Goal: Task Accomplishment & Management: Manage account settings

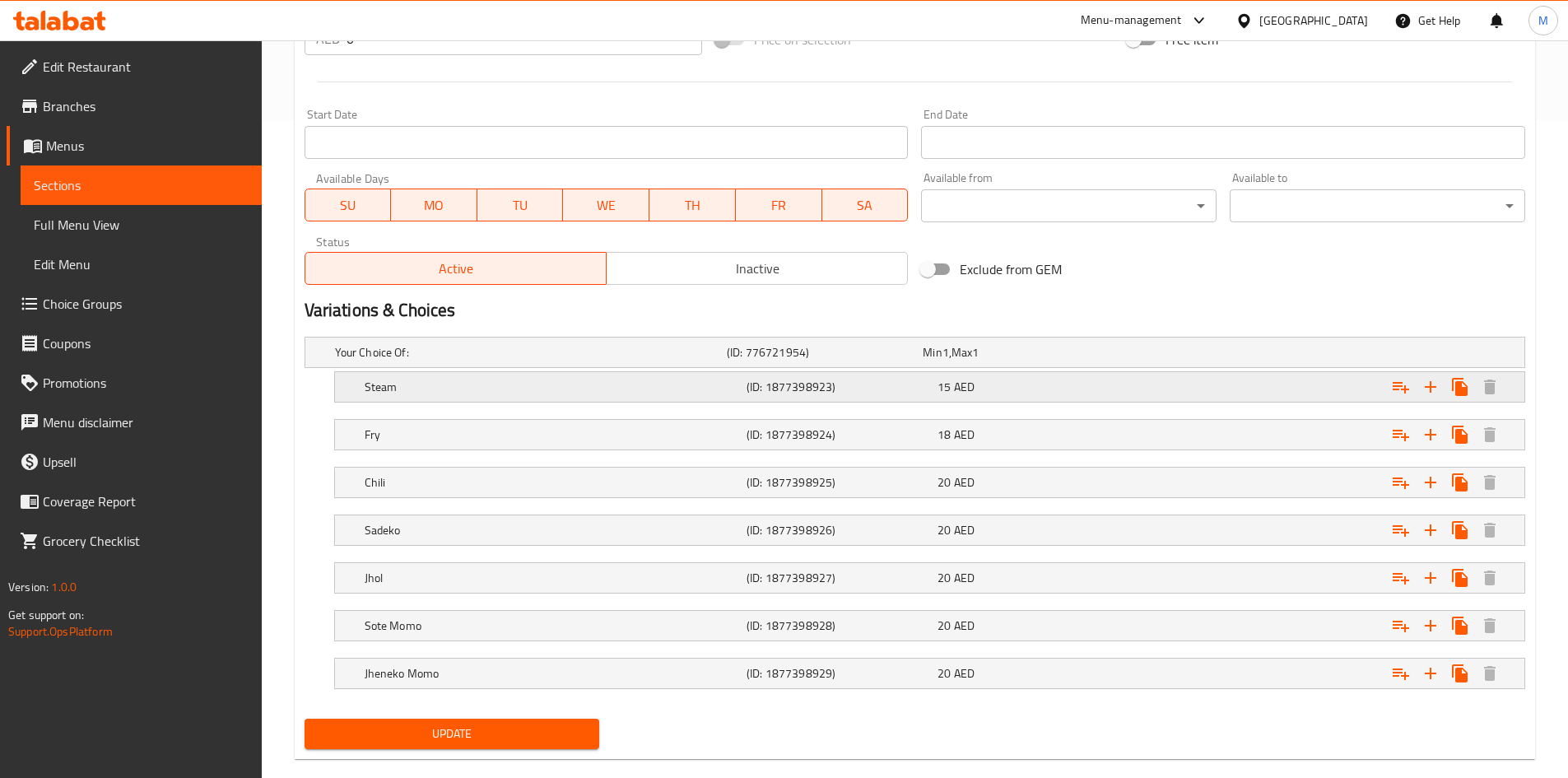
scroll to position [685, 0]
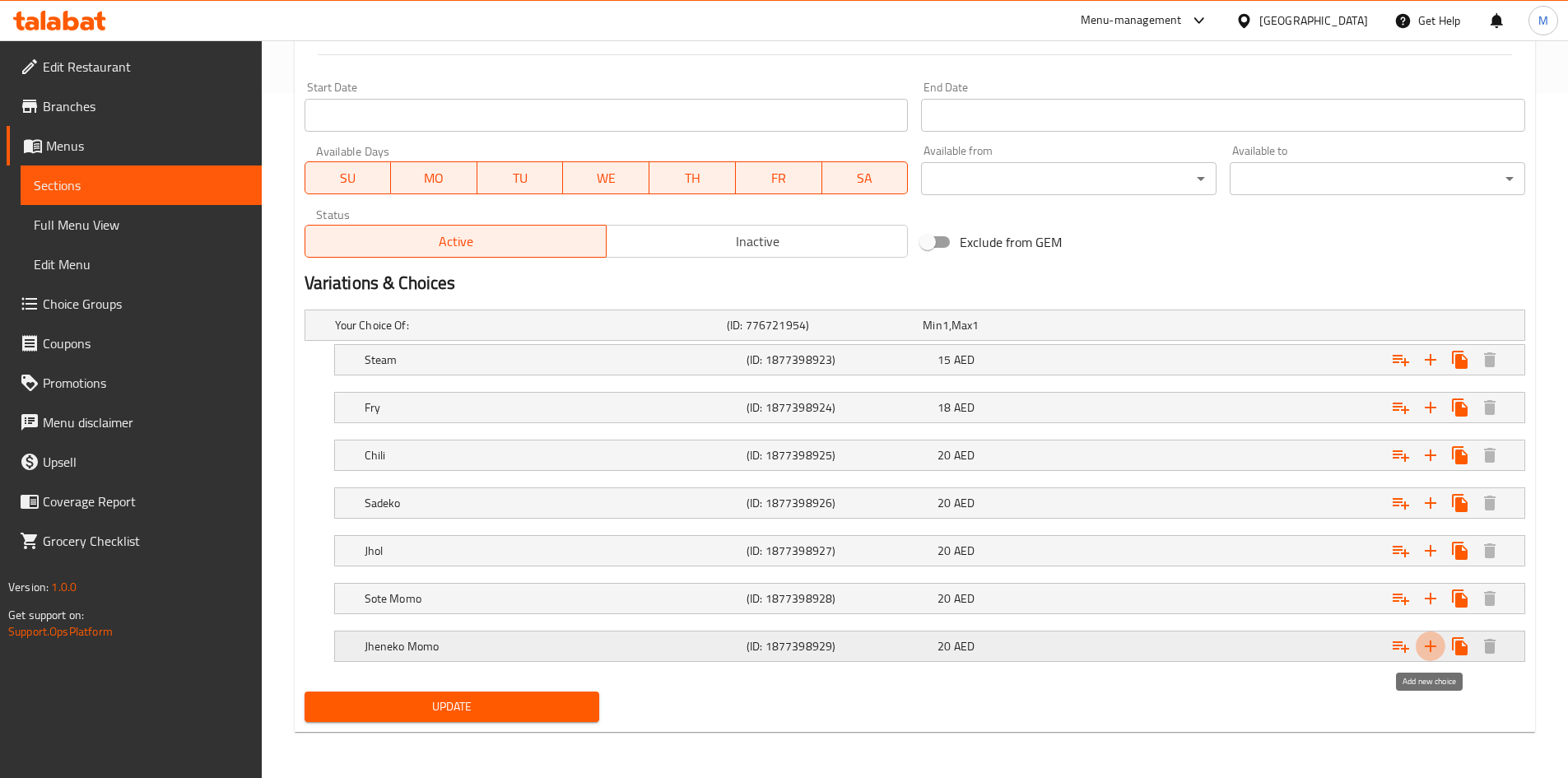
click at [1431, 642] on icon "Expand" at bounding box center [1430, 646] width 12 height 12
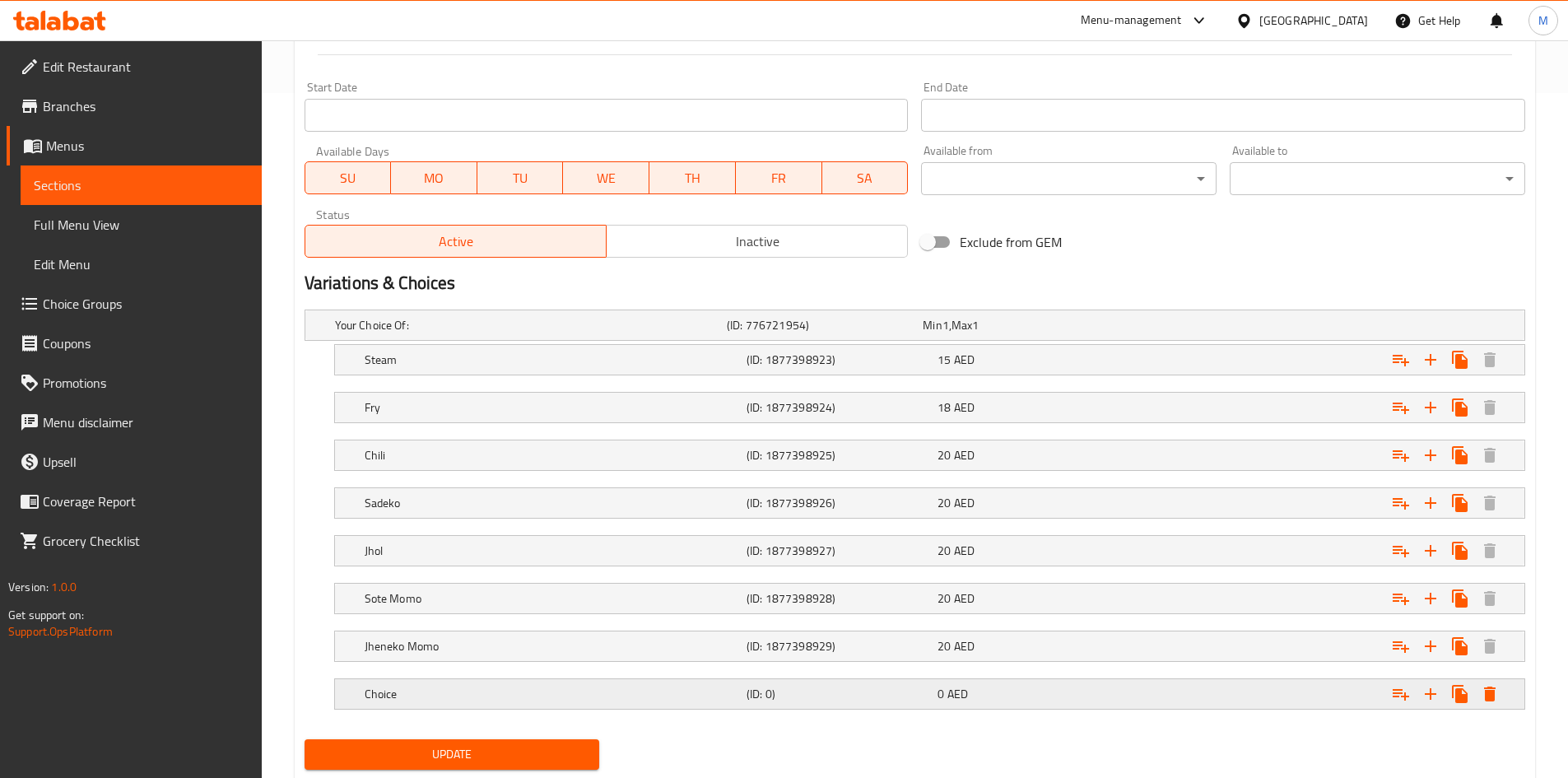
click at [636, 698] on h5 "Choice" at bounding box center [552, 694] width 375 height 16
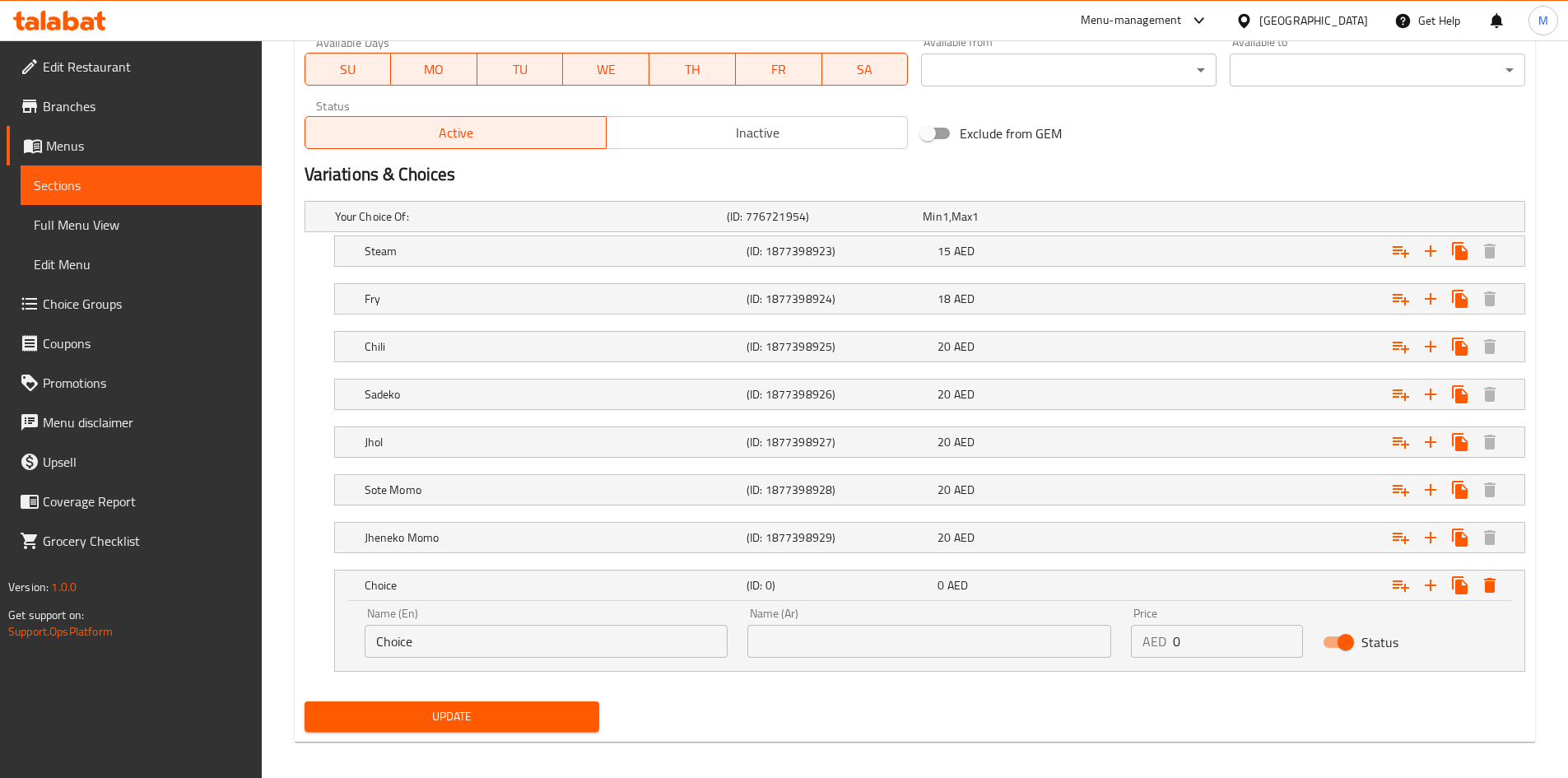
scroll to position [804, 0]
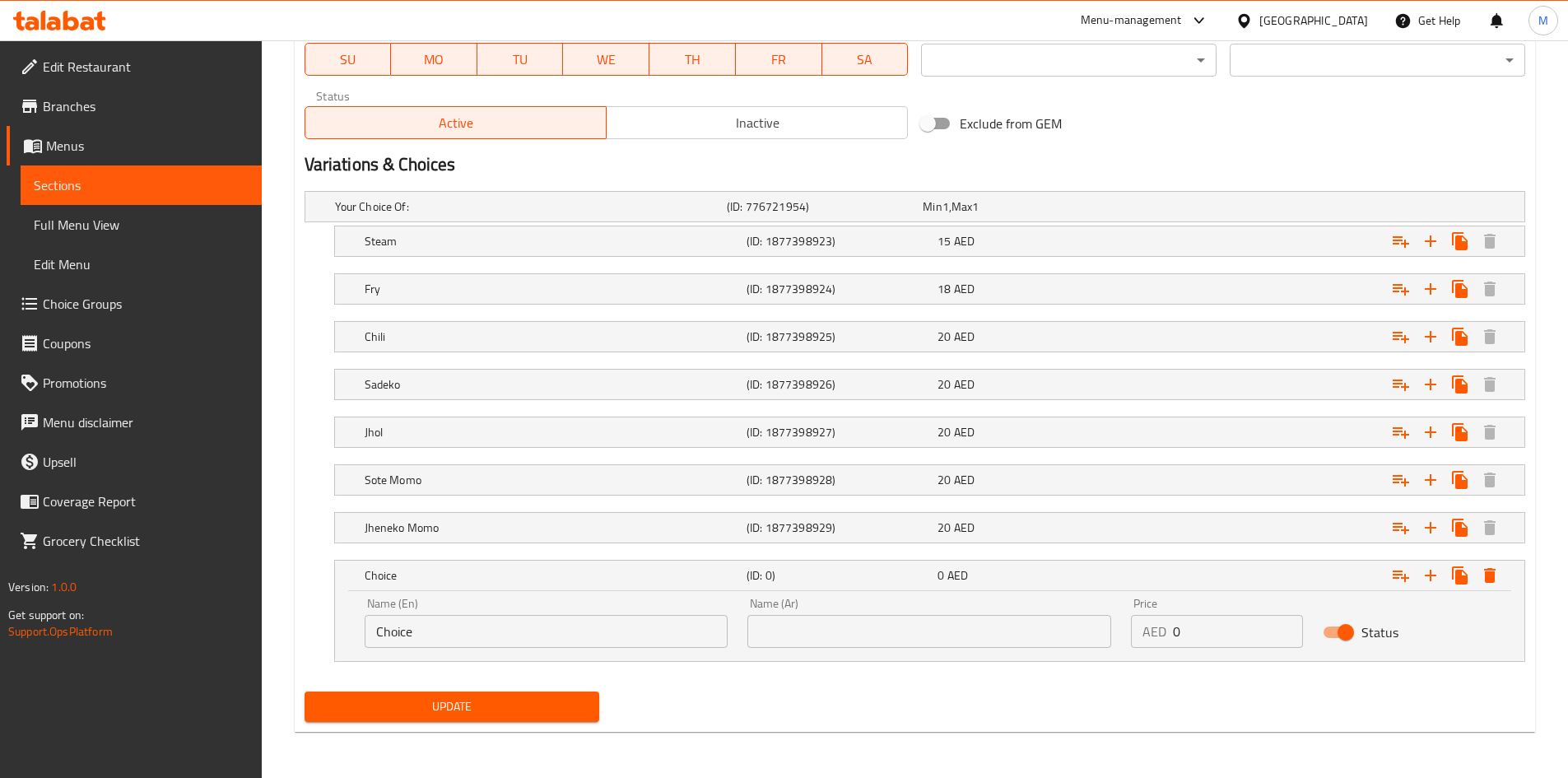
click at [456, 635] on input "Choice" at bounding box center [546, 631] width 364 height 33
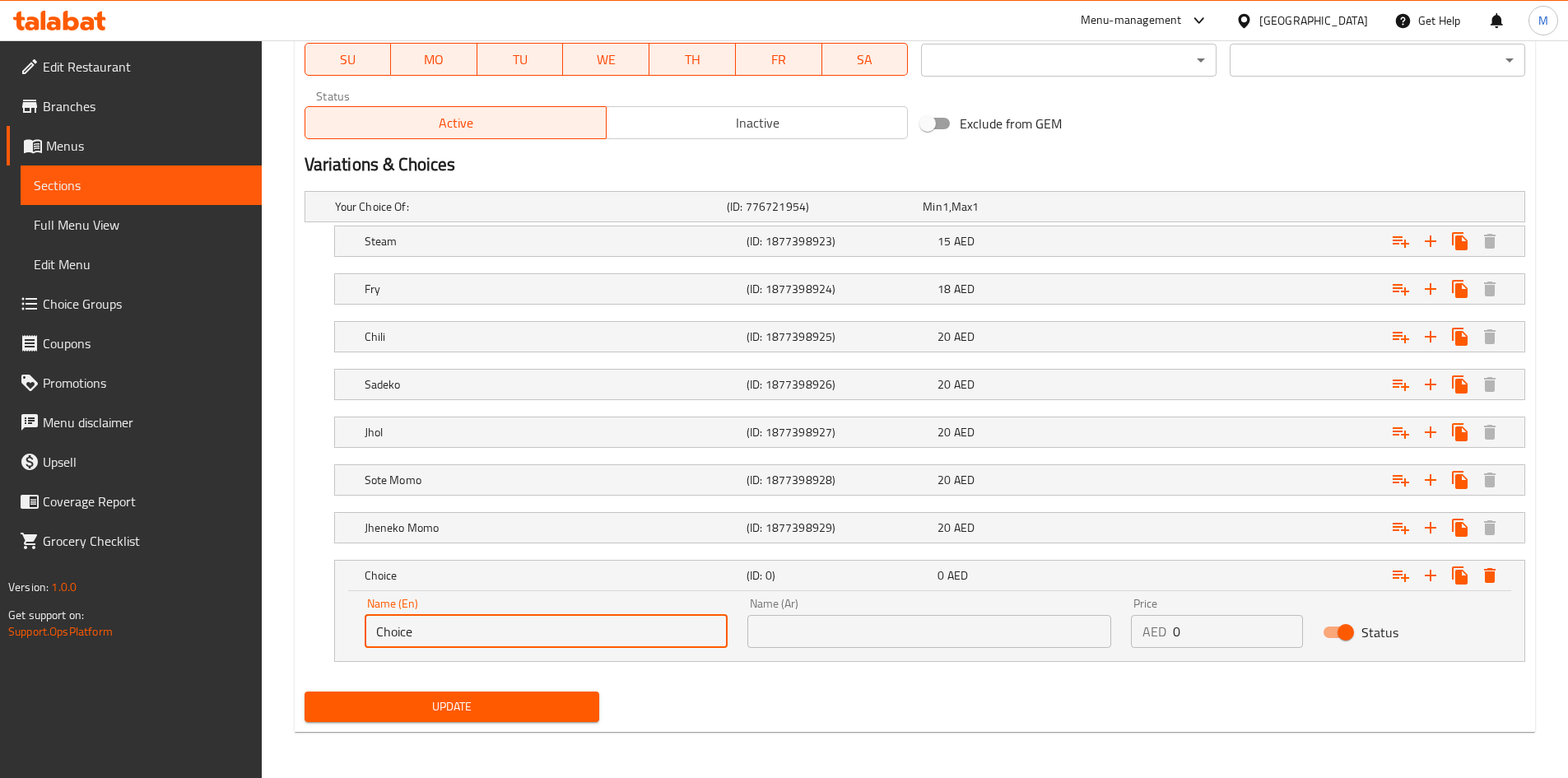
click at [456, 635] on input "Choice" at bounding box center [546, 631] width 364 height 33
click at [442, 633] on input "mix palter" at bounding box center [546, 631] width 364 height 33
click at [423, 627] on input "mix palter" at bounding box center [546, 631] width 364 height 33
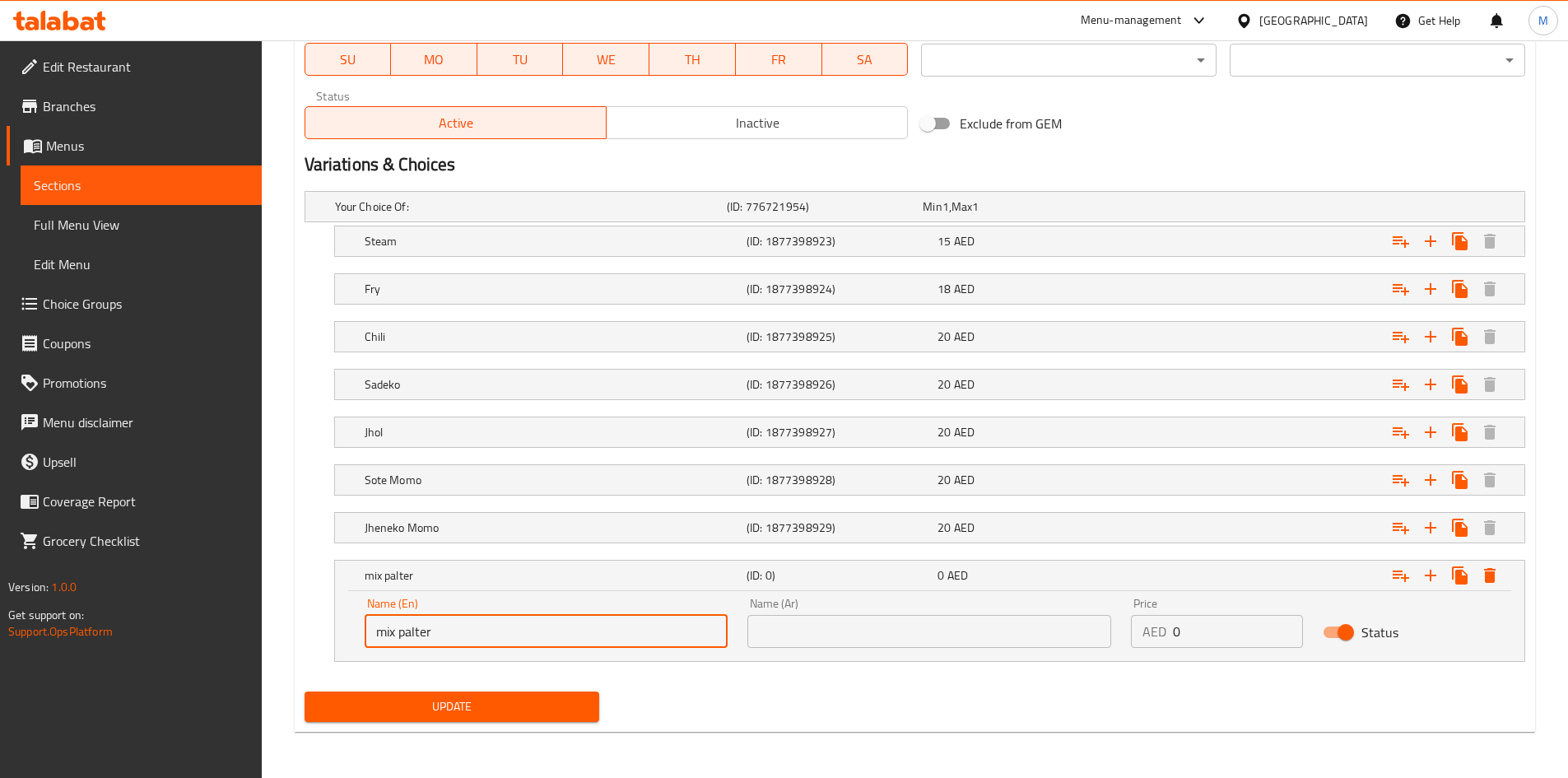
click at [423, 627] on input "mix palter" at bounding box center [546, 631] width 364 height 33
click at [421, 643] on input "mix platter" at bounding box center [546, 631] width 364 height 33
click at [452, 635] on input "Mix Platter" at bounding box center [546, 631] width 364 height 33
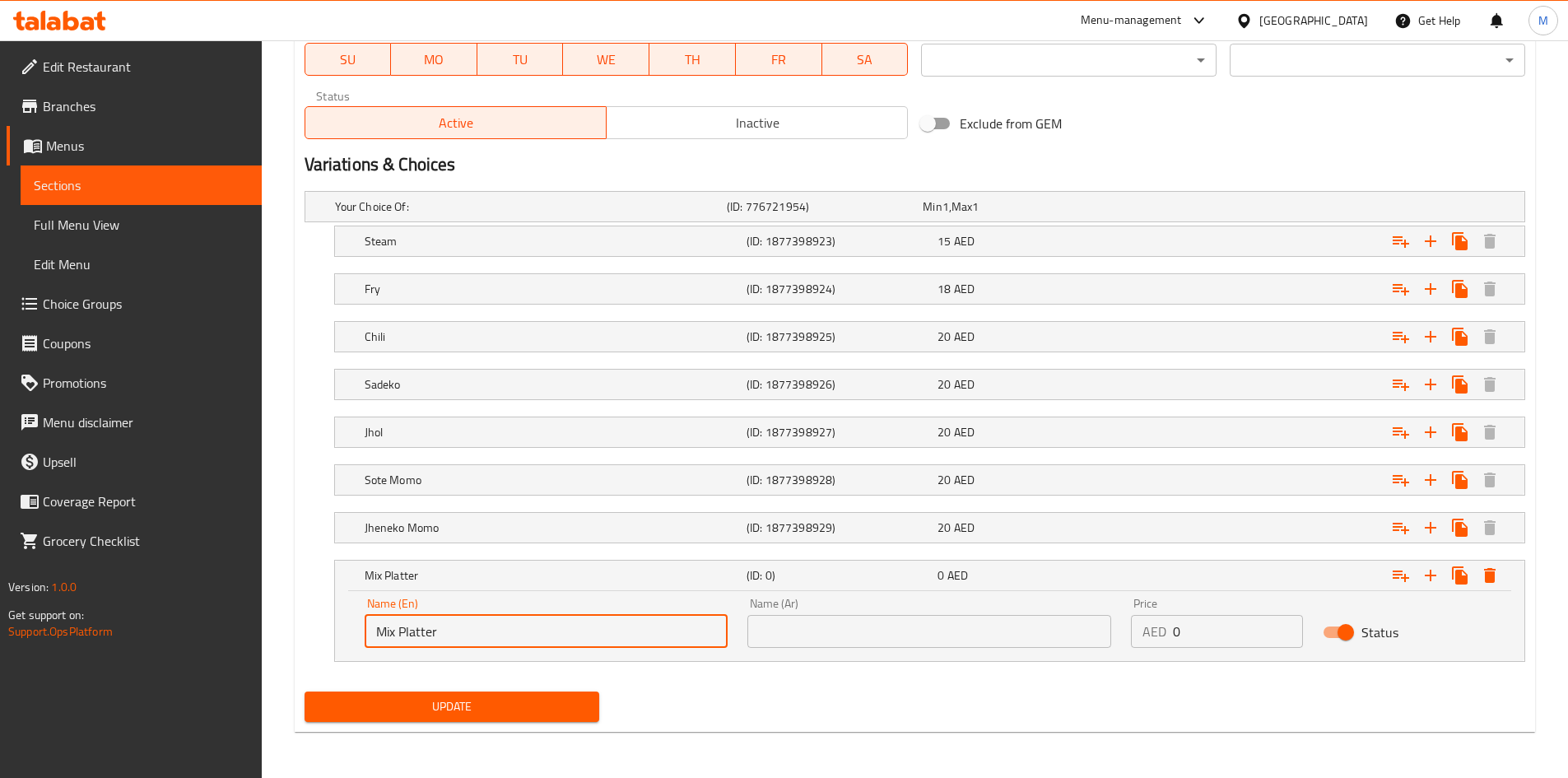
type input "Mix Platter"
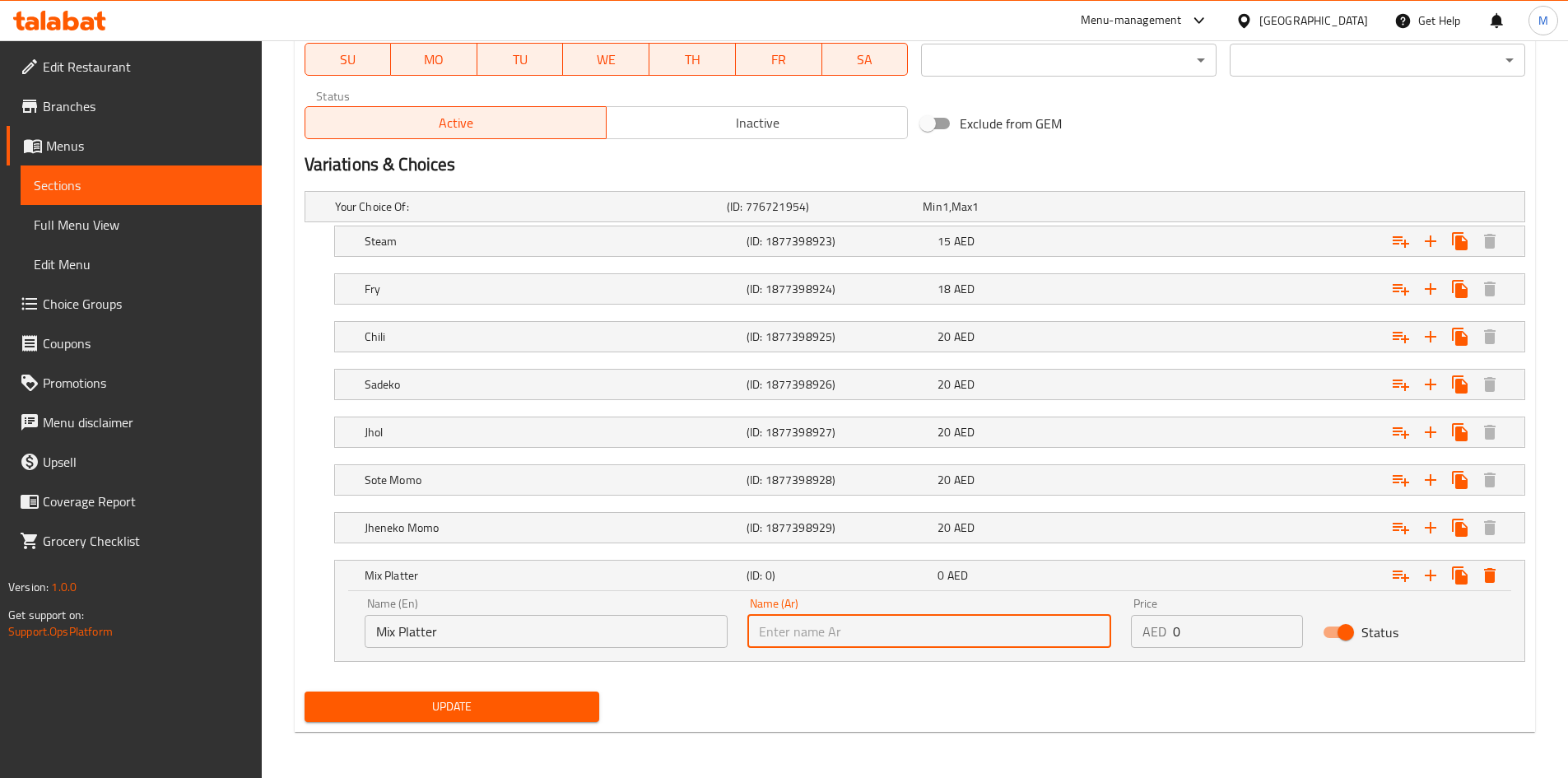
click at [824, 622] on input "text" at bounding box center [929, 631] width 364 height 33
type input "طبق مشكل"
click at [1183, 628] on input "0" at bounding box center [1238, 631] width 130 height 33
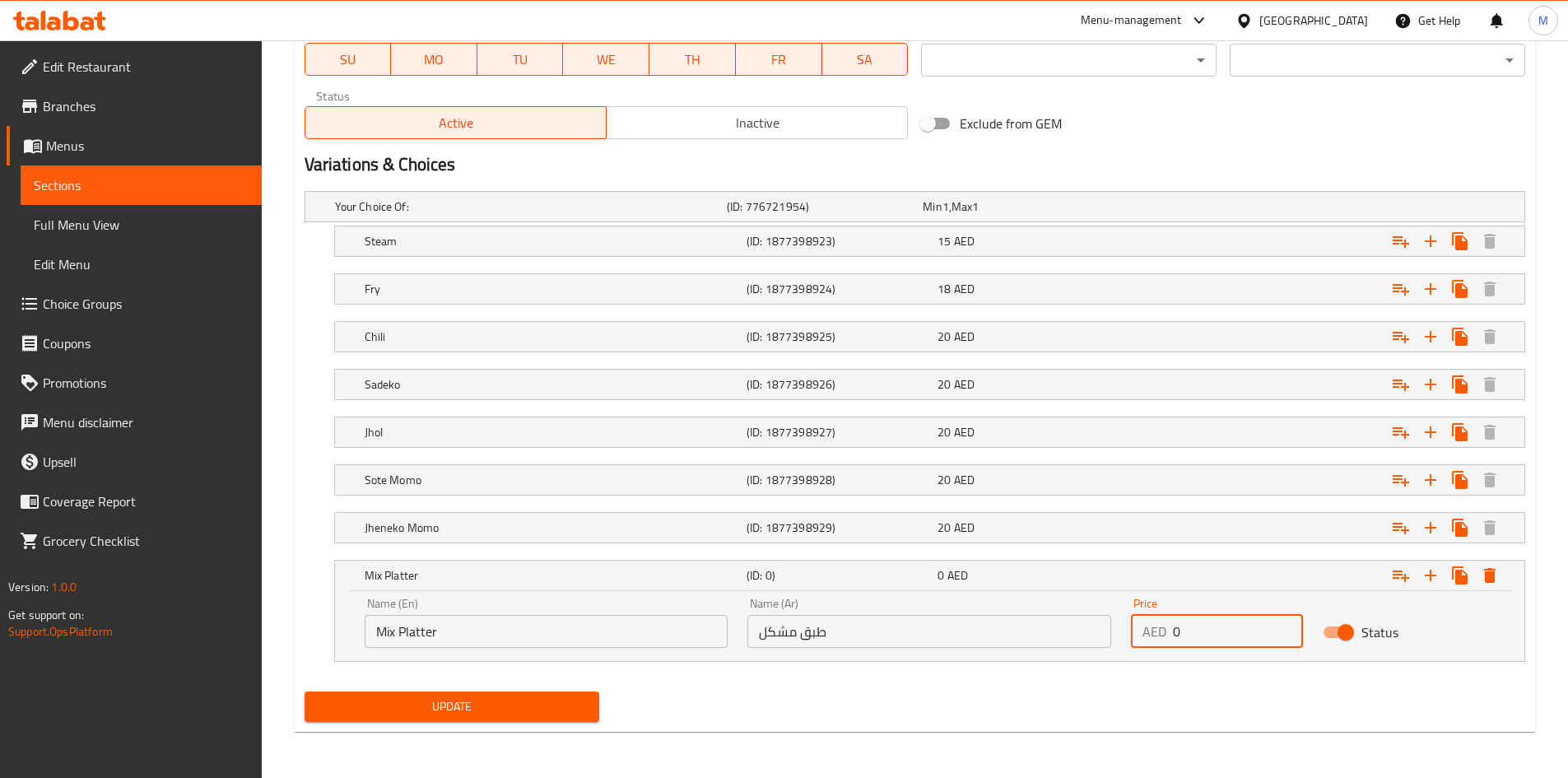
click at [1183, 628] on input "0" at bounding box center [1238, 631] width 130 height 33
click at [1183, 628] on input "0" at bounding box center [1238, 631] width 130 height 33
type input "19"
click at [1039, 708] on div "Update" at bounding box center [915, 707] width 1233 height 44
click at [624, 576] on h5 "Mix Platter" at bounding box center [552, 576] width 375 height 16
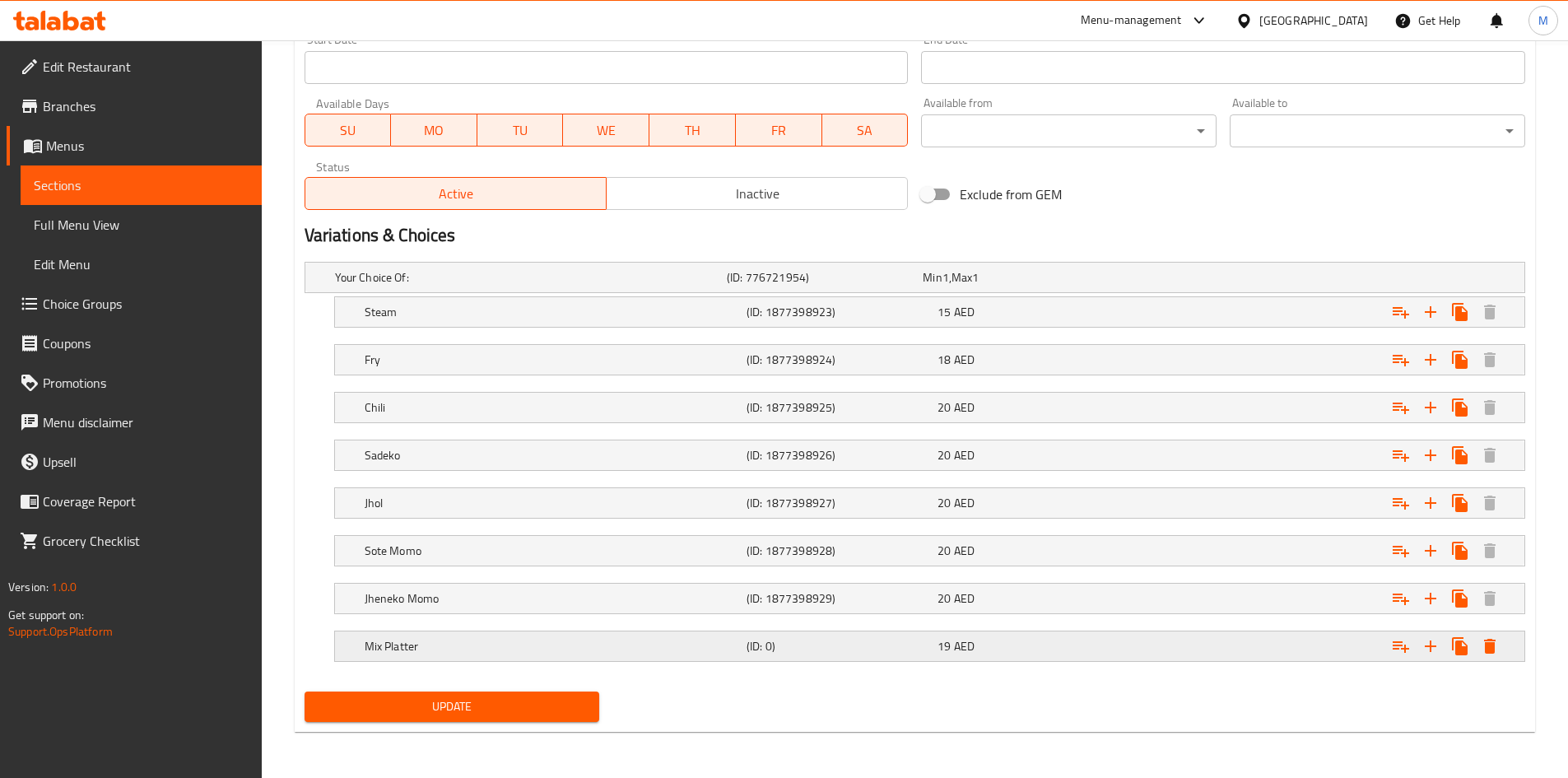
scroll to position [732, 0]
click at [1430, 643] on icon "Expand" at bounding box center [1430, 646] width 12 height 12
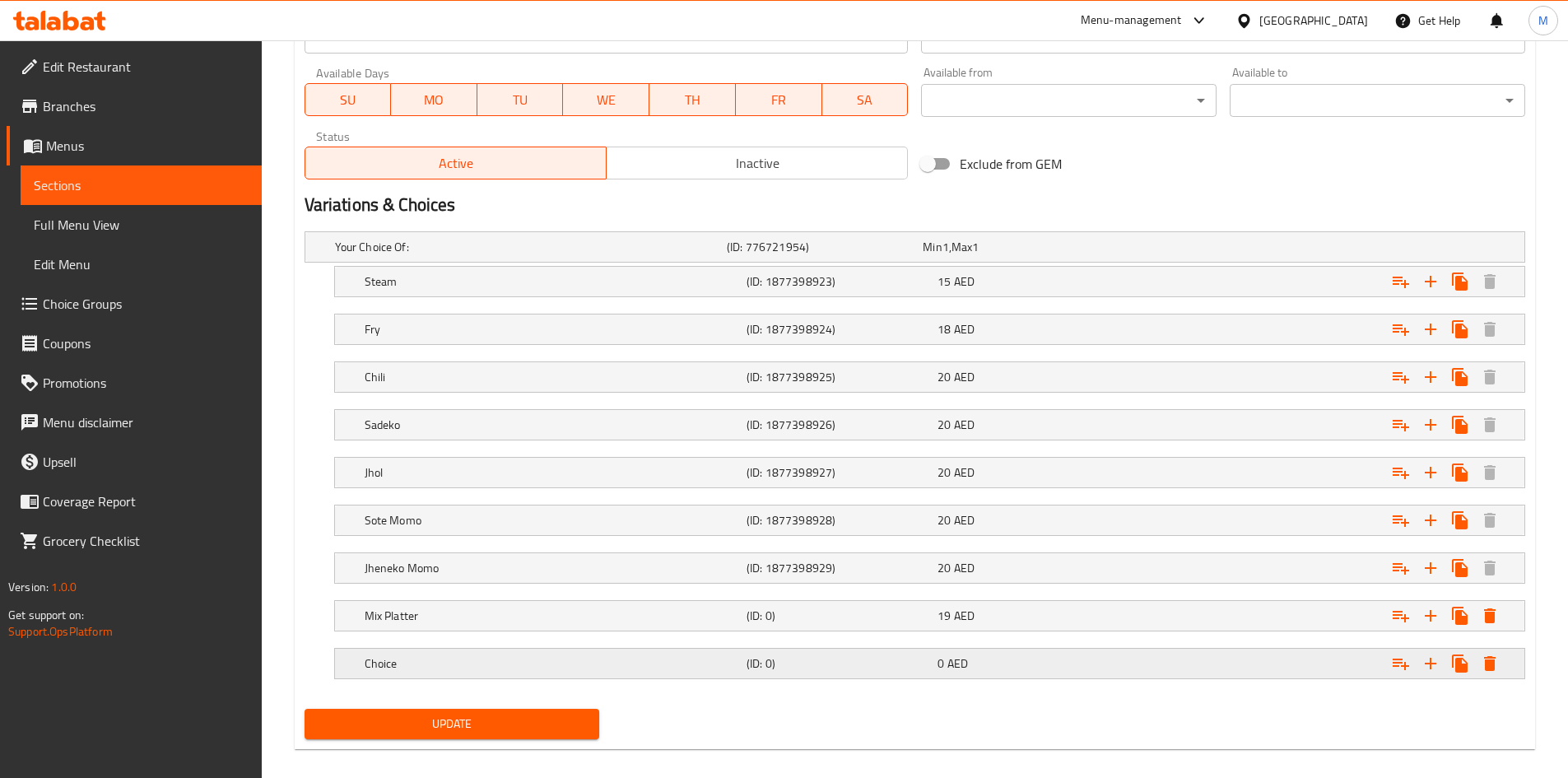
scroll to position [780, 0]
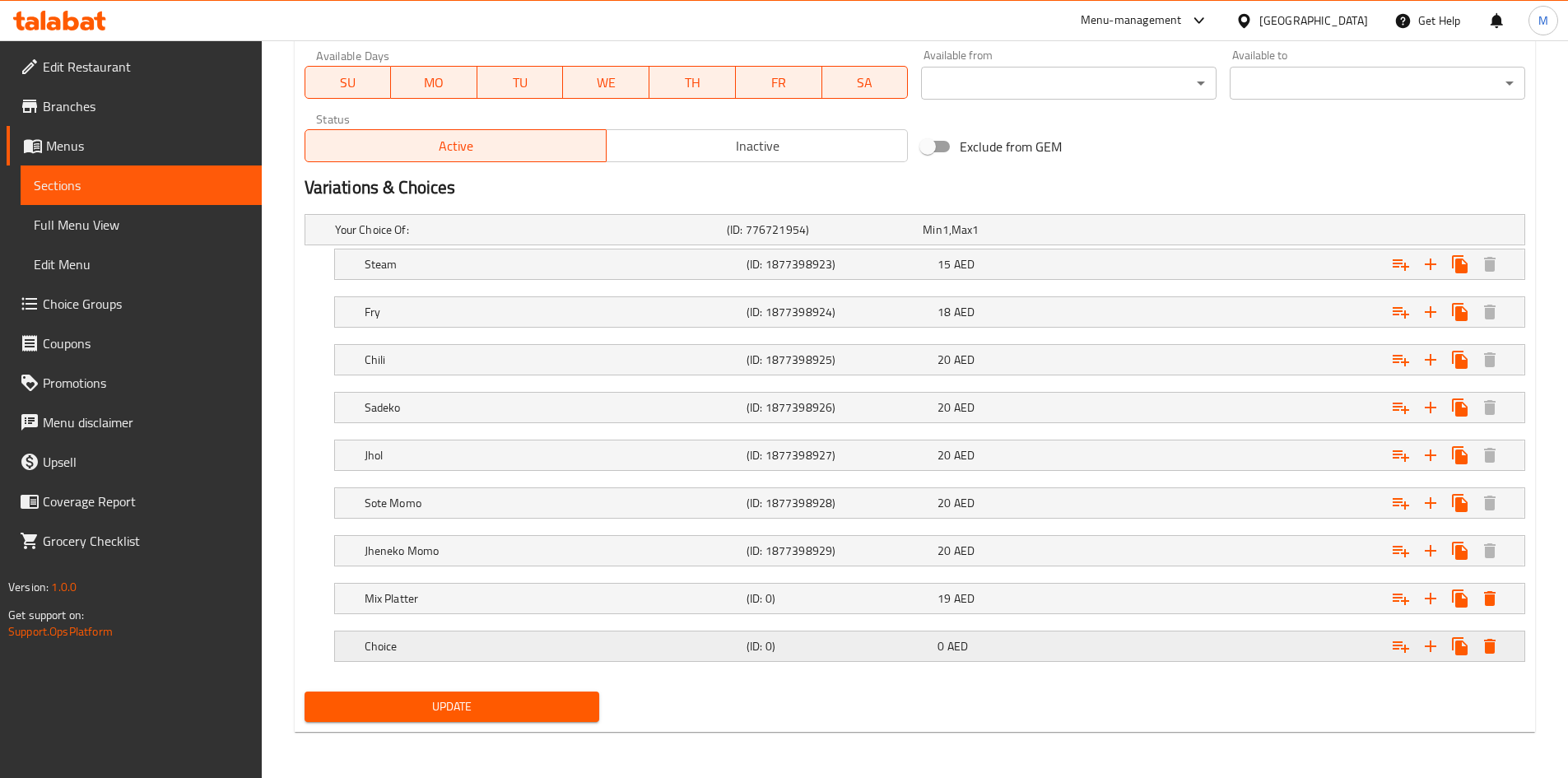
click at [527, 635] on div "Choice" at bounding box center [552, 646] width 382 height 23
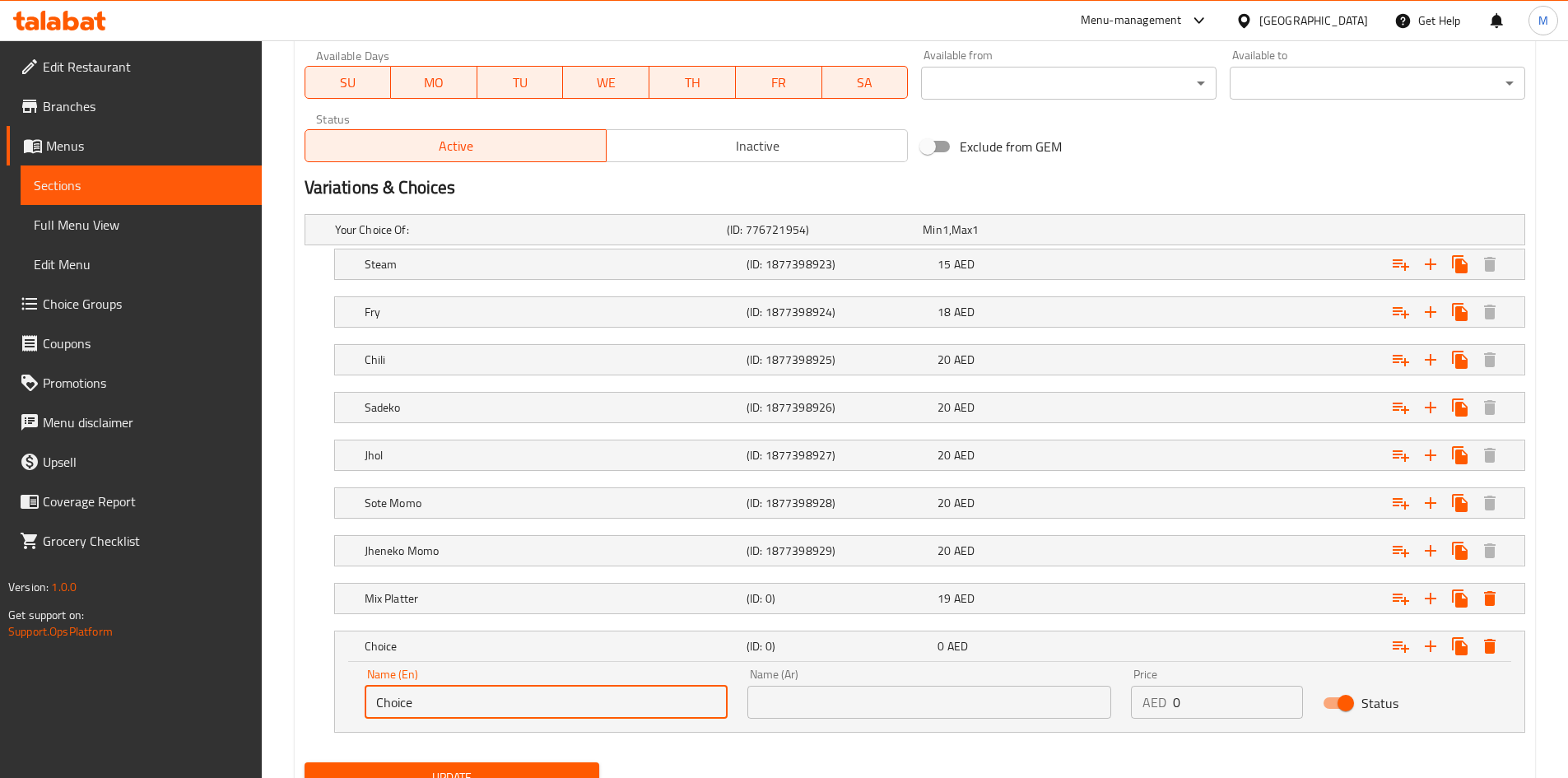
click at [489, 702] on input "Choice" at bounding box center [546, 702] width 364 height 33
type input "س"
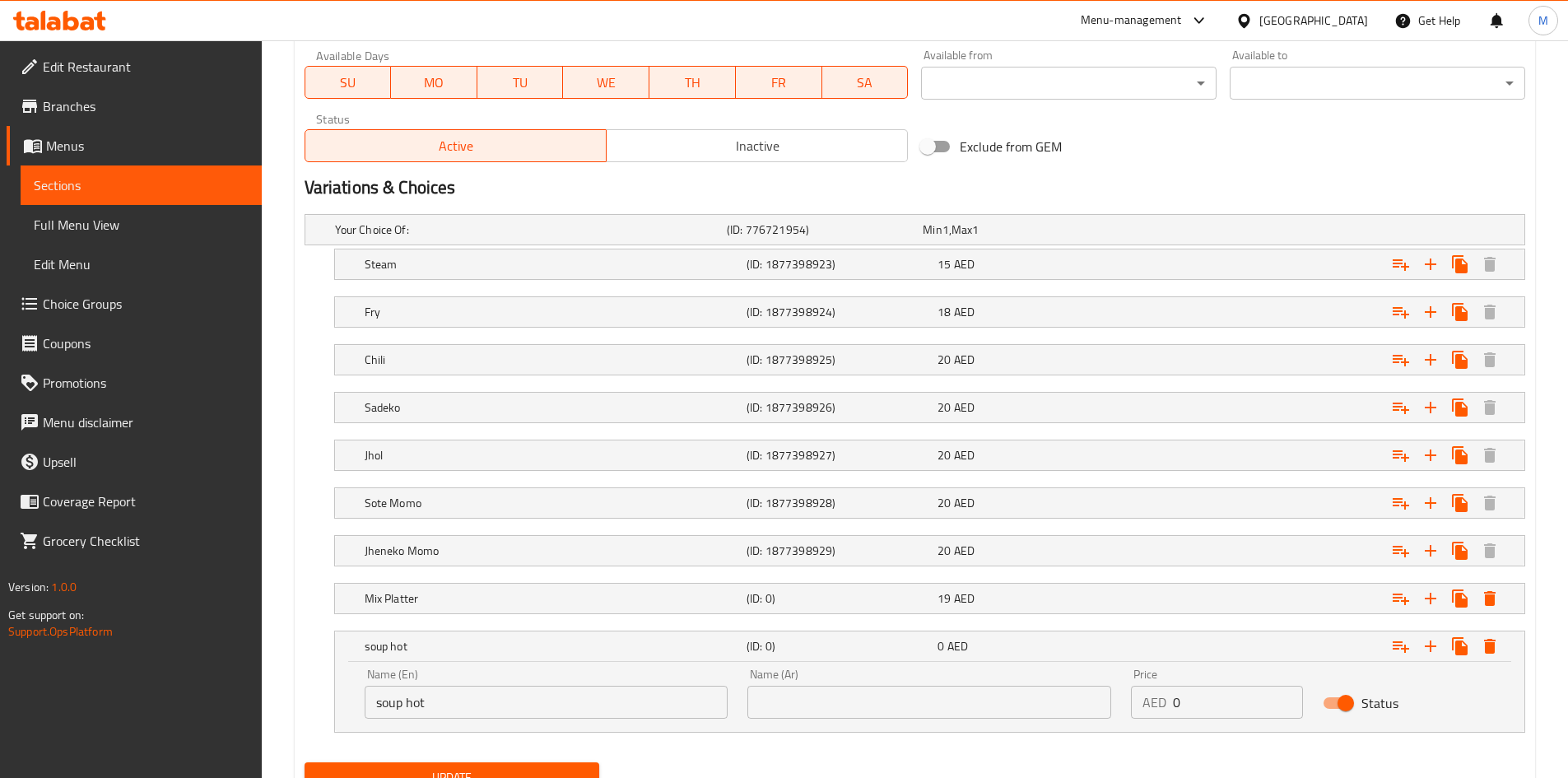
click at [501, 682] on div "Name (En) soup hot Name (En)" at bounding box center [546, 693] width 364 height 50
click at [500, 694] on input "soup hot" at bounding box center [546, 702] width 364 height 33
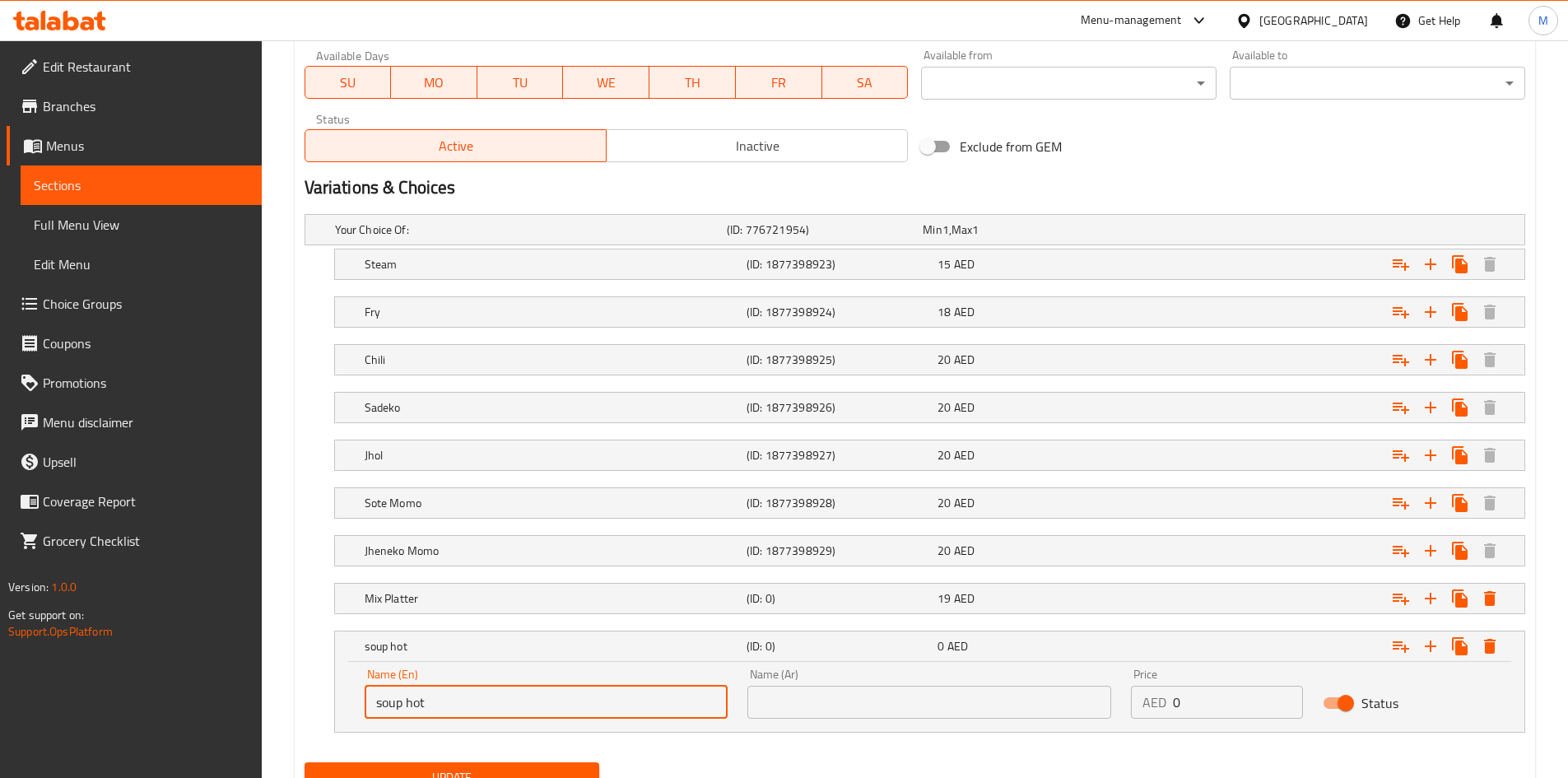
click at [500, 694] on input "soup hot" at bounding box center [546, 702] width 364 height 33
type input "Soup Hot"
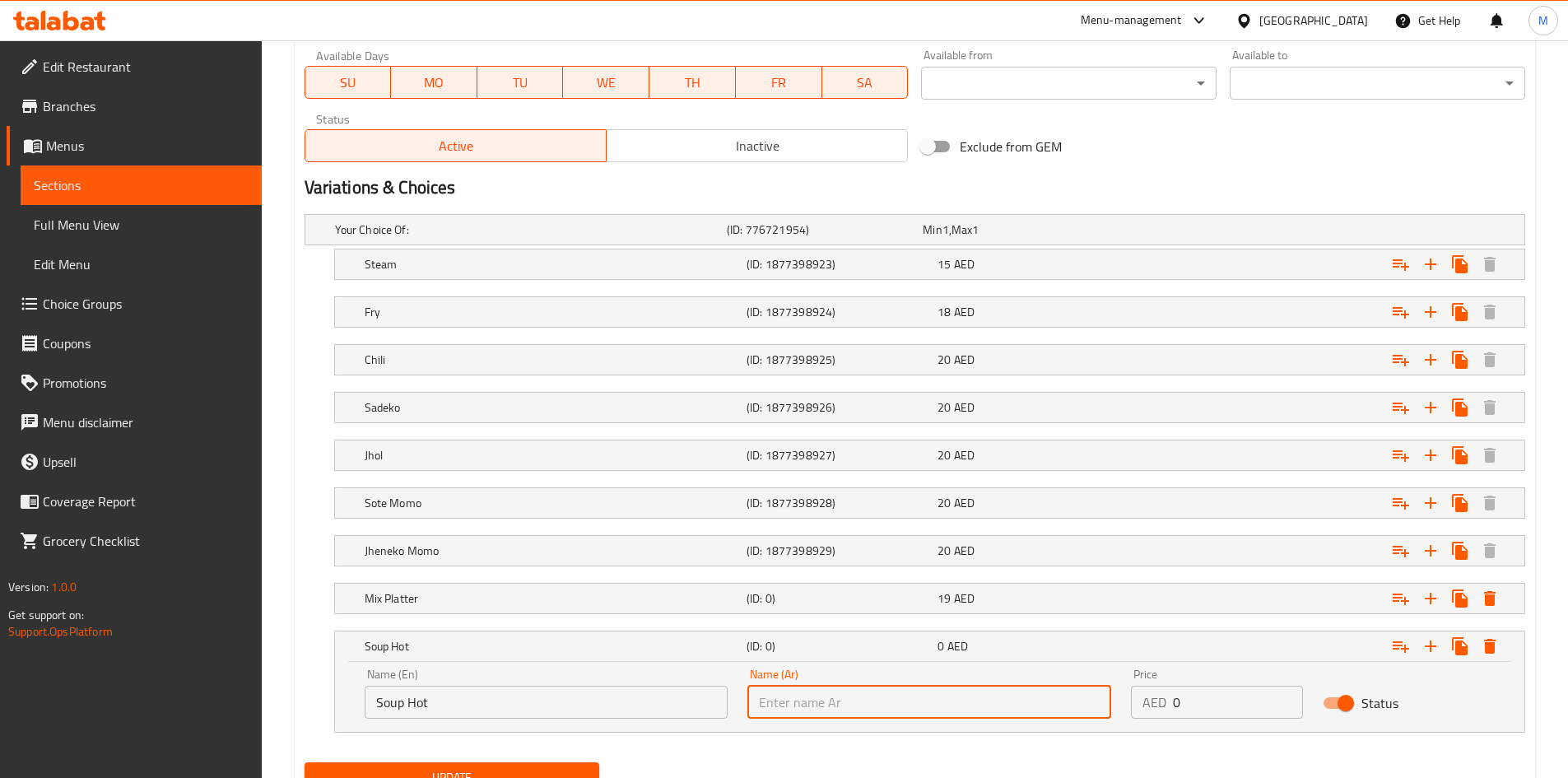
click at [880, 707] on input "text" at bounding box center [929, 702] width 364 height 33
type input "شوربة ساخنة"
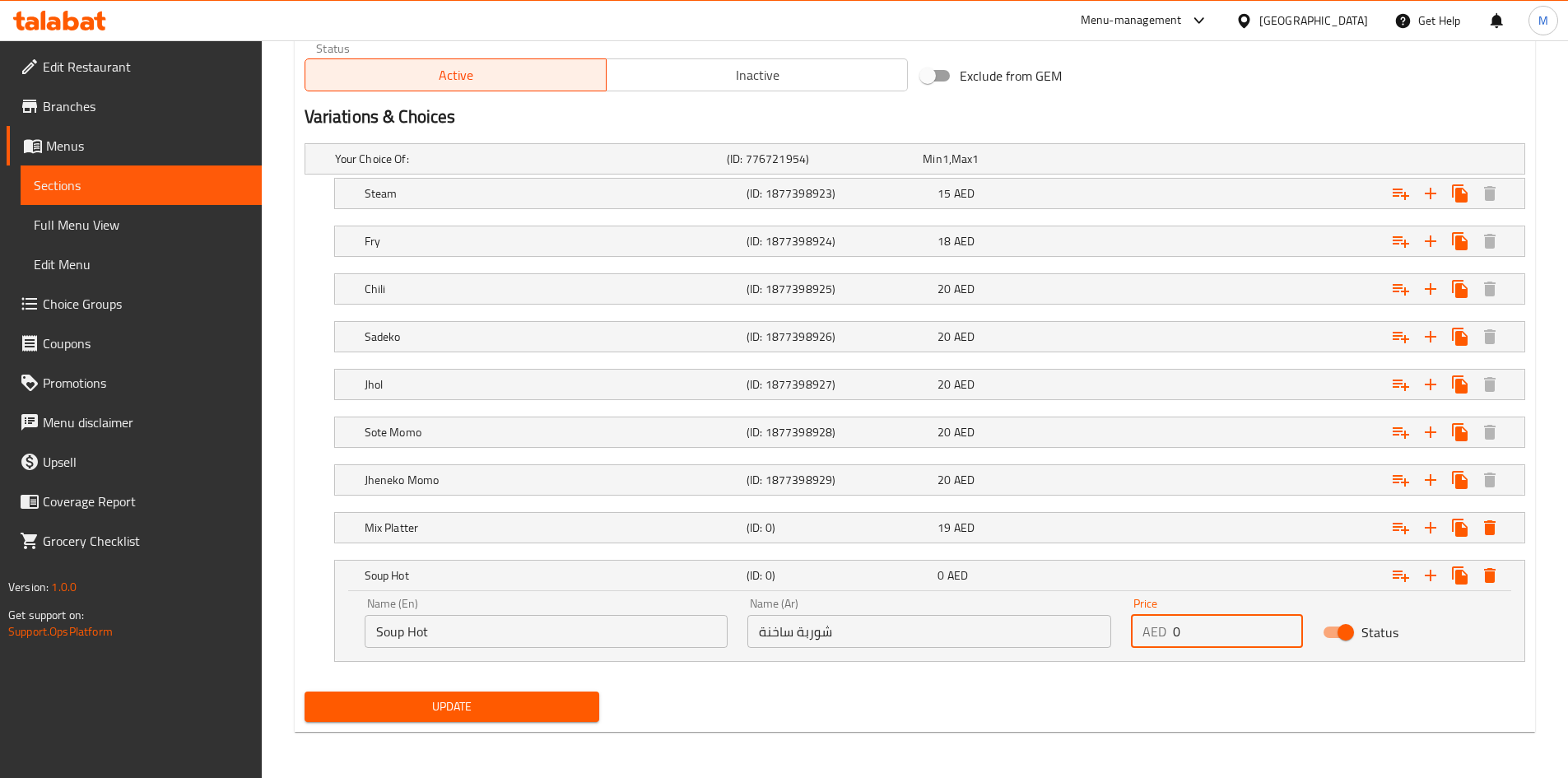
click at [1182, 630] on input "0" at bounding box center [1238, 631] width 130 height 33
type input "19"
click at [1007, 690] on div "Update" at bounding box center [915, 707] width 1233 height 44
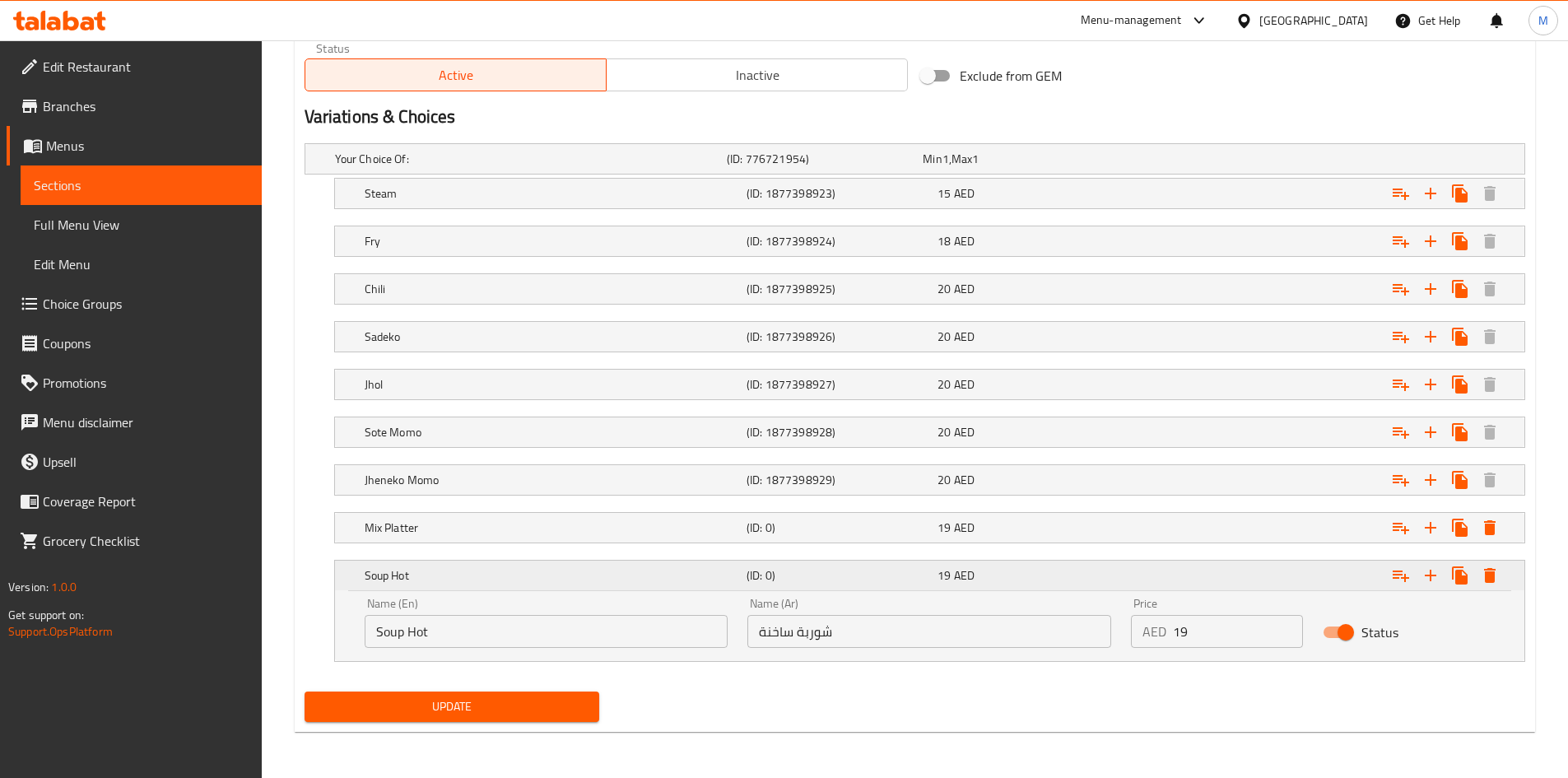
click at [618, 573] on h5 "Soup Hot" at bounding box center [552, 576] width 375 height 16
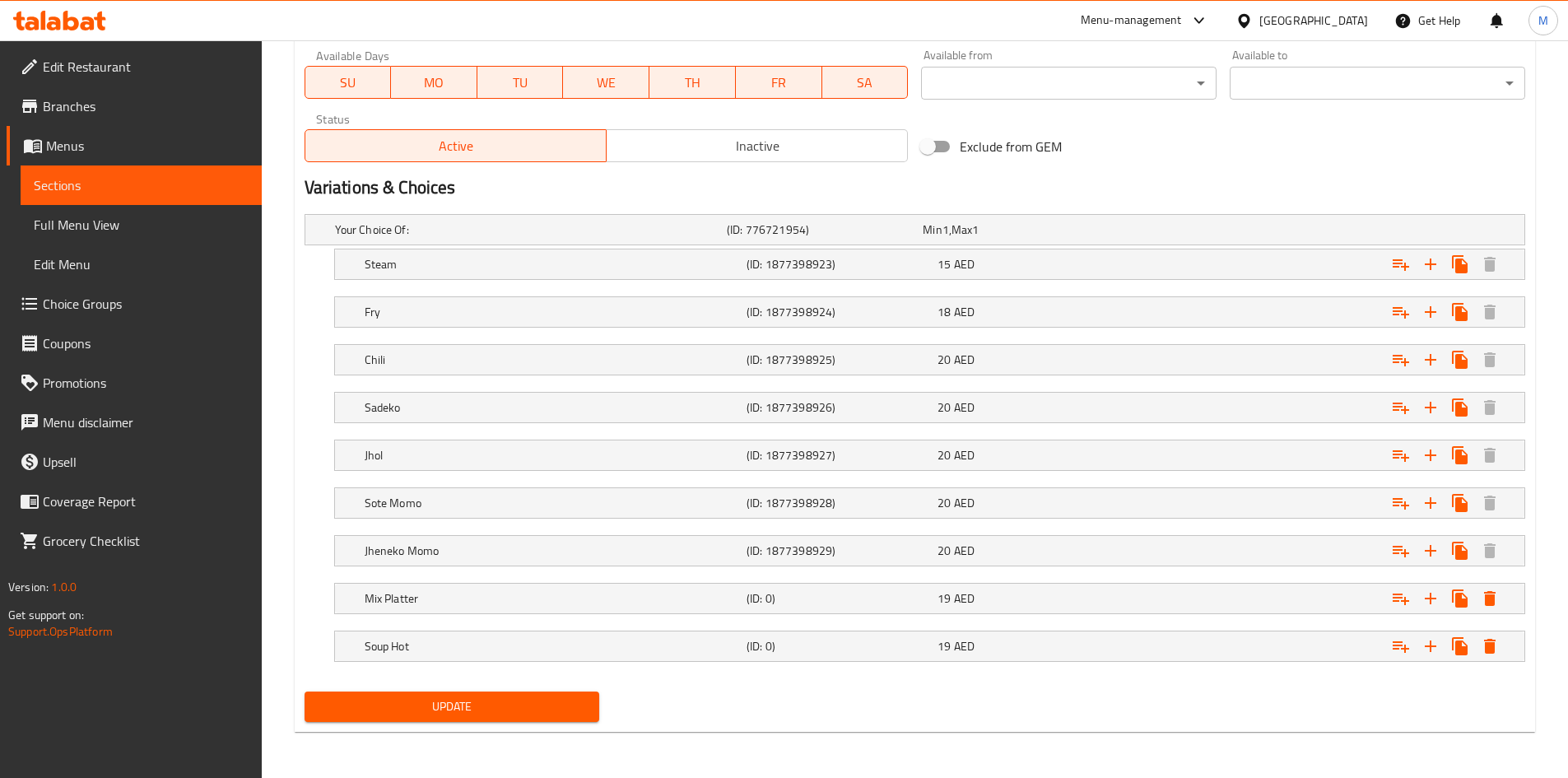
scroll to position [780, 0]
drag, startPoint x: 1431, startPoint y: 646, endPoint x: 1281, endPoint y: 666, distance: 151.3
click at [1430, 646] on icon "Expand" at bounding box center [1430, 646] width 12 height 12
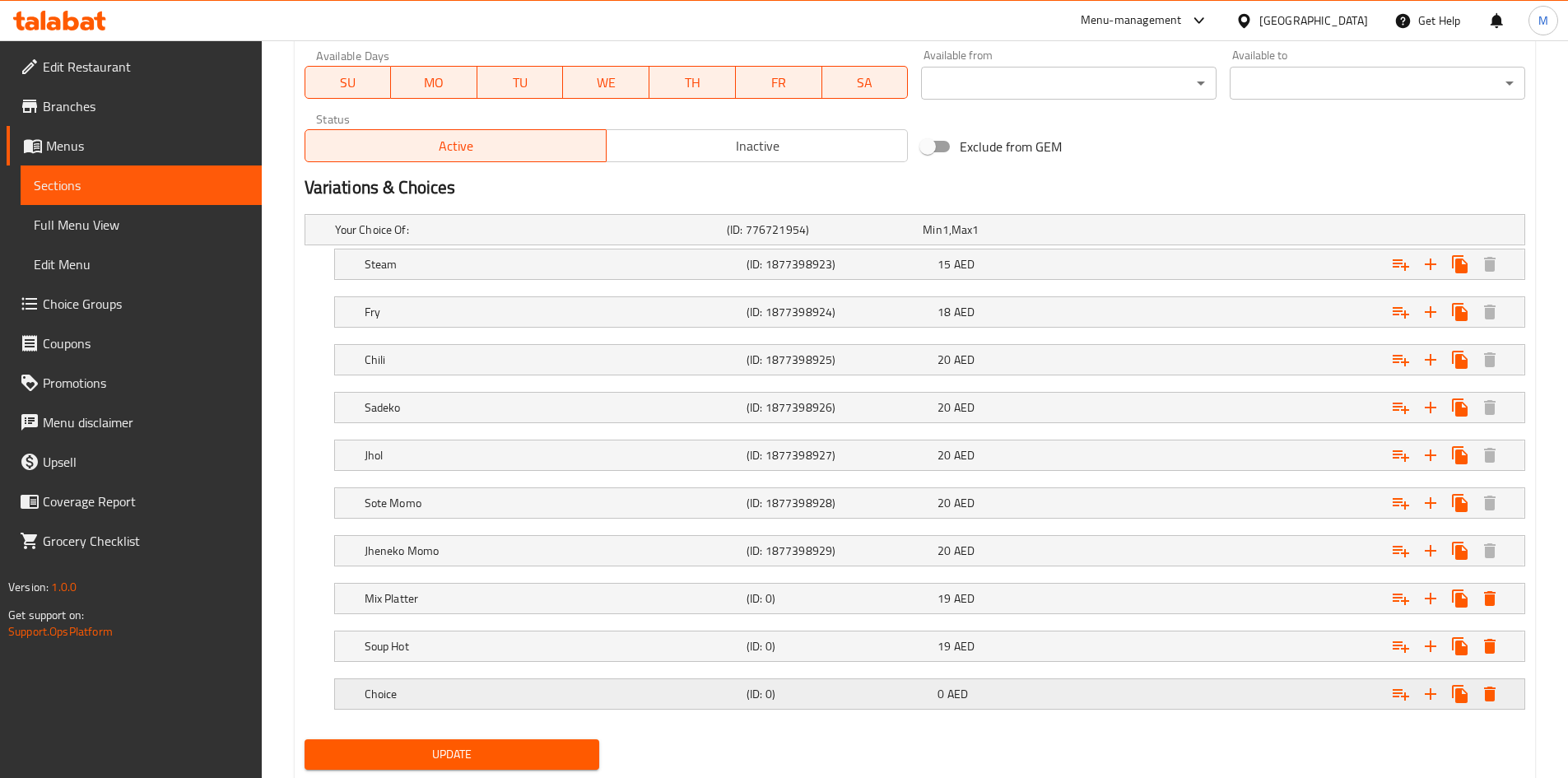
click at [528, 679] on div "Choice (ID: 0) 0 AED" at bounding box center [934, 694] width 1147 height 36
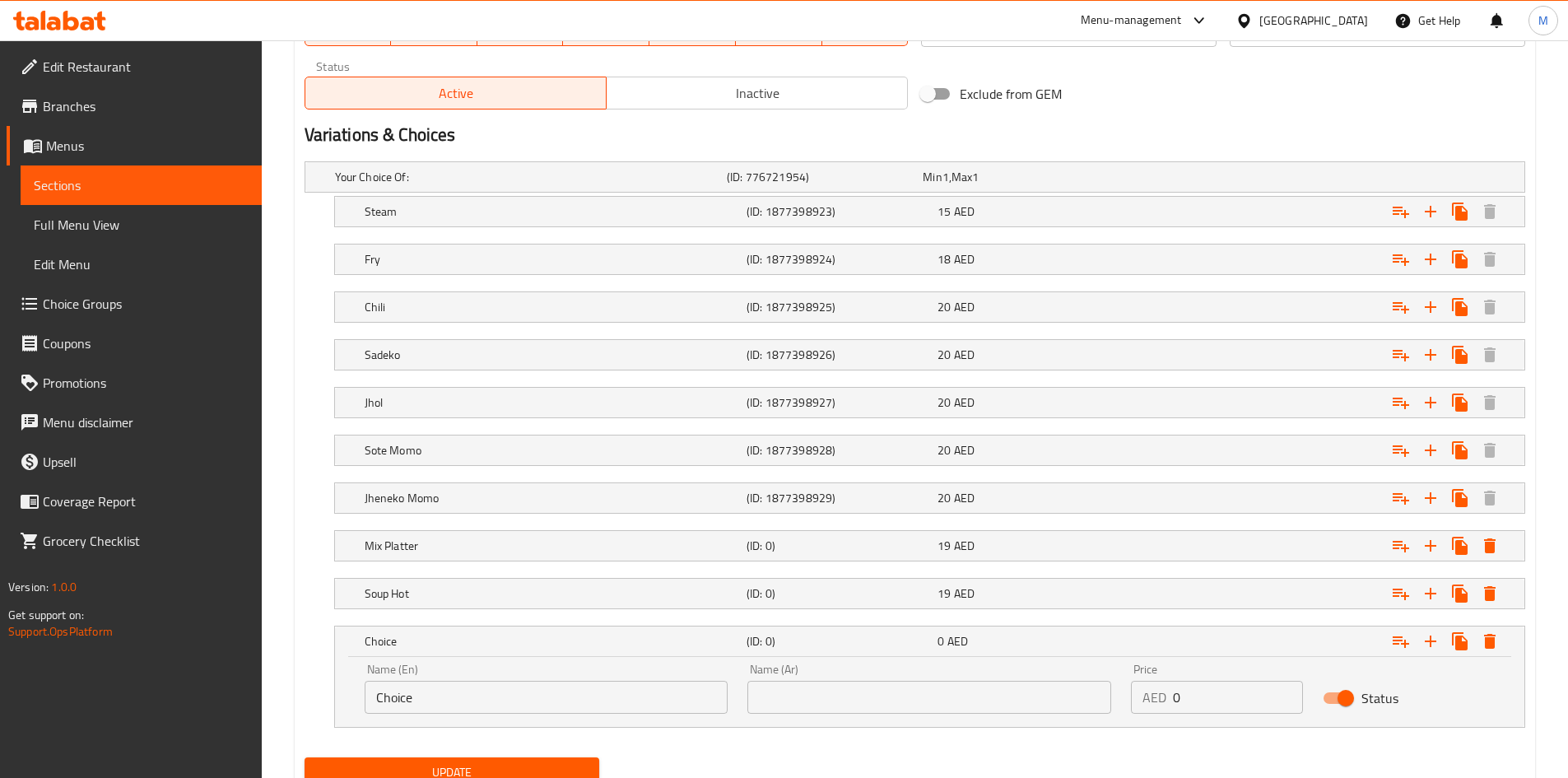
scroll to position [862, 0]
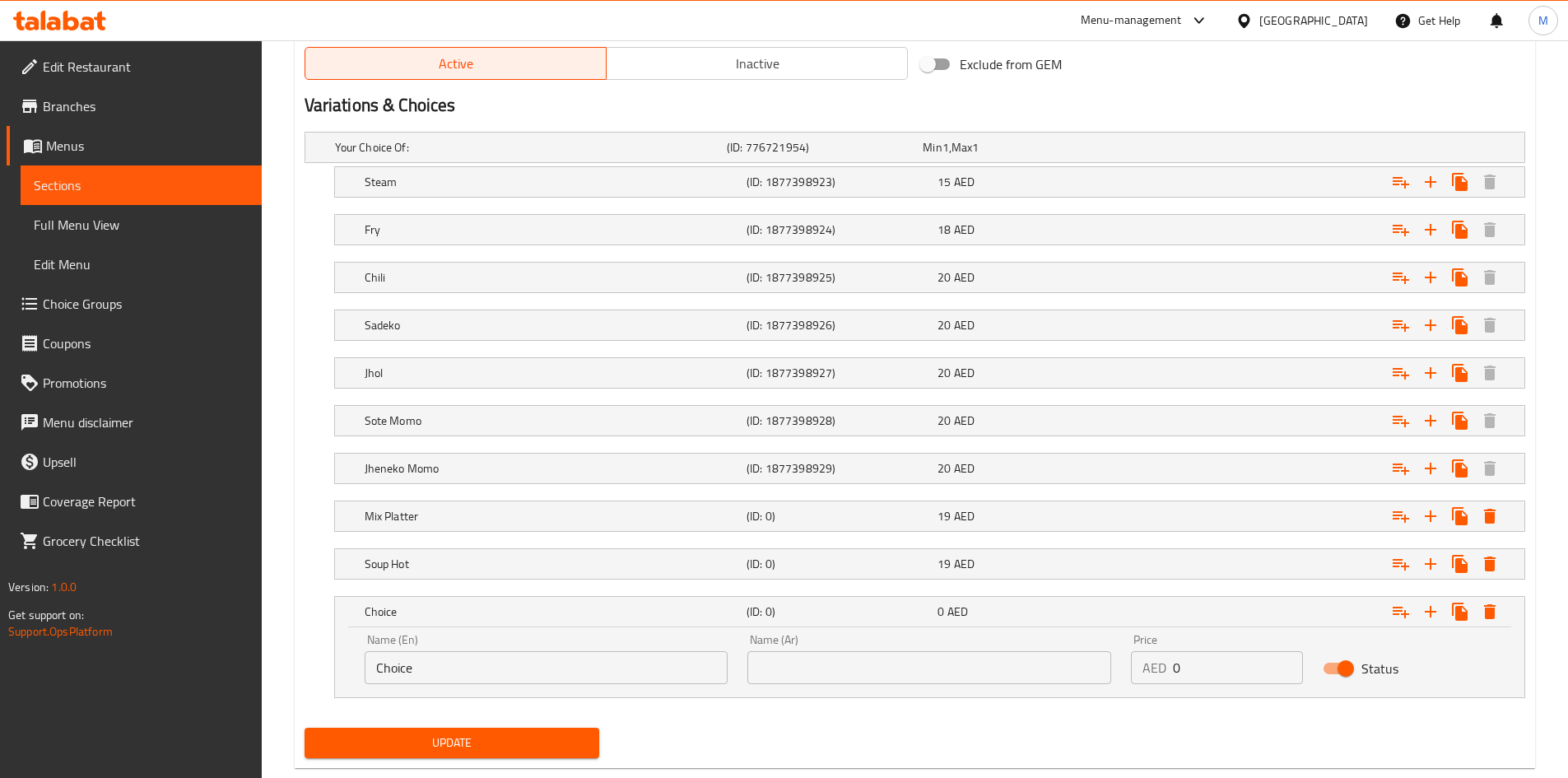
click at [475, 659] on input "Choice" at bounding box center [546, 668] width 364 height 33
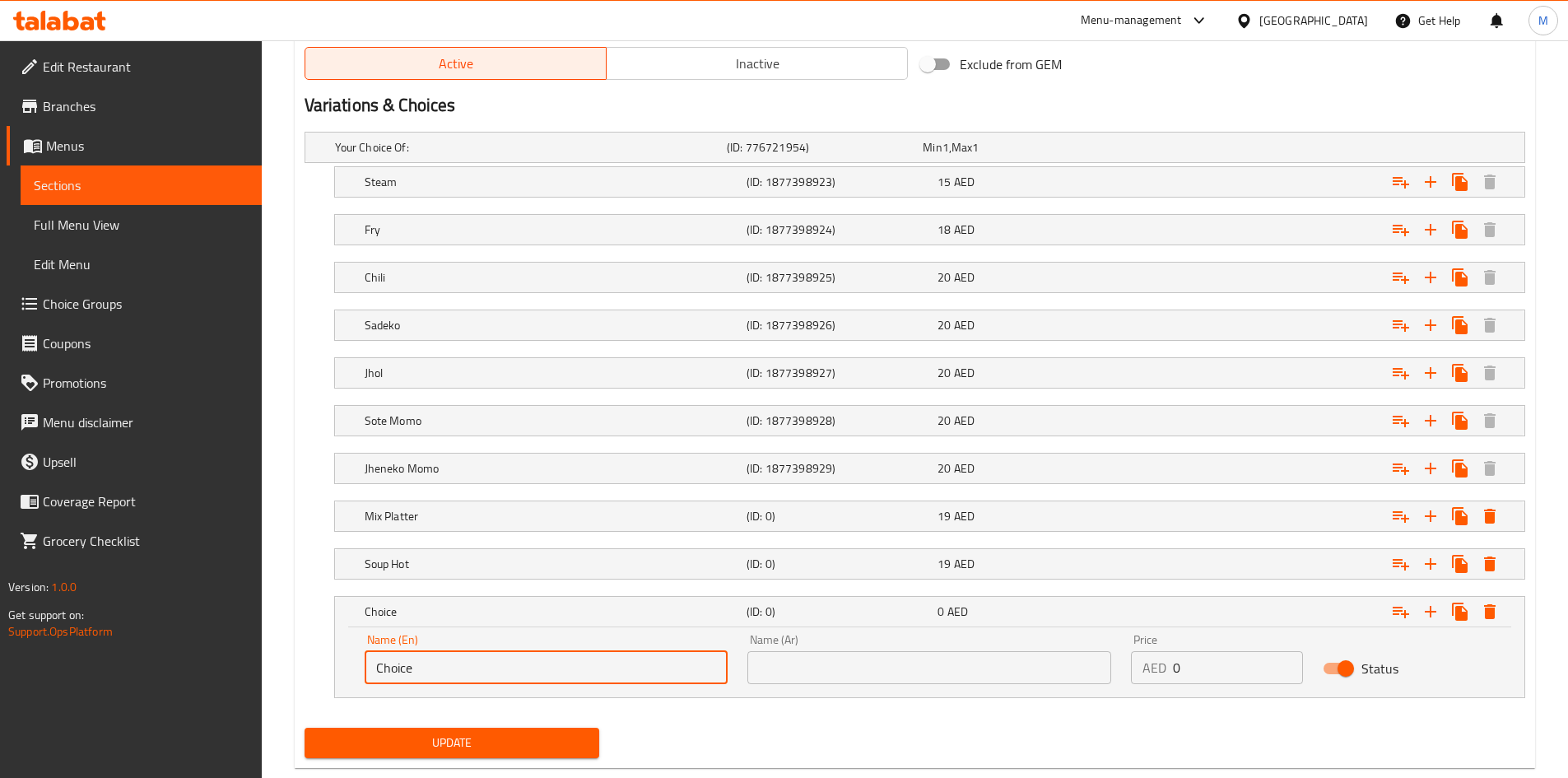
click at [475, 659] on input "Choice" at bounding box center [546, 668] width 364 height 33
type input "س"
click at [474, 659] on input "soup cold" at bounding box center [546, 668] width 364 height 33
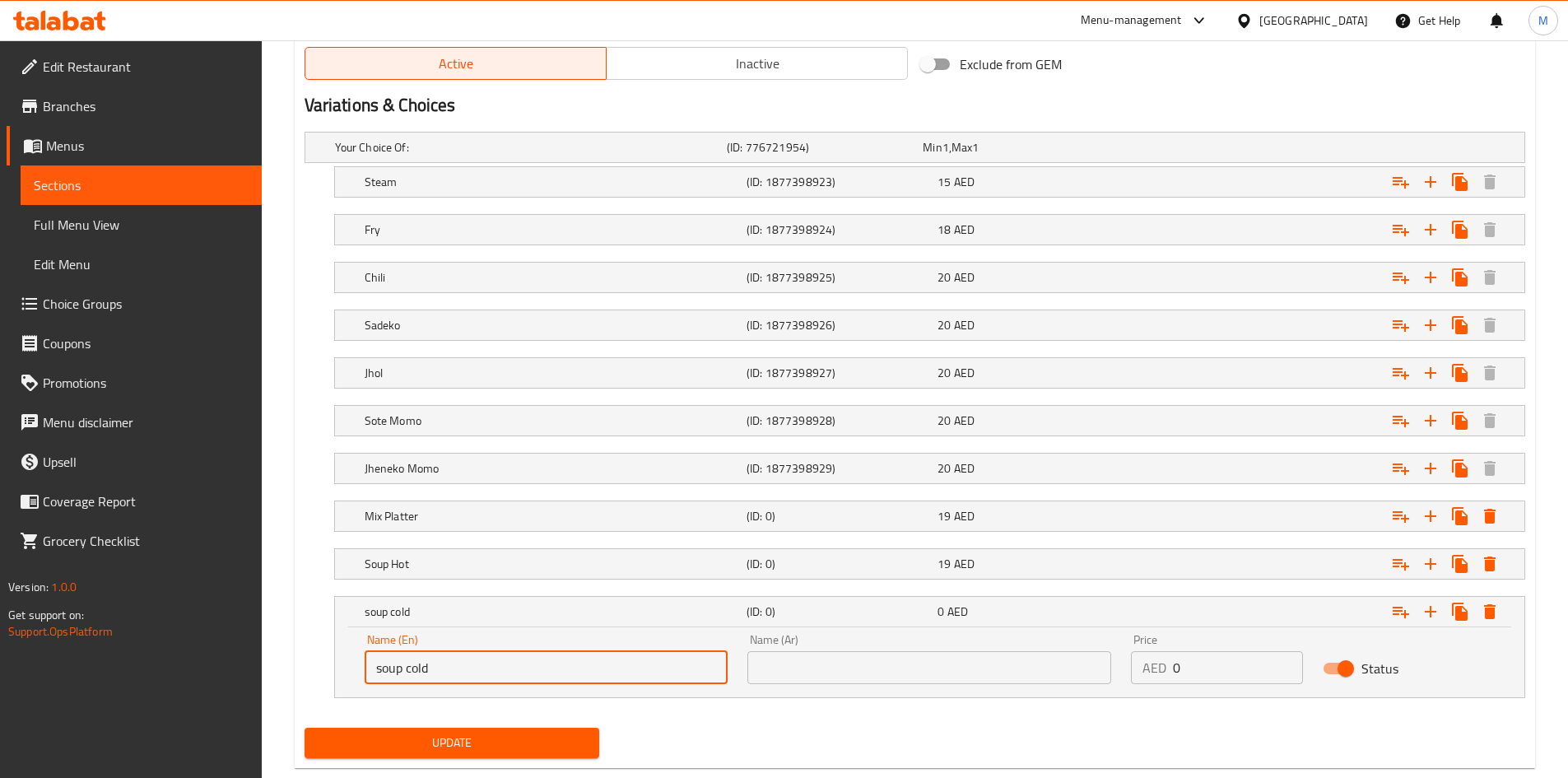
click at [474, 659] on input "soup cold" at bounding box center [546, 668] width 364 height 33
type input "Soup Cold"
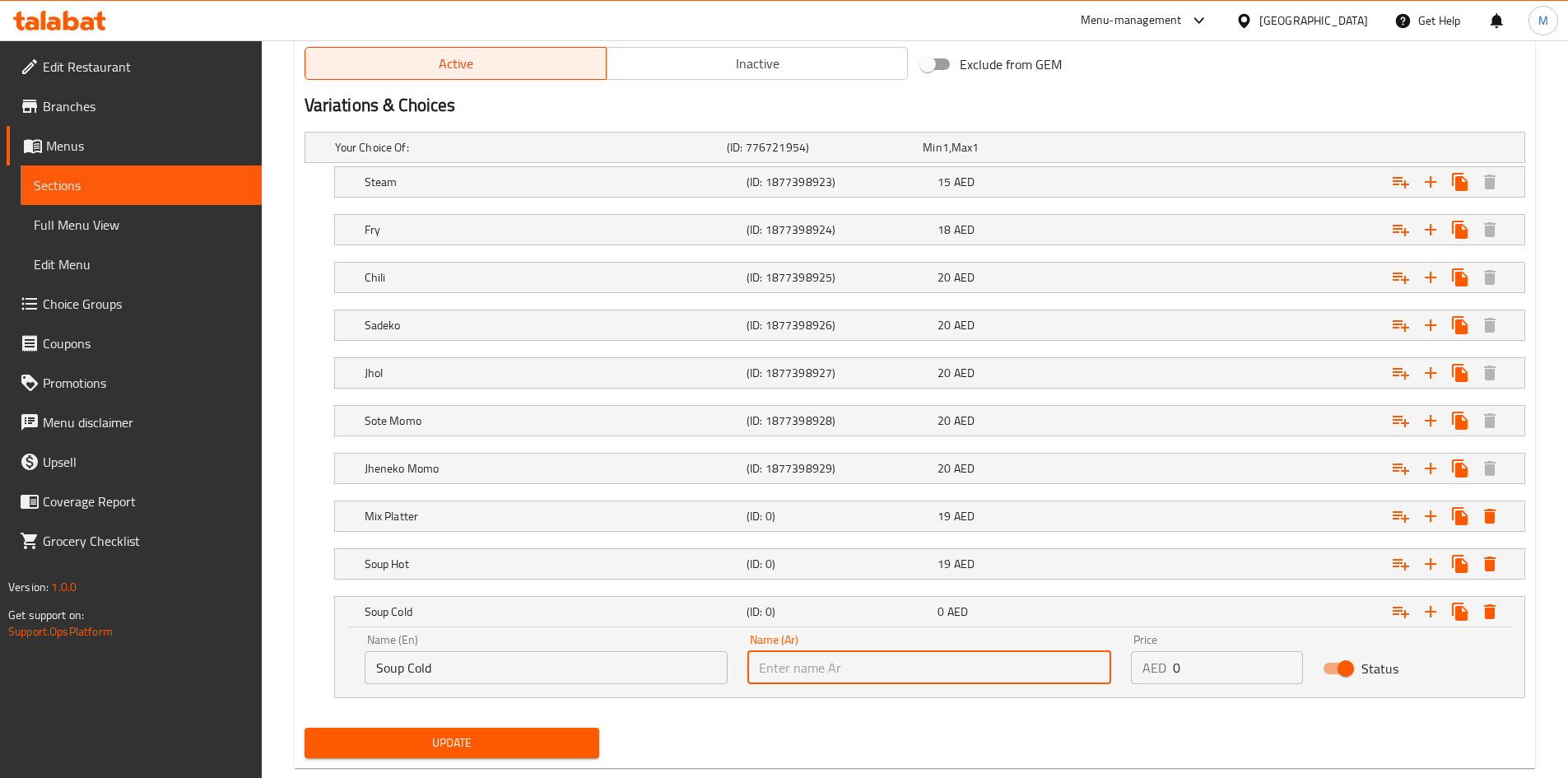
click at [961, 674] on input "text" at bounding box center [929, 668] width 364 height 33
type input "شوربة باردة"
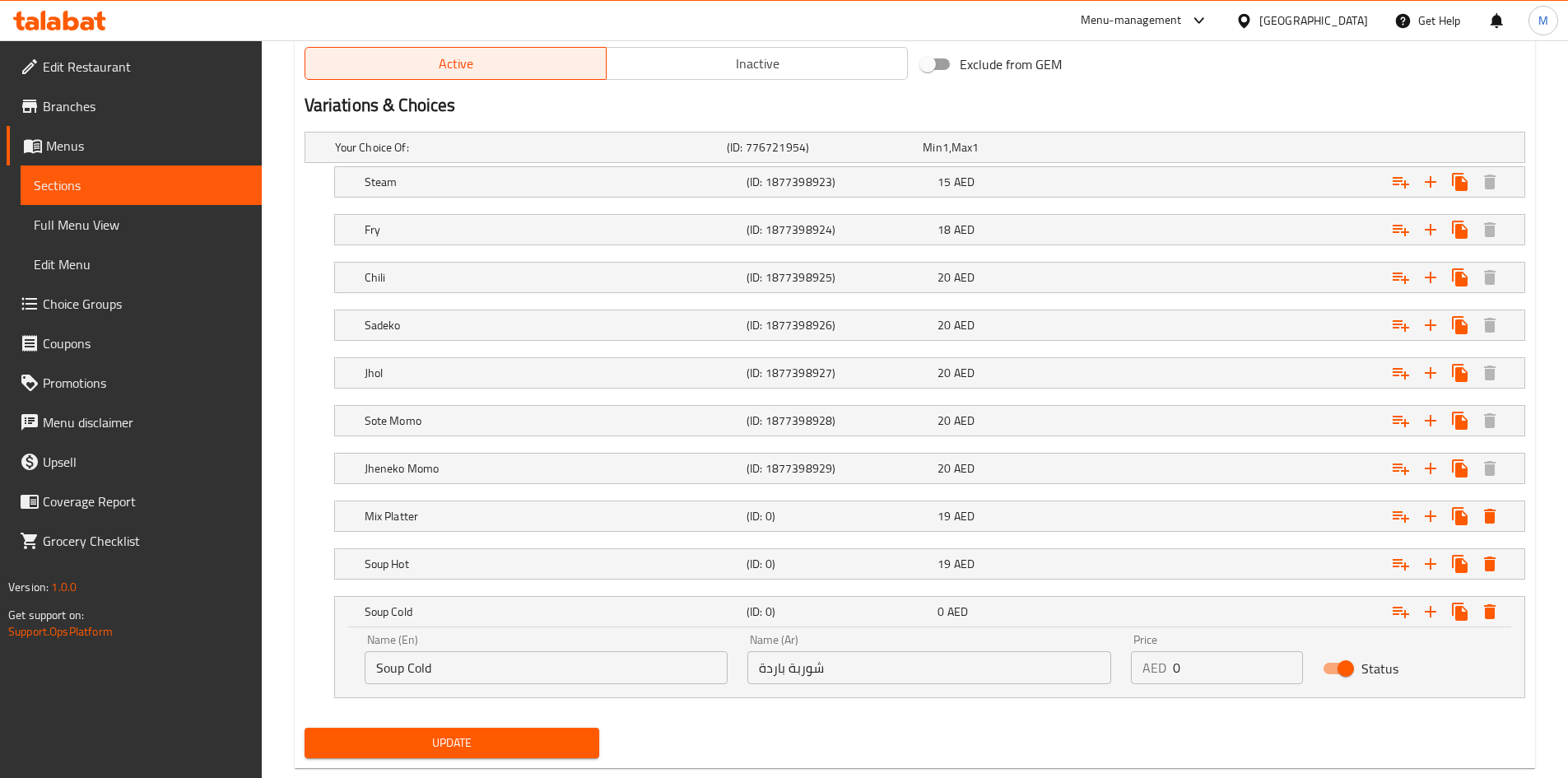
click at [854, 696] on div "Name (En) Soup Cold Name (En) Name (Ar) شوربة باردة Name (Ar) Price AED 0 Price…" at bounding box center [929, 661] width 1189 height 70
click at [1199, 669] on input "0" at bounding box center [1238, 668] width 130 height 33
click at [1199, 669] on input "0" at bounding box center [1238, 668] width 130 height 33
type input "19"
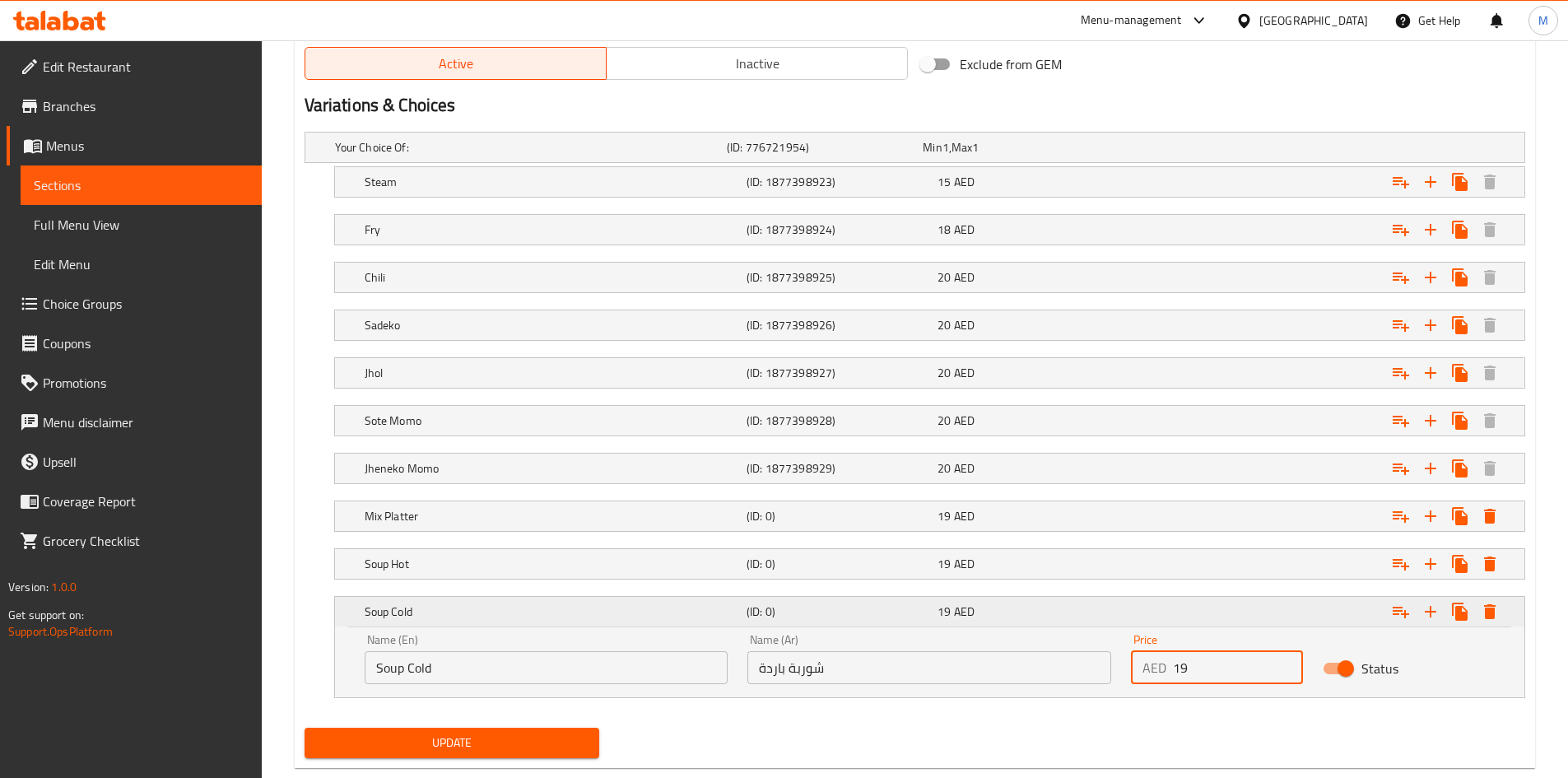
click at [691, 614] on h5 "Soup Cold" at bounding box center [552, 611] width 375 height 16
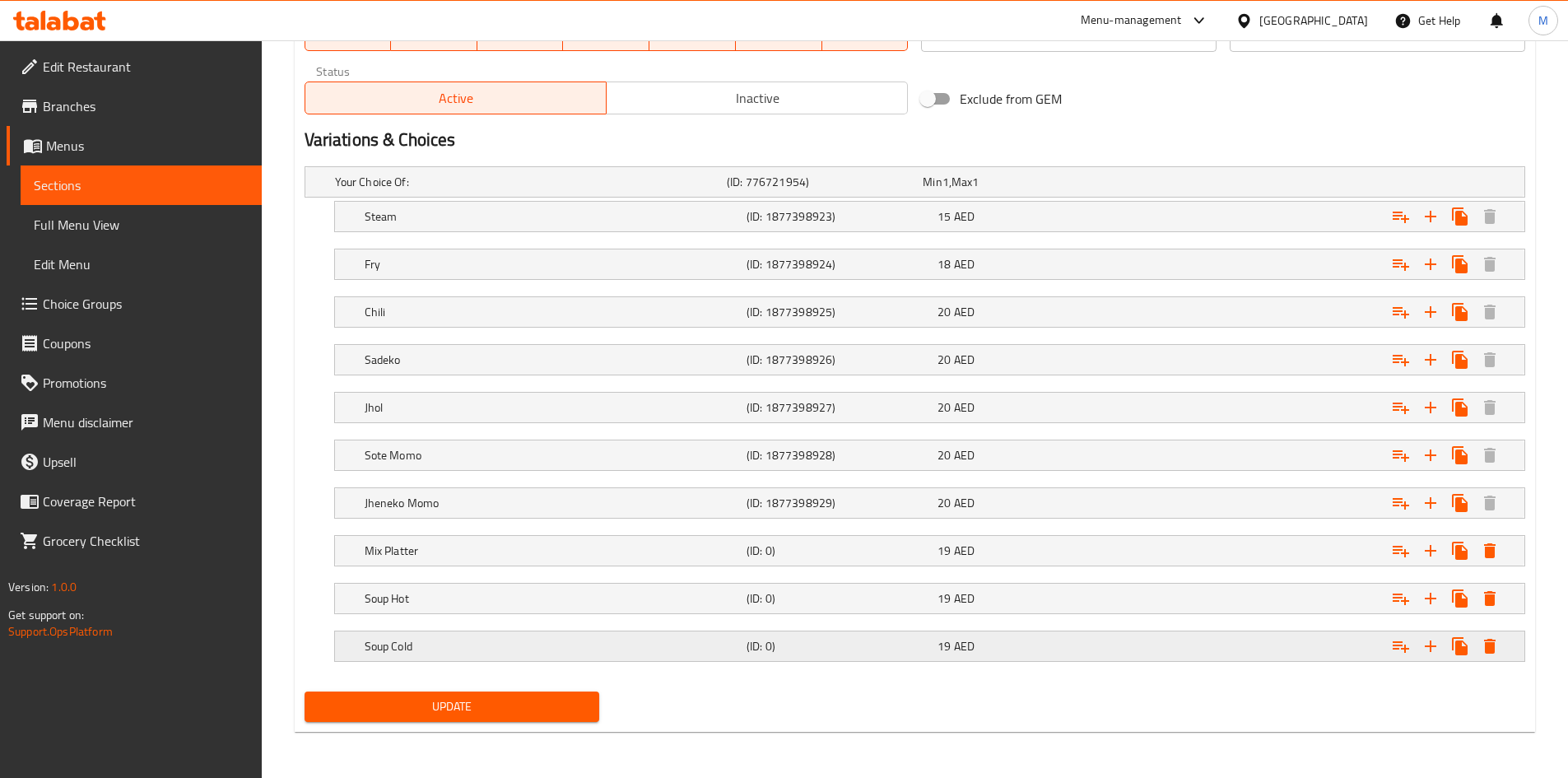
scroll to position [828, 0]
click at [1429, 642] on icon "Expand" at bounding box center [1430, 646] width 12 height 12
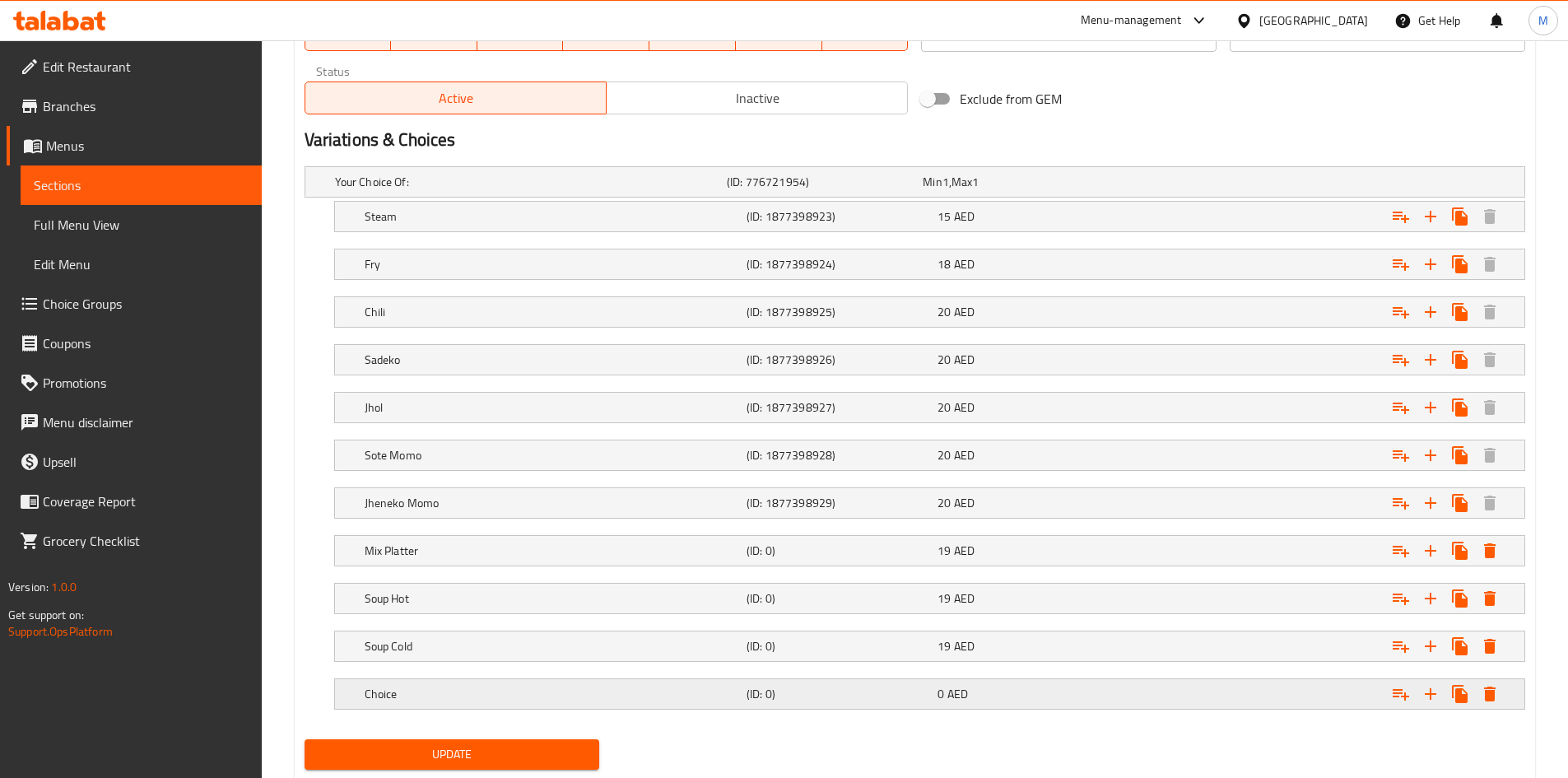
click at [585, 700] on h5 "Choice" at bounding box center [552, 694] width 375 height 16
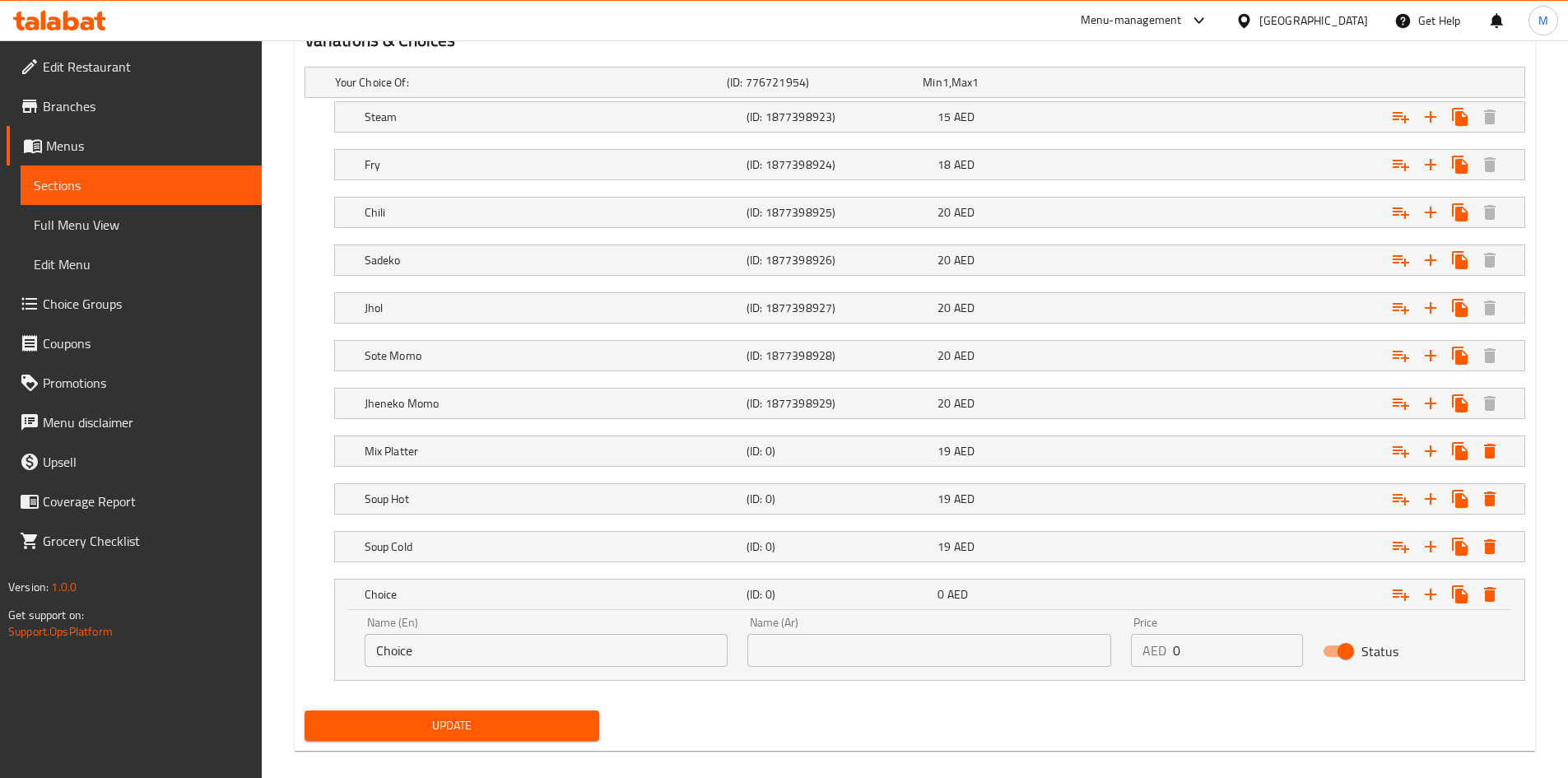
scroll to position [947, 0]
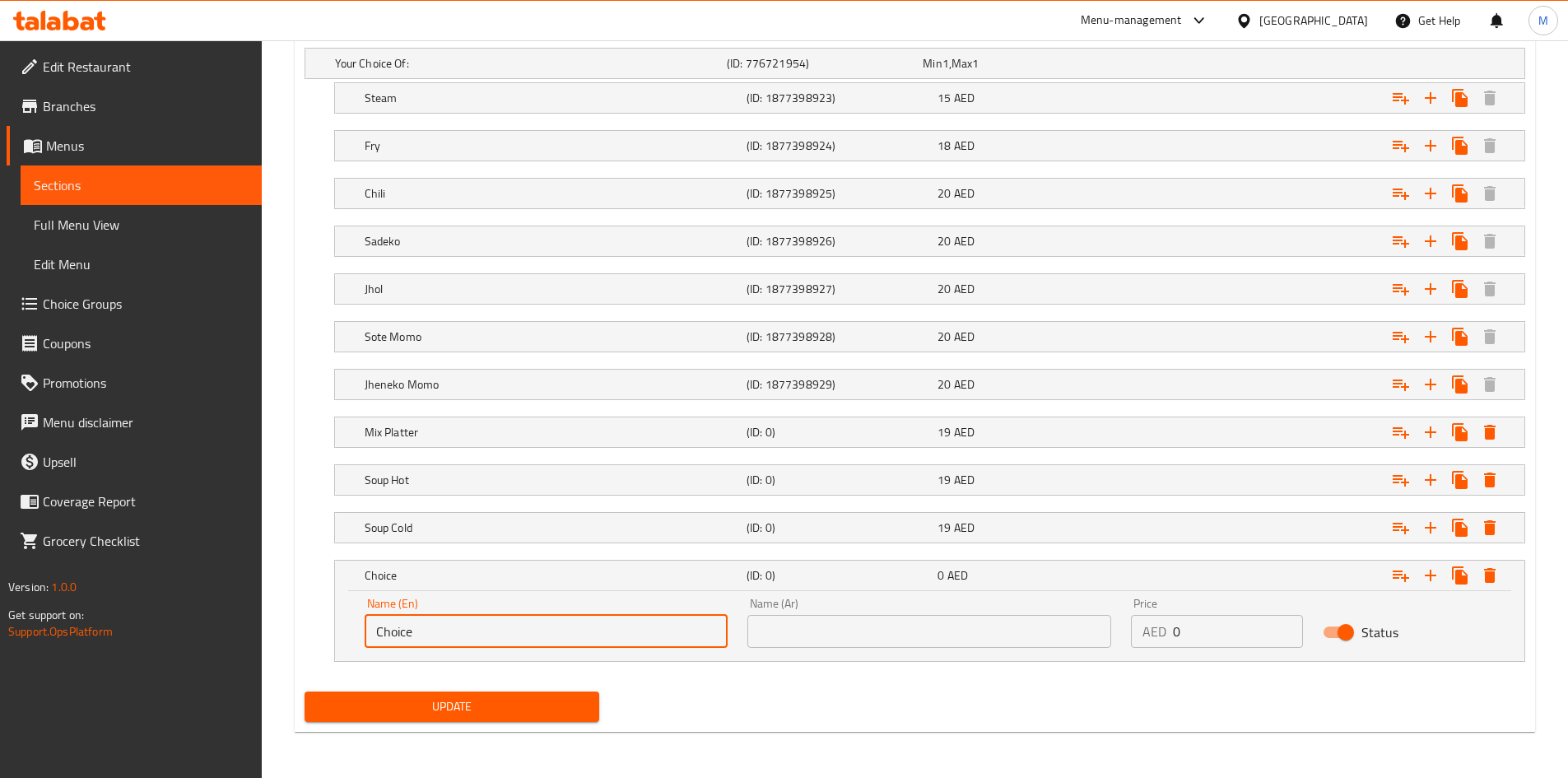
click at [469, 634] on input "Choice" at bounding box center [546, 631] width 364 height 33
type input "ن"
click at [471, 620] on input "kothey" at bounding box center [546, 631] width 364 height 33
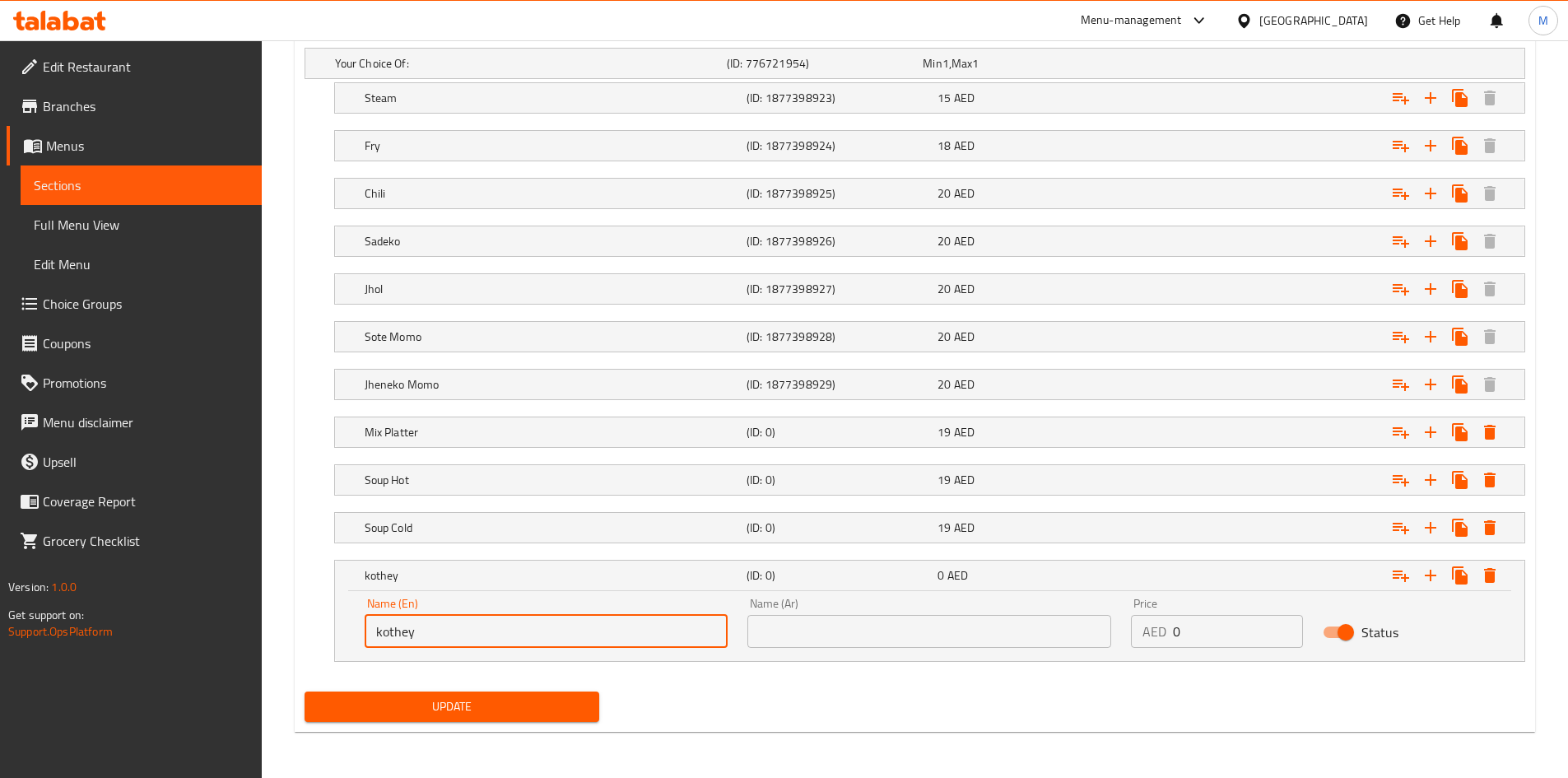
click at [471, 620] on input "kothey" at bounding box center [546, 631] width 364 height 33
type input "Kothey"
click at [971, 638] on input "text" at bounding box center [929, 631] width 364 height 33
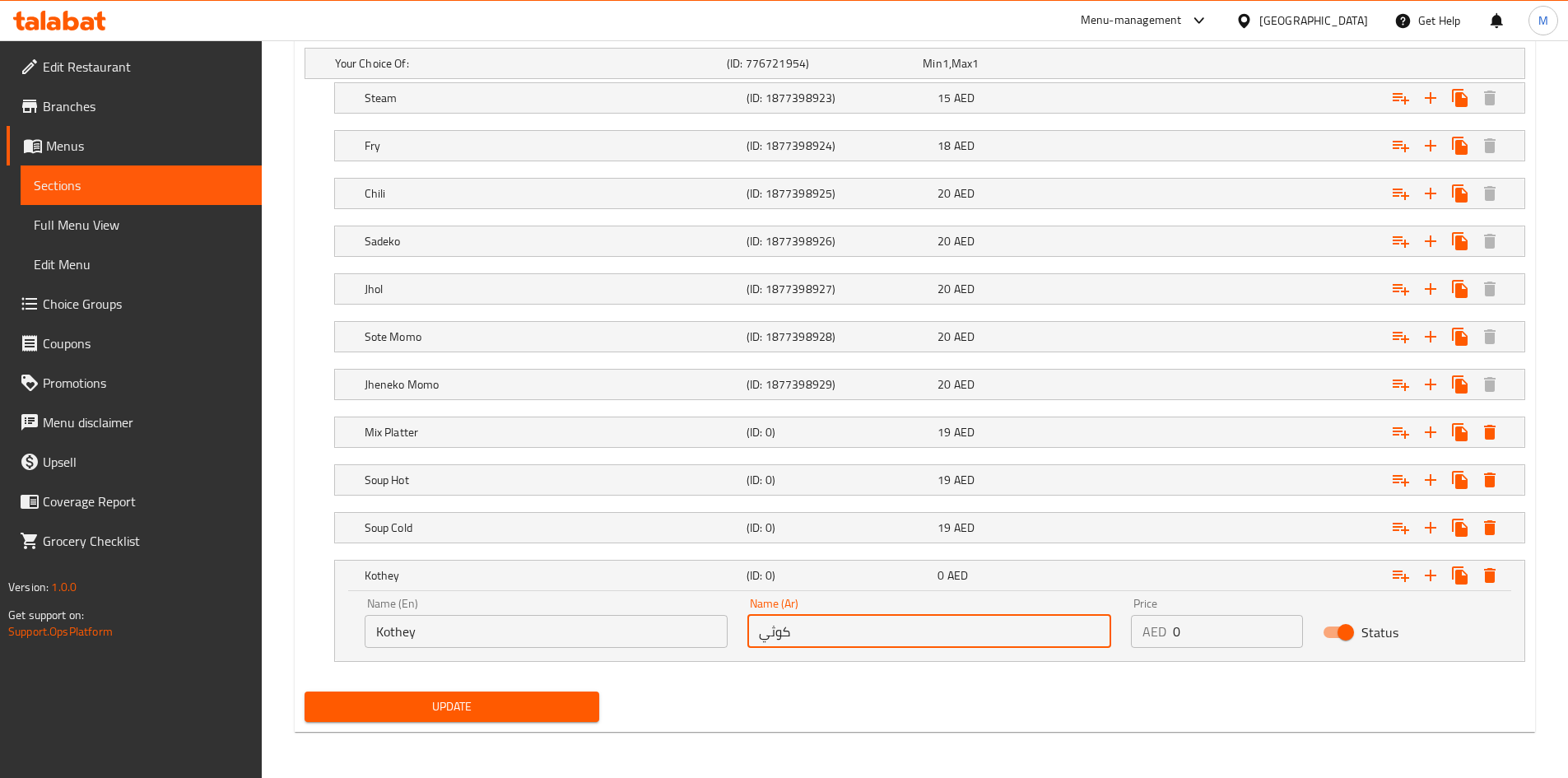
type input "كوثي"
click at [945, 669] on nav at bounding box center [915, 671] width 1220 height 13
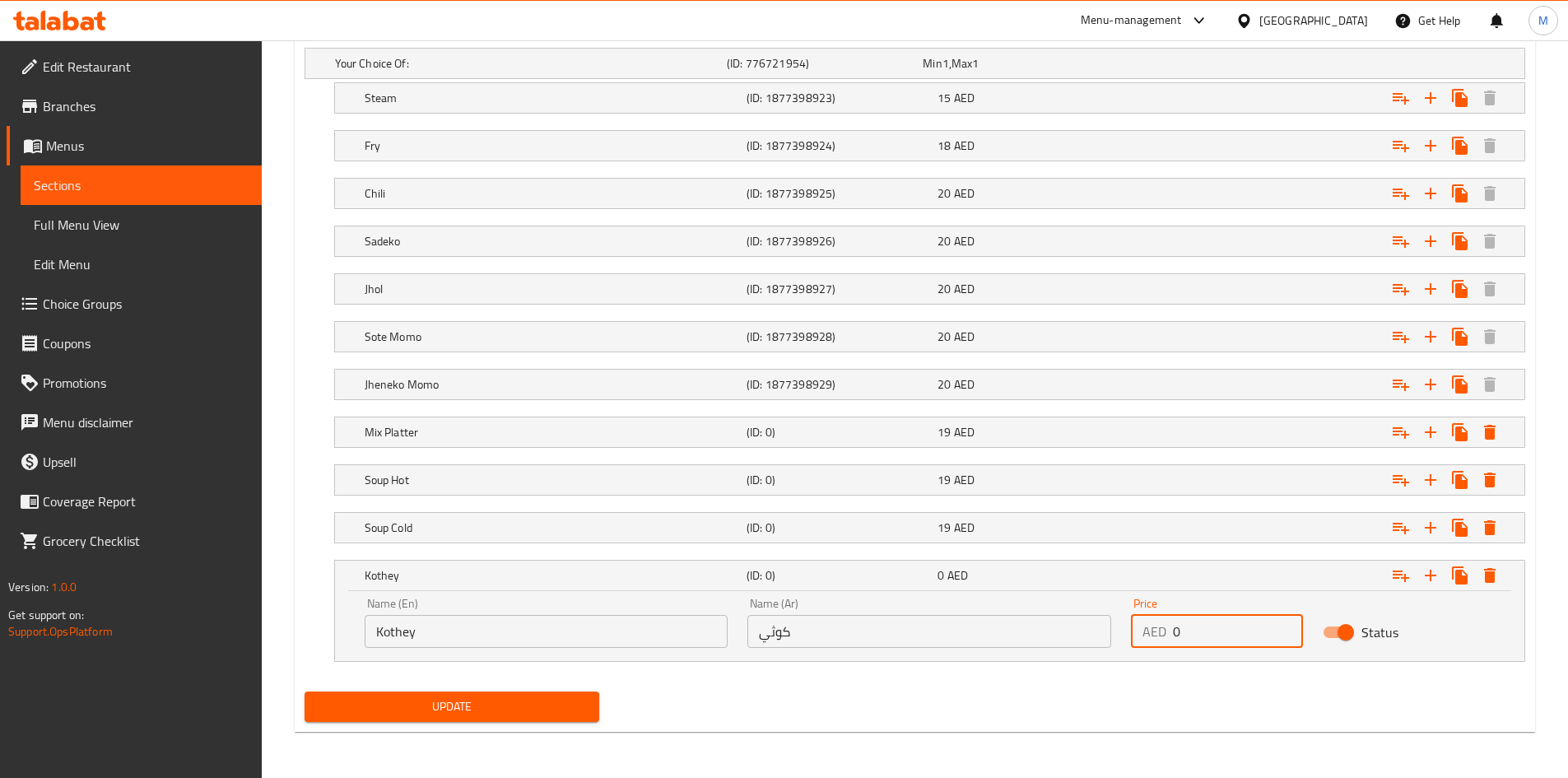
click at [1206, 620] on input "0" at bounding box center [1238, 631] width 130 height 33
type input "17"
click at [999, 648] on div "Name (Ar) كوثي Name (Ar)" at bounding box center [929, 622] width 383 height 70
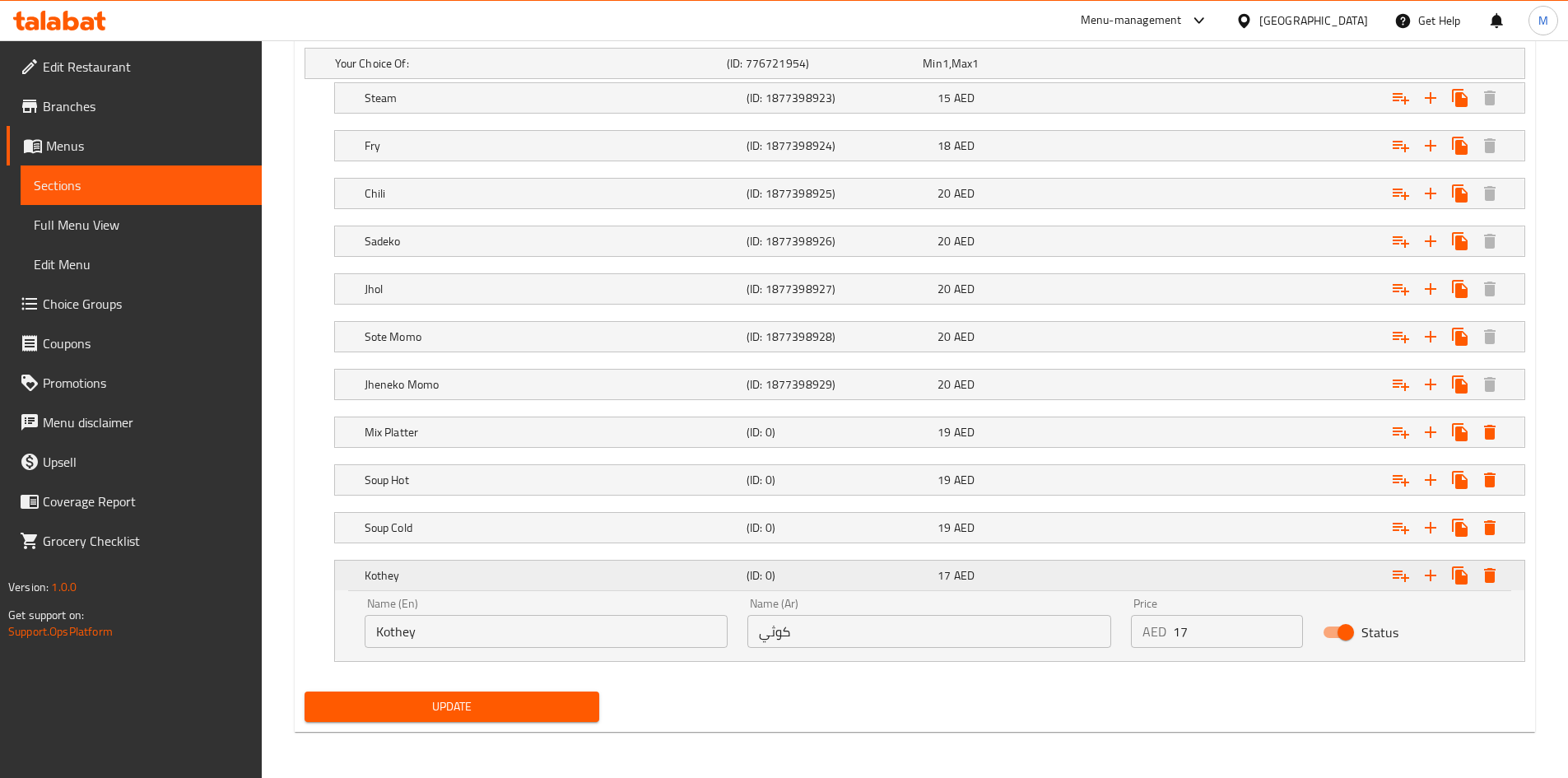
click at [530, 575] on h5 "Kothey" at bounding box center [552, 576] width 375 height 16
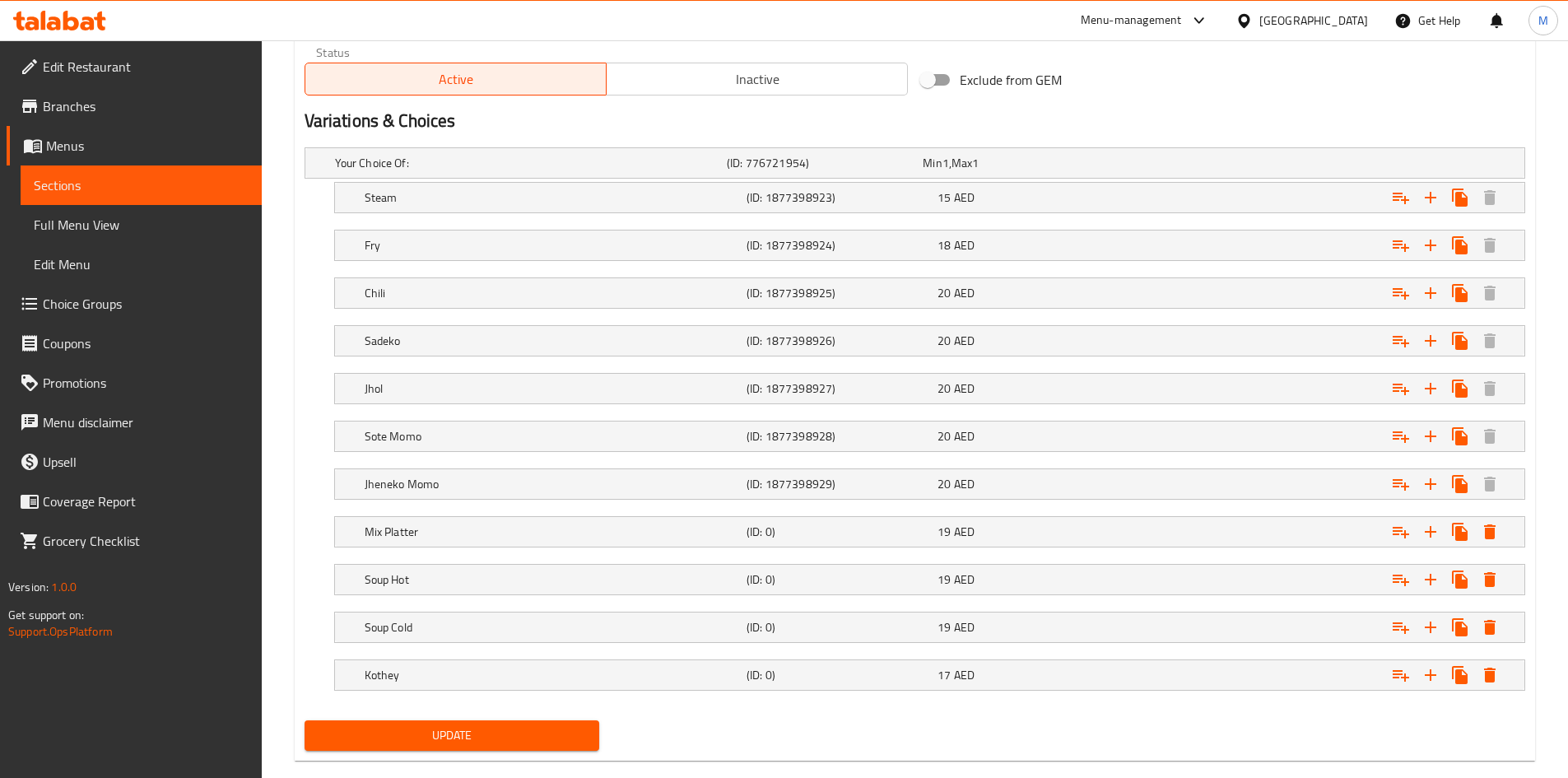
scroll to position [876, 0]
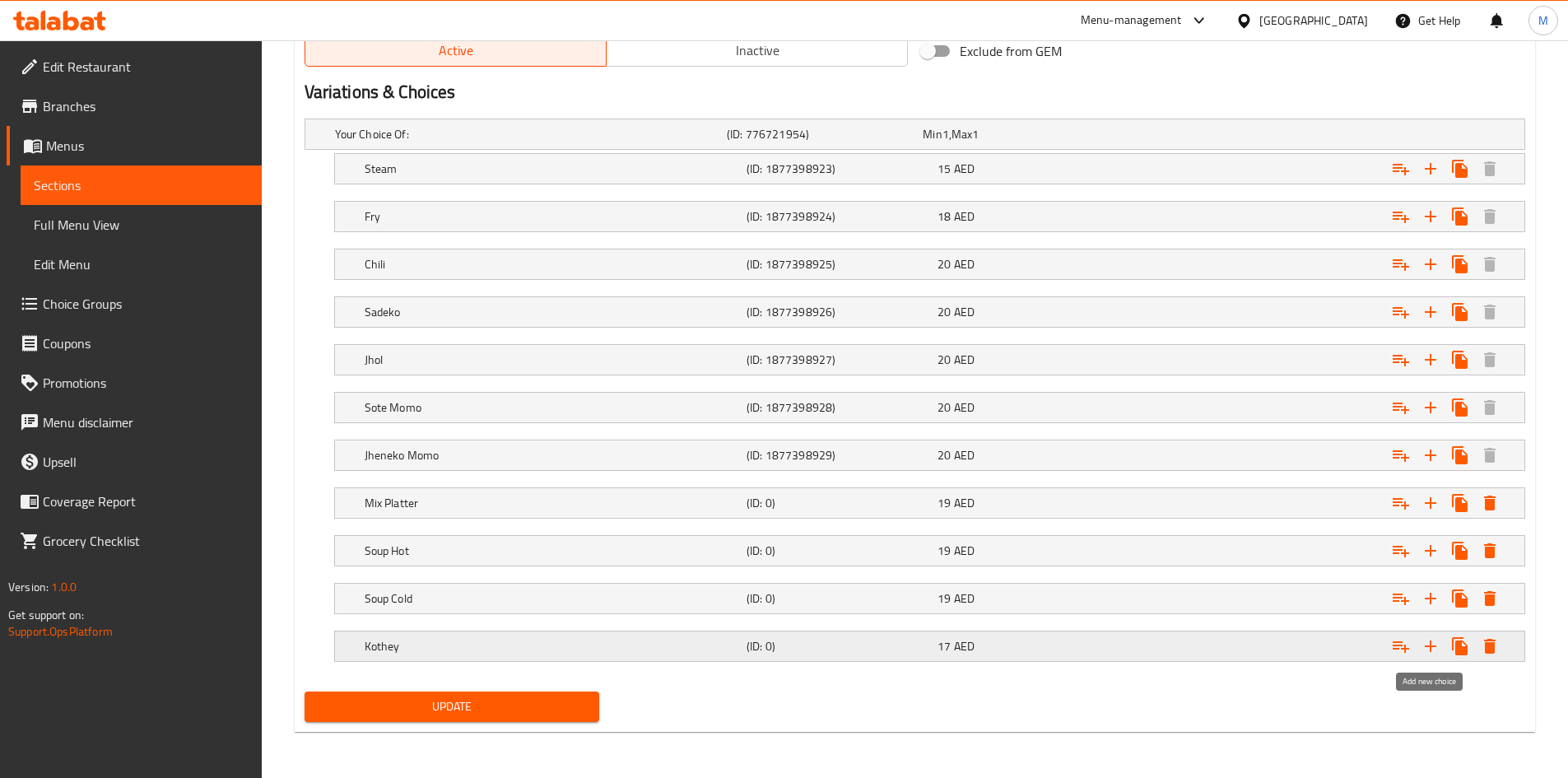
click at [1431, 648] on icon "Expand" at bounding box center [1430, 646] width 12 height 12
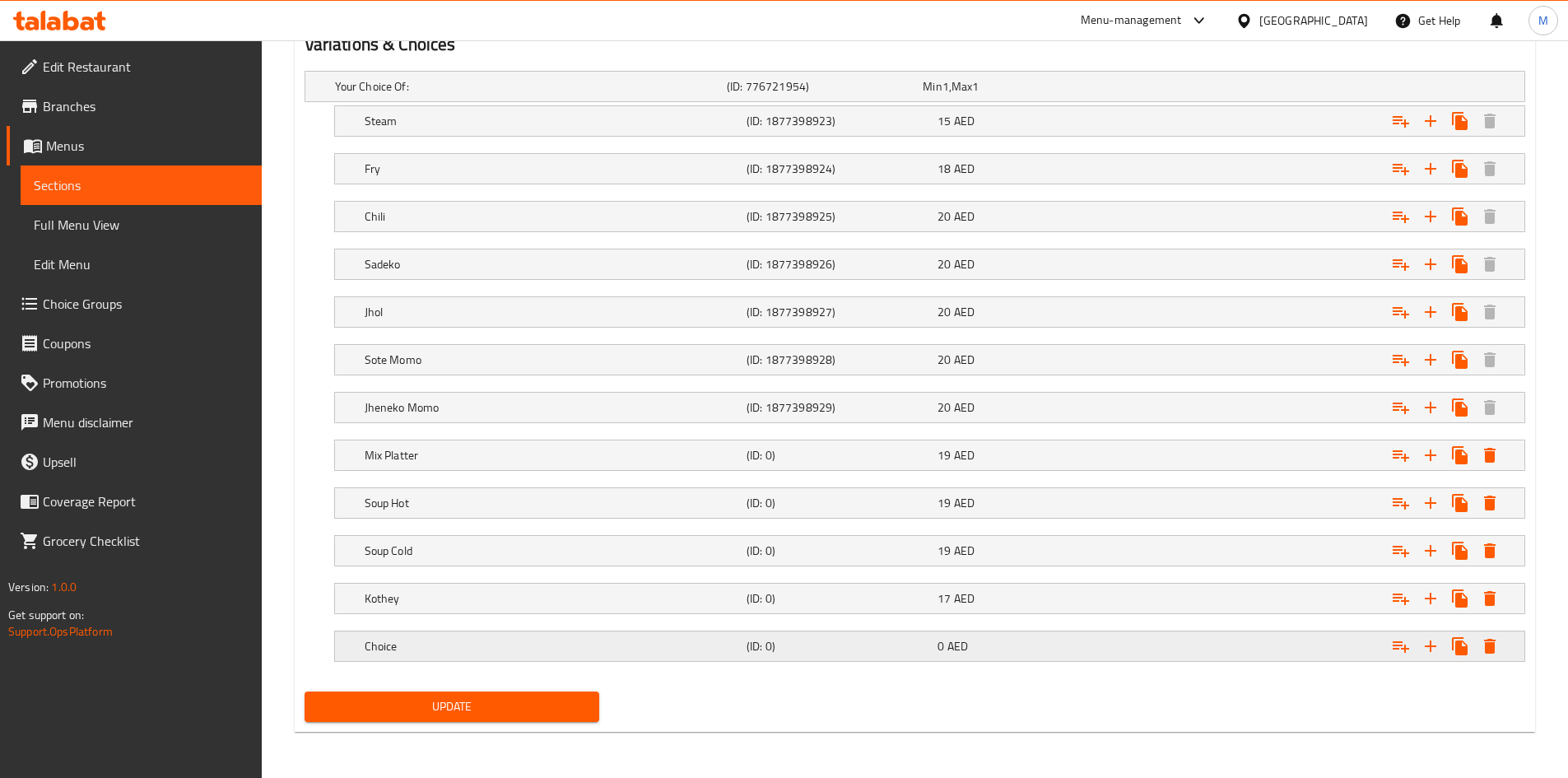
click at [433, 648] on h5 "Choice" at bounding box center [552, 646] width 375 height 16
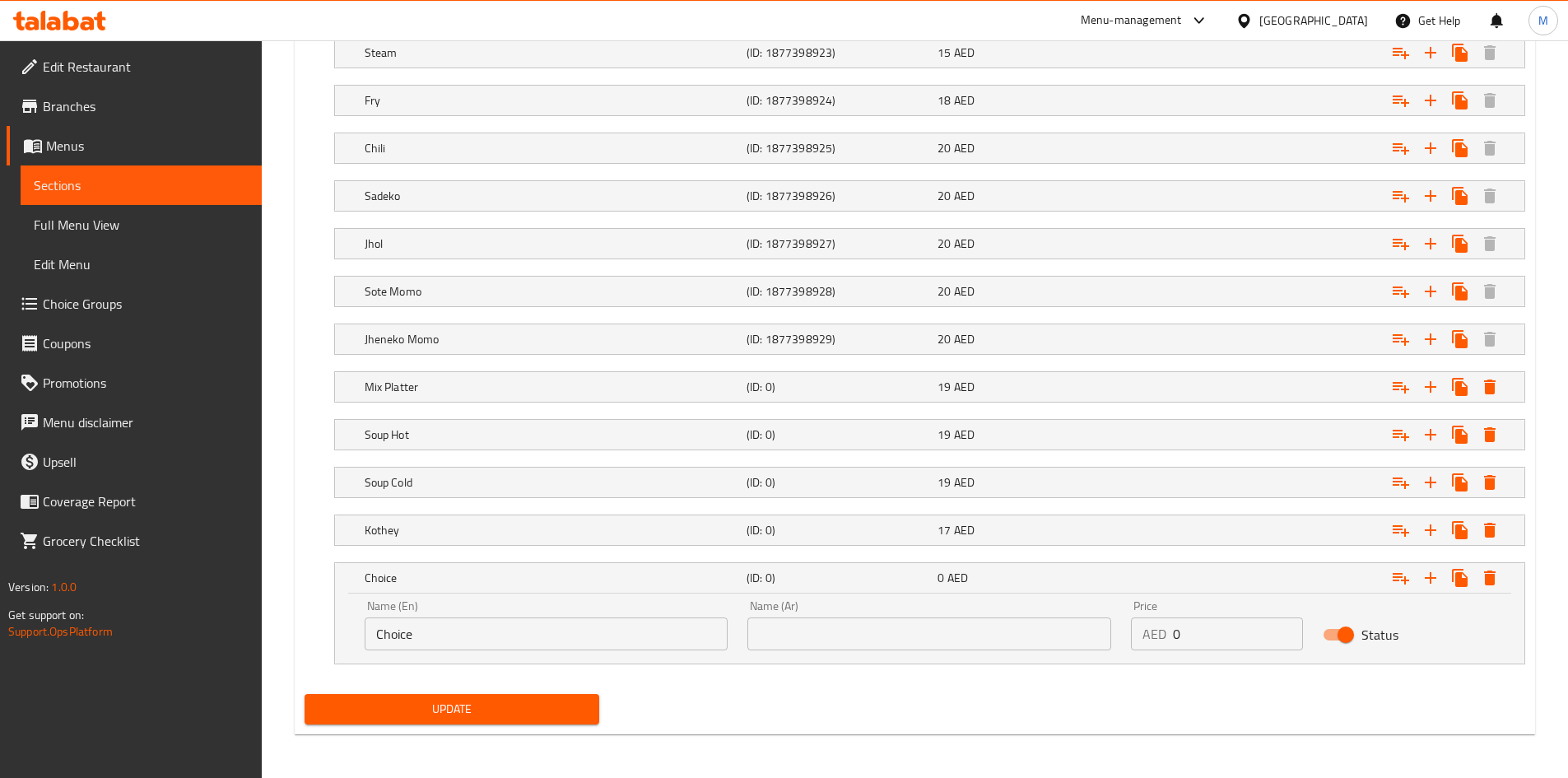
scroll to position [994, 0]
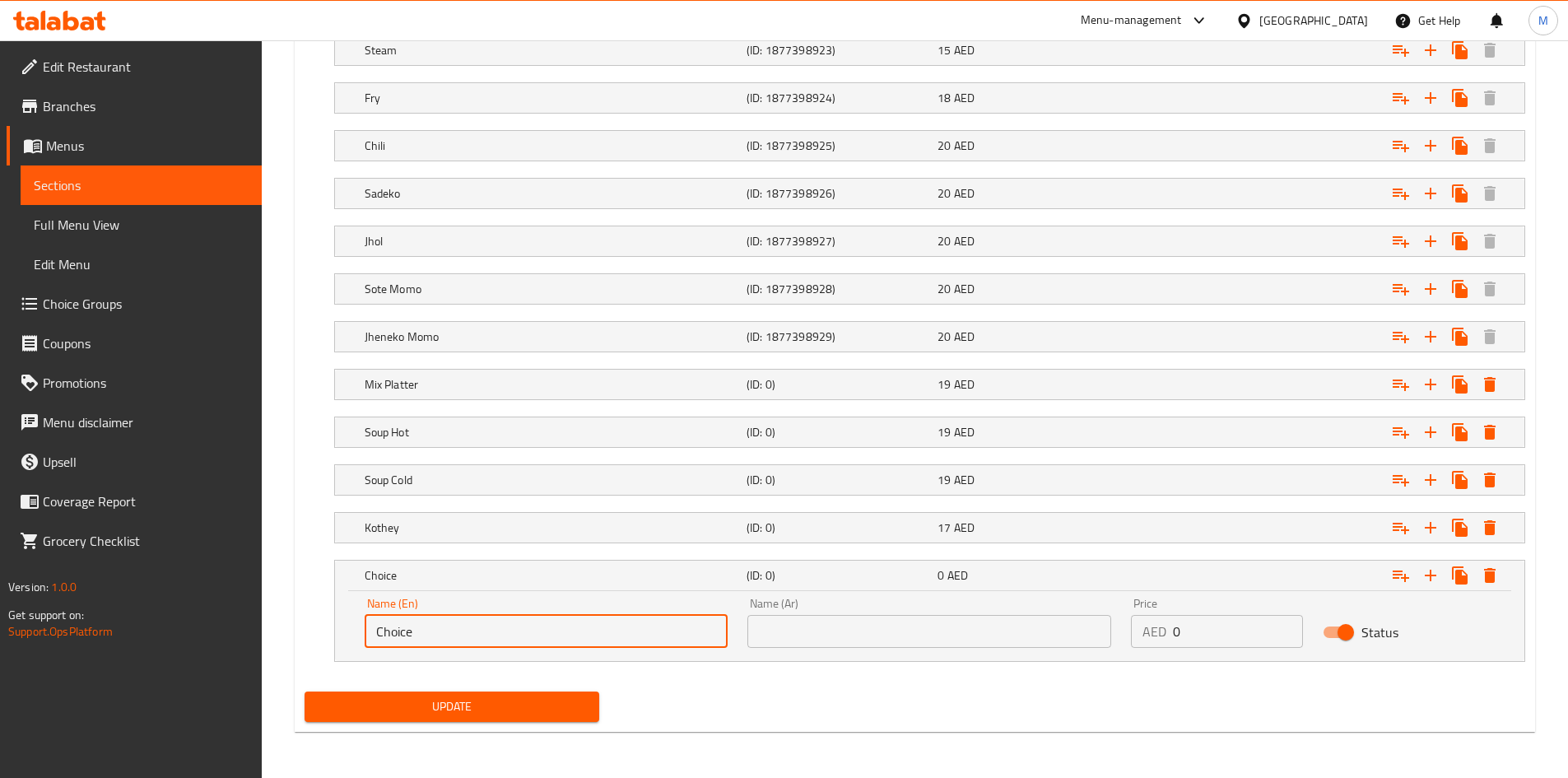
click at [433, 635] on input "Choice" at bounding box center [546, 631] width 364 height 33
type input "م"
click at [470, 632] on input "laphing" at bounding box center [546, 631] width 364 height 33
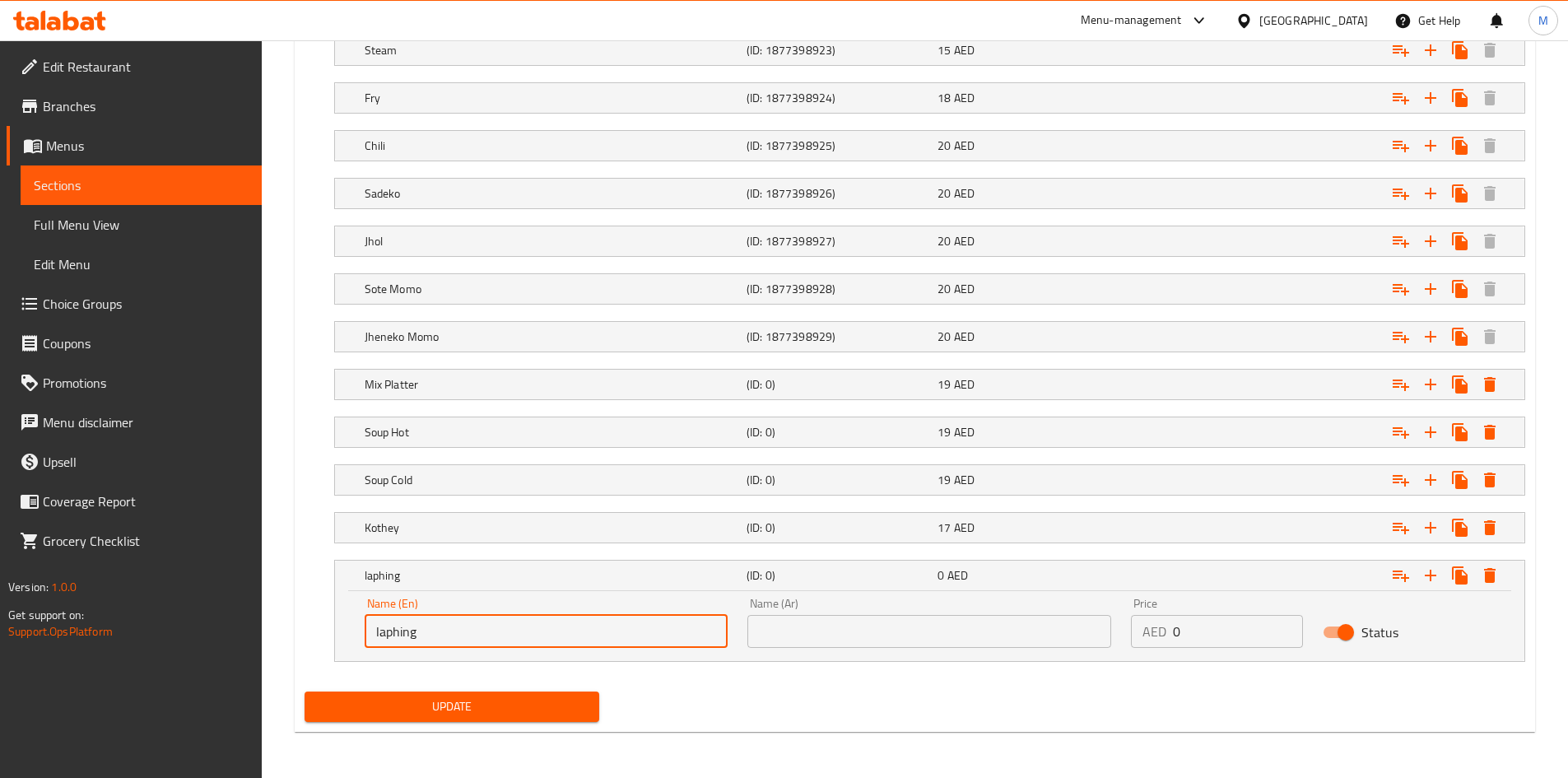
click at [470, 632] on input "laphing" at bounding box center [546, 631] width 364 height 33
type input "Laphing"
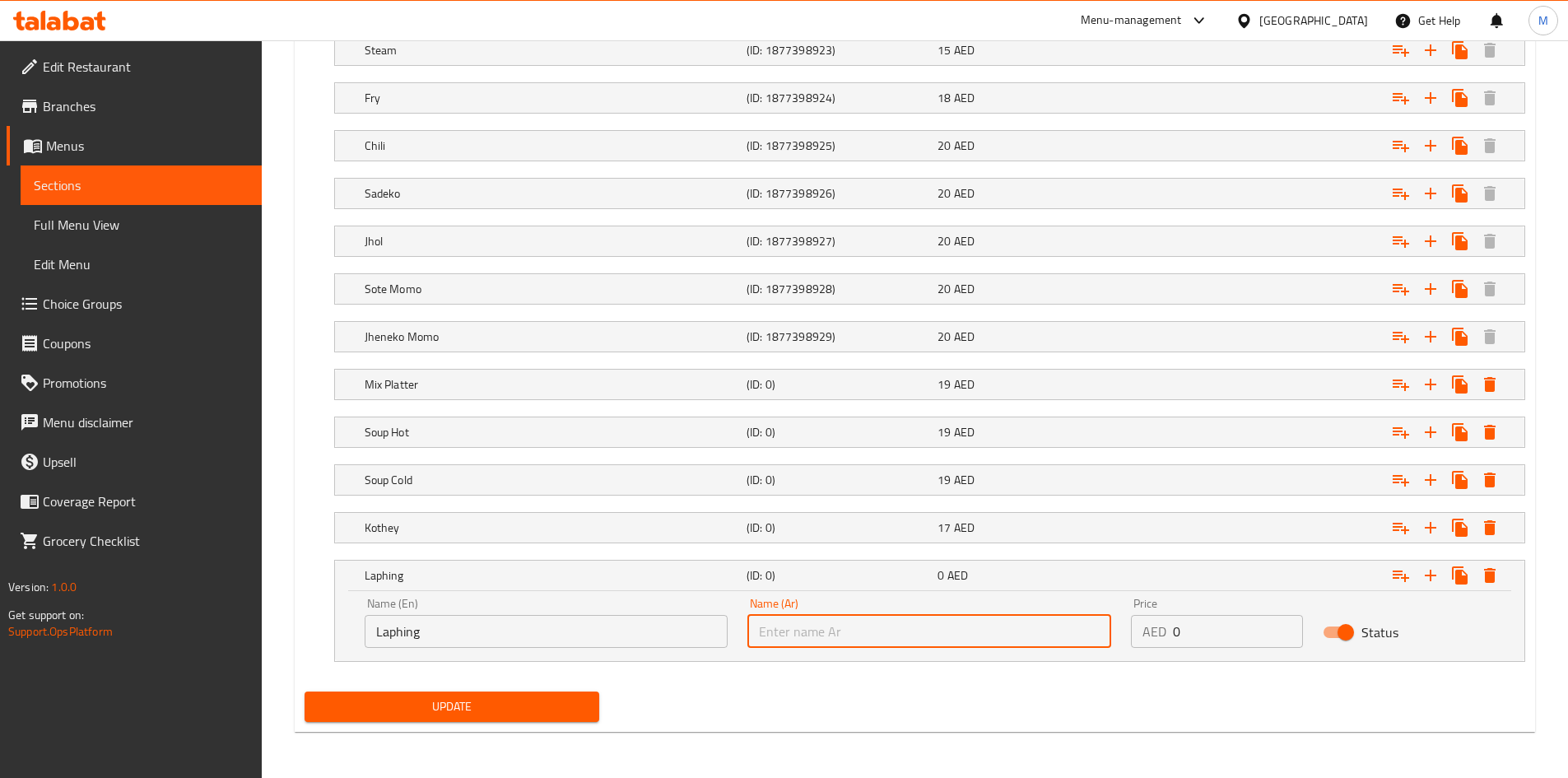
click at [889, 640] on input "text" at bounding box center [929, 631] width 364 height 33
click at [765, 627] on input "لافينيج" at bounding box center [929, 631] width 364 height 33
click at [826, 626] on input "لافينج" at bounding box center [929, 631] width 364 height 33
type input "لافينج"
click at [409, 635] on input "Laphing" at bounding box center [546, 631] width 364 height 33
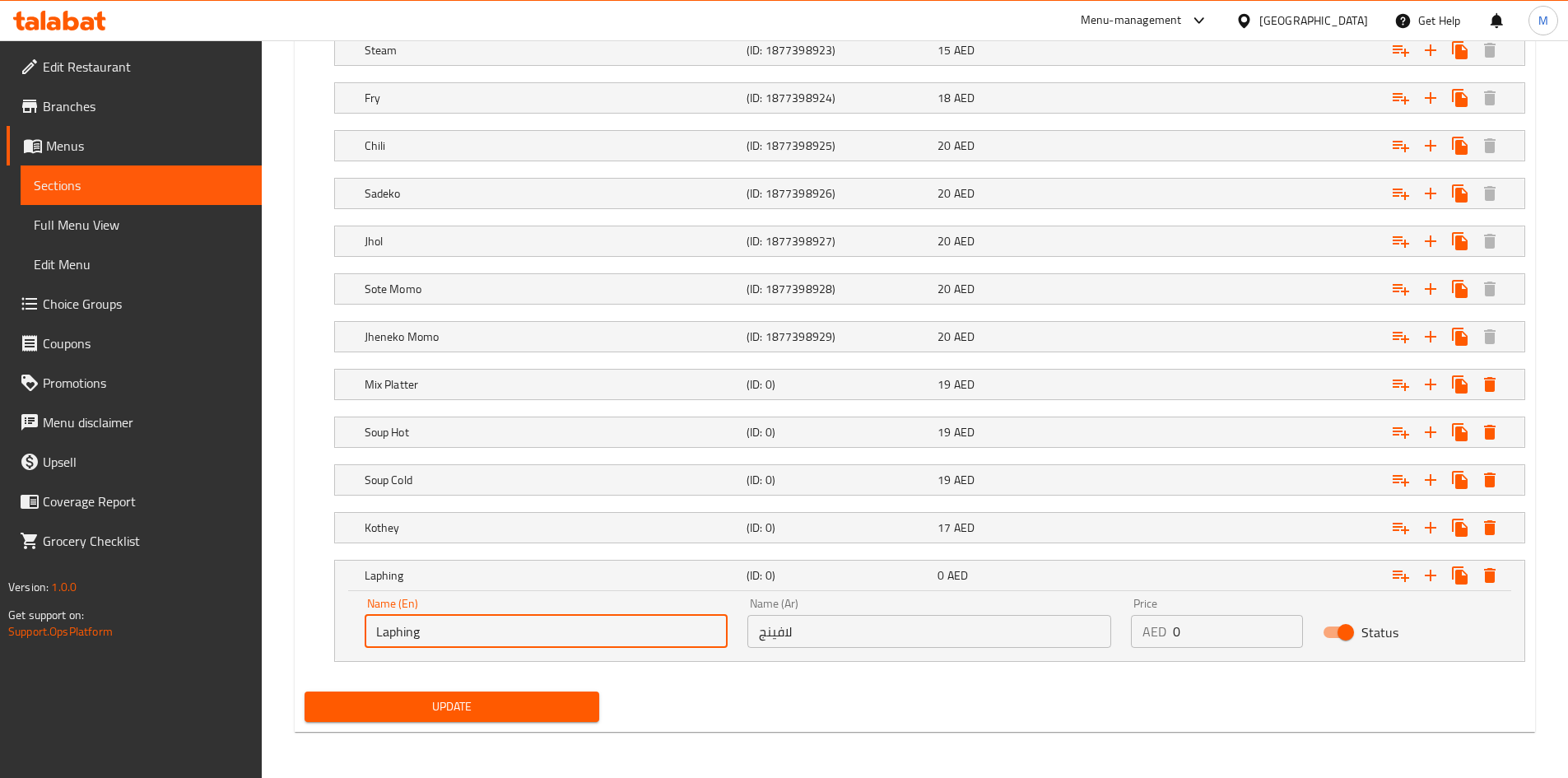
click at [409, 635] on input "Laphing" at bounding box center [546, 631] width 364 height 33
click at [486, 576] on h5 "Laphing" at bounding box center [552, 576] width 375 height 16
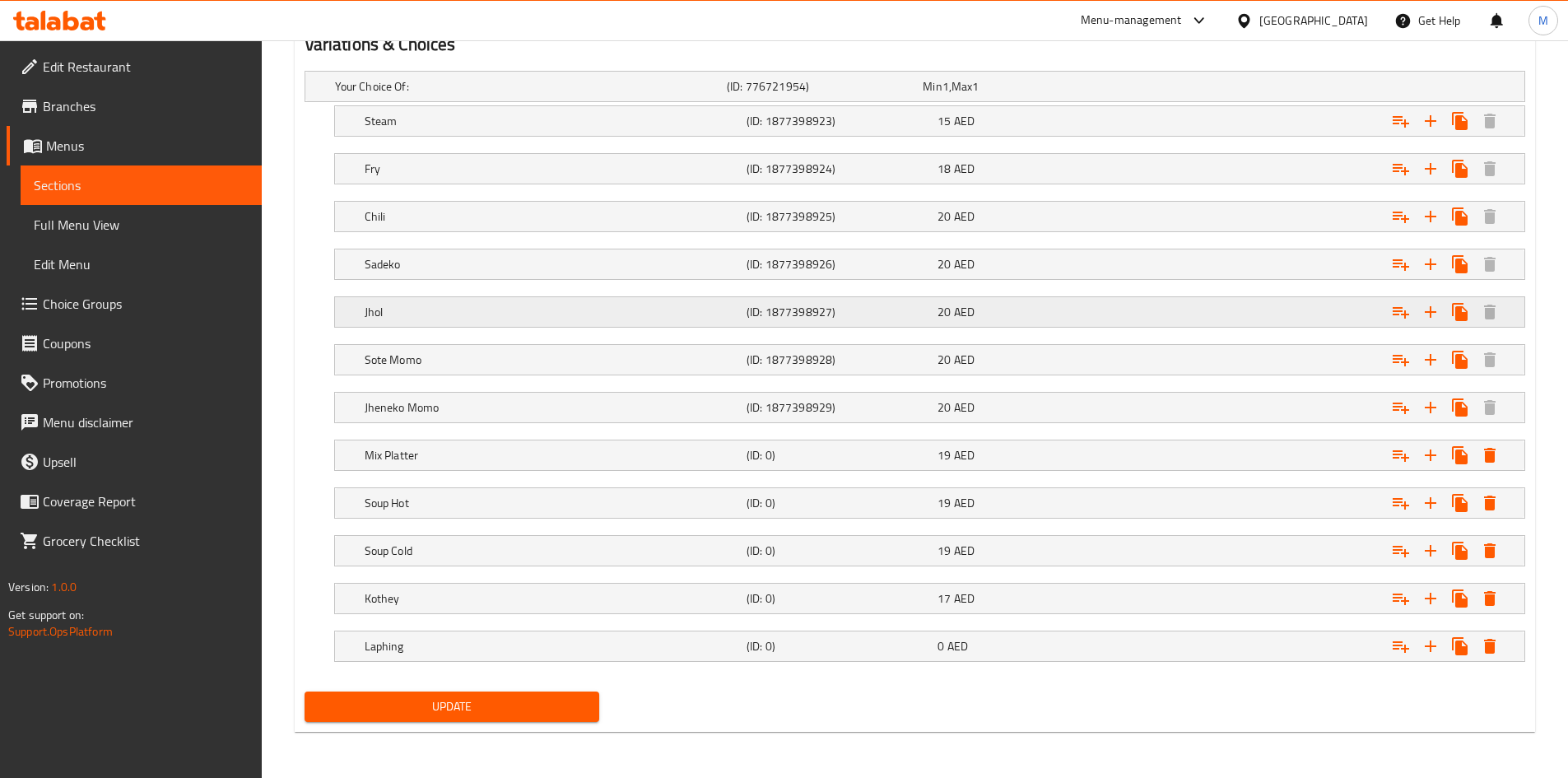
click at [421, 310] on h5 "Jhol" at bounding box center [552, 312] width 375 height 16
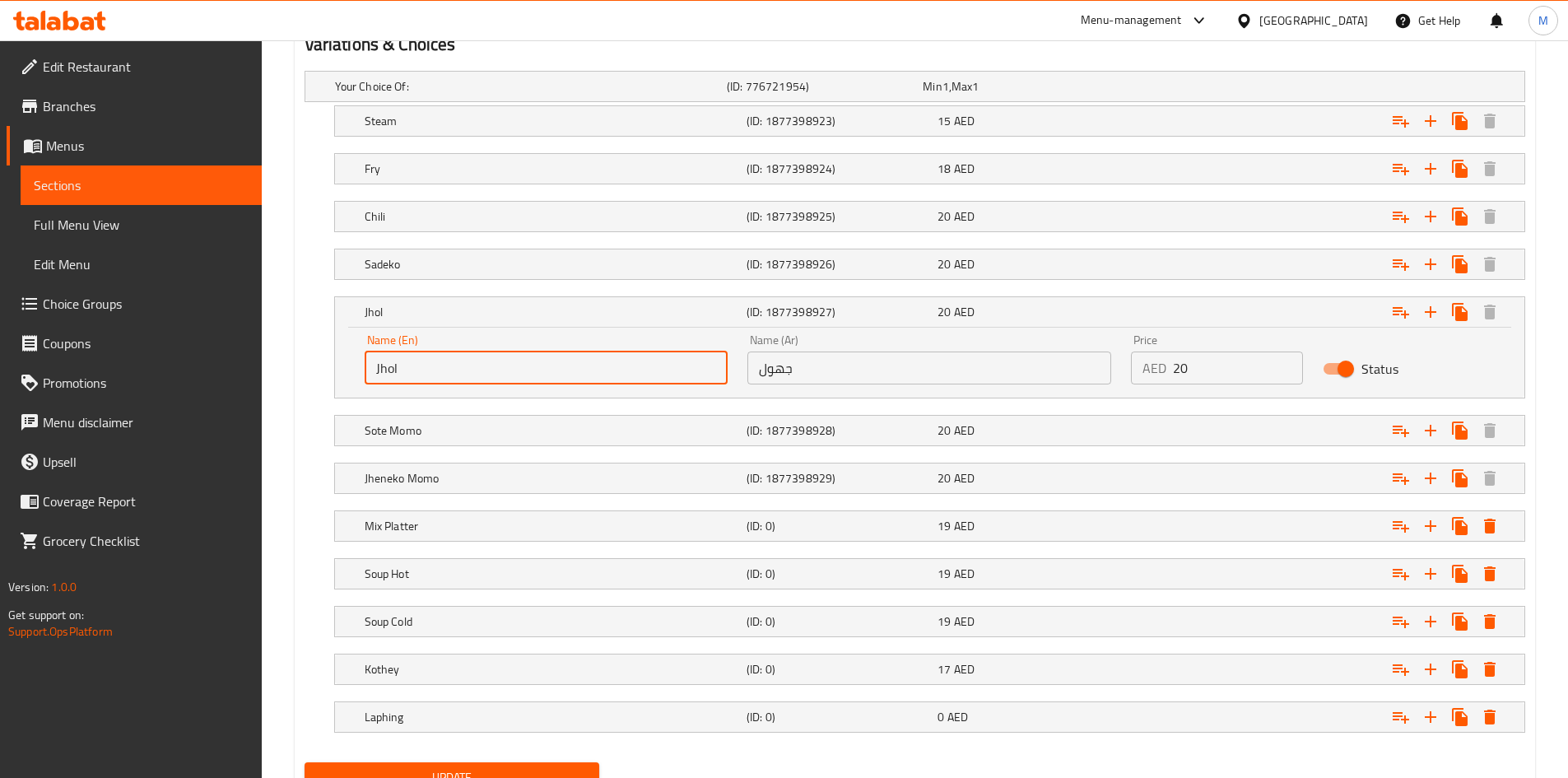
click at [416, 368] on input "Jhol" at bounding box center [546, 368] width 364 height 33
click at [416, 368] on input "pressure cooker momo" at bounding box center [546, 368] width 364 height 33
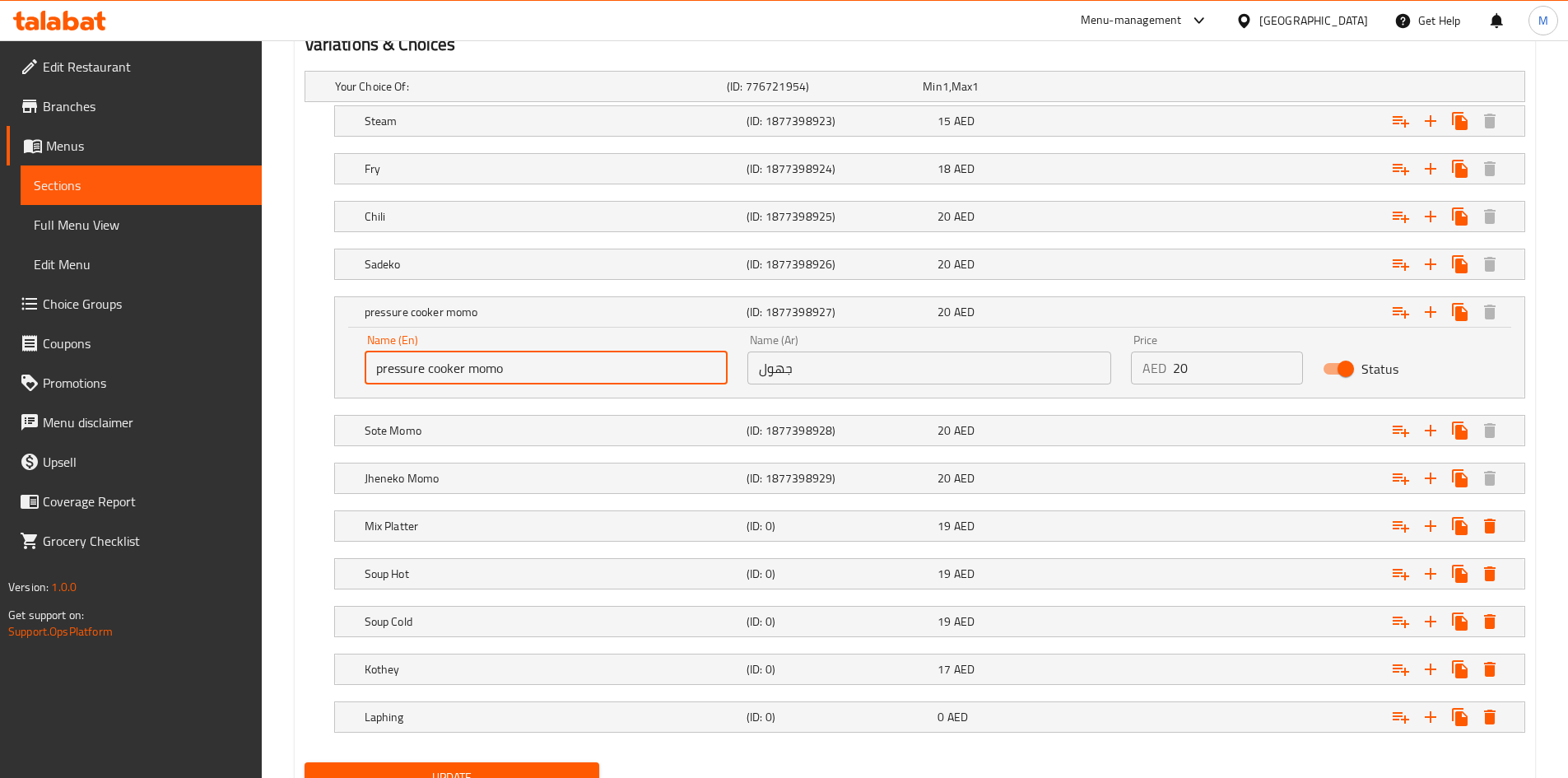
click at [416, 368] on input "pressure cooker momo" at bounding box center [546, 368] width 364 height 33
click at [514, 366] on input "Pressure Cooker Momo" at bounding box center [546, 368] width 364 height 33
click at [483, 362] on input "Pressure Cooker Momo" at bounding box center [546, 368] width 364 height 33
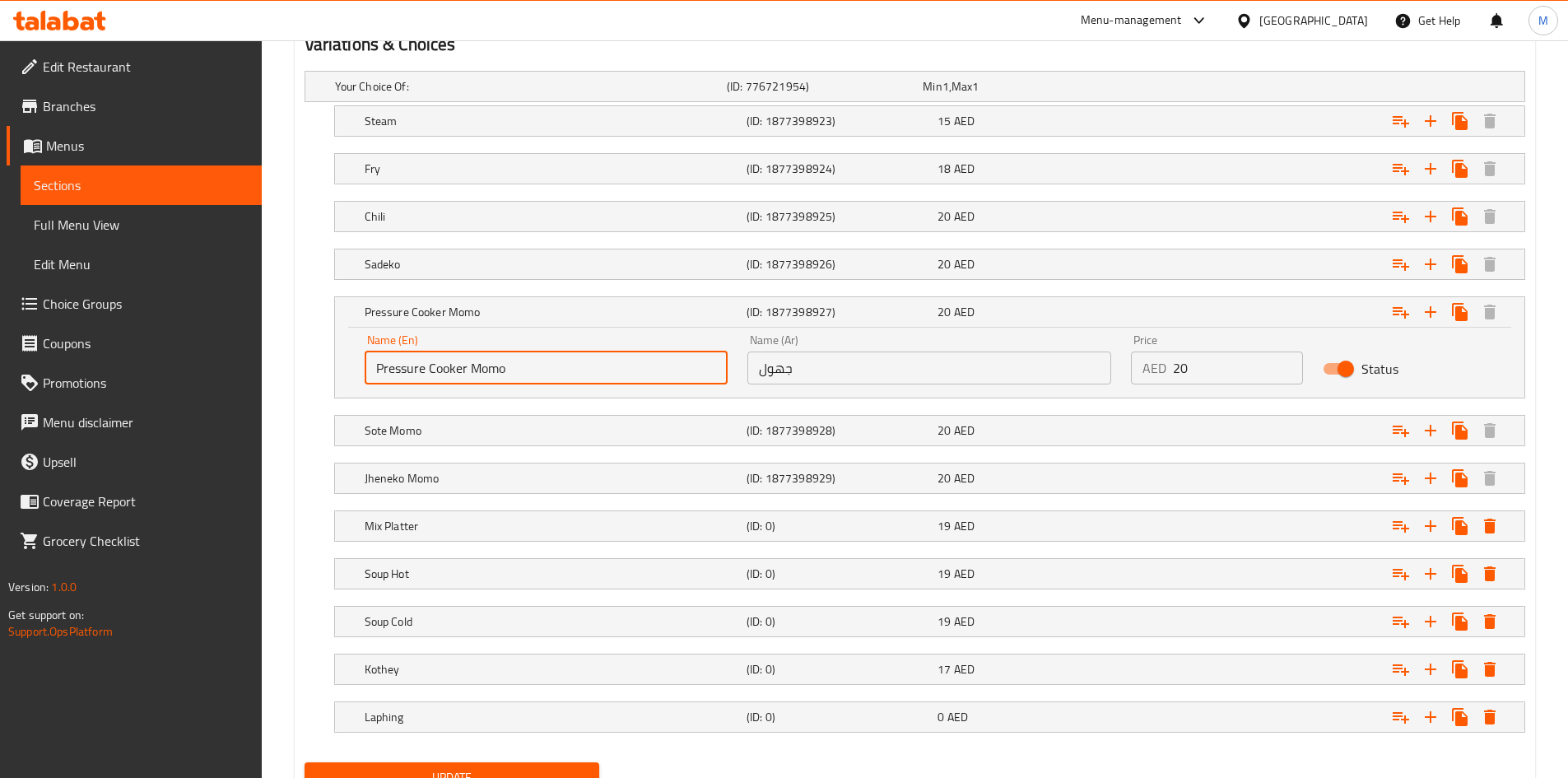
type input "Pressure Cooker Momo"
click at [975, 369] on input "جهول" at bounding box center [929, 368] width 364 height 33
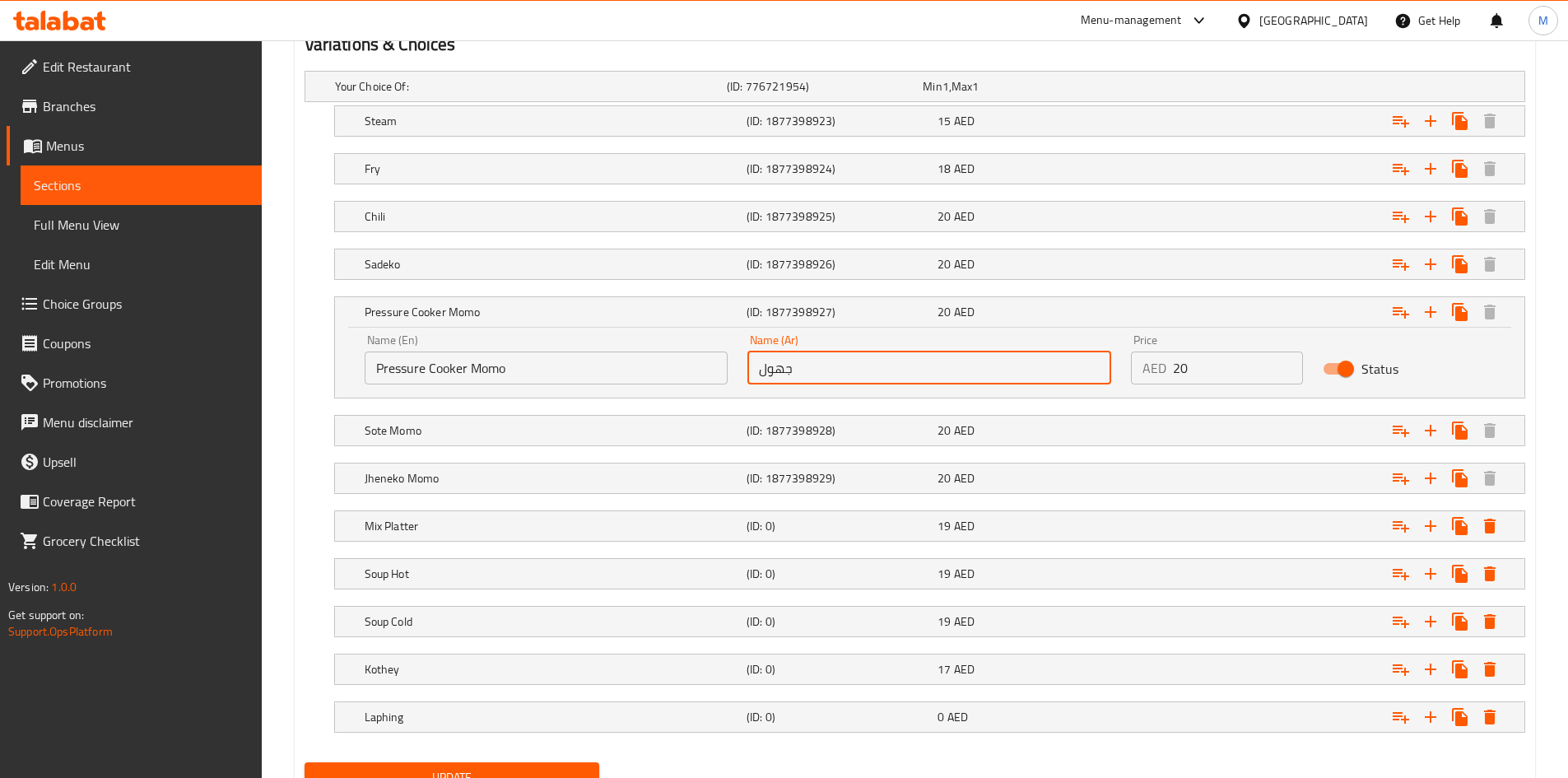
click at [972, 369] on input "جهول" at bounding box center [929, 368] width 364 height 33
type input "مومو في قدر الضغط"
click at [580, 315] on h5 "Pressure Cooker Momo" at bounding box center [552, 312] width 375 height 16
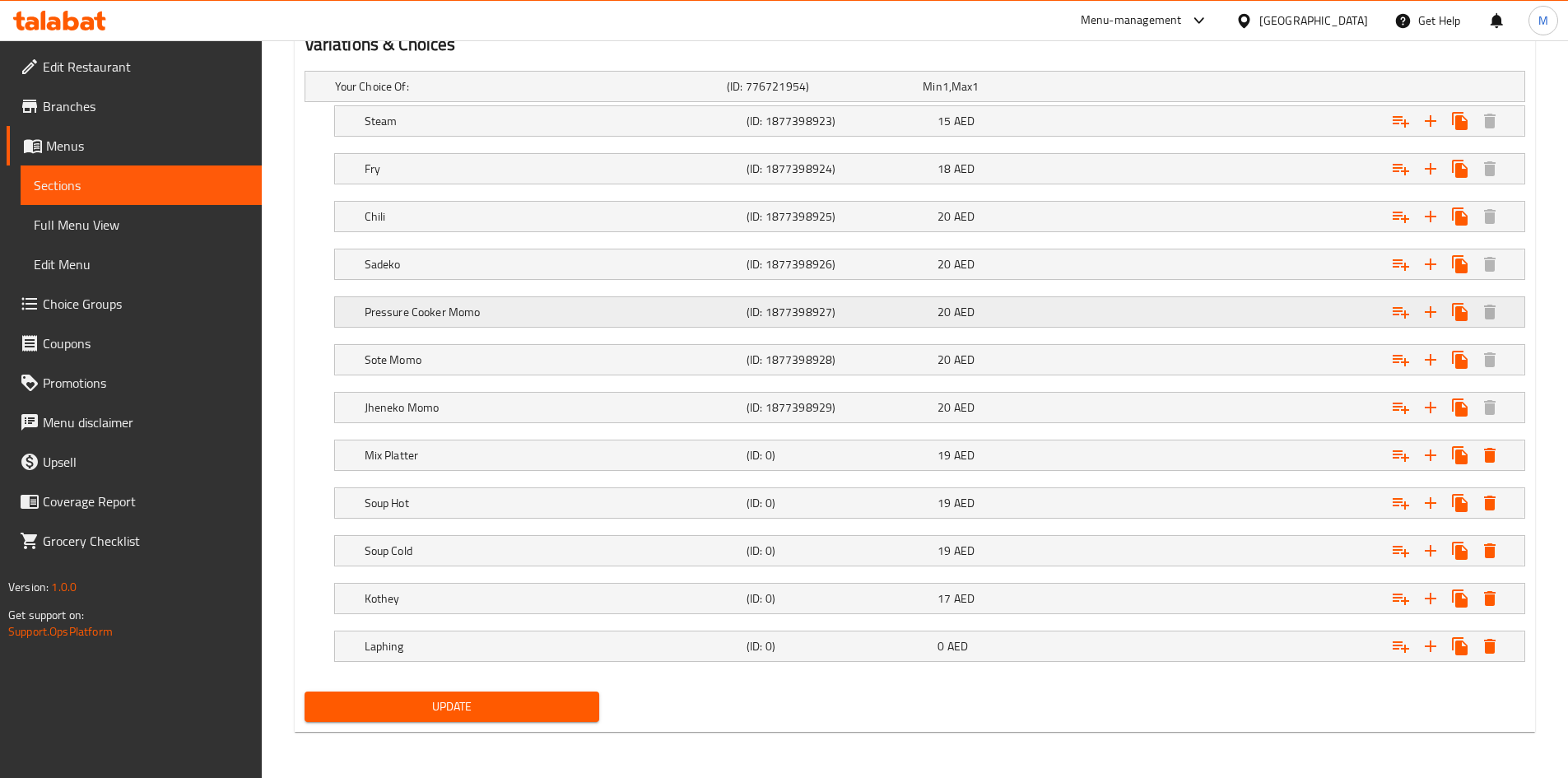
click at [482, 305] on h5 "Pressure Cooker Momo" at bounding box center [552, 312] width 375 height 16
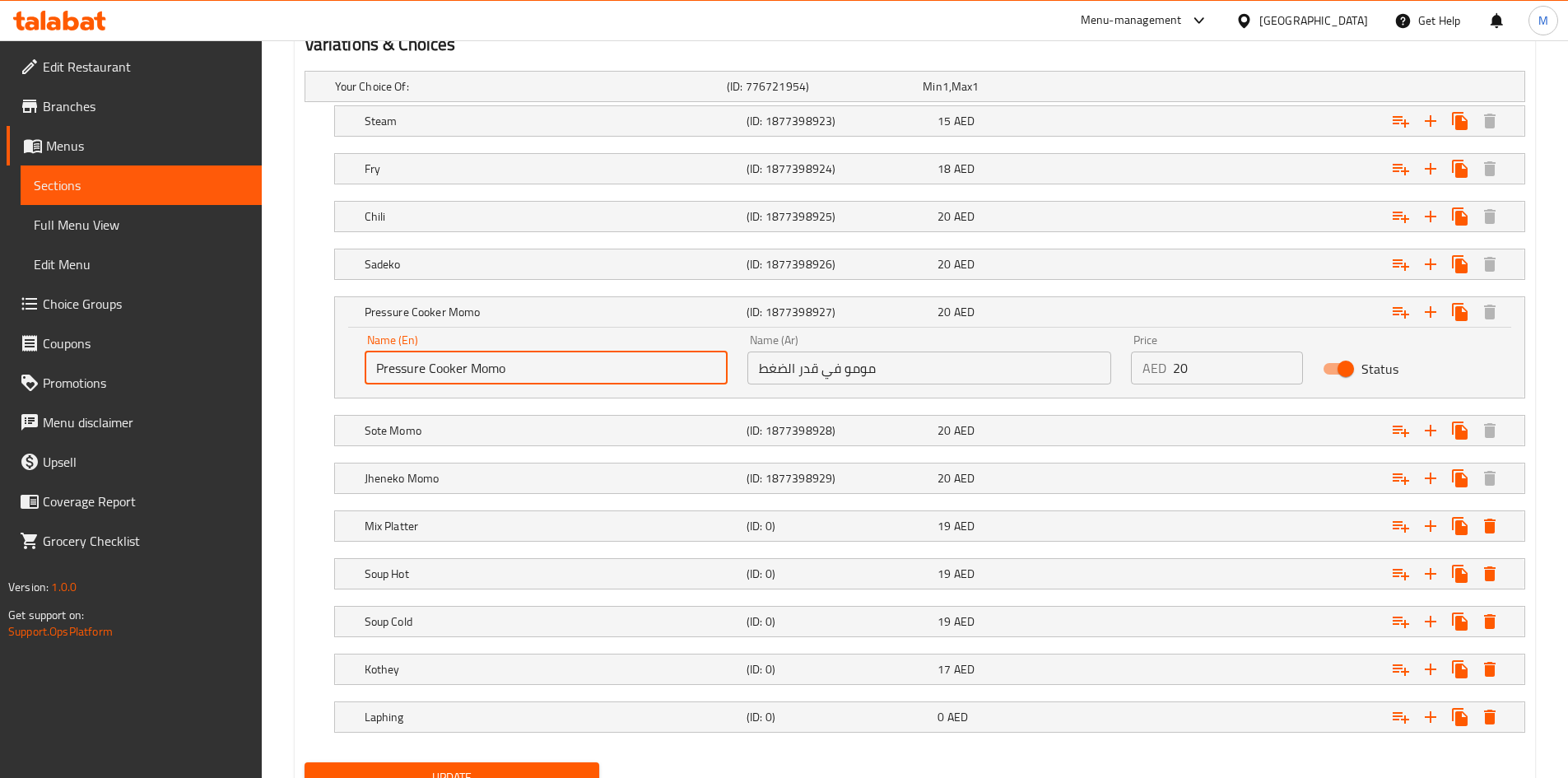
click at [462, 370] on input "Pressure Cooker Momo" at bounding box center [546, 368] width 364 height 33
click at [402, 532] on h5 "Mix Platter" at bounding box center [552, 525] width 375 height 16
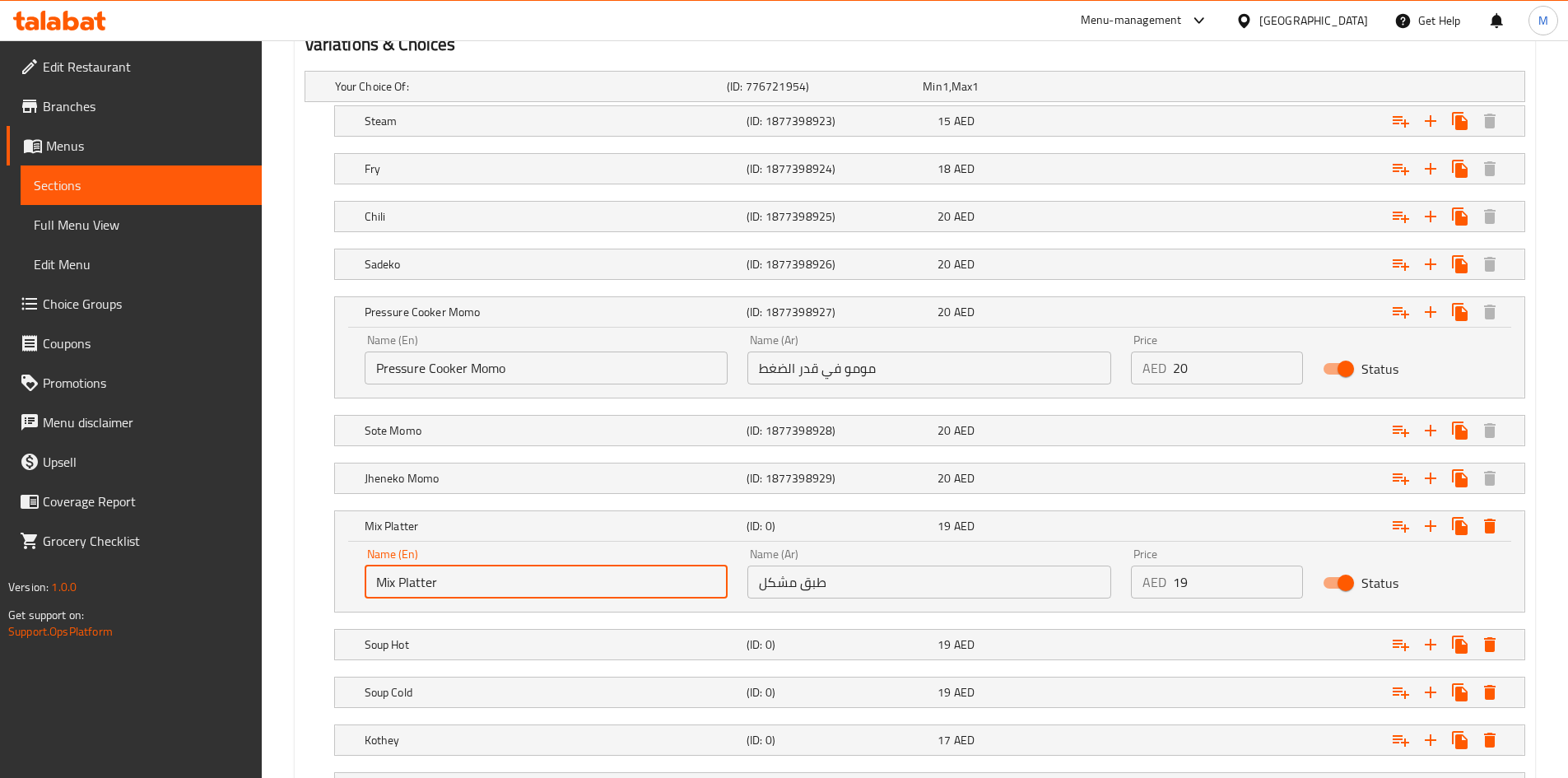
click at [471, 577] on input "Mix Platter" at bounding box center [546, 582] width 364 height 33
click at [407, 649] on h5 "Soup Hot" at bounding box center [552, 644] width 375 height 16
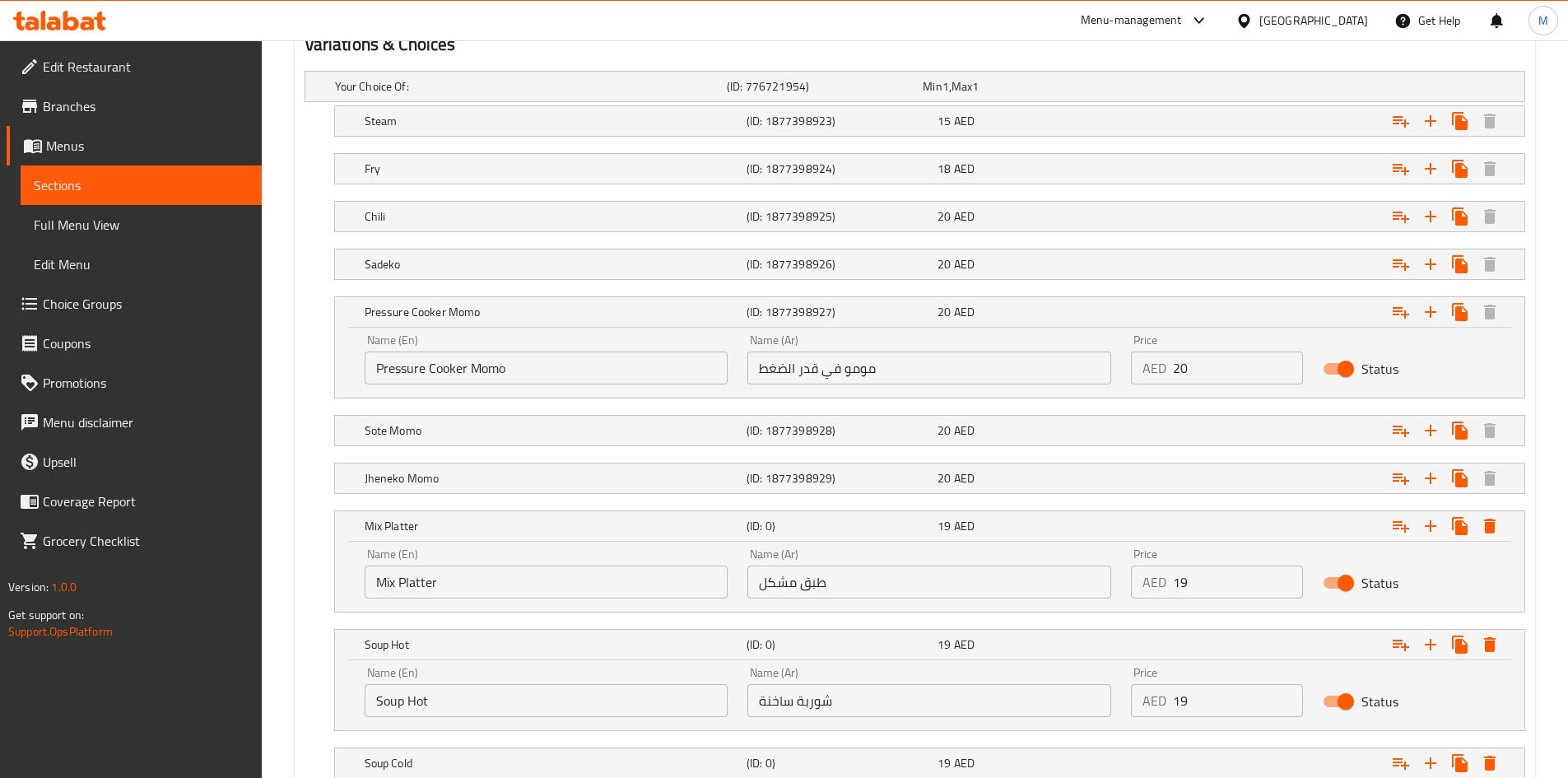
scroll to position [1088, 0]
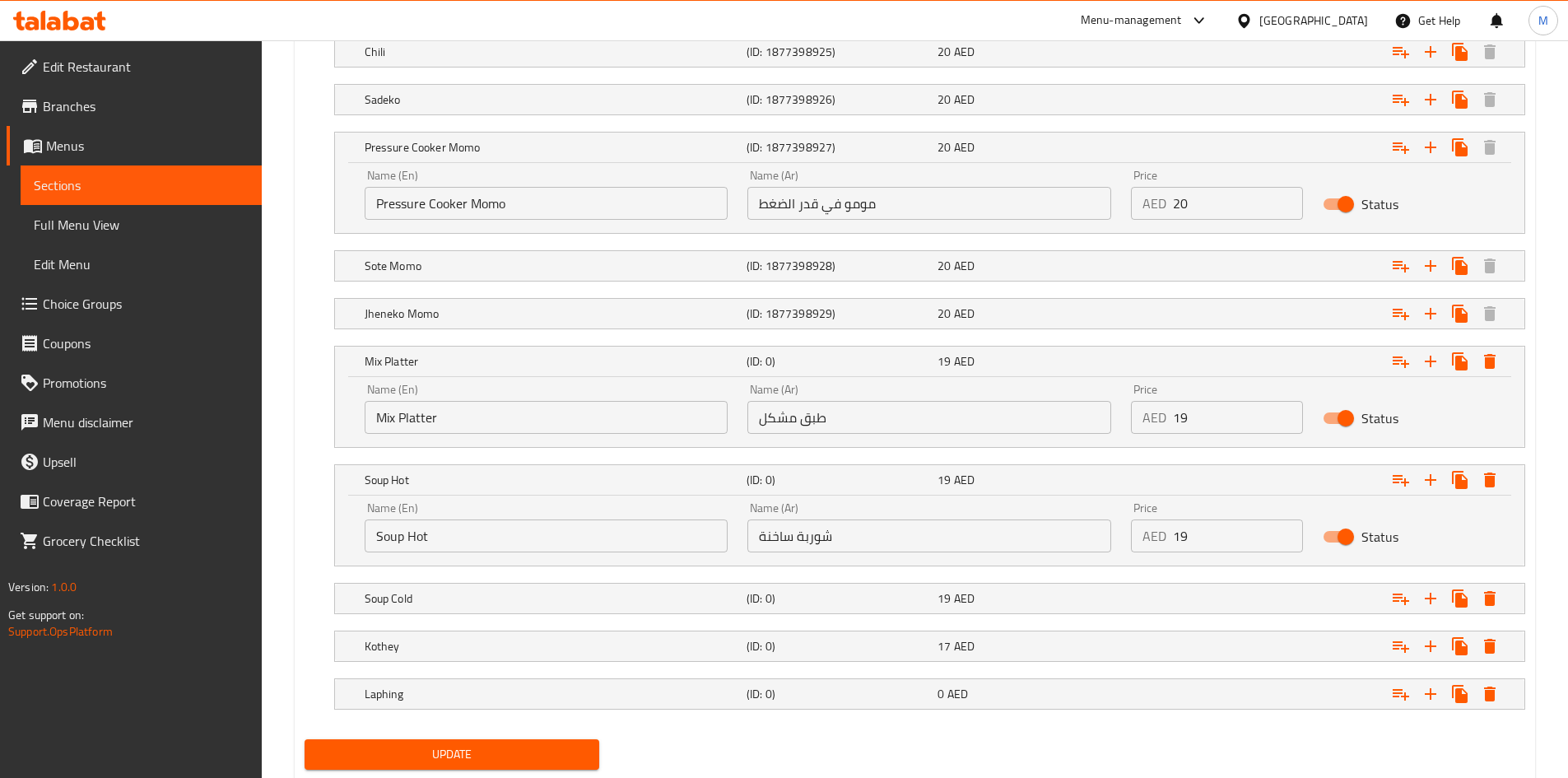
click at [434, 538] on input "Soup Hot" at bounding box center [546, 535] width 364 height 33
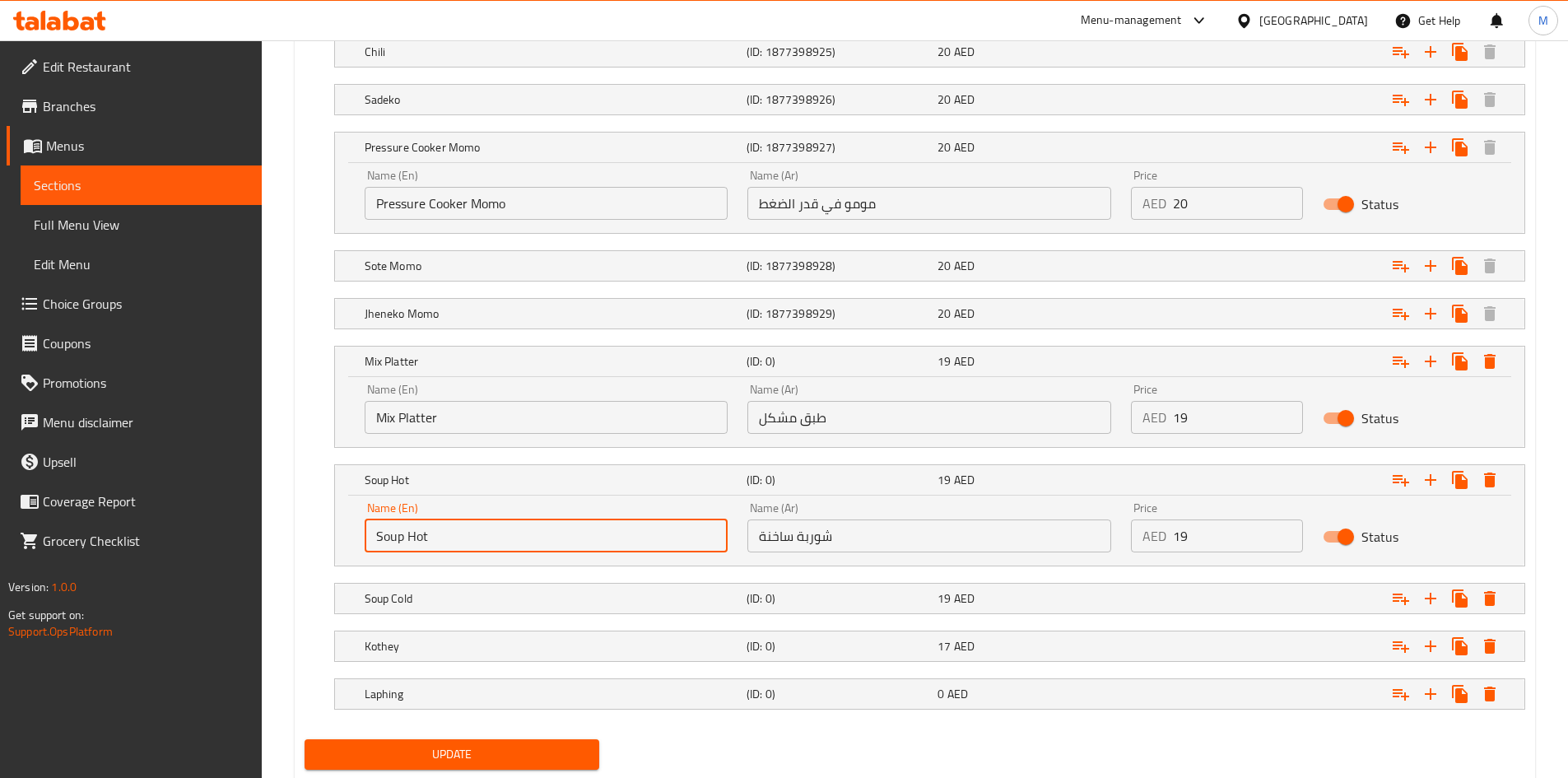
click at [434, 538] on input "Soup Hot" at bounding box center [546, 535] width 364 height 33
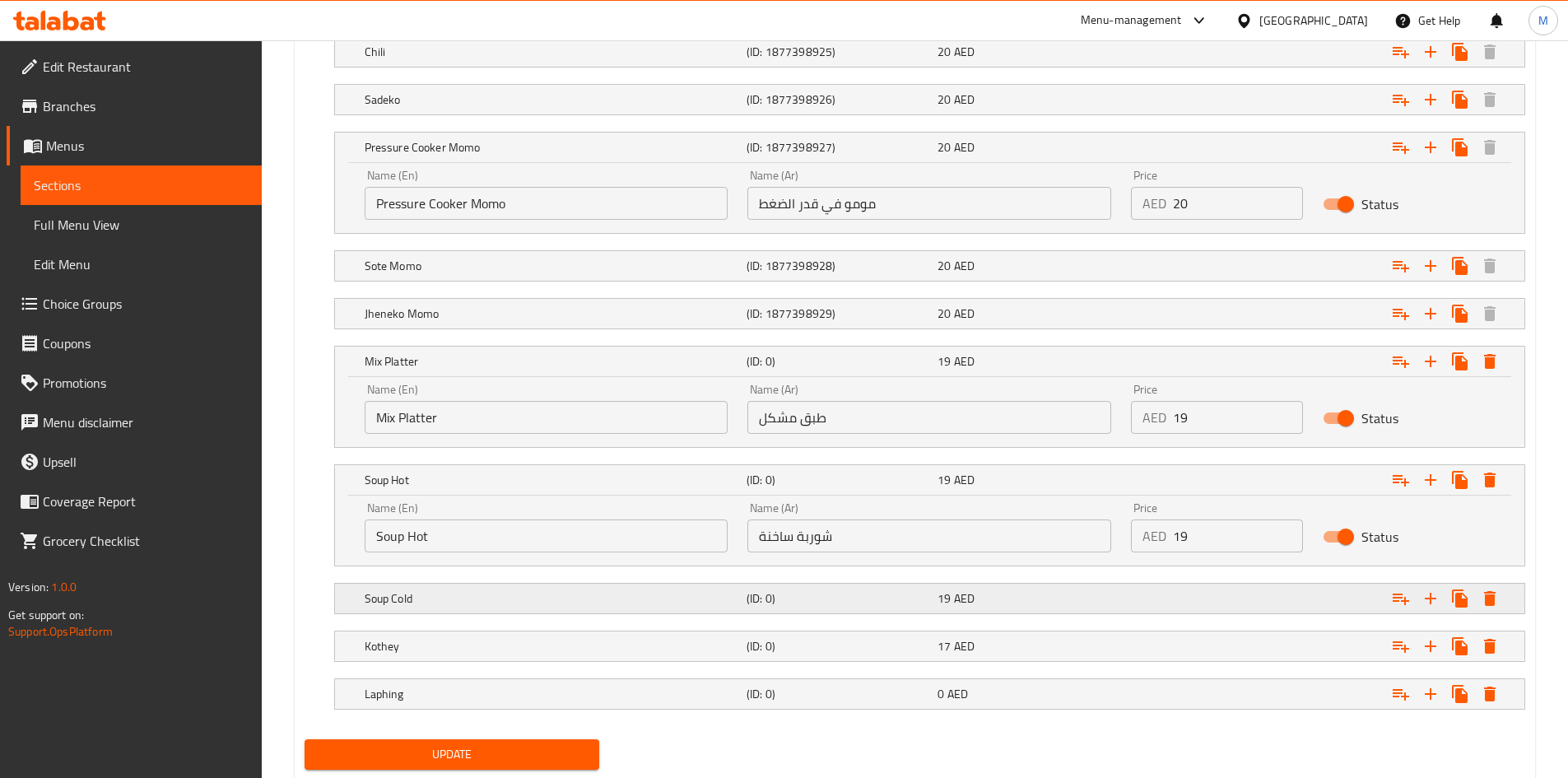
click at [452, 607] on div "Soup Cold" at bounding box center [552, 597] width 382 height 23
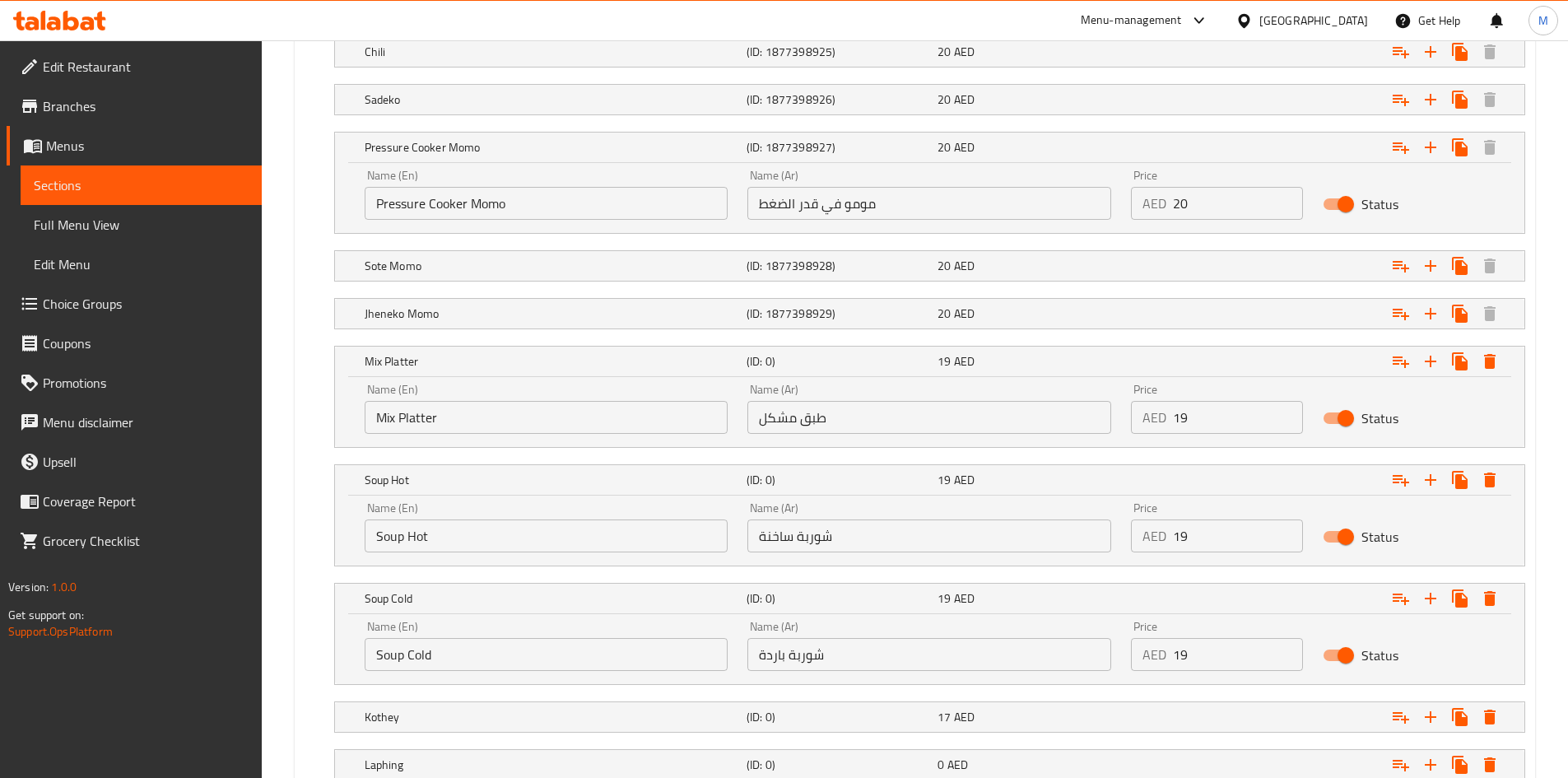
click at [421, 652] on input "Soup Cold" at bounding box center [546, 654] width 364 height 33
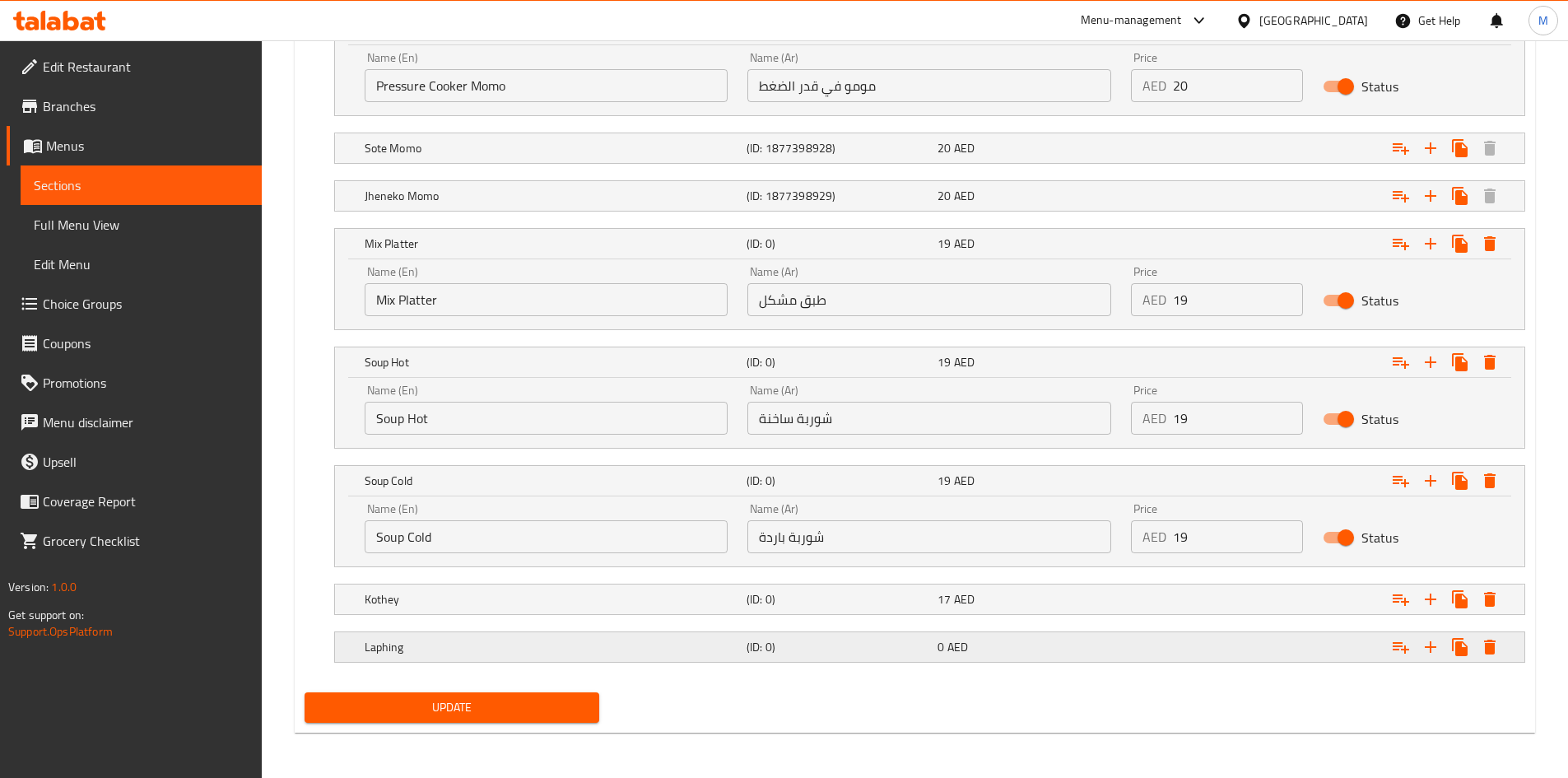
scroll to position [1207, 0]
click at [449, 602] on h5 "Kothey" at bounding box center [552, 598] width 375 height 16
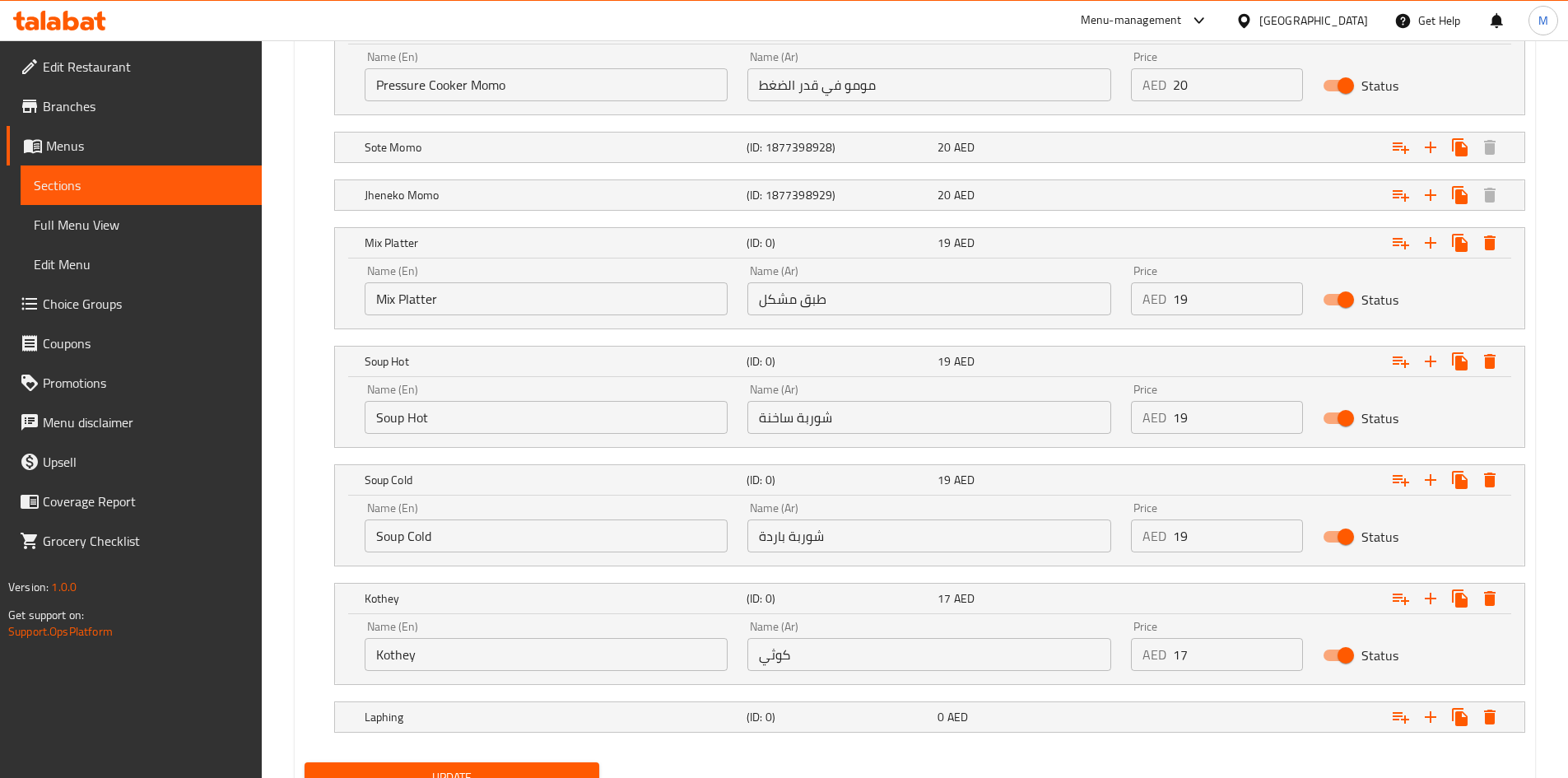
click at [439, 664] on input "Kothey" at bounding box center [546, 654] width 364 height 33
click at [440, 664] on input "Kothey" at bounding box center [546, 654] width 364 height 33
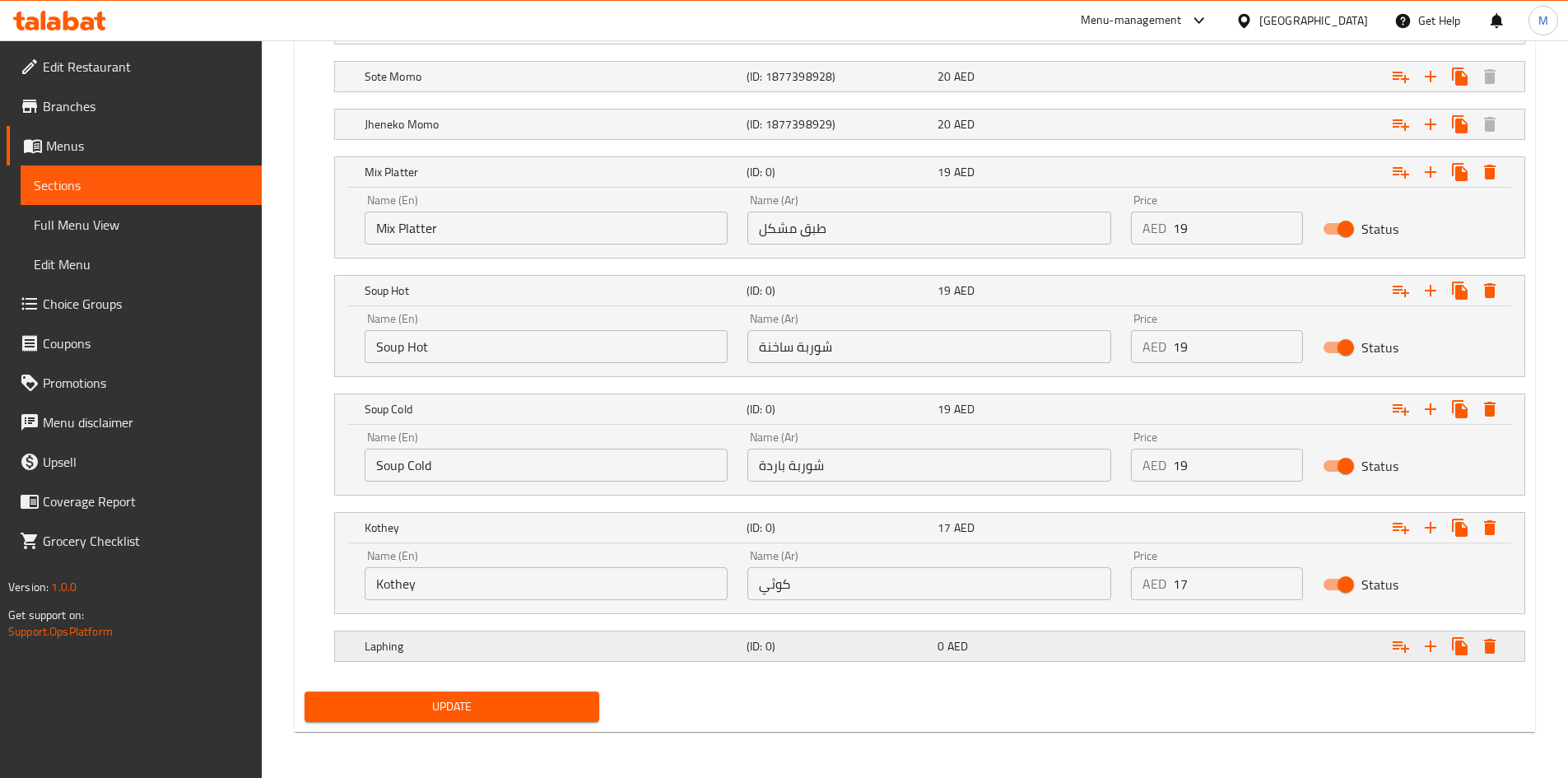
click at [457, 632] on div "Laphing (ID: 0) 0 AED" at bounding box center [934, 646] width 1147 height 36
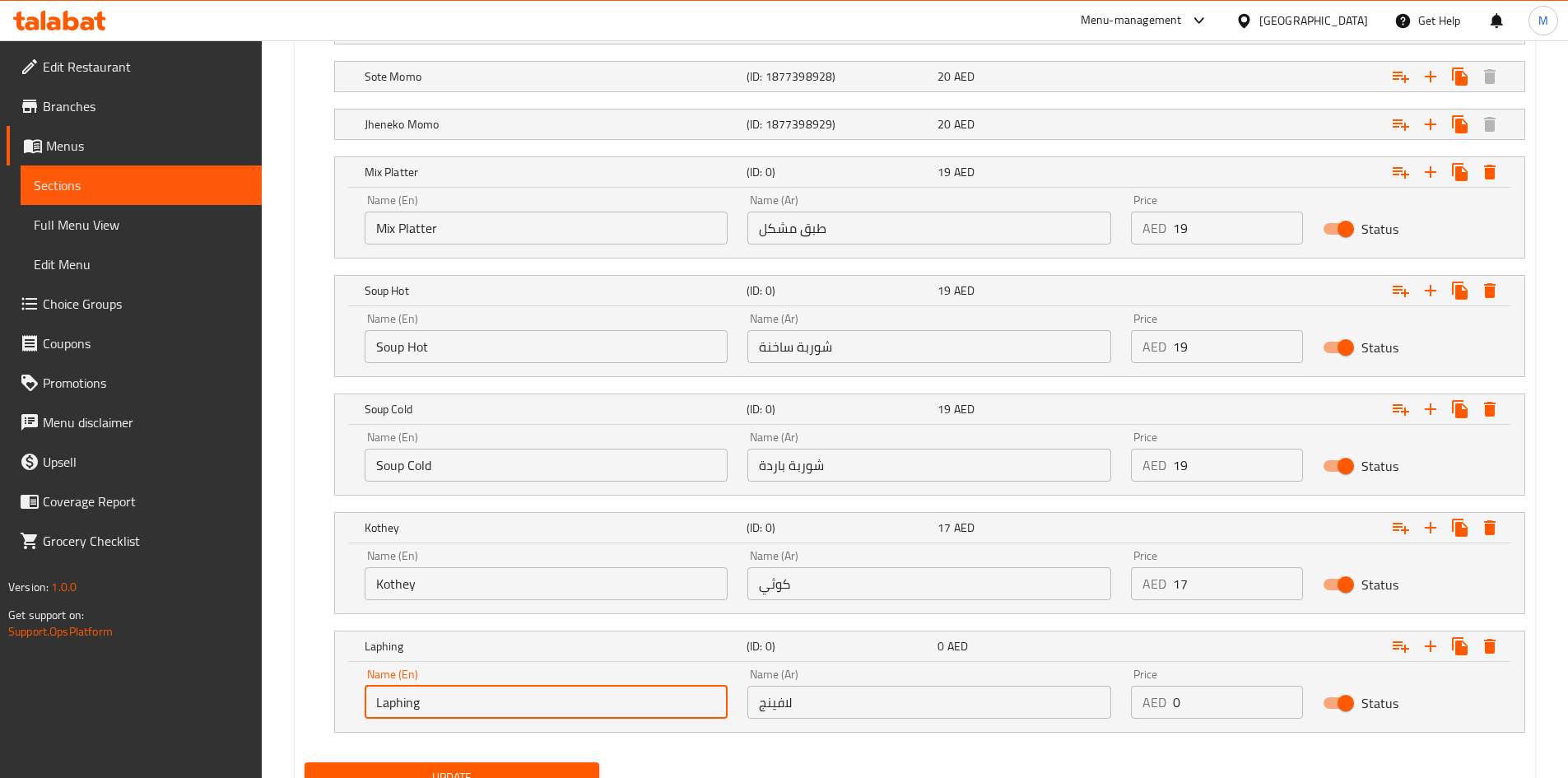
click at [433, 695] on input "Laphing" at bounding box center [546, 702] width 364 height 33
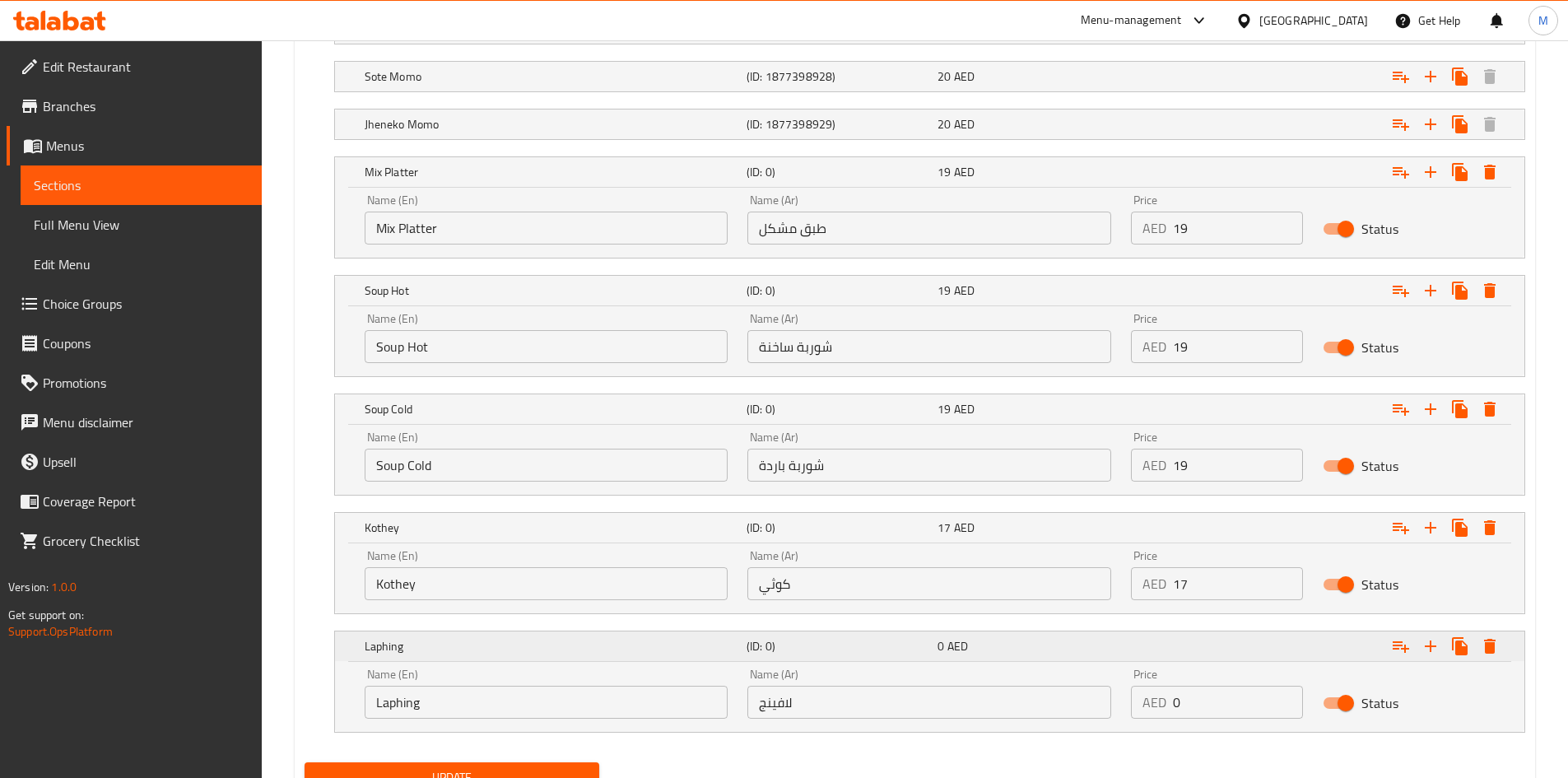
click at [426, 643] on h5 "Laphing" at bounding box center [552, 646] width 375 height 16
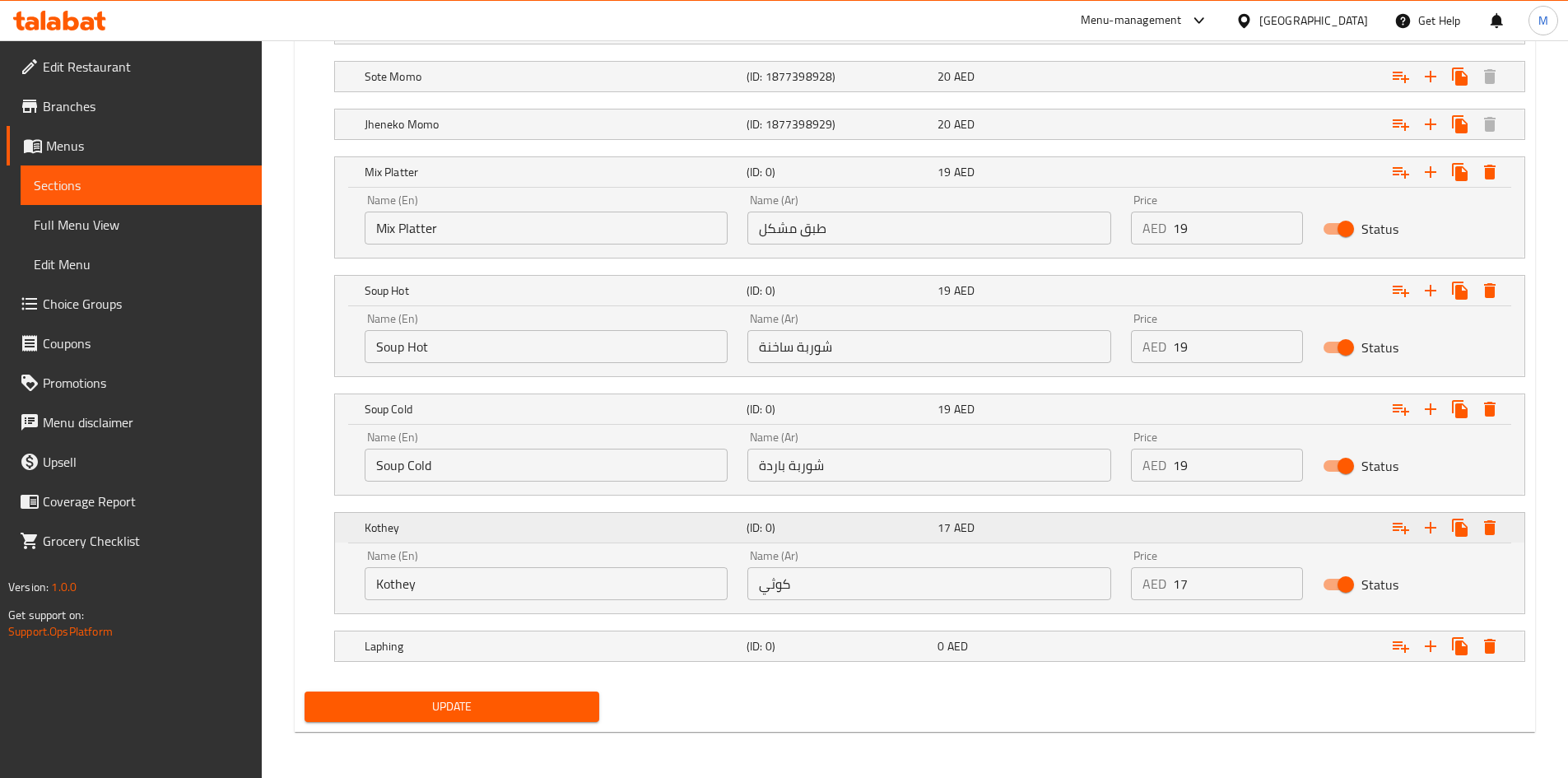
click at [463, 527] on h5 "Kothey" at bounding box center [552, 527] width 375 height 16
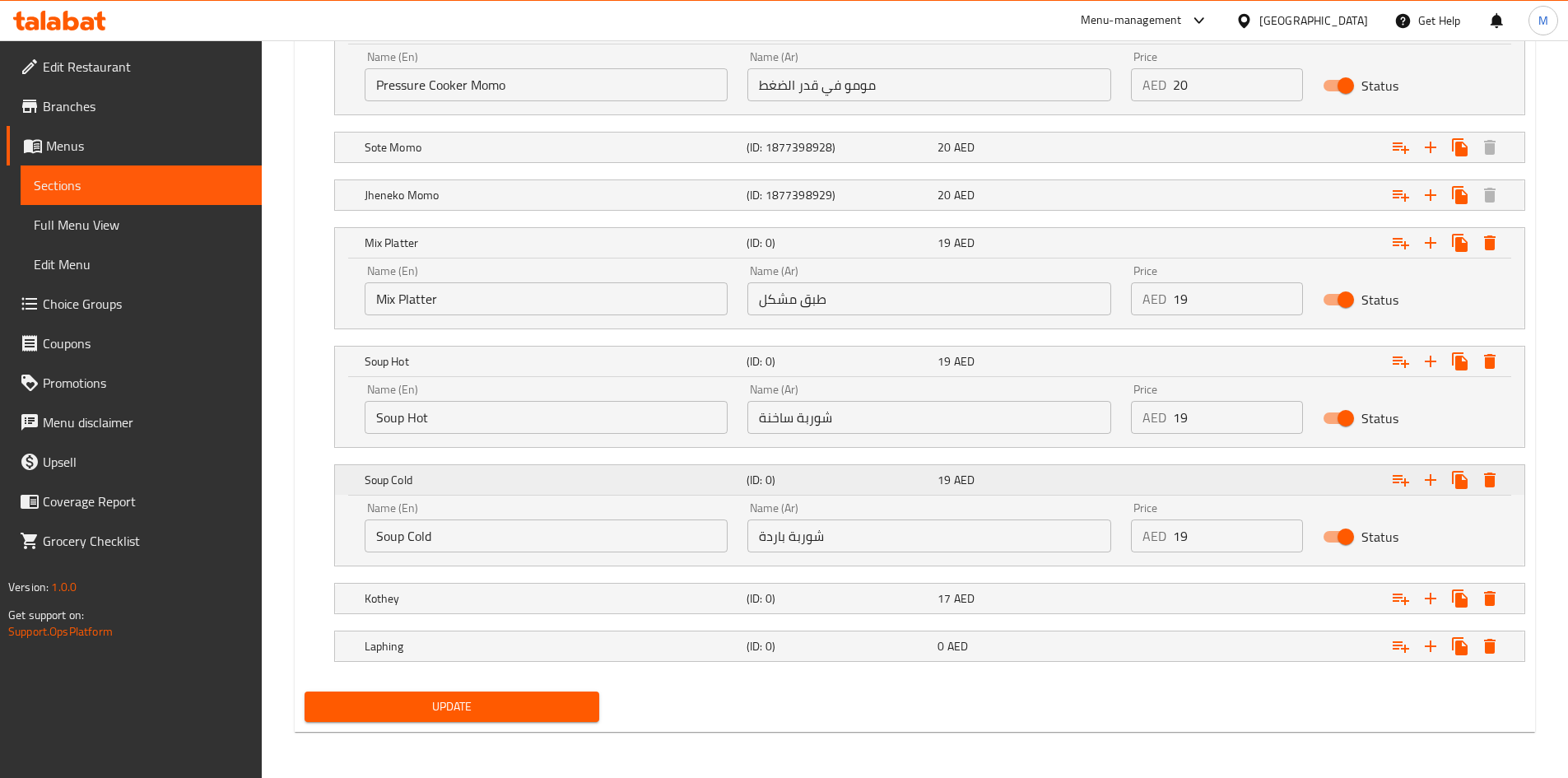
click at [475, 478] on h5 "Soup Cold" at bounding box center [552, 480] width 375 height 16
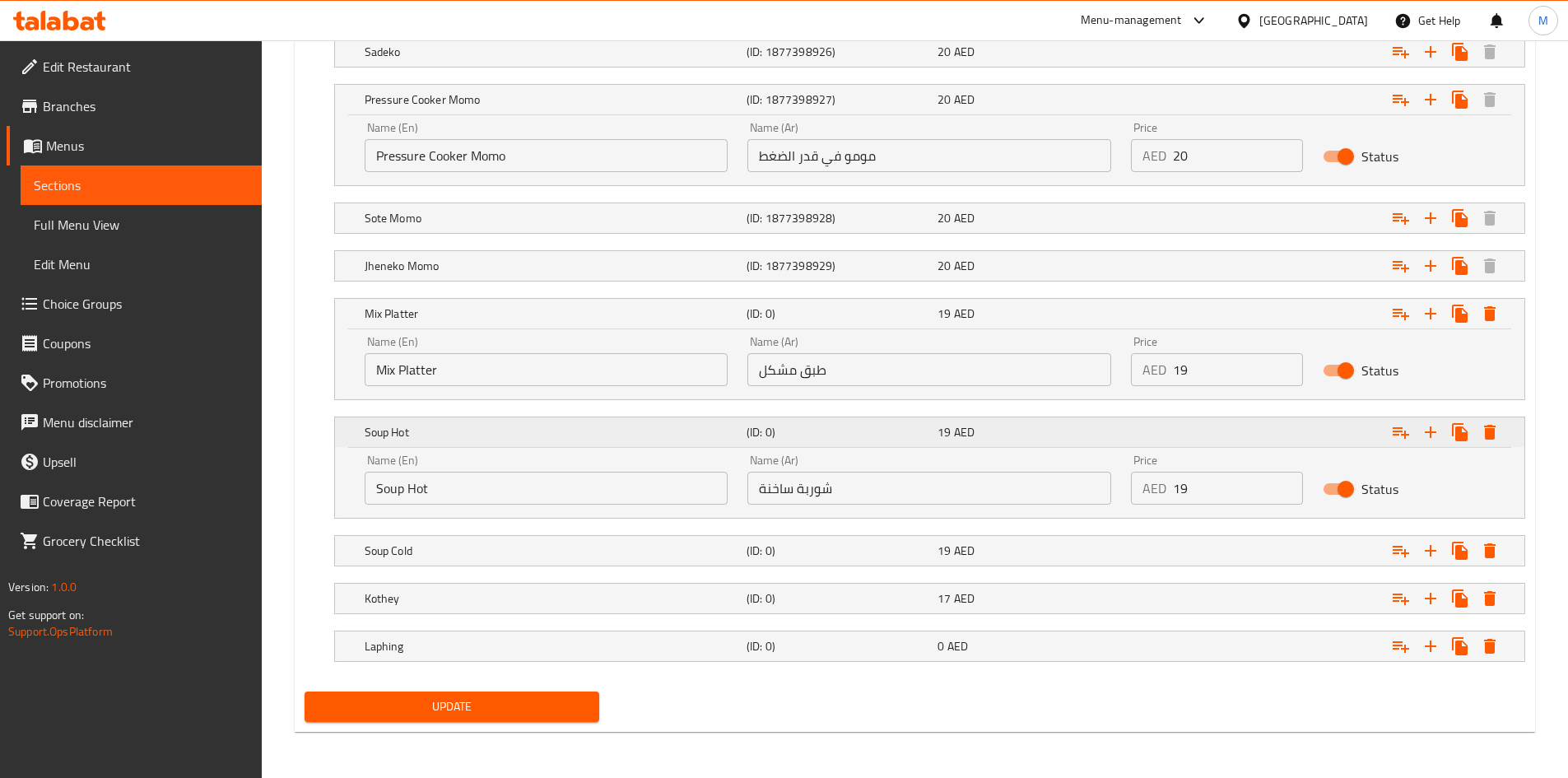
click at [479, 437] on h5 "Soup Hot" at bounding box center [552, 432] width 375 height 16
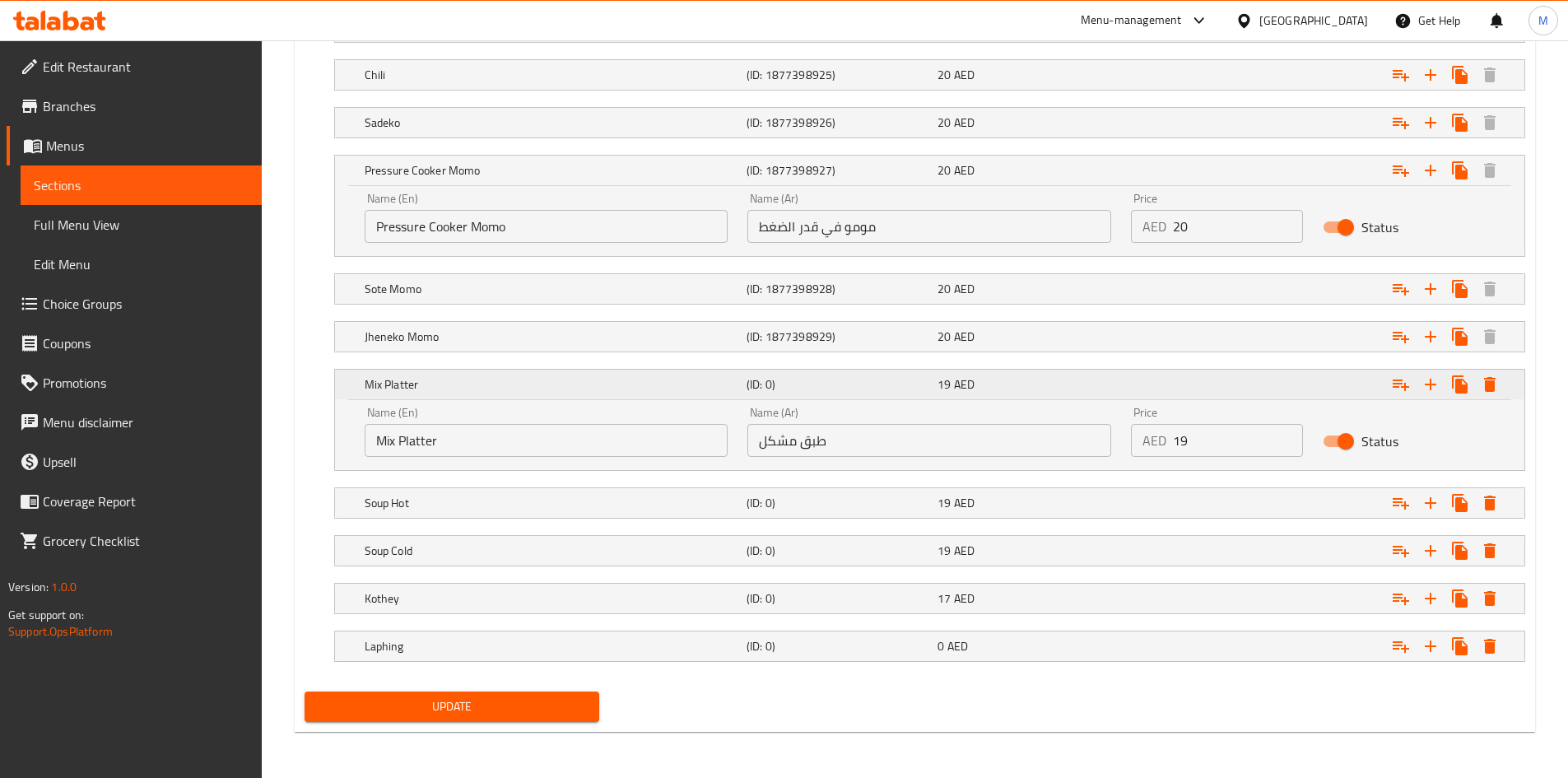
click at [483, 389] on h5 "Mix Platter" at bounding box center [552, 384] width 375 height 16
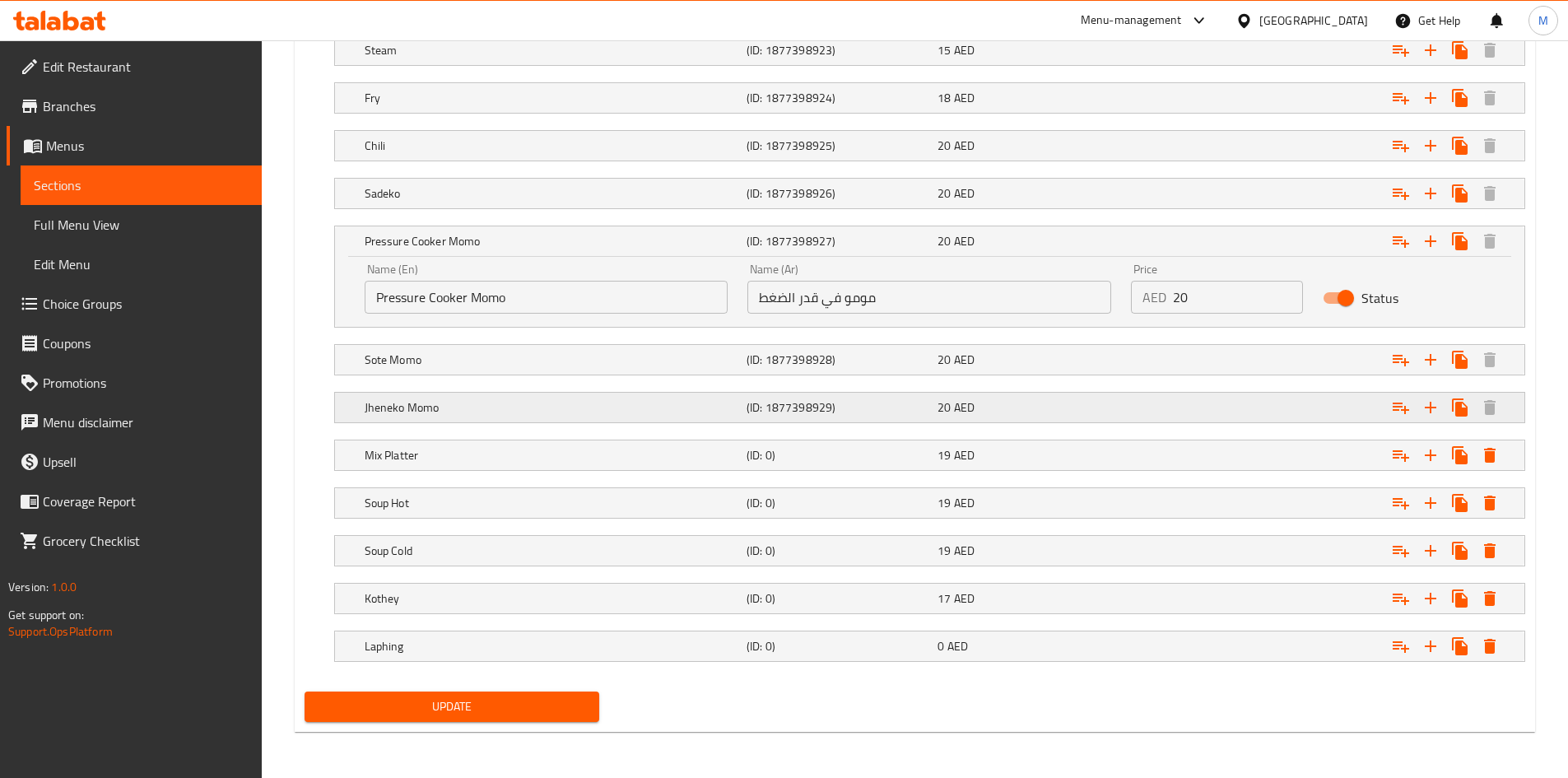
scroll to position [994, 0]
click at [509, 237] on h5 "Pressure Cooker Momo" at bounding box center [552, 241] width 375 height 16
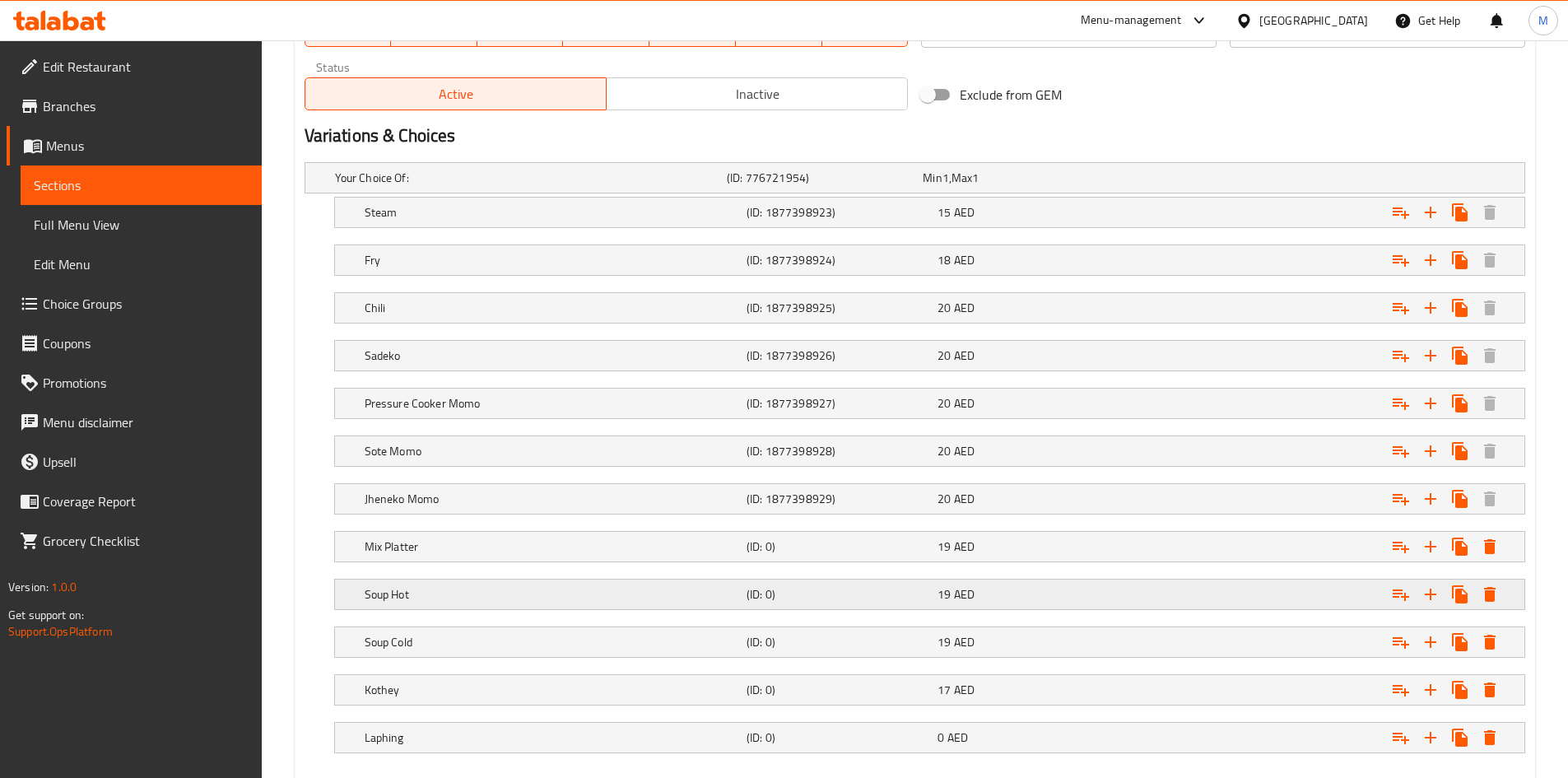
scroll to position [923, 0]
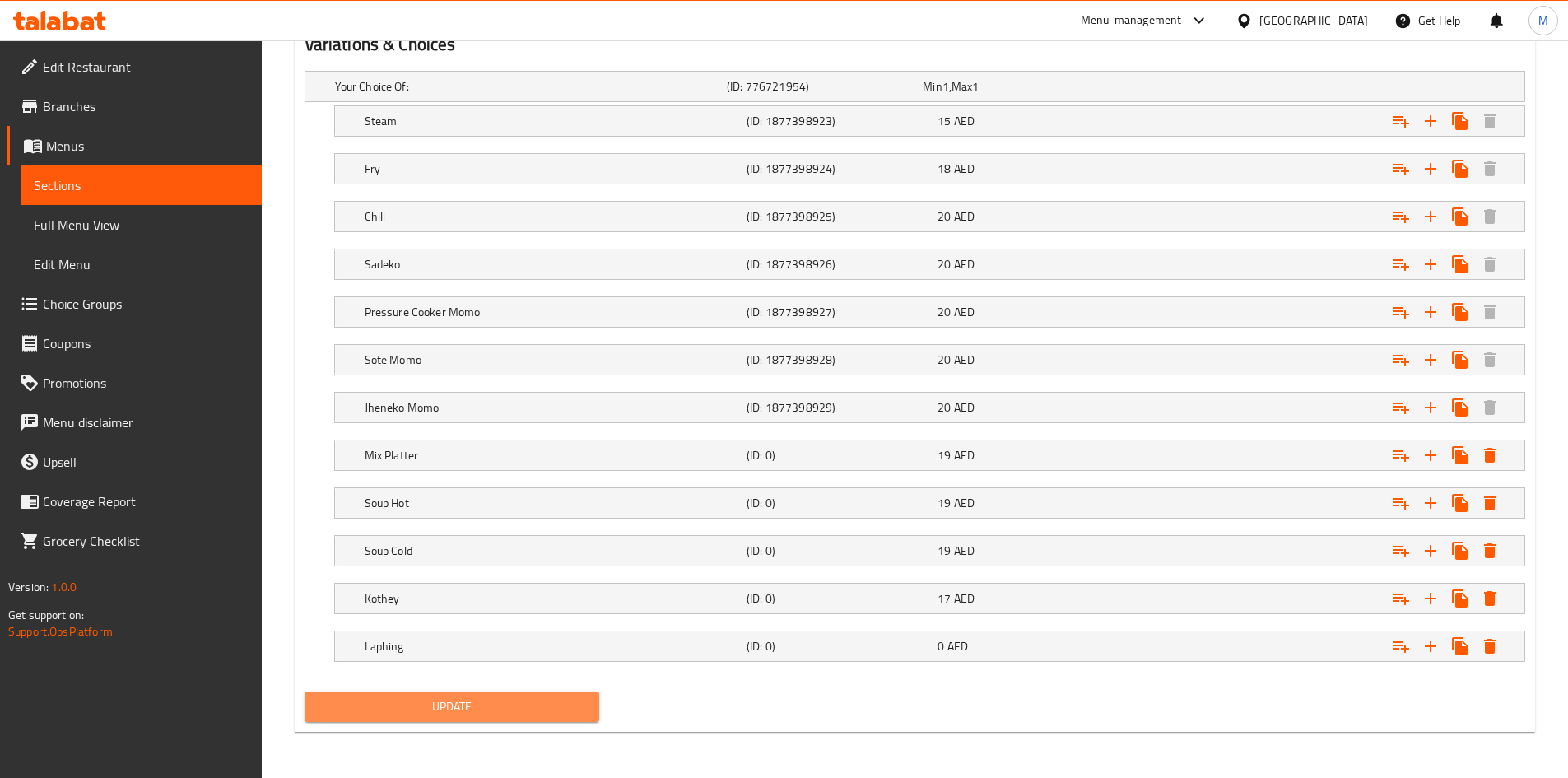
click at [423, 708] on span "Update" at bounding box center [452, 706] width 269 height 21
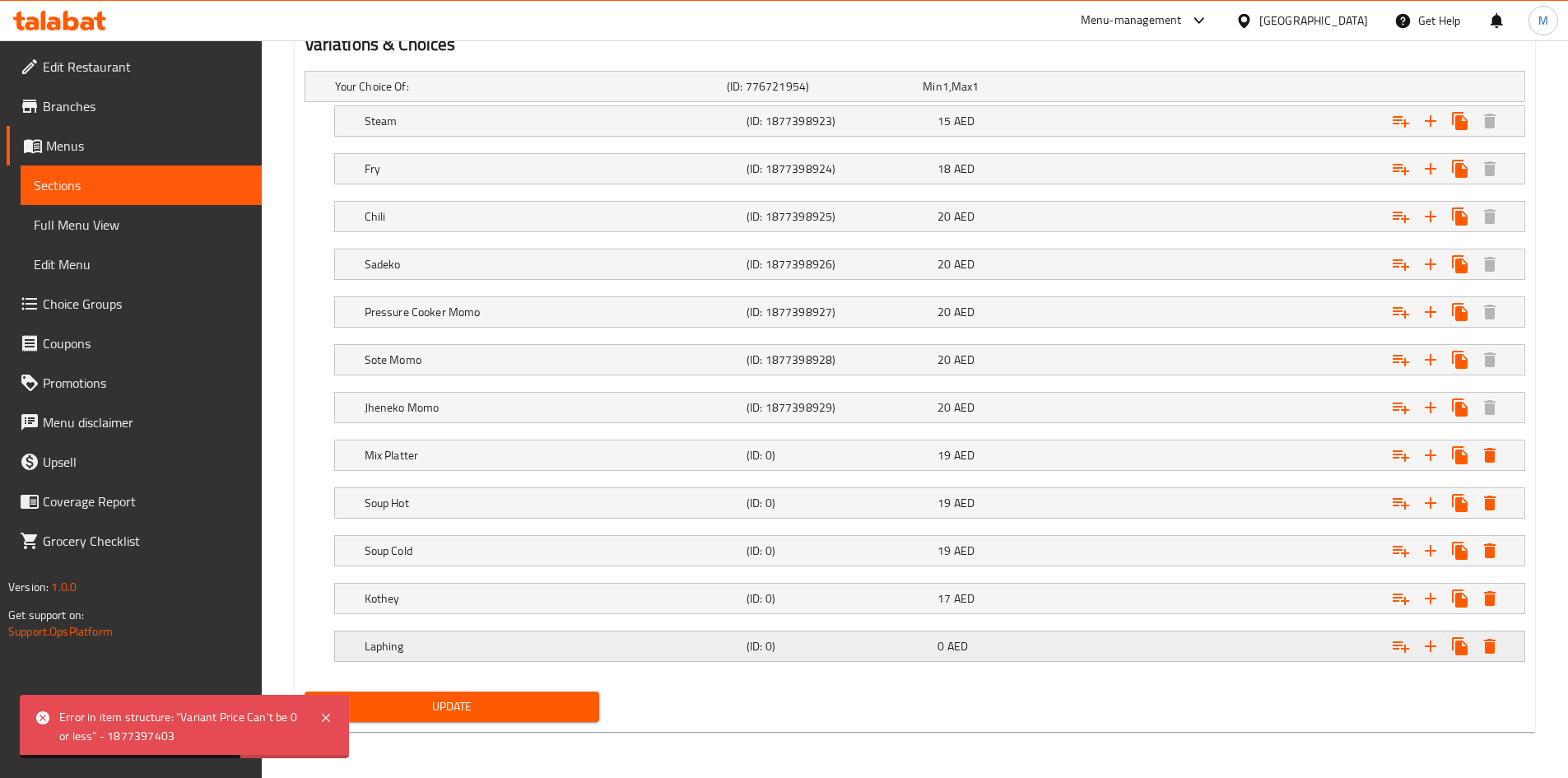
click at [553, 643] on h5 "Laphing" at bounding box center [552, 646] width 375 height 16
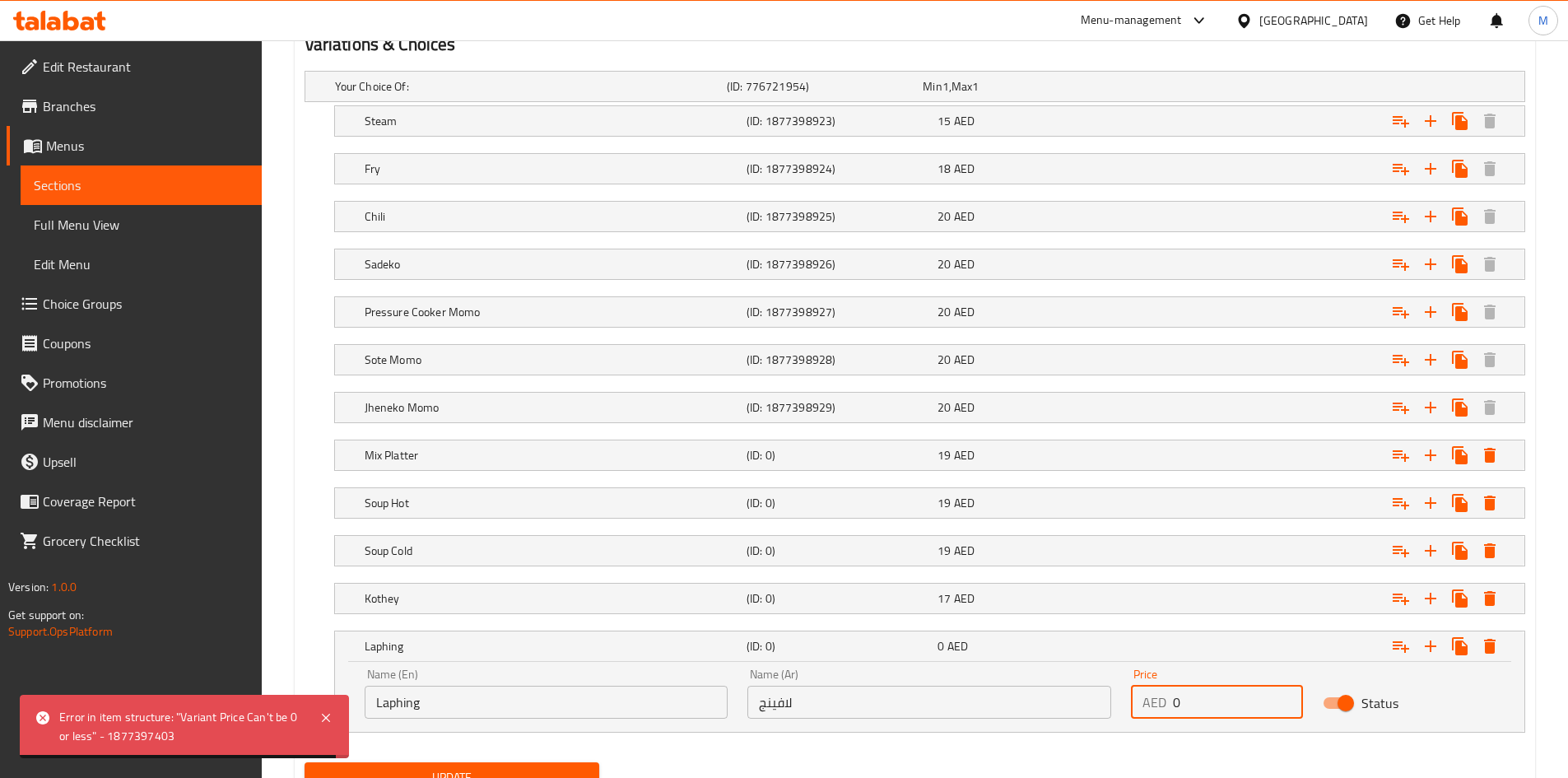
click at [1183, 702] on input "0" at bounding box center [1238, 702] width 130 height 33
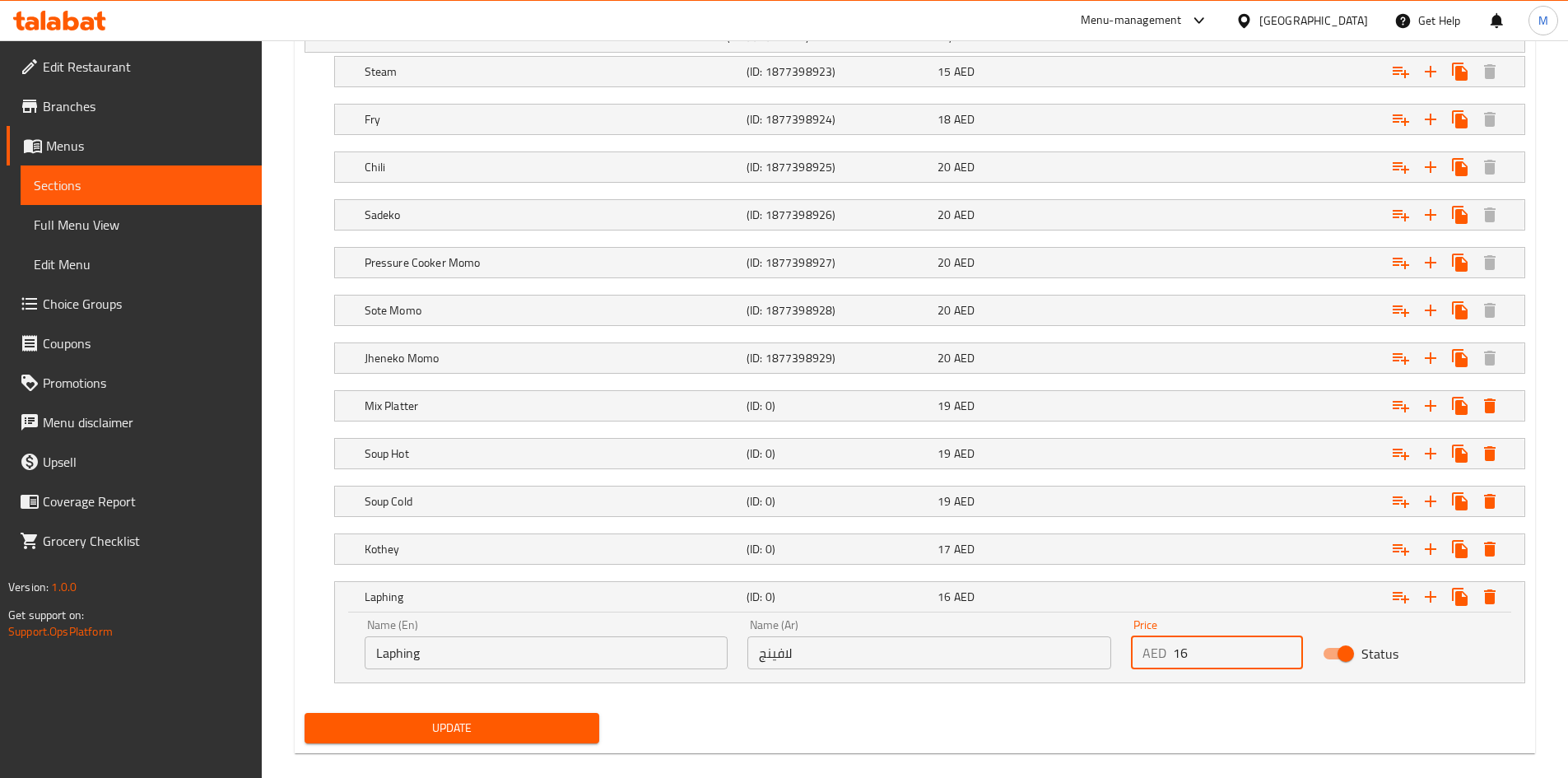
scroll to position [994, 0]
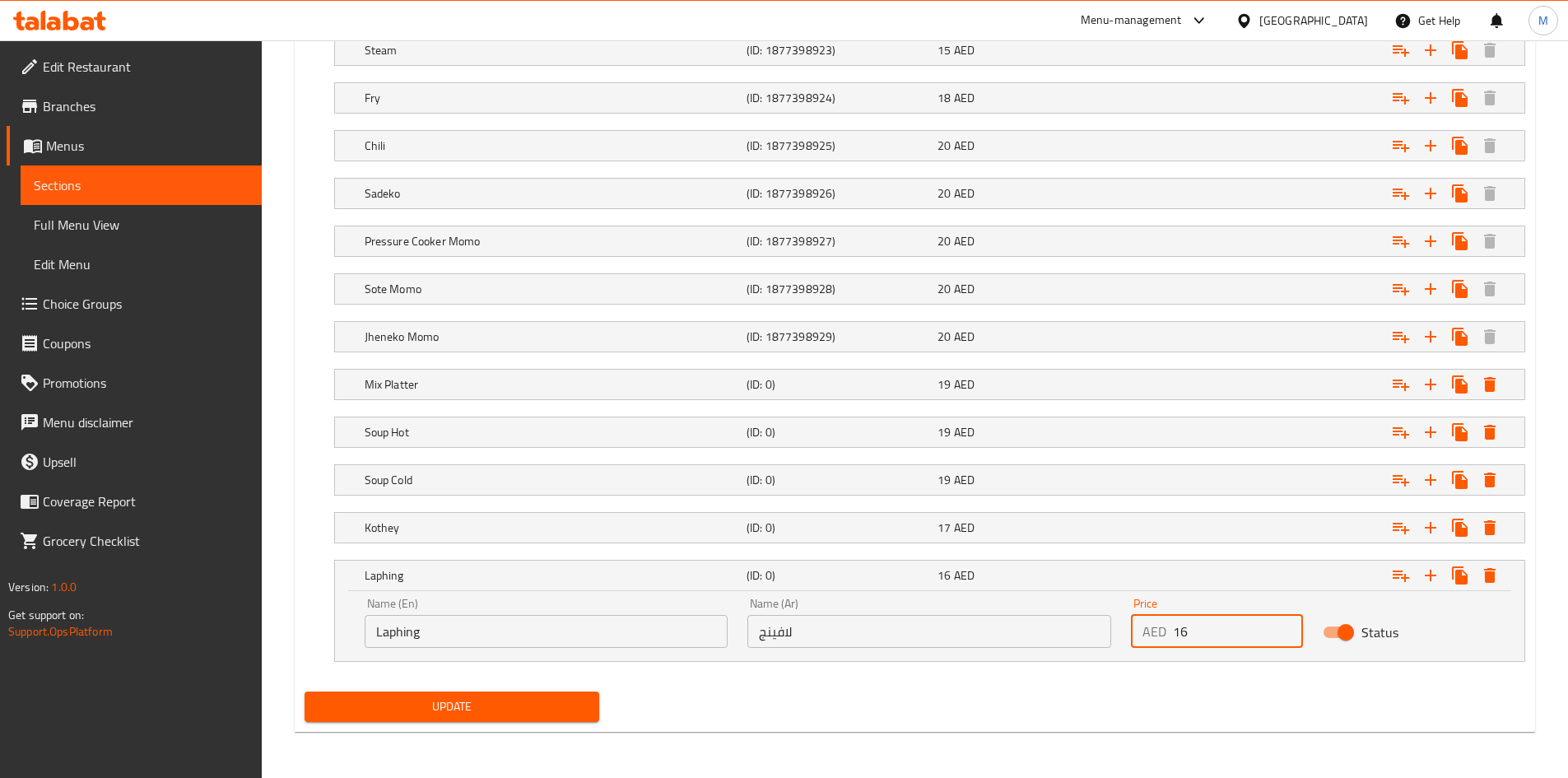
type input "16"
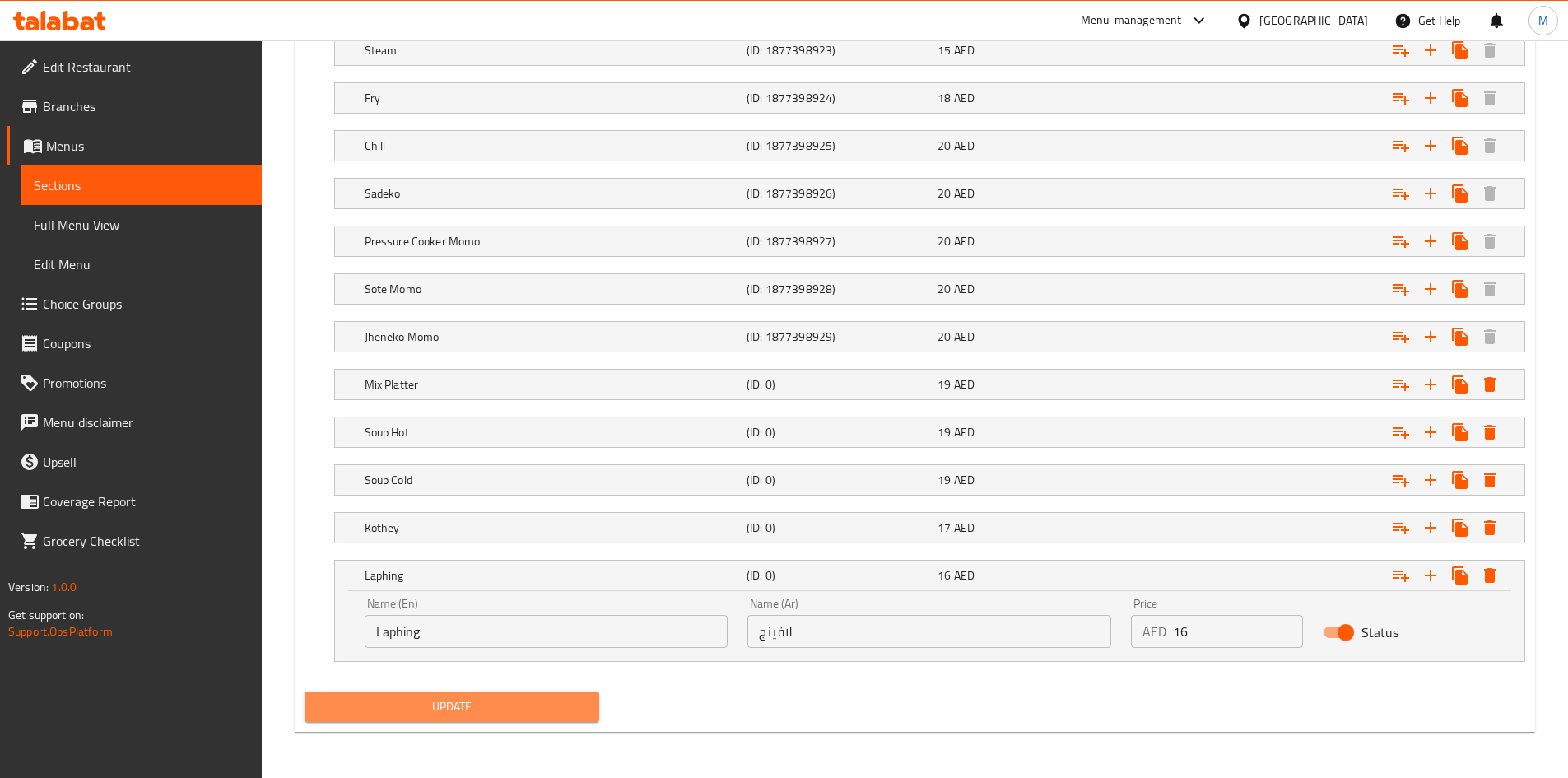
click at [499, 714] on span "Update" at bounding box center [452, 706] width 269 height 21
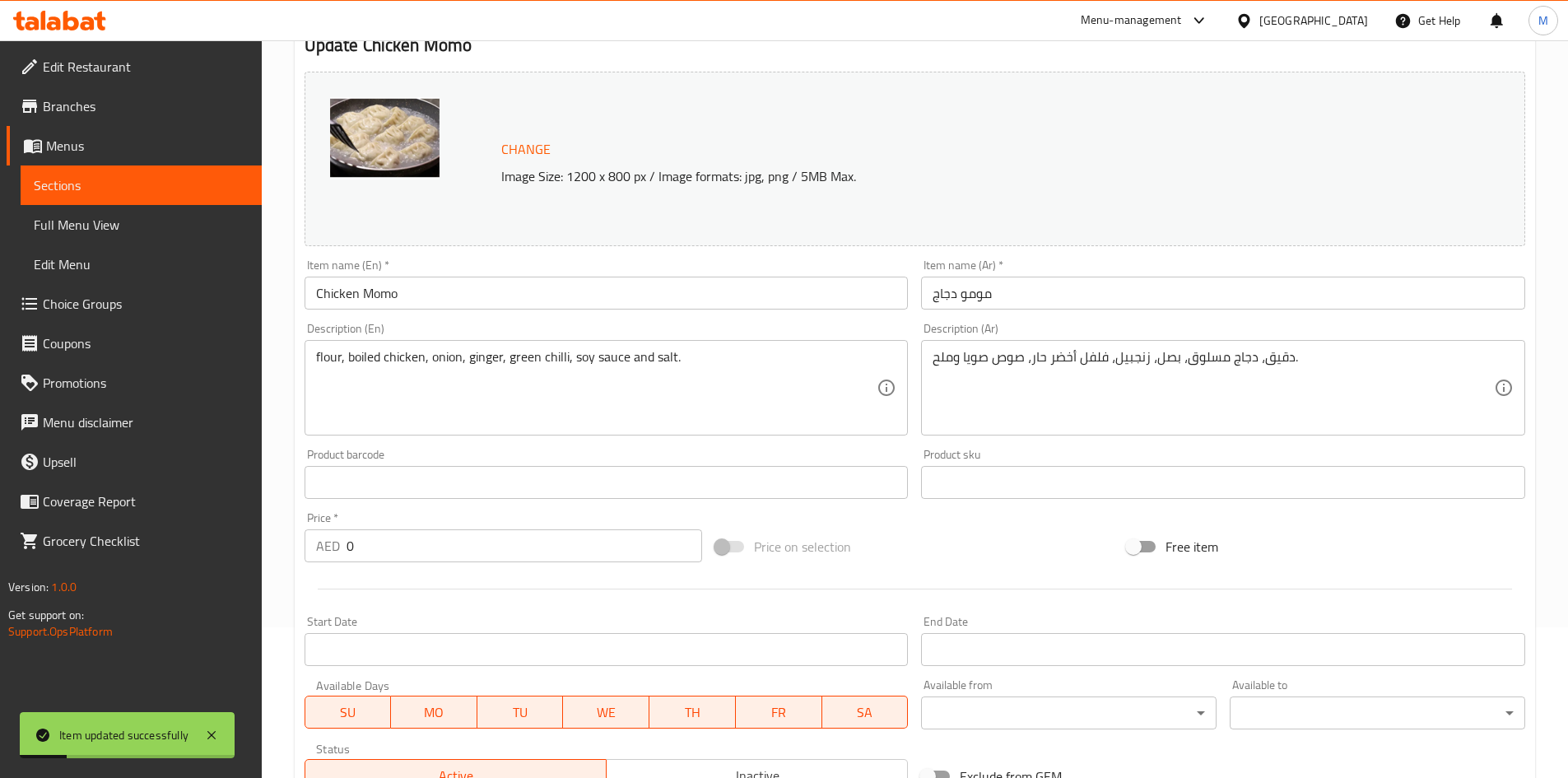
scroll to position [0, 0]
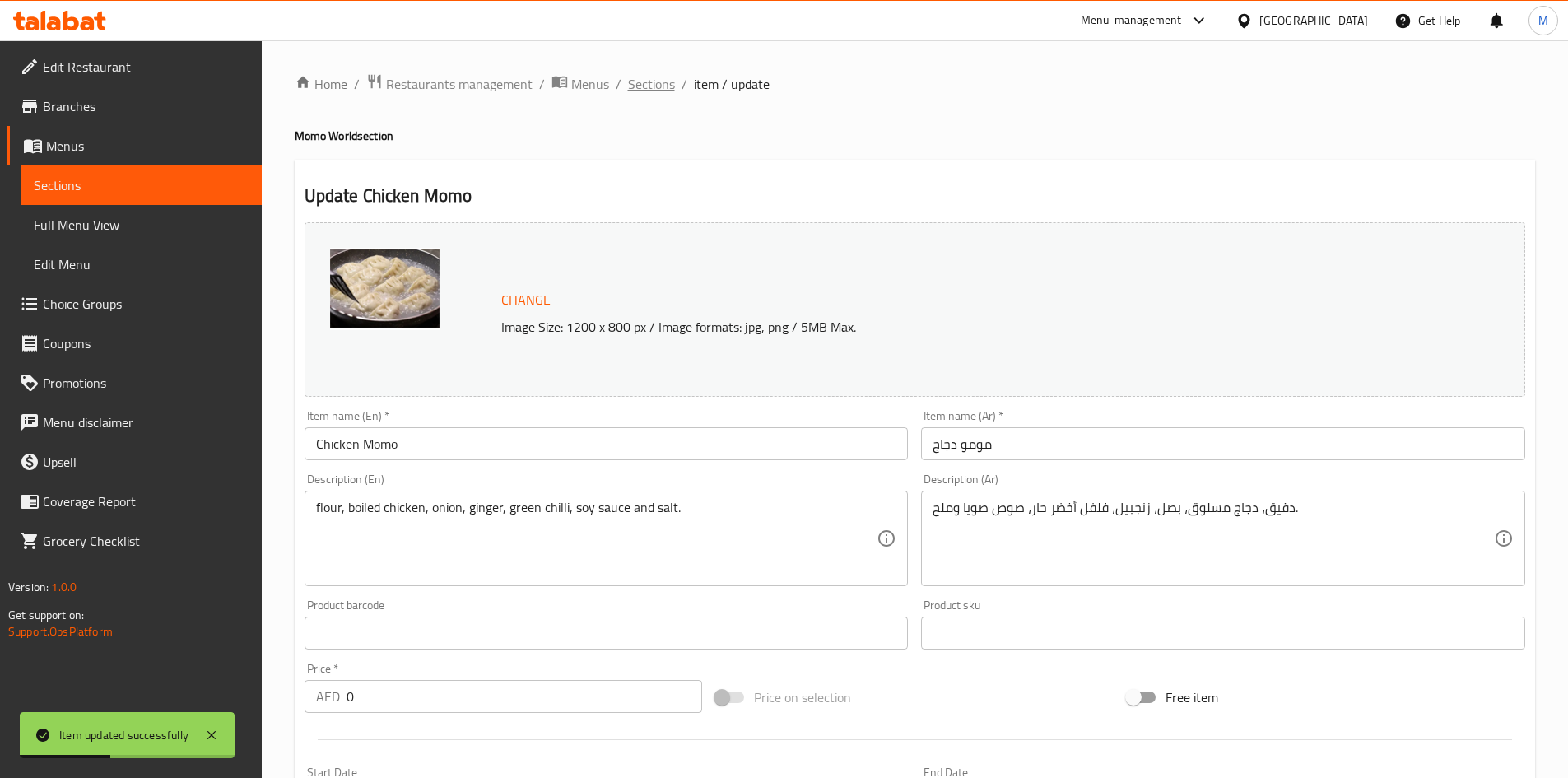
click at [654, 82] on span "Sections" at bounding box center [650, 84] width 47 height 20
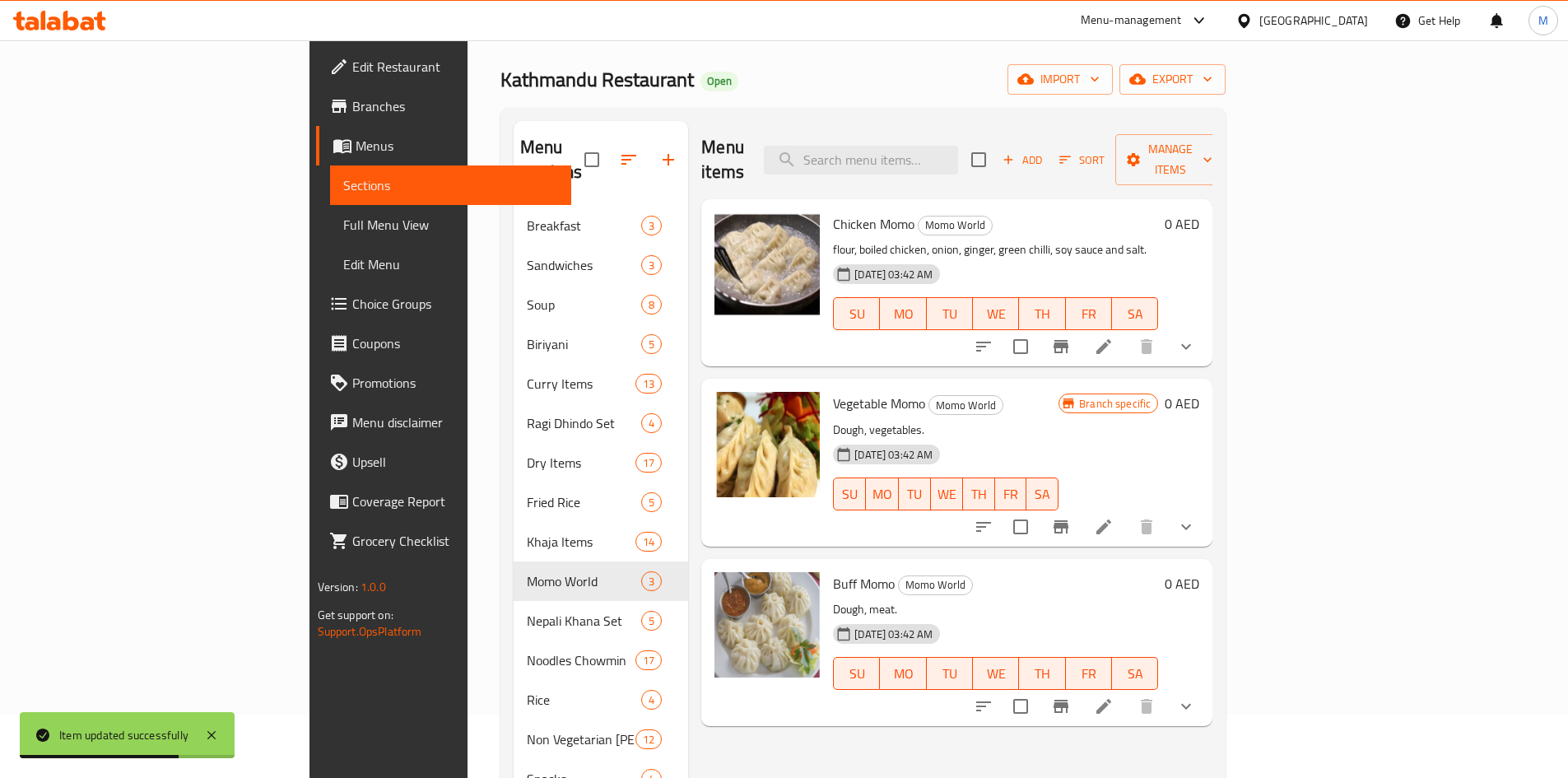
scroll to position [82, 0]
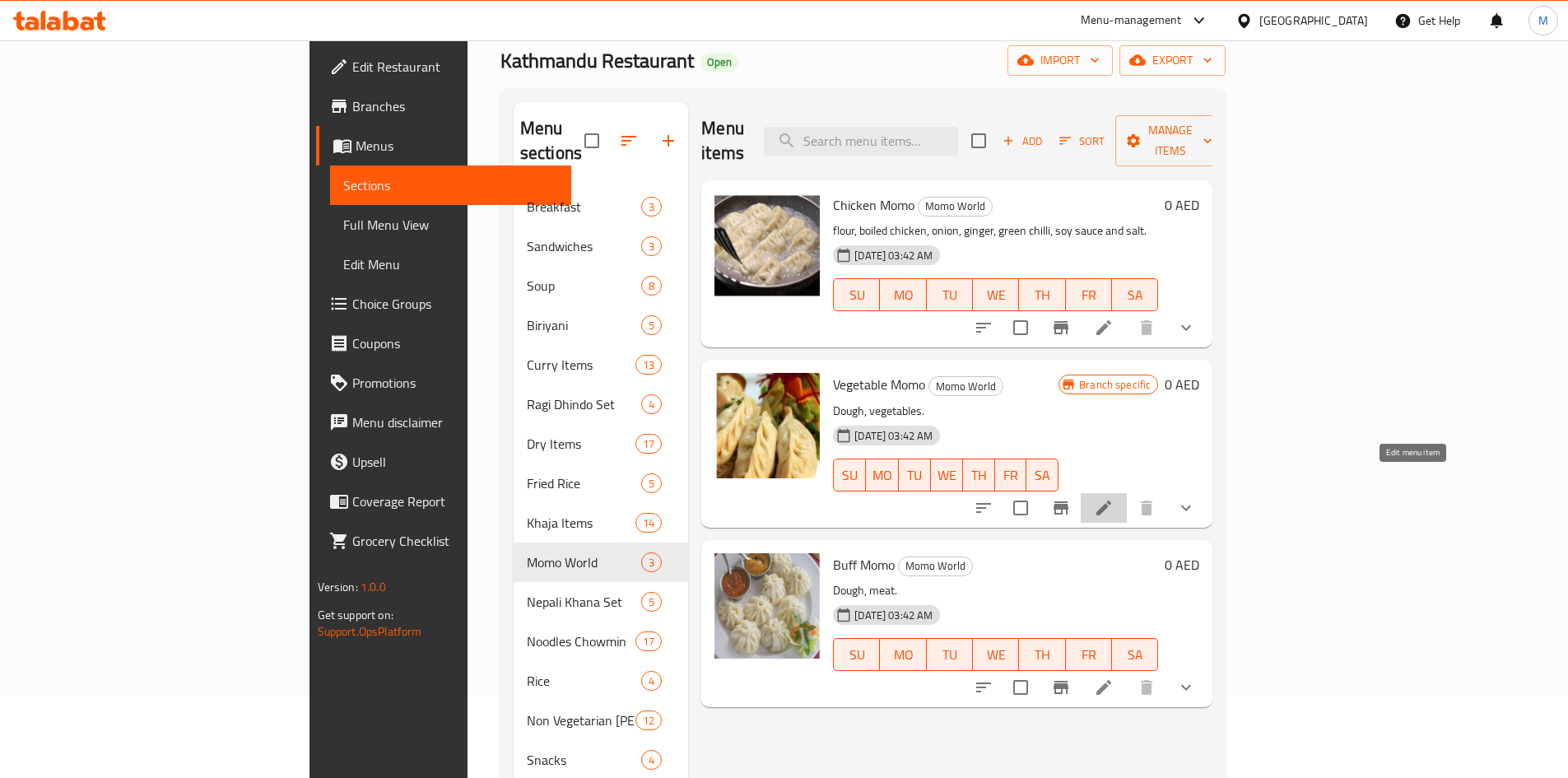
click at [1114, 498] on icon at bounding box center [1104, 508] width 20 height 20
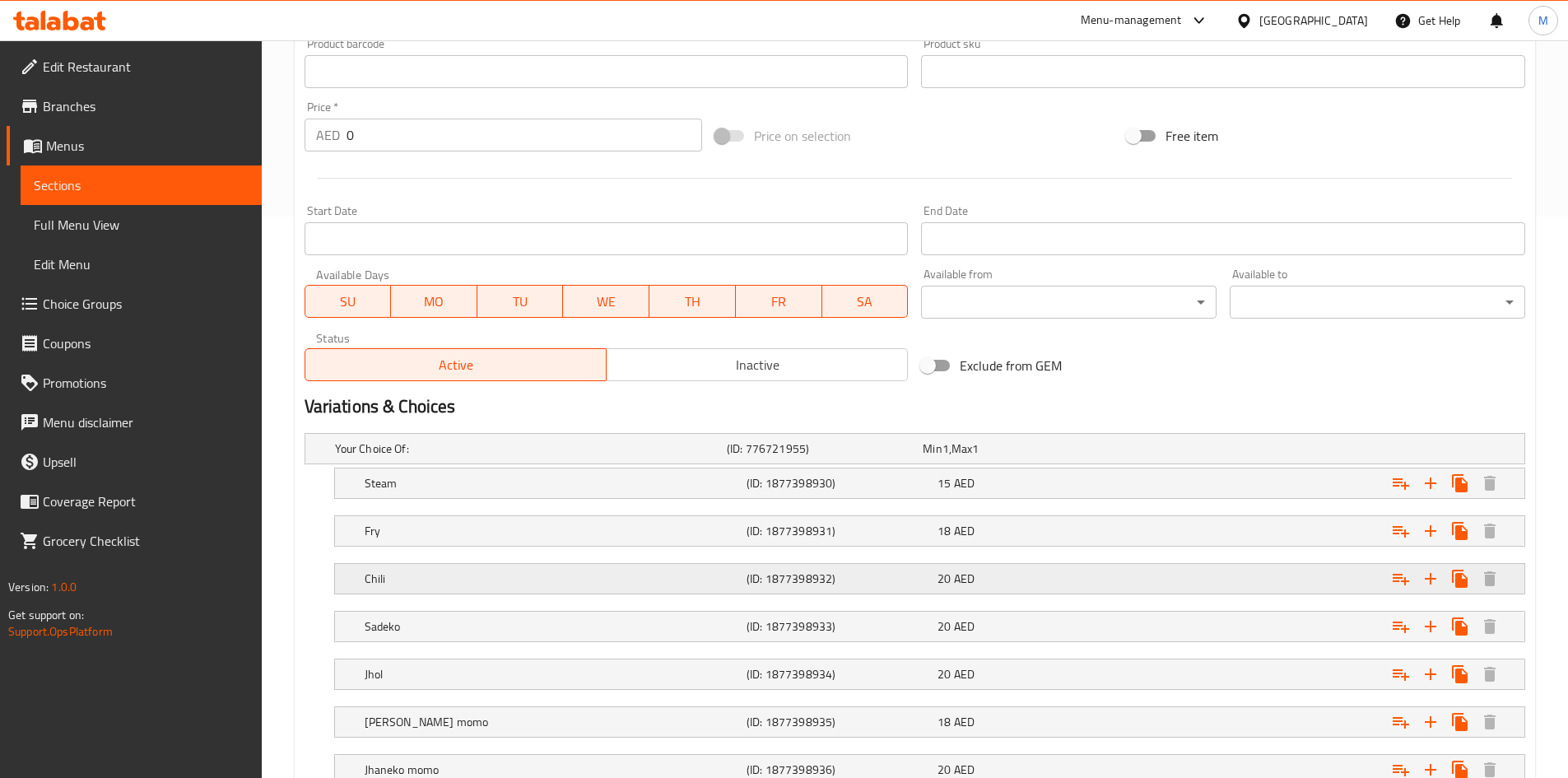
scroll to position [685, 0]
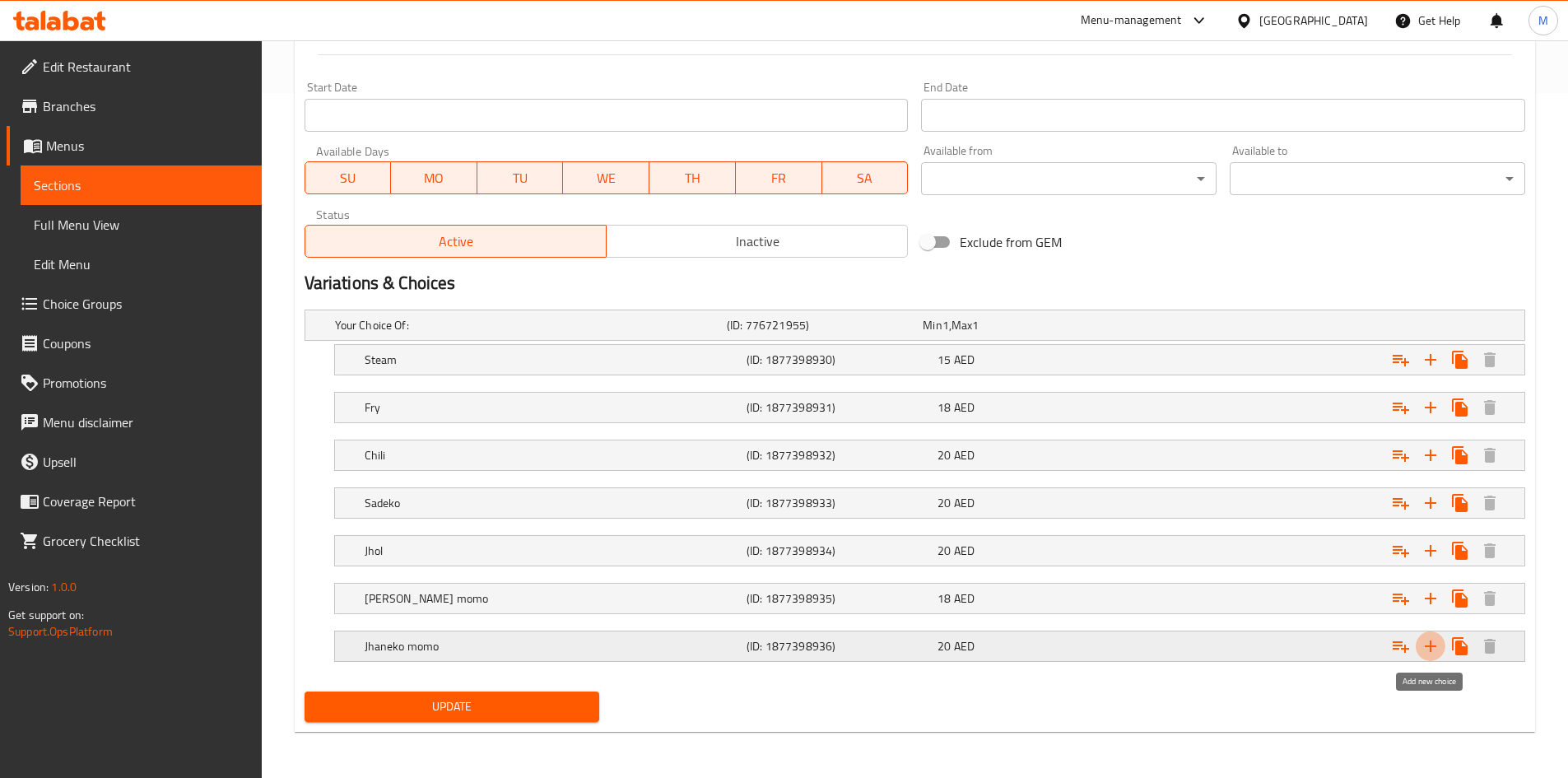
click at [1430, 643] on icon "Expand" at bounding box center [1430, 646] width 12 height 12
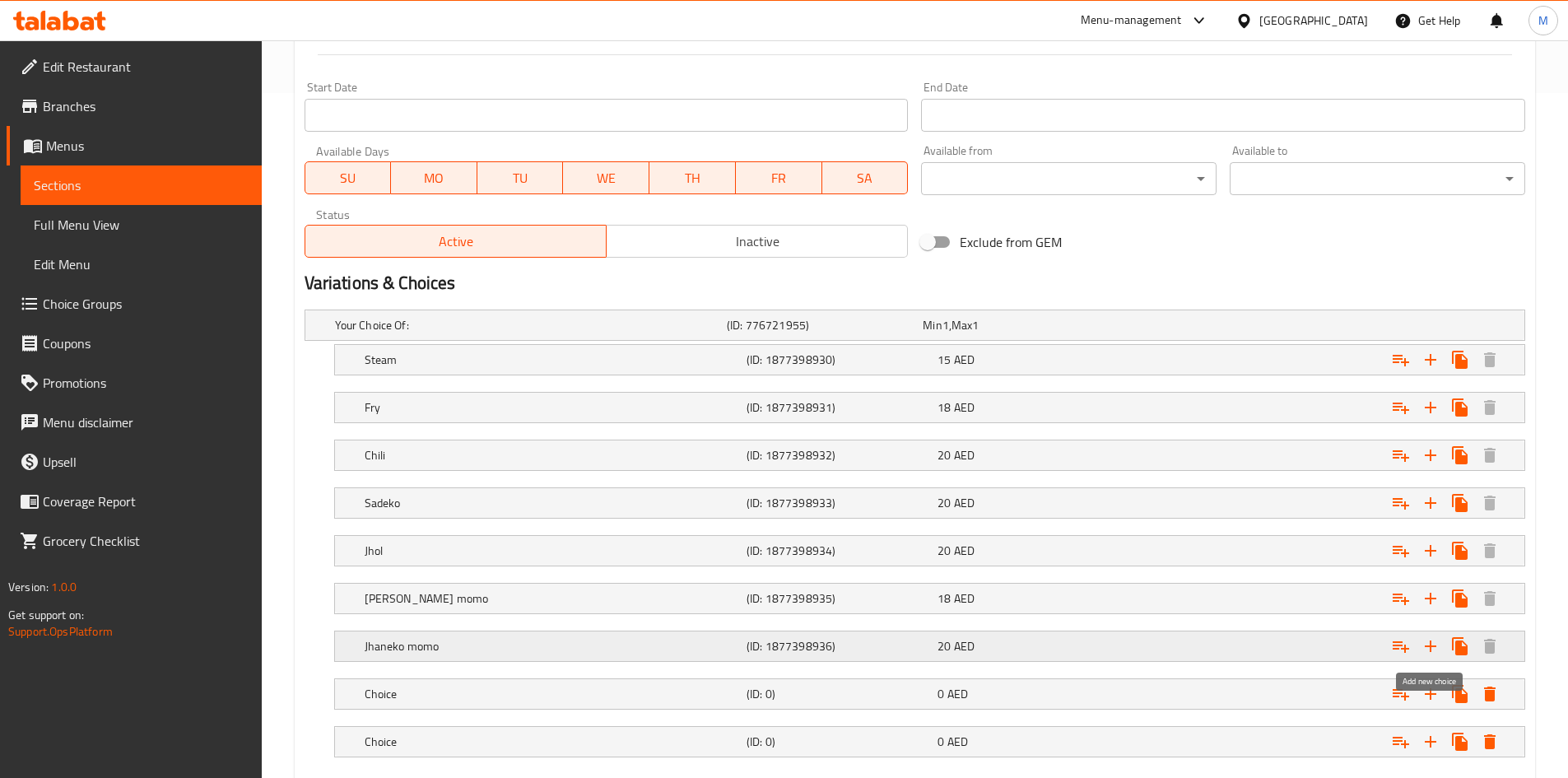
click at [1430, 643] on icon "Expand" at bounding box center [1430, 646] width 12 height 12
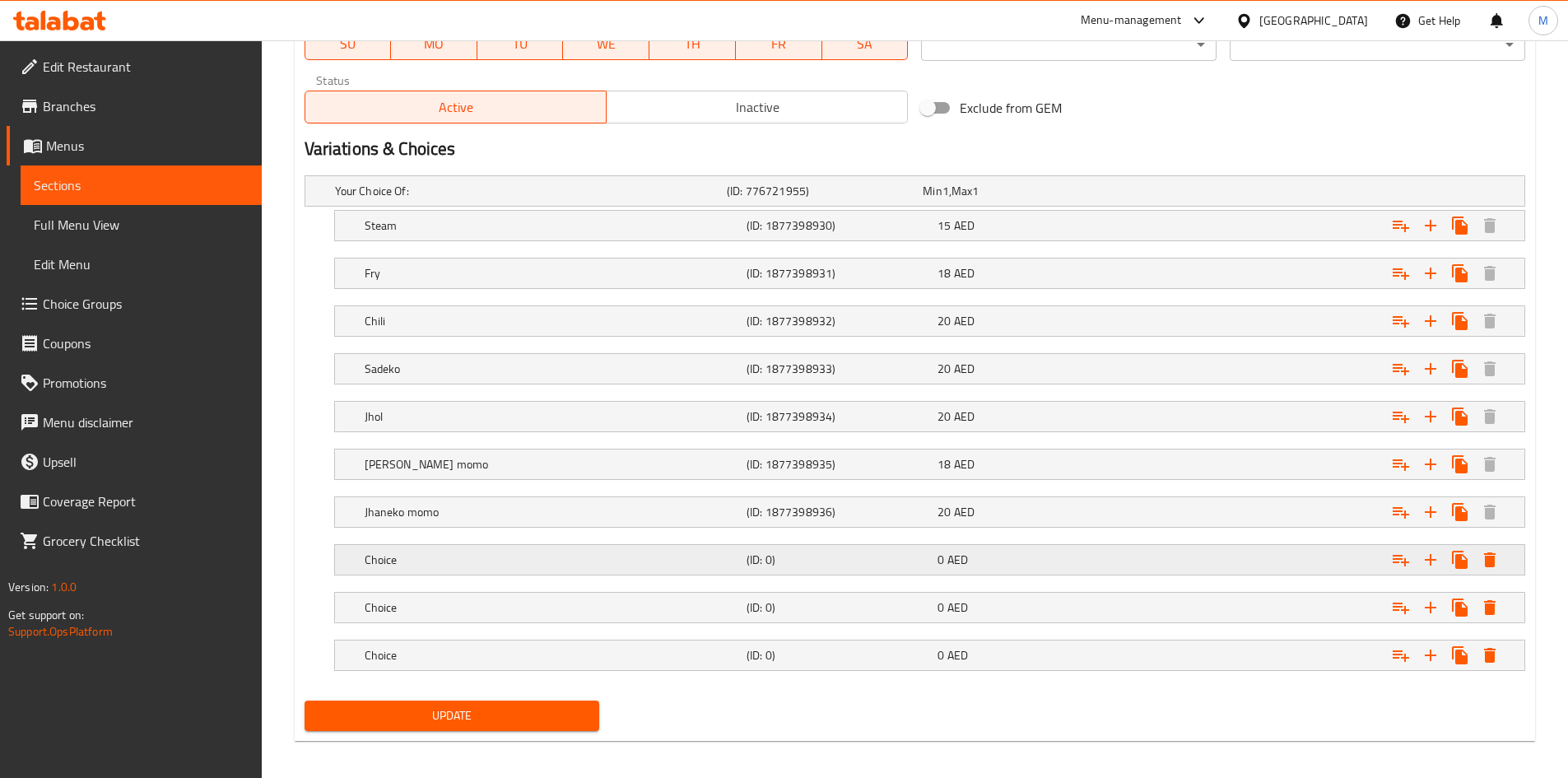
scroll to position [828, 0]
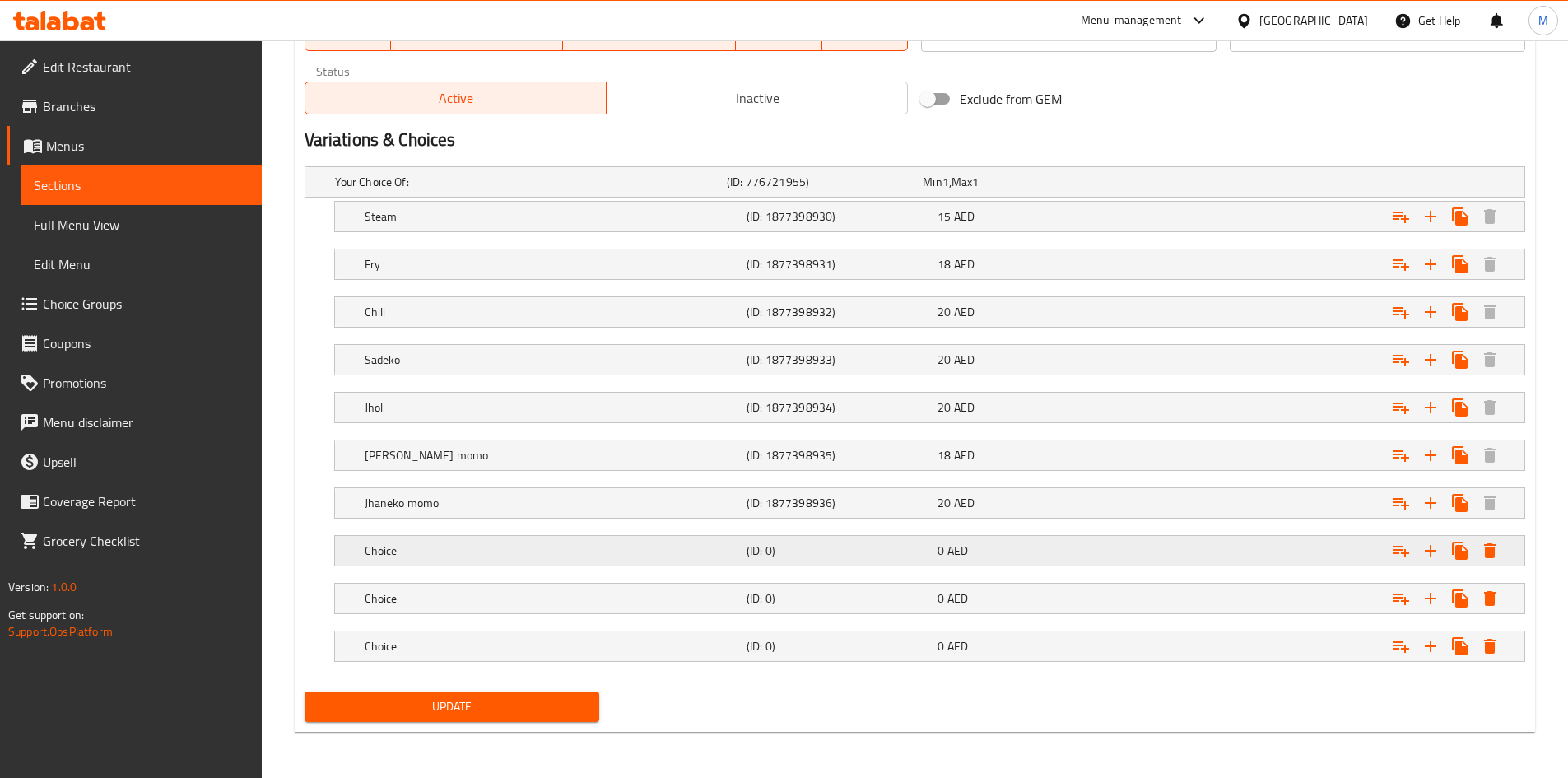
click at [493, 536] on div "Choice (ID: 0) 0 AED" at bounding box center [934, 551] width 1147 height 36
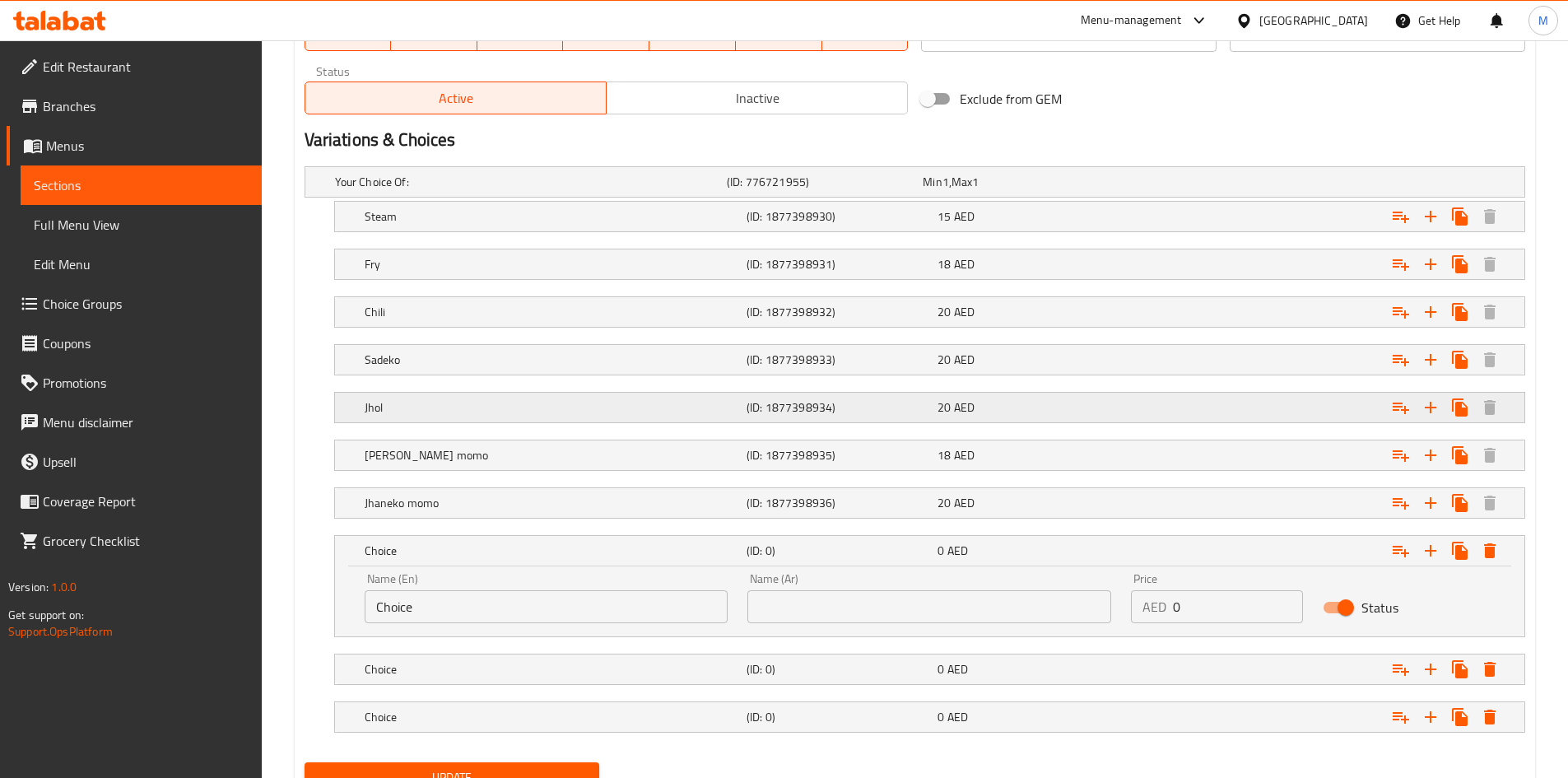
click at [450, 399] on h5 "Jhol" at bounding box center [552, 408] width 375 height 16
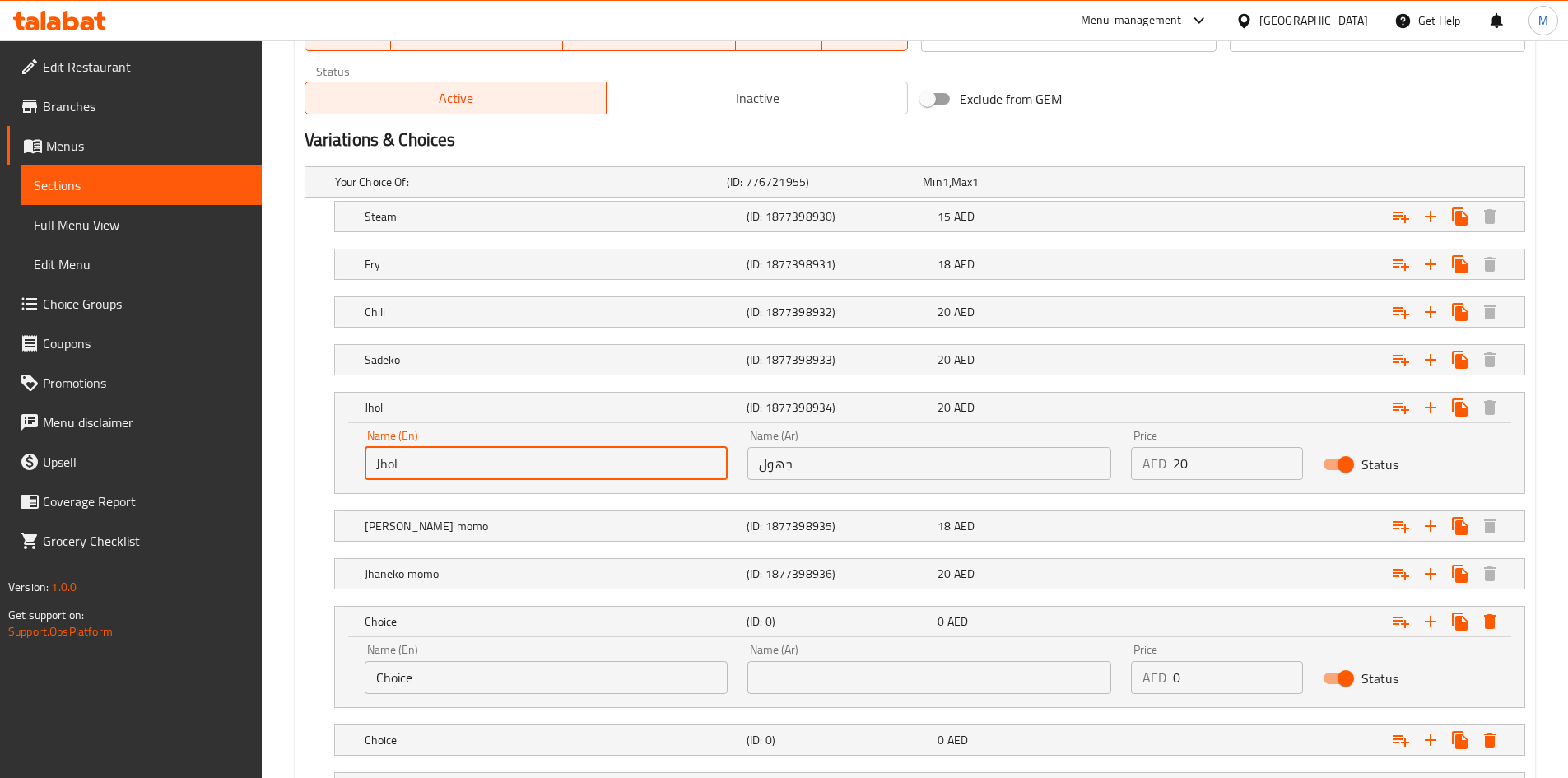
click at [470, 457] on input "Jhol" at bounding box center [546, 463] width 364 height 33
paste input "Pressure Cooker Momo"
type input "Pressure Cooker Momo"
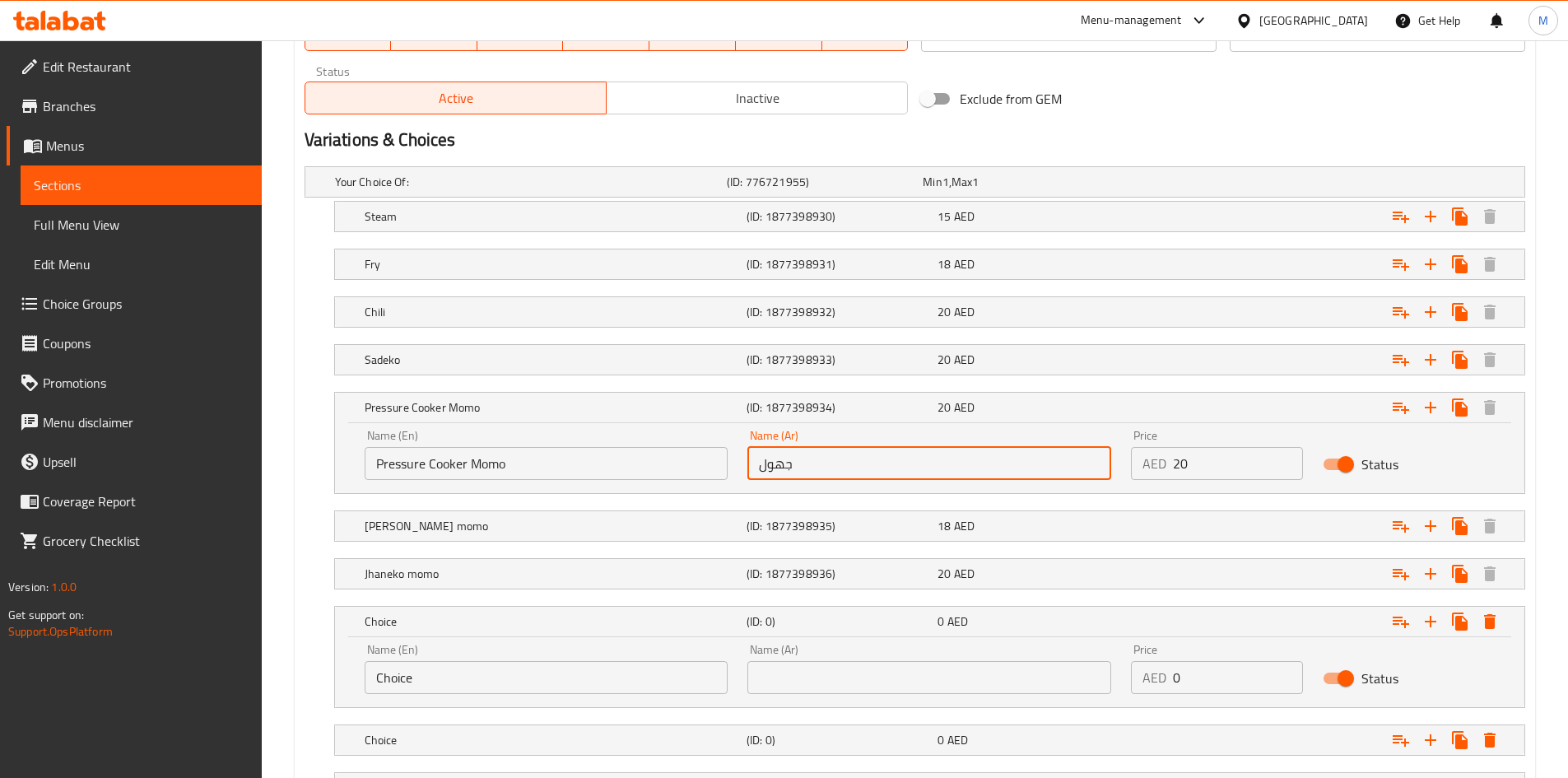
click at [836, 451] on input "جهول" at bounding box center [929, 463] width 364 height 33
paste input "مومو قدر الضغط"
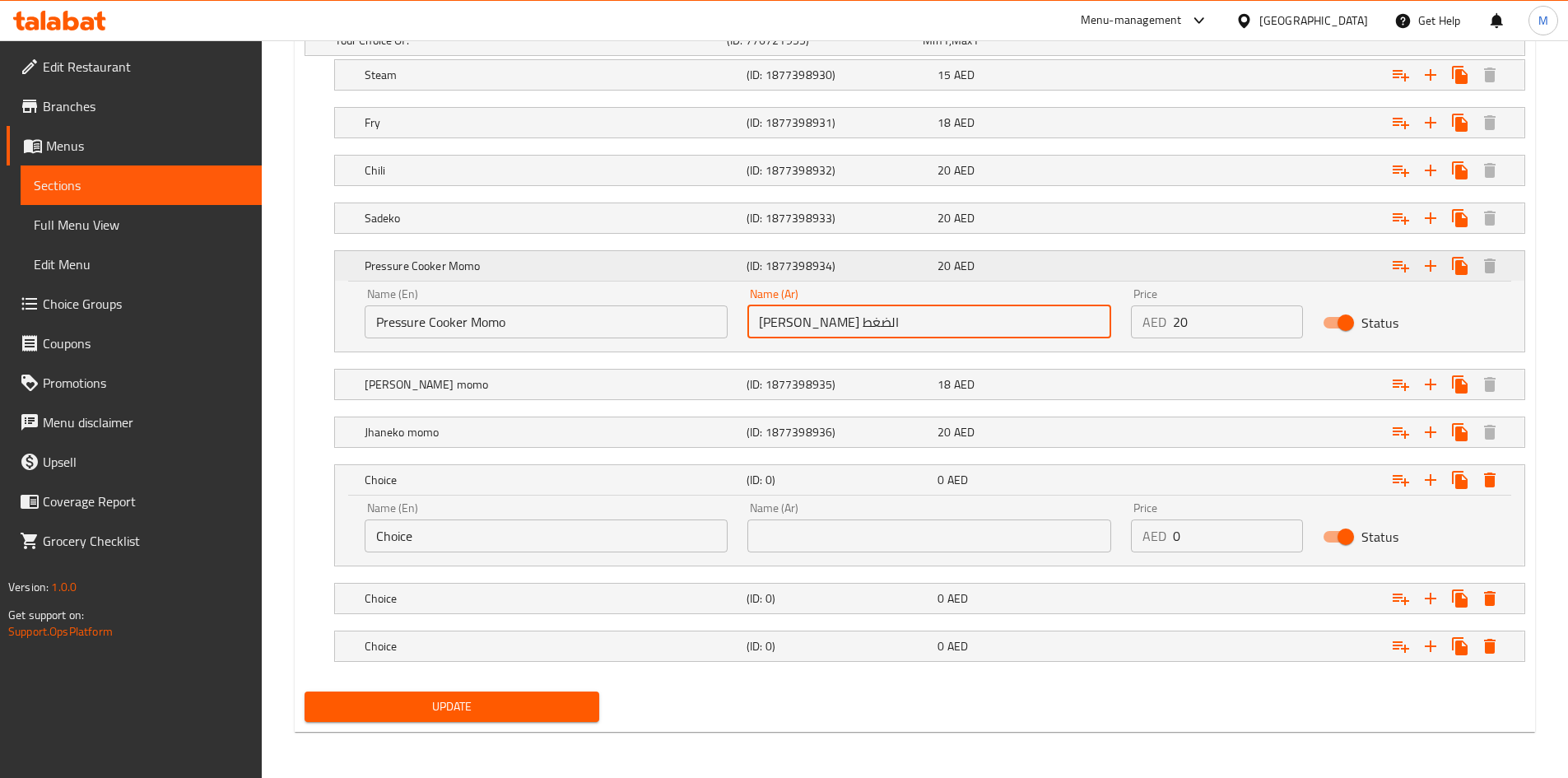
type input "مومو قدر الضغط"
click at [489, 265] on h5 "Pressure Cooker Momo" at bounding box center [552, 265] width 375 height 16
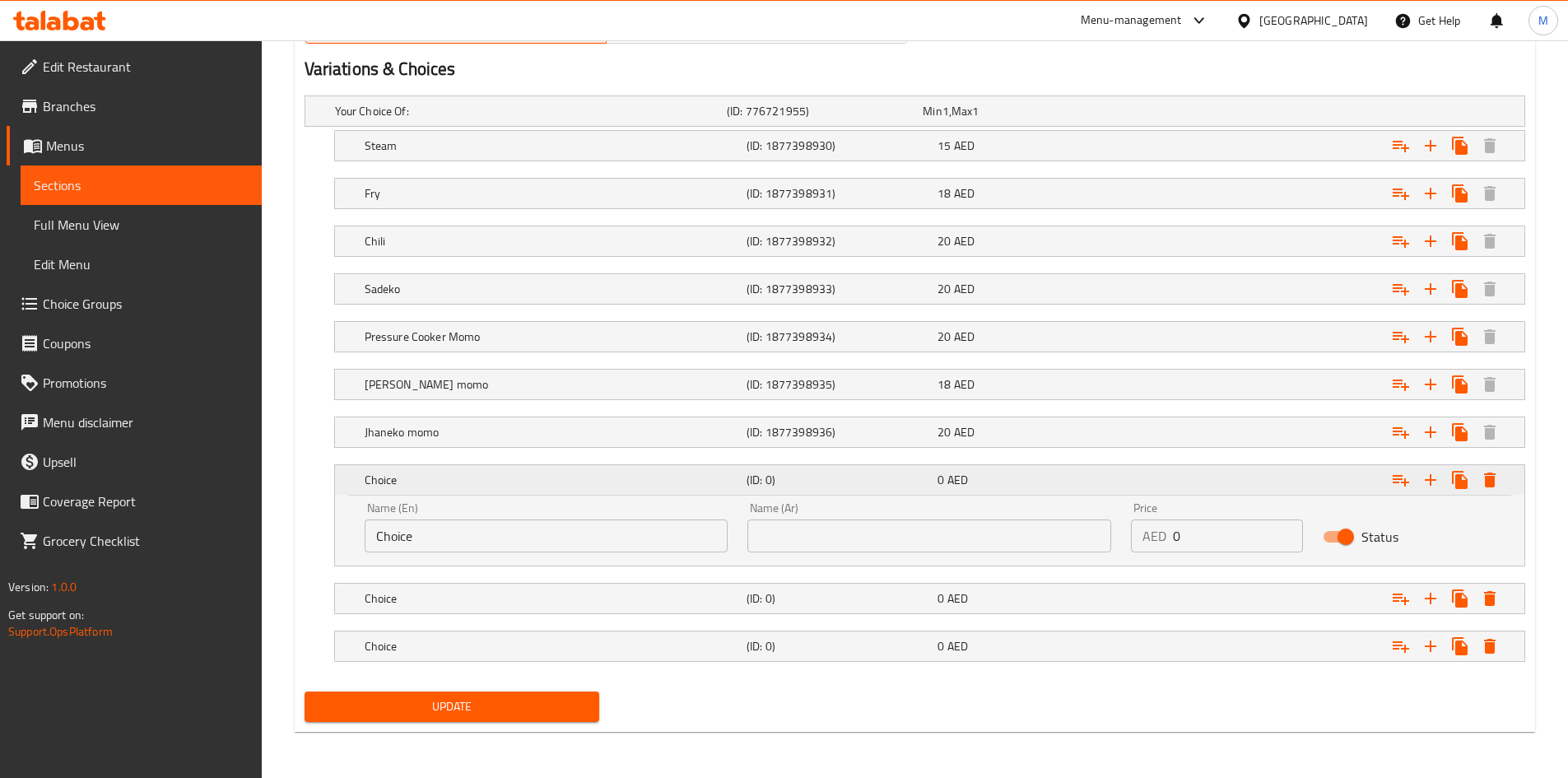
scroll to position [898, 0]
click at [447, 537] on input "Choice" at bounding box center [546, 535] width 364 height 33
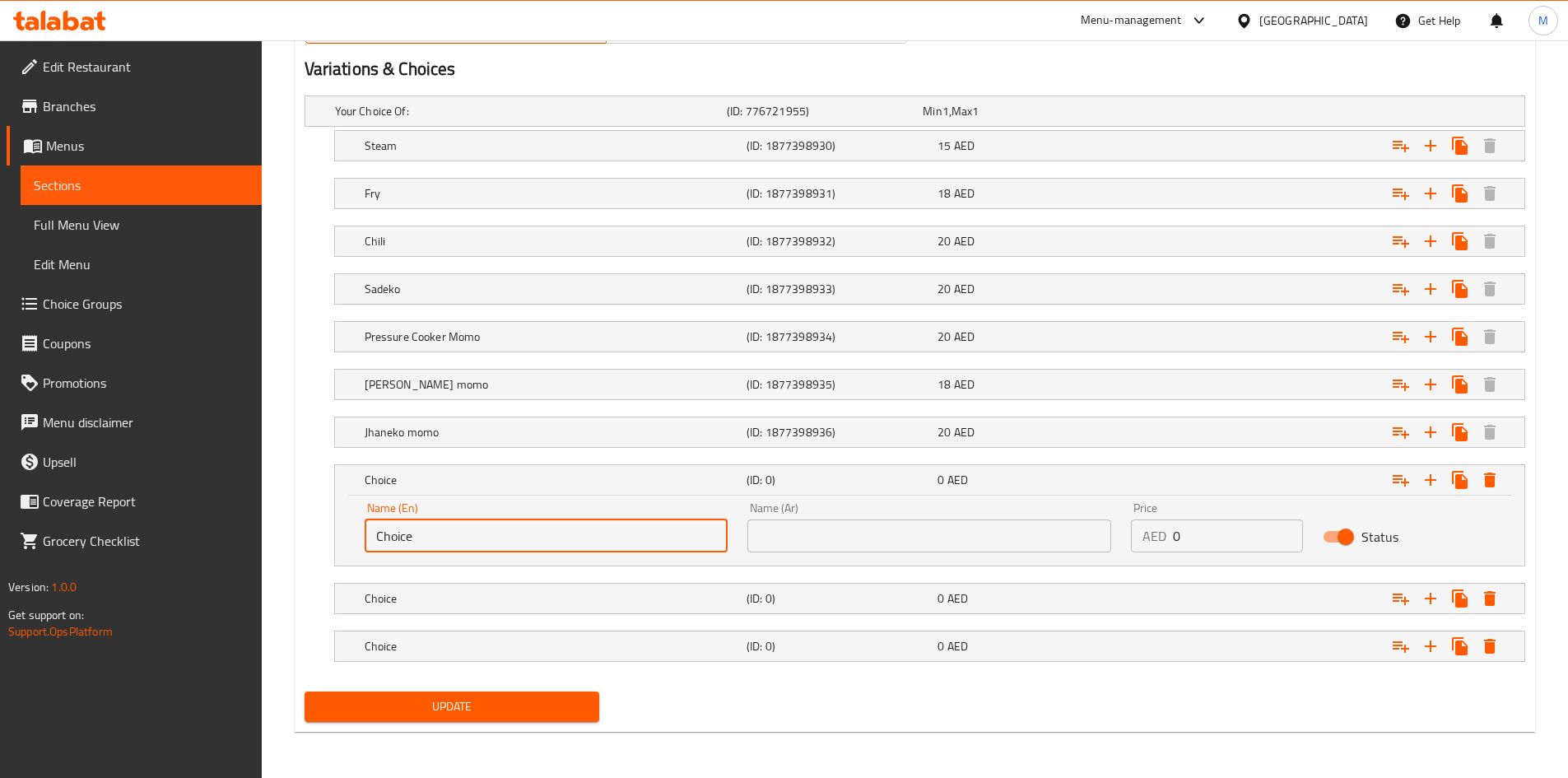
click at [447, 537] on input "Choice" at bounding box center [546, 535] width 364 height 33
paste input "Mix Platter"
type input "Mix Platter"
click at [857, 537] on input "text" at bounding box center [929, 535] width 364 height 33
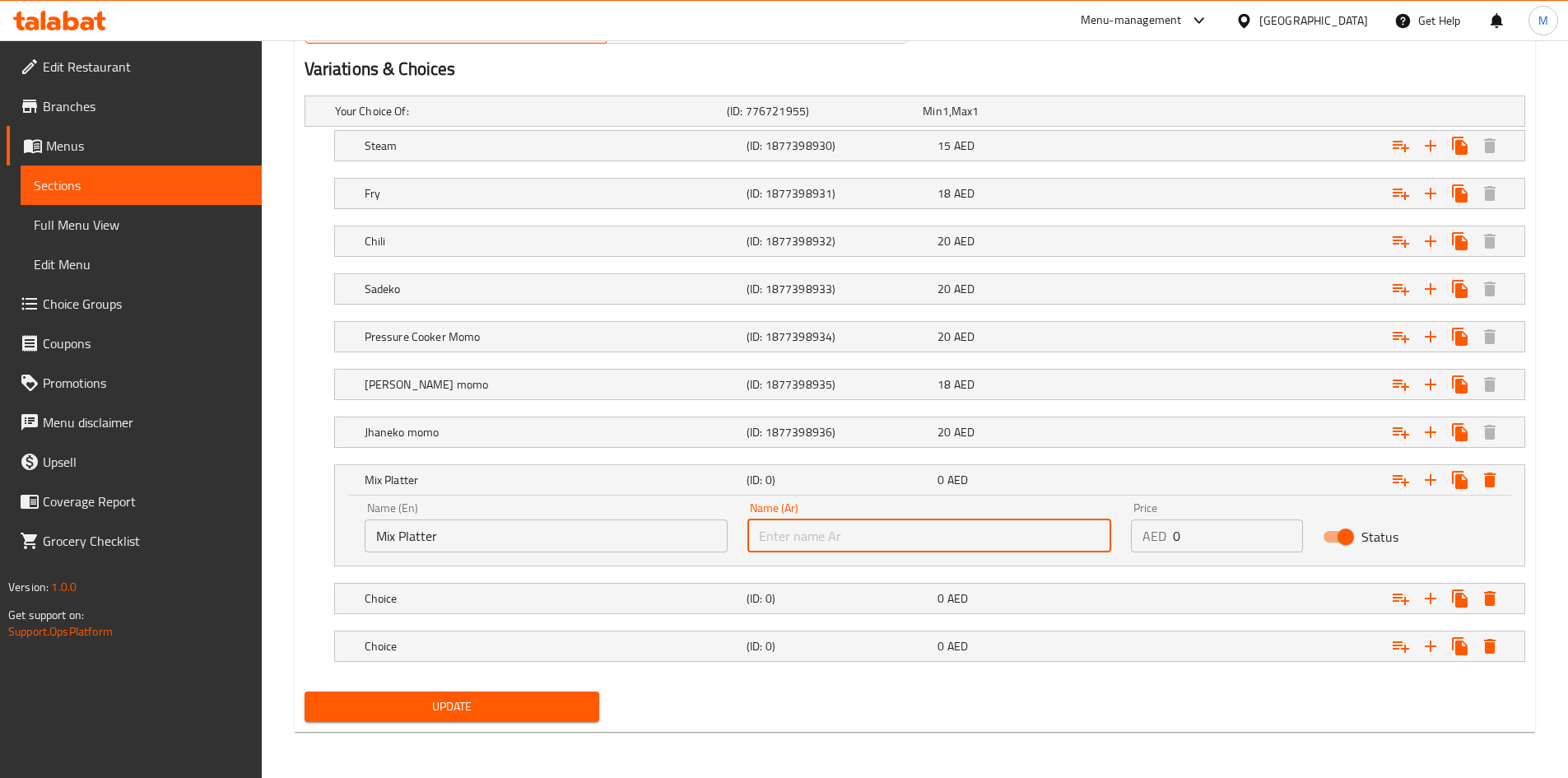
type input "طبق مشكل"
click at [908, 334] on h5 "(ID: 1877398934)" at bounding box center [838, 337] width 184 height 16
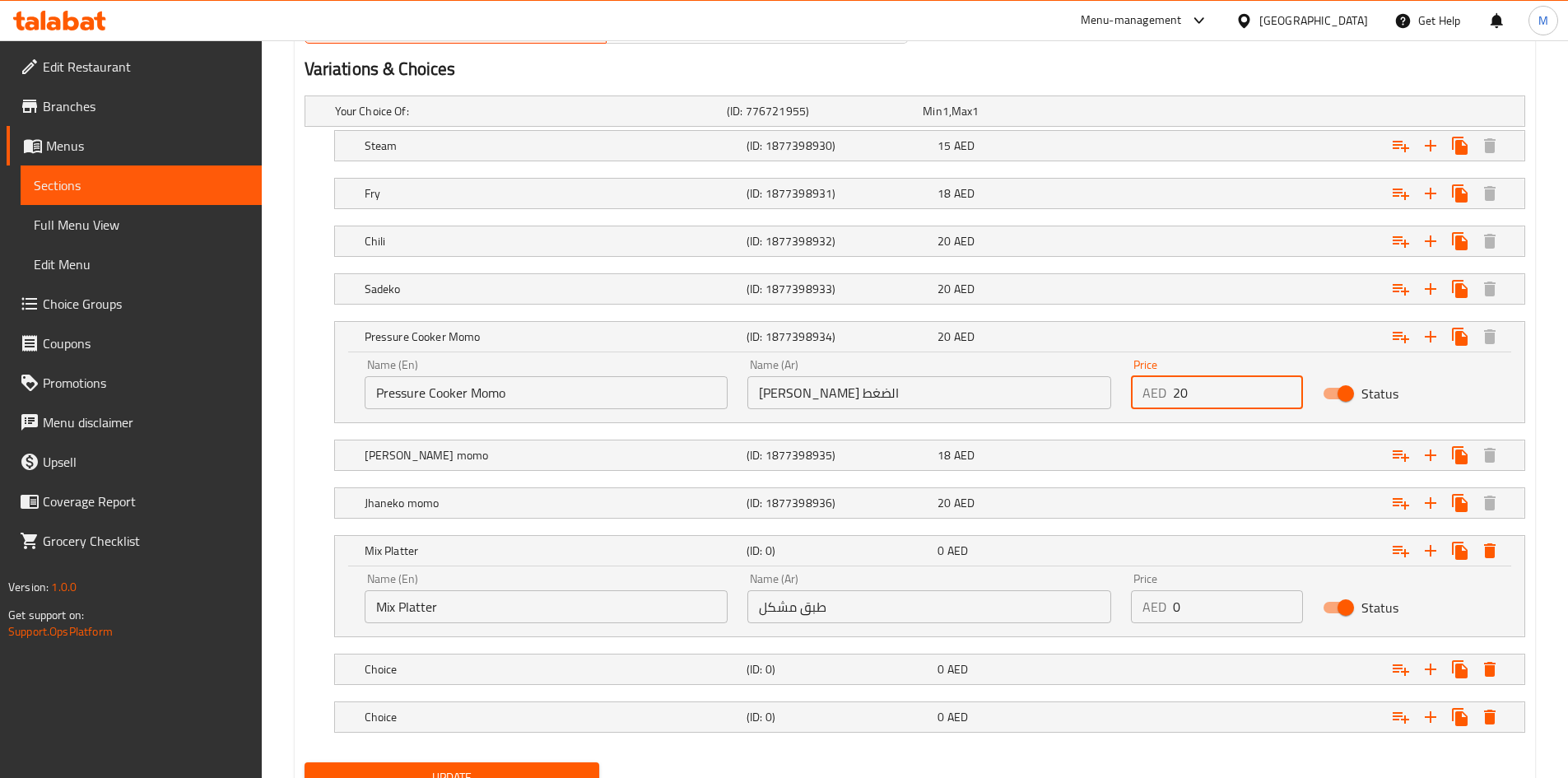
click at [1204, 389] on input "20" at bounding box center [1238, 392] width 130 height 33
type input "22"
click at [1066, 343] on div "22 AED" at bounding box center [1030, 337] width 184 height 16
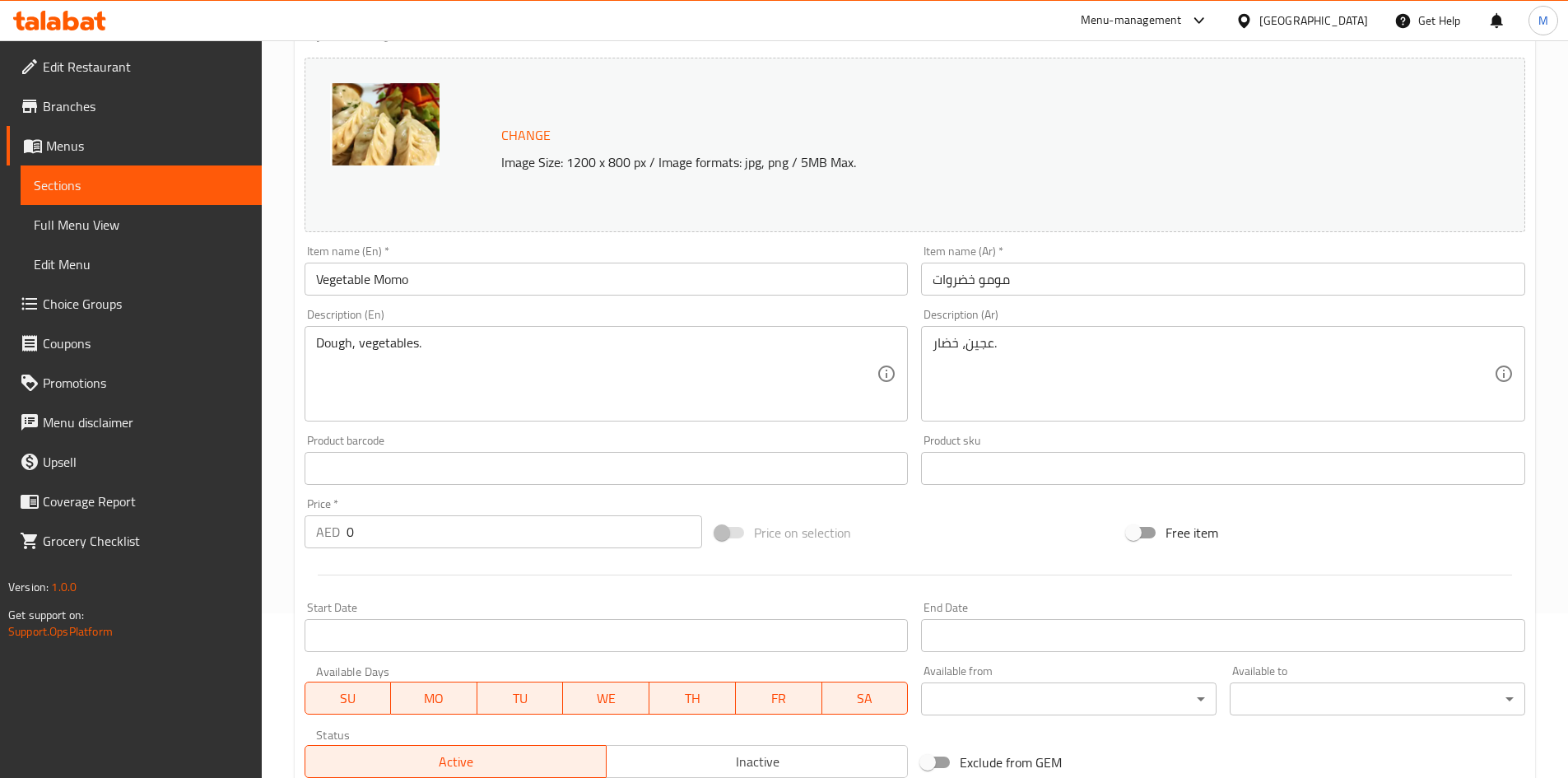
scroll to position [0, 0]
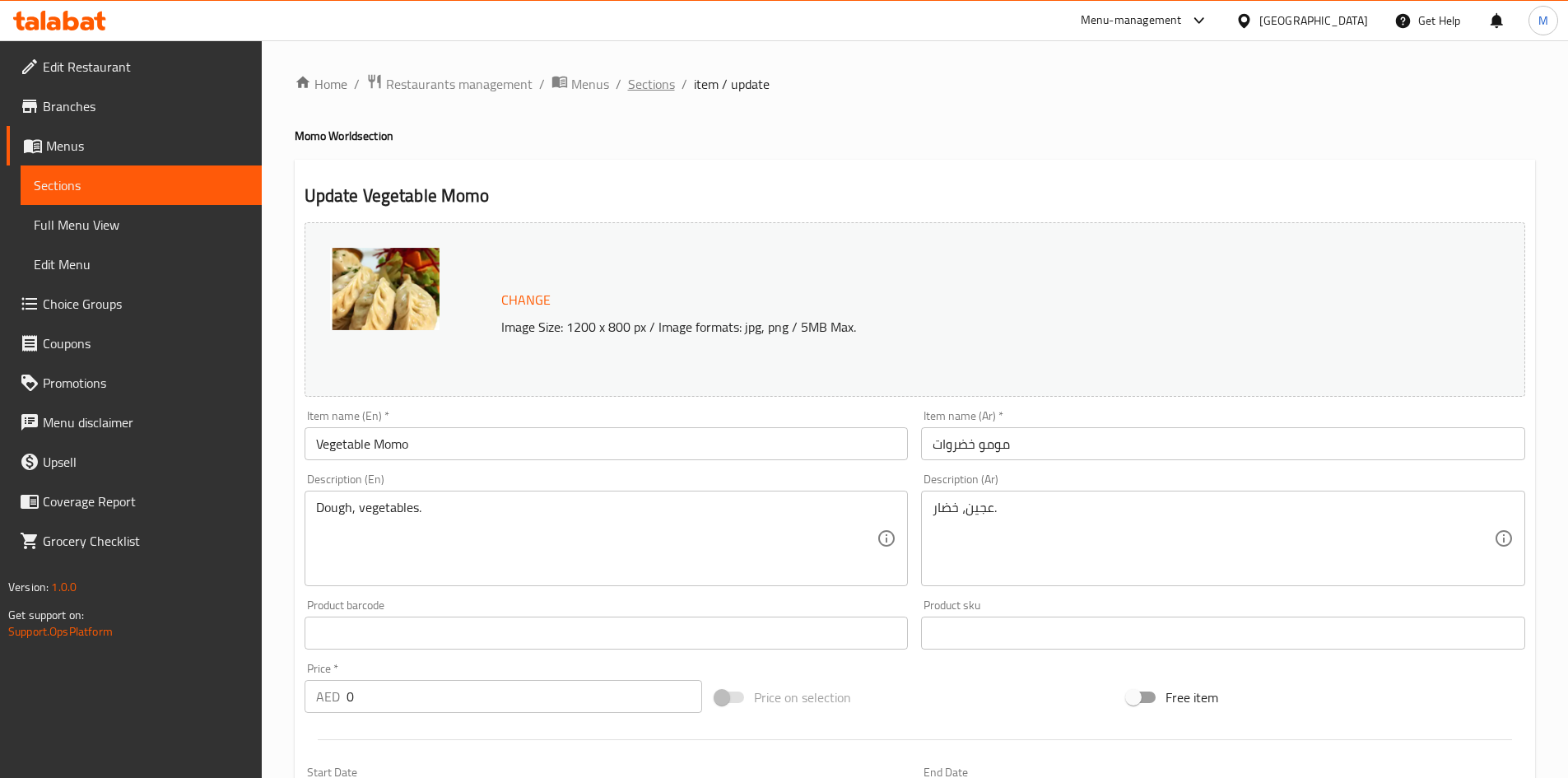
click at [652, 88] on span "Sections" at bounding box center [650, 84] width 47 height 20
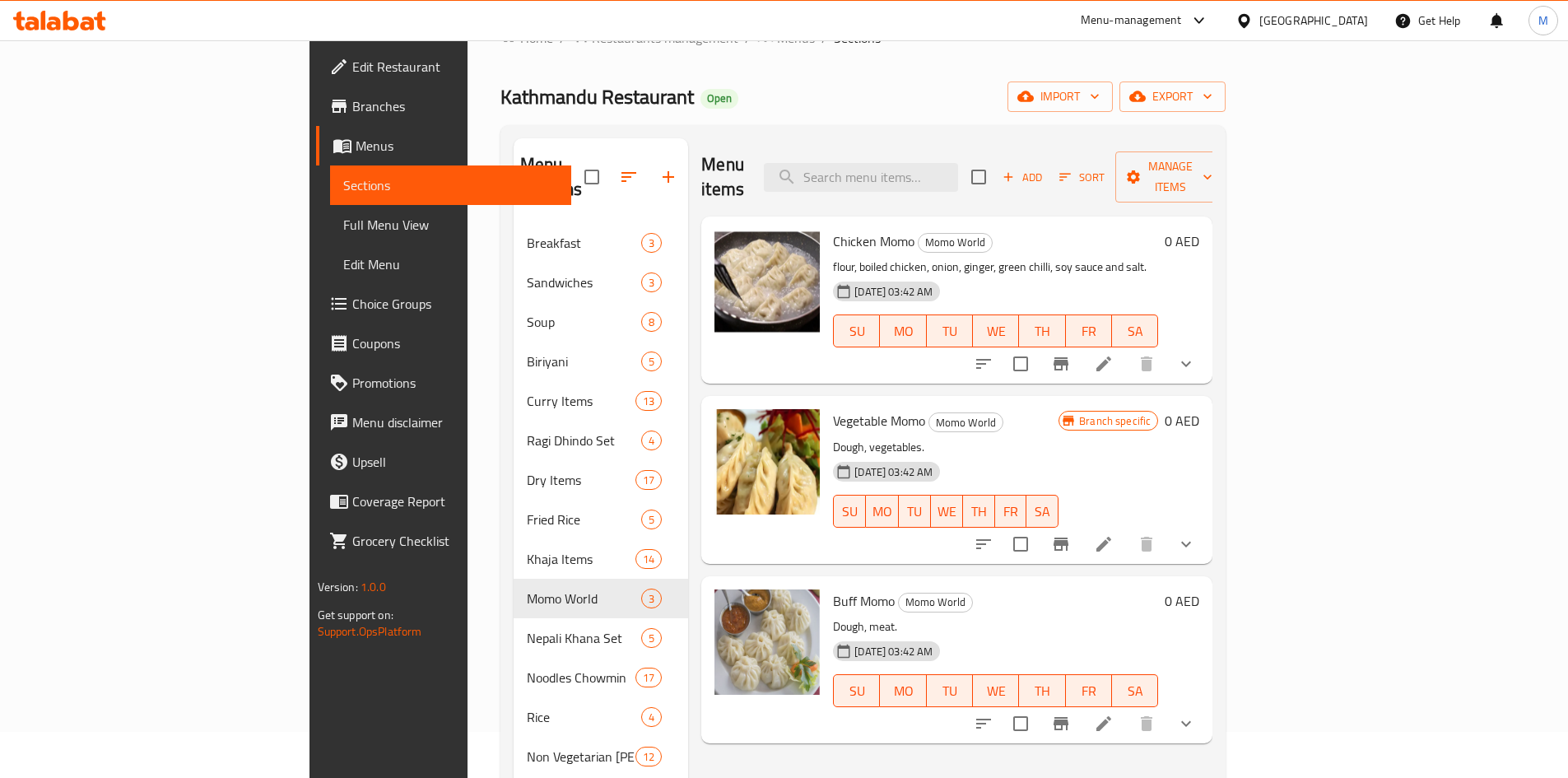
scroll to position [82, 0]
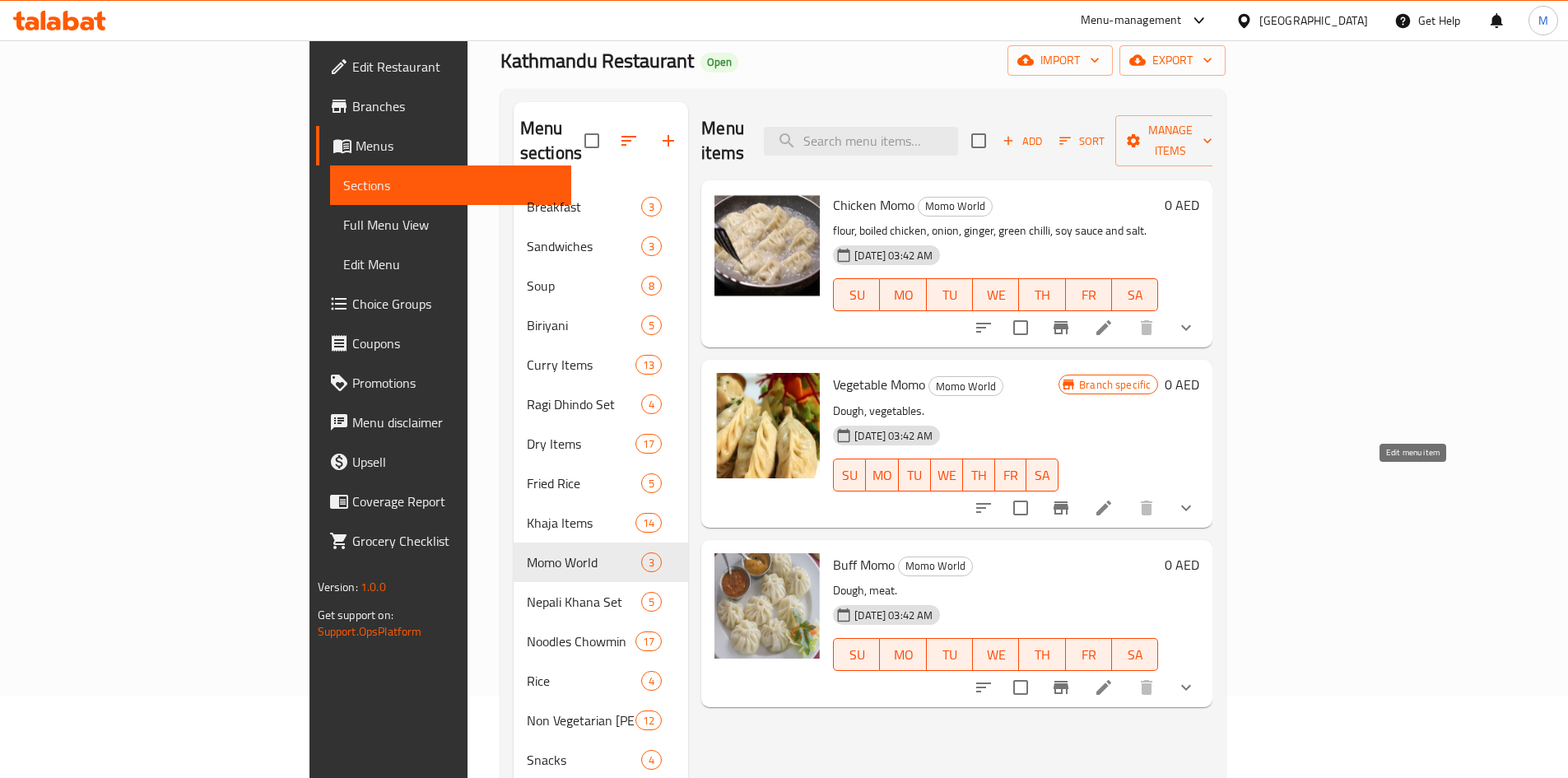
click at [1111, 501] on icon at bounding box center [1104, 508] width 15 height 15
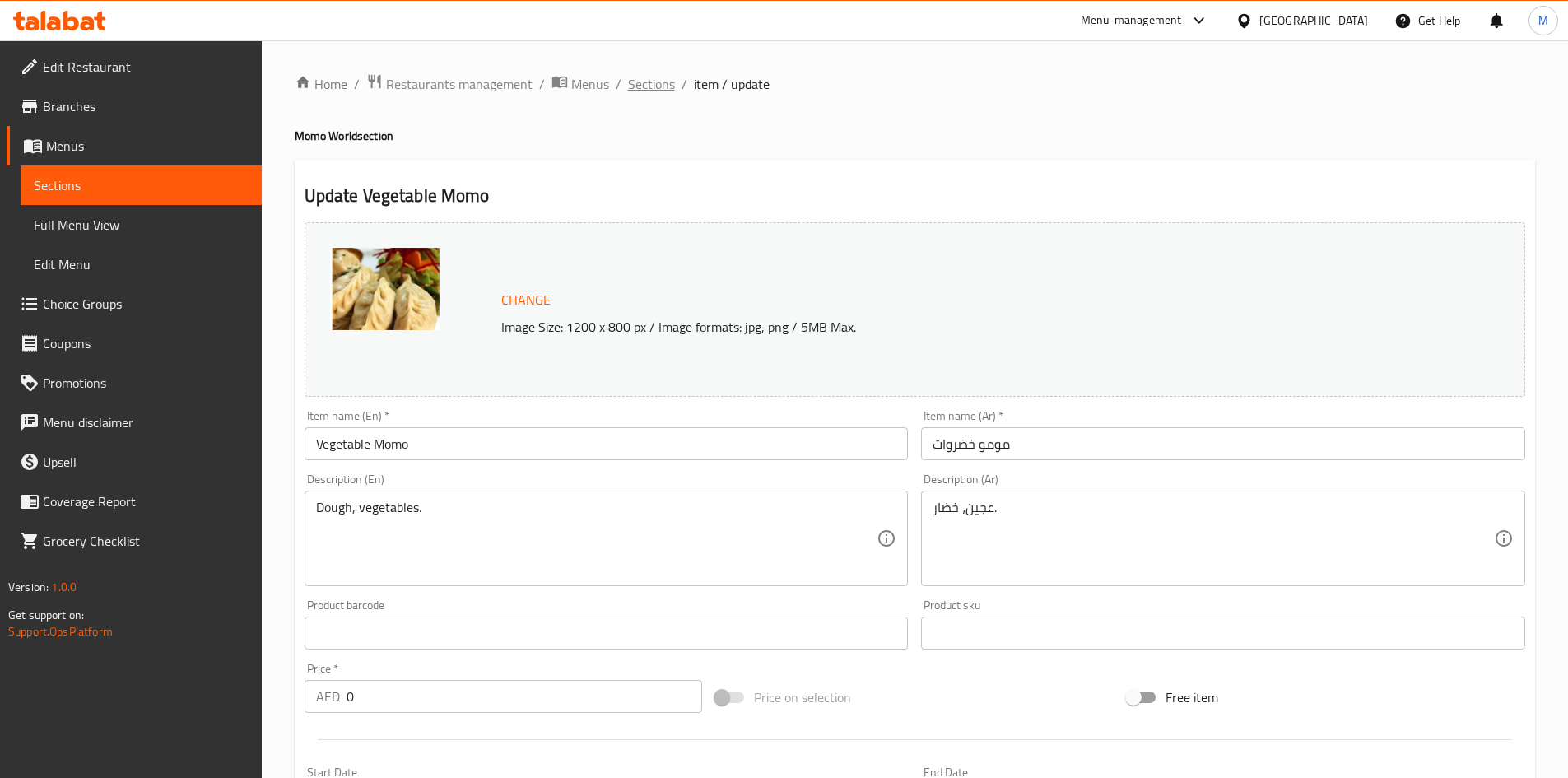
click at [651, 94] on span "Sections" at bounding box center [650, 84] width 47 height 20
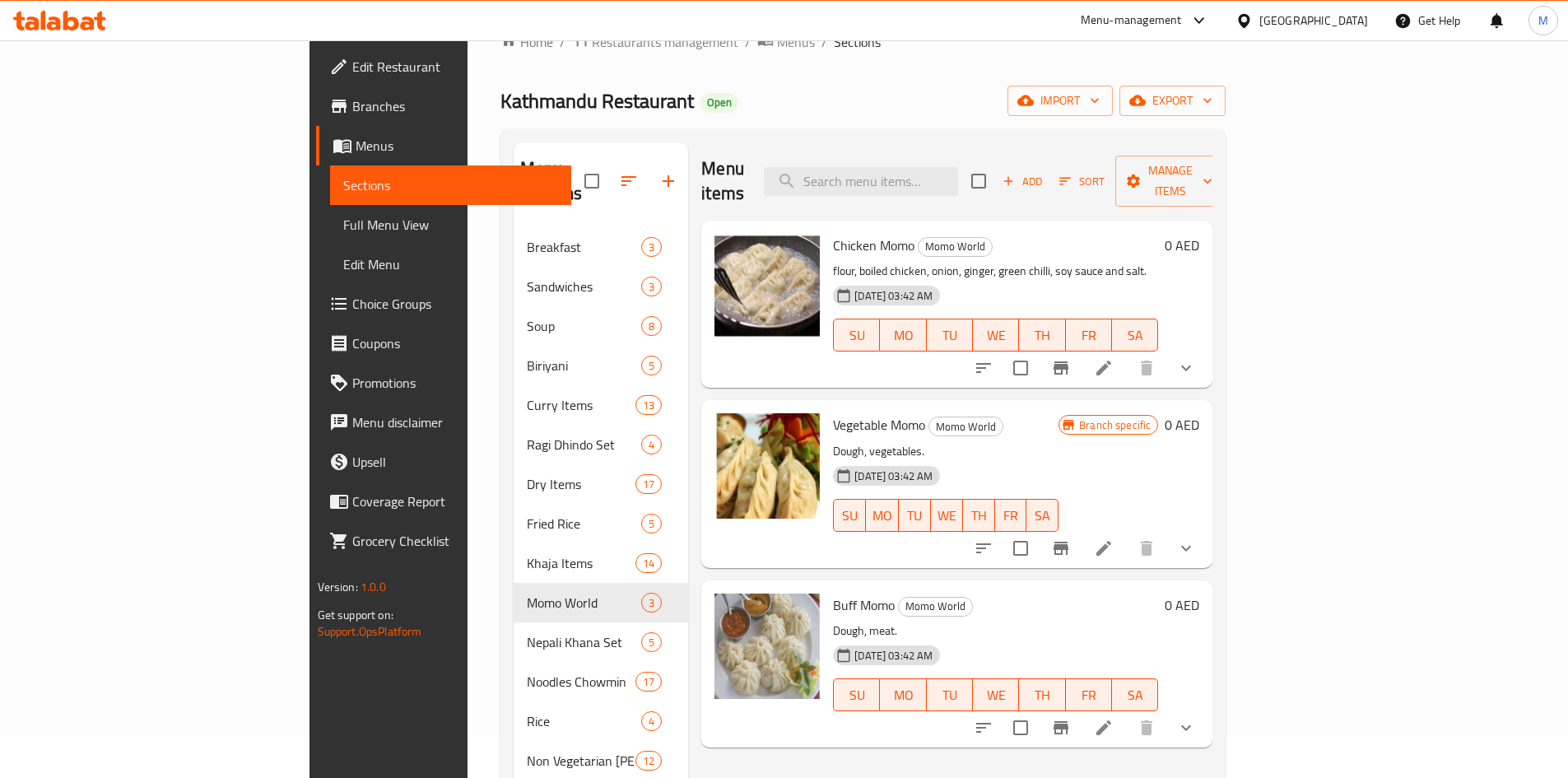
scroll to position [82, 0]
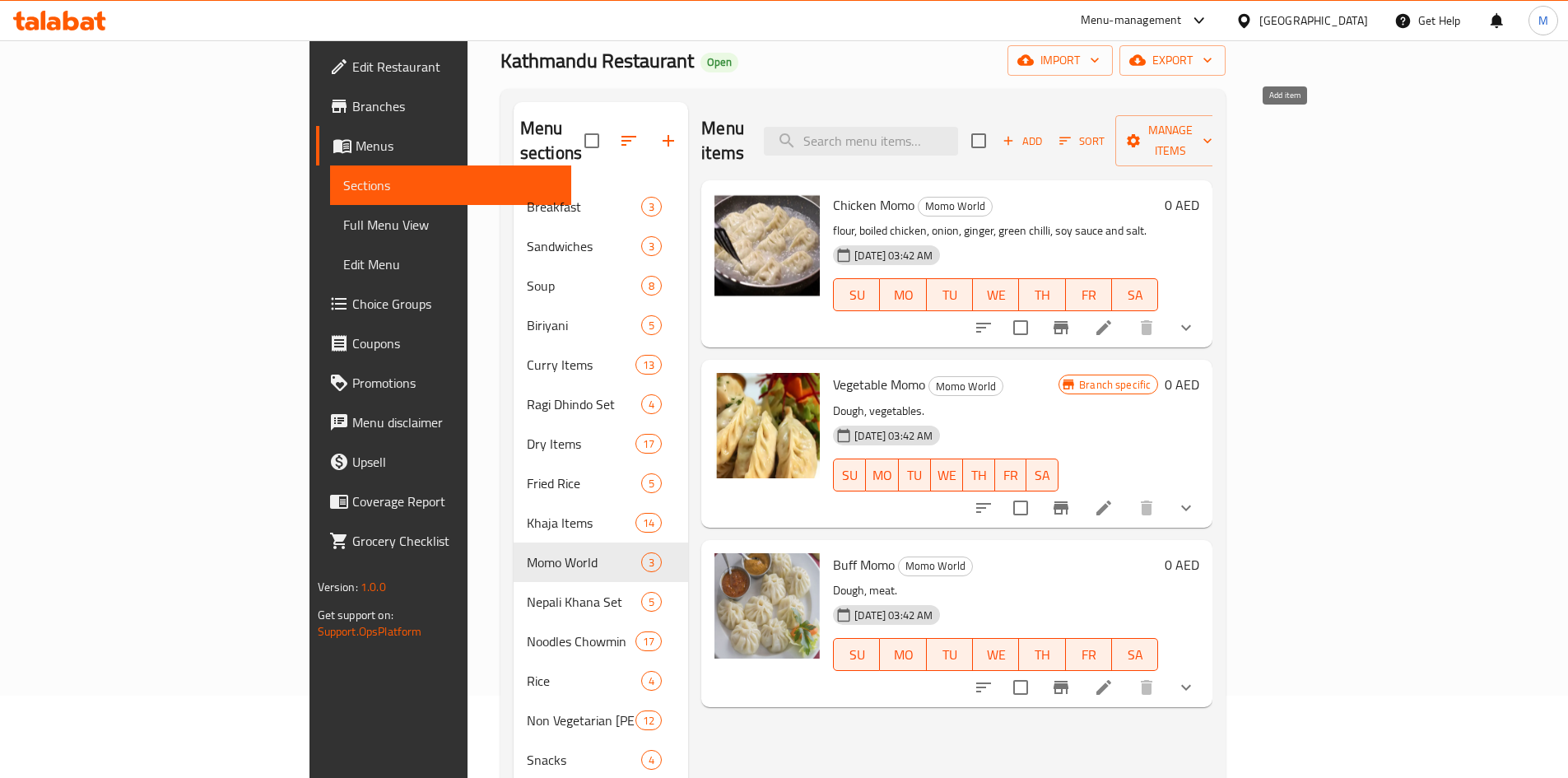
click at [1044, 131] on span "Add" at bounding box center [1022, 140] width 45 height 19
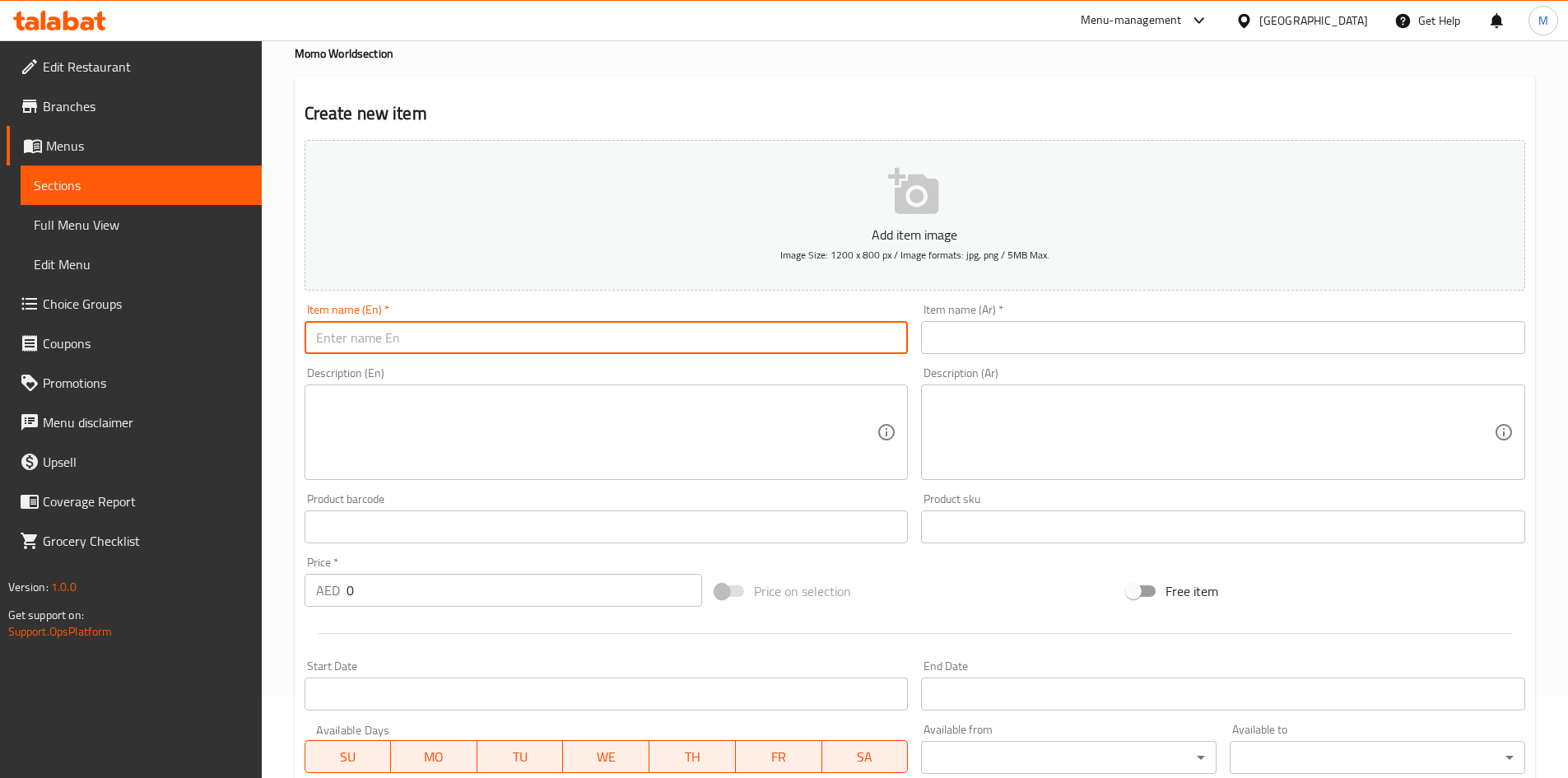
click at [439, 331] on input "text" at bounding box center [607, 337] width 604 height 33
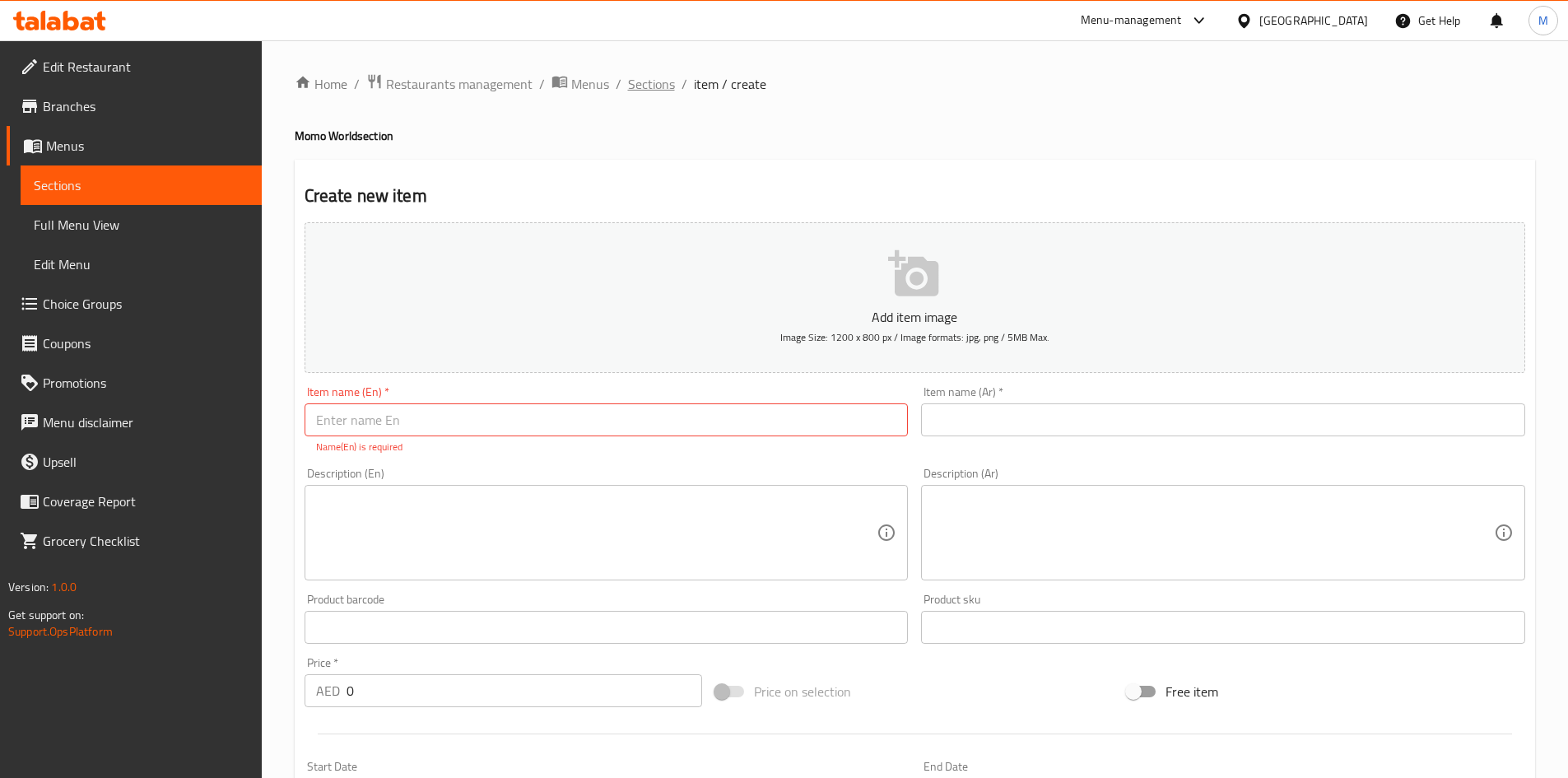
drag, startPoint x: 656, startPoint y: 73, endPoint x: 665, endPoint y: 114, distance: 42.0
click at [656, 74] on span "Sections" at bounding box center [650, 84] width 47 height 20
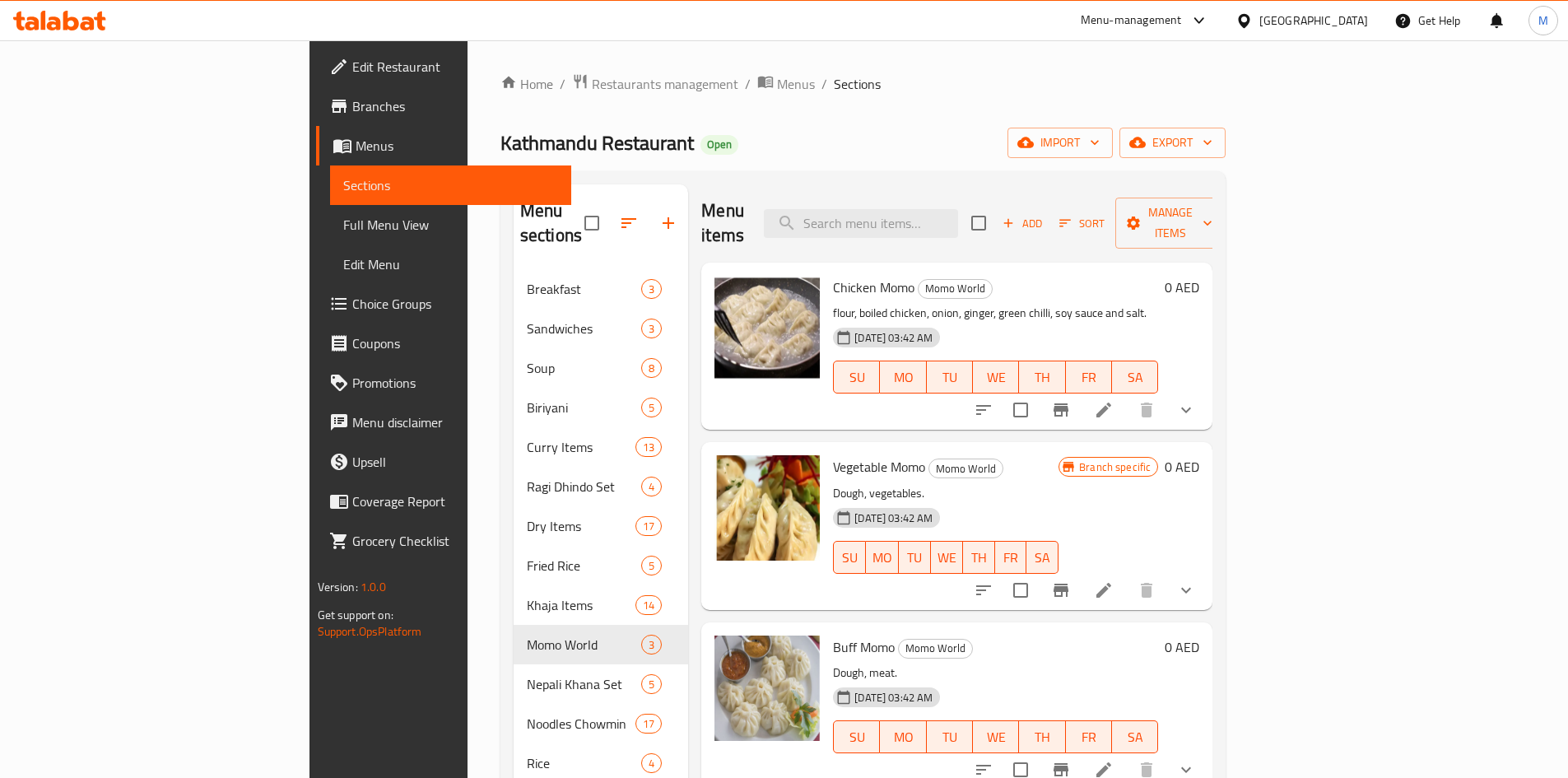
click at [1225, 198] on div "Add Sort Manage items" at bounding box center [1098, 223] width 254 height 51
click at [1044, 214] on span "Add" at bounding box center [1022, 223] width 45 height 19
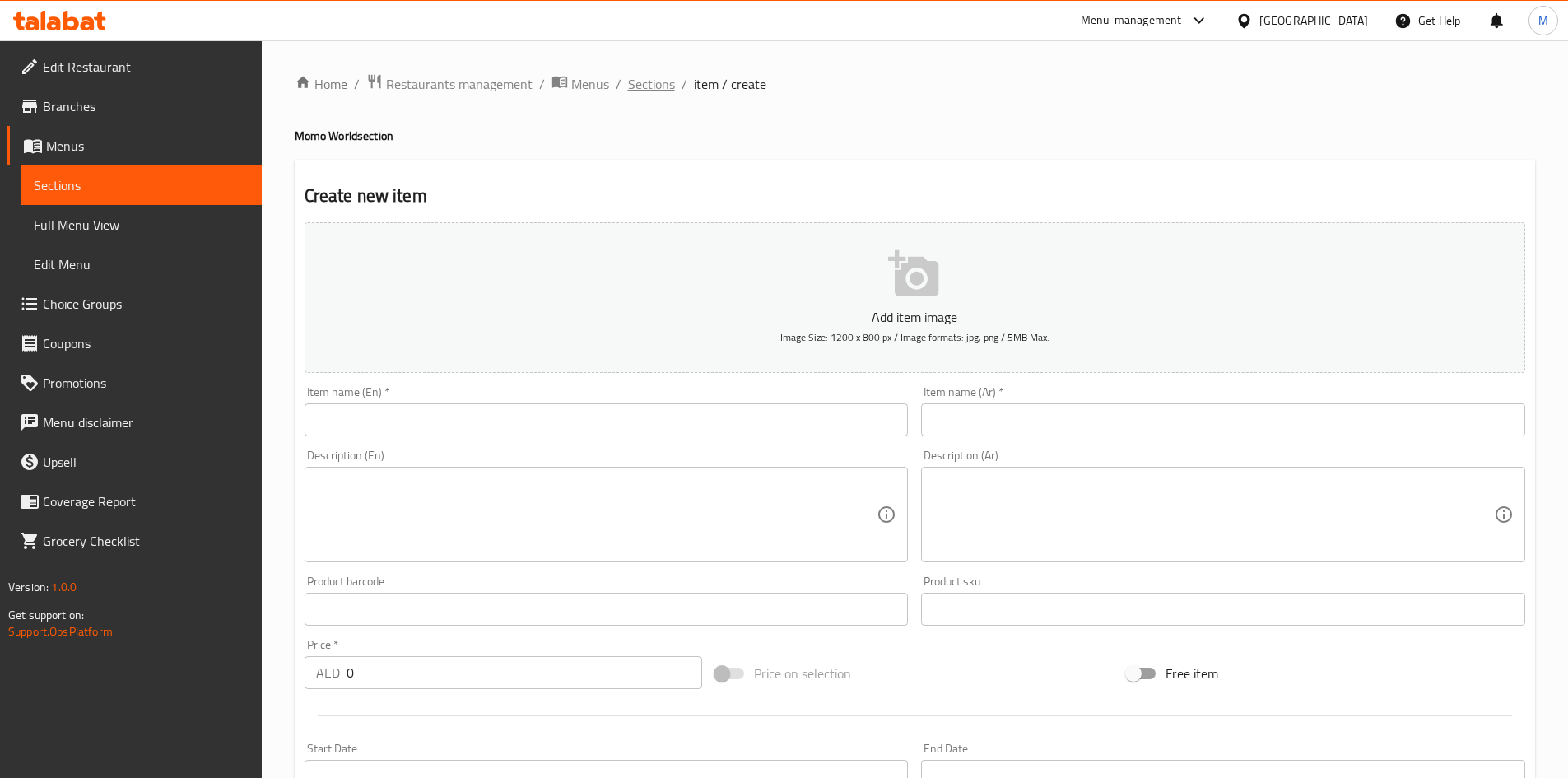
click at [632, 88] on span "Sections" at bounding box center [650, 84] width 47 height 20
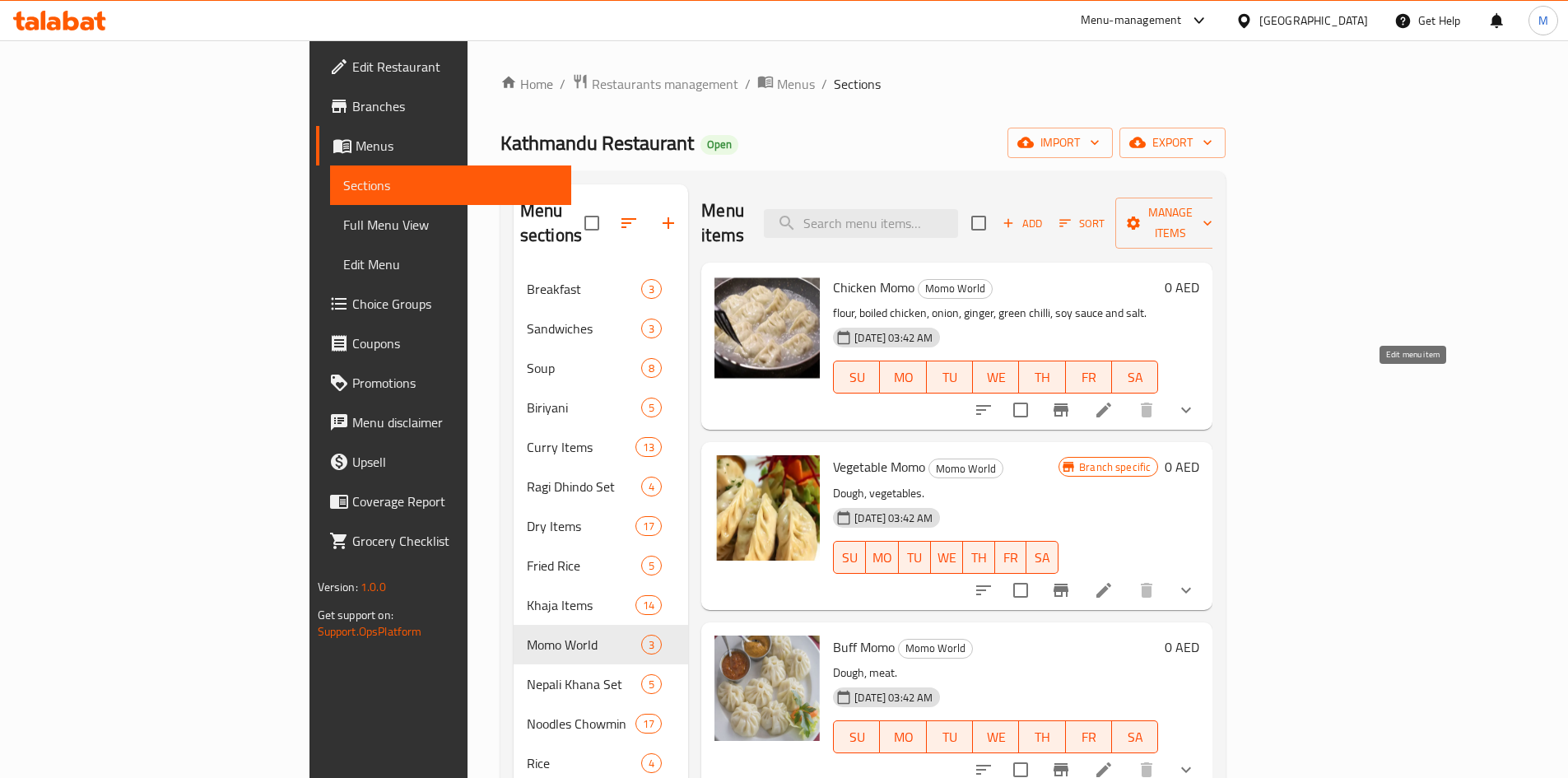
click at [1114, 399] on icon at bounding box center [1104, 410] width 20 height 20
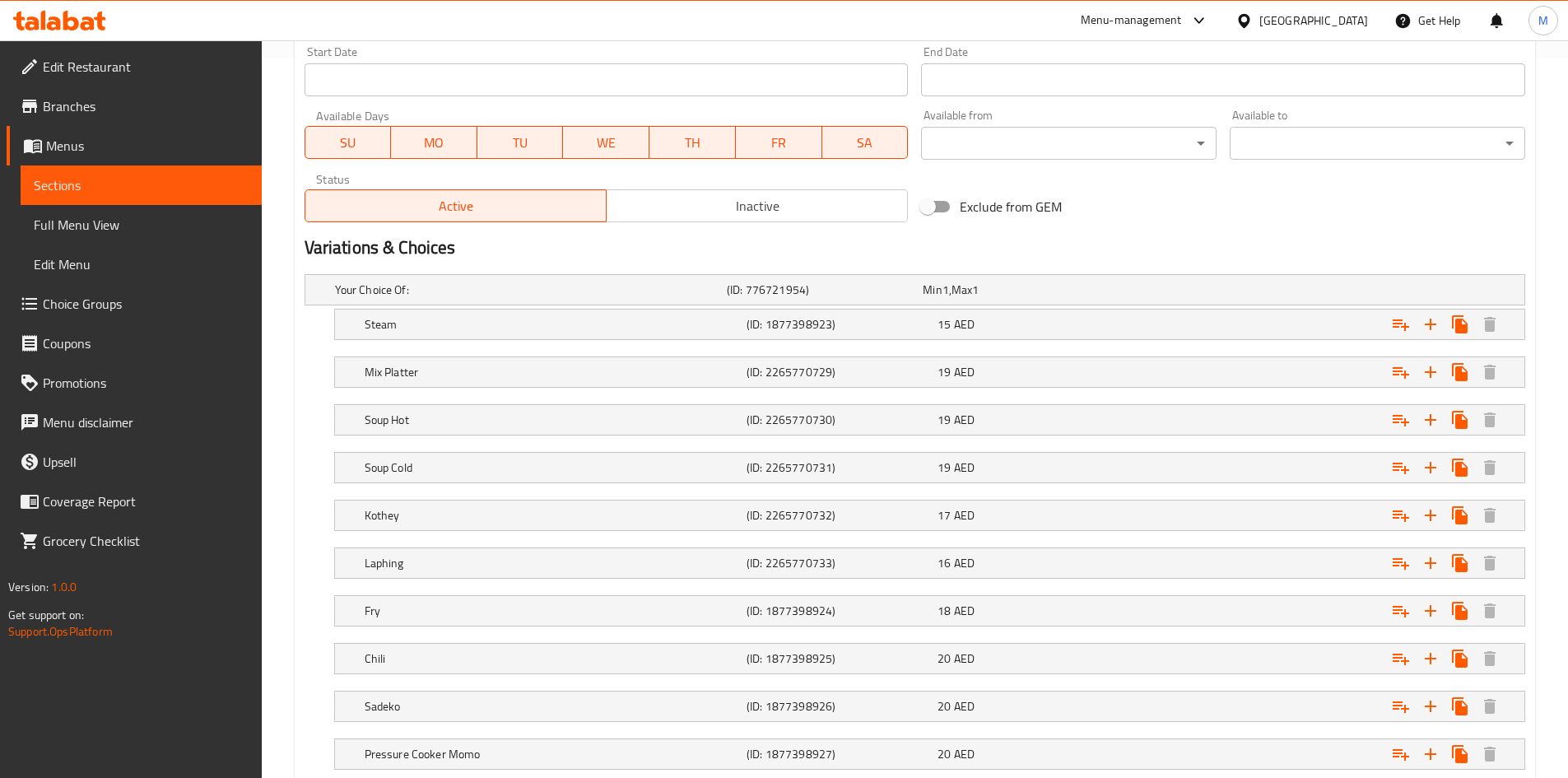
scroll to position [823, 0]
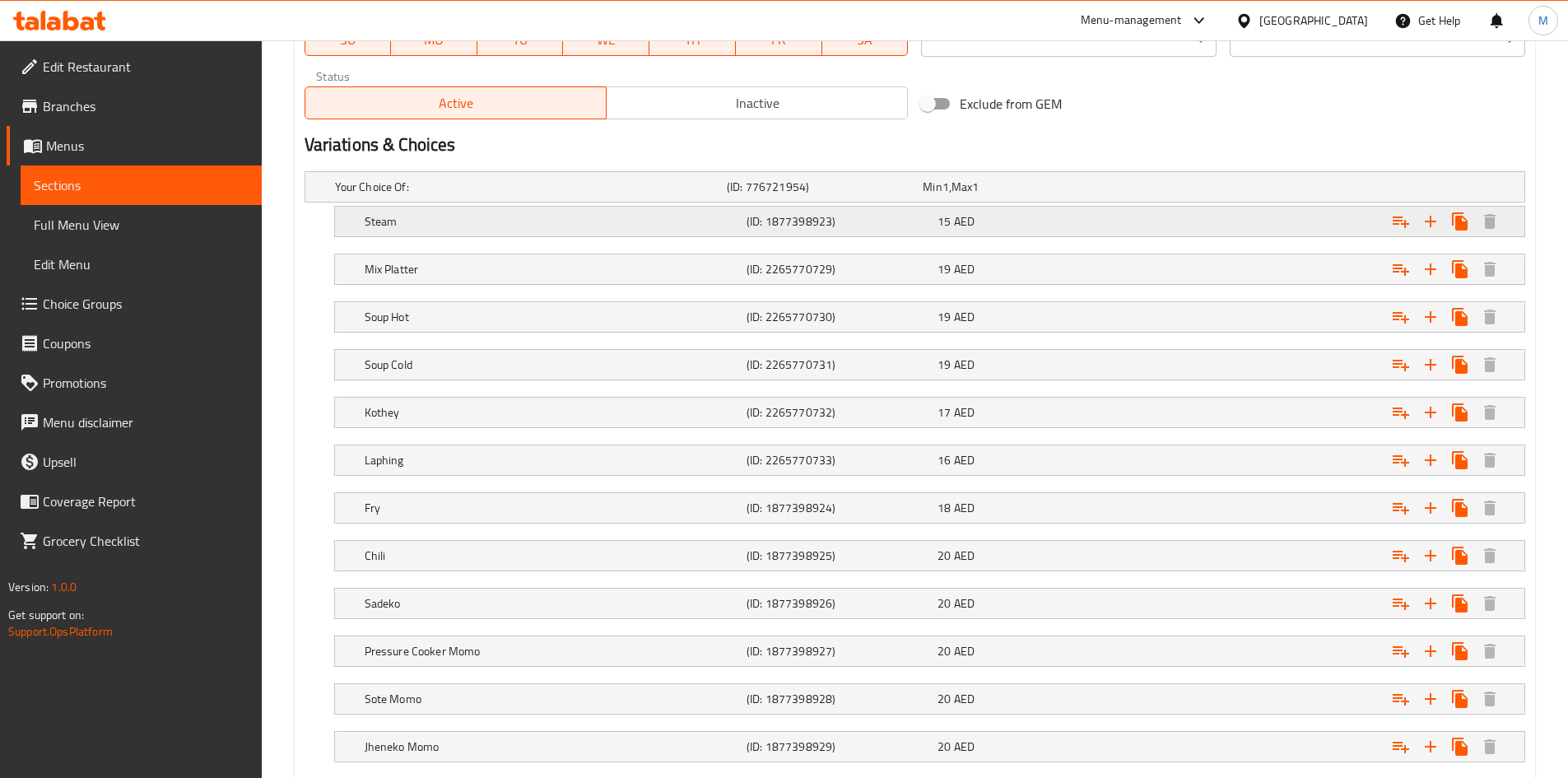
click at [509, 233] on div "Steam (ID: 1877398923) 15 AED" at bounding box center [934, 222] width 1147 height 36
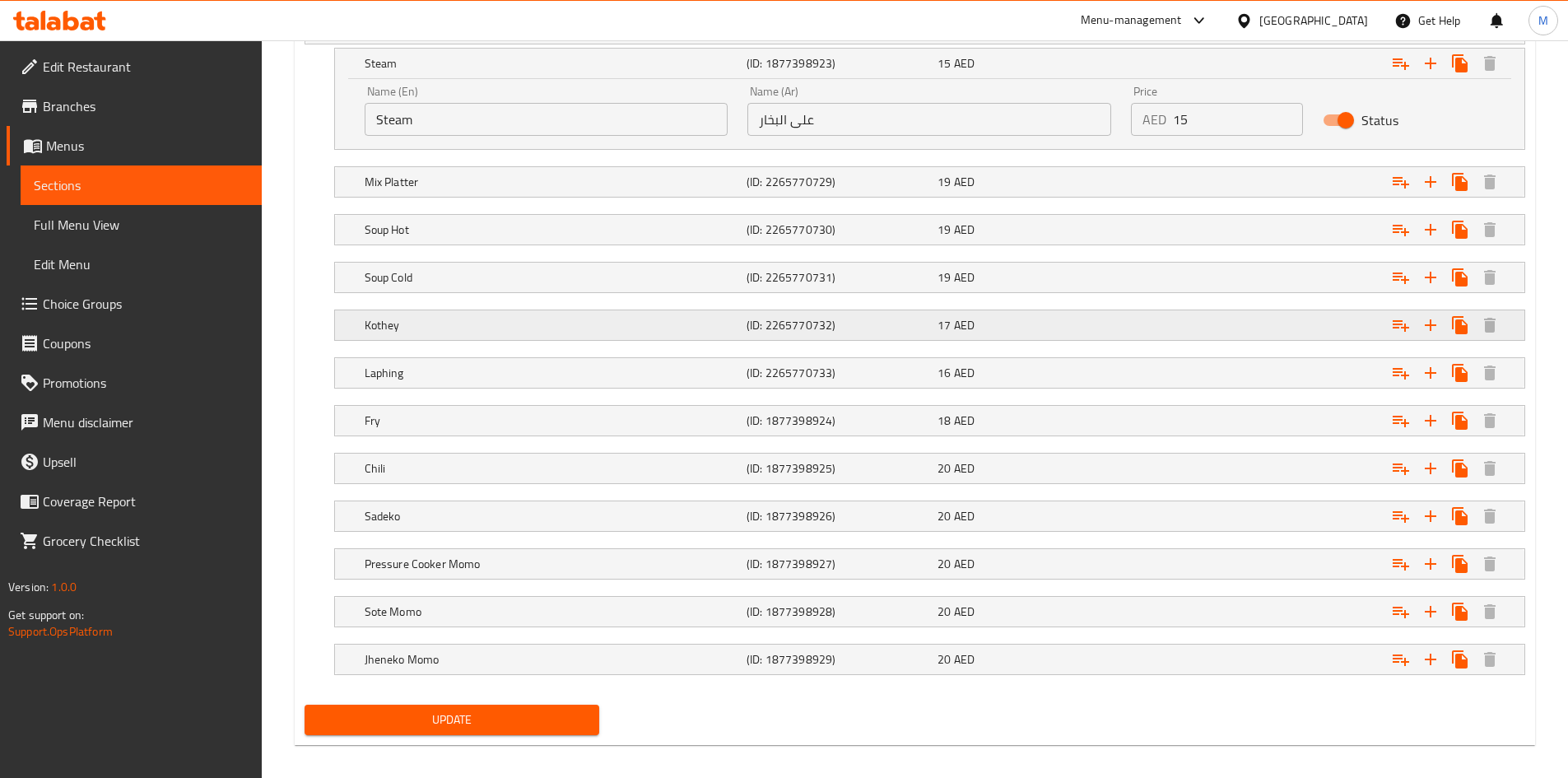
scroll to position [994, 0]
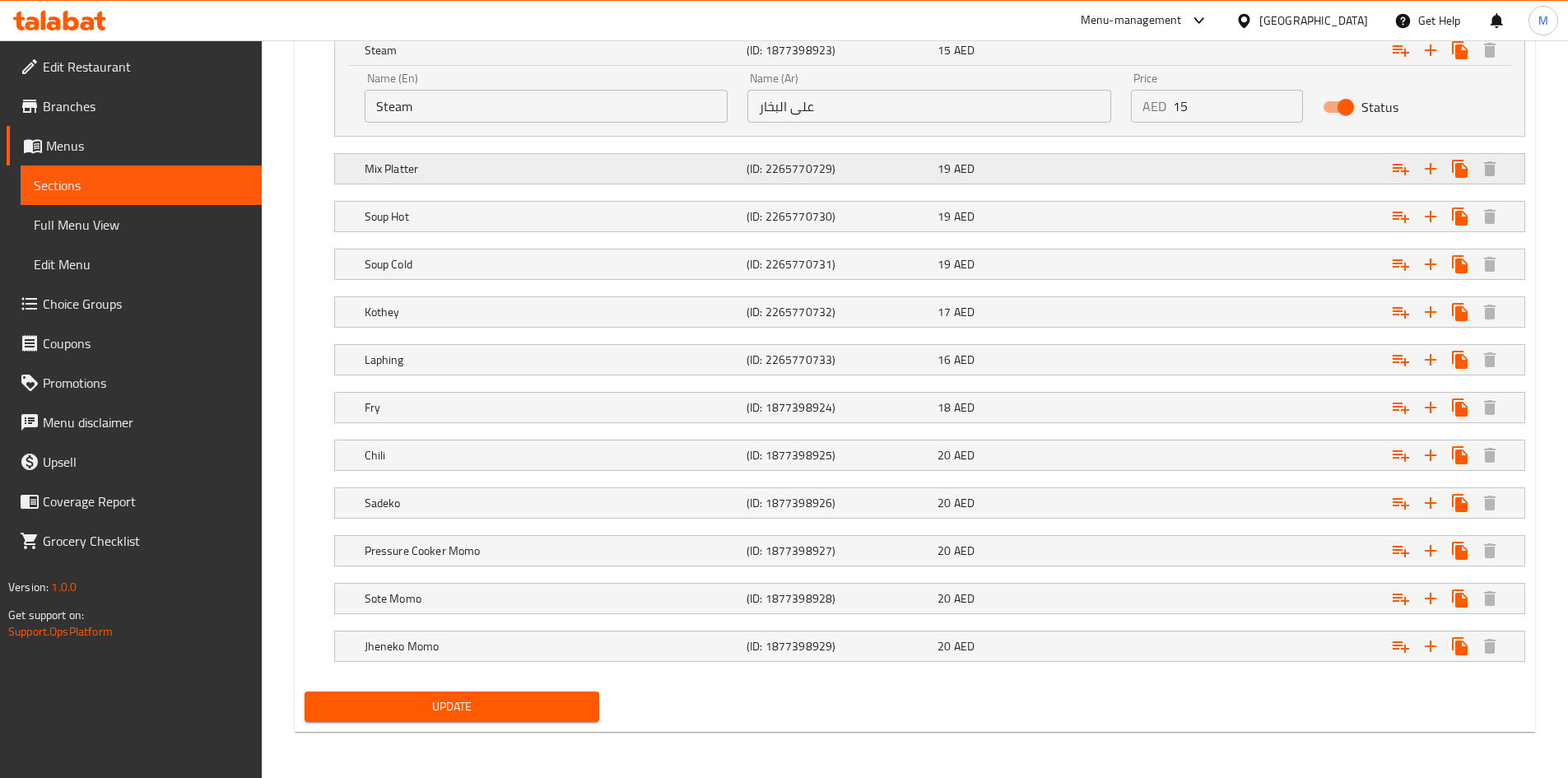
click at [503, 161] on h5 "Mix Platter" at bounding box center [552, 169] width 375 height 16
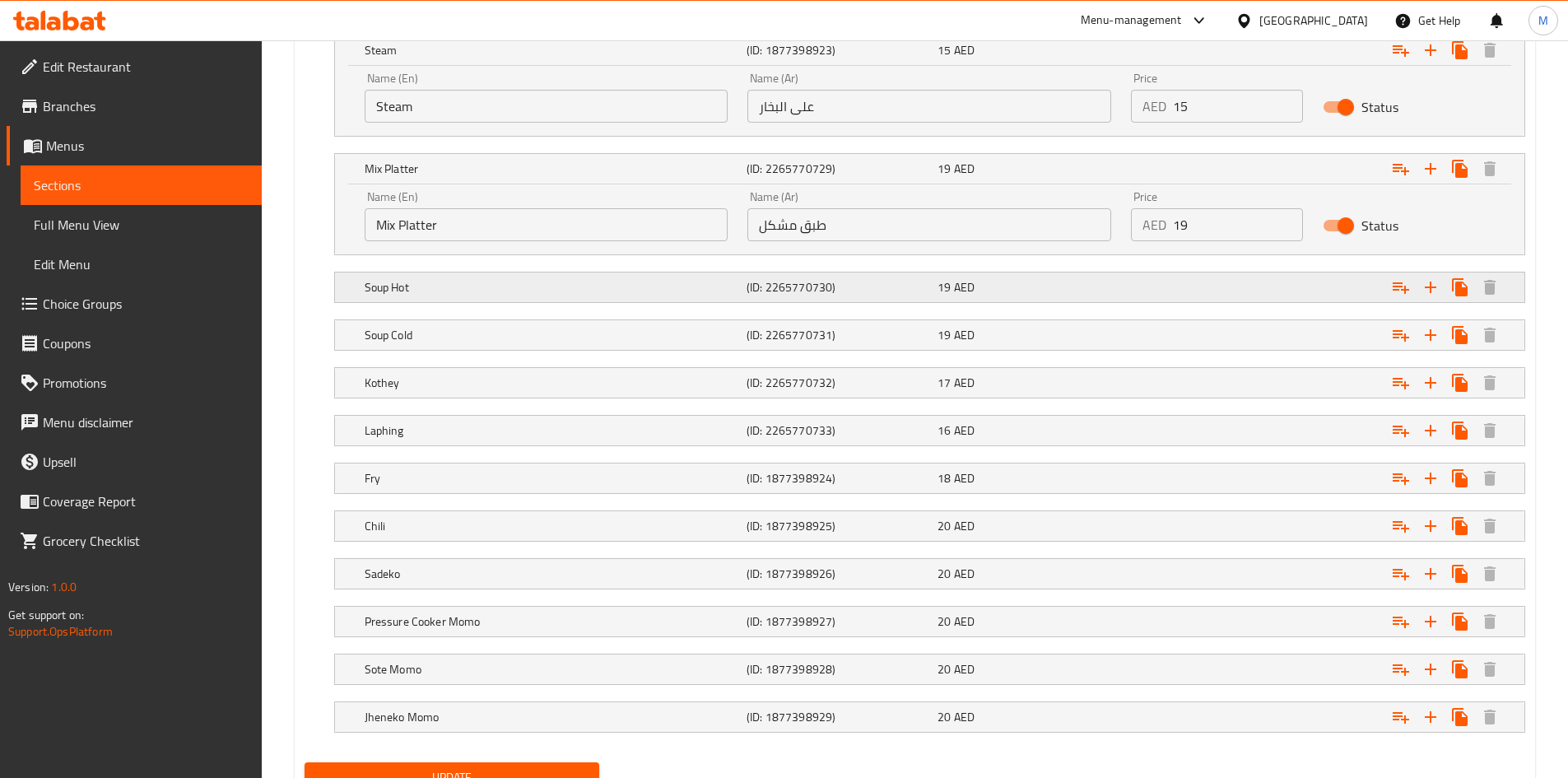
click at [500, 290] on h5 "Soup Hot" at bounding box center [552, 287] width 375 height 16
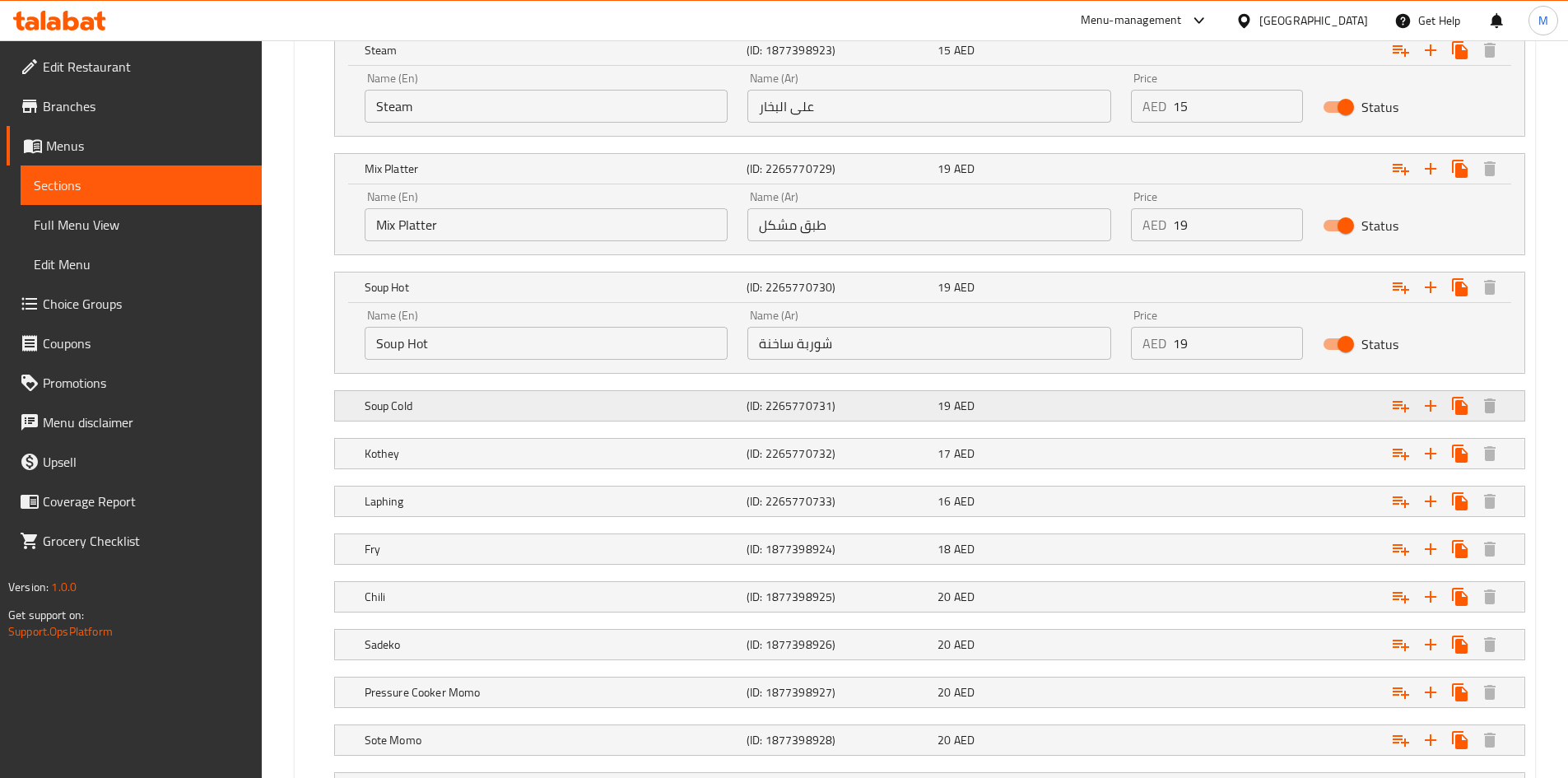
click at [497, 394] on div "Soup Cold" at bounding box center [552, 405] width 382 height 23
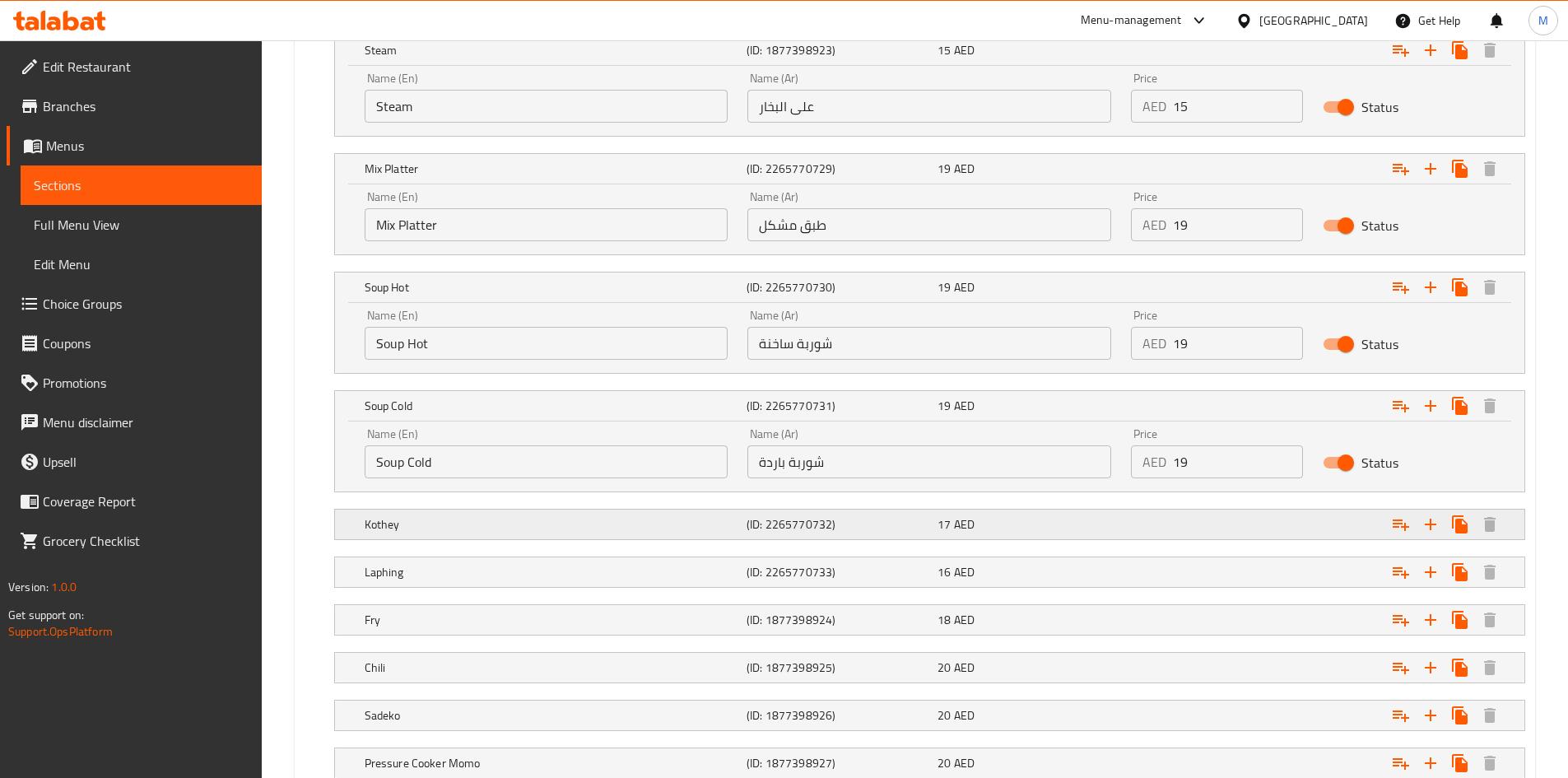
drag, startPoint x: 475, startPoint y: 525, endPoint x: 475, endPoint y: 537, distance: 12.0
click at [475, 525] on h5 "Kothey" at bounding box center [552, 524] width 375 height 16
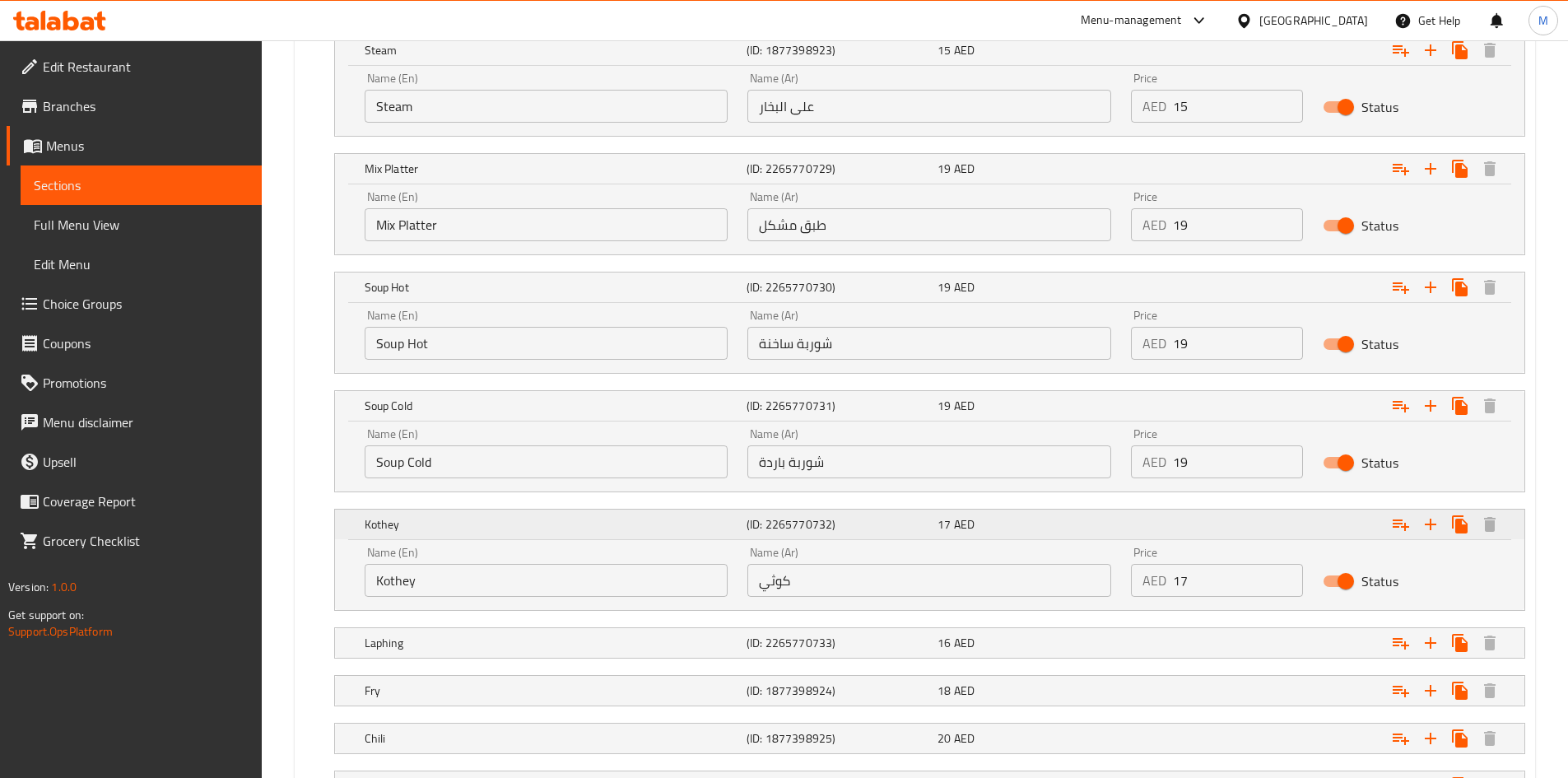
scroll to position [1240, 0]
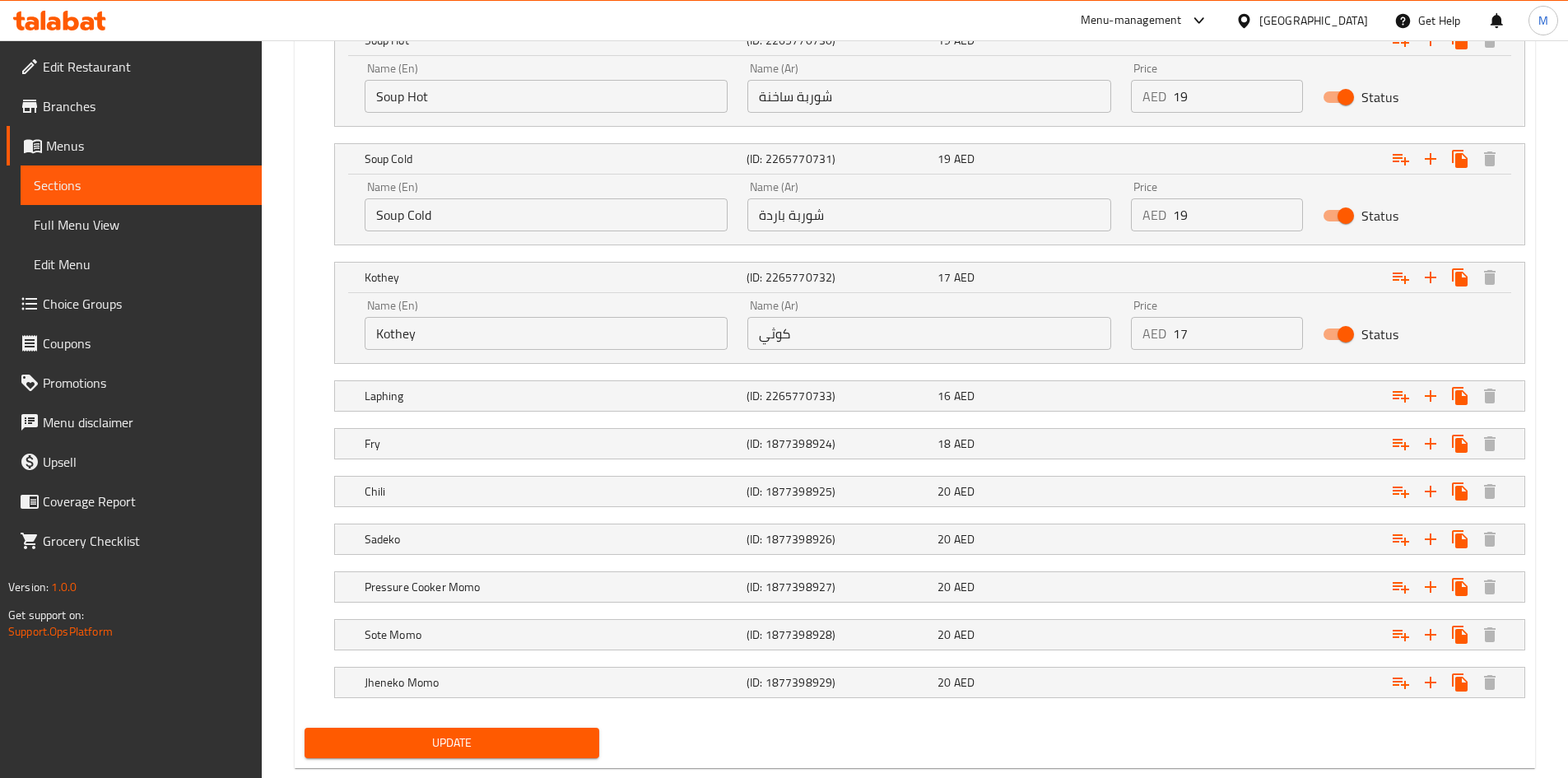
drag, startPoint x: 474, startPoint y: 400, endPoint x: 472, endPoint y: 420, distance: 20.1
click at [473, 400] on h5 "Laphing" at bounding box center [552, 396] width 375 height 16
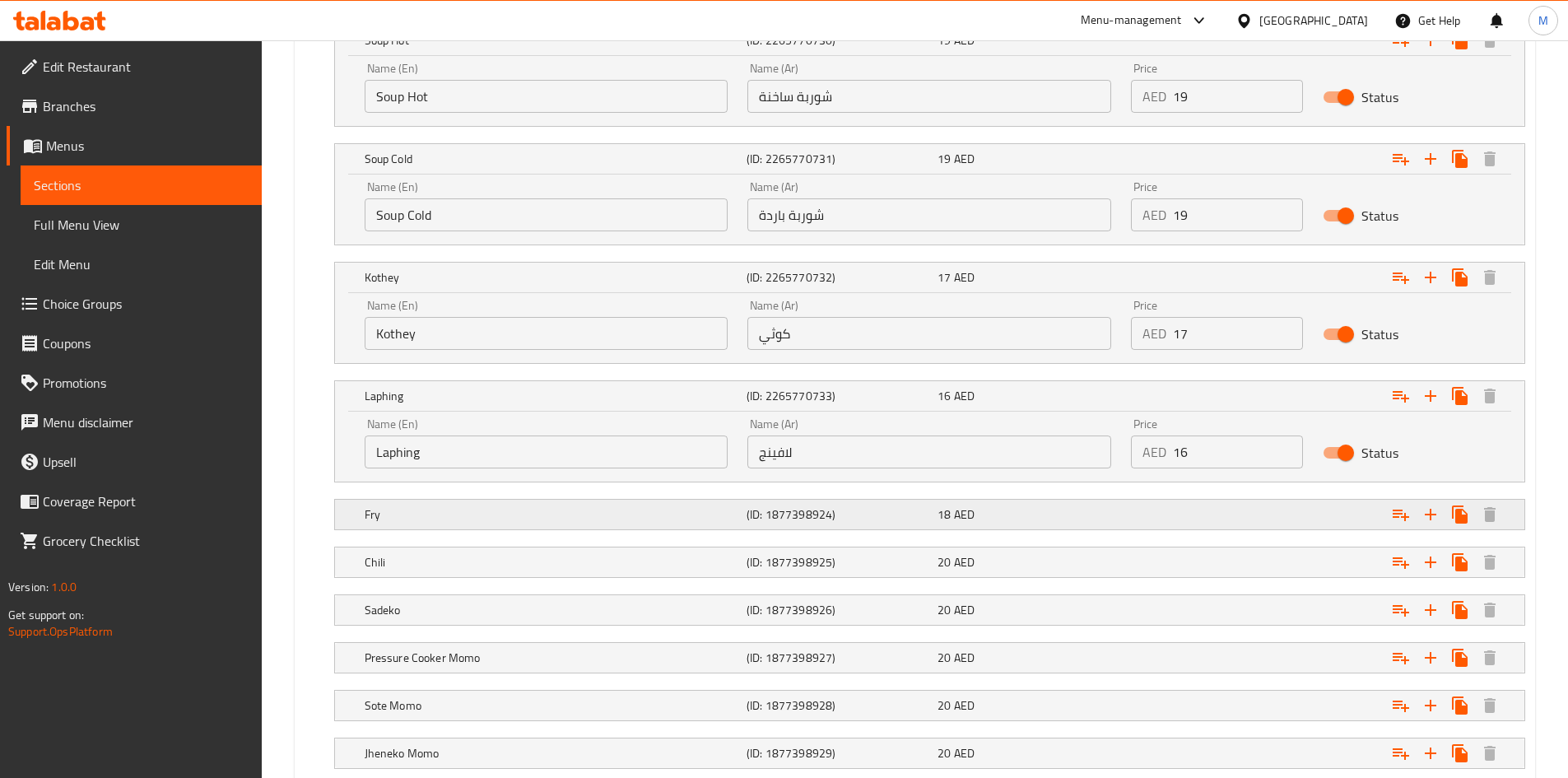
click at [475, 521] on h5 "Fry" at bounding box center [552, 514] width 375 height 16
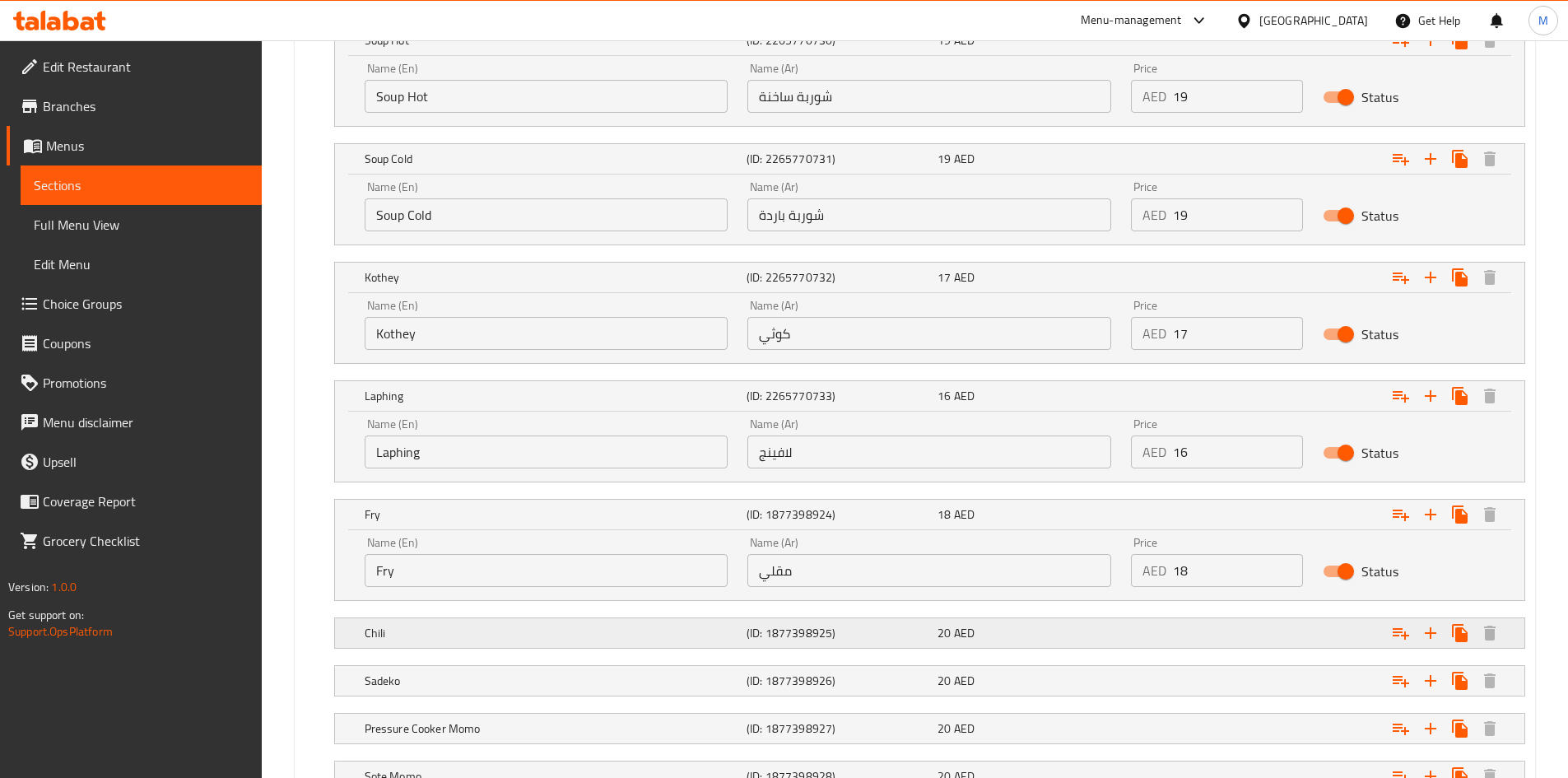
click at [477, 627] on h5 "Chili" at bounding box center [552, 633] width 375 height 16
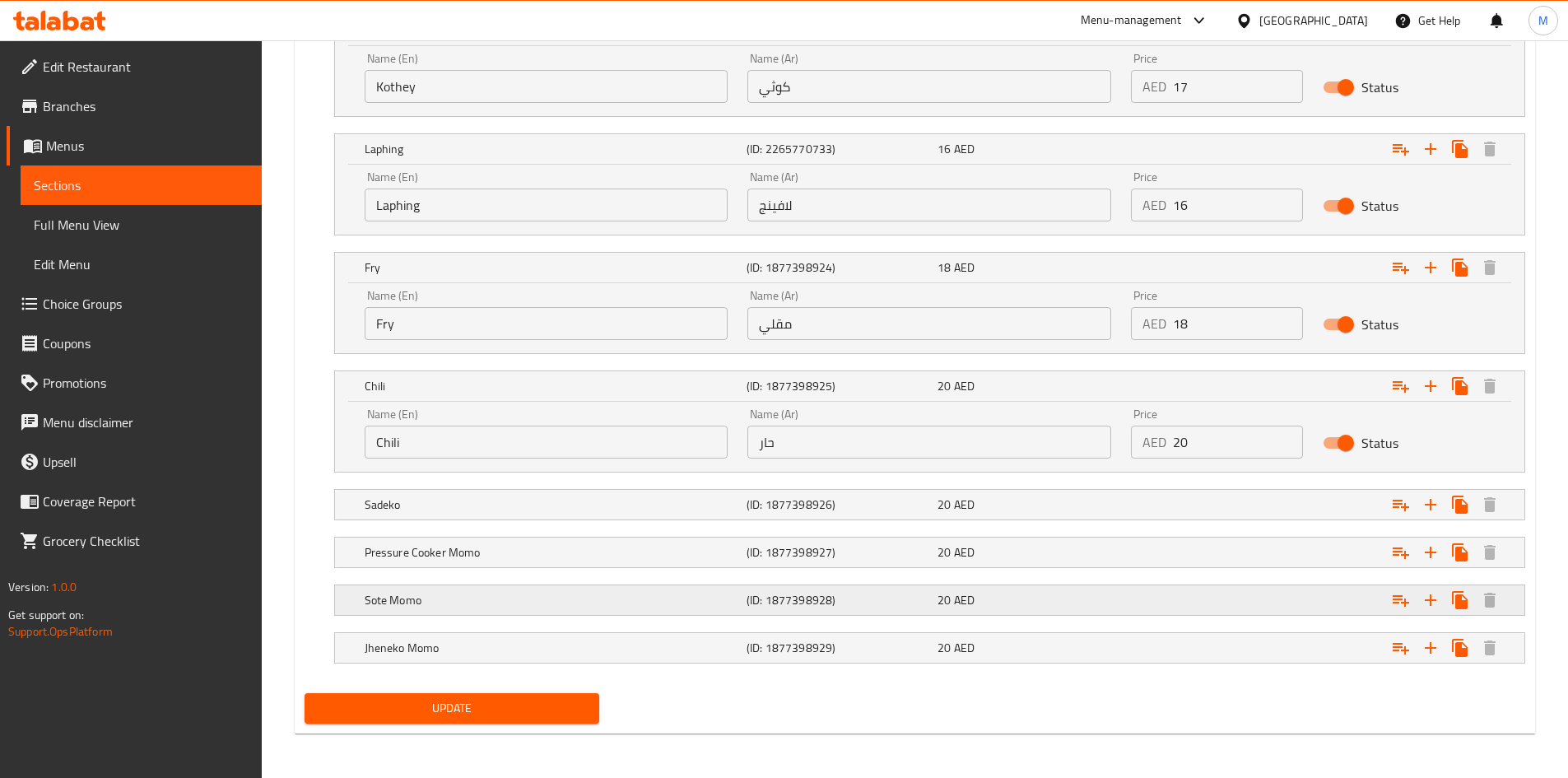
scroll to position [1489, 0]
click at [462, 501] on h5 "Sadeko" at bounding box center [552, 503] width 375 height 16
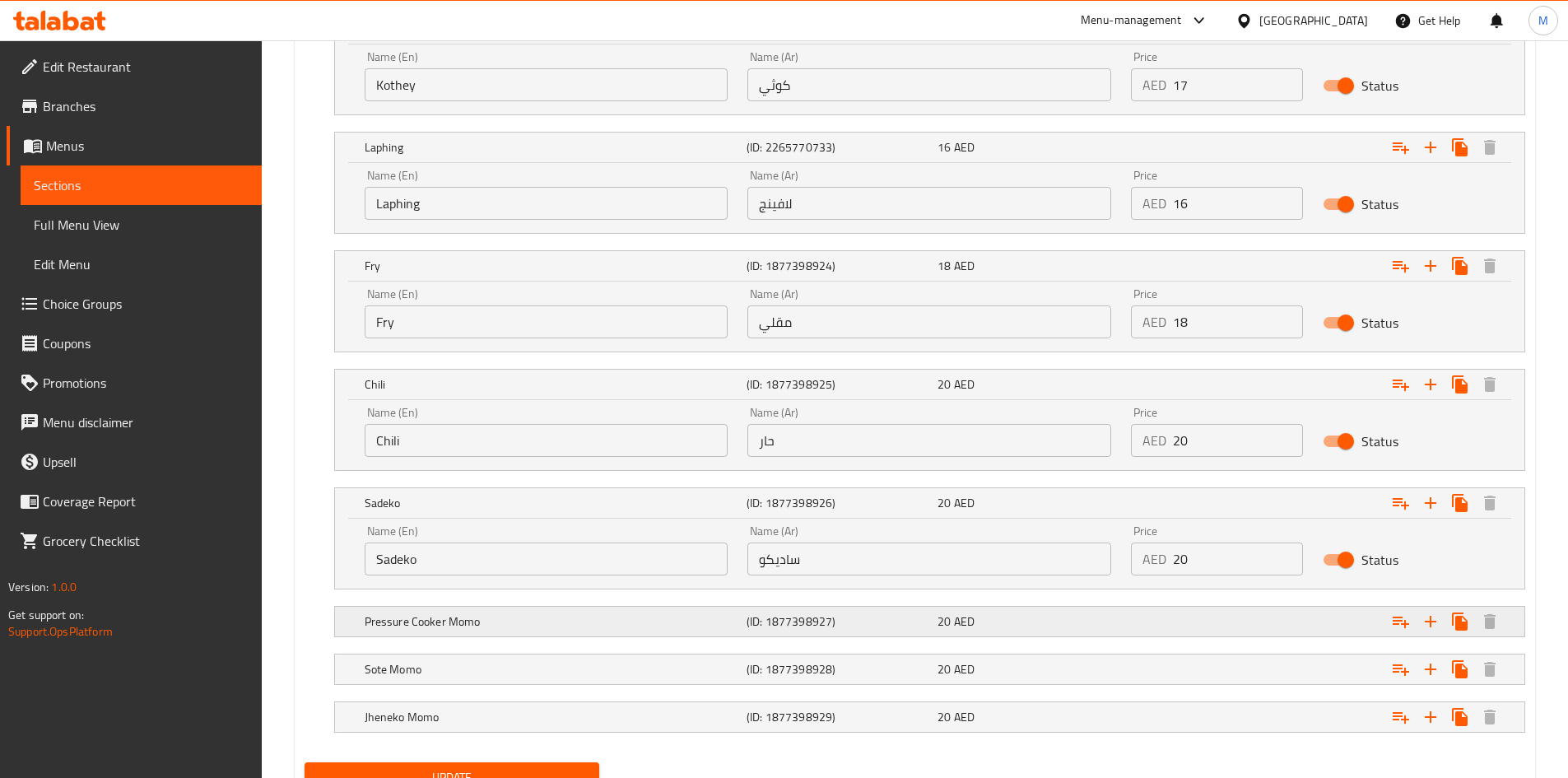
click at [485, 619] on h5 "Pressure Cooker Momo" at bounding box center [552, 621] width 375 height 16
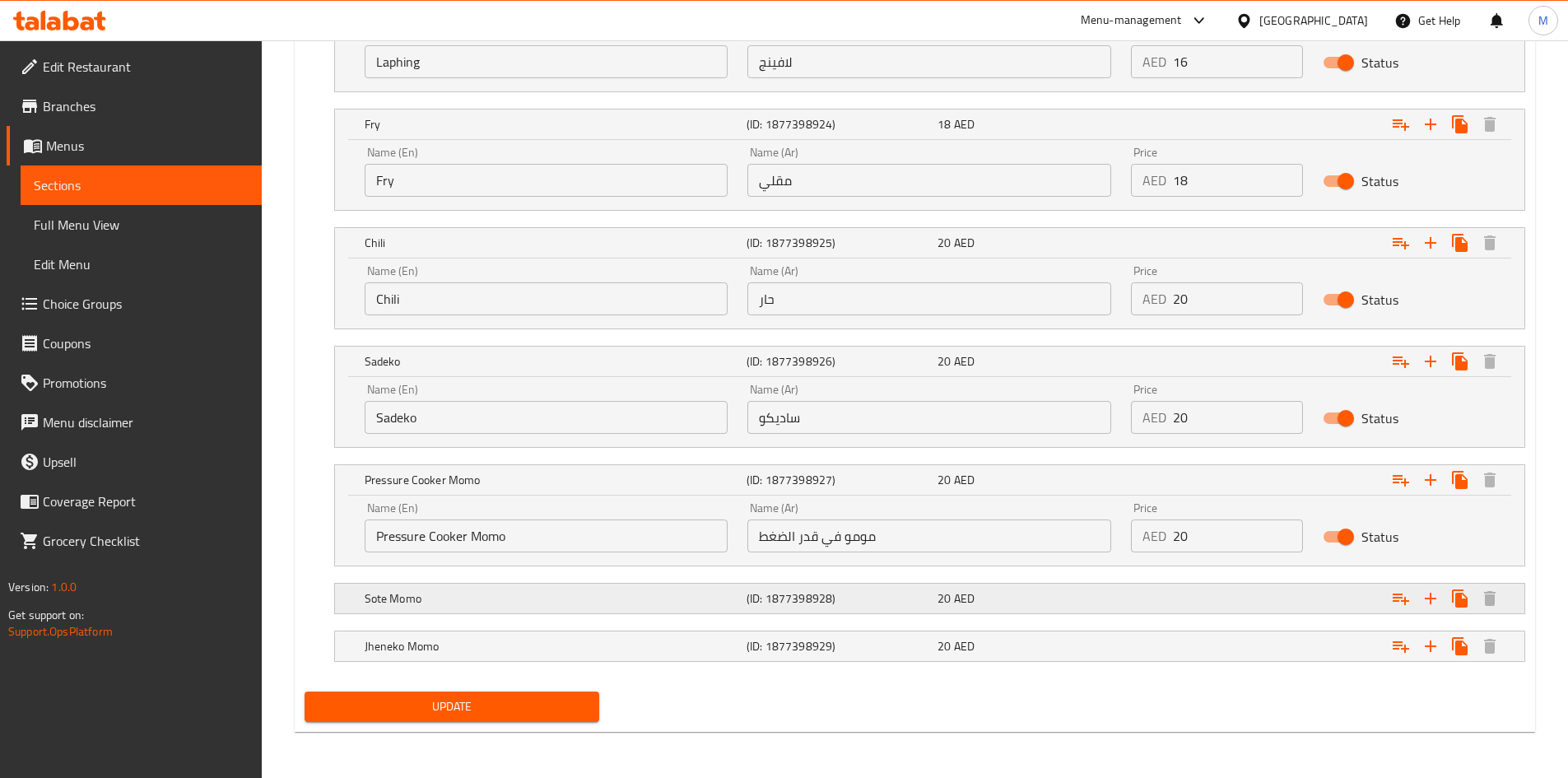
click at [479, 608] on div "Sote Momo" at bounding box center [552, 597] width 382 height 23
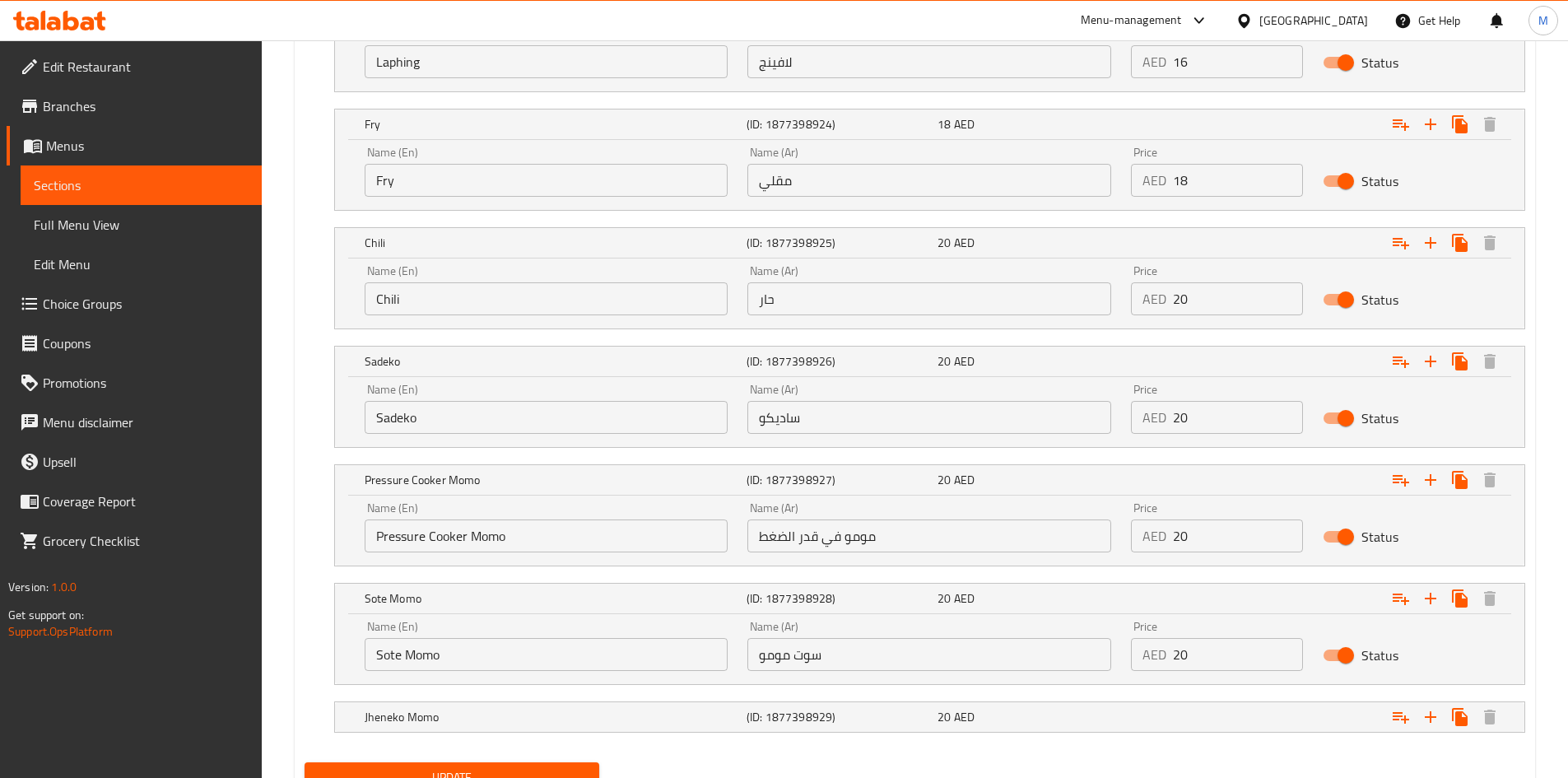
scroll to position [1702, 0]
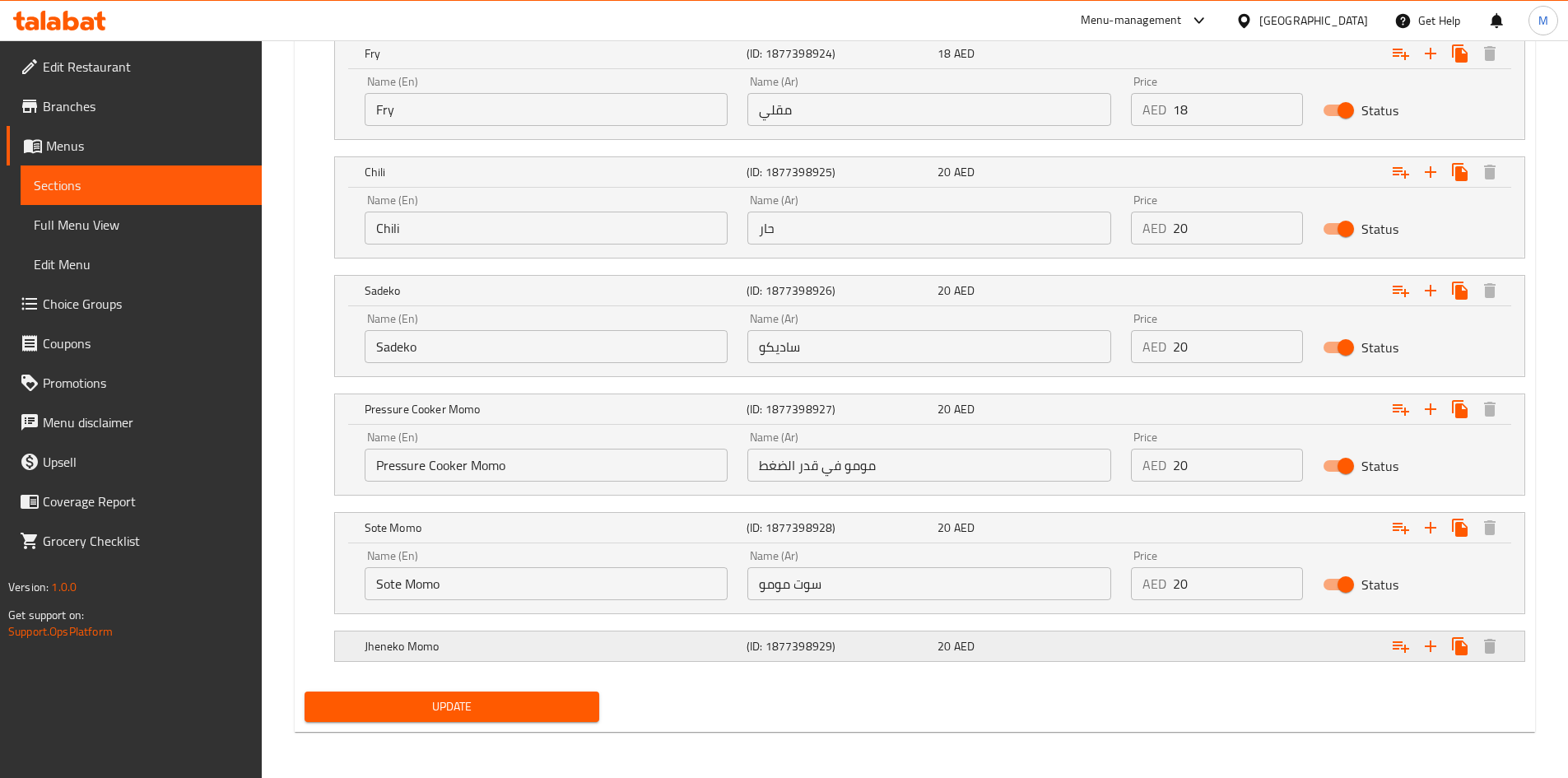
click at [476, 640] on h5 "Jheneko Momo" at bounding box center [552, 646] width 375 height 16
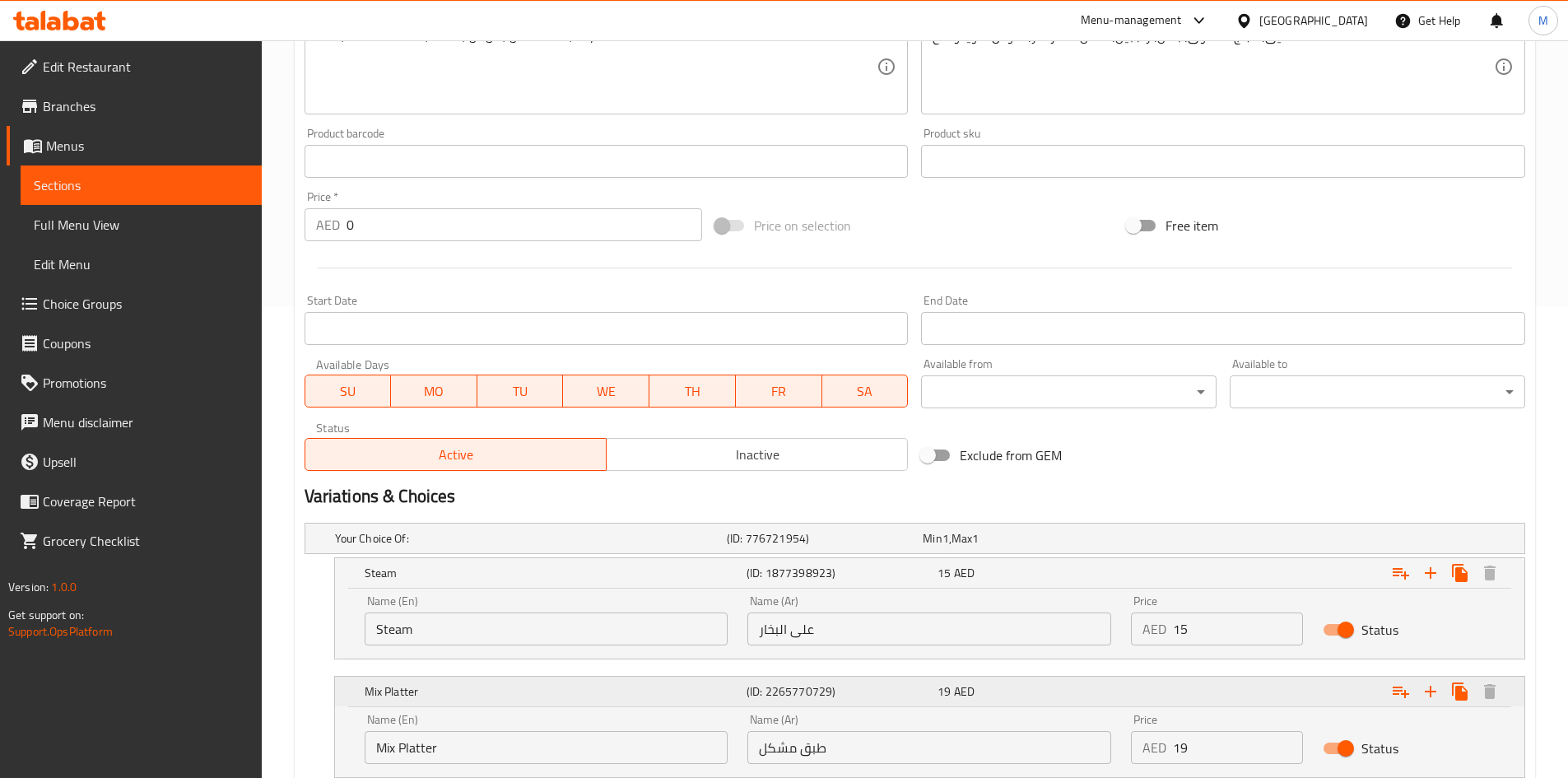
scroll to position [632, 0]
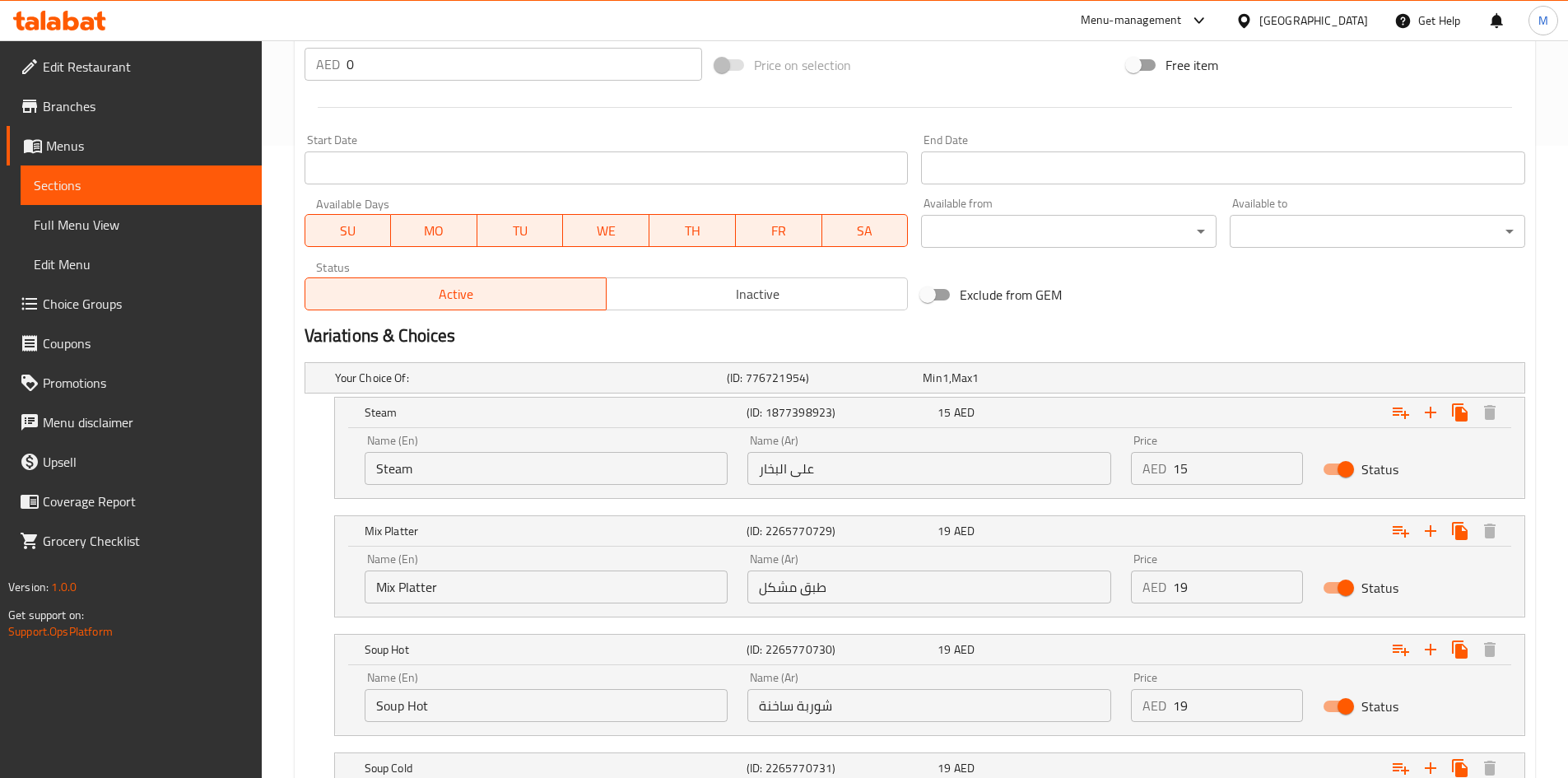
click at [439, 459] on input "Steam" at bounding box center [546, 468] width 364 height 33
click at [440, 459] on input "Steam" at bounding box center [546, 468] width 364 height 33
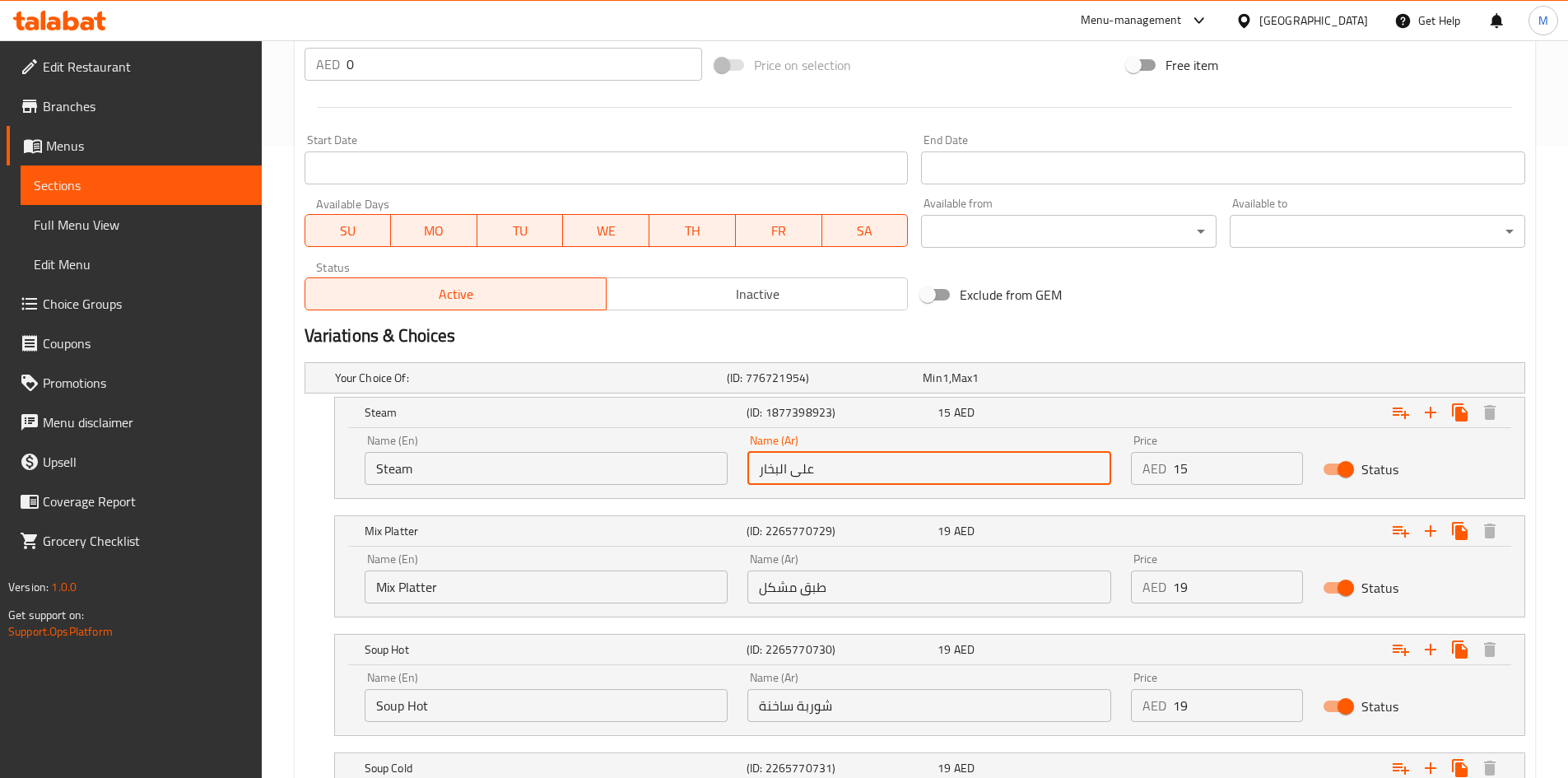
click at [805, 465] on input "على البخار" at bounding box center [929, 468] width 364 height 33
click at [1211, 470] on input "15" at bounding box center [1238, 468] width 130 height 33
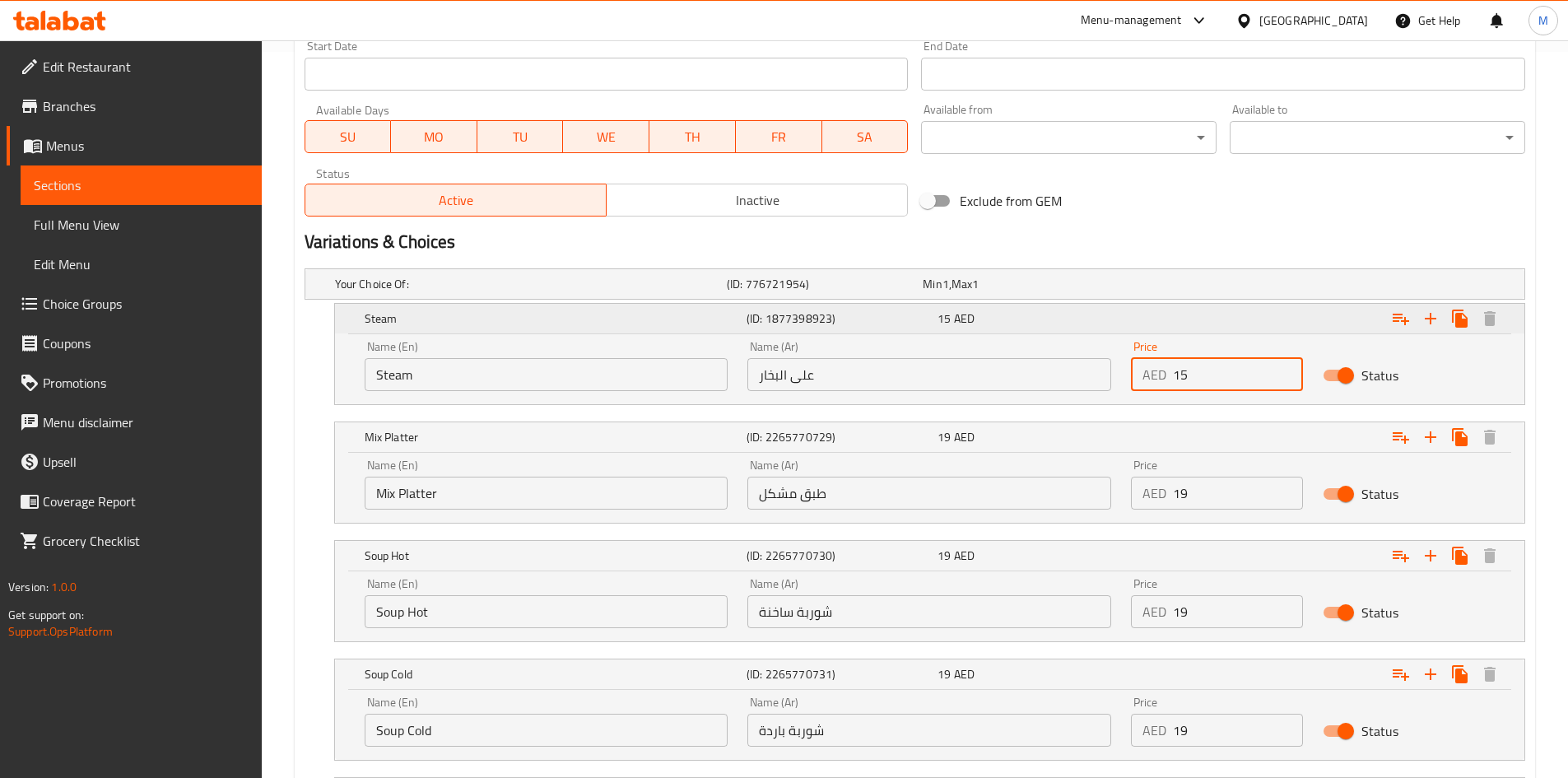
scroll to position [796, 0]
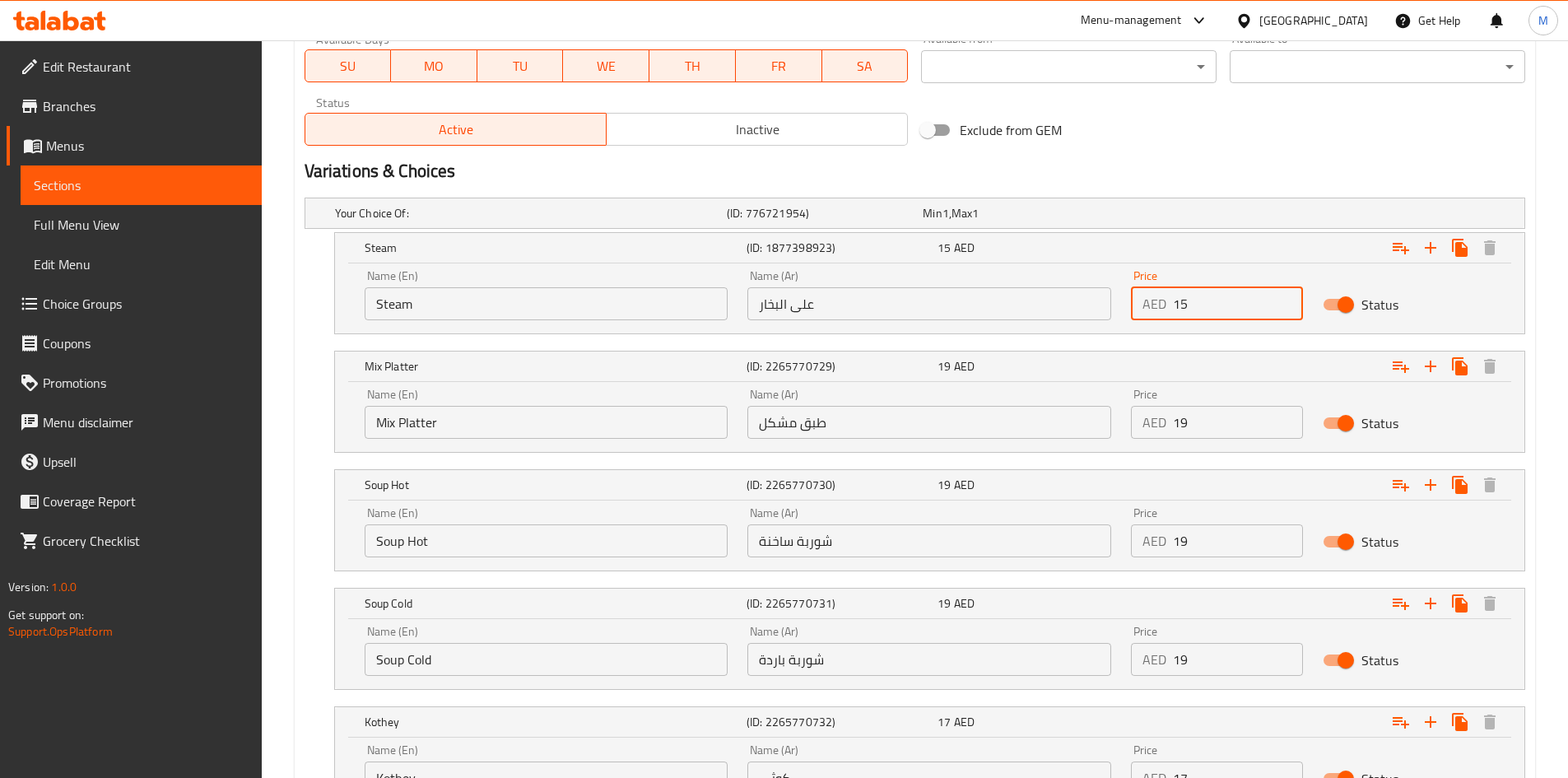
click at [424, 414] on input "Mix Platter" at bounding box center [546, 422] width 364 height 33
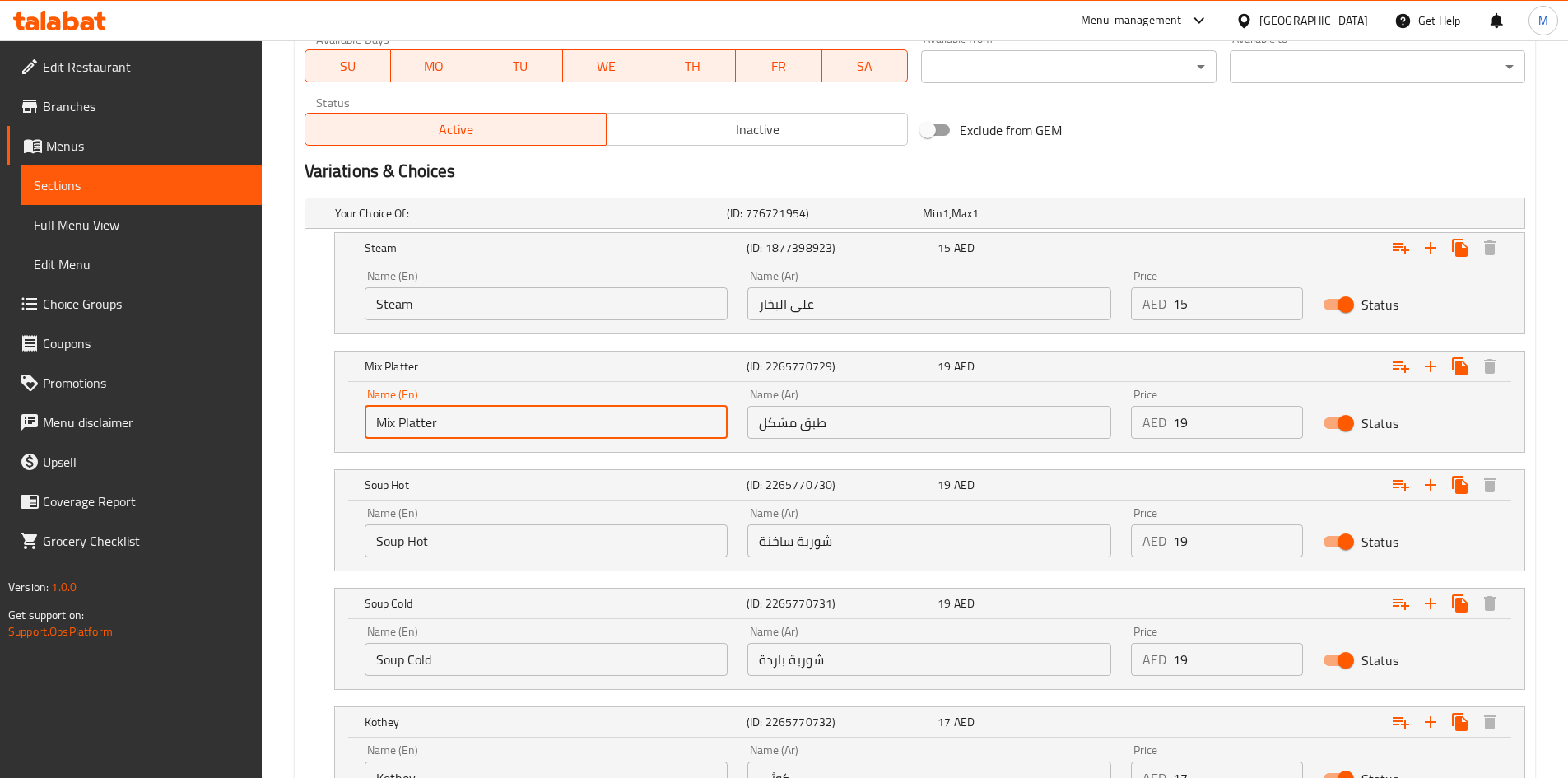
click at [425, 414] on input "Mix Platter" at bounding box center [546, 422] width 364 height 33
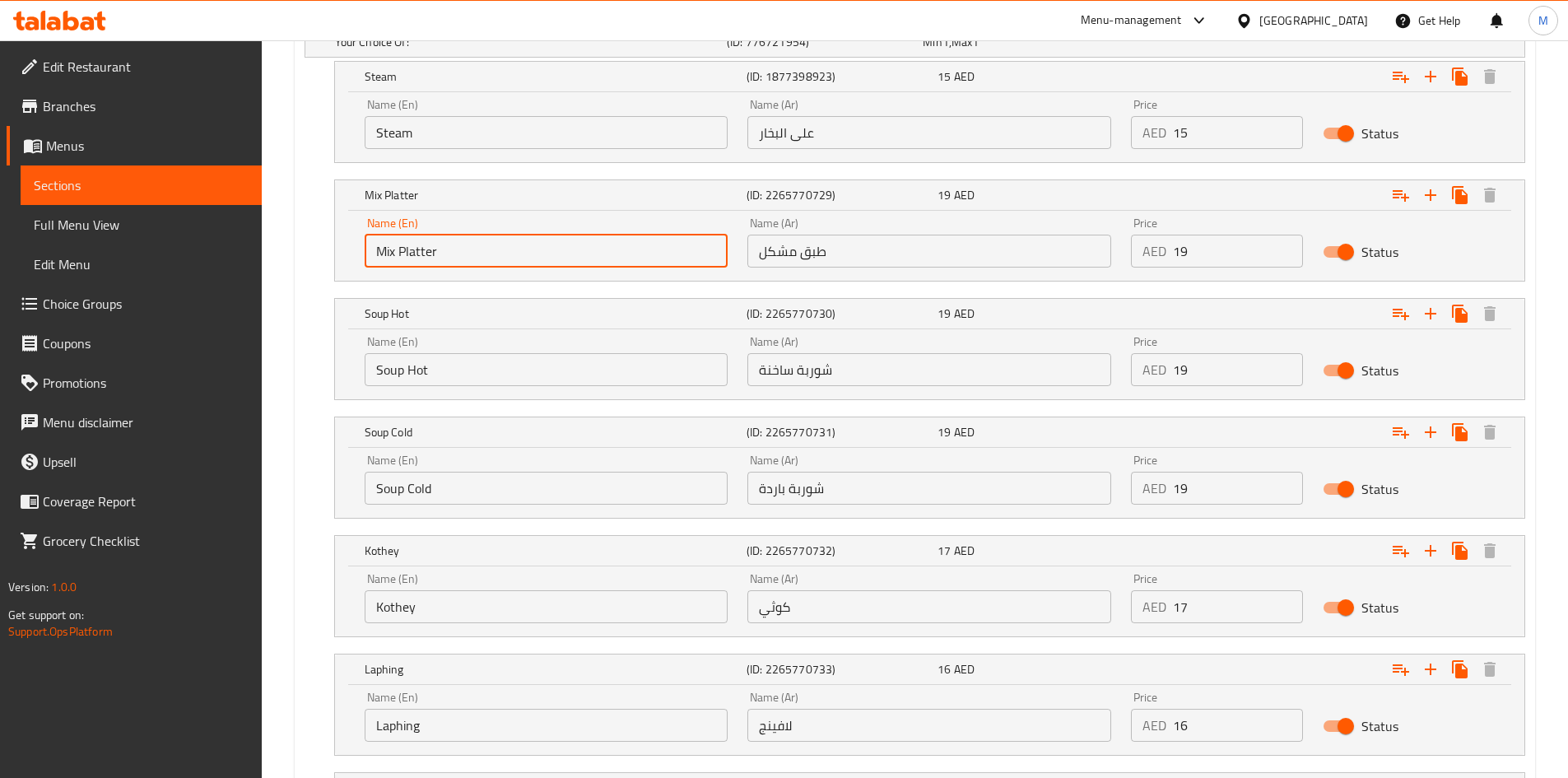
scroll to position [949, 0]
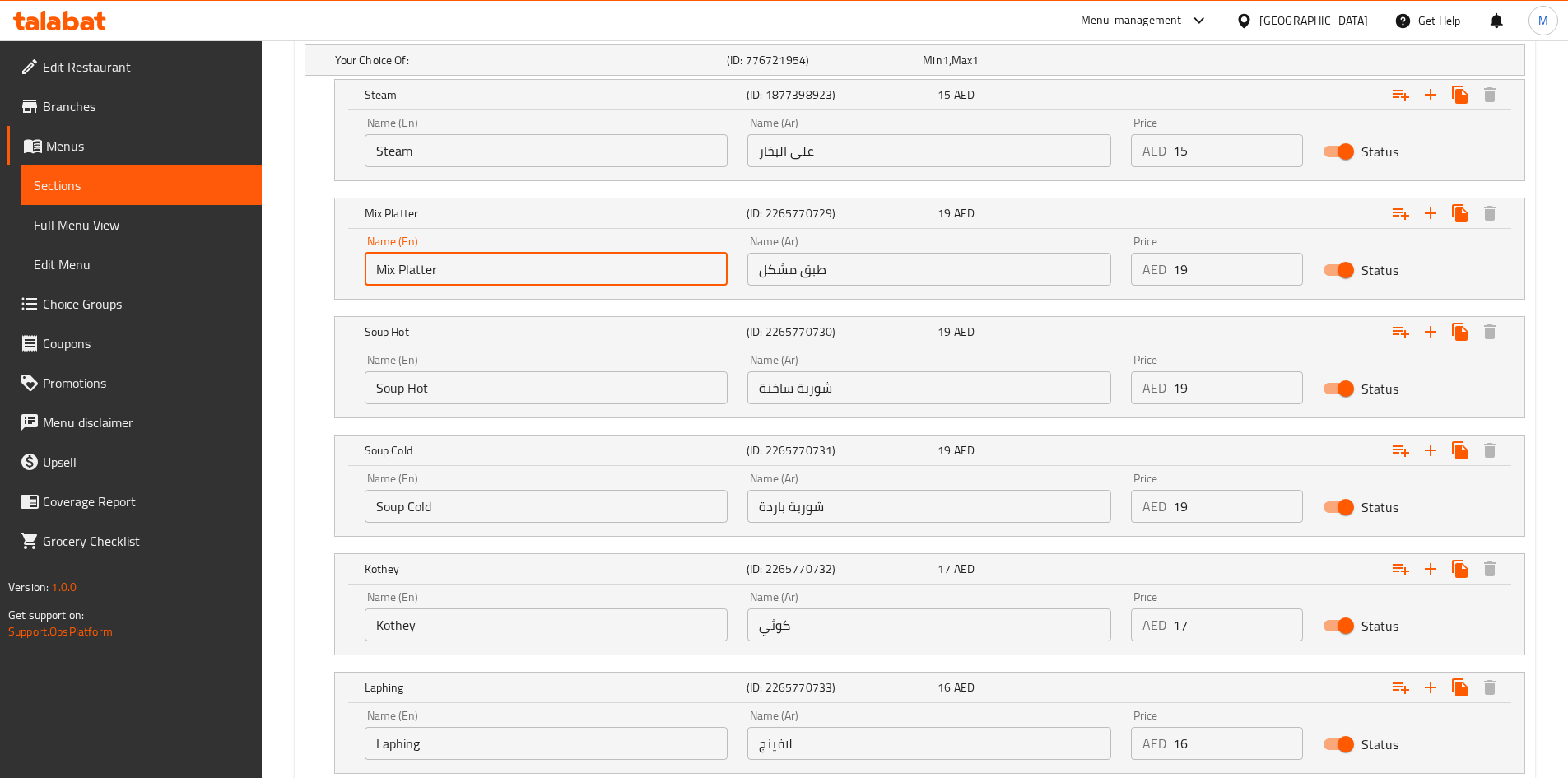
click at [1180, 266] on input "19" at bounding box center [1238, 269] width 130 height 33
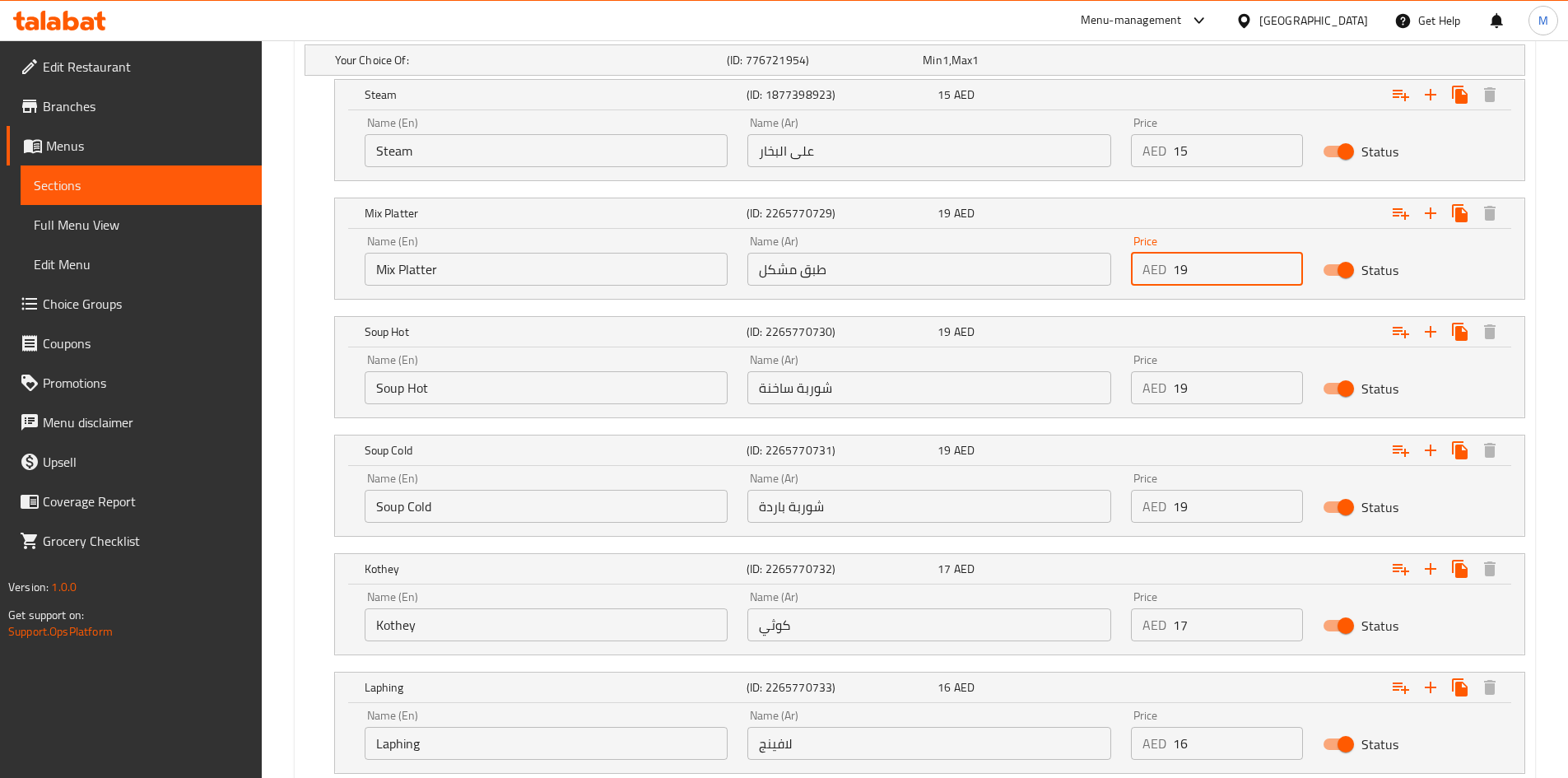
click at [1180, 266] on input "19" at bounding box center [1238, 269] width 130 height 33
click at [406, 393] on input "Soup Hot" at bounding box center [546, 388] width 364 height 33
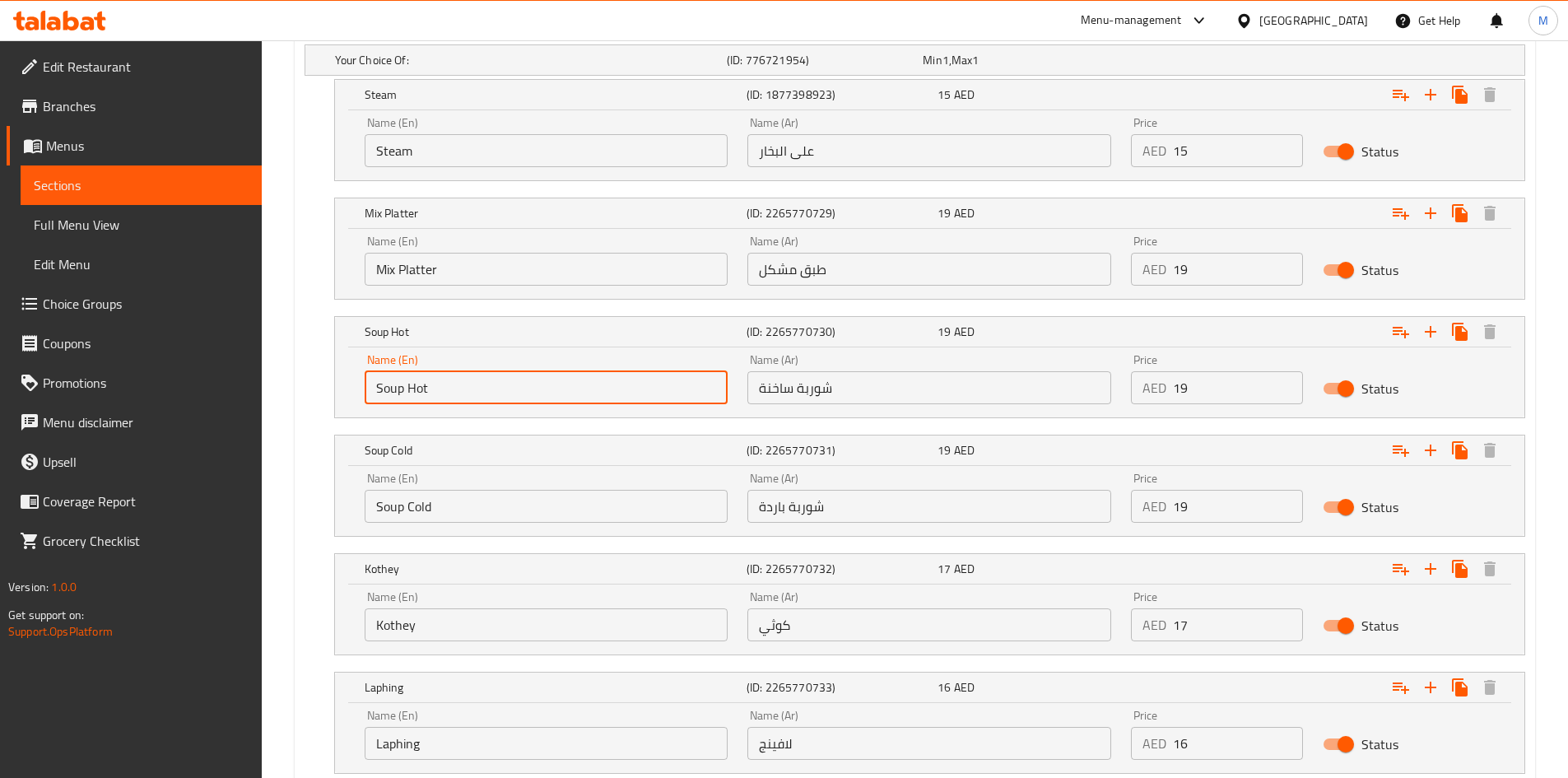
click at [406, 393] on input "Soup Hot" at bounding box center [546, 388] width 364 height 33
click at [836, 390] on input "شوربة ساخنة" at bounding box center [929, 388] width 364 height 33
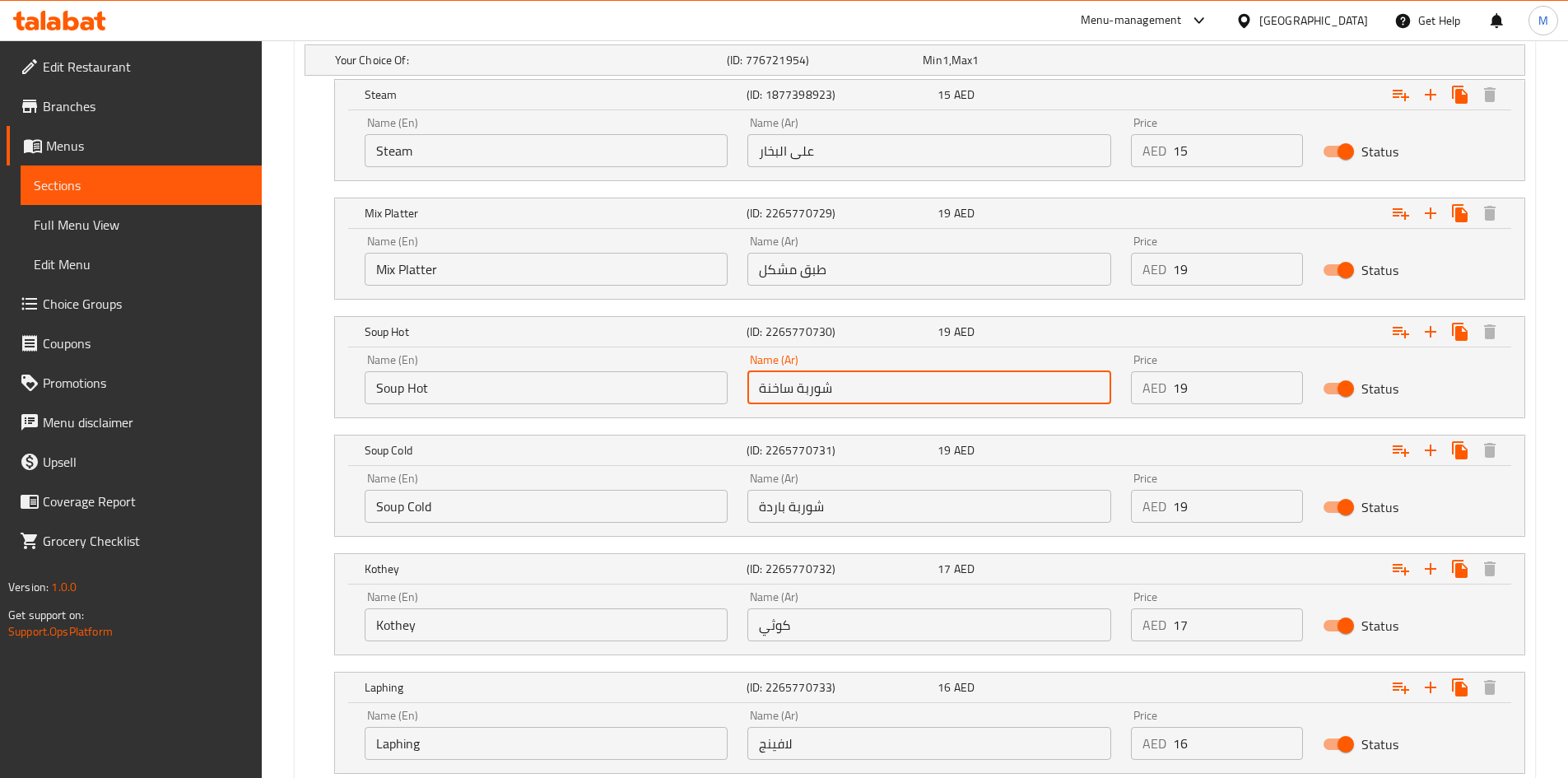
click at [836, 390] on input "شوربة ساخنة" at bounding box center [929, 388] width 364 height 33
click at [514, 216] on h5 "Mix Platter" at bounding box center [552, 213] width 375 height 16
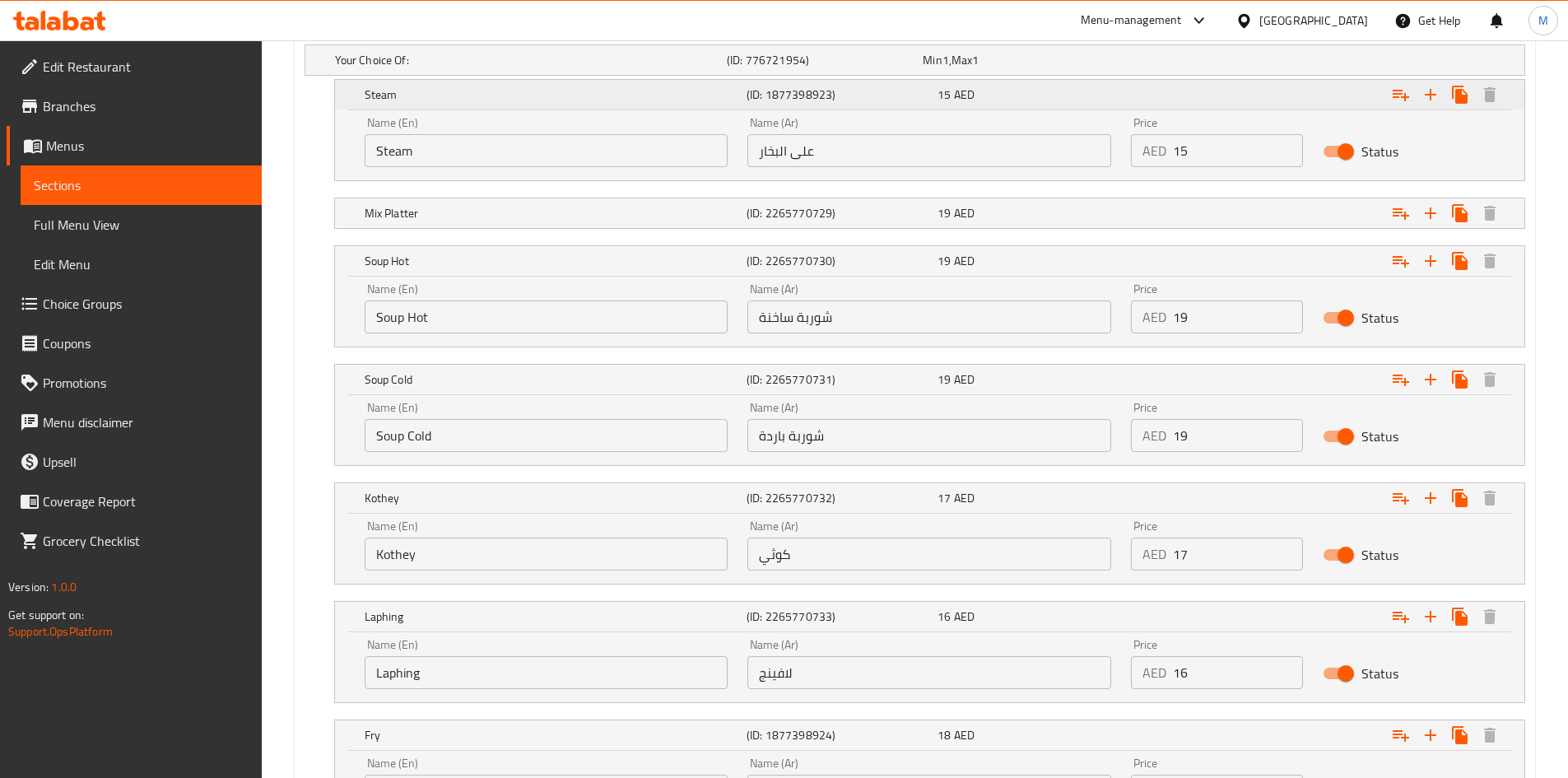
click at [500, 106] on div "Steam (ID: 1877398923) 15 AED" at bounding box center [934, 95] width 1147 height 36
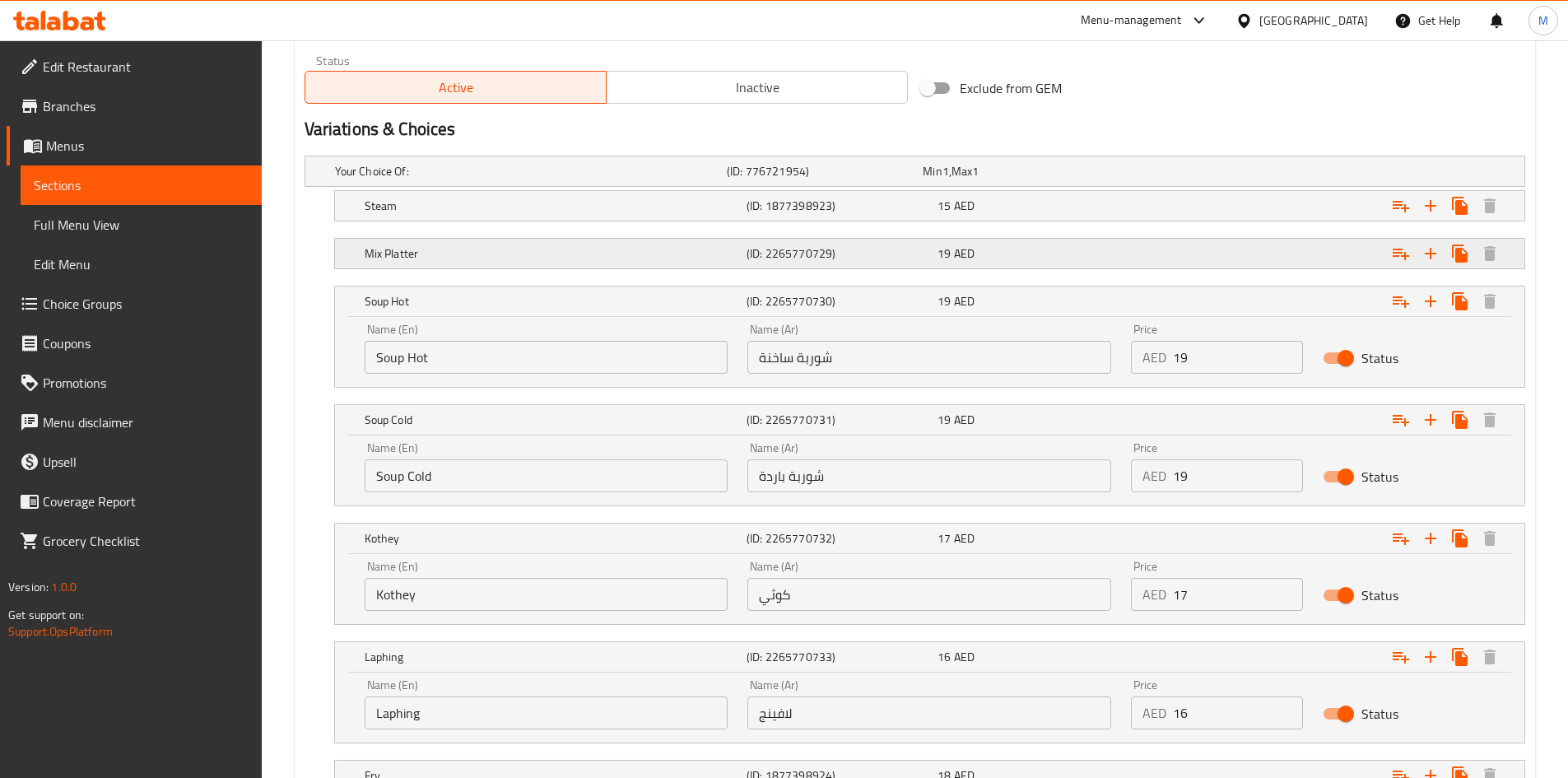
scroll to position [867, 0]
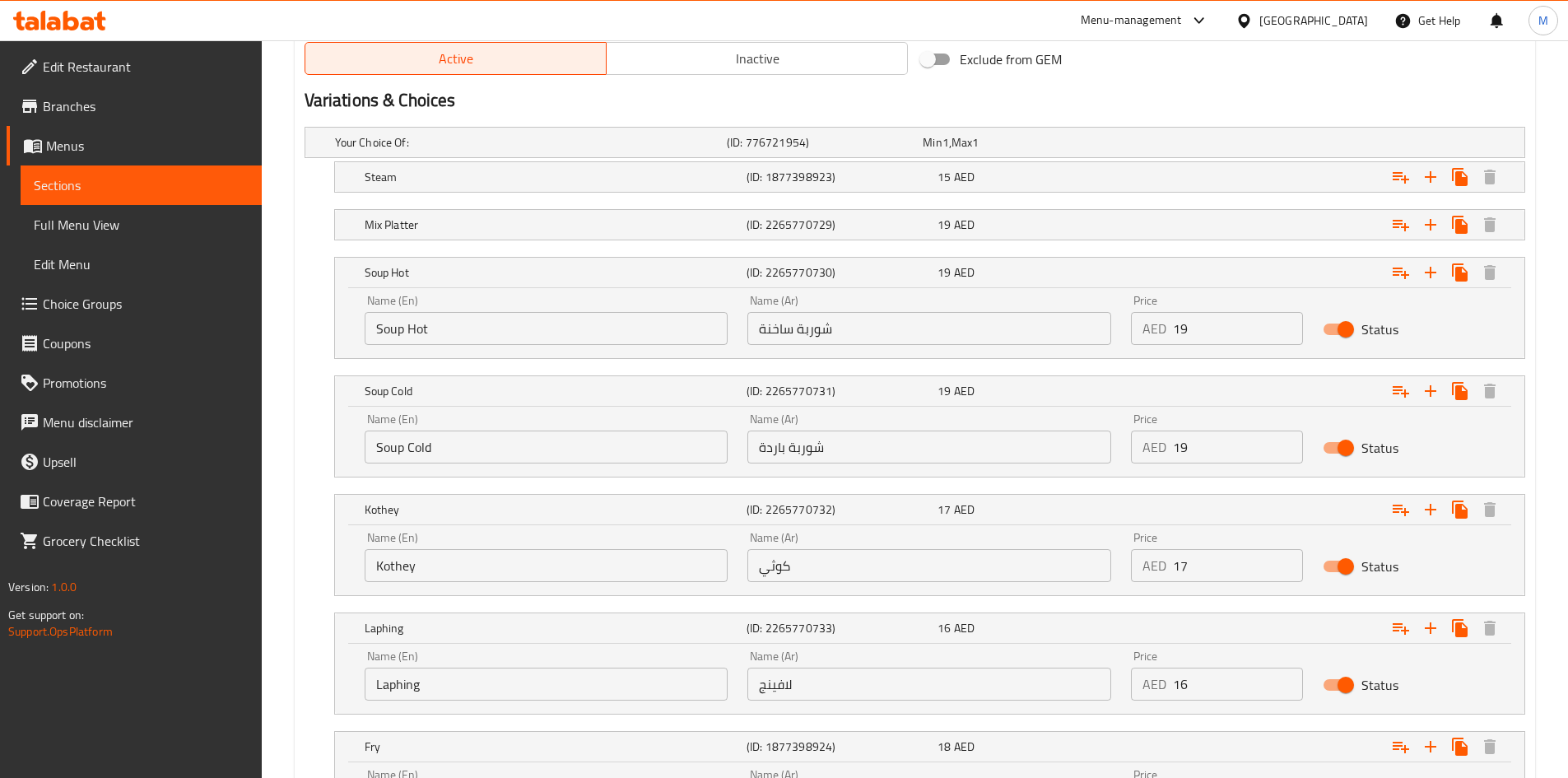
click at [425, 441] on input "Soup Cold" at bounding box center [546, 447] width 364 height 33
click at [472, 275] on h5 "Soup Hot" at bounding box center [552, 273] width 375 height 16
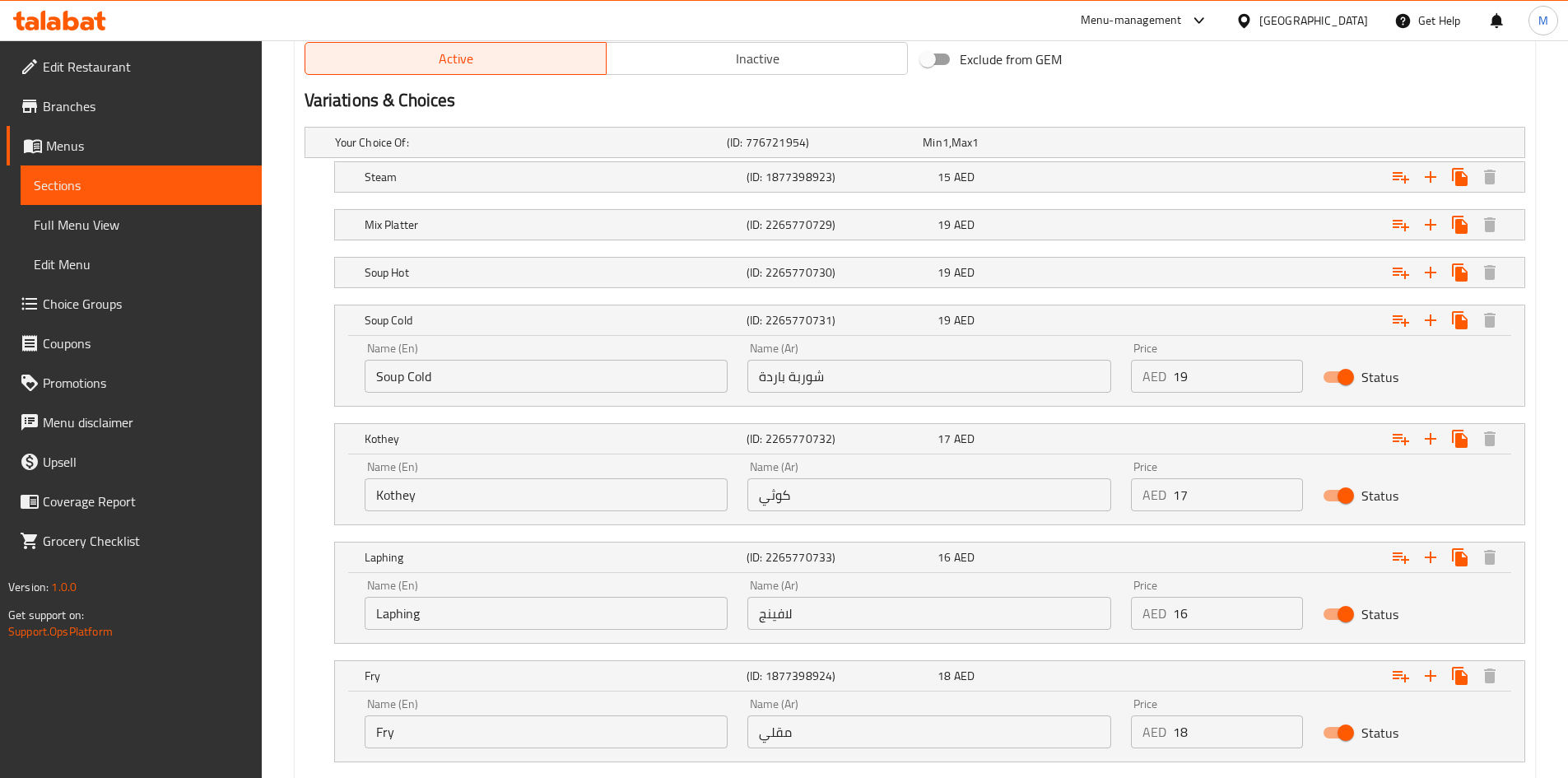
click at [804, 385] on input "شوربة باردة" at bounding box center [929, 376] width 364 height 33
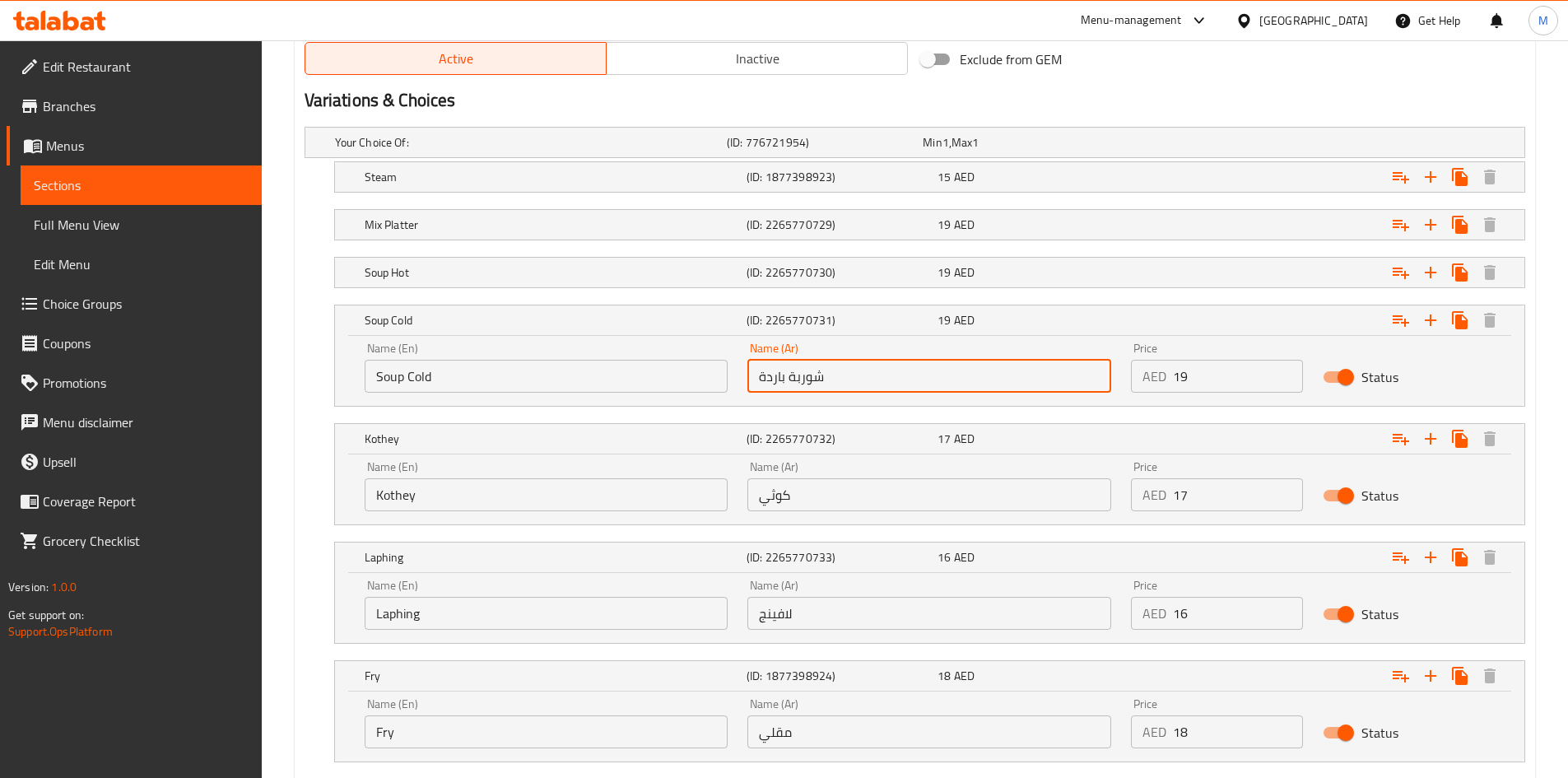
click at [804, 385] on input "شوربة باردة" at bounding box center [929, 376] width 364 height 33
click at [467, 320] on h5 "Soup Cold" at bounding box center [552, 320] width 375 height 16
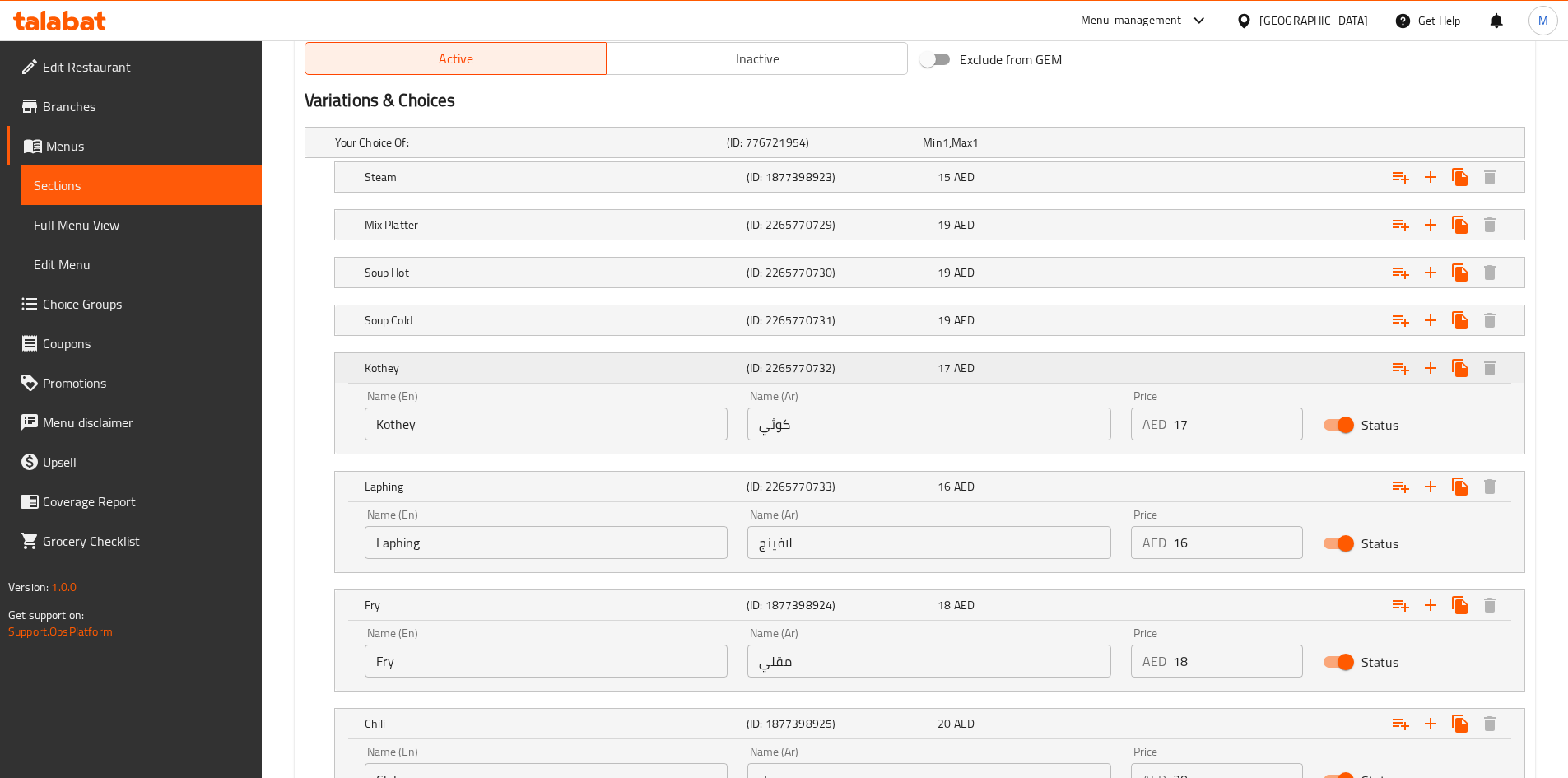
click at [452, 378] on div "Kothey" at bounding box center [552, 368] width 382 height 23
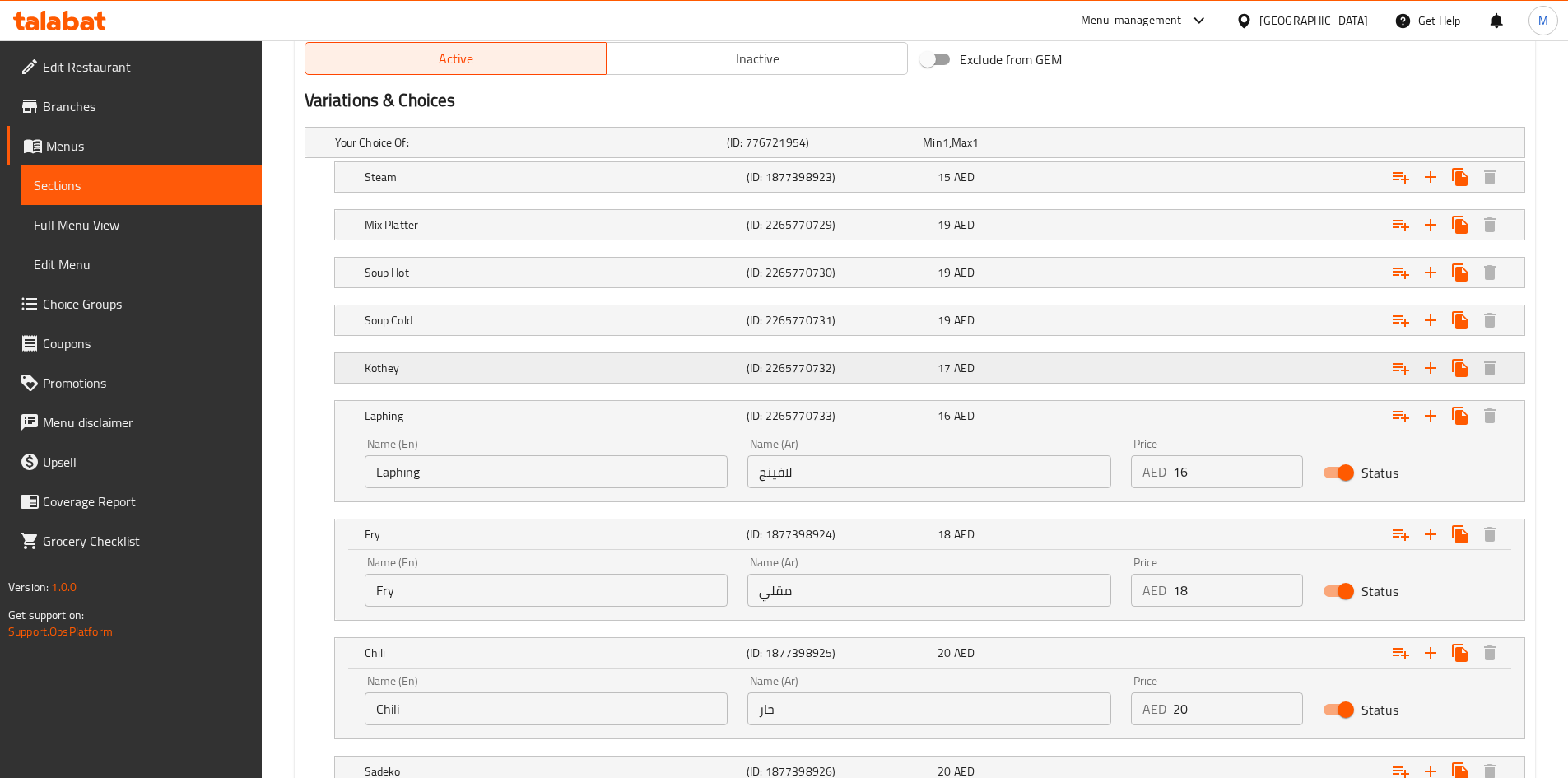
click at [453, 367] on h5 "Kothey" at bounding box center [552, 368] width 375 height 16
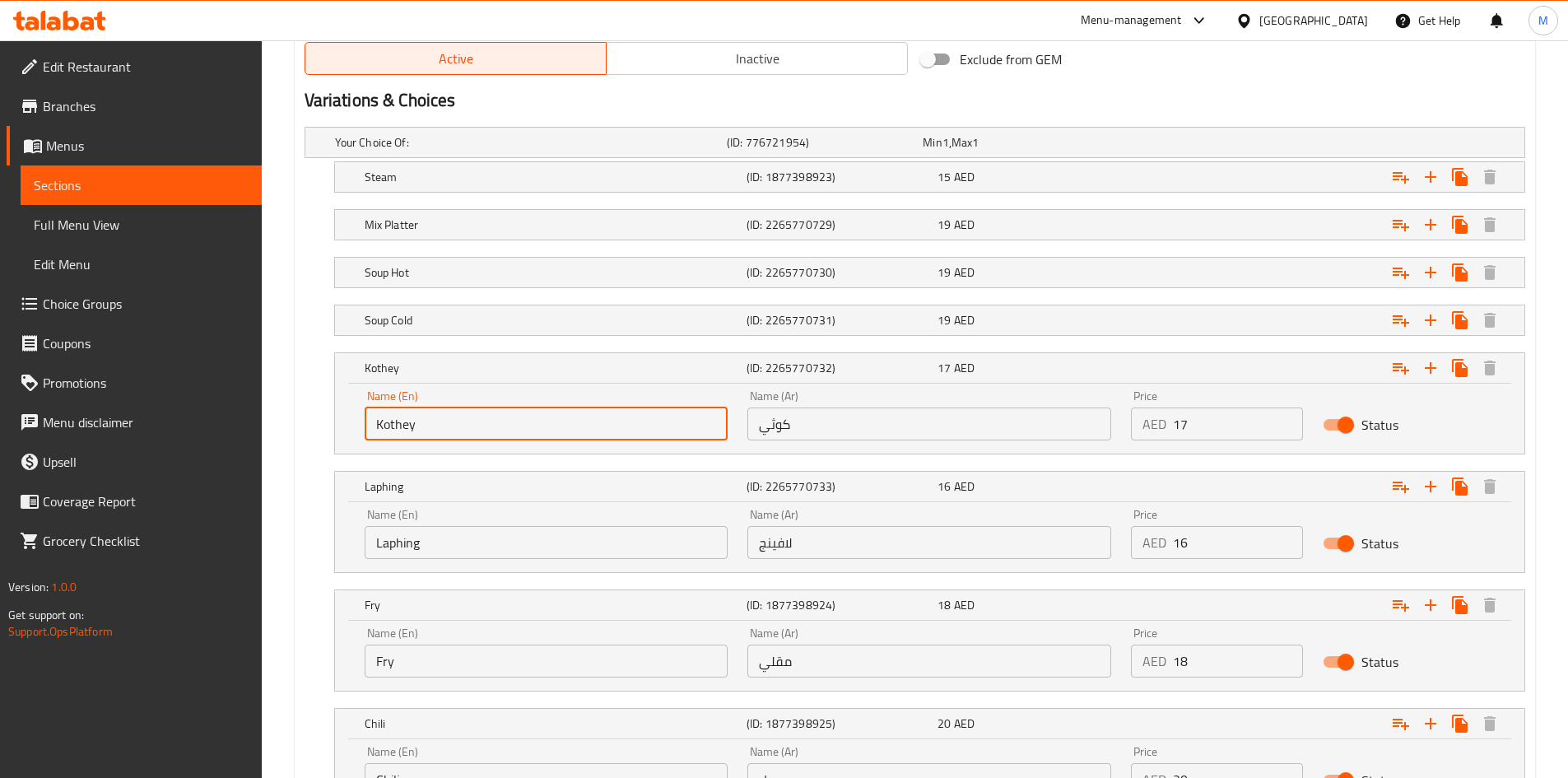
click at [436, 420] on input "Kothey" at bounding box center [546, 424] width 364 height 33
click at [778, 425] on input "كوثي" at bounding box center [929, 424] width 364 height 33
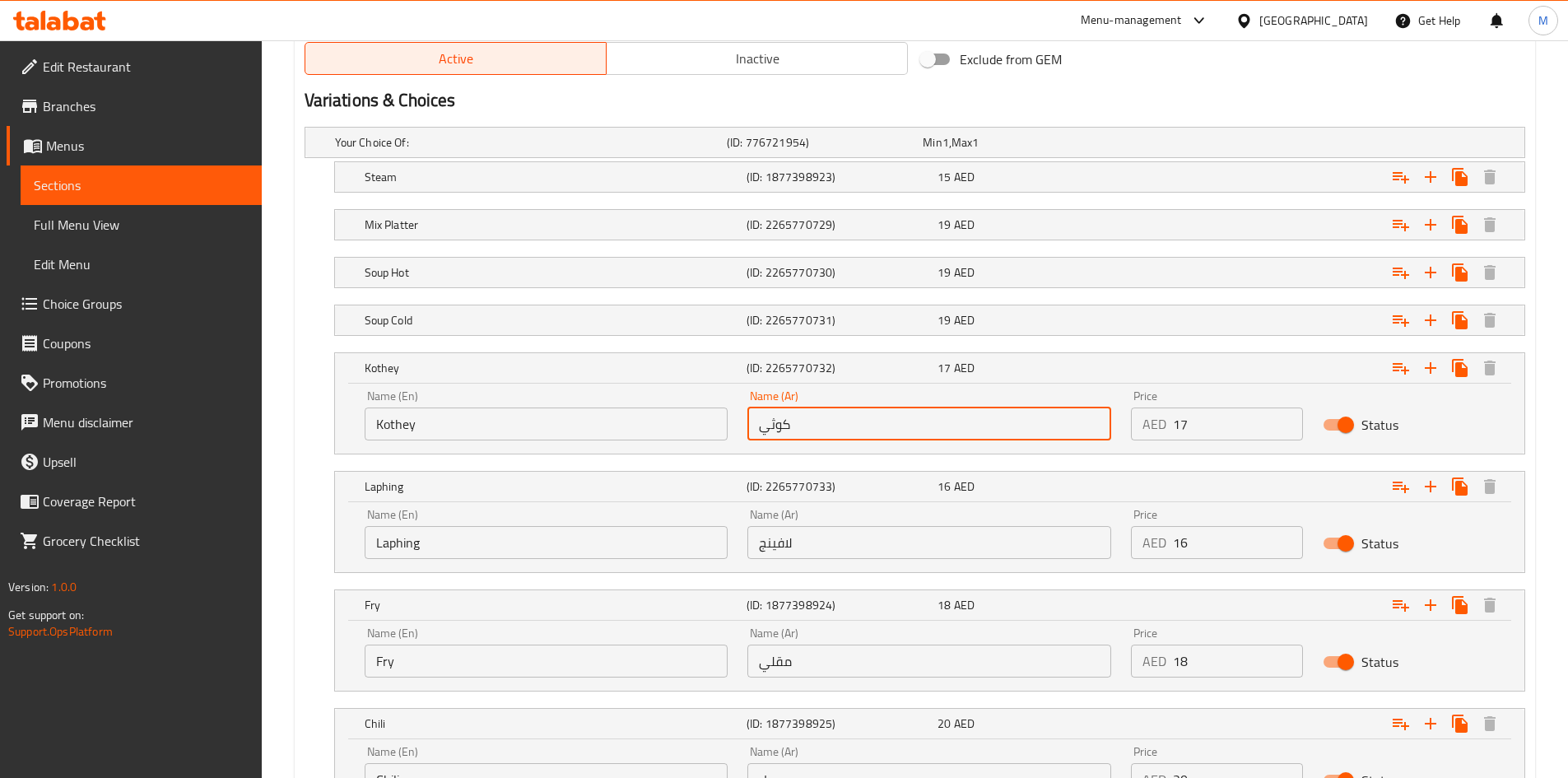
click at [778, 425] on input "كوثي" at bounding box center [929, 424] width 364 height 33
click at [532, 374] on h5 "Kothey" at bounding box center [552, 368] width 375 height 16
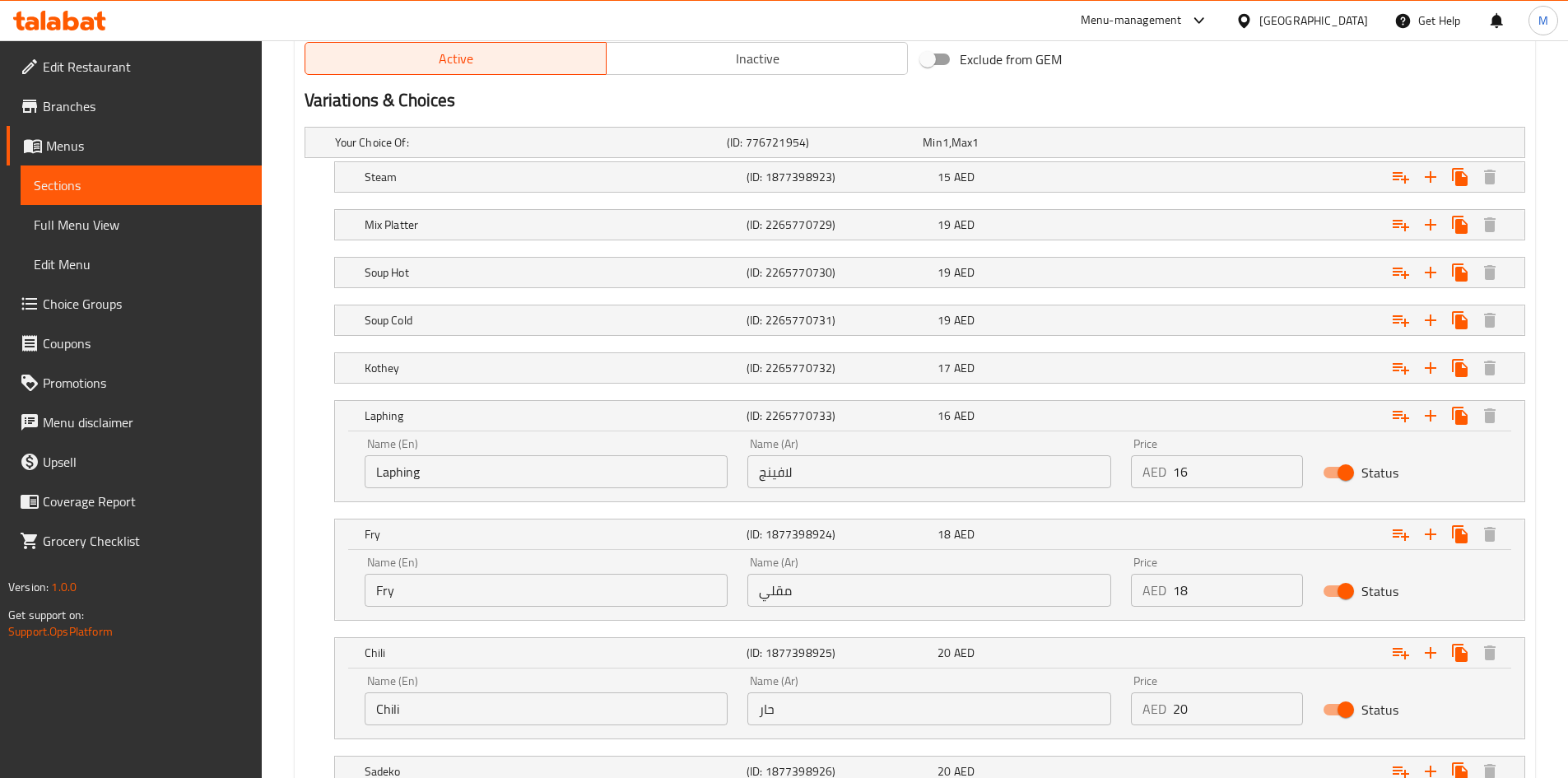
click at [462, 459] on input "Laphing" at bounding box center [546, 472] width 364 height 33
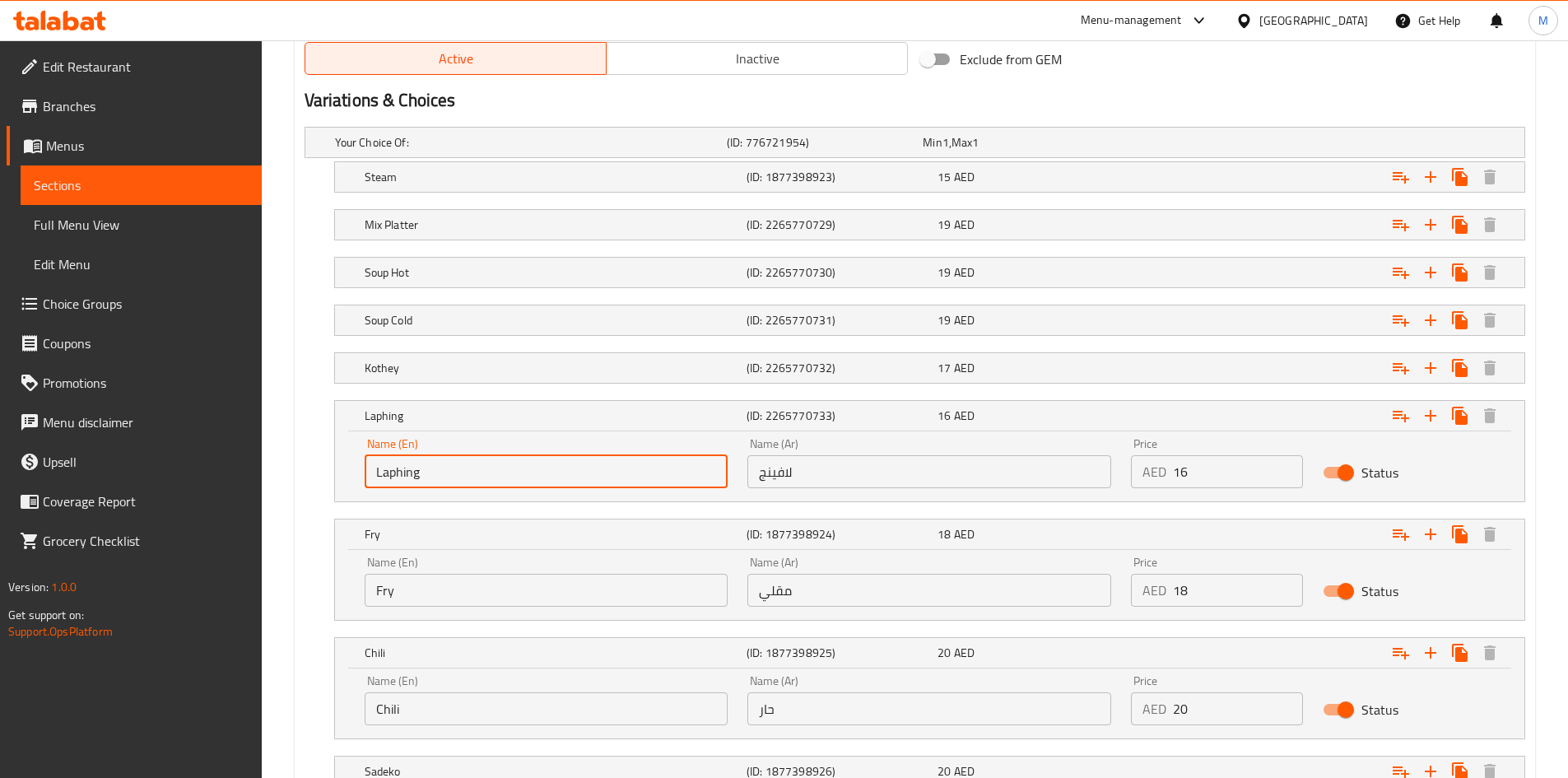
click at [462, 459] on input "Laphing" at bounding box center [546, 472] width 364 height 33
click at [818, 474] on input "لافينج" at bounding box center [929, 472] width 364 height 33
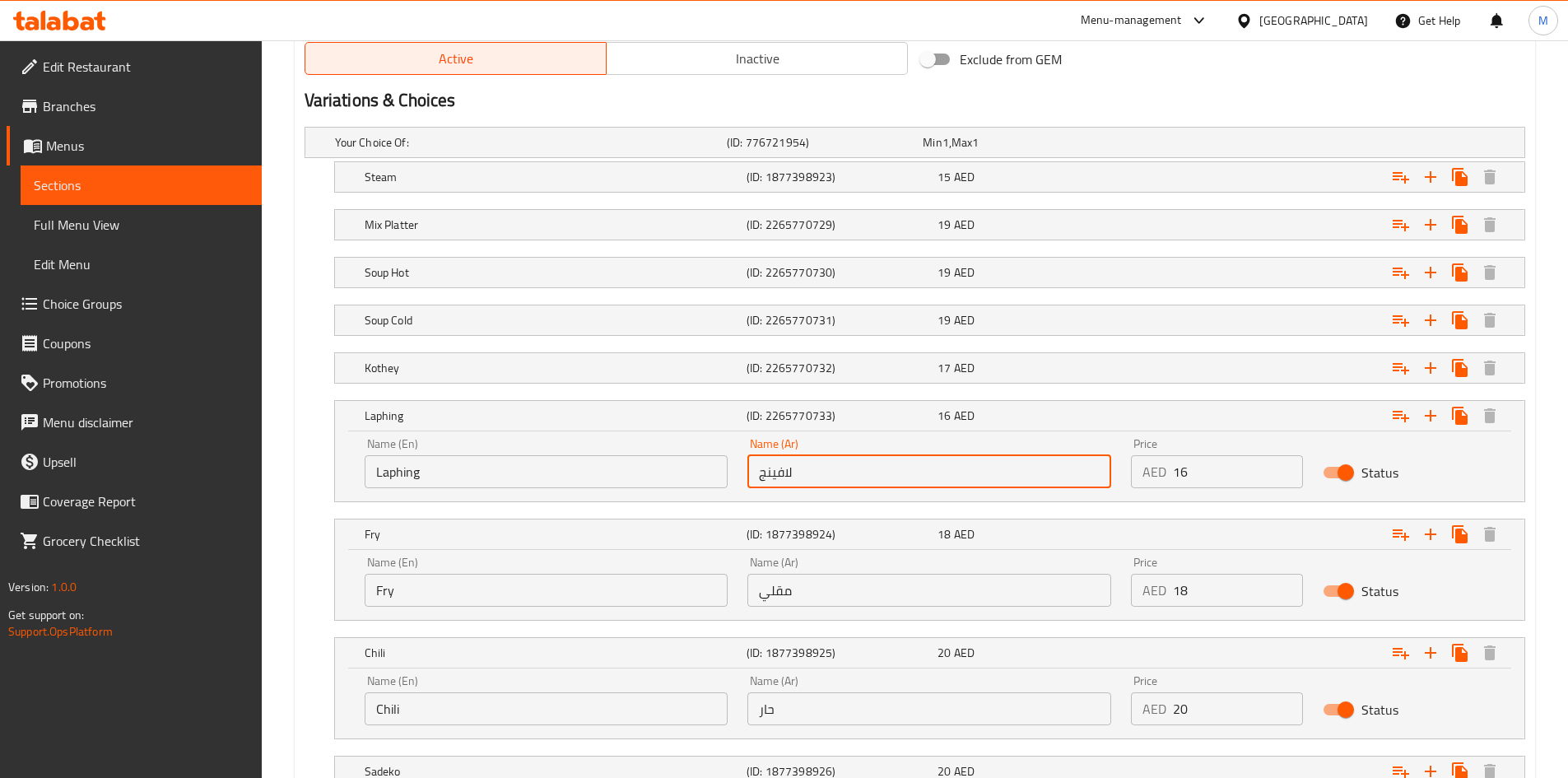
click at [818, 474] on input "لافينج" at bounding box center [929, 472] width 364 height 33
click at [499, 425] on div "Laphing" at bounding box center [552, 415] width 382 height 23
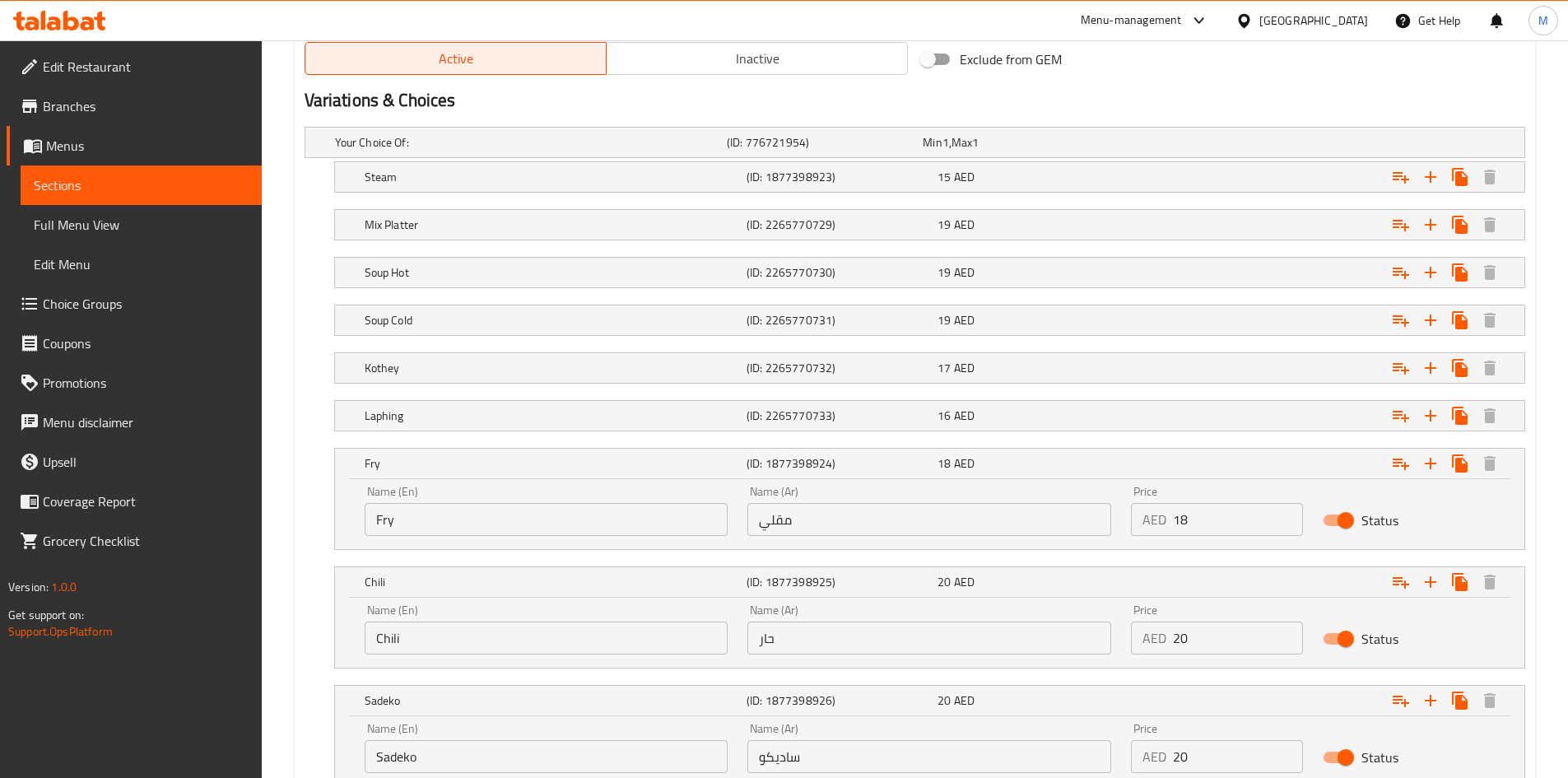
click at [426, 520] on input "Fry" at bounding box center [546, 519] width 364 height 33
click at [808, 528] on input "مقلي" at bounding box center [929, 519] width 364 height 33
click at [807, 528] on input "مقلي" at bounding box center [929, 519] width 364 height 33
click at [483, 463] on h5 "Fry" at bounding box center [552, 463] width 375 height 16
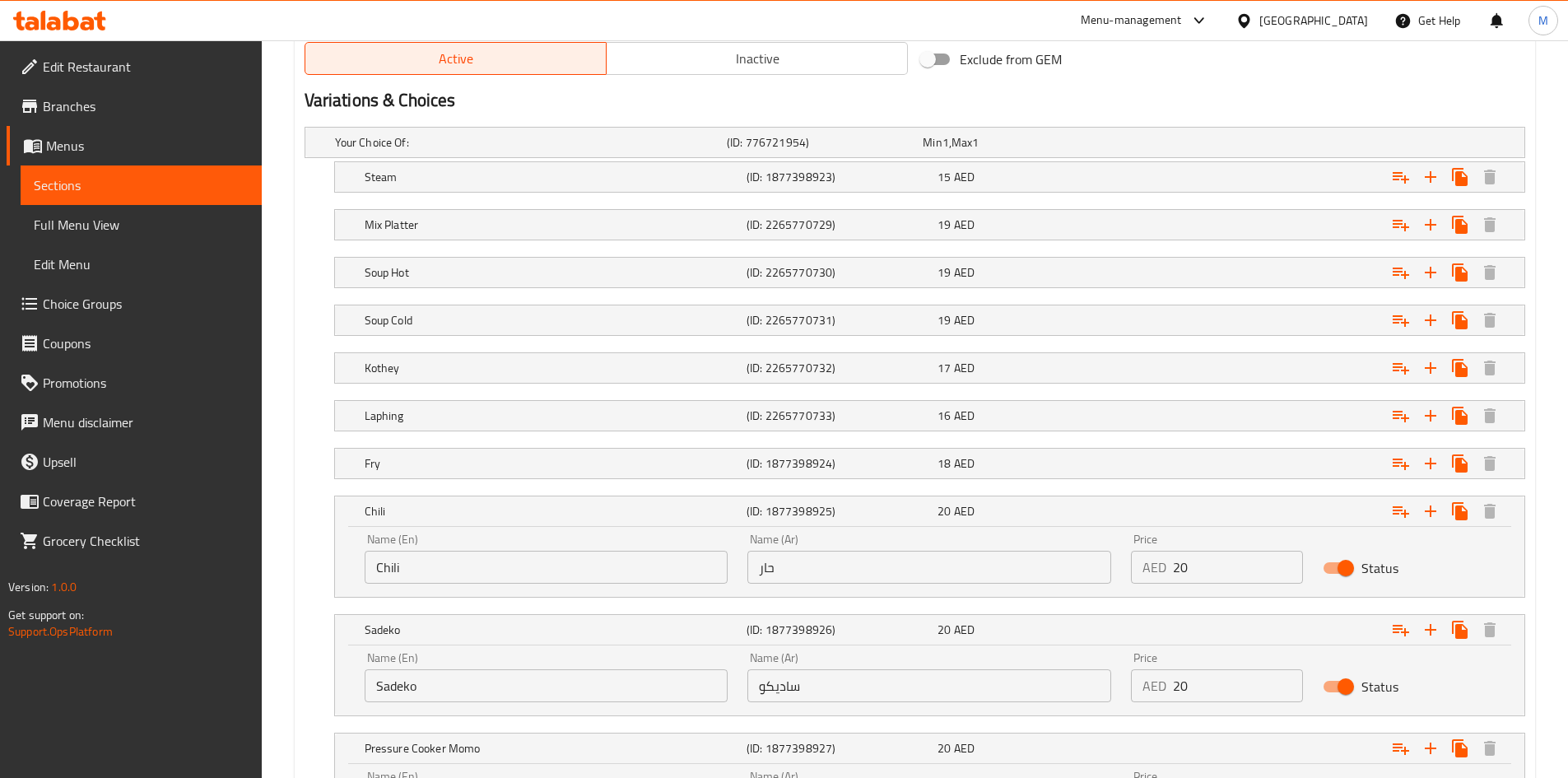
click at [433, 567] on input "Chili" at bounding box center [546, 567] width 364 height 33
click at [808, 558] on input "حار" at bounding box center [929, 567] width 364 height 33
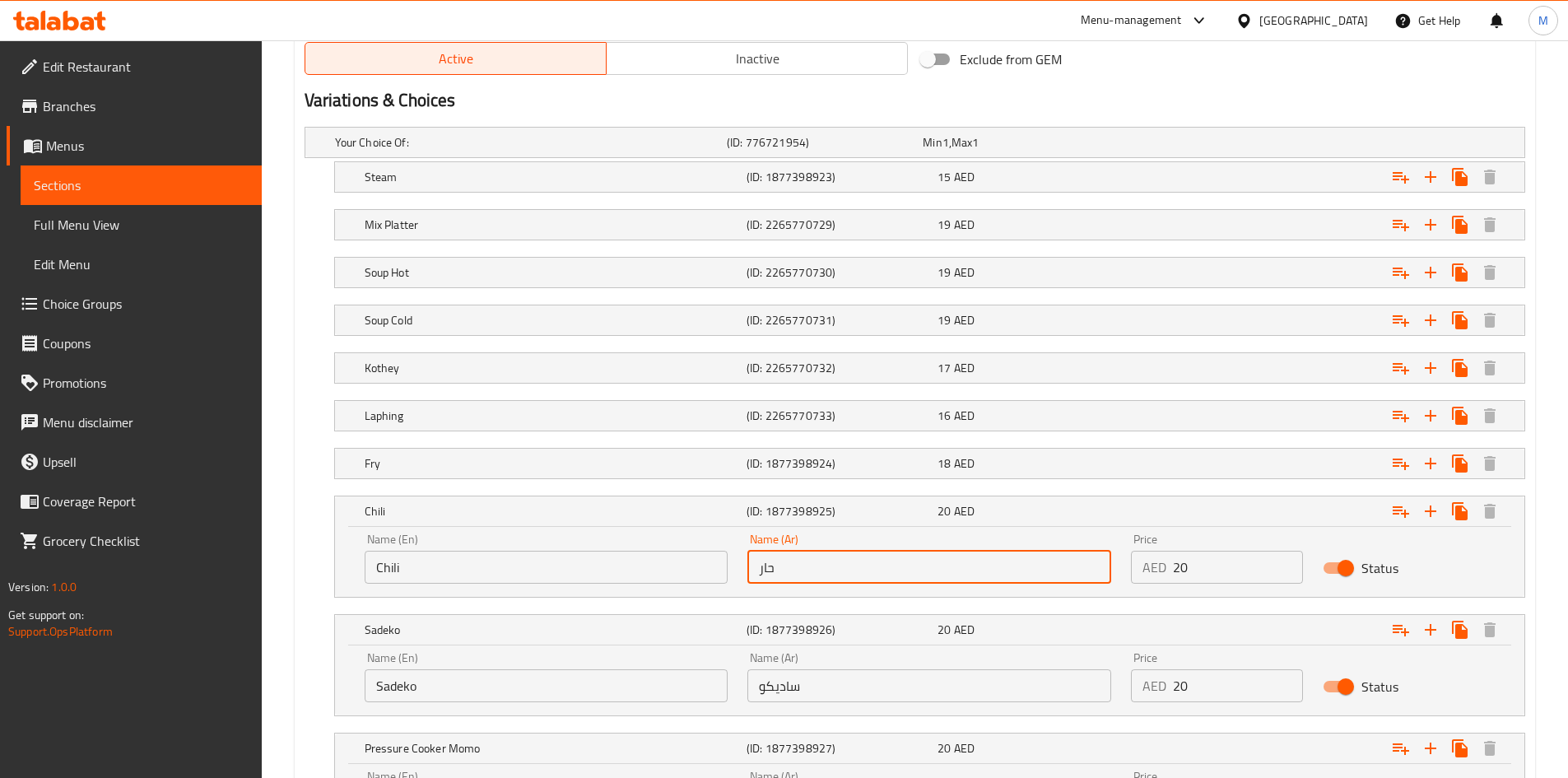
click at [808, 558] on input "حار" at bounding box center [929, 567] width 364 height 33
click at [422, 518] on h5 "Chili" at bounding box center [552, 511] width 375 height 16
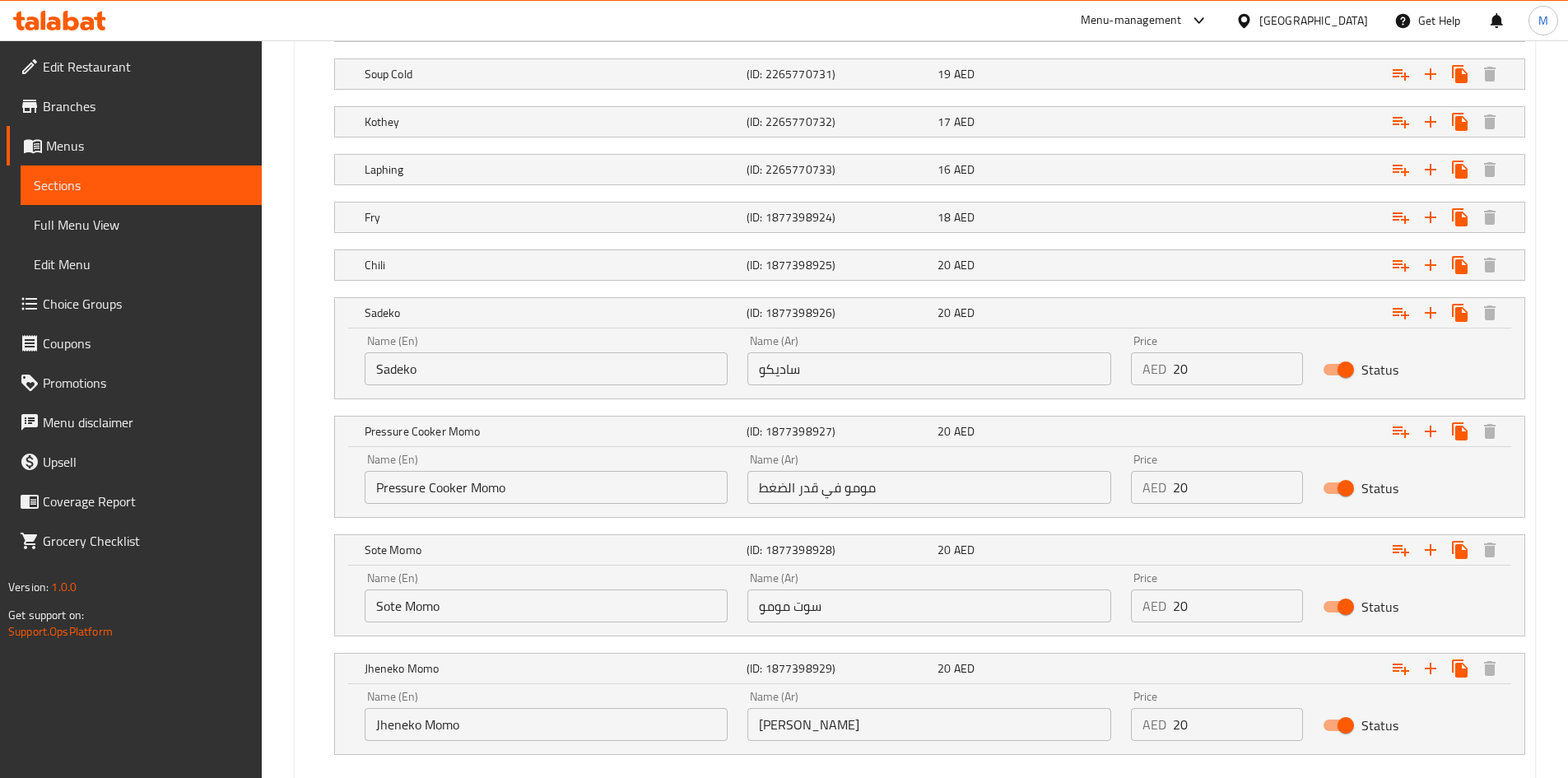
scroll to position [1115, 0]
click at [401, 368] on input "Sadeko" at bounding box center [546, 368] width 364 height 33
click at [438, 369] on input "Sadeko" at bounding box center [546, 368] width 364 height 33
click at [425, 363] on input "Sadeko" at bounding box center [546, 368] width 364 height 33
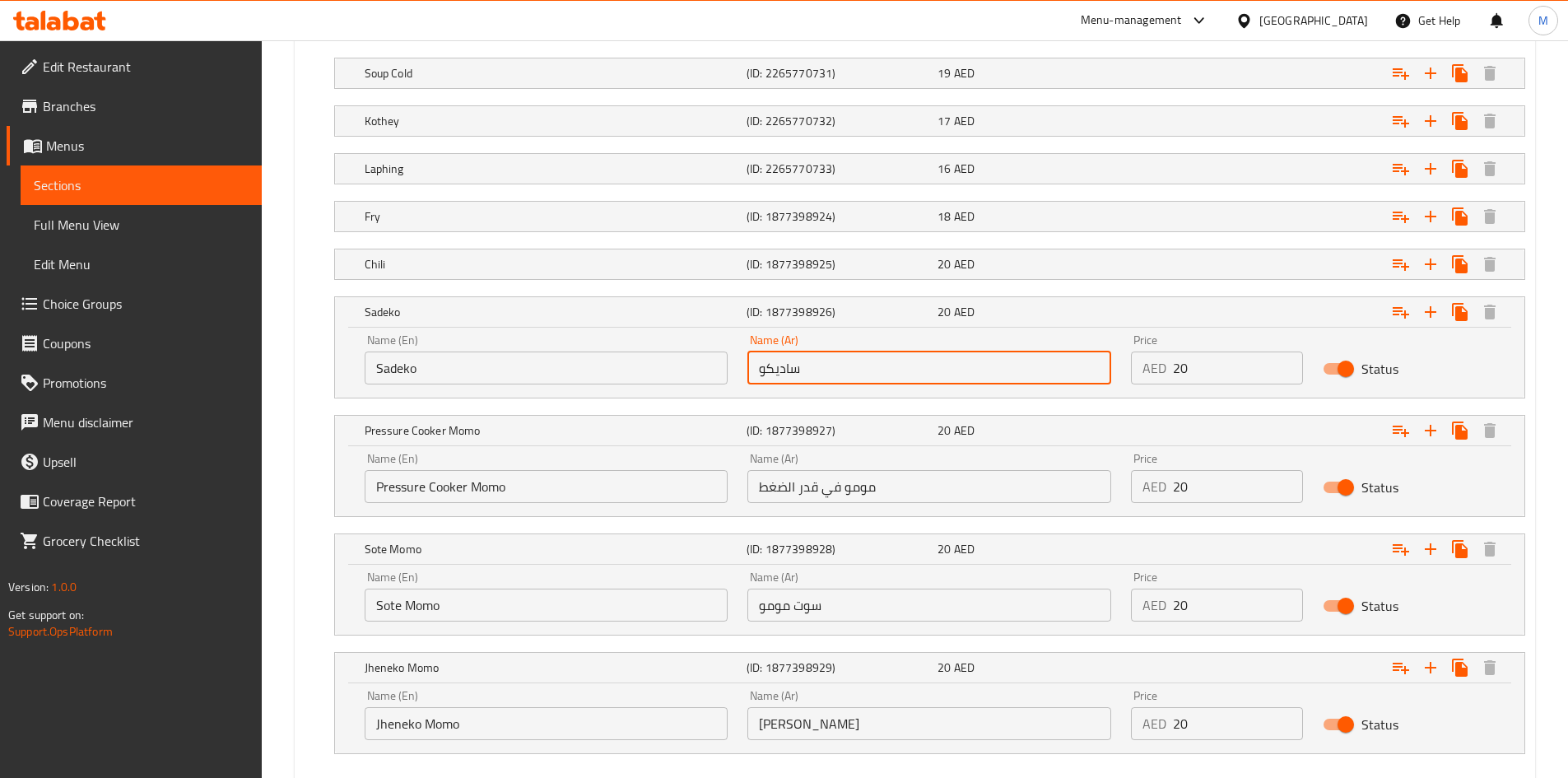
click at [818, 367] on input "ساديكو" at bounding box center [929, 368] width 364 height 33
click at [817, 367] on input "ساديكو" at bounding box center [929, 368] width 364 height 33
click at [508, 316] on h5 "Sadeko" at bounding box center [552, 312] width 375 height 16
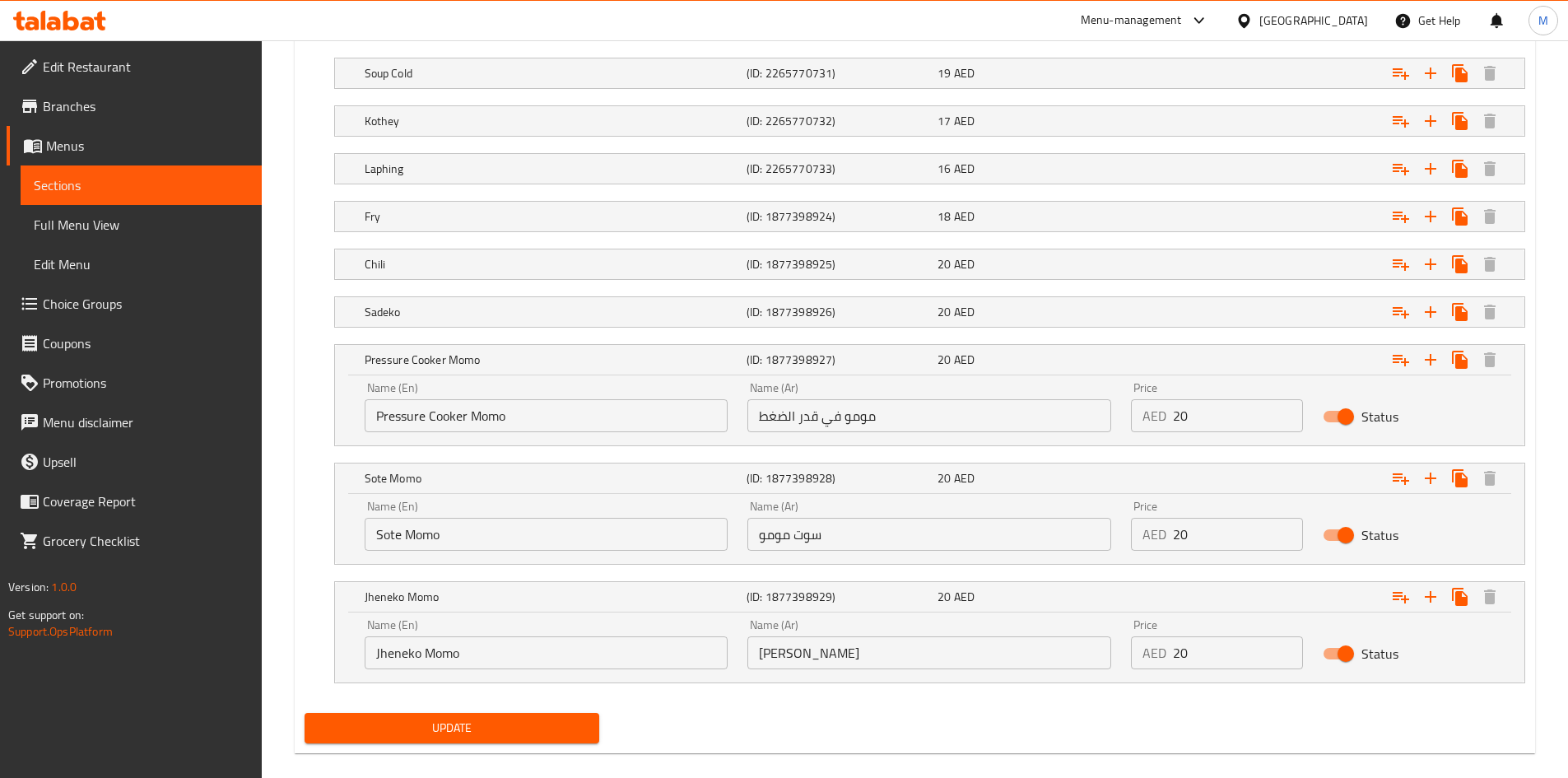
click at [483, 414] on input "Pressure Cooker Momo" at bounding box center [546, 416] width 364 height 33
click at [854, 414] on input "مومو في قدر الضغط" at bounding box center [929, 416] width 364 height 33
click at [853, 414] on input "مومو في قدر الضغط" at bounding box center [929, 416] width 364 height 33
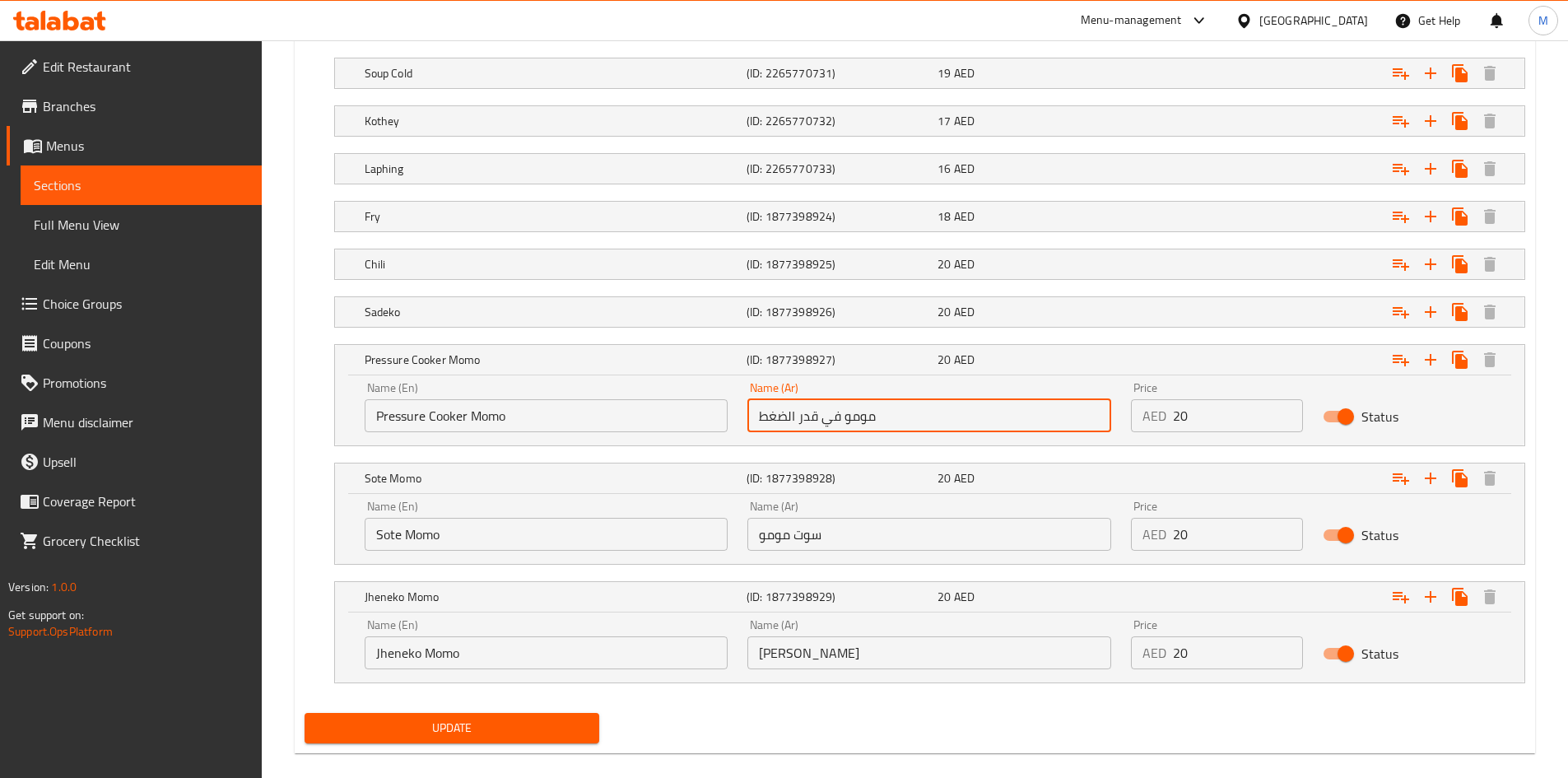
click at [853, 414] on input "مومو في قدر الضغط" at bounding box center [929, 416] width 364 height 33
click at [509, 364] on h5 "Pressure Cooker Momo" at bounding box center [552, 359] width 375 height 16
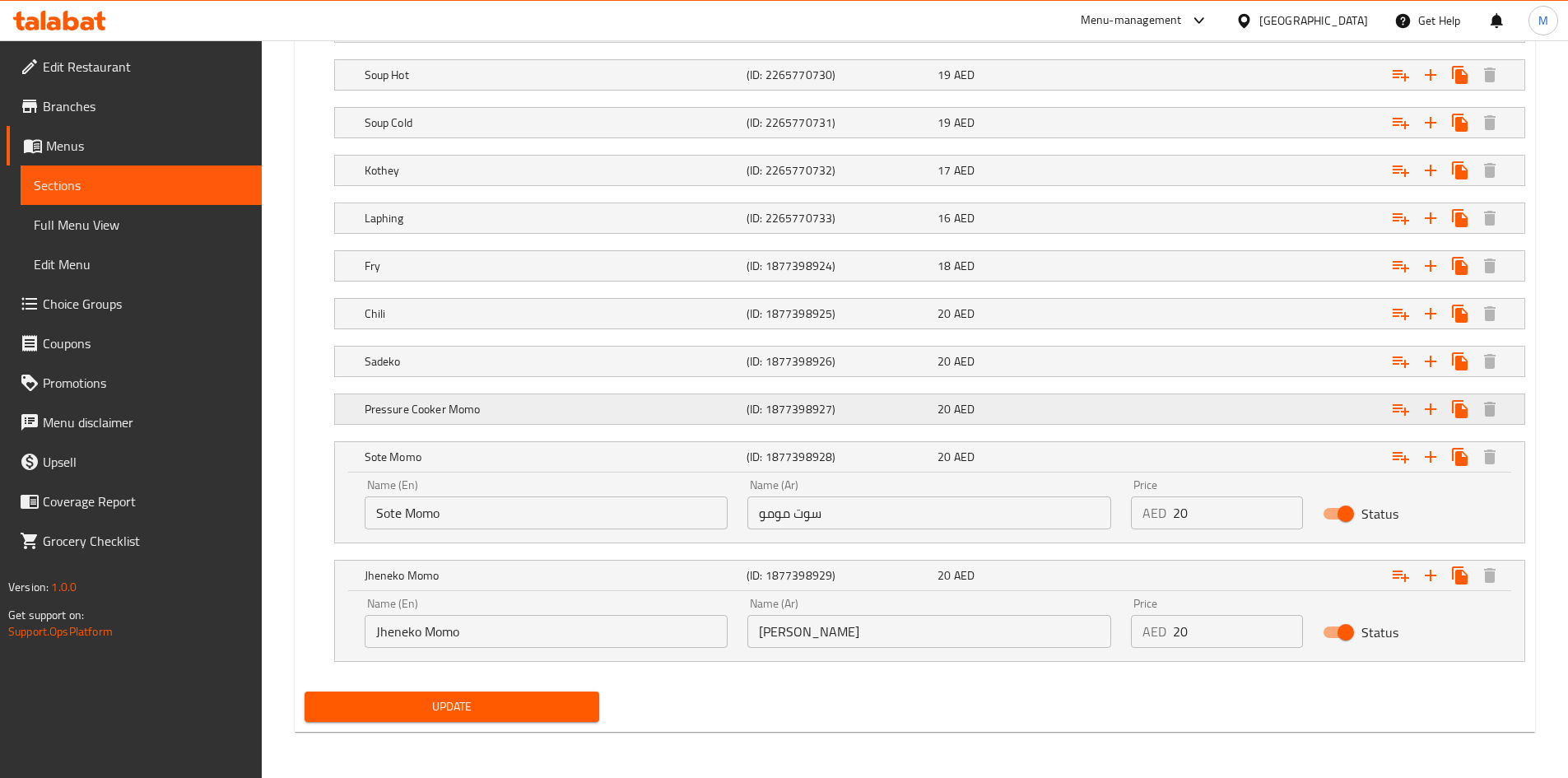
scroll to position [1064, 0]
click at [457, 515] on input "Sote Momo" at bounding box center [546, 513] width 364 height 33
click at [823, 529] on div "Name (Ar) سوت مومو Name (Ar)" at bounding box center [929, 503] width 383 height 70
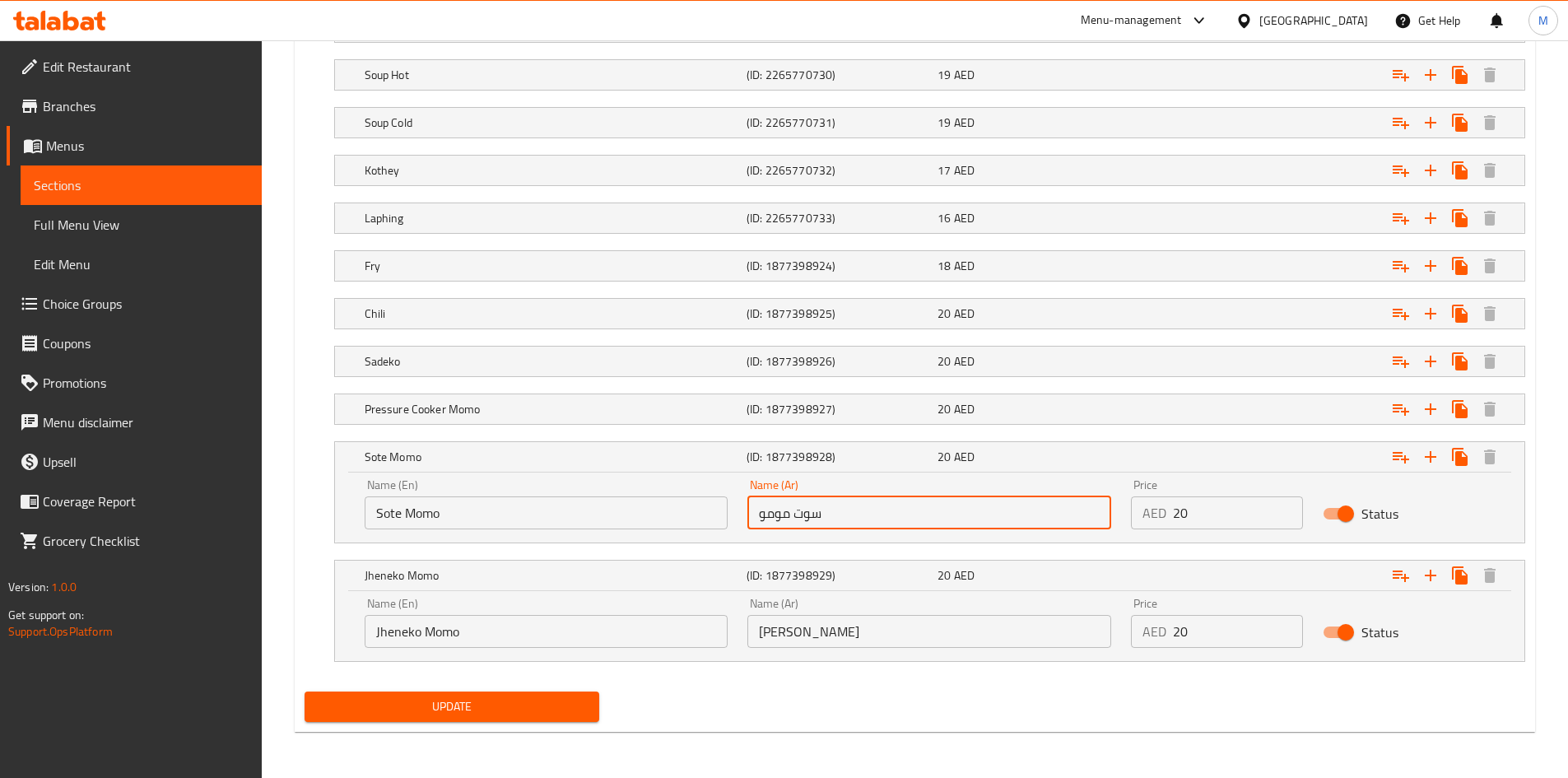
click at [823, 513] on input "سوت مومو" at bounding box center [929, 513] width 364 height 33
click at [485, 512] on input "Sote Momo" at bounding box center [546, 513] width 364 height 33
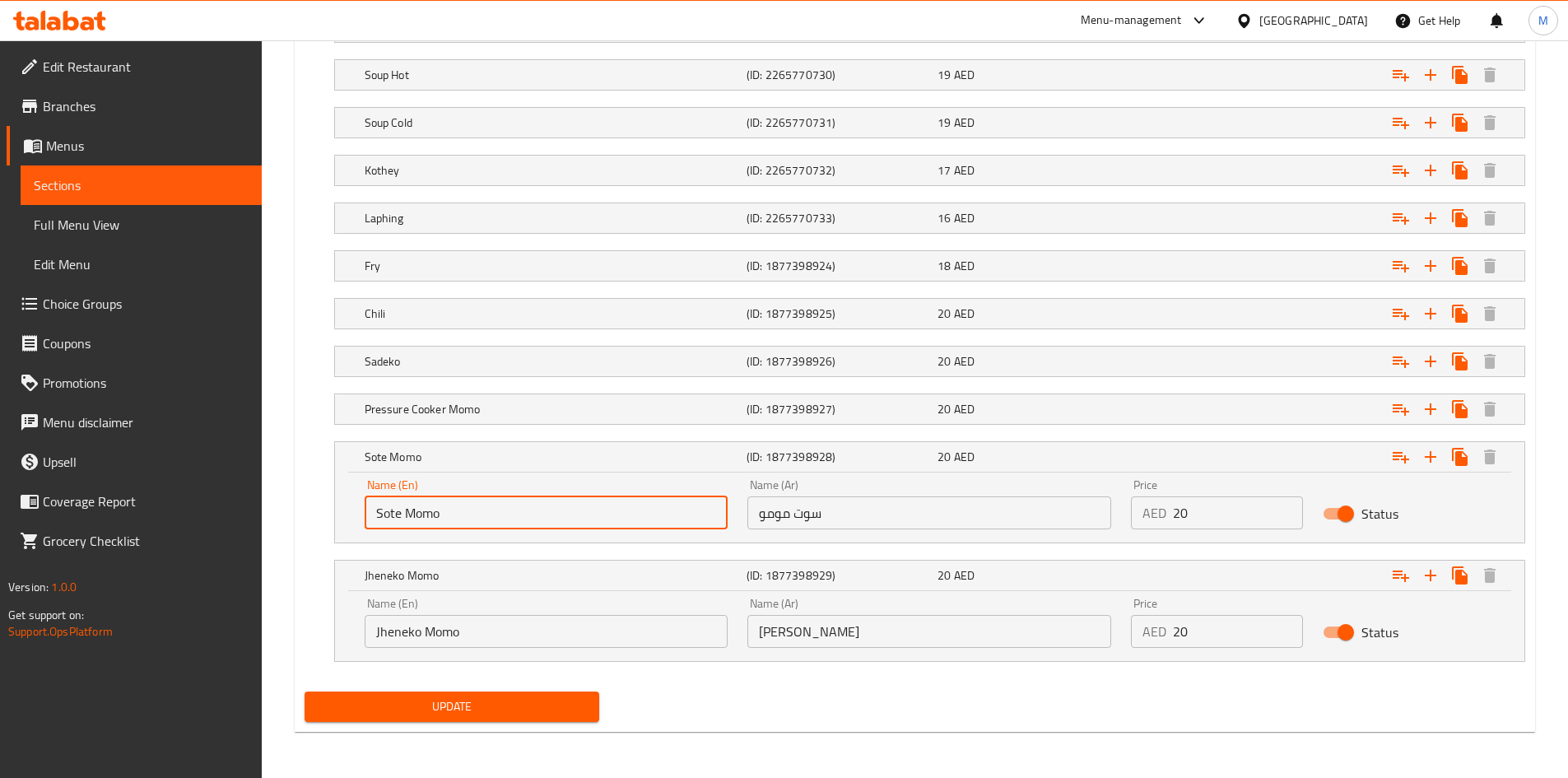
click at [485, 512] on input "Sote Momo" at bounding box center [546, 513] width 364 height 33
click at [485, 511] on input "Sote Momo" at bounding box center [546, 513] width 364 height 33
click at [488, 511] on input "sizziler" at bounding box center [546, 513] width 364 height 33
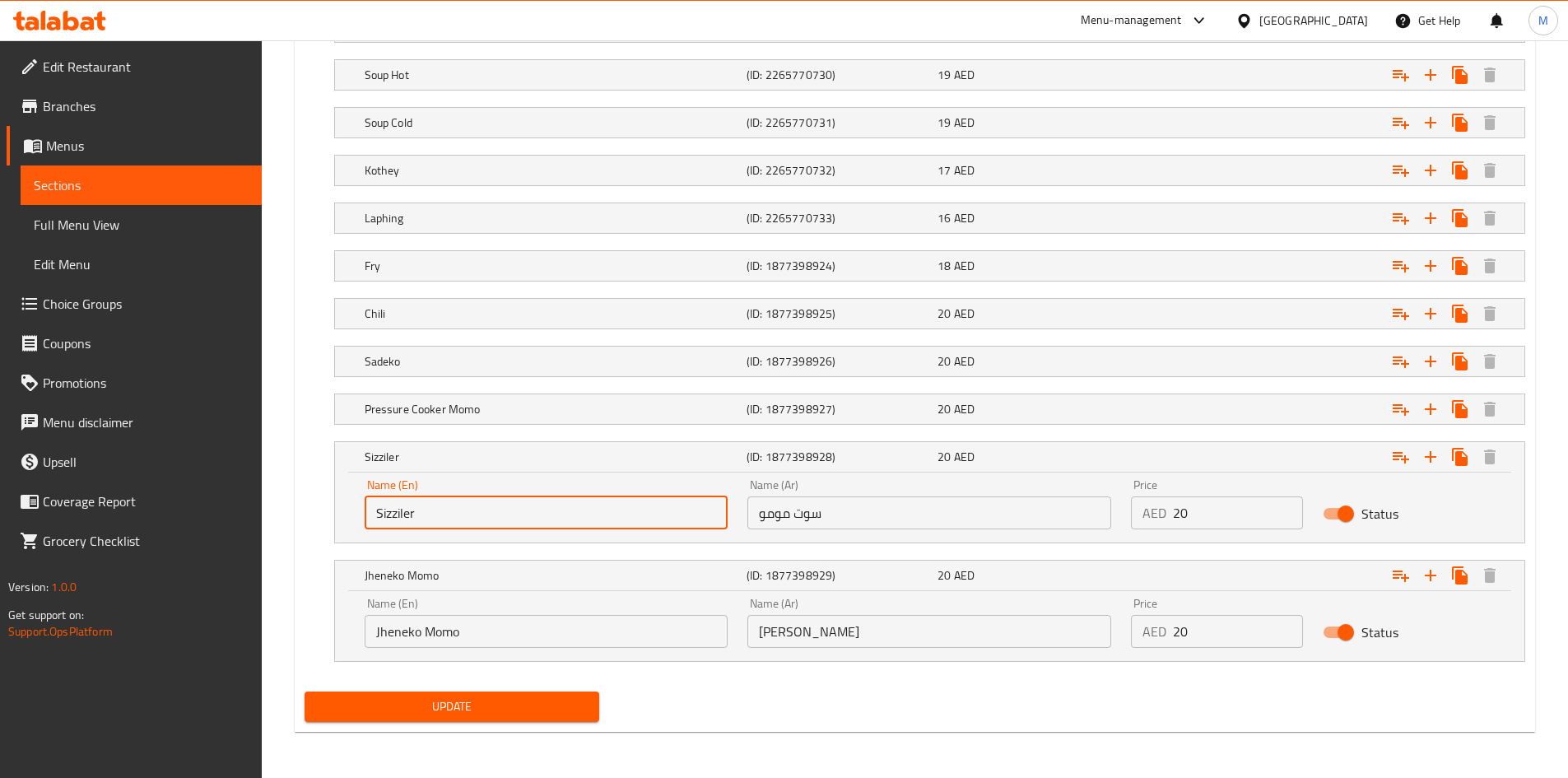
type input "Sizziler"
click at [827, 509] on input "سوت مومو" at bounding box center [929, 513] width 364 height 33
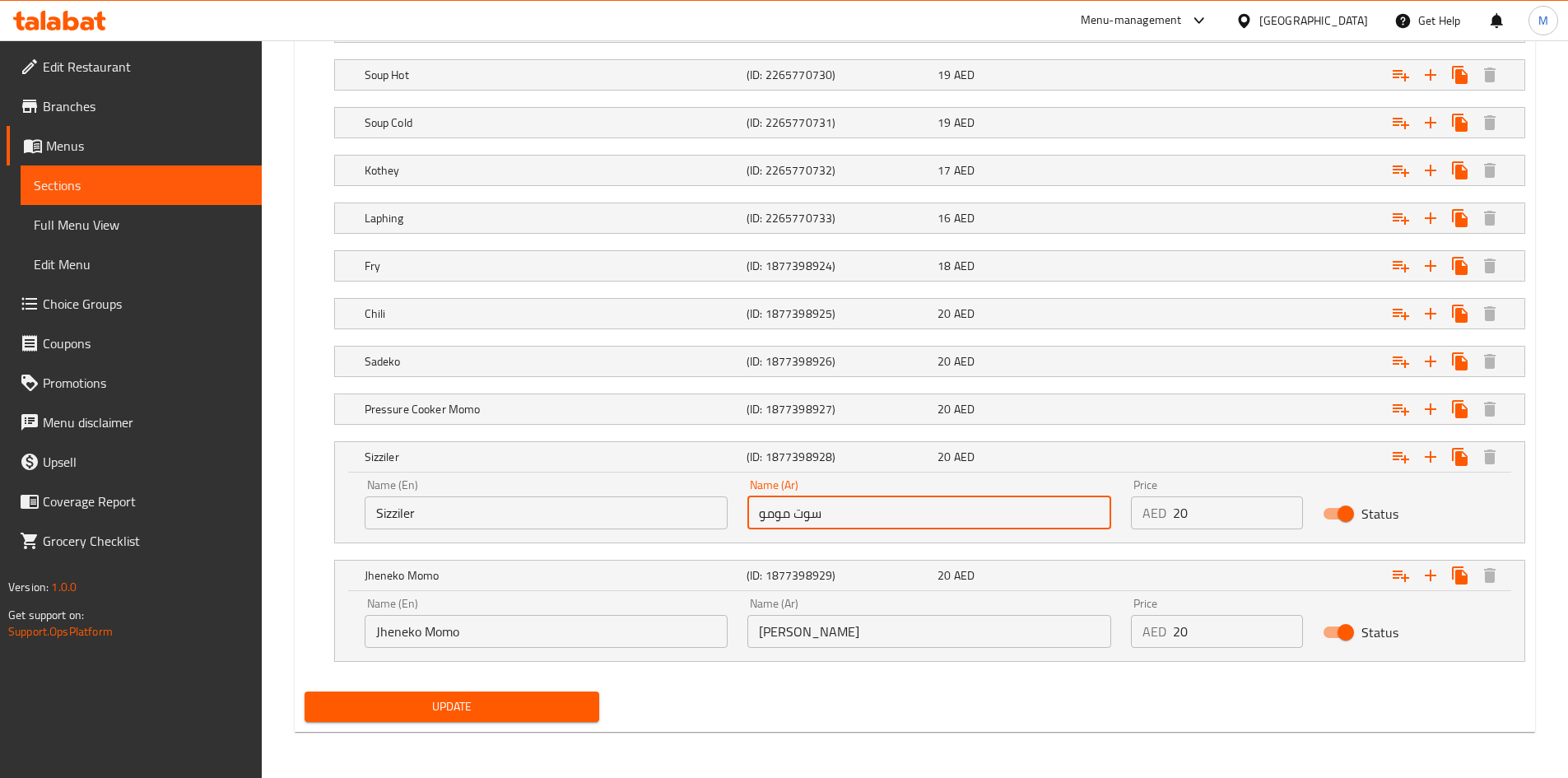
click at [827, 509] on input "سوت مومو" at bounding box center [929, 513] width 364 height 33
click at [393, 506] on input "Sizziler" at bounding box center [546, 513] width 364 height 33
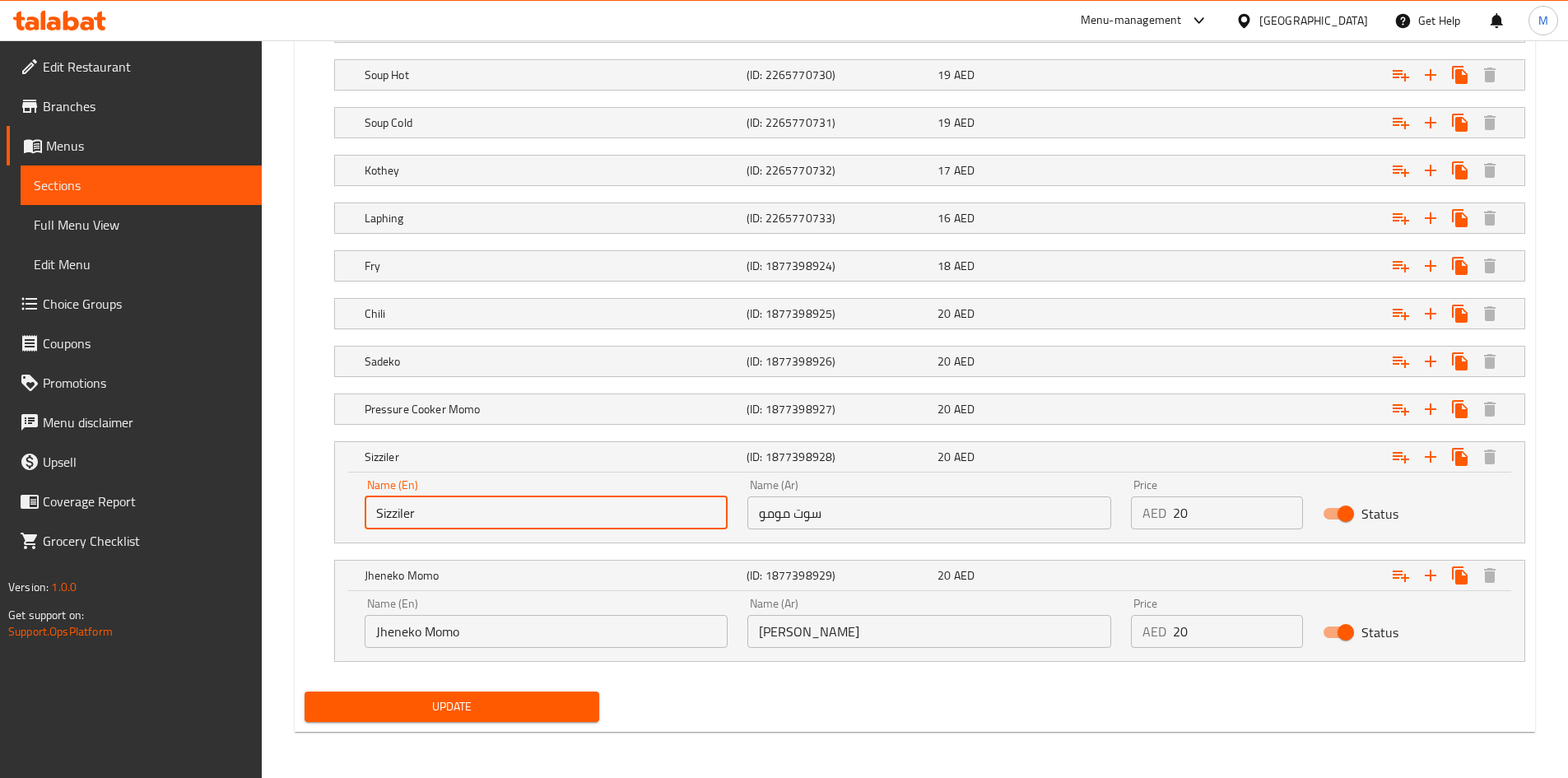
click at [393, 506] on input "Sizziler" at bounding box center [546, 513] width 364 height 33
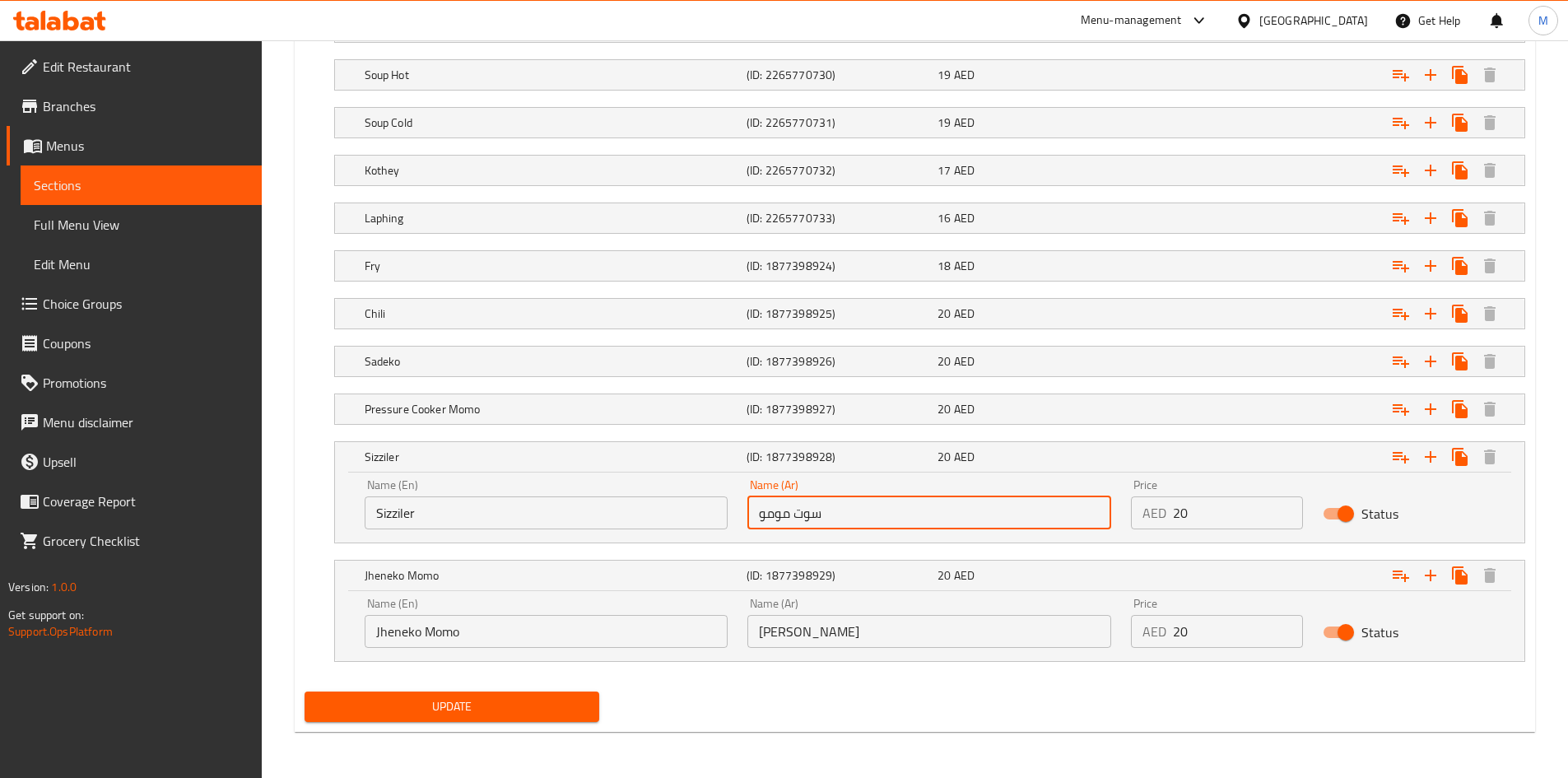
click at [877, 516] on input "سوت مومو" at bounding box center [929, 513] width 364 height 33
type input "سيزلر"
click at [298, 516] on div "Your Choice Of: (ID: 776721954) Min 1 , Max 1 Name (En) Your Choice Of: Name (E…" at bounding box center [915, 303] width 1233 height 762
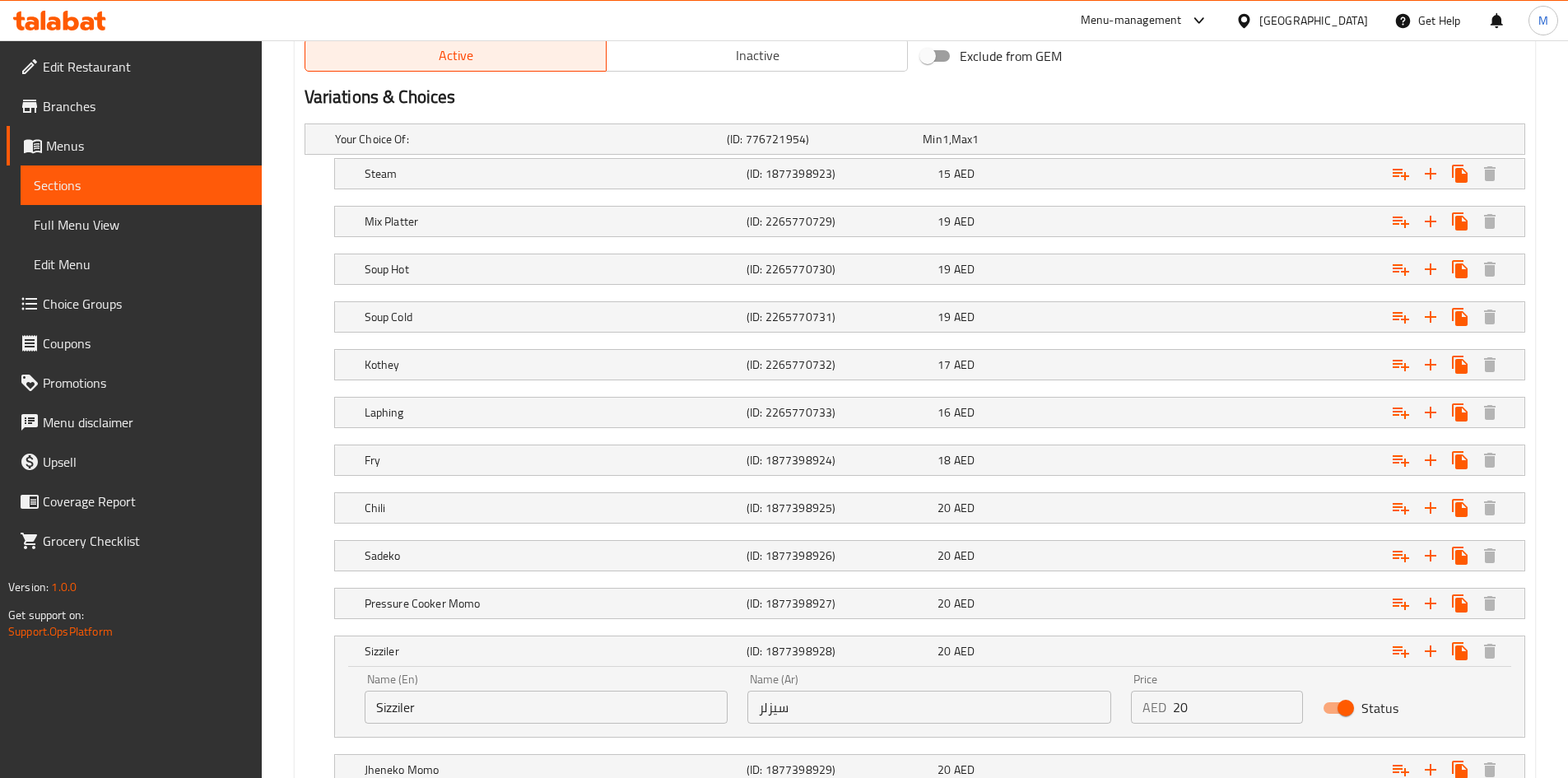
scroll to position [900, 0]
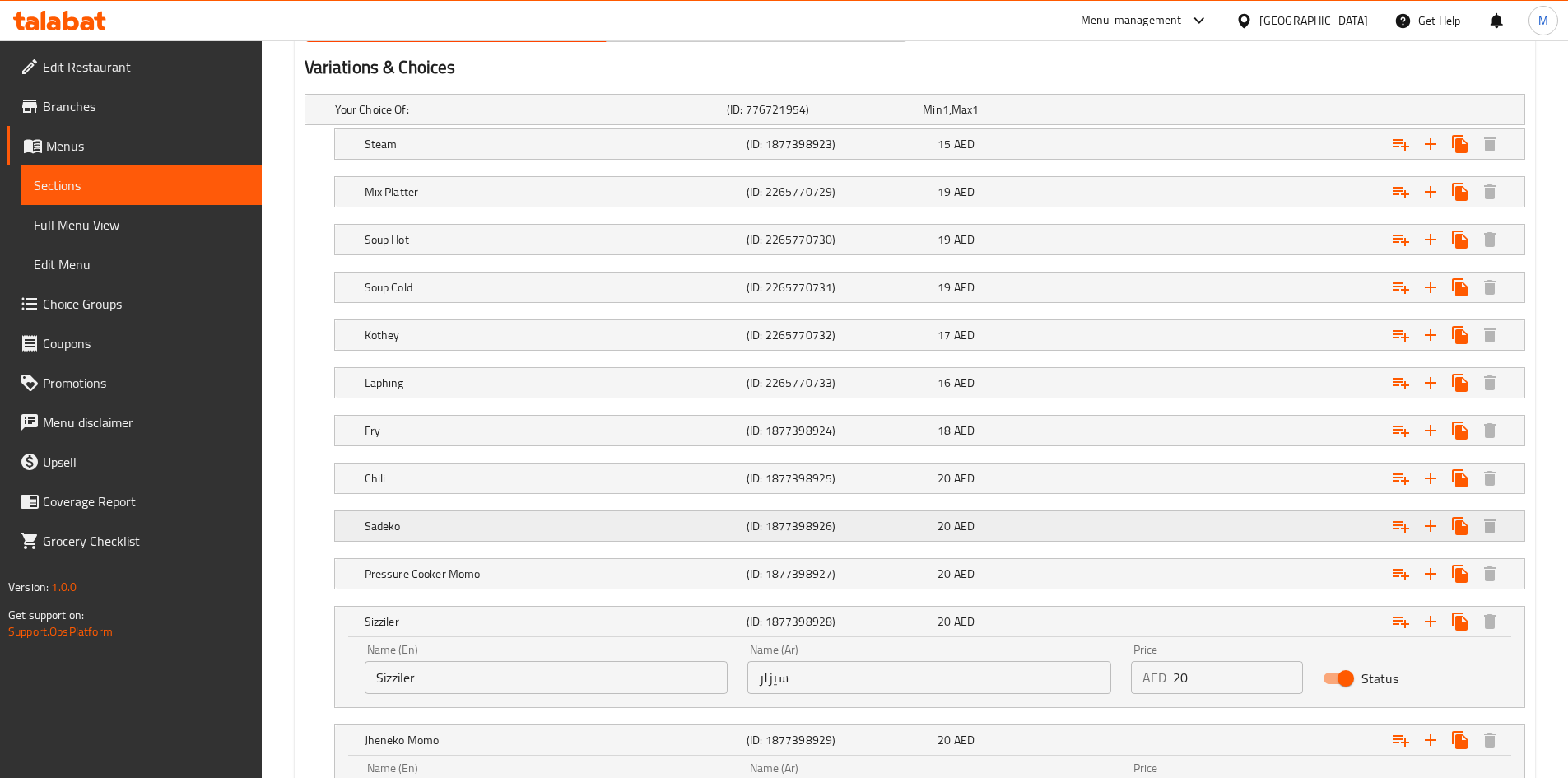
click at [450, 525] on h5 "Sadeko" at bounding box center [552, 525] width 375 height 16
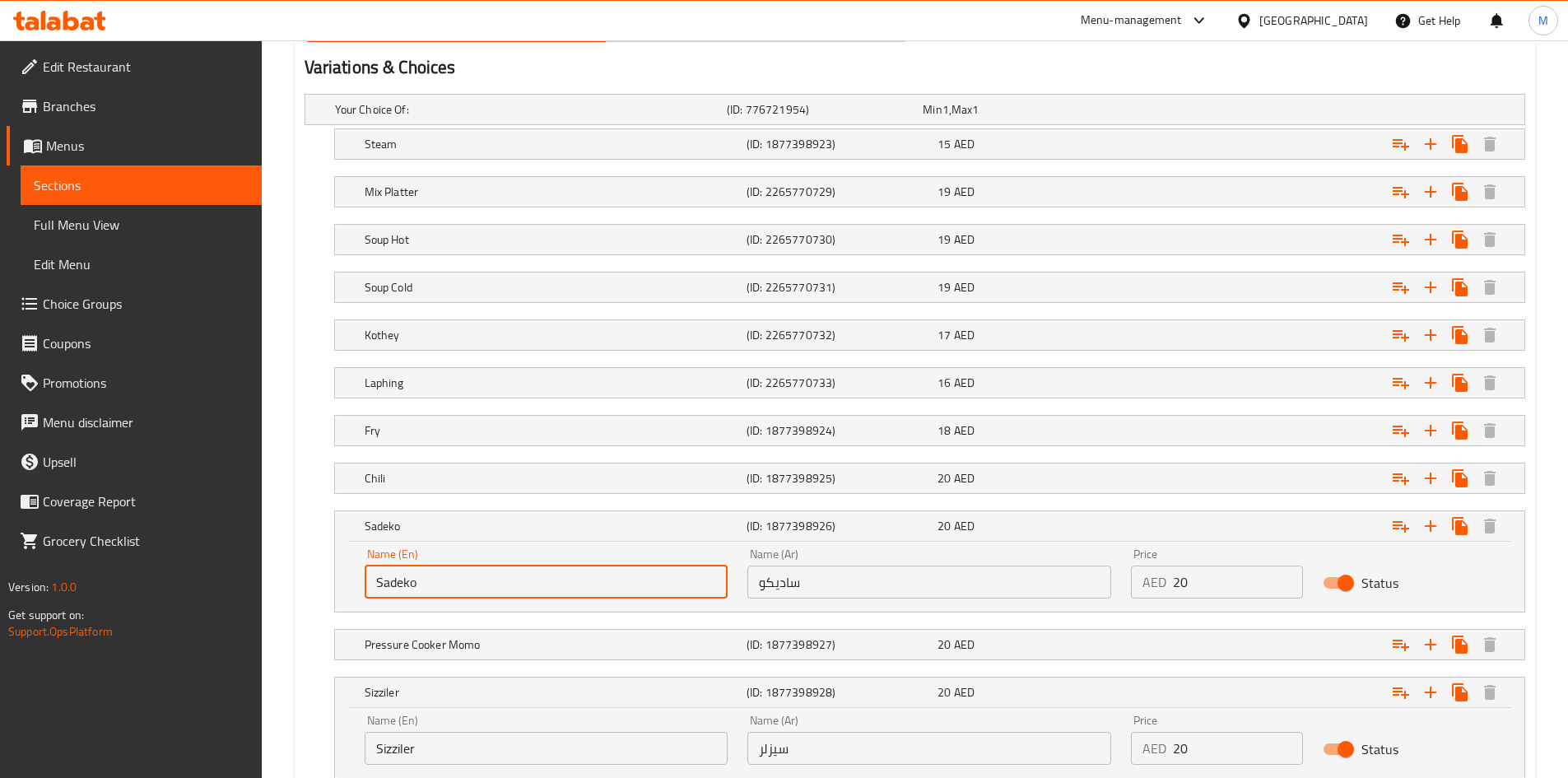
click at [402, 582] on input "Sadeko" at bounding box center [546, 582] width 364 height 33
type input "Sadako"
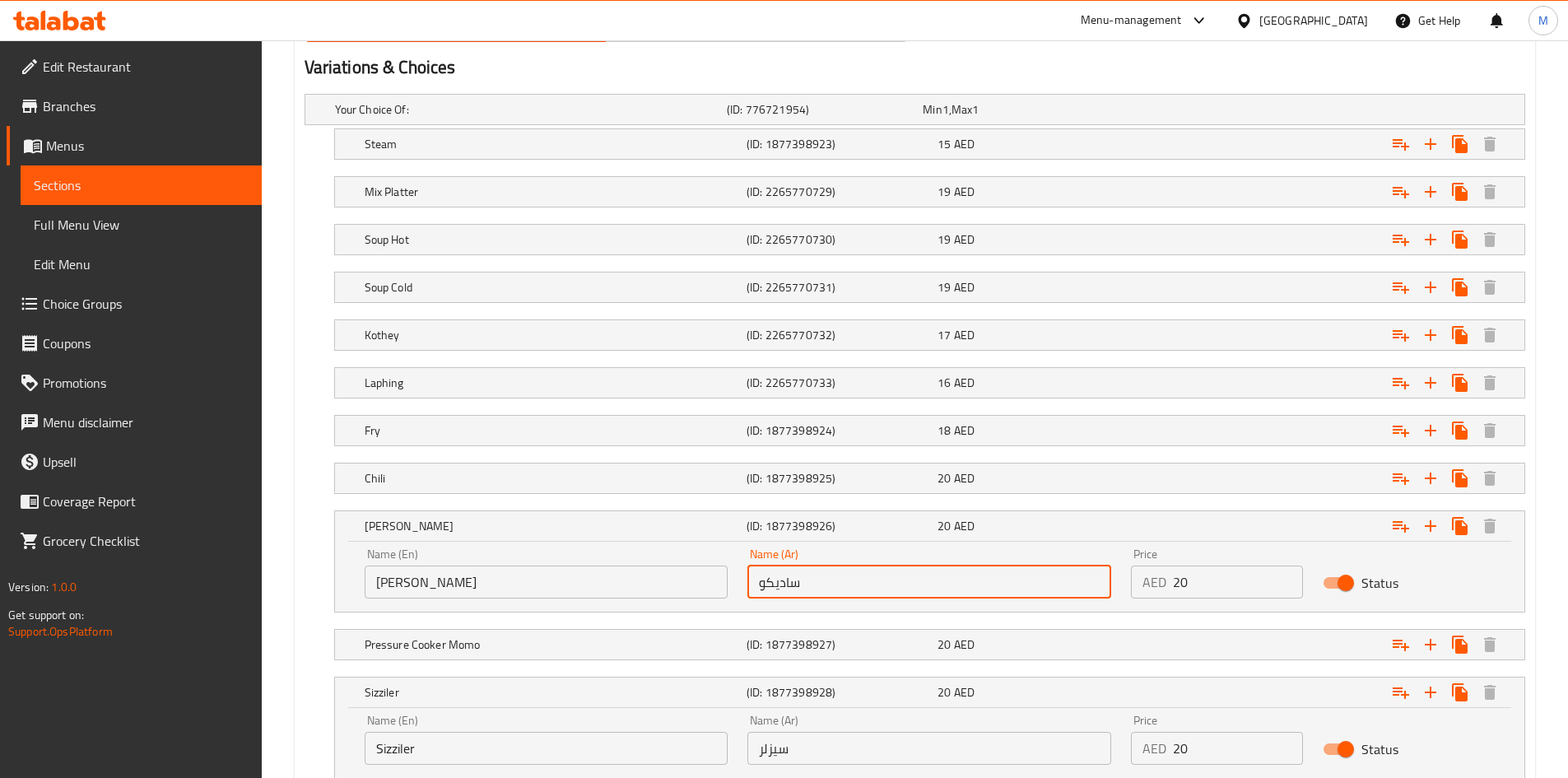
click at [778, 581] on input "ساديكو" at bounding box center [929, 582] width 364 height 33
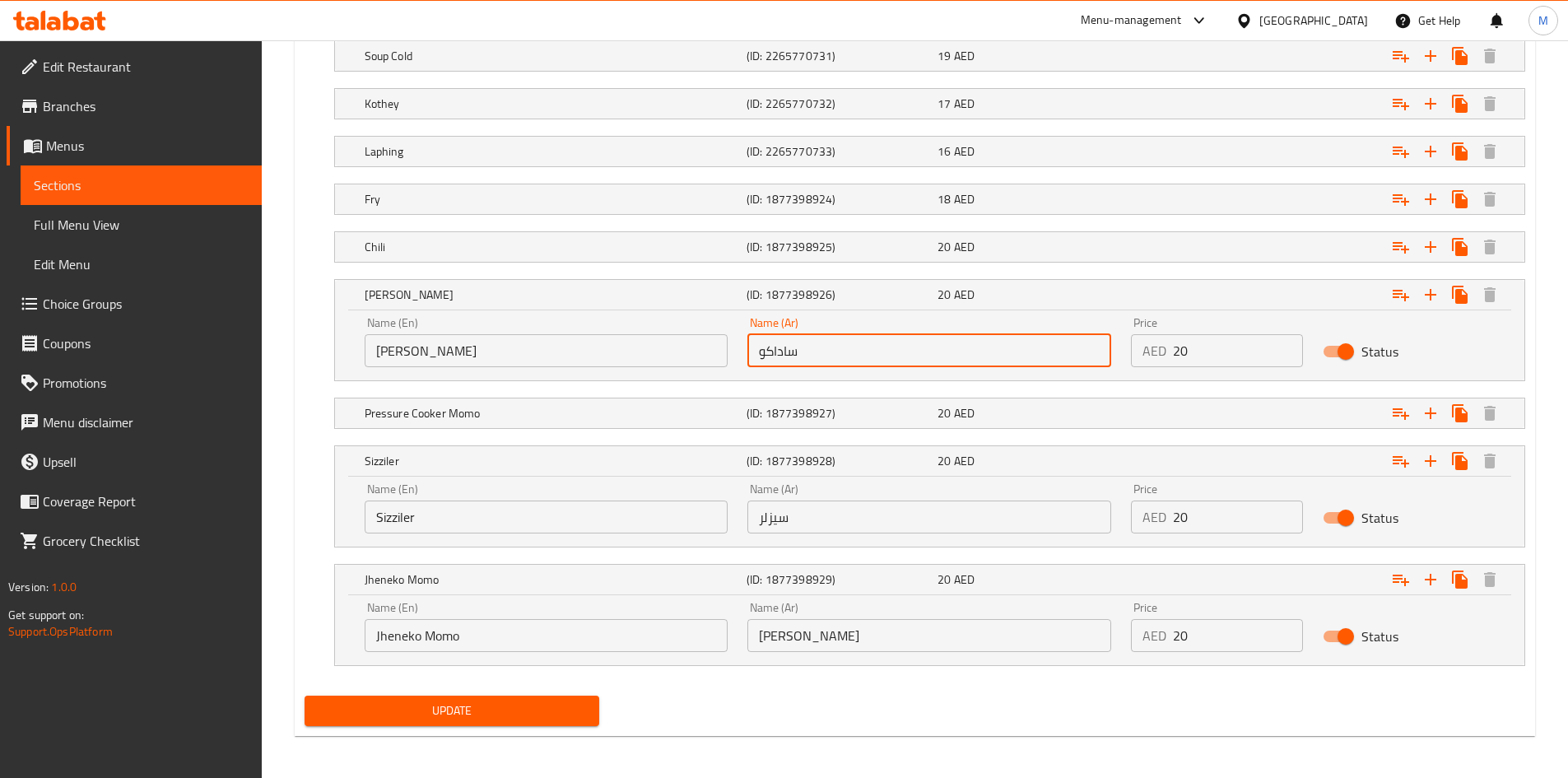
scroll to position [1136, 0]
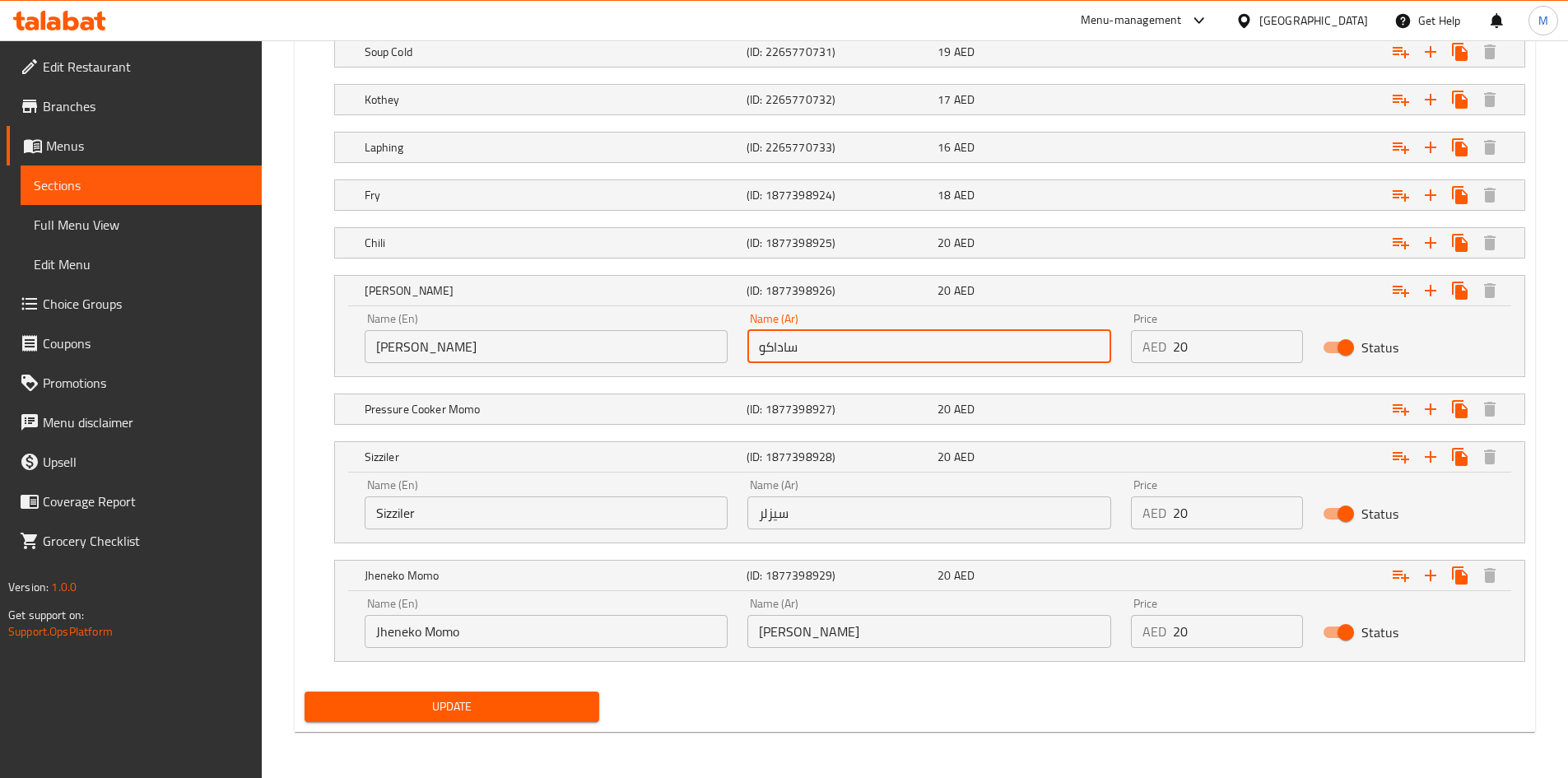
type input "ساداكو"
click at [421, 513] on input "Sizziler" at bounding box center [546, 513] width 364 height 33
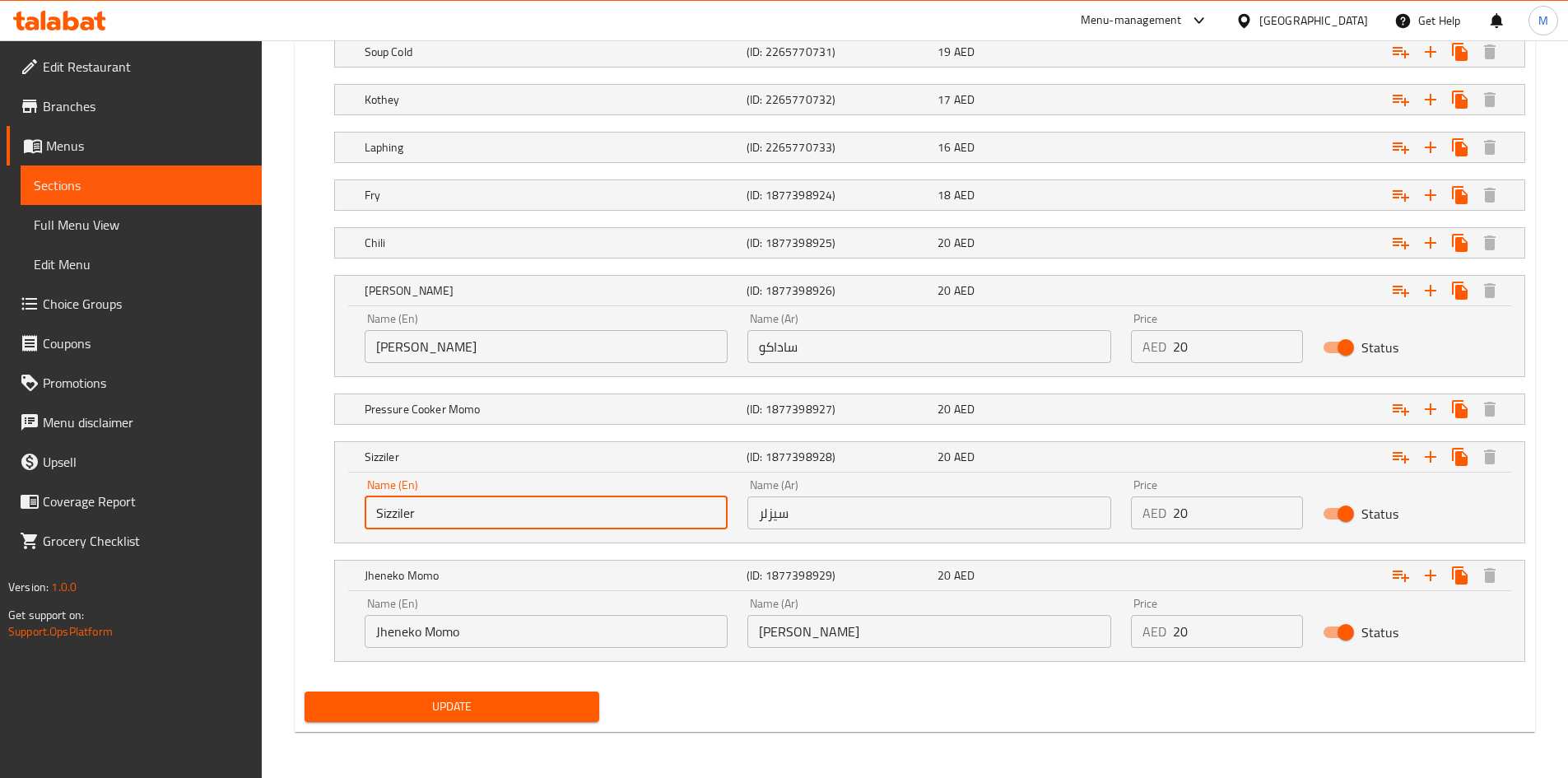
click at [421, 513] on input "Sizziler" at bounding box center [546, 513] width 364 height 33
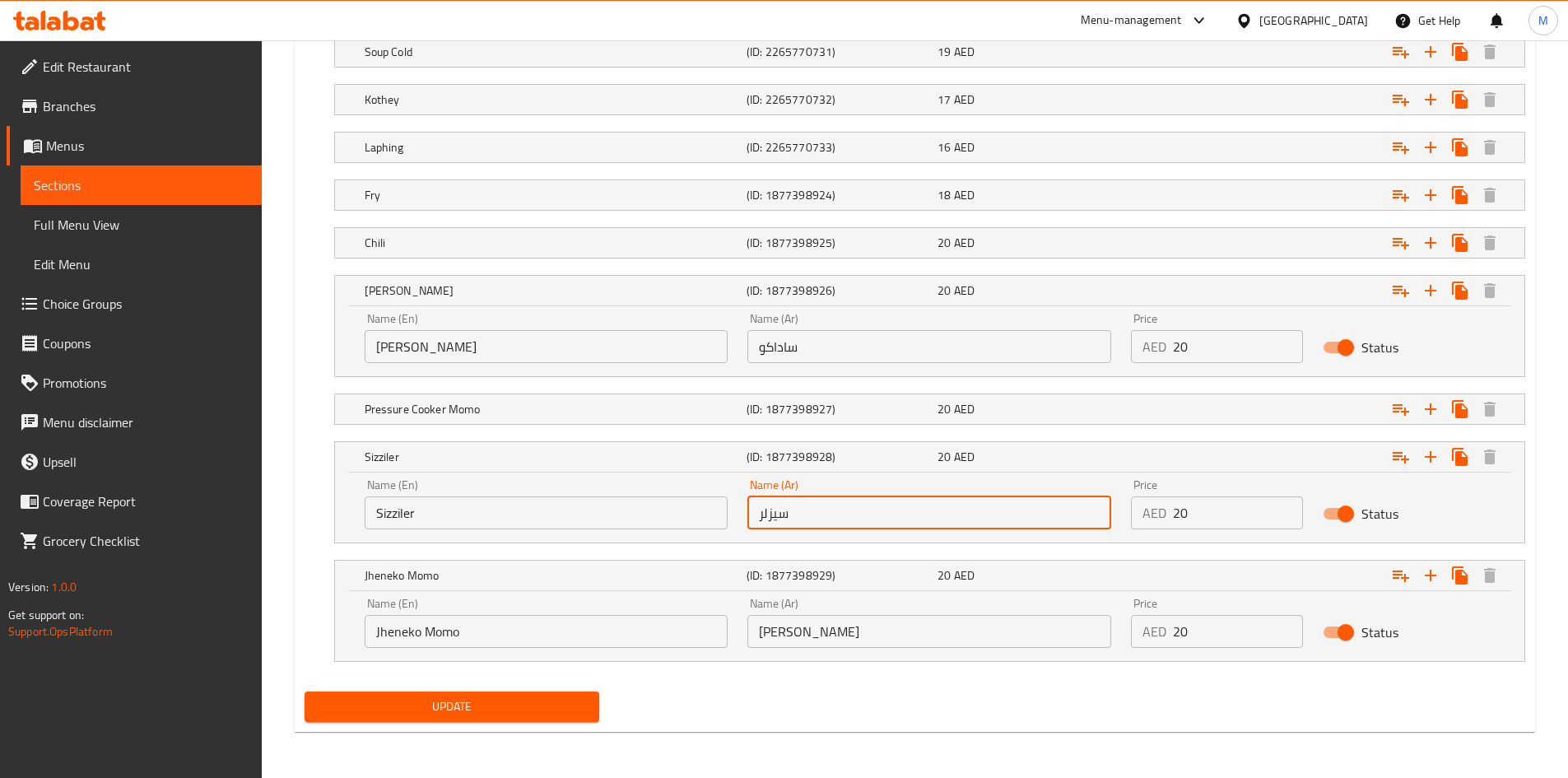
click at [794, 509] on input "سيزلر" at bounding box center [929, 513] width 364 height 33
click at [795, 509] on input "سيزلر" at bounding box center [929, 513] width 364 height 33
drag, startPoint x: 795, startPoint y: 509, endPoint x: 793, endPoint y: 501, distance: 8.2
click at [795, 509] on input "سيزلر" at bounding box center [929, 513] width 364 height 33
click at [501, 458] on h5 "Sizziler" at bounding box center [552, 457] width 375 height 16
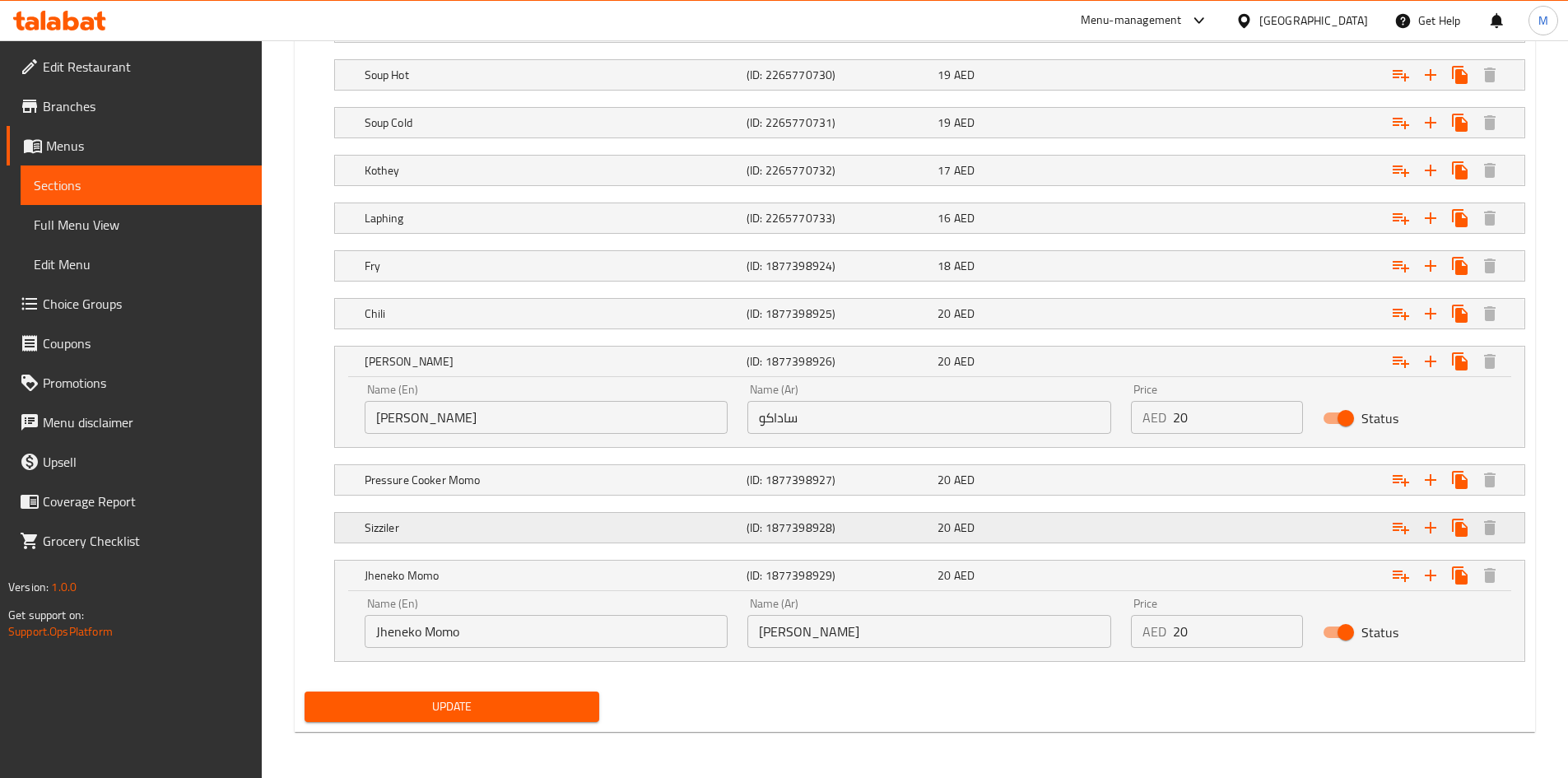
scroll to position [1064, 0]
click at [529, 530] on h5 "Sizziler" at bounding box center [552, 527] width 375 height 16
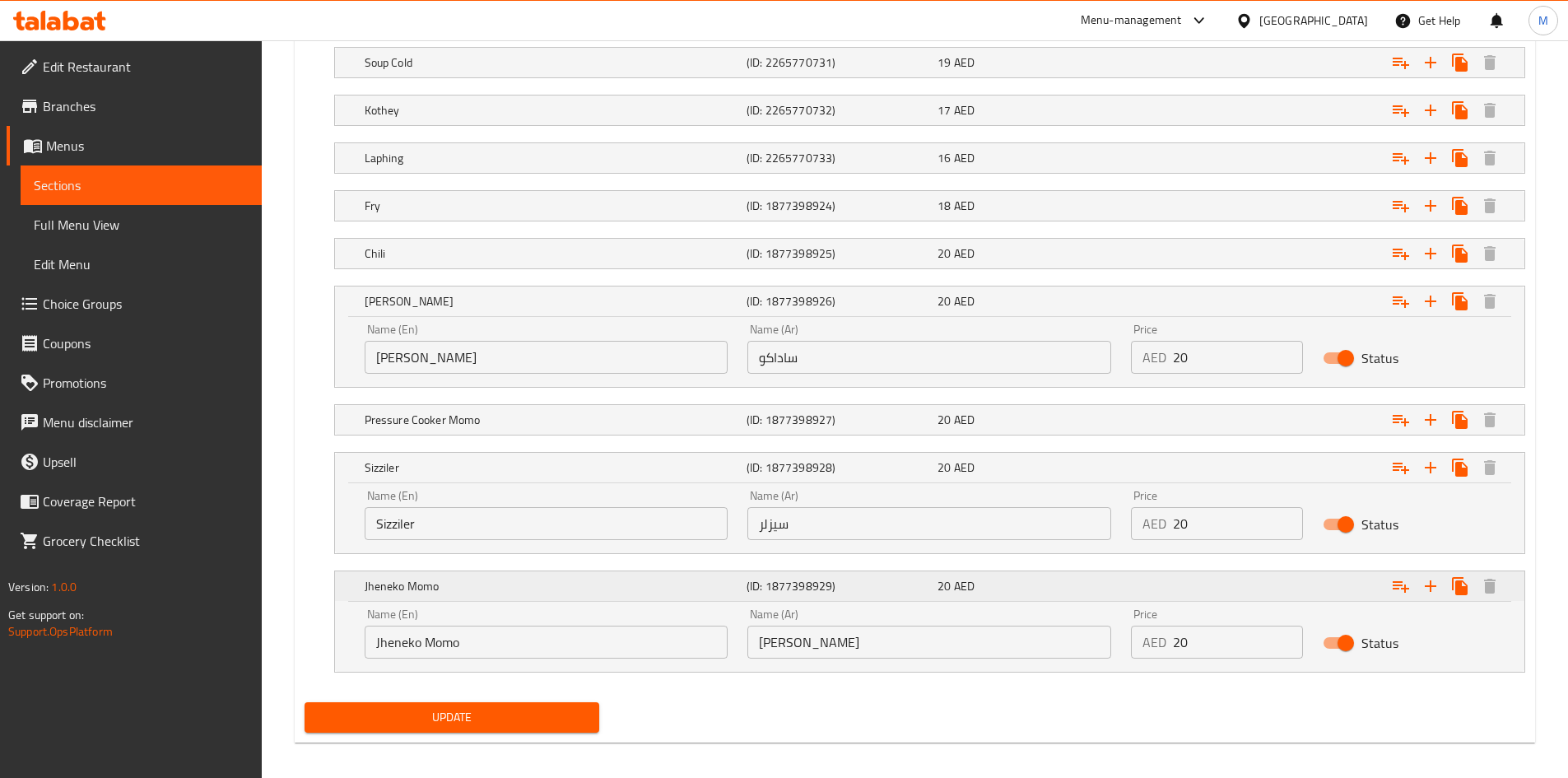
scroll to position [1136, 0]
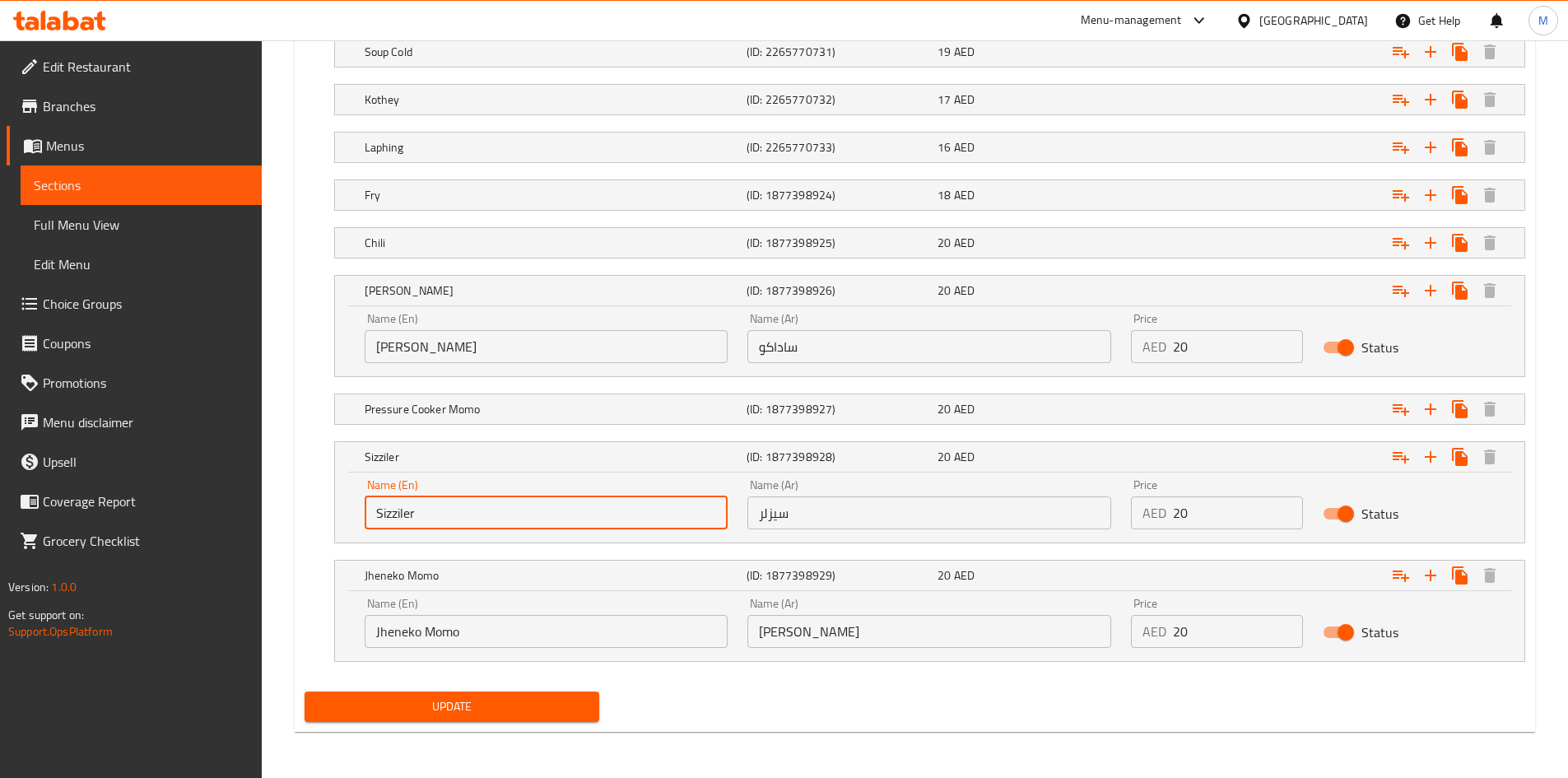
click at [400, 510] on input "Sizziler" at bounding box center [546, 513] width 364 height 33
click at [509, 575] on h5 "Jheneko Momo" at bounding box center [552, 576] width 375 height 16
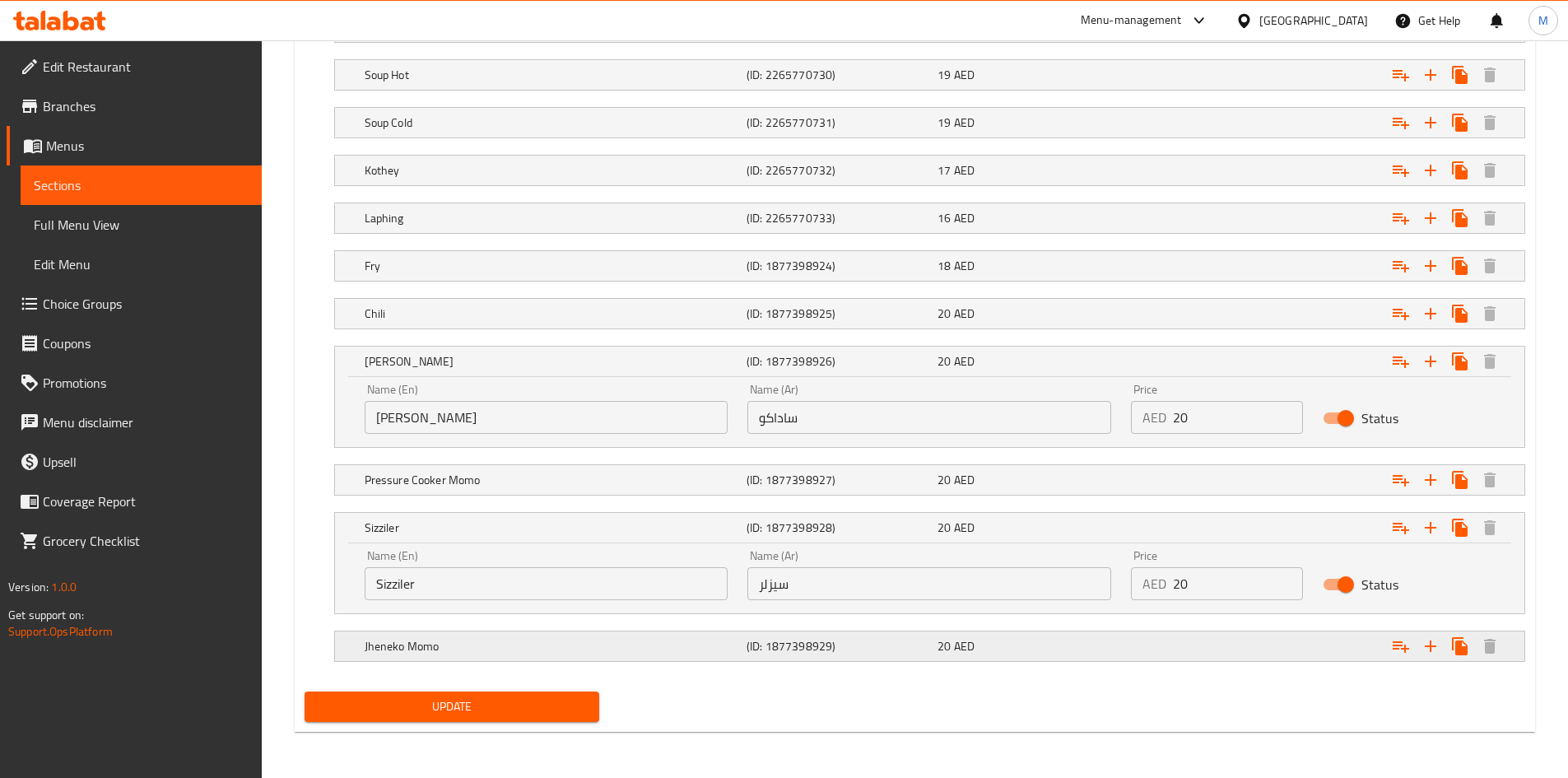
scroll to position [1064, 0]
click at [475, 641] on h5 "Jheneko Momo" at bounding box center [552, 646] width 375 height 16
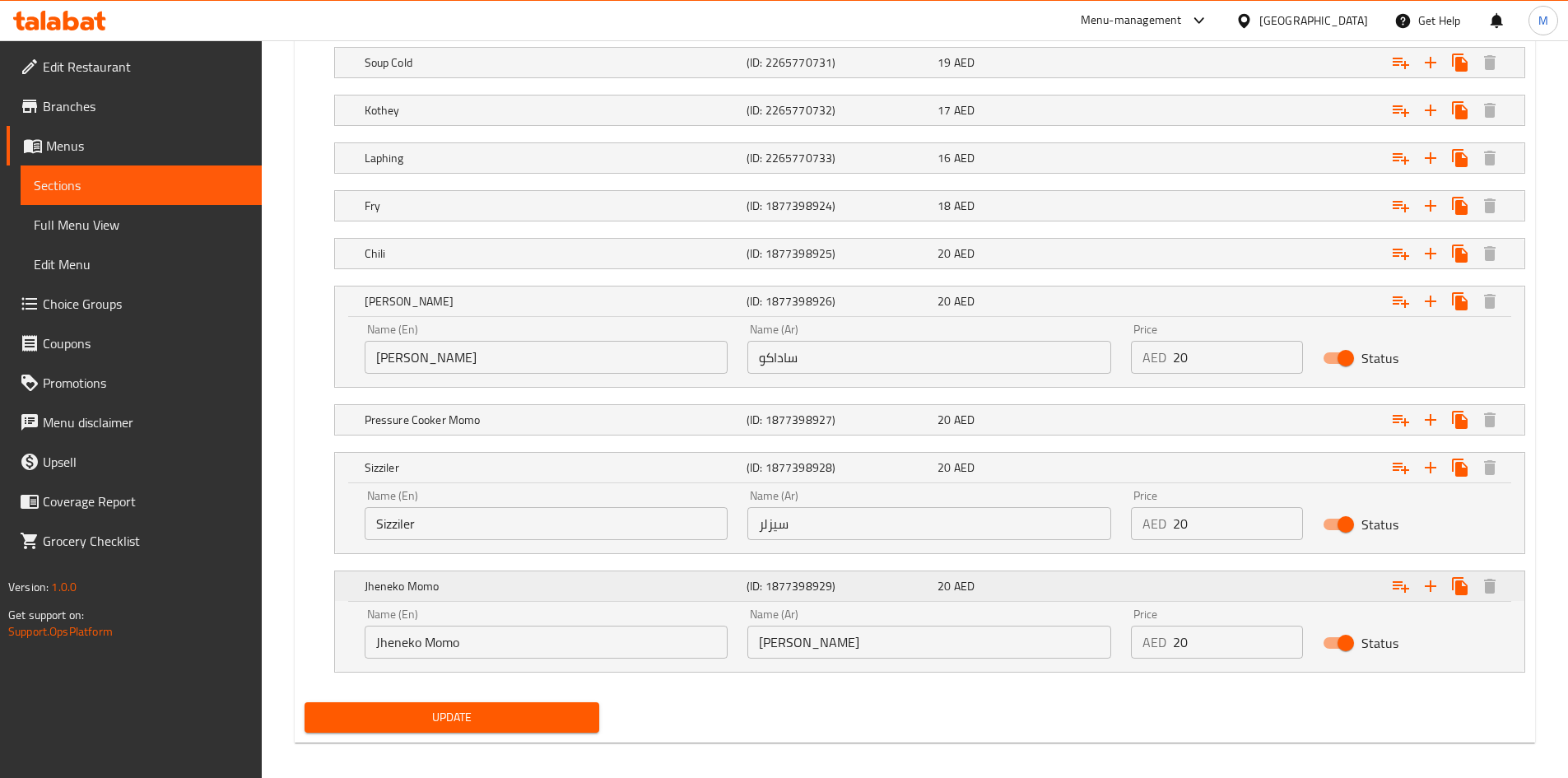
scroll to position [1136, 0]
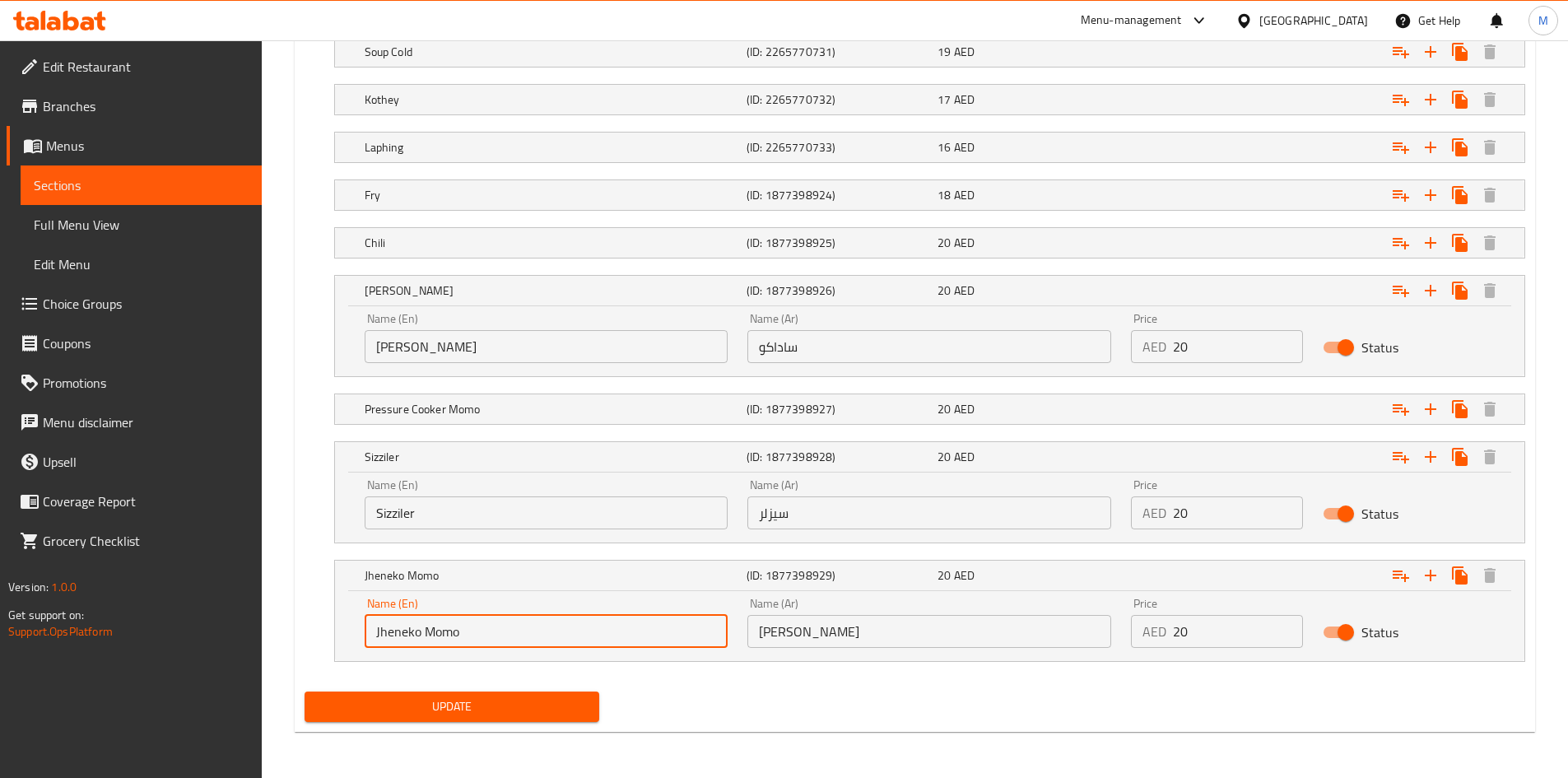
click at [415, 632] on input "Jheneko Momo" at bounding box center [546, 631] width 364 height 33
click at [413, 632] on input "Jheneko Momo" at bounding box center [546, 631] width 364 height 33
click at [851, 626] on input "جينيكو مومو" at bounding box center [929, 631] width 364 height 33
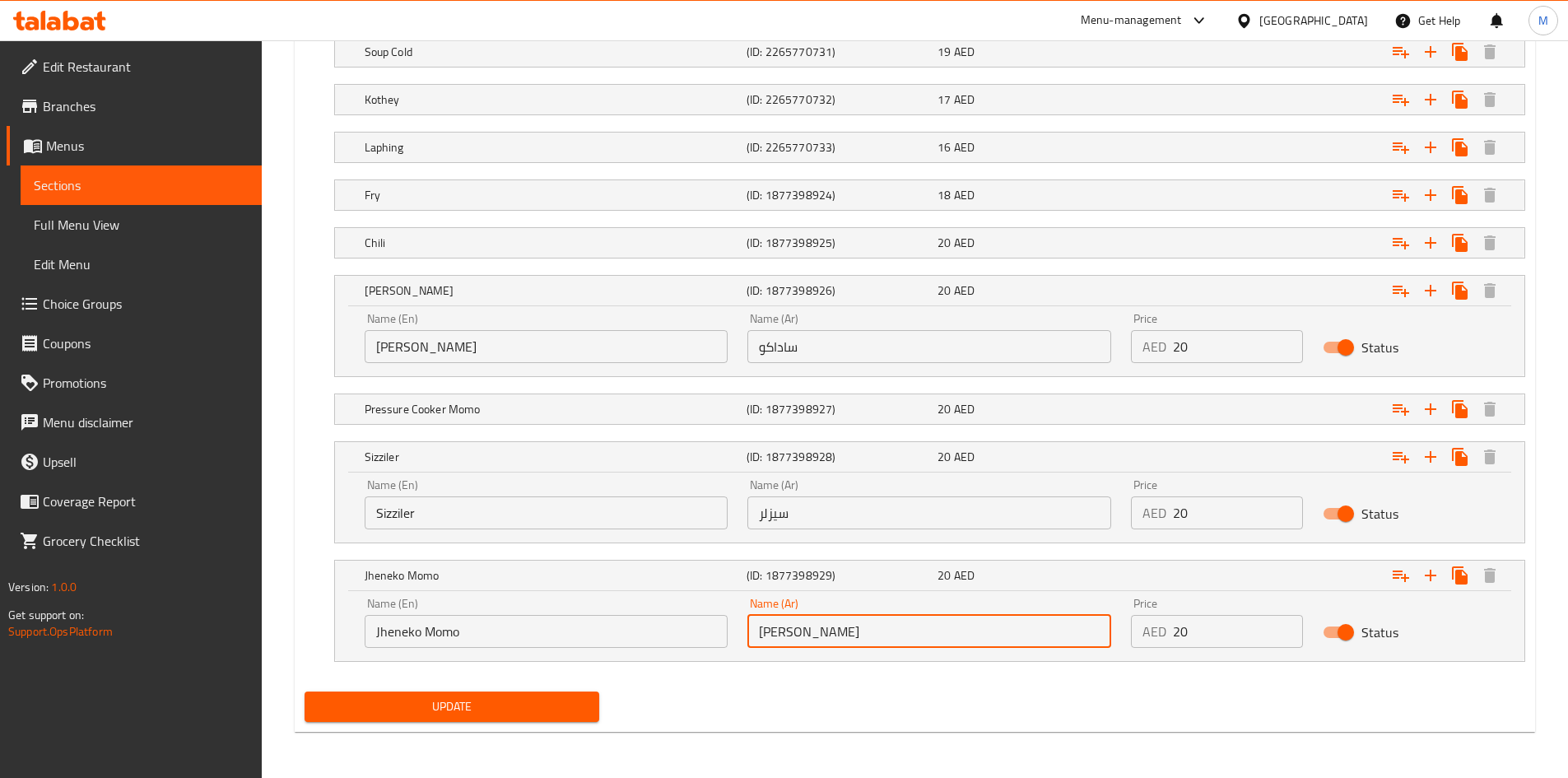
click at [851, 626] on input "جينيكو مومو" at bounding box center [929, 631] width 364 height 33
click at [1220, 642] on input "20" at bounding box center [1238, 631] width 130 height 33
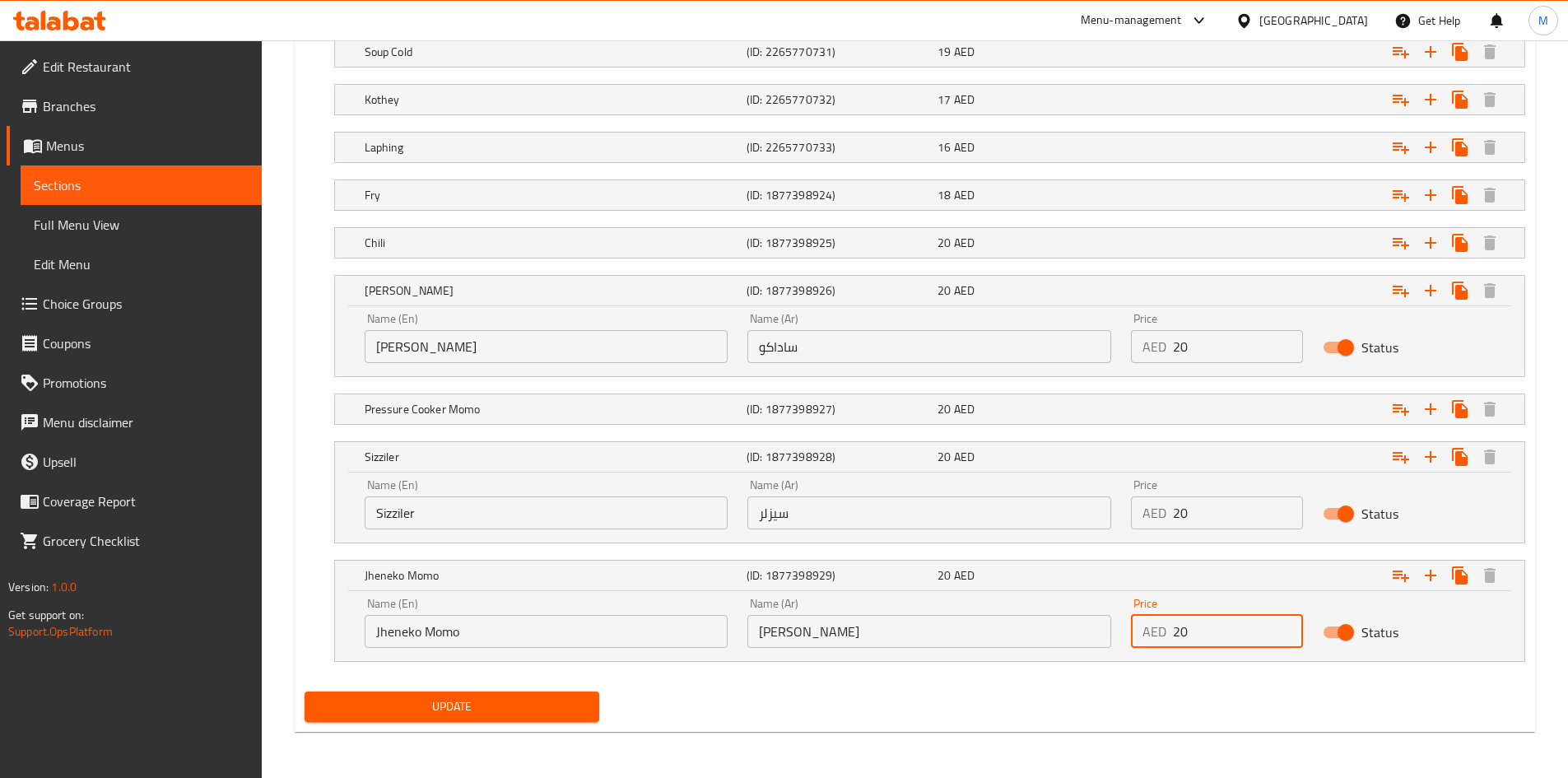
click at [1220, 642] on input "20" at bounding box center [1238, 631] width 130 height 33
type input "18"
click at [974, 703] on div "Update" at bounding box center [915, 707] width 1233 height 44
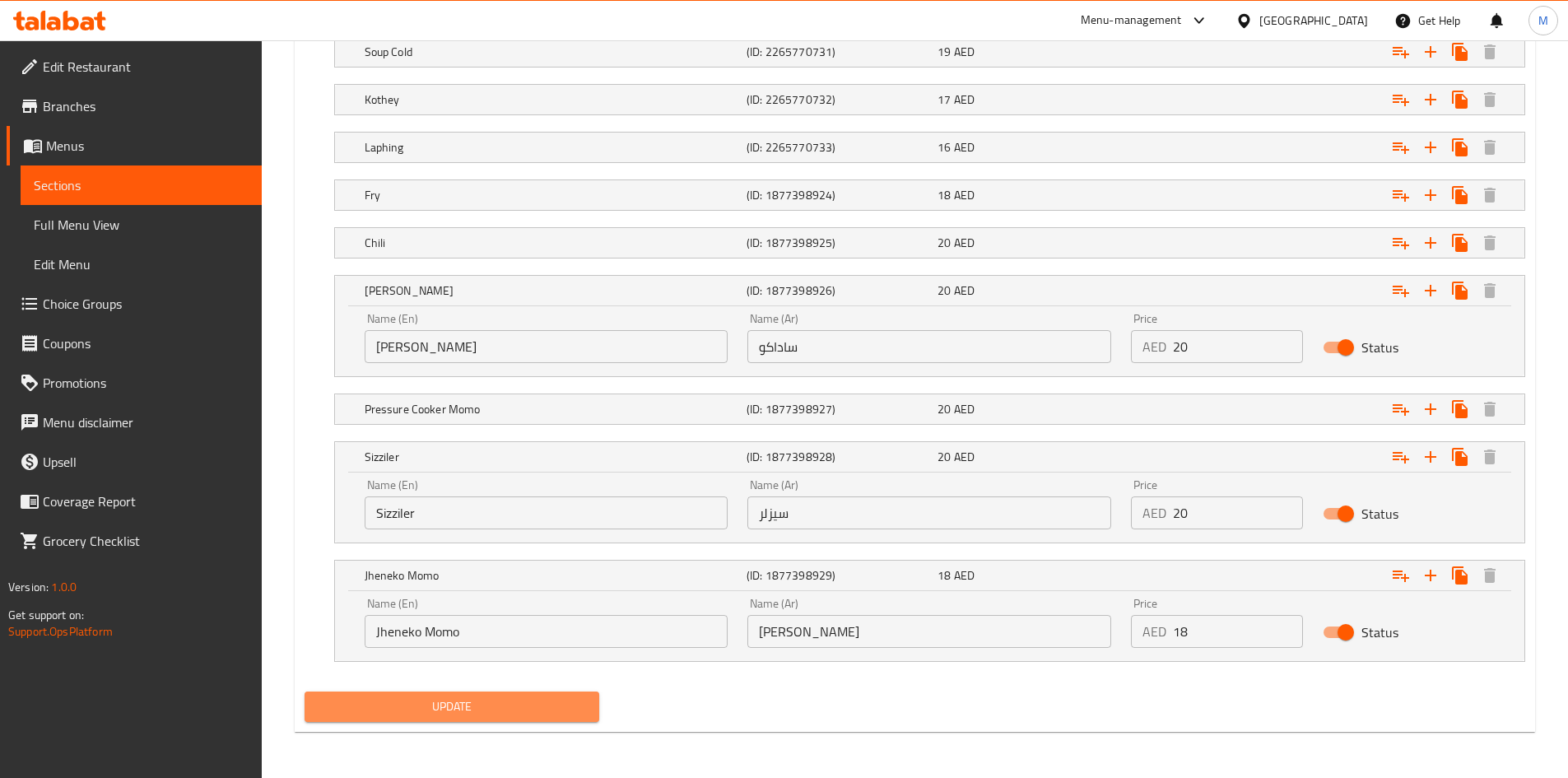
click at [553, 693] on button "Update" at bounding box center [452, 706] width 296 height 30
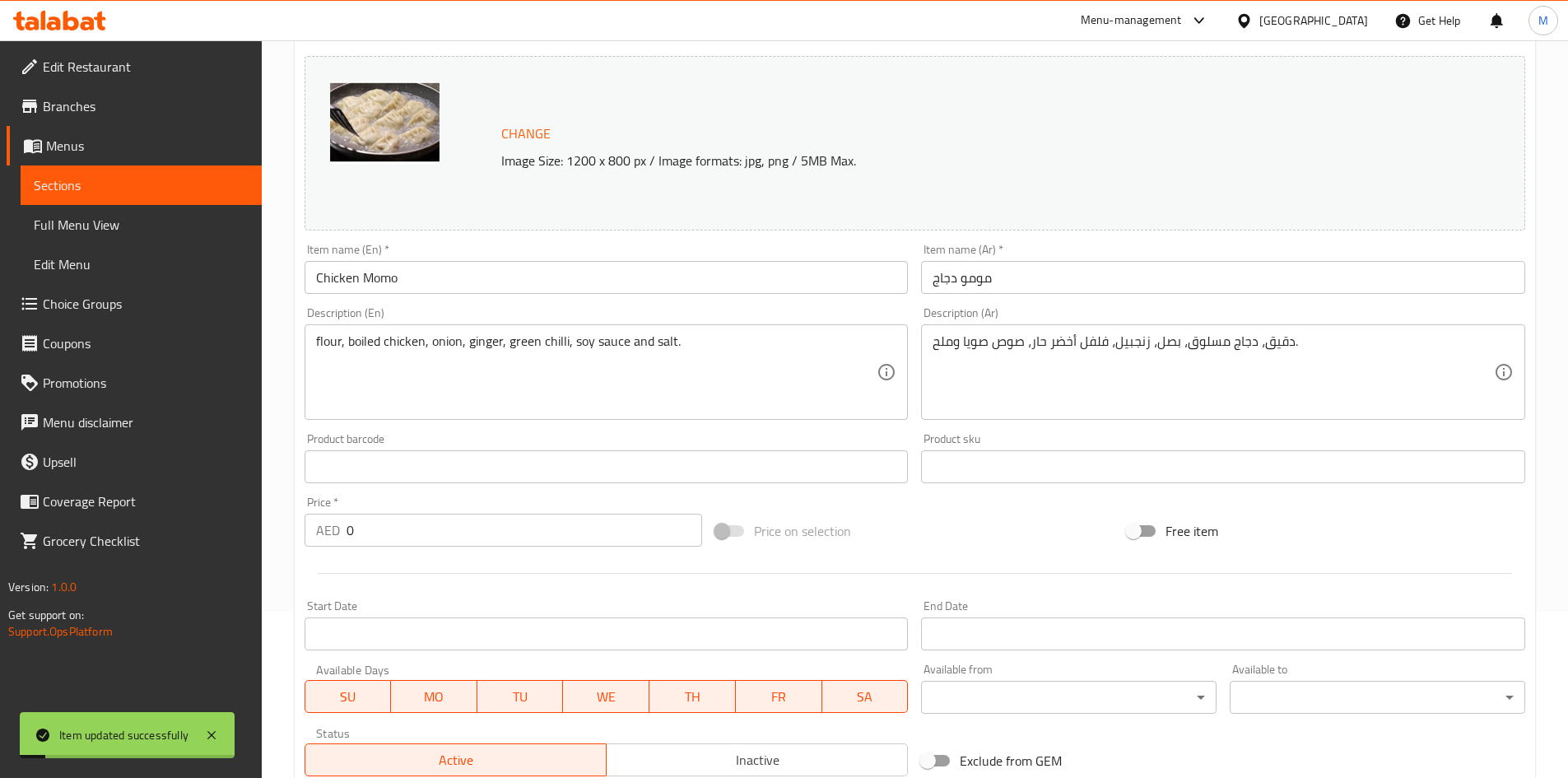
scroll to position [0, 0]
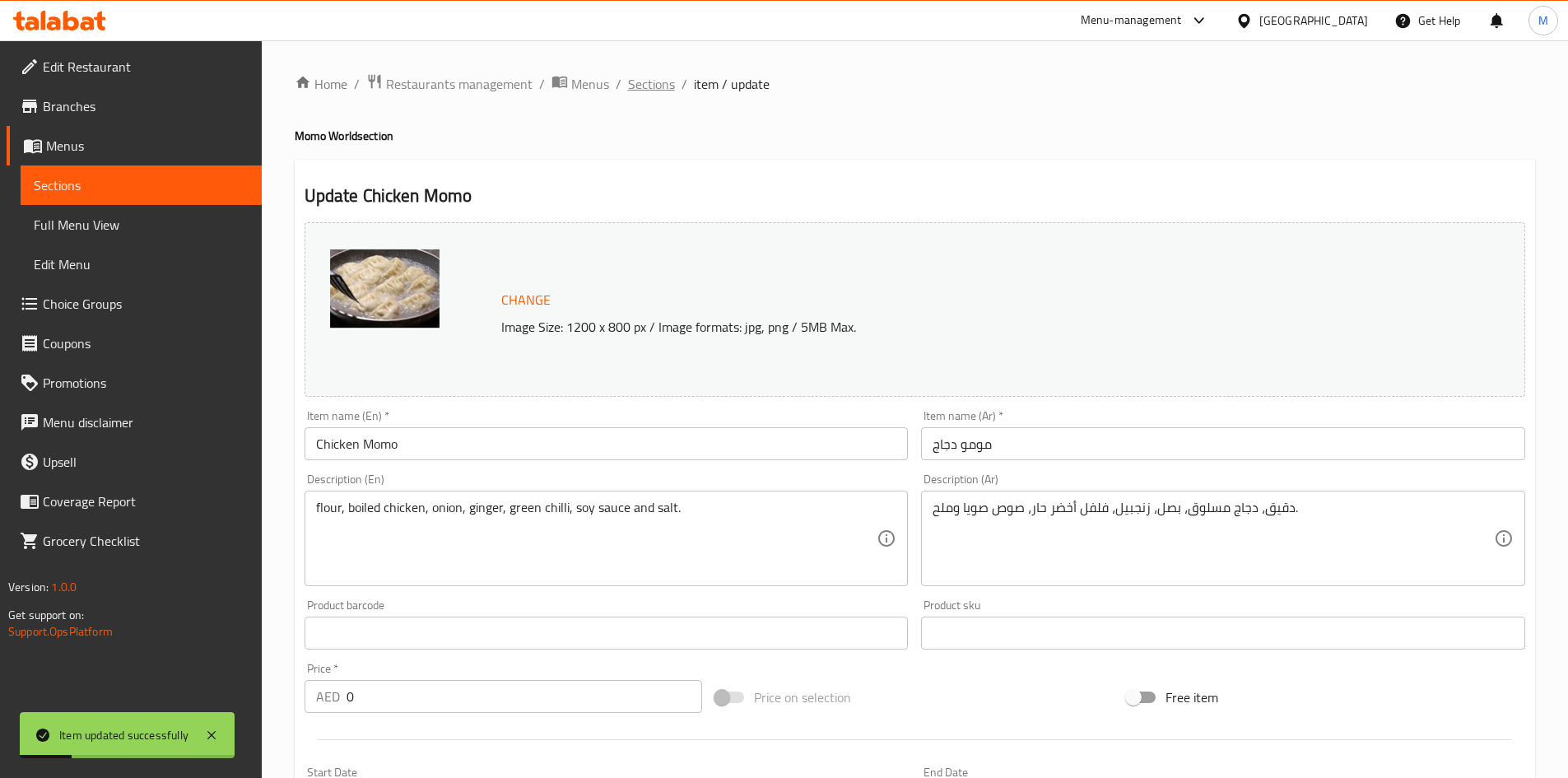
click at [643, 88] on span "Sections" at bounding box center [650, 84] width 47 height 20
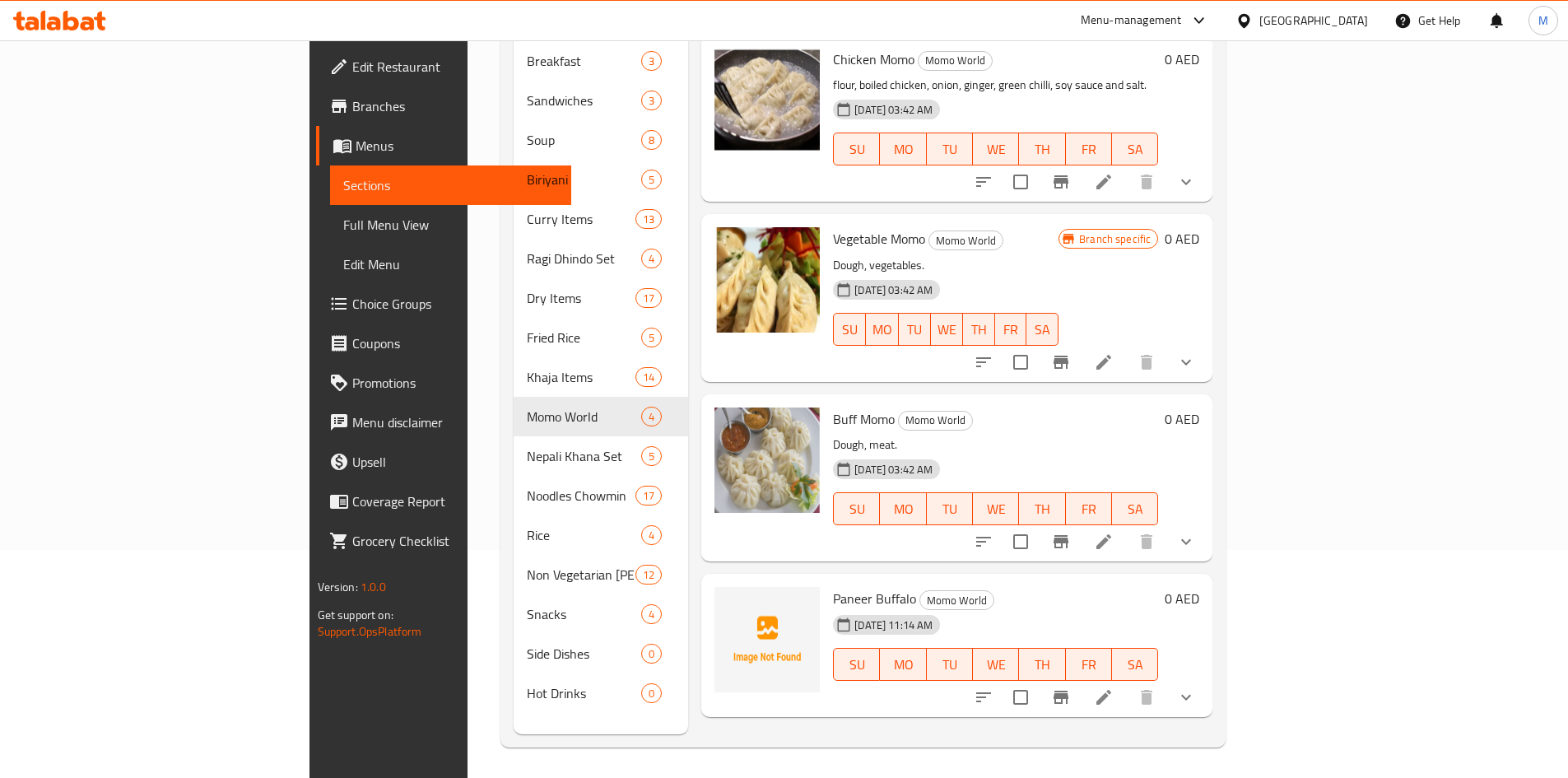
scroll to position [231, 0]
click at [1111, 687] on icon at bounding box center [1104, 694] width 15 height 15
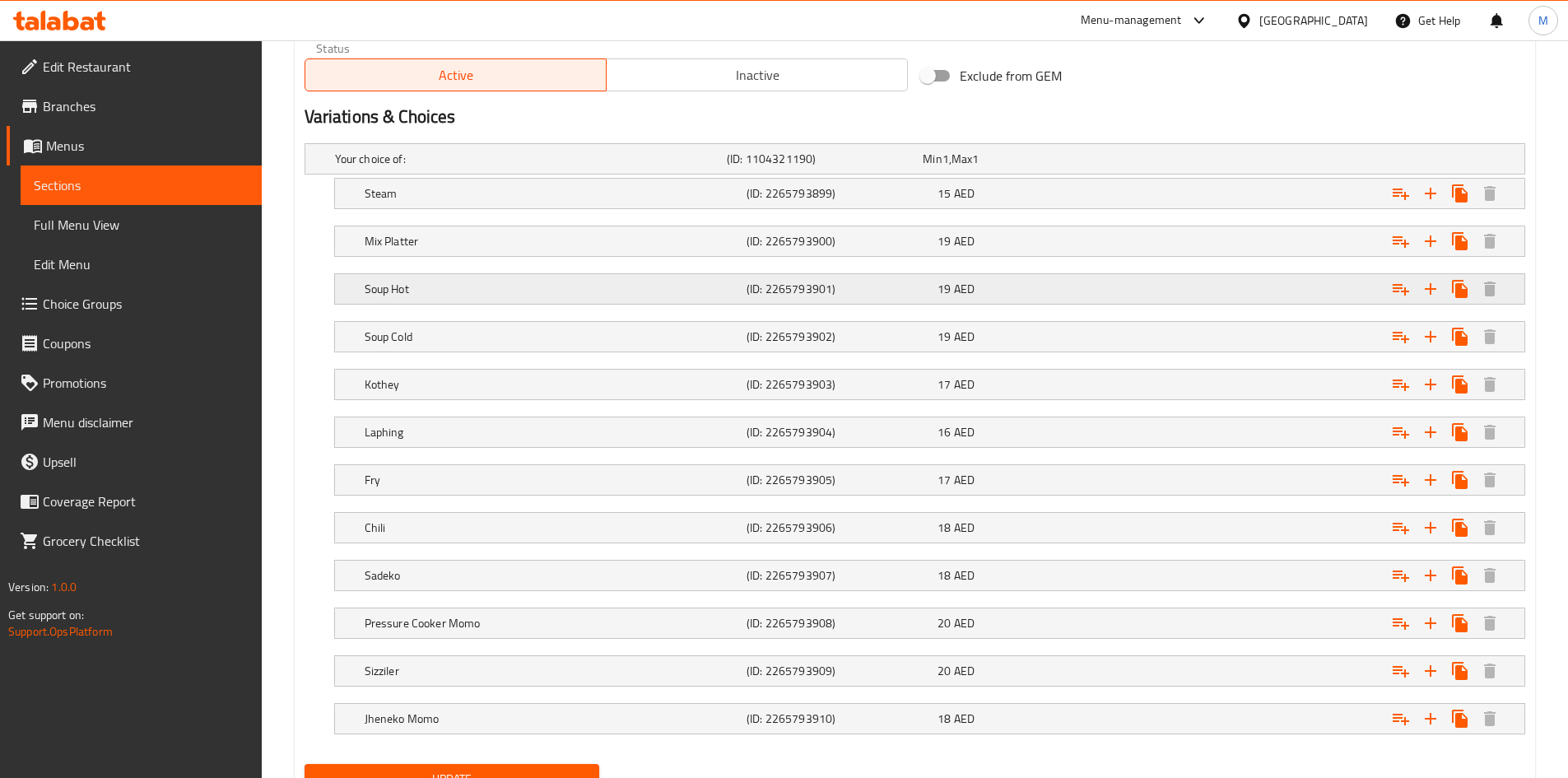
scroll to position [899, 0]
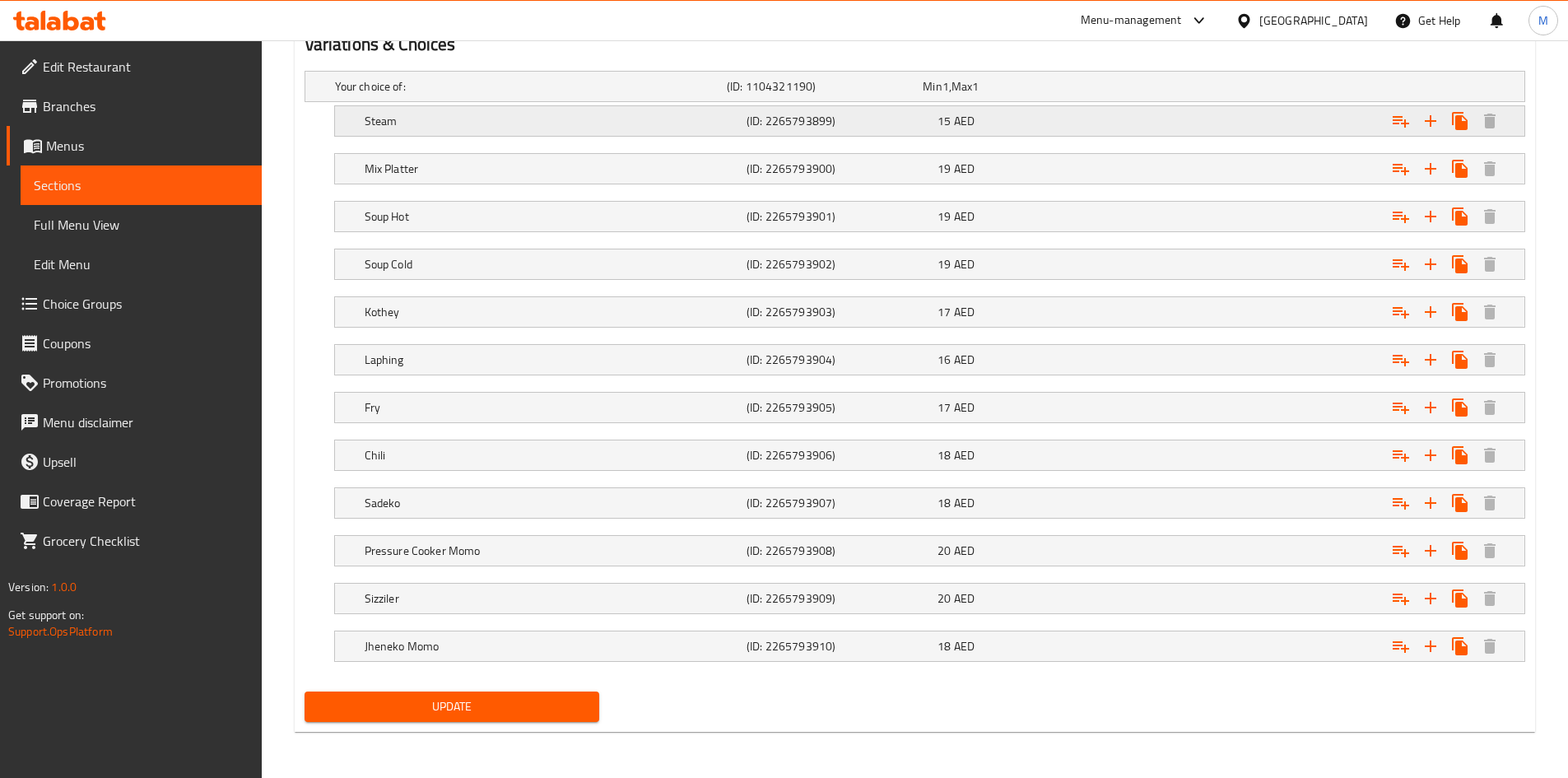
click at [475, 123] on h5 "Steam" at bounding box center [552, 121] width 375 height 16
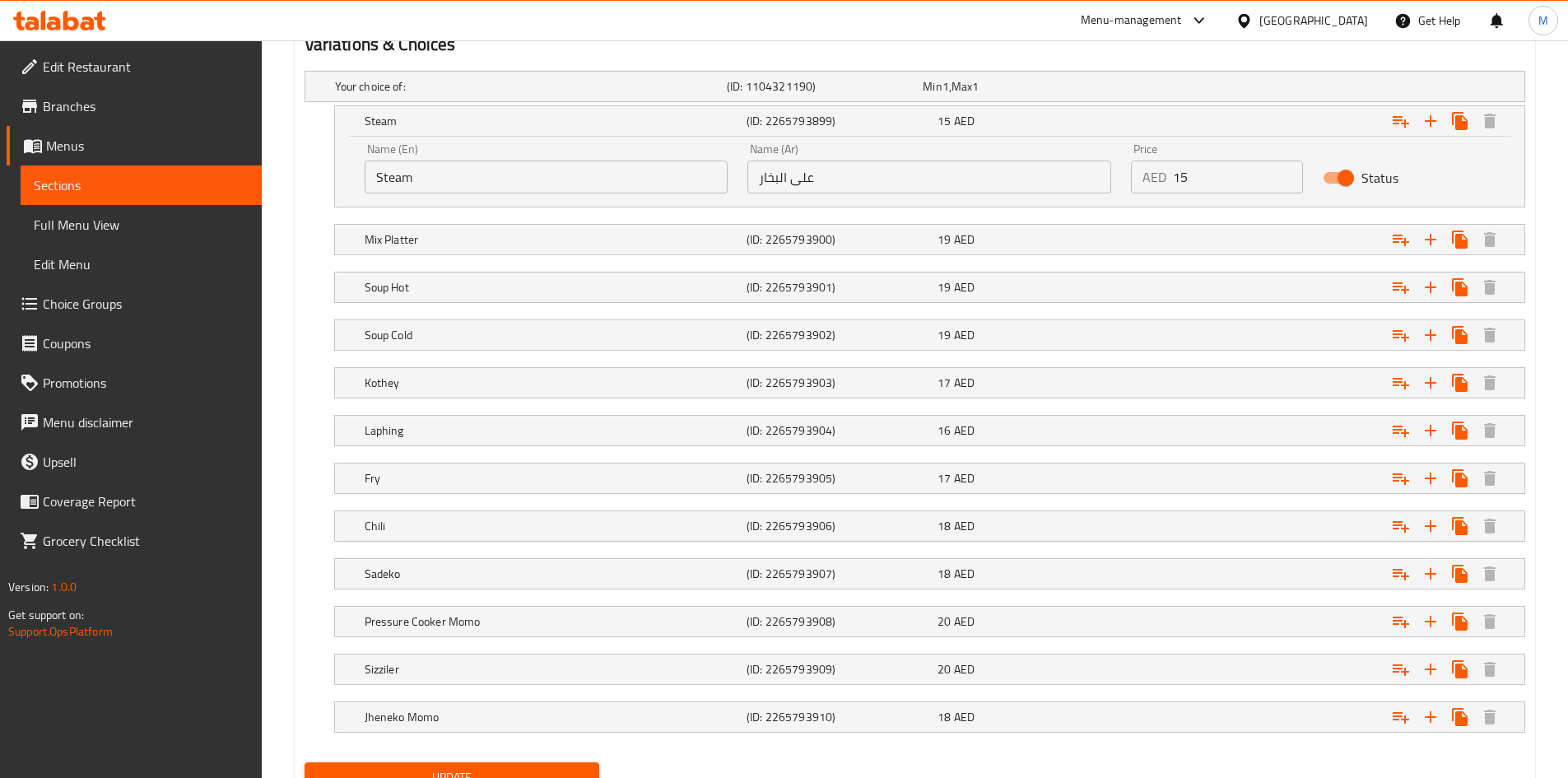
click at [428, 181] on input "Steam" at bounding box center [546, 177] width 364 height 33
click at [813, 172] on input "على البخار" at bounding box center [929, 177] width 364 height 33
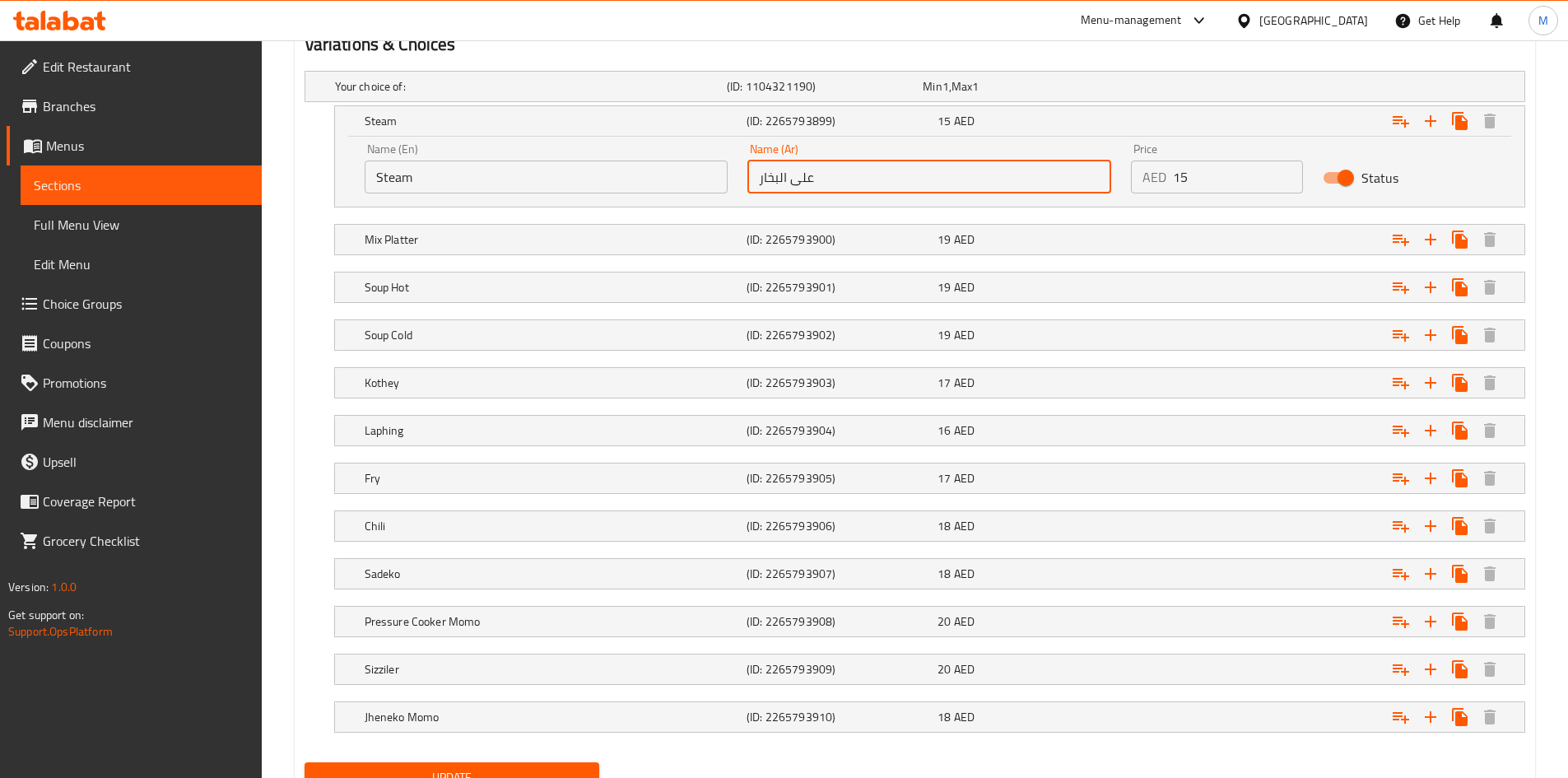
click at [813, 172] on input "على البخار" at bounding box center [929, 177] width 364 height 33
click at [539, 118] on h5 "Steam" at bounding box center [552, 121] width 375 height 16
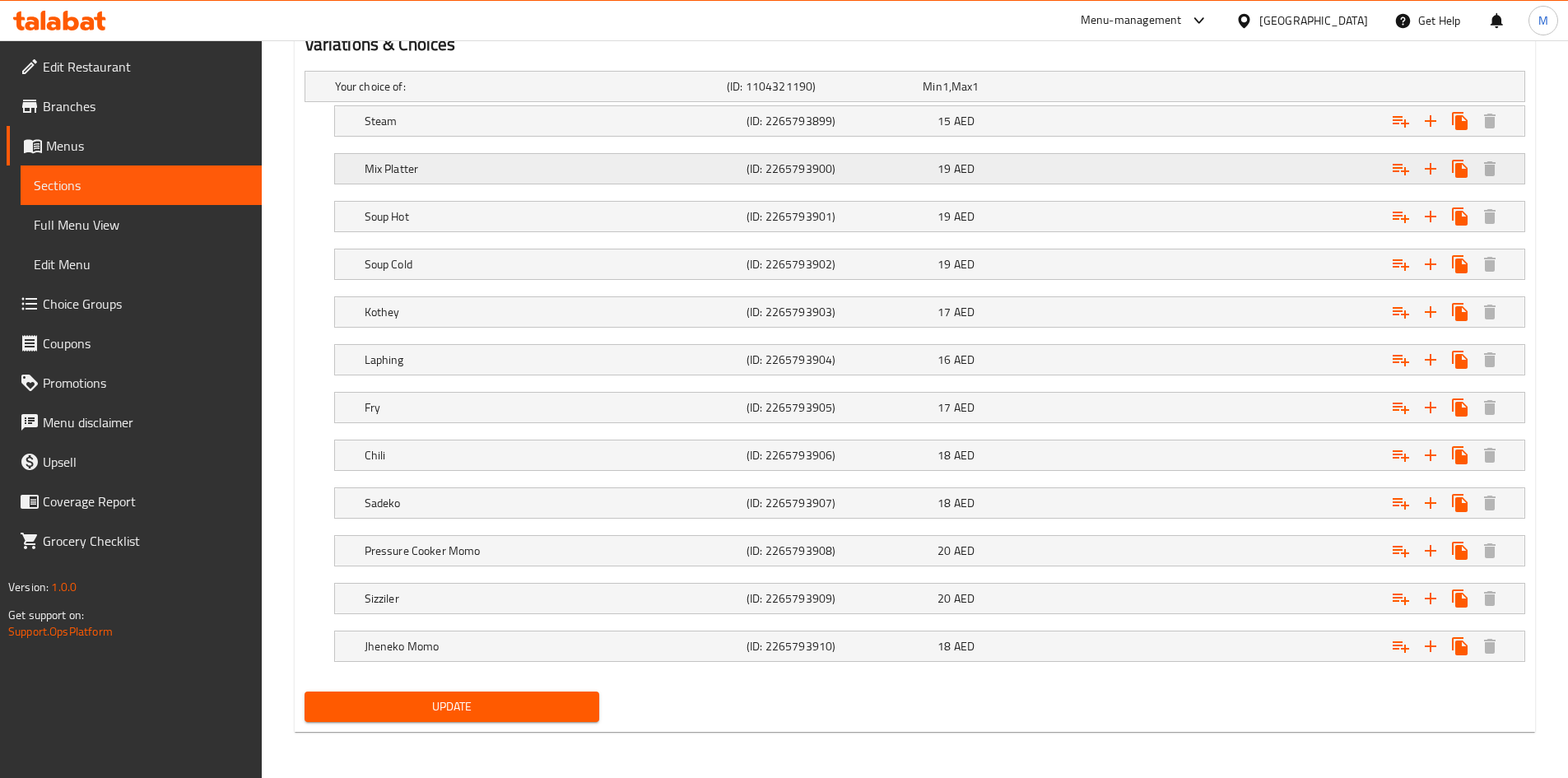
click at [505, 174] on h5 "Mix Platter" at bounding box center [552, 169] width 375 height 16
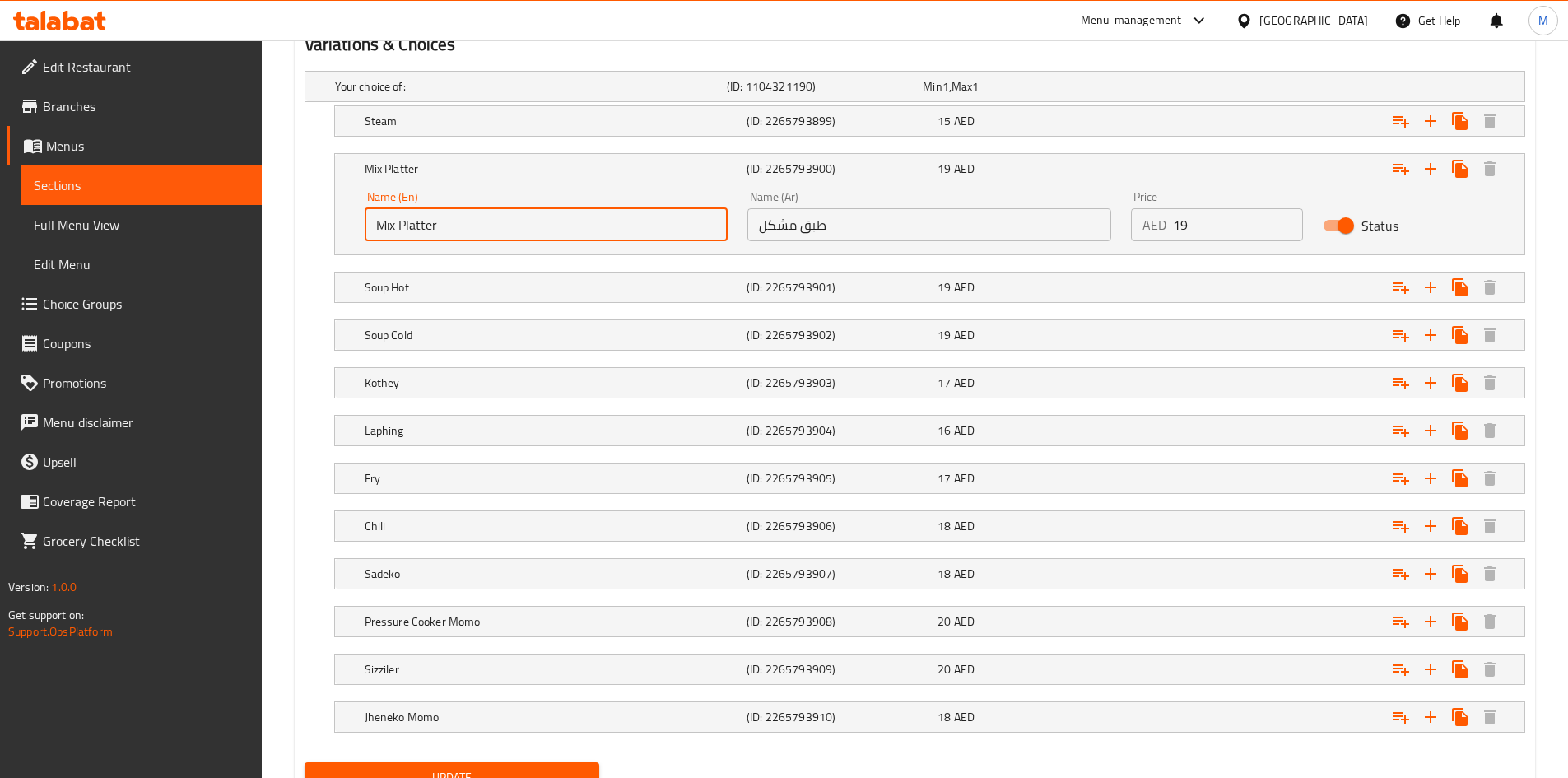
click at [455, 237] on input "Mix Platter" at bounding box center [546, 224] width 364 height 33
click at [455, 236] on input "Mix Platter" at bounding box center [546, 224] width 364 height 33
drag, startPoint x: 455, startPoint y: 236, endPoint x: 491, endPoint y: 168, distance: 76.9
click at [455, 235] on input "Mix Platter" at bounding box center [546, 224] width 364 height 33
click at [805, 231] on input "طبق مشكل" at bounding box center [929, 224] width 364 height 33
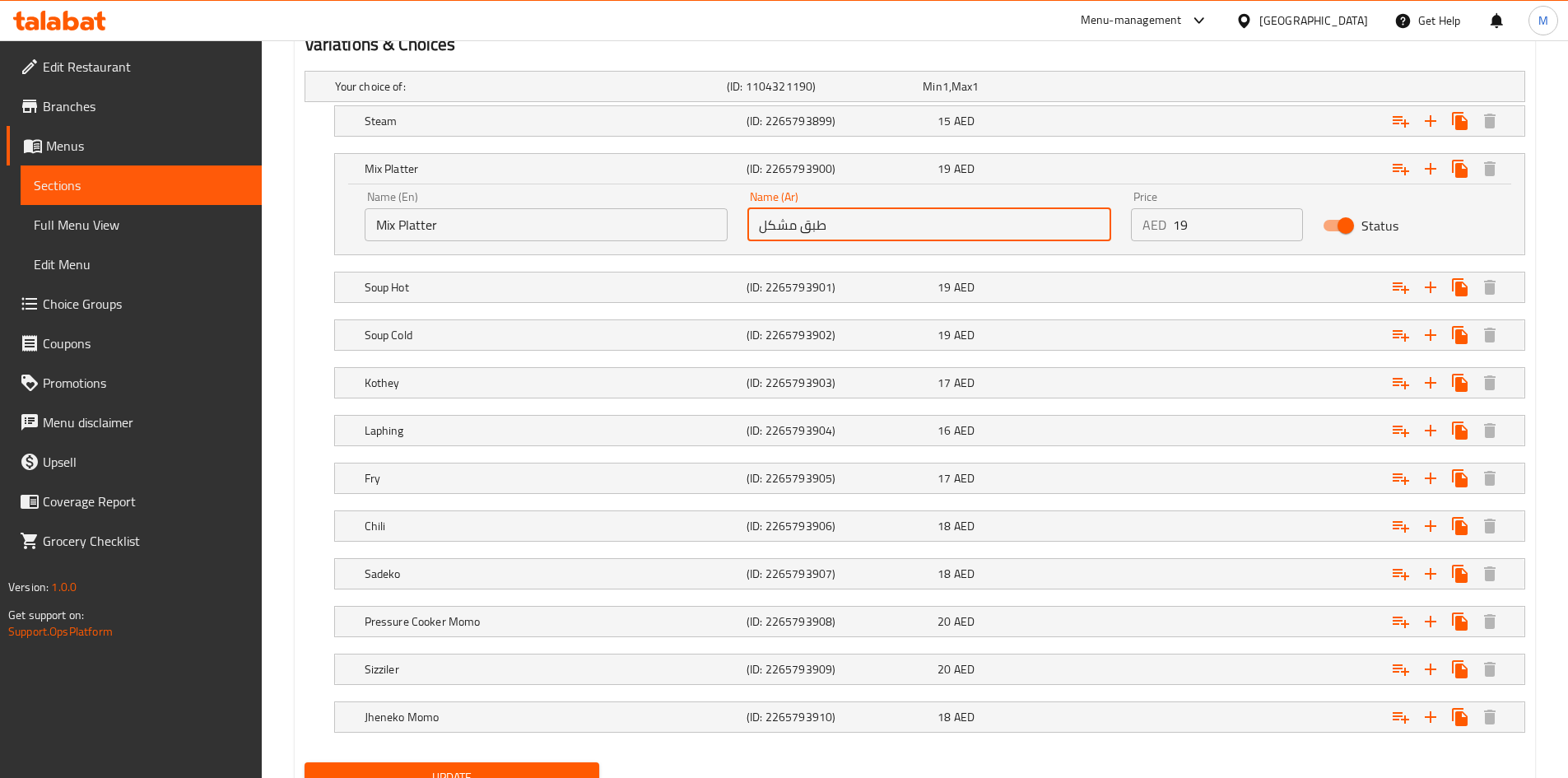
click at [804, 230] on input "طبق مشكل" at bounding box center [929, 224] width 364 height 33
click at [493, 166] on h5 "Mix Platter" at bounding box center [552, 169] width 375 height 16
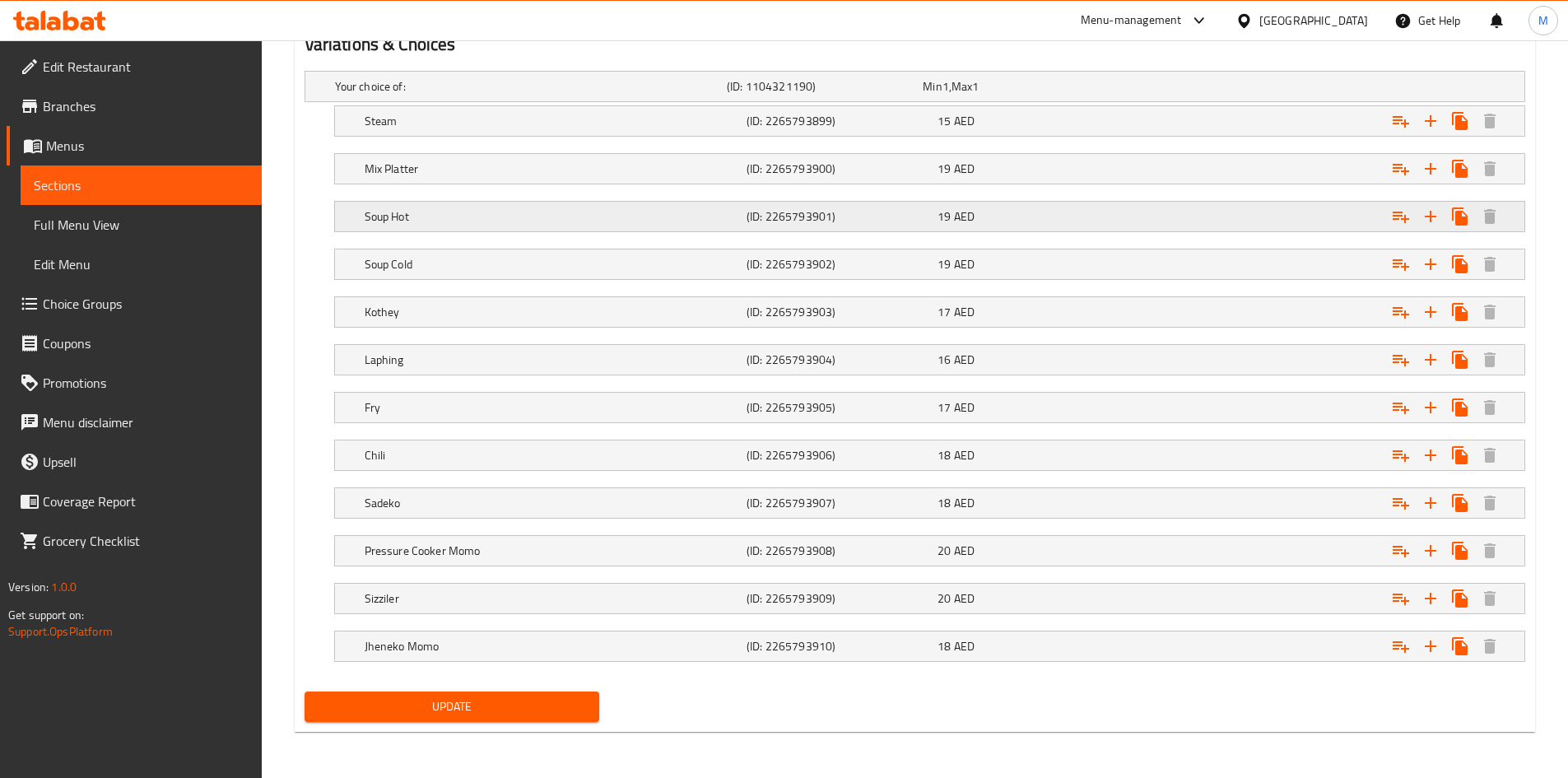
click at [467, 214] on h5 "Soup Hot" at bounding box center [552, 216] width 375 height 16
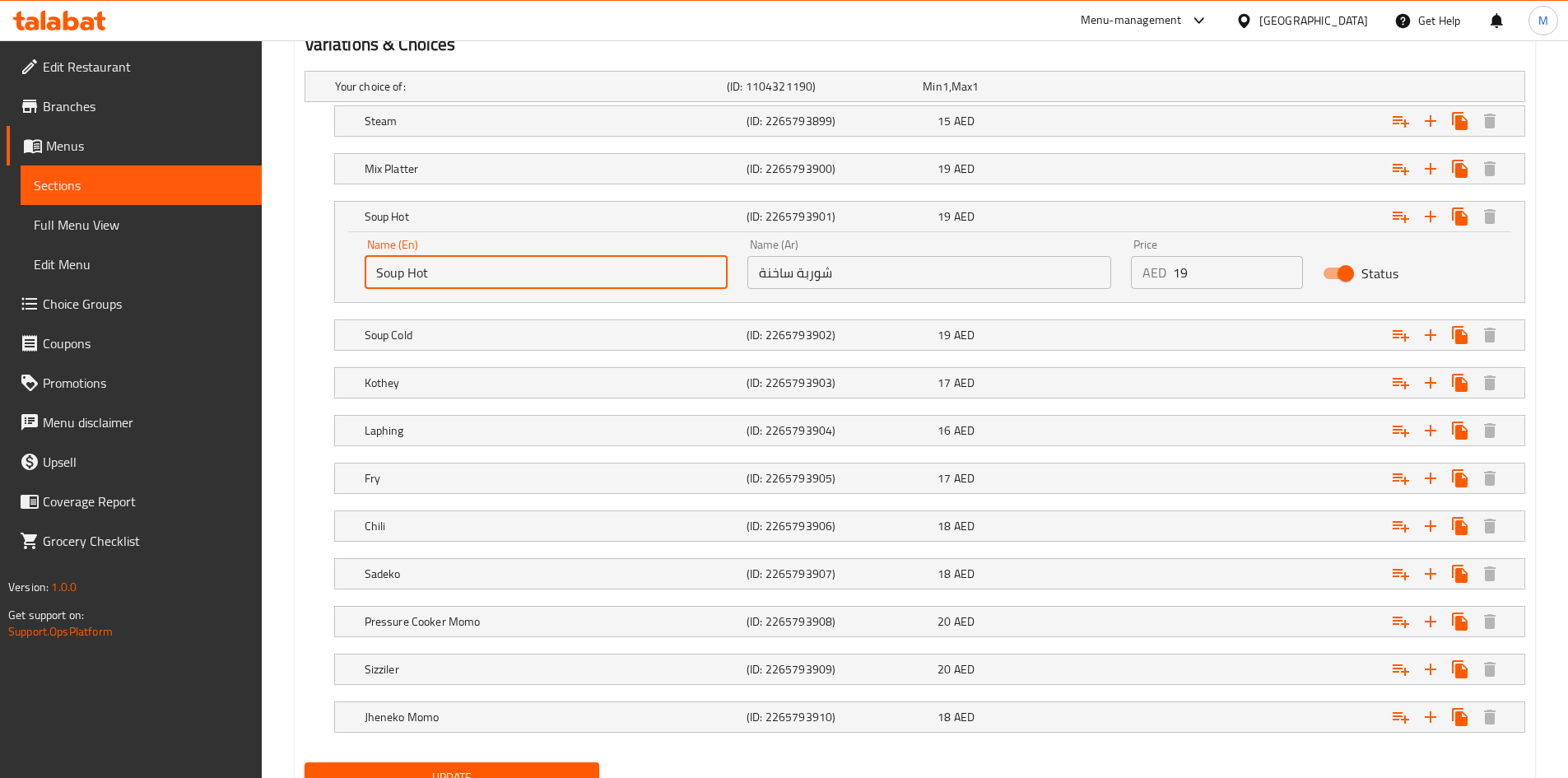
click at [467, 265] on input "Soup Hot" at bounding box center [546, 273] width 364 height 33
click at [467, 264] on input "Soup Hot" at bounding box center [546, 273] width 364 height 33
click at [827, 278] on input "شوربة ساخنة" at bounding box center [929, 273] width 364 height 33
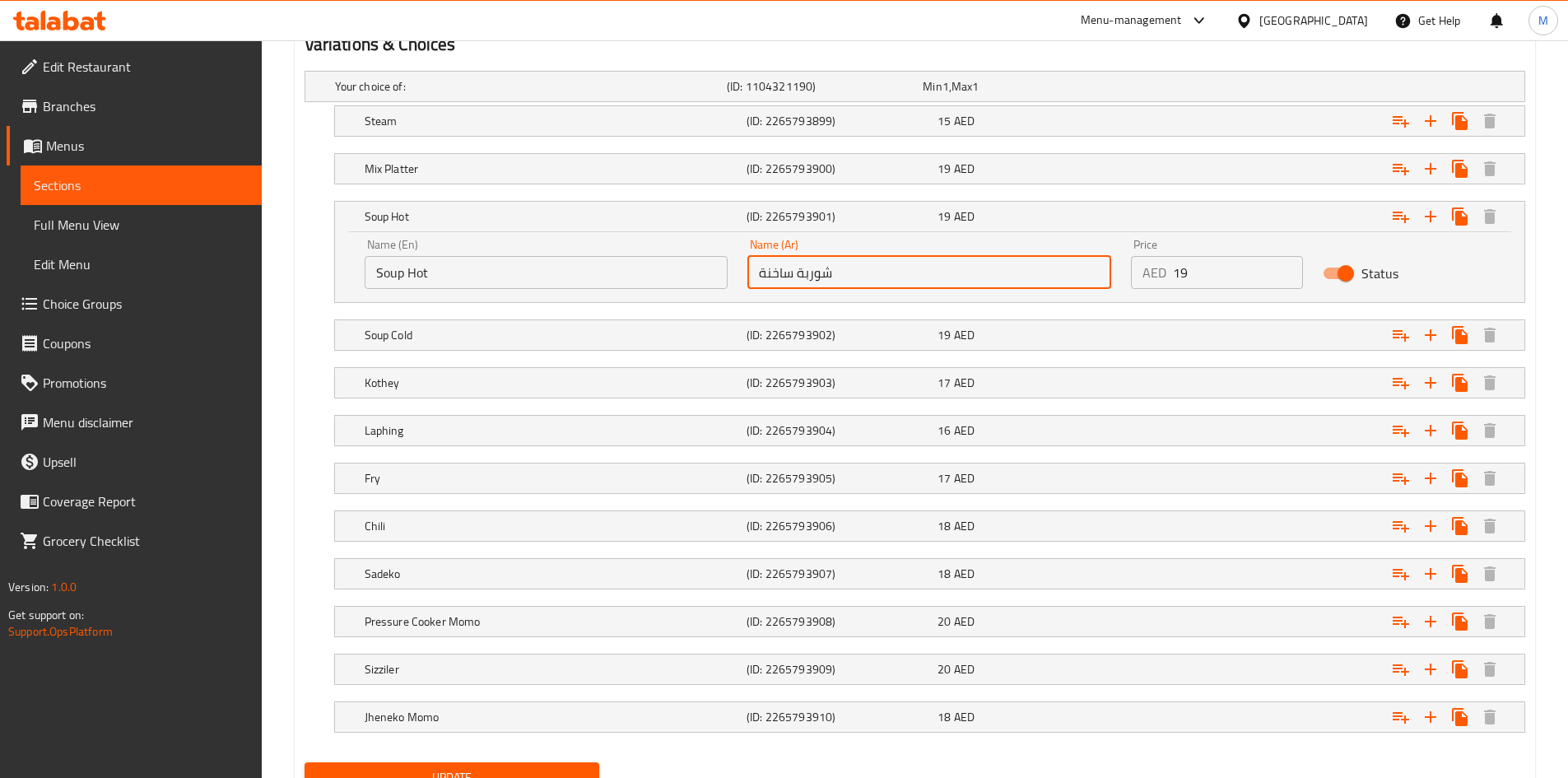
click at [826, 277] on input "شوربة ساخنة" at bounding box center [929, 273] width 364 height 33
click at [827, 276] on input "شوربة ساخنة" at bounding box center [929, 273] width 364 height 33
click at [508, 219] on h5 "Soup Hot" at bounding box center [552, 216] width 375 height 16
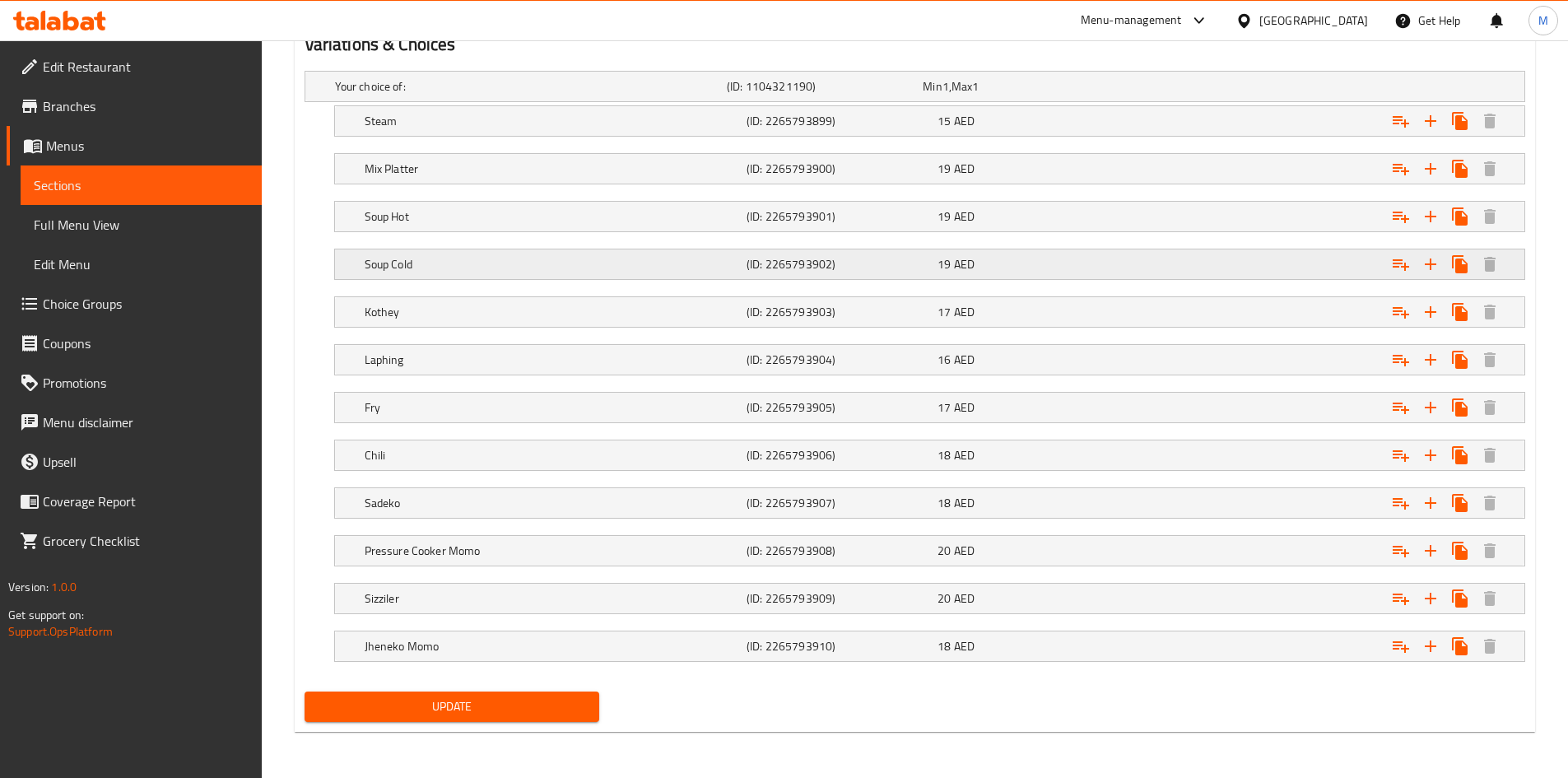
click at [455, 265] on h5 "Soup Cold" at bounding box center [552, 265] width 375 height 16
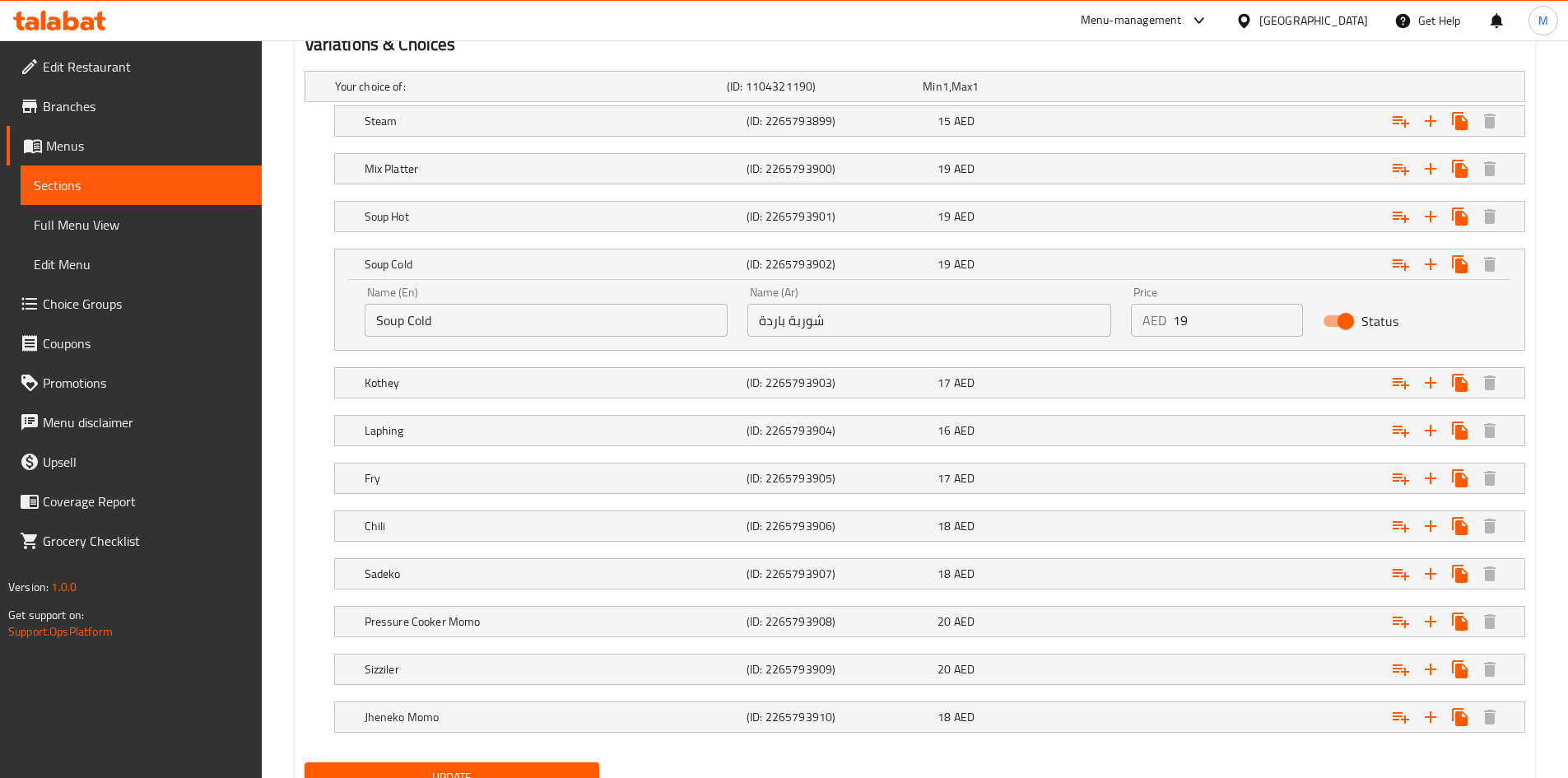
click at [441, 312] on input "Soup Cold" at bounding box center [546, 320] width 364 height 33
click at [441, 311] on input "Soup Cold" at bounding box center [546, 320] width 364 height 33
click at [862, 312] on input "شوربة باردة" at bounding box center [929, 320] width 364 height 33
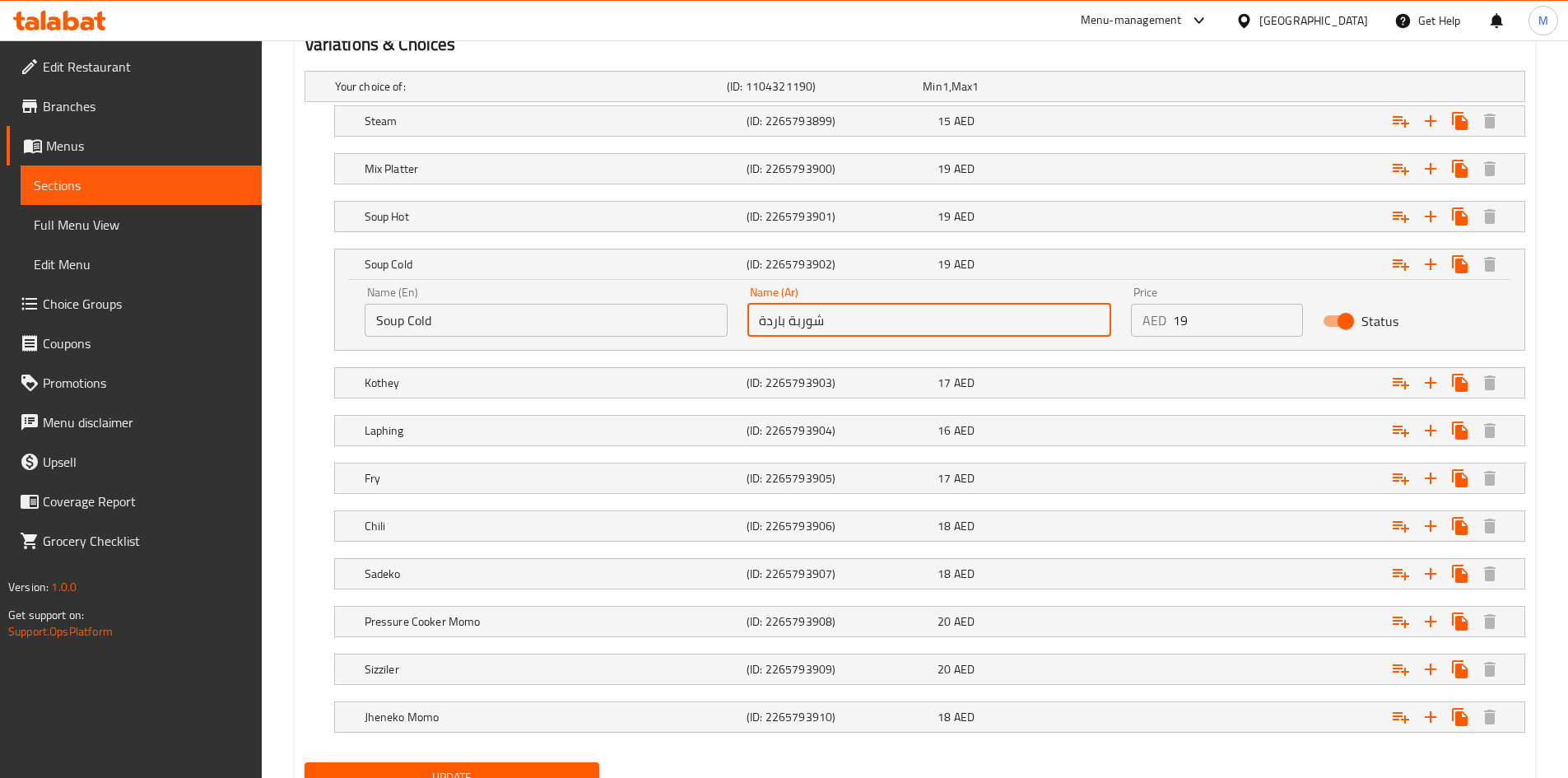
click at [862, 312] on input "شوربة باردة" at bounding box center [929, 320] width 364 height 33
click at [597, 278] on div "Soup Cold (ID: 2265793902) 19 AED" at bounding box center [934, 265] width 1147 height 36
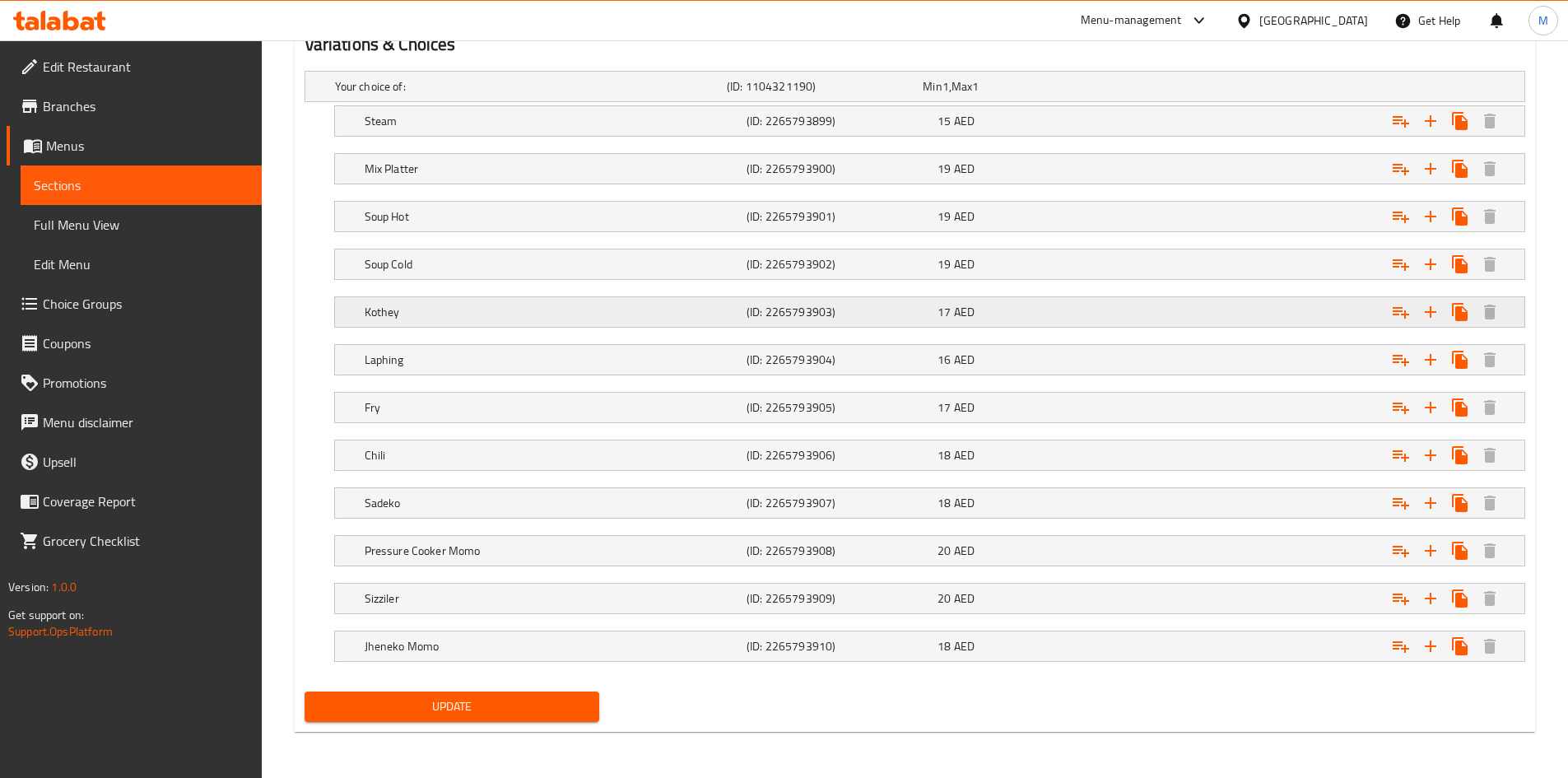
click at [493, 316] on h5 "Kothey" at bounding box center [552, 312] width 375 height 16
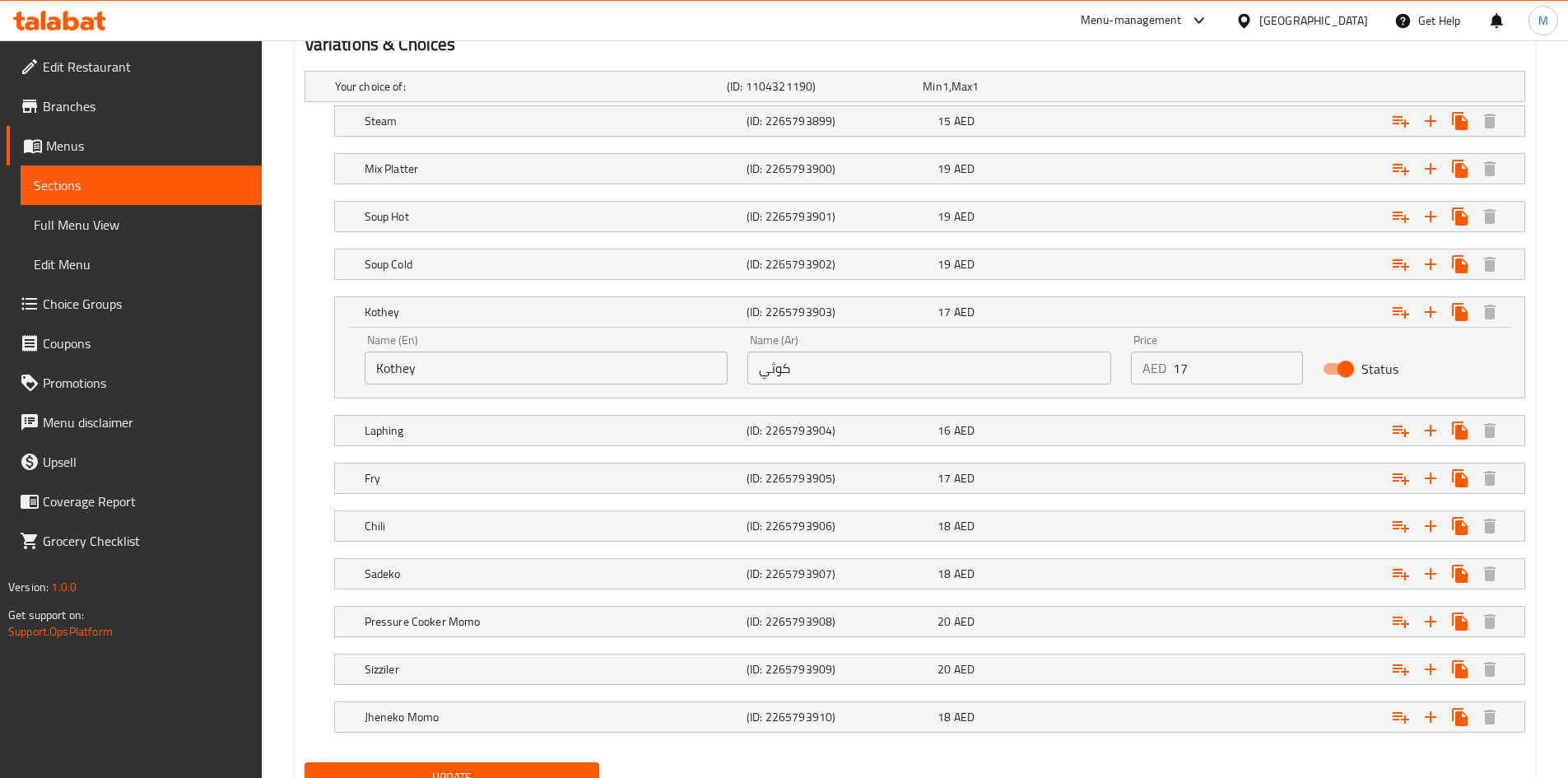
click at [452, 373] on input "Kothey" at bounding box center [546, 368] width 364 height 33
drag, startPoint x: 452, startPoint y: 373, endPoint x: 459, endPoint y: 352, distance: 22.1
click at [453, 373] on input "Kothey" at bounding box center [546, 368] width 364 height 33
click at [816, 371] on input "كوثي" at bounding box center [929, 368] width 364 height 33
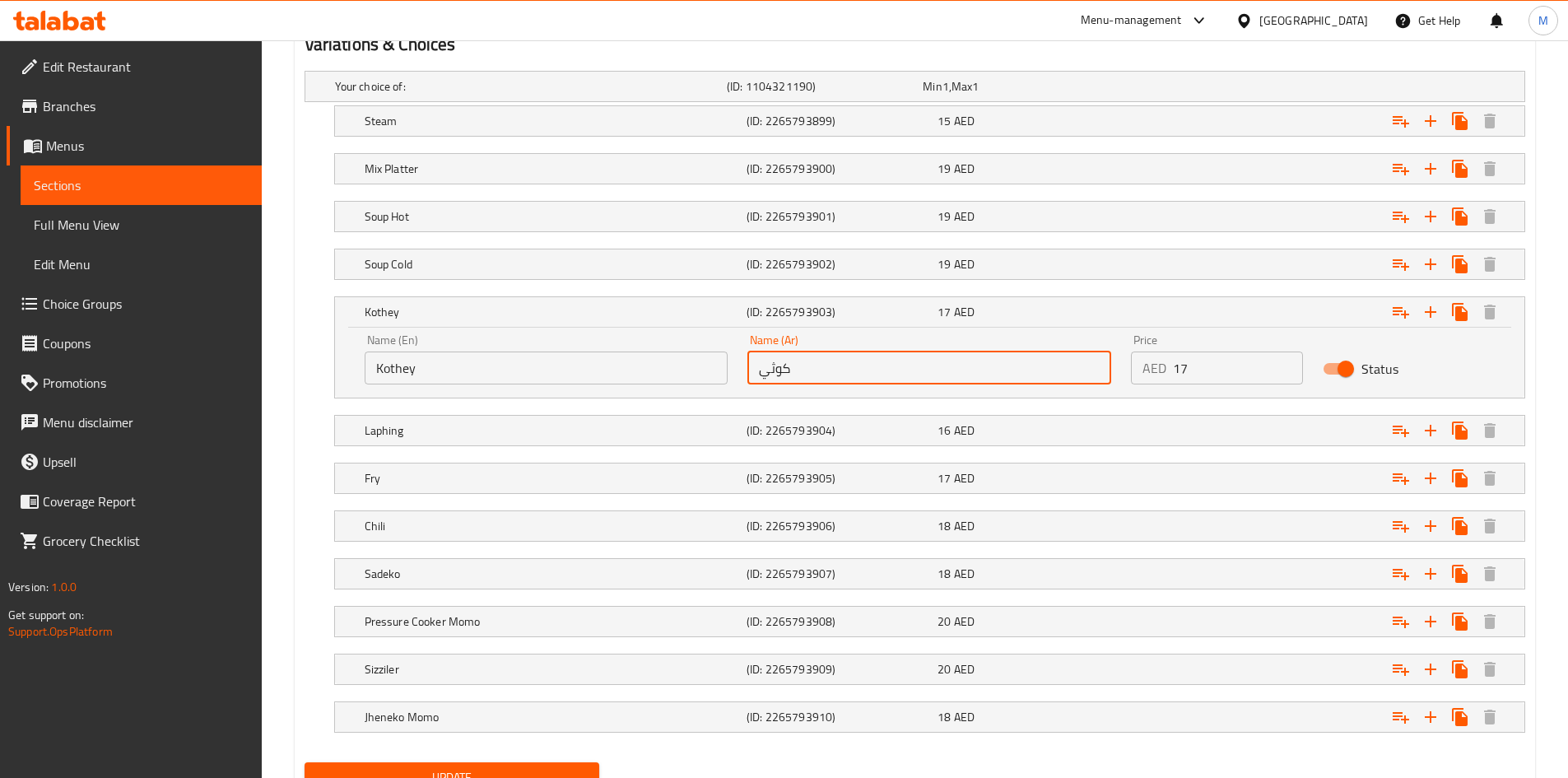
click at [816, 371] on input "كوثي" at bounding box center [929, 368] width 364 height 33
drag, startPoint x: 816, startPoint y: 371, endPoint x: 755, endPoint y: 321, distance: 78.9
click at [814, 369] on input "كوثي" at bounding box center [929, 368] width 364 height 33
click at [626, 297] on div "Kothey (ID: 2265793903) 17 AED" at bounding box center [934, 312] width 1147 height 36
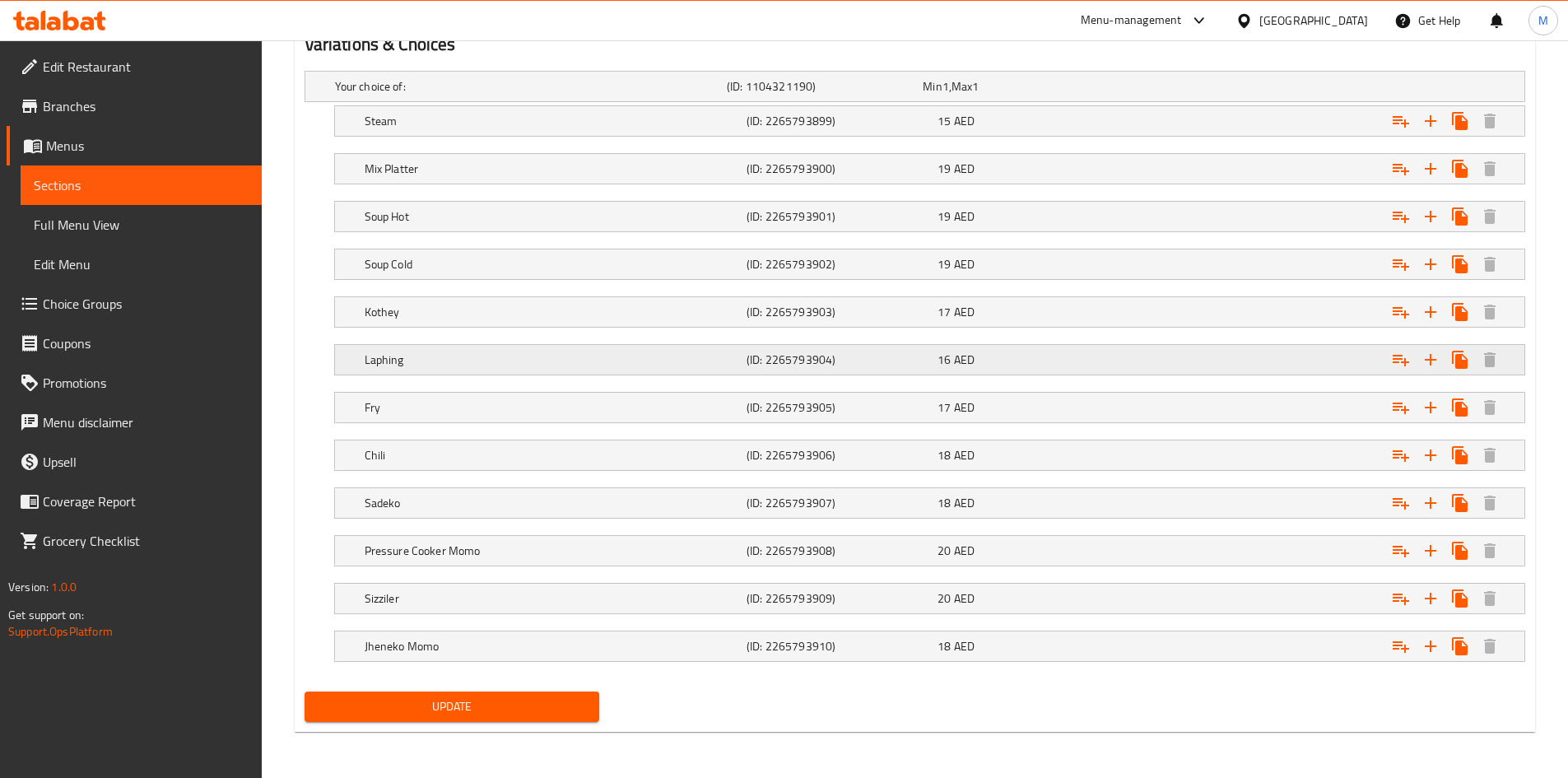
click at [508, 366] on h5 "Laphing" at bounding box center [552, 359] width 375 height 16
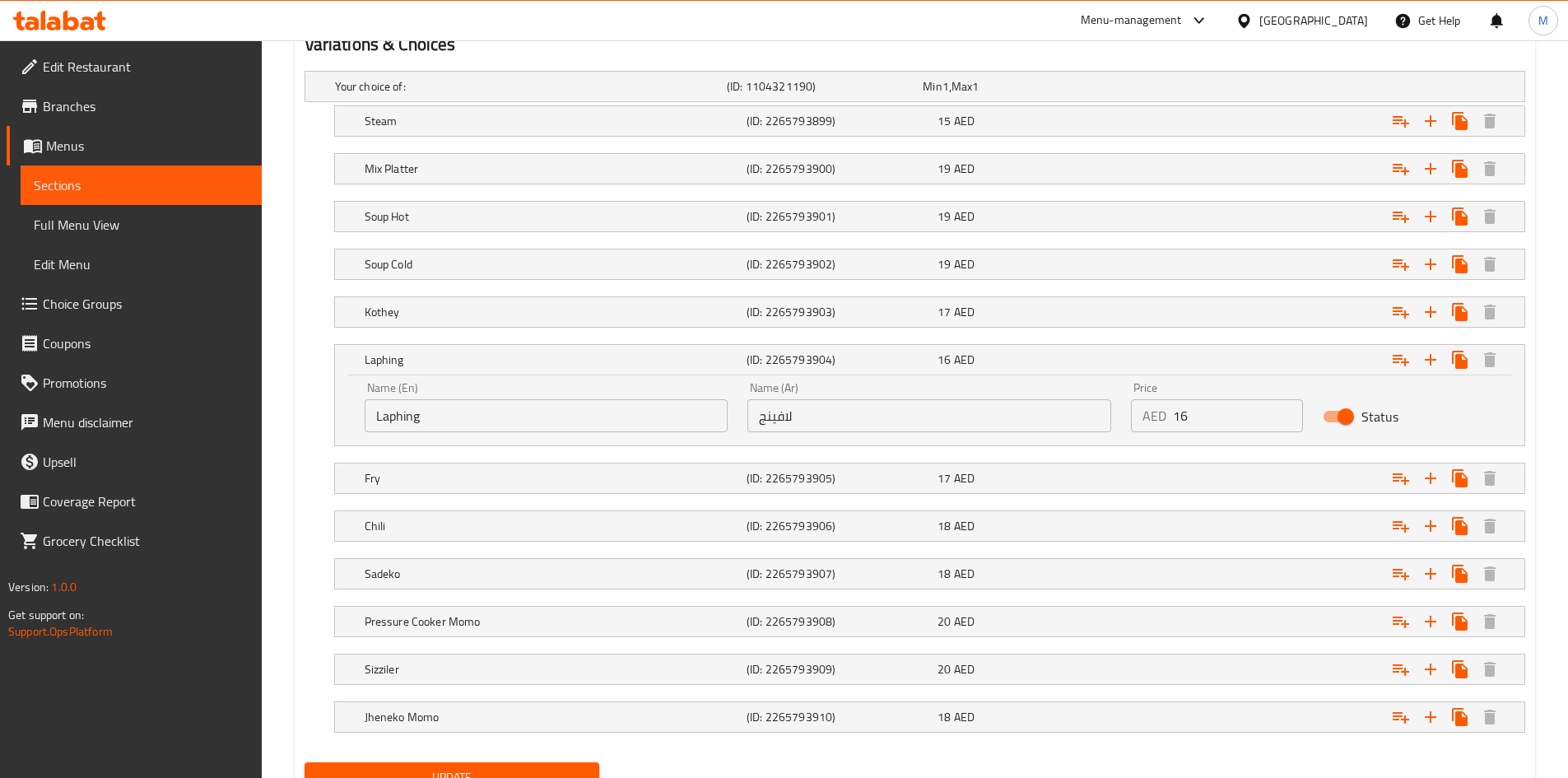
click at [488, 416] on input "Laphing" at bounding box center [546, 416] width 364 height 33
click at [489, 414] on input "Laphing" at bounding box center [546, 416] width 364 height 33
click at [801, 412] on input "لافينج" at bounding box center [929, 416] width 364 height 33
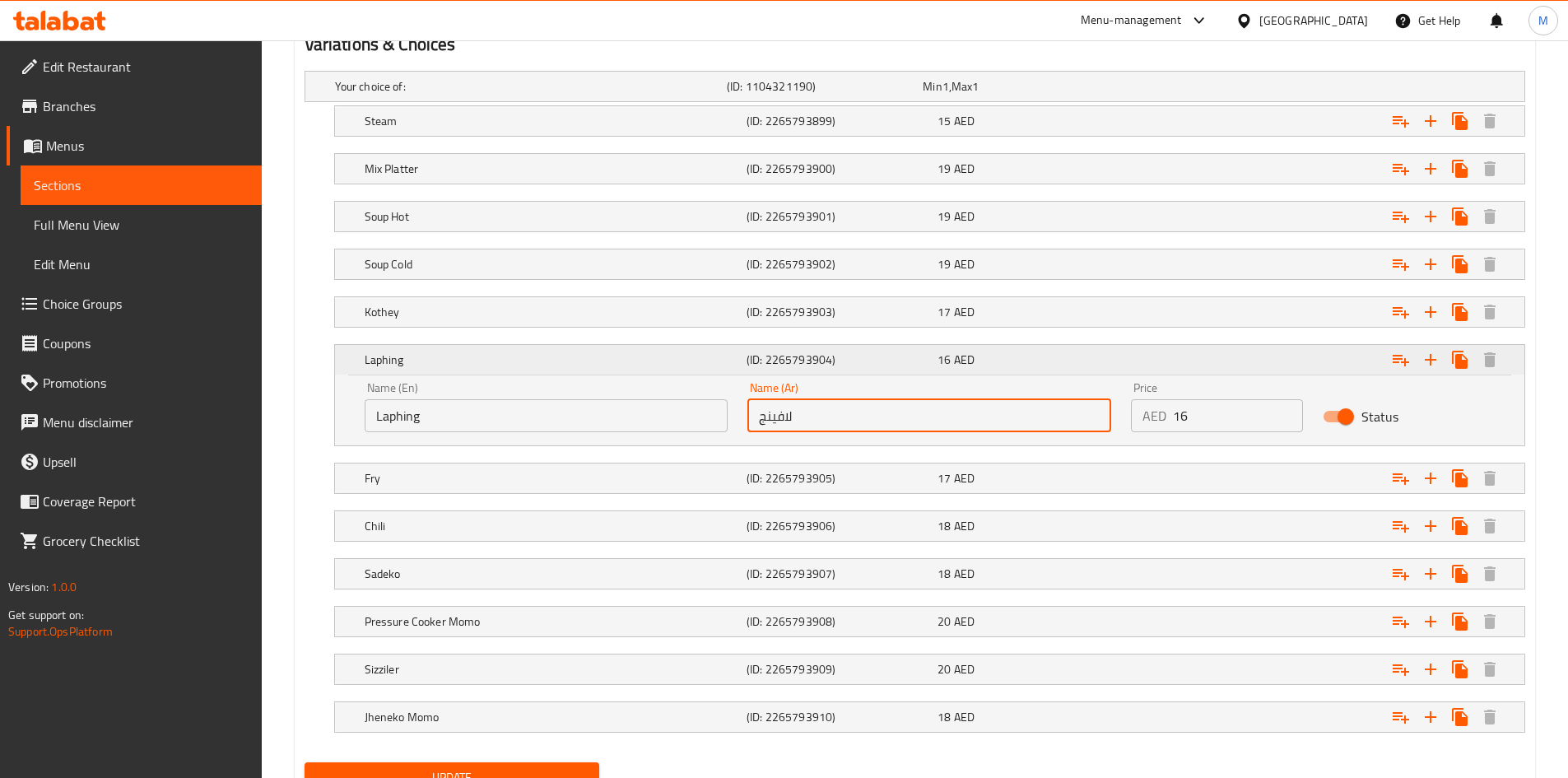
click at [487, 364] on h5 "Laphing" at bounding box center [552, 359] width 375 height 16
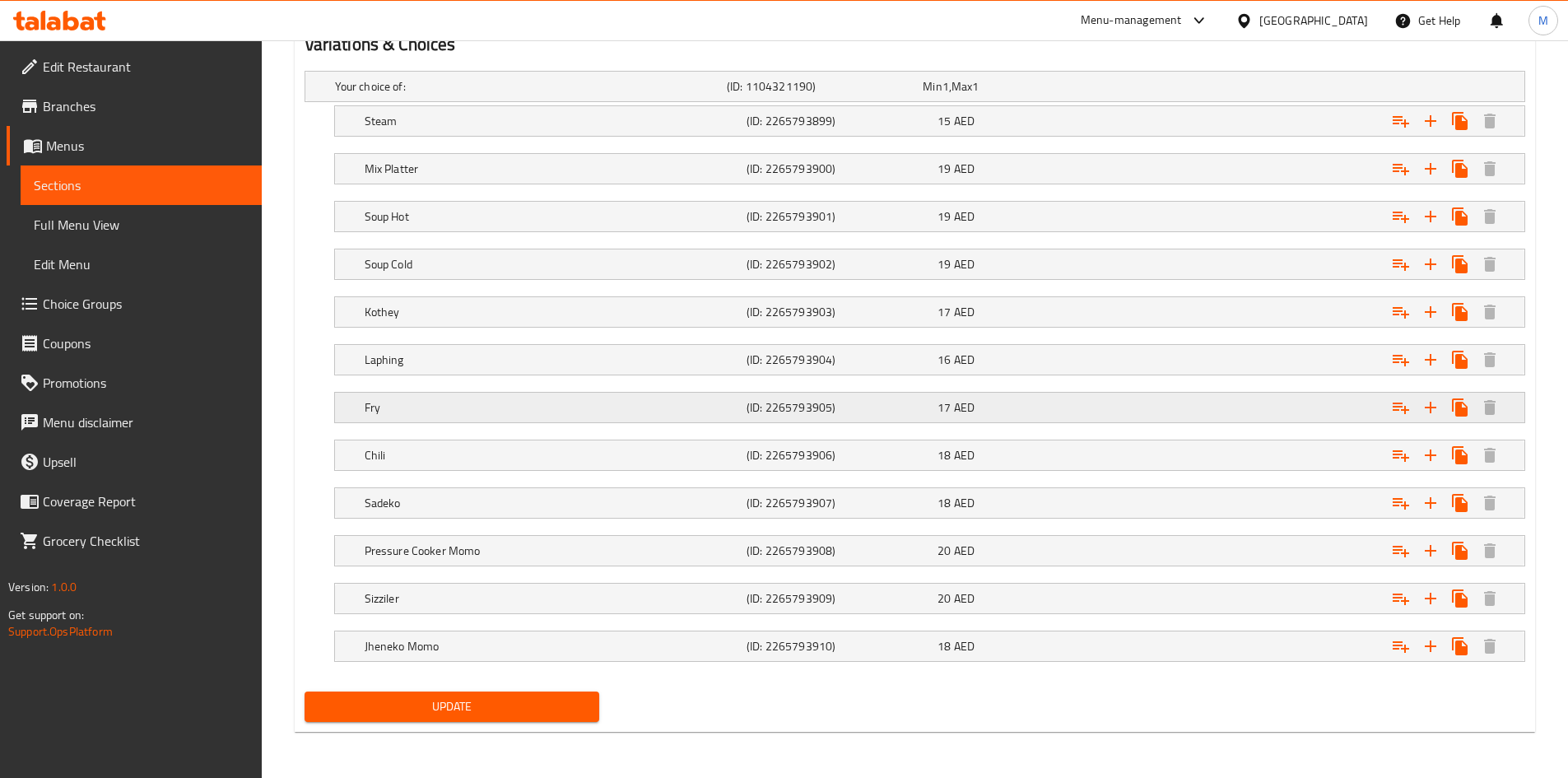
click at [475, 403] on h5 "Fry" at bounding box center [552, 408] width 375 height 16
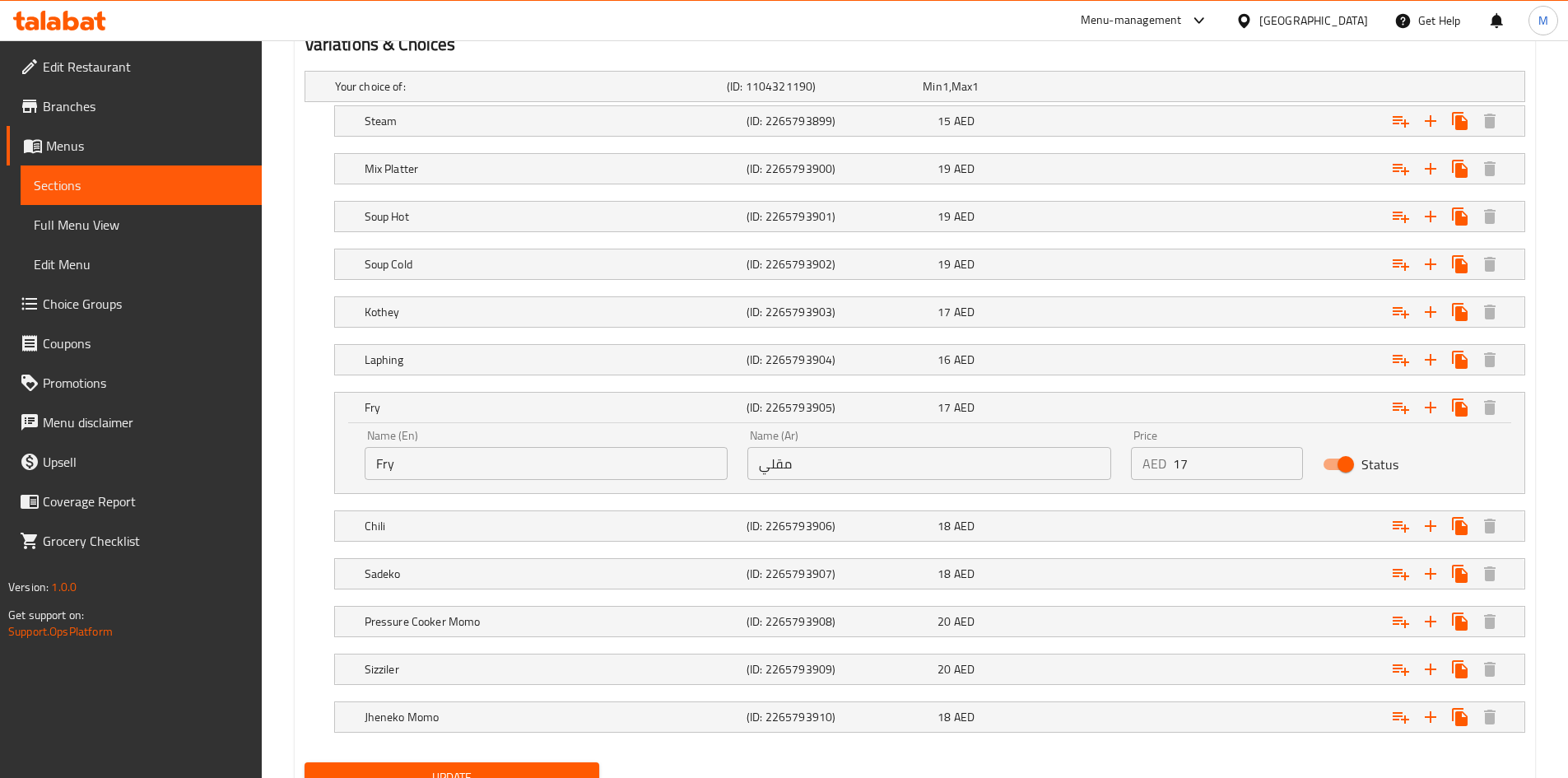
click at [461, 474] on input "Fry" at bounding box center [546, 463] width 364 height 33
click at [462, 474] on input "Fry" at bounding box center [546, 463] width 364 height 33
click at [462, 473] on input "Fry" at bounding box center [546, 463] width 364 height 33
click at [819, 471] on input "مقلي" at bounding box center [929, 463] width 364 height 33
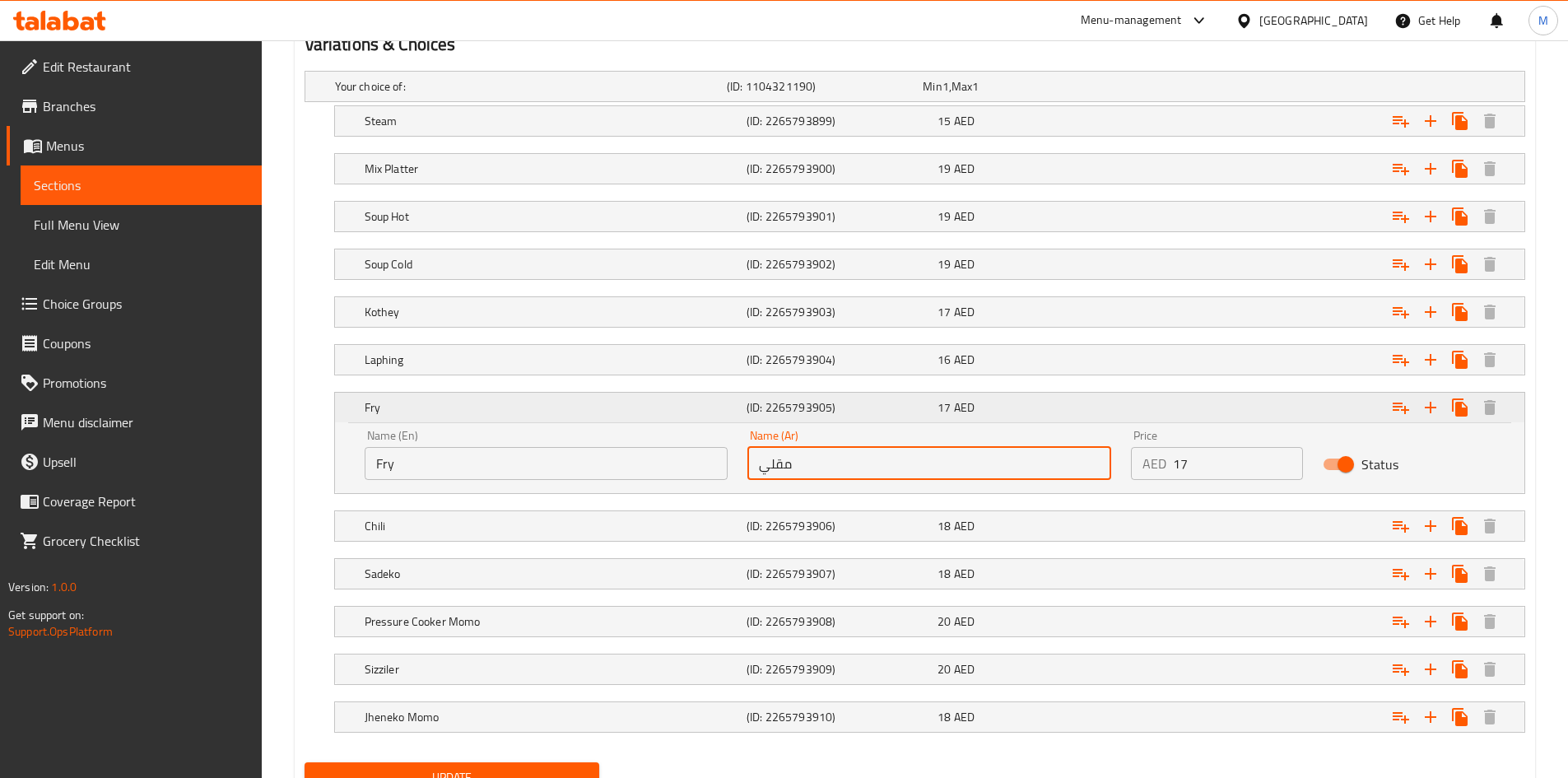
click at [512, 408] on h5 "Fry" at bounding box center [552, 408] width 375 height 16
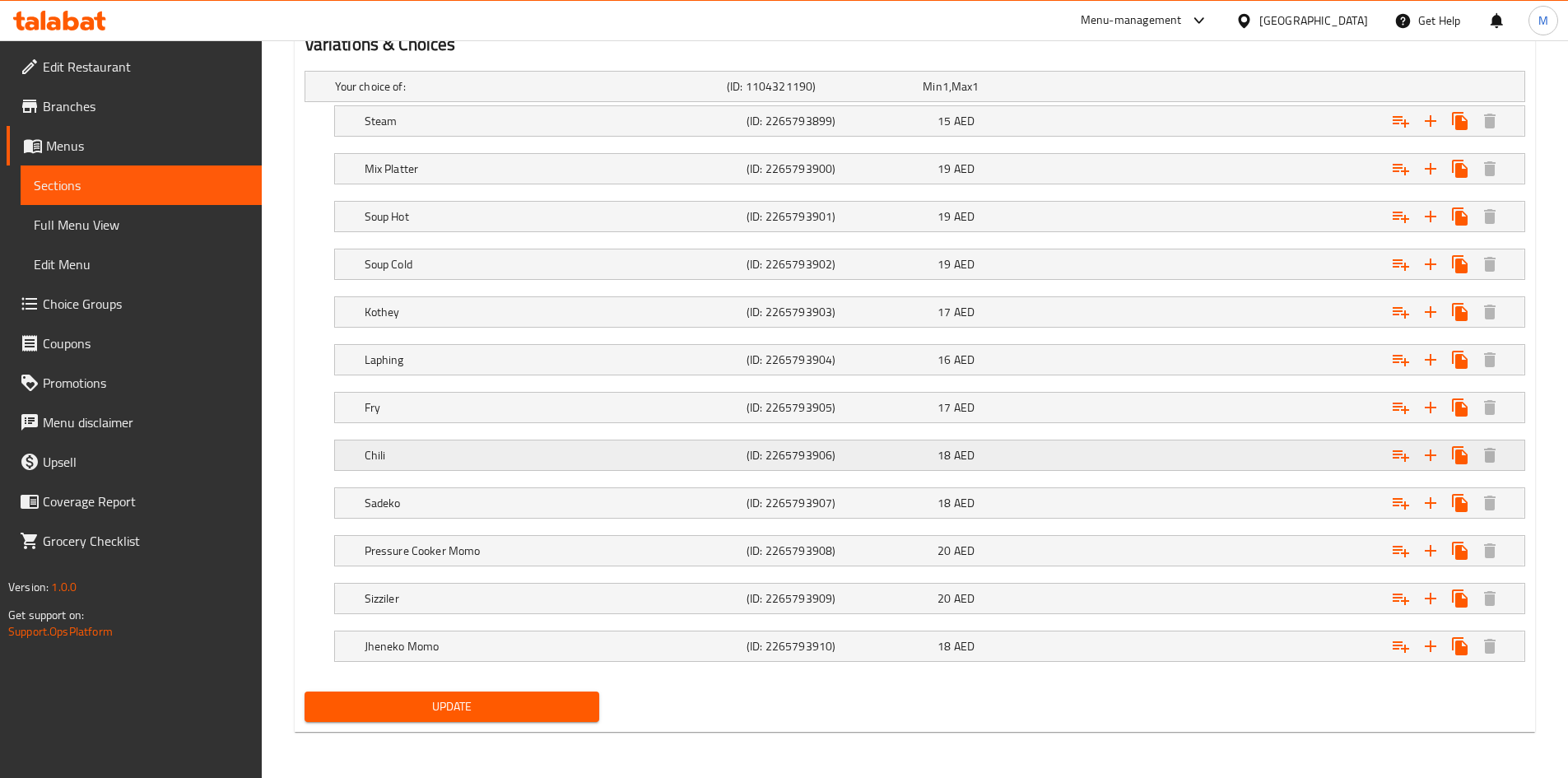
click at [480, 463] on div "Chili" at bounding box center [552, 454] width 382 height 23
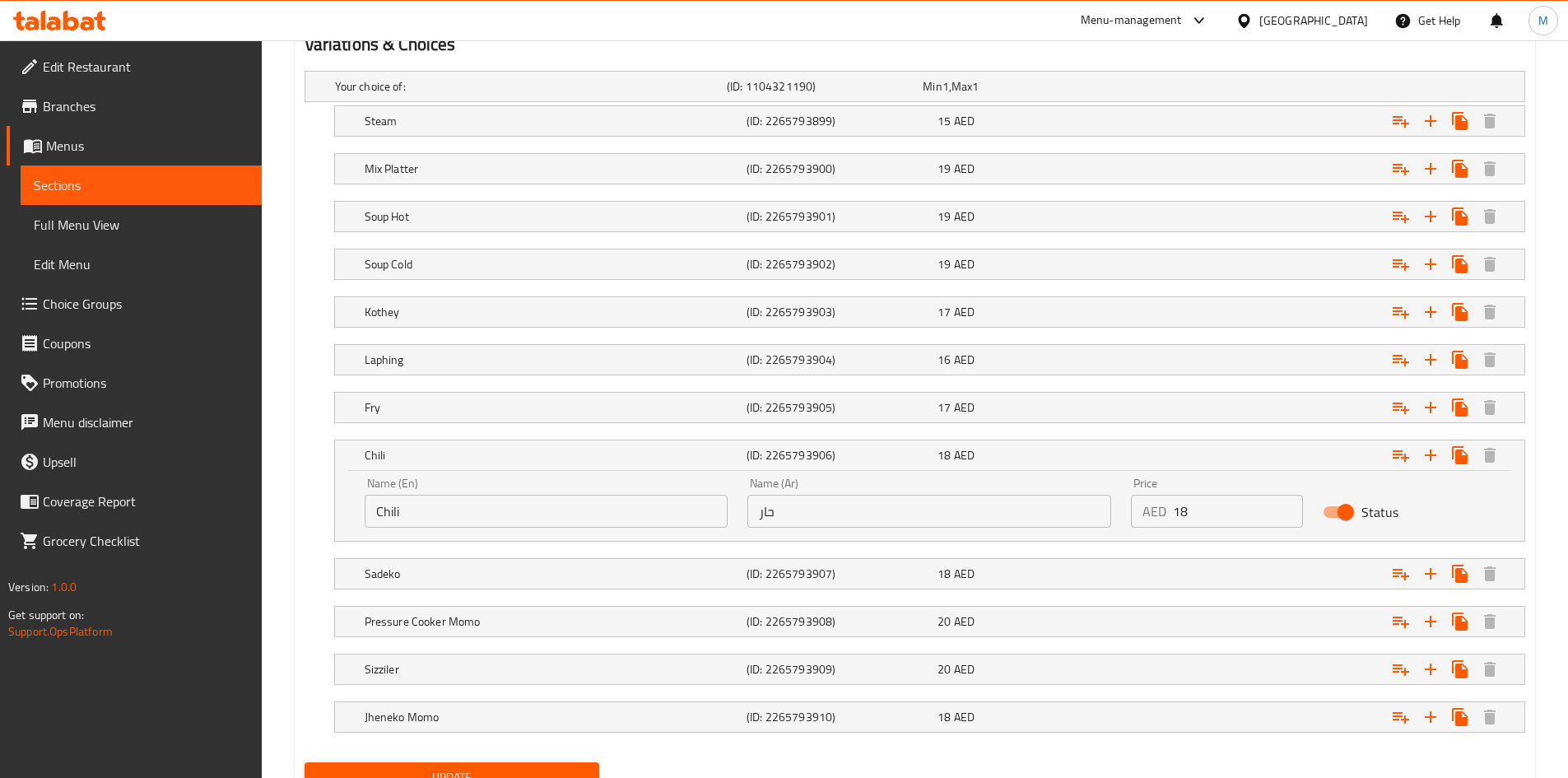
click at [452, 509] on input "Chili" at bounding box center [546, 511] width 364 height 33
click at [453, 509] on input "Chili" at bounding box center [546, 511] width 364 height 33
click at [810, 513] on input "حار" at bounding box center [929, 511] width 364 height 33
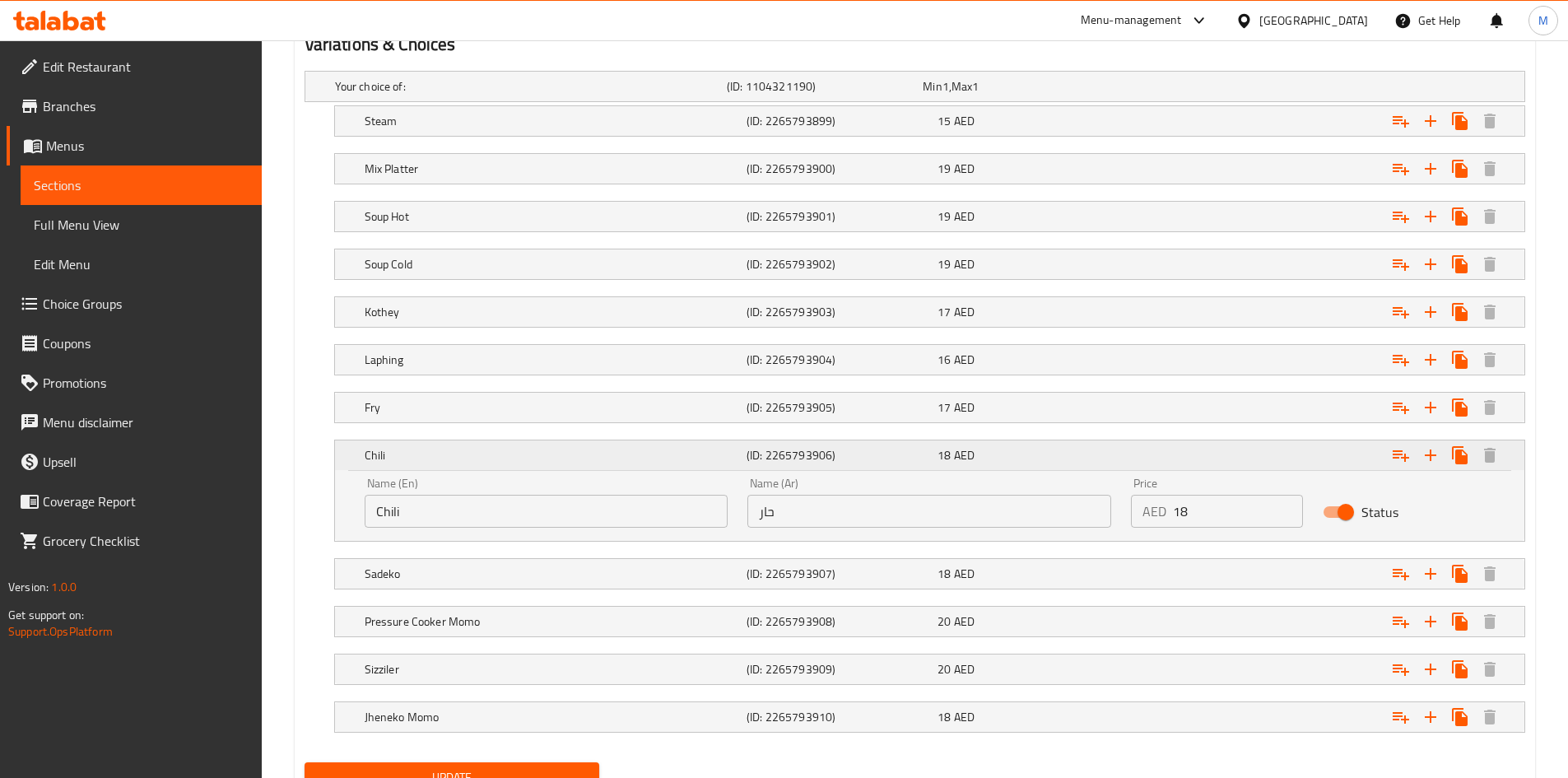
click at [517, 456] on h5 "Chili" at bounding box center [552, 455] width 375 height 16
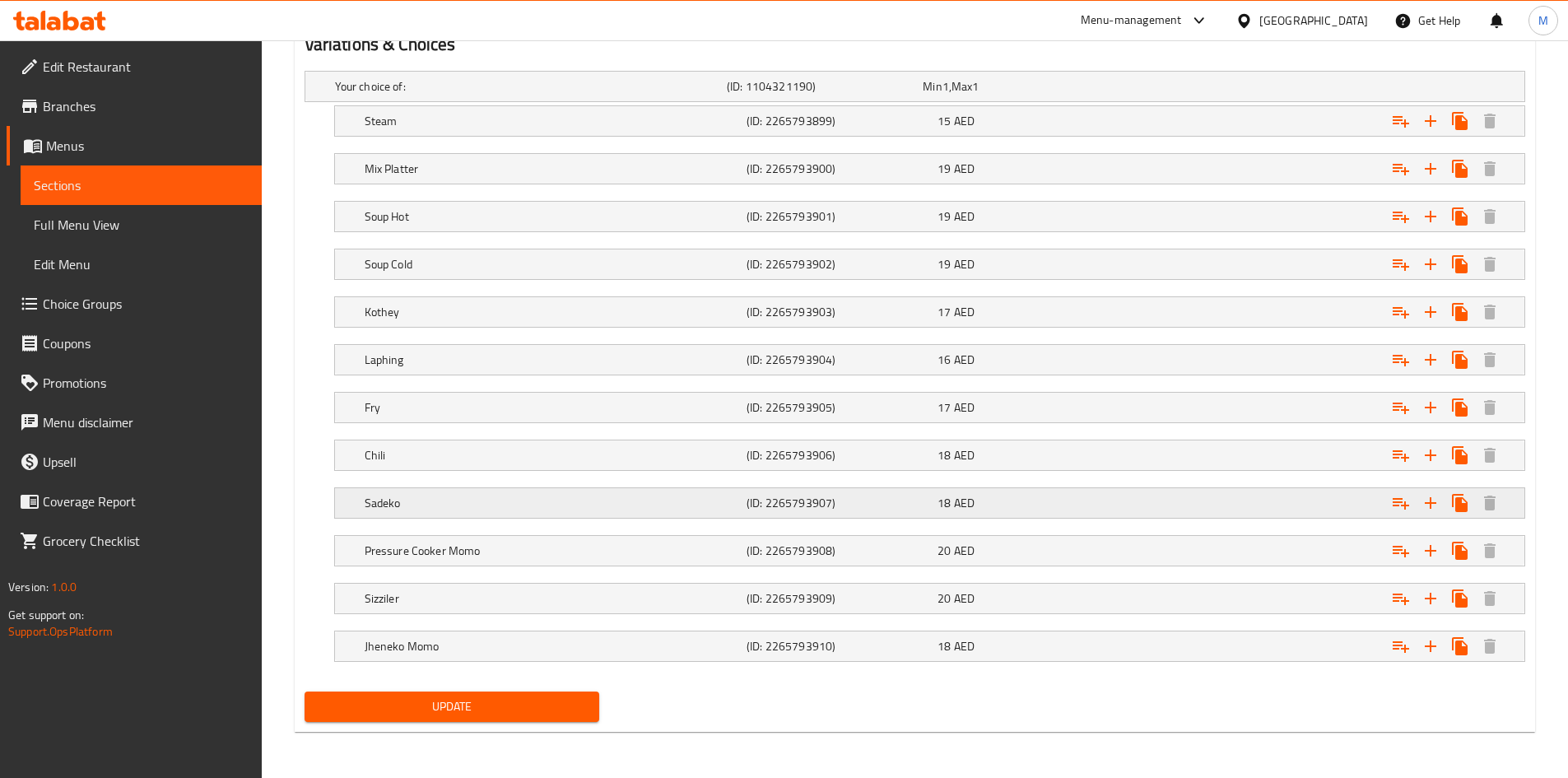
click at [504, 487] on div "Sadeko (ID: 2265793907) 18 AED" at bounding box center [934, 503] width 1147 height 36
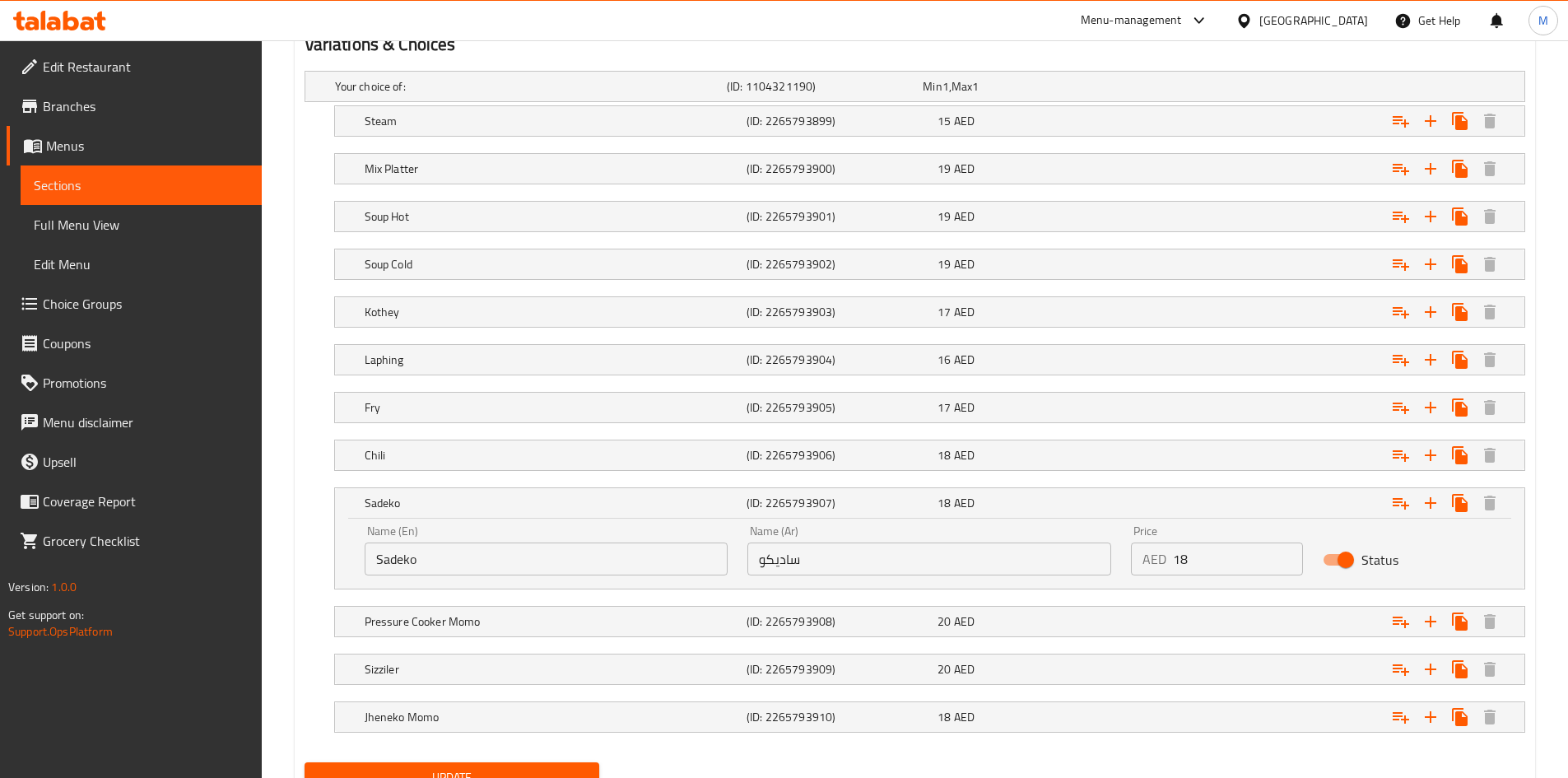
click at [499, 551] on input "Sadeko" at bounding box center [546, 559] width 364 height 33
click at [501, 551] on input "Sadeko" at bounding box center [546, 559] width 364 height 33
click at [867, 567] on input "ساديكو" at bounding box center [929, 559] width 364 height 33
click at [867, 566] on input "ساديكو" at bounding box center [929, 559] width 364 height 33
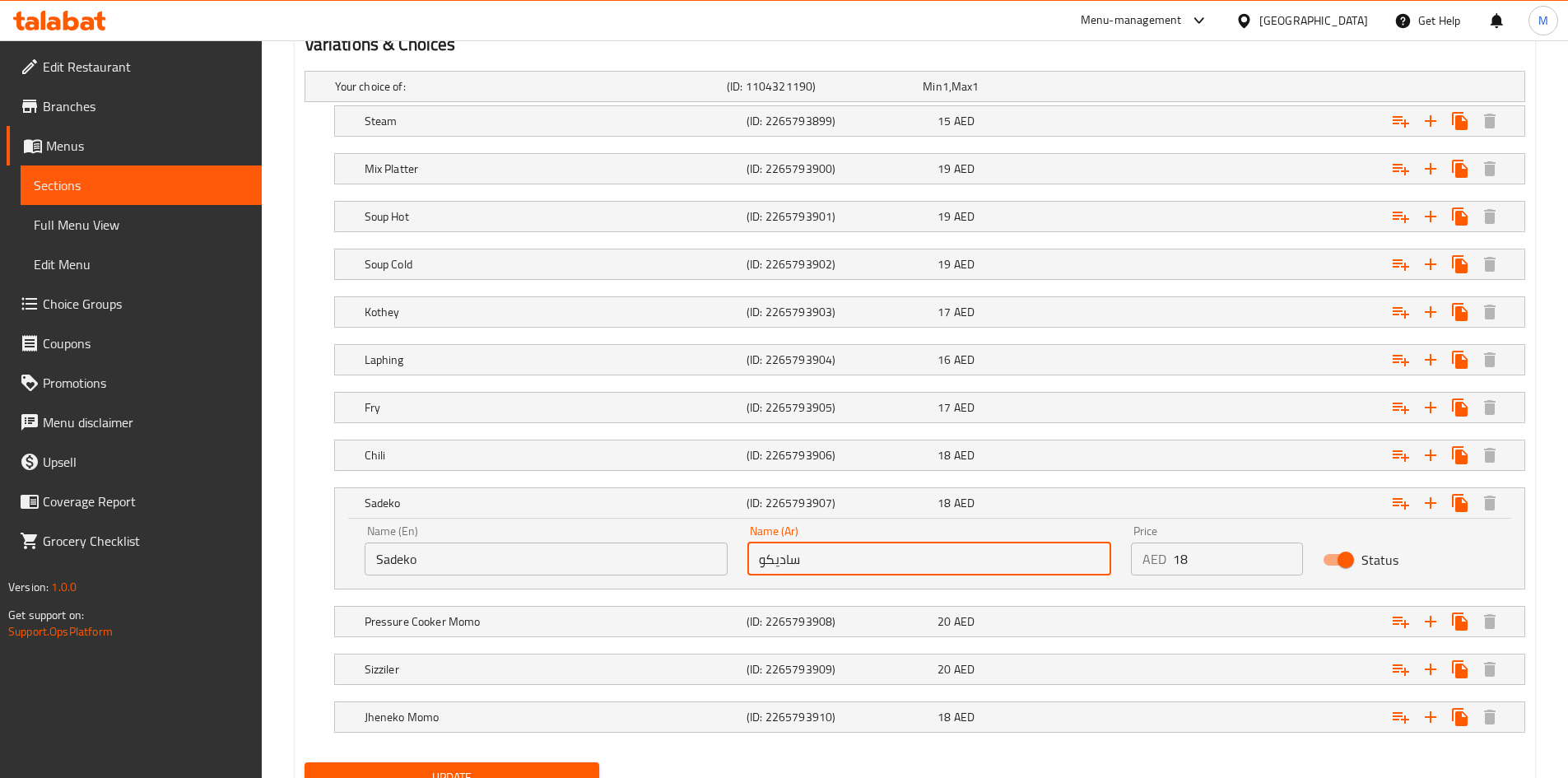
click at [867, 565] on input "ساديكو" at bounding box center [929, 559] width 364 height 33
click at [604, 506] on h5 "Sadeko" at bounding box center [552, 503] width 375 height 16
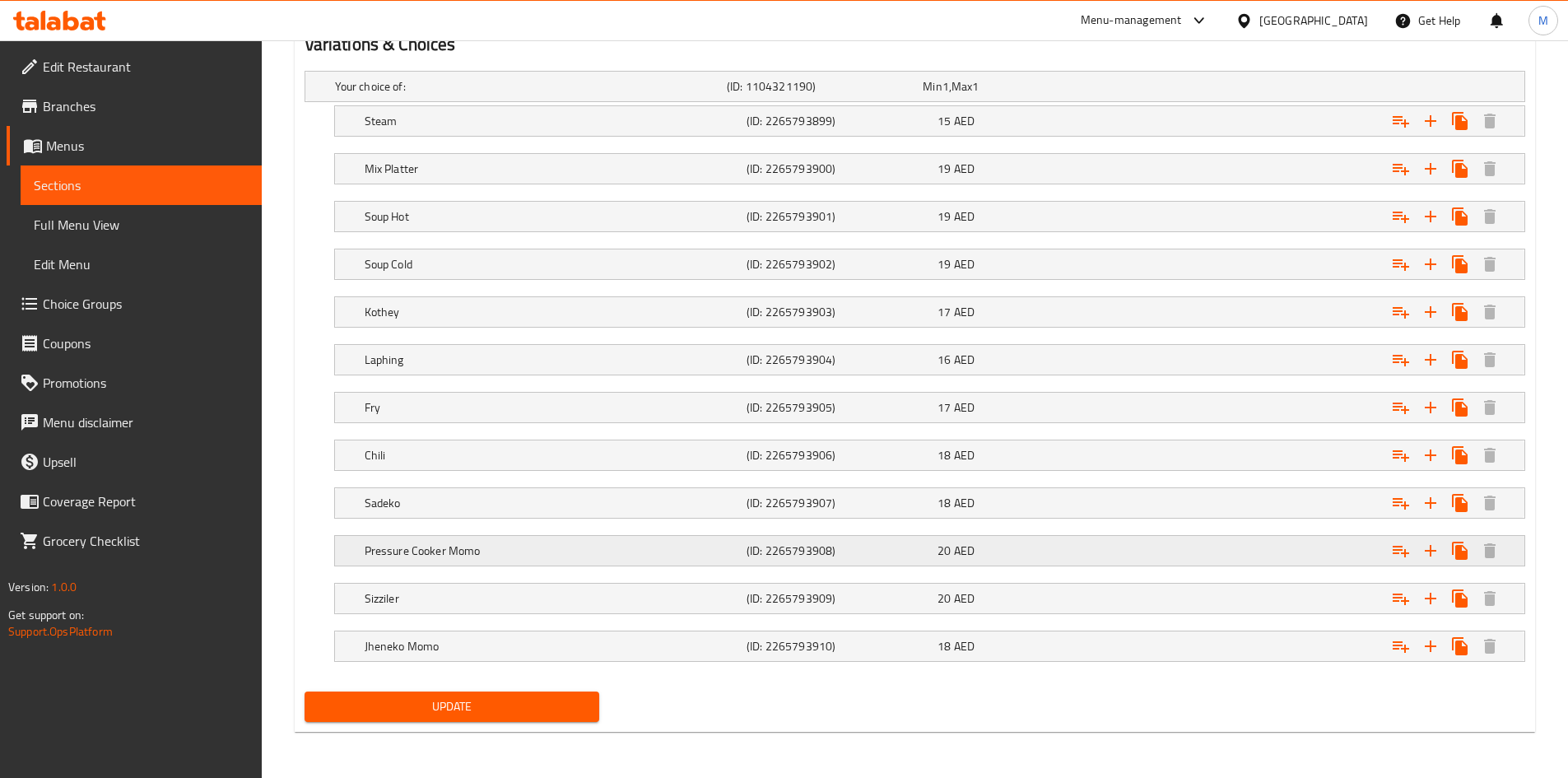
click at [527, 547] on h5 "Pressure Cooker Momo" at bounding box center [552, 551] width 375 height 16
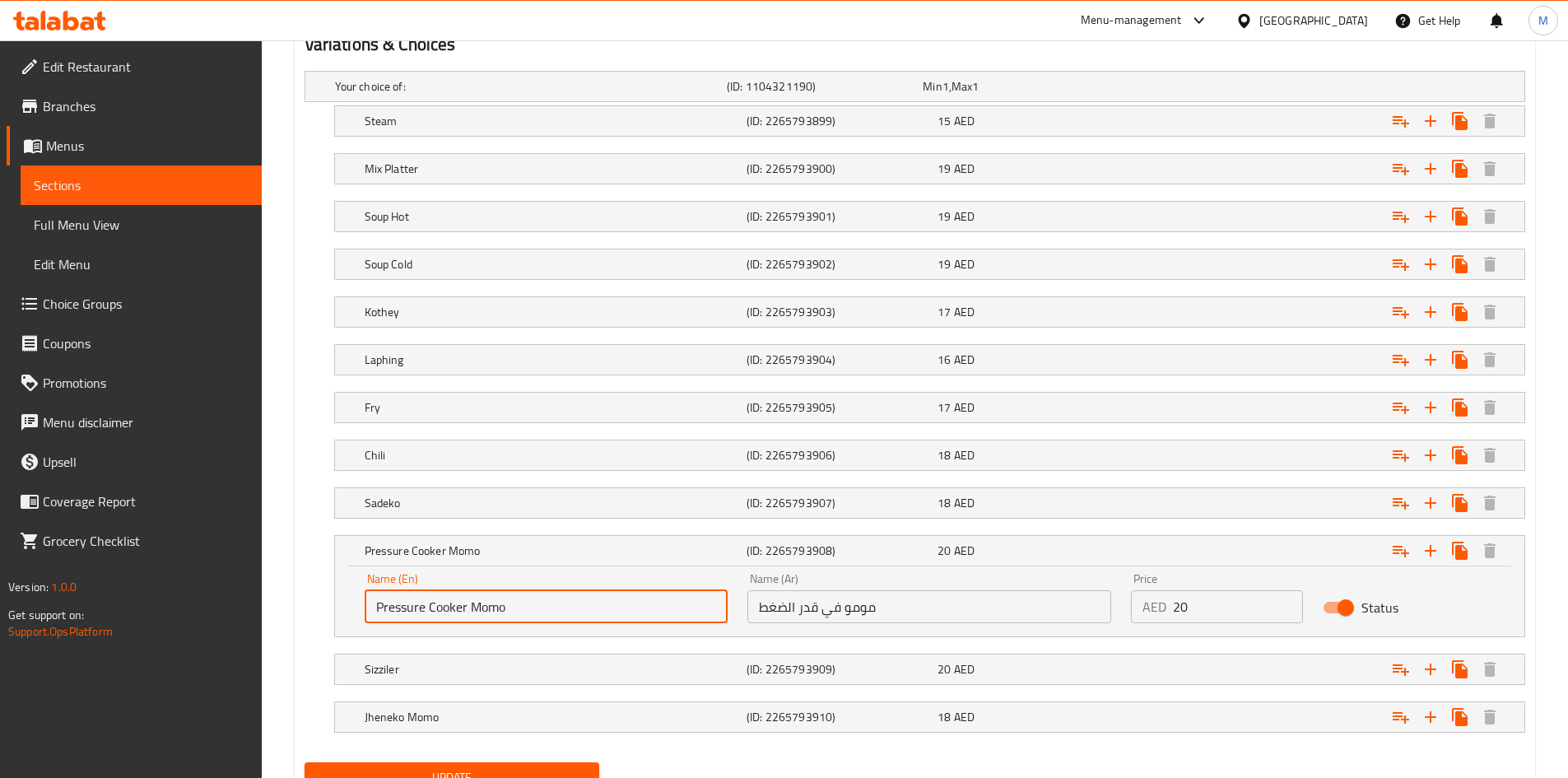
click at [468, 599] on input "Pressure Cooker Momo" at bounding box center [546, 607] width 364 height 33
click at [879, 607] on input "مومو في قدر الضغط" at bounding box center [929, 607] width 364 height 33
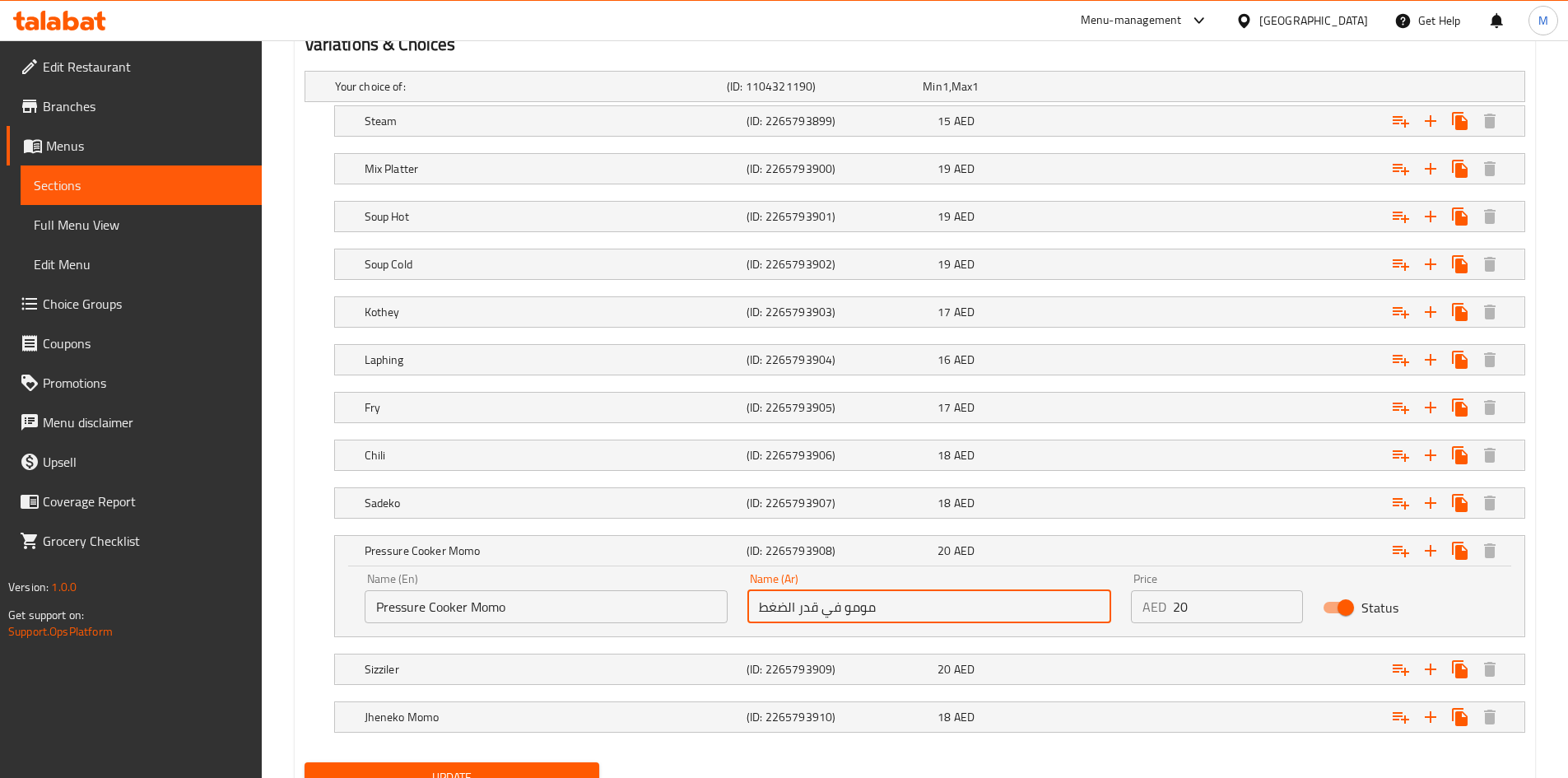
click at [879, 607] on input "مومو في قدر الضغط" at bounding box center [929, 607] width 364 height 33
click at [499, 545] on h5 "Pressure Cooker Momo" at bounding box center [552, 551] width 375 height 16
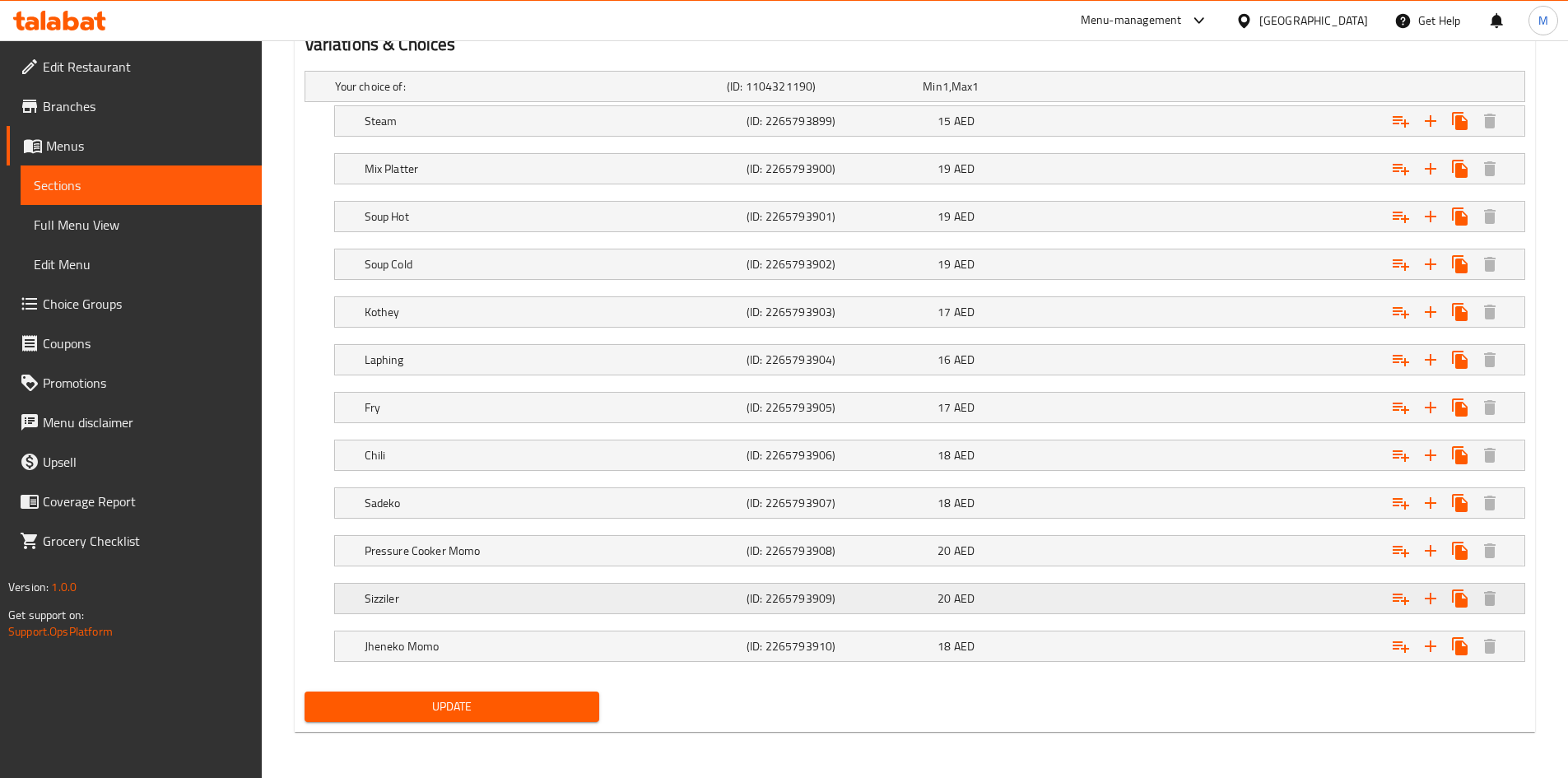
click at [495, 600] on h5 "Sizziler" at bounding box center [552, 598] width 375 height 16
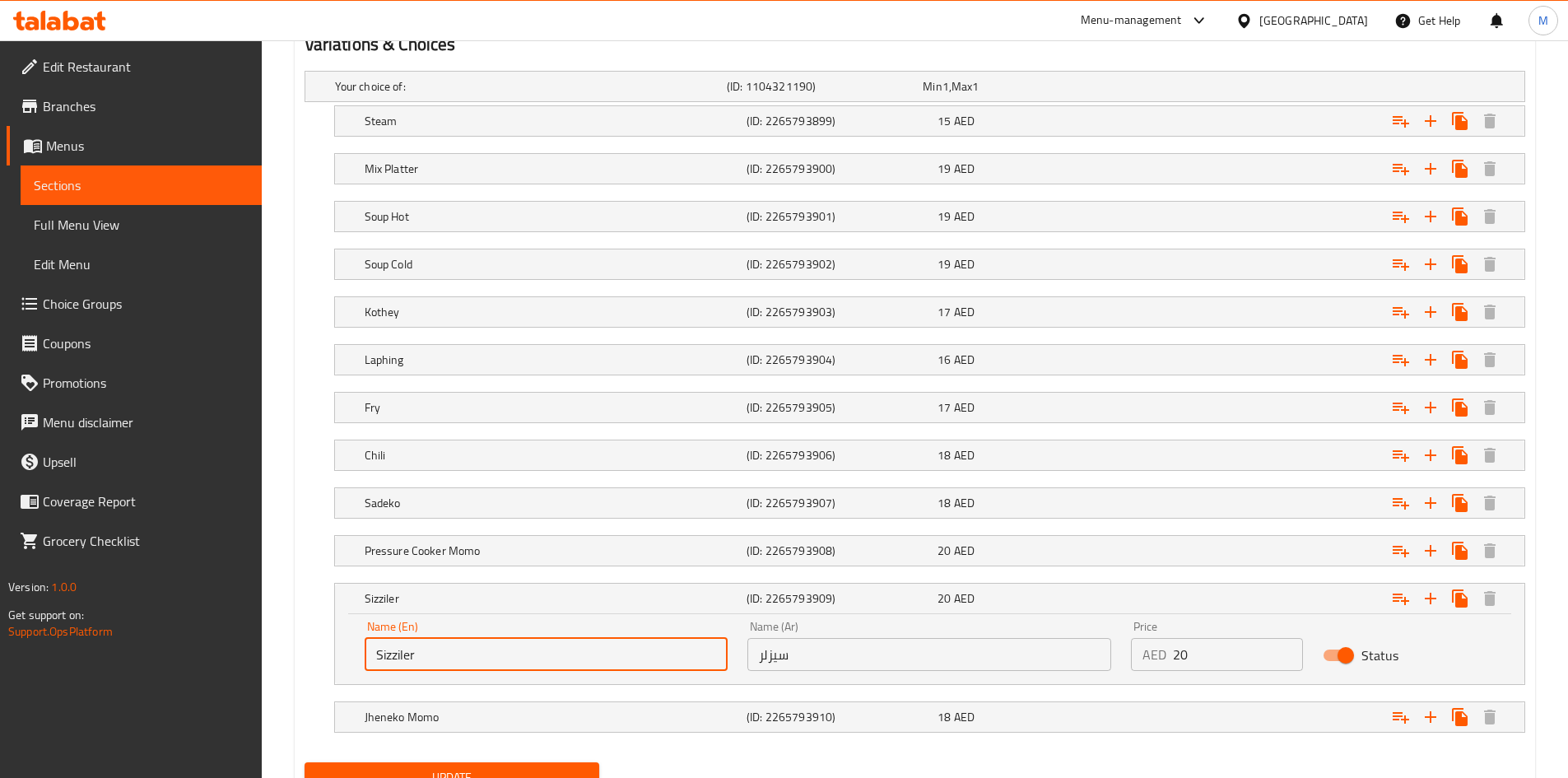
click at [485, 650] on input "Sizziler" at bounding box center [546, 654] width 364 height 33
click at [485, 649] on input "Sizziler" at bounding box center [546, 654] width 364 height 33
click at [850, 657] on input "سيزلر" at bounding box center [929, 654] width 364 height 33
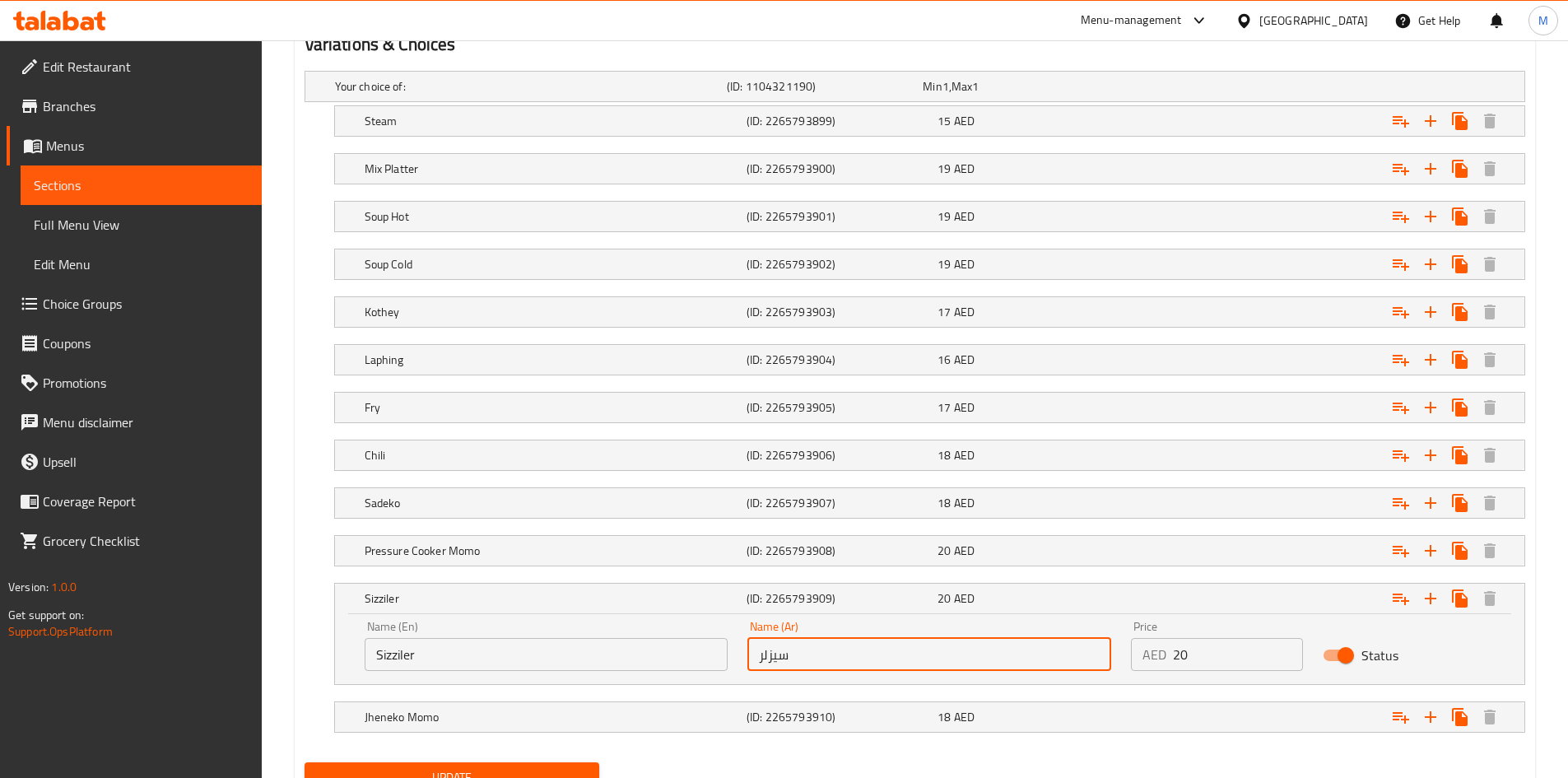
click at [850, 657] on input "سيزلر" at bounding box center [929, 654] width 364 height 33
click at [462, 601] on h5 "Sizziler" at bounding box center [552, 598] width 375 height 16
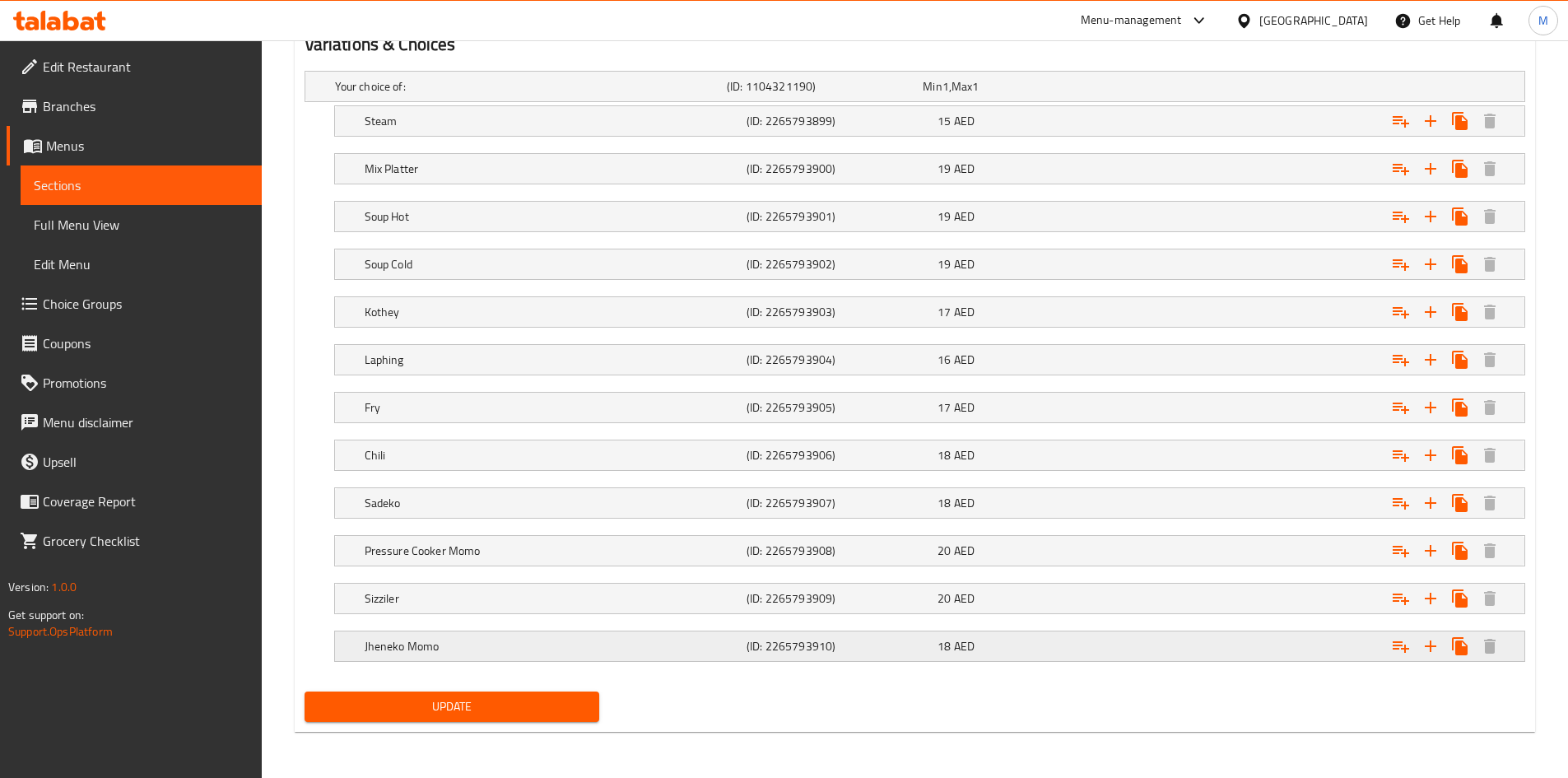
click at [467, 645] on h5 "Jheneko Momo" at bounding box center [552, 646] width 375 height 16
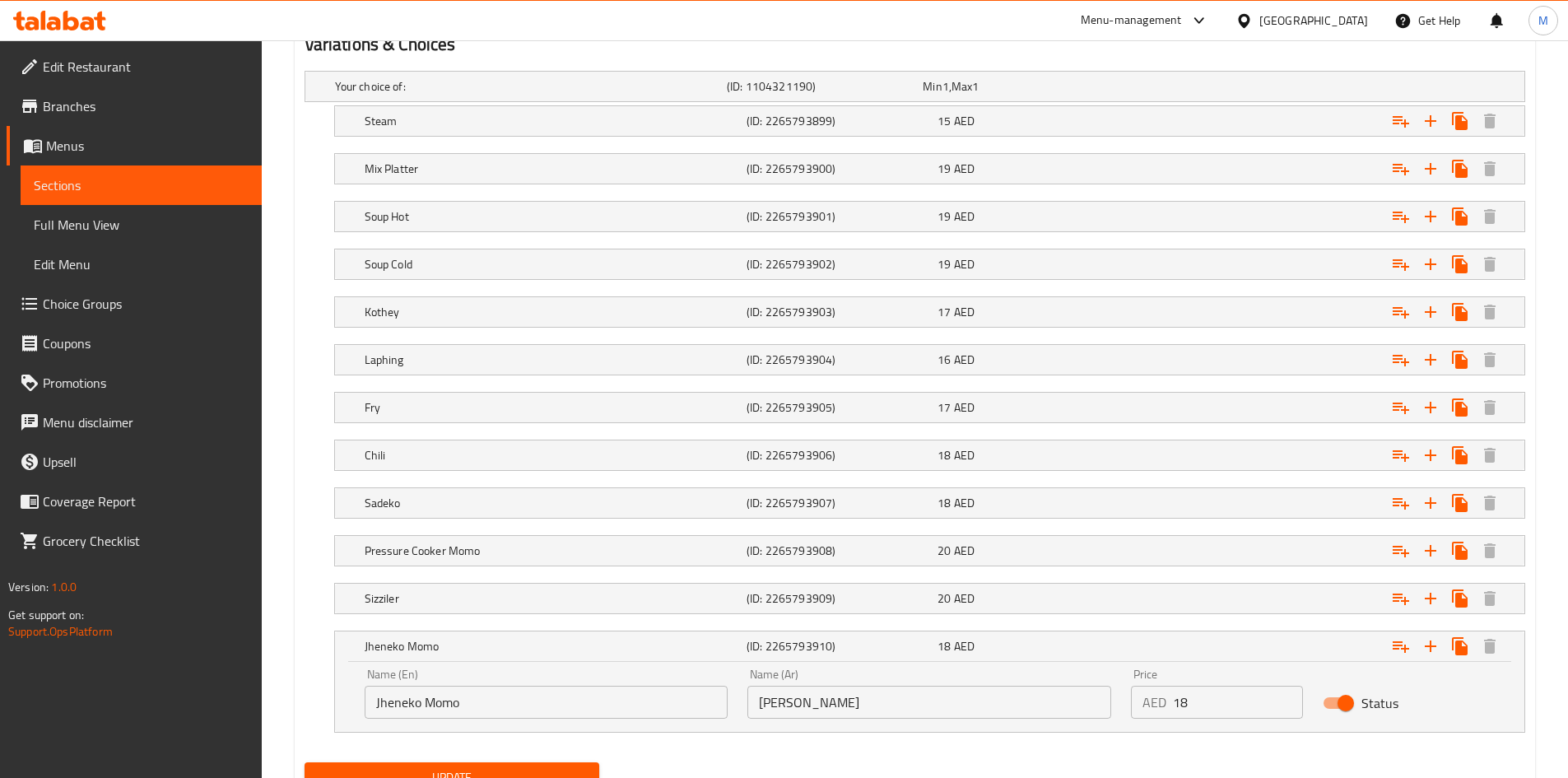
click at [462, 698] on input "Jheneko Momo" at bounding box center [546, 702] width 364 height 33
click at [844, 674] on div "Name (Ar) جينيكو مومو Name (Ar)" at bounding box center [929, 693] width 364 height 50
click at [854, 703] on input "جينيكو مومو" at bounding box center [929, 702] width 364 height 33
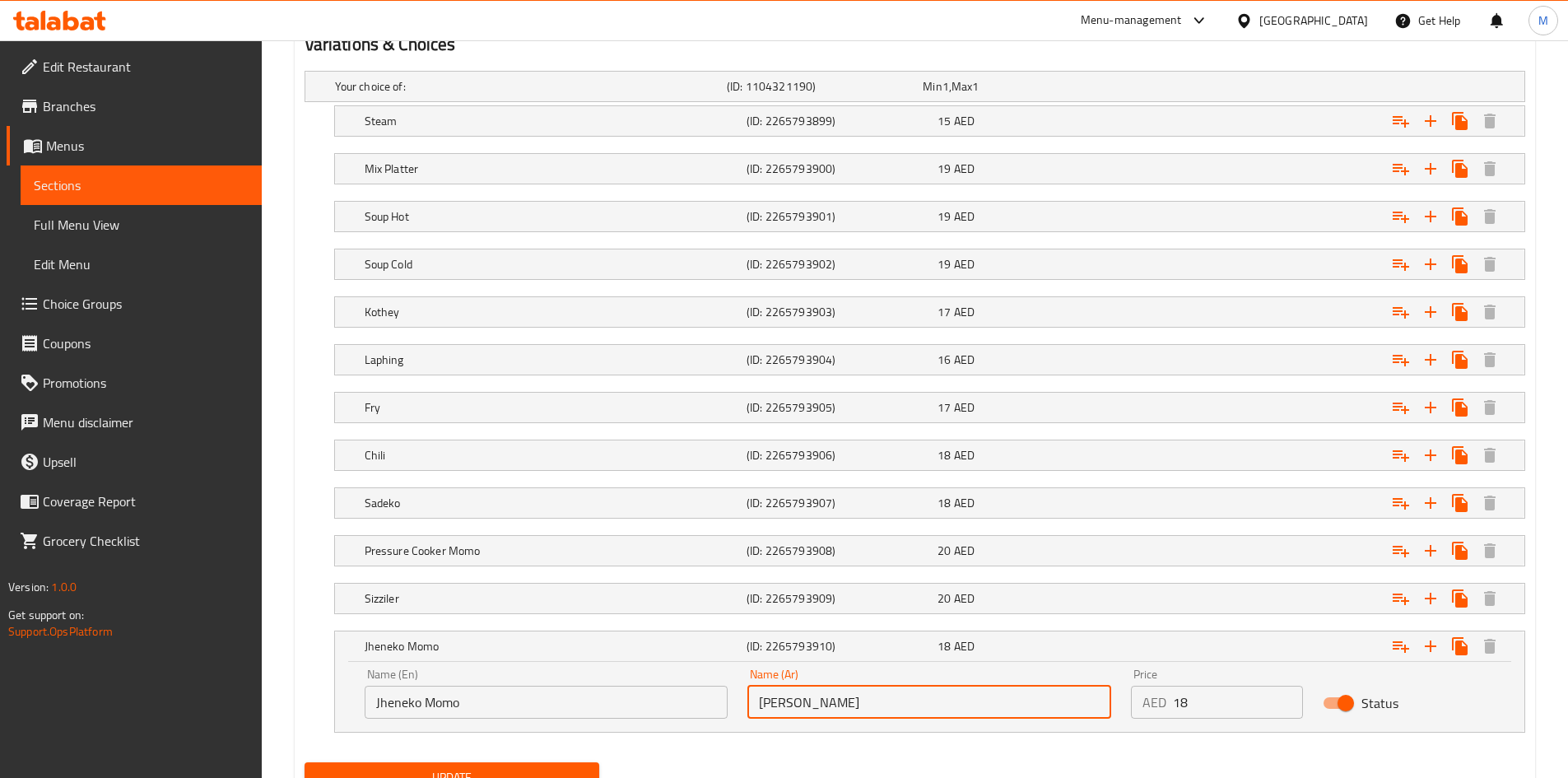
click at [855, 703] on input "جينيكو مومو" at bounding box center [929, 702] width 364 height 33
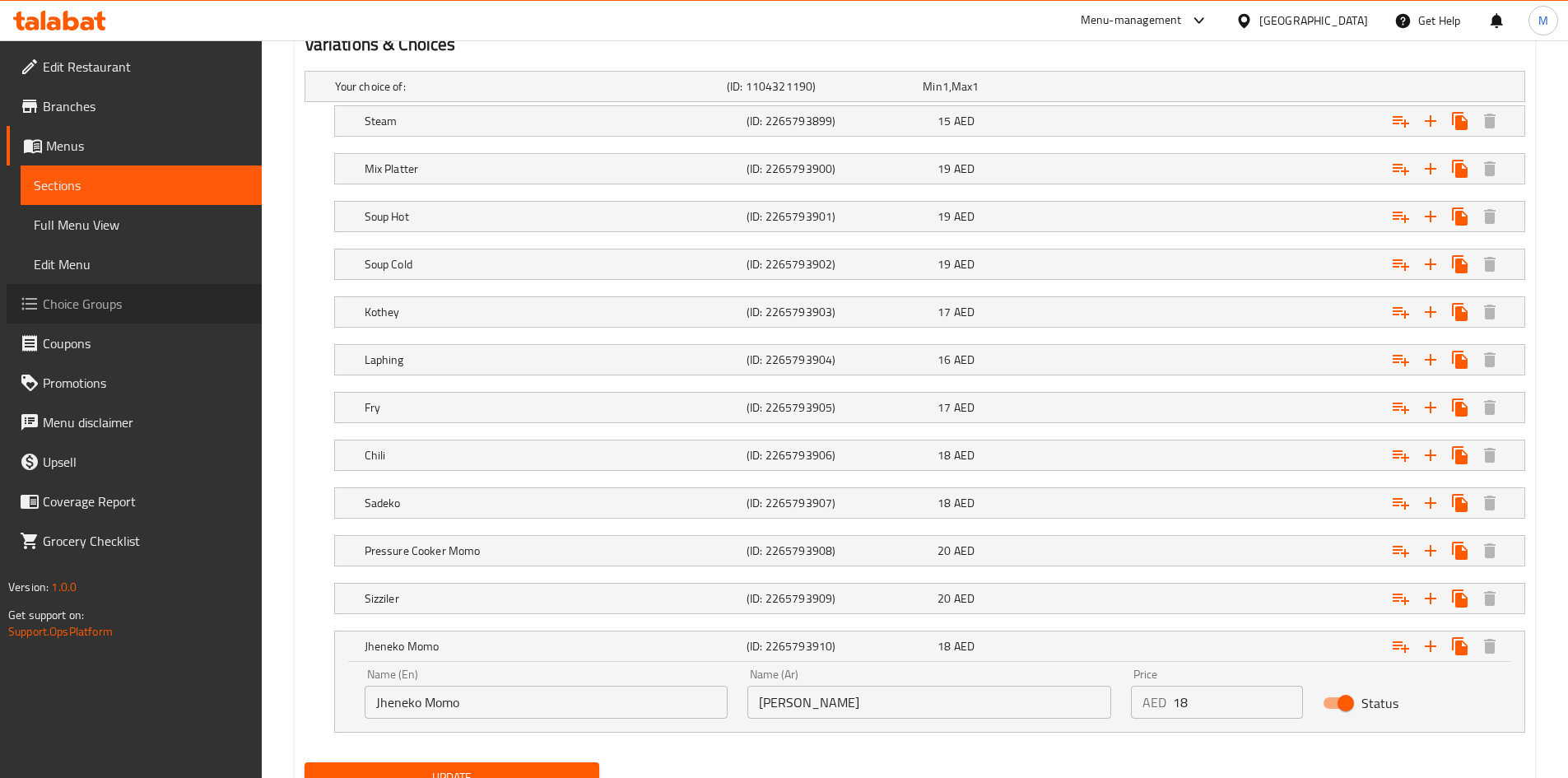
click at [97, 290] on link "Choice Groups" at bounding box center [134, 303] width 255 height 39
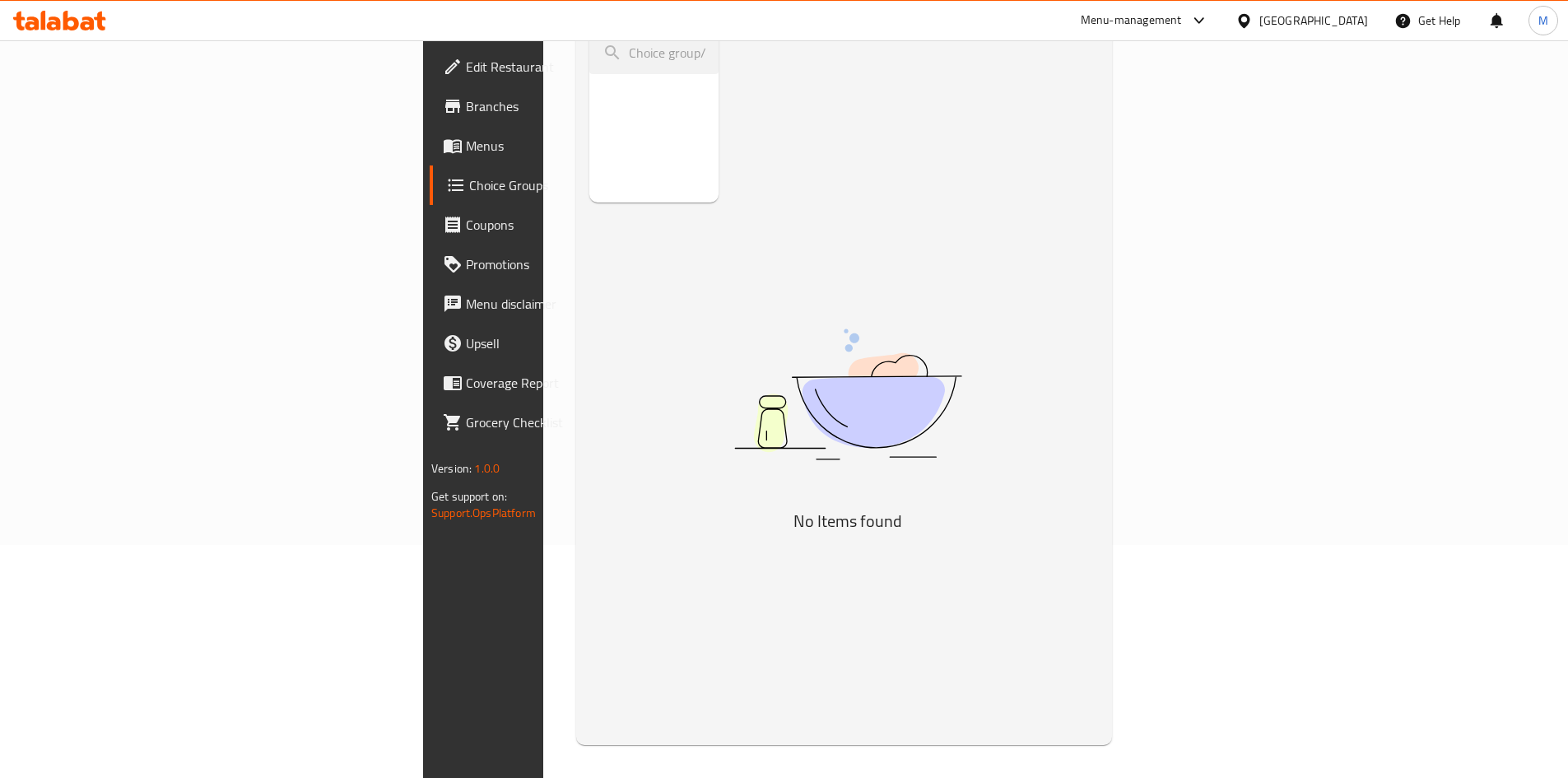
click at [469, 191] on span "Choice Groups" at bounding box center [570, 185] width 202 height 20
click at [469, 187] on span "Choice Groups" at bounding box center [570, 185] width 202 height 20
click at [466, 230] on span "Coupons" at bounding box center [569, 224] width 206 height 20
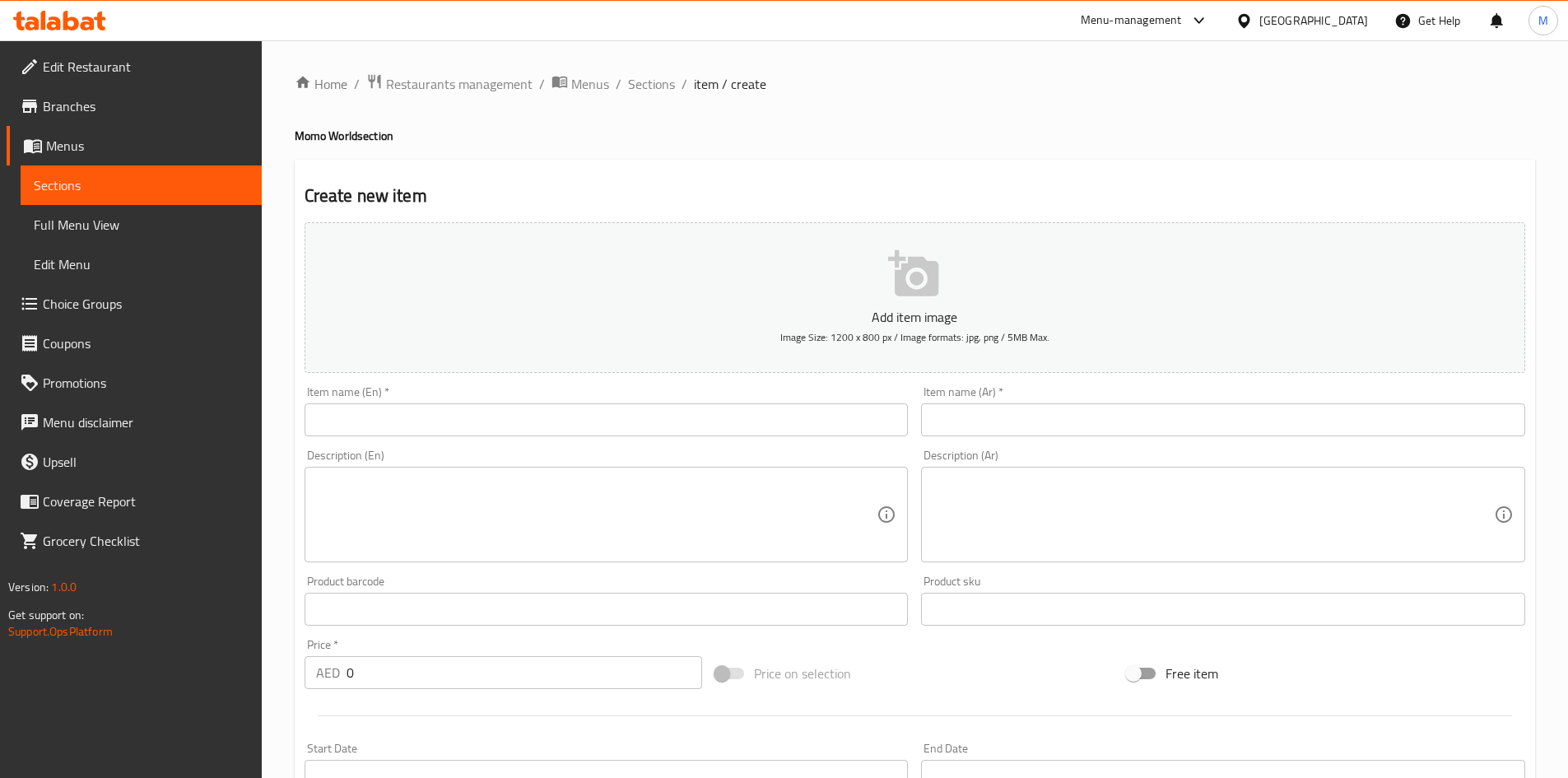
click at [469, 428] on input "text" at bounding box center [607, 420] width 604 height 33
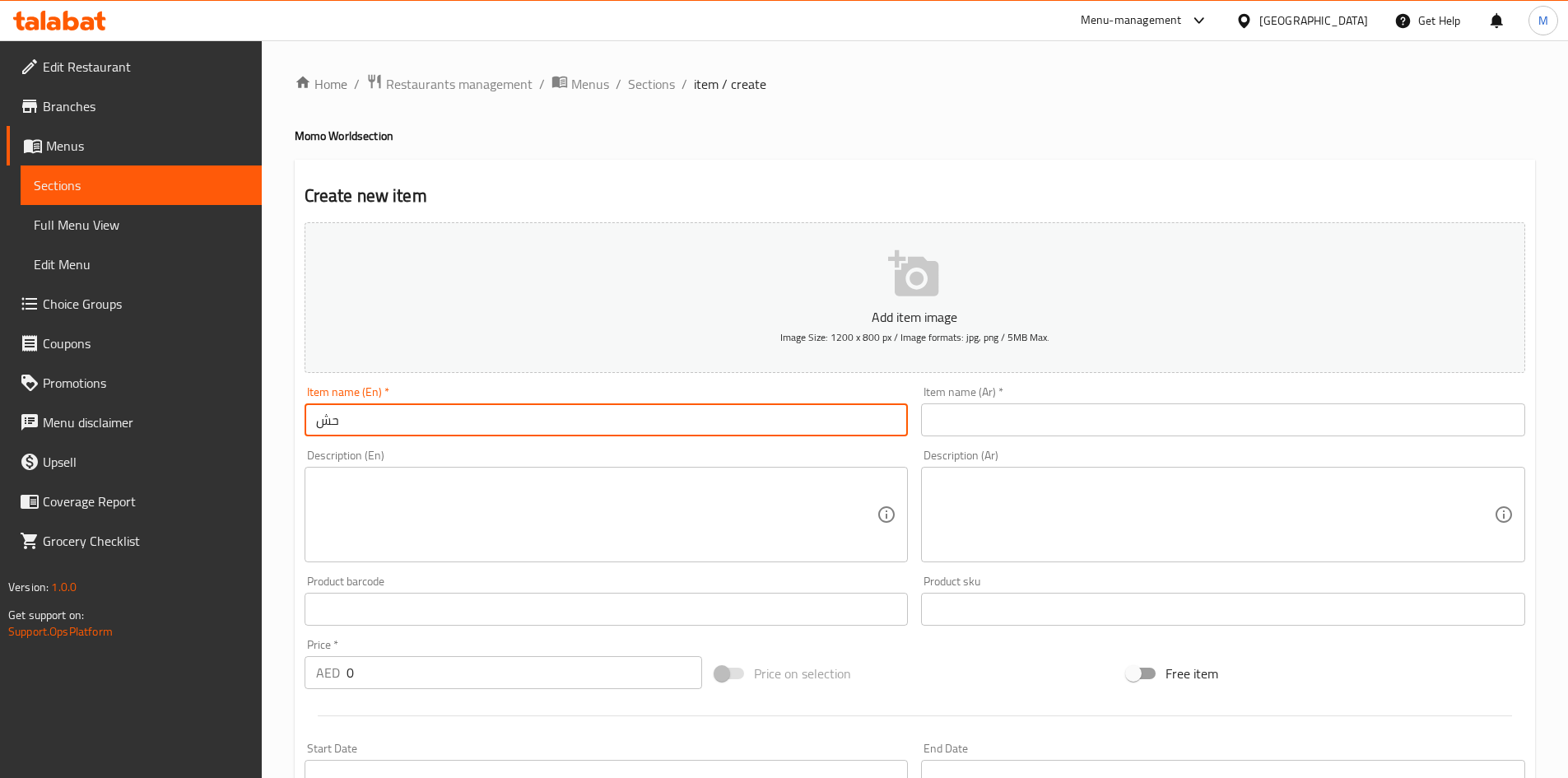
type input "ح"
click at [389, 420] on input "paneer buffalo" at bounding box center [607, 420] width 604 height 33
click at [417, 409] on input "Paneer Buffalo" at bounding box center [607, 420] width 604 height 33
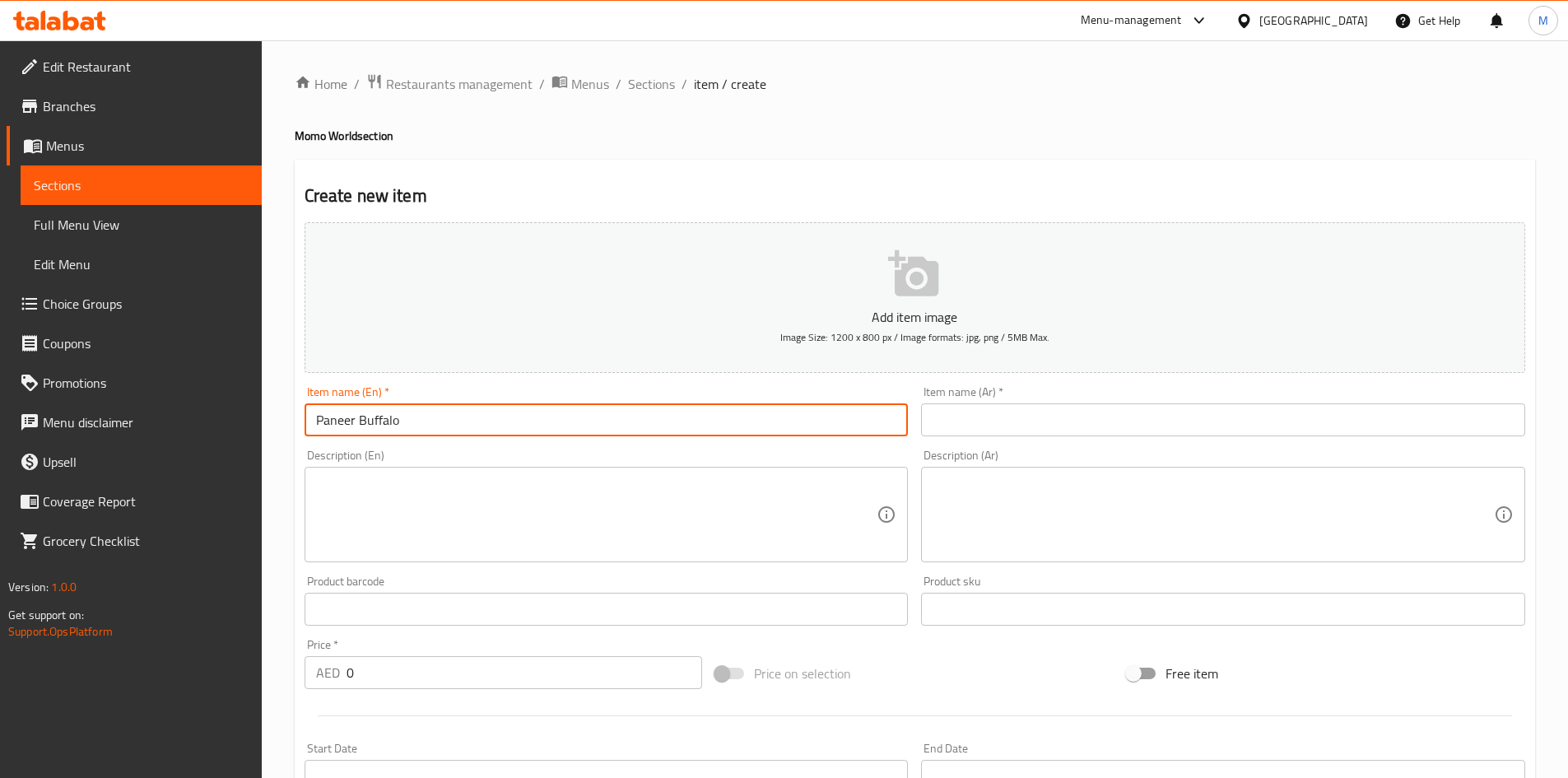
type input "Paneer Buffalo"
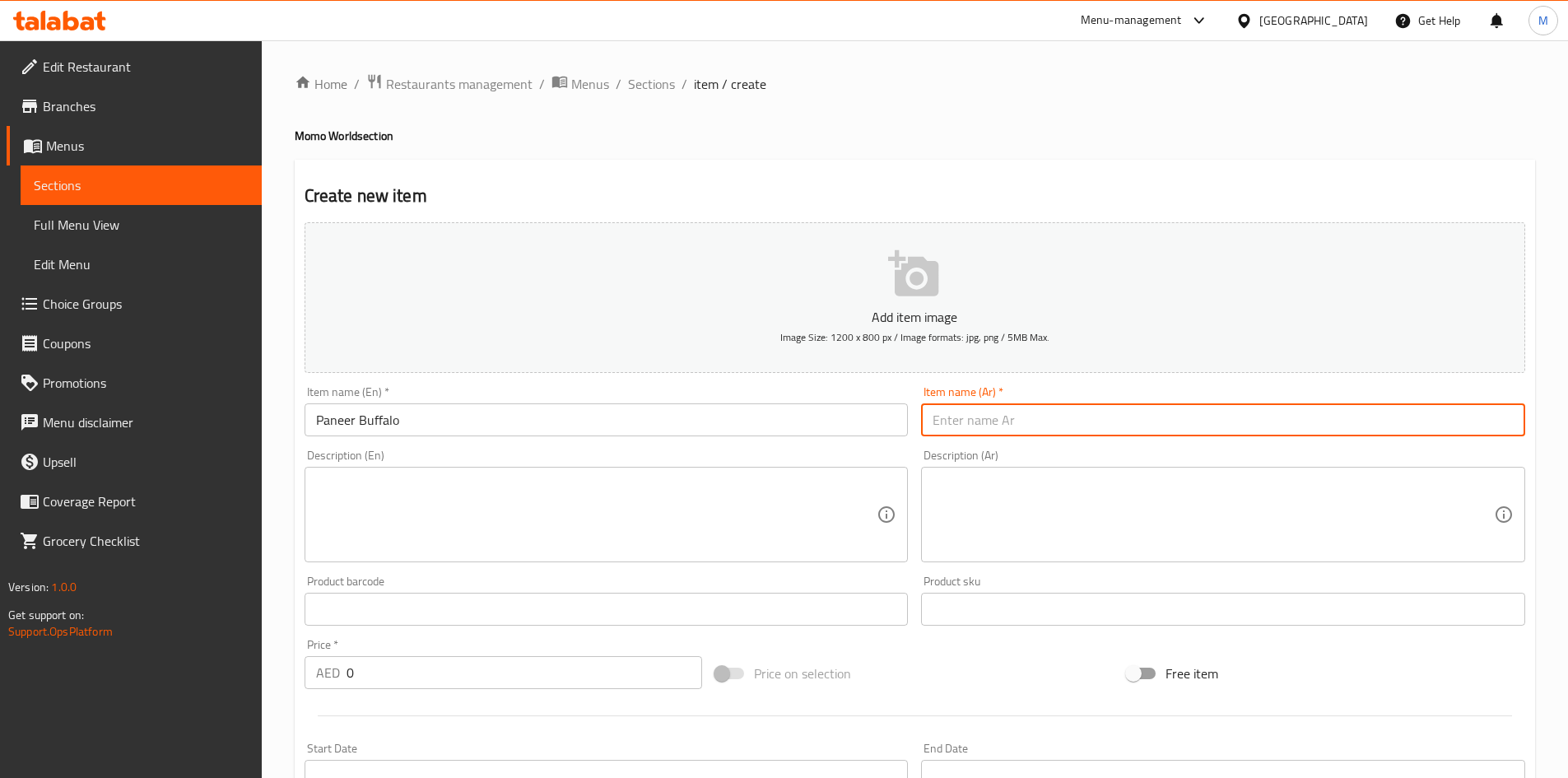
click at [1073, 425] on input "text" at bounding box center [1223, 420] width 604 height 33
type input "بانيير بافلو"
click at [279, 521] on div "Home / Restaurants management / Menus / Sections / item / create Momo World sec…" at bounding box center [915, 601] width 1306 height 1123
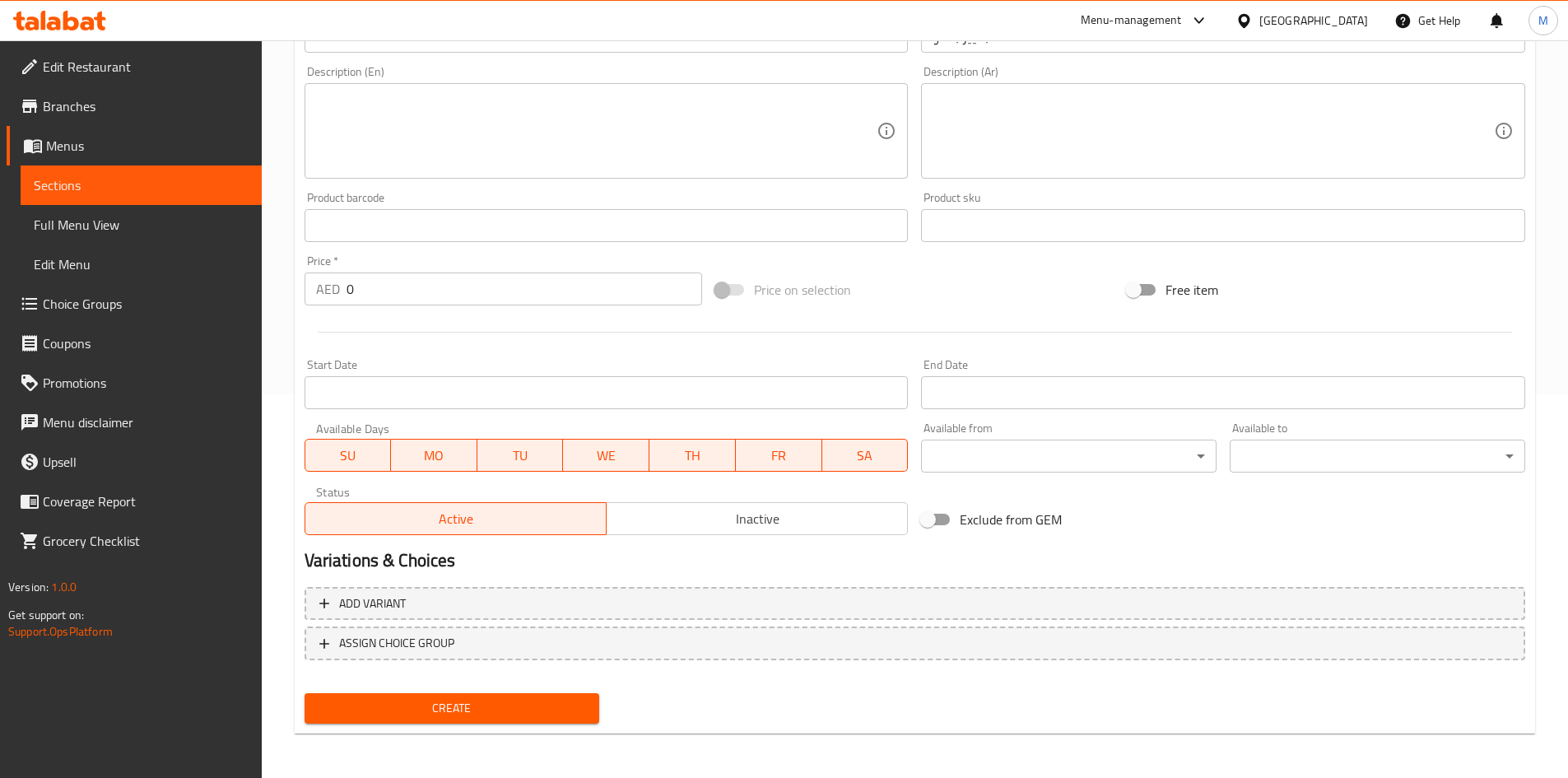
scroll to position [385, 0]
click at [1183, 606] on span "Add variant" at bounding box center [914, 602] width 1190 height 21
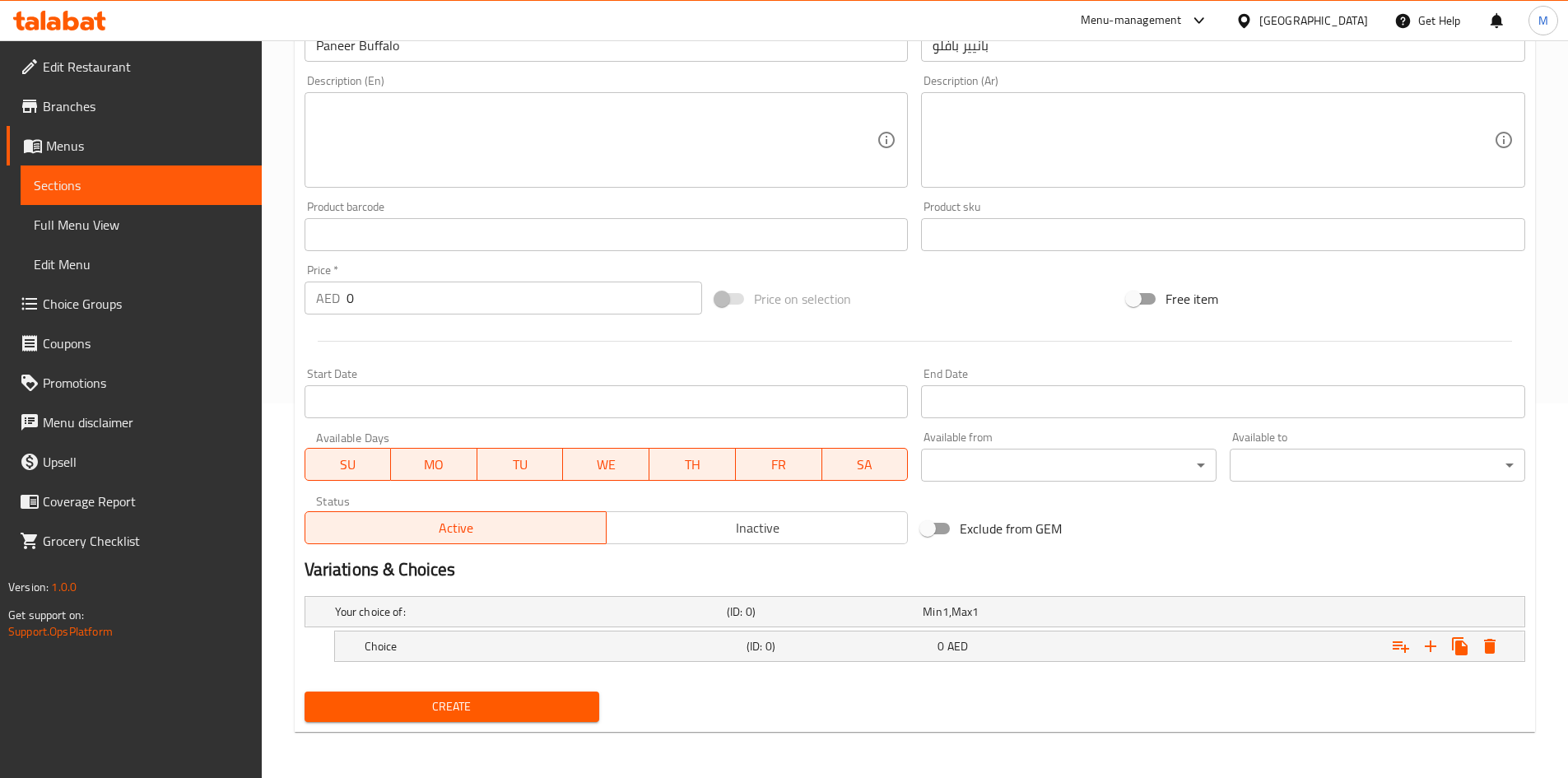
scroll to position [374, 0]
click at [1431, 648] on icon "Expand" at bounding box center [1430, 646] width 12 height 12
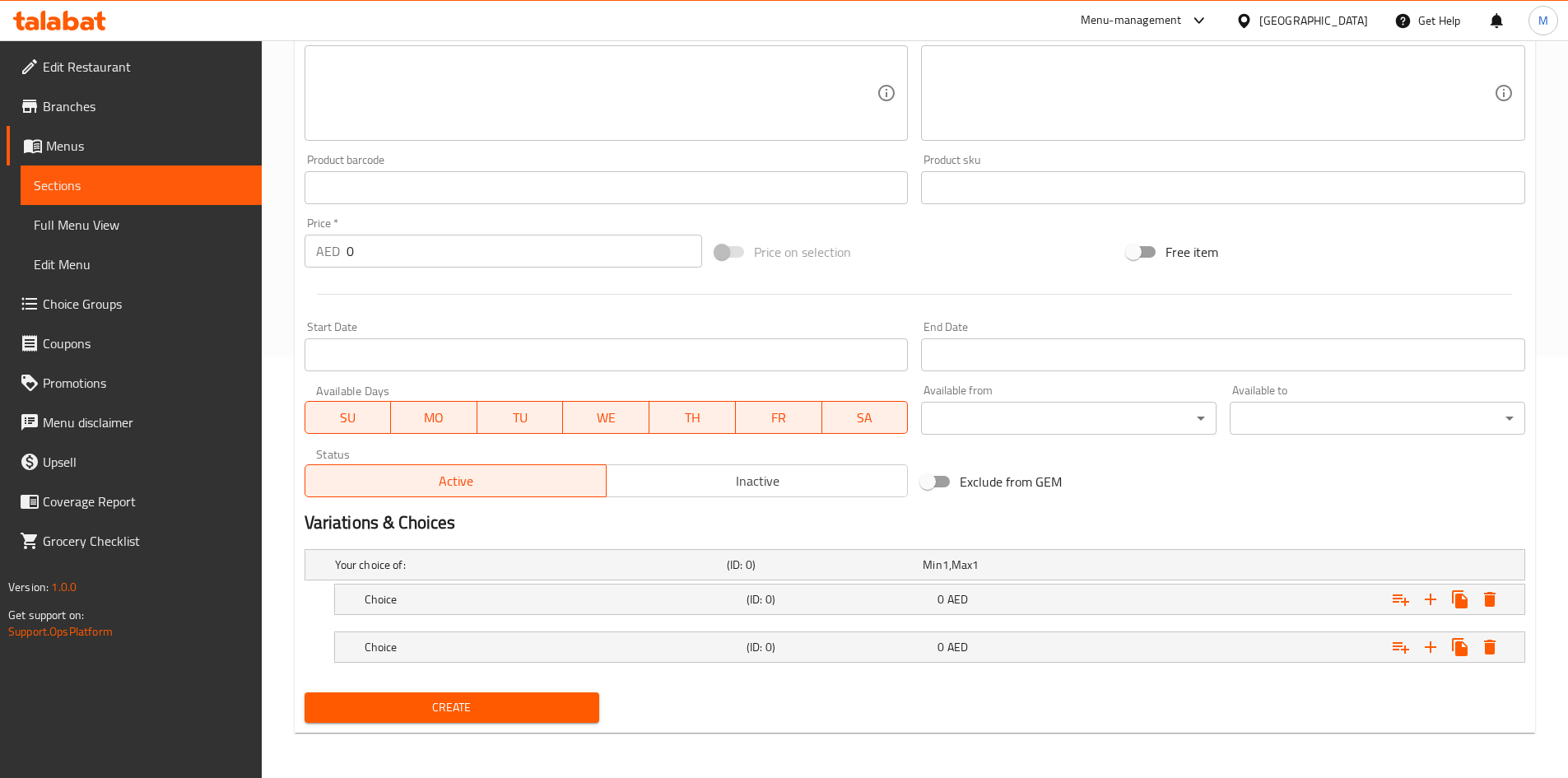
scroll to position [422, 0]
click at [1429, 649] on icon "Expand" at bounding box center [1430, 646] width 12 height 12
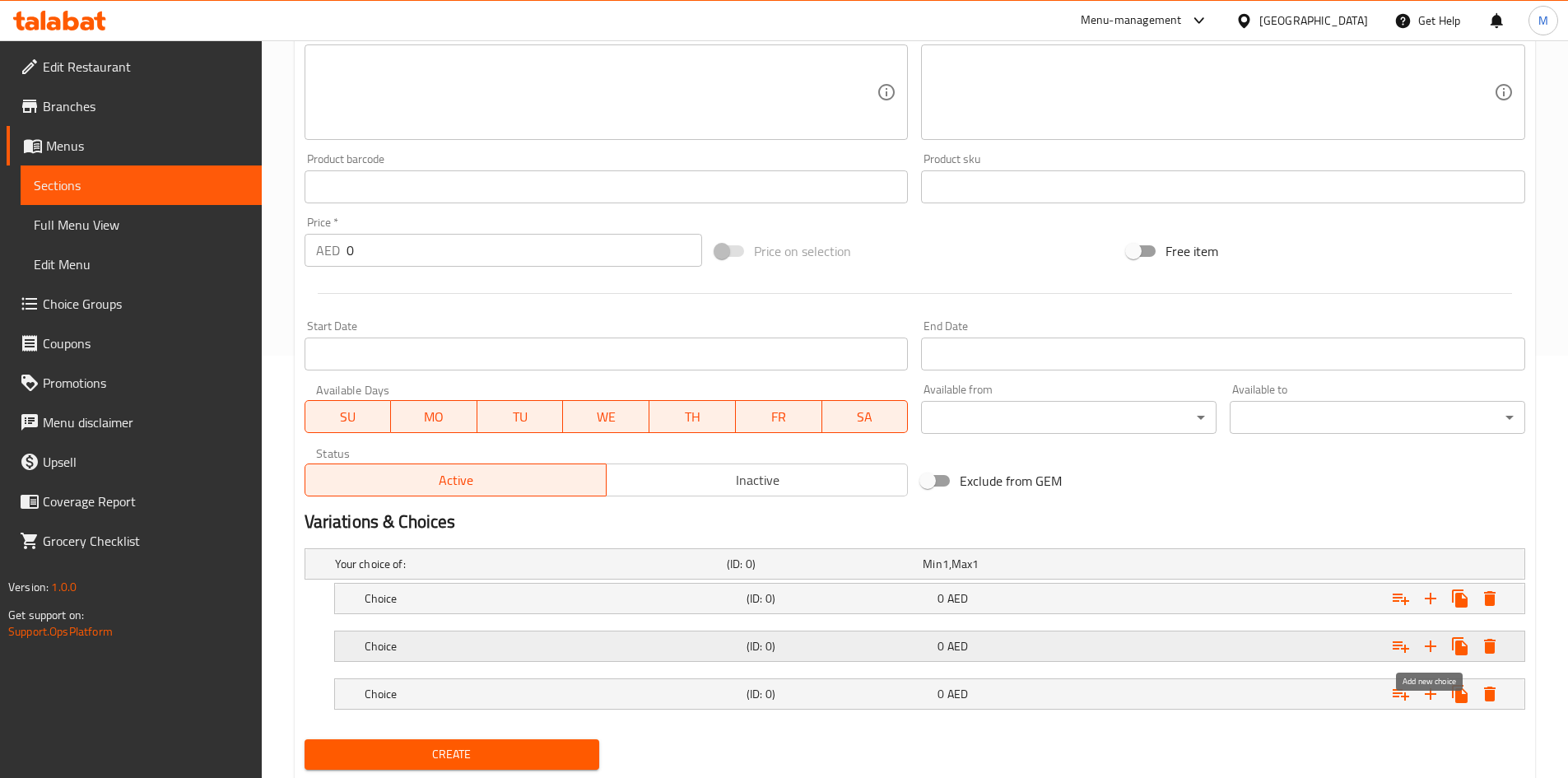
click at [1429, 649] on icon "Expand" at bounding box center [1430, 646] width 12 height 12
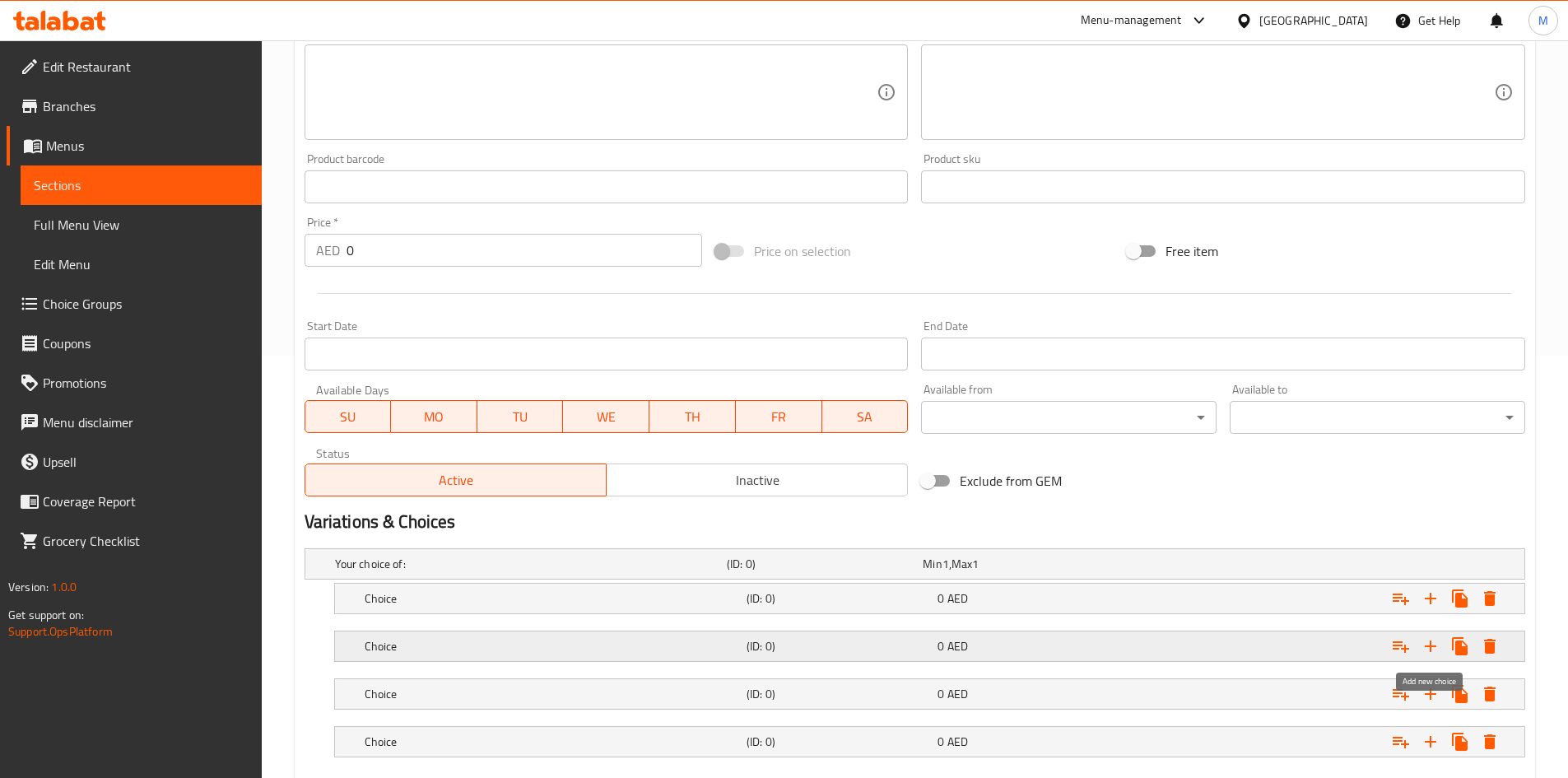
click at [1429, 645] on icon "Expand" at bounding box center [1430, 646] width 12 height 12
click at [1429, 646] on icon "Expand" at bounding box center [1430, 646] width 12 height 12
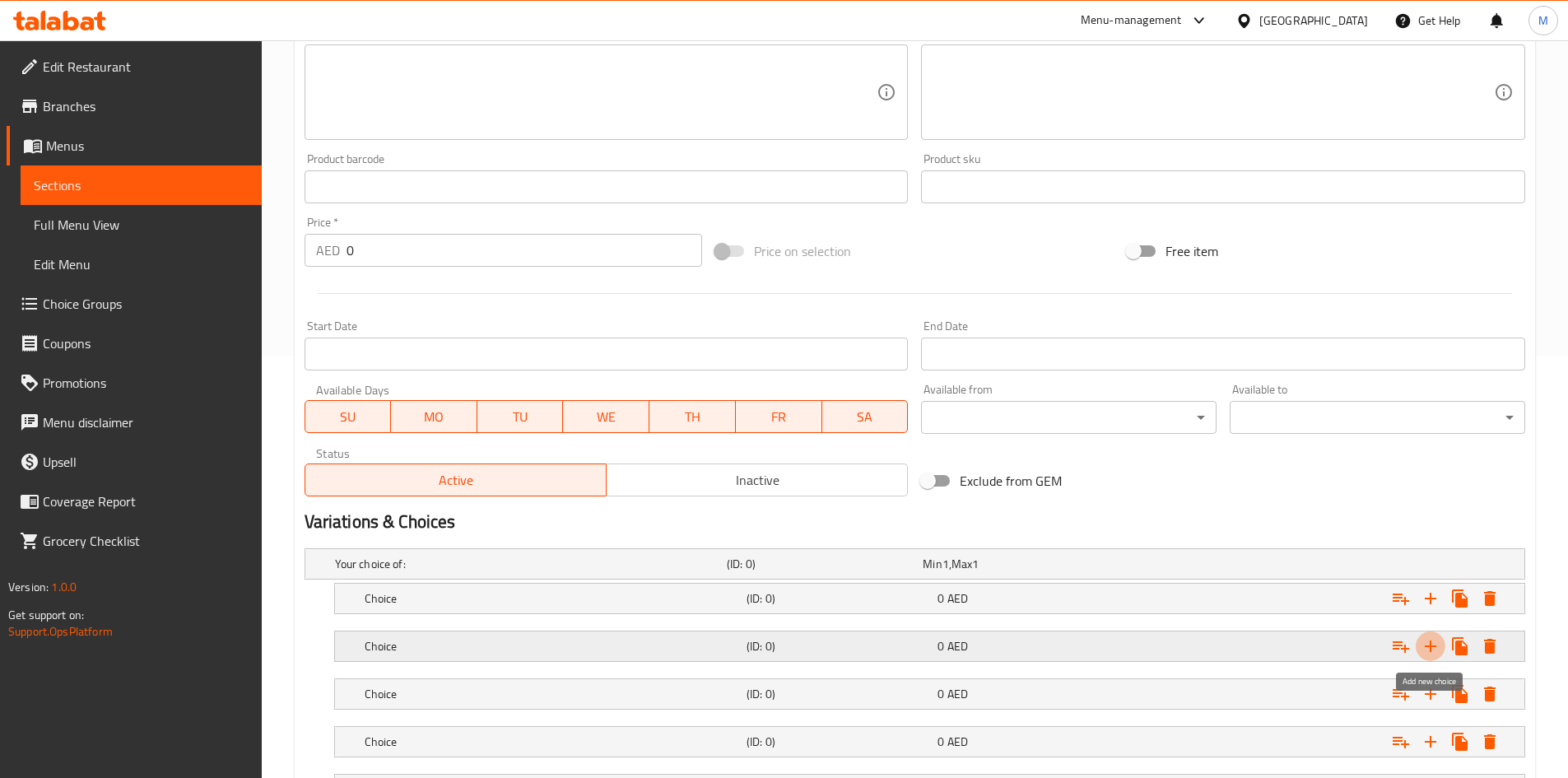
click at [1429, 646] on icon "Expand" at bounding box center [1430, 646] width 12 height 12
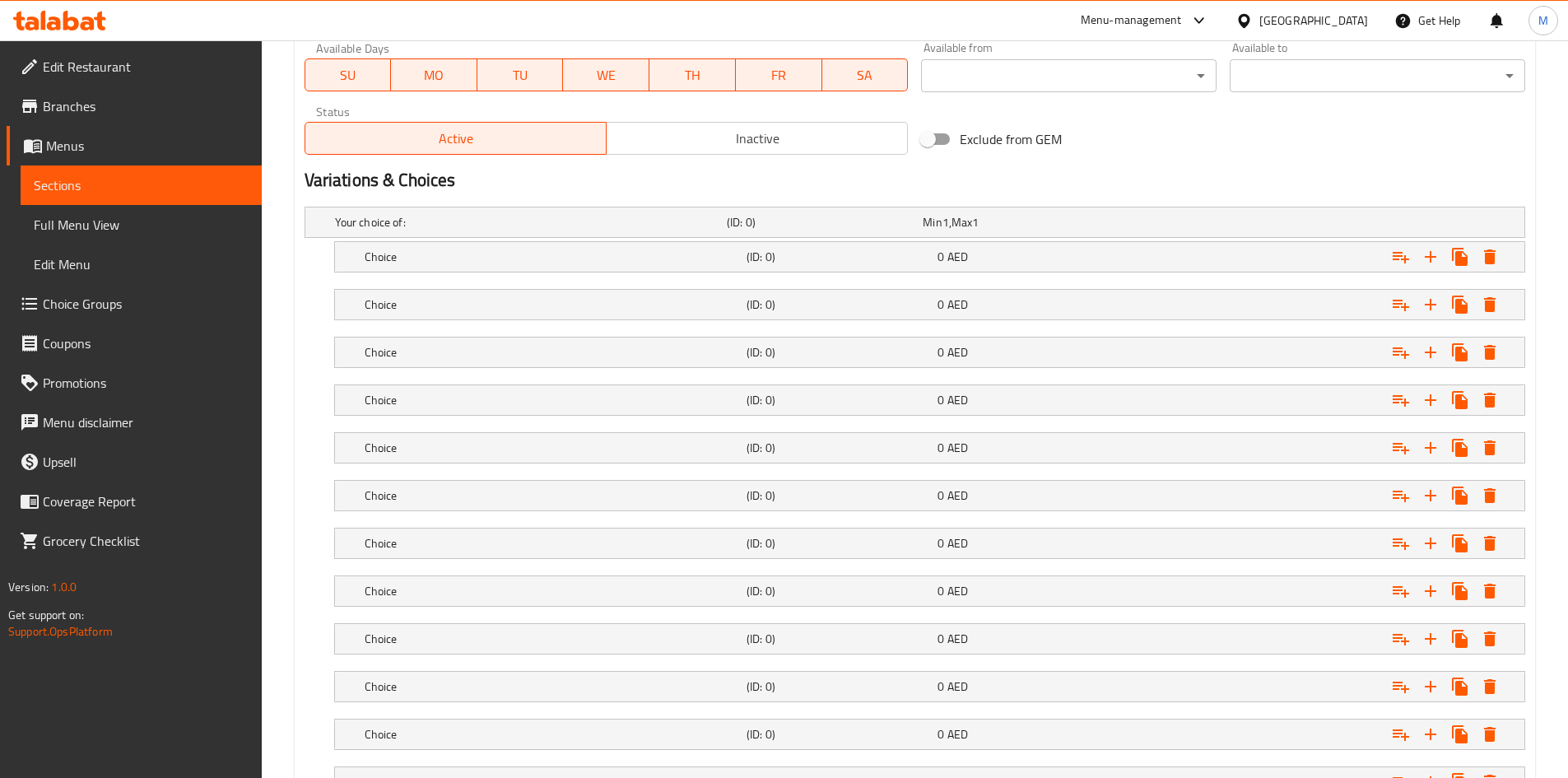
scroll to position [899, 0]
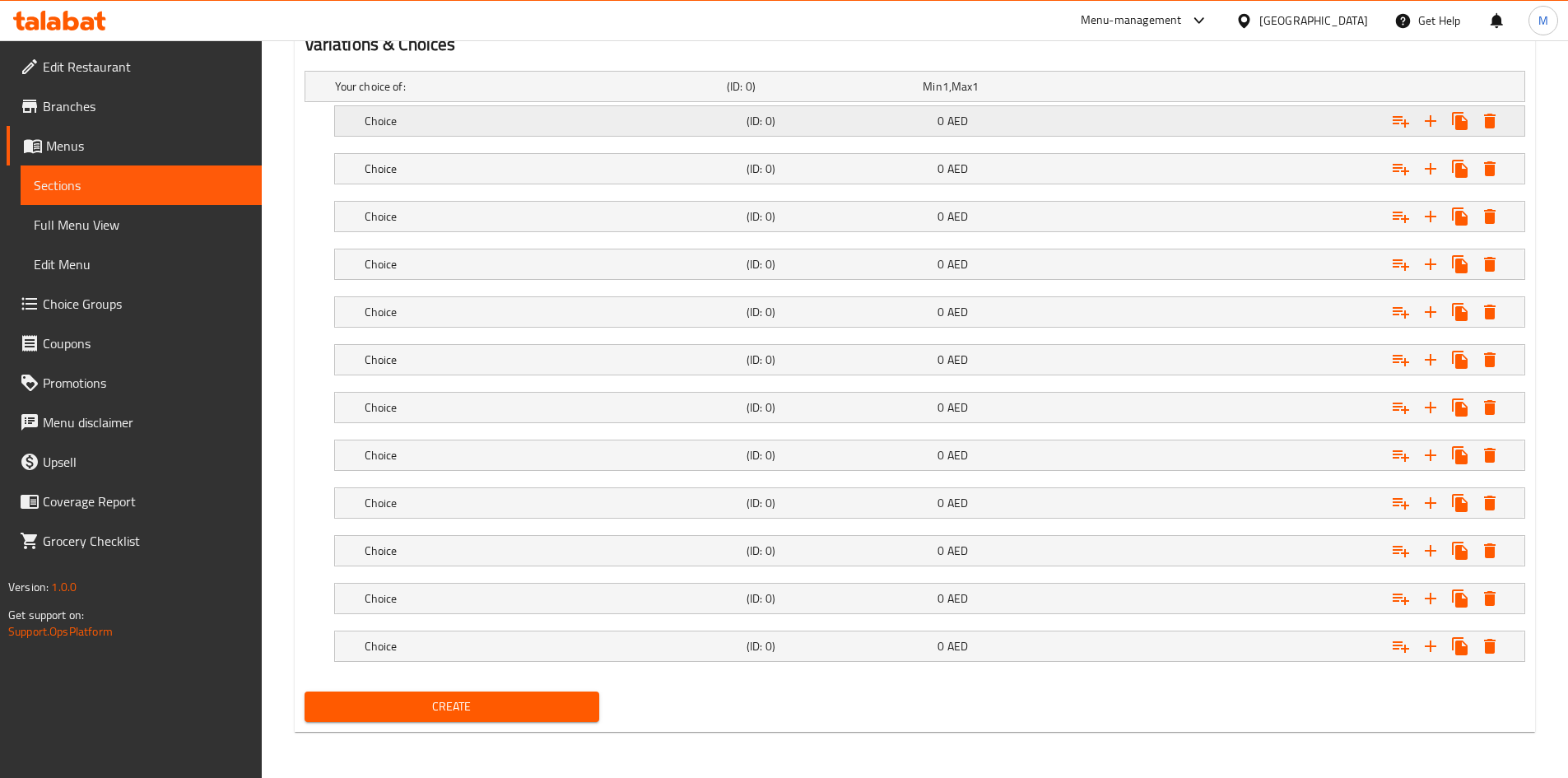
click at [464, 116] on h5 "Choice" at bounding box center [552, 121] width 375 height 16
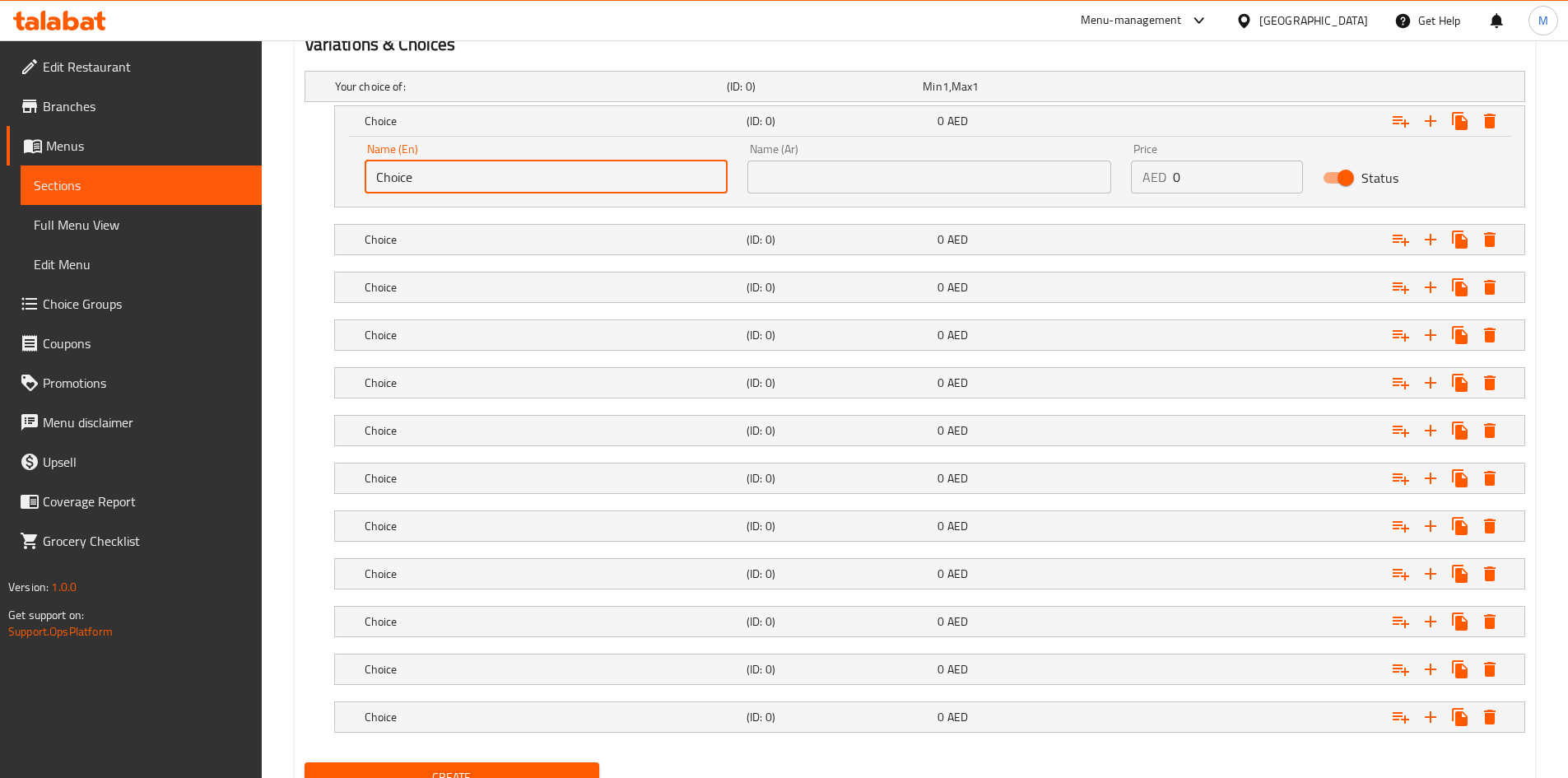
click at [452, 173] on input "Choice" at bounding box center [546, 177] width 364 height 33
paste input "Steam"
type input "Steam"
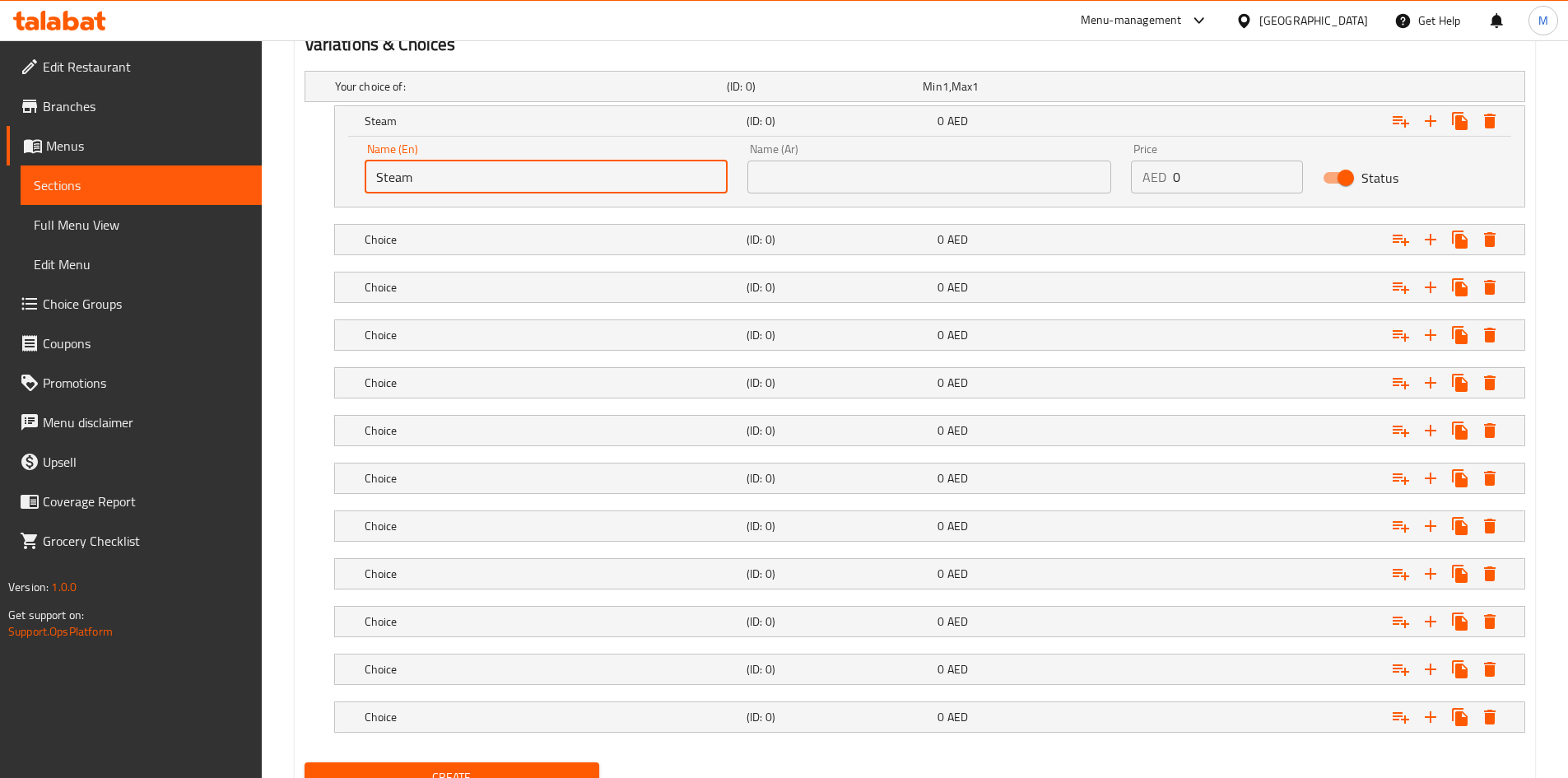
click at [816, 172] on input "text" at bounding box center [929, 177] width 364 height 33
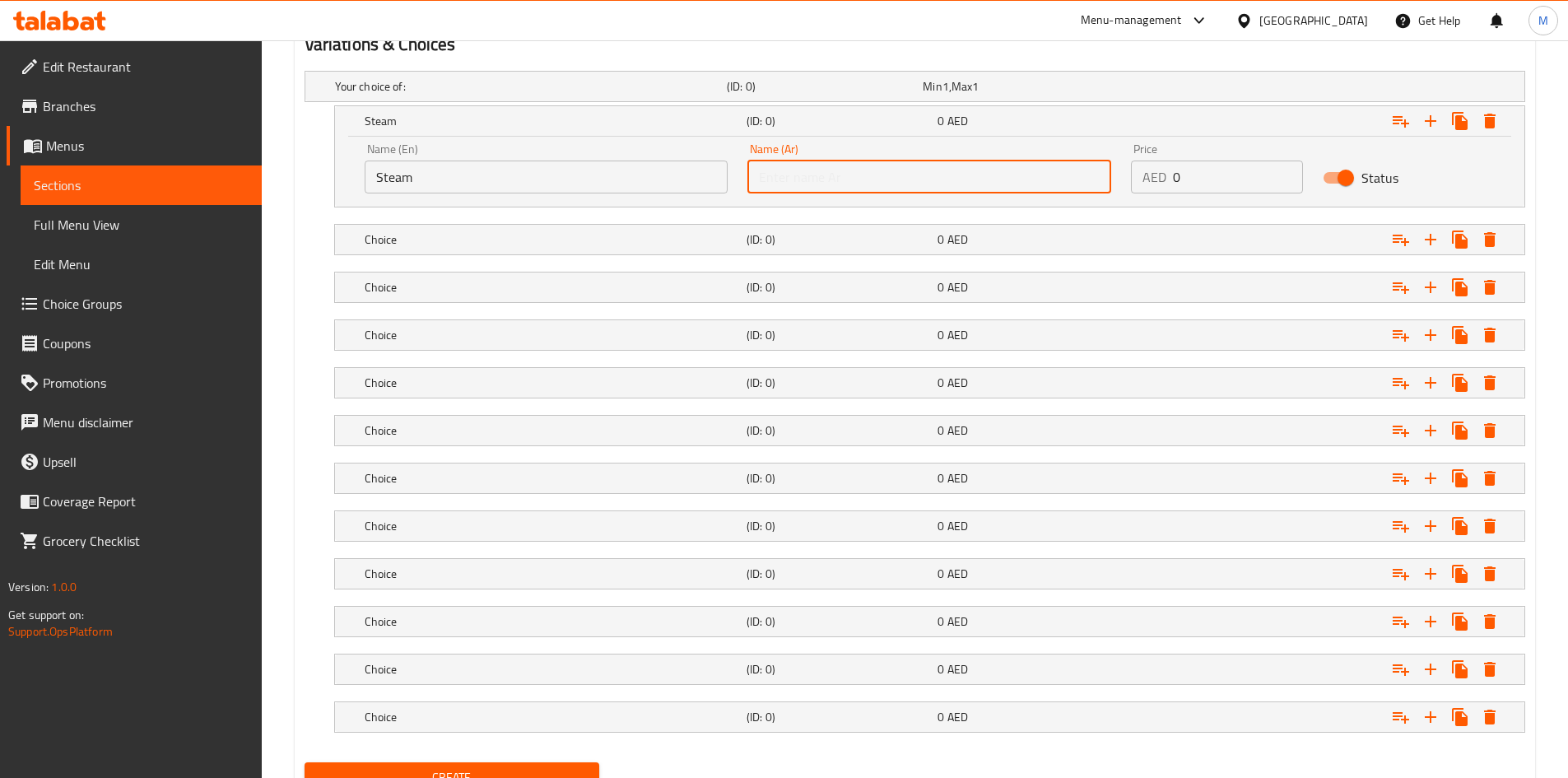
paste input "على البخار"
type input "على البخار"
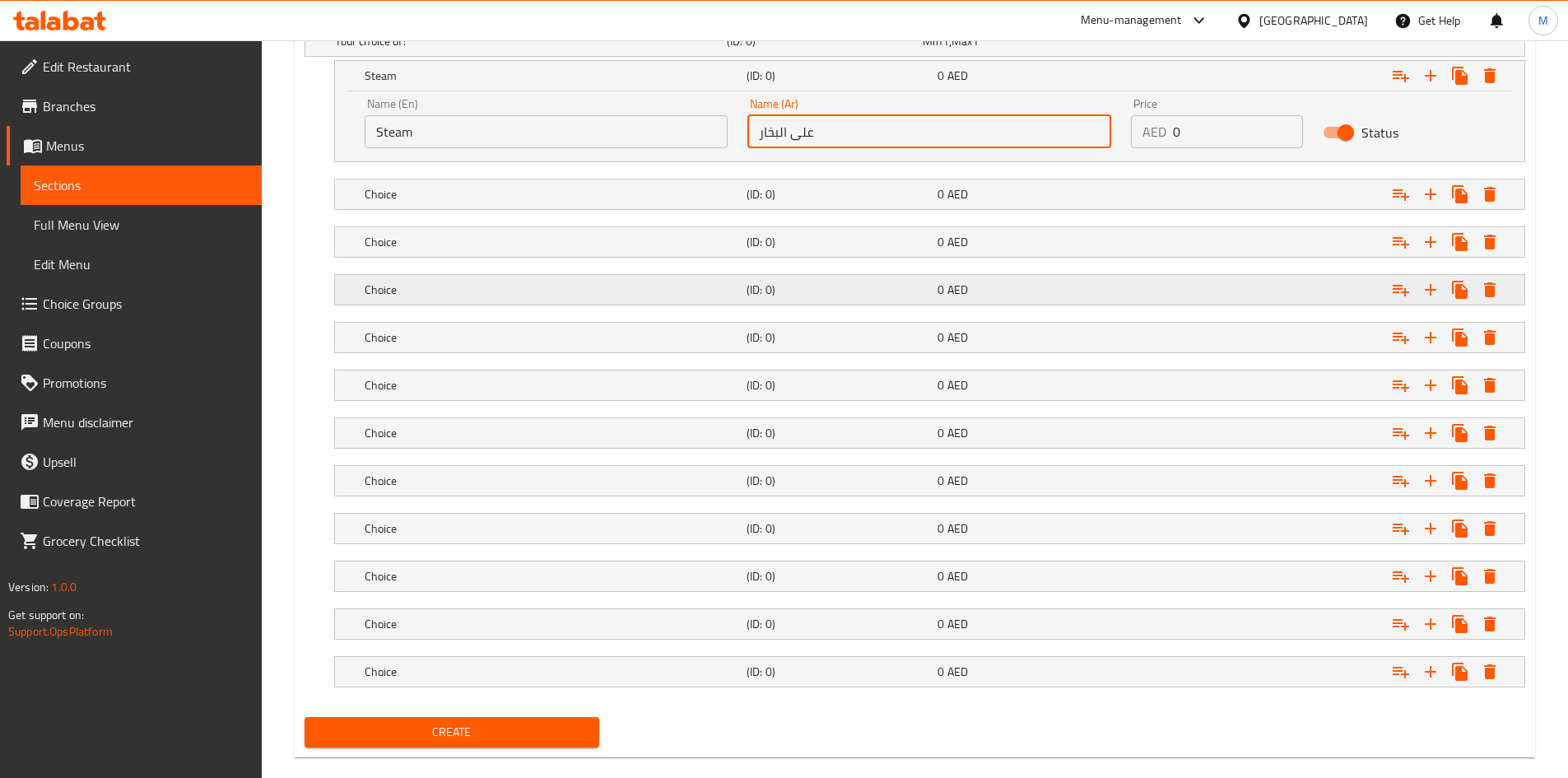
scroll to position [970, 0]
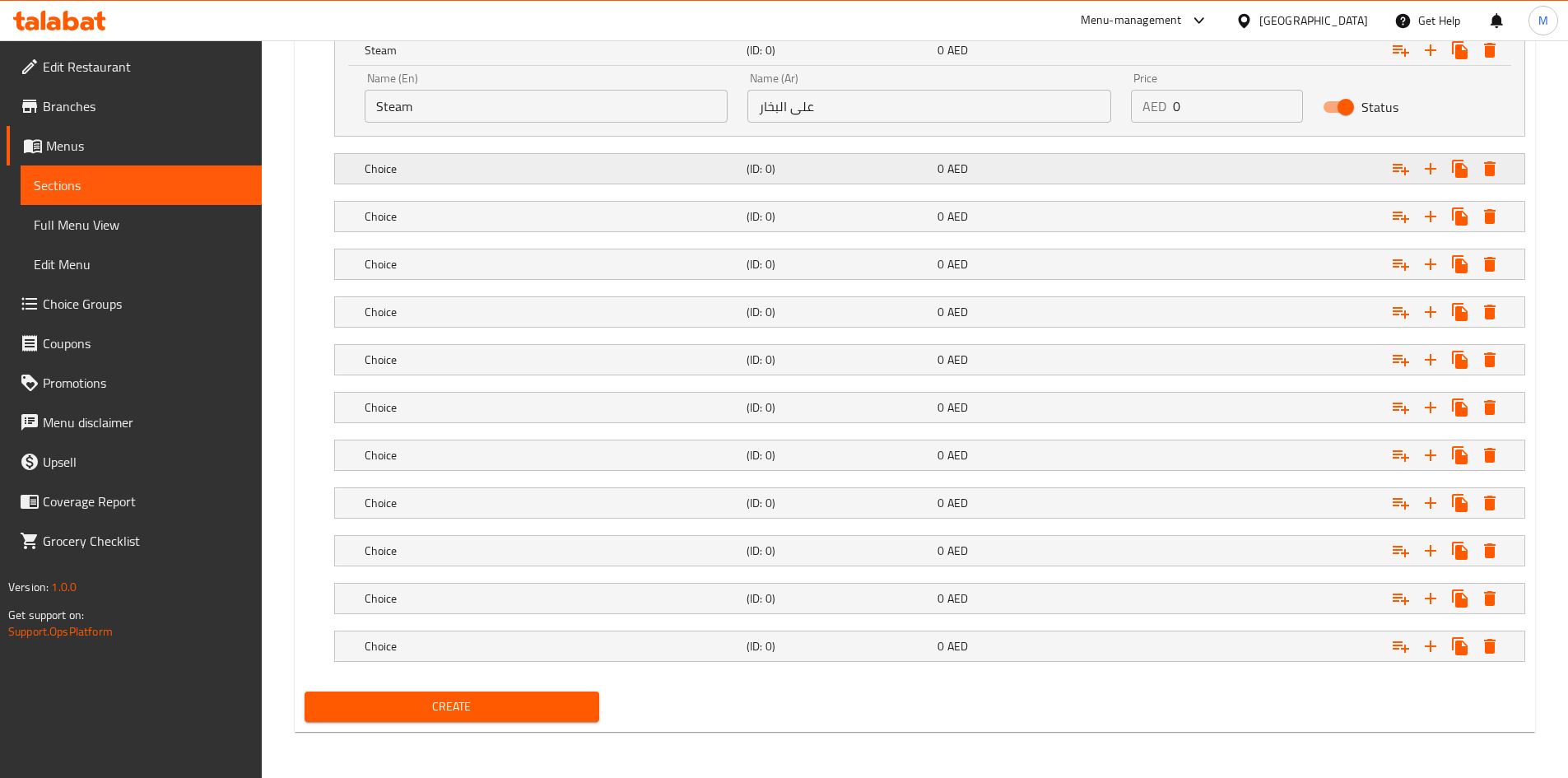
click at [1043, 172] on div "0 AED" at bounding box center [1030, 169] width 184 height 16
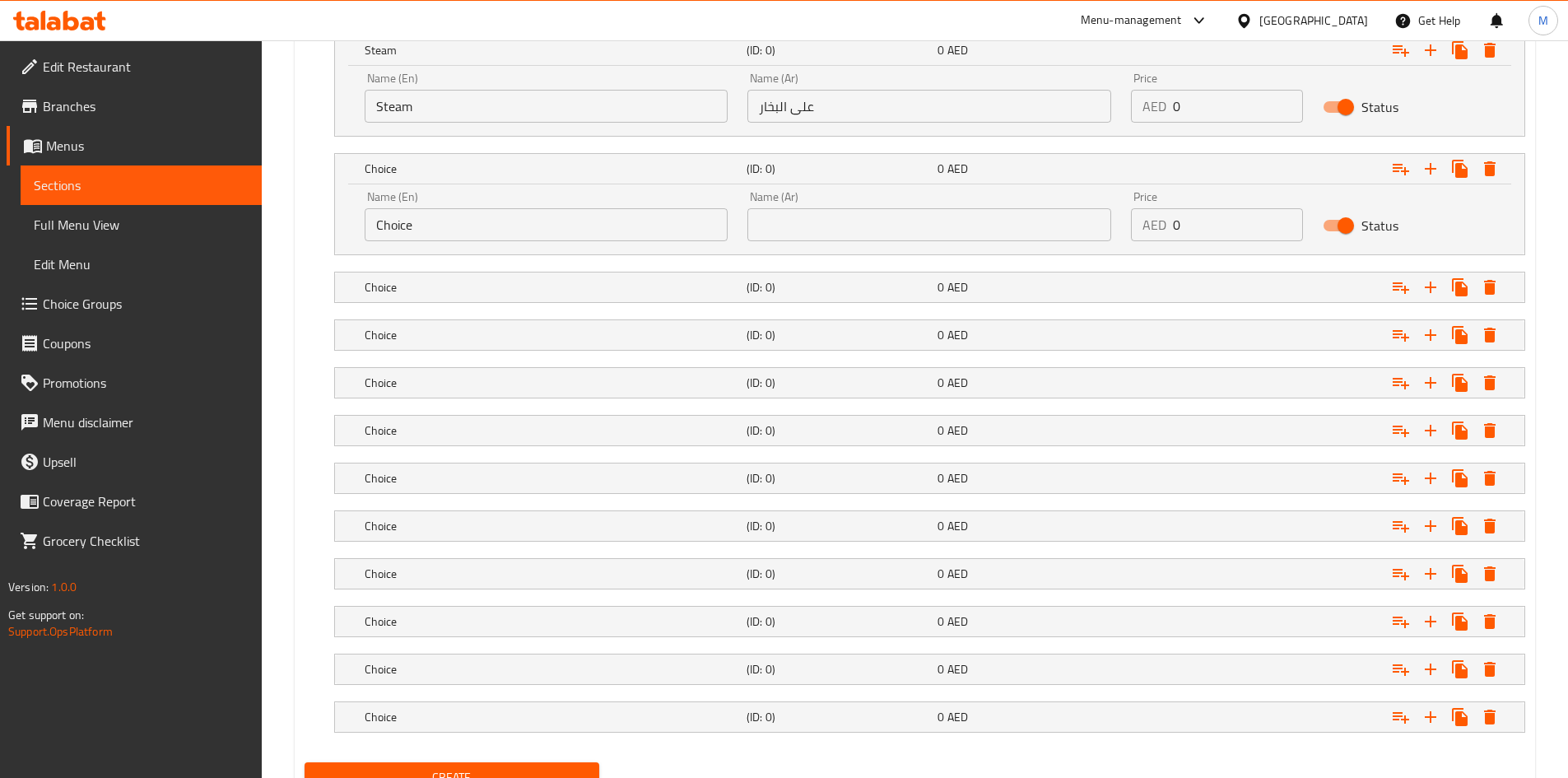
click at [1213, 105] on input "0" at bounding box center [1238, 106] width 130 height 33
click at [1212, 105] on input "0" at bounding box center [1238, 106] width 130 height 33
type input "15"
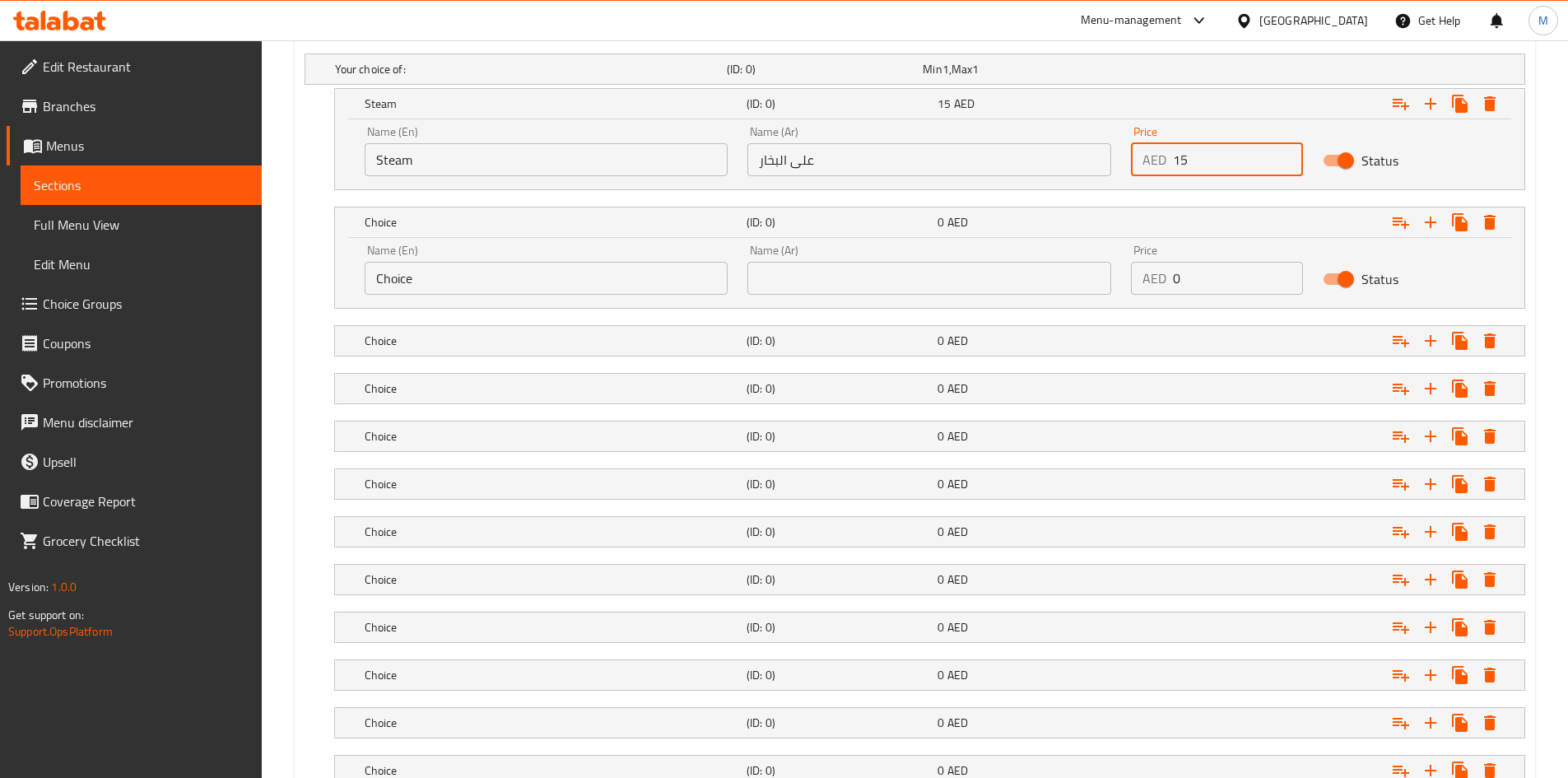
scroll to position [887, 0]
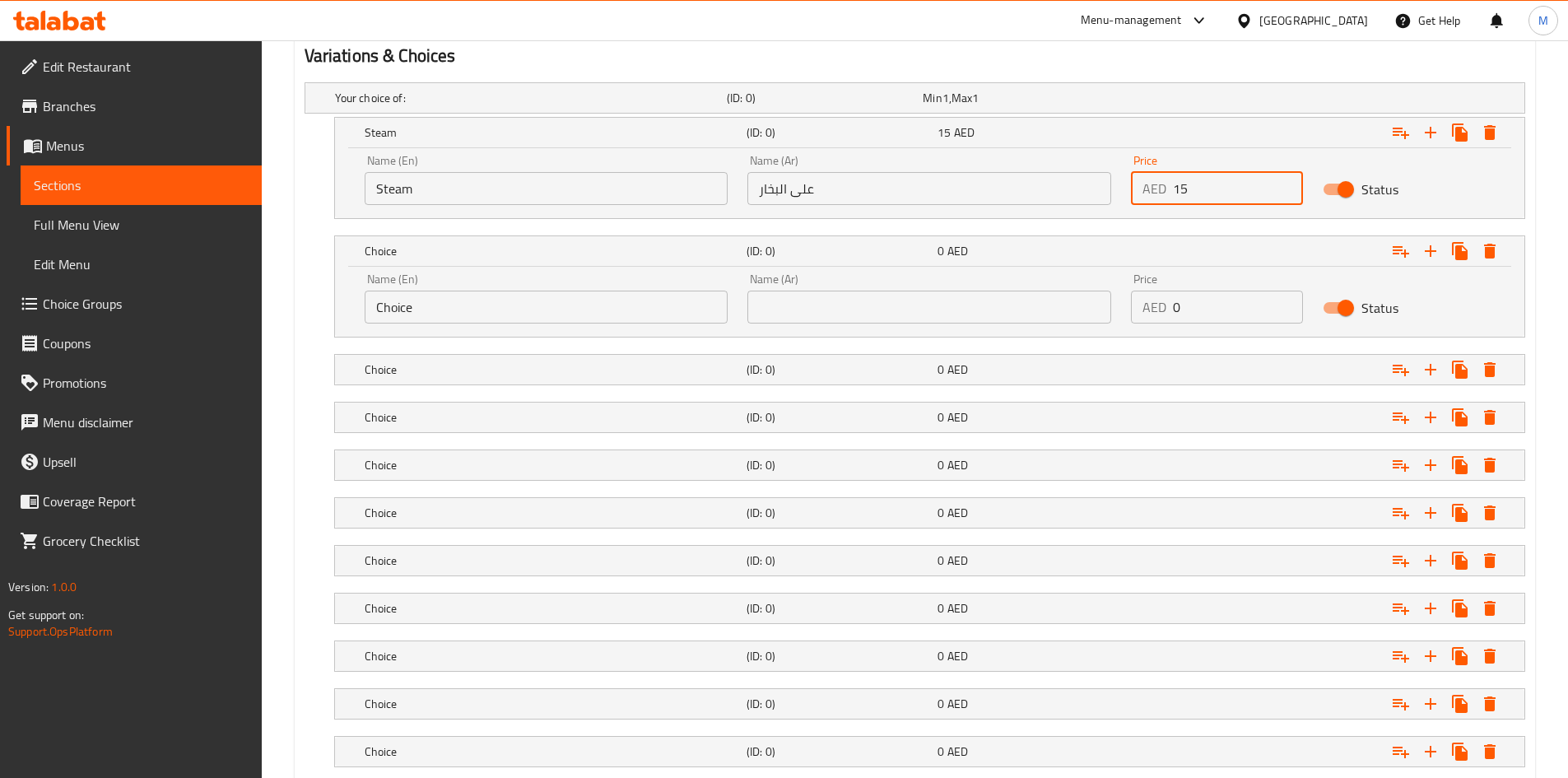
click at [458, 300] on input "Choice" at bounding box center [546, 306] width 364 height 33
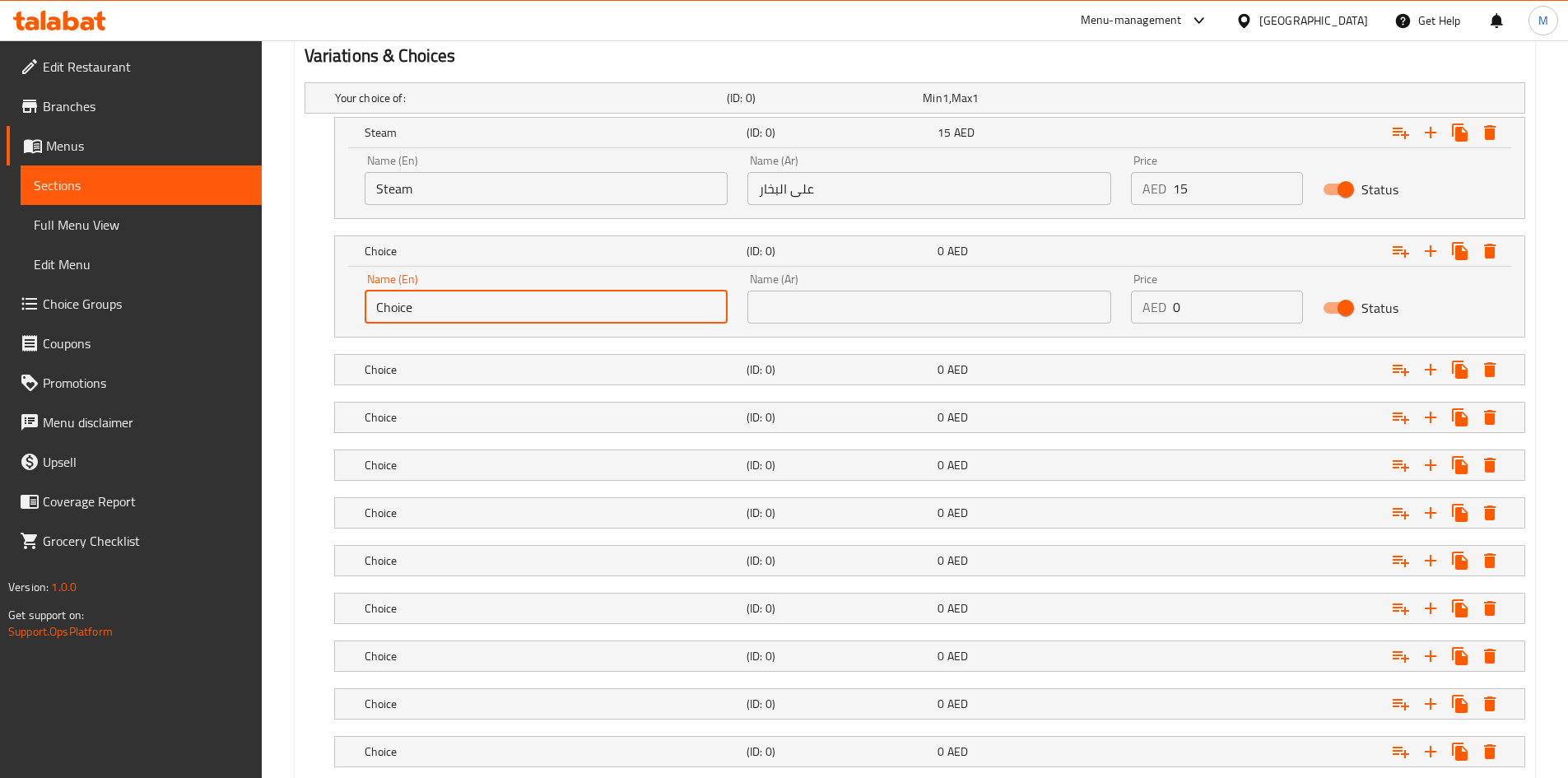
click at [457, 299] on input "Choice" at bounding box center [546, 306] width 364 height 33
paste input "Mix Platter"
type input "Mix Platter"
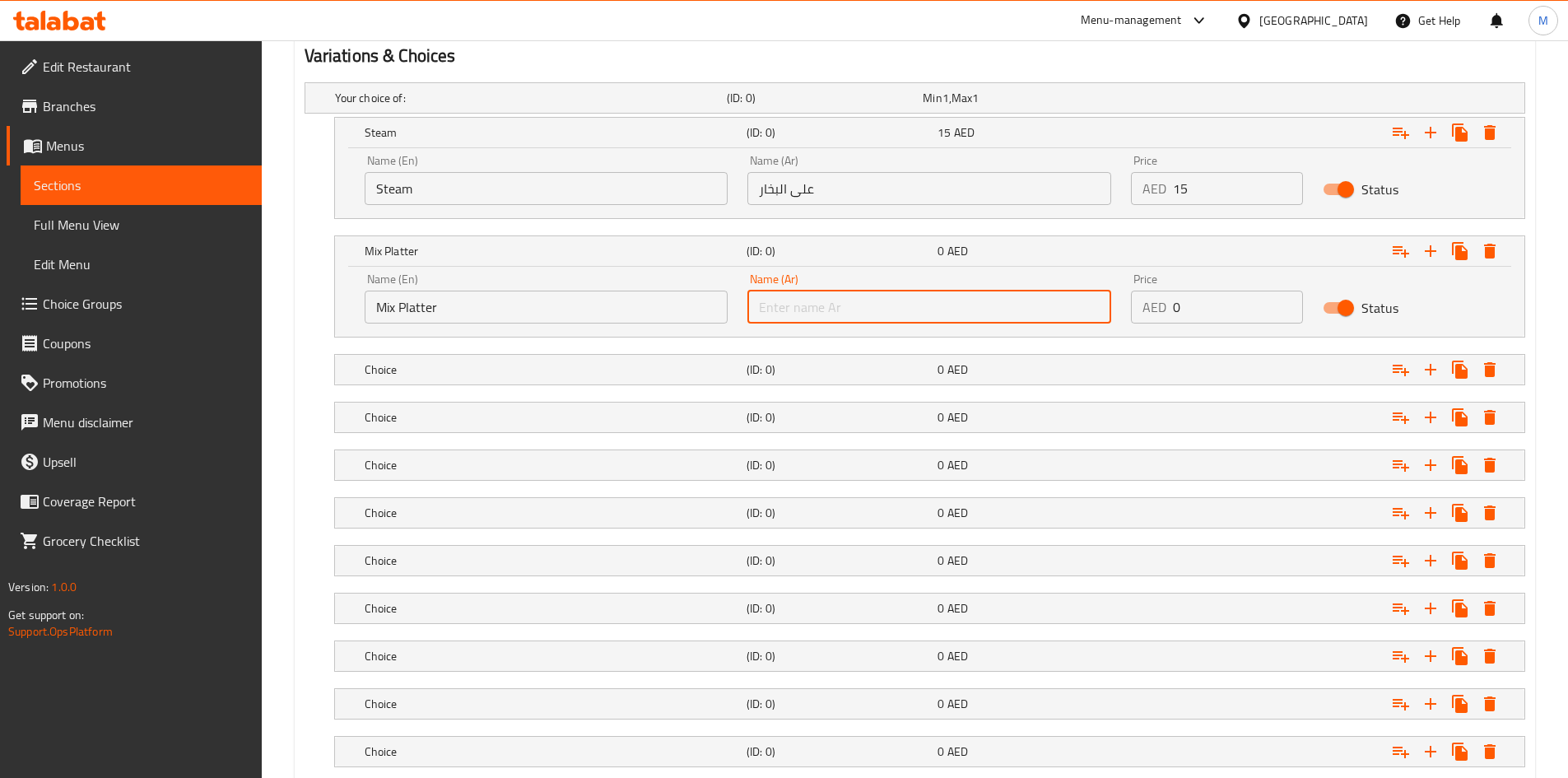
click at [877, 309] on input "text" at bounding box center [929, 306] width 364 height 33
type input "طبق مشكل"
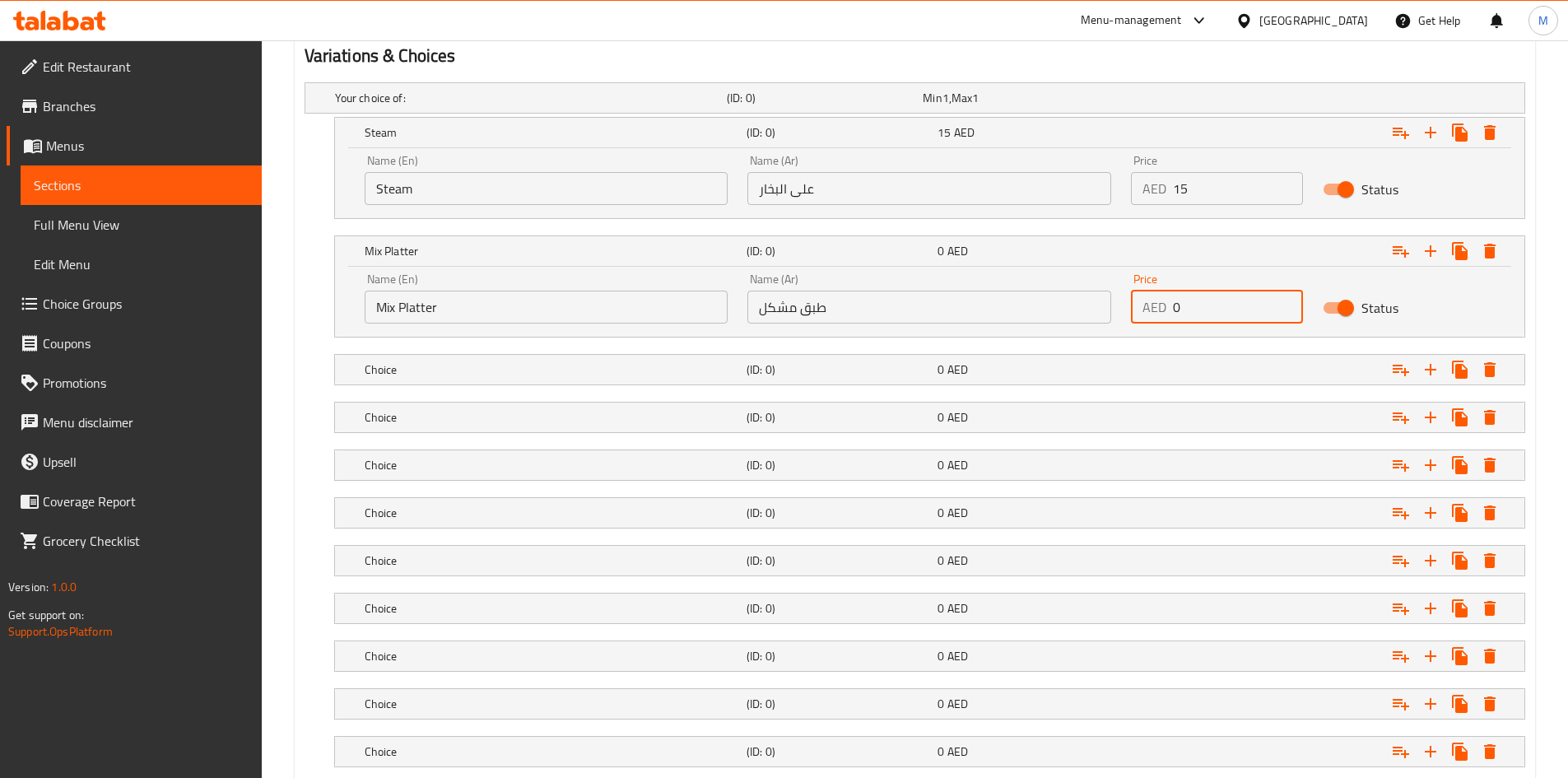
click at [1199, 310] on input "0" at bounding box center [1238, 306] width 130 height 33
paste input "19"
type input "19"
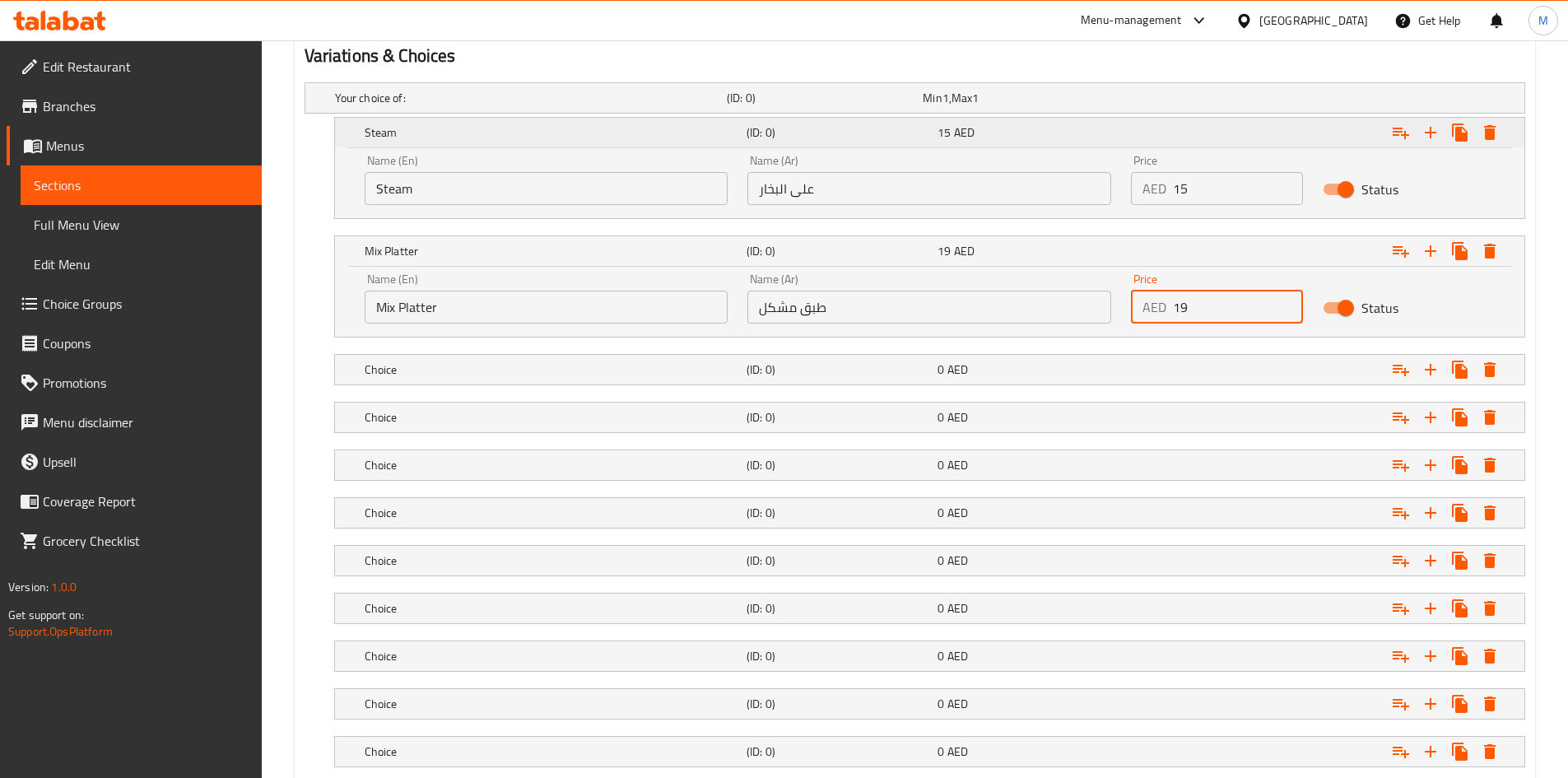
click at [490, 124] on h5 "Steam" at bounding box center [552, 132] width 375 height 16
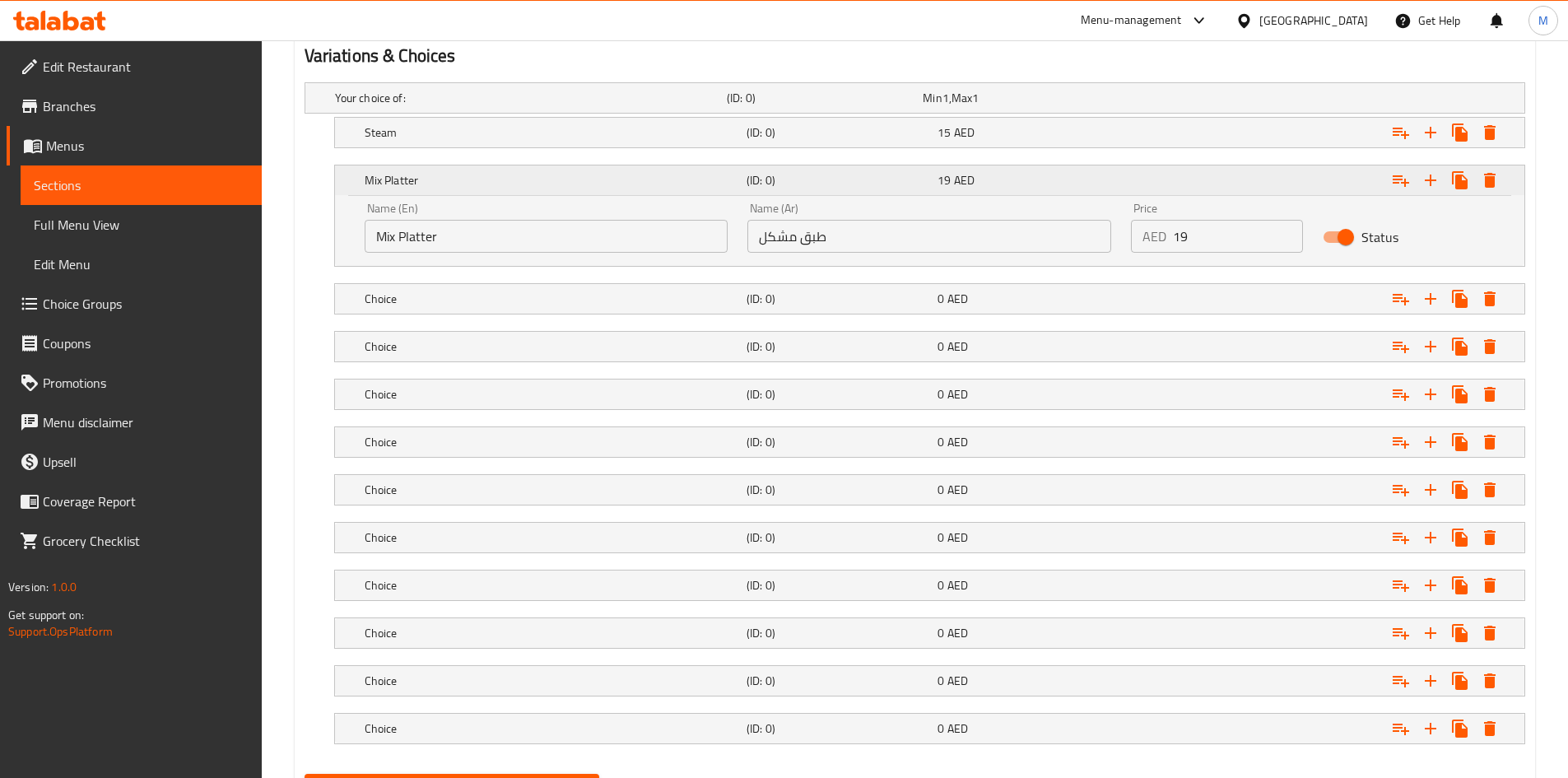
click at [493, 175] on h5 "Mix Platter" at bounding box center [552, 181] width 375 height 16
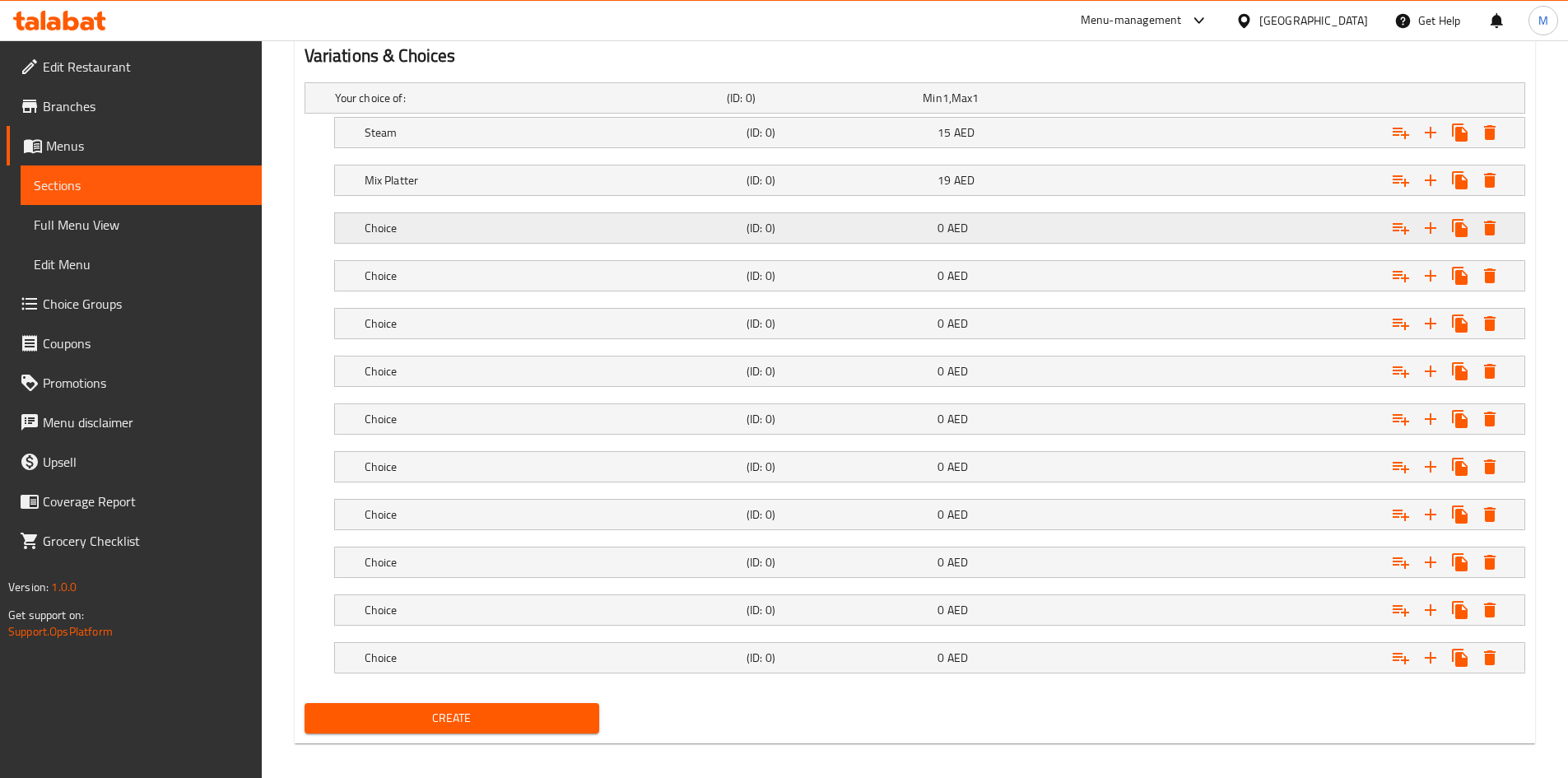
click at [493, 223] on h5 "Choice" at bounding box center [552, 228] width 375 height 16
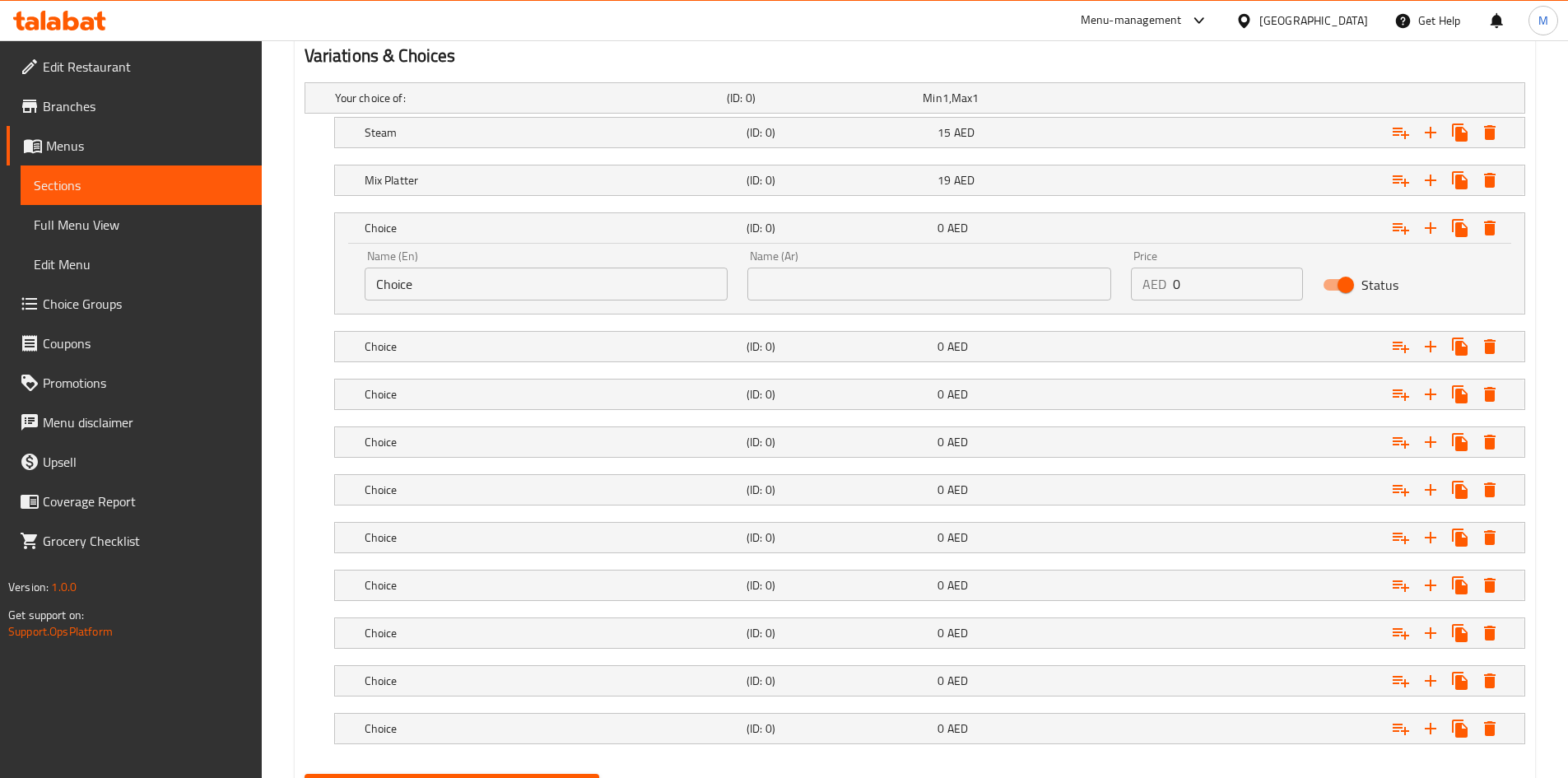
click at [505, 284] on input "Choice" at bounding box center [546, 284] width 364 height 33
click at [506, 284] on input "Choice" at bounding box center [546, 284] width 364 height 33
paste input "Soup Hot"
type input "Soup Hot"
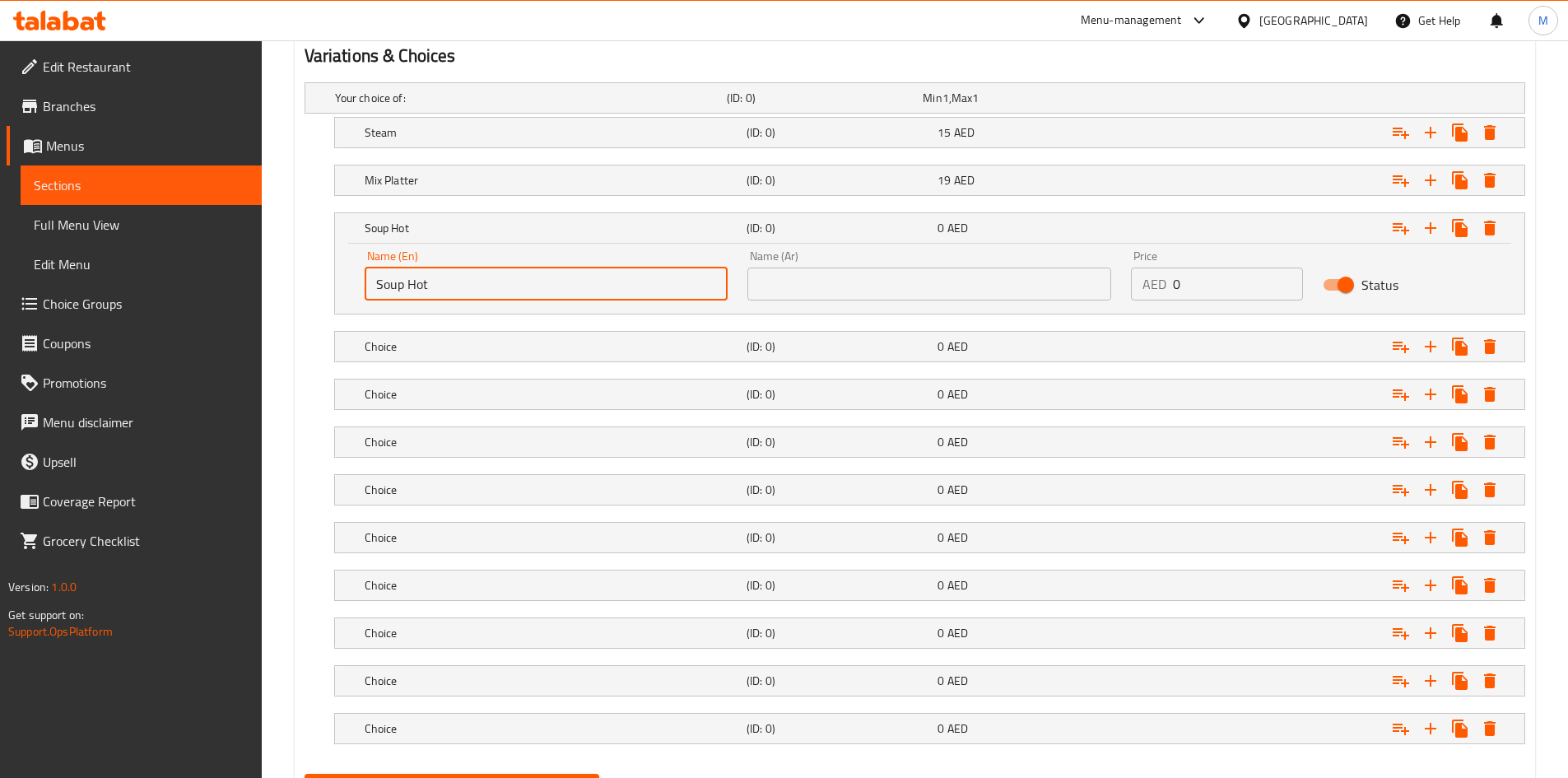
click at [877, 280] on input "text" at bounding box center [929, 284] width 364 height 33
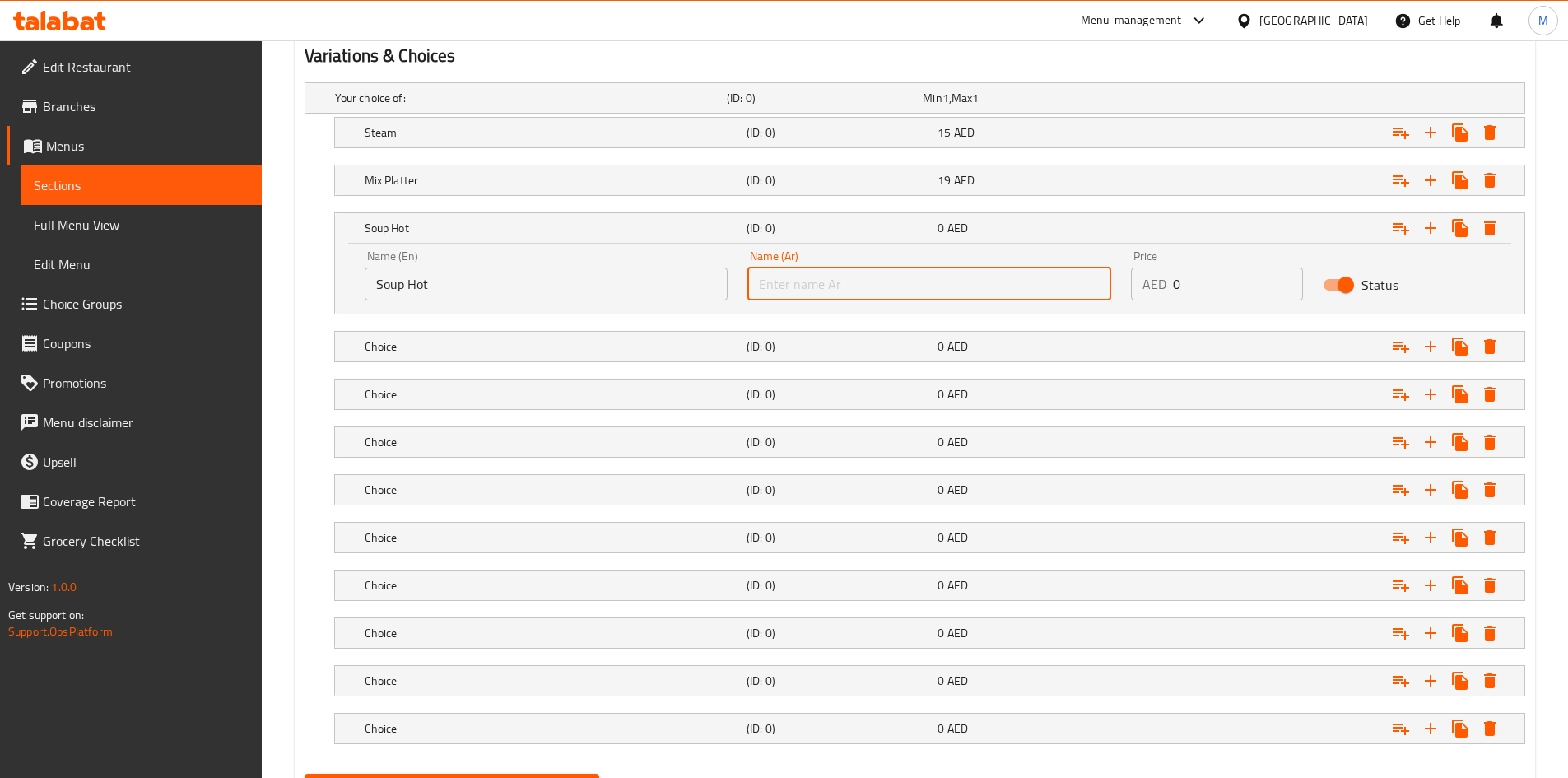
paste input "شوربة ساخنة"
type input "شوربة ساخنة"
click at [1199, 279] on input "0" at bounding box center [1238, 284] width 130 height 33
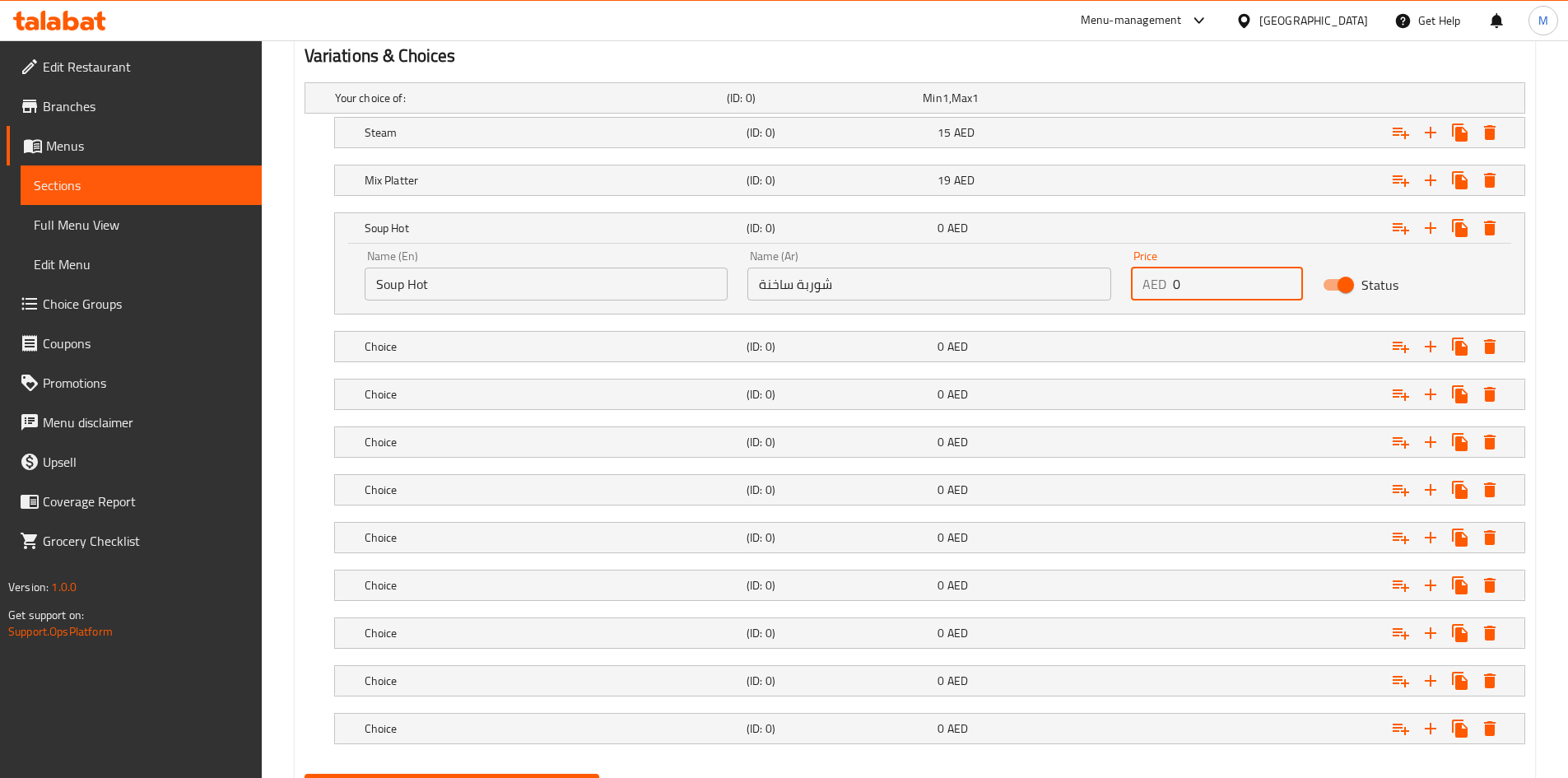
click at [1199, 279] on input "0" at bounding box center [1238, 284] width 130 height 33
type input "19"
click at [447, 223] on h5 "Soup Hot" at bounding box center [552, 228] width 375 height 16
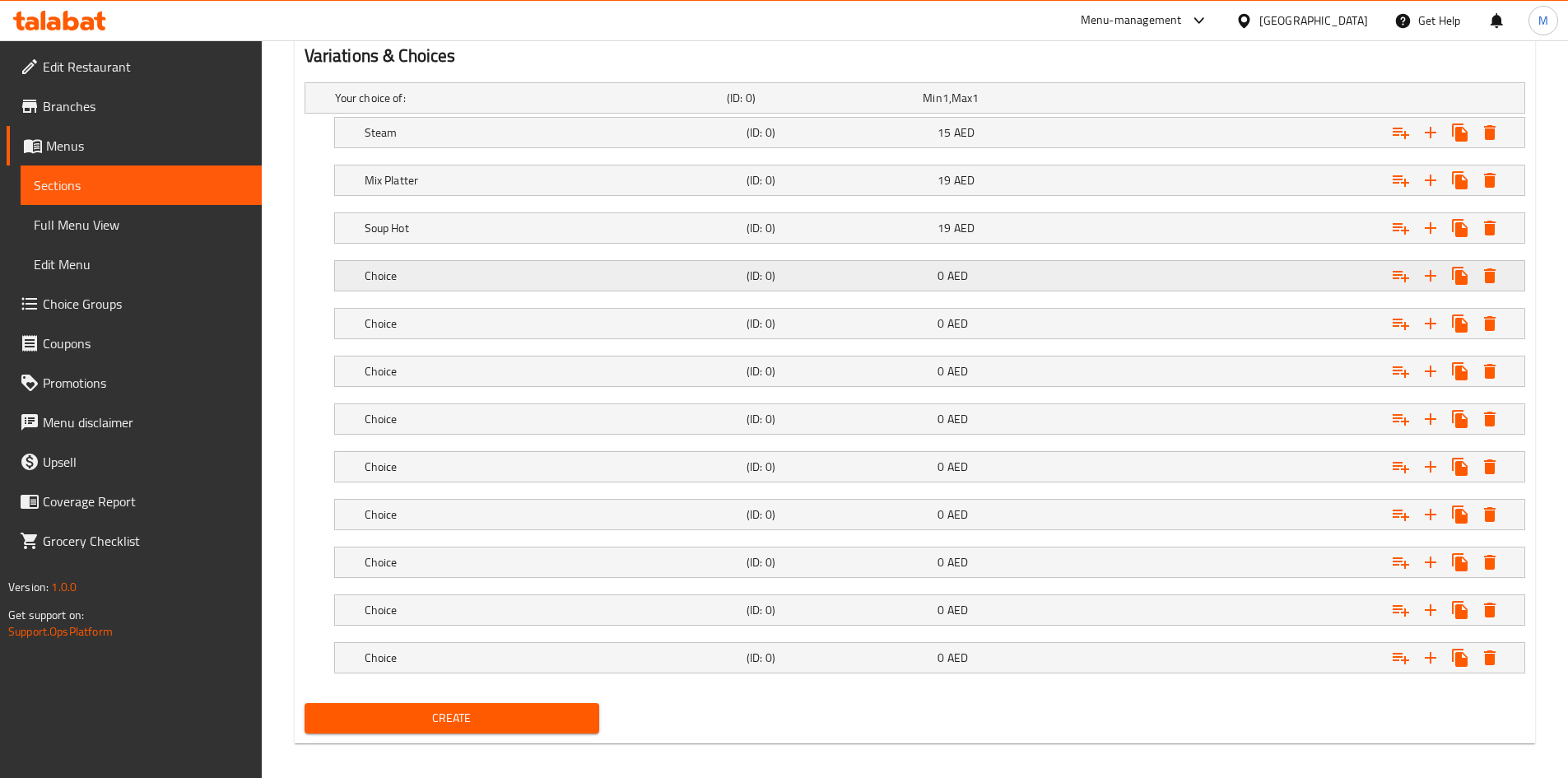
click at [466, 262] on div "Choice (ID: 0) 0 AED" at bounding box center [934, 275] width 1147 height 36
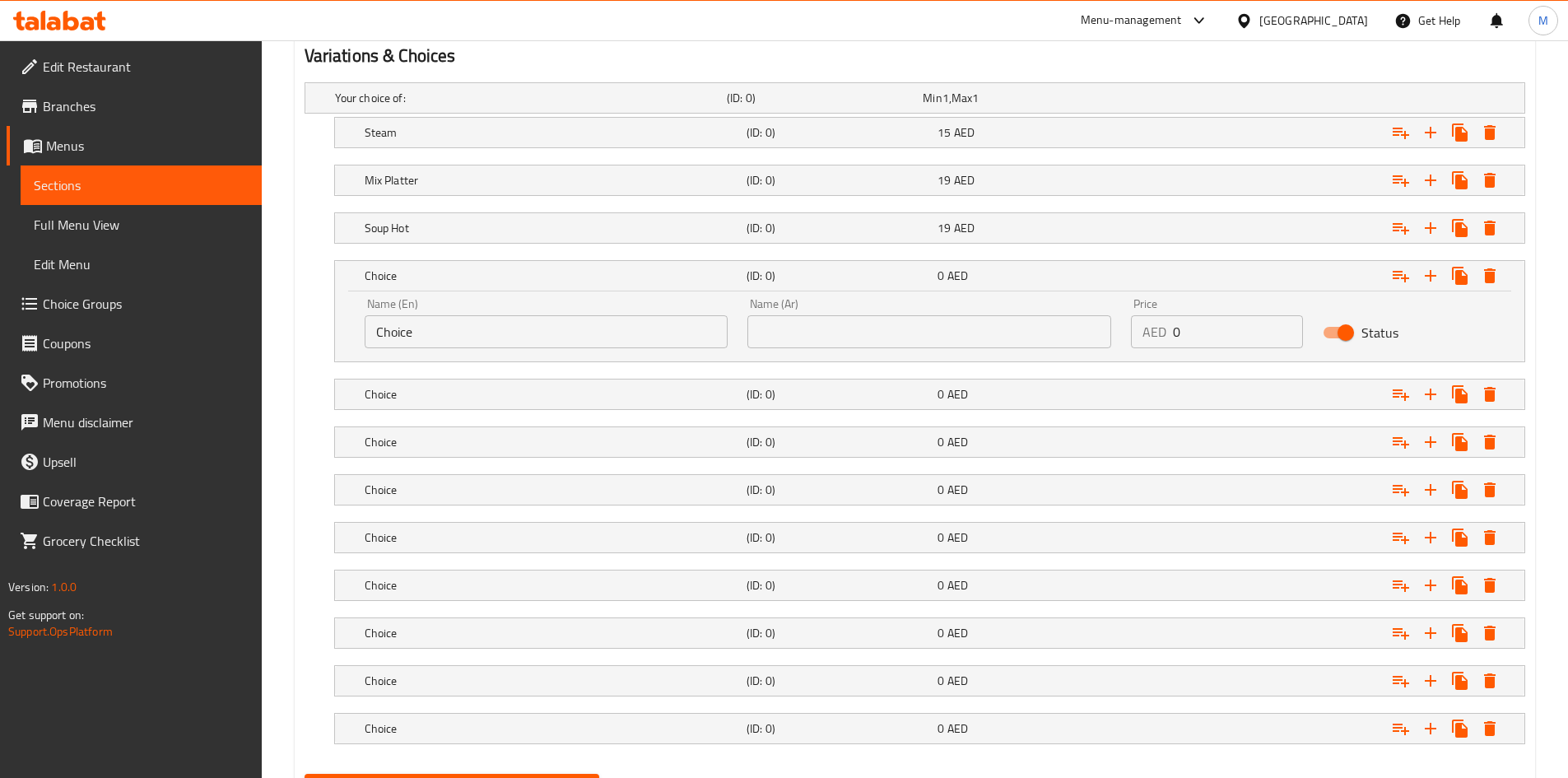
click at [471, 332] on input "Choice" at bounding box center [546, 332] width 364 height 33
paste input "Soup Cold"
type input "Soup Cold"
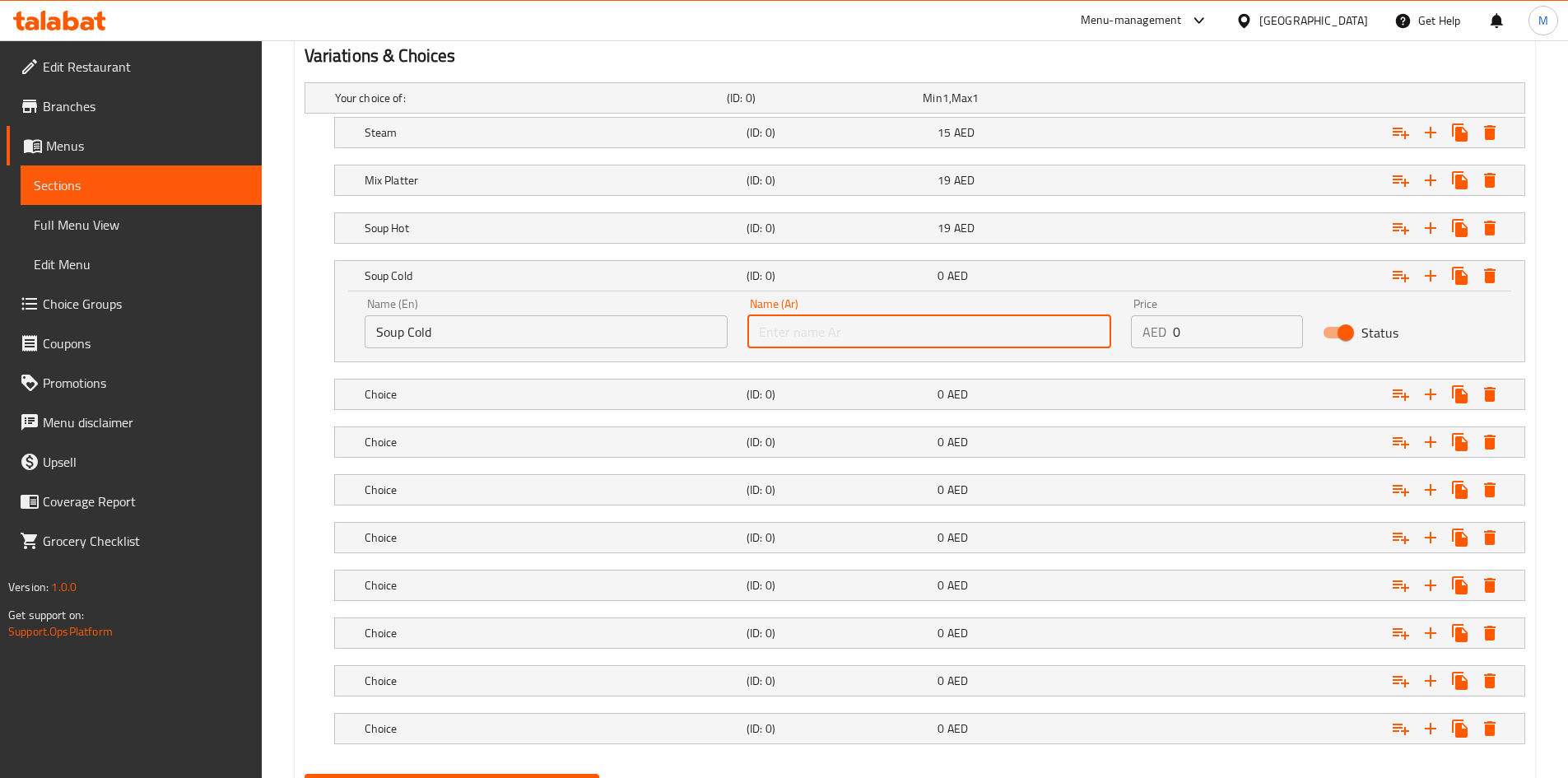
click at [833, 323] on input "text" at bounding box center [929, 332] width 364 height 33
paste input "شوربة باردة"
type input "شوربة باردة"
click at [1185, 324] on input "0" at bounding box center [1238, 332] width 130 height 33
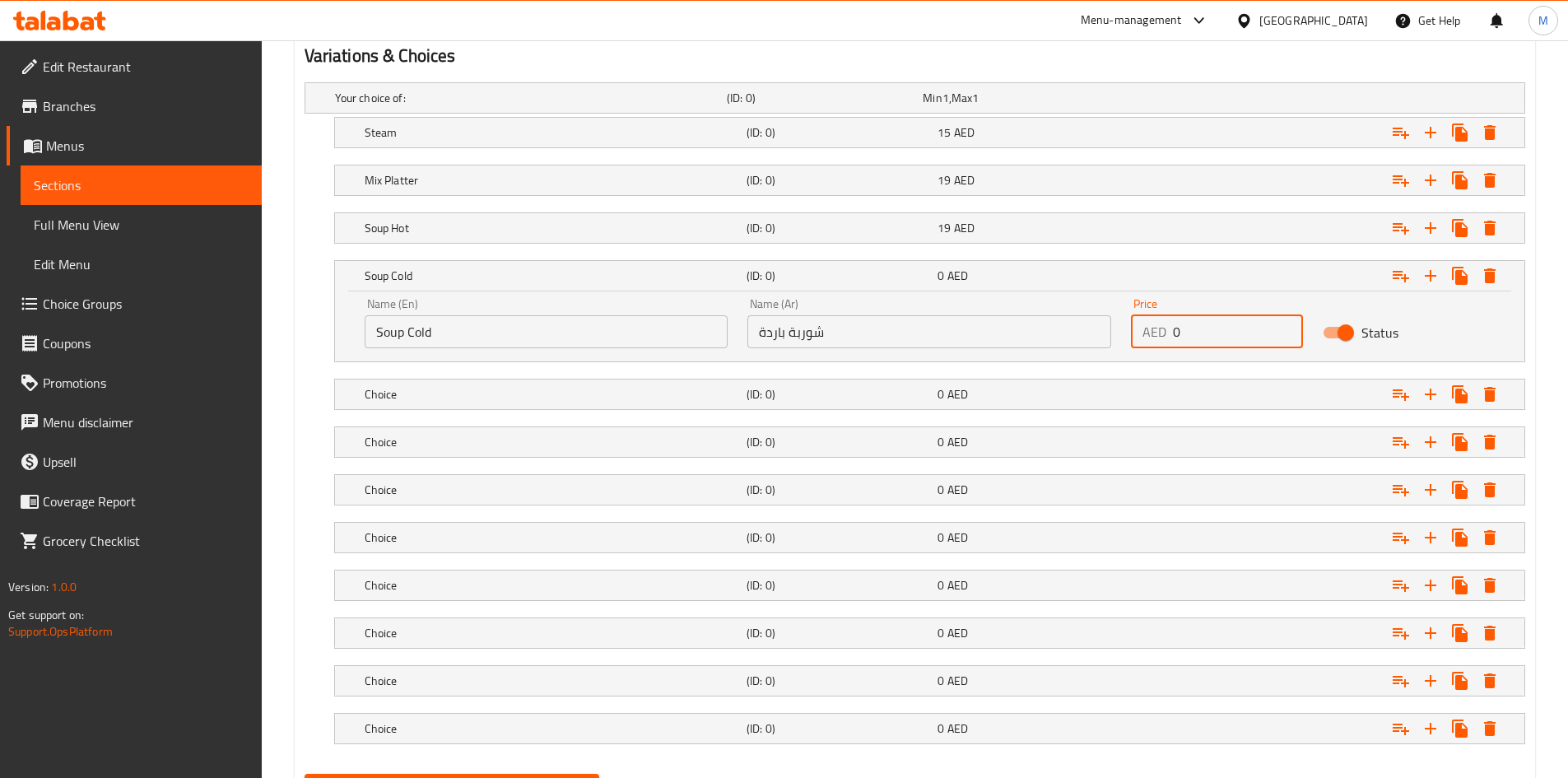
click at [1185, 324] on input "0" at bounding box center [1238, 332] width 130 height 33
type input "19"
click at [651, 262] on div "Soup Cold (ID: 0) 19 AED" at bounding box center [934, 275] width 1147 height 36
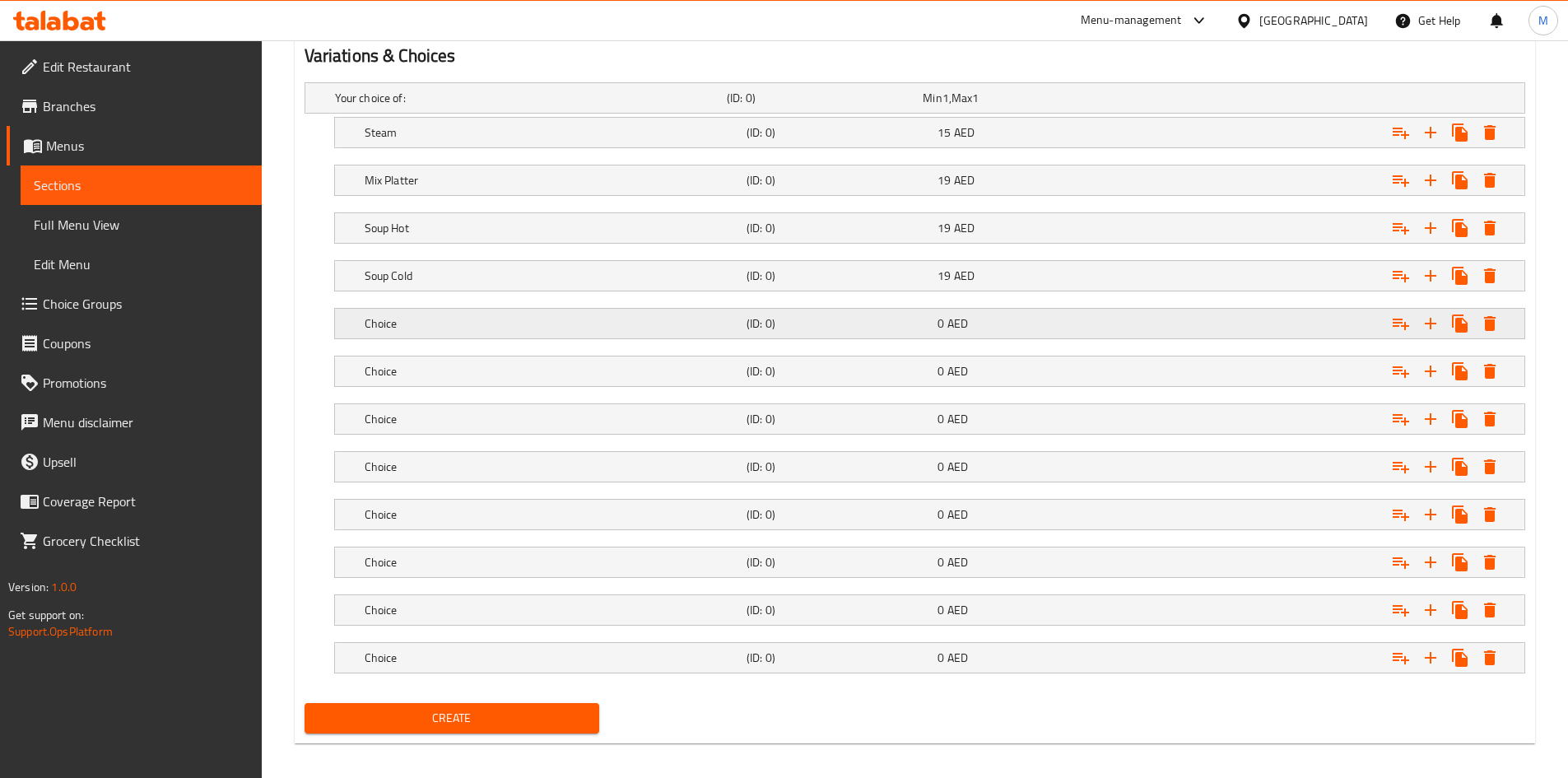
click at [432, 320] on h5 "Choice" at bounding box center [552, 324] width 375 height 16
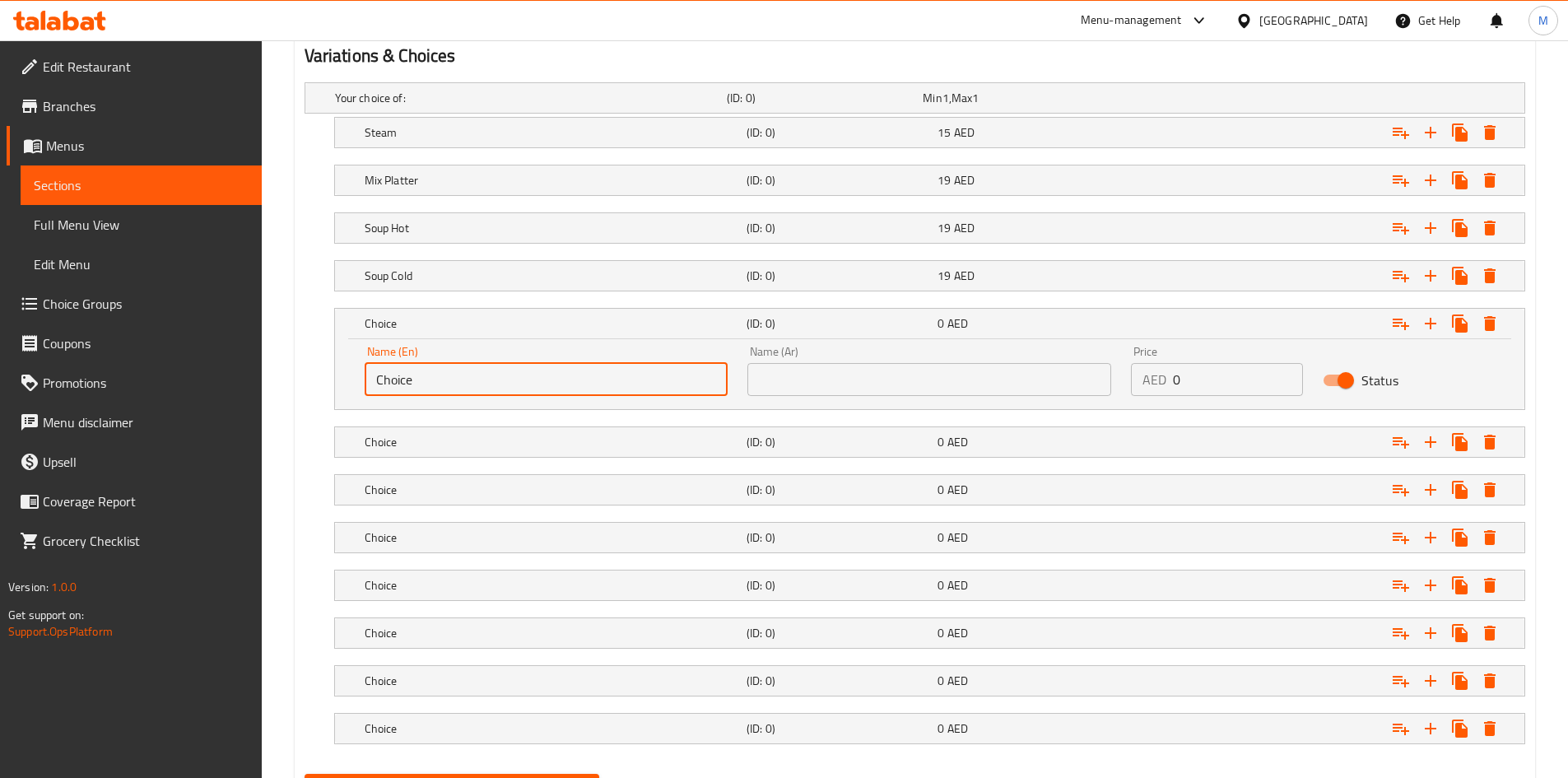
click at [429, 382] on input "Choice" at bounding box center [546, 379] width 364 height 33
paste input "Kothey"
type input "Kothey"
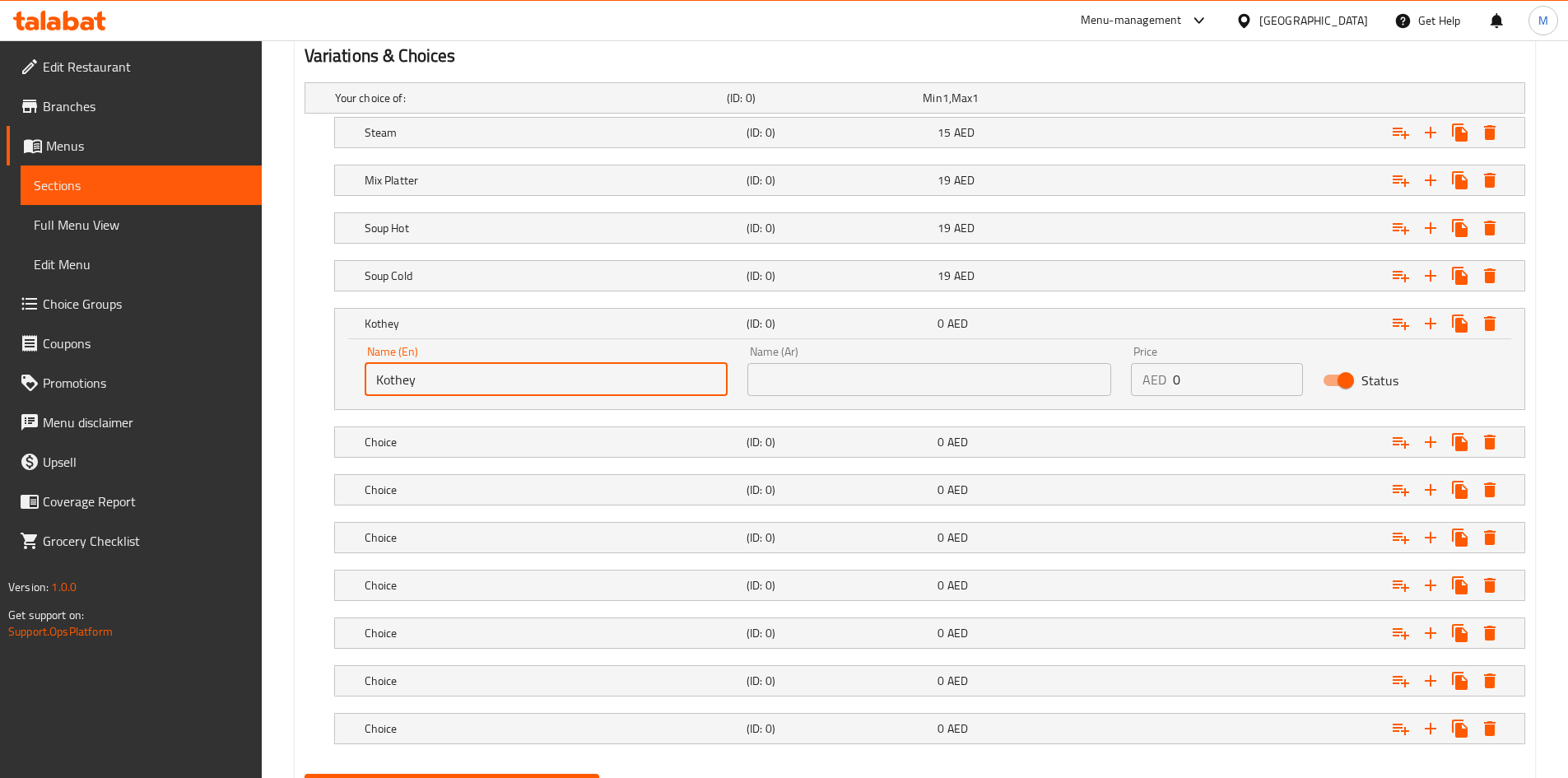
click at [840, 386] on input "text" at bounding box center [929, 379] width 364 height 33
paste input "كوثي"
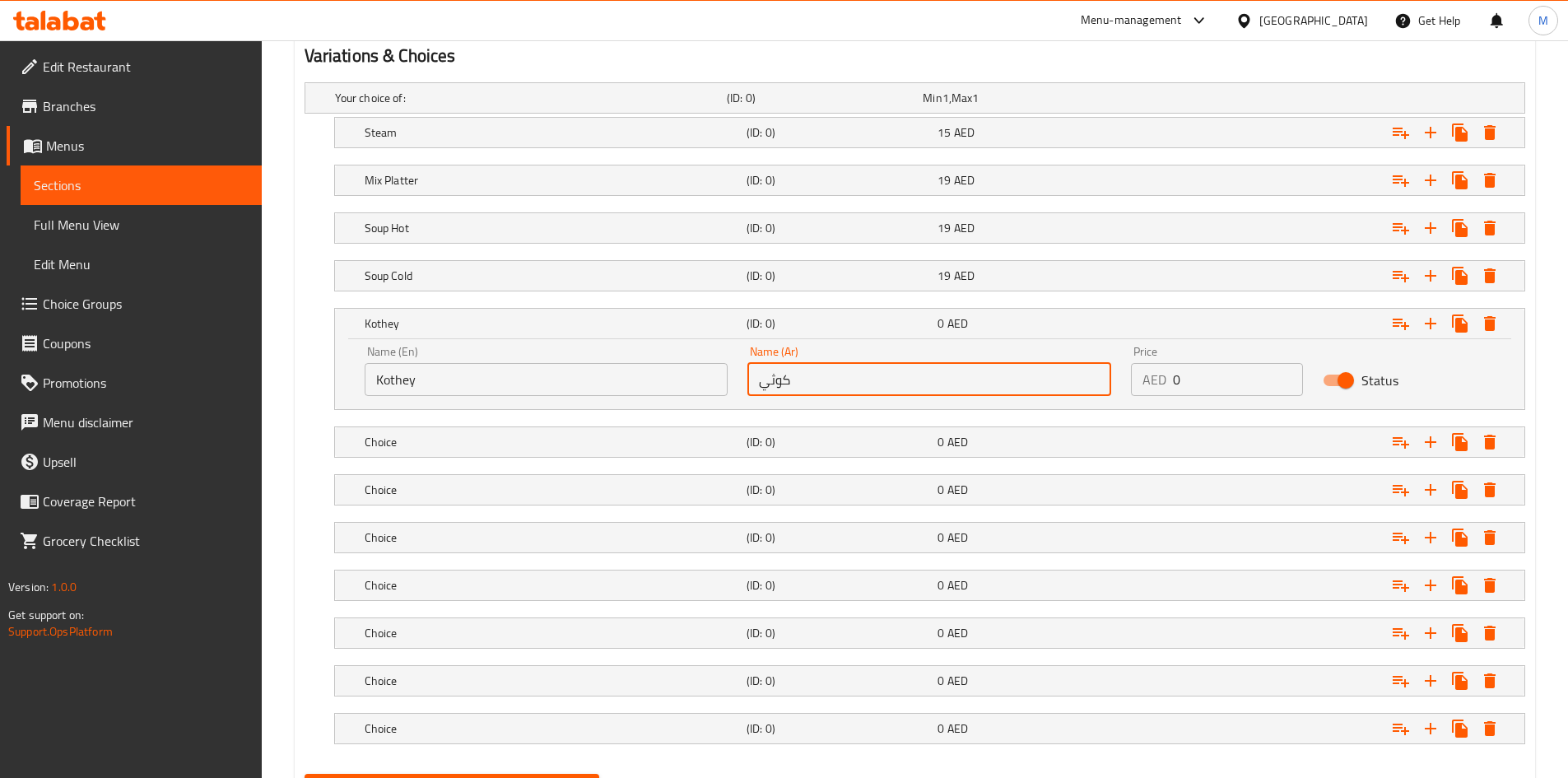
type input "كوثي"
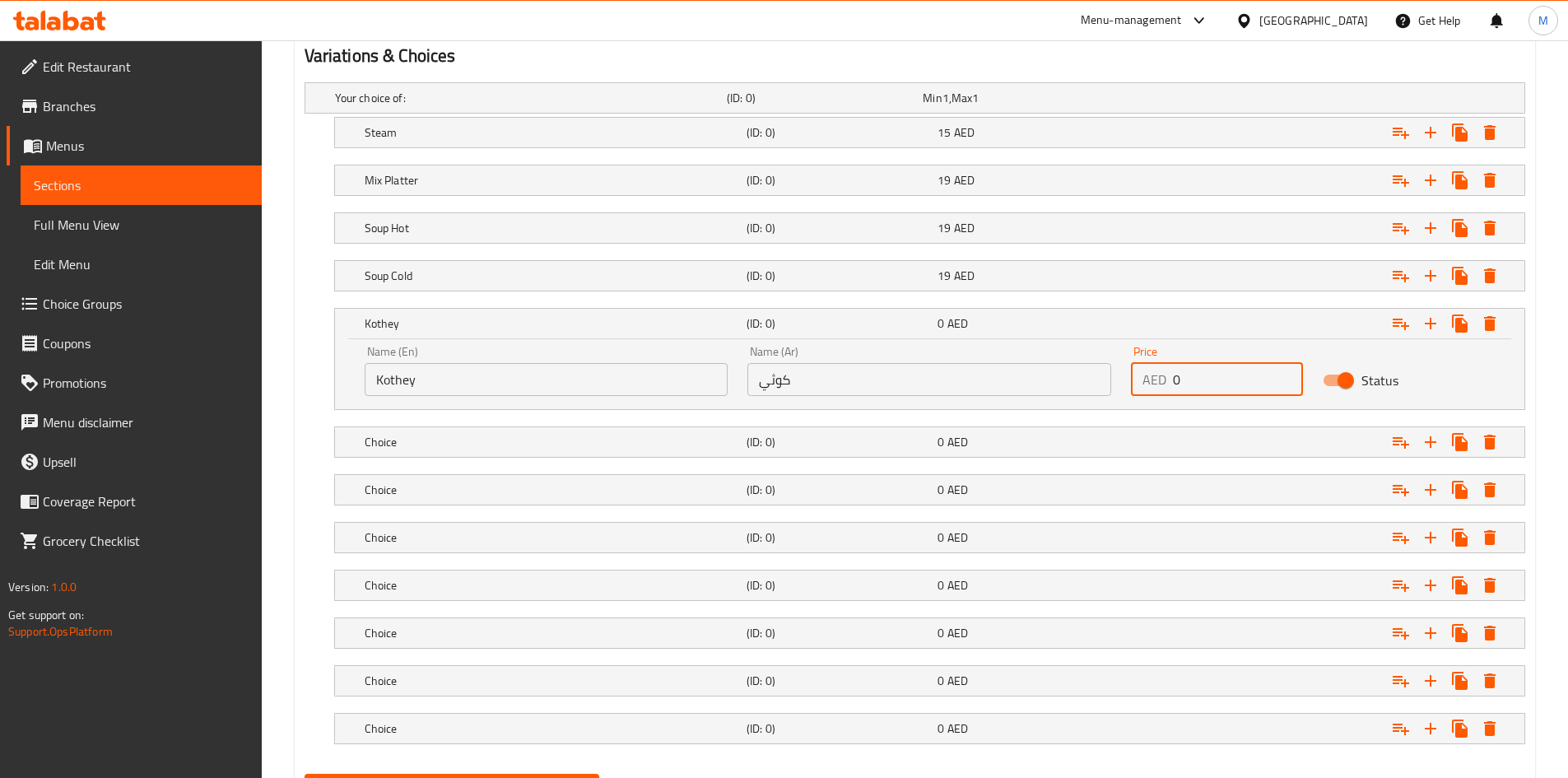
click at [1202, 391] on input "0" at bounding box center [1238, 379] width 130 height 33
type input "17"
click at [647, 332] on div "Kothey" at bounding box center [552, 323] width 382 height 23
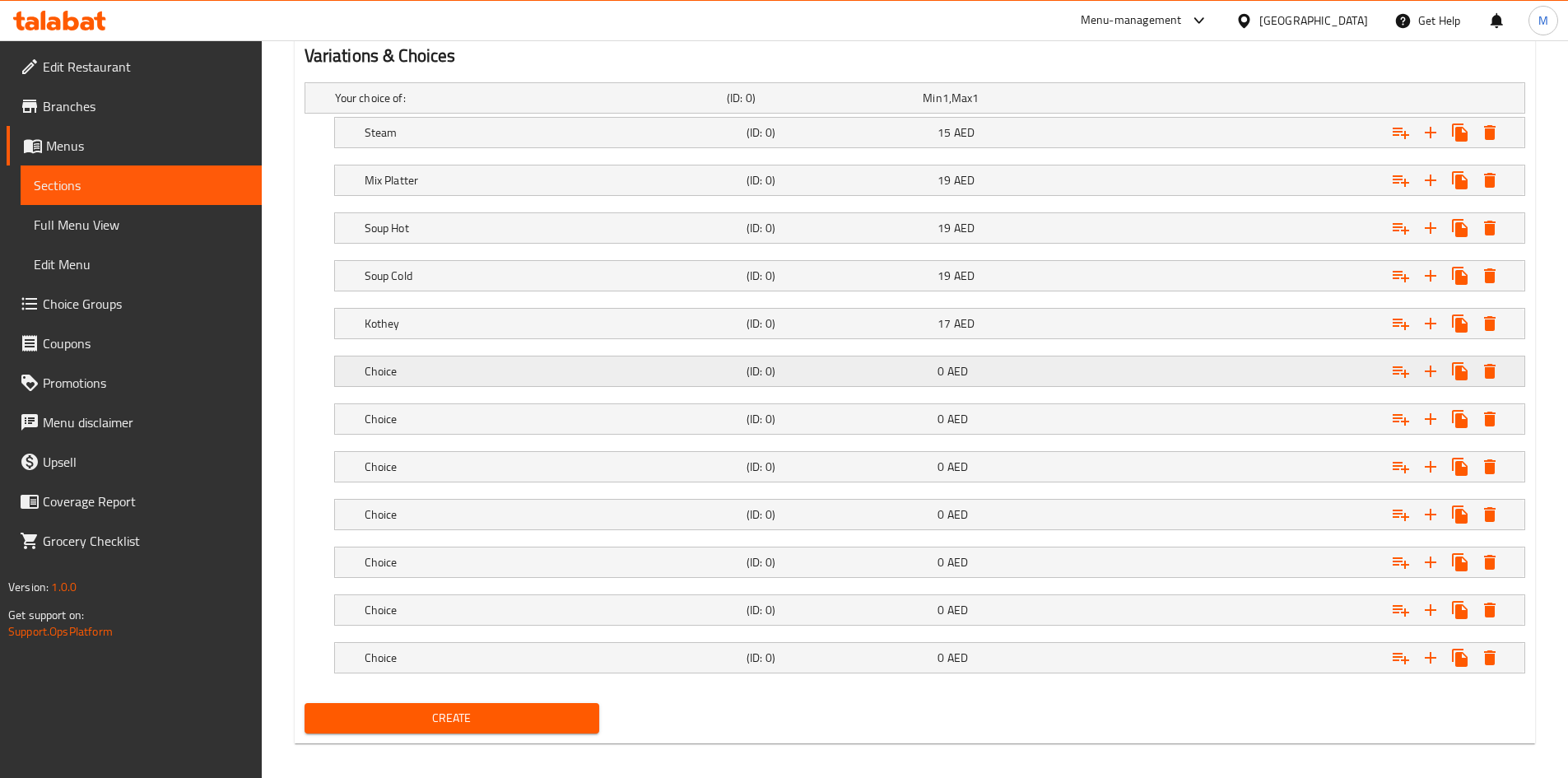
click at [509, 366] on h5 "Choice" at bounding box center [552, 371] width 375 height 16
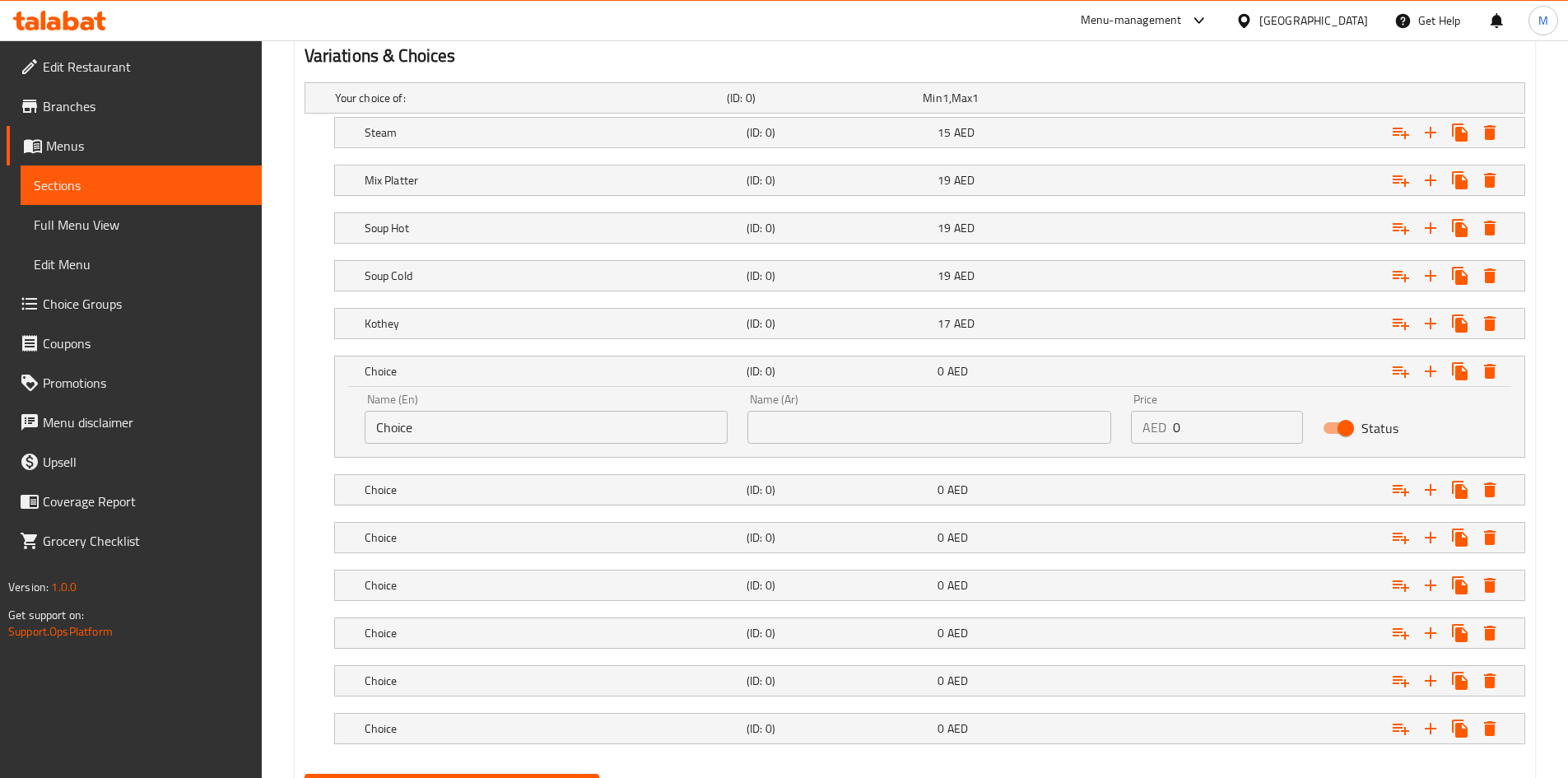
click at [470, 425] on input "Choice" at bounding box center [546, 427] width 364 height 33
paste input "Laphing"
type input "Laphing"
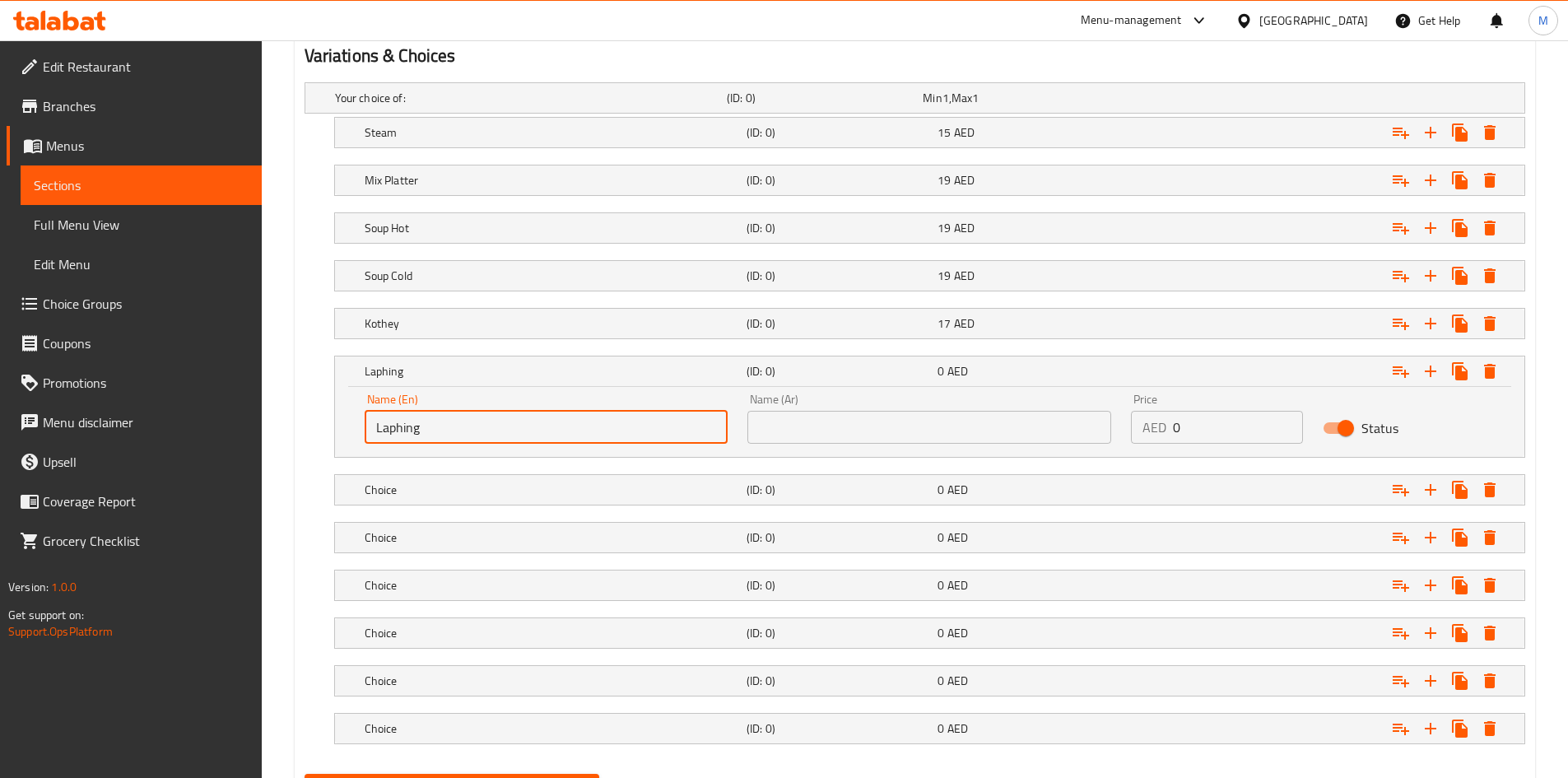
drag, startPoint x: 860, startPoint y: 408, endPoint x: 858, endPoint y: 424, distance: 16.1
click at [860, 408] on div "Name (Ar) Name (Ar)" at bounding box center [929, 418] width 364 height 50
click at [860, 425] on input "text" at bounding box center [929, 427] width 364 height 33
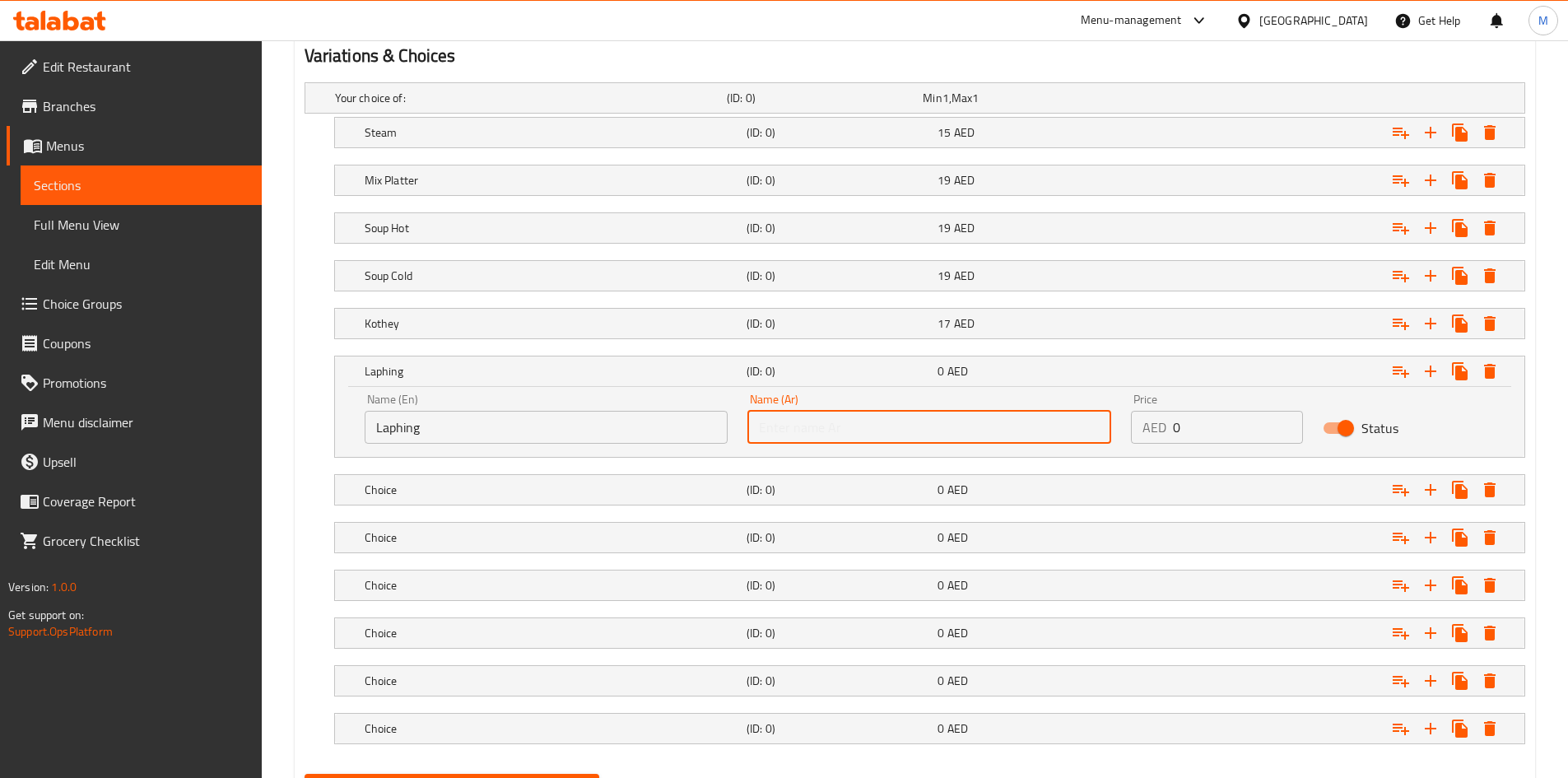
paste input "لافينج"
type input "لافينج"
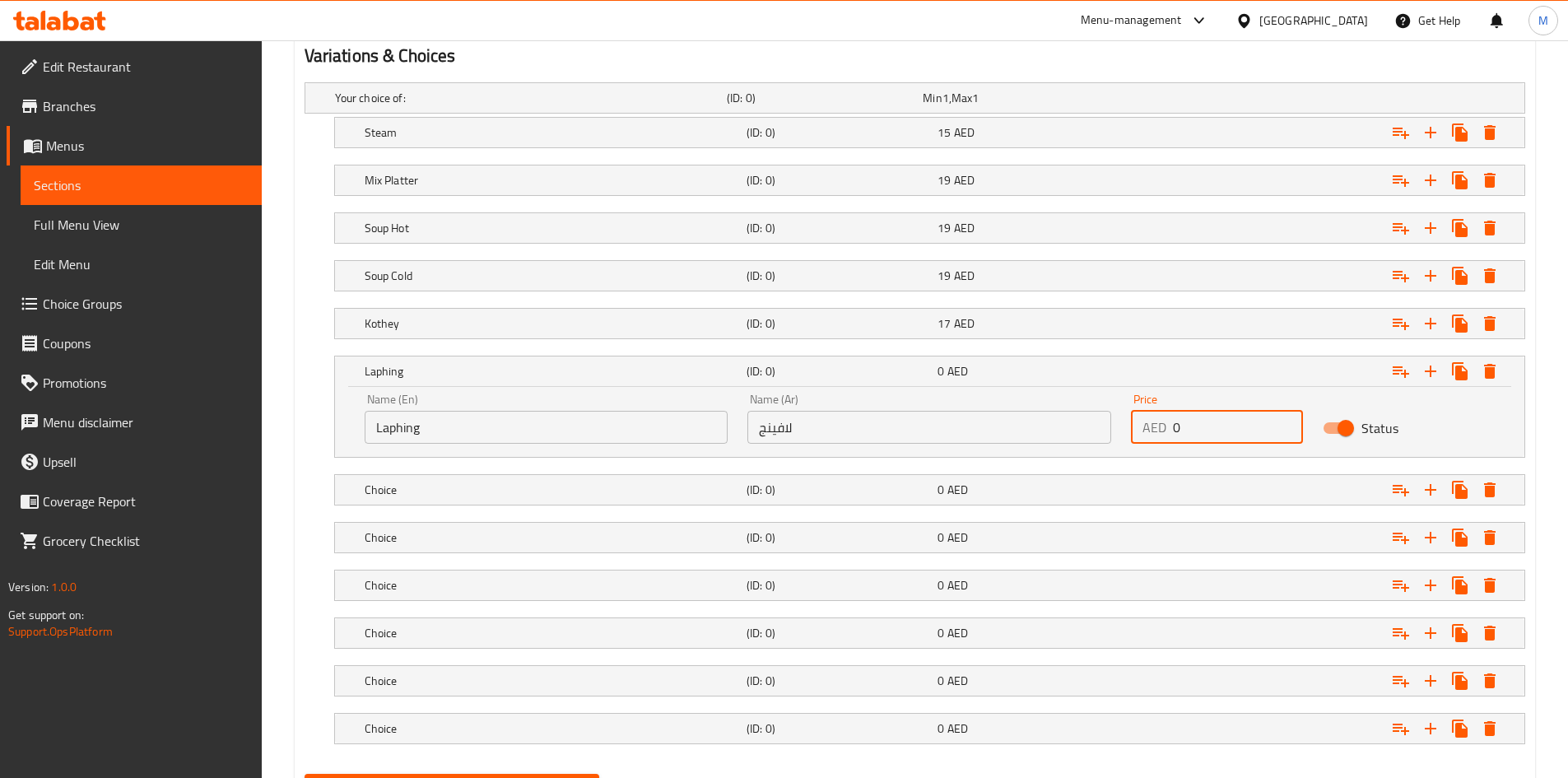
click at [1184, 420] on input "0" at bounding box center [1238, 427] width 130 height 33
type input "16"
click at [677, 370] on h5 "Laphing" at bounding box center [552, 371] width 375 height 16
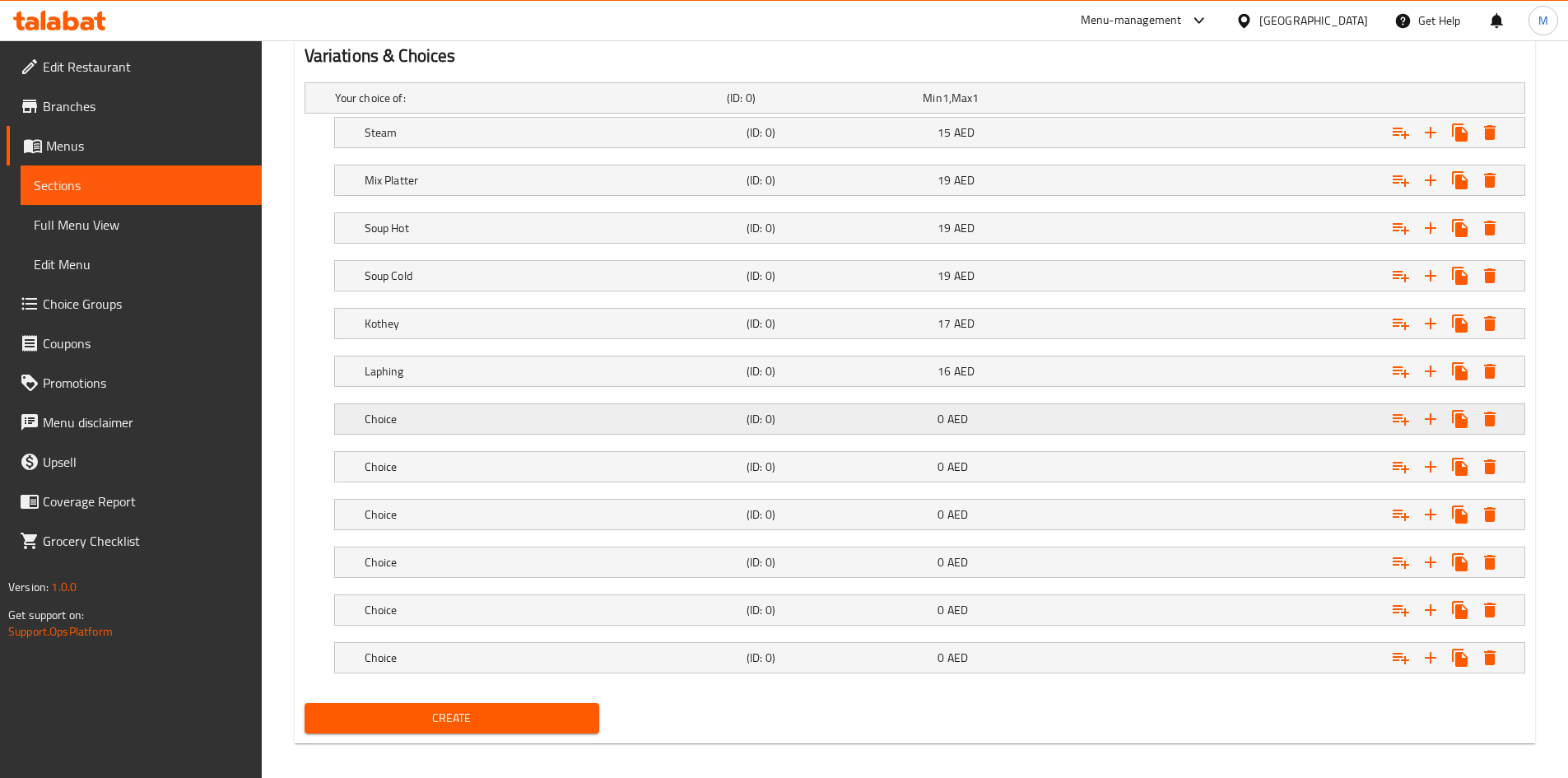
drag, startPoint x: 473, startPoint y: 415, endPoint x: 472, endPoint y: 423, distance: 8.1
click at [472, 415] on h5 "Choice" at bounding box center [552, 419] width 375 height 16
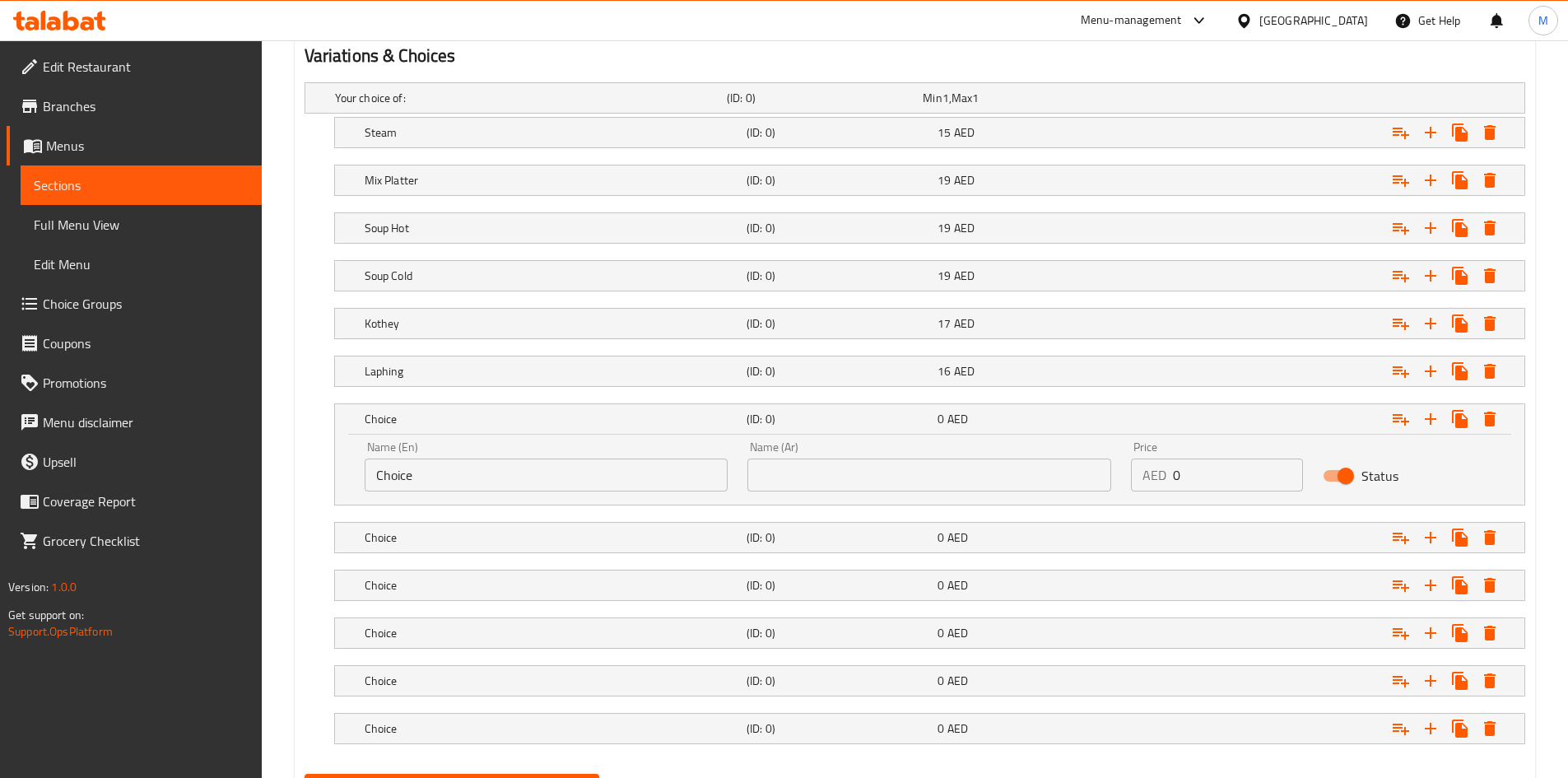
click at [471, 465] on input "Choice" at bounding box center [546, 475] width 364 height 33
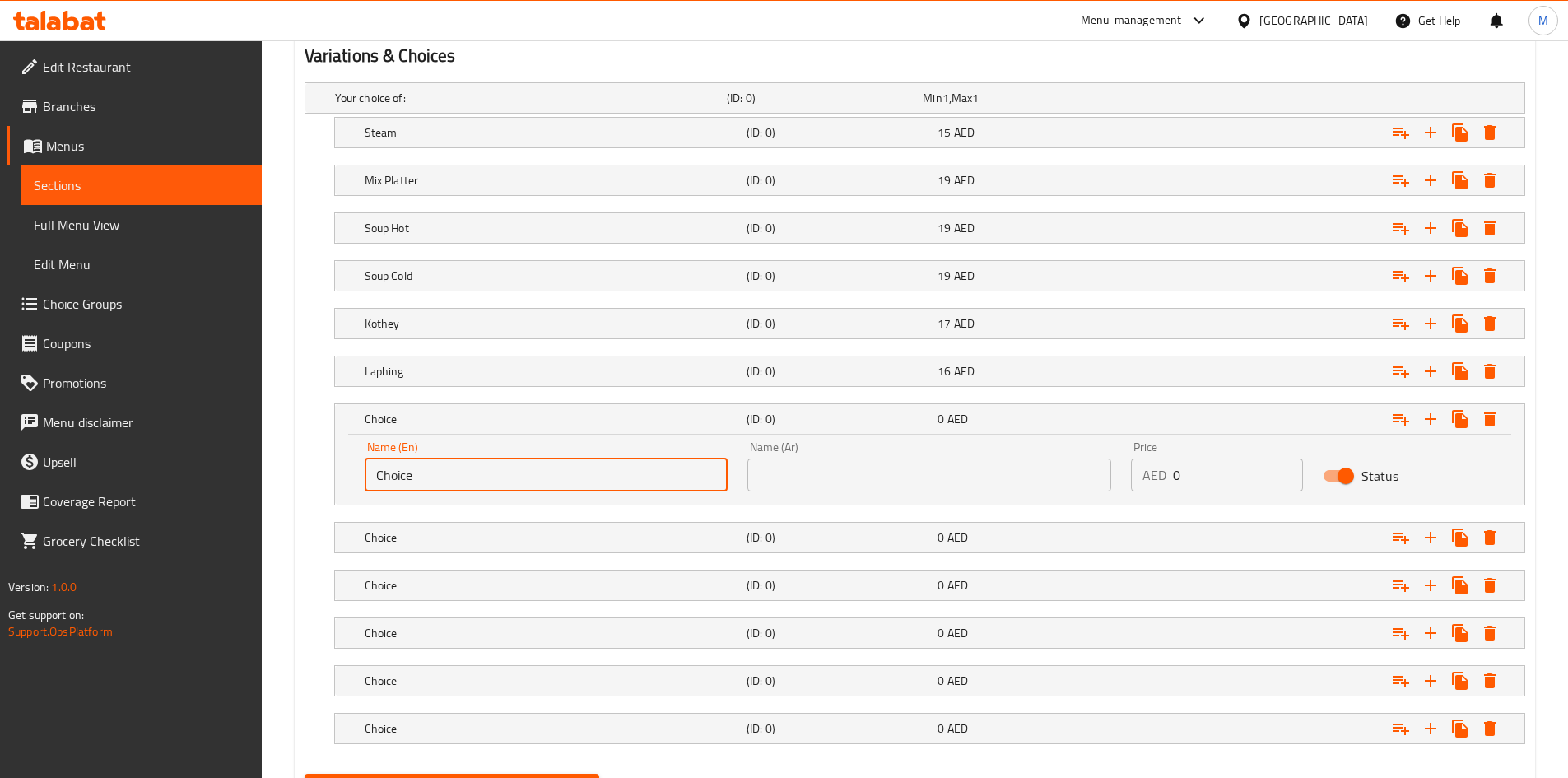
click at [471, 465] on input "Choice" at bounding box center [546, 475] width 364 height 33
paste input "Fry"
type input "Fry"
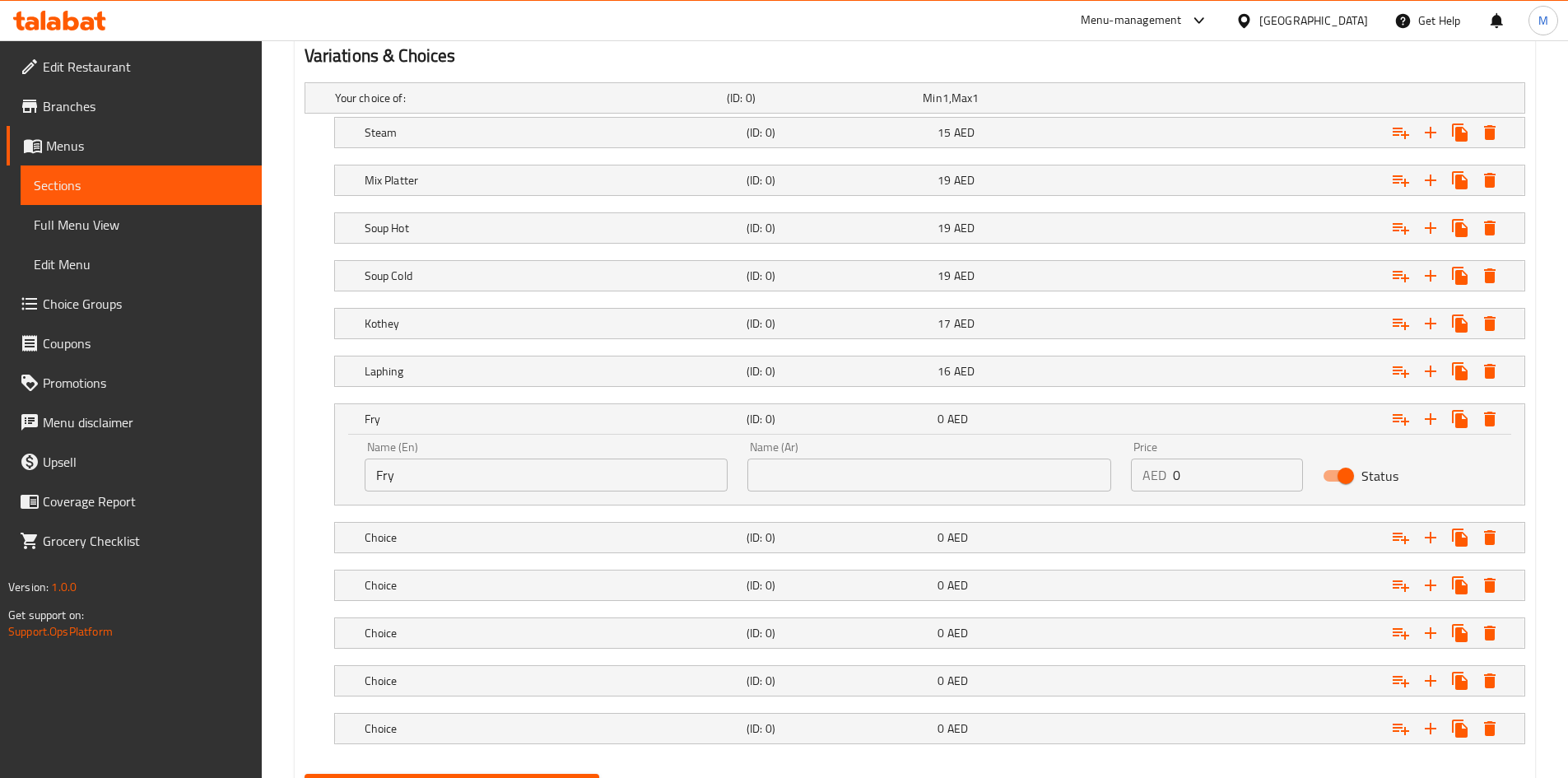
click at [828, 494] on div "Name (Ar) Name (Ar)" at bounding box center [929, 466] width 383 height 70
click at [824, 481] on input "text" at bounding box center [929, 475] width 364 height 33
paste input "مقلي"
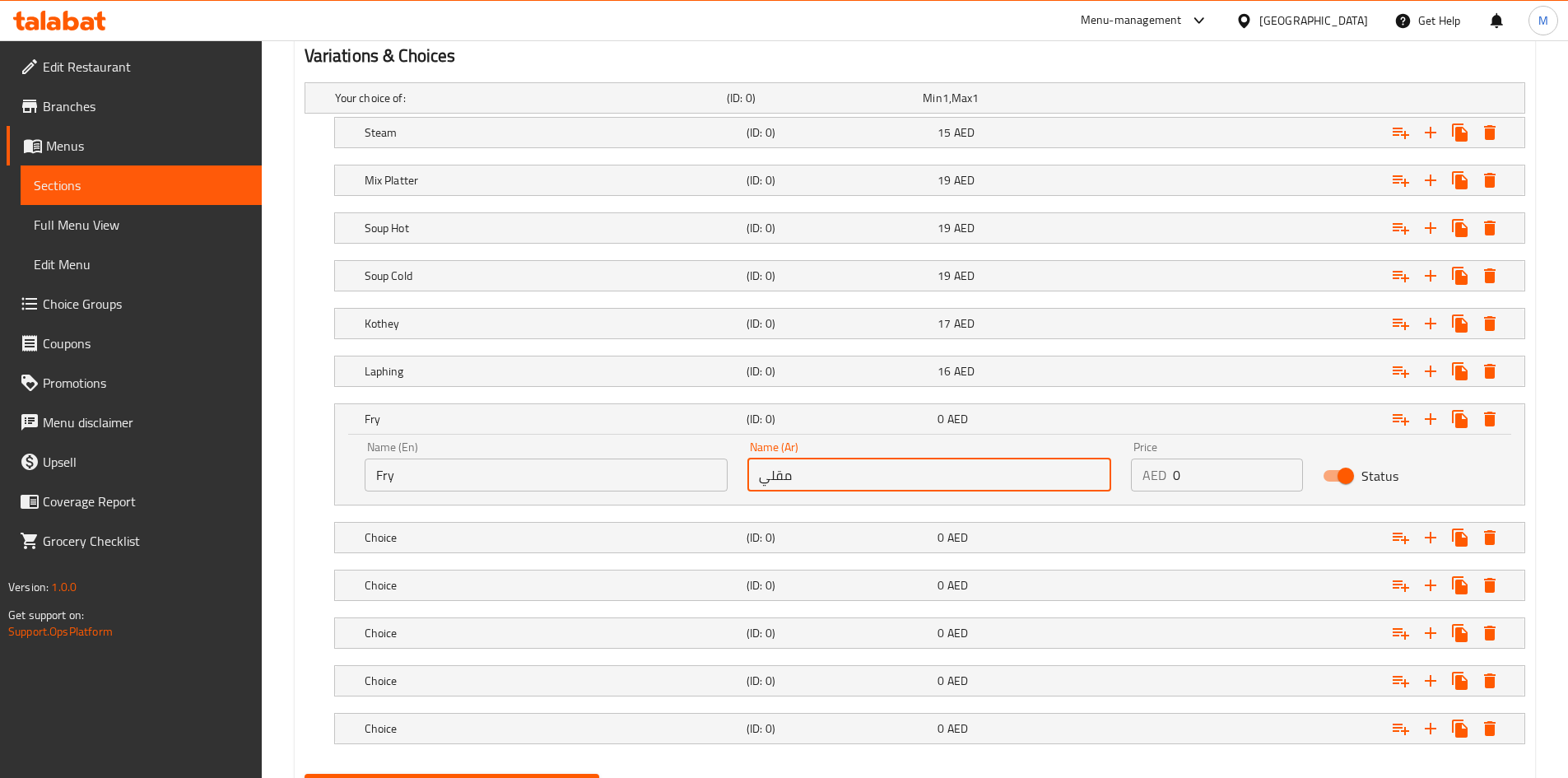
type input "مقلي"
click at [1197, 463] on input "0" at bounding box center [1238, 475] width 130 height 33
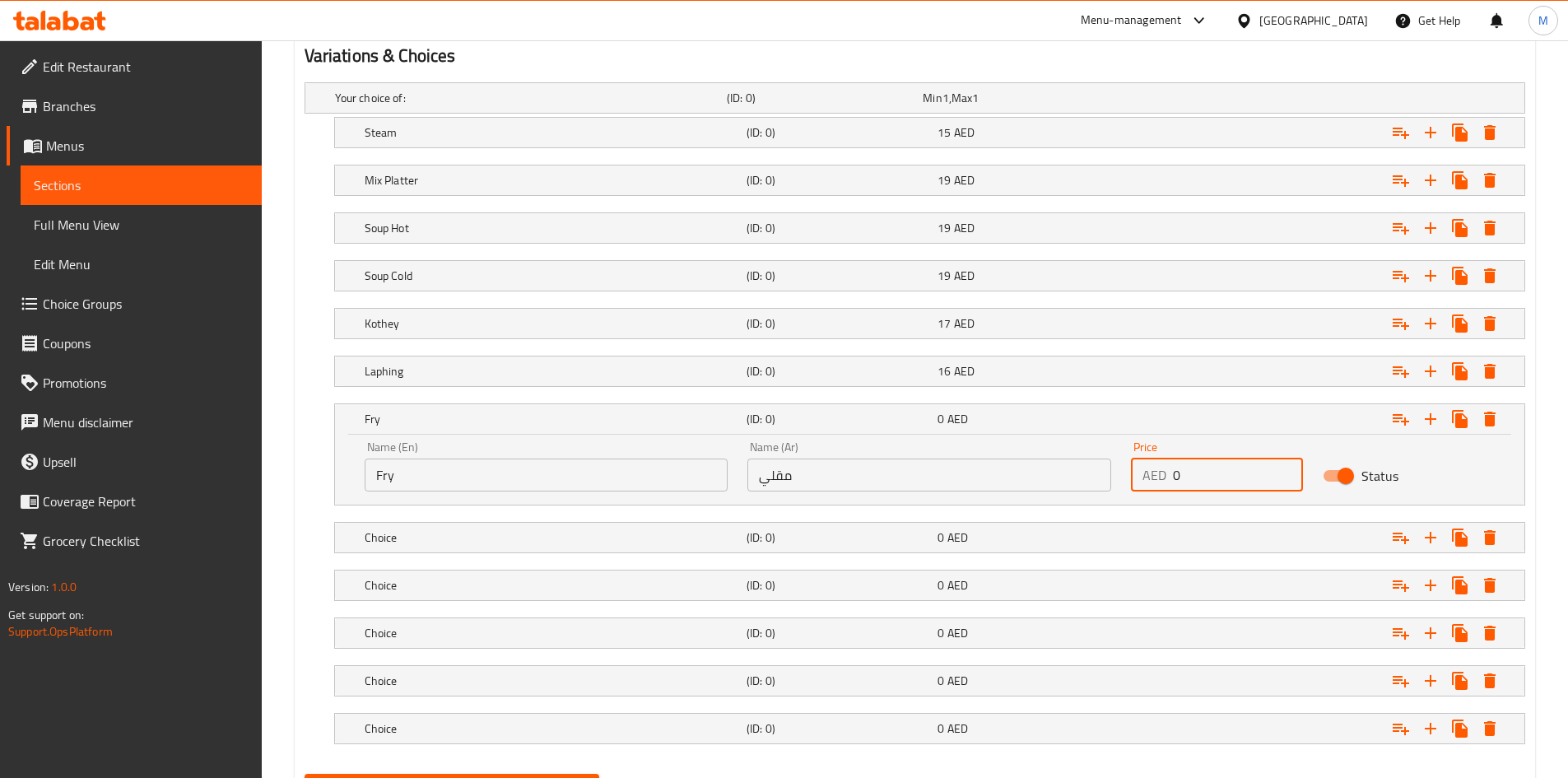
click at [1197, 463] on input "0" at bounding box center [1238, 475] width 130 height 33
type input "17"
click at [670, 420] on h5 "Fry" at bounding box center [552, 419] width 375 height 16
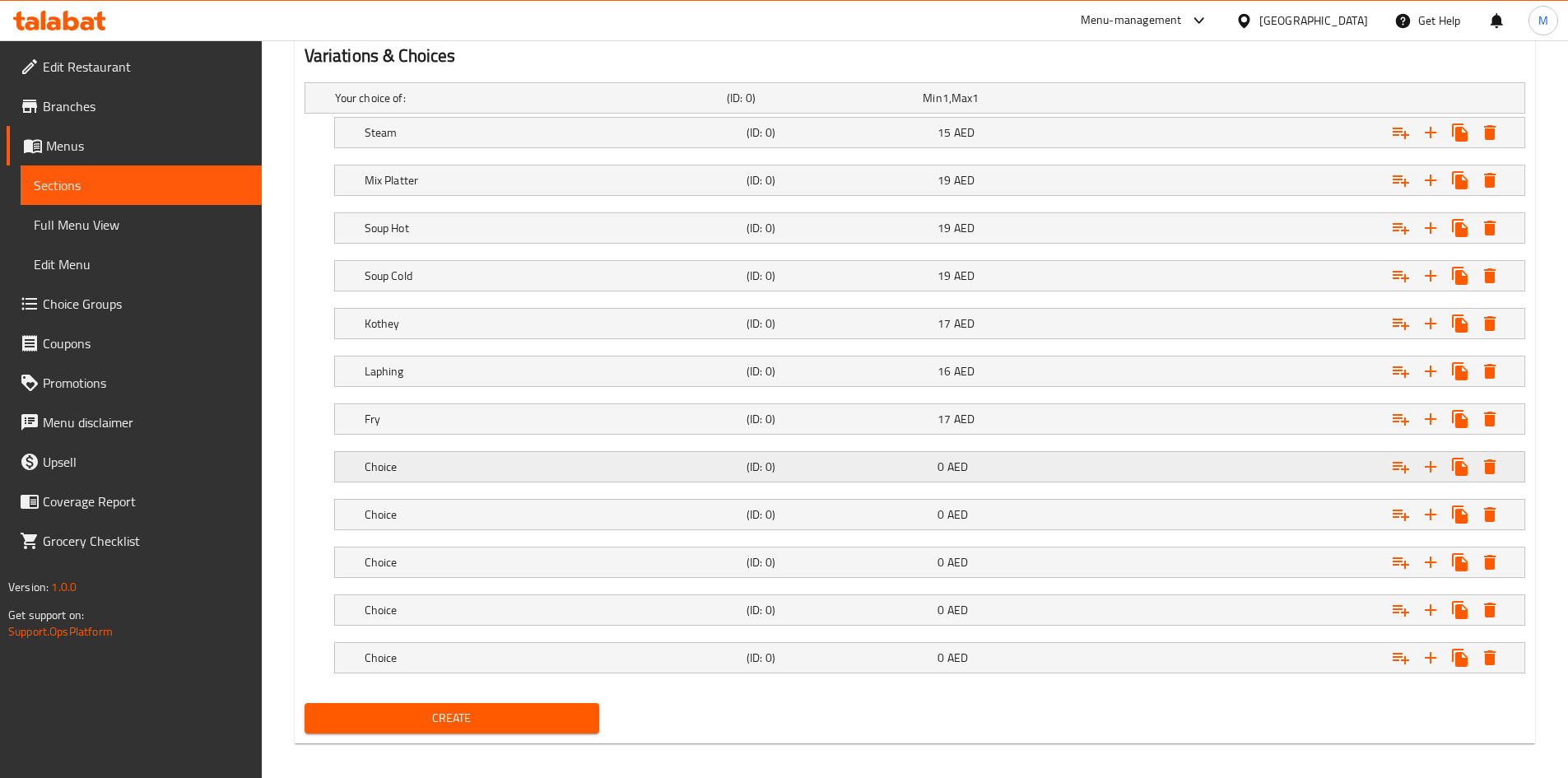
click at [437, 469] on h5 "Choice" at bounding box center [552, 467] width 375 height 16
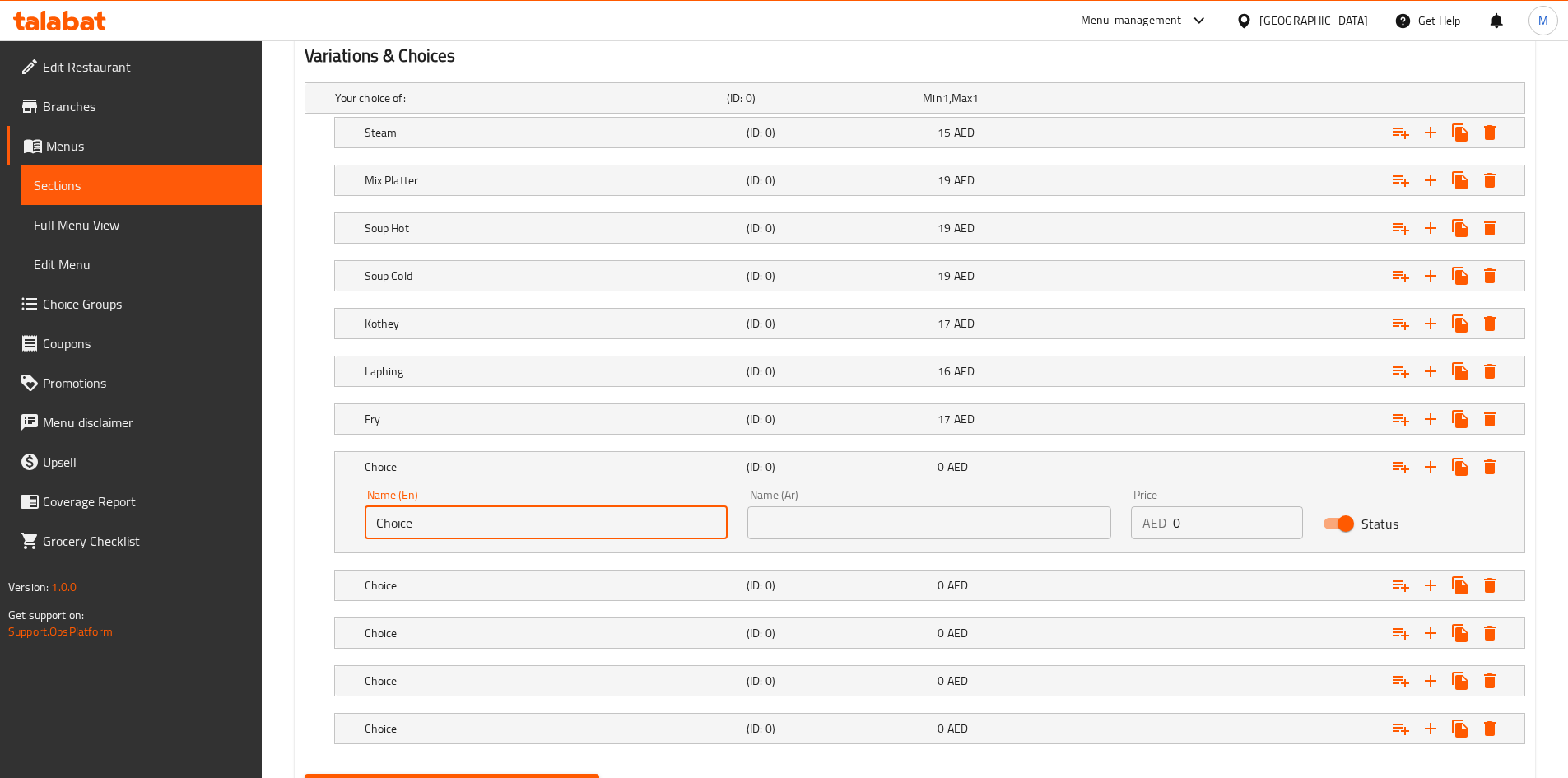
click at [452, 533] on input "Choice" at bounding box center [546, 523] width 364 height 33
click at [452, 531] on input "Choice" at bounding box center [546, 523] width 364 height 33
paste input "ili"
type input "Chili"
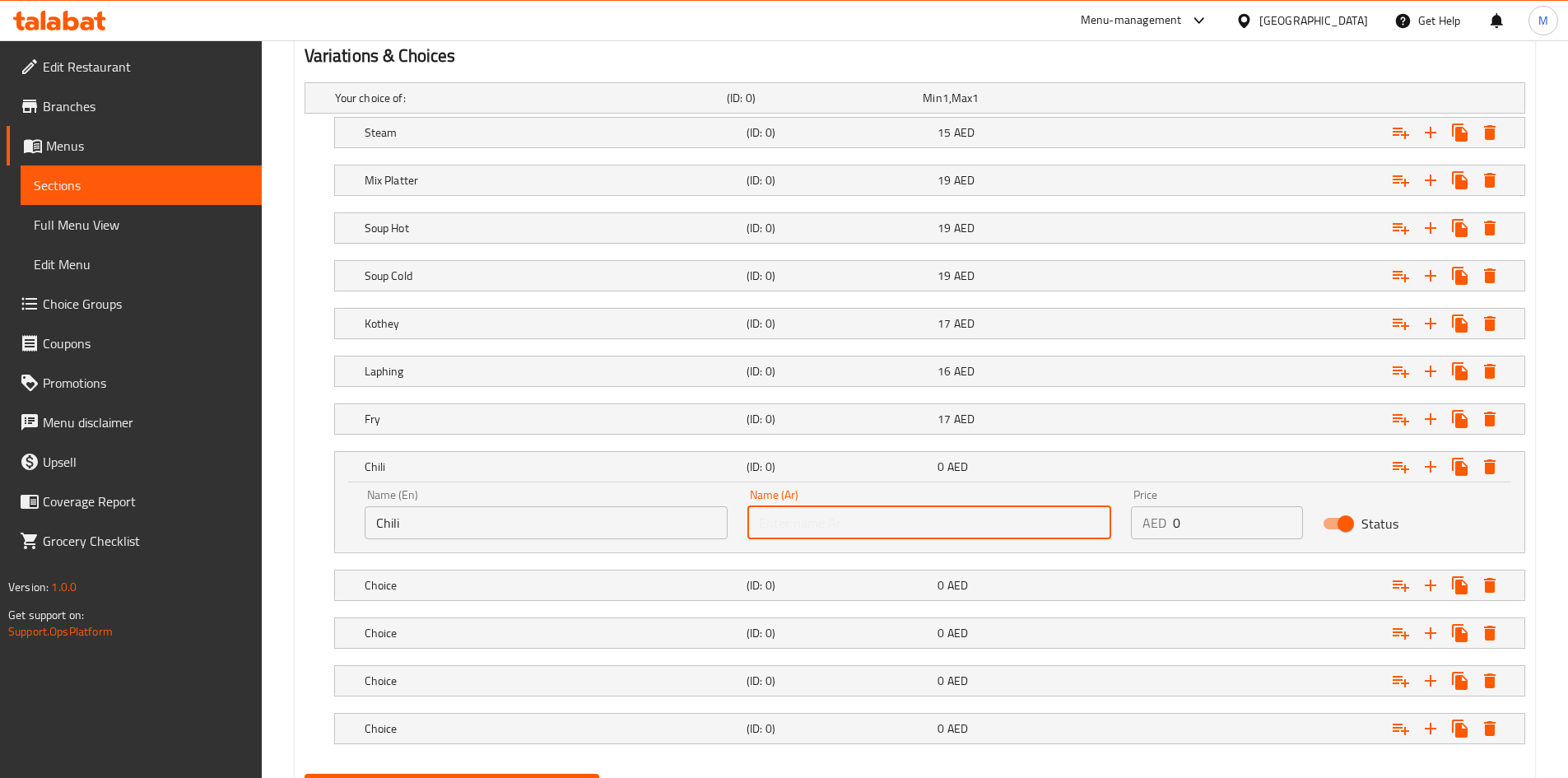
click at [803, 509] on input "text" at bounding box center [929, 523] width 364 height 33
paste input "حار"
type input "حار"
click at [1195, 531] on input "0" at bounding box center [1238, 523] width 130 height 33
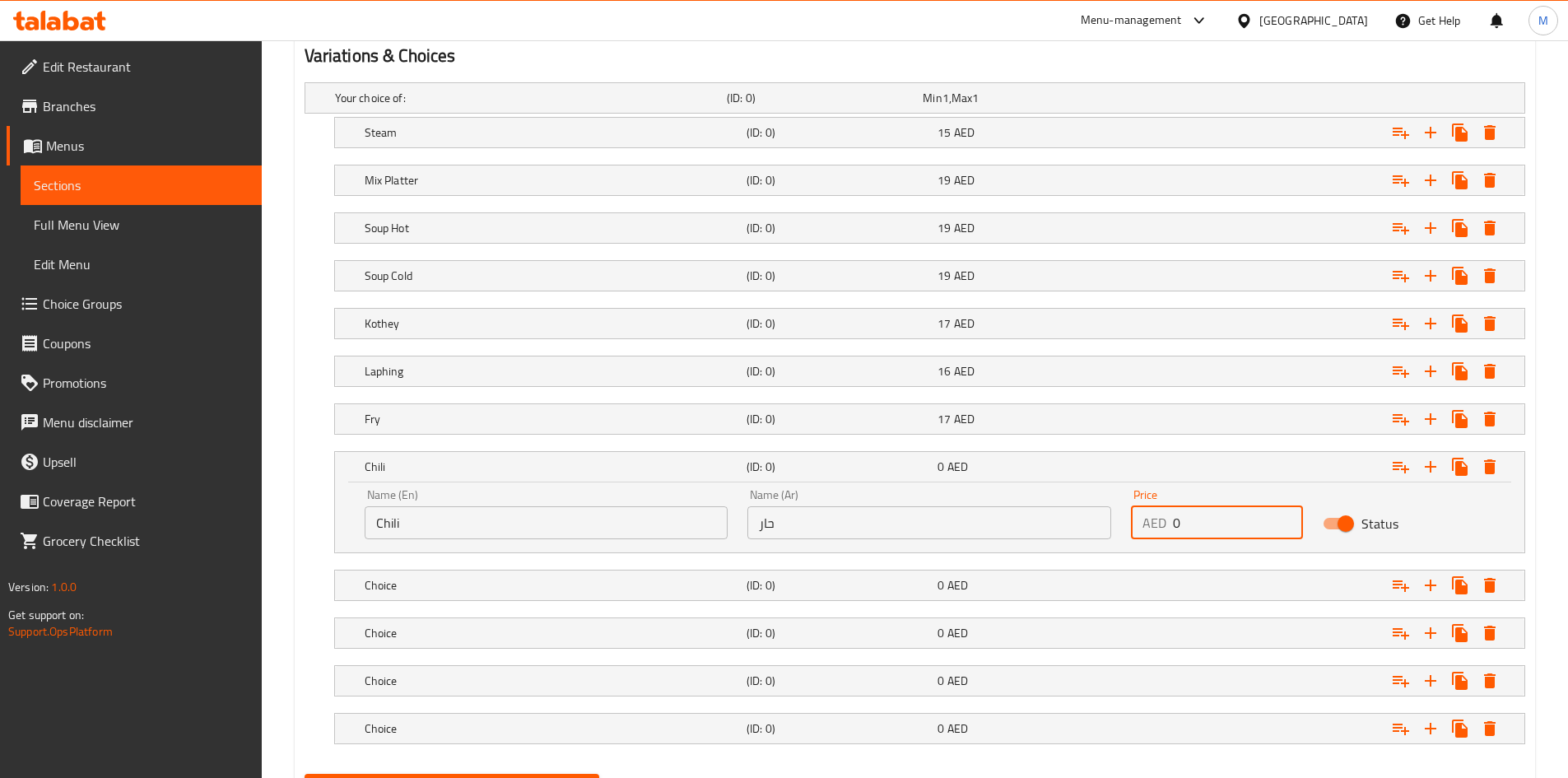
click at [1195, 531] on input "0" at bounding box center [1238, 523] width 130 height 33
type input "18"
click at [557, 462] on h5 "Chili" at bounding box center [552, 467] width 375 height 16
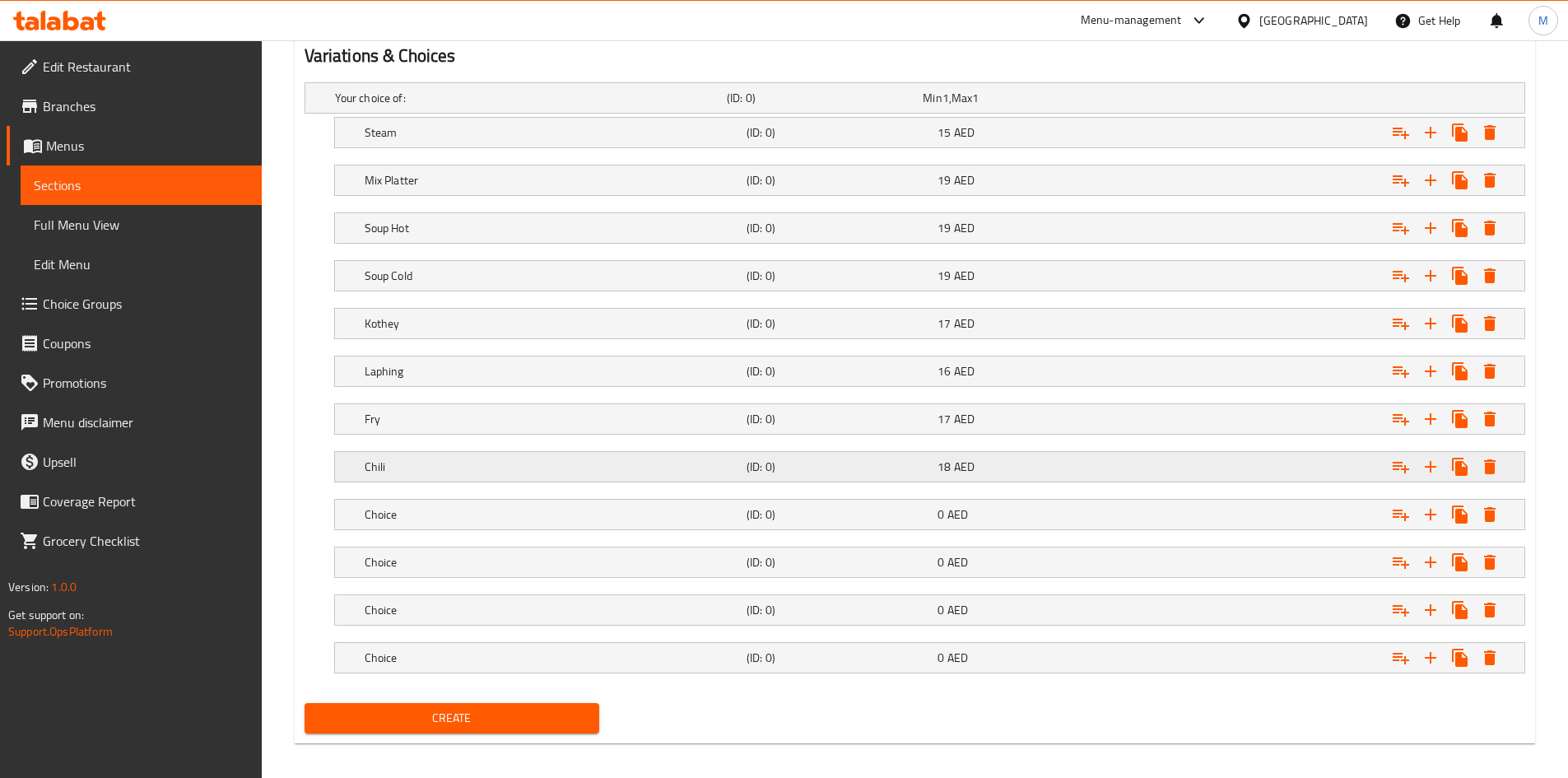
click at [426, 455] on div "Chili" at bounding box center [552, 466] width 382 height 23
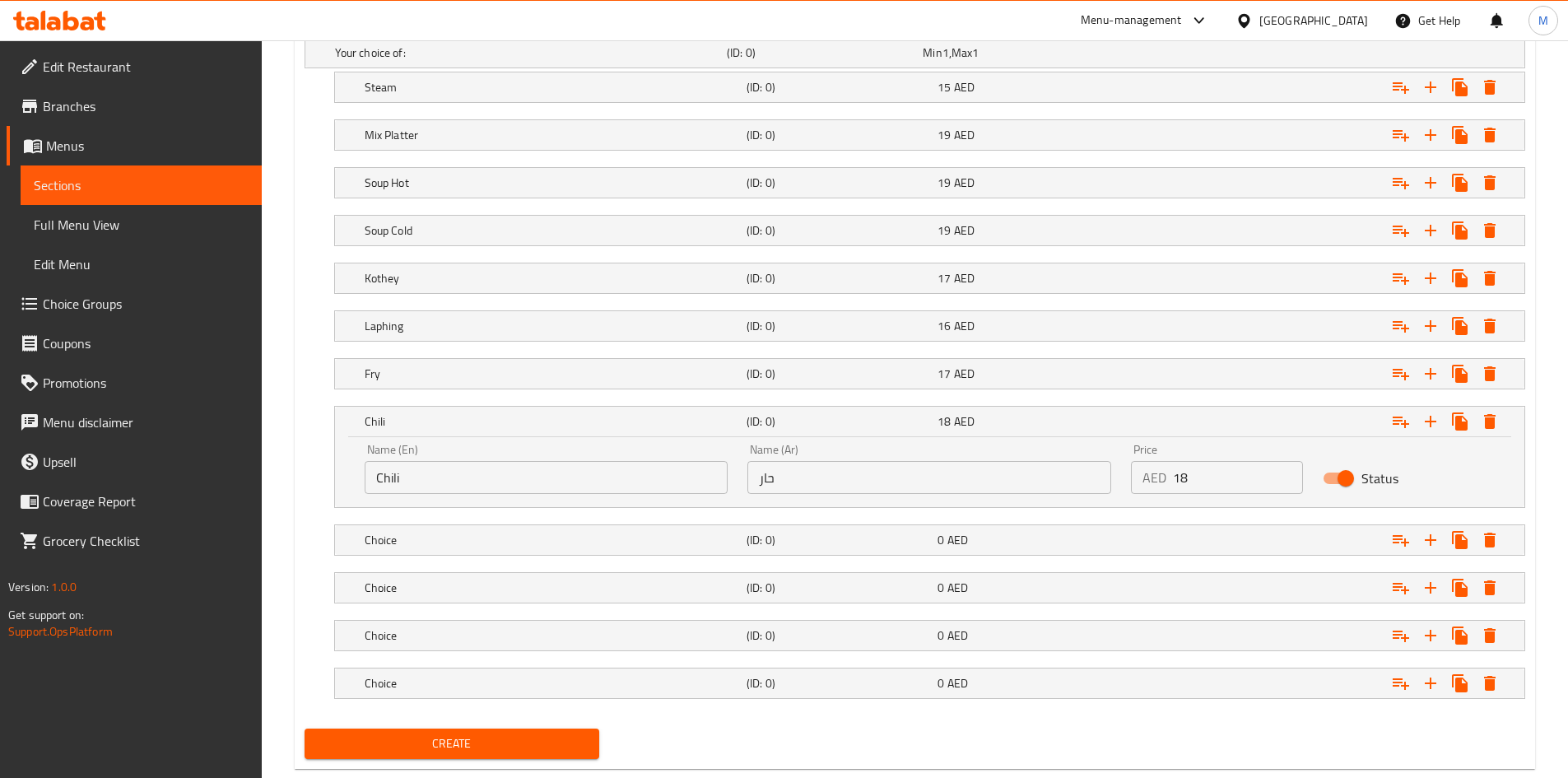
scroll to position [970, 0]
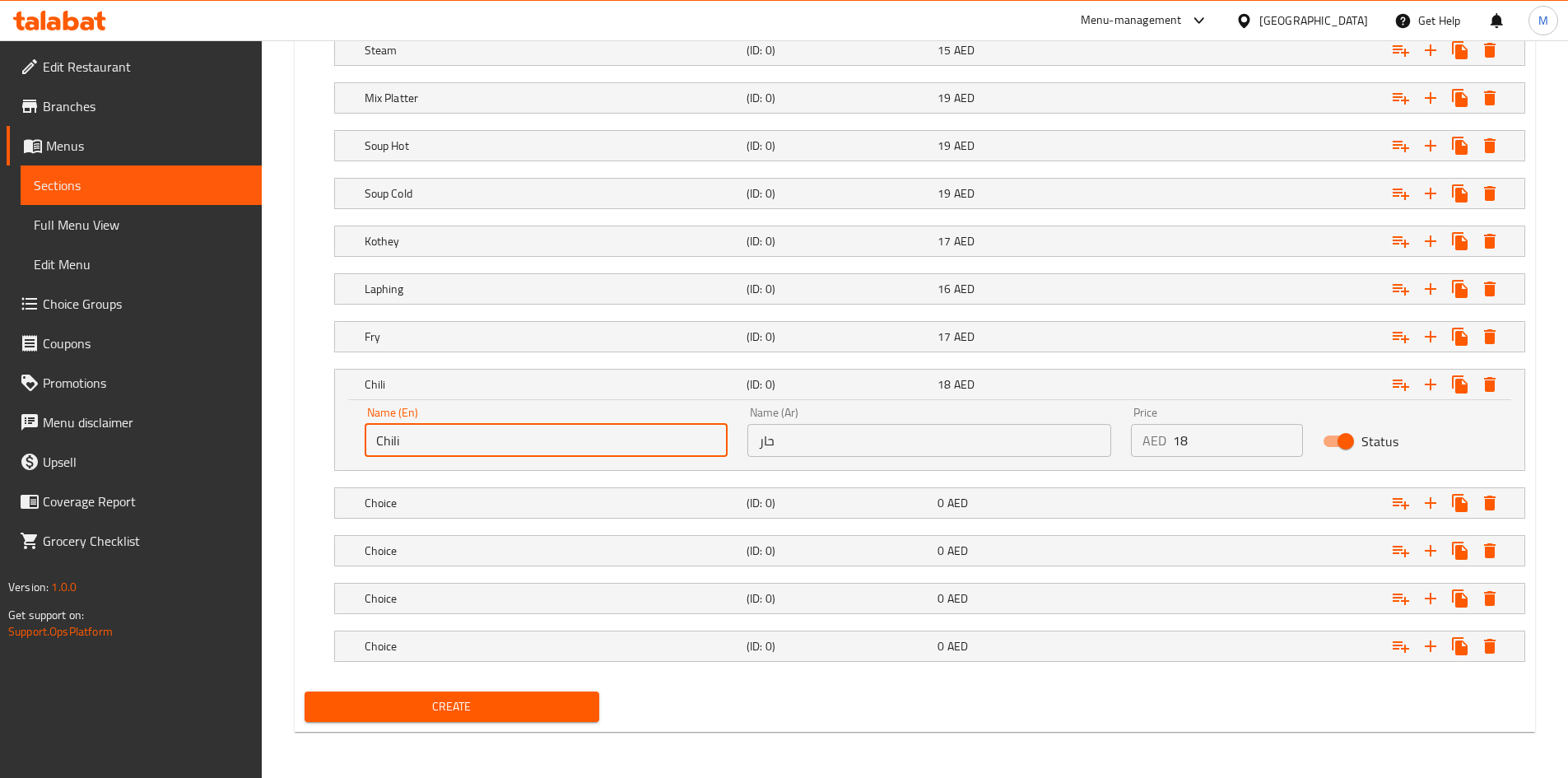
click at [432, 425] on input "Chili" at bounding box center [546, 441] width 364 height 33
click at [437, 382] on h5 "Chili" at bounding box center [552, 384] width 375 height 16
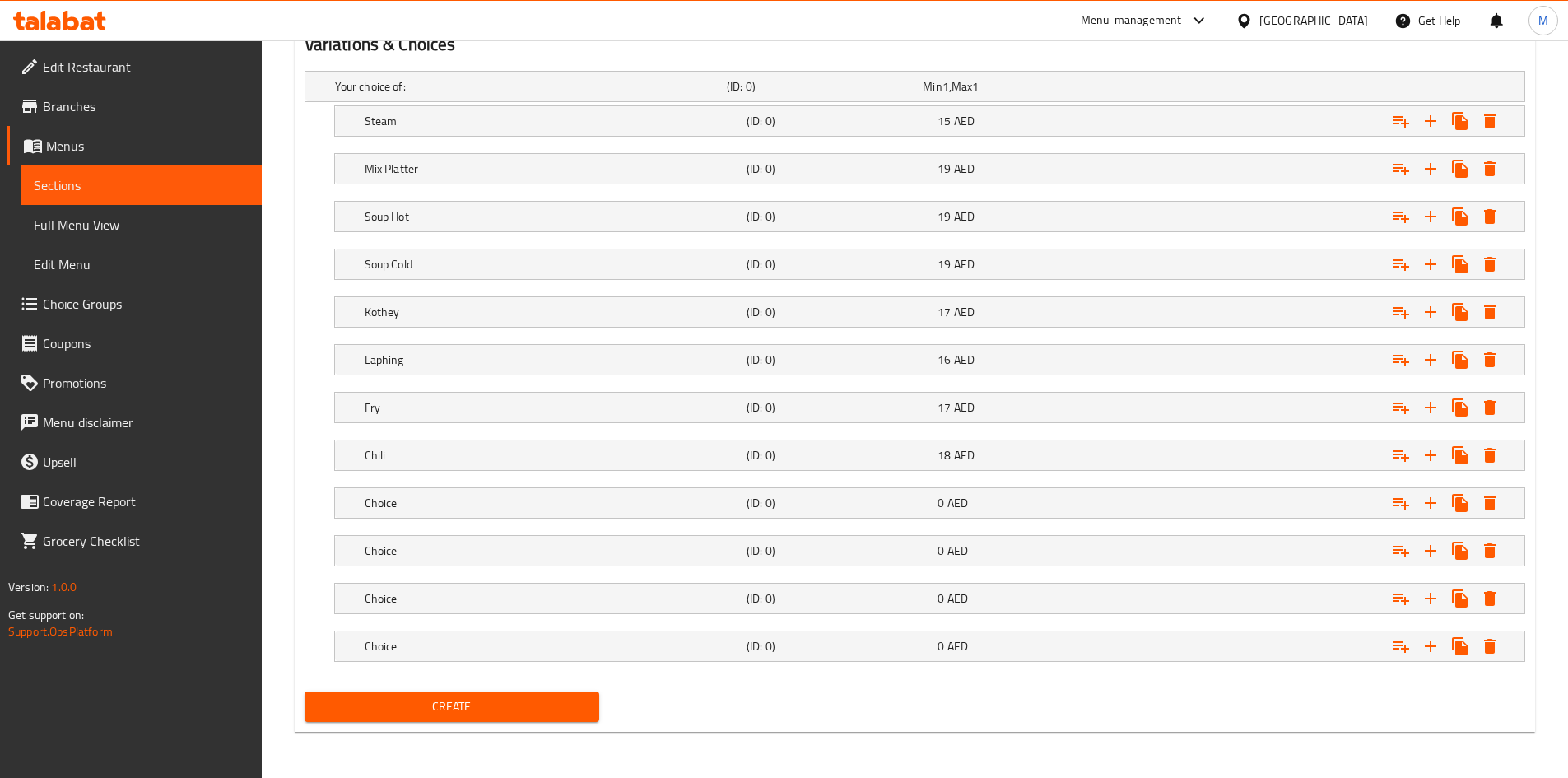
scroll to position [899, 0]
click at [421, 499] on h5 "Choice" at bounding box center [552, 503] width 375 height 16
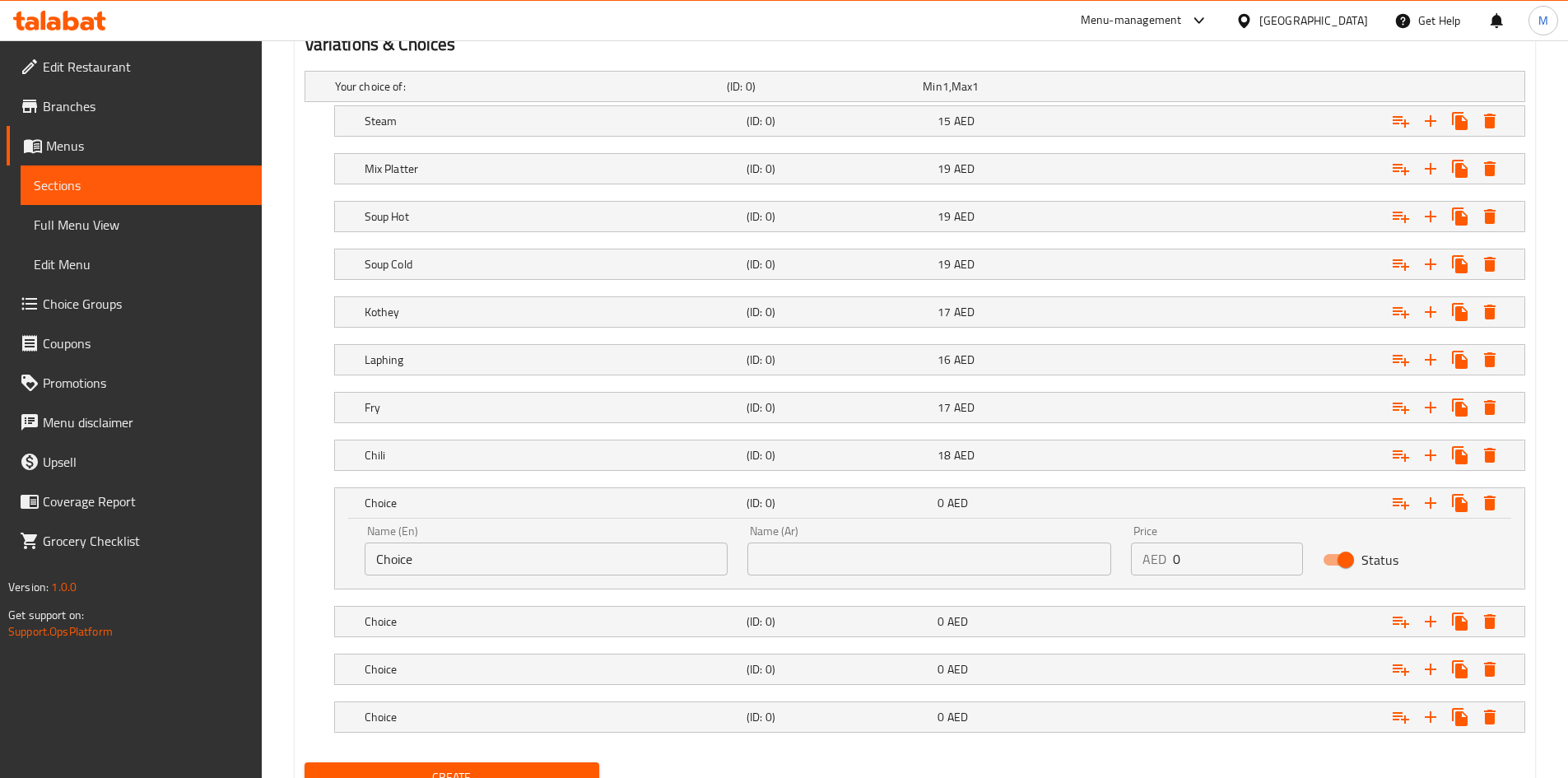
click at [423, 571] on input "Choice" at bounding box center [546, 559] width 364 height 33
click at [423, 570] on input "Choice" at bounding box center [546, 559] width 364 height 33
paste input "Sadeko"
type input "Sadeko"
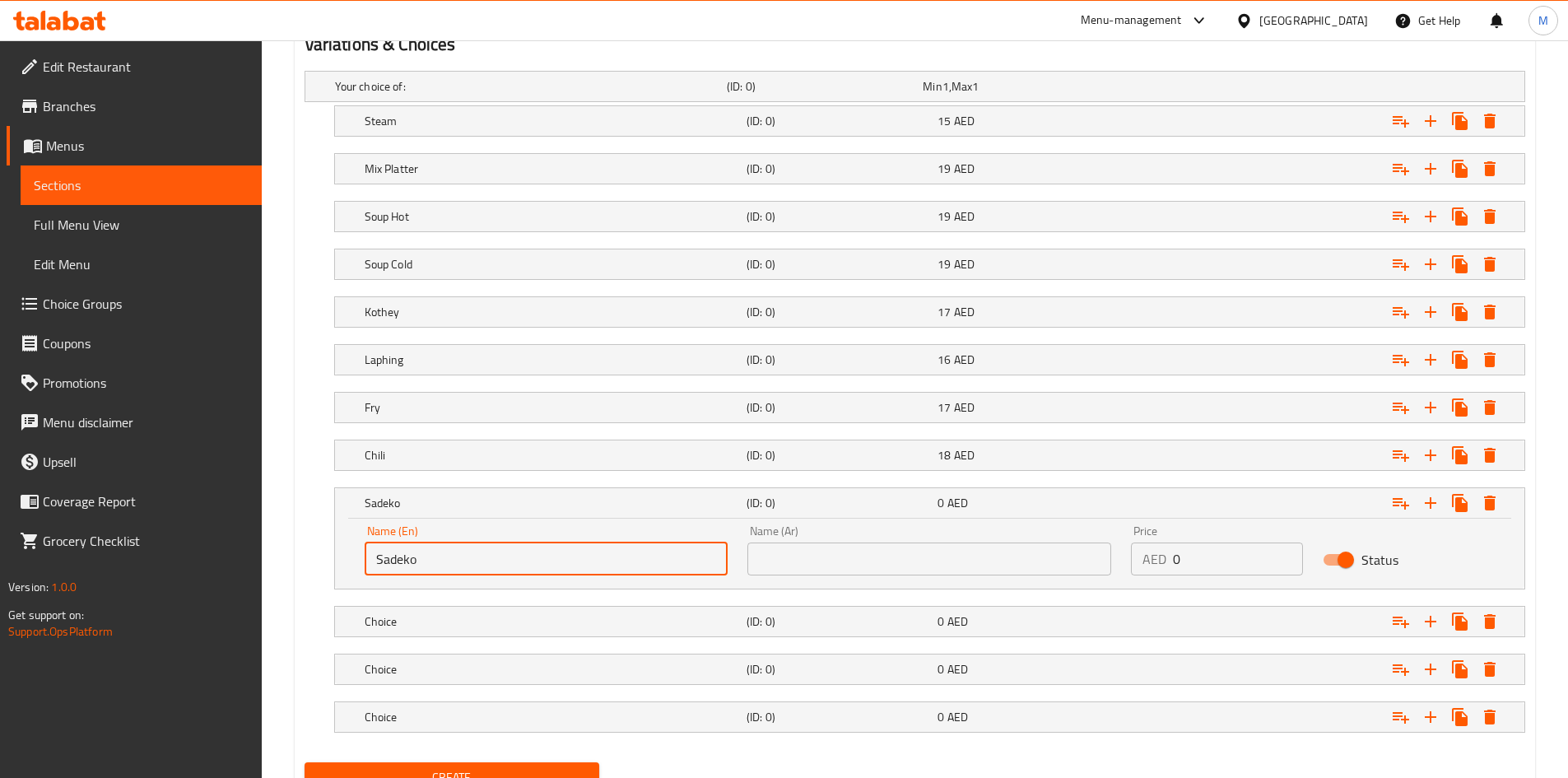
click at [829, 568] on input "text" at bounding box center [929, 559] width 364 height 33
paste input "ساديكو"
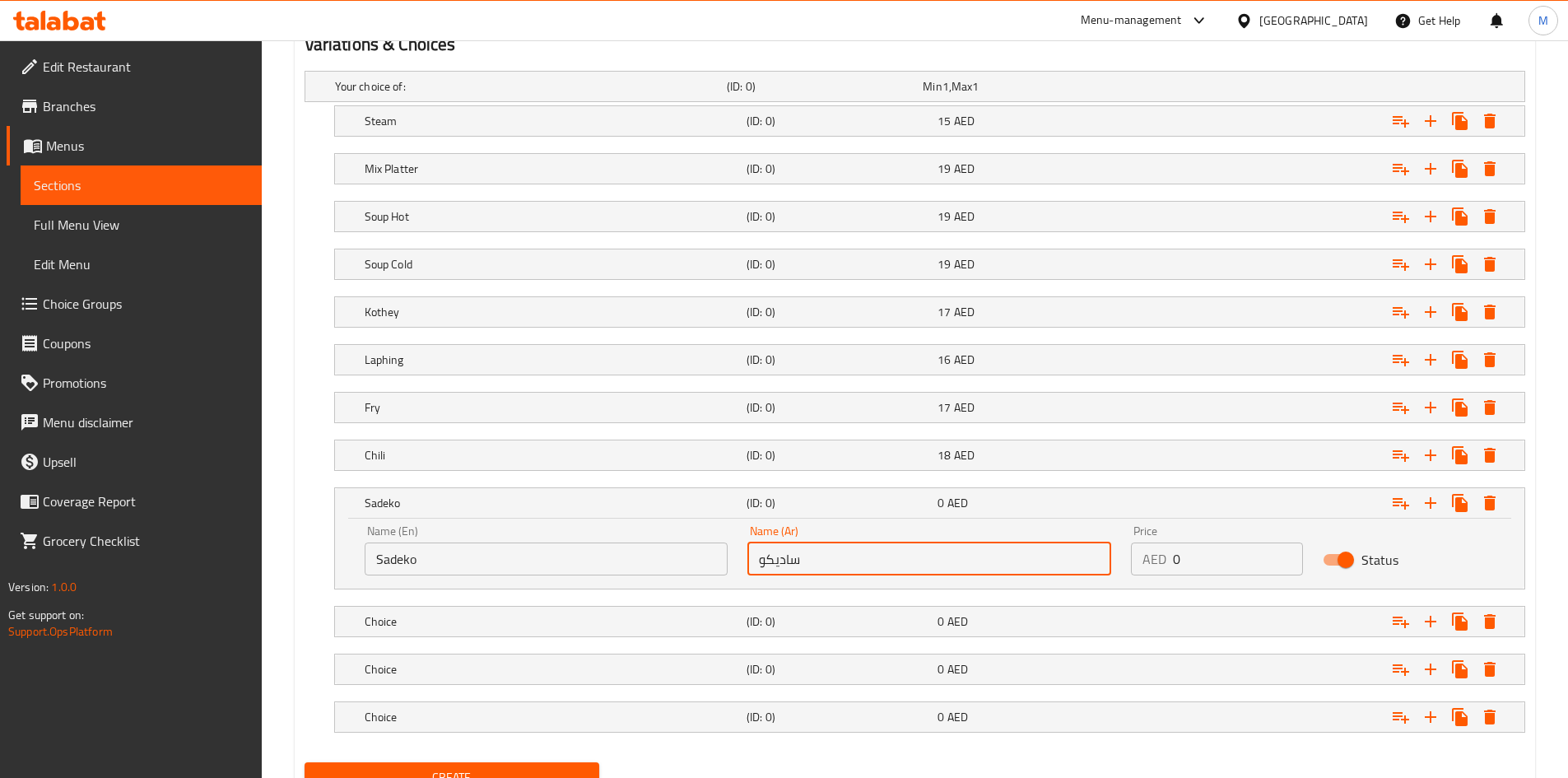
type input "ساديكو"
click at [1182, 553] on input "0" at bounding box center [1238, 559] width 130 height 33
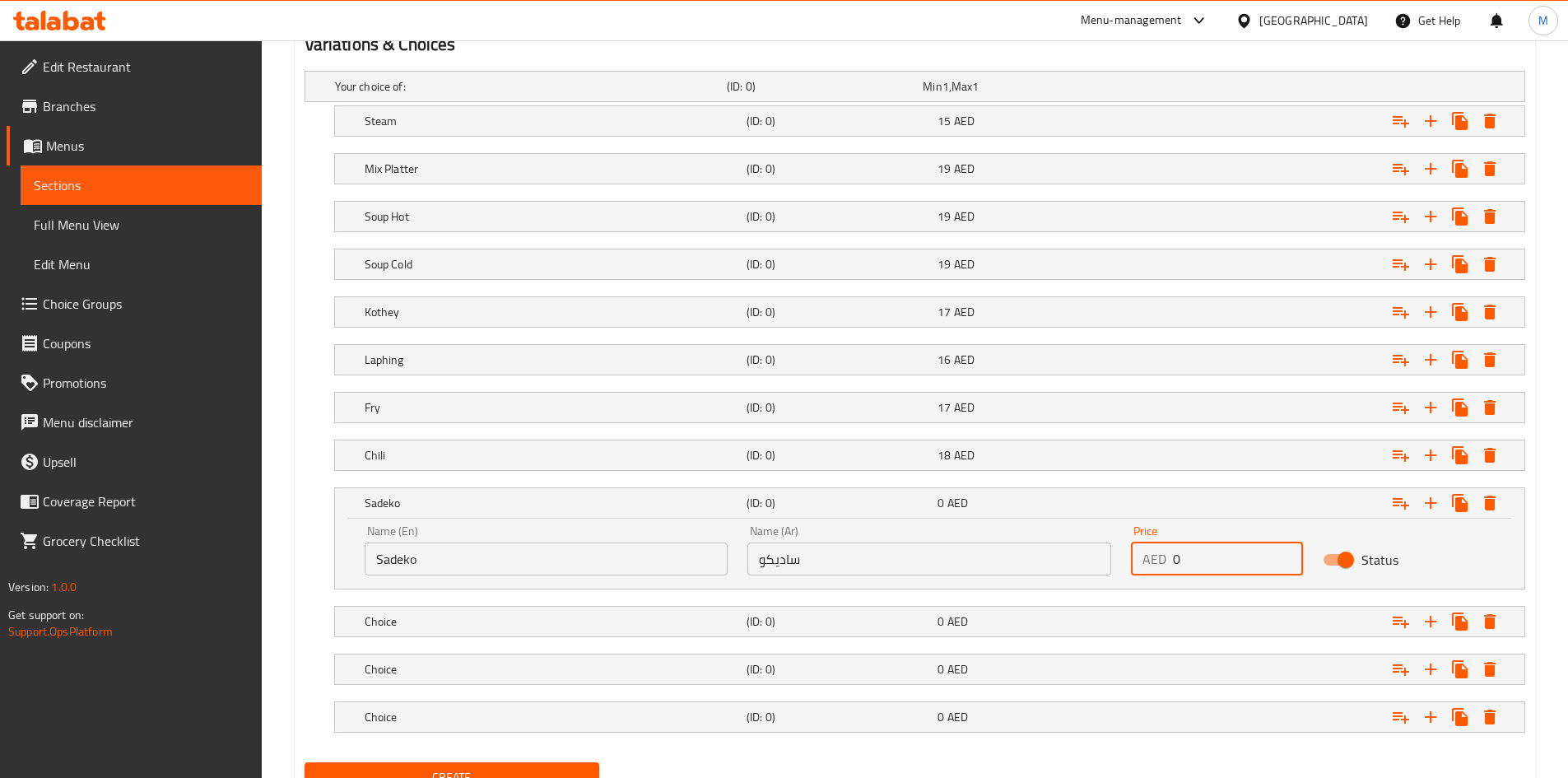
click at [1182, 553] on input "0" at bounding box center [1238, 559] width 130 height 33
type input "18"
click at [683, 503] on h5 "Sadeko" at bounding box center [552, 503] width 375 height 16
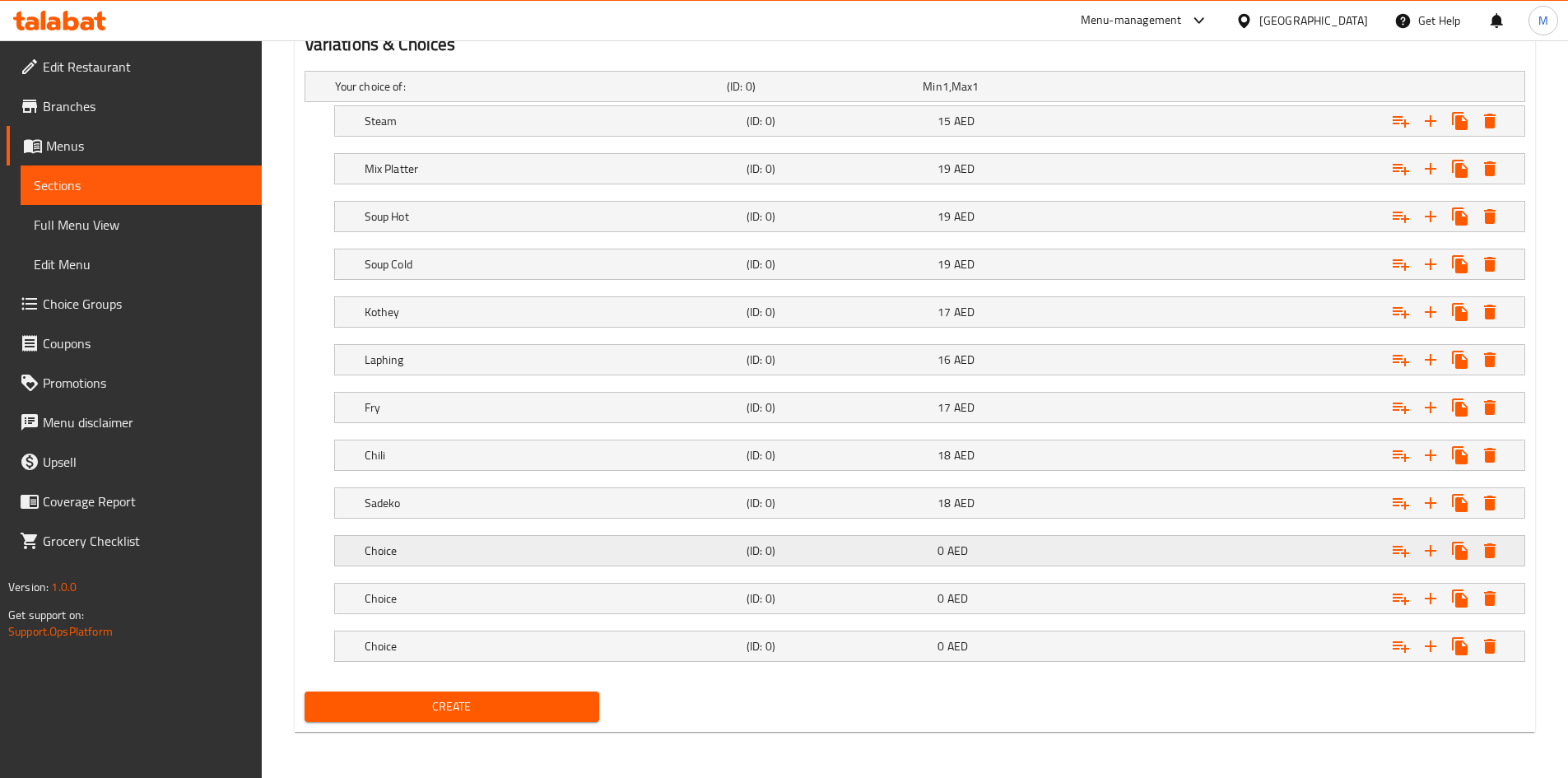
click at [544, 541] on div "Choice" at bounding box center [552, 550] width 382 height 23
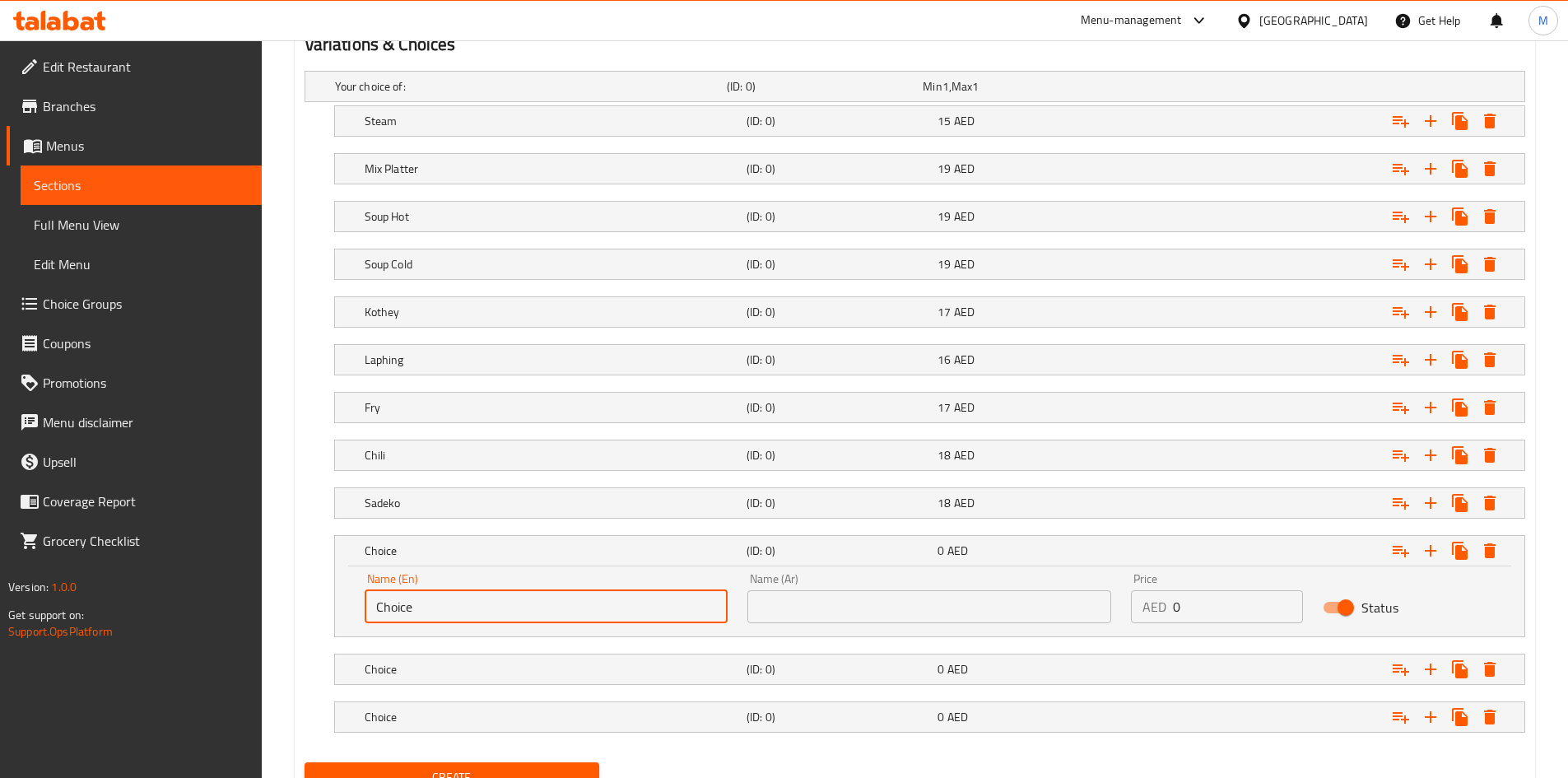
click at [535, 610] on input "Choice" at bounding box center [546, 607] width 364 height 33
click at [535, 609] on input "Choice" at bounding box center [546, 607] width 364 height 33
paste input "Pressure Cooker Momo"
type input "Pressure Cooker Momo"
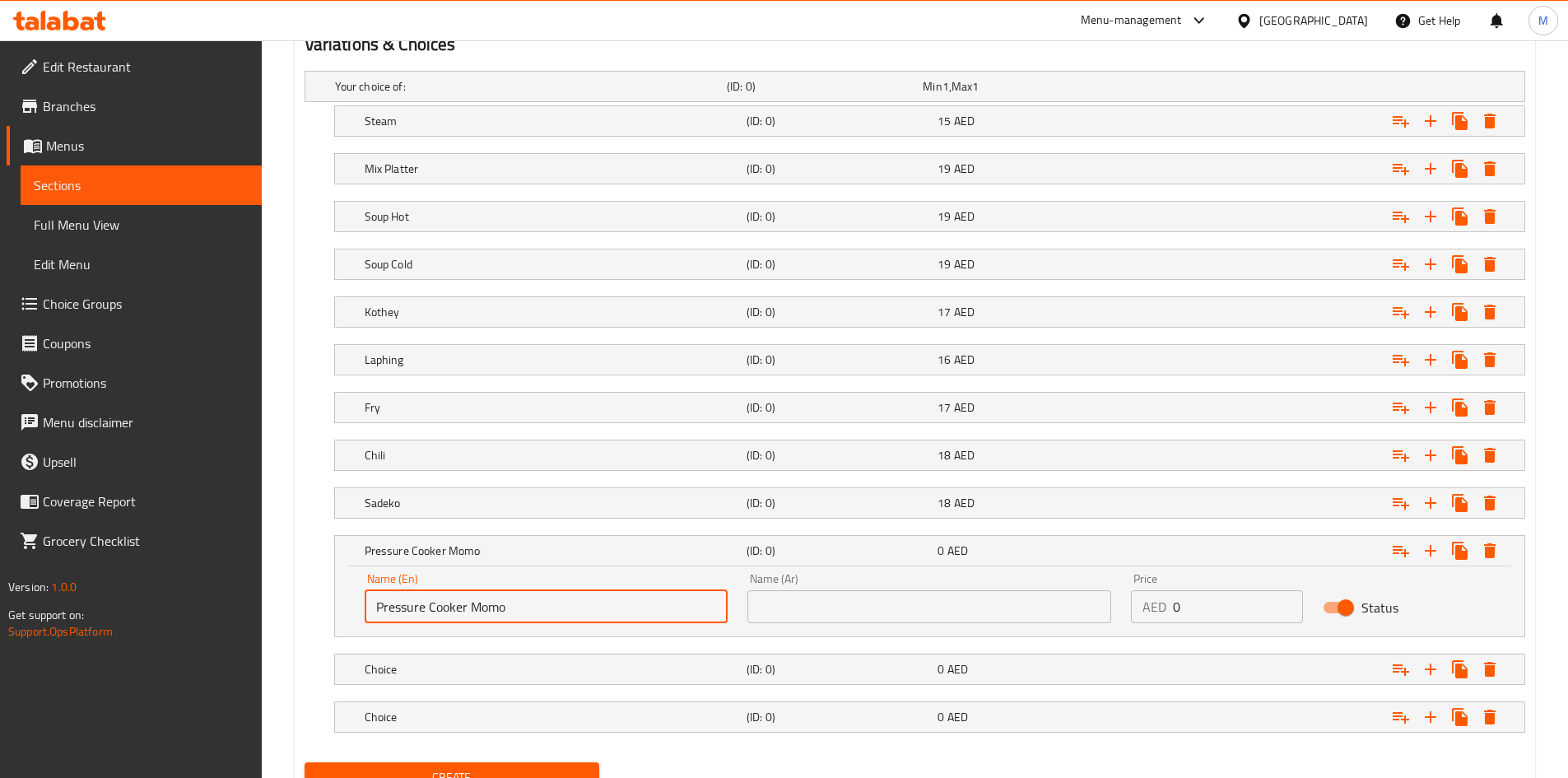
click at [828, 592] on input "text" at bounding box center [929, 607] width 364 height 33
paste input "مومو في قدر الضغط"
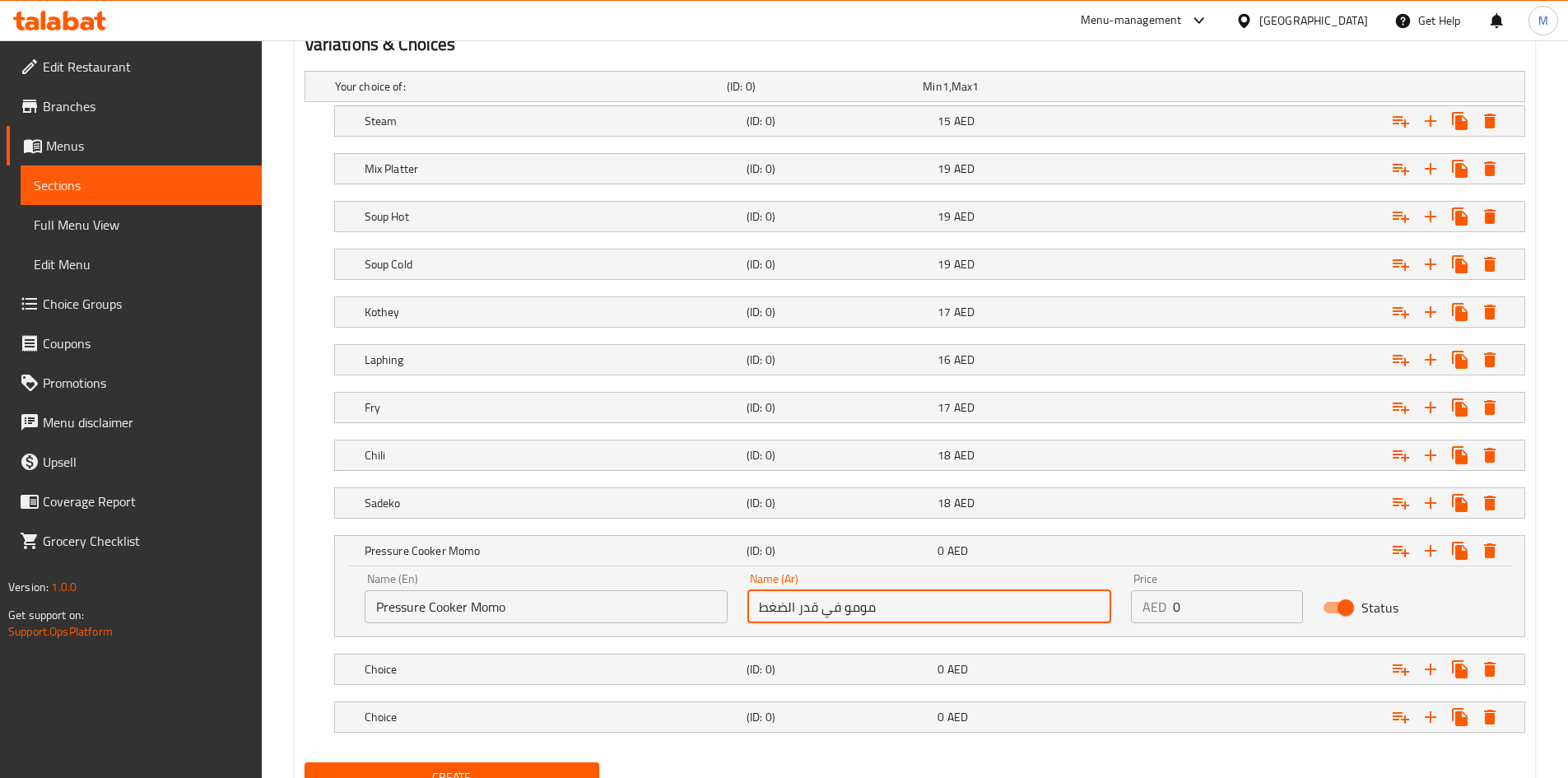
type input "مومو في قدر الضغط"
click at [1174, 601] on input "0" at bounding box center [1238, 607] width 130 height 33
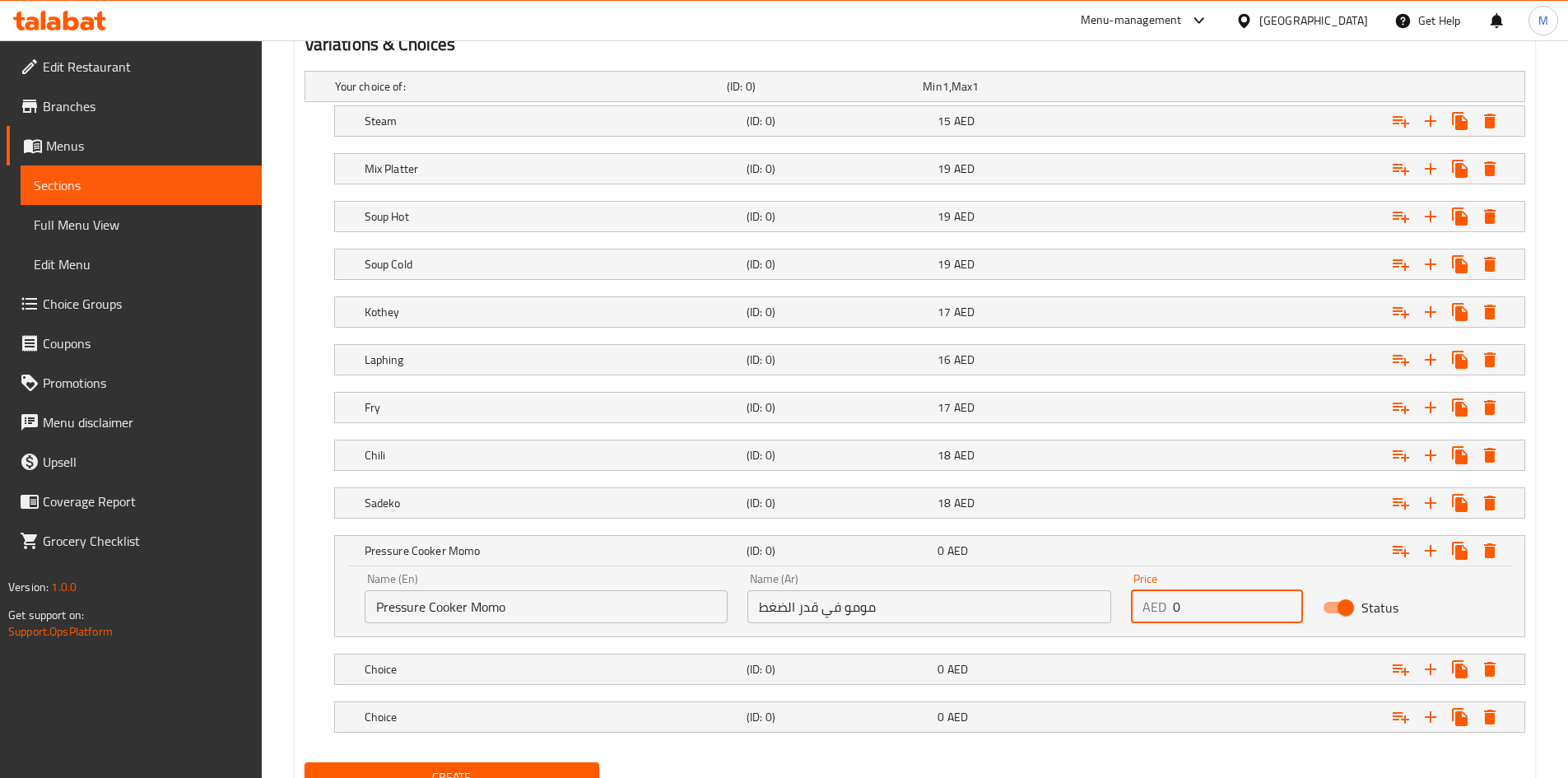
click at [1174, 601] on input "0" at bounding box center [1238, 607] width 130 height 33
type input "20"
click at [596, 546] on h5 "Pressure Cooker Momo" at bounding box center [552, 551] width 375 height 16
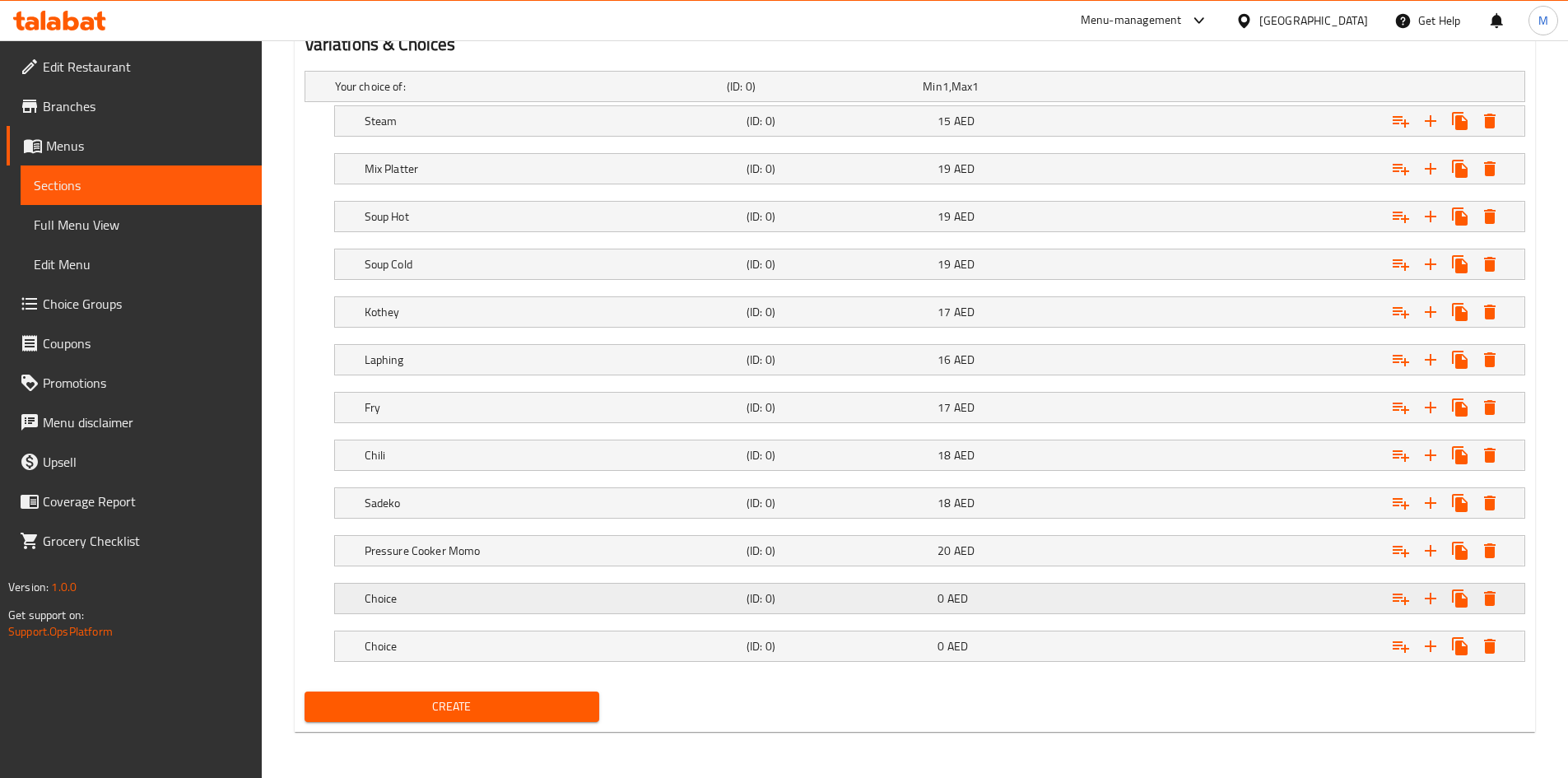
click at [553, 593] on h5 "Choice" at bounding box center [552, 598] width 375 height 16
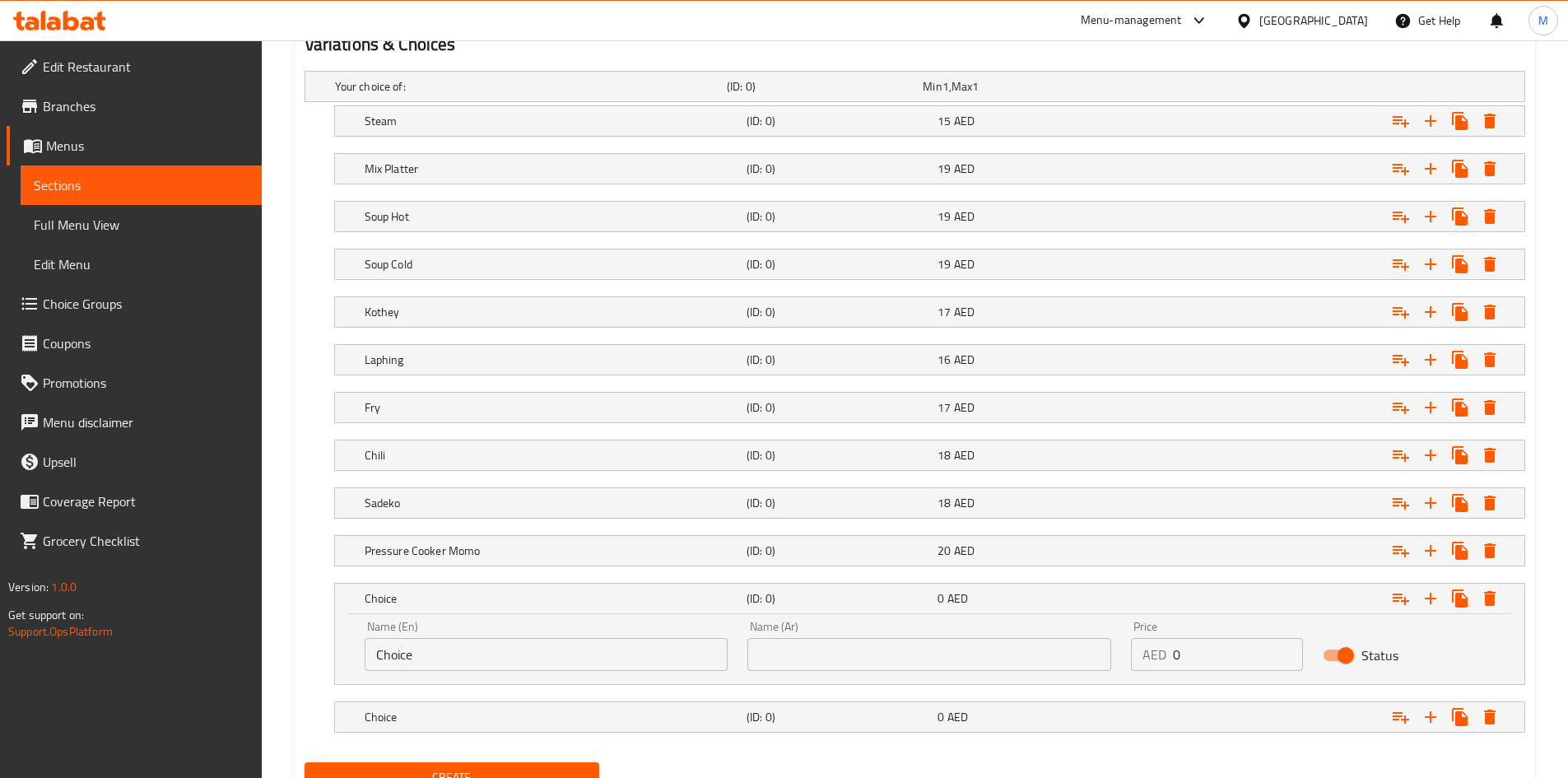
click at [485, 644] on input "Choice" at bounding box center [546, 654] width 364 height 33
click at [486, 644] on input "Choice" at bounding box center [546, 654] width 364 height 33
paste input "Sote Momo"
type input "Sote Momo"
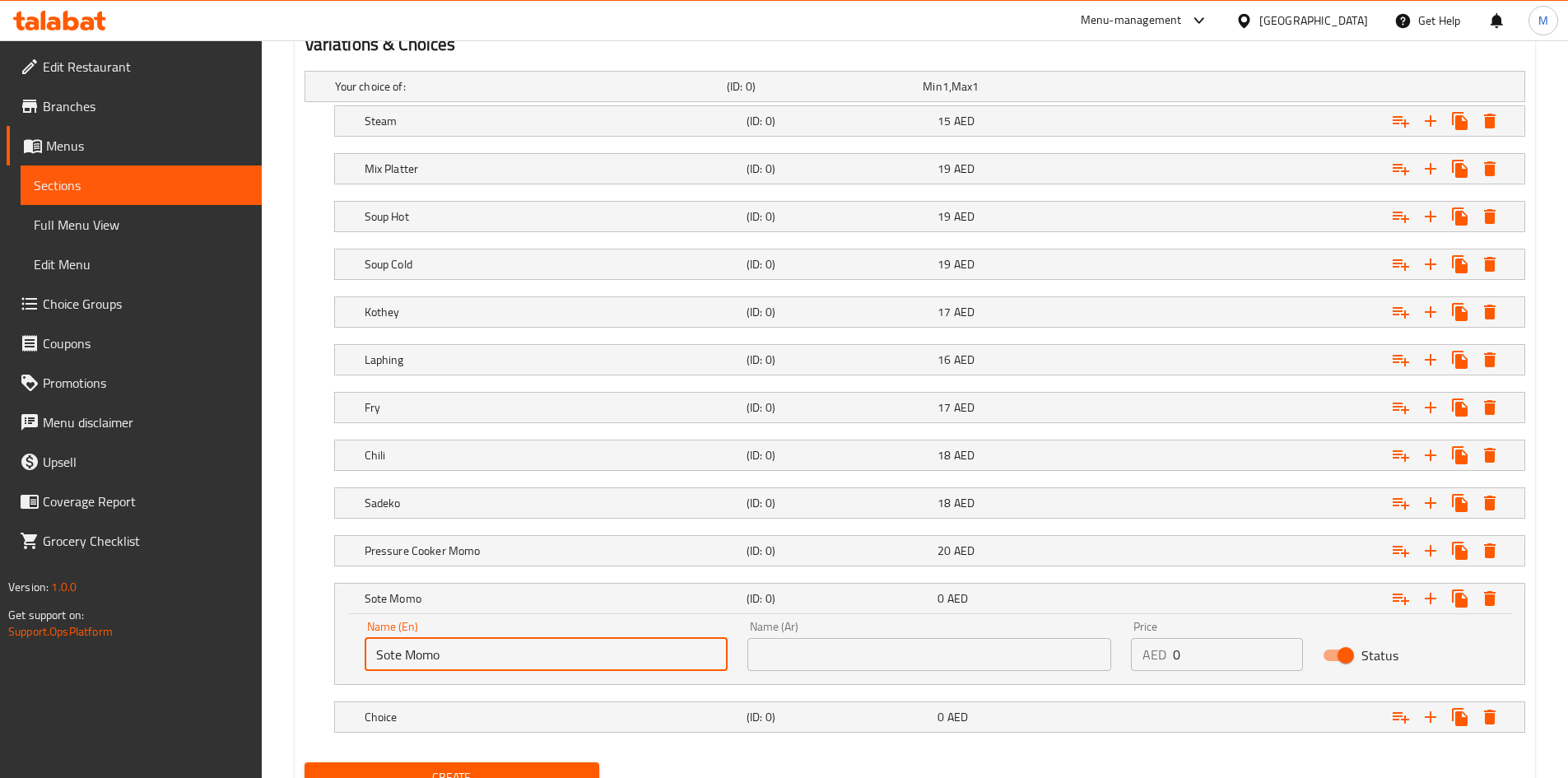
click at [863, 639] on input "text" at bounding box center [929, 654] width 364 height 33
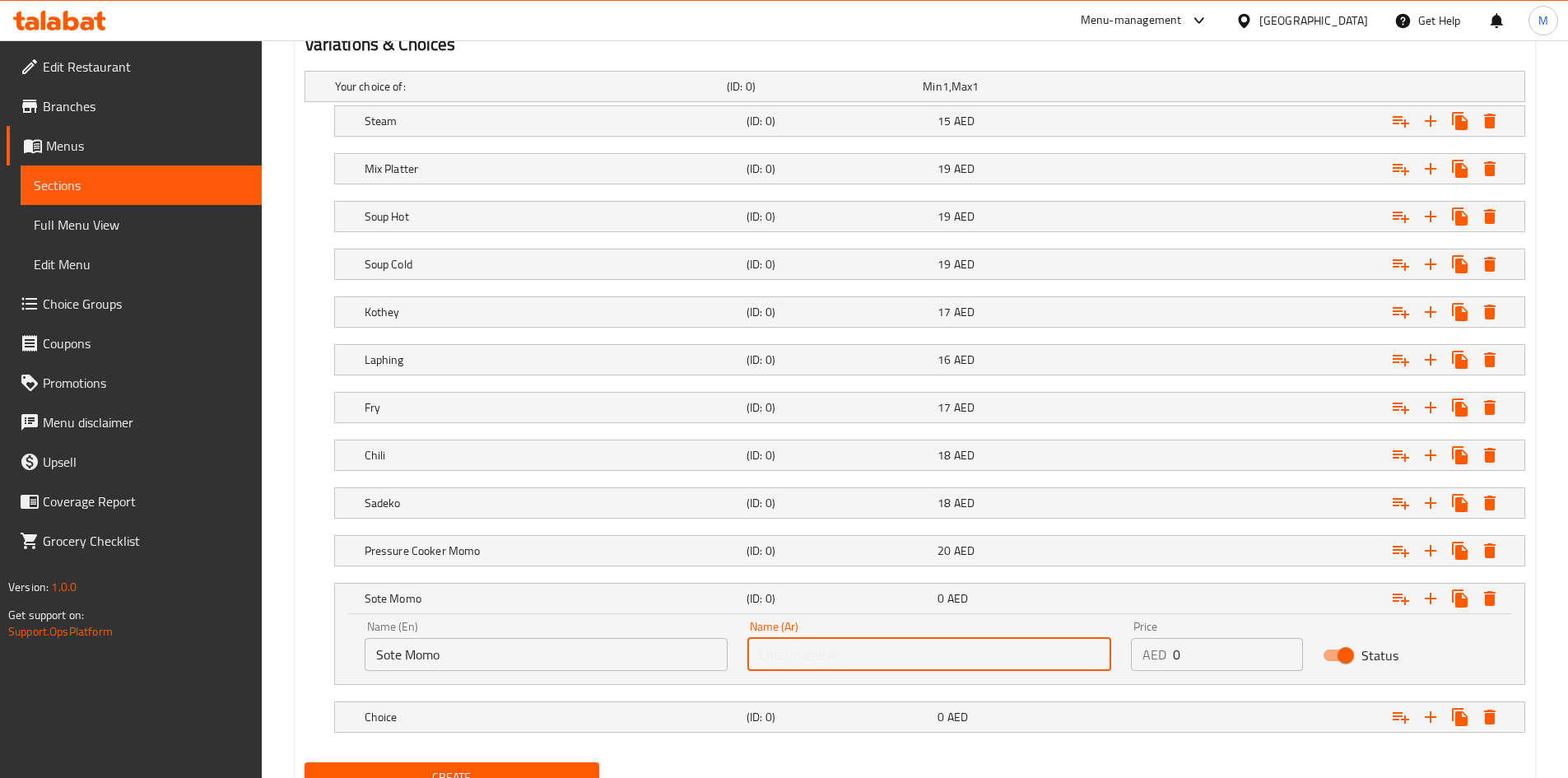
paste input "سوت مومو"
type input "سوت مومو"
click at [456, 654] on input "Sote Momo" at bounding box center [546, 654] width 364 height 33
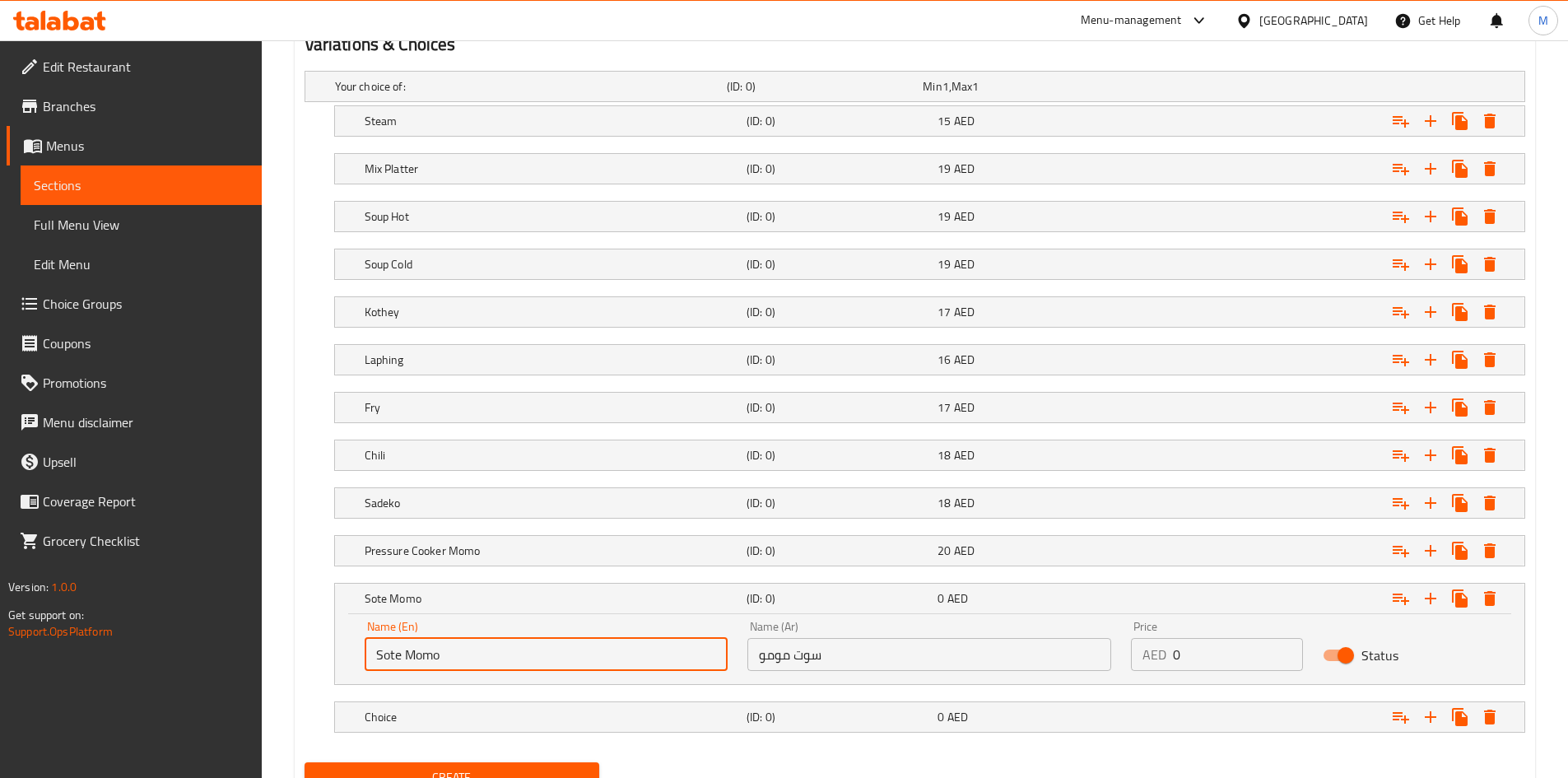
click at [456, 654] on input "Sote Momo" at bounding box center [546, 654] width 364 height 33
click at [456, 653] on input "Sote Momo" at bounding box center [546, 654] width 364 height 33
paste input "izziler"
click at [483, 643] on input "Sizziler" at bounding box center [546, 654] width 364 height 33
click at [484, 643] on input "Sizziler" at bounding box center [546, 654] width 364 height 33
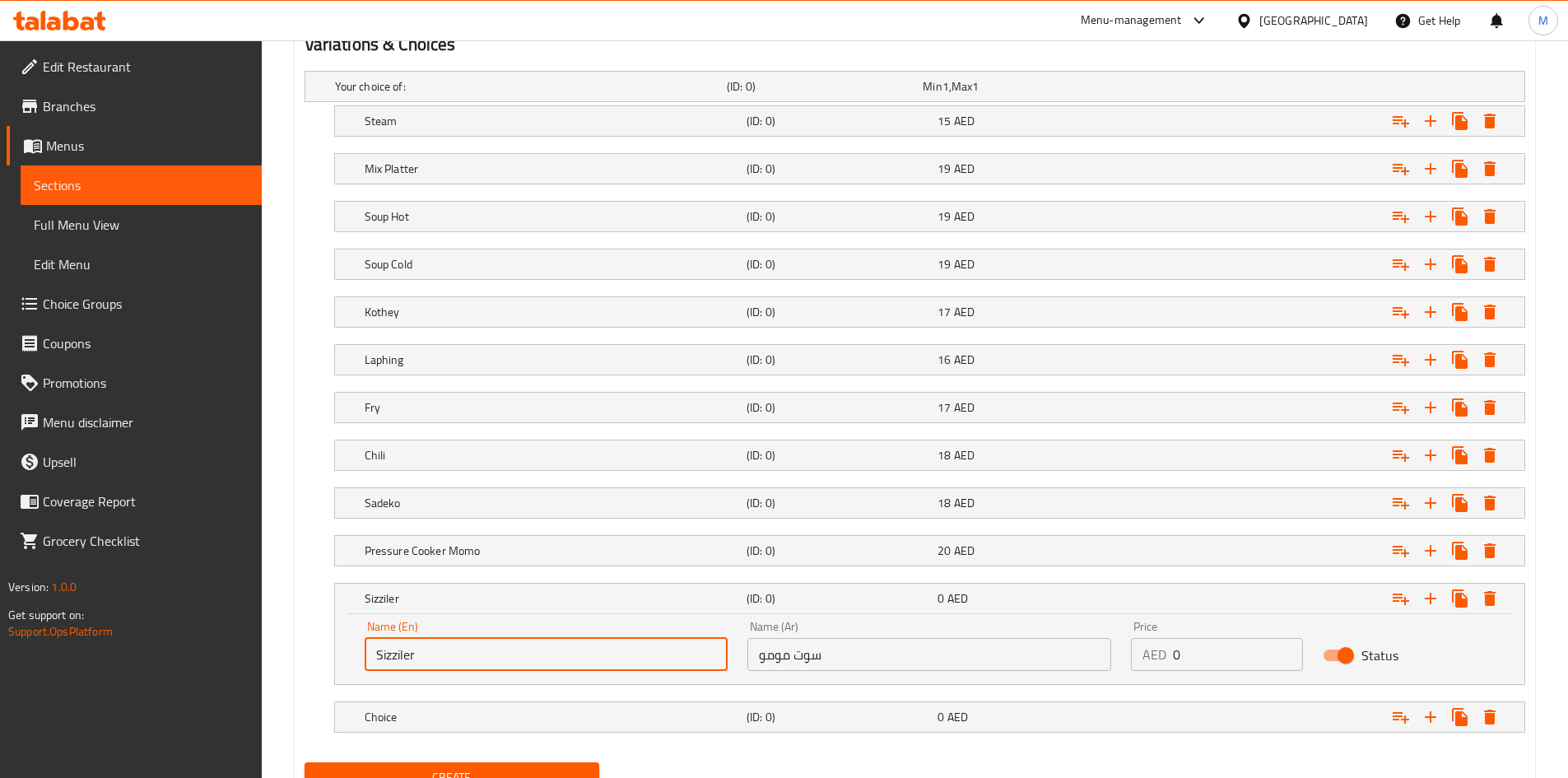
click at [485, 643] on input "Sizziler" at bounding box center [546, 654] width 364 height 33
type input "Sizziler"
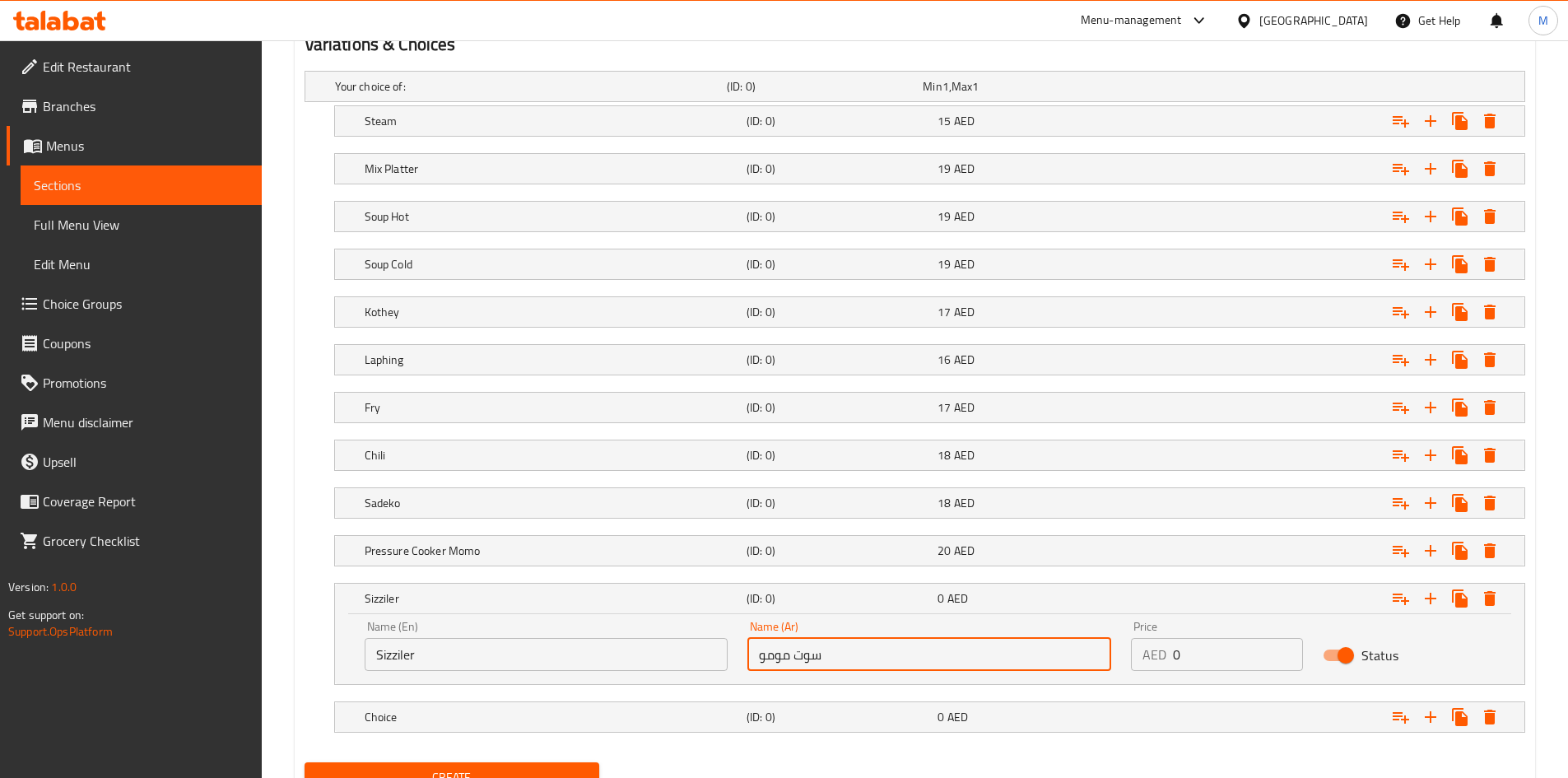
click at [871, 644] on input "سوت مومو" at bounding box center [929, 654] width 364 height 33
click at [871, 643] on input "سوت مومو" at bounding box center [929, 654] width 364 height 33
paste input "زلر"
type input "سيزلر"
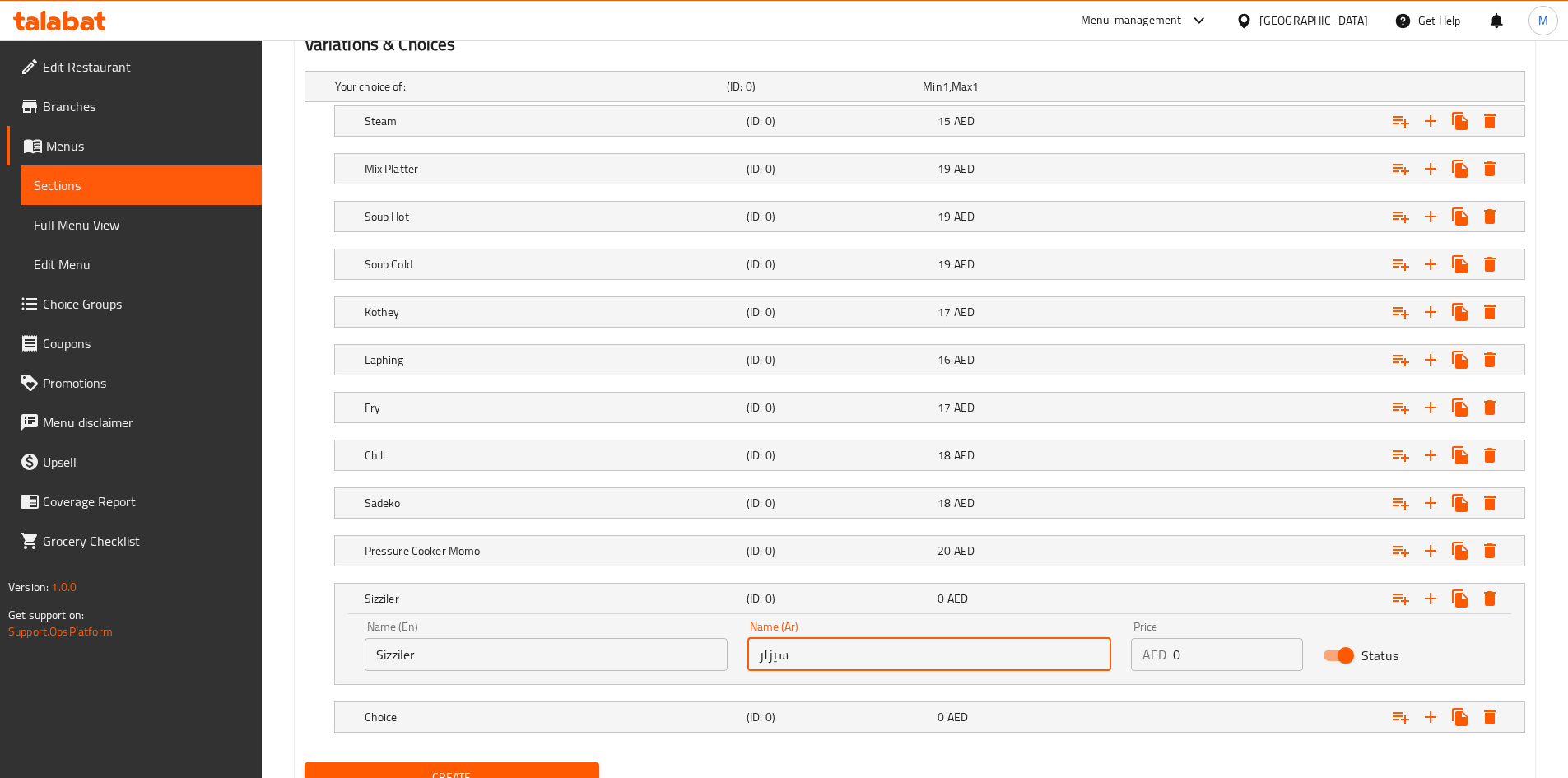
click at [1177, 642] on input "0" at bounding box center [1238, 654] width 130 height 33
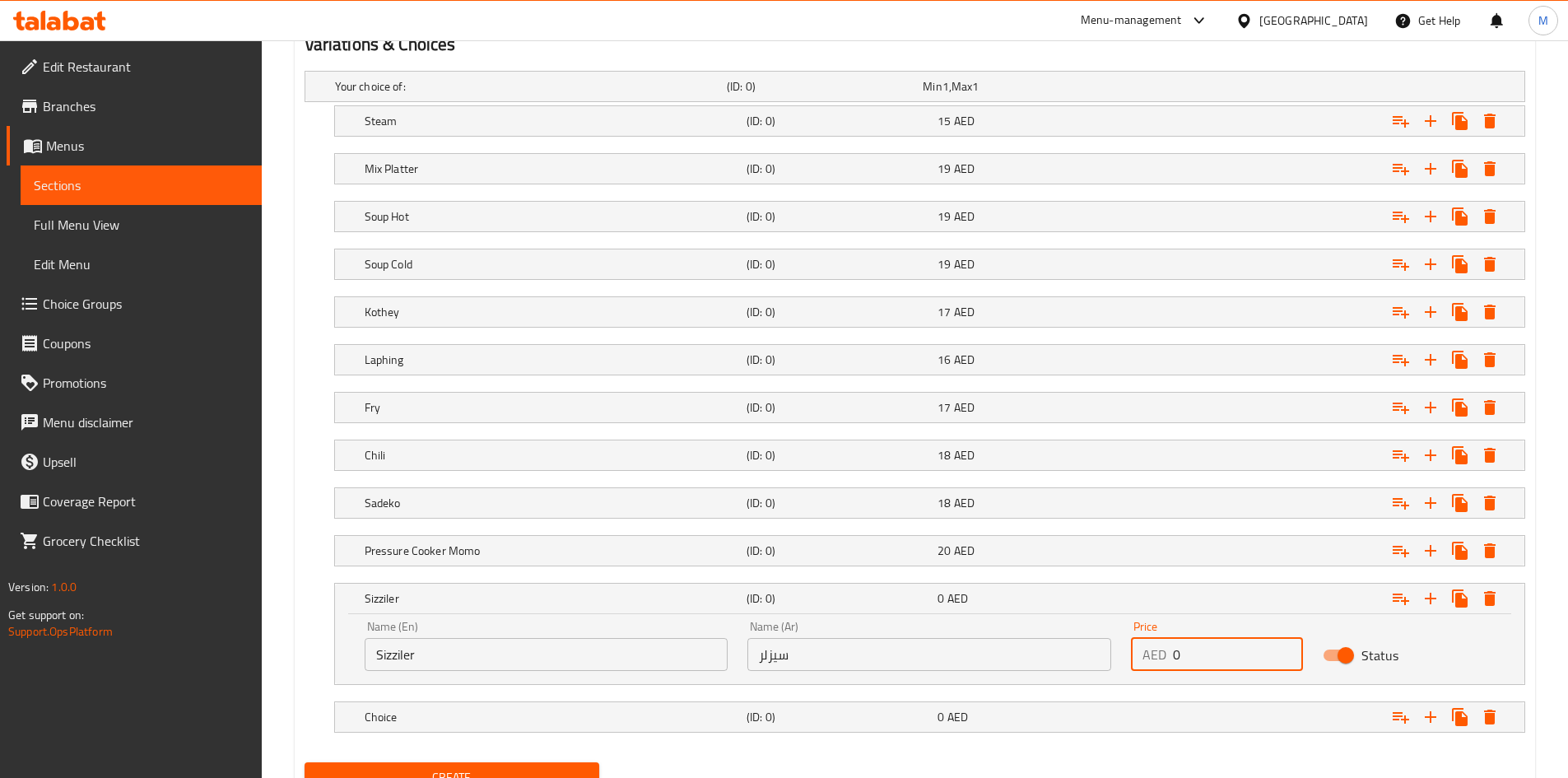
click at [1188, 647] on input "0" at bounding box center [1238, 654] width 130 height 33
type input "20"
click at [503, 713] on h5 "Choice" at bounding box center [552, 717] width 375 height 16
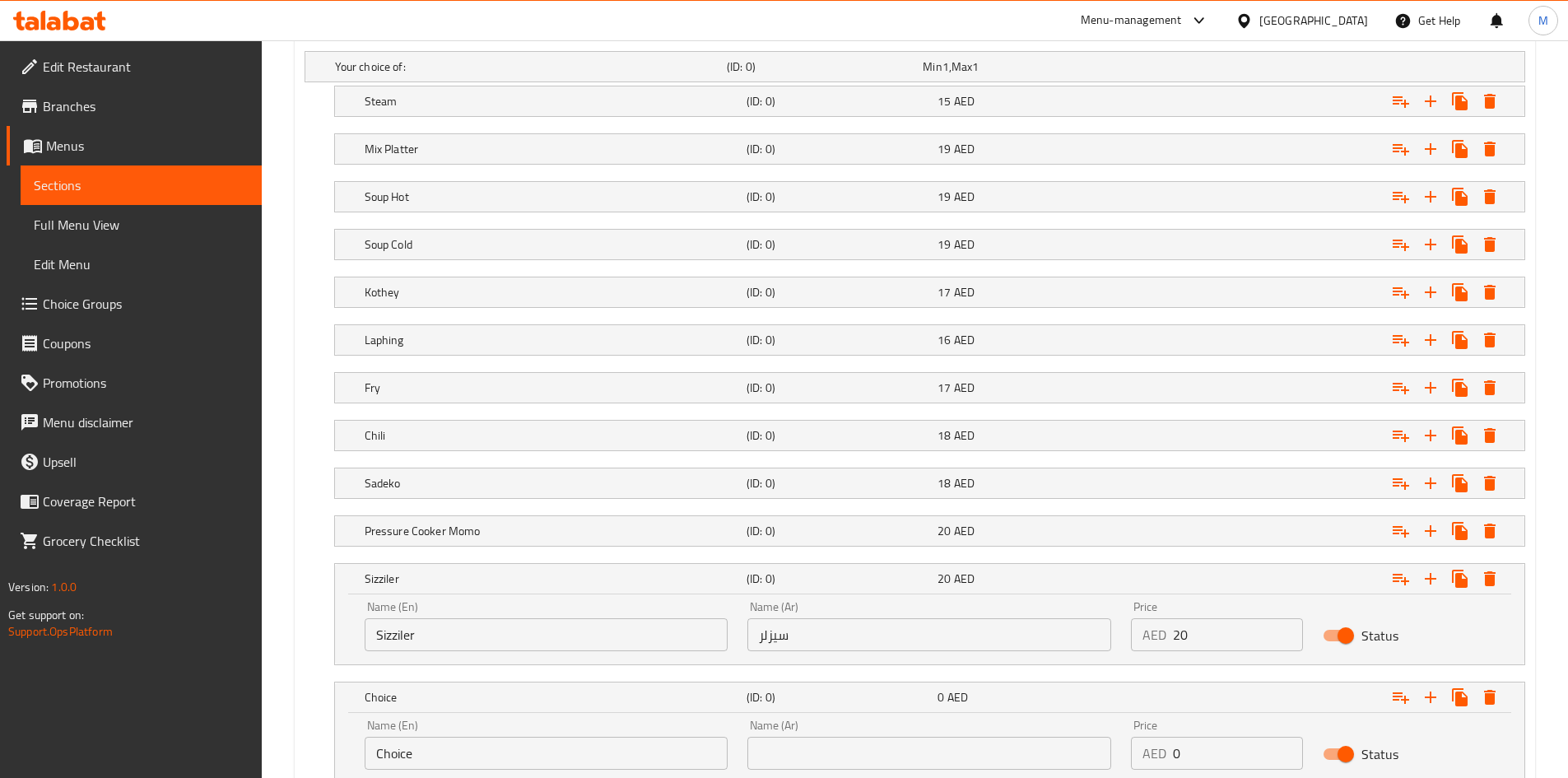
scroll to position [1041, 0]
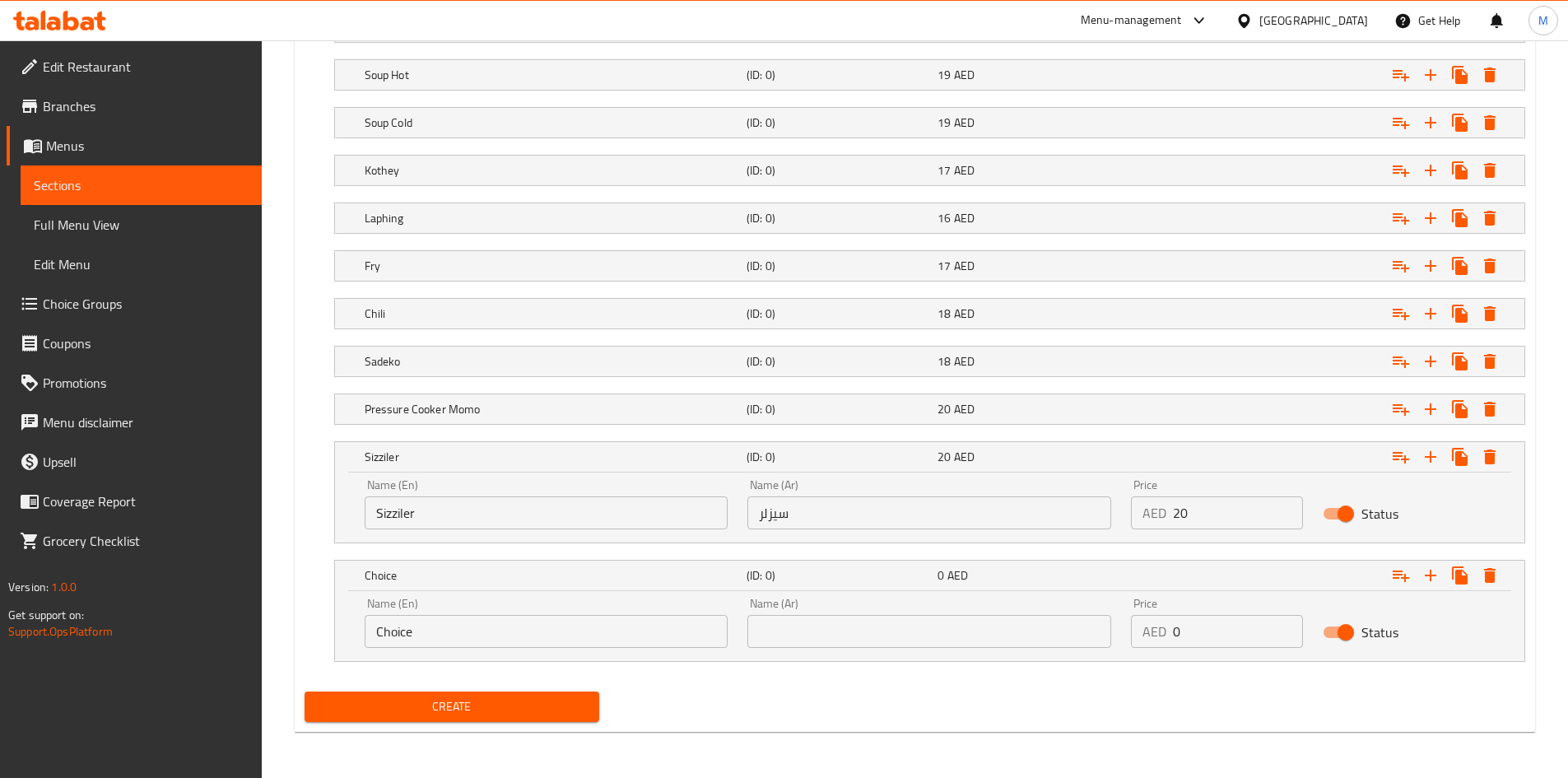
click at [467, 647] on input "Choice" at bounding box center [546, 631] width 364 height 33
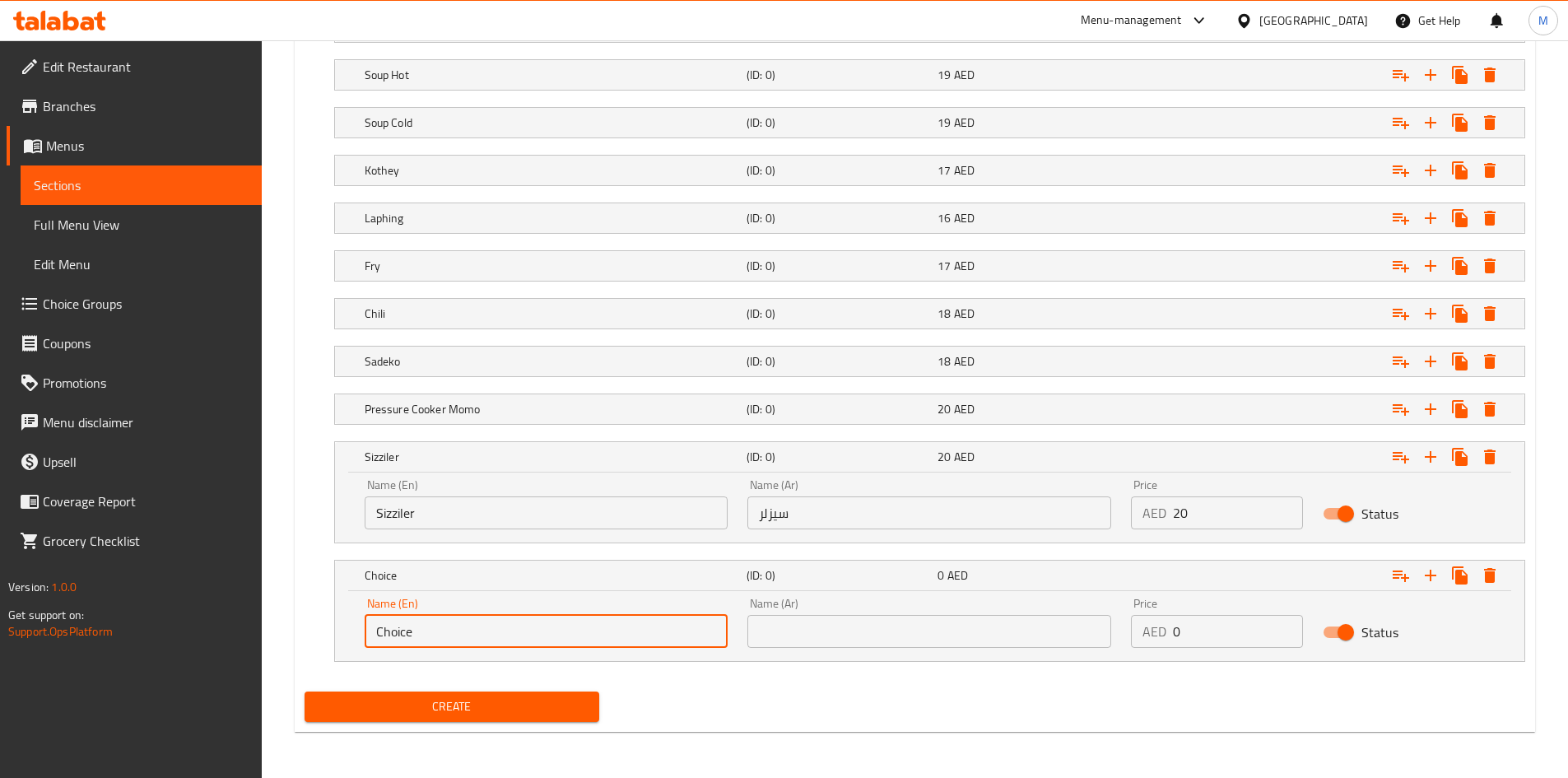
click at [467, 647] on input "Choice" at bounding box center [546, 631] width 364 height 33
paste input "Jheneko Momo"
type input "Jheneko Momo"
click at [859, 641] on input "text" at bounding box center [929, 631] width 364 height 33
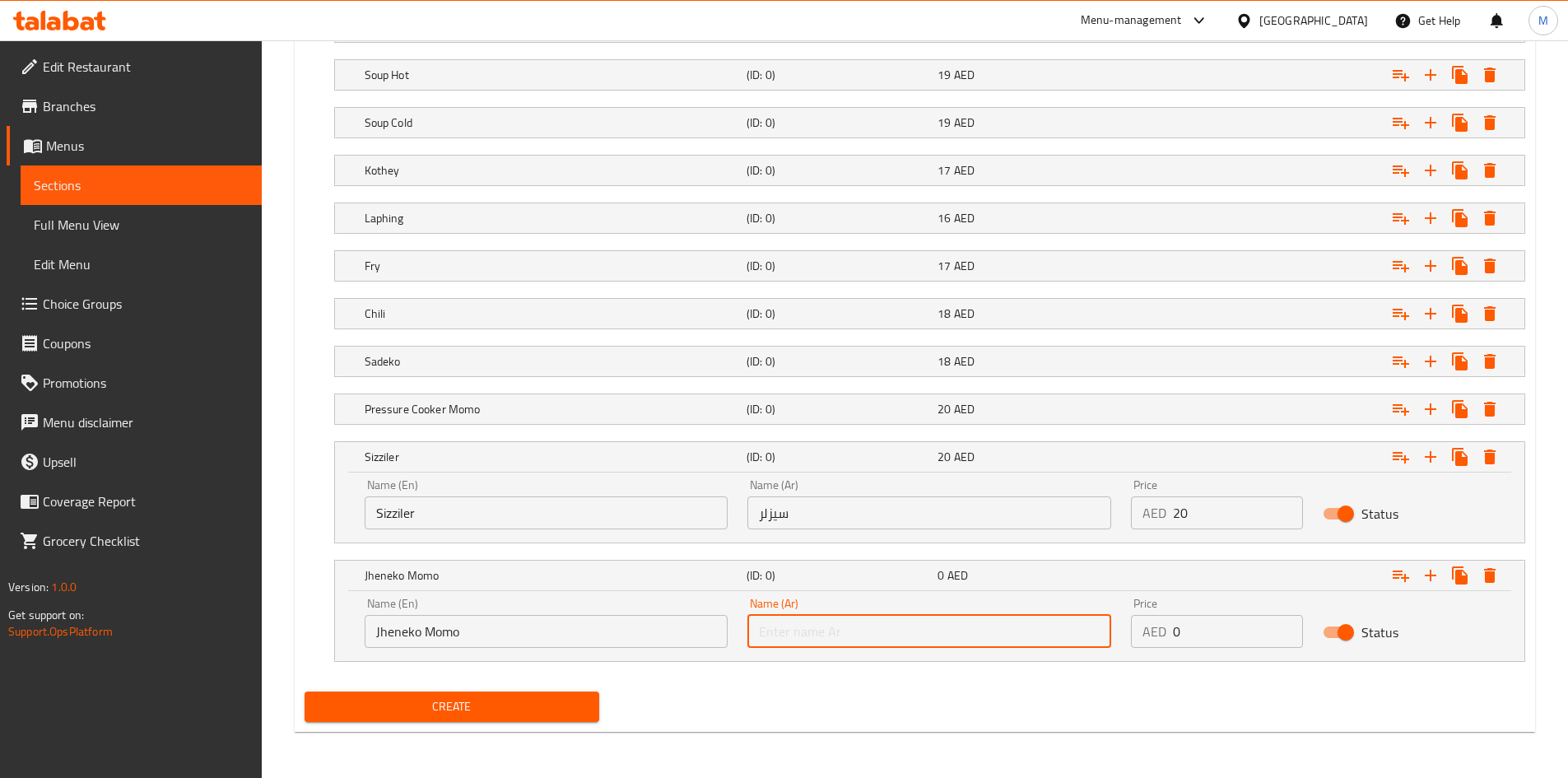
paste input "جينيكو مومو"
type input "جينيكو مومو"
click at [863, 666] on nav at bounding box center [915, 671] width 1220 height 13
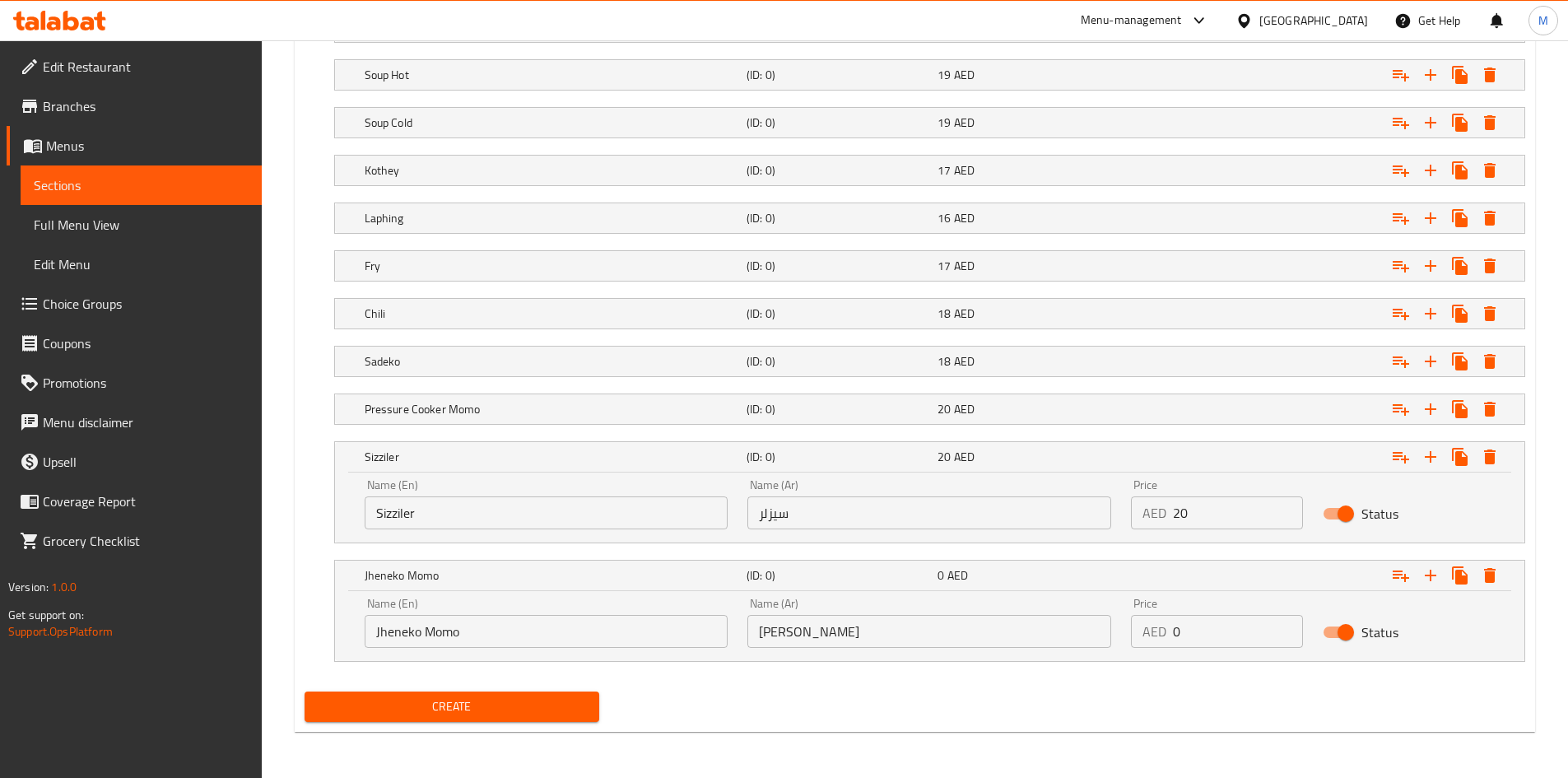
click at [1213, 629] on input "0" at bounding box center [1238, 631] width 130 height 33
click at [1215, 628] on input "0" at bounding box center [1238, 631] width 130 height 33
type input "18"
click at [1093, 692] on div "Create" at bounding box center [915, 707] width 1233 height 44
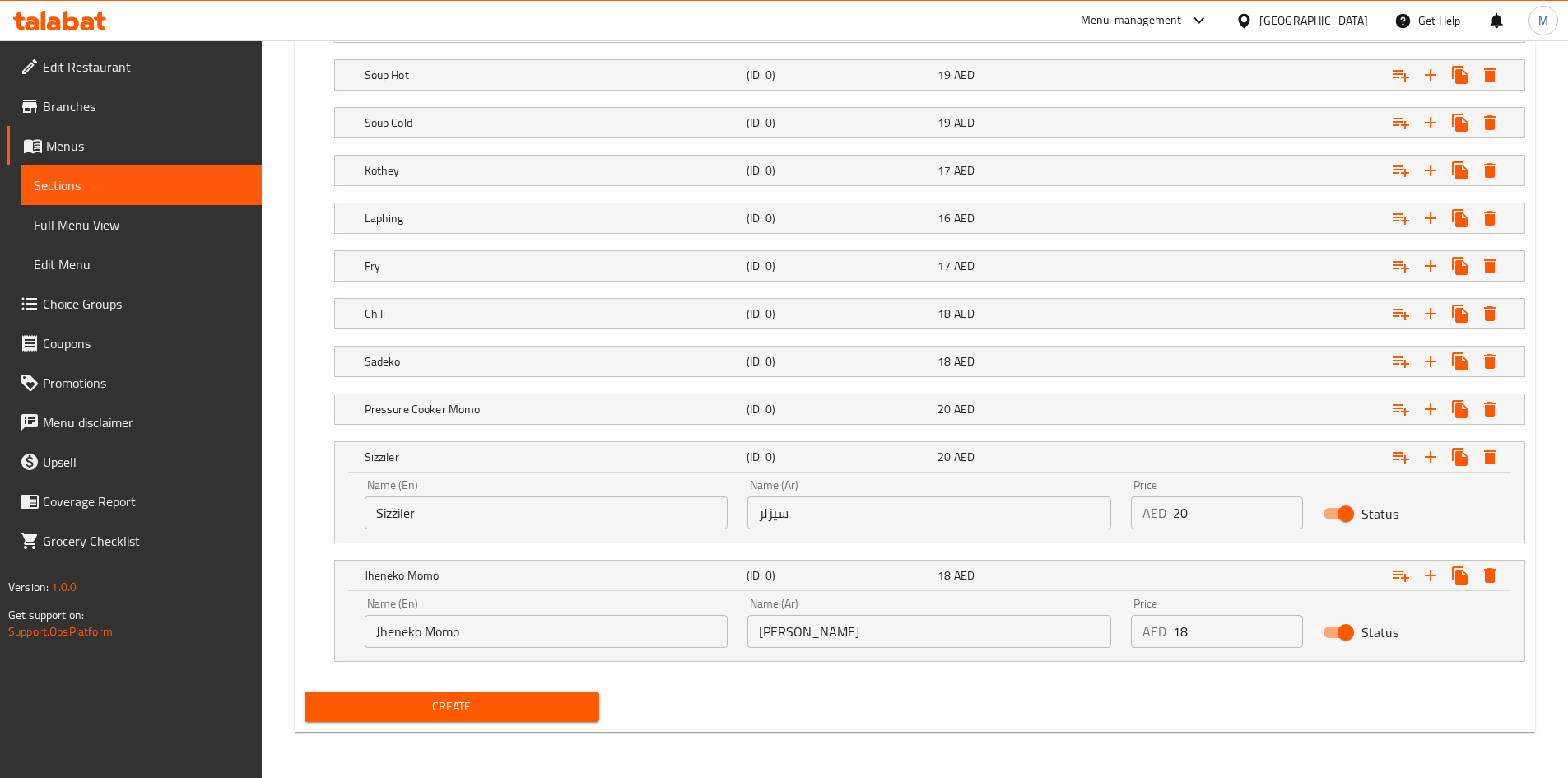
click at [510, 693] on button "Create" at bounding box center [452, 706] width 296 height 30
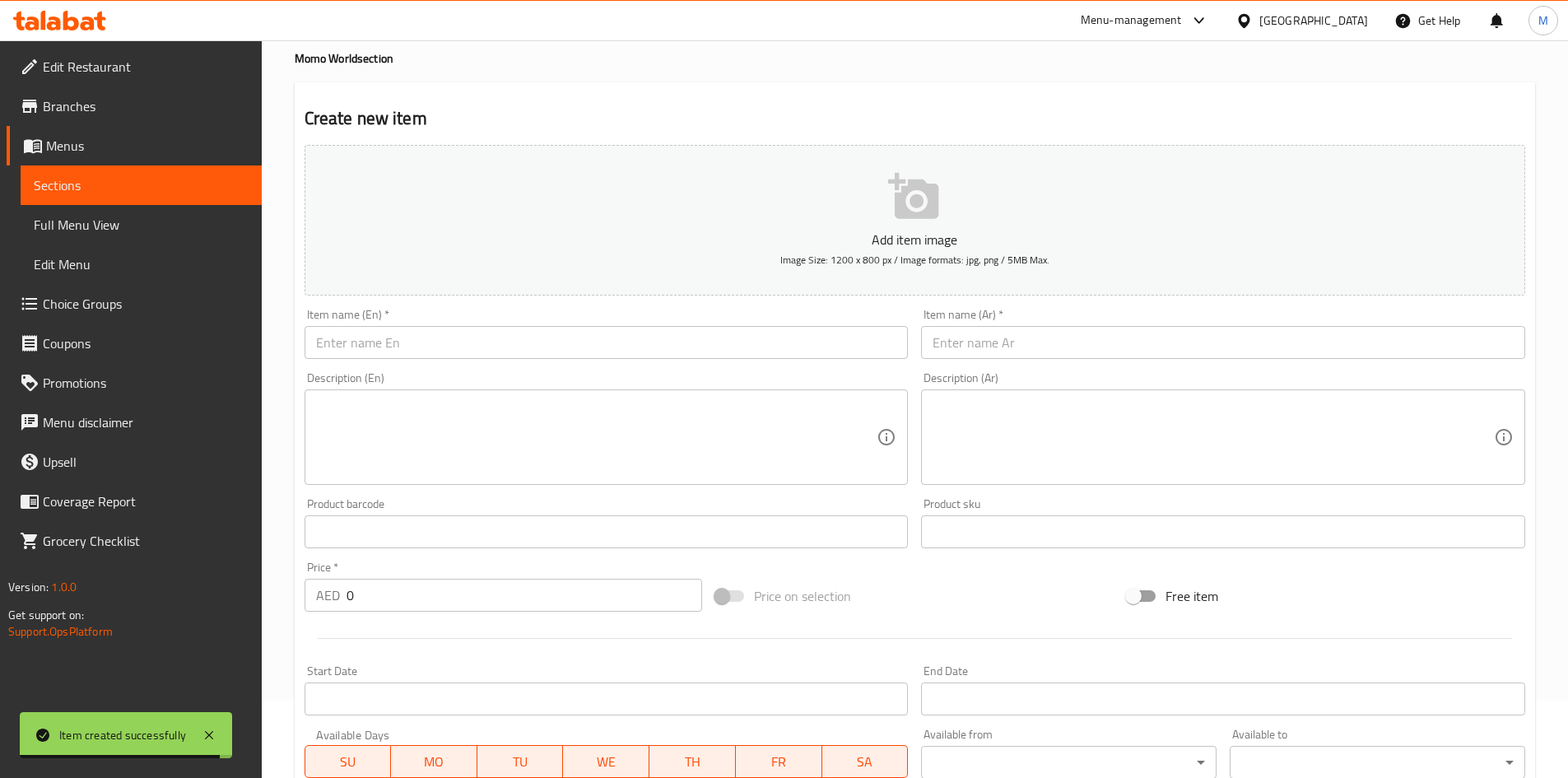
scroll to position [0, 0]
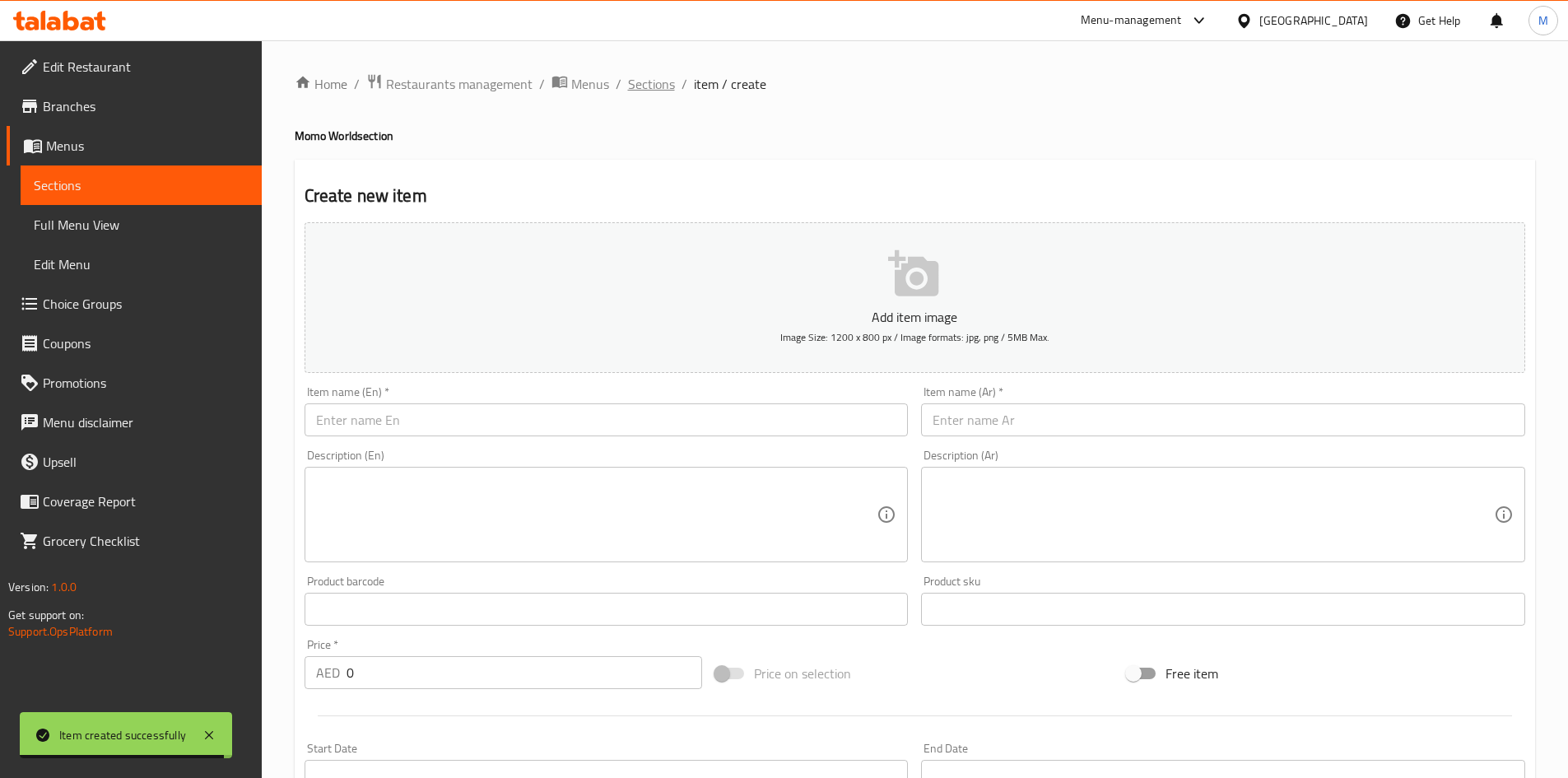
click at [660, 83] on span "Sections" at bounding box center [650, 84] width 47 height 20
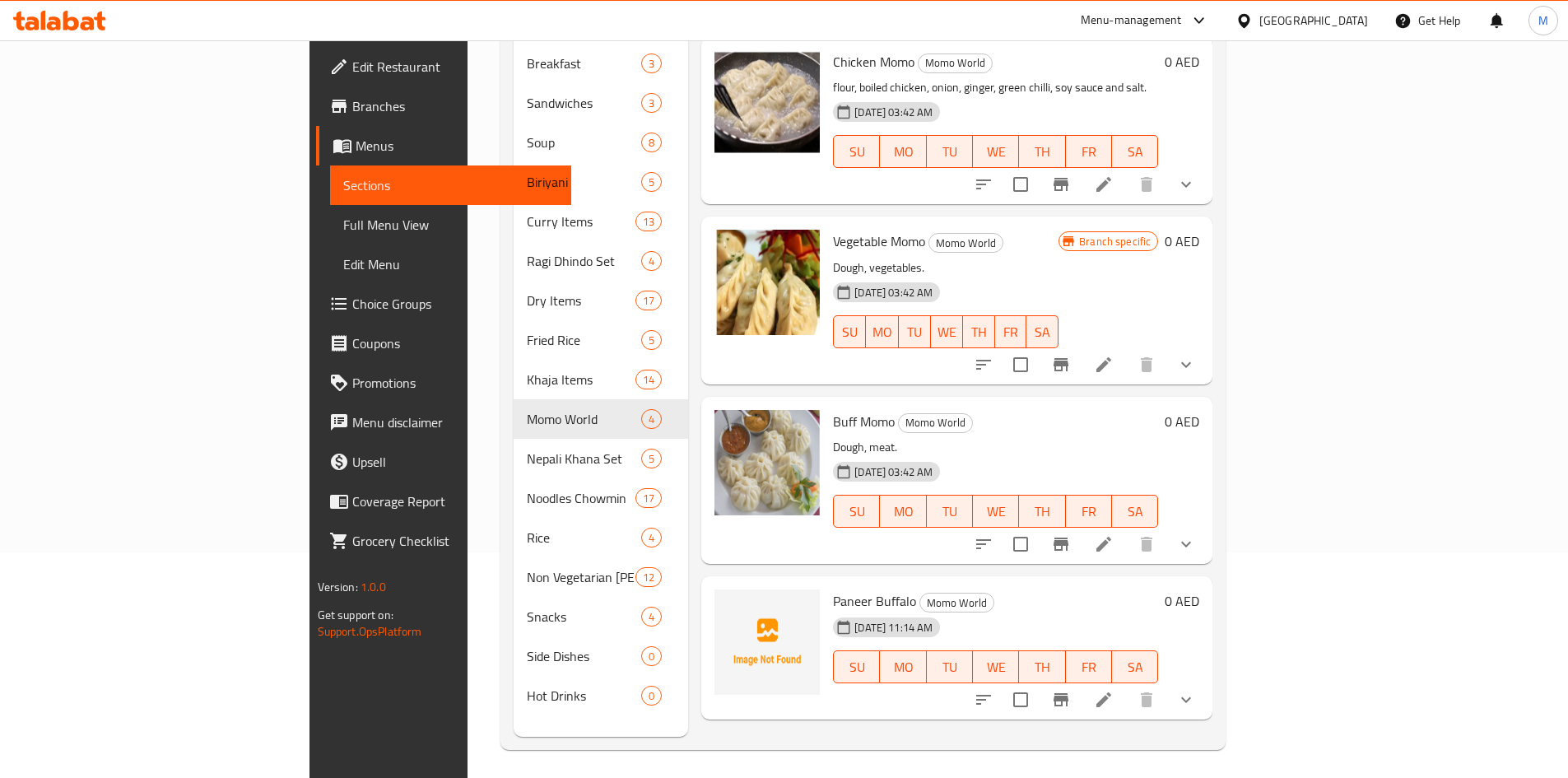
scroll to position [231, 0]
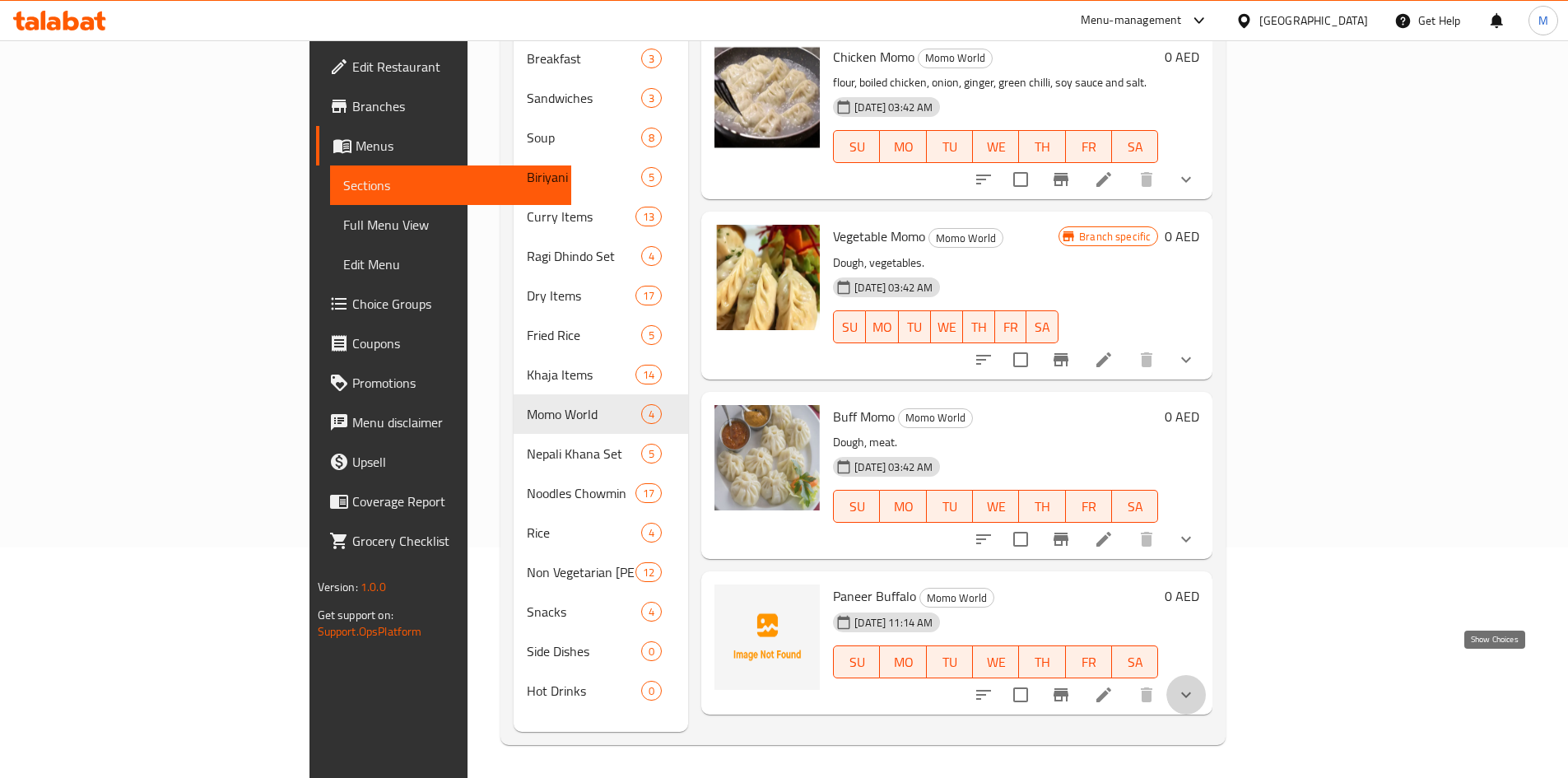
click at [1196, 685] on icon "show more" at bounding box center [1186, 695] width 20 height 20
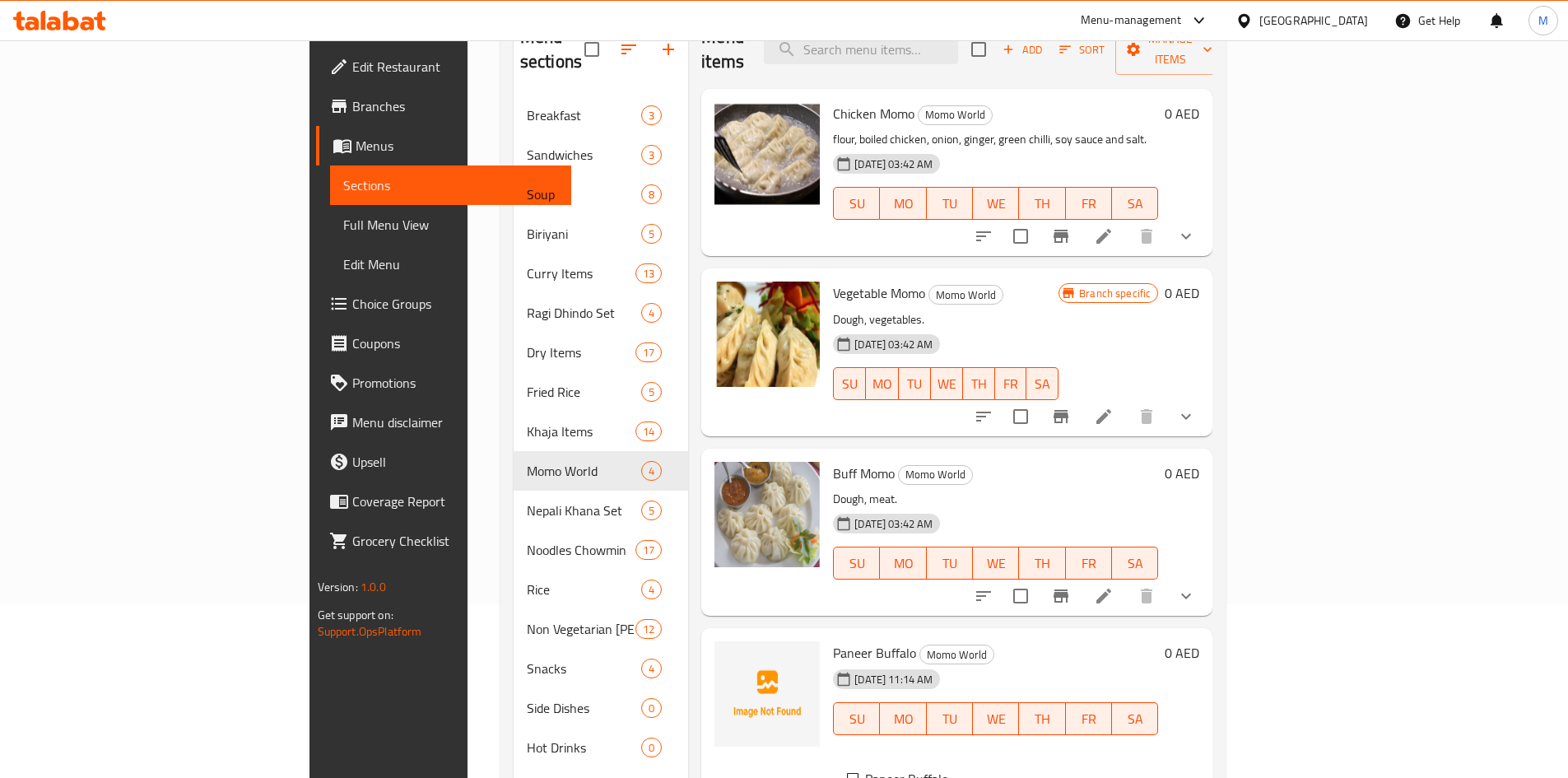
scroll to position [148, 0]
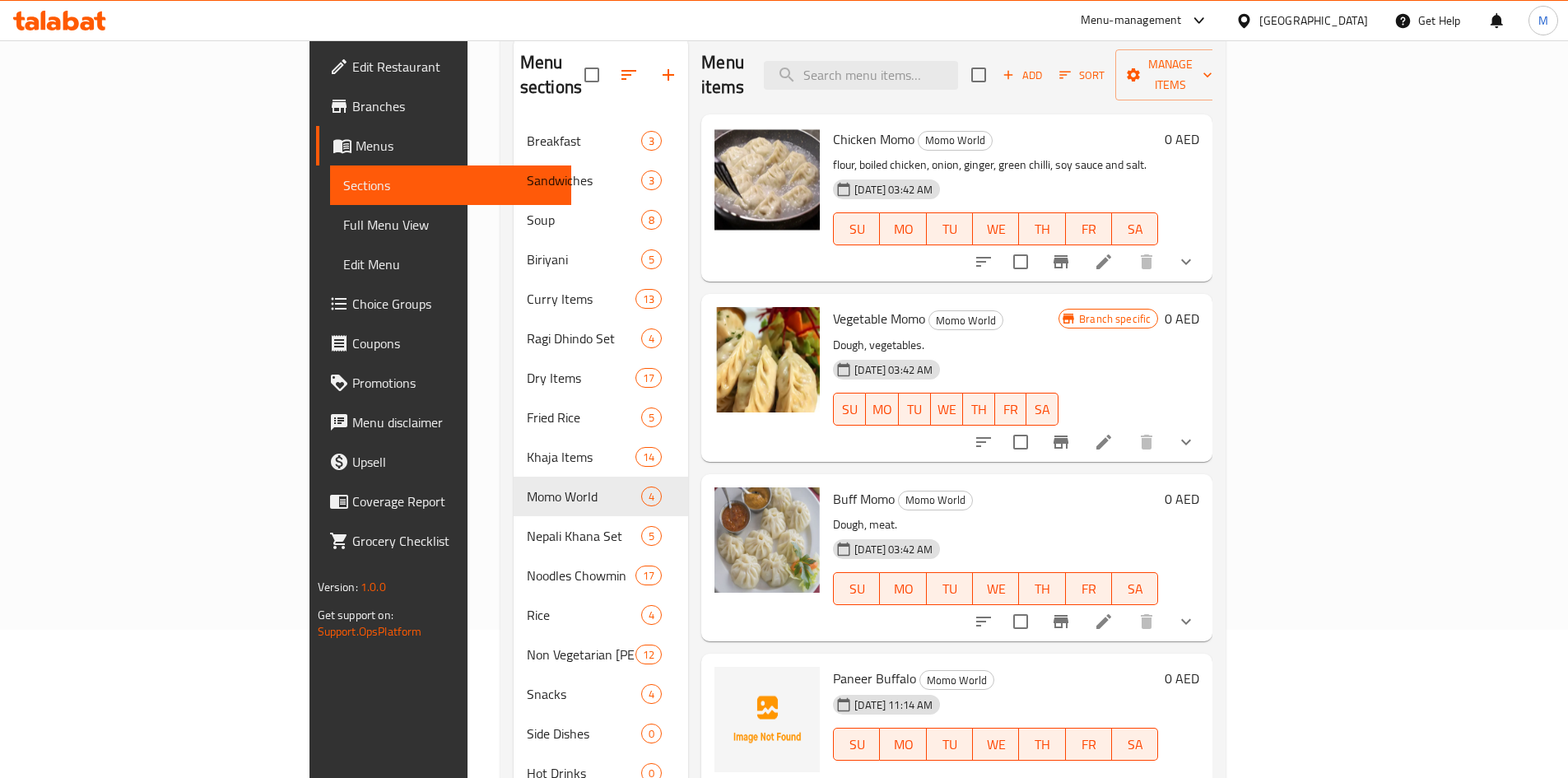
click at [1196, 252] on icon "show more" at bounding box center [1186, 262] width 20 height 20
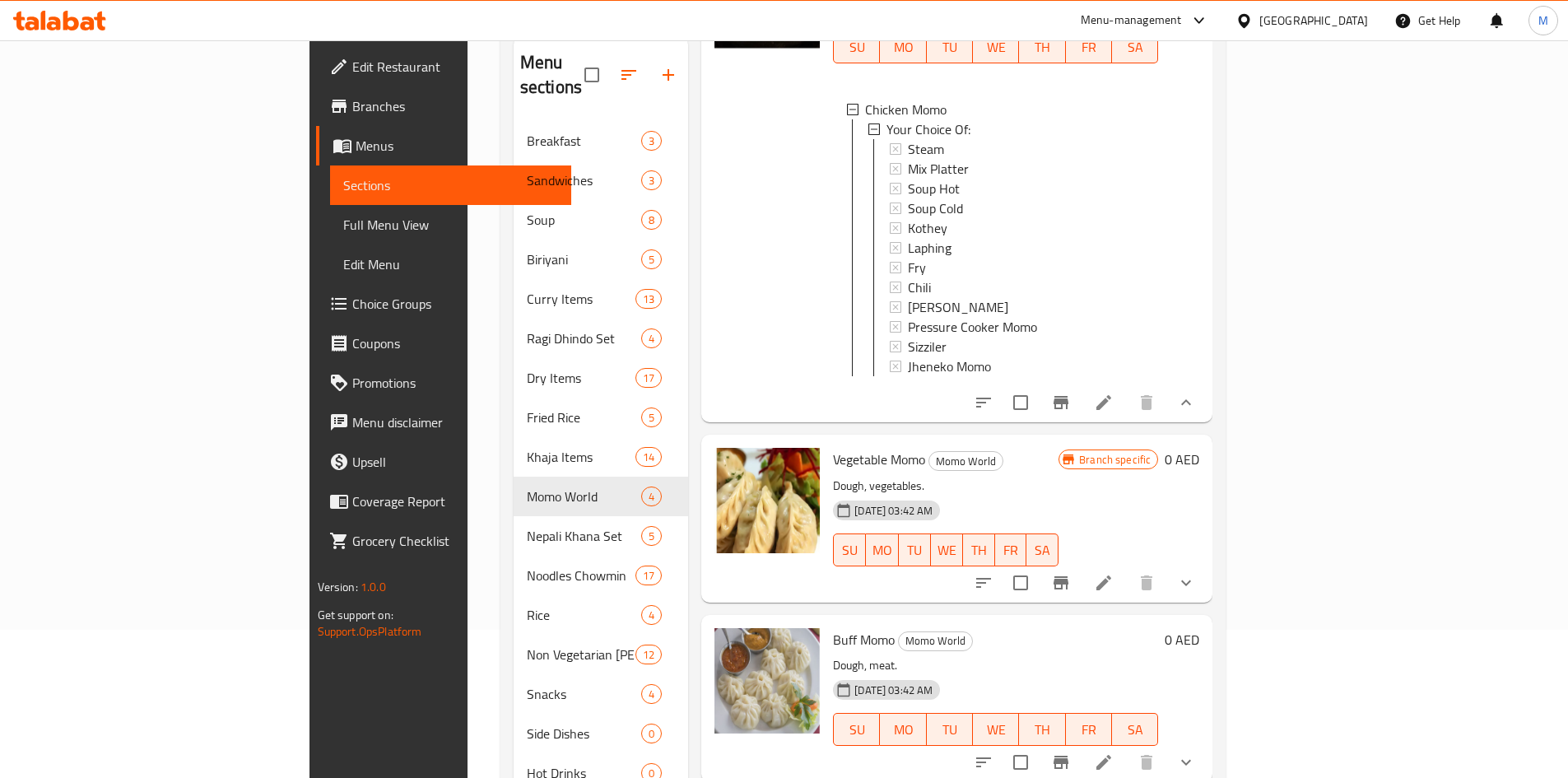
scroll to position [247, 0]
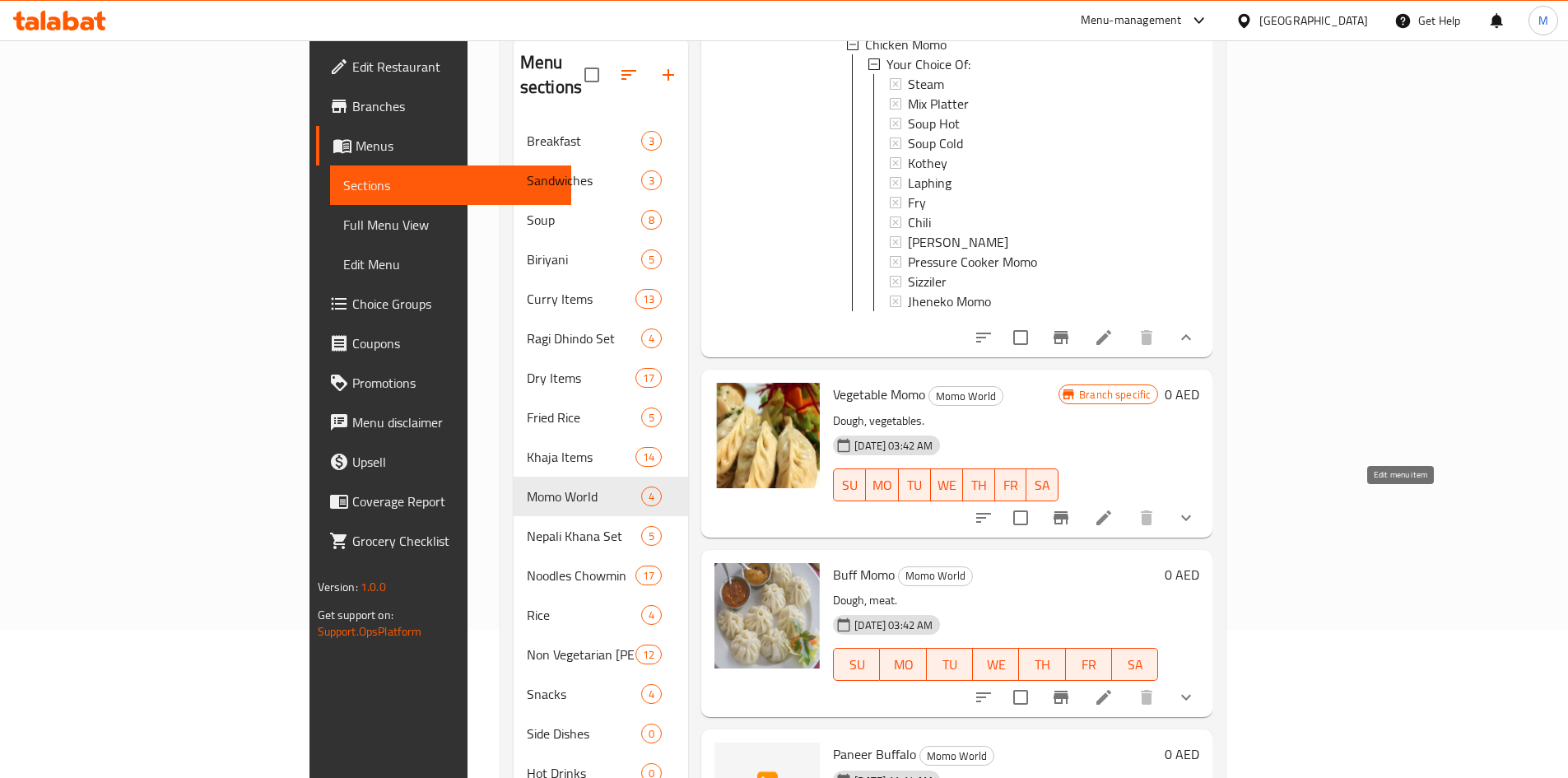
click at [1114, 508] on icon at bounding box center [1104, 518] width 20 height 20
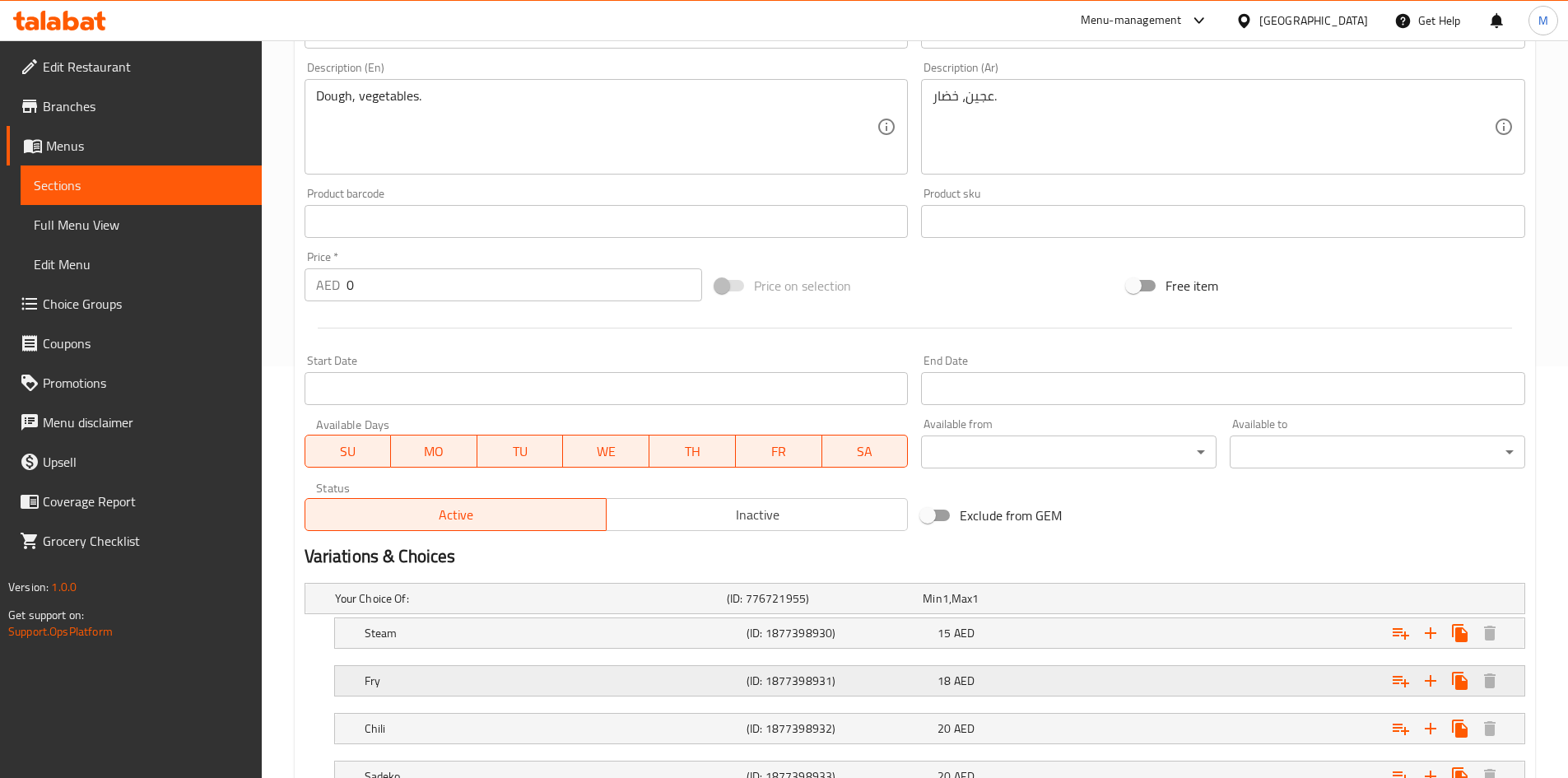
scroll to position [685, 0]
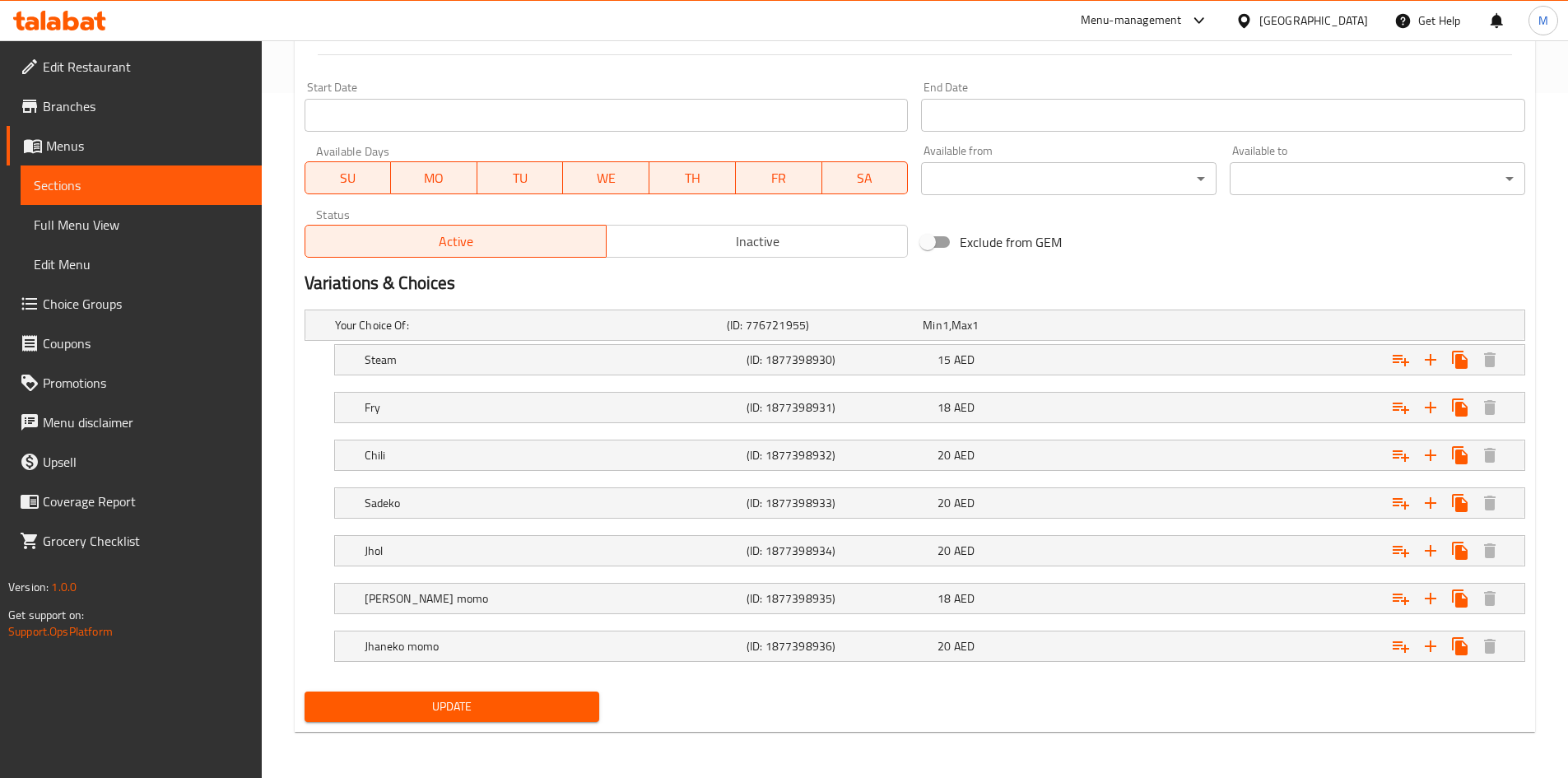
click at [780, 236] on span "Inactive" at bounding box center [757, 242] width 288 height 24
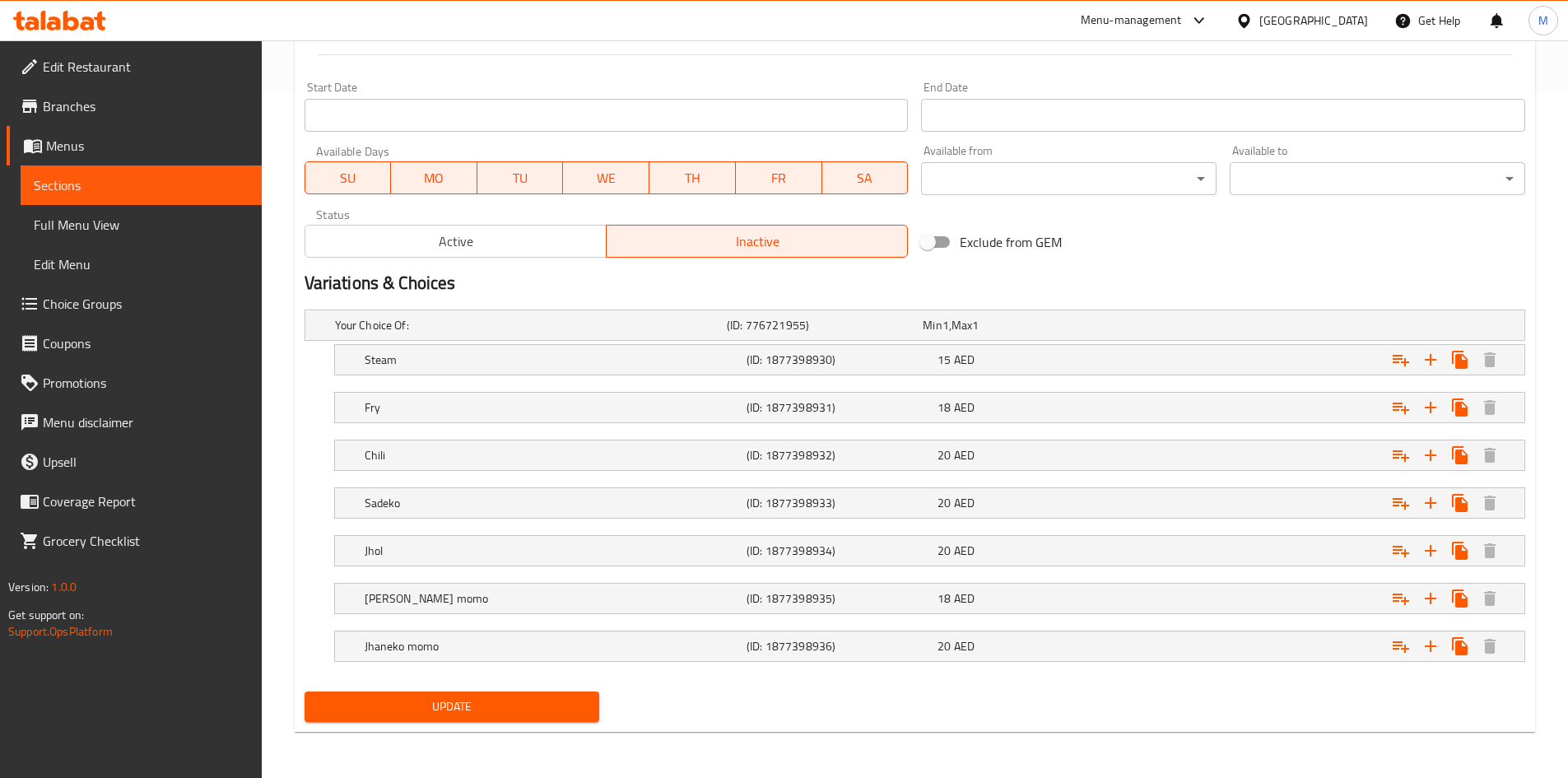
click at [527, 703] on span "Update" at bounding box center [452, 706] width 269 height 21
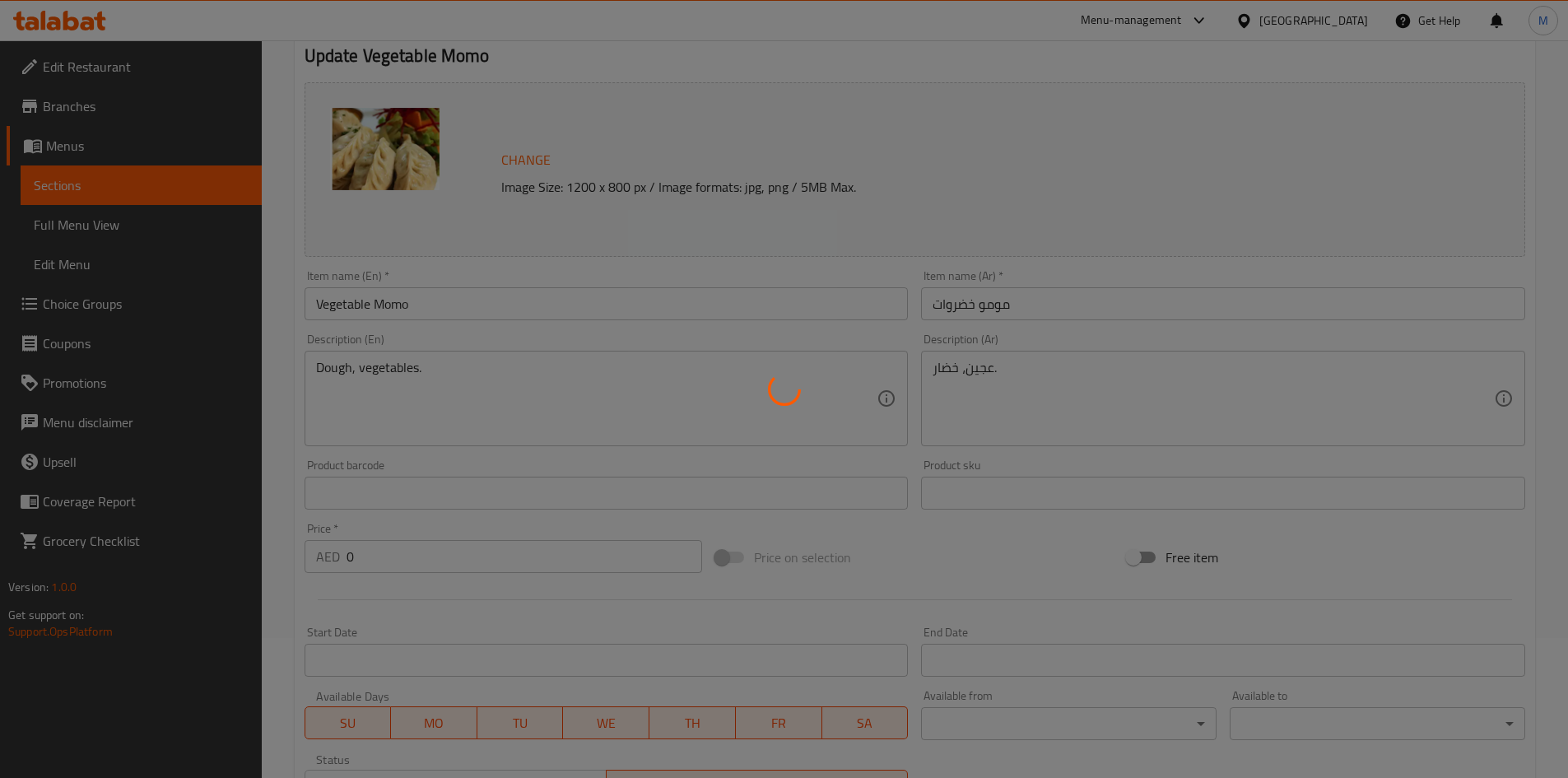
scroll to position [0, 0]
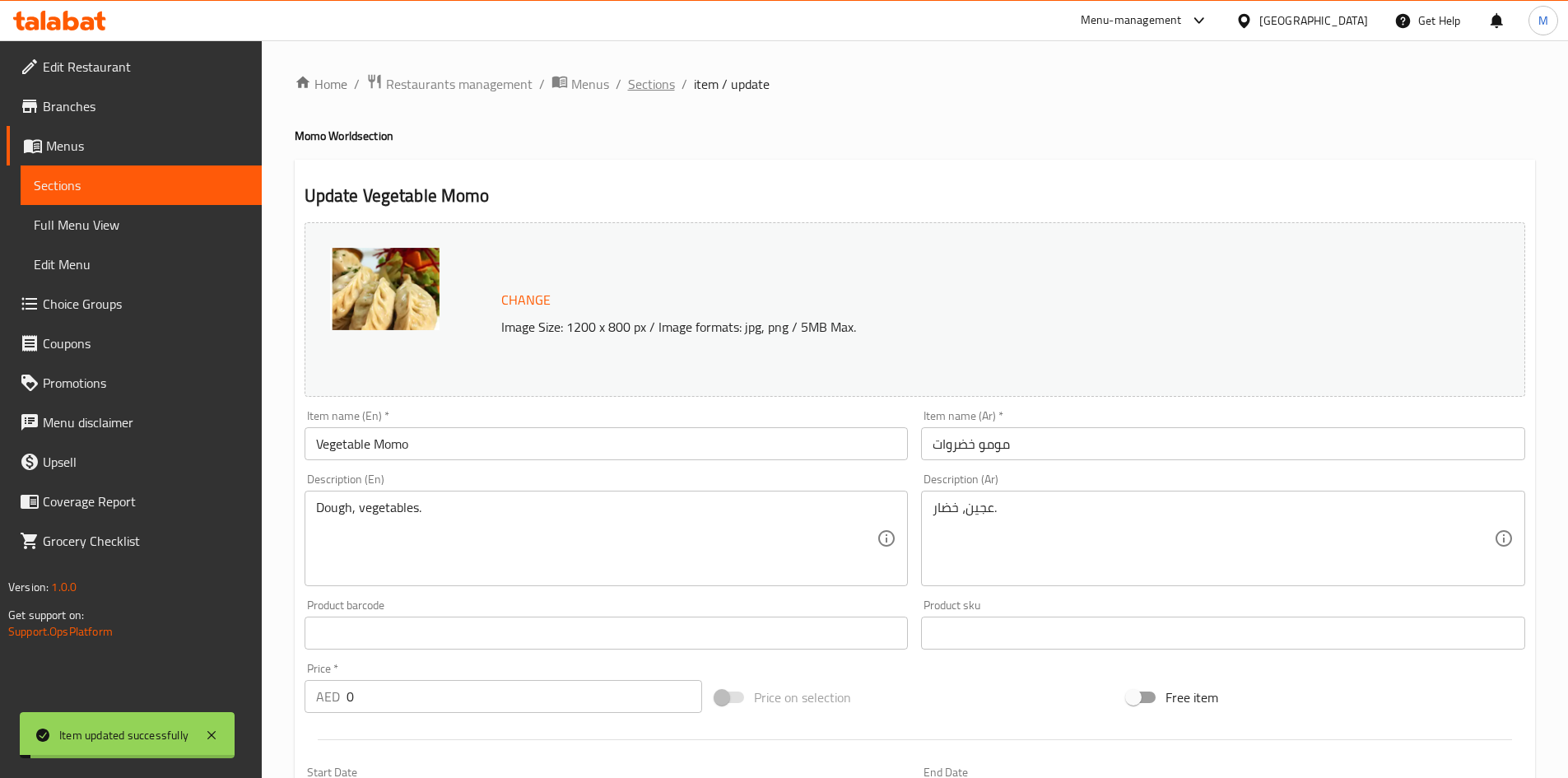
click at [656, 80] on span "Sections" at bounding box center [650, 84] width 47 height 20
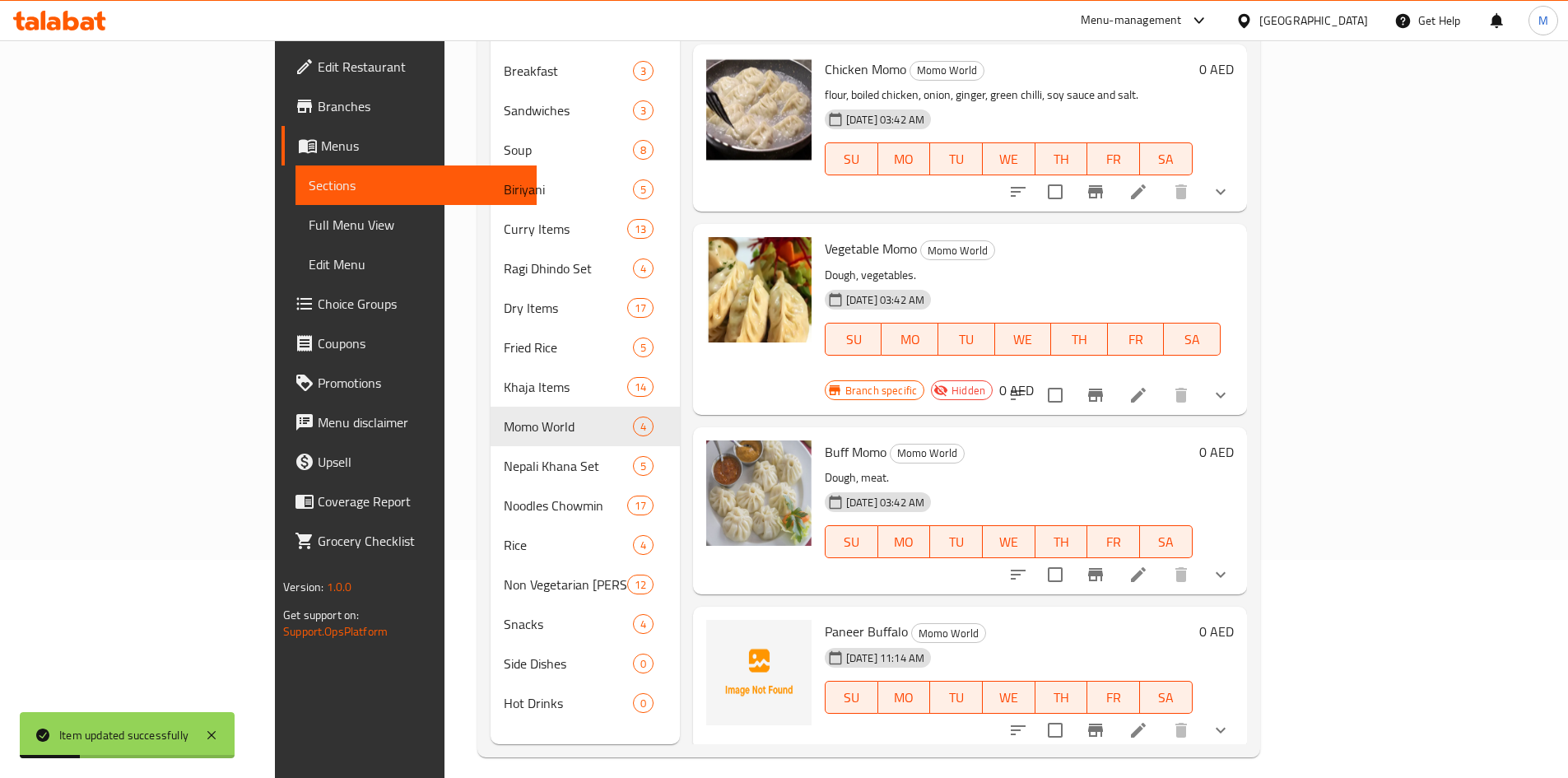
scroll to position [231, 0]
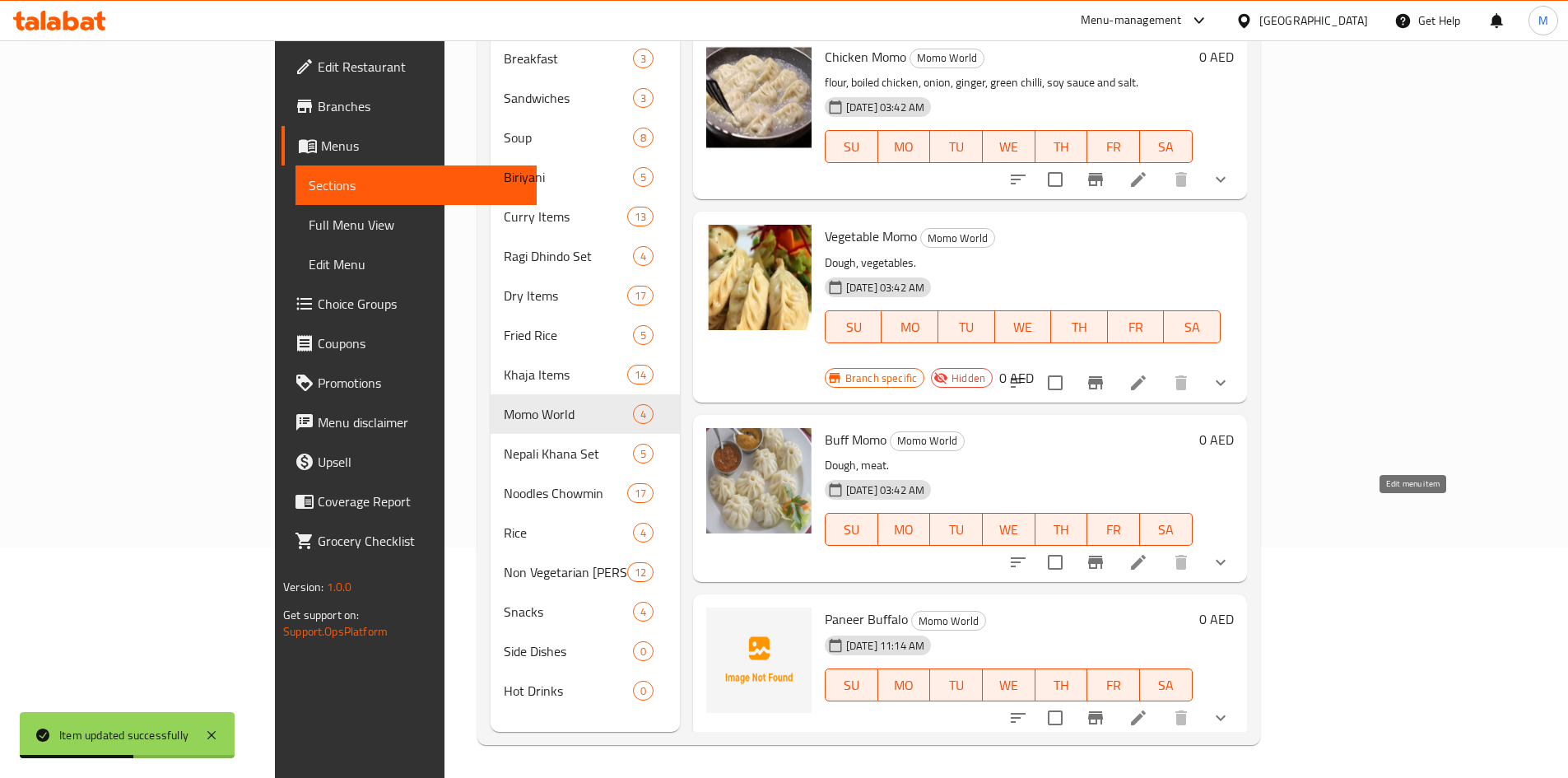
click at [1146, 555] on icon at bounding box center [1138, 562] width 15 height 15
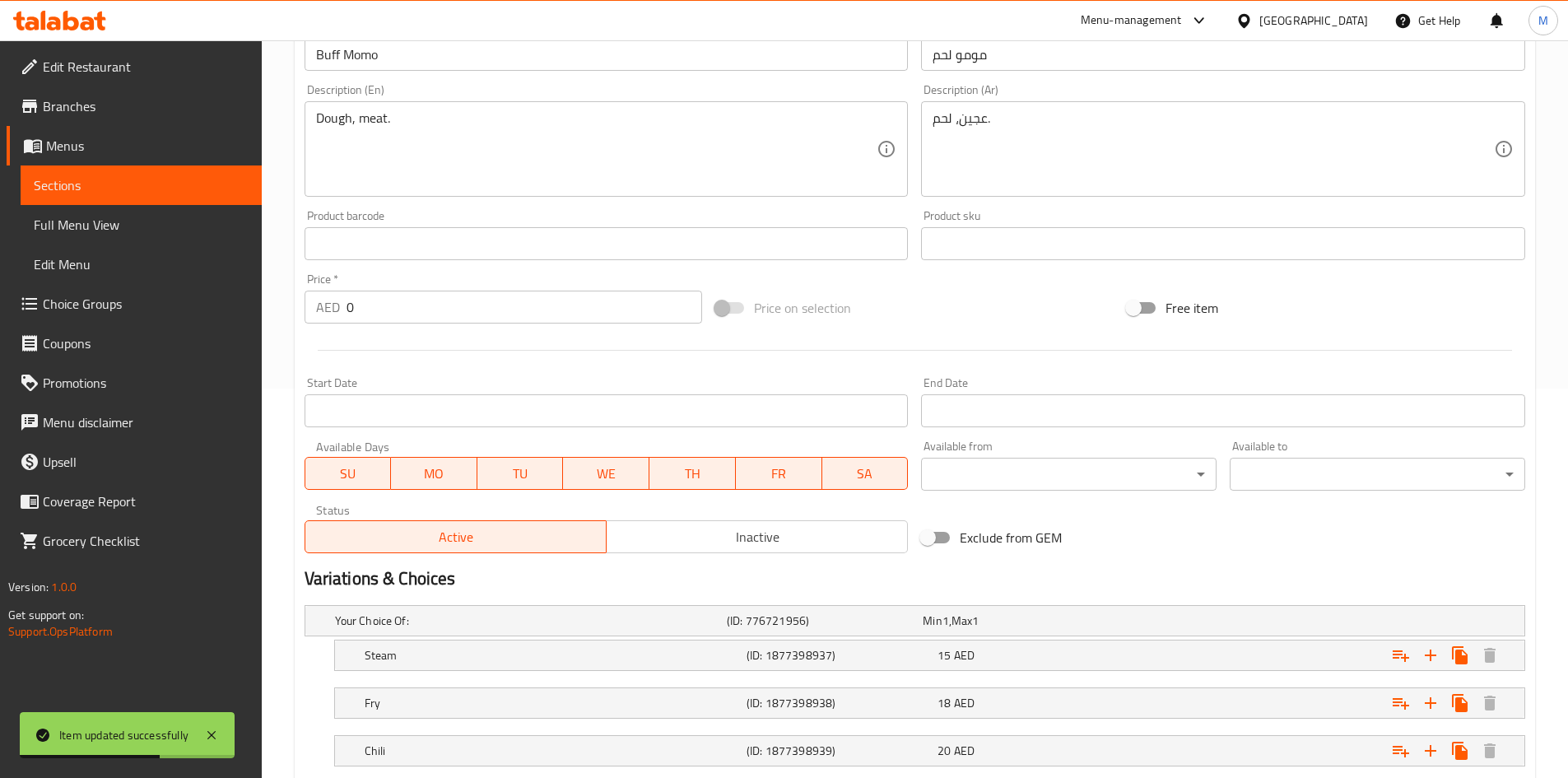
scroll to position [493, 0]
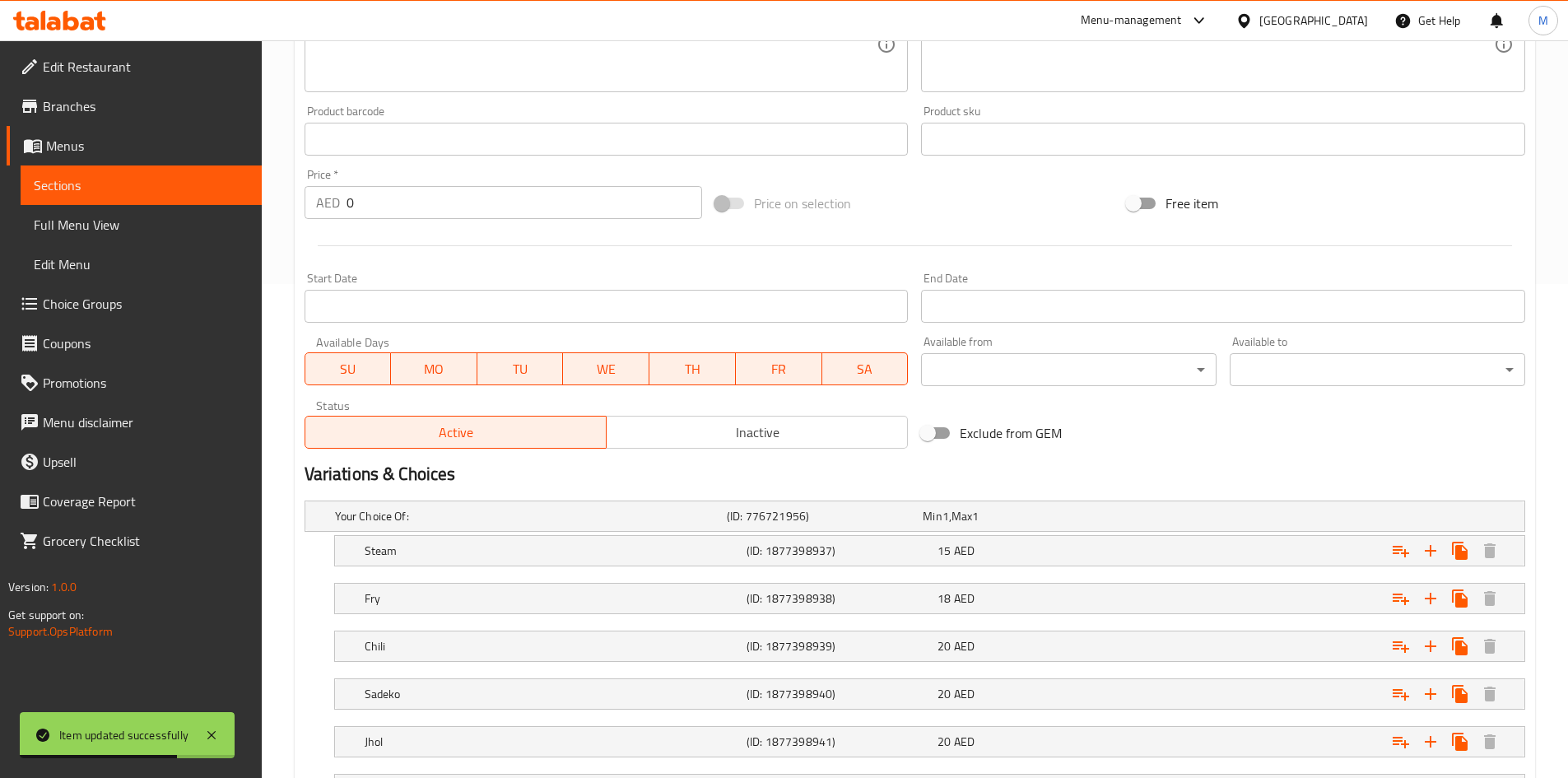
click at [750, 439] on span "Inactive" at bounding box center [757, 432] width 288 height 24
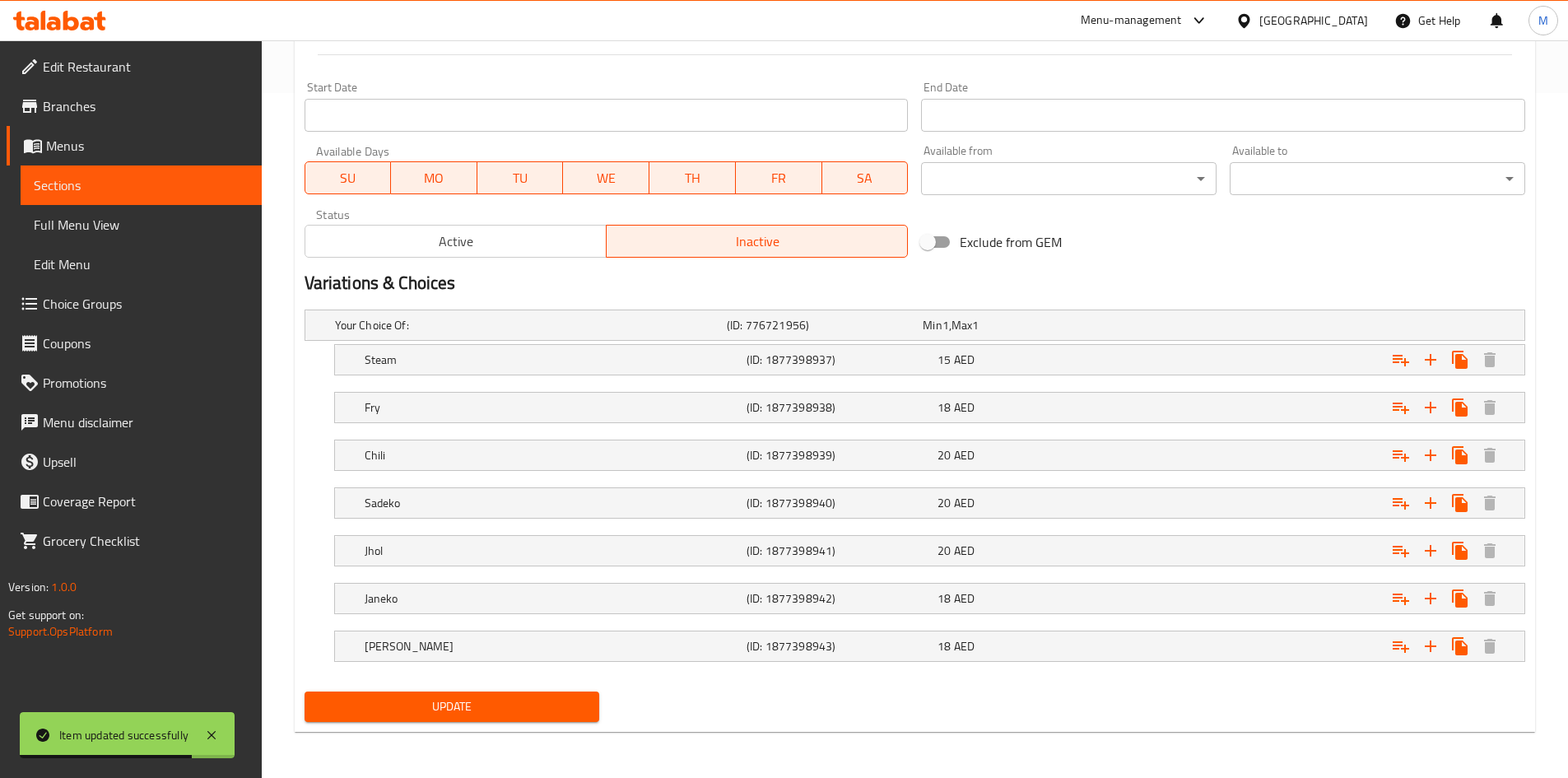
click at [512, 698] on span "Update" at bounding box center [452, 706] width 269 height 21
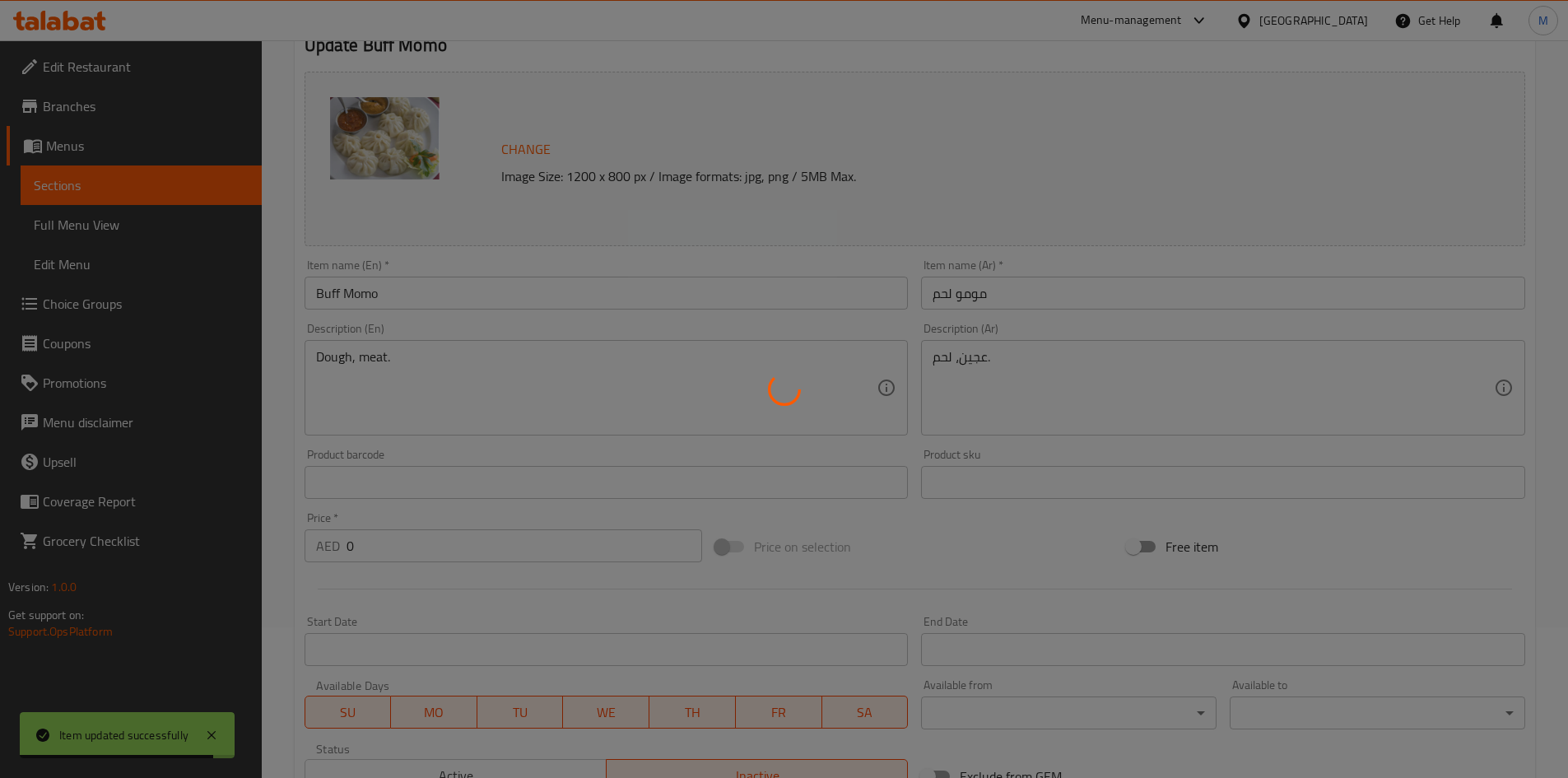
scroll to position [0, 0]
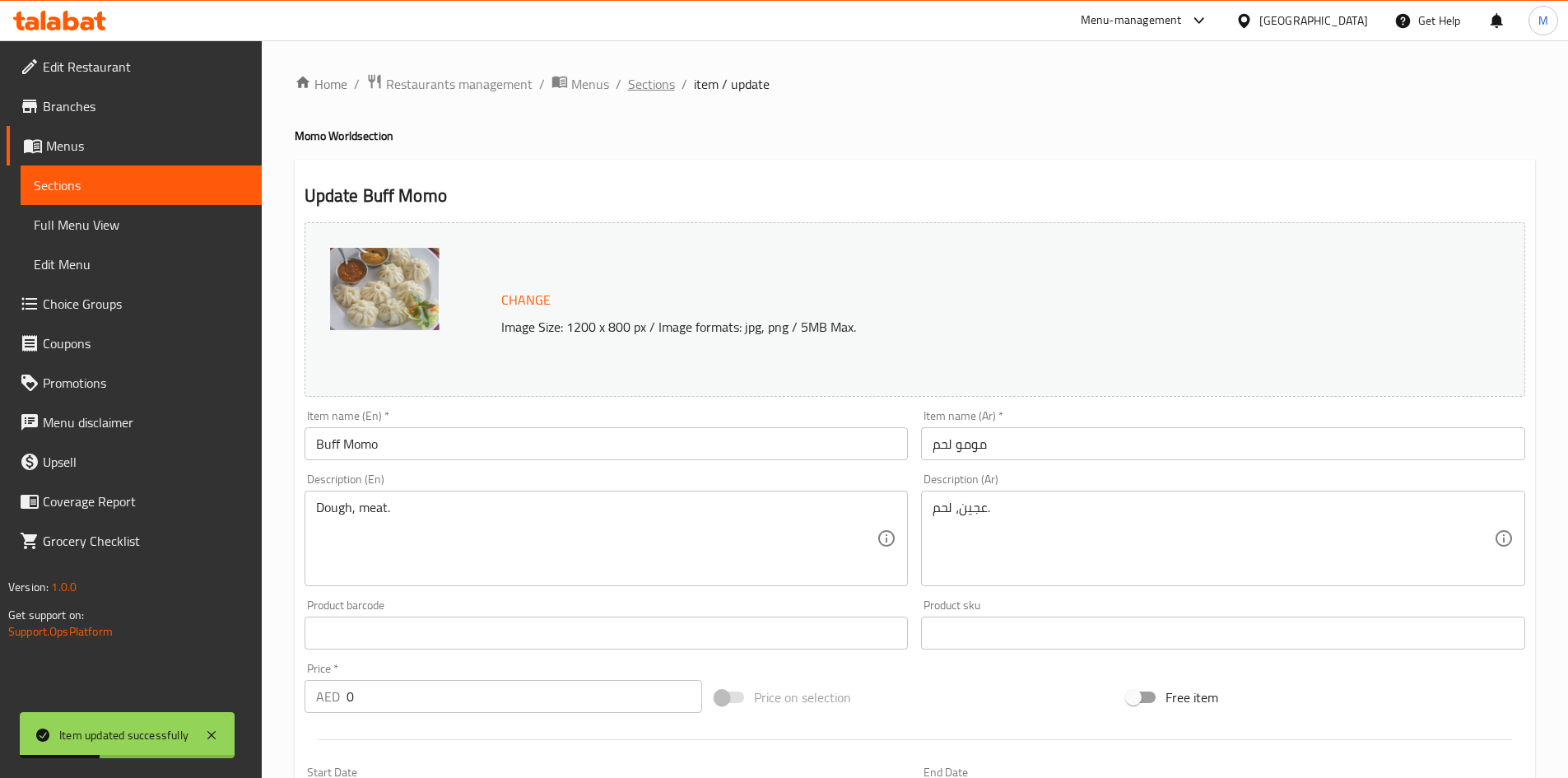
click at [647, 86] on span "Sections" at bounding box center [650, 84] width 47 height 20
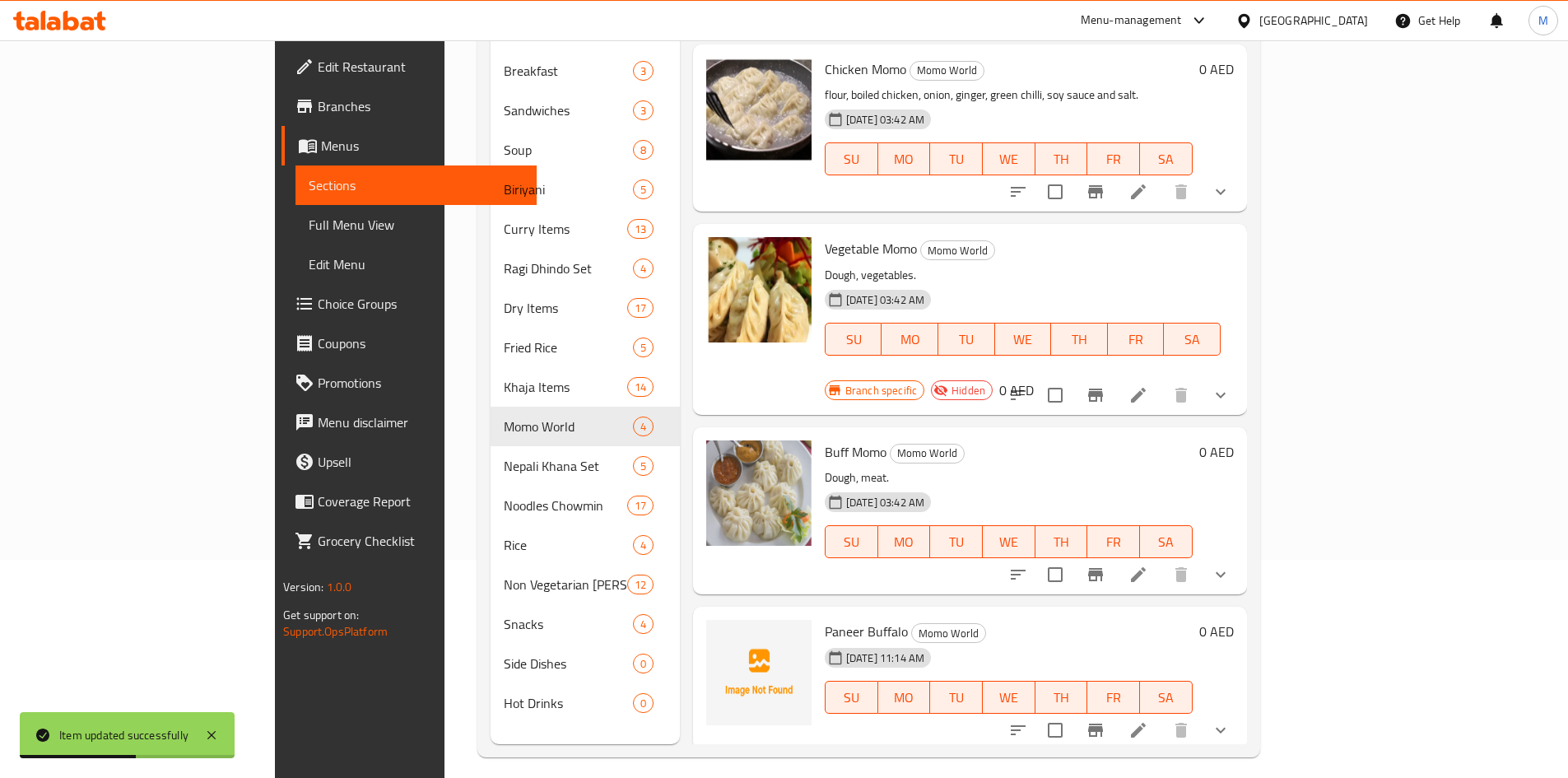
scroll to position [231, 0]
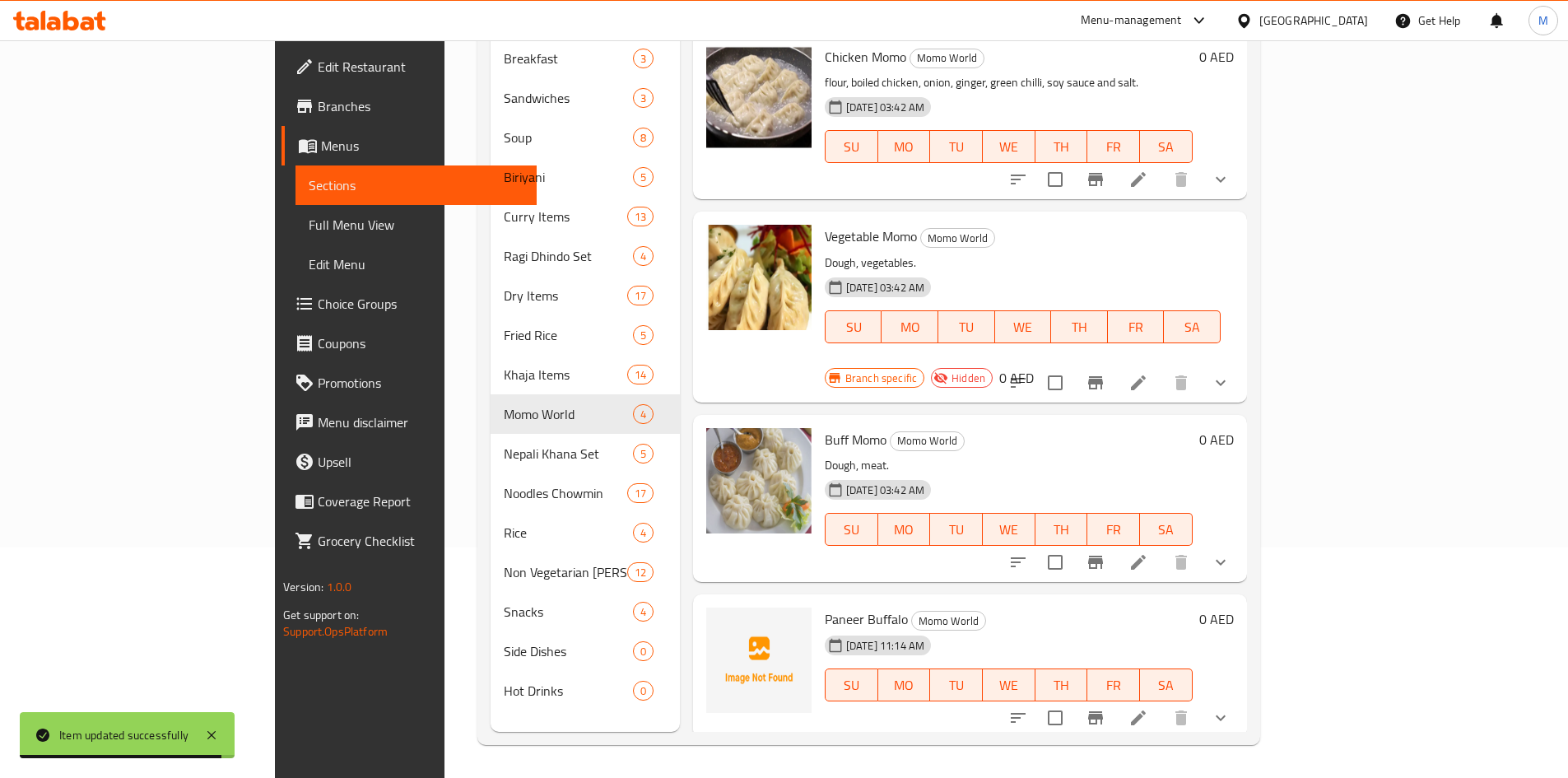
click at [825, 223] on span "Vegetable Momo" at bounding box center [870, 235] width 92 height 25
copy h6 "Vegetable Momo"
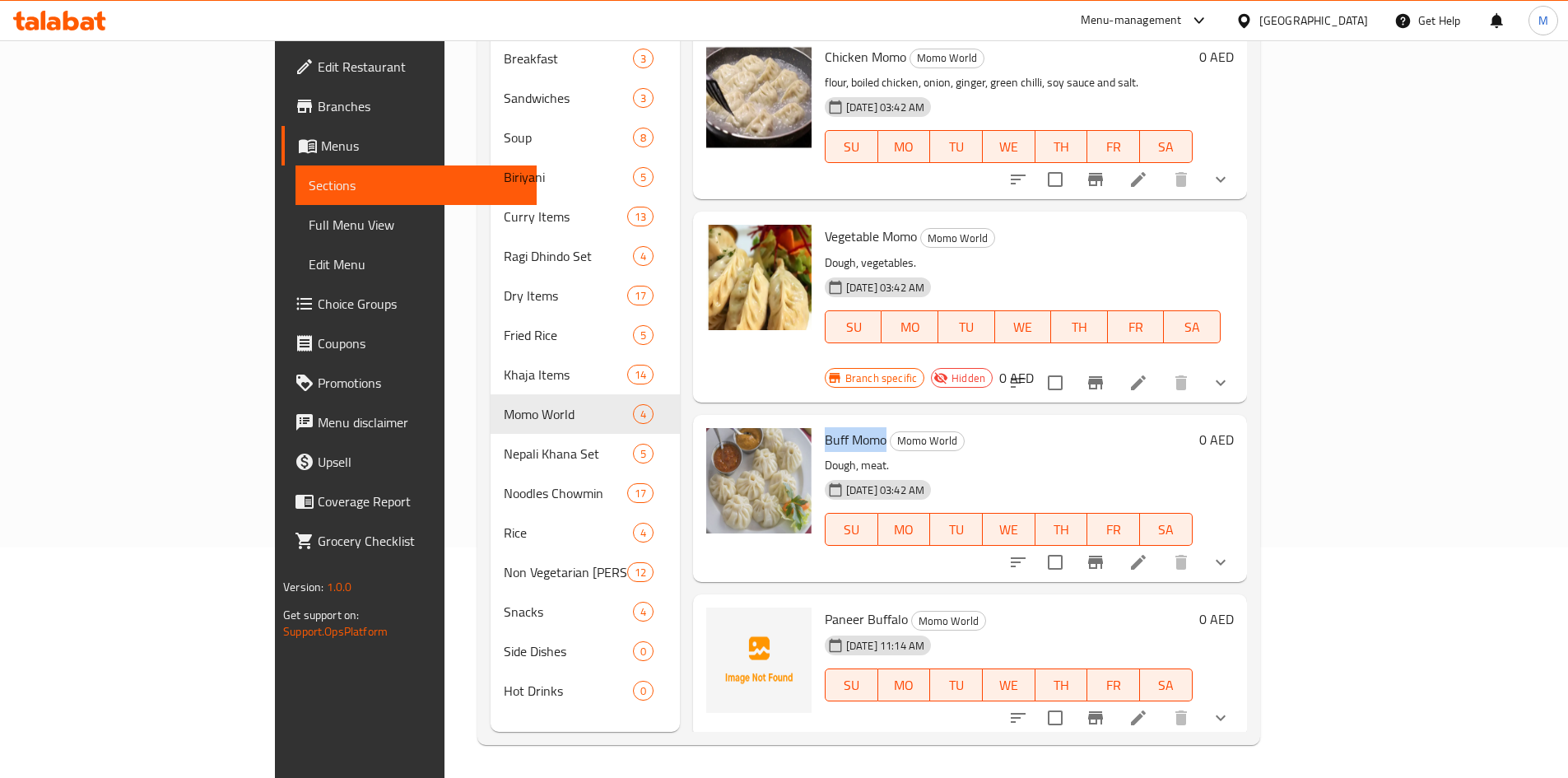
drag, startPoint x: 763, startPoint y: 388, endPoint x: 816, endPoint y: 390, distance: 53.0
click at [825, 427] on span "Buff Momo" at bounding box center [856, 439] width 62 height 25
copy span "Buff Momo"
click at [915, 691] on div "Menu items Add Sort Manage items Chicken Momo Momo World flour, boiled chicken,…" at bounding box center [963, 342] width 567 height 778
click at [693, 508] on div "Buff Momo Momo World Dough, meat. 22-09-2023 03:42 AM SU MO TU WE TH FR SA 0 AED" at bounding box center [970, 498] width 554 height 167
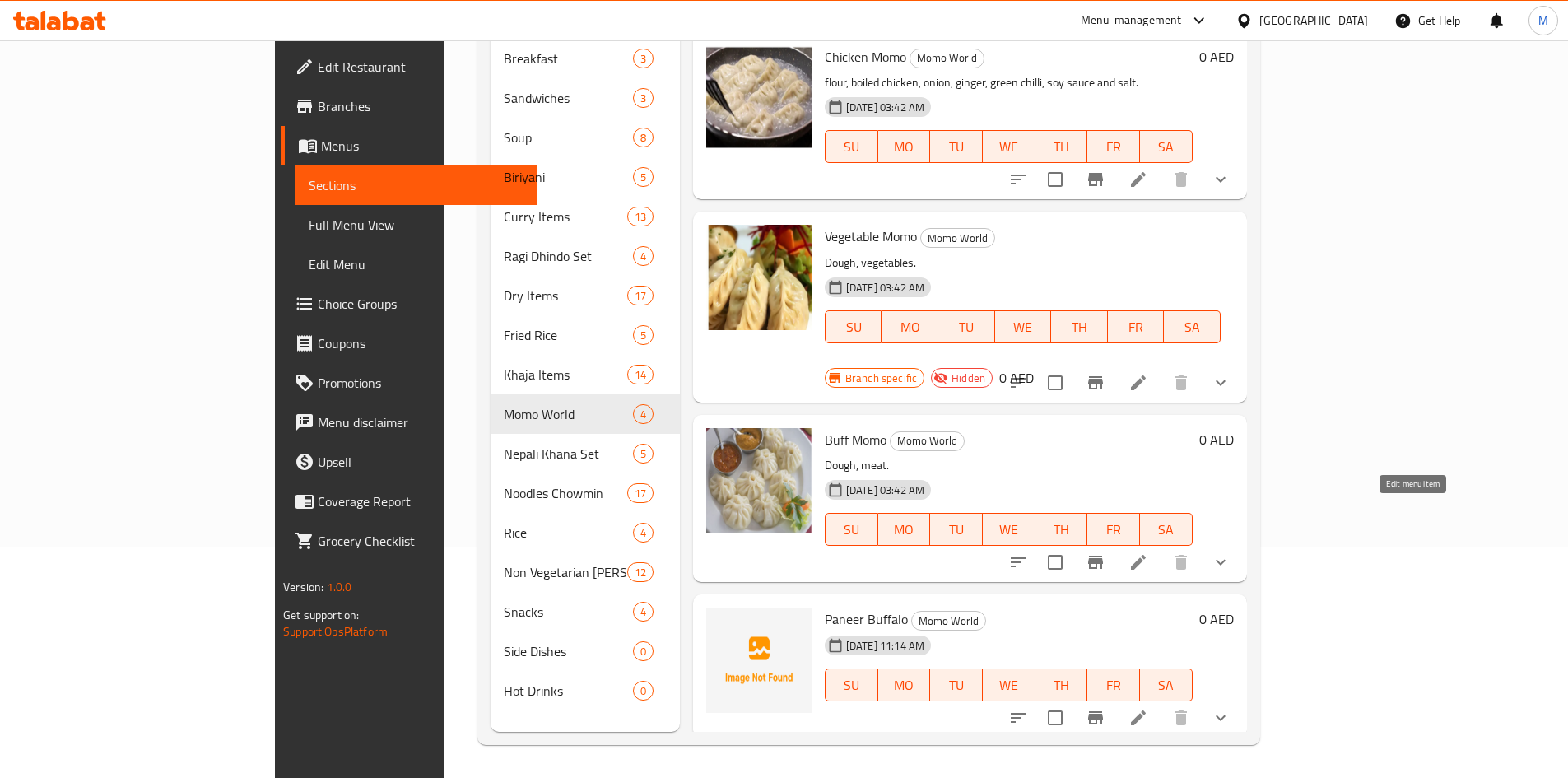
click at [1146, 555] on icon at bounding box center [1138, 562] width 15 height 15
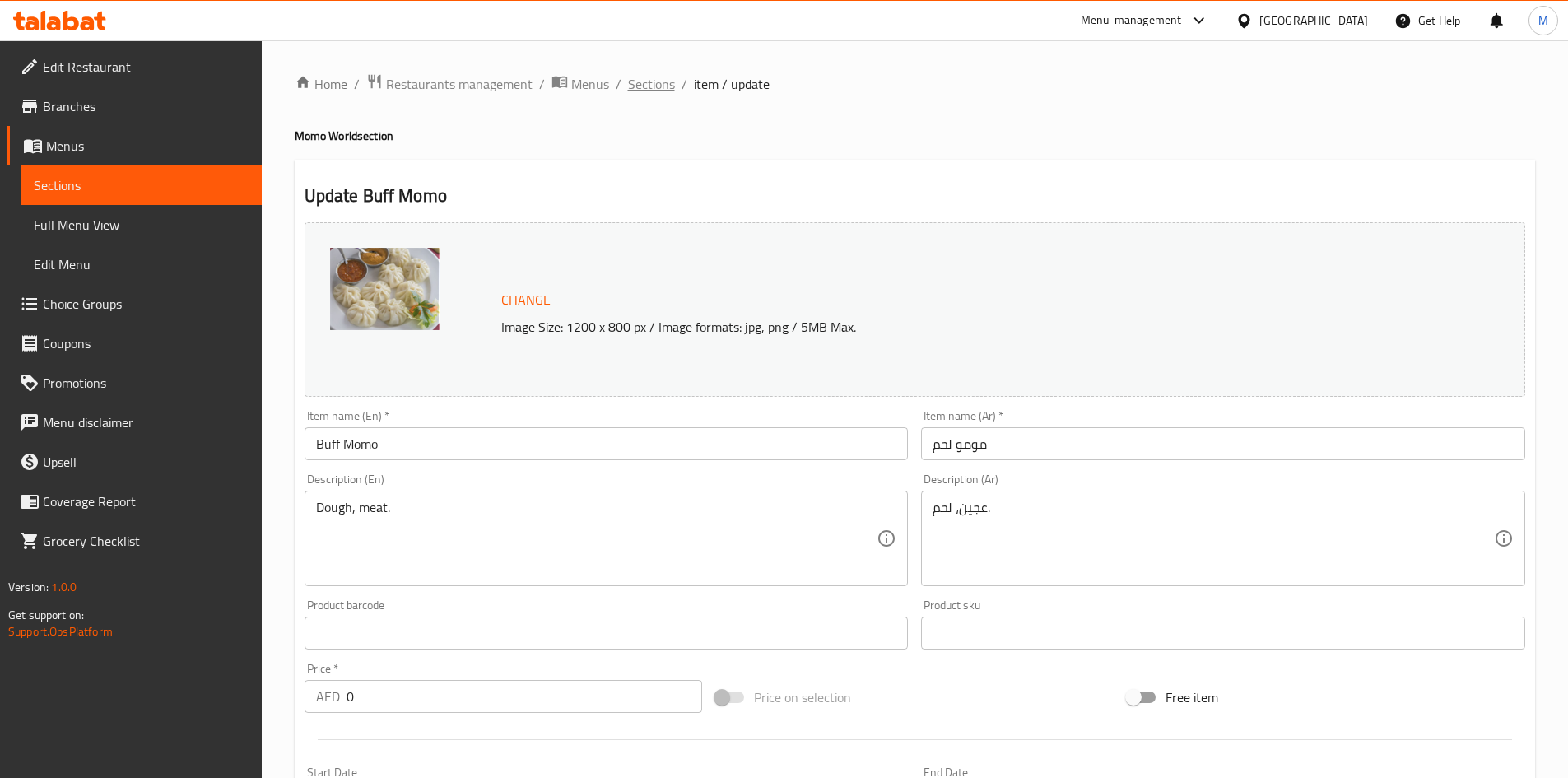
click at [656, 88] on span "Sections" at bounding box center [650, 84] width 47 height 20
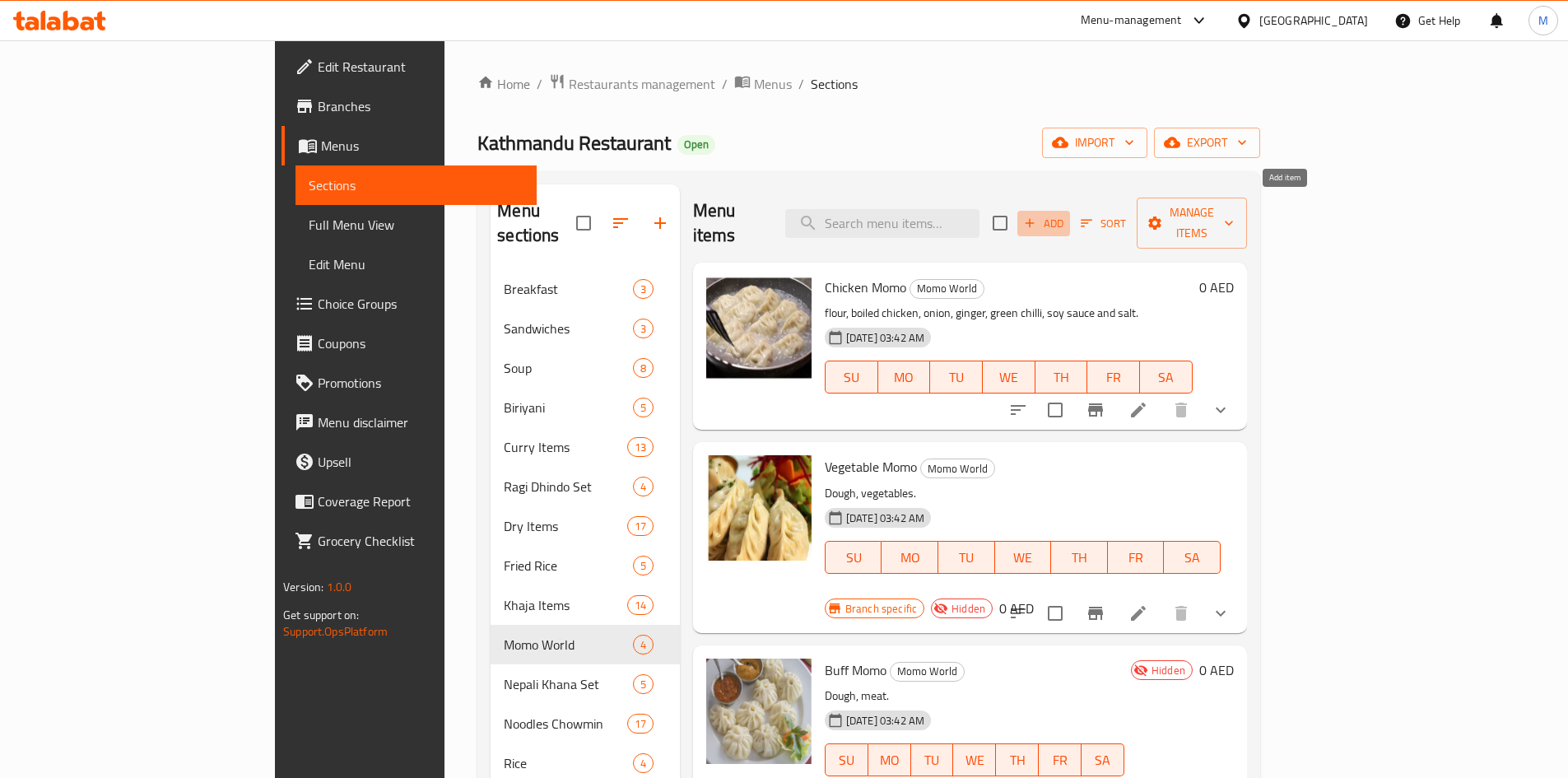
click at [1065, 214] on span "Add" at bounding box center [1044, 223] width 45 height 19
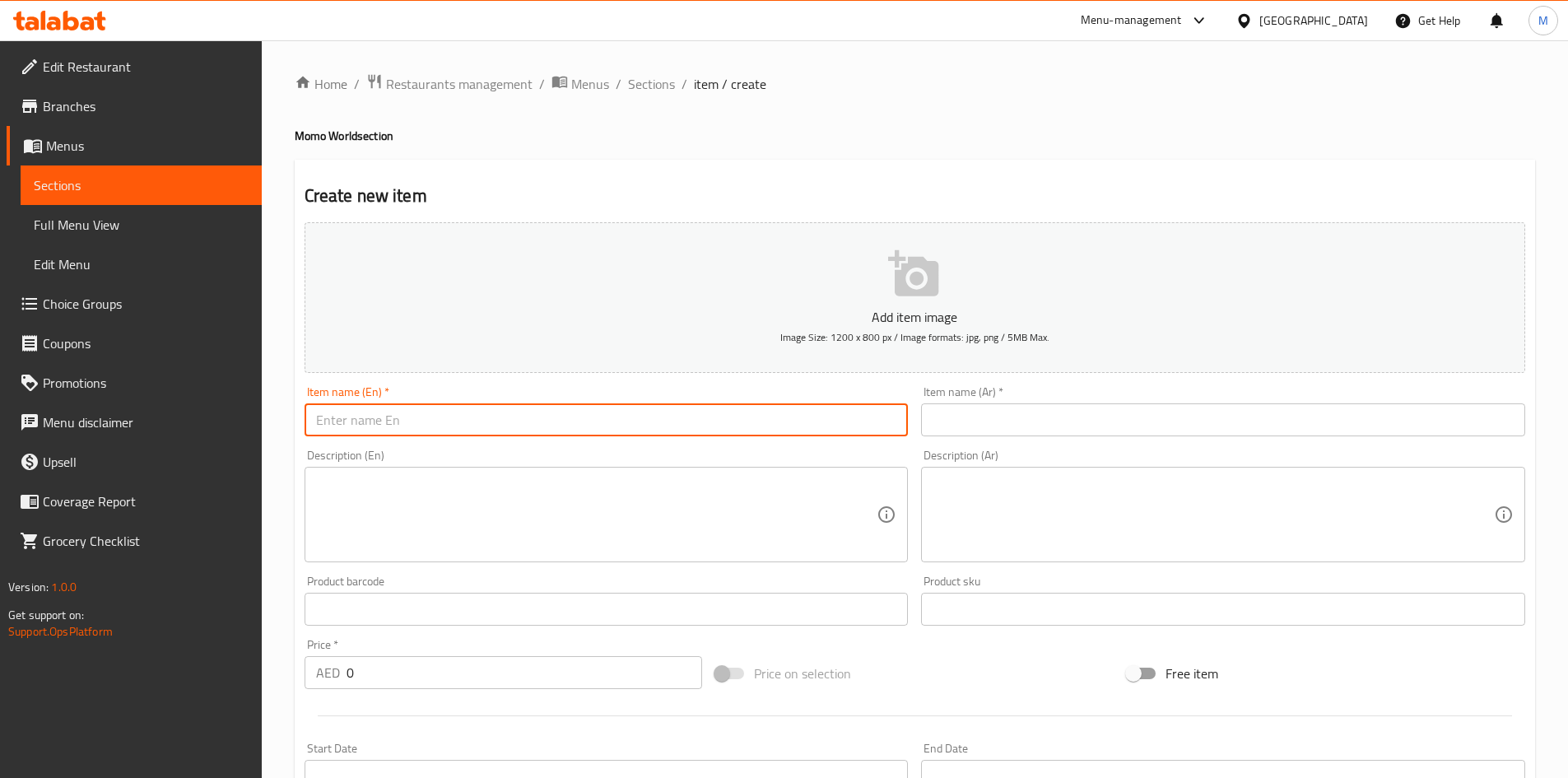
click at [646, 420] on input "text" at bounding box center [607, 420] width 604 height 33
click at [624, 428] on input "buffalo momo" at bounding box center [607, 420] width 604 height 33
click at [625, 428] on input "buffalo momo" at bounding box center [607, 420] width 604 height 33
click at [626, 428] on input "buffalo momo" at bounding box center [607, 420] width 604 height 33
type input "Buffalo Momo"
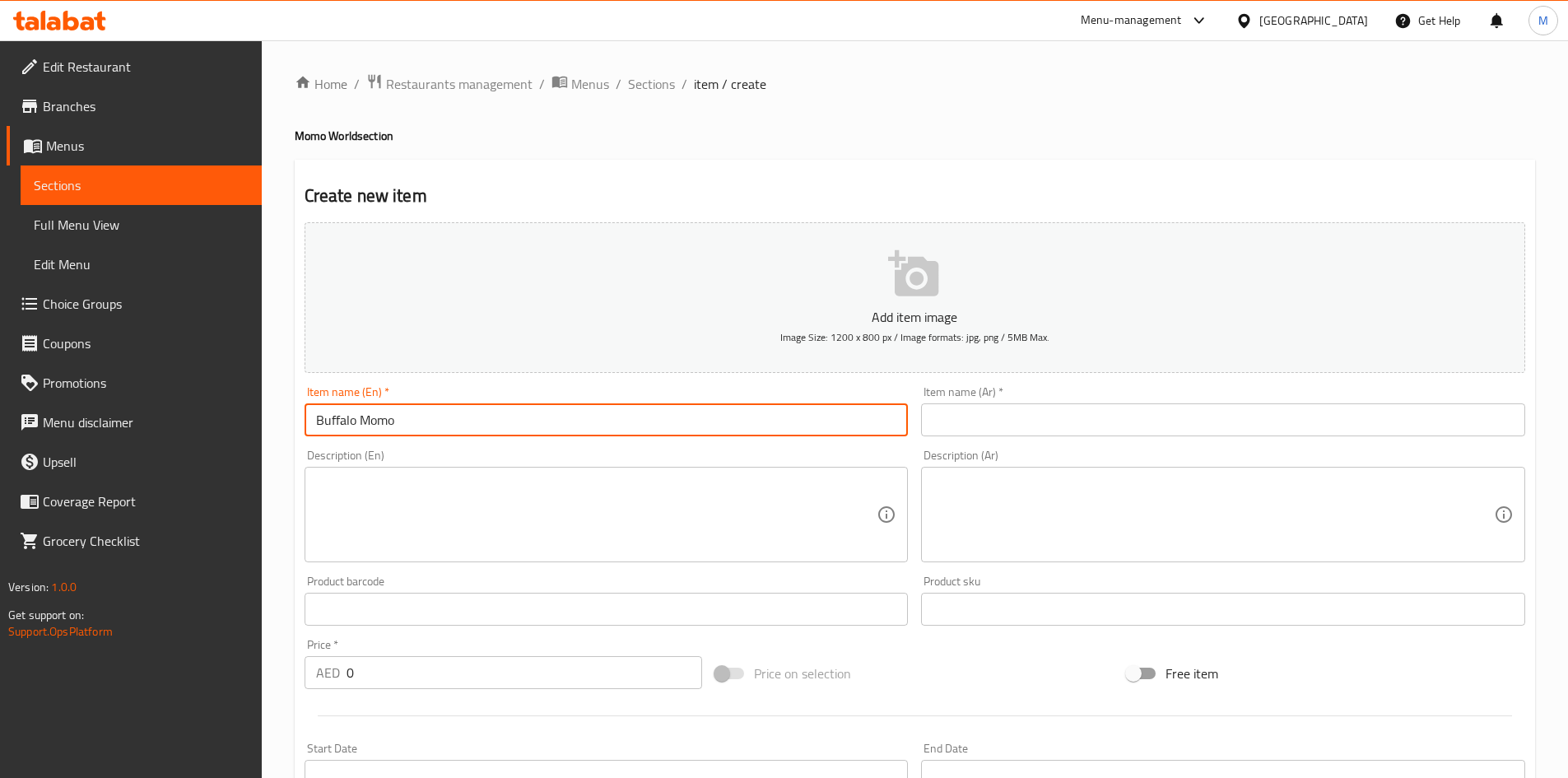
click at [1060, 418] on input "text" at bounding box center [1223, 420] width 604 height 33
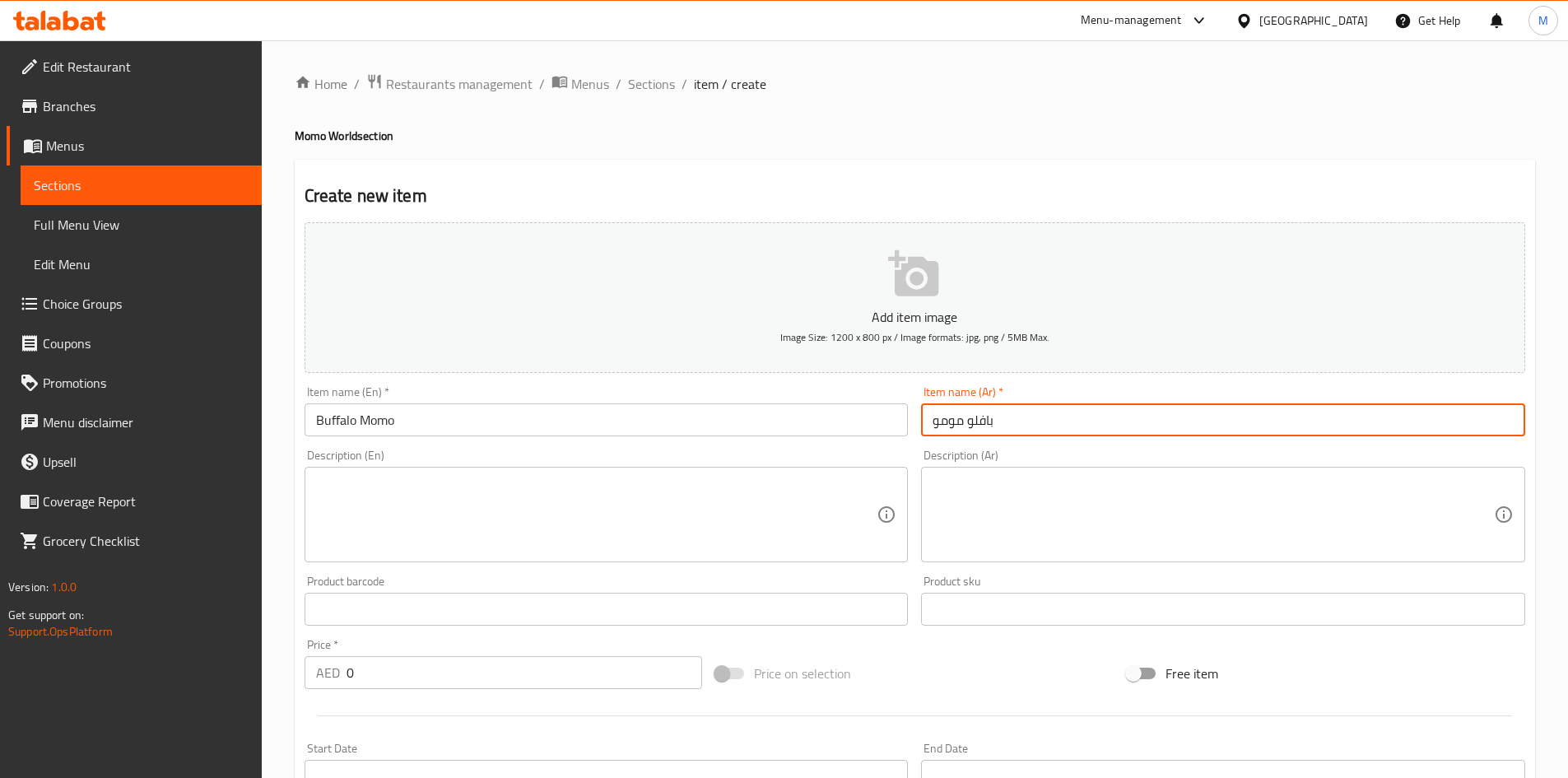
type input "بافلو مومو"
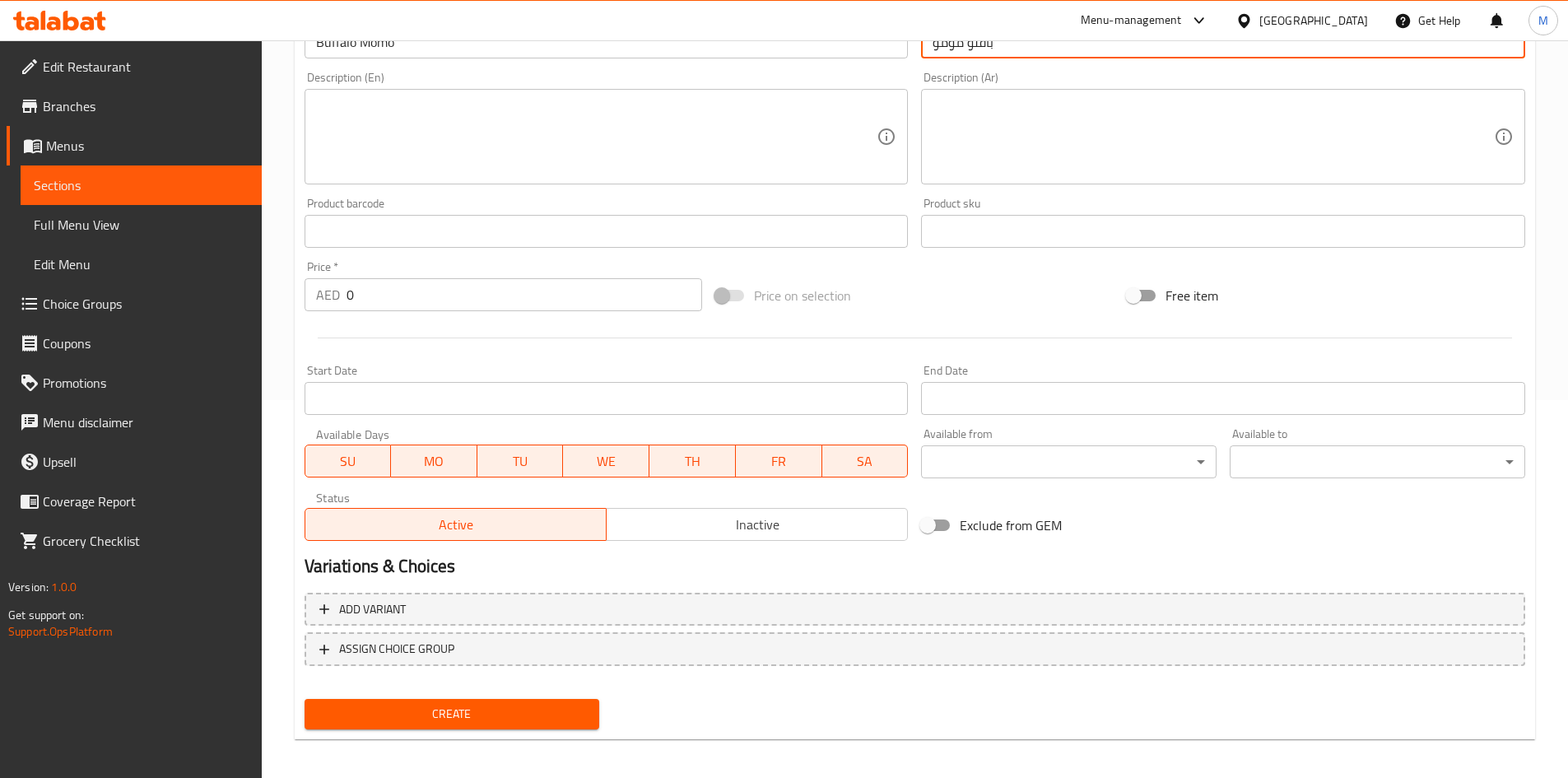
scroll to position [385, 0]
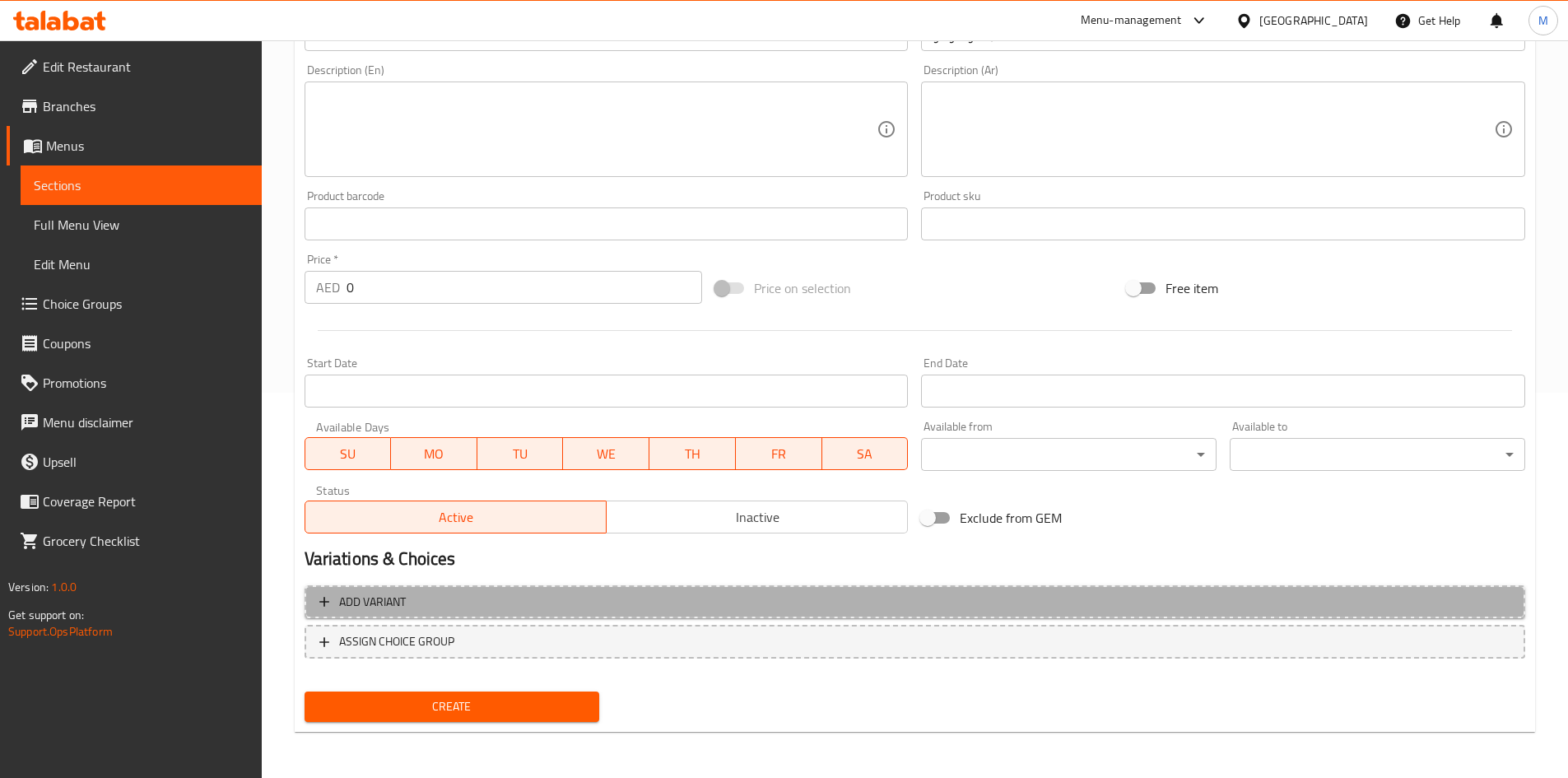
click at [744, 595] on span "Add variant" at bounding box center [914, 602] width 1190 height 21
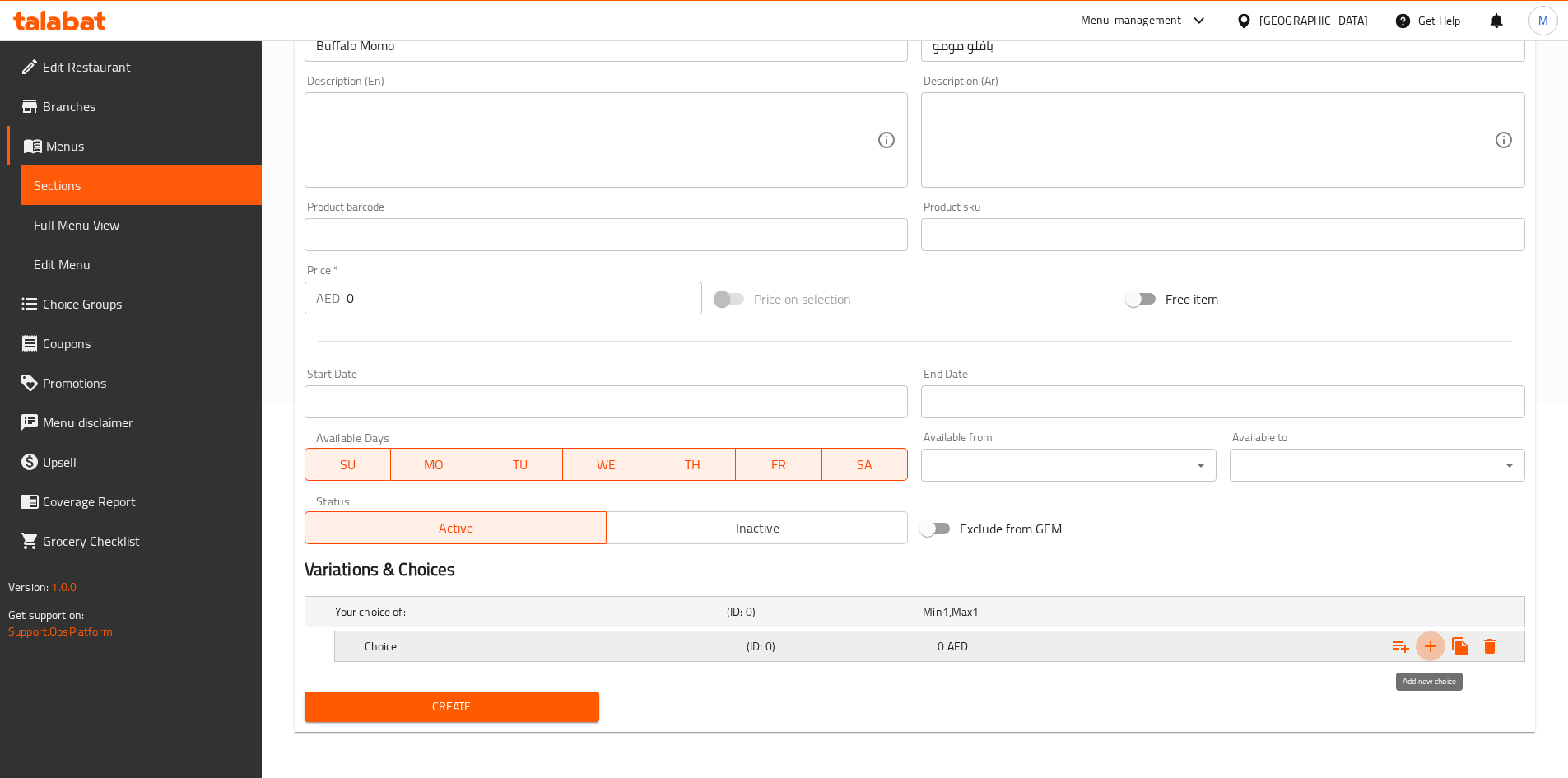
click at [1430, 644] on icon "Expand" at bounding box center [1430, 646] width 12 height 12
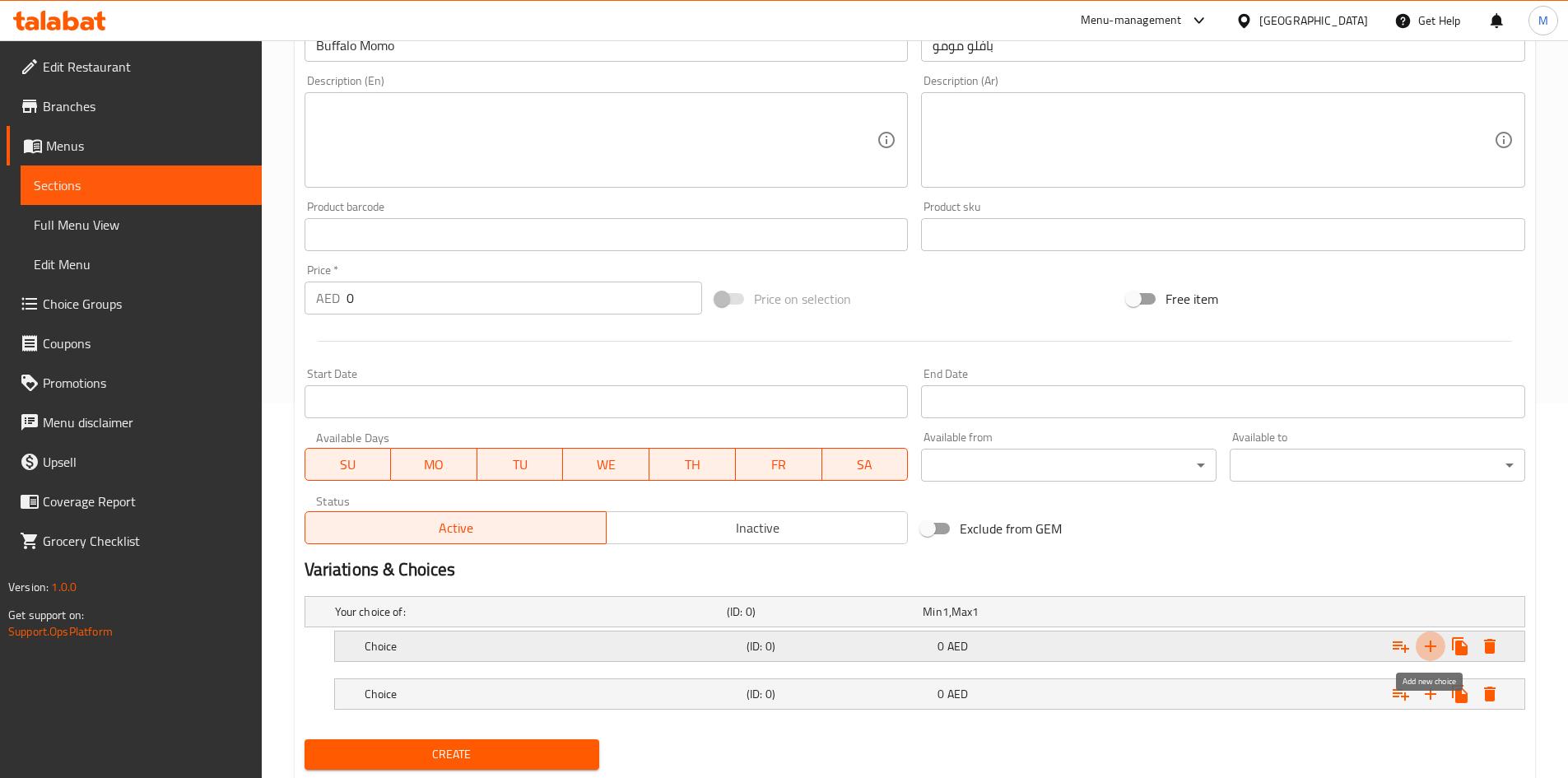
click at [1430, 644] on icon "Expand" at bounding box center [1430, 646] width 12 height 12
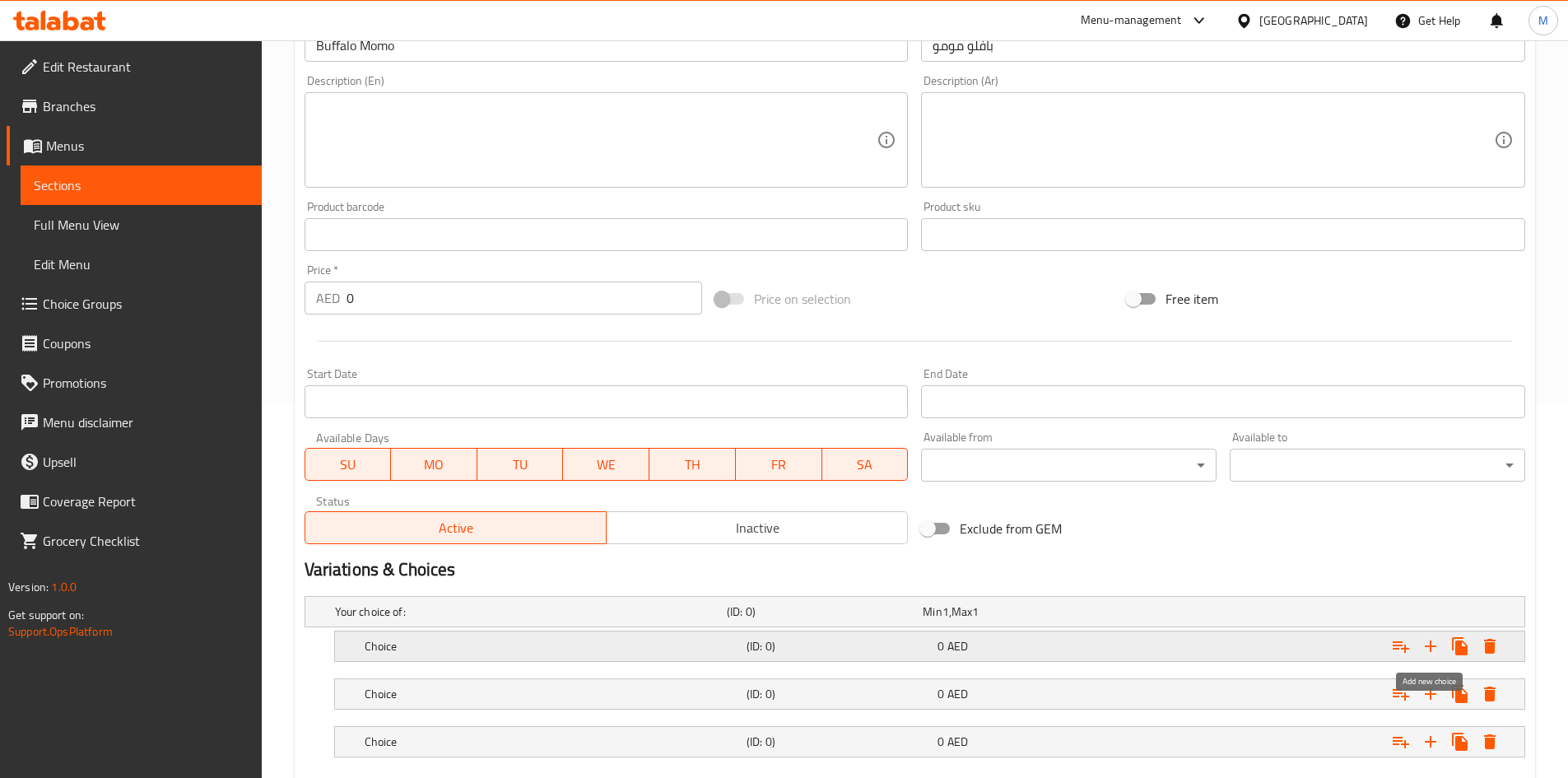
click at [1430, 644] on icon "Expand" at bounding box center [1430, 646] width 12 height 12
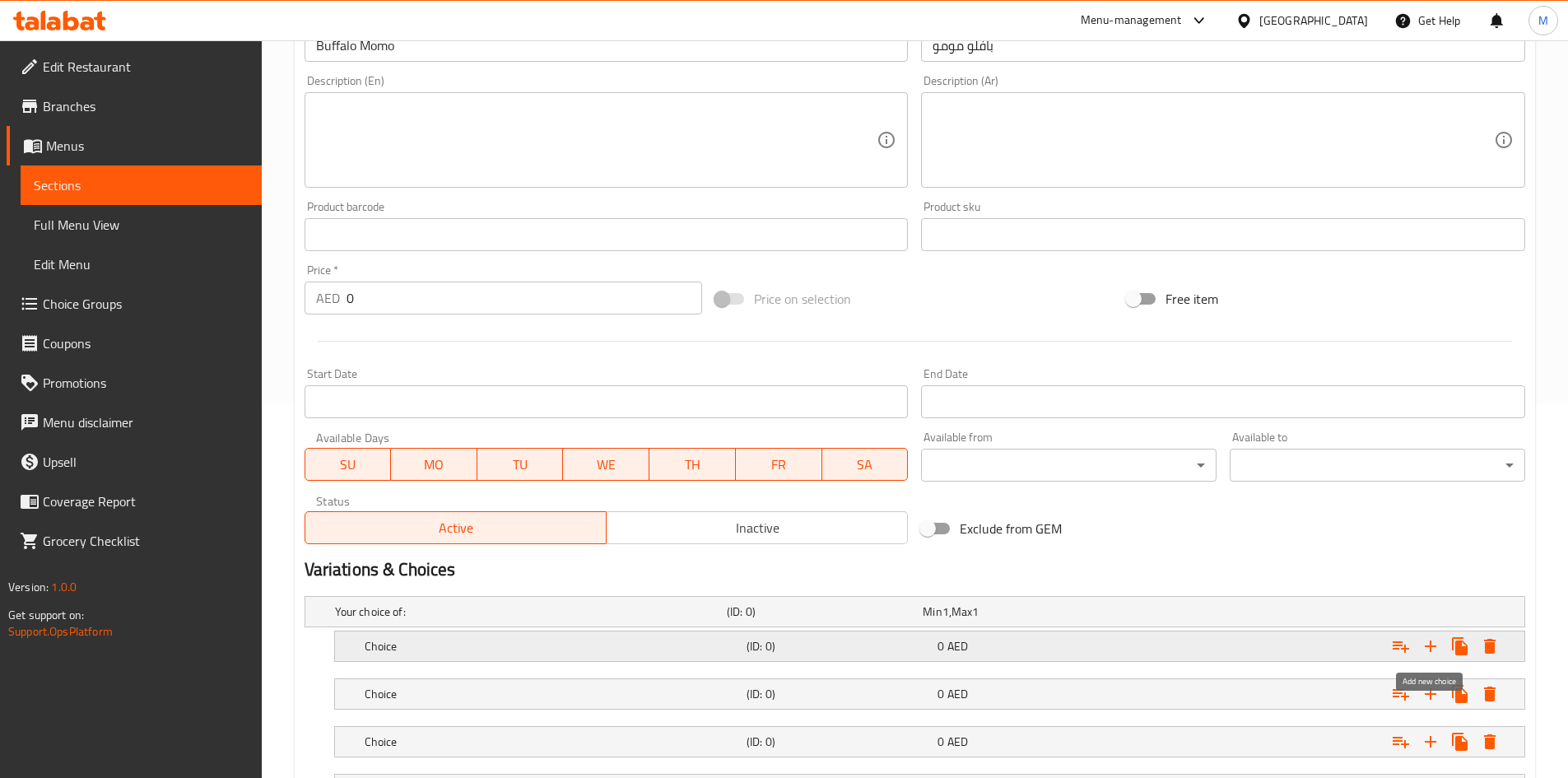
click at [1430, 644] on icon "Expand" at bounding box center [1430, 646] width 12 height 12
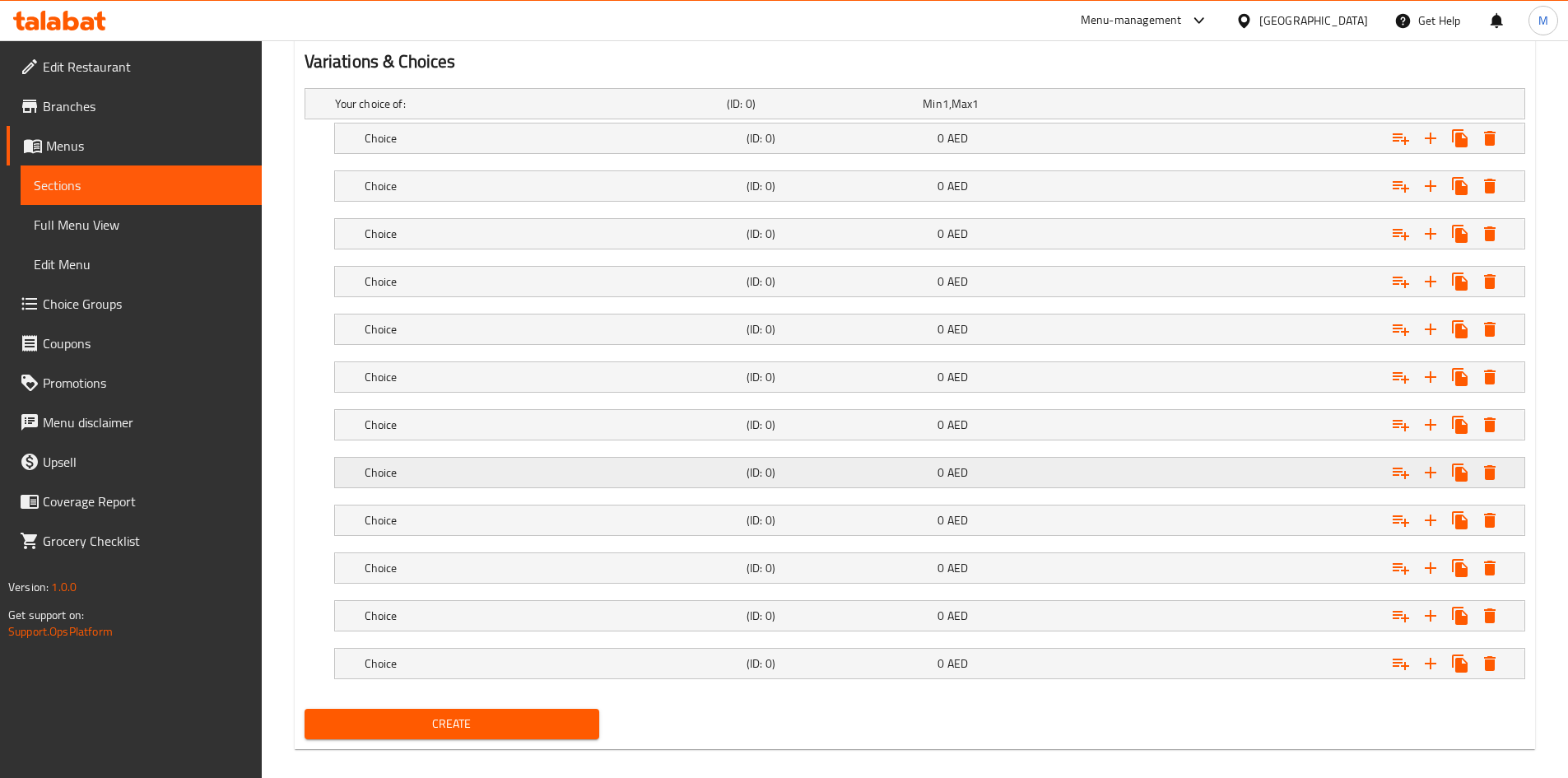
scroll to position [899, 0]
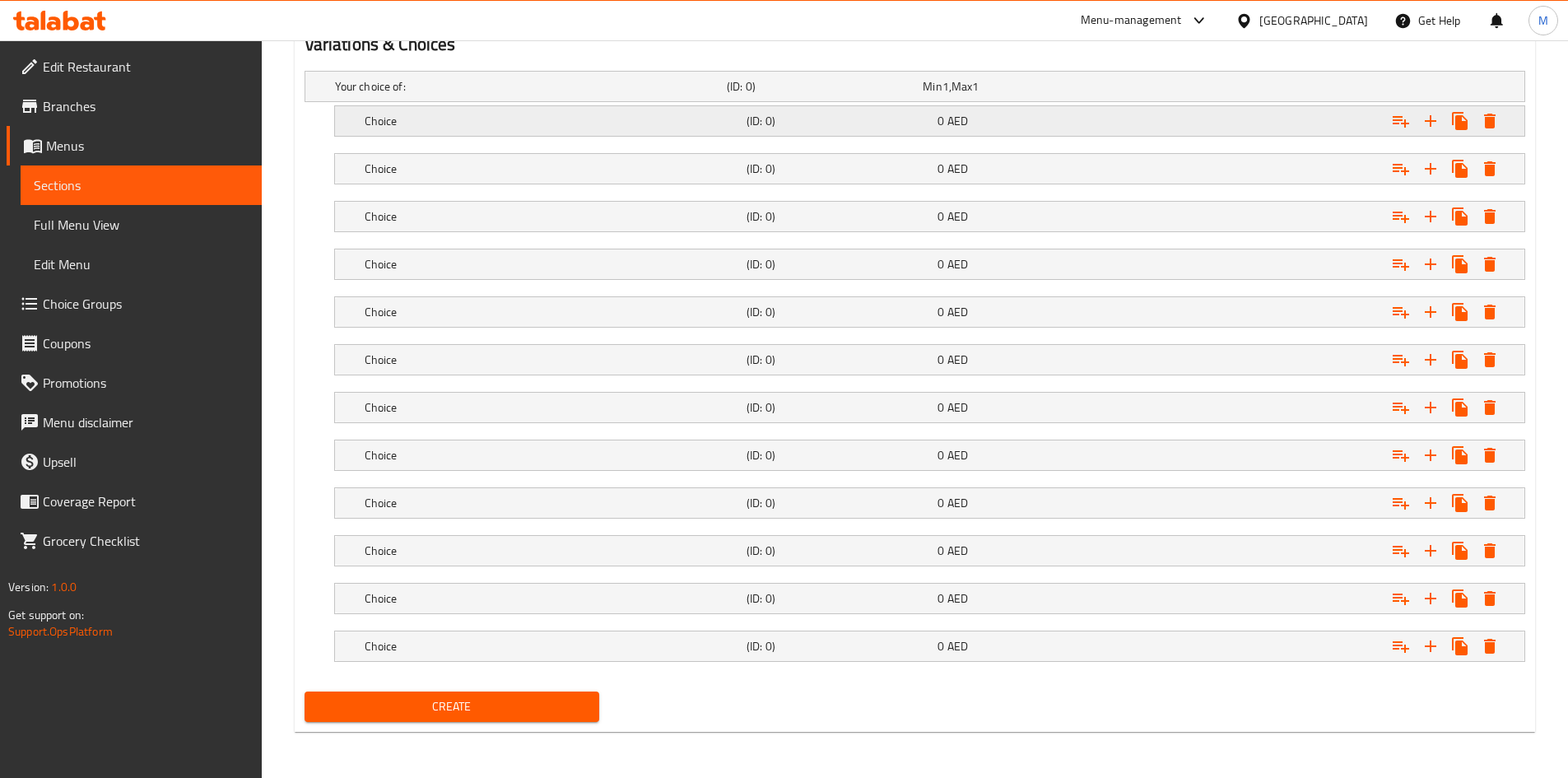
click at [437, 117] on h5 "Choice" at bounding box center [552, 121] width 375 height 16
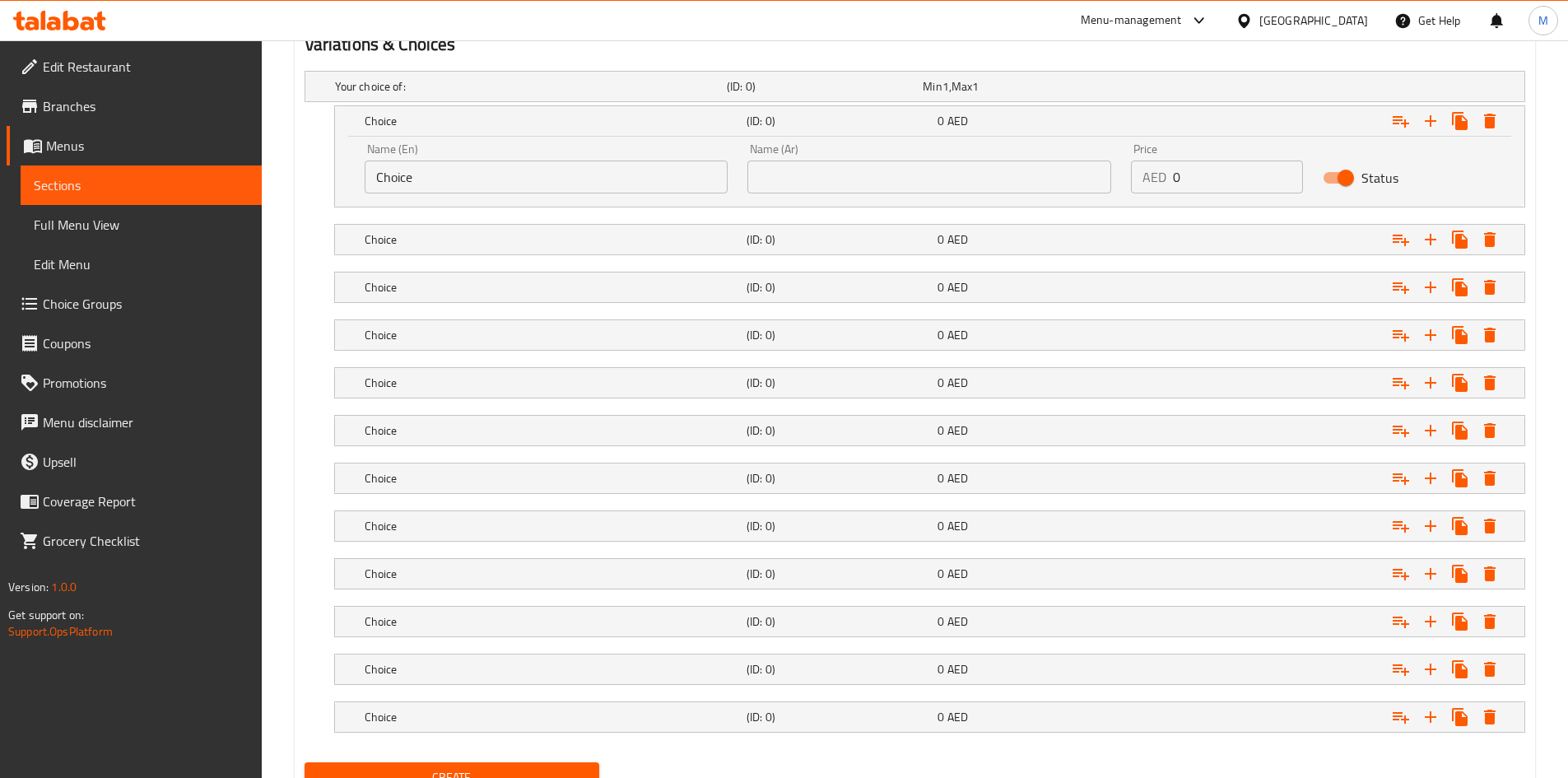
click at [468, 176] on input "Choice" at bounding box center [546, 177] width 364 height 33
paste input "Steam"
type input "Steam"
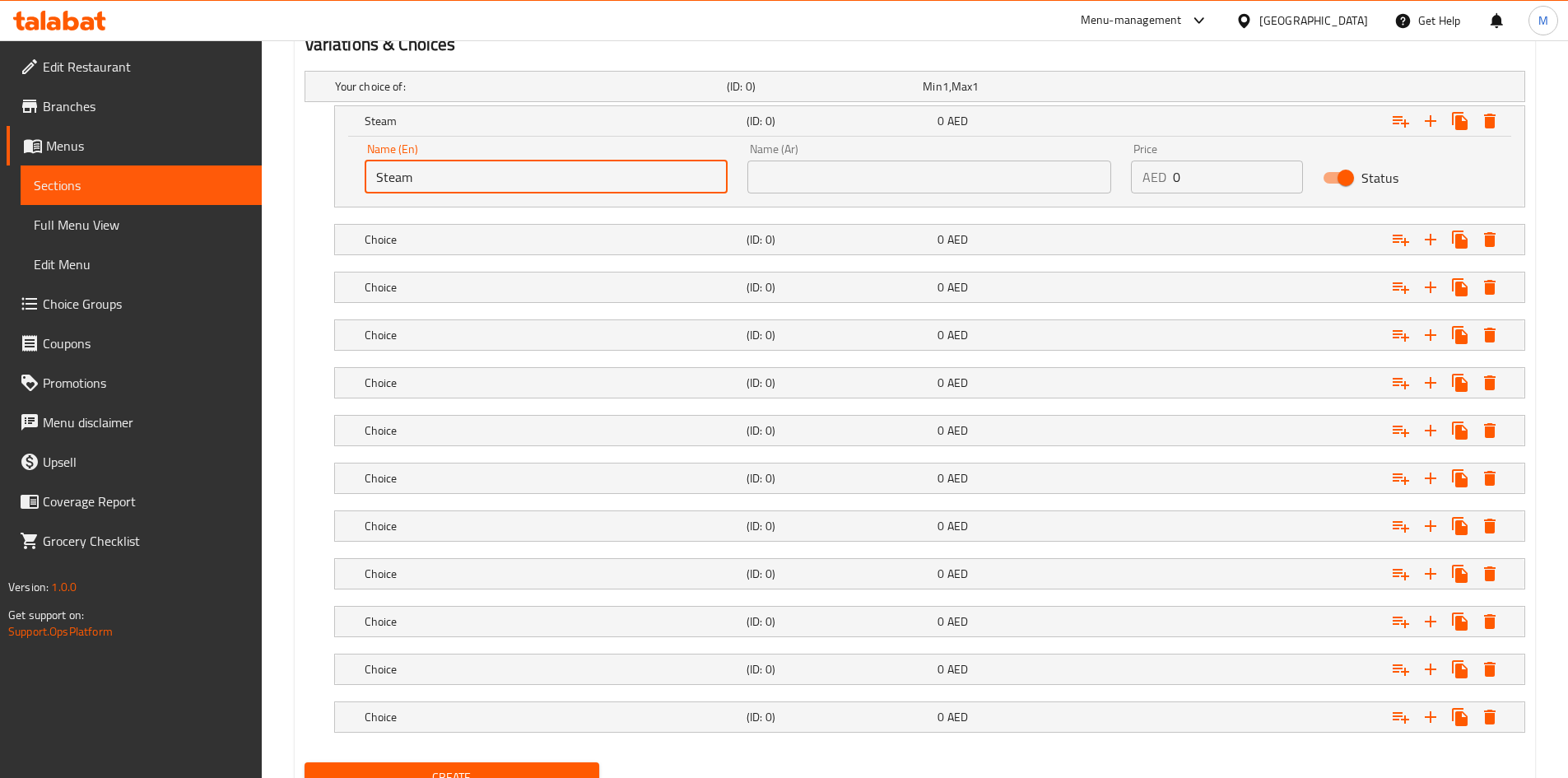
click at [904, 181] on input "text" at bounding box center [929, 177] width 364 height 33
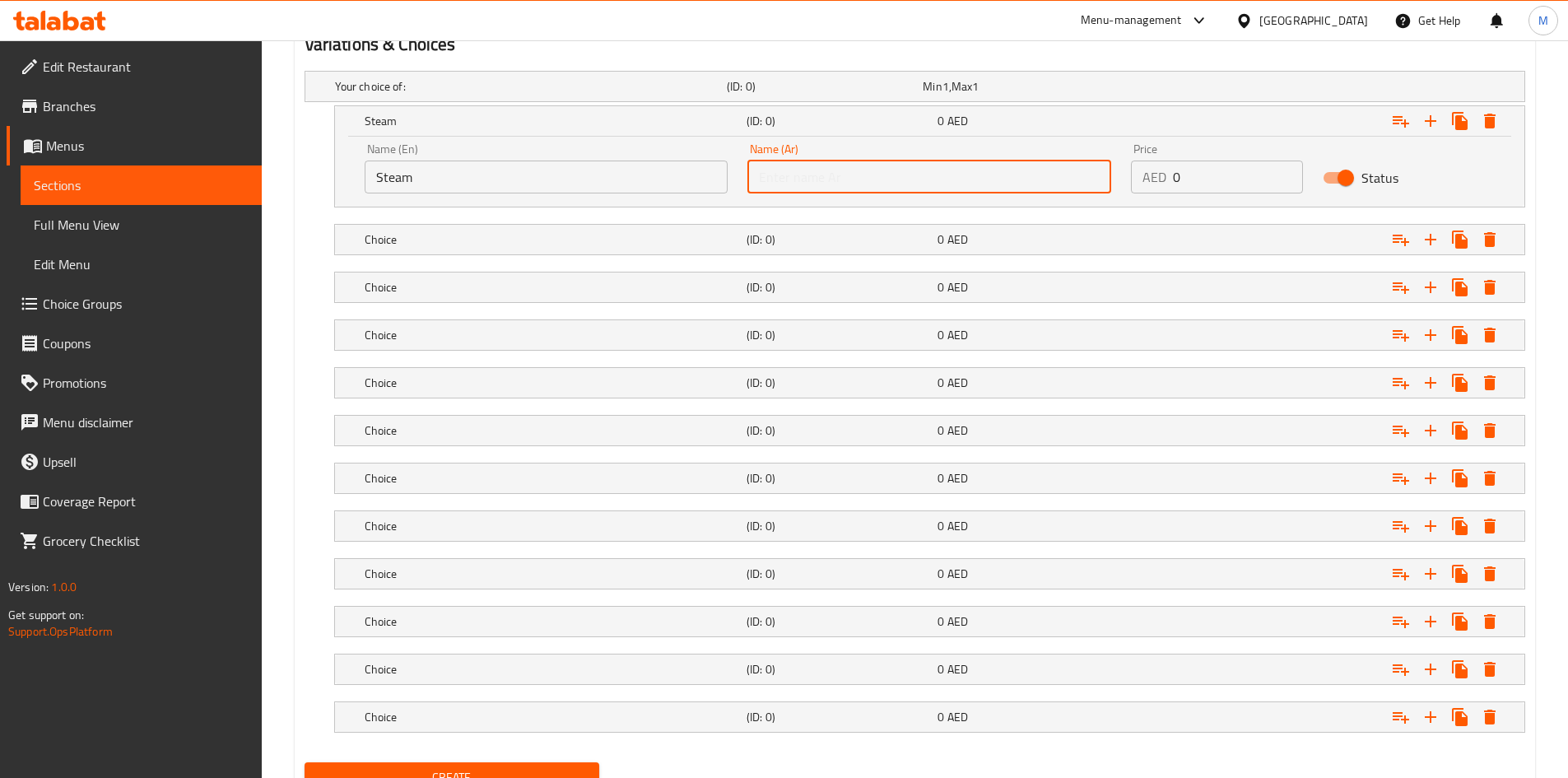
paste input "على البخار"
type input "على البخار"
click at [1205, 174] on input "0" at bounding box center [1238, 177] width 130 height 33
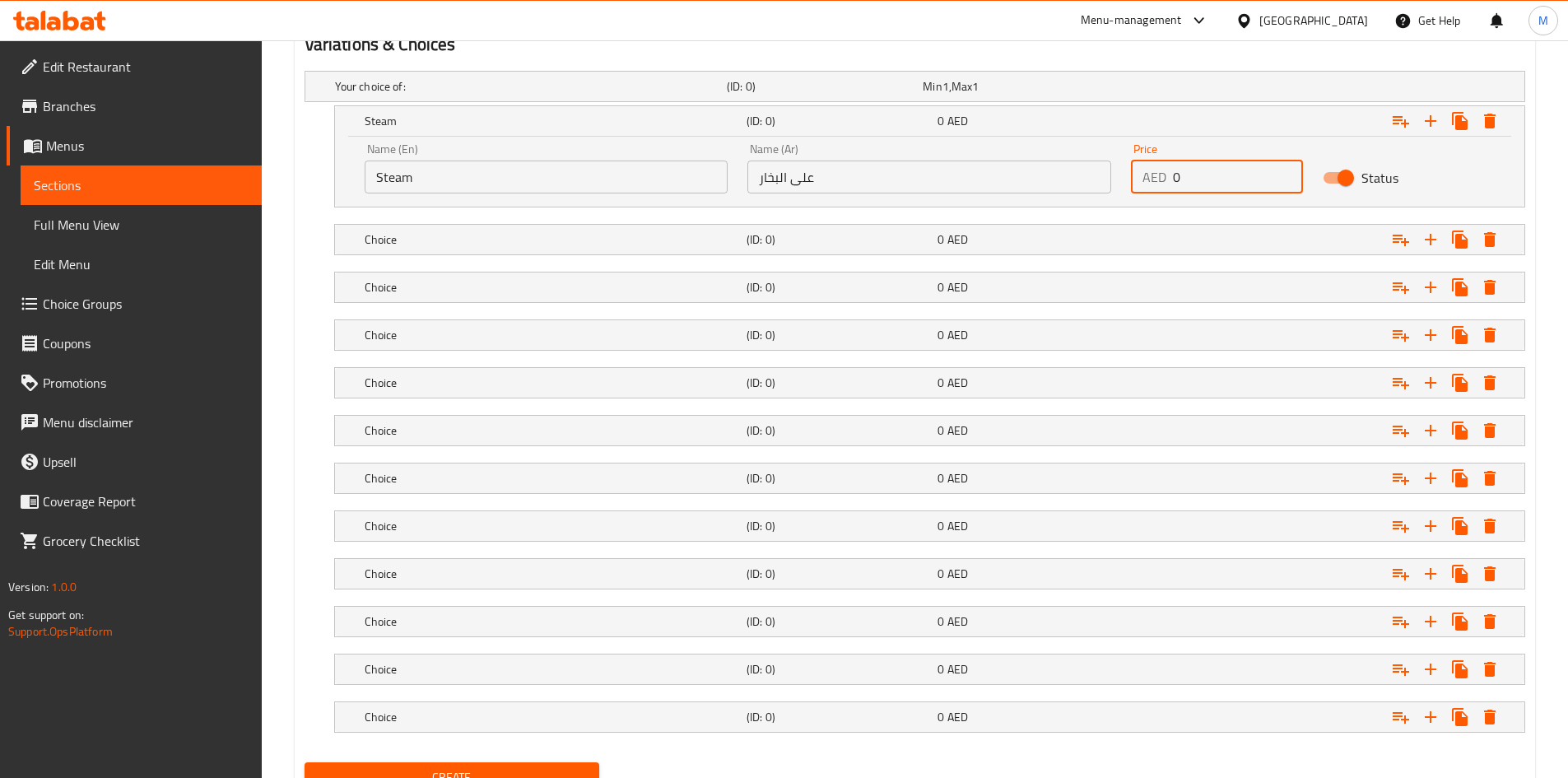
click at [1205, 174] on input "0" at bounding box center [1238, 177] width 130 height 33
click at [1205, 173] on input "0" at bounding box center [1238, 177] width 130 height 33
type input "16"
click at [493, 117] on h5 "Steam" at bounding box center [552, 121] width 375 height 16
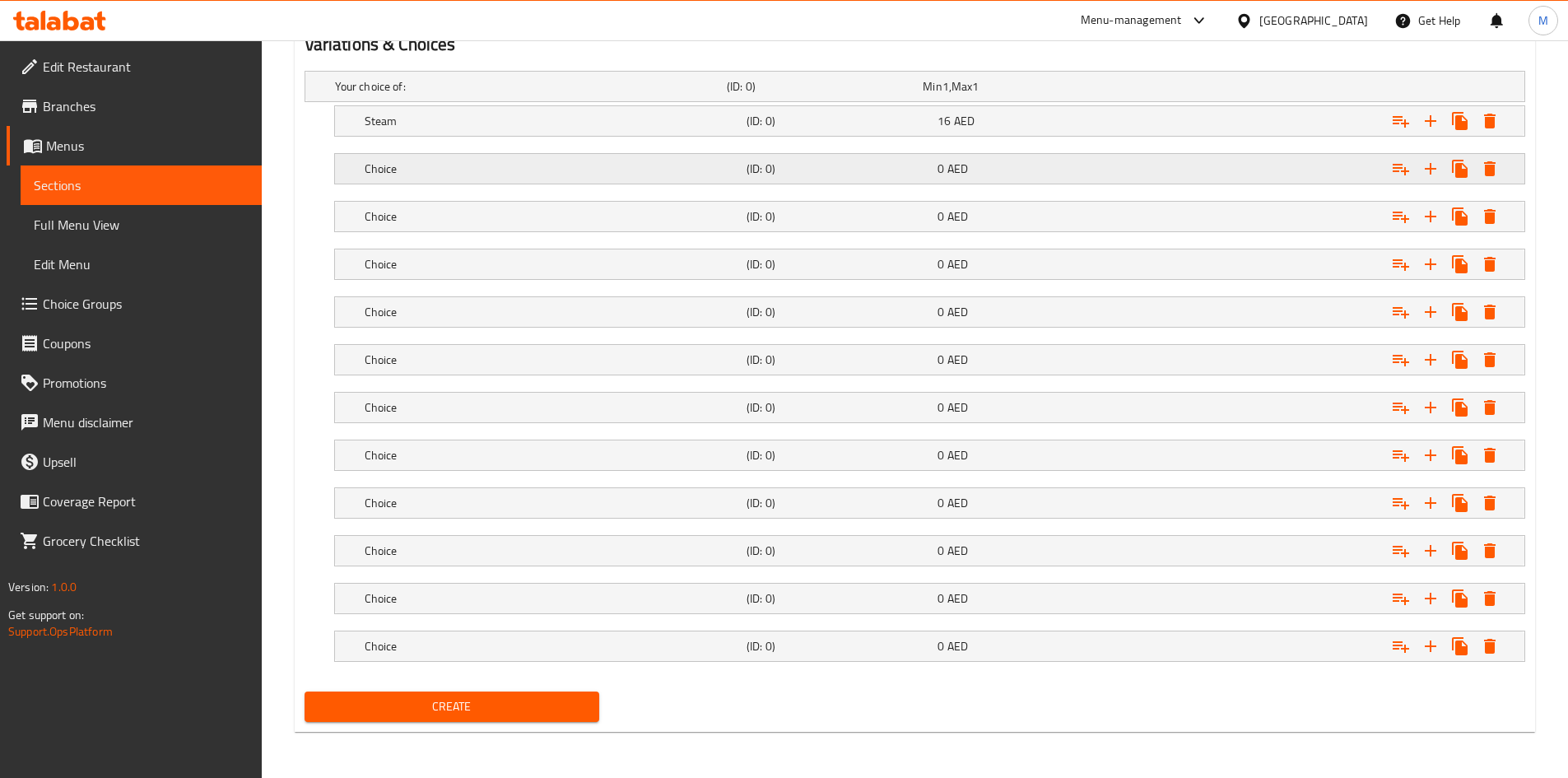
click at [503, 164] on h5 "Choice" at bounding box center [552, 169] width 375 height 16
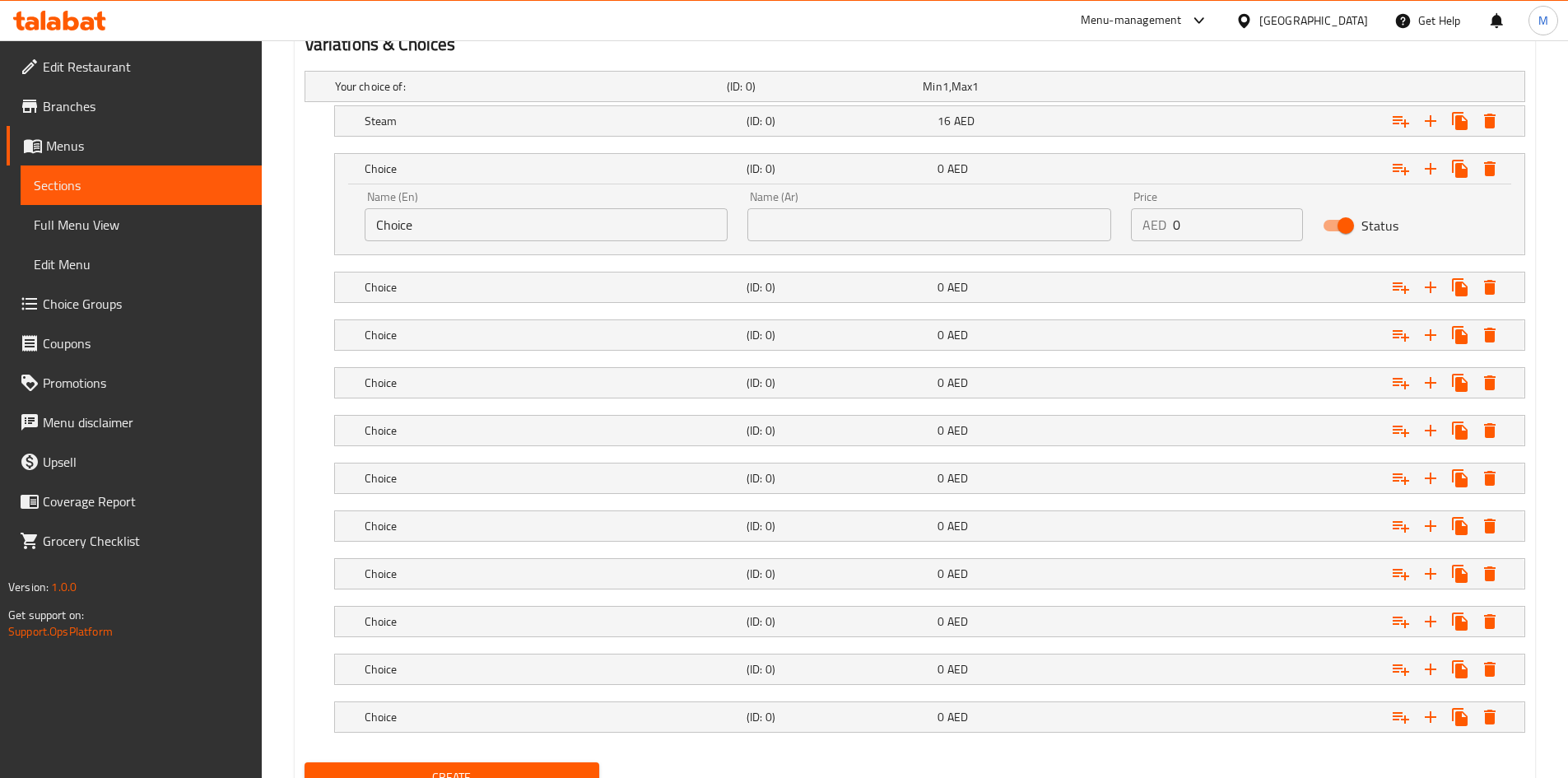
click at [510, 212] on input "Choice" at bounding box center [546, 224] width 364 height 33
click at [511, 212] on input "Choice" at bounding box center [546, 224] width 364 height 33
paste input "Mix Platter"
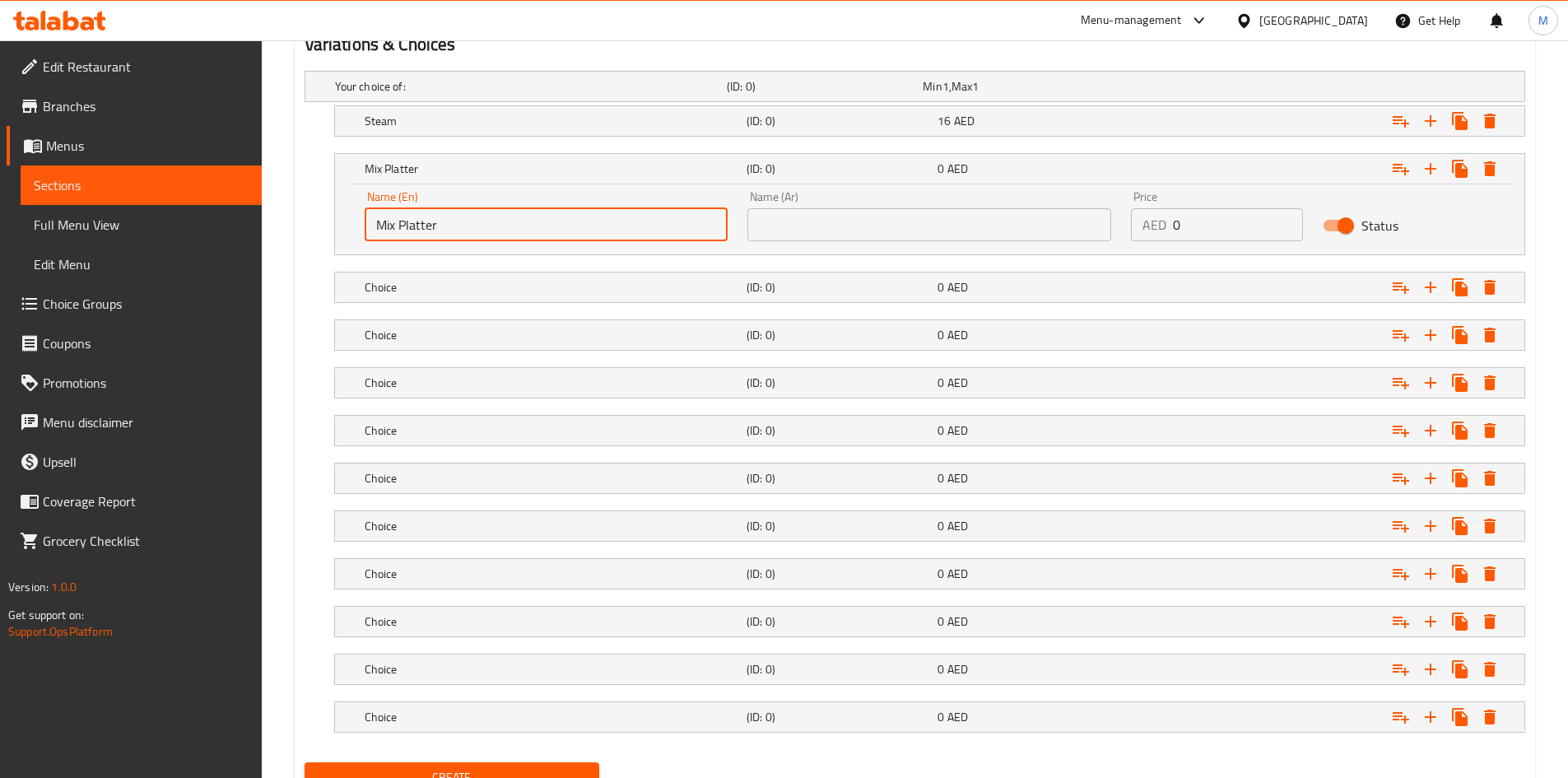
type input "Mix Platter"
click at [844, 198] on div "Name (Ar) Name (Ar)" at bounding box center [929, 215] width 364 height 50
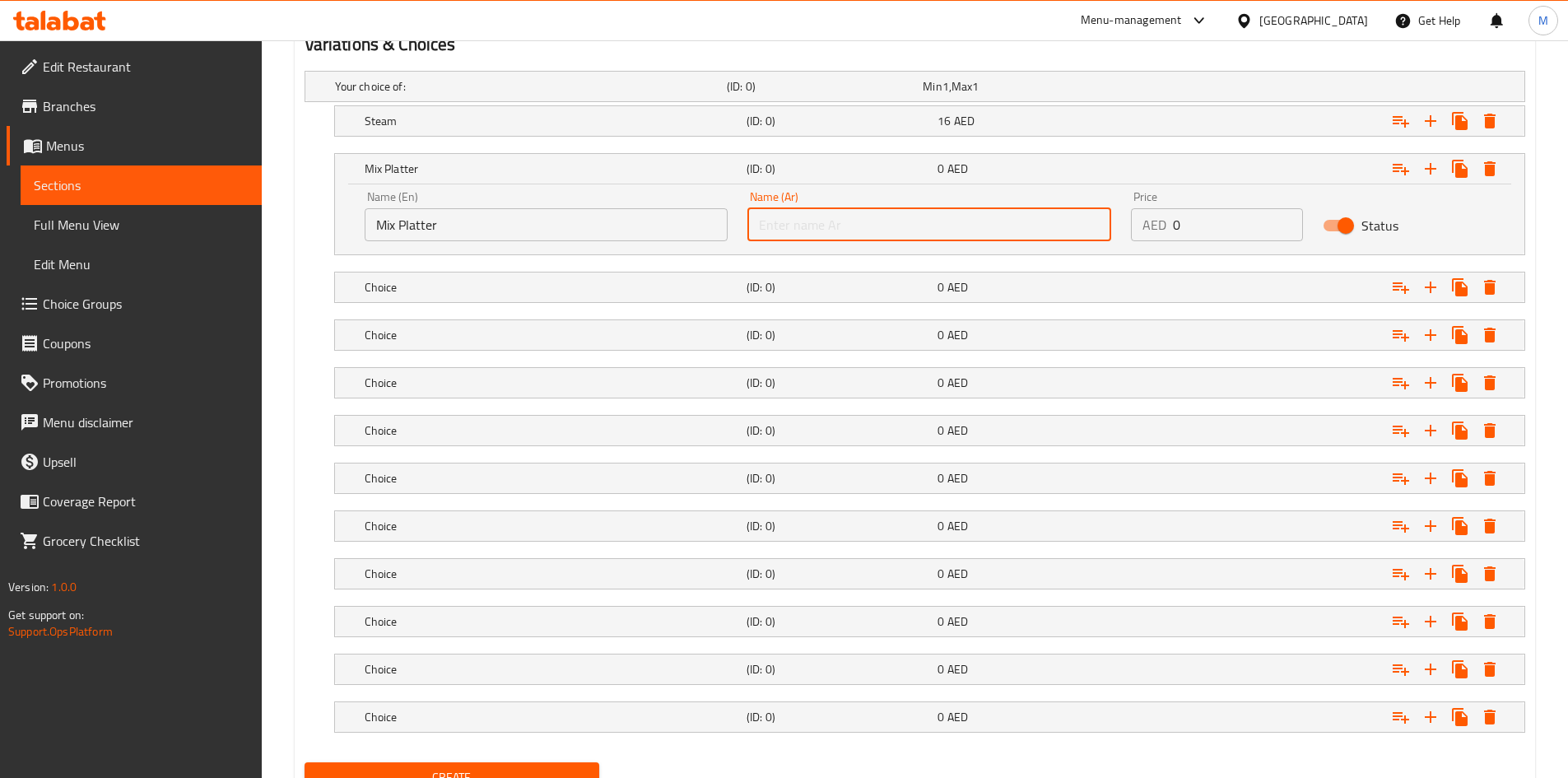
click at [845, 210] on input "text" at bounding box center [929, 224] width 364 height 33
paste input "طبق مشكل"
type input "طبق مشكل"
click at [1189, 228] on input "0" at bounding box center [1238, 224] width 130 height 33
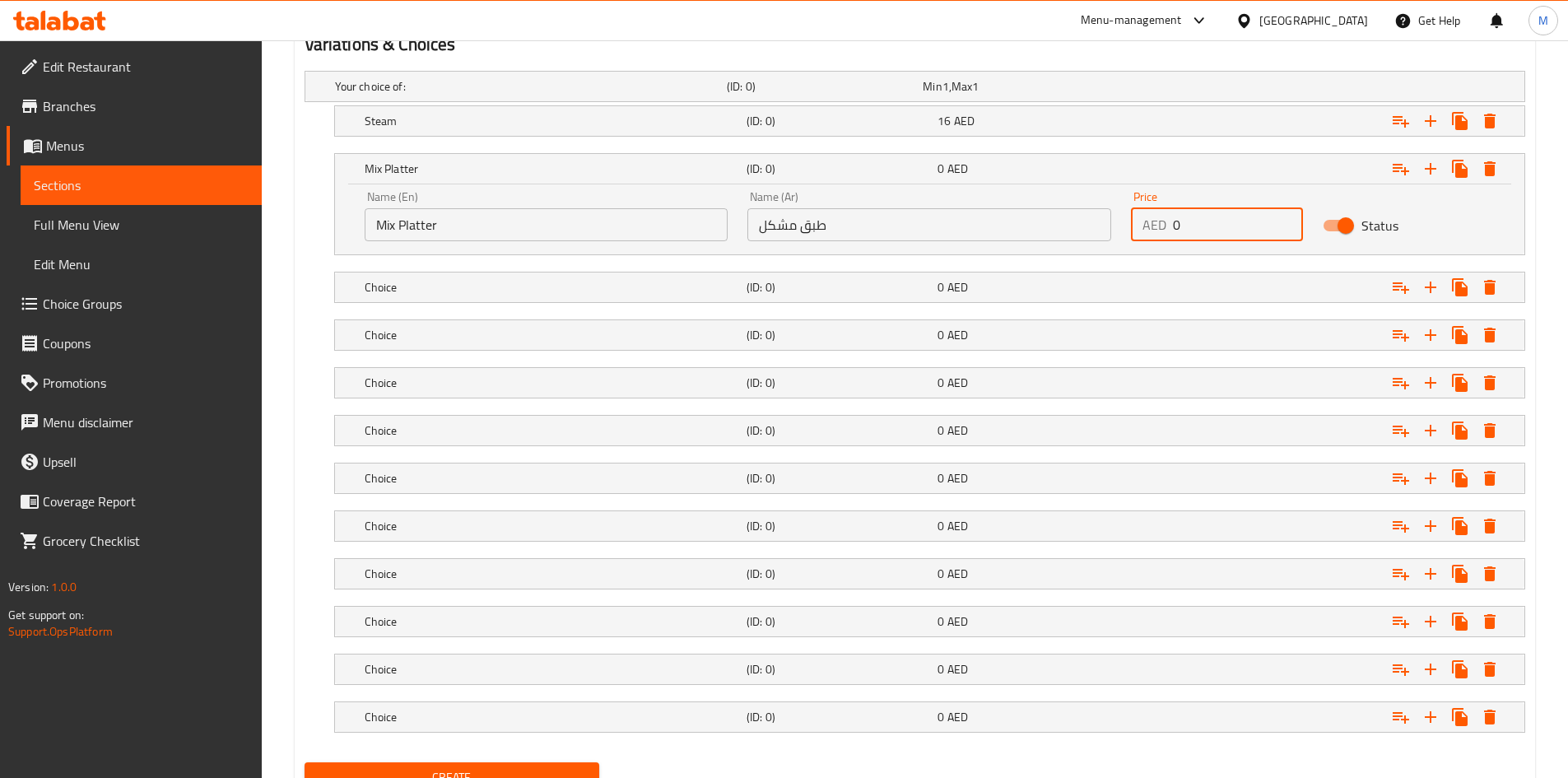
click at [1189, 228] on input "0" at bounding box center [1238, 224] width 130 height 33
type input "2"
type input "20"
click at [701, 166] on h5 "Mix Platter" at bounding box center [552, 169] width 375 height 16
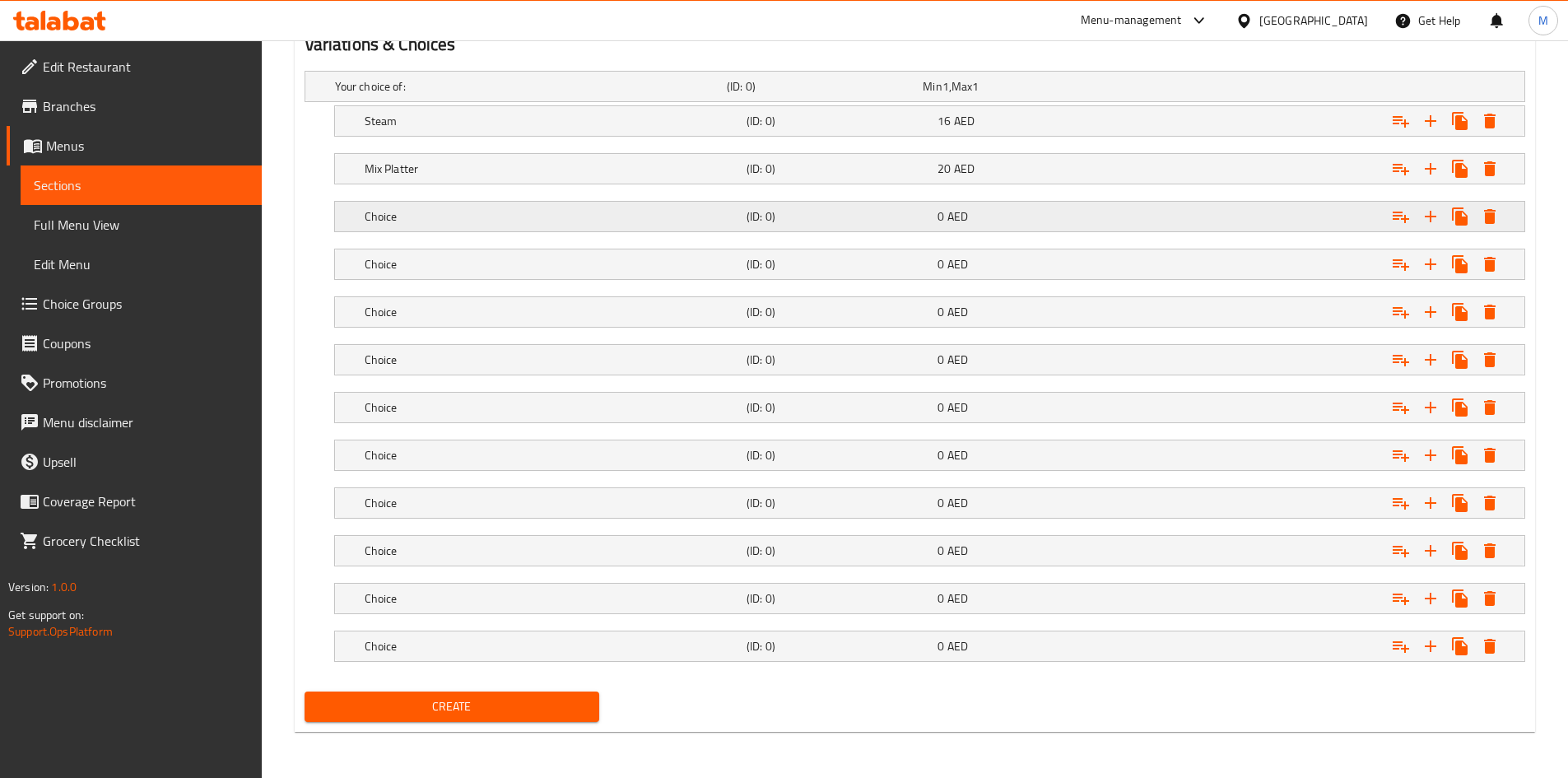
click at [484, 226] on div "Choice" at bounding box center [552, 216] width 382 height 23
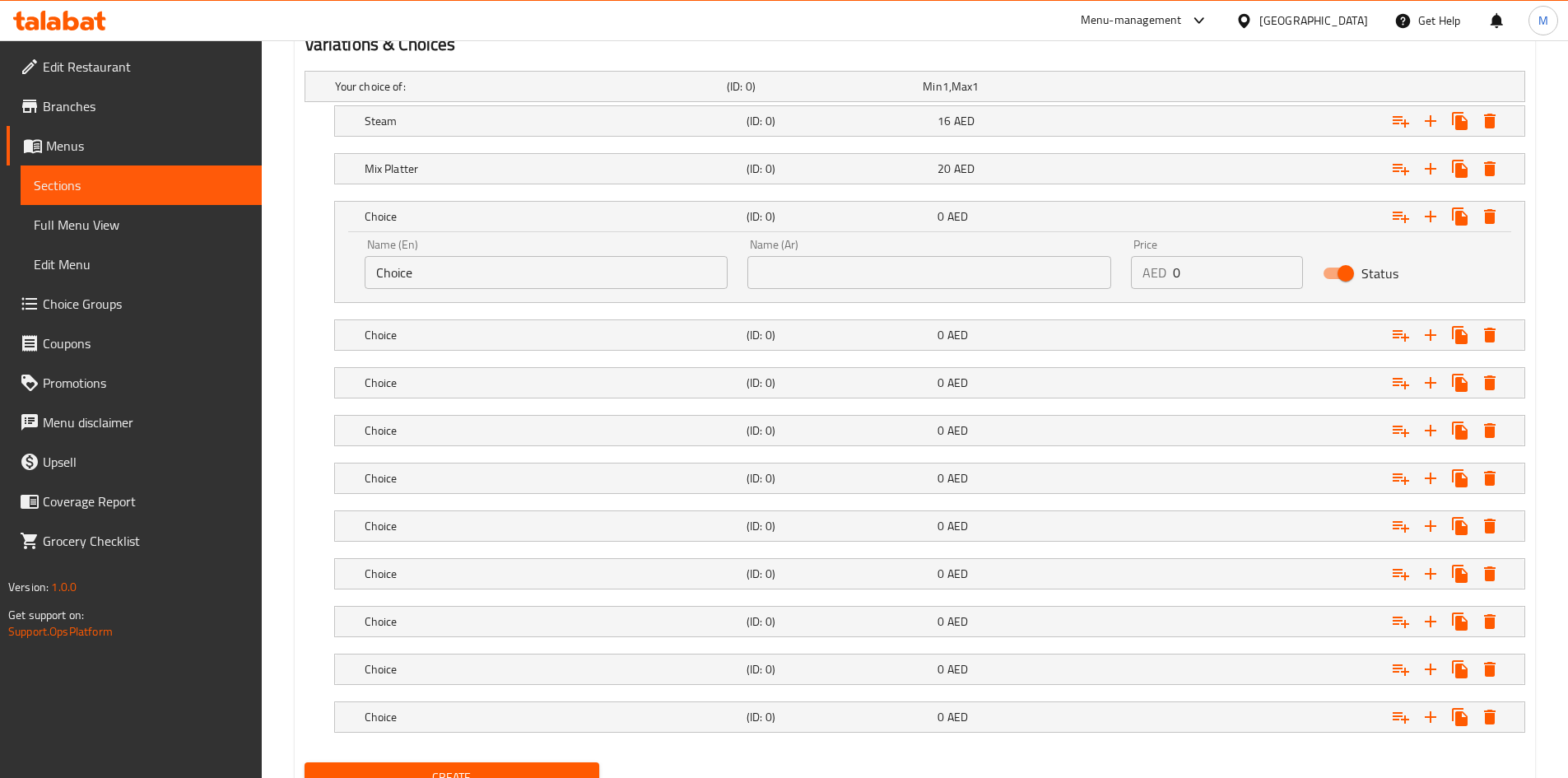
click at [469, 265] on input "Choice" at bounding box center [546, 273] width 364 height 33
click at [470, 265] on input "Choice" at bounding box center [546, 273] width 364 height 33
click at [471, 265] on input "Choice" at bounding box center [546, 273] width 364 height 33
paste input "Soup Hot"
type input "Soup Hot"
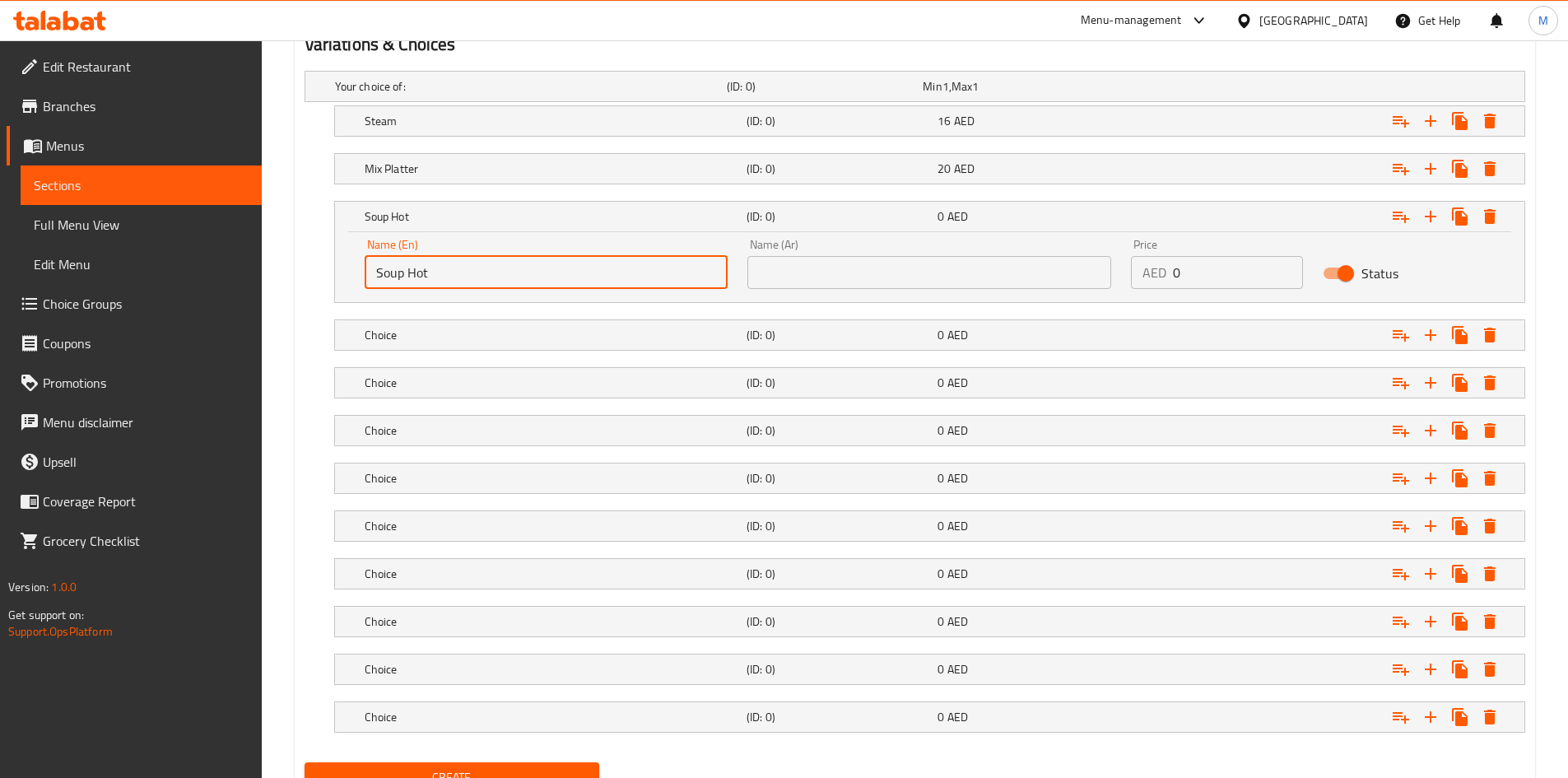
click at [804, 282] on input "text" at bounding box center [929, 273] width 364 height 33
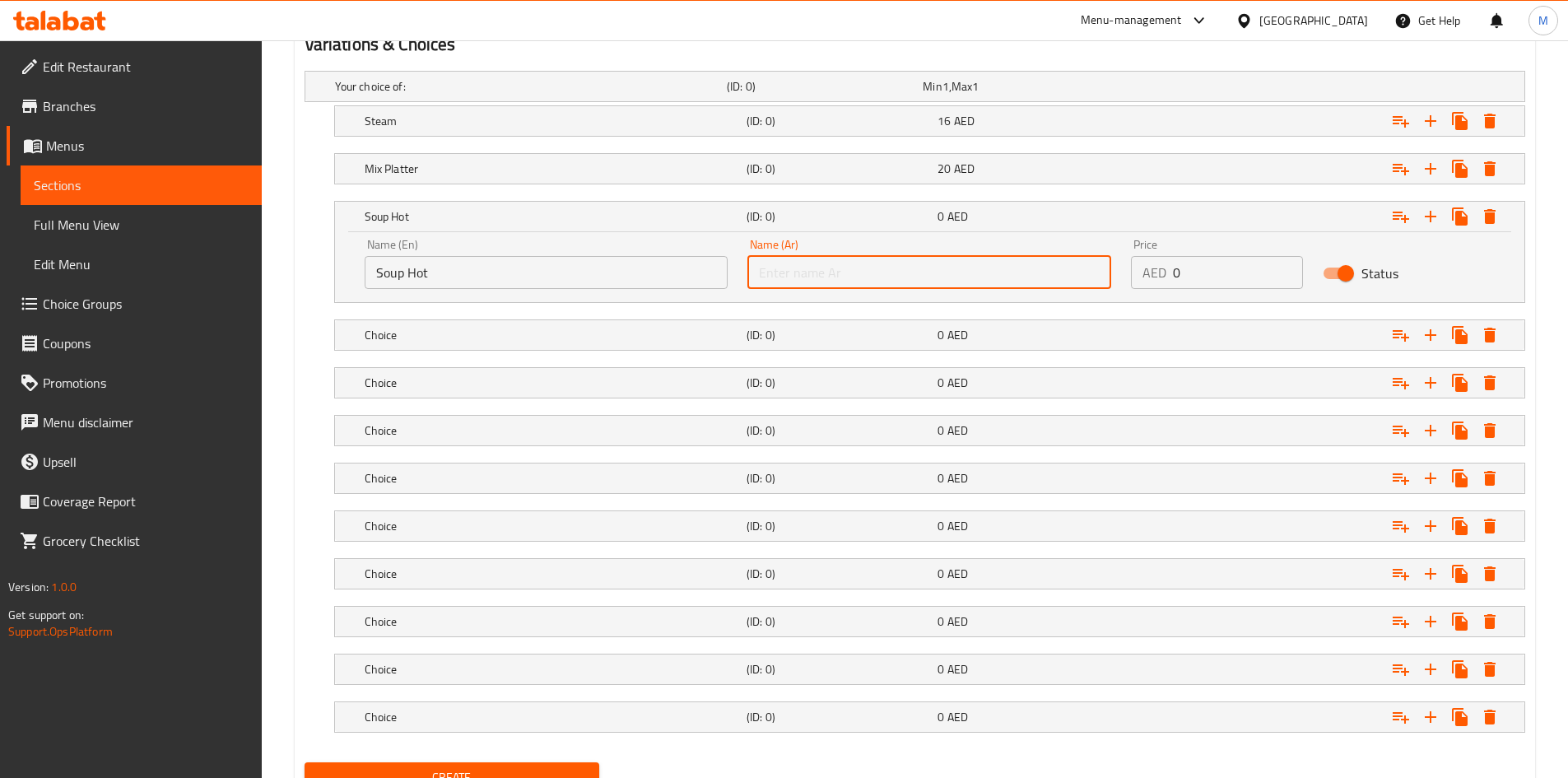
paste input "شوربة ساخنة"
type input "شوربة ساخنة"
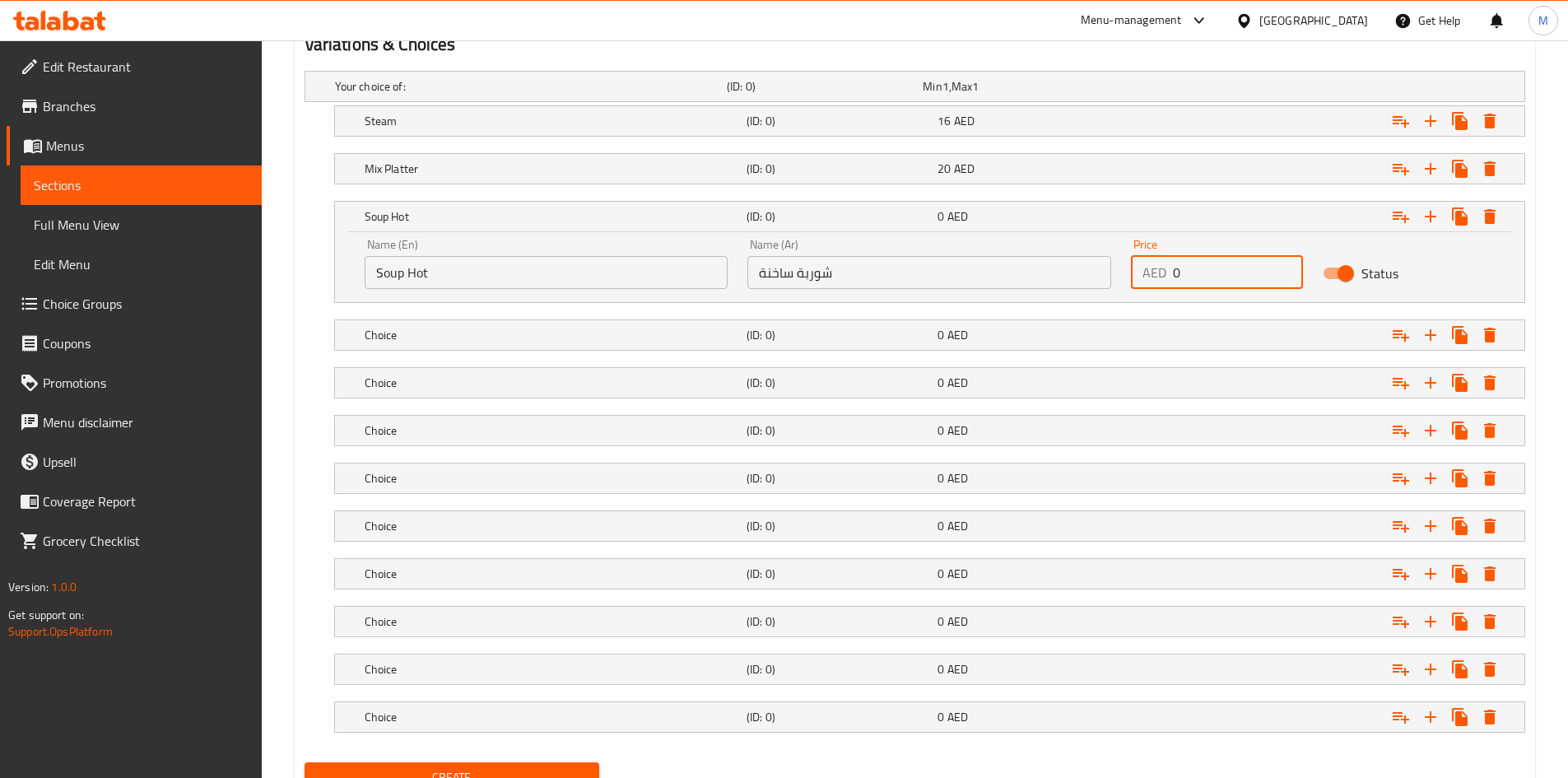
click at [1198, 271] on input "0" at bounding box center [1238, 273] width 130 height 33
click at [1198, 270] on input "0" at bounding box center [1238, 273] width 130 height 33
type input "20"
click at [650, 228] on div "Soup Hot (ID: 0) 20 AED" at bounding box center [934, 216] width 1147 height 36
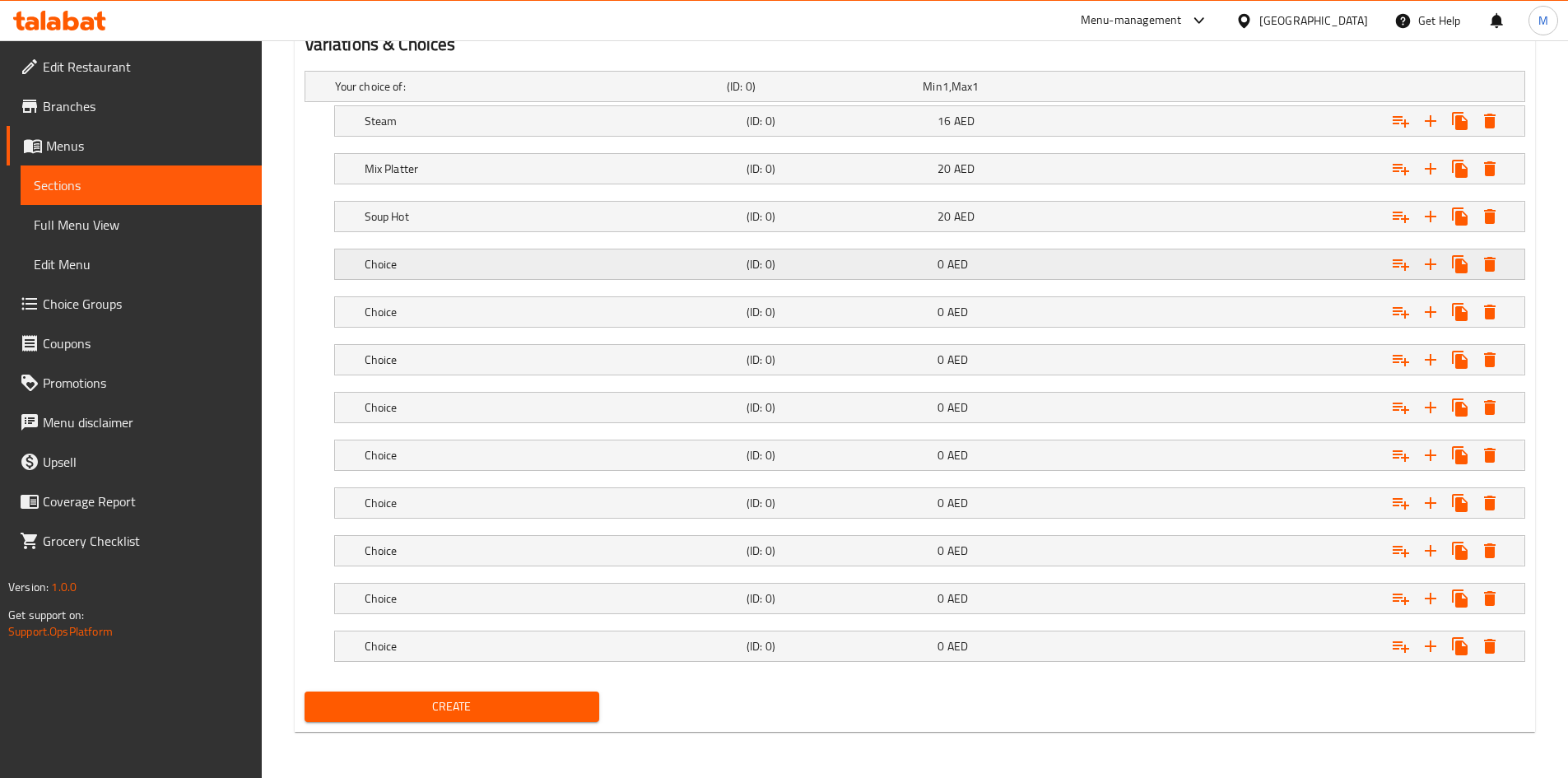
click at [468, 251] on div "Choice (ID: 0) 0 AED" at bounding box center [934, 265] width 1147 height 36
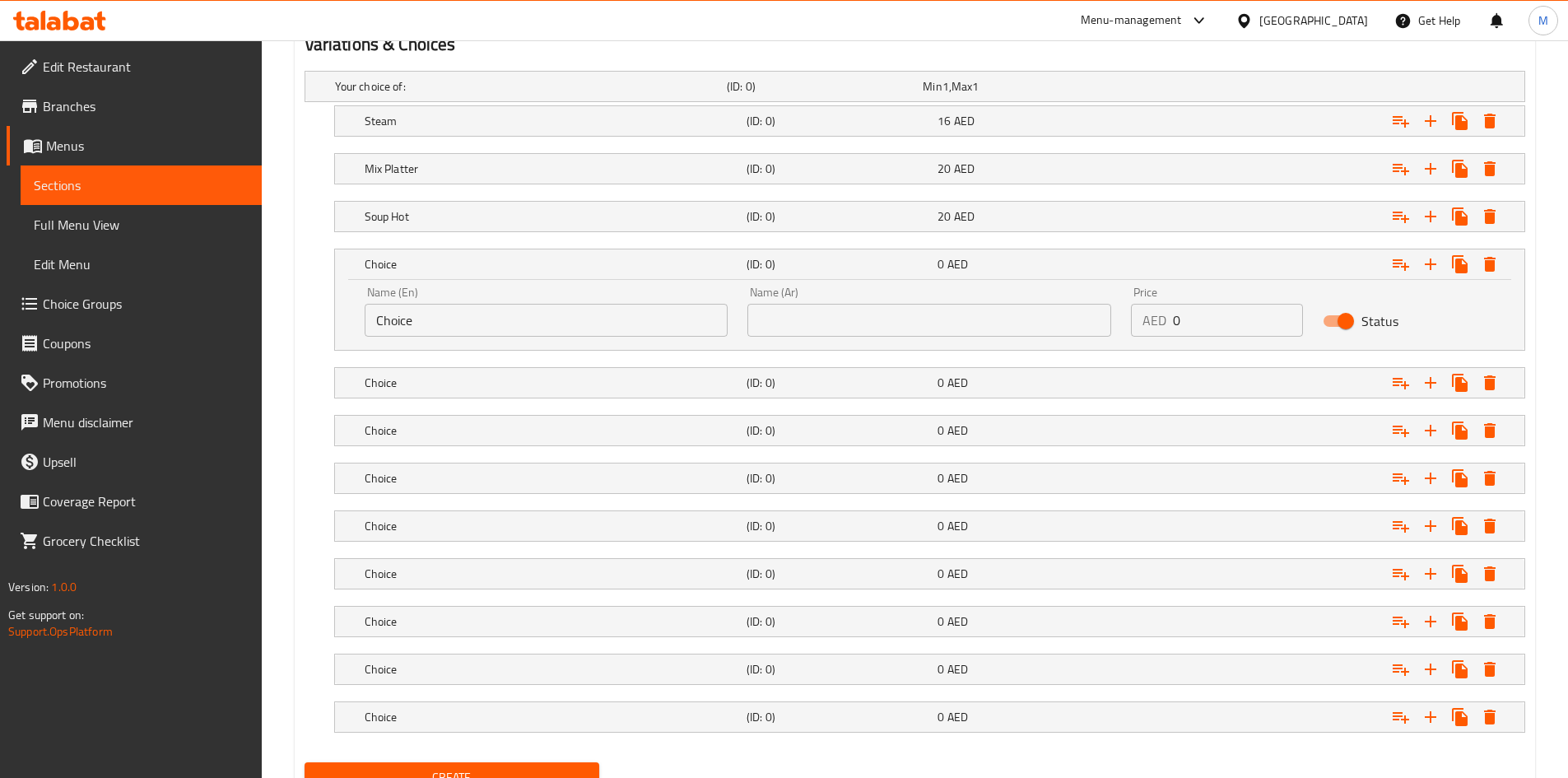
click at [458, 313] on input "Choice" at bounding box center [546, 320] width 364 height 33
paste input "Soup Cold"
type input "Soup Cold"
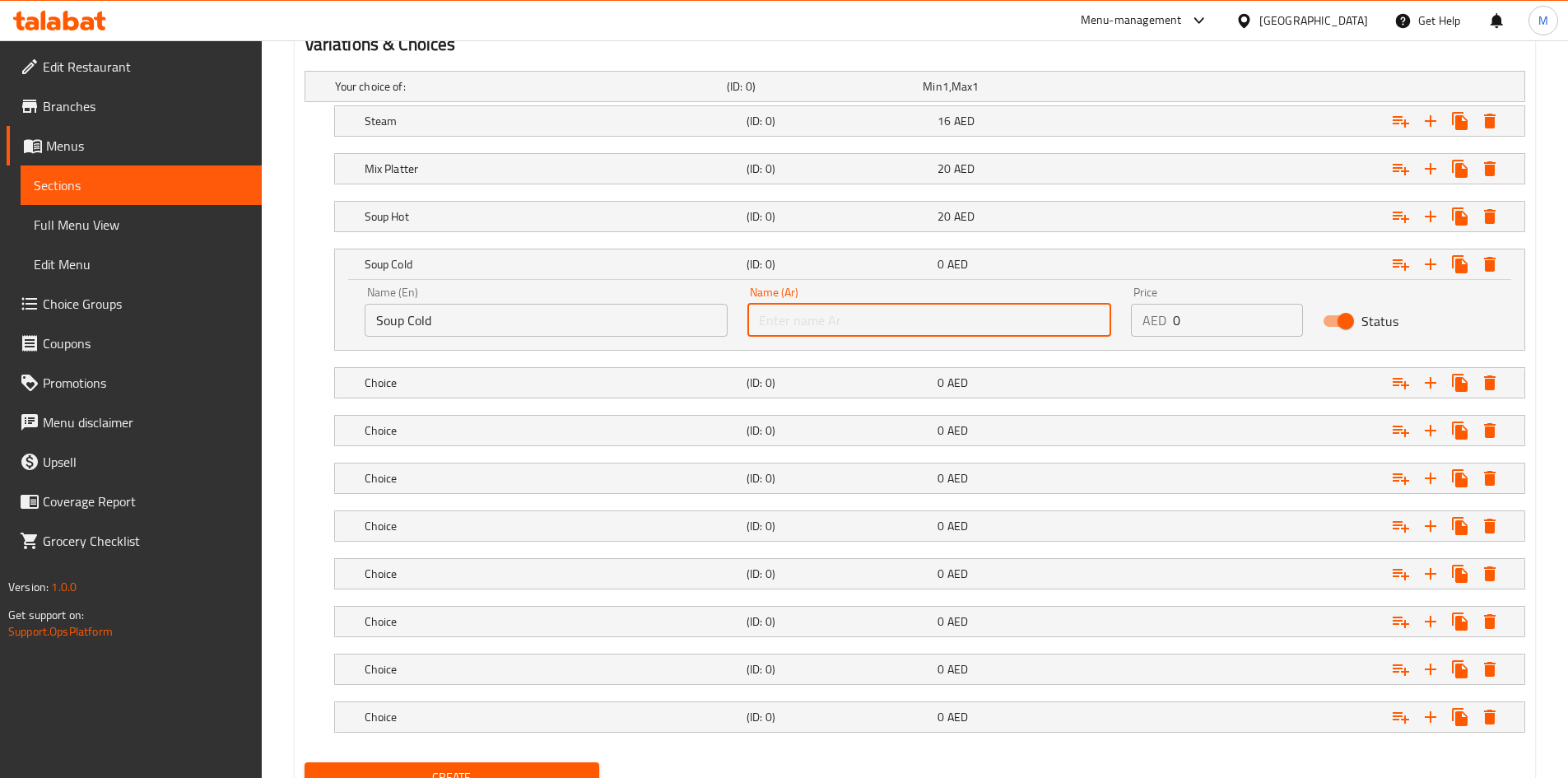
click at [806, 328] on input "text" at bounding box center [929, 320] width 364 height 33
paste input "شوربة باردة"
type input "شوربة باردة"
click at [1194, 324] on input "0" at bounding box center [1238, 320] width 130 height 33
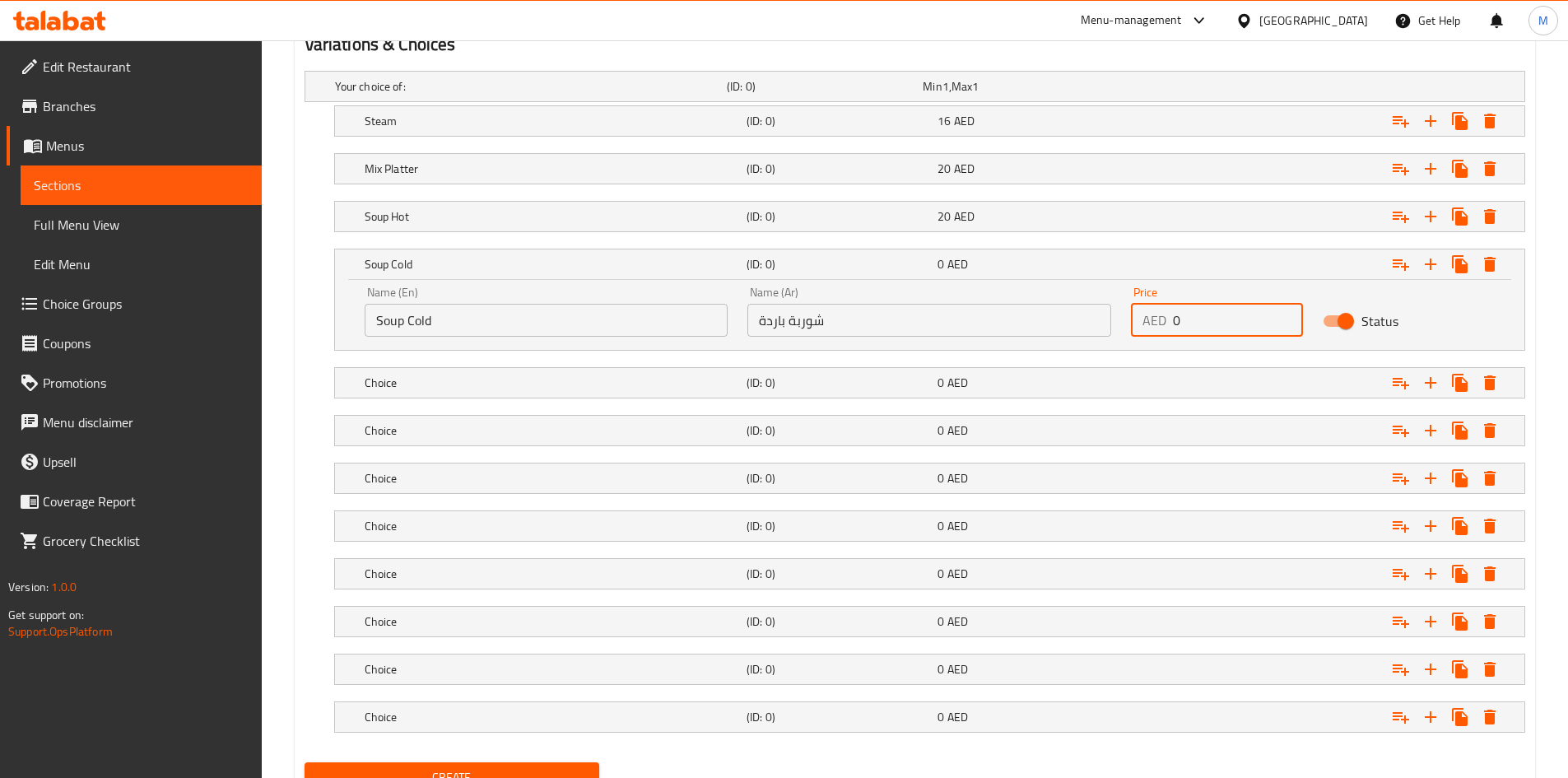
click at [1194, 324] on input "0" at bounding box center [1238, 320] width 130 height 33
type input "20"
click at [568, 265] on h5 "Soup Cold" at bounding box center [552, 265] width 375 height 16
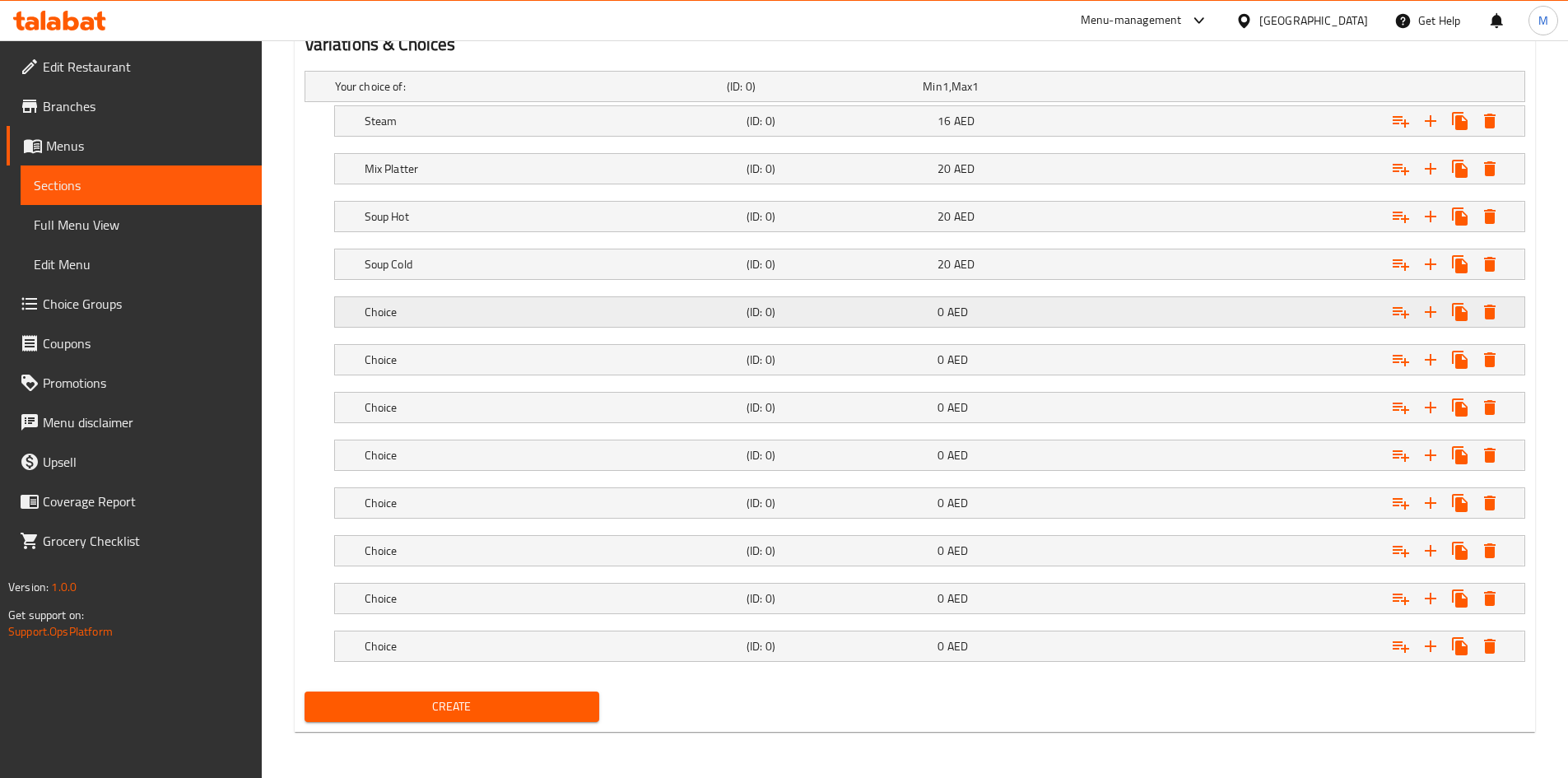
click at [418, 308] on h5 "Choice" at bounding box center [552, 312] width 375 height 16
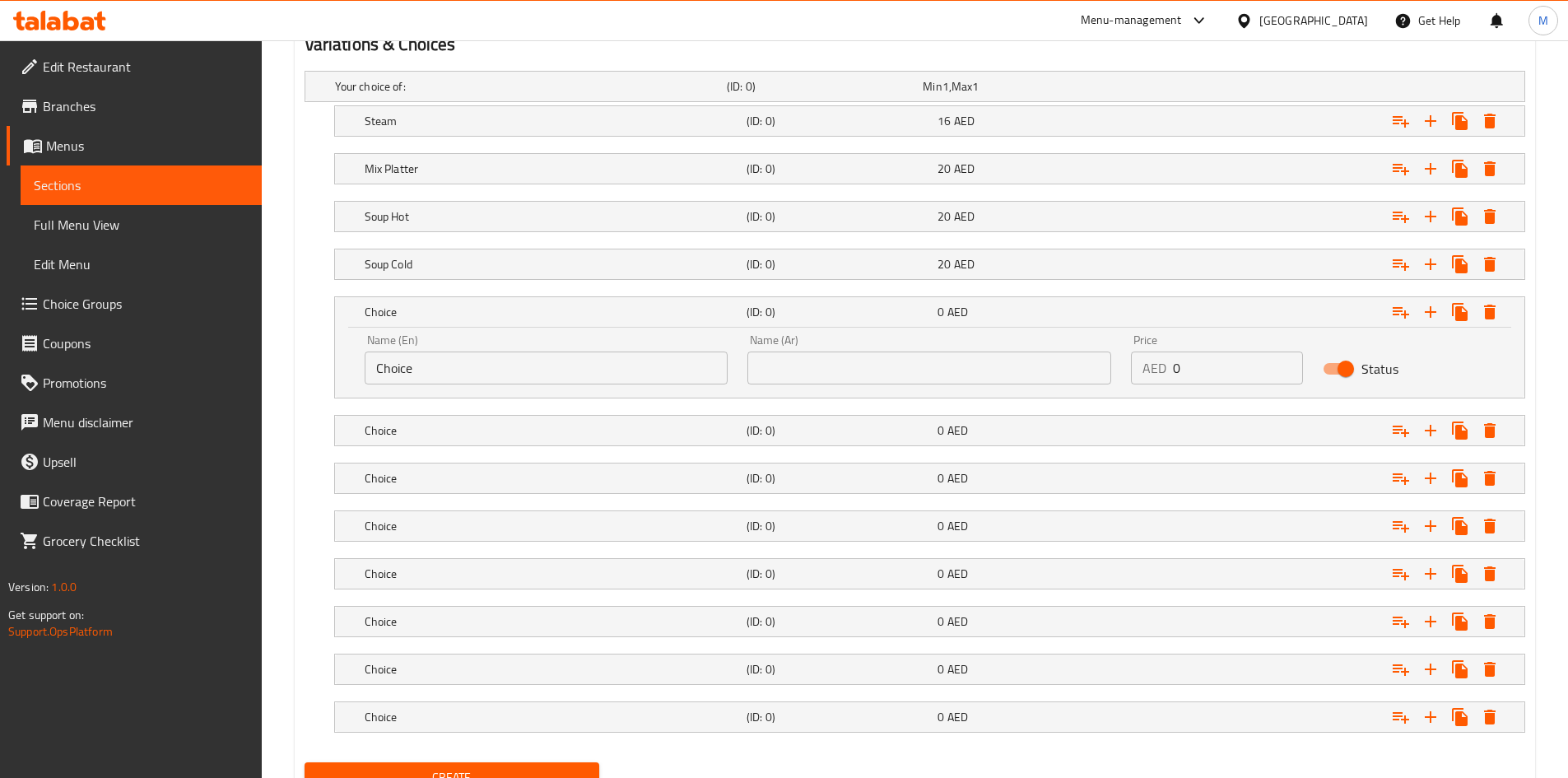
click at [522, 349] on div "Name (En) Choice Name (En)" at bounding box center [546, 358] width 364 height 50
click at [517, 362] on input "Choice" at bounding box center [546, 368] width 364 height 33
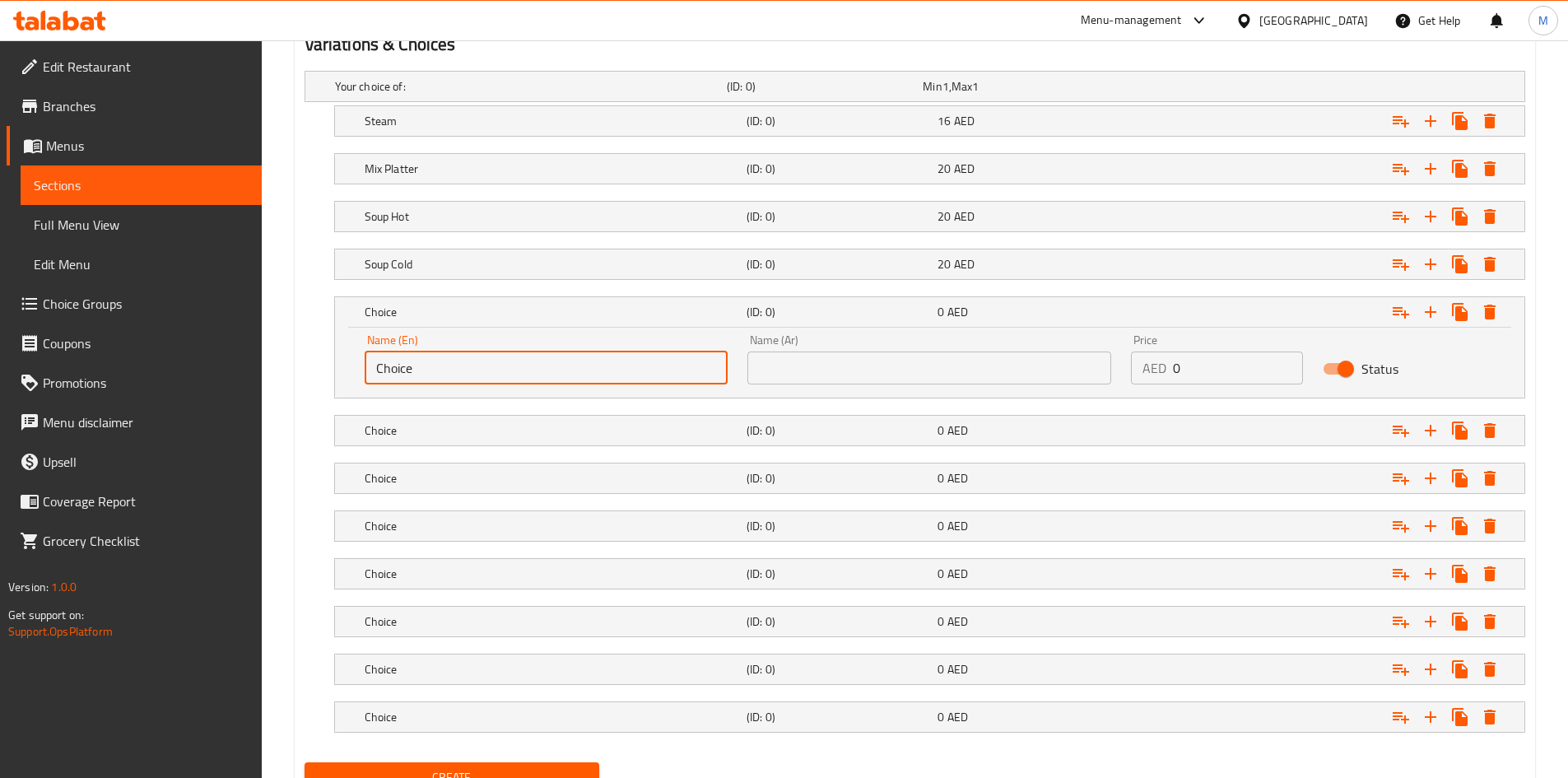
paste input "Kothey"
type input "Kothey"
click at [820, 371] on input "text" at bounding box center [929, 368] width 364 height 33
paste input "كوثي"
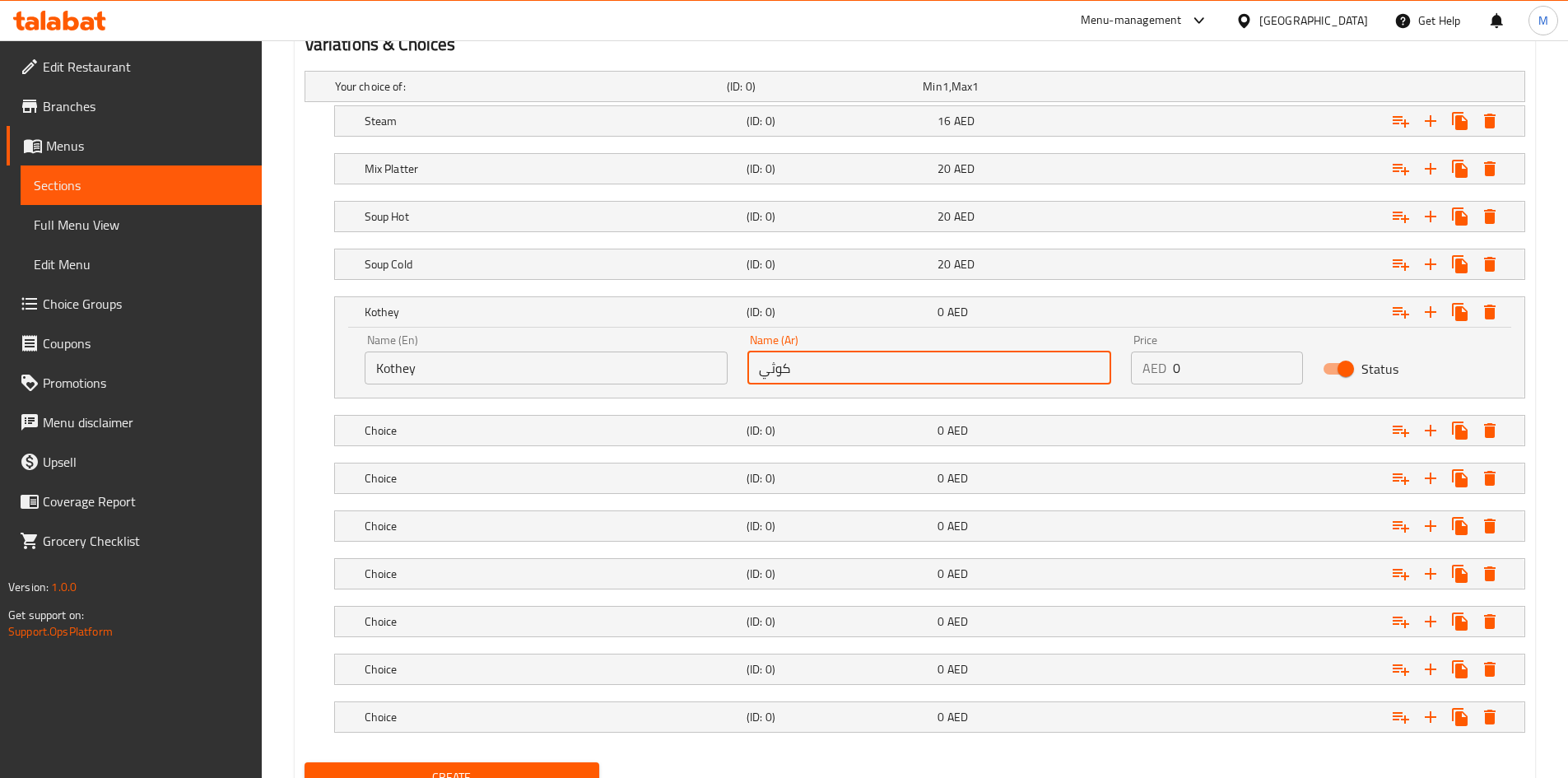
type input "كوثي"
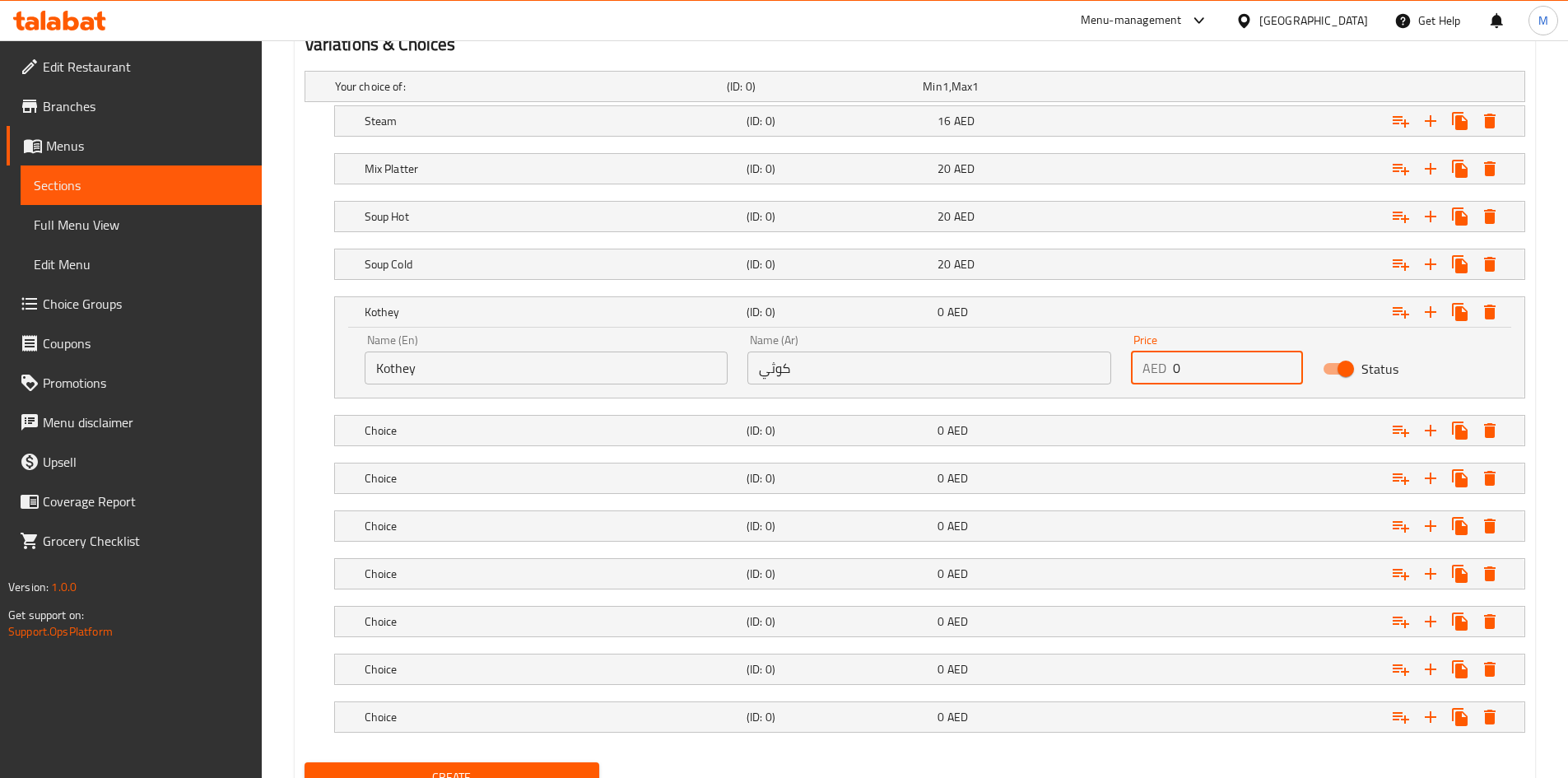
click at [1188, 371] on input "0" at bounding box center [1238, 368] width 130 height 33
click at [1188, 370] on input "0" at bounding box center [1238, 368] width 130 height 33
click at [1188, 369] on input "0" at bounding box center [1238, 368] width 130 height 33
type input "18"
click at [565, 314] on h5 "Kothey" at bounding box center [552, 312] width 375 height 16
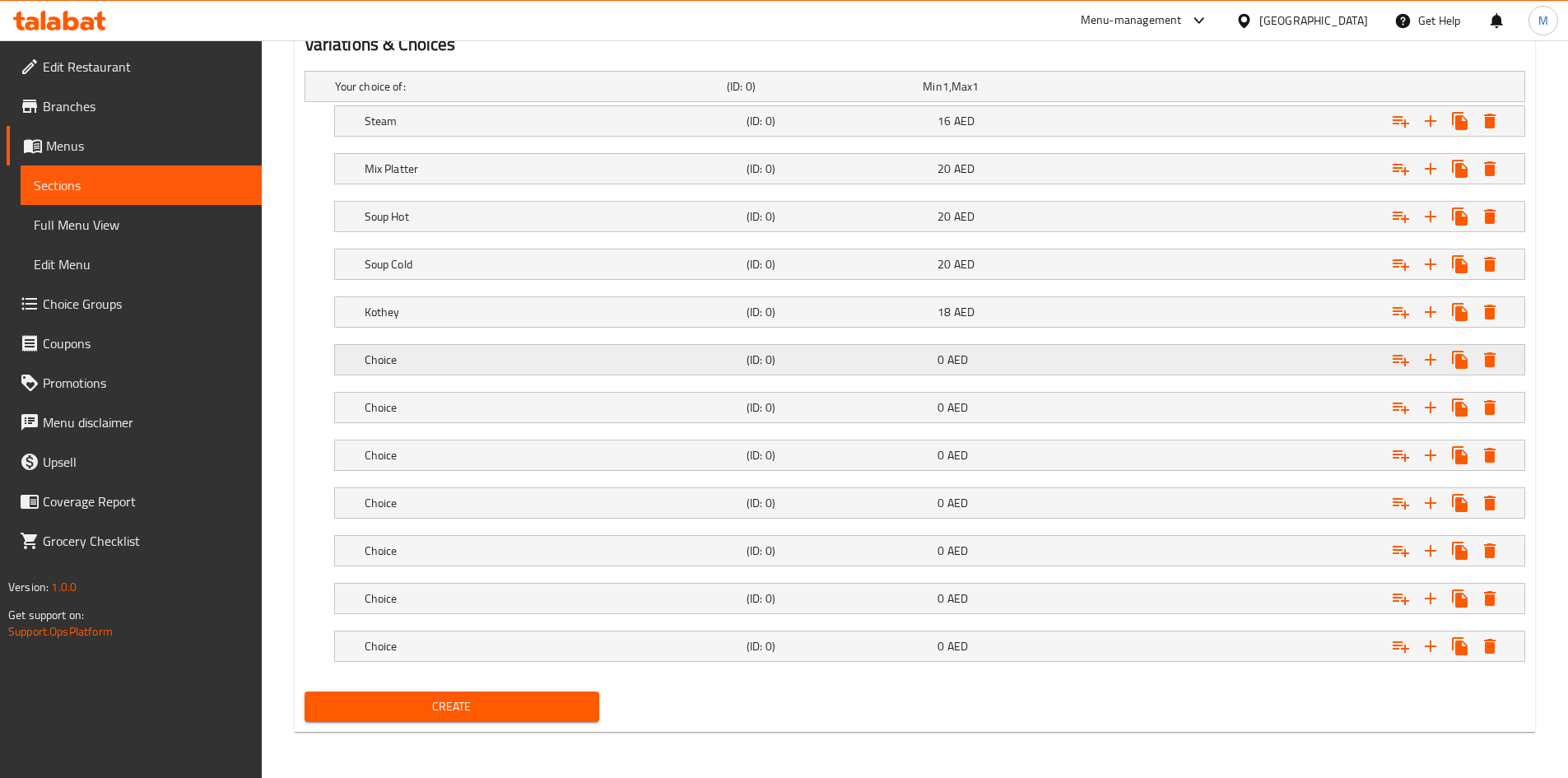
click at [528, 373] on div "Choice (ID: 0) 0 AED" at bounding box center [934, 359] width 1147 height 36
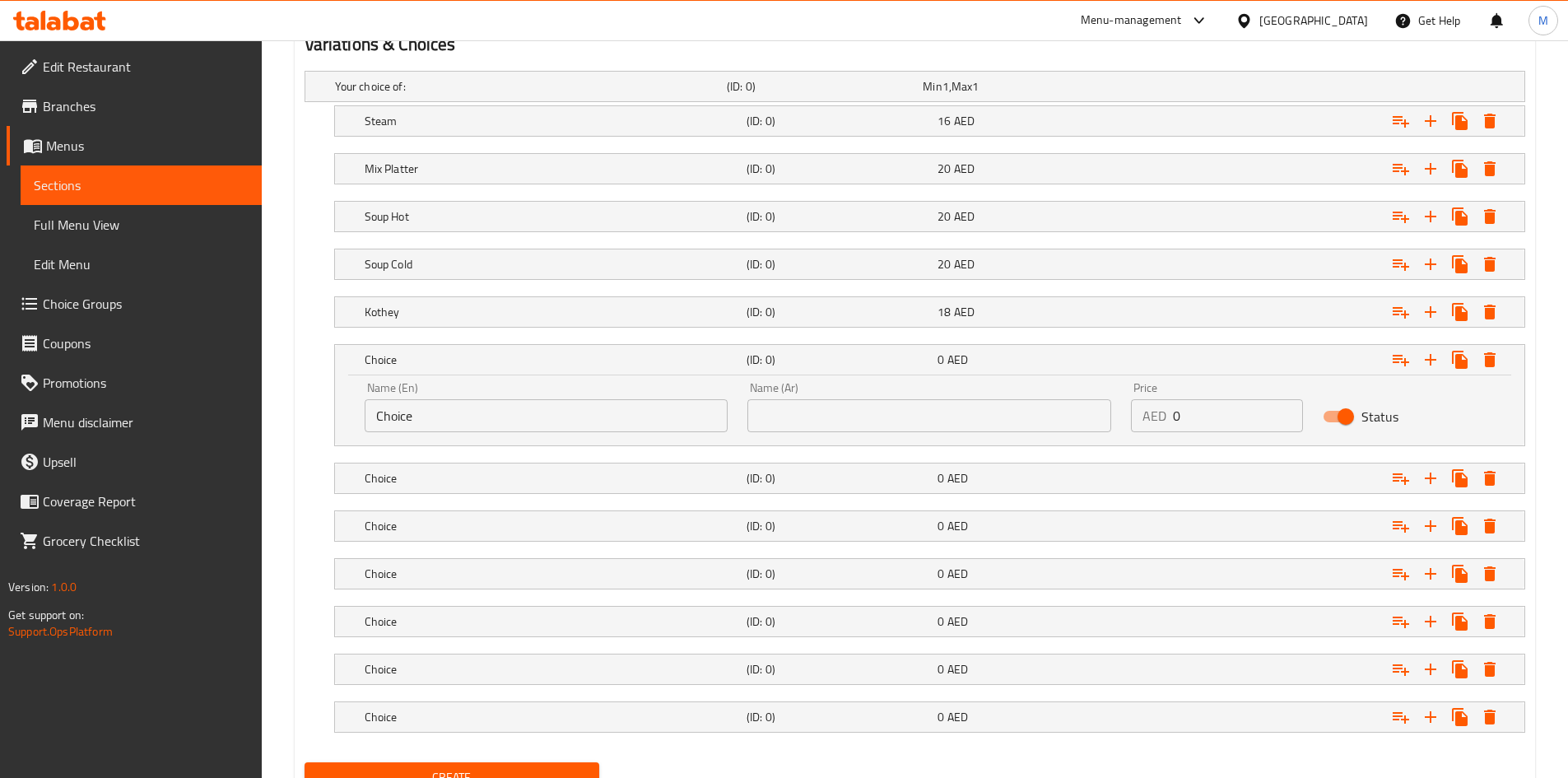
click at [478, 398] on div "Name (En) Choice Name (En)" at bounding box center [546, 407] width 364 height 50
click at [480, 408] on input "Choice" at bounding box center [546, 416] width 364 height 33
paste input "Laphing"
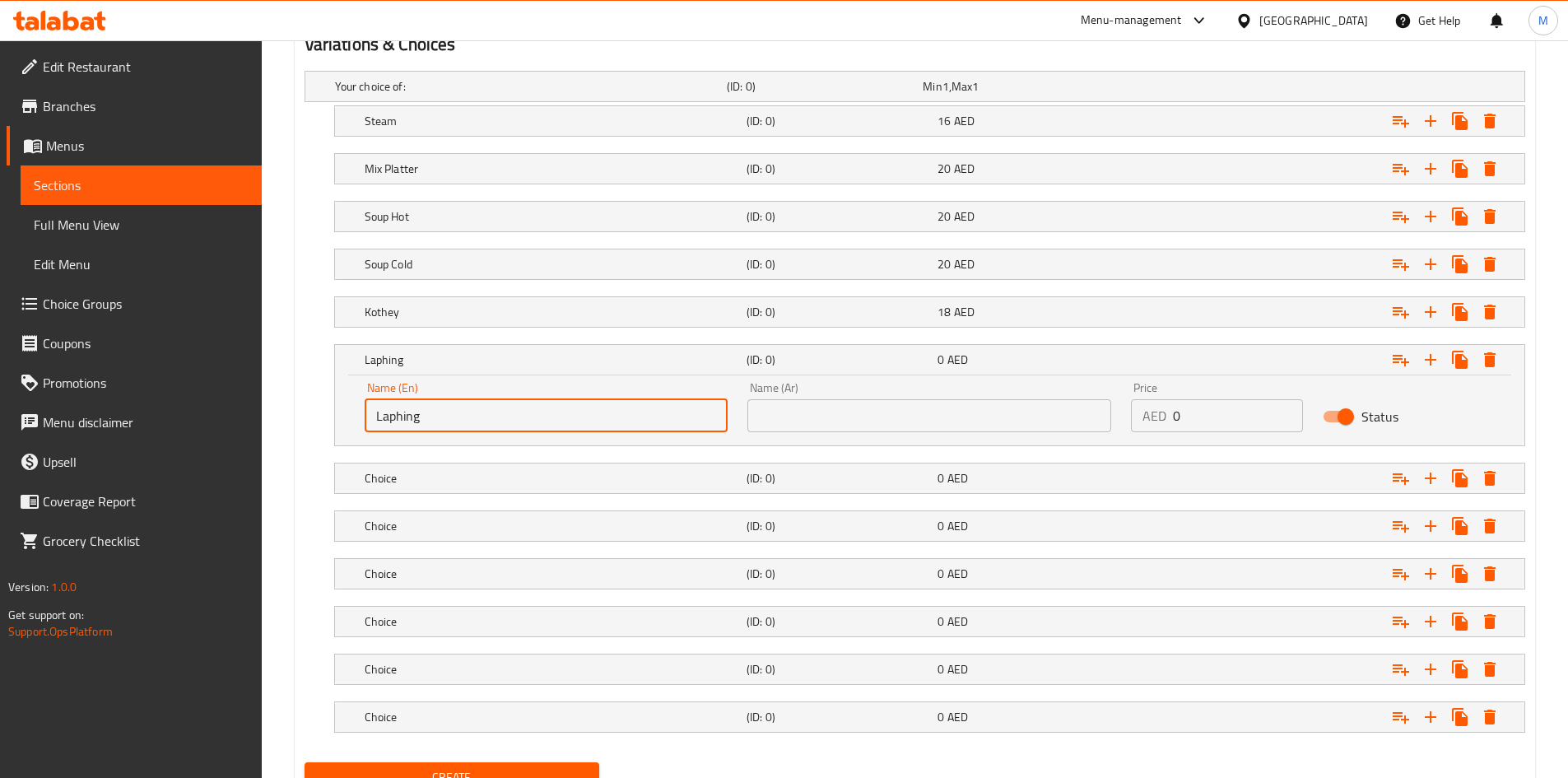
type input "Laphing"
click at [809, 417] on input "text" at bounding box center [929, 416] width 364 height 33
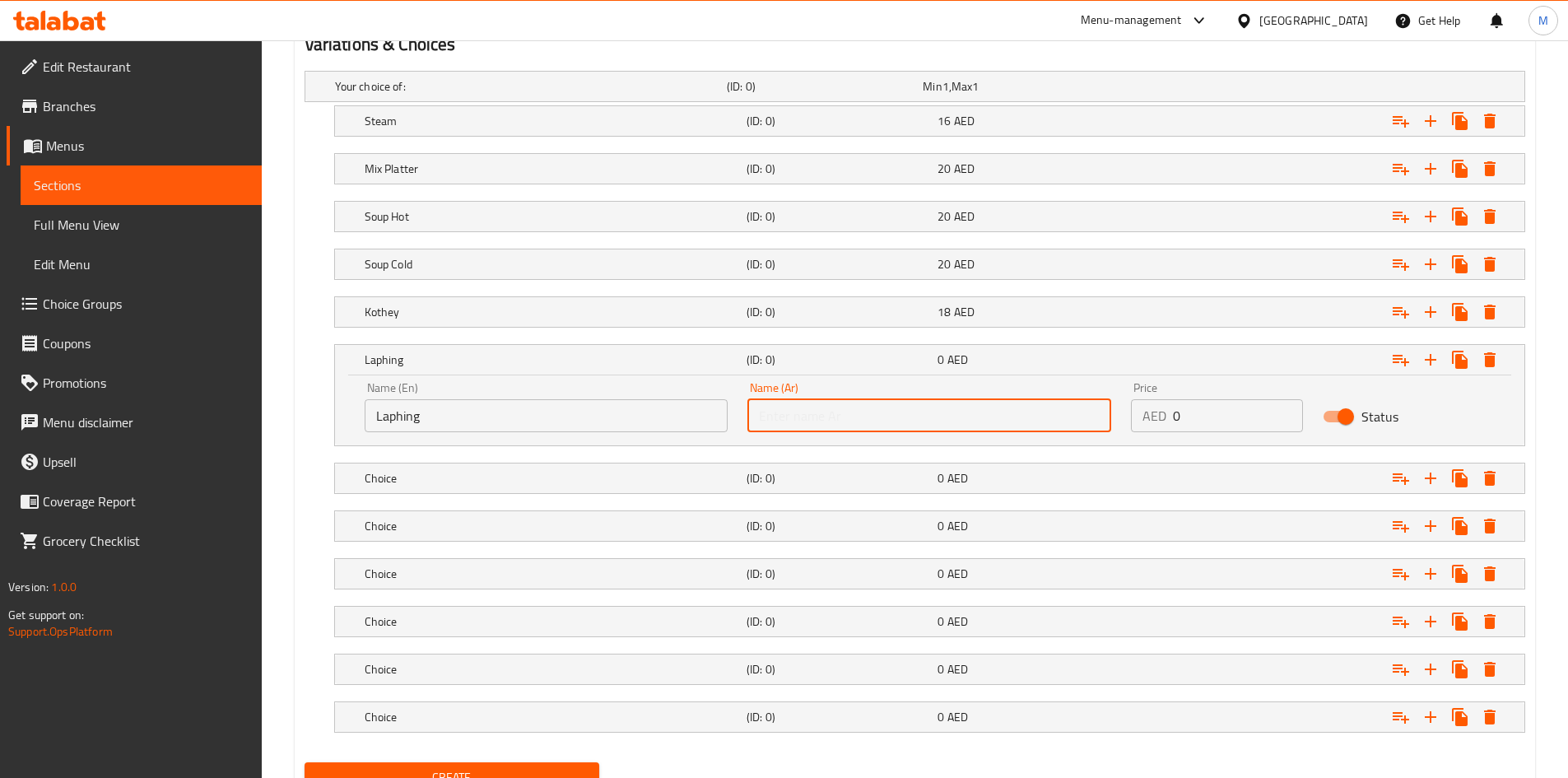
paste input "لافينج"
type input "لافينج"
click at [644, 364] on h5 "Laphing" at bounding box center [552, 359] width 375 height 16
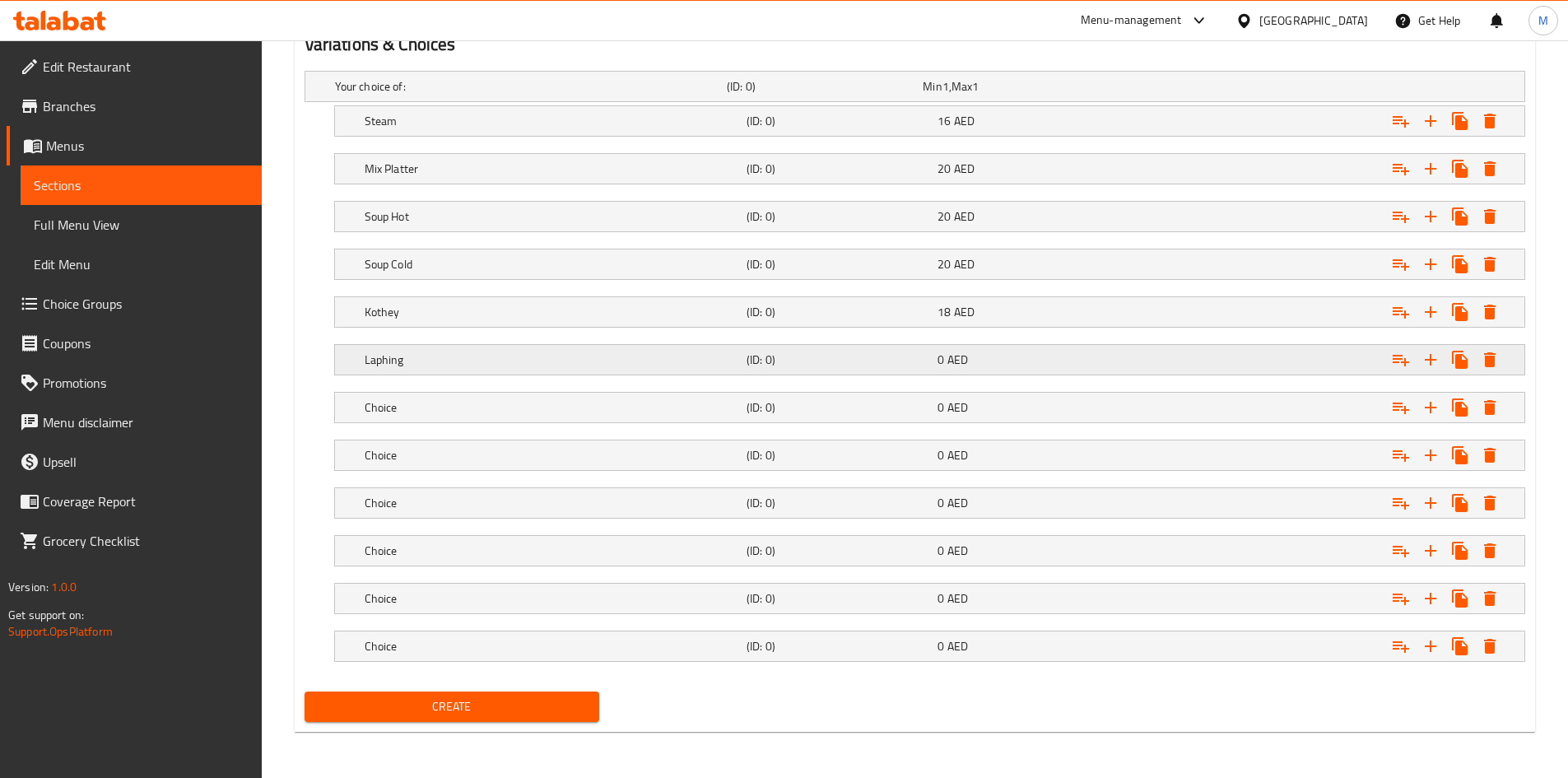
click at [1056, 375] on div "Laphing (ID: 0) 0 AED" at bounding box center [934, 359] width 1147 height 36
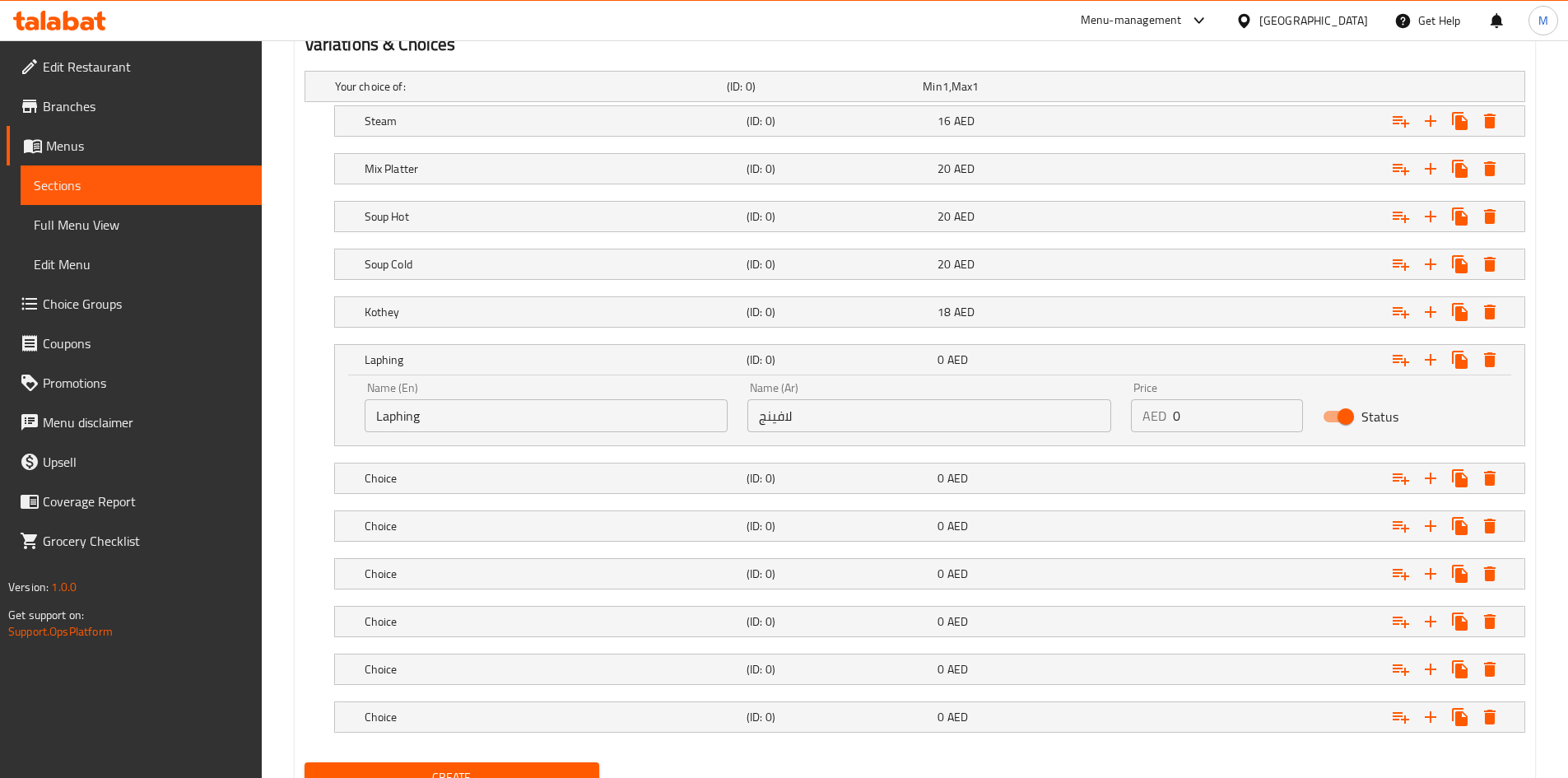
click at [1196, 417] on input "0" at bounding box center [1238, 416] width 130 height 33
type input "16"
click at [597, 370] on div "Laphing" at bounding box center [552, 359] width 382 height 23
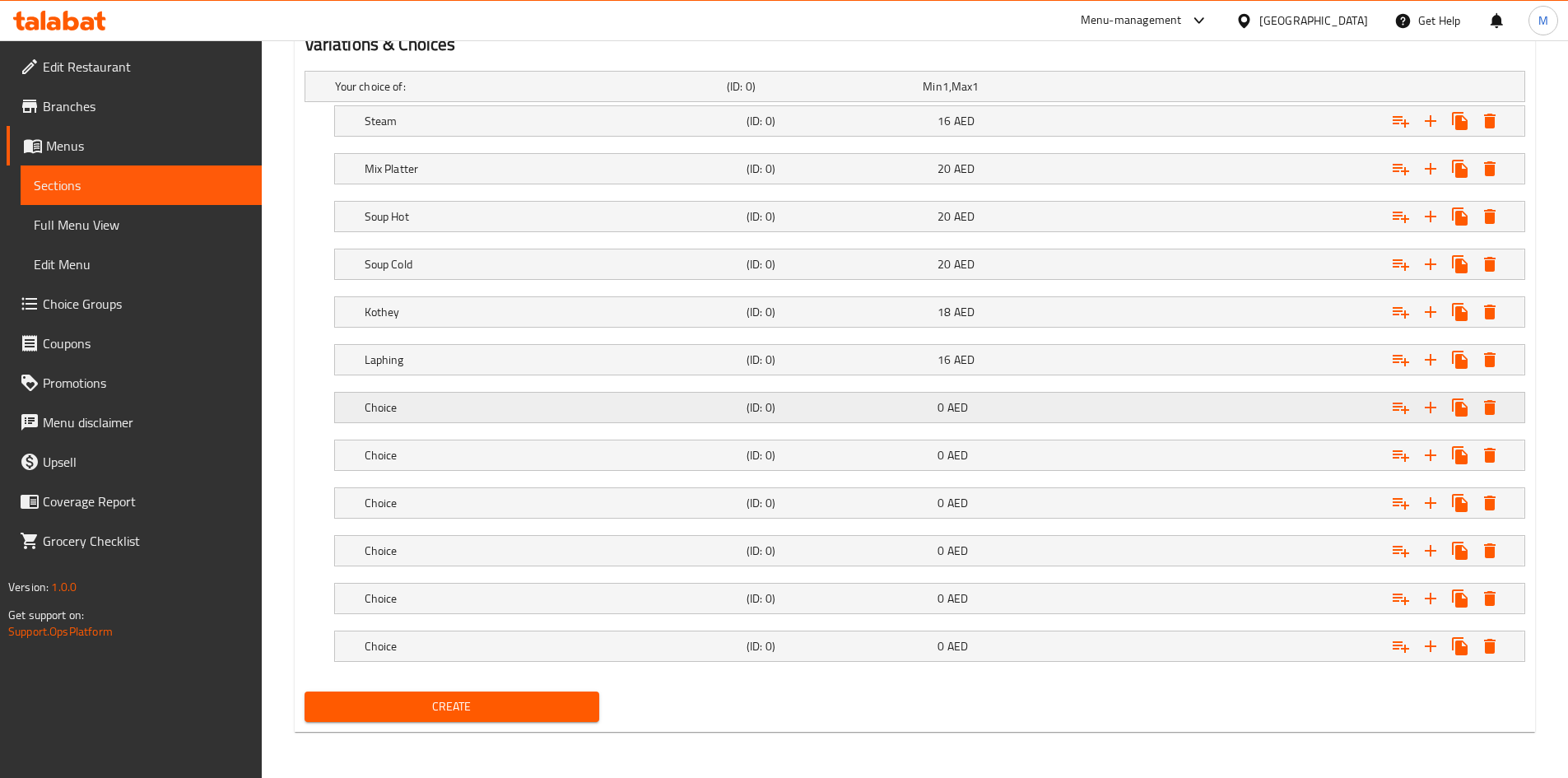
click at [543, 408] on h5 "Choice" at bounding box center [552, 408] width 375 height 16
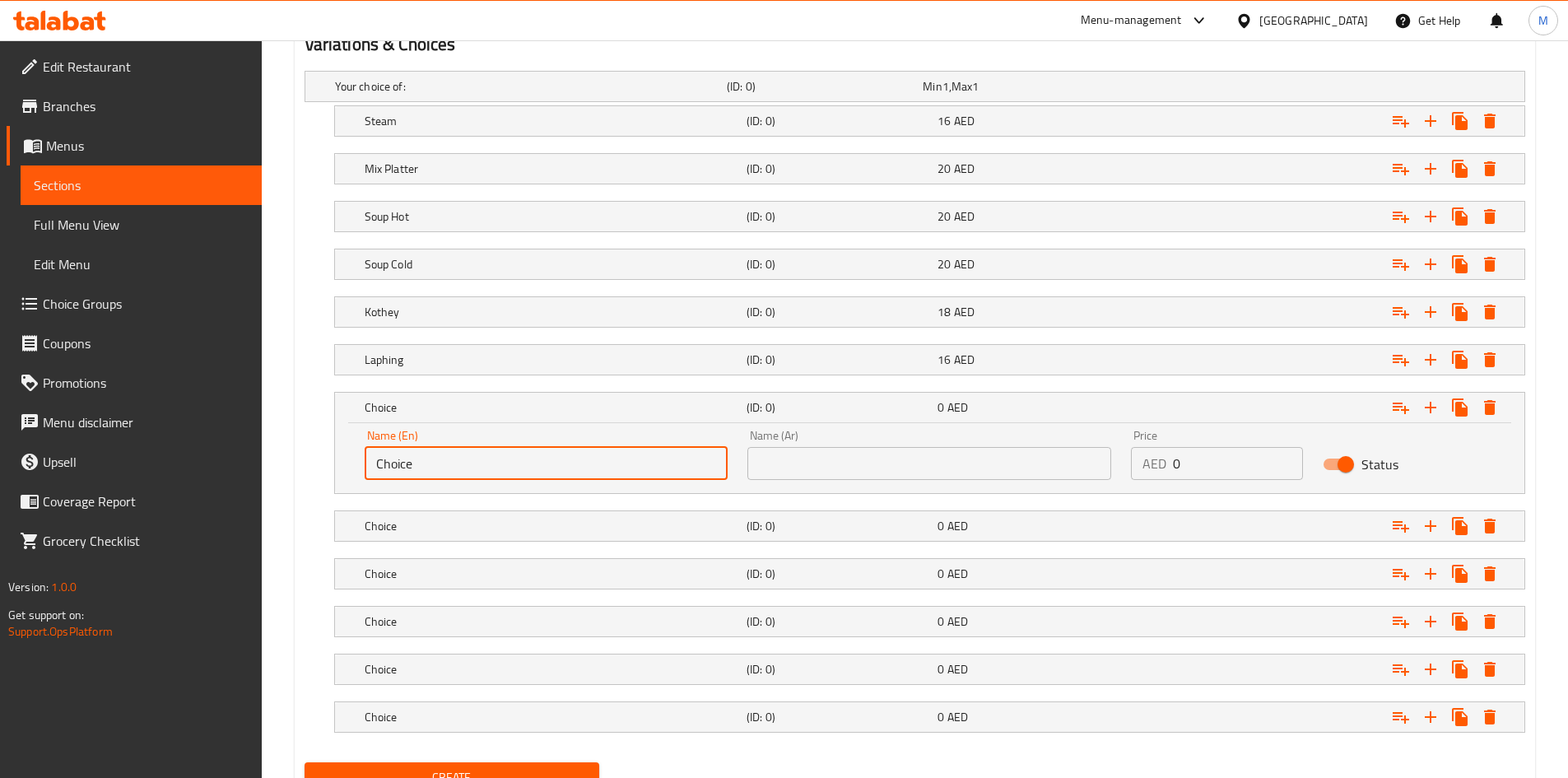
click at [471, 447] on input "Choice" at bounding box center [546, 463] width 364 height 33
paste input "Fry"
type input "Fry"
click at [805, 472] on input "text" at bounding box center [929, 463] width 364 height 33
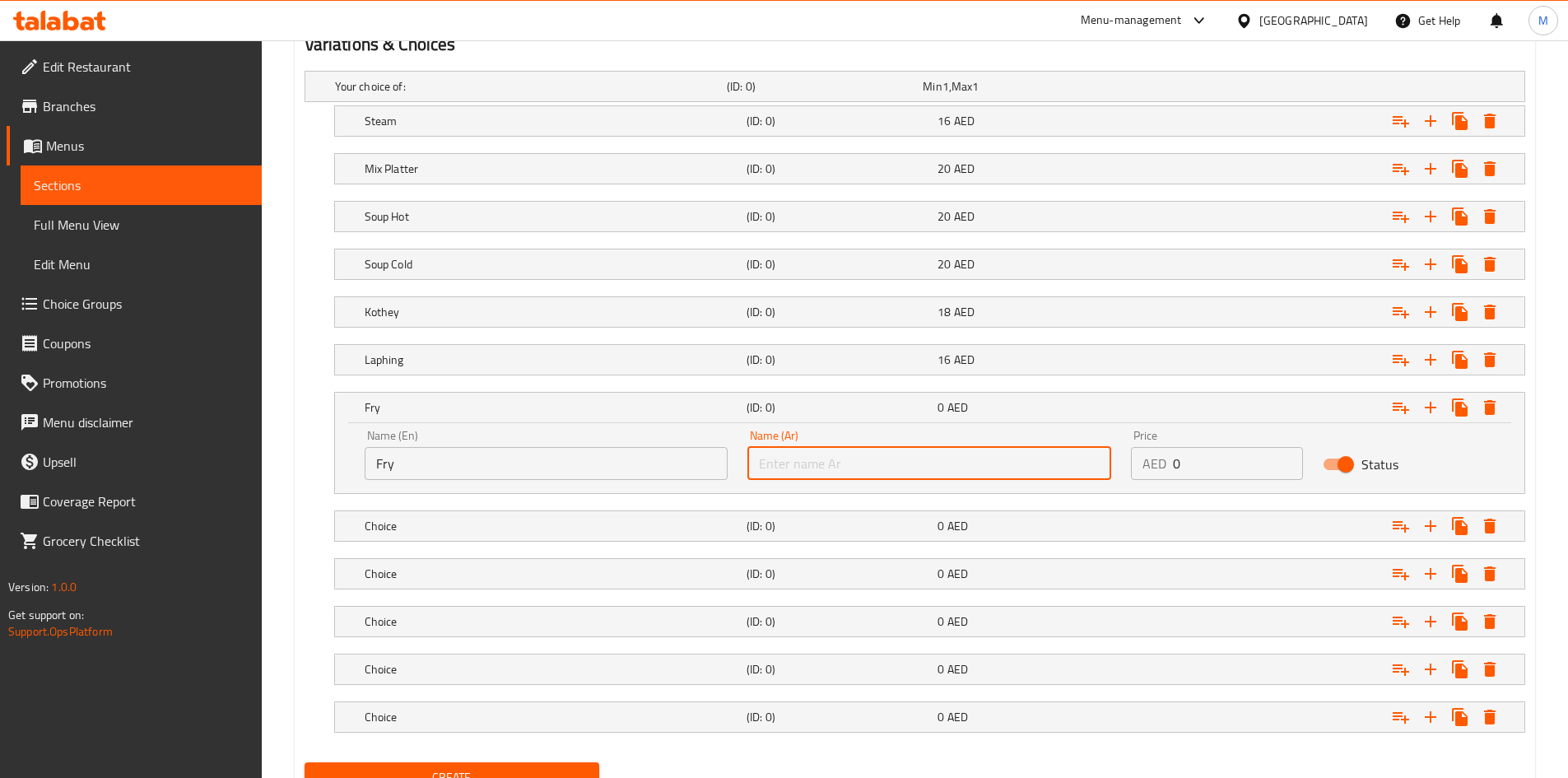
paste input "مقلي"
type input "مقلي"
click at [1207, 455] on input "0" at bounding box center [1238, 463] width 130 height 33
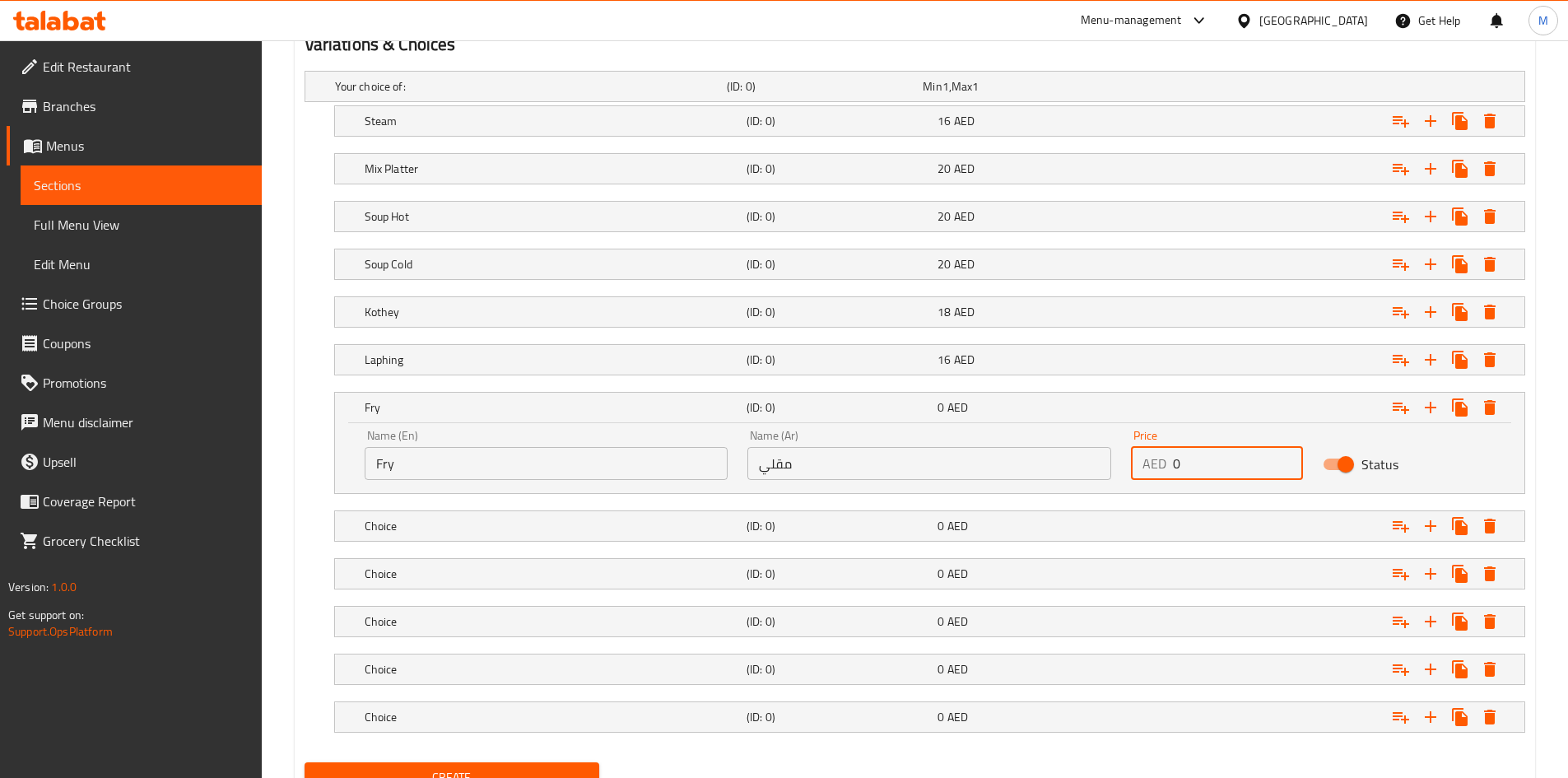
click at [1207, 455] on input "0" at bounding box center [1238, 463] width 130 height 33
type input "18"
click at [693, 405] on h5 "Fry" at bounding box center [552, 408] width 375 height 16
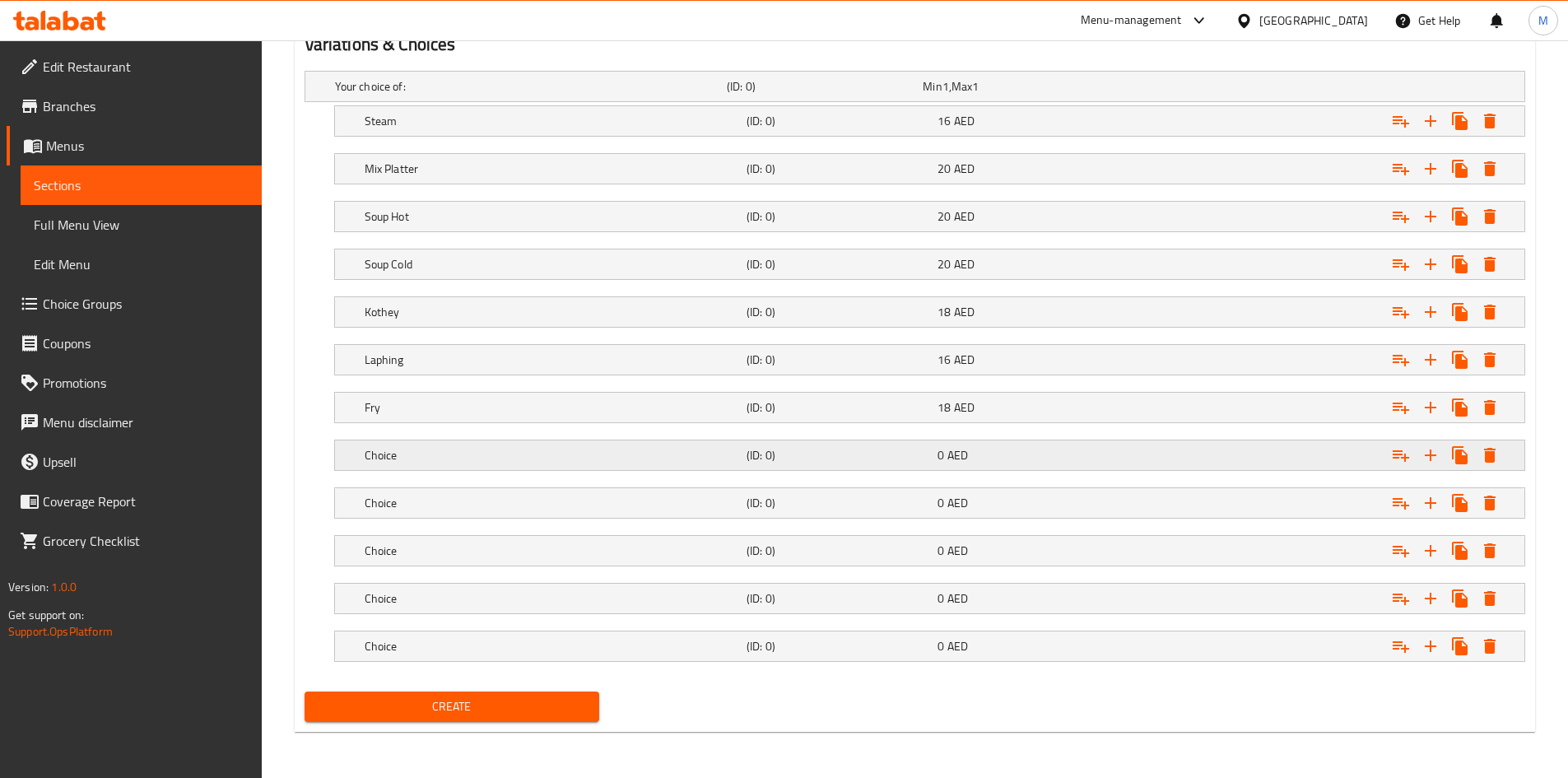
drag, startPoint x: 547, startPoint y: 459, endPoint x: 552, endPoint y: 444, distance: 15.8
click at [548, 459] on h5 "Choice" at bounding box center [552, 455] width 375 height 16
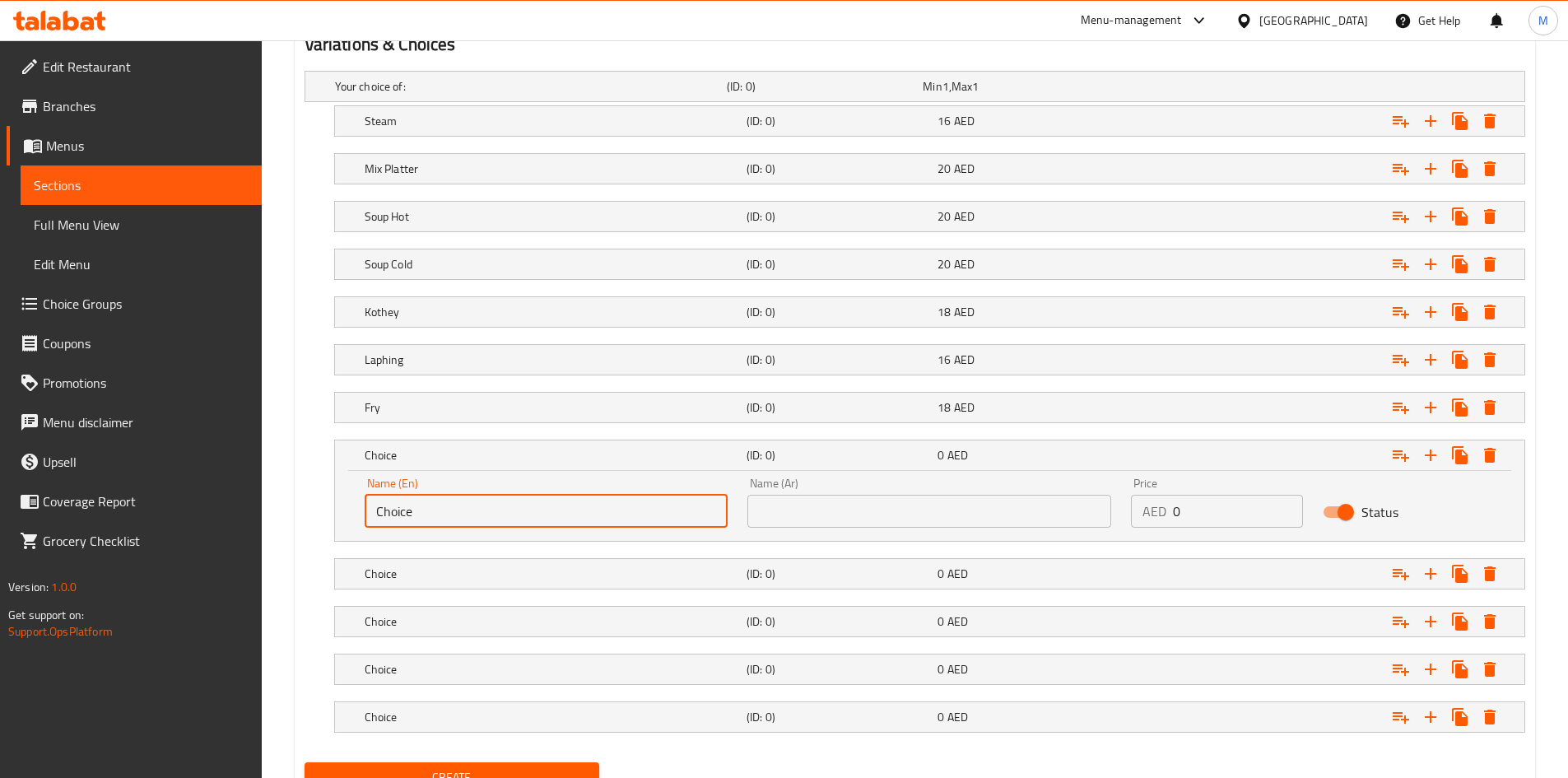
click at [476, 496] on input "Choice" at bounding box center [546, 511] width 364 height 33
click at [476, 501] on input "Choice" at bounding box center [546, 511] width 364 height 33
click at [477, 500] on input "Choice" at bounding box center [546, 511] width 364 height 33
paste input "ili"
type input "Chili"
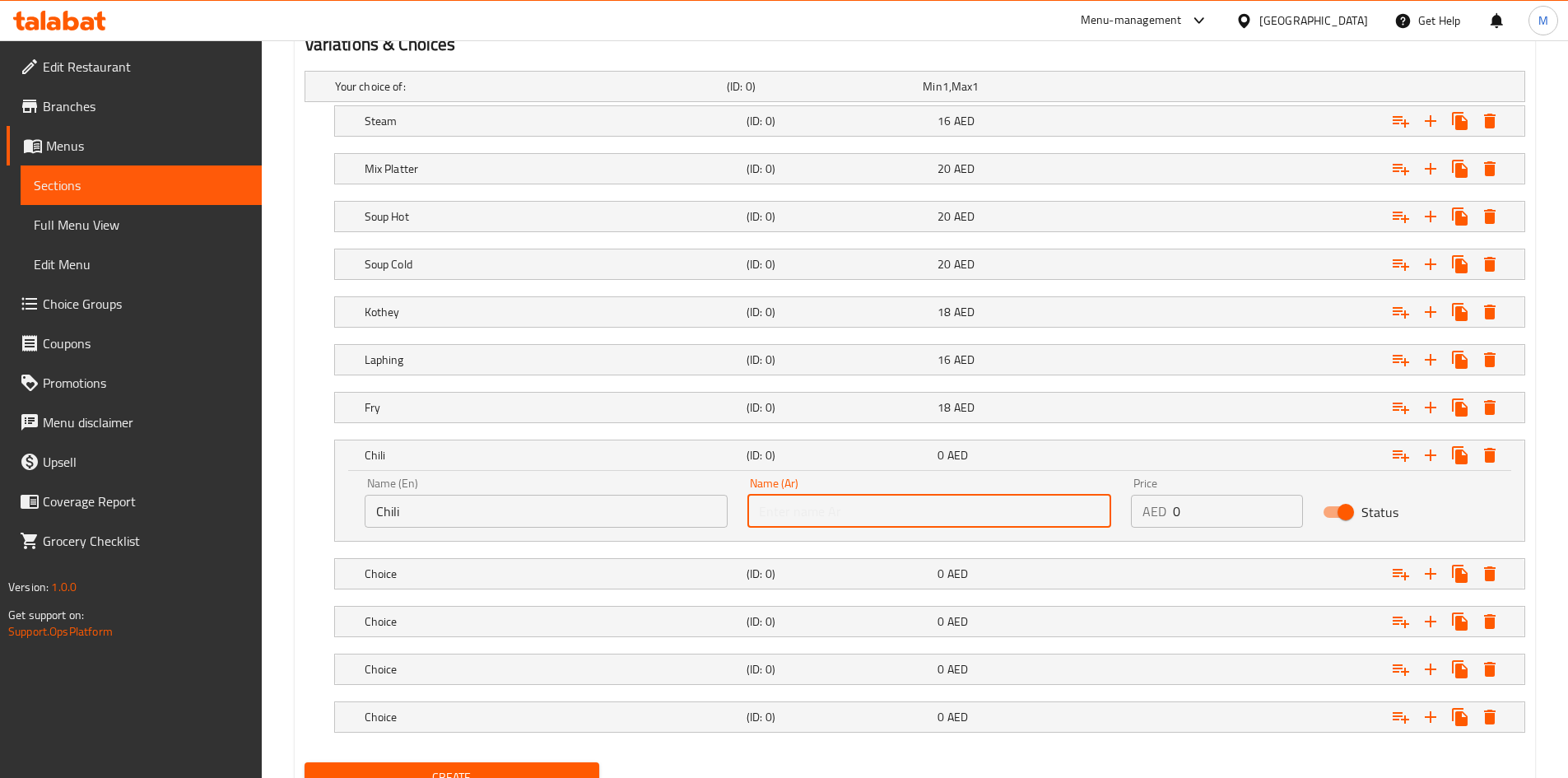
click at [824, 511] on input "text" at bounding box center [929, 511] width 364 height 33
paste input "حار"
type input "حار"
click at [1199, 502] on input "0" at bounding box center [1238, 511] width 130 height 33
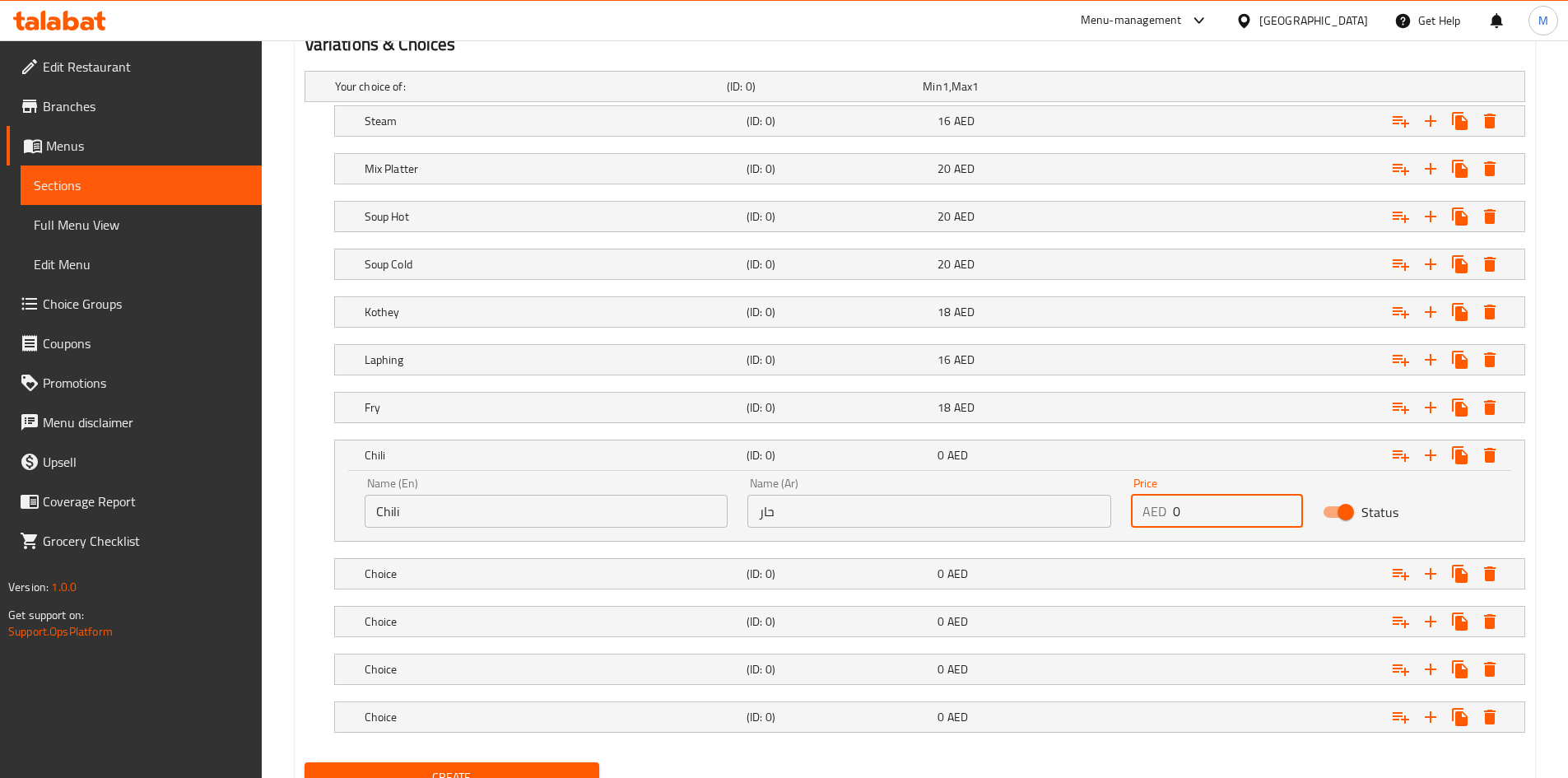
click at [1199, 502] on input "0" at bounding box center [1238, 511] width 130 height 33
type input "19"
click at [659, 454] on h5 "Chili" at bounding box center [552, 455] width 375 height 16
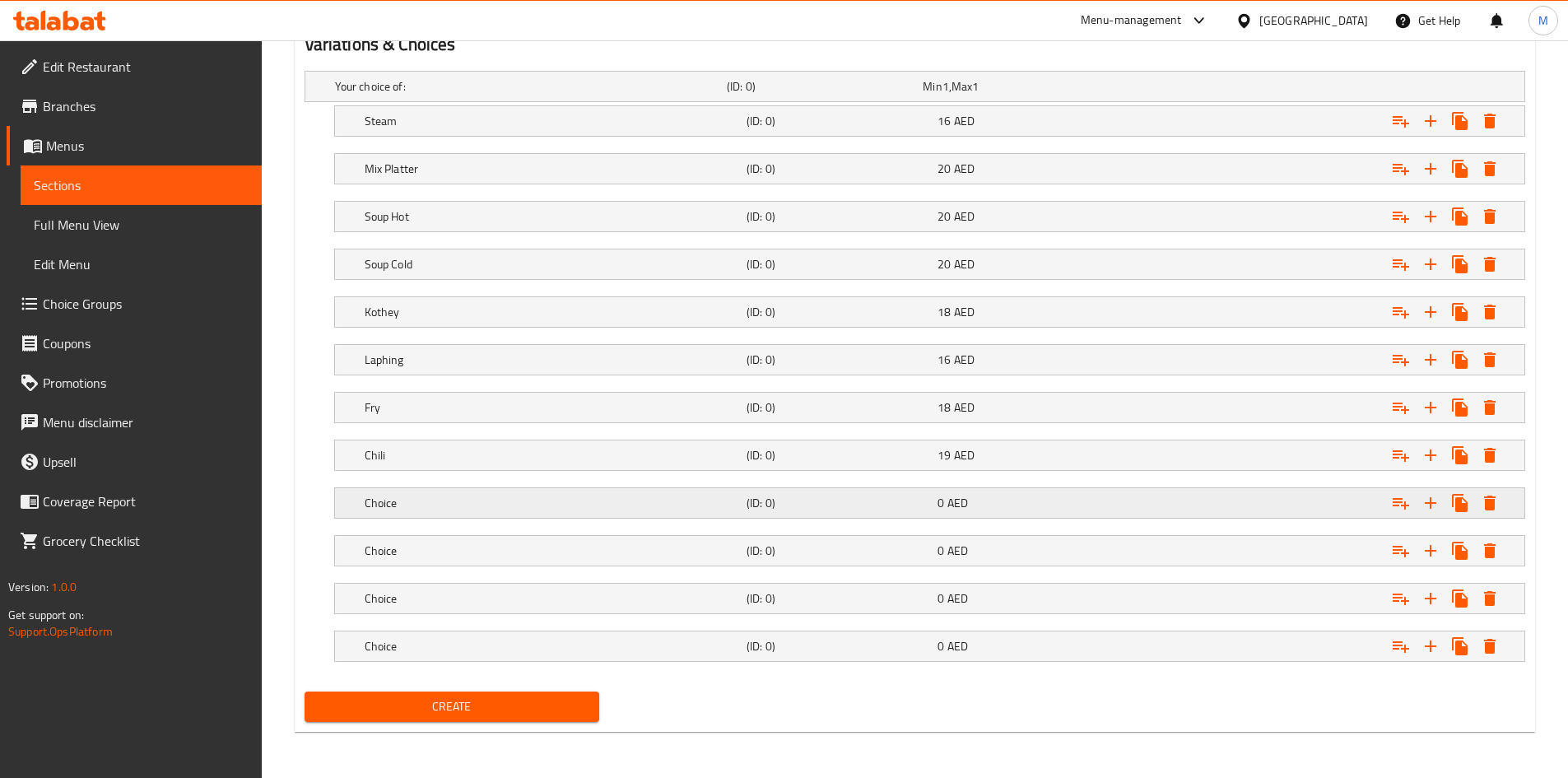
click at [451, 501] on h5 "Choice" at bounding box center [552, 503] width 375 height 16
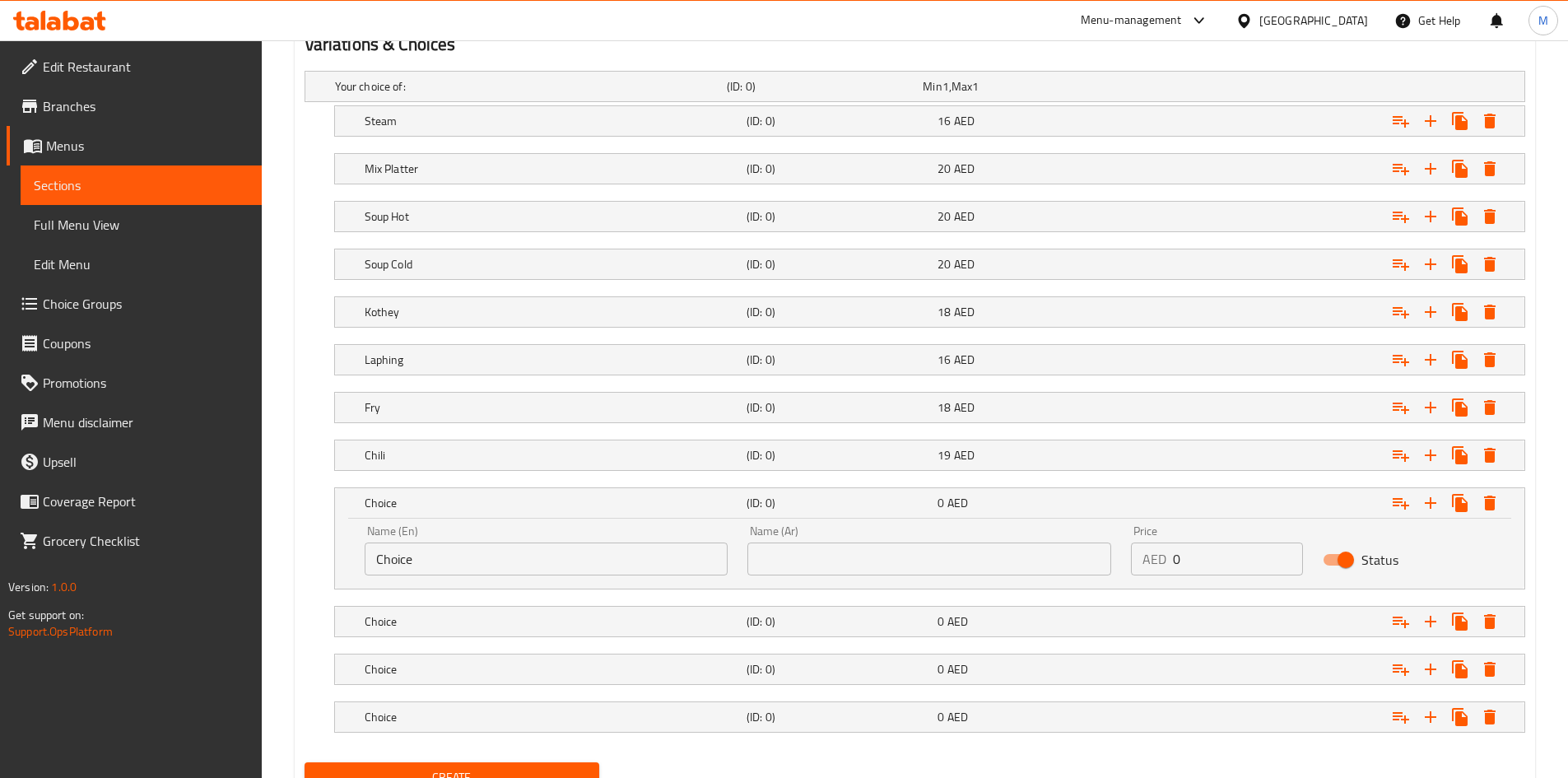
click at [482, 559] on input "Choice" at bounding box center [546, 559] width 364 height 33
paste input "Sadeko"
type input "Sadeko"
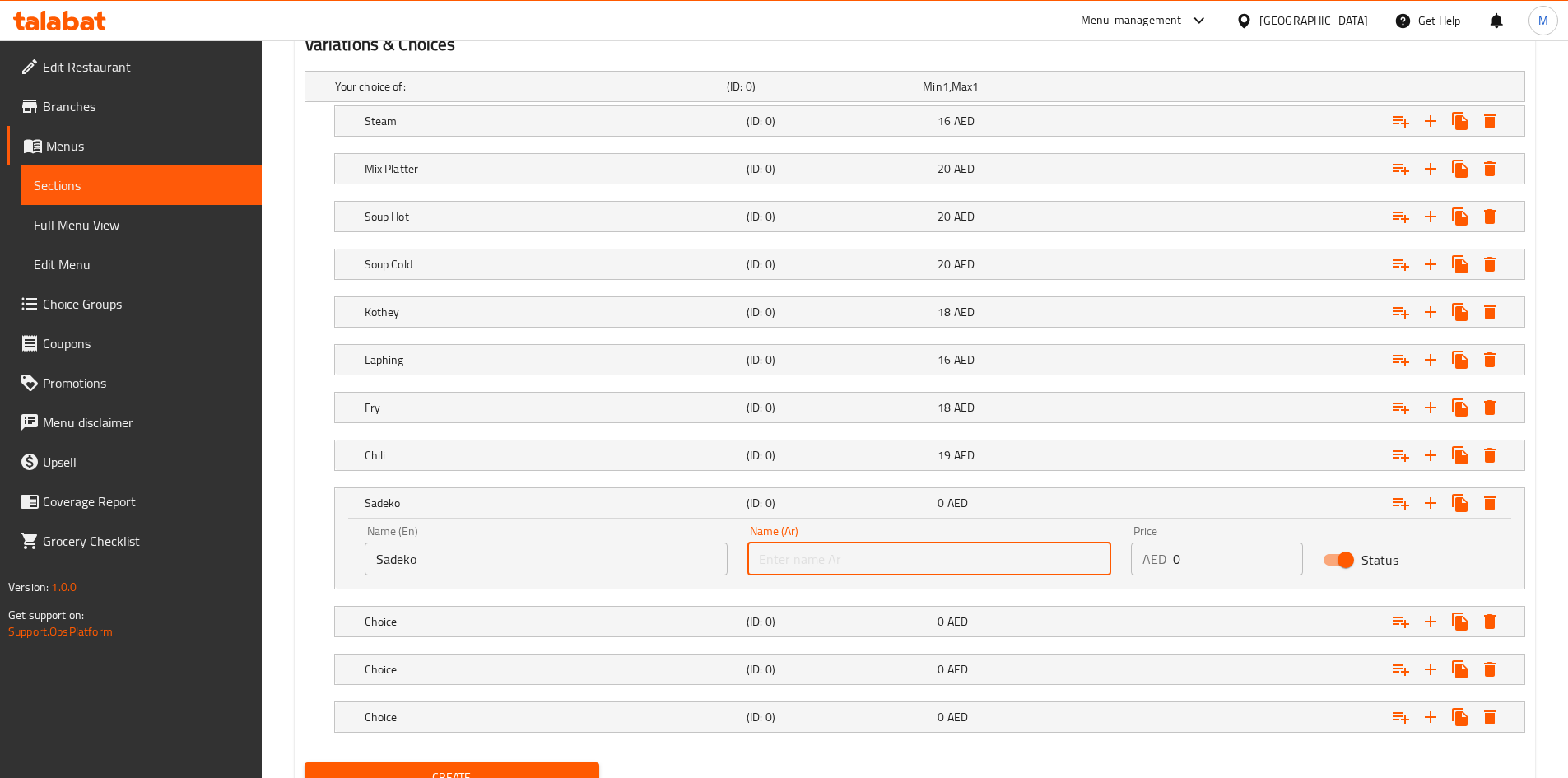
click at [798, 554] on input "text" at bounding box center [929, 559] width 364 height 33
paste input "ساديكو"
type input "ساديكو"
click at [1199, 557] on input "0" at bounding box center [1238, 559] width 130 height 33
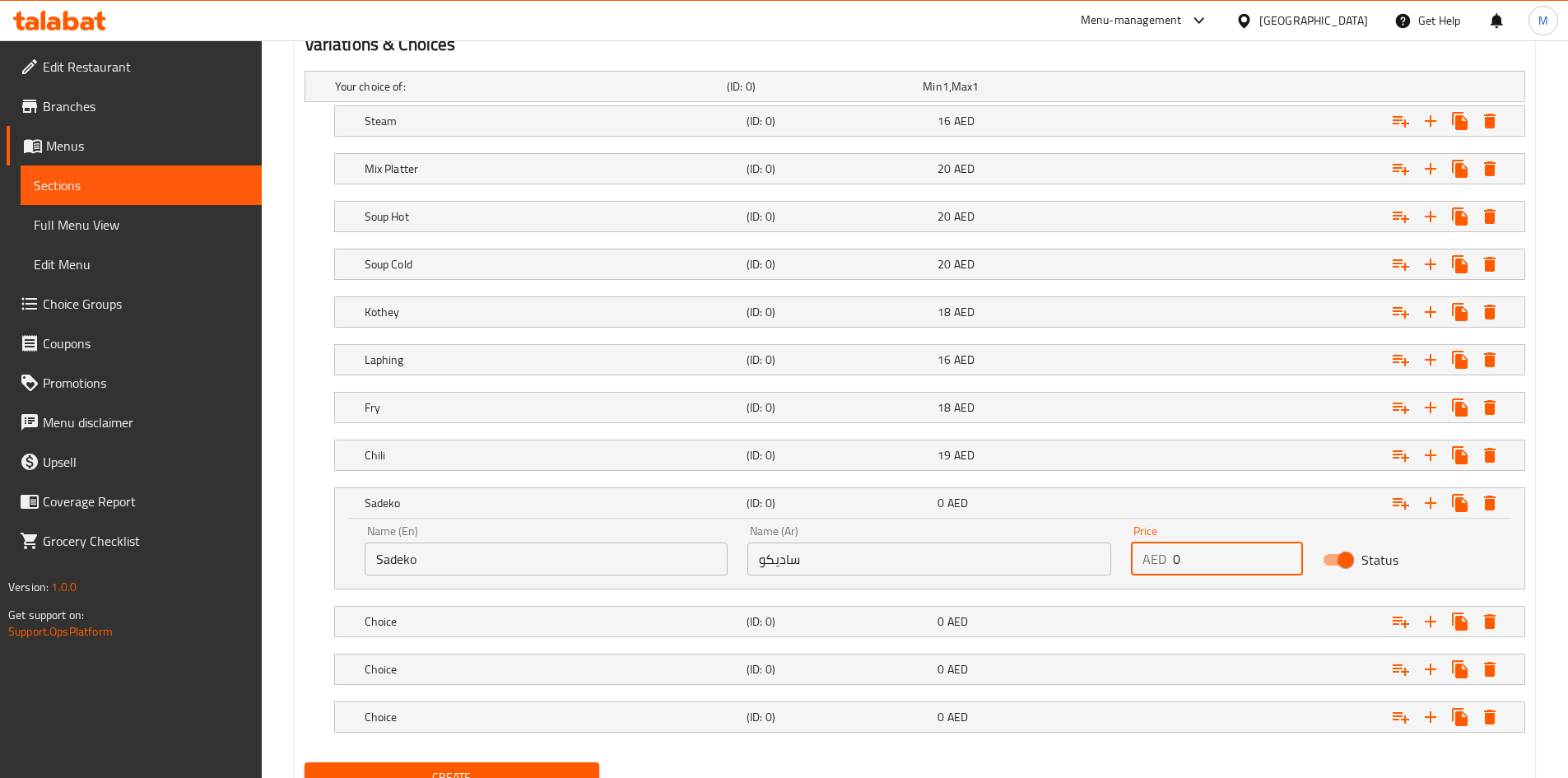
click at [1199, 557] on input "0" at bounding box center [1238, 559] width 130 height 33
type input "19"
click at [685, 505] on h5 "Sadeko" at bounding box center [552, 503] width 375 height 16
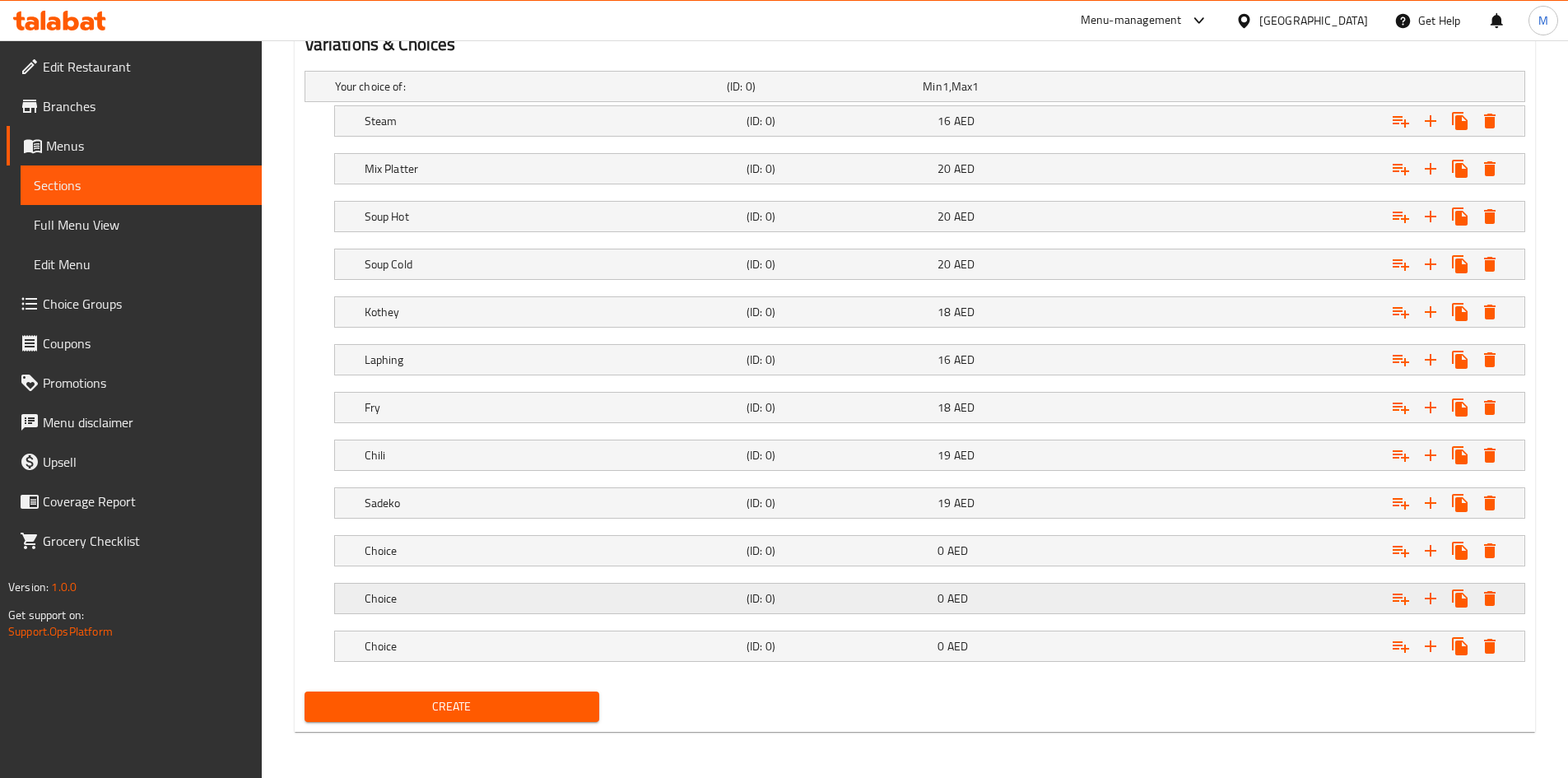
click at [410, 616] on div "Choice (ID: 0) 0 AED" at bounding box center [934, 598] width 1147 height 36
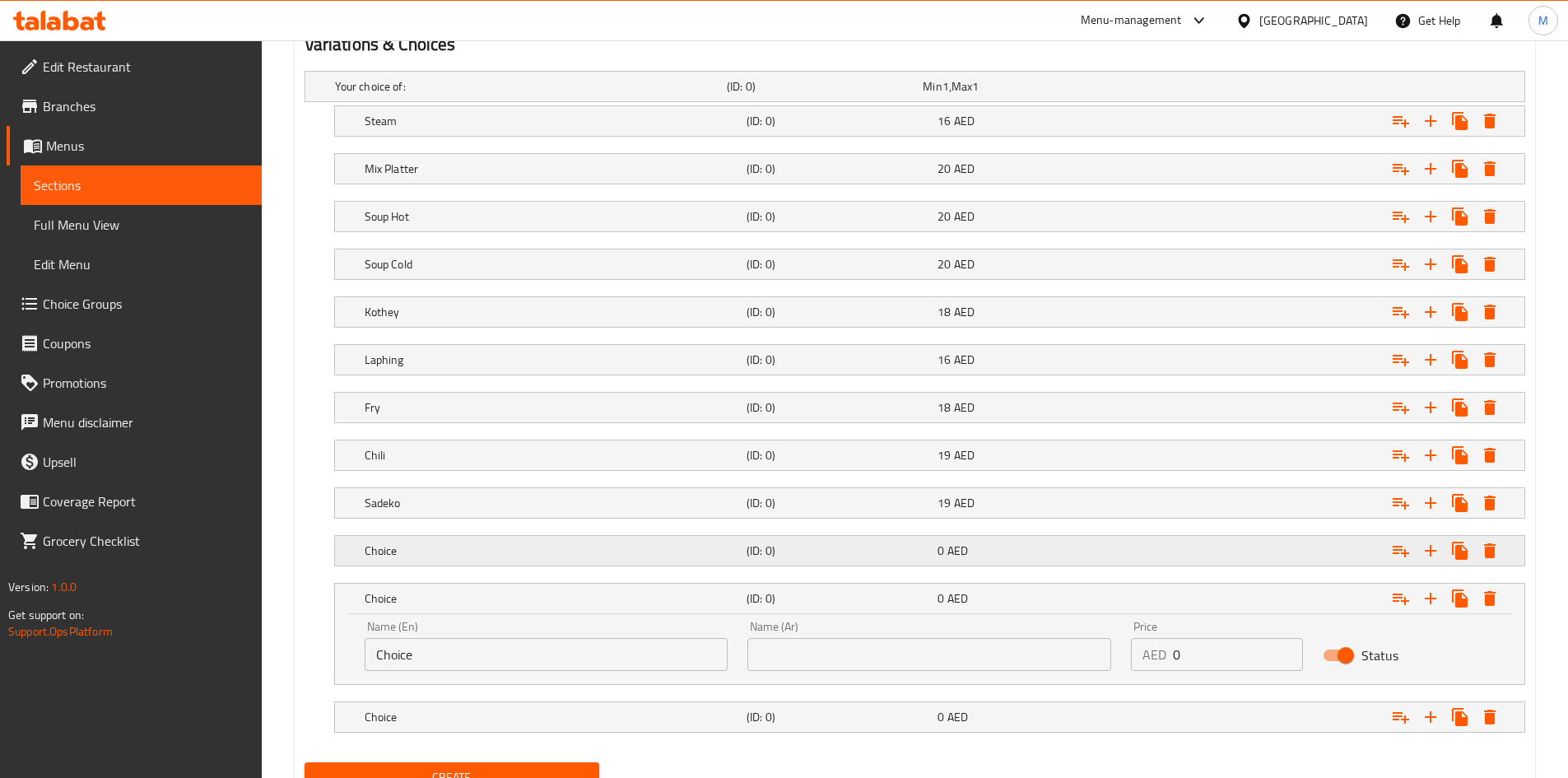
click at [435, 533] on div "Choice (ID: 0) 0 AED" at bounding box center [934, 551] width 1147 height 36
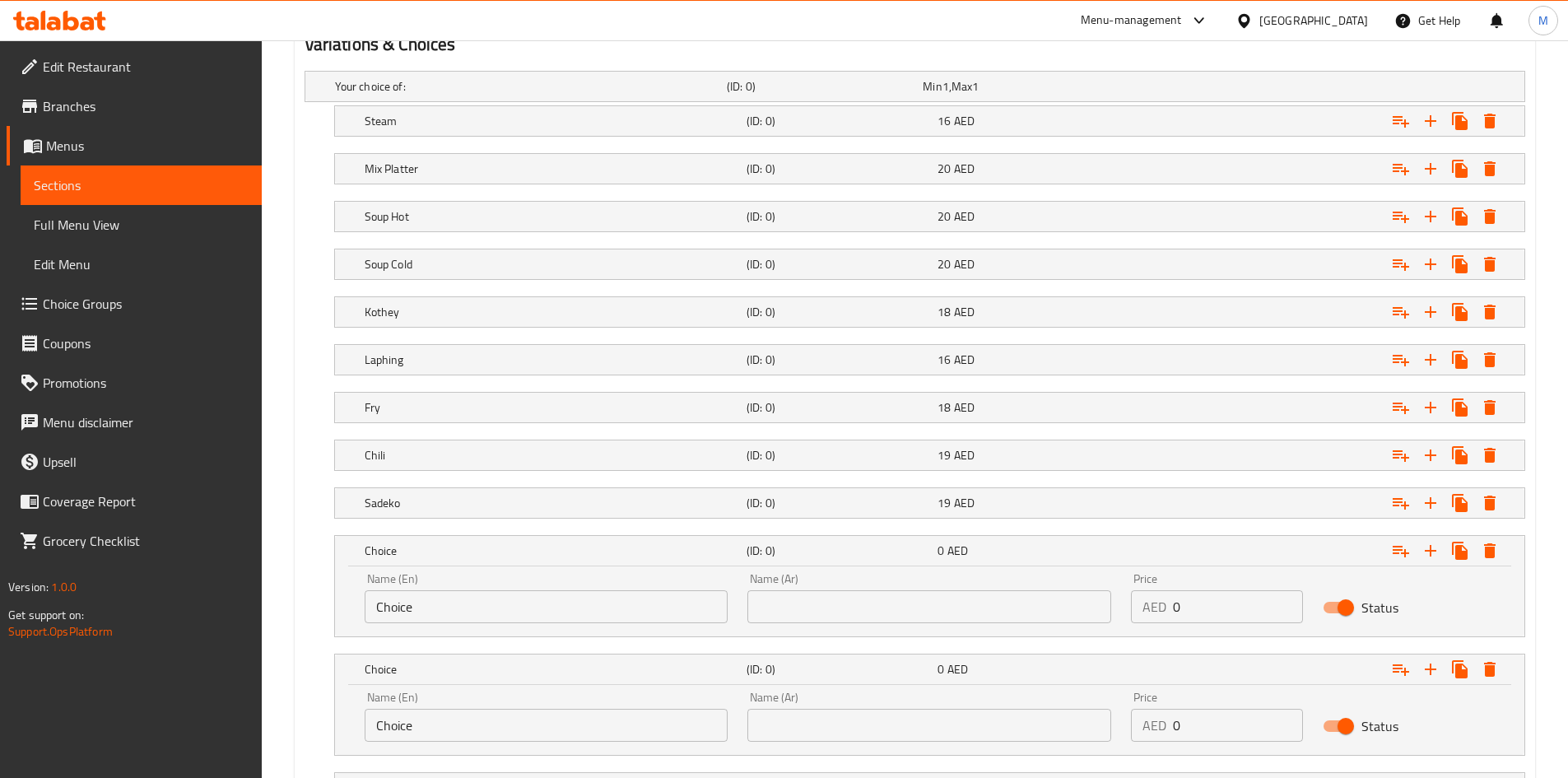
click at [475, 627] on div "Name (En) Choice Name (En)" at bounding box center [546, 597] width 383 height 70
click at [475, 607] on input "Choice" at bounding box center [546, 607] width 364 height 33
paste input "Pressure Cooker Momo"
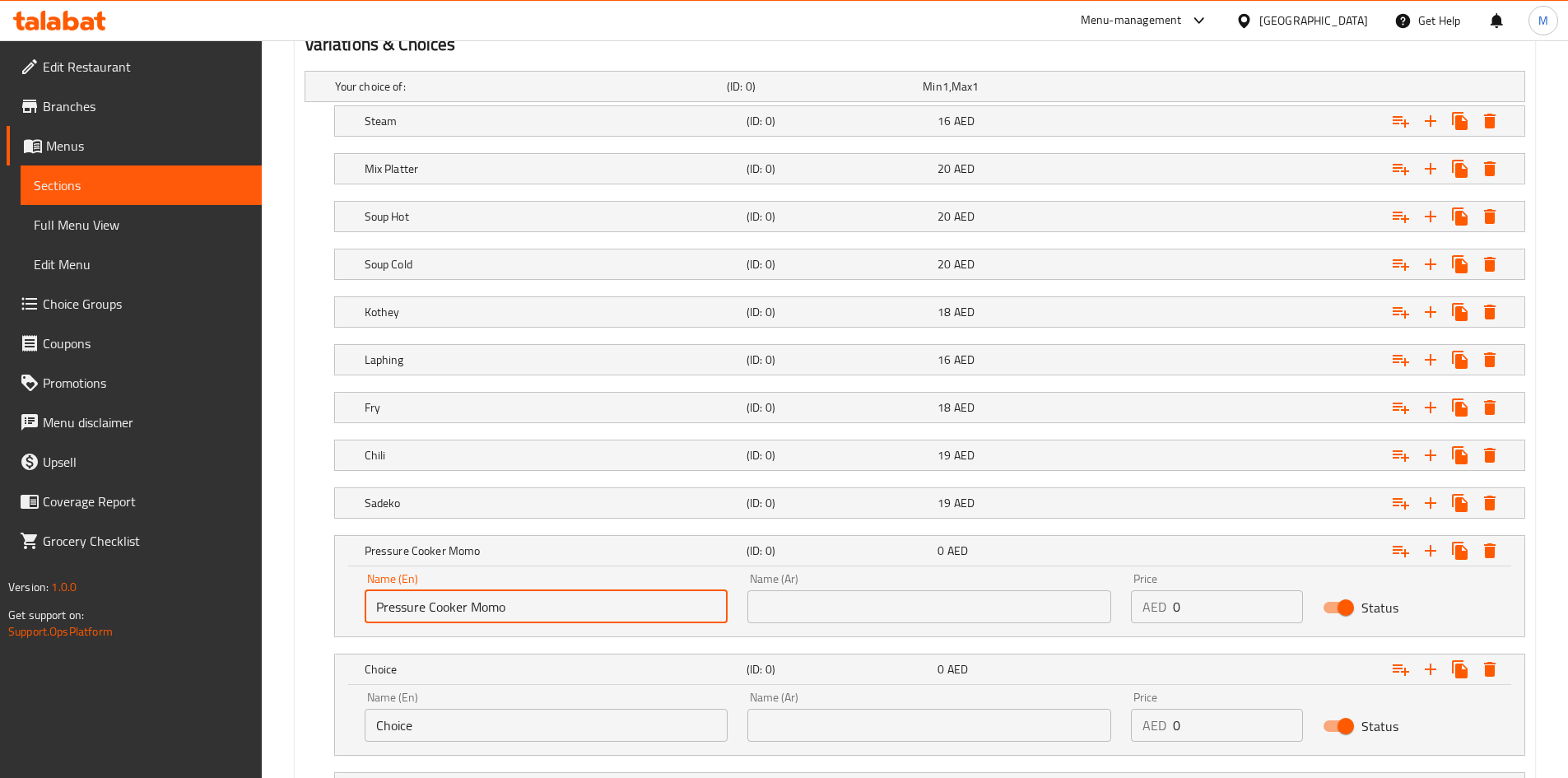
type input "Pressure Cooker Momo"
click at [838, 585] on div "Name (Ar) Name (Ar)" at bounding box center [929, 597] width 364 height 50
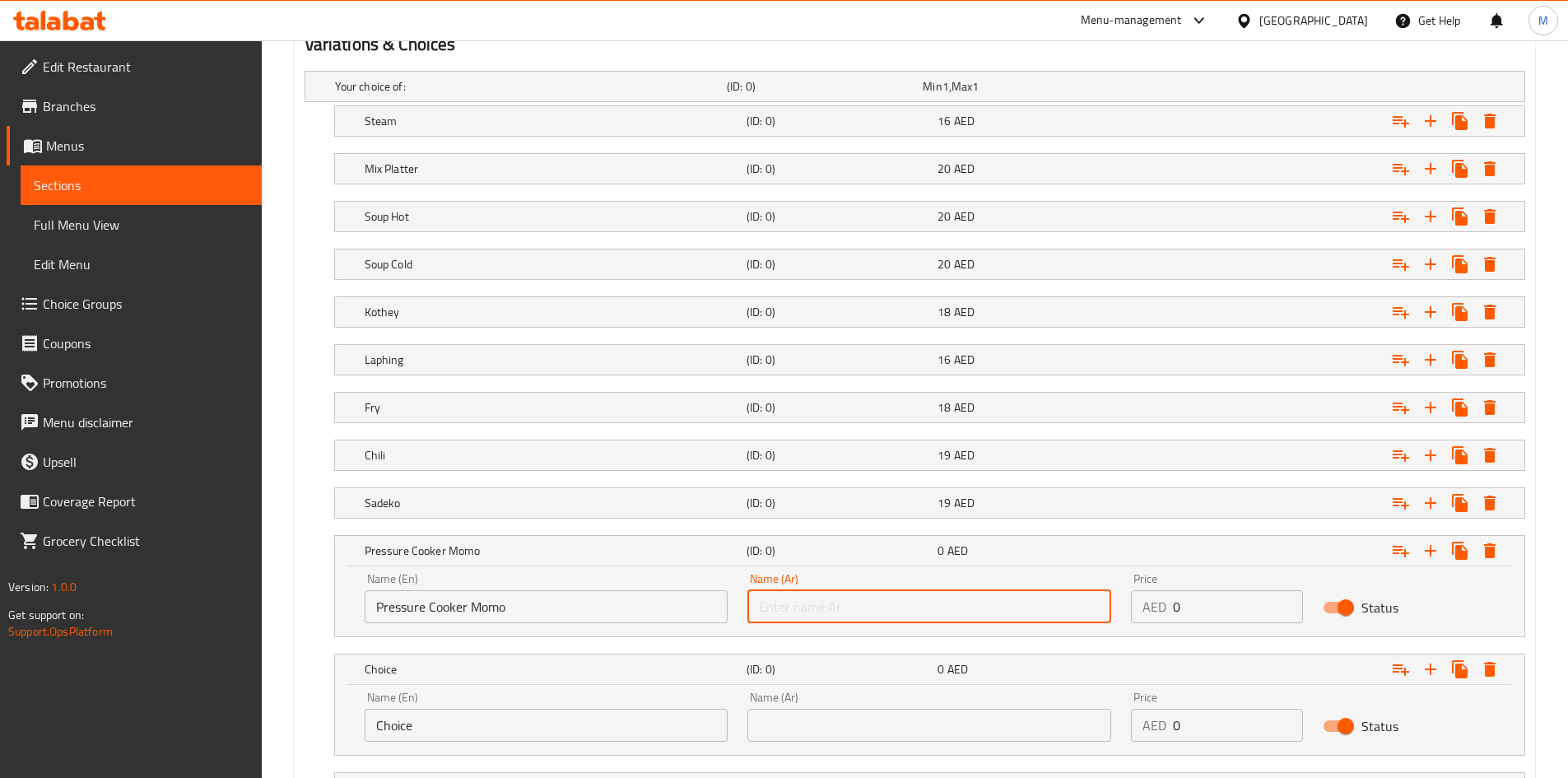
click at [839, 593] on input "text" at bounding box center [929, 607] width 364 height 33
paste input "مومو في قدر الضغط"
type input "مومو في قدر الضغط"
click at [1224, 610] on input "0" at bounding box center [1238, 607] width 130 height 33
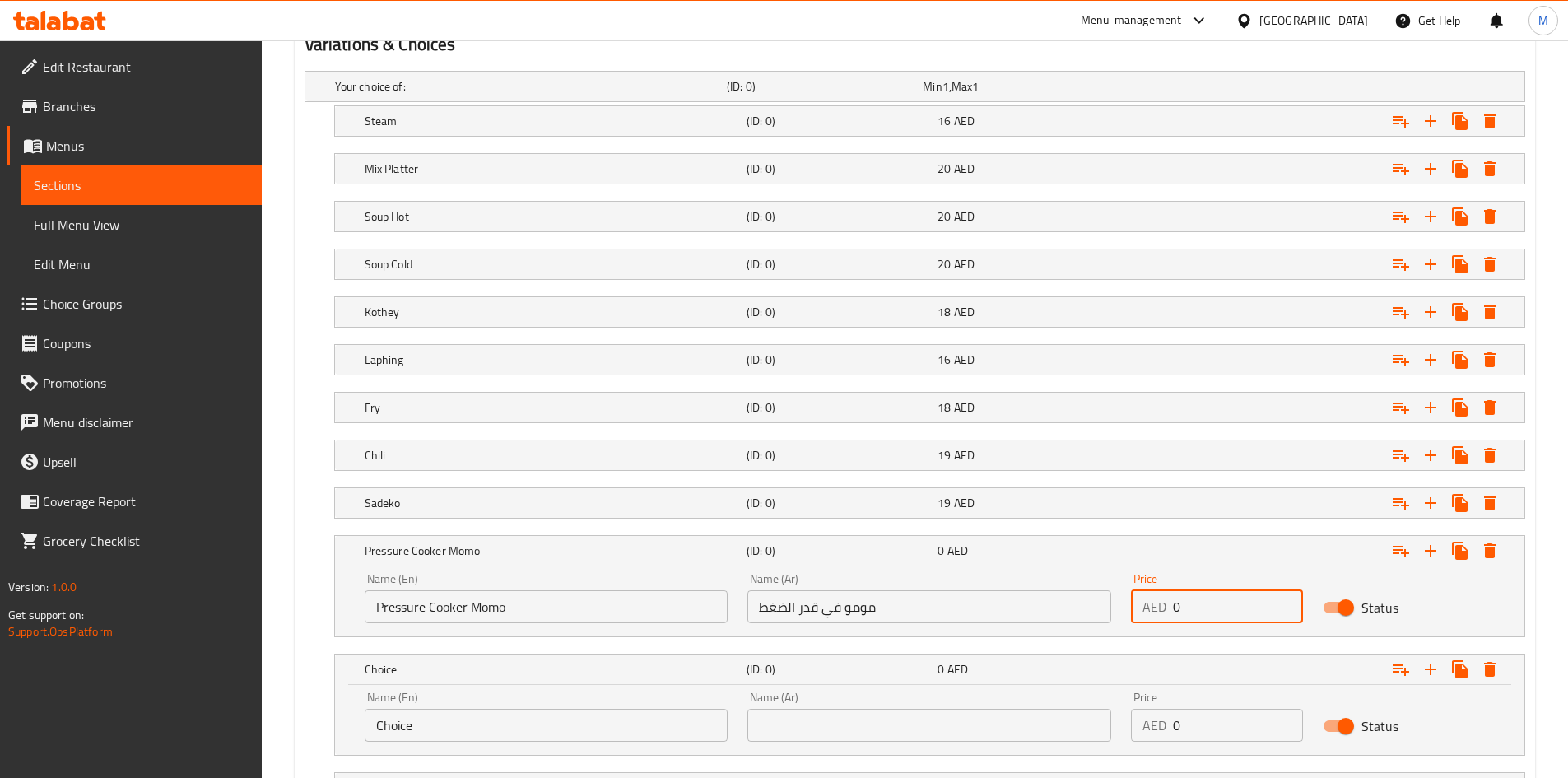
click at [1225, 610] on input "0" at bounding box center [1238, 607] width 130 height 33
click at [1226, 610] on input "0" at bounding box center [1238, 607] width 130 height 33
type input "24"
click at [585, 558] on h5 "Pressure Cooker Momo" at bounding box center [552, 551] width 375 height 16
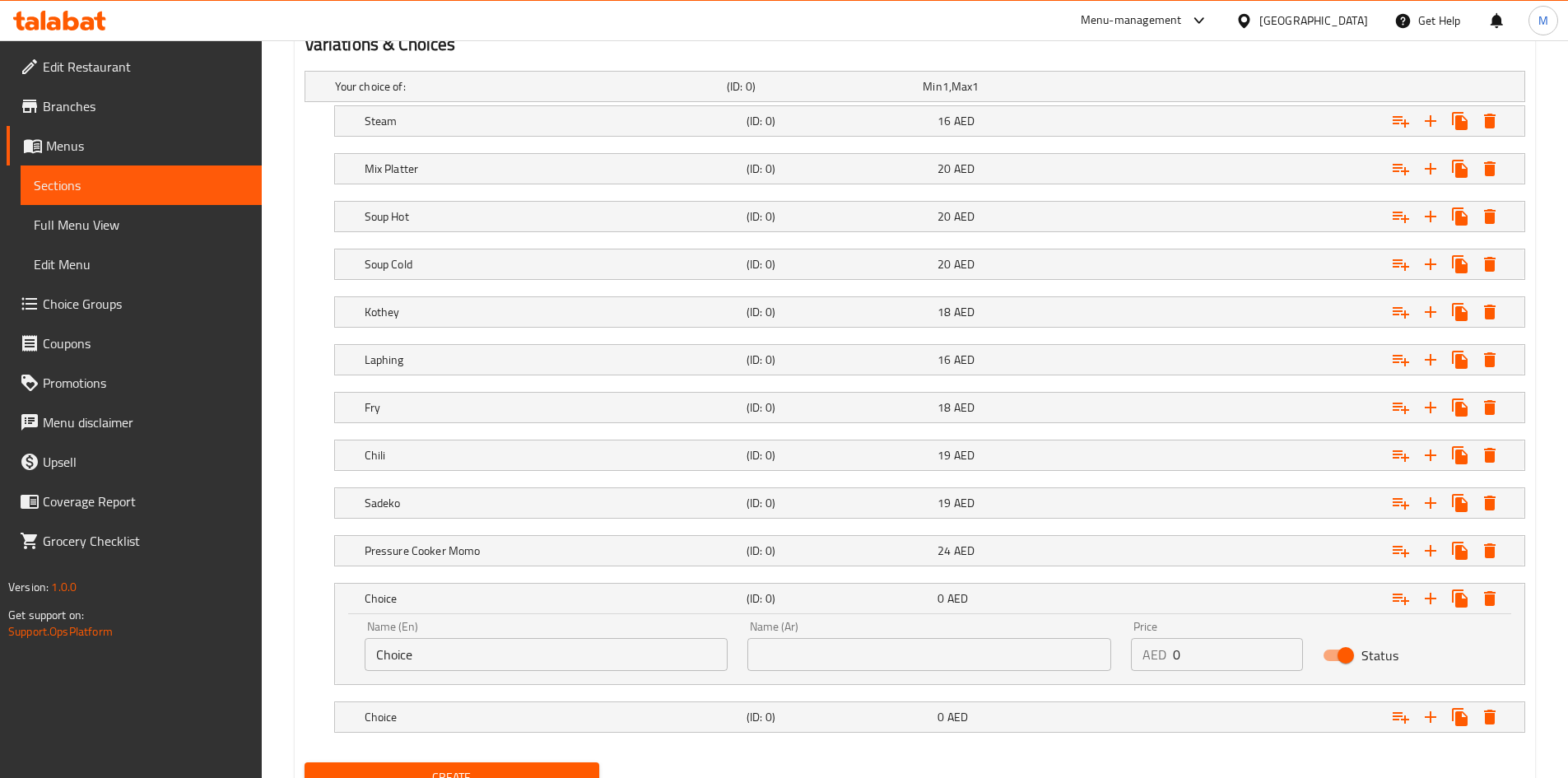
click at [473, 649] on input "Choice" at bounding box center [546, 654] width 364 height 33
click at [474, 648] on input "Choice" at bounding box center [546, 654] width 364 height 33
paste input "Sizziler"
type input "Sizziler"
click at [843, 648] on input "text" at bounding box center [929, 654] width 364 height 33
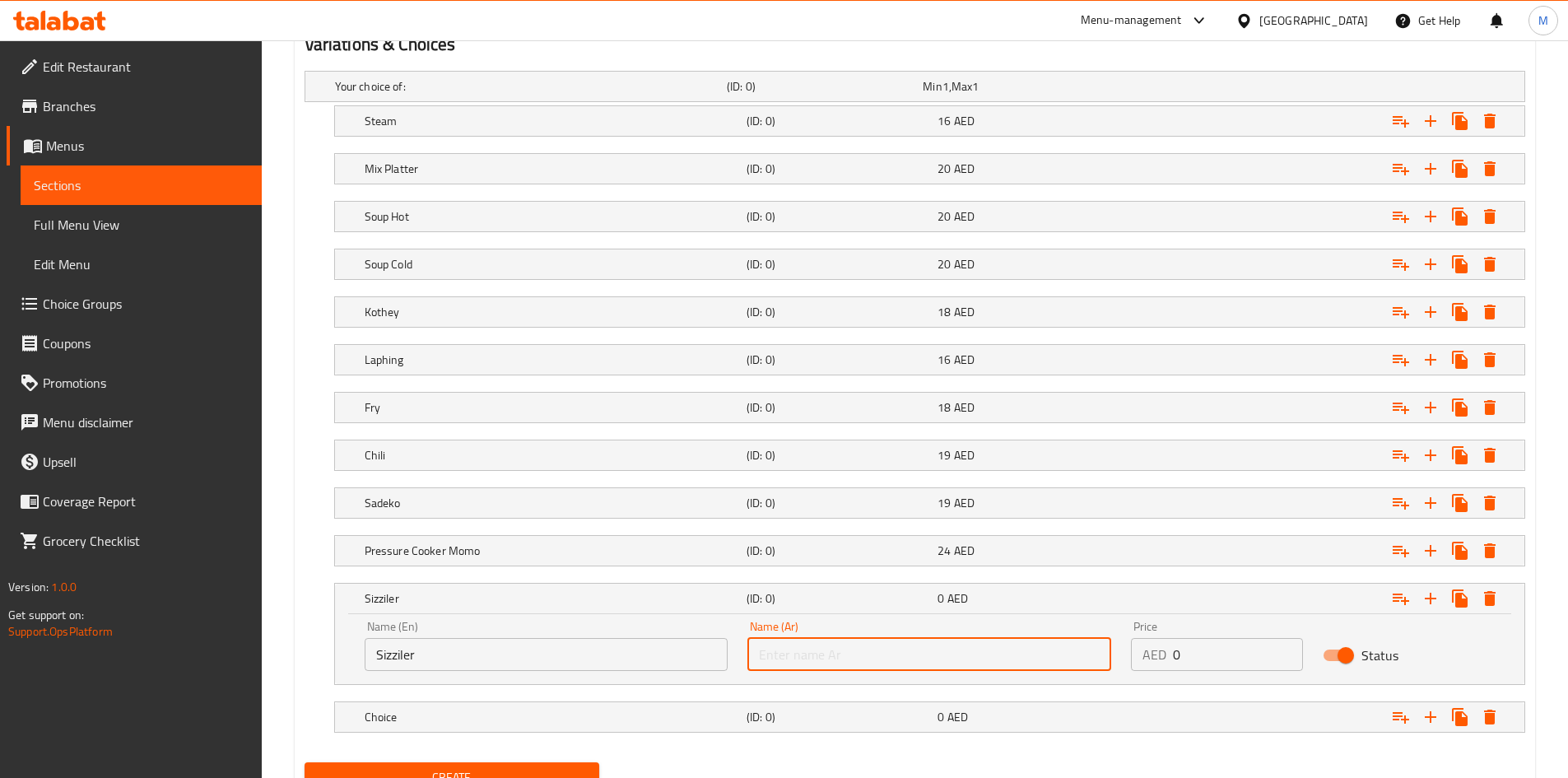
paste input "سيزلر"
type input "سيزلر"
click at [1190, 642] on input "0" at bounding box center [1238, 654] width 130 height 33
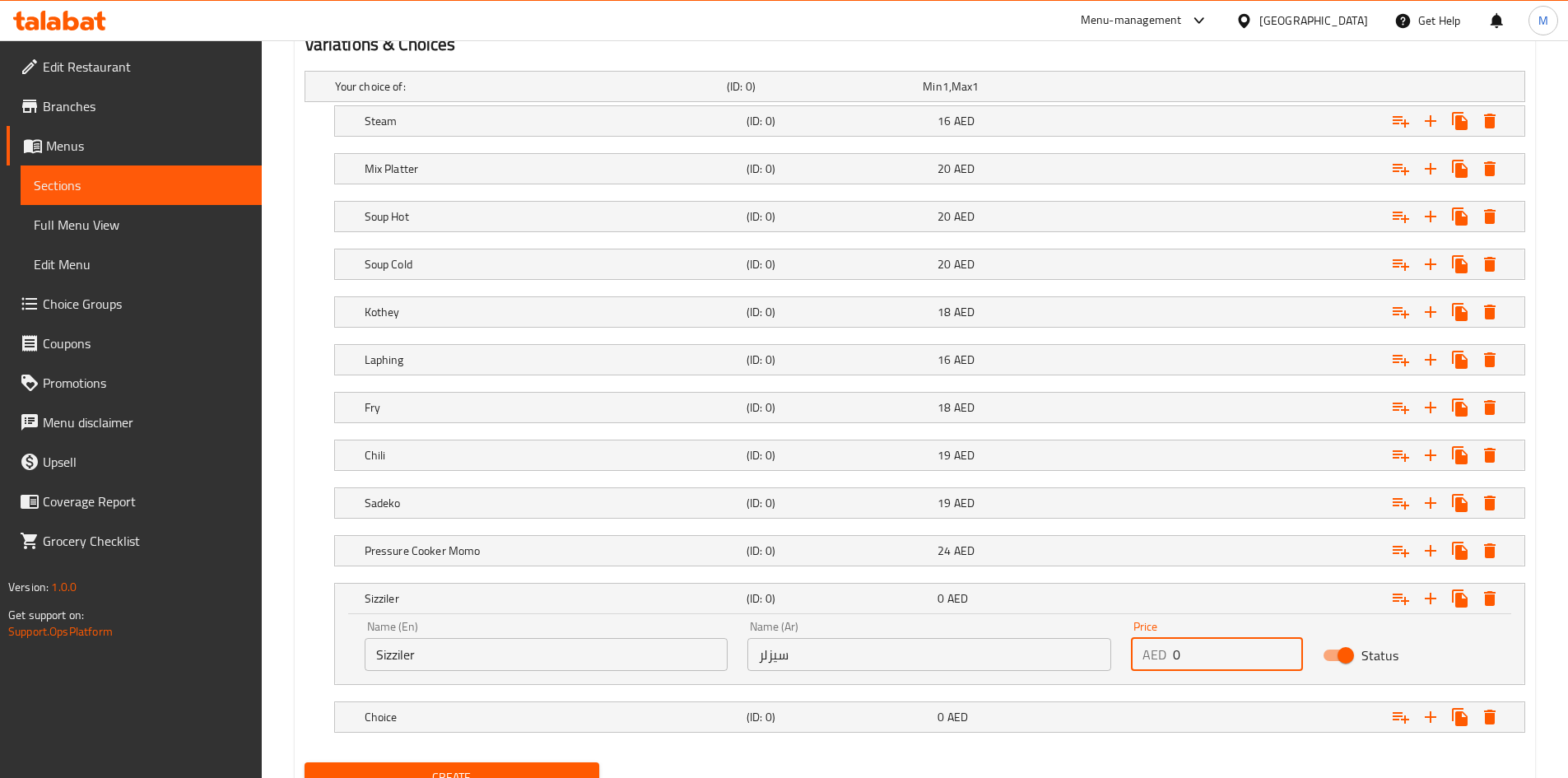
click at [1190, 642] on input "0" at bounding box center [1238, 654] width 130 height 33
type input "22"
click at [659, 586] on div "Sizziler" at bounding box center [552, 597] width 382 height 23
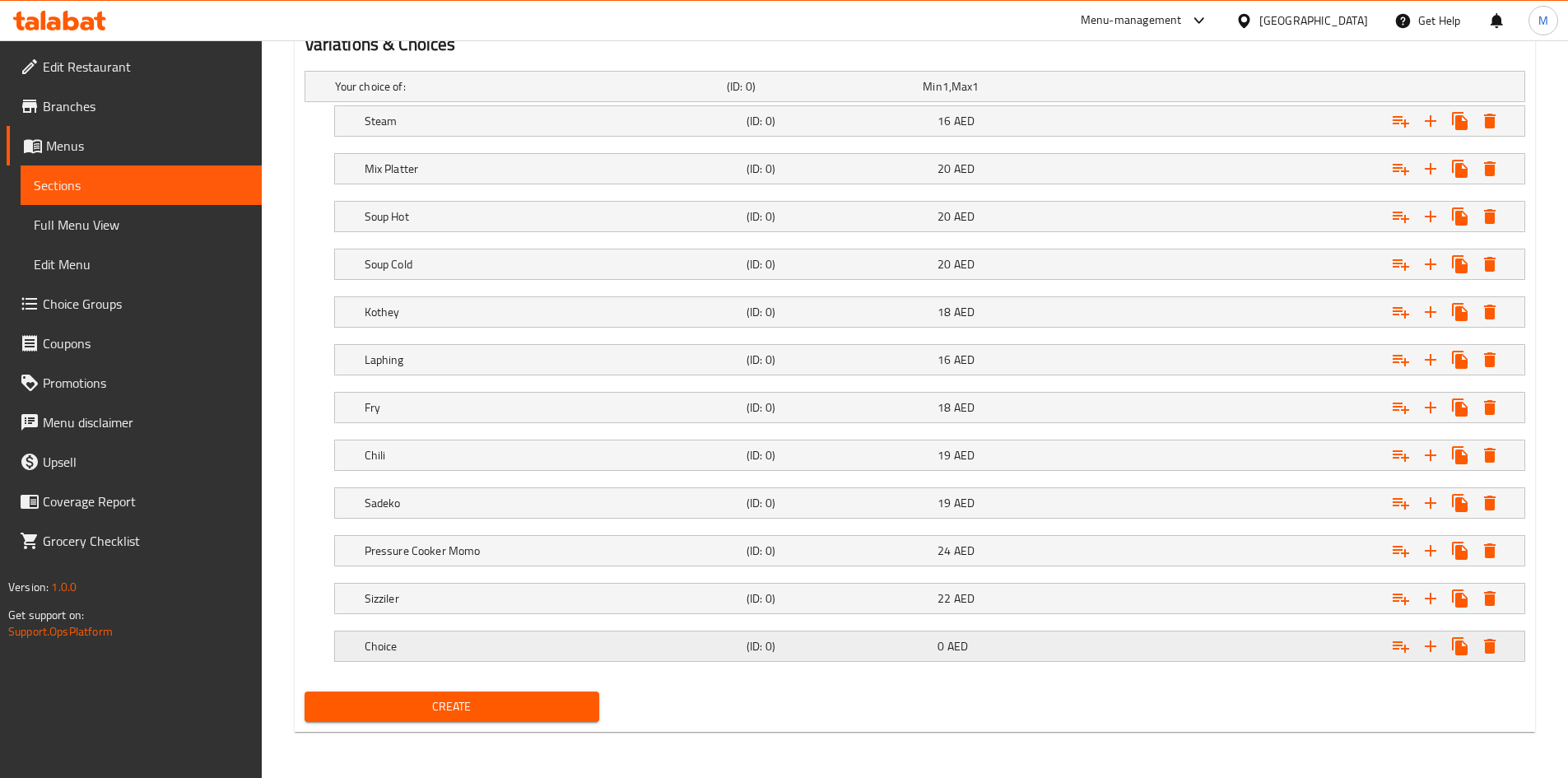
click at [478, 646] on h5 "Choice" at bounding box center [552, 646] width 375 height 16
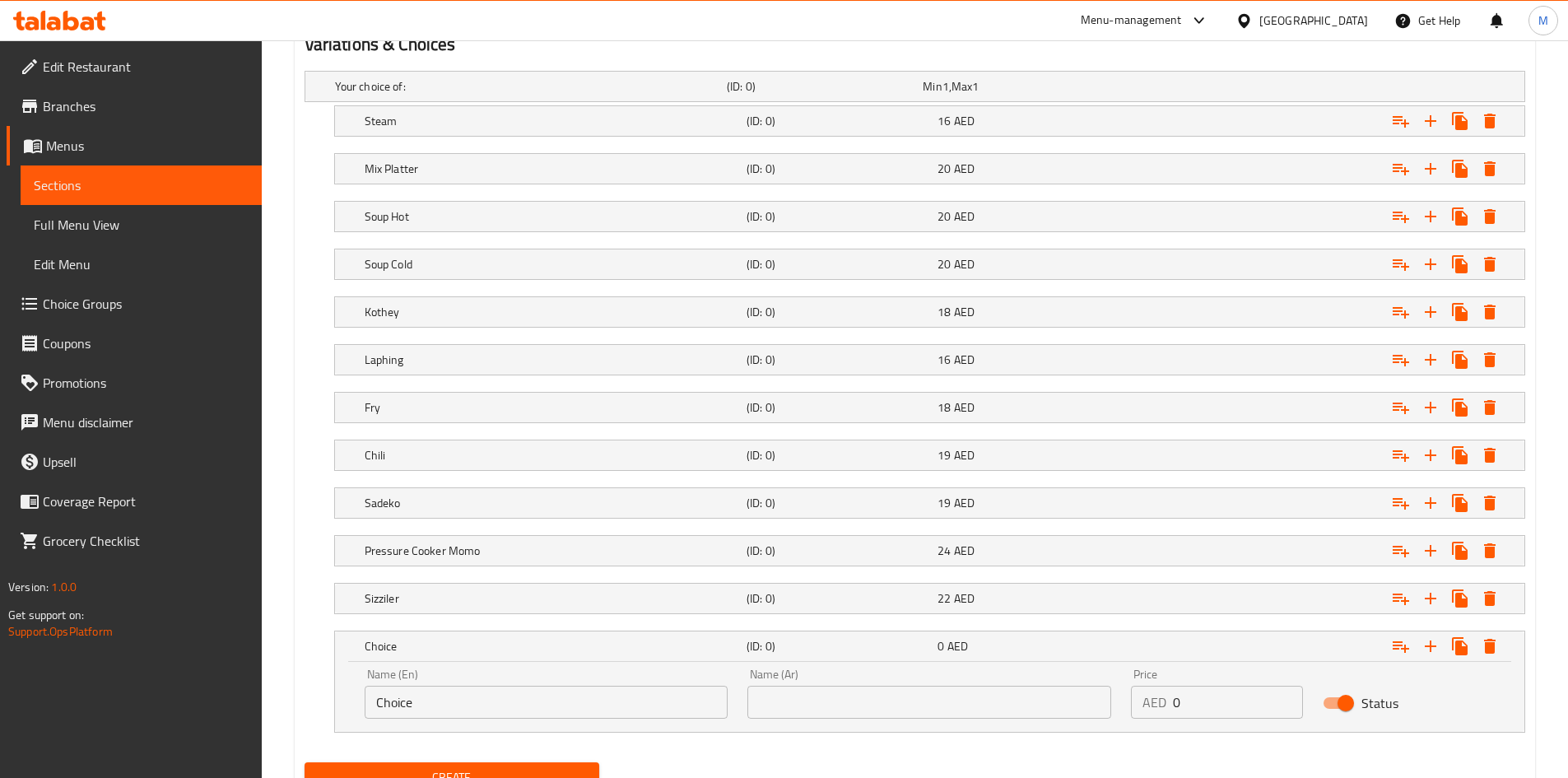
drag, startPoint x: 463, startPoint y: 673, endPoint x: 420, endPoint y: 711, distance: 57.4
click at [464, 673] on div "Name (En) Choice Name (En)" at bounding box center [546, 693] width 364 height 50
click at [421, 708] on input "Choice" at bounding box center [546, 702] width 364 height 33
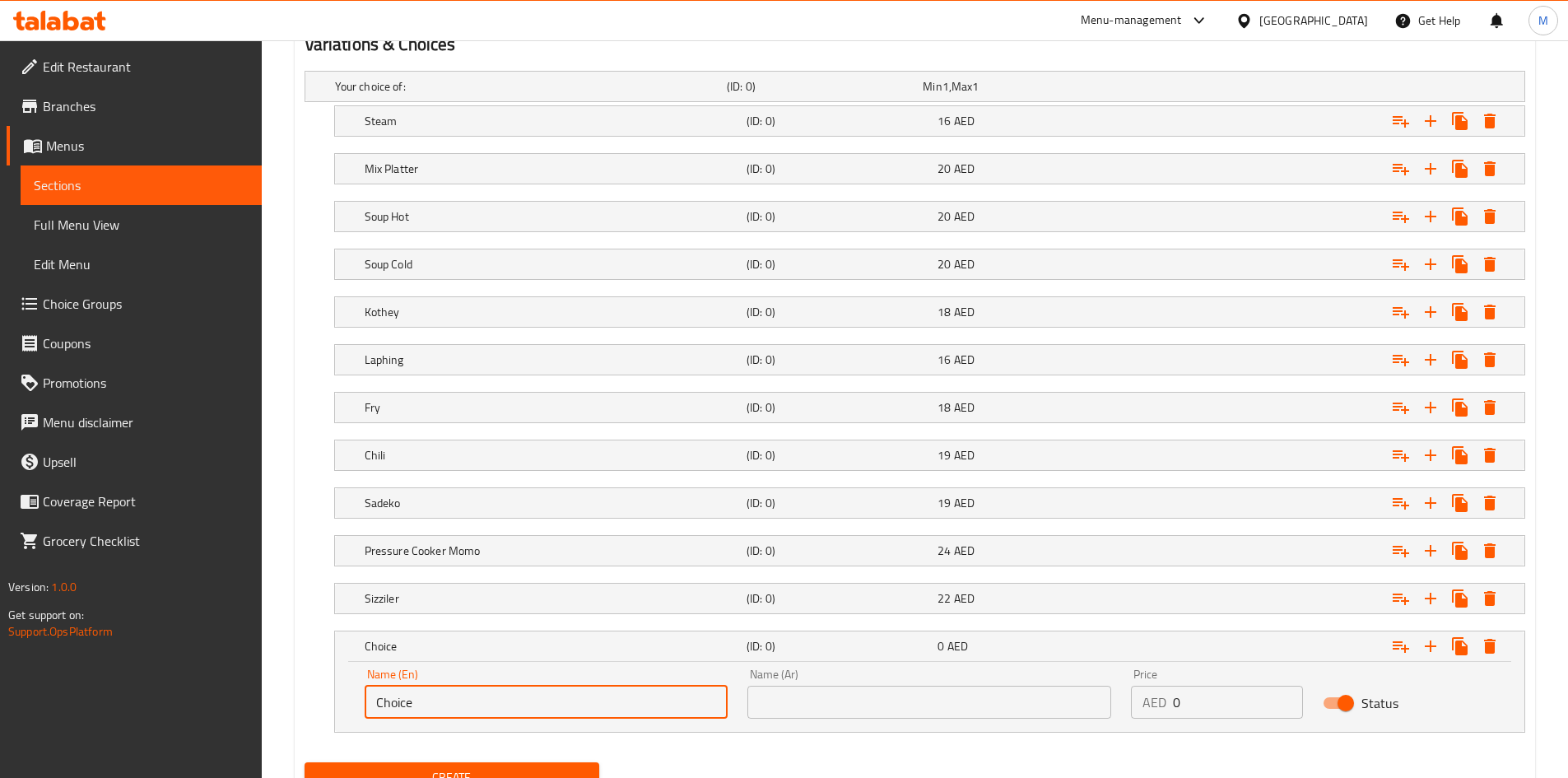
click at [421, 706] on input "Choice" at bounding box center [546, 702] width 364 height 33
paste input "Jheneko Momo"
click at [462, 705] on input "ChoiceJheneko Momo" at bounding box center [546, 702] width 364 height 33
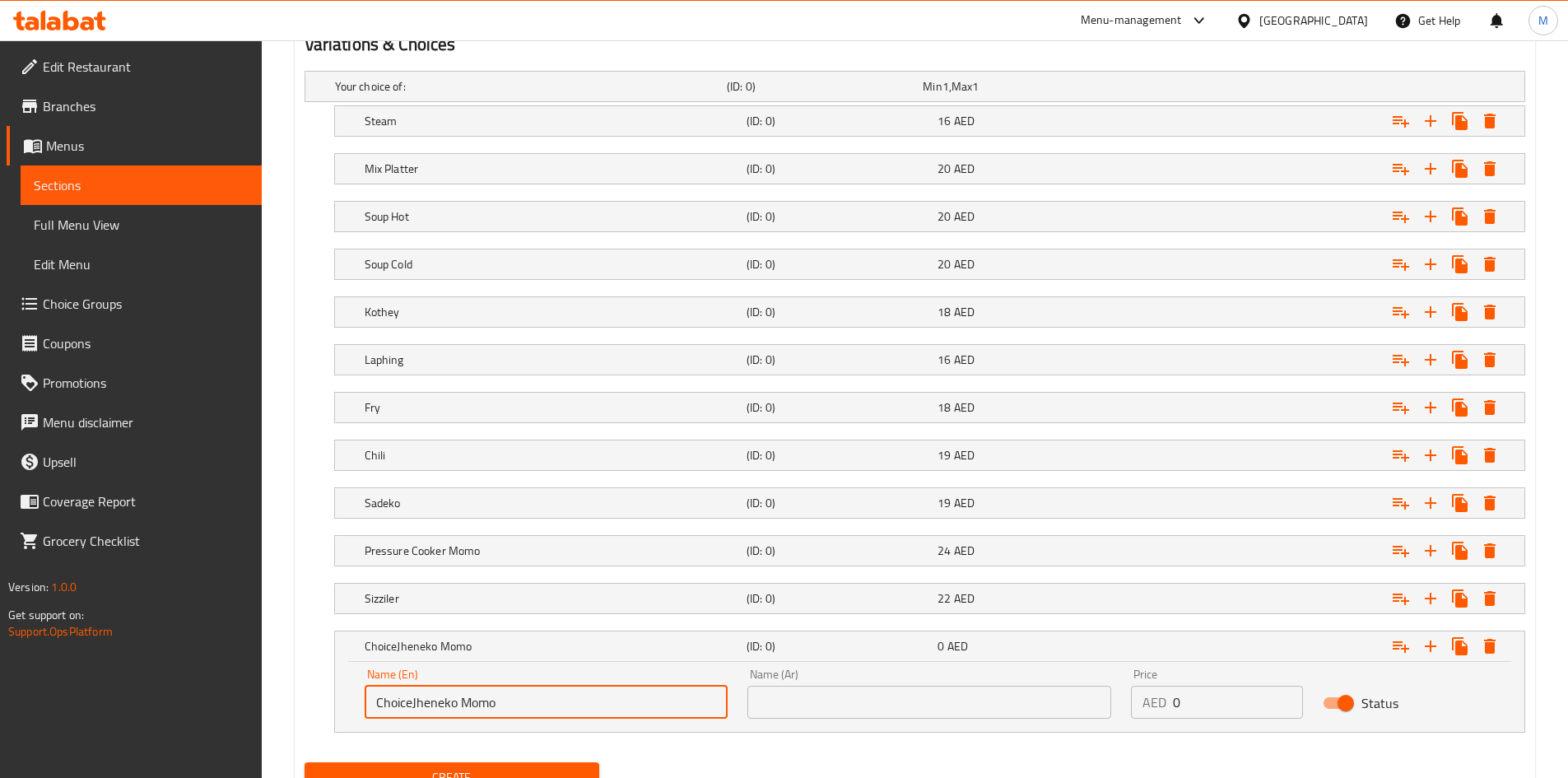
click at [462, 705] on input "ChoiceJheneko Momo" at bounding box center [546, 702] width 364 height 33
paste input "text"
type input "Jheneko Momo"
click at [882, 709] on input "text" at bounding box center [929, 702] width 364 height 33
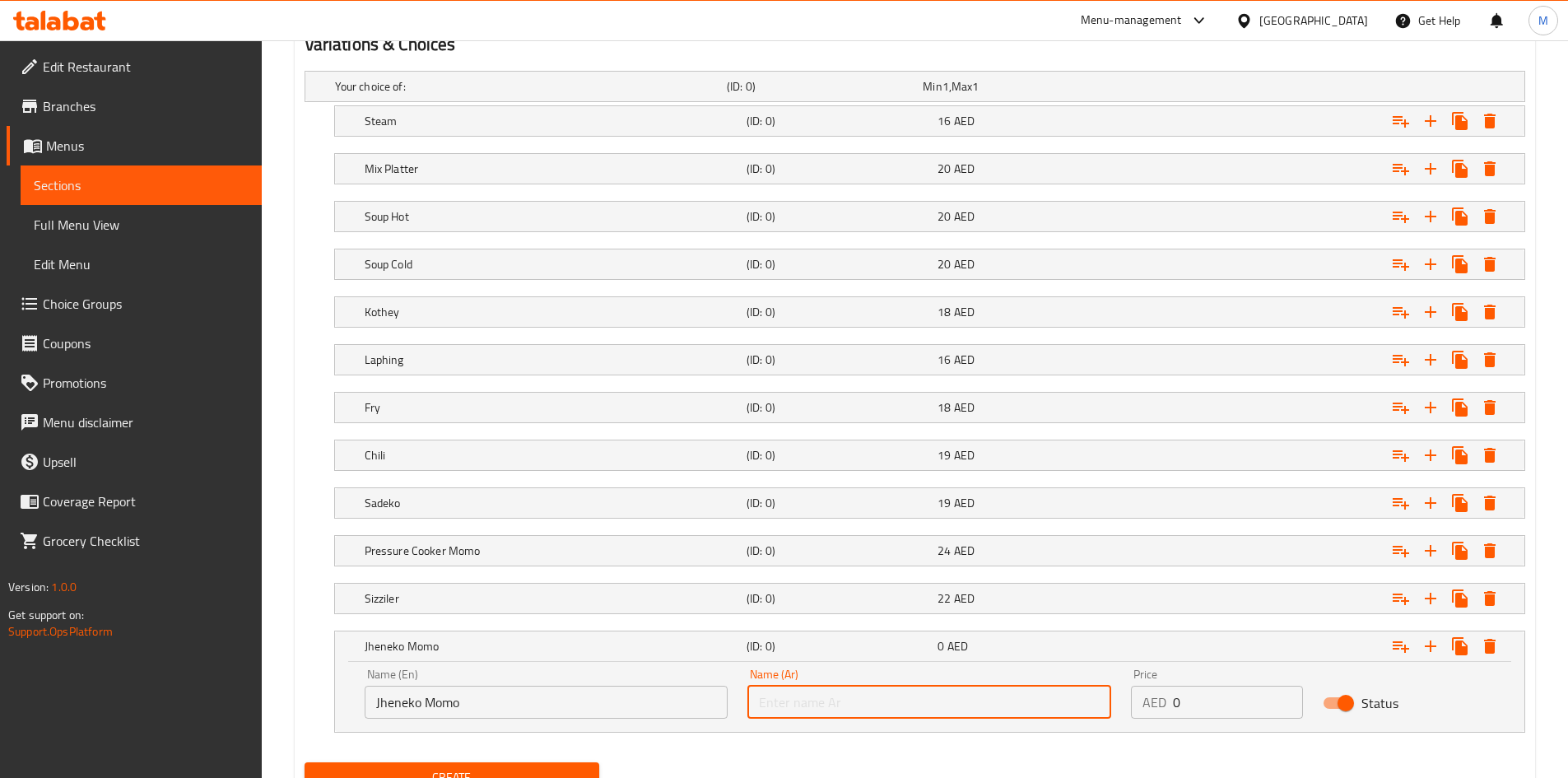
paste input "جينيكو مومو"
type input "جينيكو مومو"
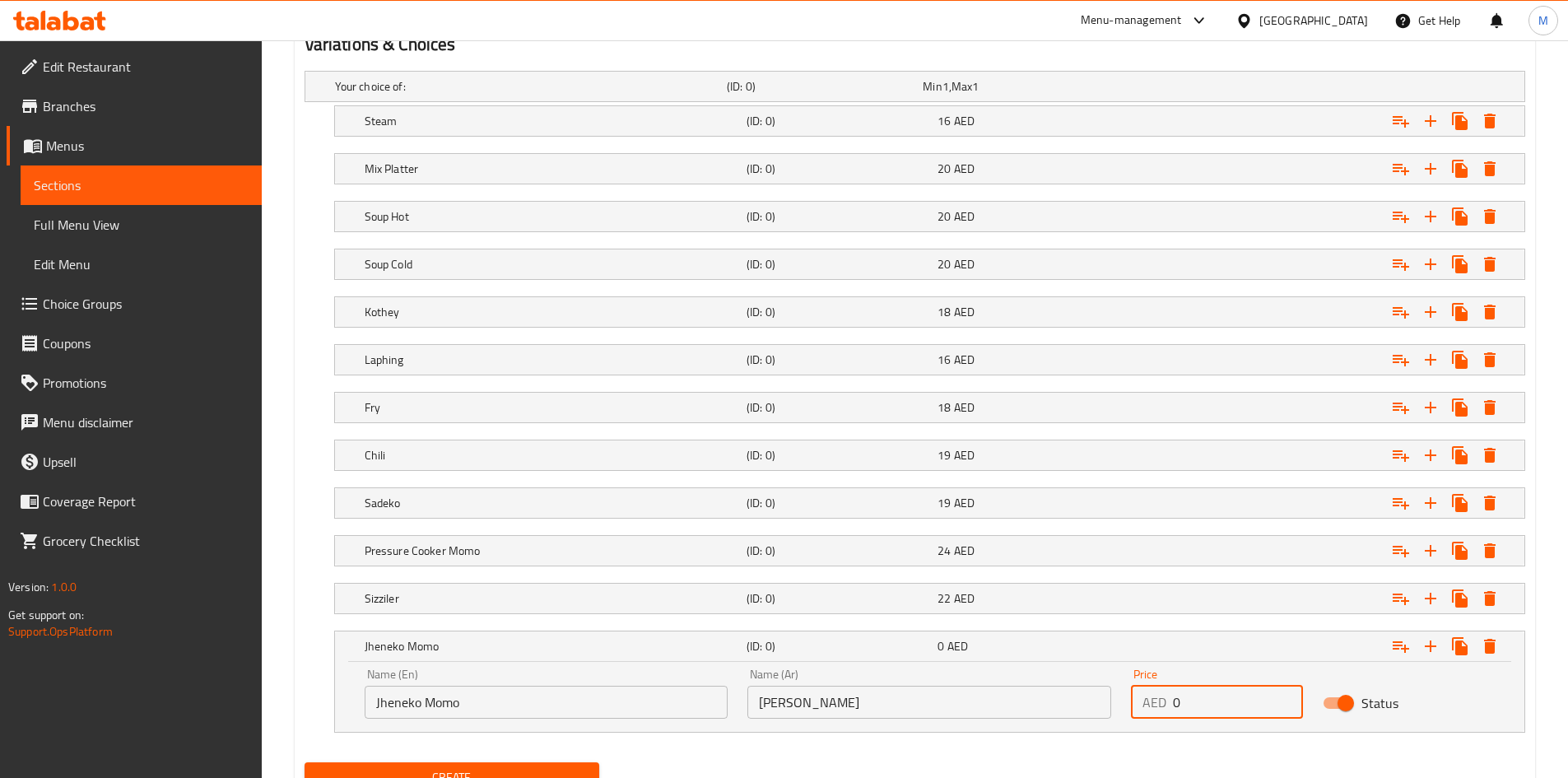
click at [1208, 705] on input "0" at bounding box center [1238, 702] width 130 height 33
click at [1209, 705] on input "0" at bounding box center [1238, 702] width 130 height 33
drag, startPoint x: 1209, startPoint y: 705, endPoint x: 1220, endPoint y: 700, distance: 12.1
click at [1210, 705] on input "0" at bounding box center [1238, 702] width 130 height 33
type input "19"
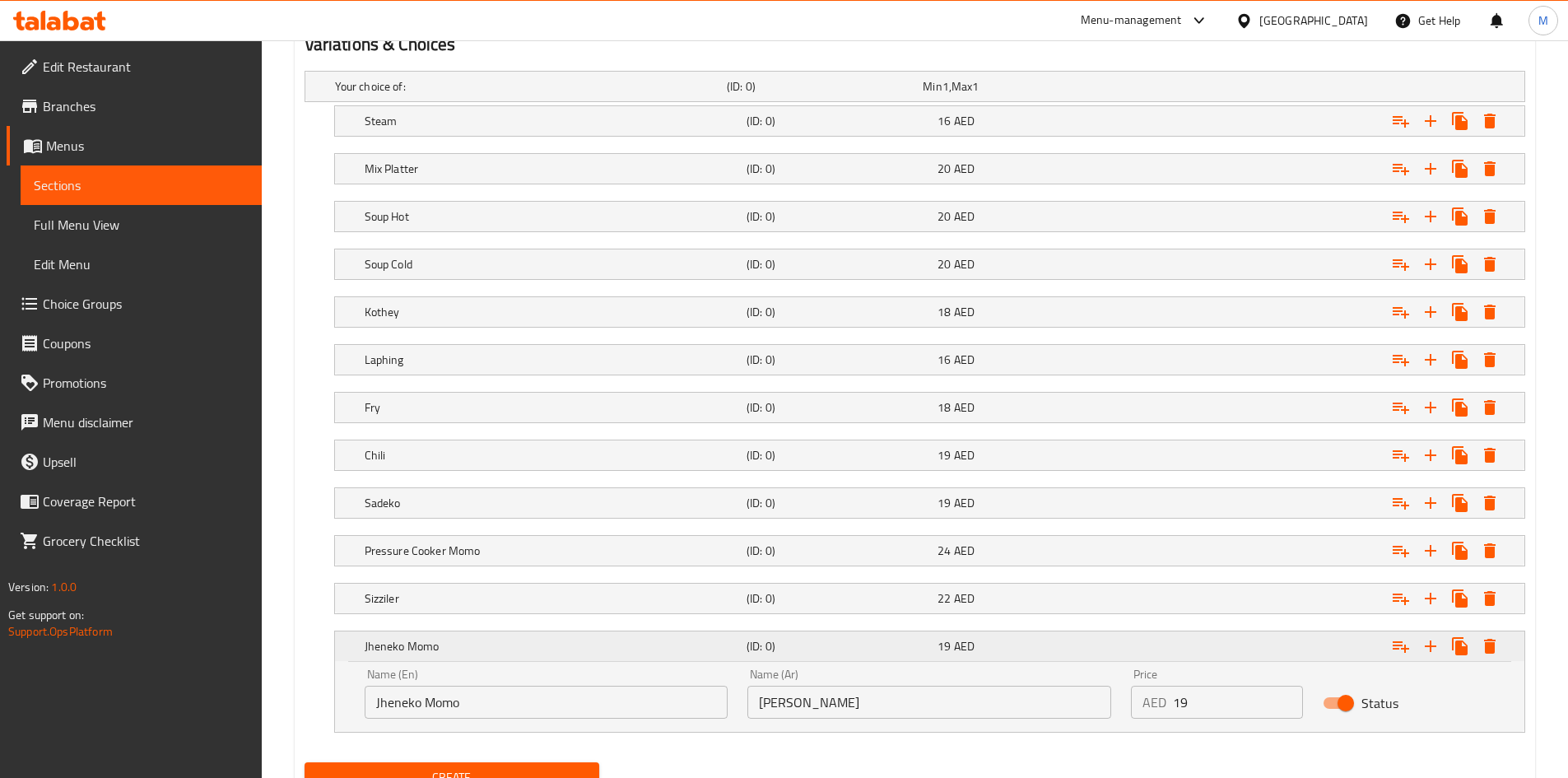
click at [639, 652] on h5 "Jheneko Momo" at bounding box center [552, 646] width 375 height 16
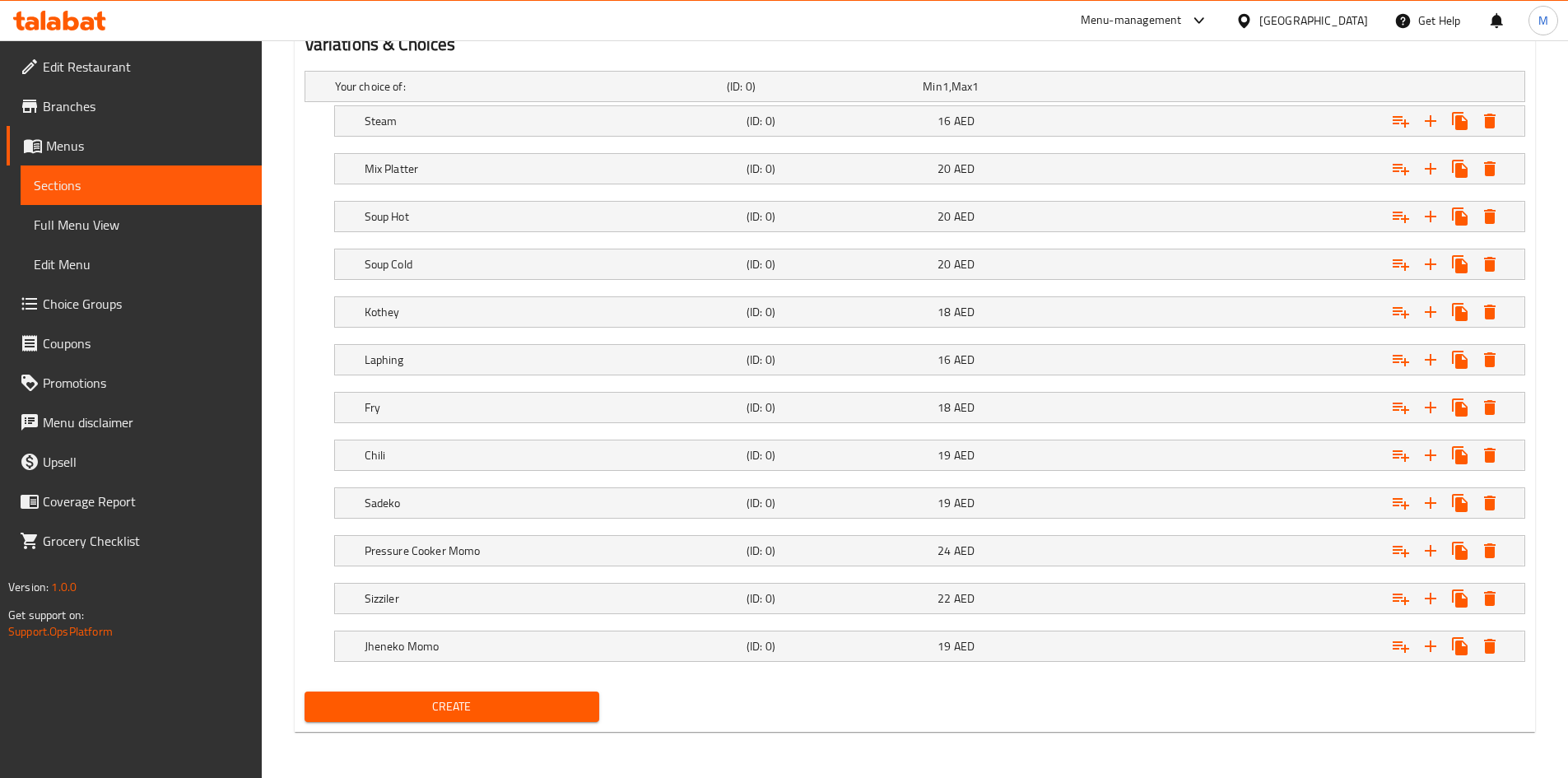
click at [589, 697] on button "Create" at bounding box center [452, 706] width 296 height 30
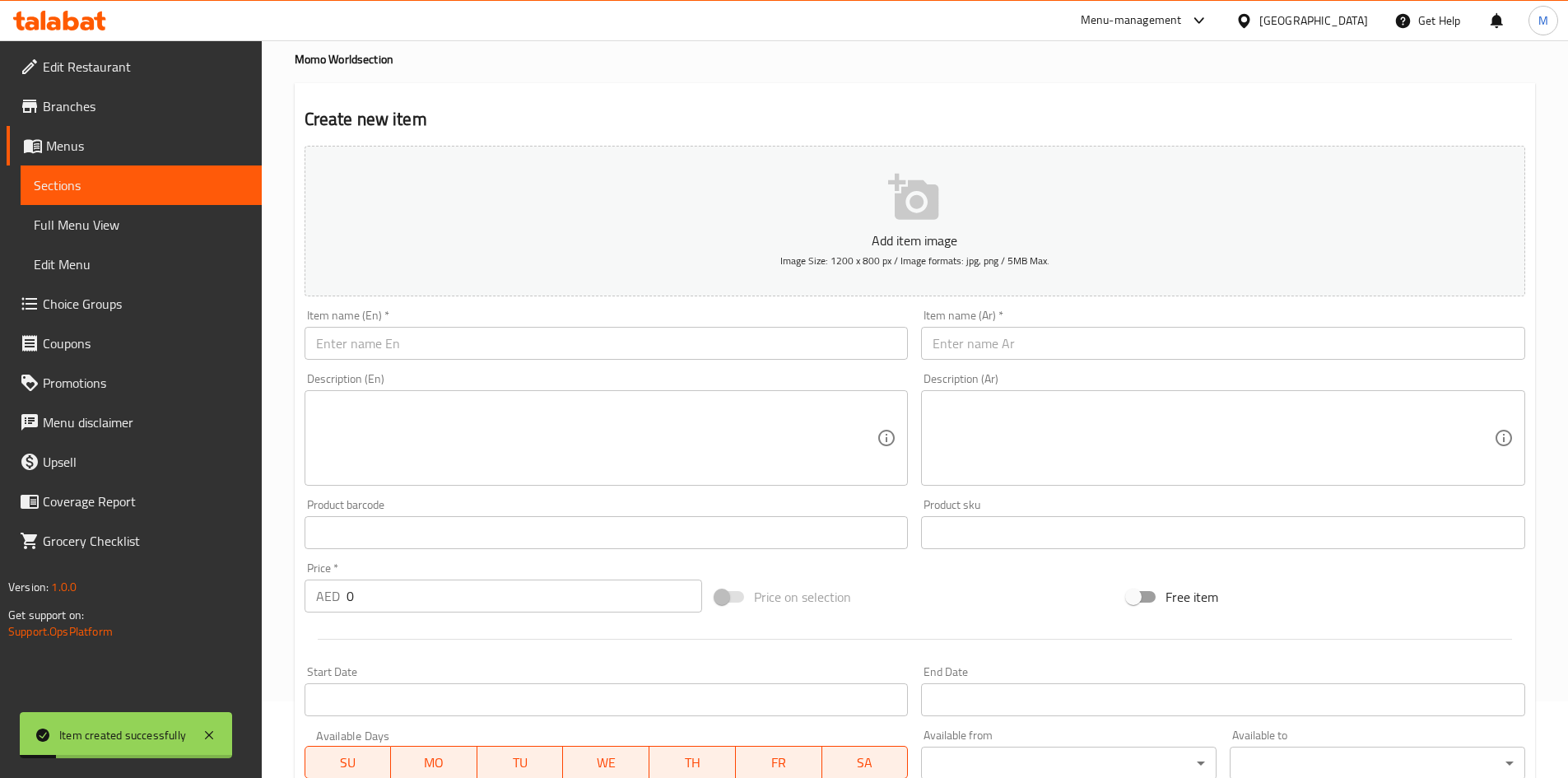
scroll to position [0, 0]
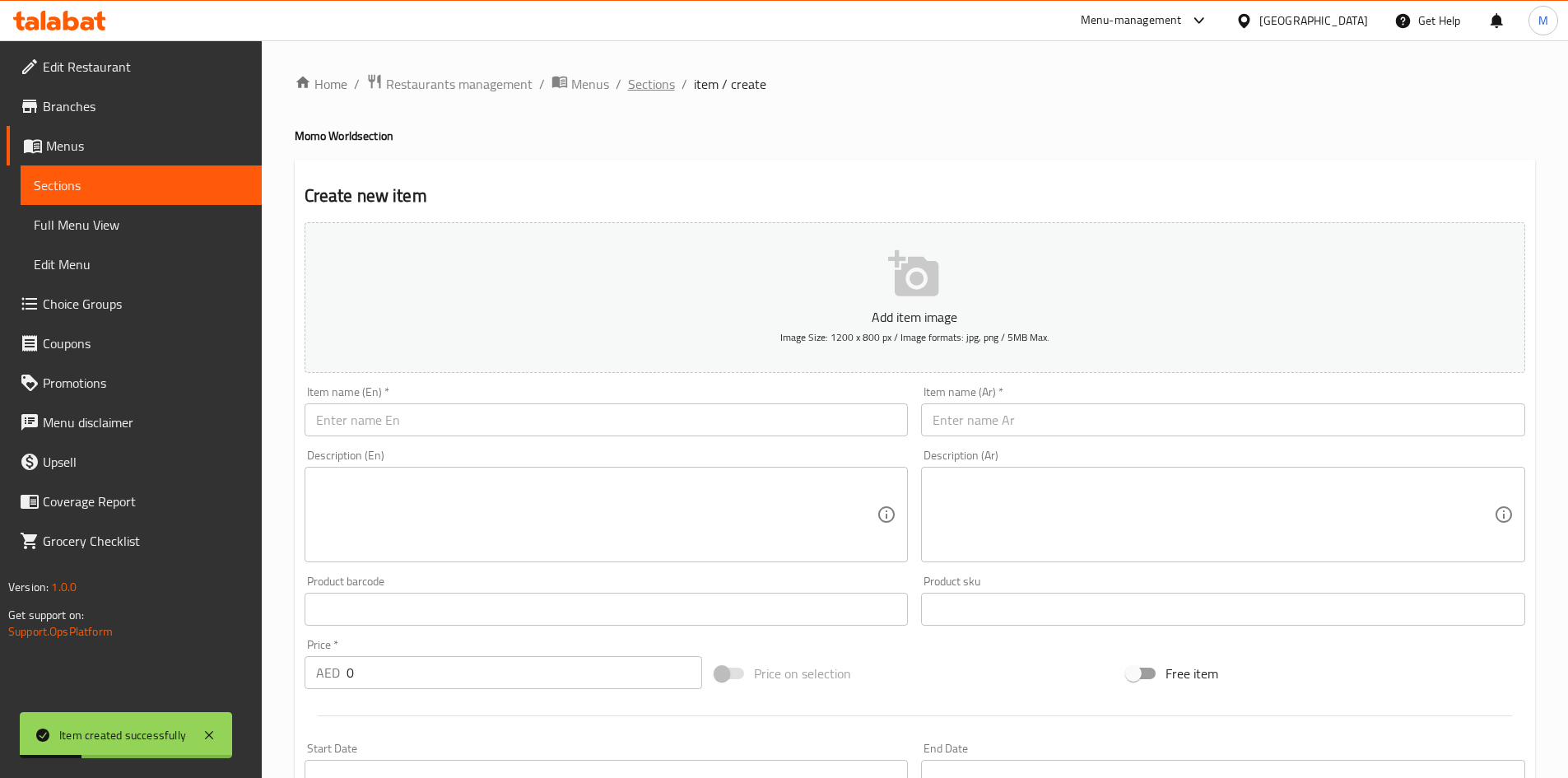
click at [646, 78] on span "Sections" at bounding box center [650, 84] width 47 height 20
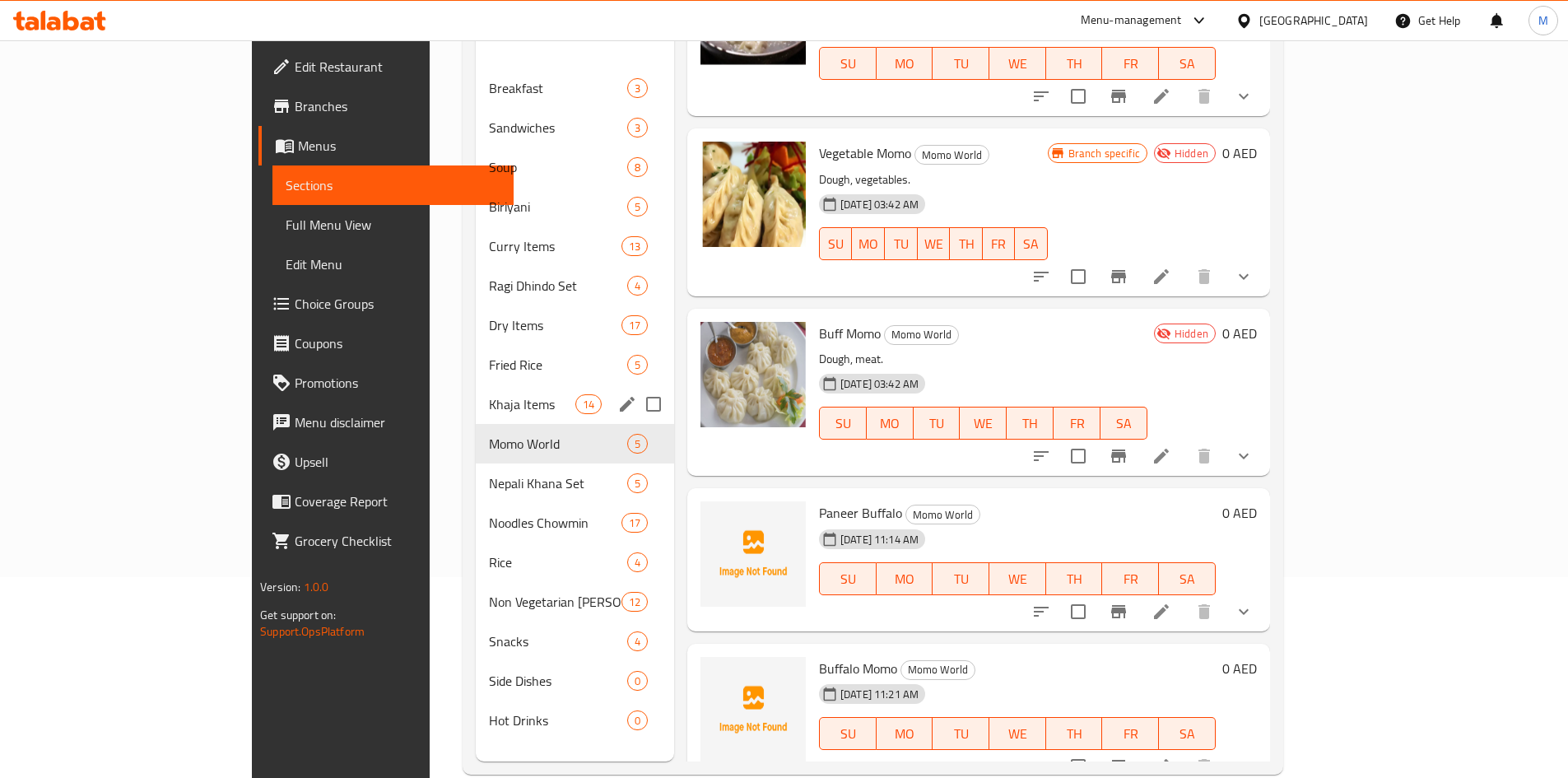
scroll to position [231, 0]
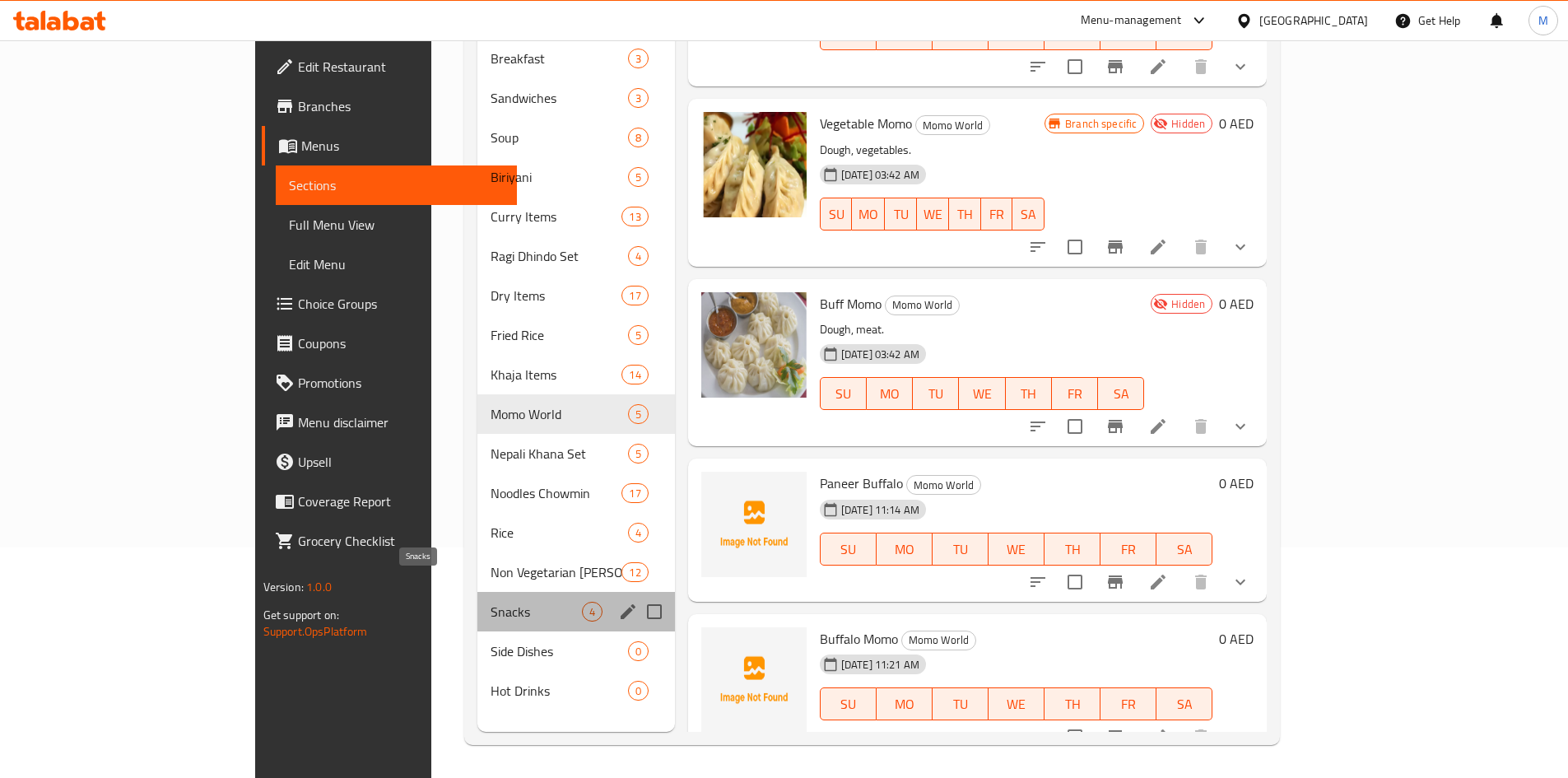
drag, startPoint x: 365, startPoint y: 582, endPoint x: 459, endPoint y: 609, distance: 97.8
click at [491, 601] on span "Snacks" at bounding box center [536, 611] width 91 height 20
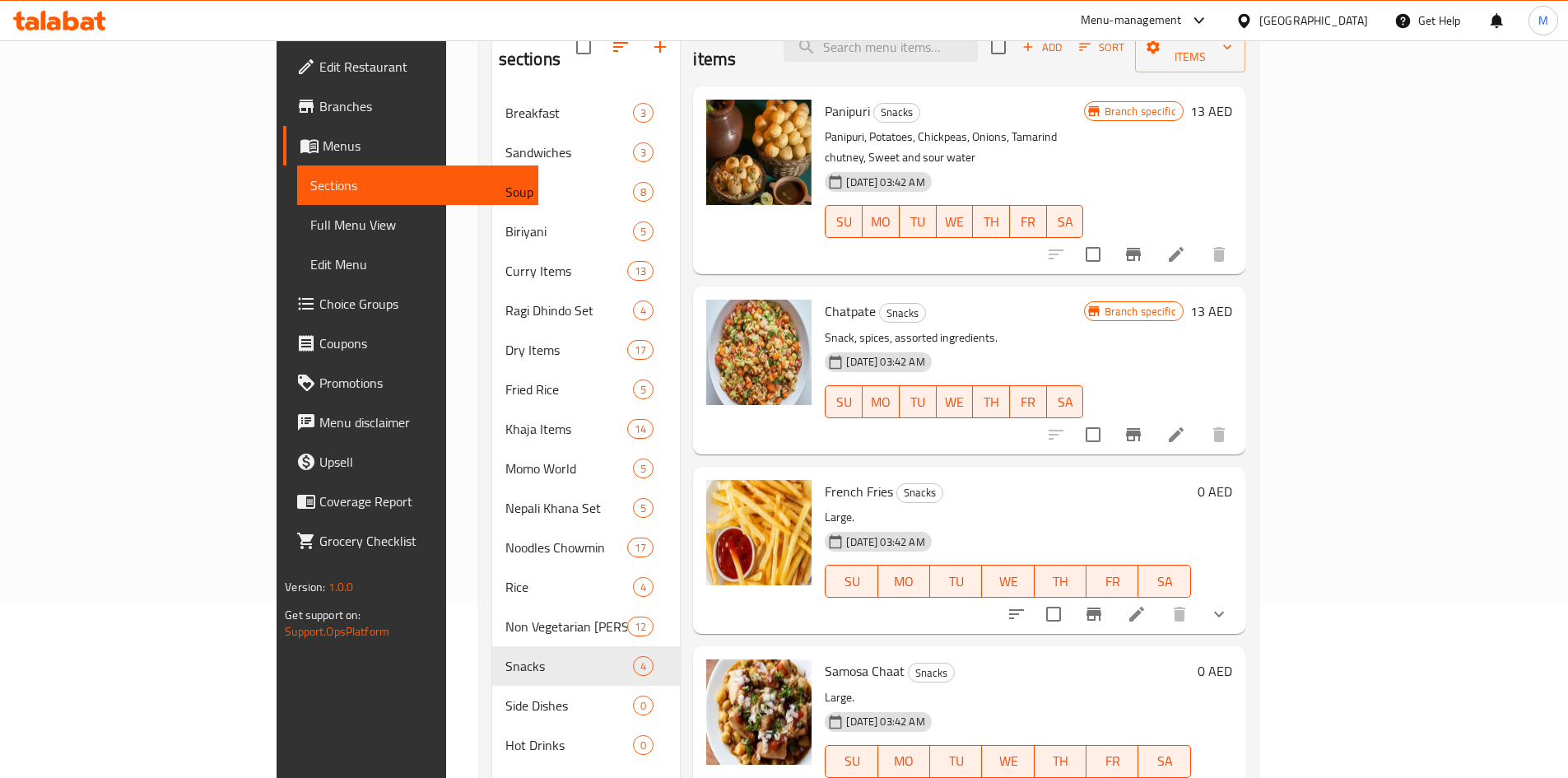
scroll to position [148, 0]
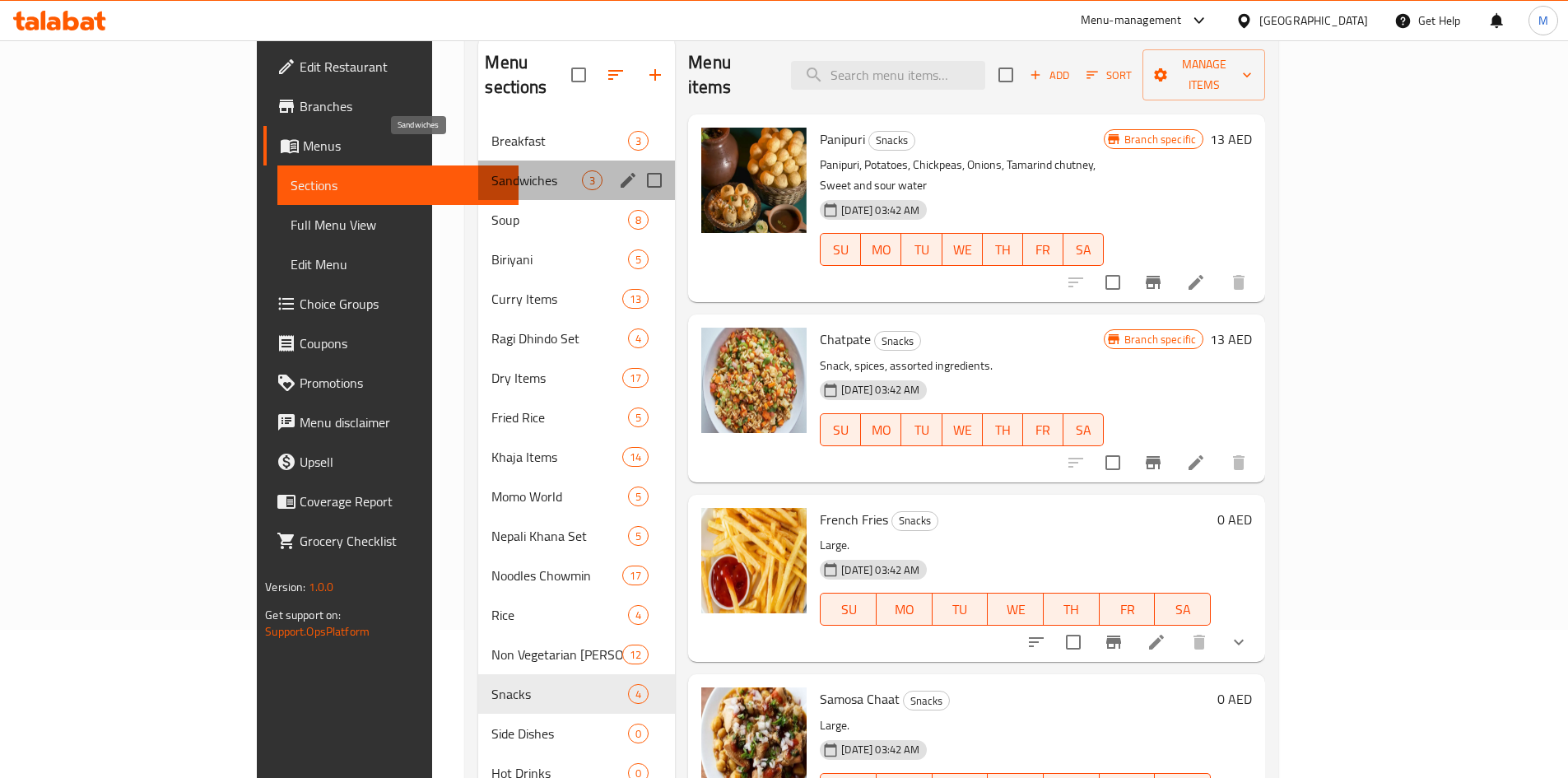
click at [492, 171] on span "Sandwiches" at bounding box center [536, 181] width 90 height 20
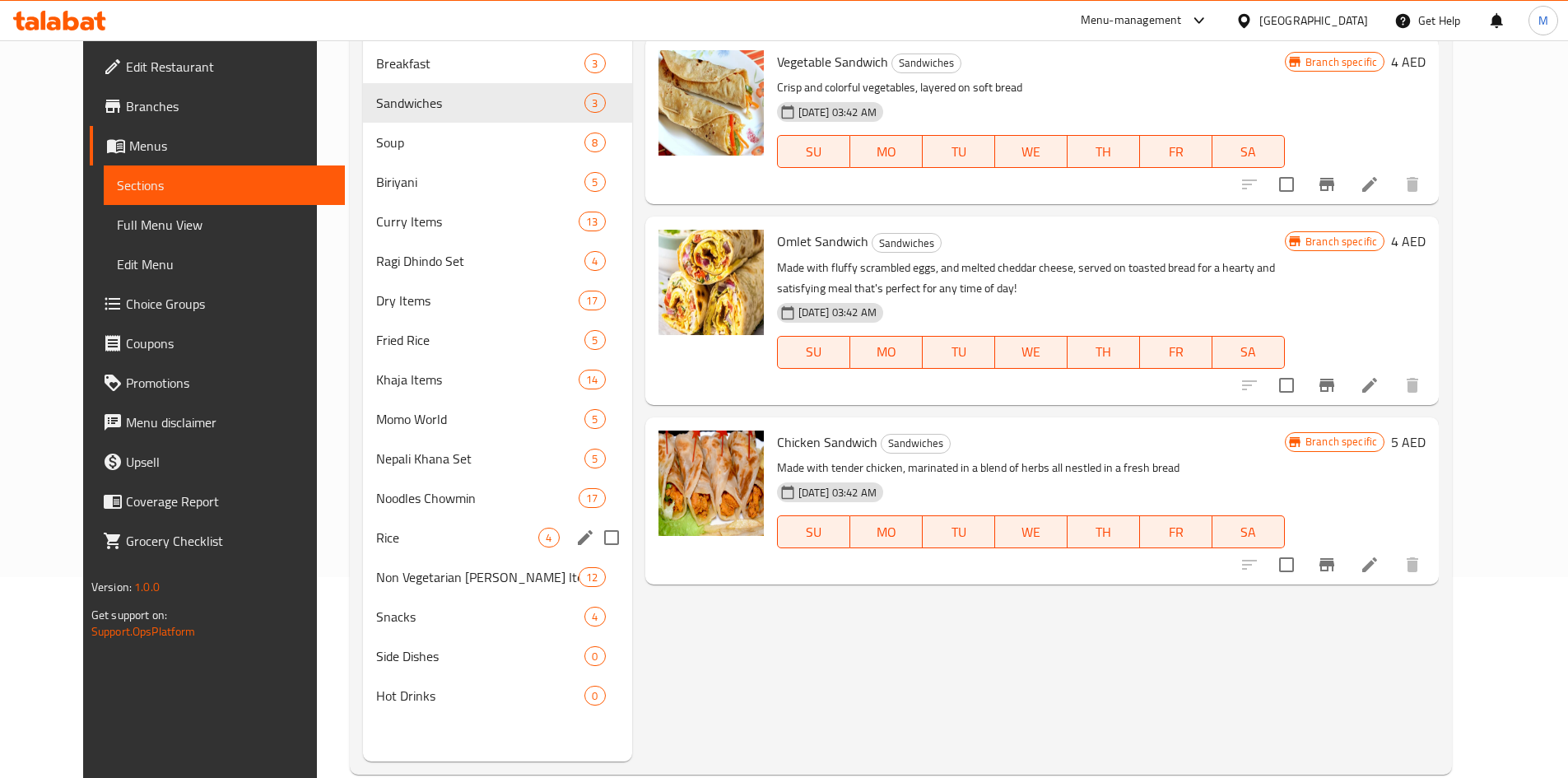
scroll to position [231, 0]
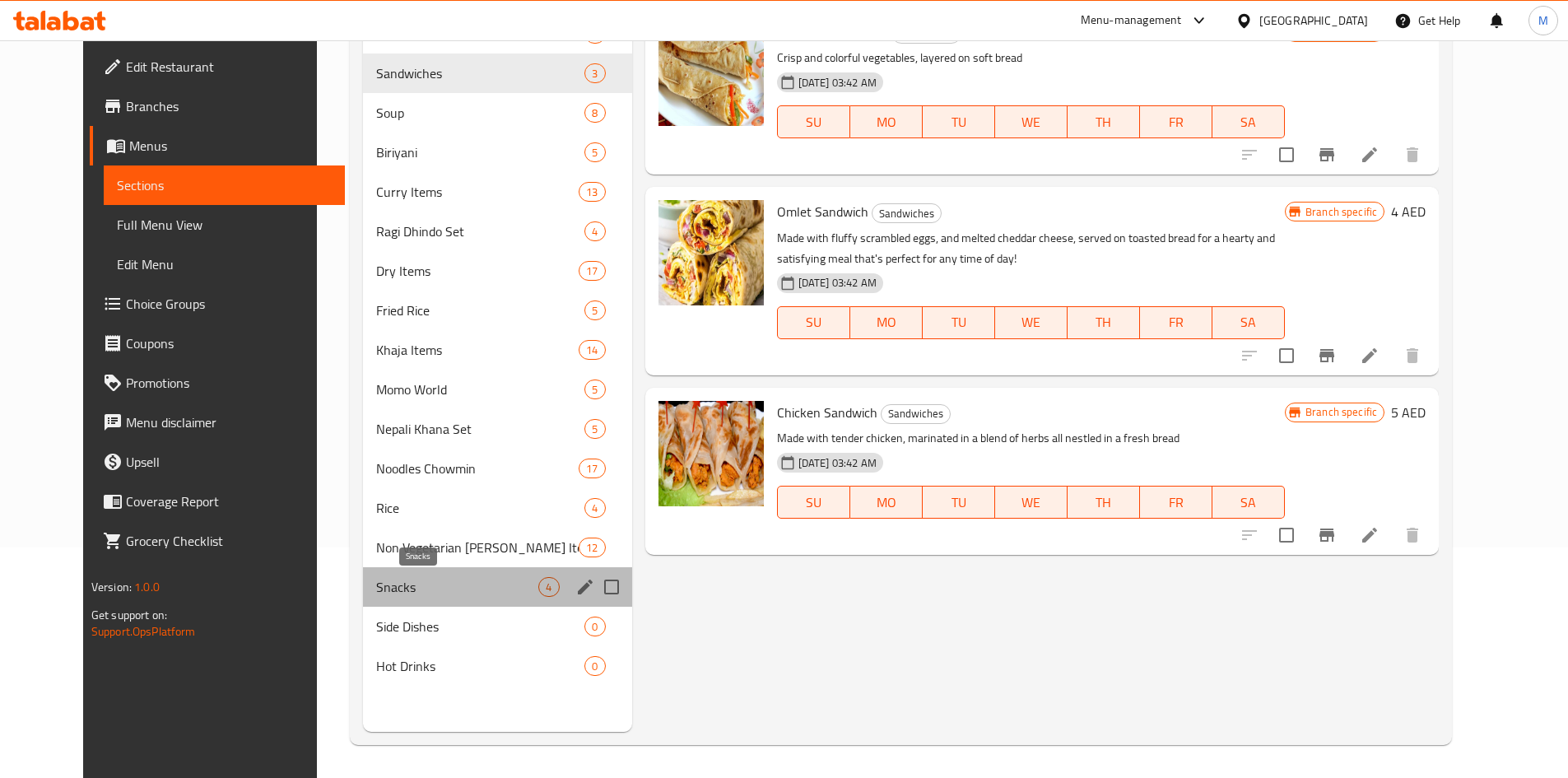
click at [413, 587] on span "Snacks" at bounding box center [457, 586] width 163 height 20
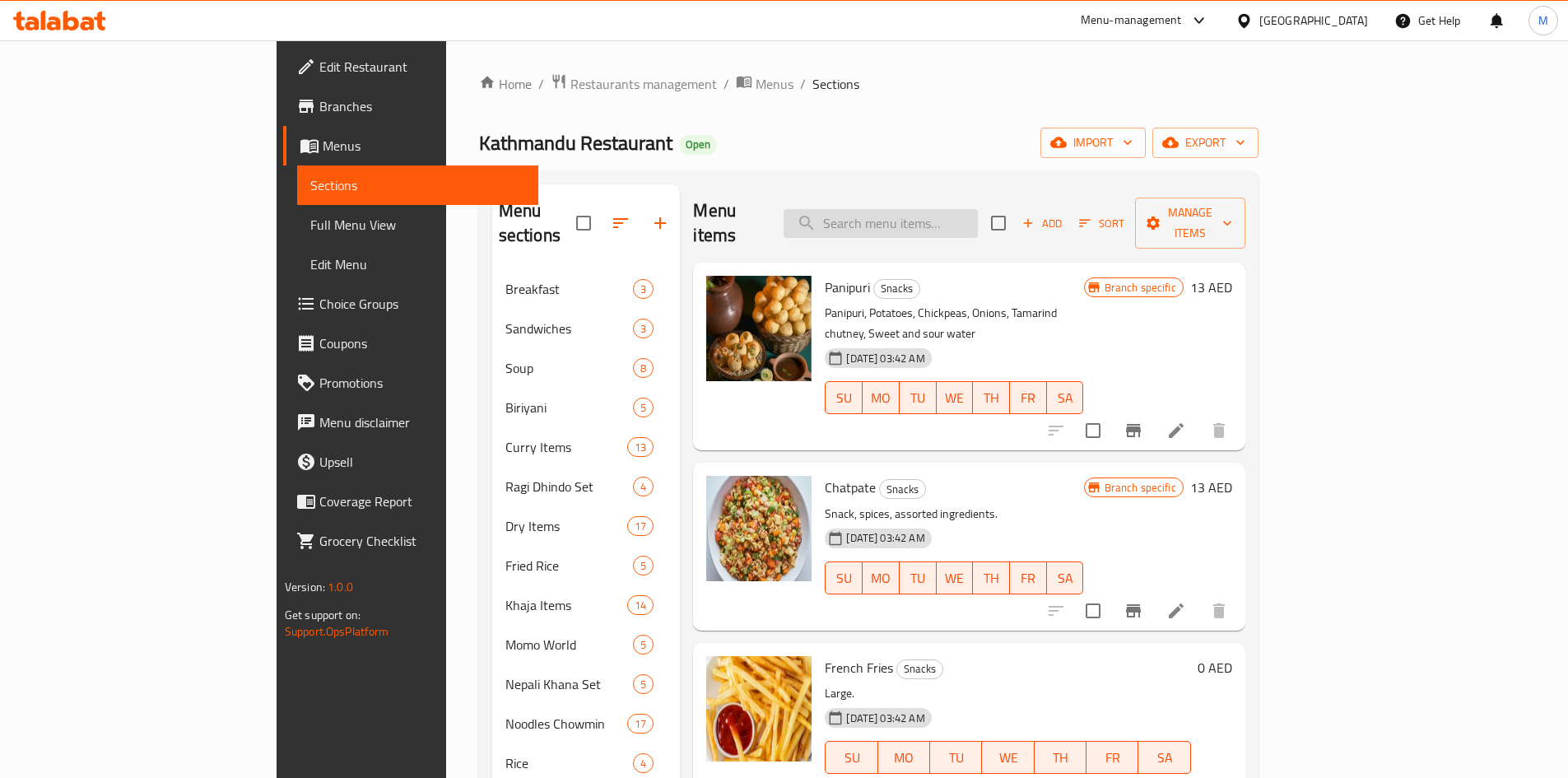
click at [978, 213] on input "search" at bounding box center [880, 223] width 194 height 29
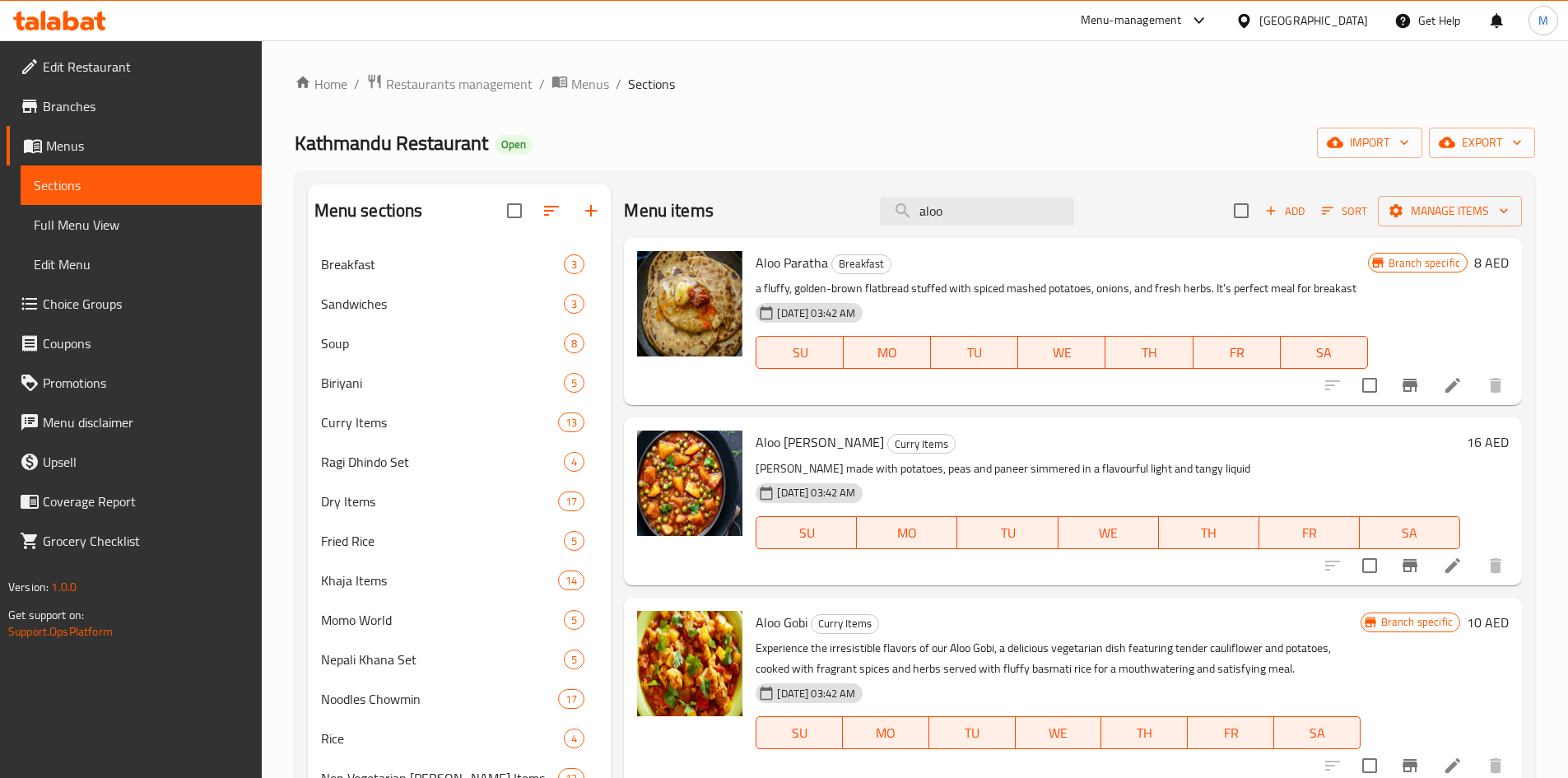
type input "aloo"
click at [867, 263] on span "Breakfast" at bounding box center [861, 264] width 58 height 19
click at [913, 274] on h6 "Aloo Paratha Breakfast" at bounding box center [1061, 262] width 611 height 23
click at [1404, 379] on icon "Branch-specific-item" at bounding box center [1409, 385] width 15 height 13
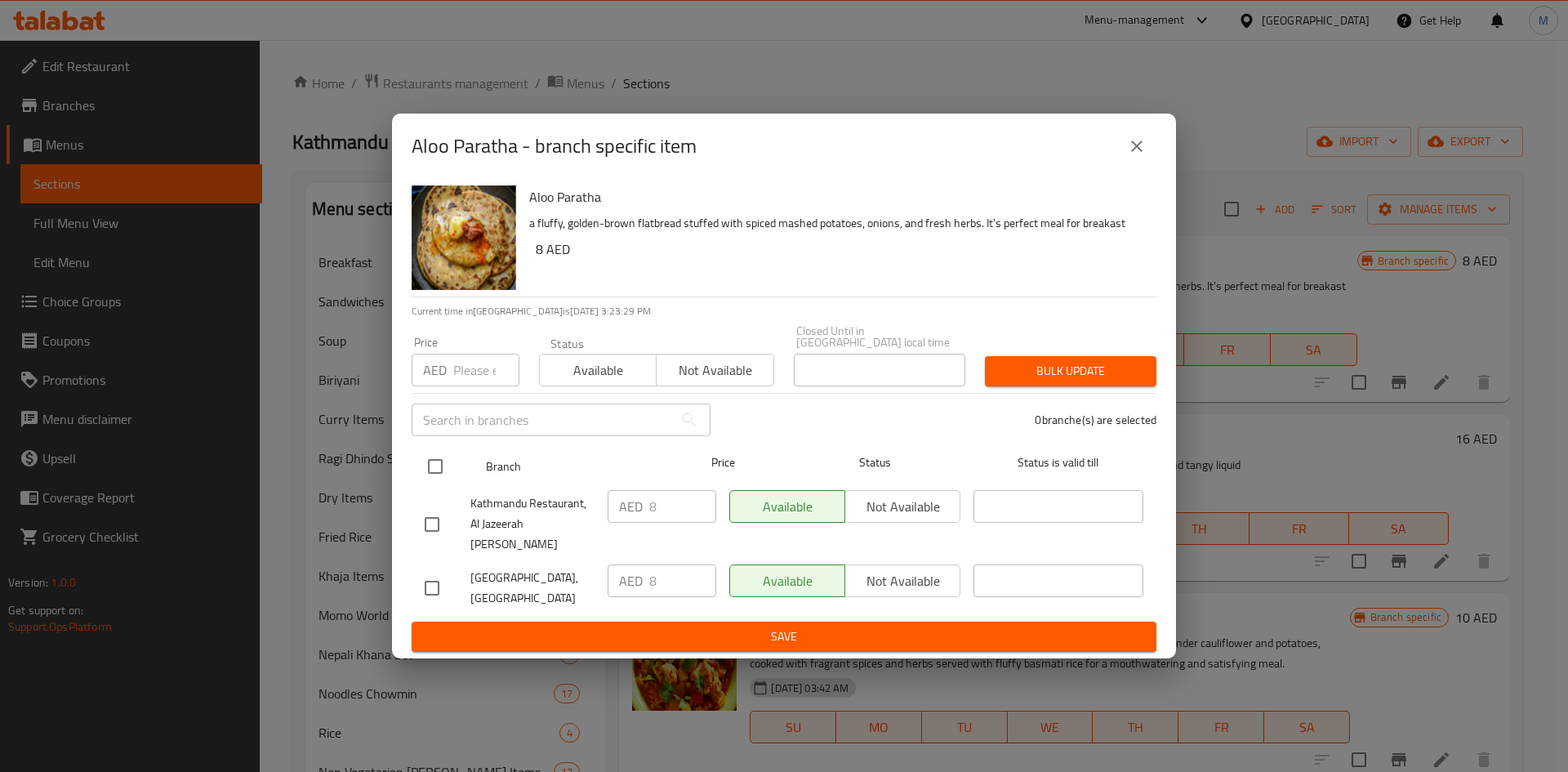
click at [428, 481] on input "checkbox" at bounding box center [435, 466] width 34 height 34
checkbox input "true"
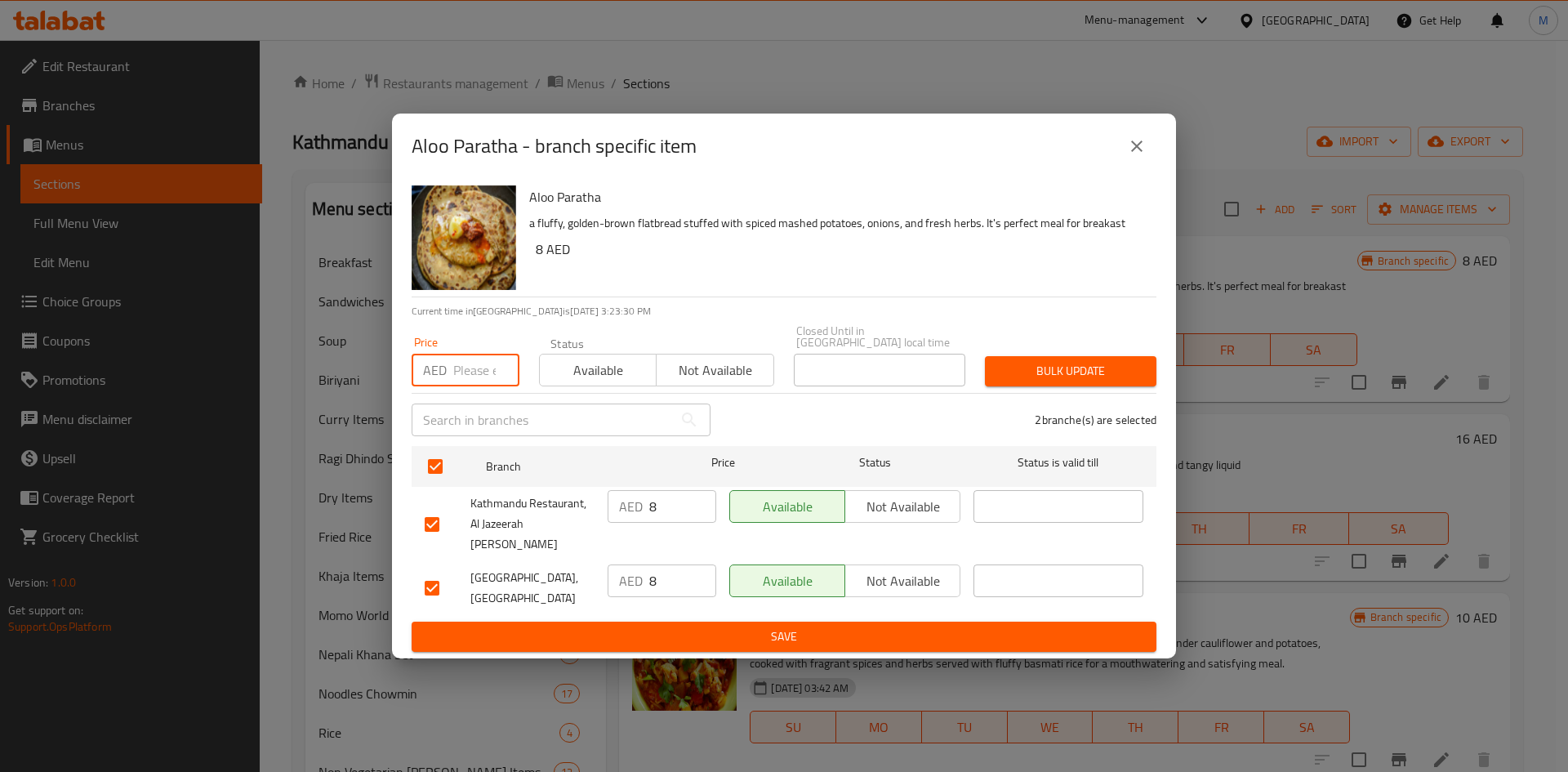
click at [481, 380] on input "number" at bounding box center [486, 370] width 66 height 33
type input "6"
click at [1136, 379] on span "Bulk update" at bounding box center [1070, 371] width 146 height 21
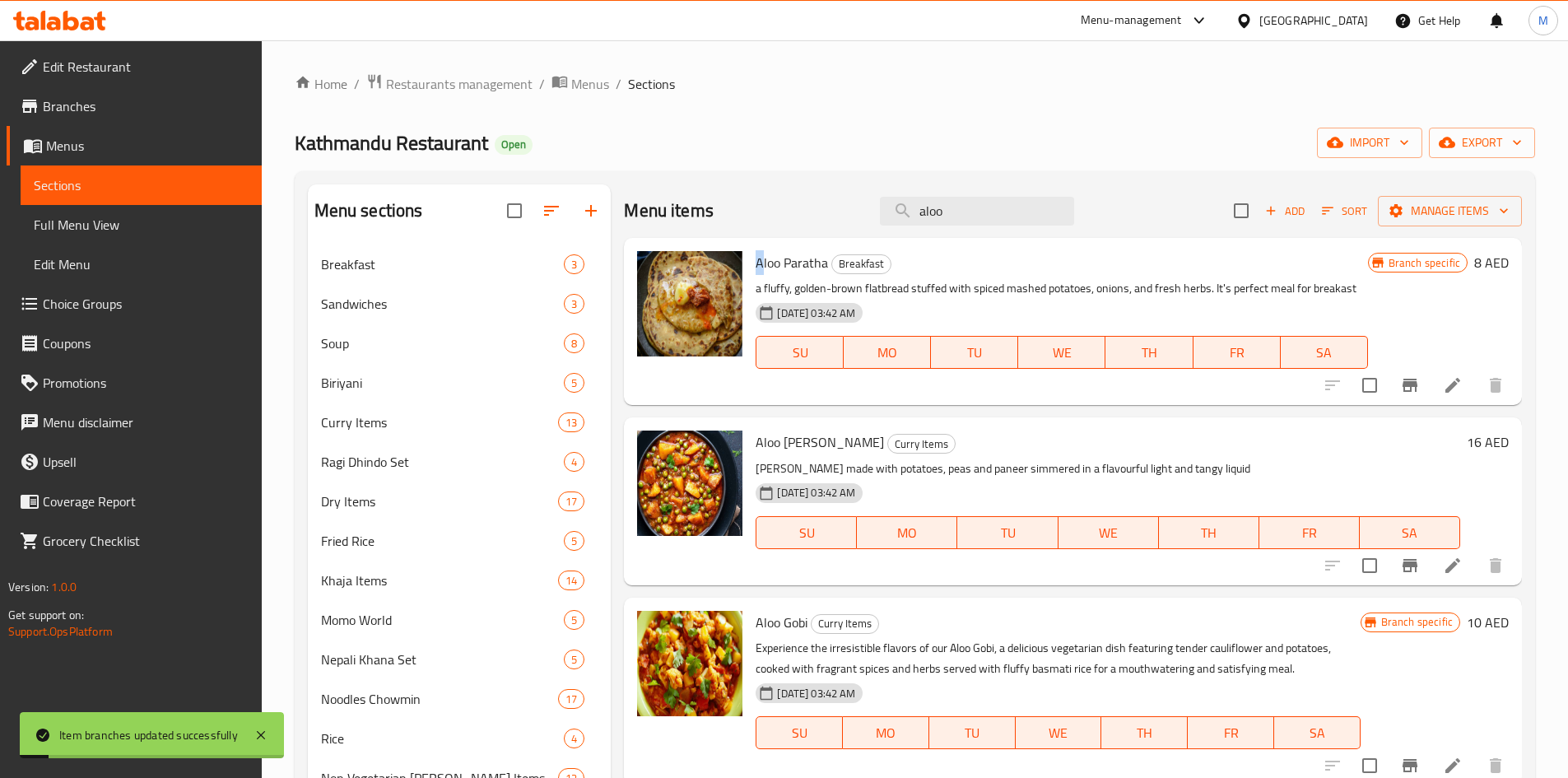
click at [760, 256] on span "Aloo Paratha" at bounding box center [791, 262] width 72 height 25
copy h6 "Aloo Paratha"
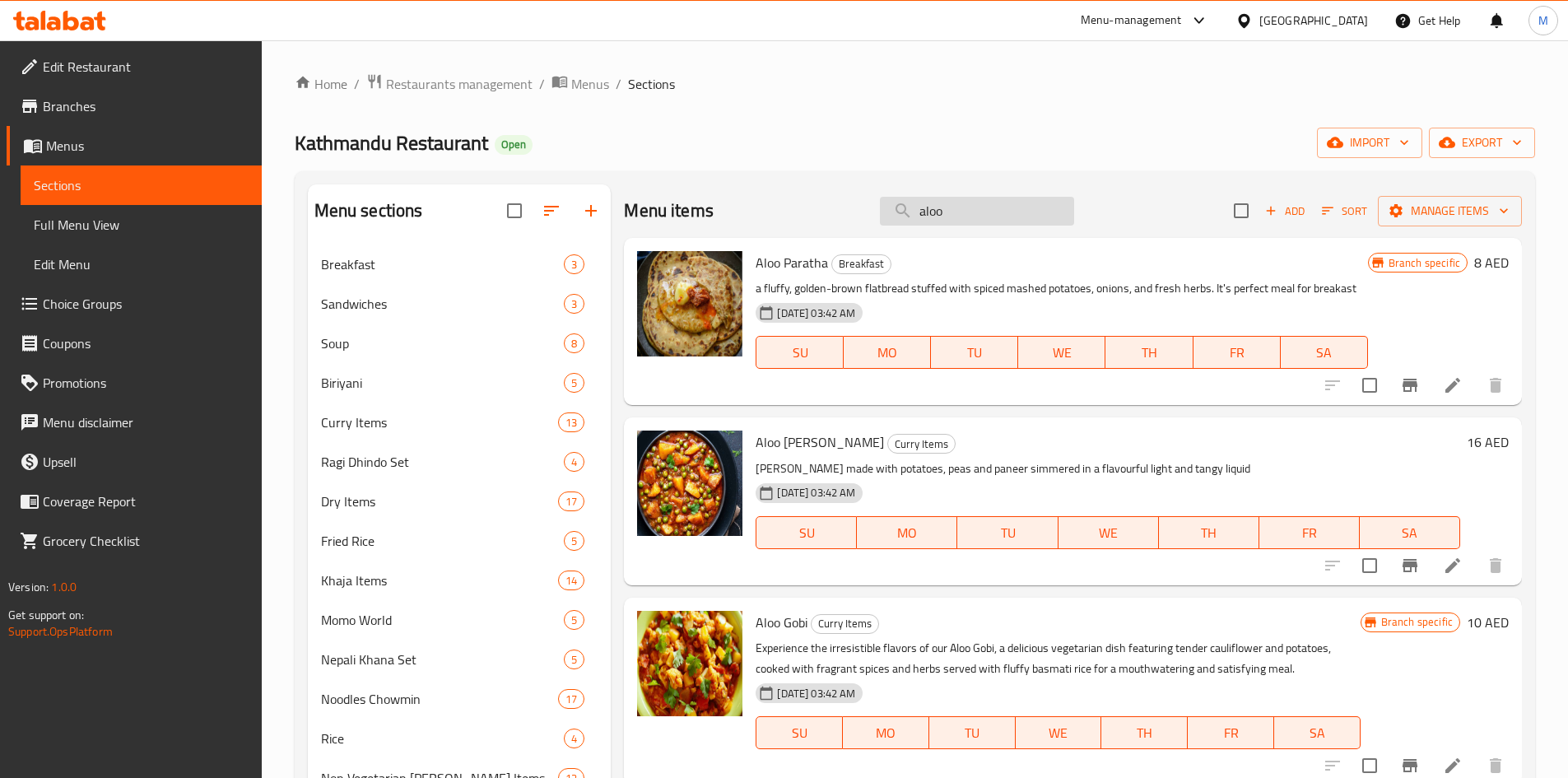
click at [963, 206] on input "aloo" at bounding box center [976, 212] width 194 height 29
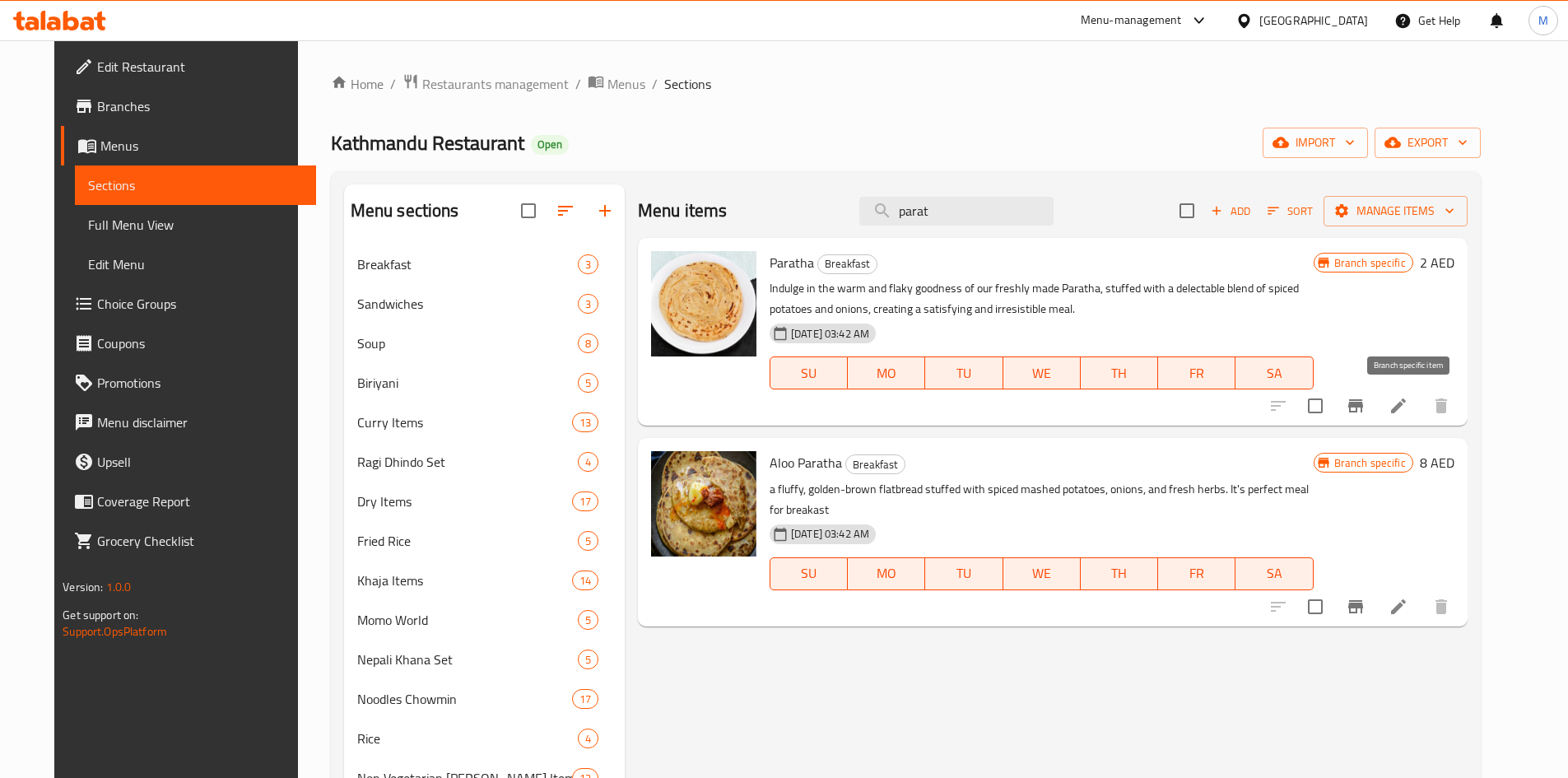
type input "parat"
click at [1366, 396] on icon "Branch-specific-item" at bounding box center [1355, 406] width 20 height 20
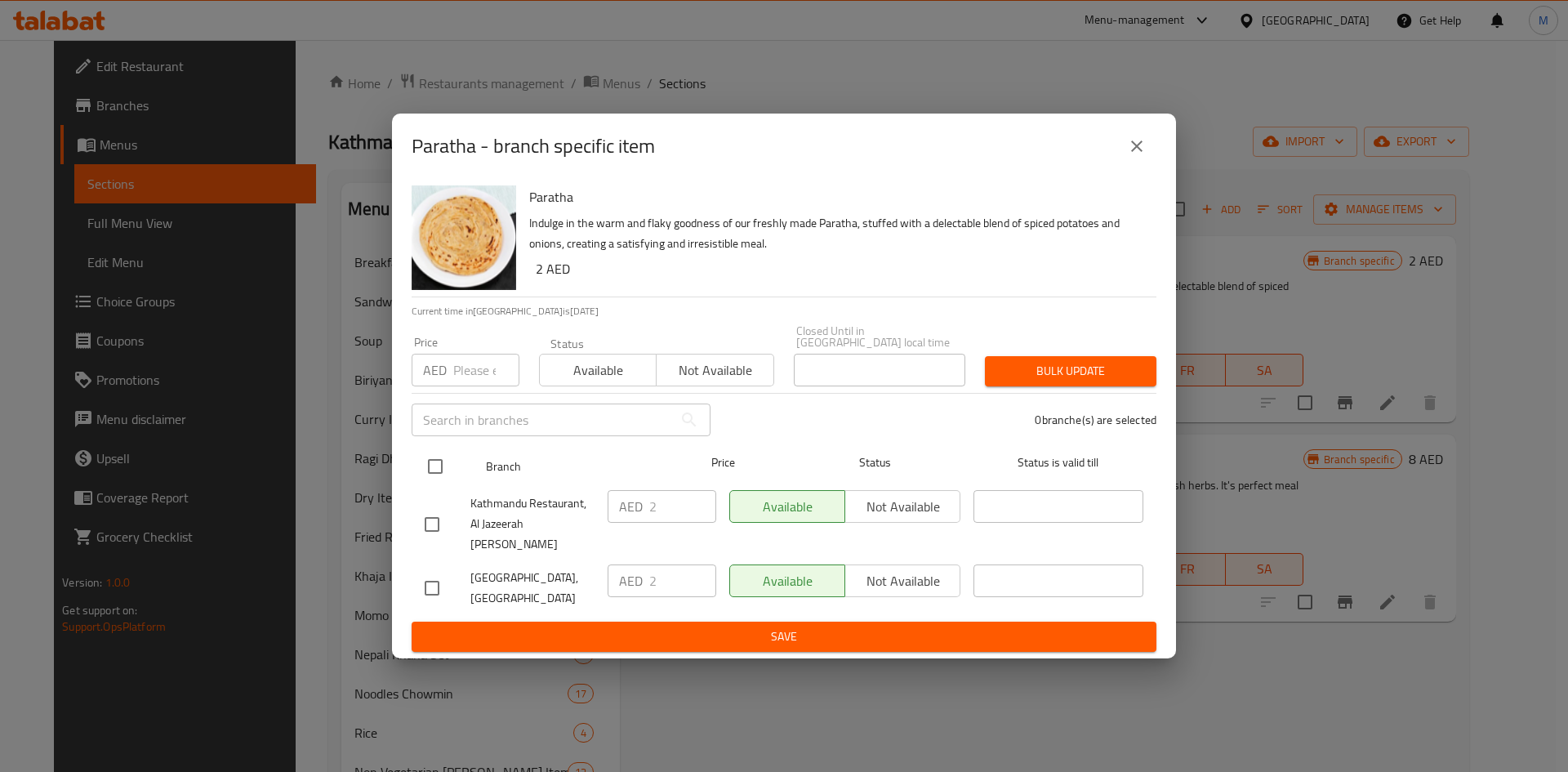
click at [438, 478] on input "checkbox" at bounding box center [435, 466] width 34 height 34
checkbox input "true"
click at [465, 386] on input "number" at bounding box center [486, 370] width 66 height 33
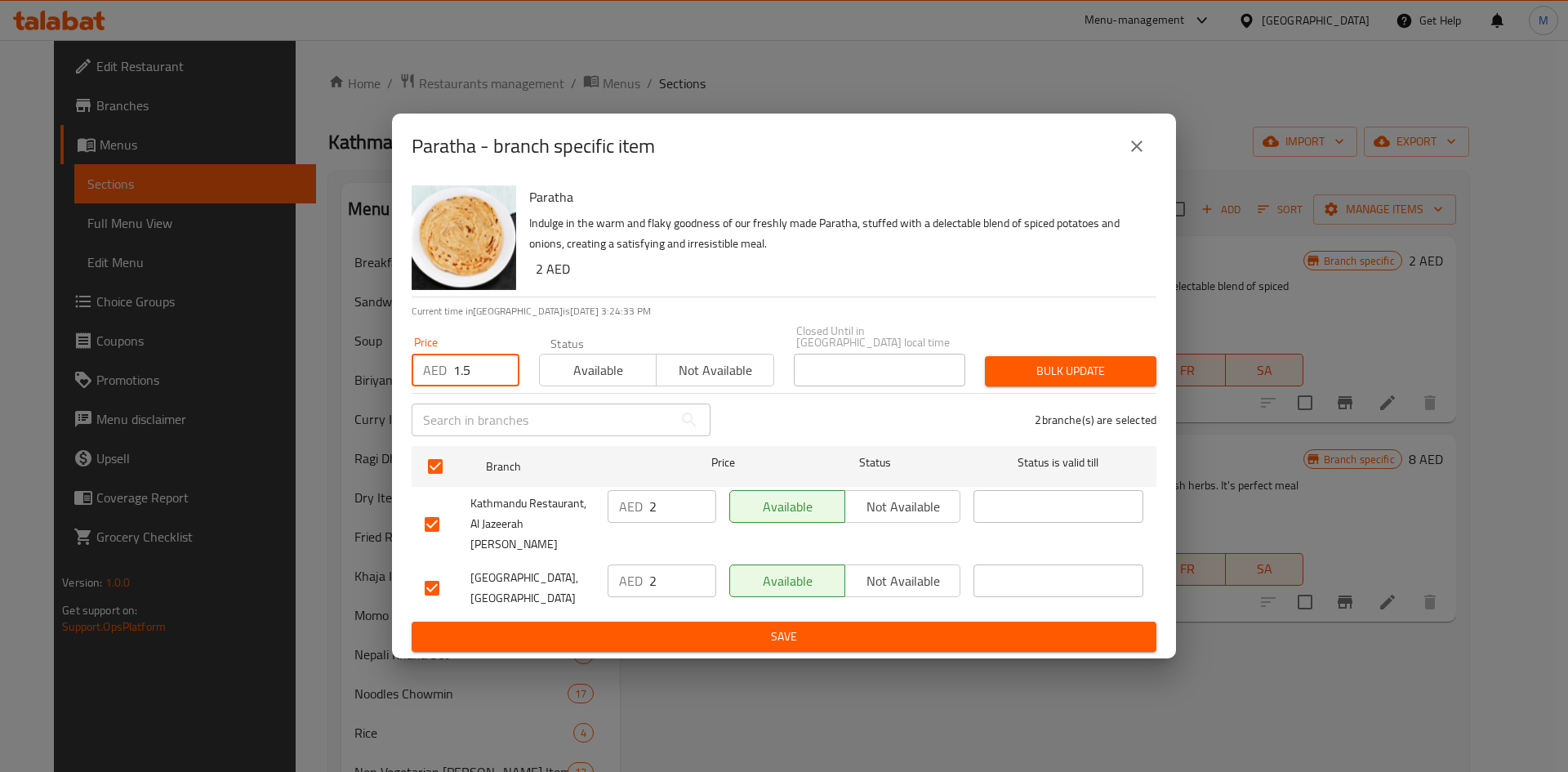
type input "1.5"
click at [1114, 377] on span "Bulk update" at bounding box center [1070, 371] width 146 height 21
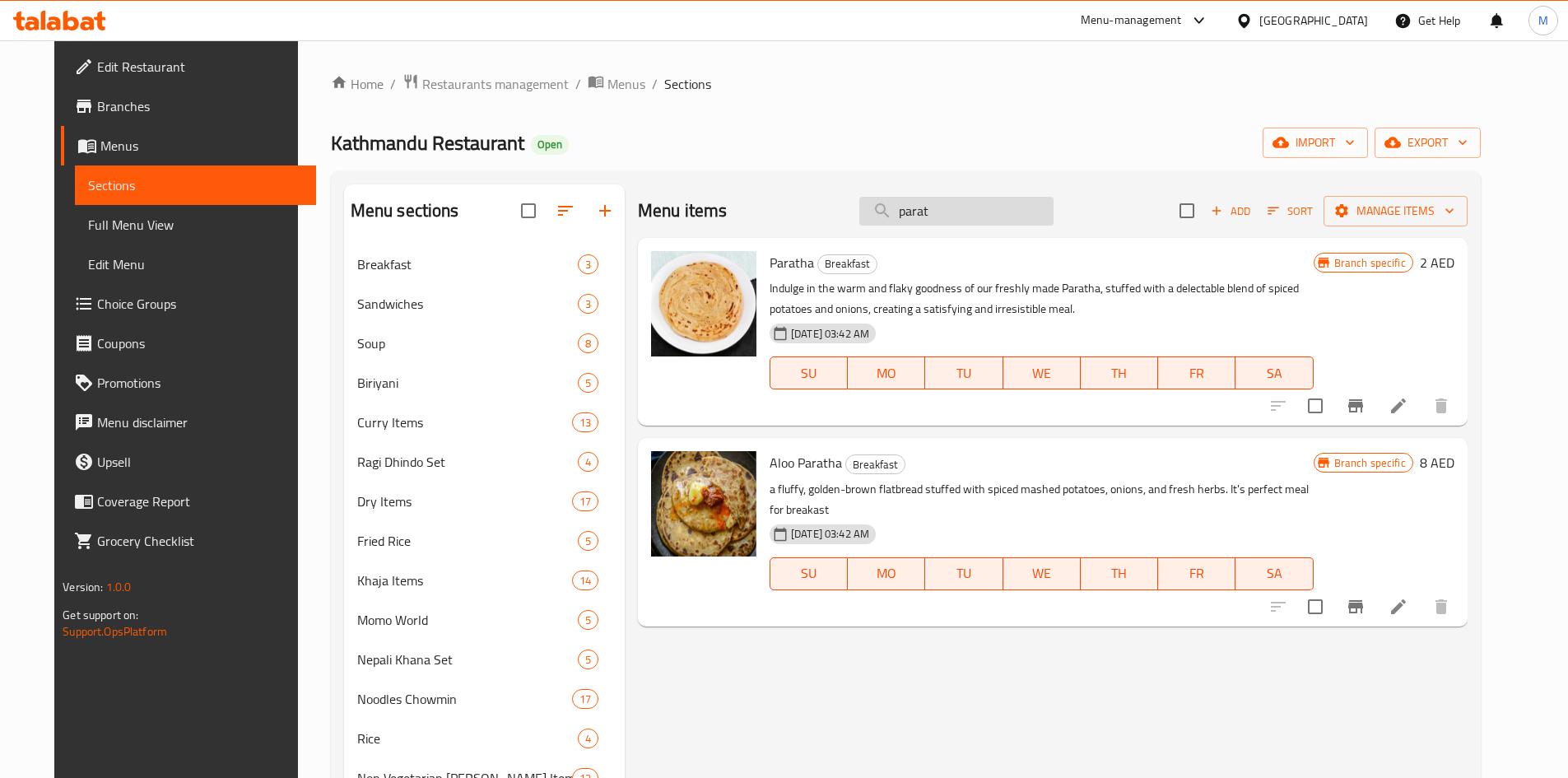
click at [970, 212] on input "parat" at bounding box center [956, 212] width 194 height 29
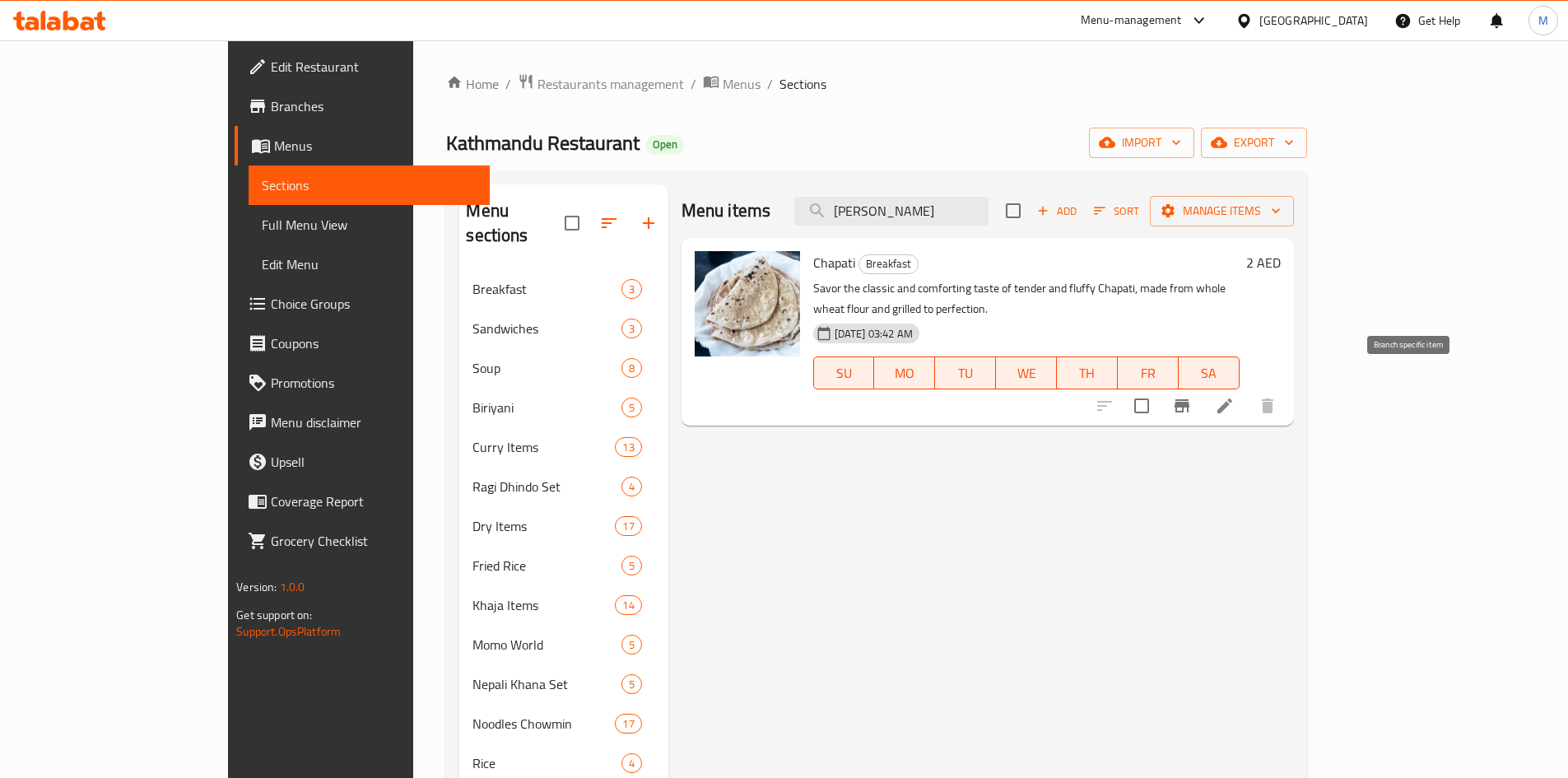
type input "chapa"
click at [1191, 396] on icon "Branch-specific-item" at bounding box center [1182, 406] width 20 height 20
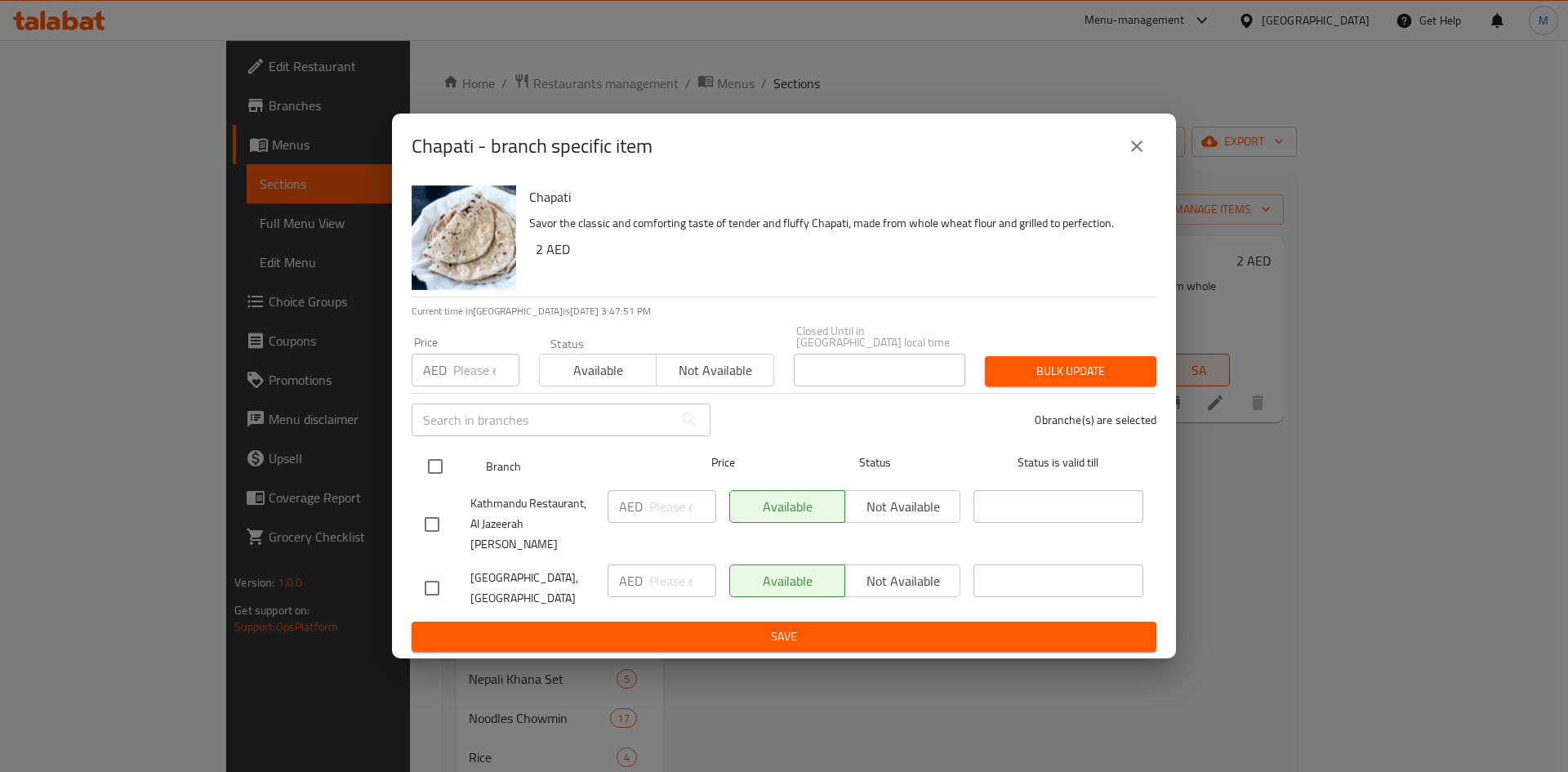
click at [435, 474] on input "checkbox" at bounding box center [435, 466] width 34 height 34
checkbox input "true"
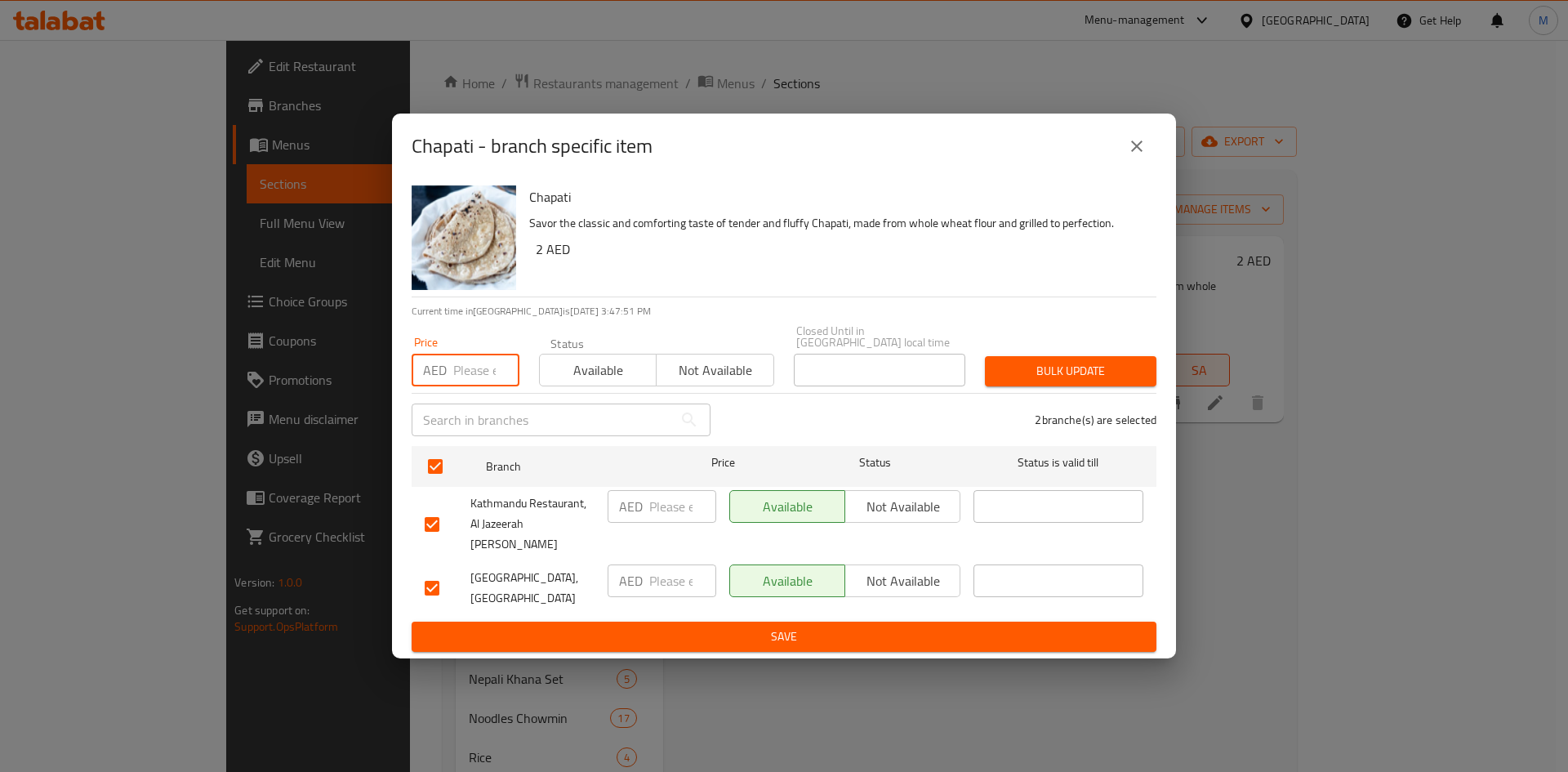
click at [470, 380] on input "number" at bounding box center [486, 370] width 66 height 33
type input "1.5"
click at [1034, 377] on span "Bulk update" at bounding box center [1070, 371] width 146 height 21
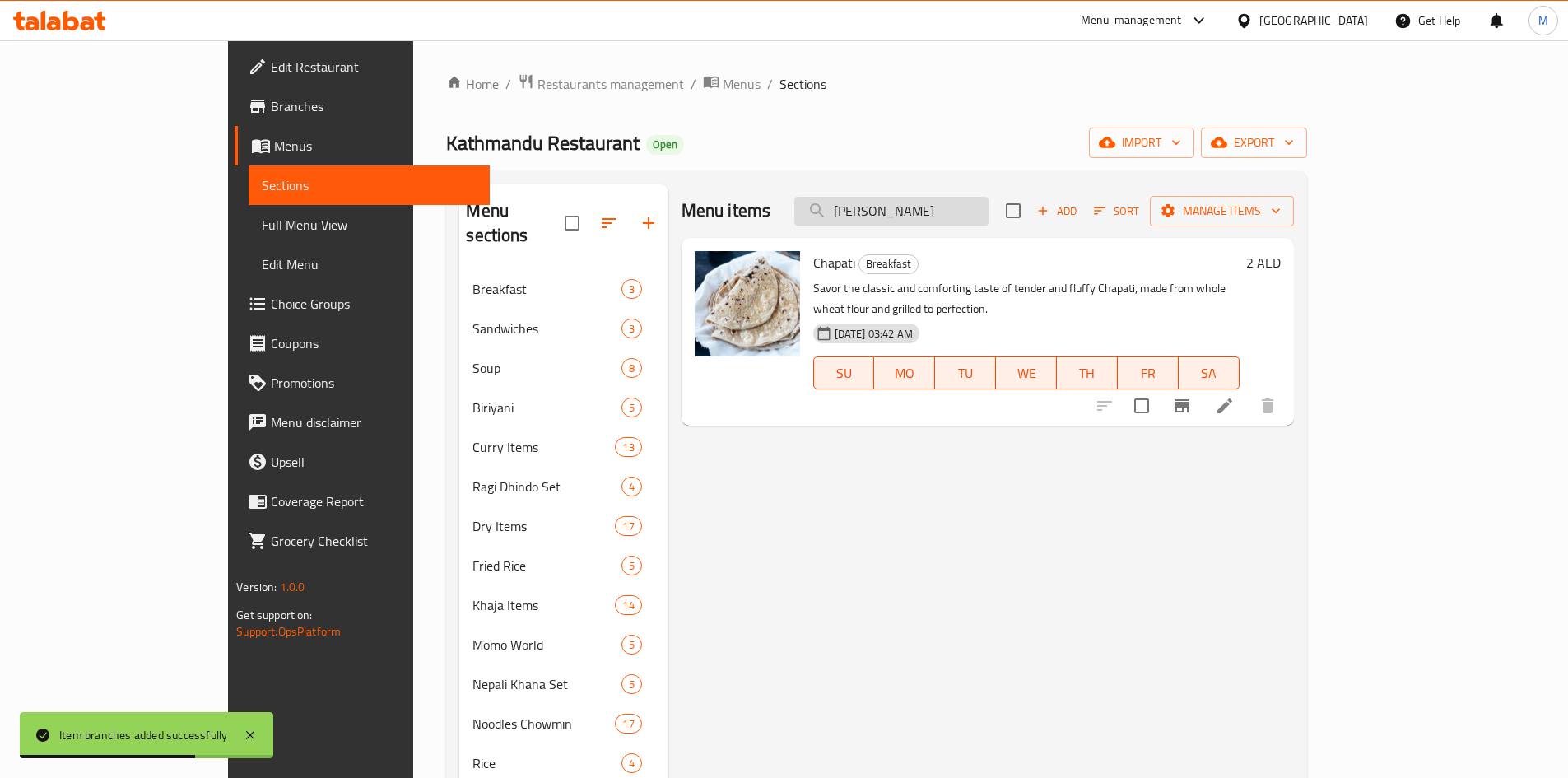
click at [988, 214] on input "chapa" at bounding box center [891, 212] width 194 height 29
click at [989, 214] on input "chapa" at bounding box center [891, 212] width 194 height 29
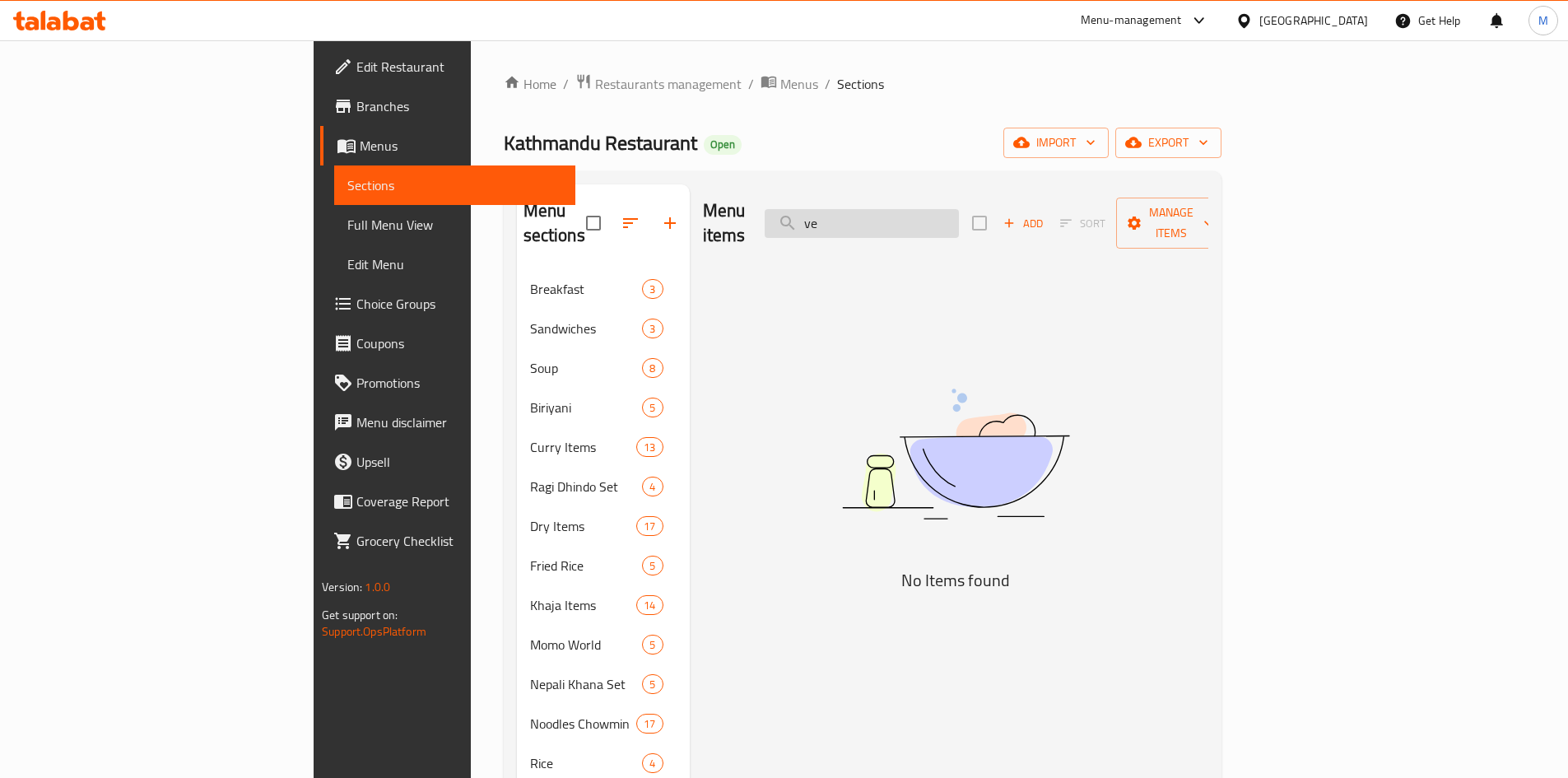
type input "v"
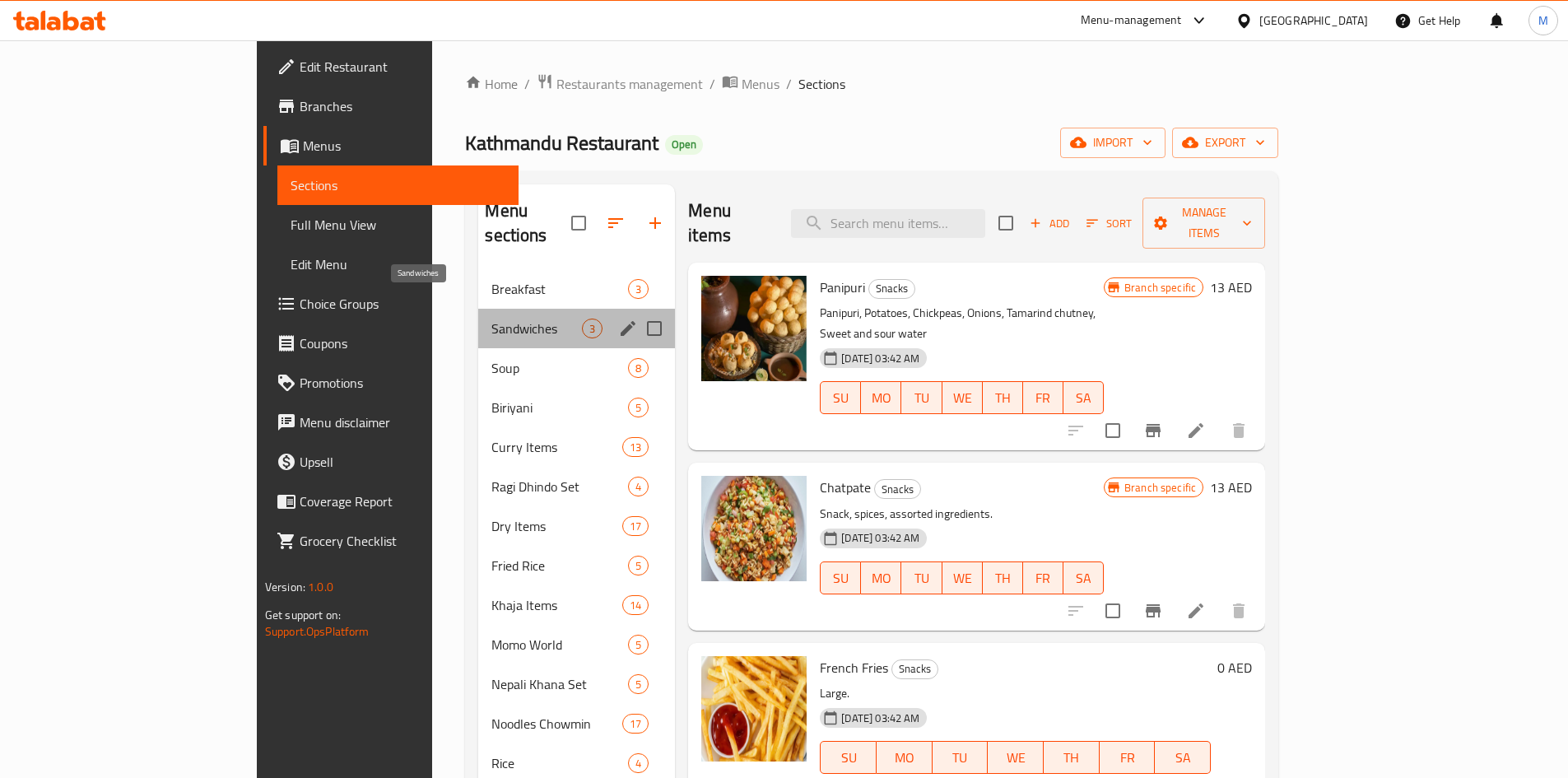
click at [492, 318] on span "Sandwiches" at bounding box center [536, 328] width 90 height 20
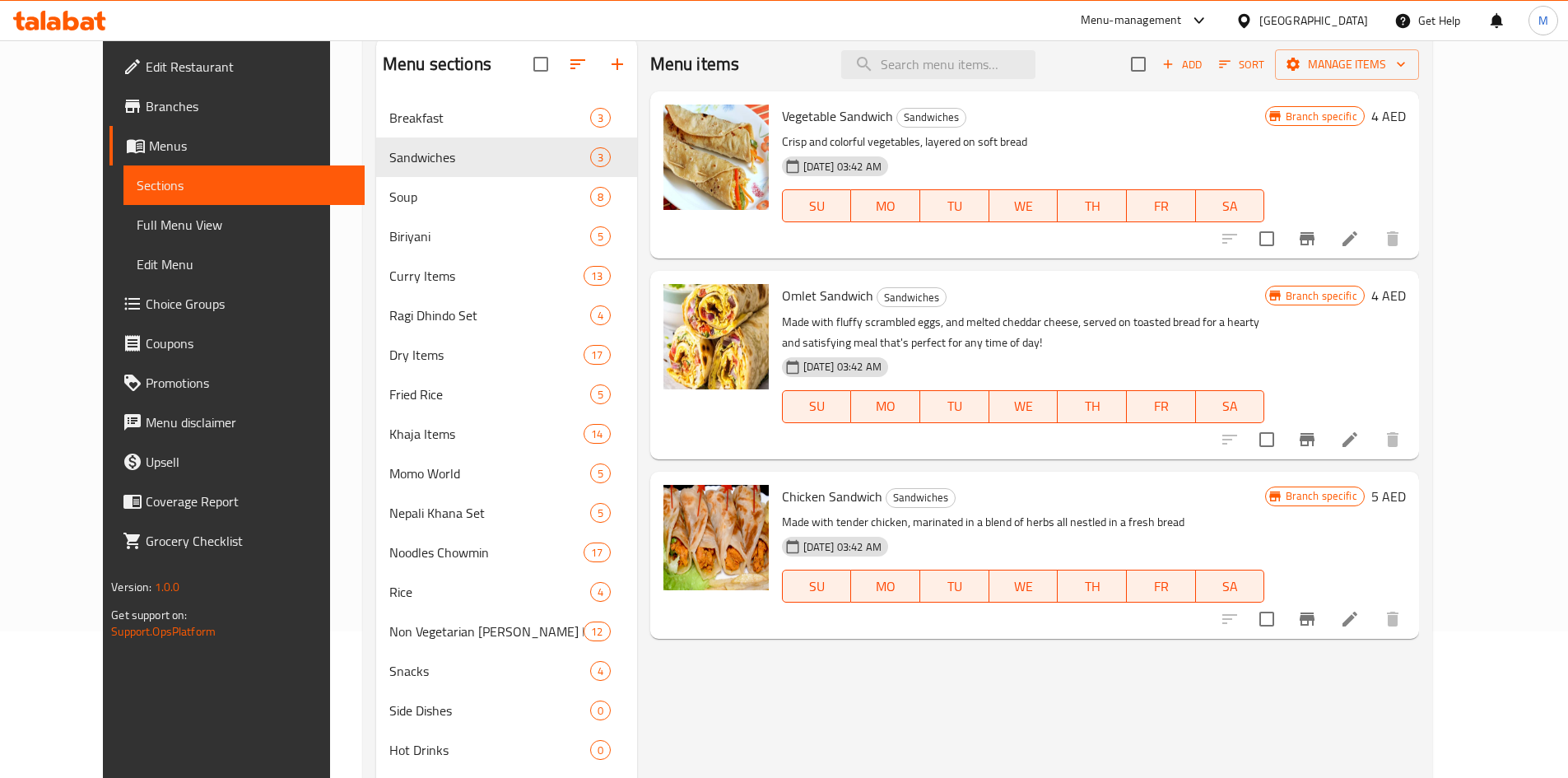
scroll to position [66, 0]
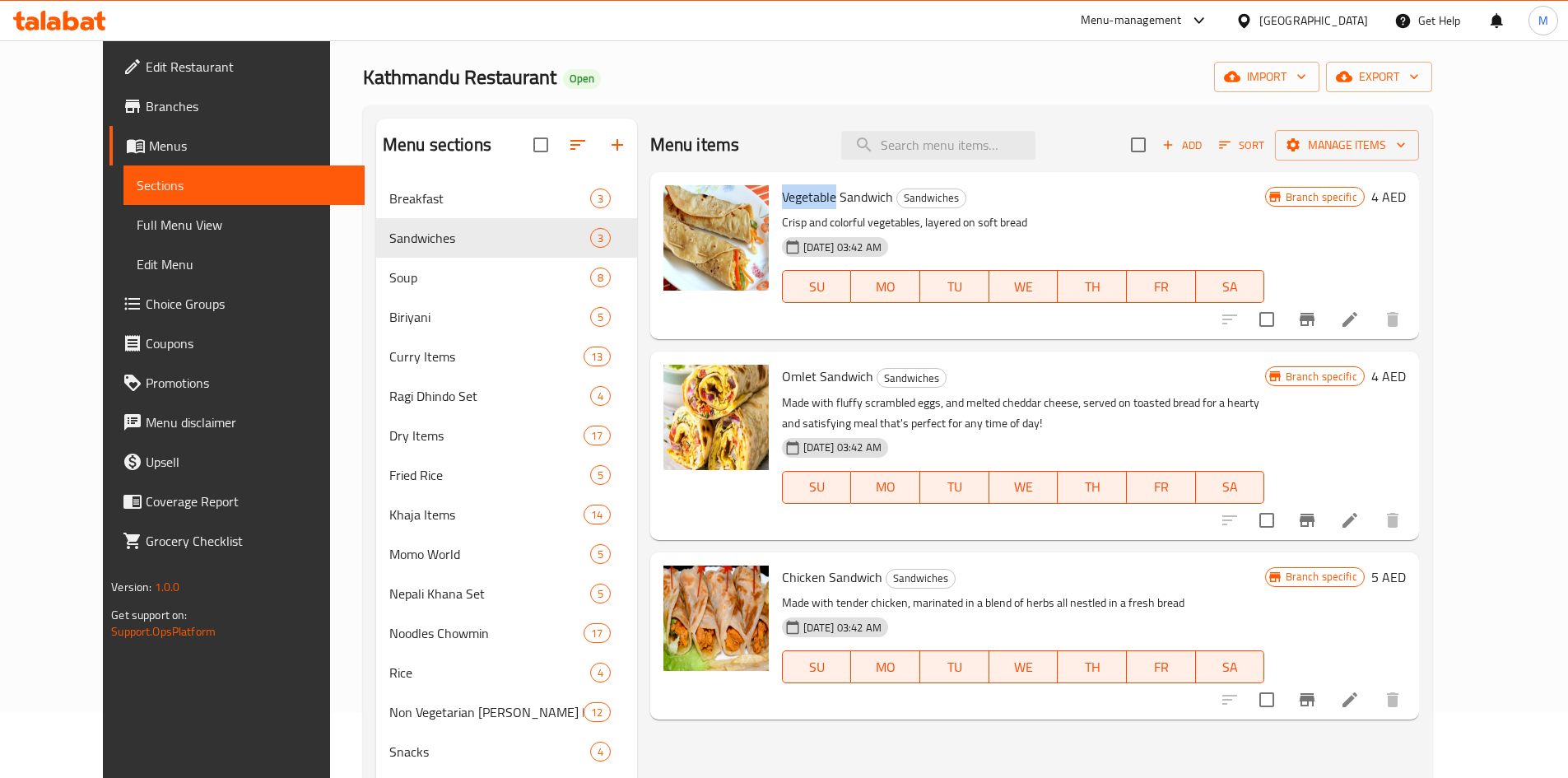
drag, startPoint x: 757, startPoint y: 192, endPoint x: 808, endPoint y: 196, distance: 51.2
click at [808, 196] on span "Vegetable Sandwich" at bounding box center [837, 196] width 111 height 25
copy span "Vegetable"
click at [963, 147] on input "search" at bounding box center [938, 145] width 194 height 29
paste input "Vegetable"
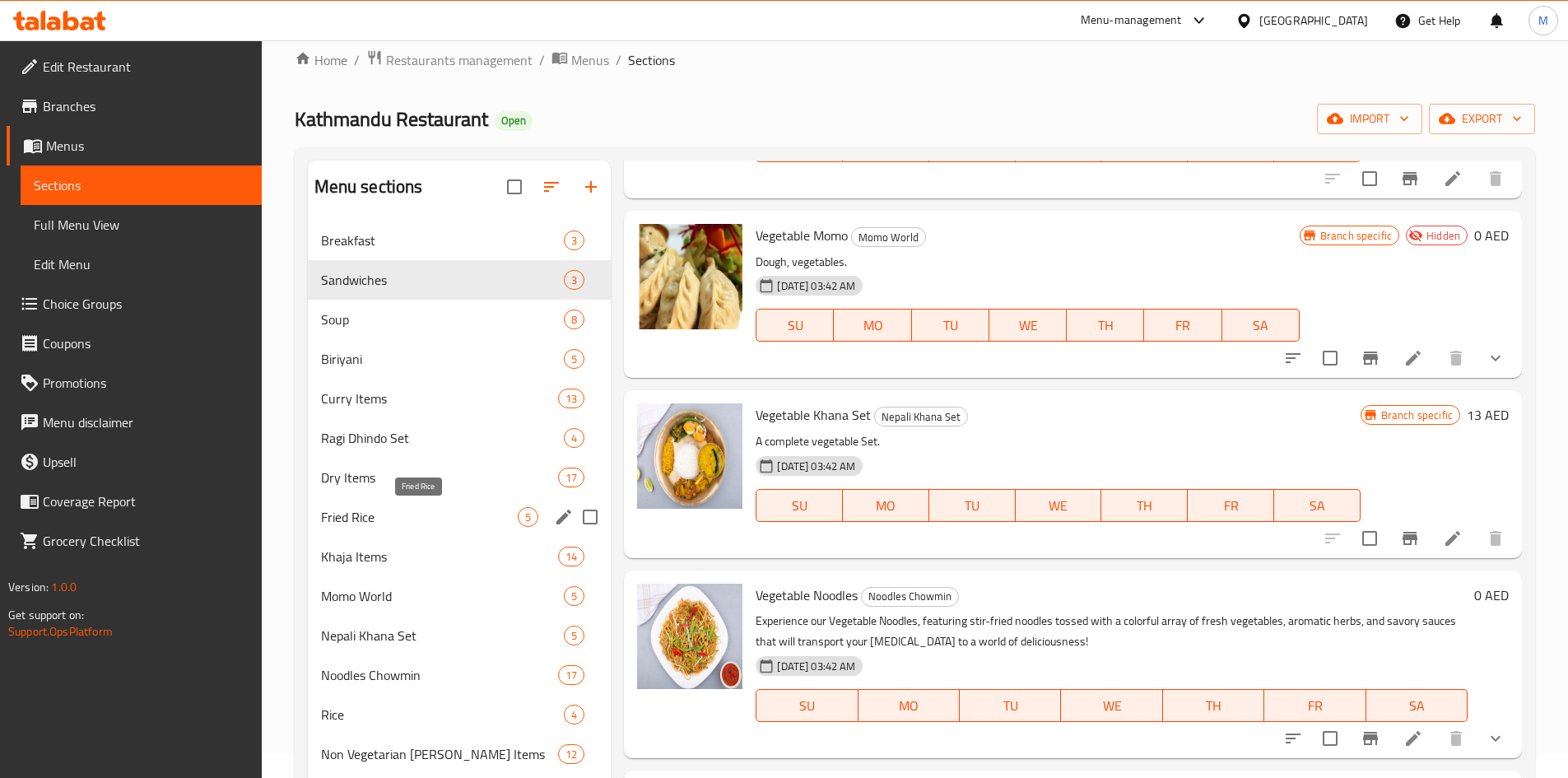
scroll to position [0, 0]
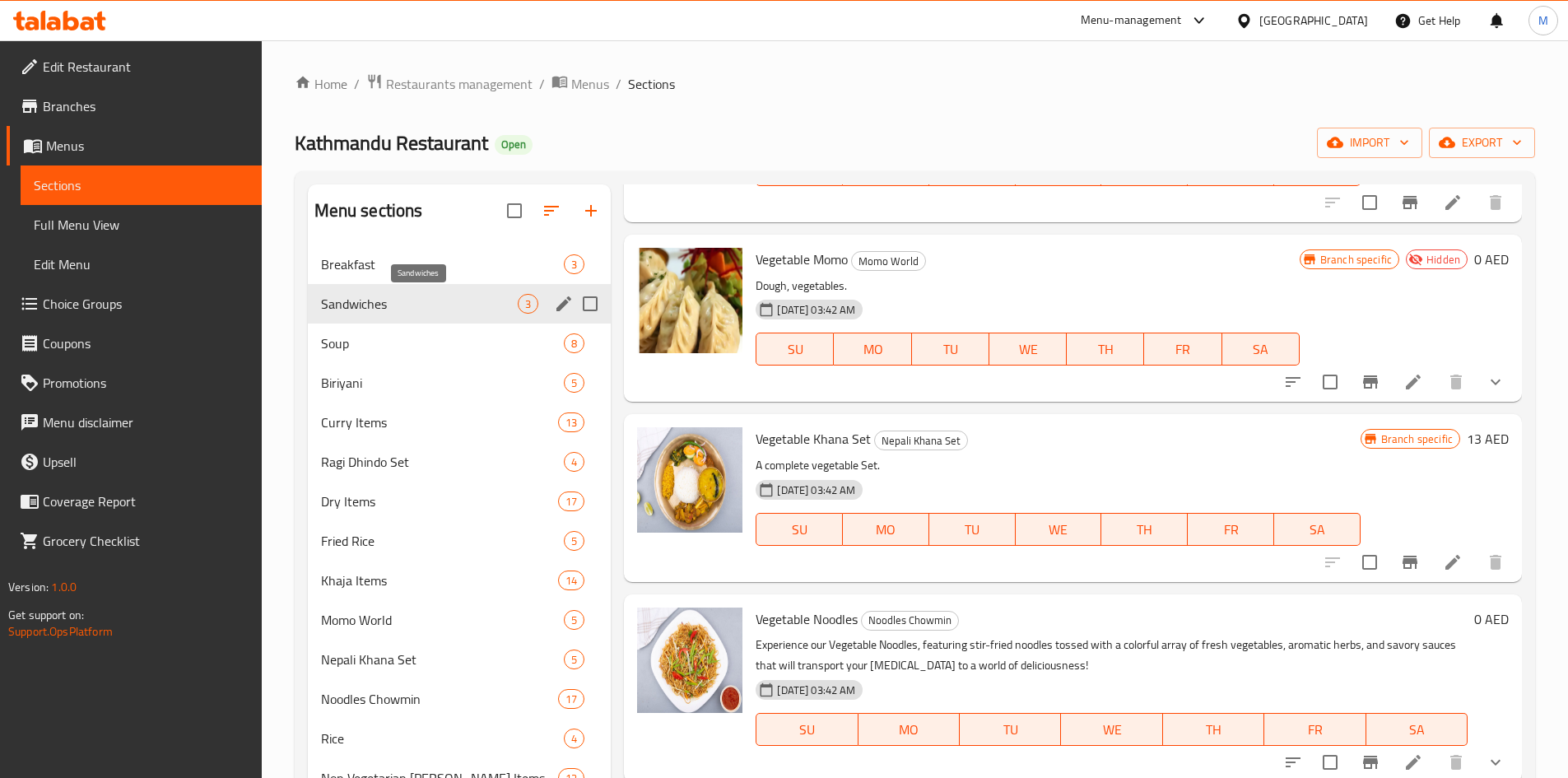
type input "Vegetable"
click at [389, 307] on span "Sandwiches" at bounding box center [420, 304] width 198 height 20
click at [388, 307] on span "Sandwiches" at bounding box center [420, 304] width 198 height 20
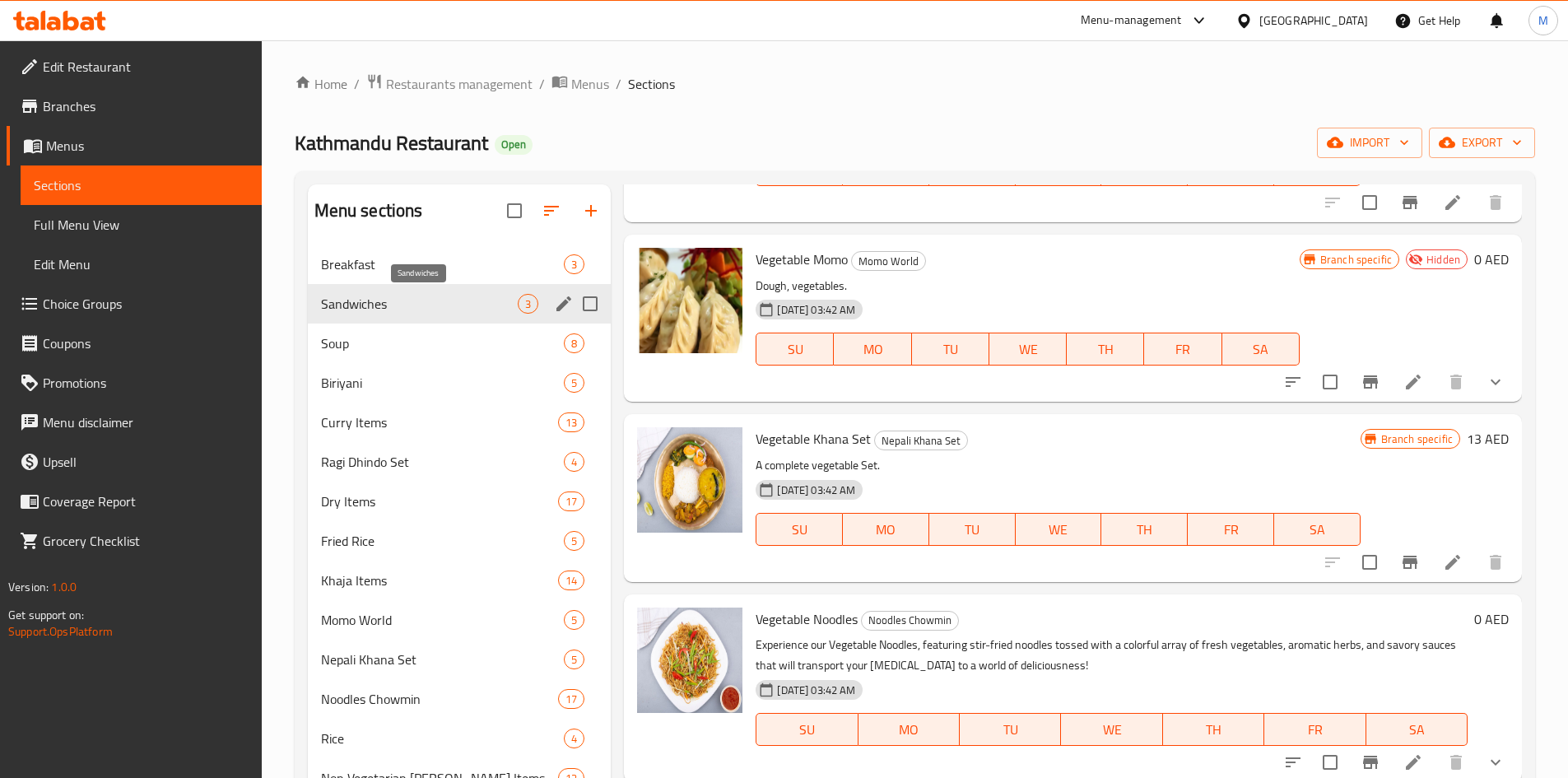
click at [388, 307] on span "Sandwiches" at bounding box center [420, 304] width 198 height 20
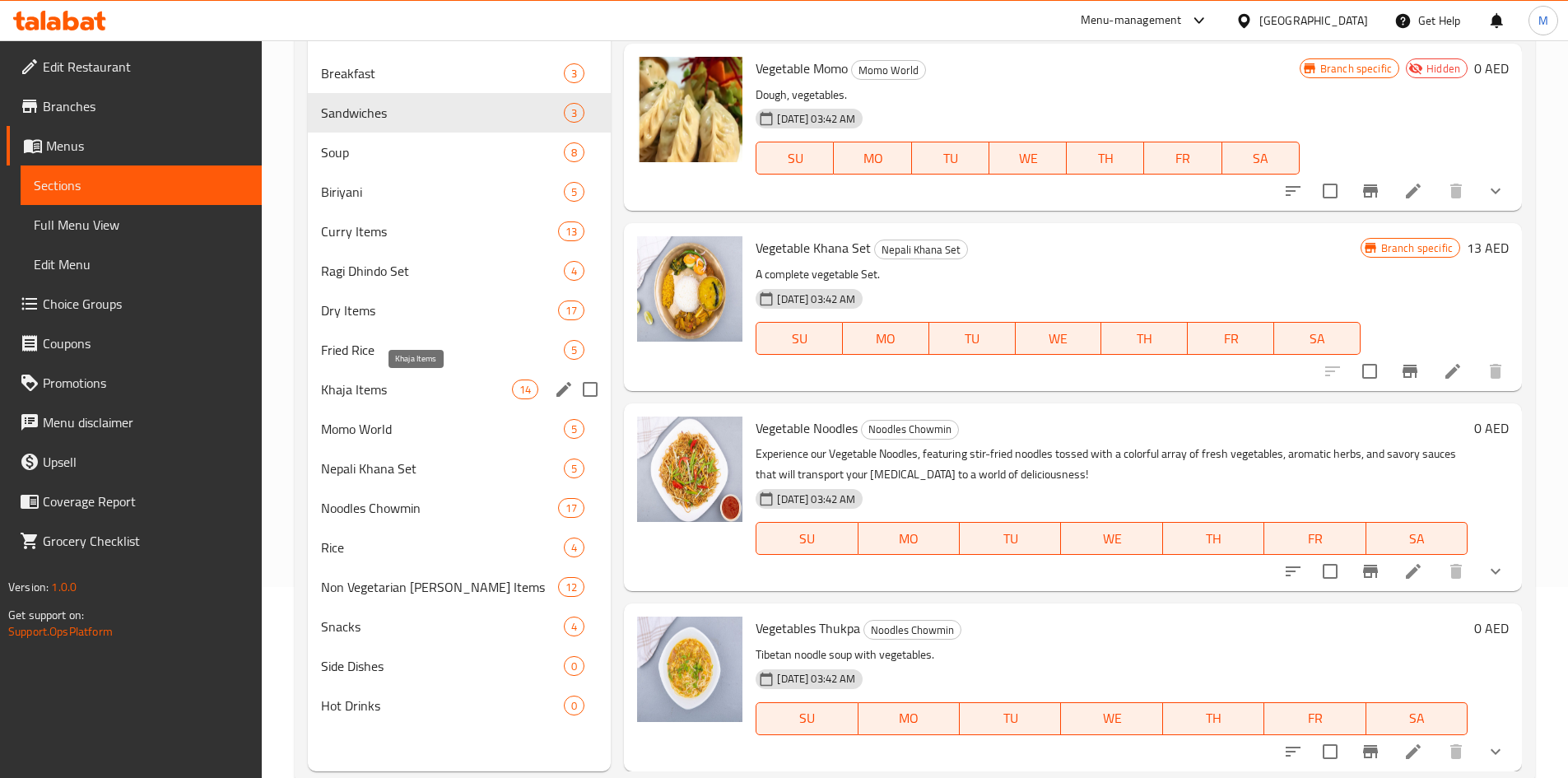
scroll to position [231, 0]
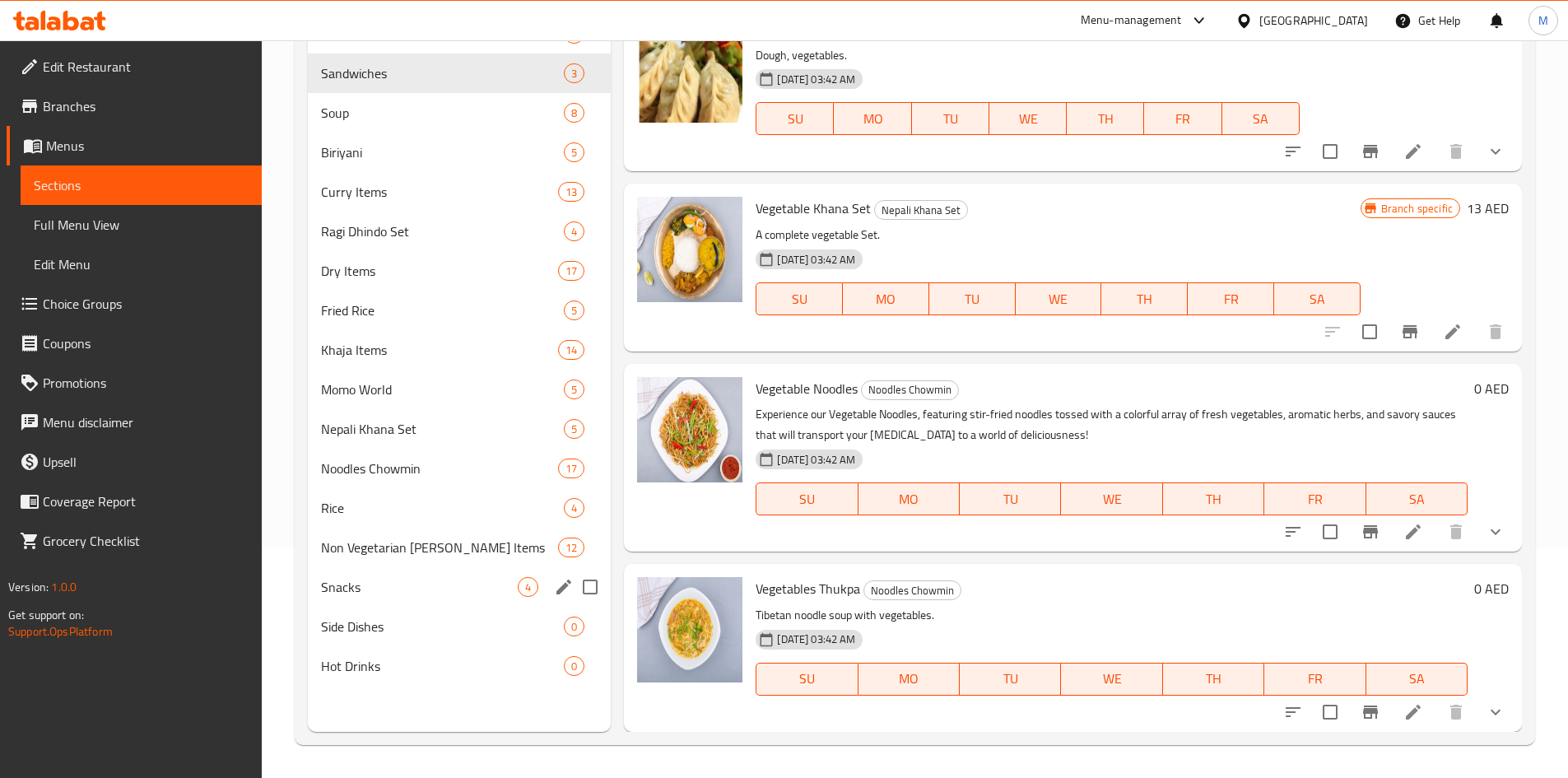
click at [388, 599] on div "Snacks 4" at bounding box center [459, 586] width 304 height 39
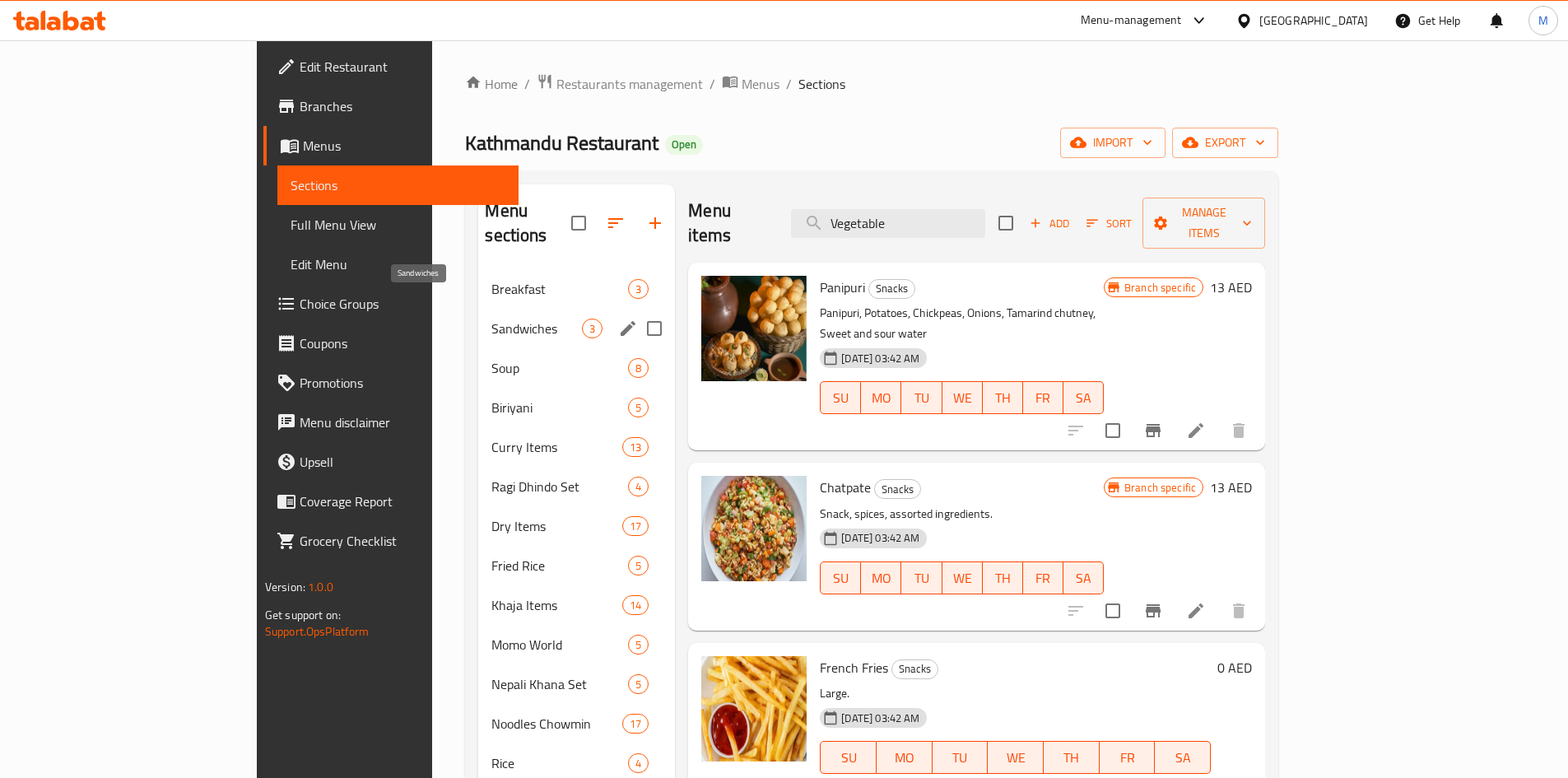
click at [492, 318] on span "Sandwiches" at bounding box center [536, 328] width 90 height 20
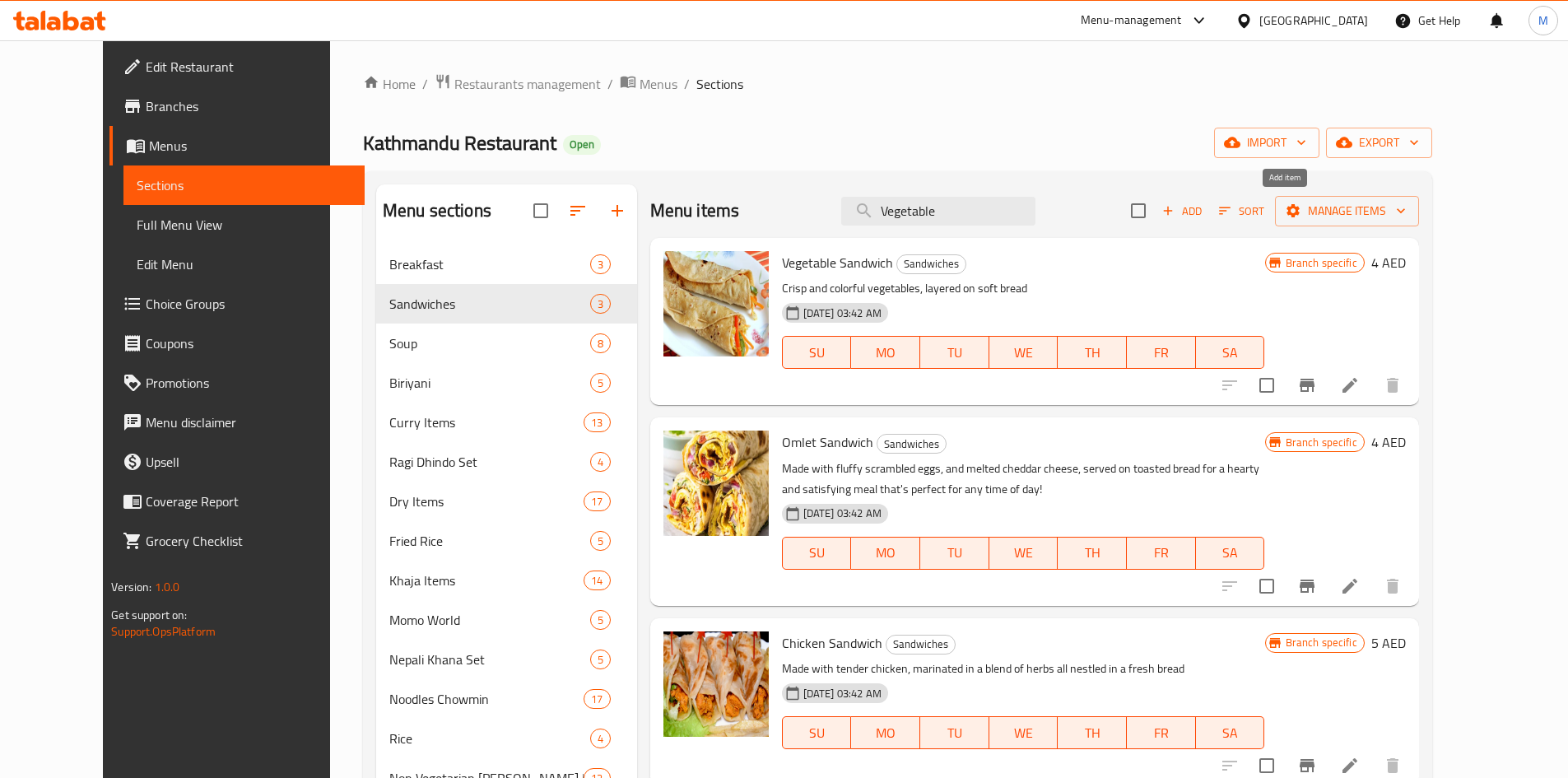
click at [1204, 209] on span "Add" at bounding box center [1181, 211] width 45 height 19
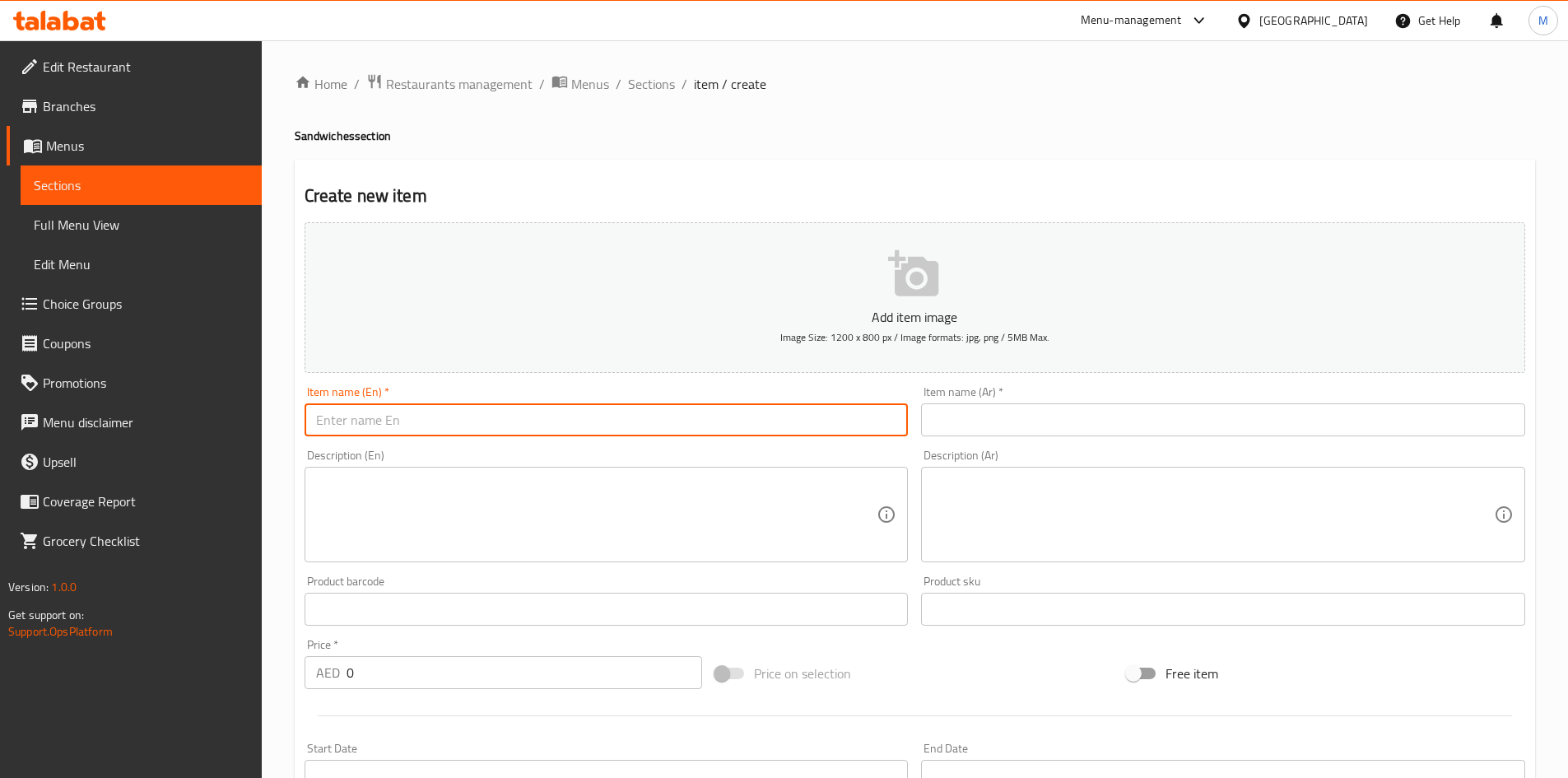
click at [538, 421] on input "text" at bounding box center [607, 420] width 604 height 33
paste input "Veg Paratha Sandwich"
type input "Veg Paratha Sandwich"
click at [1042, 430] on input "text" at bounding box center [1223, 420] width 604 height 33
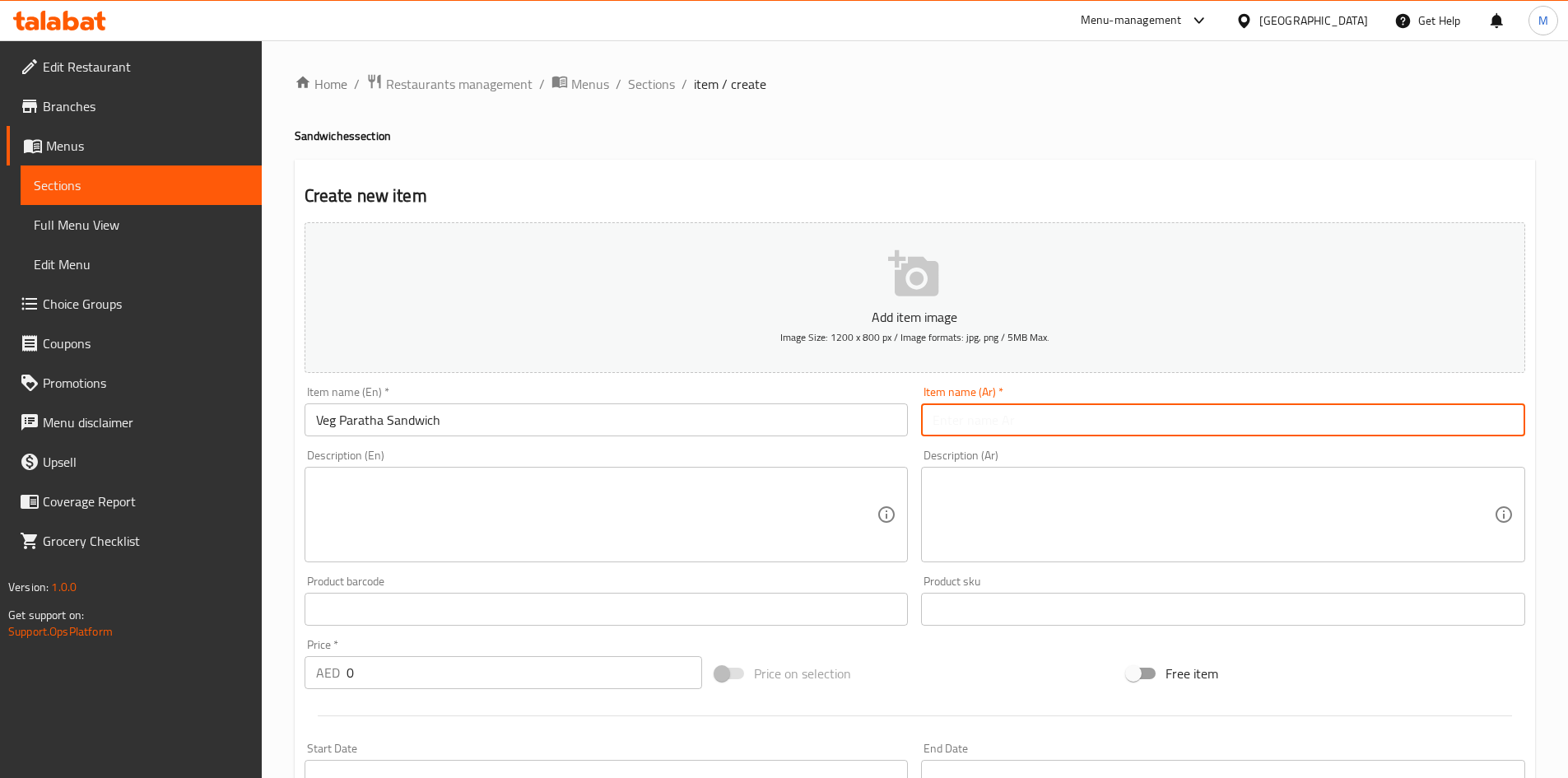
paste input "ساندويتش باراثا نباتي"
type input "ساندويتش باراثا نباتي"
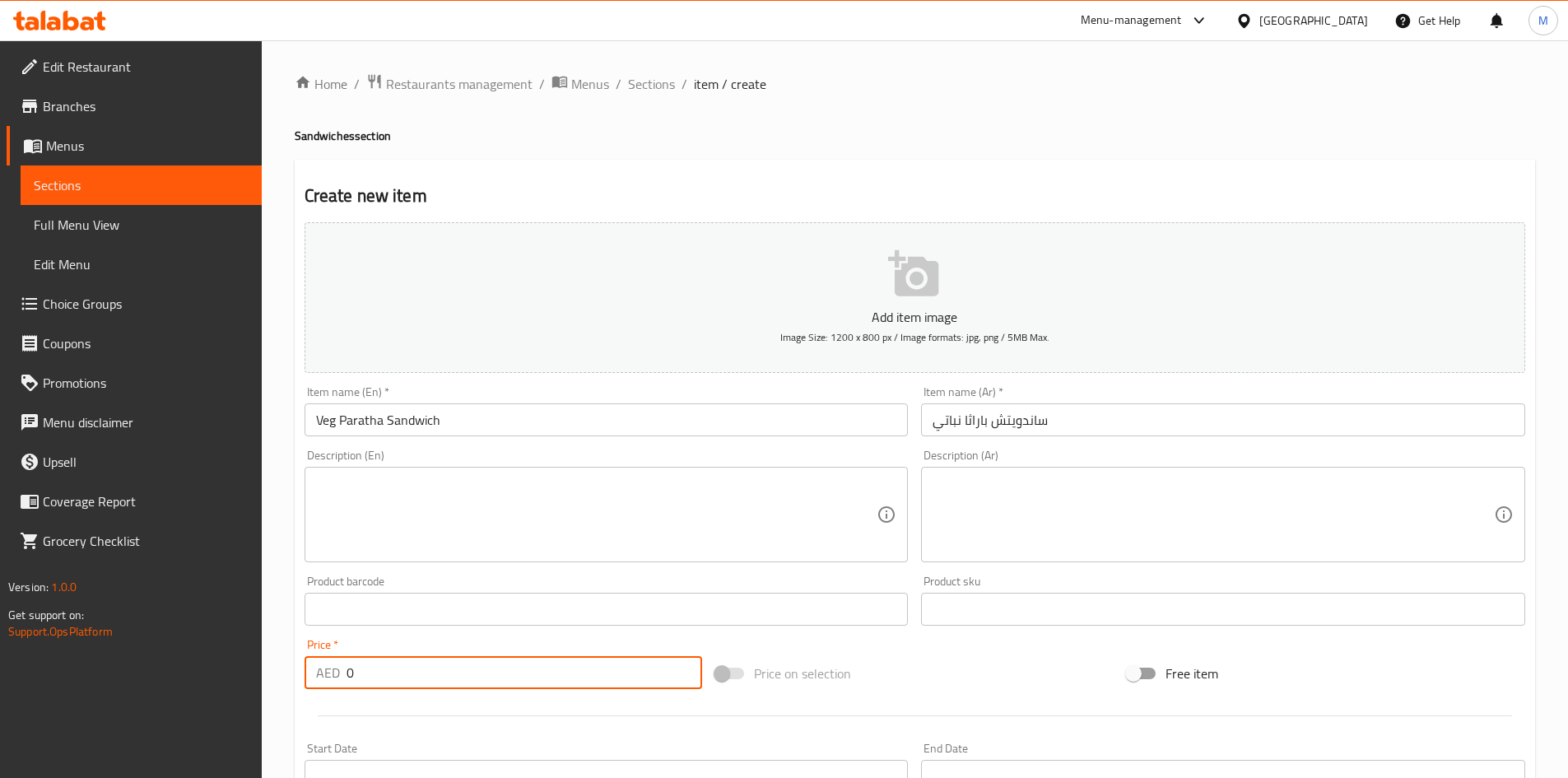
click at [400, 669] on input "0" at bounding box center [524, 672] width 357 height 33
click at [400, 669] on input "0" at bounding box center [524, 672] width 357 height 33
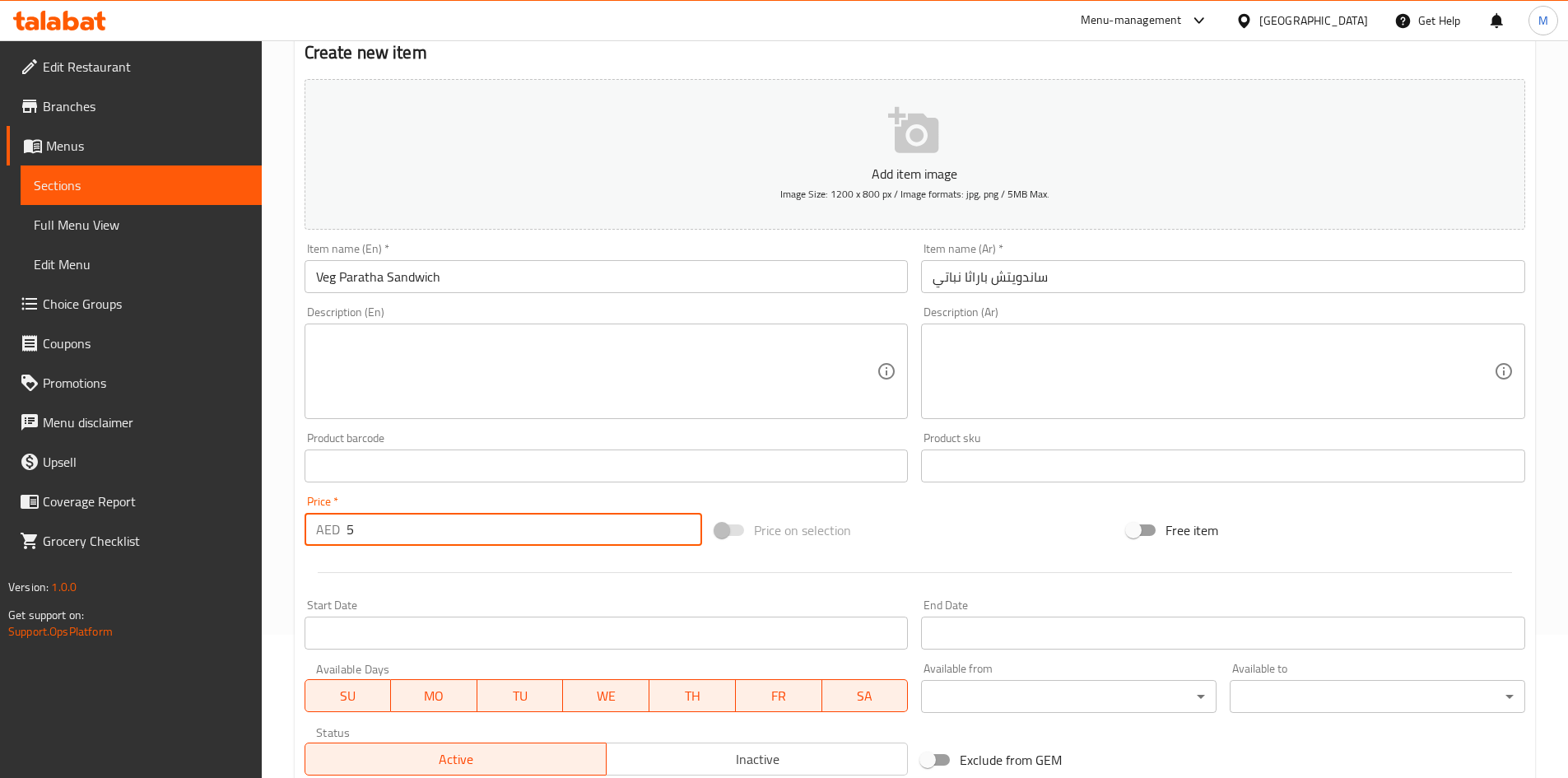
scroll to position [385, 0]
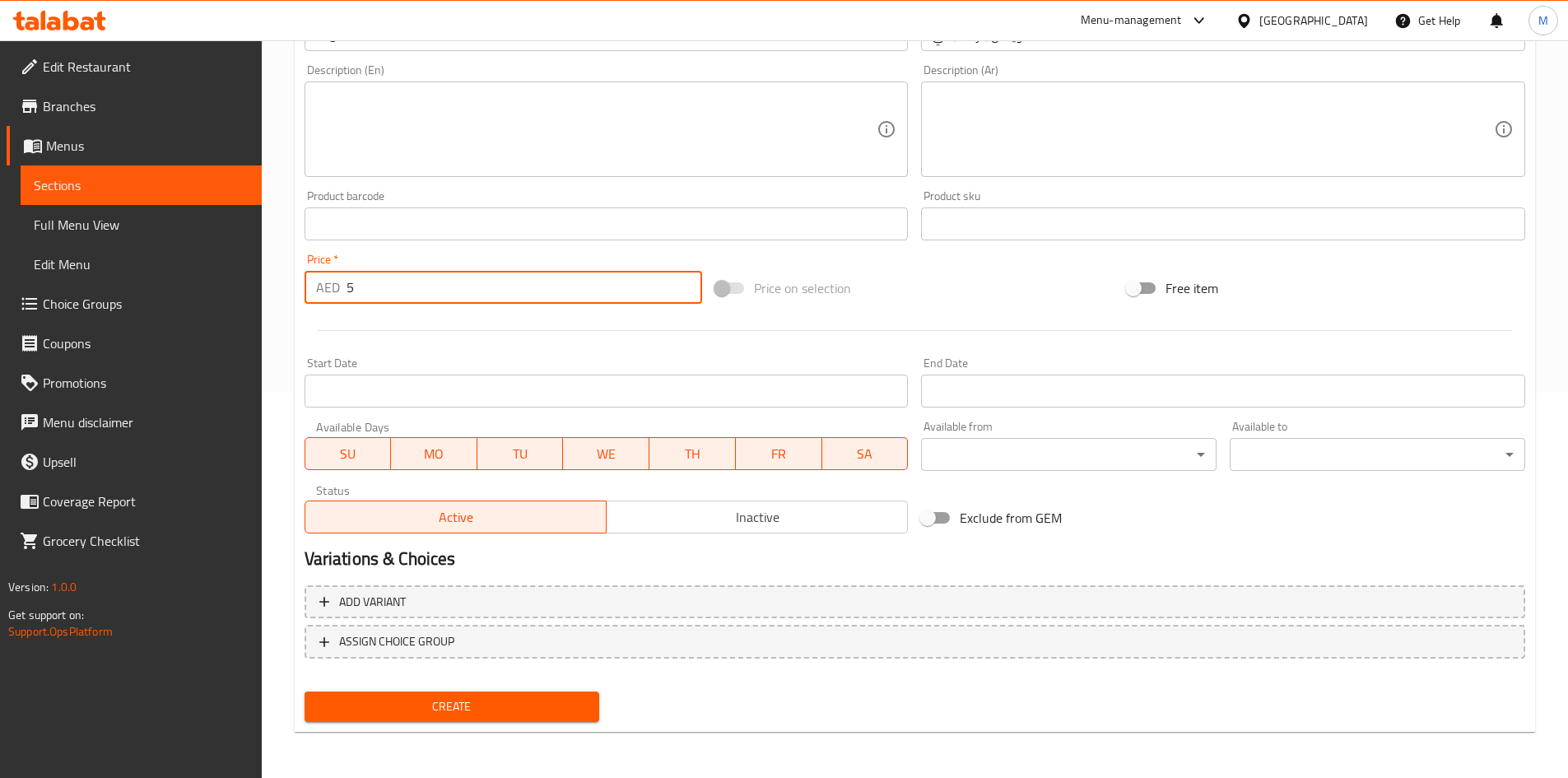
type input "5"
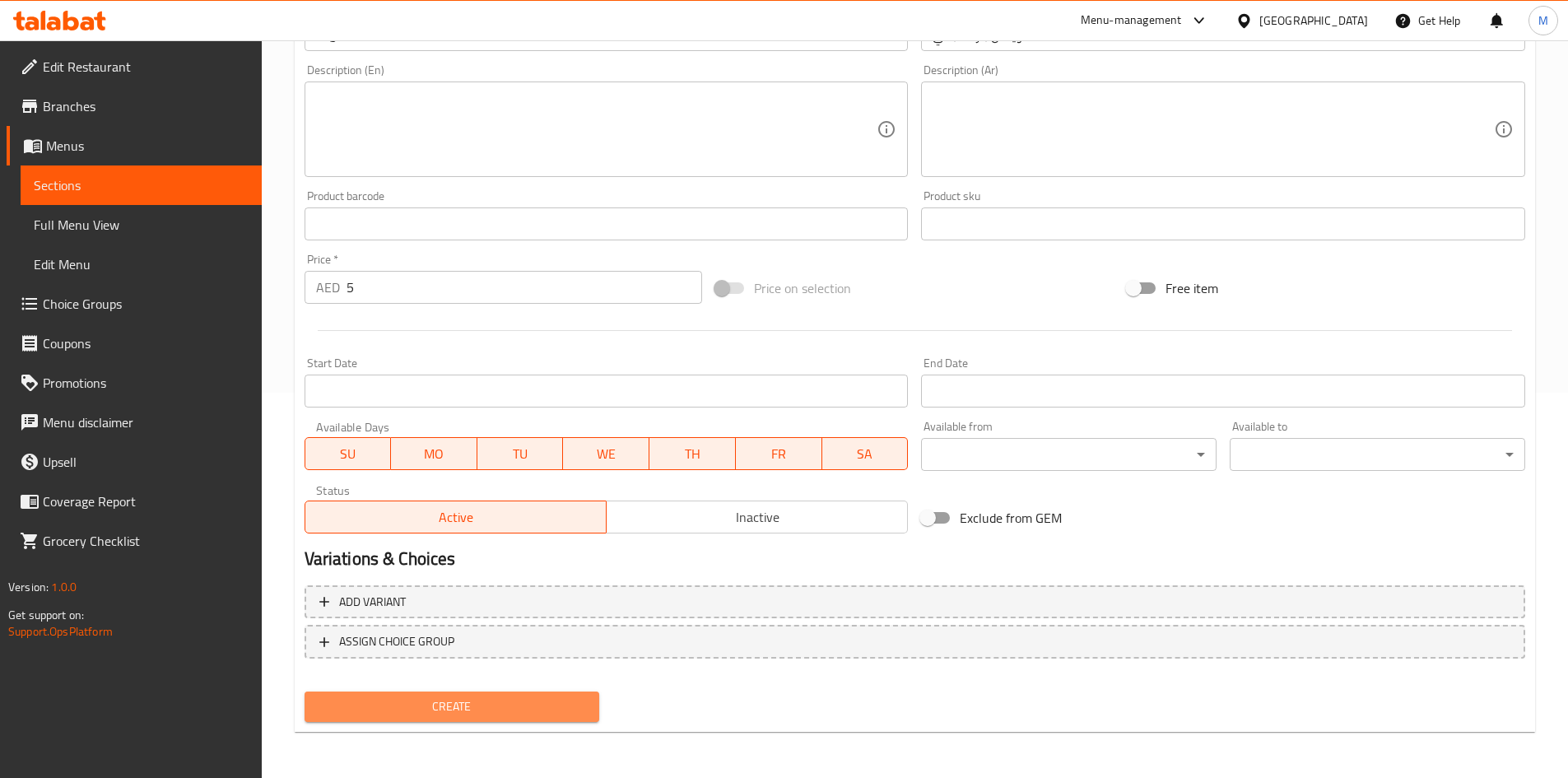
click at [440, 717] on span "Create" at bounding box center [452, 706] width 269 height 21
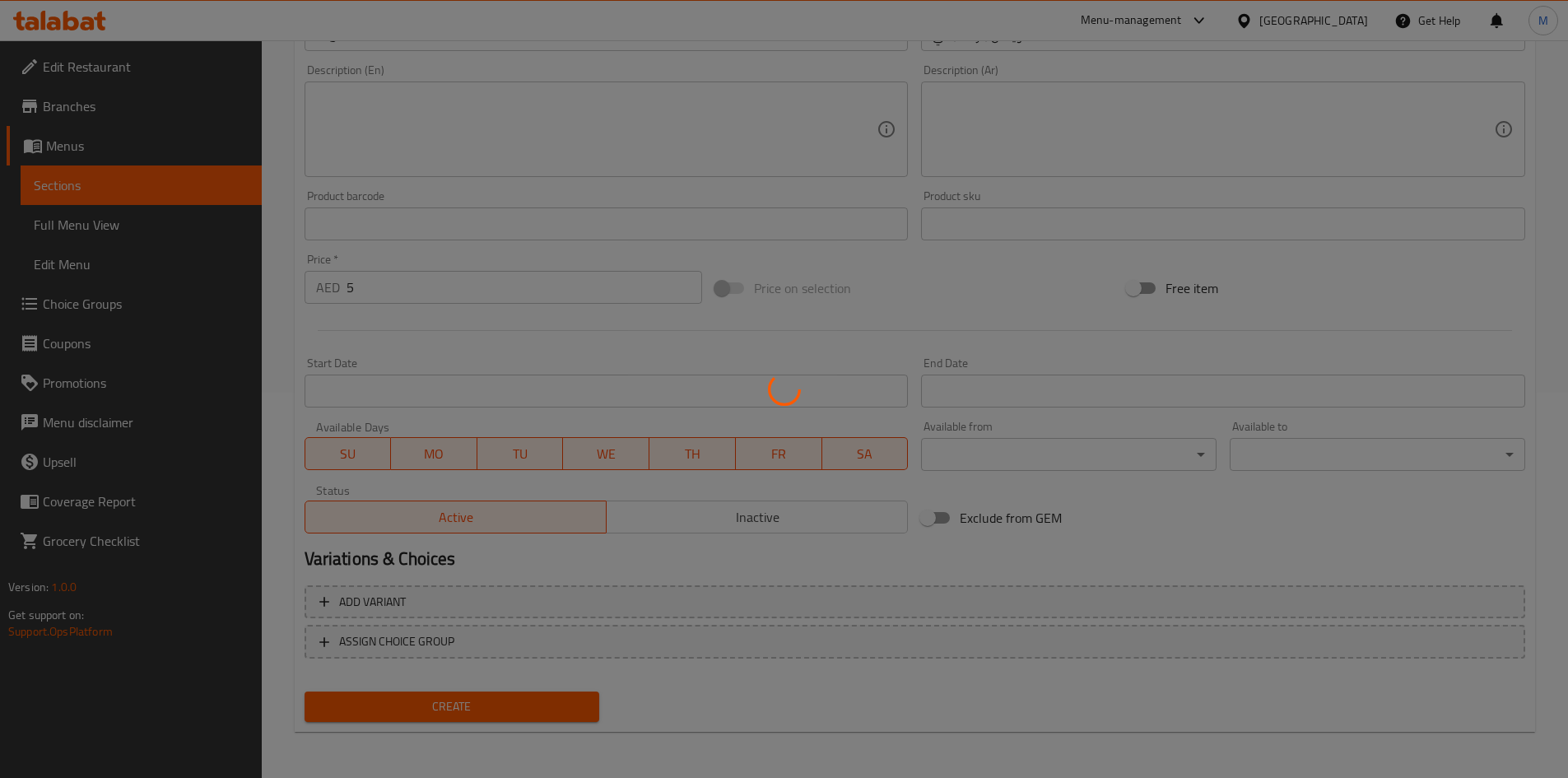
type input "0"
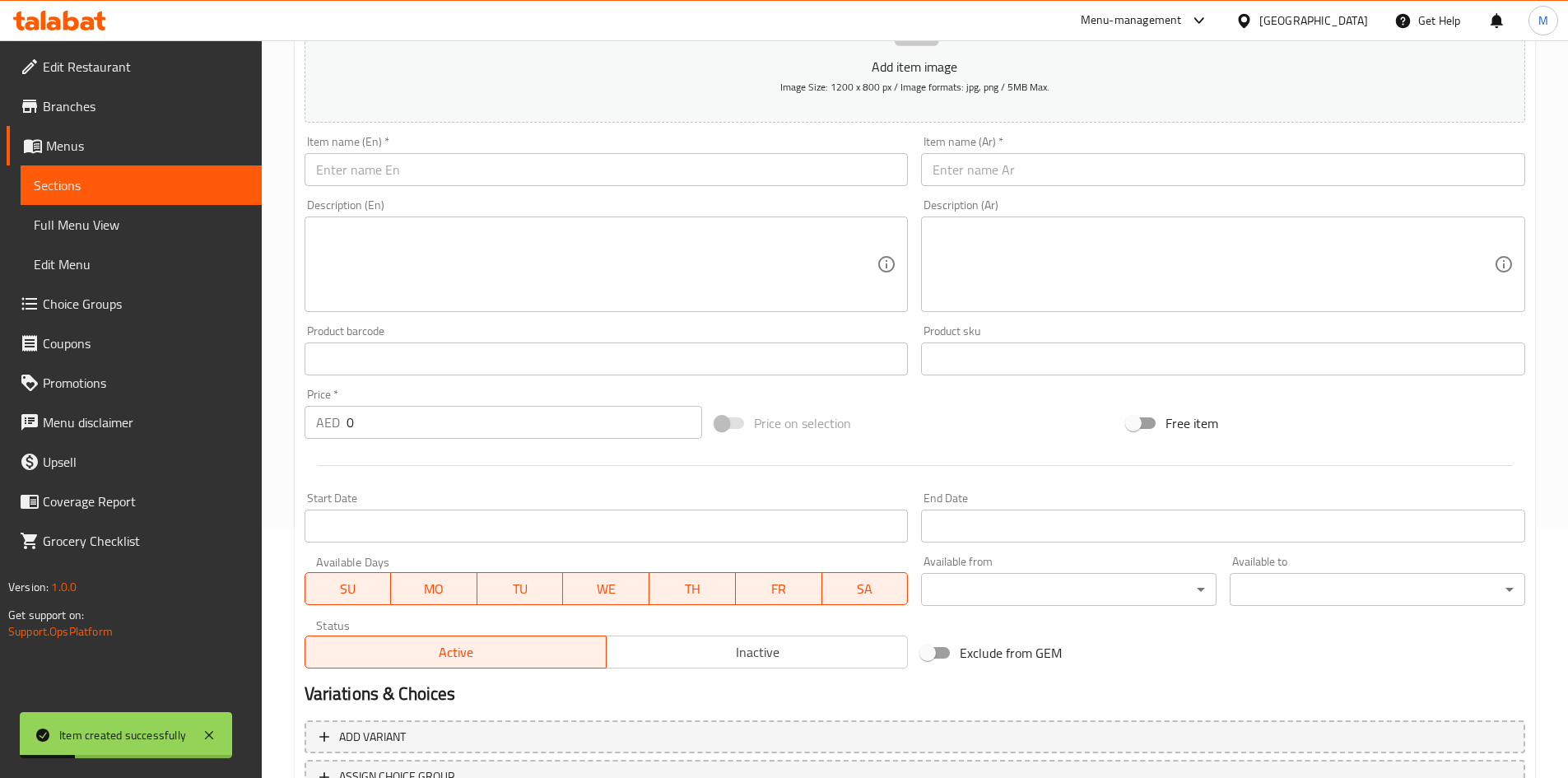
scroll to position [221, 0]
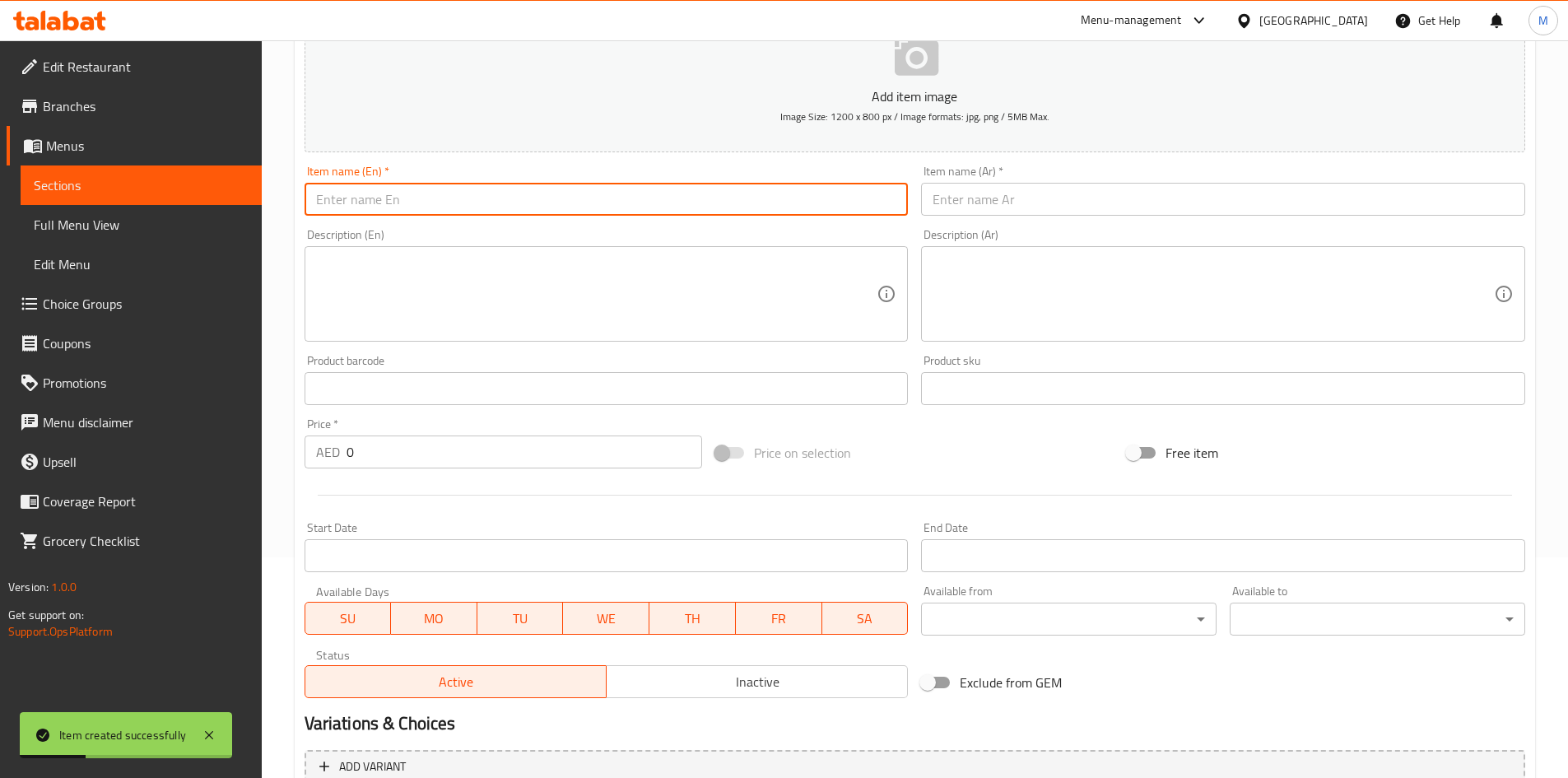
click at [433, 211] on input "text" at bounding box center [607, 199] width 604 height 33
paste input "Veg Paratha Sandwich 5Dh Egg Paratha Sandwich"
drag, startPoint x: 461, startPoint y: 198, endPoint x: 314, endPoint y: 207, distance: 147.3
click at [314, 207] on input "Veg Paratha Sandwich 5Dh Egg Paratha Sandwich" at bounding box center [607, 199] width 604 height 33
click at [317, 196] on input "Egg Paratha Sandwich" at bounding box center [607, 199] width 604 height 33
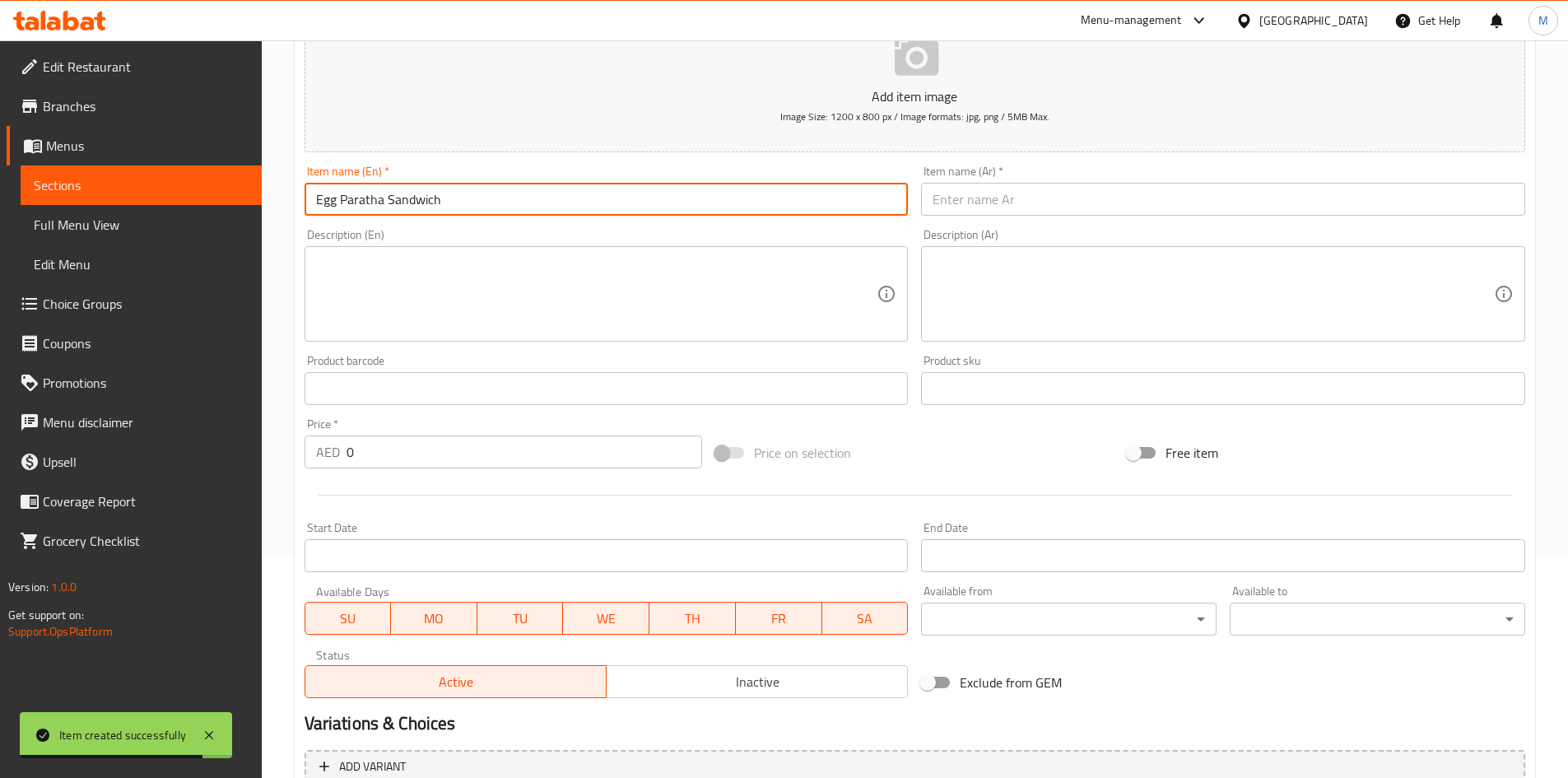
click at [320, 197] on input "Egg Paratha Sandwich" at bounding box center [607, 199] width 604 height 33
click at [417, 200] on input "Egg Paratha Sandwich" at bounding box center [607, 199] width 604 height 33
type input "Egg Paratha Sandwich"
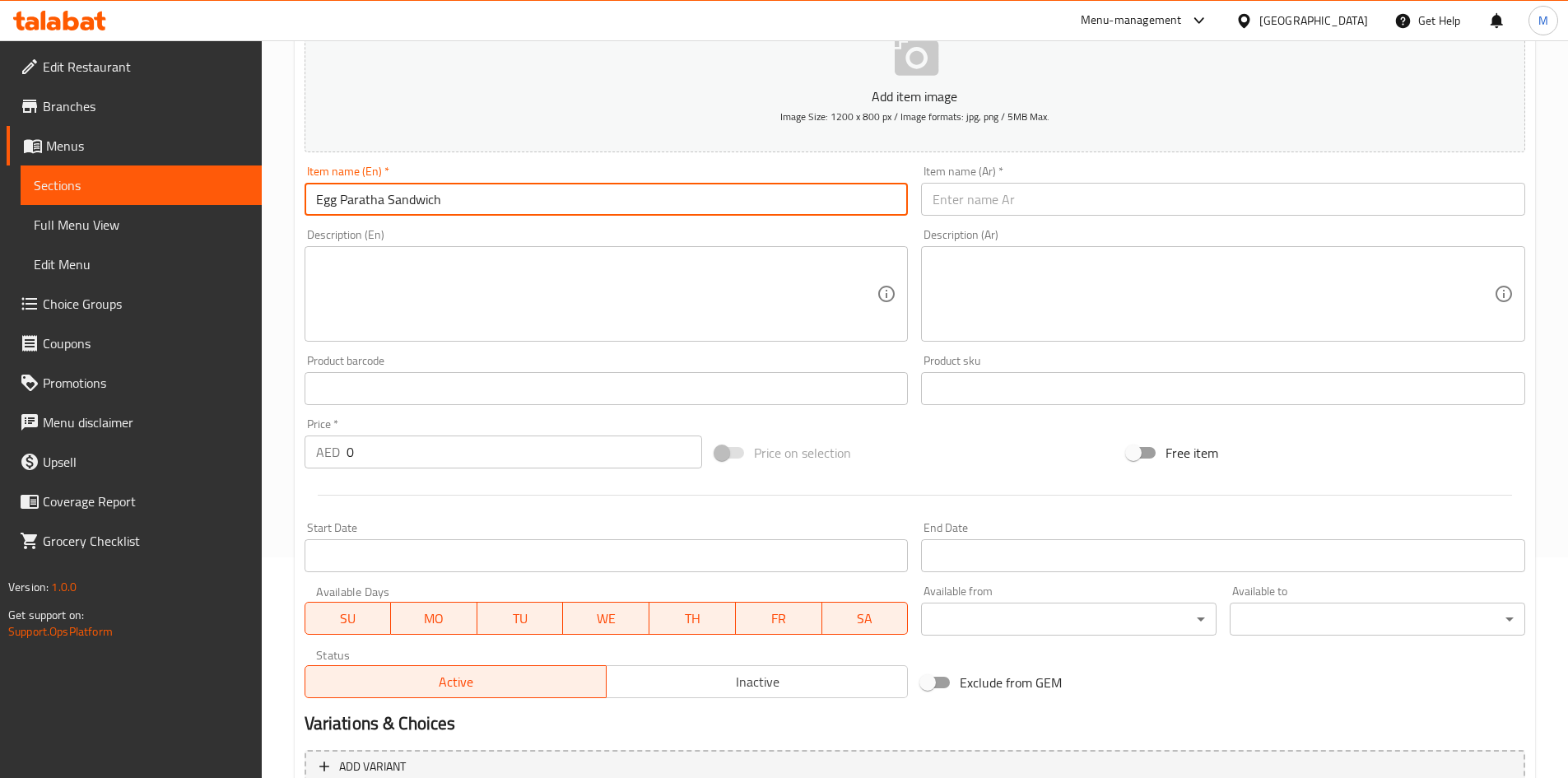
click at [963, 198] on input "text" at bounding box center [1223, 199] width 604 height 33
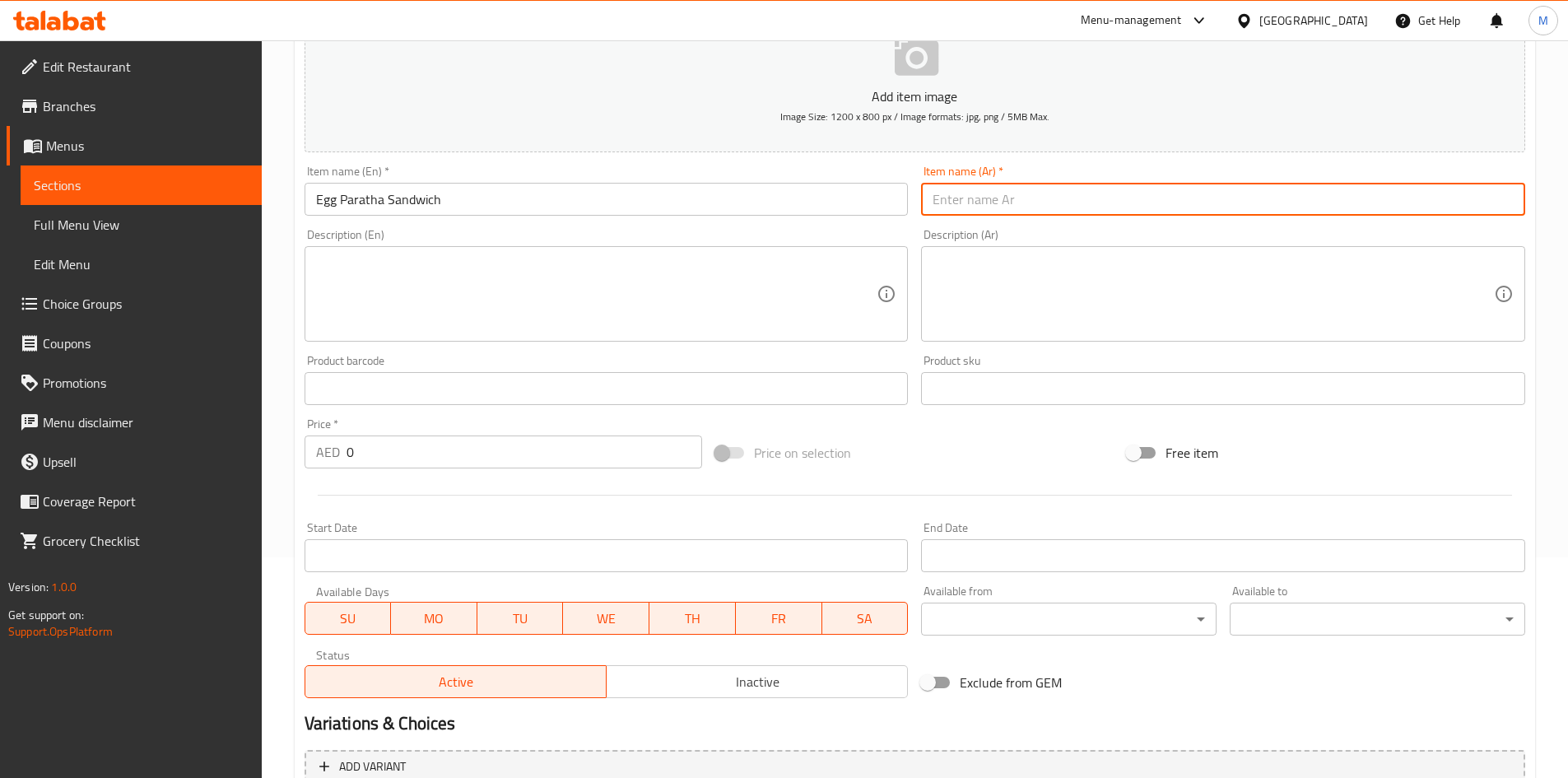
paste input "ساندويتش باراثا البيض"
click at [975, 197] on input "ساندويتش باراثا البيض" at bounding box center [1223, 199] width 604 height 33
type input "ساندويتش باراتا البيض"
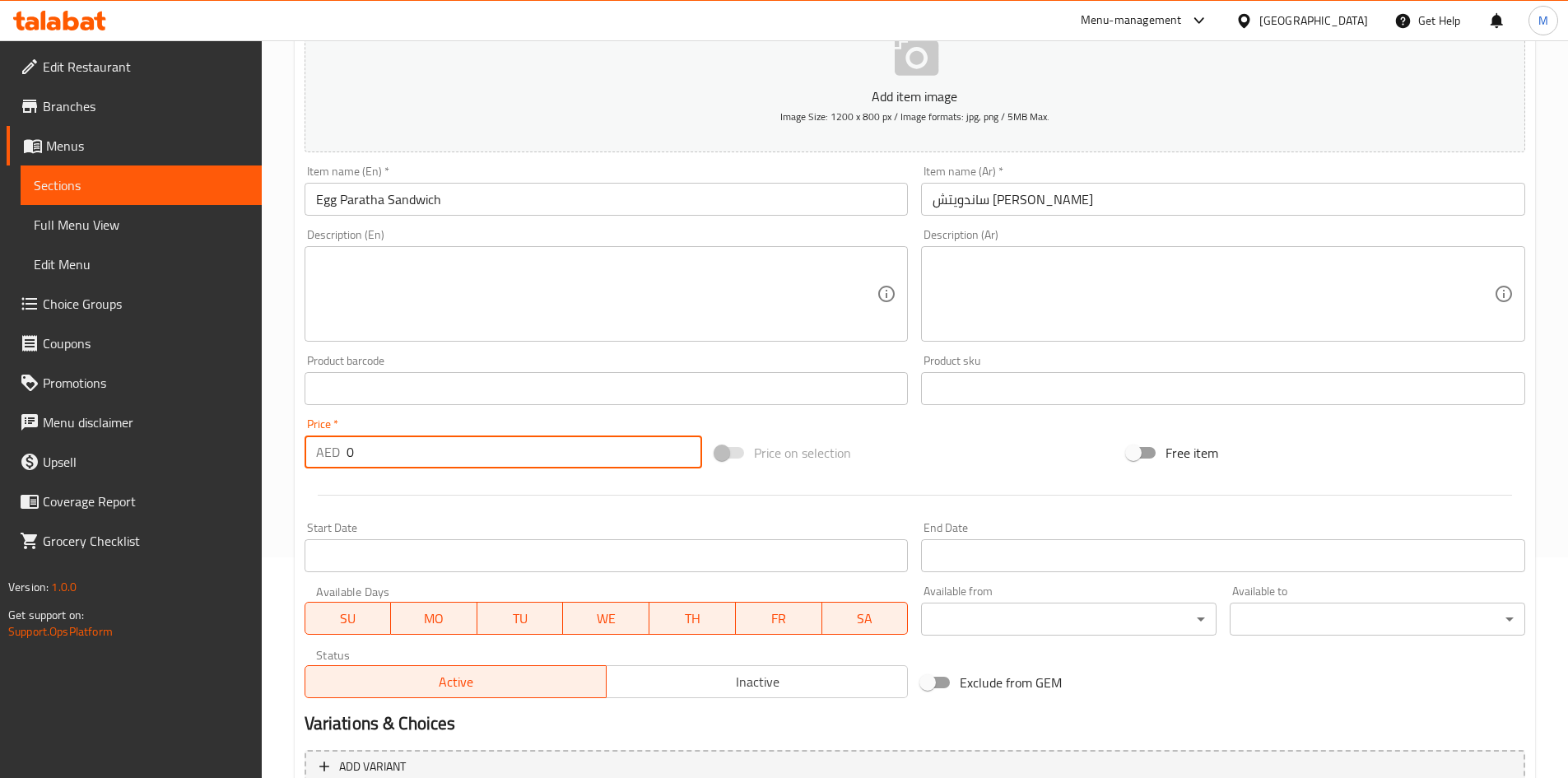
click at [410, 444] on input "0" at bounding box center [524, 451] width 357 height 33
click at [411, 444] on input "0" at bounding box center [524, 451] width 357 height 33
type input "6"
click at [389, 423] on div "Price   * AED 6 Price *" at bounding box center [504, 442] width 399 height 50
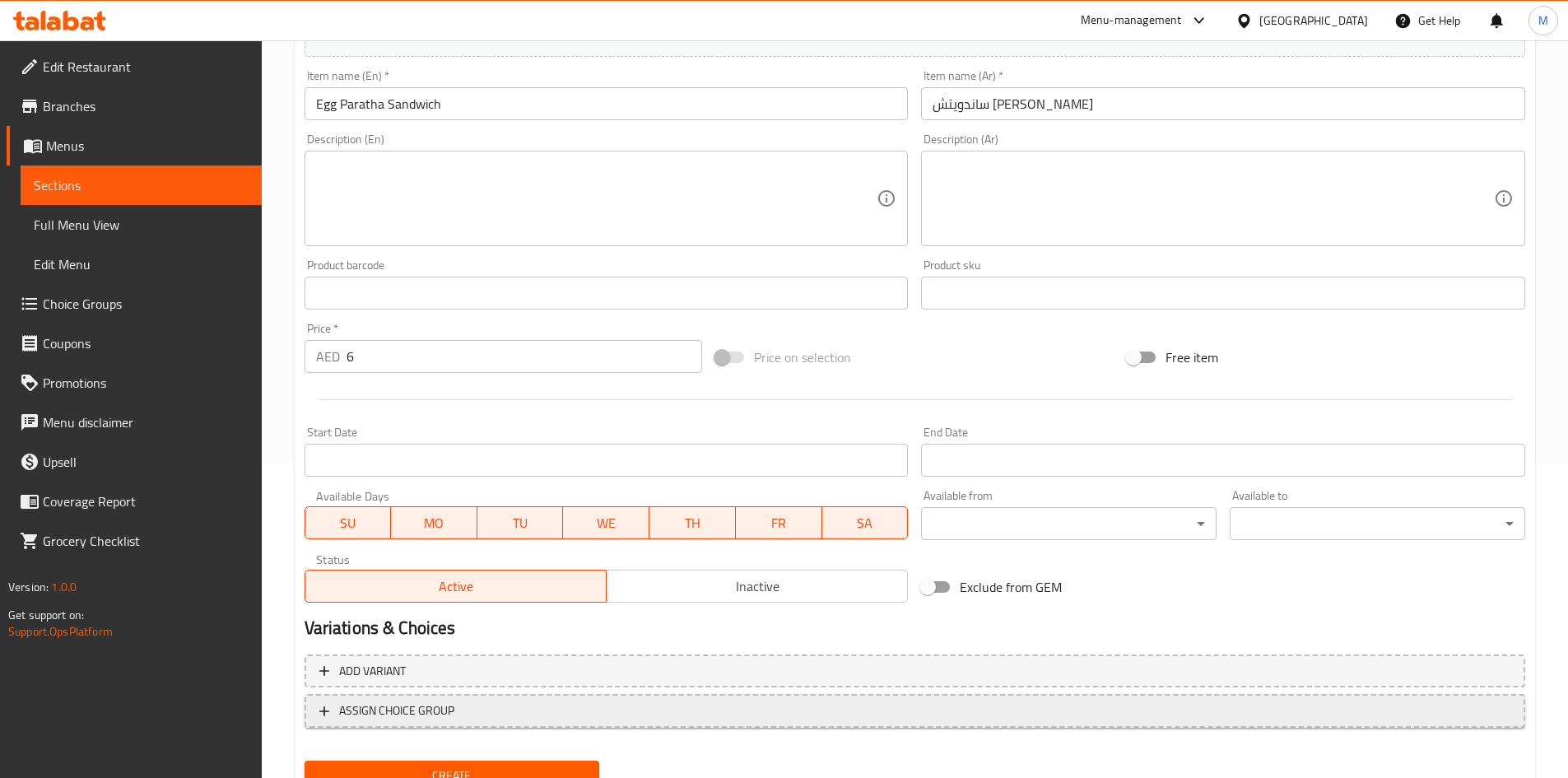
scroll to position [385, 0]
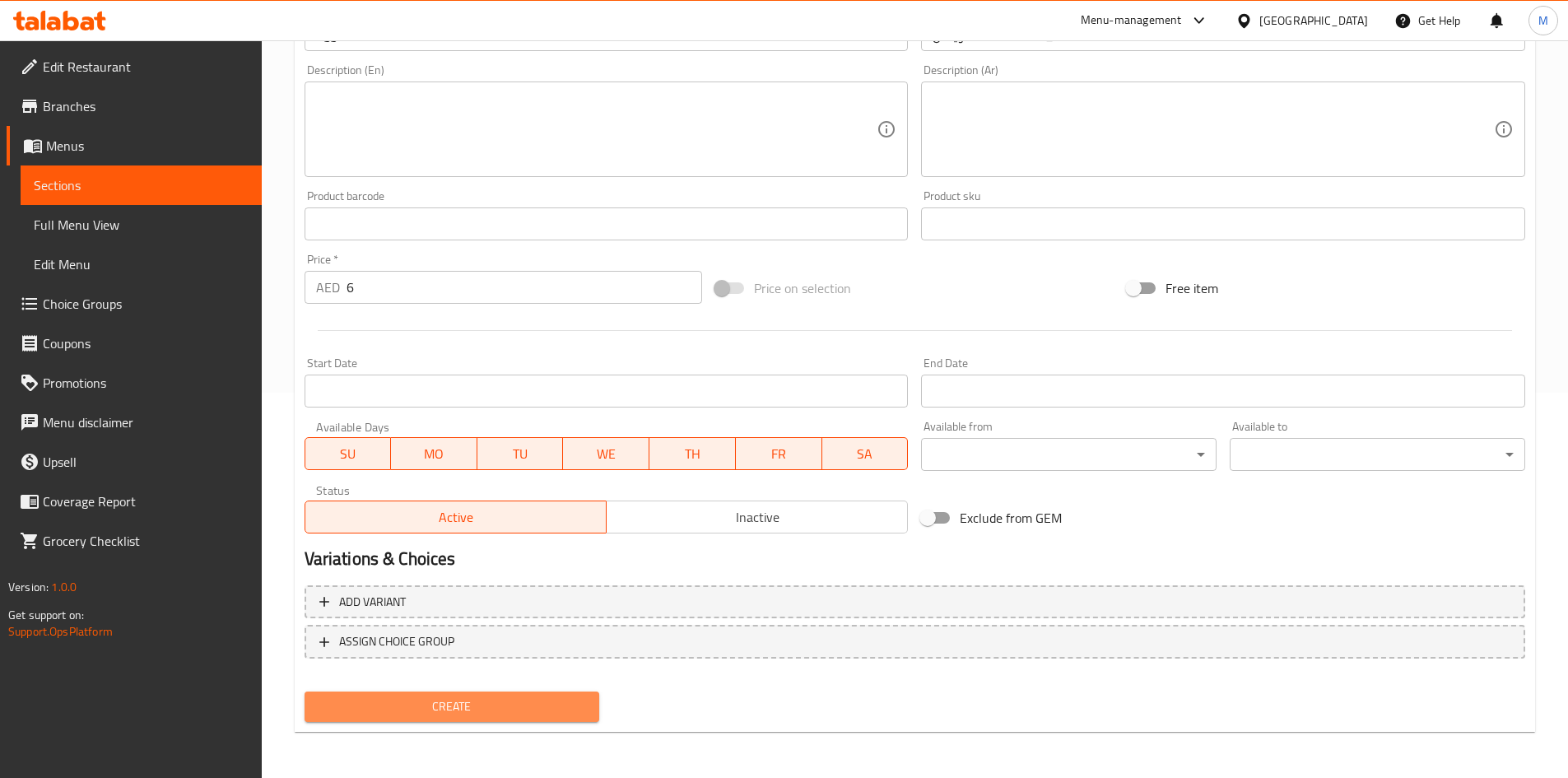
click at [475, 700] on span "Create" at bounding box center [452, 706] width 269 height 21
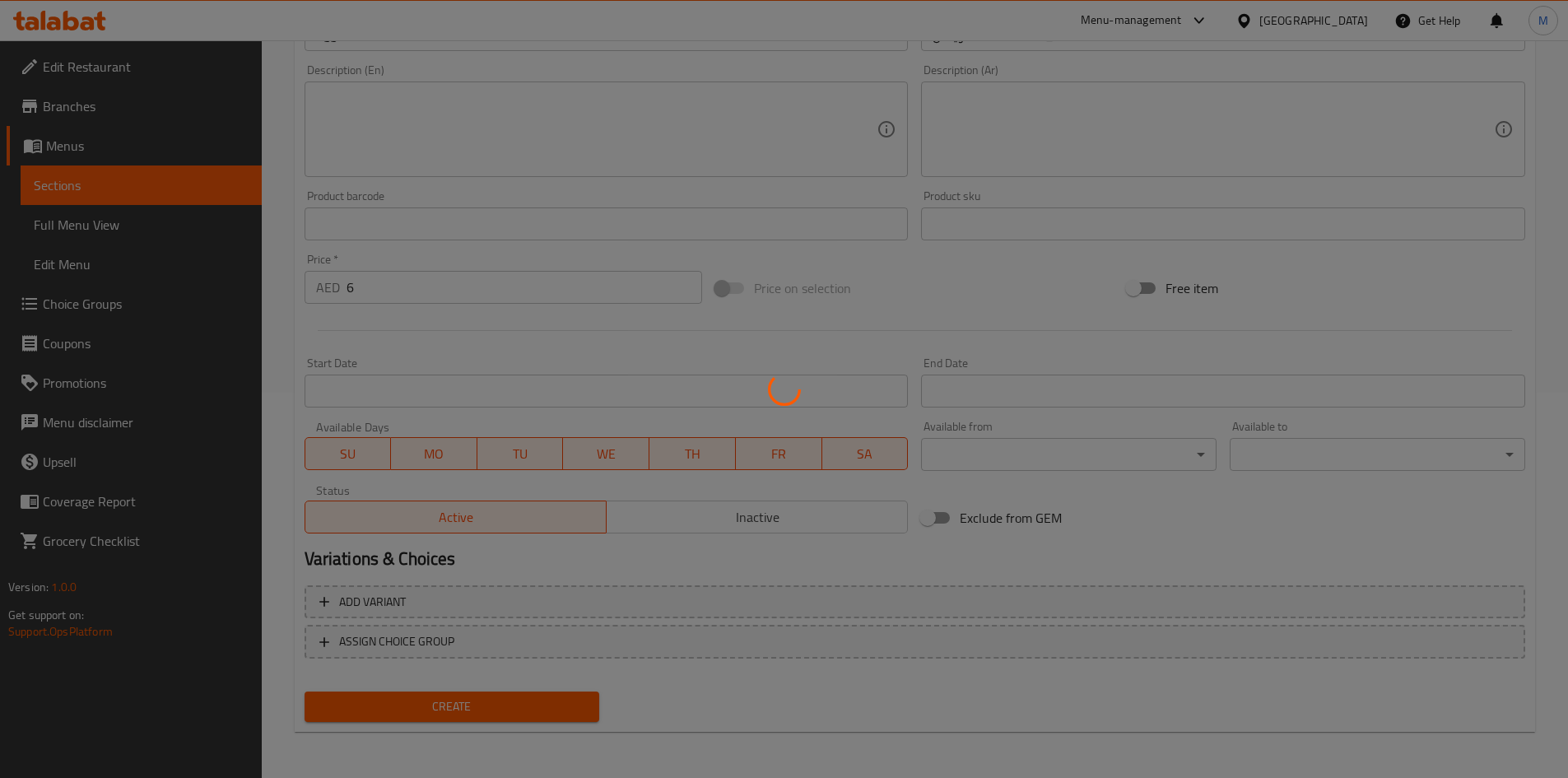
type input "0"
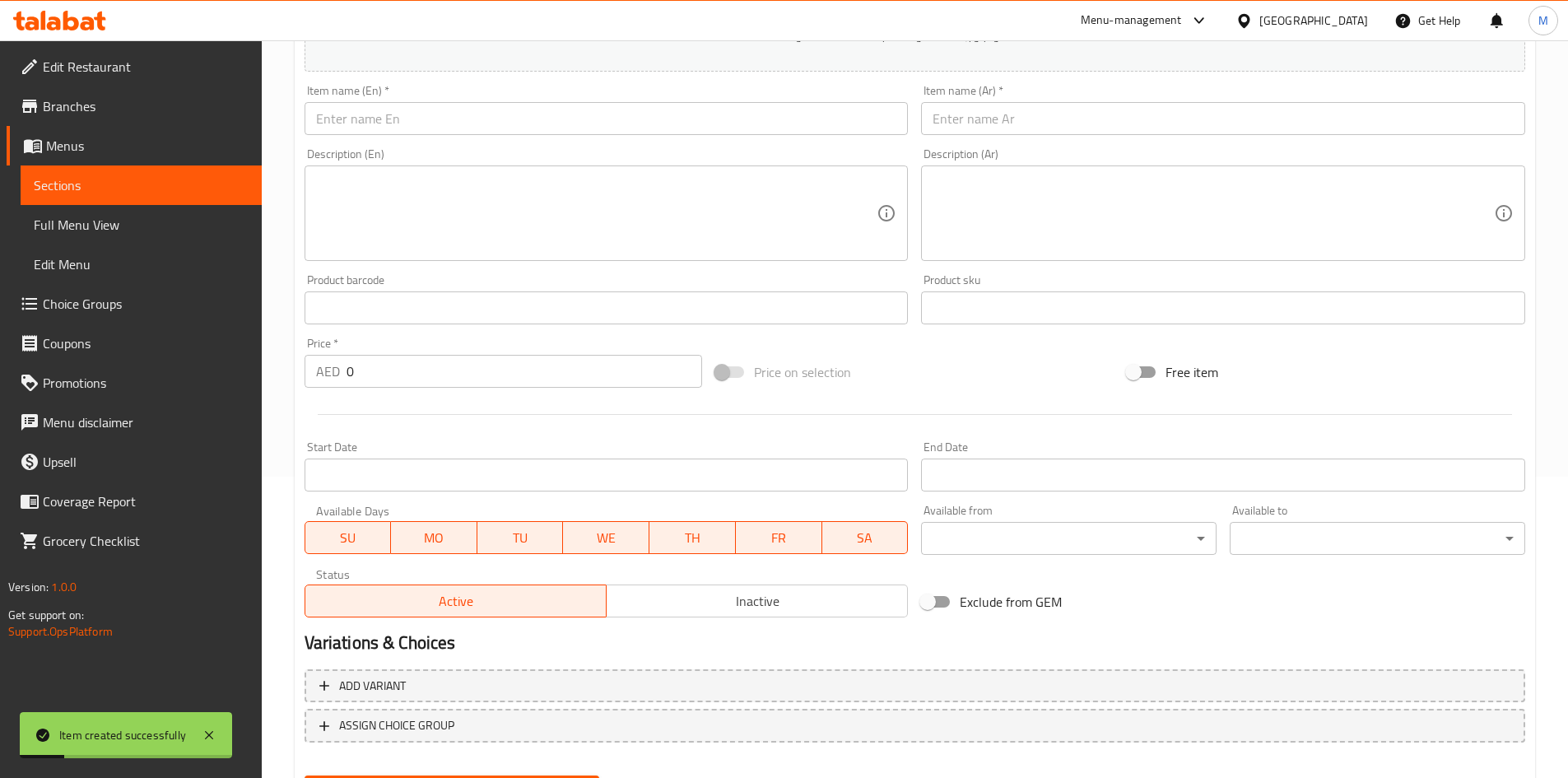
scroll to position [221, 0]
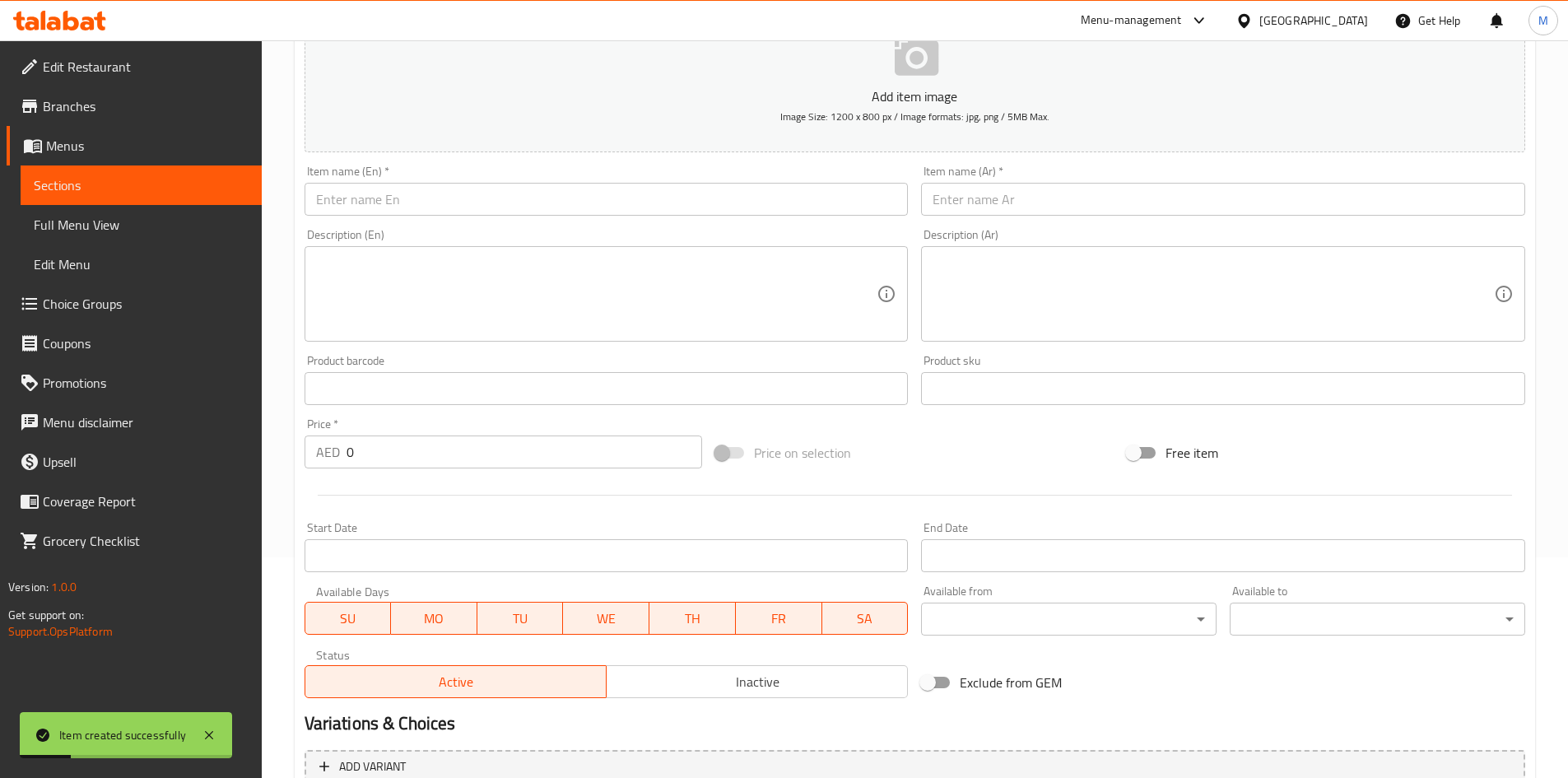
click at [414, 200] on input "text" at bounding box center [607, 199] width 604 height 33
paste input "Chicken Paratha Sandwich"
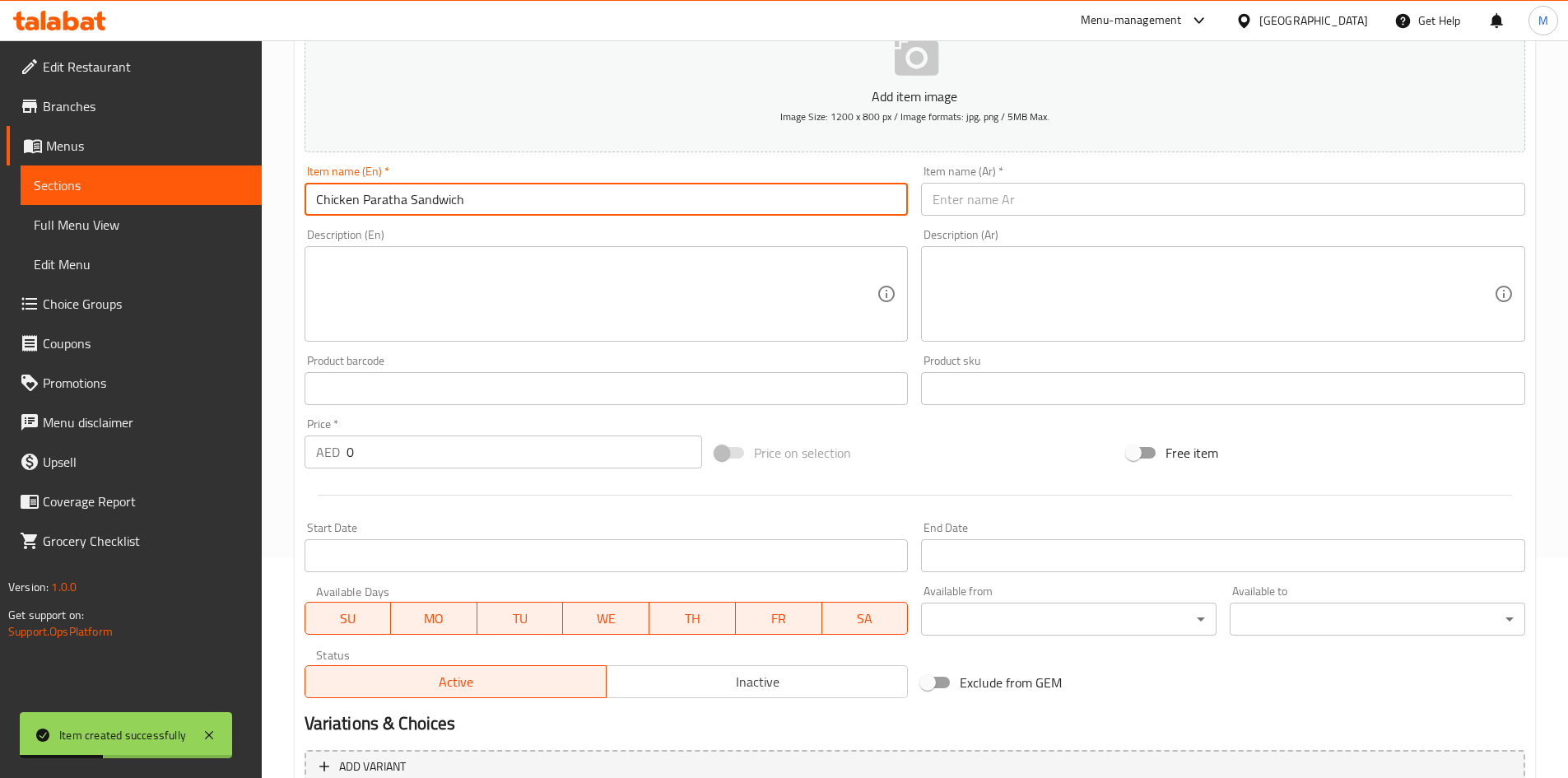
click at [433, 193] on input "Chicken Paratha Sandwich" at bounding box center [607, 199] width 604 height 33
type input "Chicken Paratha Sandwich"
click at [1009, 193] on input "text" at bounding box center [1223, 199] width 604 height 33
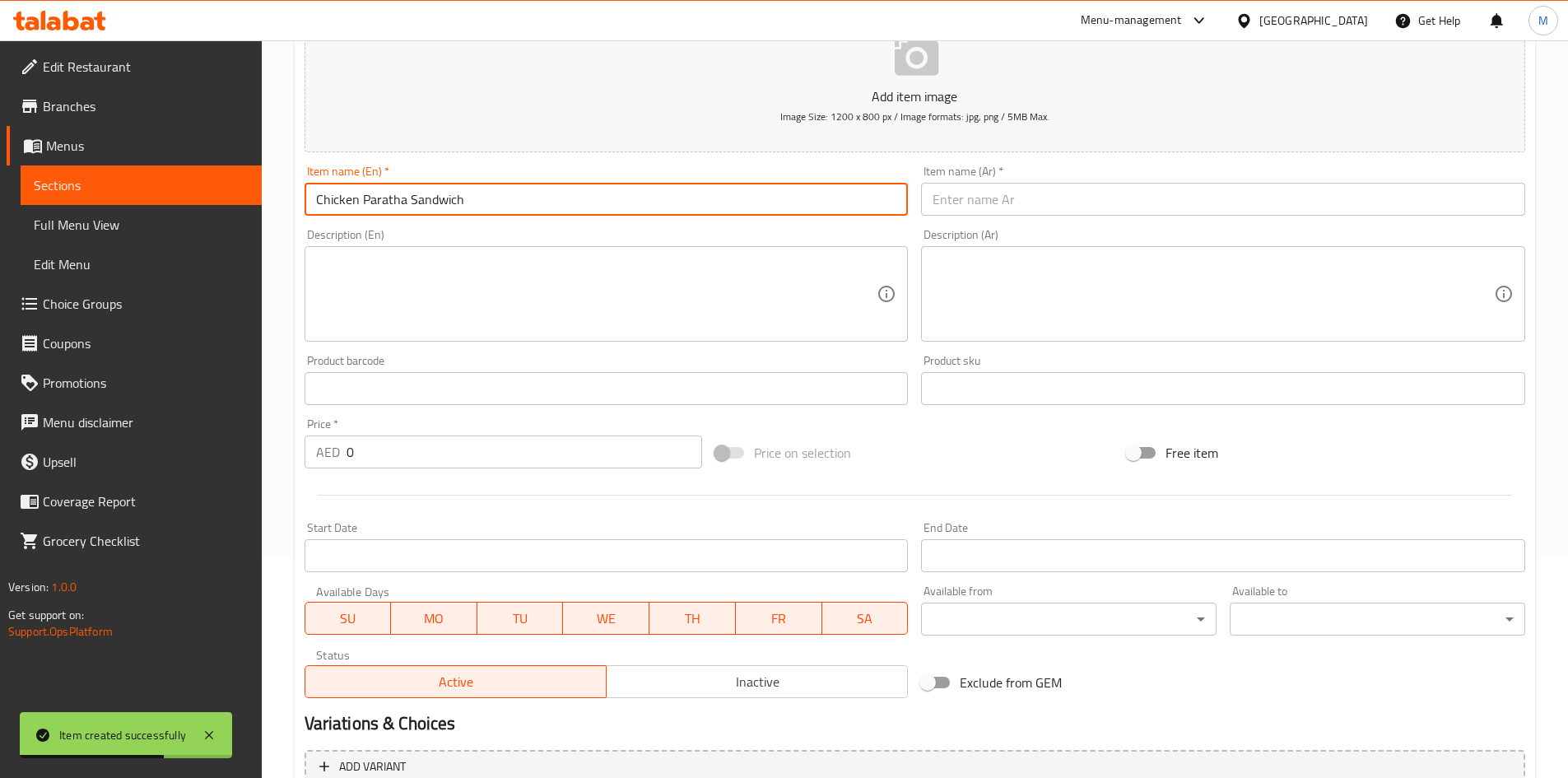
paste input "ساندويتش باراثا الدجاج"
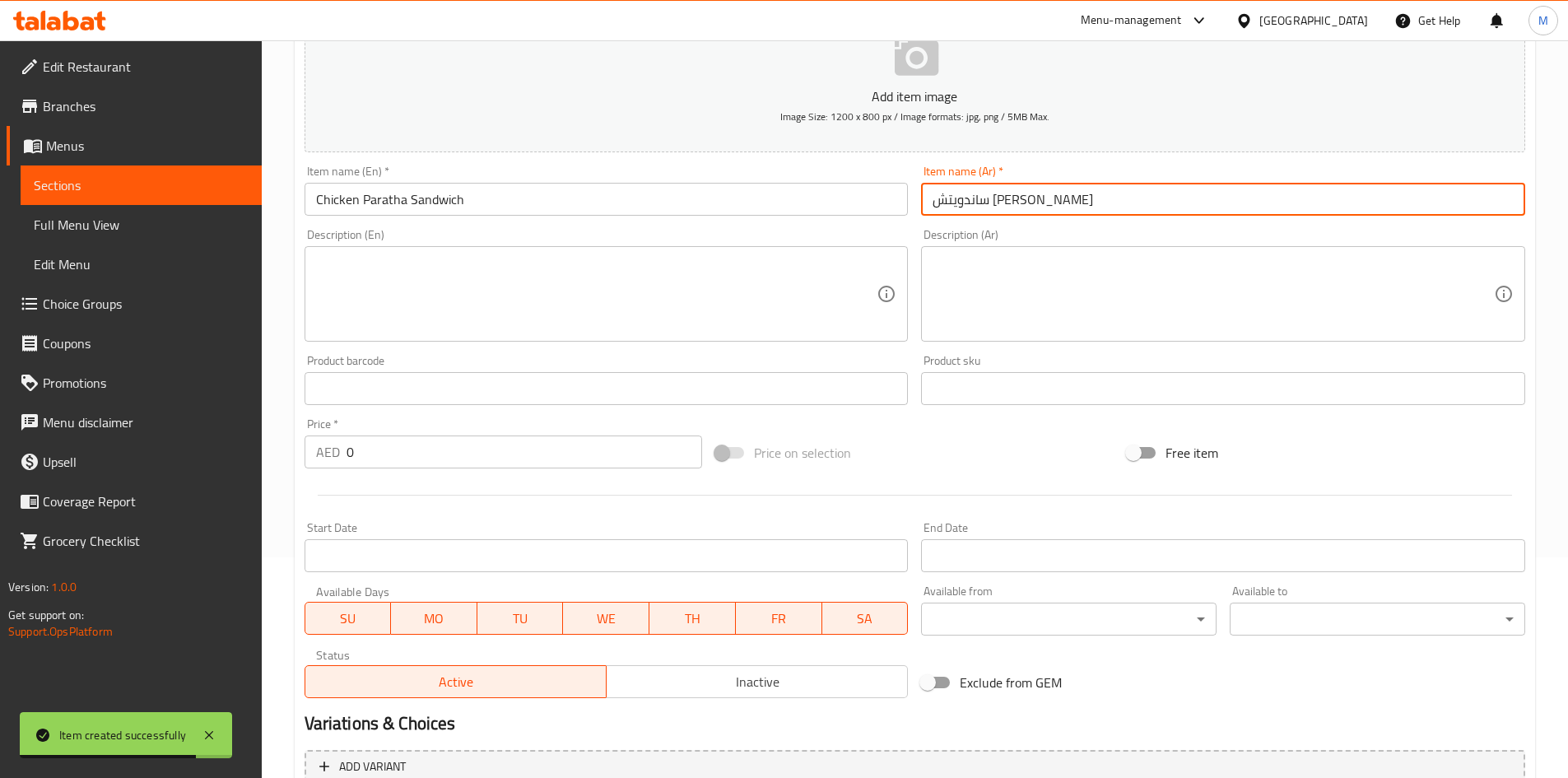
click at [974, 198] on input "ساندويتش باراثا الدجاج" at bounding box center [1223, 199] width 604 height 33
type input "ساندويتش باراتا الدجاج"
click at [501, 455] on input "0" at bounding box center [524, 451] width 357 height 33
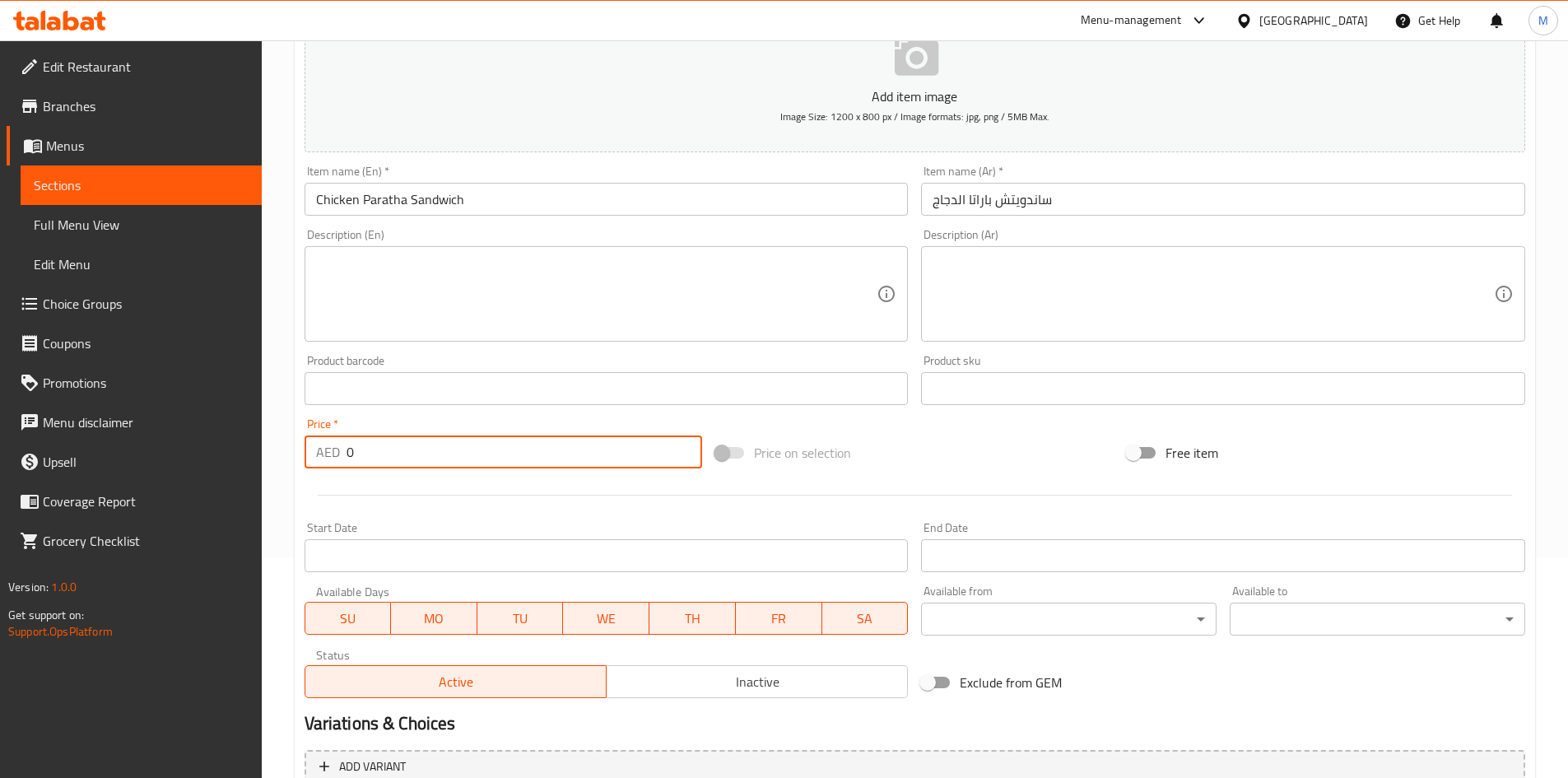
click at [501, 454] on input "0" at bounding box center [524, 451] width 357 height 33
click at [502, 453] on input "0" at bounding box center [524, 451] width 357 height 33
type input "6"
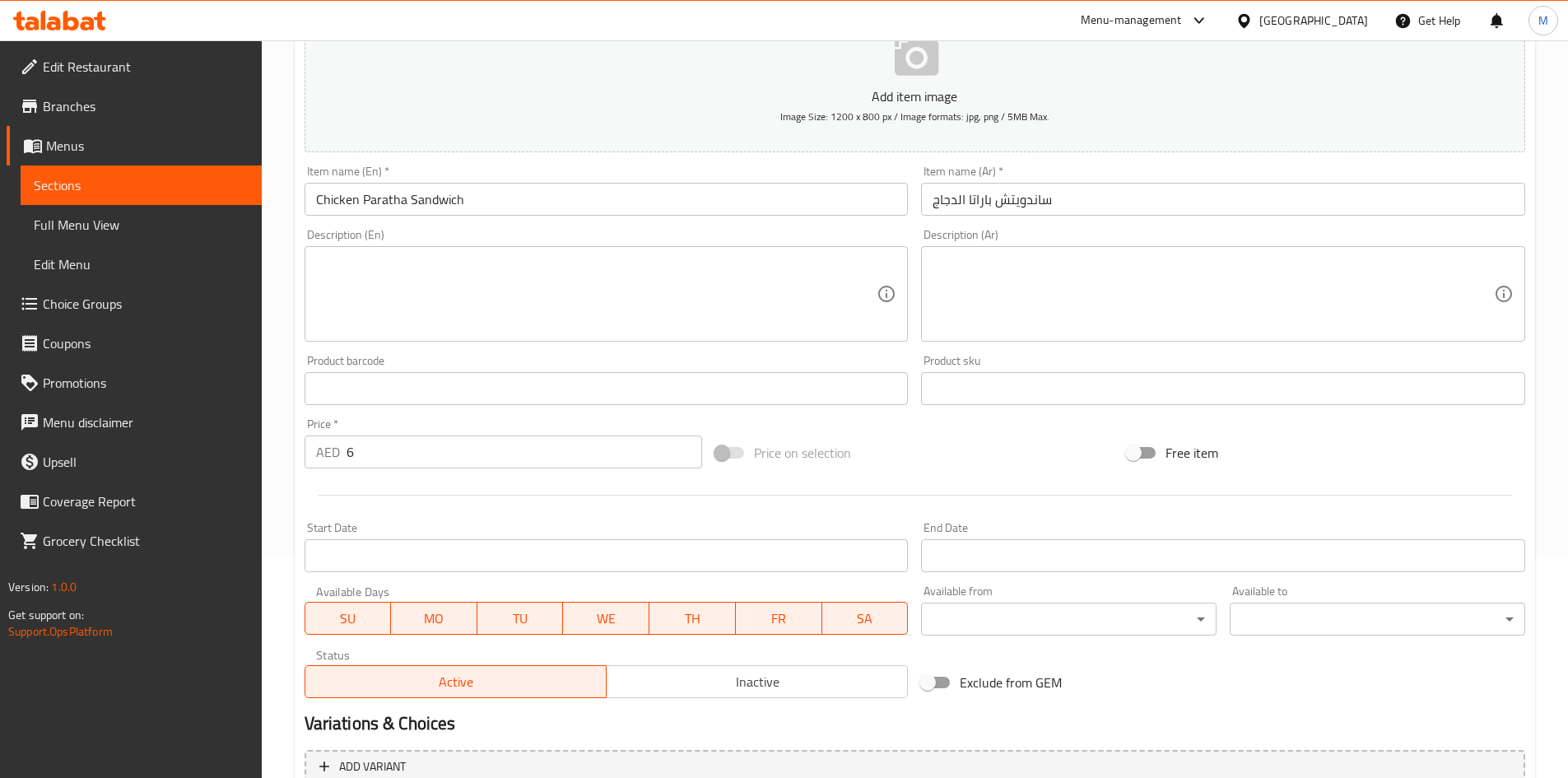
click at [295, 467] on div "Create new item Add item image Image Size: 1200 x 800 px / Image formats: jpg, …" at bounding box center [915, 418] width 1241 height 958
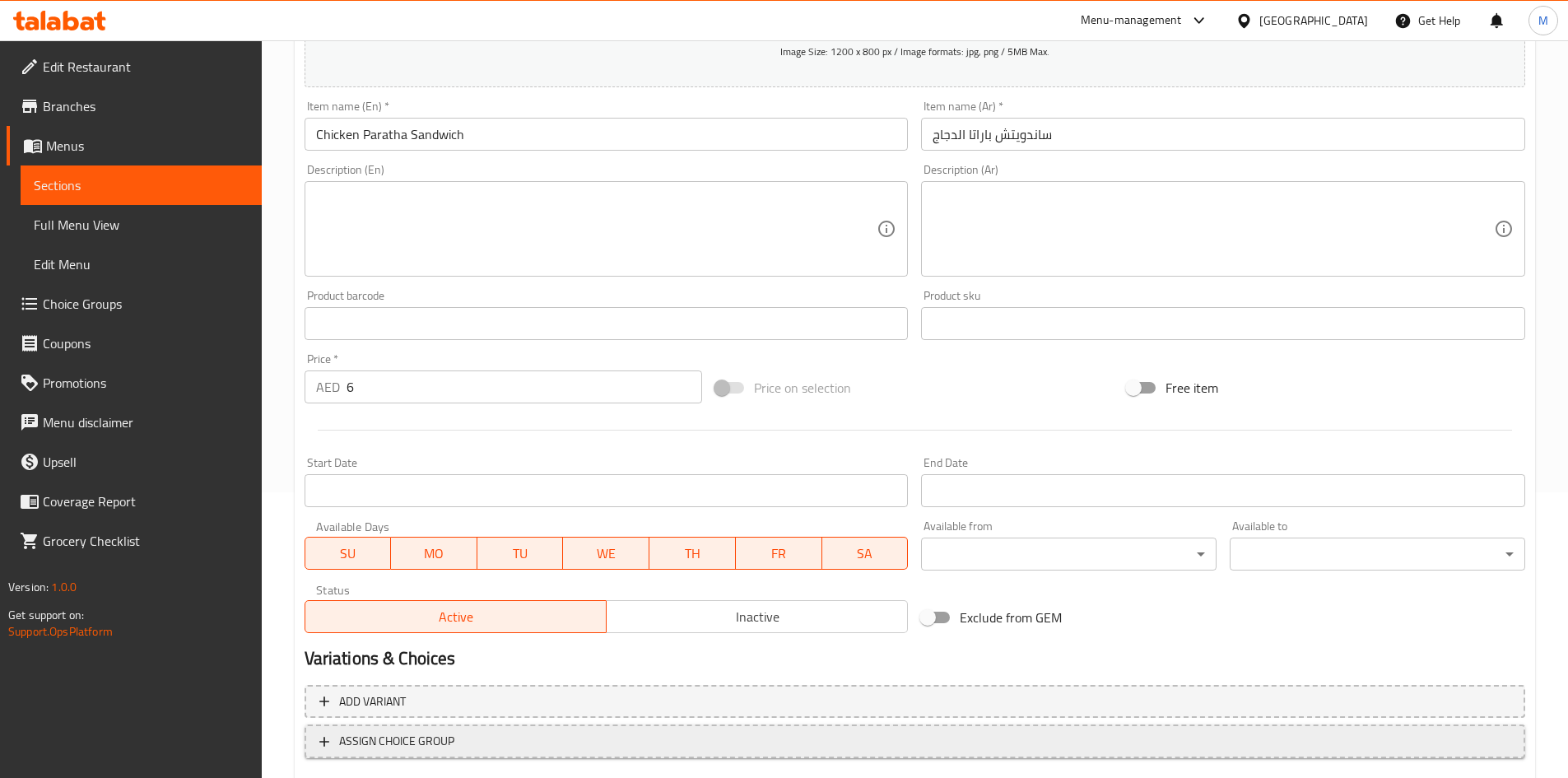
scroll to position [385, 0]
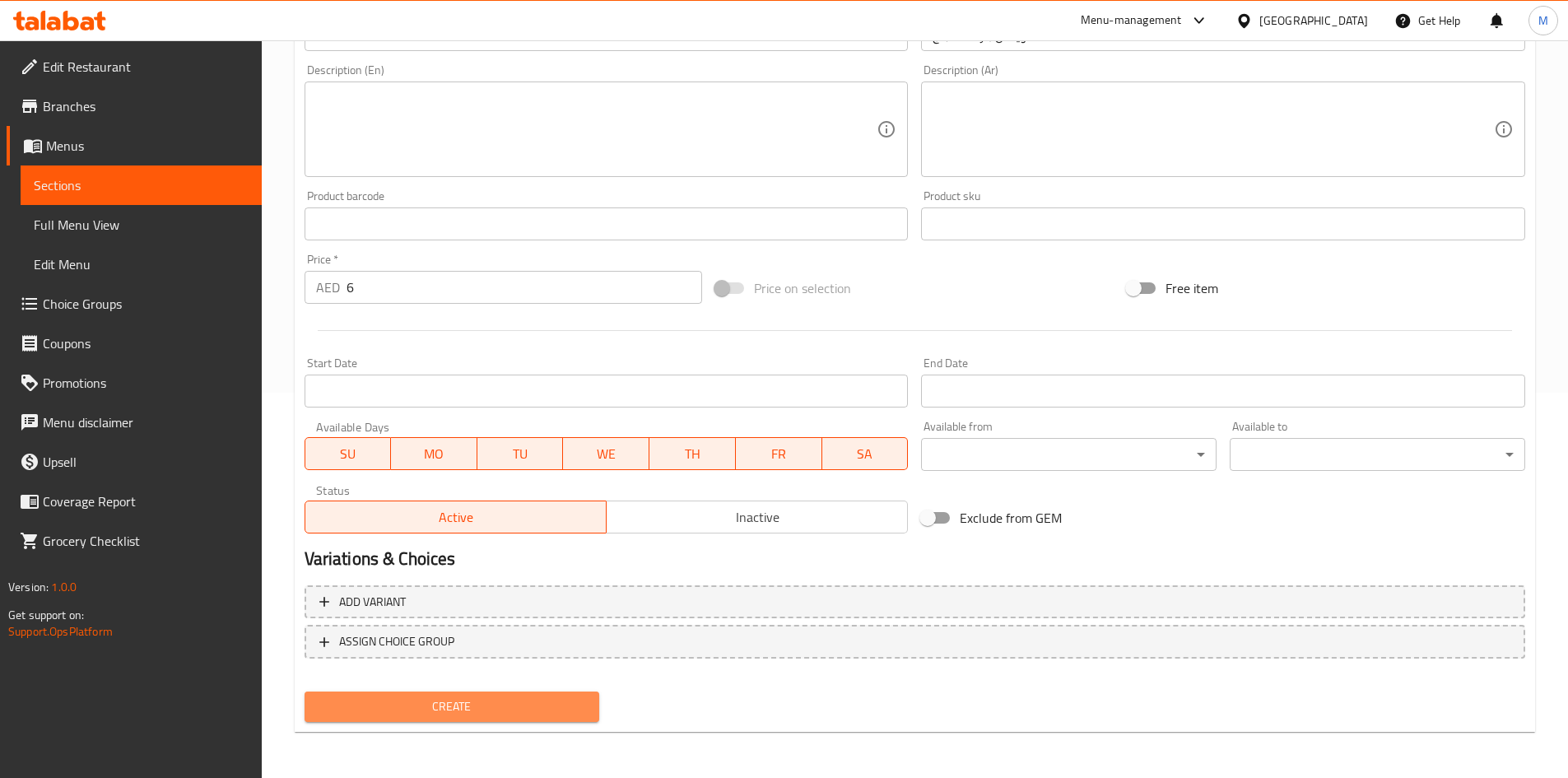
click at [400, 697] on span "Create" at bounding box center [452, 706] width 269 height 21
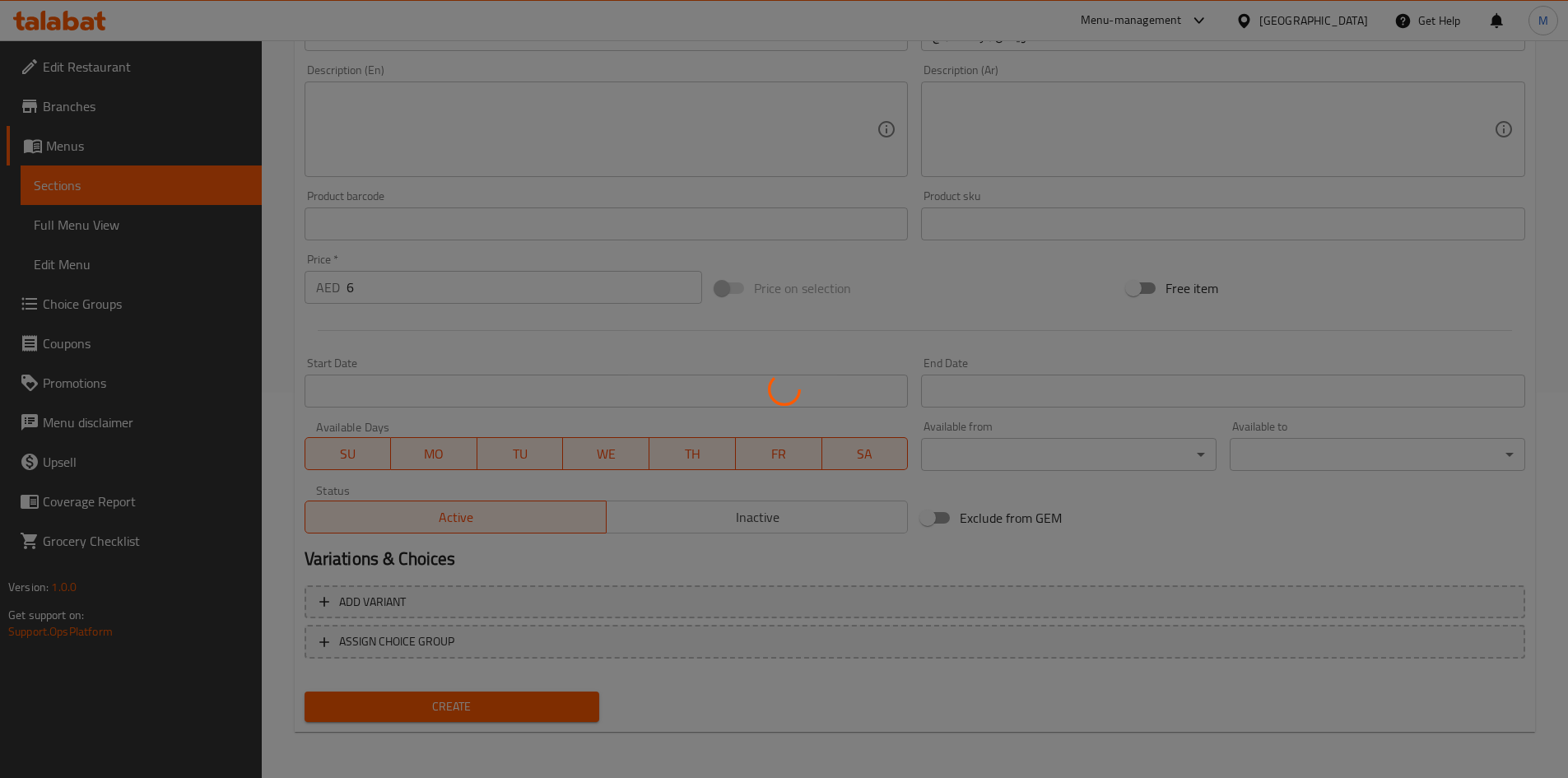
scroll to position [0, 0]
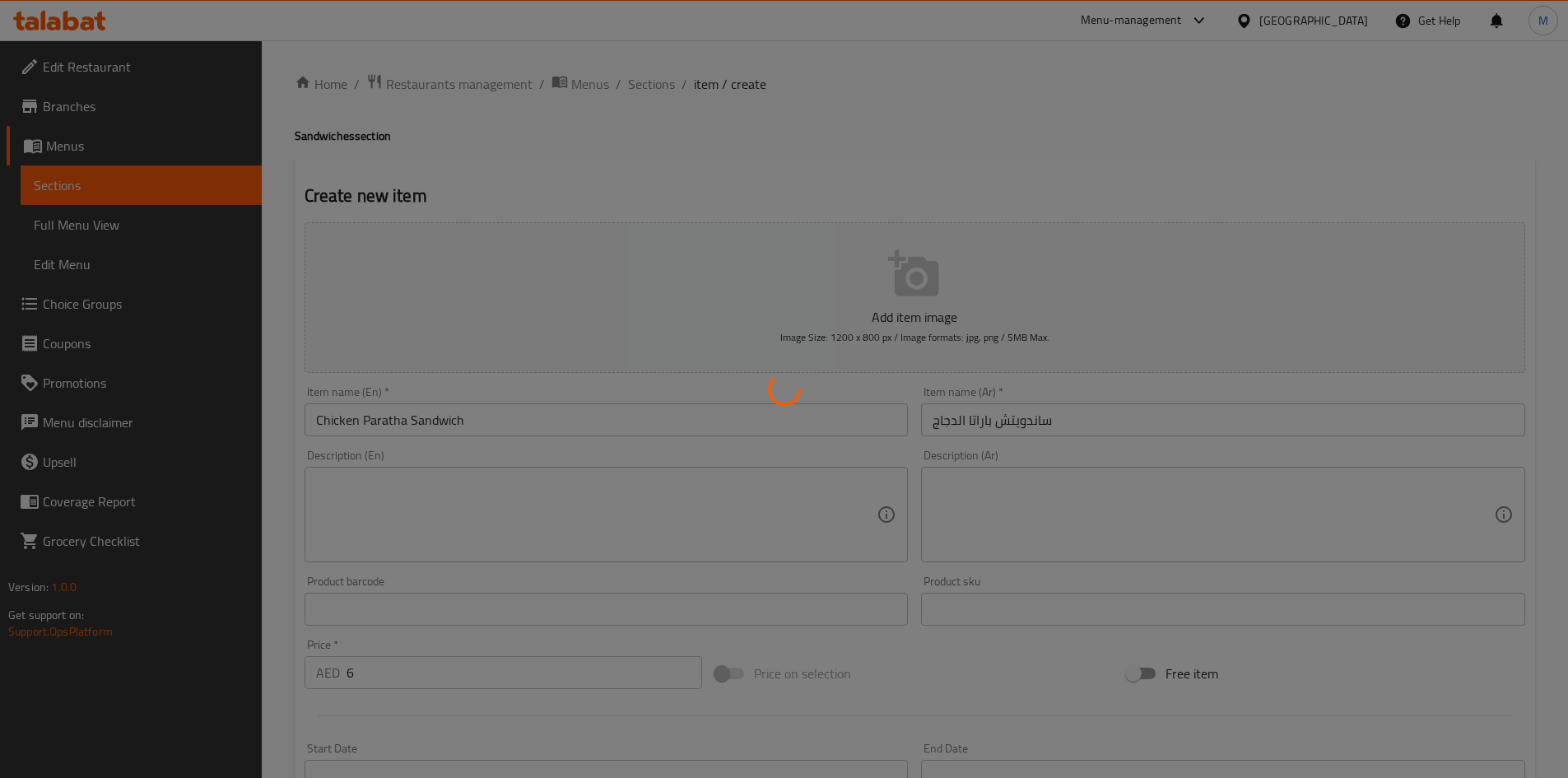
type input "0"
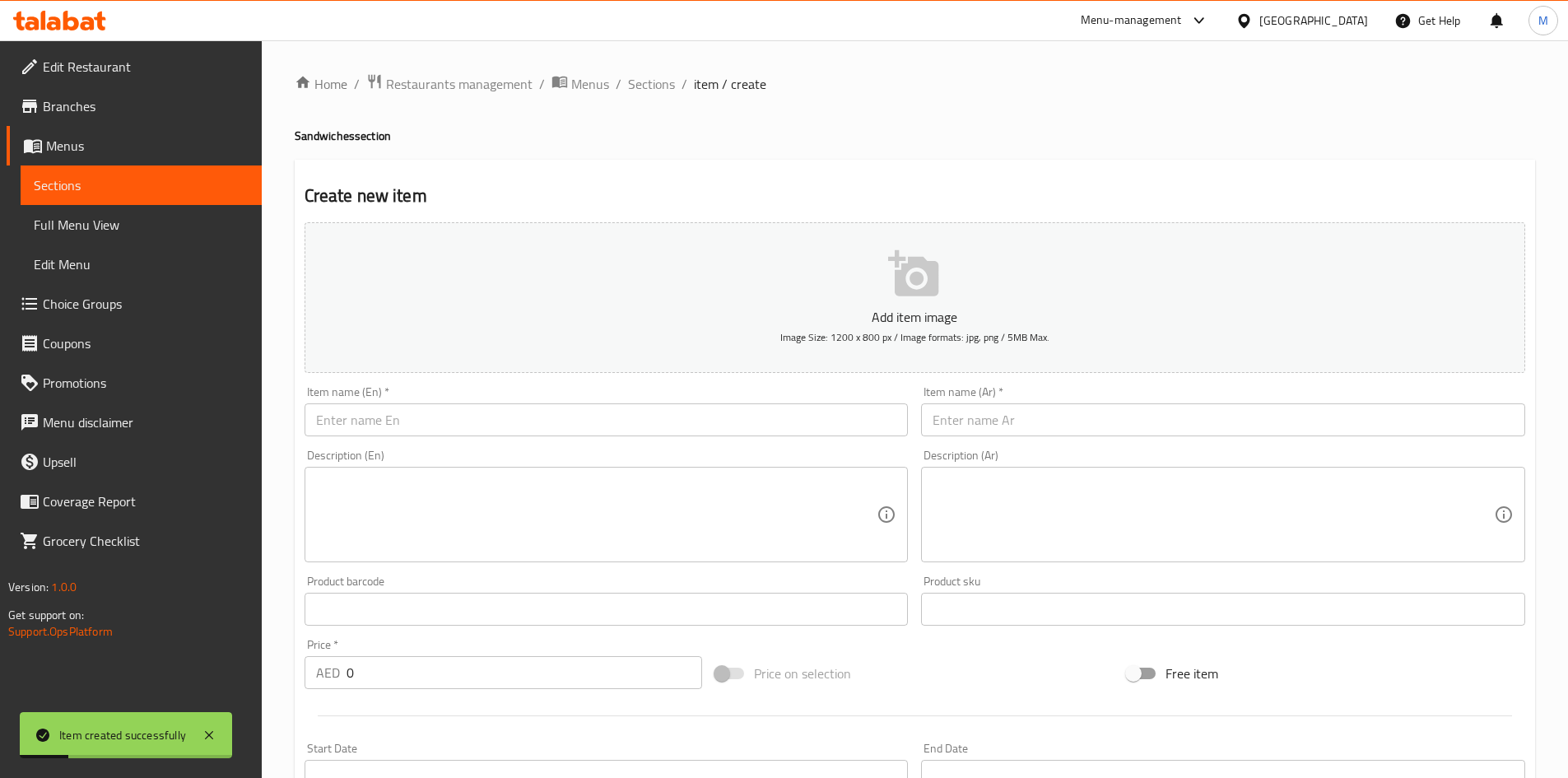
drag, startPoint x: 649, startPoint y: 85, endPoint x: 643, endPoint y: 97, distance: 13.4
click at [649, 85] on span "Sections" at bounding box center [650, 84] width 47 height 20
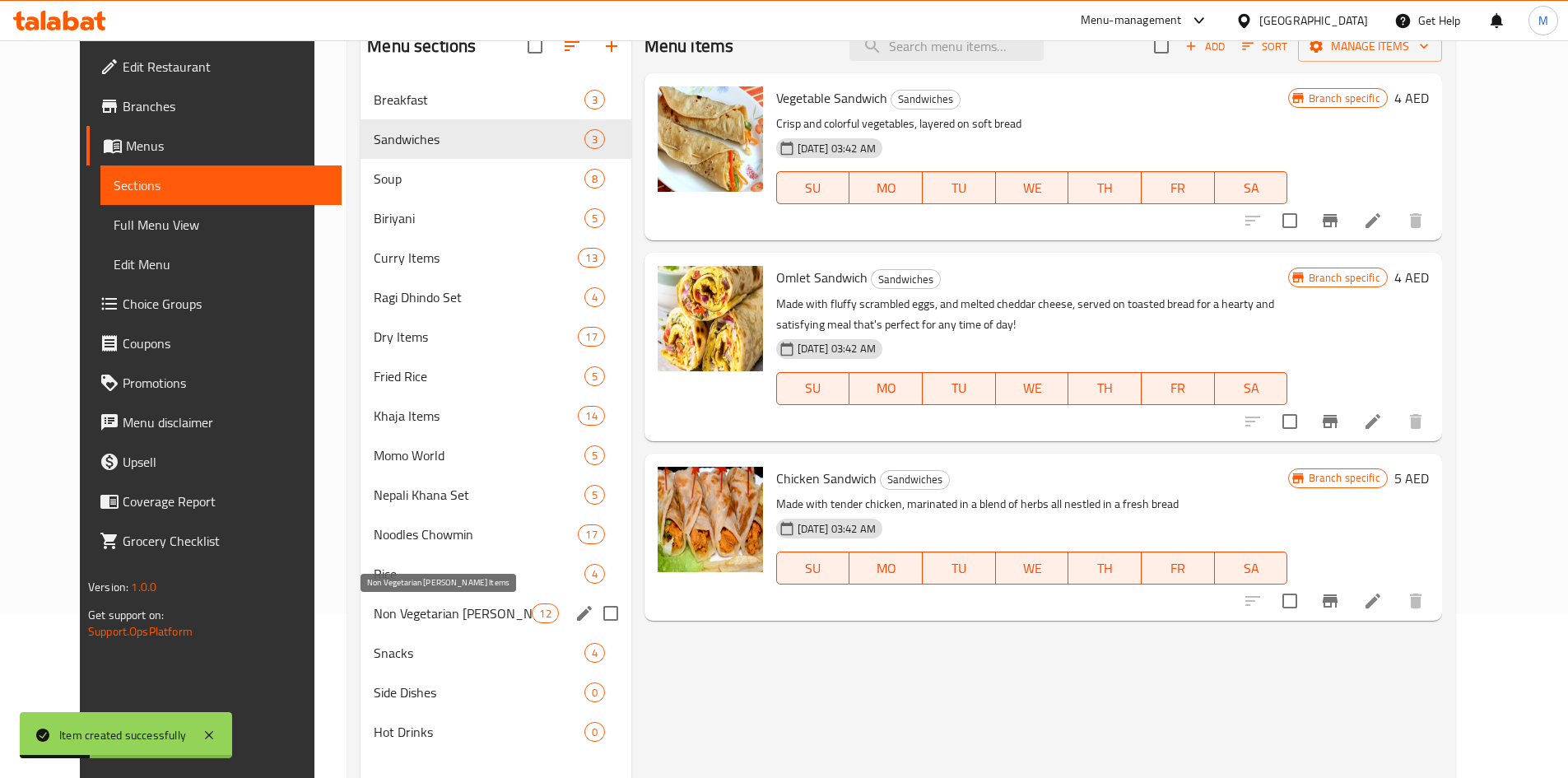
scroll to position [231, 0]
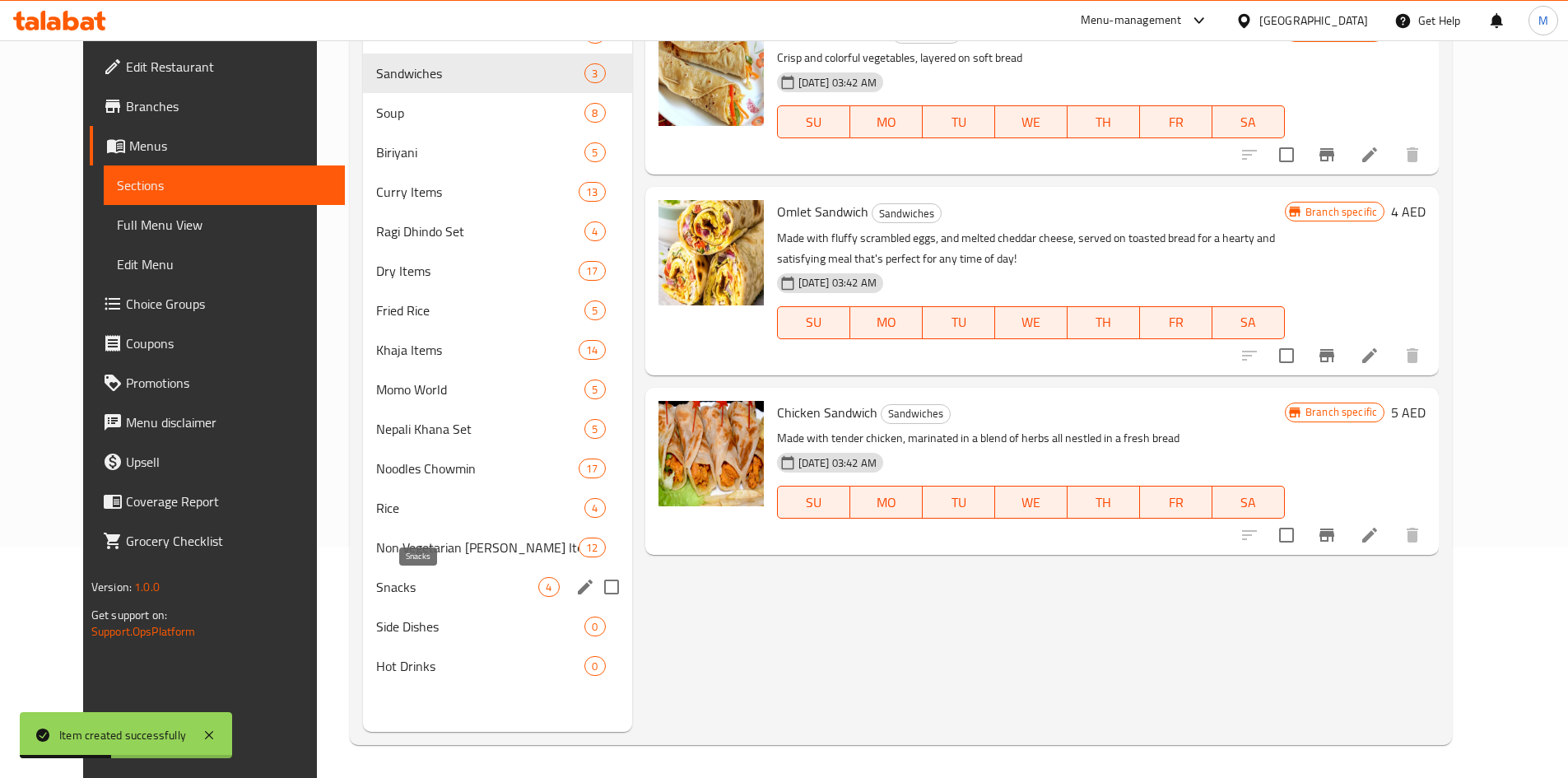
click at [418, 595] on span "Snacks" at bounding box center [457, 586] width 163 height 20
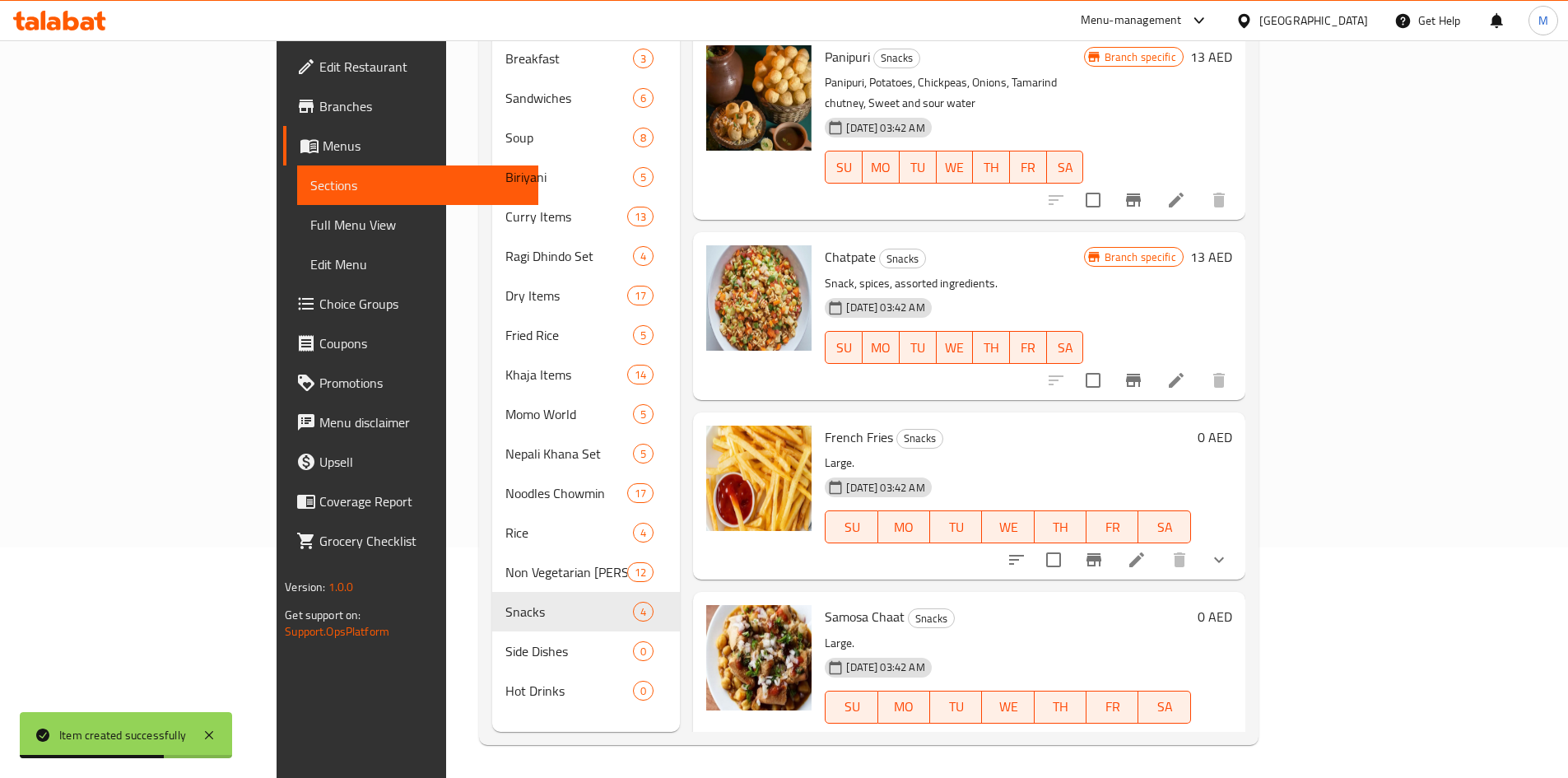
click at [1229, 550] on icon "show more" at bounding box center [1219, 560] width 20 height 20
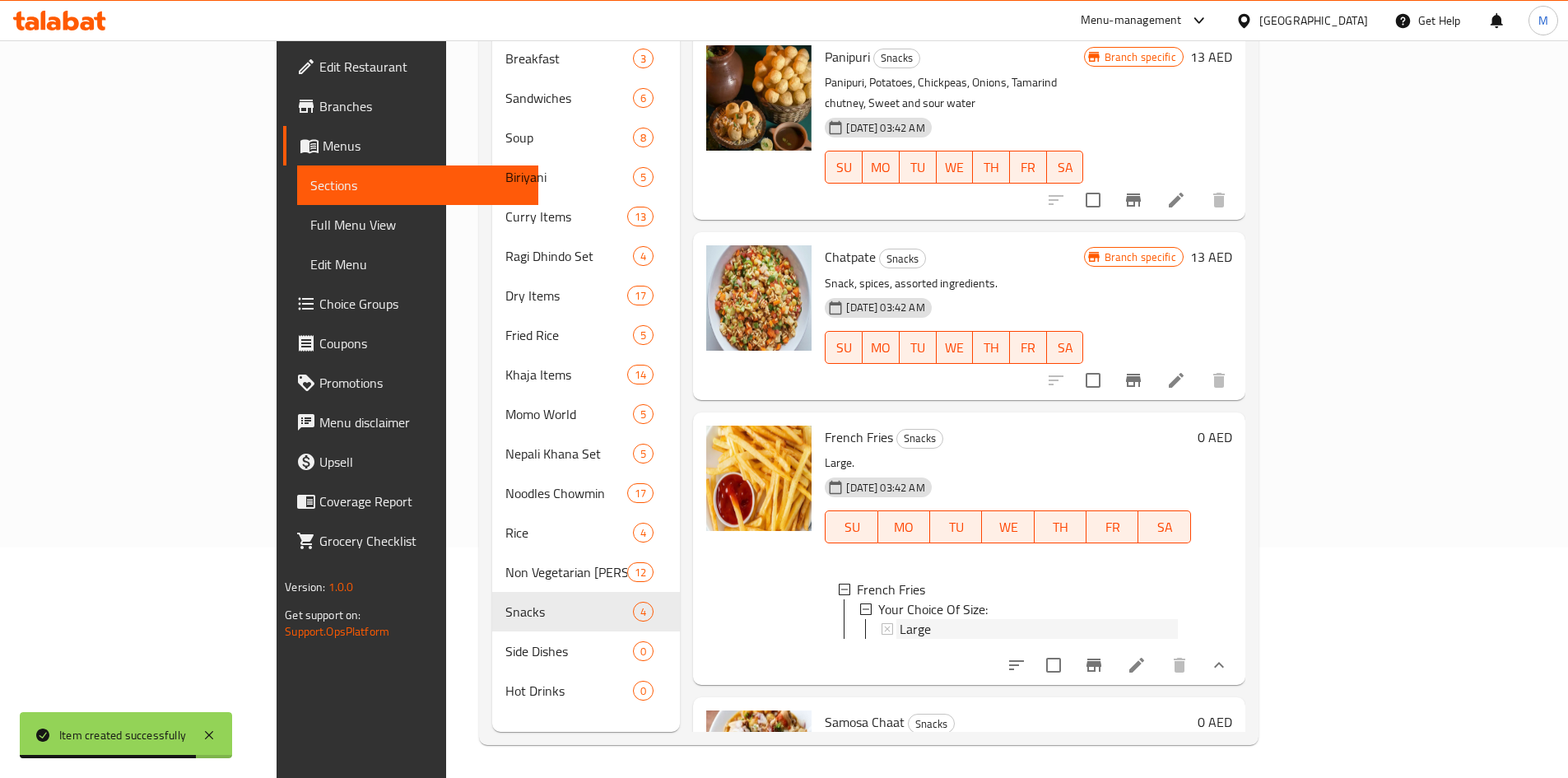
click at [899, 618] on span "Large" at bounding box center [915, 628] width 31 height 20
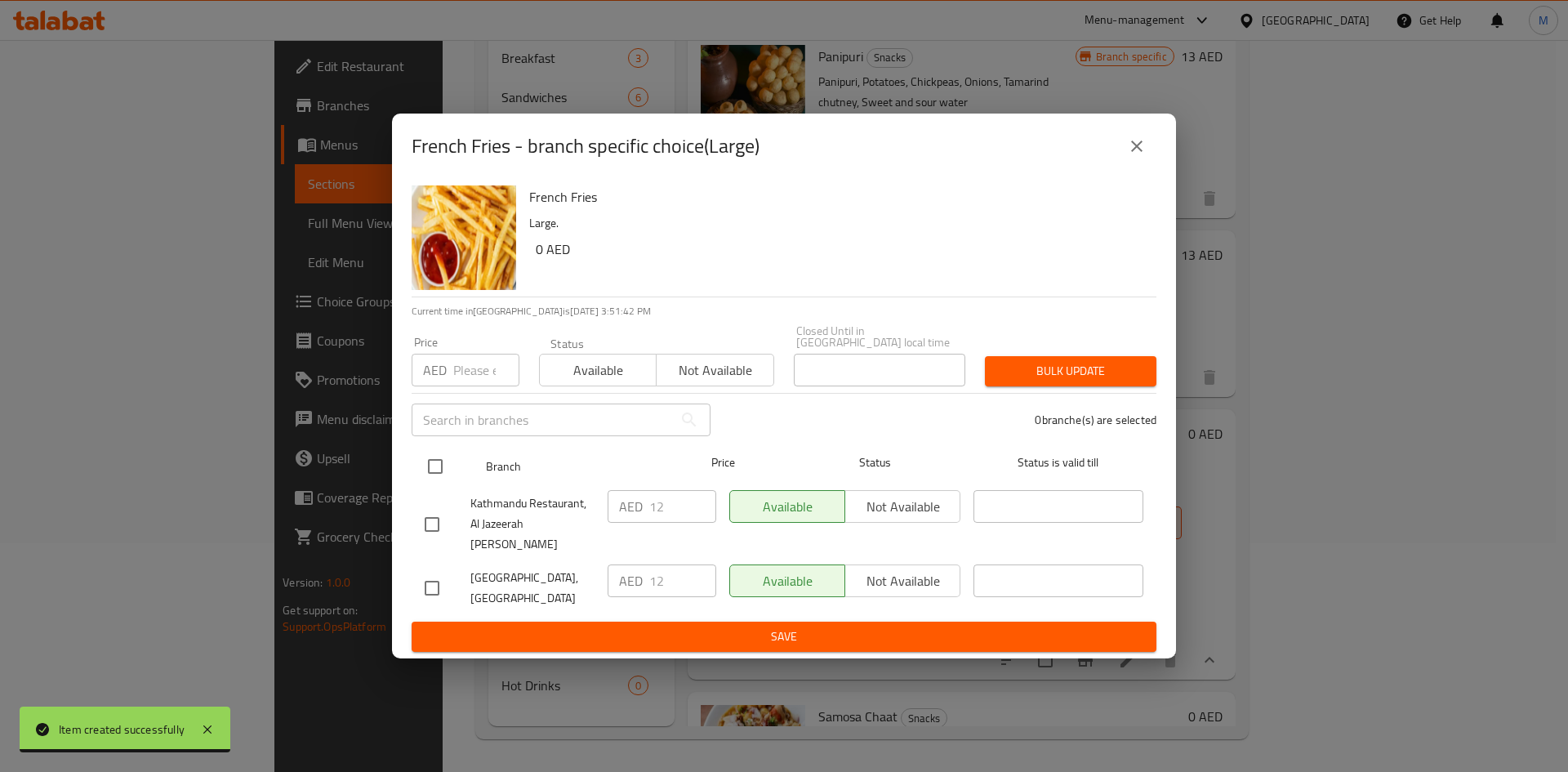
click at [431, 472] on input "checkbox" at bounding box center [435, 466] width 34 height 34
checkbox input "true"
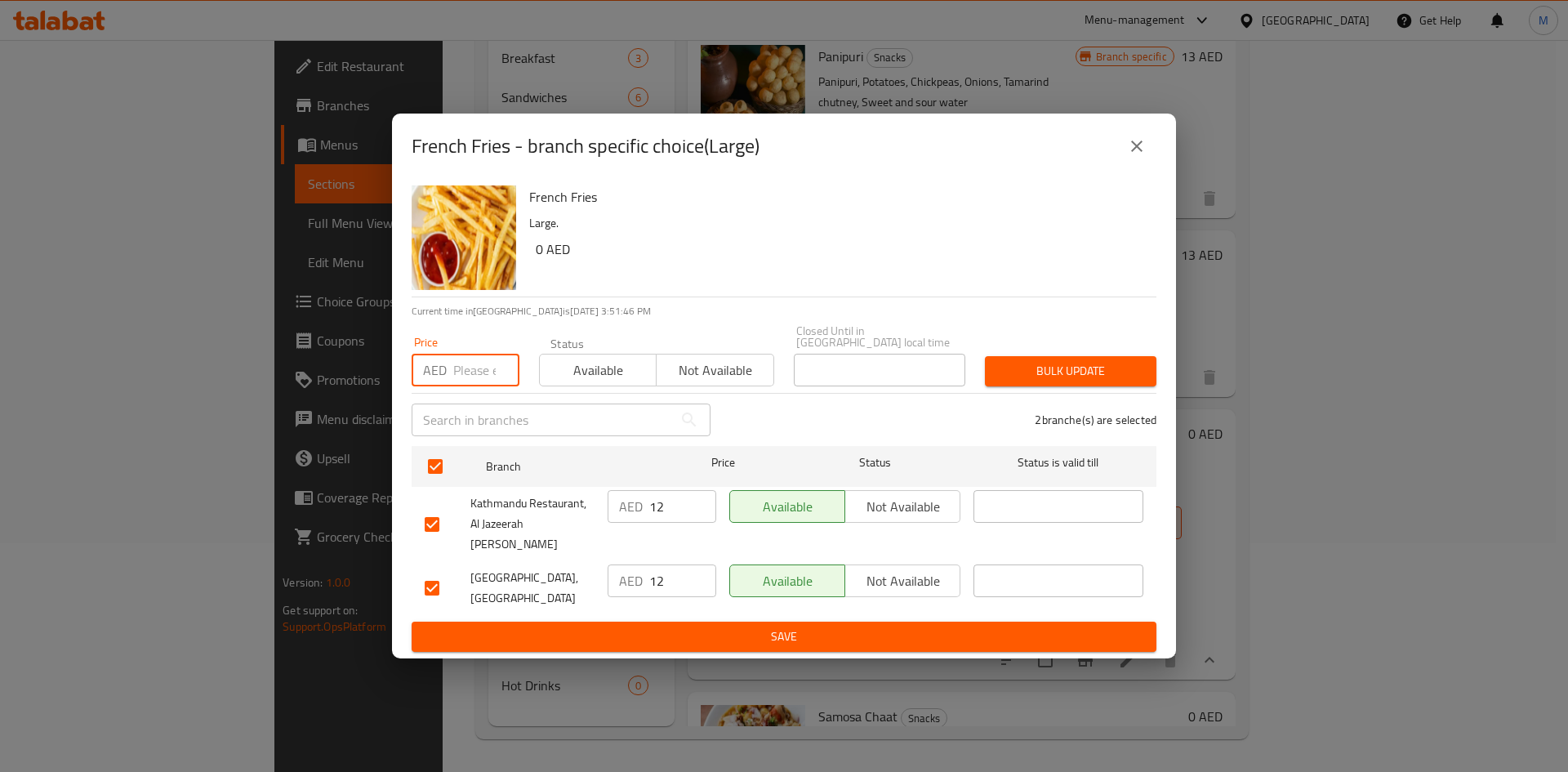
click at [466, 381] on input "number" at bounding box center [486, 370] width 66 height 33
type input "10"
click at [1090, 381] on span "Bulk update" at bounding box center [1070, 371] width 146 height 21
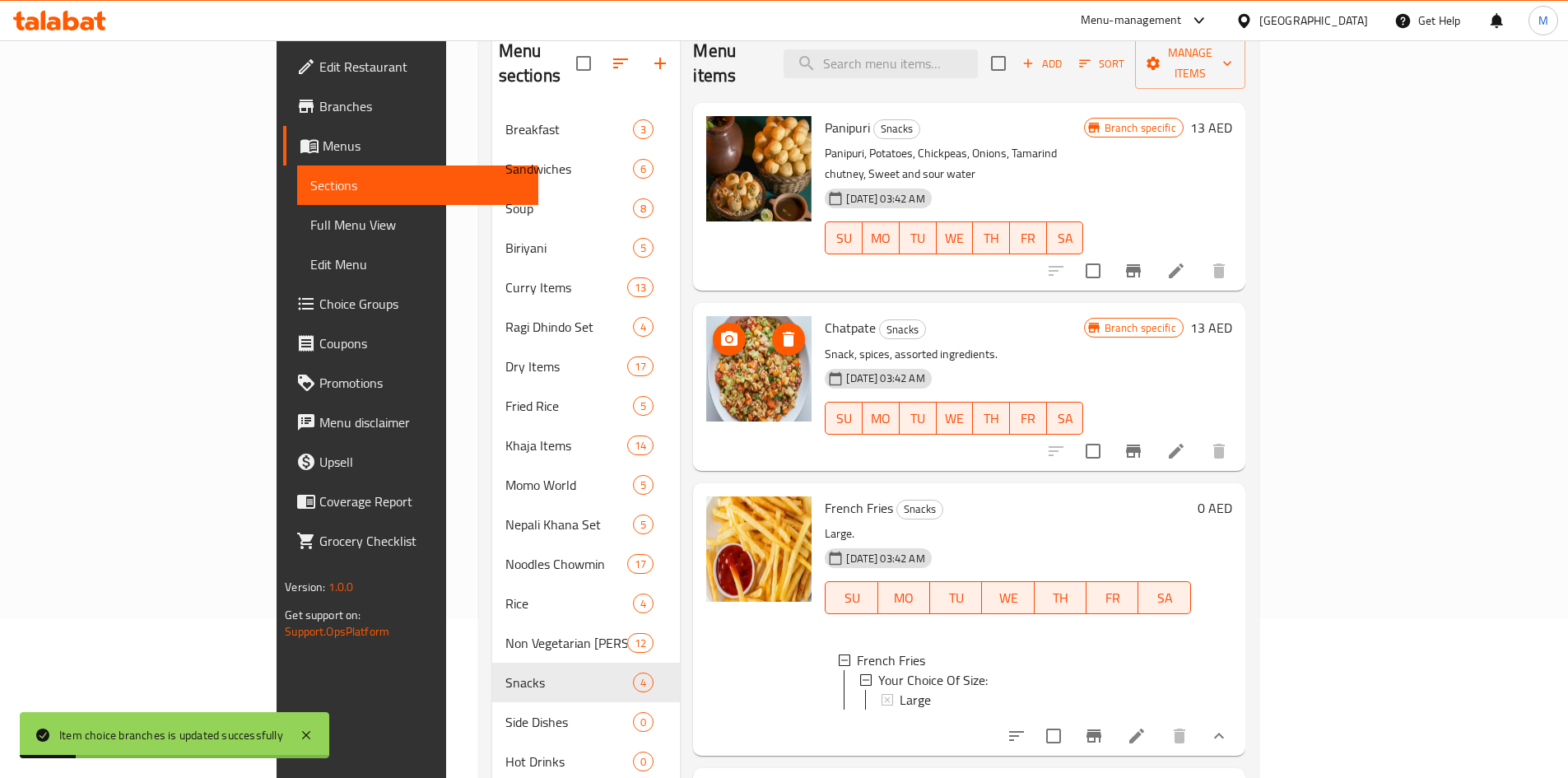
scroll to position [66, 0]
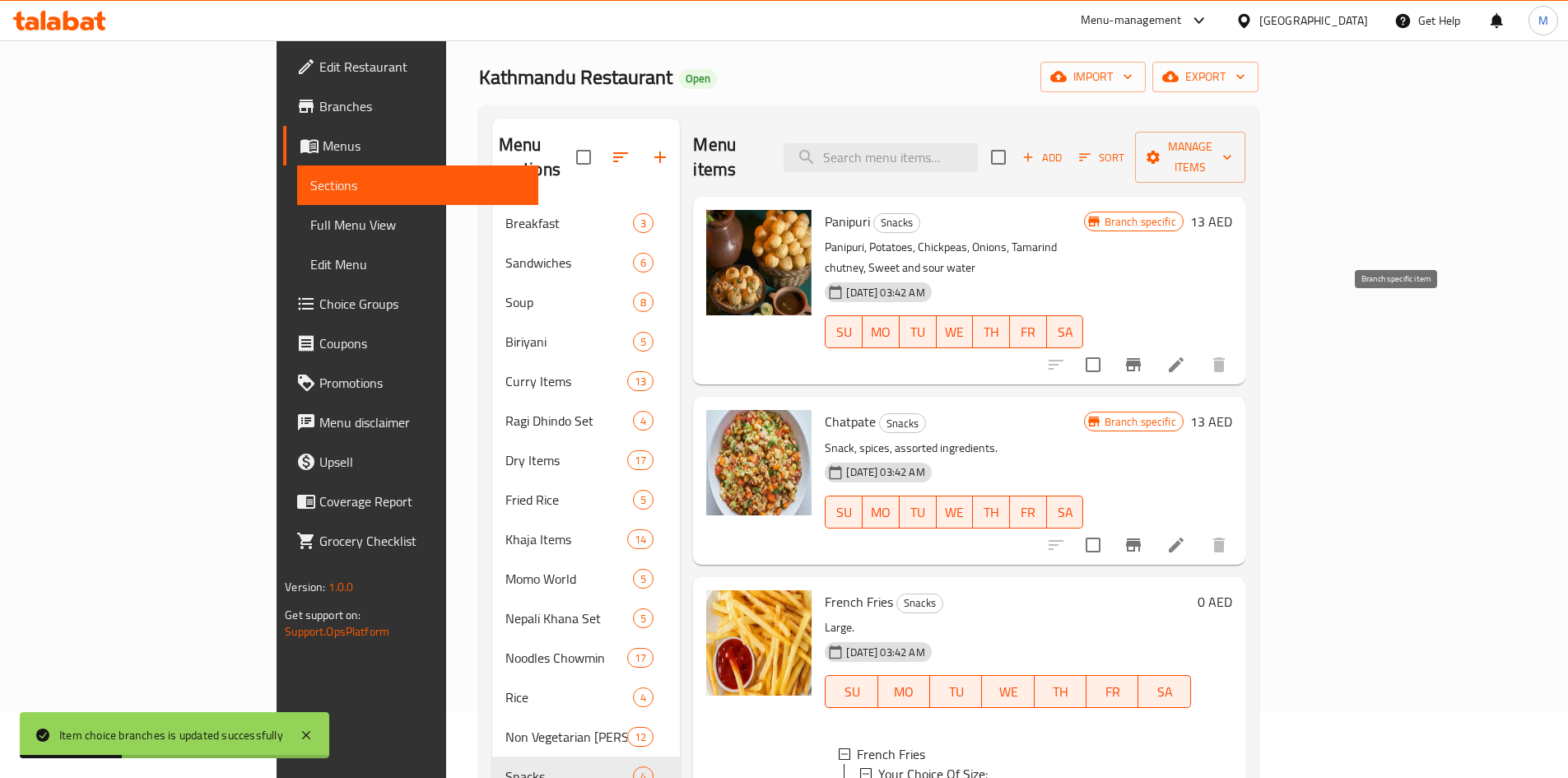
click at [1140, 358] on icon "Branch-specific-item" at bounding box center [1133, 364] width 15 height 13
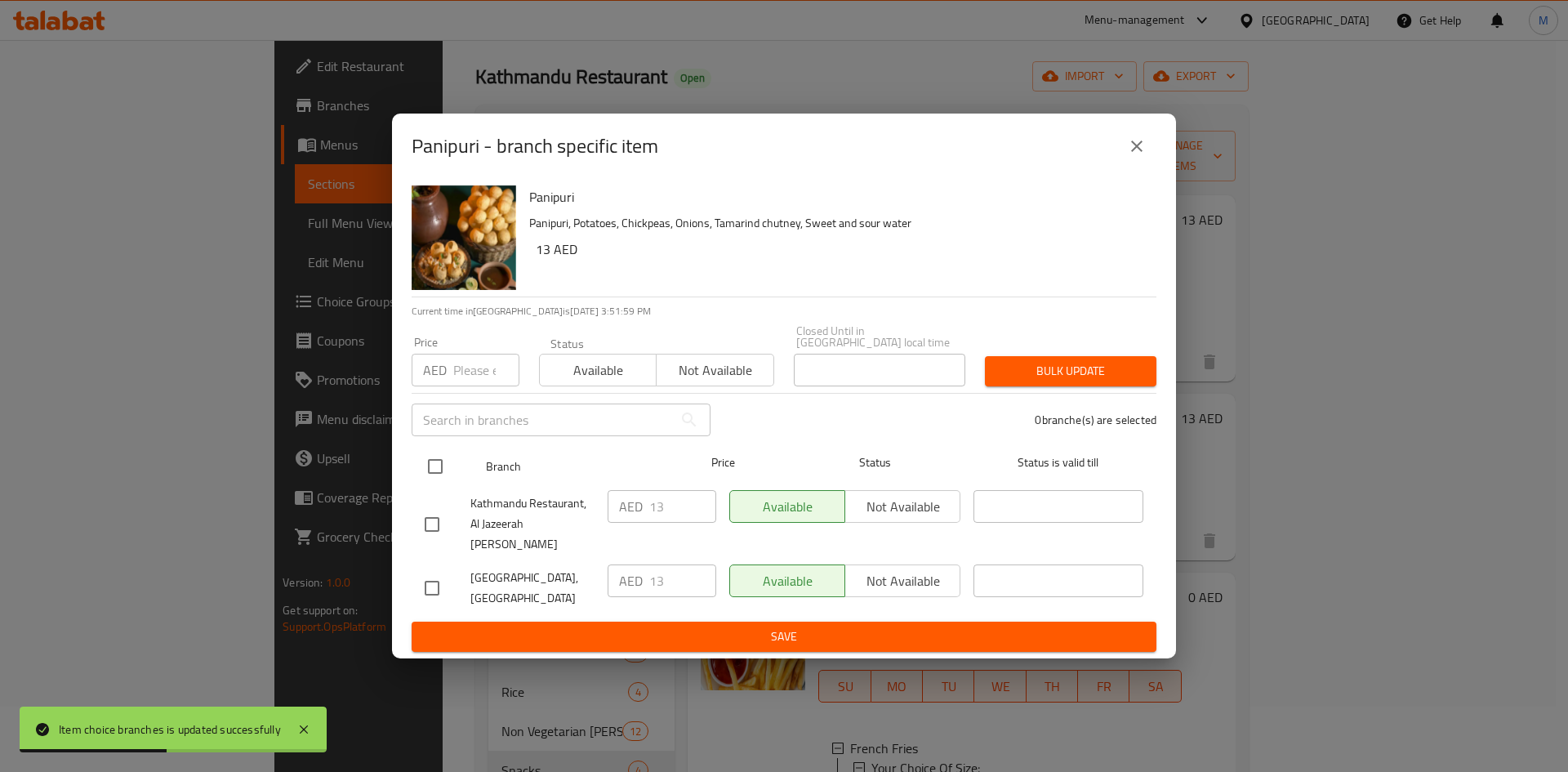
click at [436, 471] on input "checkbox" at bounding box center [435, 466] width 34 height 34
checkbox input "true"
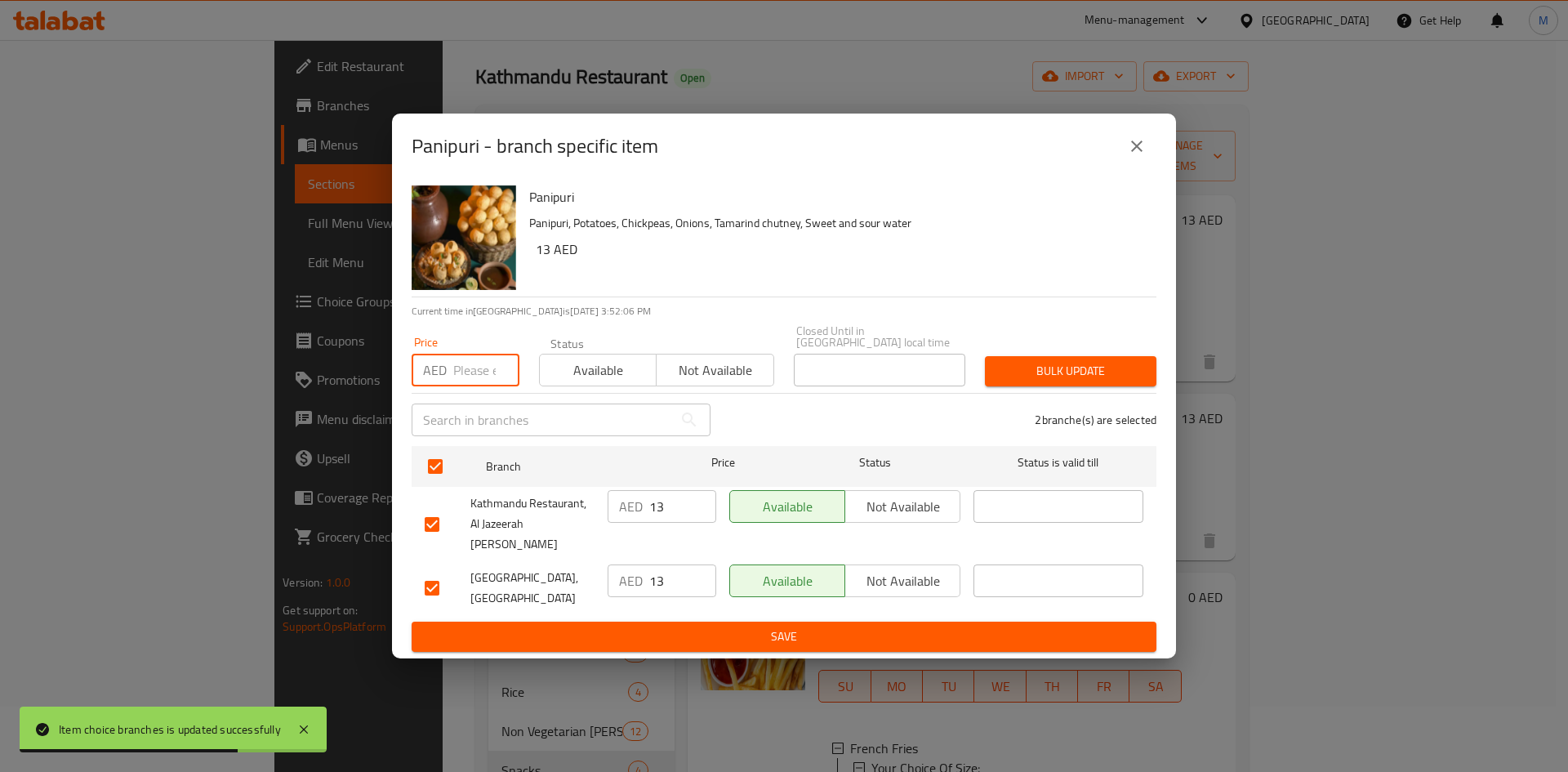
click at [488, 385] on input "number" at bounding box center [486, 370] width 66 height 33
type input "10"
click at [1073, 379] on span "Bulk update" at bounding box center [1070, 371] width 146 height 21
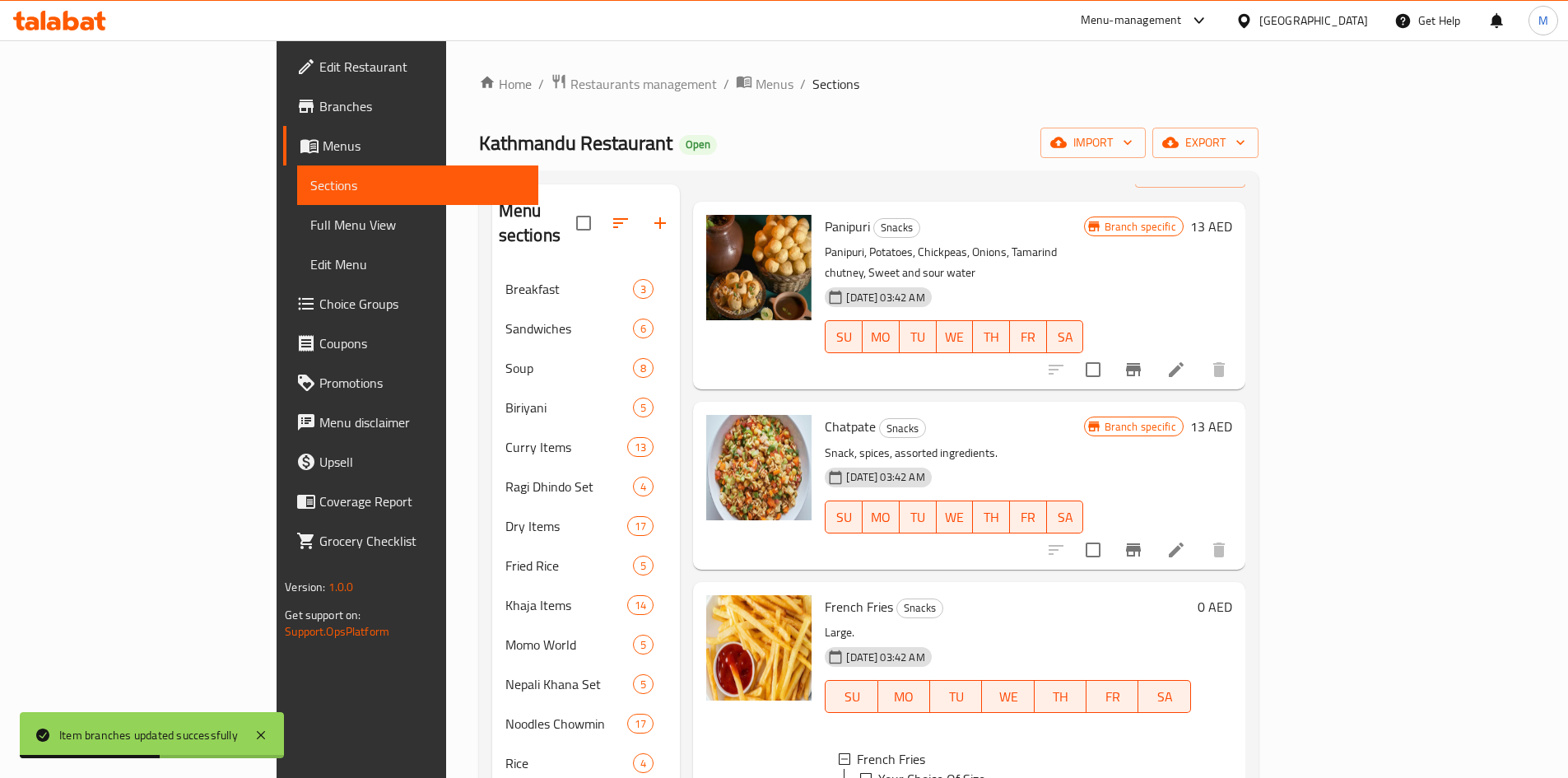
scroll to position [0, 0]
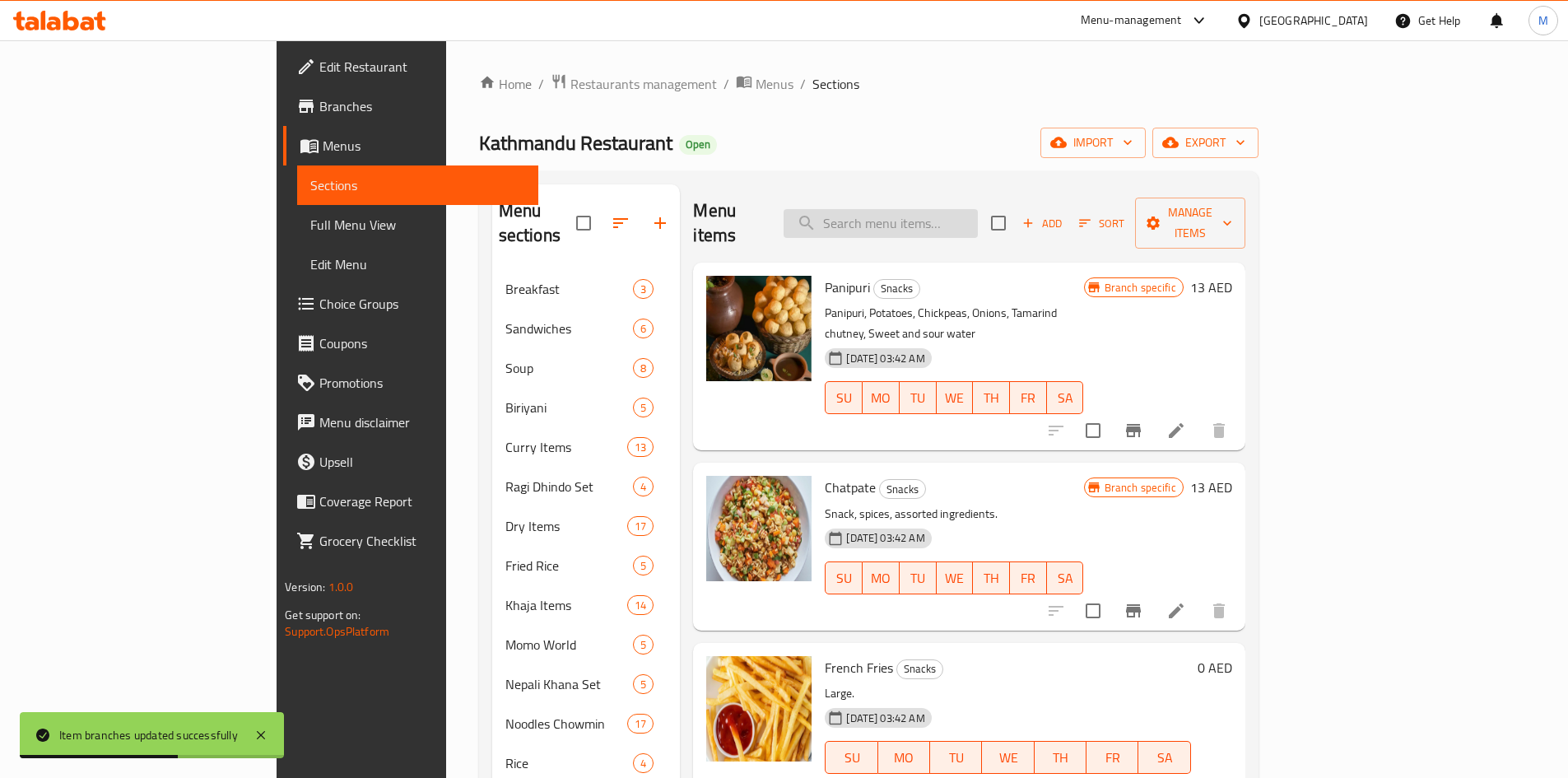
click at [940, 214] on input "search" at bounding box center [880, 223] width 194 height 29
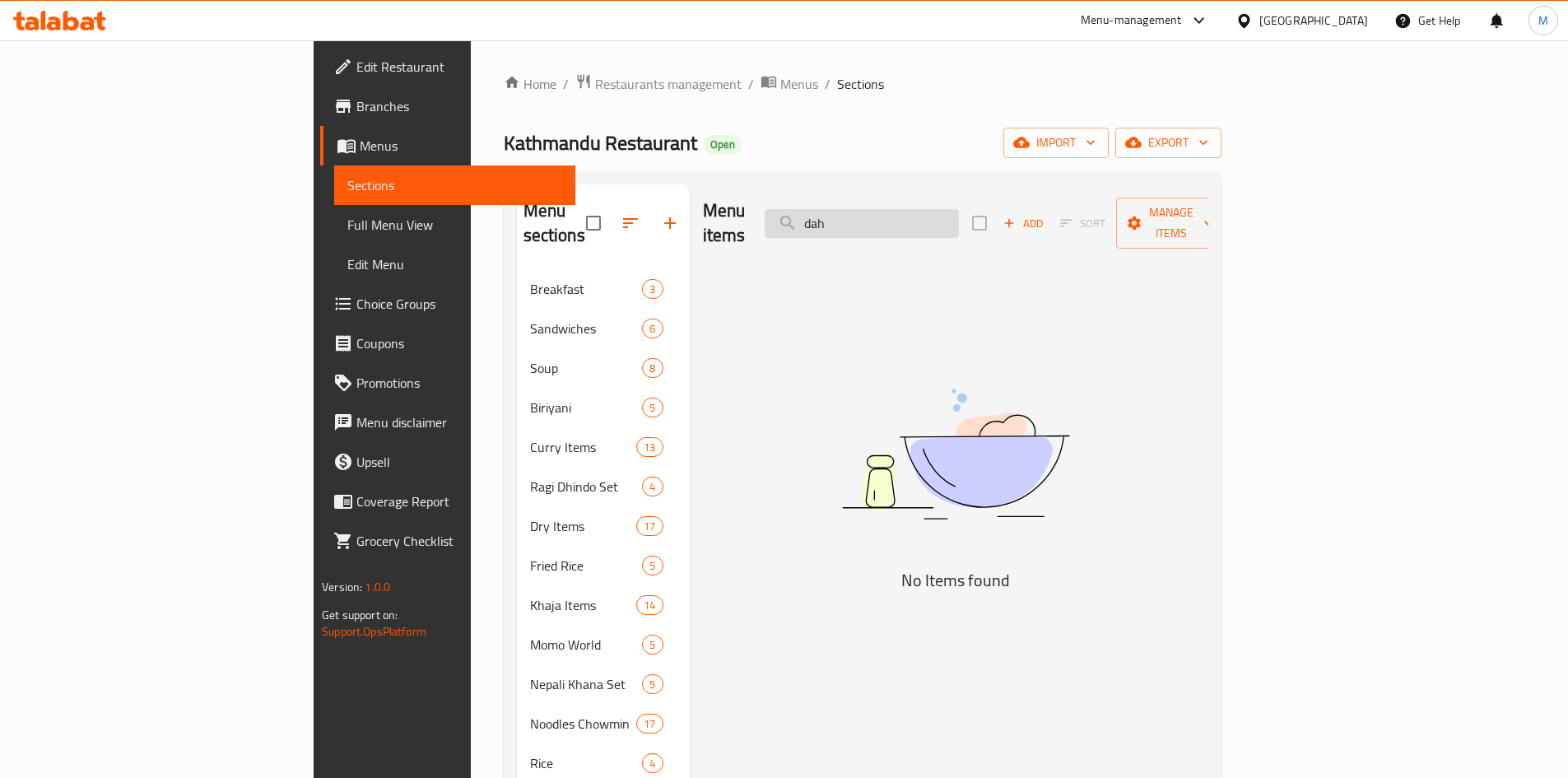
drag, startPoint x: 932, startPoint y: 192, endPoint x: 955, endPoint y: 209, distance: 28.6
click at [941, 199] on div "Menu items dah Add Sort Manage items" at bounding box center [955, 223] width 505 height 78
click at [957, 210] on input "dah" at bounding box center [861, 223] width 194 height 29
click at [957, 209] on input "dah" at bounding box center [861, 223] width 194 height 29
type input "puri"
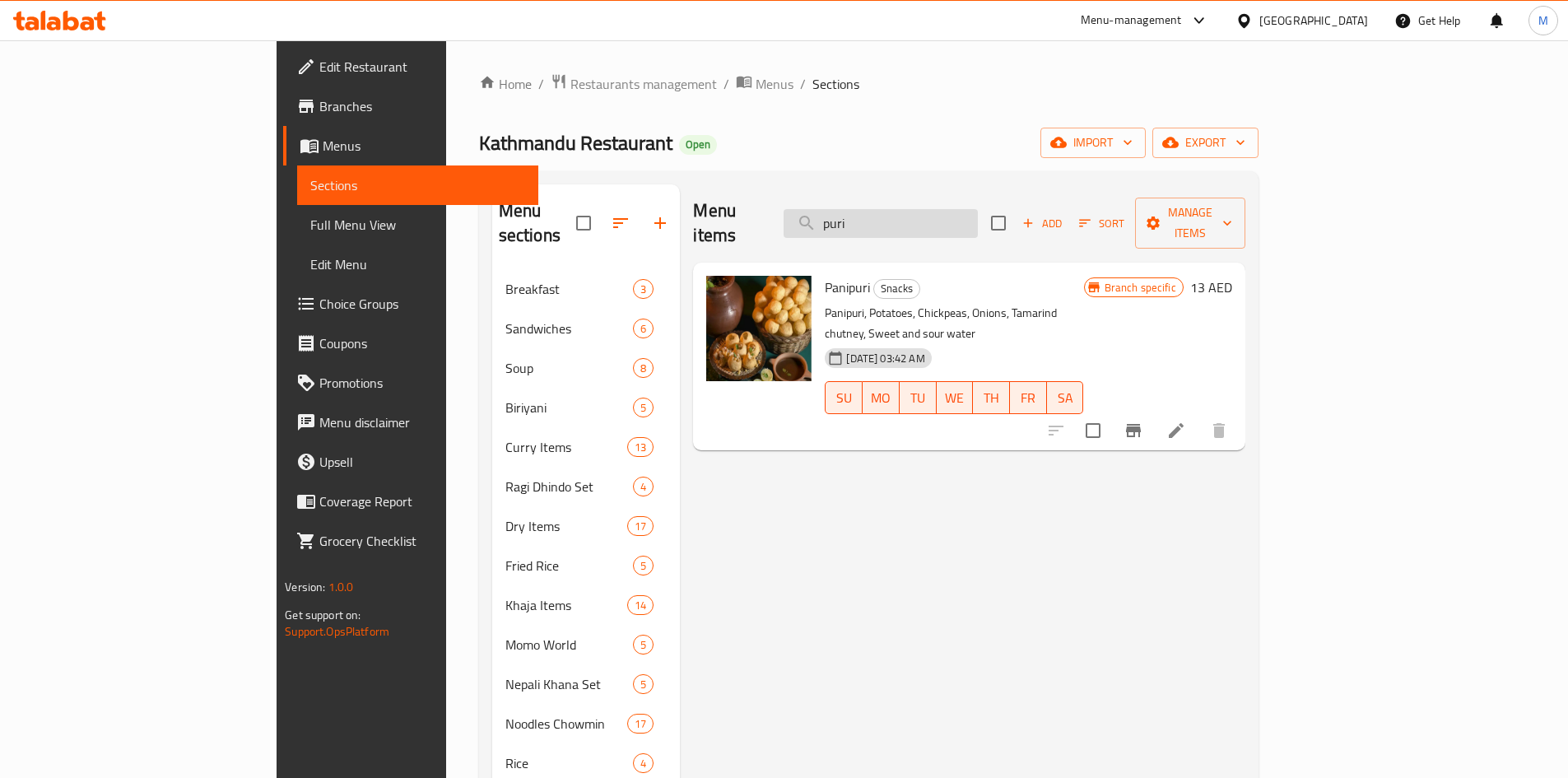
click at [955, 209] on input "puri" at bounding box center [880, 223] width 194 height 29
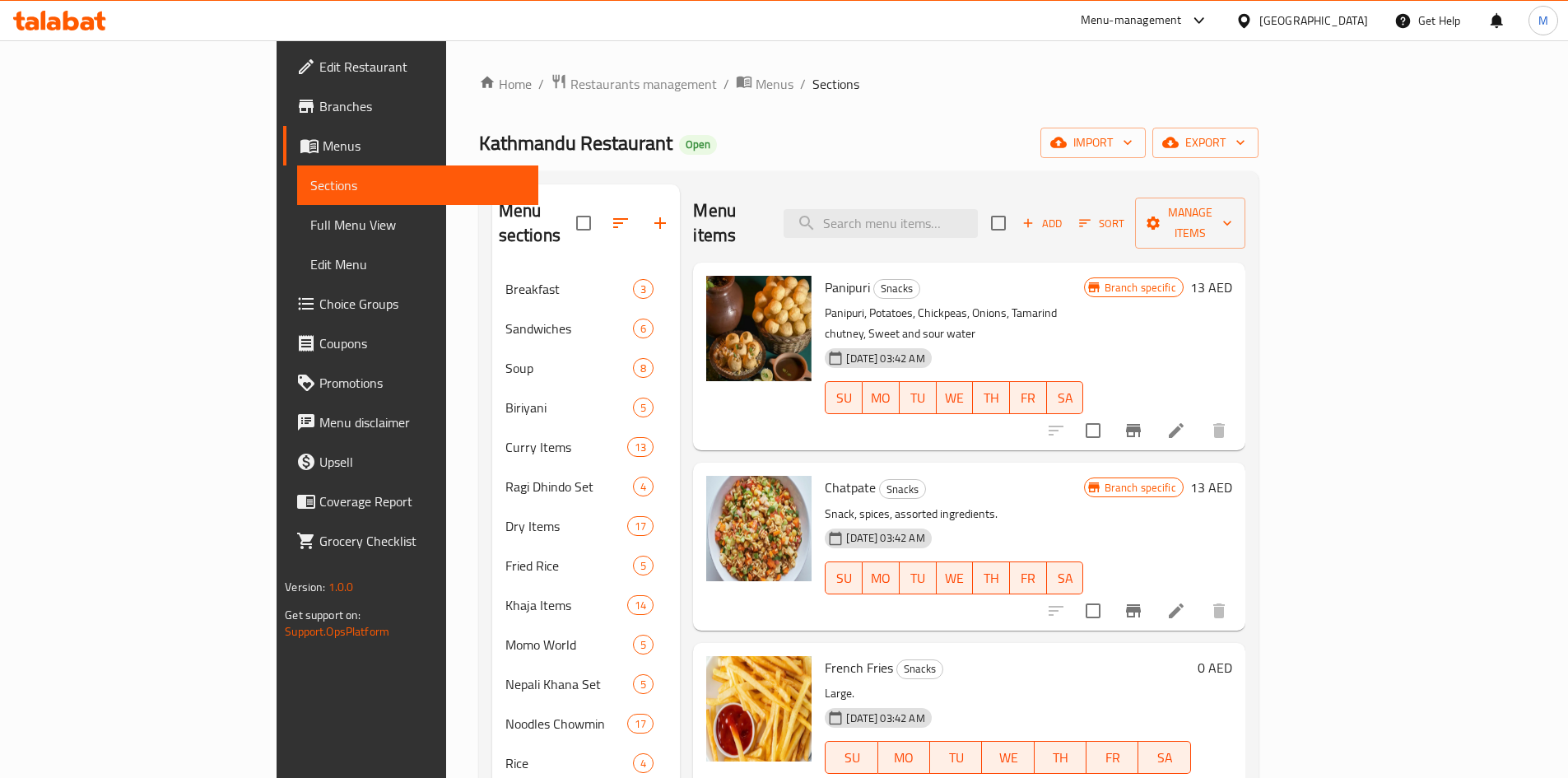
click at [1064, 214] on span "Add" at bounding box center [1042, 223] width 45 height 19
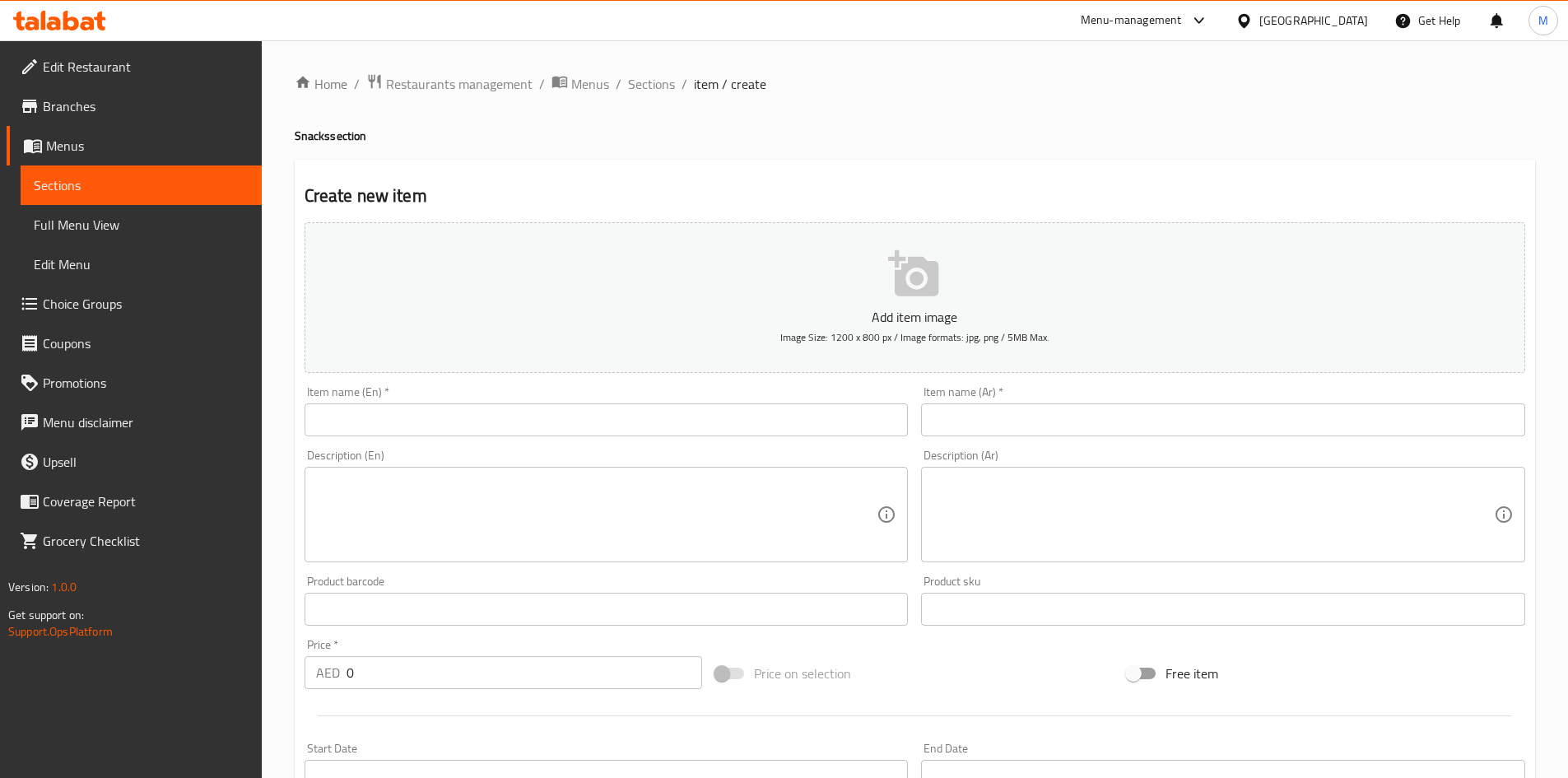
click at [514, 427] on input "text" at bounding box center [607, 420] width 604 height 33
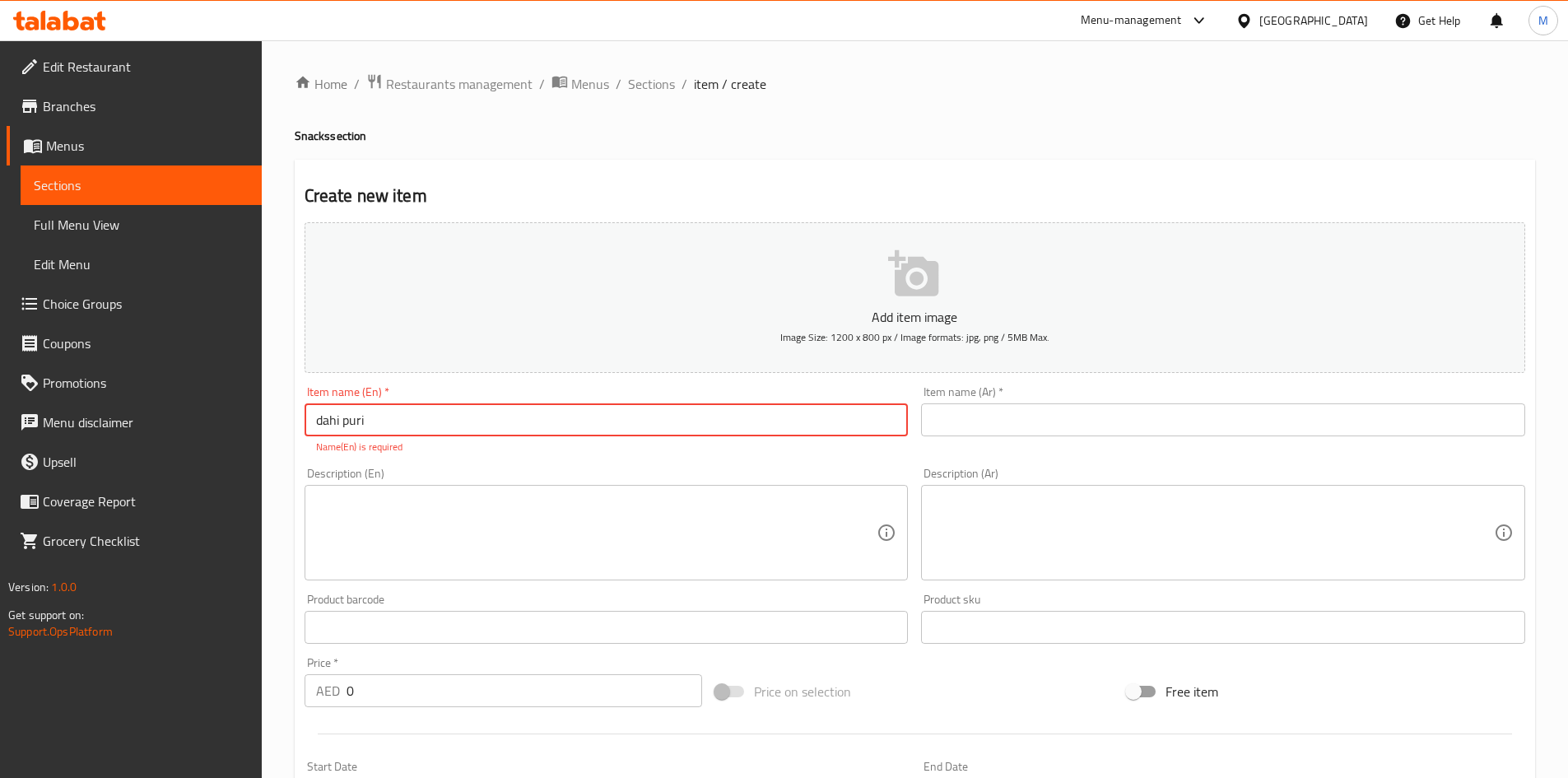
click at [415, 420] on input "dahi puri" at bounding box center [607, 420] width 604 height 33
click at [342, 425] on input "Dahi Puri" at bounding box center [607, 420] width 604 height 33
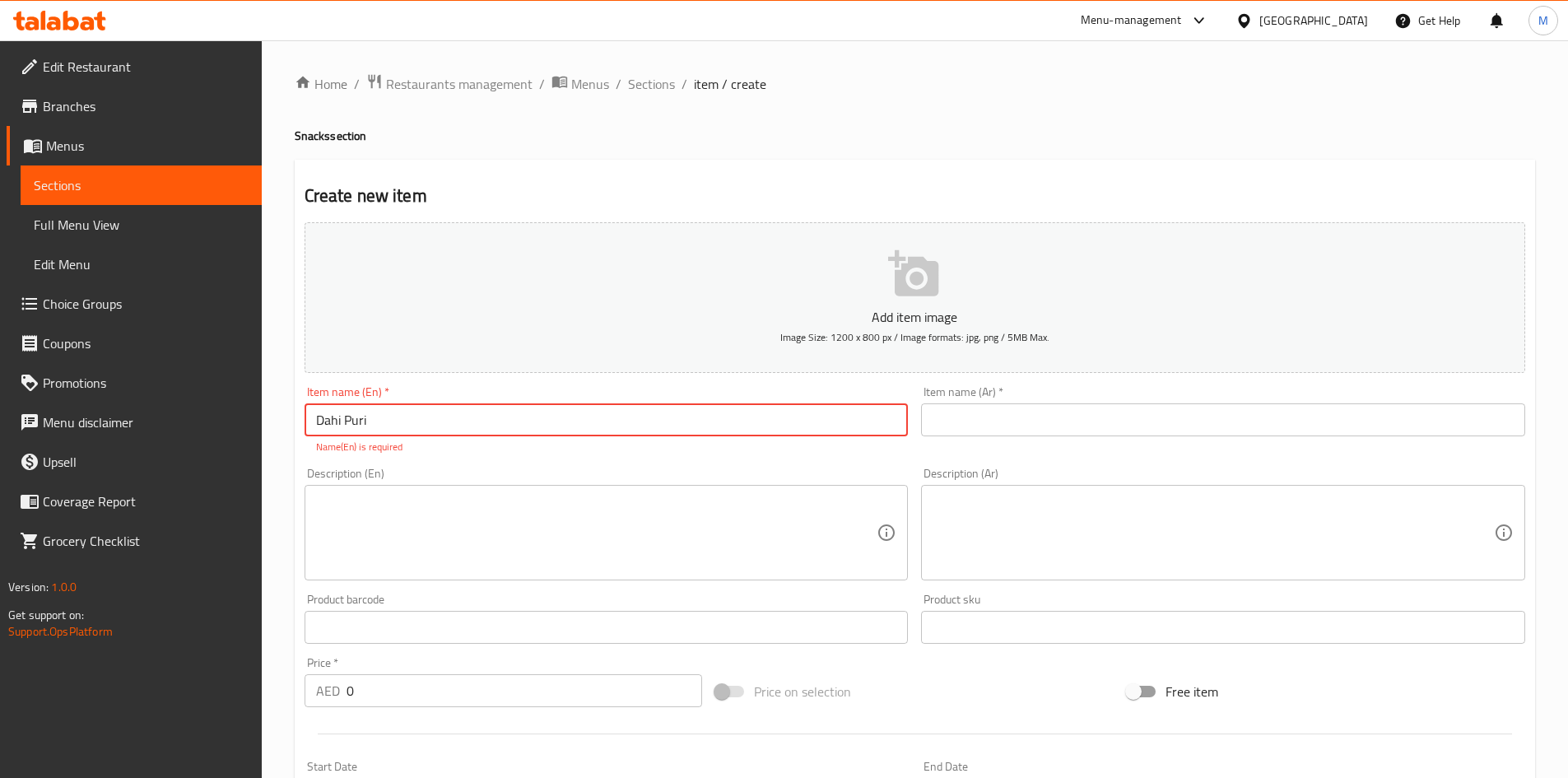
click at [342, 425] on input "Dahi Puri" at bounding box center [607, 420] width 604 height 33
type input "Dahi Puri"
click at [1009, 423] on input "text" at bounding box center [1223, 420] width 604 height 33
paste input "داهي بوري"
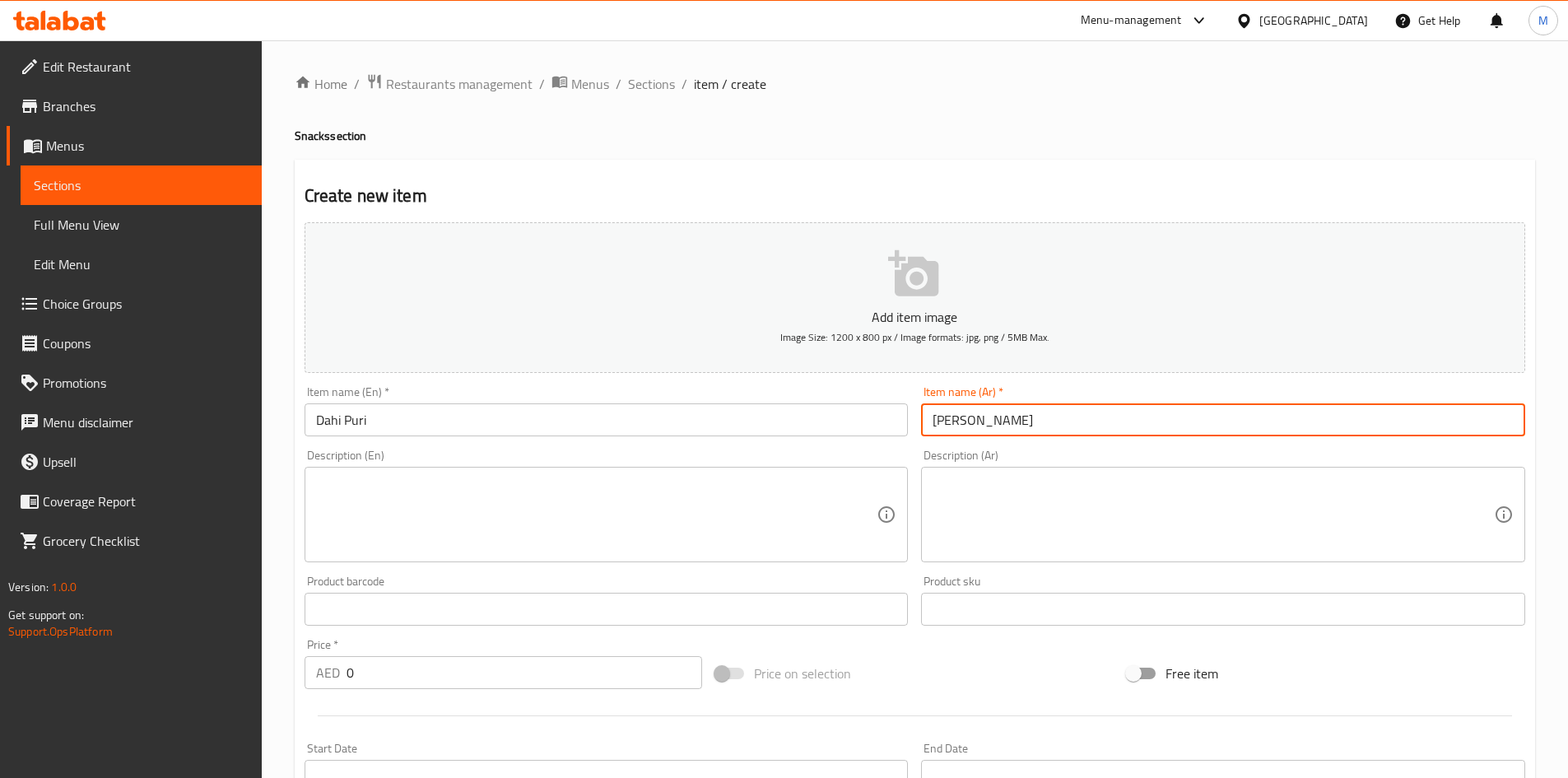
type input "داهي بوري"
click at [407, 666] on input "0" at bounding box center [524, 672] width 357 height 33
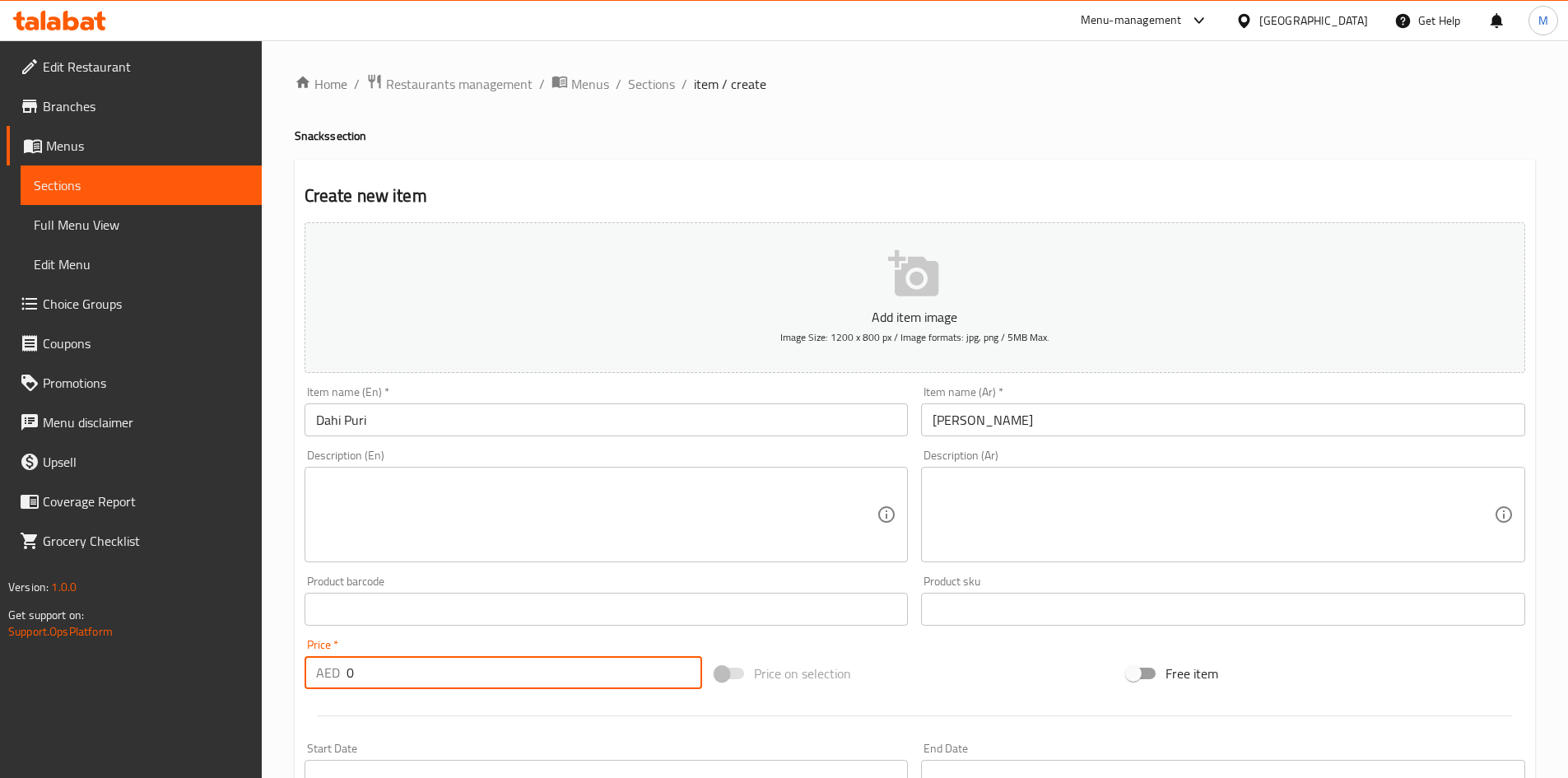
click at [407, 666] on input "0" at bounding box center [524, 672] width 357 height 33
type input "12"
drag, startPoint x: 425, startPoint y: 642, endPoint x: 384, endPoint y: 644, distance: 41.0
click at [425, 642] on div "Price   * AED 12 Price *" at bounding box center [504, 663] width 399 height 50
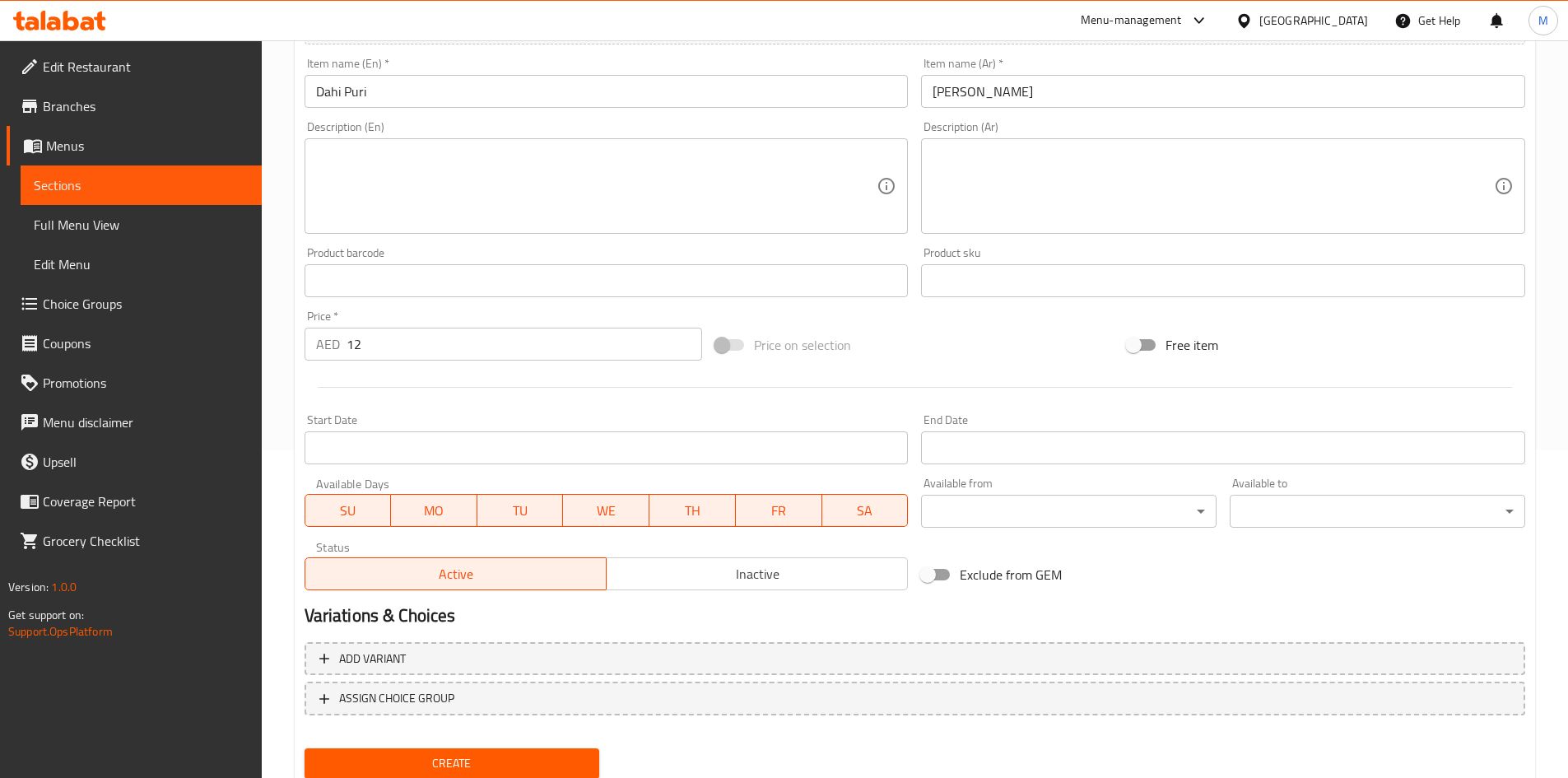
scroll to position [329, 0]
click at [432, 775] on button "Create" at bounding box center [452, 762] width 296 height 30
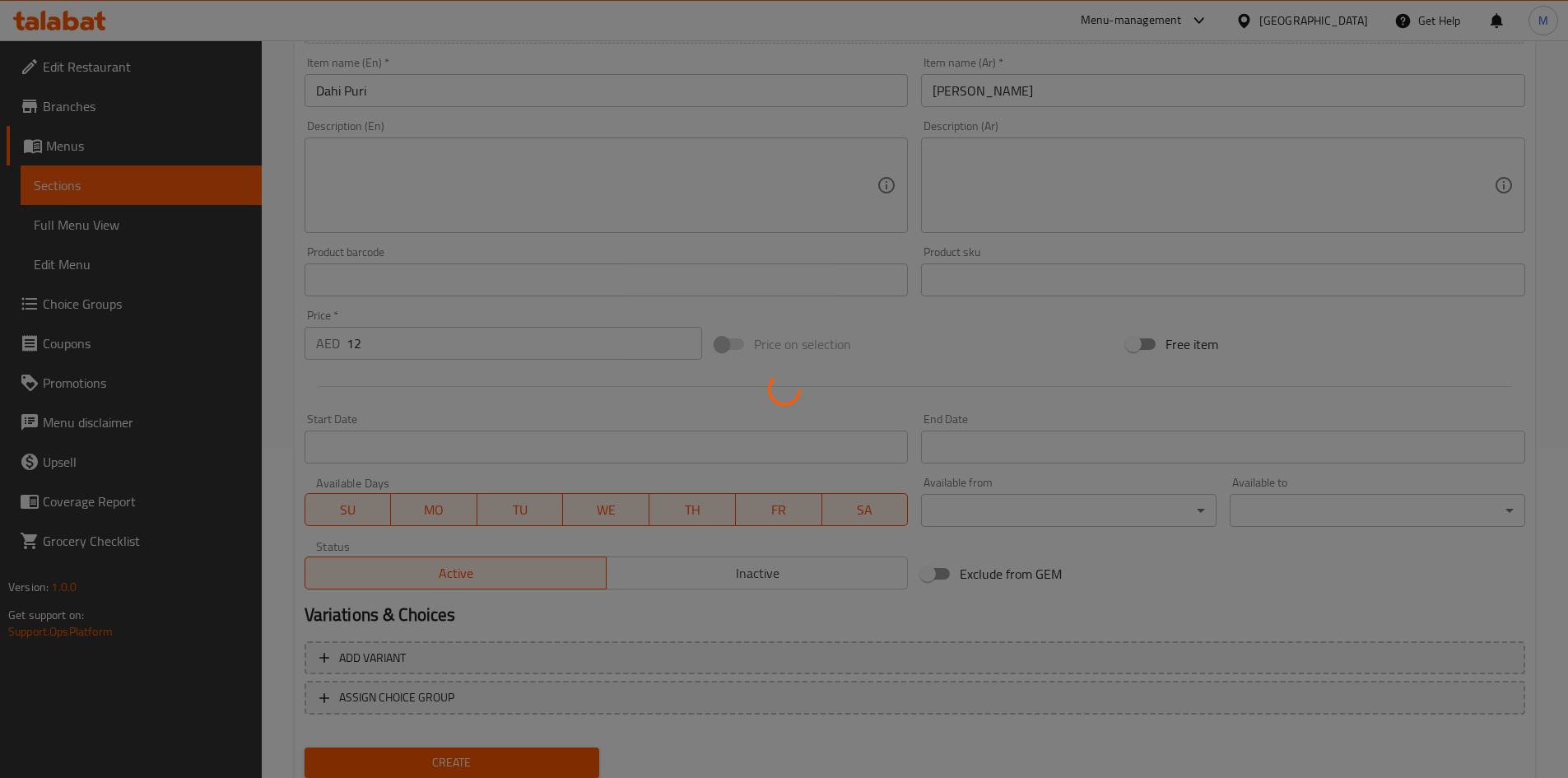
type input "0"
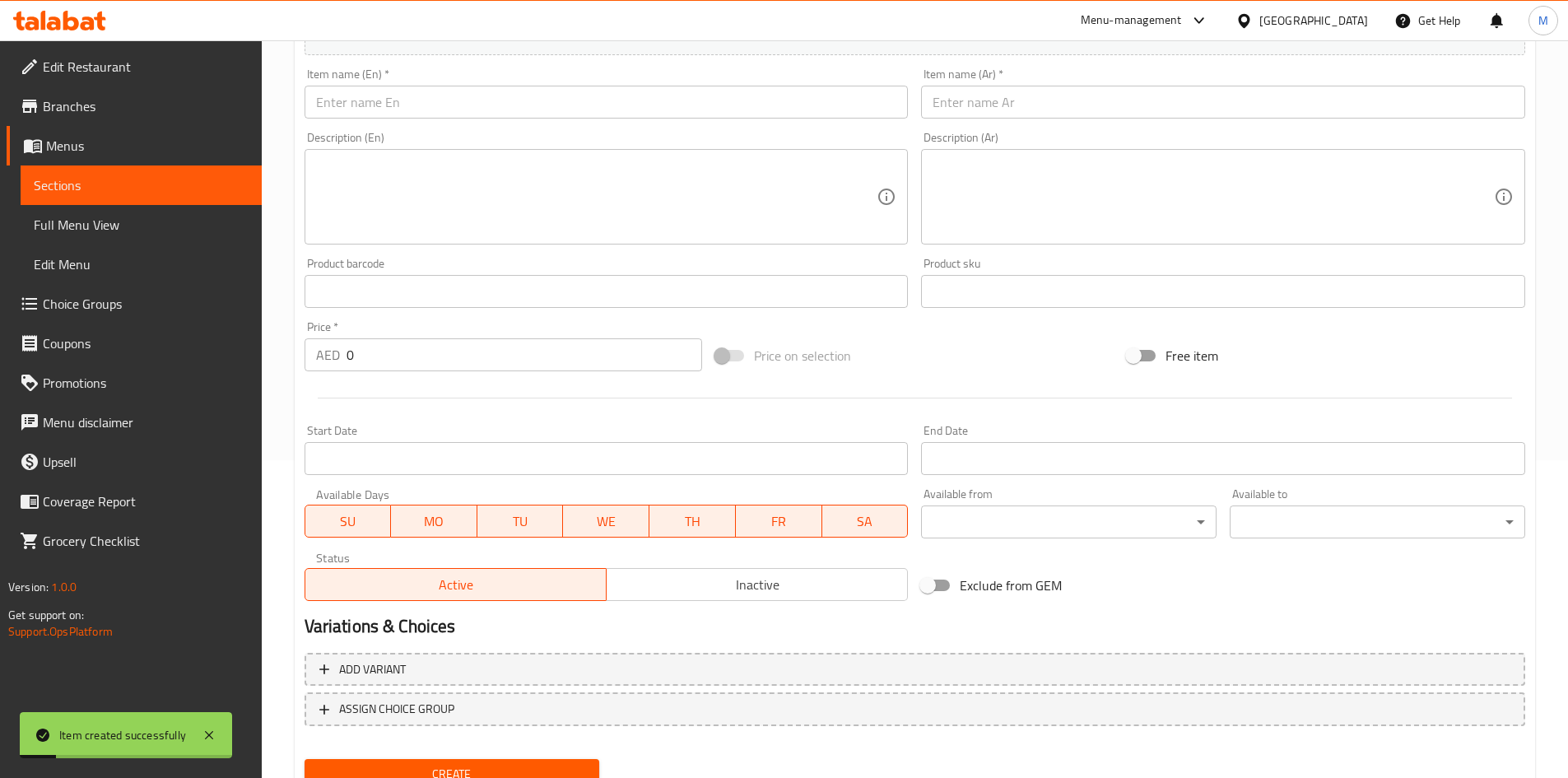
scroll to position [0, 0]
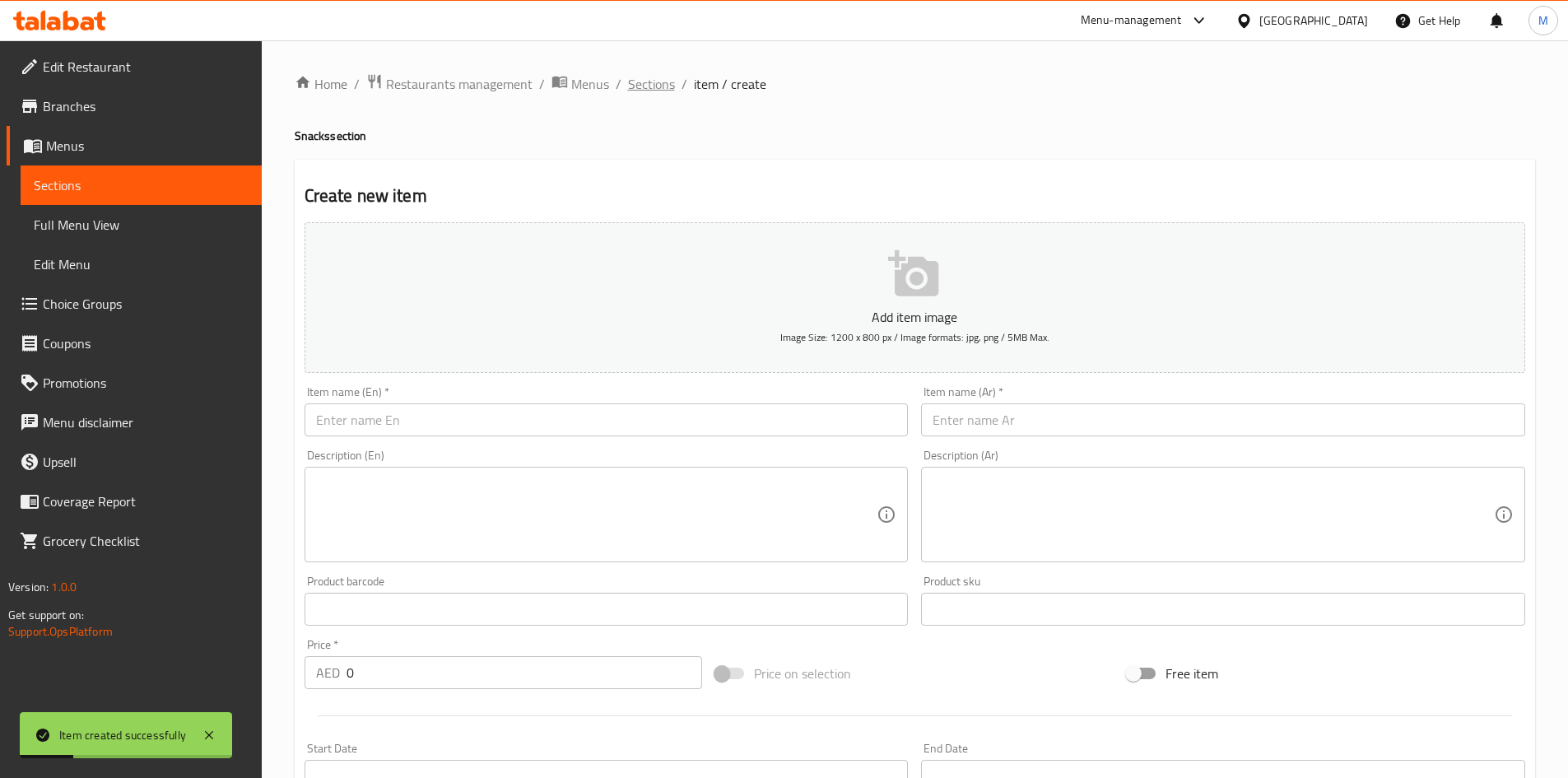
click at [644, 80] on span "Sections" at bounding box center [650, 84] width 47 height 20
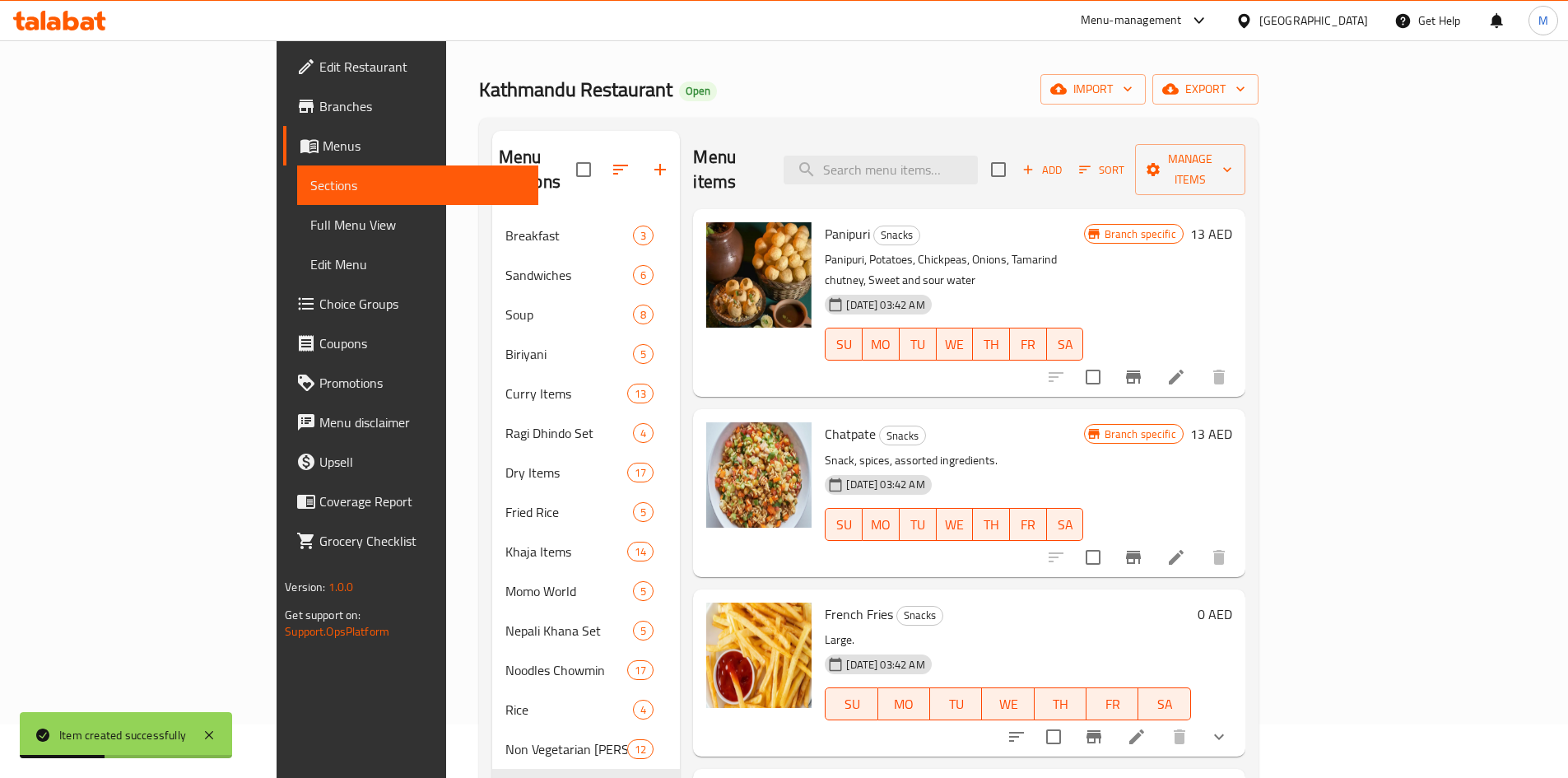
scroll to position [82, 0]
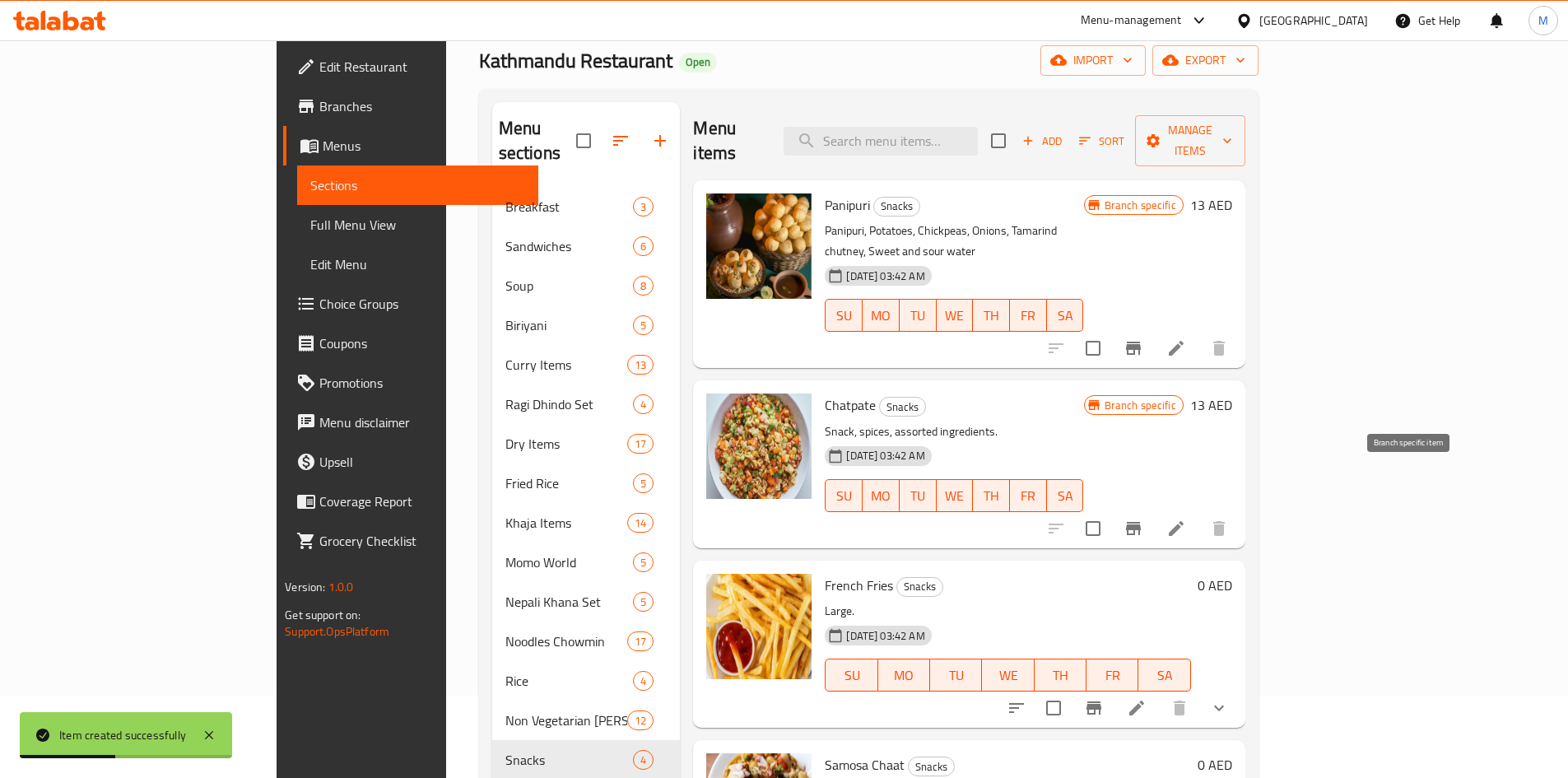
click at [1143, 518] on icon "Branch-specific-item" at bounding box center [1133, 528] width 20 height 20
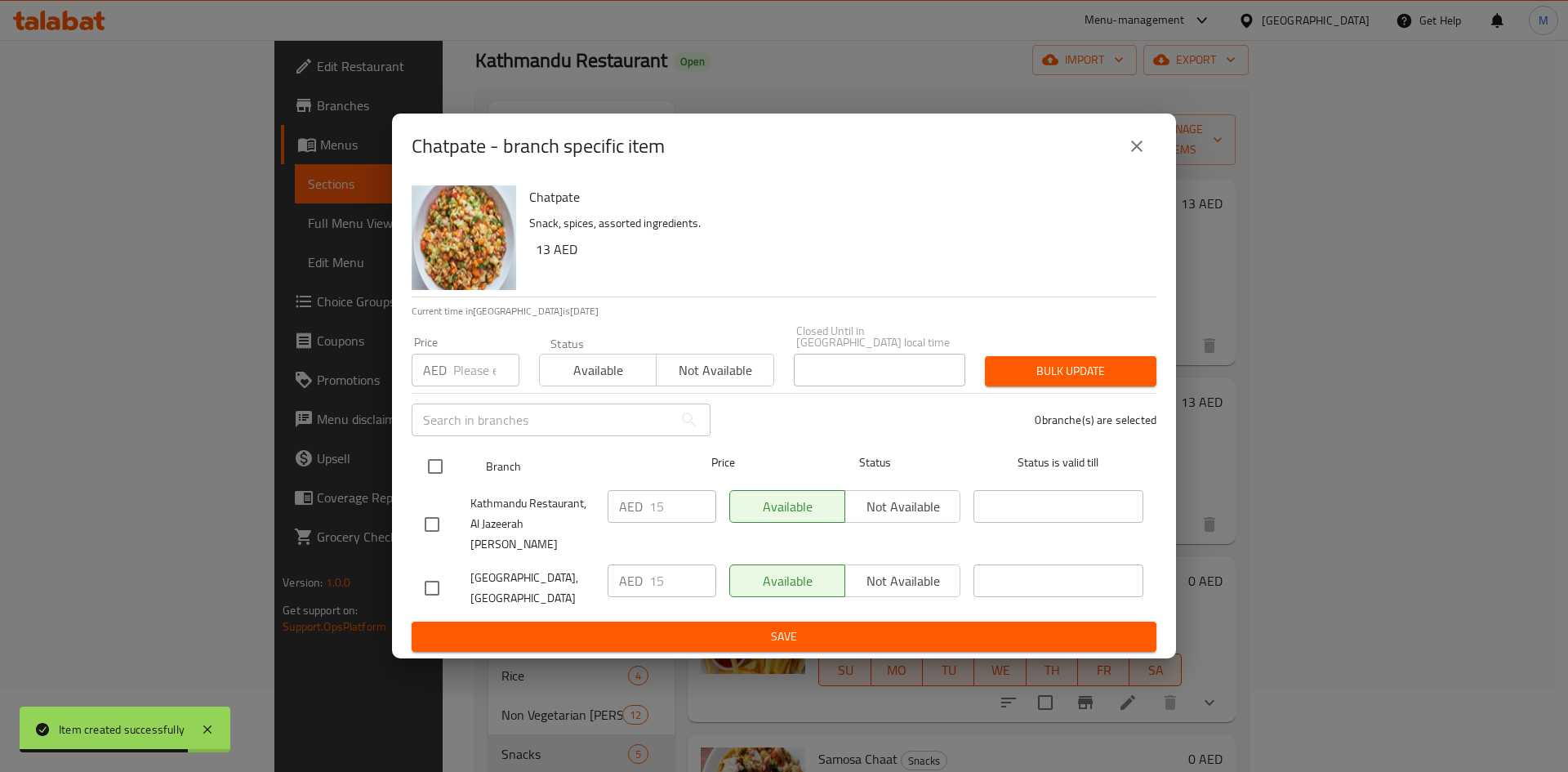
click at [437, 479] on input "checkbox" at bounding box center [435, 466] width 34 height 34
checkbox input "true"
click at [454, 376] on input "number" at bounding box center [486, 370] width 66 height 33
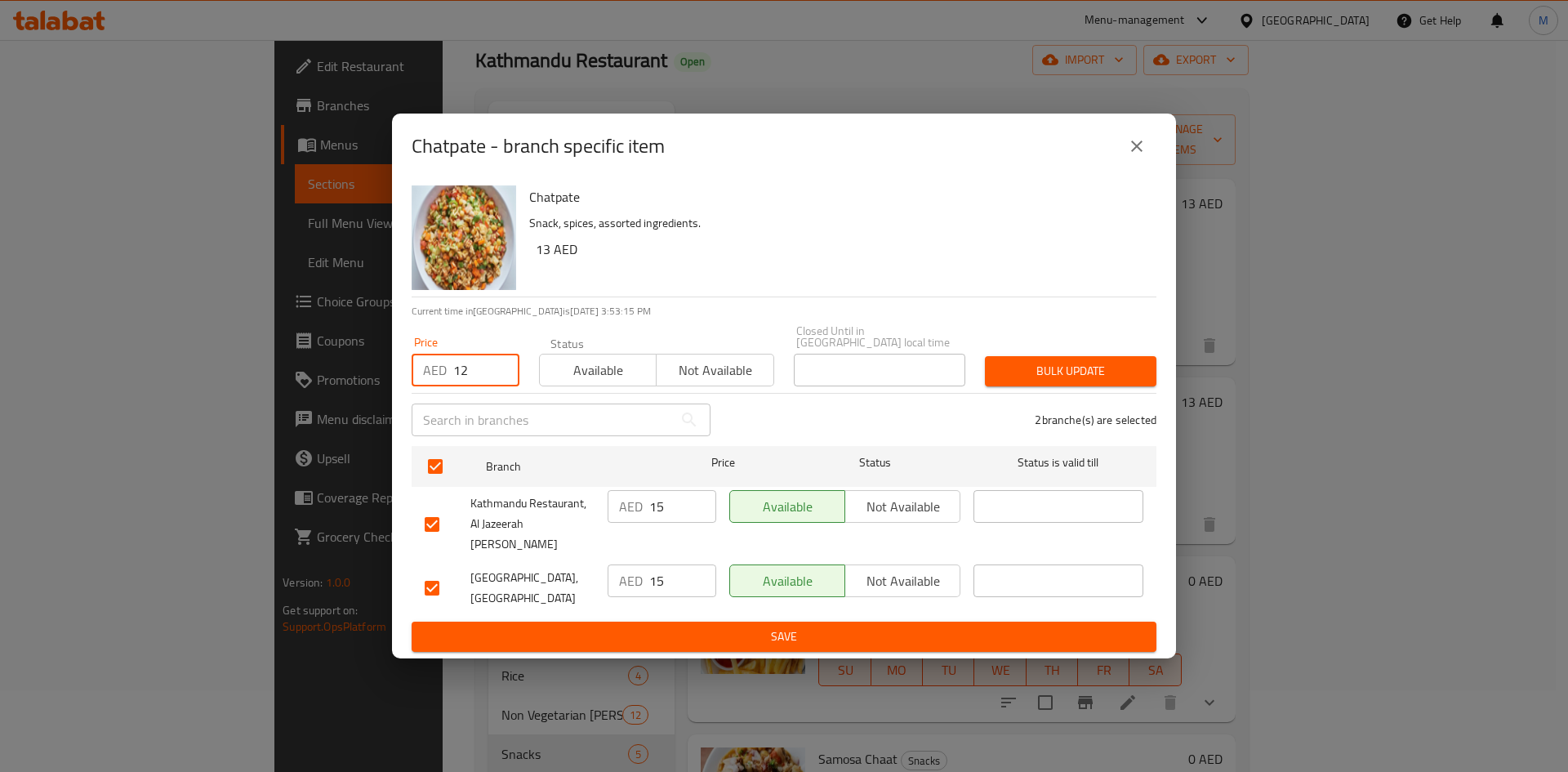
type input "12"
drag, startPoint x: 1062, startPoint y: 378, endPoint x: 951, endPoint y: 303, distance: 134.0
click at [1061, 378] on span "Bulk update" at bounding box center [1070, 371] width 146 height 21
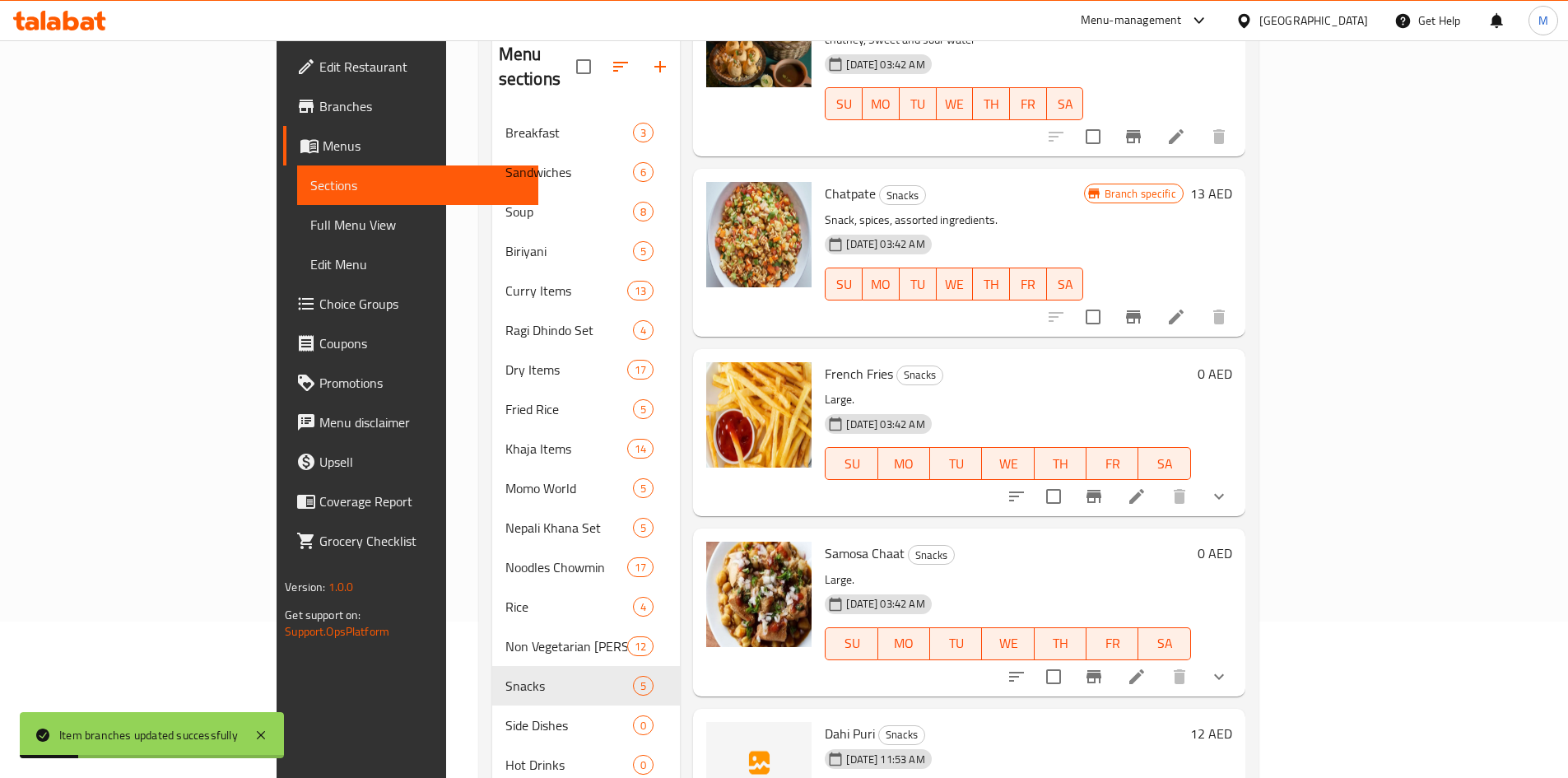
scroll to position [231, 0]
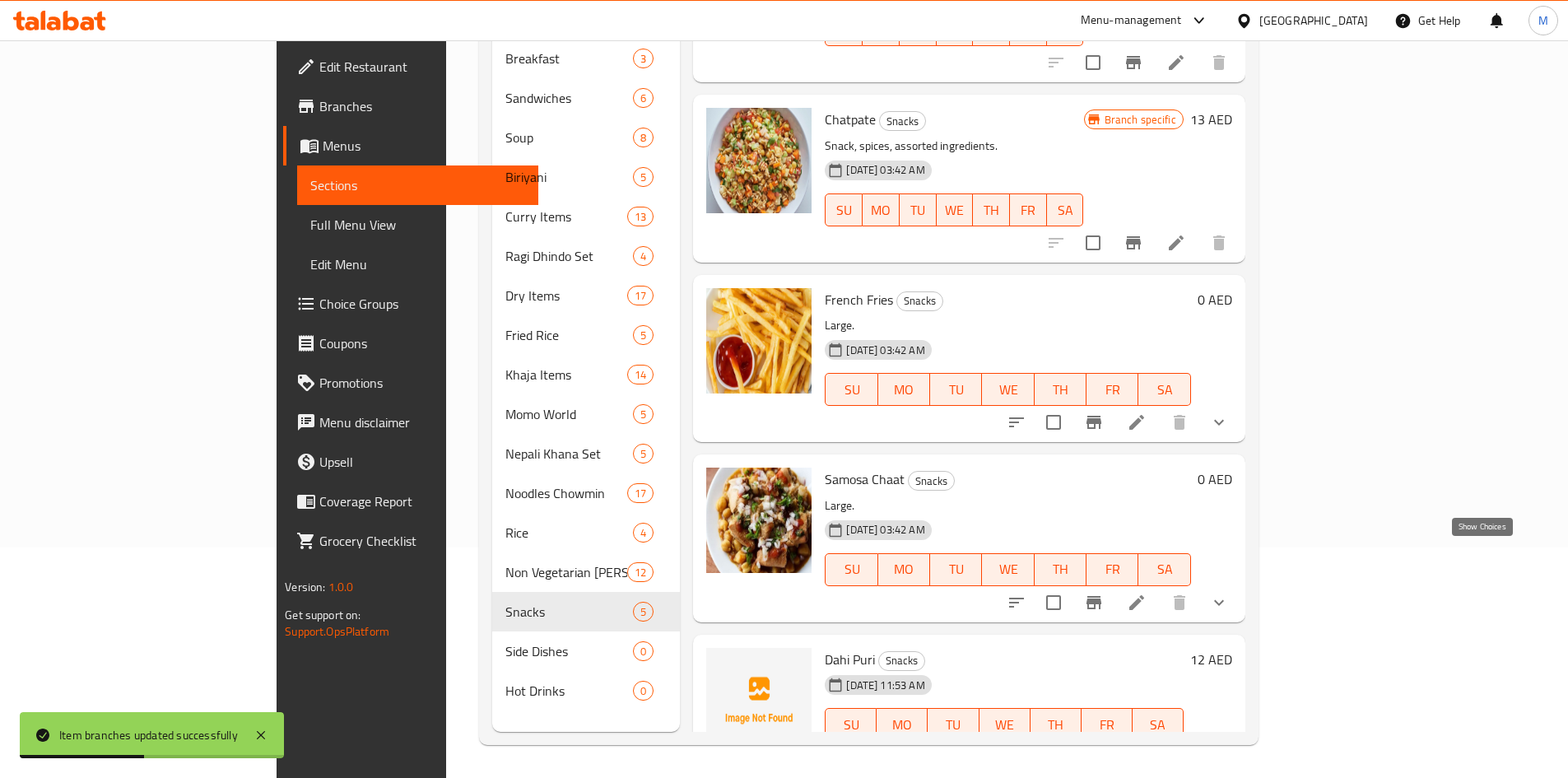
click at [1229, 593] on icon "show more" at bounding box center [1219, 603] width 20 height 20
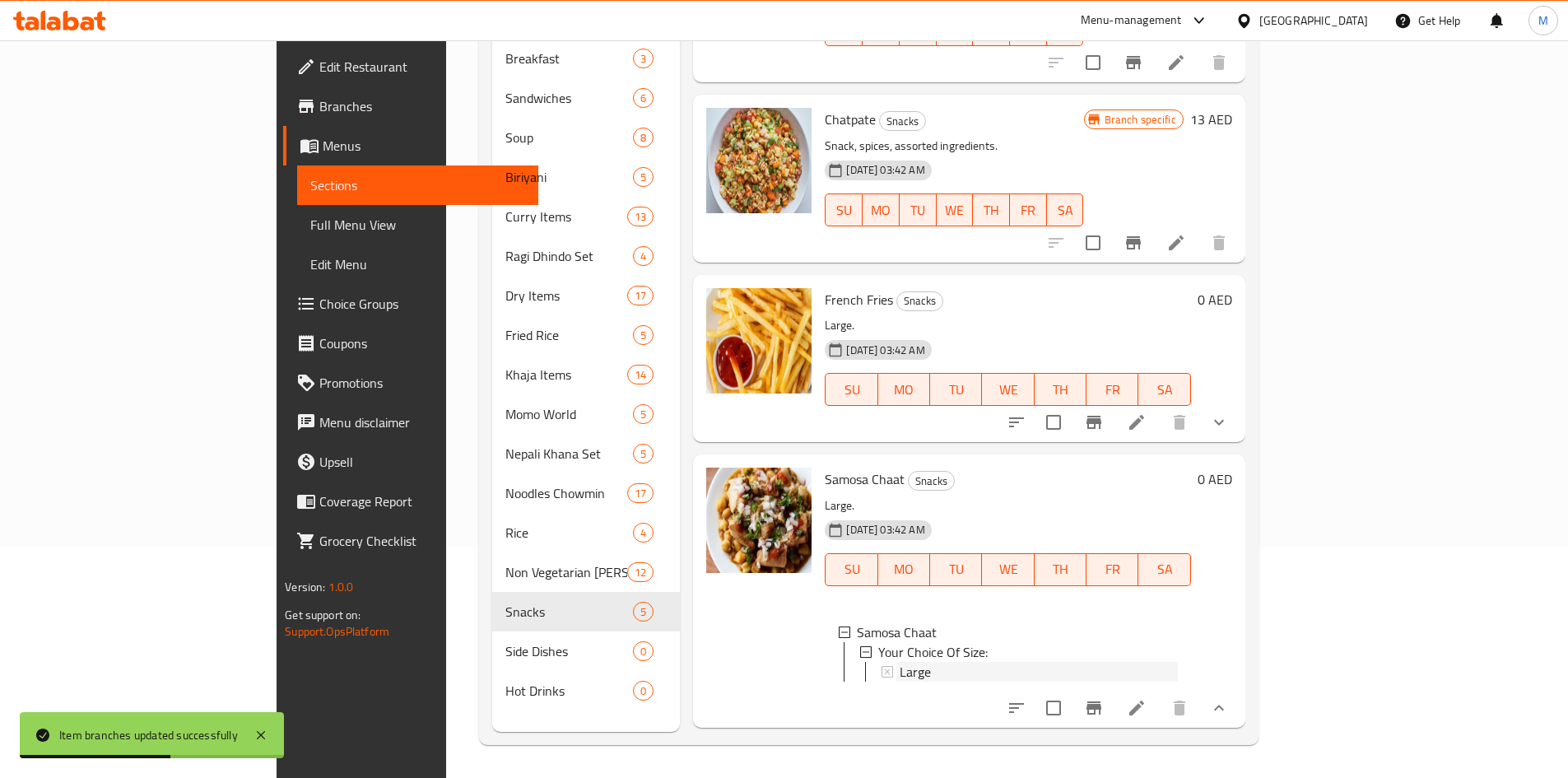
click at [899, 661] on div "Large" at bounding box center [1038, 671] width 277 height 20
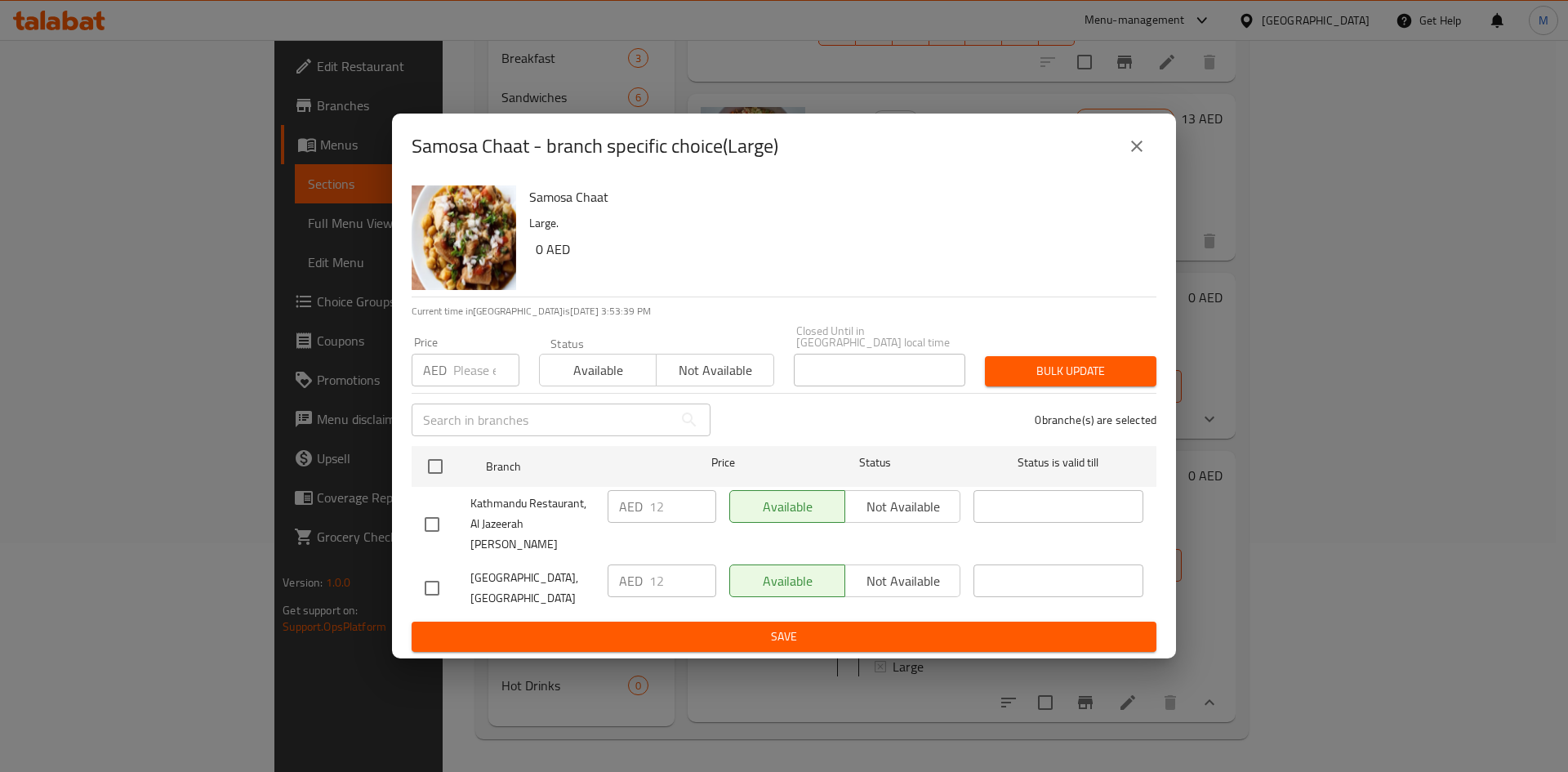
drag, startPoint x: 1143, startPoint y: 147, endPoint x: 1000, endPoint y: 269, distance: 188.0
click at [1142, 147] on icon "close" at bounding box center [1137, 147] width 20 height 20
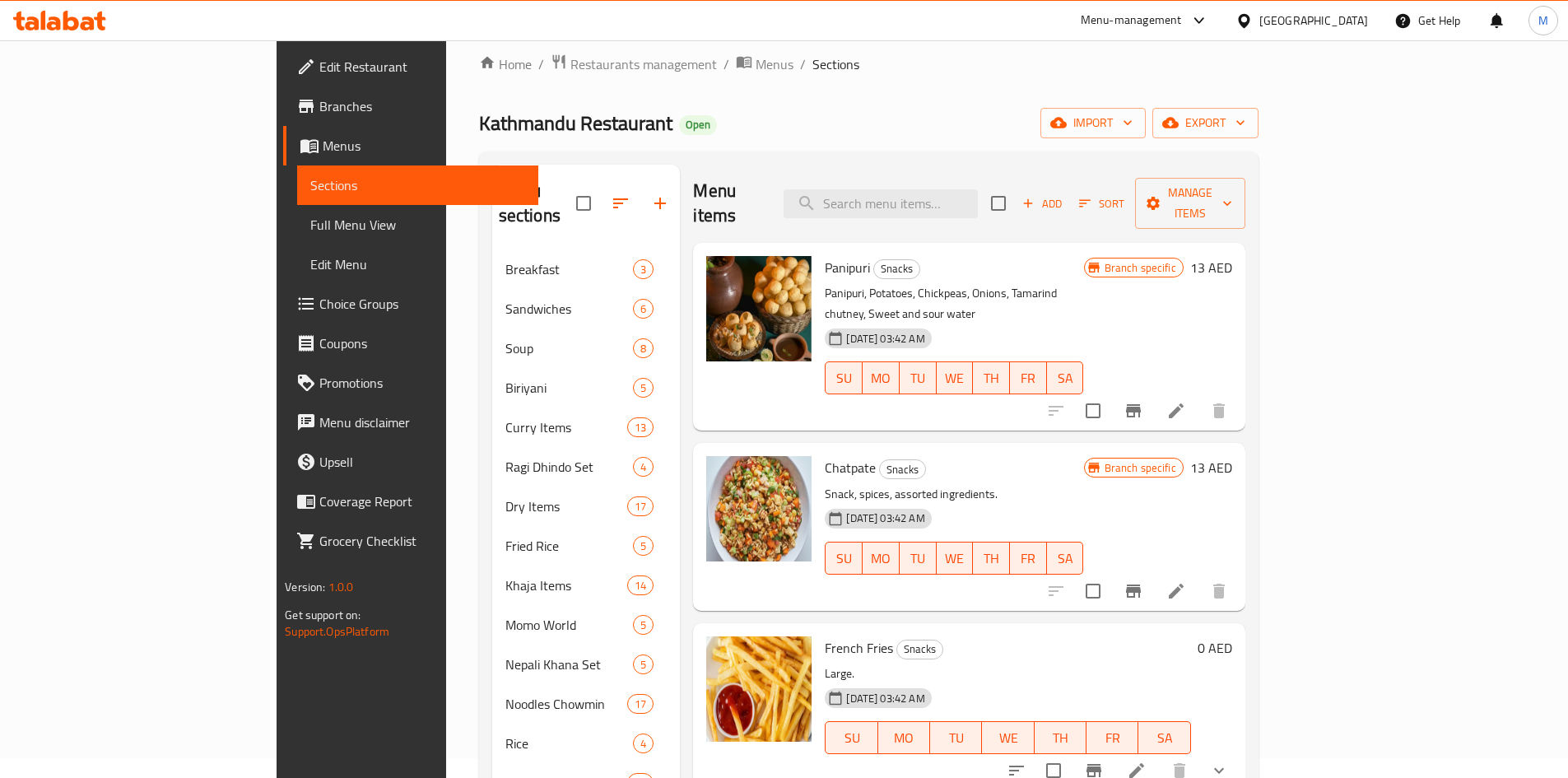
scroll to position [0, 0]
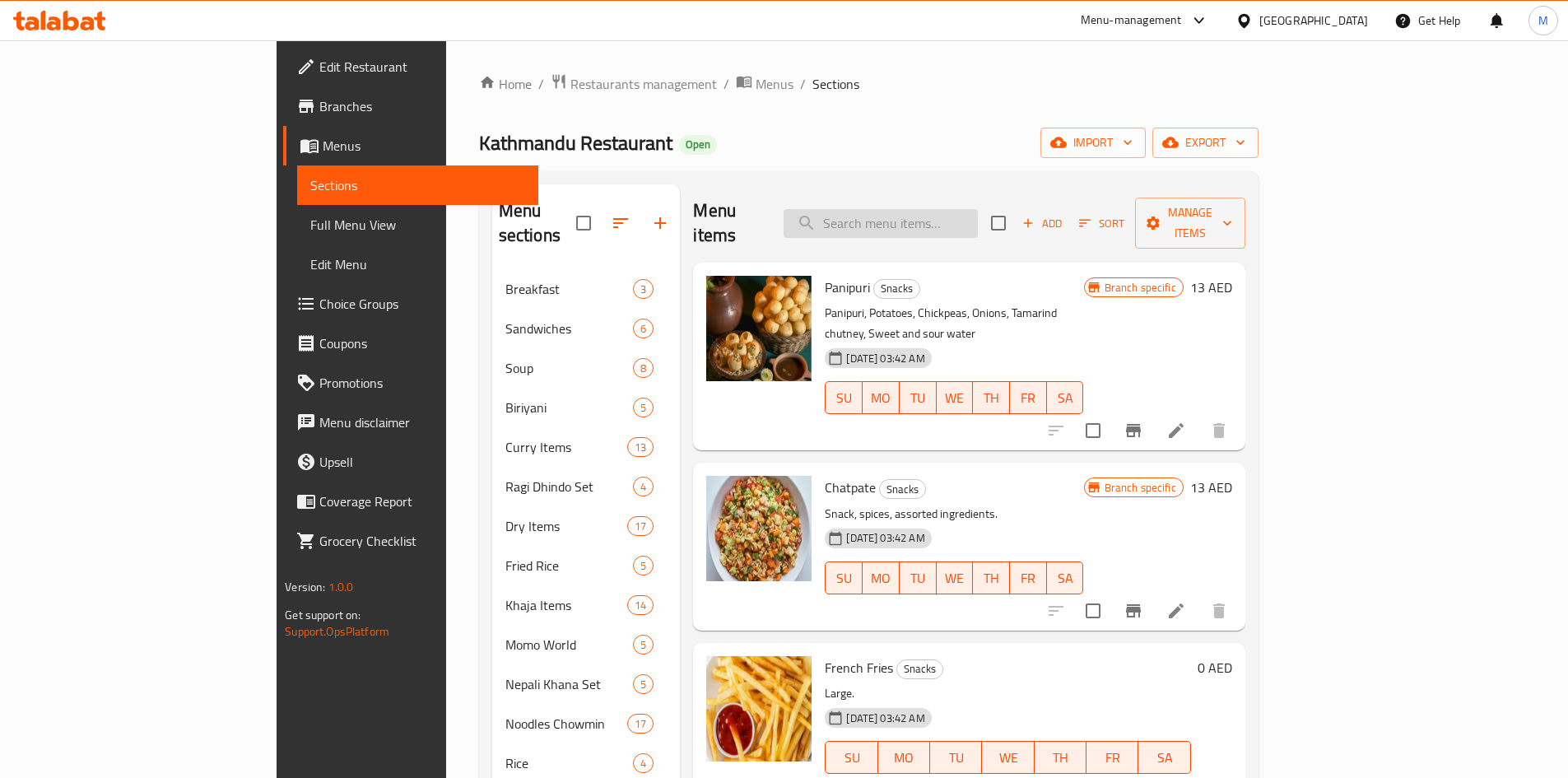
click at [957, 213] on input "search" at bounding box center [880, 223] width 194 height 29
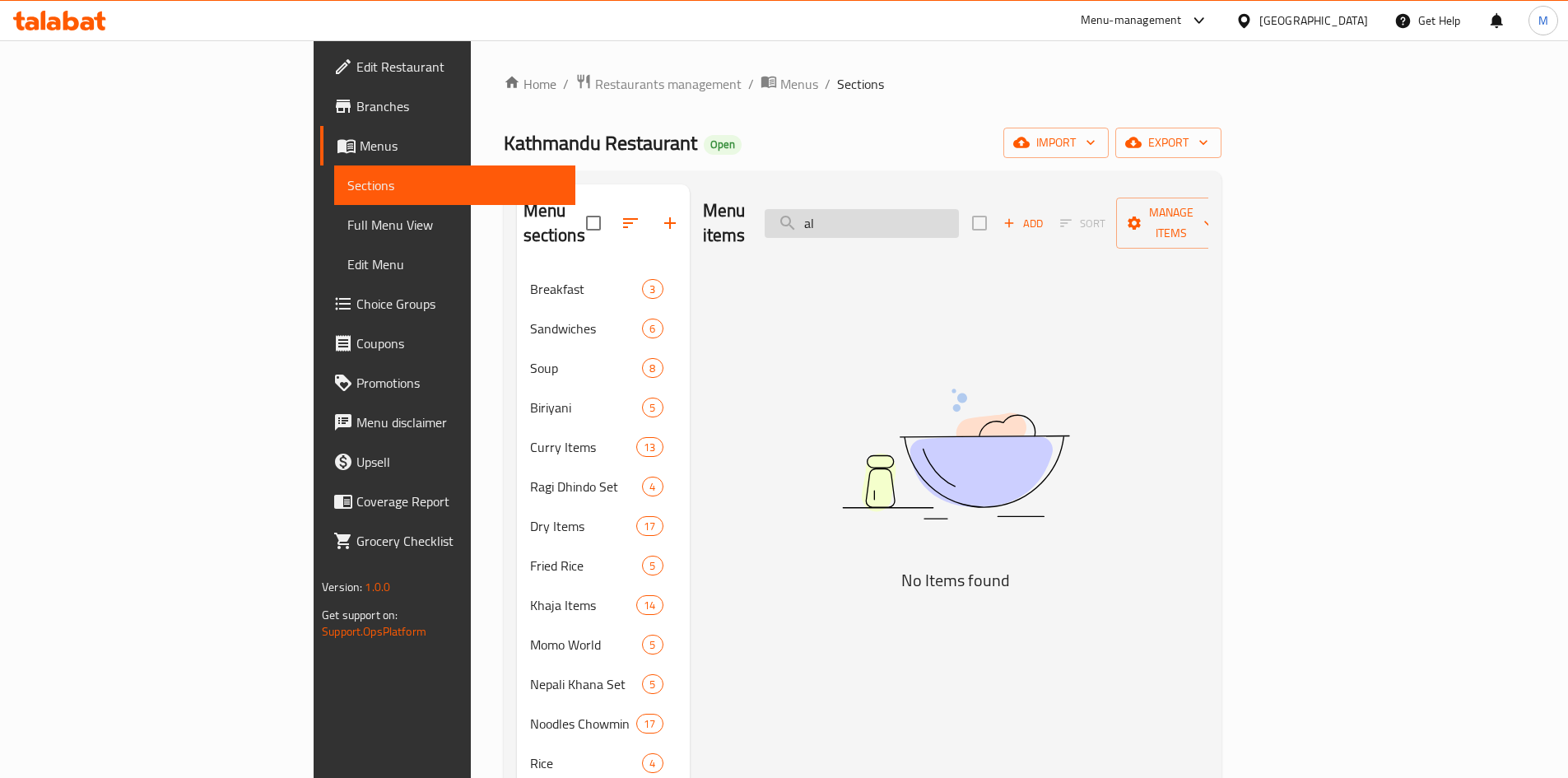
type input "a"
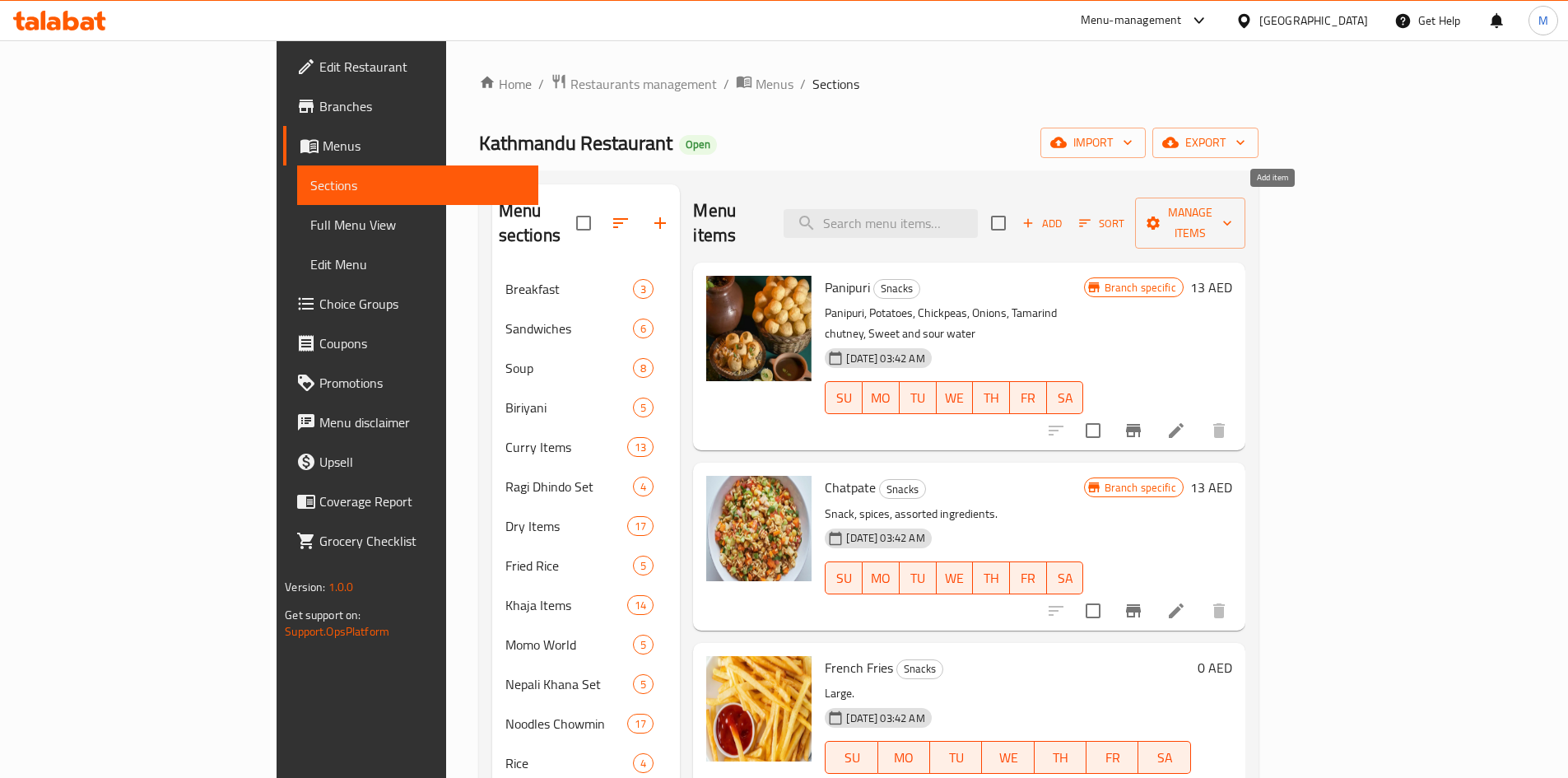
click at [1064, 214] on span "Add" at bounding box center [1042, 223] width 45 height 19
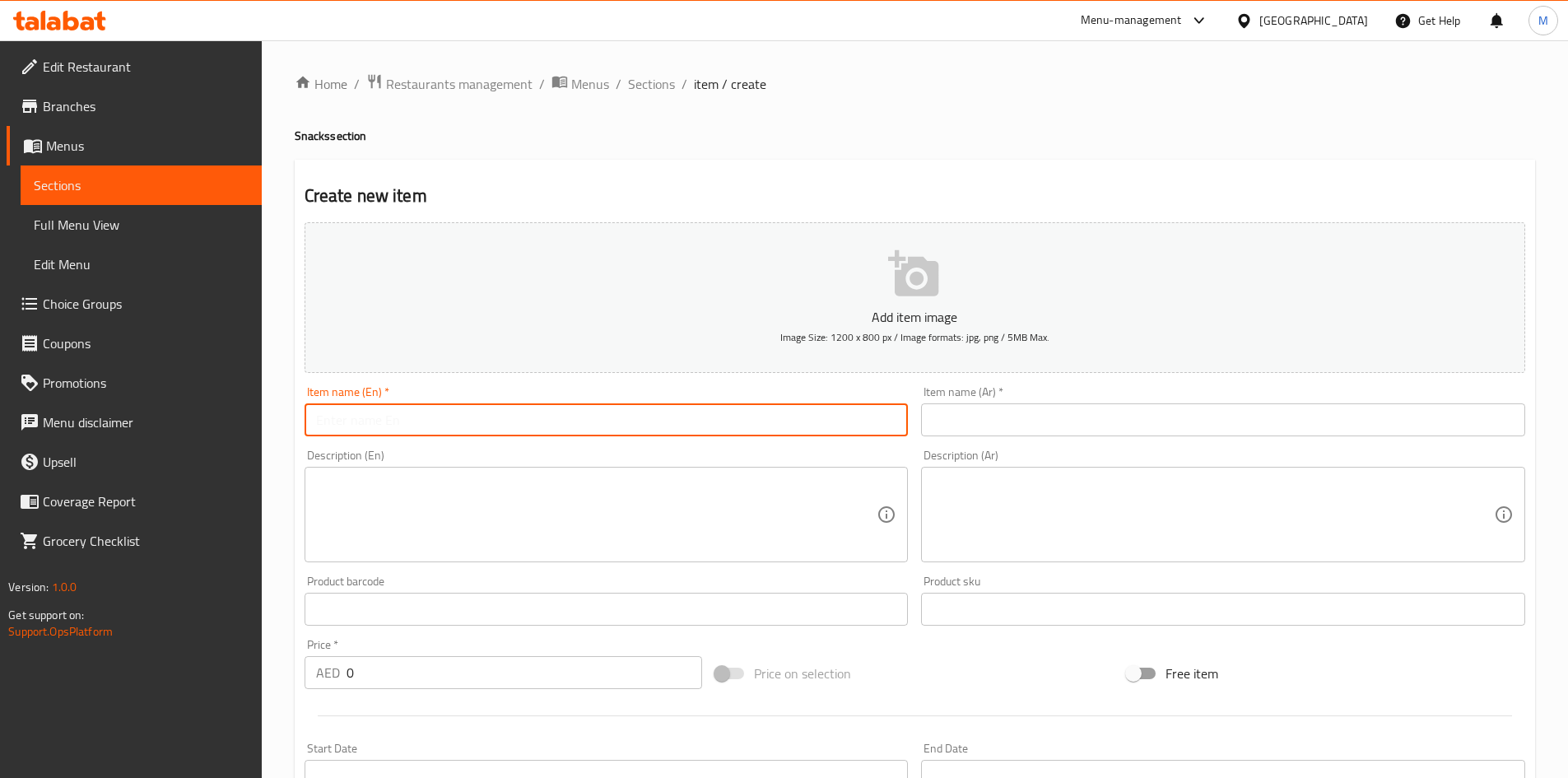
click at [624, 412] on input "text" at bounding box center [607, 420] width 604 height 33
click at [618, 414] on input "aloo jeera" at bounding box center [607, 420] width 604 height 33
click at [619, 414] on input "aloo jeera" at bounding box center [607, 420] width 604 height 33
type input "Aloo Jeera"
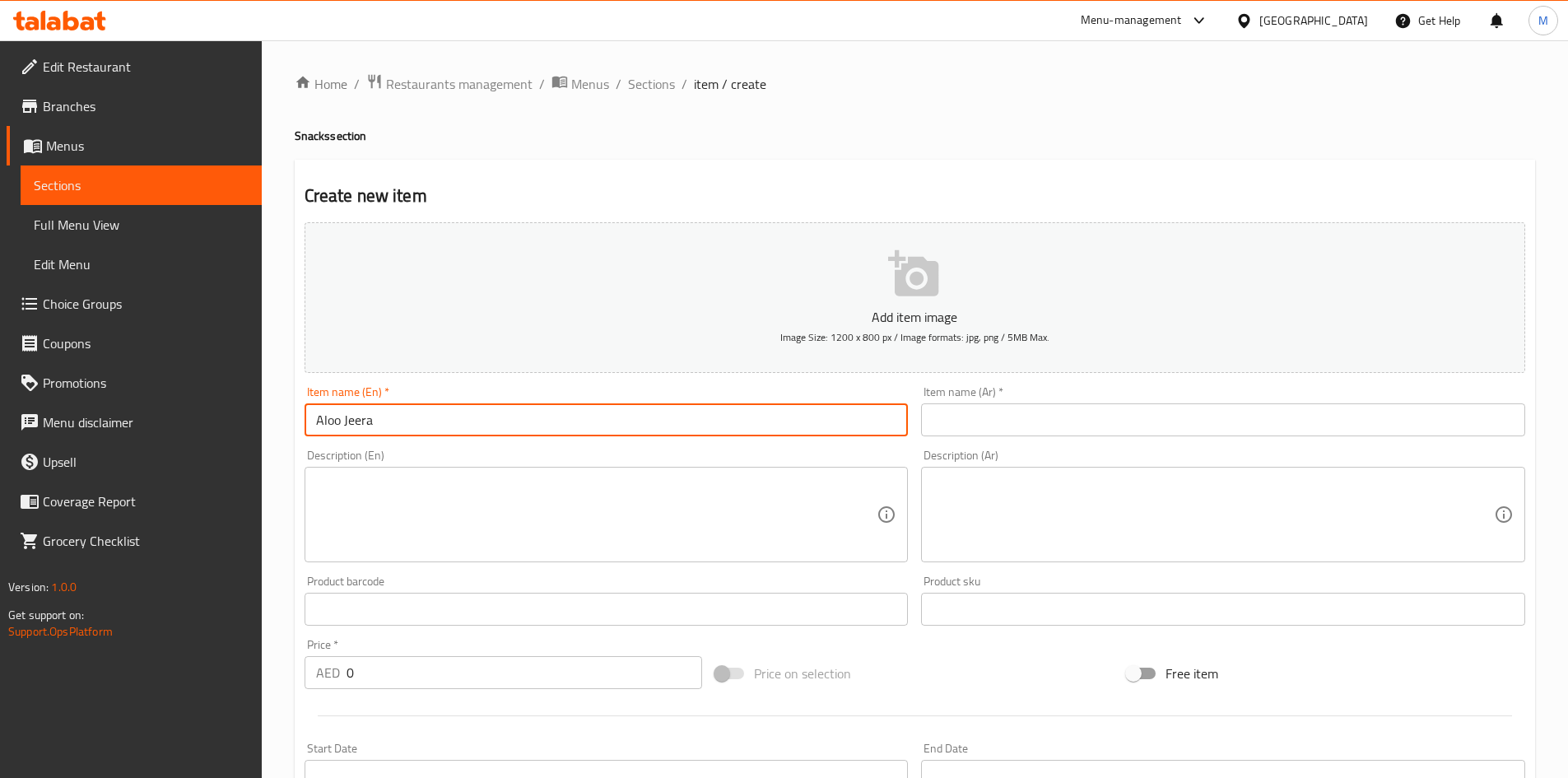
click at [968, 426] on input "text" at bounding box center [1223, 420] width 604 height 33
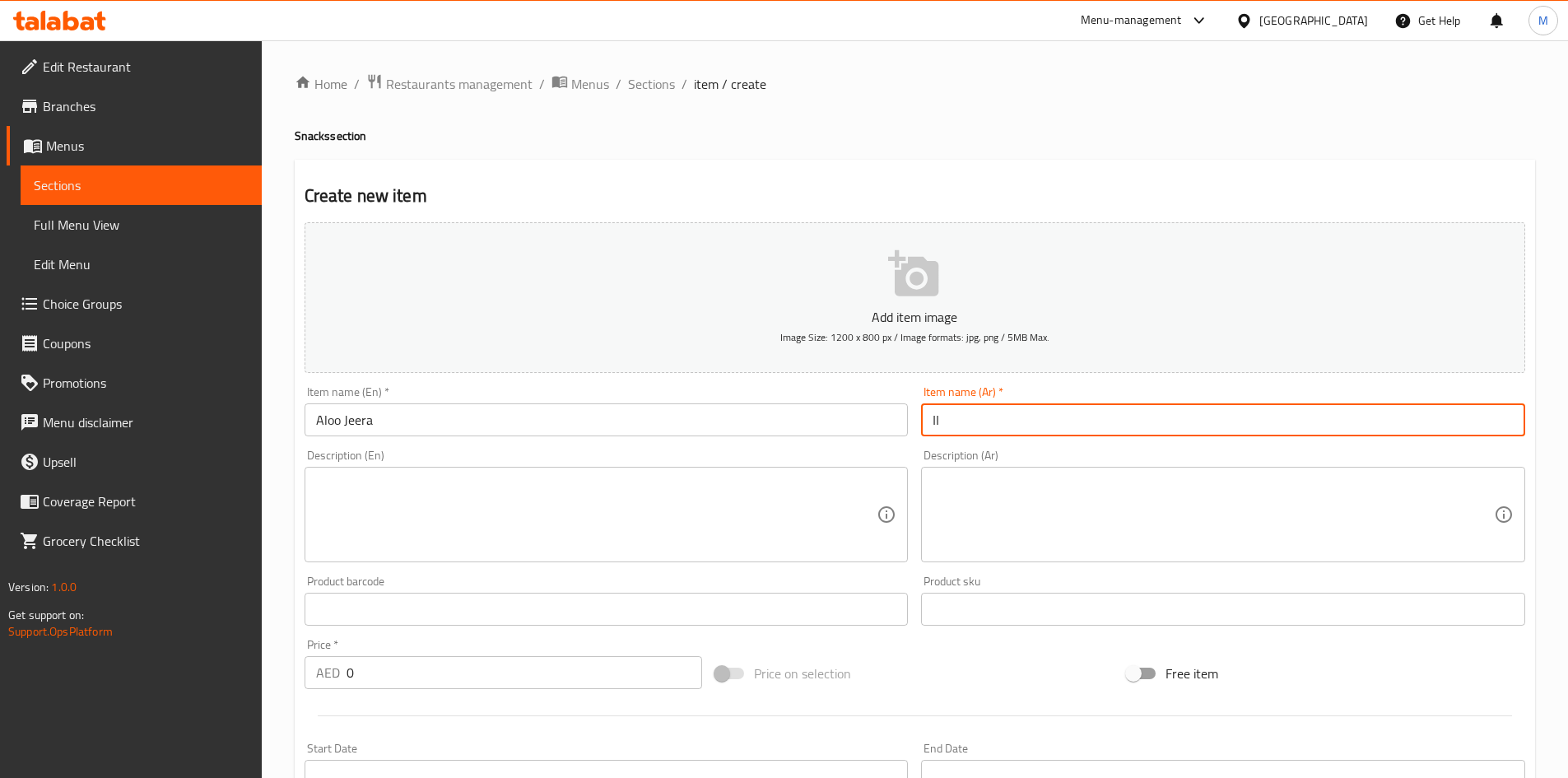
type input "ا"
type input "الو جيرا"
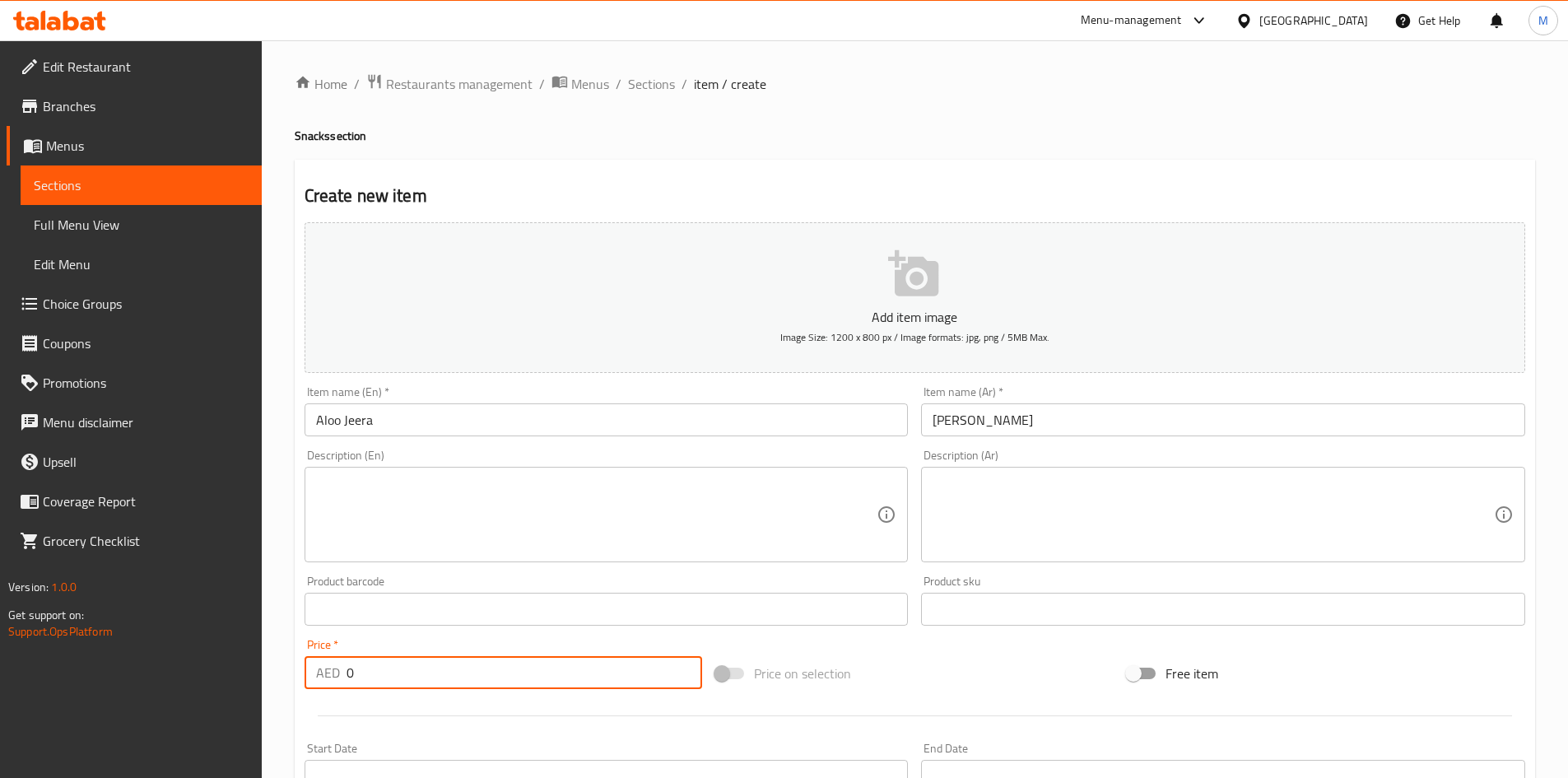
click at [413, 663] on input "0" at bounding box center [524, 672] width 357 height 33
click at [415, 662] on input "0" at bounding box center [524, 672] width 357 height 33
type input "10"
click at [424, 638] on div "Price   * AED 10 Price *" at bounding box center [504, 663] width 399 height 50
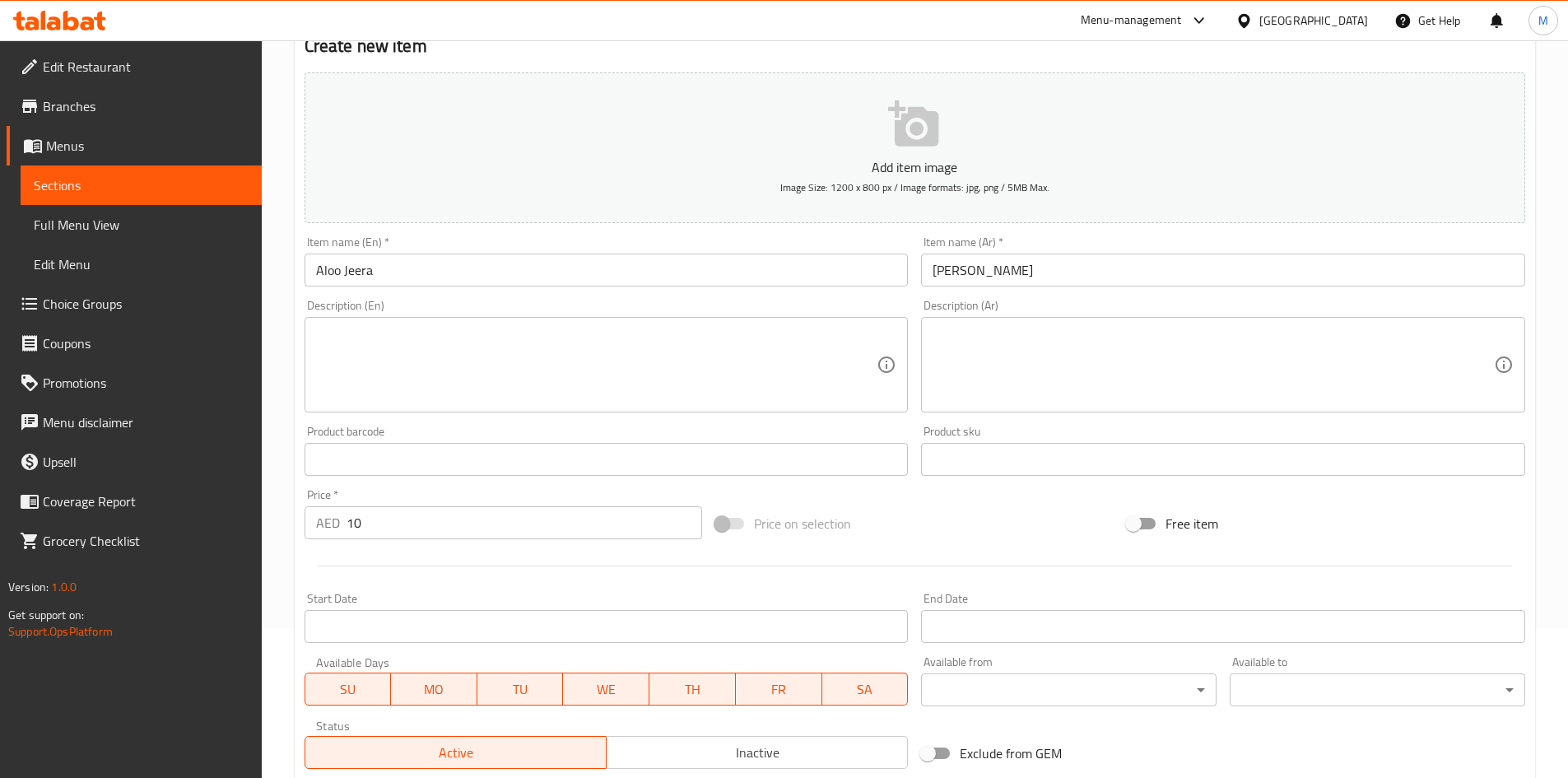
scroll to position [385, 0]
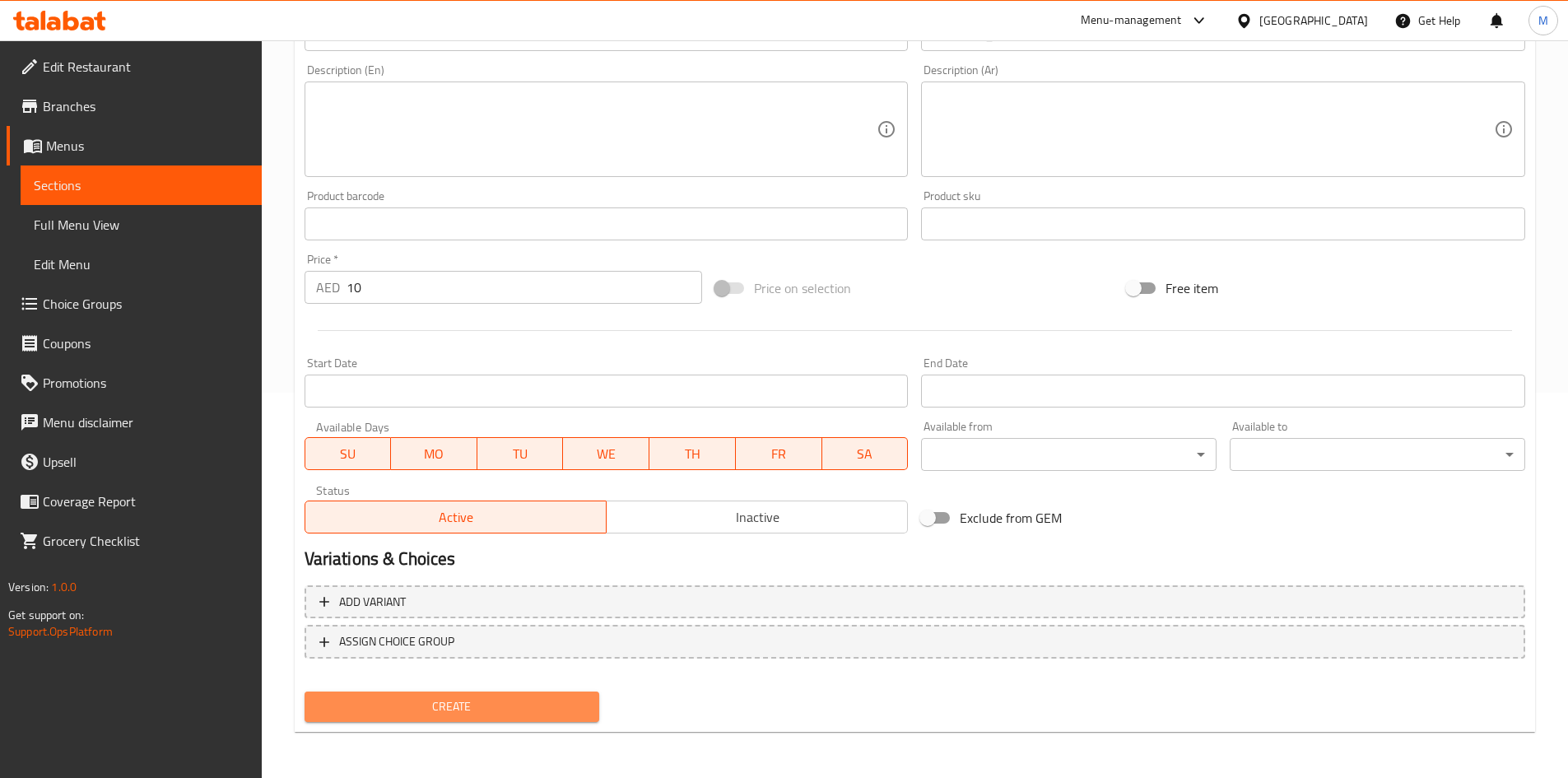
click at [397, 697] on span "Create" at bounding box center [452, 706] width 269 height 21
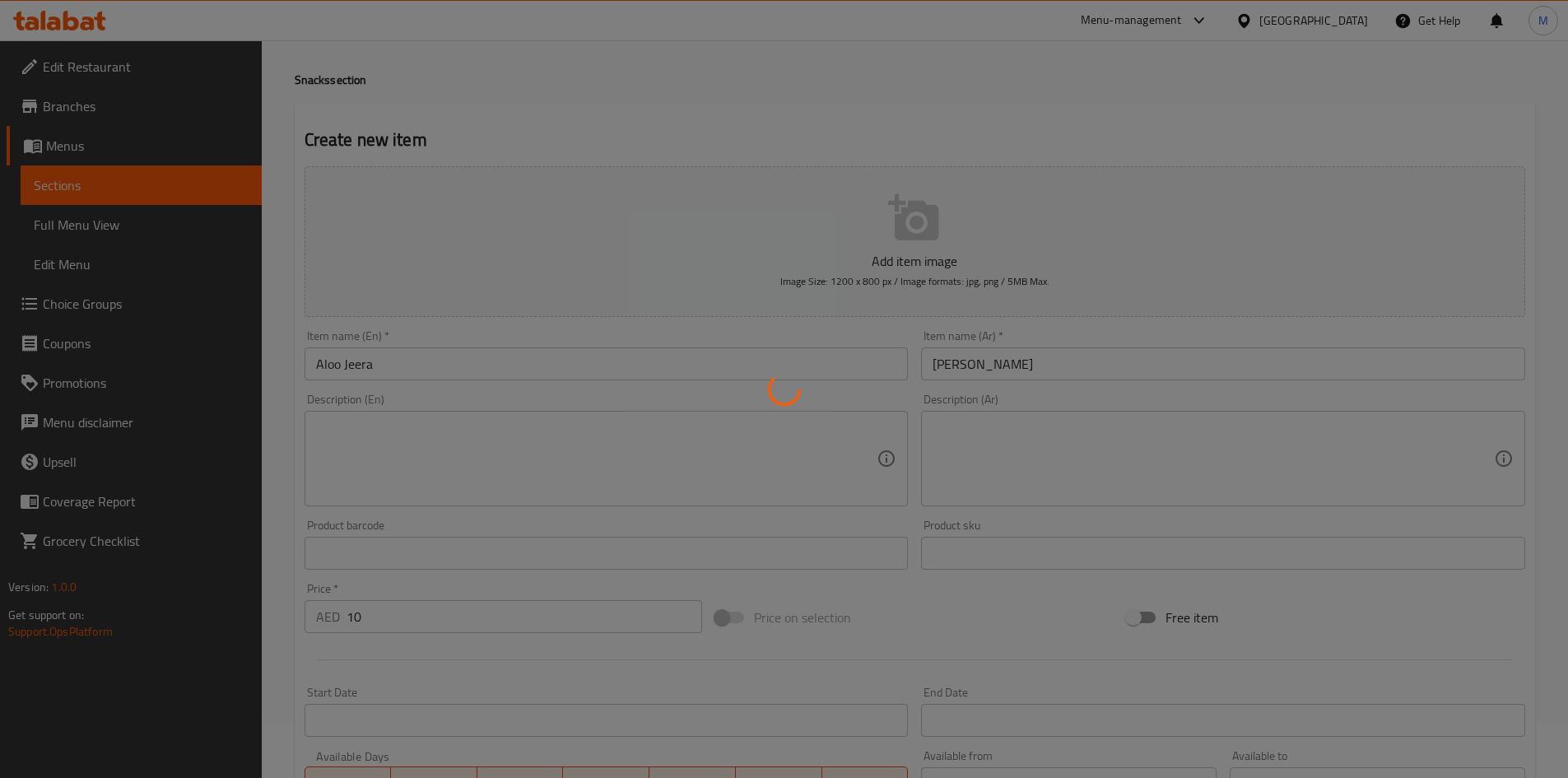
scroll to position [0, 0]
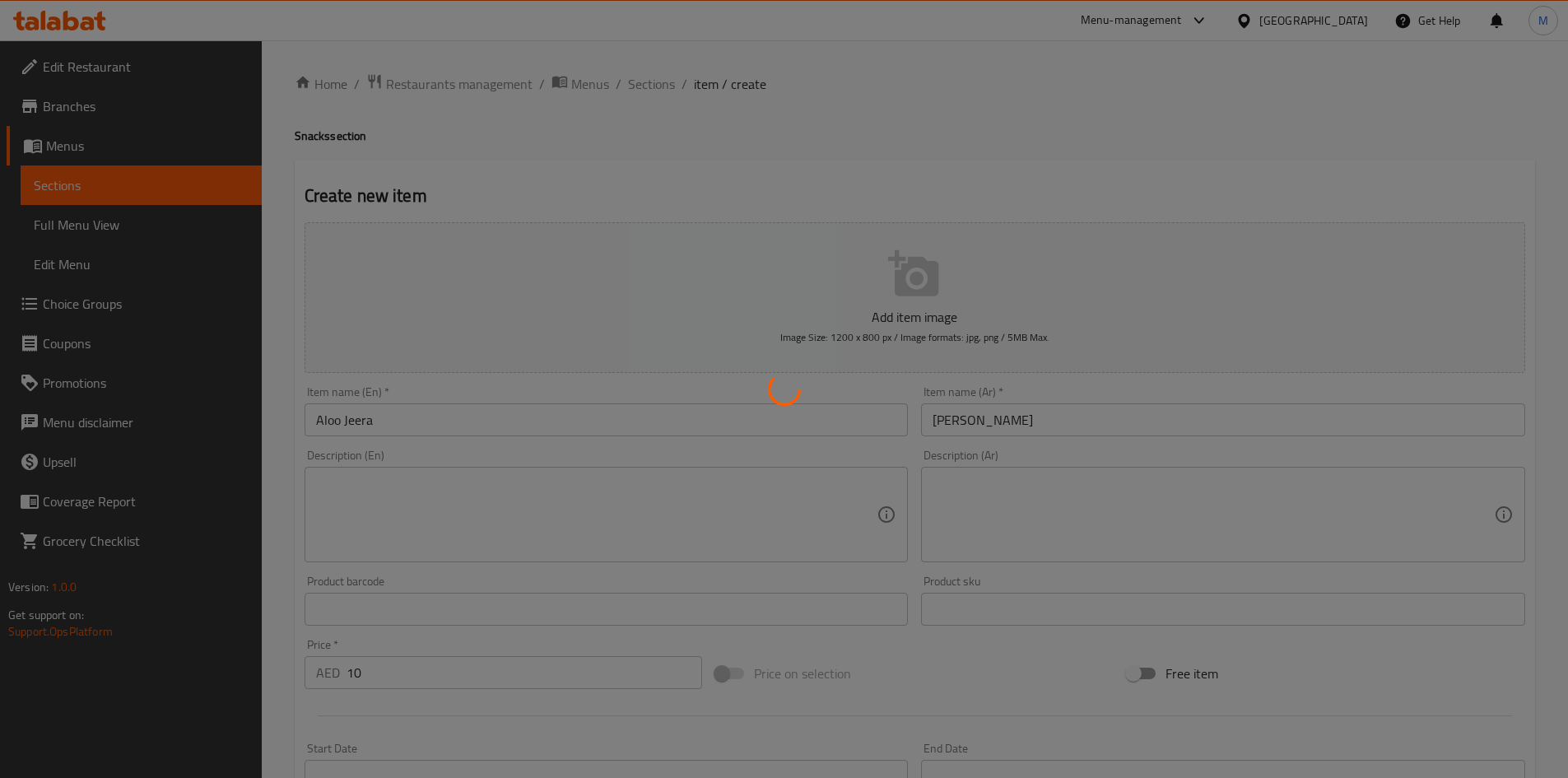
type input "0"
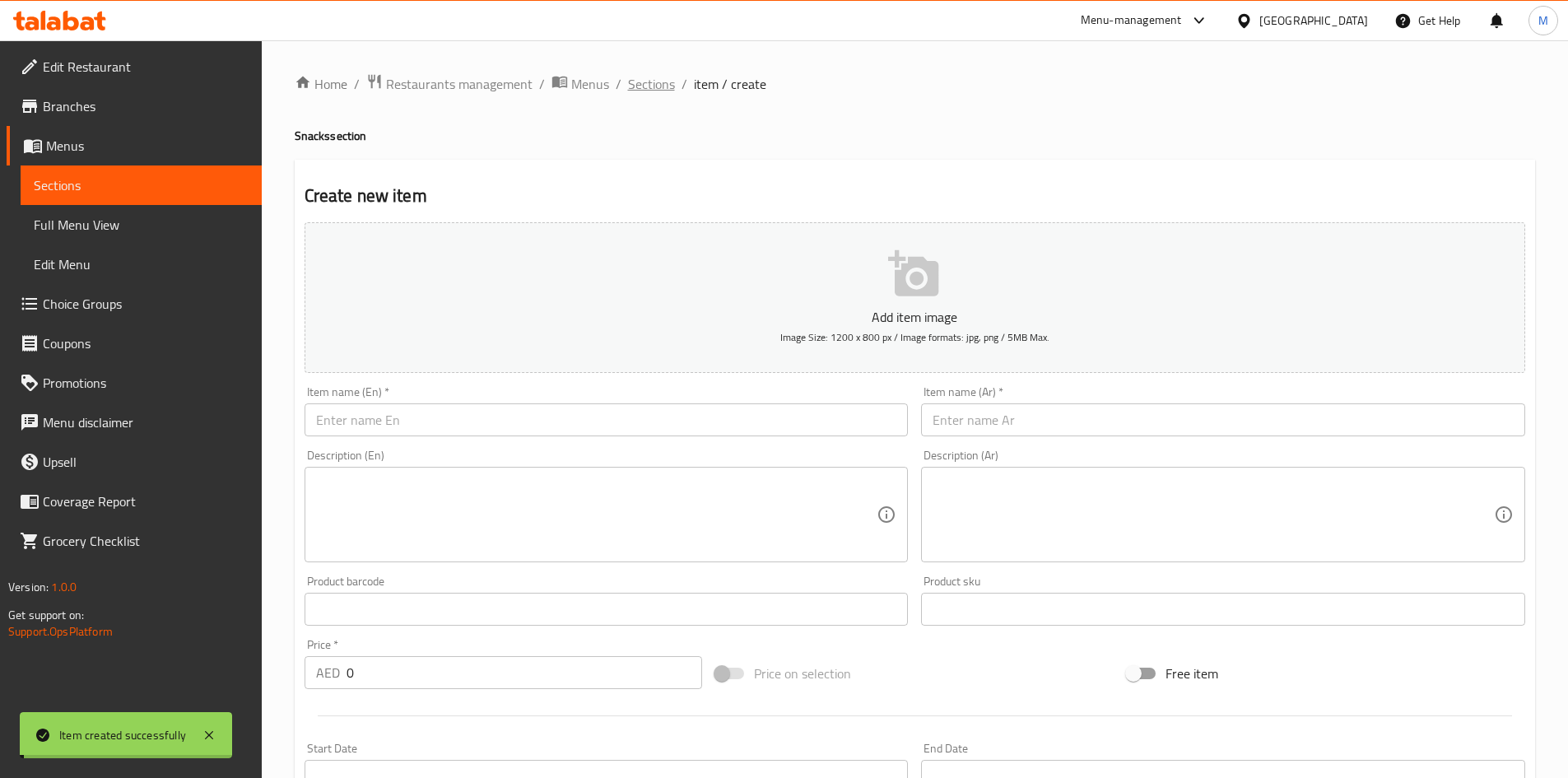
click at [642, 80] on span "Sections" at bounding box center [650, 84] width 47 height 20
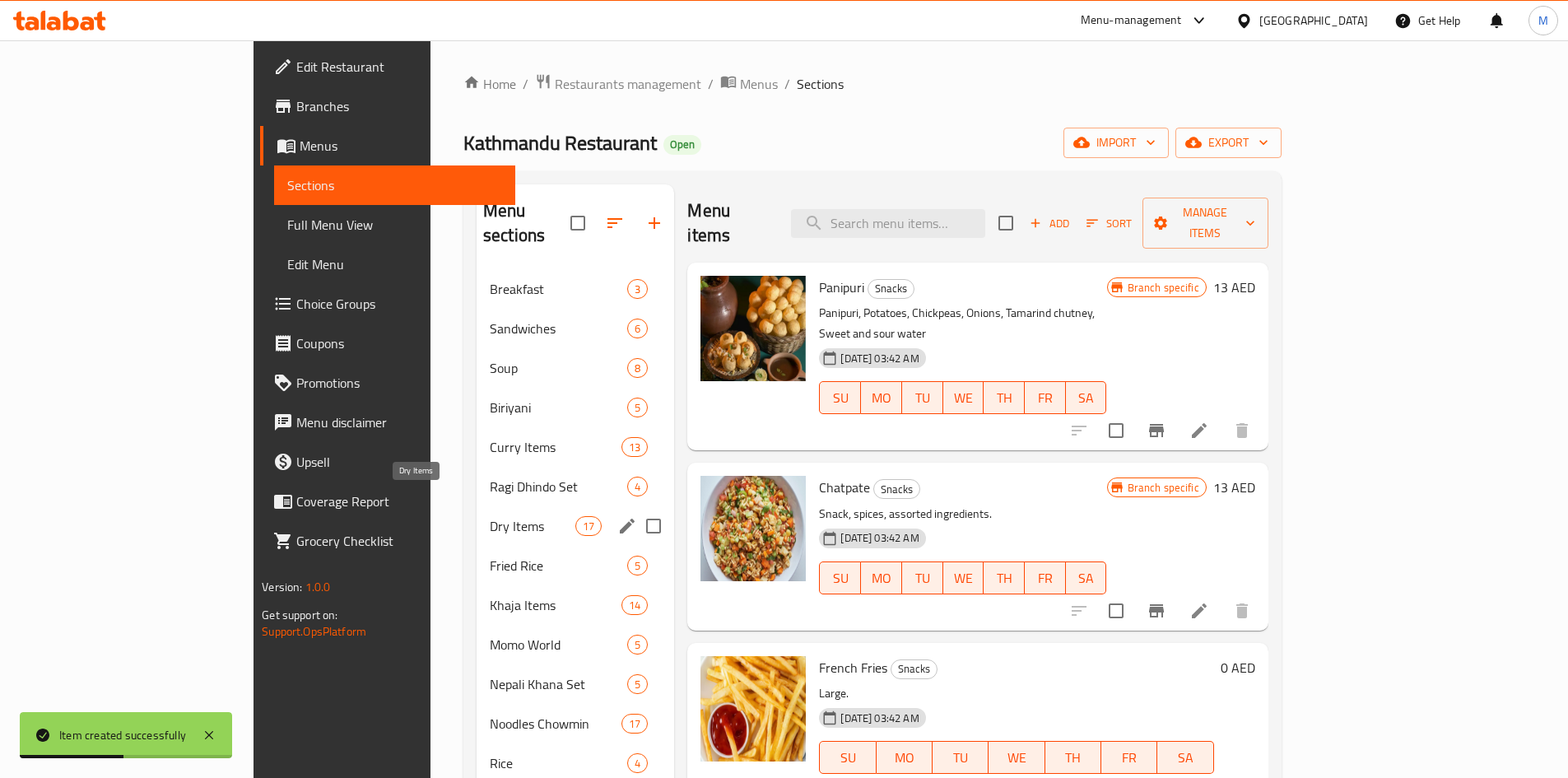
click at [490, 516] on span "Dry Items" at bounding box center [533, 526] width 86 height 20
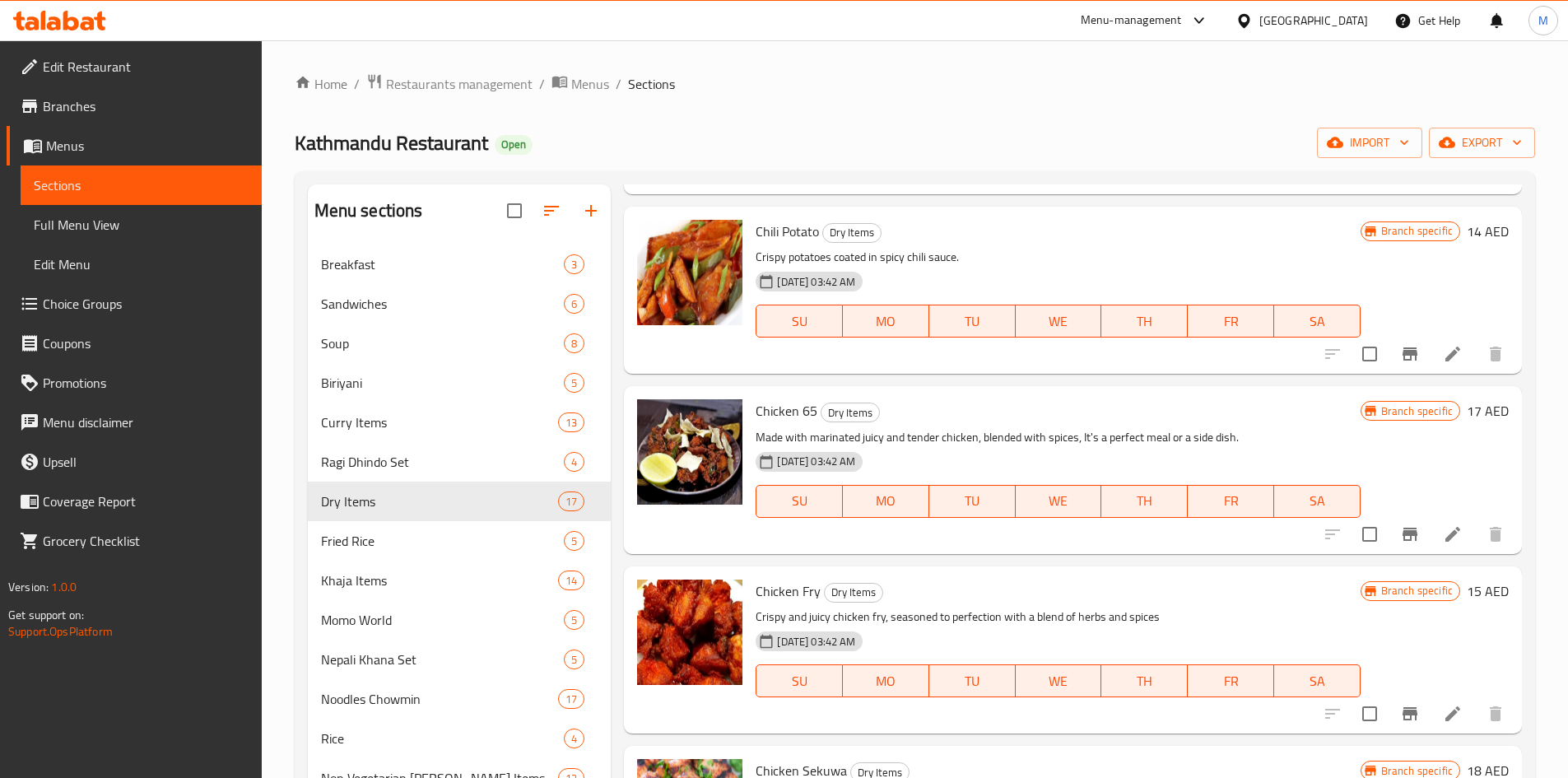
scroll to position [576, 0]
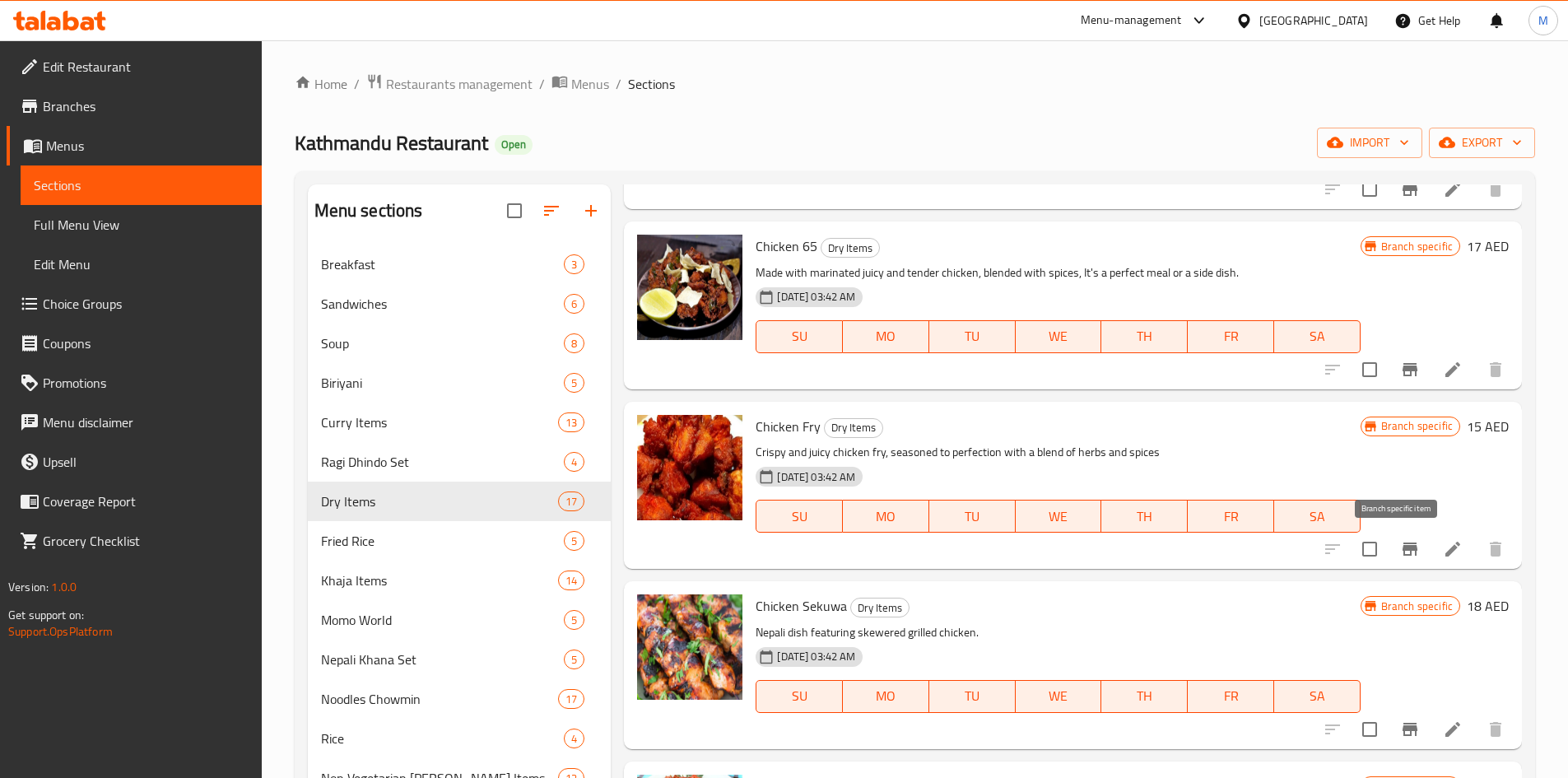
click at [1400, 543] on icon "Branch-specific-item" at bounding box center [1410, 549] width 20 height 20
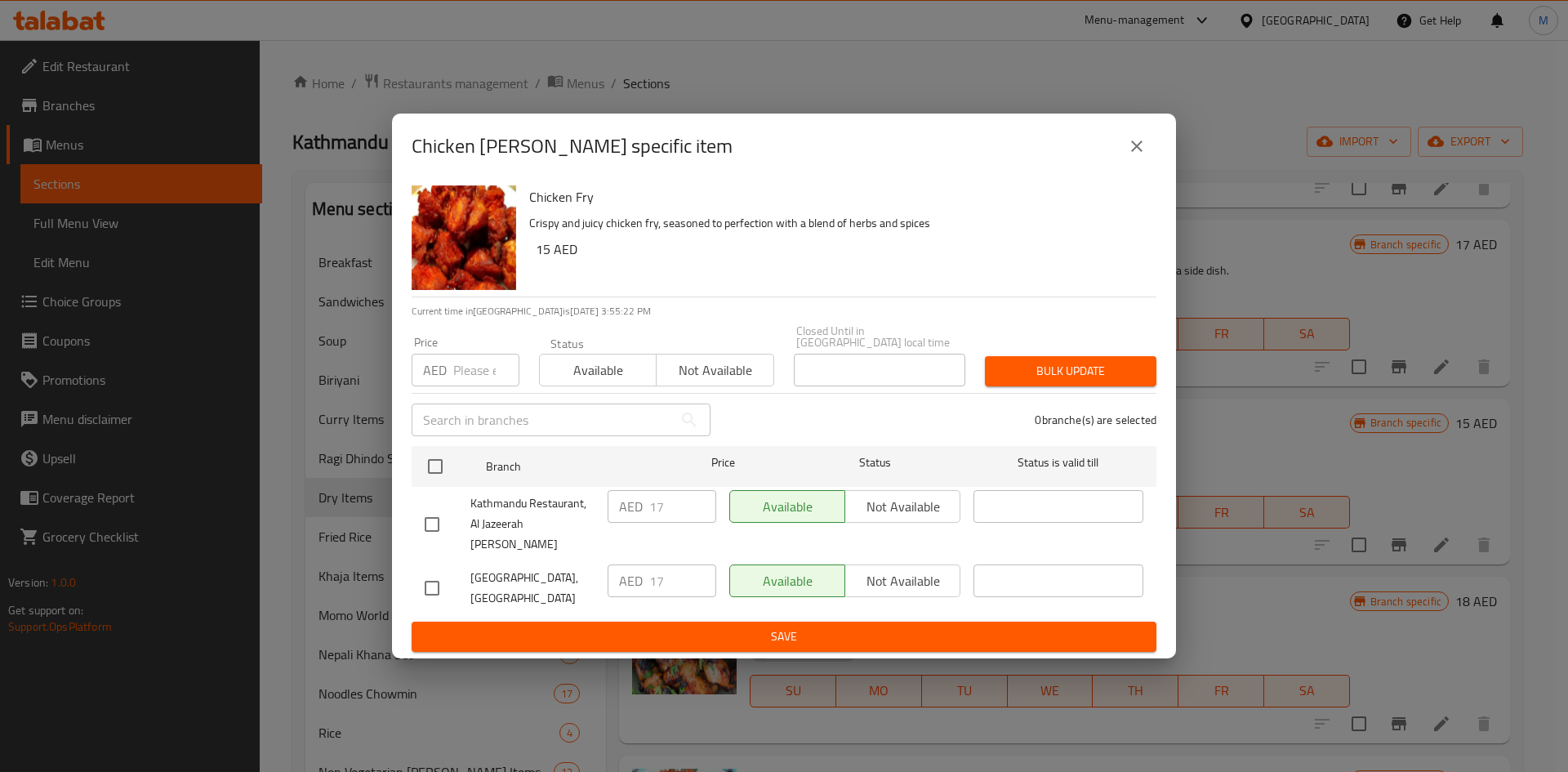
click at [442, 478] on input "checkbox" at bounding box center [435, 466] width 34 height 34
checkbox input "true"
click at [478, 379] on input "number" at bounding box center [486, 370] width 66 height 33
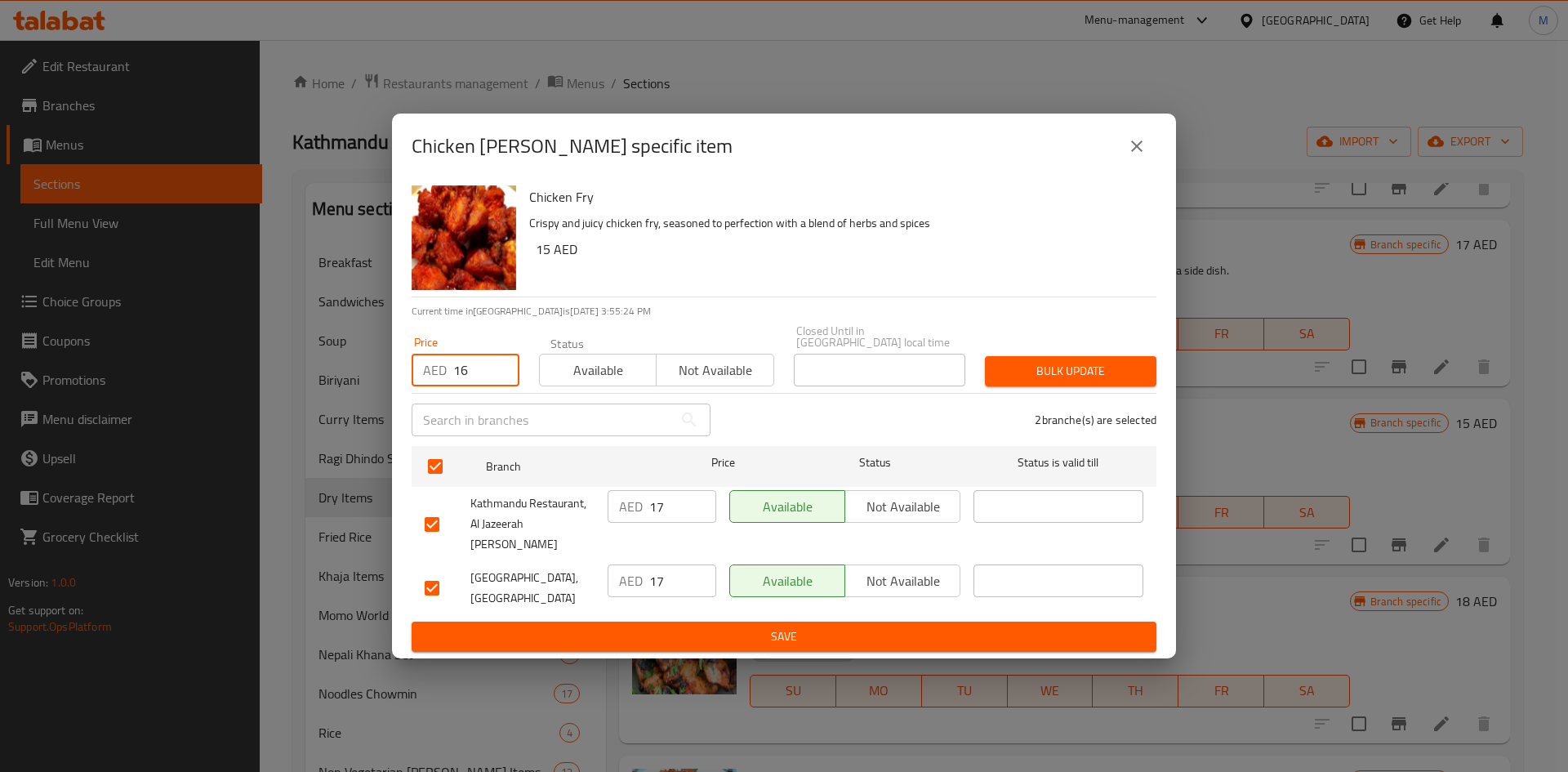
type input "16"
click at [1117, 381] on span "Bulk update" at bounding box center [1070, 371] width 146 height 21
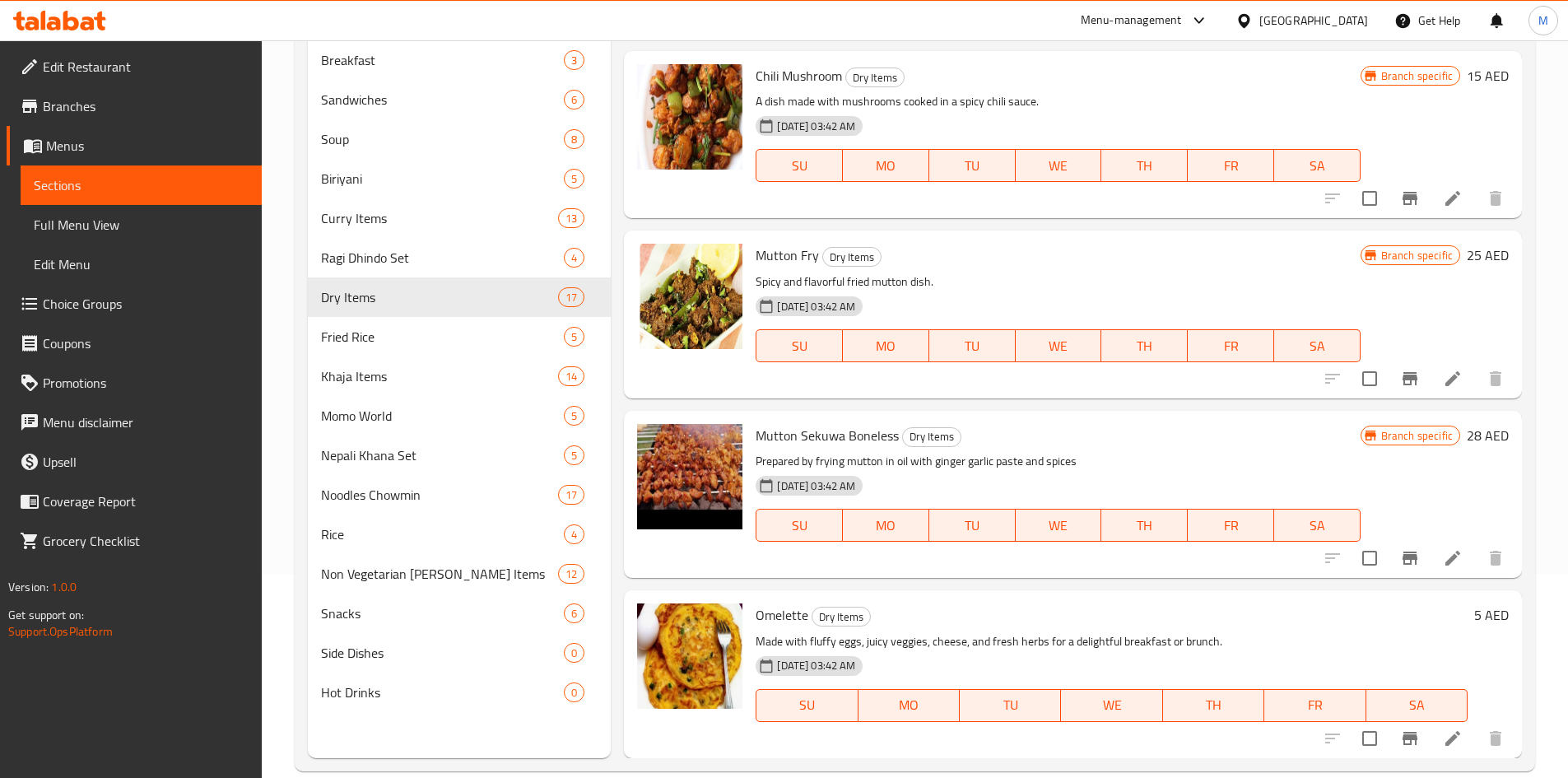
scroll to position [231, 0]
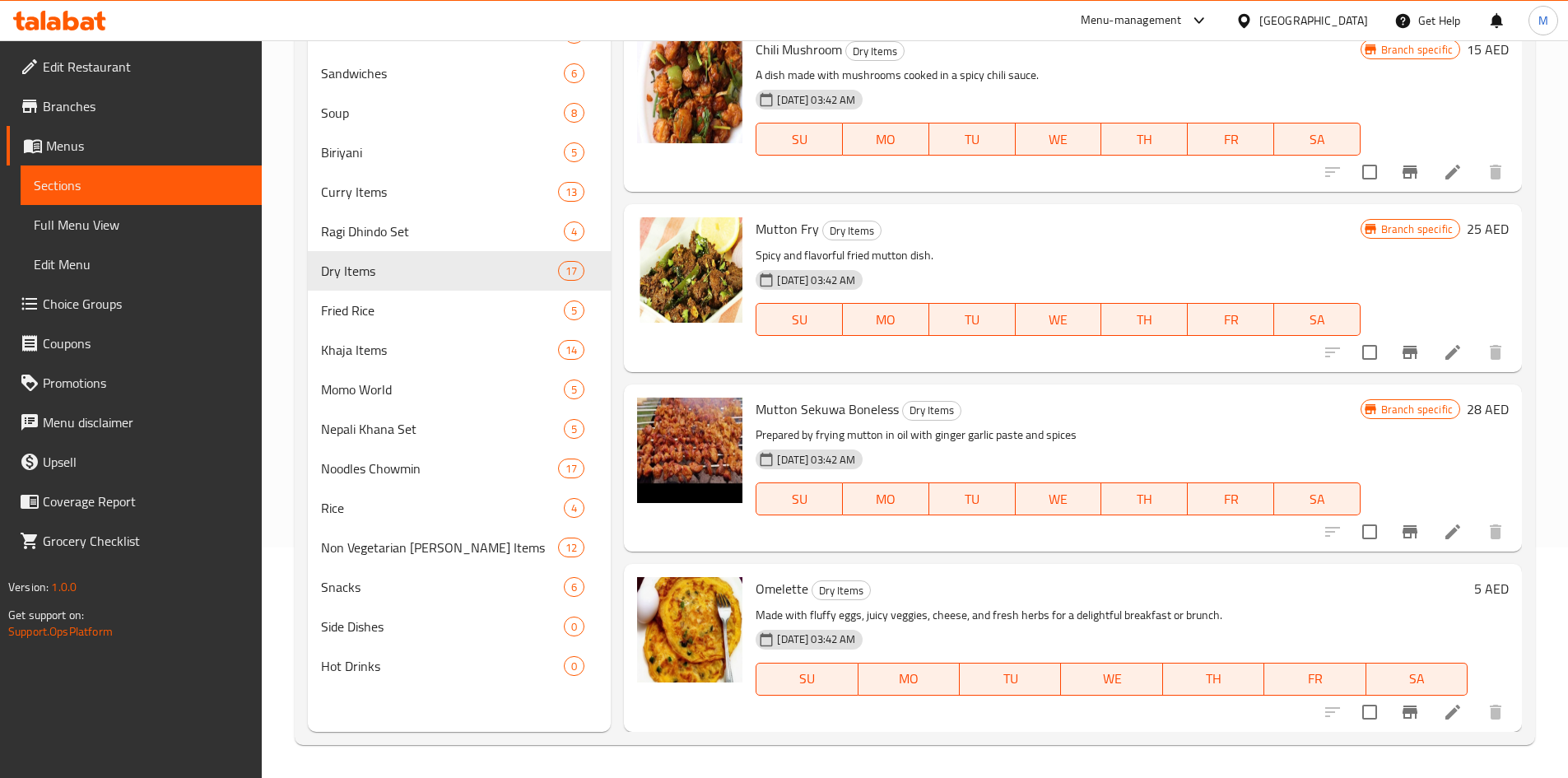
click at [1402, 354] on icon "Branch-specific-item" at bounding box center [1409, 352] width 15 height 13
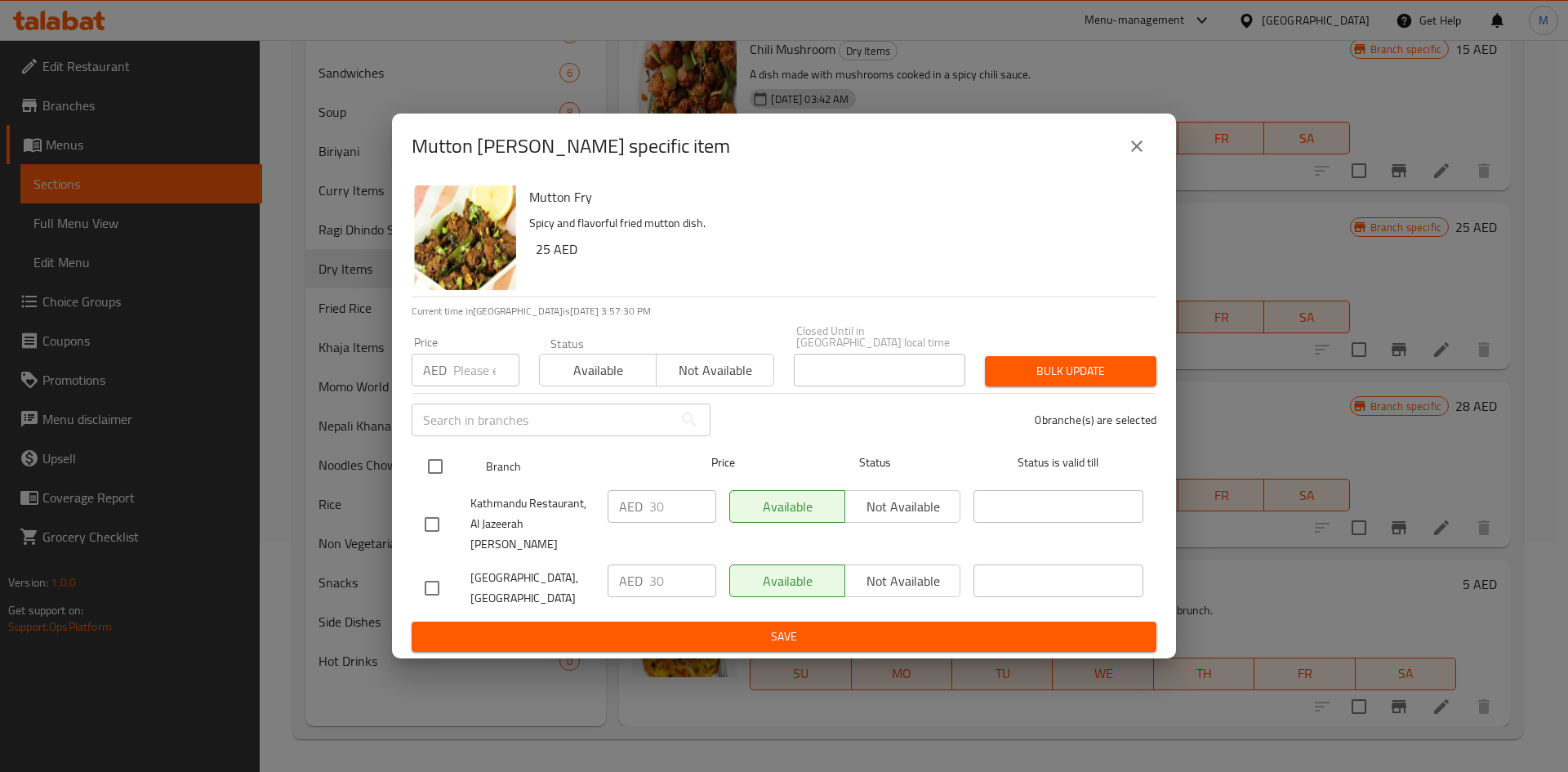
click at [436, 482] on input "checkbox" at bounding box center [435, 466] width 34 height 34
checkbox input "true"
click at [476, 378] on input "number" at bounding box center [486, 370] width 66 height 33
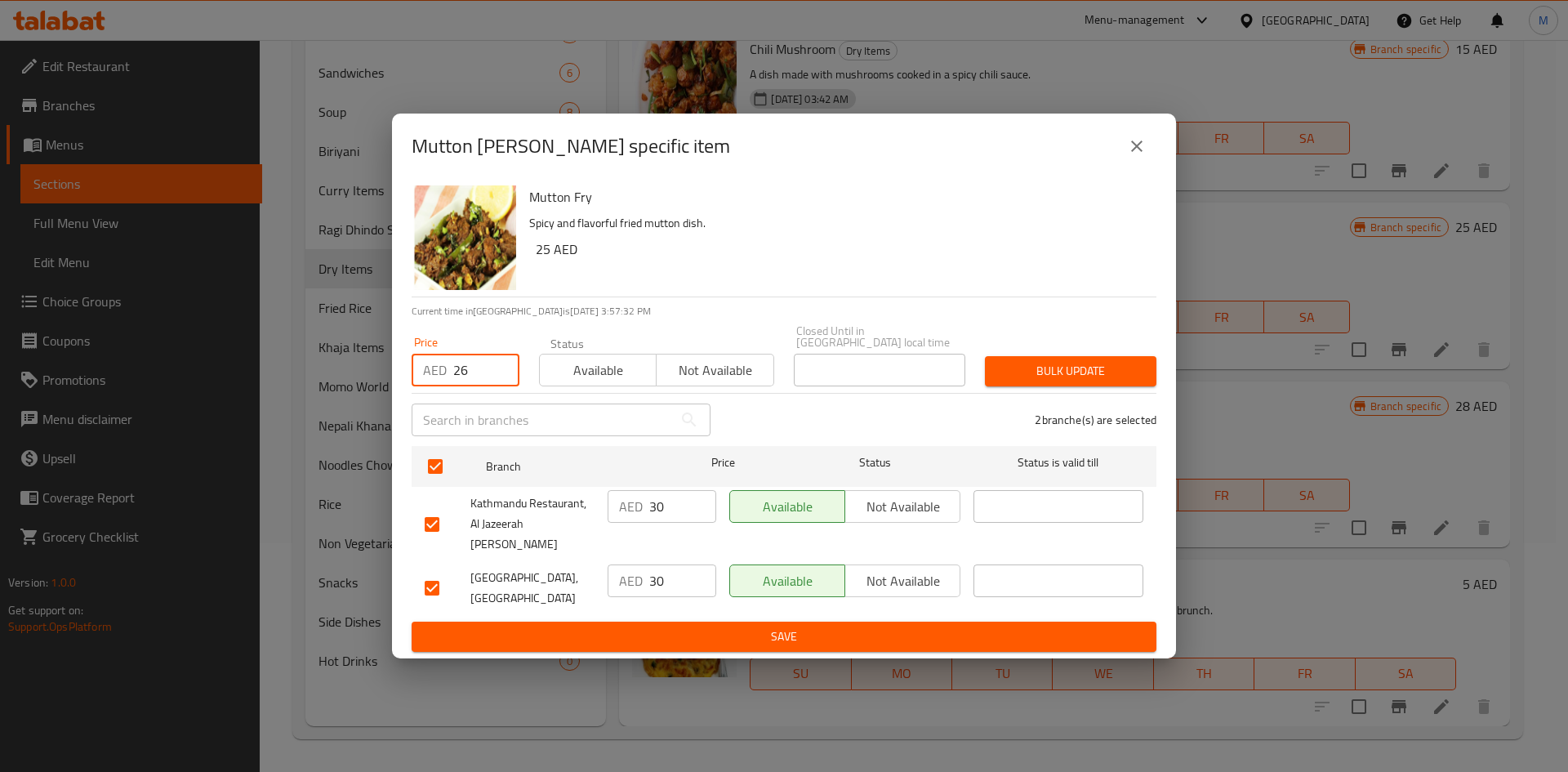
type input "26"
click at [1112, 379] on span "Bulk update" at bounding box center [1070, 371] width 146 height 21
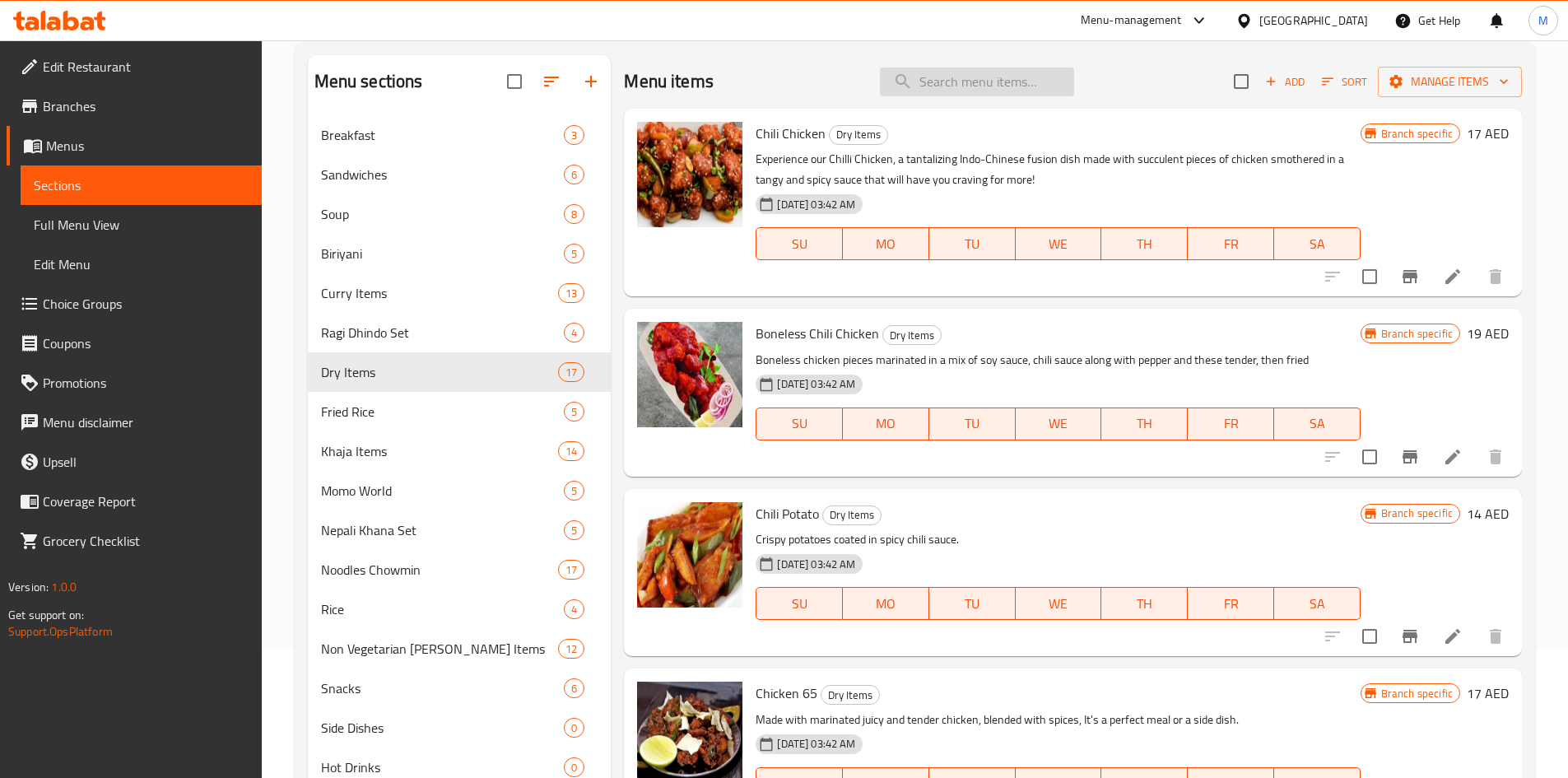
scroll to position [0, 0]
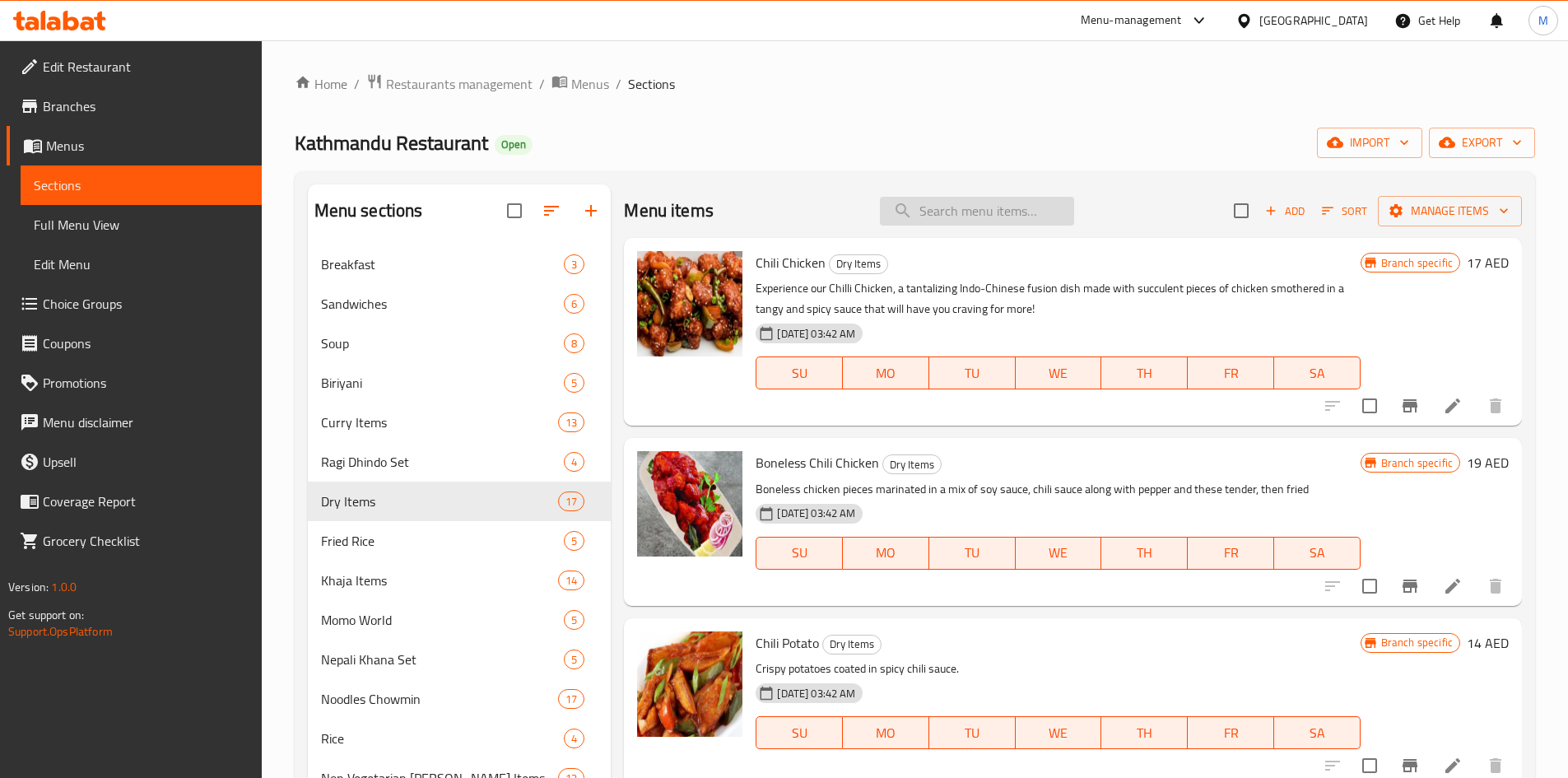
click at [955, 211] on input "search" at bounding box center [976, 212] width 194 height 29
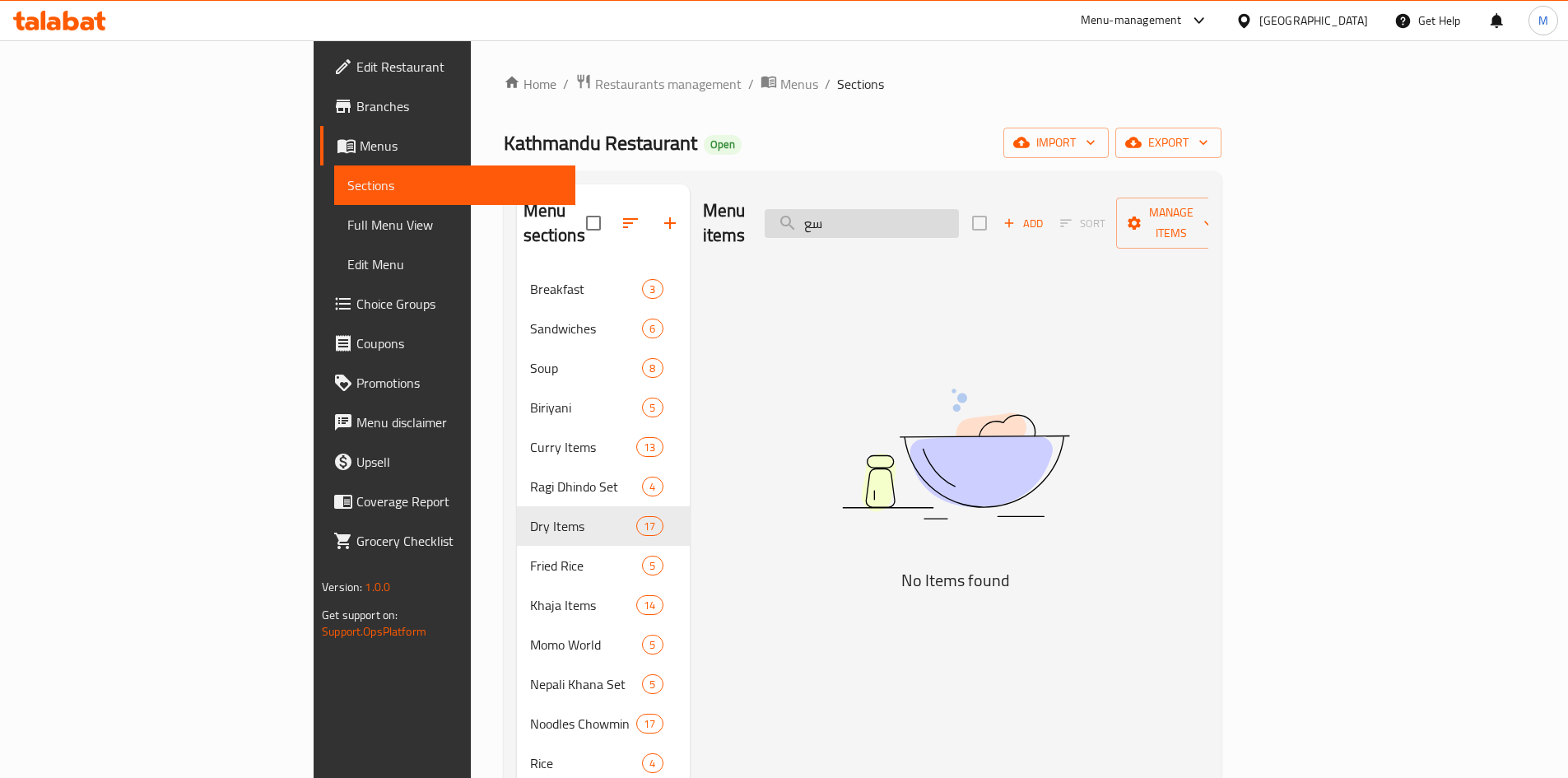
type input "س"
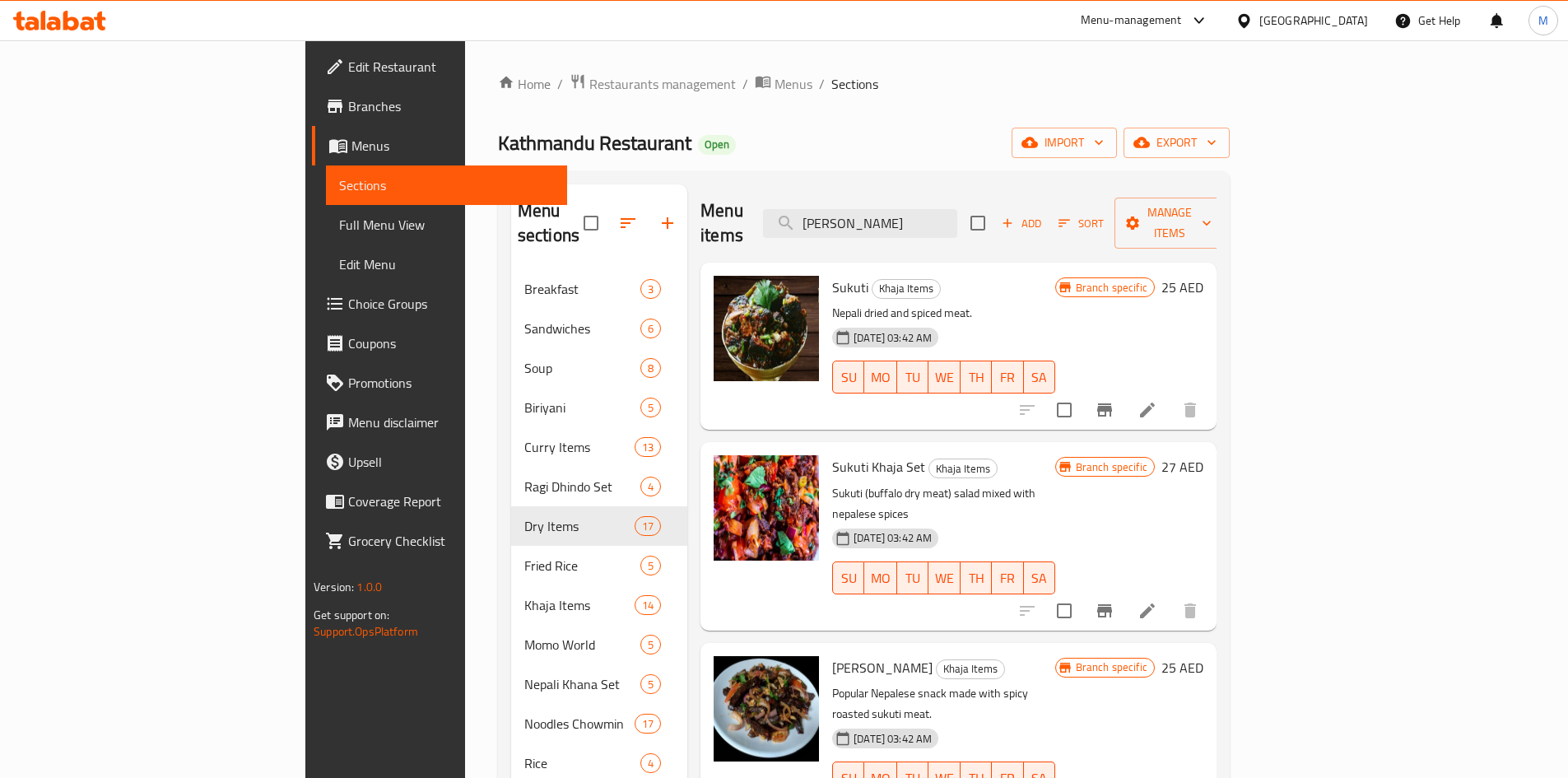
type input "sukut"
click at [957, 220] on input "sukut" at bounding box center [859, 223] width 194 height 29
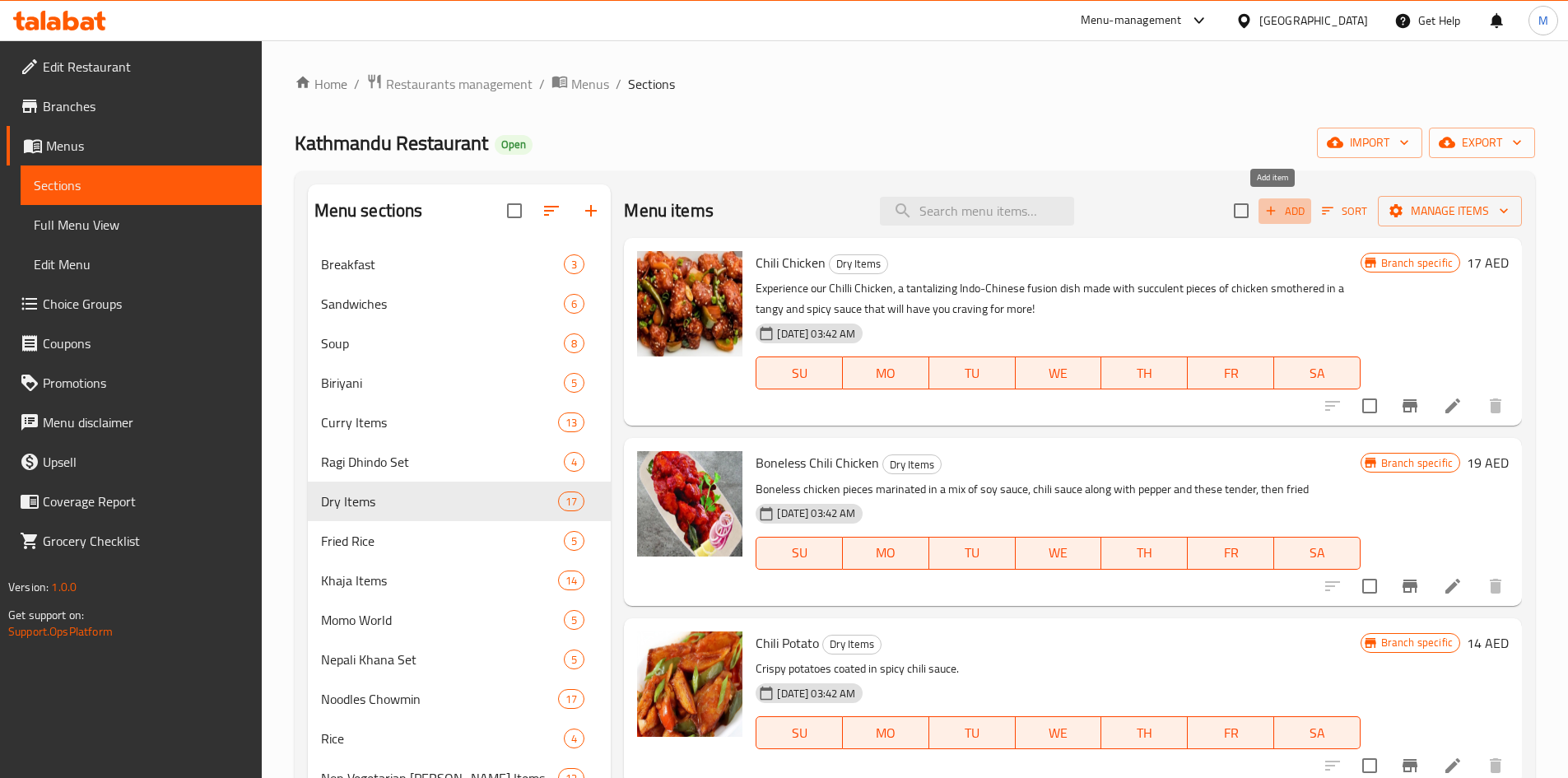
click at [1267, 219] on span "Add" at bounding box center [1284, 211] width 45 height 19
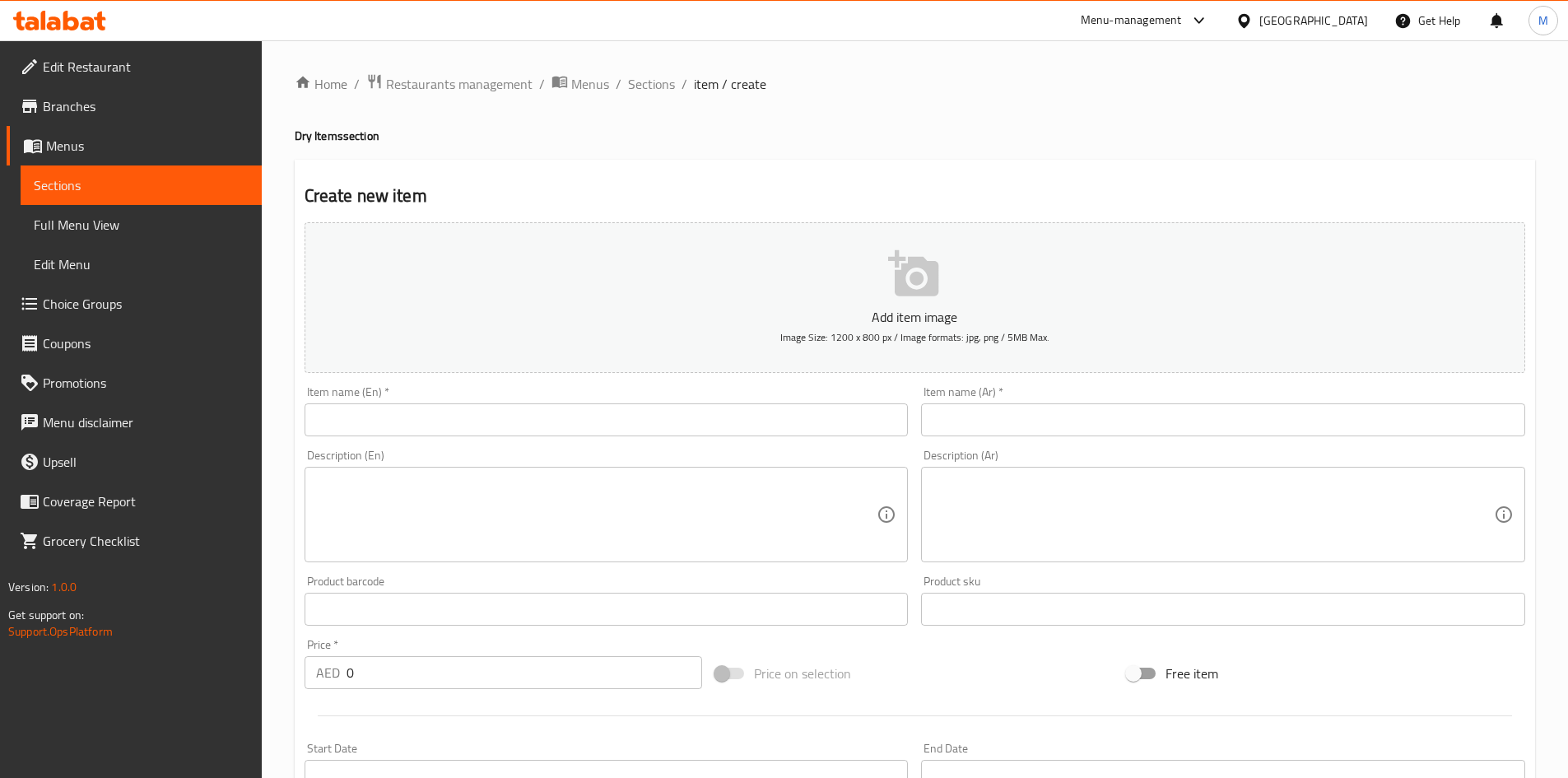
click at [680, 409] on input "text" at bounding box center [607, 420] width 604 height 33
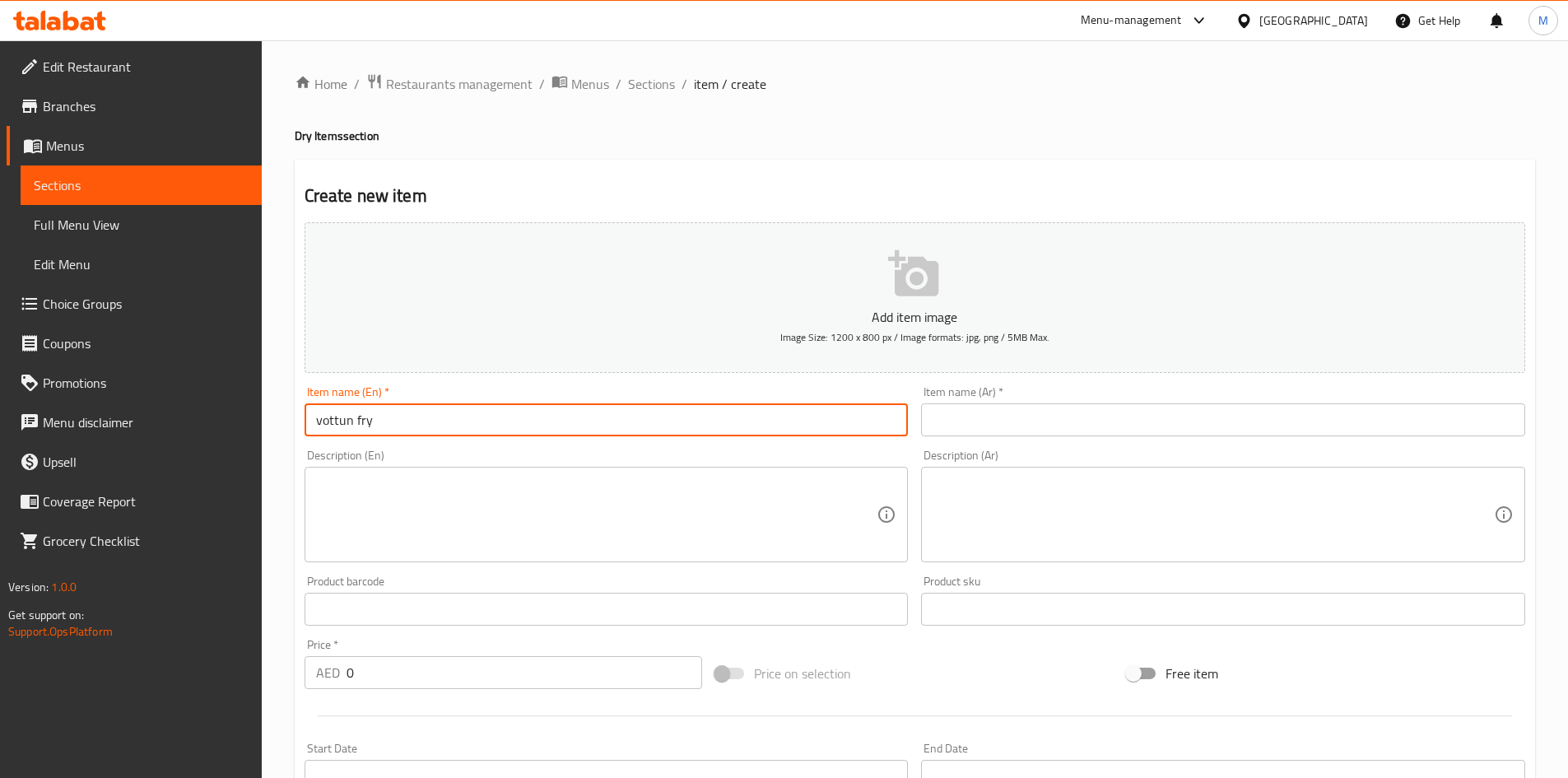
click at [437, 416] on input "vottun fry" at bounding box center [607, 420] width 604 height 33
click at [438, 416] on input "vottun fry" at bounding box center [607, 420] width 604 height 33
click at [427, 415] on input "Vottun Fry" at bounding box center [607, 420] width 604 height 33
click at [376, 420] on input "Vottun Fry" at bounding box center [607, 420] width 604 height 33
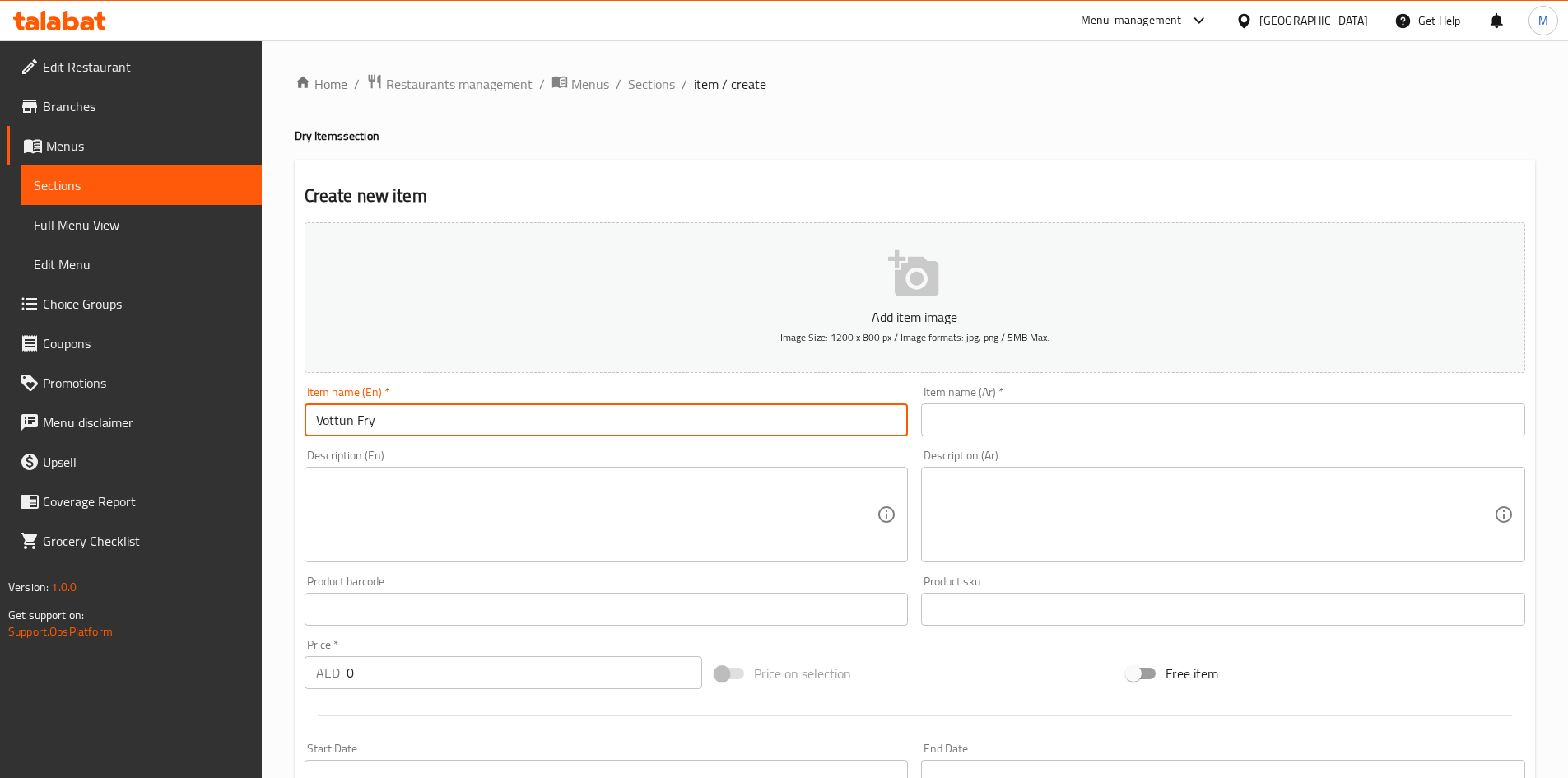
click at [375, 419] on input "Vottun Fry" at bounding box center [607, 420] width 604 height 33
type input "Vottun Fry"
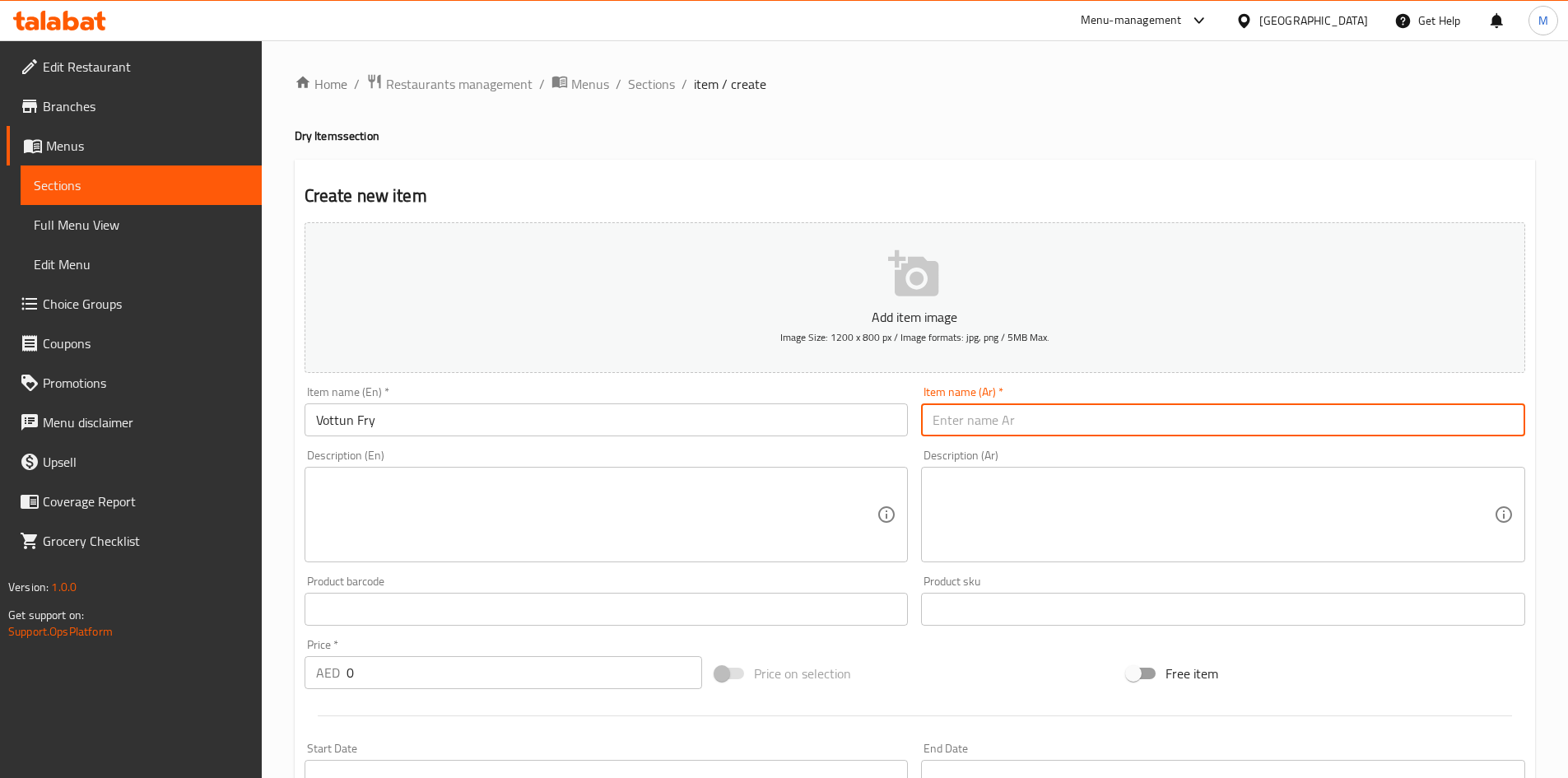
click at [1060, 413] on input "text" at bounding box center [1223, 420] width 604 height 33
paste input "فوتون فراي"
type input "فوتون فراي"
click at [445, 652] on div "Price   * AED 0 Price *" at bounding box center [504, 663] width 399 height 50
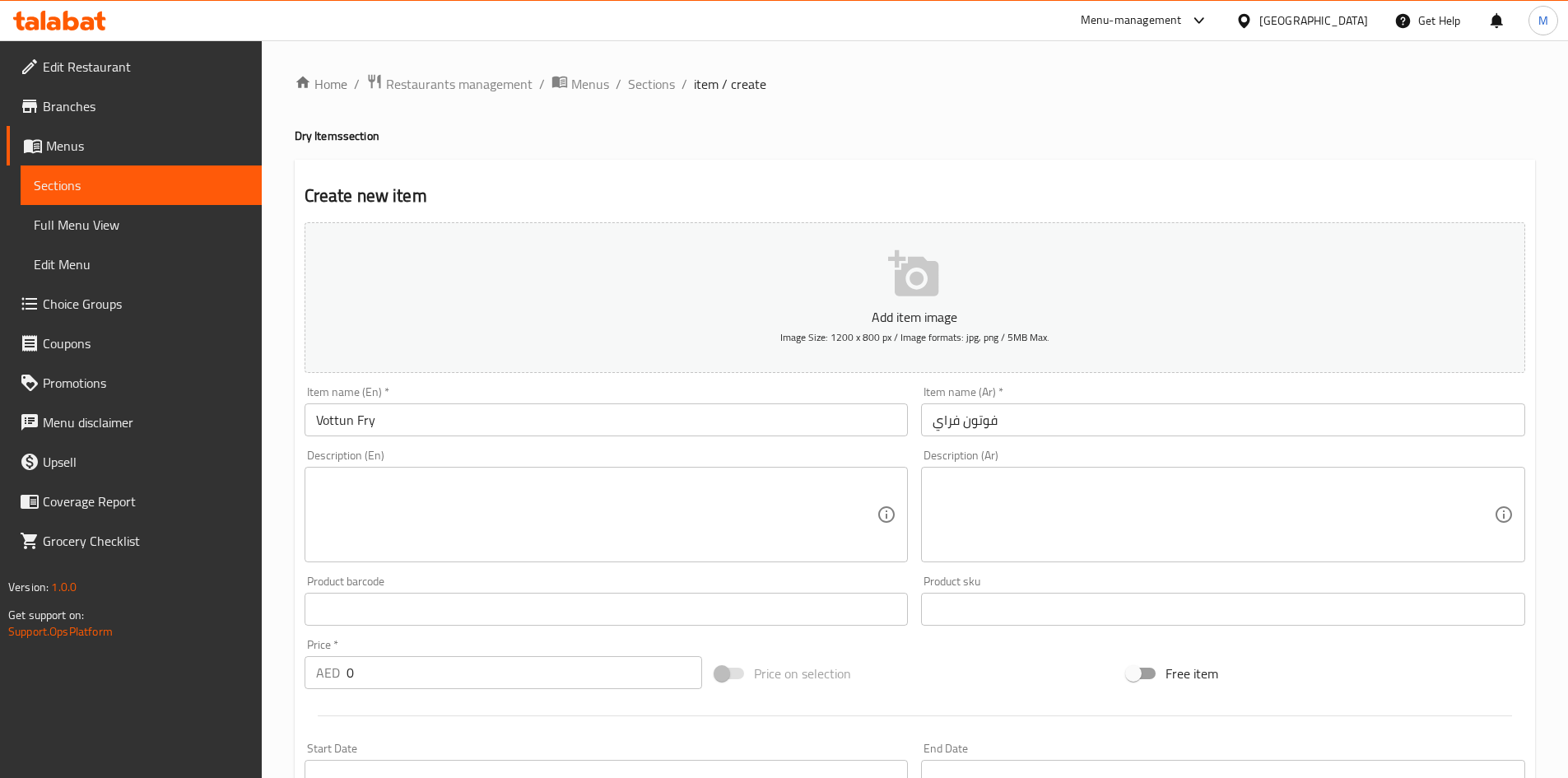
click at [448, 667] on input "0" at bounding box center [524, 672] width 357 height 33
type input "16"
click at [442, 639] on div "Price   * AED 16 Price *" at bounding box center [504, 663] width 399 height 50
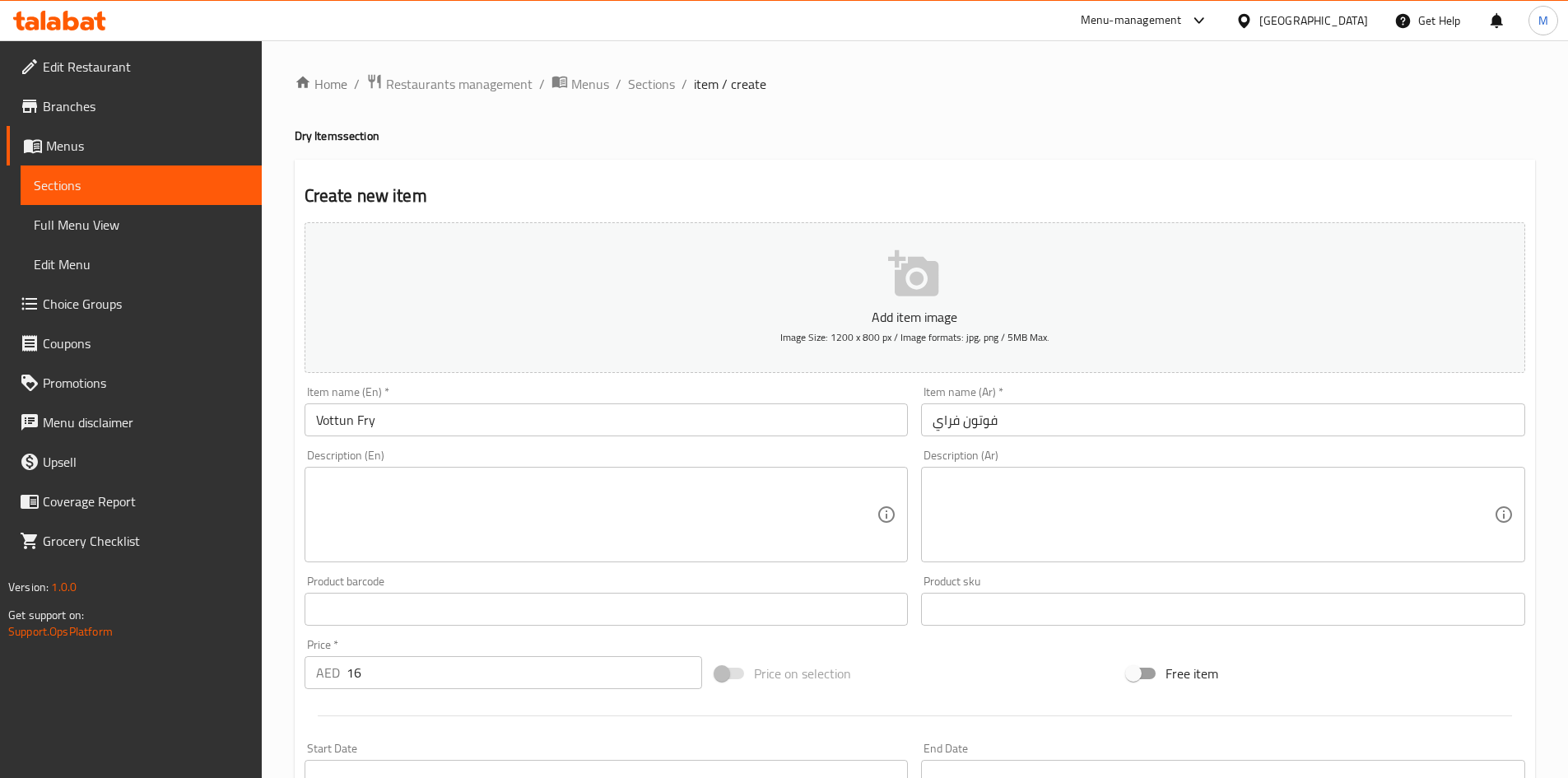
scroll to position [385, 0]
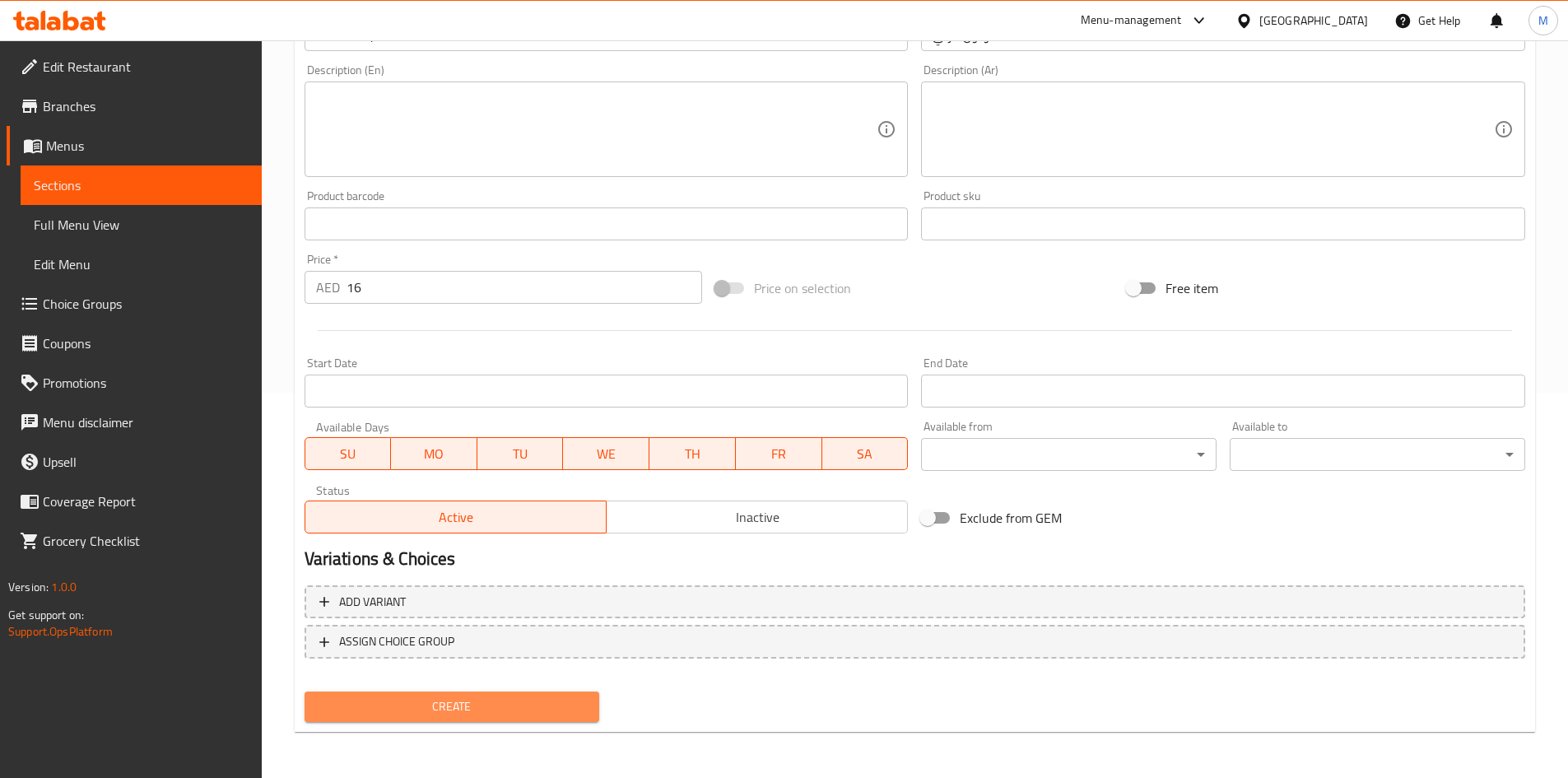
click at [463, 691] on button "Create" at bounding box center [452, 706] width 296 height 30
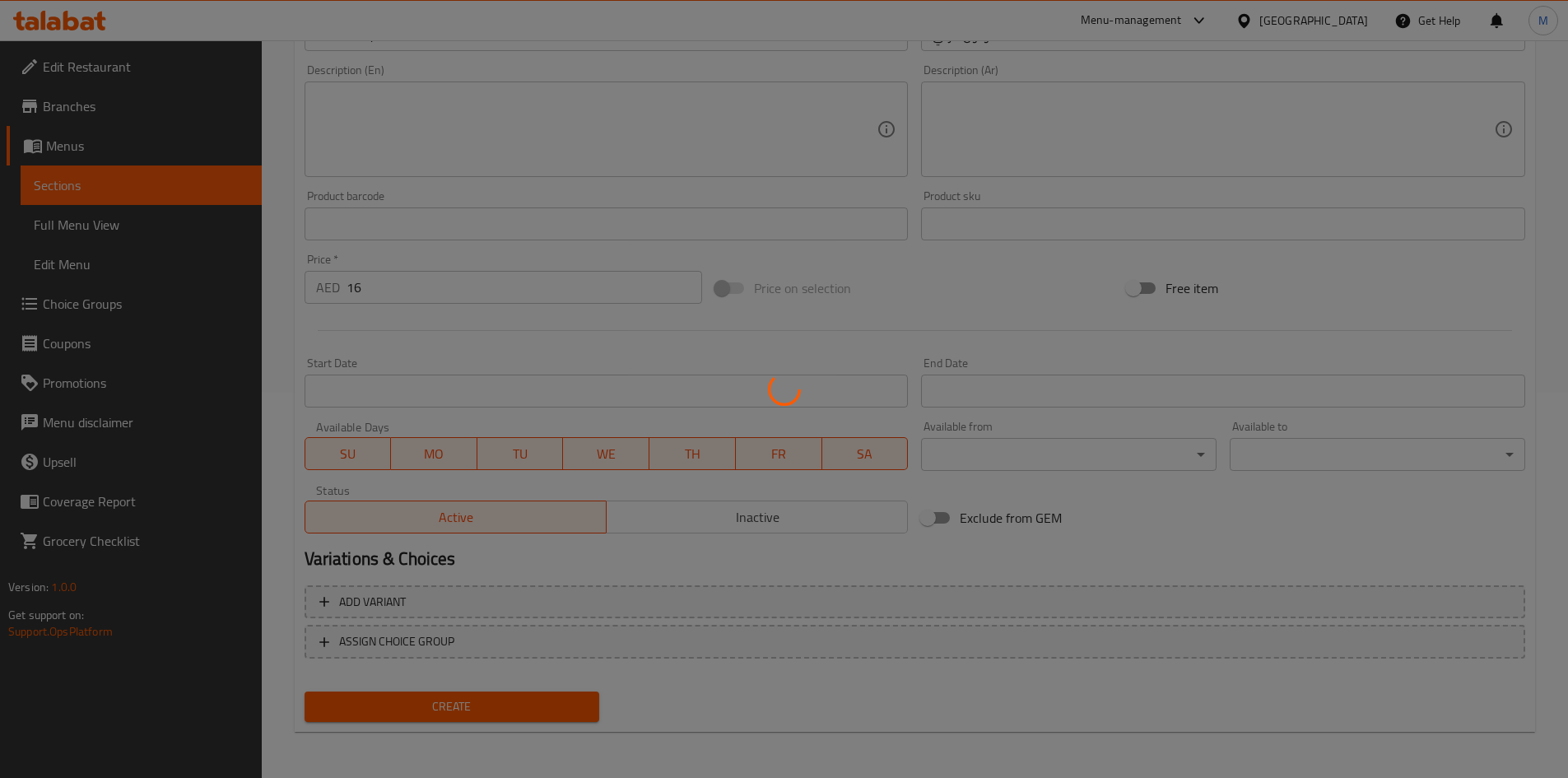
type input "0"
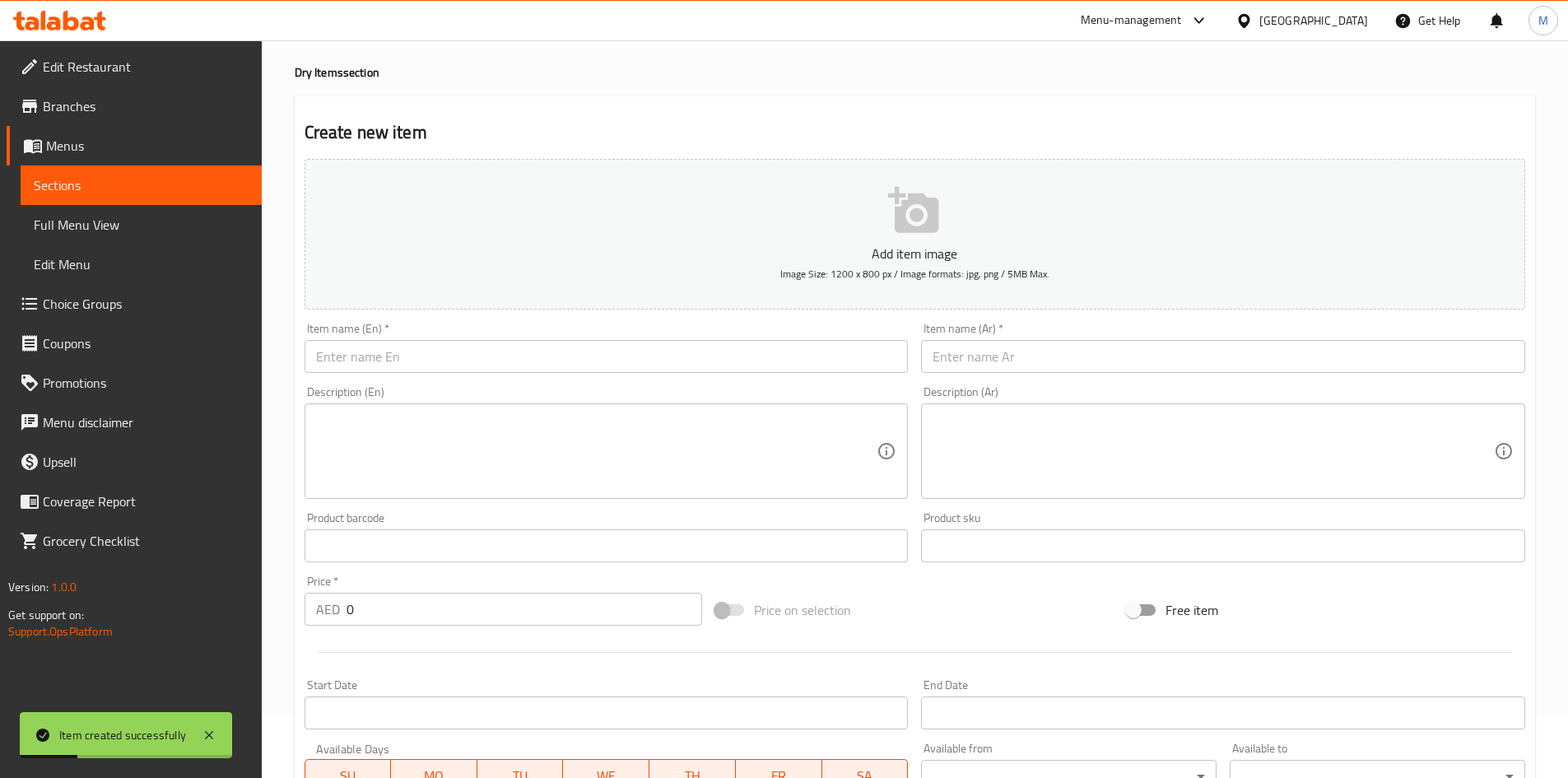
scroll to position [56, 0]
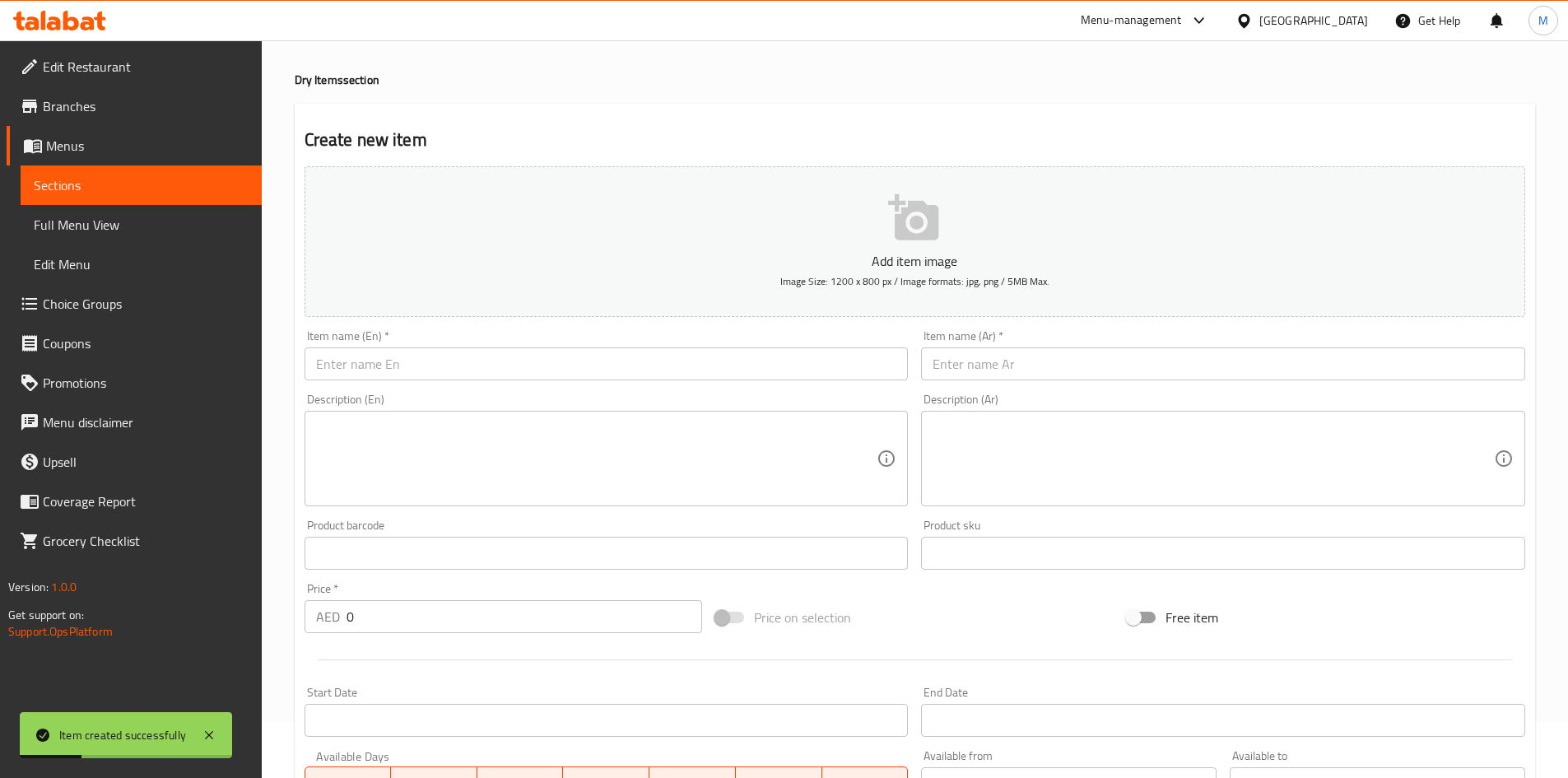
click at [438, 358] on input "text" at bounding box center [607, 364] width 604 height 33
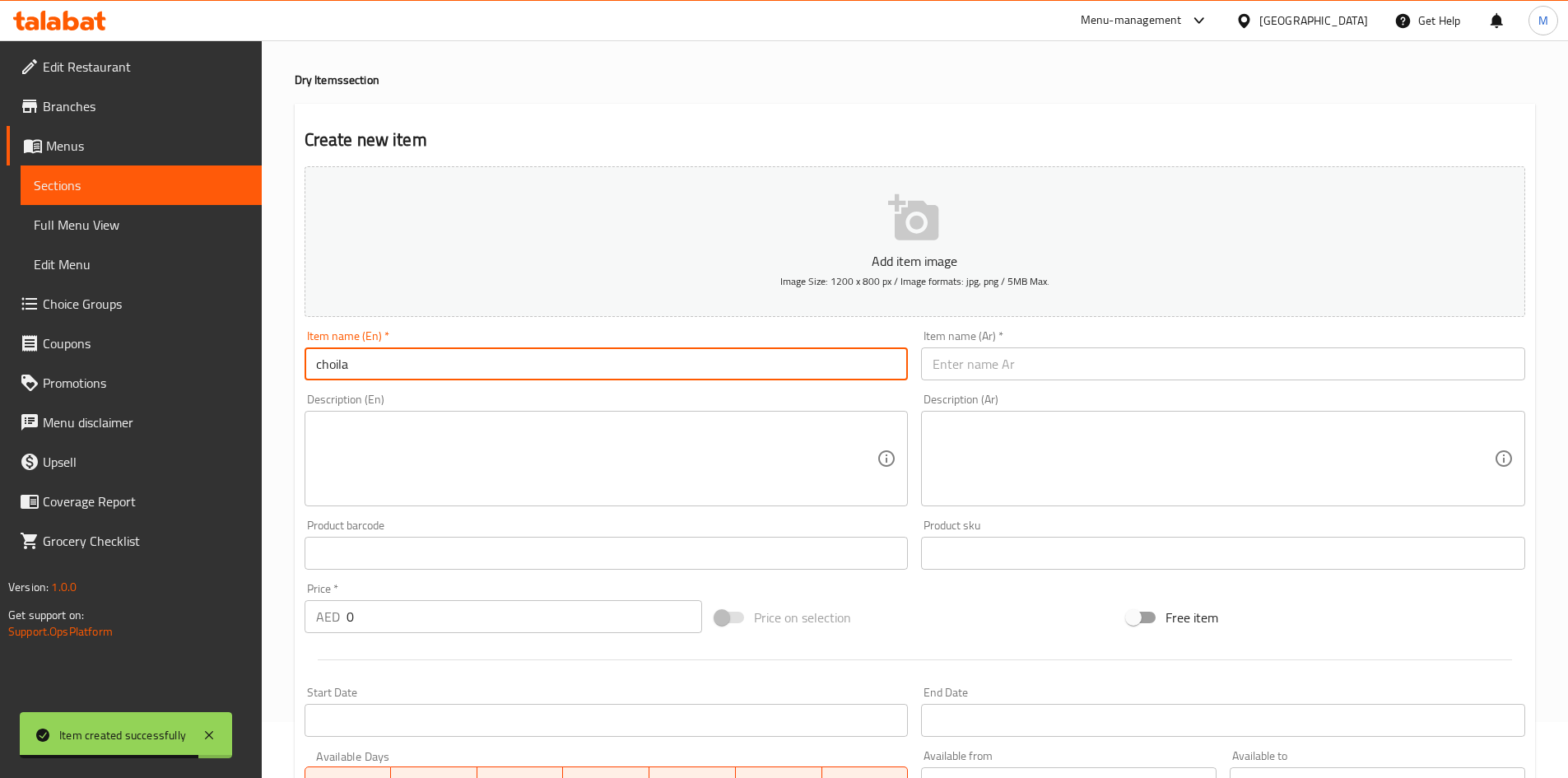
click at [438, 358] on input "choila" at bounding box center [607, 364] width 604 height 33
type input "Choila"
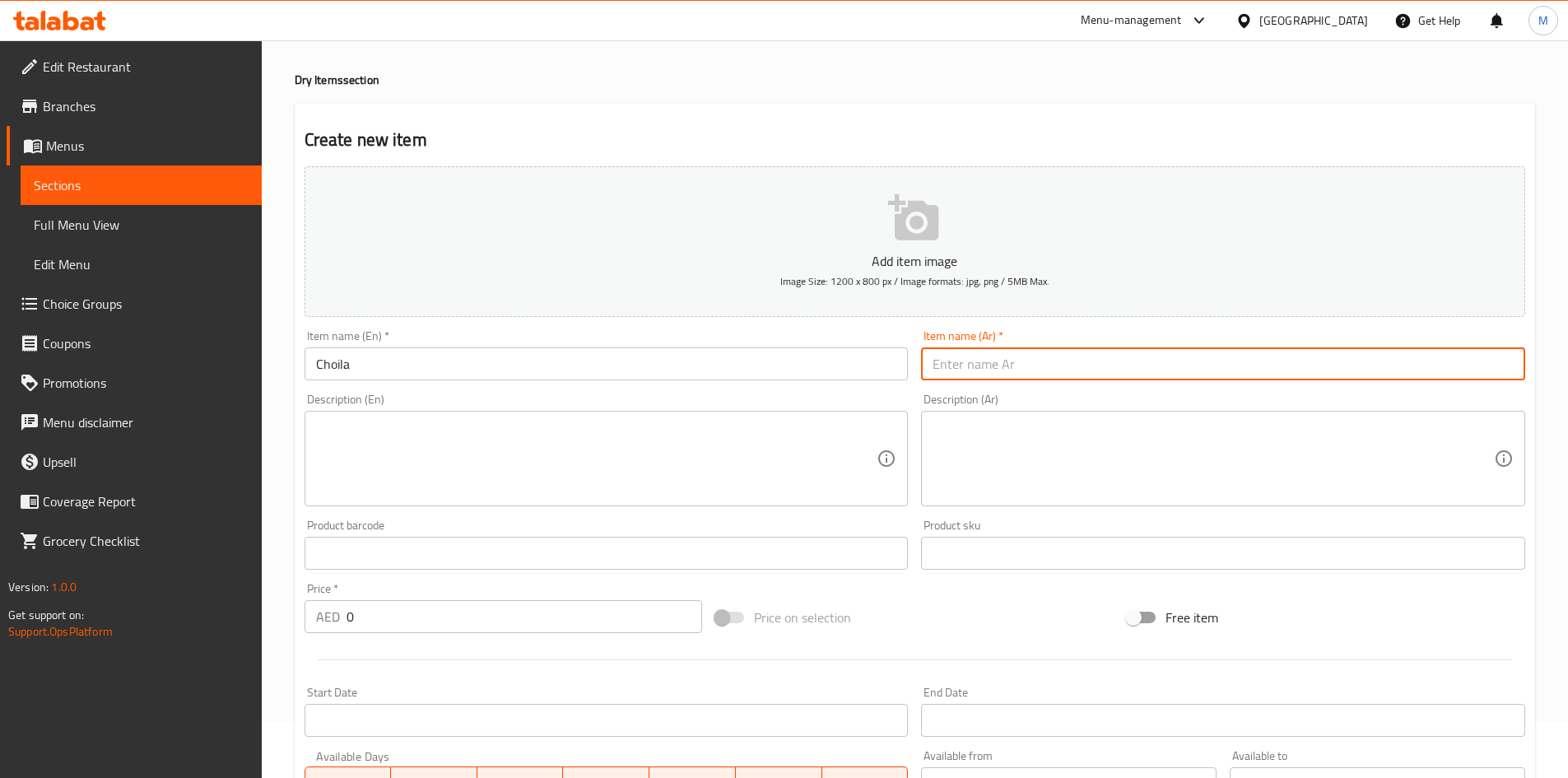
click at [975, 356] on input "text" at bounding box center [1223, 364] width 604 height 33
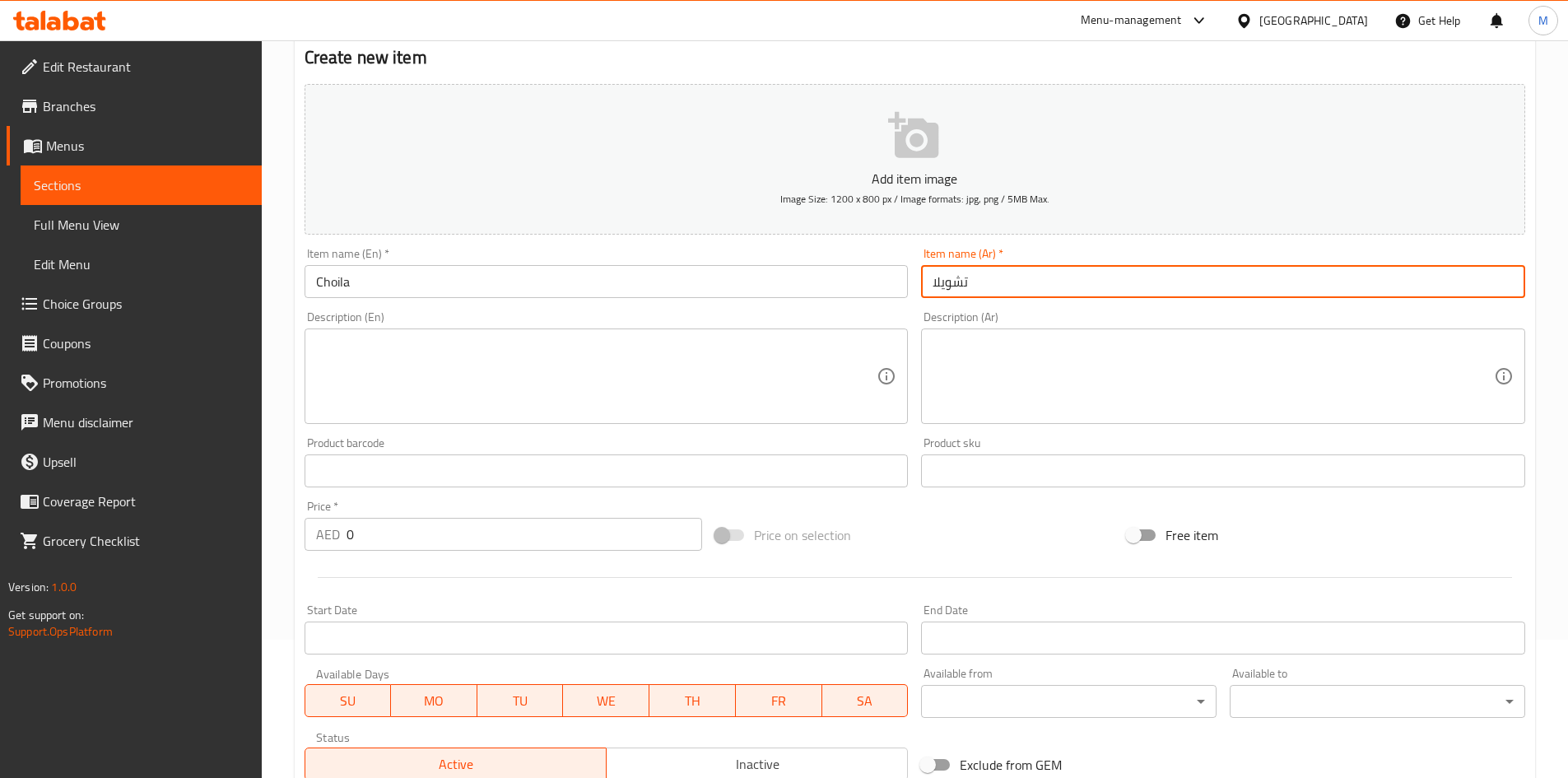
scroll to position [221, 0]
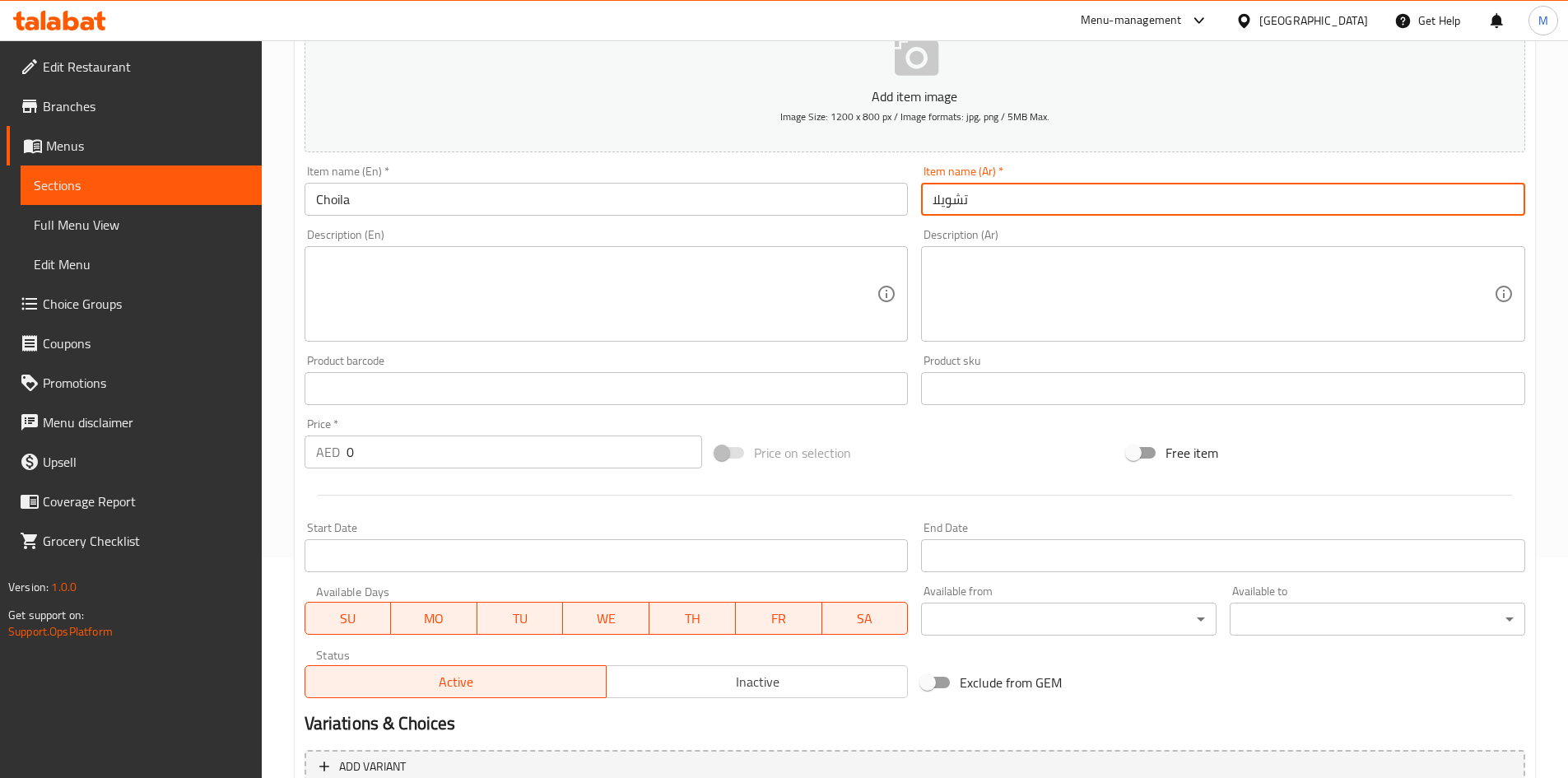
type input "تشويلا"
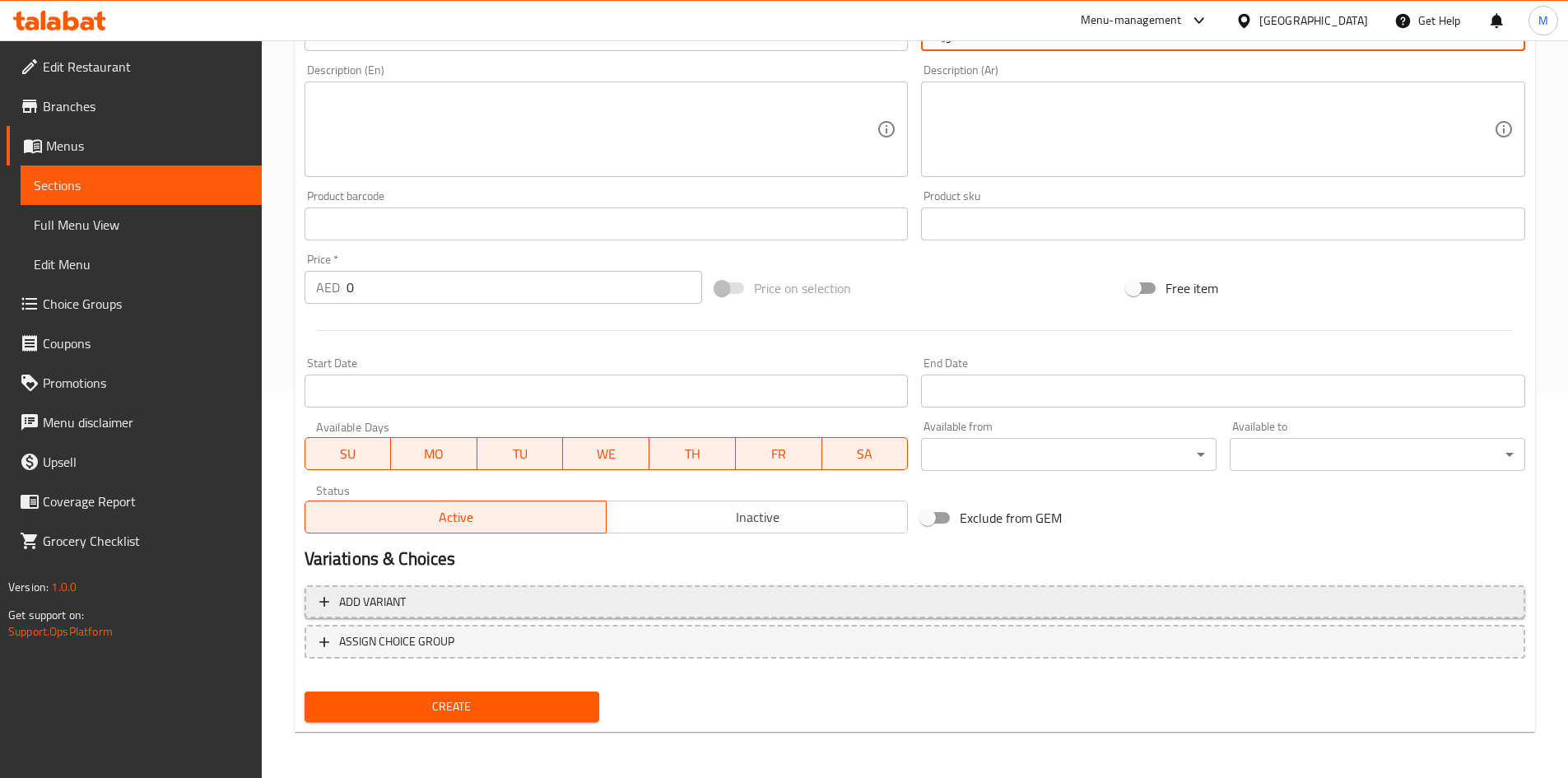
click at [697, 609] on span "Add variant" at bounding box center [914, 602] width 1190 height 21
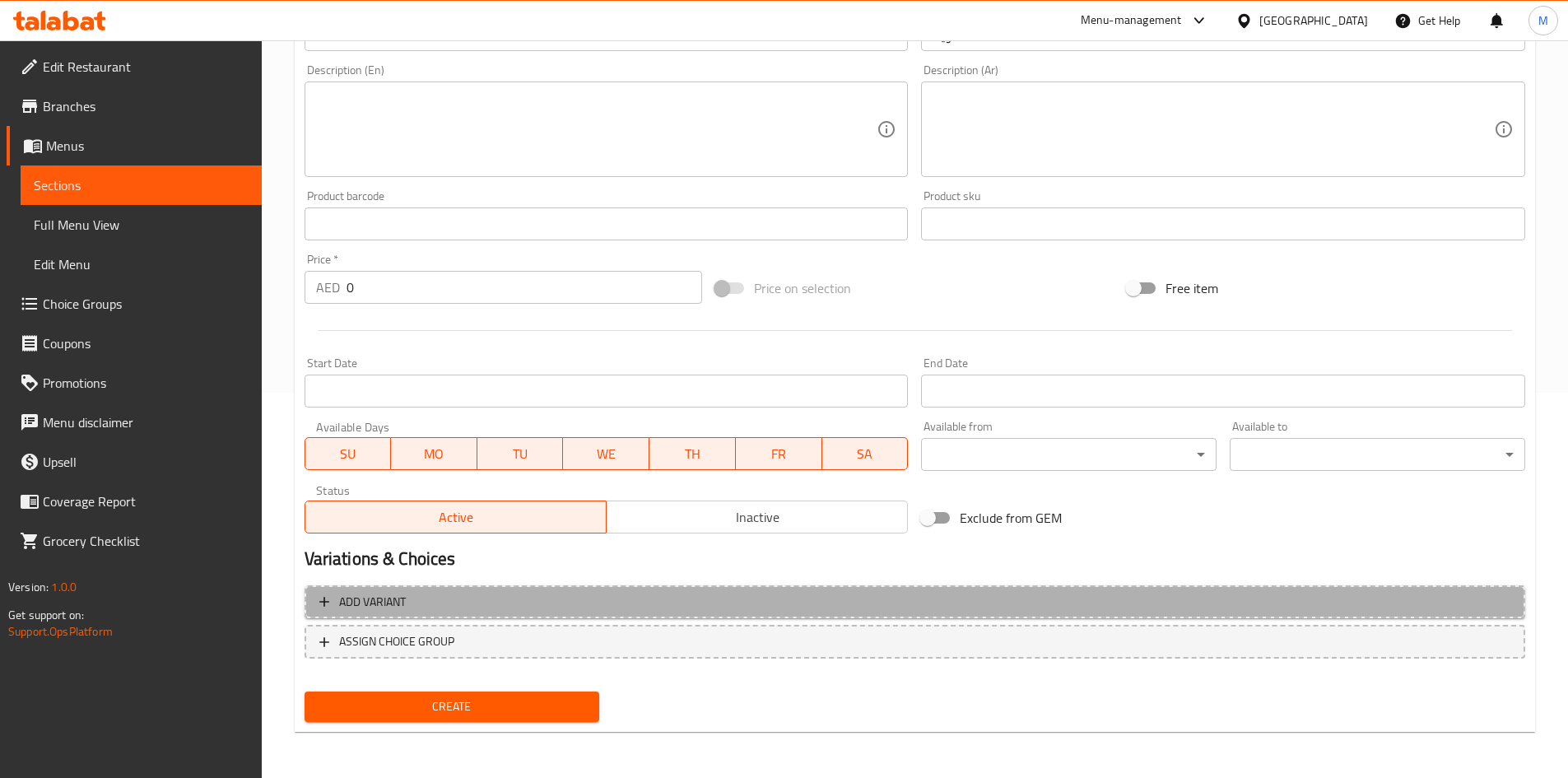
scroll to position [374, 0]
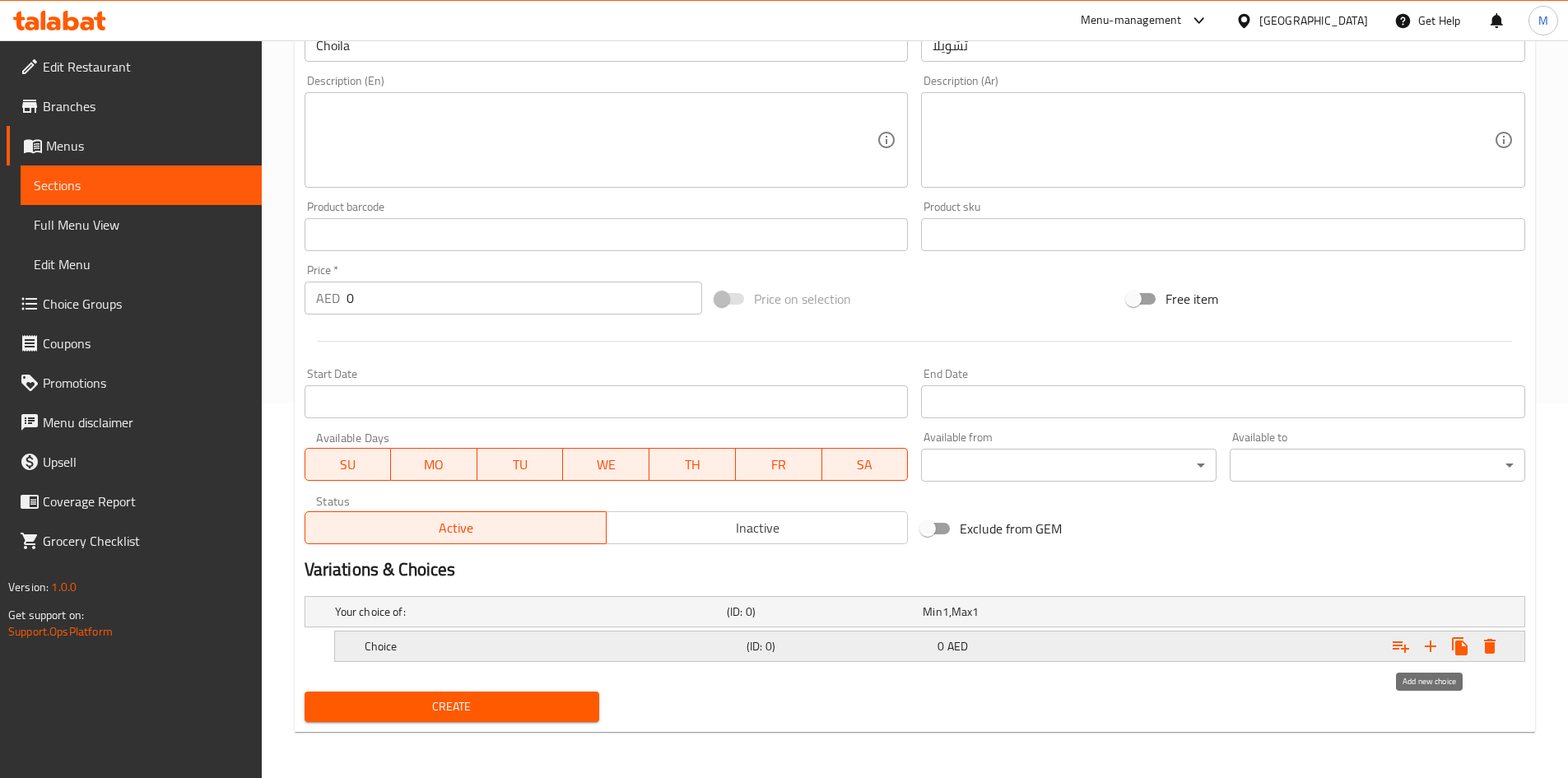
click at [1434, 645] on icon "Expand" at bounding box center [1430, 646] width 12 height 12
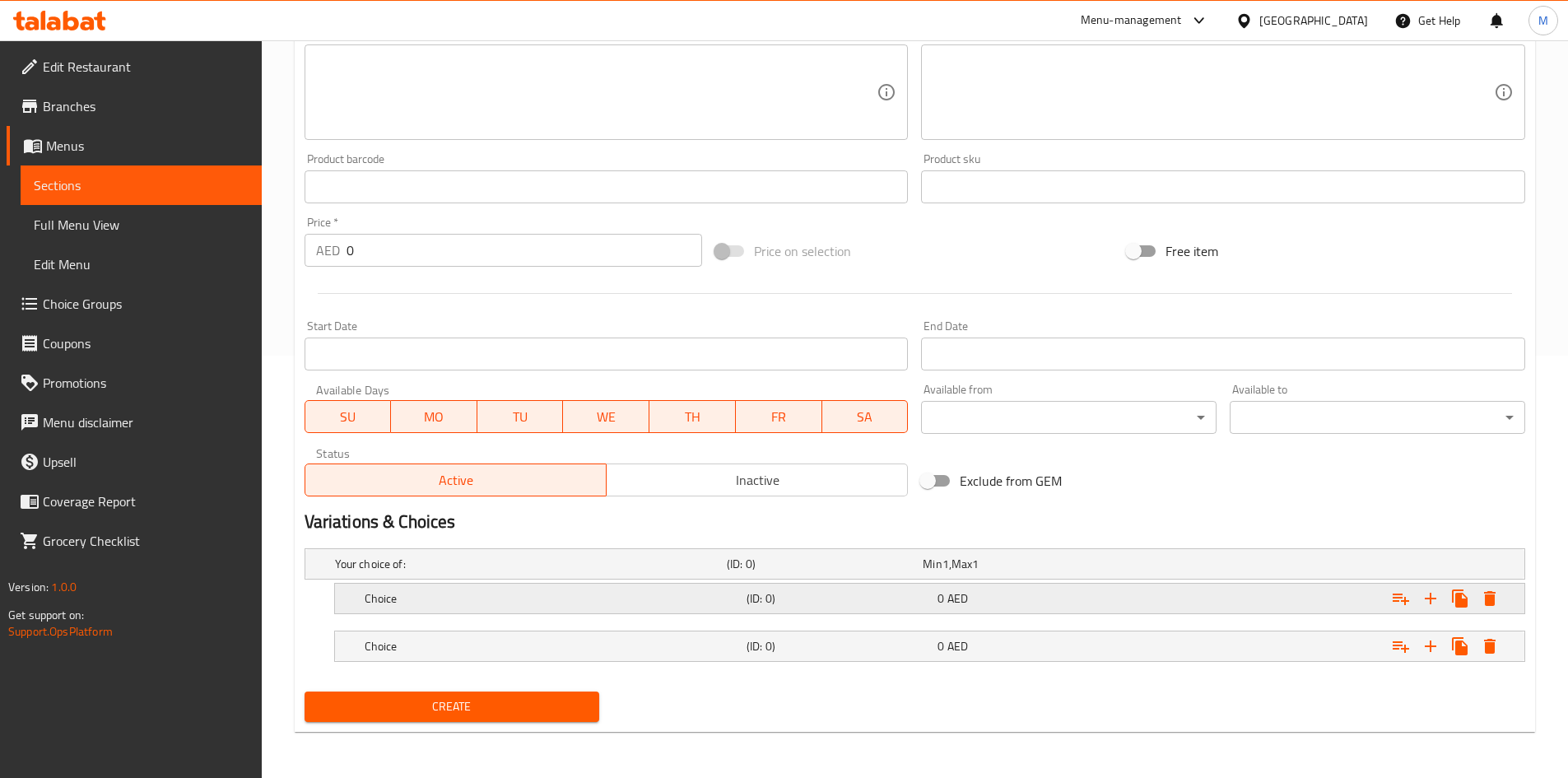
click at [480, 583] on div "Choice (ID: 0) 0 AED" at bounding box center [934, 598] width 1147 height 36
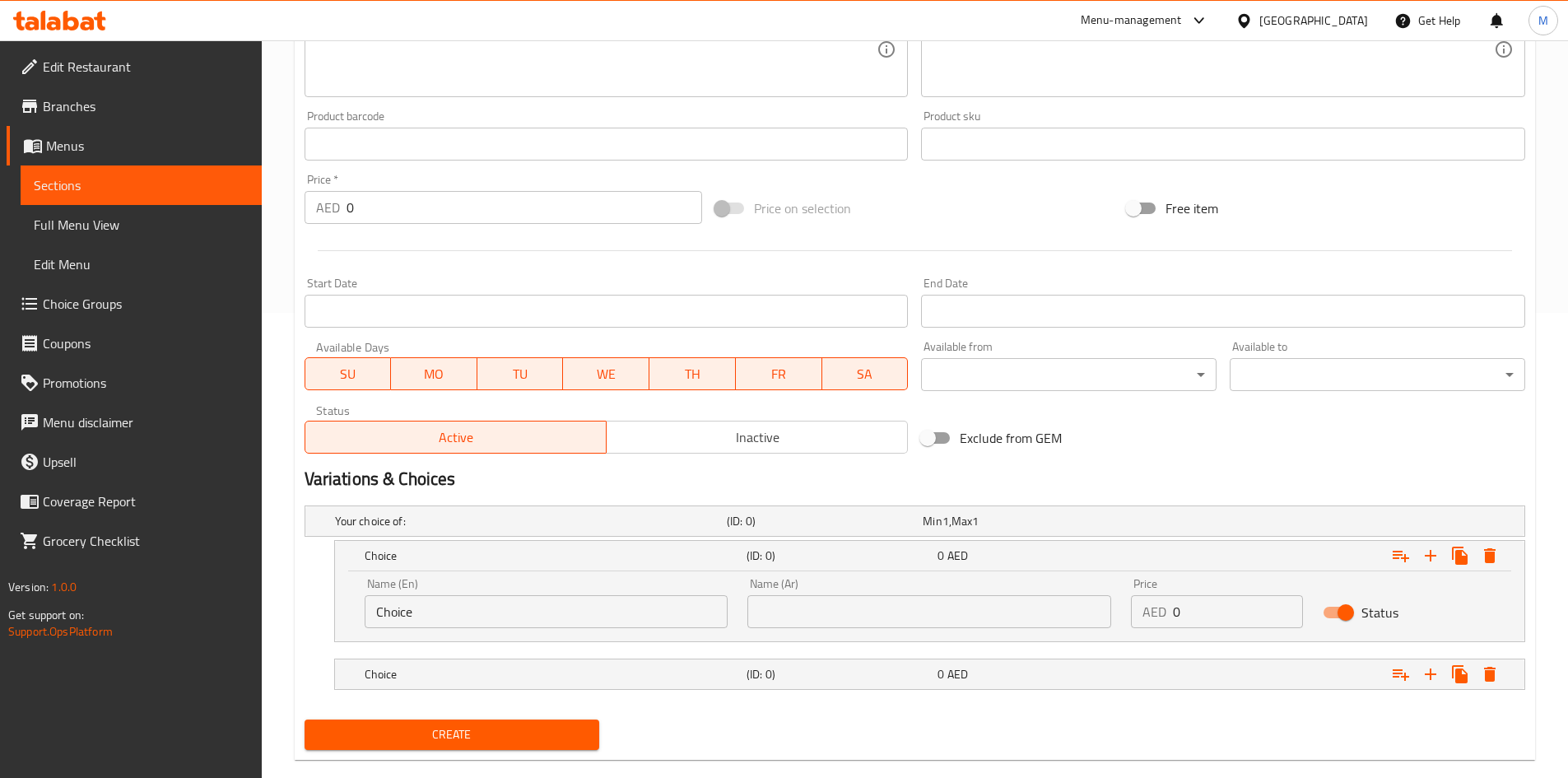
scroll to position [489, 0]
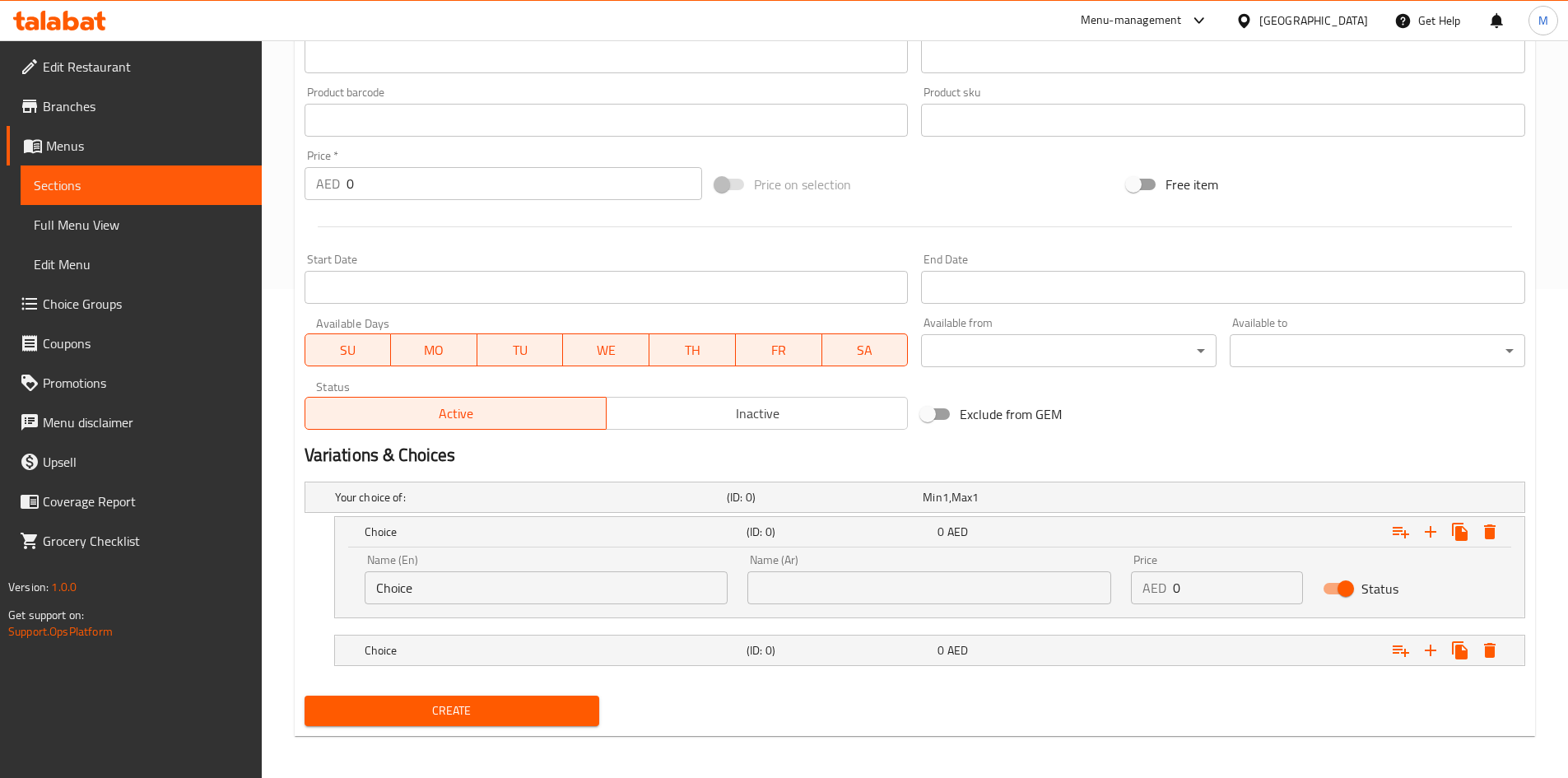
click at [471, 593] on input "Choice" at bounding box center [546, 587] width 364 height 33
click at [472, 593] on input "Choice" at bounding box center [546, 587] width 364 height 33
type input "ؤ"
type input "chili"
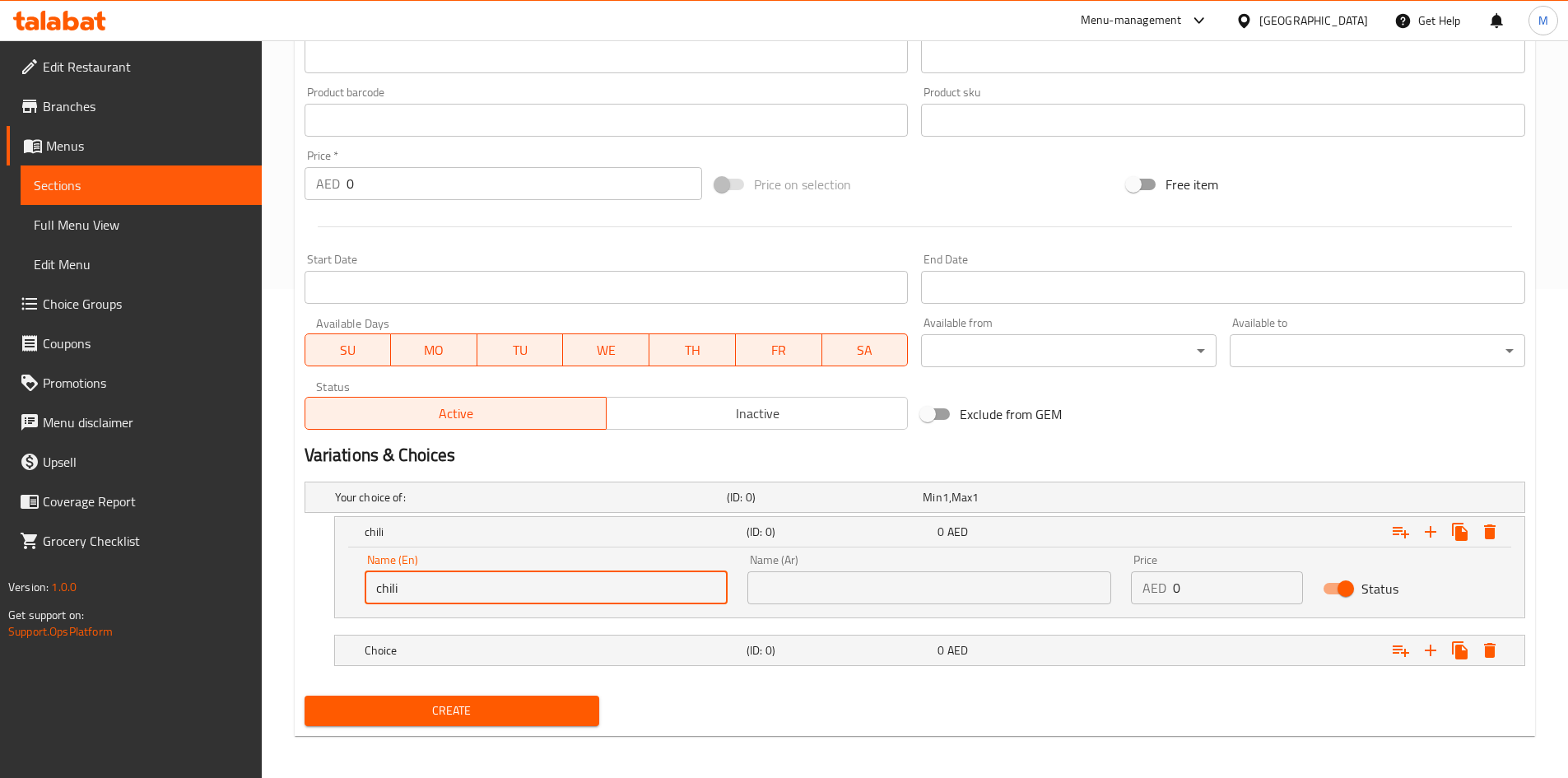
click at [840, 594] on input "text" at bounding box center [929, 587] width 364 height 33
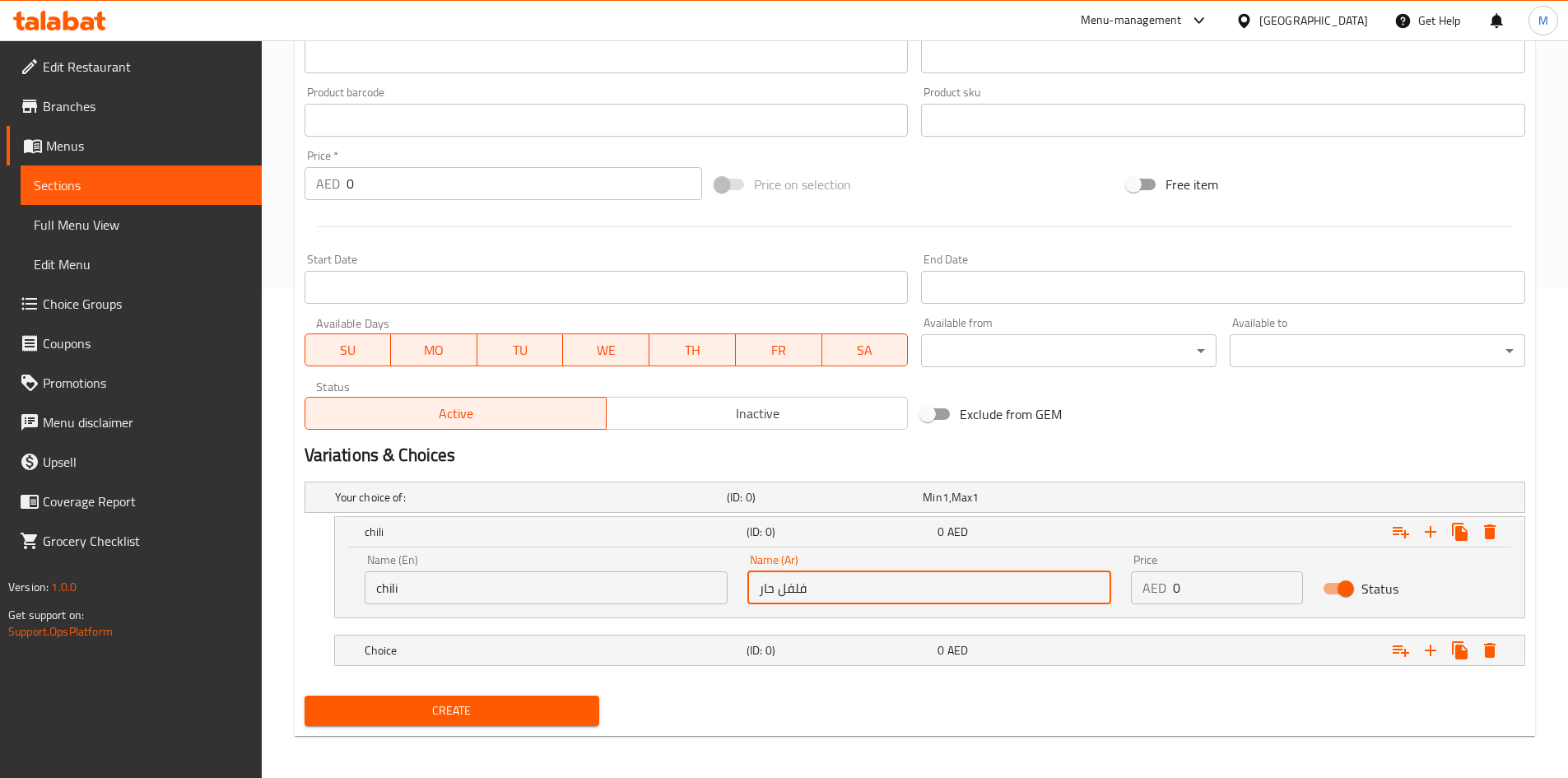
type input "فلفل حار"
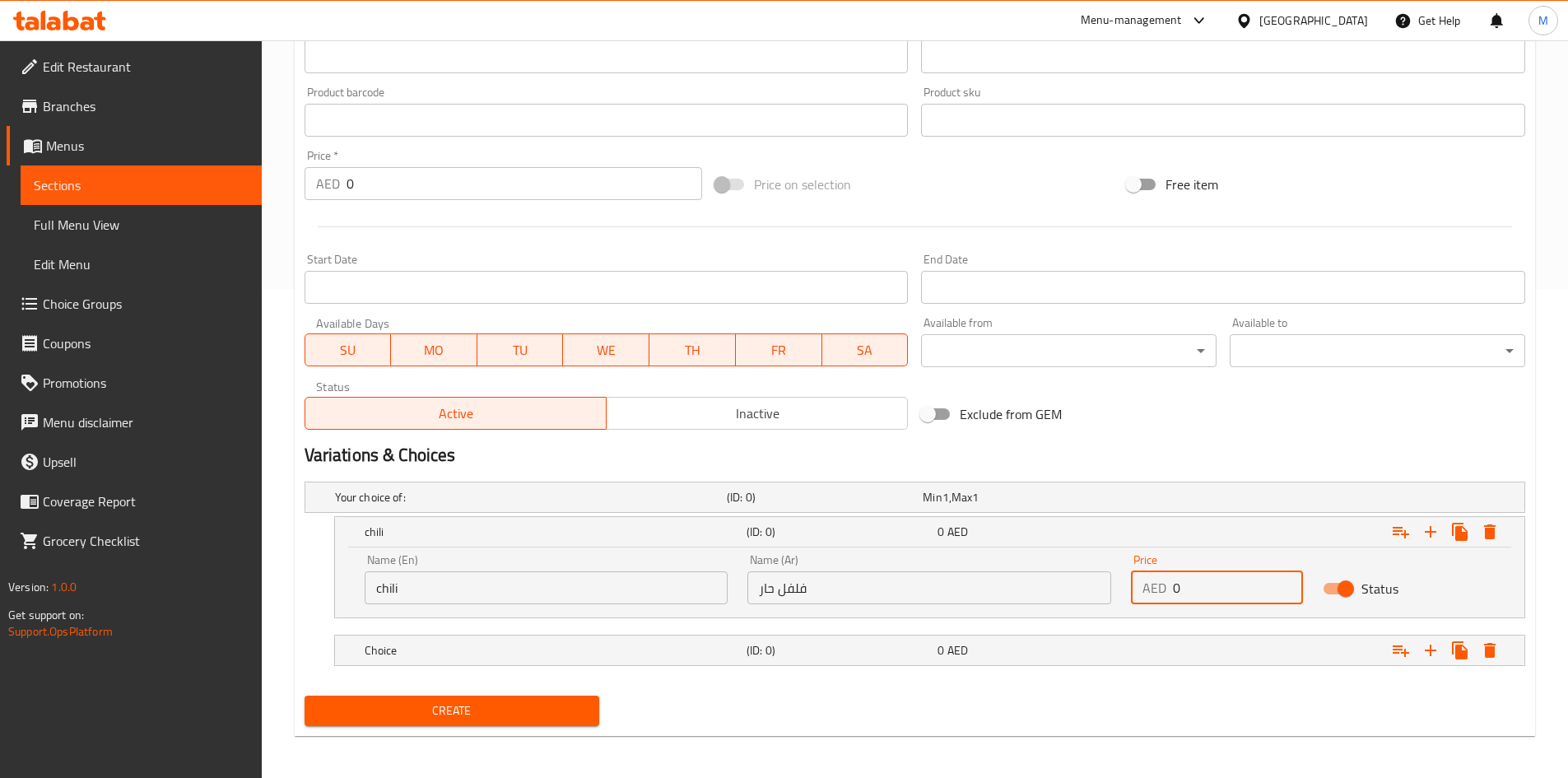
click at [1211, 597] on input "0" at bounding box center [1238, 587] width 130 height 33
click at [1211, 594] on input "0" at bounding box center [1238, 587] width 130 height 33
click at [1211, 593] on input "0" at bounding box center [1238, 587] width 130 height 33
click at [1208, 591] on input "0" at bounding box center [1238, 587] width 130 height 33
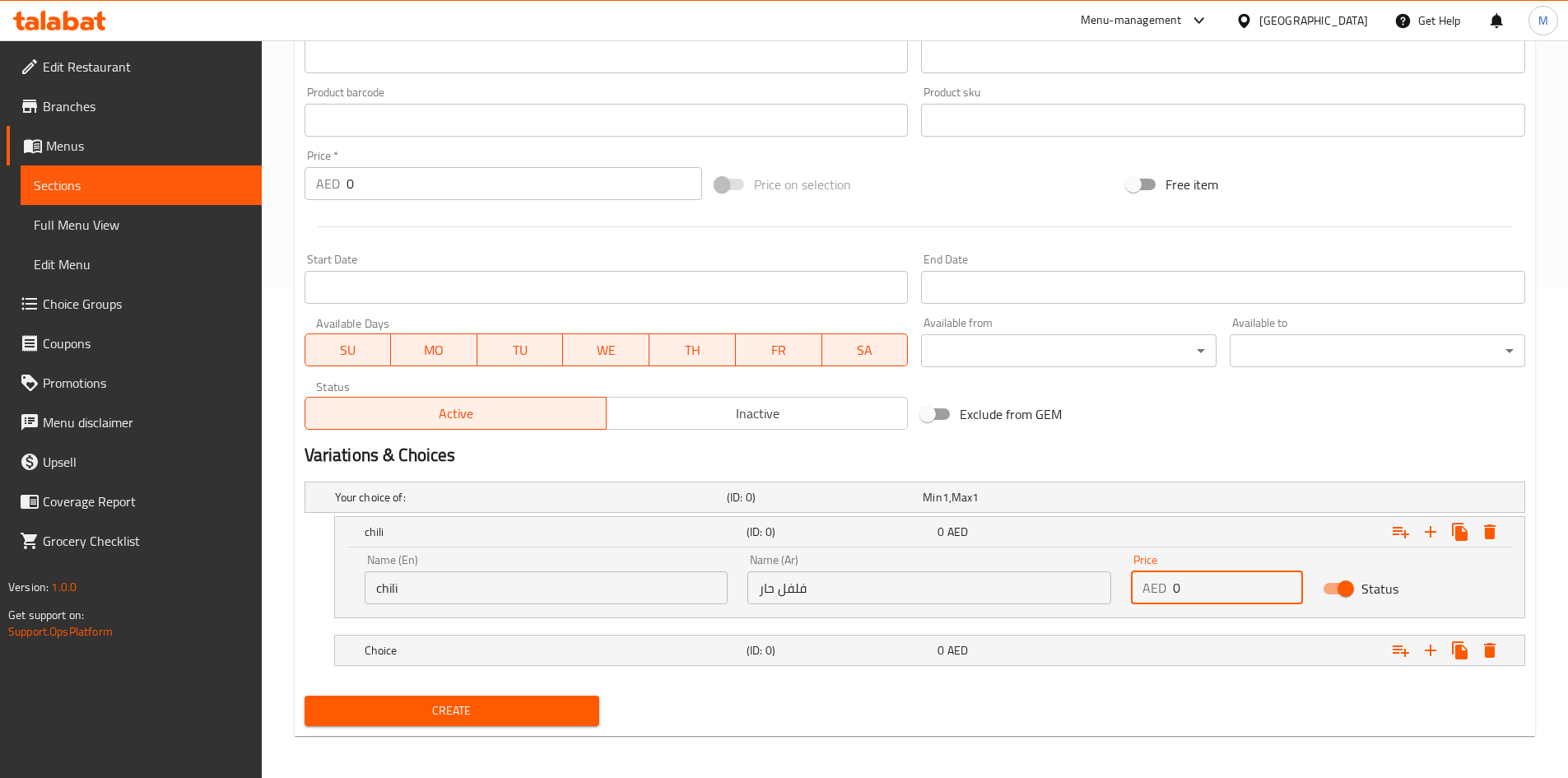
click at [1208, 591] on input "0" at bounding box center [1238, 587] width 130 height 33
type input "20"
click at [642, 660] on div "Choice" at bounding box center [552, 649] width 382 height 23
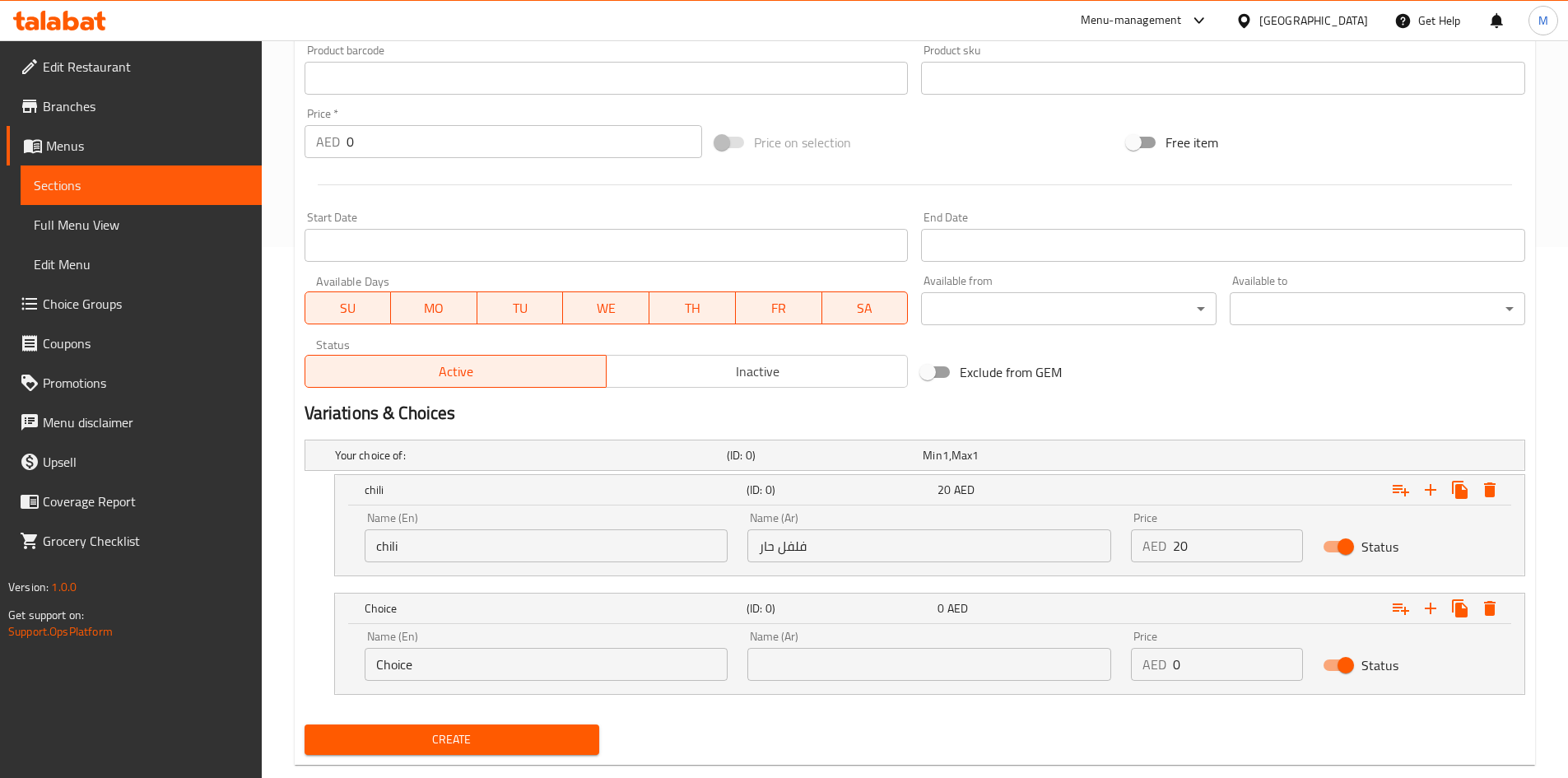
scroll to position [564, 0]
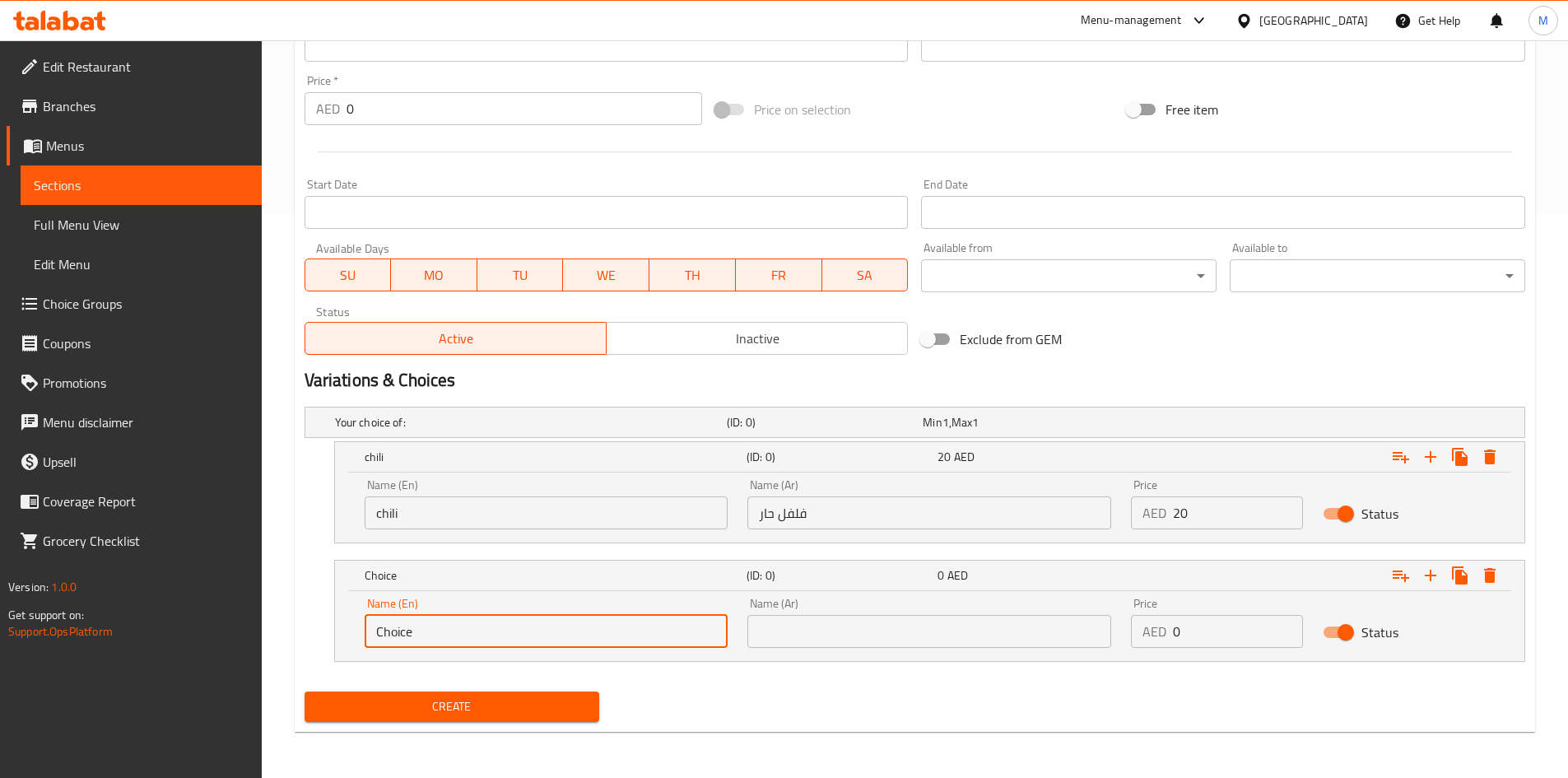
click at [437, 630] on input "Choice" at bounding box center [546, 631] width 364 height 33
click at [437, 629] on input "buff" at bounding box center [546, 631] width 364 height 33
click at [440, 630] on input "buff" at bounding box center [546, 631] width 364 height 33
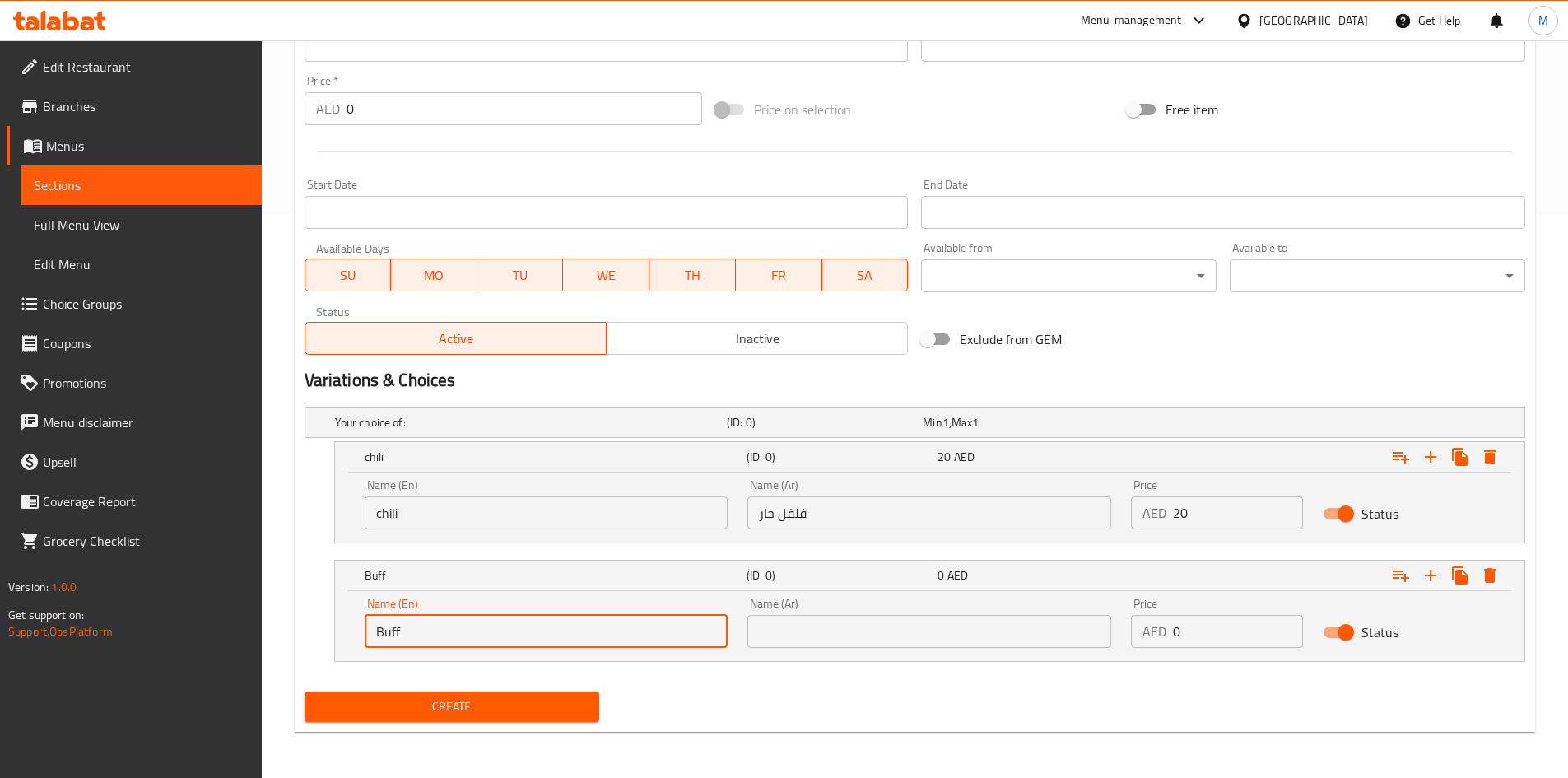
type input "Buff"
click at [835, 633] on input "text" at bounding box center [929, 631] width 364 height 33
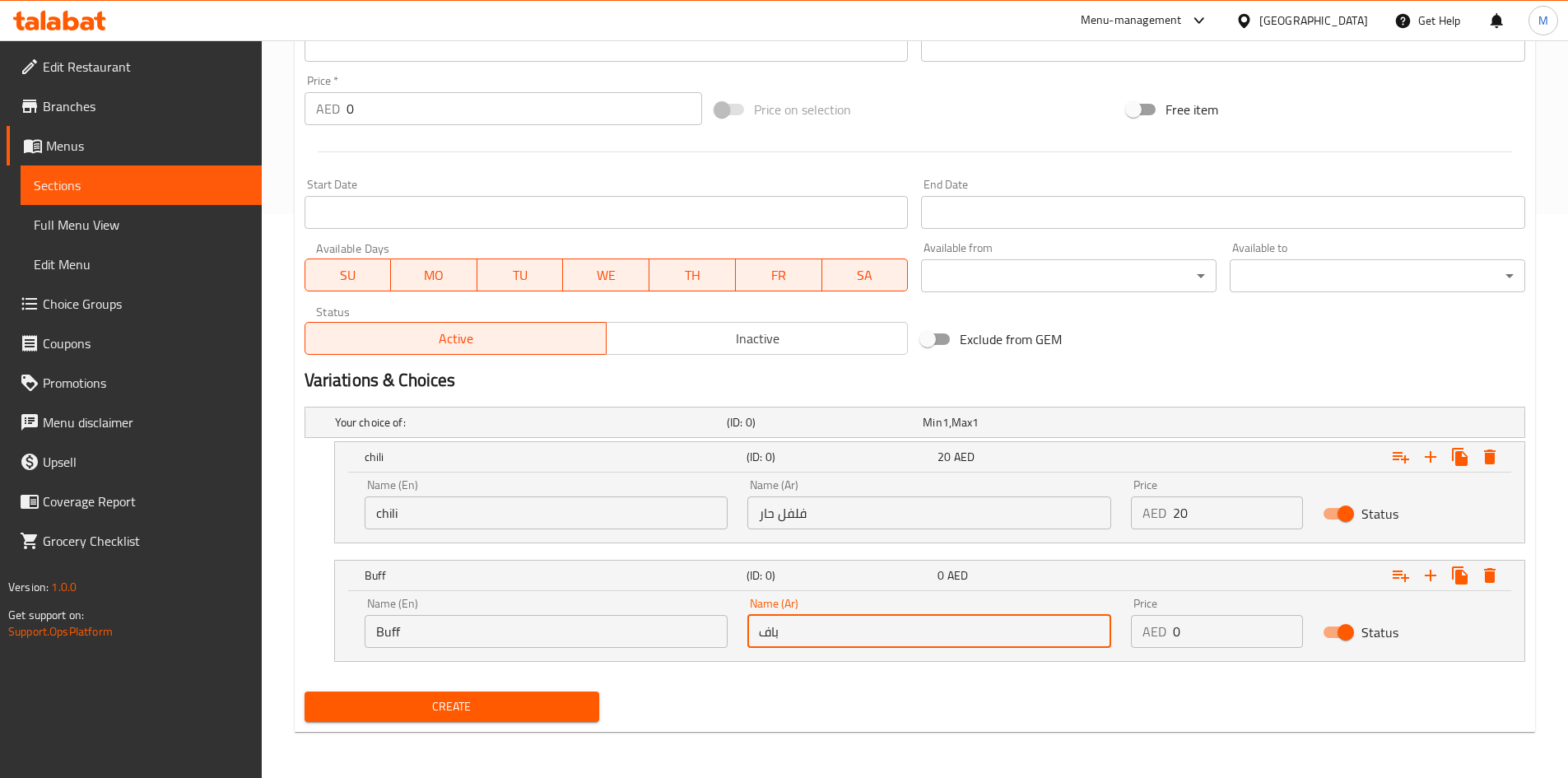
type input "باف"
click at [1236, 640] on input "0" at bounding box center [1238, 631] width 130 height 33
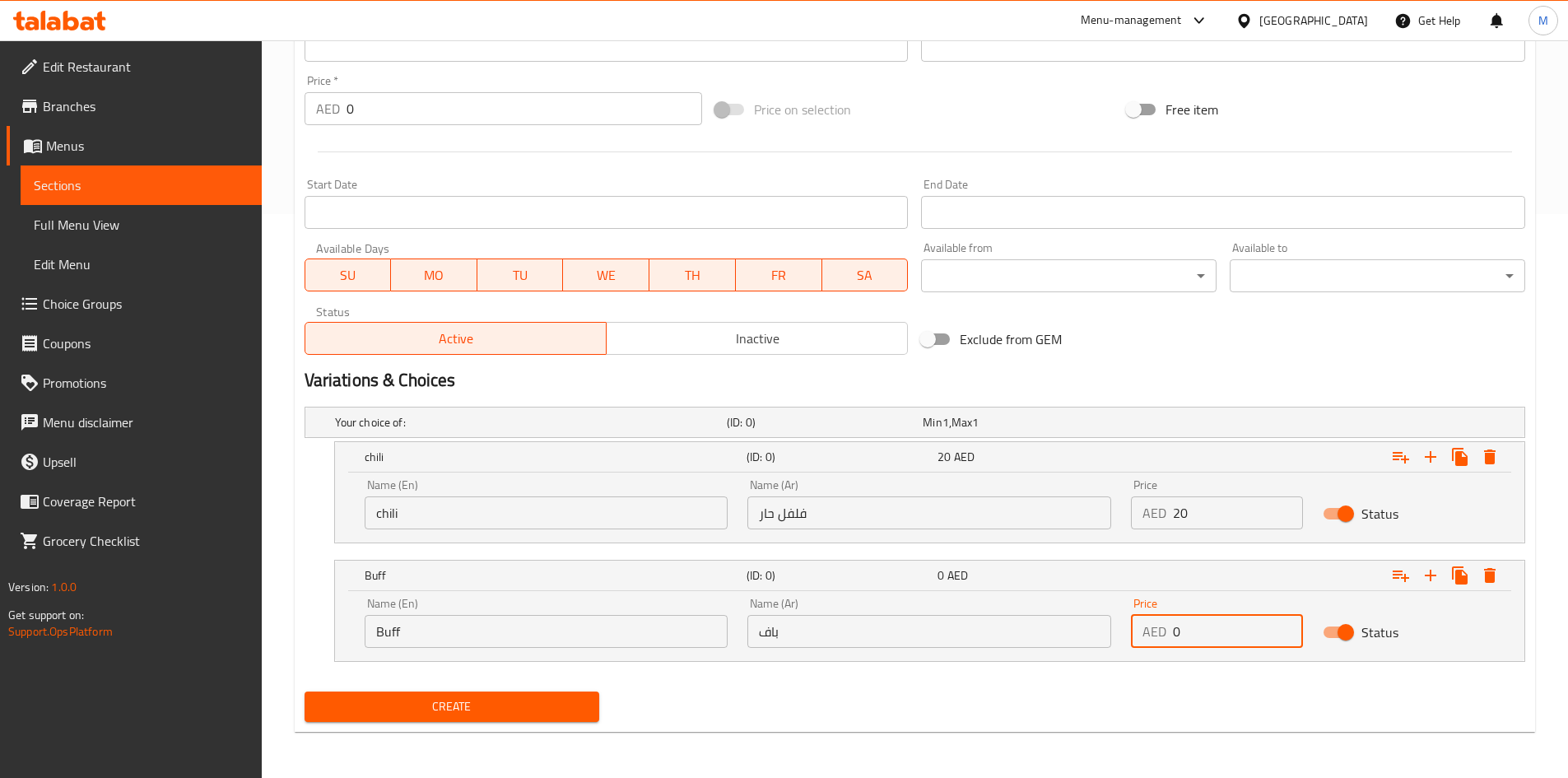
click at [1236, 640] on input "0" at bounding box center [1238, 631] width 130 height 33
click at [1234, 640] on input "0" at bounding box center [1238, 631] width 130 height 33
type input "22"
click at [995, 700] on div "Create" at bounding box center [915, 707] width 1233 height 44
click at [573, 711] on span "Create" at bounding box center [452, 706] width 269 height 21
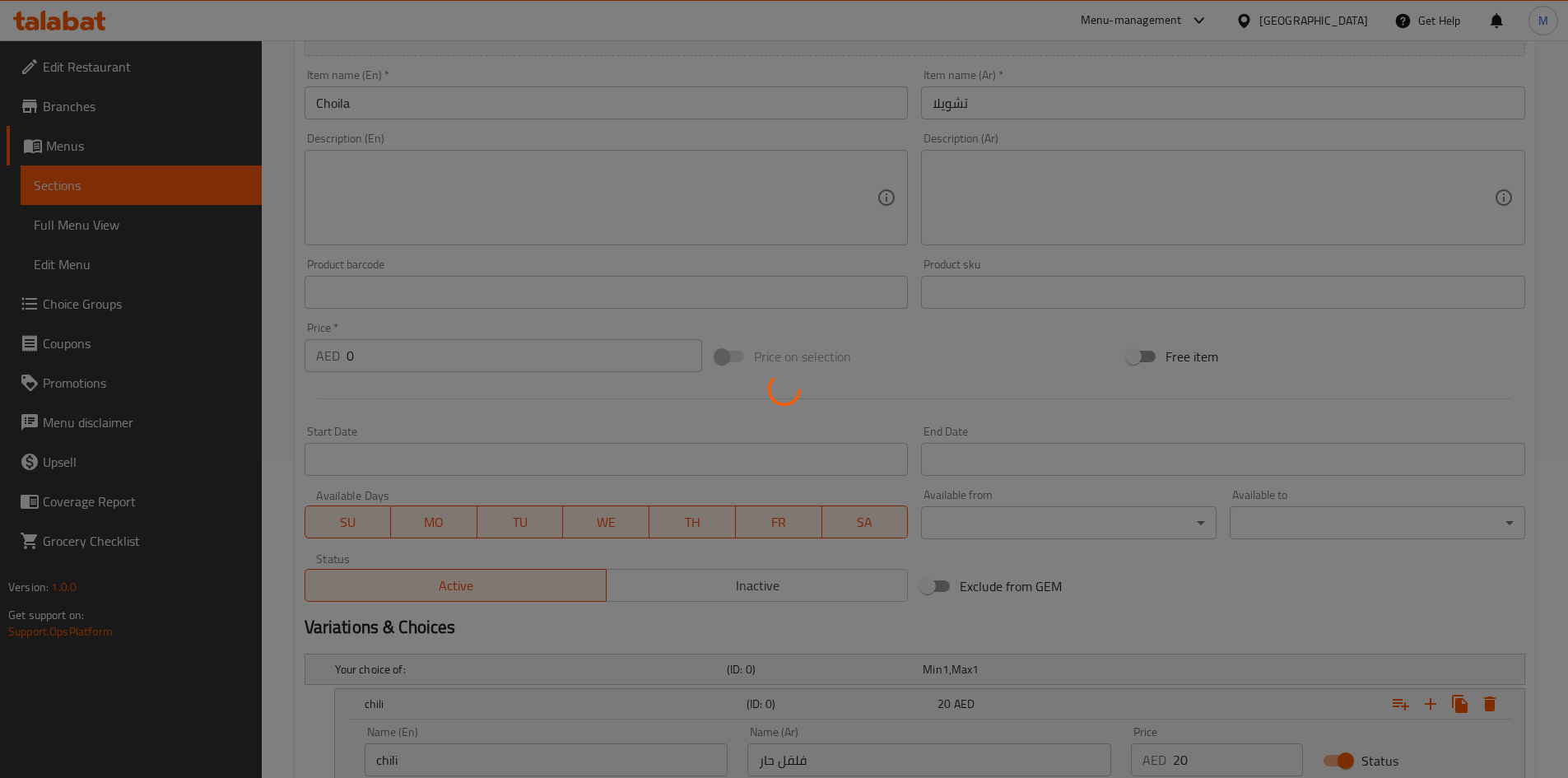
scroll to position [0, 0]
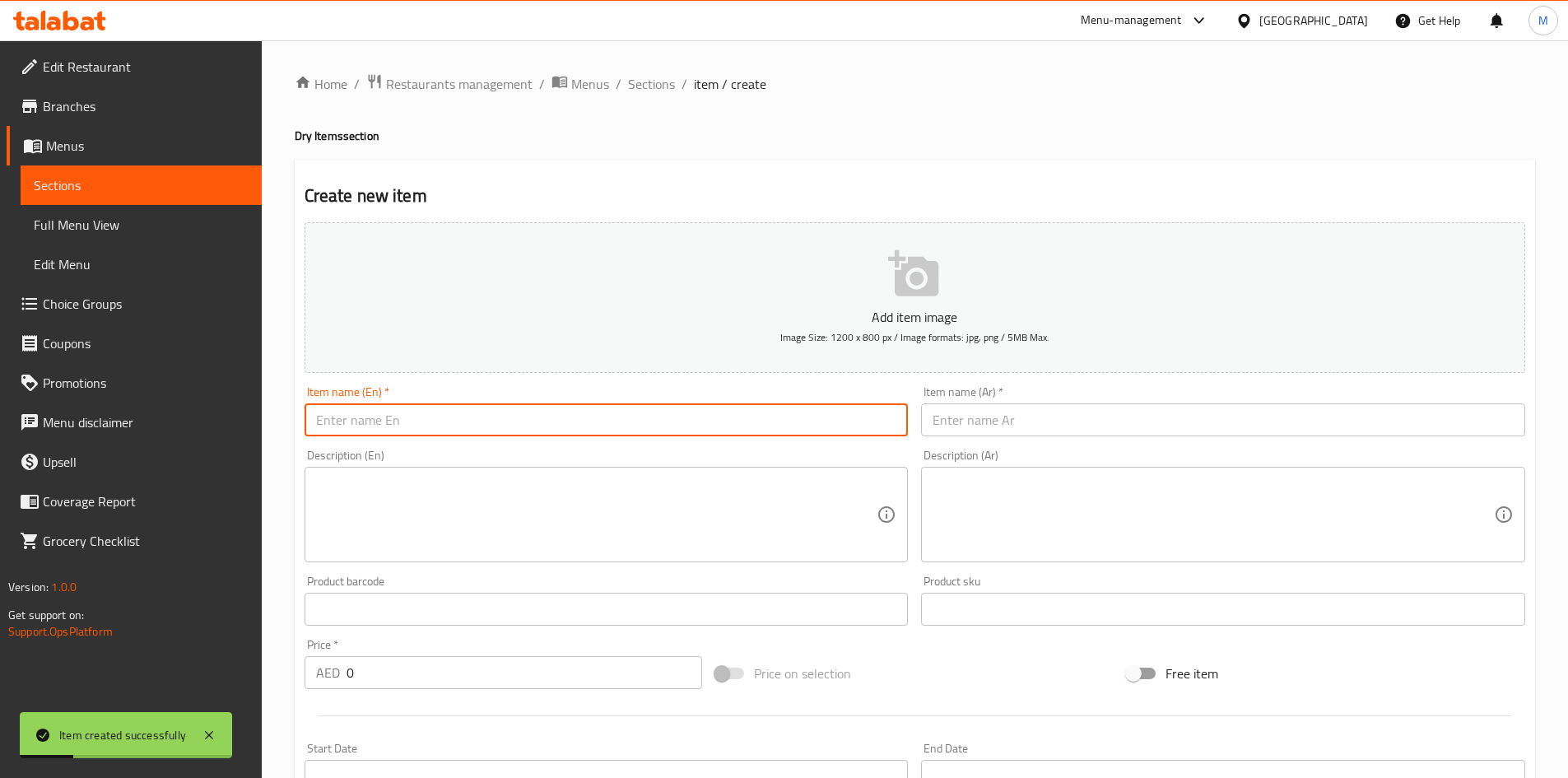
click at [675, 423] on input "text" at bounding box center [607, 420] width 604 height 33
type input "sukuti fry"
drag, startPoint x: 1023, startPoint y: 404, endPoint x: 1025, endPoint y: 422, distance: 18.1
click at [1023, 405] on input "text" at bounding box center [1223, 420] width 604 height 33
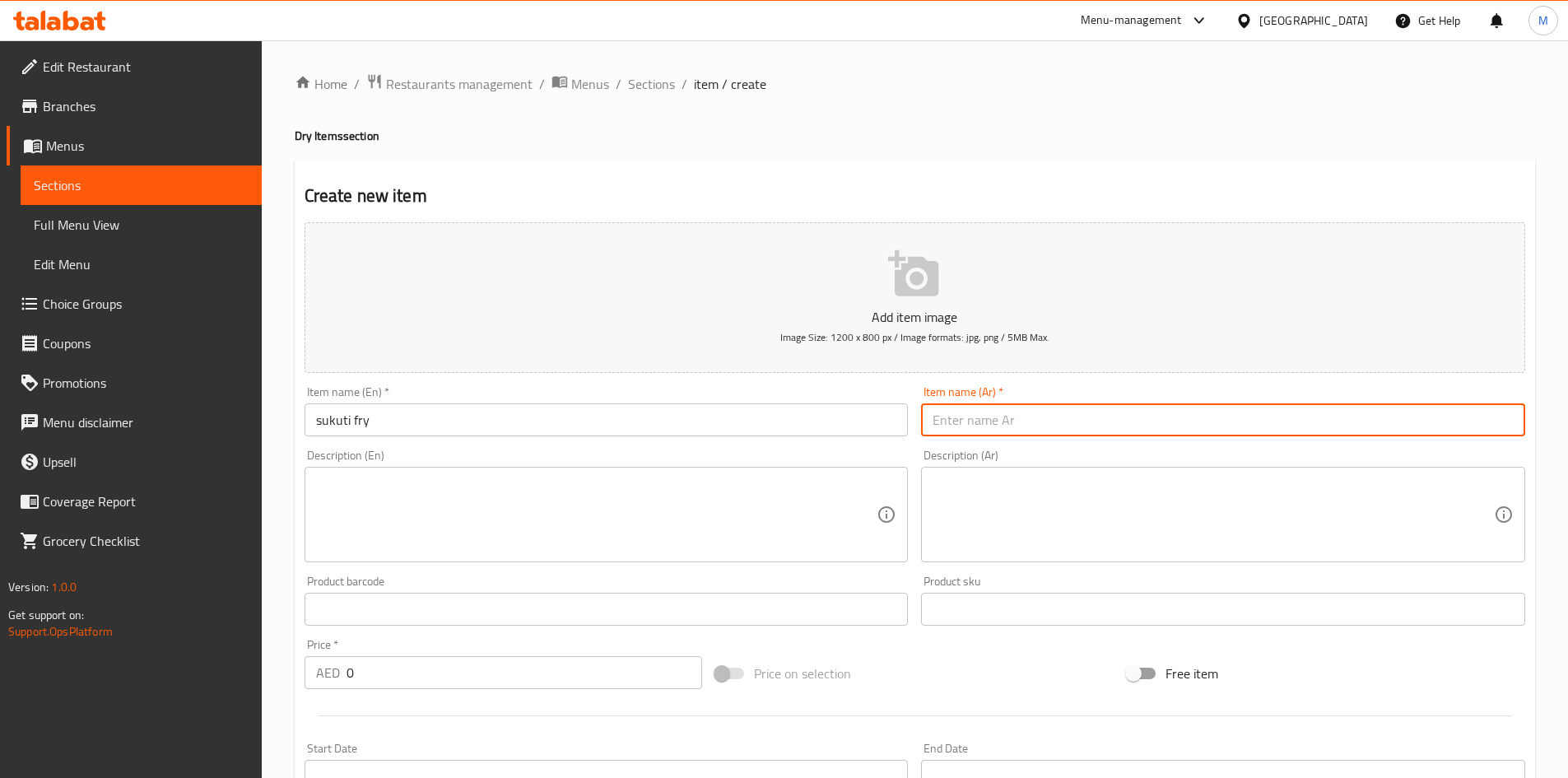
click at [1025, 422] on input "text" at bounding box center [1223, 420] width 604 height 33
type input "سوكوتي فراي"
click at [390, 439] on div "Item name (En)   * sukuti fry Item name (En) *" at bounding box center [607, 410] width 618 height 63
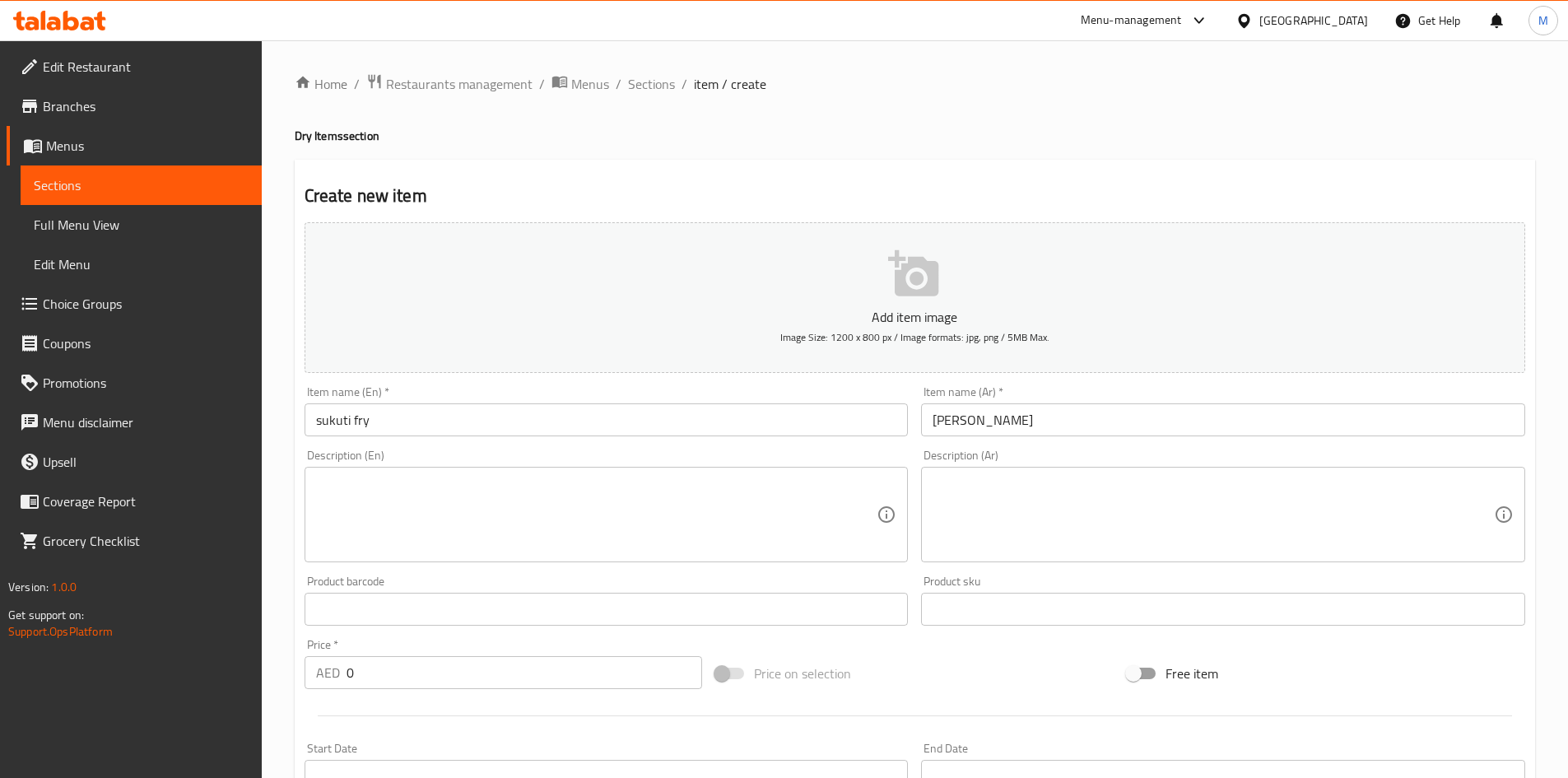
click at [400, 410] on input "sukuti fry" at bounding box center [607, 420] width 604 height 33
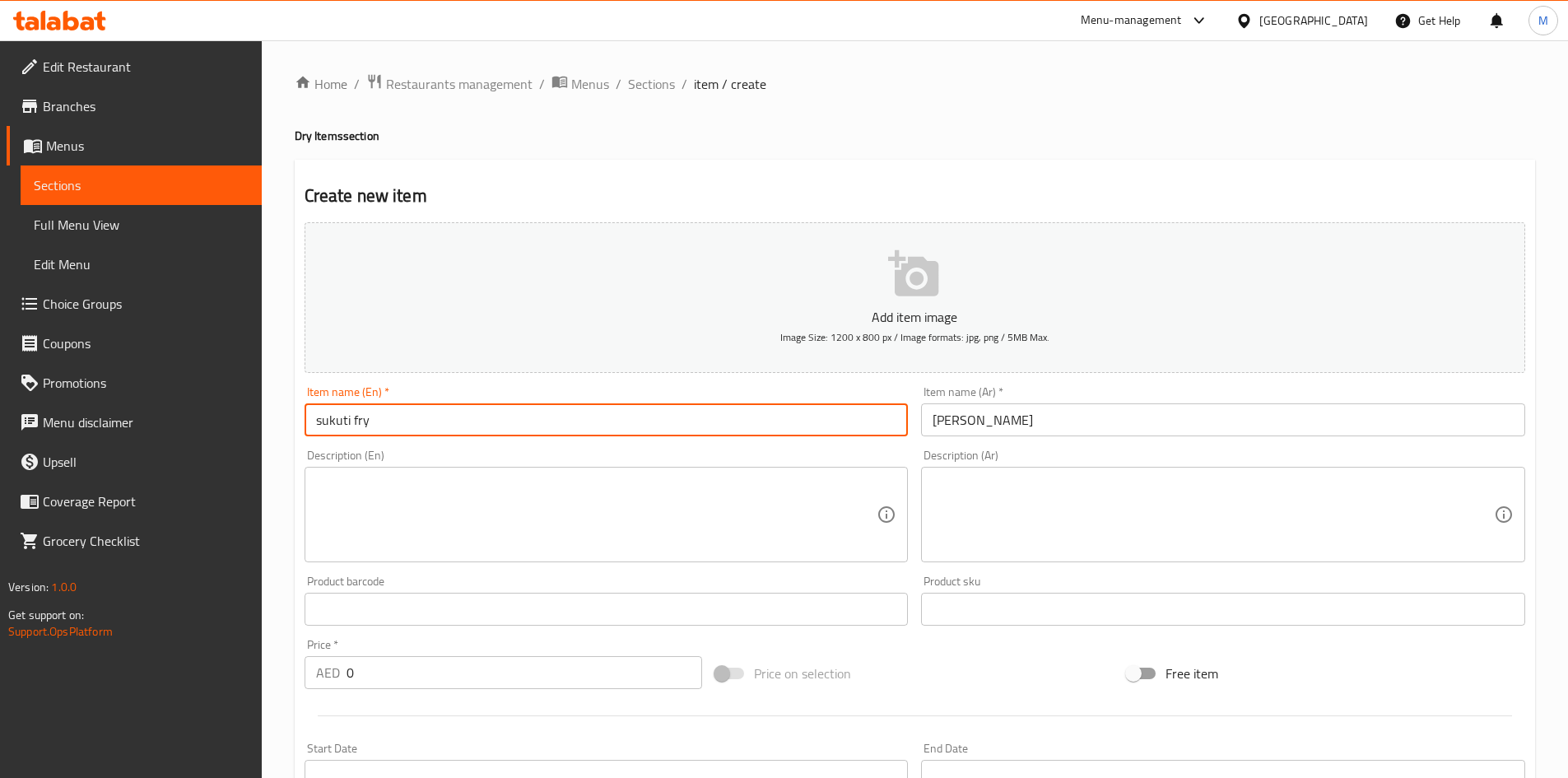
click at [400, 410] on input "sukuti fry" at bounding box center [607, 420] width 604 height 33
click at [400, 410] on input "sukuti fry" at bounding box center [607, 420] width 604 height 33
type input "Sukuti Fry"
click at [439, 458] on div "Description (En) Description (En)" at bounding box center [607, 506] width 604 height 113
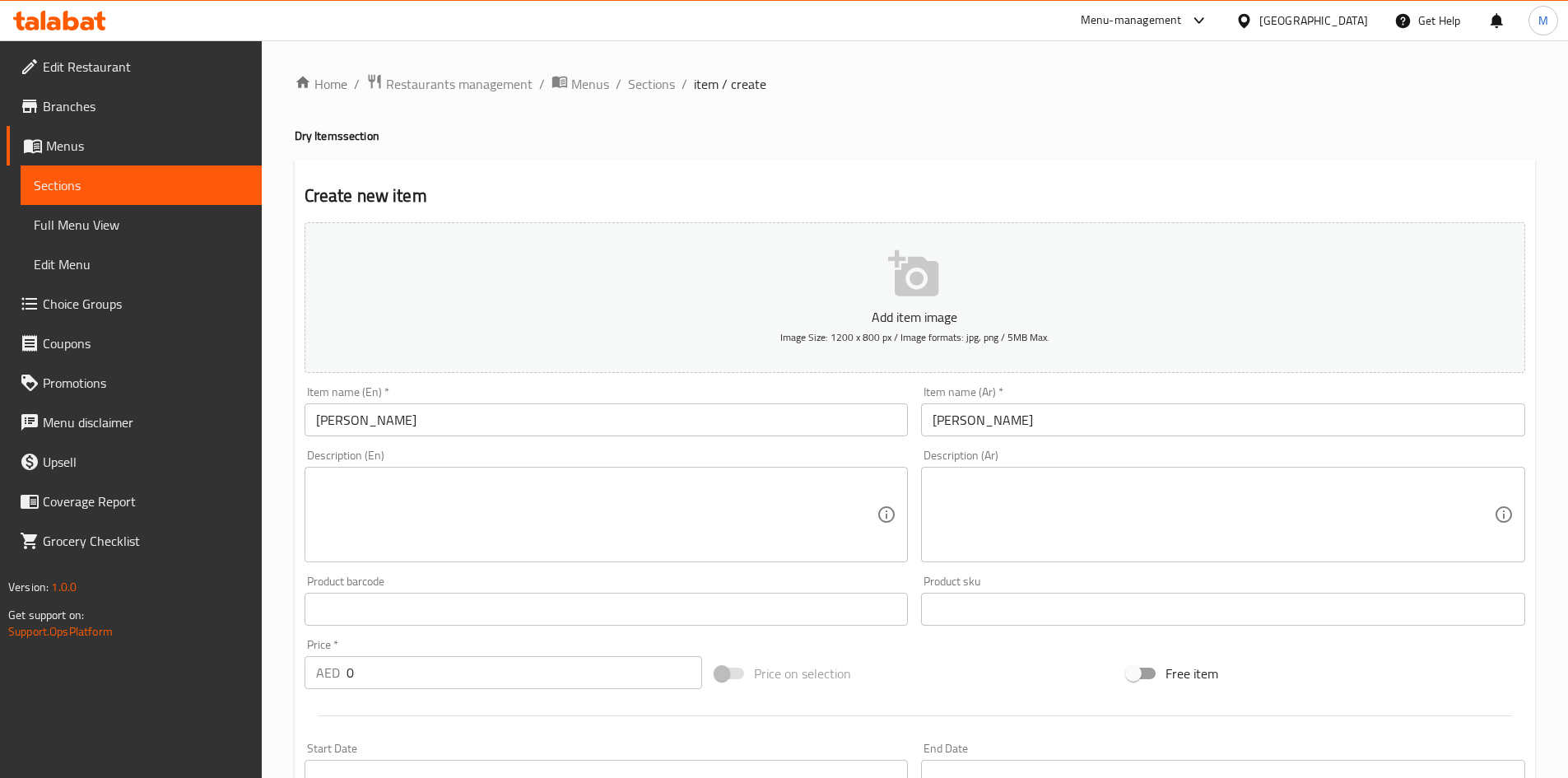
click at [400, 672] on input "0" at bounding box center [524, 672] width 357 height 33
click at [400, 672] on input "0" at bounding box center [524, 672] width 357 height 33
click at [402, 670] on input "0" at bounding box center [524, 672] width 357 height 33
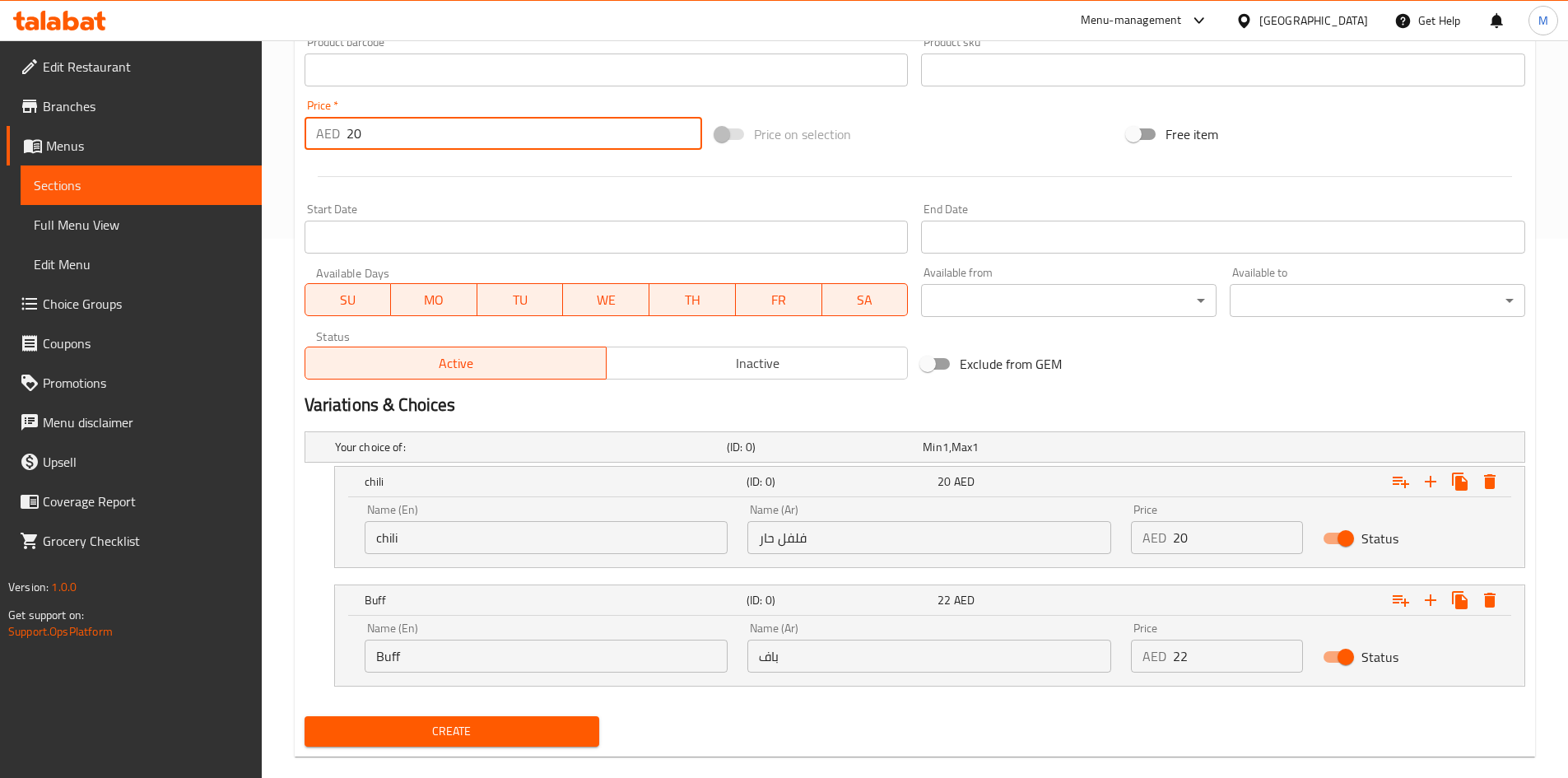
scroll to position [564, 0]
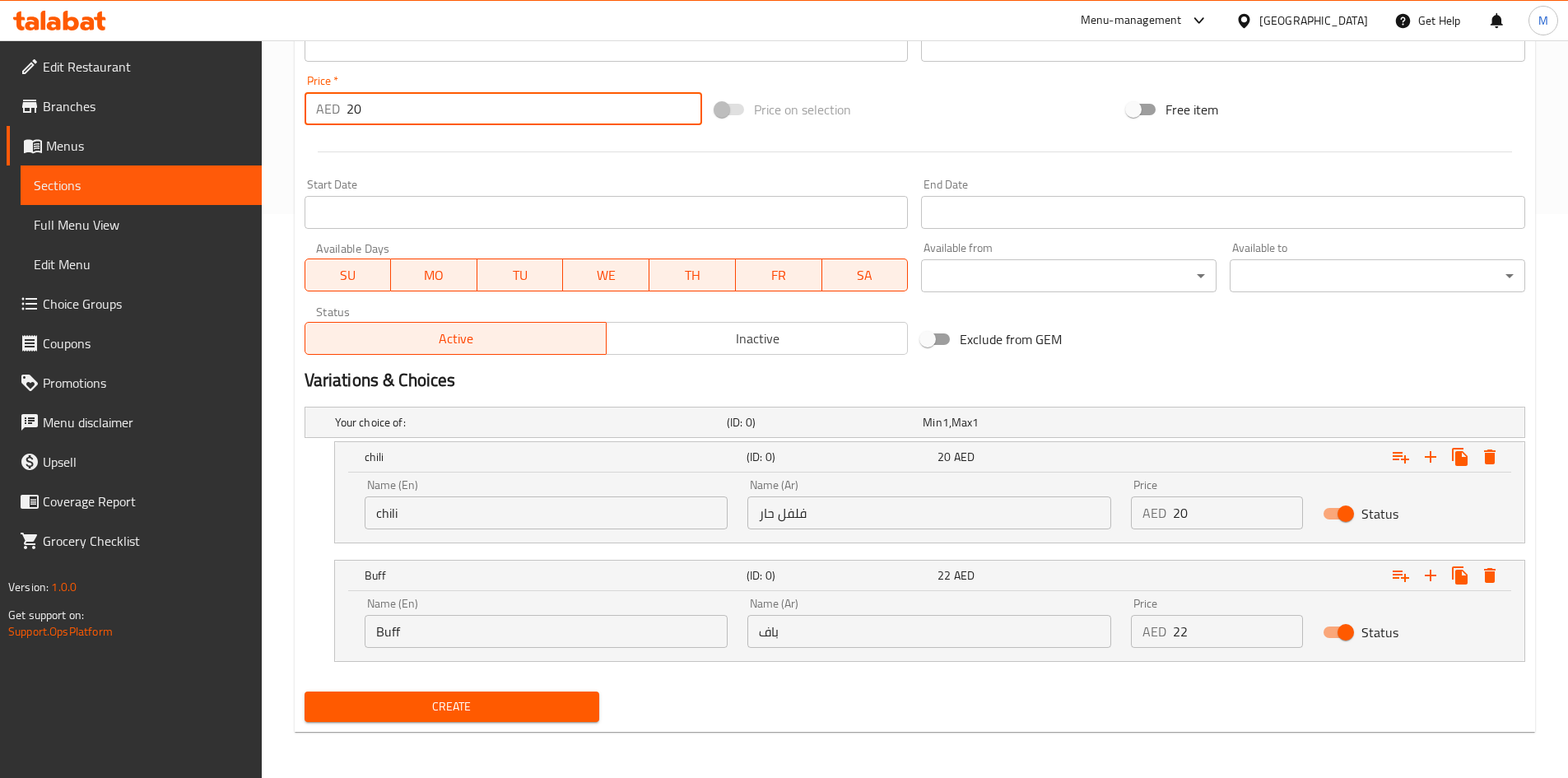
type input "20"
click at [379, 710] on span "Create" at bounding box center [452, 706] width 269 height 21
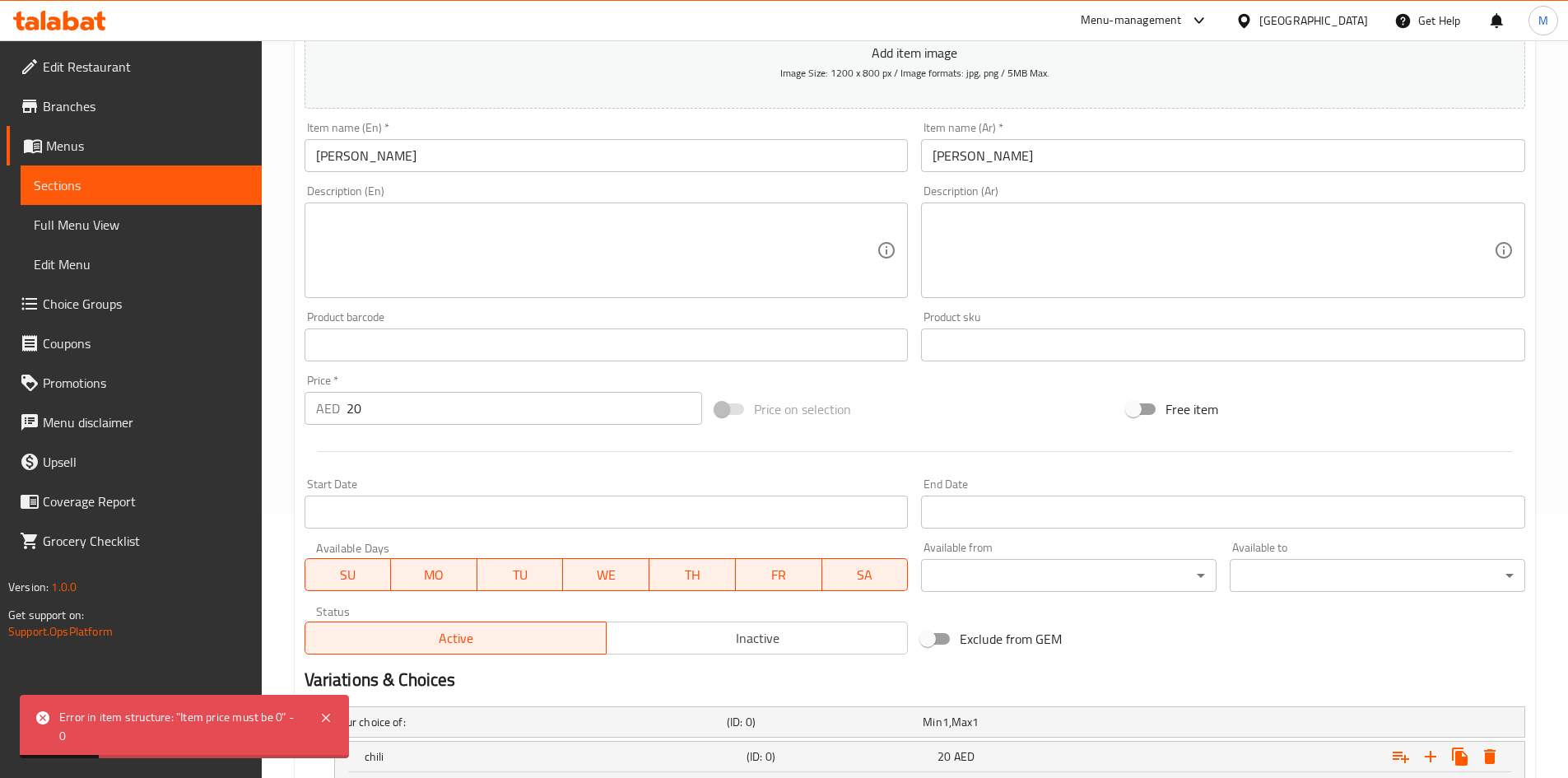
scroll to position [234, 0]
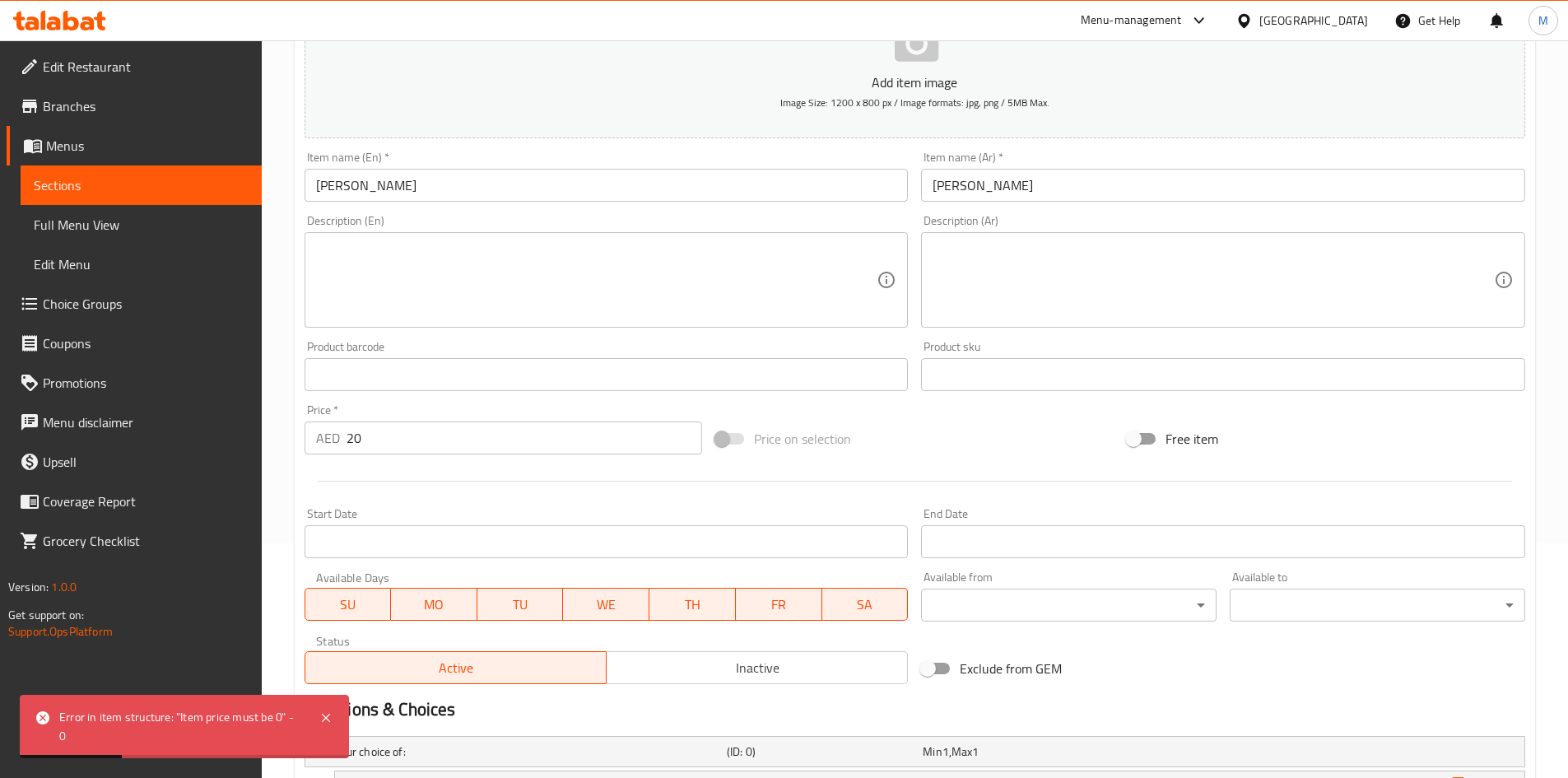
click at [379, 189] on input "Sukuti Fry" at bounding box center [607, 185] width 604 height 33
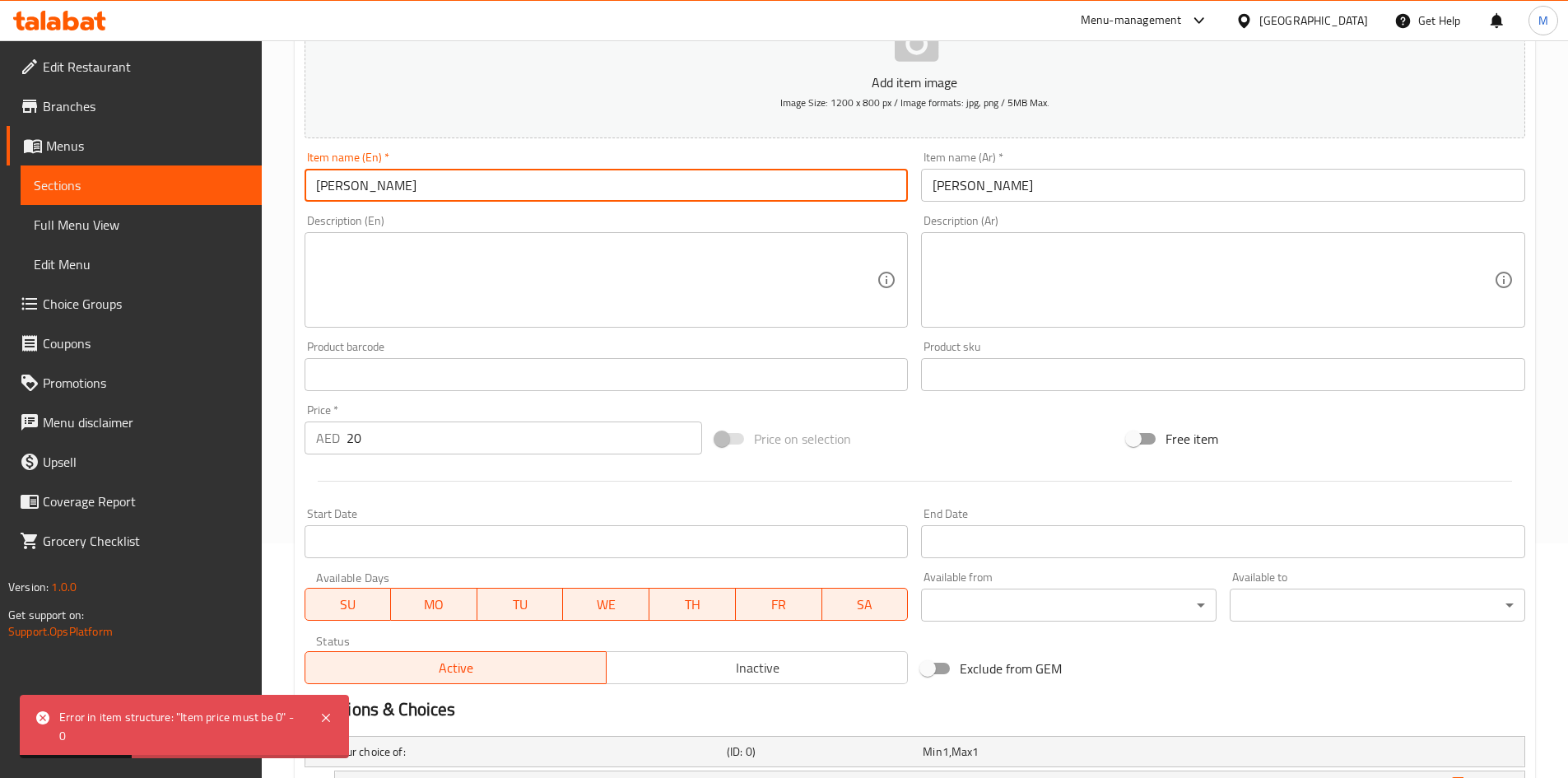
click at [379, 189] on input "Sukuti Fry" at bounding box center [607, 185] width 604 height 33
drag, startPoint x: 379, startPoint y: 189, endPoint x: 805, endPoint y: 201, distance: 426.2
click at [805, 201] on input "Sukuti Fry" at bounding box center [607, 185] width 604 height 33
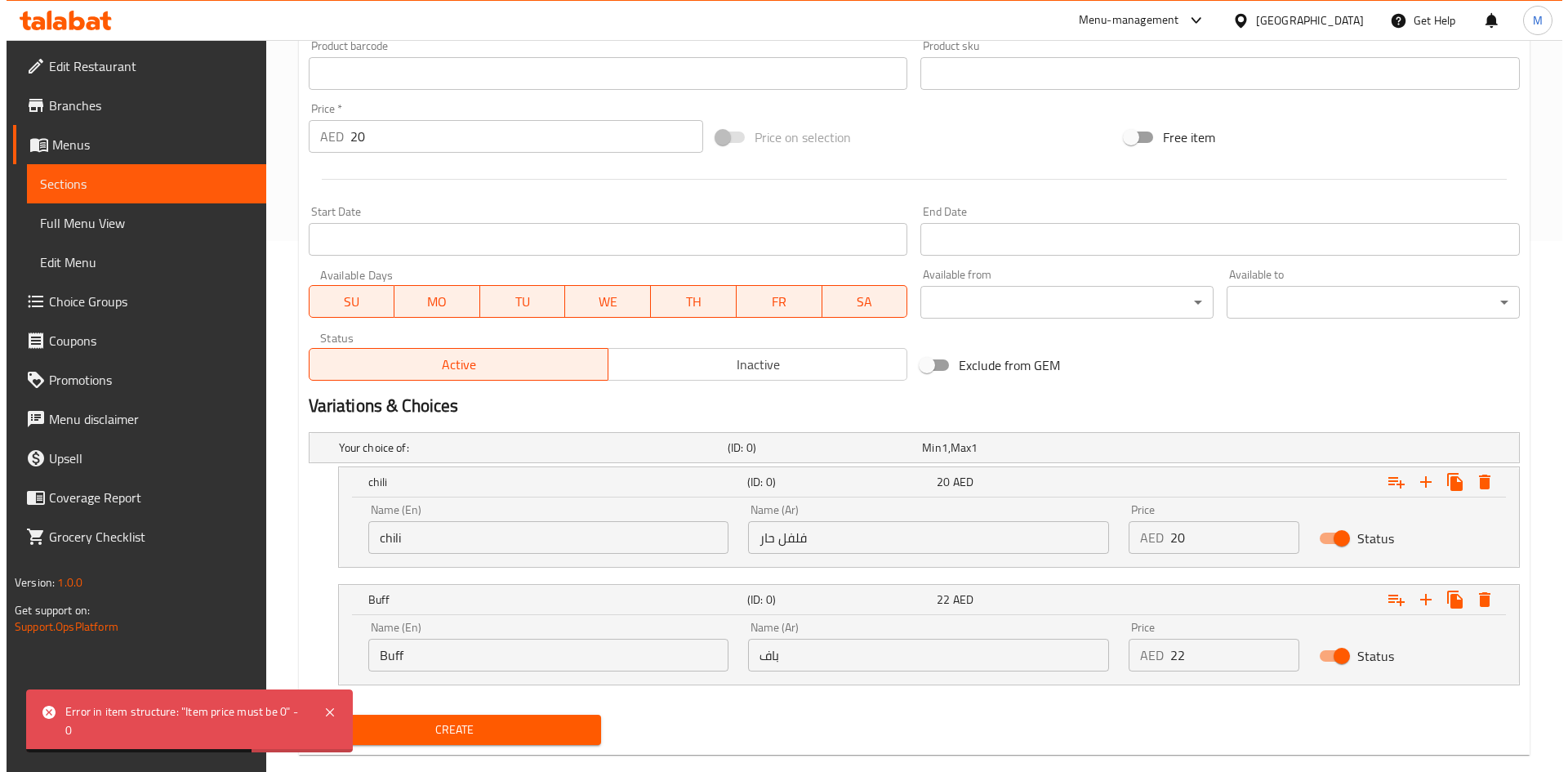
scroll to position [559, 0]
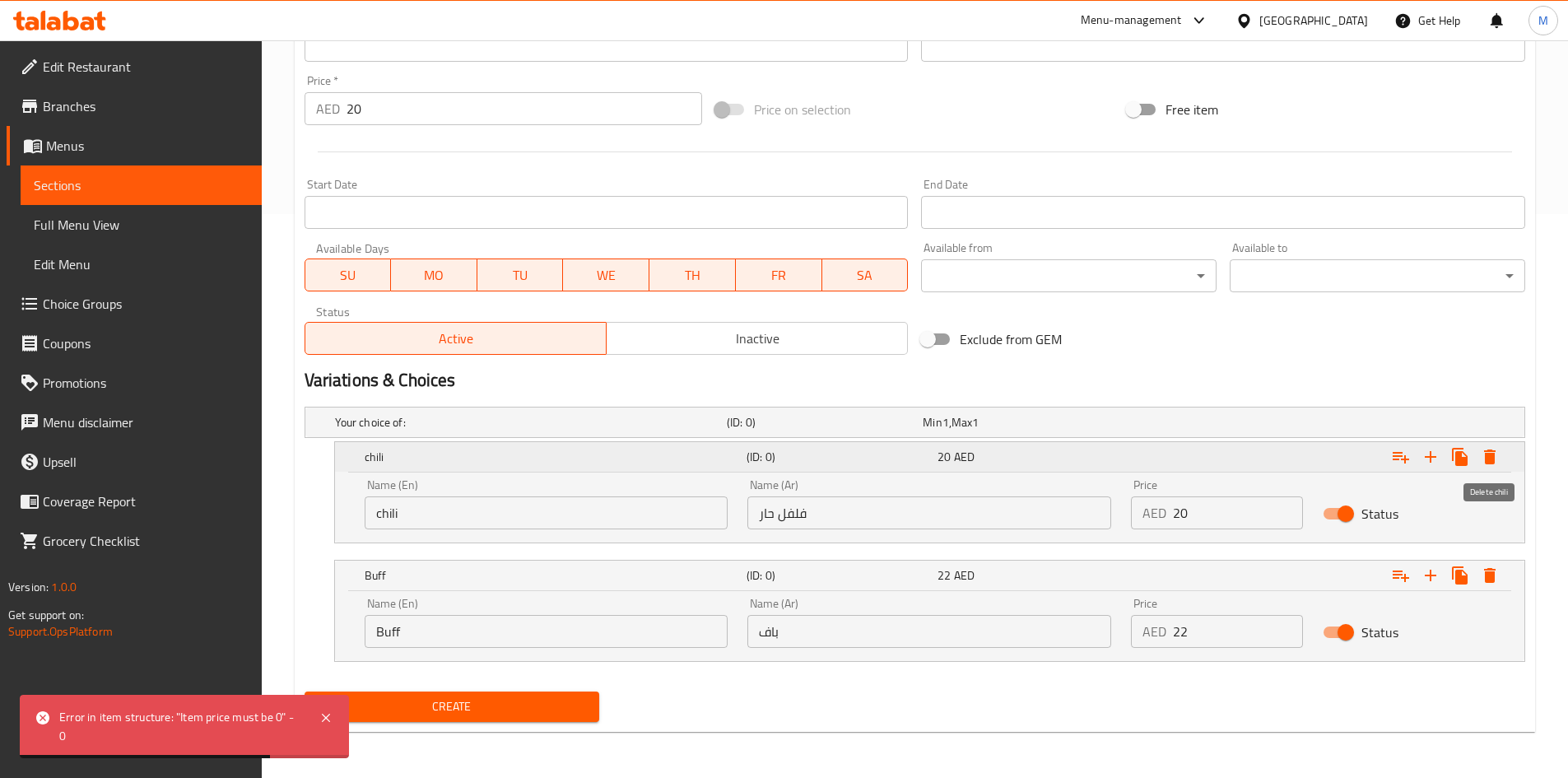
click at [1490, 451] on icon "Expand" at bounding box center [1490, 457] width 20 height 20
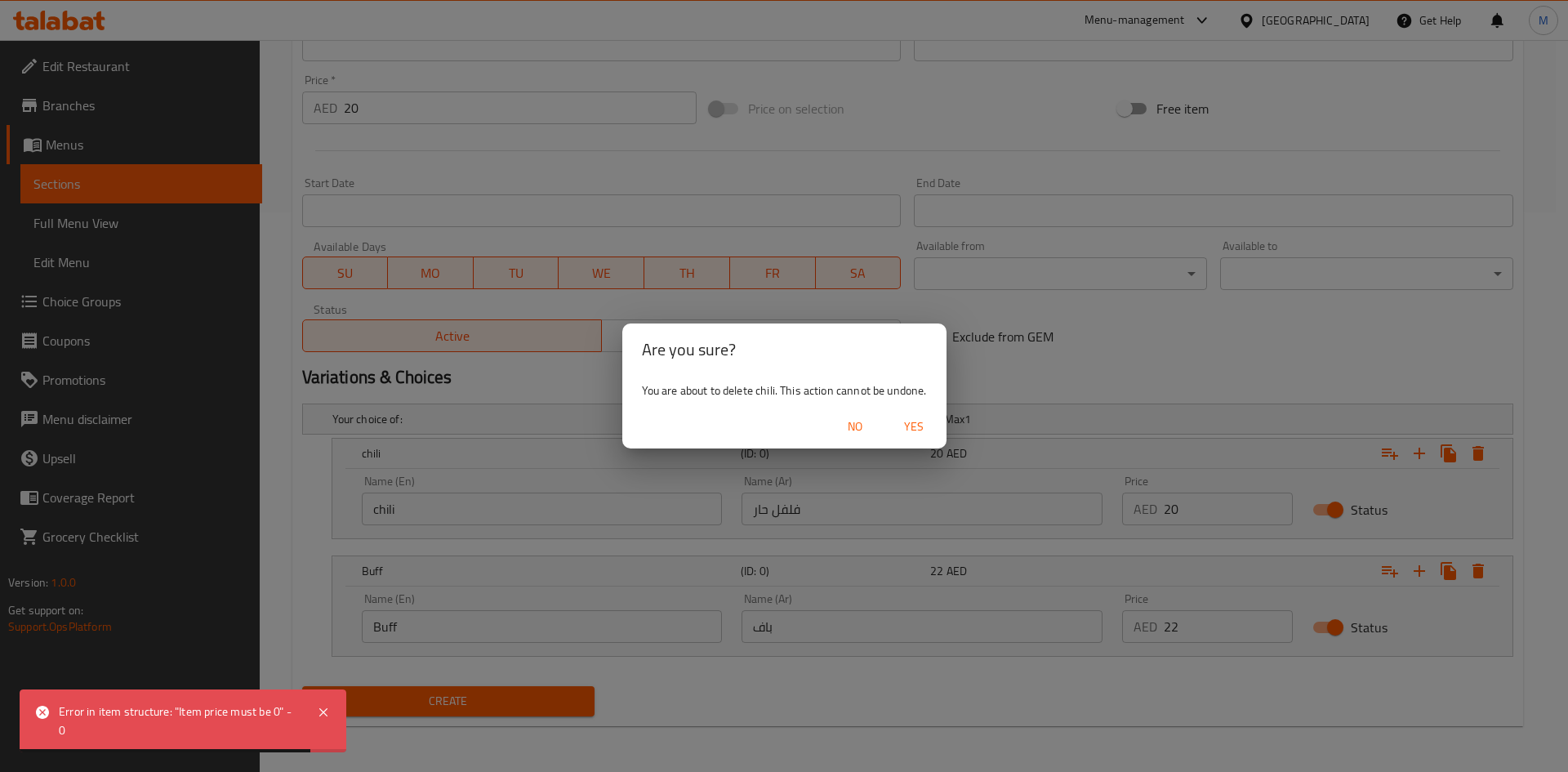
click at [923, 420] on span "Yes" at bounding box center [913, 426] width 39 height 21
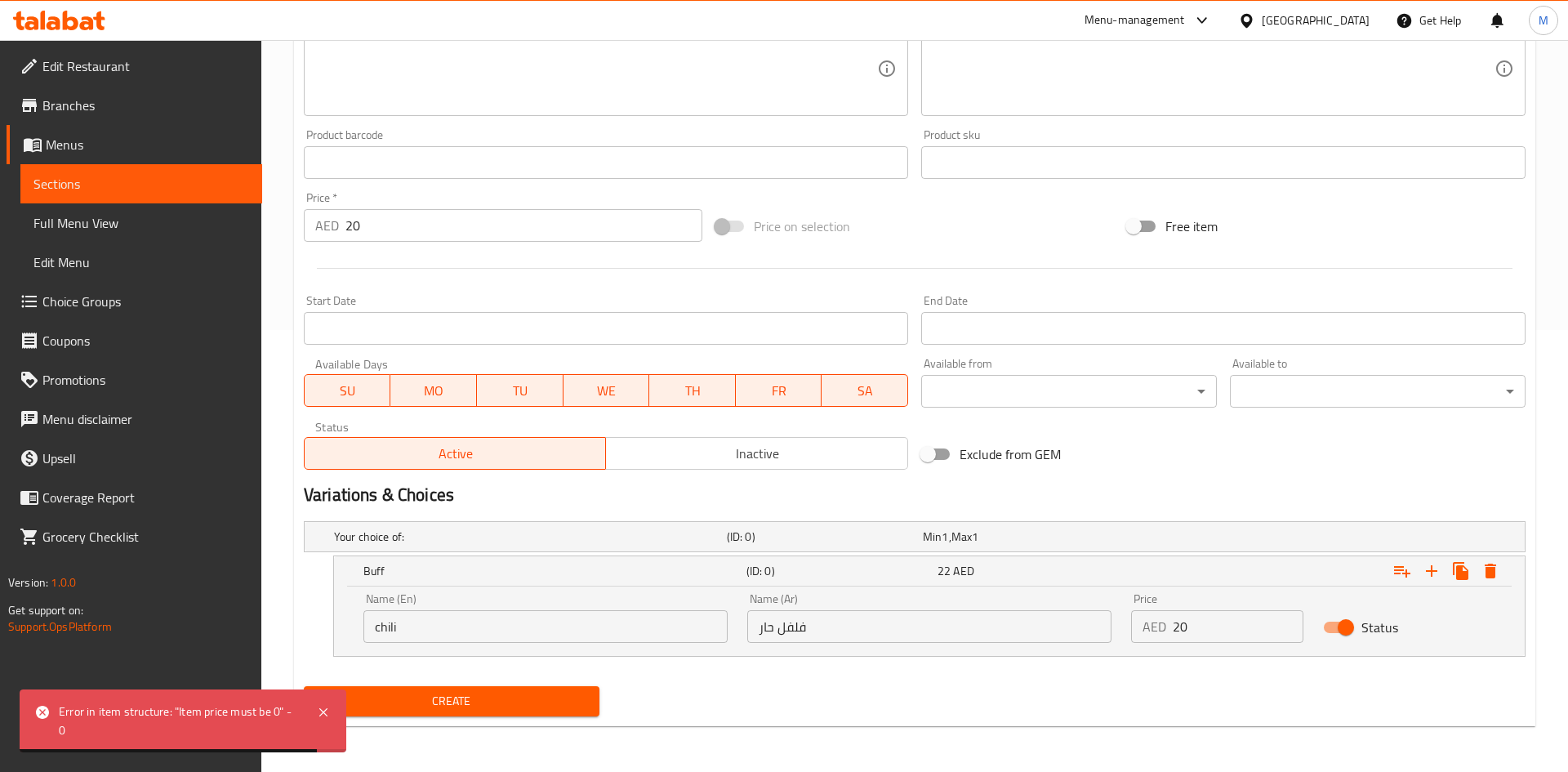
scroll to position [442, 0]
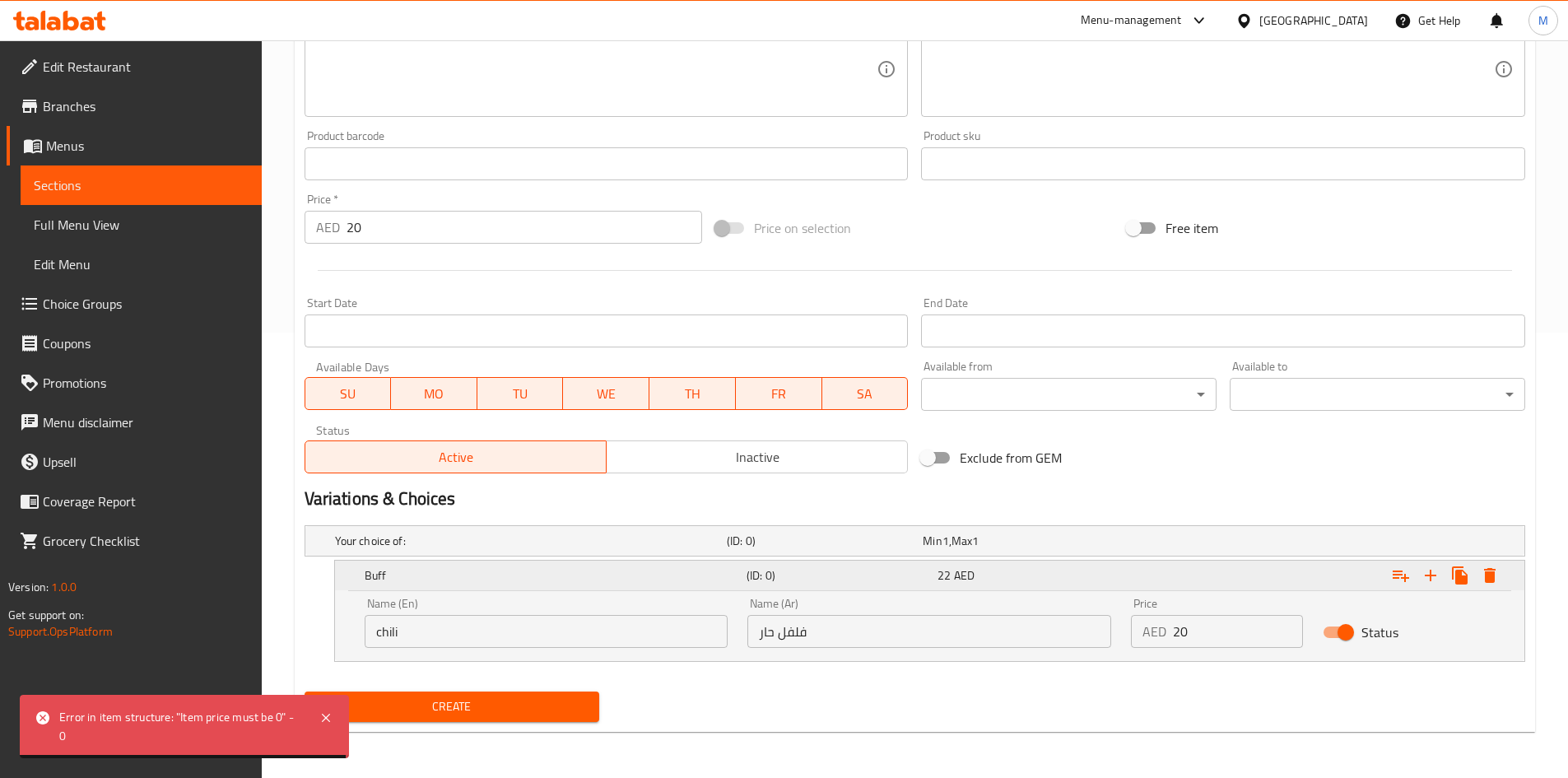
click at [1486, 571] on icon "Expand" at bounding box center [1490, 576] width 12 height 15
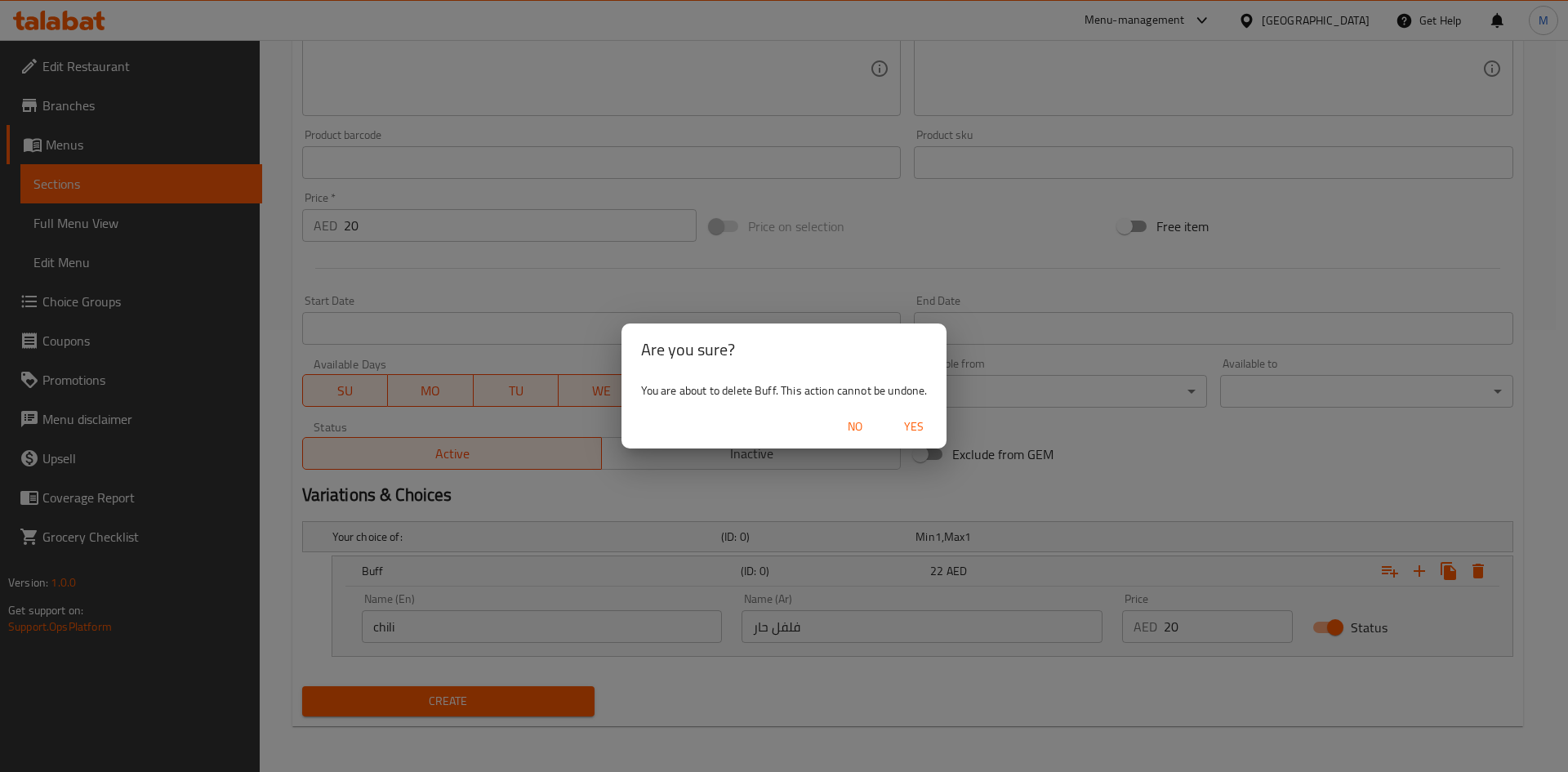
click at [913, 420] on span "Yes" at bounding box center [913, 426] width 39 height 21
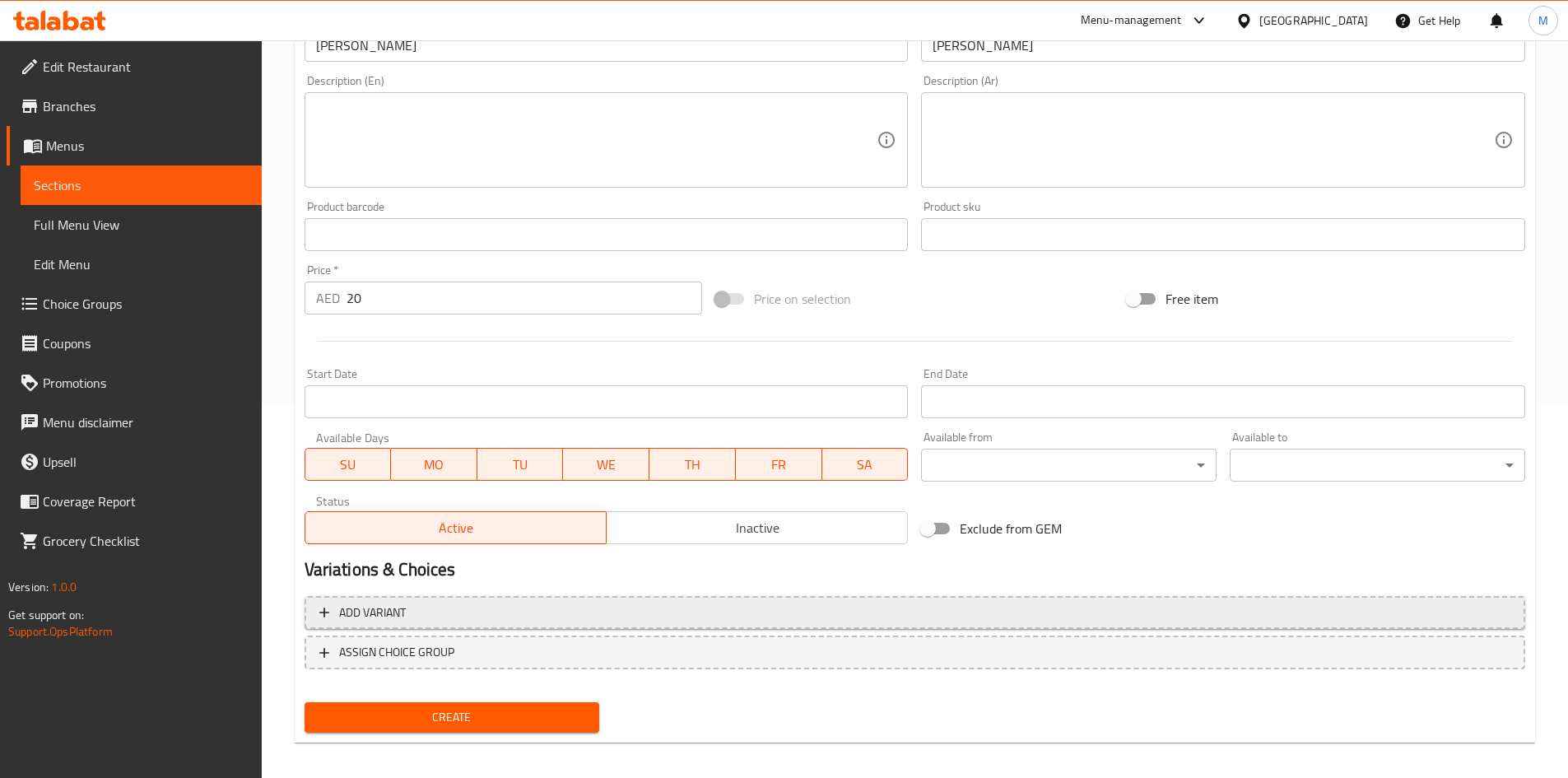
scroll to position [385, 0]
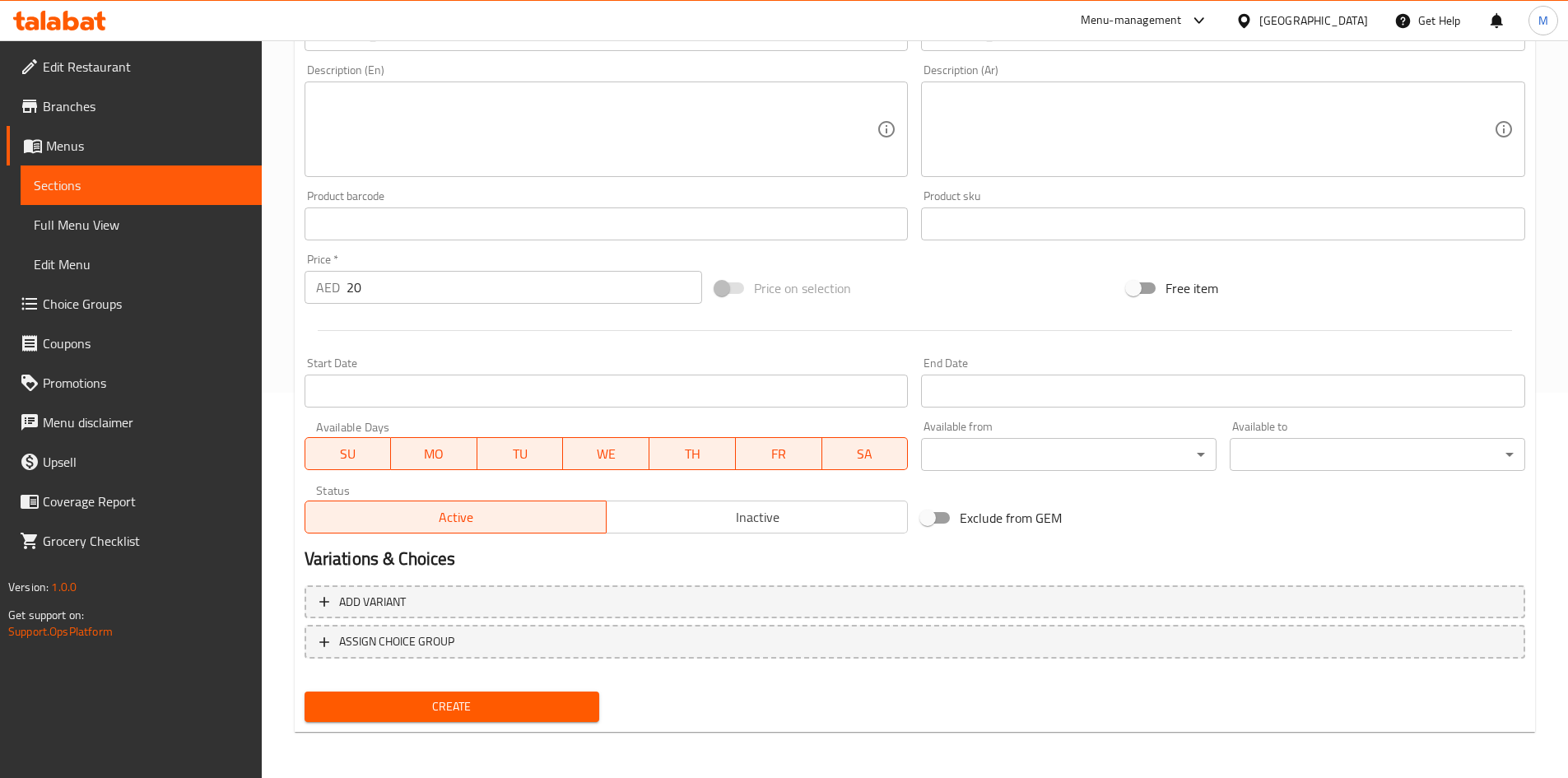
click at [455, 700] on span "Create" at bounding box center [452, 706] width 269 height 21
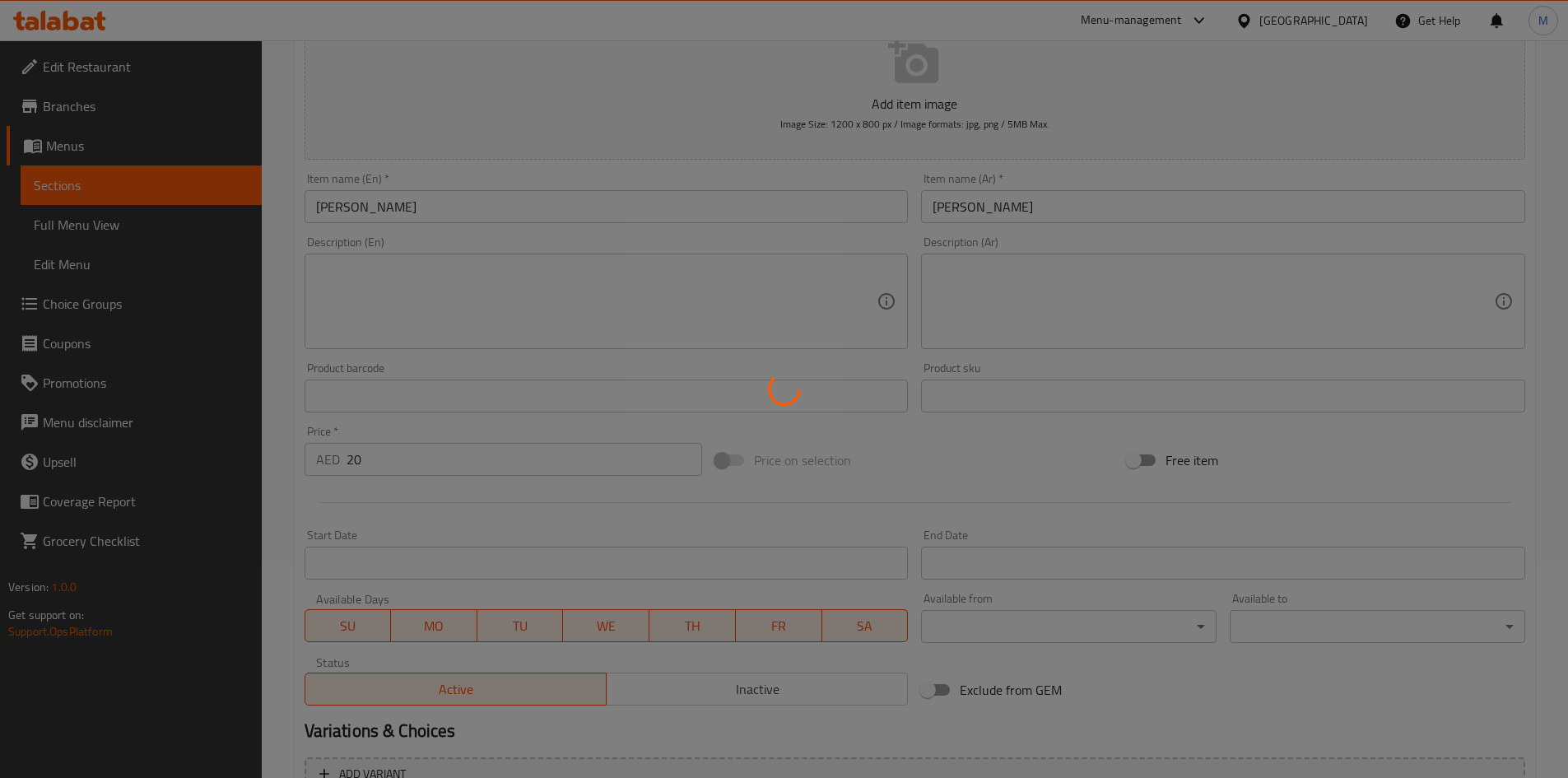
type input "0"
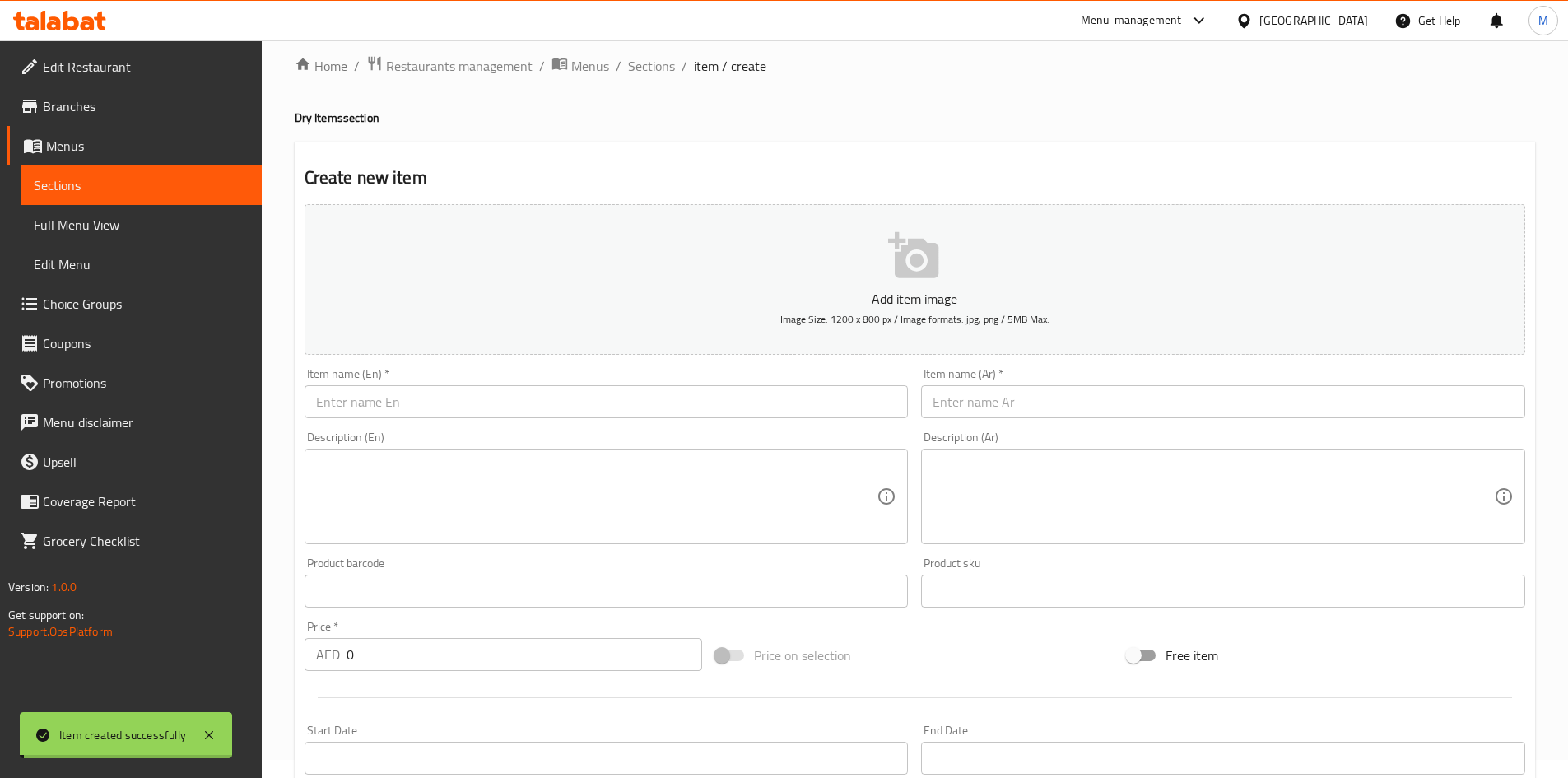
scroll to position [0, 0]
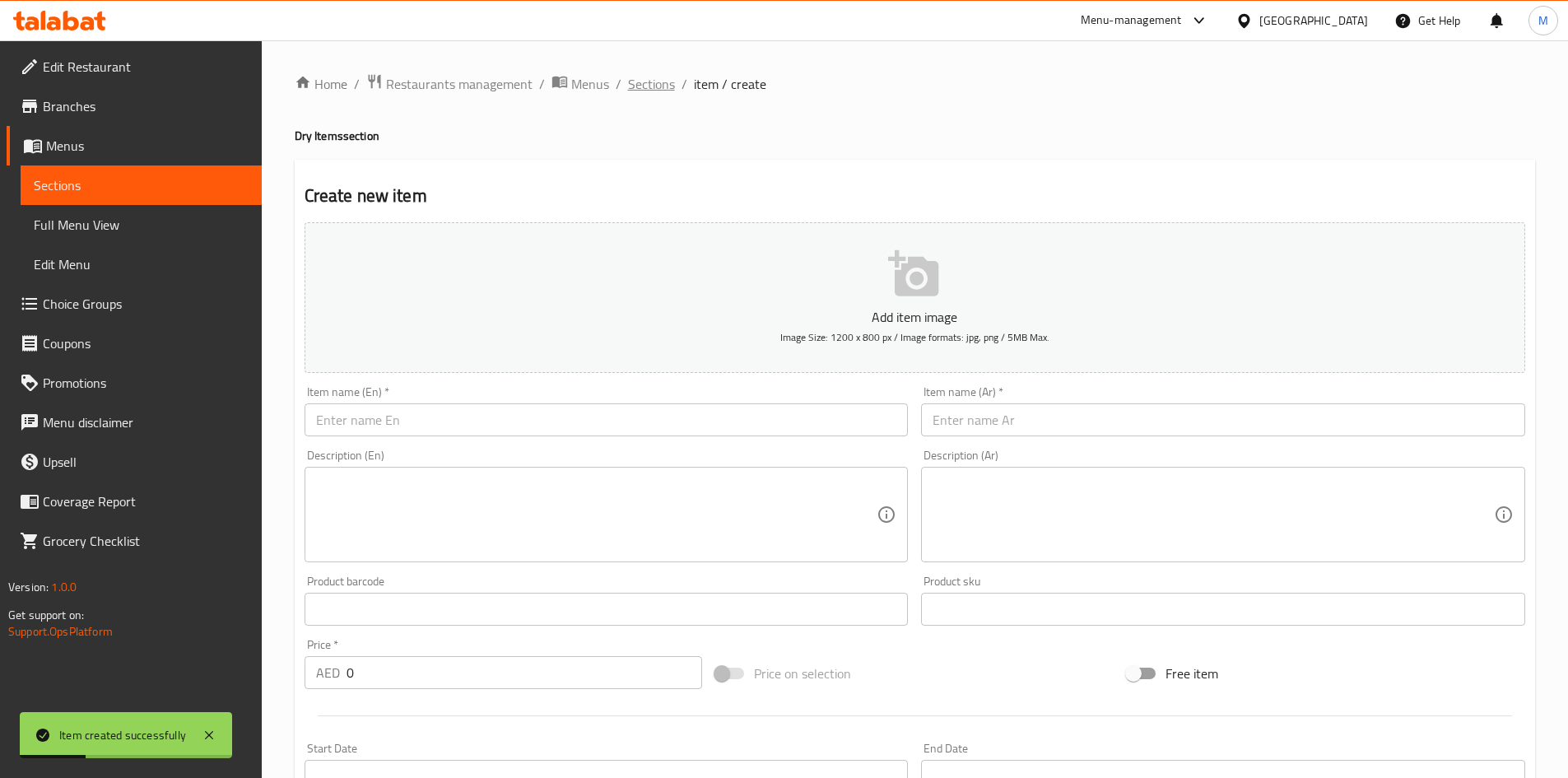
click at [642, 83] on span "Sections" at bounding box center [650, 84] width 47 height 20
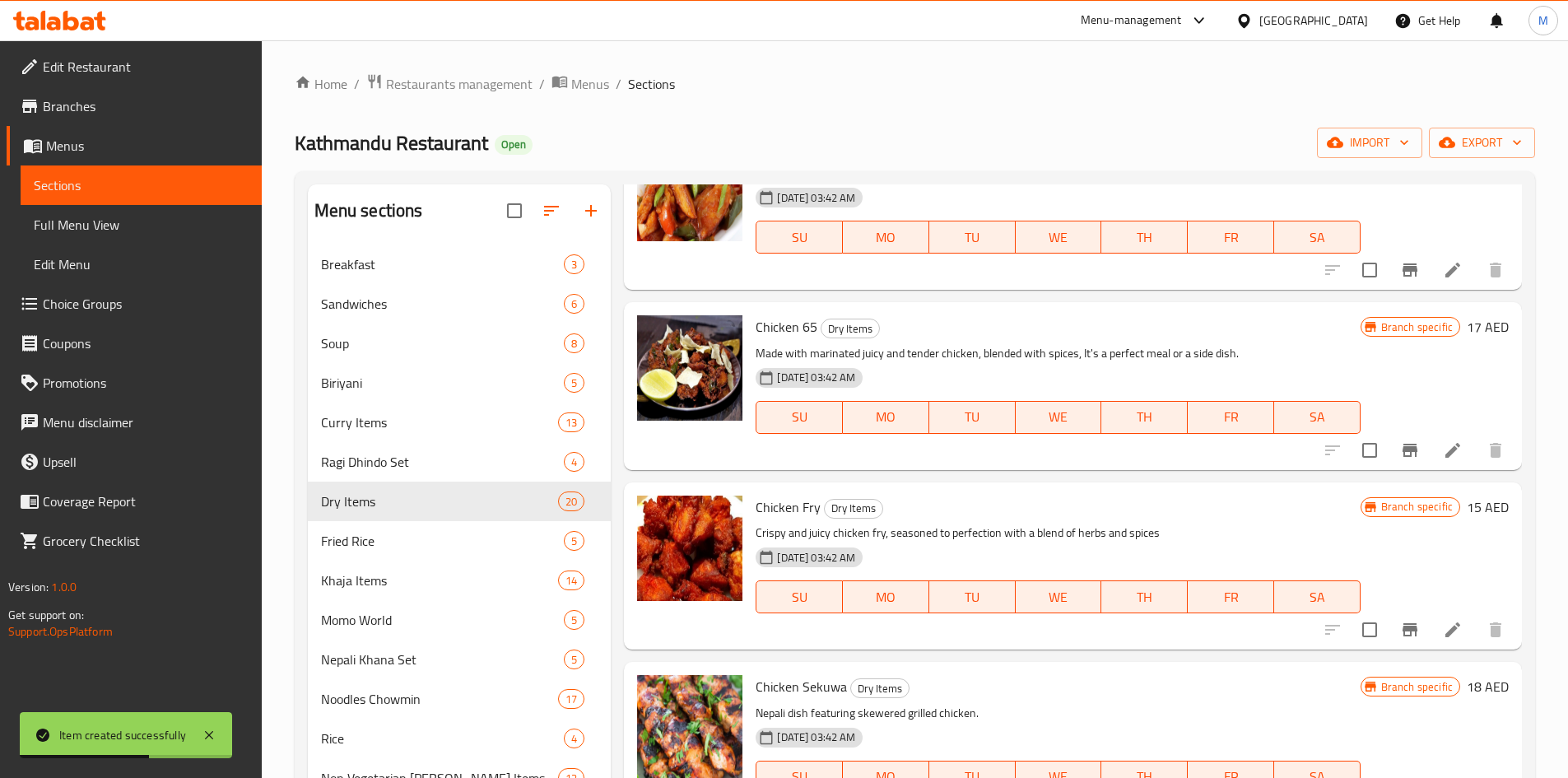
scroll to position [493, 0]
click at [1402, 450] on icon "Branch-specific-item" at bounding box center [1409, 451] width 15 height 13
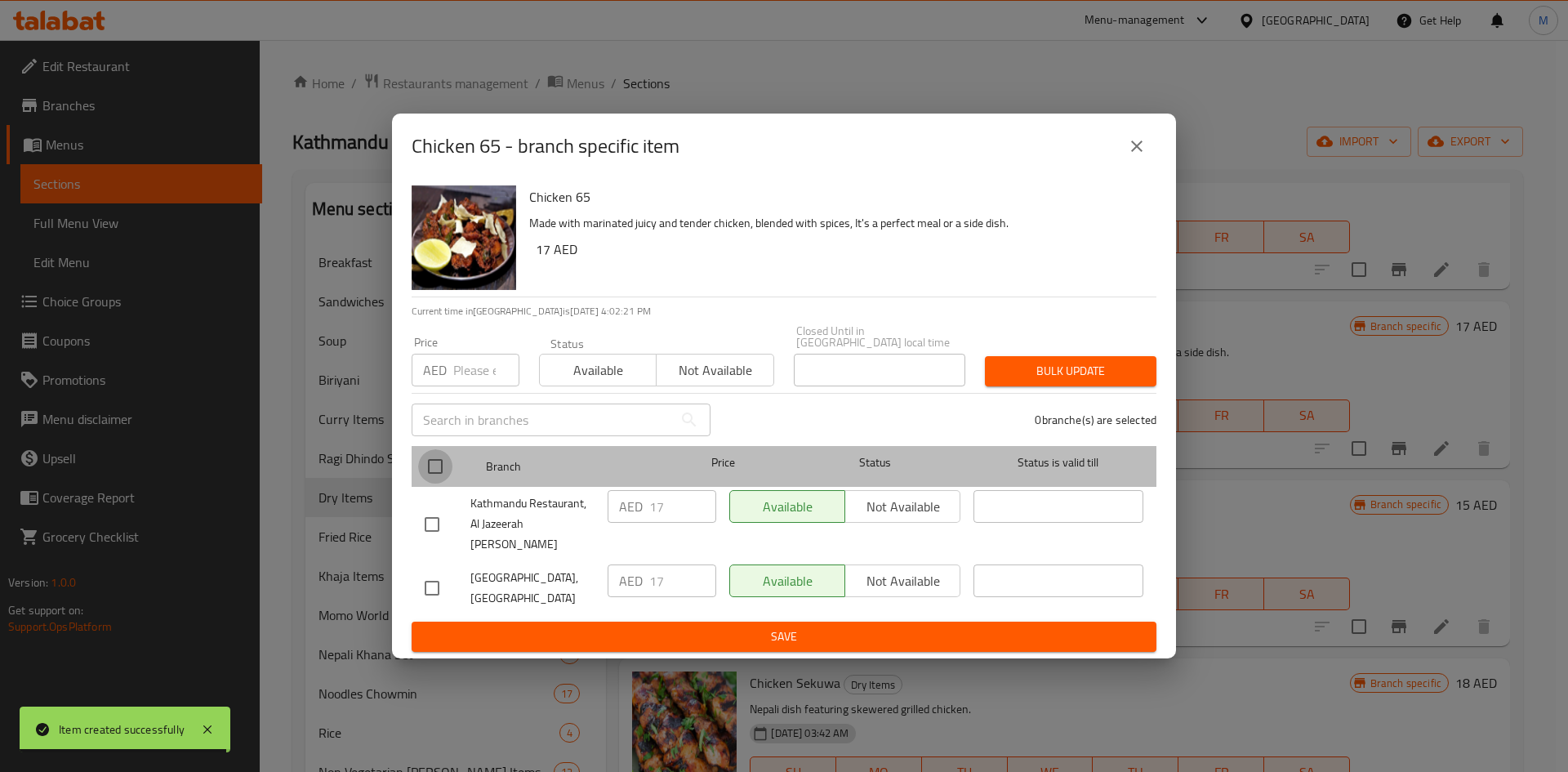
click at [432, 480] on input "checkbox" at bounding box center [435, 466] width 34 height 34
checkbox input "true"
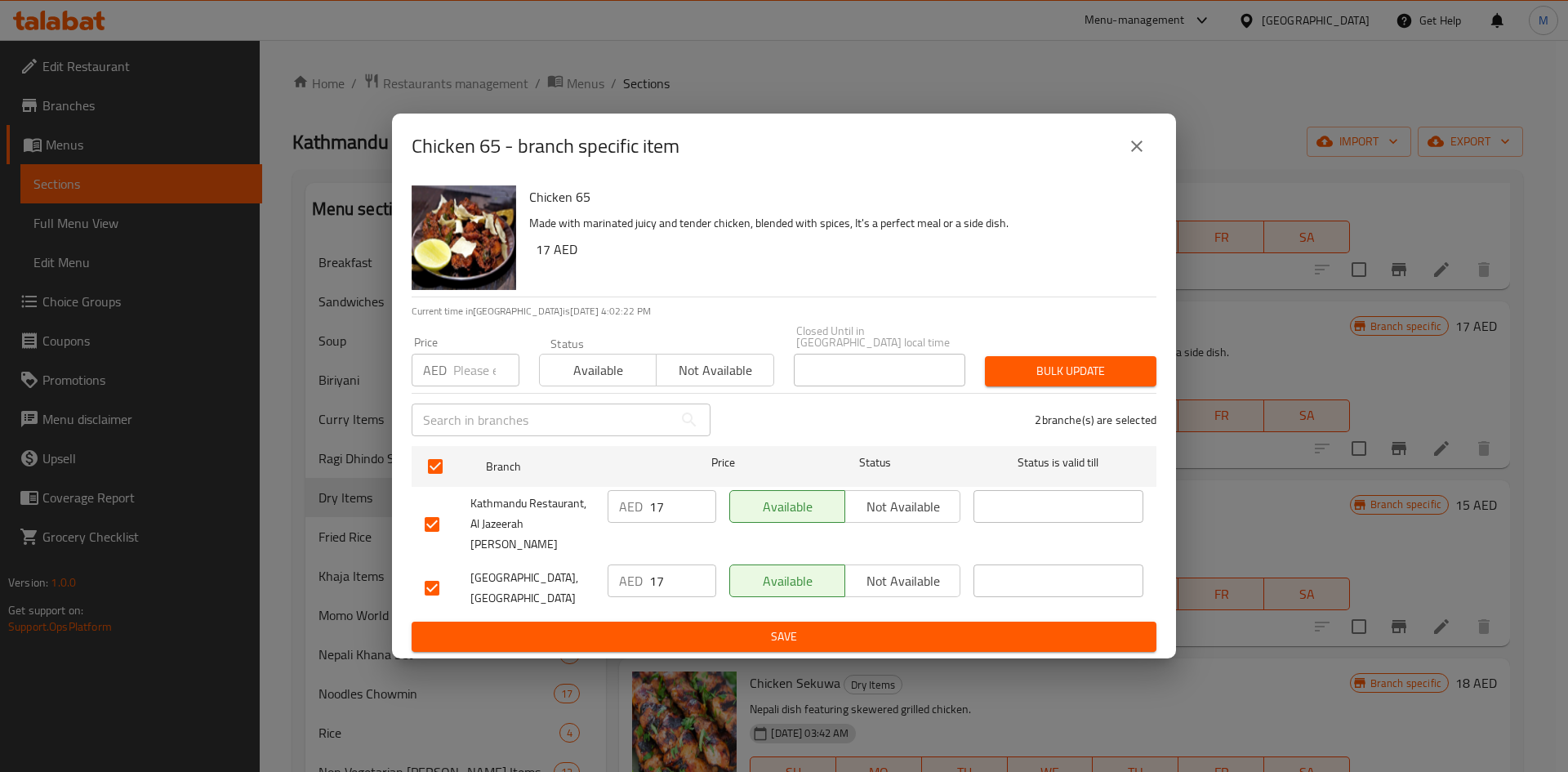
click at [457, 384] on input "number" at bounding box center [486, 370] width 66 height 33
type input "16"
click at [1061, 381] on span "Bulk update" at bounding box center [1070, 371] width 146 height 21
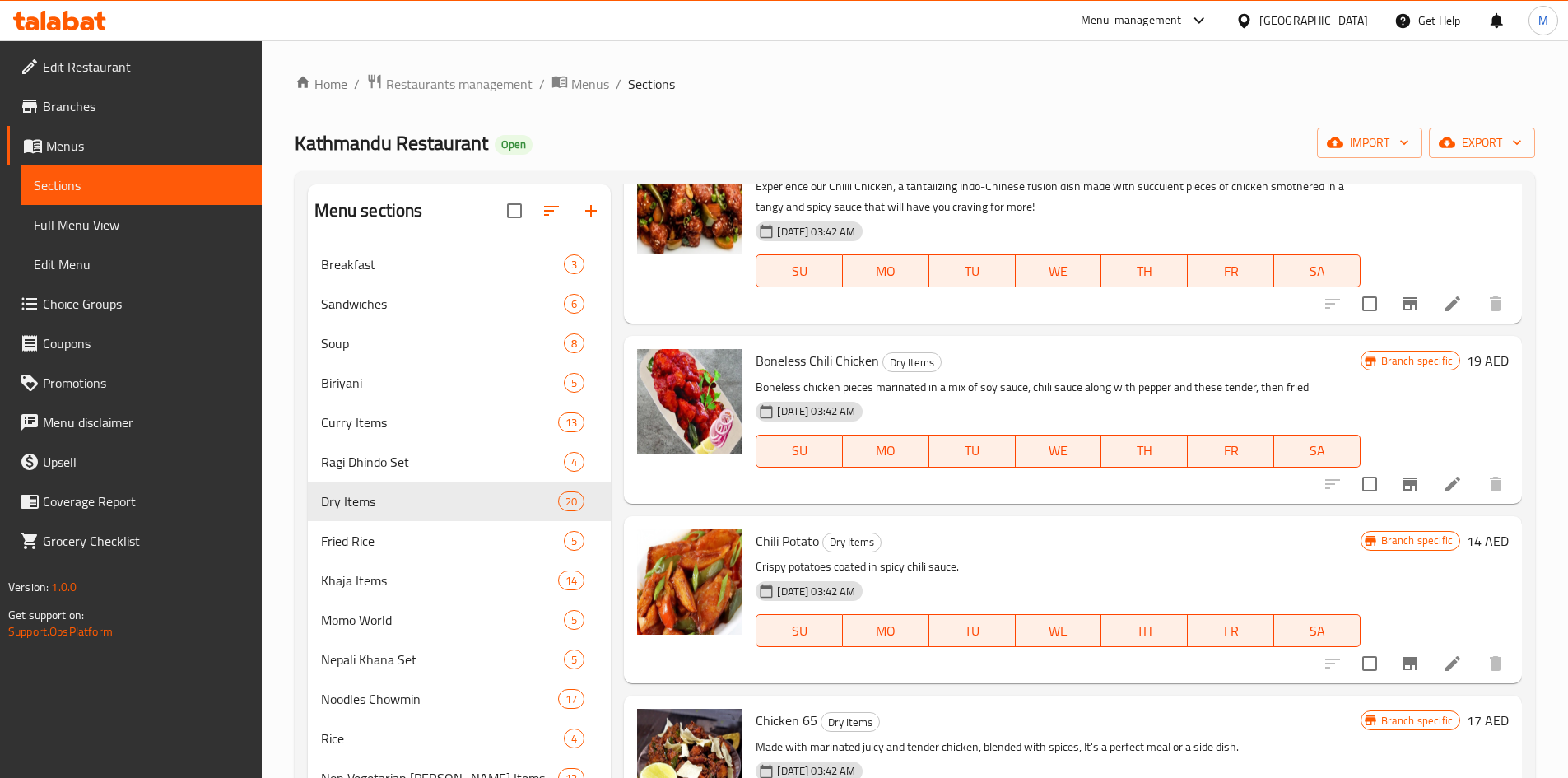
scroll to position [0, 0]
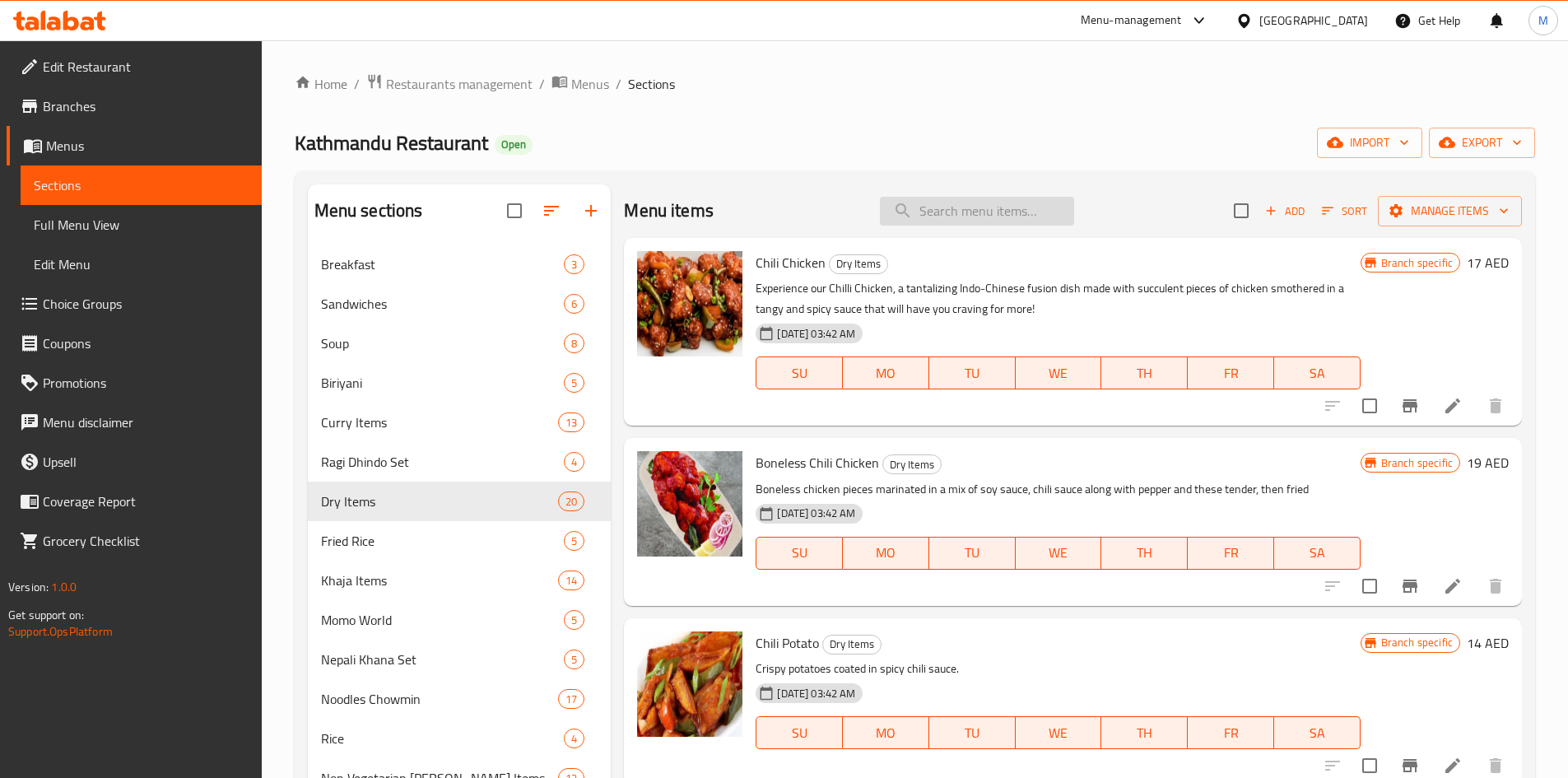
click at [956, 223] on input "search" at bounding box center [976, 212] width 194 height 29
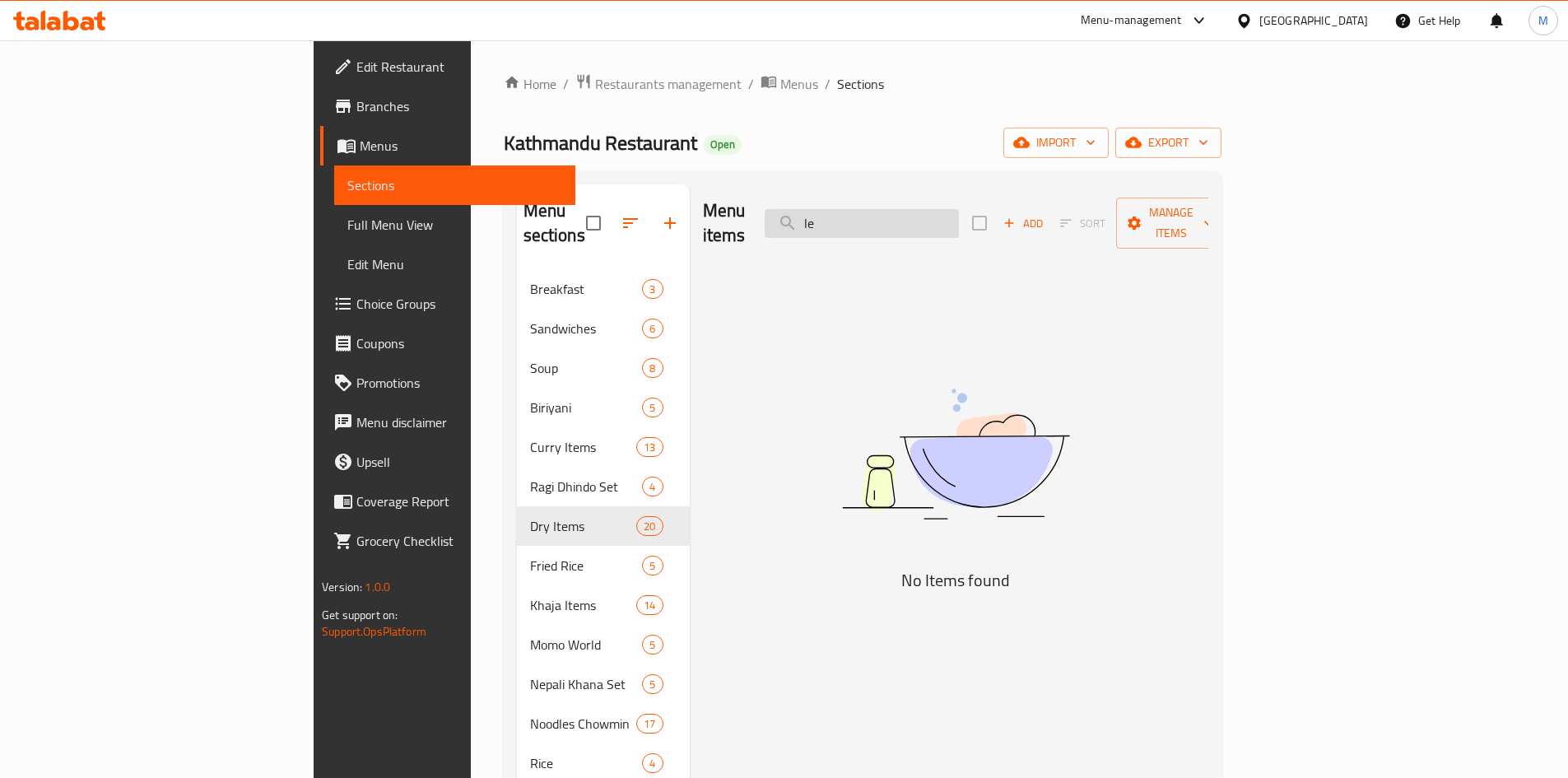
type input "l"
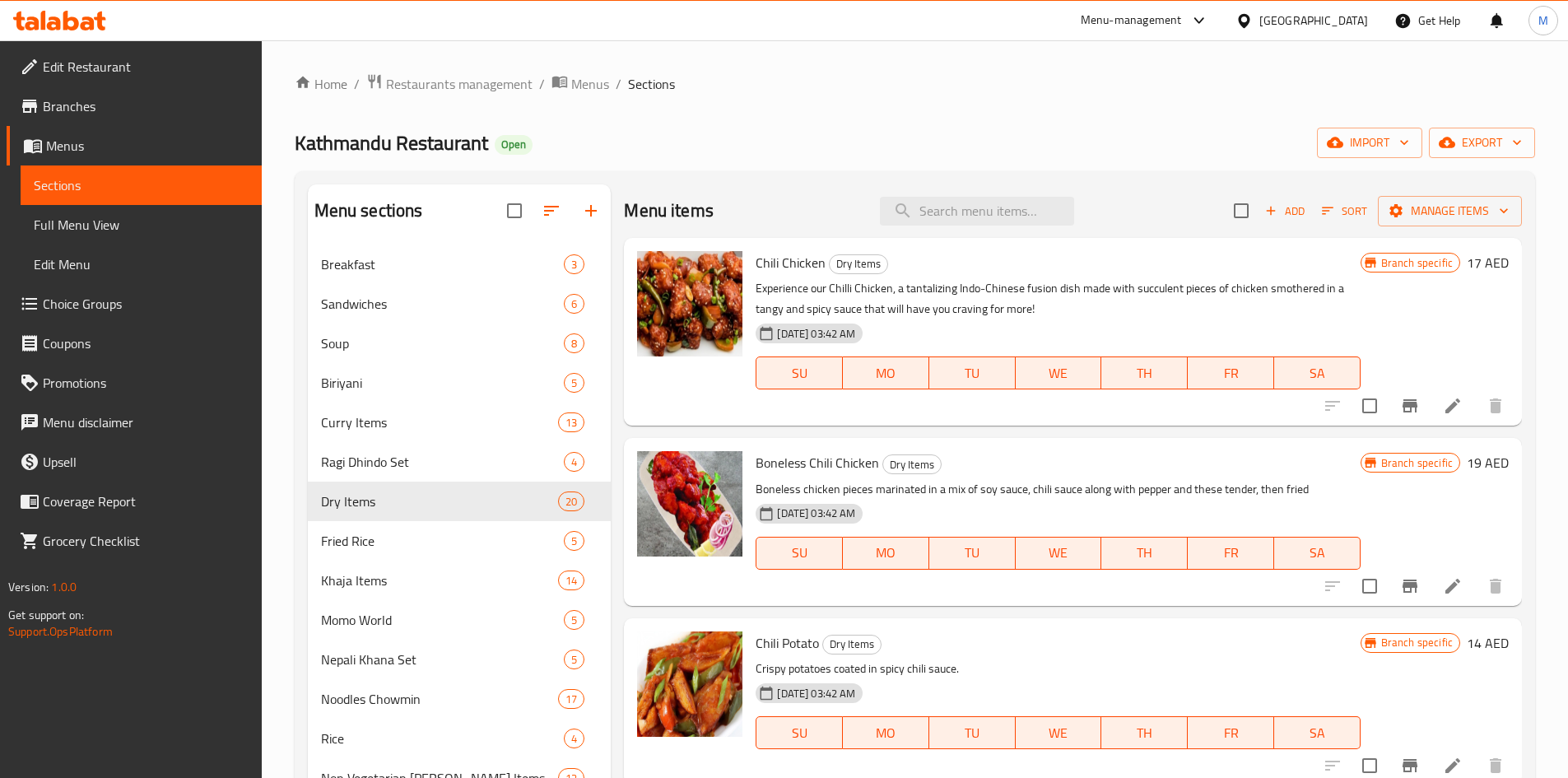
click at [1290, 200] on button "Add" at bounding box center [1284, 211] width 53 height 26
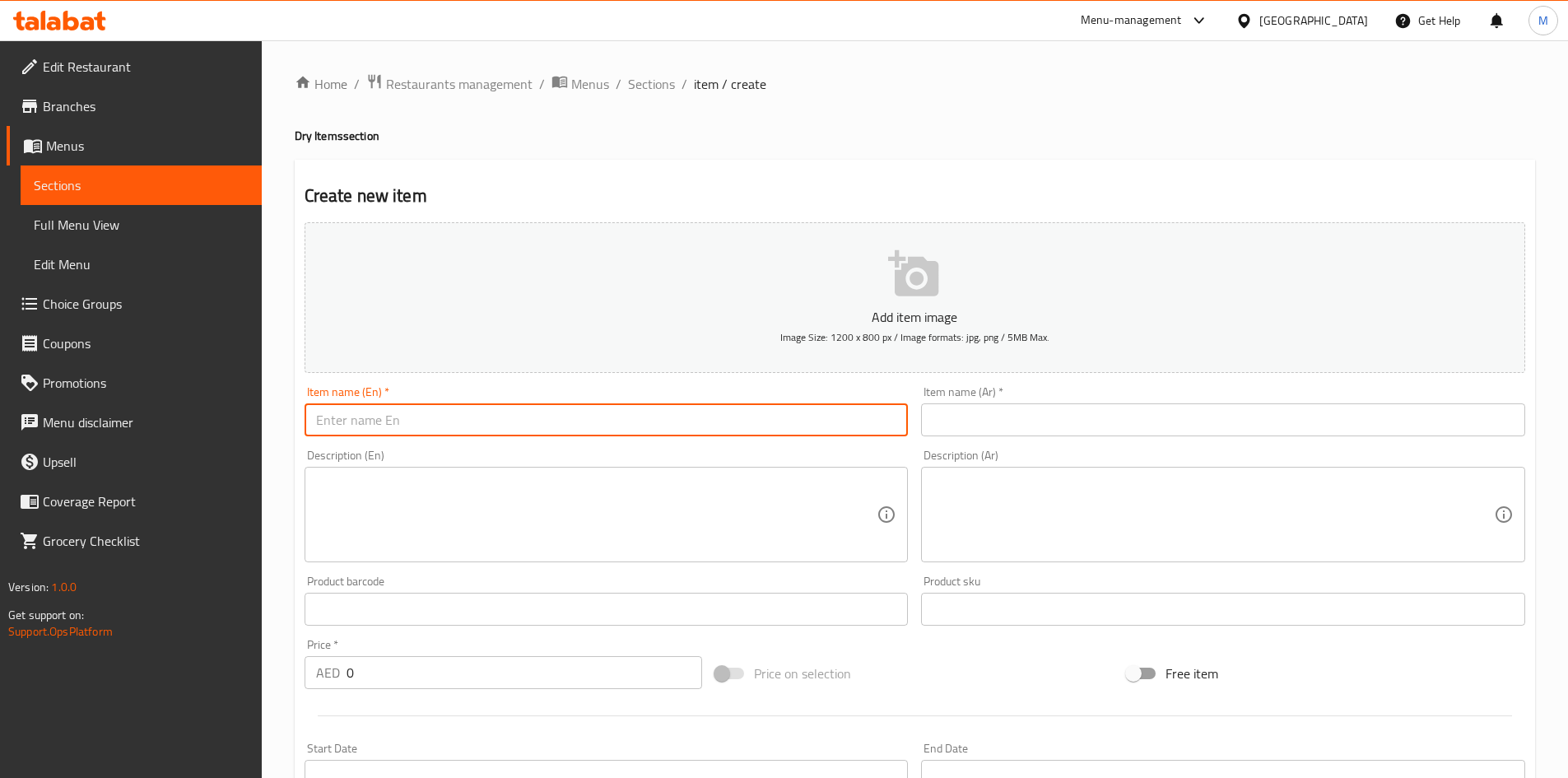
click at [642, 412] on input "text" at bounding box center [607, 420] width 604 height 33
click at [641, 412] on input "chicken leg" at bounding box center [607, 420] width 604 height 33
type input "Chicken Leg"
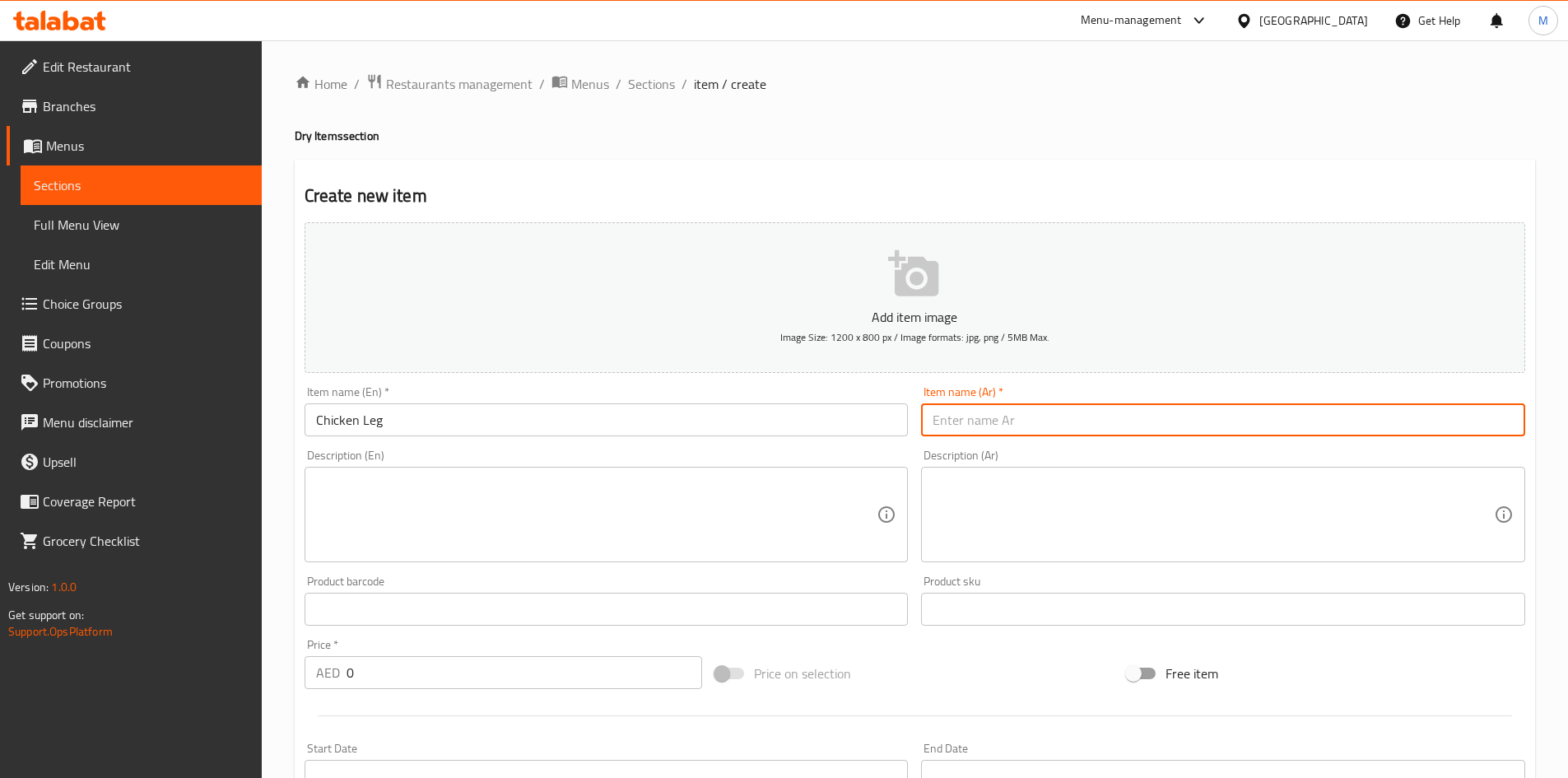
click at [1064, 408] on input "text" at bounding box center [1223, 420] width 604 height 33
paste input "فخذ دجاج"
type input "فخذ دجاج"
click at [415, 675] on input "0" at bounding box center [524, 672] width 357 height 33
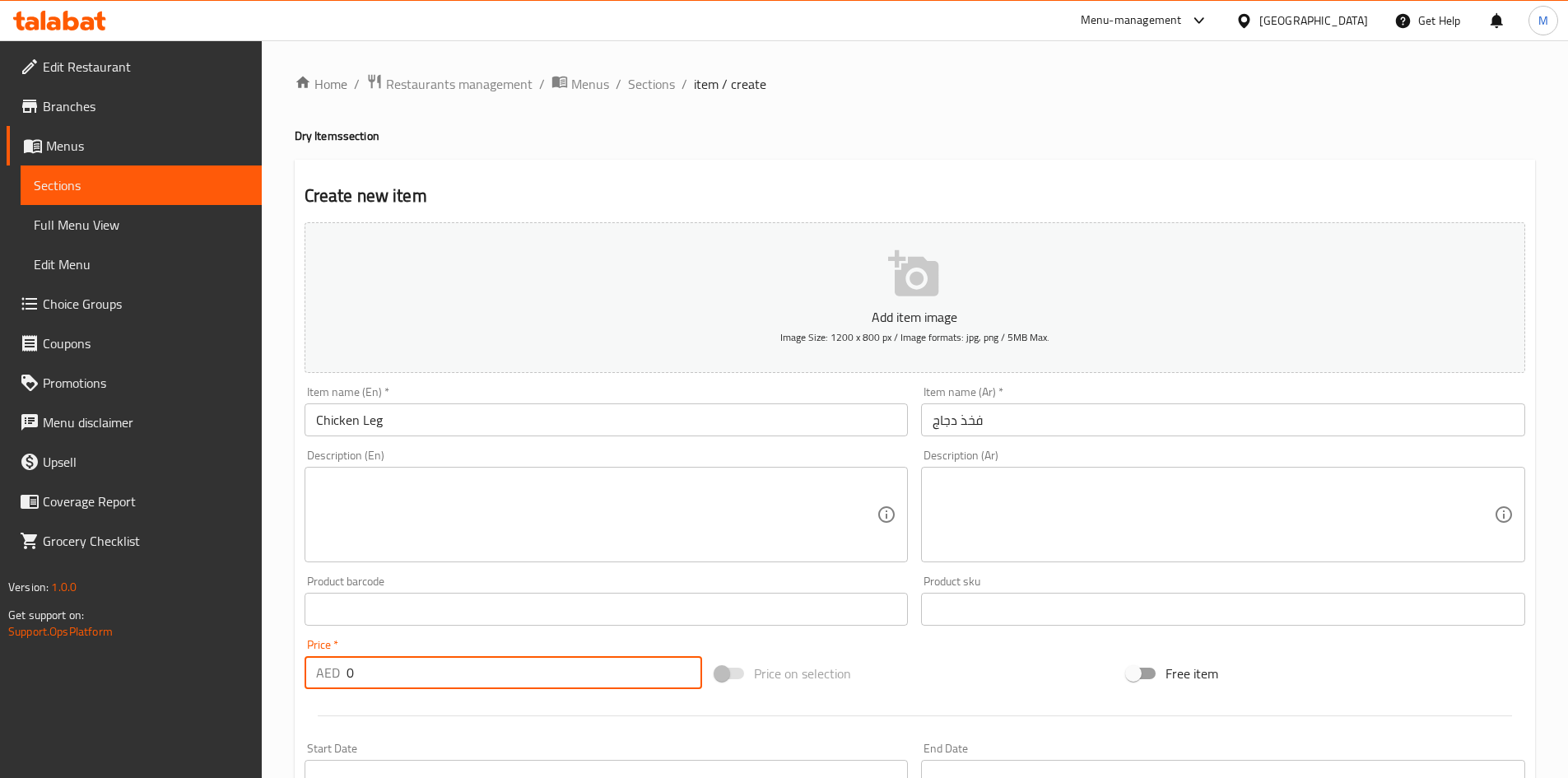
click at [415, 674] on input "0" at bounding box center [524, 672] width 357 height 33
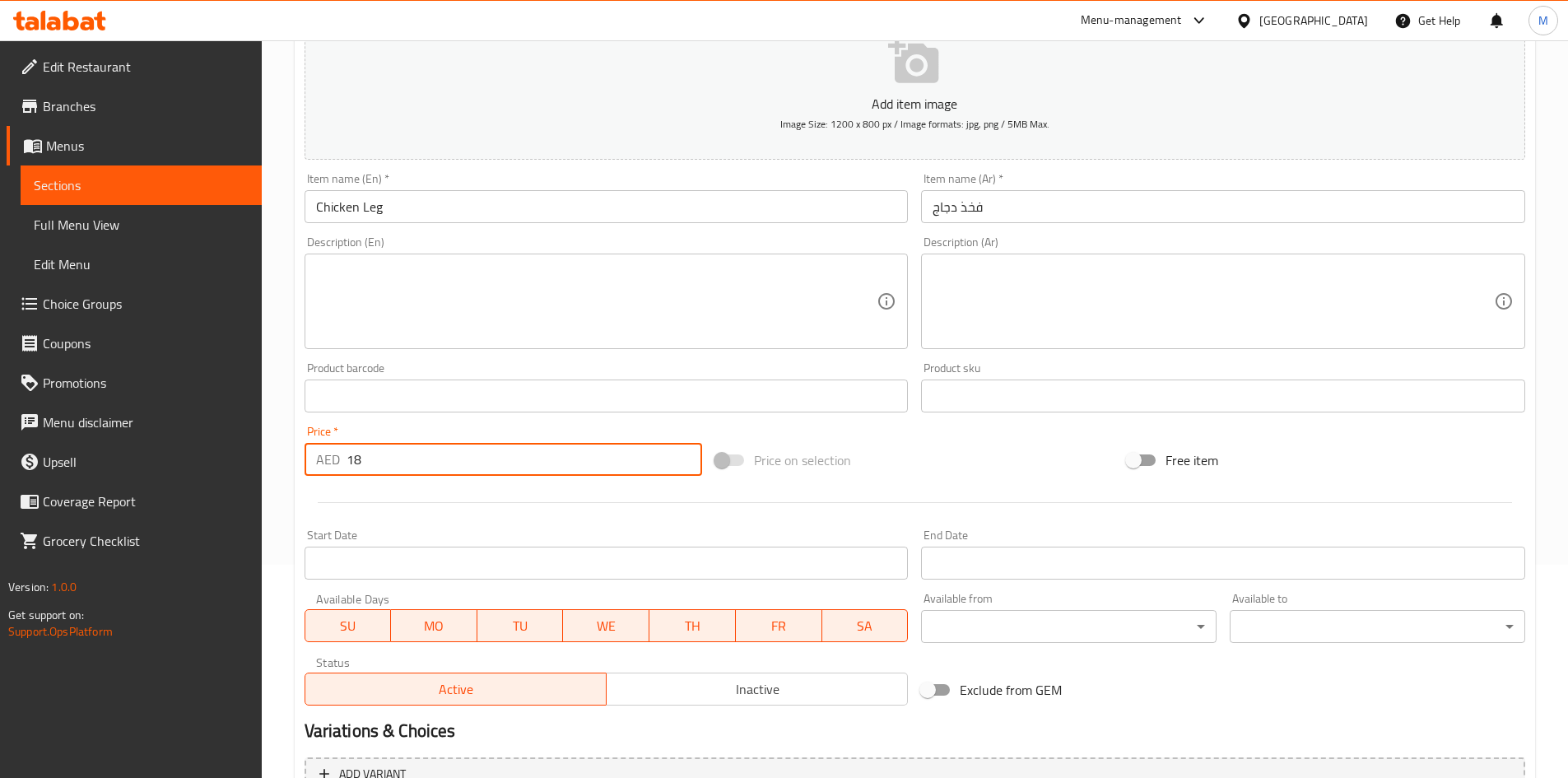
scroll to position [385, 0]
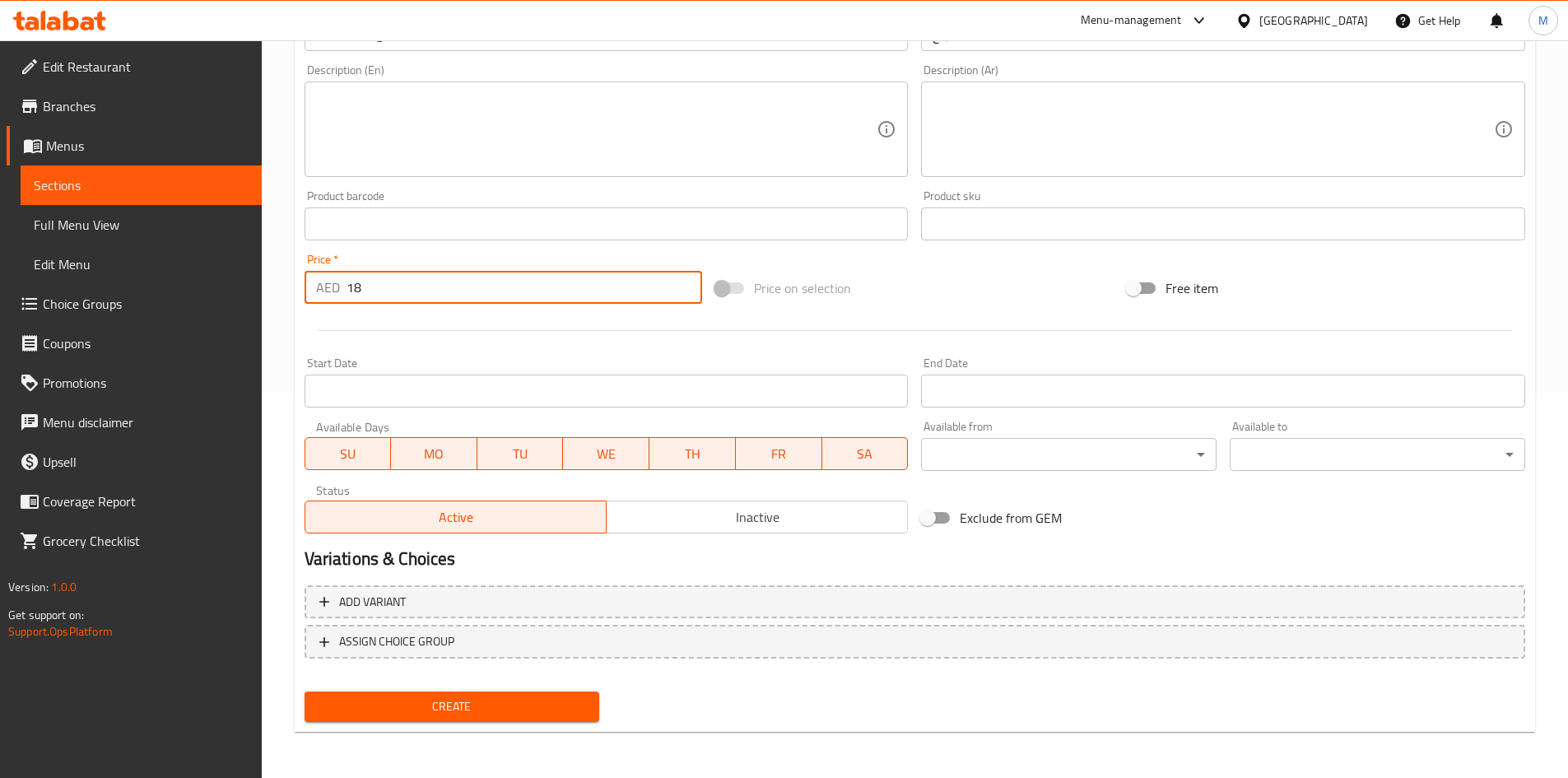
type input "18"
click at [464, 708] on span "Create" at bounding box center [452, 706] width 269 height 21
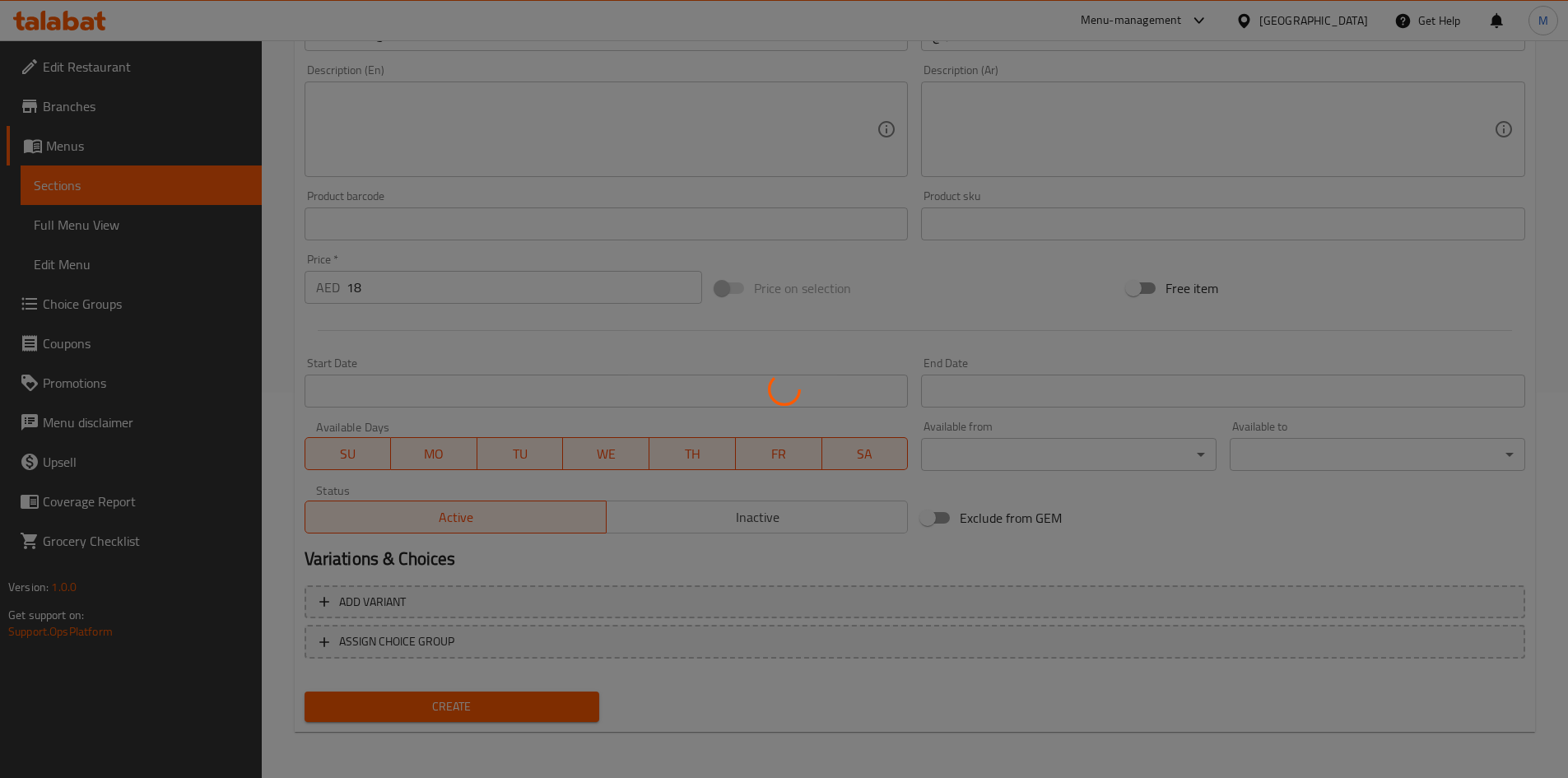
type input "0"
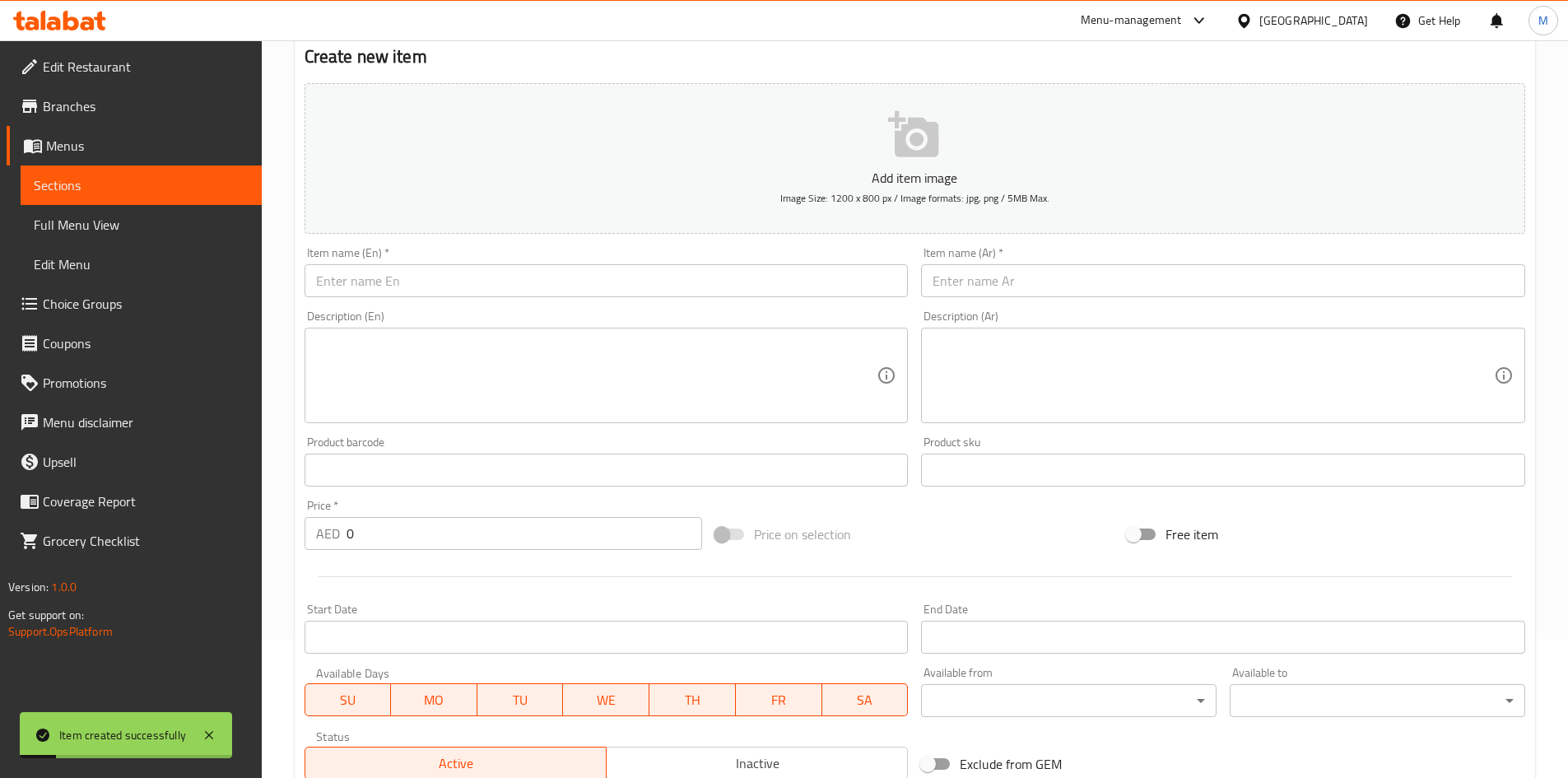
scroll to position [139, 0]
click at [457, 269] on input "text" at bounding box center [607, 282] width 604 height 33
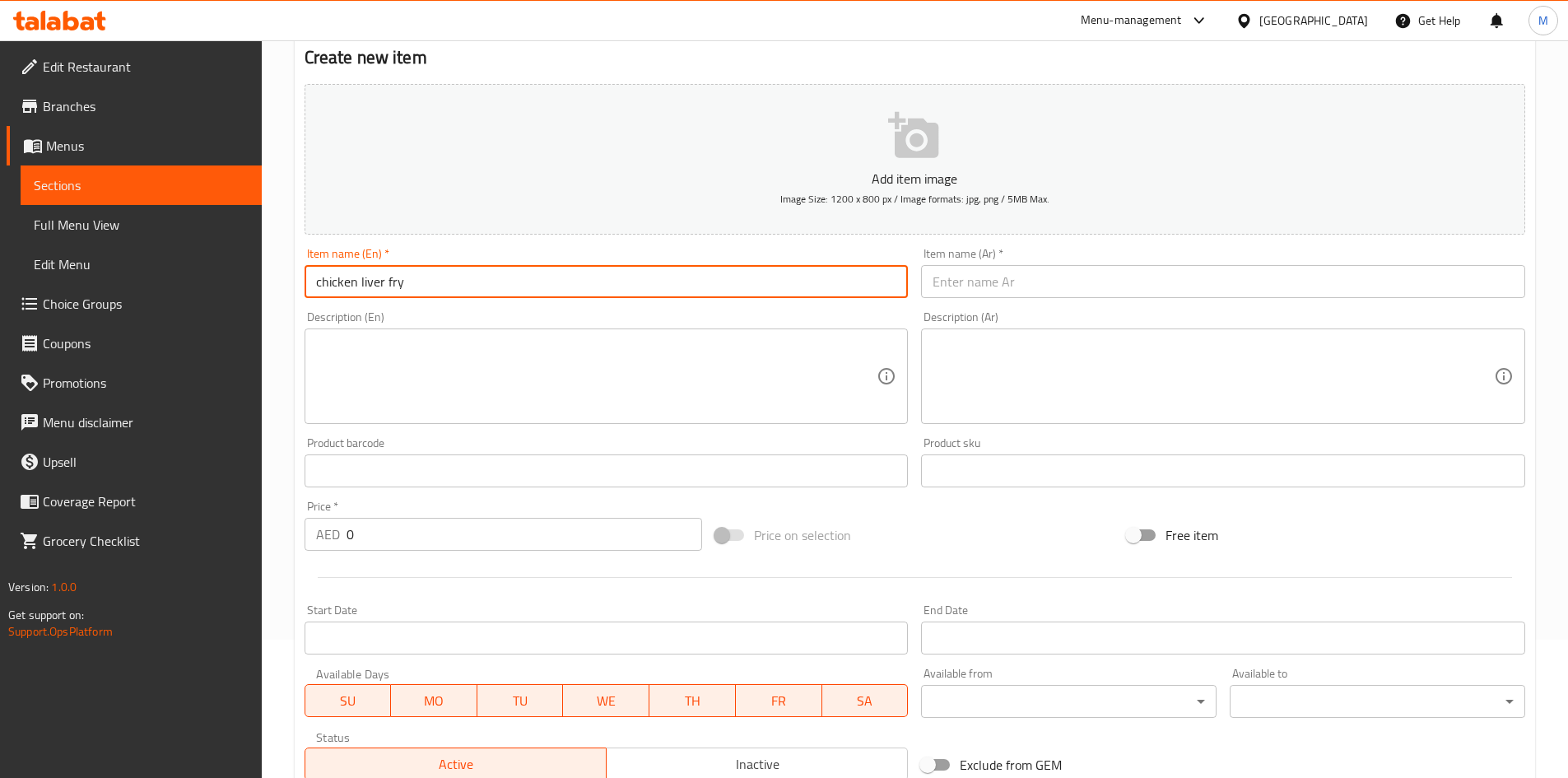
click at [460, 271] on input "chicken liver fry" at bounding box center [607, 282] width 604 height 33
click at [463, 271] on input "chicken liver fry" at bounding box center [607, 282] width 604 height 33
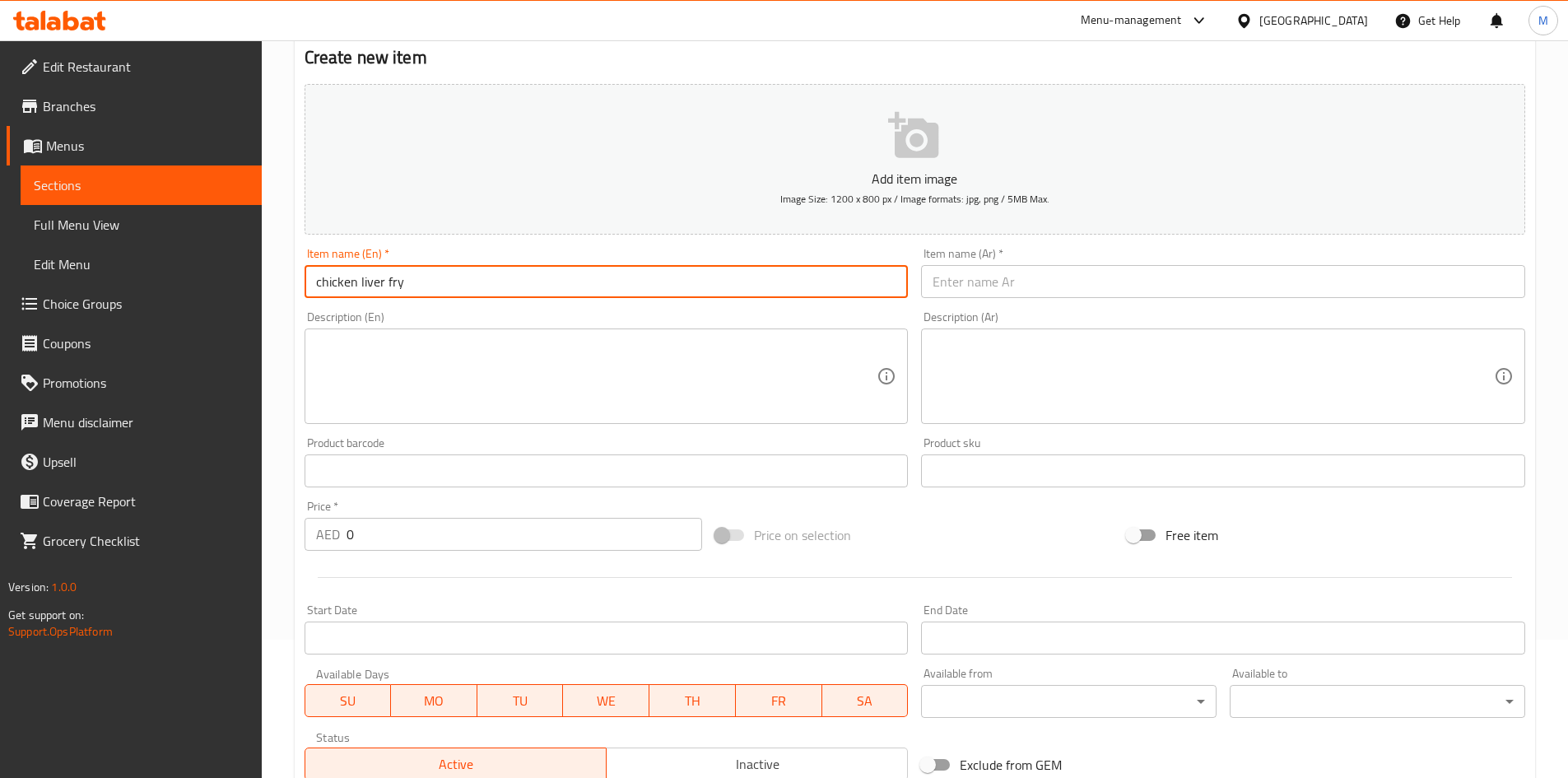
click at [463, 271] on input "chicken liver fry" at bounding box center [607, 282] width 604 height 33
type input "Chicken Liver Fry"
click at [1057, 283] on input "text" at bounding box center [1223, 282] width 604 height 33
paste input "كبد الدجاج المقلي"
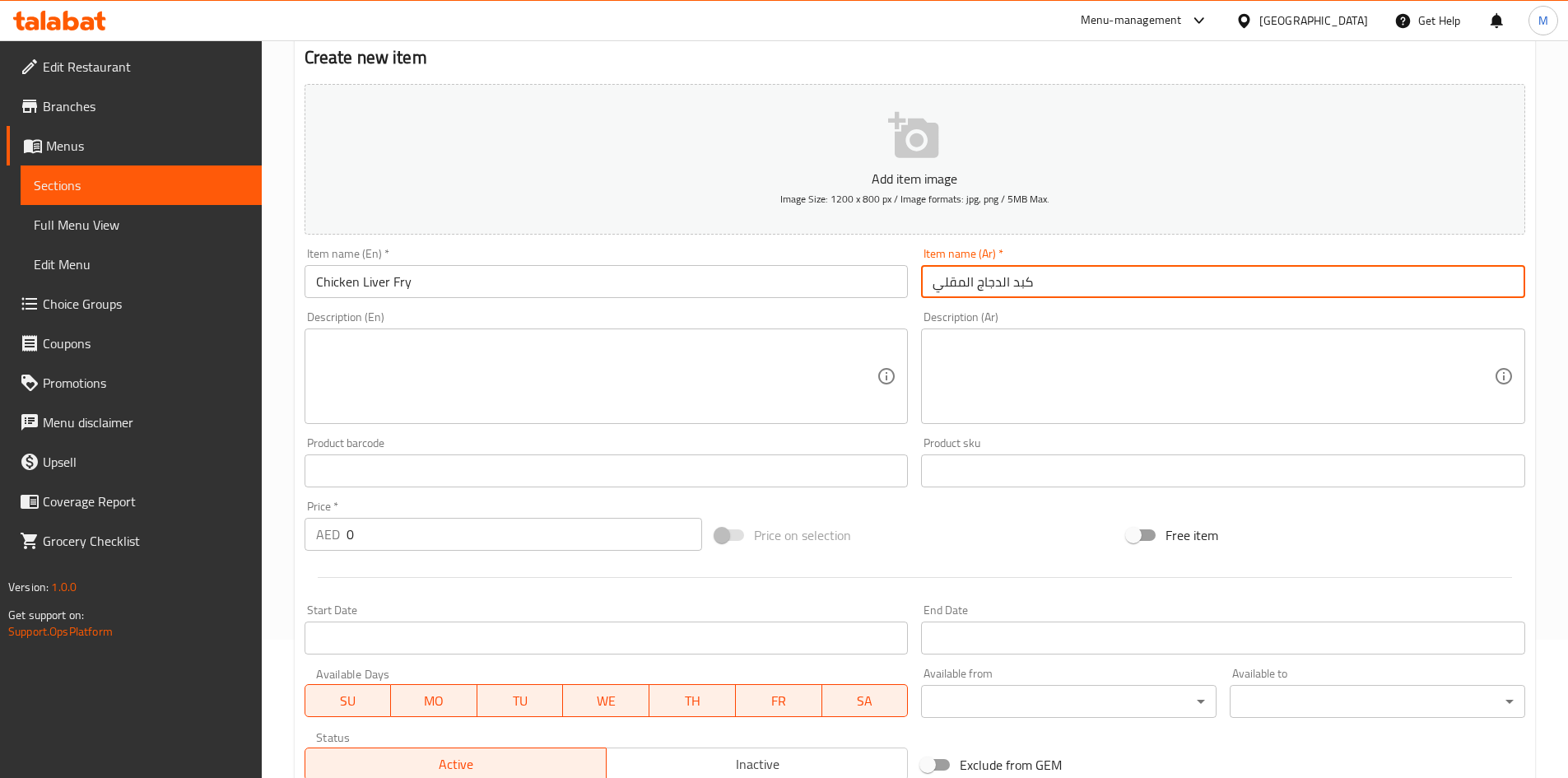
type input "كبد الدجاج المقلي"
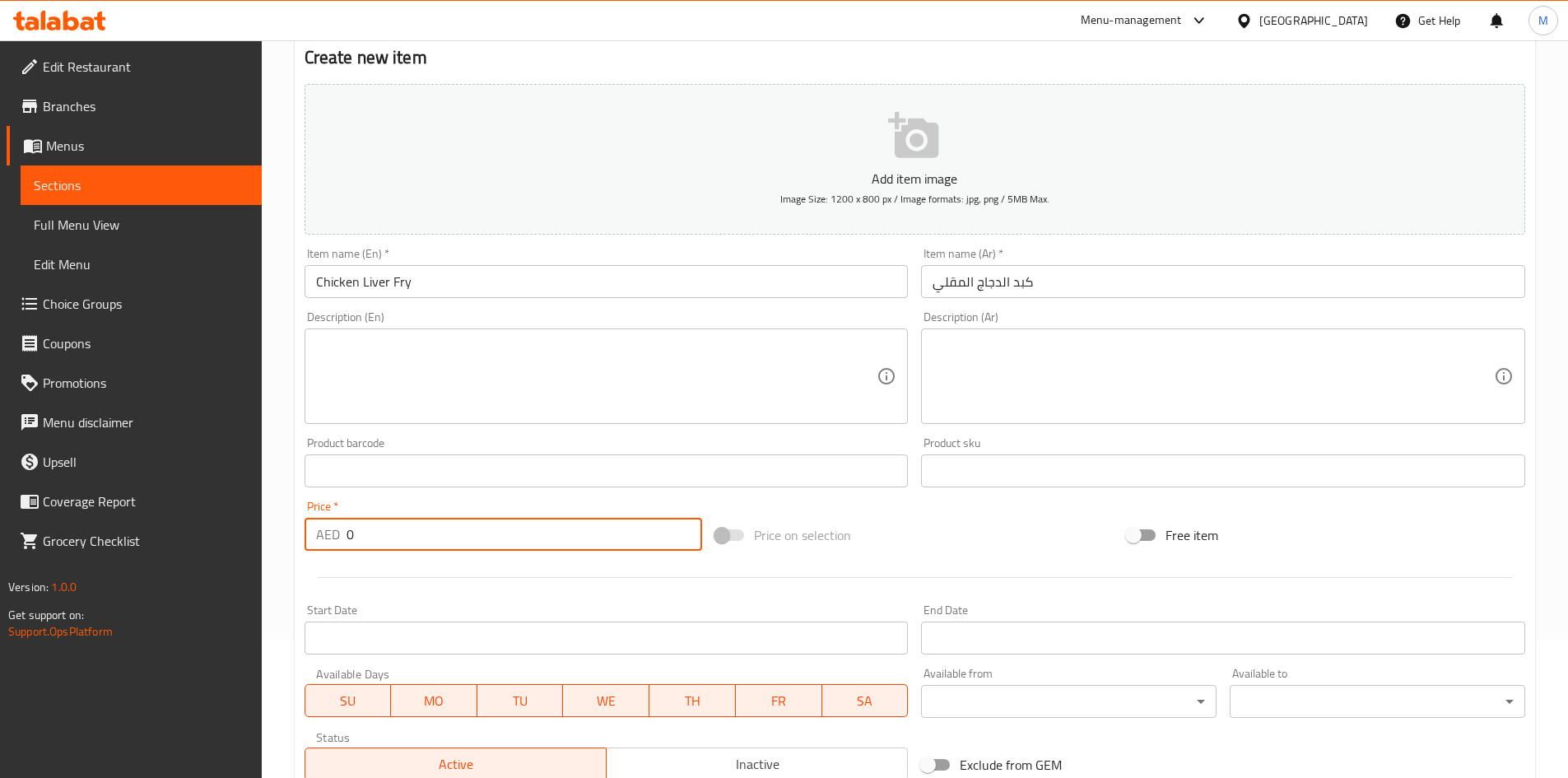
click at [401, 534] on input "0" at bounding box center [524, 534] width 357 height 33
click at [402, 534] on input "0" at bounding box center [524, 534] width 357 height 33
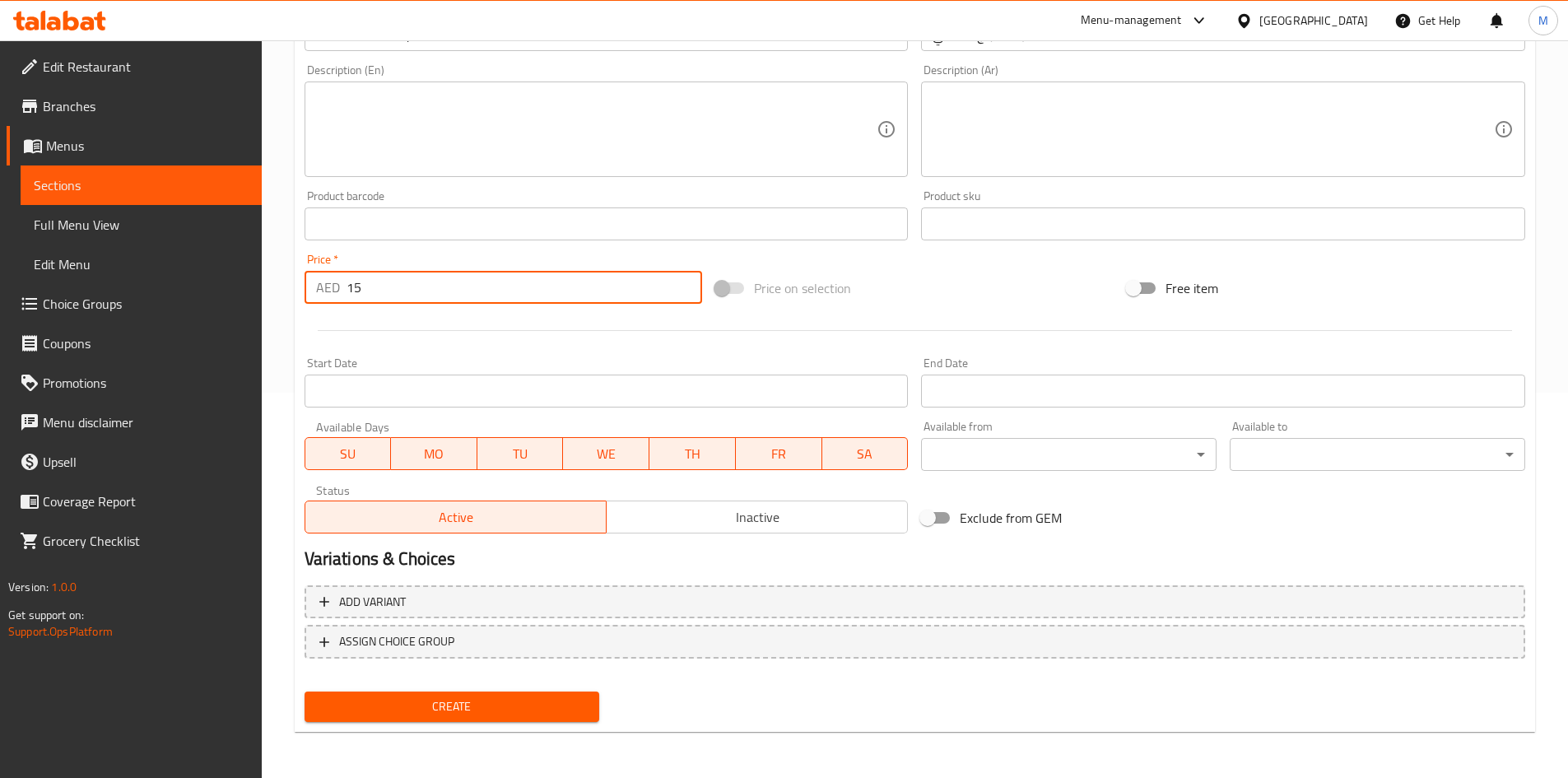
type input "15"
click at [470, 703] on span "Create" at bounding box center [452, 706] width 269 height 21
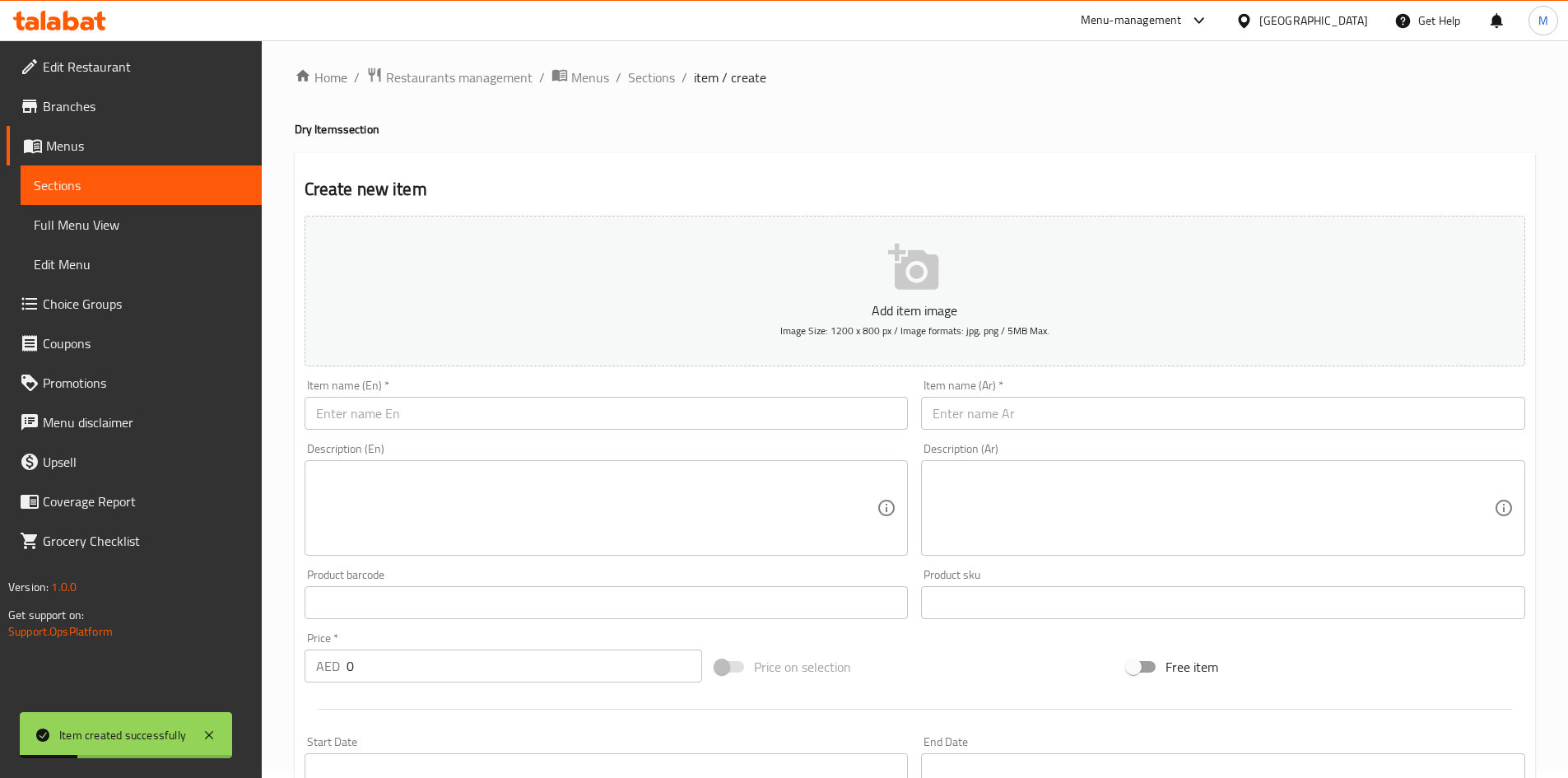
scroll to position [0, 0]
click at [640, 86] on span "Sections" at bounding box center [650, 84] width 47 height 20
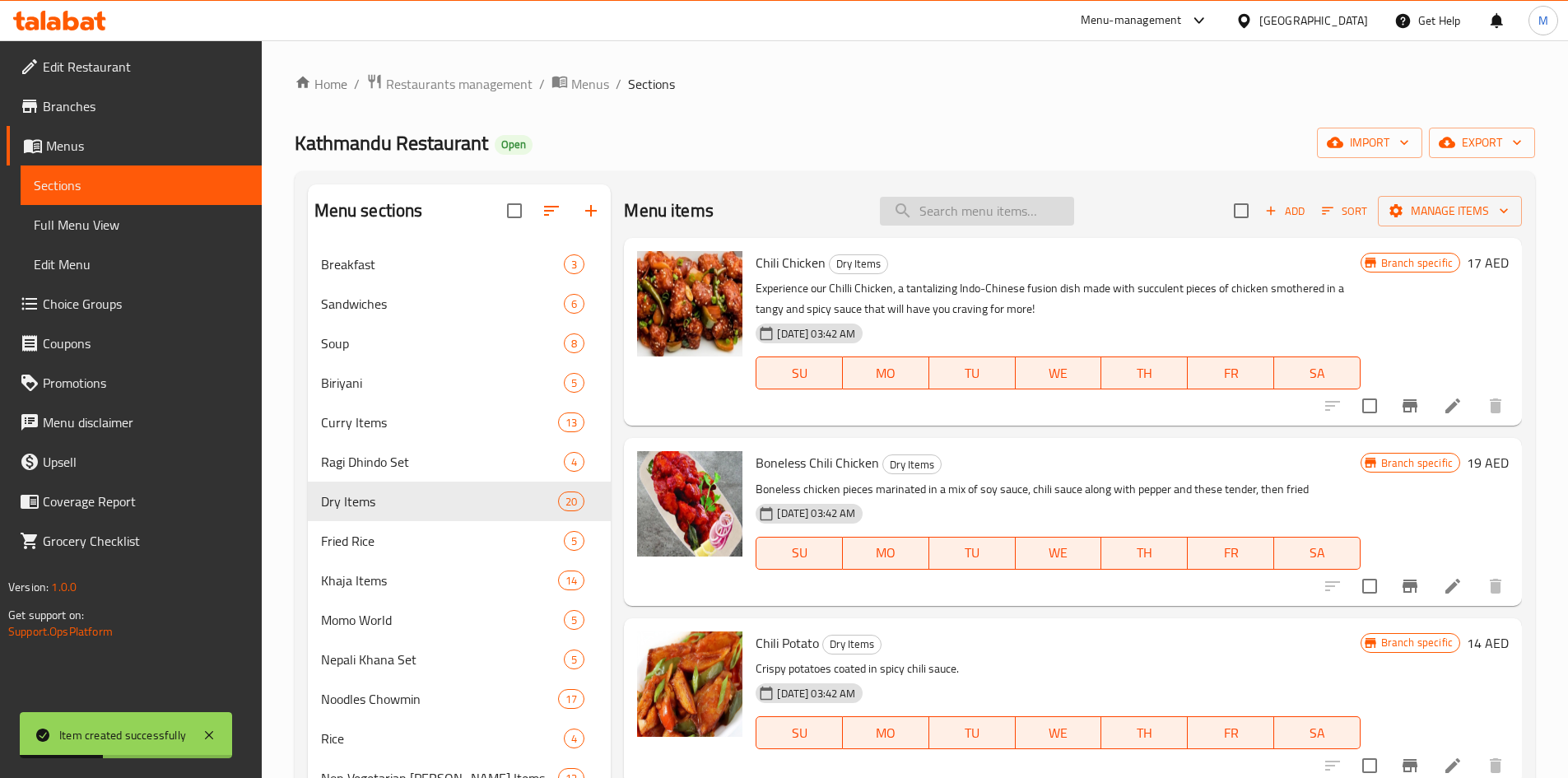
click at [940, 222] on input "search" at bounding box center [976, 212] width 194 height 29
click at [1270, 186] on div "Menu items Add Sort Manage items" at bounding box center [1073, 211] width 898 height 54
click at [1272, 214] on span "Add" at bounding box center [1284, 211] width 45 height 19
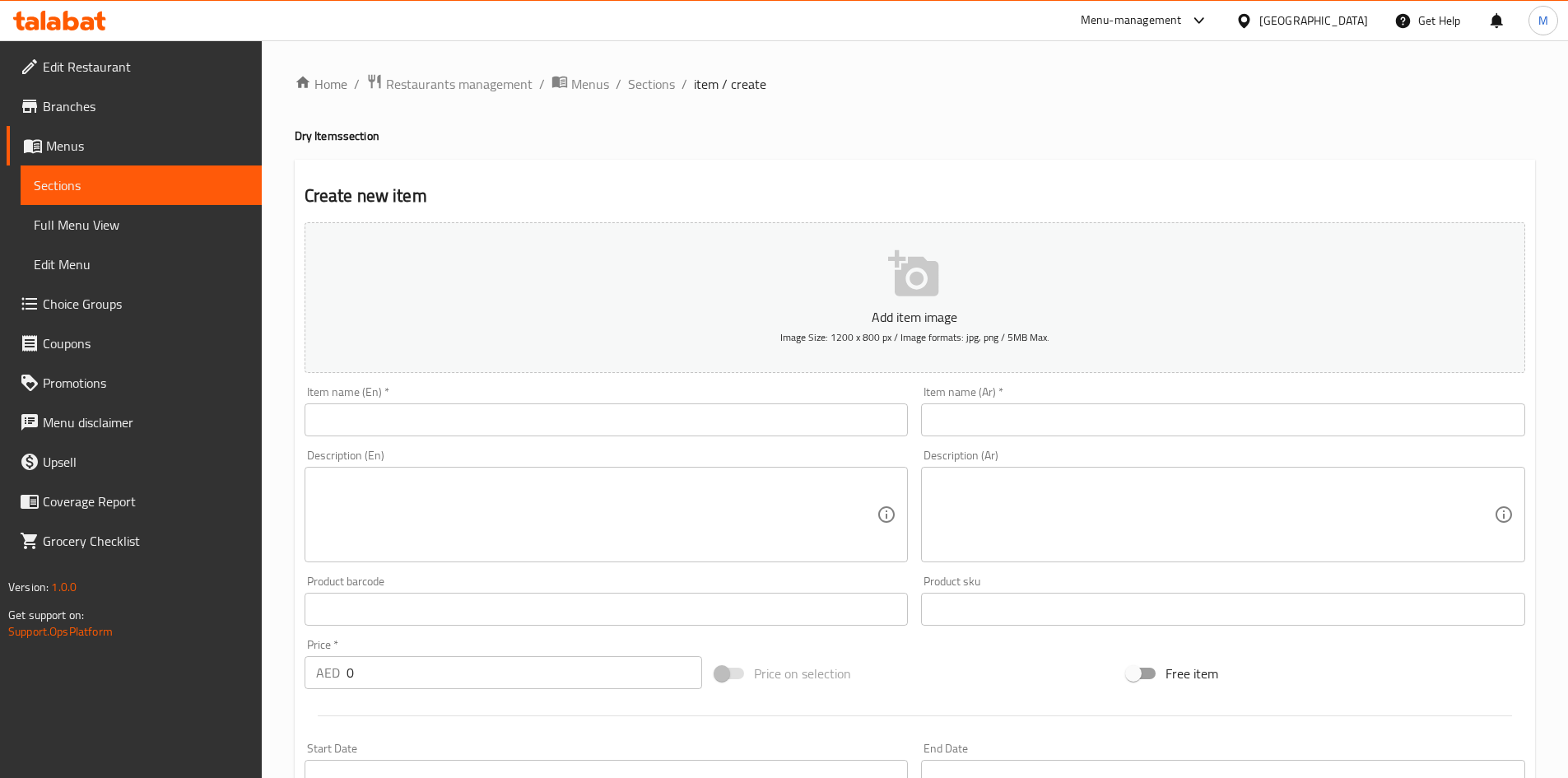
click at [614, 430] on input "text" at bounding box center [607, 420] width 604 height 33
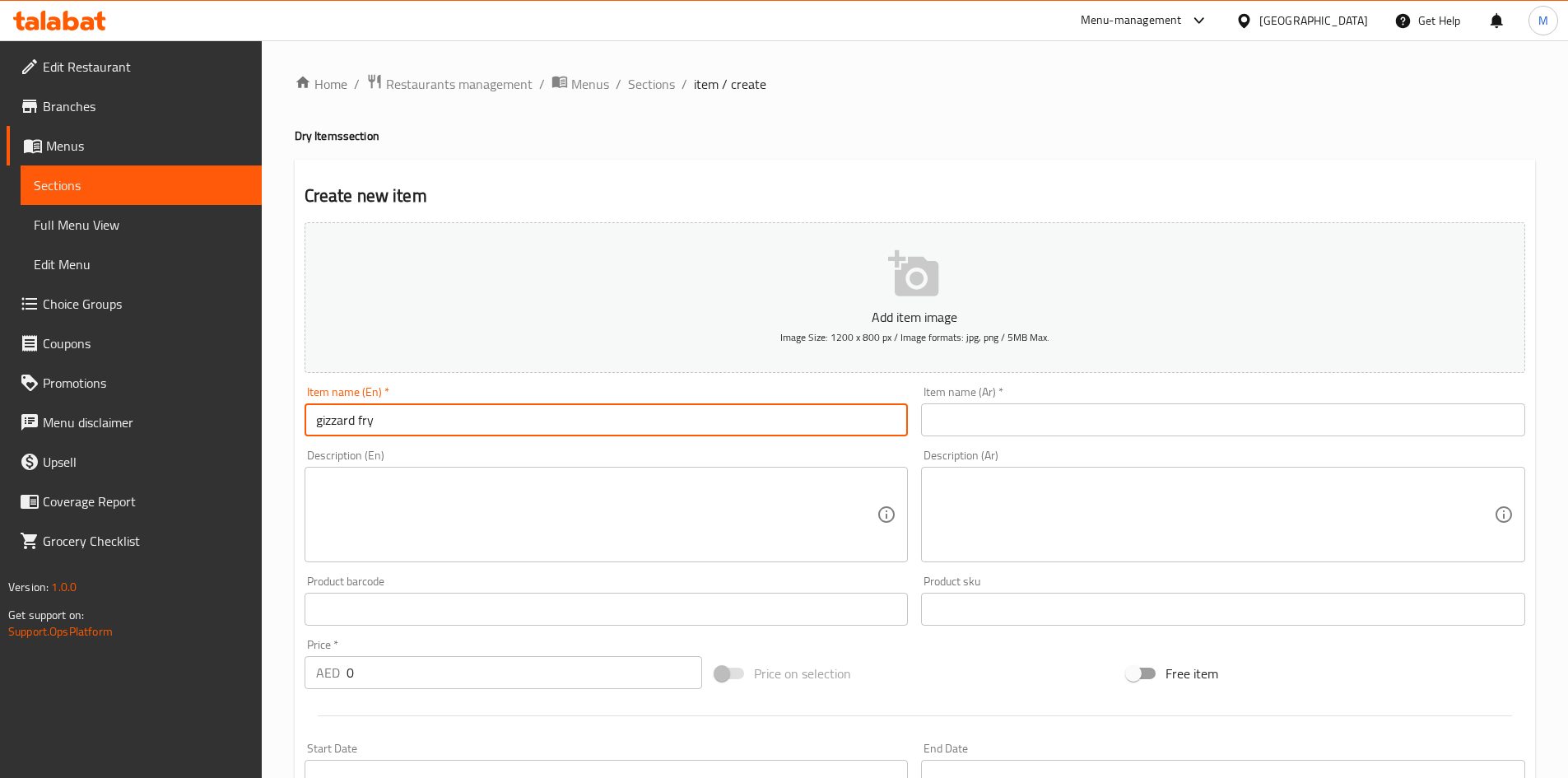
click at [610, 422] on input "gizzard fry" at bounding box center [607, 420] width 604 height 33
click at [610, 422] on input "Gizzard Fry" at bounding box center [607, 420] width 604 height 33
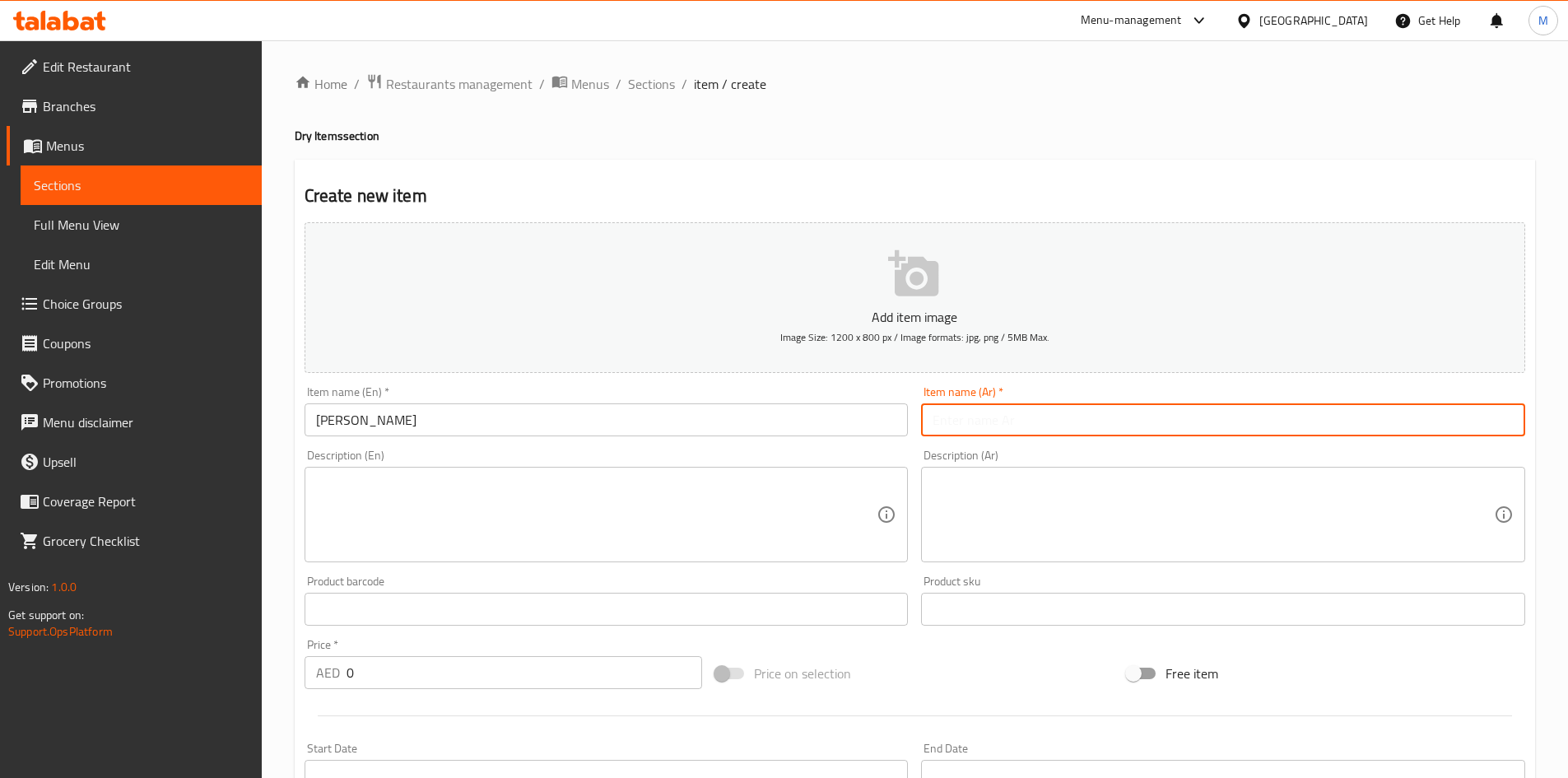
click at [1054, 424] on input "text" at bounding box center [1223, 420] width 604 height 33
click at [434, 673] on input "0" at bounding box center [524, 672] width 357 height 33
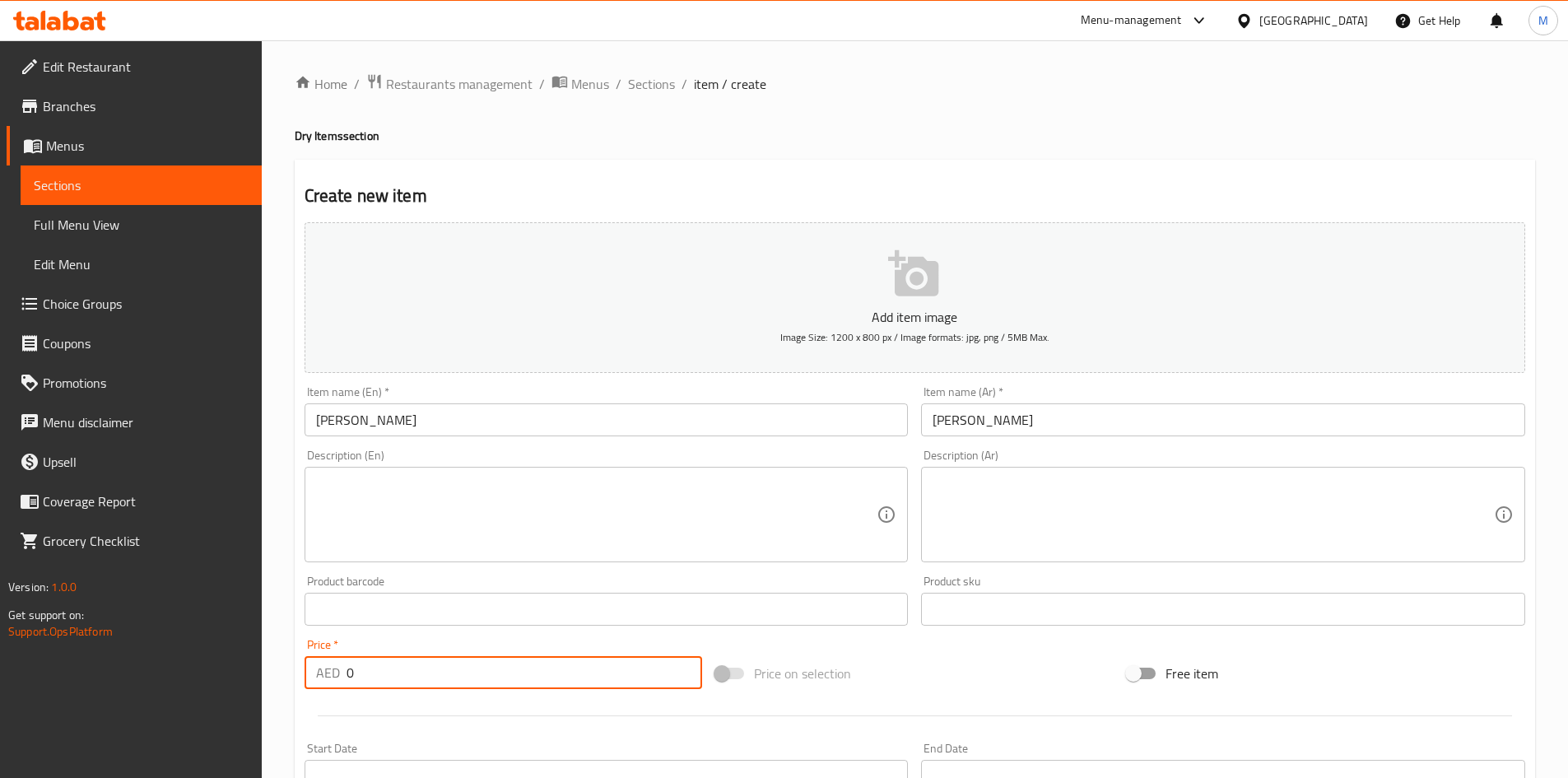
click at [434, 673] on input "0" at bounding box center [524, 672] width 357 height 33
click at [465, 638] on div "Price   * AED 16 Price *" at bounding box center [504, 663] width 399 height 50
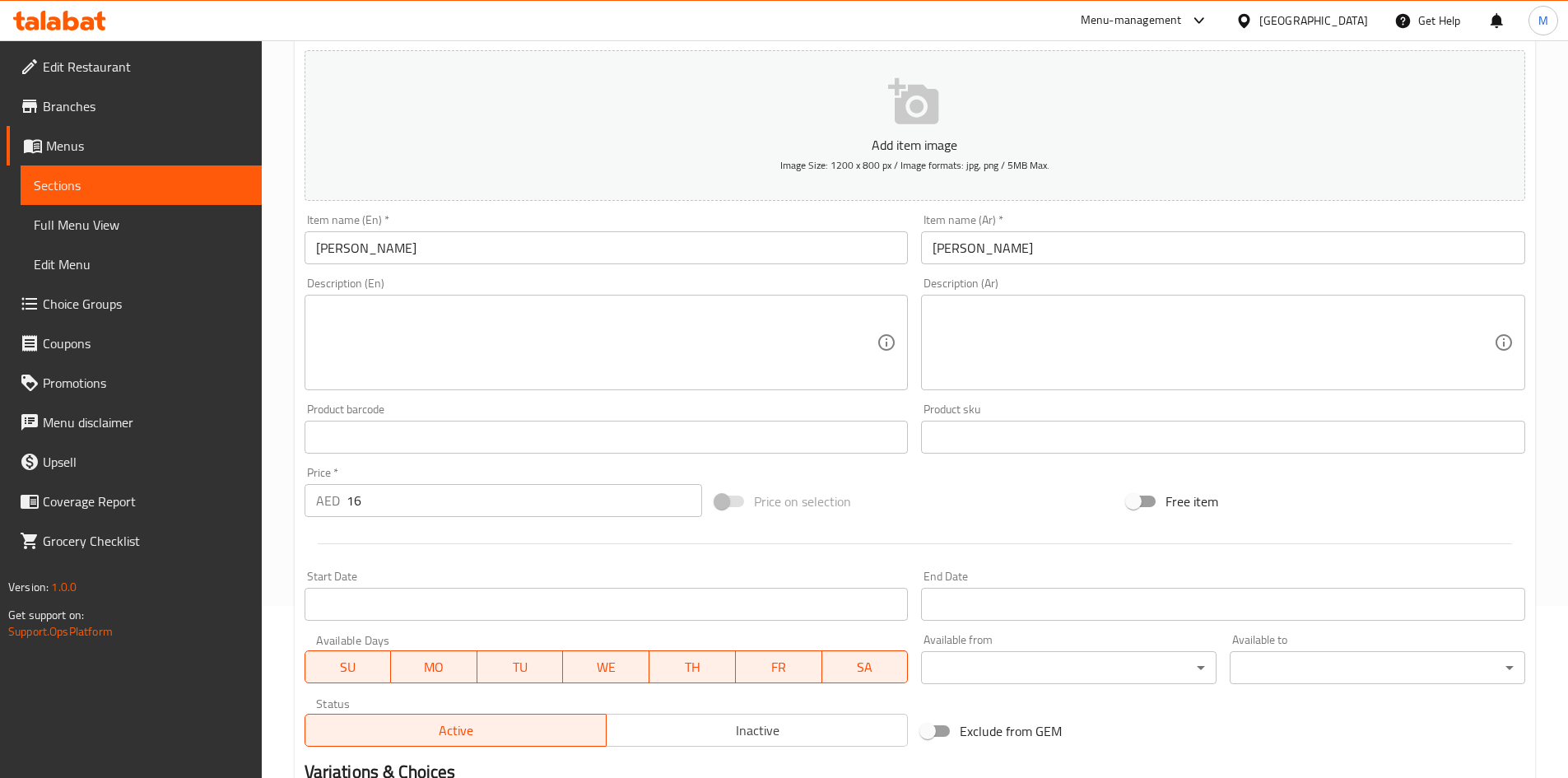
scroll to position [329, 0]
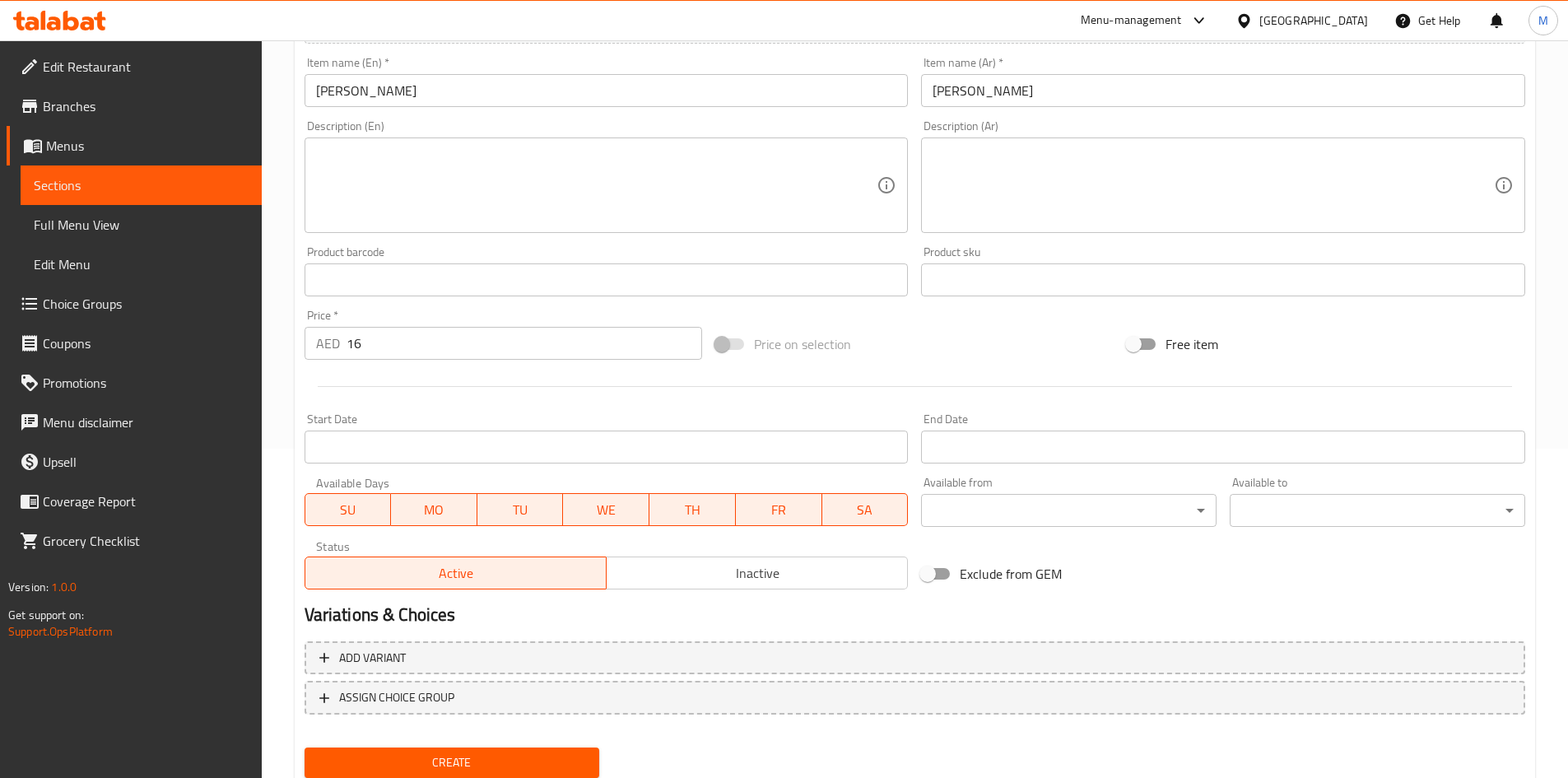
click at [478, 743] on div "Create" at bounding box center [452, 762] width 308 height 44
click at [480, 754] on span "Create" at bounding box center [452, 762] width 269 height 21
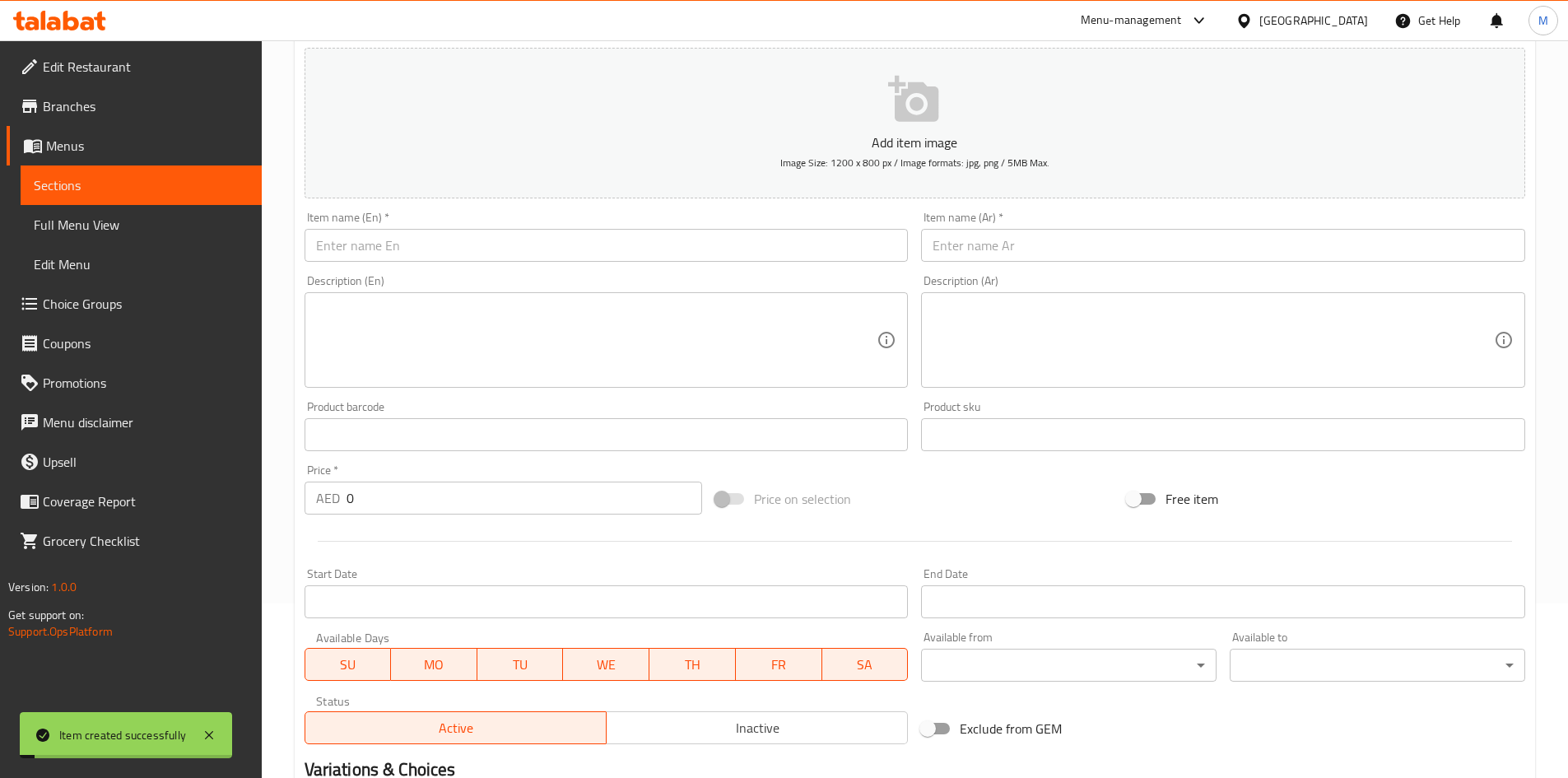
scroll to position [0, 0]
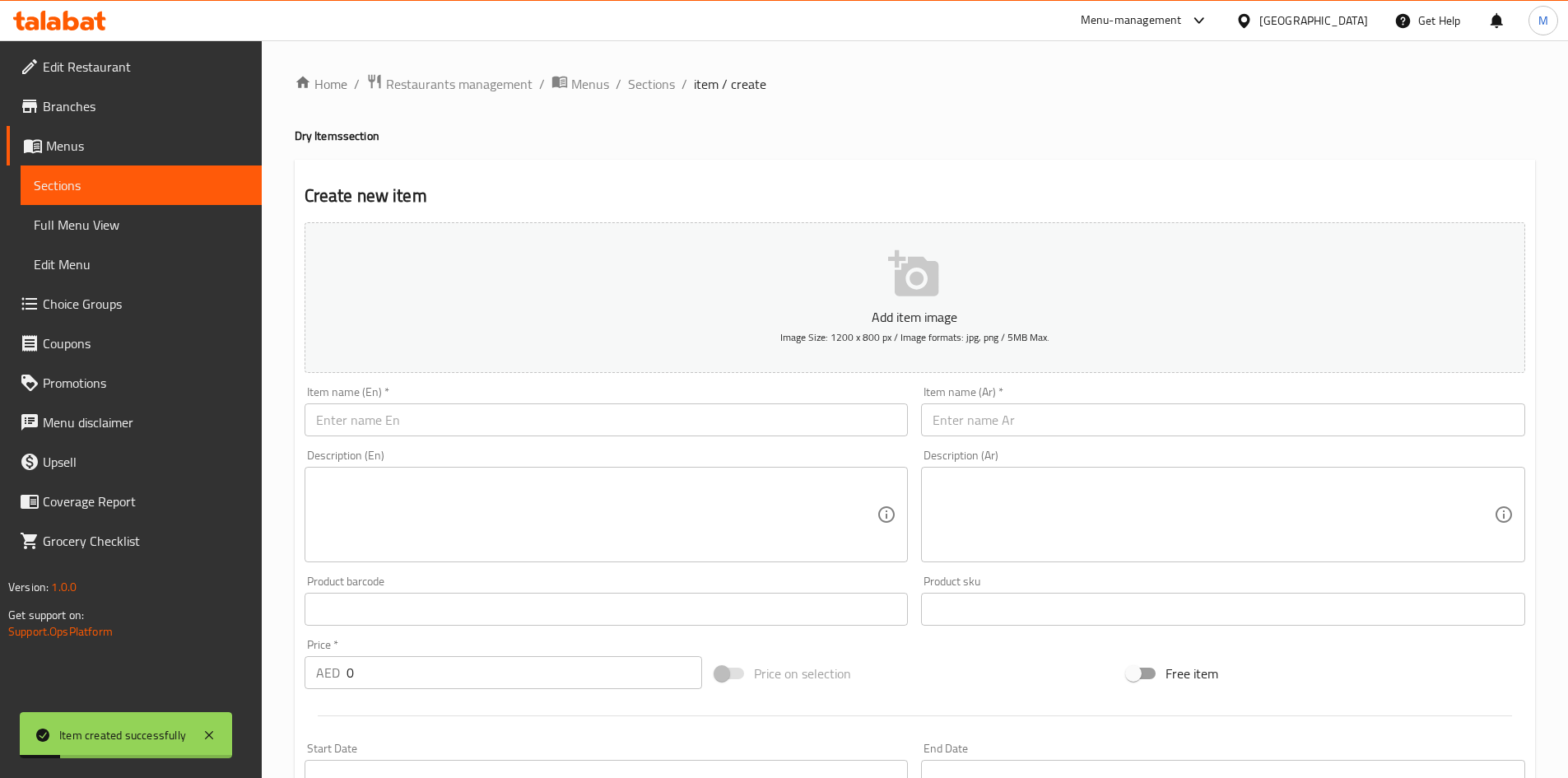
drag, startPoint x: 653, startPoint y: 74, endPoint x: 791, endPoint y: 164, distance: 164.8
click at [653, 74] on span "Sections" at bounding box center [650, 84] width 47 height 20
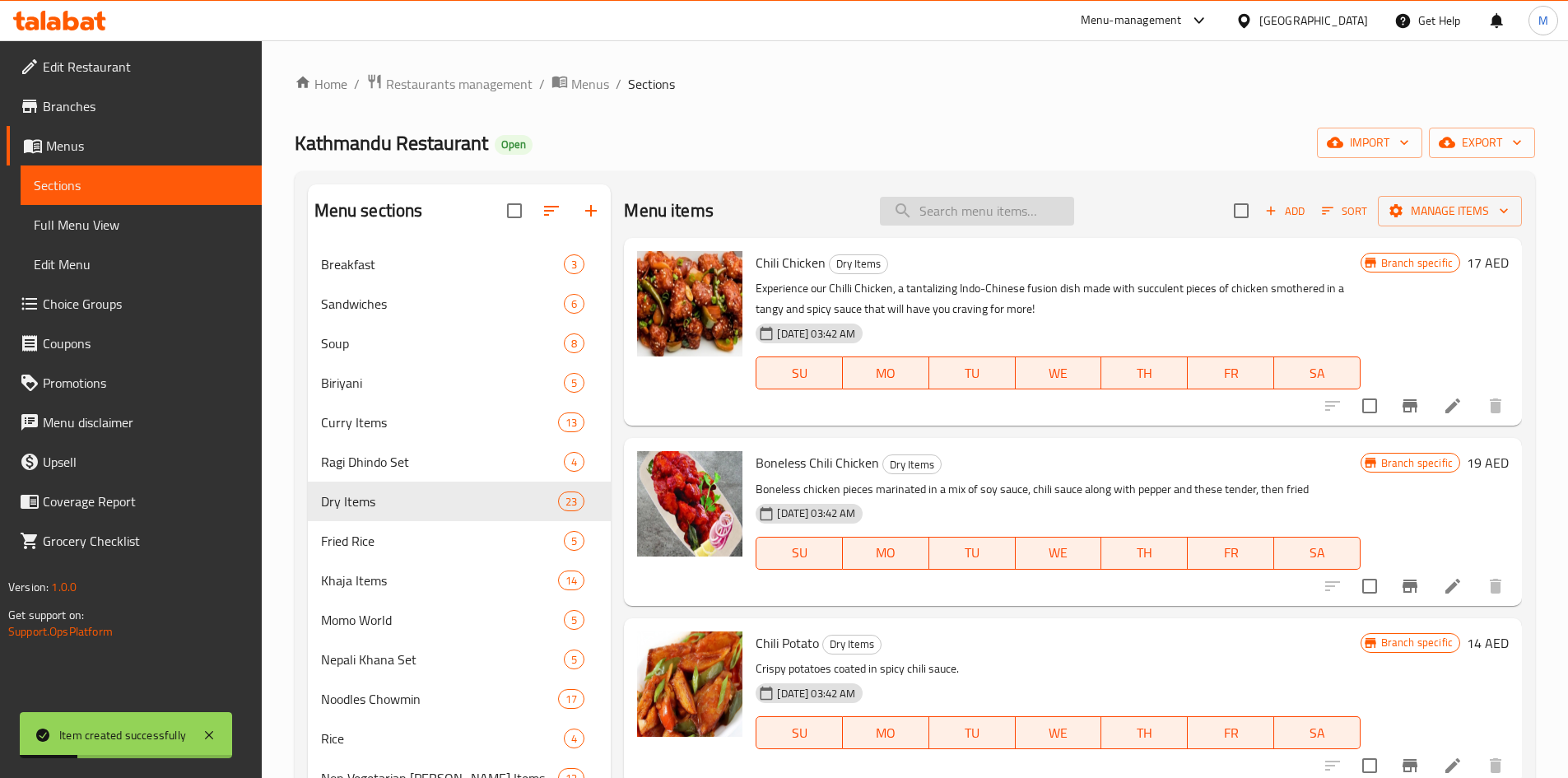
click at [934, 206] on input "search" at bounding box center [976, 212] width 194 height 29
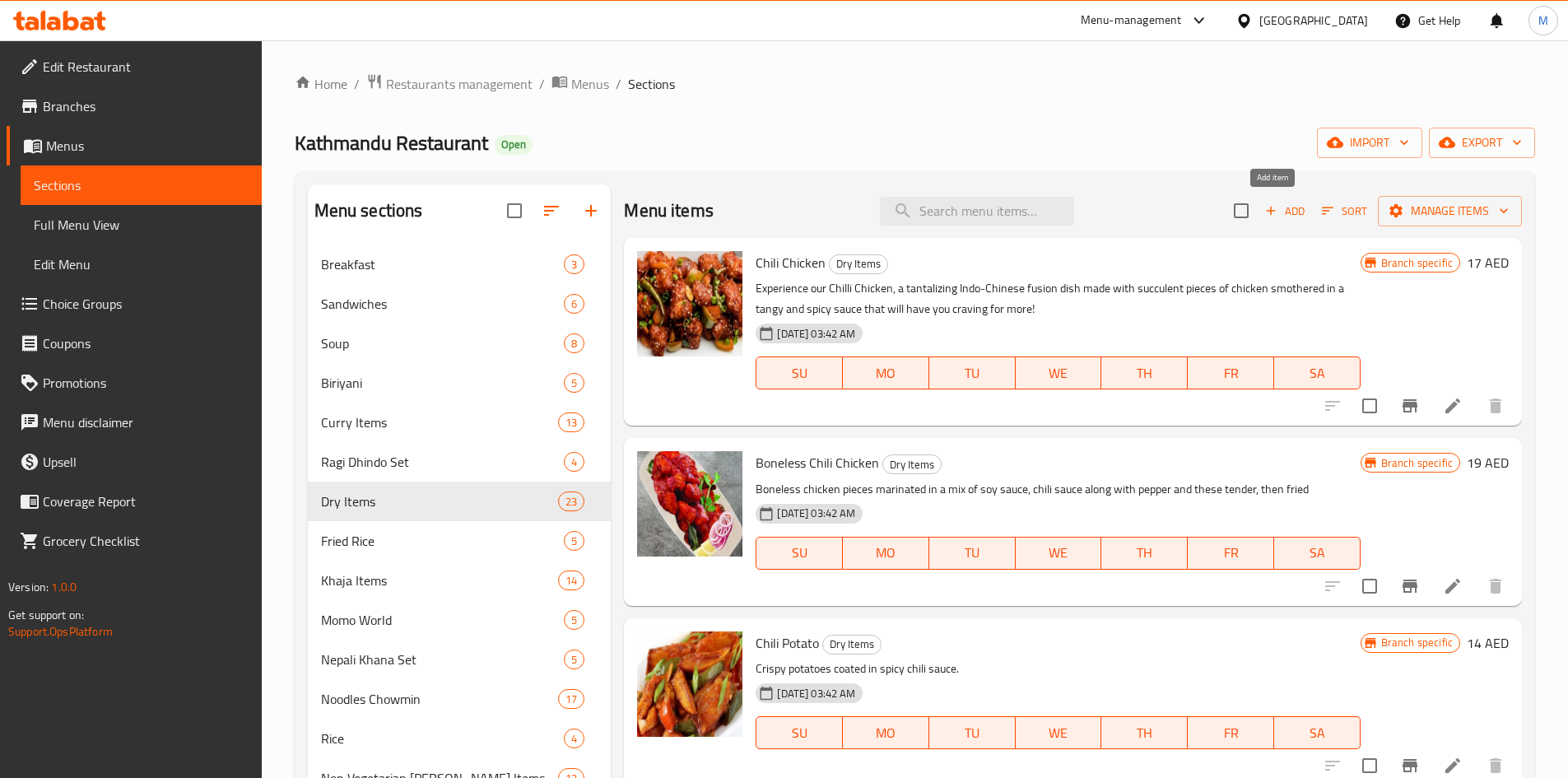
click at [1282, 206] on span "Add" at bounding box center [1284, 211] width 45 height 19
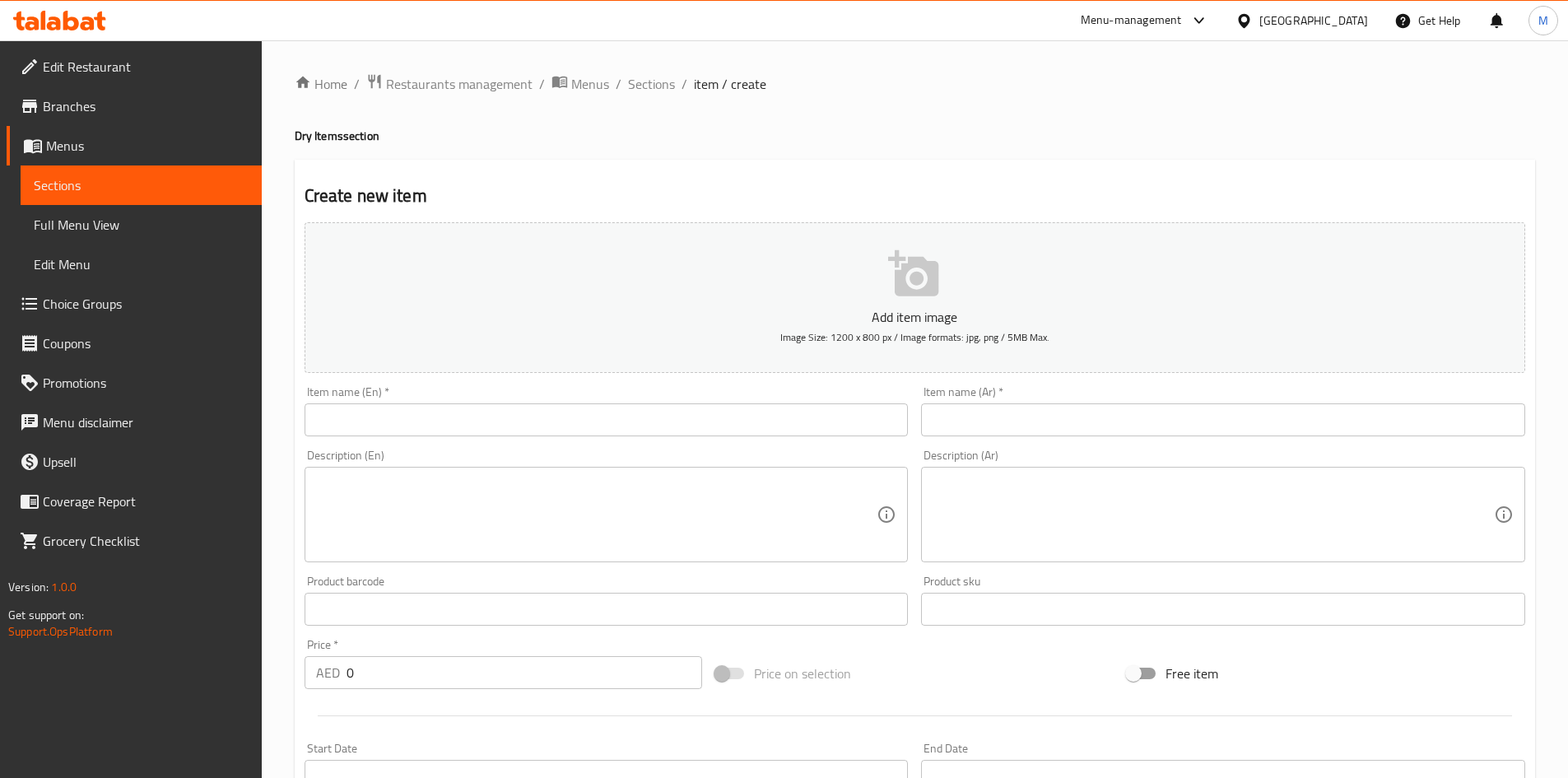
click at [431, 414] on input "text" at bounding box center [607, 420] width 604 height 33
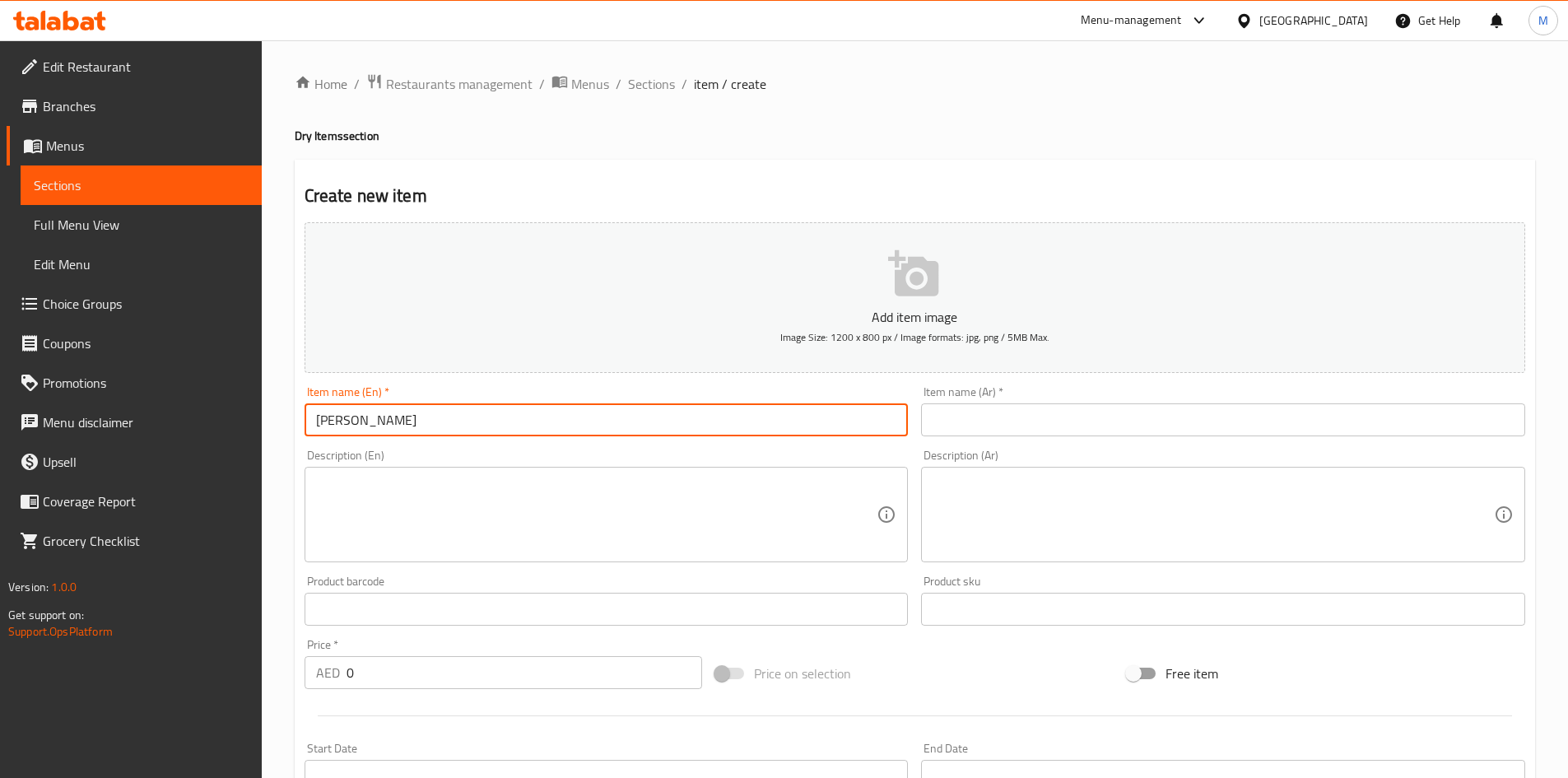
click at [433, 414] on input "wai wai sadeko" at bounding box center [607, 420] width 604 height 33
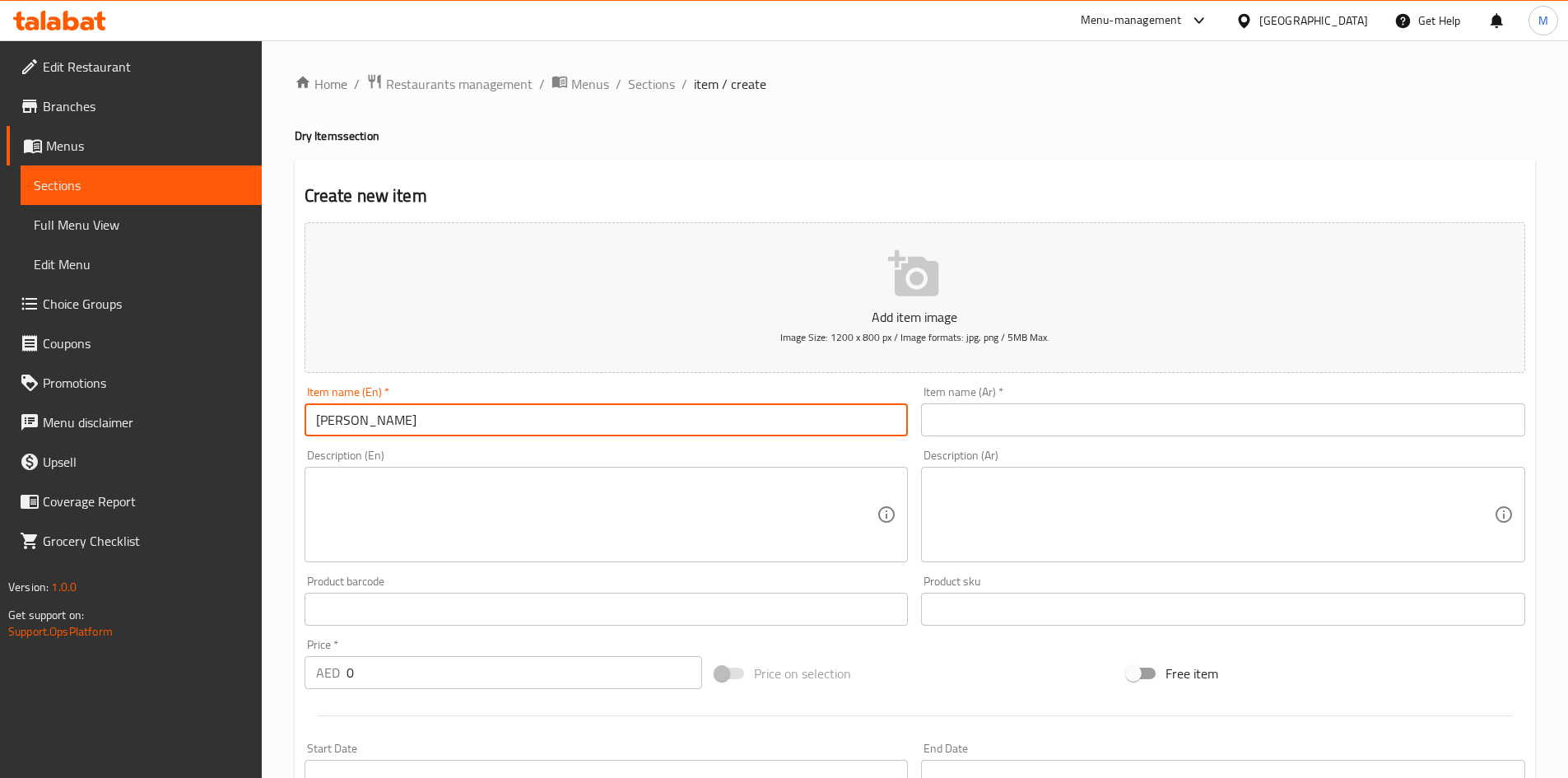
click at [433, 414] on input "wai wai sadeko" at bounding box center [607, 420] width 604 height 33
click at [1132, 428] on input "text" at bounding box center [1223, 420] width 604 height 33
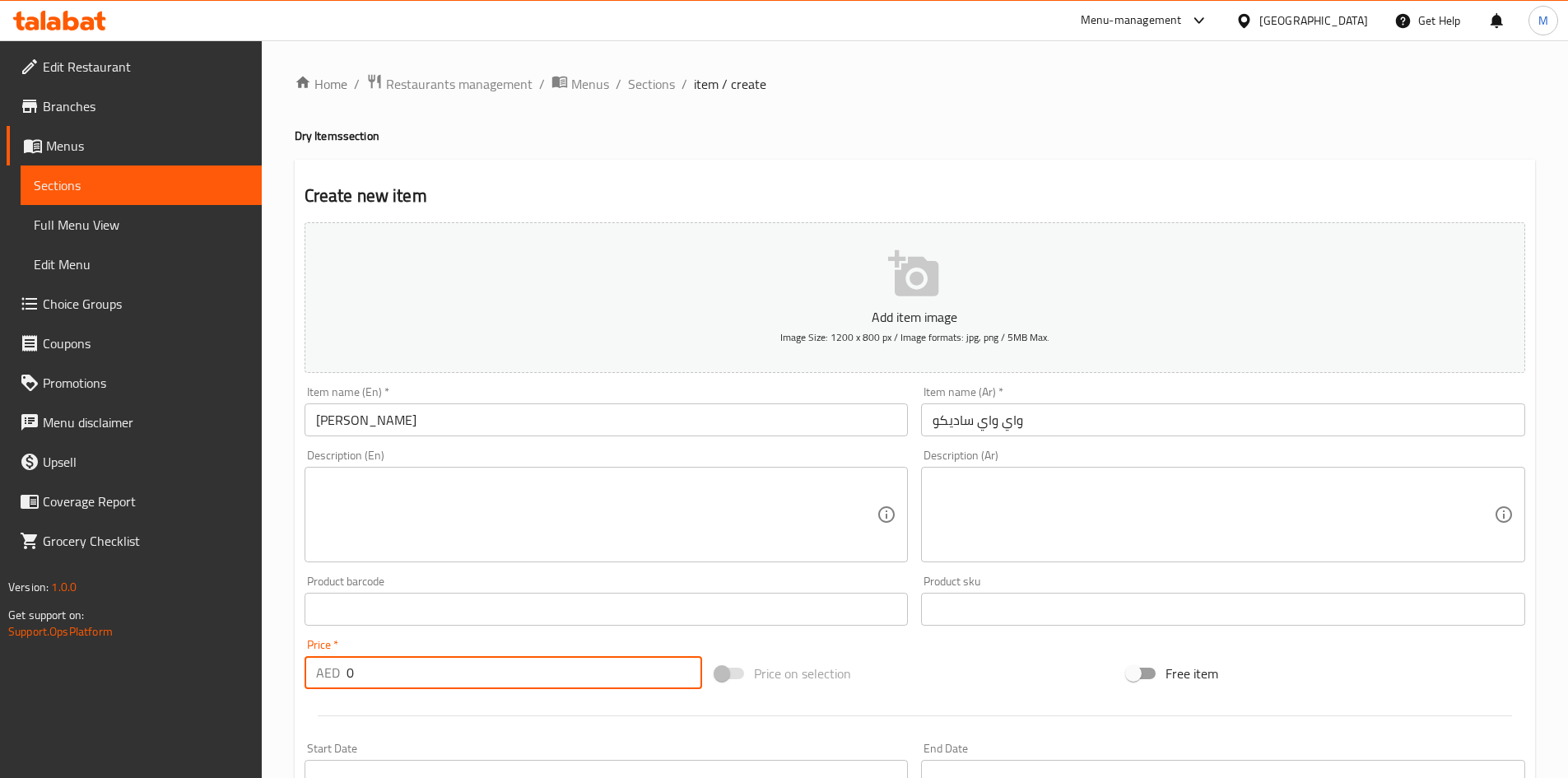
click at [431, 668] on input "0" at bounding box center [524, 672] width 357 height 33
click at [441, 641] on div "Price   * AED 10 Price *" at bounding box center [504, 663] width 399 height 50
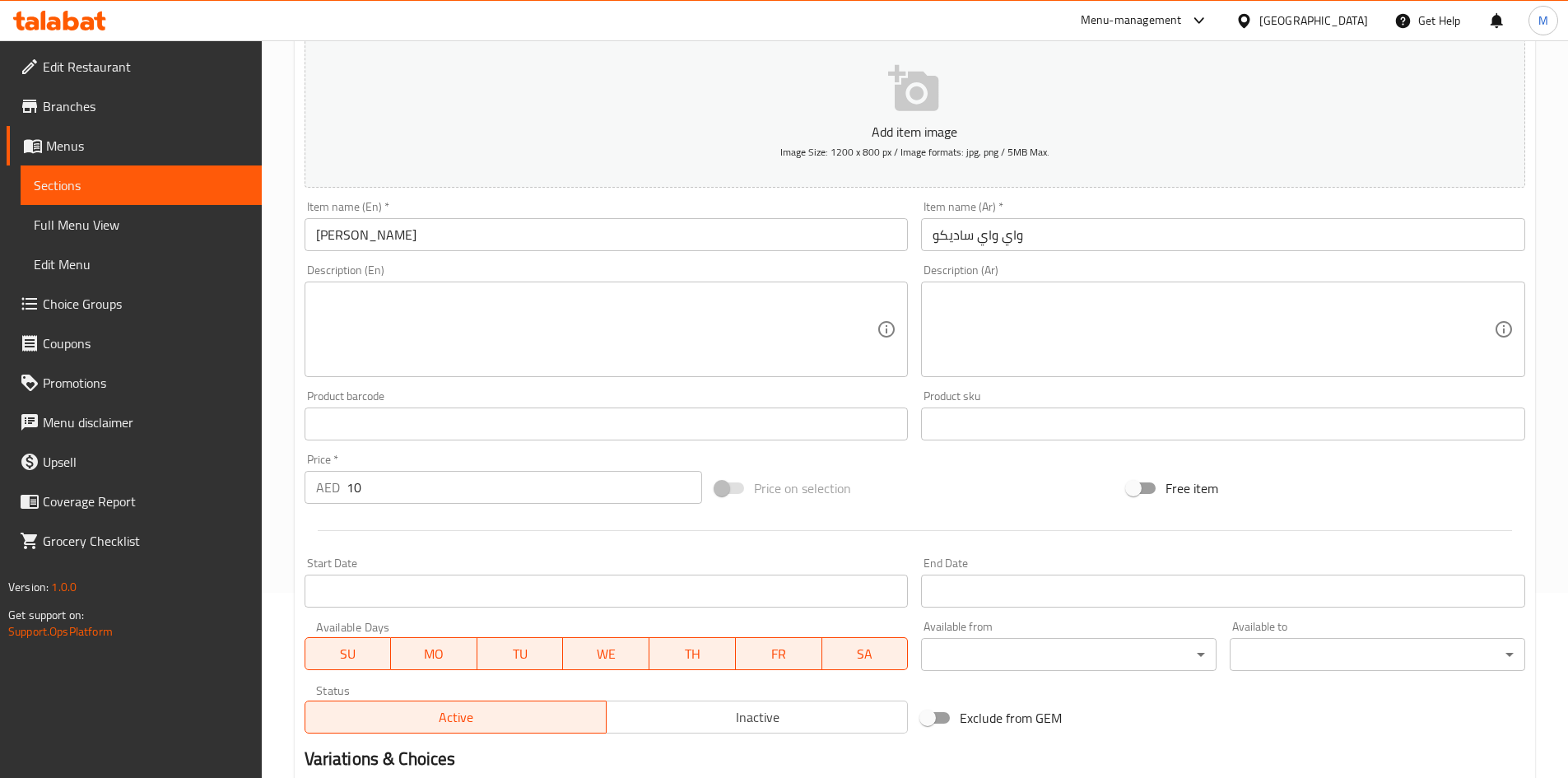
scroll to position [385, 0]
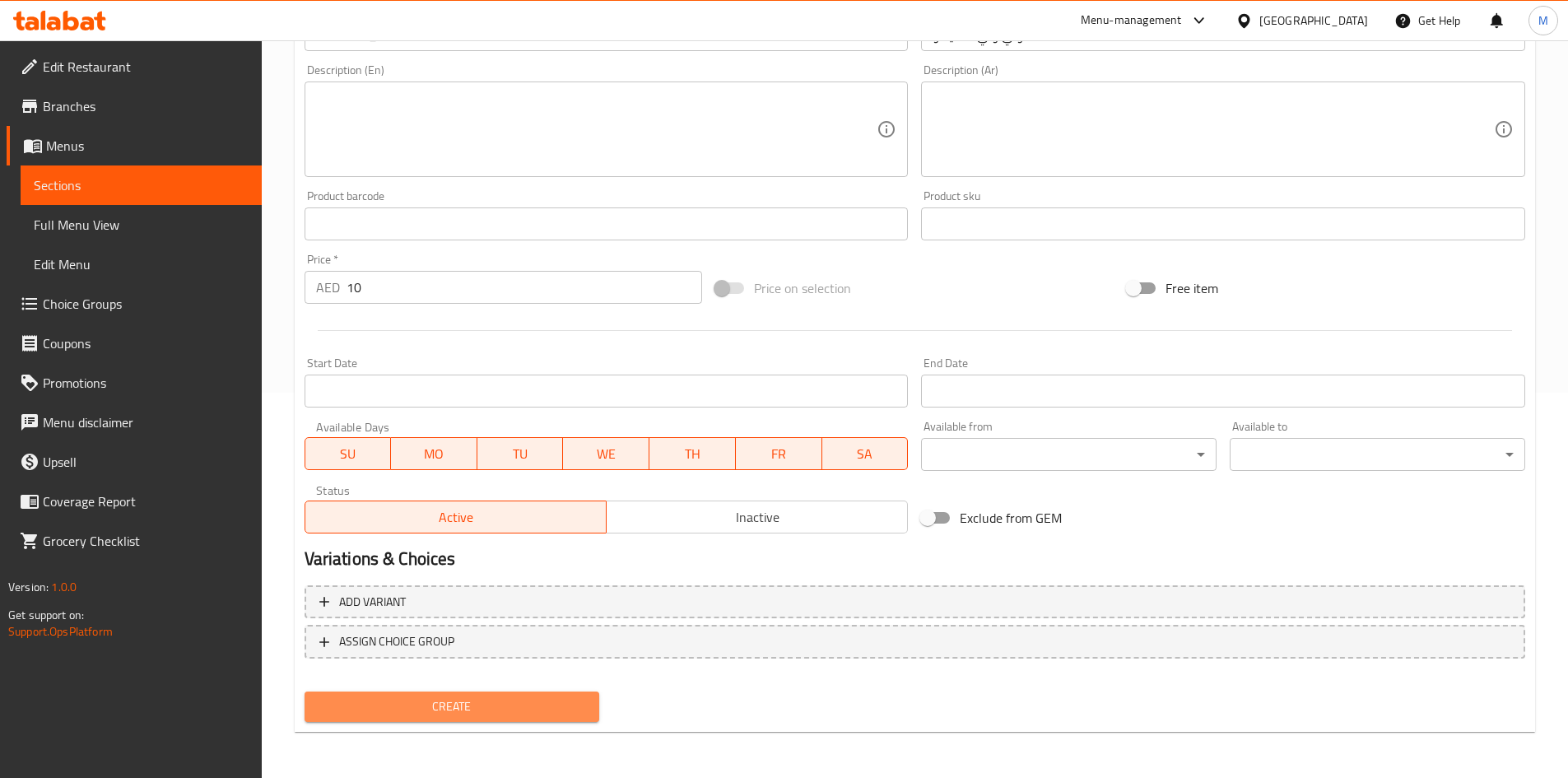
click at [355, 710] on span "Create" at bounding box center [452, 706] width 269 height 21
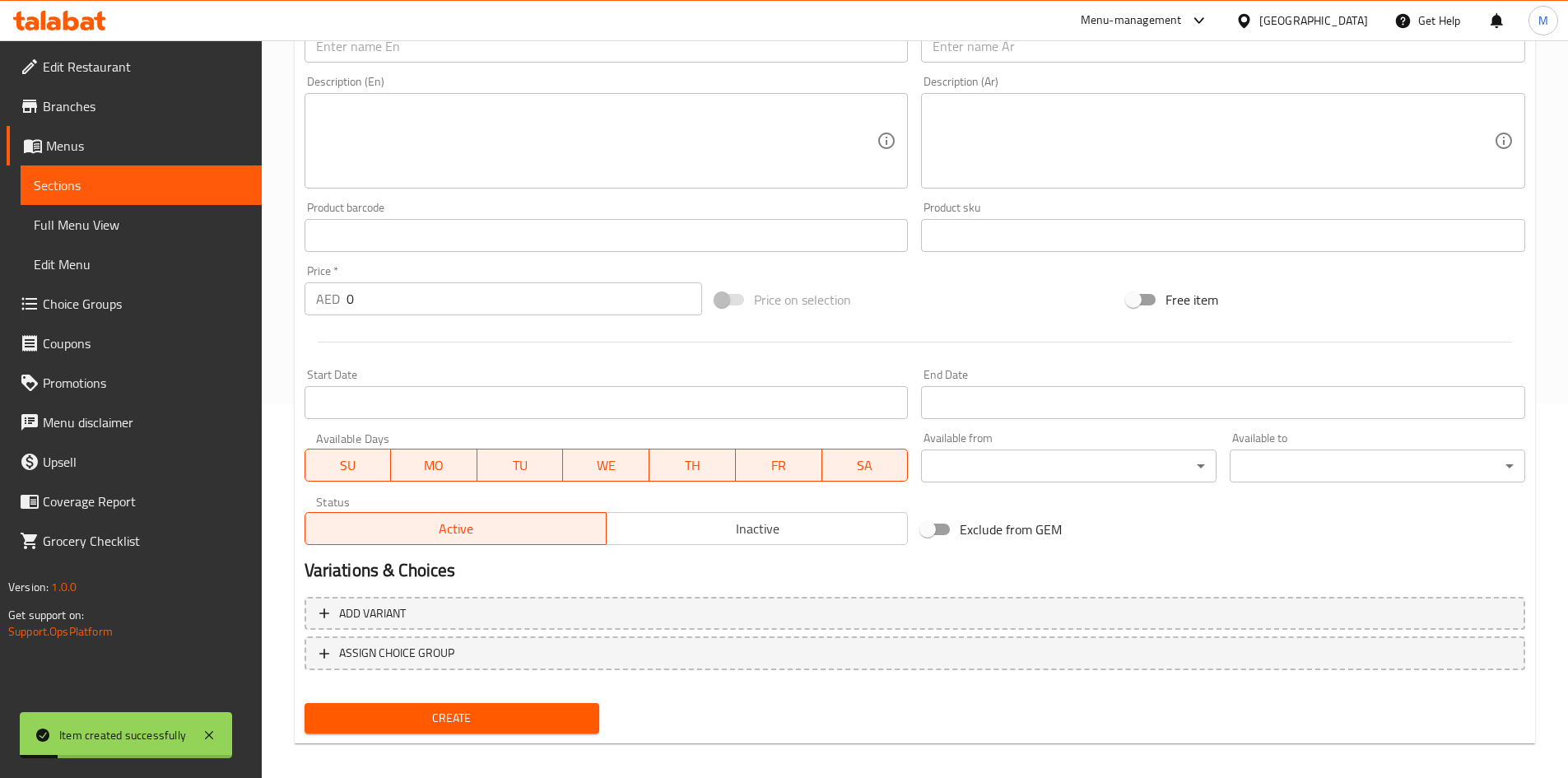
scroll to position [221, 0]
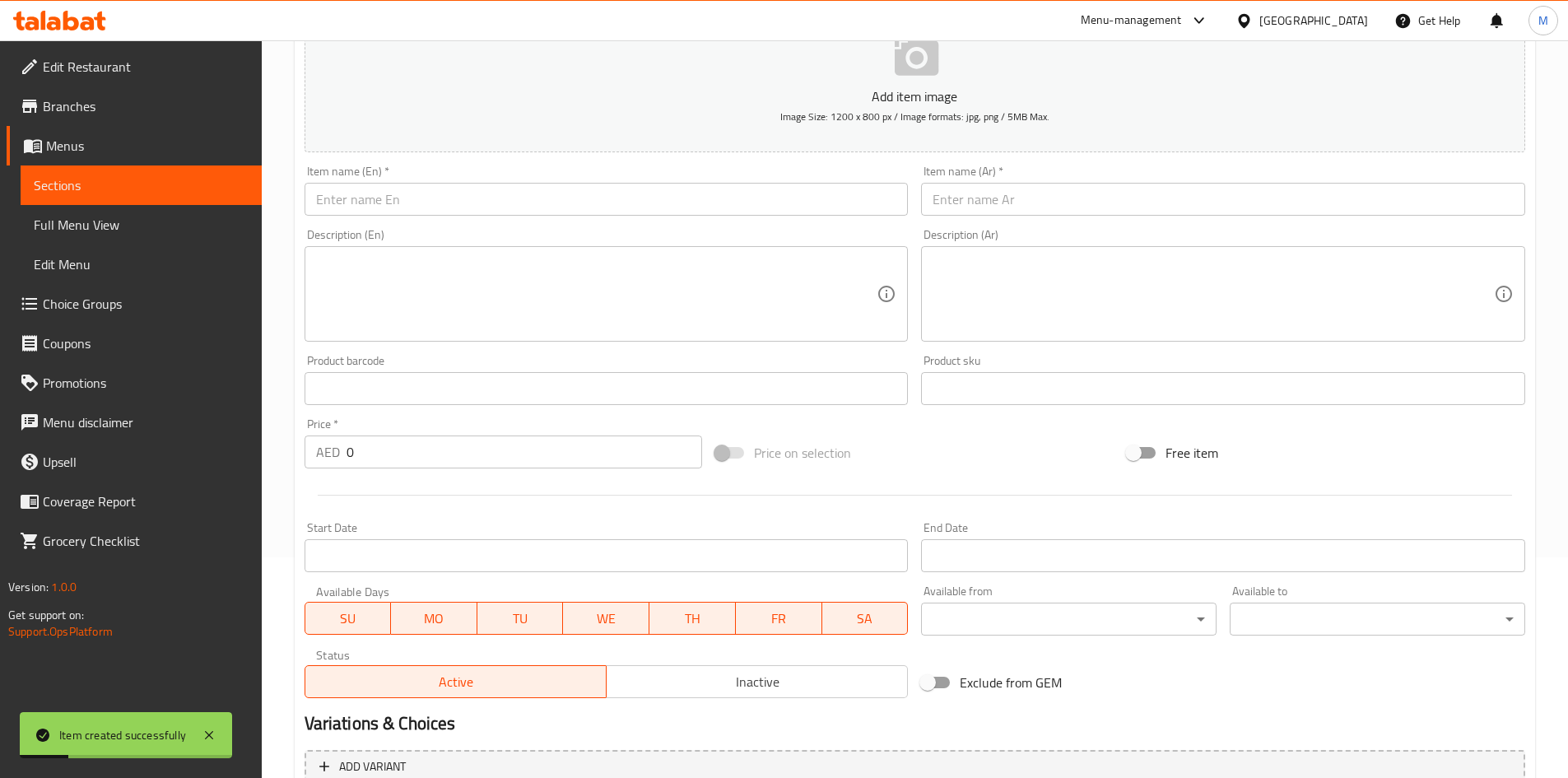
click at [474, 189] on input "text" at bounding box center [607, 199] width 604 height 33
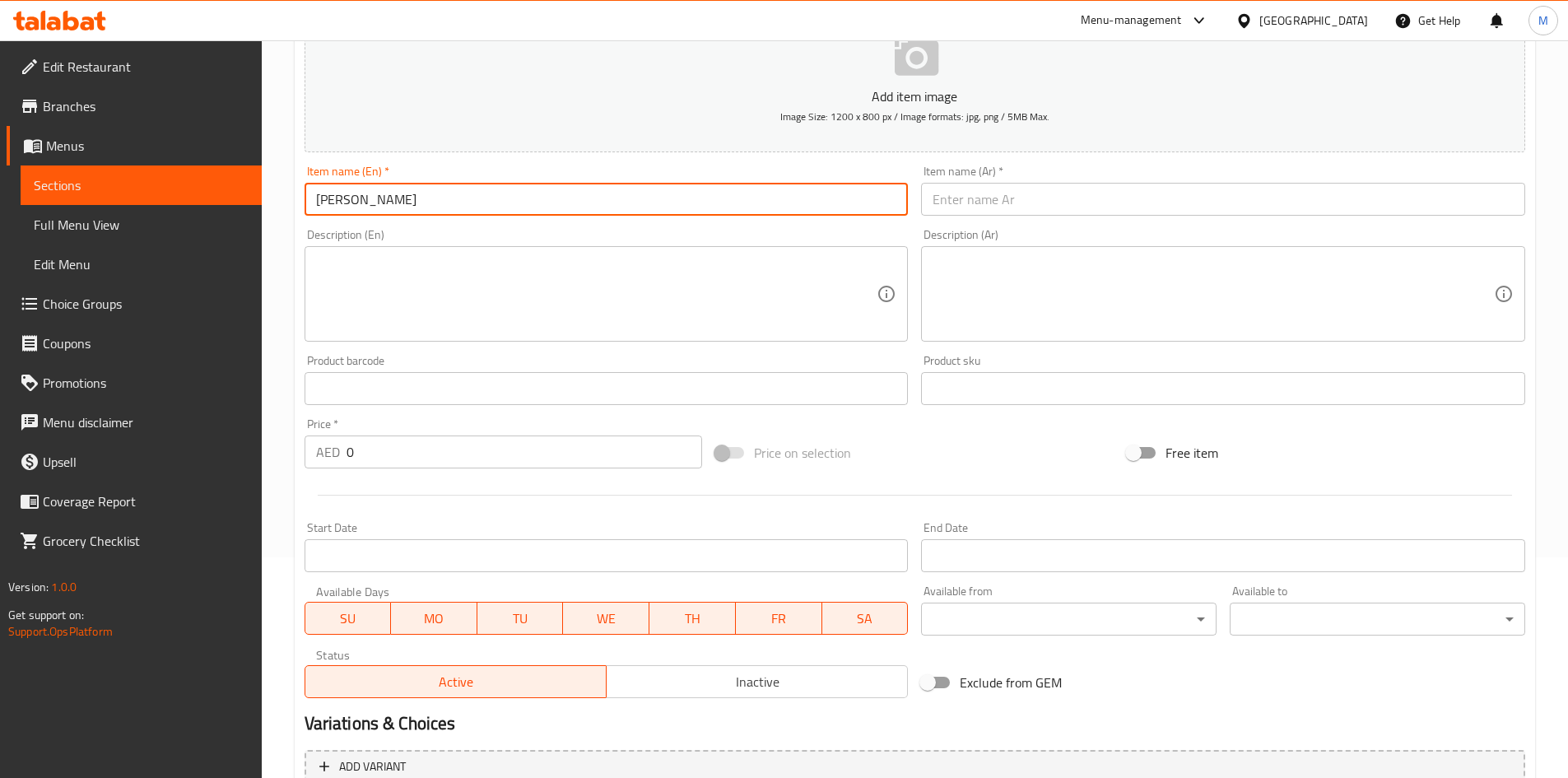
click at [476, 190] on input "wai wai sukuti sadeko" at bounding box center [607, 199] width 604 height 33
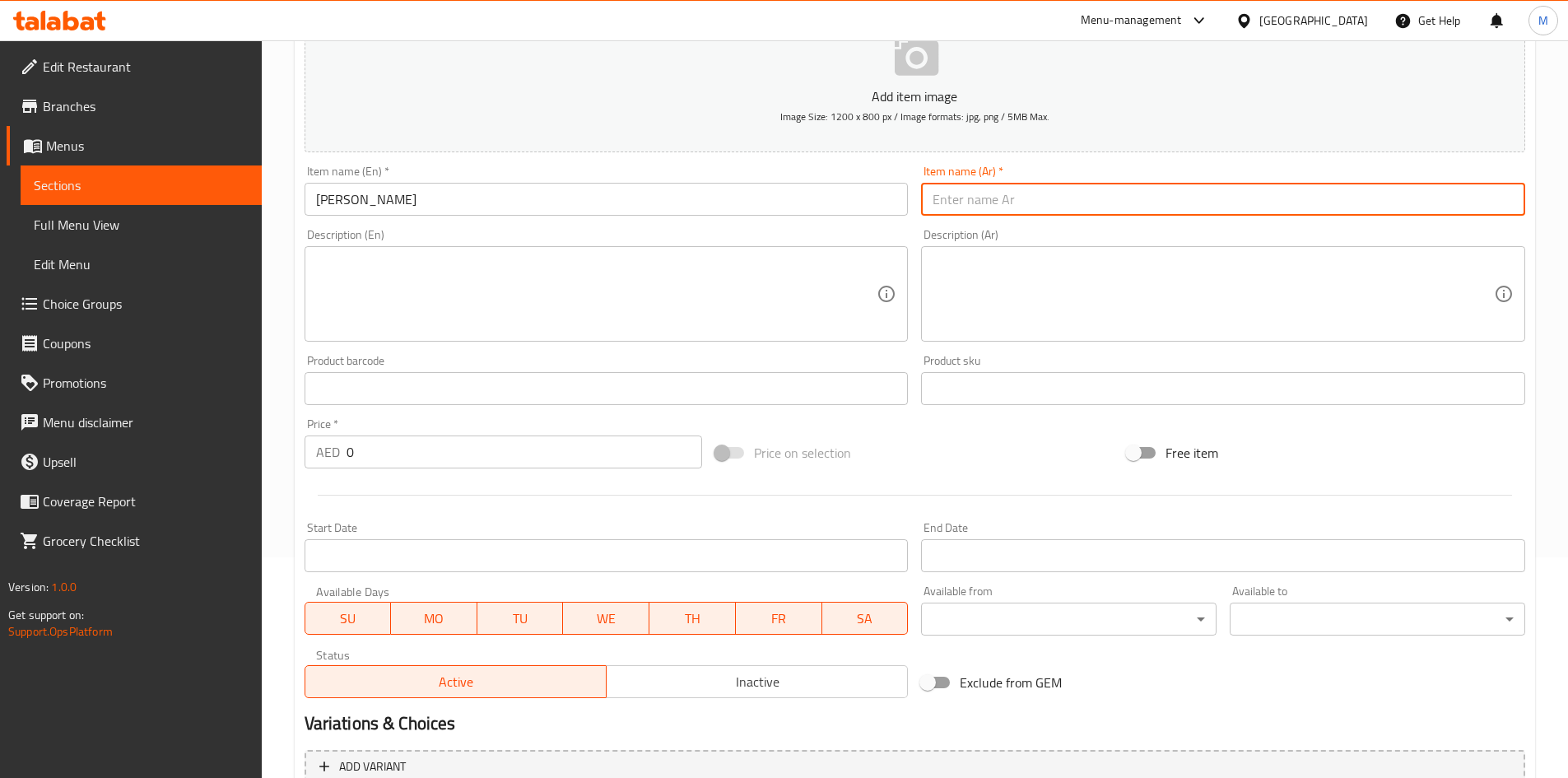
click at [1072, 198] on input "text" at bounding box center [1223, 199] width 604 height 33
drag, startPoint x: 1044, startPoint y: 200, endPoint x: 1035, endPoint y: 232, distance: 33.2
click at [1047, 201] on input "واي زاي سوكوتي ساديكو" at bounding box center [1223, 199] width 604 height 33
click at [462, 457] on input "0" at bounding box center [524, 451] width 357 height 33
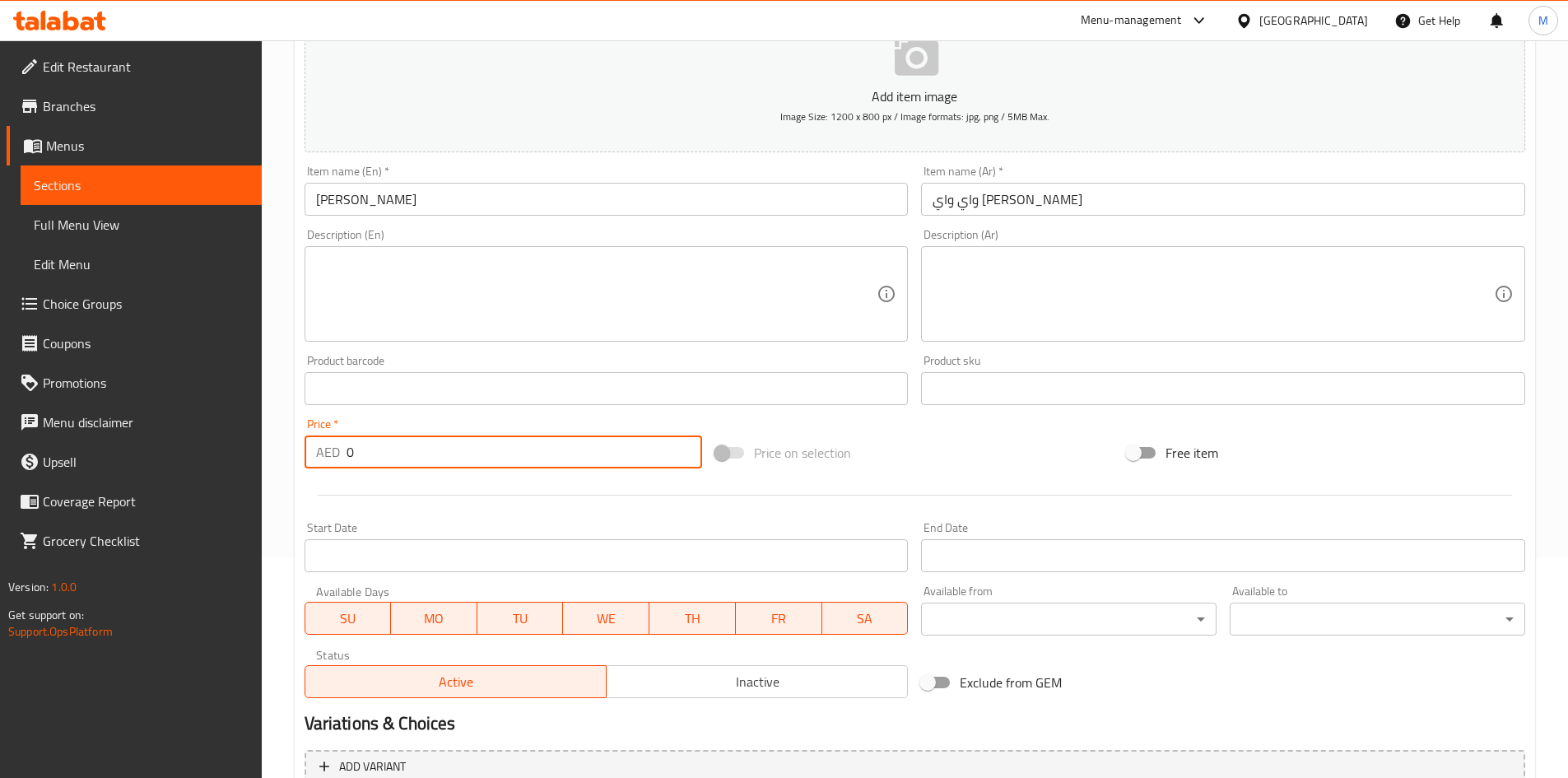
click at [462, 457] on input "0" at bounding box center [524, 451] width 357 height 33
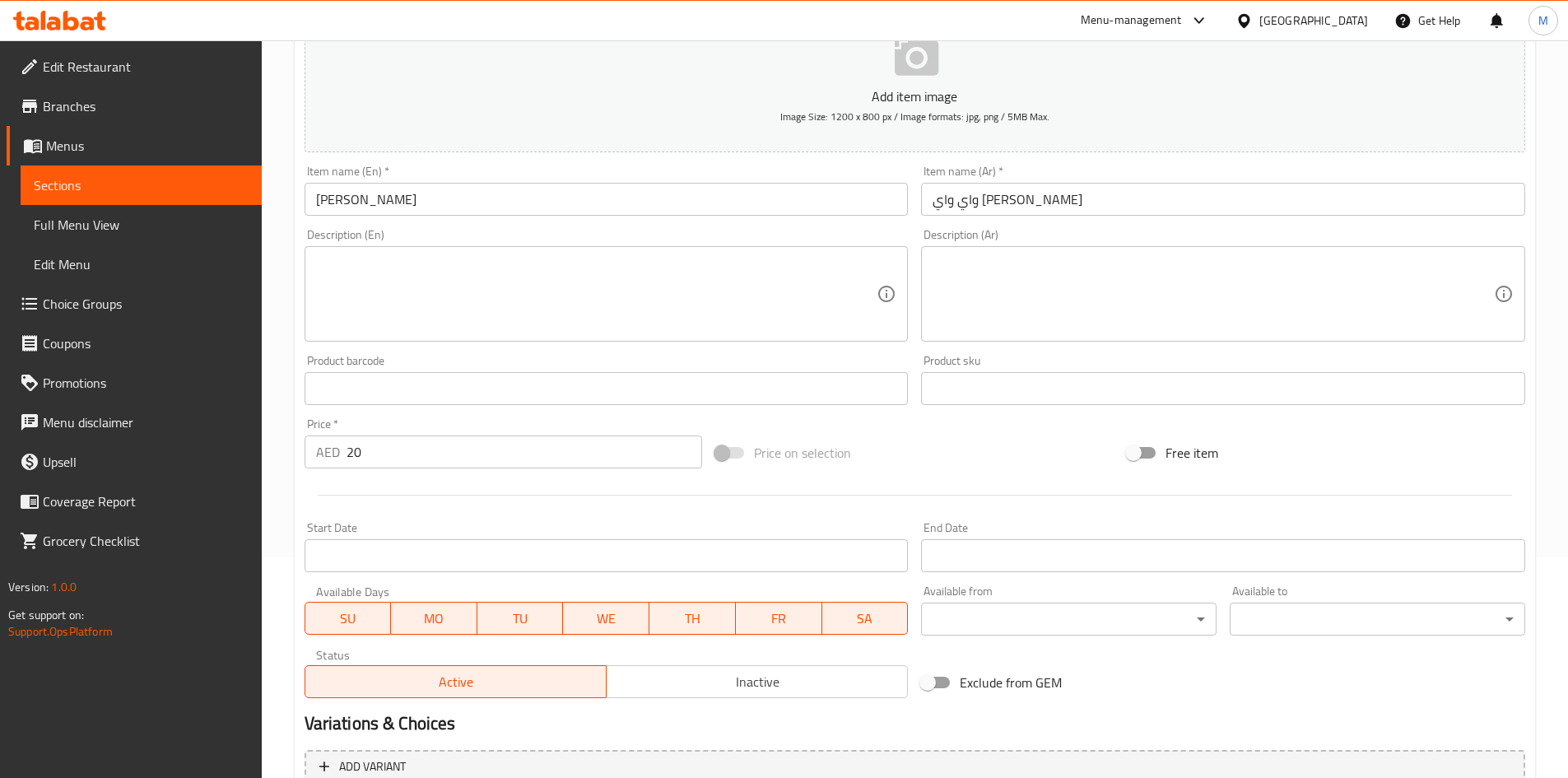
click at [477, 417] on div "Price   * AED 20 Price *" at bounding box center [504, 442] width 411 height 63
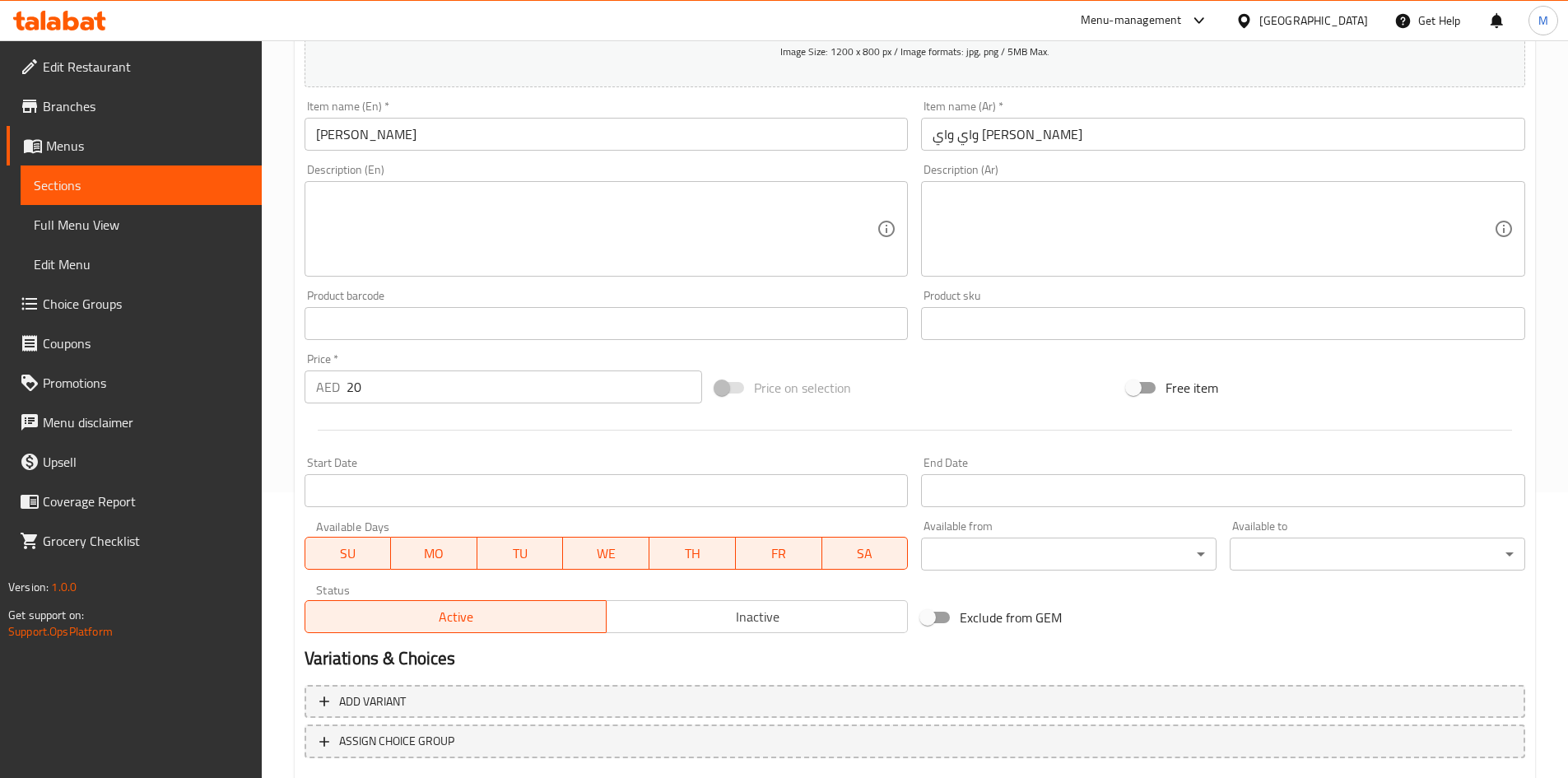
scroll to position [385, 0]
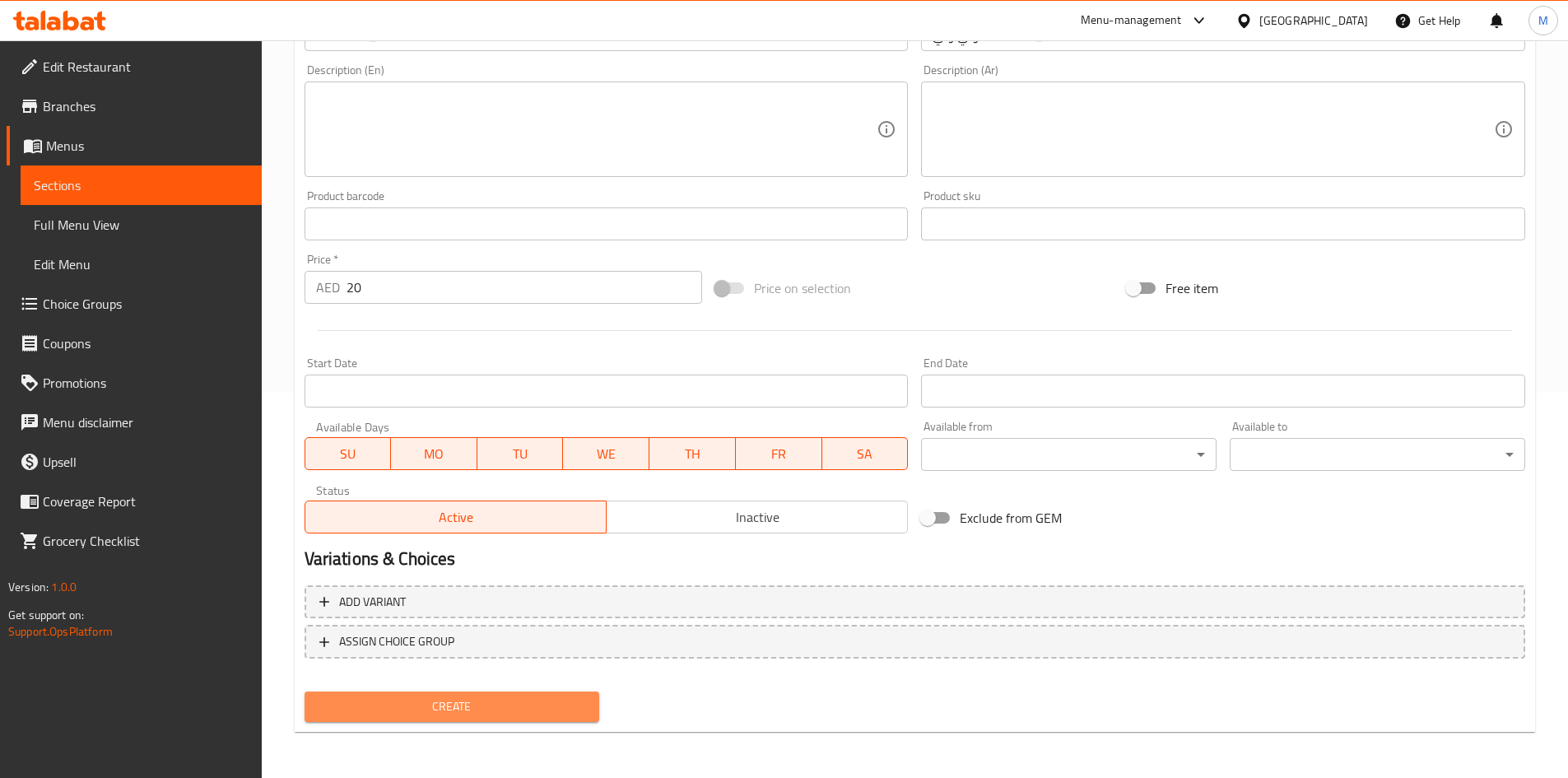
click at [517, 696] on span "Create" at bounding box center [452, 706] width 269 height 21
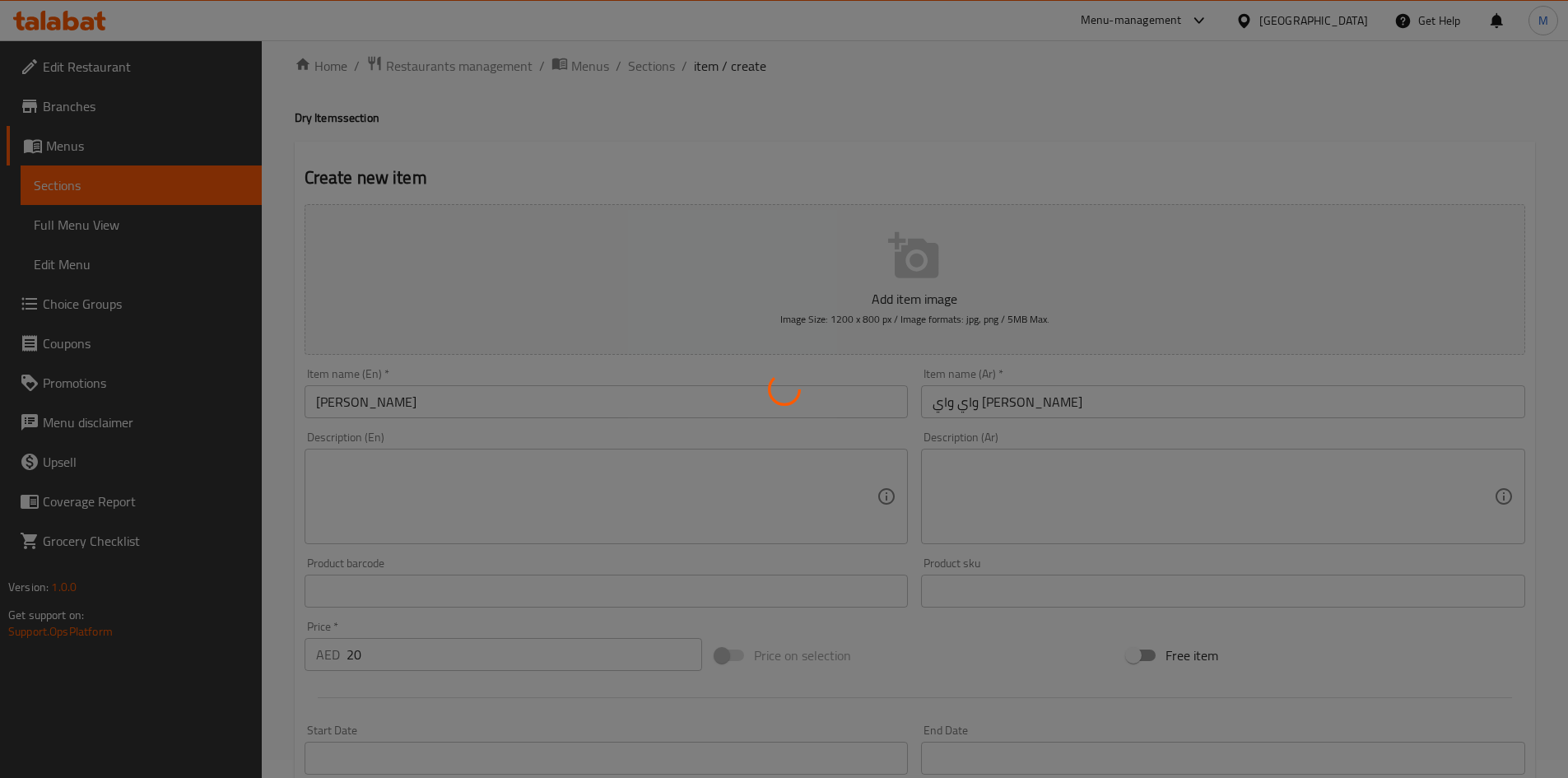
scroll to position [0, 0]
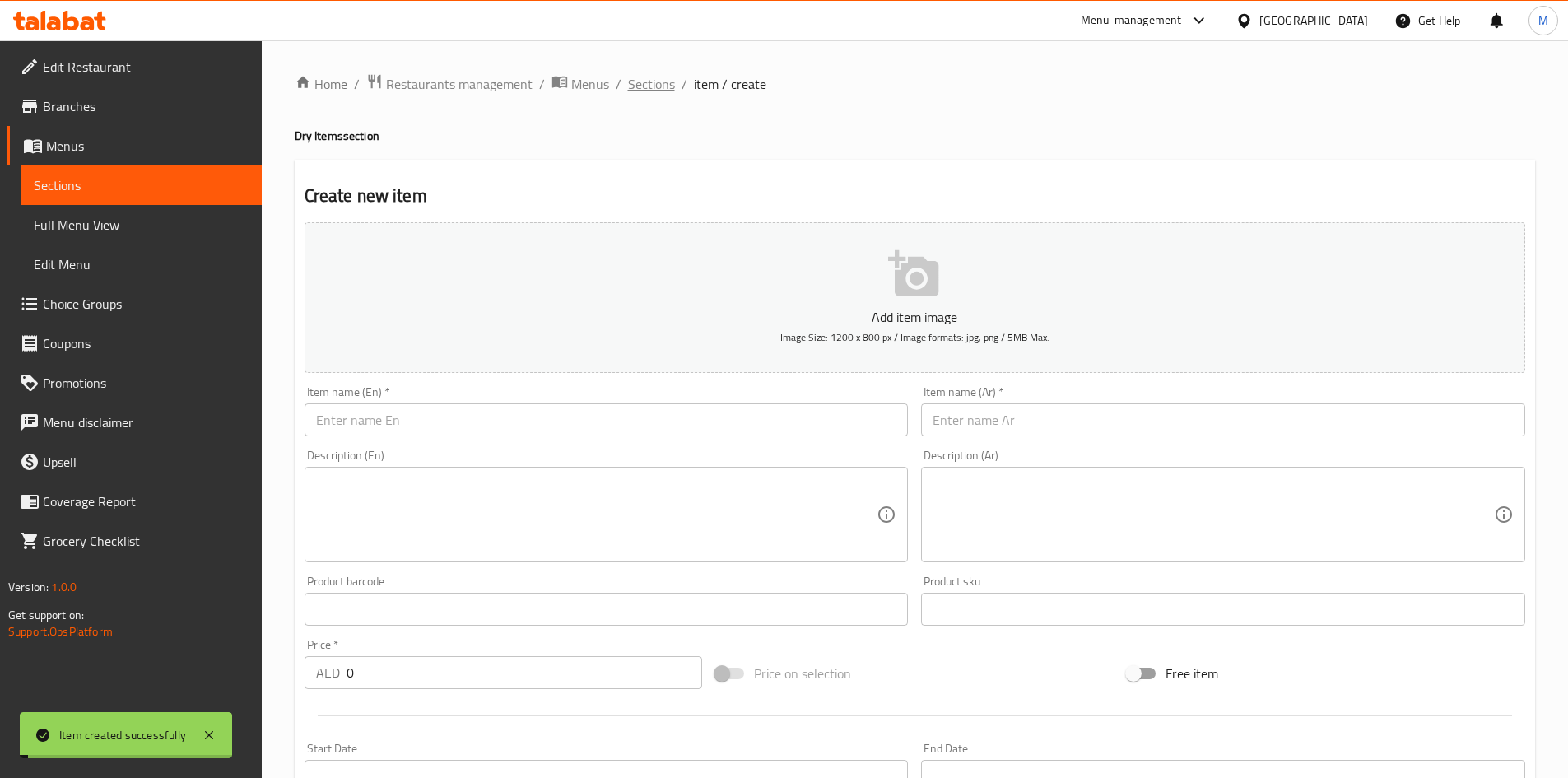
click at [647, 87] on span "Sections" at bounding box center [650, 84] width 47 height 20
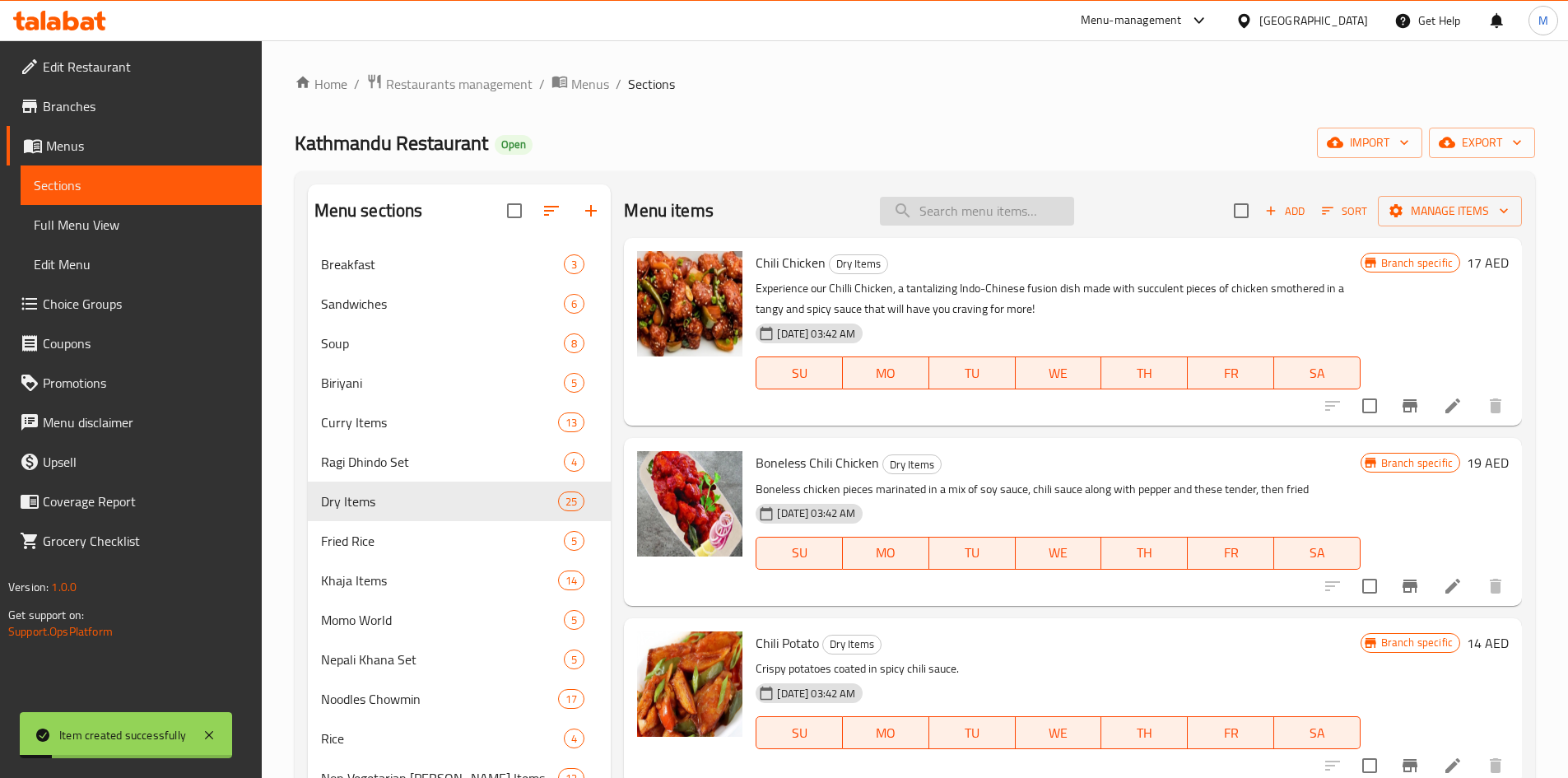
click at [1016, 222] on input "search" at bounding box center [976, 212] width 194 height 29
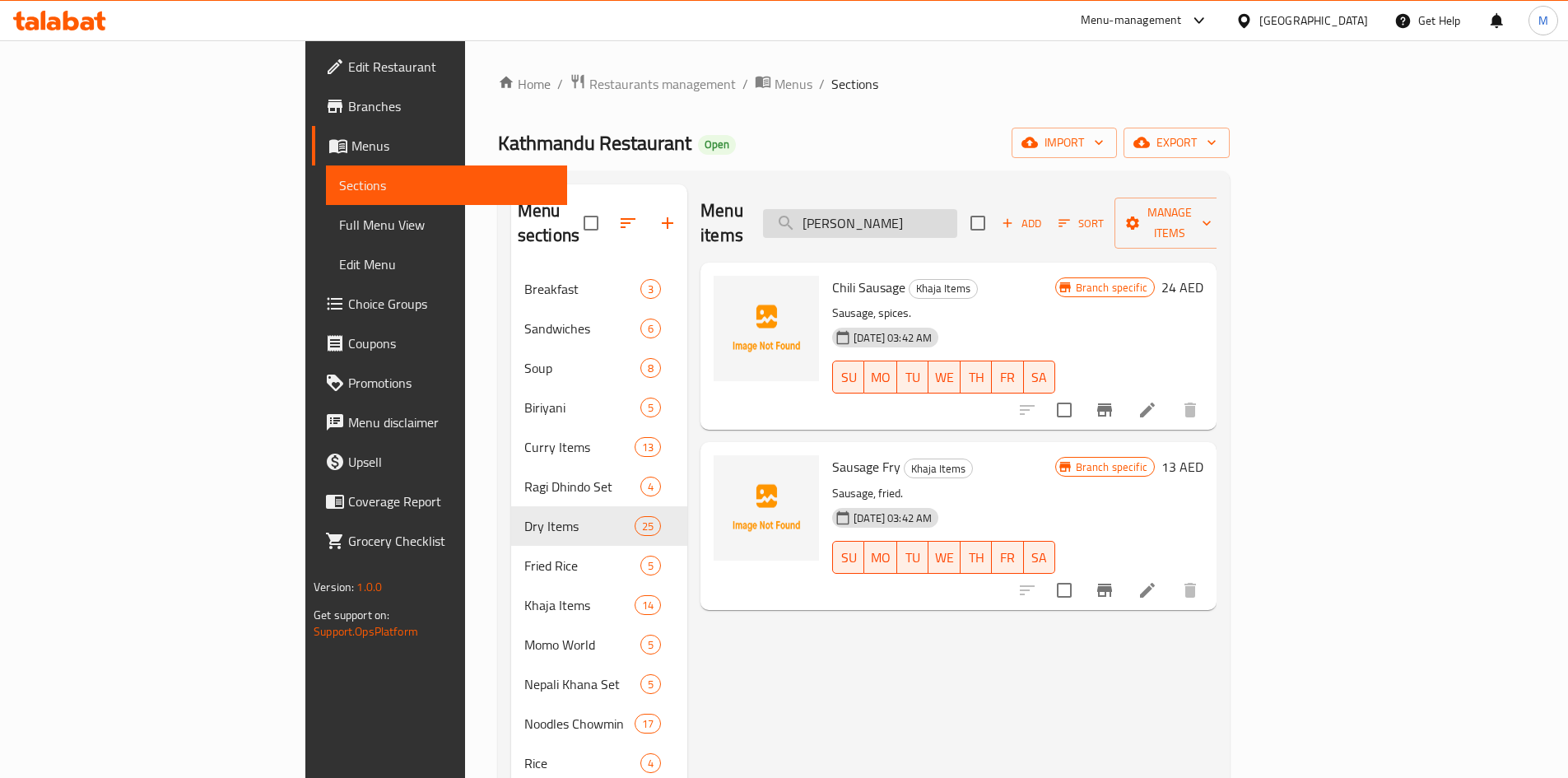
click at [957, 209] on input "sausa" at bounding box center [859, 223] width 194 height 29
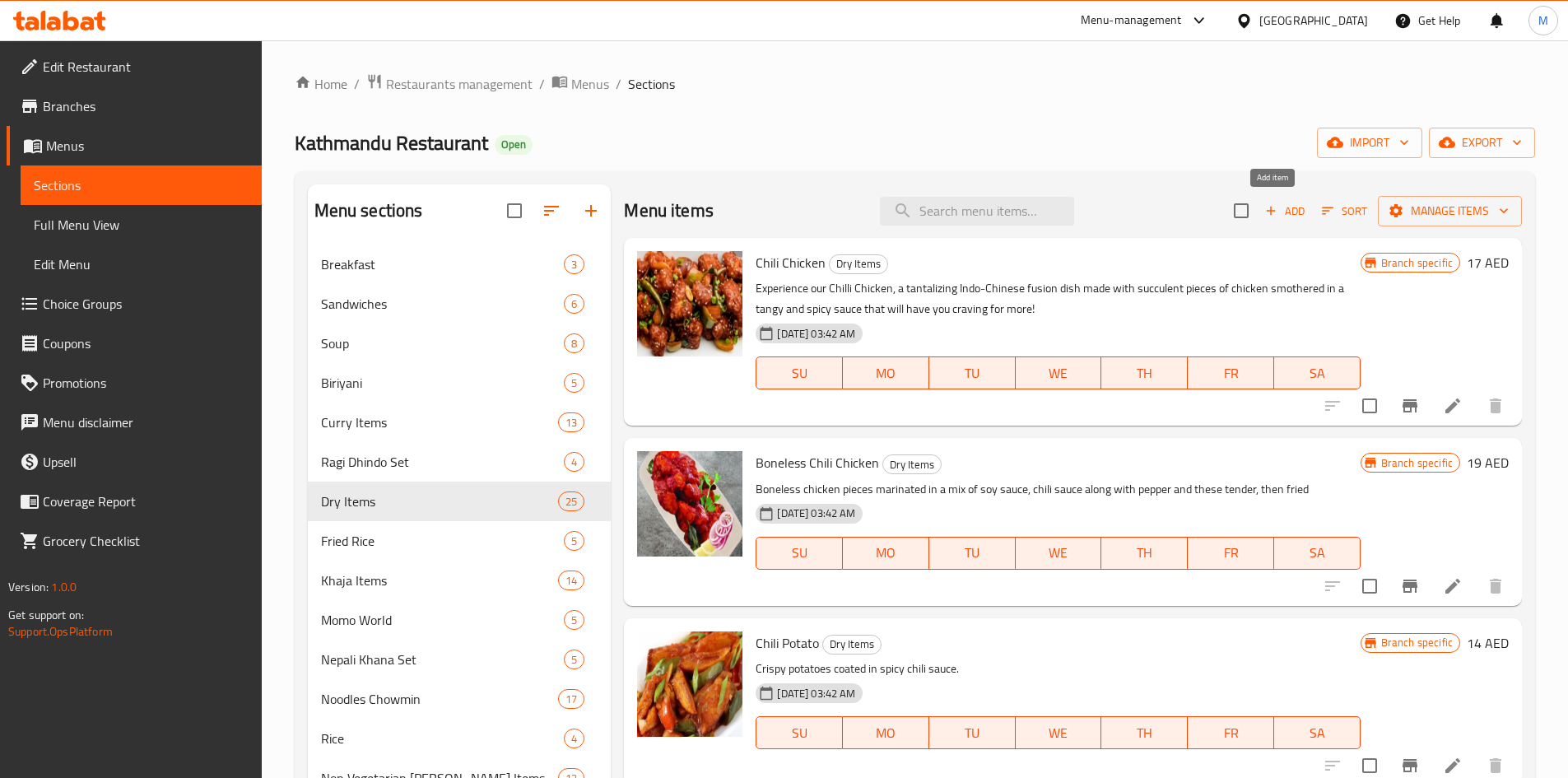
click at [1279, 210] on span "Add" at bounding box center [1284, 211] width 45 height 19
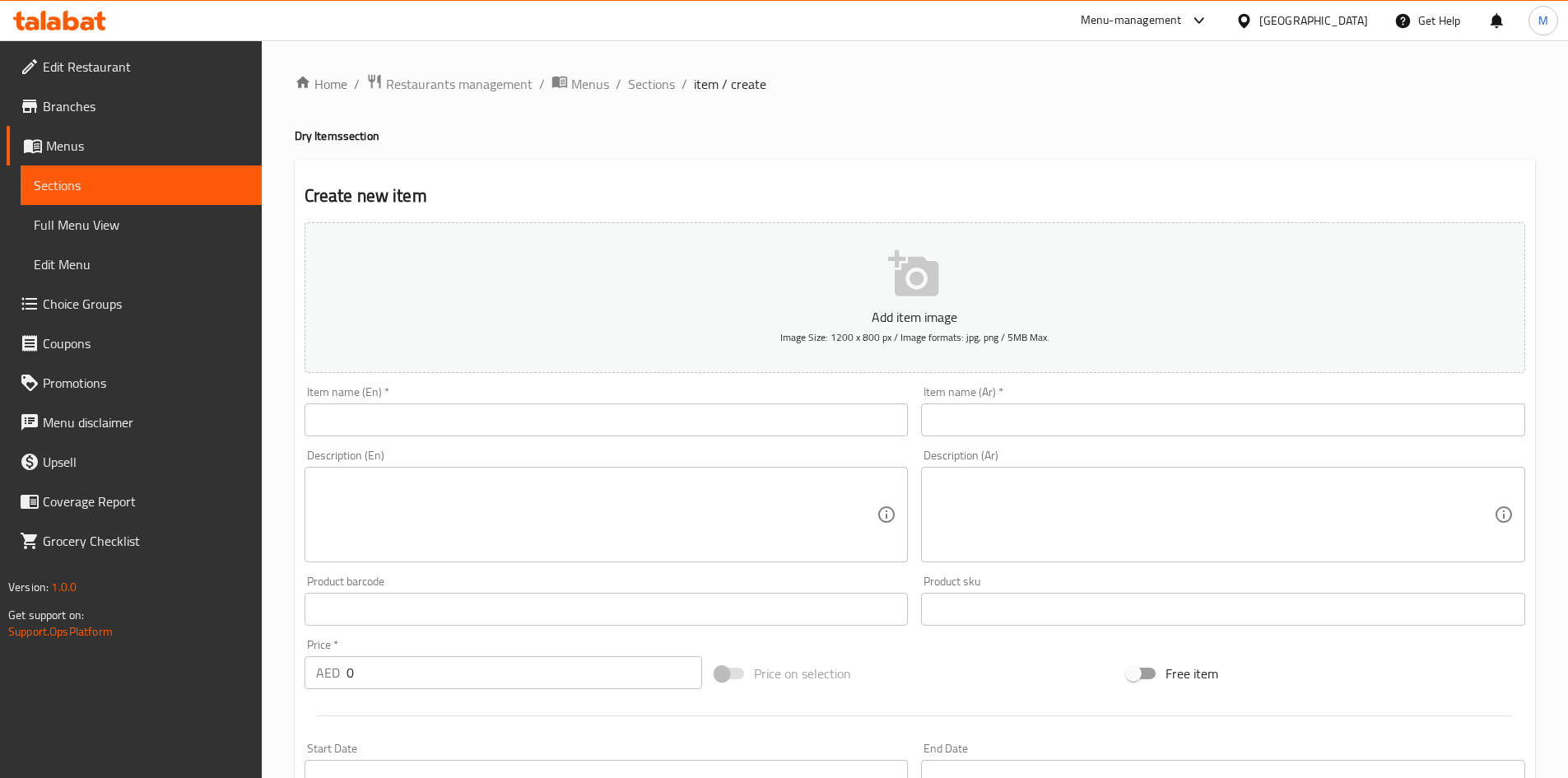
click at [691, 407] on input "text" at bounding box center [607, 420] width 604 height 33
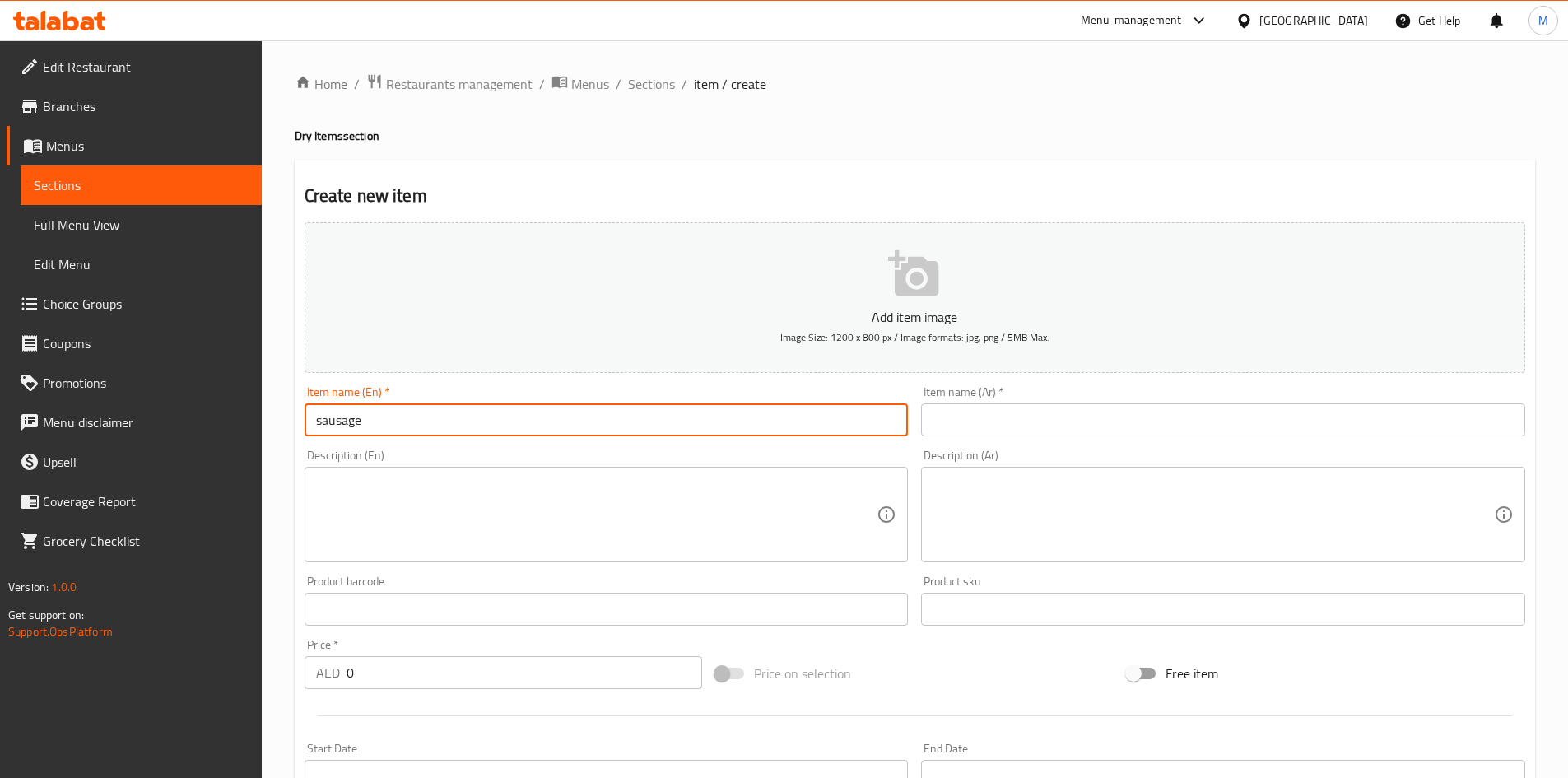
click at [690, 409] on input "sausage" at bounding box center [607, 420] width 604 height 33
click at [691, 410] on input "sausage" at bounding box center [607, 420] width 604 height 33
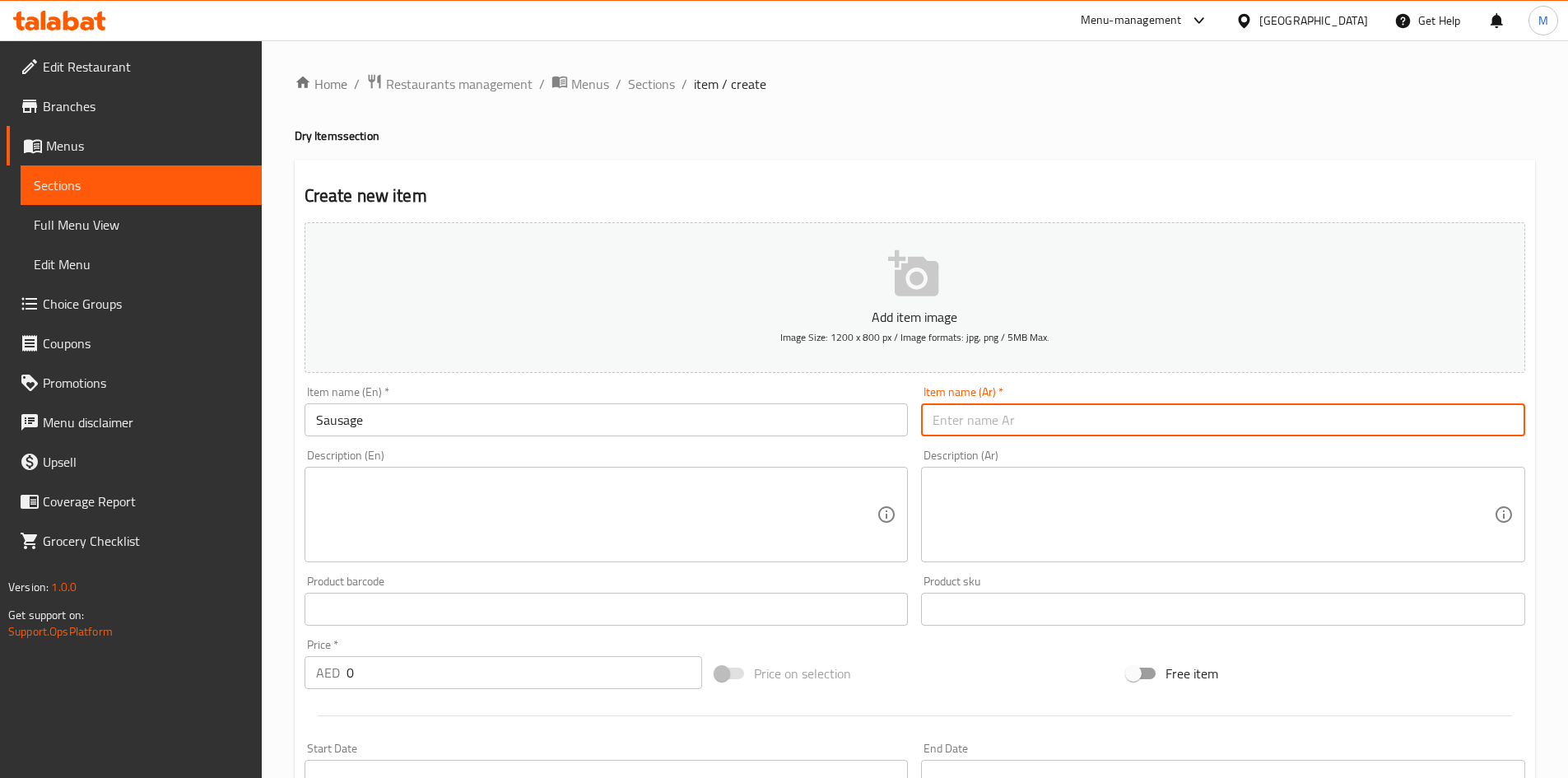
click at [1011, 423] on input "text" at bounding box center [1223, 420] width 604 height 33
click at [560, 419] on input "Sausage" at bounding box center [607, 420] width 604 height 33
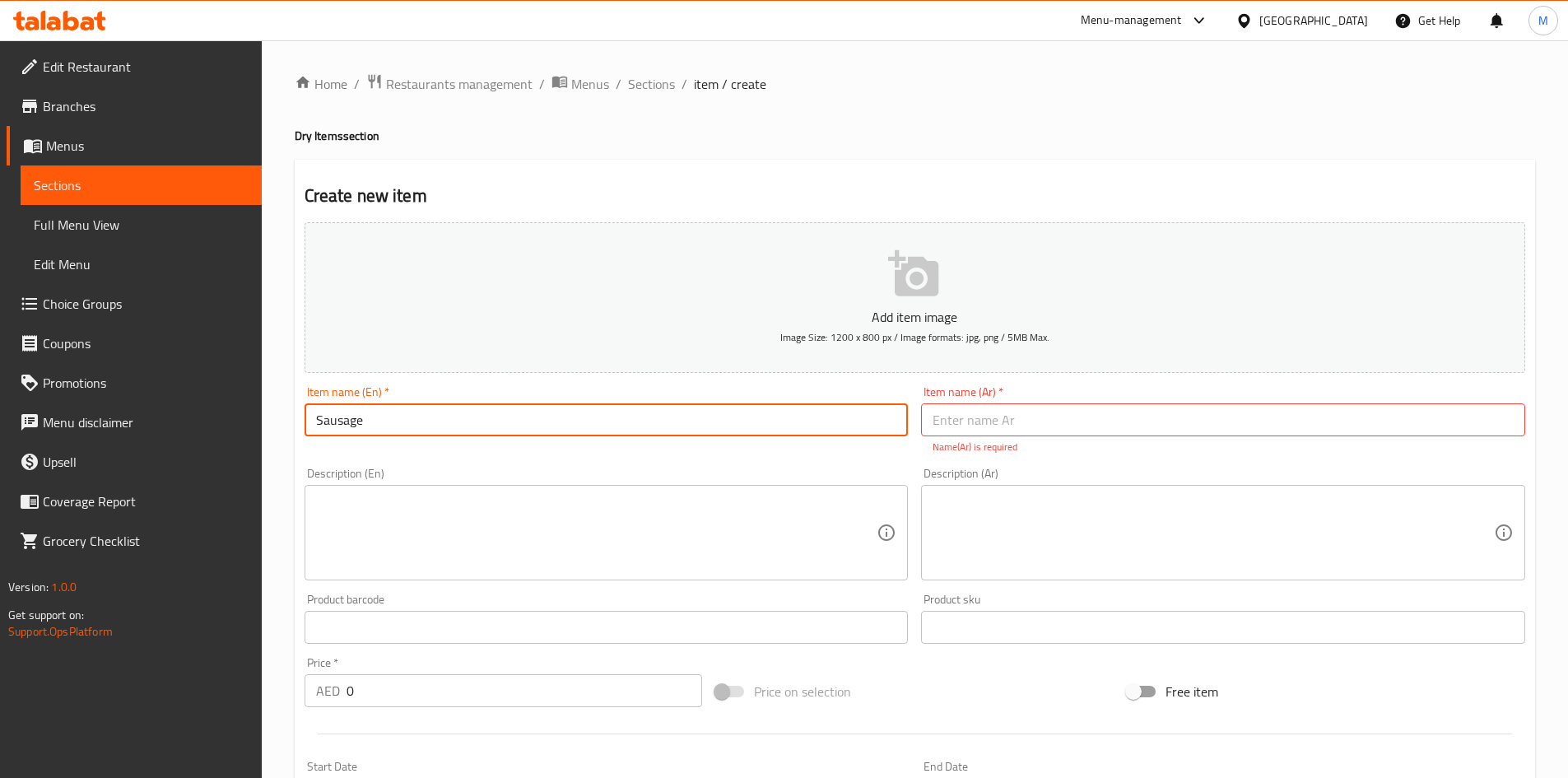
click at [560, 419] on input "Sausage" at bounding box center [607, 420] width 604 height 33
click at [1008, 417] on input "text" at bounding box center [1223, 420] width 604 height 33
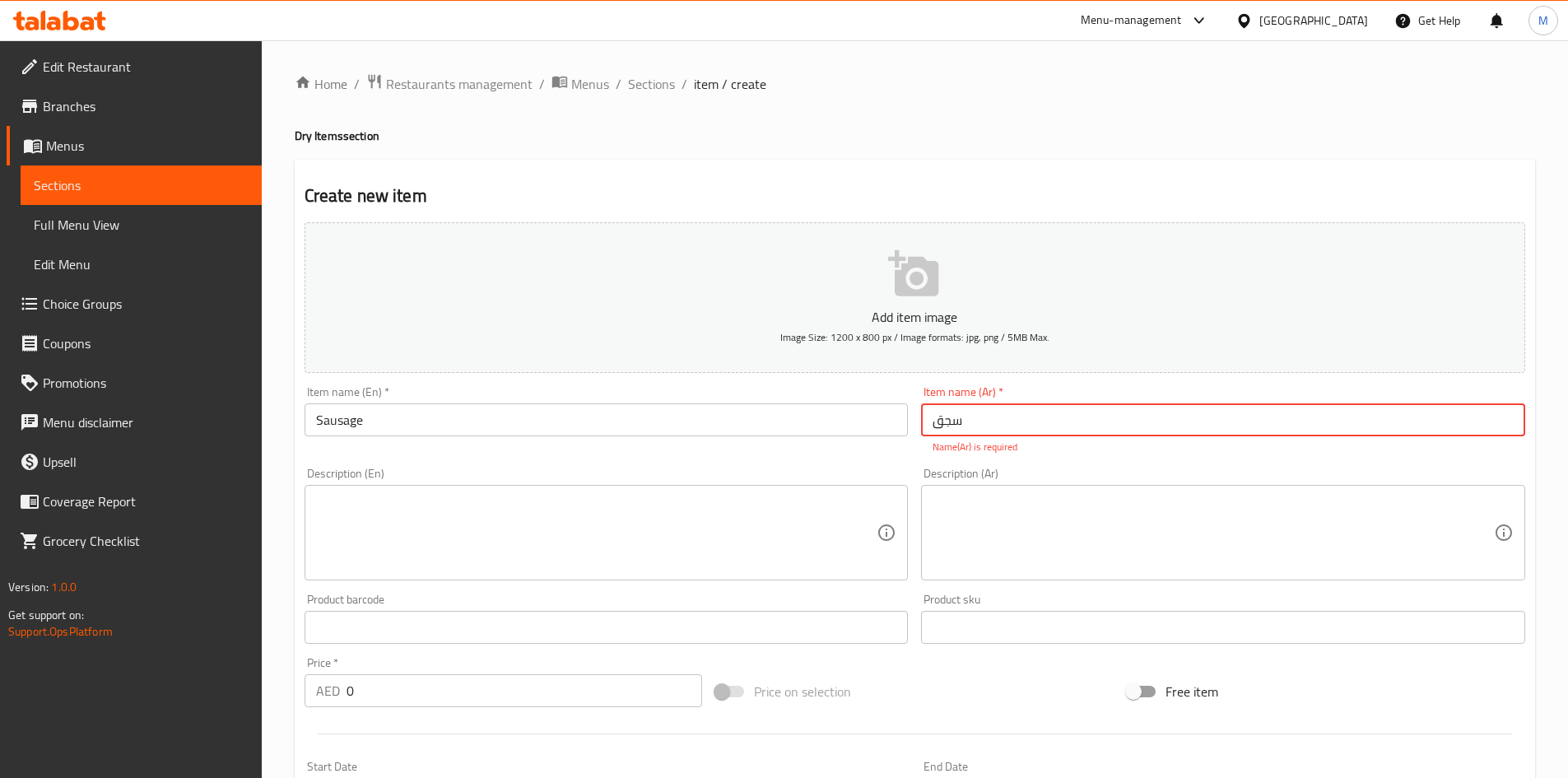
click at [869, 450] on div "Add item image Image Size: 1200 x 800 px / Image formats: jpg, png / 5MB Max. I…" at bounding box center [915, 579] width 1233 height 728
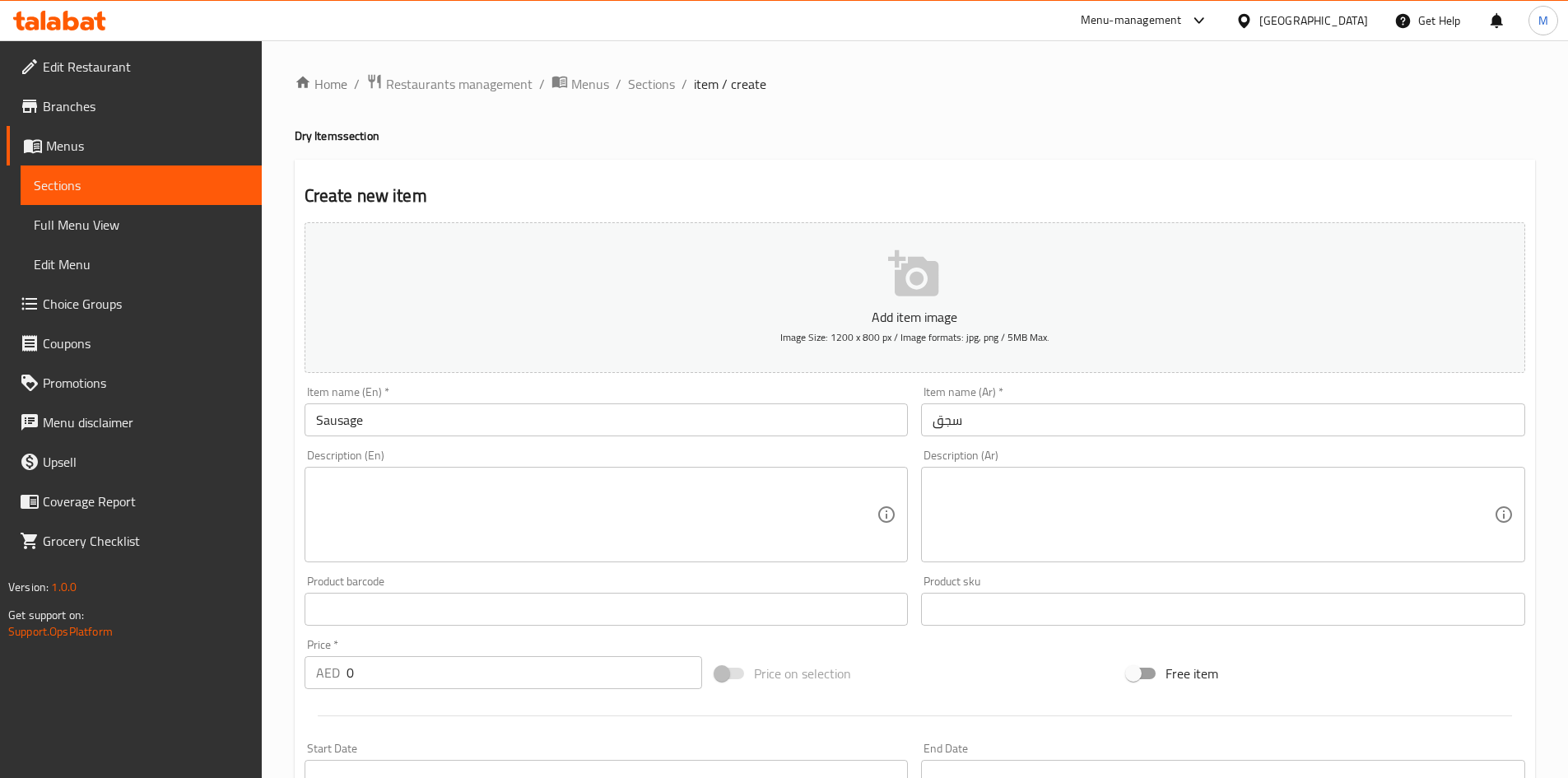
click at [404, 662] on input "0" at bounding box center [524, 672] width 357 height 33
click at [405, 662] on input "0" at bounding box center [524, 672] width 357 height 33
click at [406, 662] on input "0" at bounding box center [524, 672] width 357 height 33
click at [410, 644] on div "Price   * AED 13 Price *" at bounding box center [504, 663] width 399 height 50
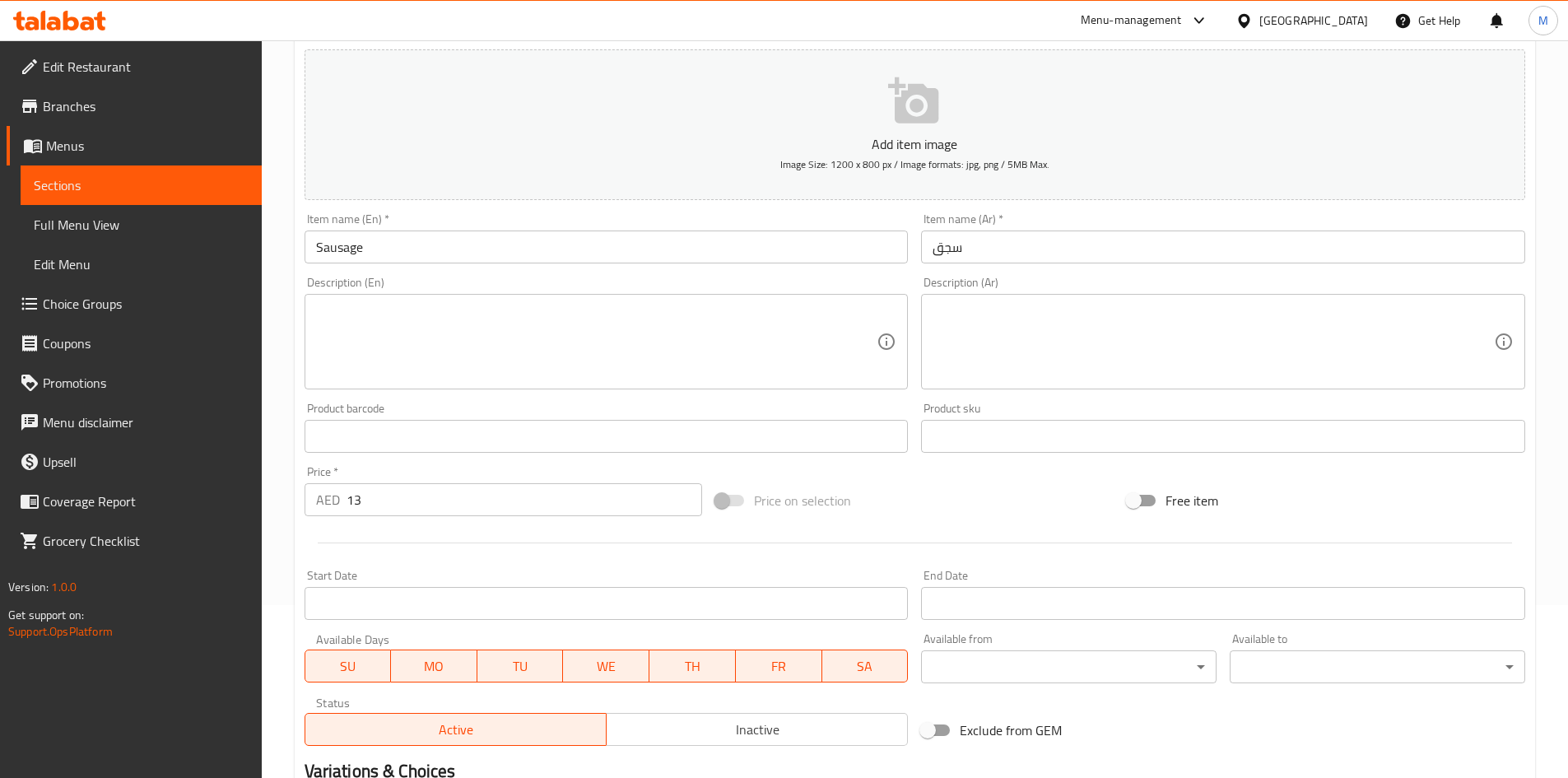
scroll to position [329, 0]
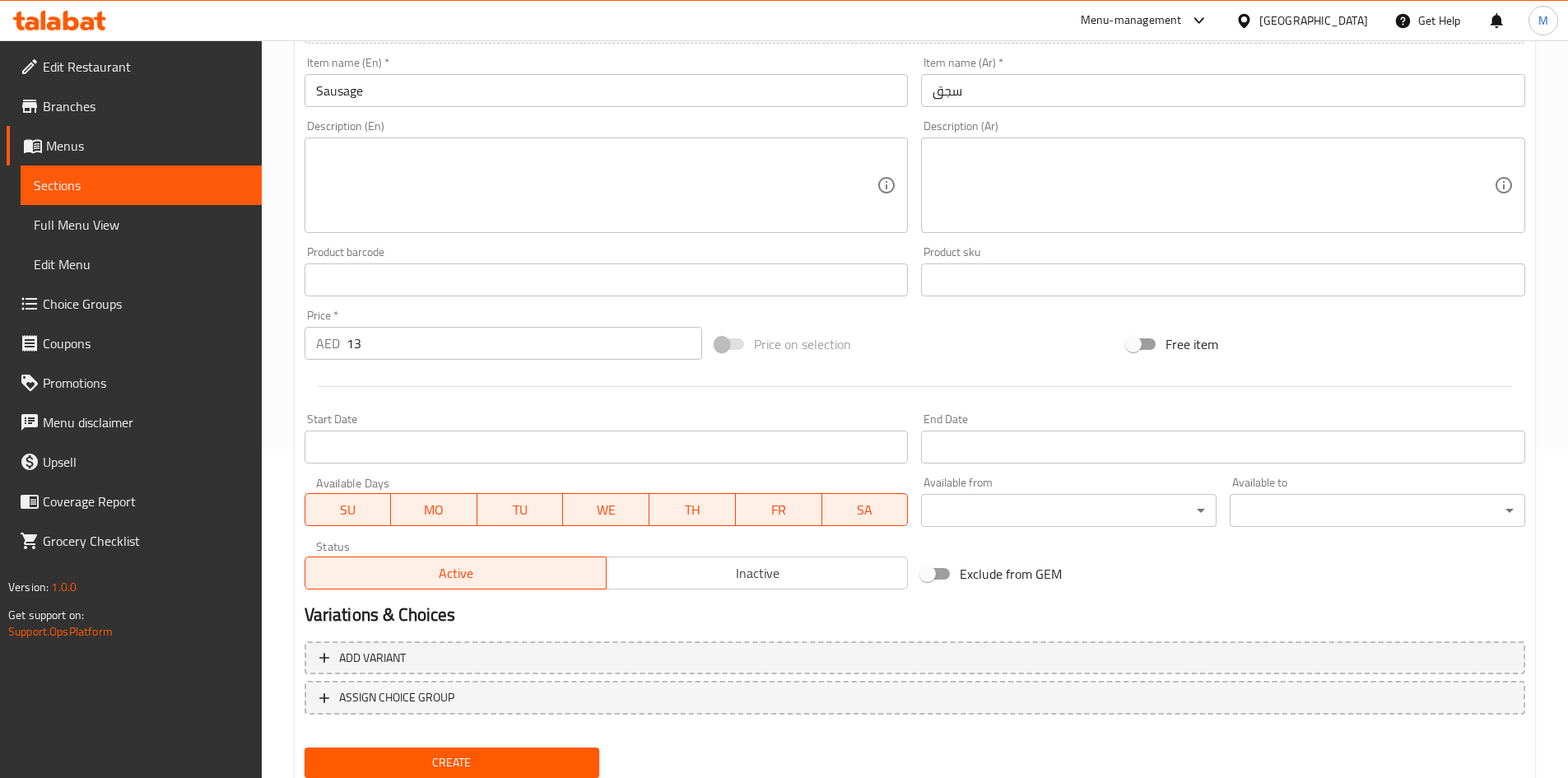
click at [493, 763] on span "Create" at bounding box center [452, 762] width 269 height 21
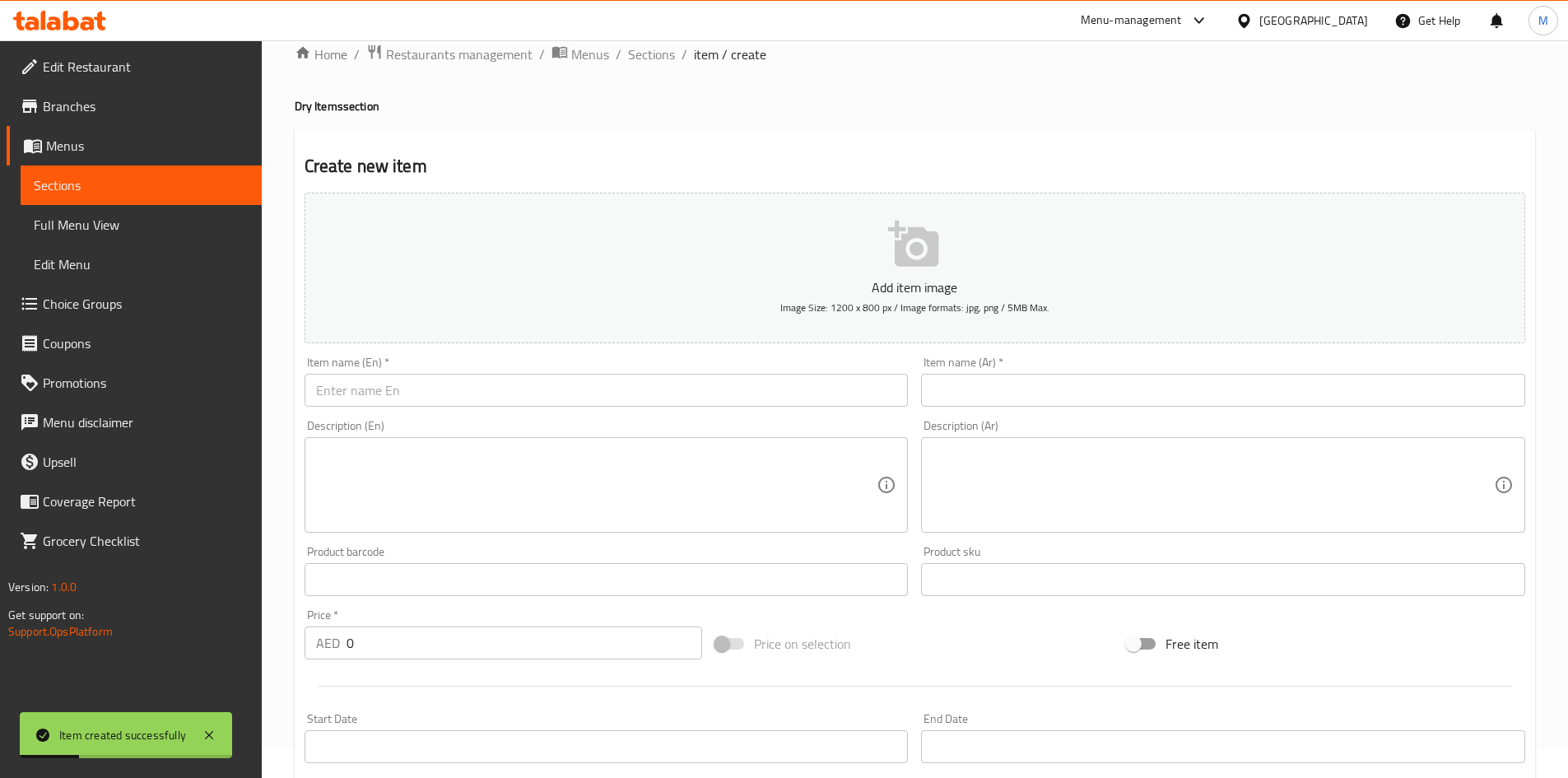
scroll to position [0, 0]
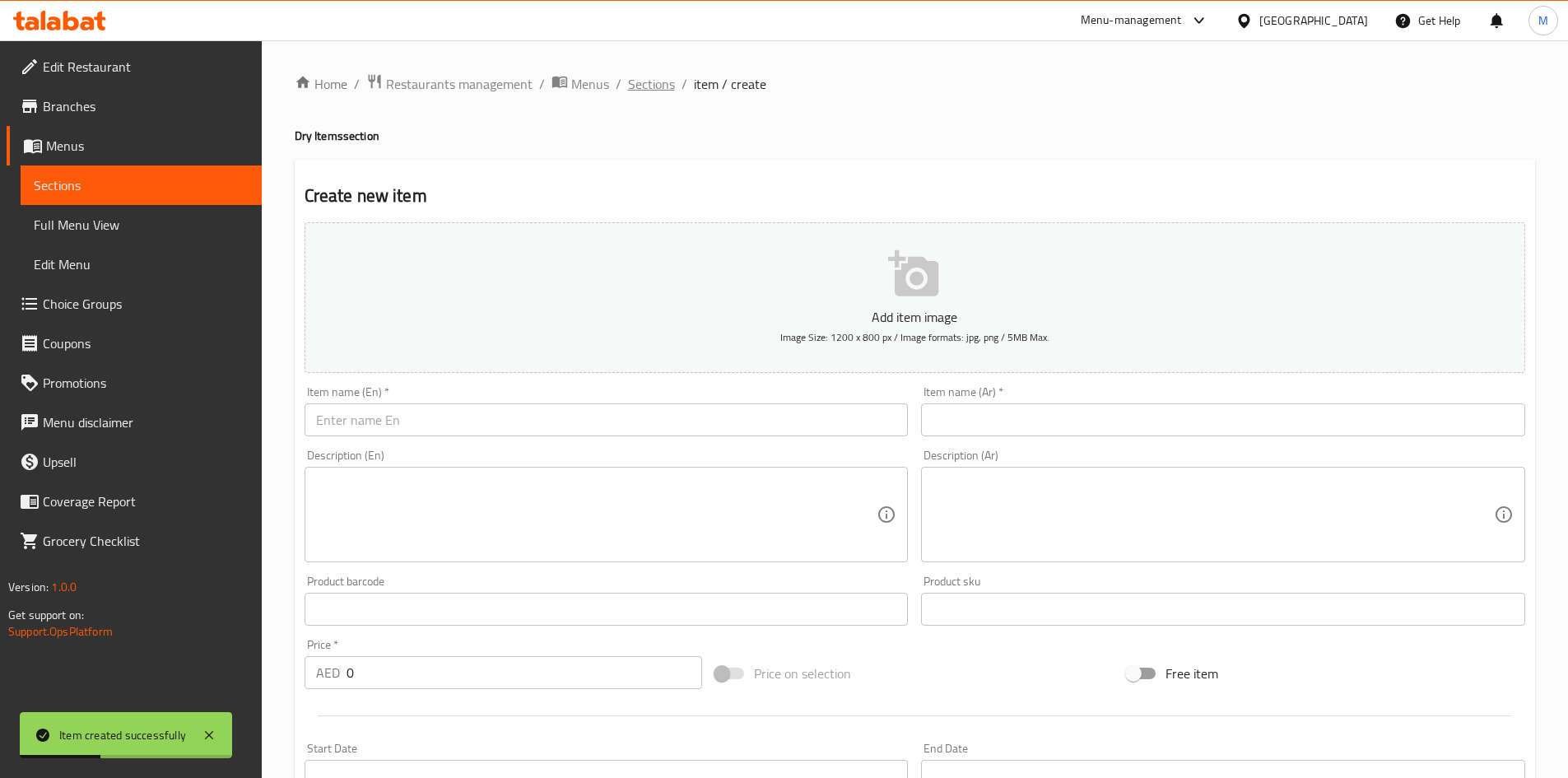
click at [639, 94] on span "Sections" at bounding box center [650, 84] width 47 height 20
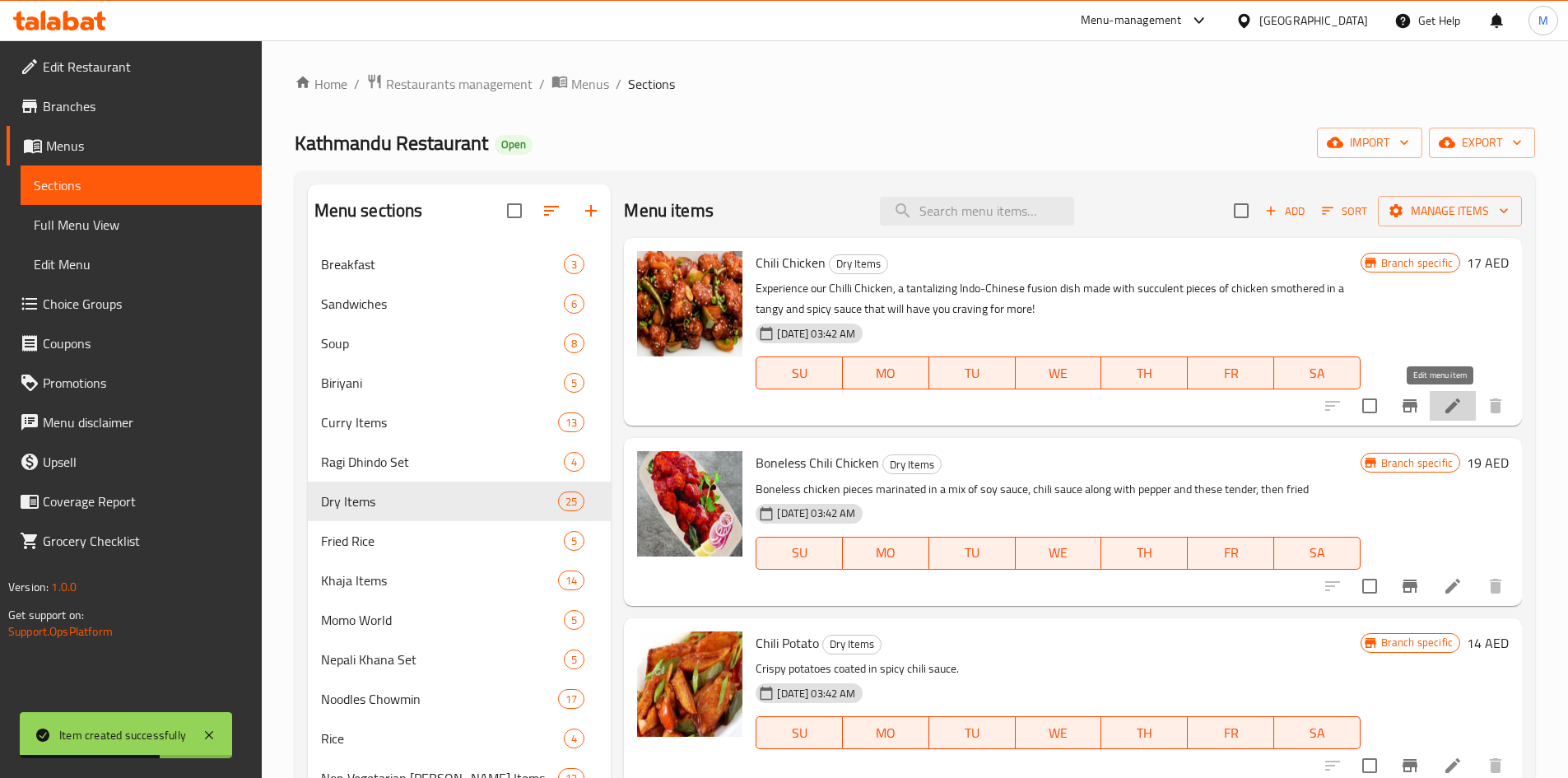
click at [1443, 401] on icon at bounding box center [1453, 406] width 20 height 20
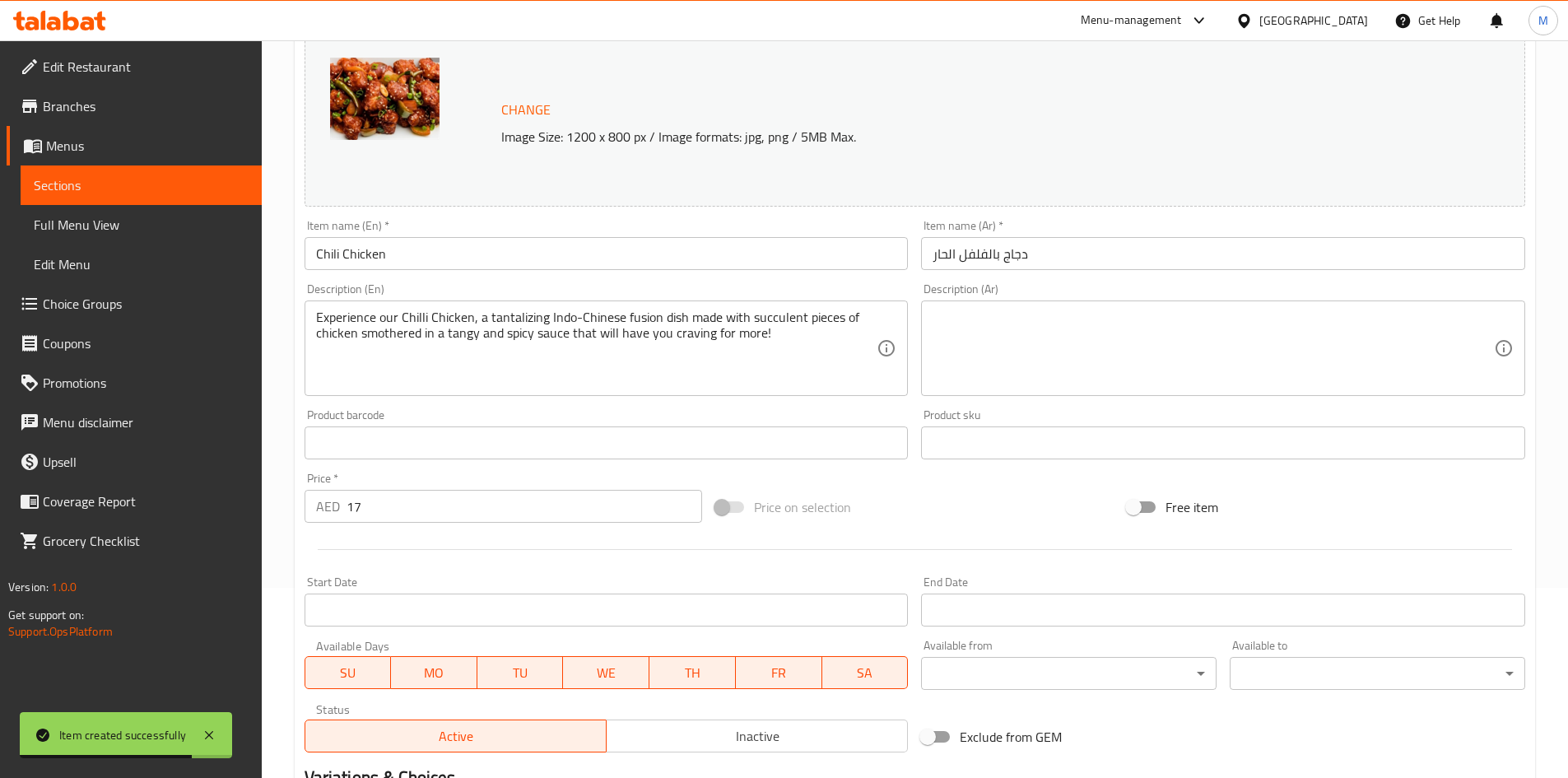
scroll to position [329, 0]
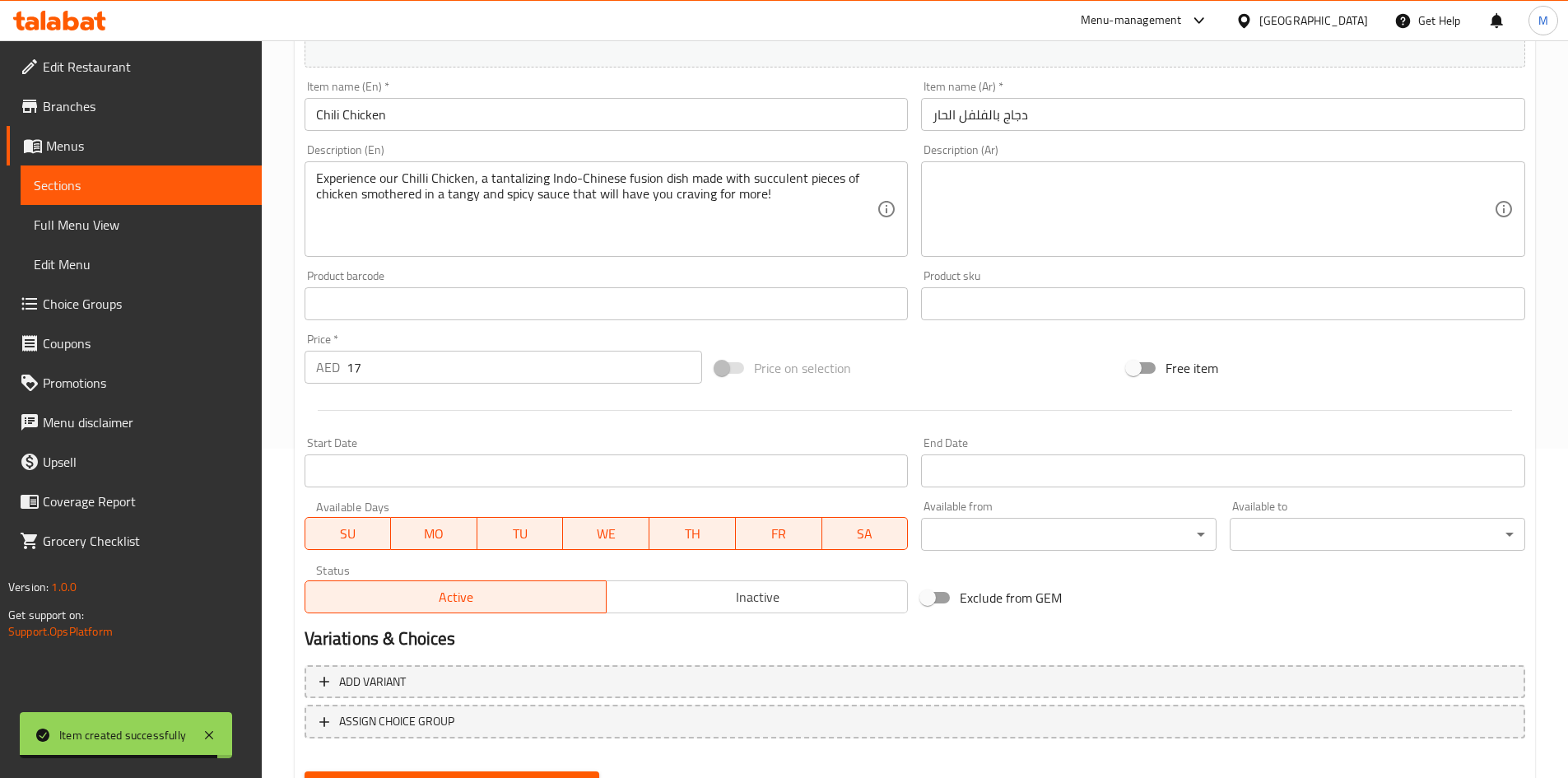
click at [752, 589] on span "Inactive" at bounding box center [757, 596] width 288 height 24
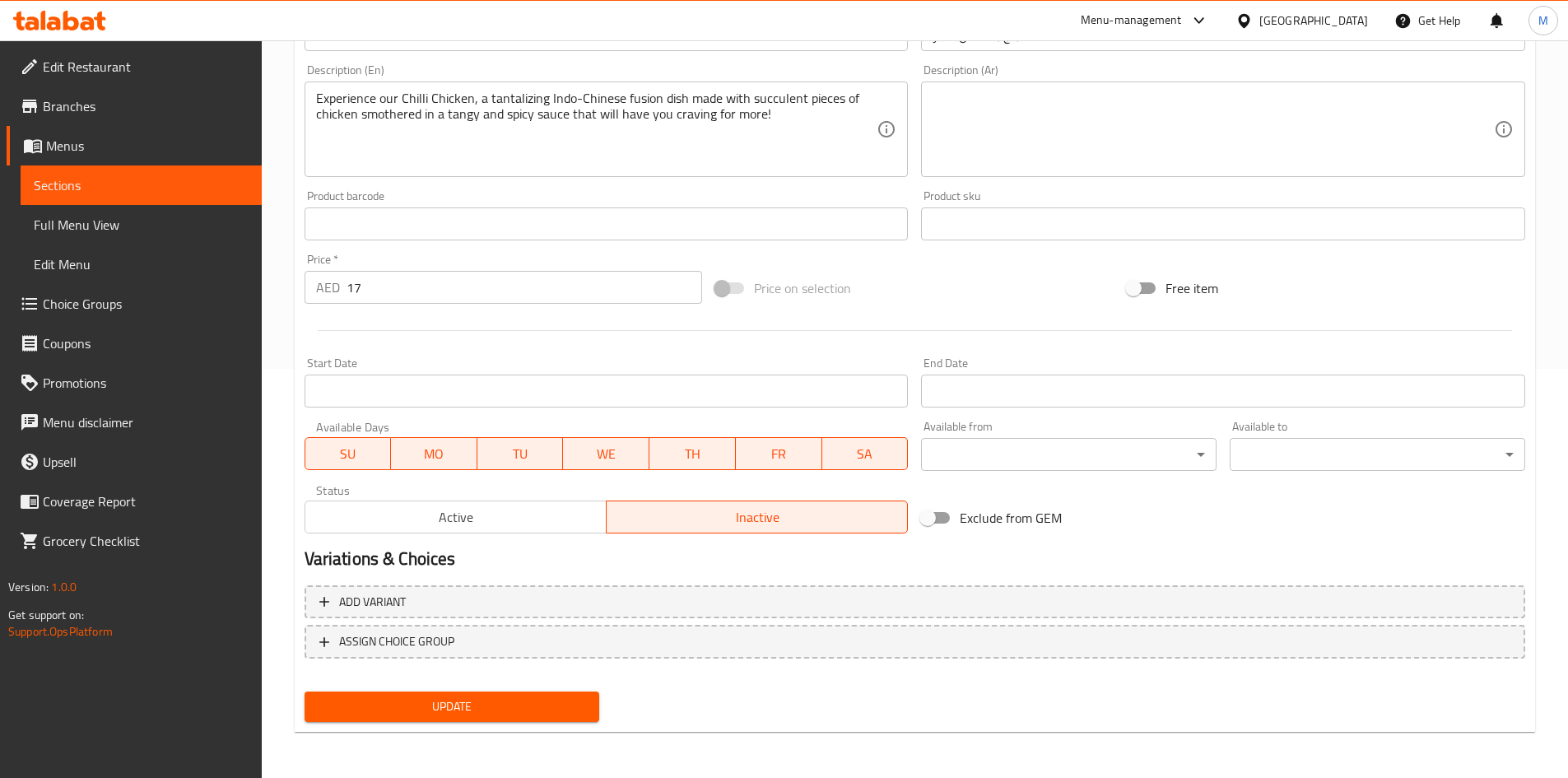
click at [568, 698] on span "Update" at bounding box center [452, 706] width 269 height 21
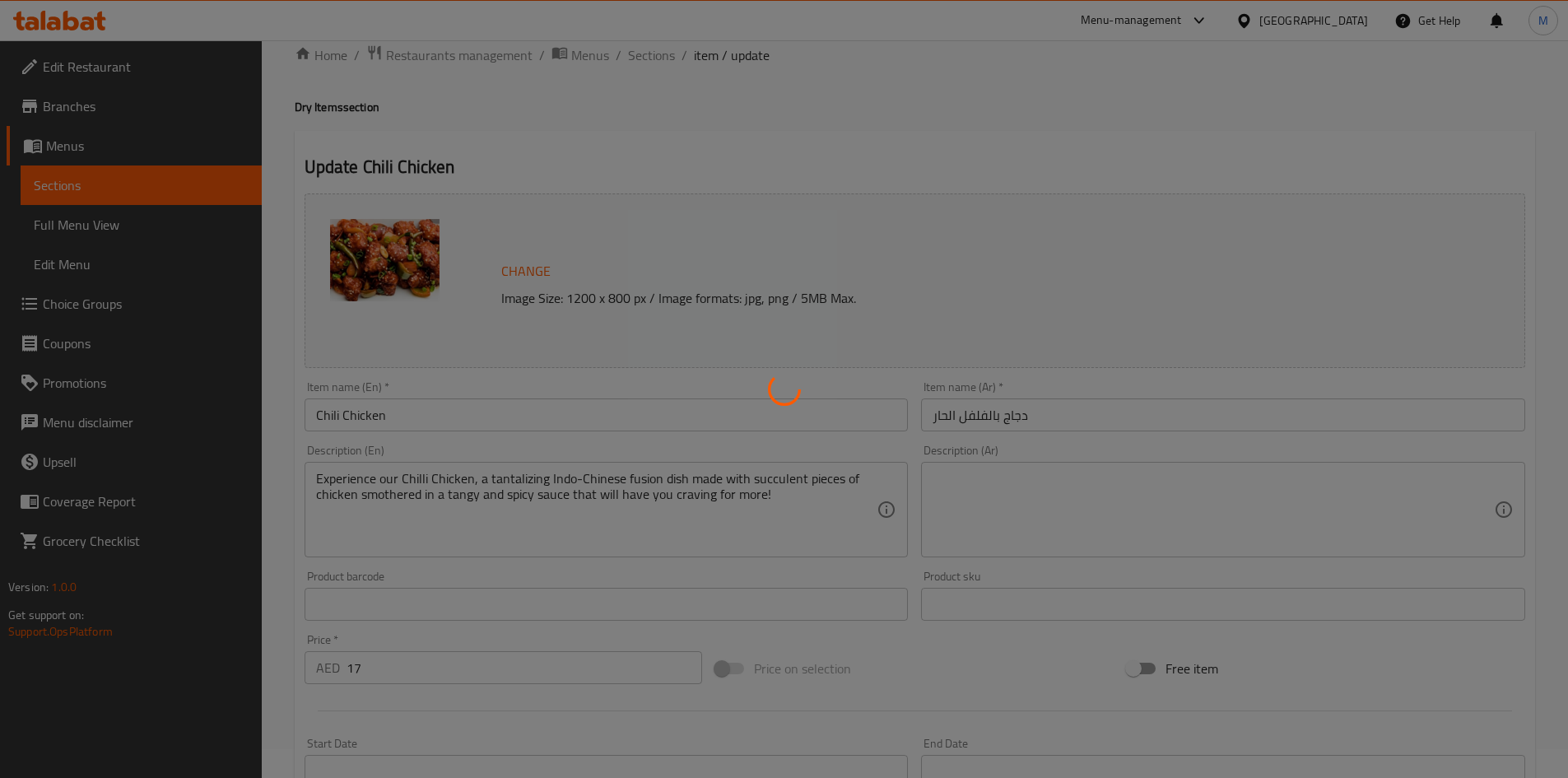
scroll to position [0, 0]
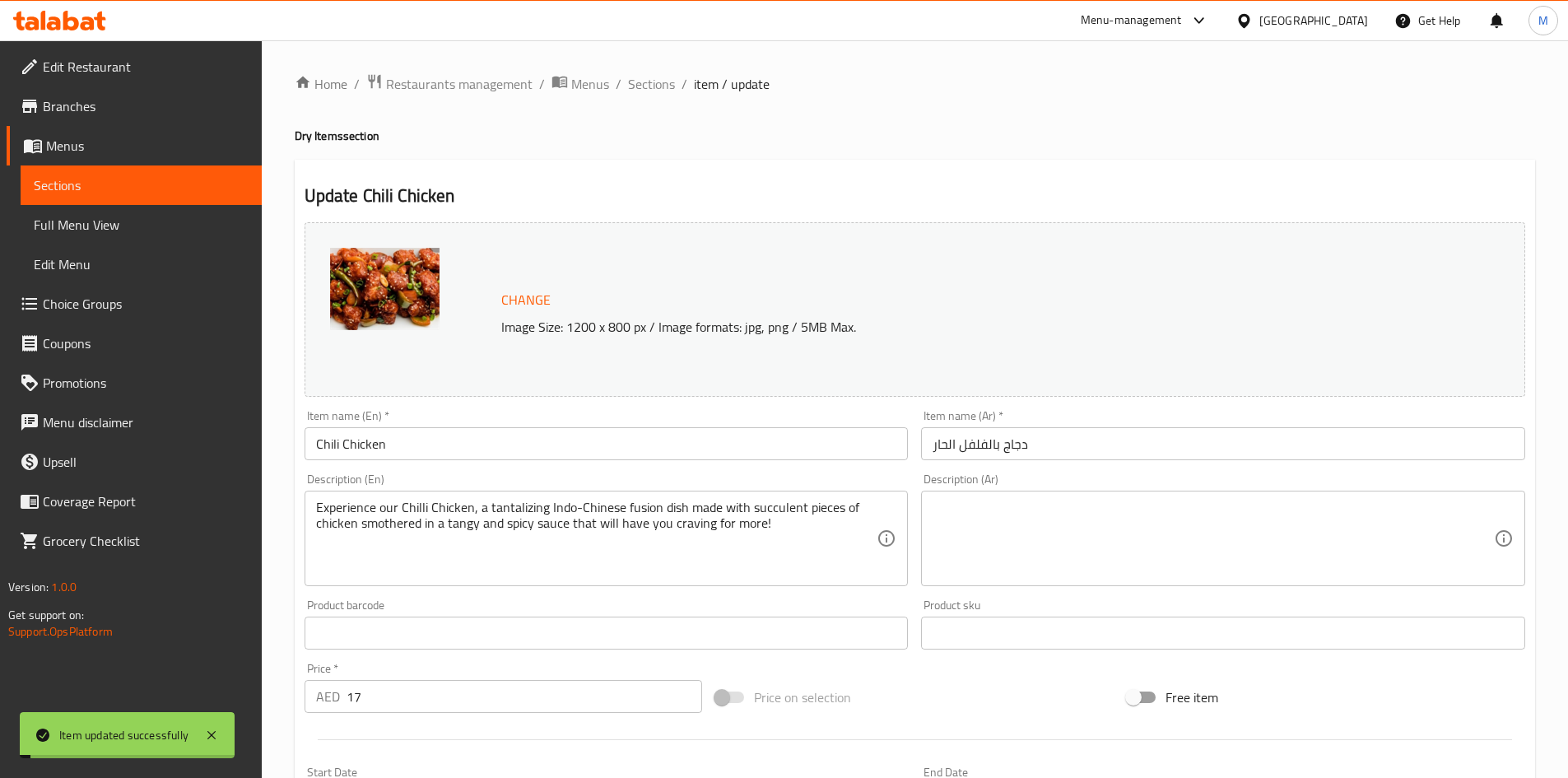
click at [376, 189] on h2 "Update Chili Chicken" at bounding box center [915, 195] width 1220 height 25
drag, startPoint x: 376, startPoint y: 189, endPoint x: 427, endPoint y: 189, distance: 51.0
click at [427, 189] on h2 "Update Chili Chicken" at bounding box center [915, 195] width 1220 height 25
copy h2 "Chili Chicken"
click at [667, 81] on span "Sections" at bounding box center [650, 84] width 47 height 20
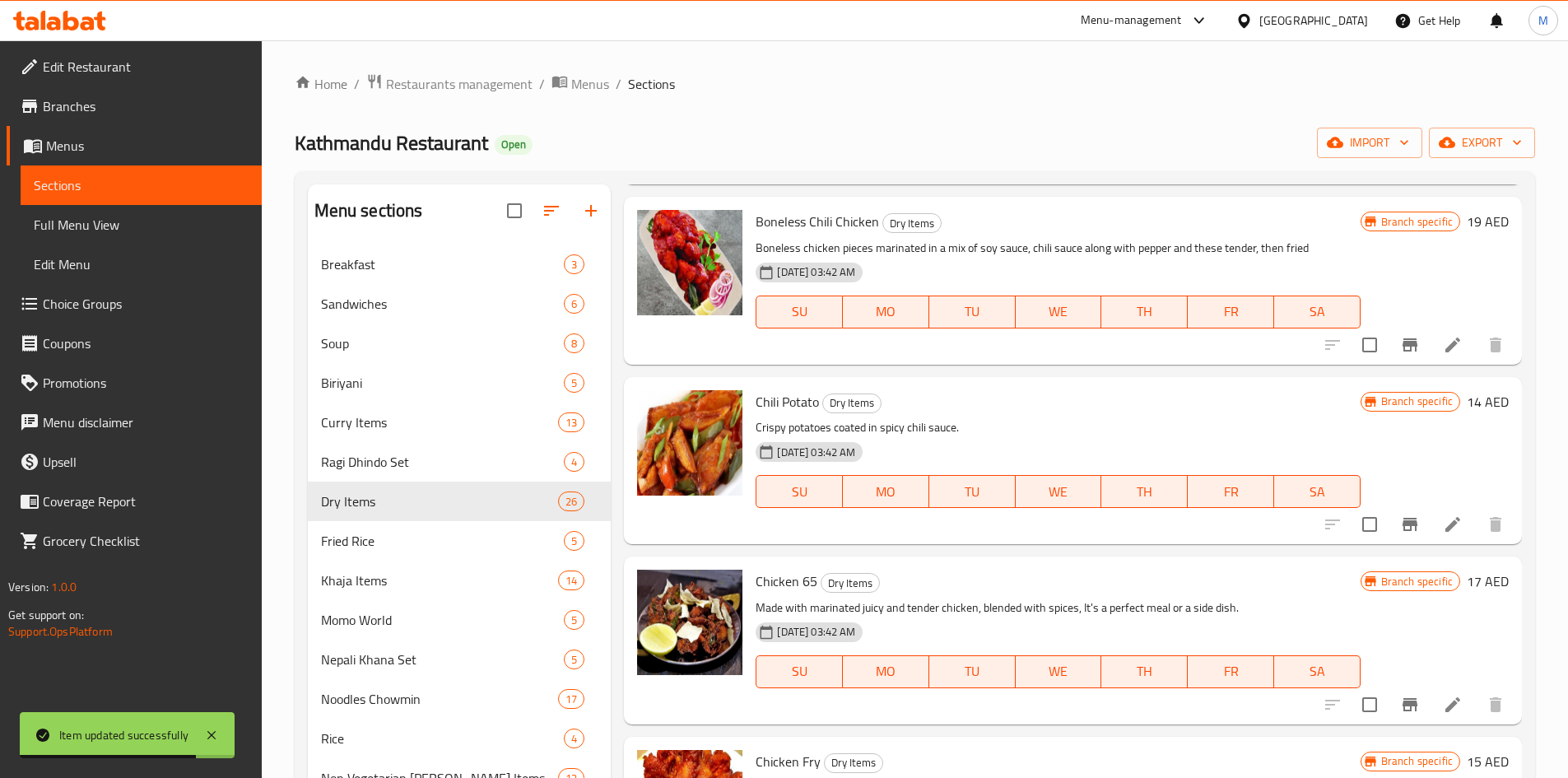
scroll to position [247, 0]
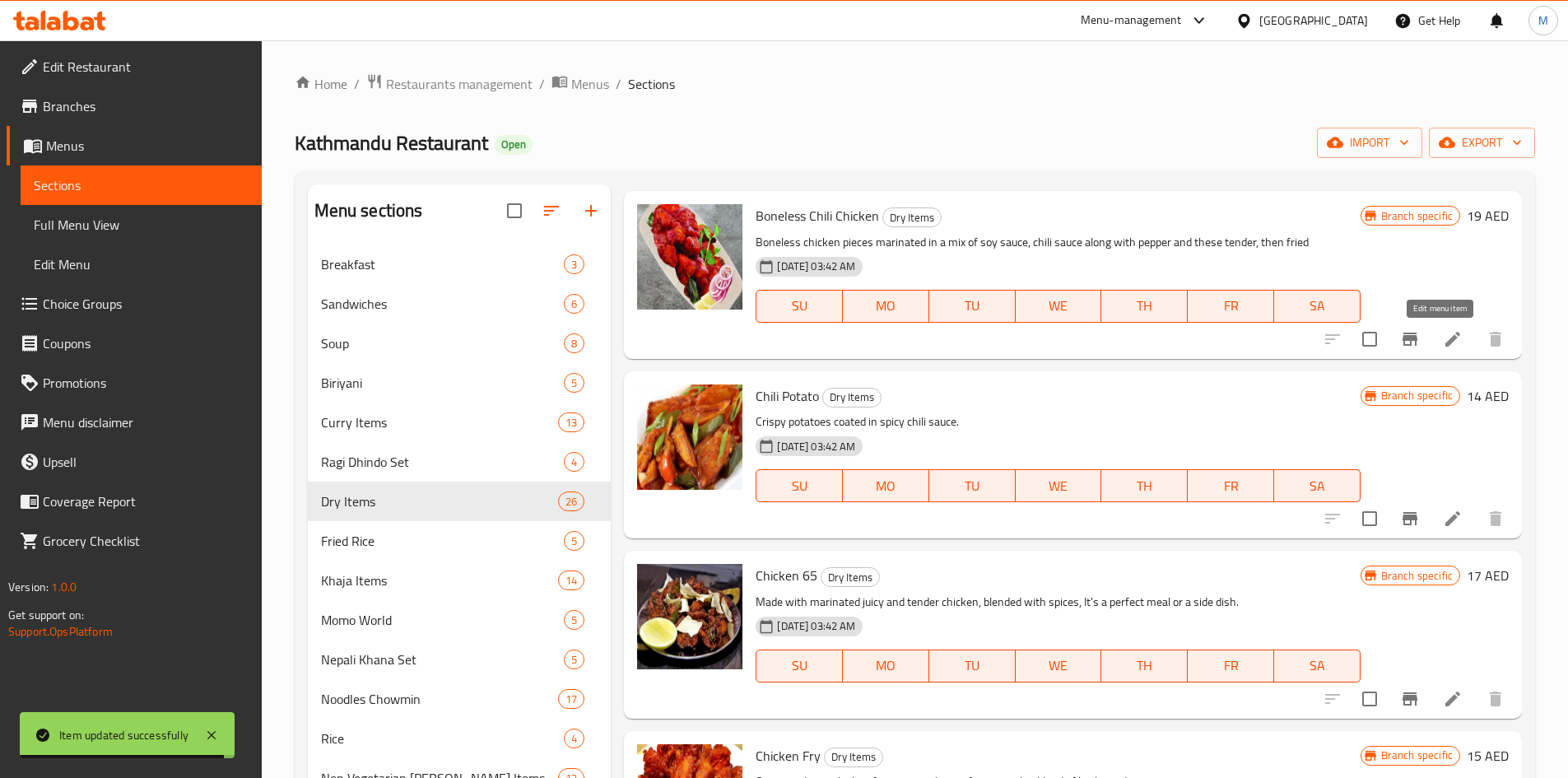
click at [1443, 345] on icon at bounding box center [1453, 339] width 20 height 20
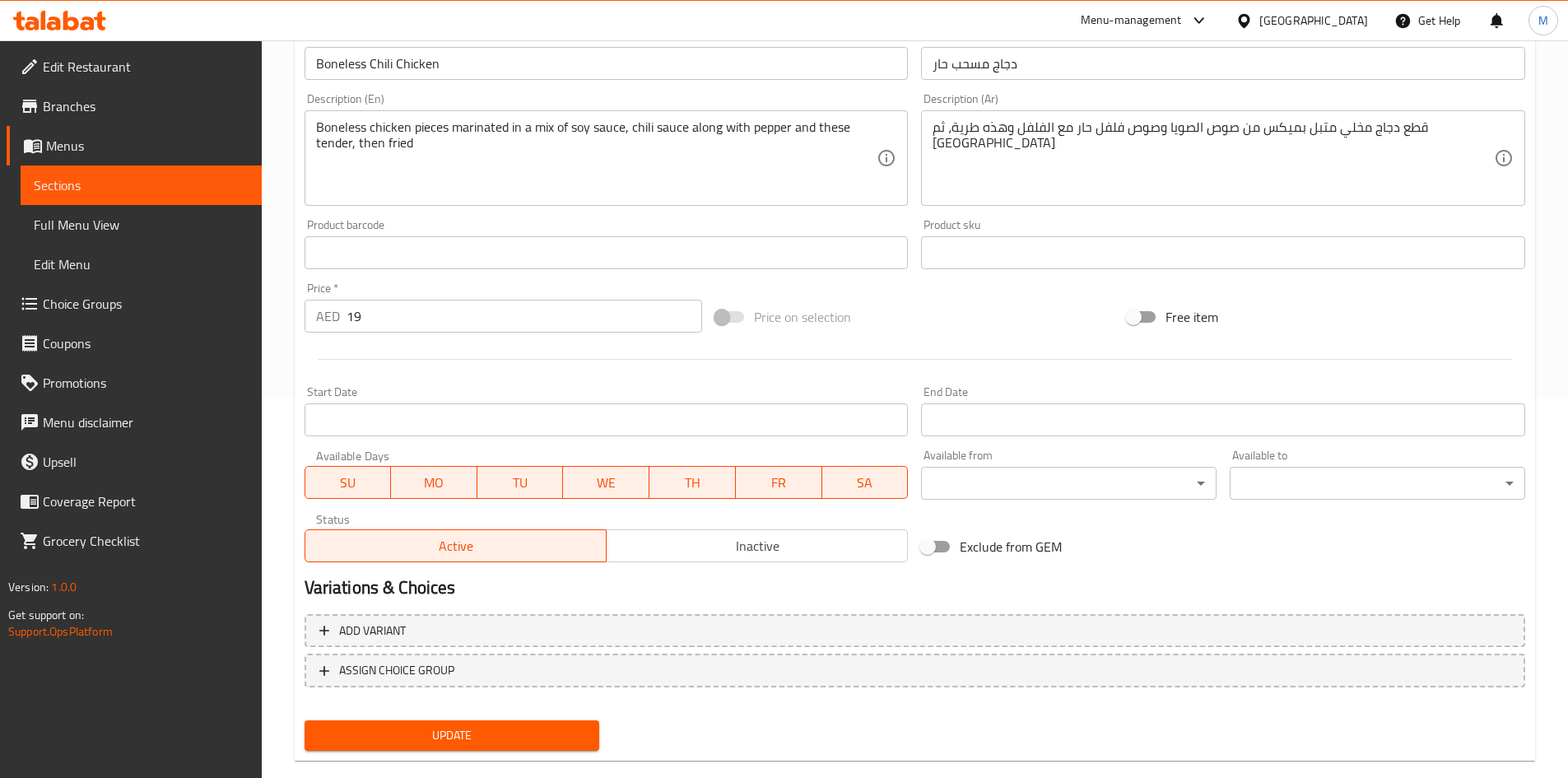
scroll to position [409, 0]
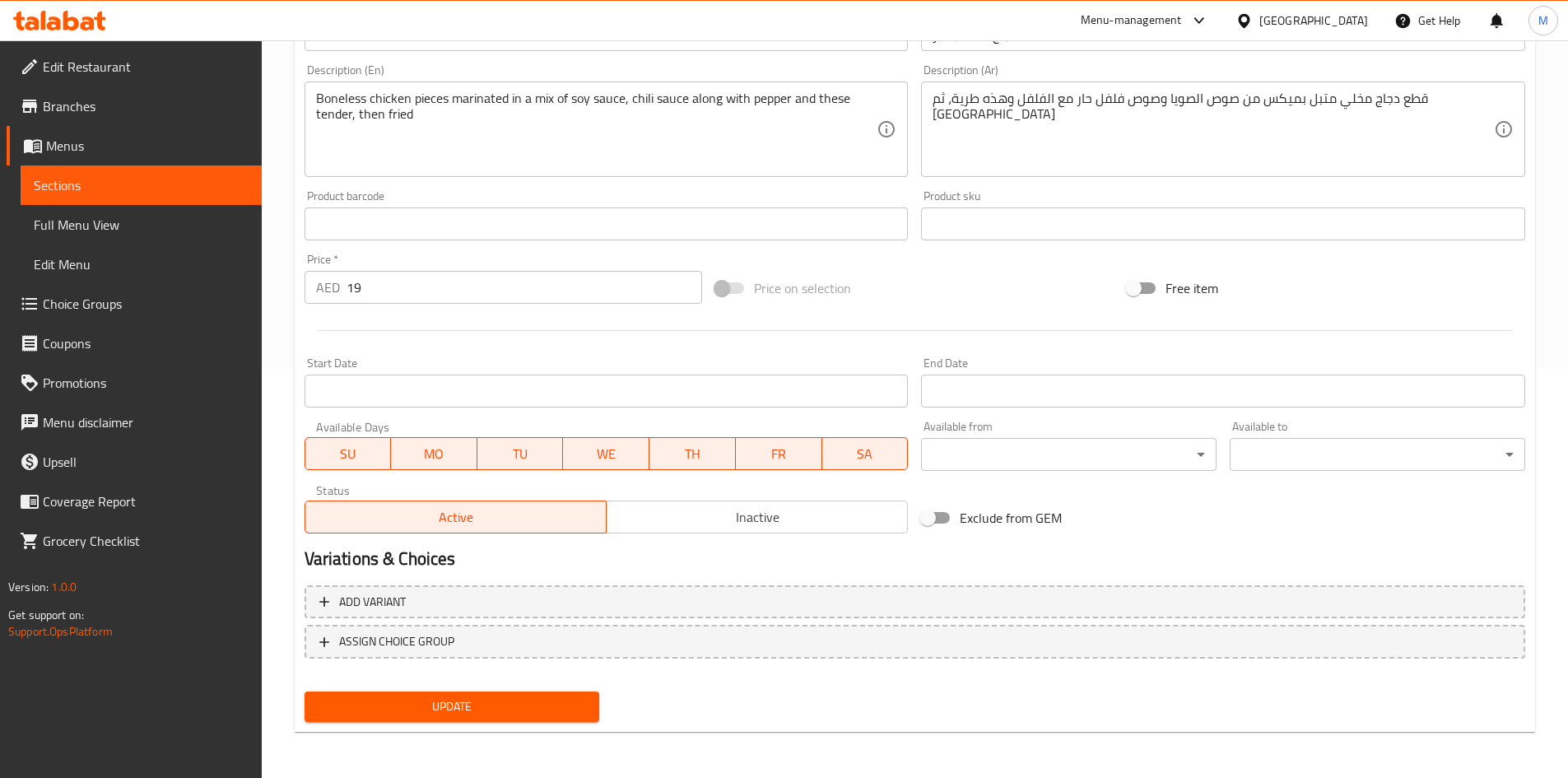
click at [680, 504] on button "Inactive" at bounding box center [756, 517] width 302 height 33
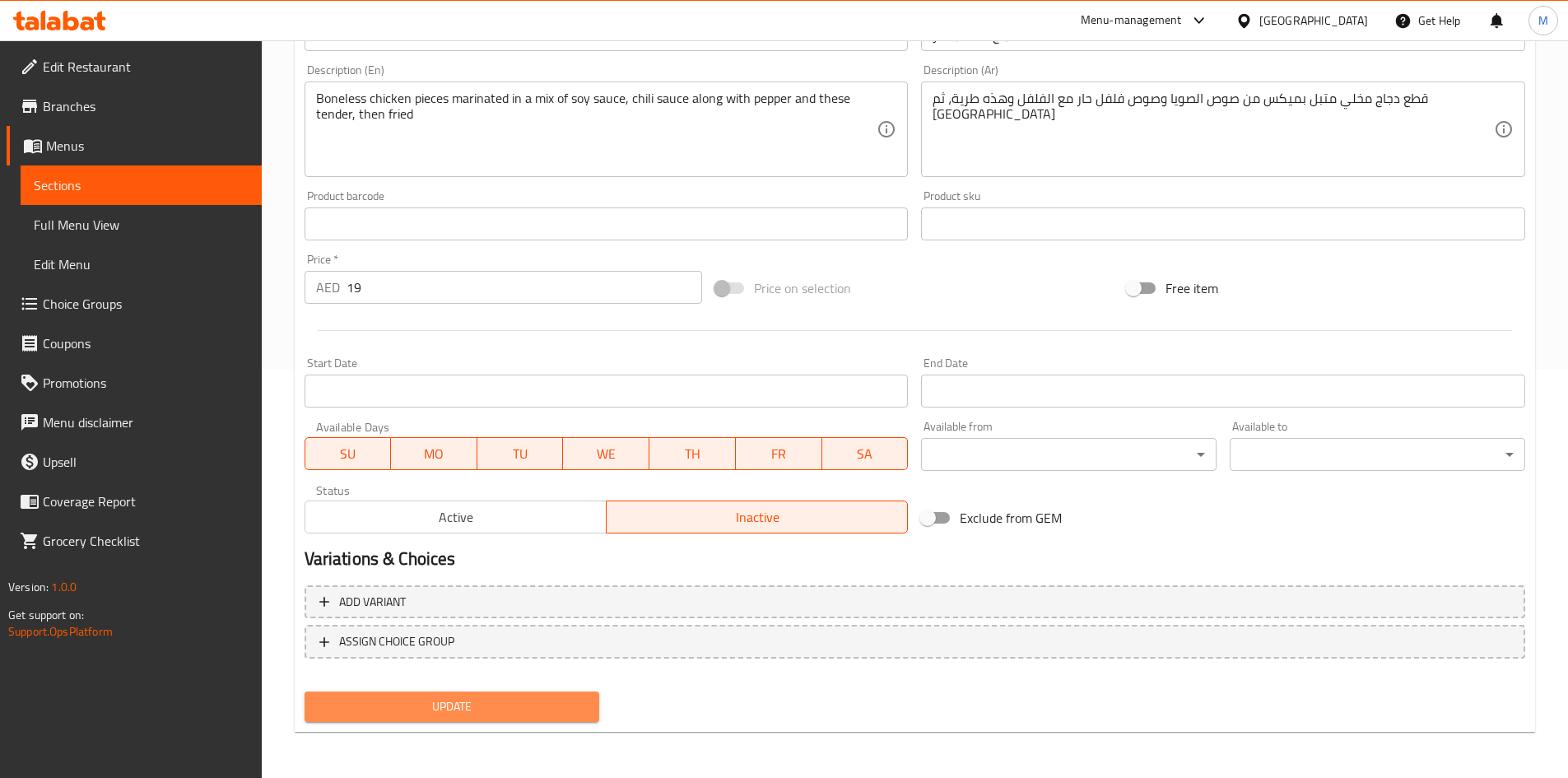
drag, startPoint x: 562, startPoint y: 705, endPoint x: 483, endPoint y: 510, distance: 210.4
click at [562, 704] on span "Update" at bounding box center [452, 706] width 269 height 21
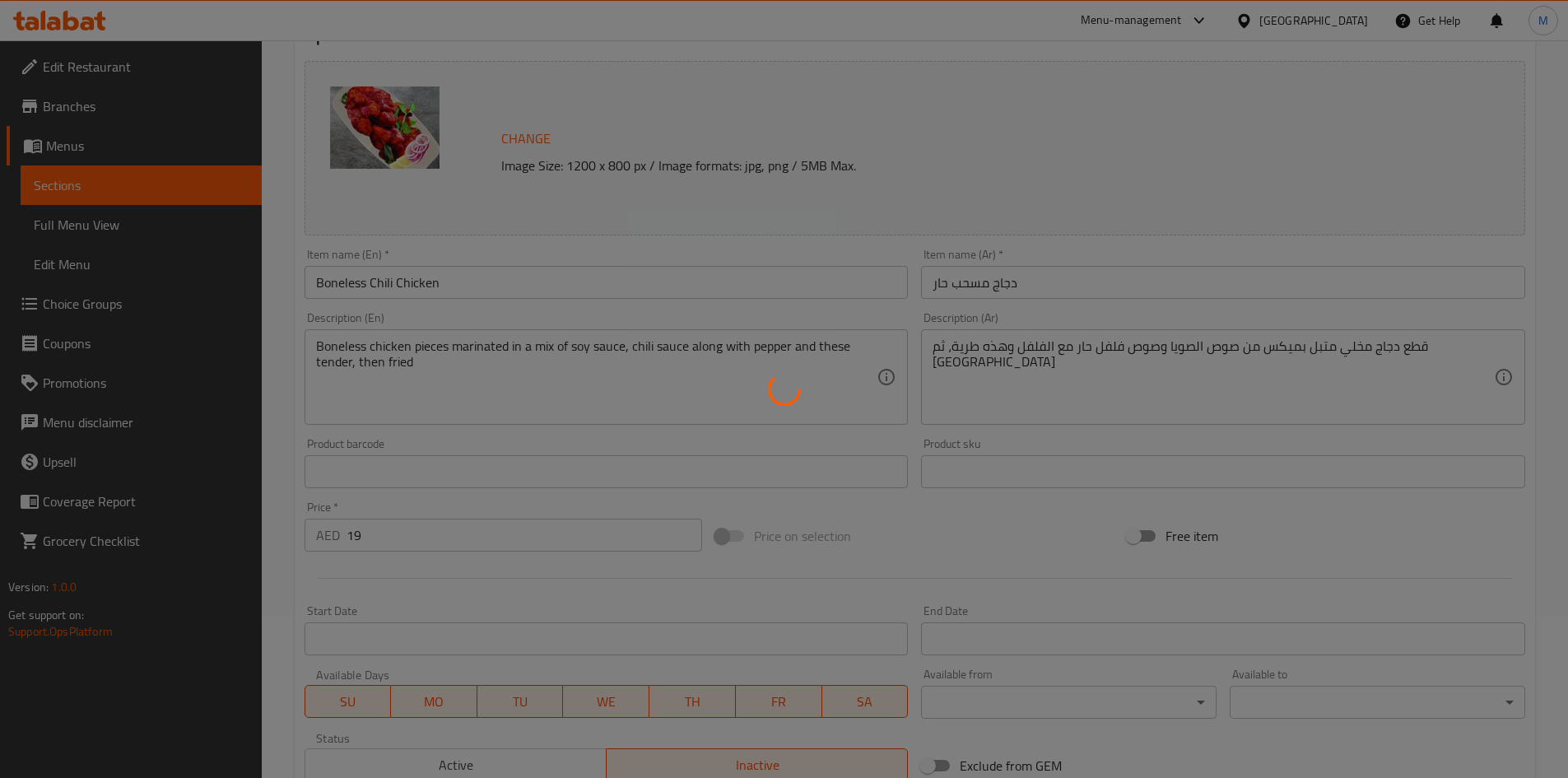
scroll to position [0, 0]
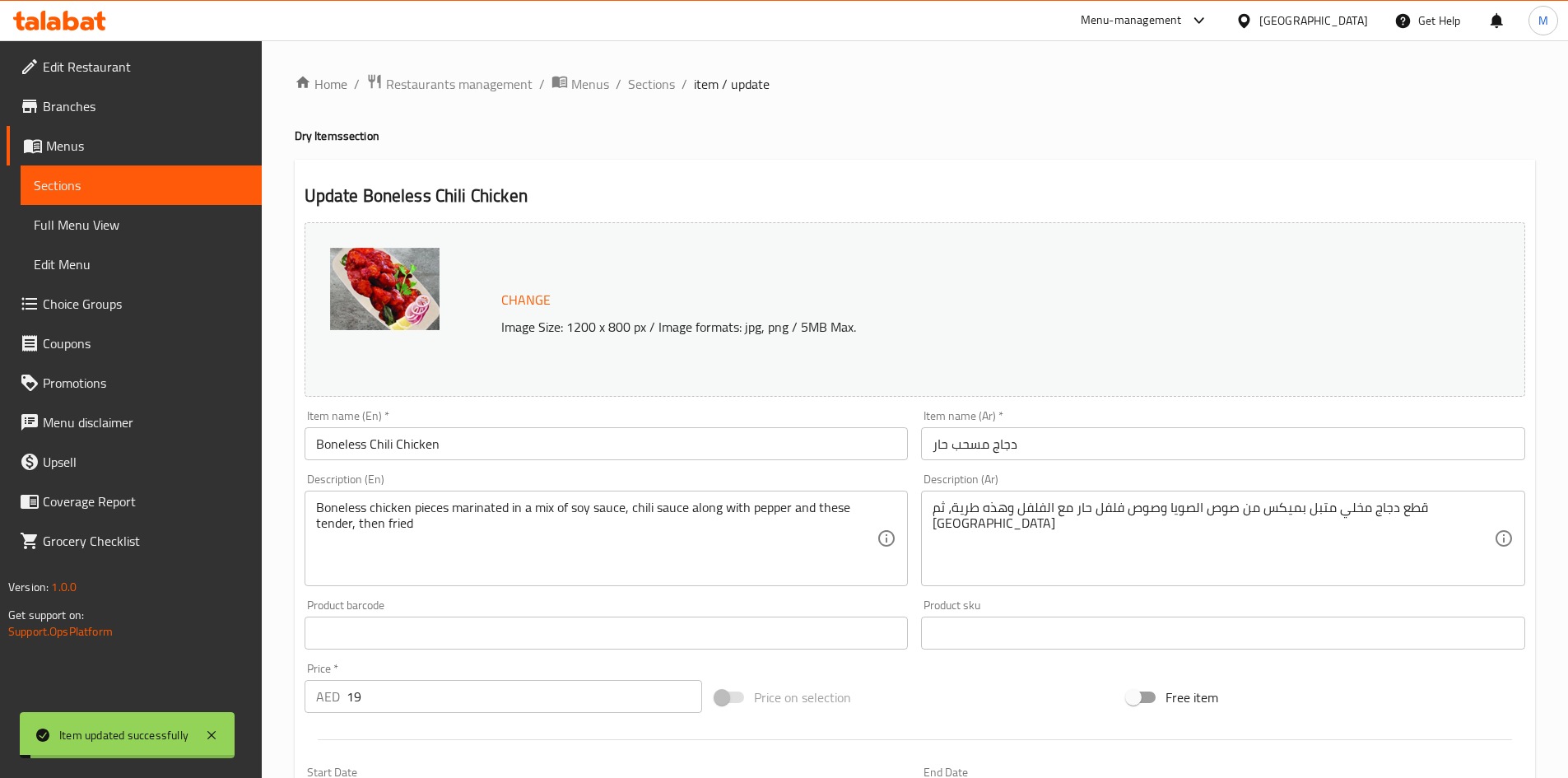
click at [399, 194] on h2 "Update Boneless Chili Chicken" at bounding box center [915, 195] width 1220 height 25
drag, startPoint x: 399, startPoint y: 194, endPoint x: 492, endPoint y: 190, distance: 93.1
click at [492, 190] on h2 "Update Boneless Chili Chicken" at bounding box center [915, 195] width 1220 height 25
copy h2 "Boneless Chili Chicken"
drag, startPoint x: 647, startPoint y: 73, endPoint x: 687, endPoint y: 115, distance: 58.0
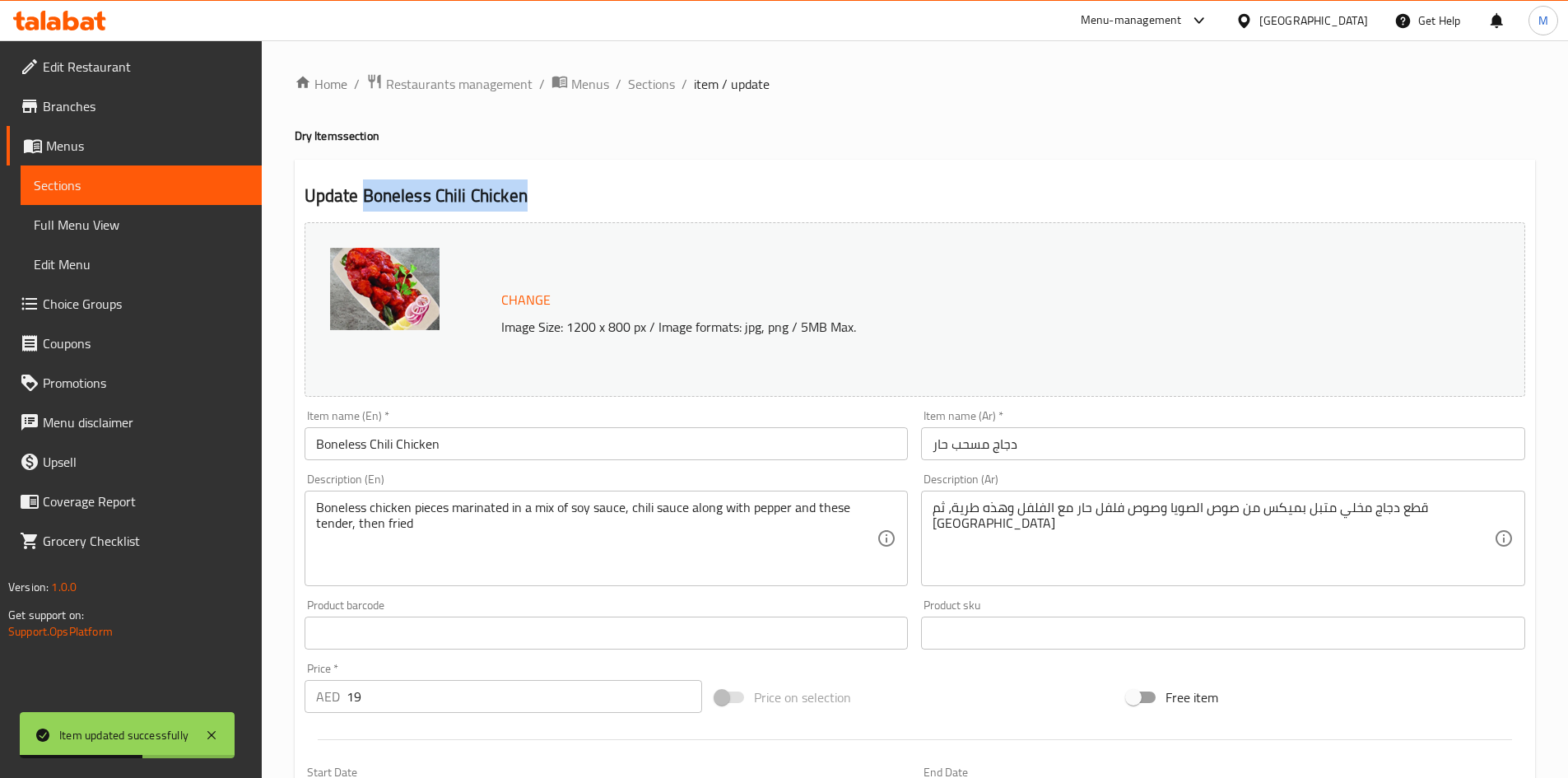
click at [647, 74] on span "Sections" at bounding box center [650, 84] width 47 height 20
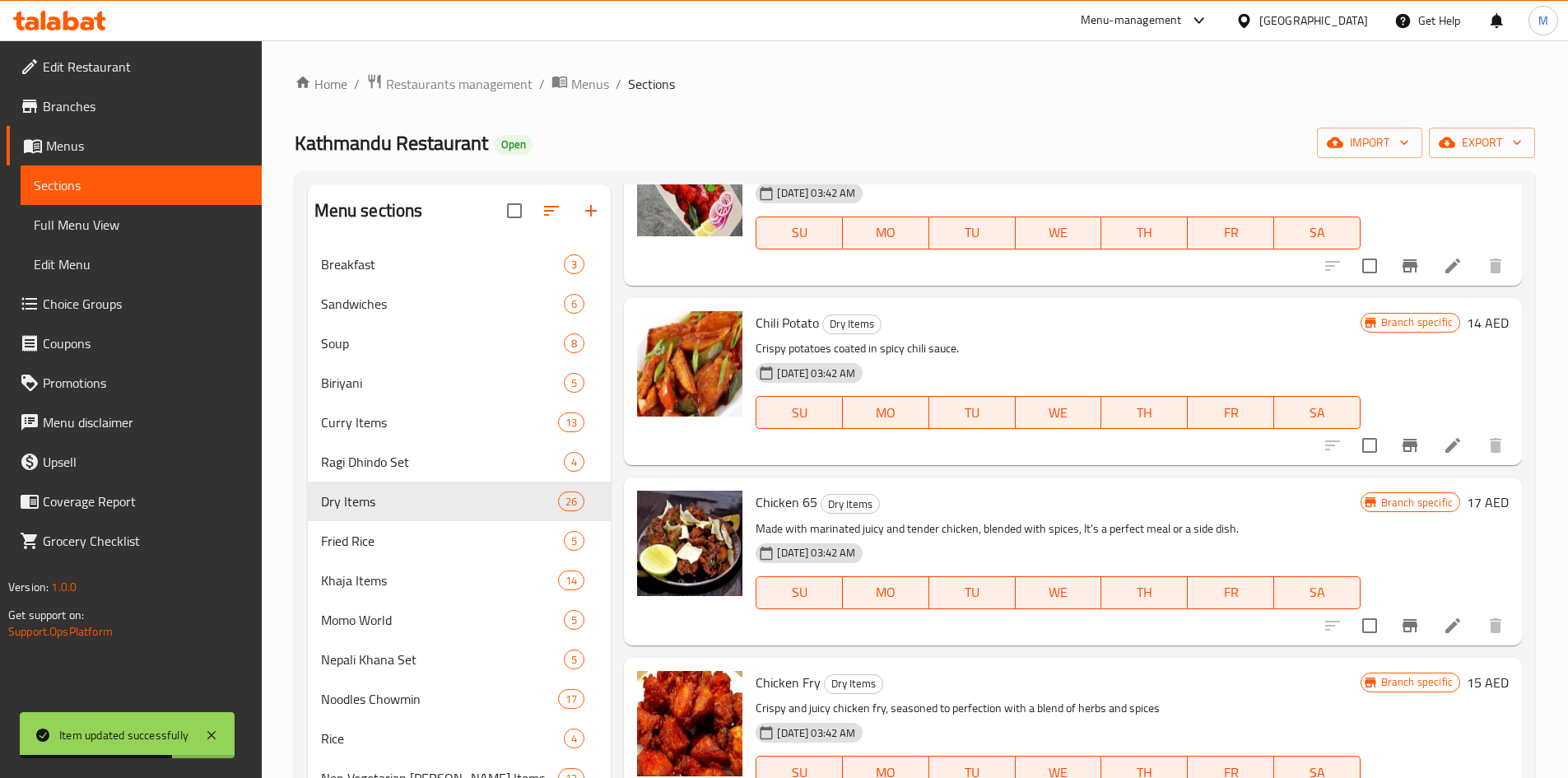
scroll to position [329, 0]
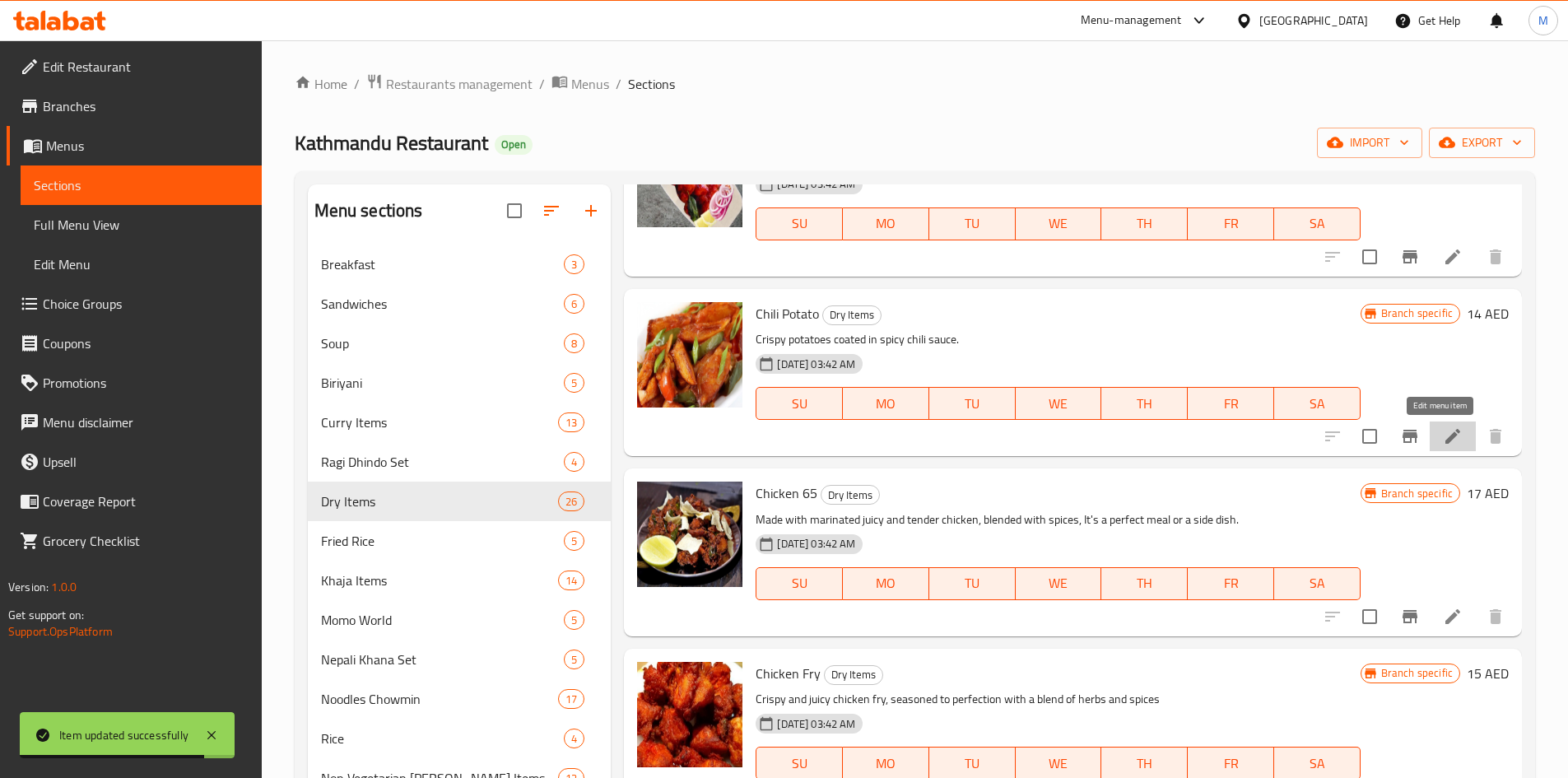
click at [1443, 440] on icon at bounding box center [1453, 436] width 20 height 20
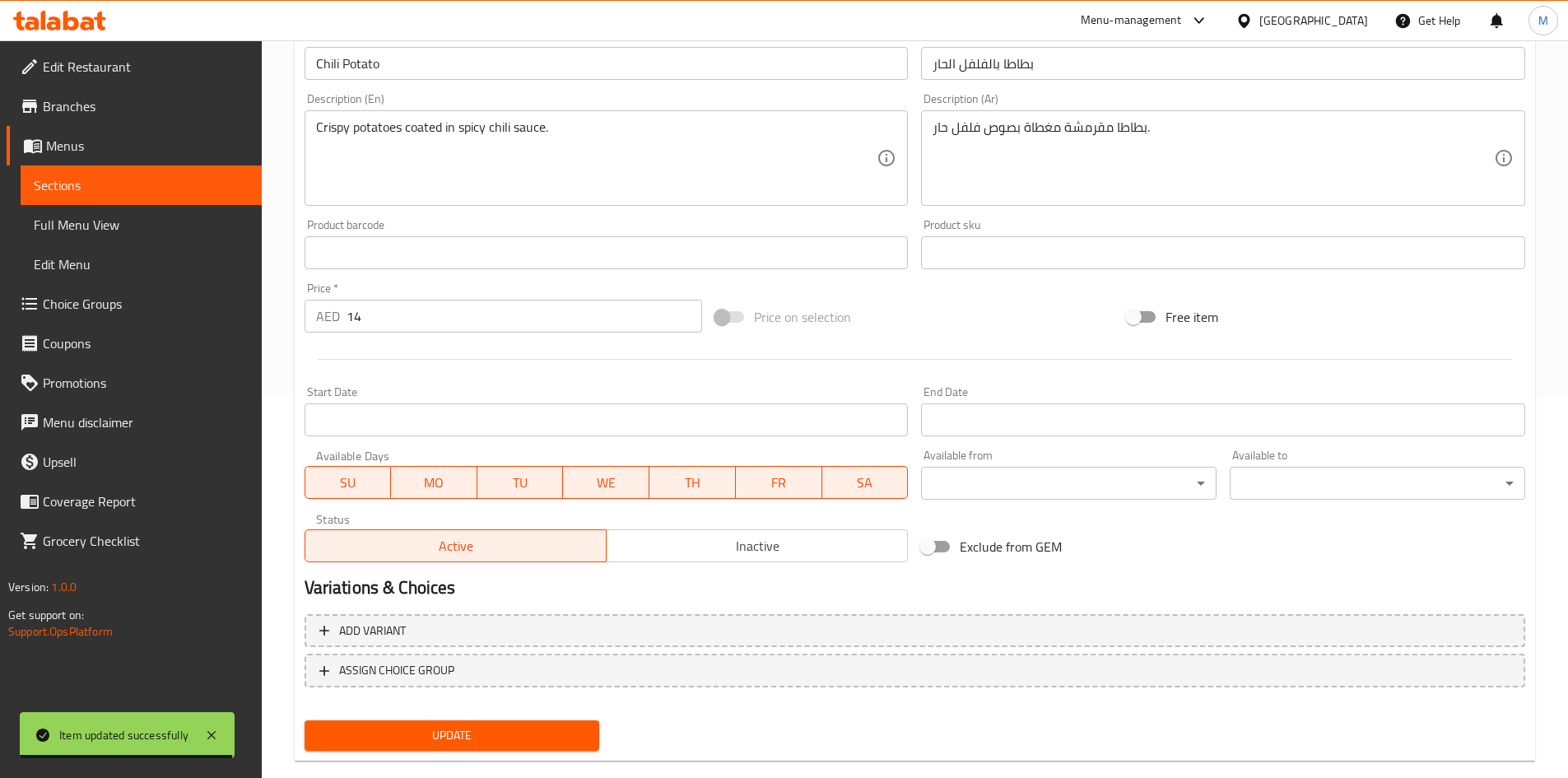
scroll to position [409, 0]
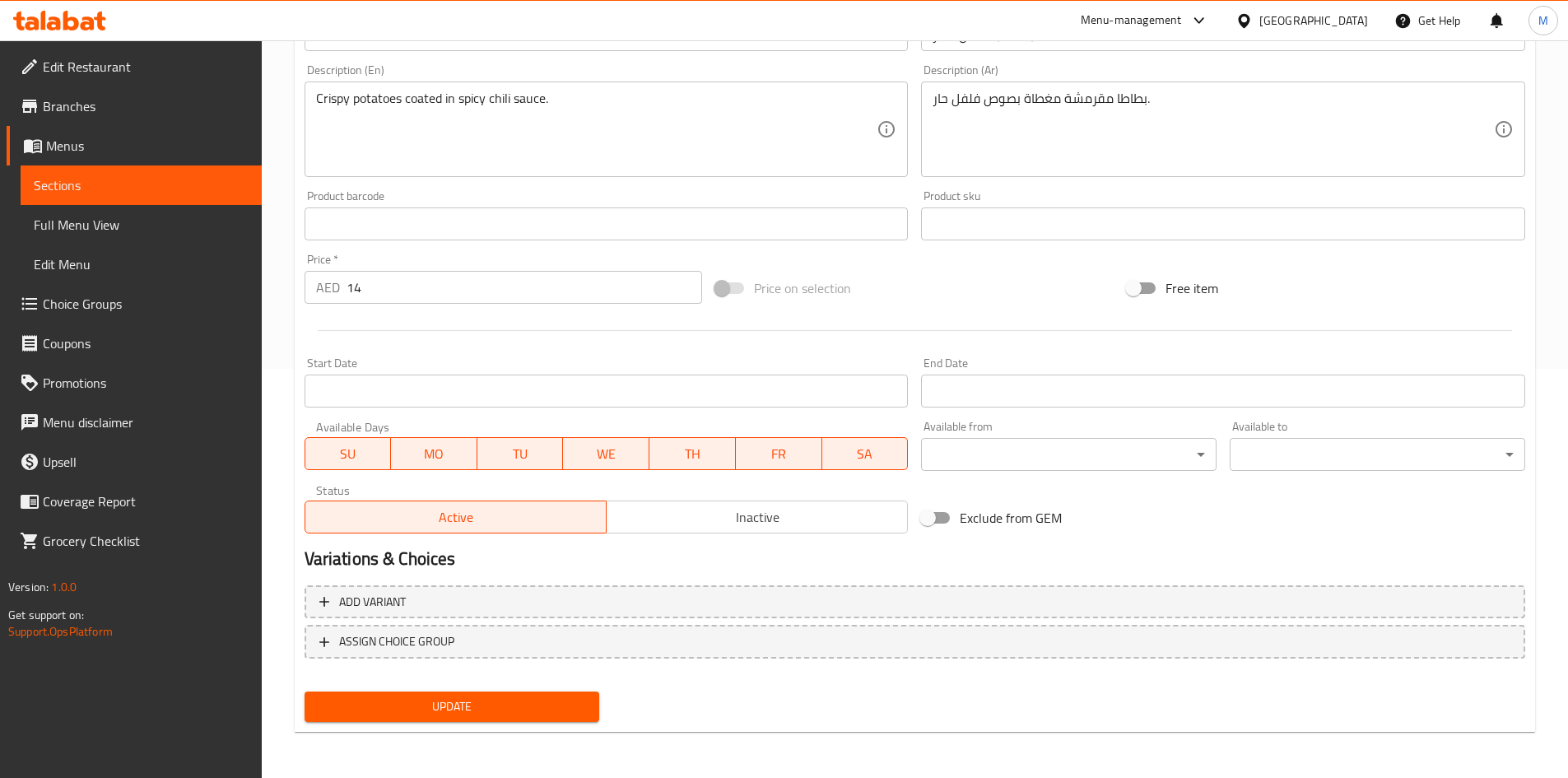
click at [728, 520] on span "Inactive" at bounding box center [757, 517] width 288 height 24
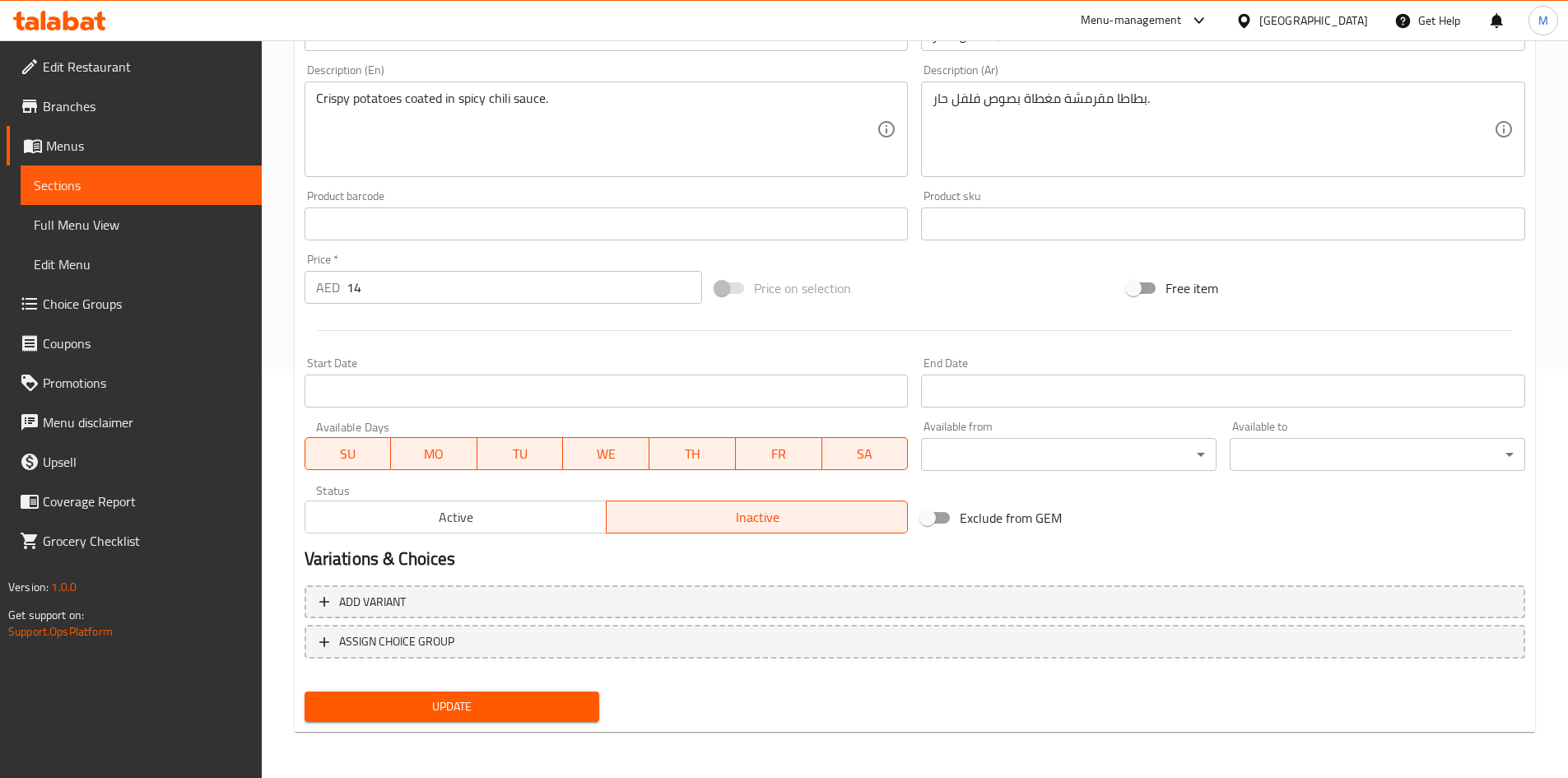
click at [541, 711] on span "Update" at bounding box center [452, 706] width 269 height 21
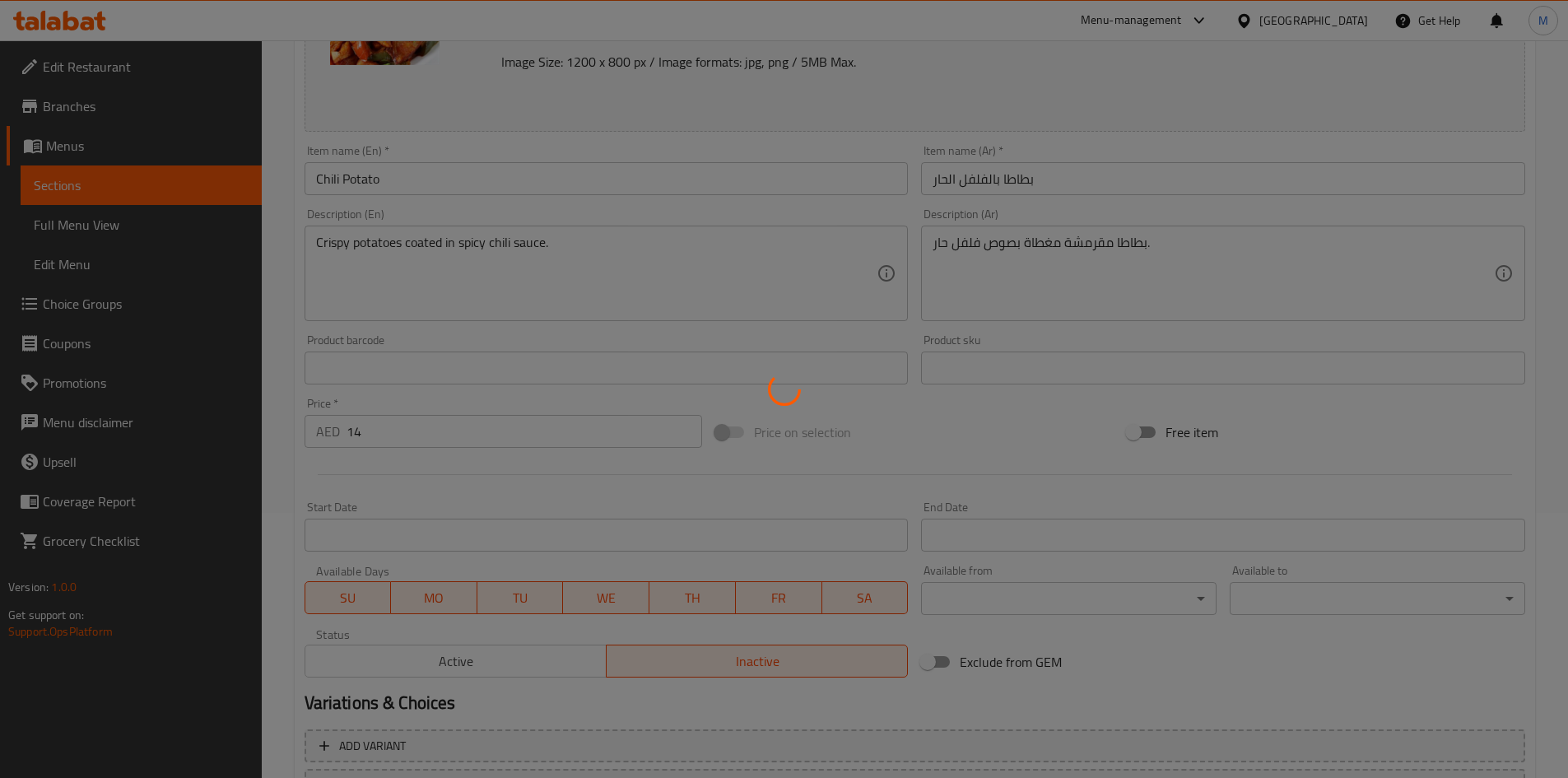
scroll to position [0, 0]
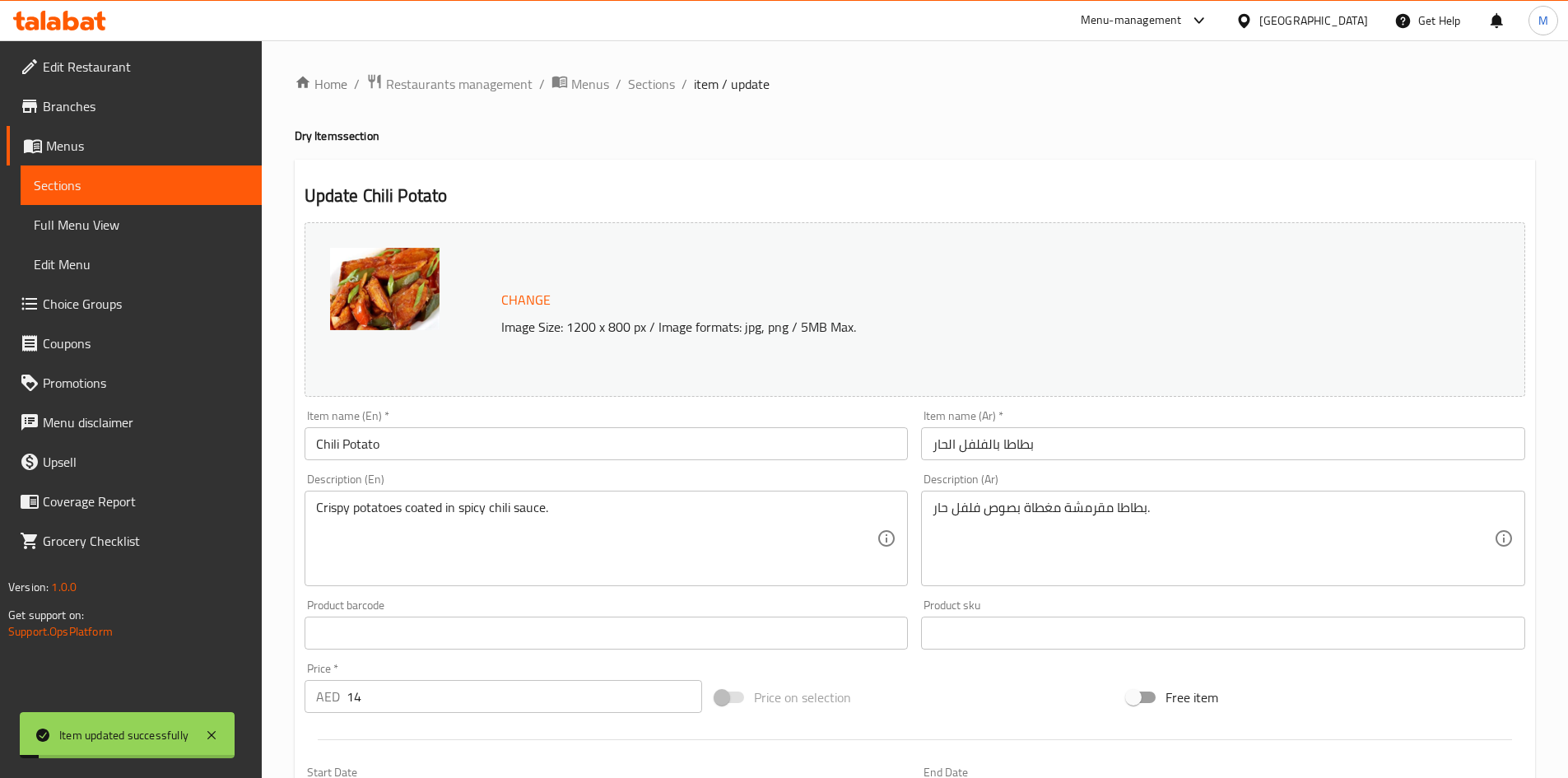
click at [368, 192] on h2 "Update Chili Potato" at bounding box center [915, 195] width 1220 height 25
drag, startPoint x: 368, startPoint y: 192, endPoint x: 575, endPoint y: 348, distance: 259.2
click at [423, 192] on h2 "Update Chili Potato" at bounding box center [915, 195] width 1220 height 25
copy h2 "Chili Potato"
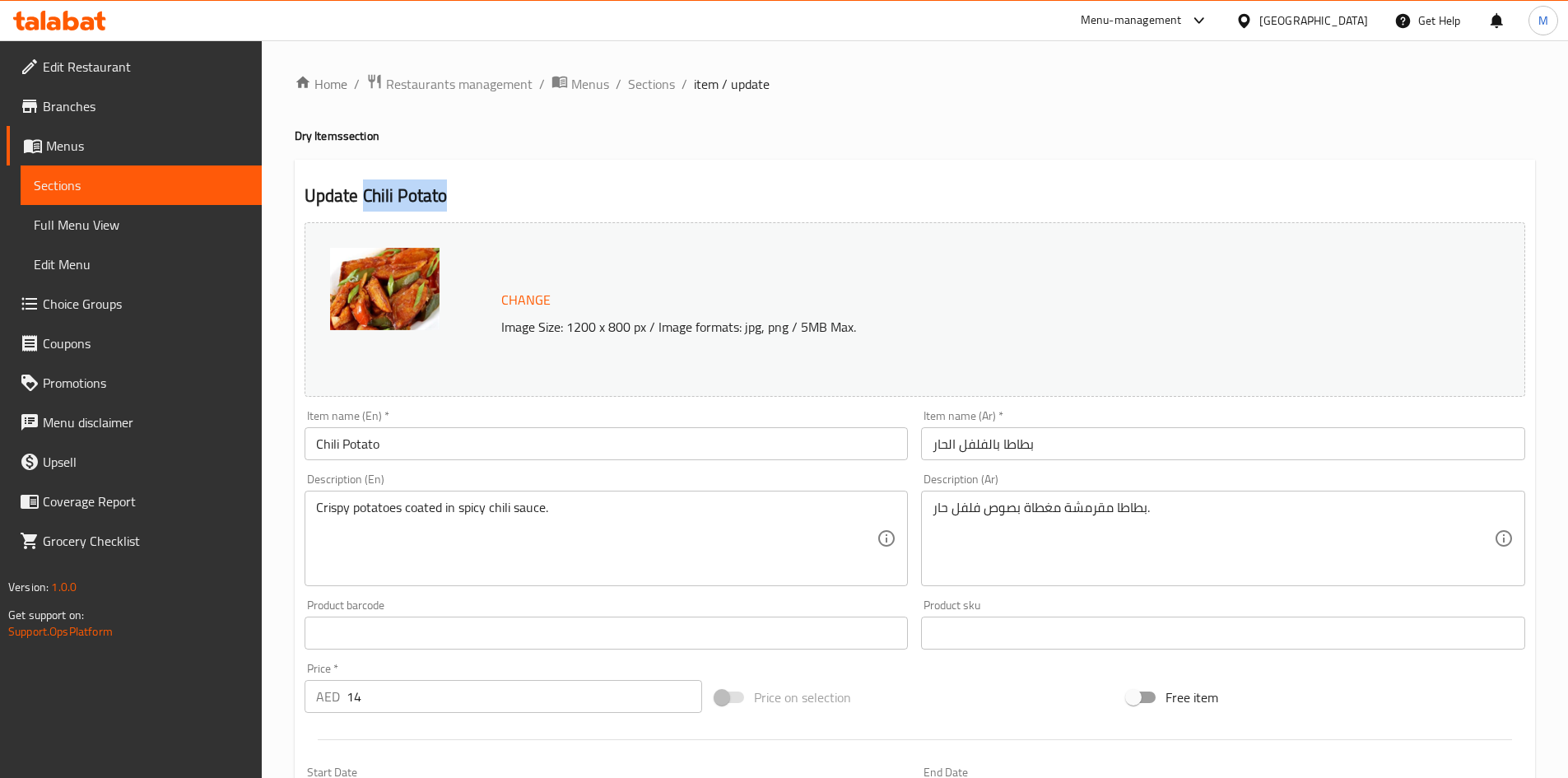
click at [535, 176] on div "Update Chili Potato Change Image Size: 1200 x 800 px / Image formats: jpg, png …" at bounding box center [915, 650] width 1241 height 981
click at [647, 88] on span "Sections" at bounding box center [650, 84] width 47 height 20
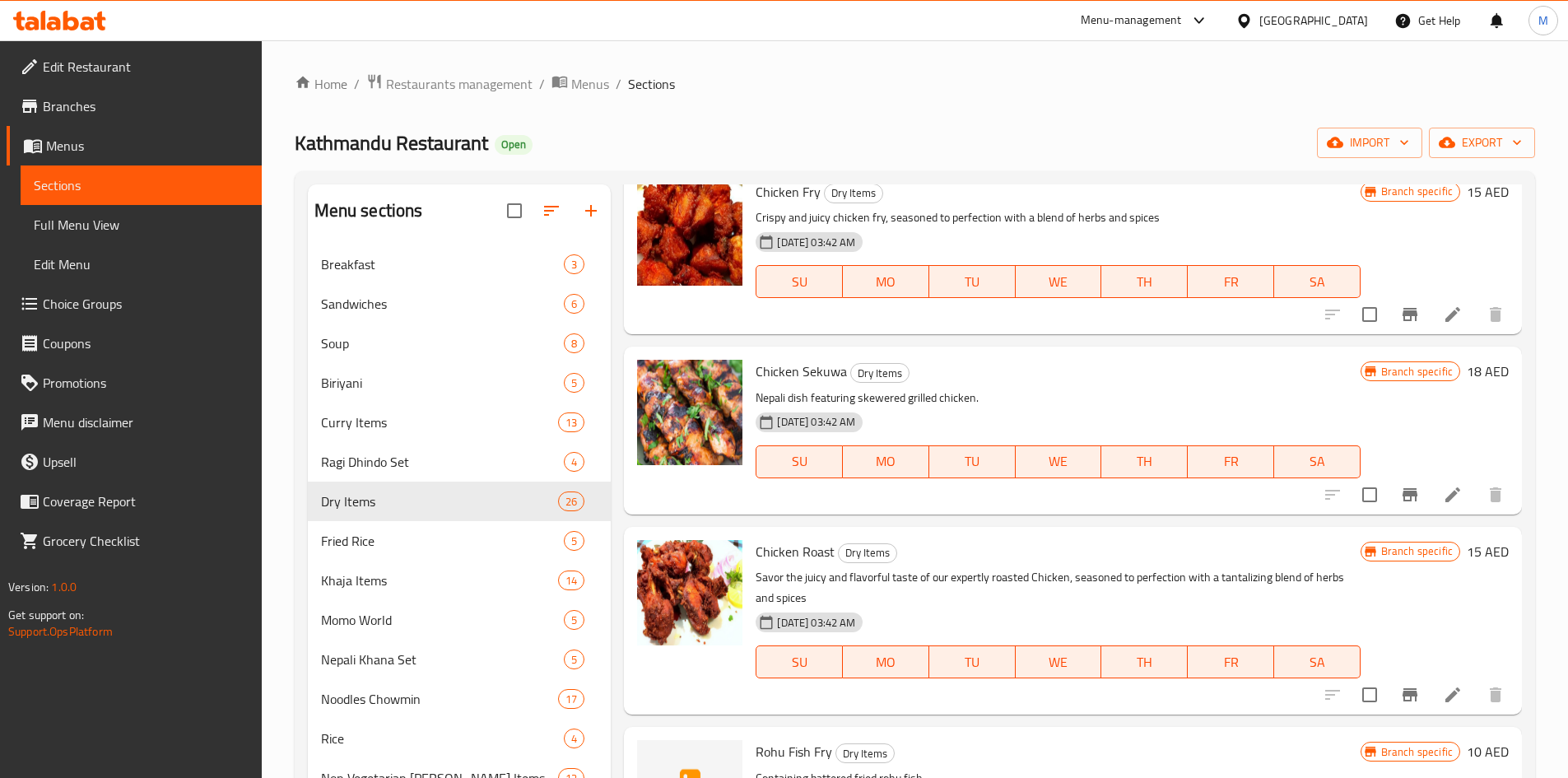
scroll to position [905, 0]
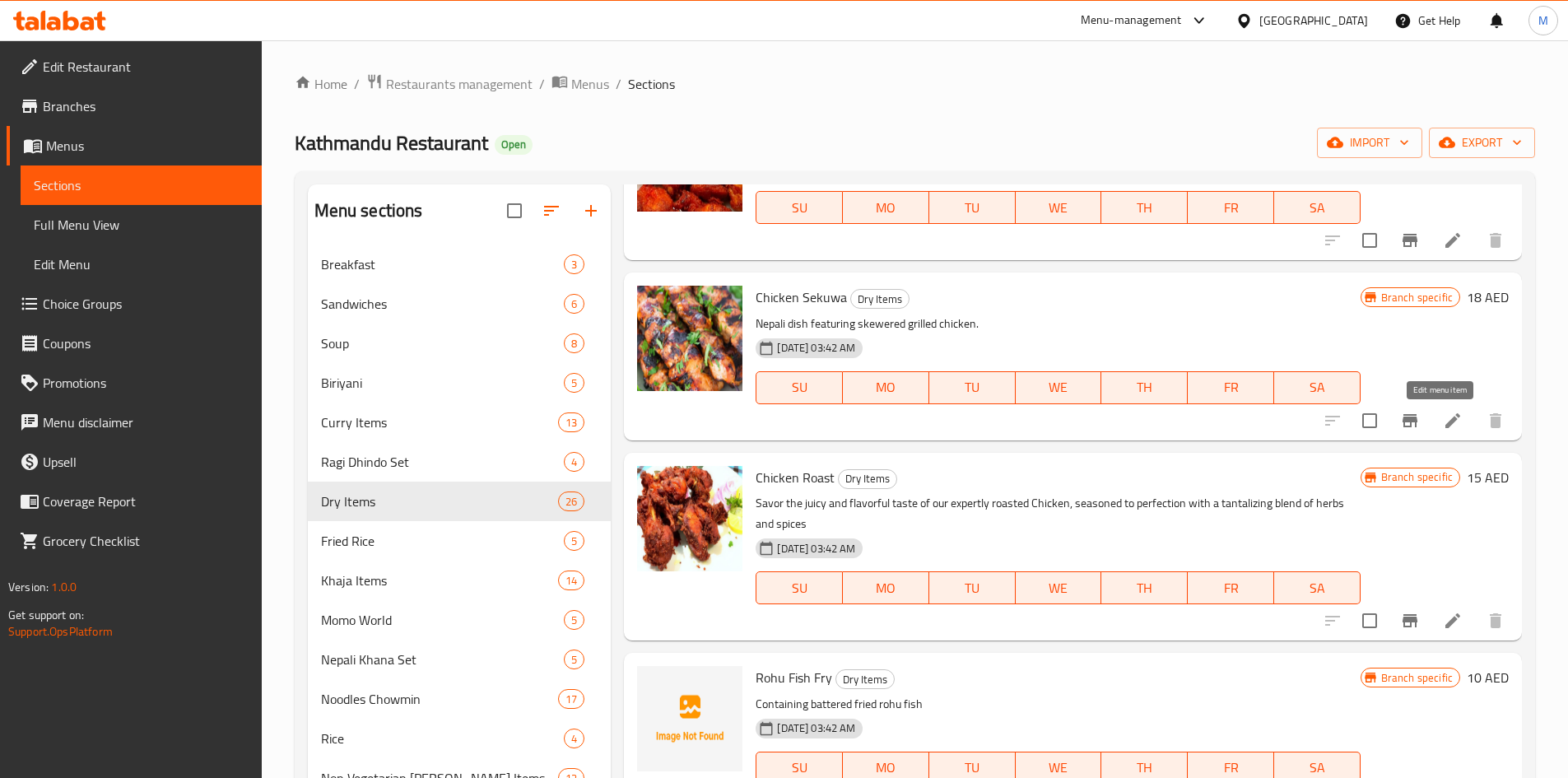
click at [1447, 414] on icon at bounding box center [1453, 420] width 20 height 20
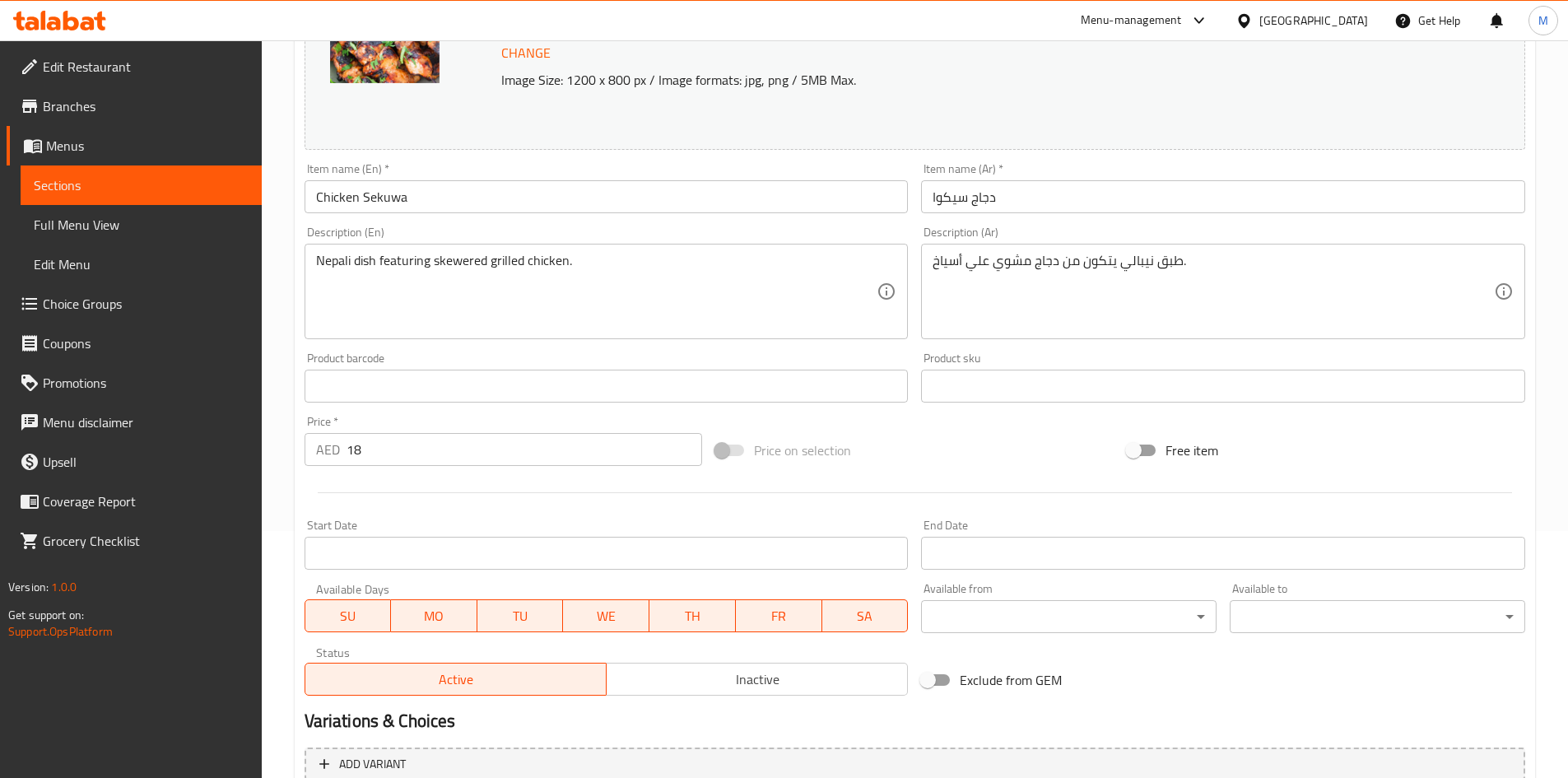
scroll to position [329, 0]
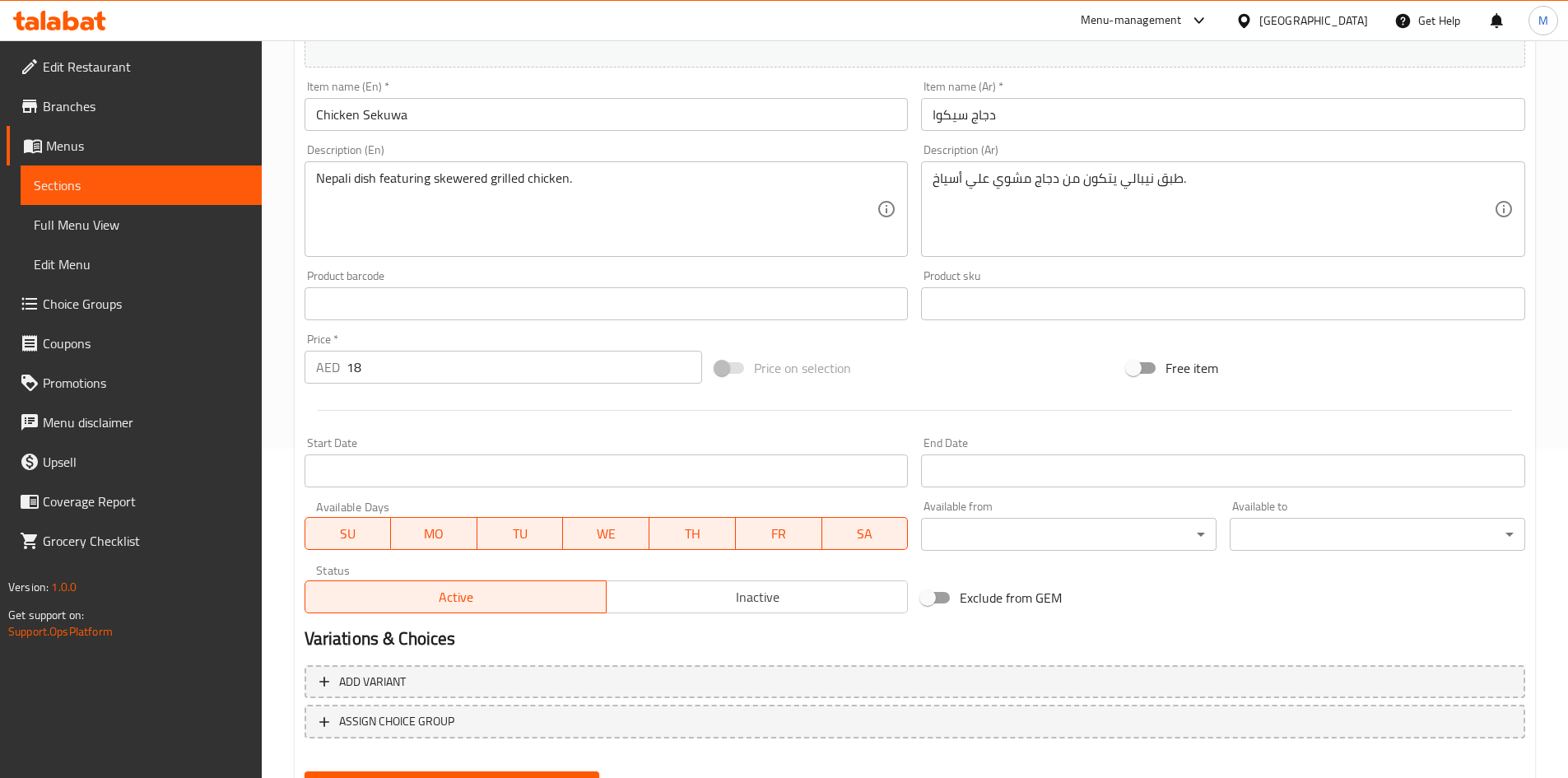
click at [701, 585] on button "Inactive" at bounding box center [756, 596] width 302 height 33
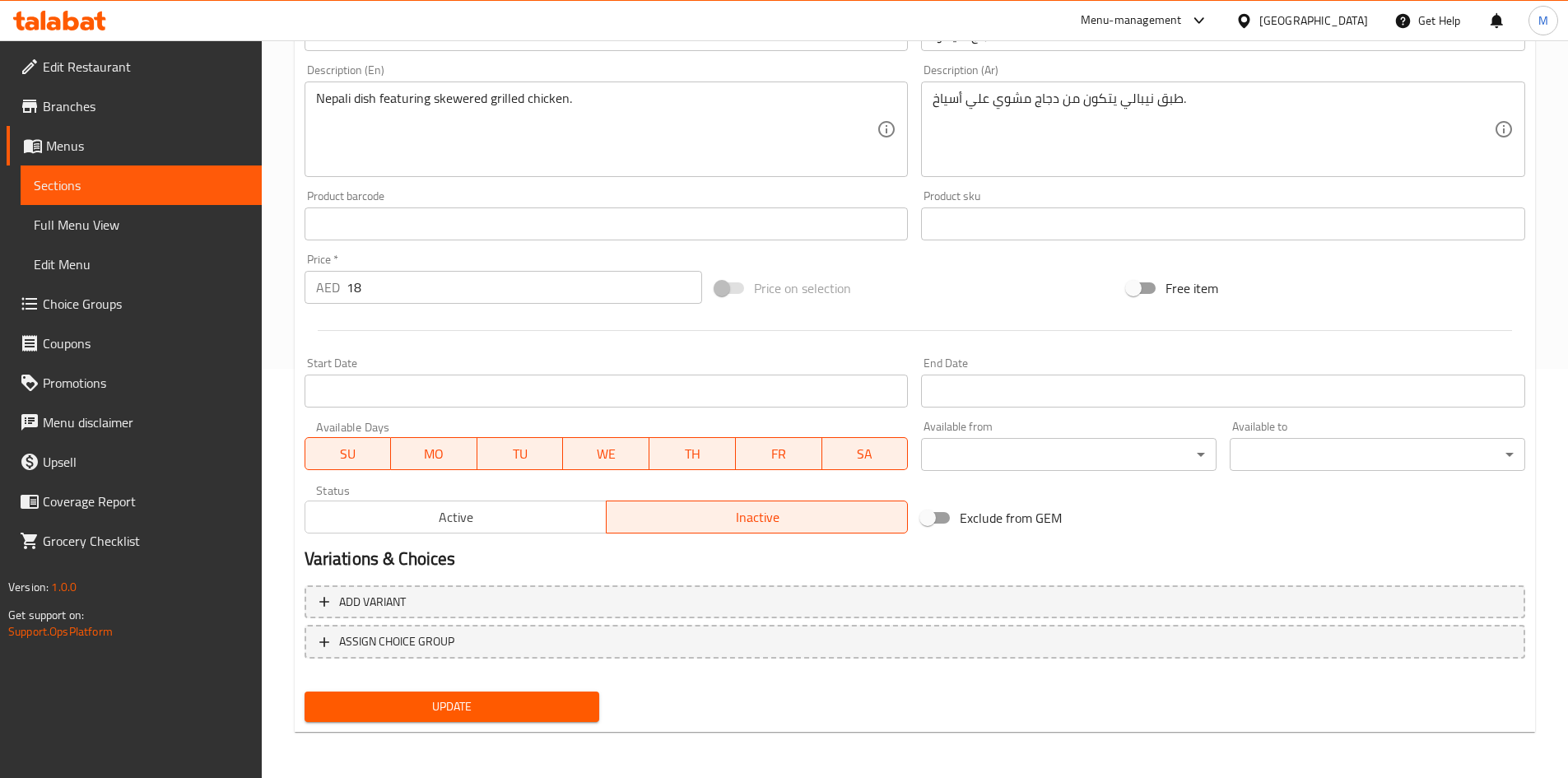
click at [563, 698] on span "Update" at bounding box center [452, 706] width 269 height 21
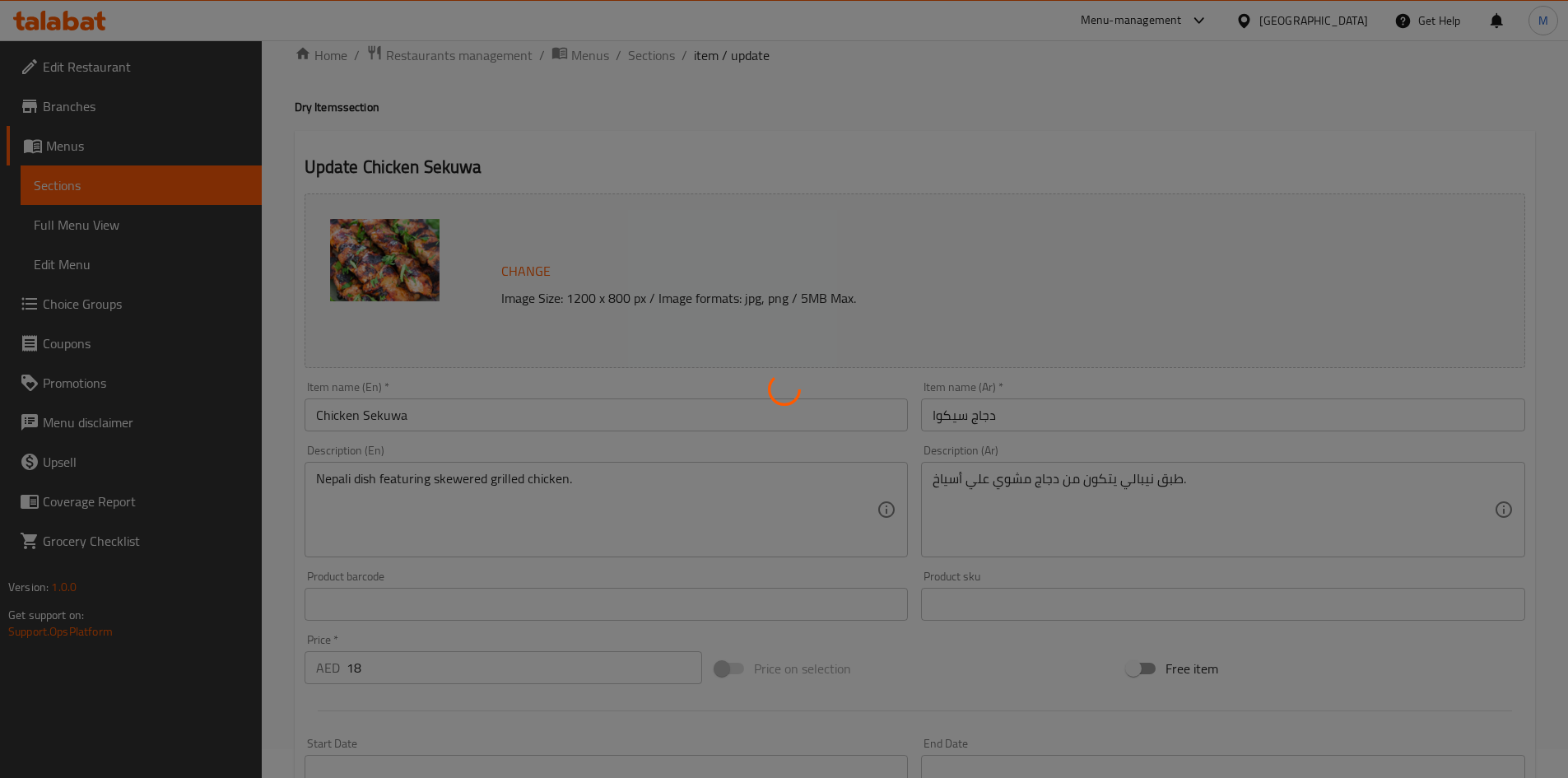
scroll to position [0, 0]
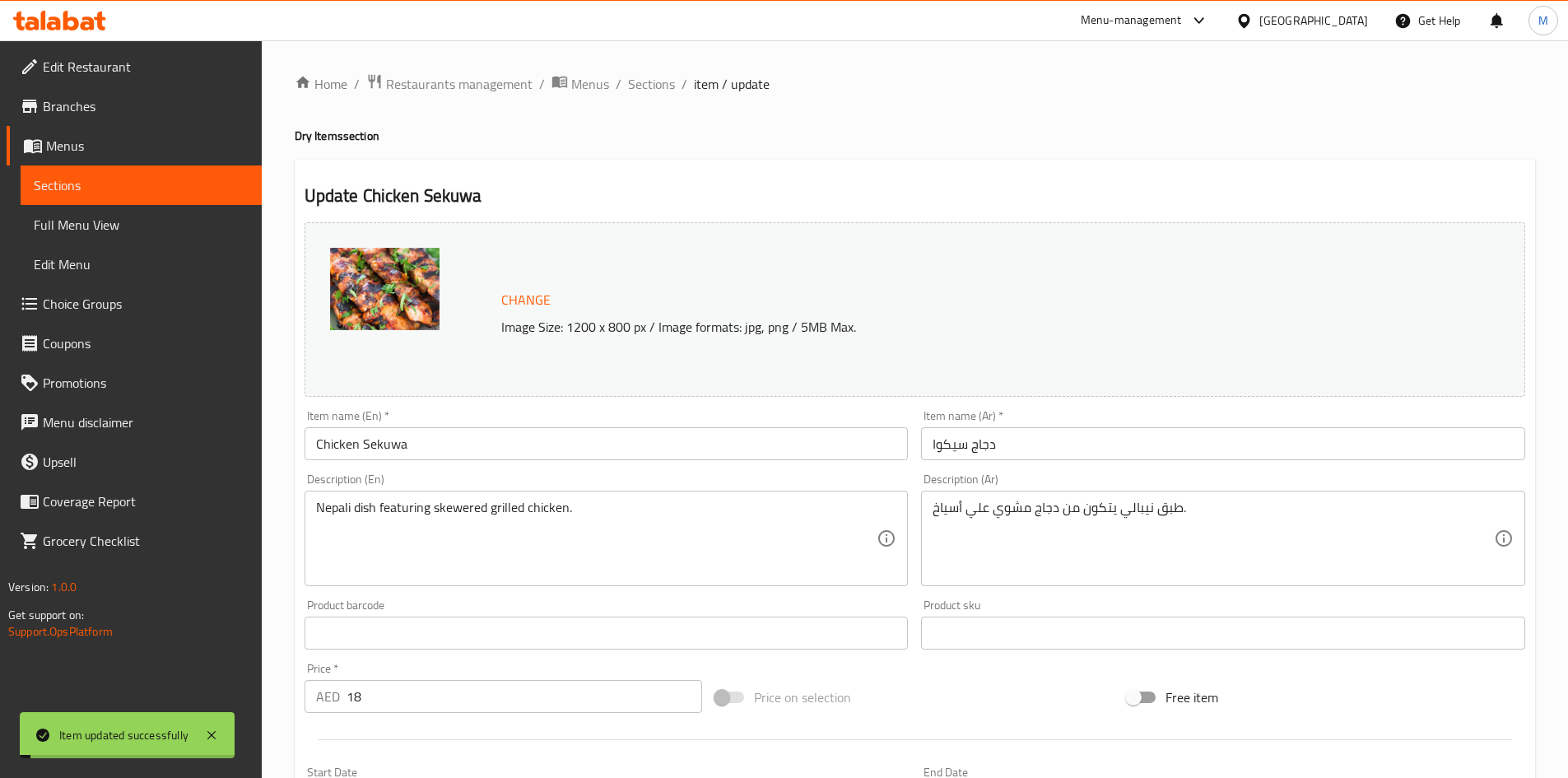
click at [399, 195] on h2 "Update Chicken Sekuwa" at bounding box center [915, 195] width 1220 height 25
drag, startPoint x: 399, startPoint y: 195, endPoint x: 452, endPoint y: 202, distance: 53.5
click at [448, 197] on h2 "Update Chicken Sekuwa" at bounding box center [915, 195] width 1220 height 25
copy h2 "Chicken Sekuwa"
click at [643, 74] on span "Sections" at bounding box center [650, 84] width 47 height 20
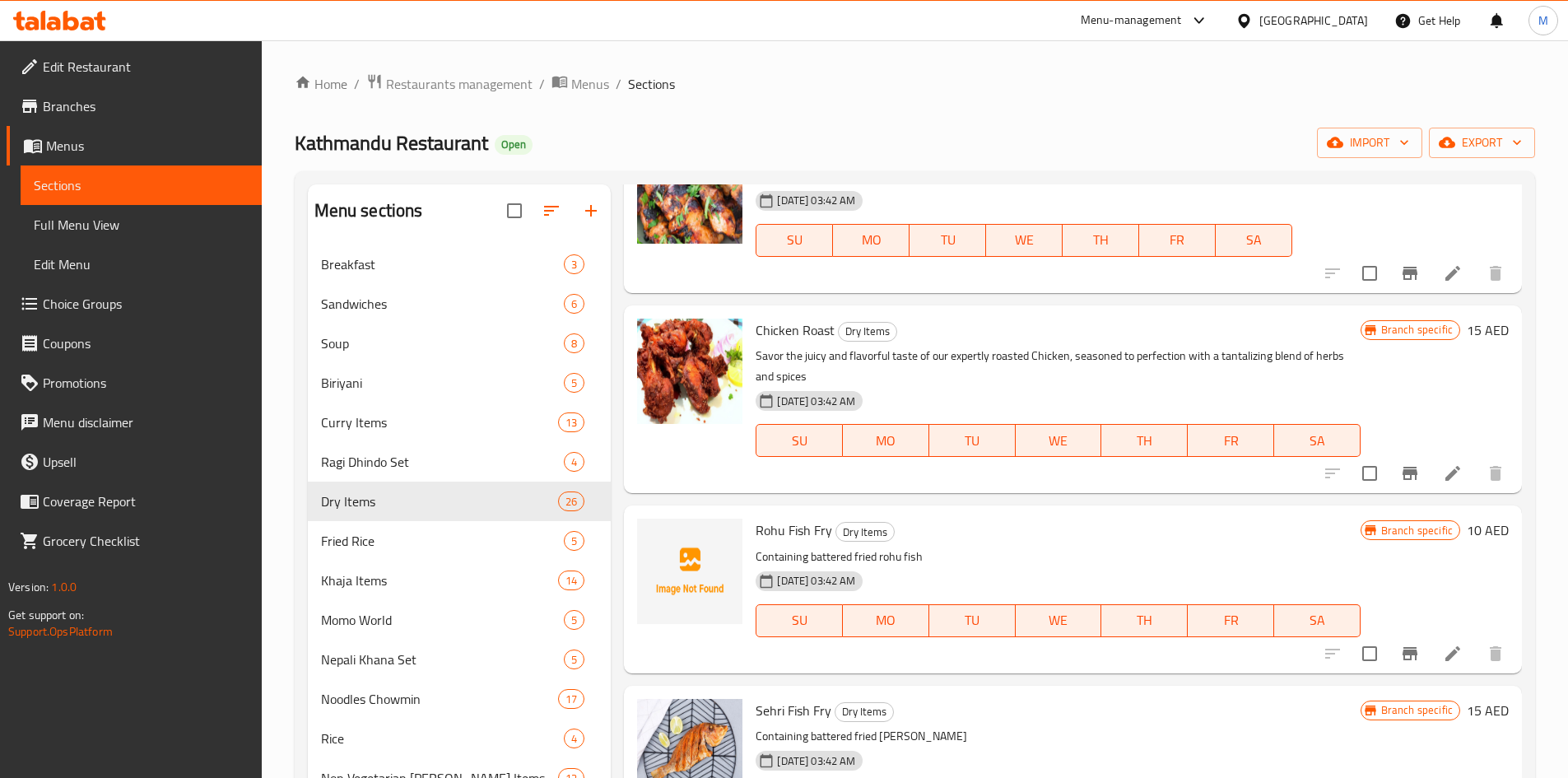
scroll to position [1070, 0]
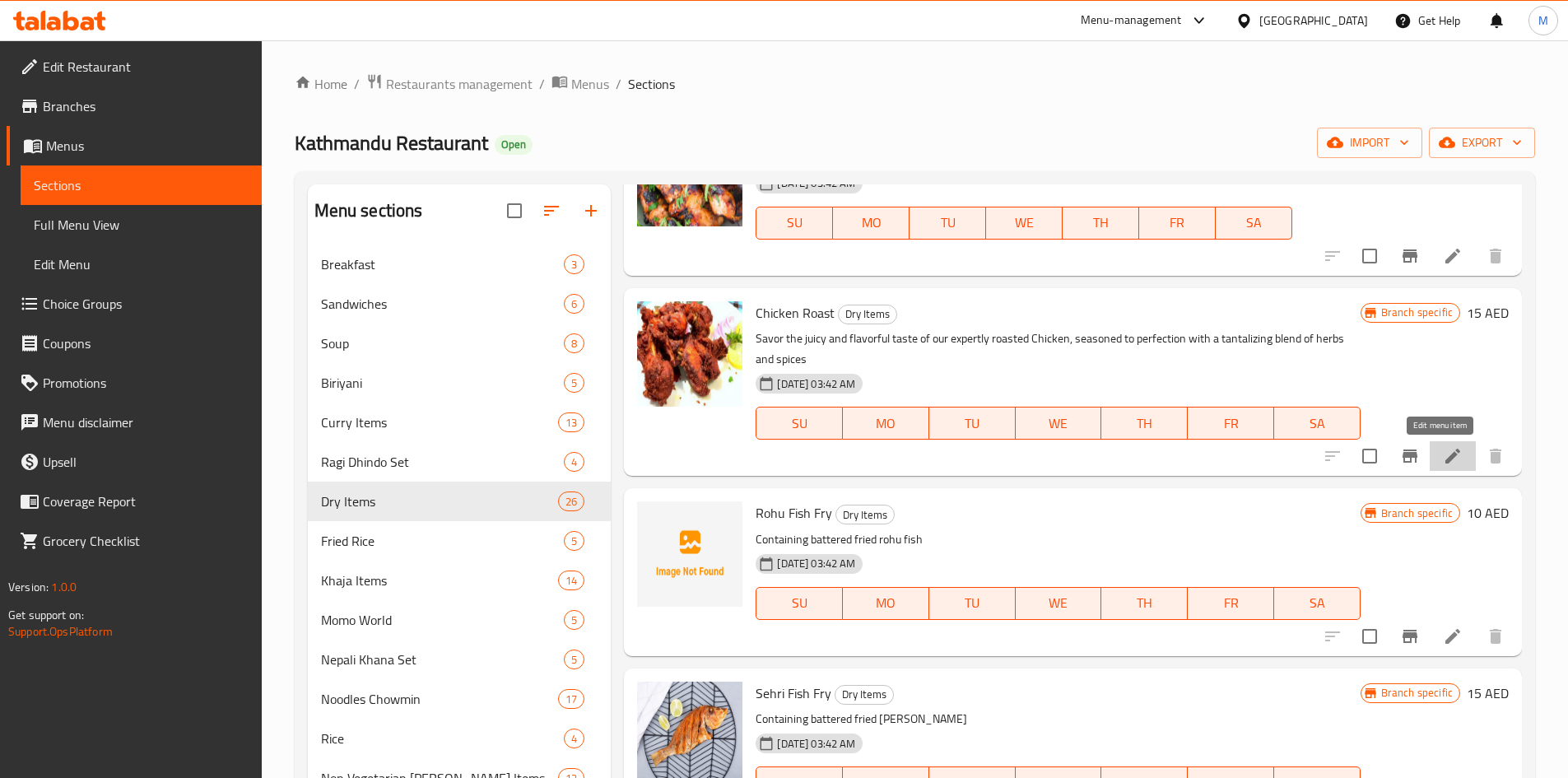
click at [1447, 451] on icon at bounding box center [1452, 456] width 15 height 15
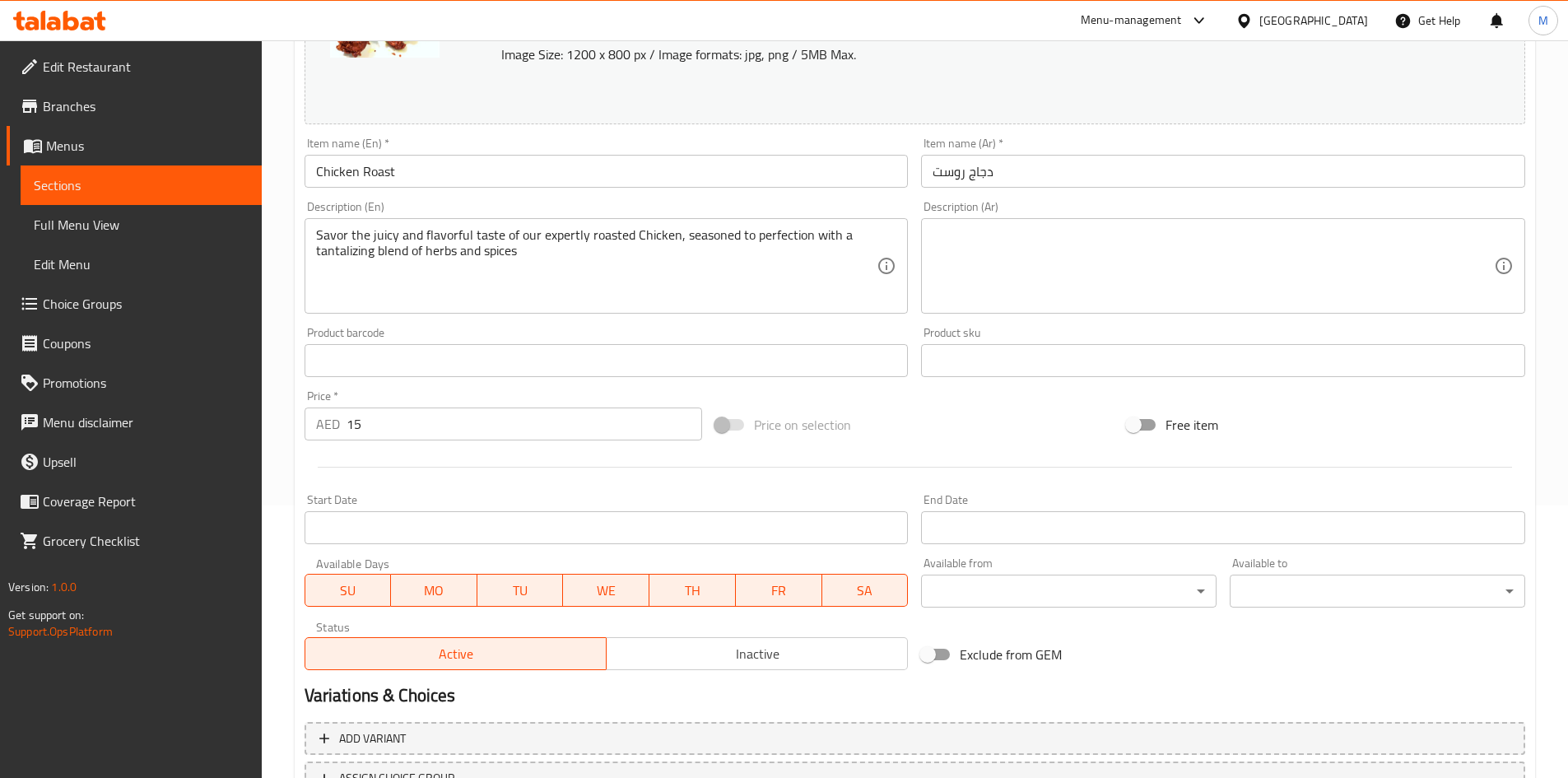
scroll to position [409, 0]
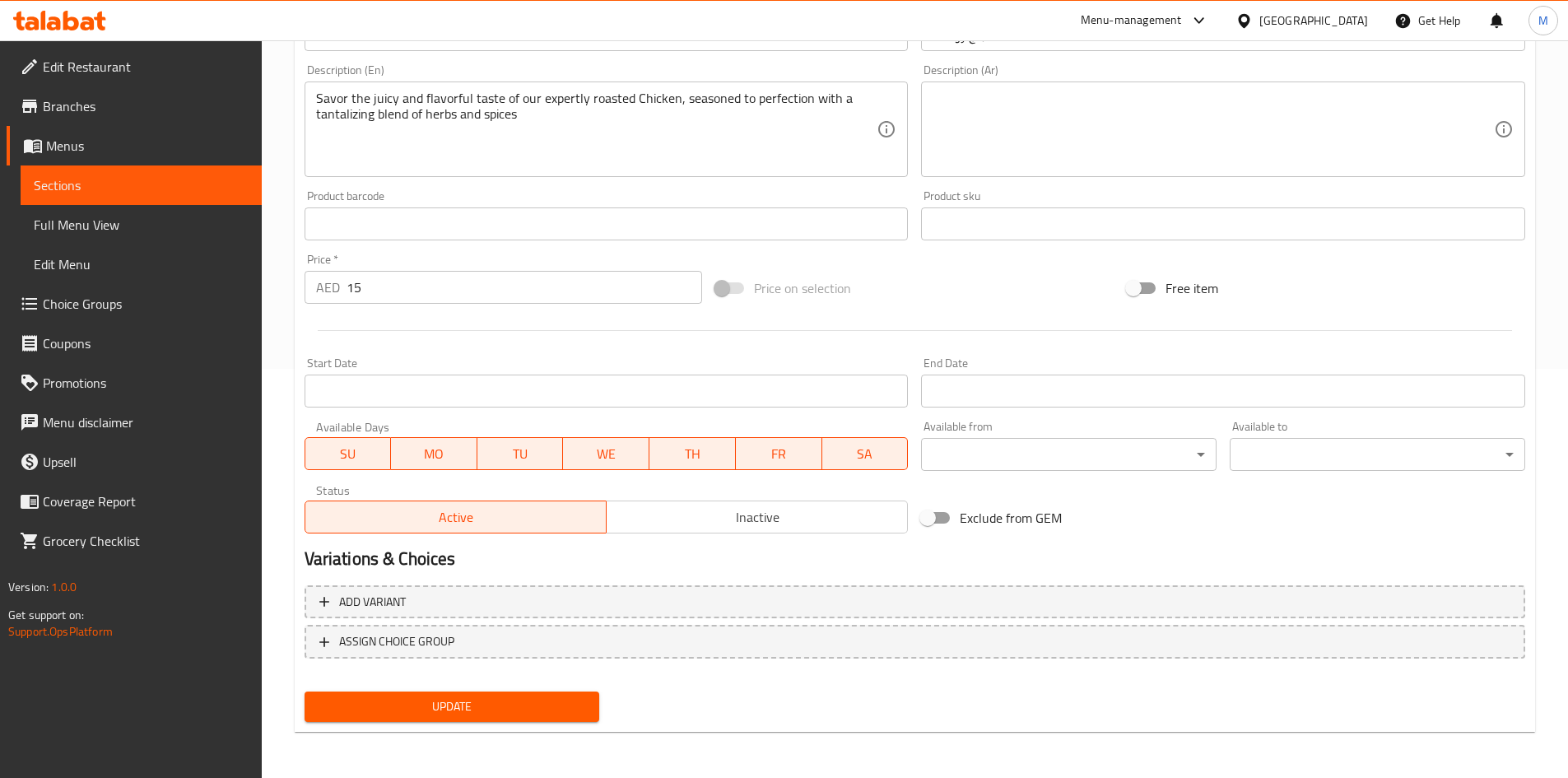
click at [682, 517] on span "Inactive" at bounding box center [757, 517] width 288 height 24
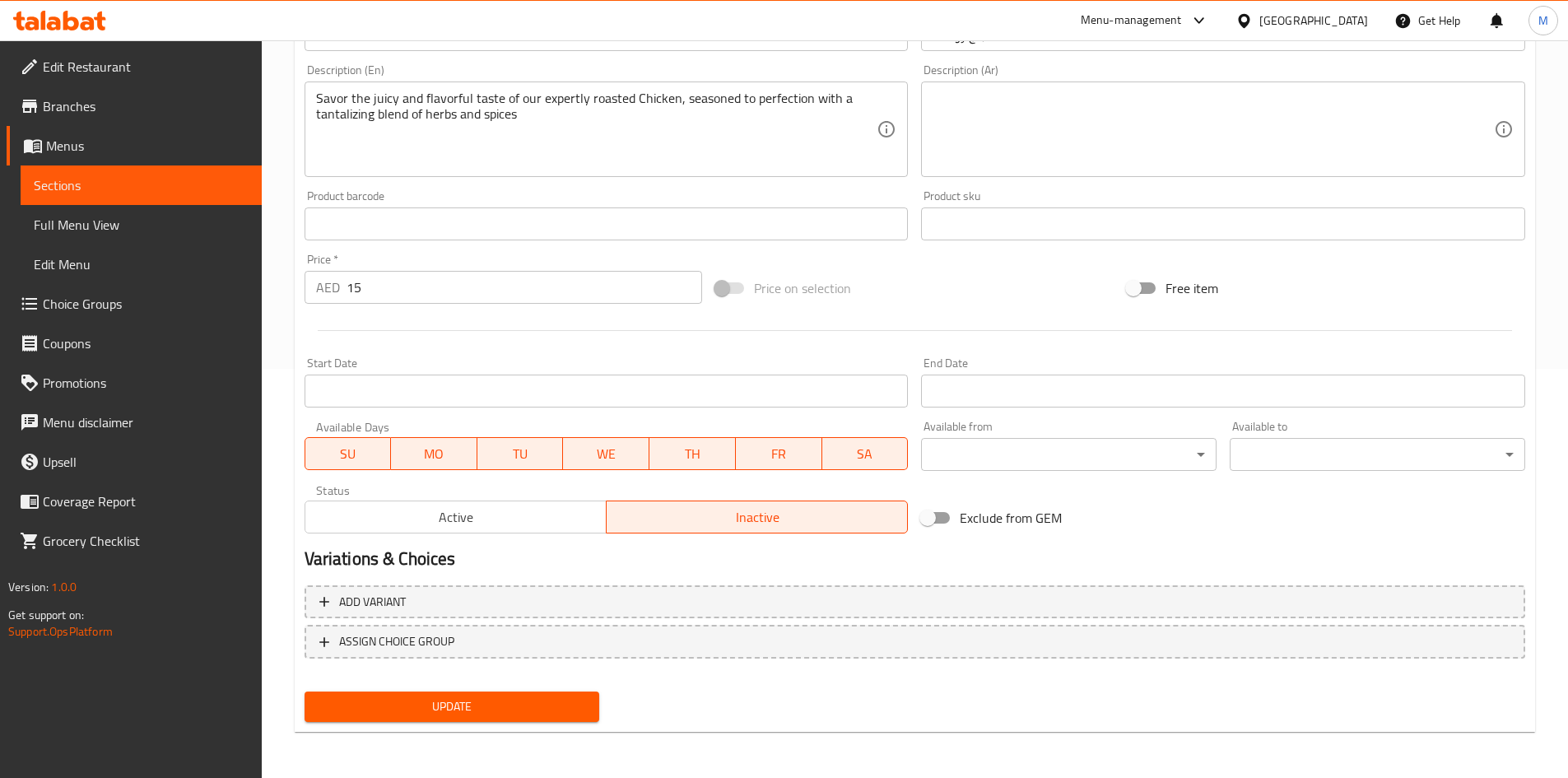
click at [585, 697] on span "Update" at bounding box center [452, 706] width 269 height 21
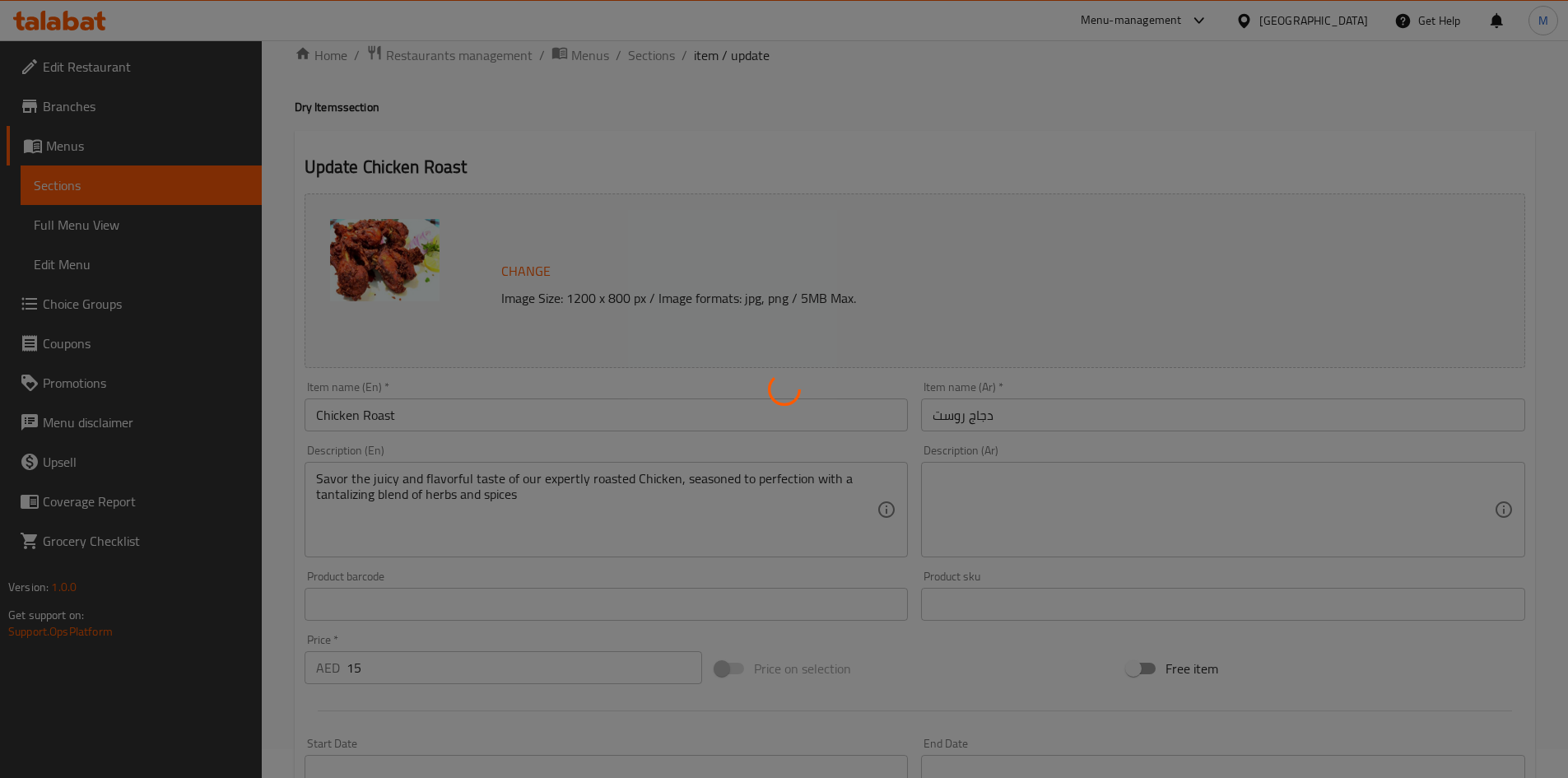
scroll to position [0, 0]
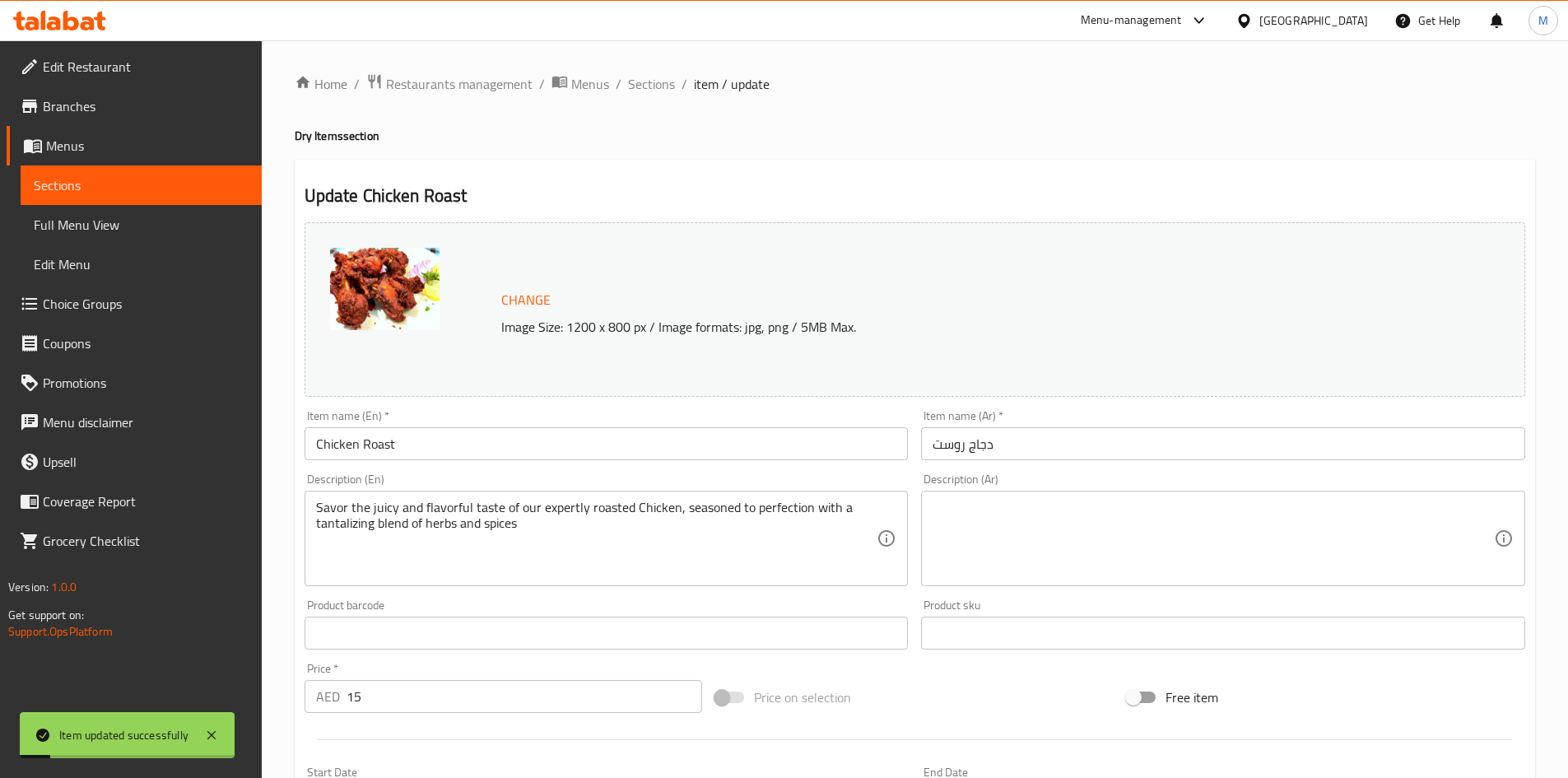
click at [382, 198] on h2 "Update Chicken Roast" at bounding box center [915, 195] width 1220 height 25
drag, startPoint x: 382, startPoint y: 198, endPoint x: 438, endPoint y: 196, distance: 56.0
click at [438, 196] on h2 "Update Chicken Roast" at bounding box center [915, 195] width 1220 height 25
copy h2 "Chicken Roast"
drag, startPoint x: 649, startPoint y: 88, endPoint x: 628, endPoint y: 54, distance: 40.0
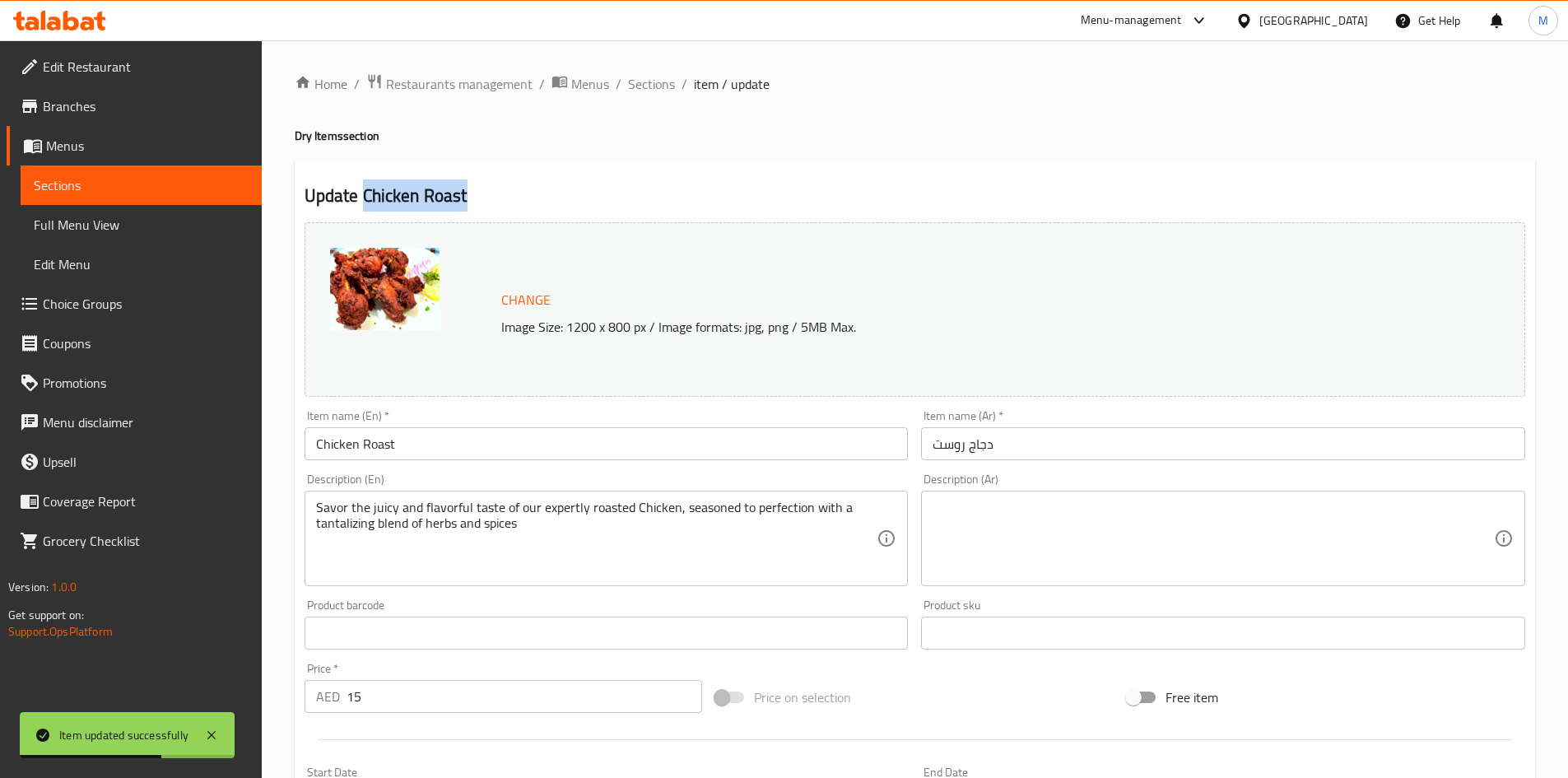
click at [649, 88] on span "Sections" at bounding box center [650, 84] width 47 height 20
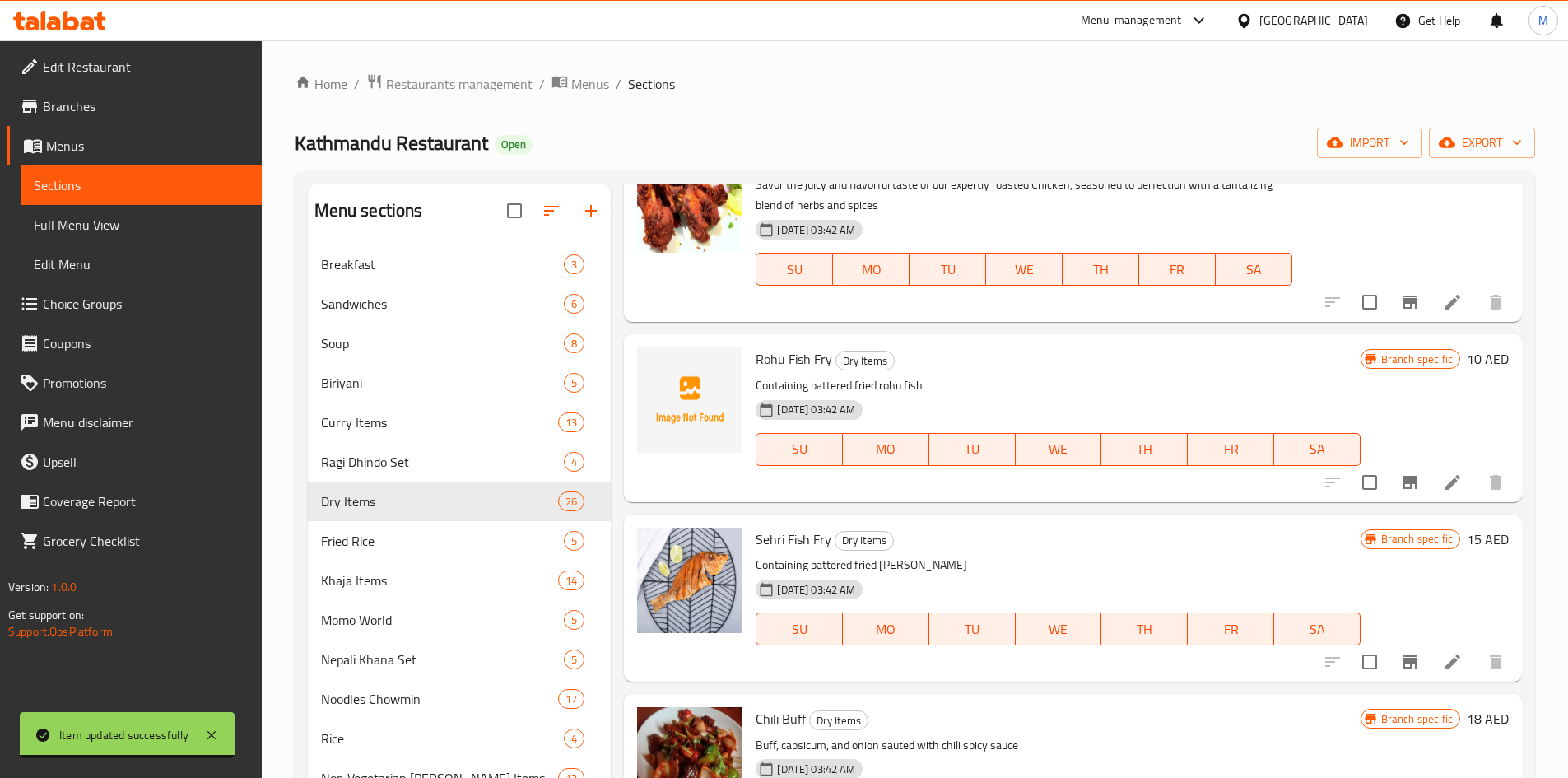
scroll to position [1234, 0]
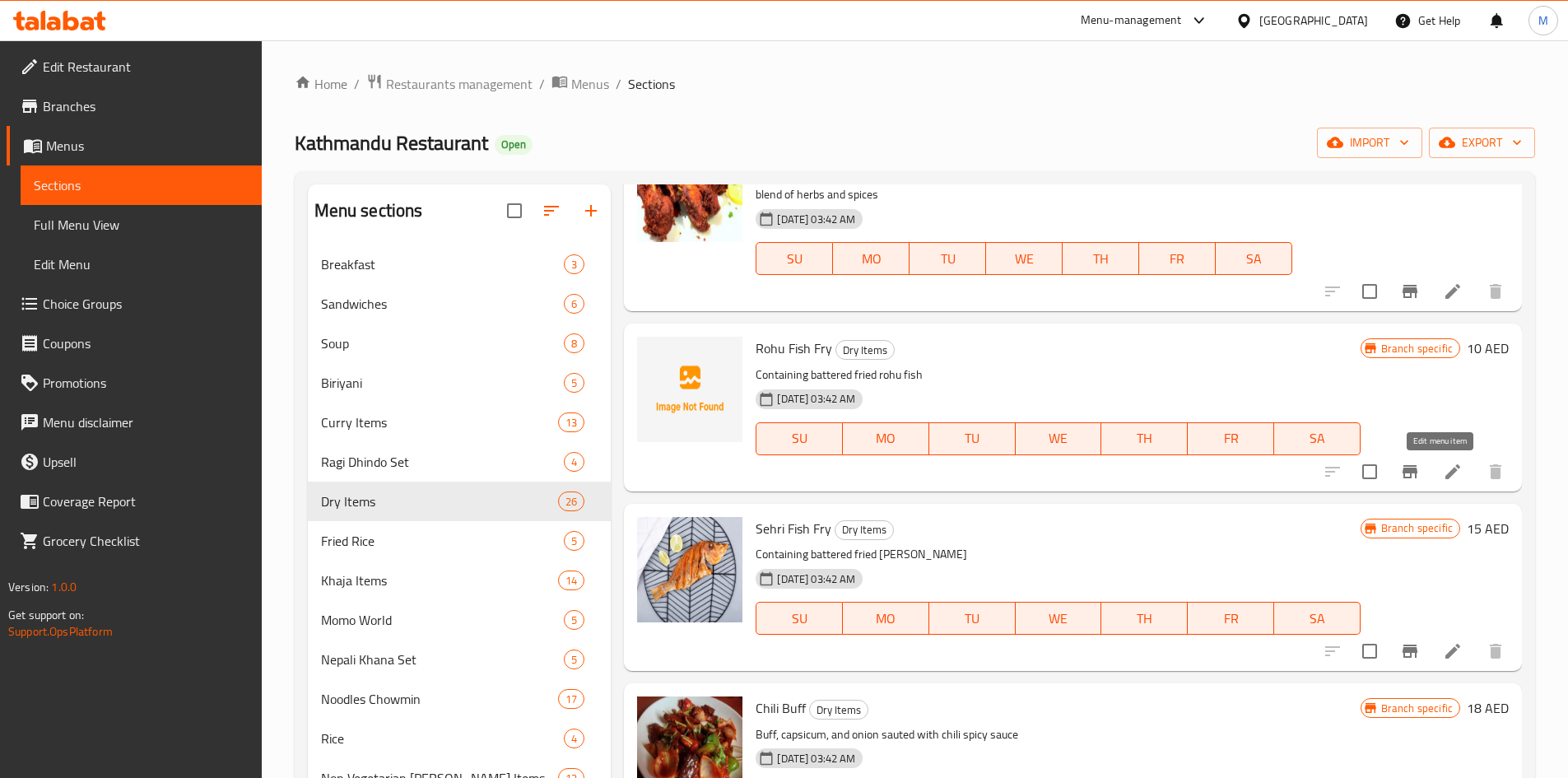
click at [1443, 467] on icon at bounding box center [1453, 472] width 20 height 20
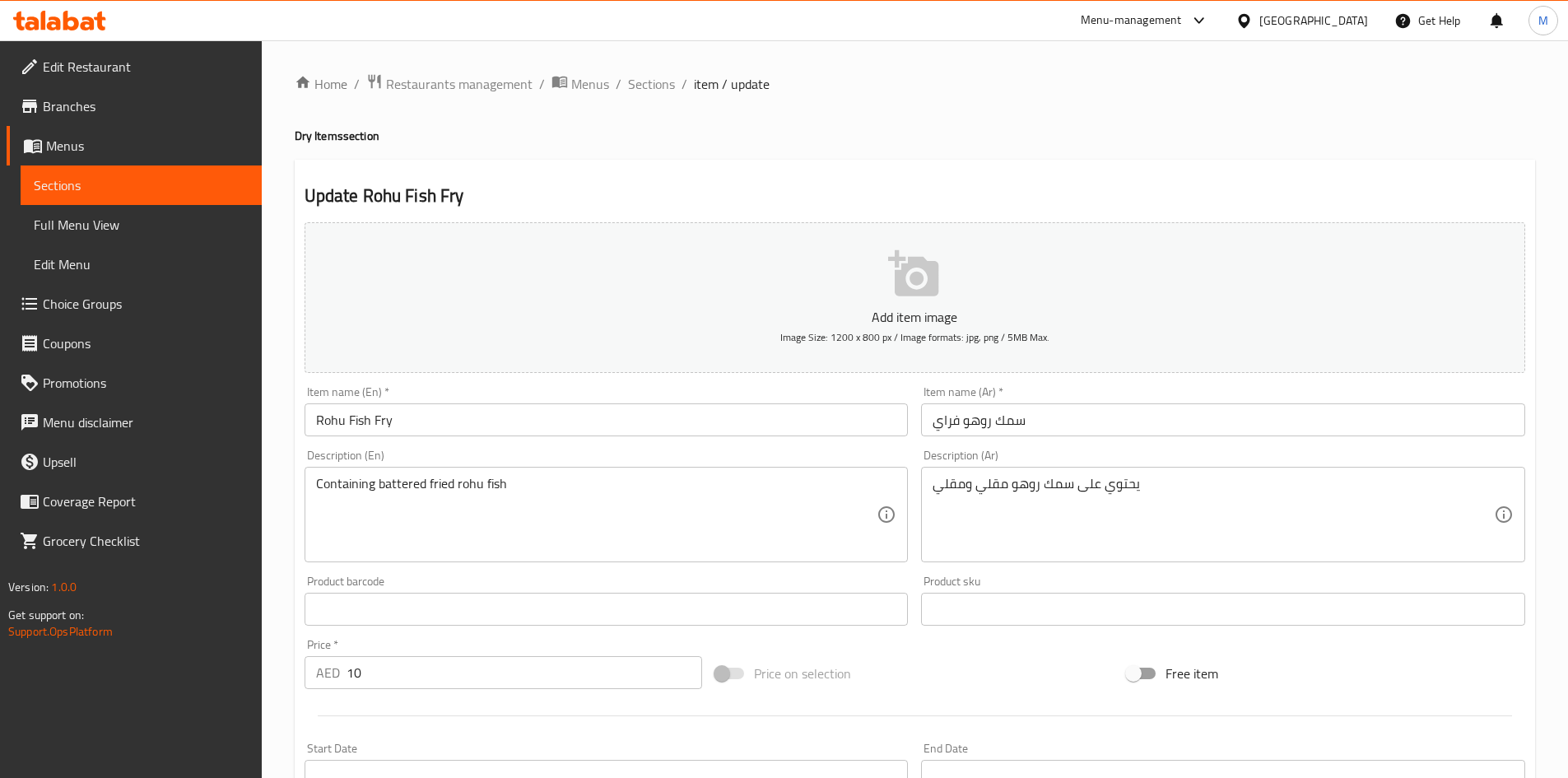
click at [387, 195] on h2 "Update Rohu Fish Fry" at bounding box center [915, 195] width 1220 height 25
drag, startPoint x: 387, startPoint y: 195, endPoint x: 441, endPoint y: 197, distance: 54.0
click at [441, 197] on h2 "Update Rohu Fish Fry" at bounding box center [915, 195] width 1220 height 25
copy h2 "Rohu Fish Fry"
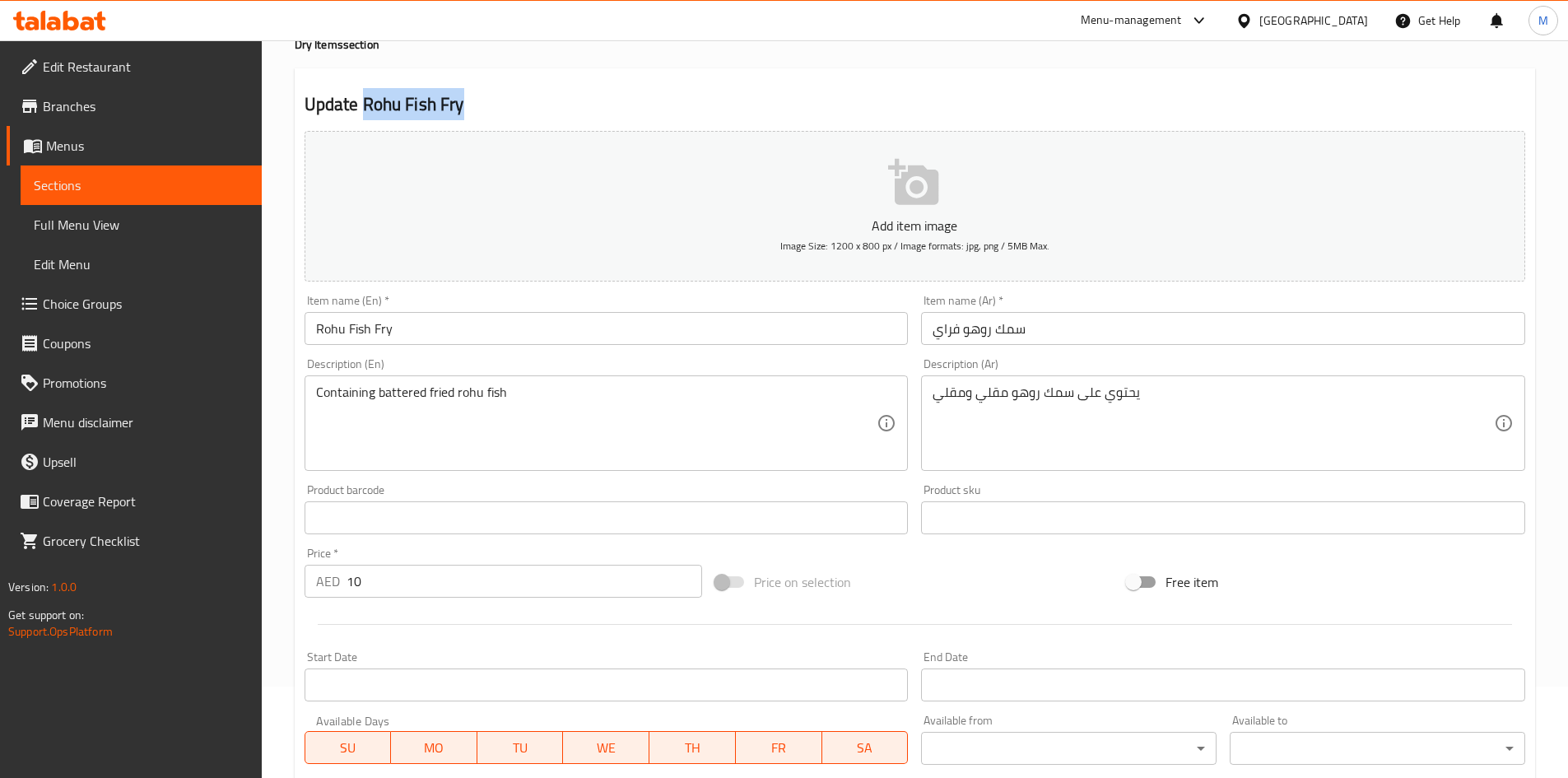
scroll to position [385, 0]
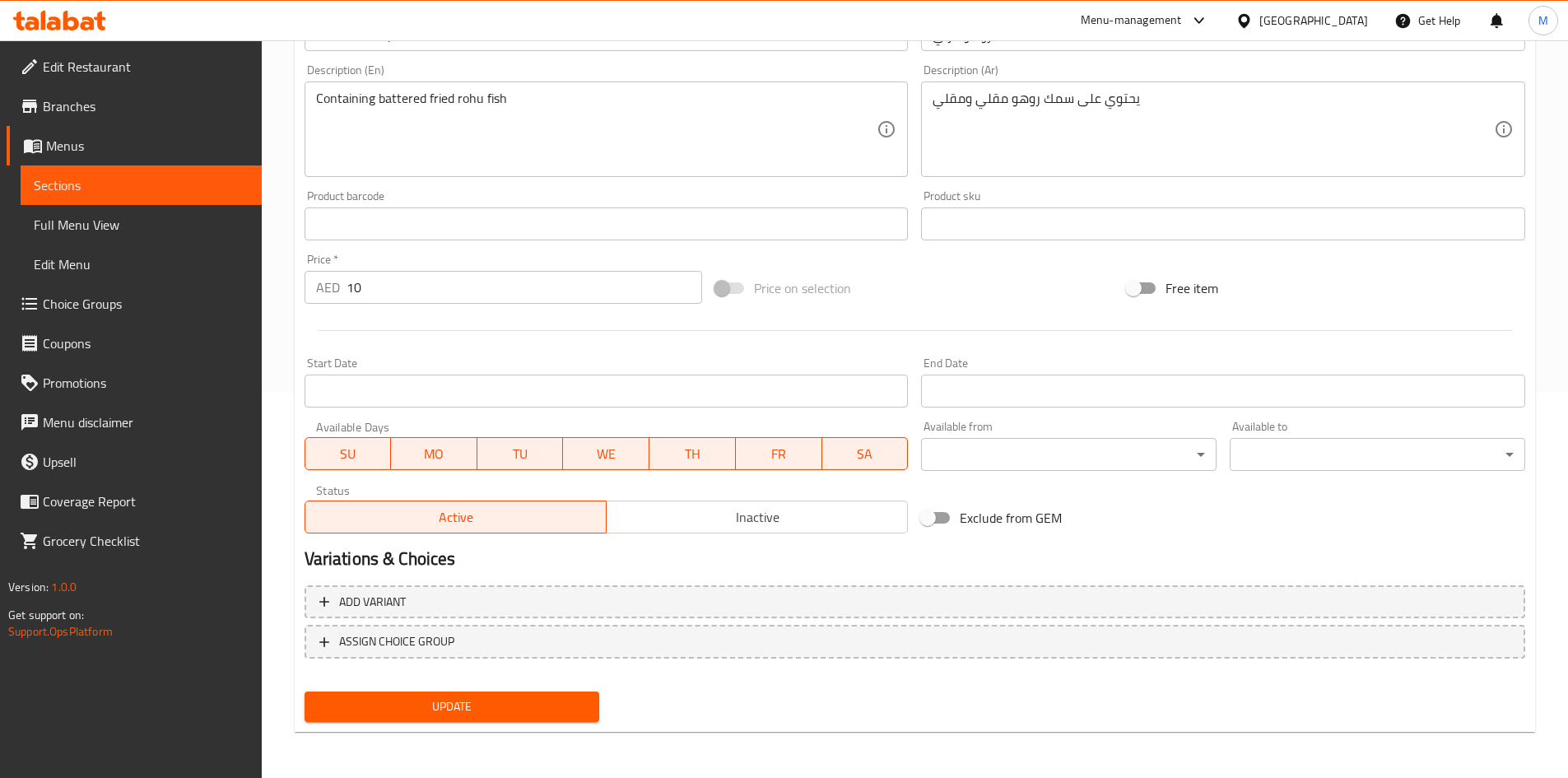
drag, startPoint x: 708, startPoint y: 520, endPoint x: 560, endPoint y: 614, distance: 175.3
click at [707, 520] on span "Inactive" at bounding box center [757, 517] width 288 height 24
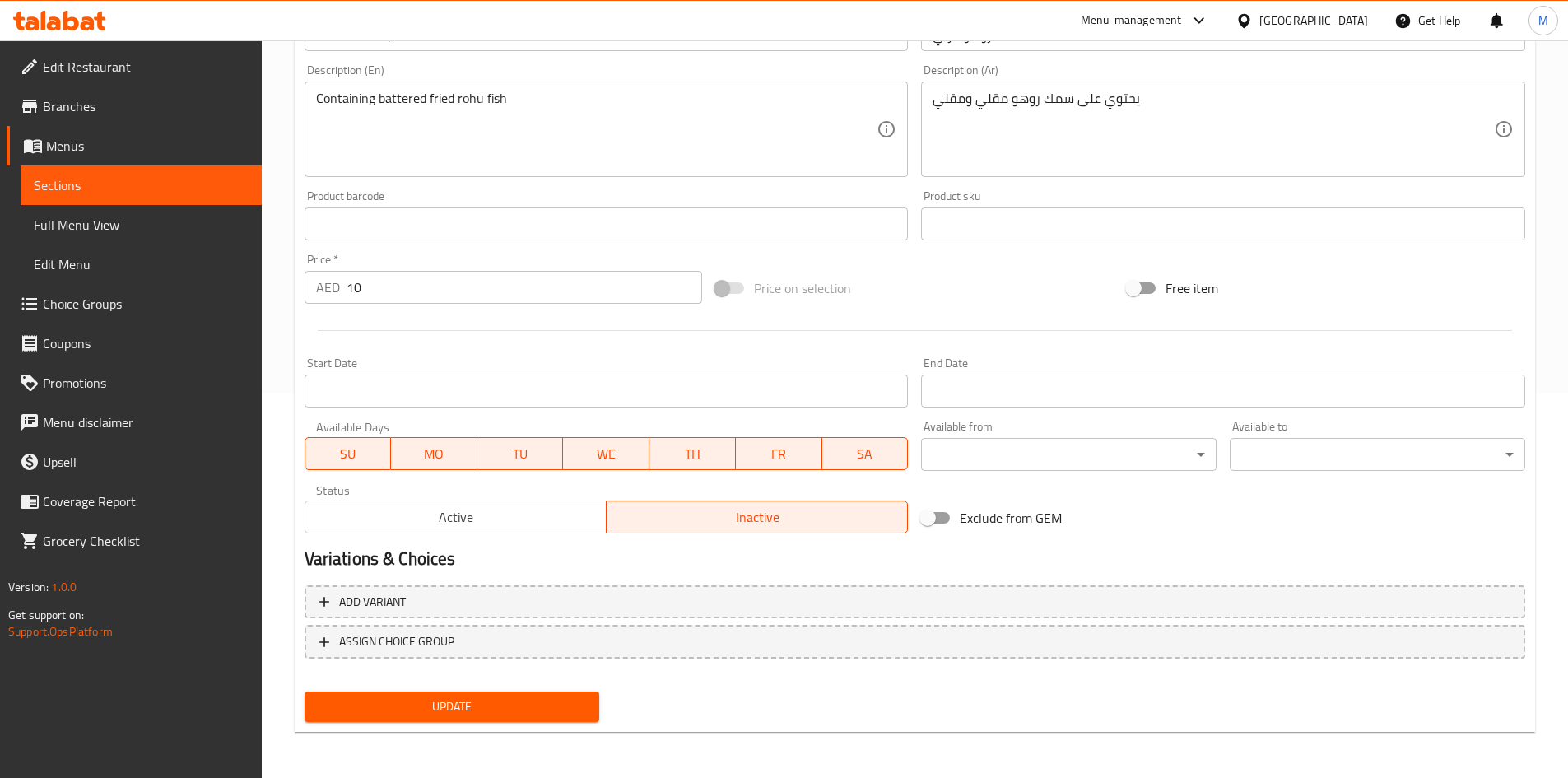
click at [532, 686] on div "Update" at bounding box center [452, 707] width 308 height 44
click at [536, 695] on button "Update" at bounding box center [452, 706] width 296 height 30
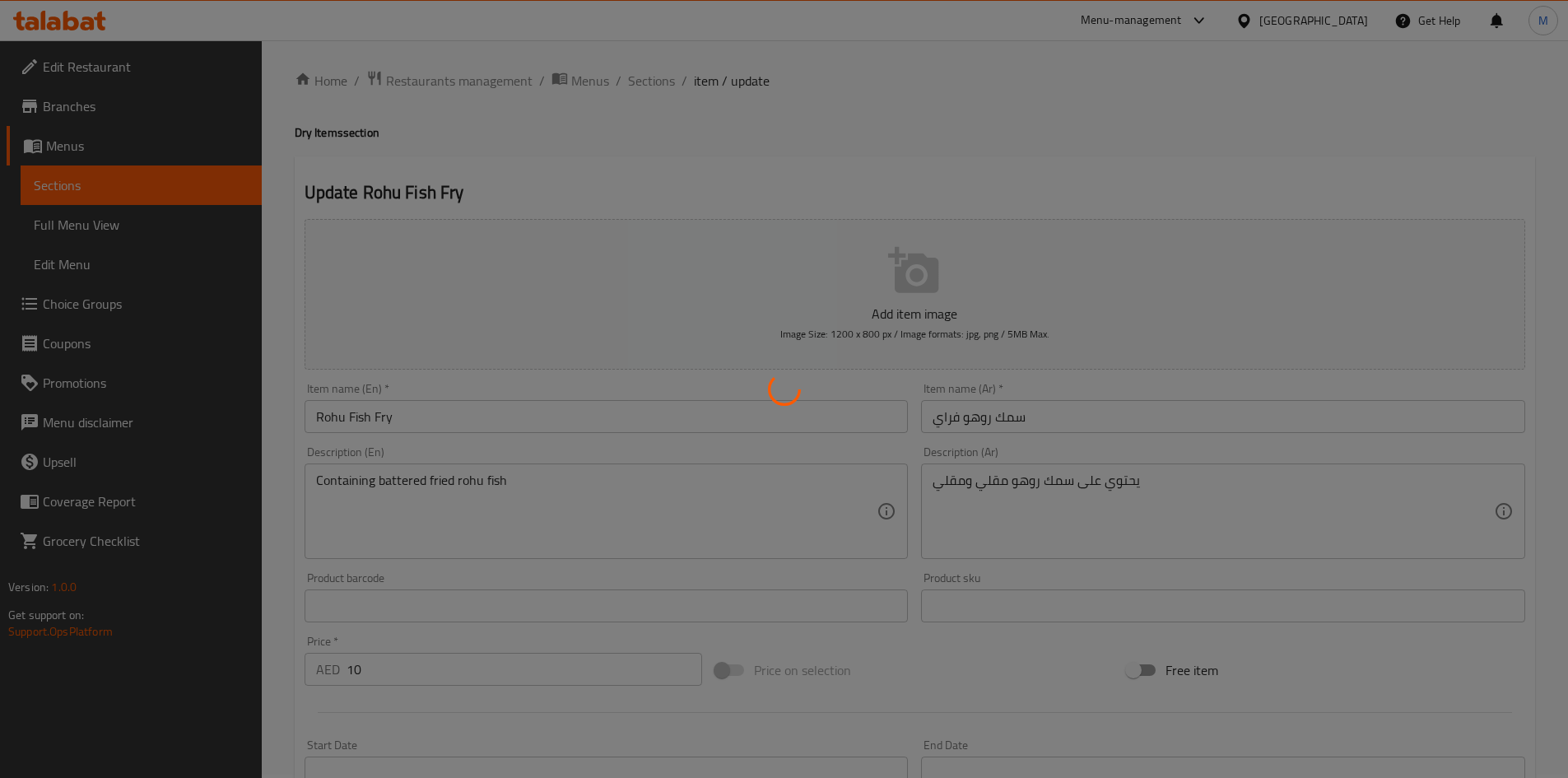
scroll to position [0, 0]
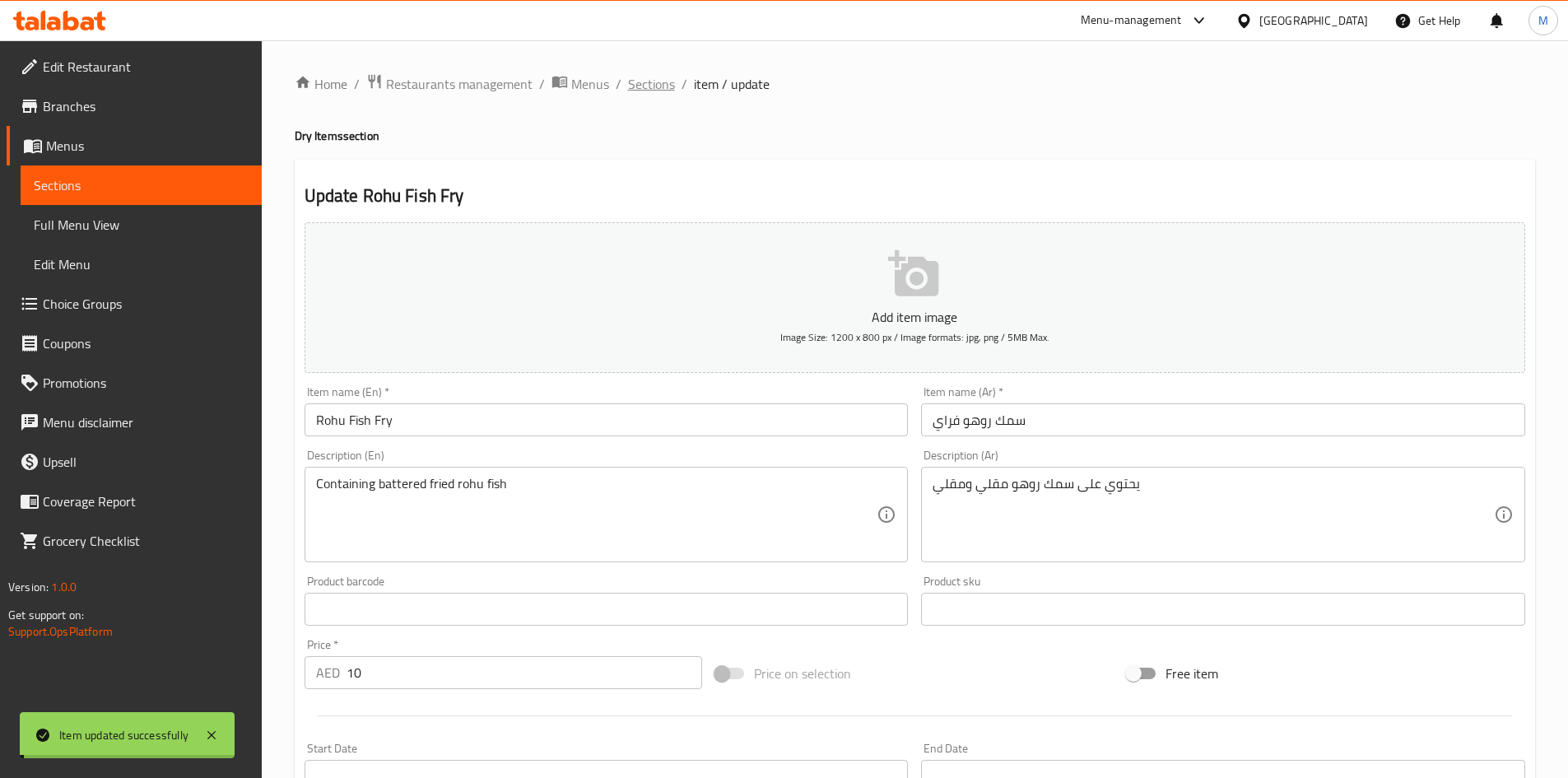
click at [652, 83] on span "Sections" at bounding box center [650, 84] width 47 height 20
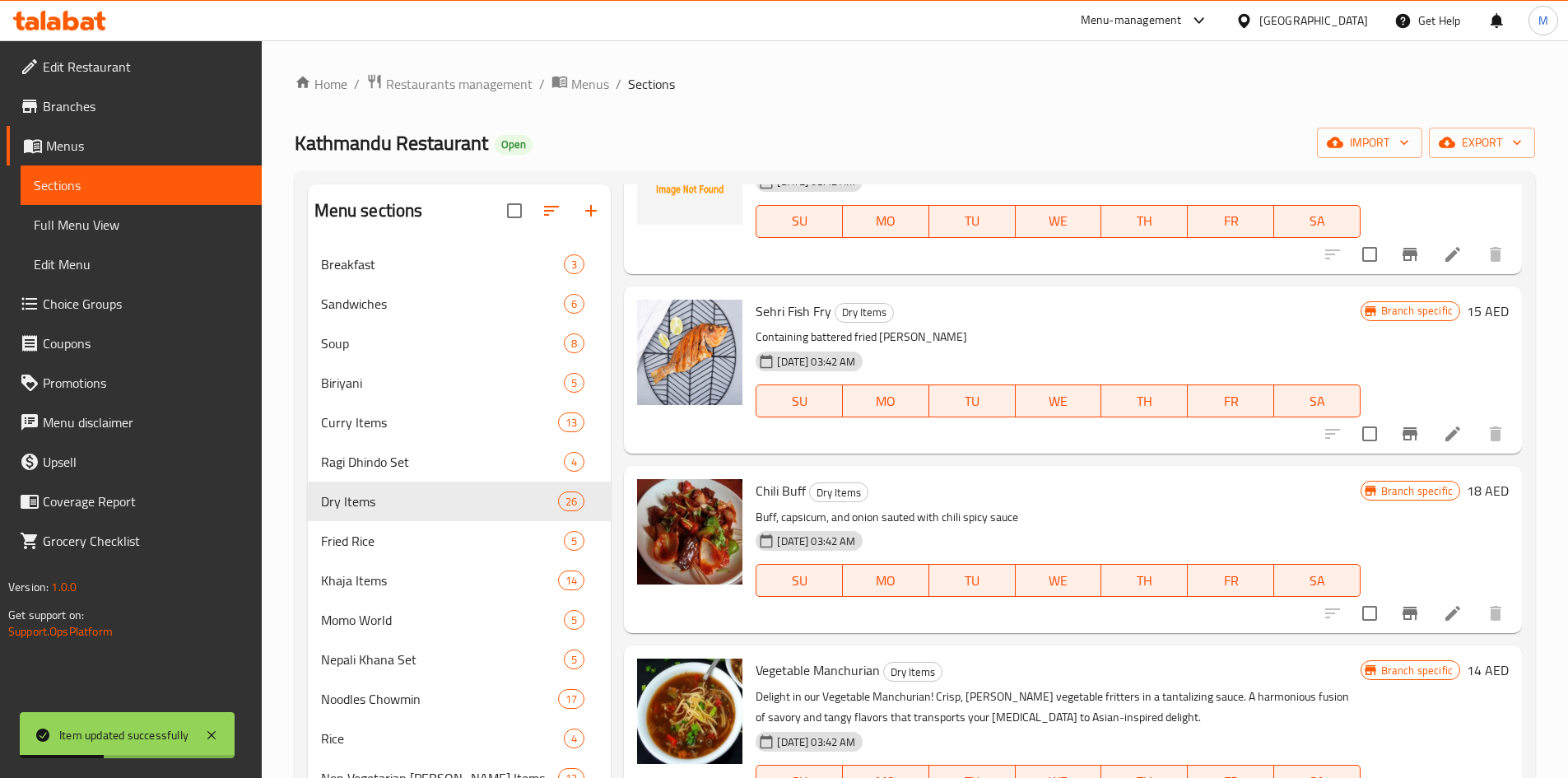
scroll to position [1481, 0]
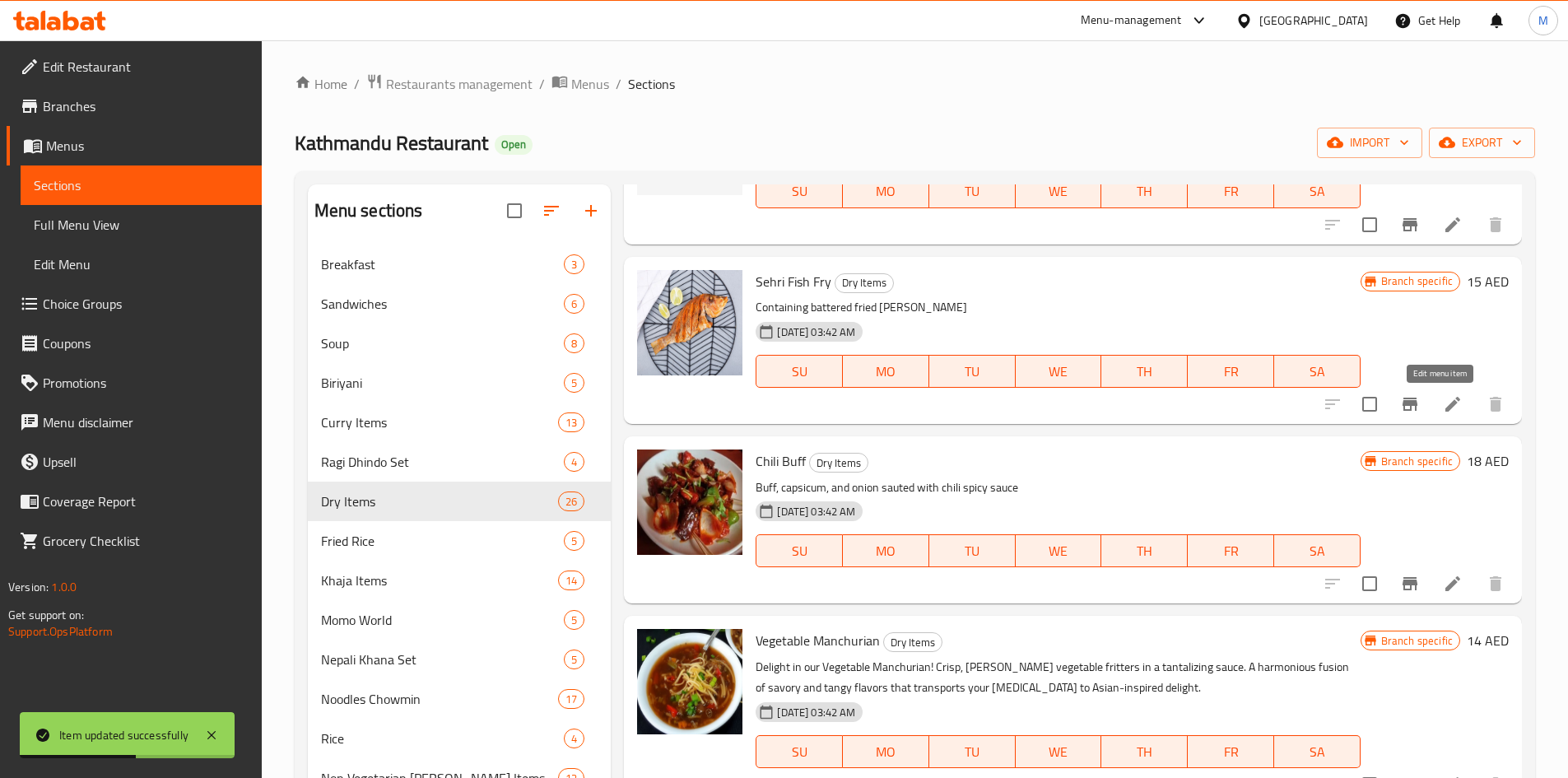
click at [1445, 401] on icon at bounding box center [1453, 404] width 20 height 20
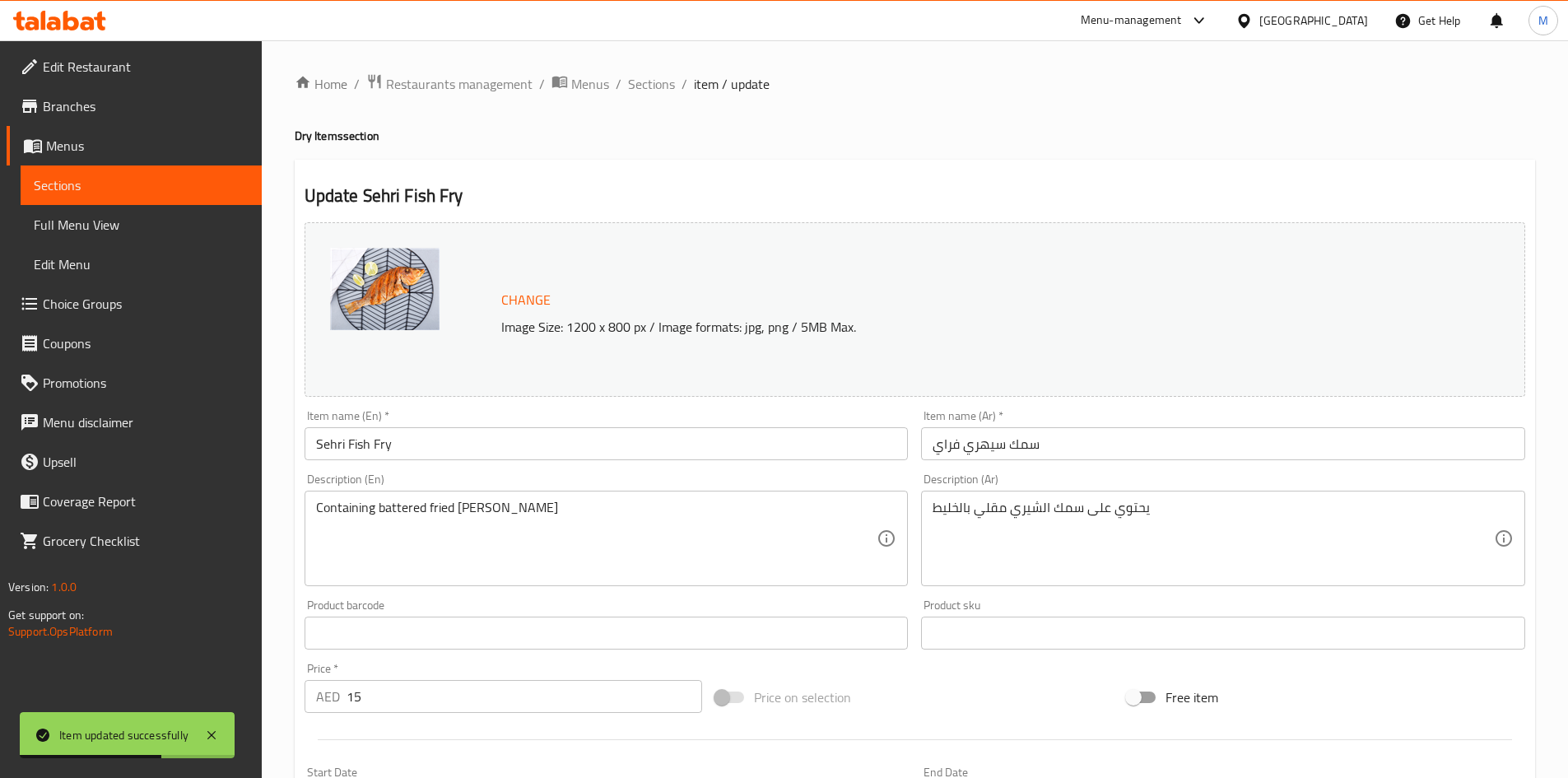
click at [383, 198] on h2 "Update Sehri Fish Fry" at bounding box center [915, 195] width 1220 height 25
drag, startPoint x: 383, startPoint y: 198, endPoint x: 454, endPoint y: 201, distance: 71.1
click at [454, 201] on h2 "Update Sehri Fish Fry" at bounding box center [915, 195] width 1220 height 25
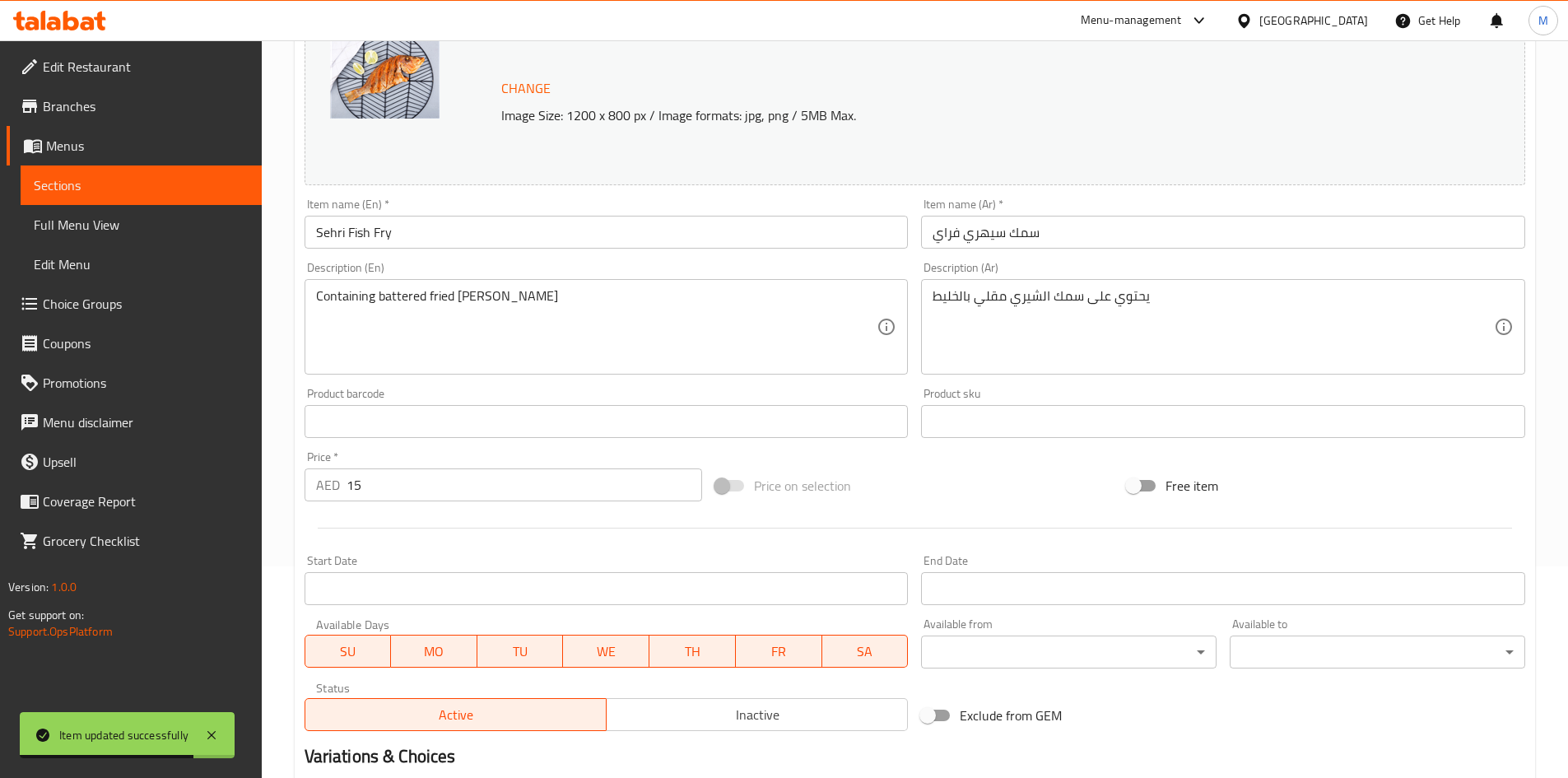
scroll to position [409, 0]
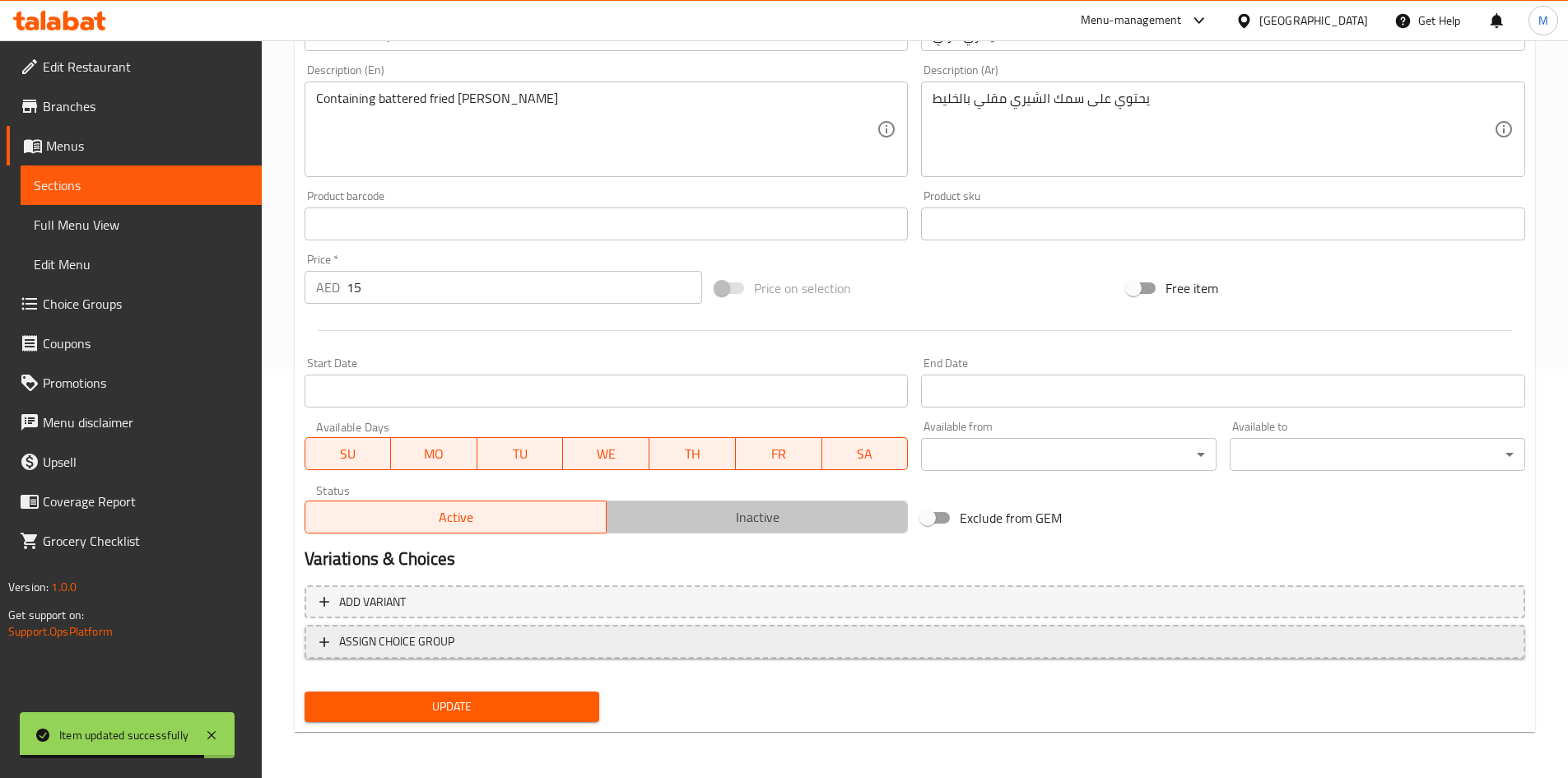
drag, startPoint x: 764, startPoint y: 519, endPoint x: 677, endPoint y: 638, distance: 147.4
click at [763, 519] on span "Inactive" at bounding box center [757, 517] width 288 height 24
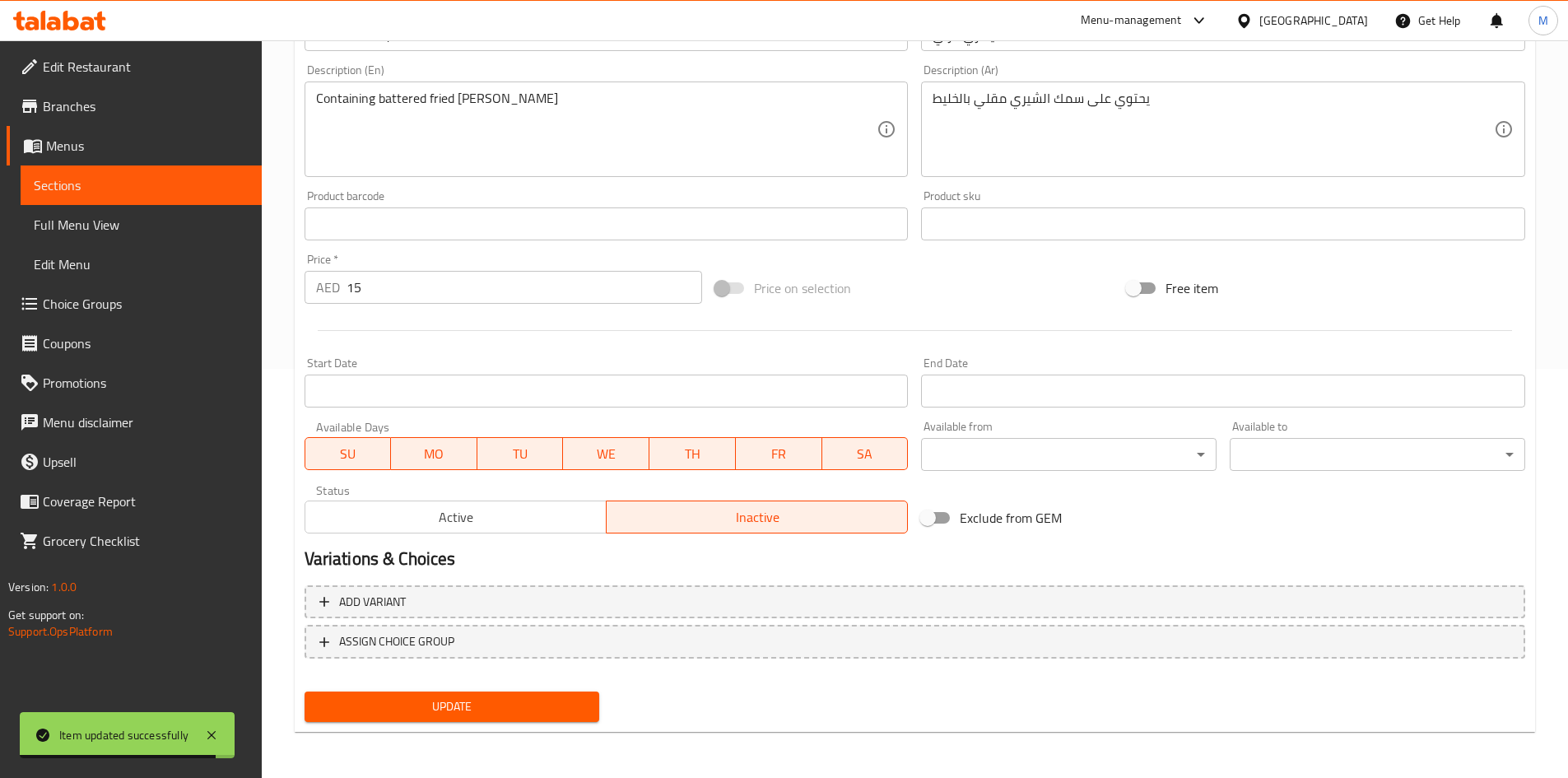
click at [592, 690] on div "Update" at bounding box center [452, 707] width 308 height 44
click at [589, 709] on button "Update" at bounding box center [452, 706] width 296 height 30
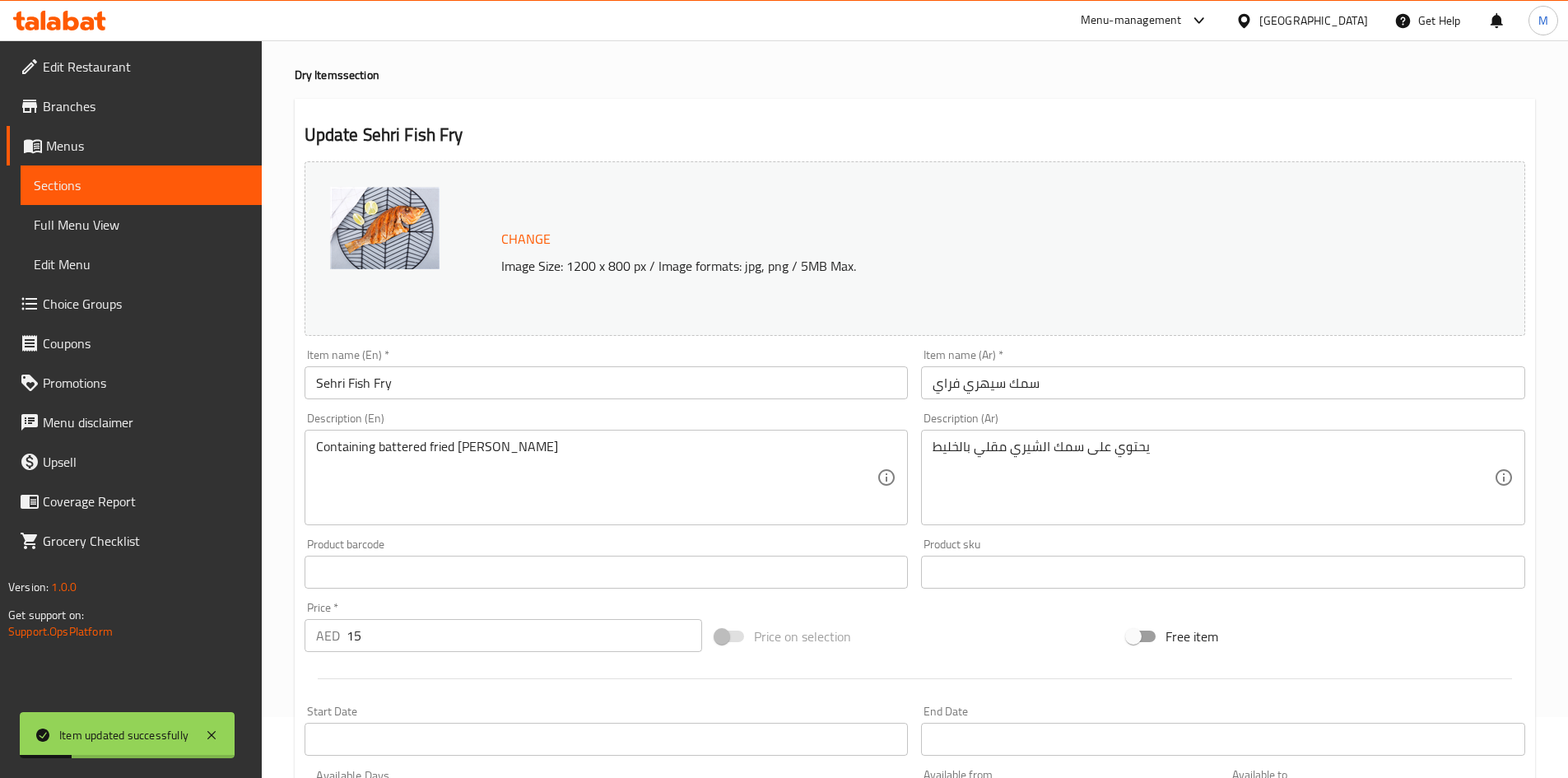
scroll to position [0, 0]
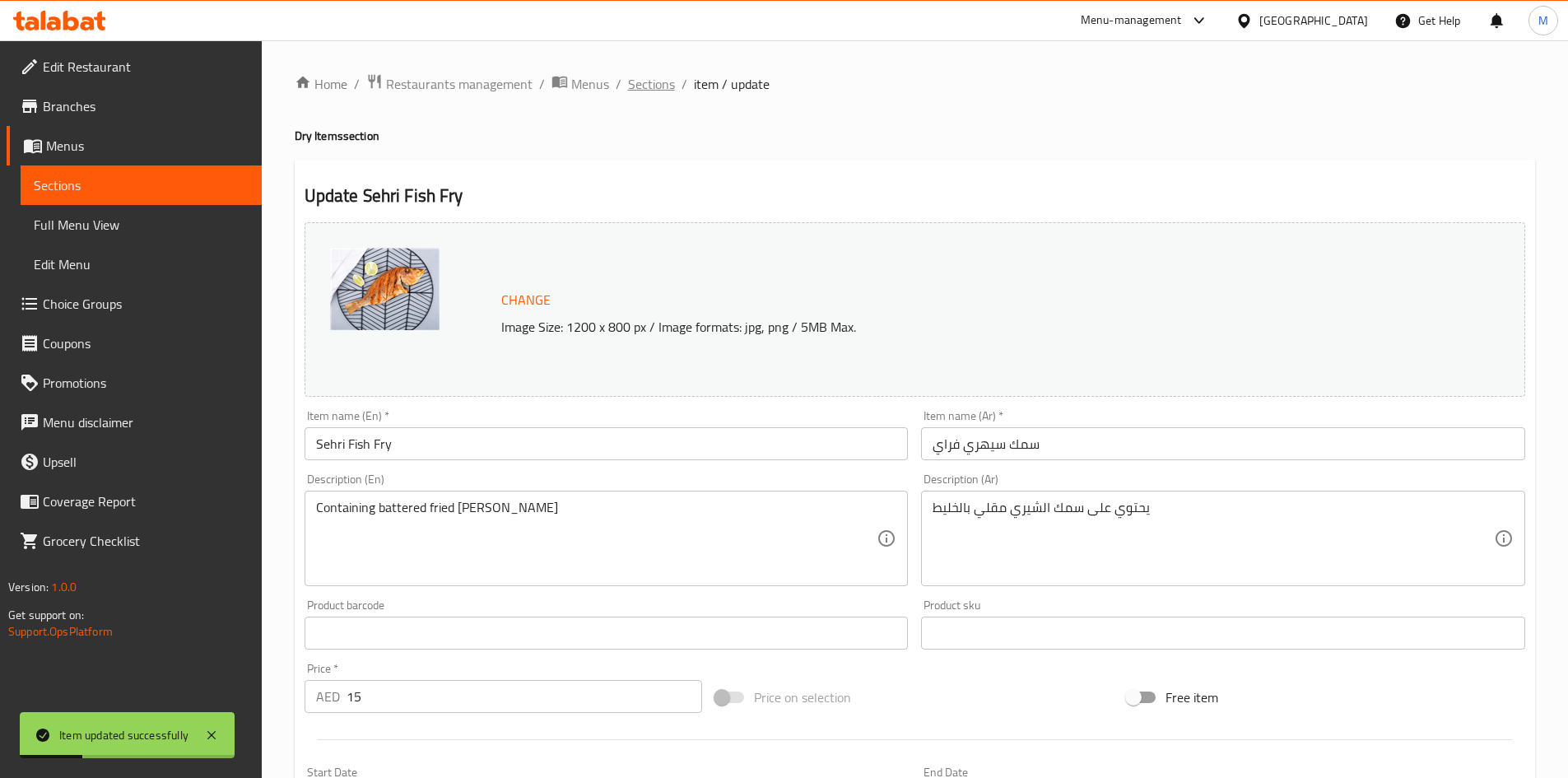
click at [652, 76] on span "Sections" at bounding box center [650, 84] width 47 height 20
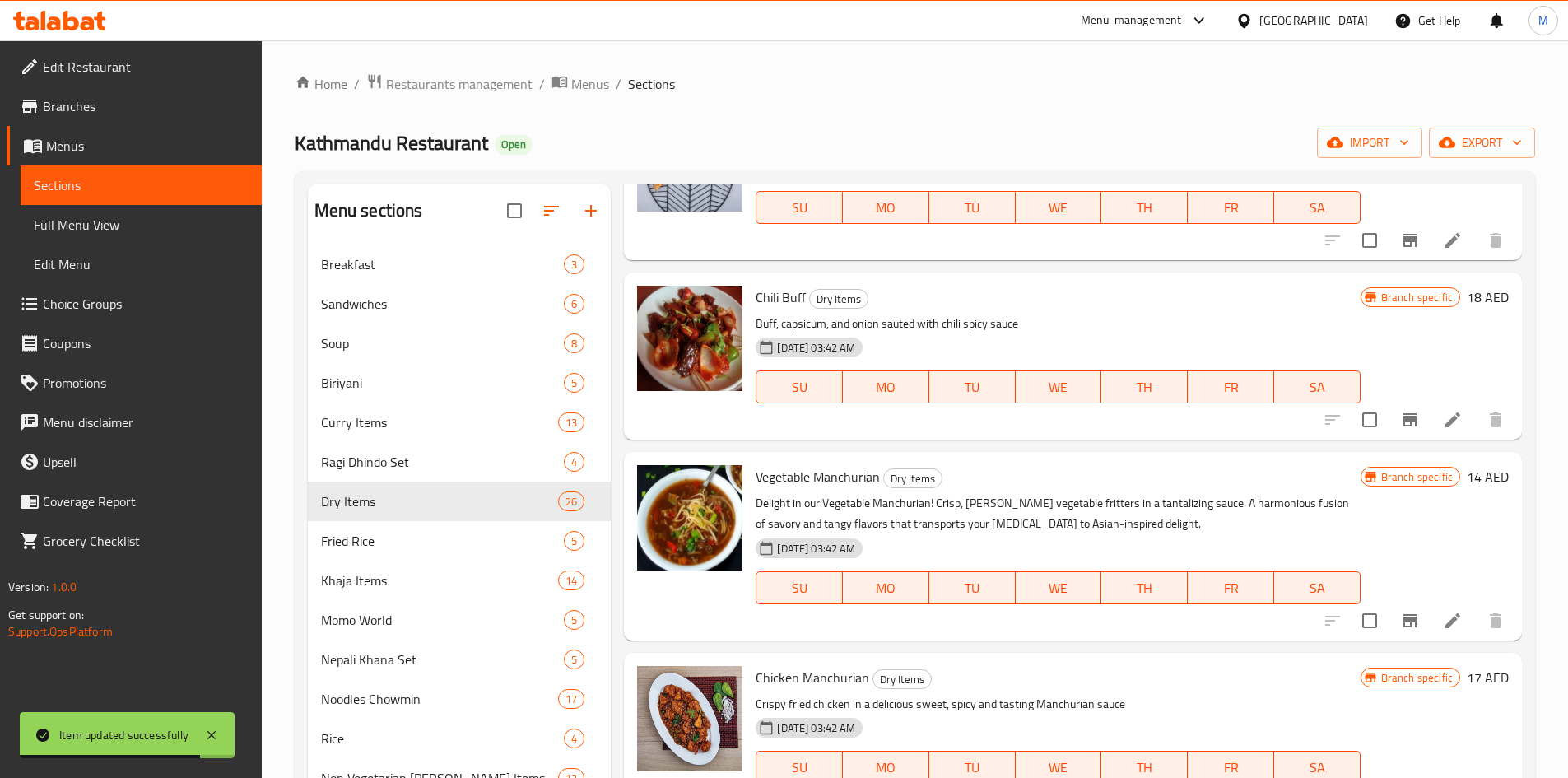
scroll to position [1645, 0]
click at [1448, 418] on icon at bounding box center [1453, 419] width 20 height 20
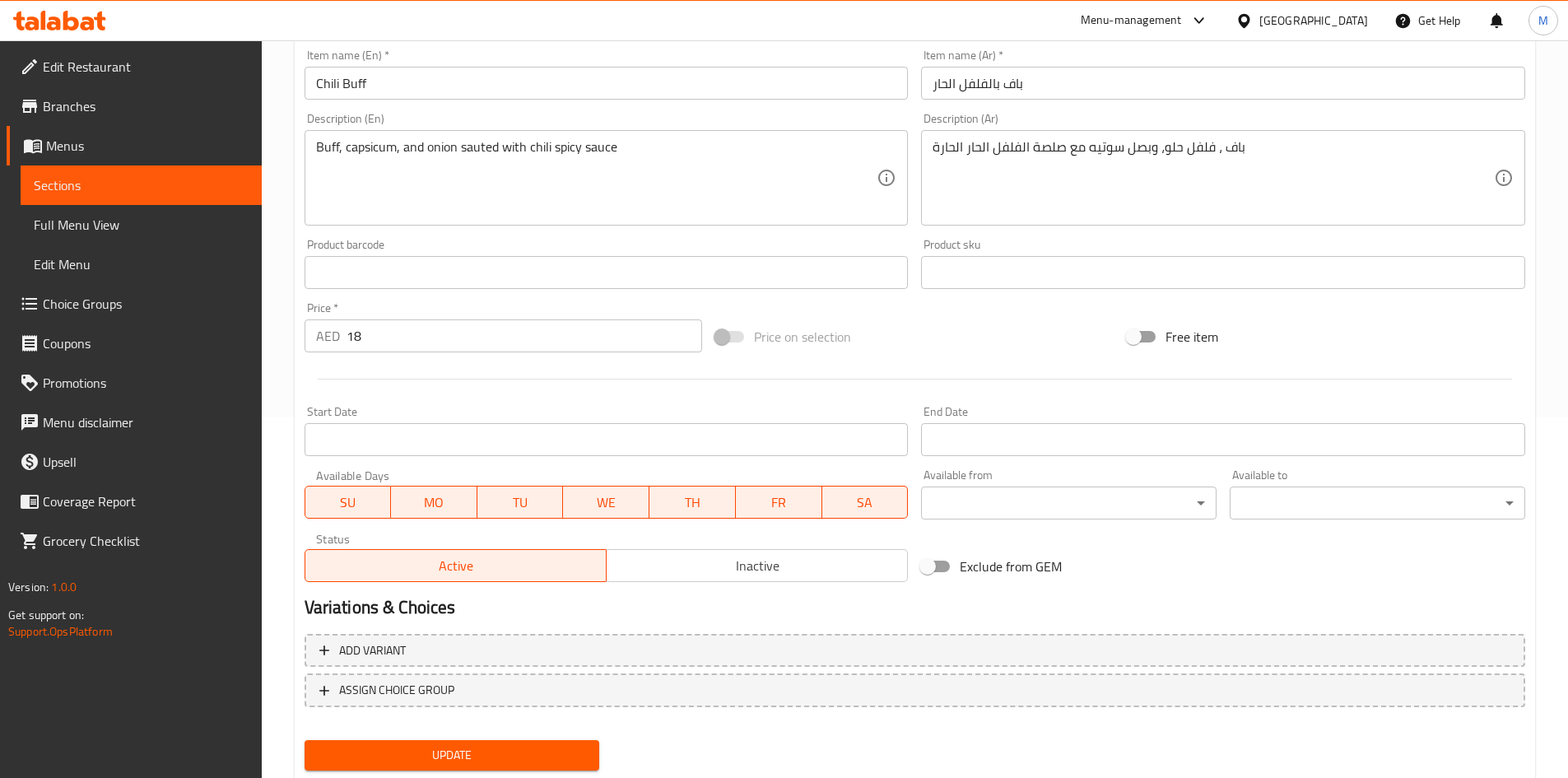
scroll to position [409, 0]
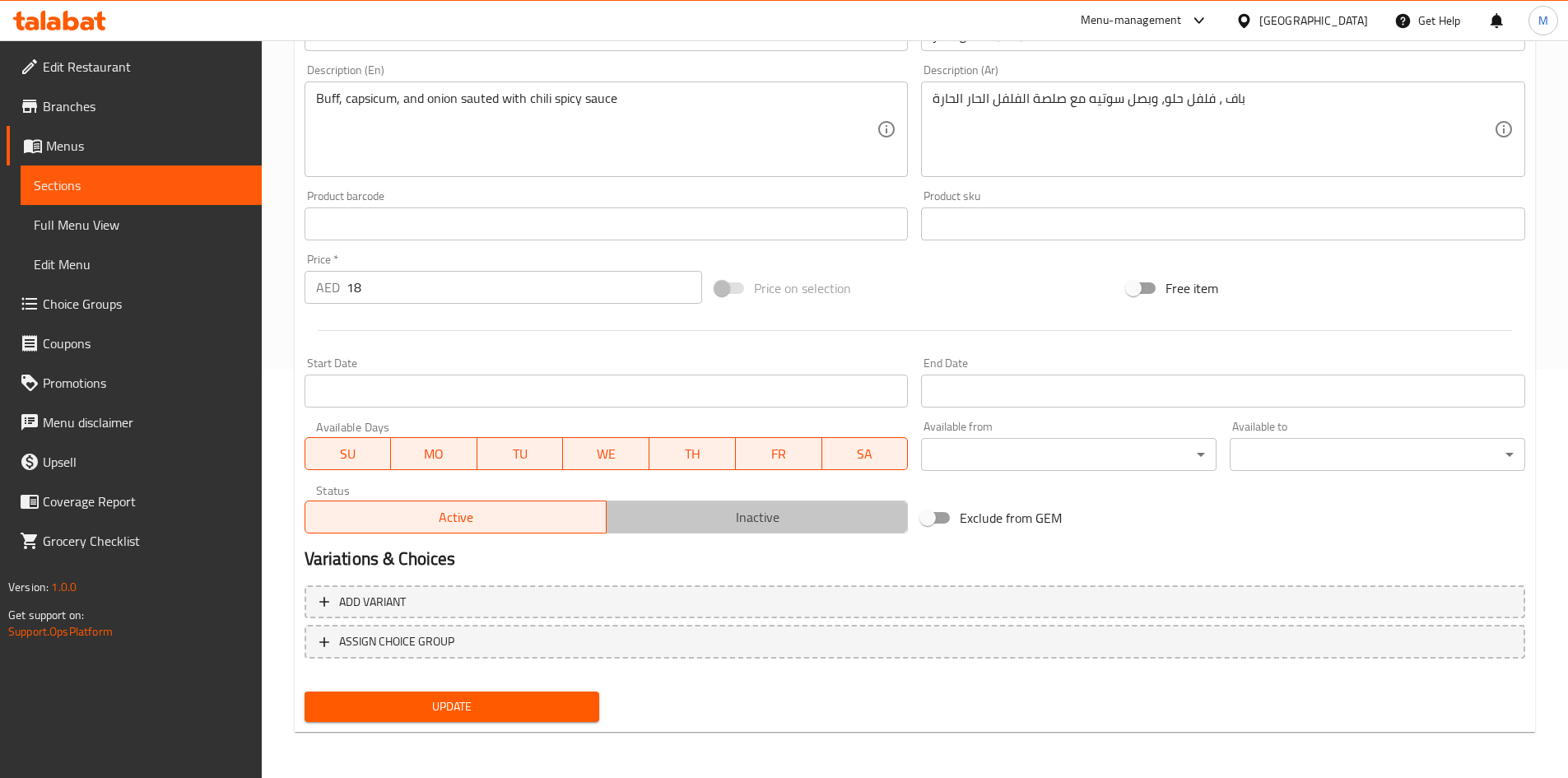
click at [659, 521] on span "Inactive" at bounding box center [757, 517] width 288 height 24
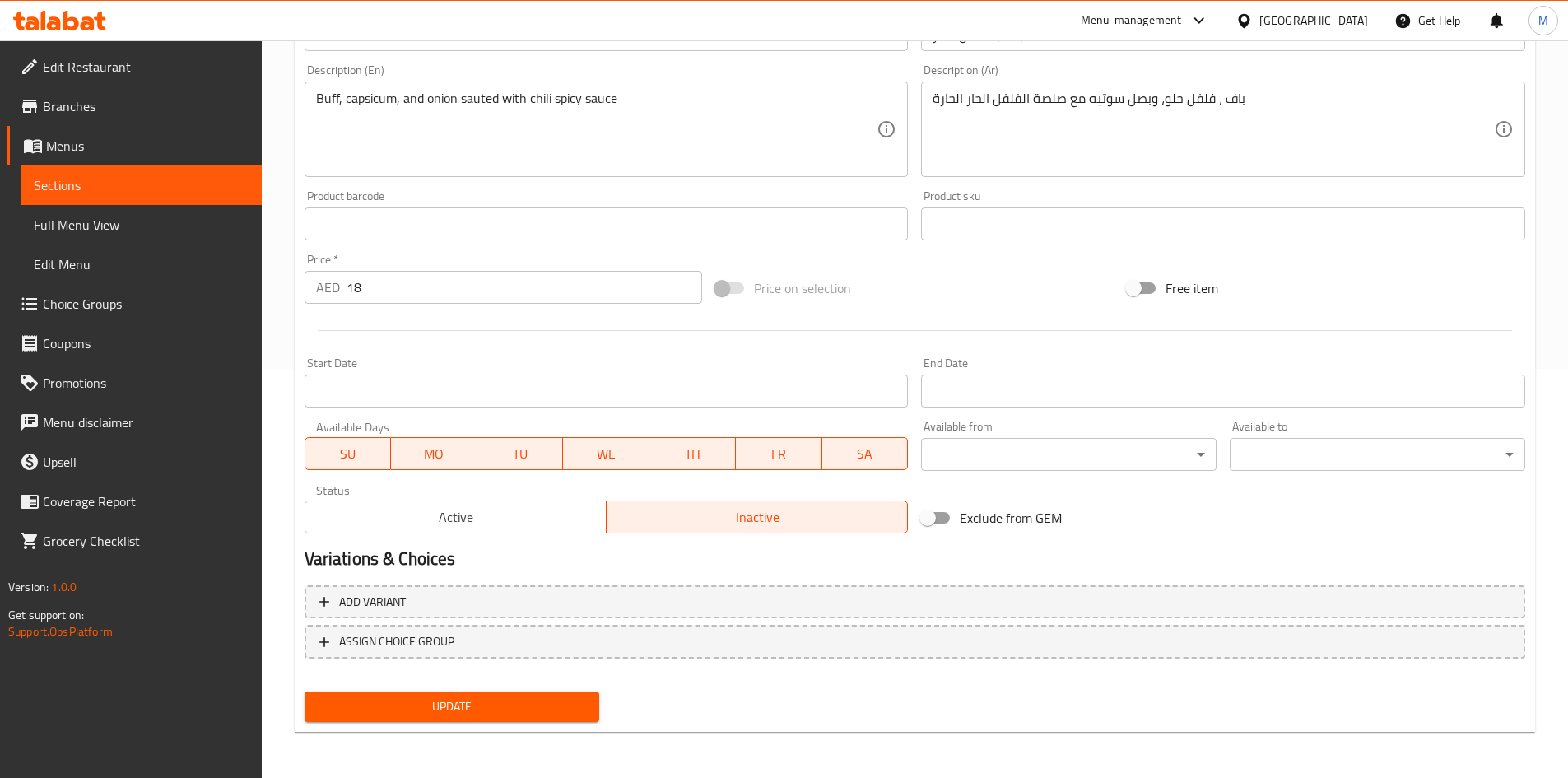
click at [568, 713] on span "Update" at bounding box center [452, 706] width 269 height 21
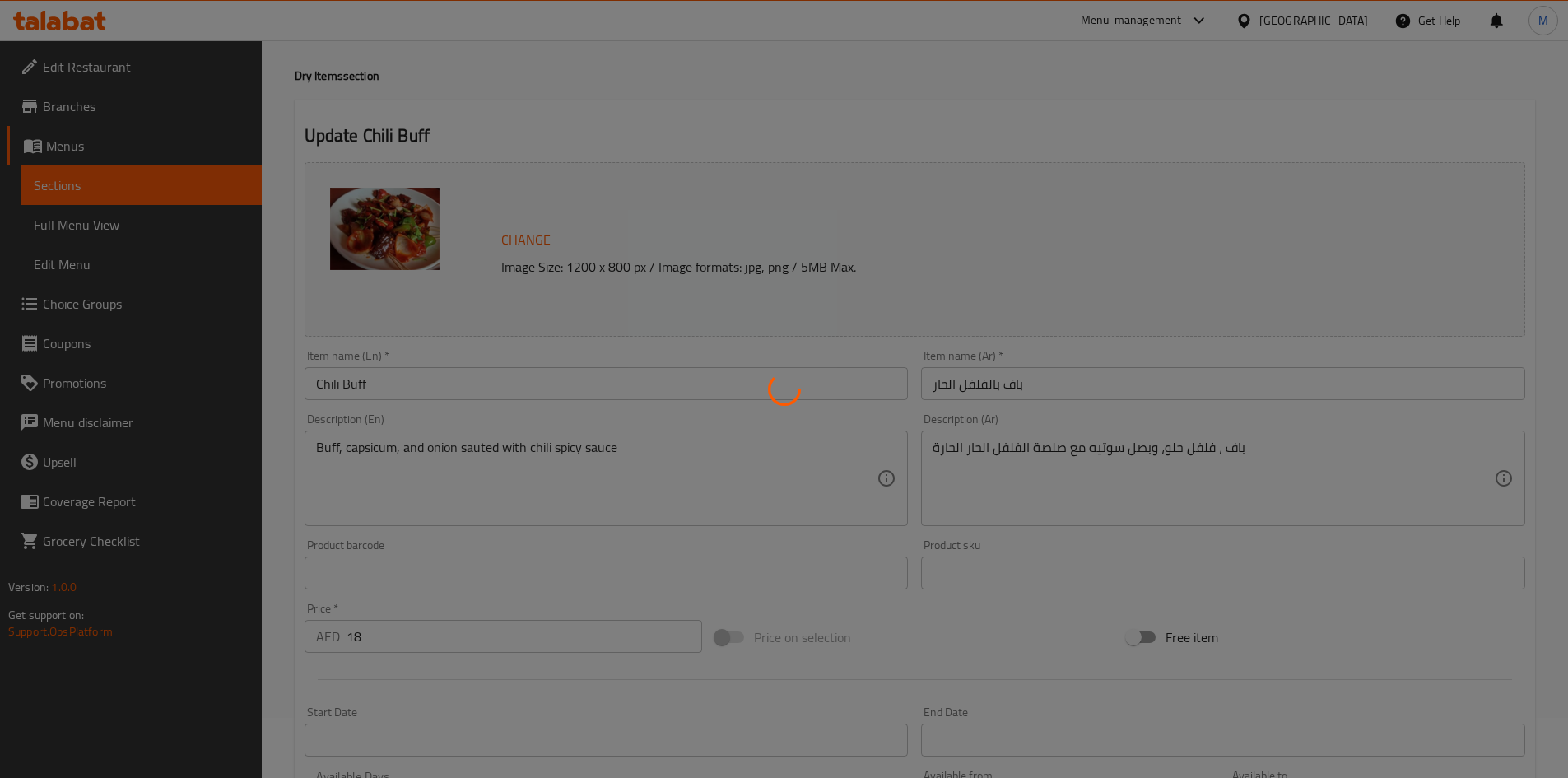
scroll to position [0, 0]
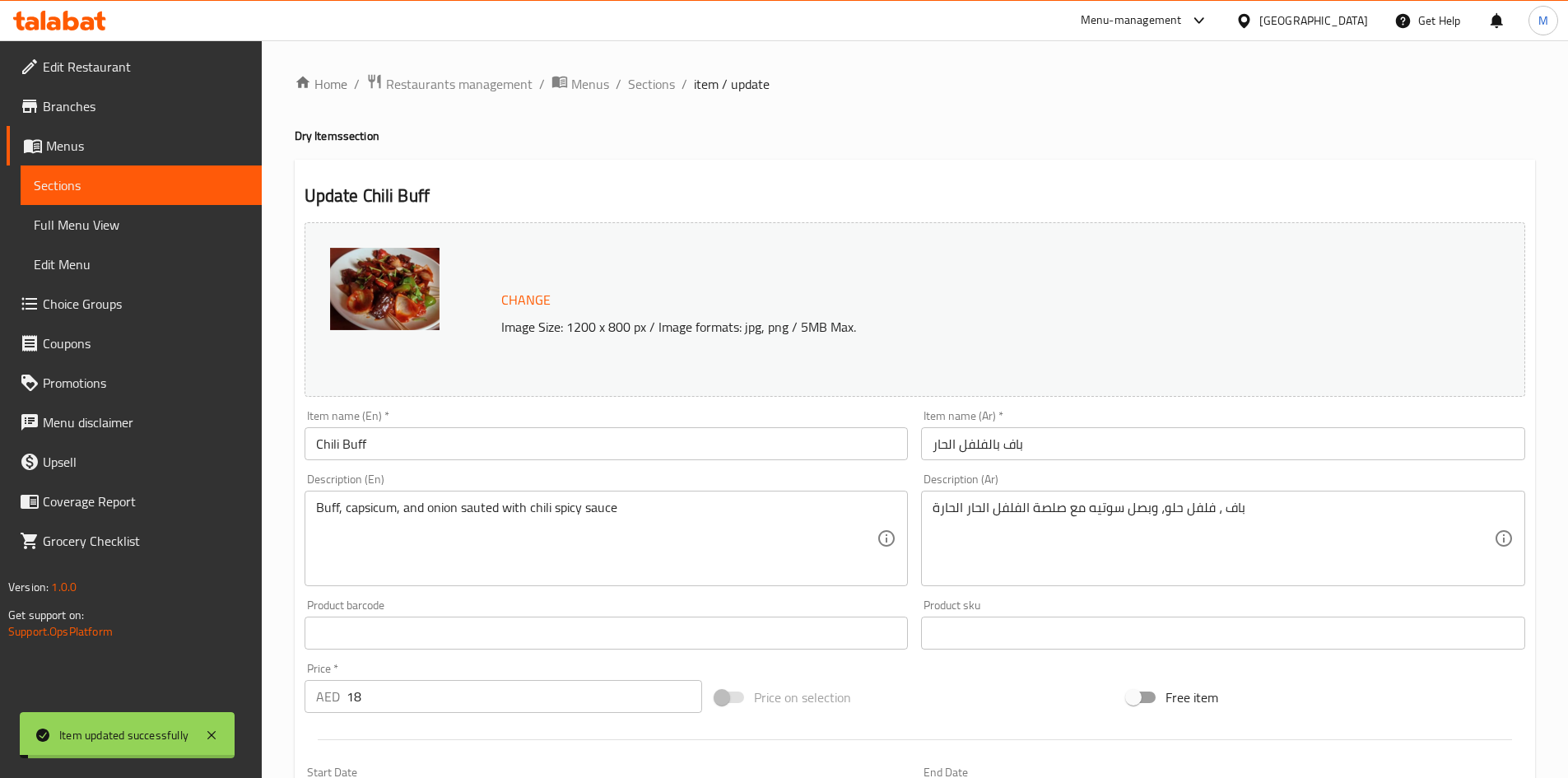
click at [376, 196] on h2 "Update Chili Buff" at bounding box center [915, 195] width 1220 height 25
drag, startPoint x: 376, startPoint y: 196, endPoint x: 419, endPoint y: 194, distance: 43.0
click at [419, 194] on h2 "Update Chili Buff" at bounding box center [915, 195] width 1220 height 25
click at [659, 80] on span "Sections" at bounding box center [650, 84] width 47 height 20
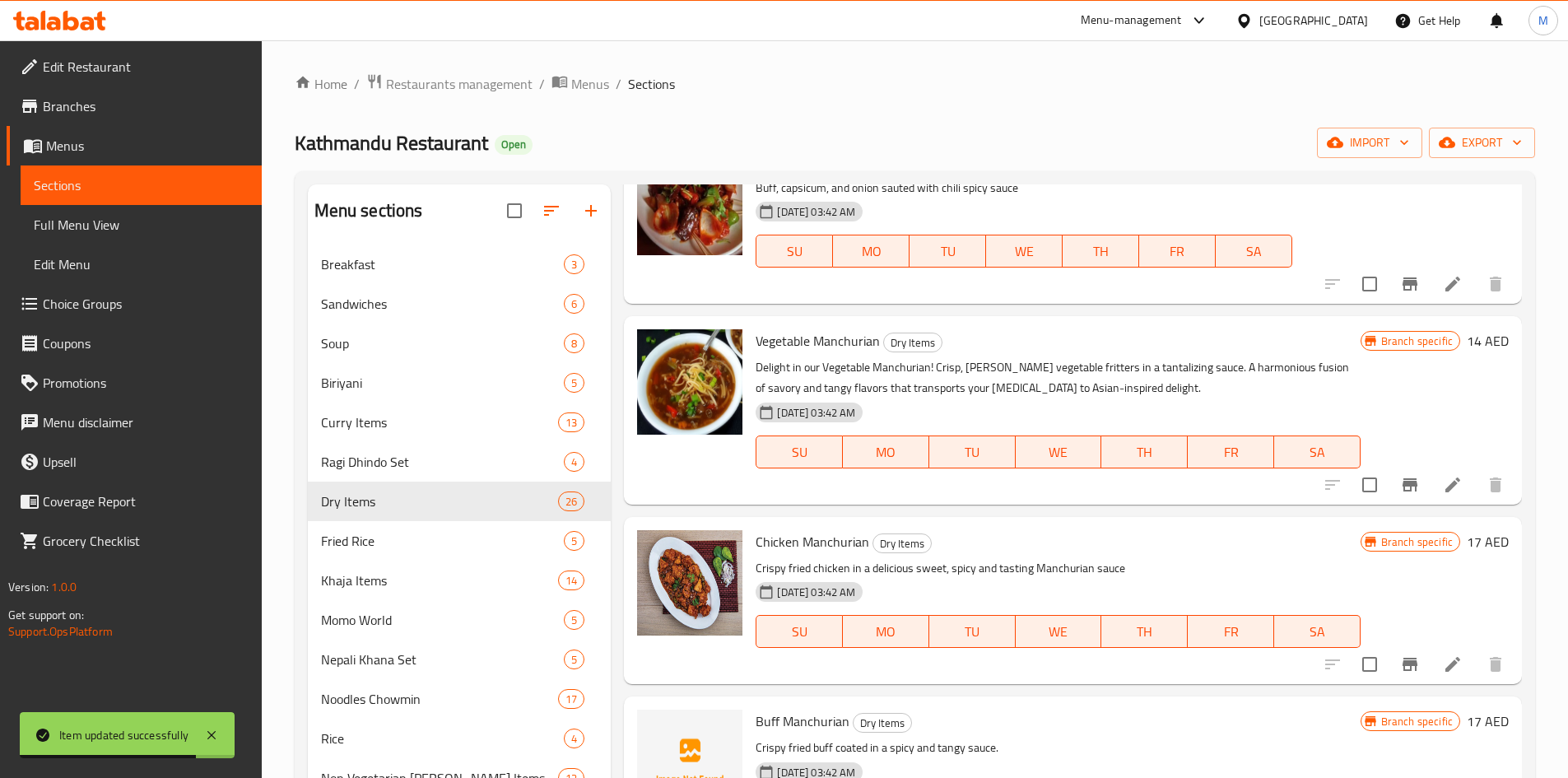
scroll to position [1810, 0]
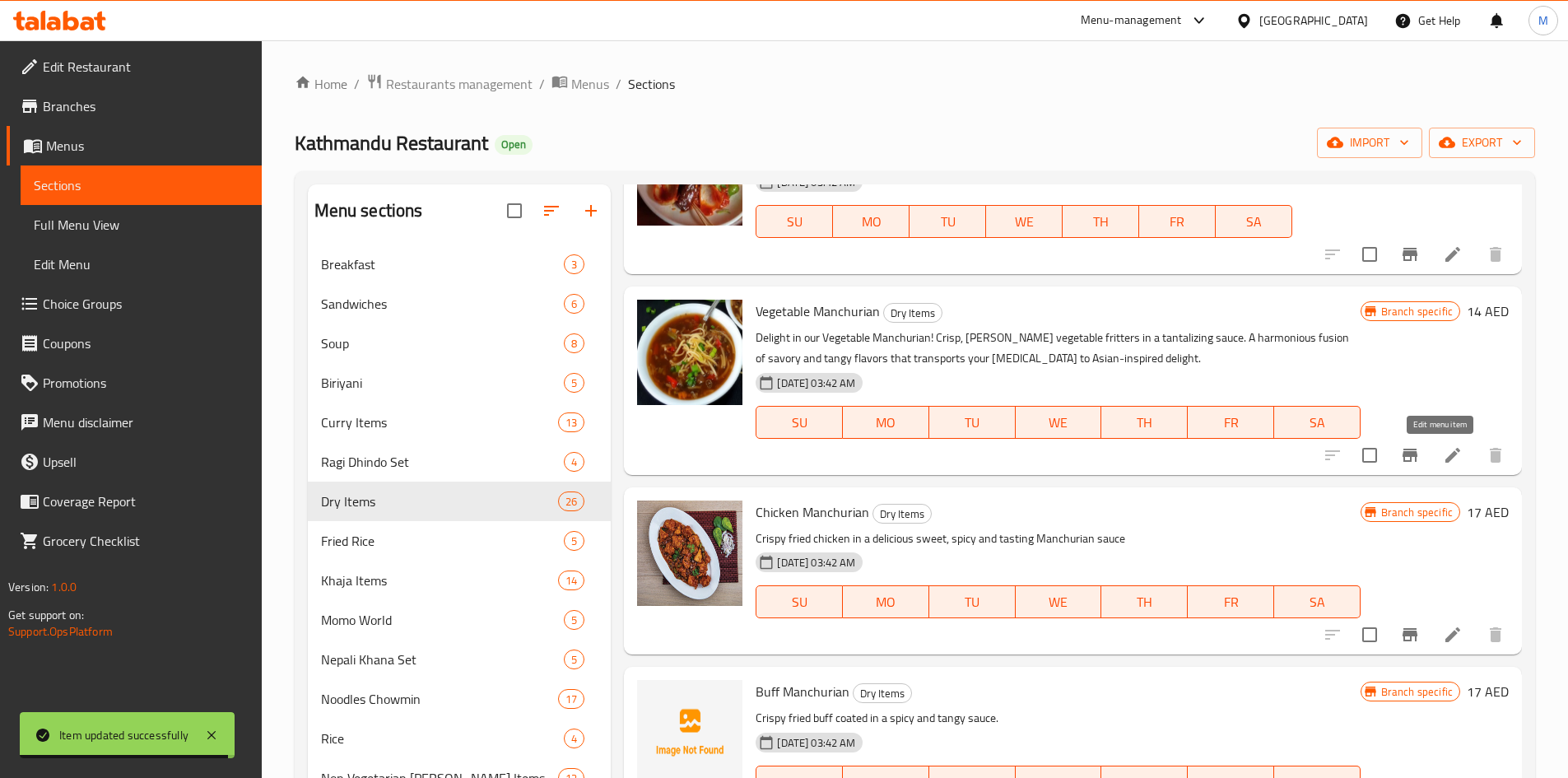
click at [1443, 449] on icon at bounding box center [1453, 455] width 20 height 20
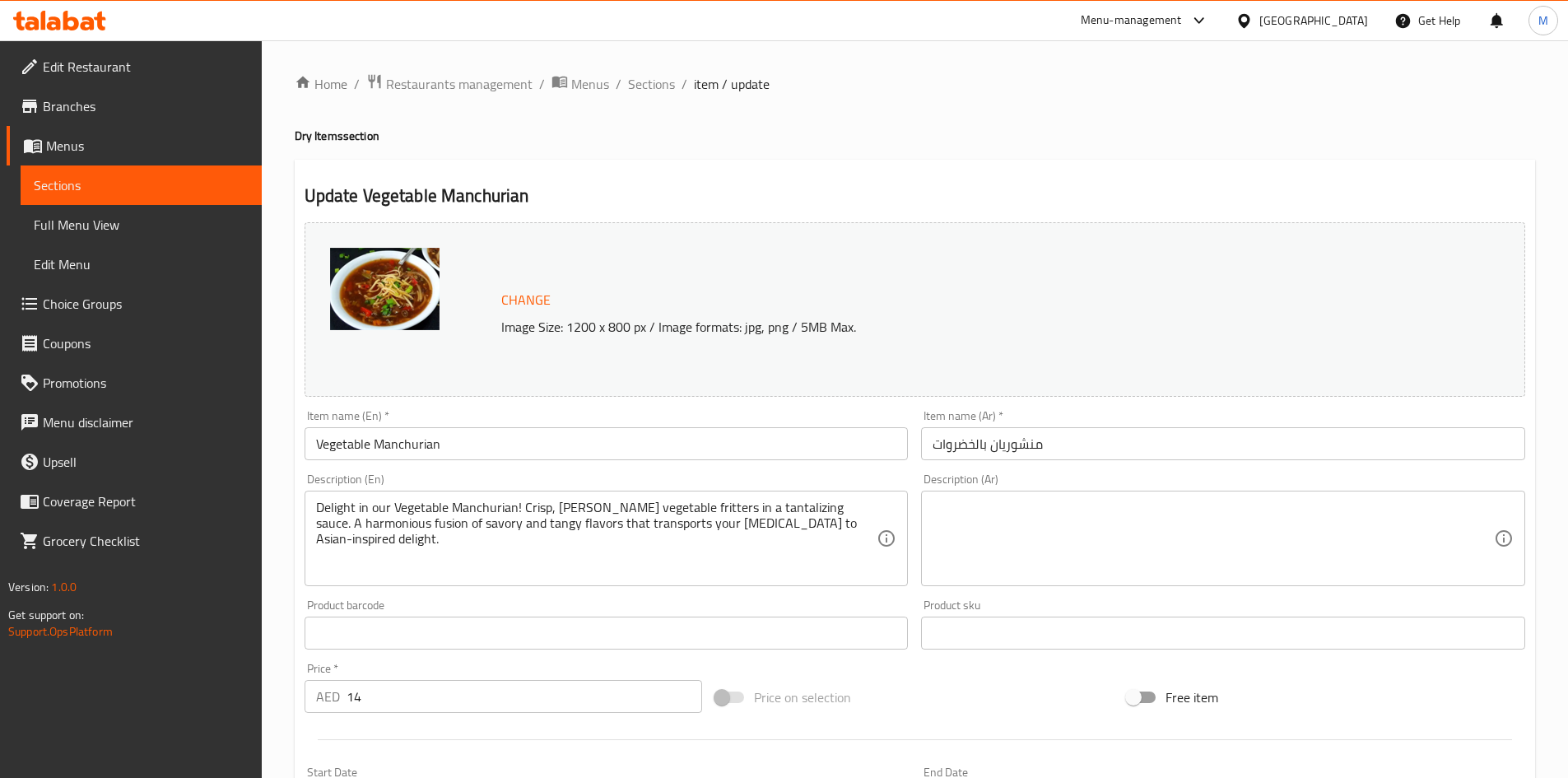
click at [402, 192] on h2 "Update Vegetable Manchurian" at bounding box center [915, 195] width 1220 height 25
drag, startPoint x: 402, startPoint y: 192, endPoint x: 521, endPoint y: 202, distance: 119.4
click at [472, 196] on h2 "Update Vegetable Manchurian" at bounding box center [915, 195] width 1220 height 25
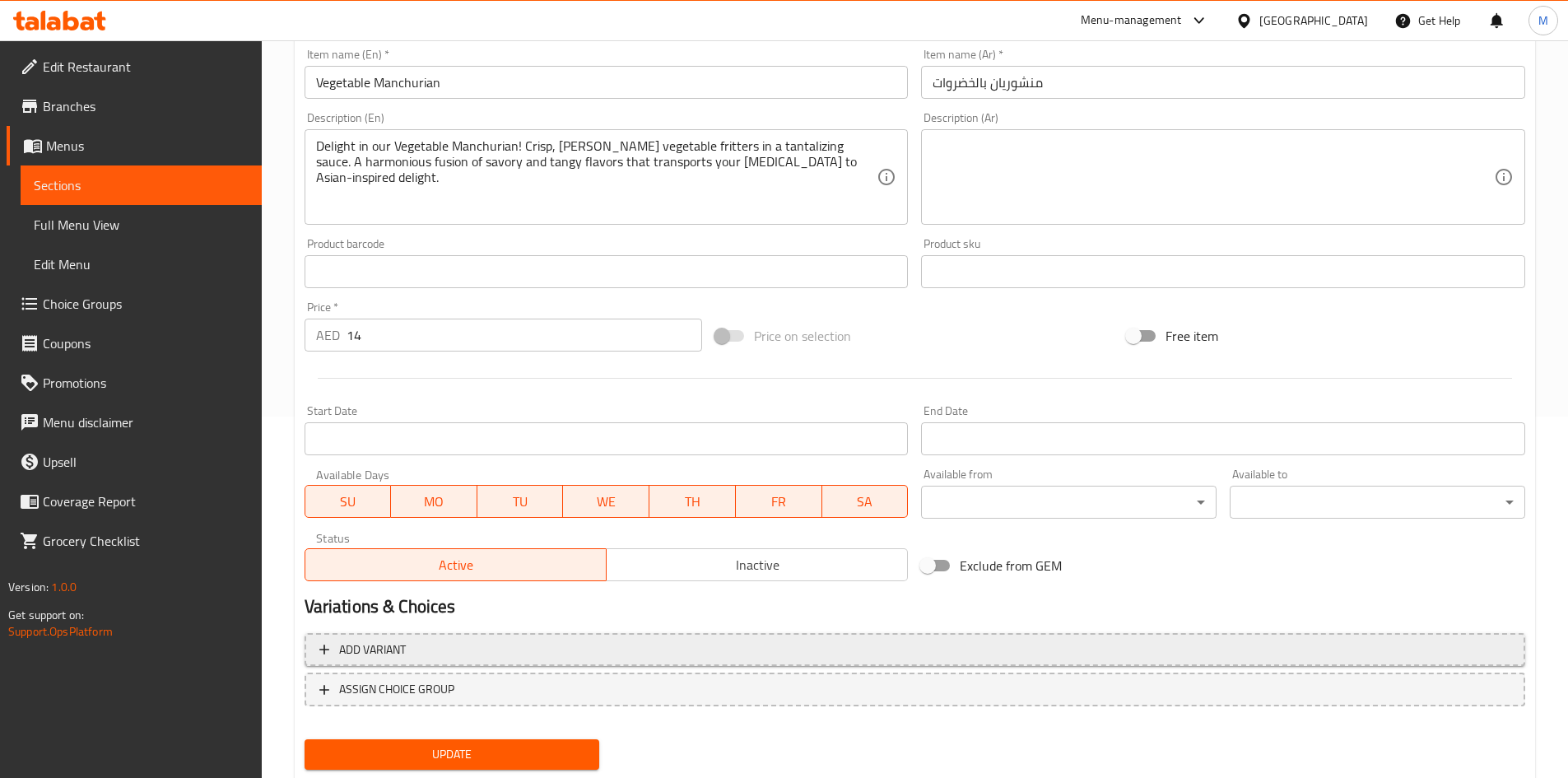
scroll to position [409, 0]
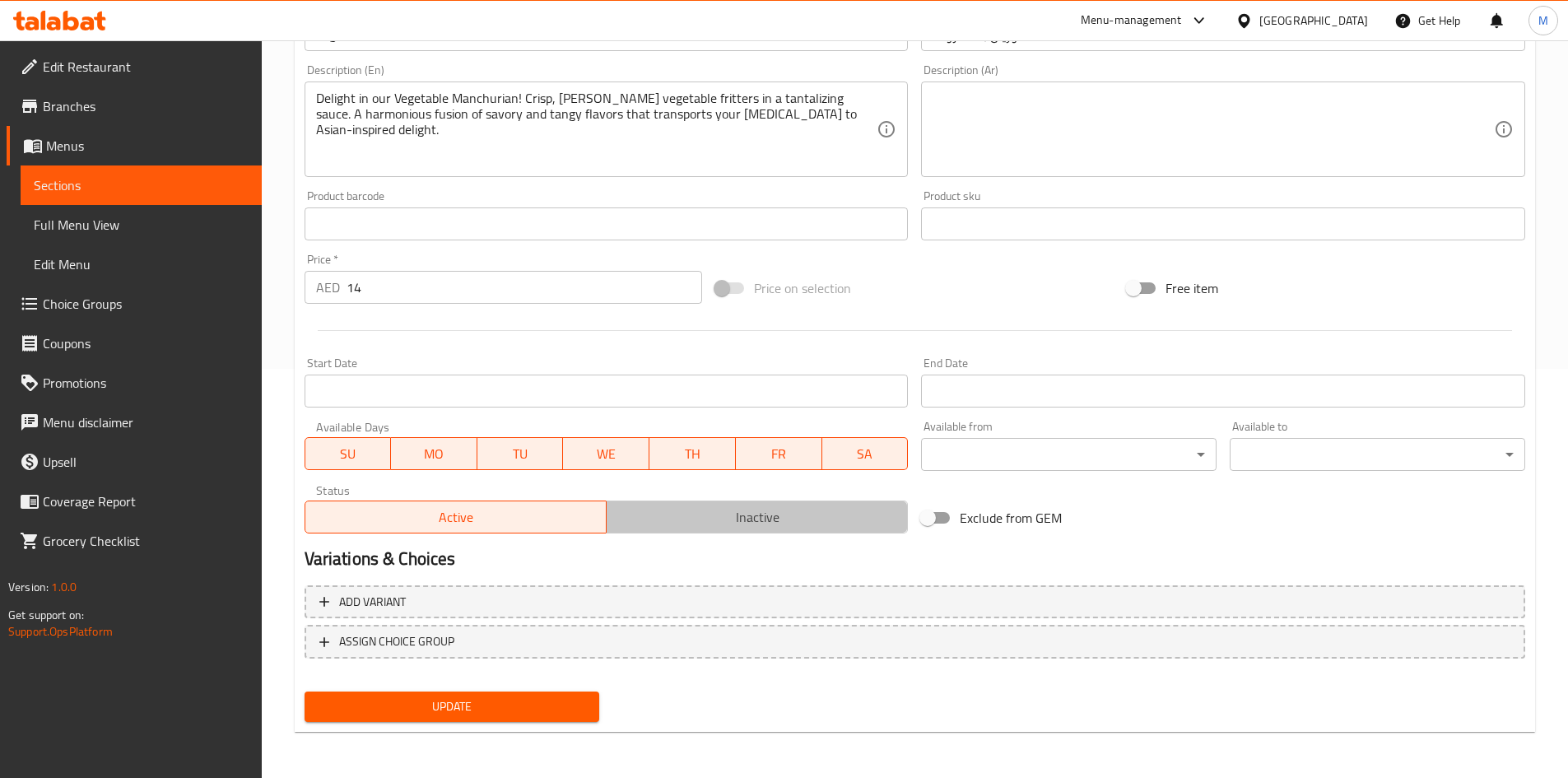
click at [746, 512] on span "Inactive" at bounding box center [757, 517] width 288 height 24
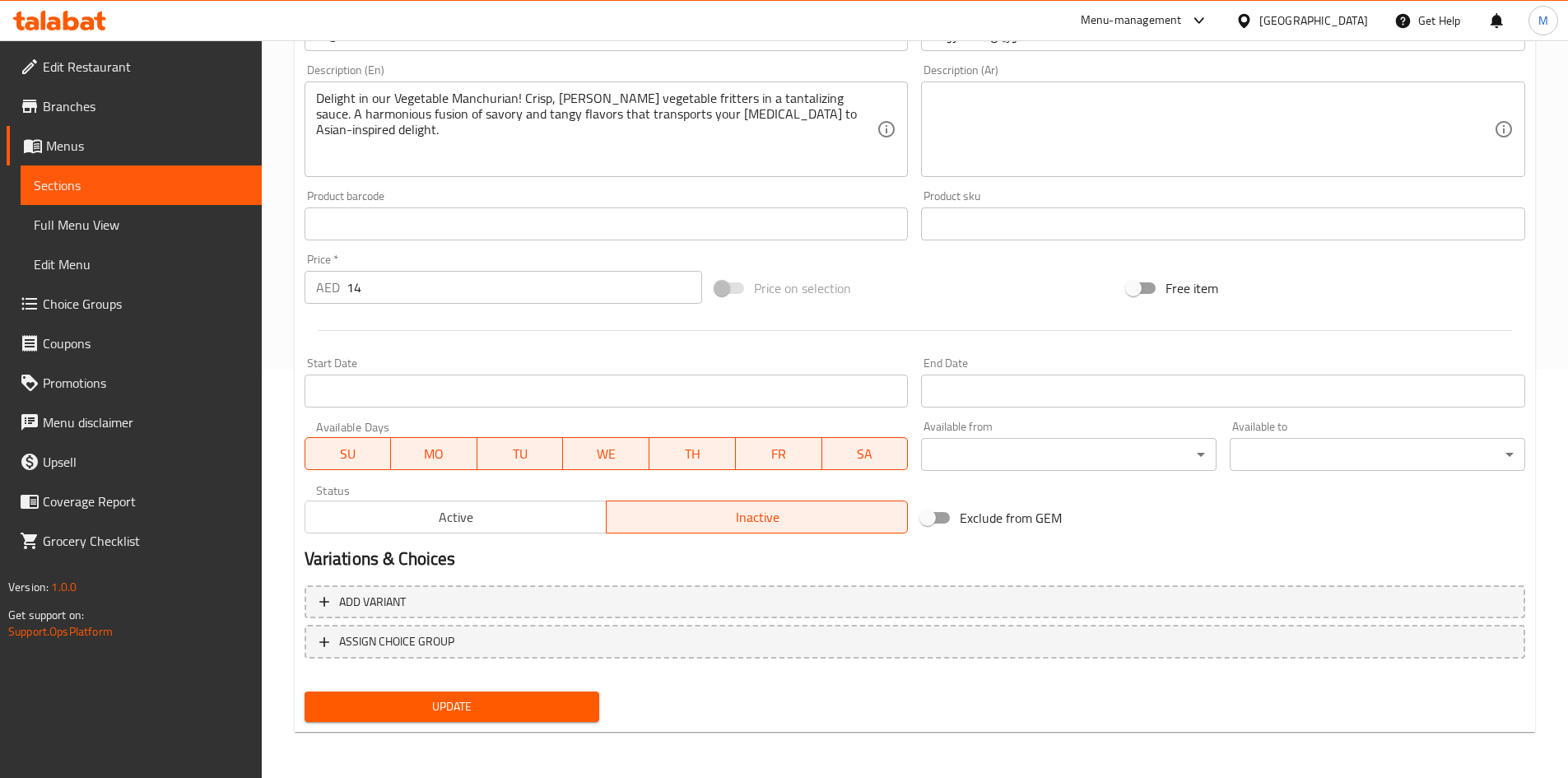
click at [565, 698] on span "Update" at bounding box center [452, 706] width 269 height 21
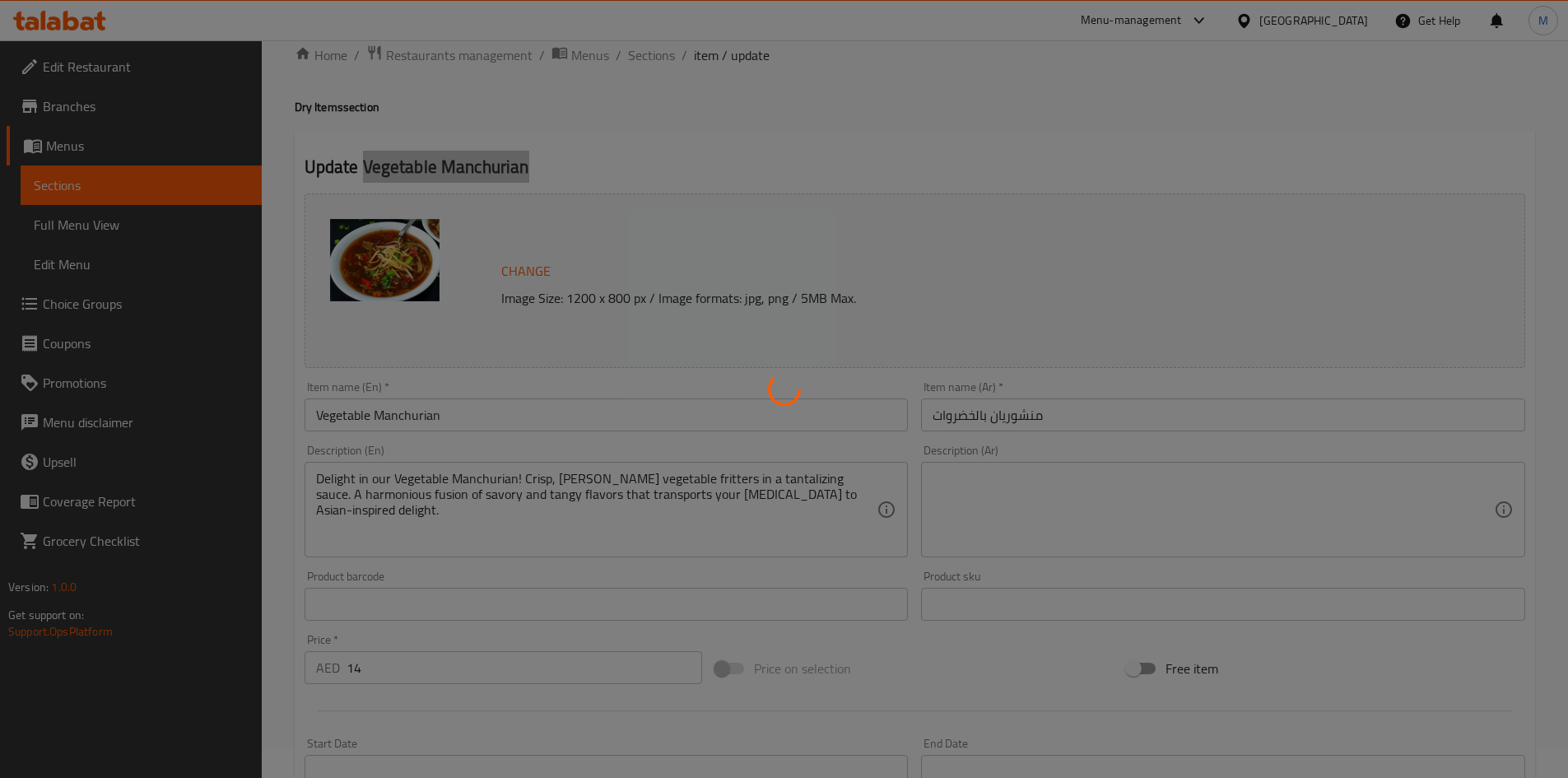
scroll to position [0, 0]
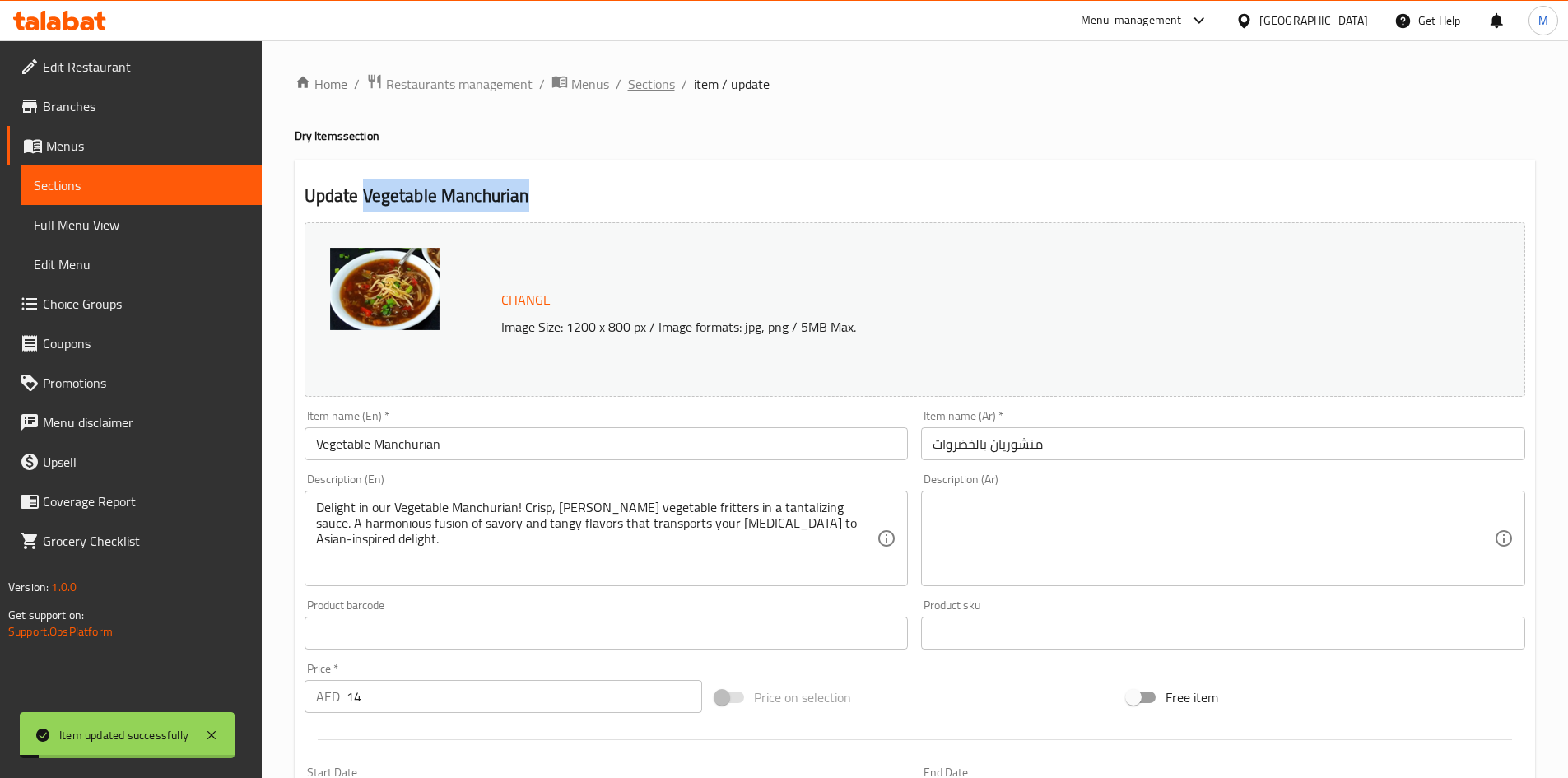
click at [642, 83] on span "Sections" at bounding box center [650, 84] width 47 height 20
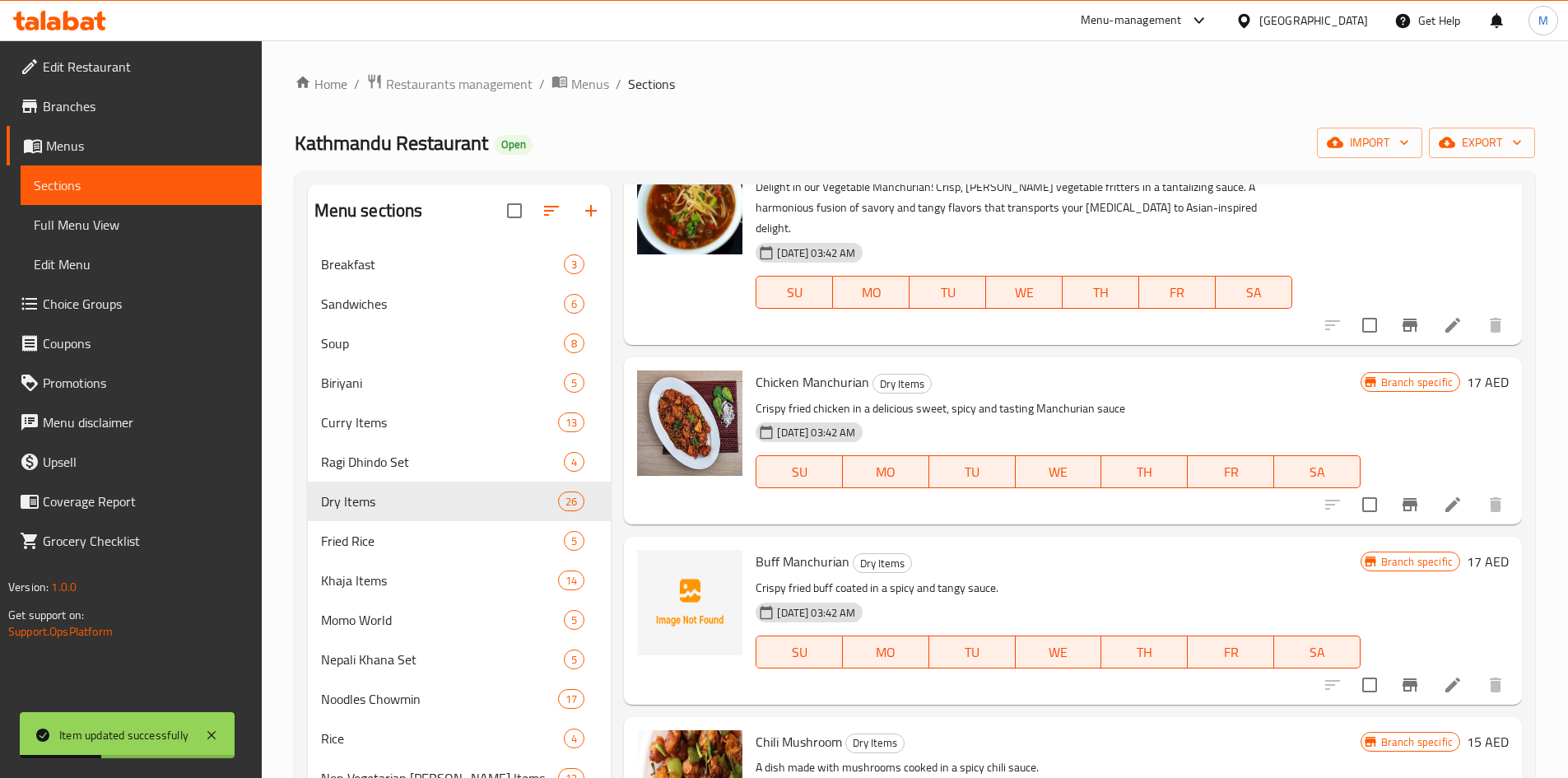
scroll to position [1975, 0]
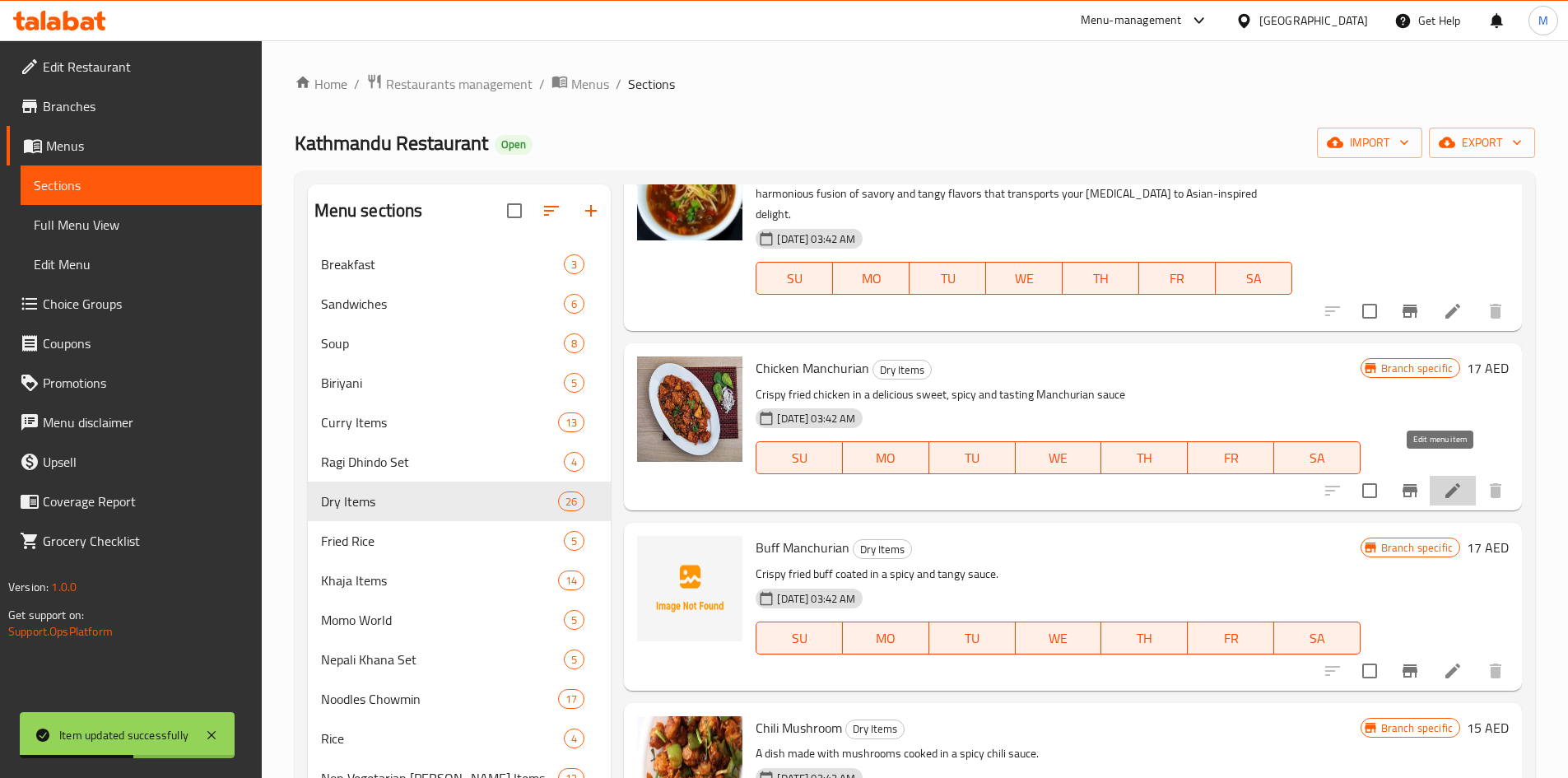
click at [1444, 481] on icon at bounding box center [1453, 491] width 20 height 20
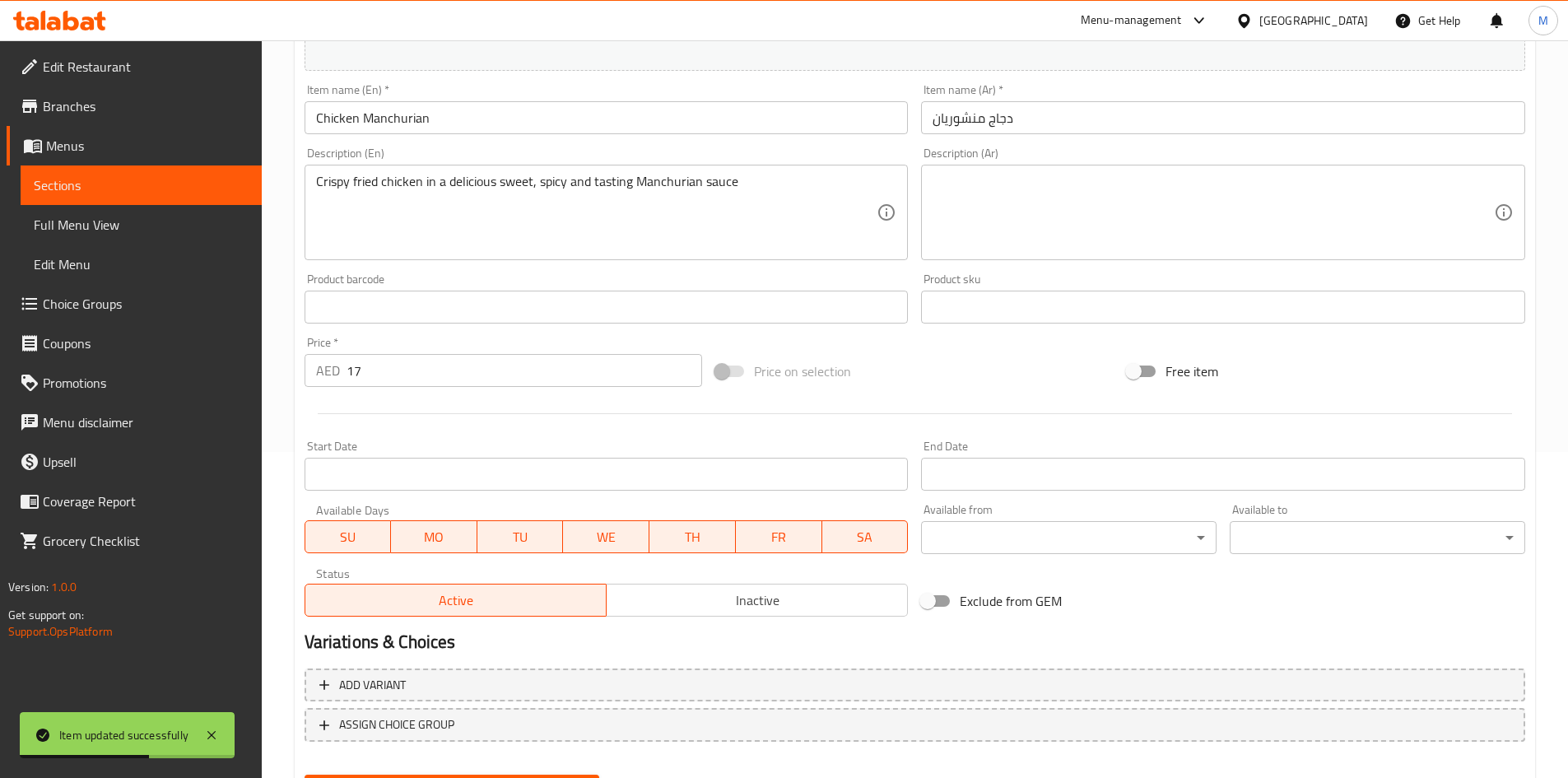
scroll to position [409, 0]
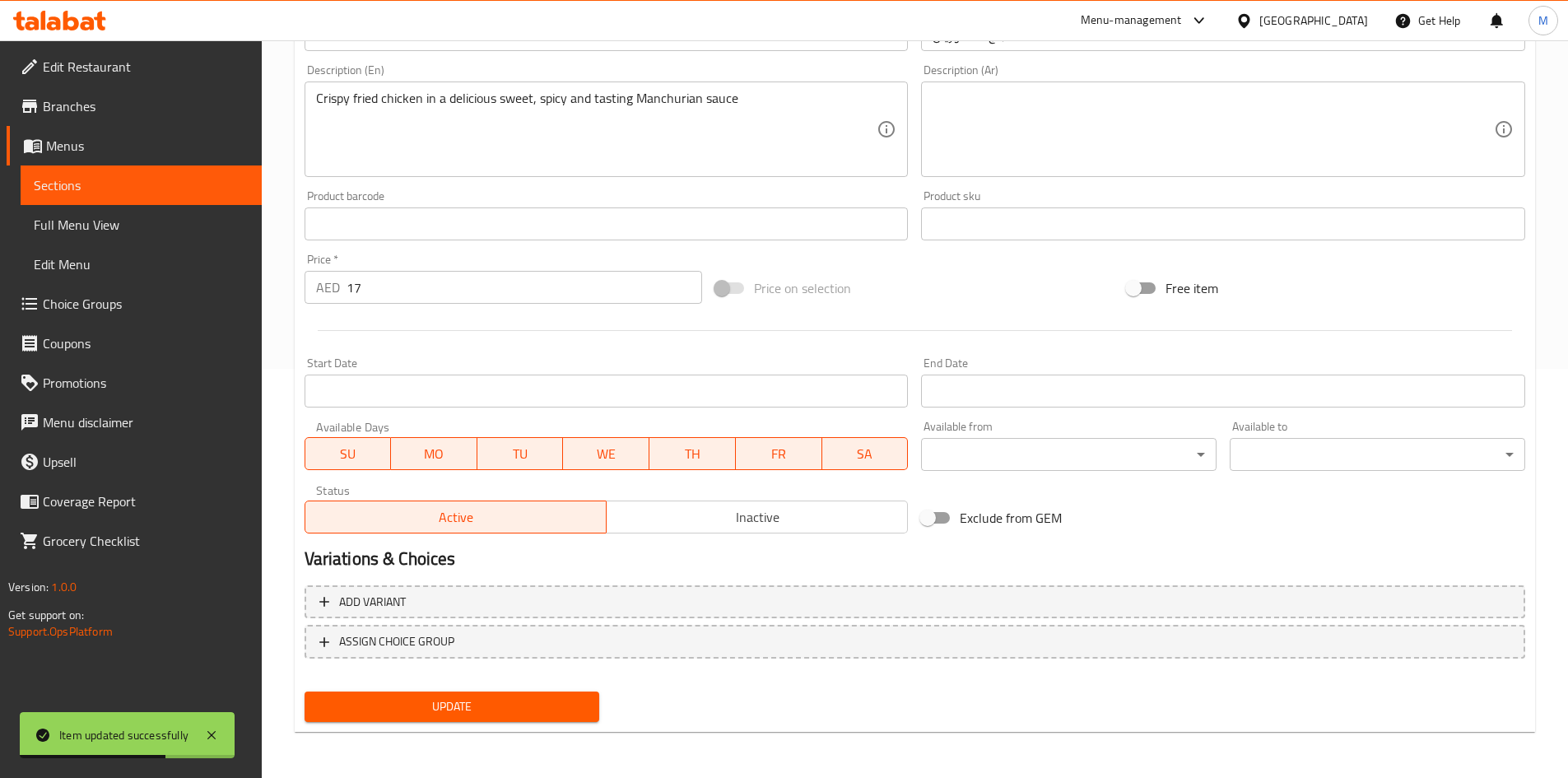
click at [656, 494] on div "Active Inactive" at bounding box center [607, 508] width 604 height 49
click at [662, 513] on span "Inactive" at bounding box center [757, 517] width 288 height 24
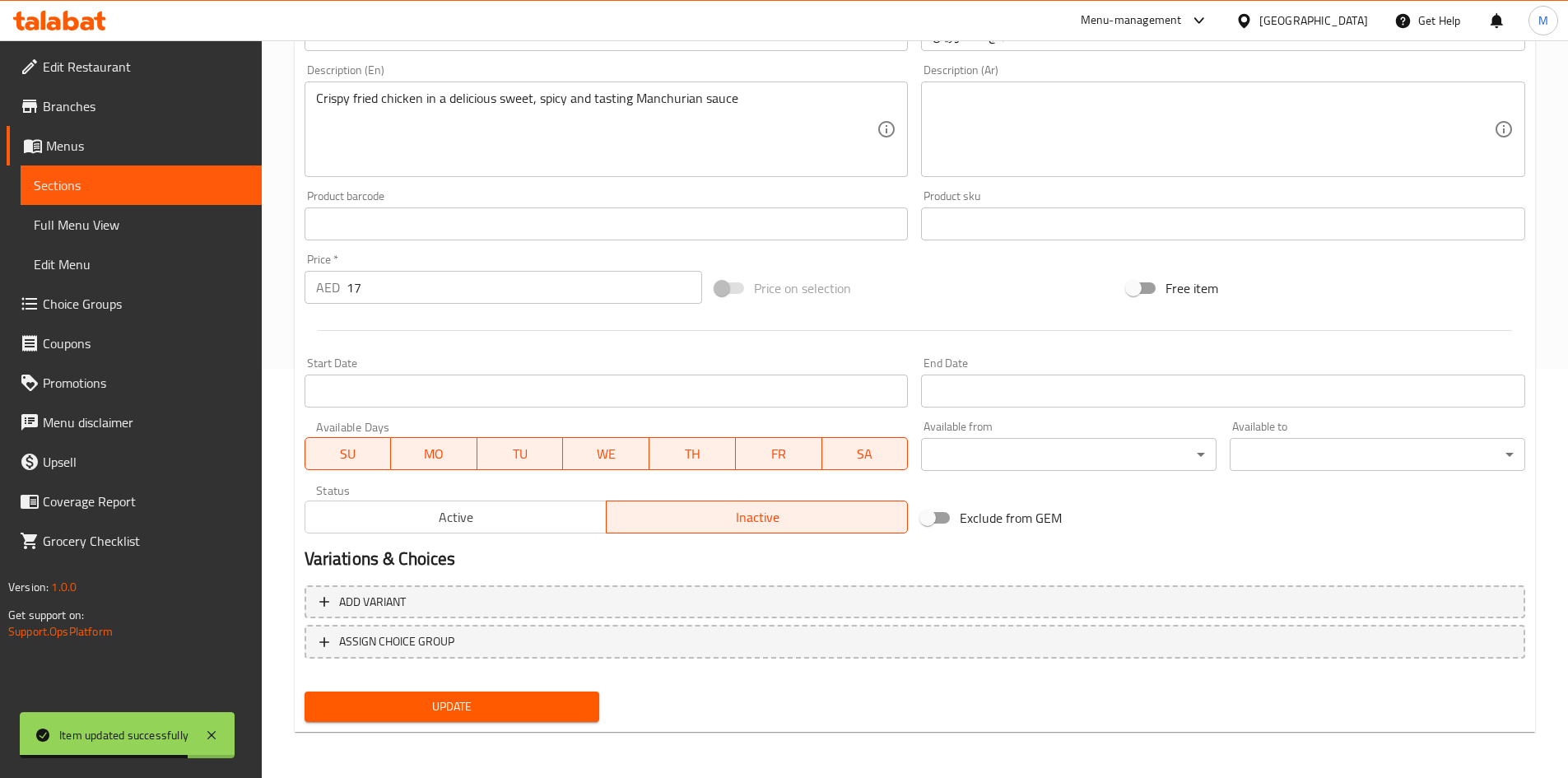
drag, startPoint x: 551, startPoint y: 704, endPoint x: 547, endPoint y: 680, distance: 24.3
click at [551, 704] on span "Update" at bounding box center [452, 706] width 269 height 21
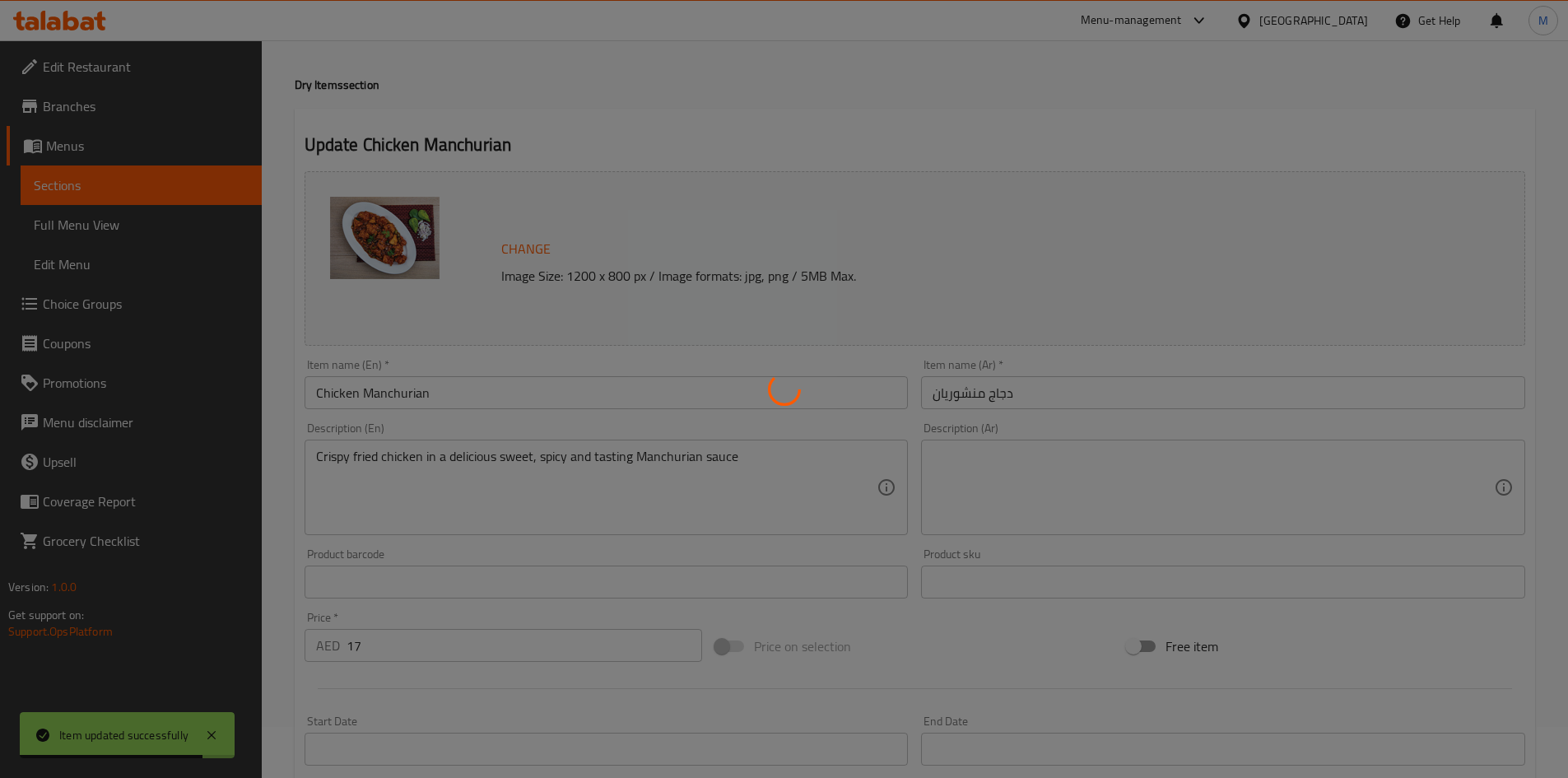
scroll to position [0, 0]
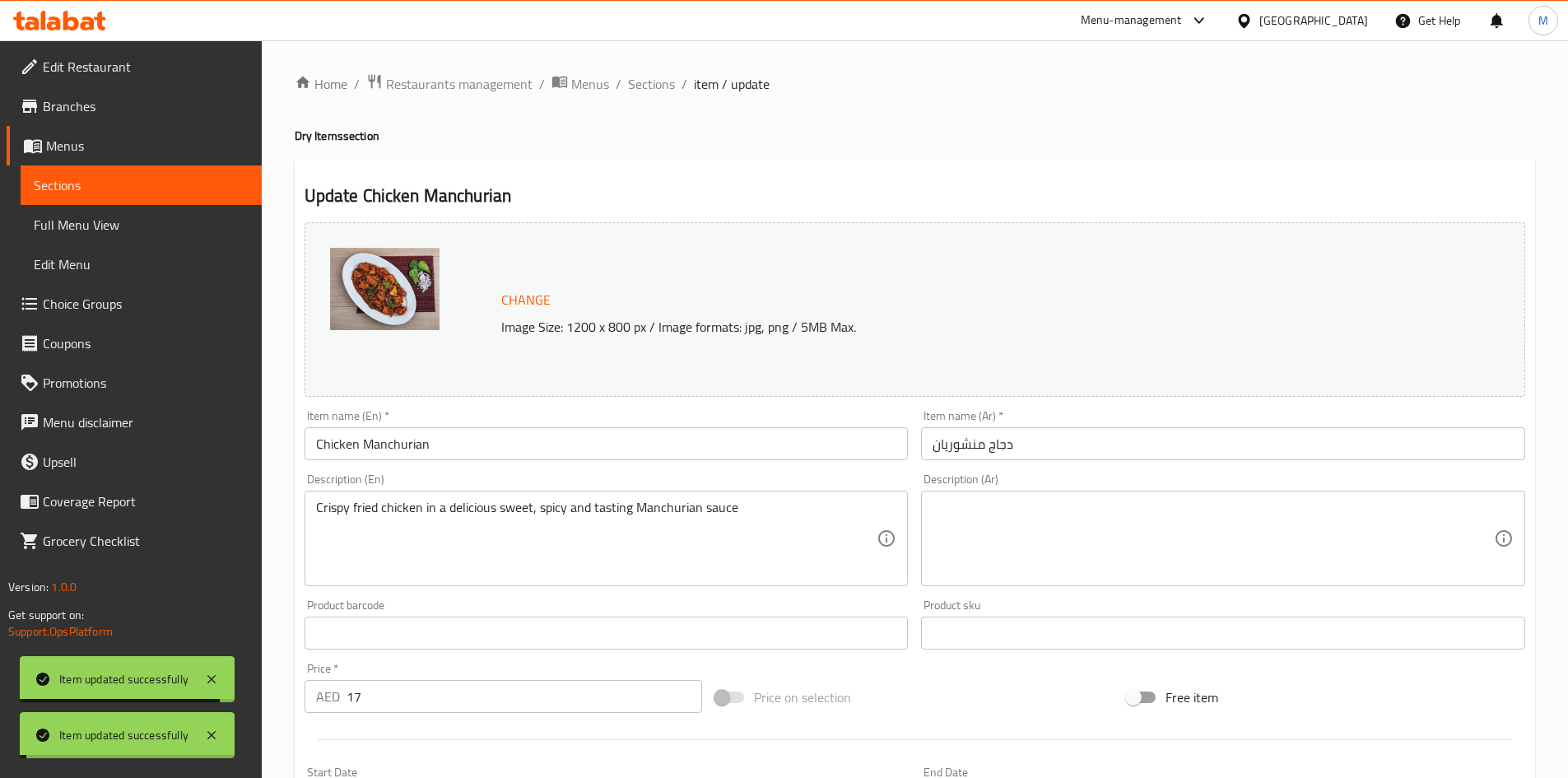
click at [387, 192] on h2 "Update Chicken Manchurian" at bounding box center [915, 195] width 1220 height 25
drag, startPoint x: 387, startPoint y: 192, endPoint x: 454, endPoint y: 191, distance: 67.0
click at [454, 191] on h2 "Update Chicken Manchurian" at bounding box center [915, 195] width 1220 height 25
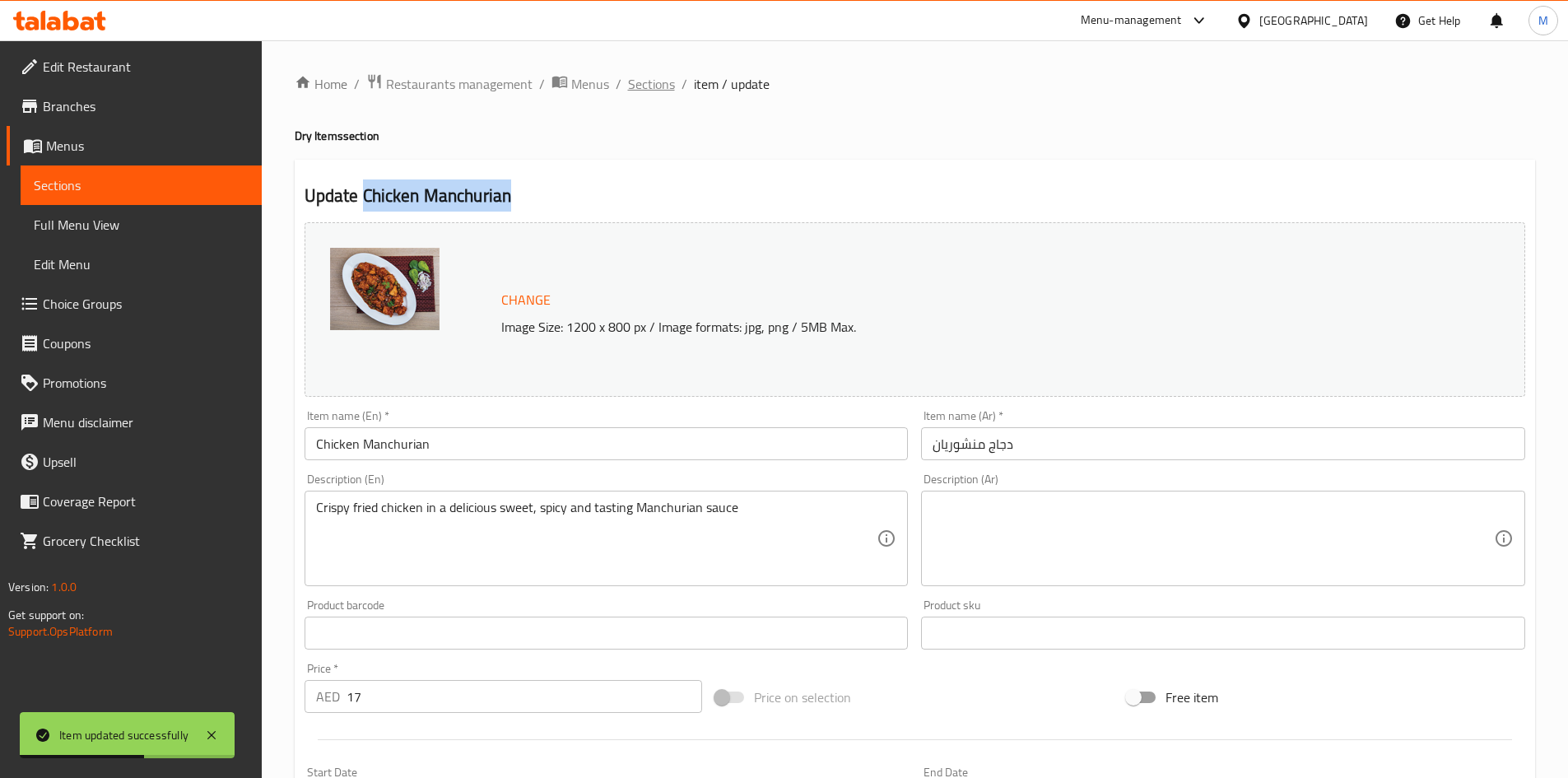
click at [636, 83] on span "Sections" at bounding box center [650, 84] width 47 height 20
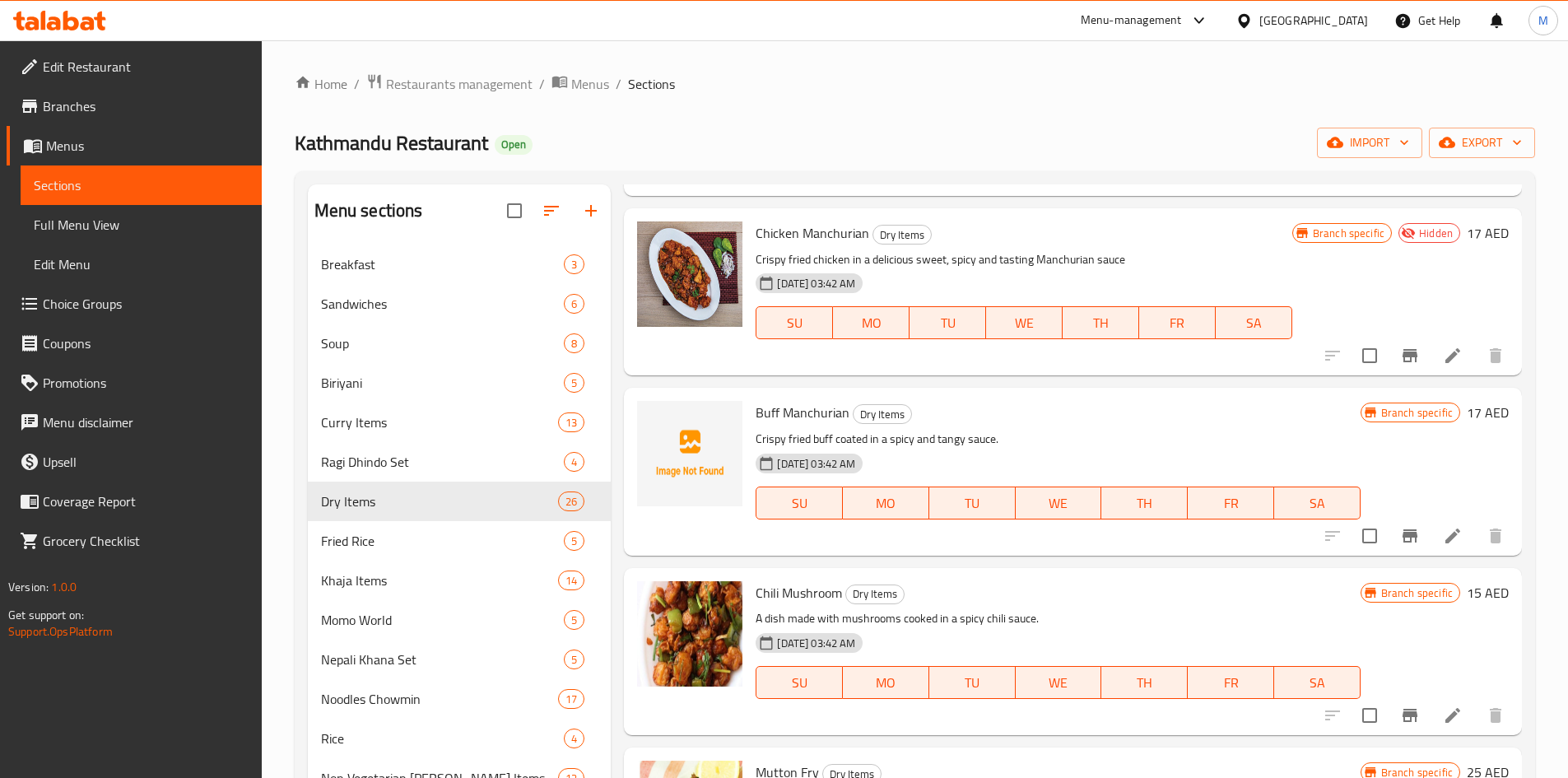
scroll to position [2140, 0]
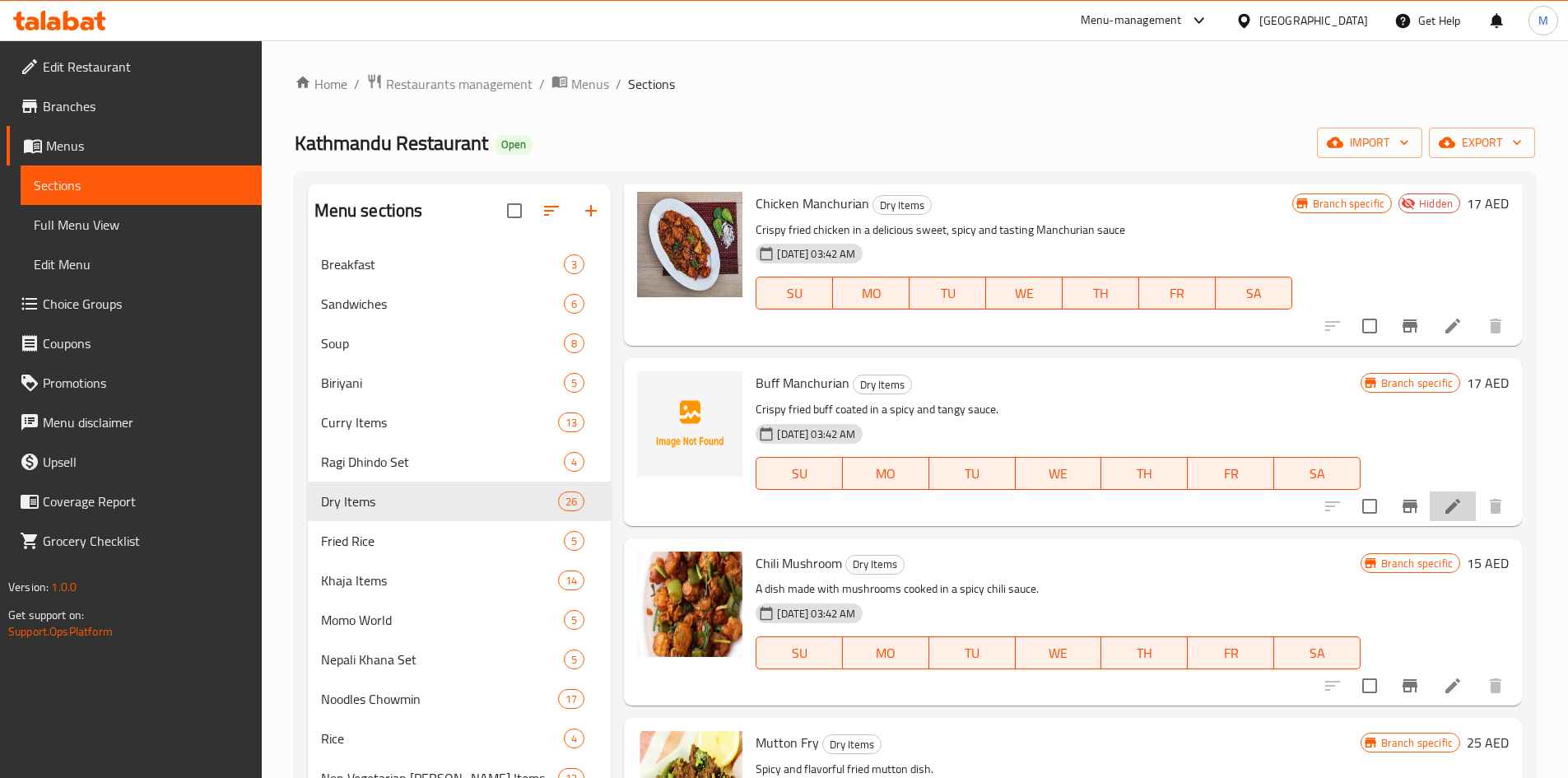
click at [1452, 492] on li at bounding box center [1452, 506] width 47 height 29
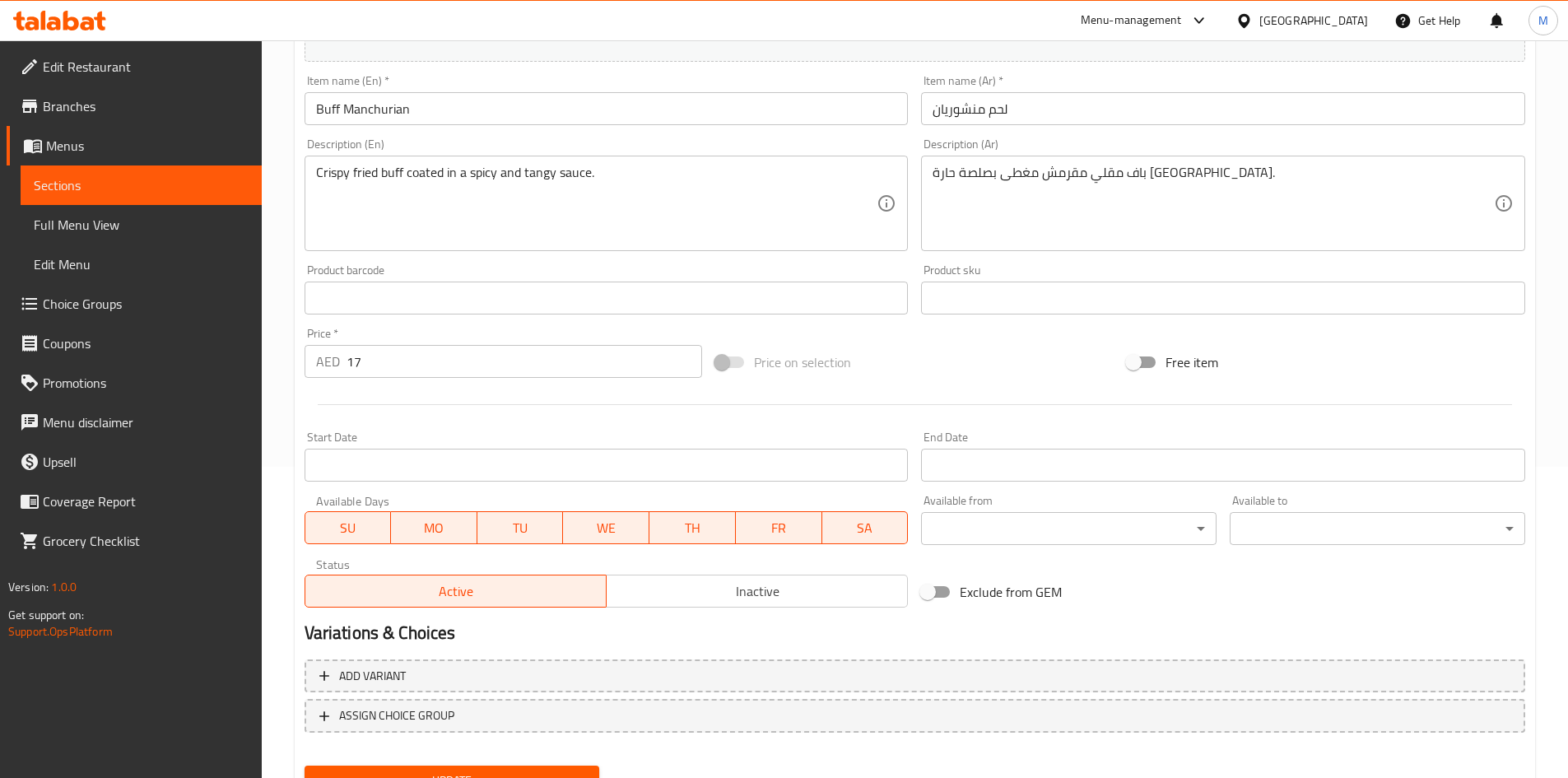
scroll to position [385, 0]
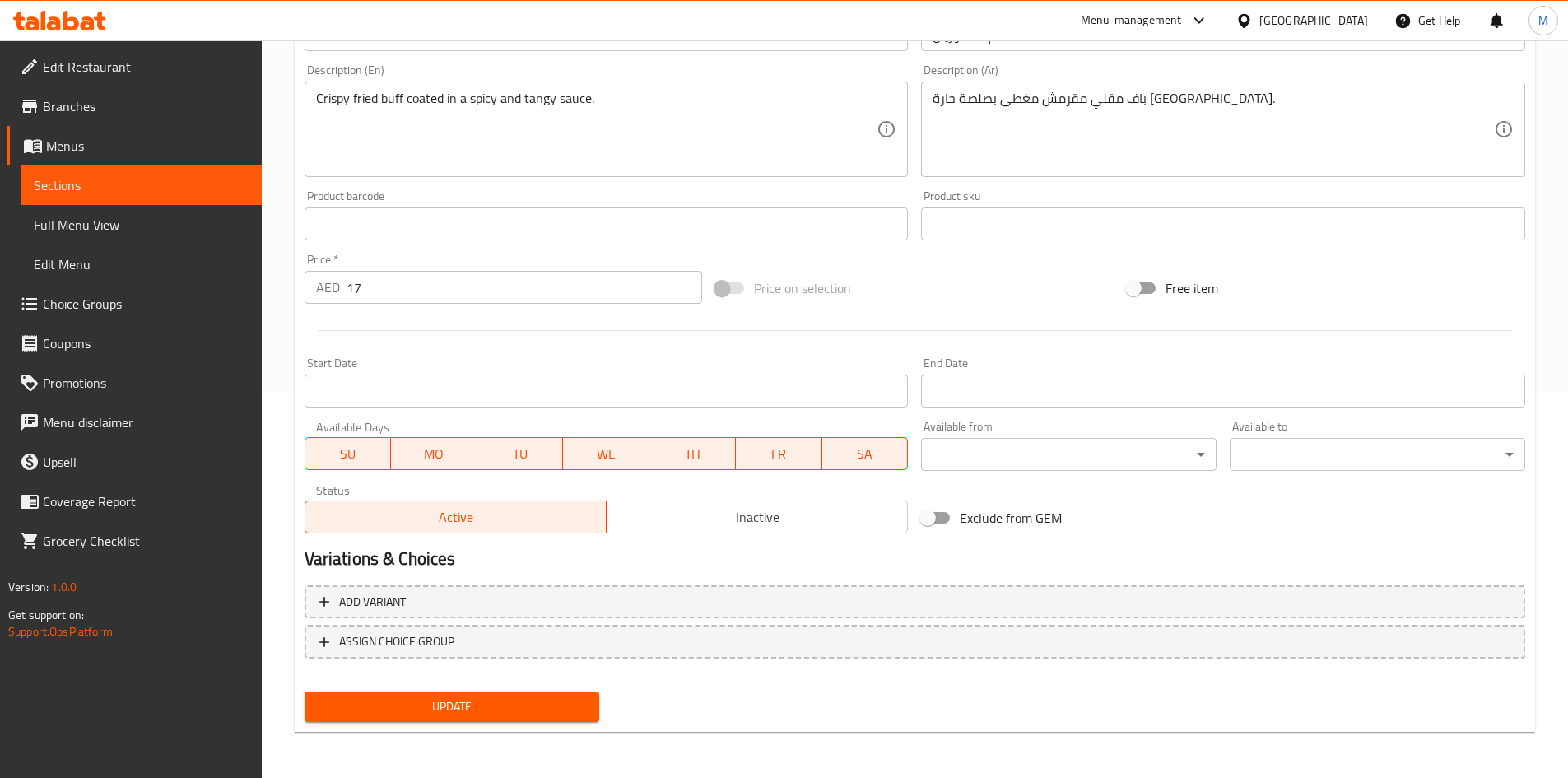
click at [680, 532] on button "Inactive" at bounding box center [756, 517] width 302 height 33
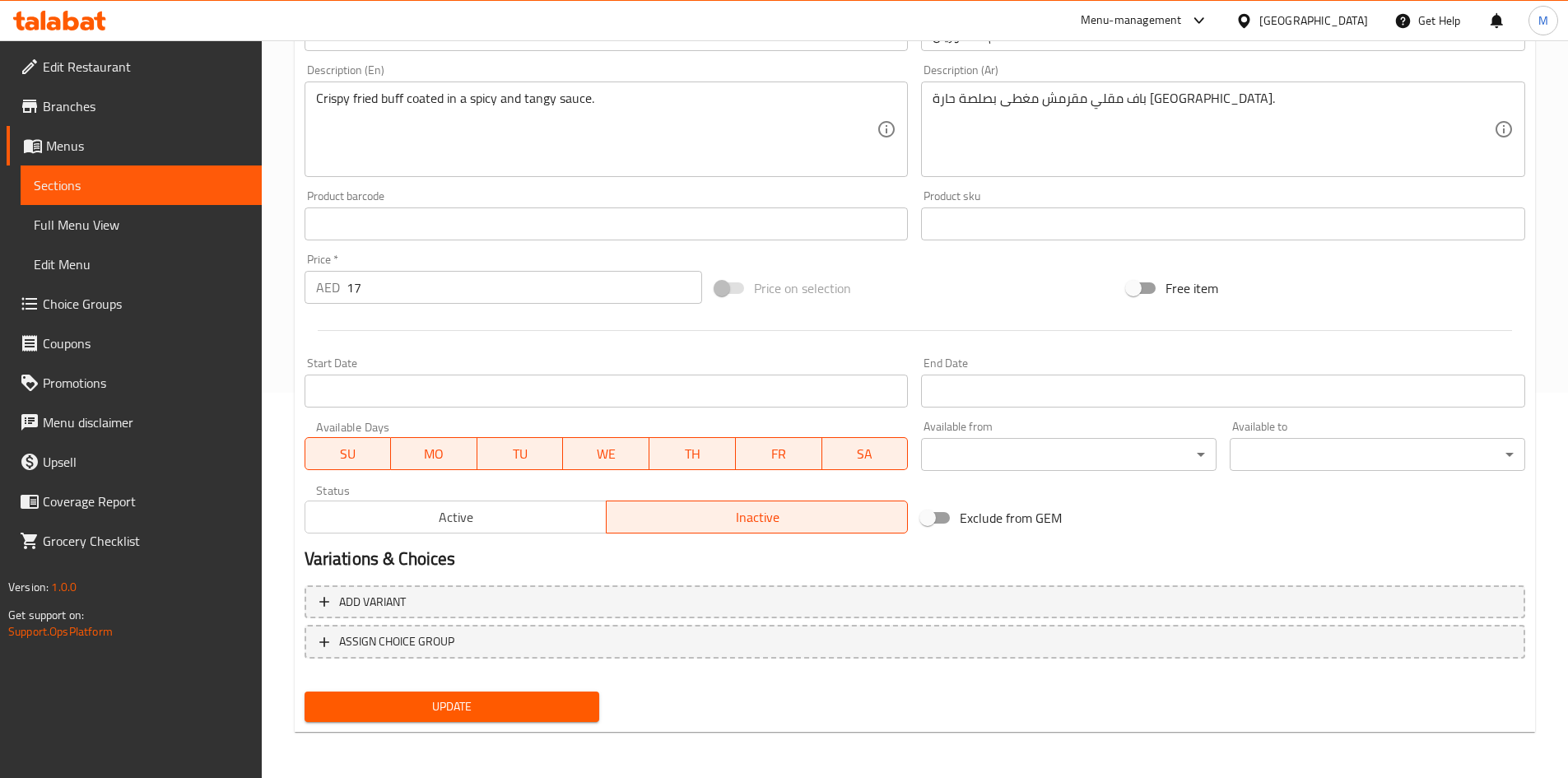
click at [536, 711] on span "Update" at bounding box center [452, 706] width 269 height 21
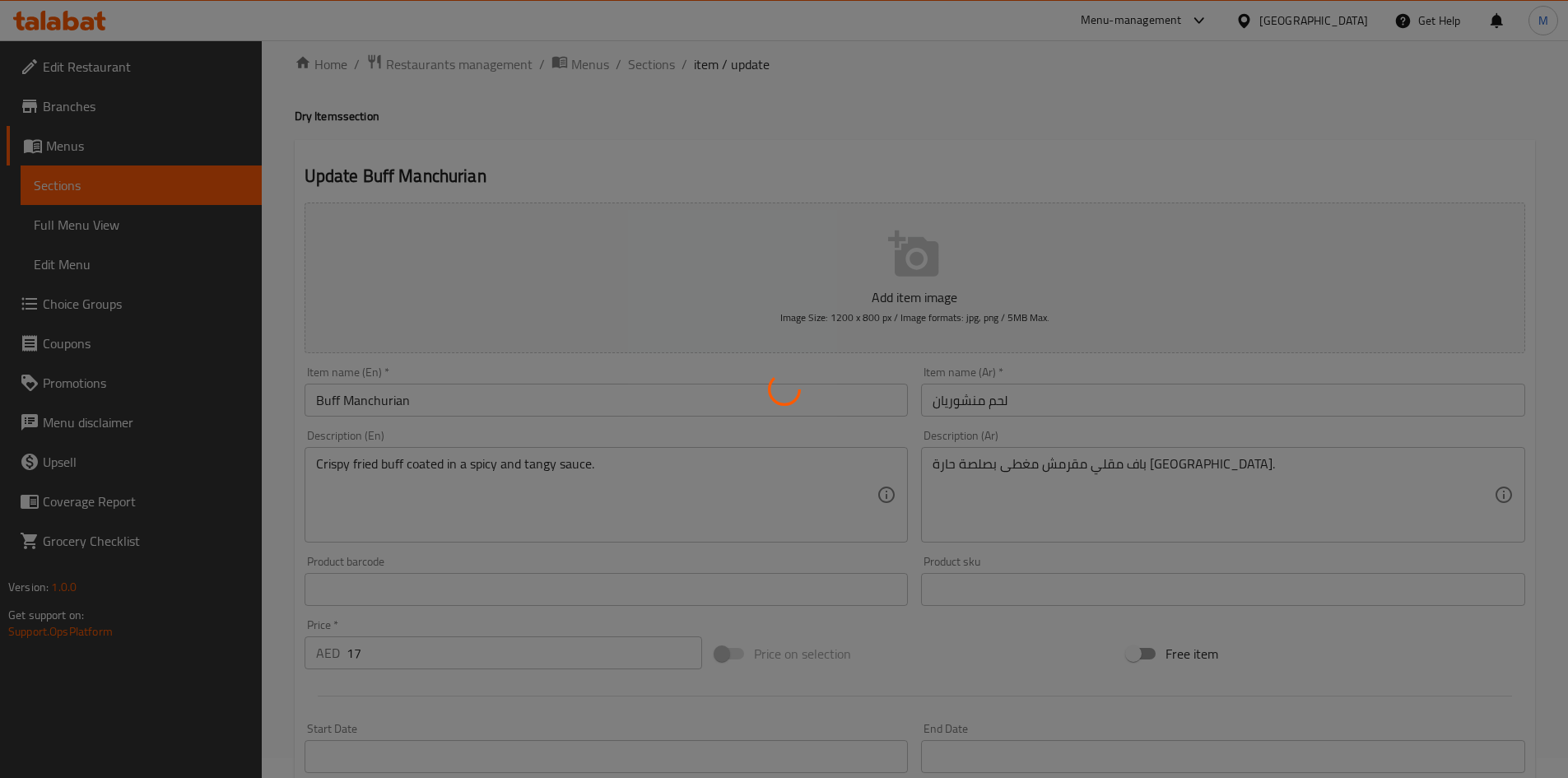
scroll to position [0, 0]
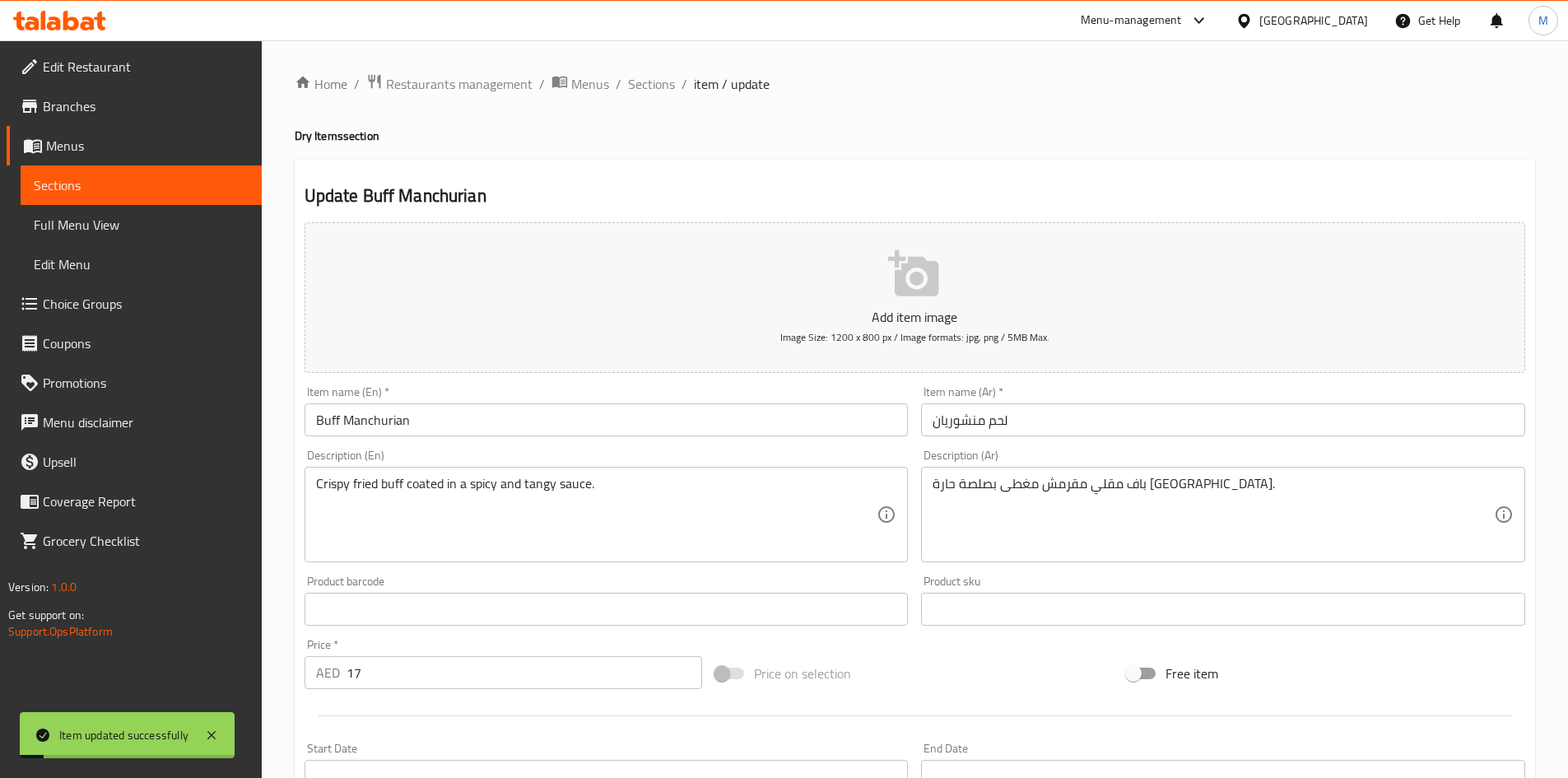
click at [379, 197] on h2 "Update Buff Manchurian" at bounding box center [915, 195] width 1220 height 25
drag, startPoint x: 379, startPoint y: 197, endPoint x: 446, endPoint y: 199, distance: 67.0
click at [446, 199] on h2 "Update Buff Manchurian" at bounding box center [915, 195] width 1220 height 25
click at [641, 74] on span "Sections" at bounding box center [650, 84] width 47 height 20
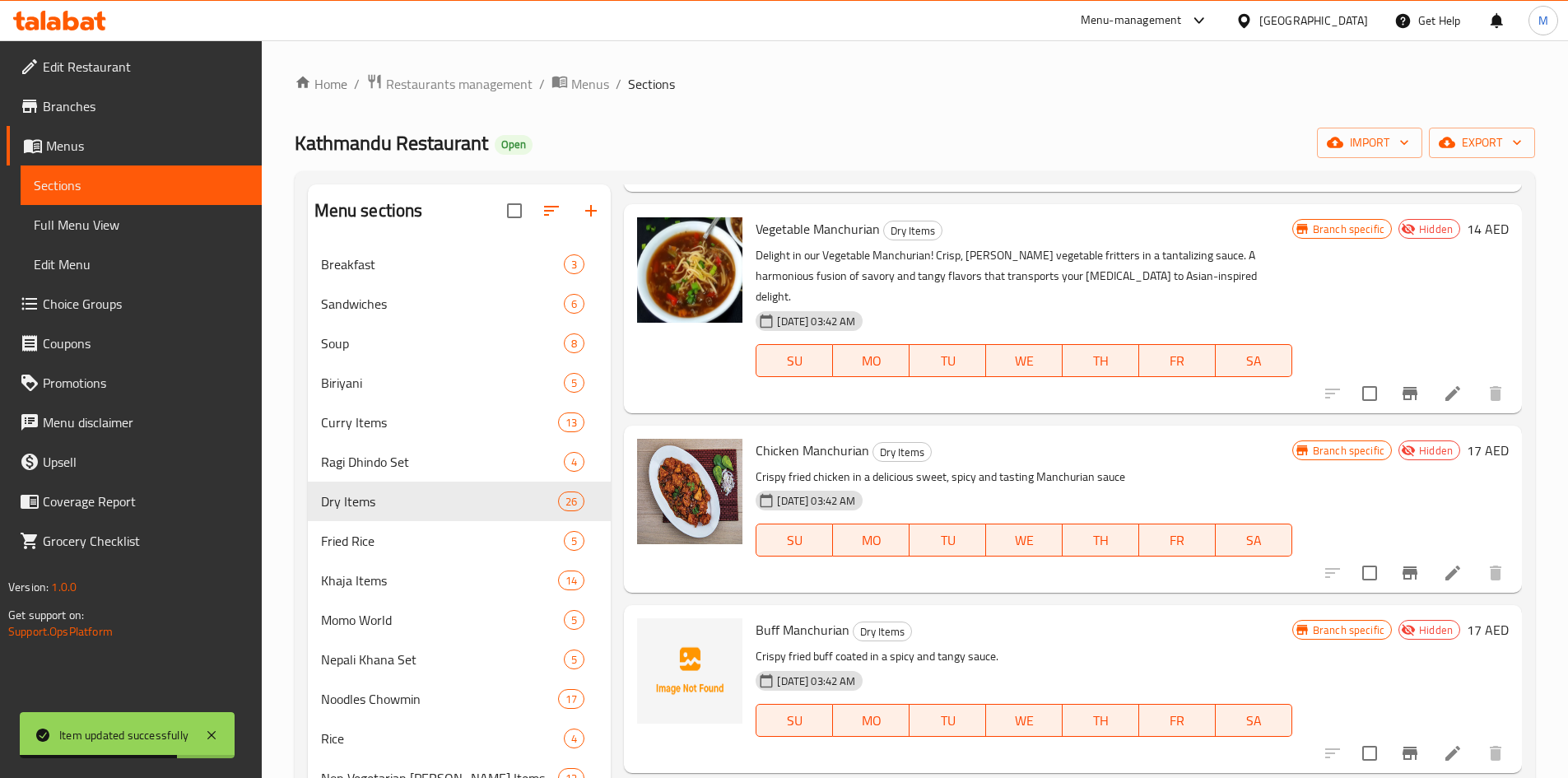
scroll to position [2304, 0]
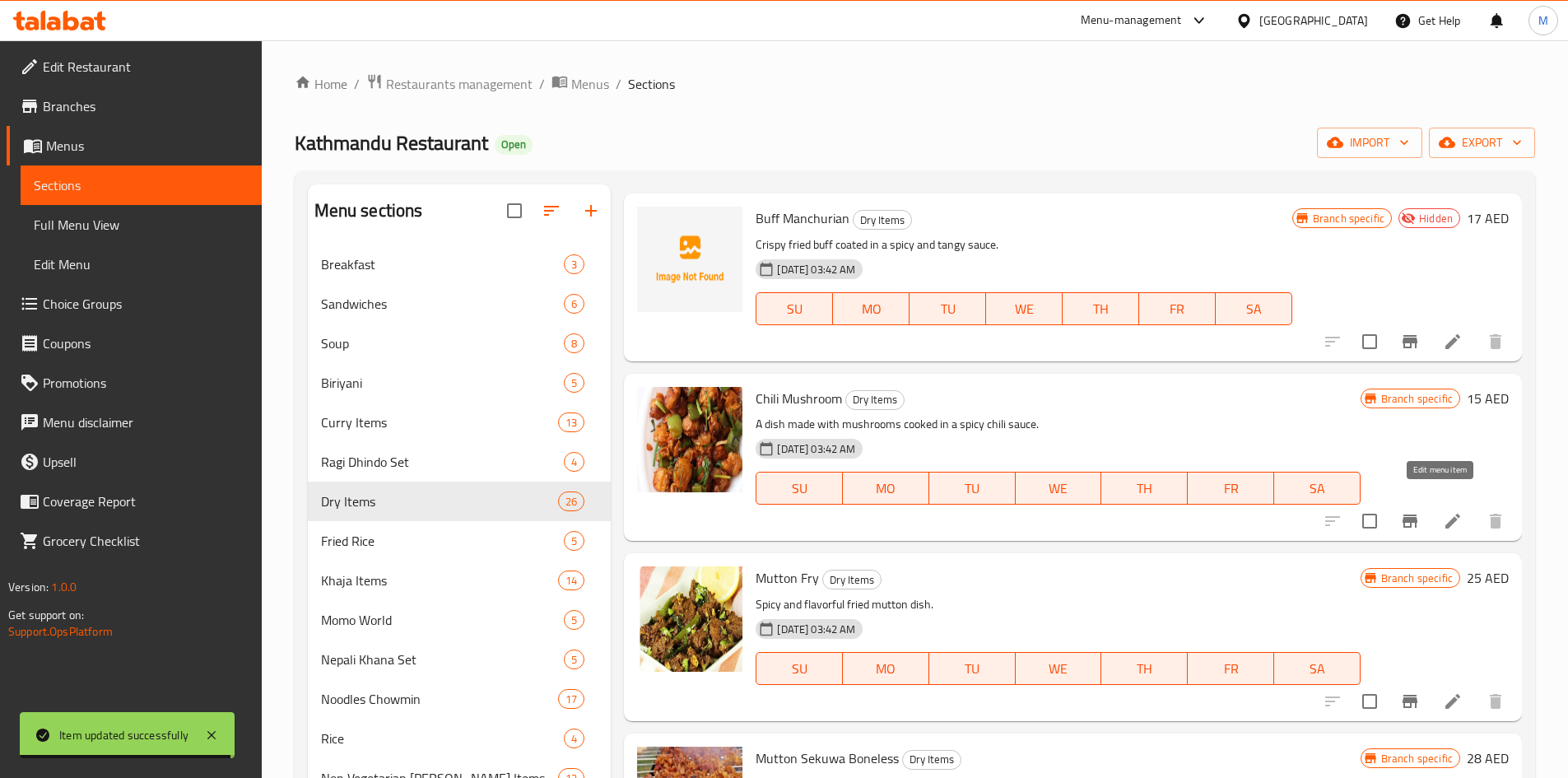
click at [1443, 511] on icon at bounding box center [1453, 521] width 20 height 20
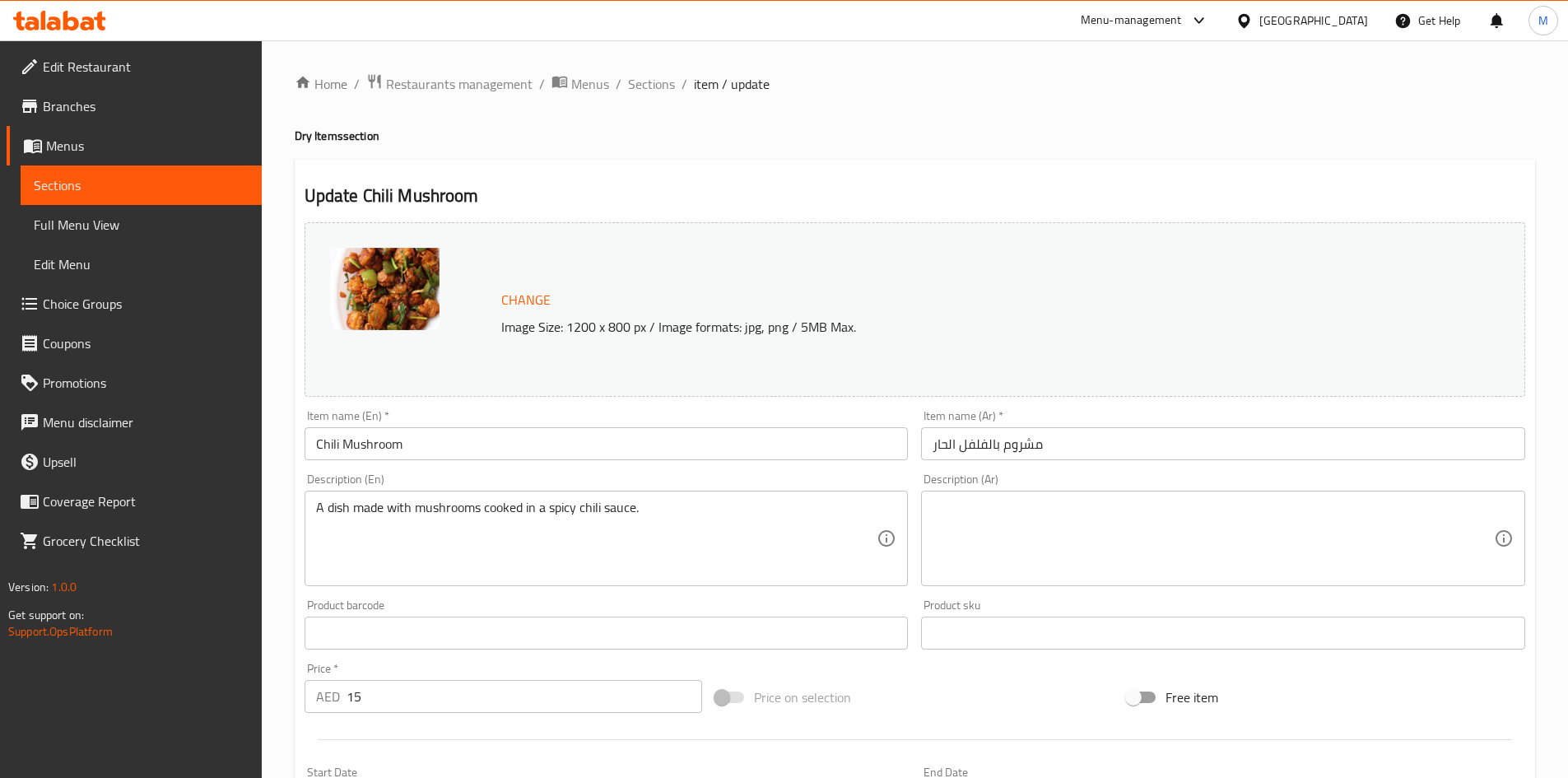
click at [377, 186] on h2 "Update Chili Mushroom" at bounding box center [915, 195] width 1220 height 25
drag, startPoint x: 377, startPoint y: 186, endPoint x: 440, endPoint y: 186, distance: 63.0
click at [440, 186] on h2 "Update Chili Mushroom" at bounding box center [915, 195] width 1220 height 25
click at [643, 87] on span "Sections" at bounding box center [650, 84] width 47 height 20
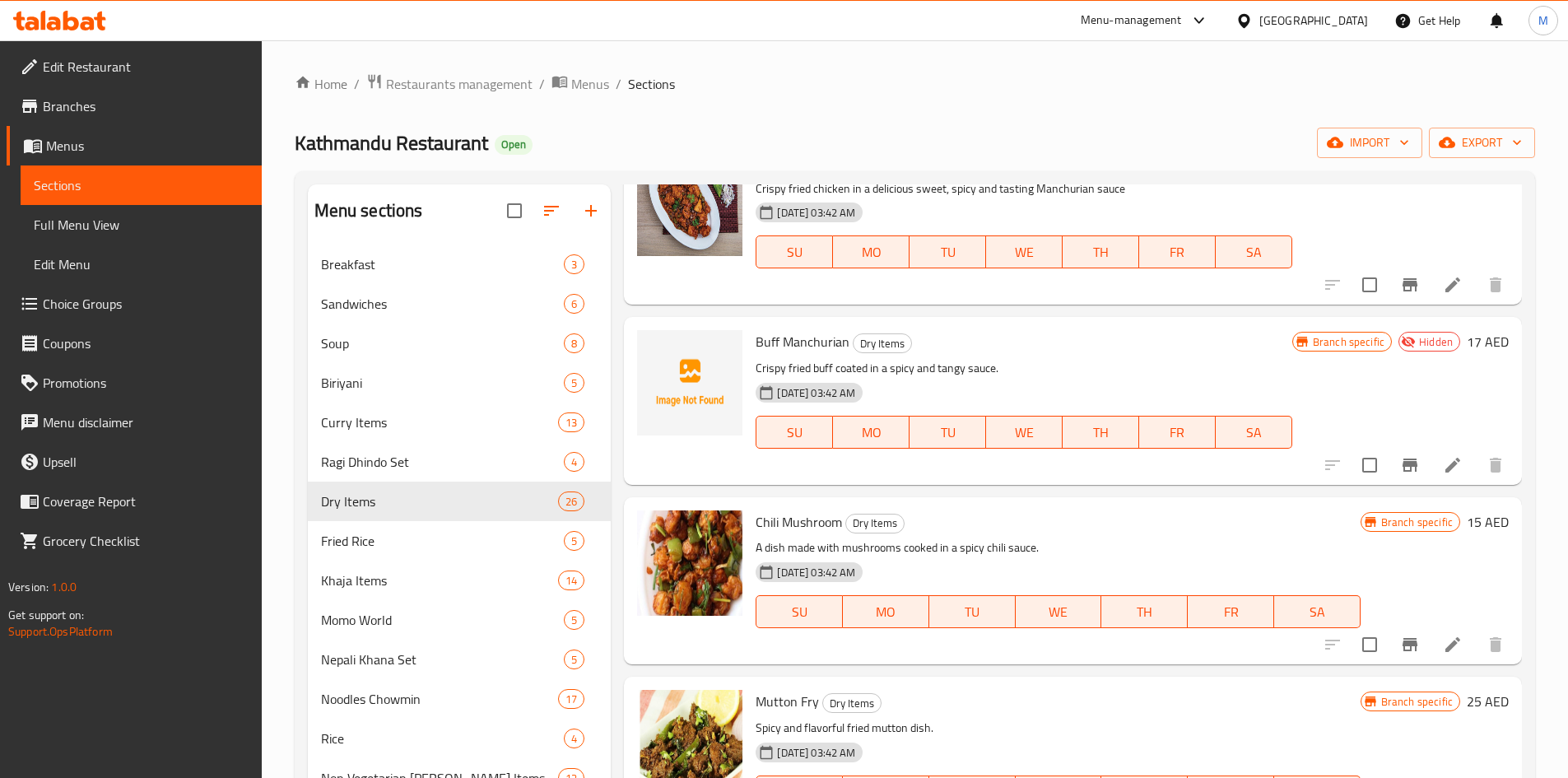
scroll to position [2304, 0]
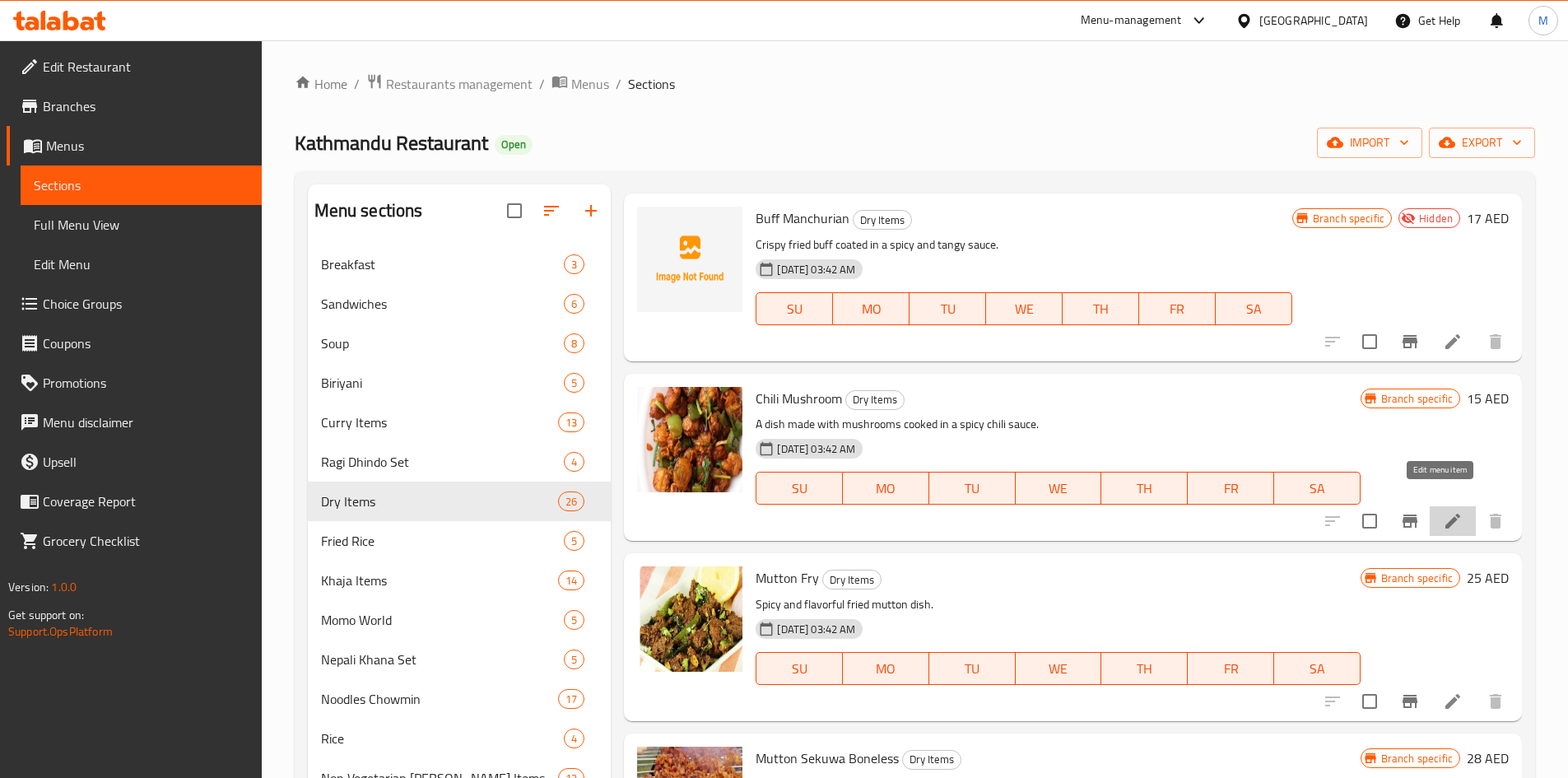
click at [1443, 511] on icon at bounding box center [1453, 521] width 20 height 20
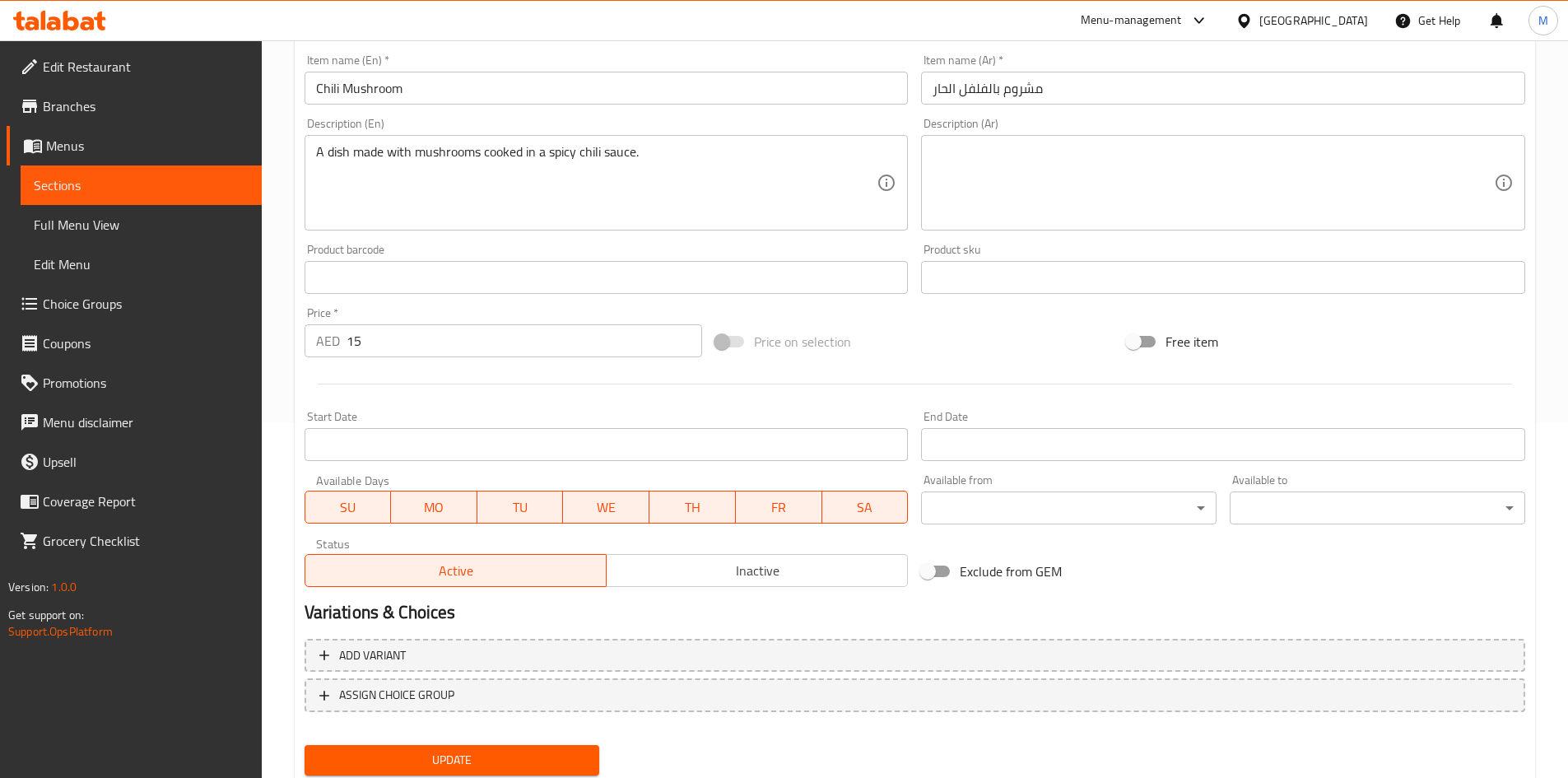
scroll to position [409, 0]
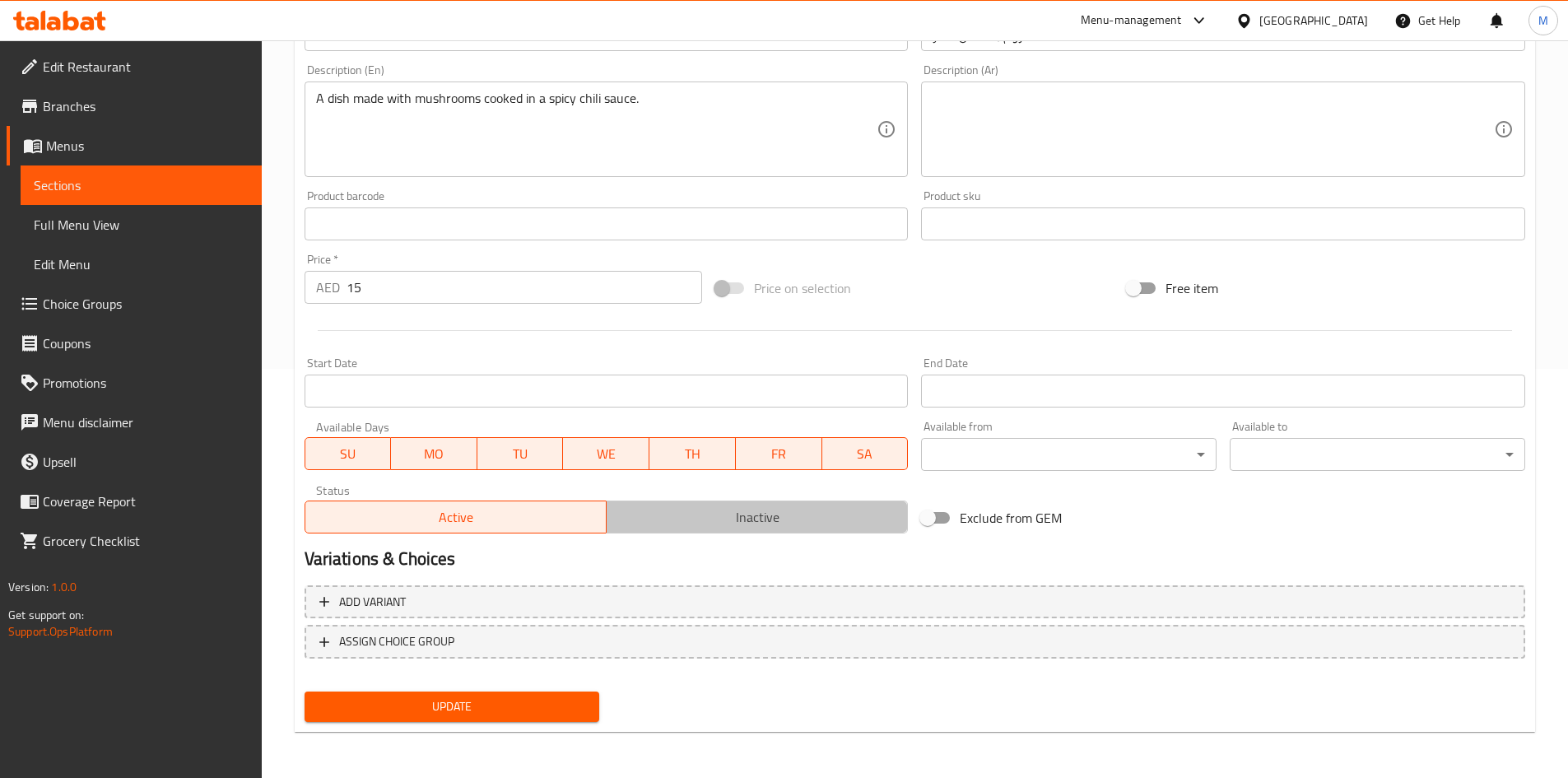
click at [751, 505] on span "Inactive" at bounding box center [757, 517] width 288 height 24
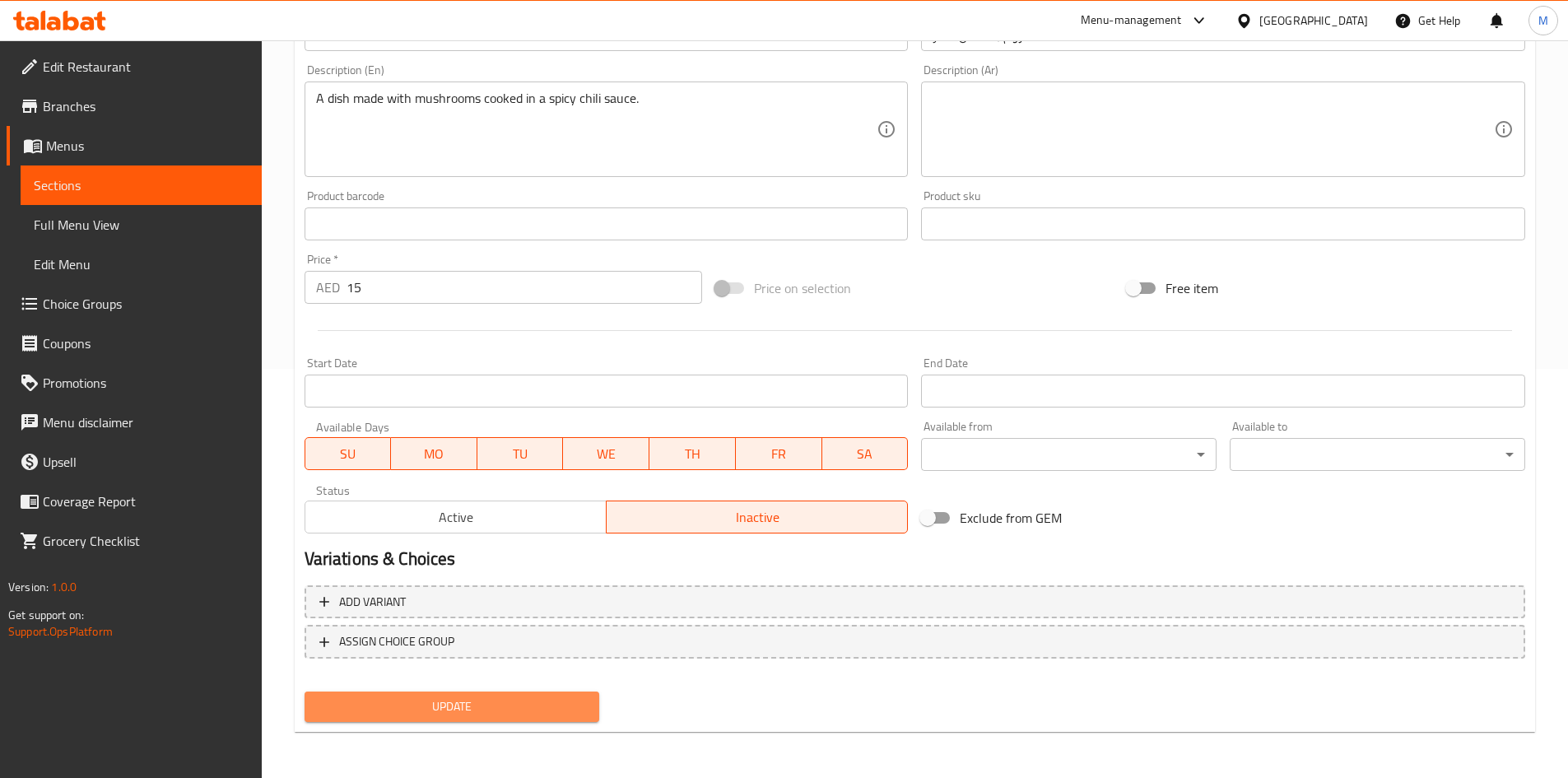
click at [577, 699] on span "Update" at bounding box center [452, 706] width 269 height 21
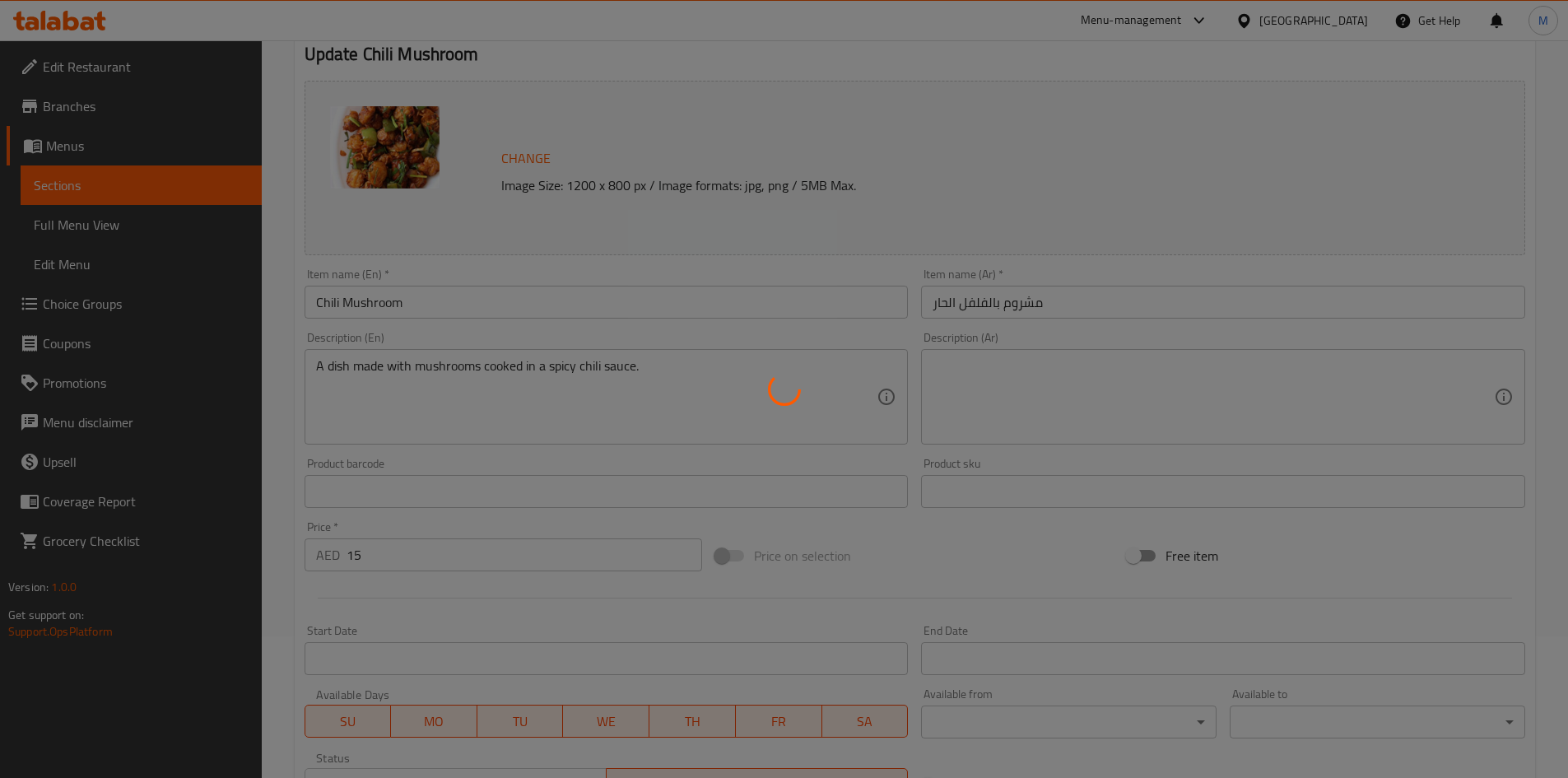
scroll to position [0, 0]
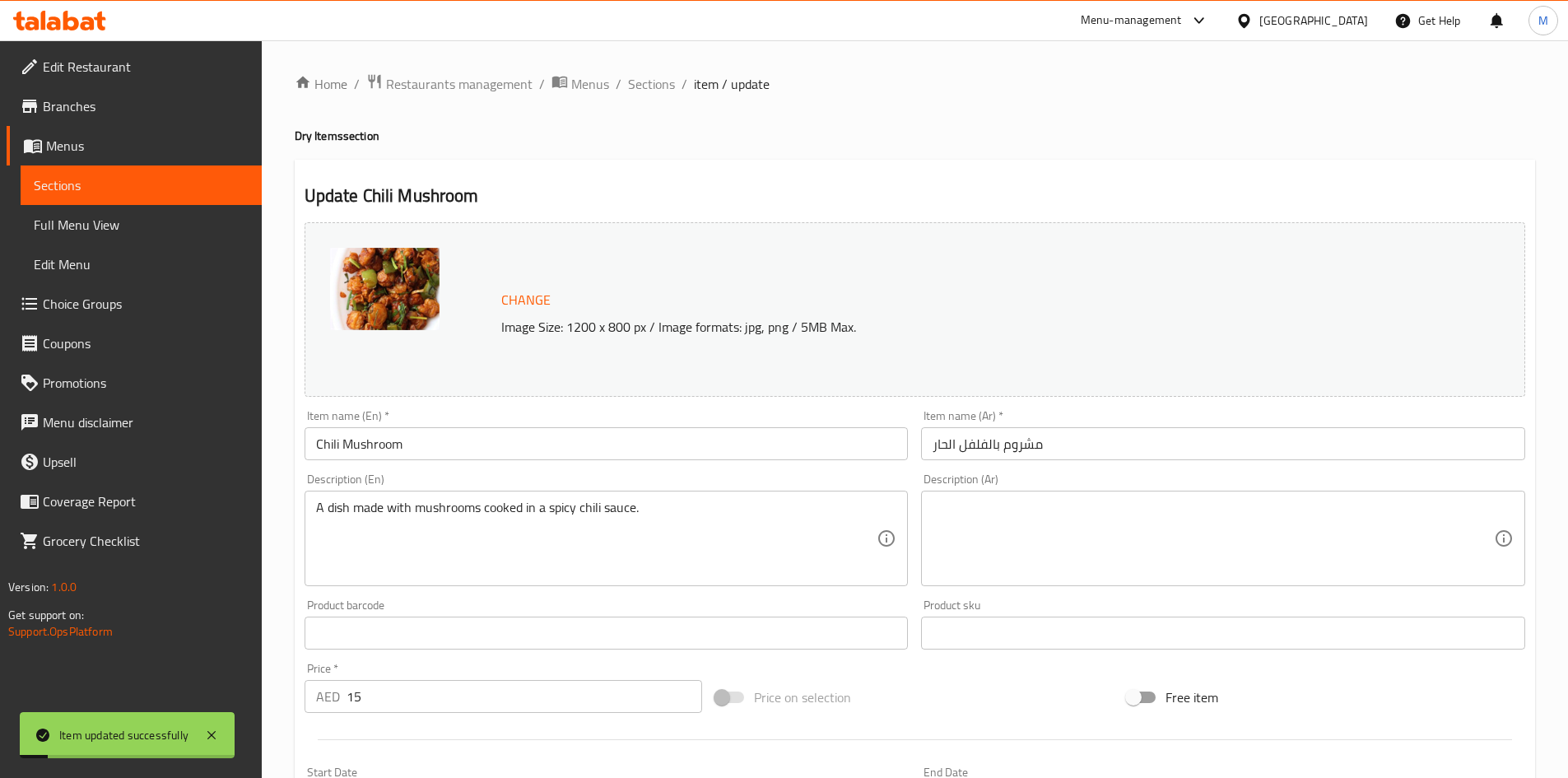
click at [372, 195] on h2 "Update Chili Mushroom" at bounding box center [915, 195] width 1220 height 25
drag, startPoint x: 372, startPoint y: 195, endPoint x: 425, endPoint y: 191, distance: 53.2
click at [425, 191] on h2 "Update Chili Mushroom" at bounding box center [915, 195] width 1220 height 25
click at [647, 85] on span "Sections" at bounding box center [650, 84] width 47 height 20
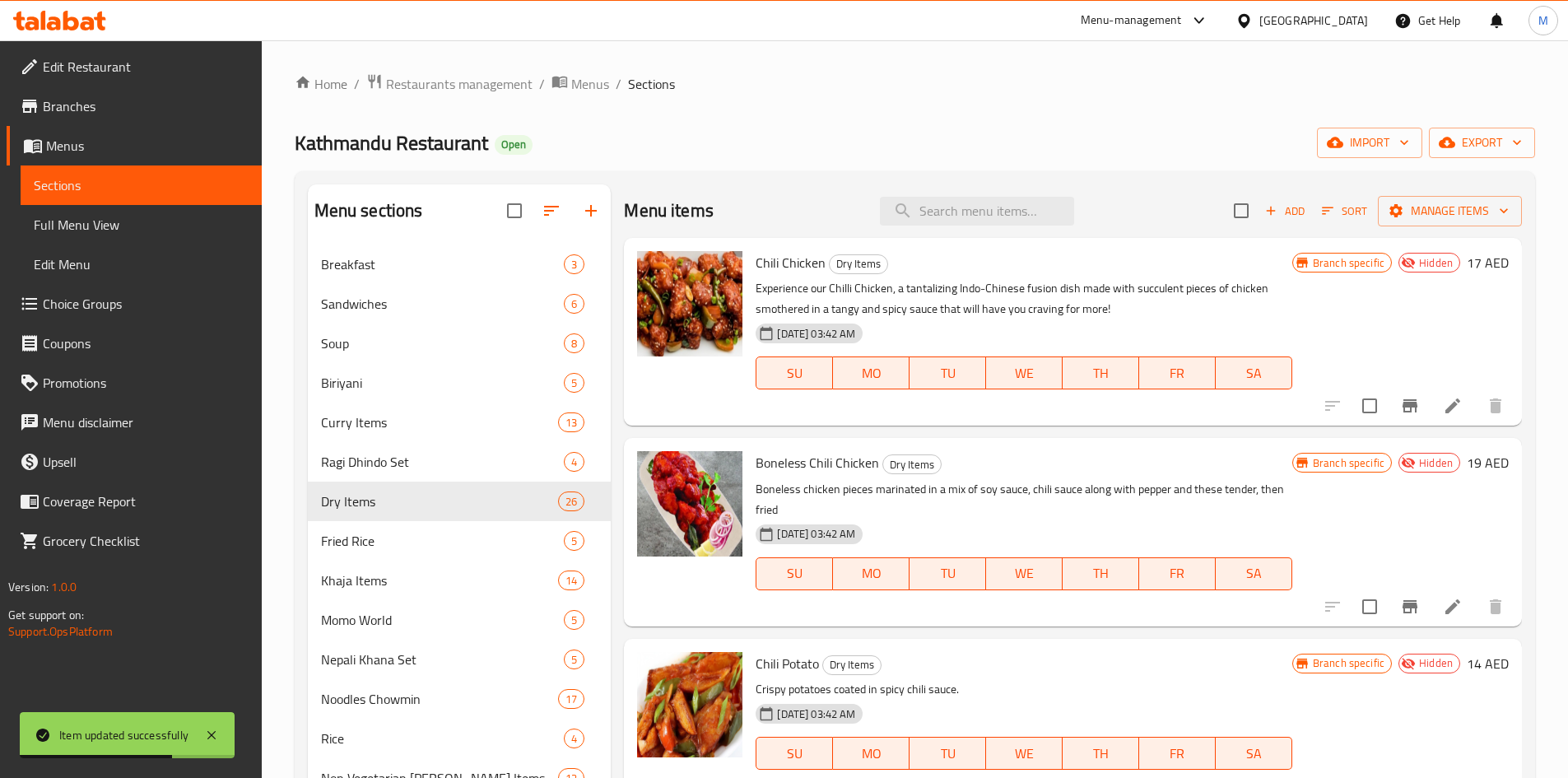
click at [742, 123] on div "Home / Restaurants management / Menus / Sections Kathmandu Restaurant Open impo…" at bounding box center [915, 524] width 1241 height 902
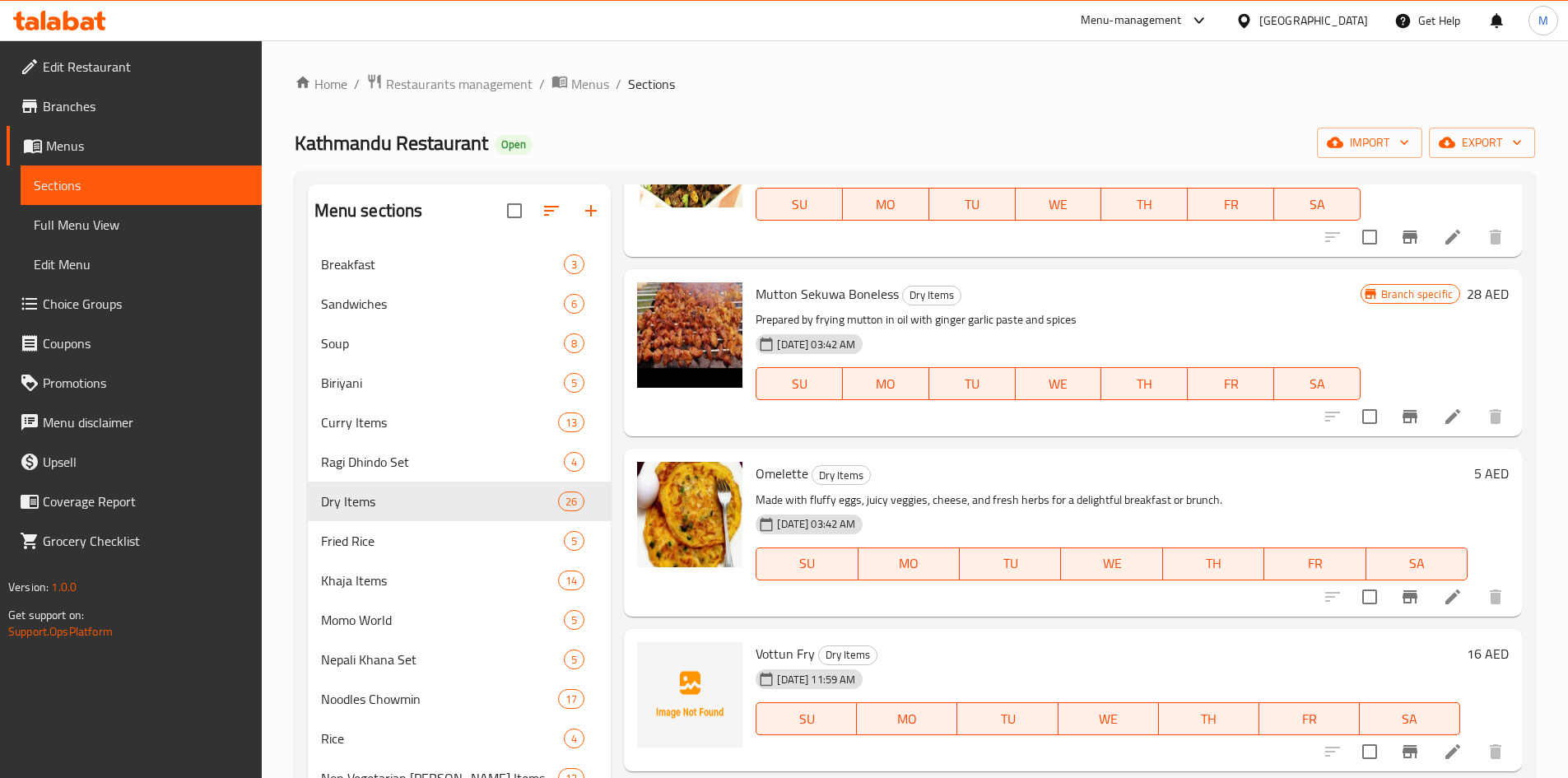
scroll to position [2797, 0]
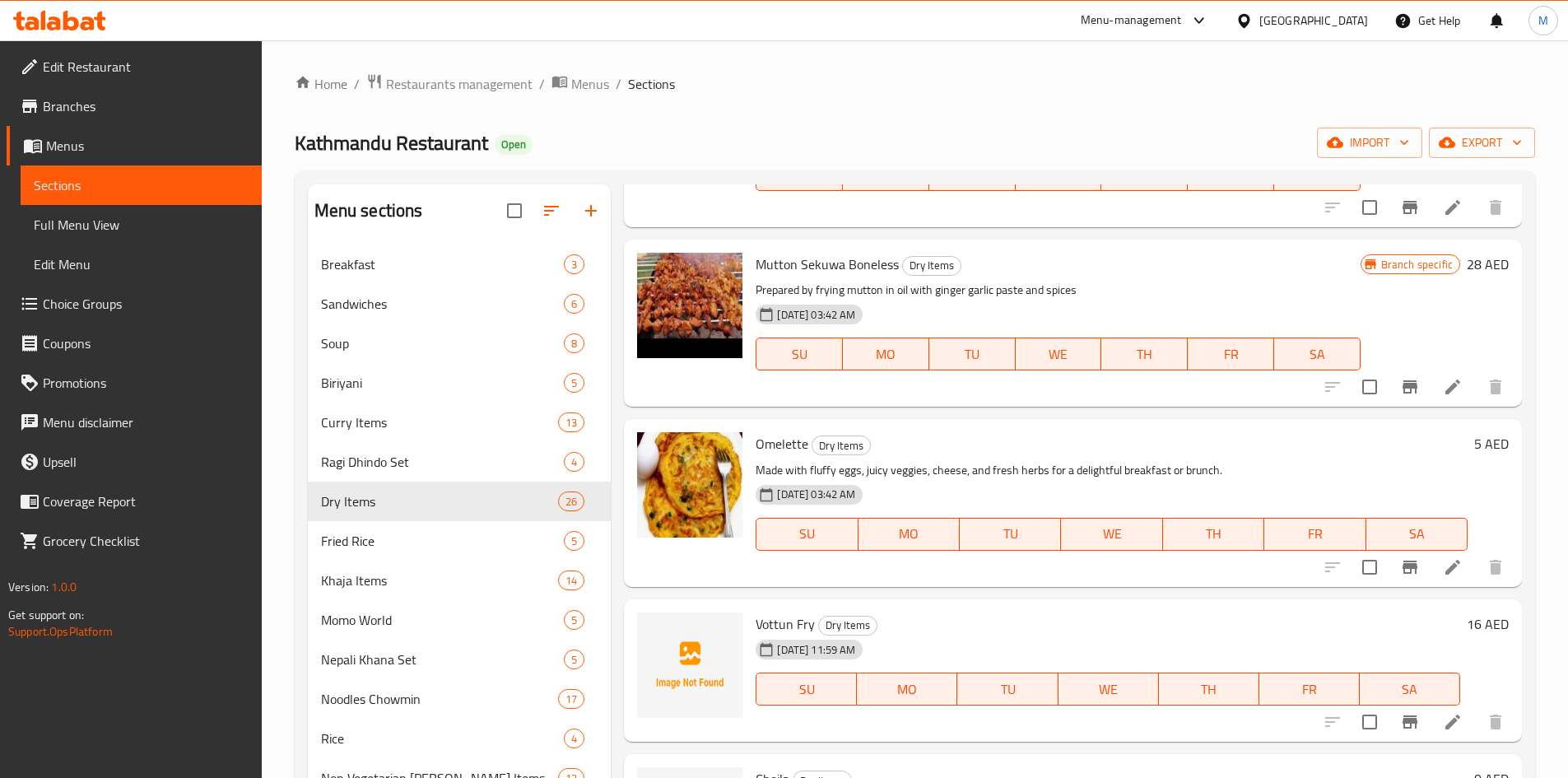
click at [1444, 377] on icon at bounding box center [1453, 387] width 20 height 20
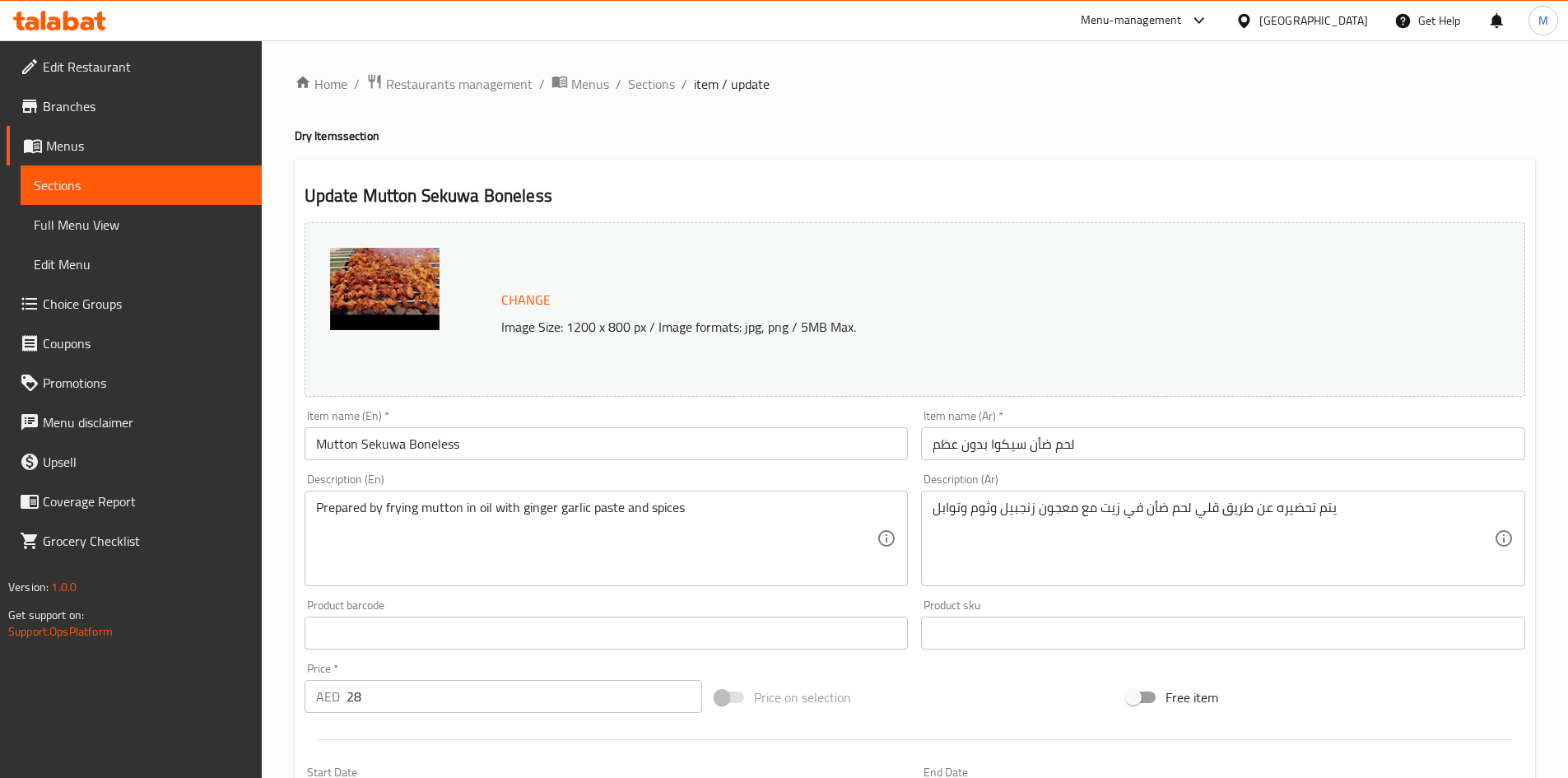
click at [391, 193] on h2 "Update Mutton Sekuwa Boneless" at bounding box center [915, 195] width 1220 height 25
drag, startPoint x: 398, startPoint y: 193, endPoint x: 514, endPoint y: 187, distance: 116.2
click at [514, 186] on h2 "Update Mutton Sekuwa Boneless" at bounding box center [915, 195] width 1220 height 25
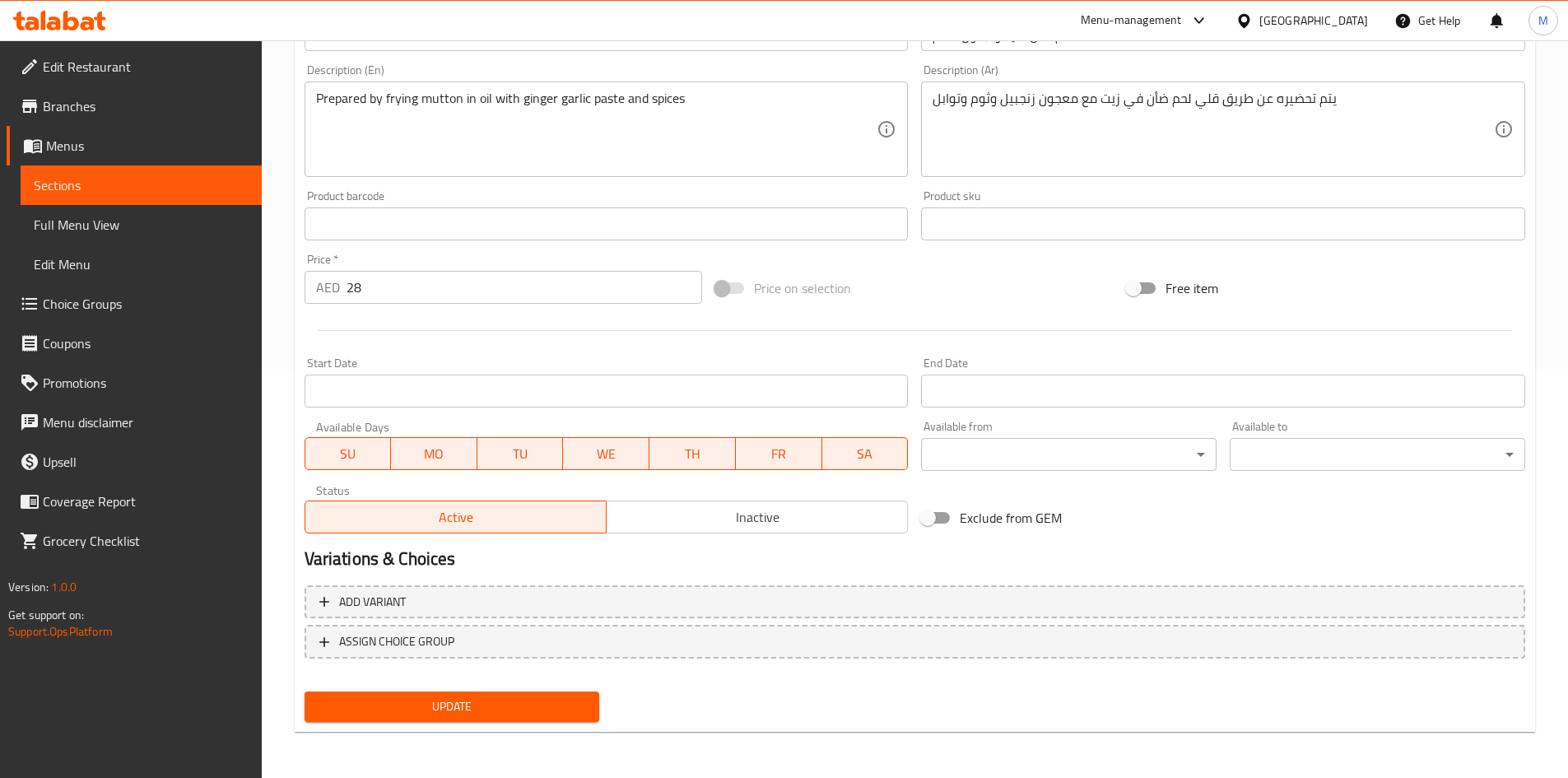
click at [711, 530] on button "Inactive" at bounding box center [756, 517] width 302 height 33
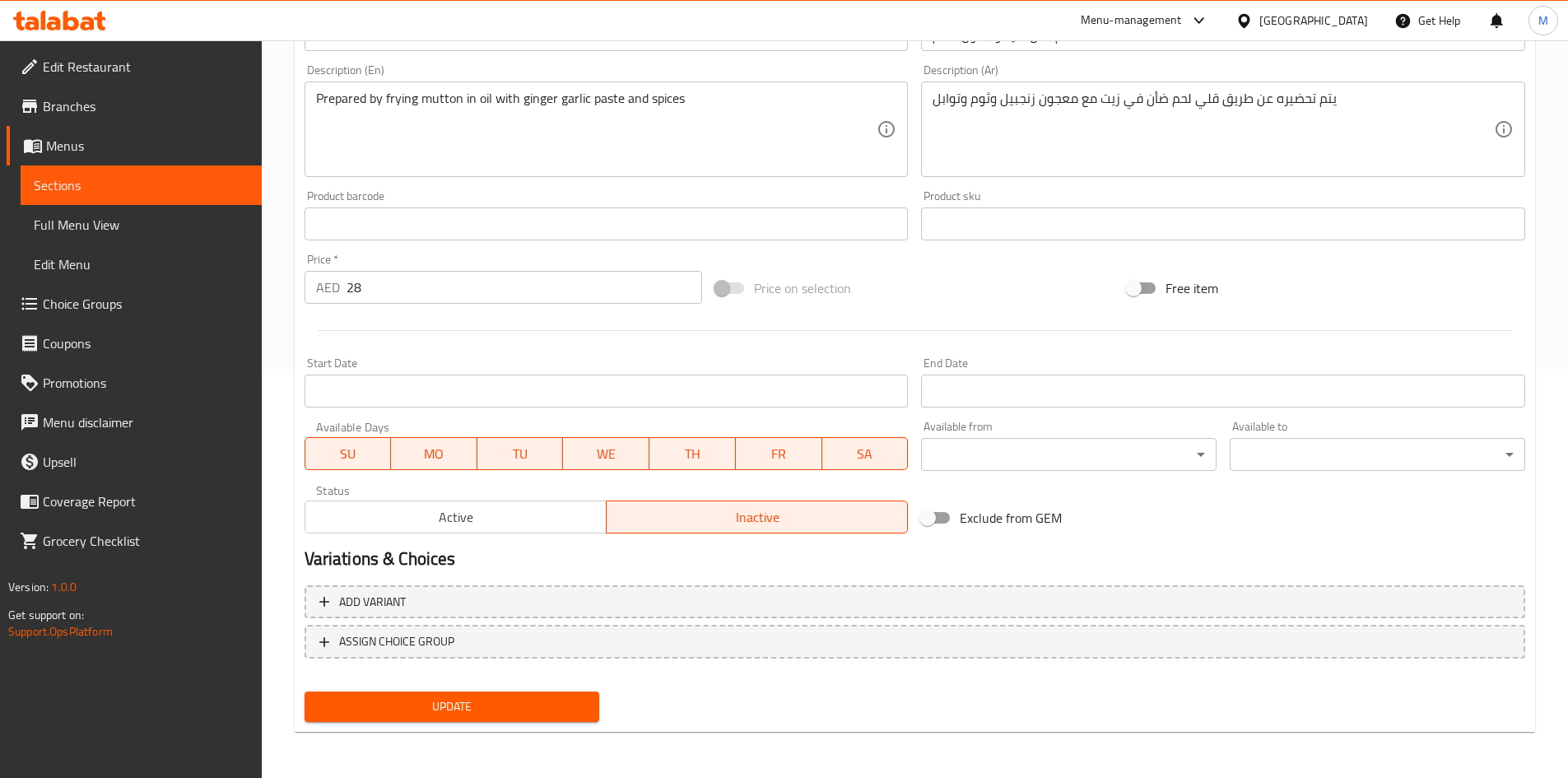
click at [579, 692] on button "Update" at bounding box center [452, 706] width 296 height 30
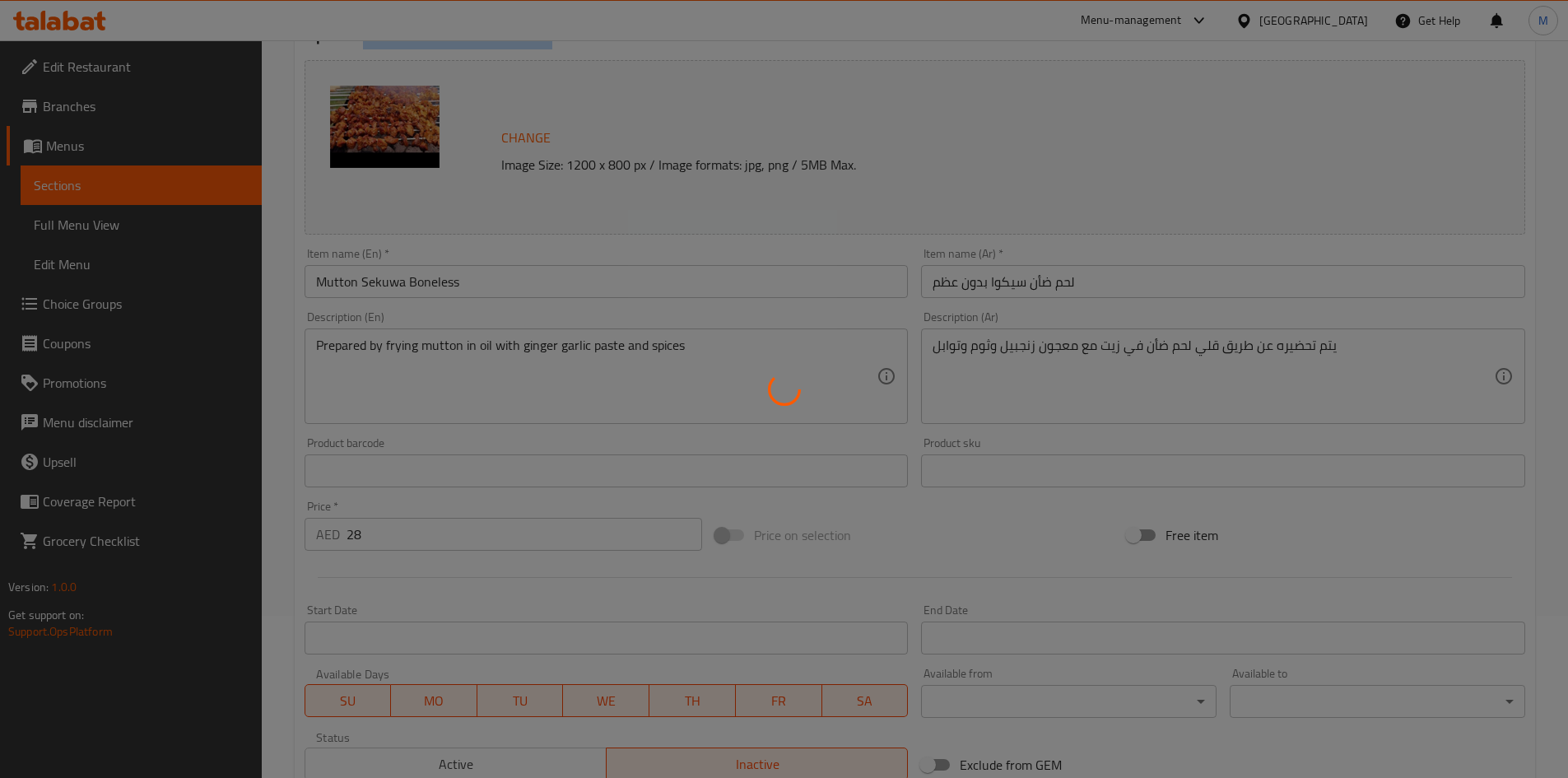
scroll to position [0, 0]
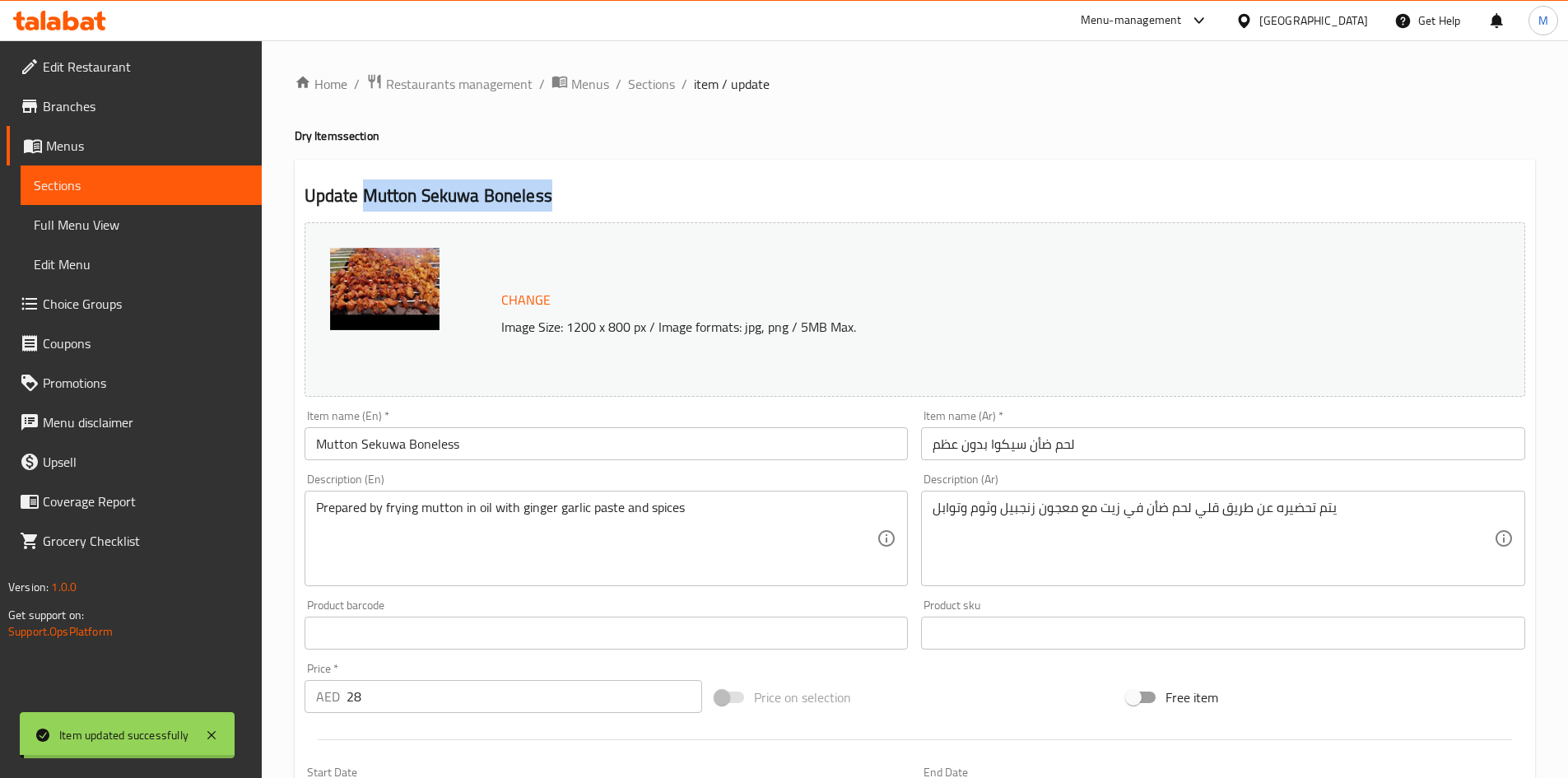
click at [646, 88] on span "Sections" at bounding box center [650, 84] width 47 height 20
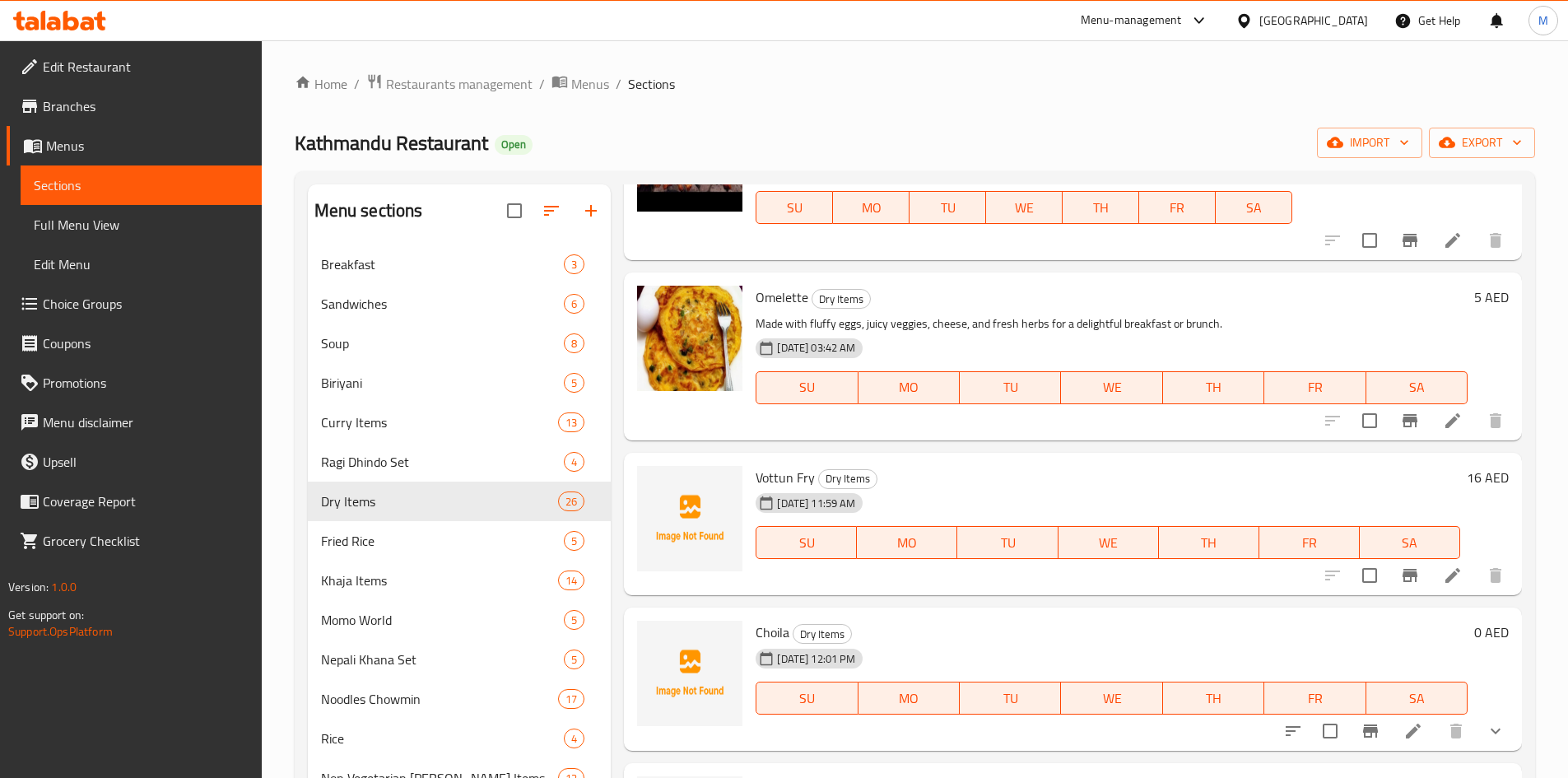
scroll to position [2962, 0]
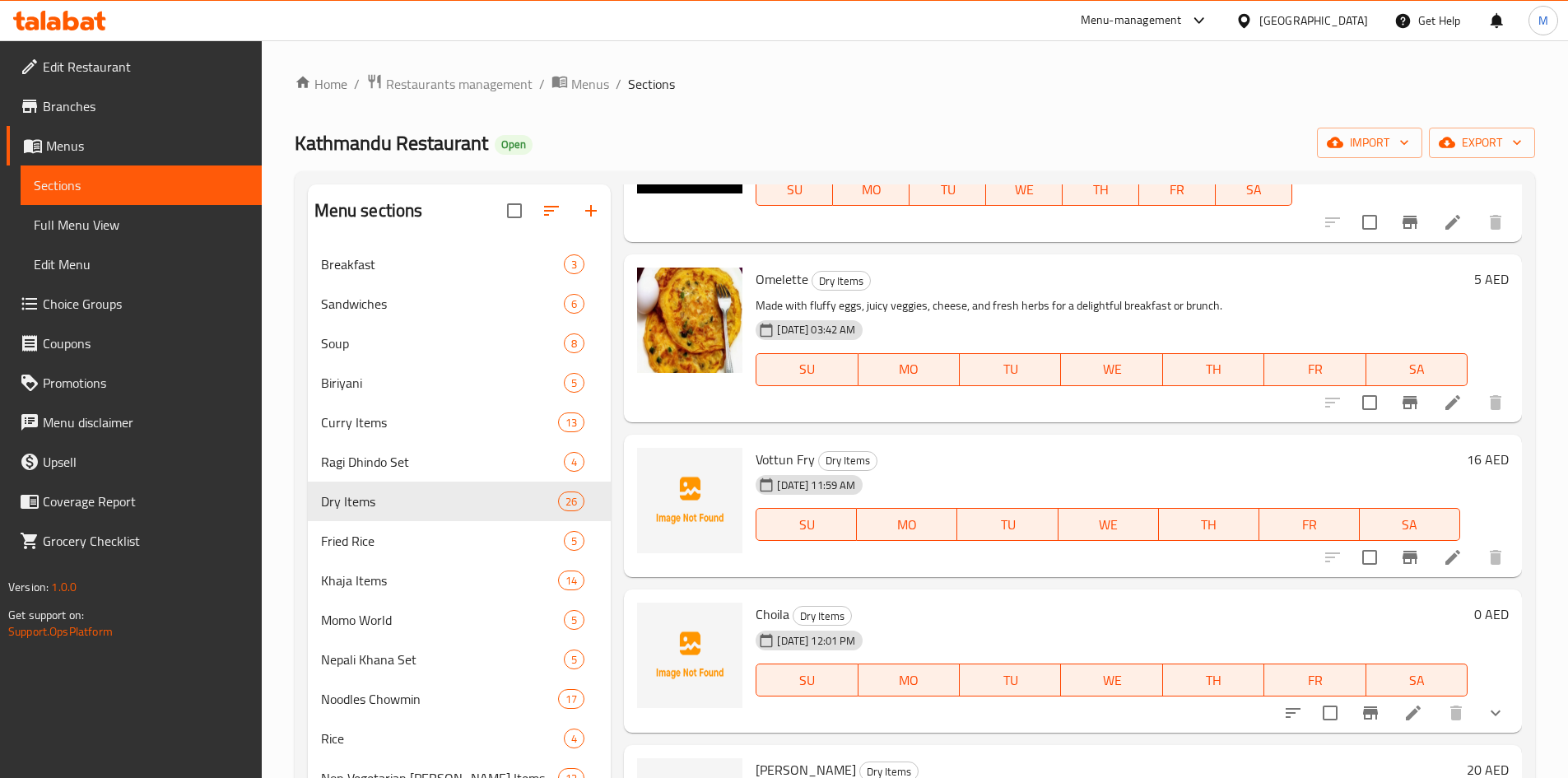
click at [1446, 388] on li at bounding box center [1452, 402] width 47 height 29
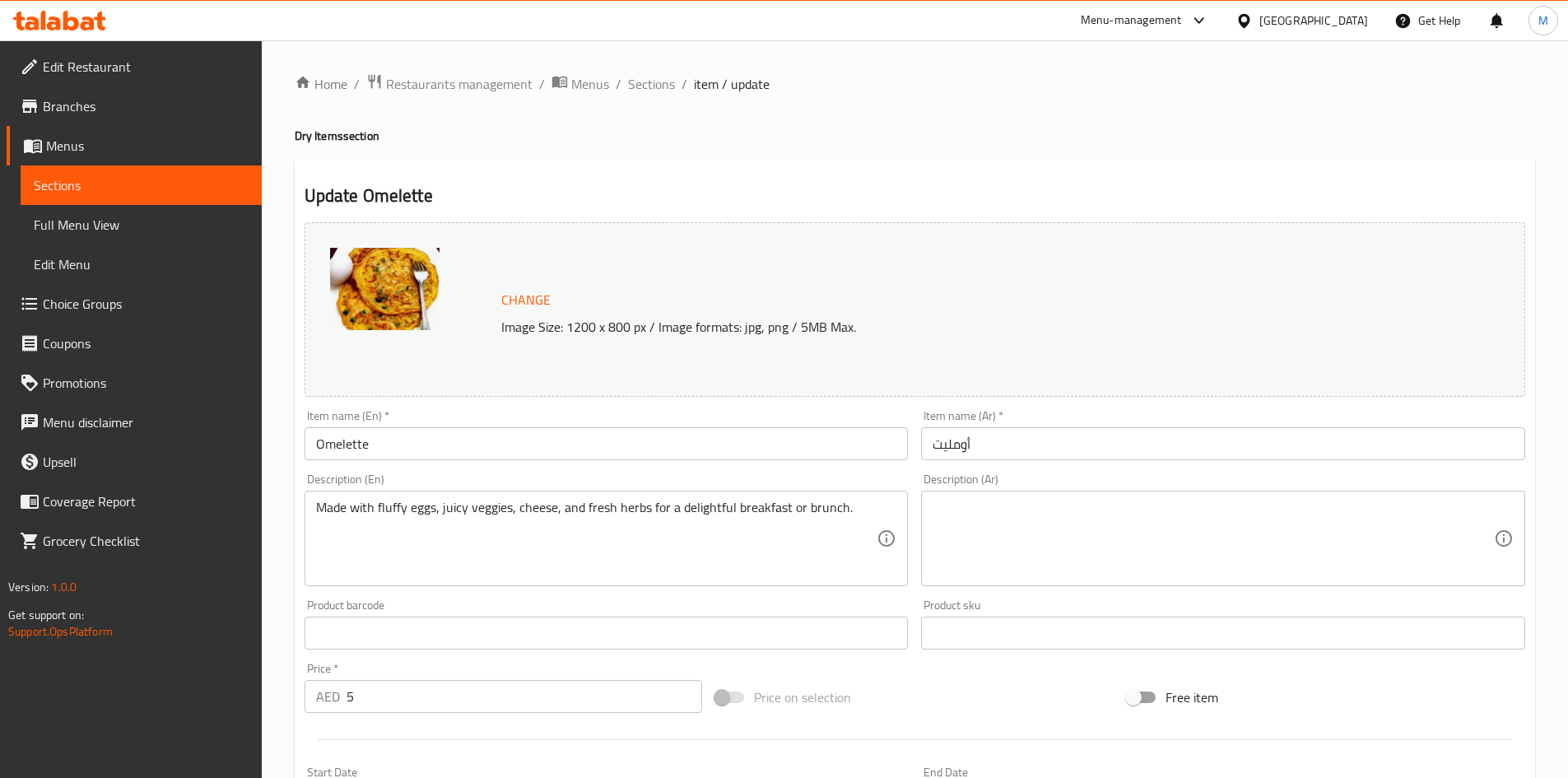
click at [399, 196] on h2 "Update Omelette" at bounding box center [915, 195] width 1220 height 25
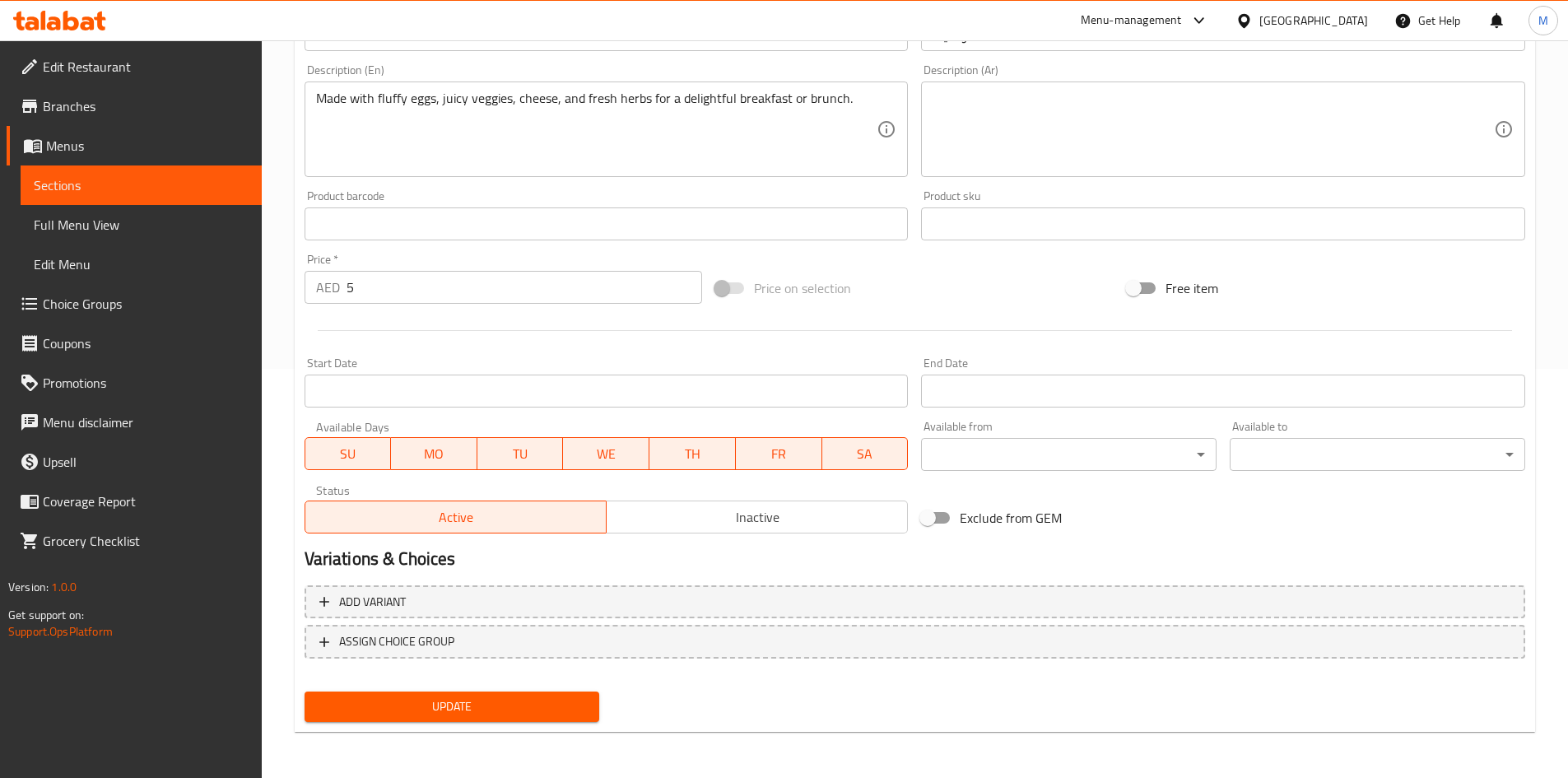
click at [751, 528] on span "Inactive" at bounding box center [757, 517] width 288 height 24
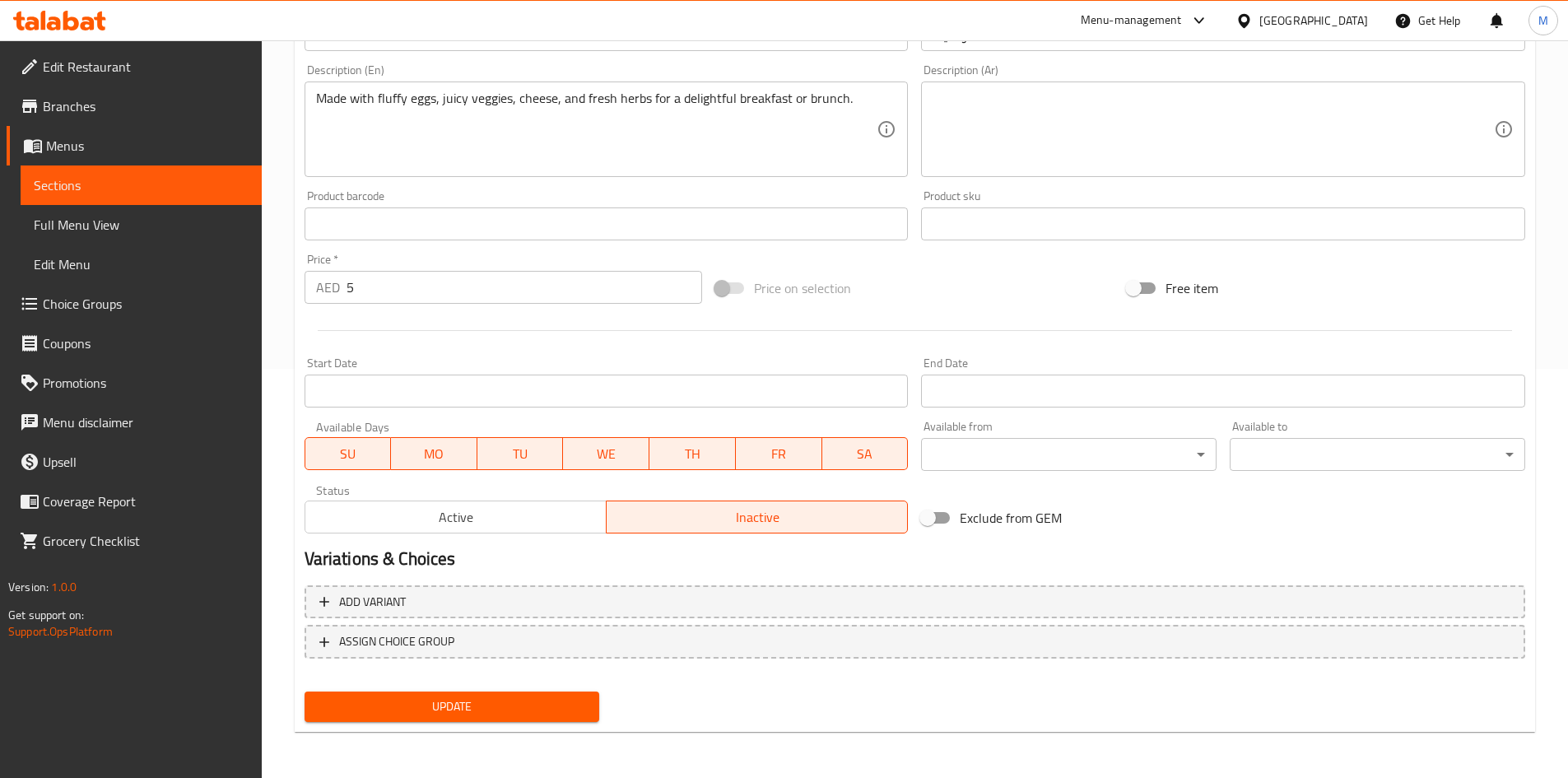
click at [562, 686] on div "Update" at bounding box center [452, 707] width 308 height 44
click at [573, 703] on span "Update" at bounding box center [452, 706] width 269 height 21
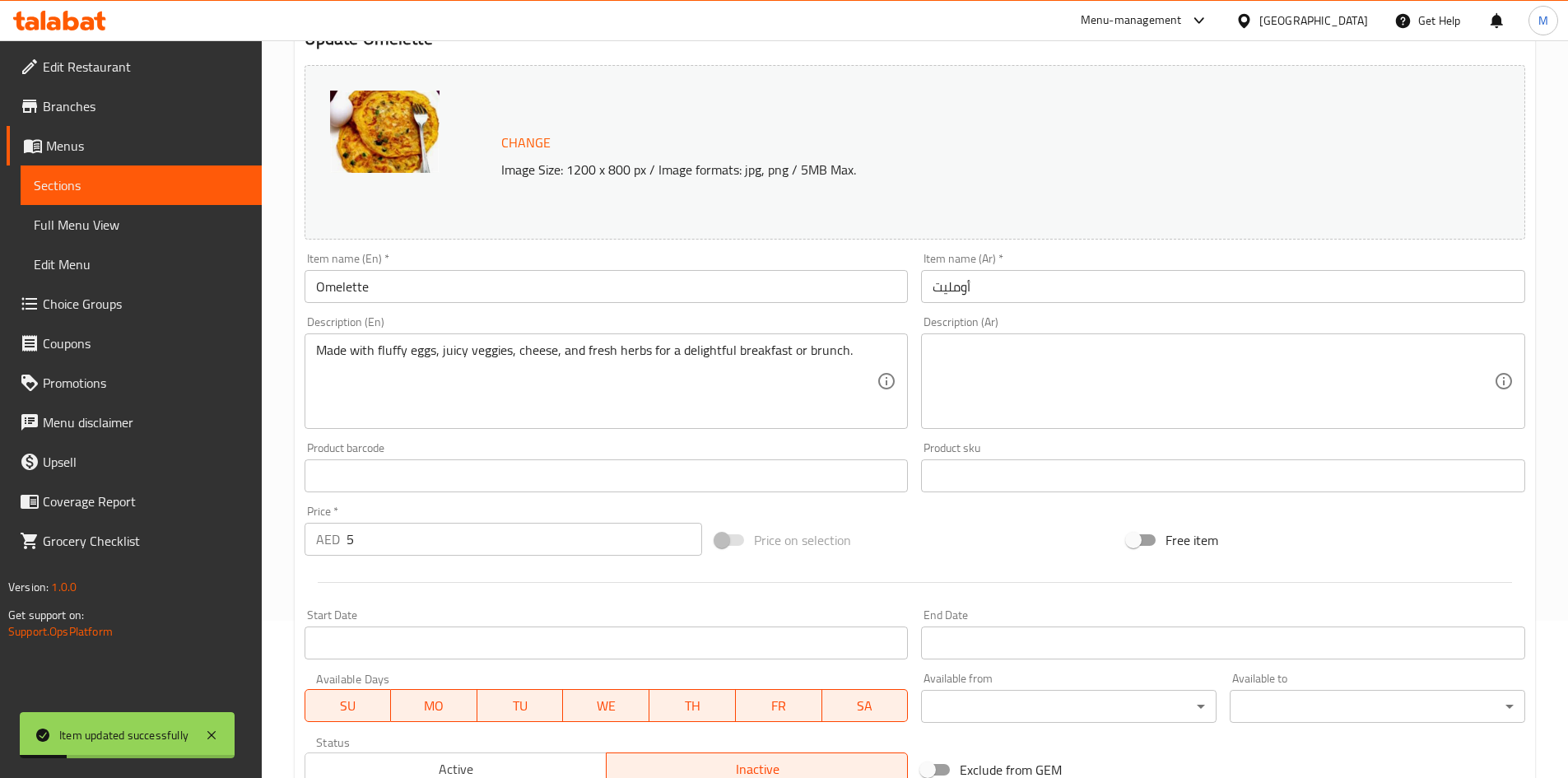
scroll to position [0, 0]
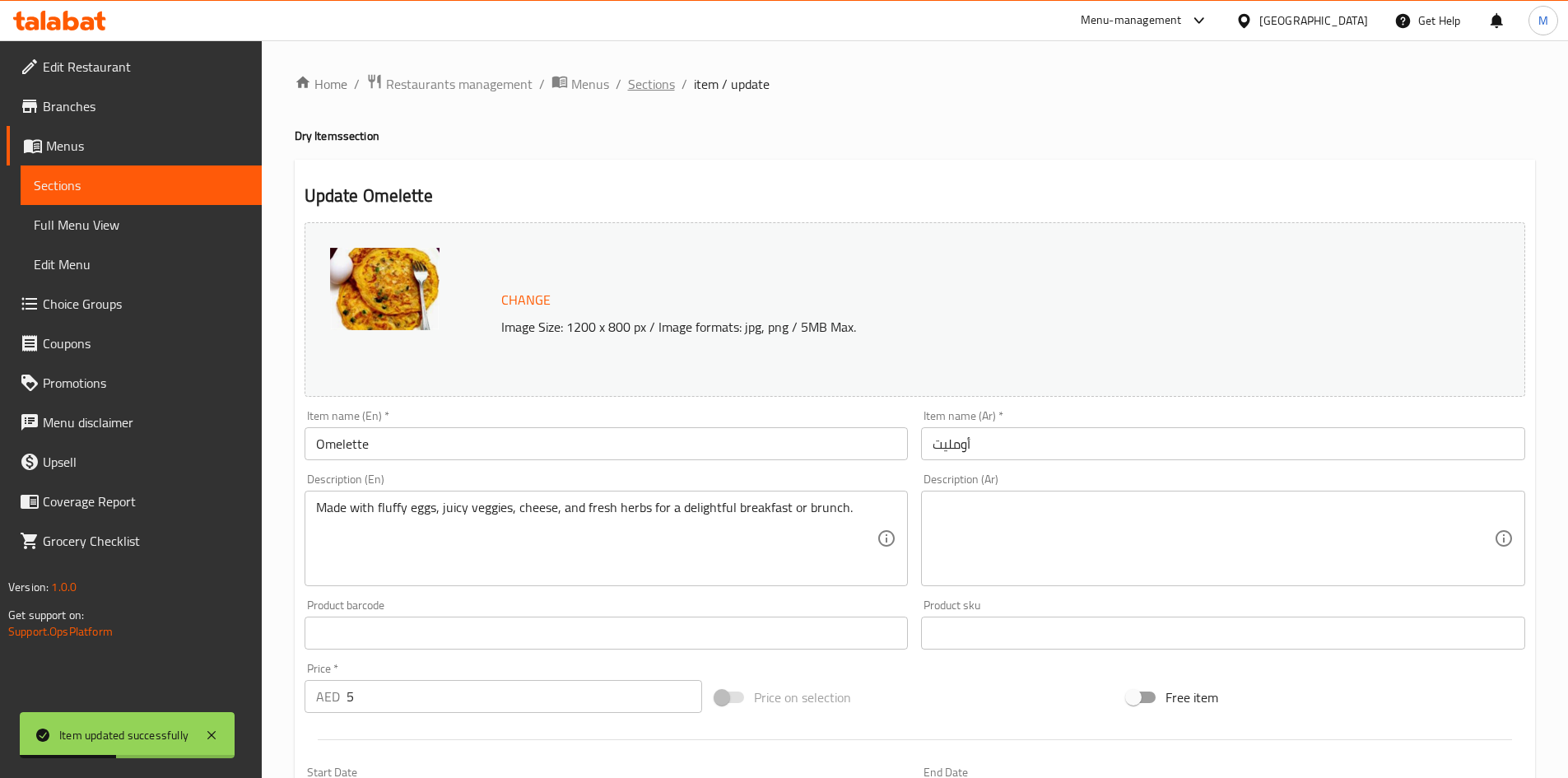
click at [644, 80] on span "Sections" at bounding box center [650, 84] width 47 height 20
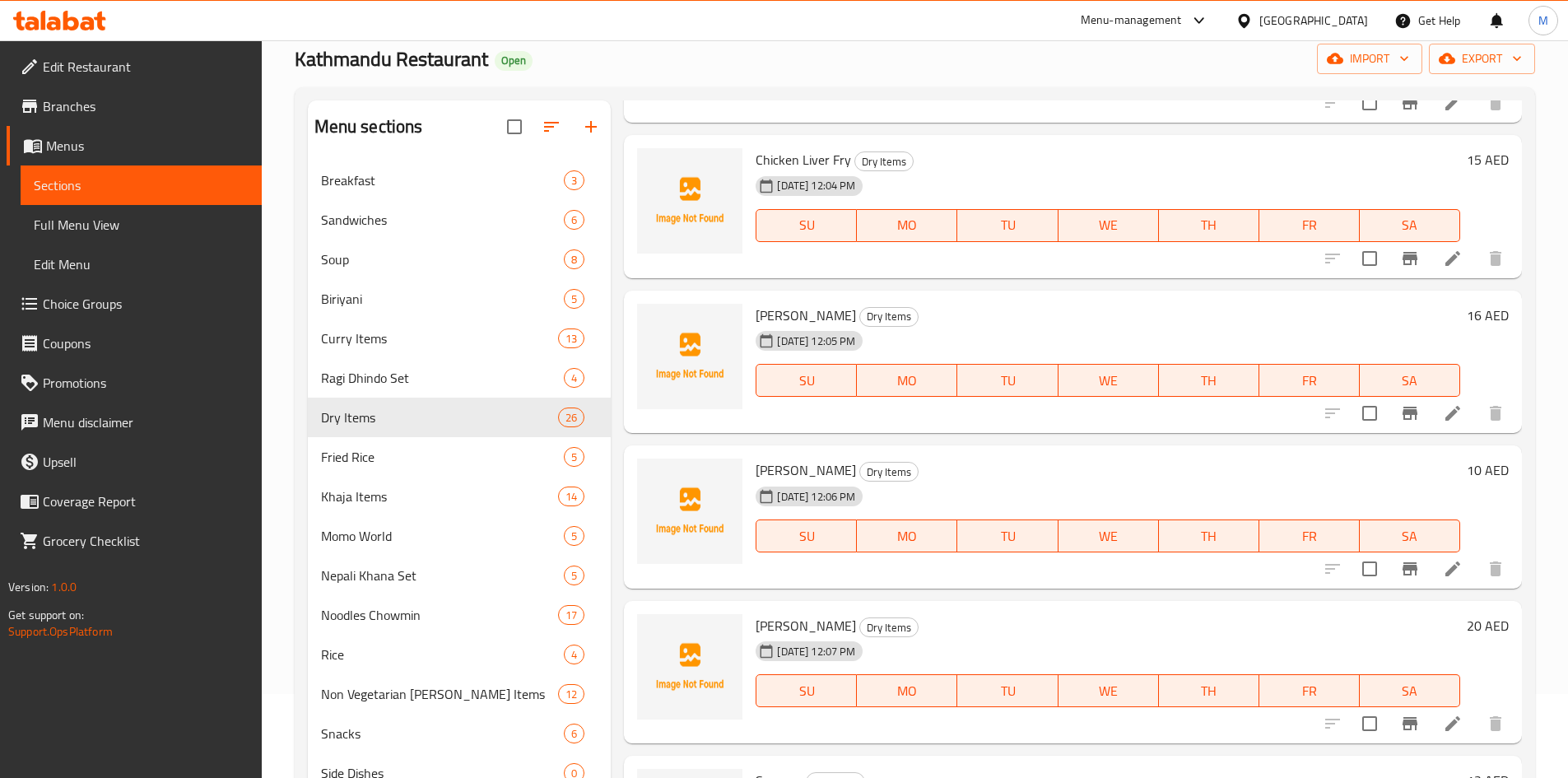
scroll to position [231, 0]
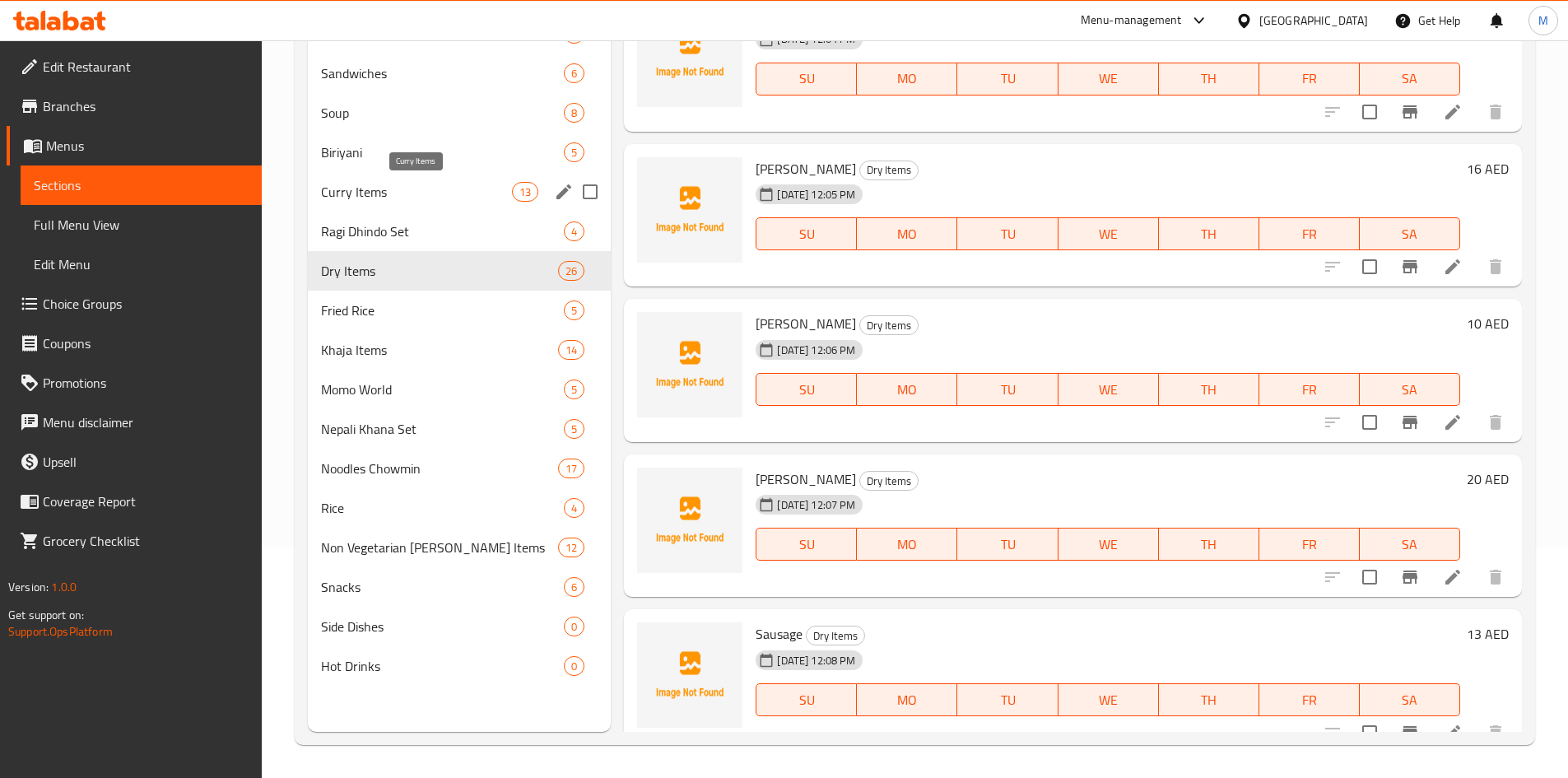
click at [370, 192] on span "Curry Items" at bounding box center [417, 192] width 192 height 20
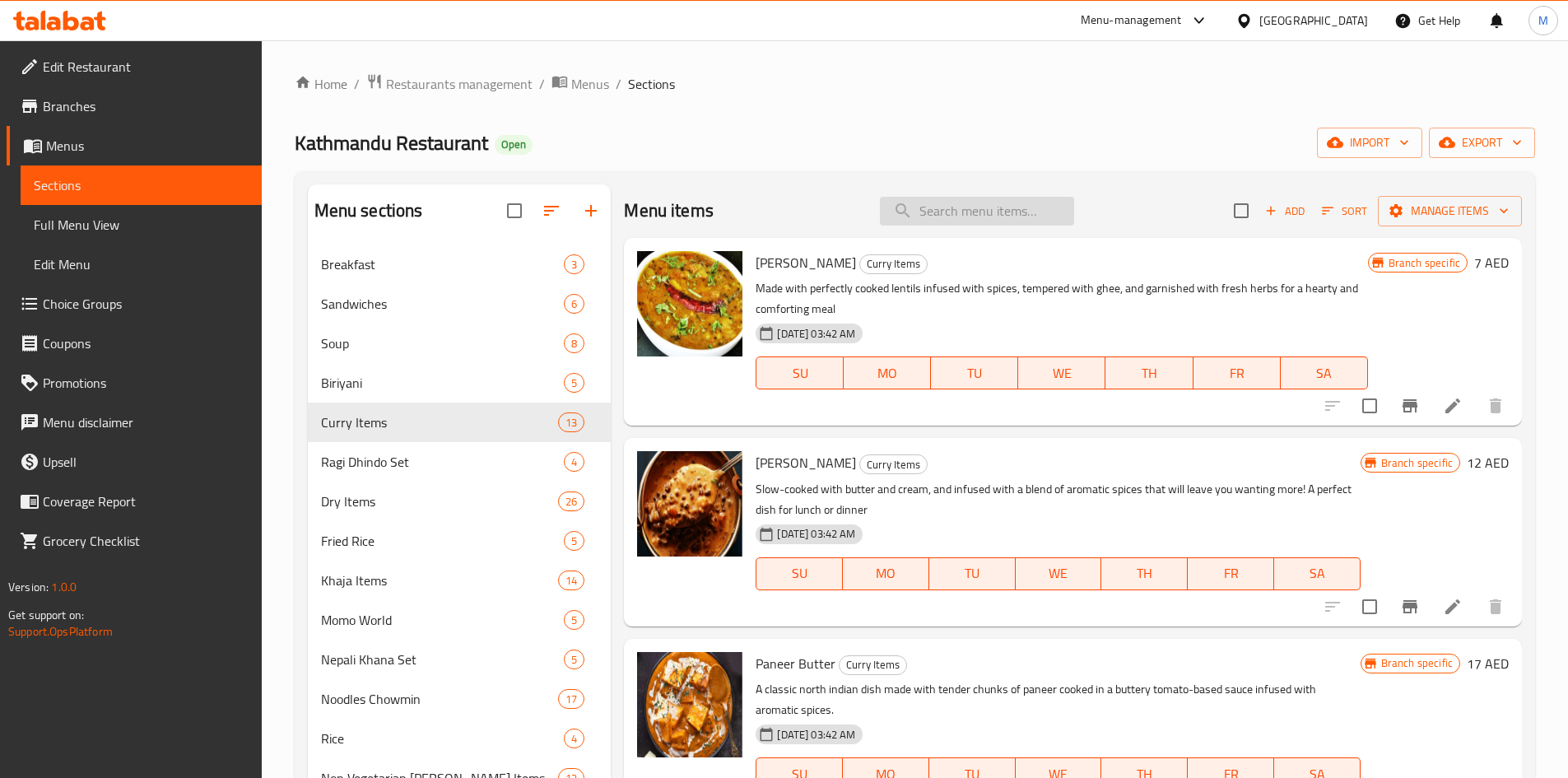
click at [961, 218] on input "search" at bounding box center [976, 212] width 194 height 29
click at [1405, 409] on icon "Branch-specific-item" at bounding box center [1410, 406] width 20 height 20
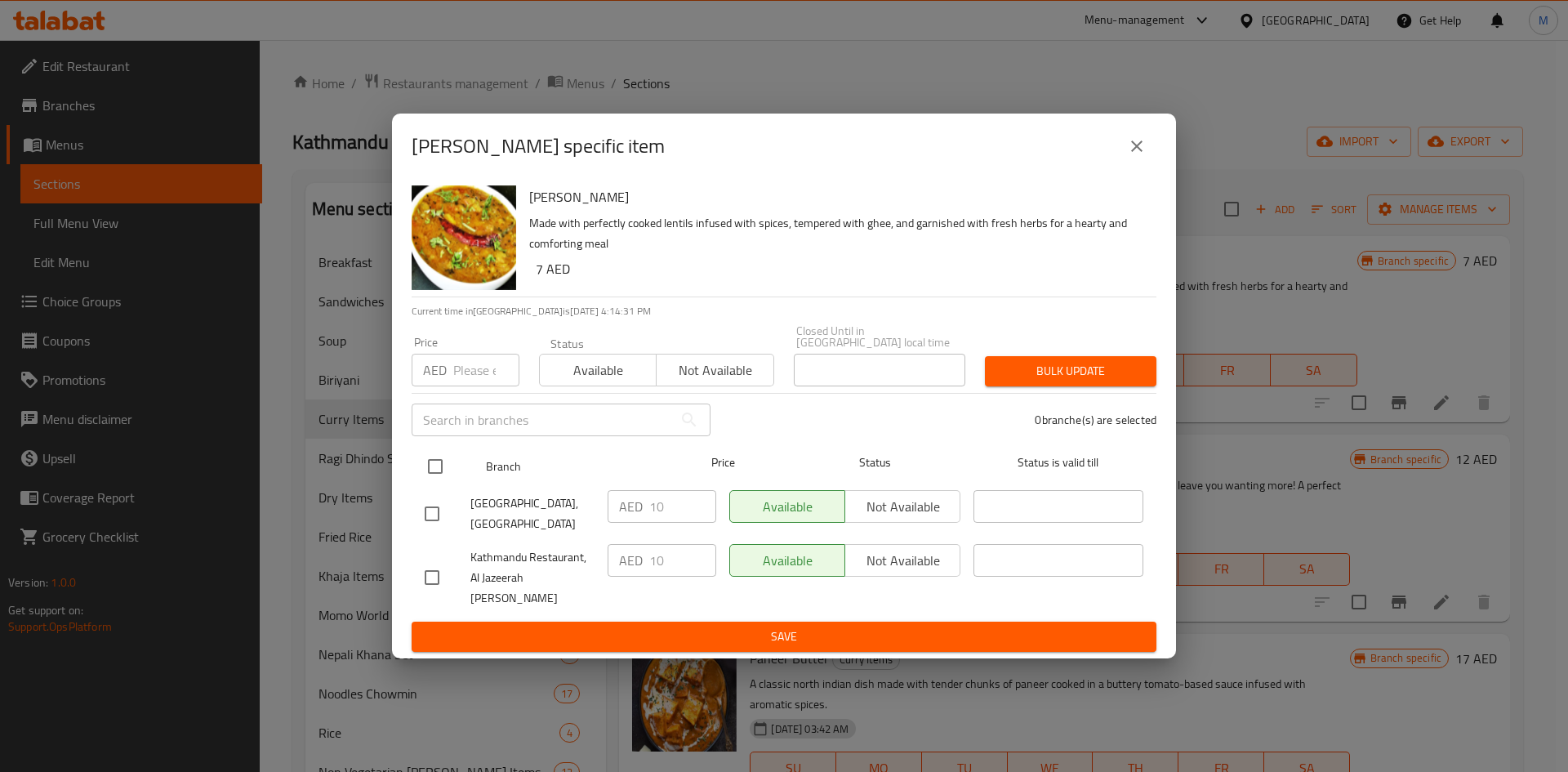
click at [440, 473] on input "checkbox" at bounding box center [435, 466] width 34 height 34
click at [477, 380] on input "number" at bounding box center [486, 370] width 66 height 33
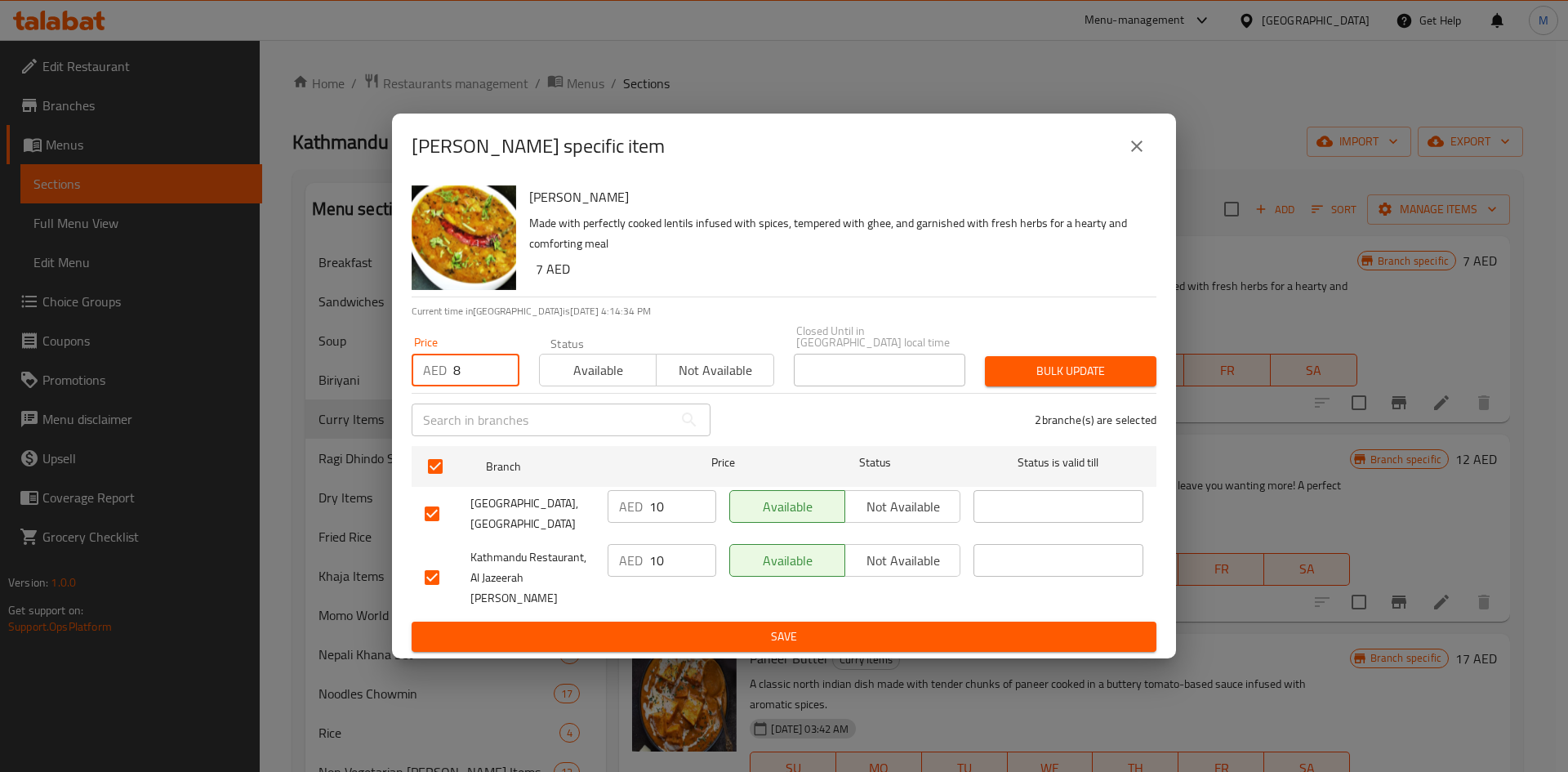
click at [1061, 380] on span "Bulk update" at bounding box center [1070, 371] width 146 height 21
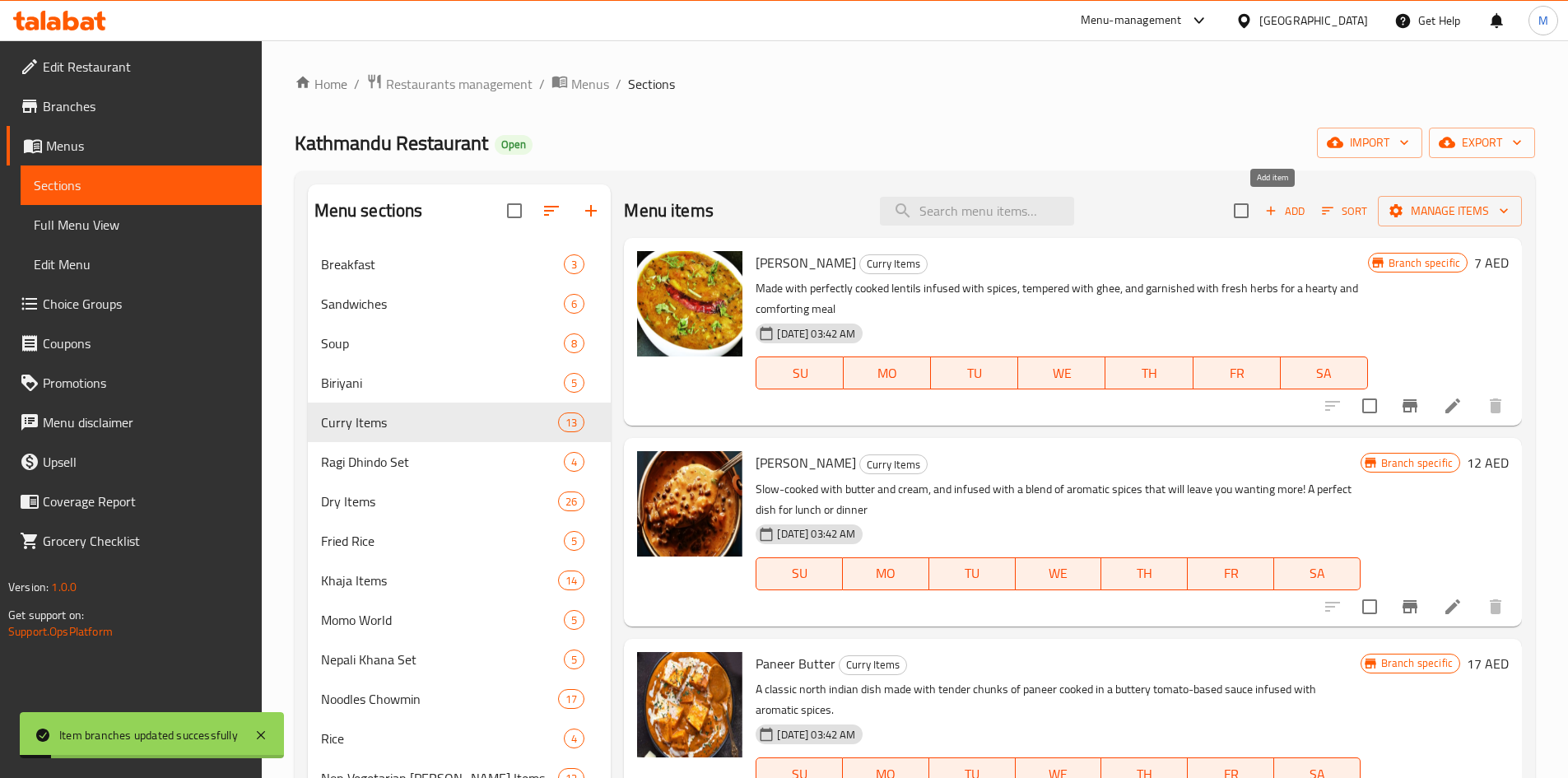
click at [1282, 213] on span "Add" at bounding box center [1284, 211] width 45 height 19
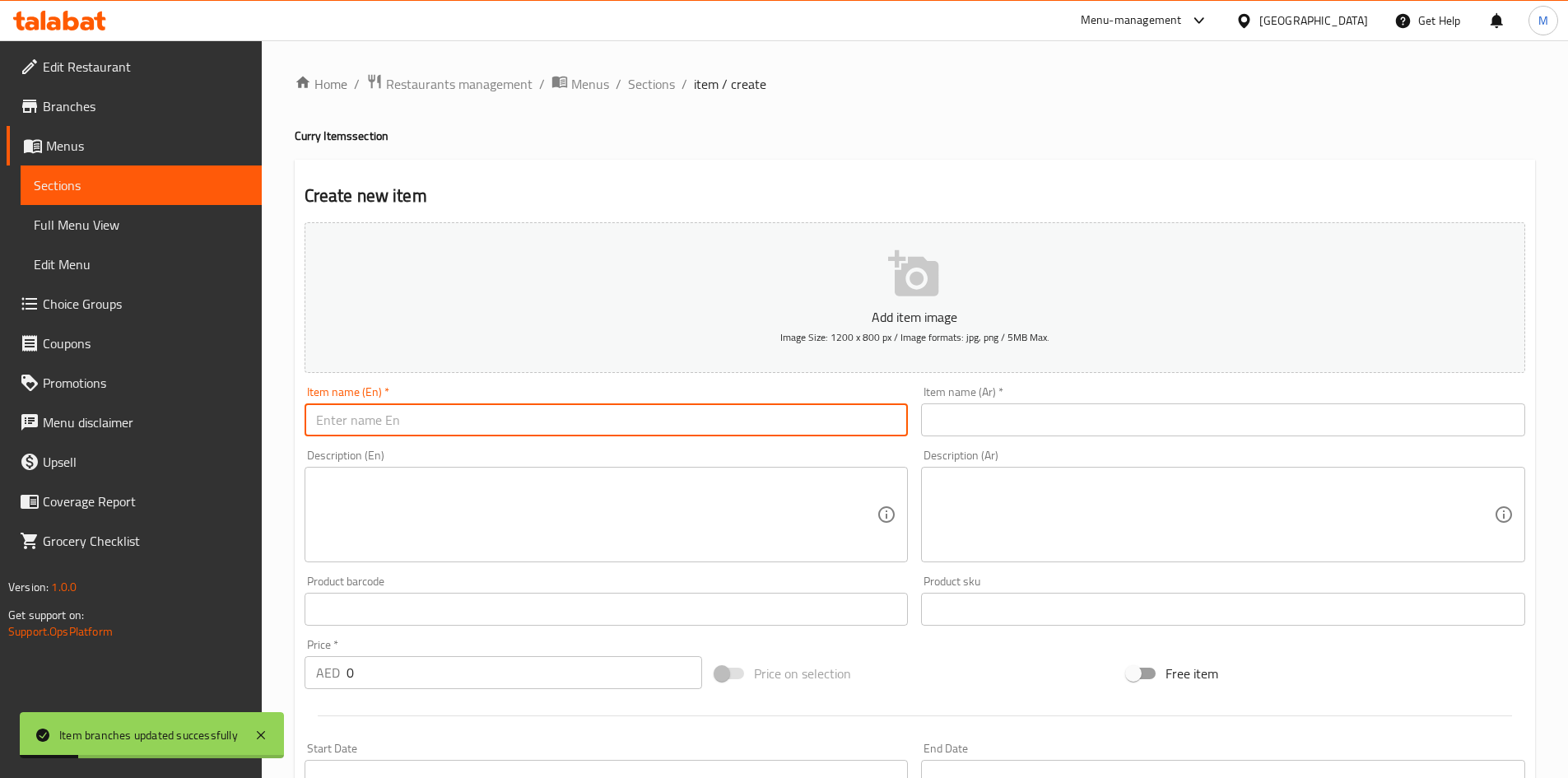
click at [671, 425] on input "text" at bounding box center [607, 420] width 604 height 33
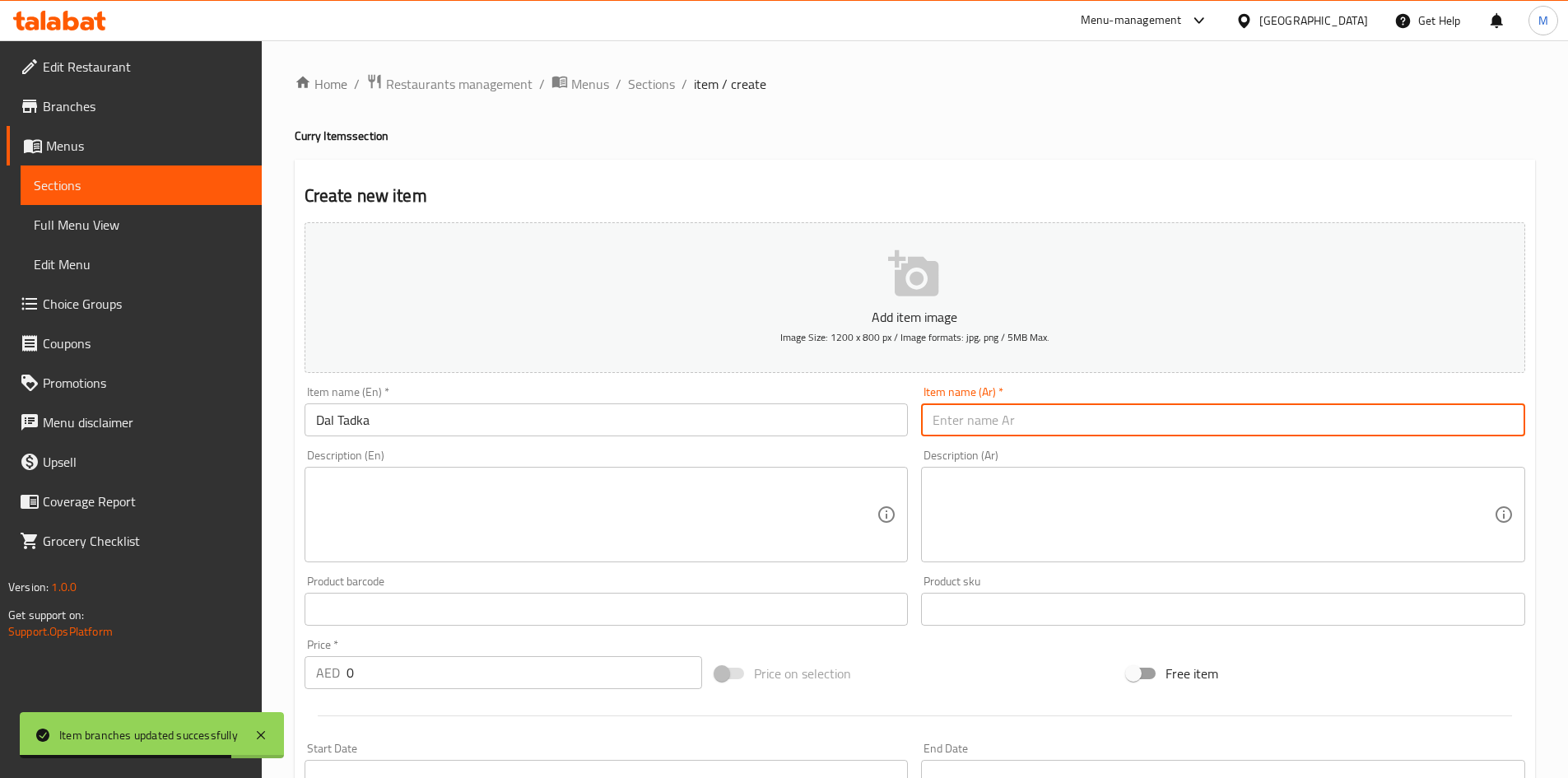
click at [1023, 425] on input "text" at bounding box center [1223, 420] width 604 height 33
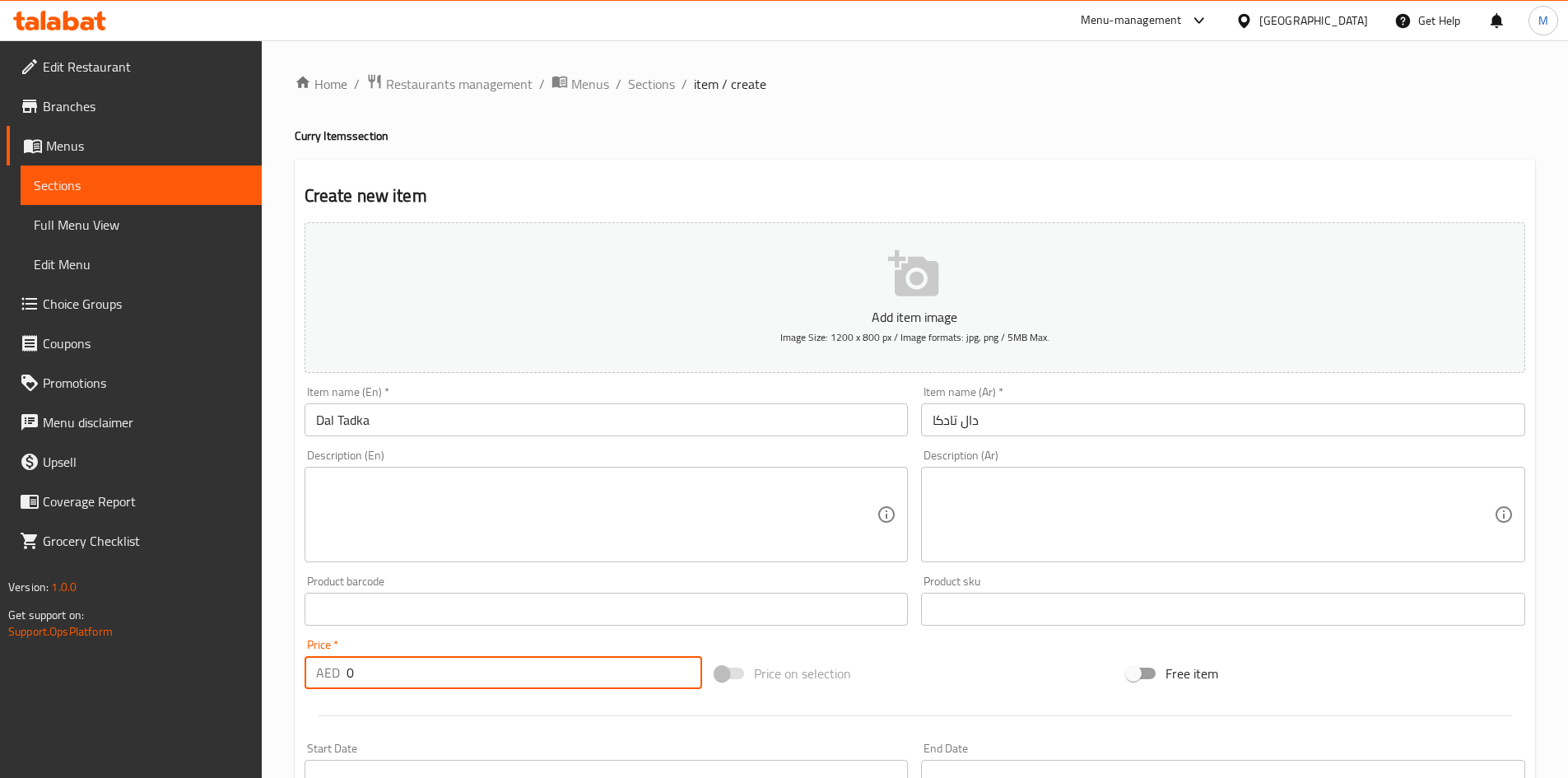
click at [424, 660] on input "0" at bounding box center [524, 672] width 357 height 33
click at [425, 660] on input "0" at bounding box center [524, 672] width 357 height 33
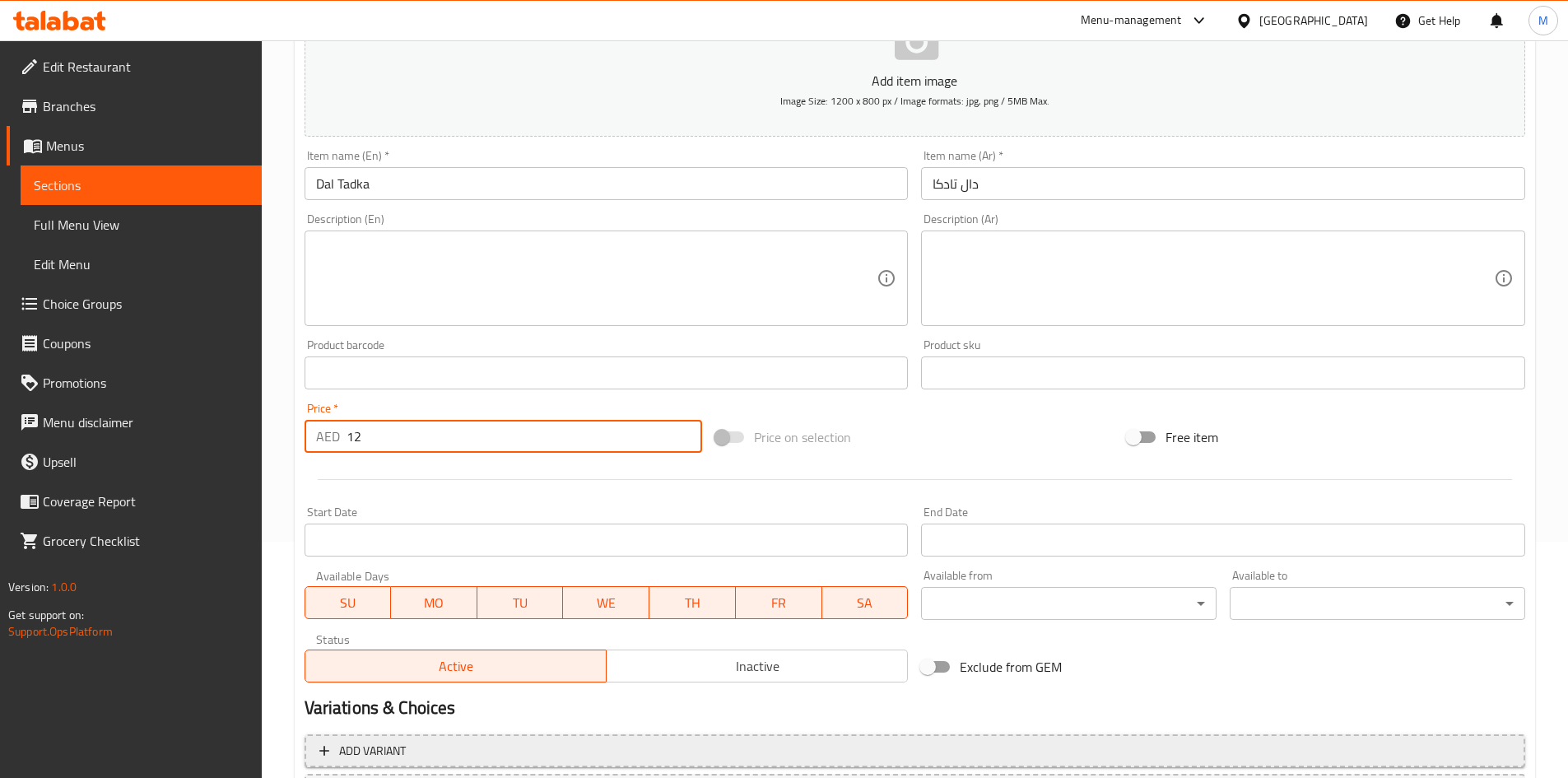
scroll to position [329, 0]
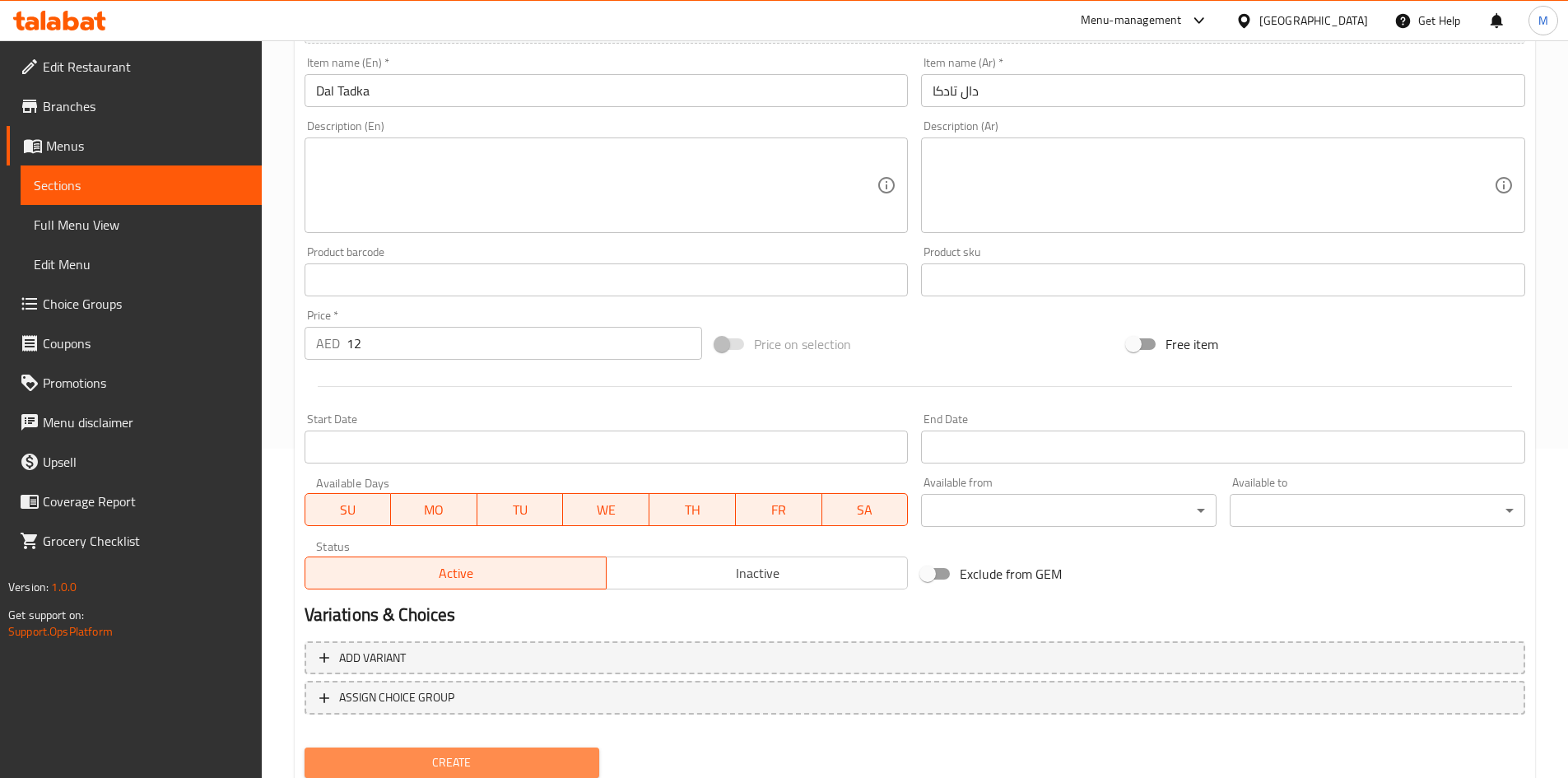
drag, startPoint x: 504, startPoint y: 753, endPoint x: 483, endPoint y: 669, distance: 86.6
click at [504, 753] on span "Create" at bounding box center [452, 762] width 269 height 21
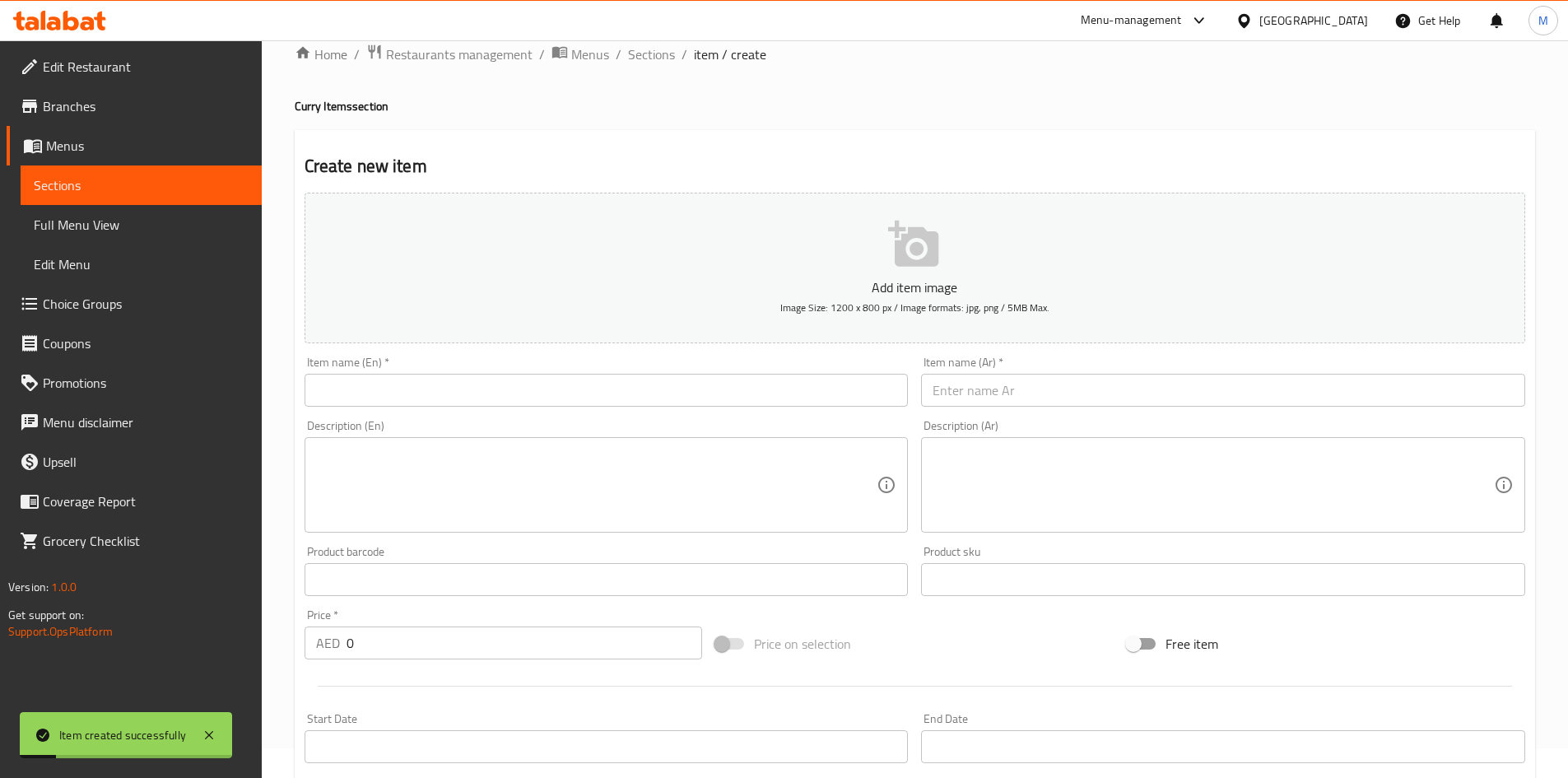
scroll to position [0, 0]
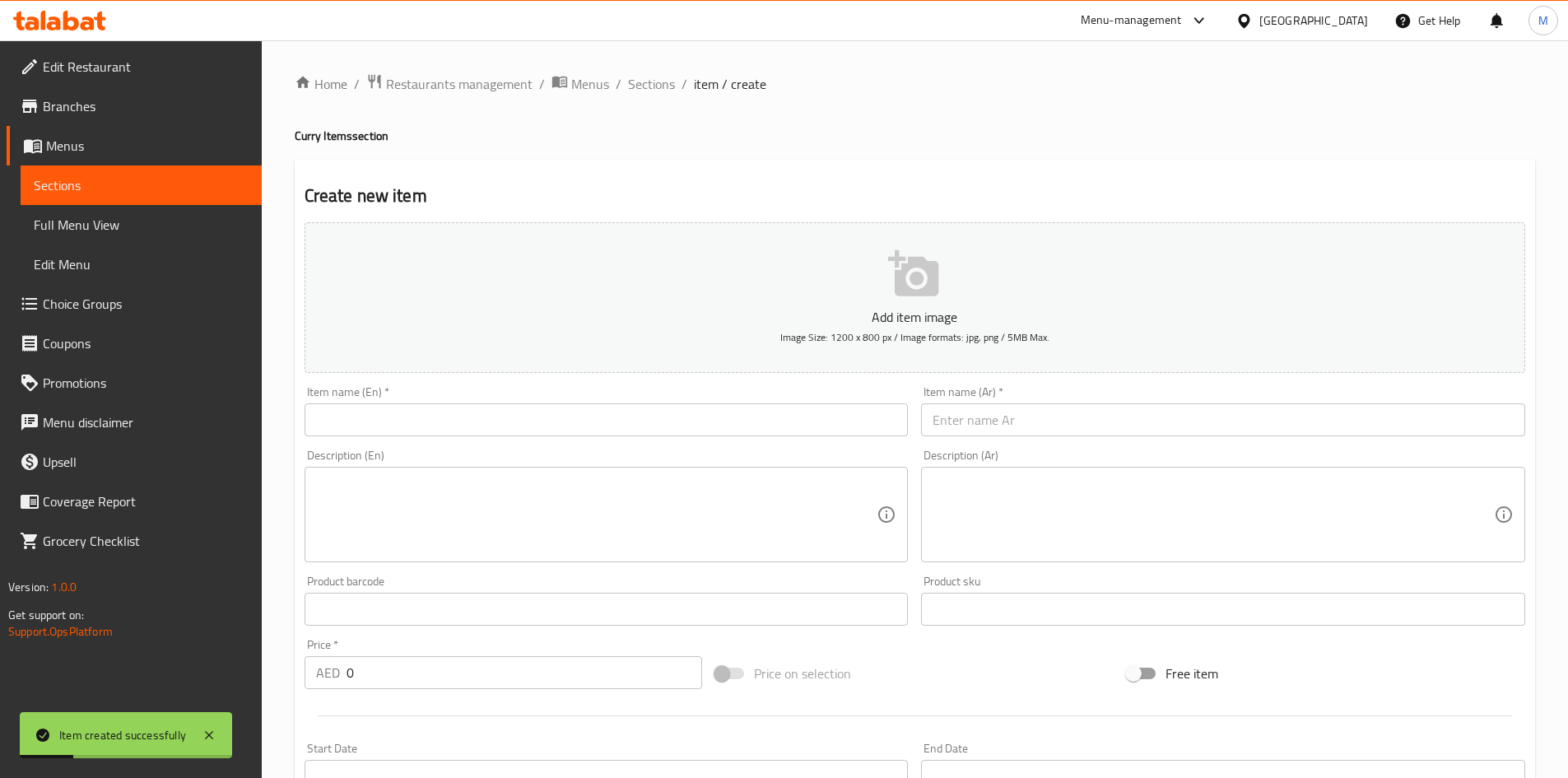
click at [650, 61] on div "Home / Restaurants management / Menus / Sections / item / create Curry Items se…" at bounding box center [915, 601] width 1306 height 1123
click at [649, 79] on span "Sections" at bounding box center [650, 84] width 47 height 20
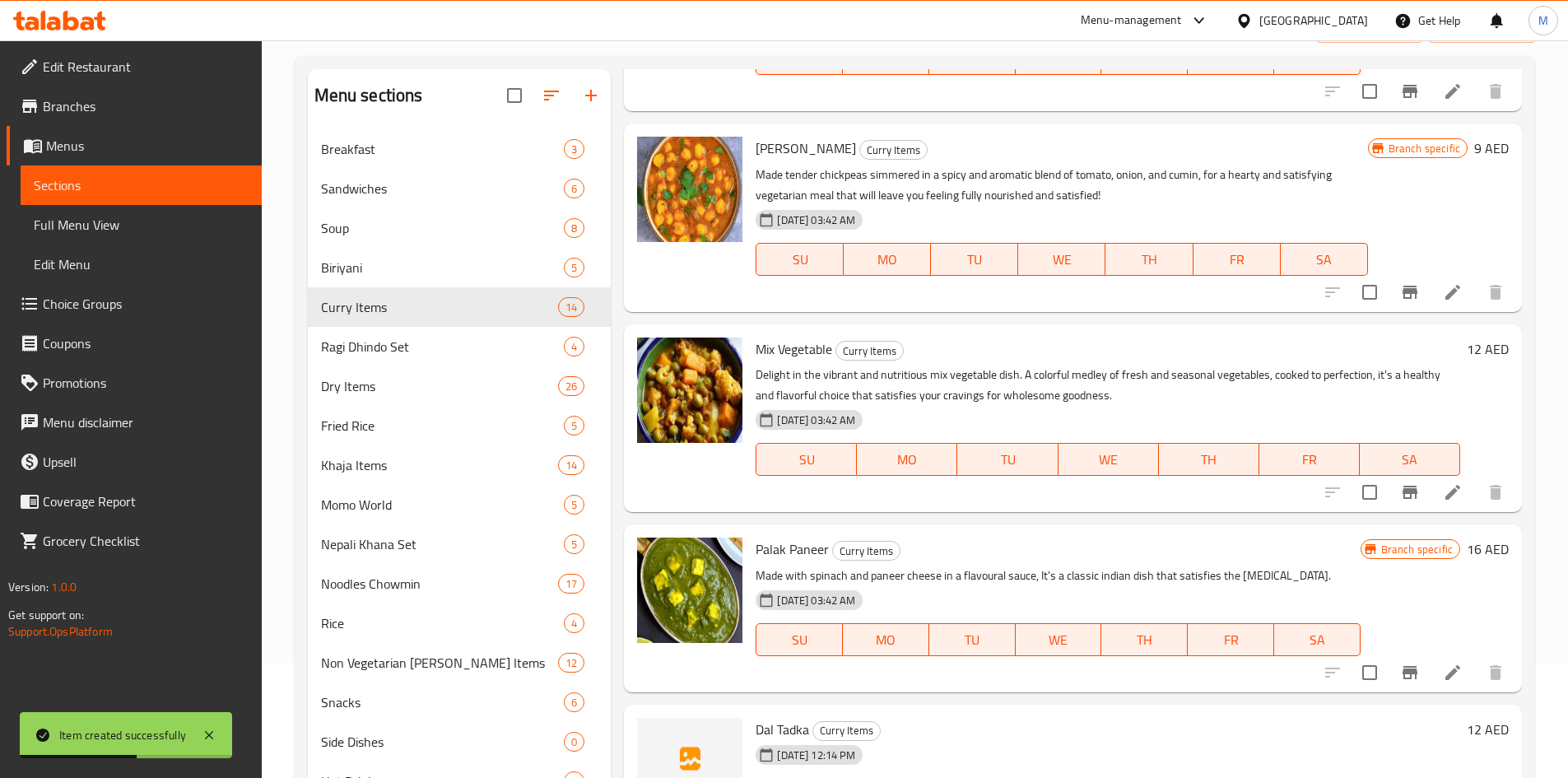
scroll to position [231, 0]
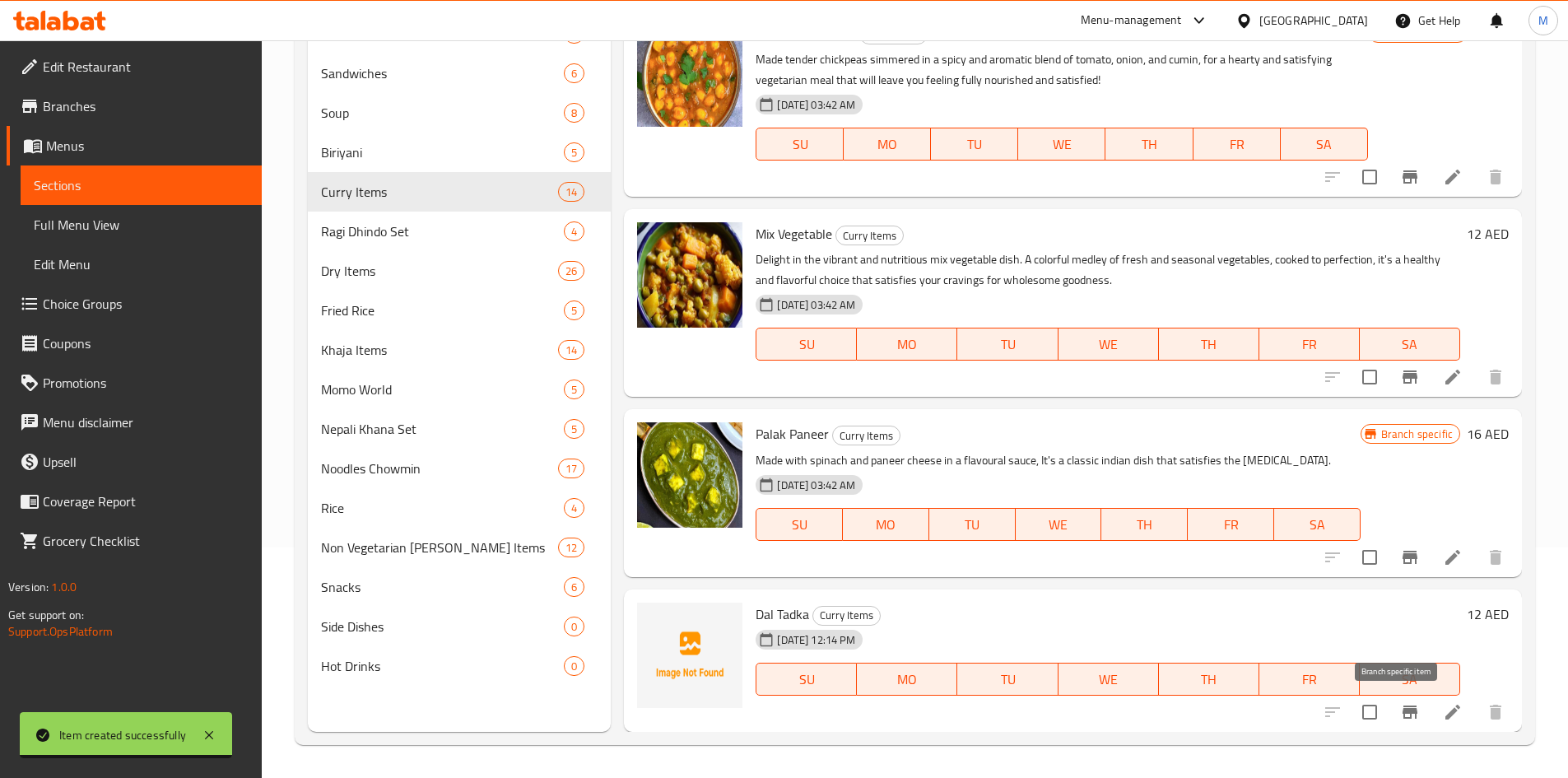
click at [1402, 711] on icon "Branch-specific-item" at bounding box center [1409, 711] width 15 height 13
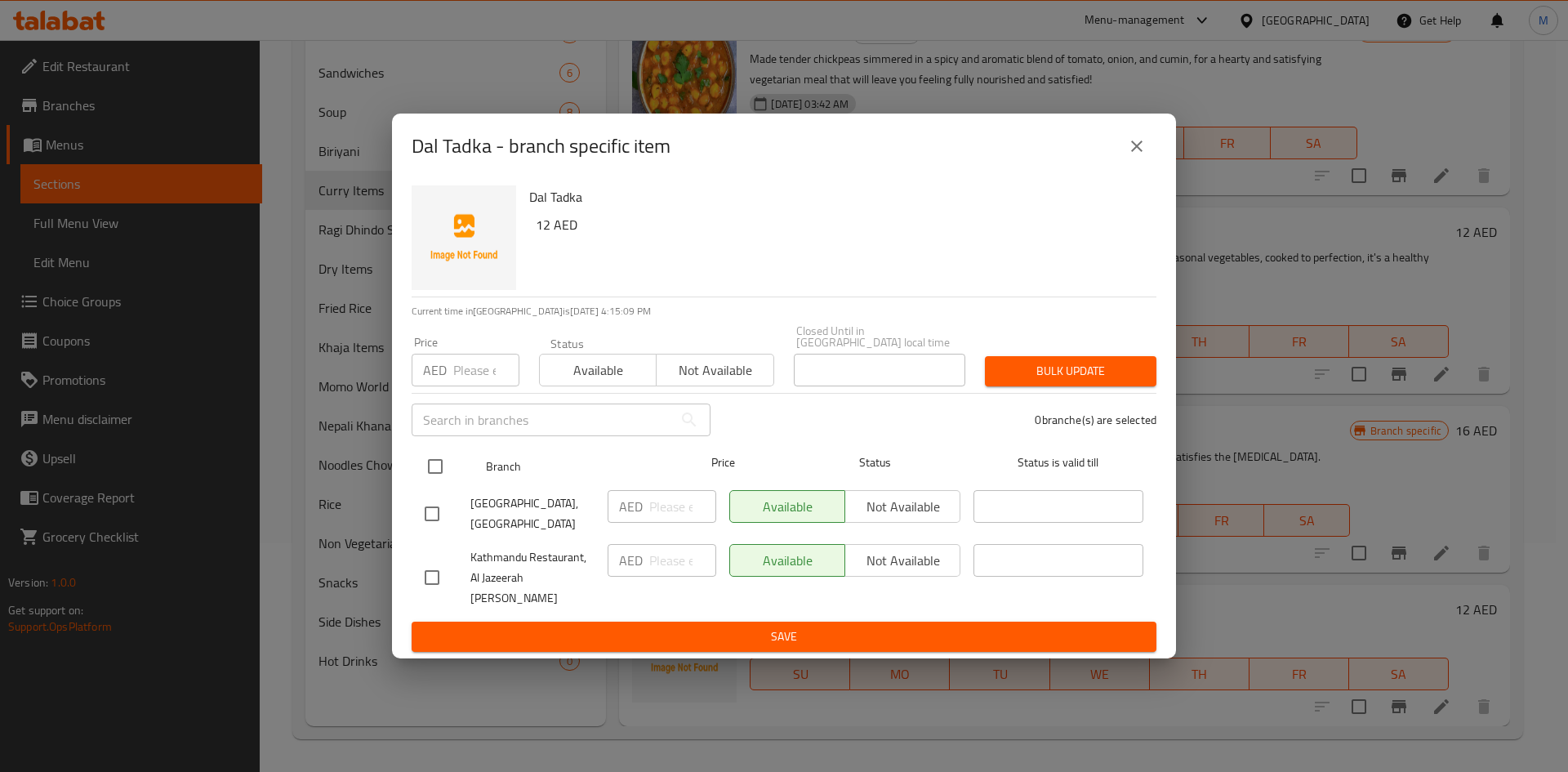
click at [437, 467] on input "checkbox" at bounding box center [435, 466] width 34 height 34
click at [462, 386] on input "number" at bounding box center [486, 370] width 66 height 33
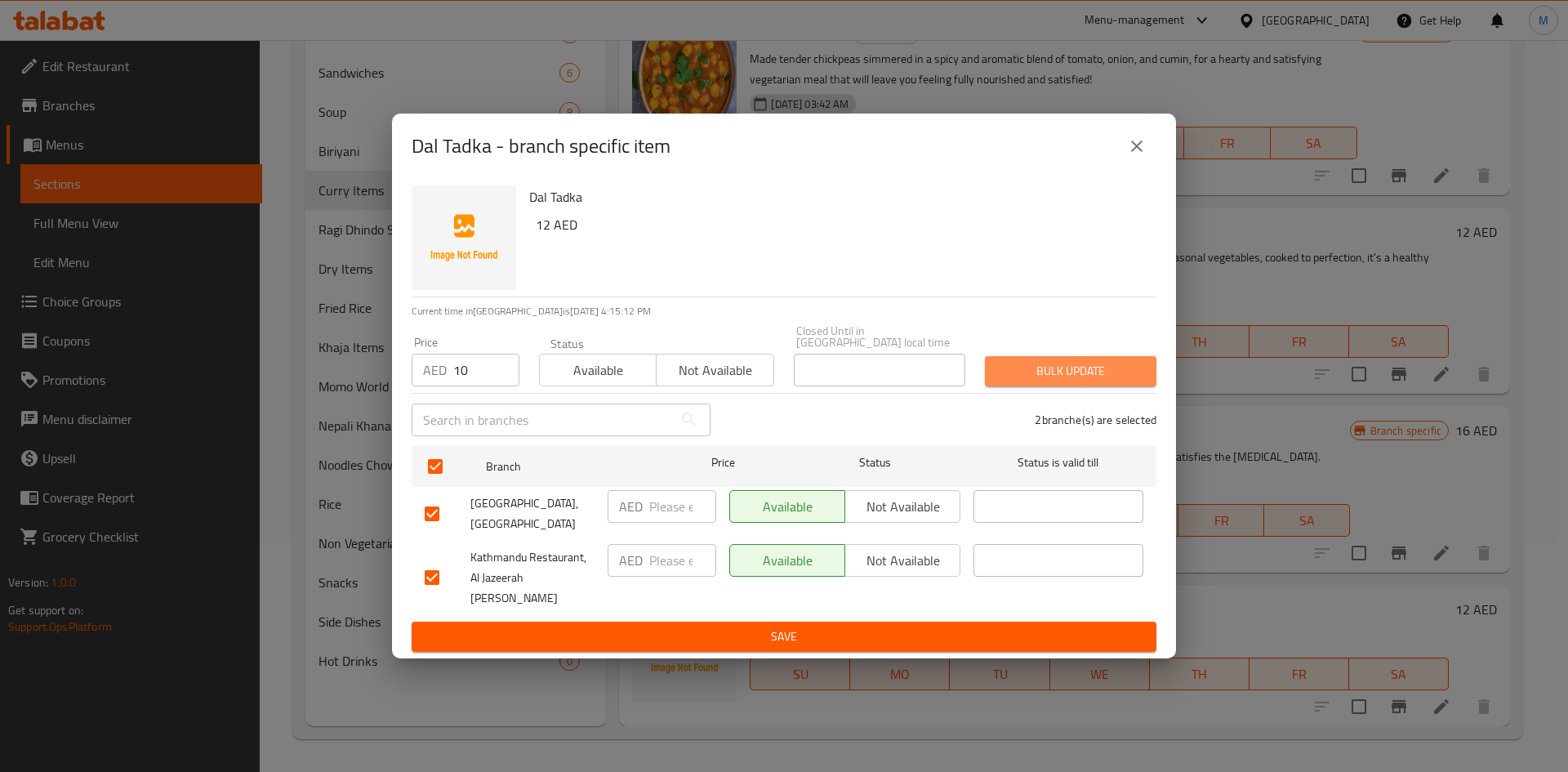
click at [1047, 371] on span "Bulk update" at bounding box center [1070, 371] width 146 height 21
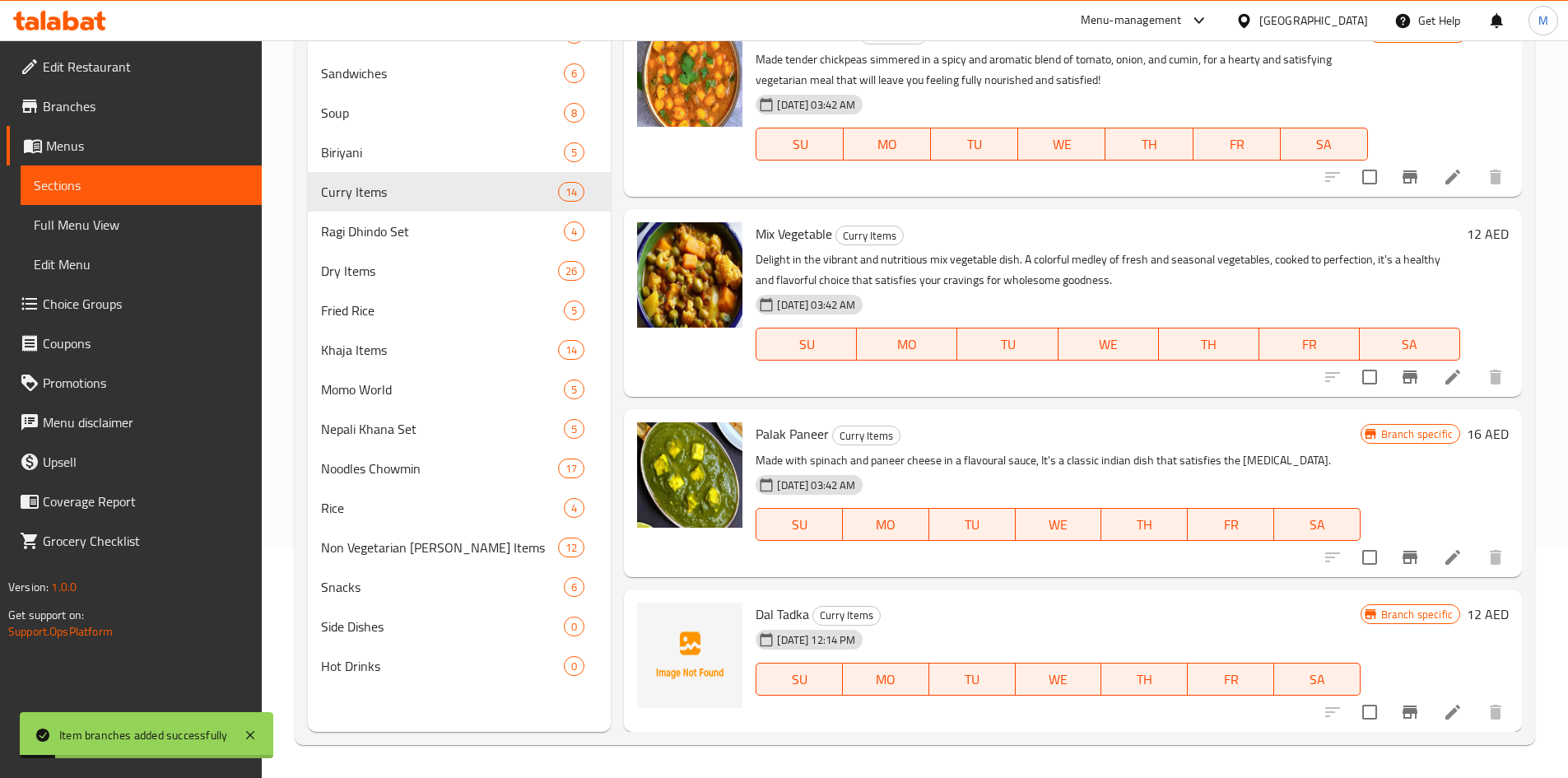
click at [1443, 712] on icon at bounding box center [1453, 712] width 20 height 20
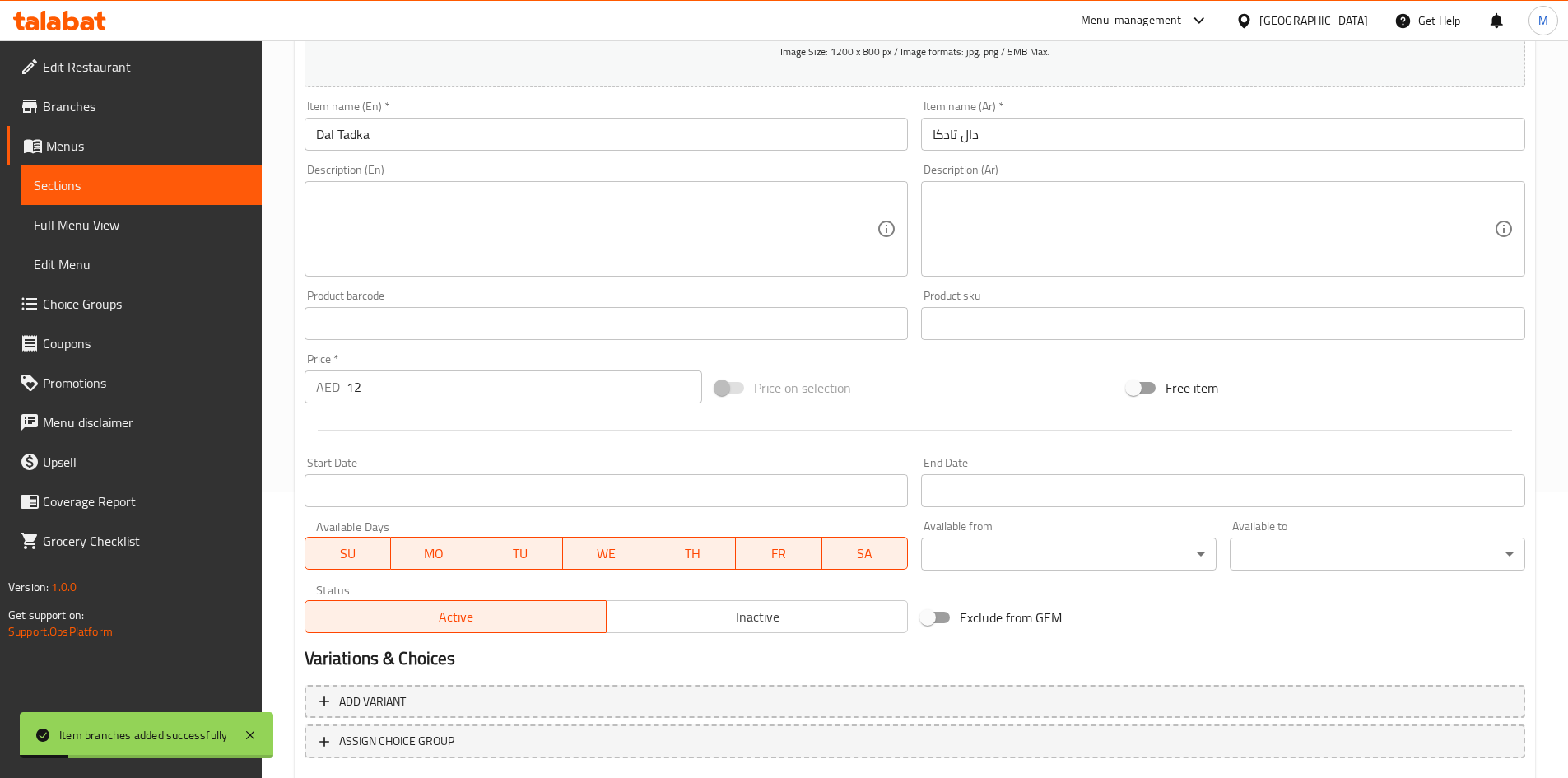
scroll to position [385, 0]
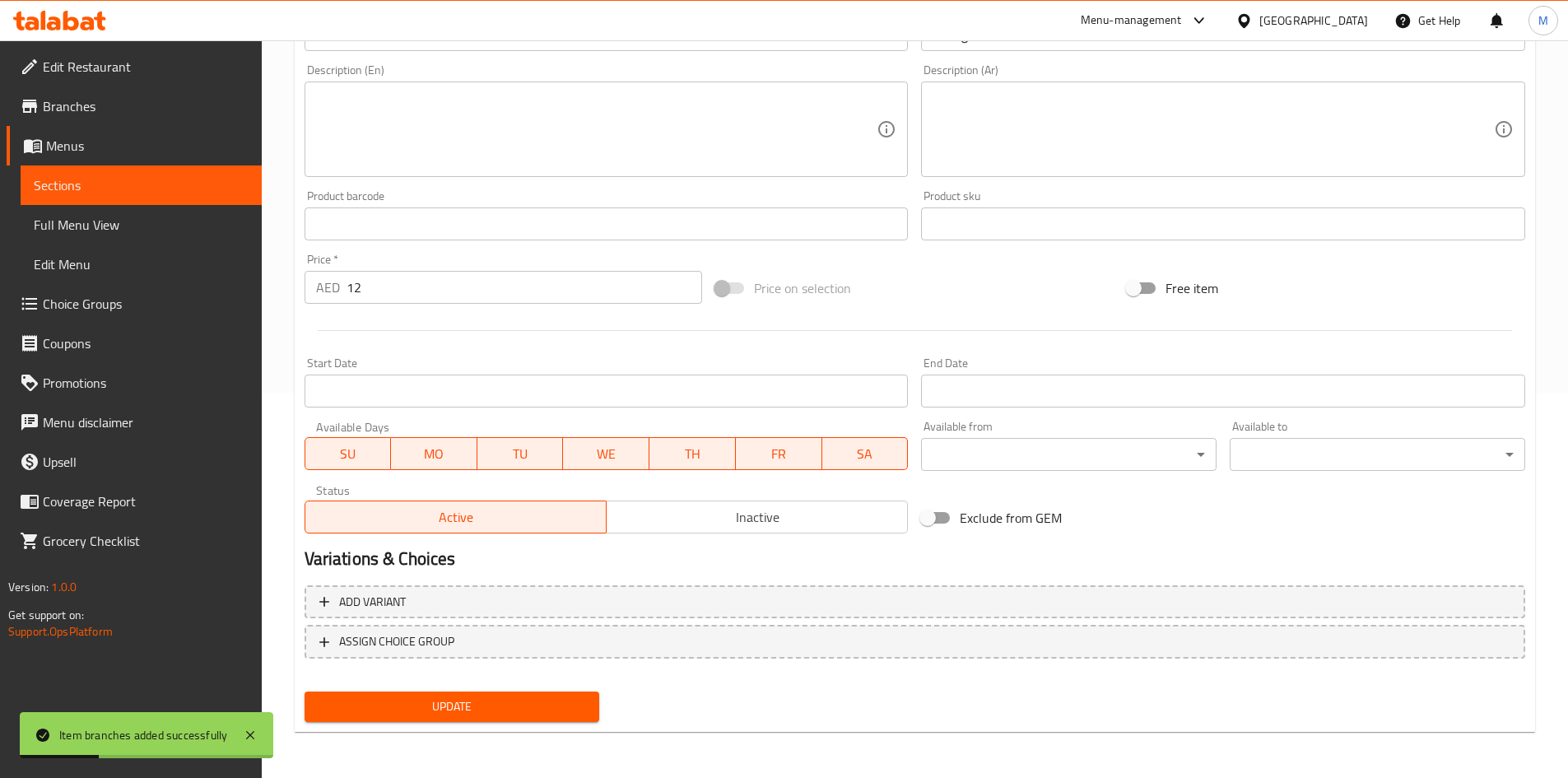
click at [374, 298] on input "12" at bounding box center [524, 287] width 357 height 33
click at [493, 700] on span "Update" at bounding box center [452, 706] width 269 height 21
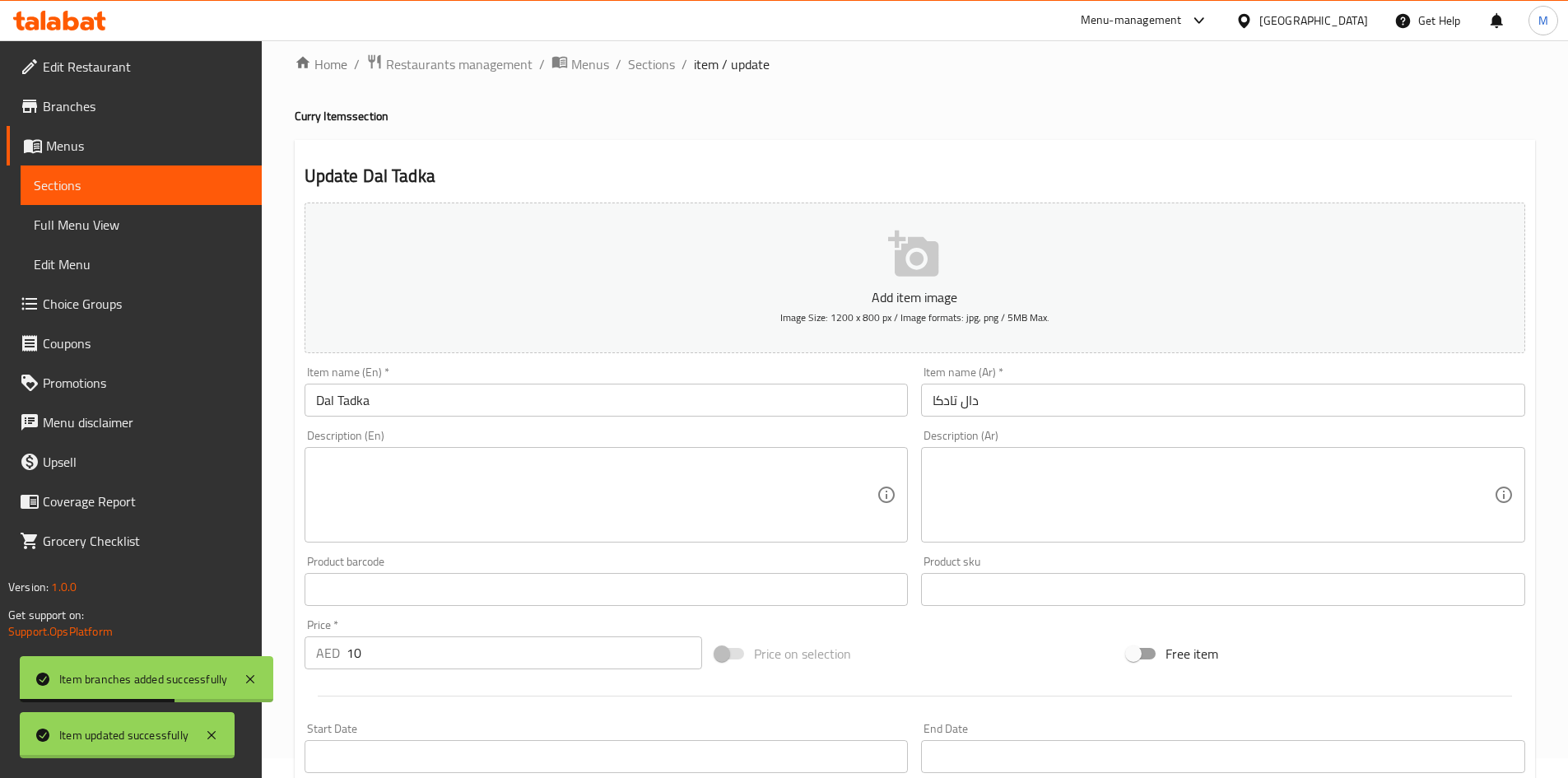
scroll to position [0, 0]
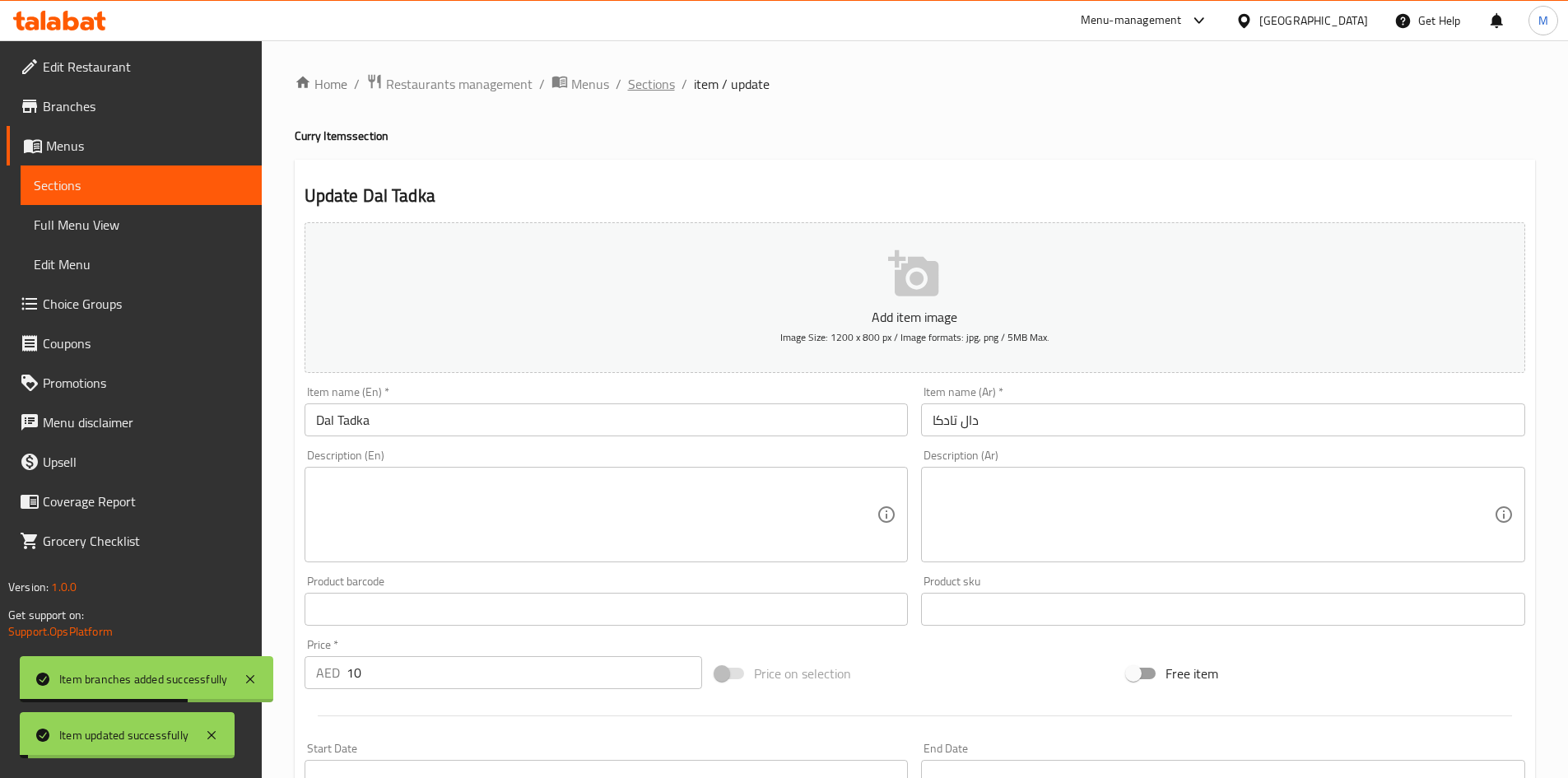
click at [648, 77] on span "Sections" at bounding box center [650, 84] width 47 height 20
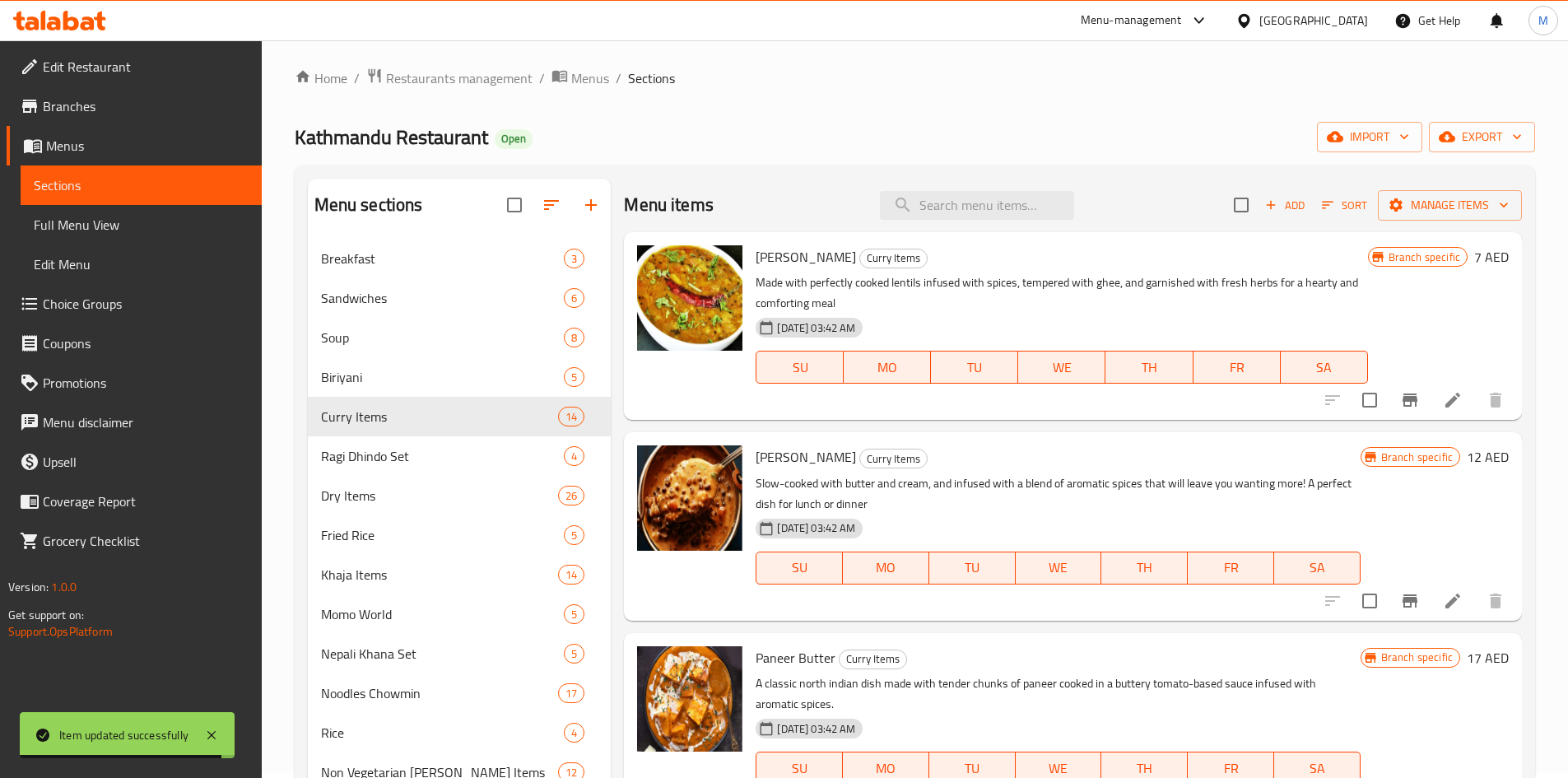
scroll to position [82, 0]
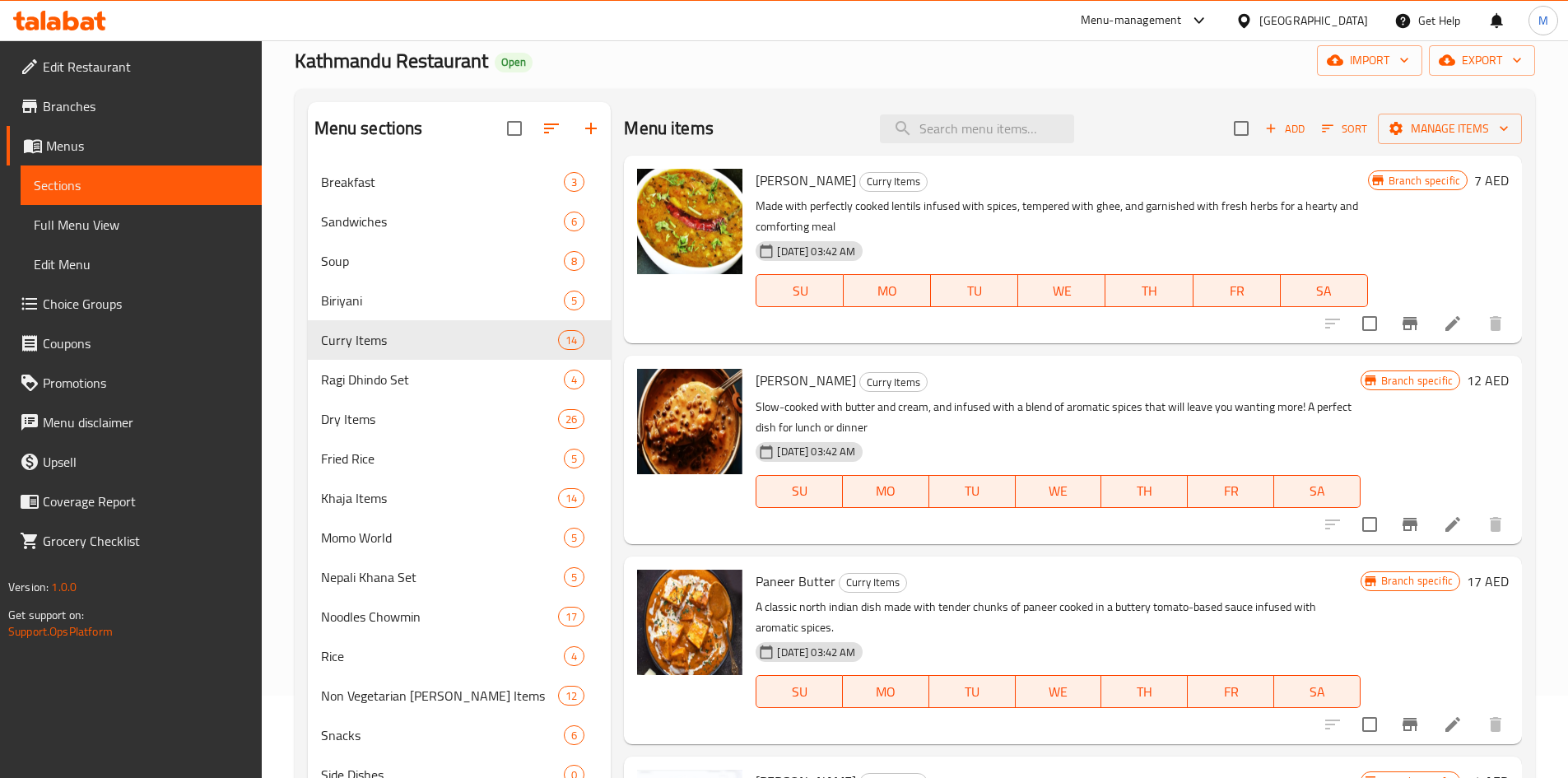
click at [1402, 524] on icon "Branch-specific-item" at bounding box center [1409, 524] width 15 height 13
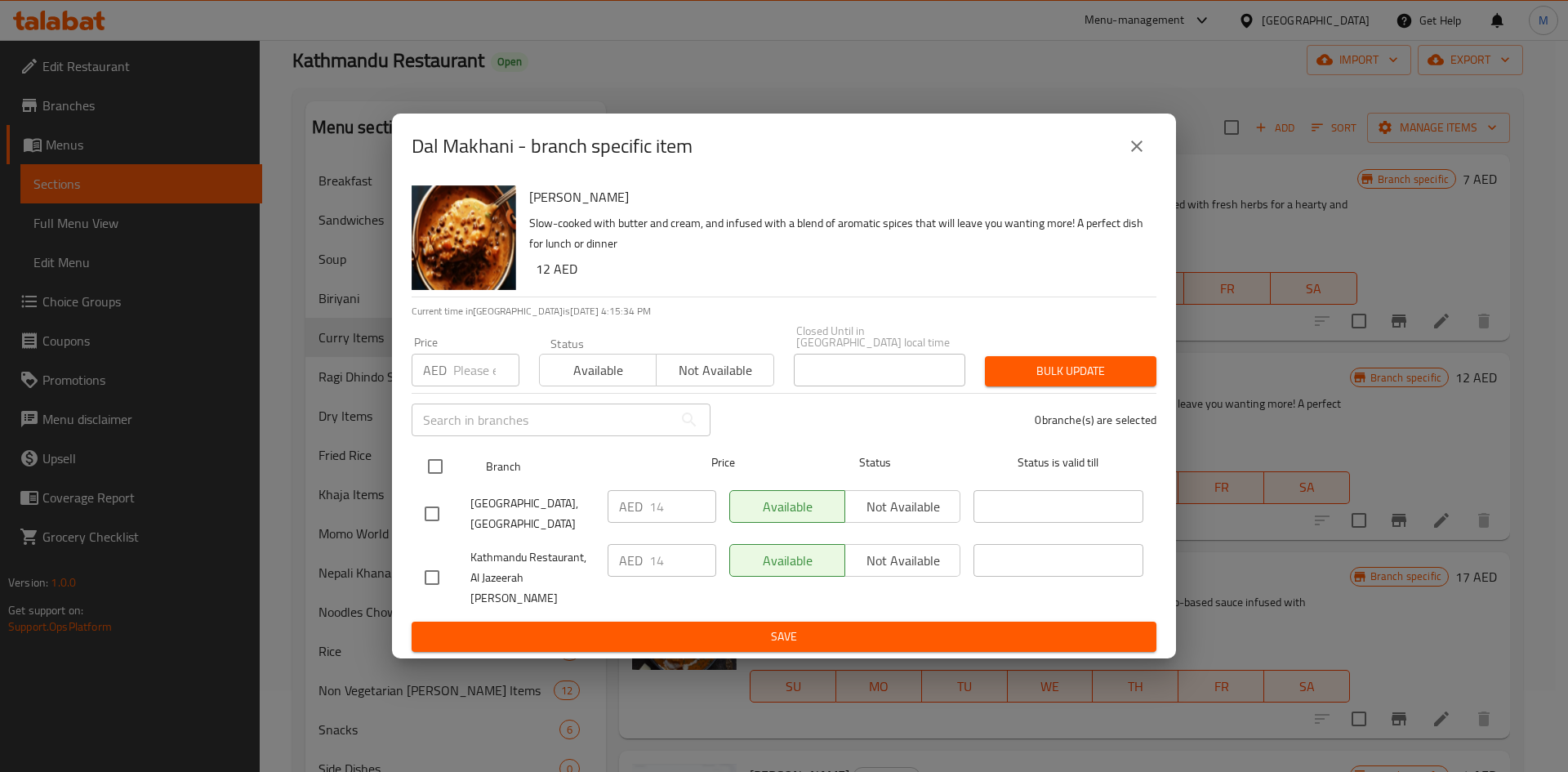
click at [437, 483] on input "checkbox" at bounding box center [435, 466] width 34 height 34
click at [457, 396] on div "Price AED Price" at bounding box center [465, 361] width 128 height 70
click at [463, 373] on input "number" at bounding box center [486, 370] width 66 height 33
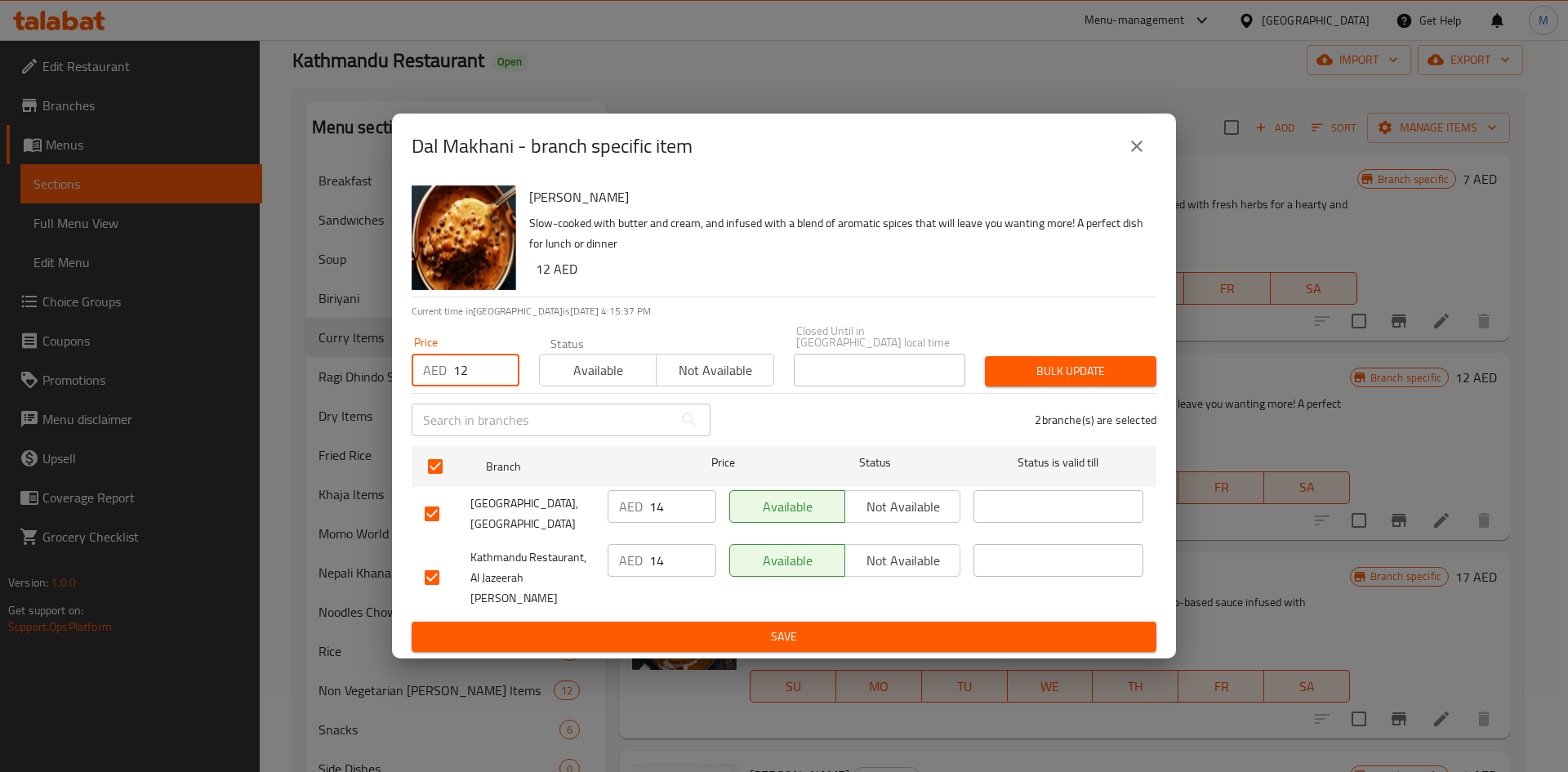
click at [1069, 378] on span "Bulk update" at bounding box center [1070, 371] width 146 height 21
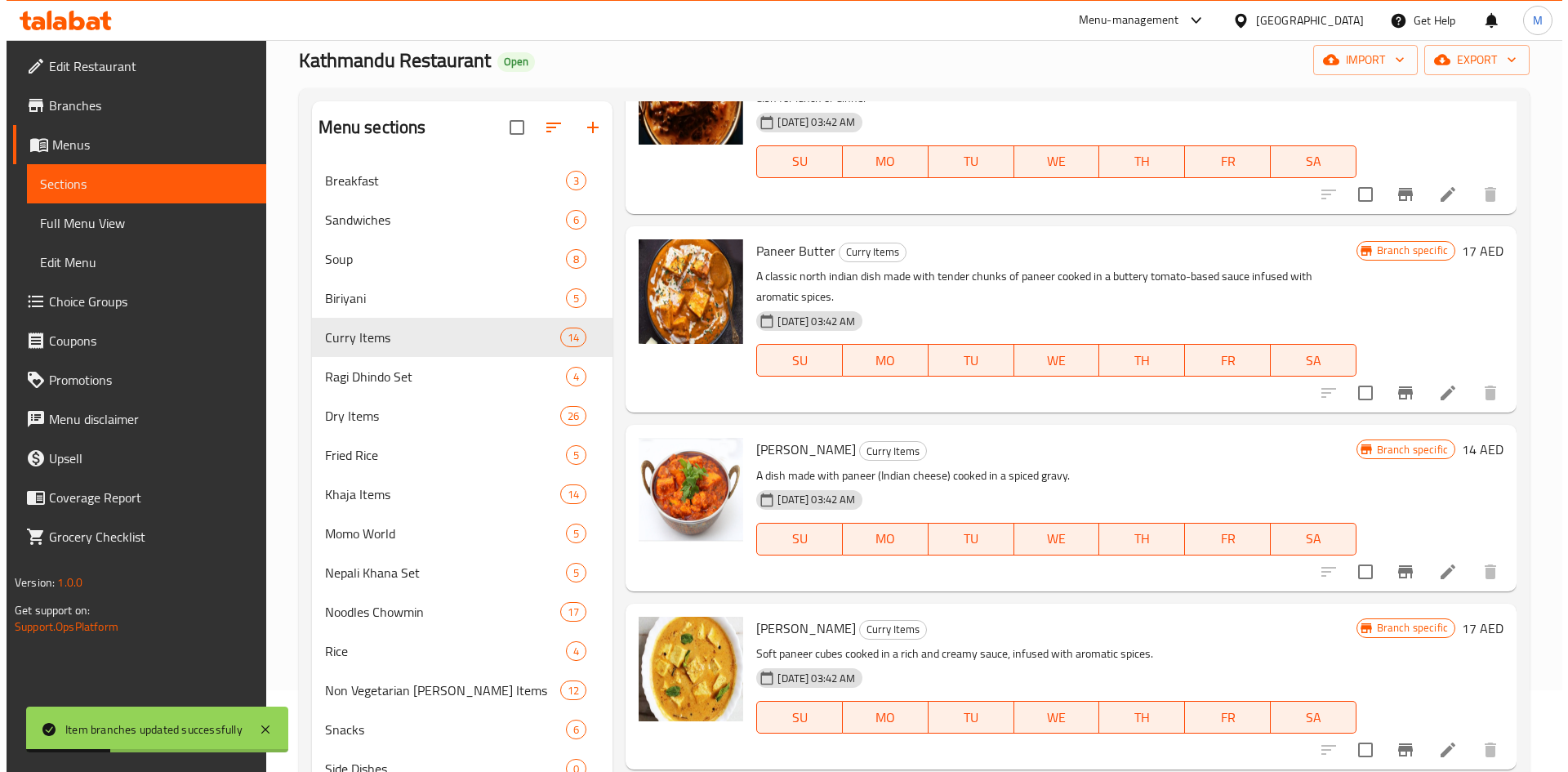
scroll to position [327, 0]
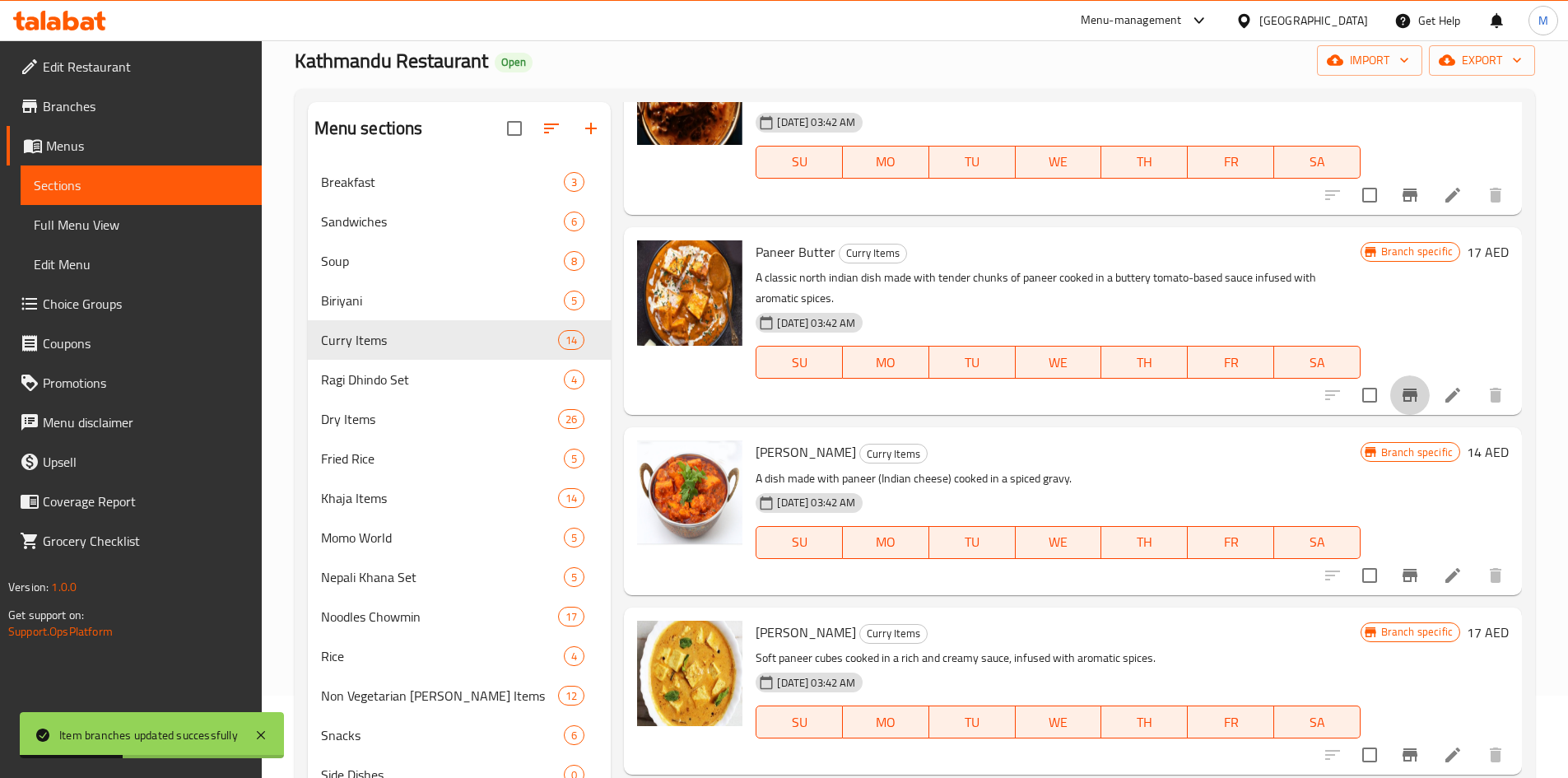
click at [1400, 391] on icon "Branch-specific-item" at bounding box center [1410, 395] width 20 height 20
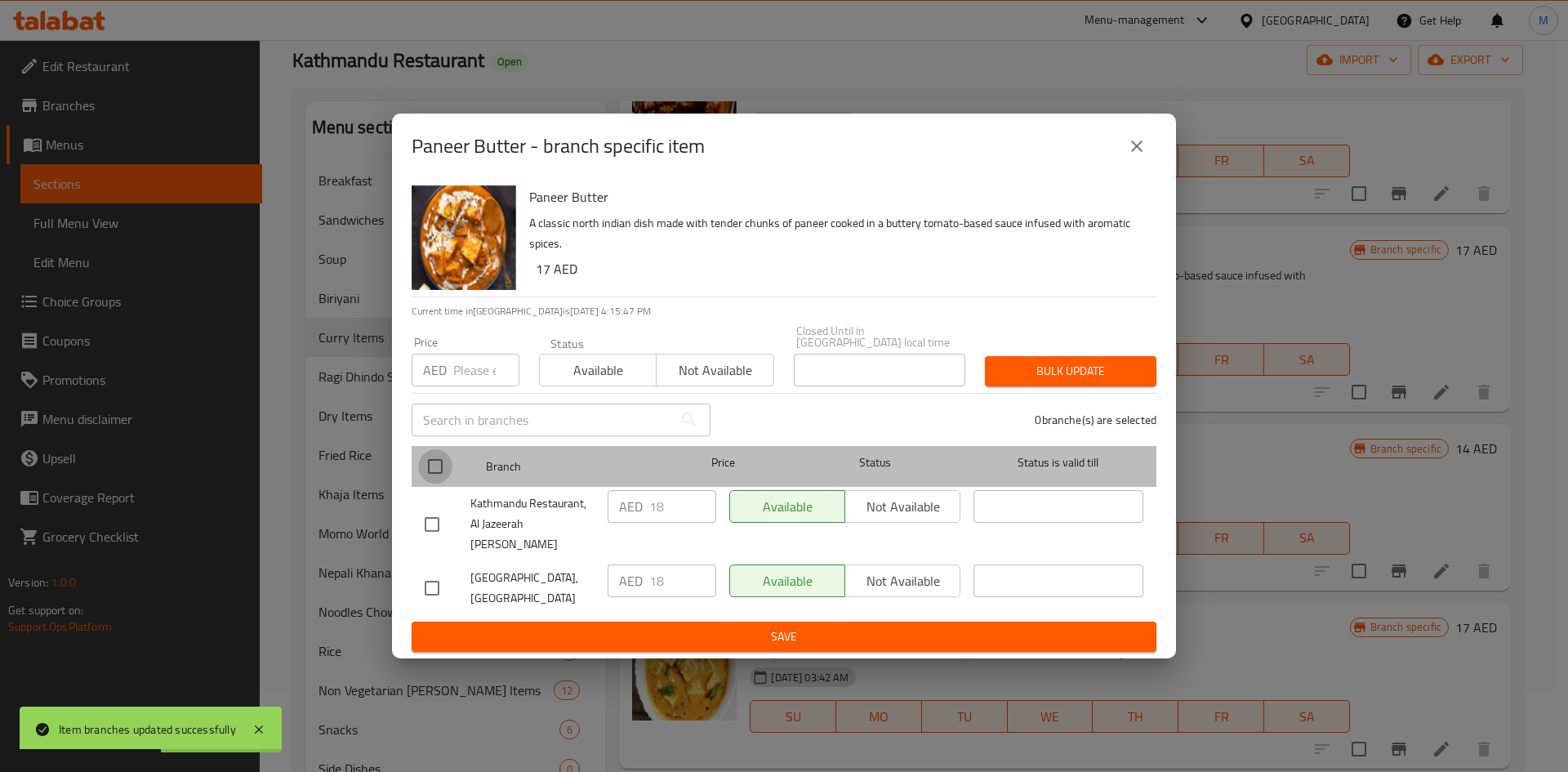
click at [440, 473] on input "checkbox" at bounding box center [435, 466] width 34 height 34
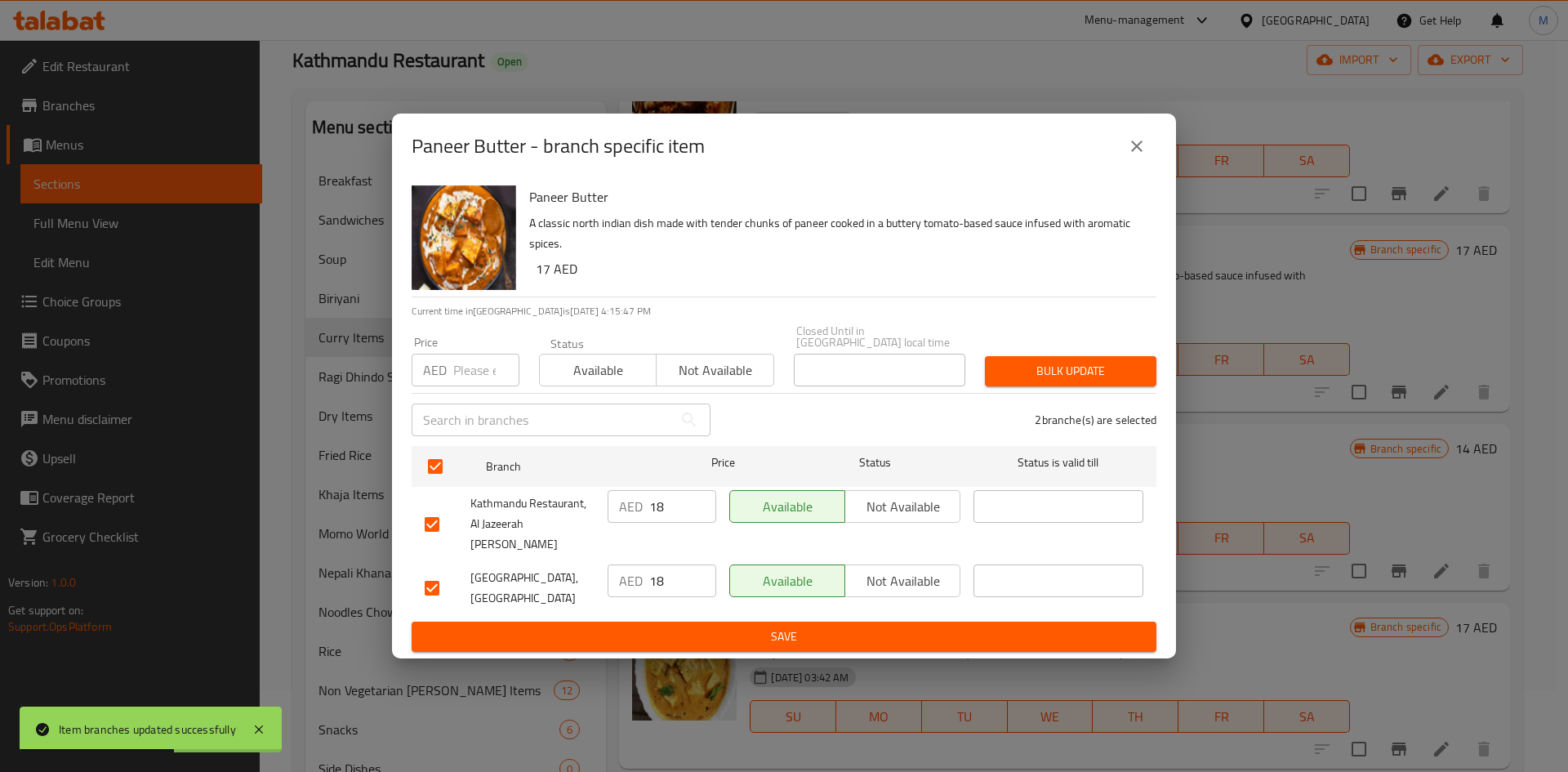
click at [455, 385] on input "number" at bounding box center [486, 370] width 66 height 33
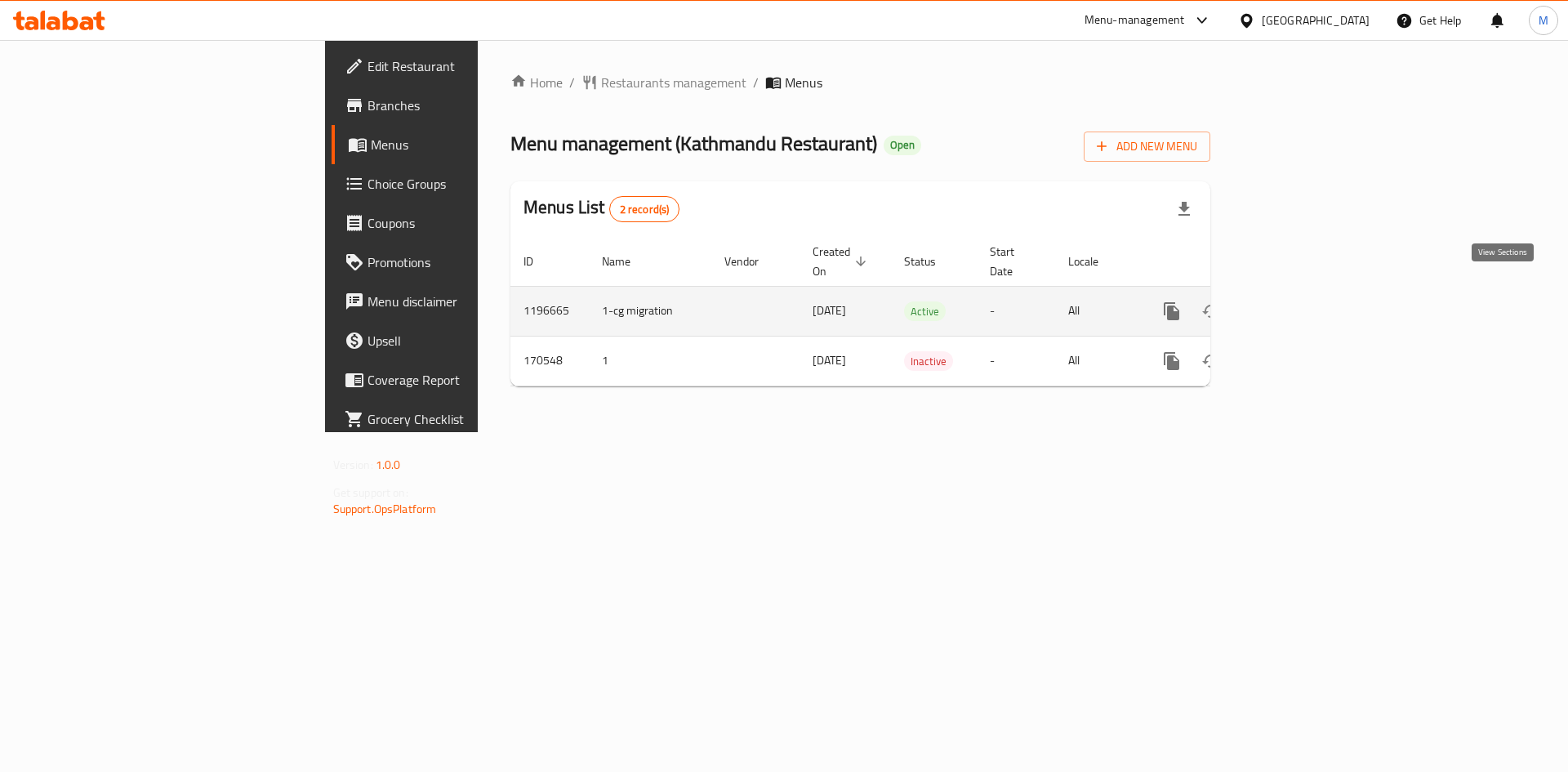
click at [1299, 301] on icon "enhanced table" at bounding box center [1290, 311] width 20 height 20
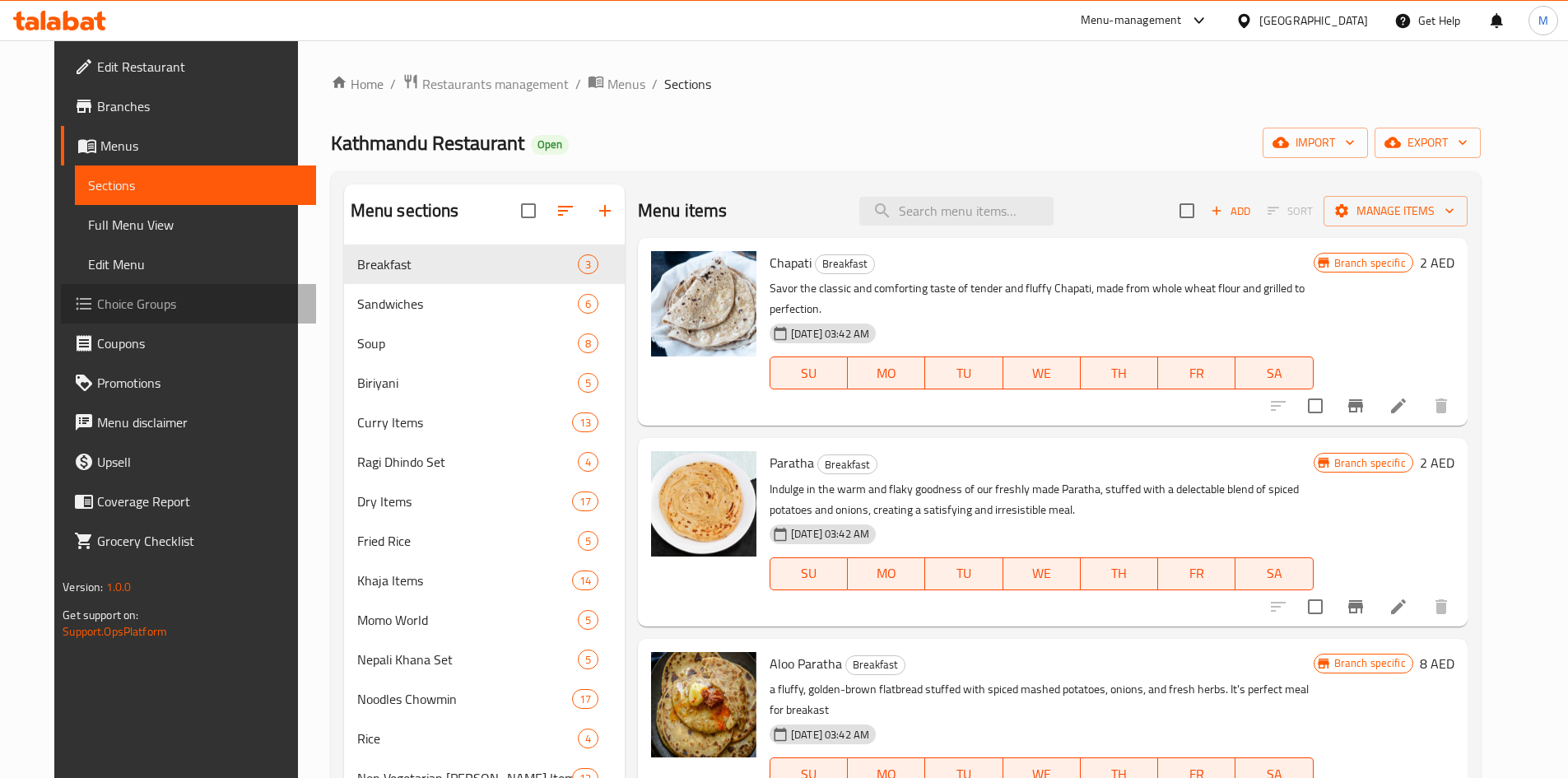
click at [97, 306] on span "Choice Groups" at bounding box center [200, 304] width 206 height 20
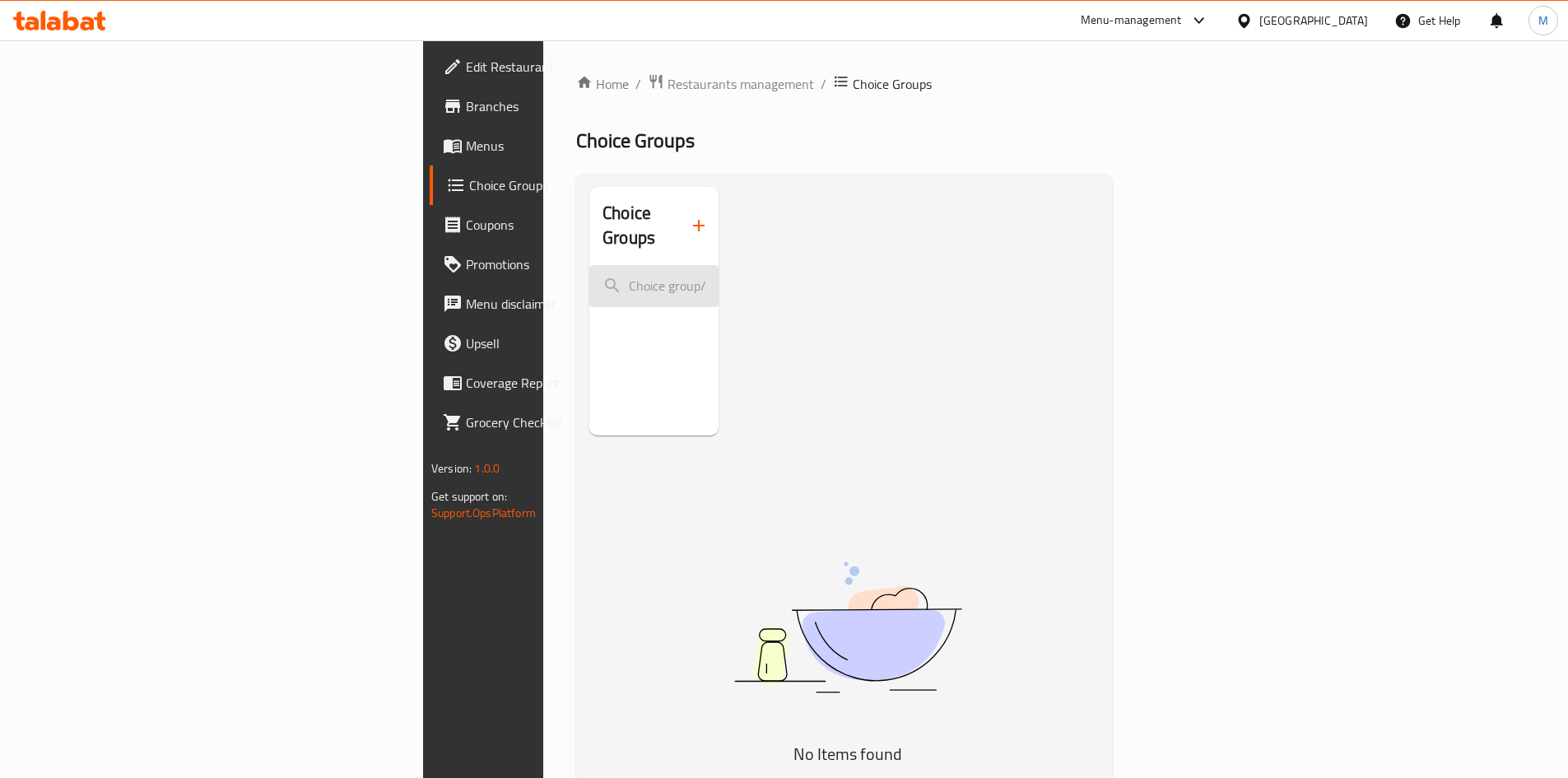
click at [589, 275] on input "search" at bounding box center [654, 286] width 130 height 42
click at [589, 339] on div "Choice Groups" at bounding box center [654, 311] width 130 height 248
click at [689, 215] on icon "button" at bounding box center [699, 225] width 20 height 20
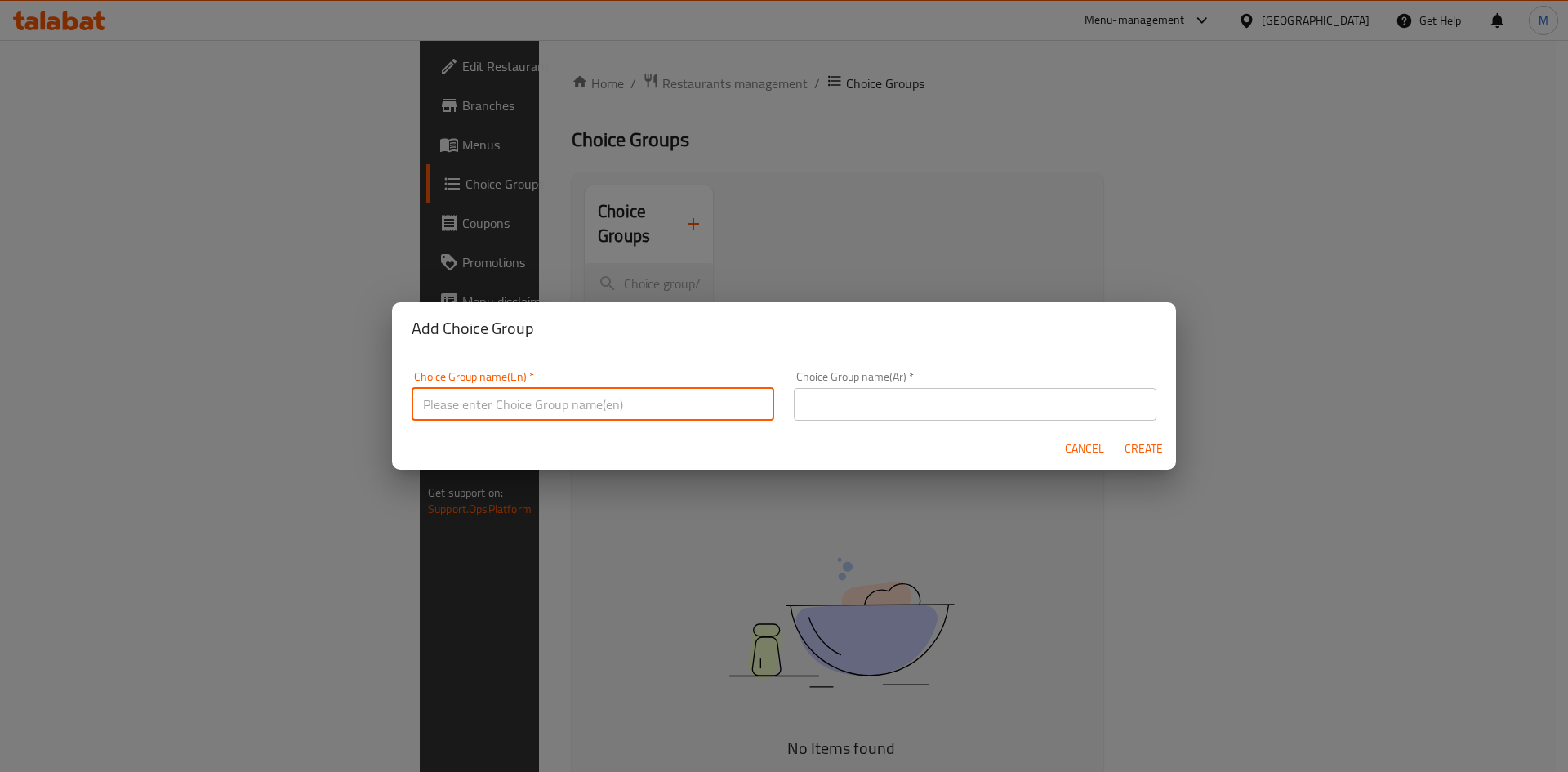
click at [580, 400] on input "text" at bounding box center [593, 405] width 363 height 33
type input "ش"
type input "Add On:"
click at [945, 404] on input "text" at bounding box center [975, 405] width 363 height 33
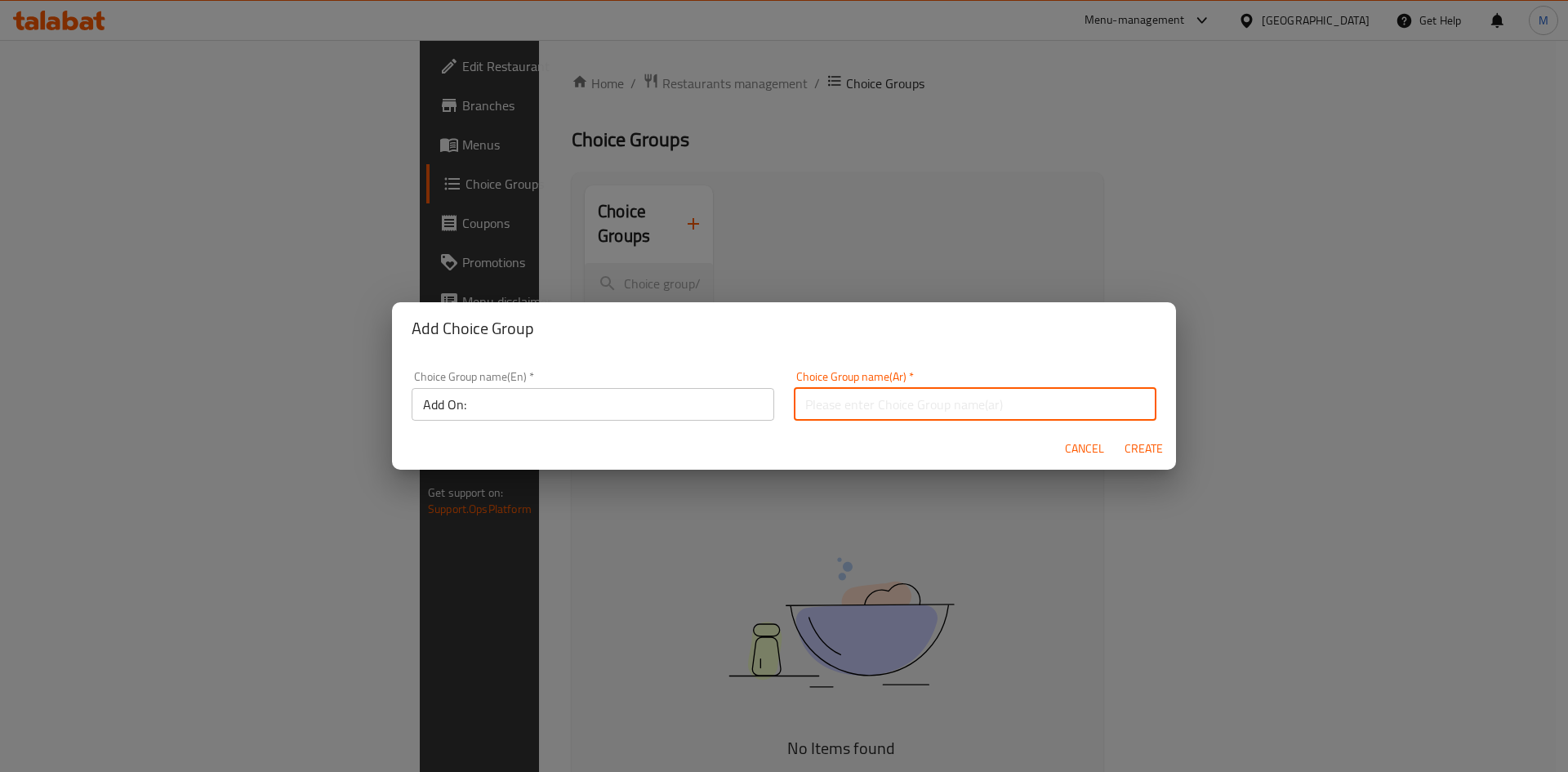
type input "إضافات :"
drag, startPoint x: 1143, startPoint y: 453, endPoint x: 847, endPoint y: 477, distance: 297.0
click at [1143, 454] on span "Create" at bounding box center [1143, 448] width 39 height 21
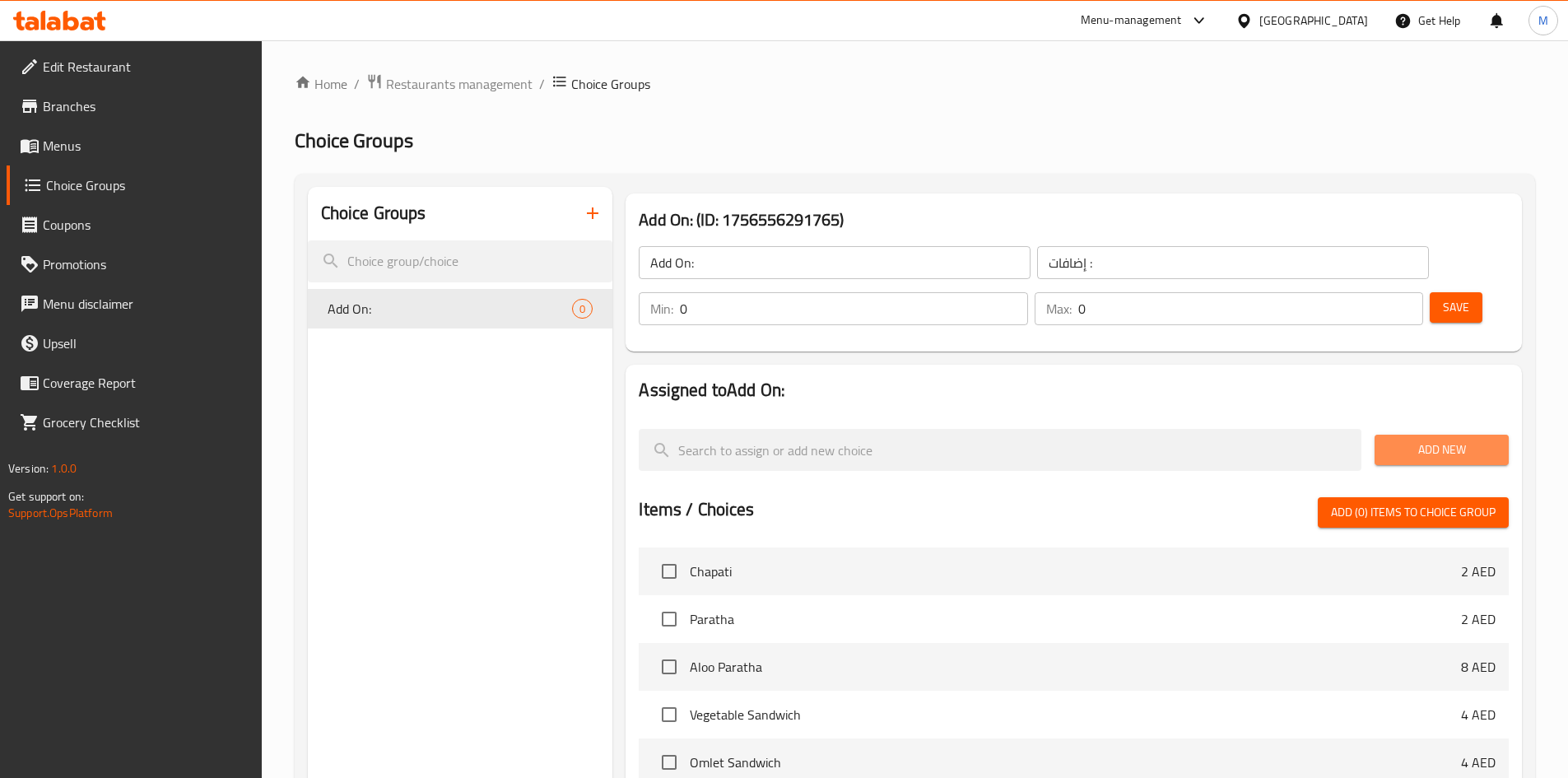
click at [1444, 440] on span "Add New" at bounding box center [1441, 450] width 108 height 21
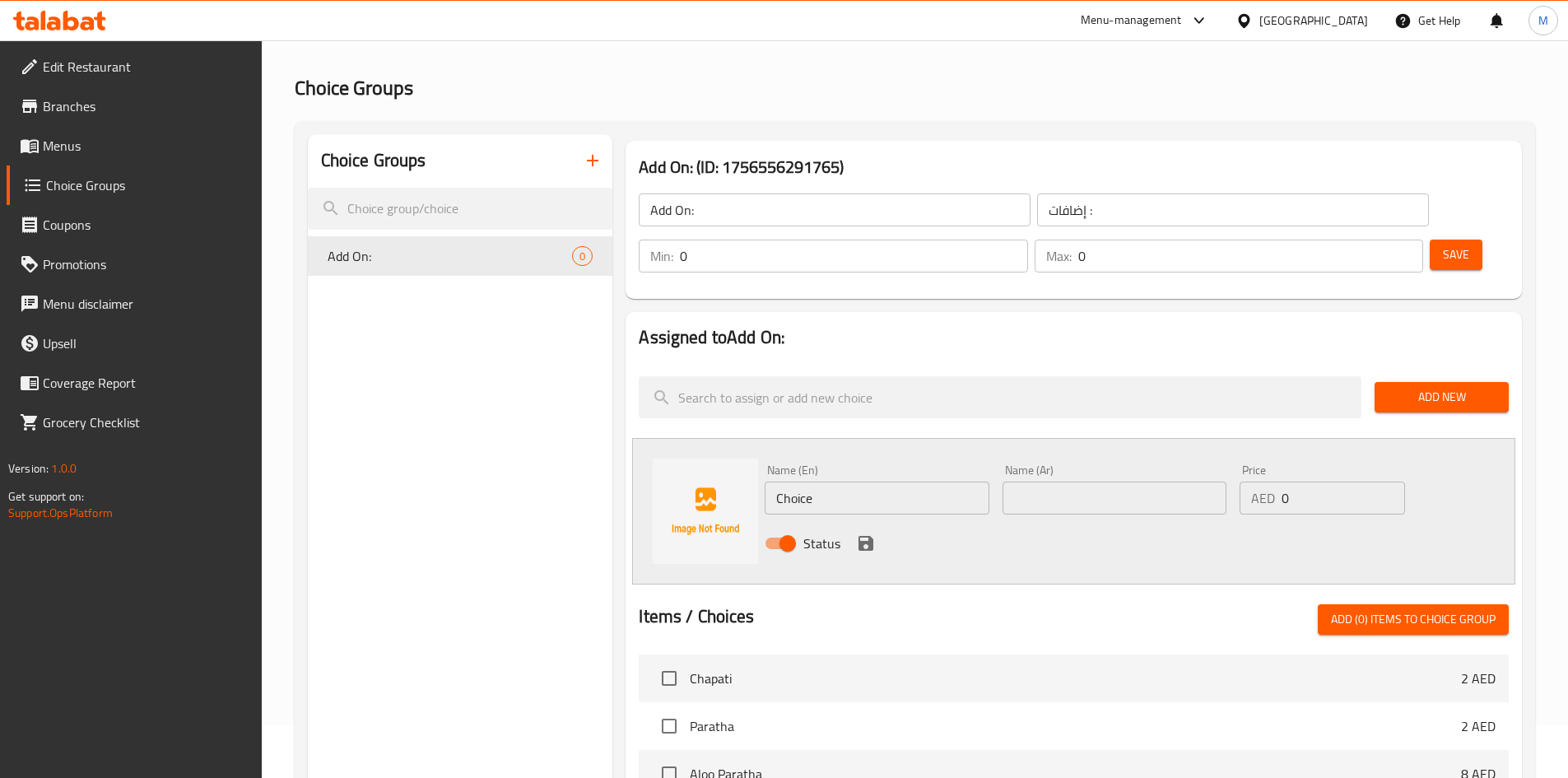
scroll to position [82, 0]
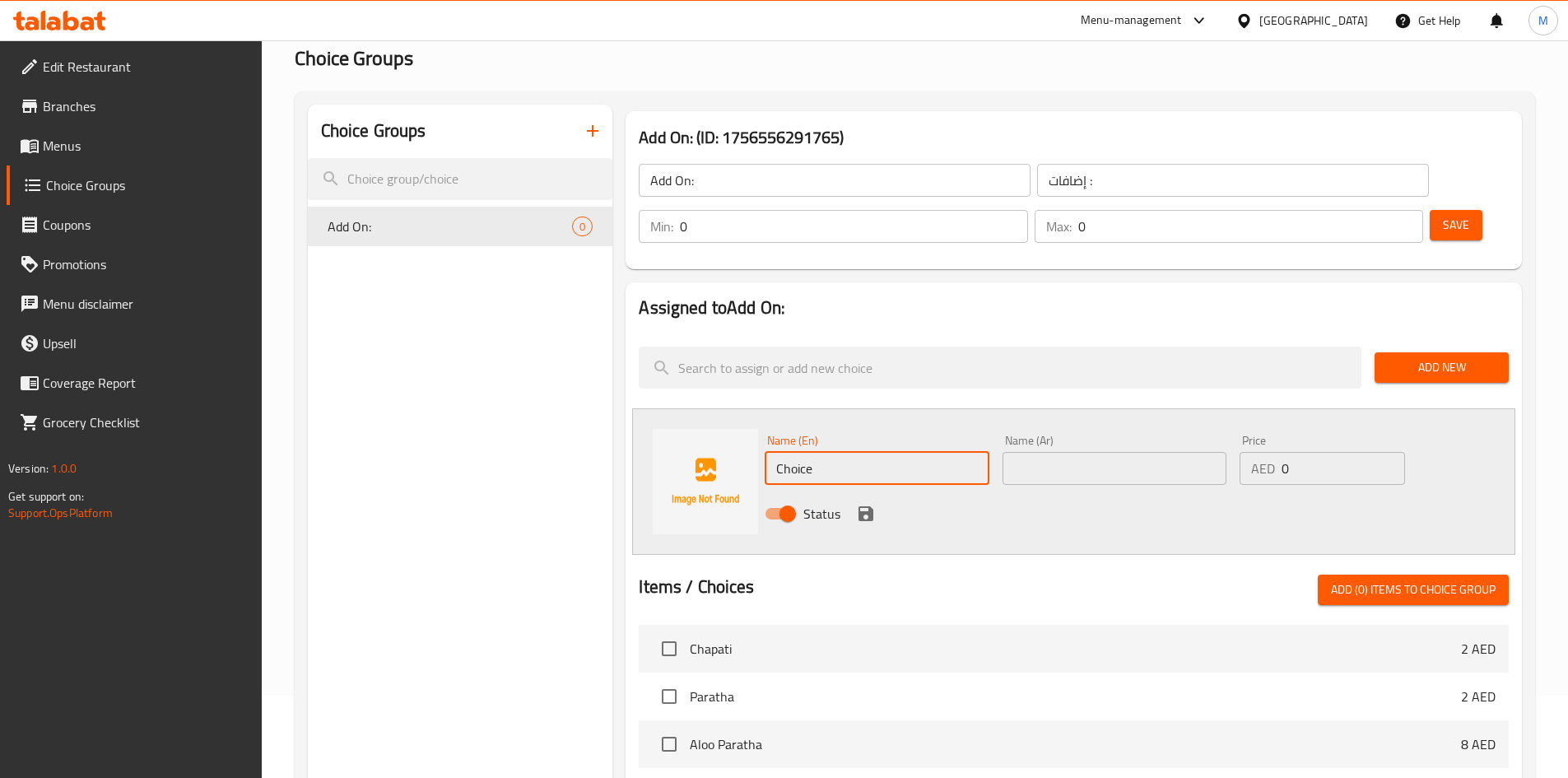
click at [857, 451] on input "Choice" at bounding box center [876, 468] width 223 height 33
click at [859, 451] on input "green salad" at bounding box center [876, 468] width 223 height 33
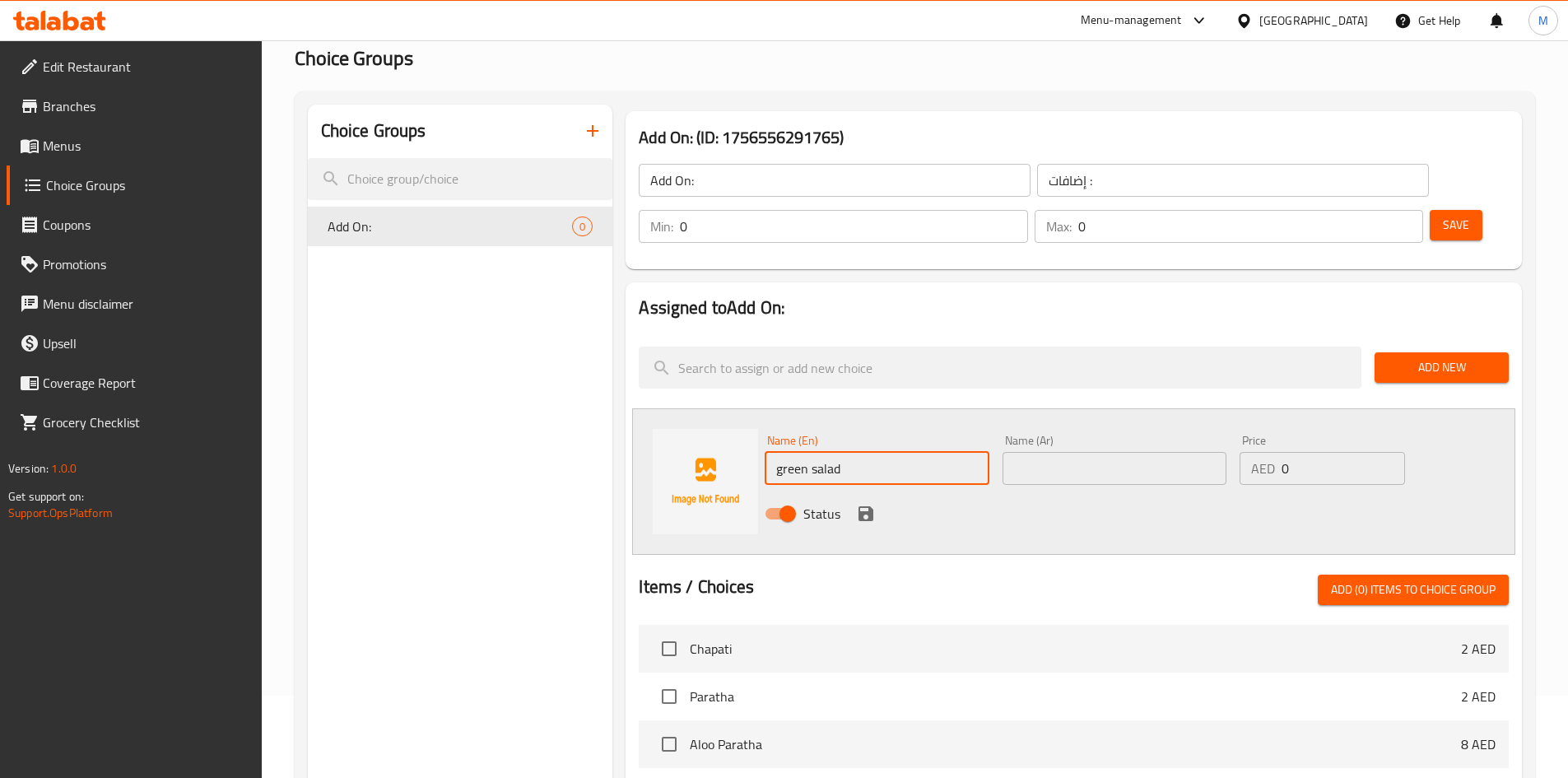
click at [859, 451] on input "green salad" at bounding box center [876, 468] width 223 height 33
type input "Green Salad"
click at [1064, 451] on input "text" at bounding box center [1114, 468] width 223 height 33
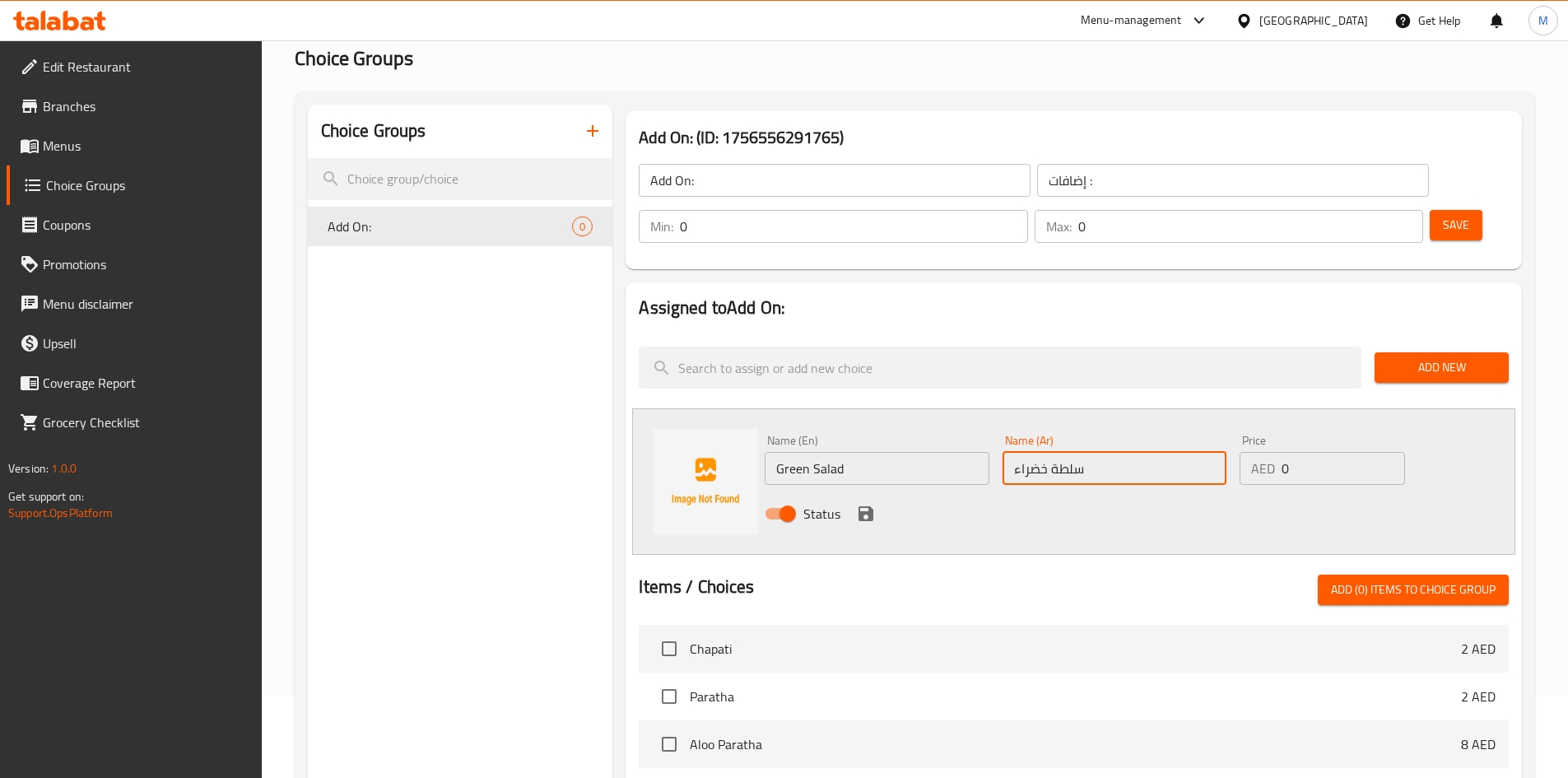
type input "سلطة خضراء"
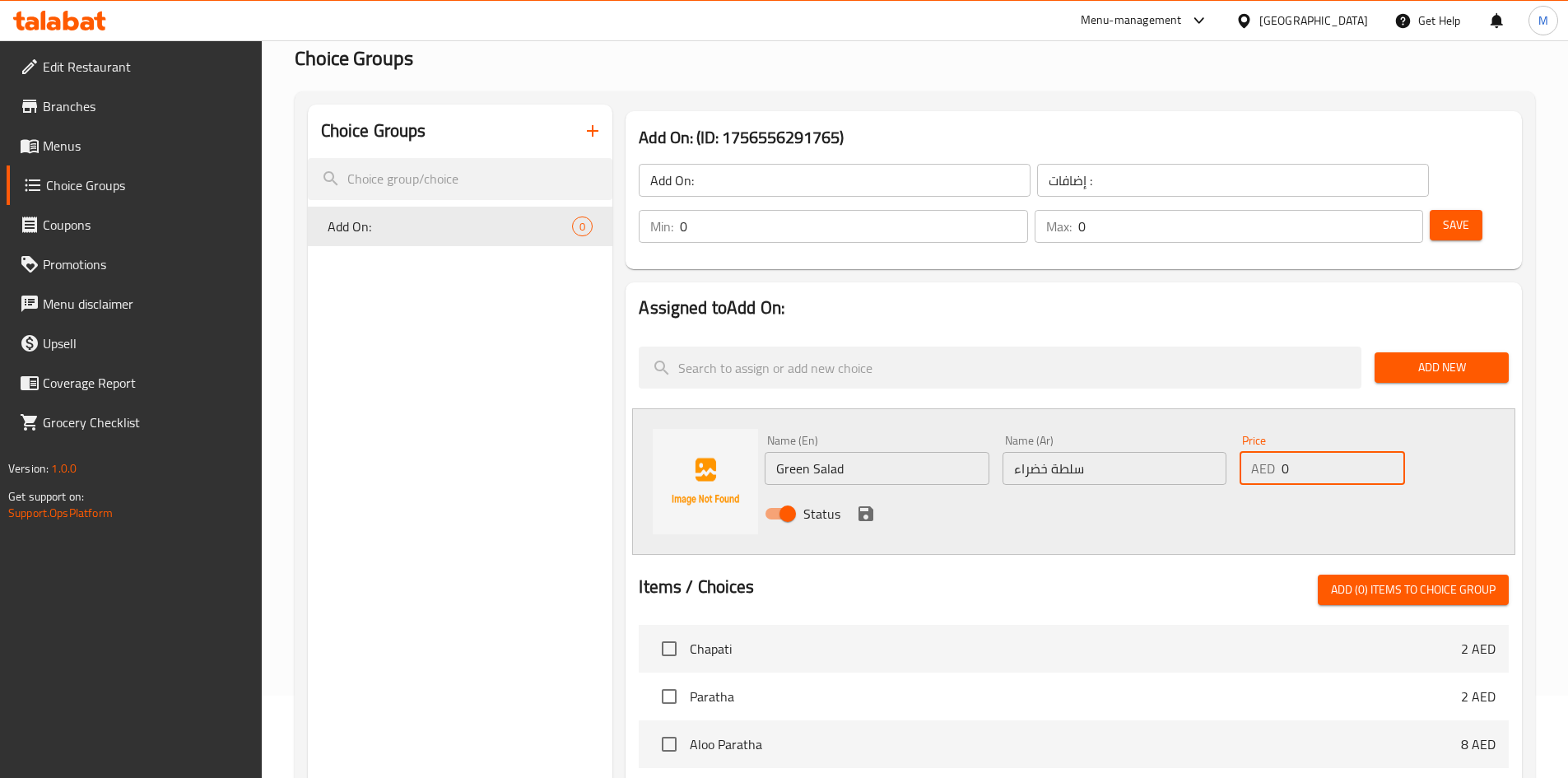
click at [1293, 451] on input "0" at bounding box center [1343, 468] width 122 height 33
click at [1294, 451] on input "0" at bounding box center [1343, 468] width 122 height 33
type input "12"
click at [1139, 492] on div "Status" at bounding box center [1114, 513] width 712 height 45
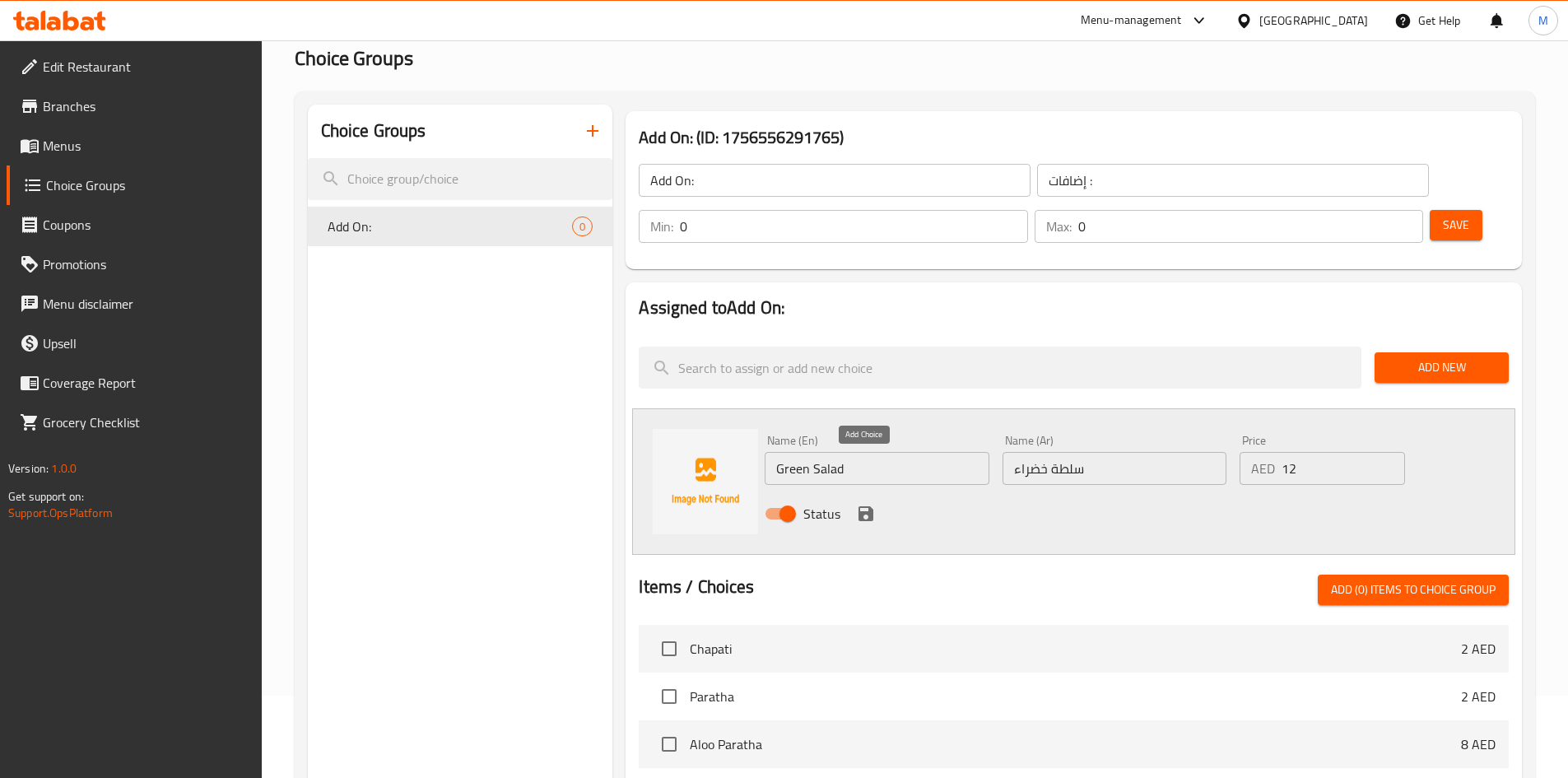
click at [867, 506] on icon "save" at bounding box center [866, 513] width 15 height 15
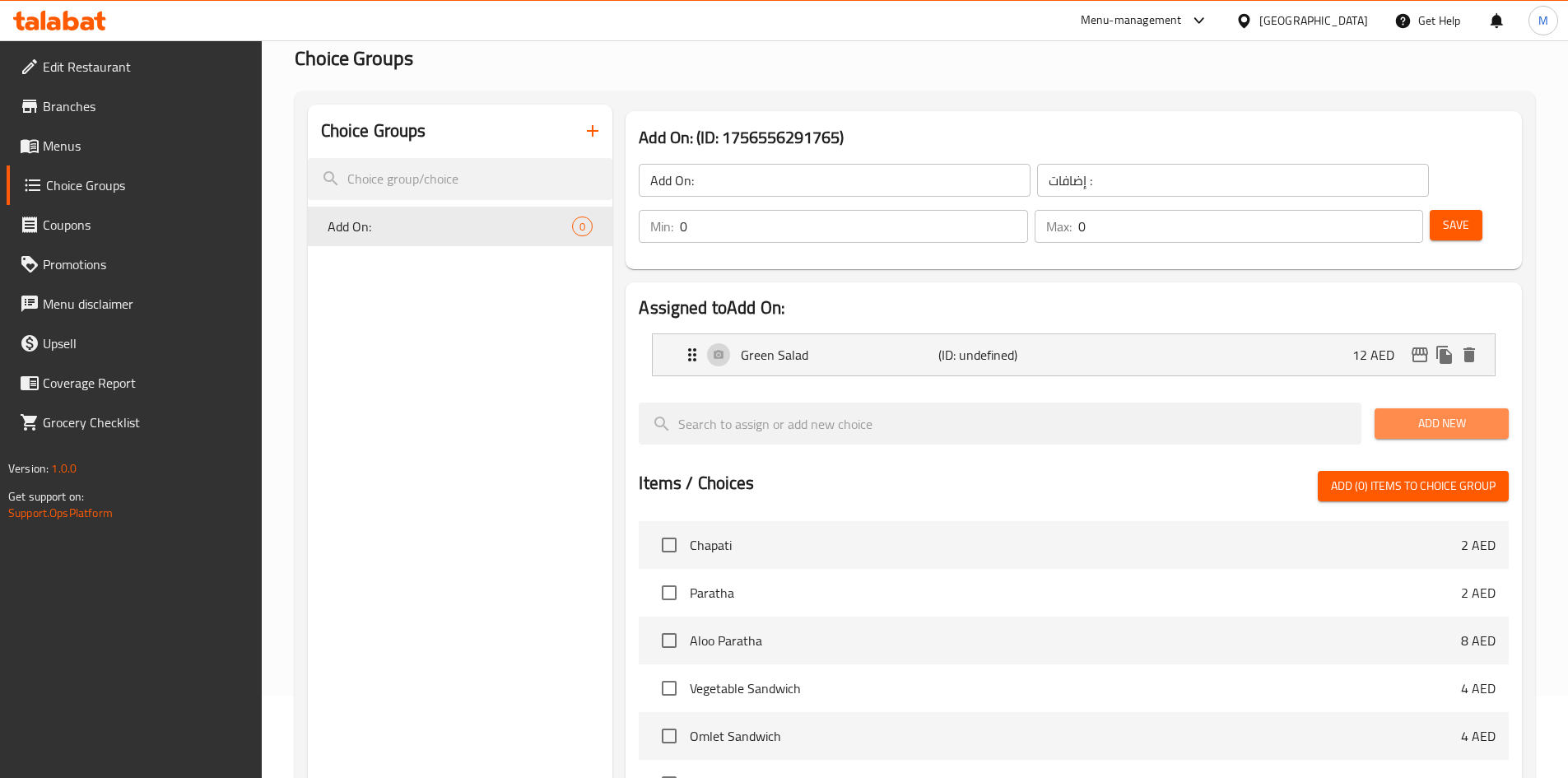
click at [1416, 413] on span "Add New" at bounding box center [1441, 423] width 108 height 21
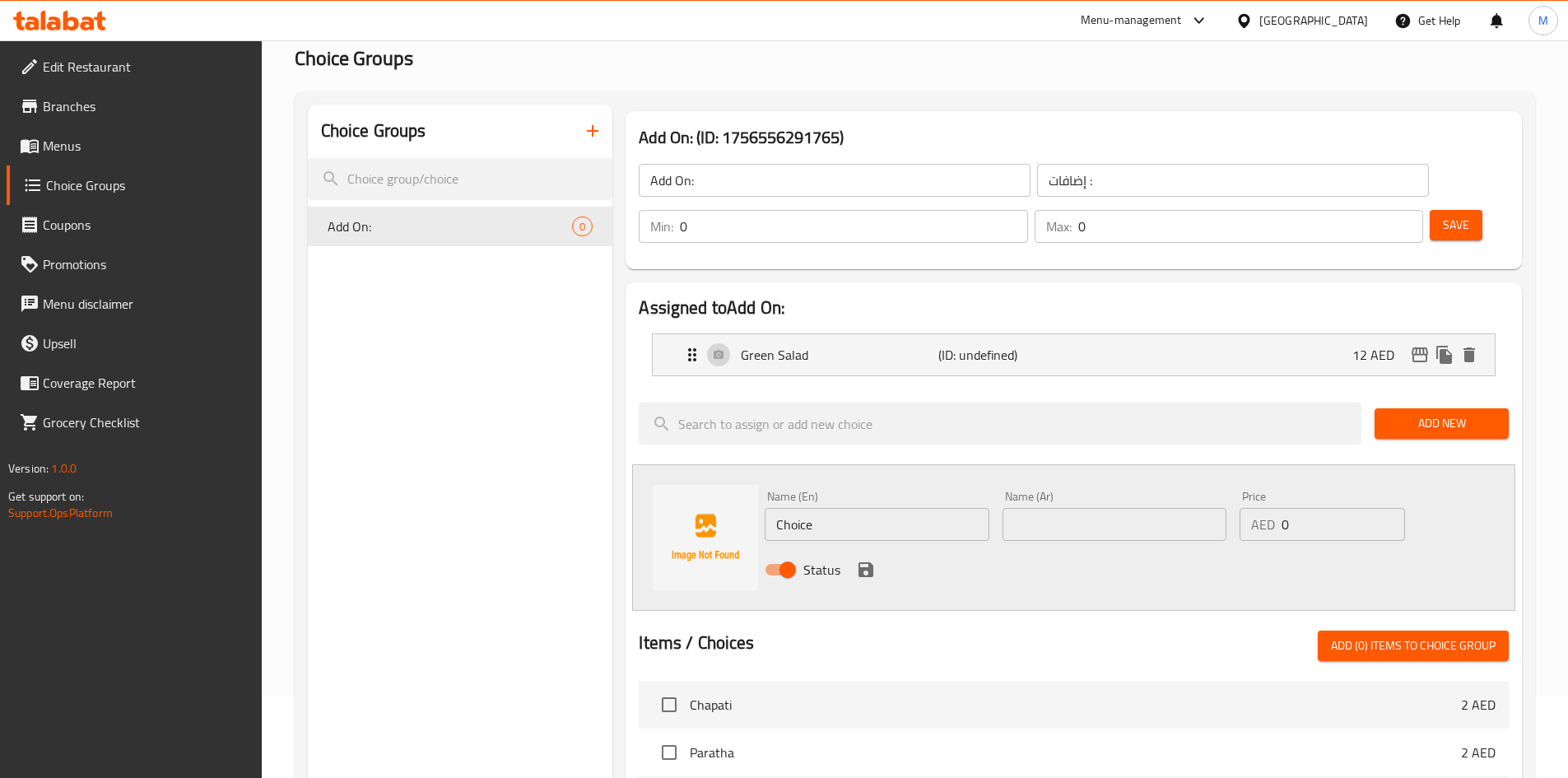
click at [836, 491] on div "Name (En) Choice Name (En)" at bounding box center [876, 515] width 223 height 50
click at [831, 508] on input "Choice" at bounding box center [876, 524] width 223 height 33
click at [833, 508] on input "Choice" at bounding box center [876, 524] width 223 height 33
type input "ى"
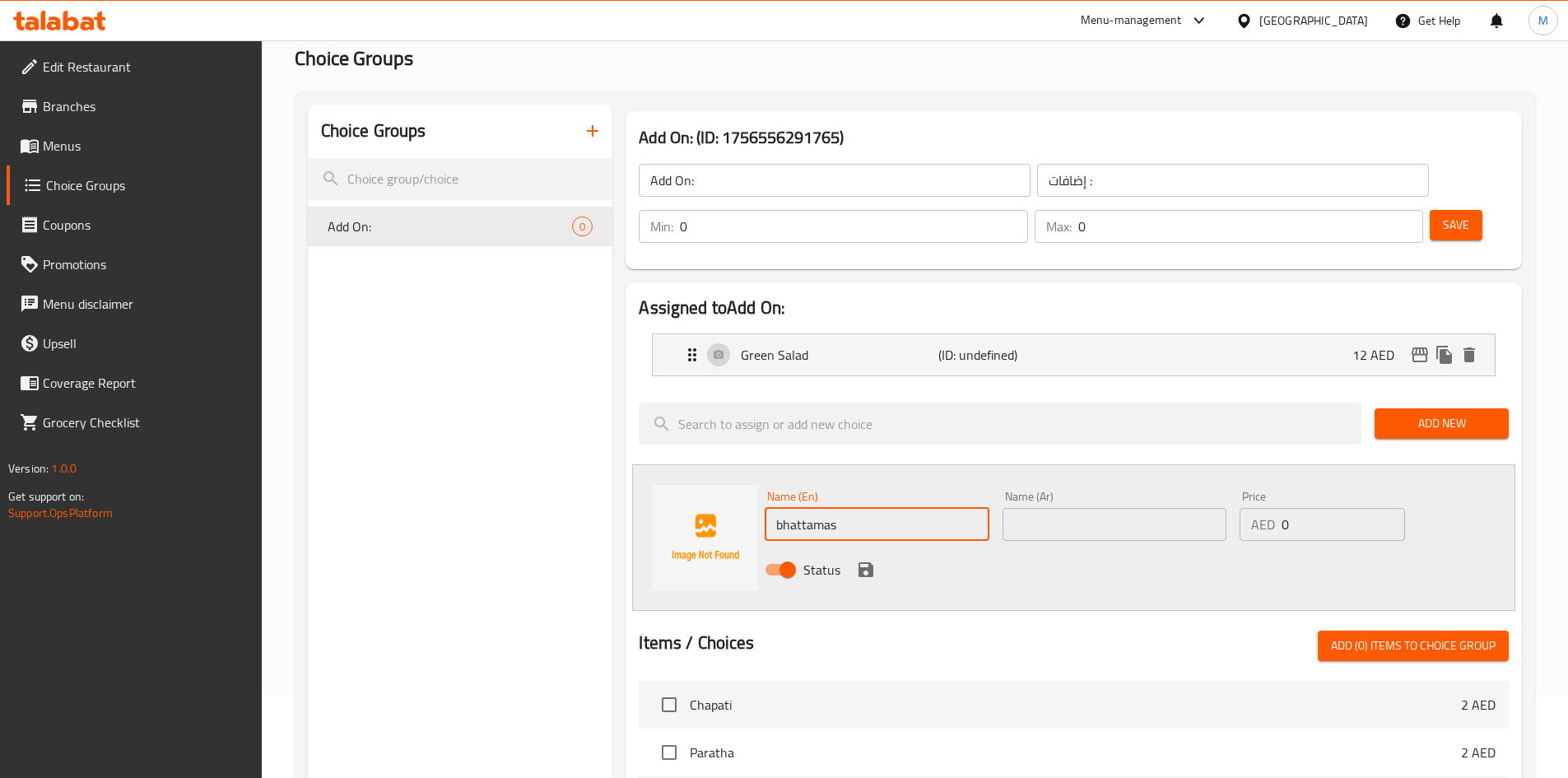
click at [810, 508] on input "bhattamas" at bounding box center [876, 524] width 223 height 33
type input "Bhattamas"
click at [815, 508] on input "Bhattamas" at bounding box center [876, 524] width 223 height 33
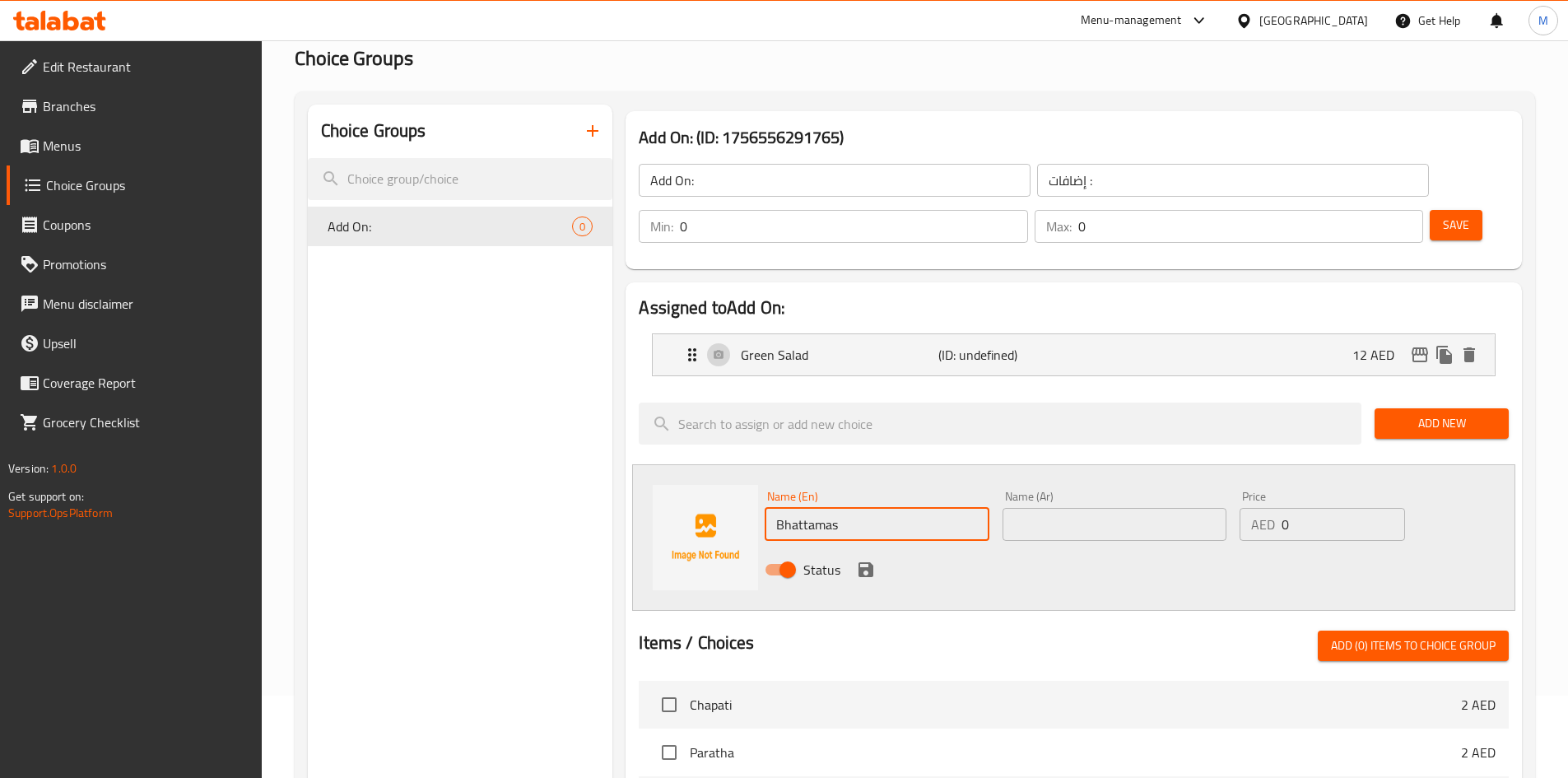
click at [815, 508] on input "Bhattamas" at bounding box center [876, 524] width 223 height 33
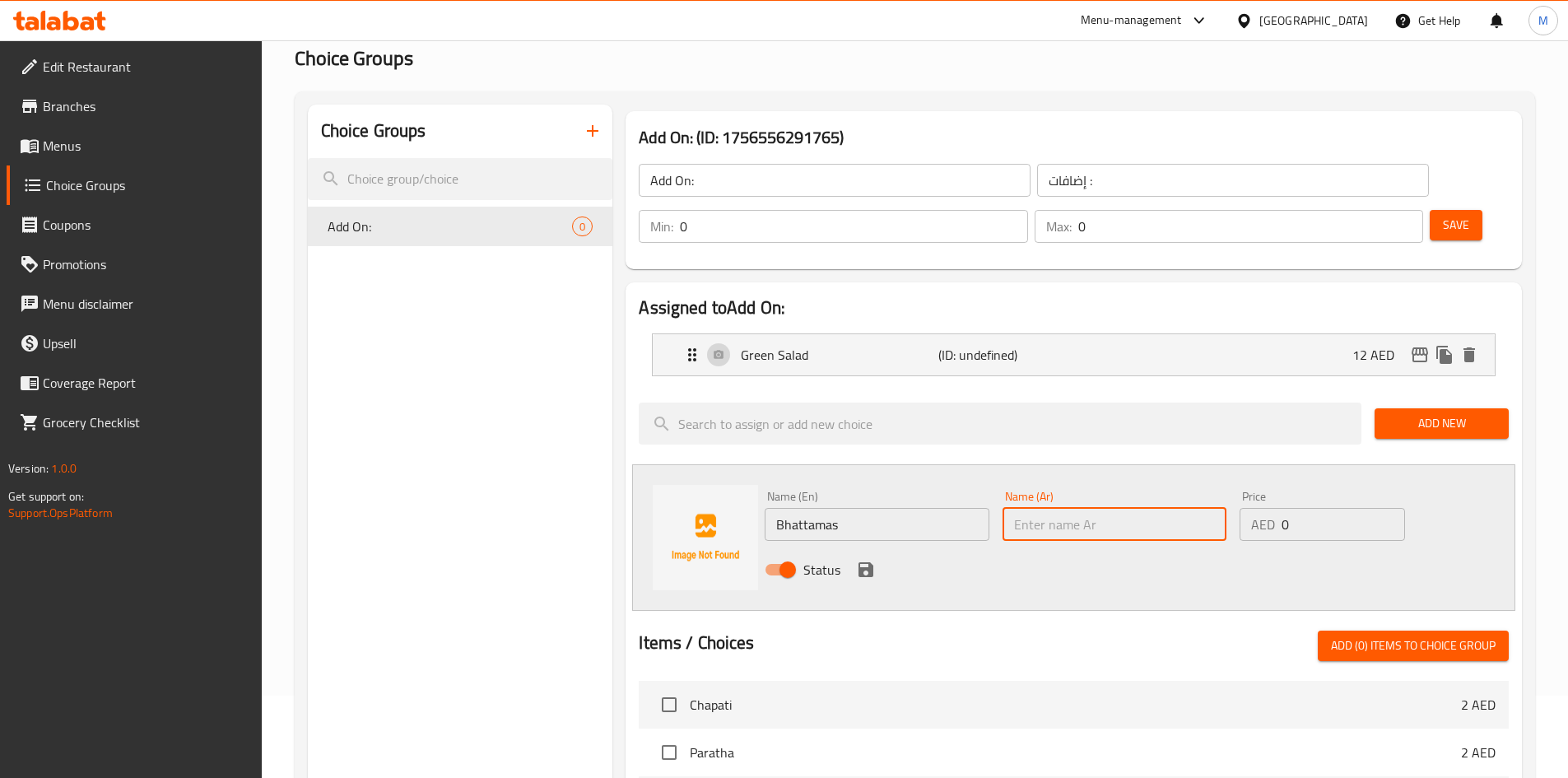
click at [1104, 508] on input "text" at bounding box center [1114, 524] width 223 height 33
paste input "بهاتاماس"
type input "بهاتاماس"
click at [1300, 508] on input "0" at bounding box center [1343, 524] width 122 height 33
click at [1299, 508] on input "0" at bounding box center [1343, 524] width 122 height 33
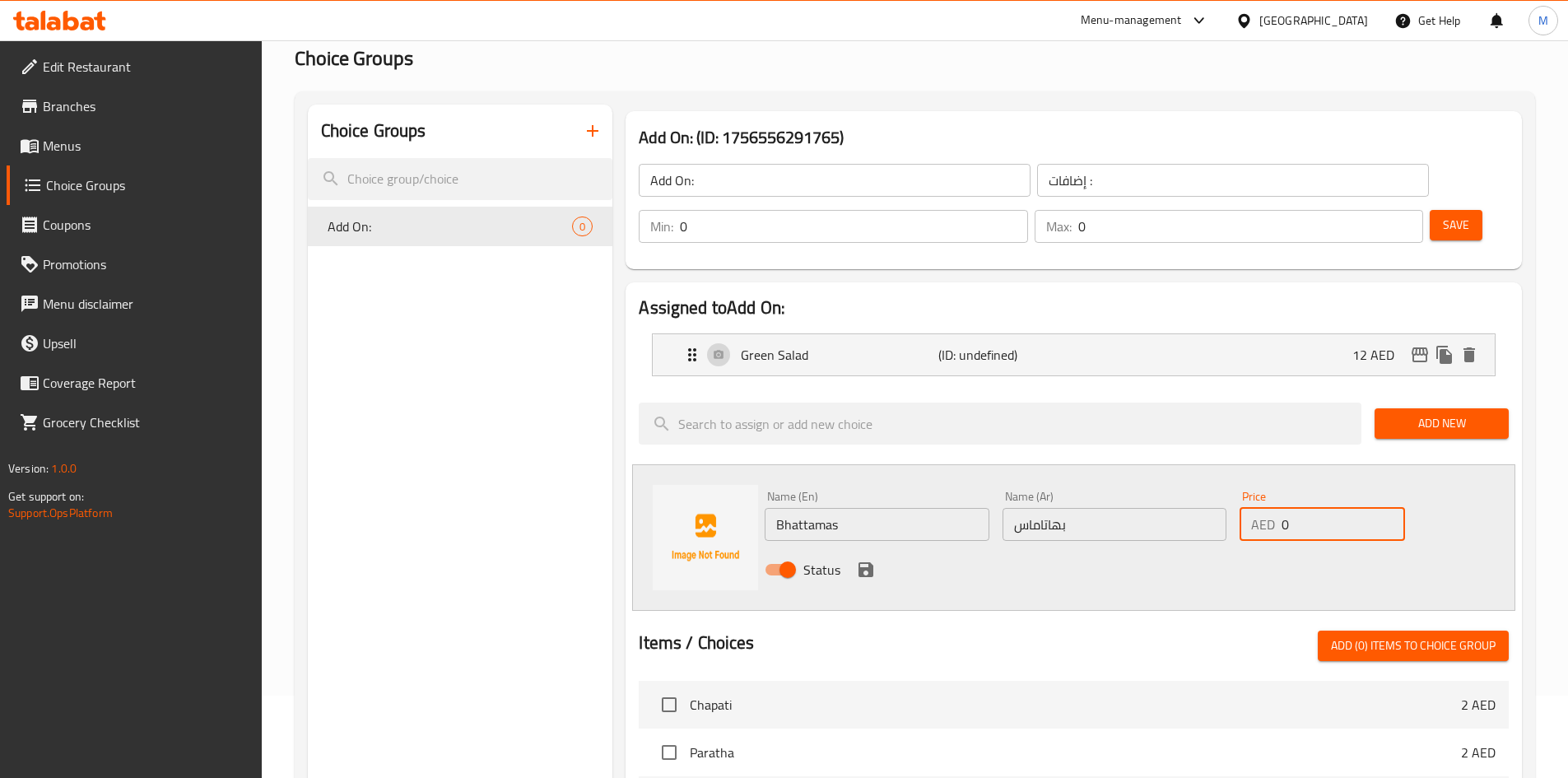
click at [1299, 508] on input "0" at bounding box center [1343, 524] width 122 height 33
type input "12"
click at [865, 559] on icon "save" at bounding box center [866, 569] width 20 height 20
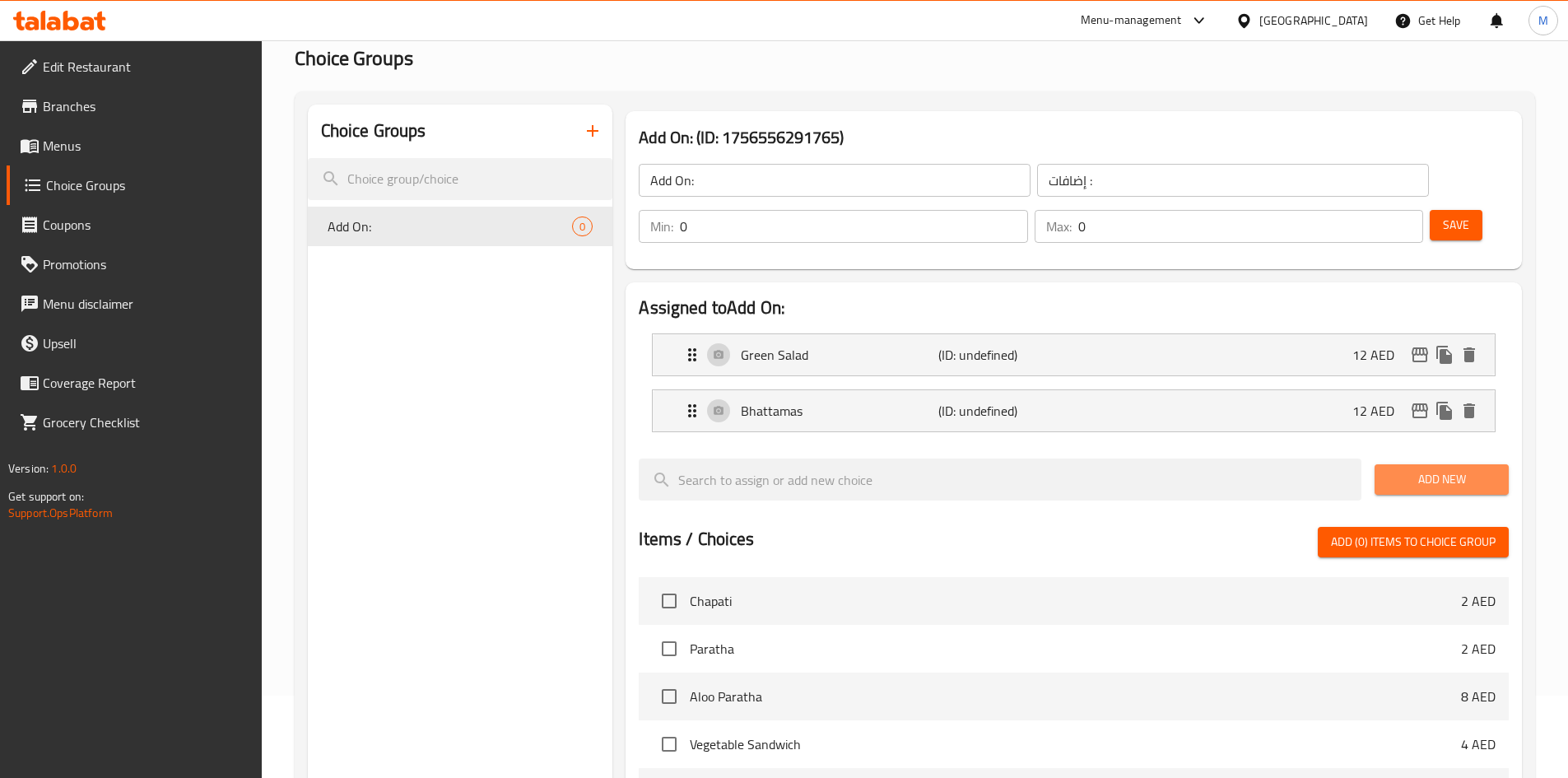
click at [1432, 469] on span "Add New" at bounding box center [1441, 479] width 108 height 21
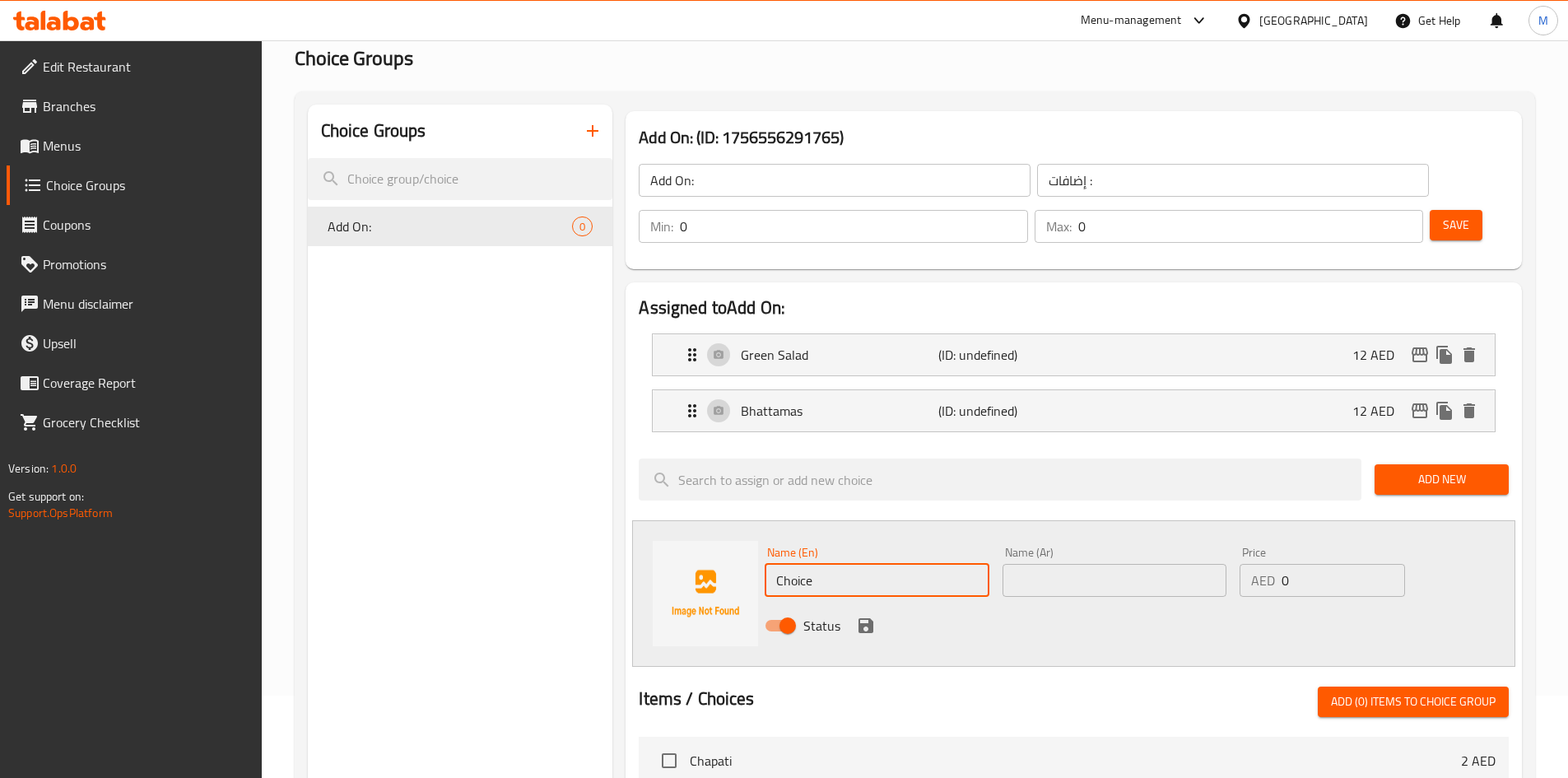
click at [817, 564] on input "Choice" at bounding box center [876, 580] width 223 height 33
drag, startPoint x: 817, startPoint y: 527, endPoint x: 846, endPoint y: 499, distance: 40.3
click at [818, 564] on input "Choice" at bounding box center [876, 580] width 223 height 33
click at [834, 564] on input "badam" at bounding box center [876, 580] width 223 height 33
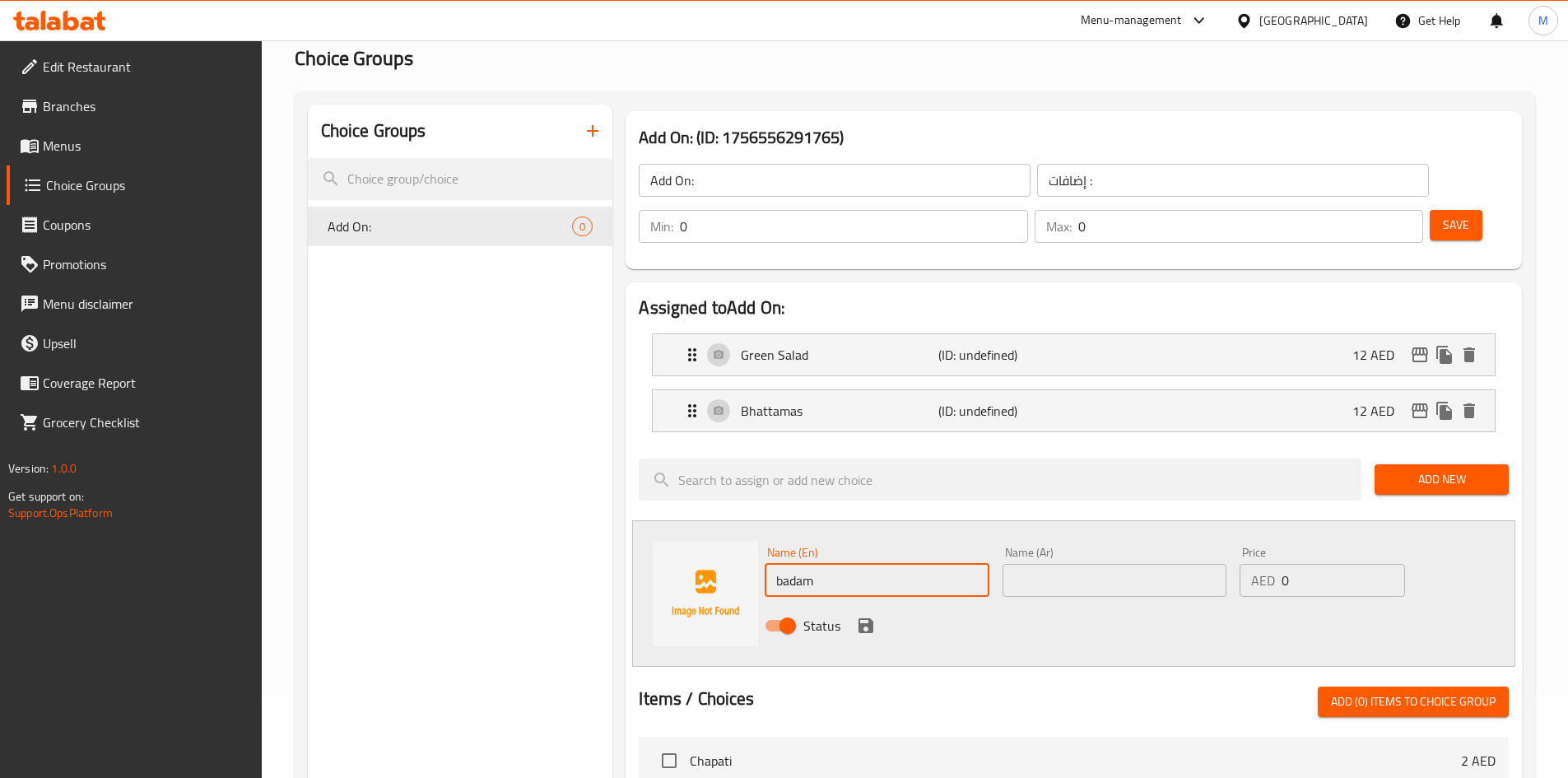
click at [834, 564] on input "badam" at bounding box center [876, 580] width 223 height 33
type input "Badam"
click at [1093, 564] on input "text" at bounding box center [1114, 580] width 223 height 33
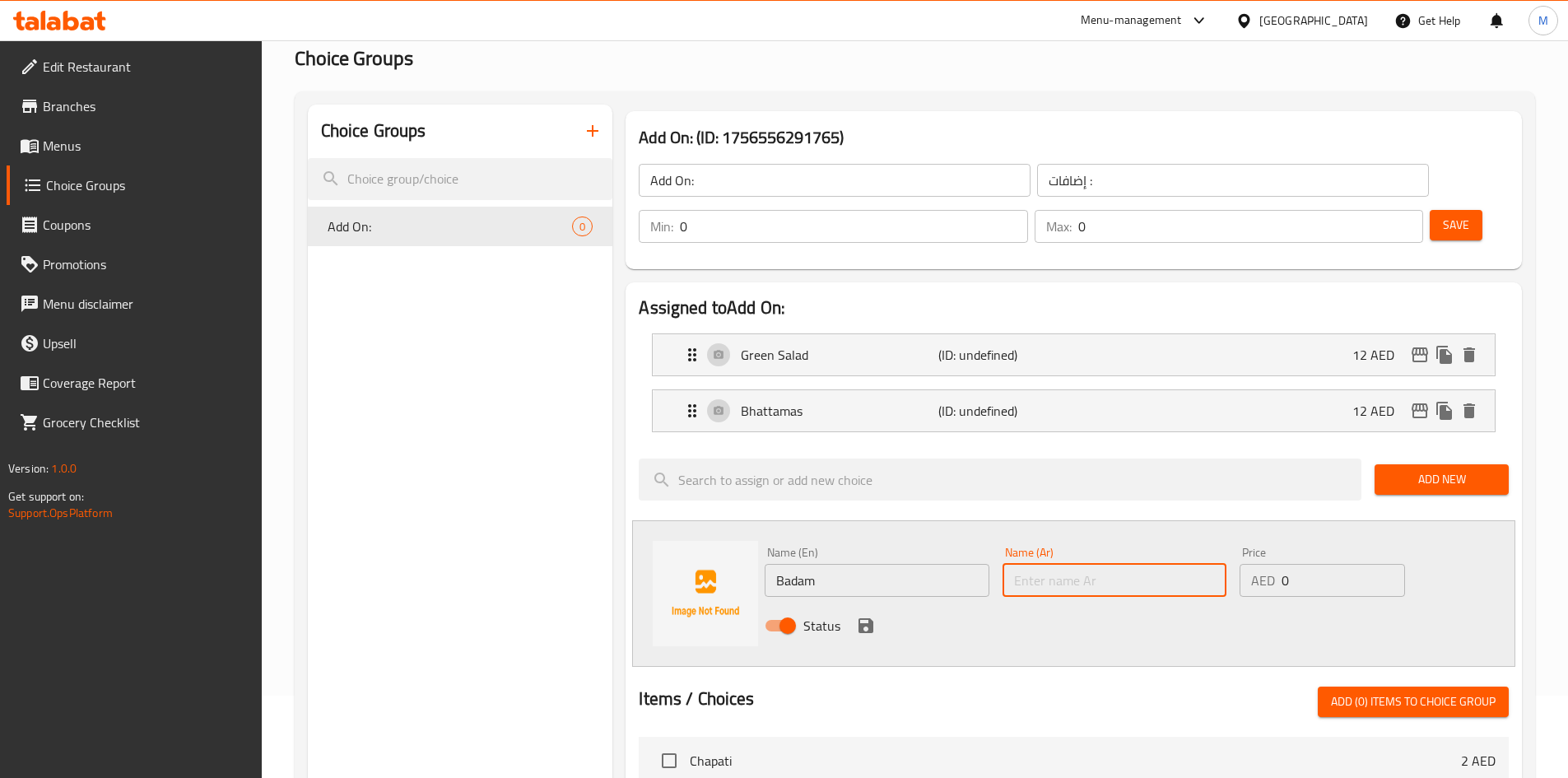
paste input "بادام"
type input "بادام"
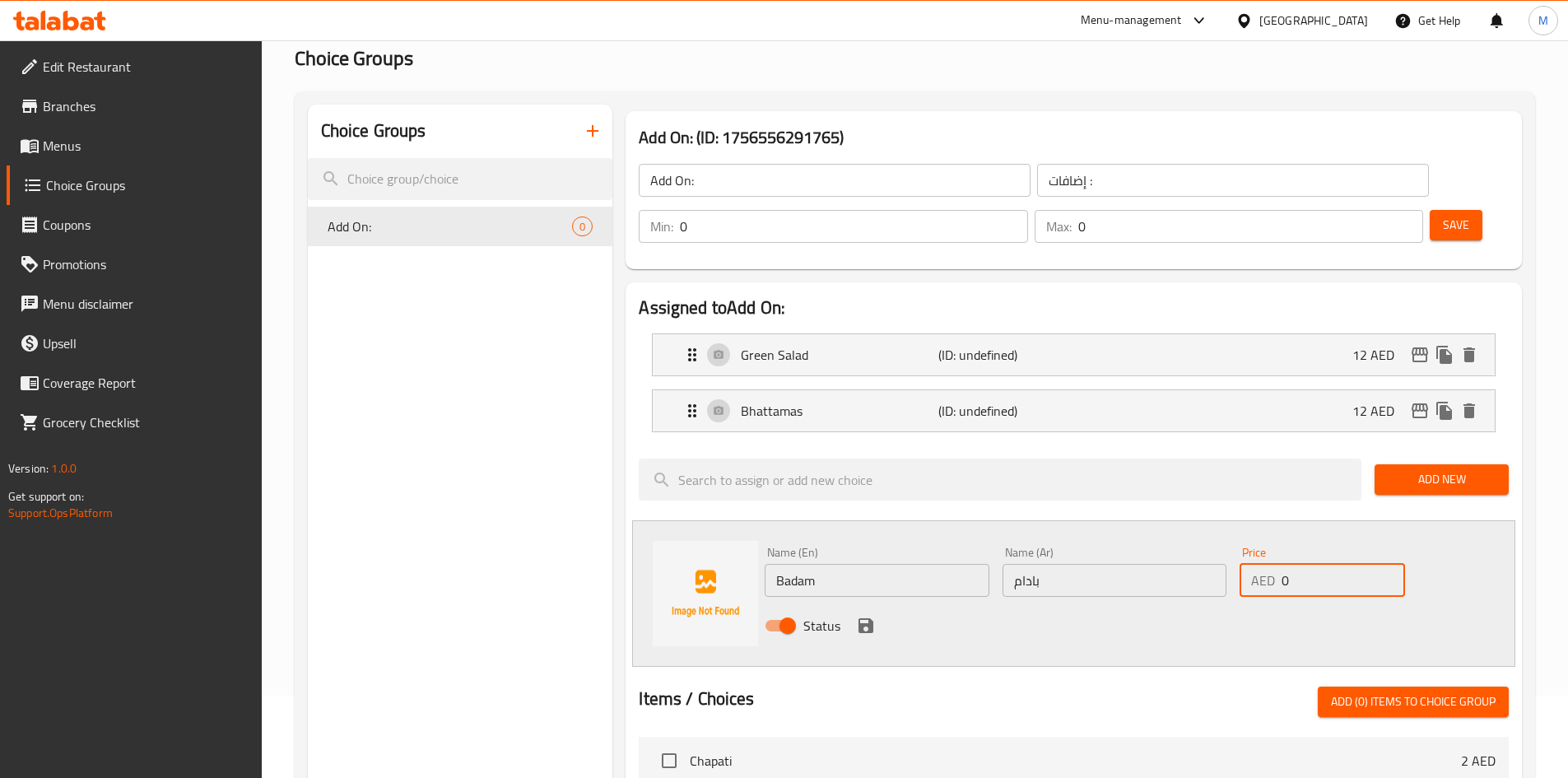
click at [1324, 564] on input "0" at bounding box center [1343, 580] width 122 height 33
type input "12"
click at [870, 618] on icon "save" at bounding box center [866, 626] width 15 height 15
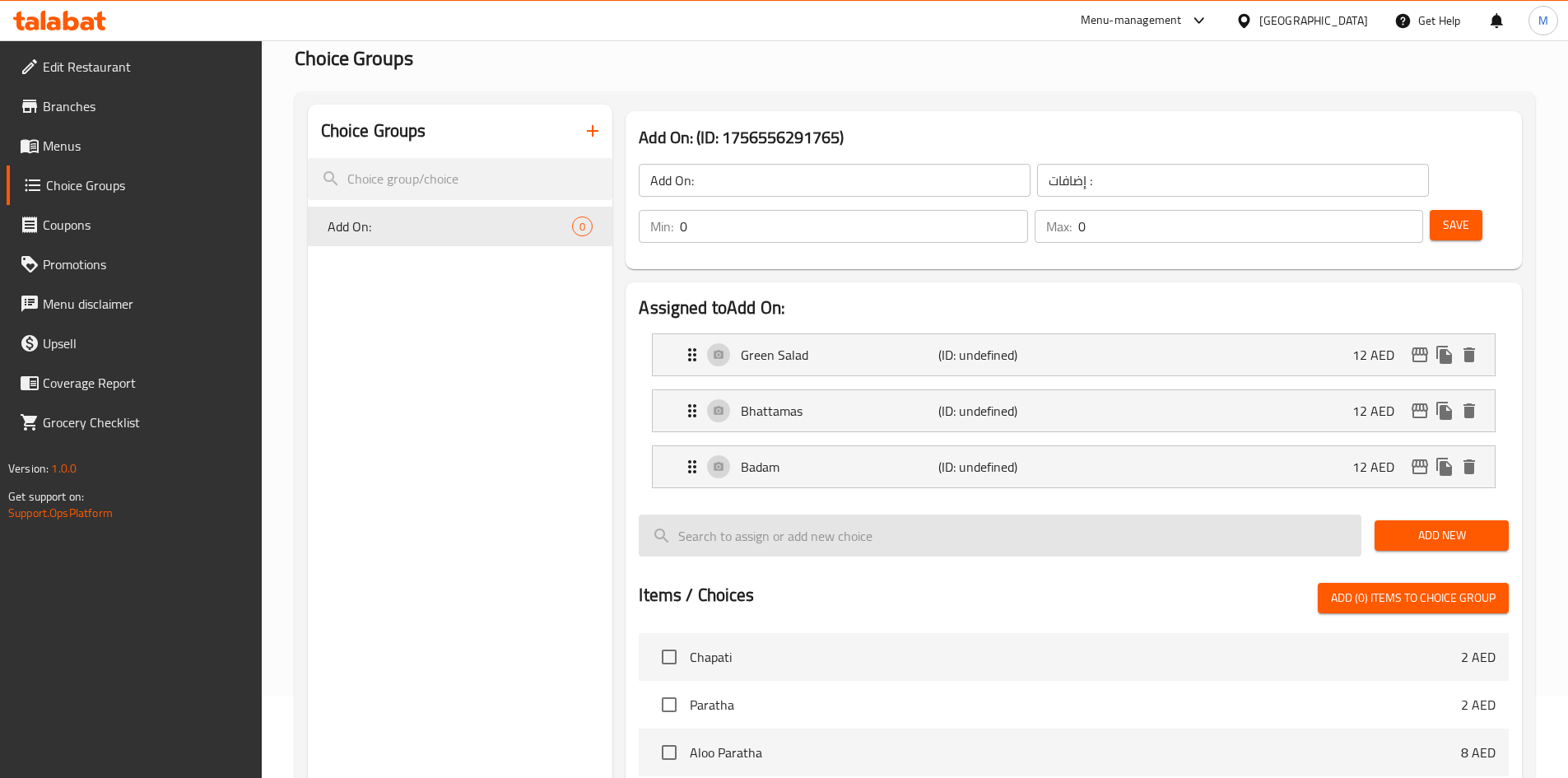
click at [1401, 525] on span "Add New" at bounding box center [1441, 535] width 108 height 21
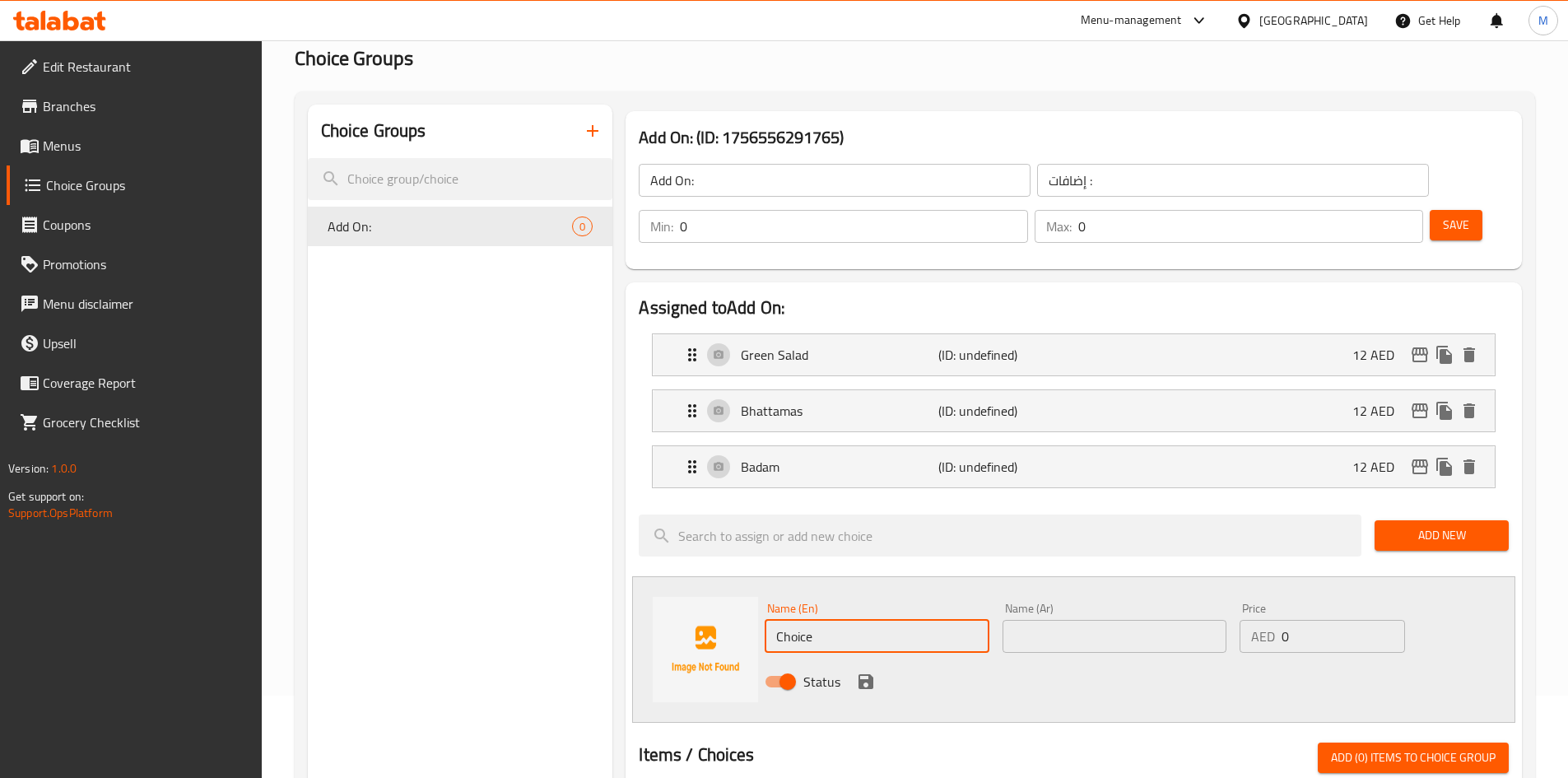
click at [813, 619] on input "Choice" at bounding box center [876, 636] width 223 height 33
click at [815, 619] on input "Choice" at bounding box center [876, 636] width 223 height 33
click at [815, 619] on input "Choice" at bounding box center [876, 636] width 223 height 33
type input "Wai Wai Sadeko"
click at [1075, 619] on input "text" at bounding box center [1114, 636] width 223 height 33
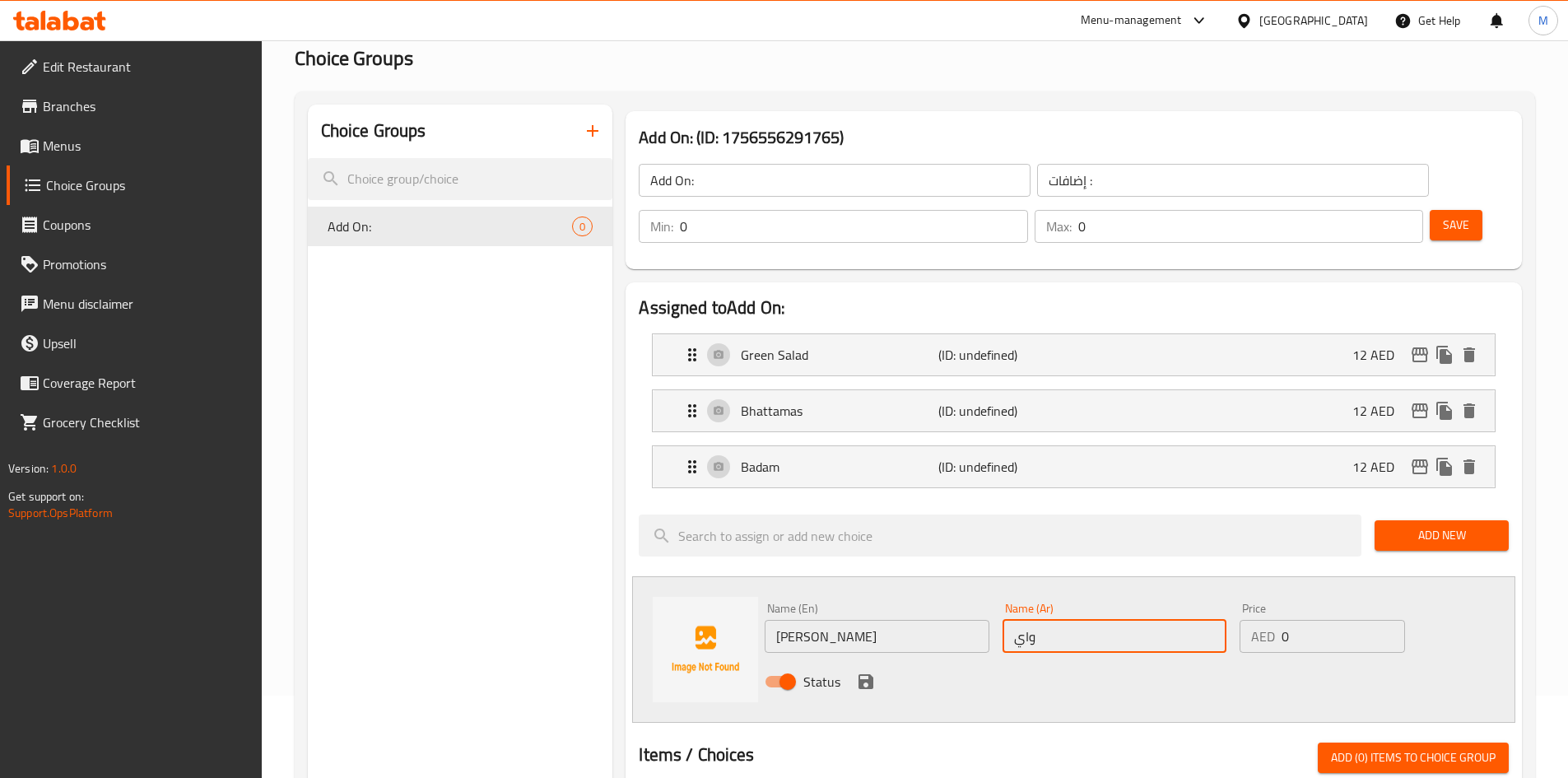
type input "واي واي ساديكو"
click at [1291, 619] on input "0" at bounding box center [1343, 636] width 122 height 33
click at [1292, 619] on input "0" at bounding box center [1343, 636] width 122 height 33
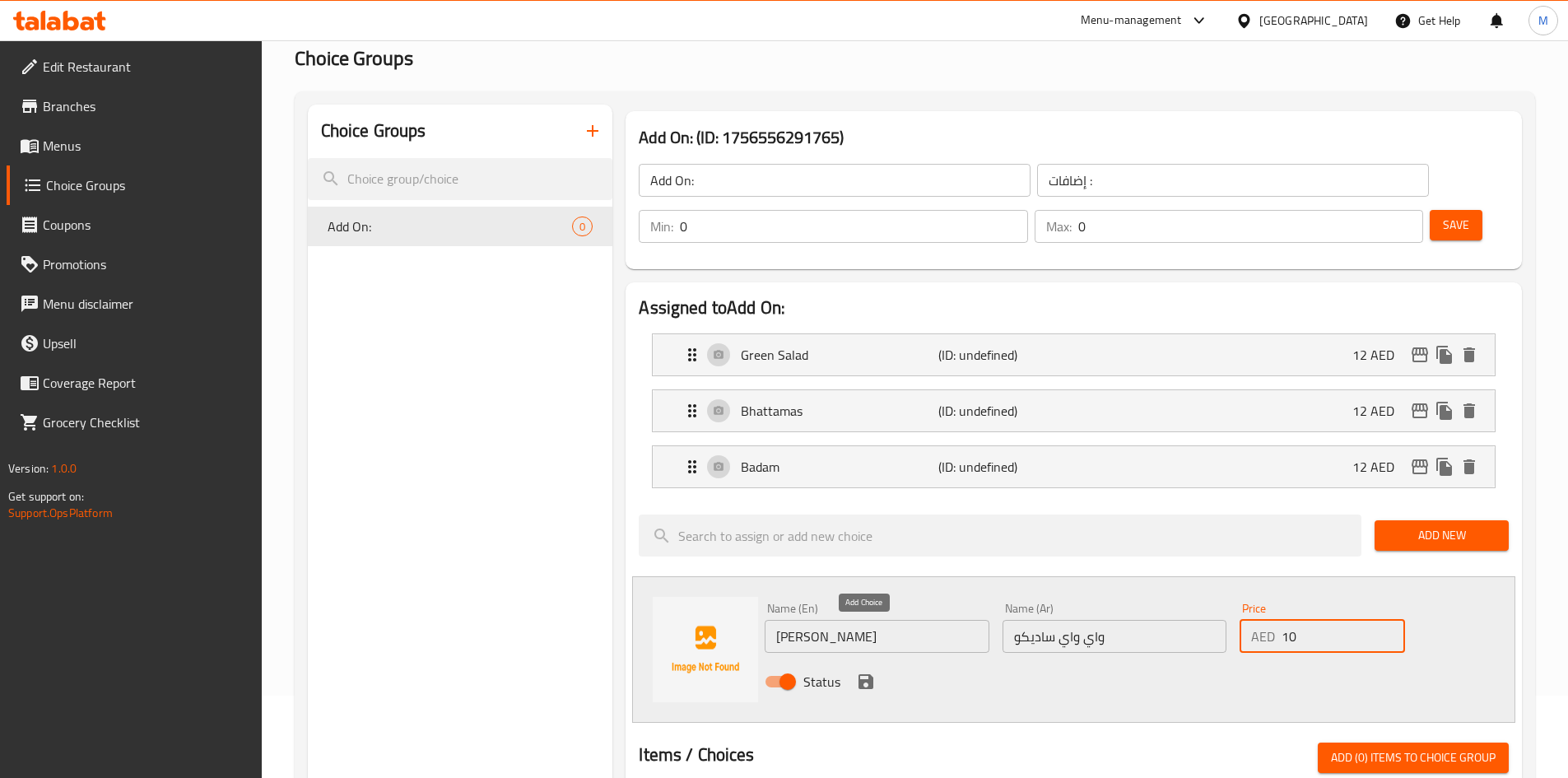
type input "10"
click at [865, 671] on icon "save" at bounding box center [866, 681] width 20 height 20
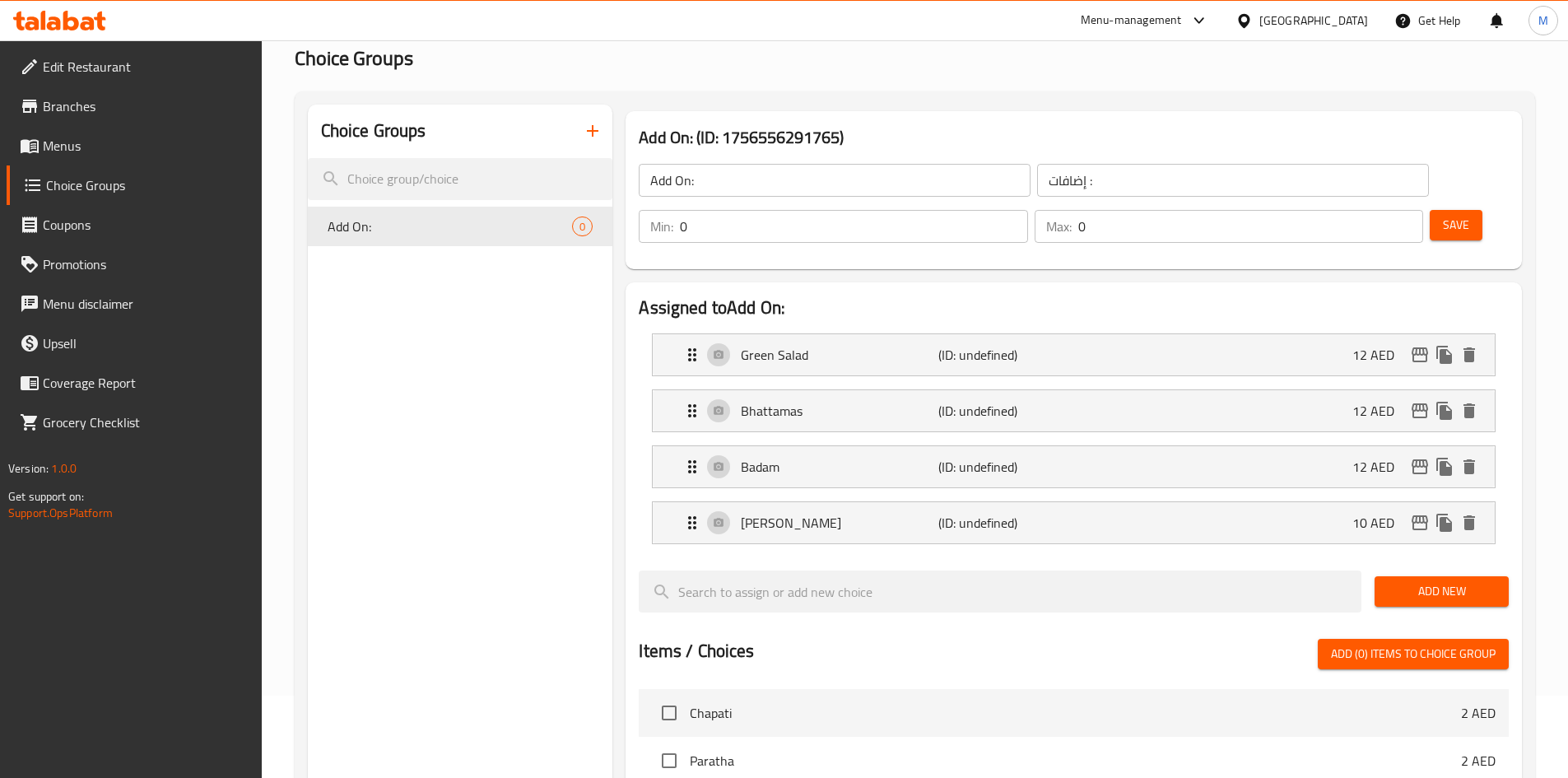
click at [1443, 214] on span "Save" at bounding box center [1456, 224] width 26 height 21
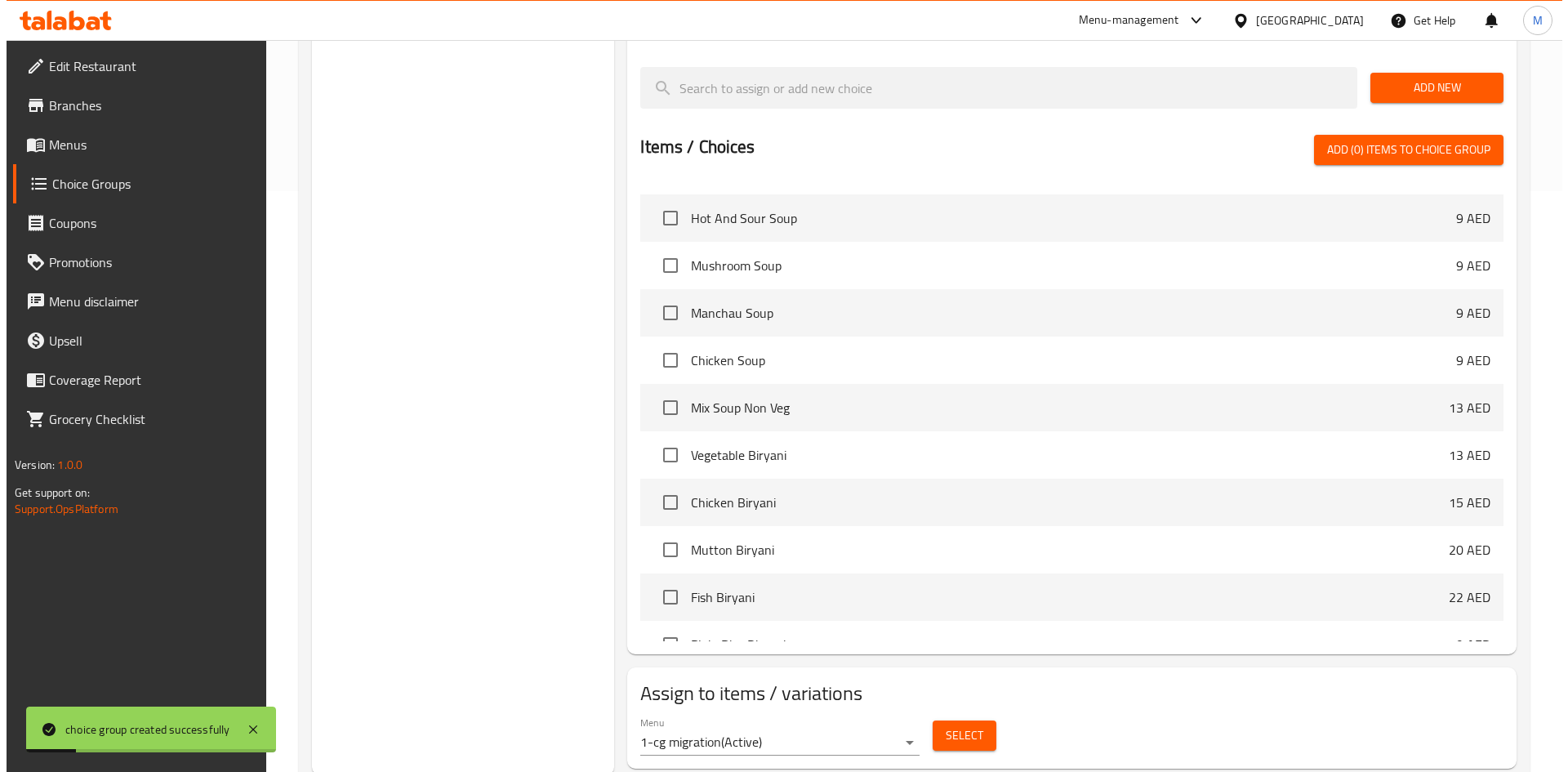
scroll to position [584, 0]
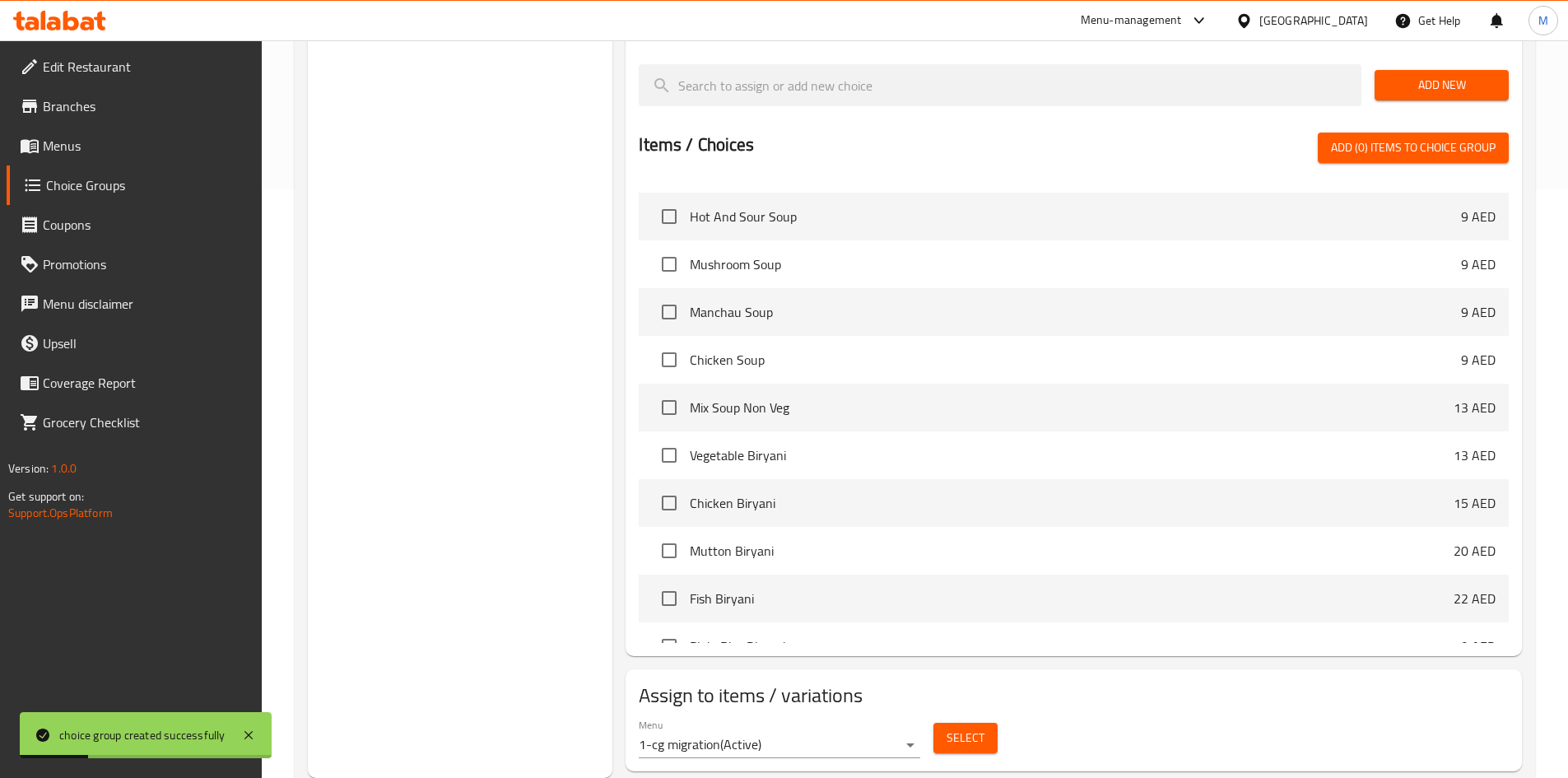
click at [975, 728] on span "Select" at bounding box center [966, 738] width 38 height 21
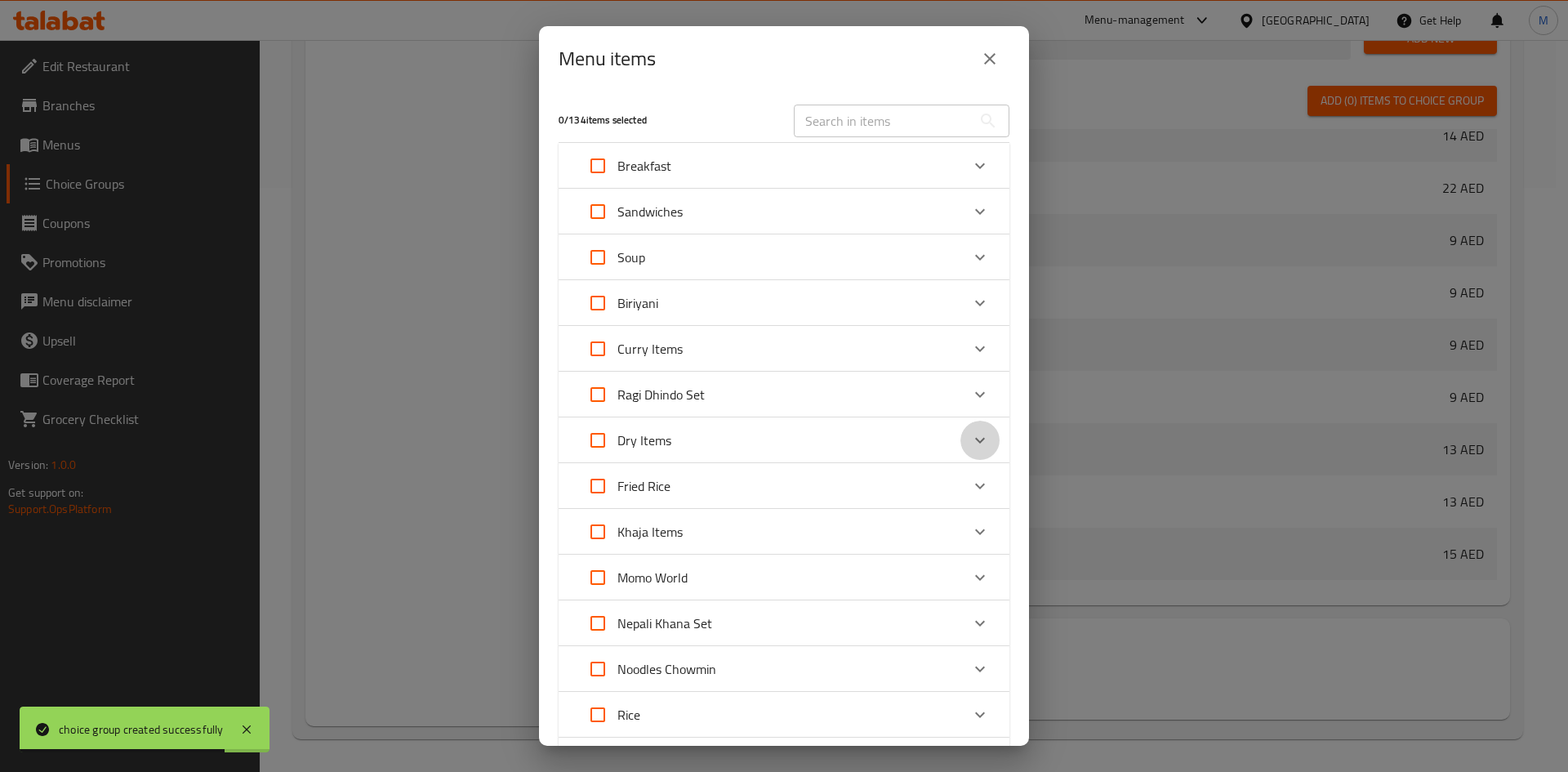
click at [972, 438] on icon "Expand" at bounding box center [980, 440] width 20 height 20
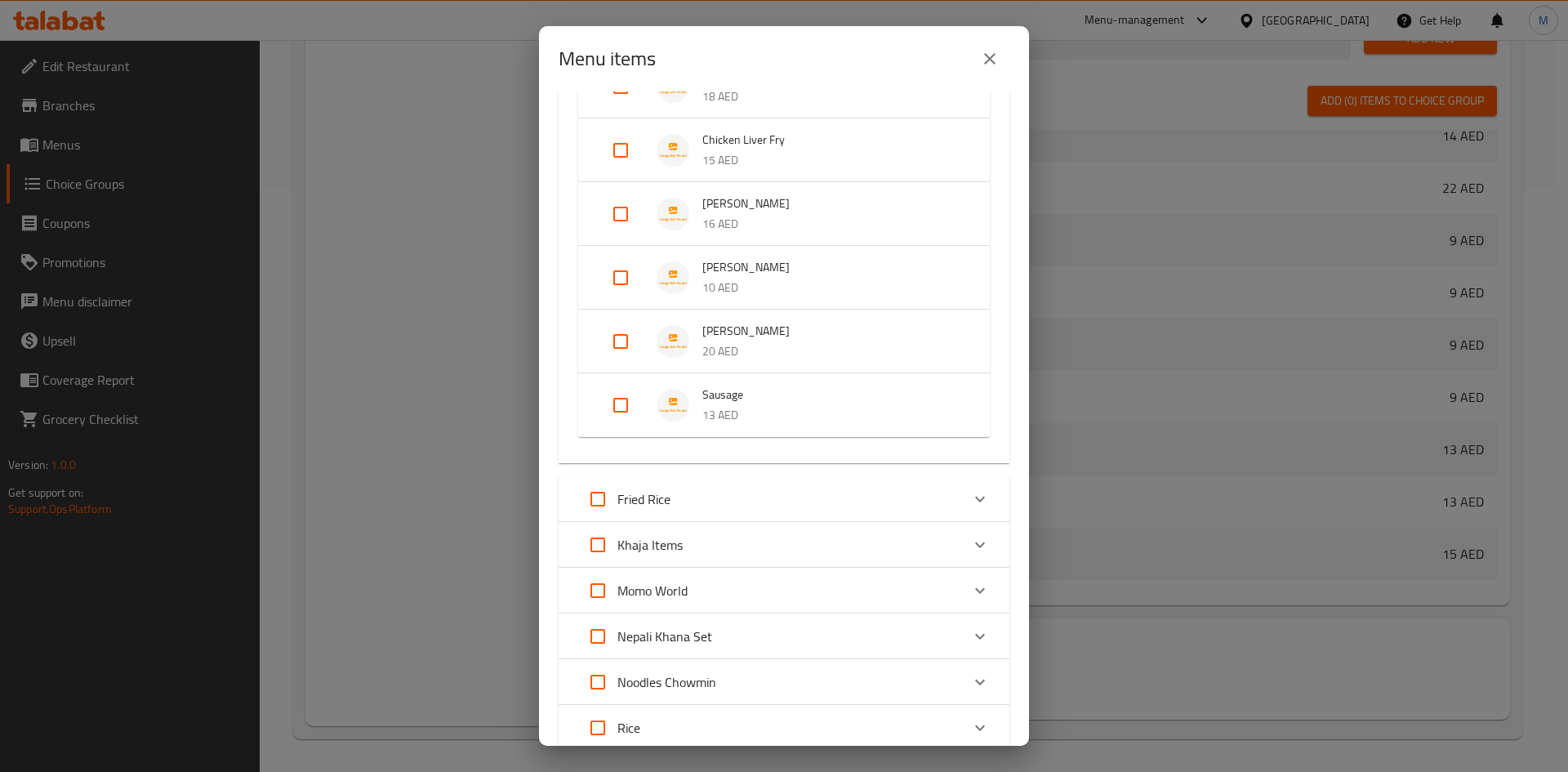
scroll to position [1551, 0]
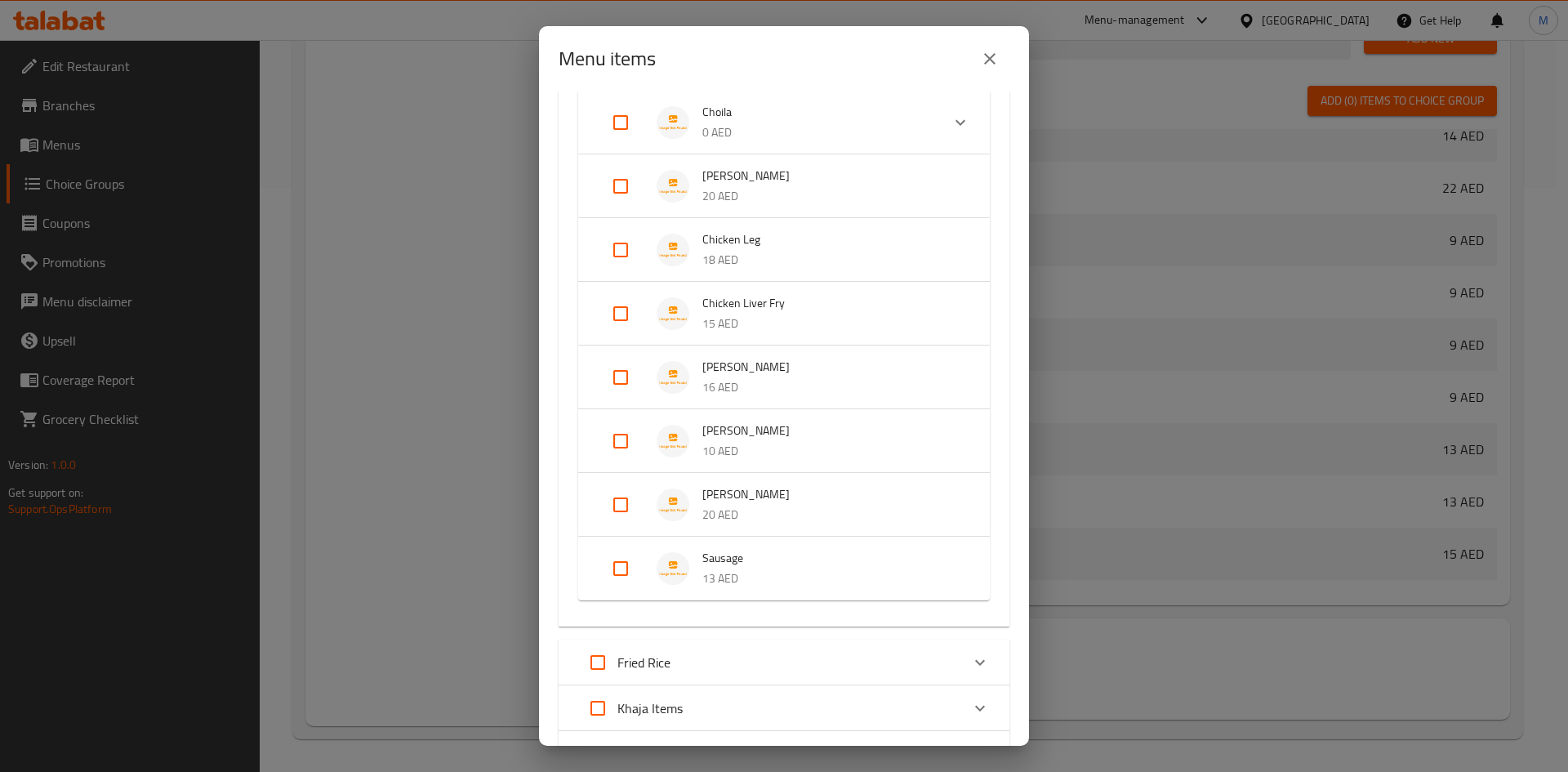
click at [617, 567] on input "Expand" at bounding box center [620, 567] width 39 height 39
checkbox input "true"
click at [625, 492] on input "Expand" at bounding box center [620, 504] width 39 height 39
checkbox input "true"
click at [614, 436] on input "Expand" at bounding box center [620, 441] width 39 height 39
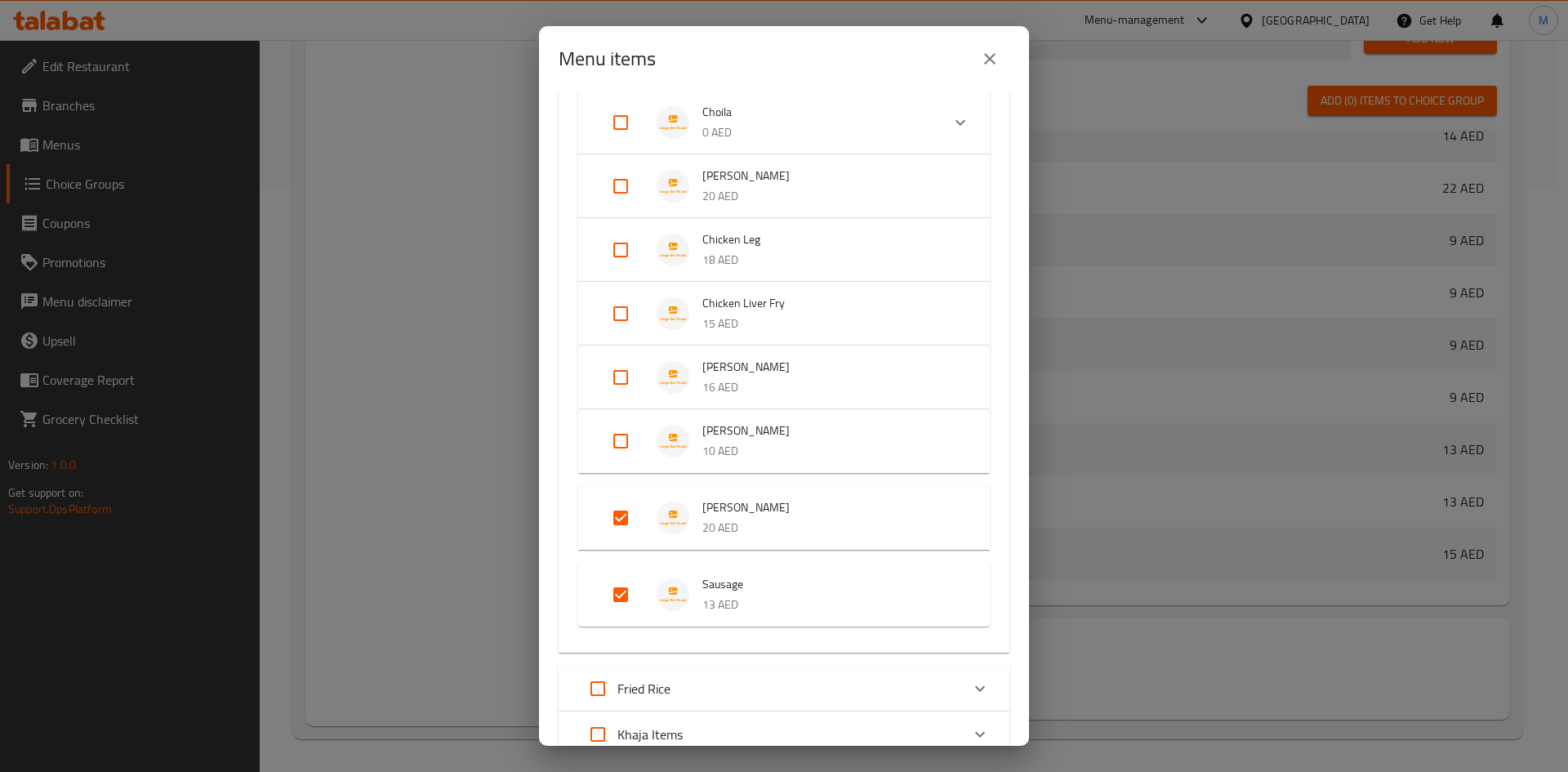
checkbox input "true"
click at [626, 385] on input "Expand" at bounding box center [620, 376] width 39 height 39
checkbox input "true"
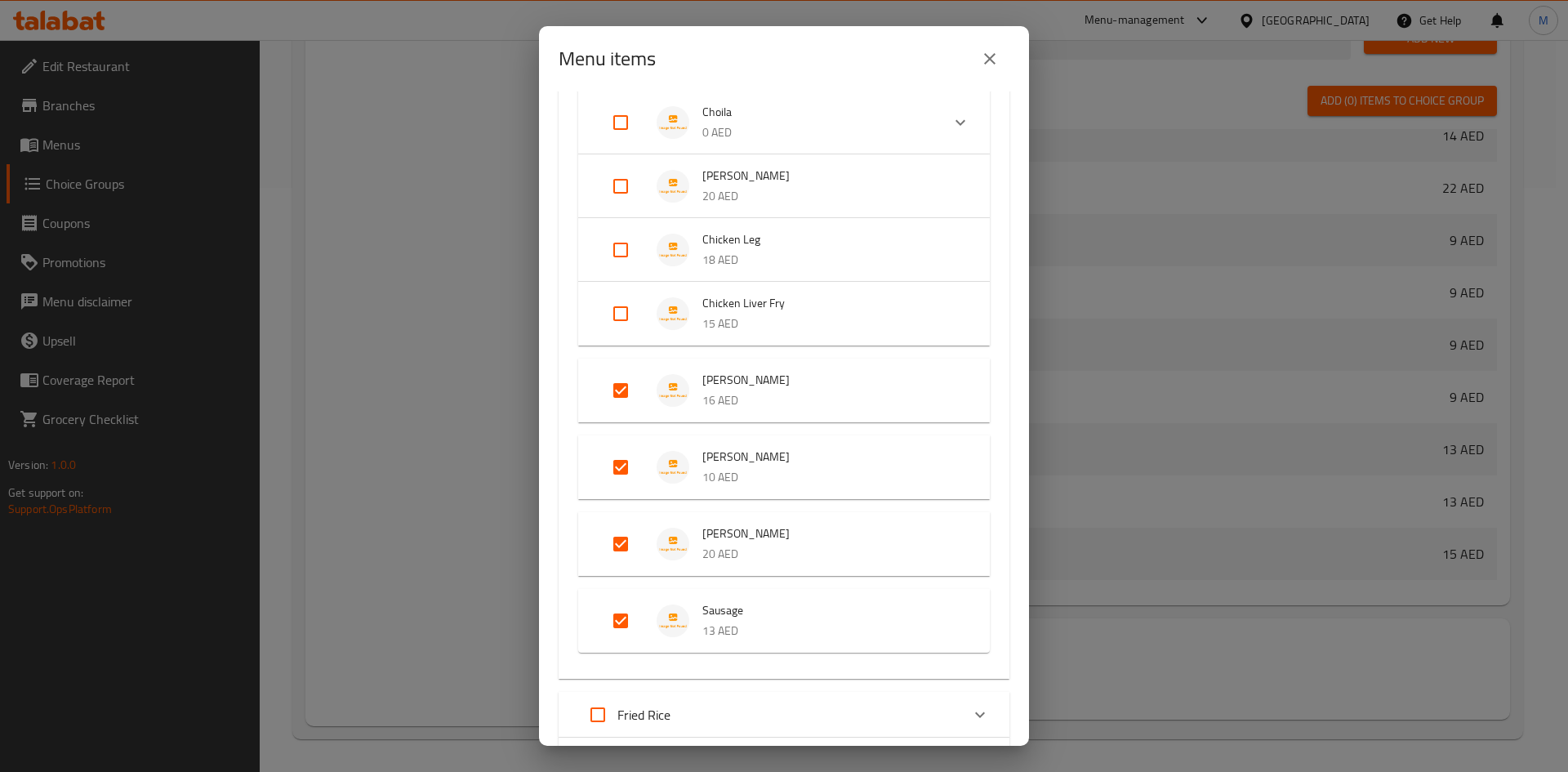
click at [614, 316] on input "Expand" at bounding box center [620, 313] width 39 height 39
checkbox input "true"
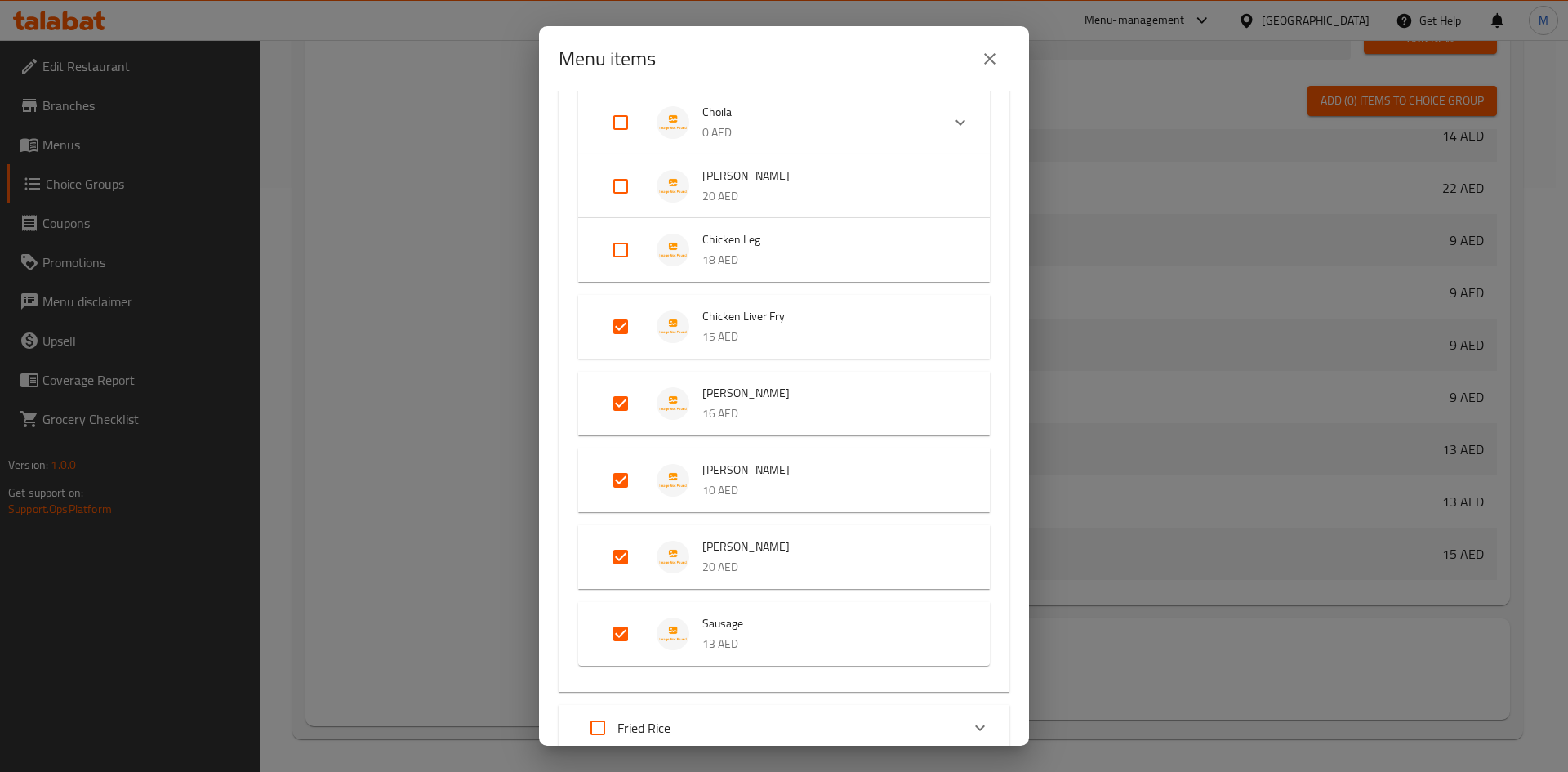
click at [621, 256] on input "Expand" at bounding box center [620, 249] width 39 height 39
checkbox input "true"
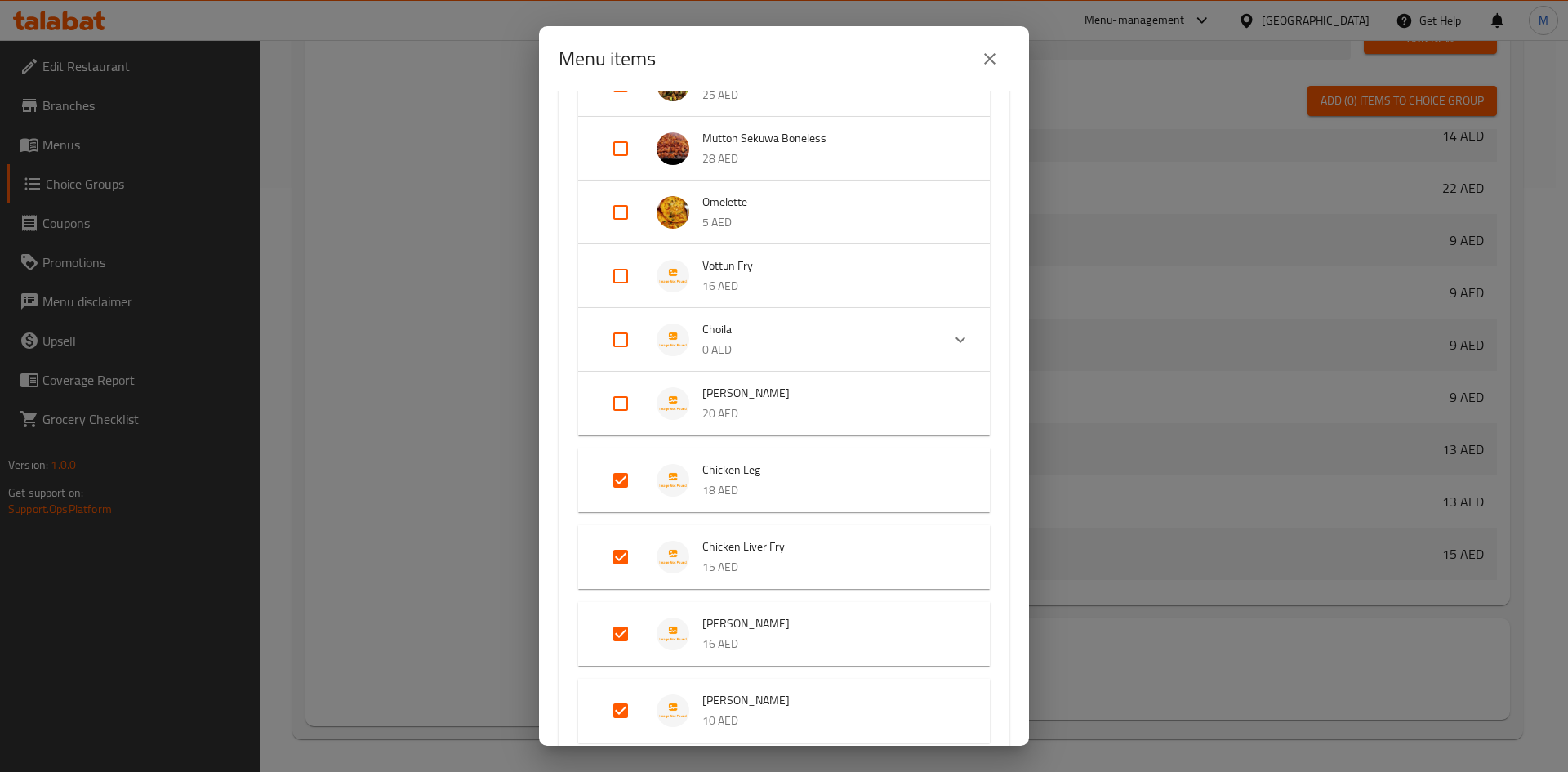
scroll to position [1306, 0]
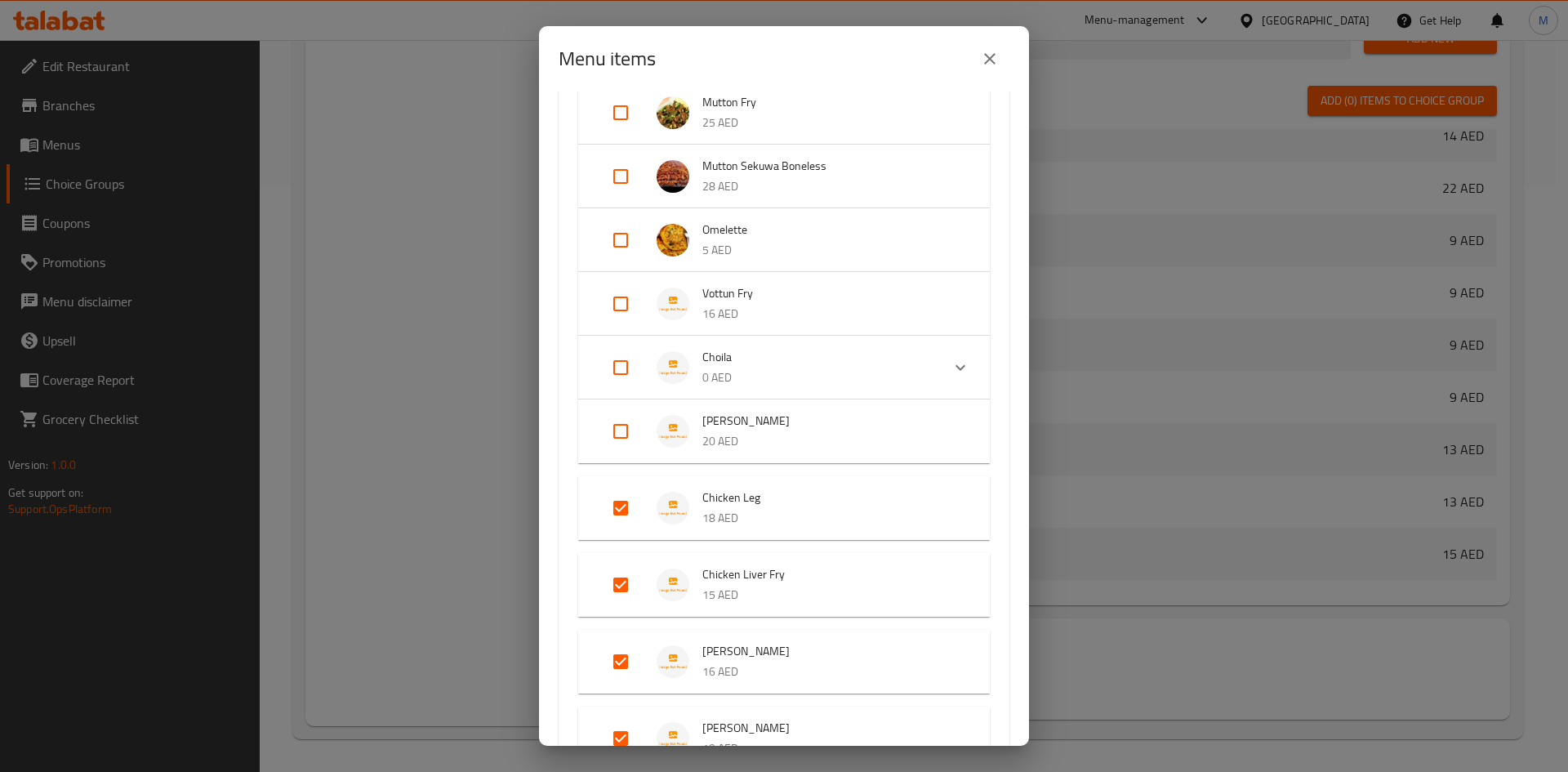
click at [617, 434] on input "Expand" at bounding box center [620, 431] width 39 height 39
checkbox input "true"
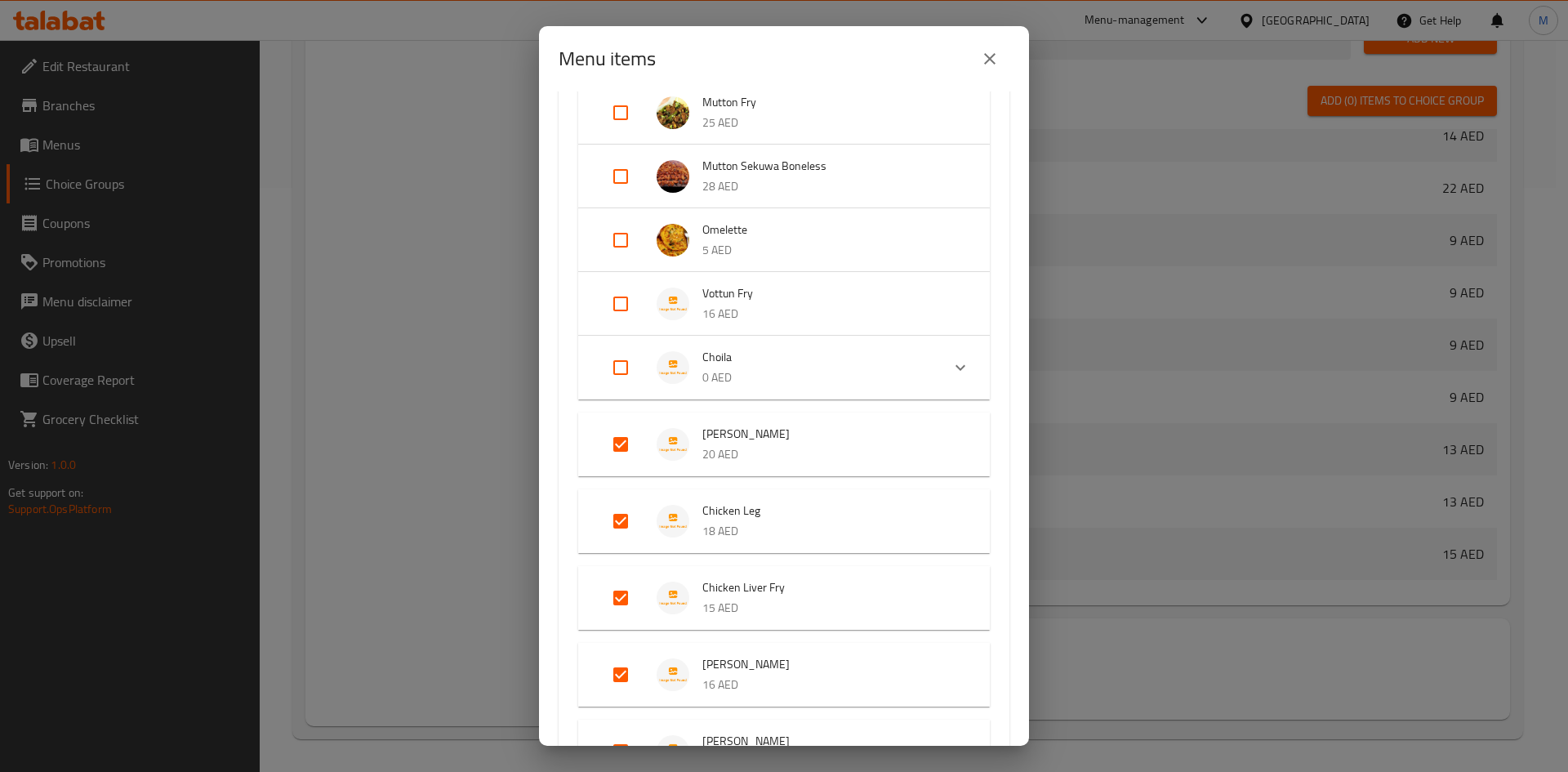
click at [622, 373] on input "Expand" at bounding box center [620, 367] width 39 height 39
checkbox input "true"
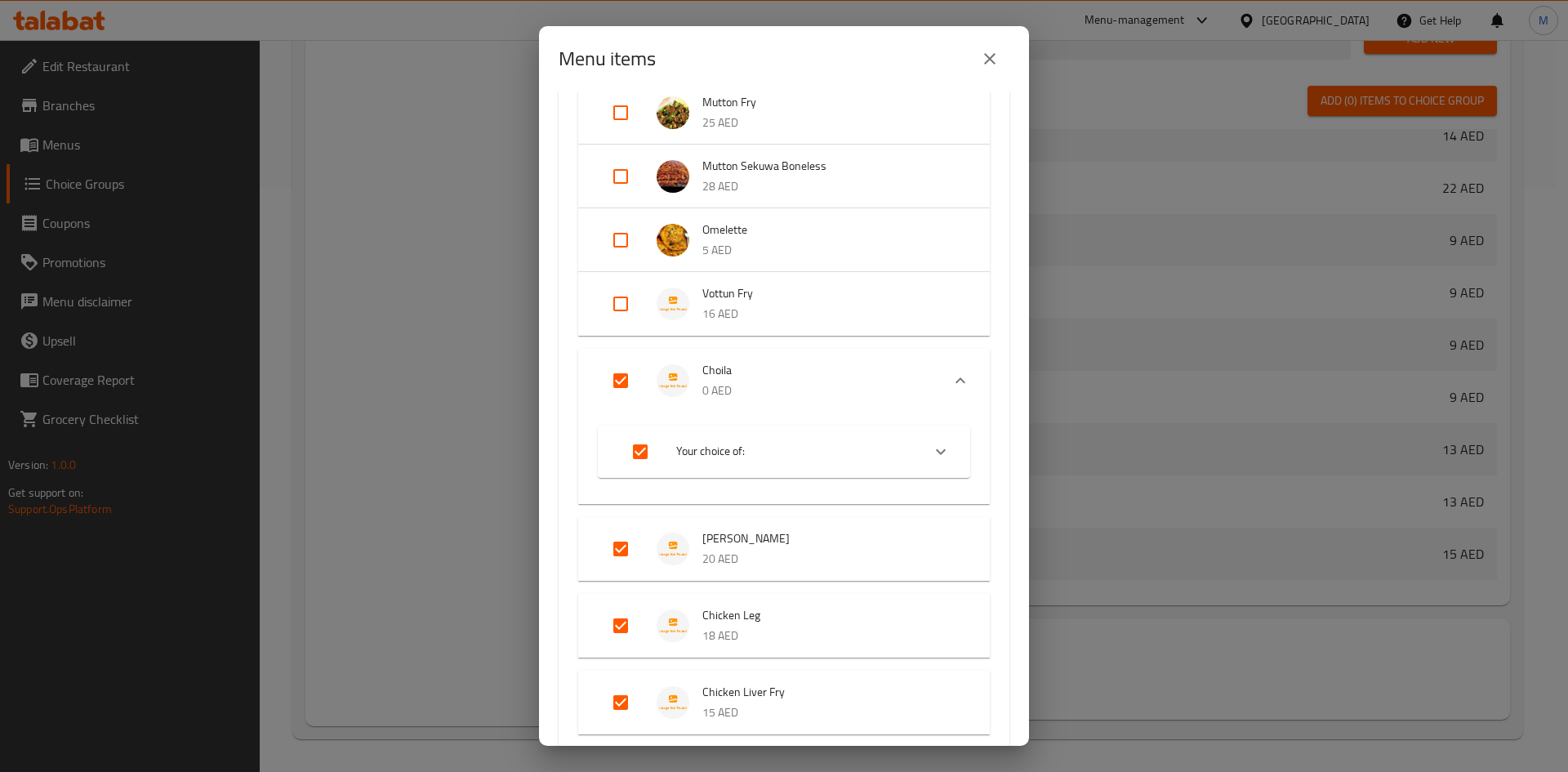
click at [623, 304] on input "Expand" at bounding box center [620, 303] width 39 height 39
checkbox input "true"
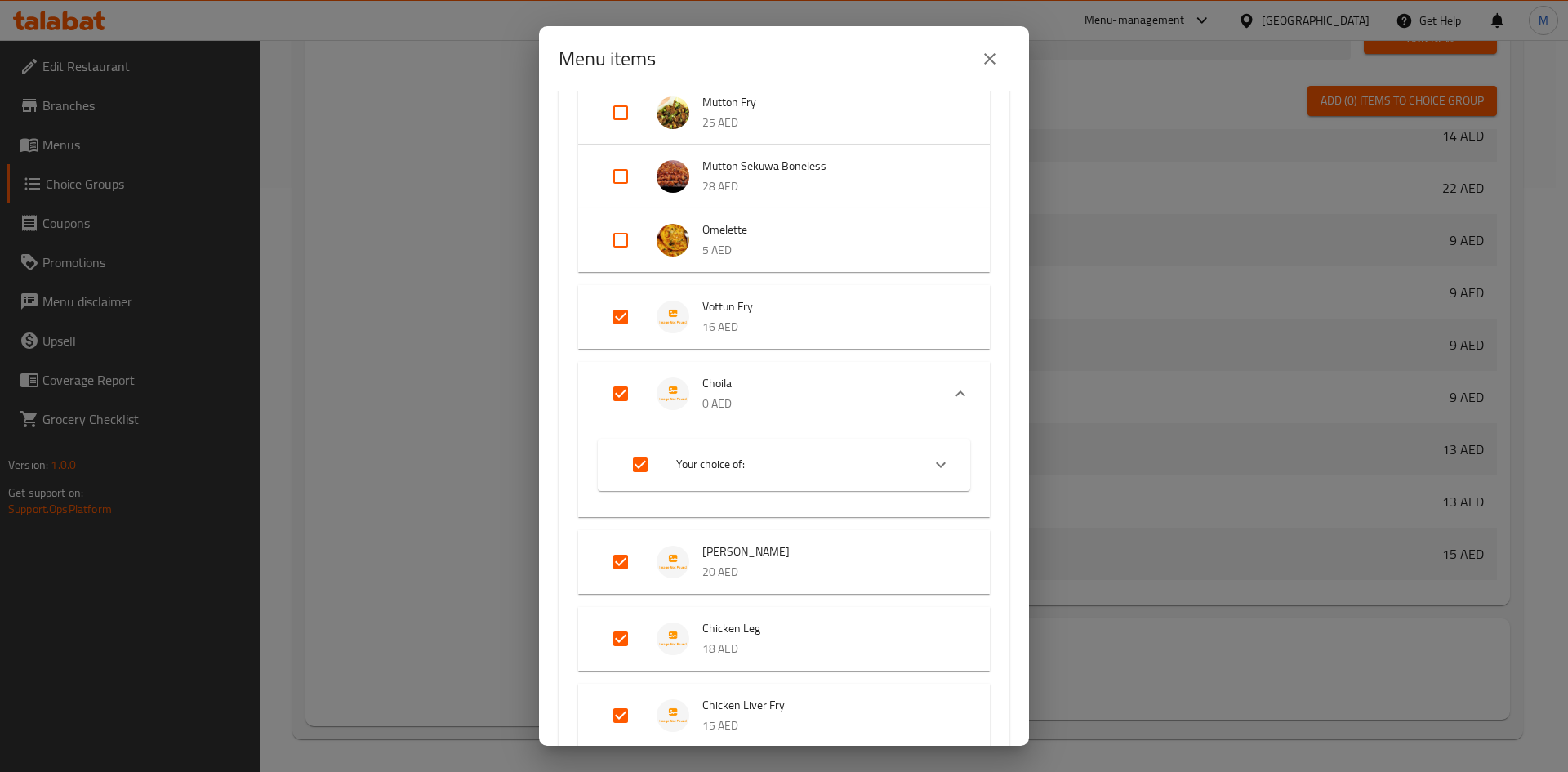
click at [614, 244] on input "Expand" at bounding box center [620, 240] width 39 height 39
checkbox input "true"
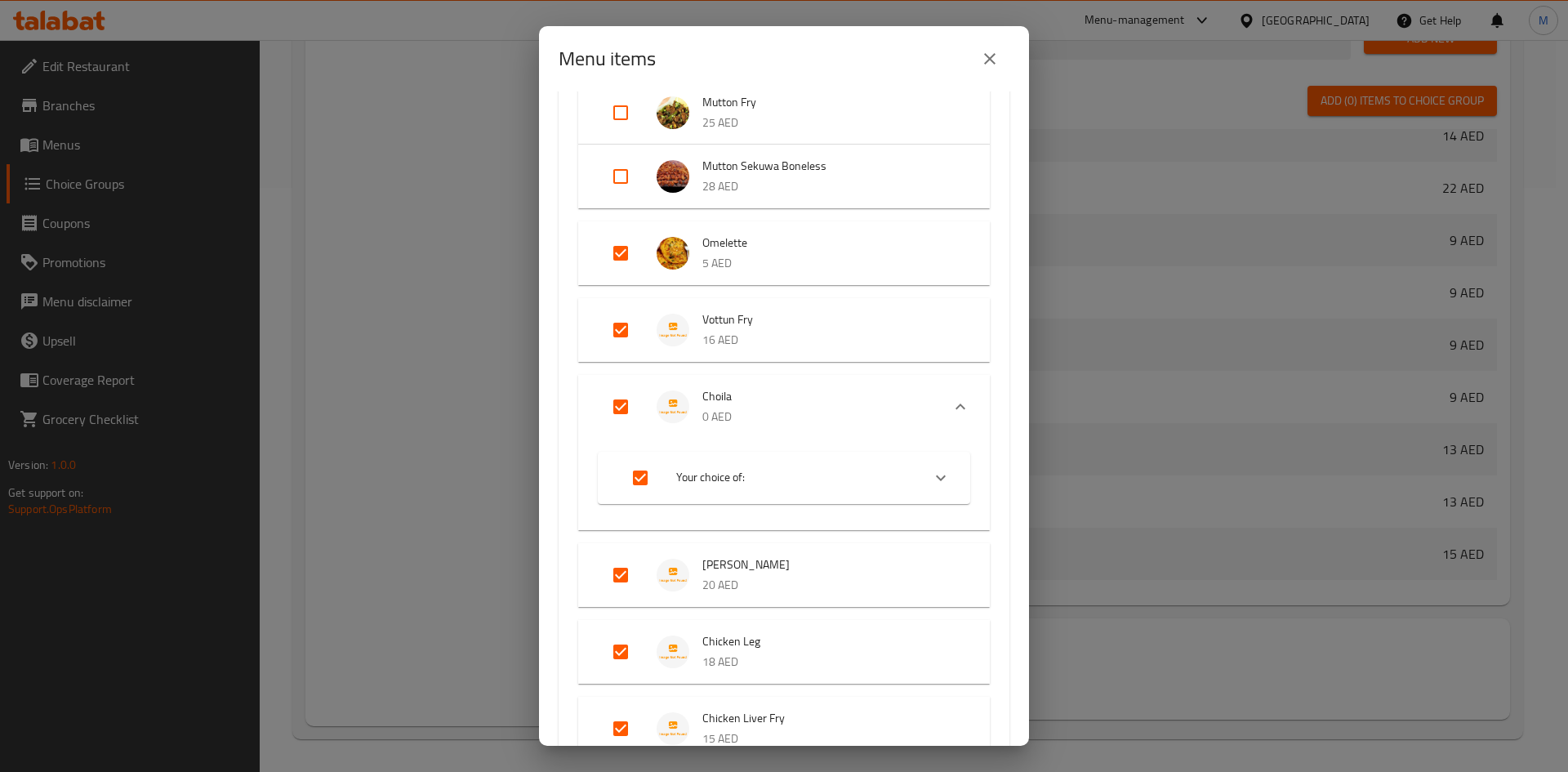
click at [623, 175] on input "Expand" at bounding box center [620, 176] width 39 height 39
checkbox input "true"
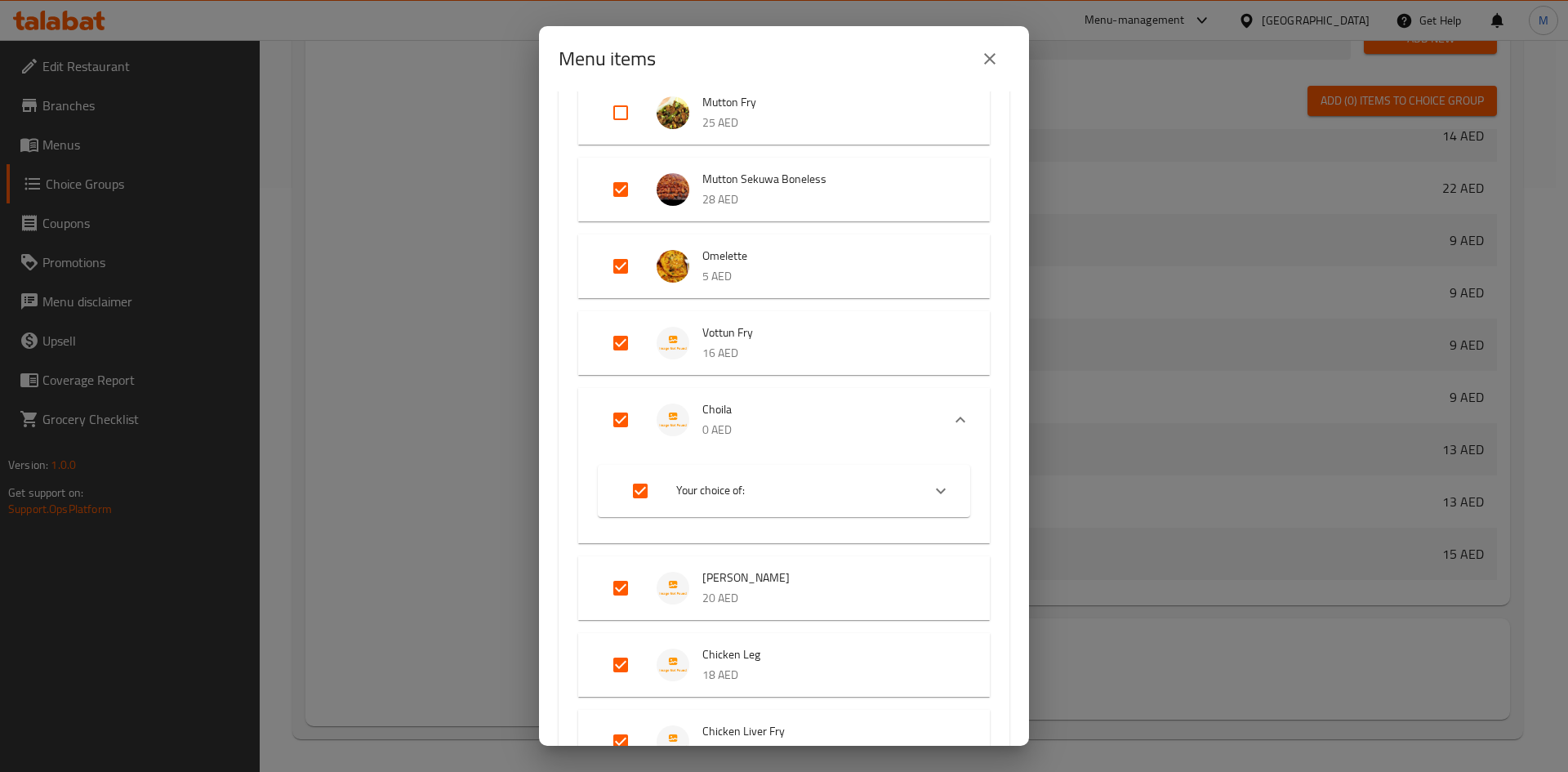
click at [616, 261] on input "Expand" at bounding box center [620, 265] width 39 height 39
checkbox input "false"
click at [618, 184] on input "Expand" at bounding box center [620, 189] width 39 height 39
checkbox input "false"
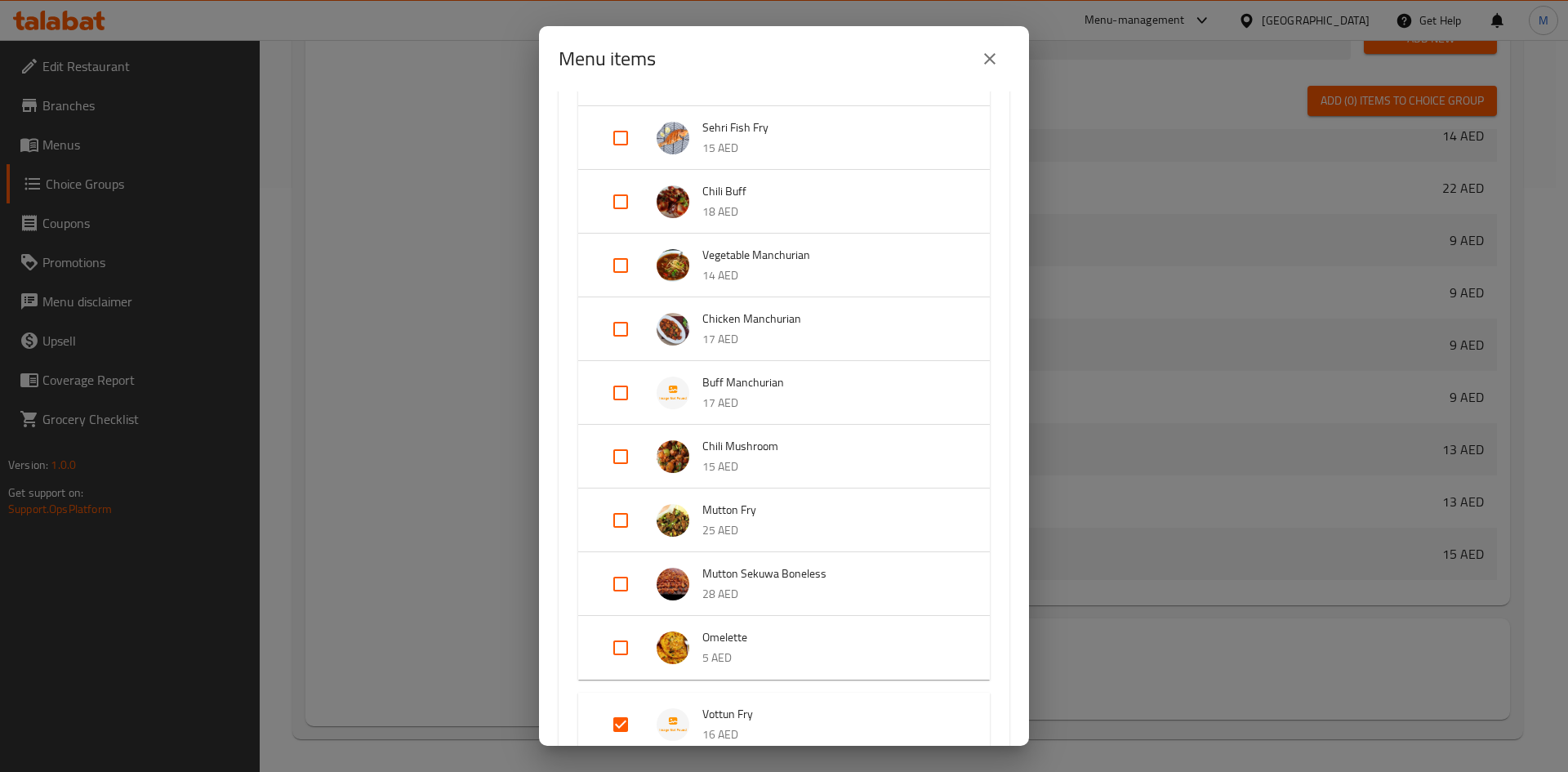
scroll to position [898, 0]
click at [620, 390] on input "Expand" at bounding box center [620, 393] width 39 height 39
checkbox input "true"
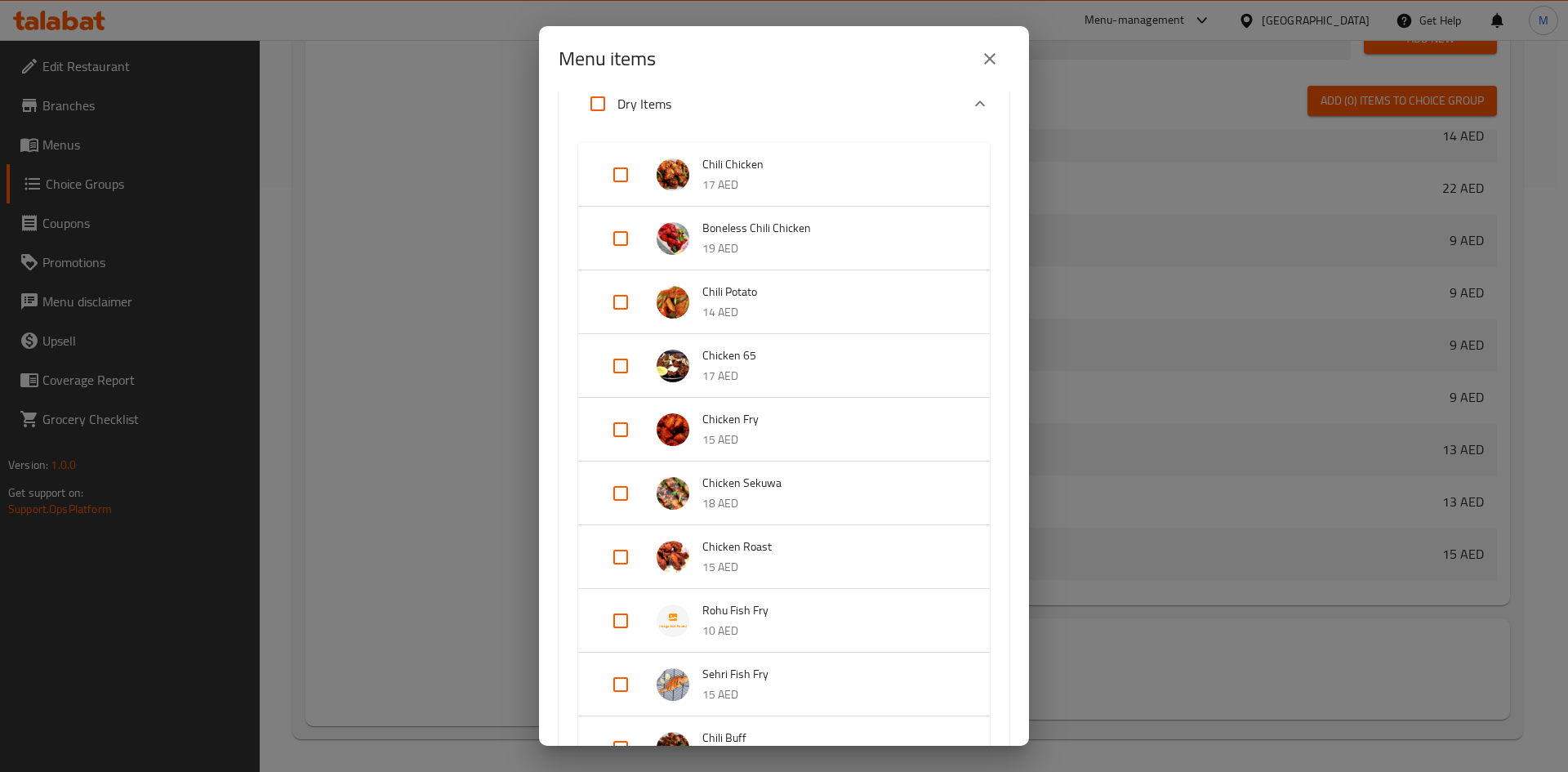
scroll to position [327, 0]
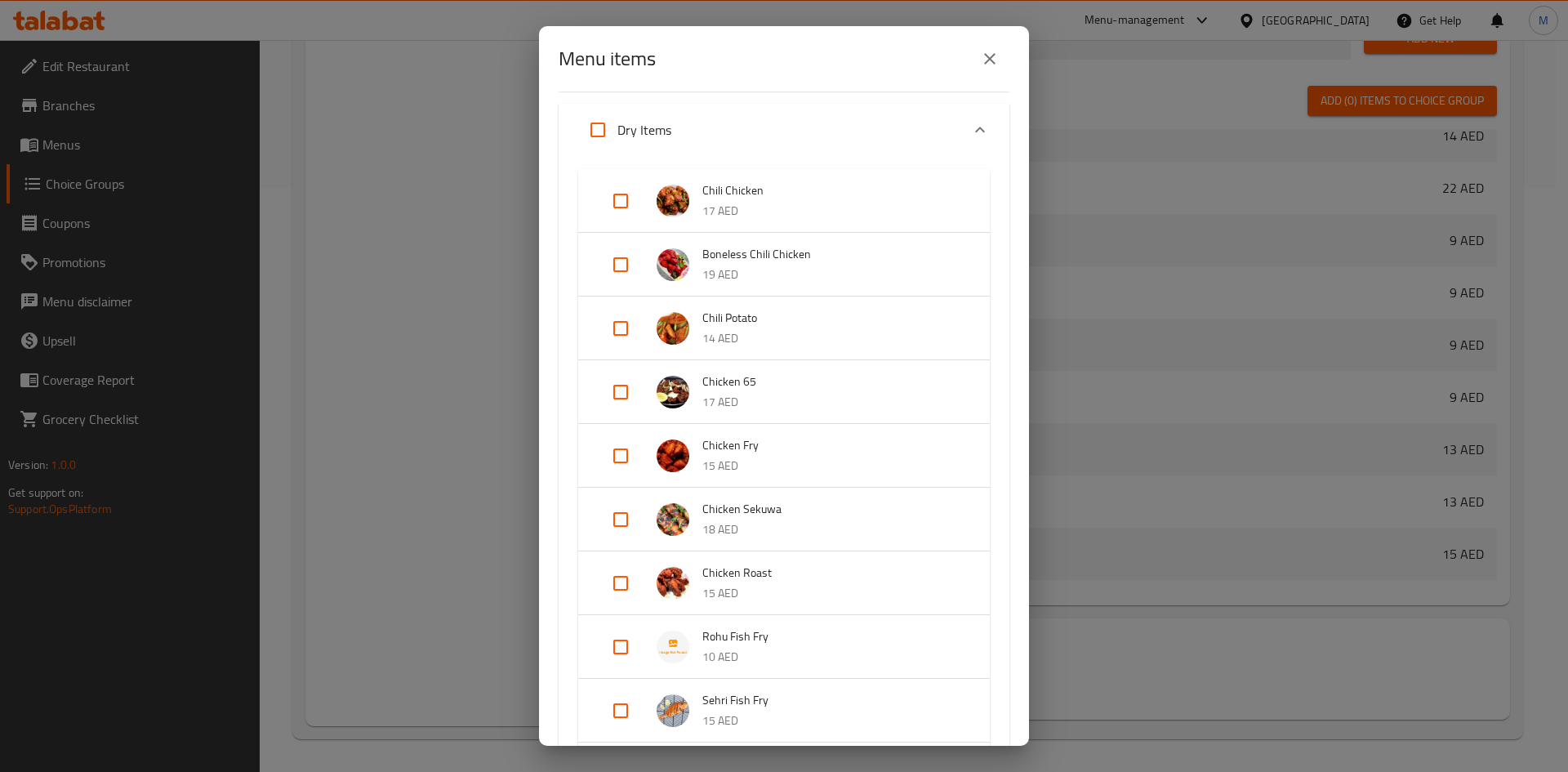
click at [622, 453] on input "Expand" at bounding box center [620, 455] width 39 height 39
checkbox input "true"
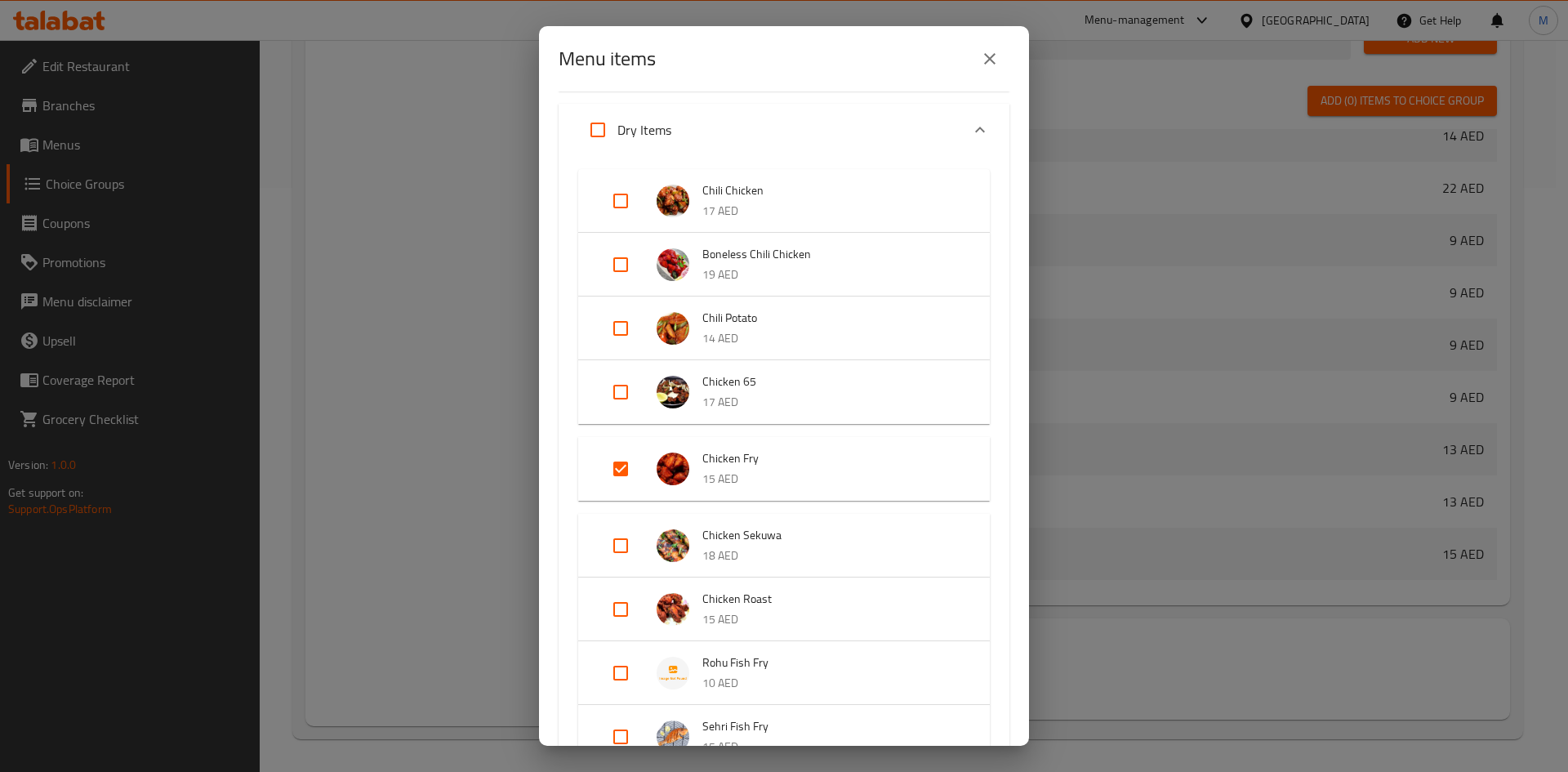
click at [622, 389] on input "Expand" at bounding box center [620, 391] width 39 height 39
checkbox input "true"
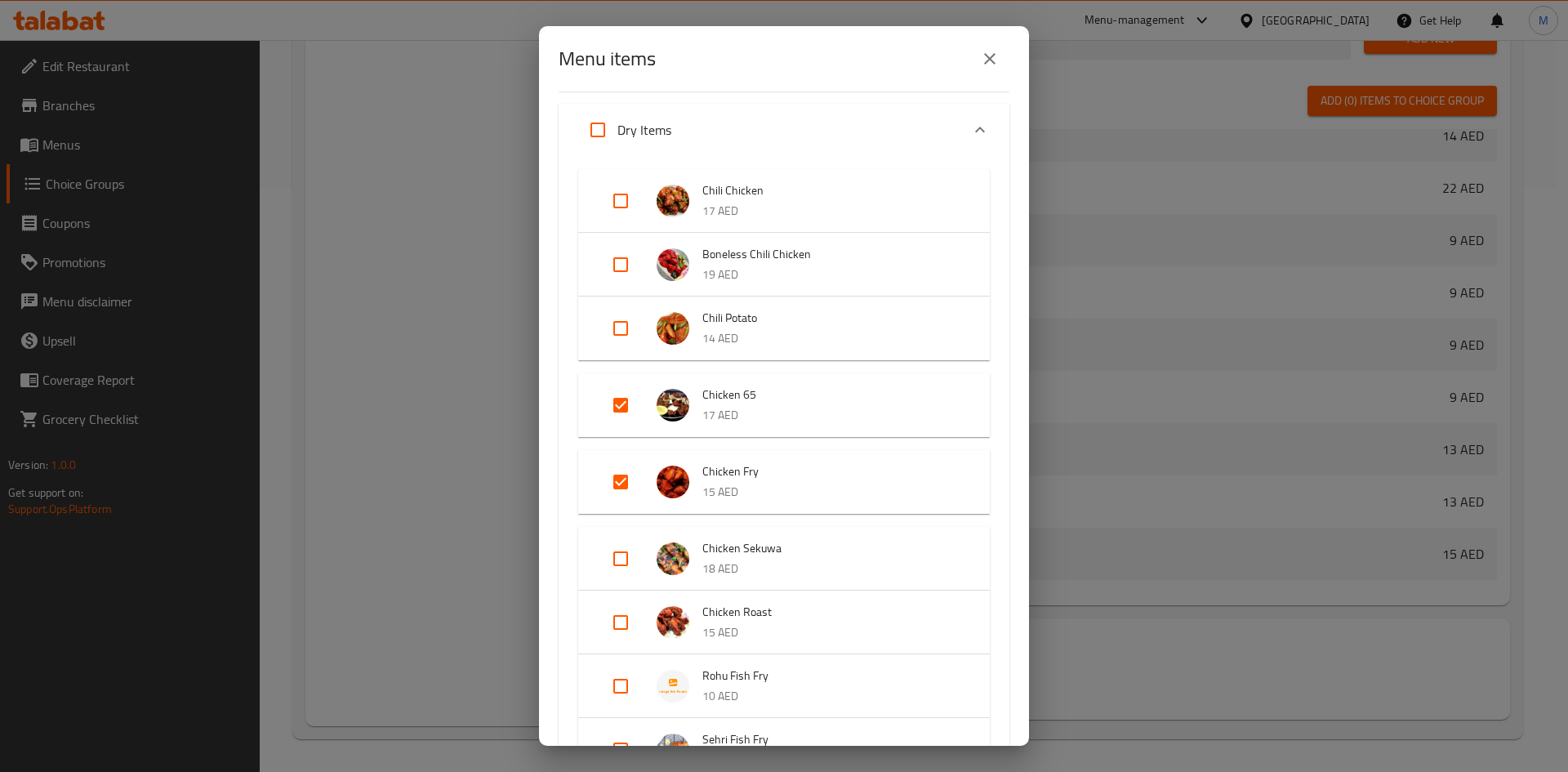
click at [617, 329] on input "Expand" at bounding box center [620, 328] width 39 height 39
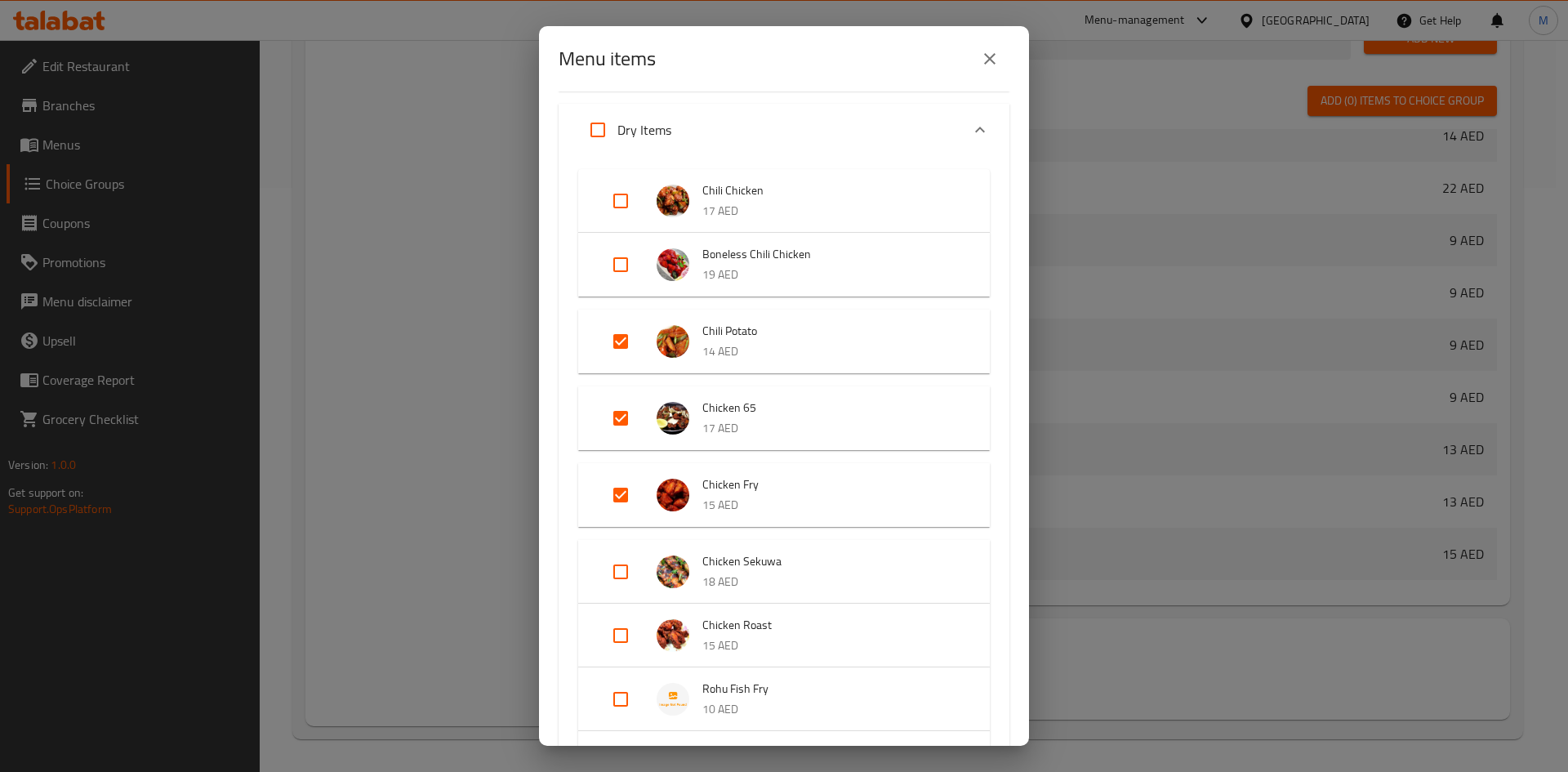
click at [617, 329] on input "Expand" at bounding box center [620, 340] width 39 height 39
checkbox input "false"
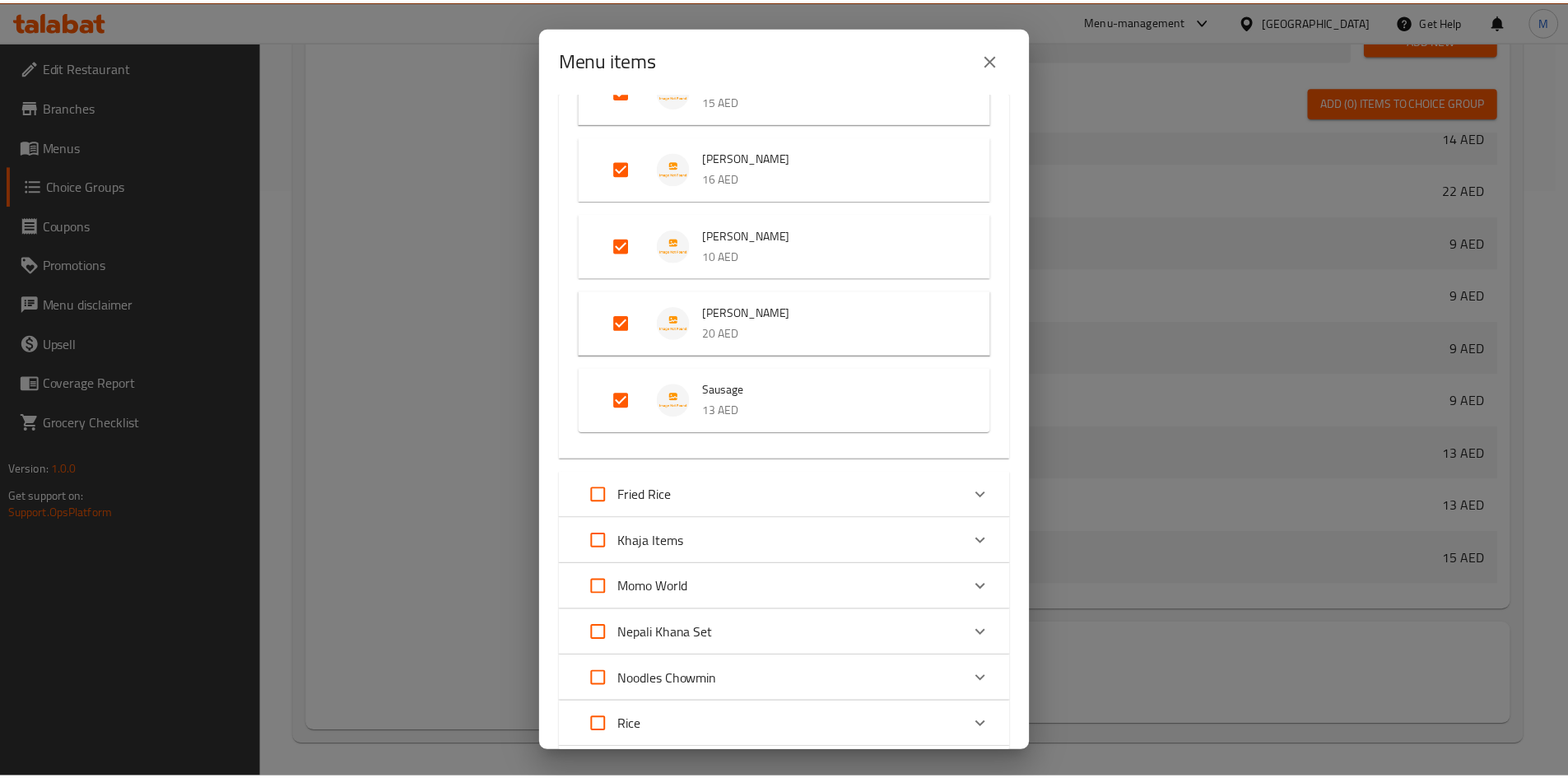
scroll to position [2216, 0]
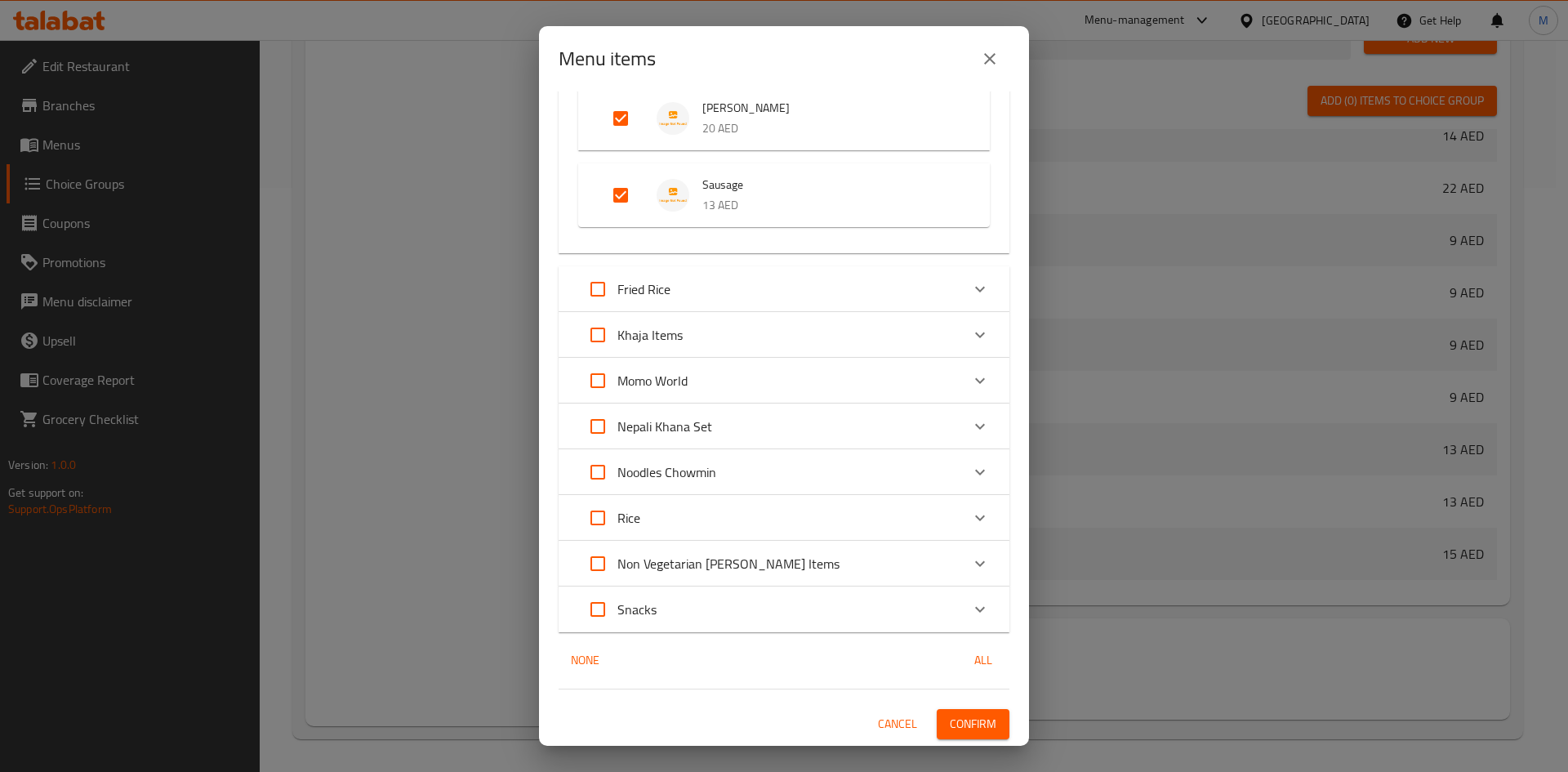
click at [966, 725] on span "Confirm" at bounding box center [972, 724] width 46 height 21
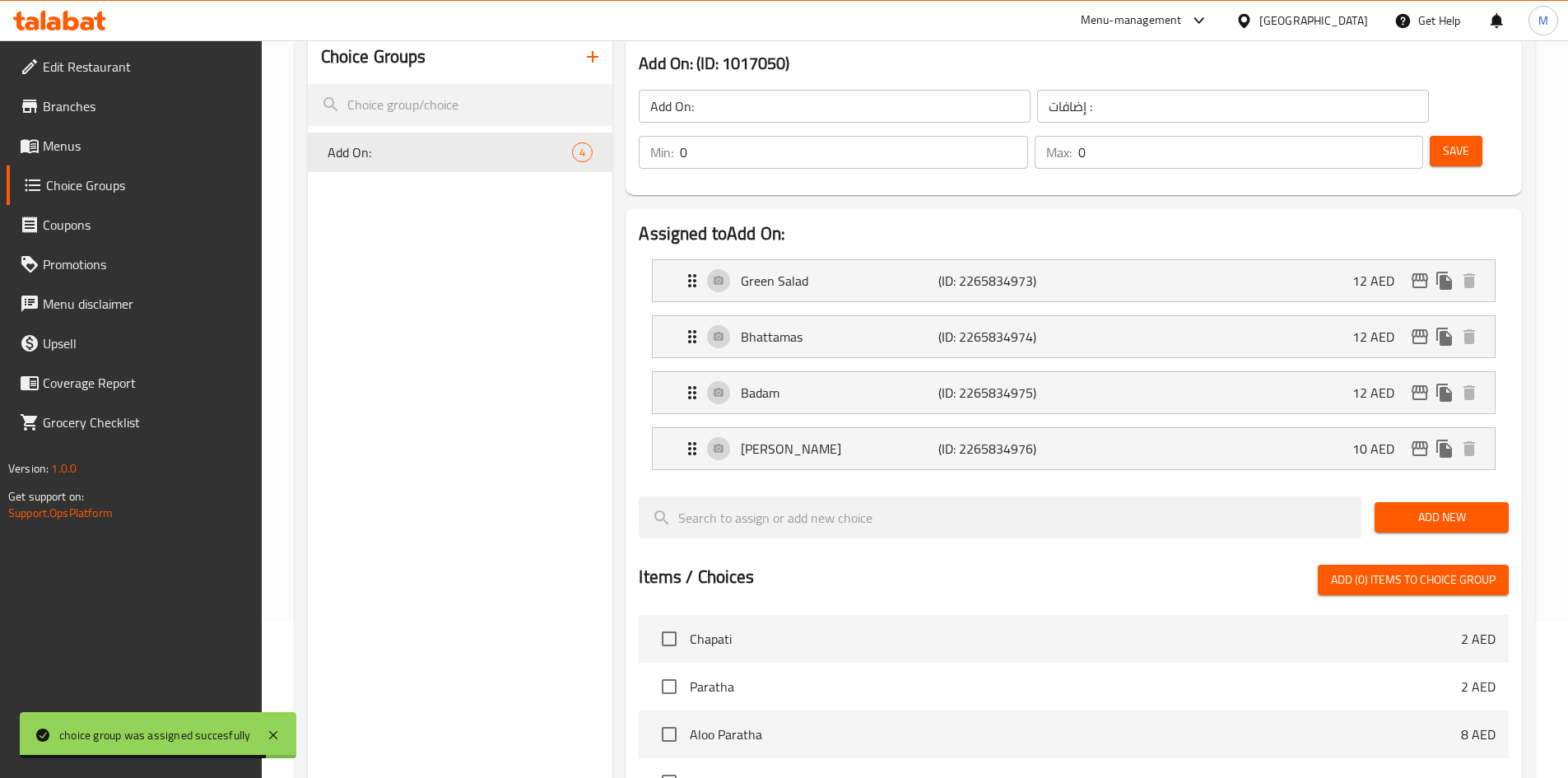
scroll to position [0, 0]
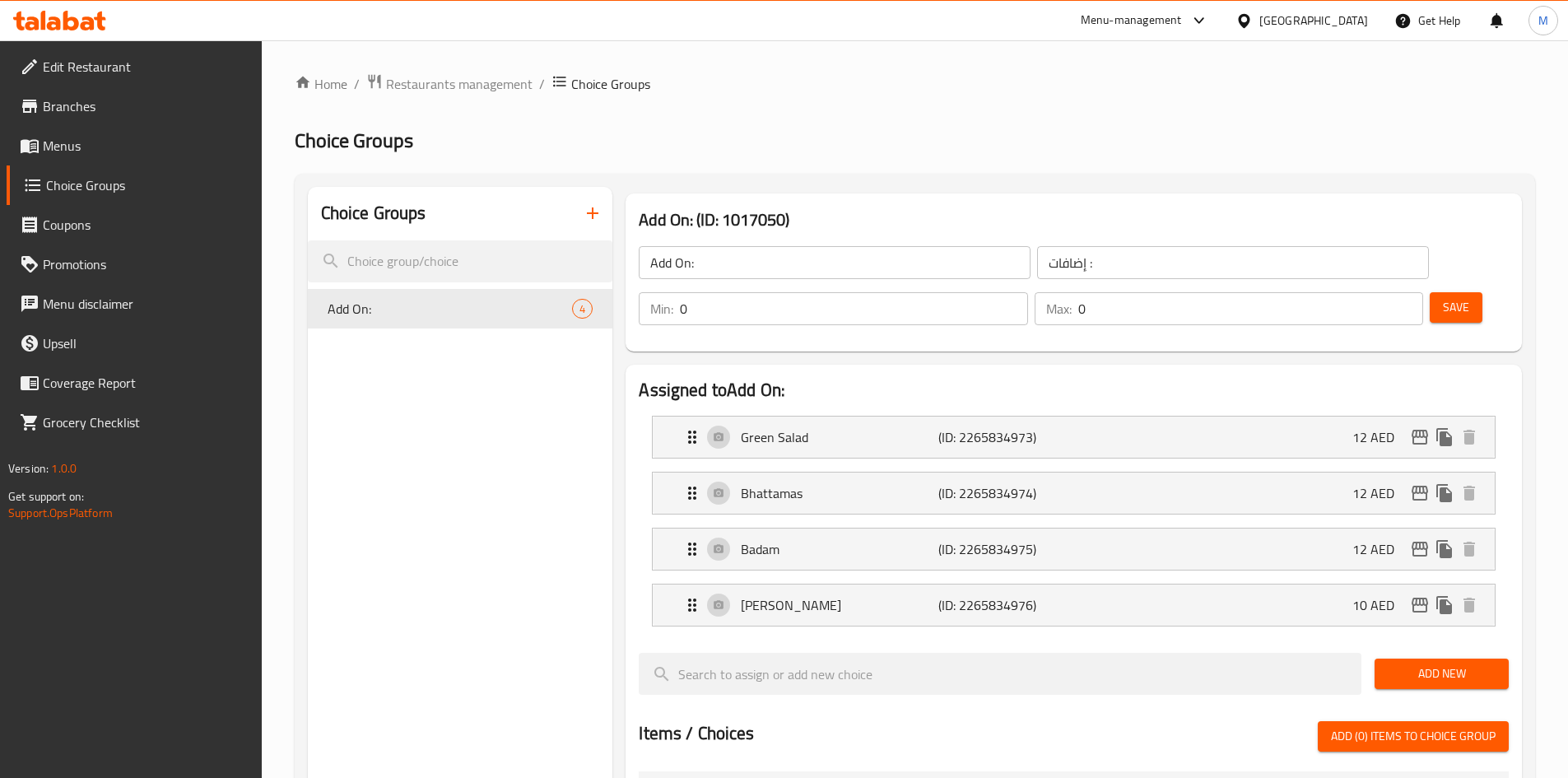
click at [90, 141] on span "Menus" at bounding box center [146, 146] width 206 height 20
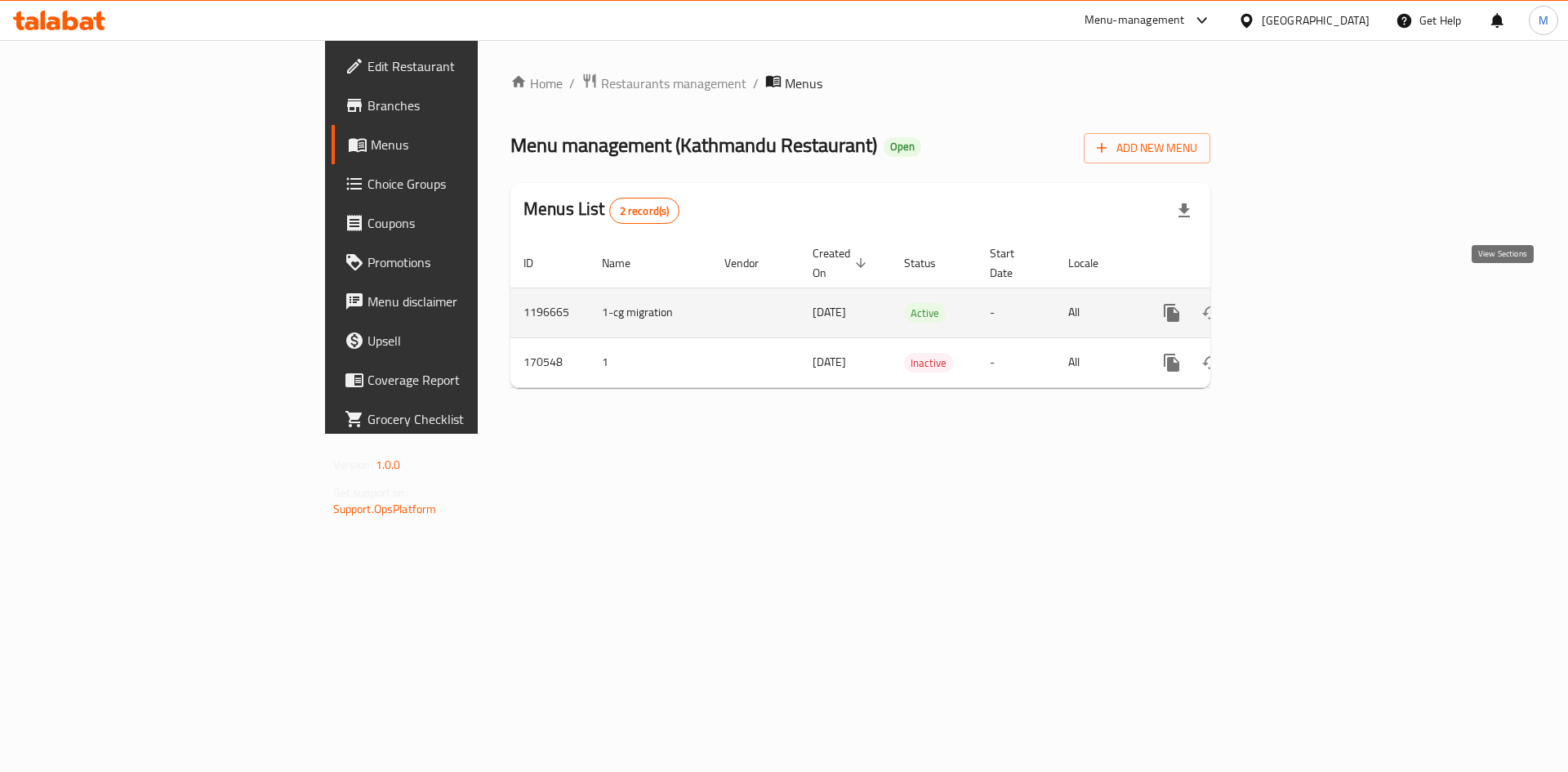
click at [1299, 303] on icon "enhanced table" at bounding box center [1290, 313] width 20 height 20
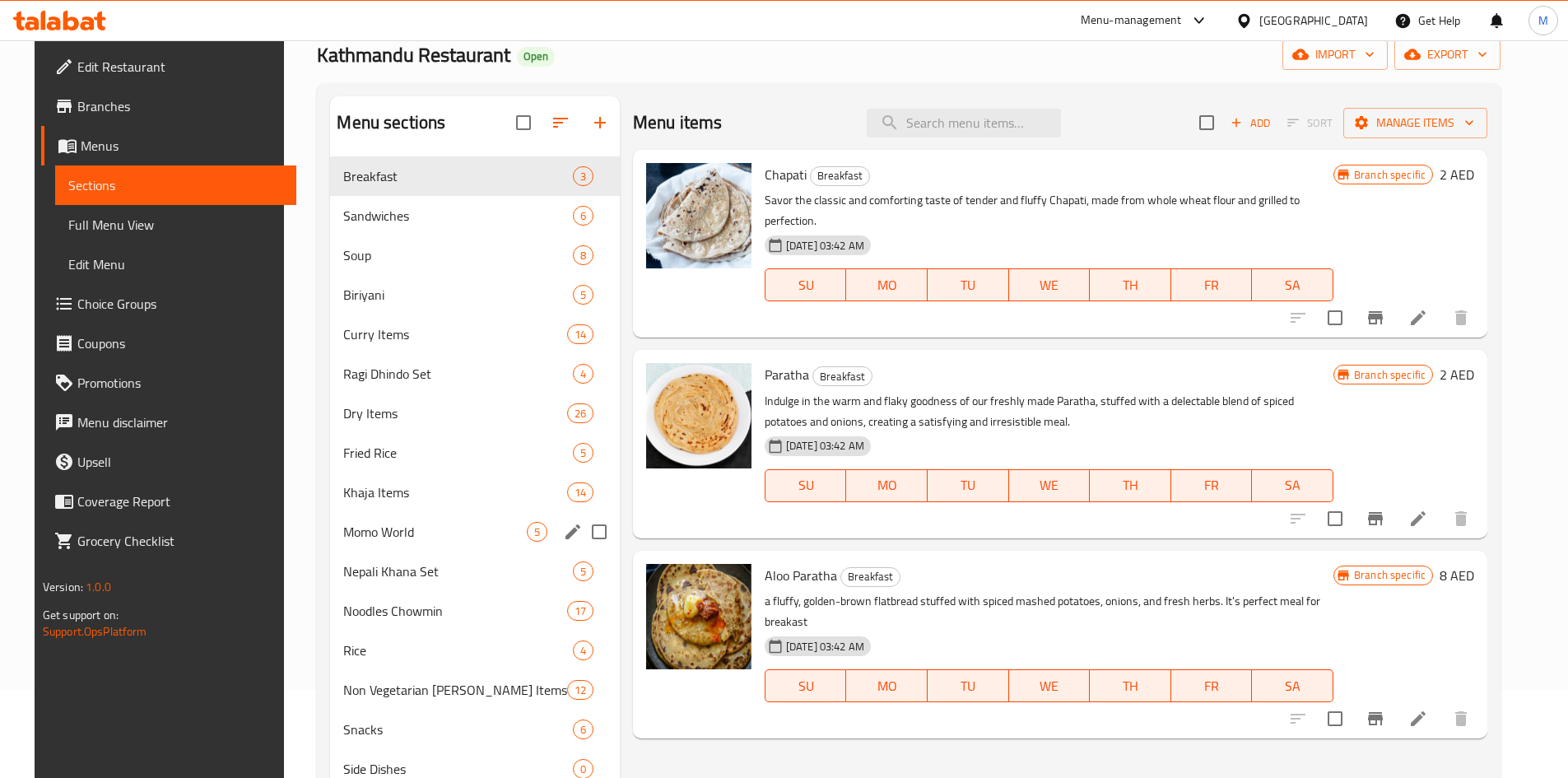
scroll to position [231, 0]
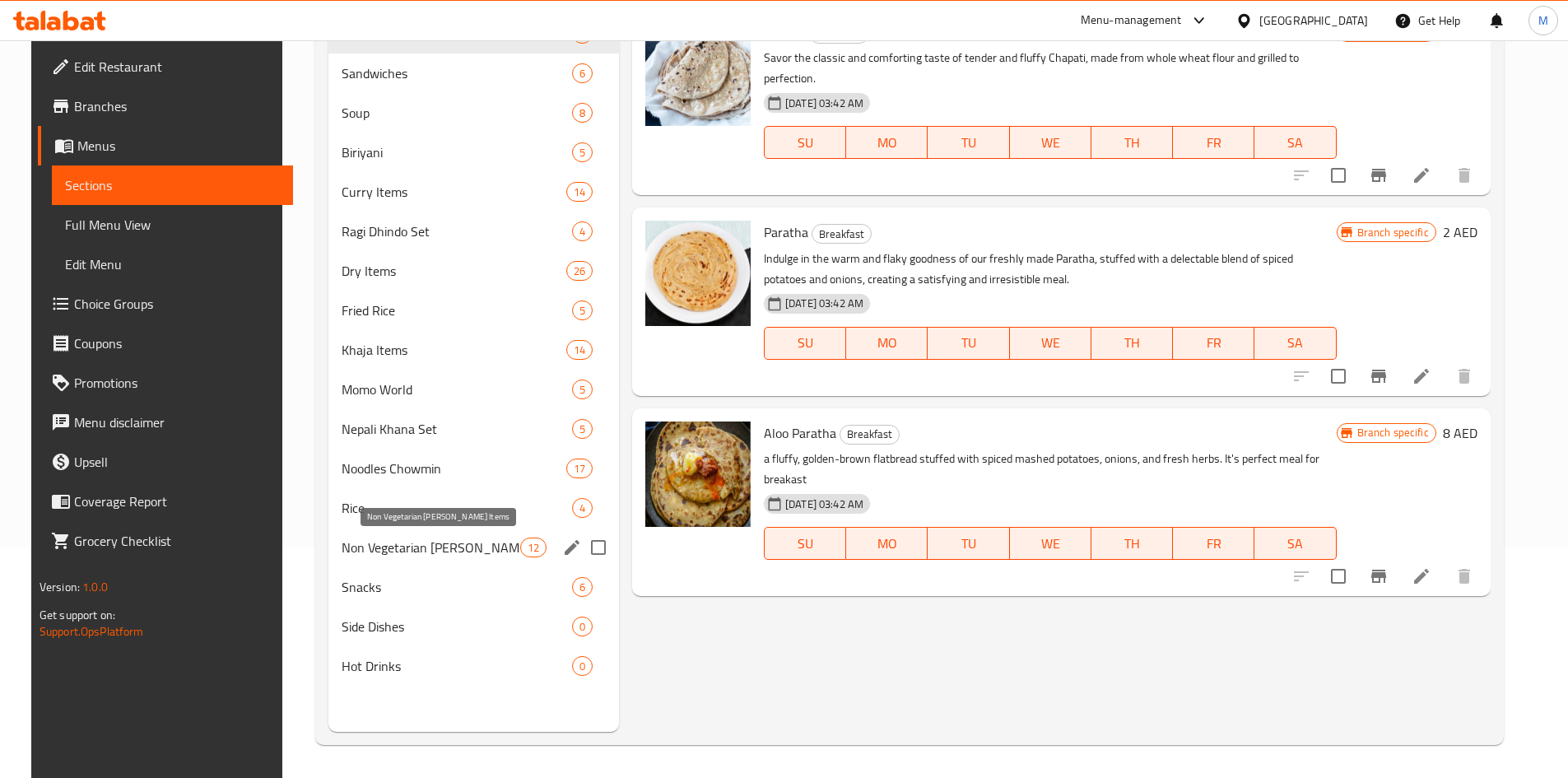
click at [418, 544] on span "Non Vegetarian Curry Items" at bounding box center [431, 547] width 179 height 20
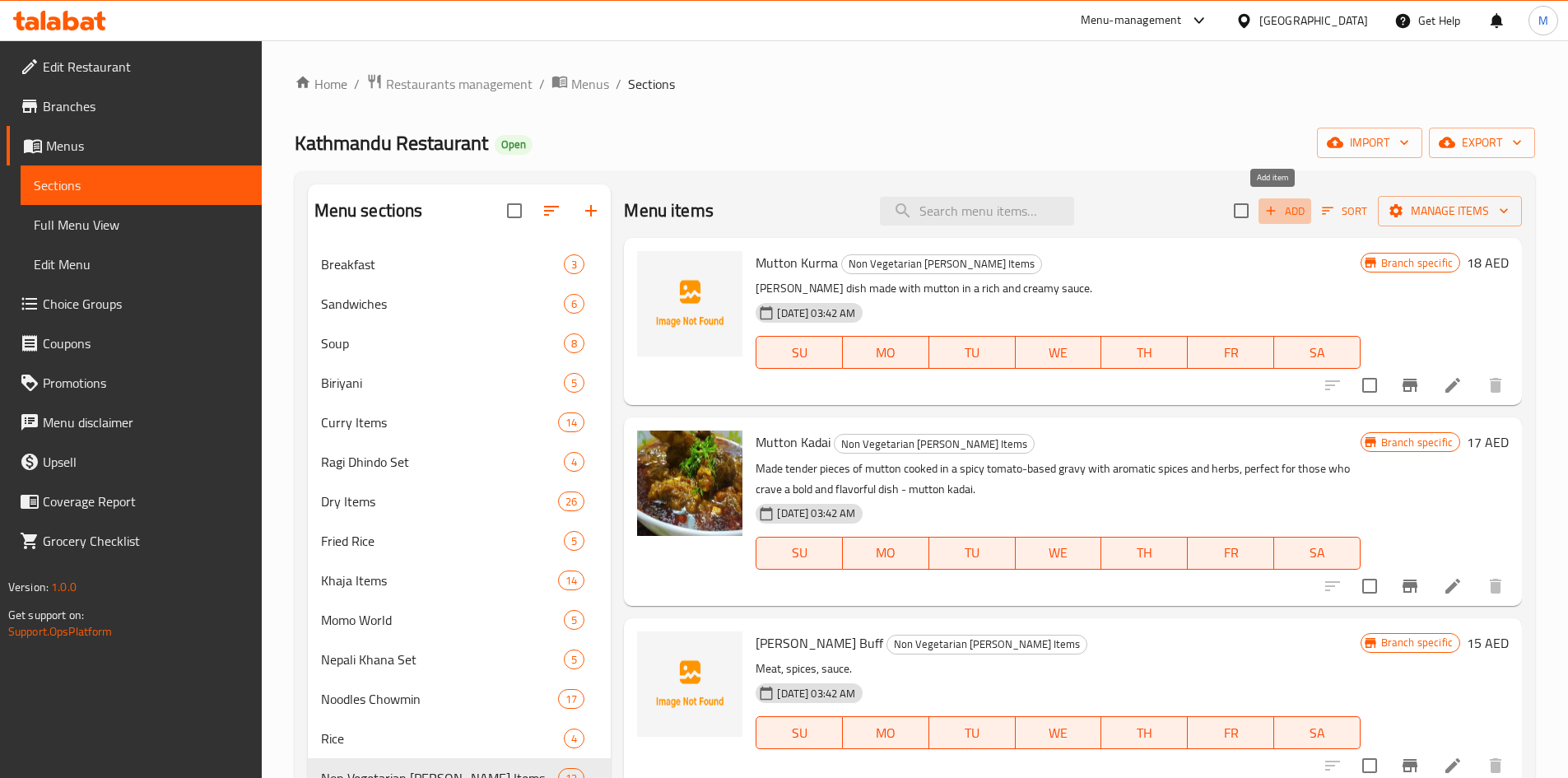
click at [1279, 206] on span "Add" at bounding box center [1284, 211] width 45 height 19
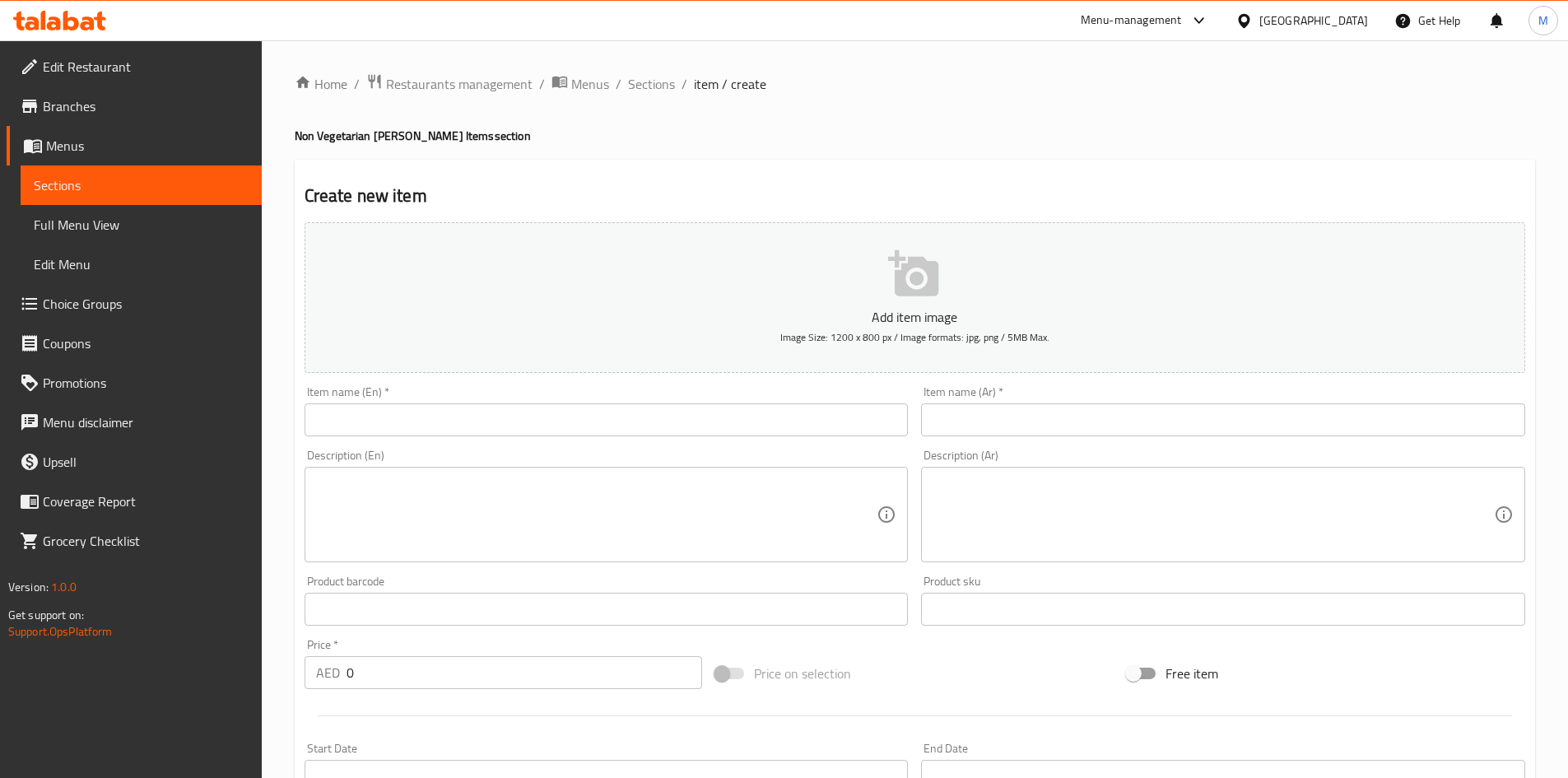
click at [587, 417] on input "text" at bounding box center [607, 420] width 604 height 33
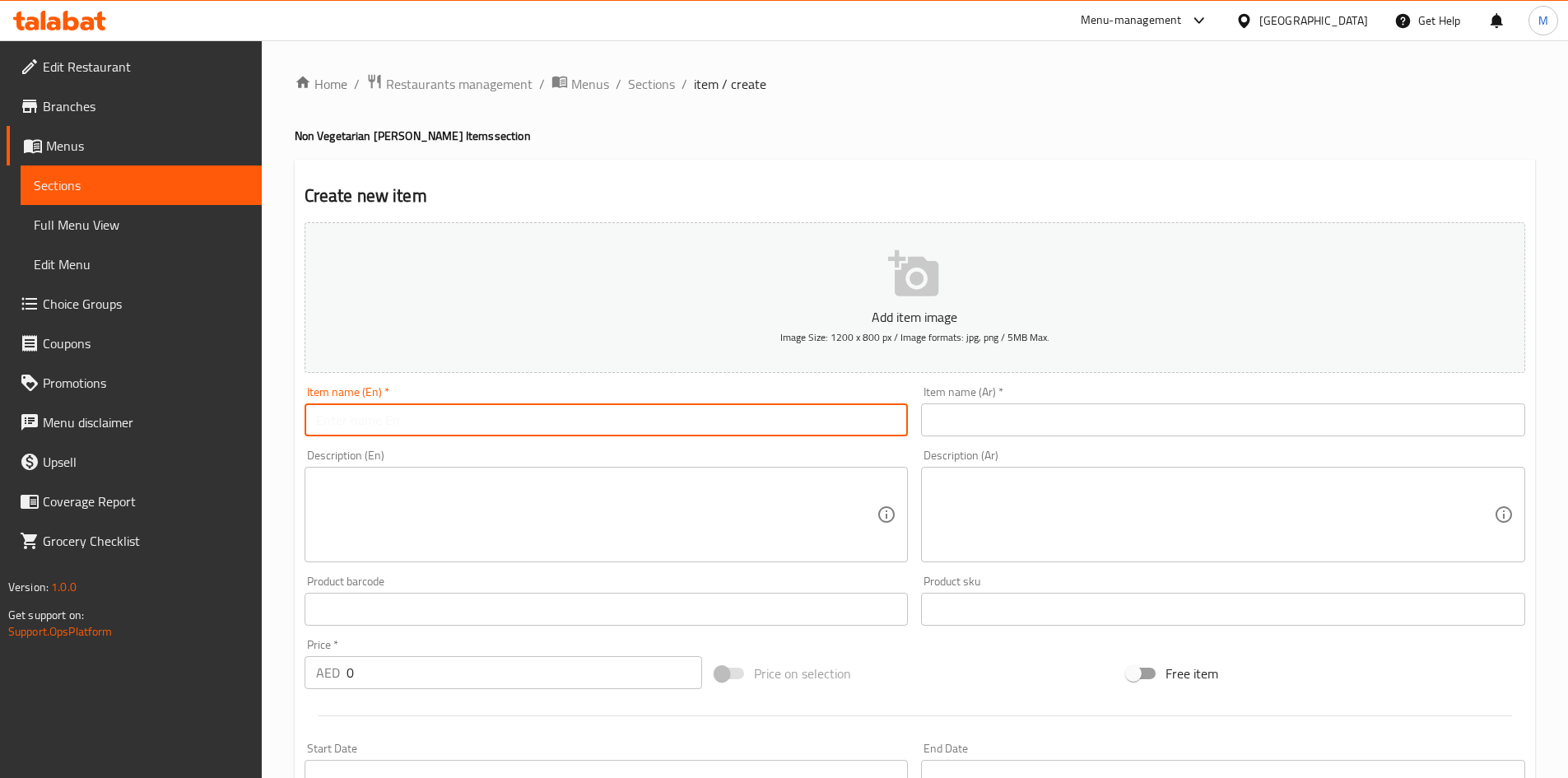
paste input "Curry Chicken"
click at [557, 411] on input "Curry Chicken medium" at bounding box center [607, 420] width 604 height 33
click at [557, 412] on input "Curry Chicken medium" at bounding box center [607, 420] width 604 height 33
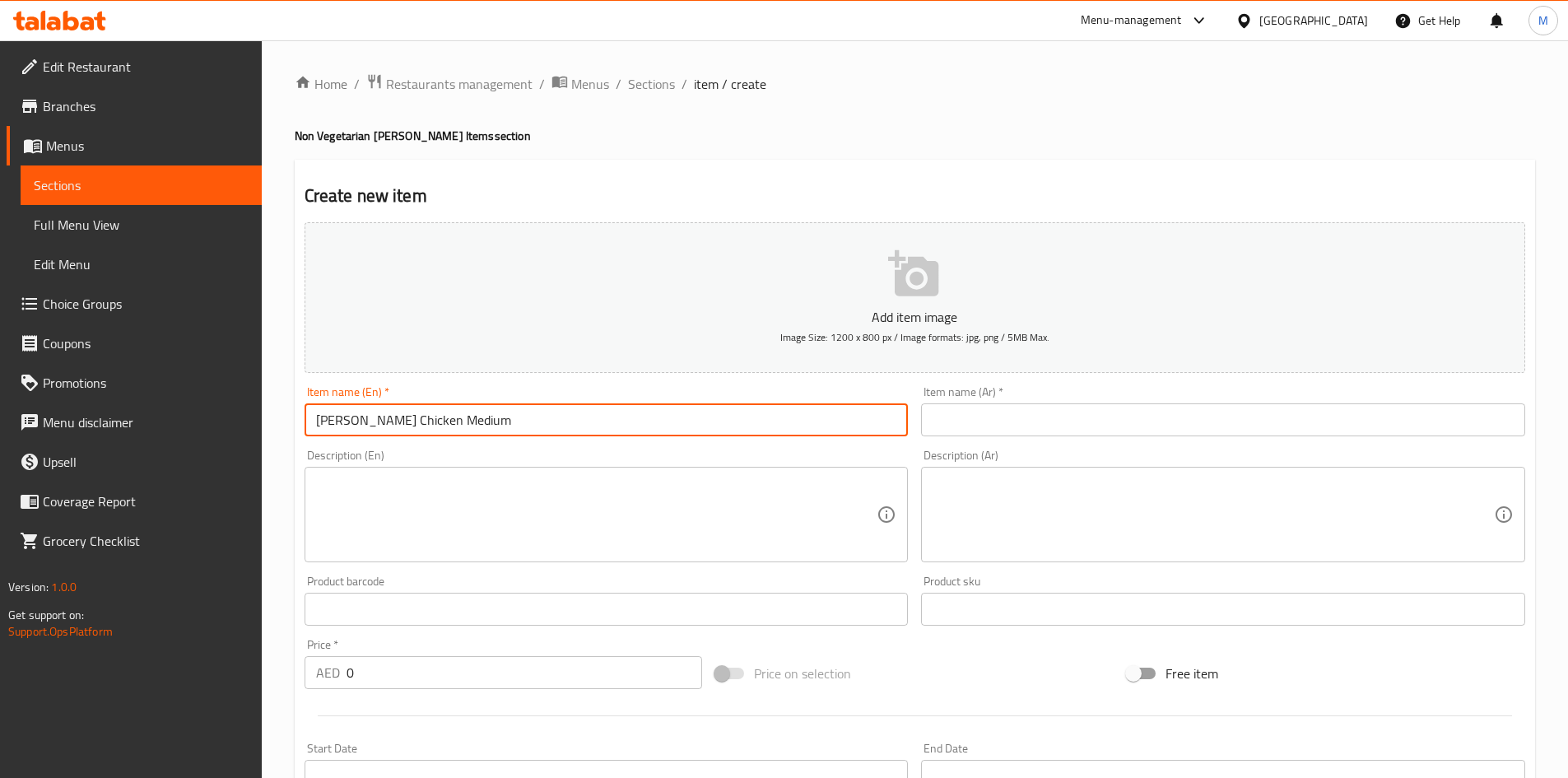
click at [556, 413] on input "Curry Chicken Medium" at bounding box center [607, 420] width 604 height 33
type input "Curry Chicken Medium"
click at [1027, 399] on div "Item name (Ar)   * Item name (Ar) *" at bounding box center [1223, 410] width 604 height 50
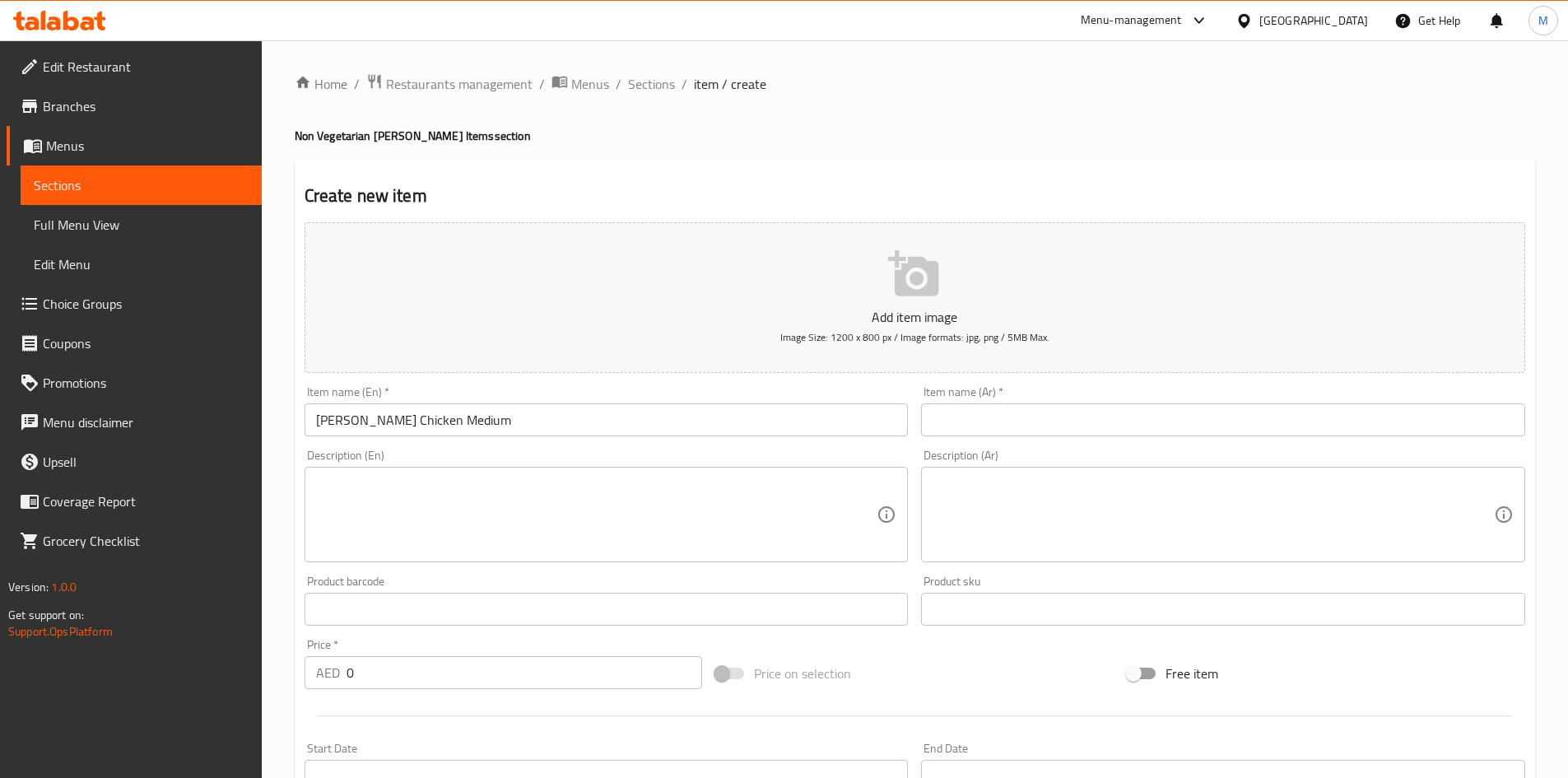
click at [1059, 440] on div "Item name (Ar)   * Item name (Ar) *" at bounding box center [1222, 410] width 618 height 63
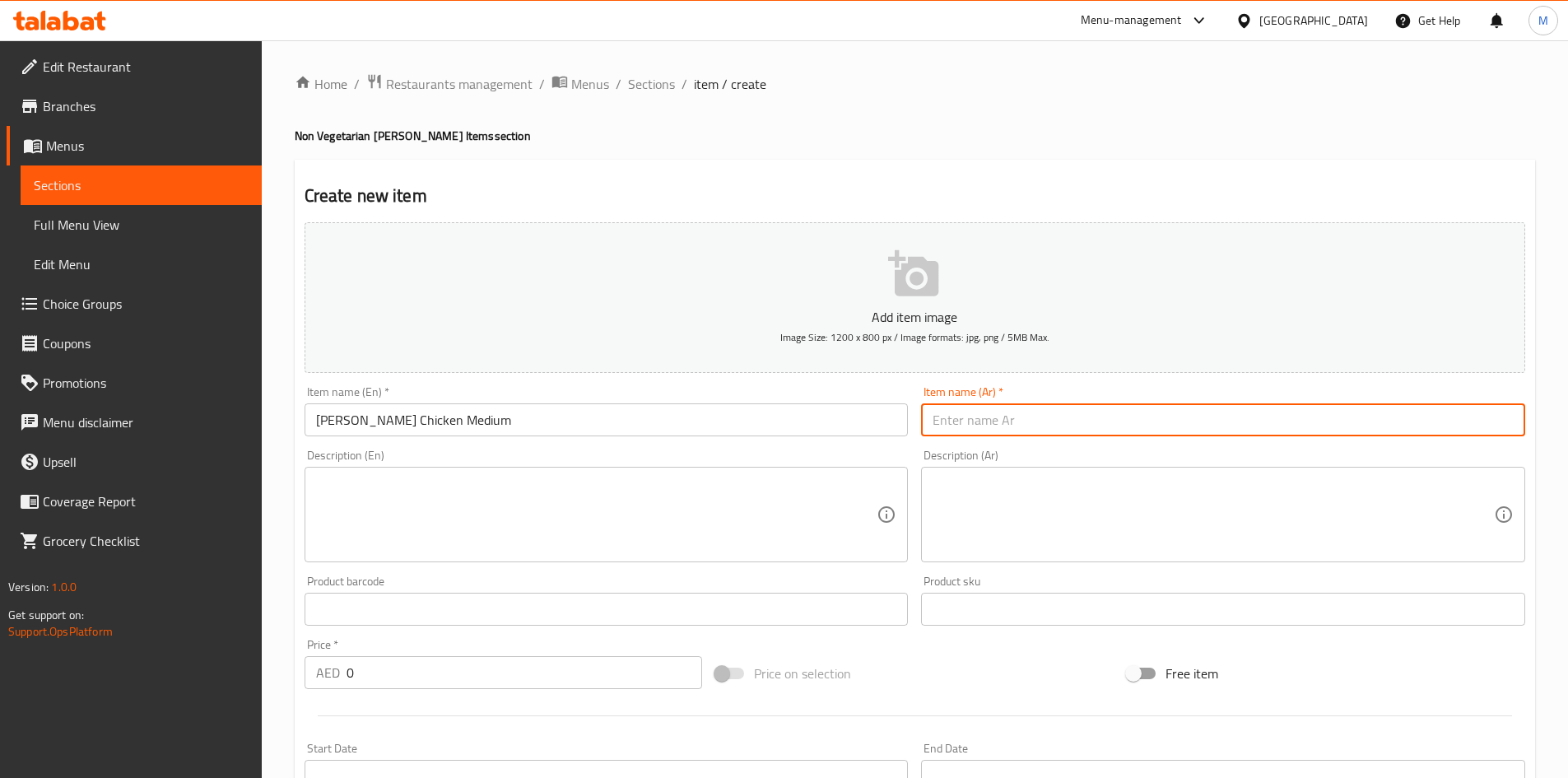
click at [1047, 421] on input "text" at bounding box center [1223, 420] width 604 height 33
paste input "دجاج بالكاري متوسط ​​الحجم"
click at [992, 423] on input "دجاج بالكاري متوسط ​​الحجم" at bounding box center [1223, 420] width 604 height 33
drag, startPoint x: 992, startPoint y: 423, endPoint x: 984, endPoint y: 425, distance: 8.2
click at [984, 425] on input "دجاج بالكاري متوسط ​​الحجم" at bounding box center [1223, 420] width 604 height 33
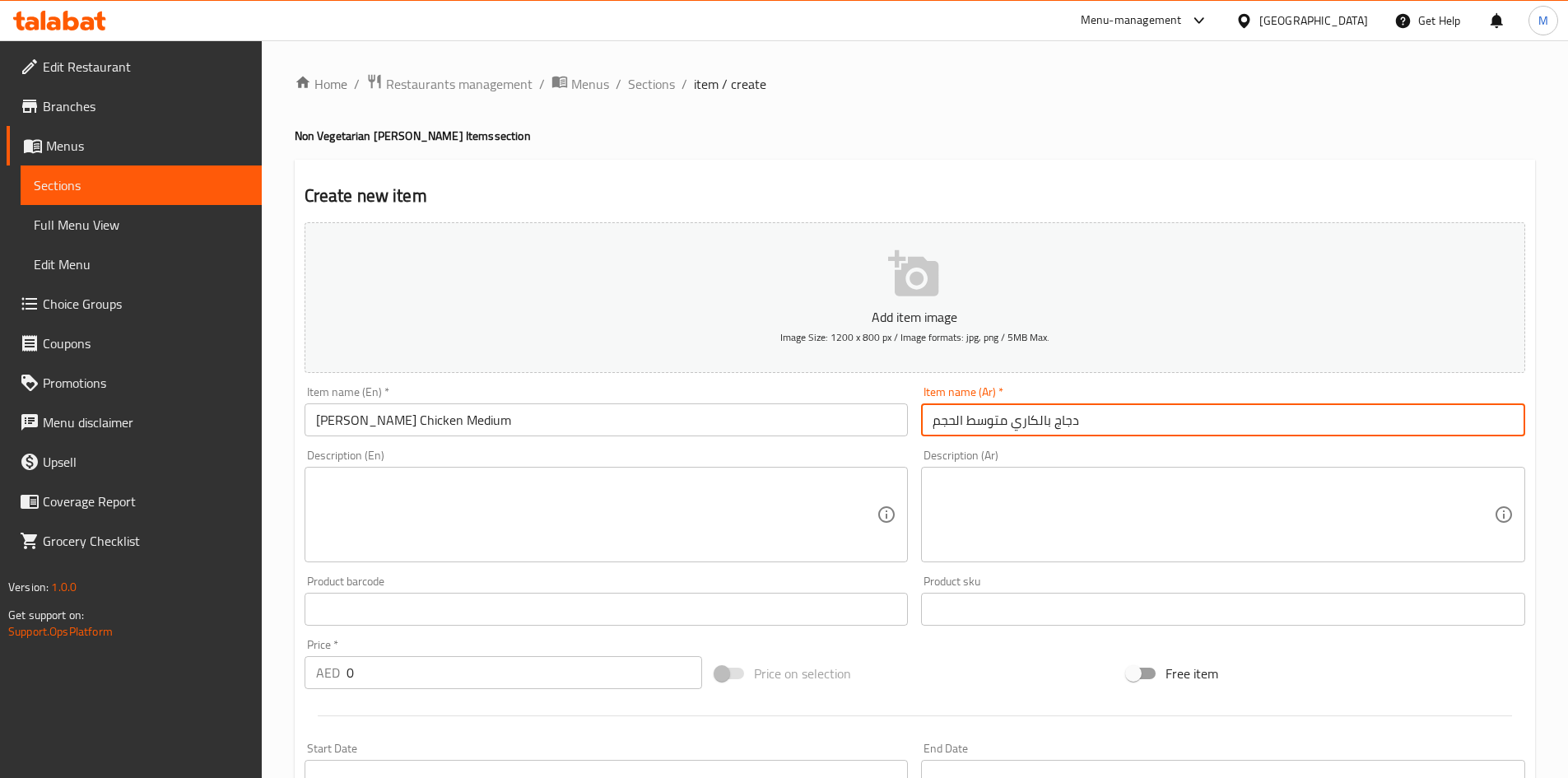
click at [997, 420] on input "دجاج بالكاري متوسط ​​الحجم" at bounding box center [1223, 420] width 604 height 33
drag, startPoint x: 996, startPoint y: 419, endPoint x: 1005, endPoint y: 419, distance: 9.0
click at [1005, 419] on input "دجاج بالكاري متوسط ​​الحجم" at bounding box center [1223, 420] width 604 height 33
drag, startPoint x: 934, startPoint y: 418, endPoint x: 965, endPoint y: 433, distance: 34.4
click at [964, 413] on input "دجاج بالكاري وسط ​​الحجم" at bounding box center [1223, 420] width 604 height 33
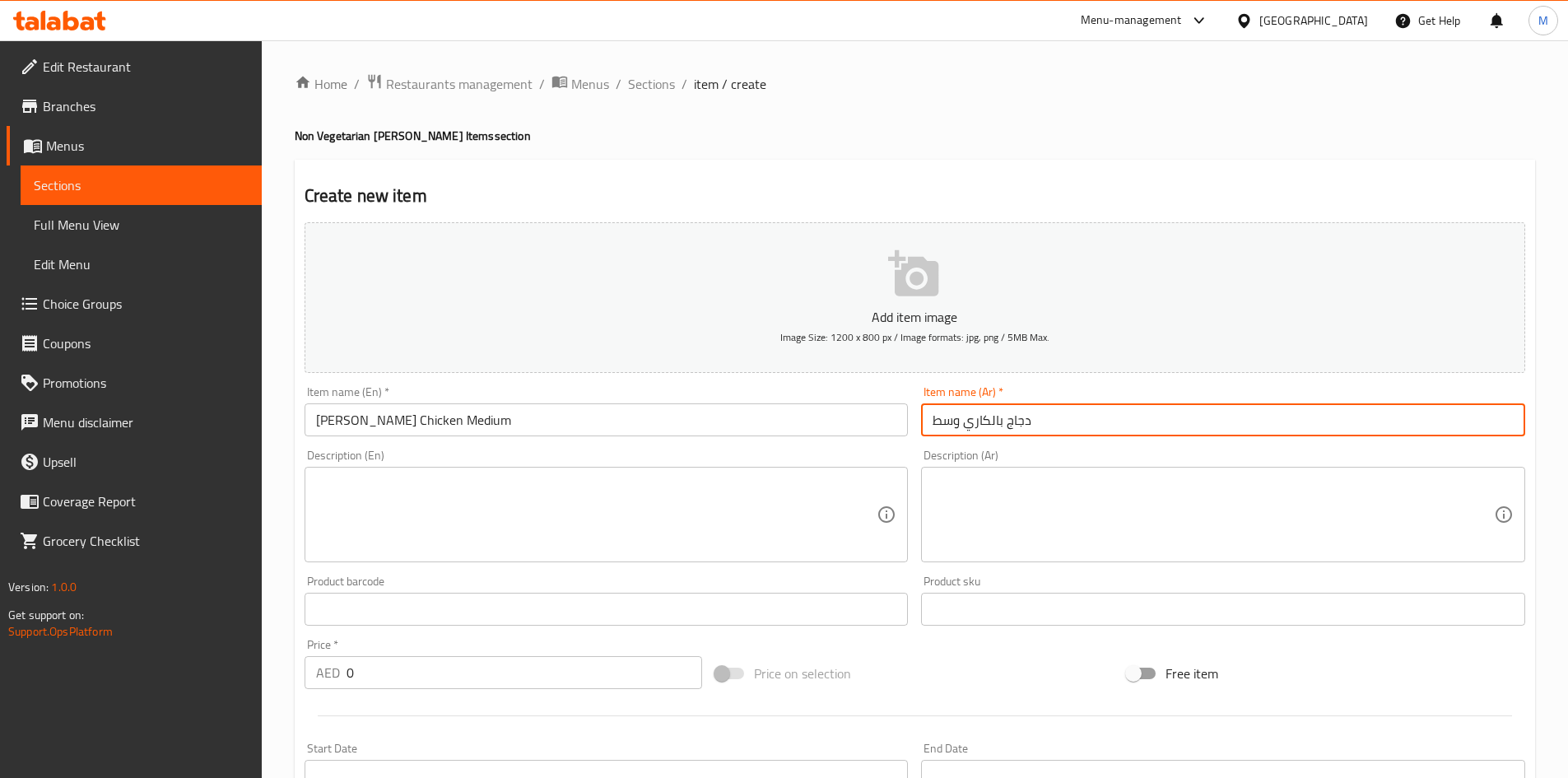
click at [999, 418] on input "دجاج بالكاري وسط" at bounding box center [1223, 420] width 604 height 33
click at [992, 420] on input "دجاج بالكاري وسط" at bounding box center [1223, 420] width 604 height 33
type input "دجاج كاري وسط"
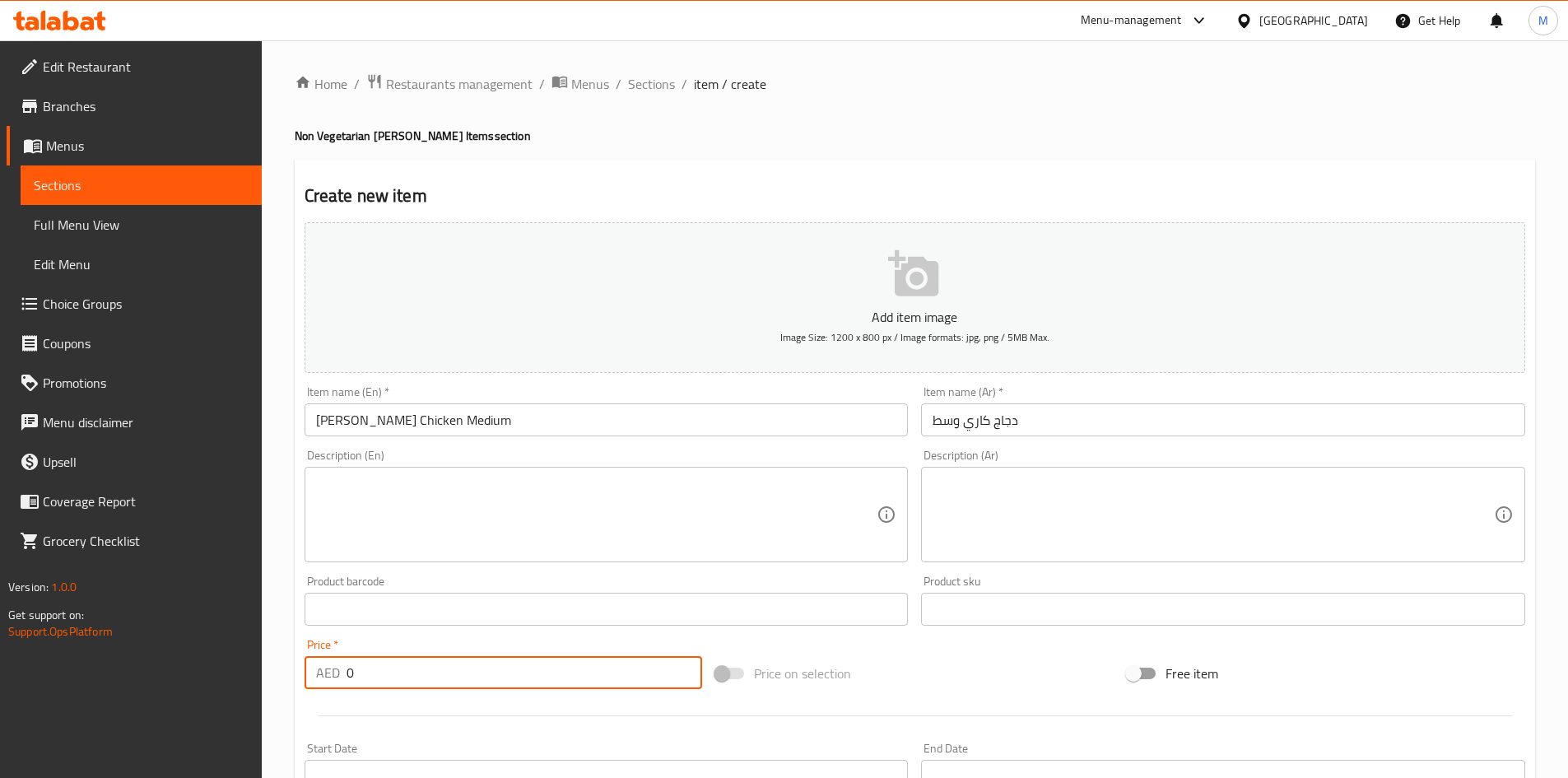
click at [405, 672] on input "0" at bounding box center [524, 672] width 357 height 33
type input "7"
click at [295, 658] on div "Create new item Add item image Image Size: 1200 x 800 px / Image formats: jpg, …" at bounding box center [915, 638] width 1241 height 958
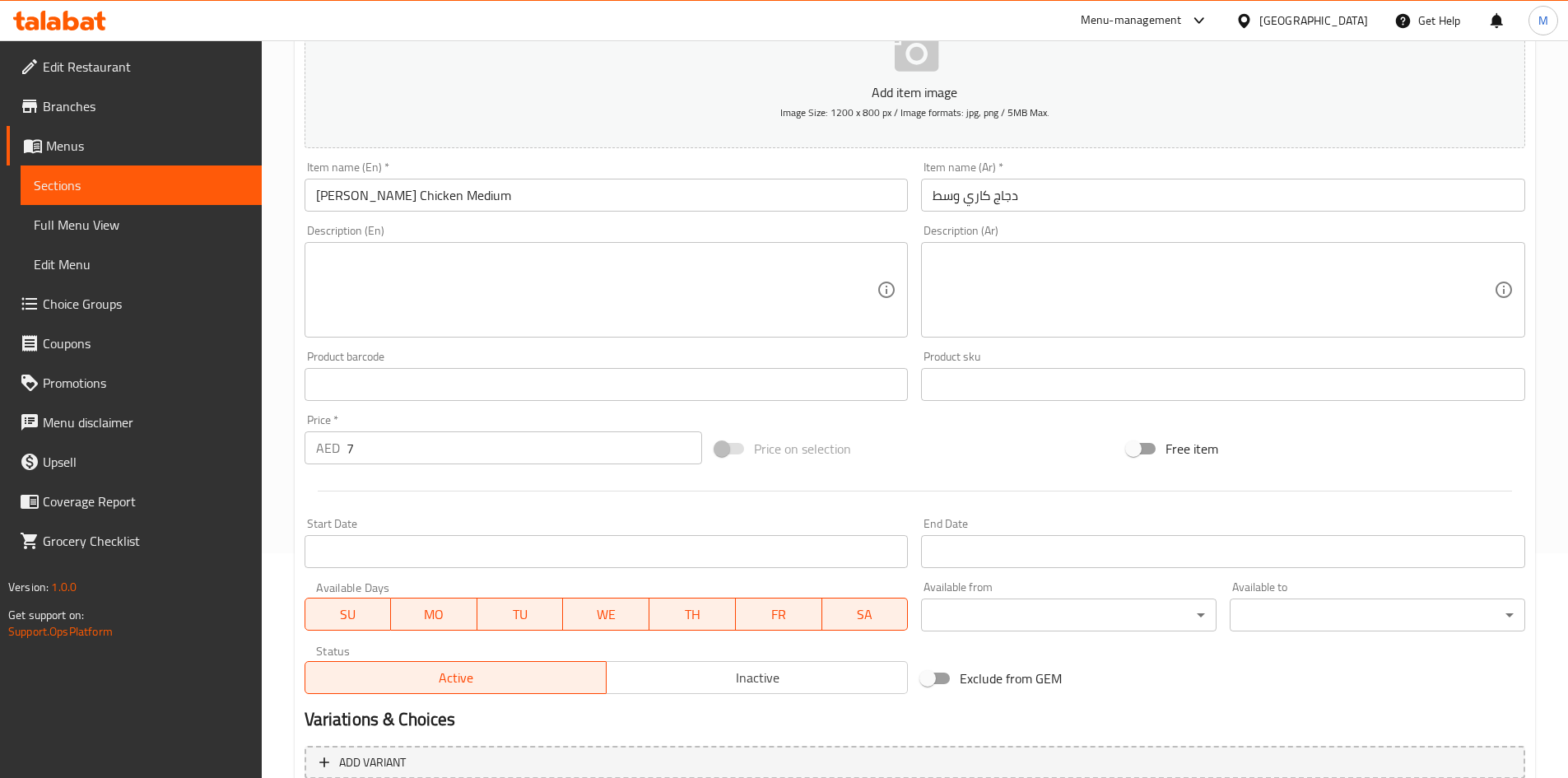
scroll to position [385, 0]
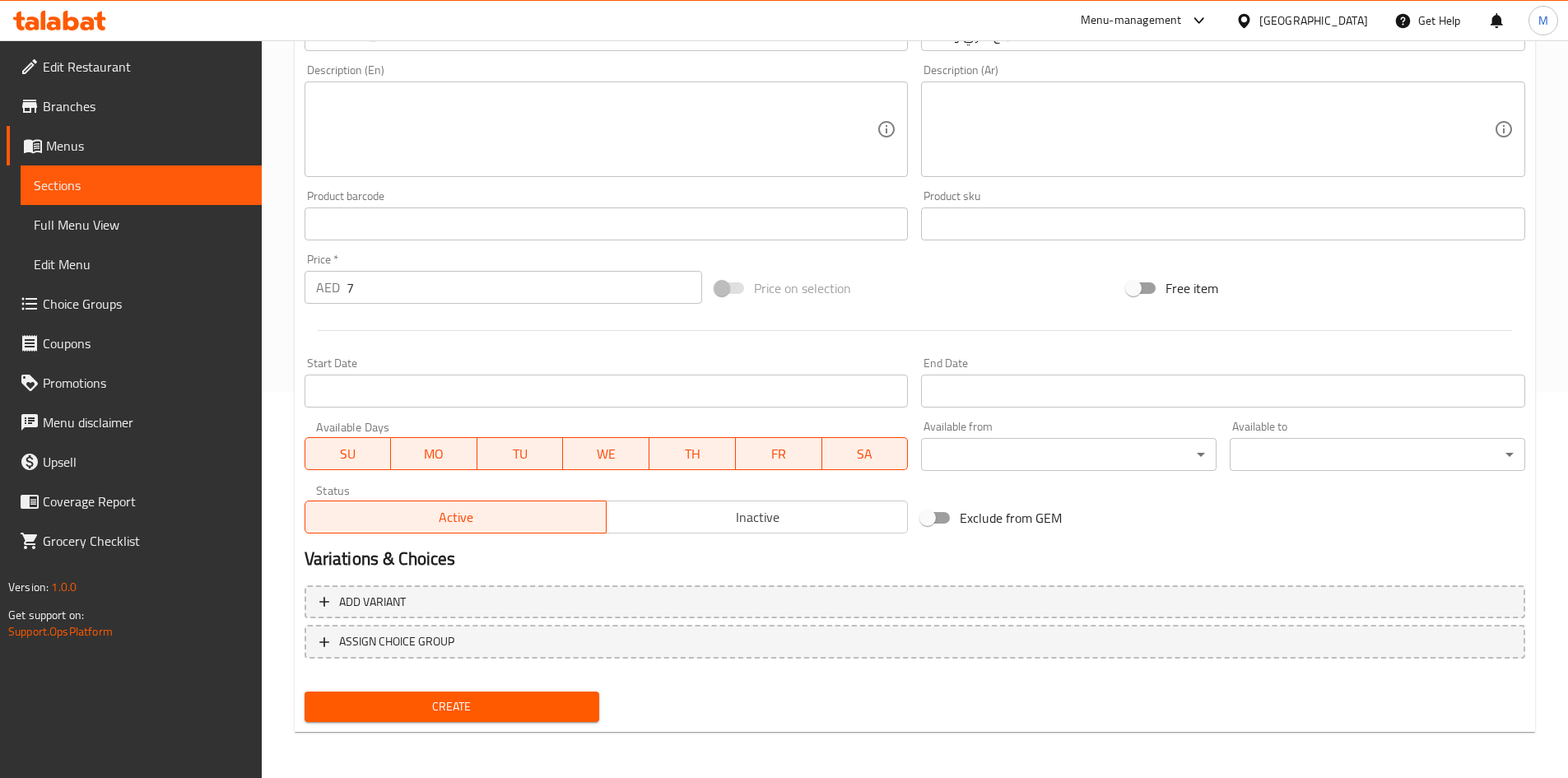
click at [386, 702] on span "Create" at bounding box center [452, 706] width 269 height 21
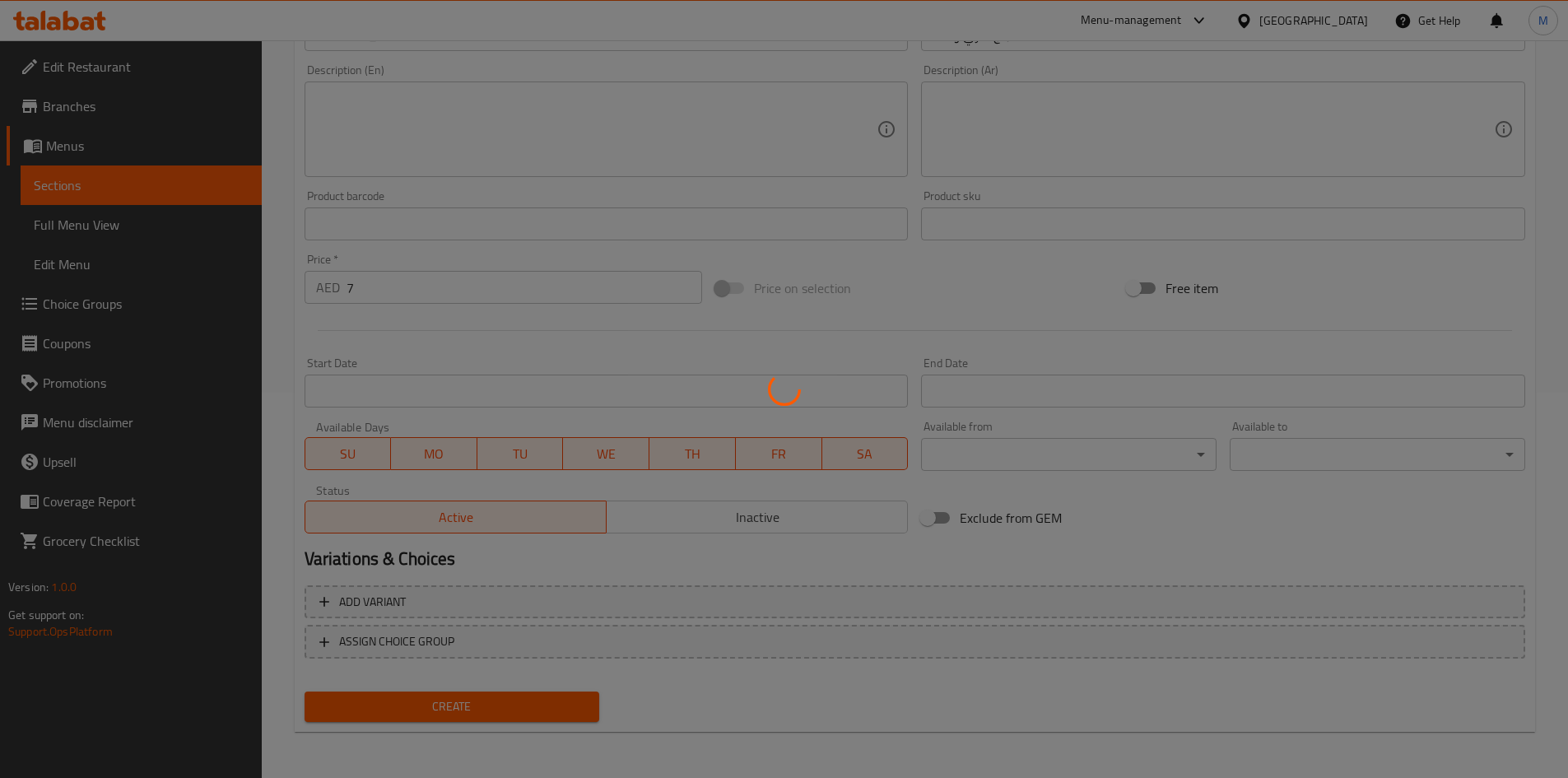
type input "0"
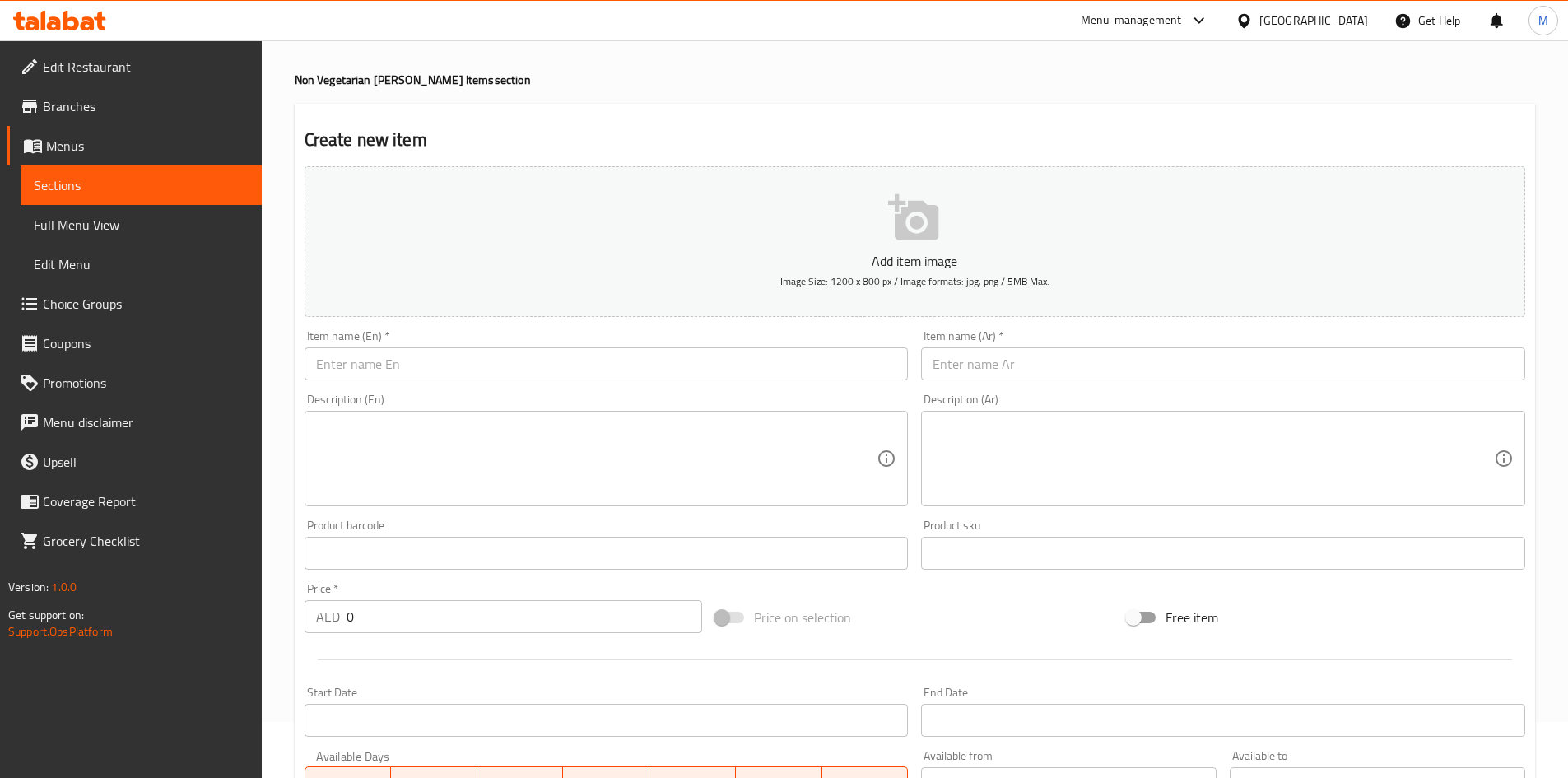
scroll to position [0, 0]
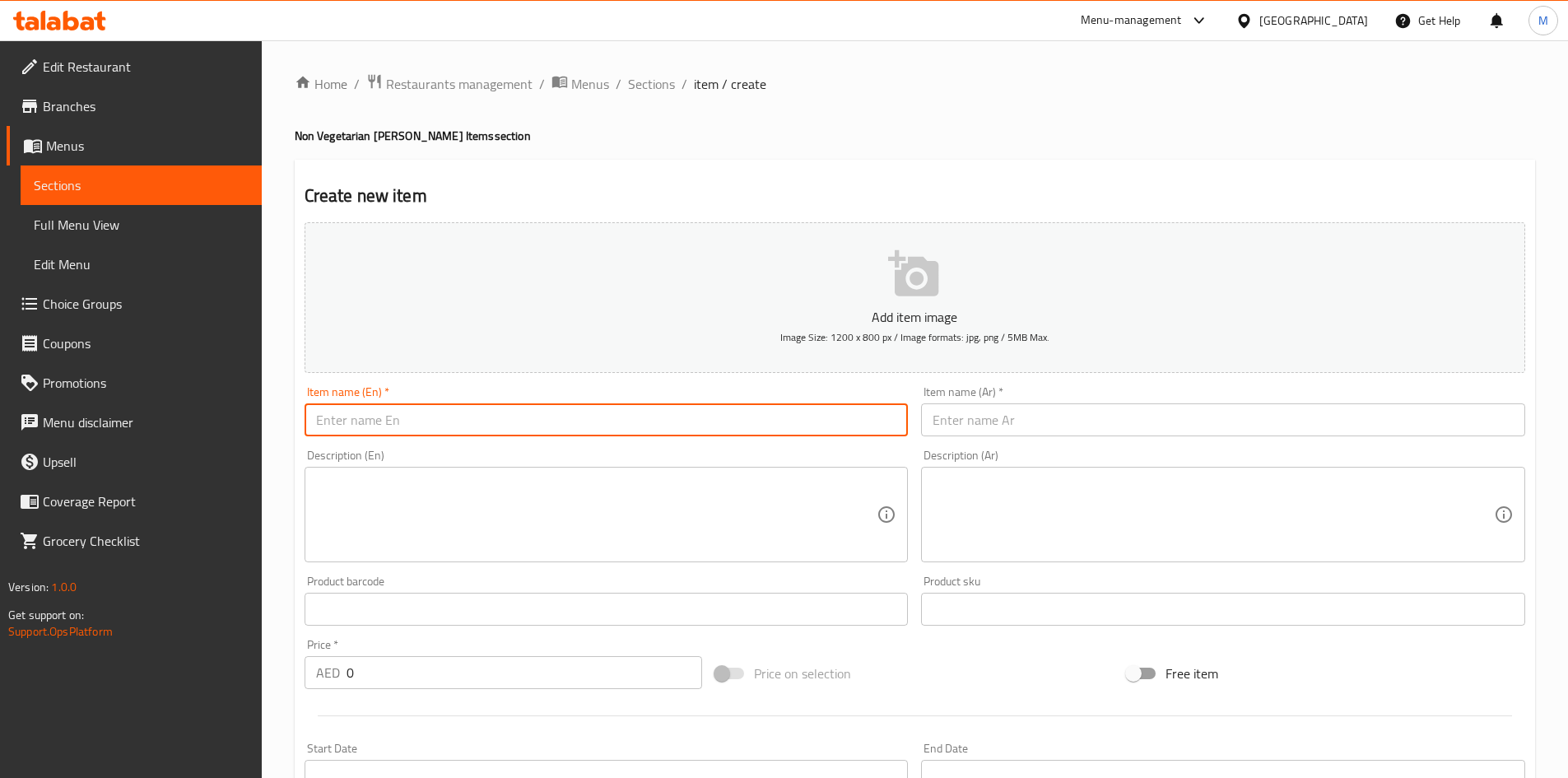
click at [462, 436] on input "text" at bounding box center [607, 420] width 604 height 33
paste input "Mutton Curry"
type input "Mutton Curry medium"
click at [1031, 410] on input "text" at bounding box center [1223, 420] width 604 height 33
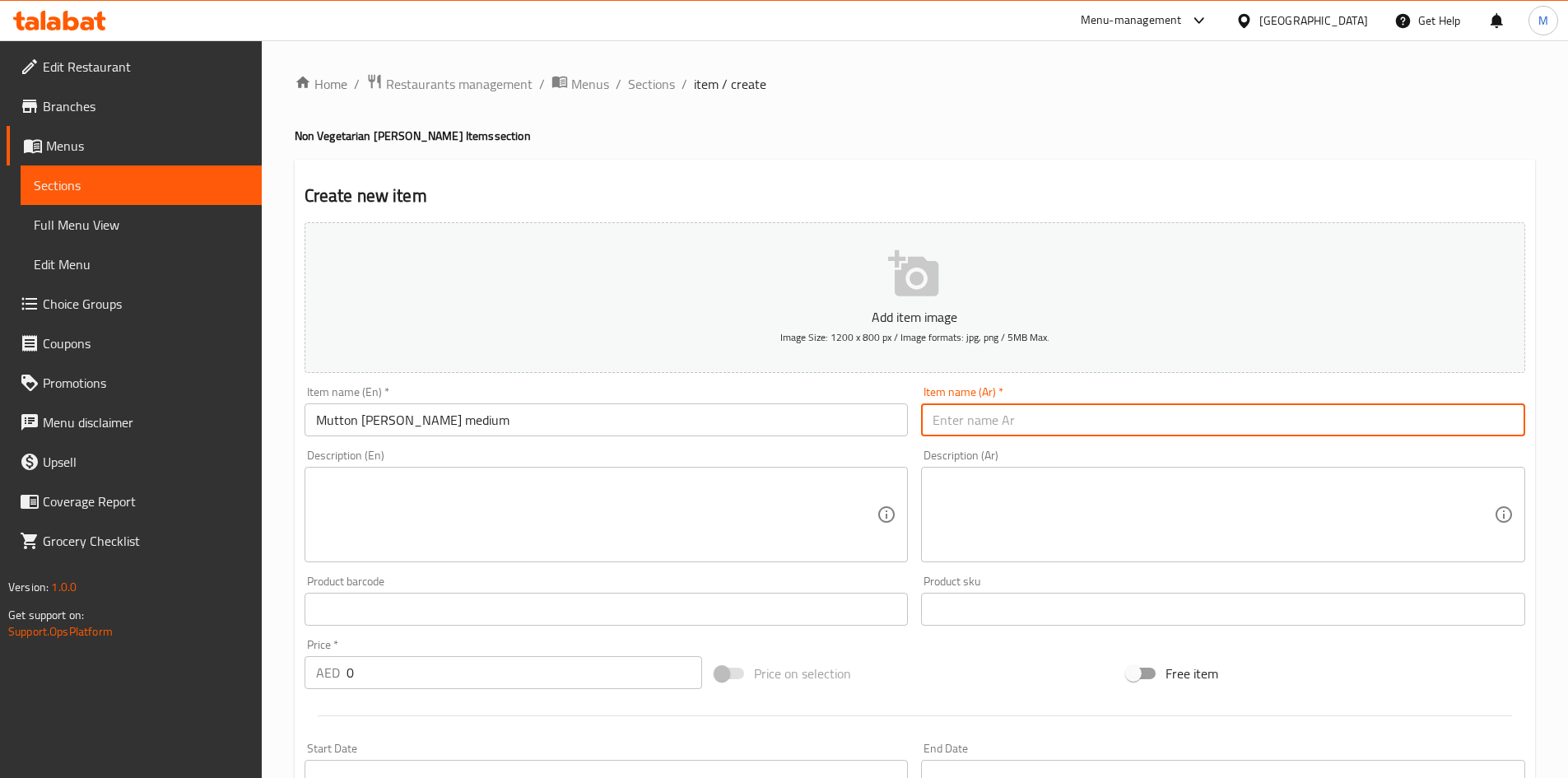
paste input "كاري لحم الضأن متوسط"
drag, startPoint x: 962, startPoint y: 422, endPoint x: 972, endPoint y: 420, distance: 10.2
click at [972, 420] on input "كاري لحم الضأن متوسط" at bounding box center [1223, 420] width 604 height 33
type input "كاري لحم الضأن وسط"
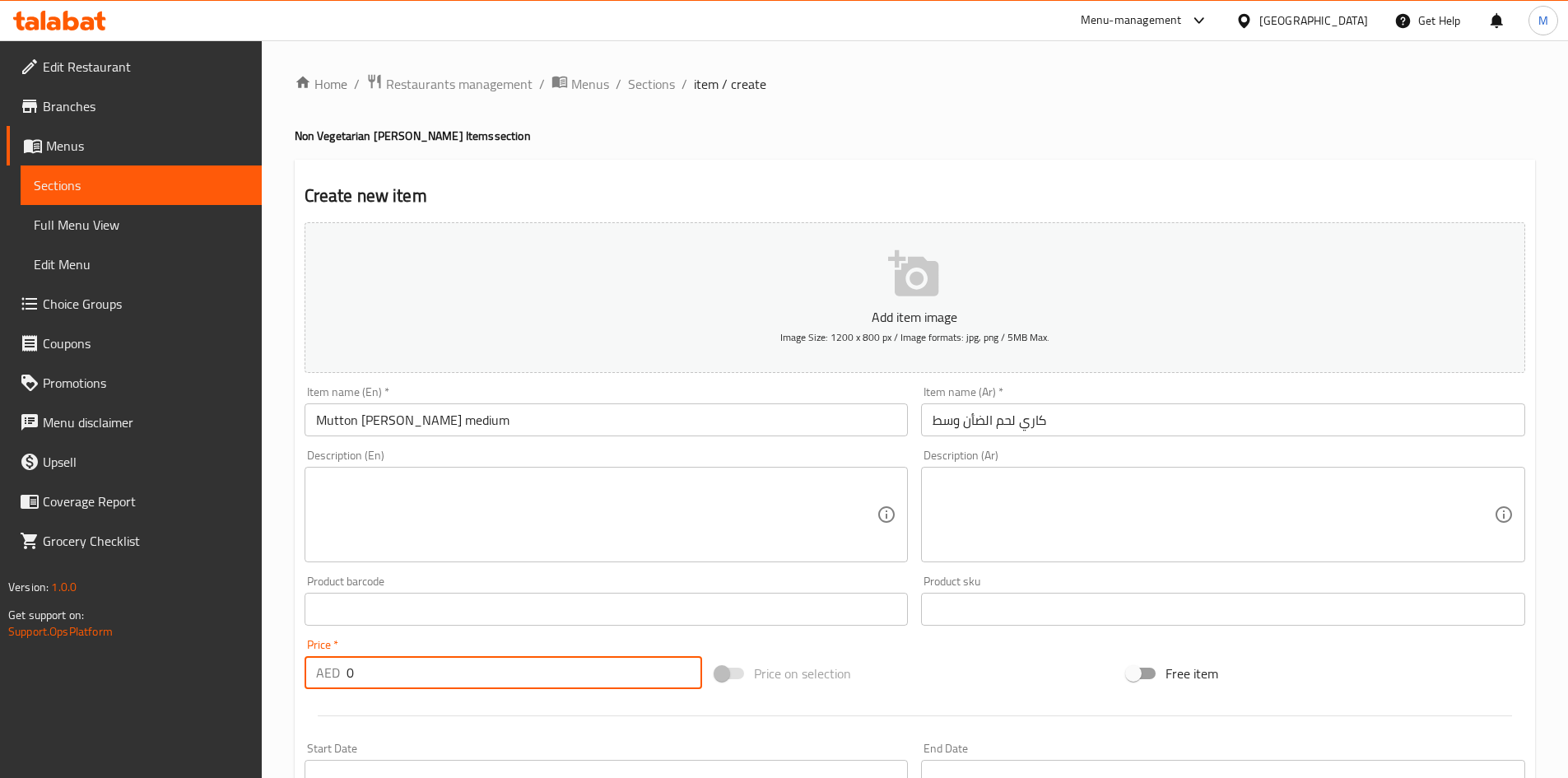
click at [354, 676] on input "0" at bounding box center [524, 672] width 357 height 33
click at [354, 675] on input "0" at bounding box center [524, 672] width 357 height 33
click at [355, 675] on input "0" at bounding box center [524, 672] width 357 height 33
type input "10"
click at [374, 643] on div "Price   * AED 10 Price *" at bounding box center [504, 663] width 399 height 50
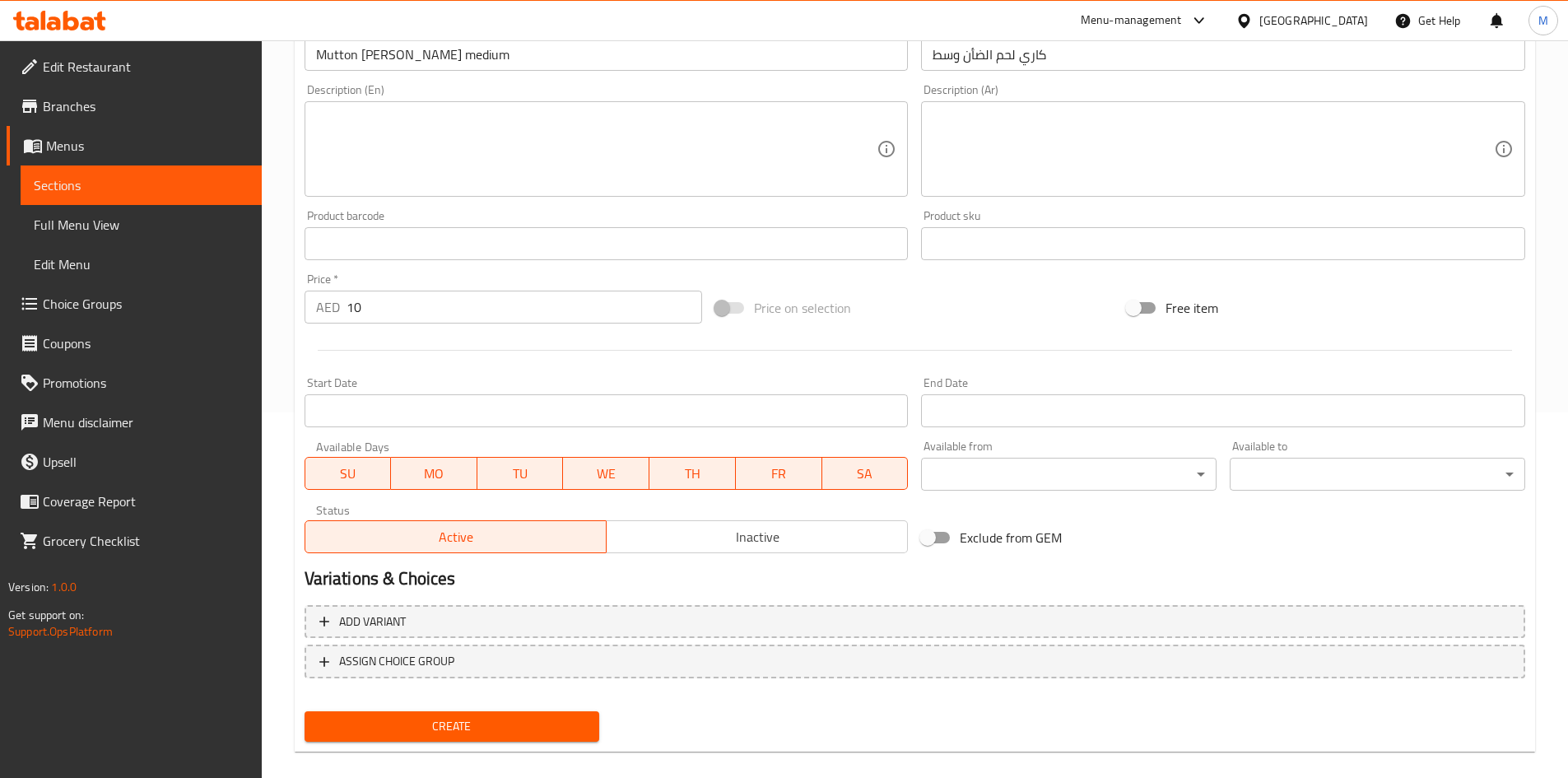
scroll to position [385, 0]
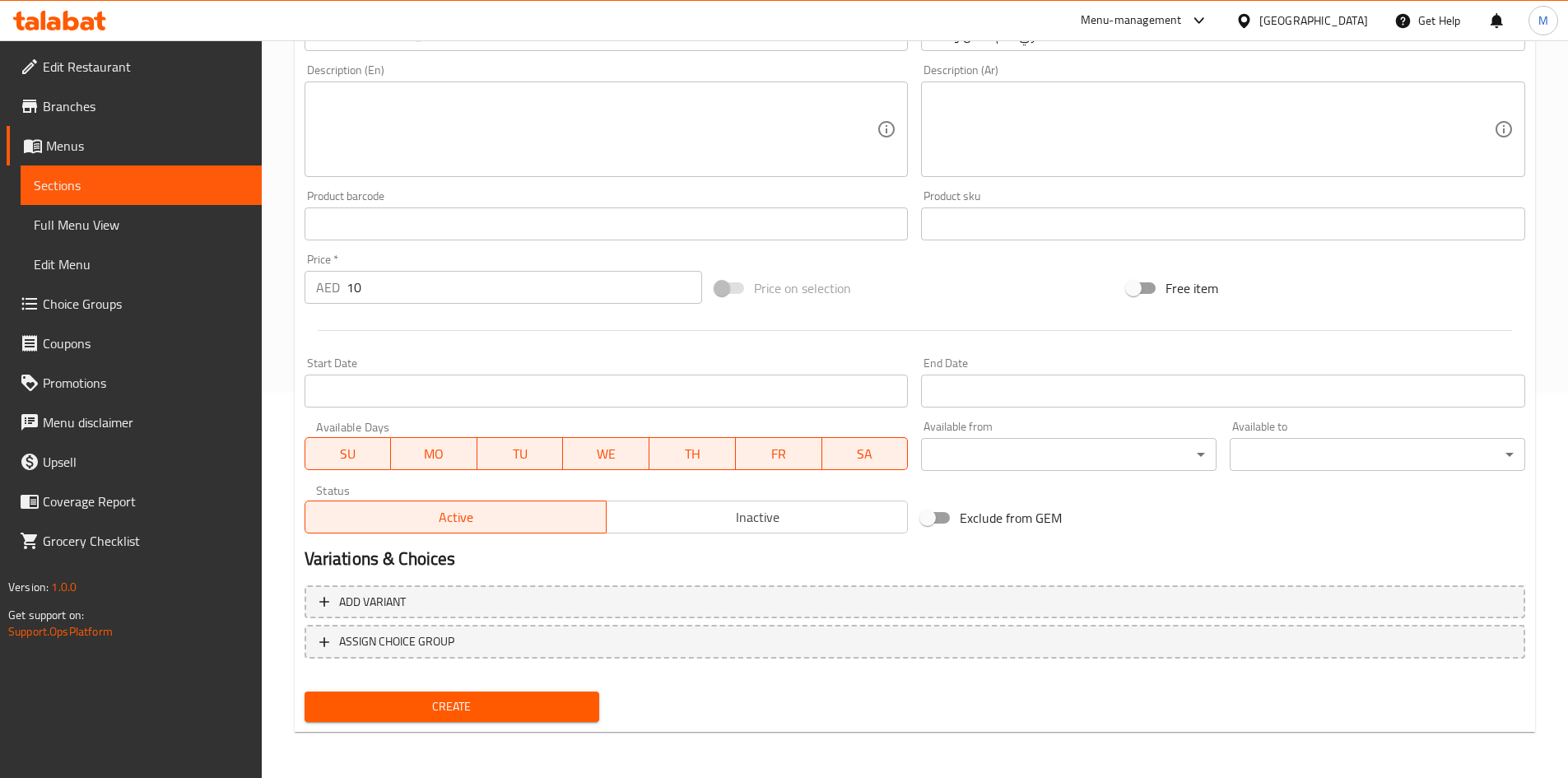
click at [445, 713] on span "Create" at bounding box center [452, 706] width 269 height 21
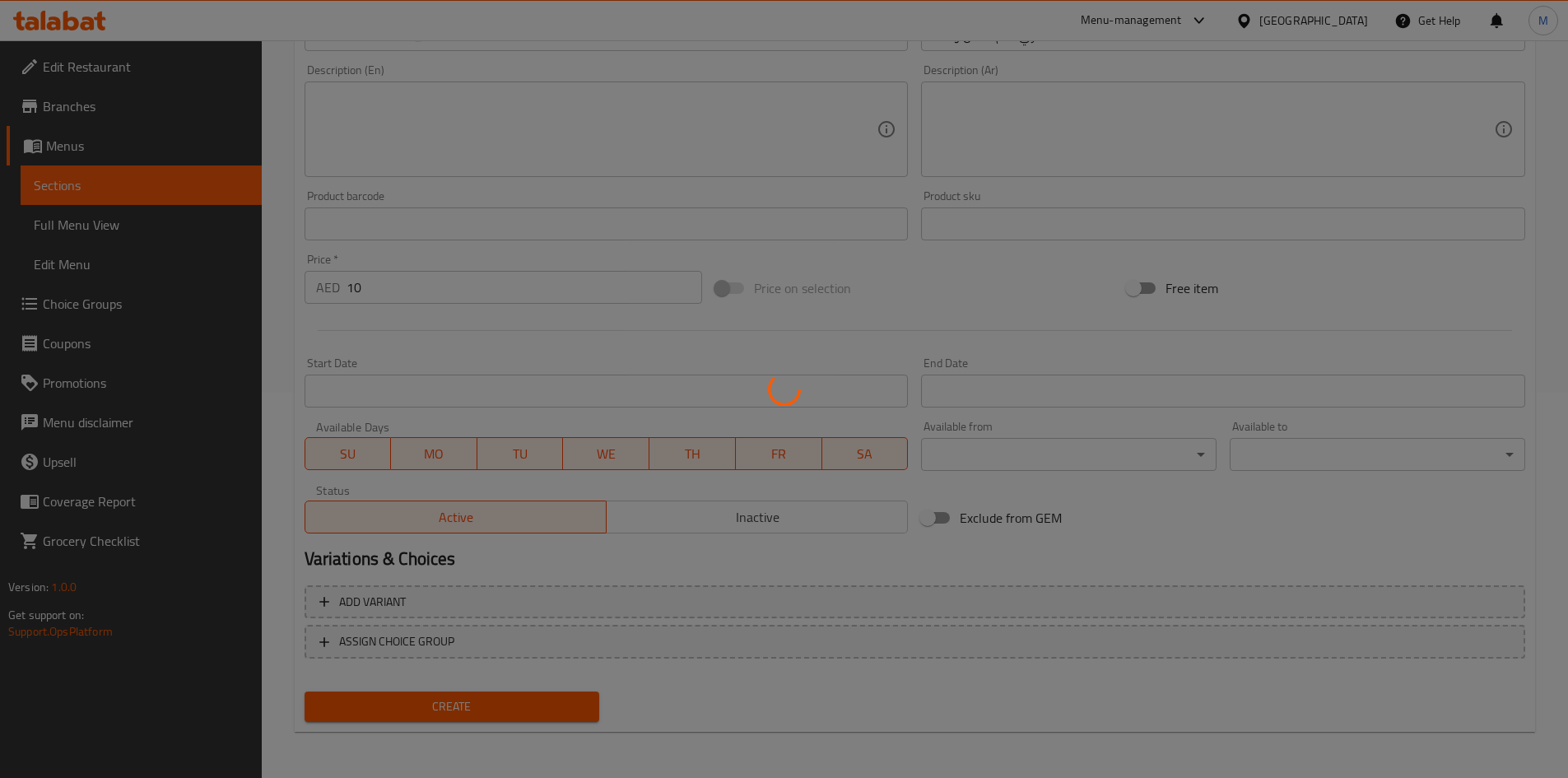
type input "0"
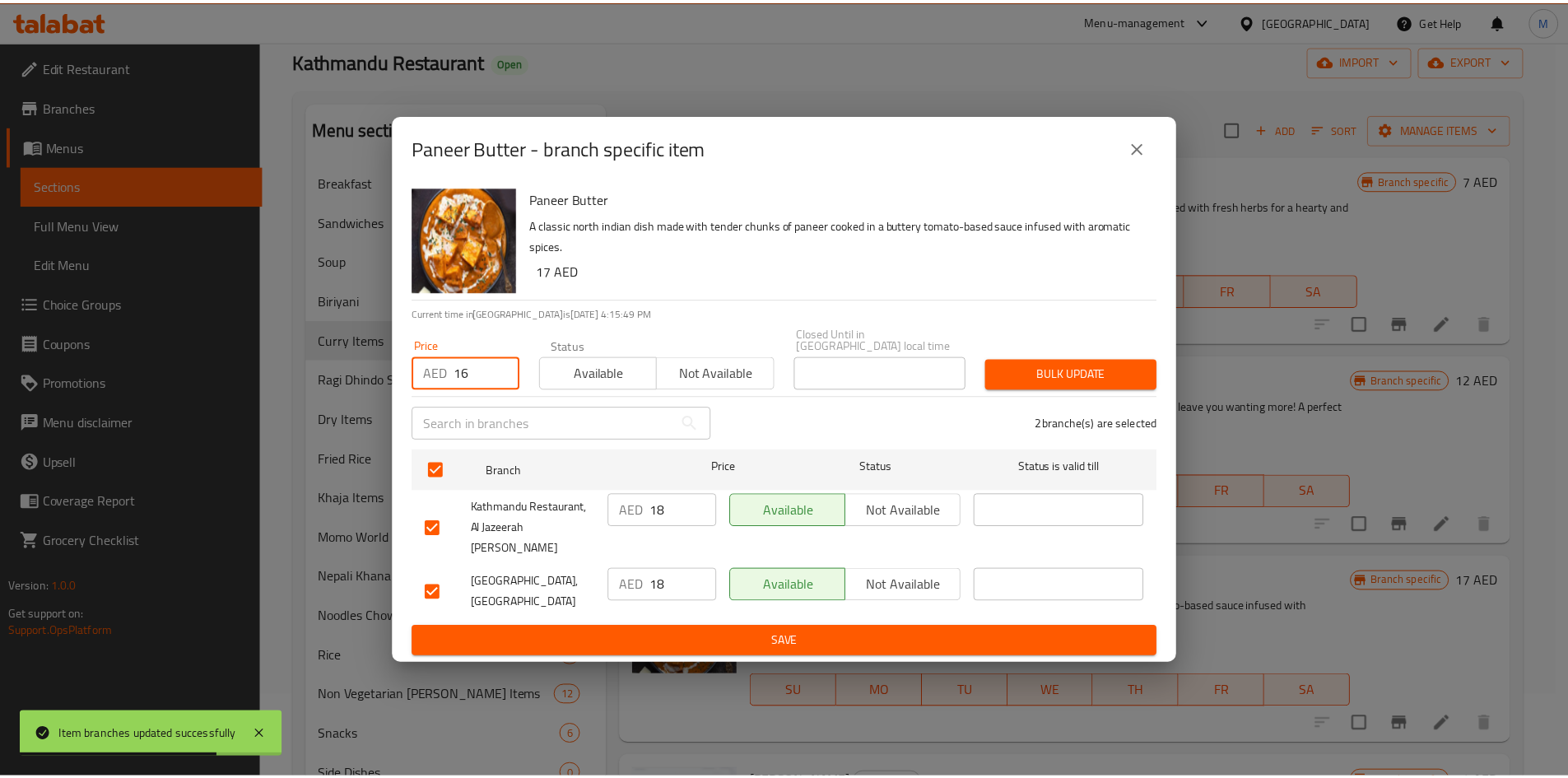
scroll to position [329, 0]
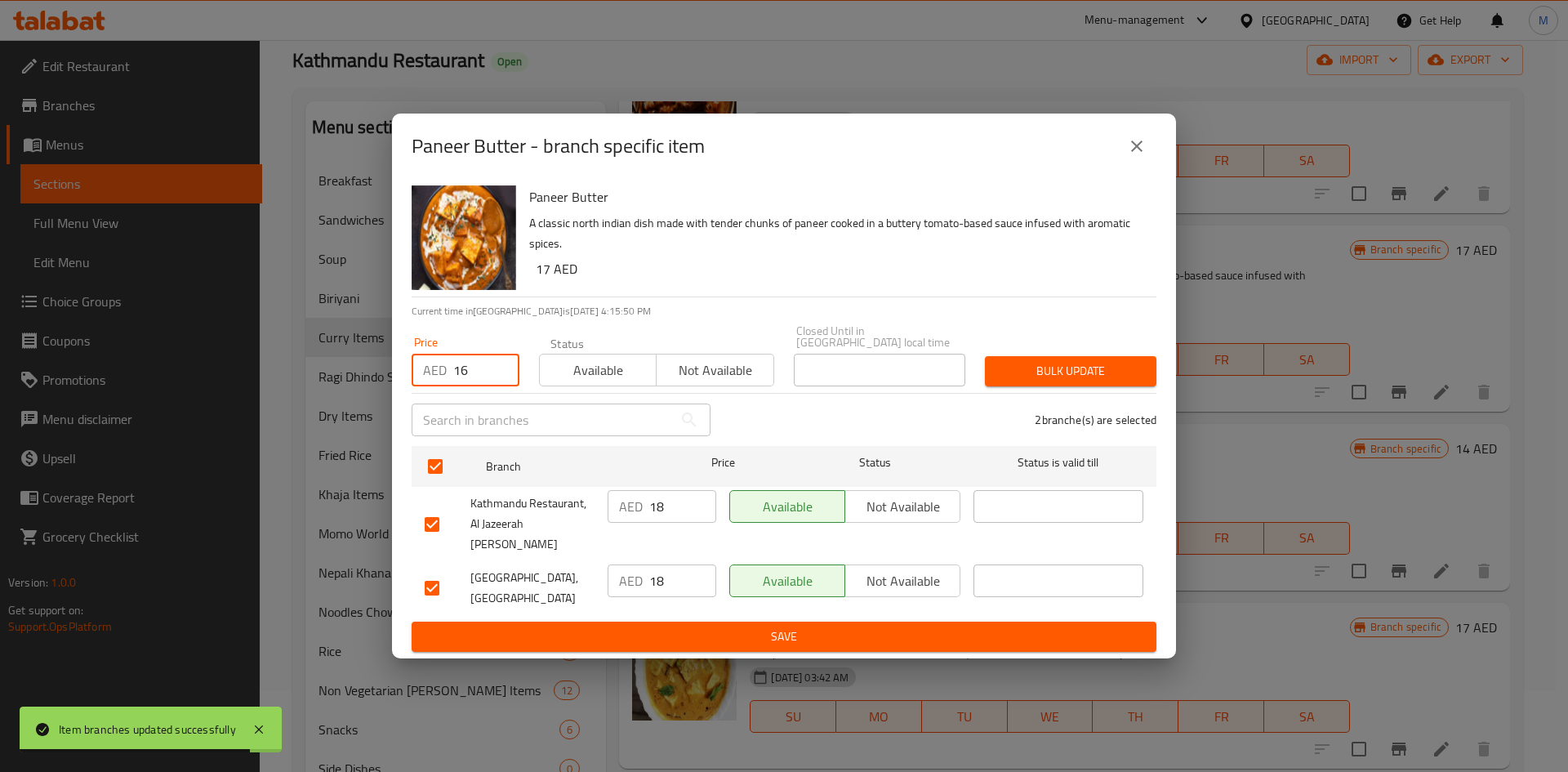
type input "16"
click at [1142, 381] on span "Bulk update" at bounding box center [1070, 371] width 146 height 21
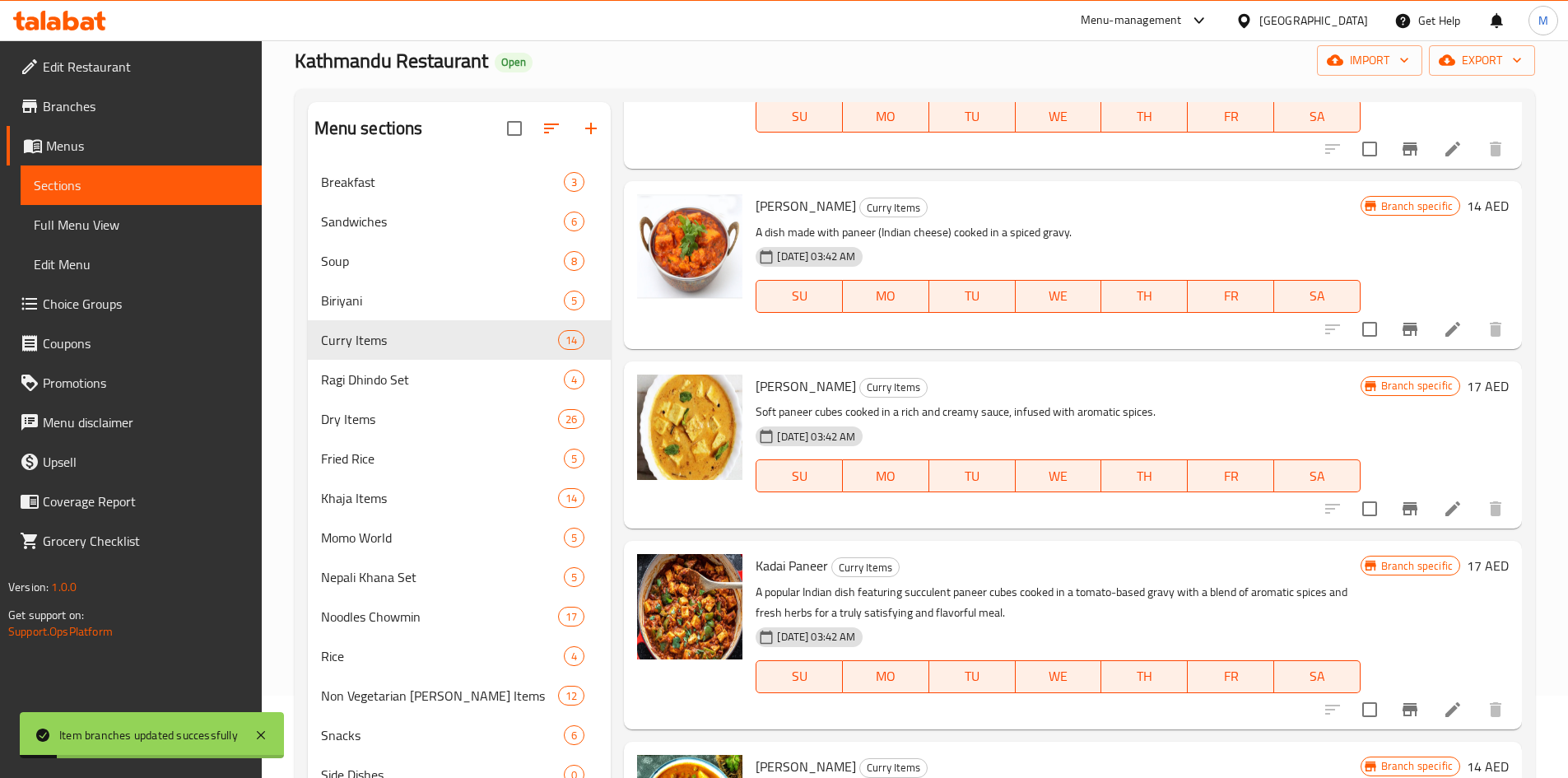
scroll to position [576, 0]
click at [1402, 332] on icon "Branch-specific-item" at bounding box center [1409, 328] width 15 height 13
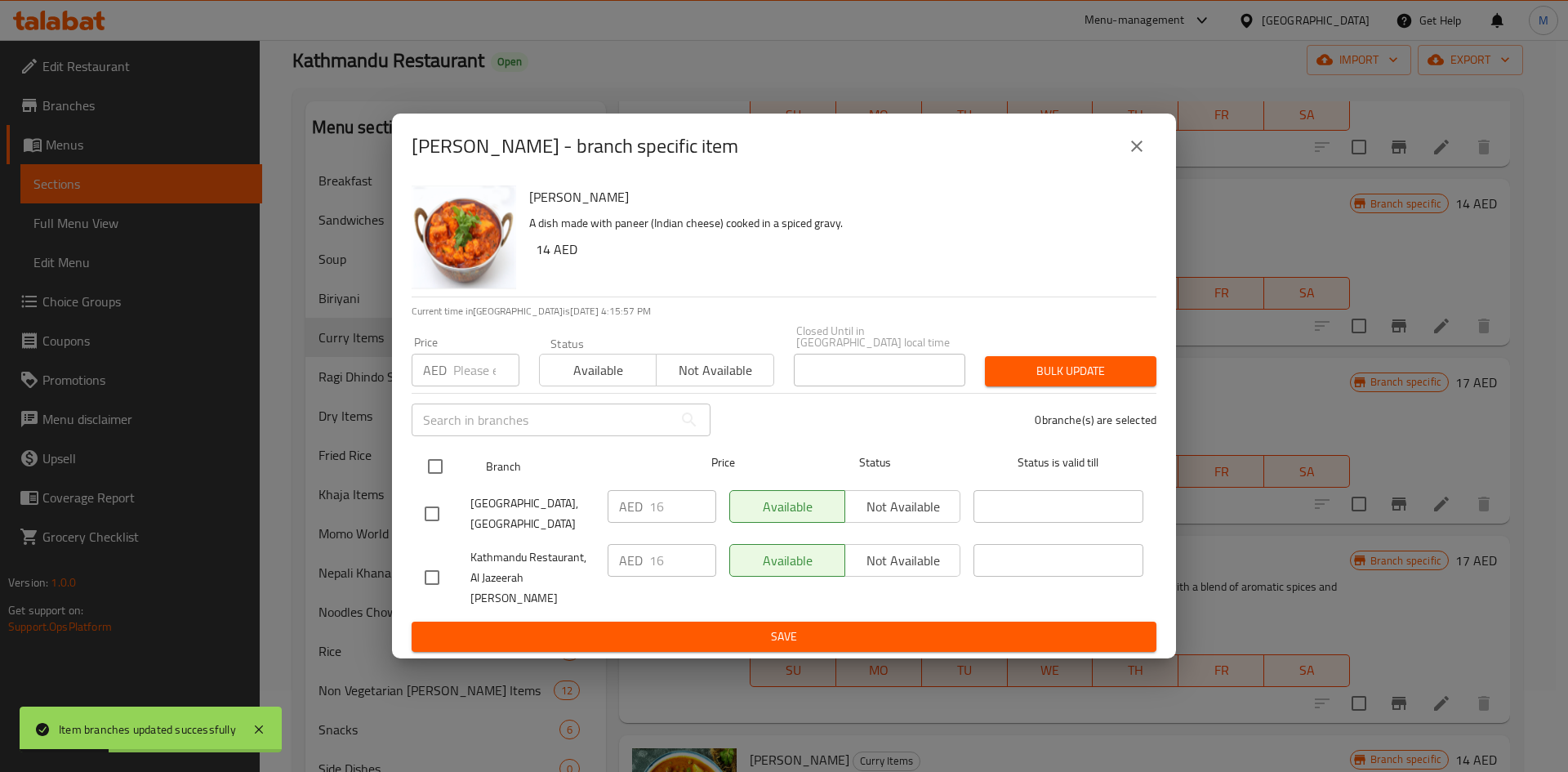
click at [432, 469] on input "checkbox" at bounding box center [435, 466] width 34 height 34
checkbox input "true"
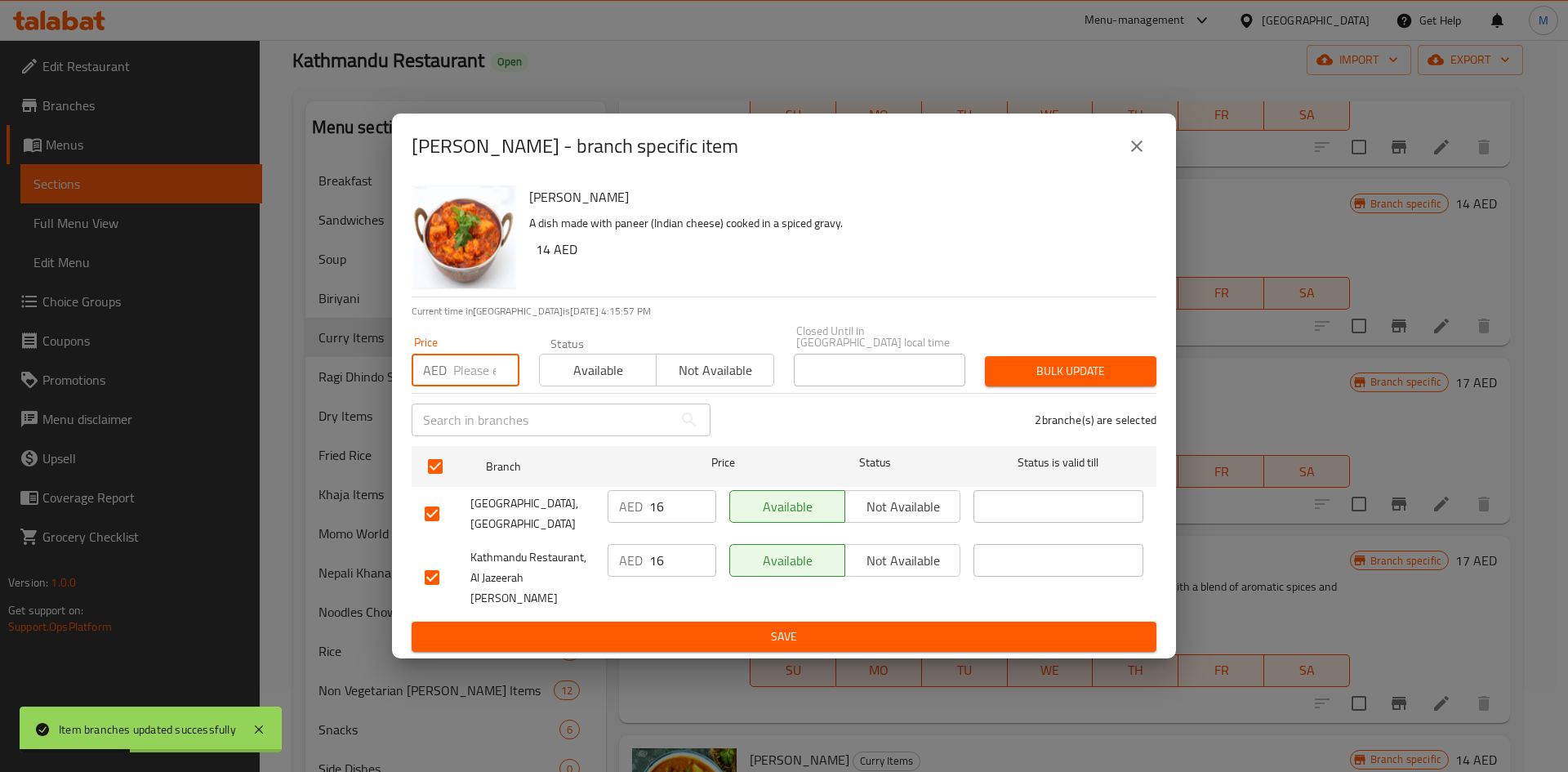
drag, startPoint x: 465, startPoint y: 391, endPoint x: 479, endPoint y: 312, distance: 80.2
click at [465, 386] on input "number" at bounding box center [486, 370] width 66 height 33
type input "14"
click at [1109, 381] on span "Bulk update" at bounding box center [1070, 371] width 146 height 21
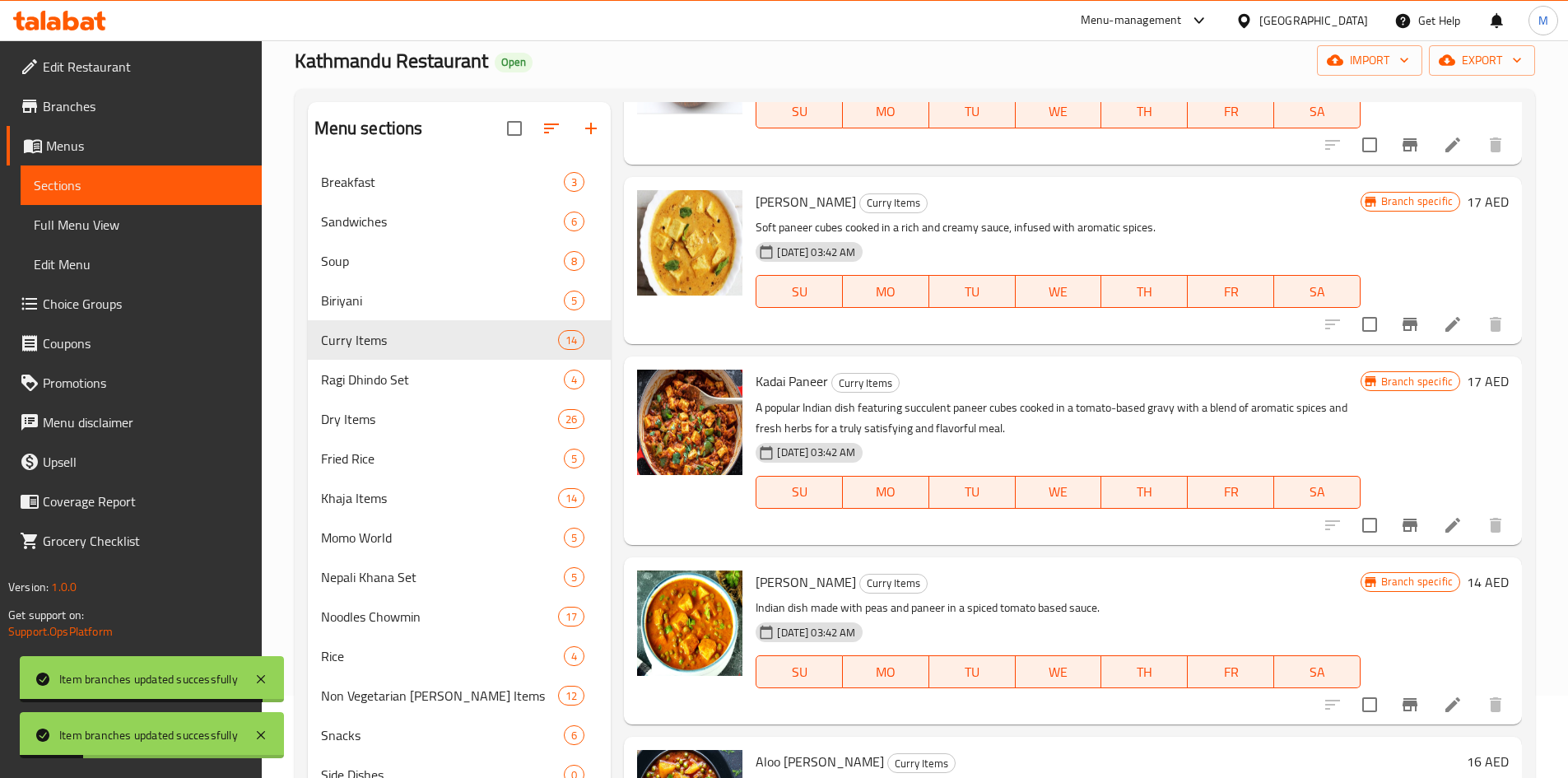
scroll to position [741, 0]
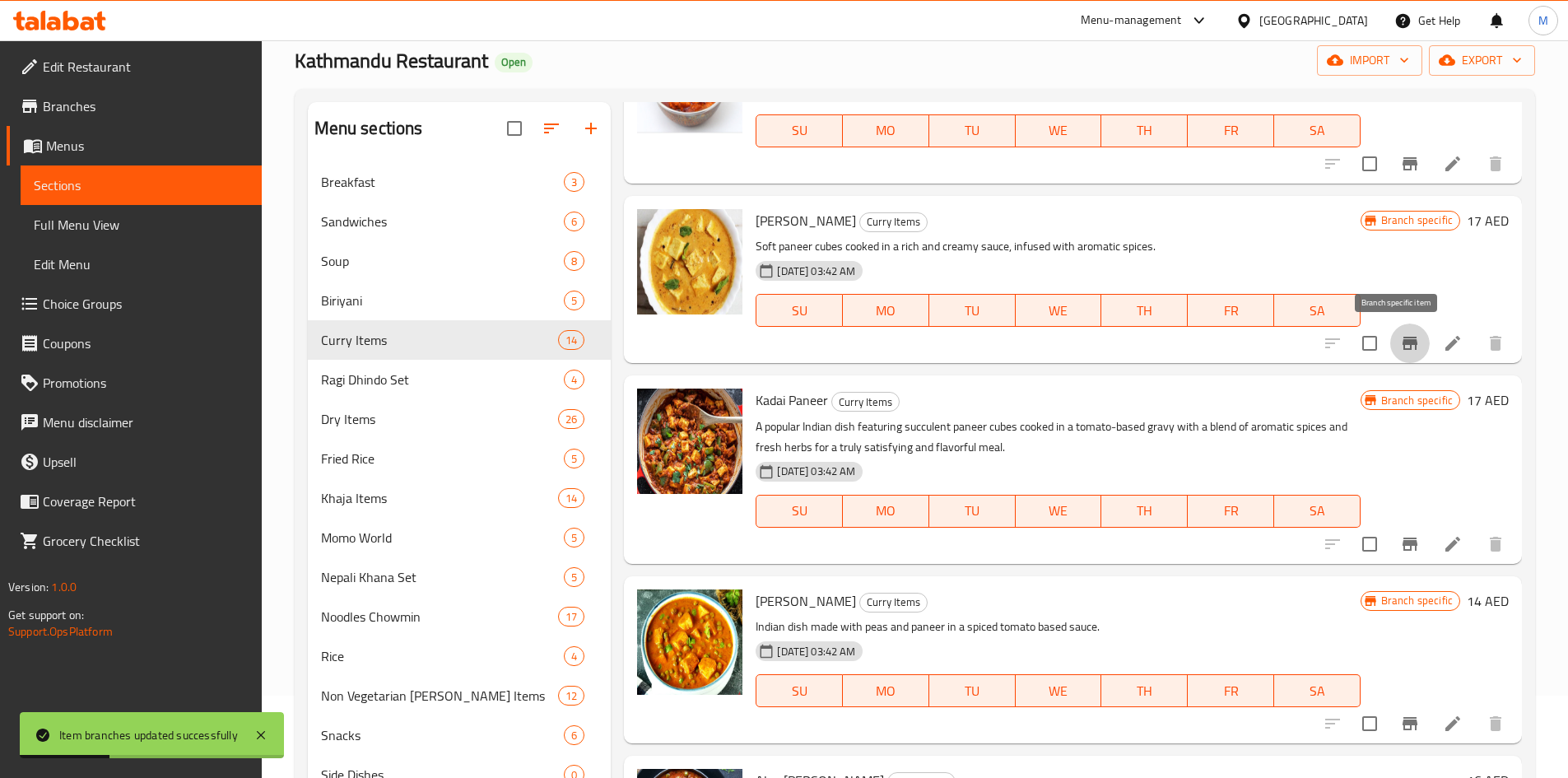
click at [1400, 339] on icon "Branch-specific-item" at bounding box center [1410, 343] width 20 height 20
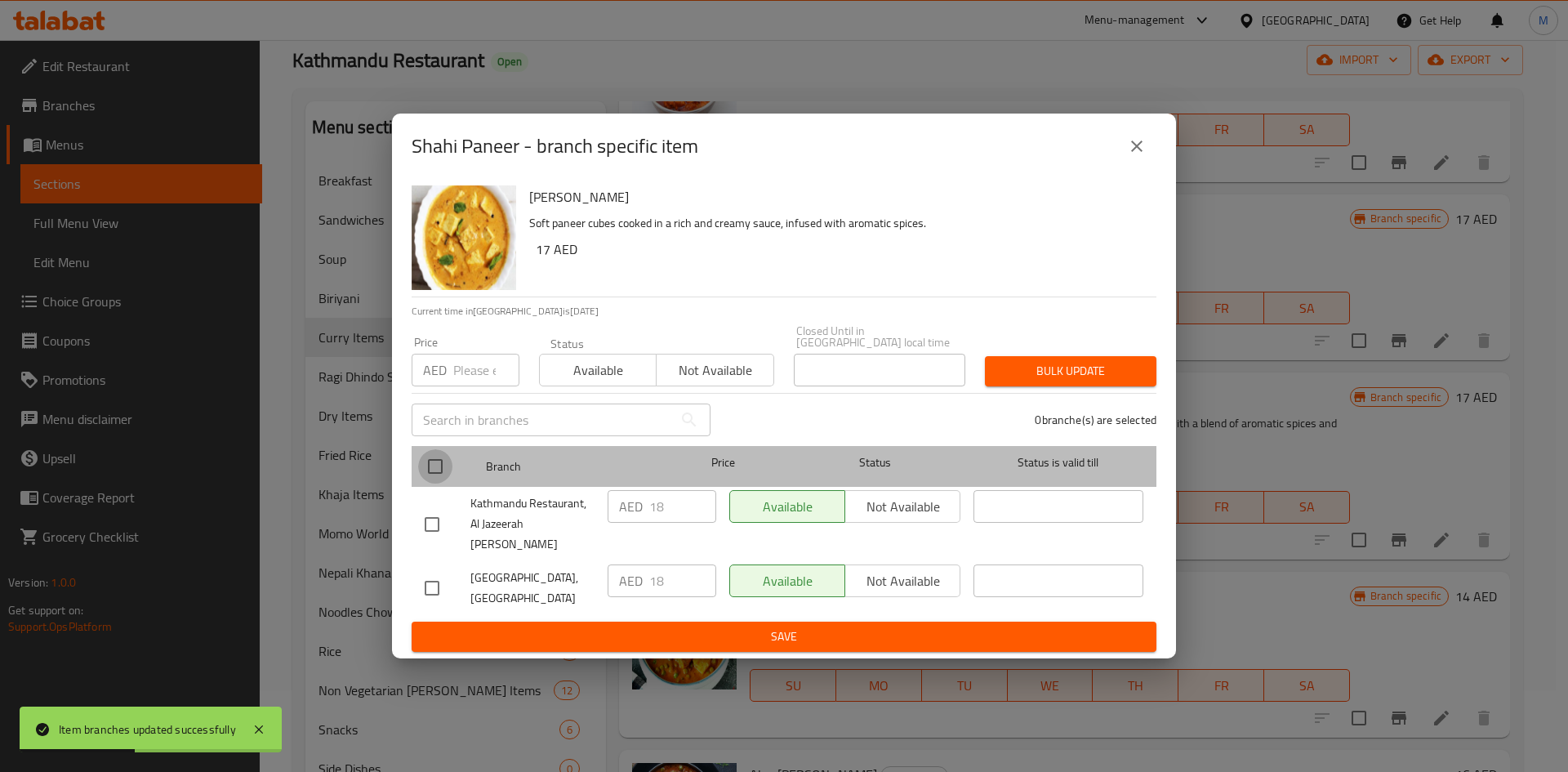
click at [434, 480] on input "checkbox" at bounding box center [435, 466] width 34 height 34
checkbox input "true"
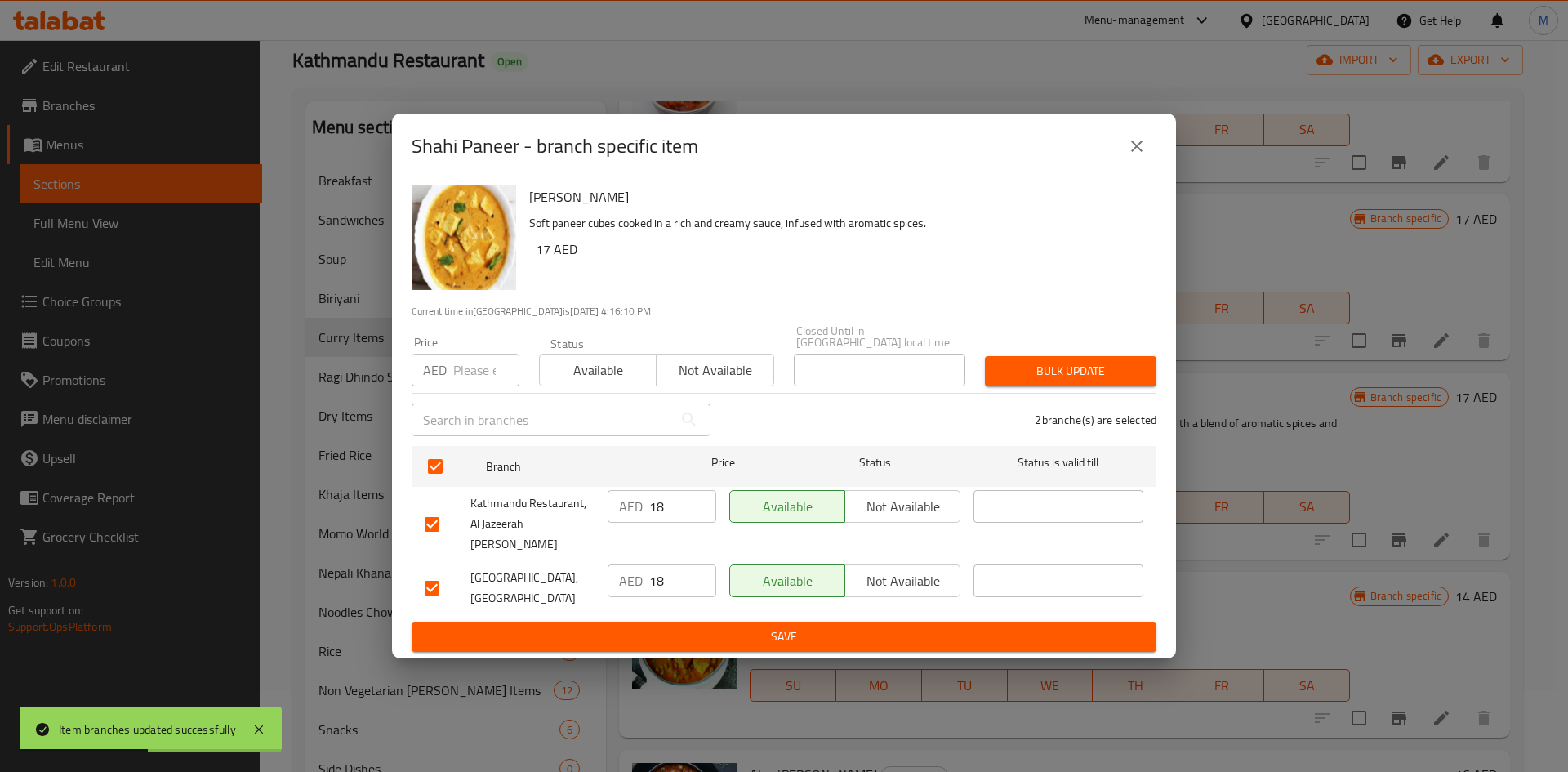
click at [474, 371] on input "number" at bounding box center [486, 370] width 66 height 33
type input "16"
click at [1102, 381] on span "Bulk update" at bounding box center [1070, 371] width 146 height 21
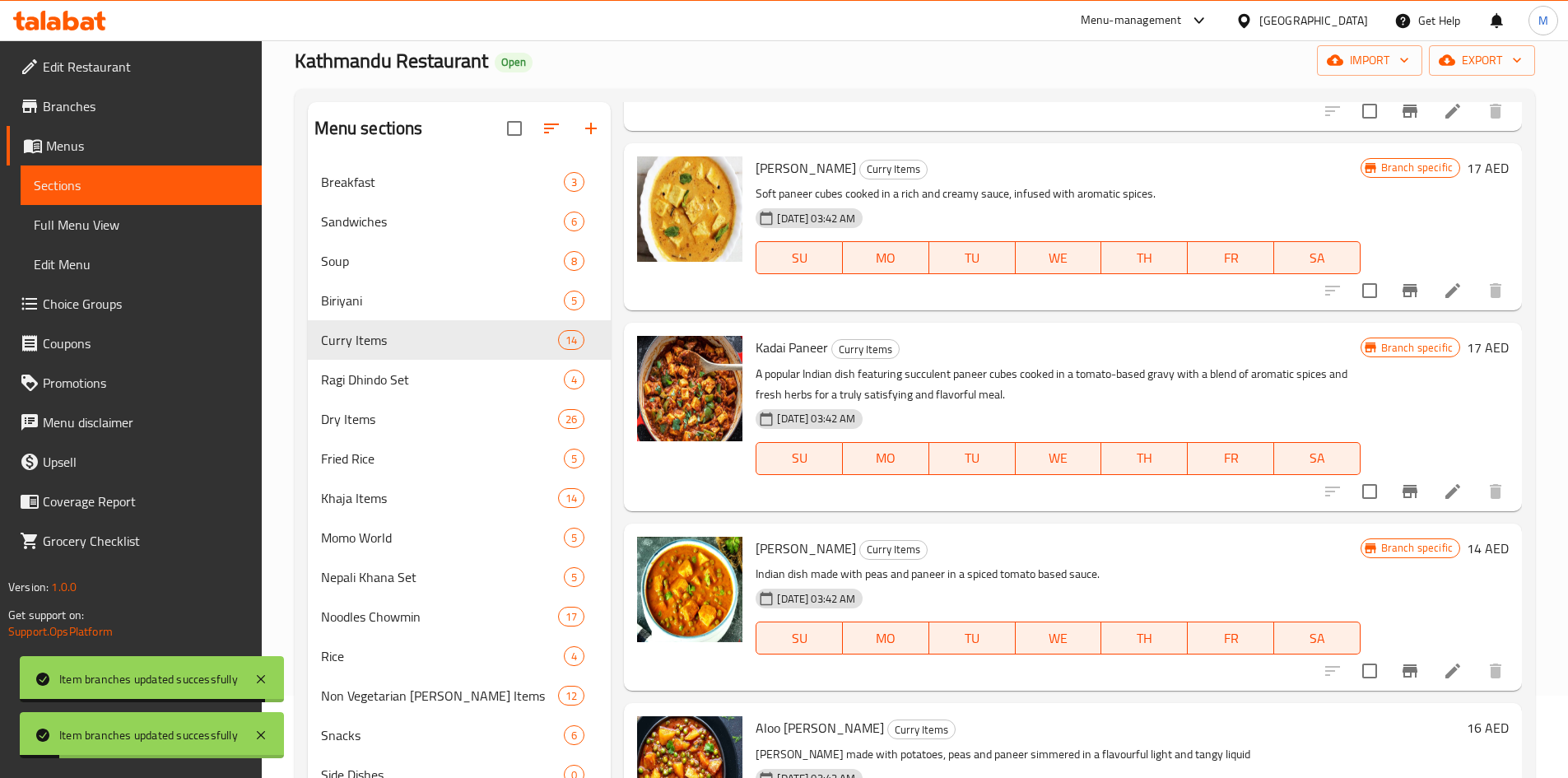
scroll to position [823, 0]
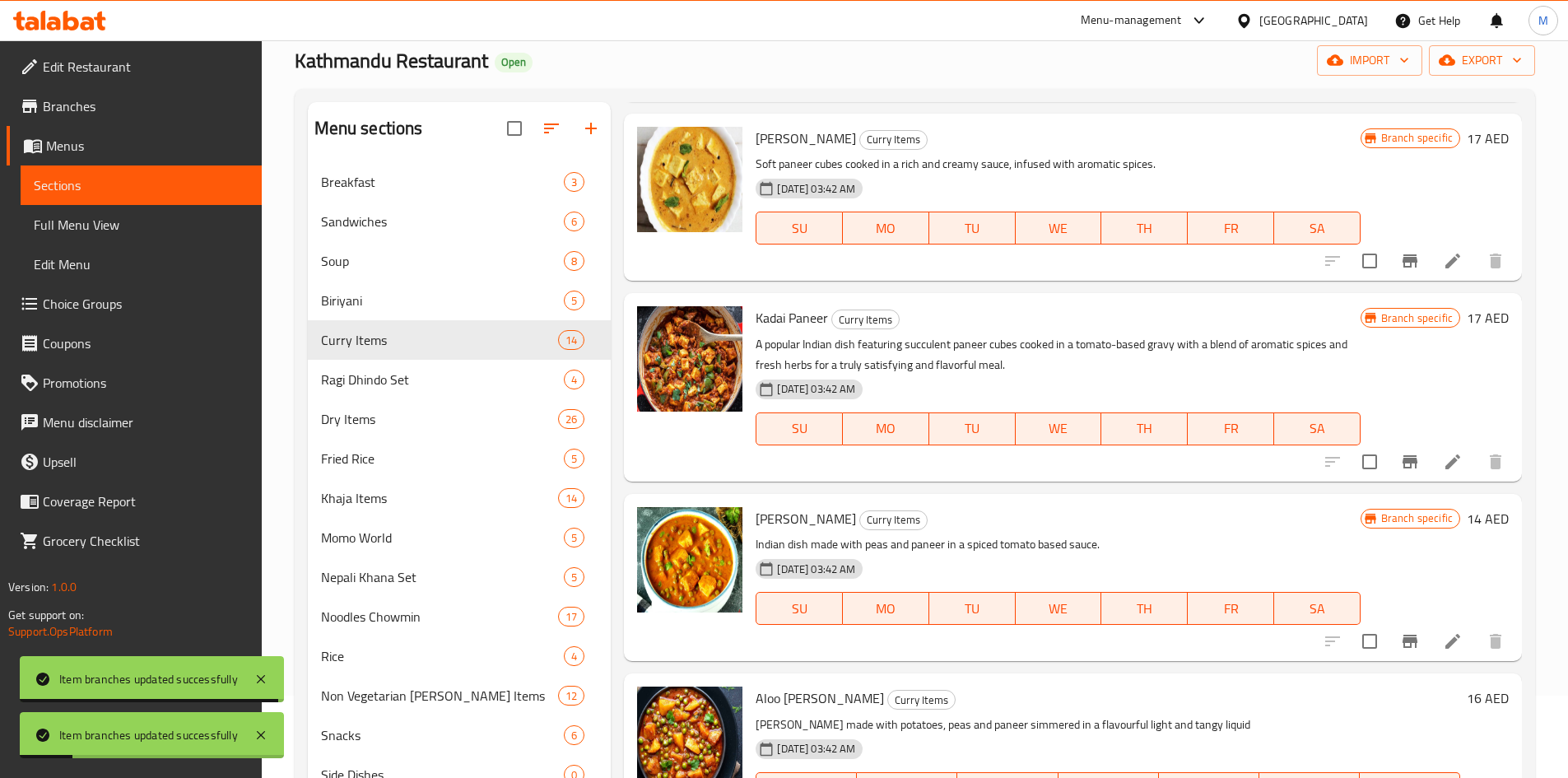
click at [1417, 468] on div at bounding box center [1414, 461] width 202 height 39
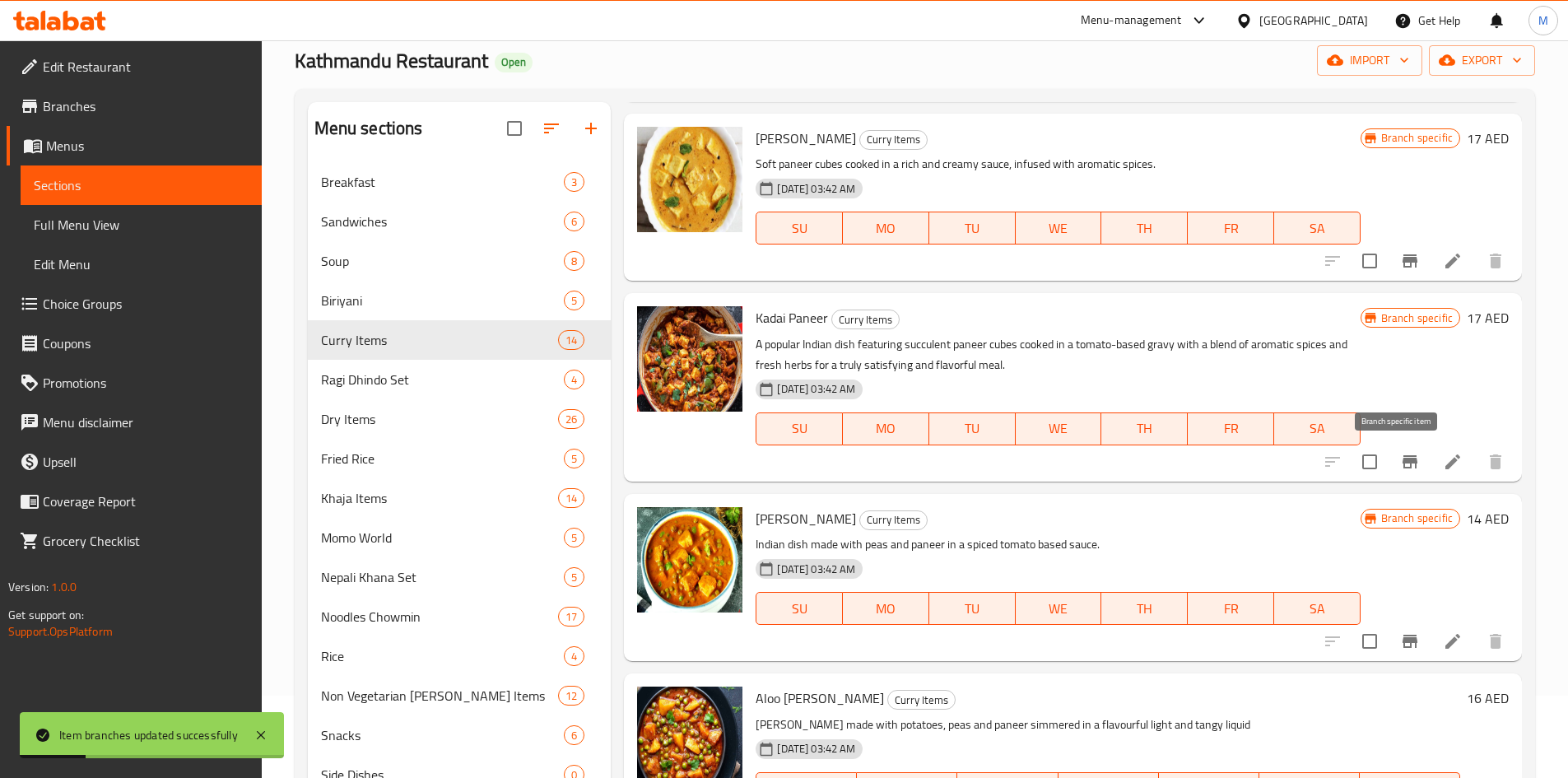
click at [1409, 467] on button "Branch-specific-item" at bounding box center [1409, 461] width 39 height 39
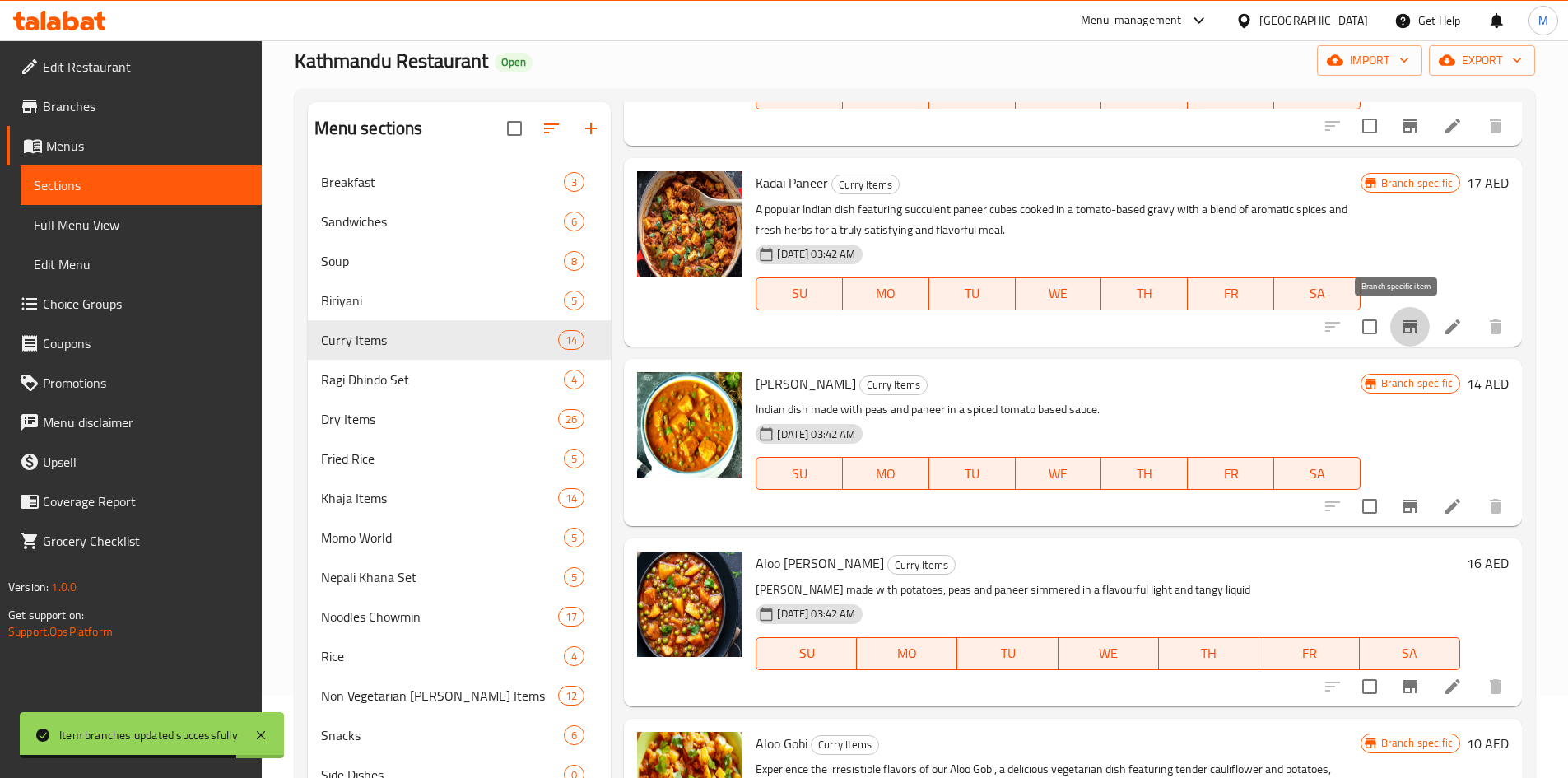
scroll to position [988, 0]
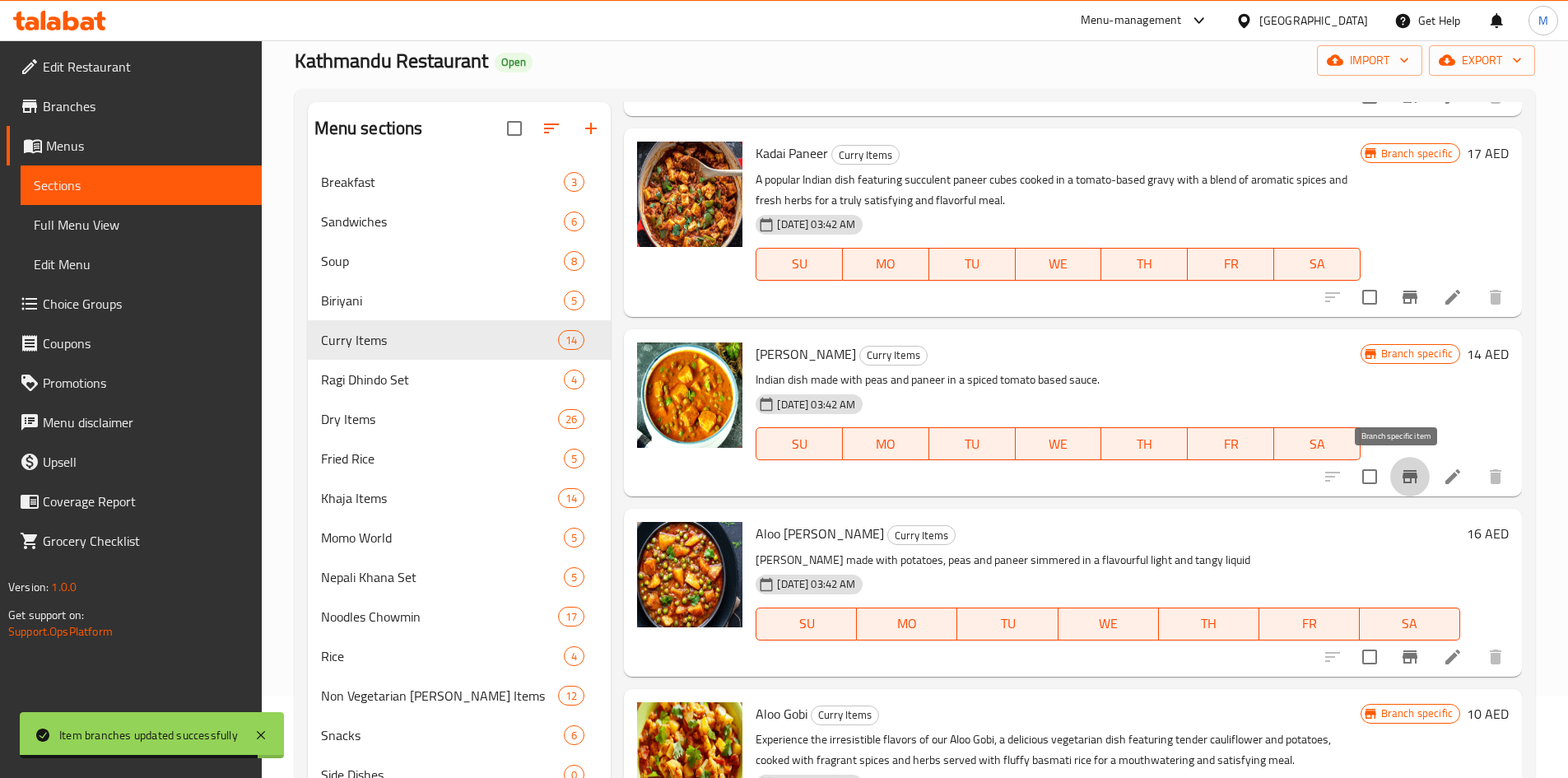
click at [1402, 474] on icon "Branch-specific-item" at bounding box center [1409, 476] width 15 height 13
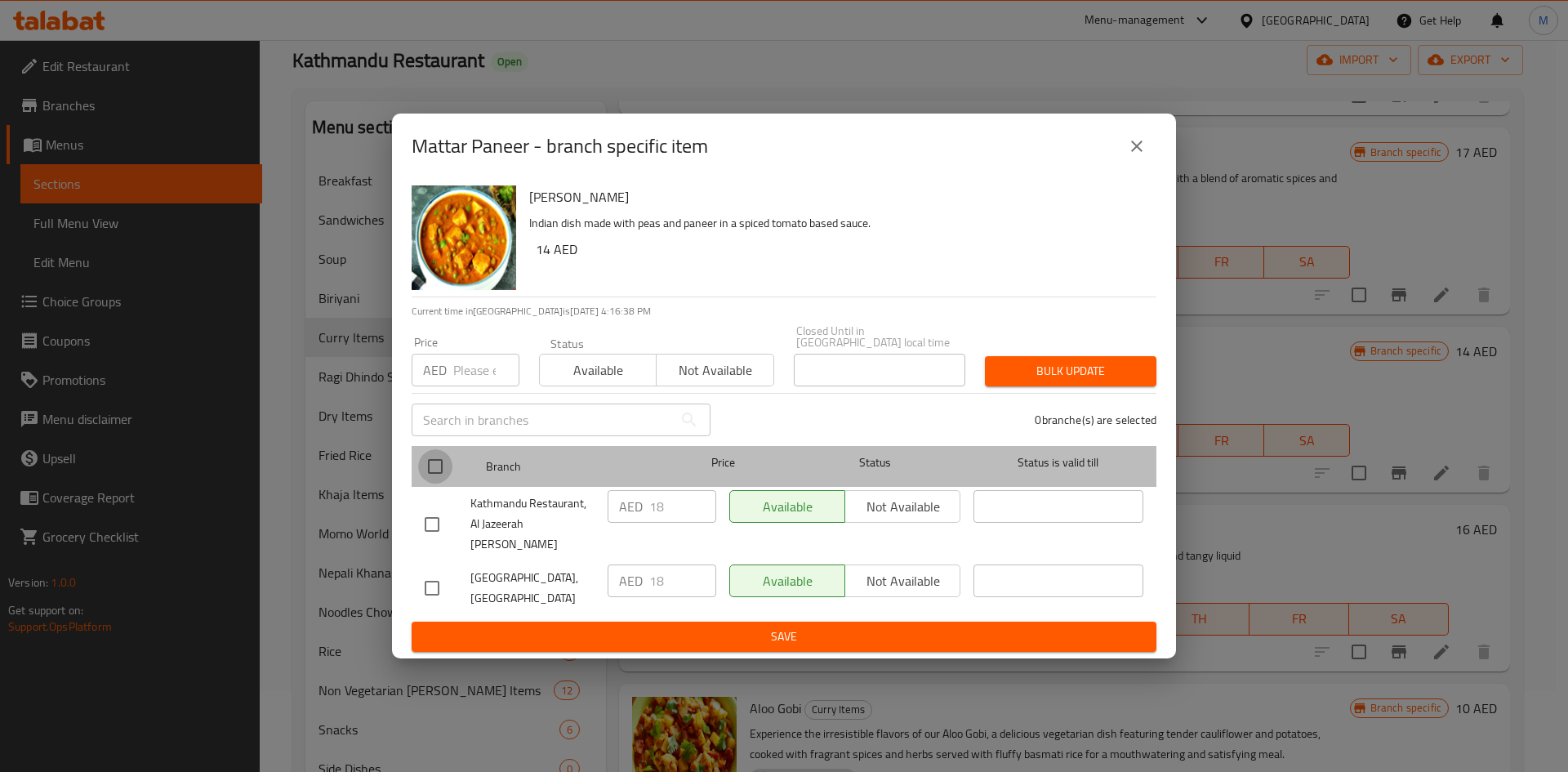
click at [423, 468] on input "checkbox" at bounding box center [435, 466] width 34 height 34
checkbox input "true"
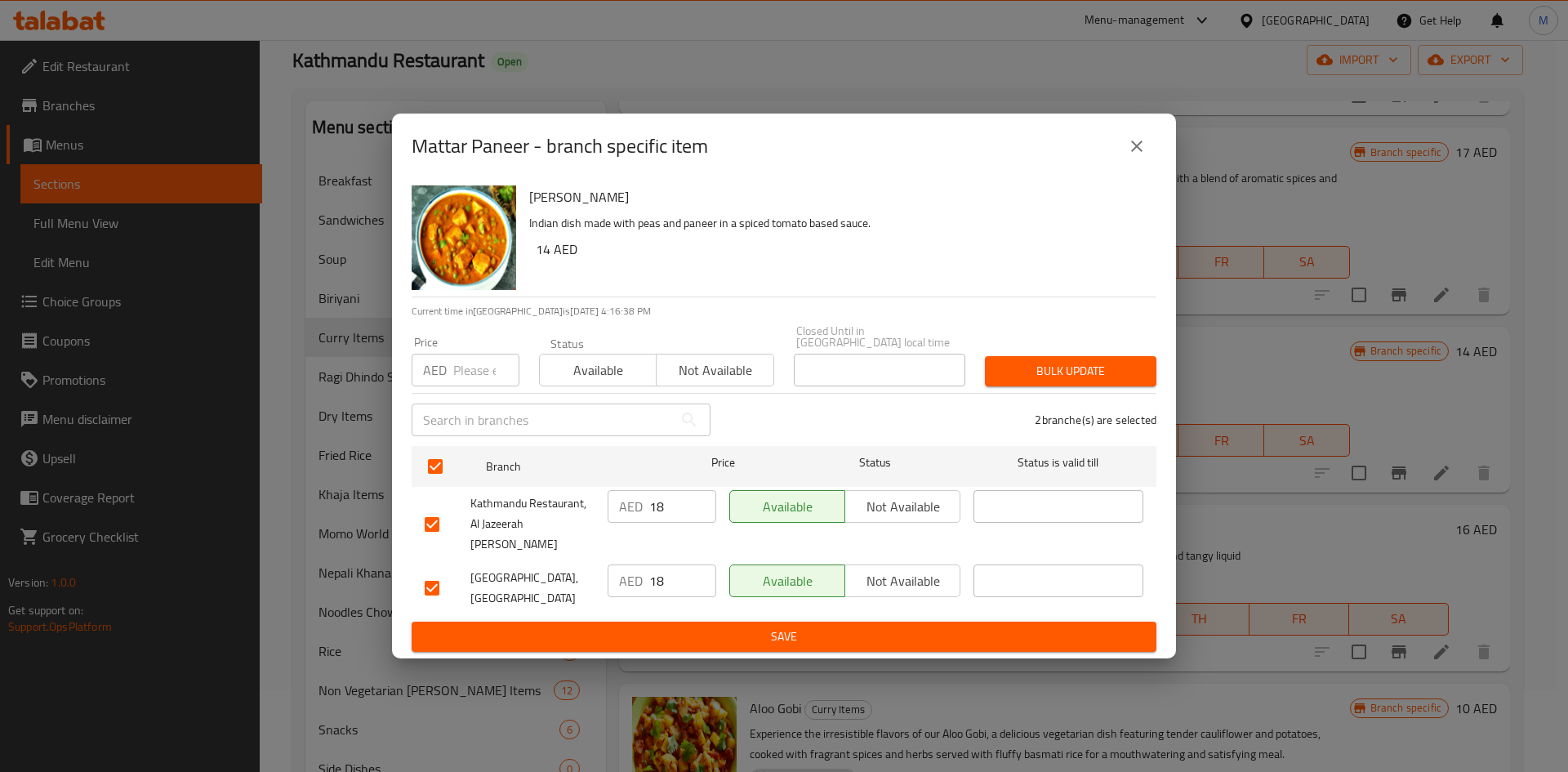
click at [468, 377] on input "number" at bounding box center [486, 370] width 66 height 33
type input "16"
click at [1034, 381] on span "Bulk update" at bounding box center [1070, 371] width 146 height 21
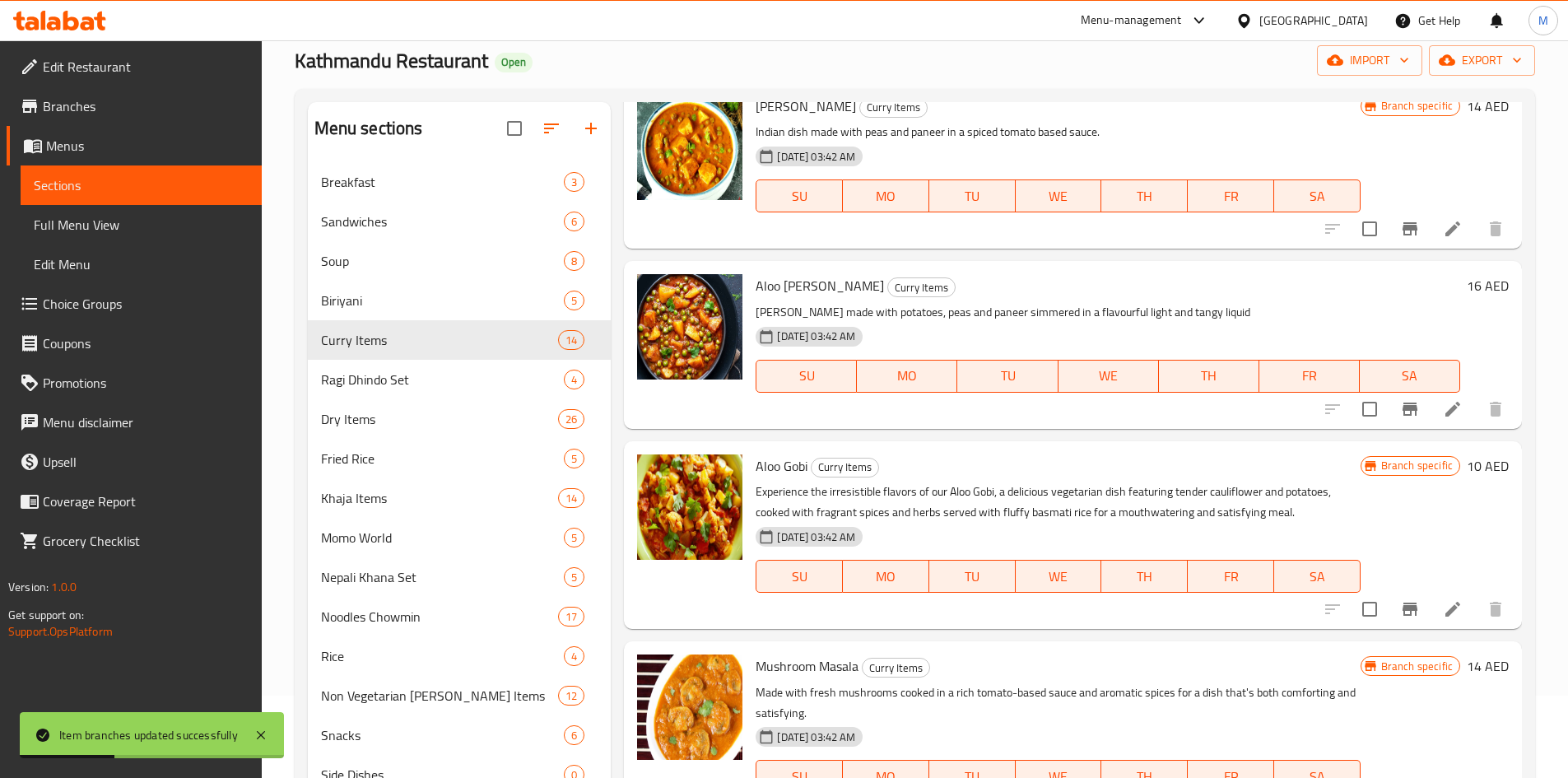
scroll to position [1316, 0]
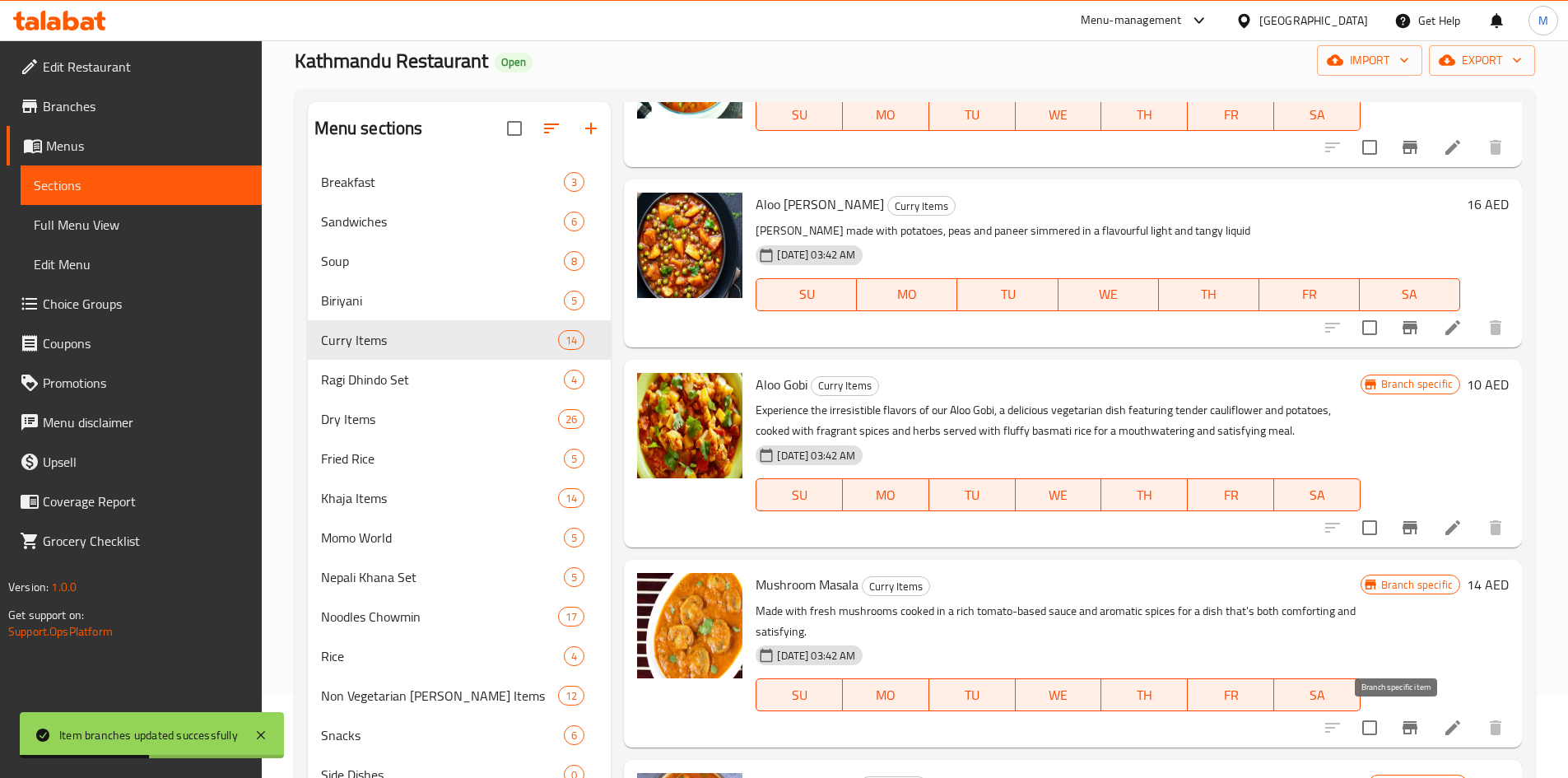
click at [1402, 722] on icon "Branch-specific-item" at bounding box center [1409, 727] width 15 height 13
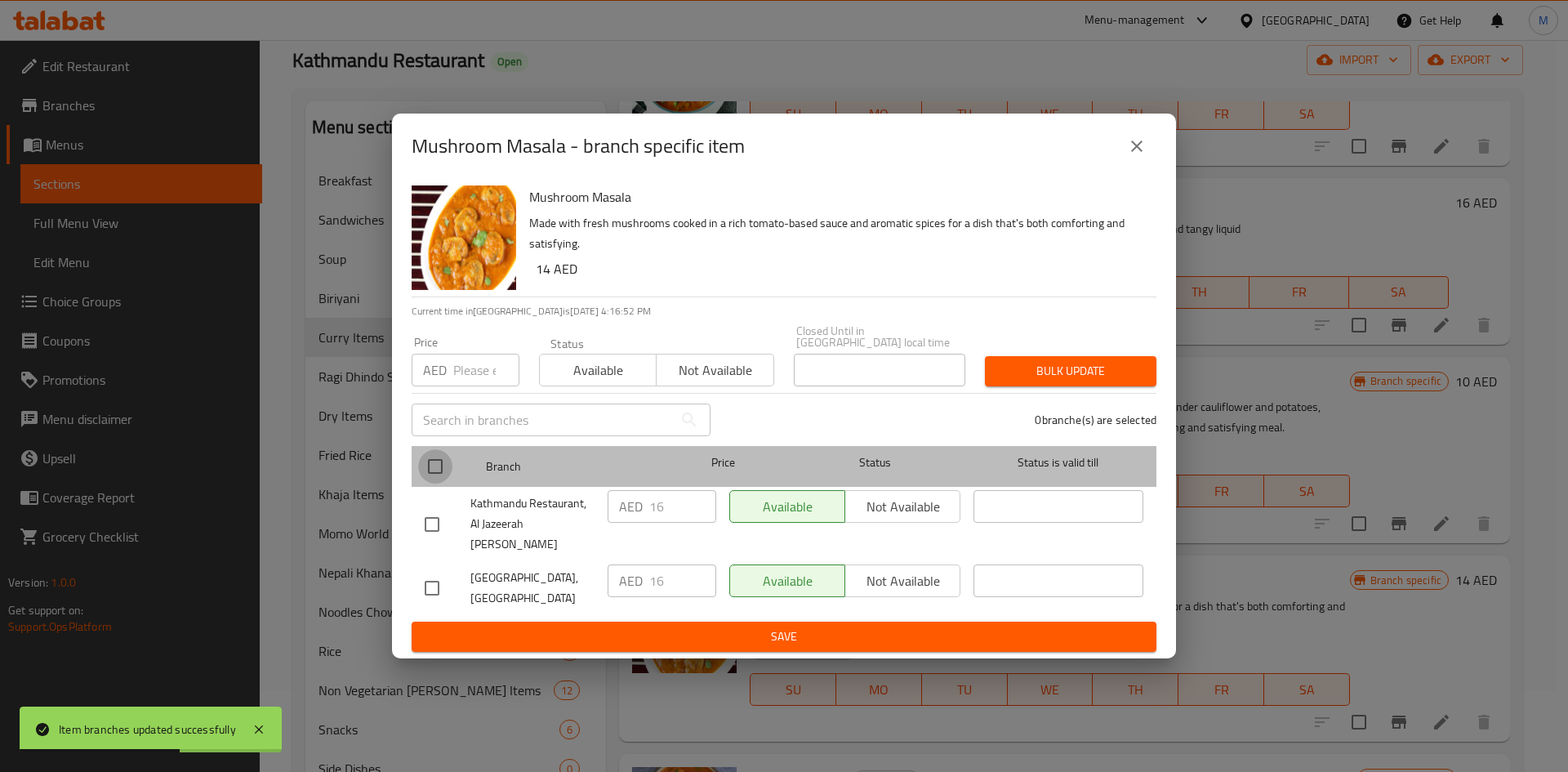
click at [444, 476] on input "checkbox" at bounding box center [435, 466] width 34 height 34
checkbox input "true"
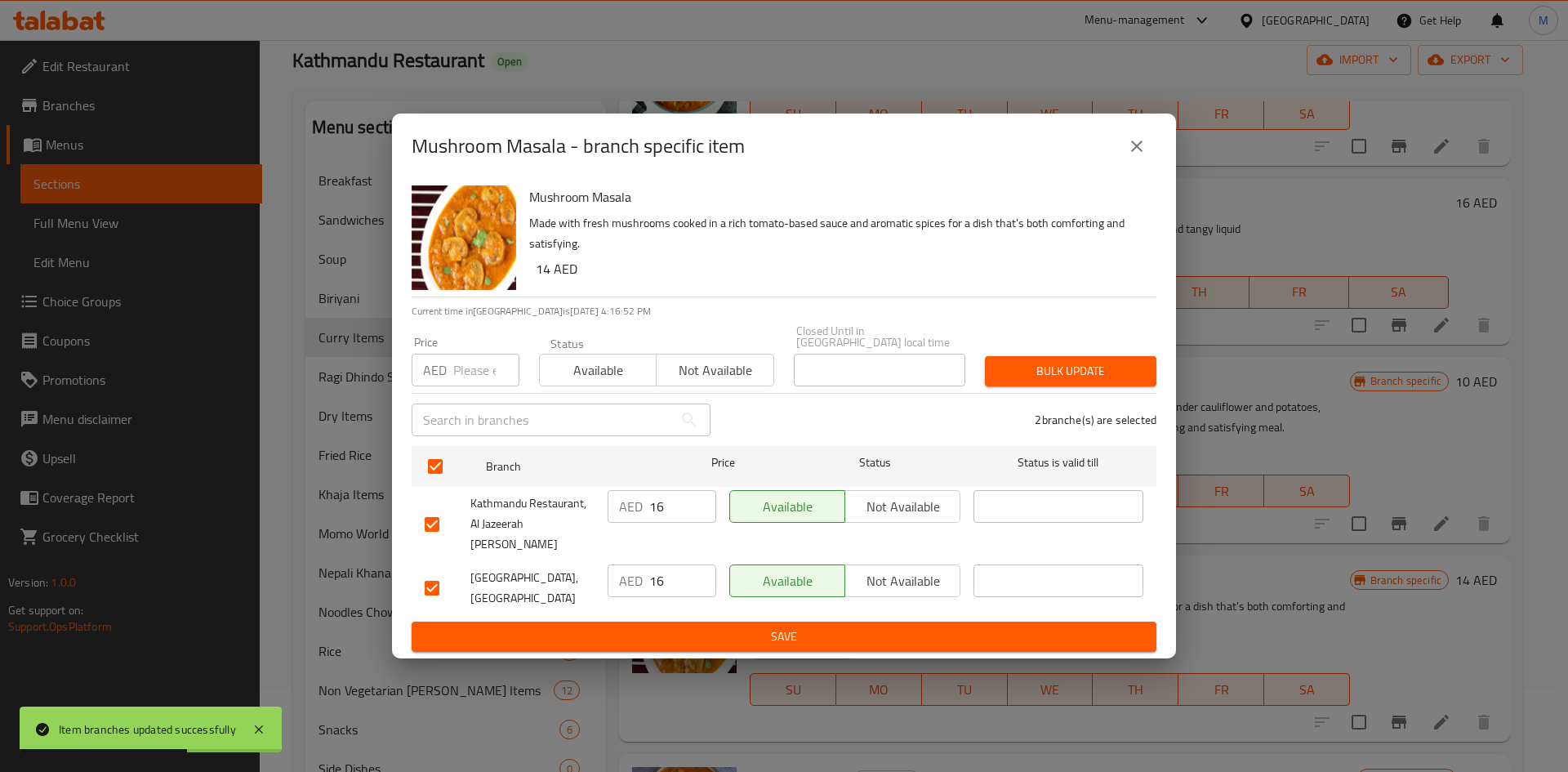
click at [464, 381] on input "number" at bounding box center [486, 370] width 66 height 33
type input "14"
click at [1080, 380] on span "Bulk update" at bounding box center [1070, 371] width 146 height 21
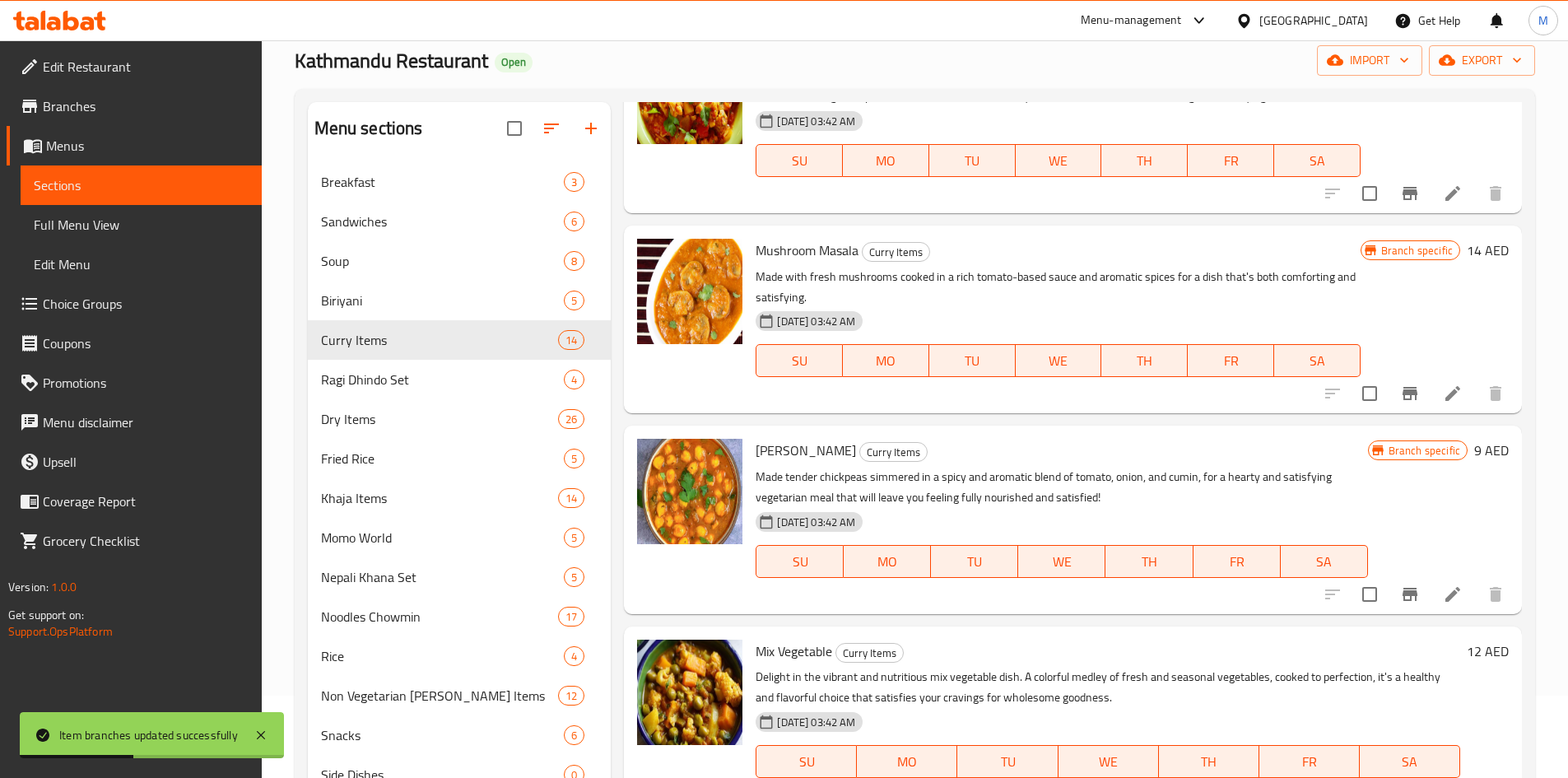
scroll to position [1728, 0]
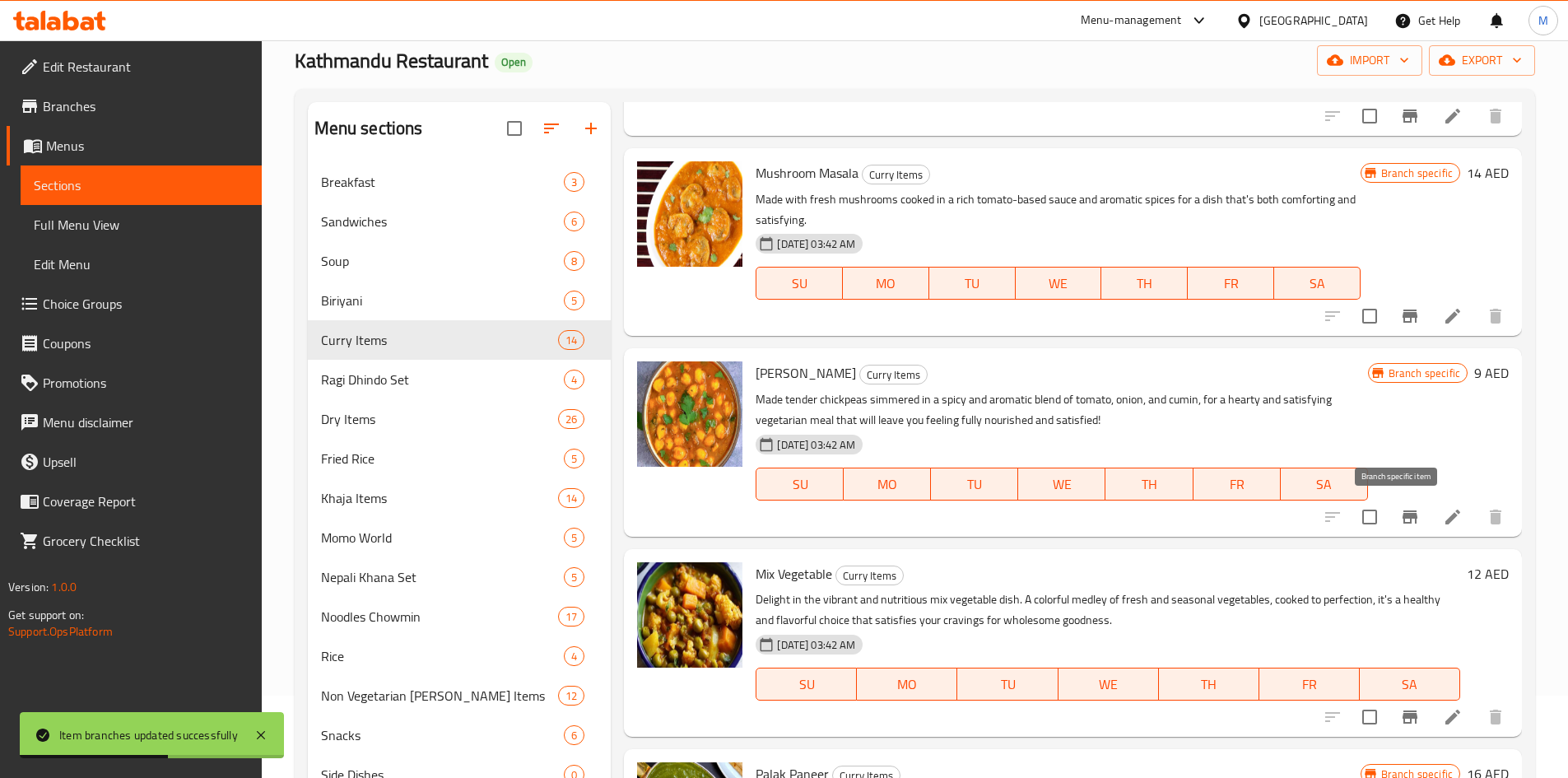
click at [1400, 512] on icon "Branch-specific-item" at bounding box center [1410, 517] width 20 height 20
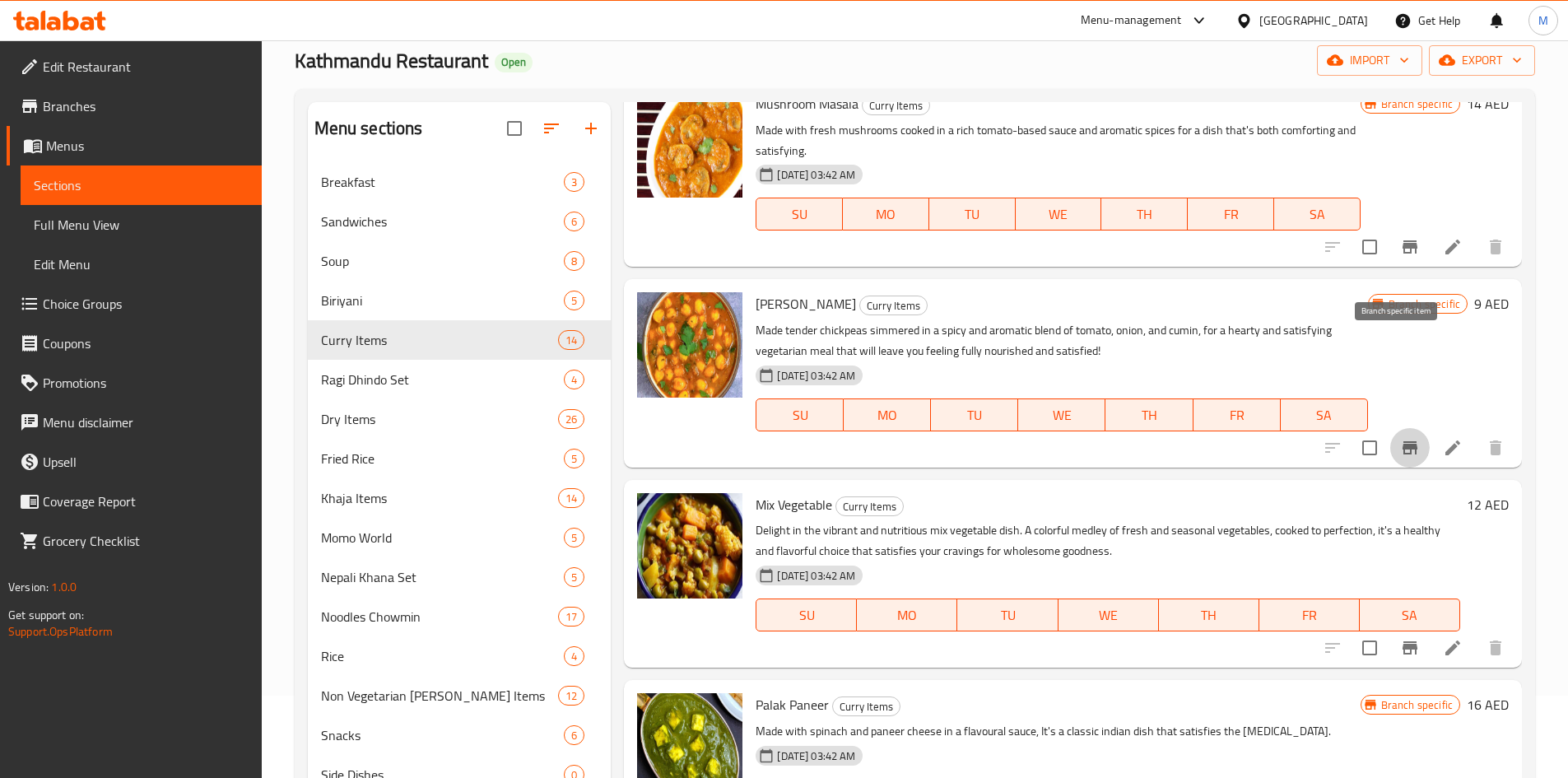
scroll to position [1920, 0]
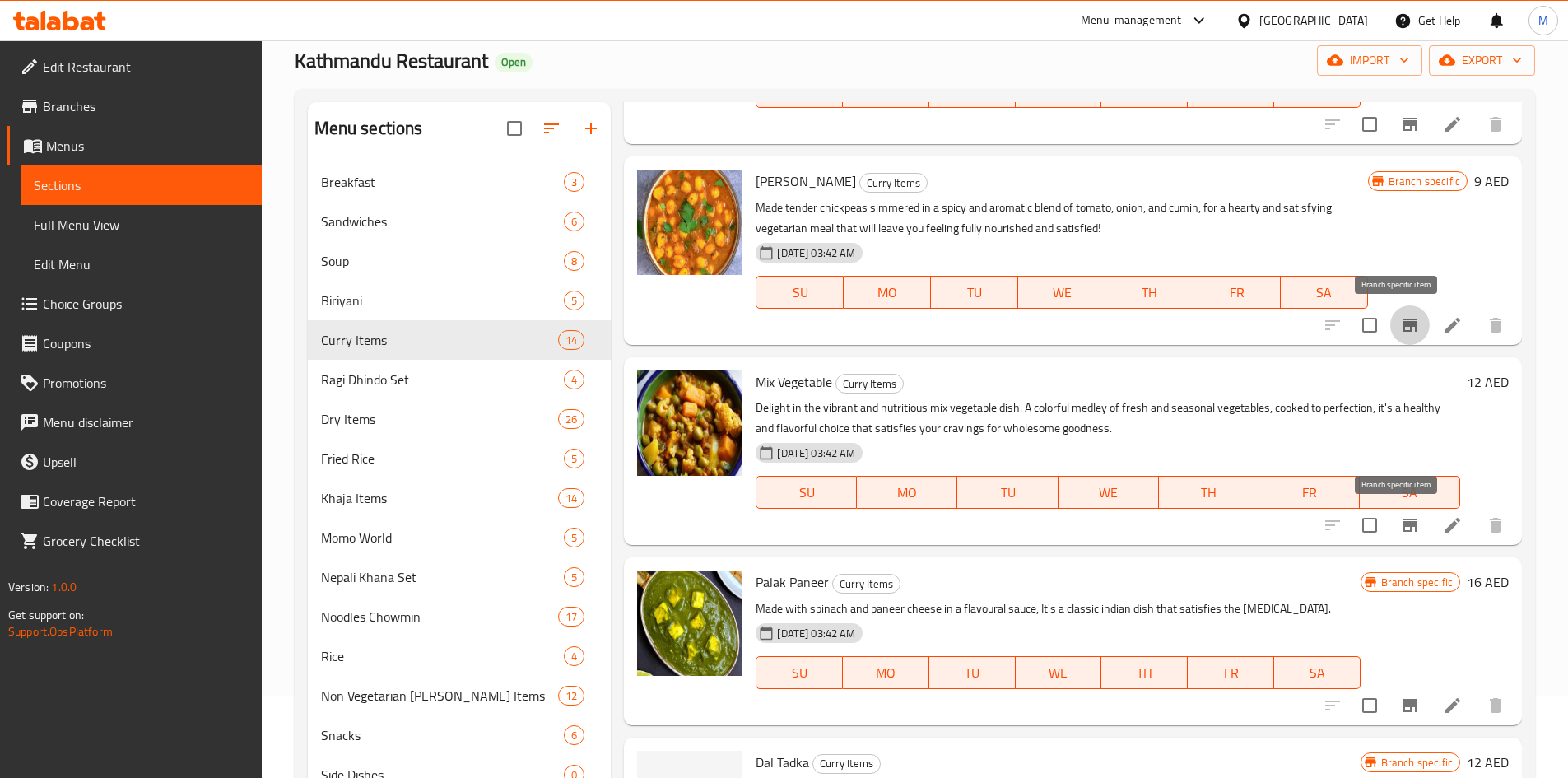
click at [1400, 519] on icon "Branch-specific-item" at bounding box center [1410, 525] width 20 height 20
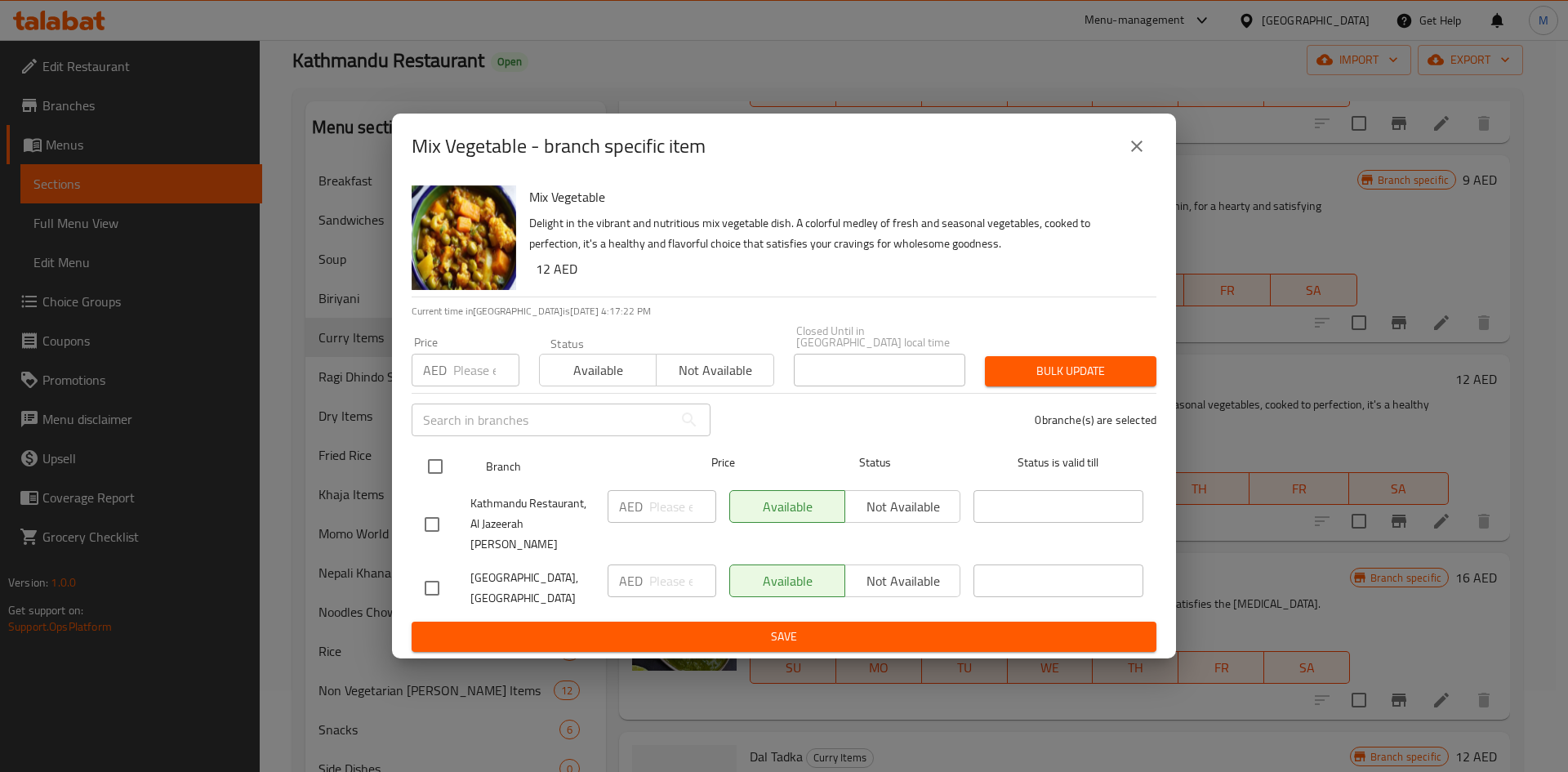
click at [442, 474] on input "checkbox" at bounding box center [435, 466] width 34 height 34
checkbox input "true"
click at [467, 384] on input "number" at bounding box center [486, 370] width 66 height 33
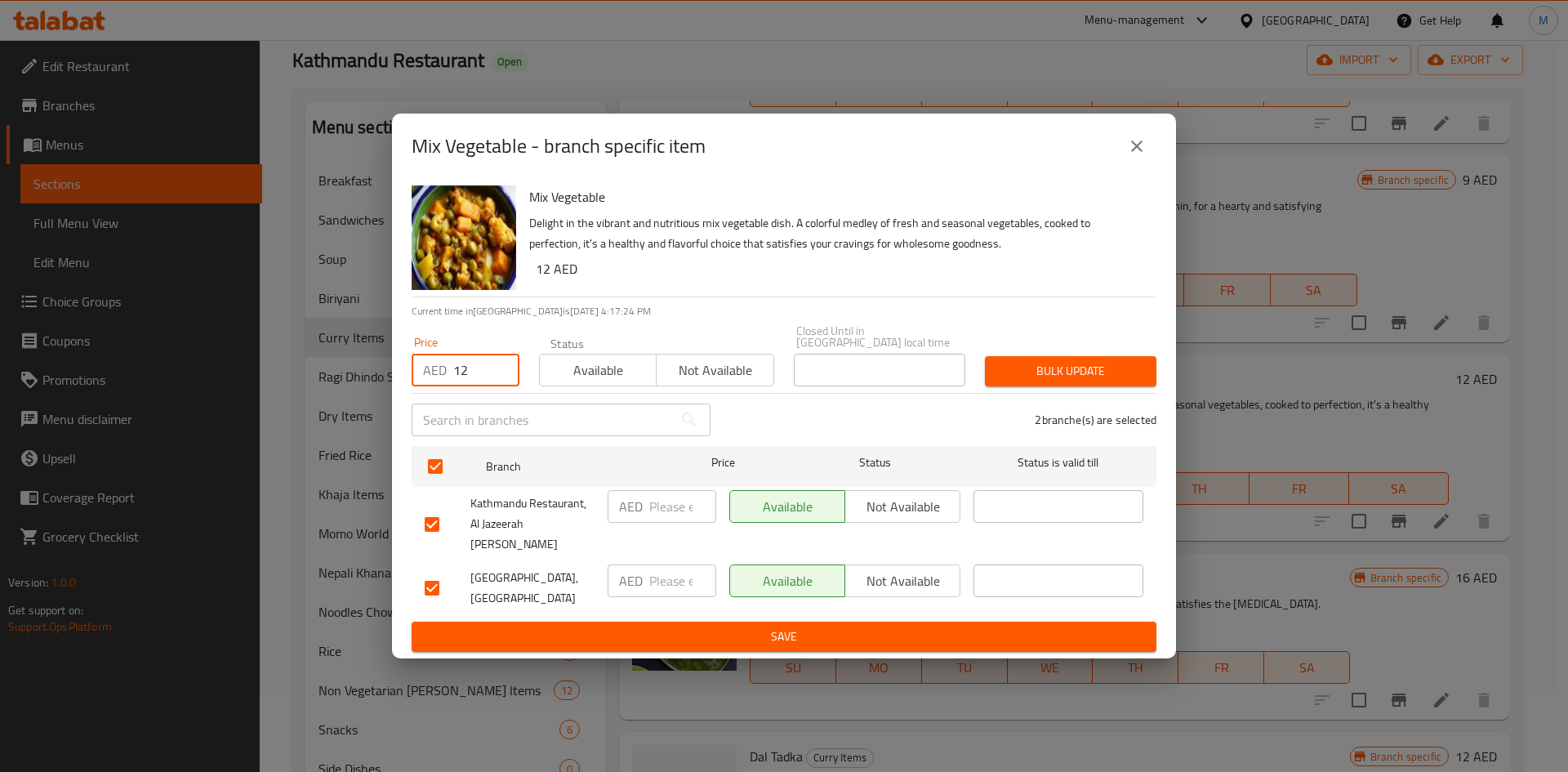
type input "12"
click at [1100, 381] on span "Bulk update" at bounding box center [1070, 371] width 146 height 21
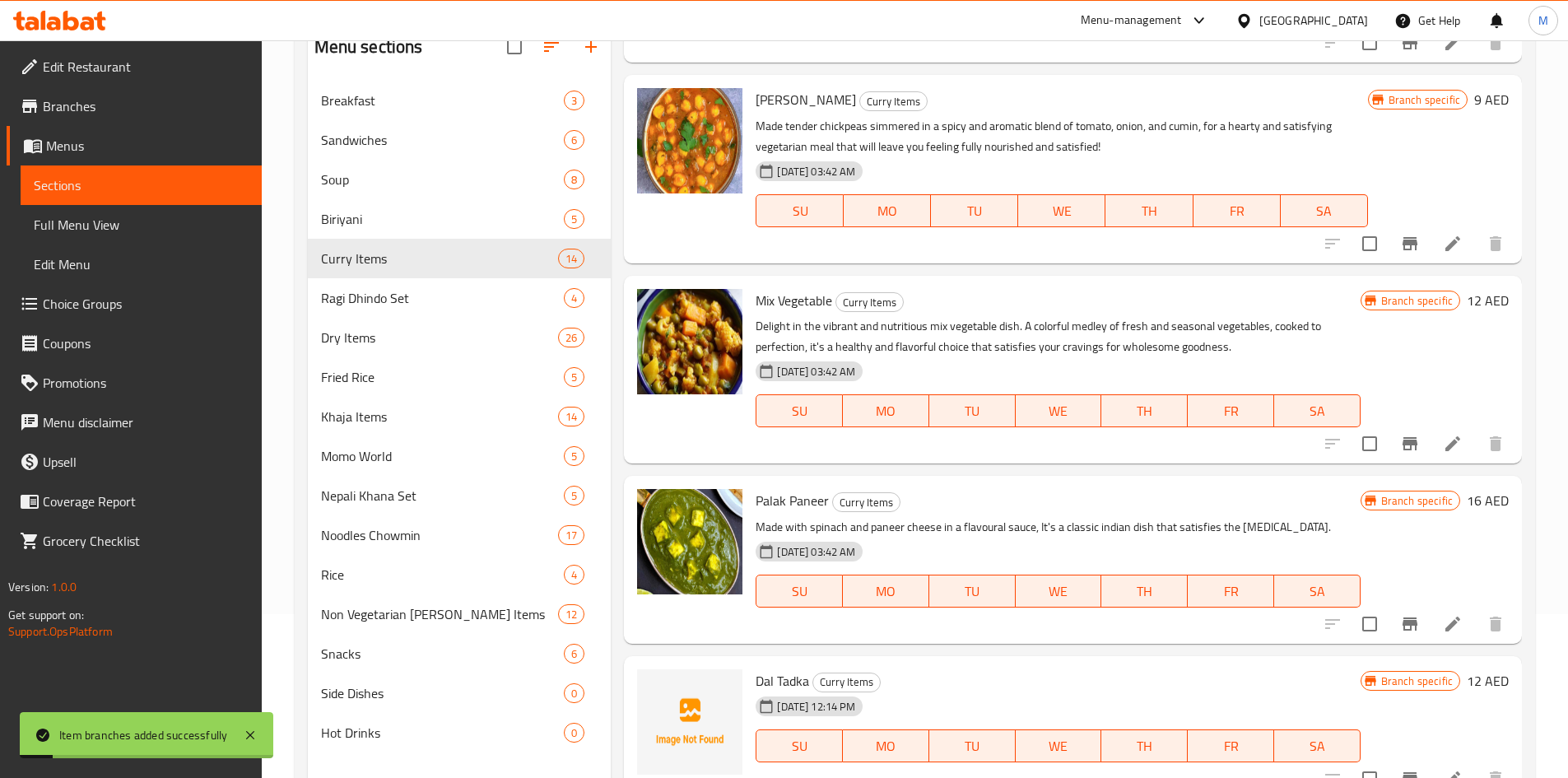
scroll to position [231, 0]
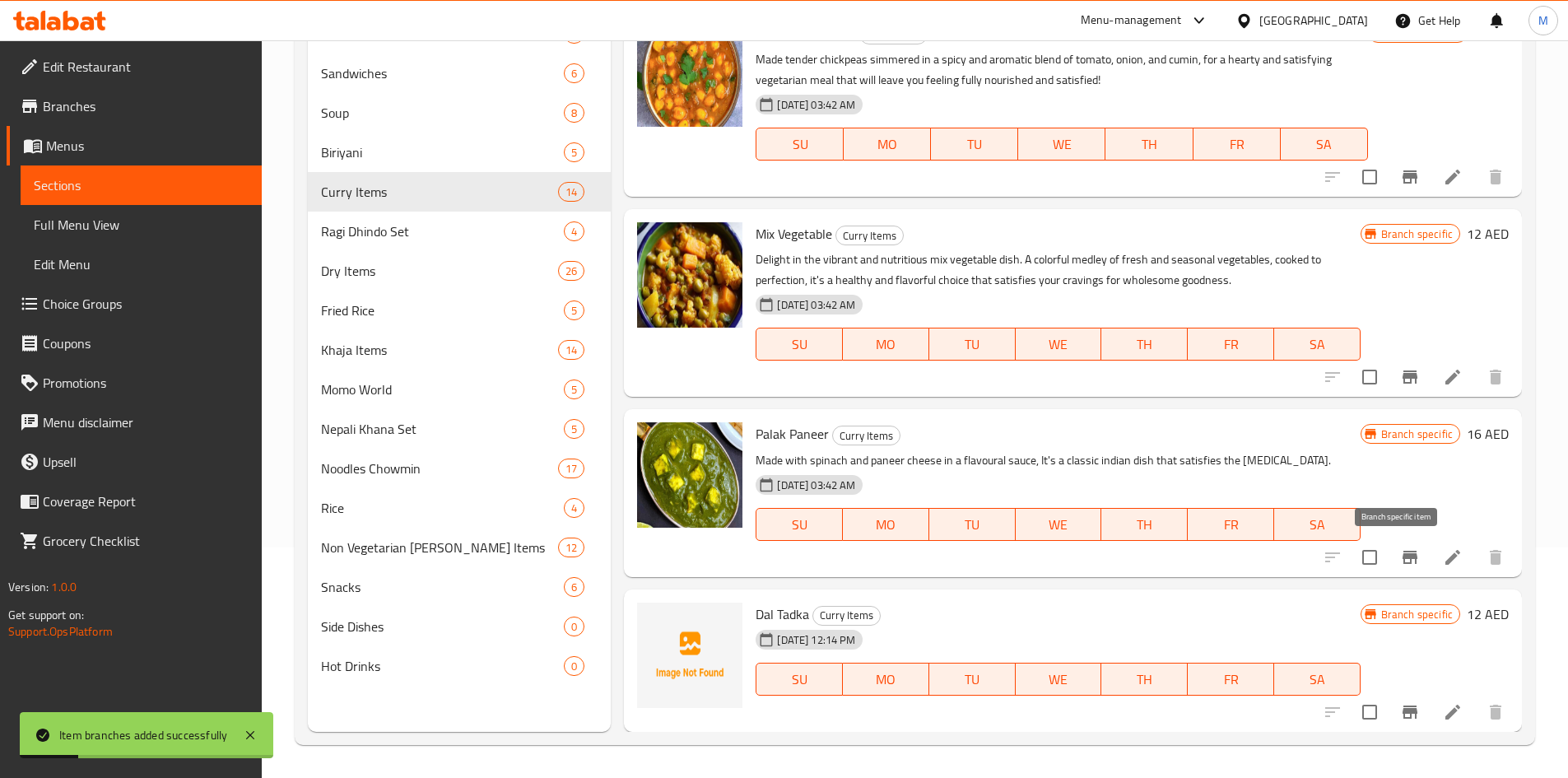
click at [1402, 551] on icon "Branch-specific-item" at bounding box center [1409, 557] width 15 height 13
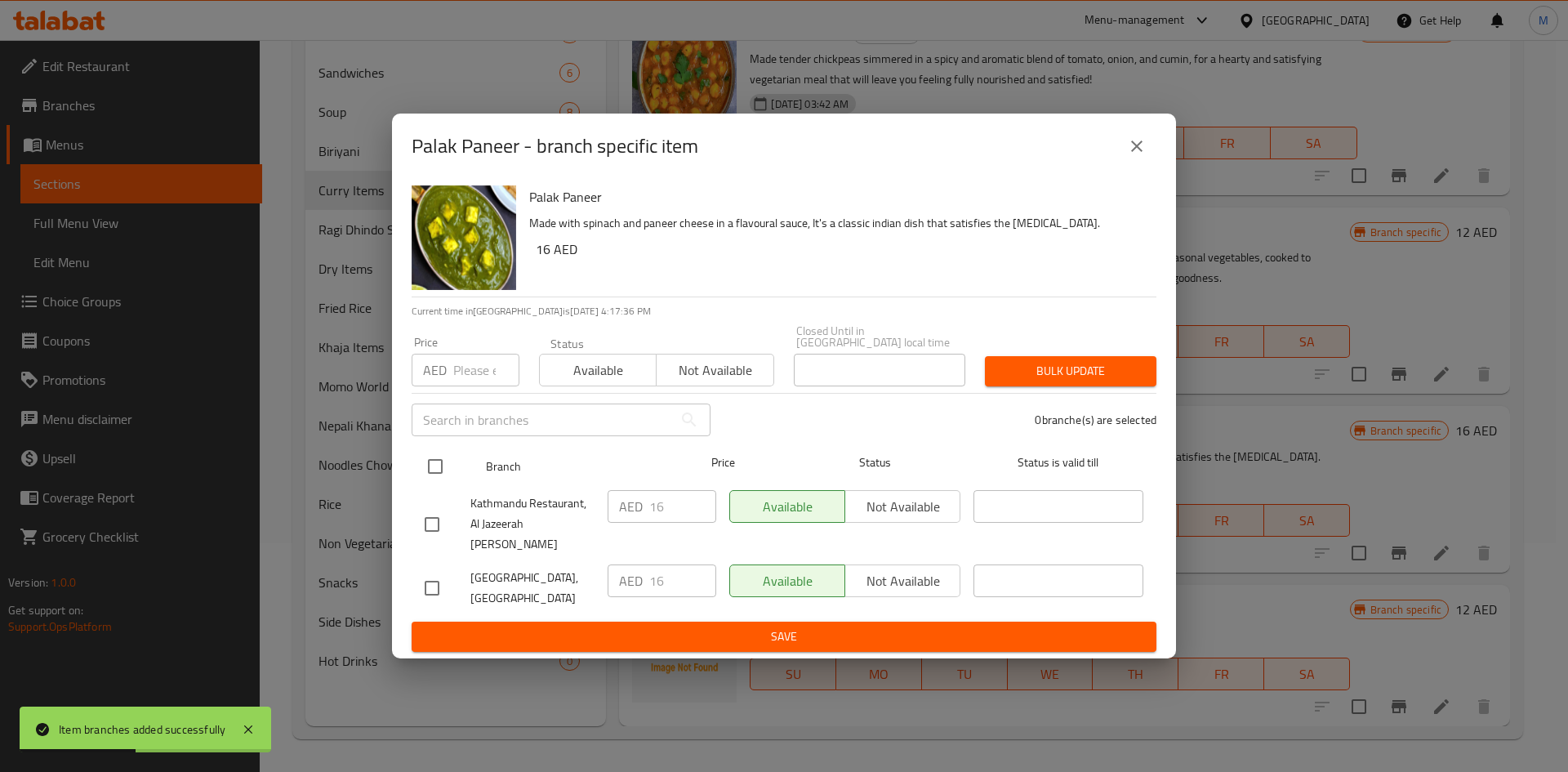
click at [431, 475] on input "checkbox" at bounding box center [435, 466] width 34 height 34
checkbox input "true"
click at [465, 379] on input "number" at bounding box center [486, 370] width 66 height 33
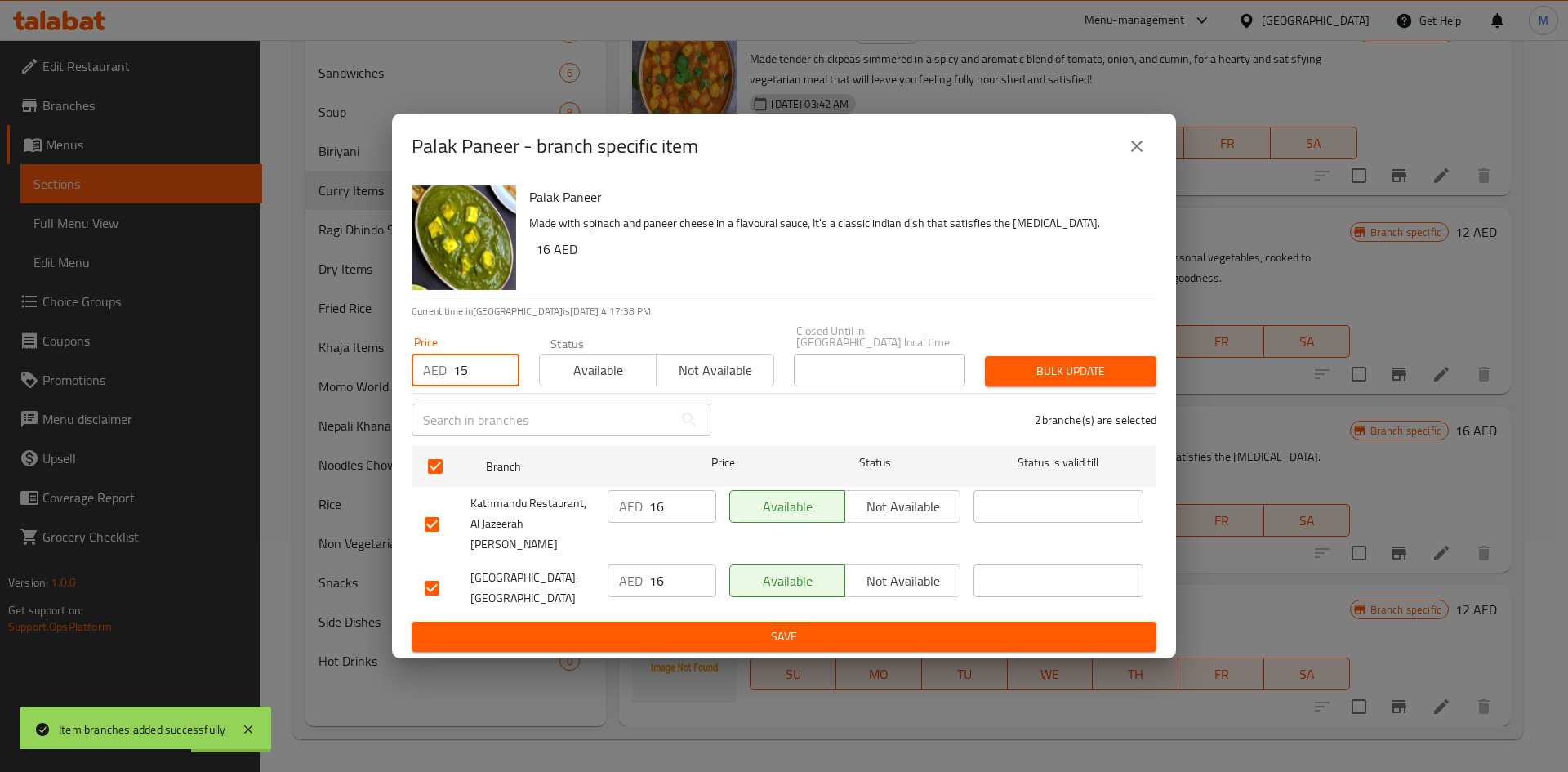
type input "15"
click at [1056, 368] on button "Bulk update" at bounding box center [1070, 370] width 171 height 30
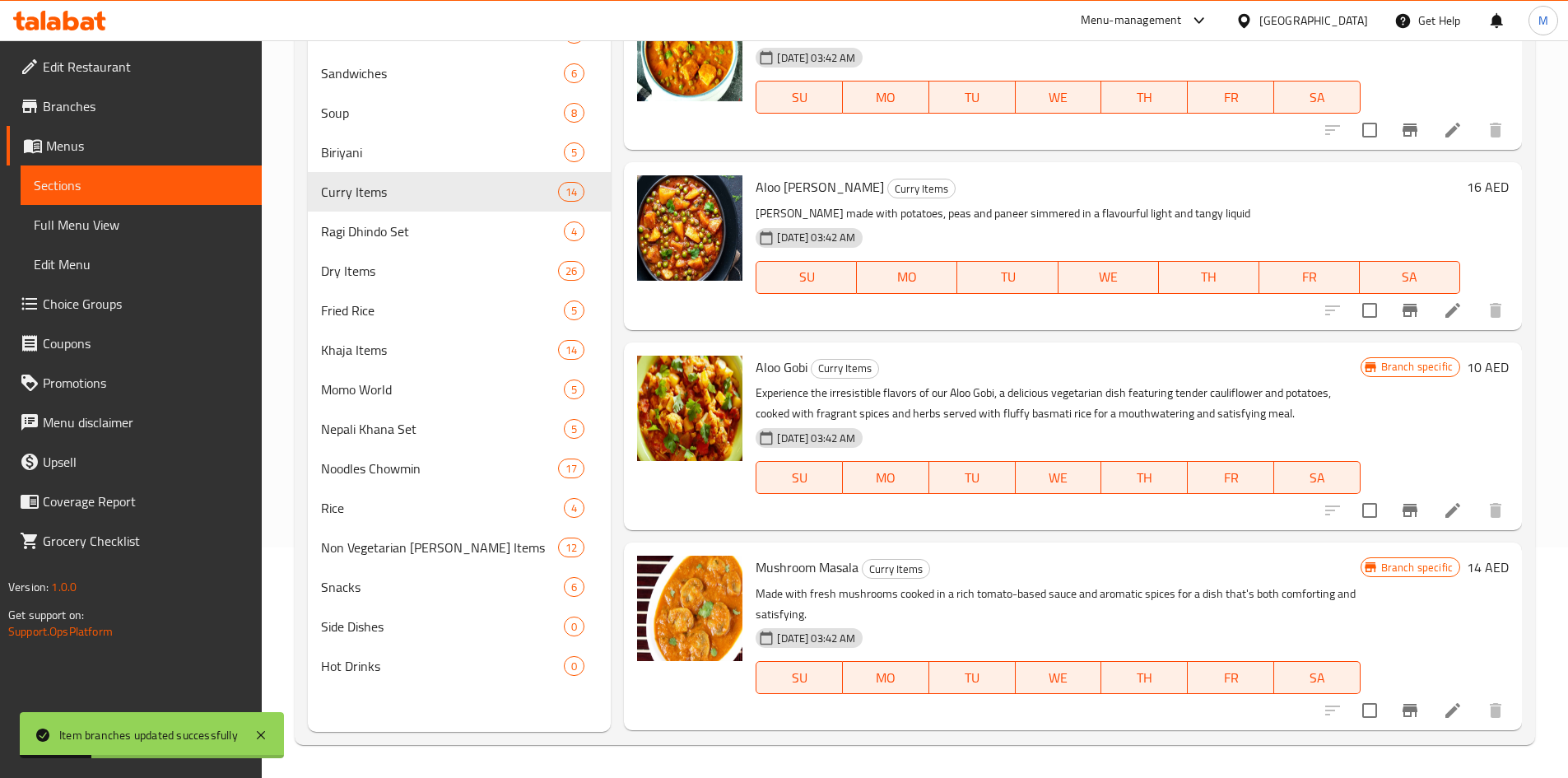
scroll to position [1179, 0]
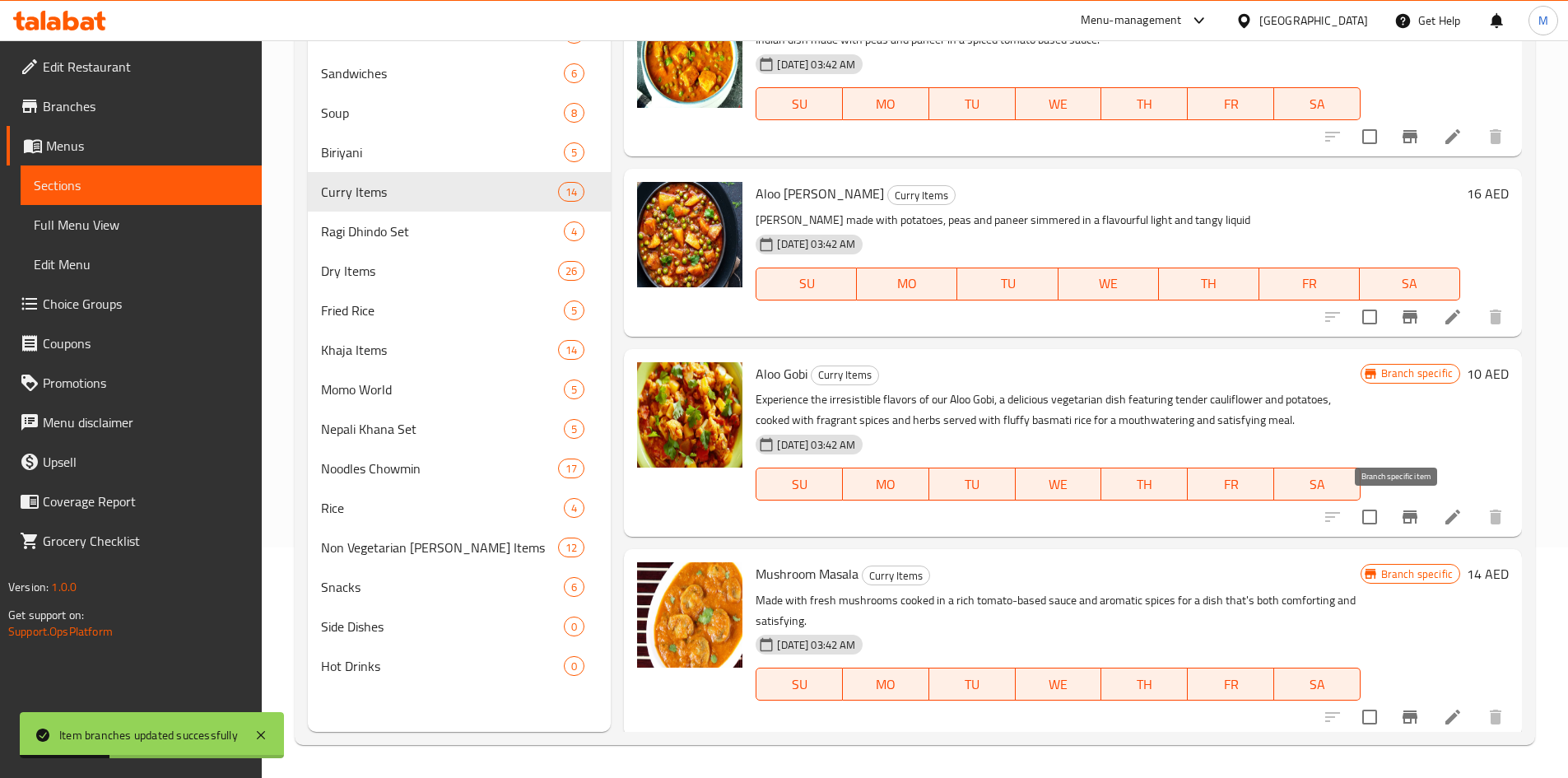
click at [1403, 513] on icon "Branch-specific-item" at bounding box center [1409, 516] width 15 height 13
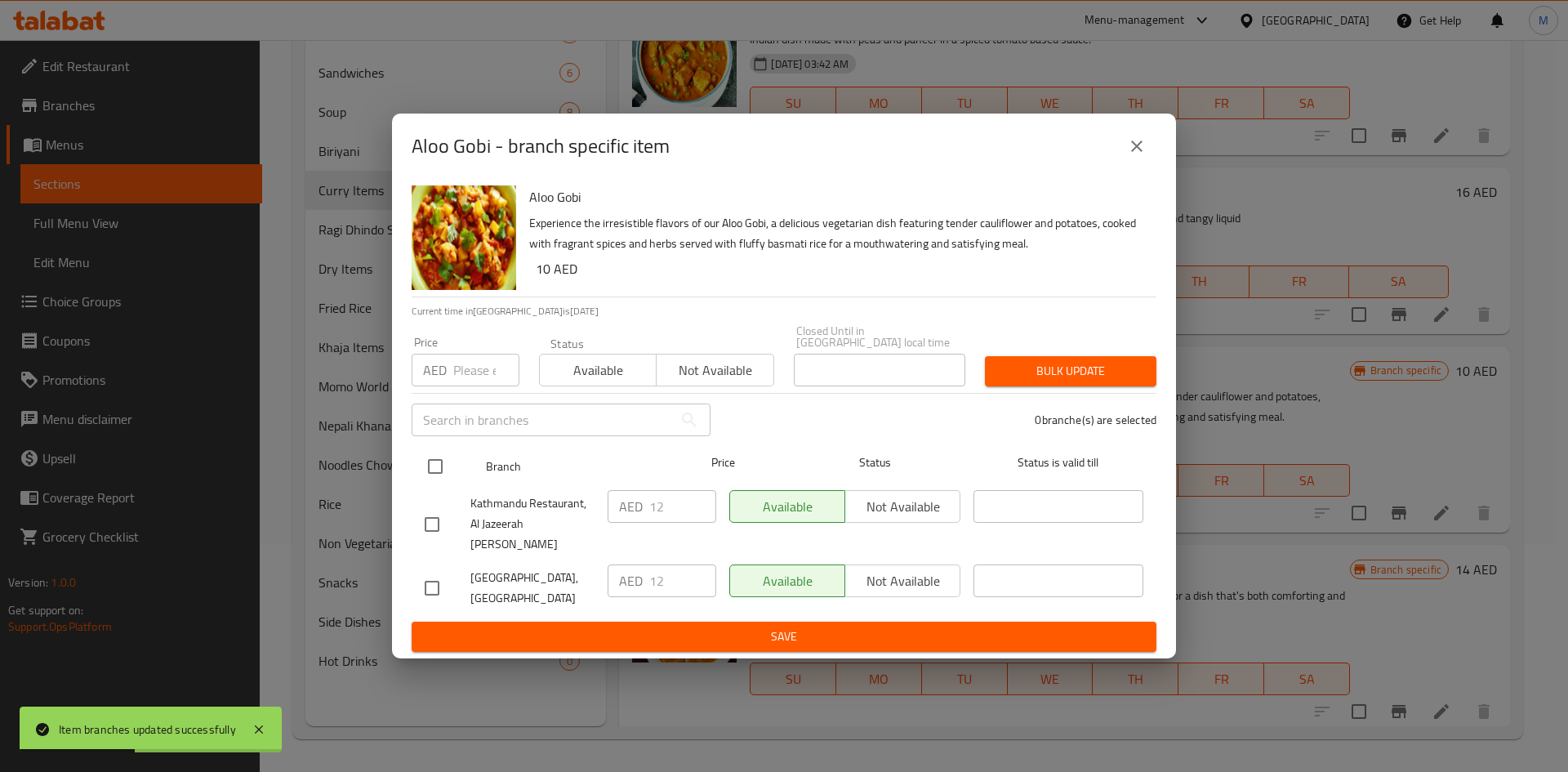
click at [438, 476] on input "checkbox" at bounding box center [435, 466] width 34 height 34
checkbox input "true"
click at [470, 386] on input "number" at bounding box center [486, 370] width 66 height 33
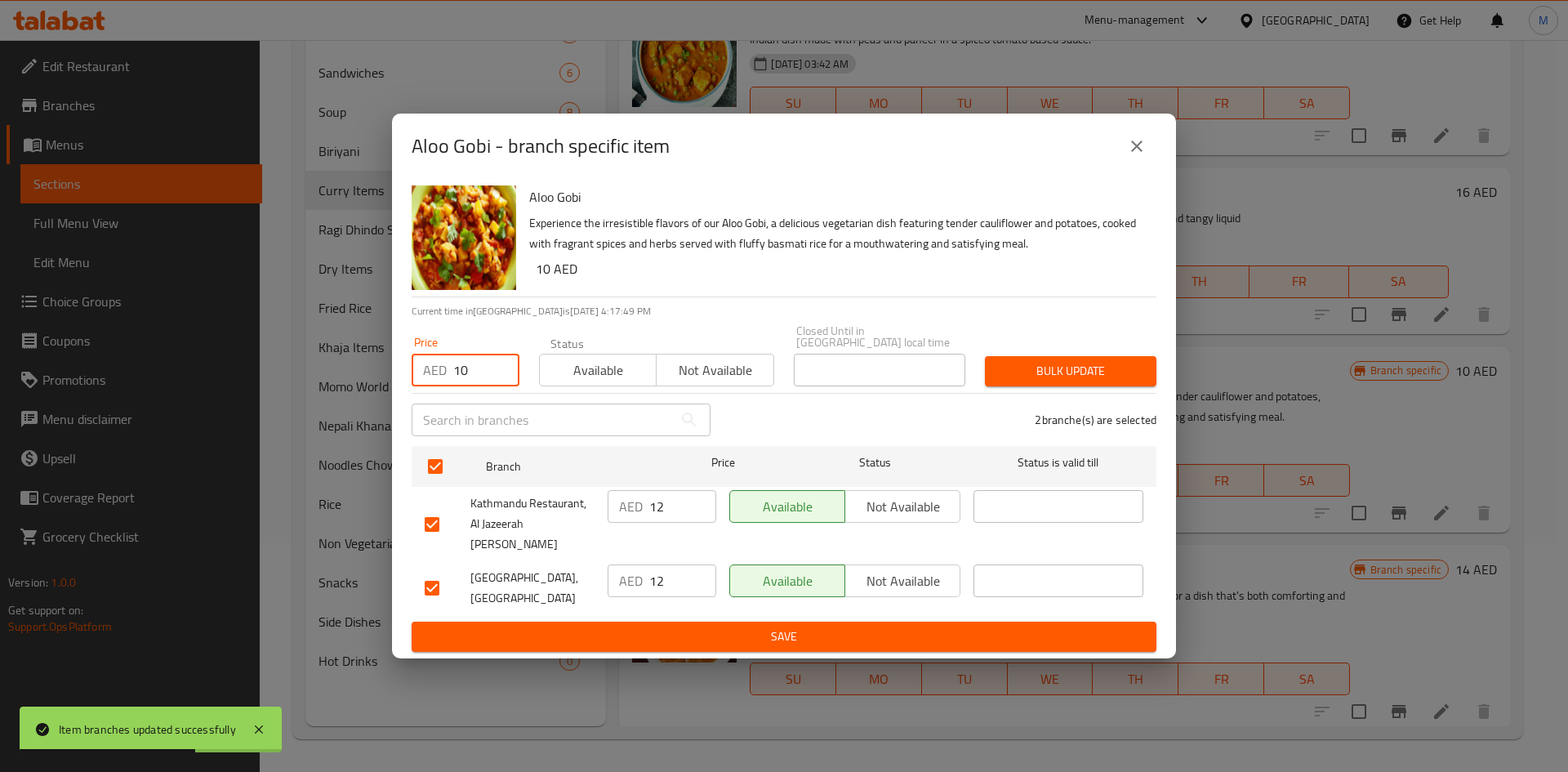
type input "10"
click at [1069, 381] on span "Bulk update" at bounding box center [1070, 371] width 146 height 21
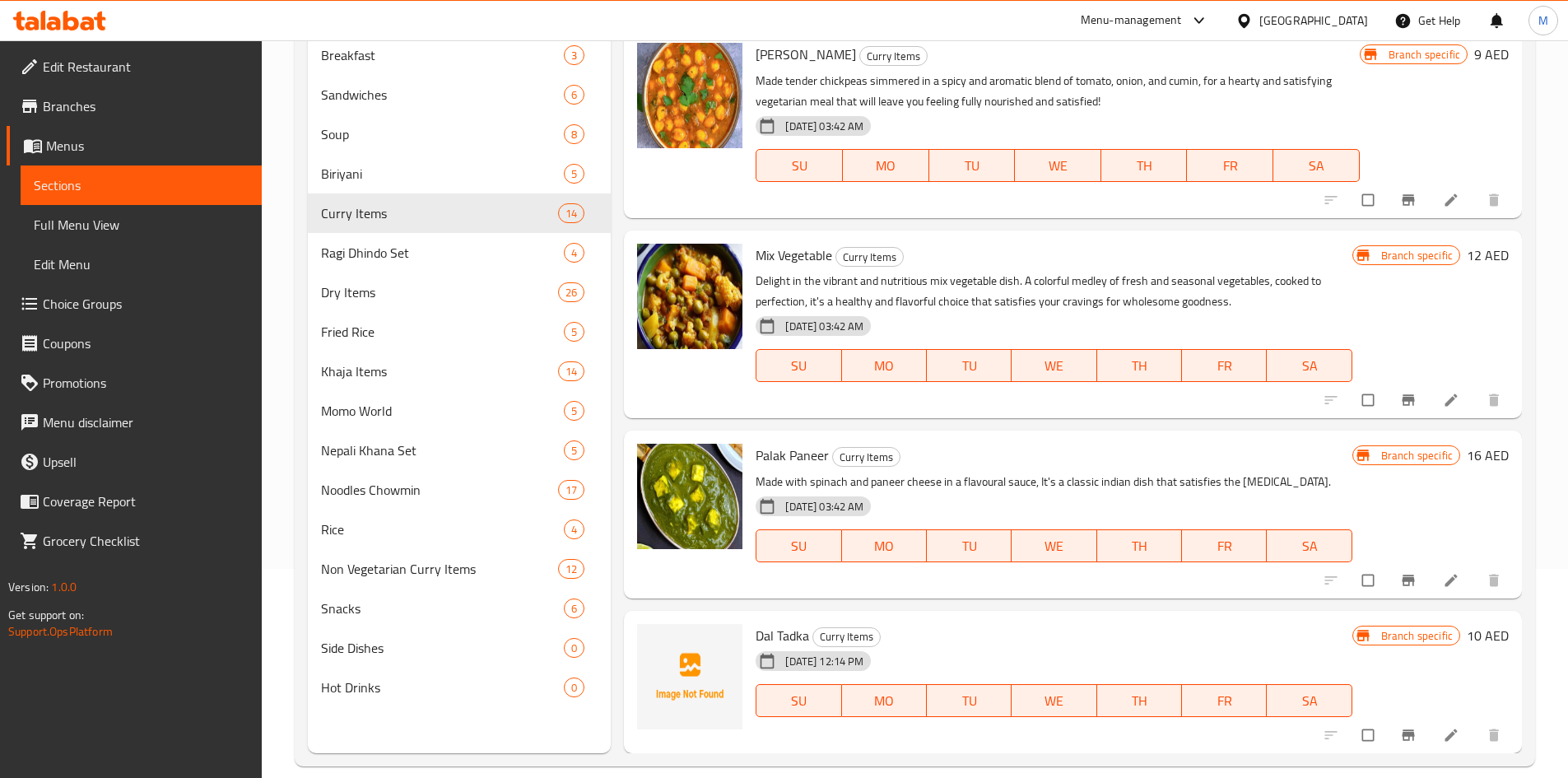
scroll to position [231, 0]
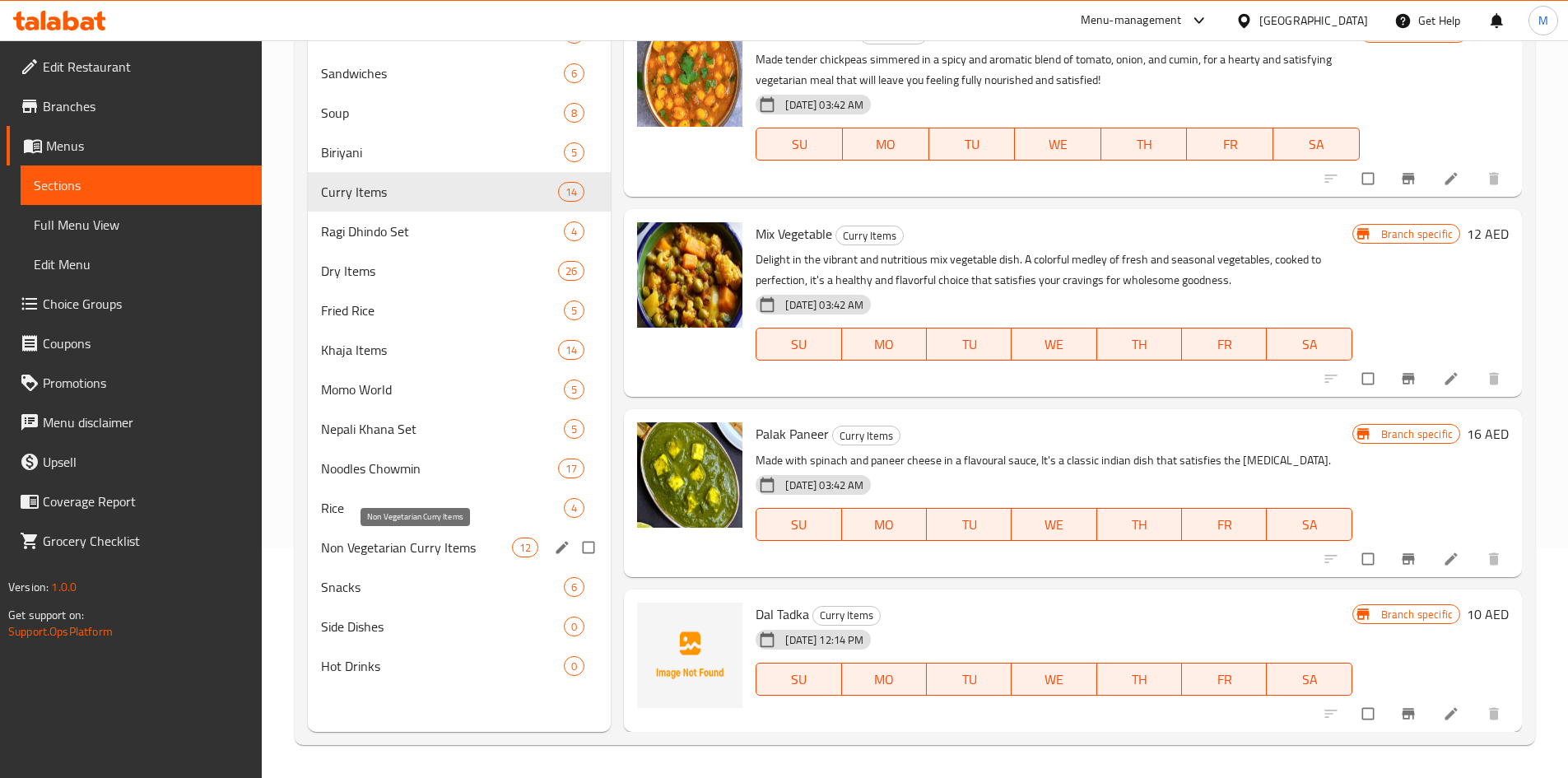
click at [428, 550] on span "Non Vegetarian Curry Items" at bounding box center [417, 547] width 192 height 20
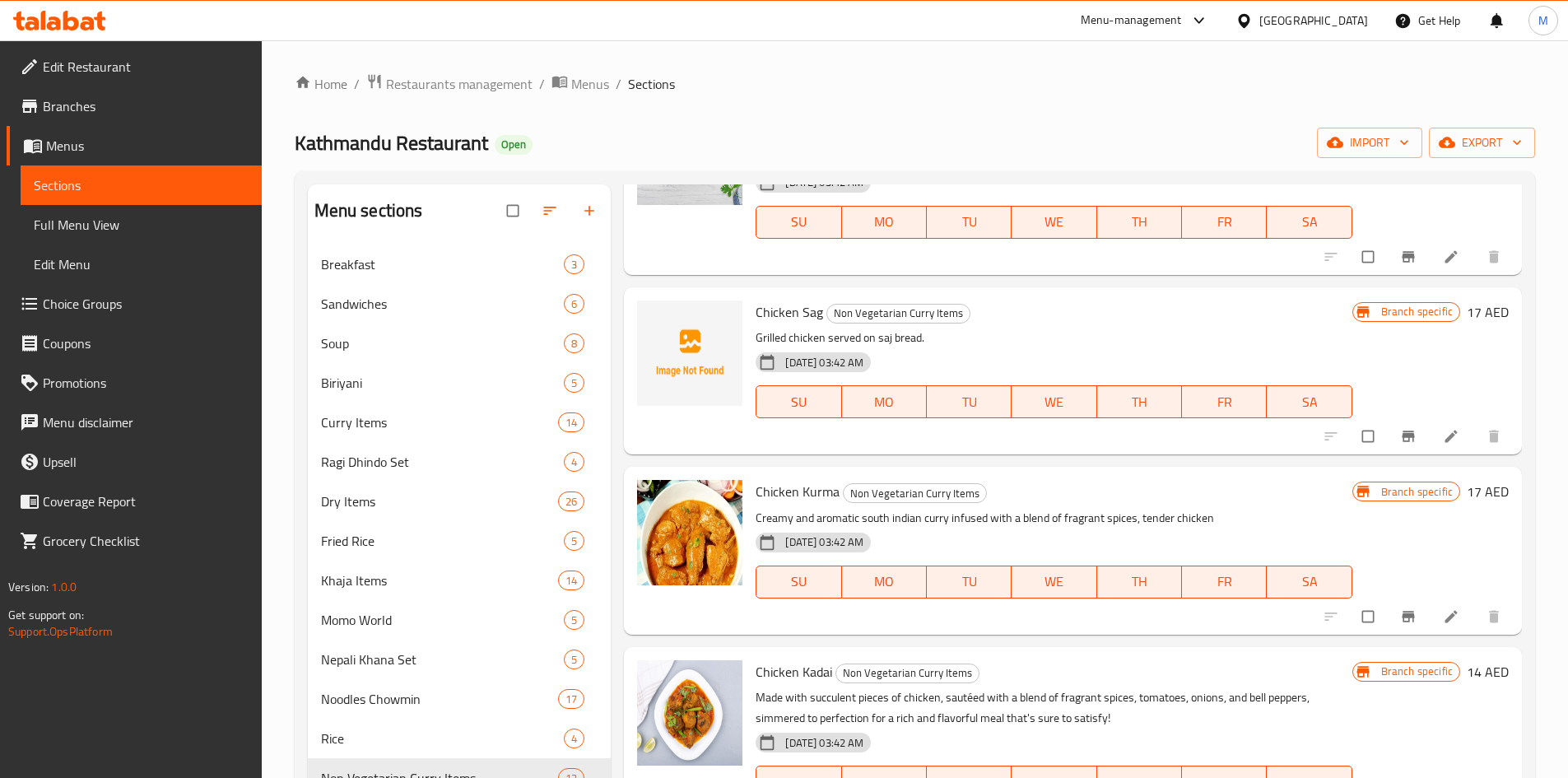
scroll to position [1070, 0]
click at [1390, 439] on button "Branch-specific-item" at bounding box center [1409, 437] width 39 height 36
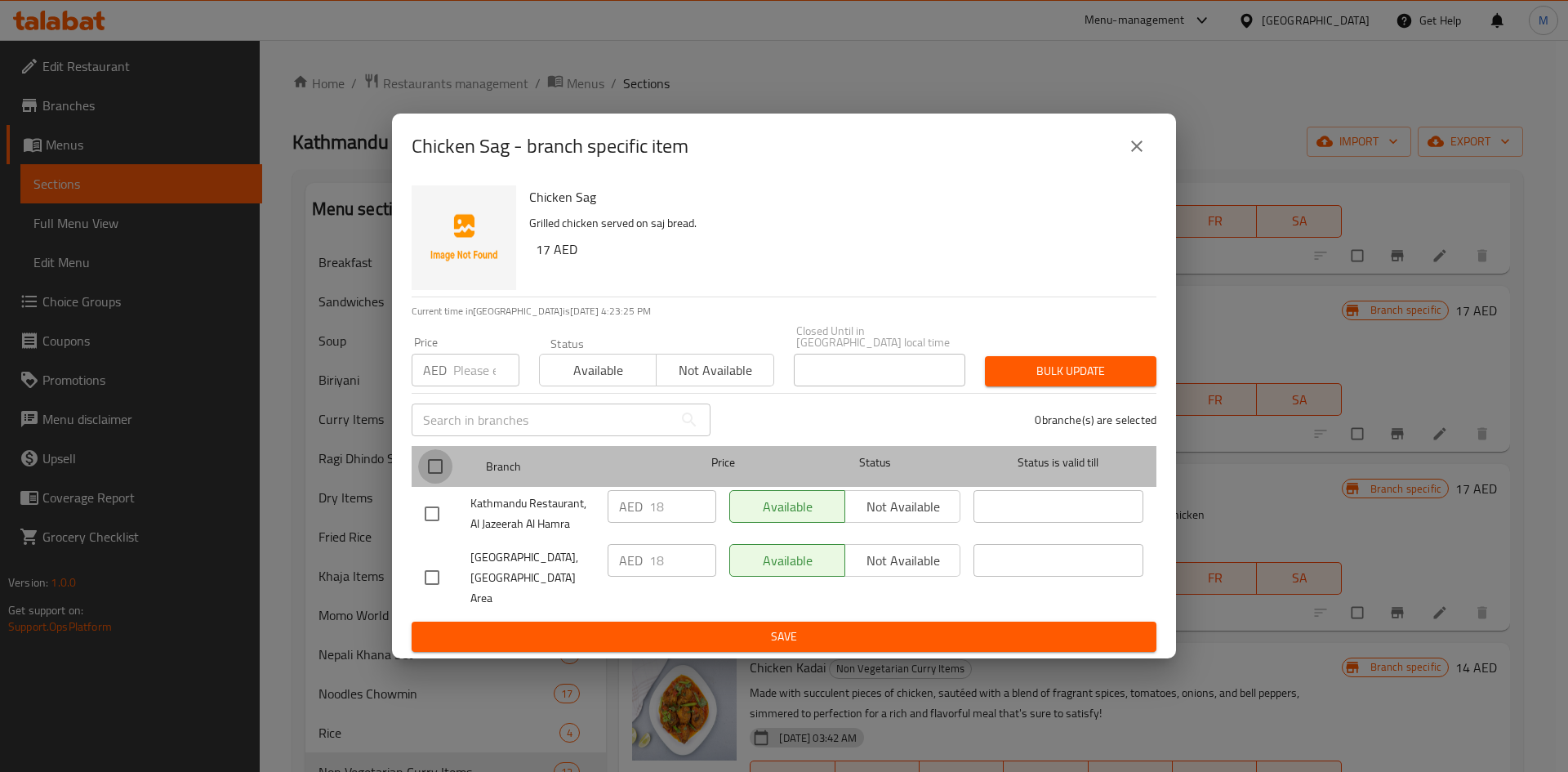
click at [431, 464] on input "checkbox" at bounding box center [435, 466] width 34 height 34
checkbox input "true"
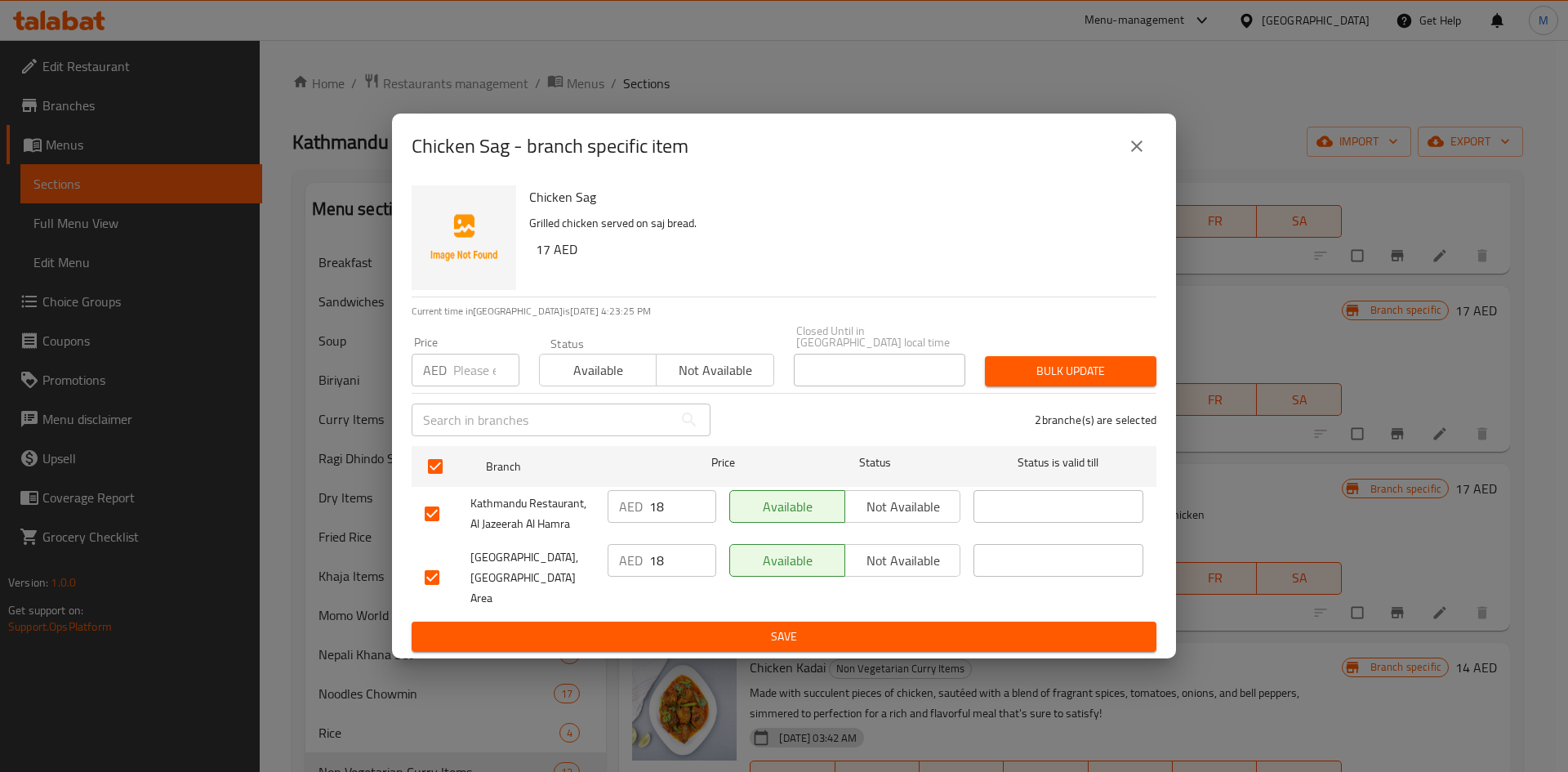
click at [482, 373] on input "number" at bounding box center [486, 370] width 66 height 33
type input "16"
click at [1085, 374] on span "Bulk update" at bounding box center [1070, 371] width 146 height 21
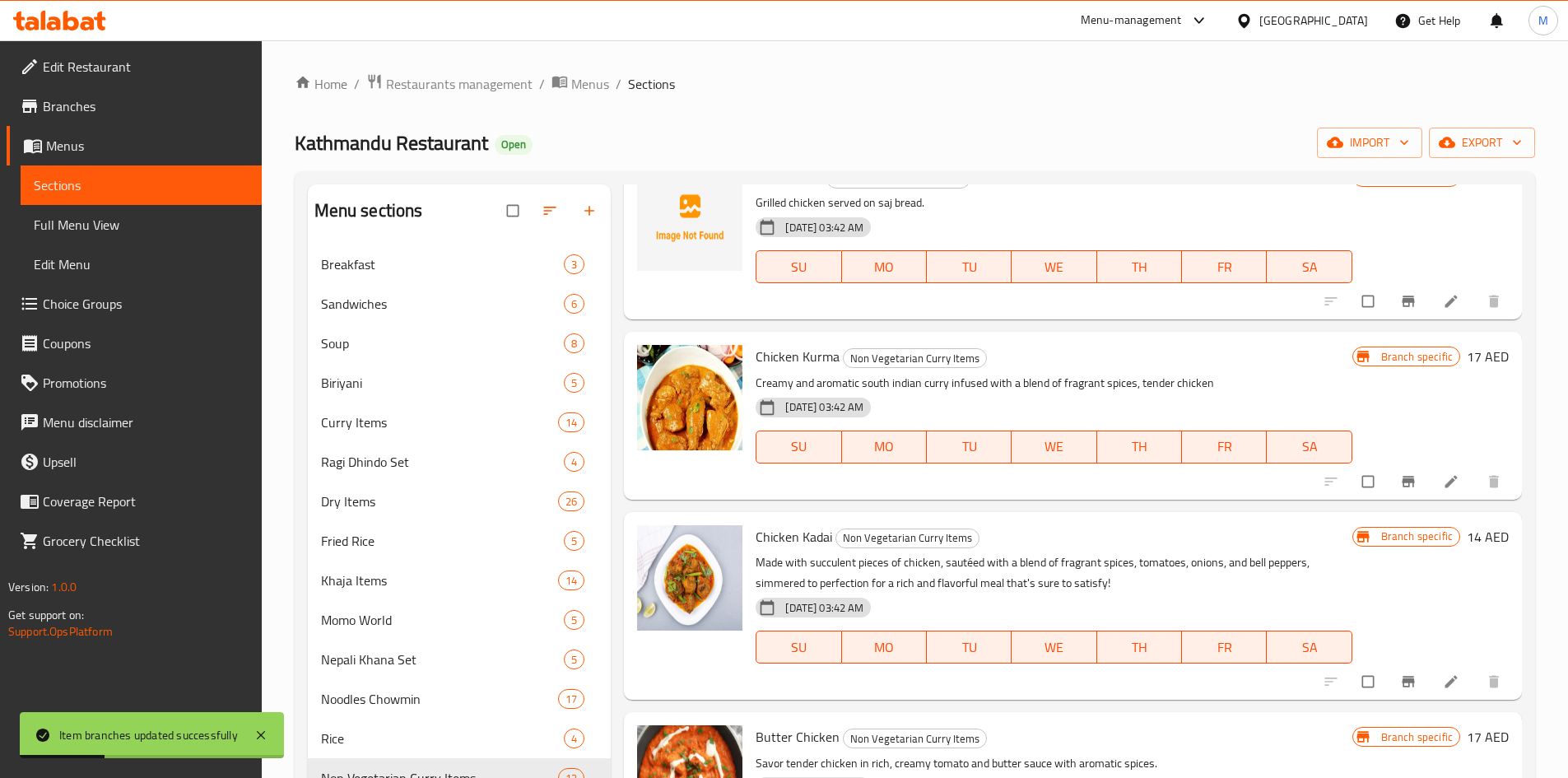
scroll to position [1234, 0]
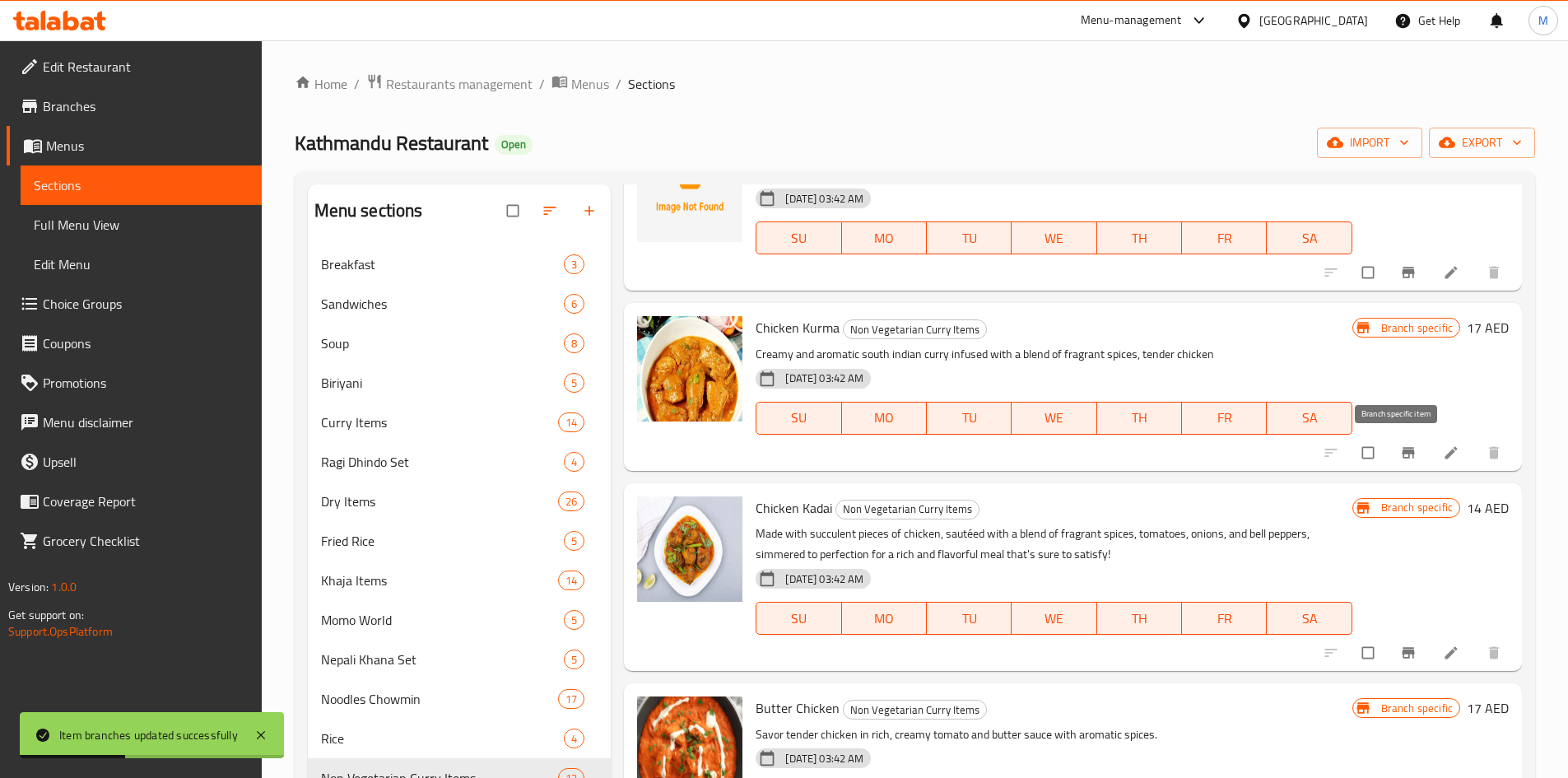
click at [1400, 450] on icon "Branch-specific-item" at bounding box center [1408, 452] width 16 height 16
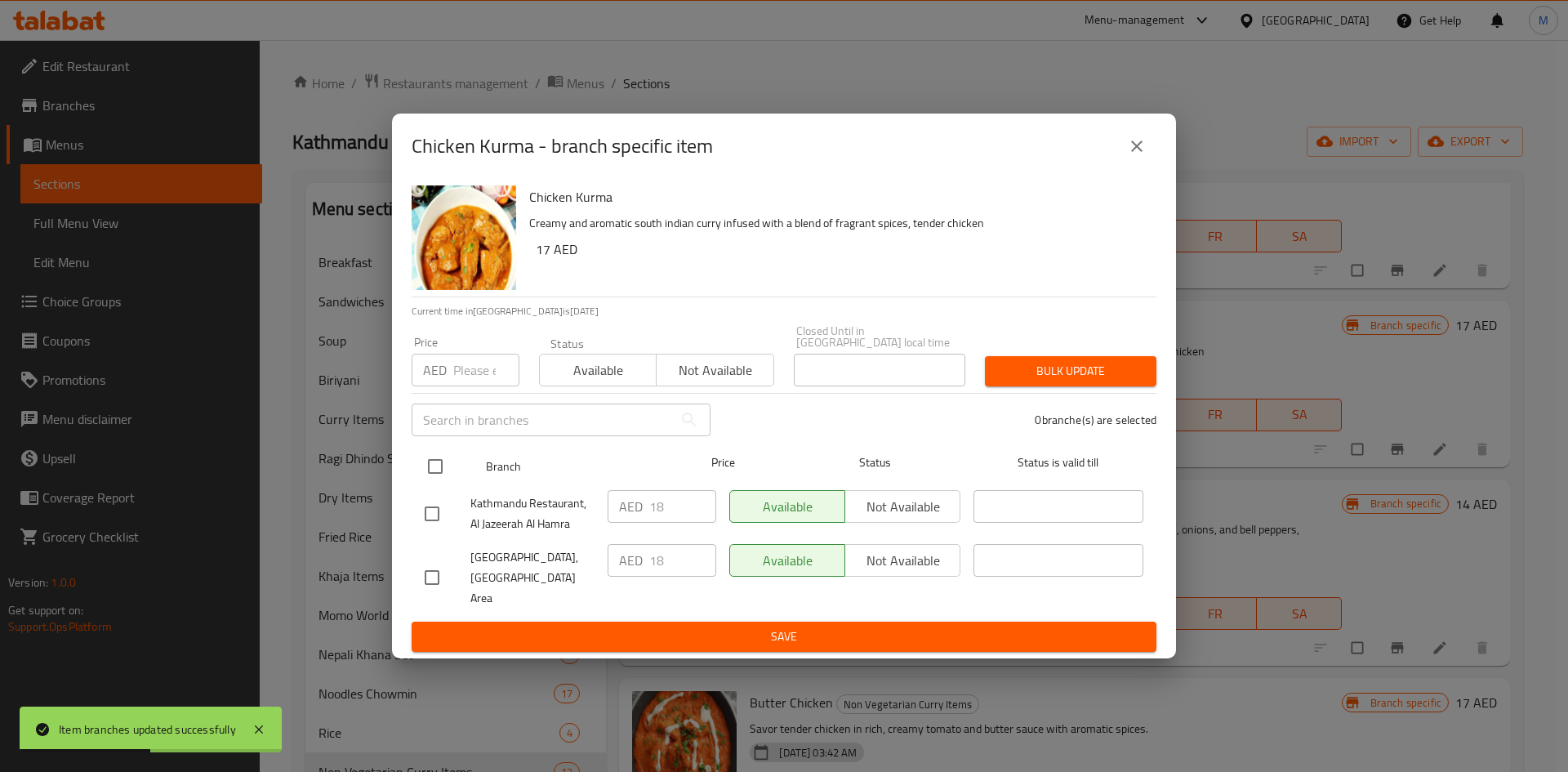
click at [435, 483] on input "checkbox" at bounding box center [435, 466] width 34 height 34
checkbox input "true"
click at [460, 373] on input "number" at bounding box center [486, 370] width 66 height 33
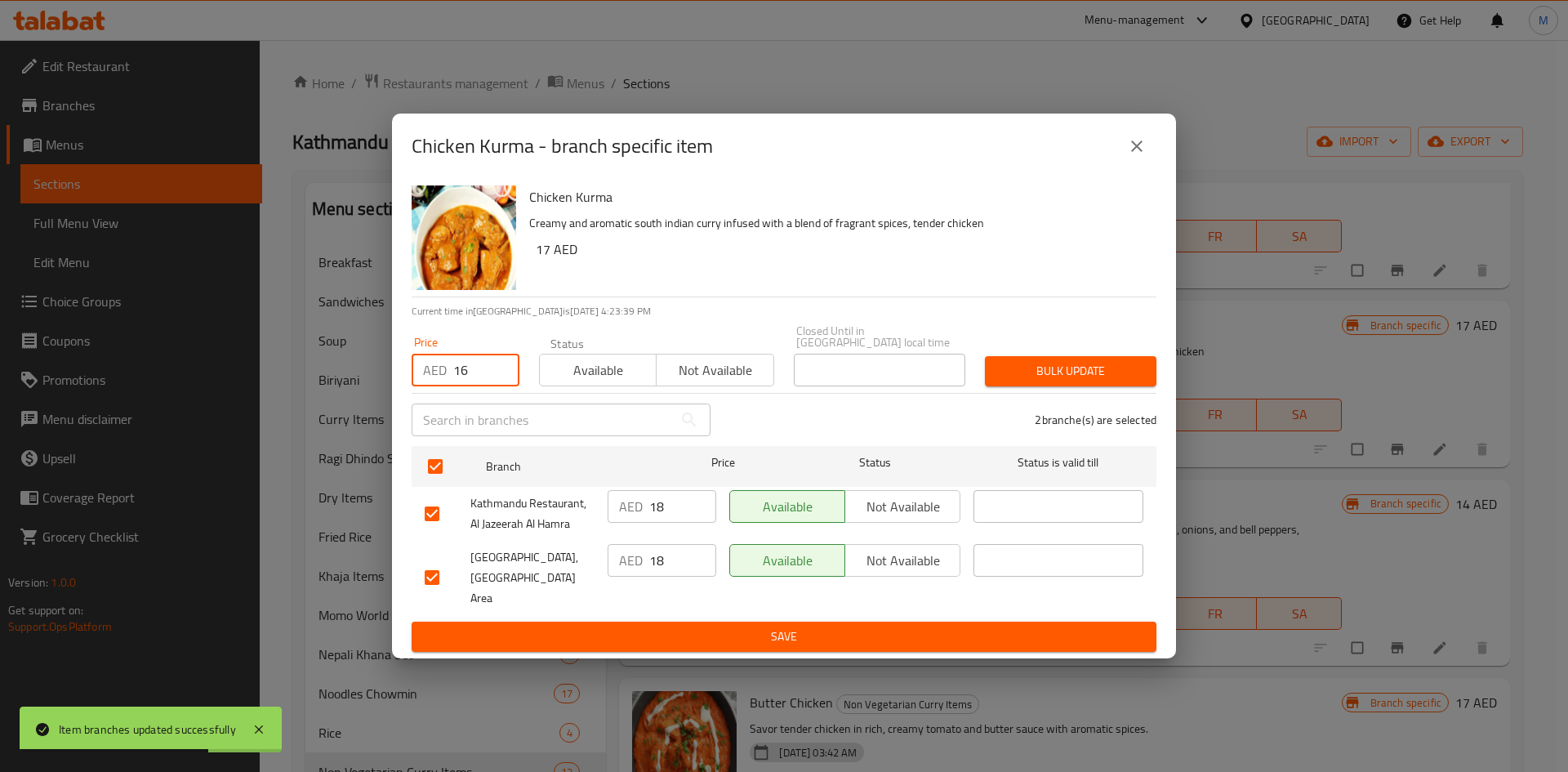
type input "16"
click at [1093, 374] on span "Bulk update" at bounding box center [1070, 371] width 146 height 21
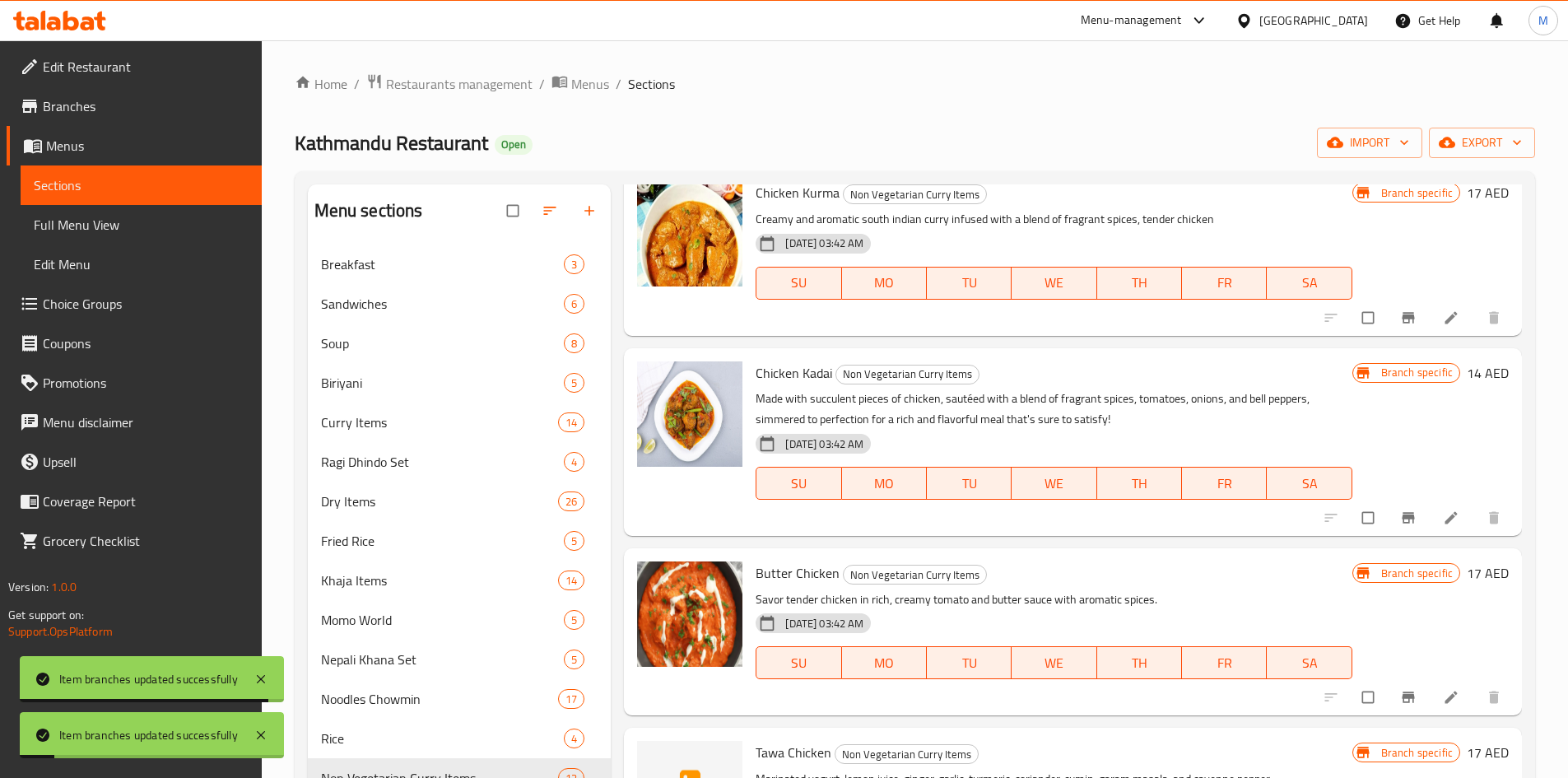
scroll to position [1399, 0]
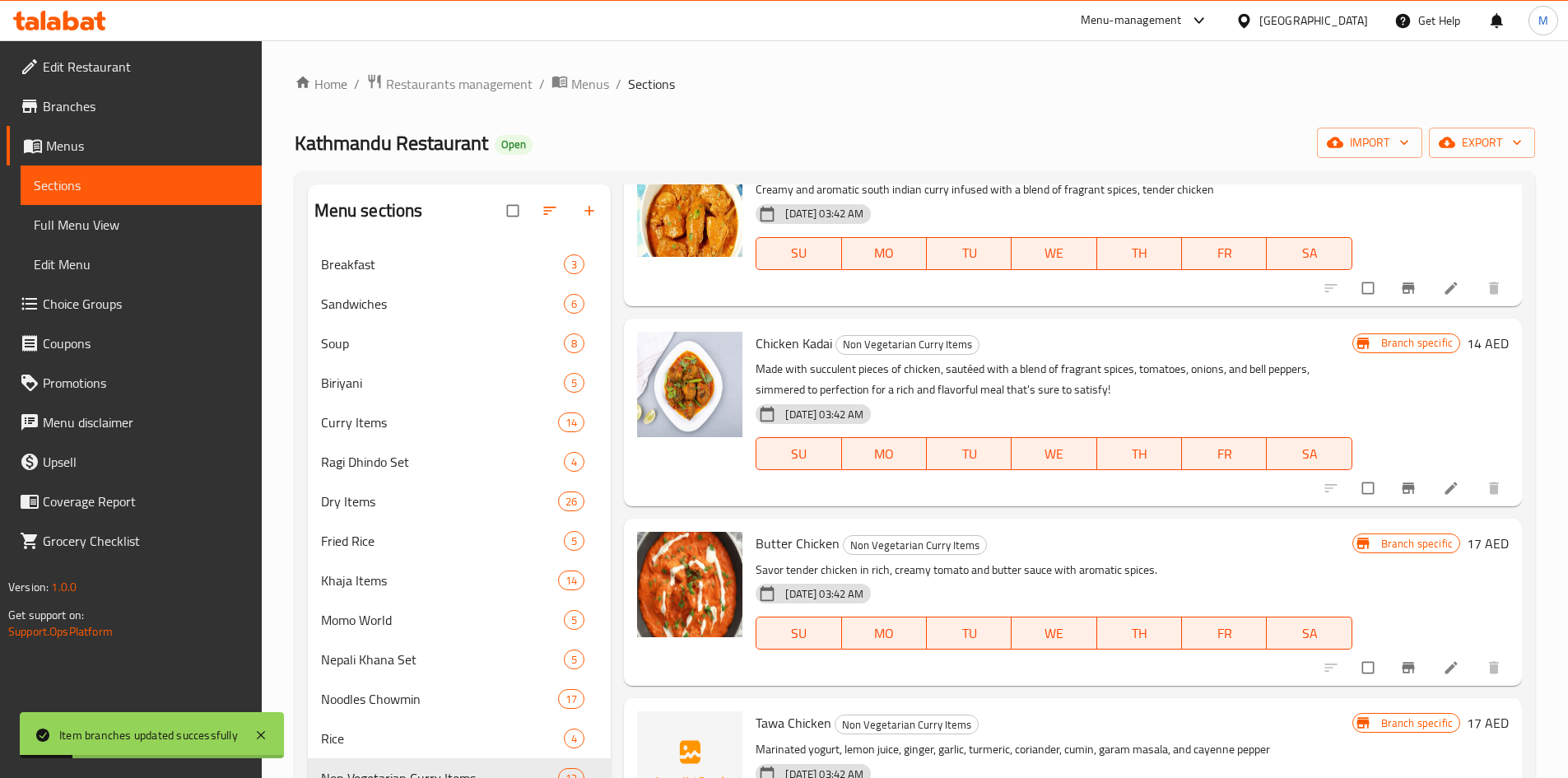
click at [1397, 478] on button "Branch-specific-item" at bounding box center [1409, 488] width 39 height 36
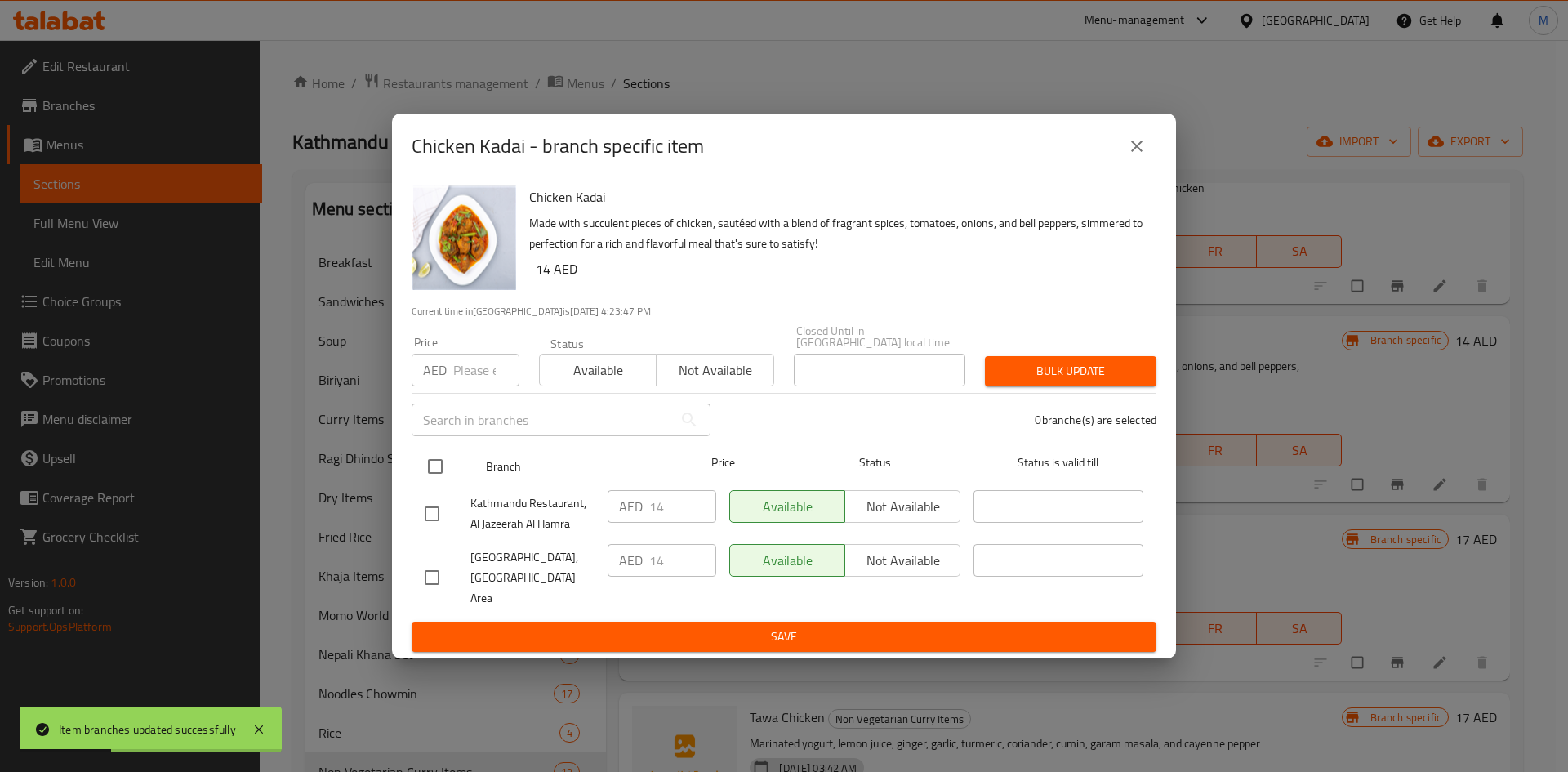
click at [431, 471] on input "checkbox" at bounding box center [435, 466] width 34 height 34
checkbox input "true"
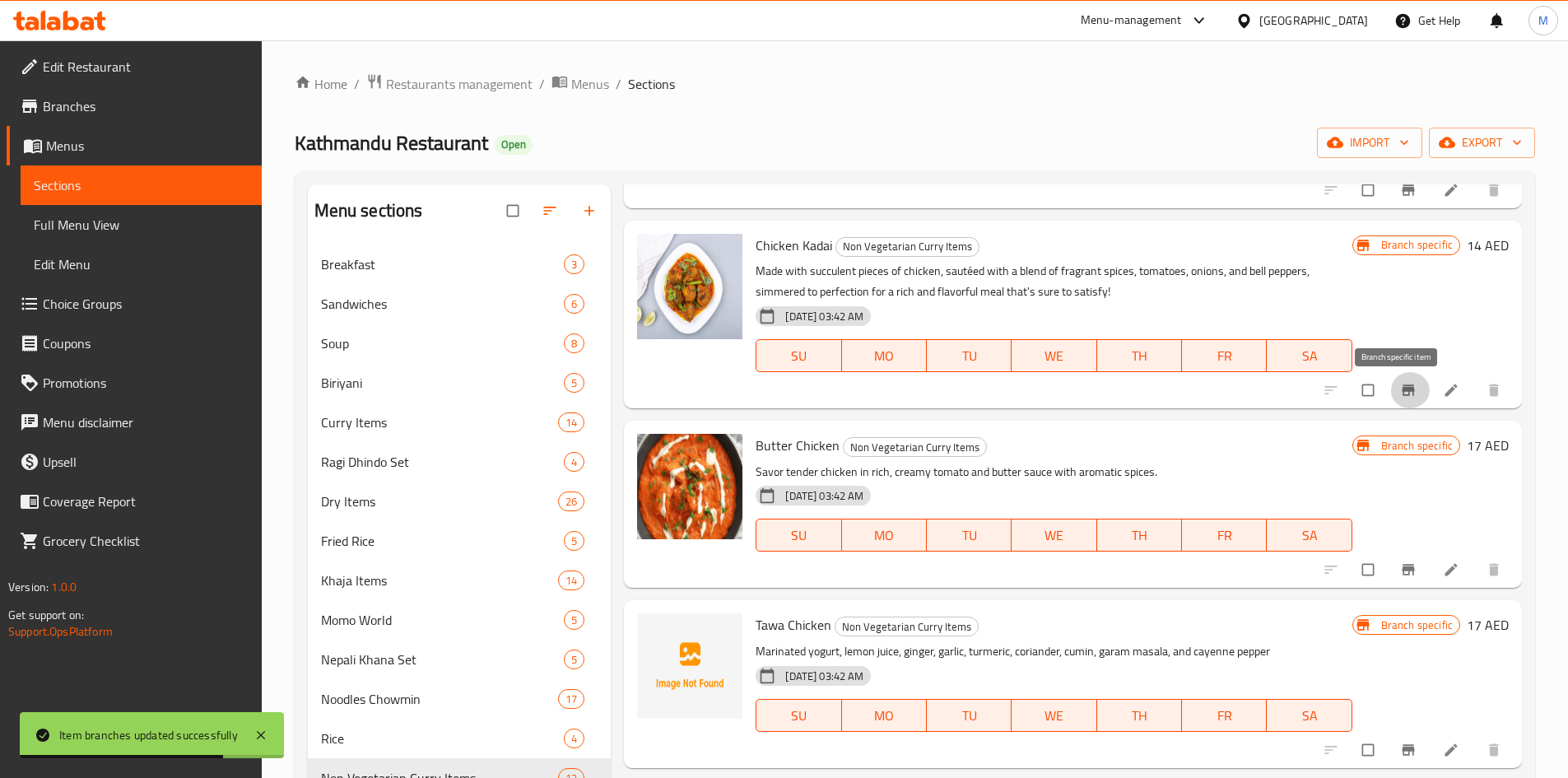
scroll to position [1502, 0]
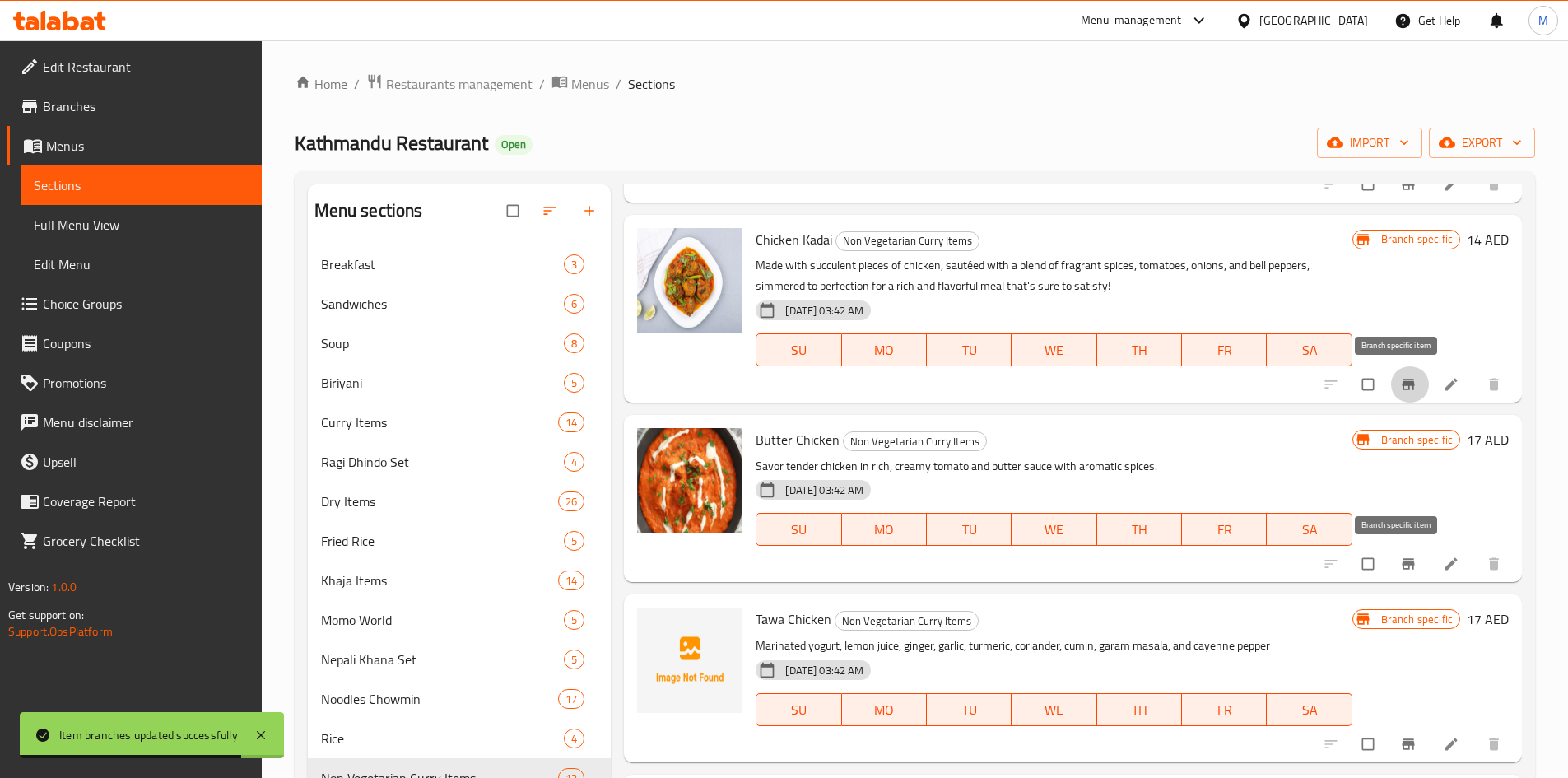
click at [1401, 565] on icon "Branch-specific-item" at bounding box center [1407, 565] width 13 height 11
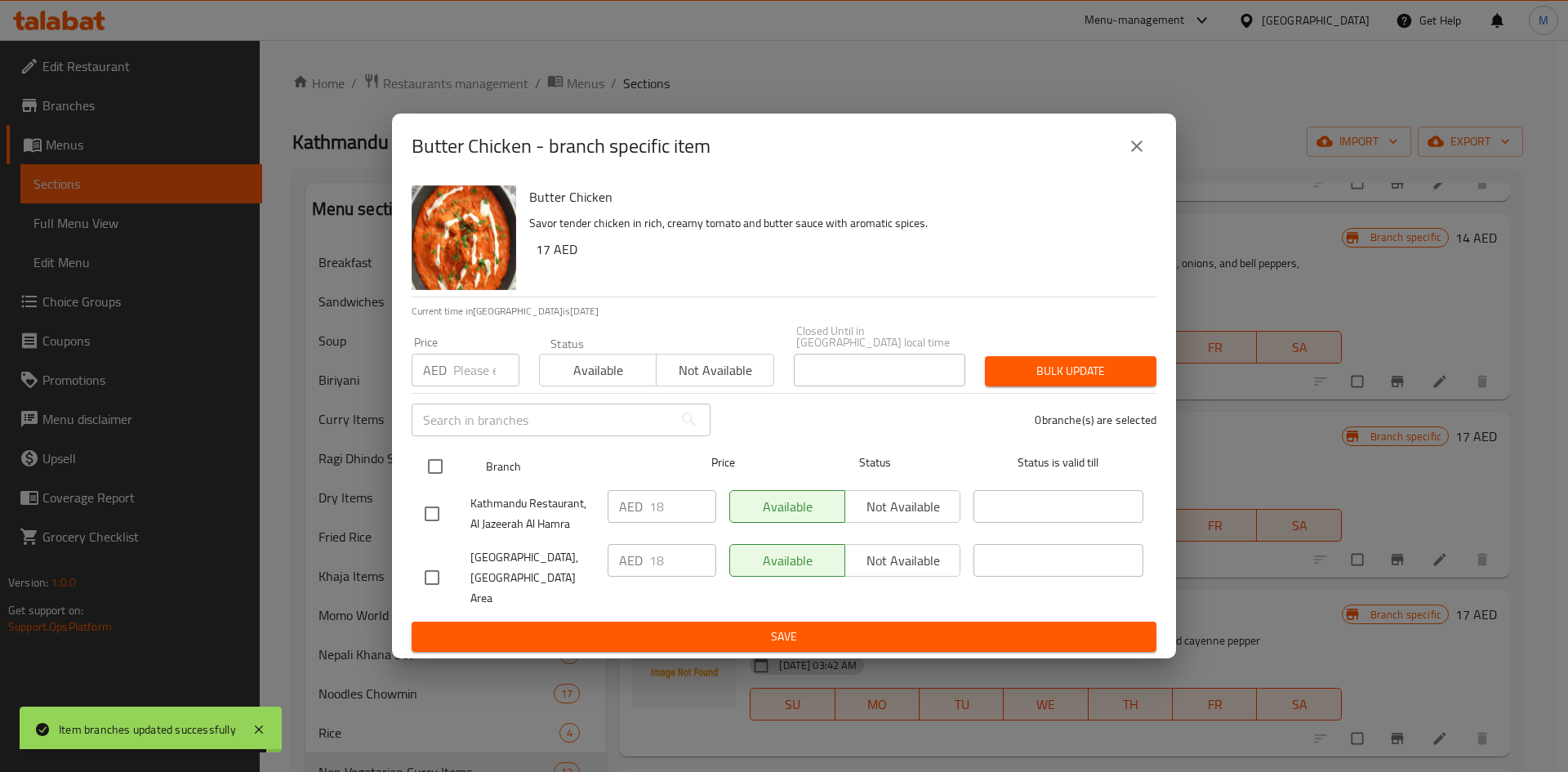
click at [435, 476] on input "checkbox" at bounding box center [435, 466] width 34 height 34
checkbox input "true"
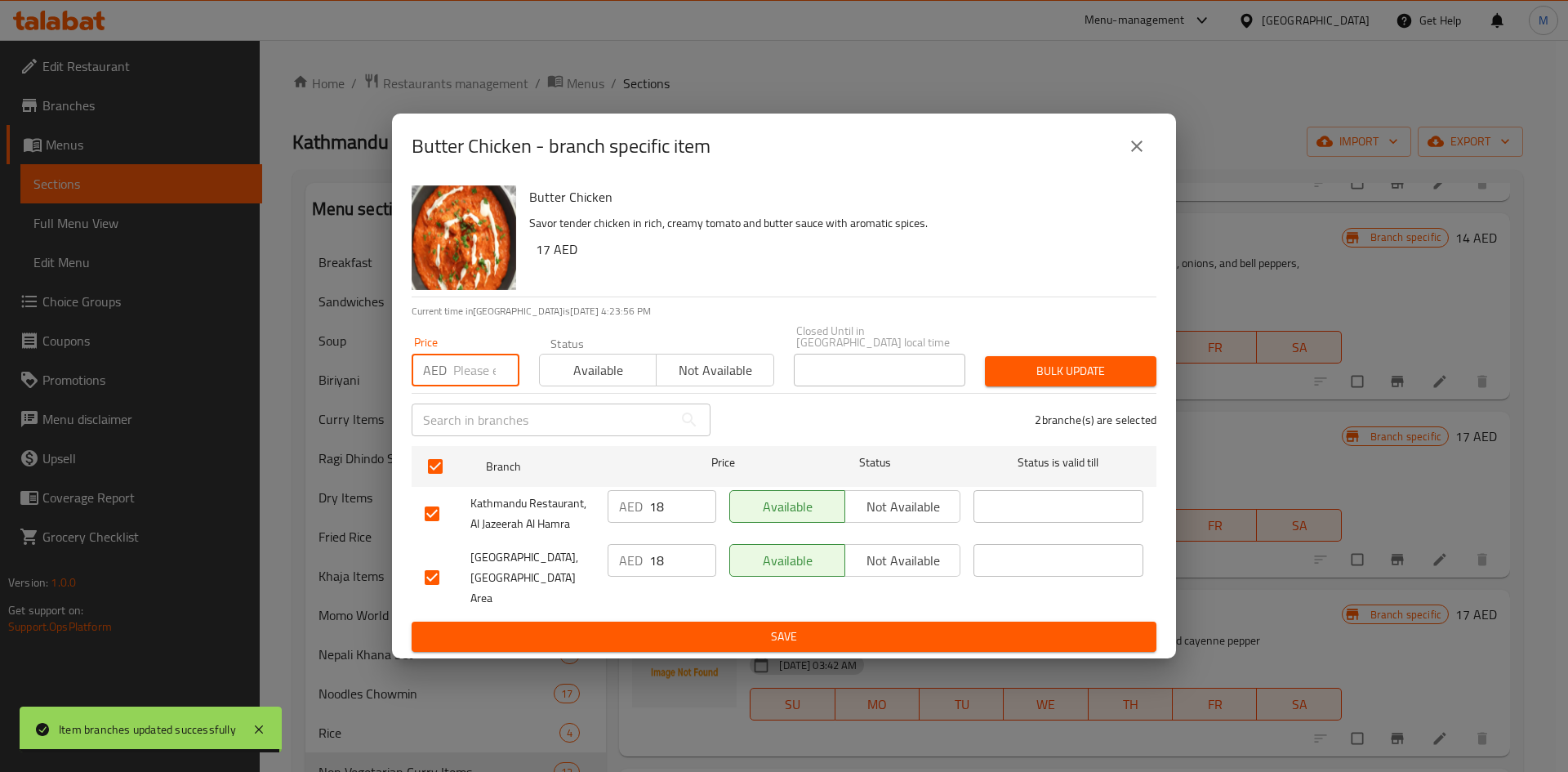
drag, startPoint x: 464, startPoint y: 383, endPoint x: 472, endPoint y: 371, distance: 14.4
click at [464, 383] on input "number" at bounding box center [486, 370] width 66 height 33
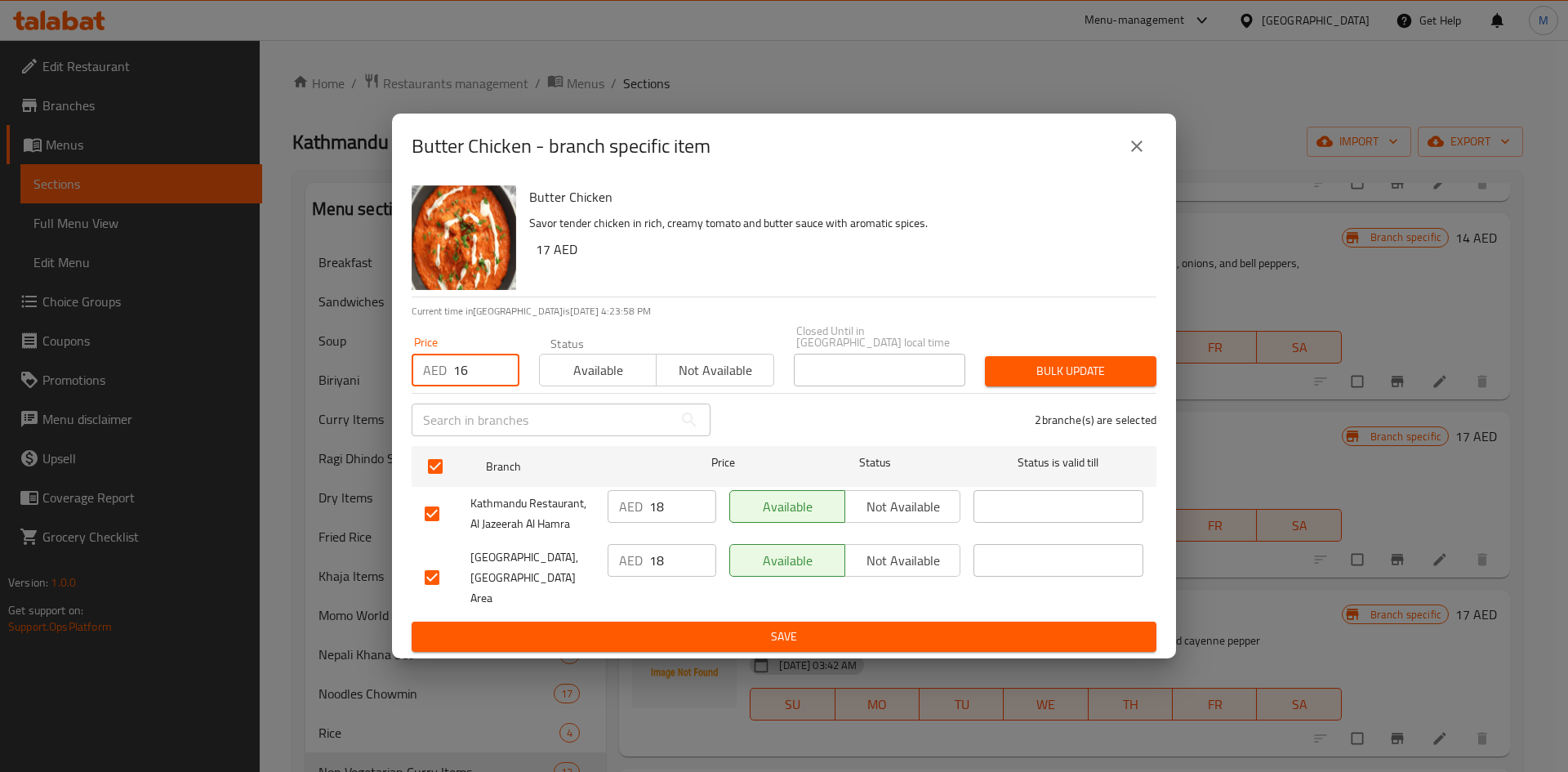
type input "16"
click at [1018, 381] on span "Bulk update" at bounding box center [1070, 371] width 146 height 21
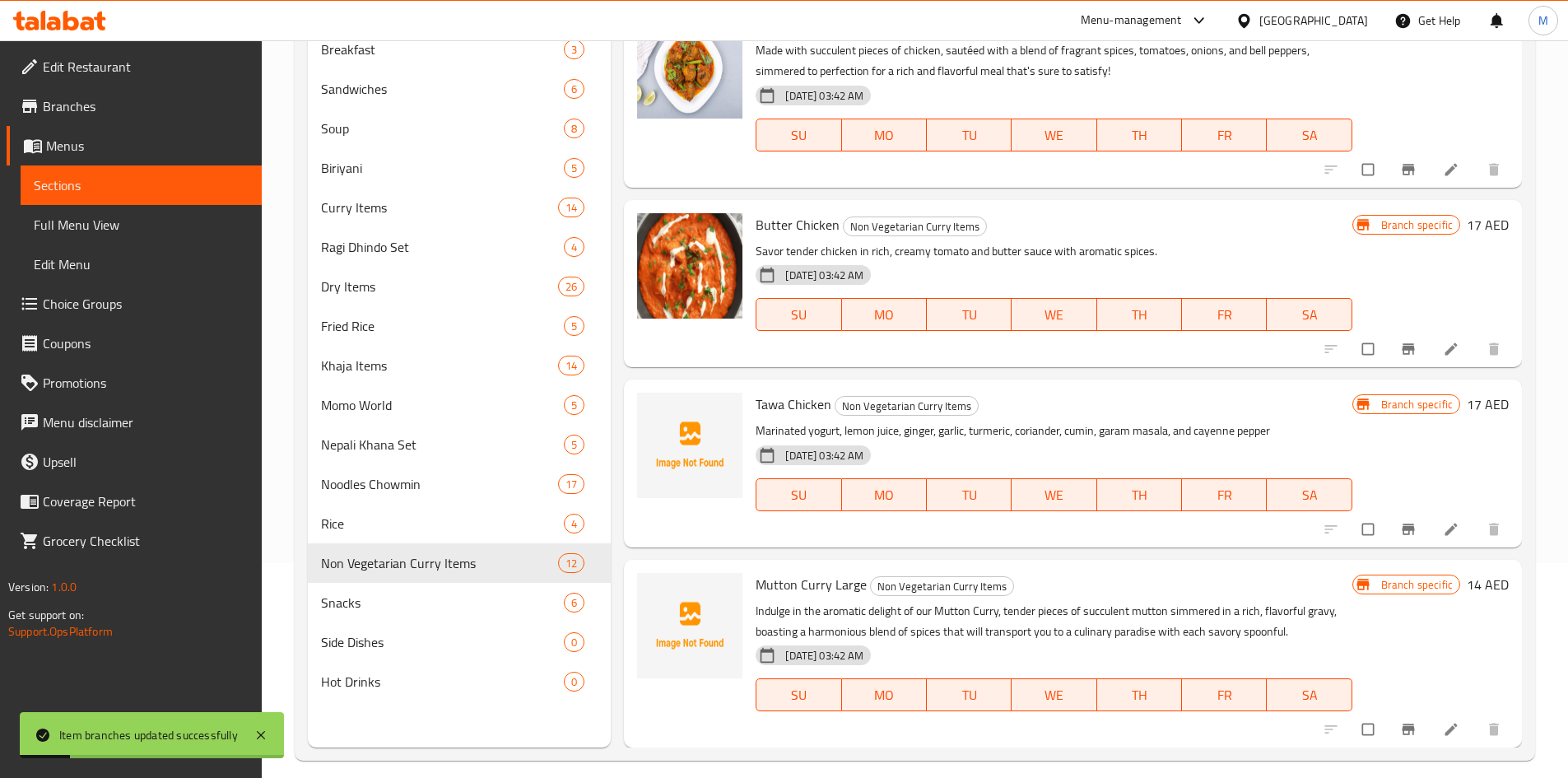
scroll to position [231, 0]
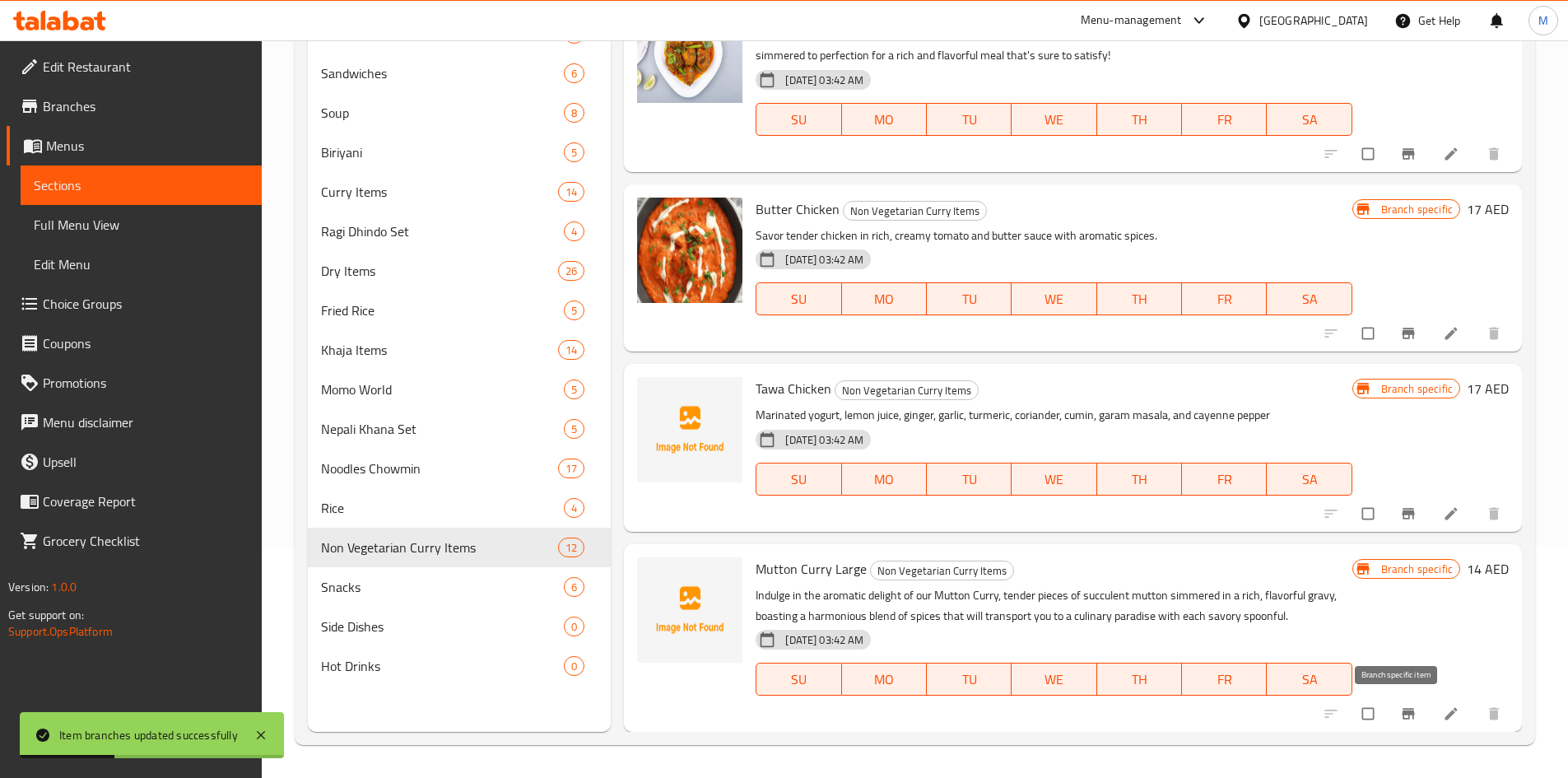
click at [1401, 714] on icon "Branch-specific-item" at bounding box center [1407, 714] width 13 height 11
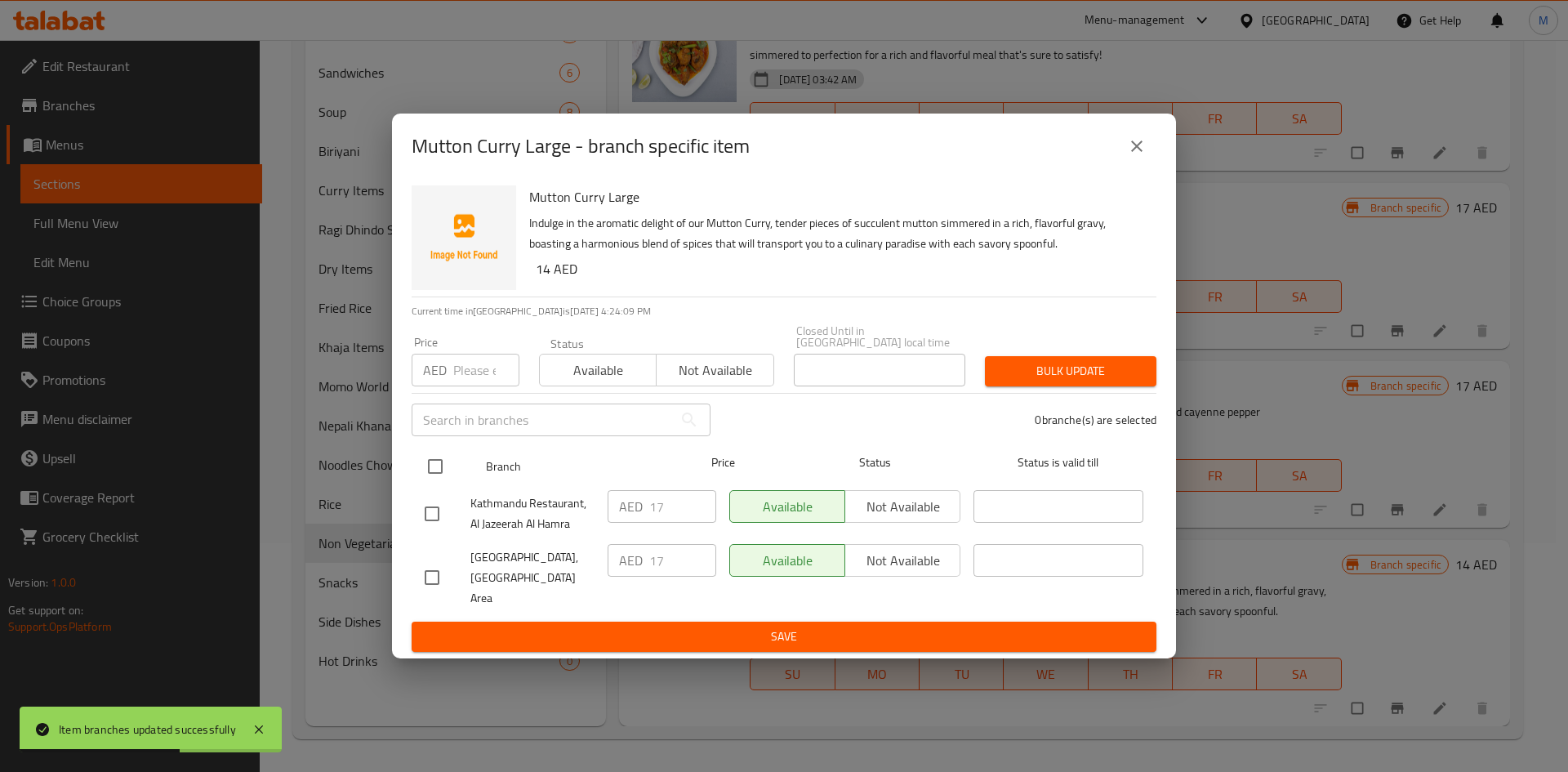
drag, startPoint x: 434, startPoint y: 477, endPoint x: 440, endPoint y: 471, distance: 8.5
click at [435, 477] on input "checkbox" at bounding box center [435, 466] width 34 height 34
checkbox input "true"
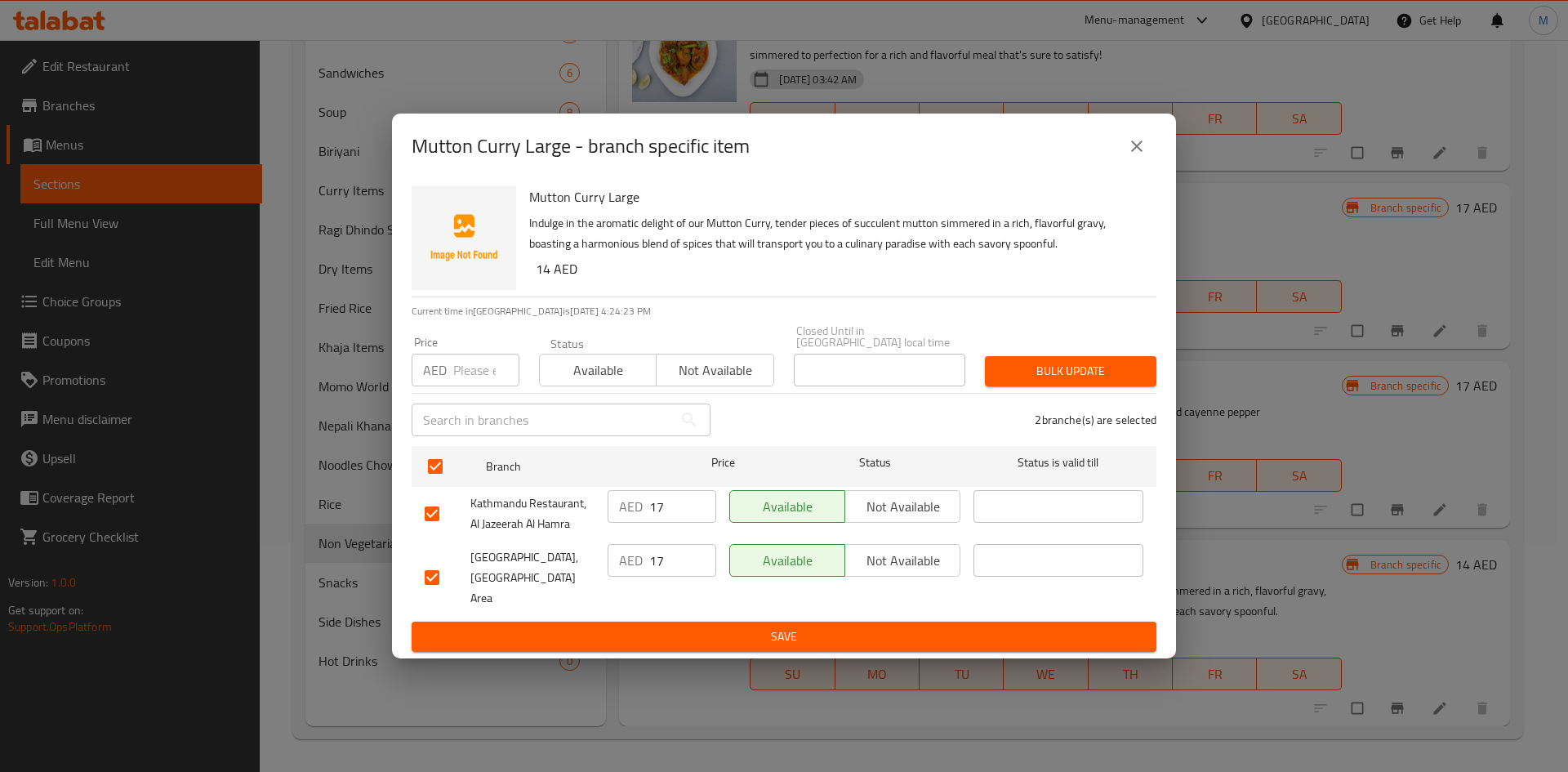
click at [457, 372] on input "number" at bounding box center [486, 370] width 66 height 33
type input "15"
click at [1097, 372] on span "Bulk update" at bounding box center [1070, 371] width 146 height 21
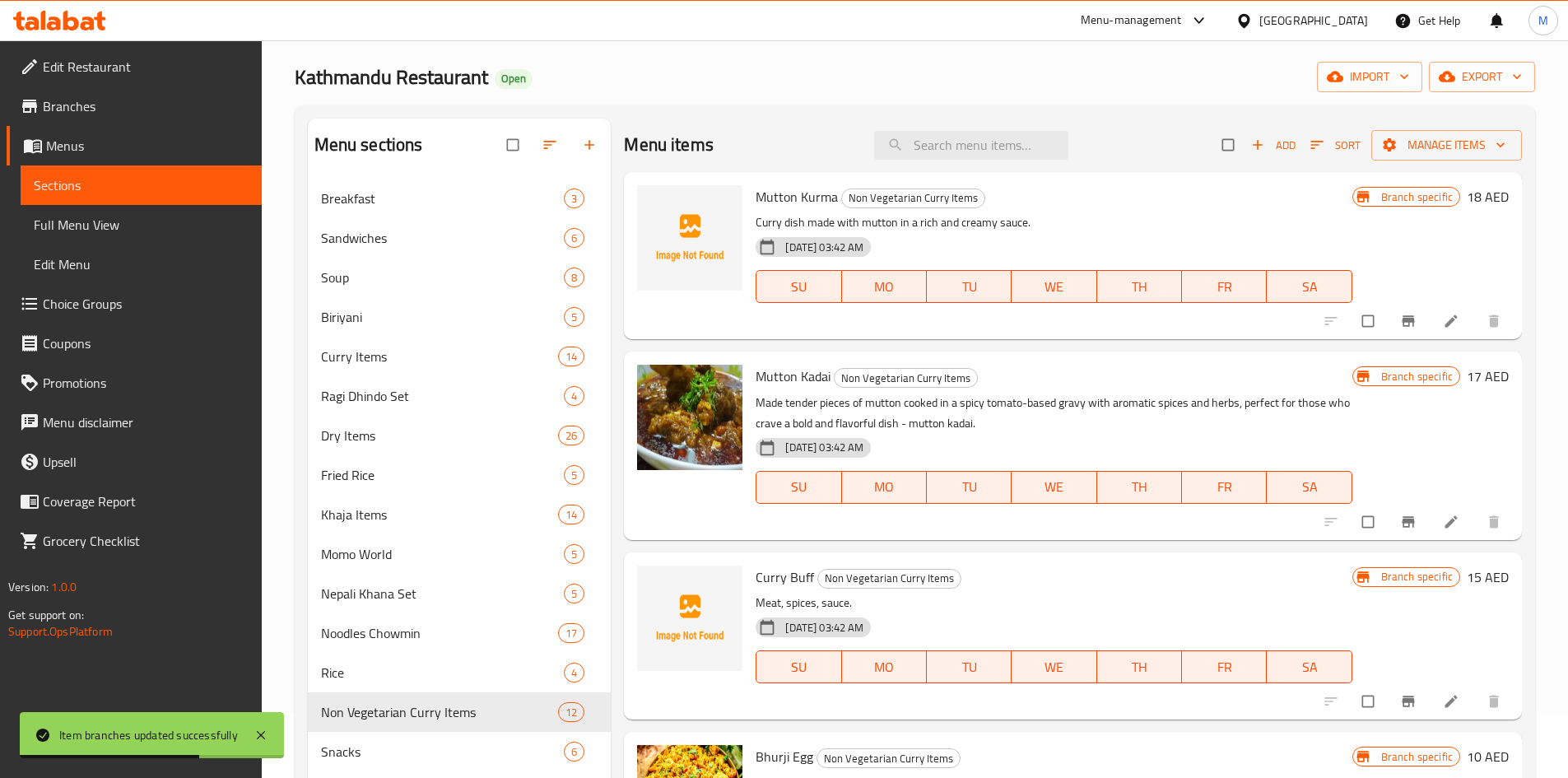
scroll to position [0, 0]
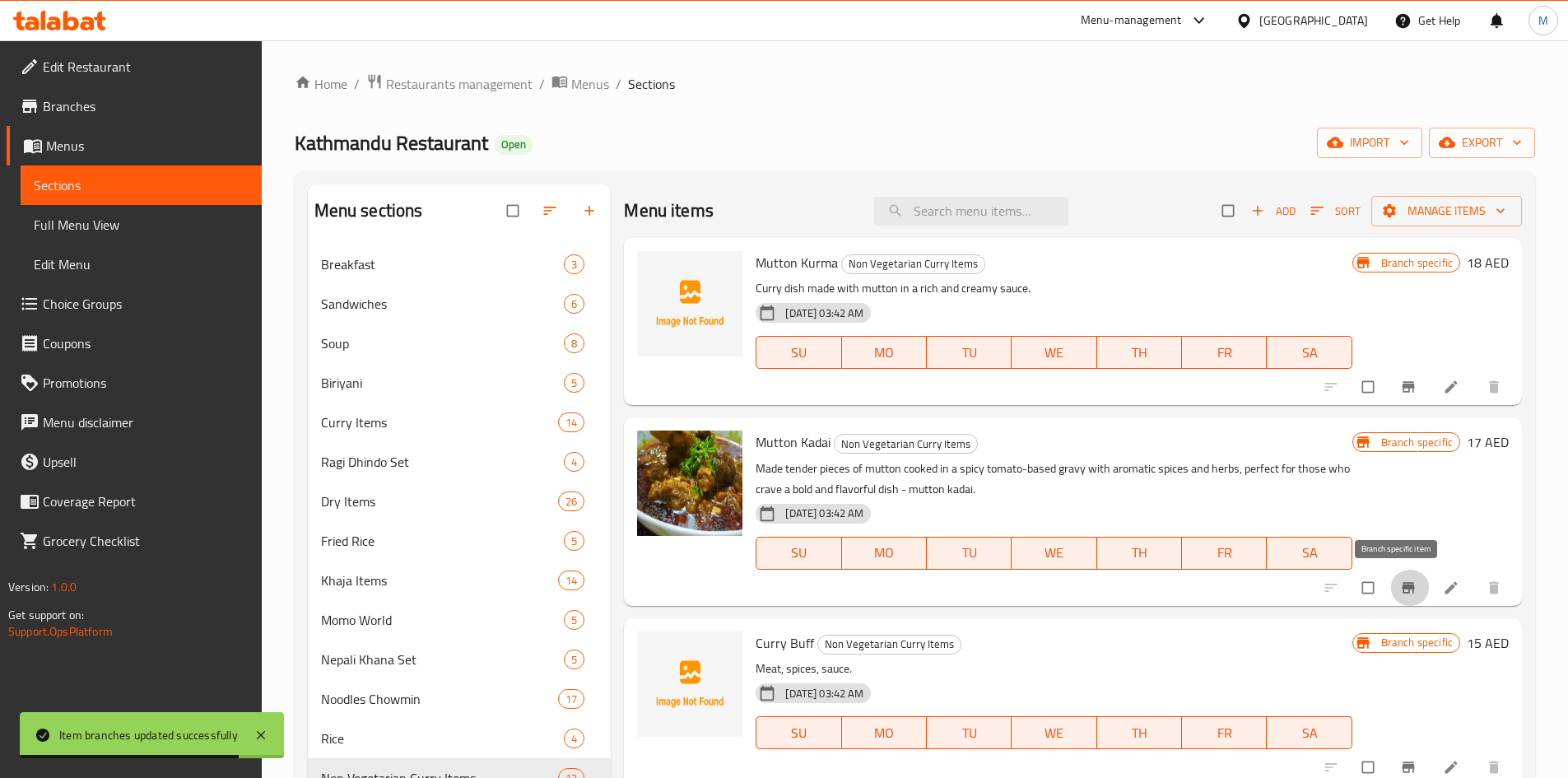
click at [1400, 593] on icon "Branch-specific-item" at bounding box center [1408, 587] width 16 height 16
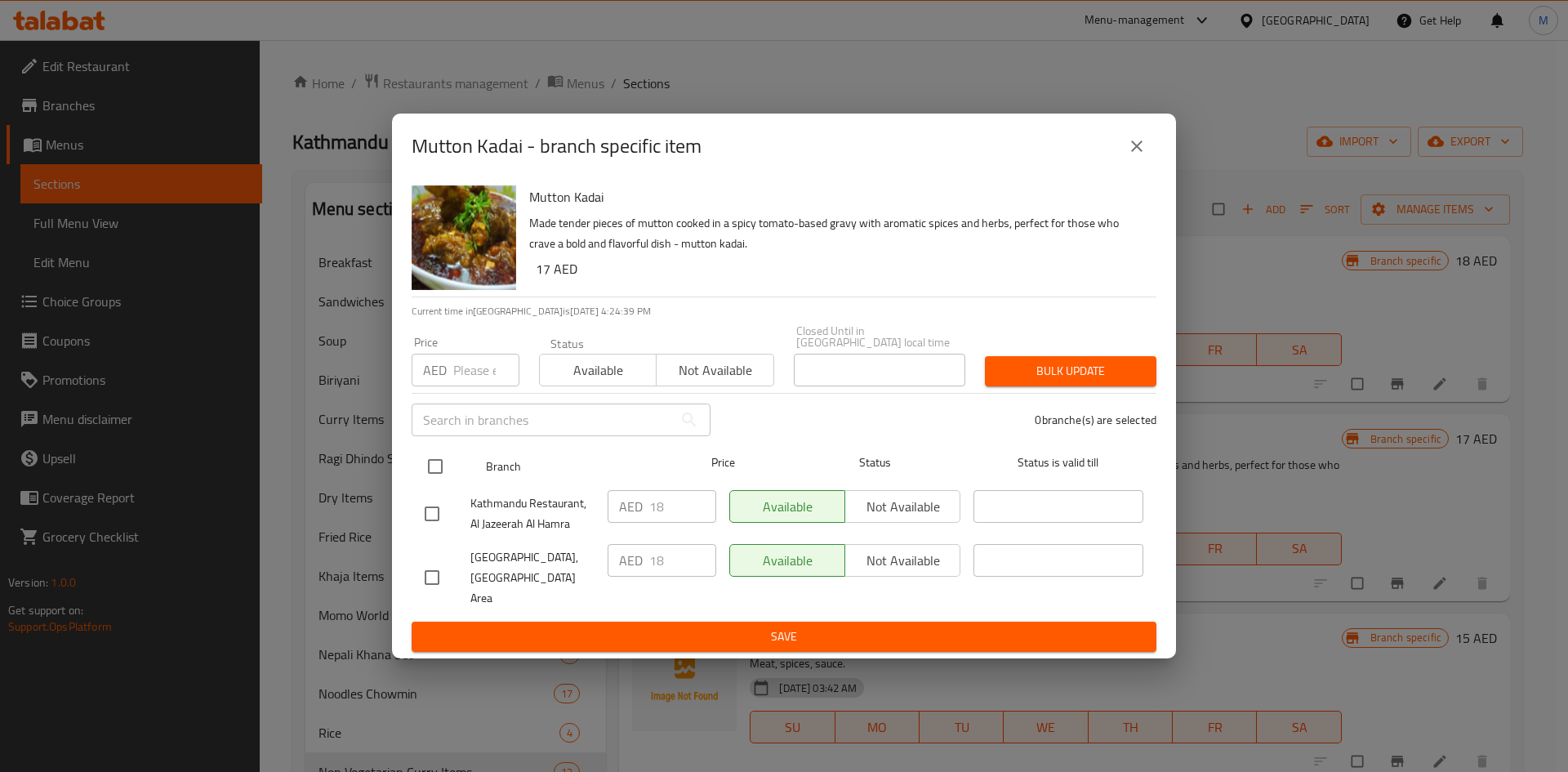
click at [438, 480] on input "checkbox" at bounding box center [435, 466] width 34 height 34
checkbox input "true"
click at [484, 386] on input "number" at bounding box center [486, 370] width 66 height 33
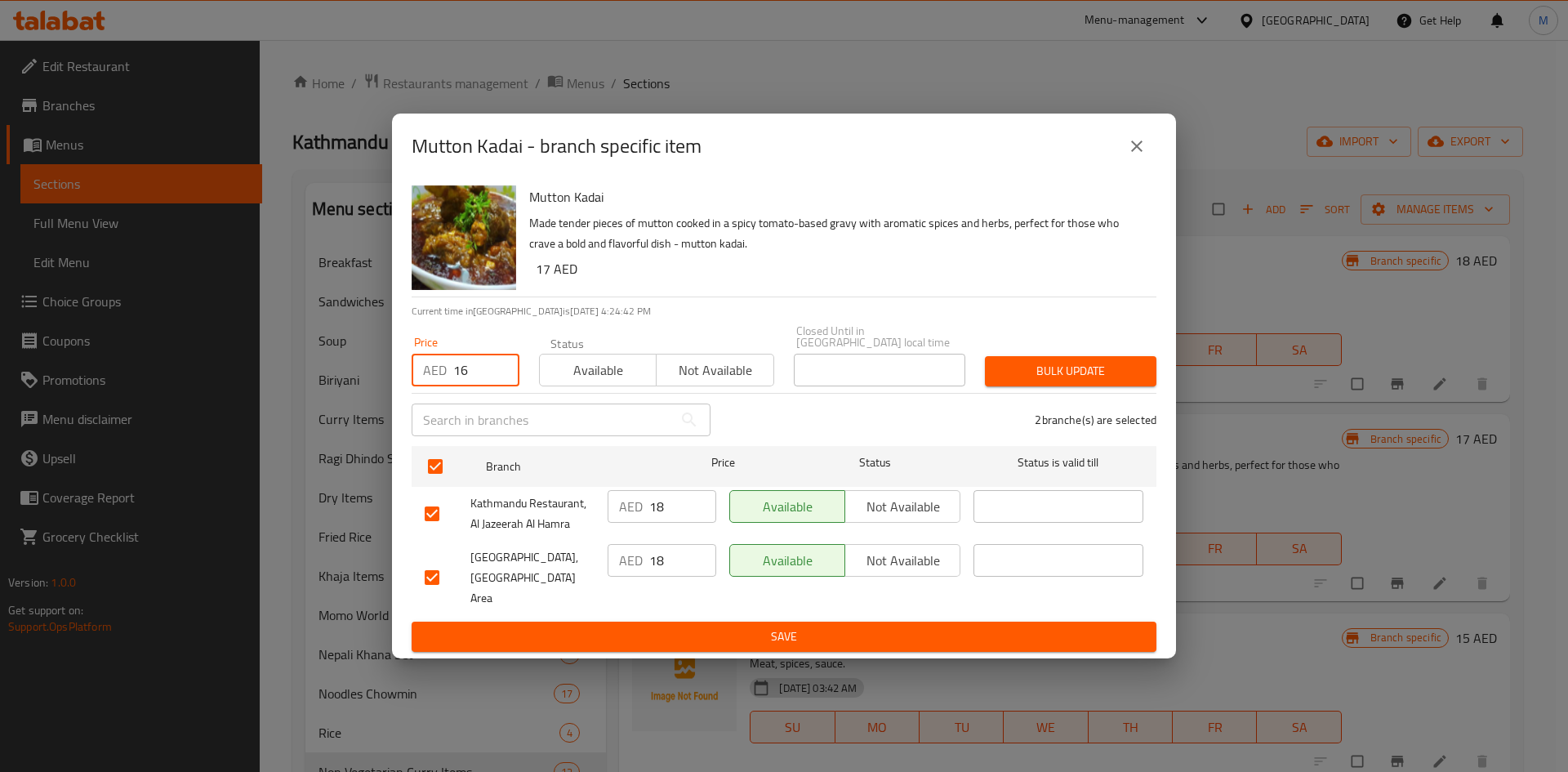
type input "16"
click at [1083, 380] on span "Bulk update" at bounding box center [1070, 371] width 146 height 21
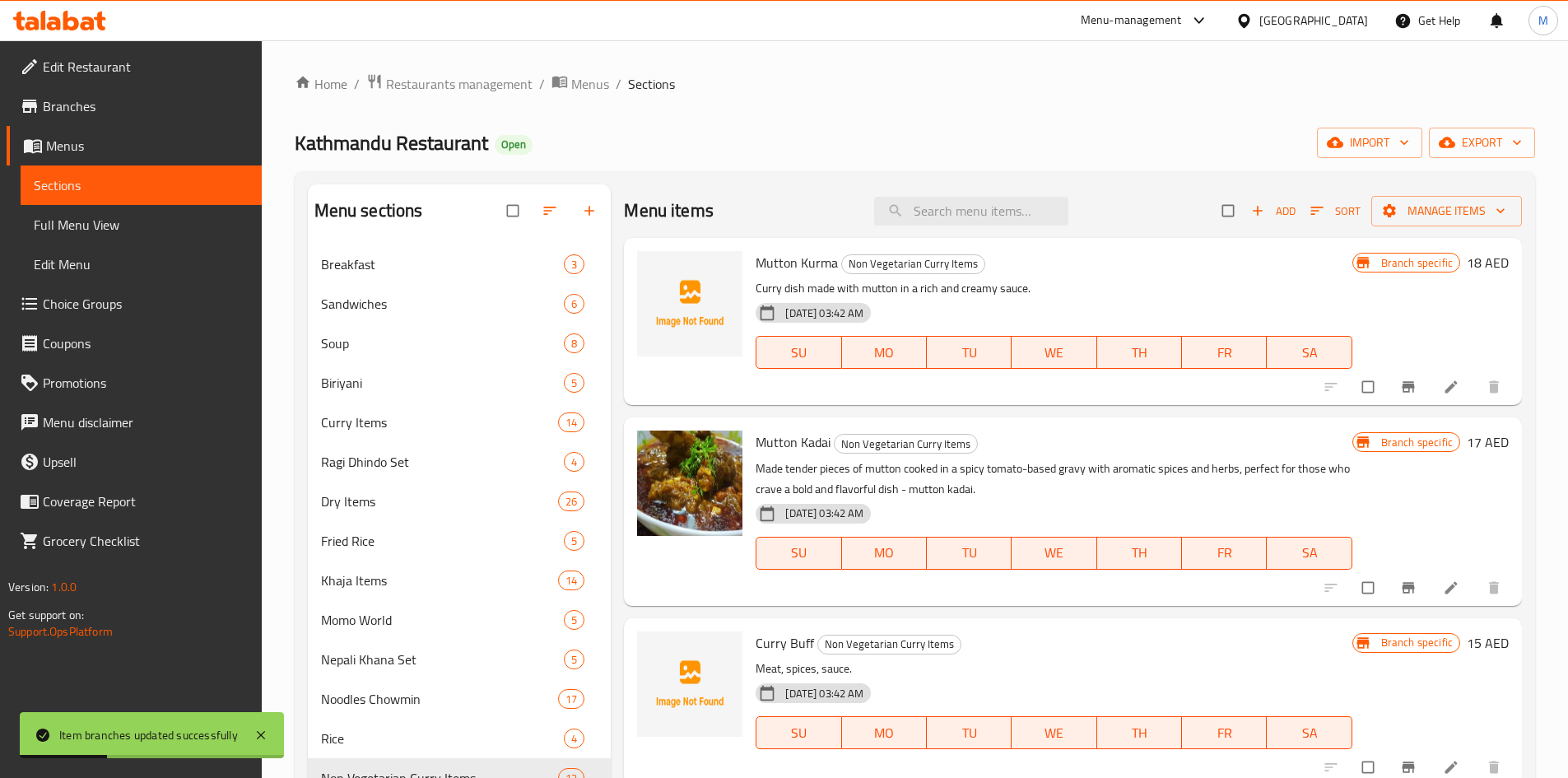
click at [1400, 395] on icon "Branch-specific-item" at bounding box center [1408, 387] width 16 height 16
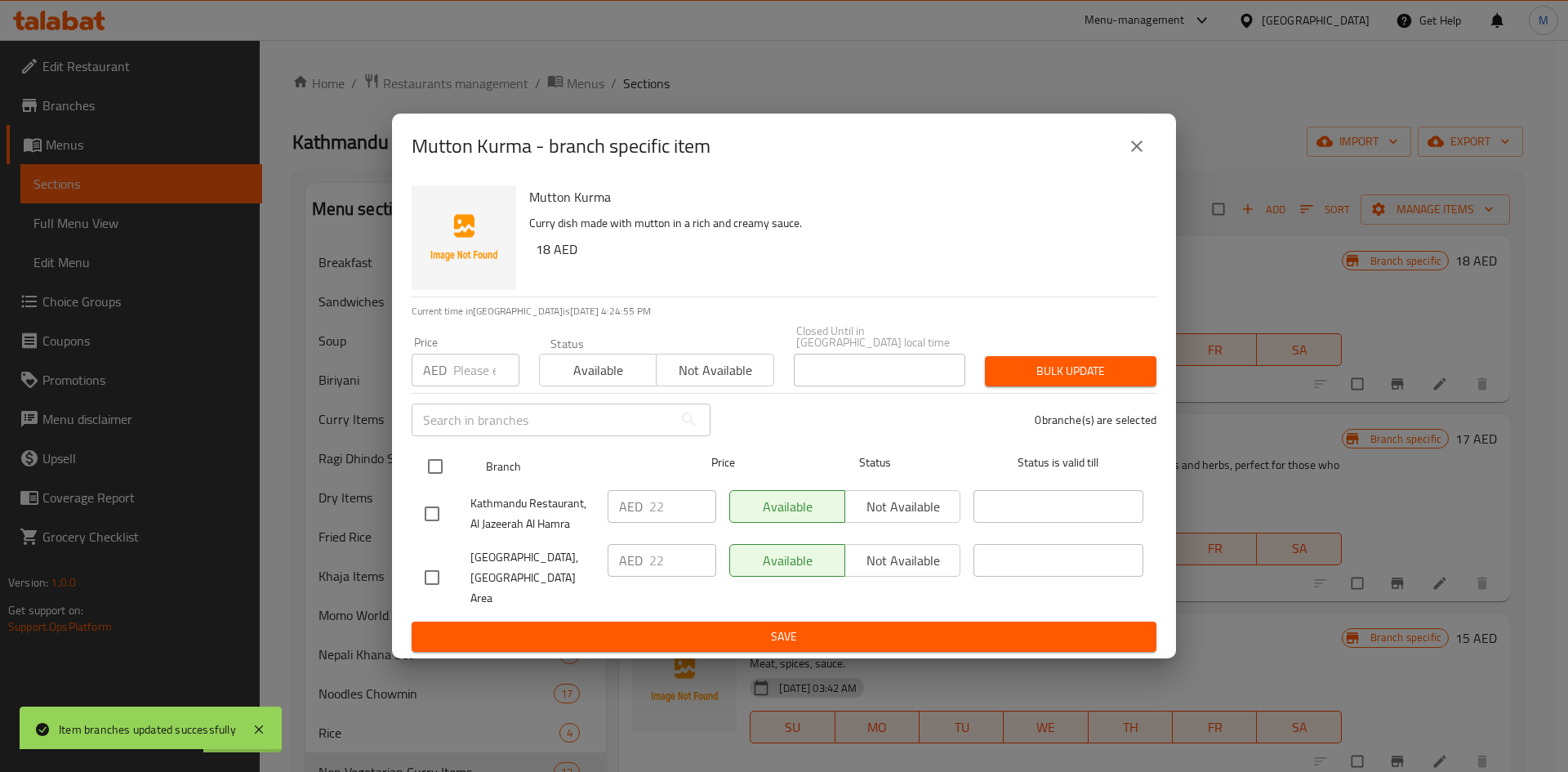
click at [436, 476] on input "checkbox" at bounding box center [435, 466] width 34 height 34
checkbox input "true"
click at [455, 378] on input "number" at bounding box center [486, 370] width 66 height 33
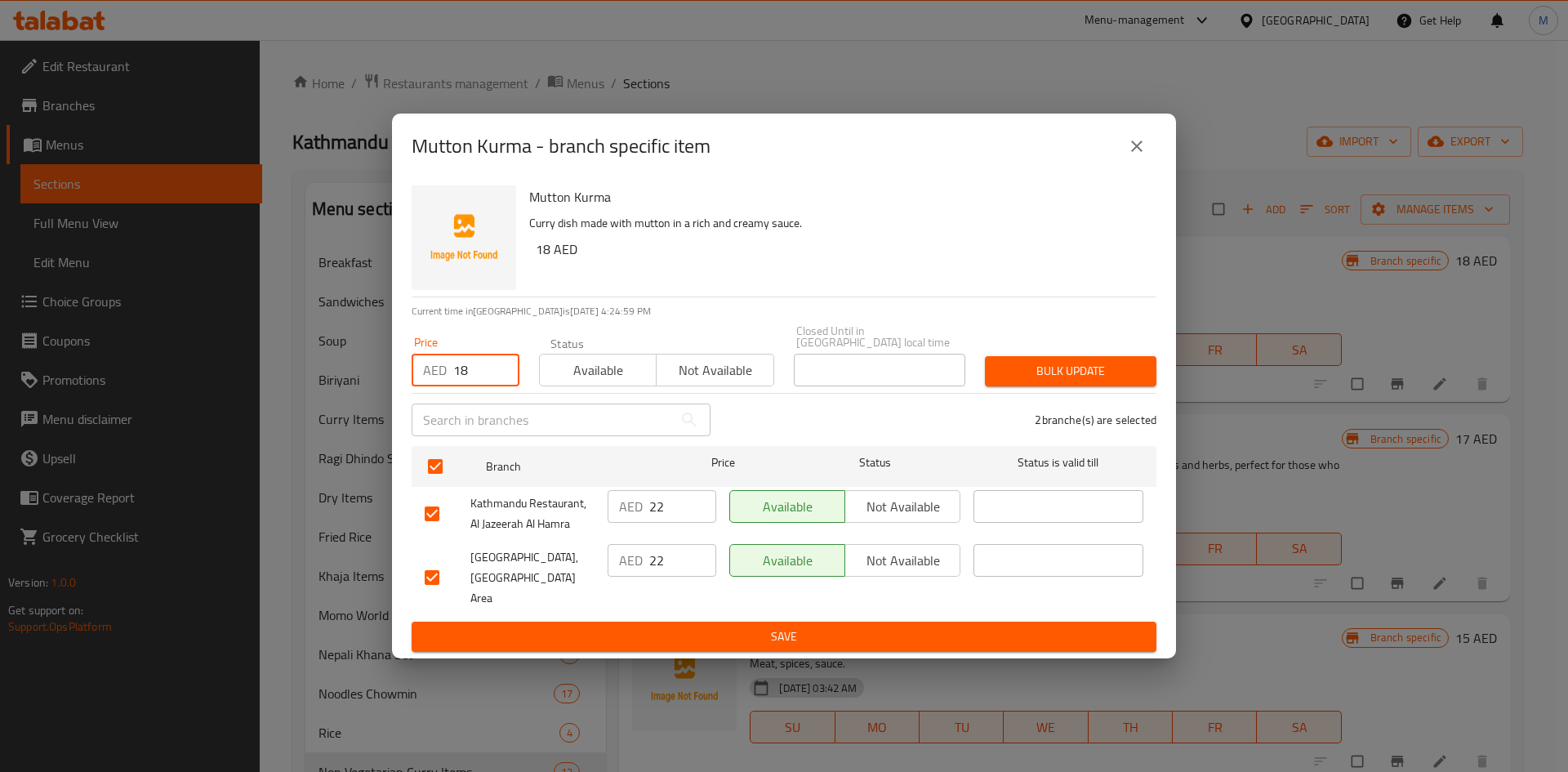
type input "18"
click at [998, 375] on span "Bulk update" at bounding box center [1070, 371] width 146 height 21
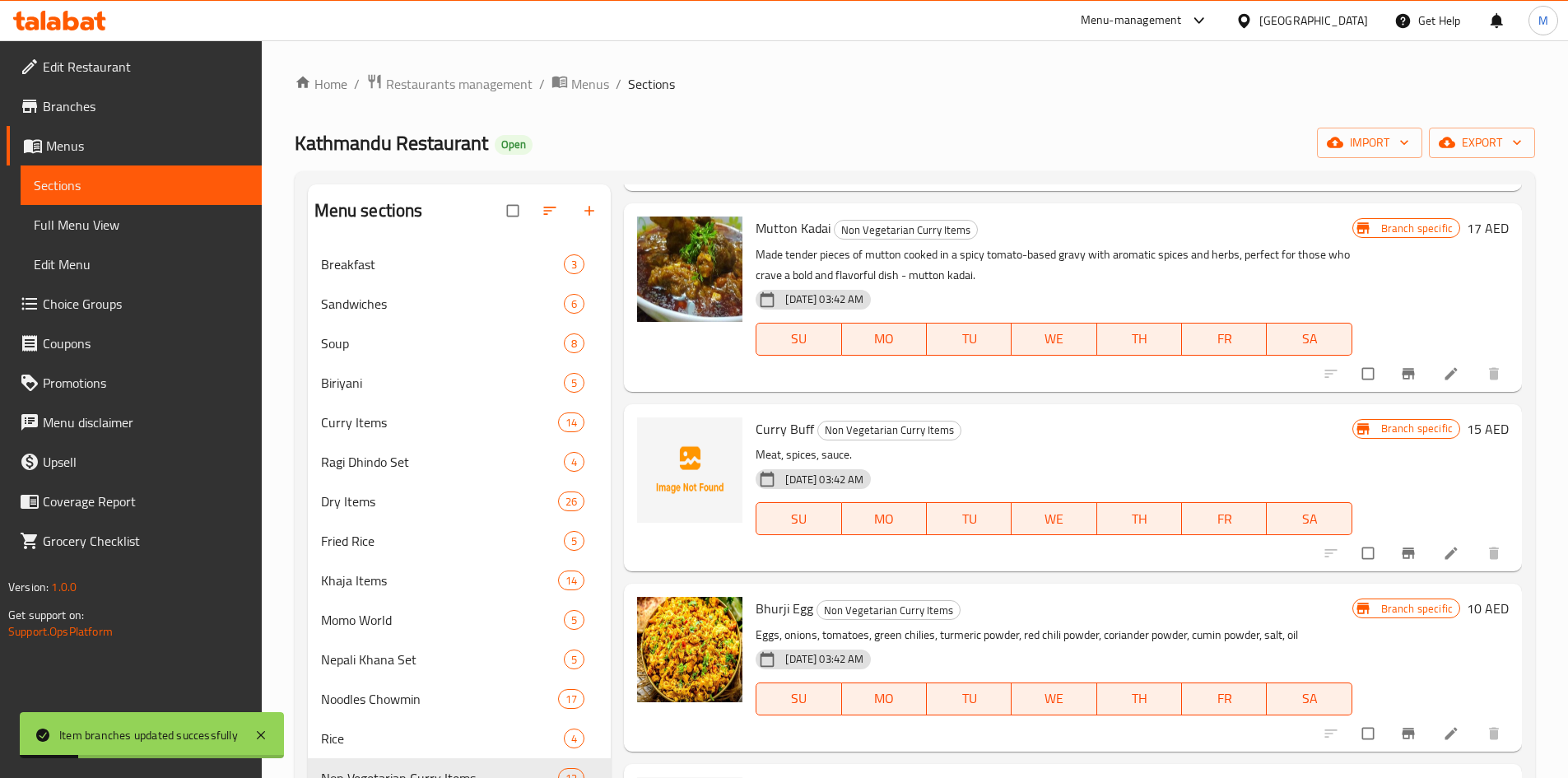
scroll to position [247, 0]
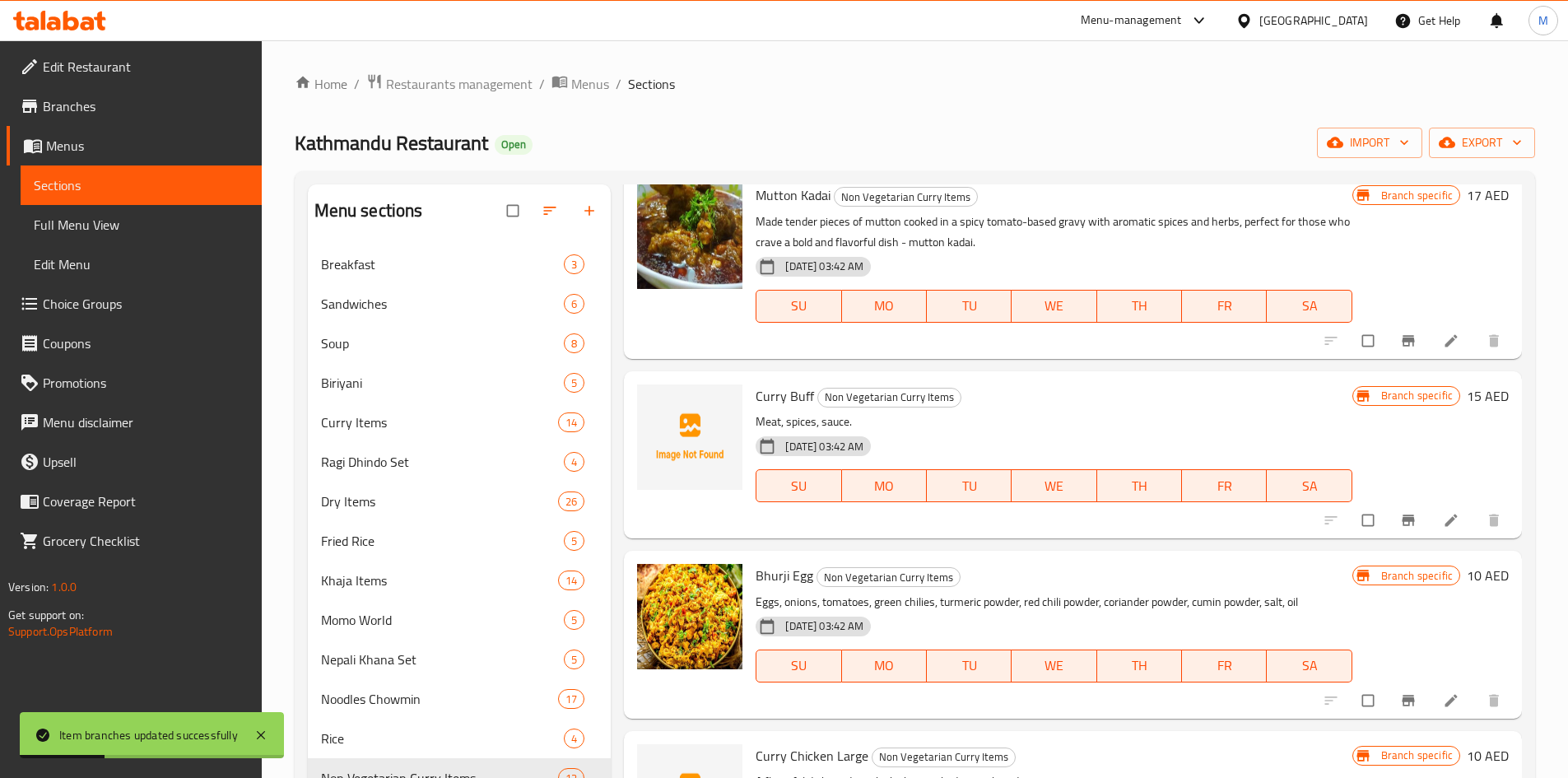
click at [1400, 513] on icon "Branch-specific-item" at bounding box center [1408, 520] width 16 height 16
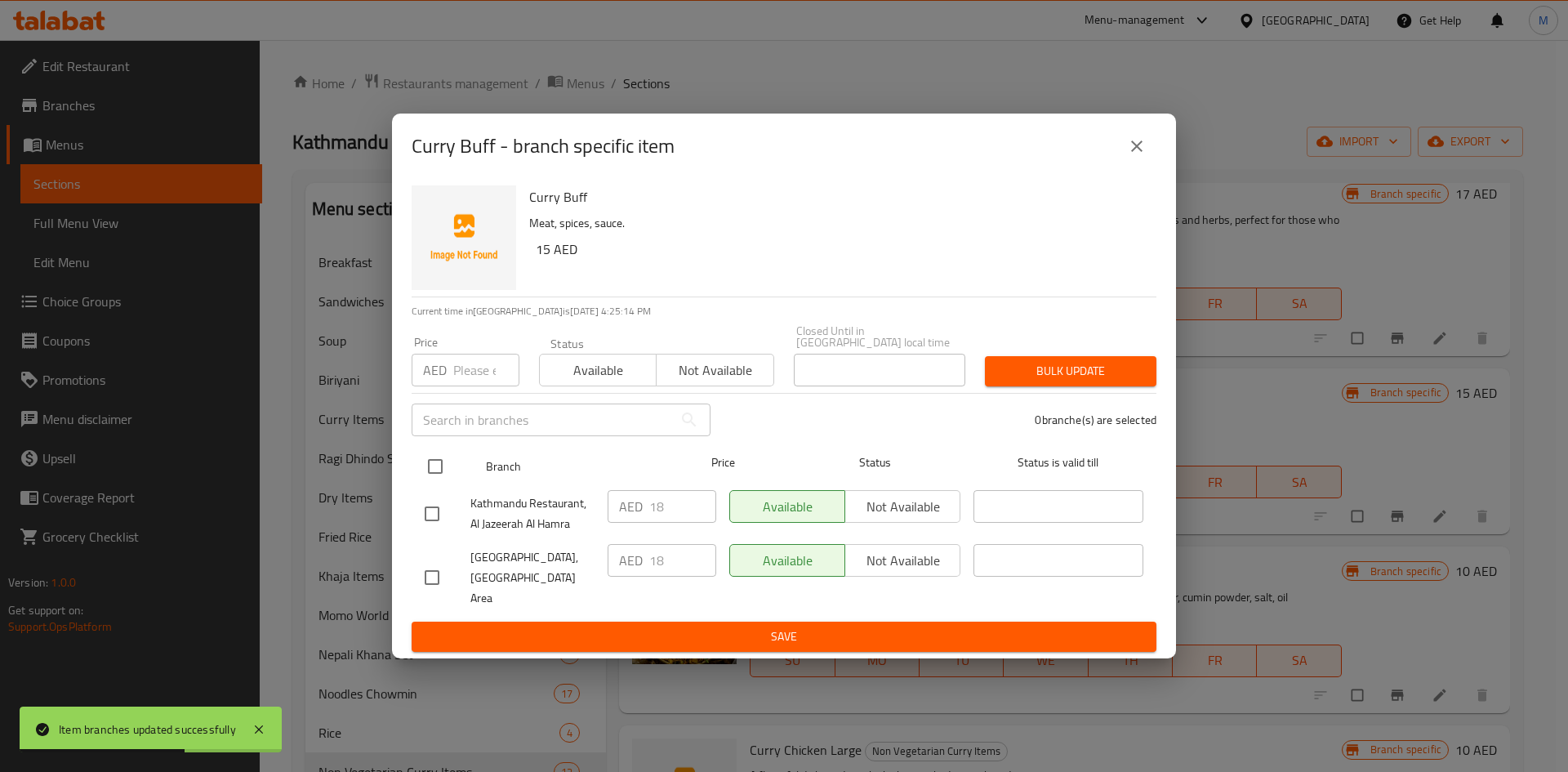
click at [443, 477] on input "checkbox" at bounding box center [435, 466] width 34 height 34
checkbox input "true"
click at [472, 386] on input "number" at bounding box center [486, 370] width 66 height 33
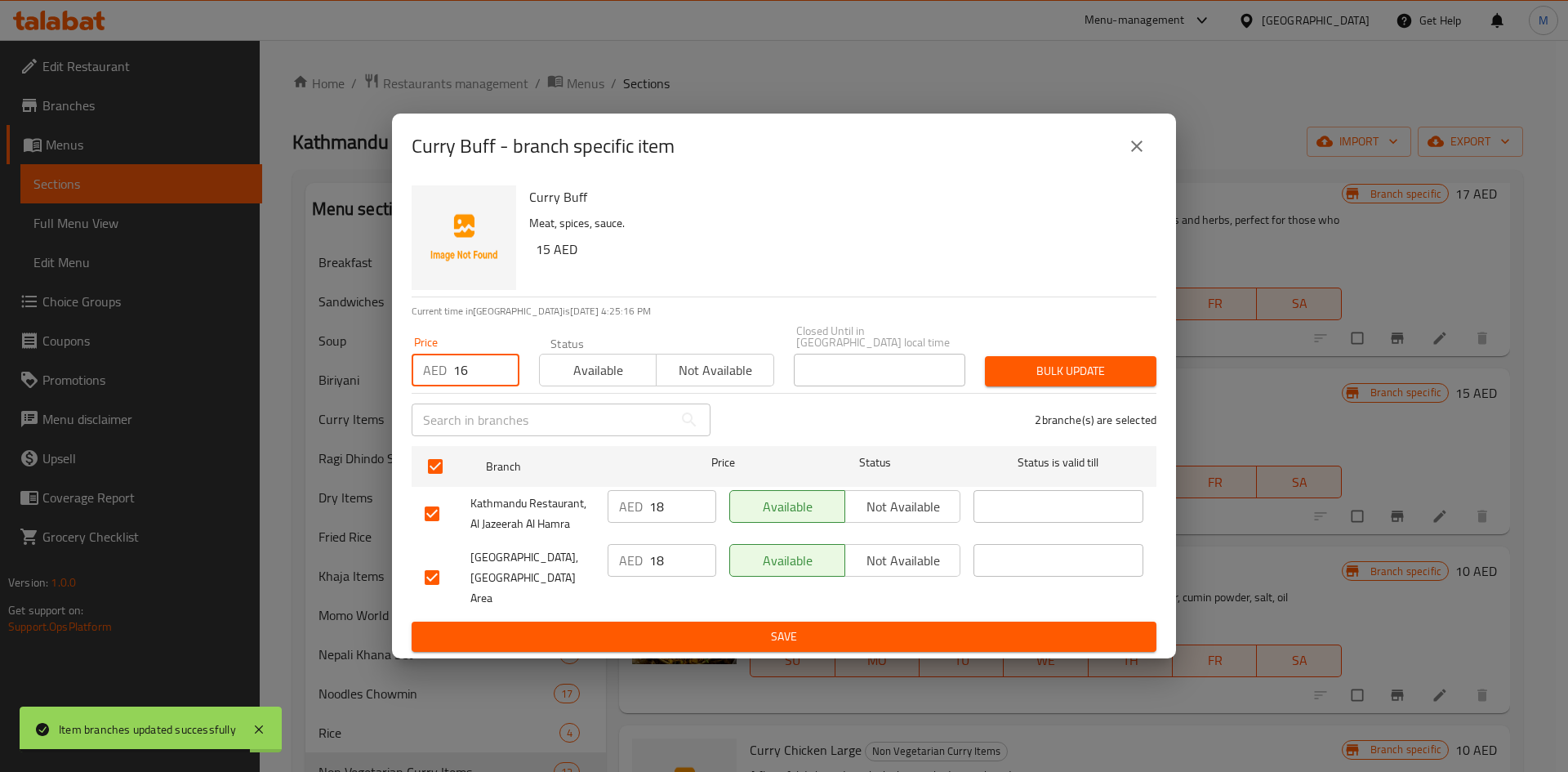
type input "16"
click at [1049, 381] on span "Bulk update" at bounding box center [1070, 371] width 146 height 21
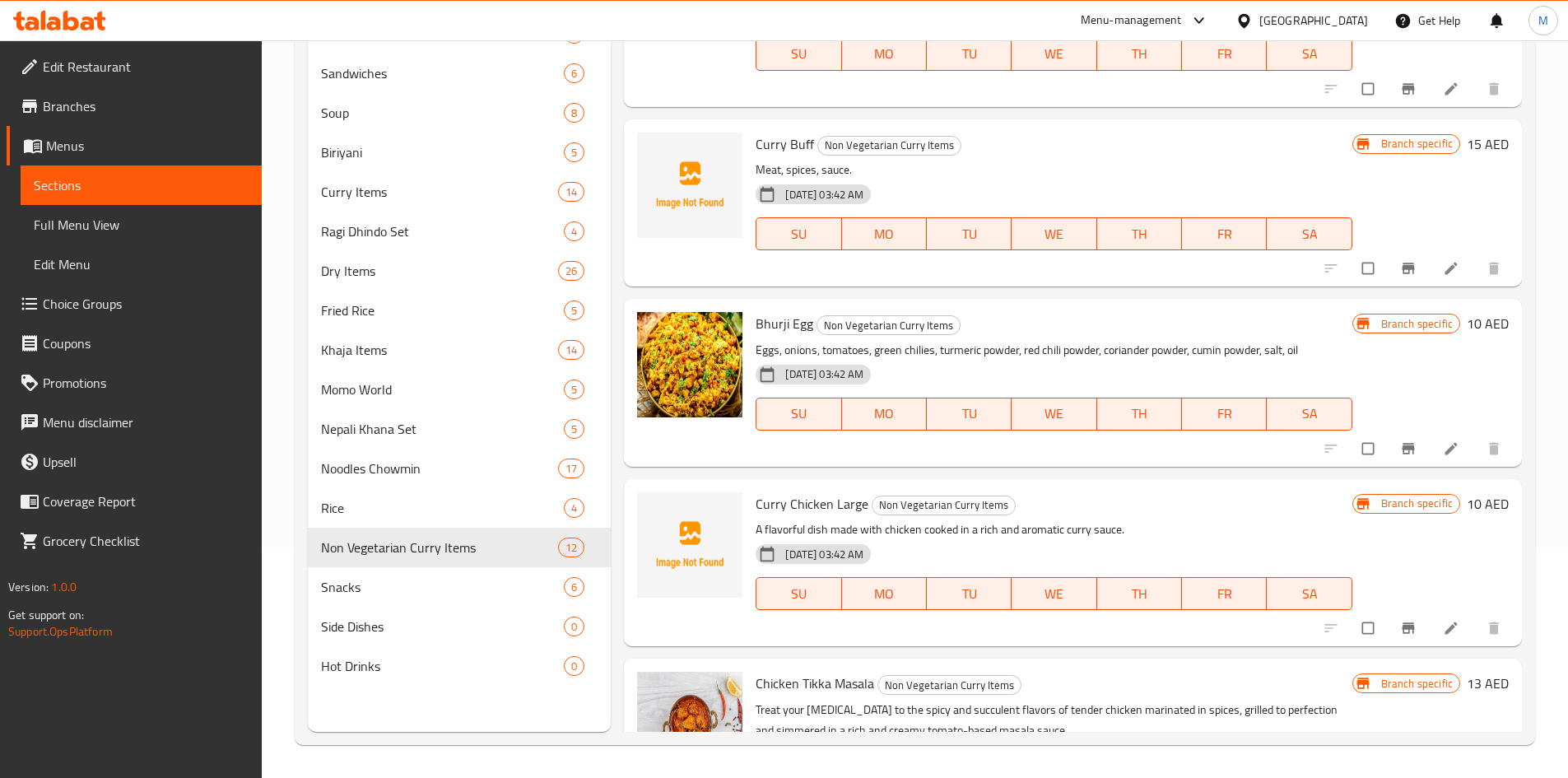
scroll to position [186, 0]
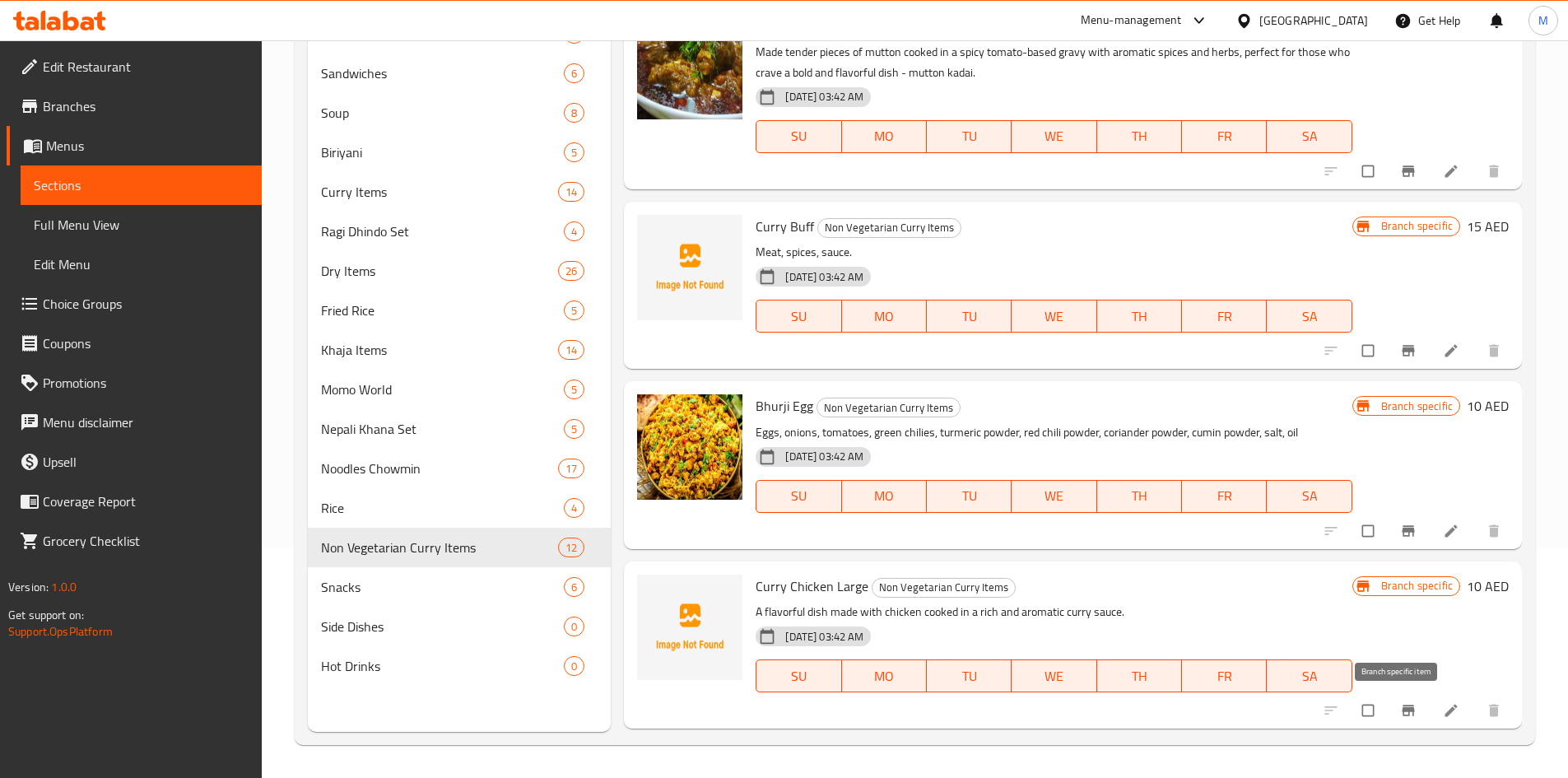
click at [1401, 710] on icon "Branch-specific-item" at bounding box center [1407, 711] width 13 height 11
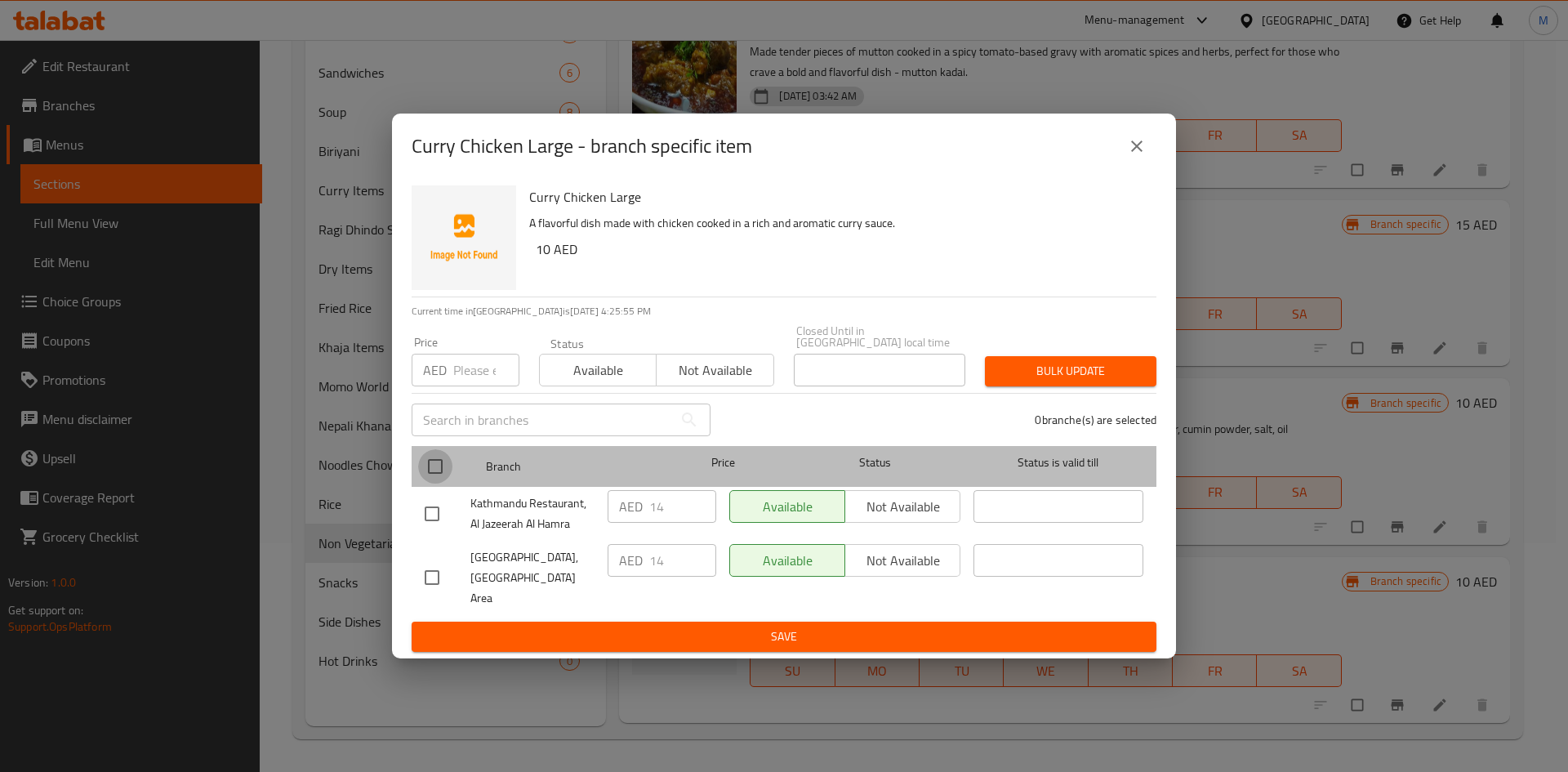
drag, startPoint x: 434, startPoint y: 471, endPoint x: 453, endPoint y: 384, distance: 89.1
click at [434, 469] on input "checkbox" at bounding box center [435, 466] width 34 height 34
checkbox input "true"
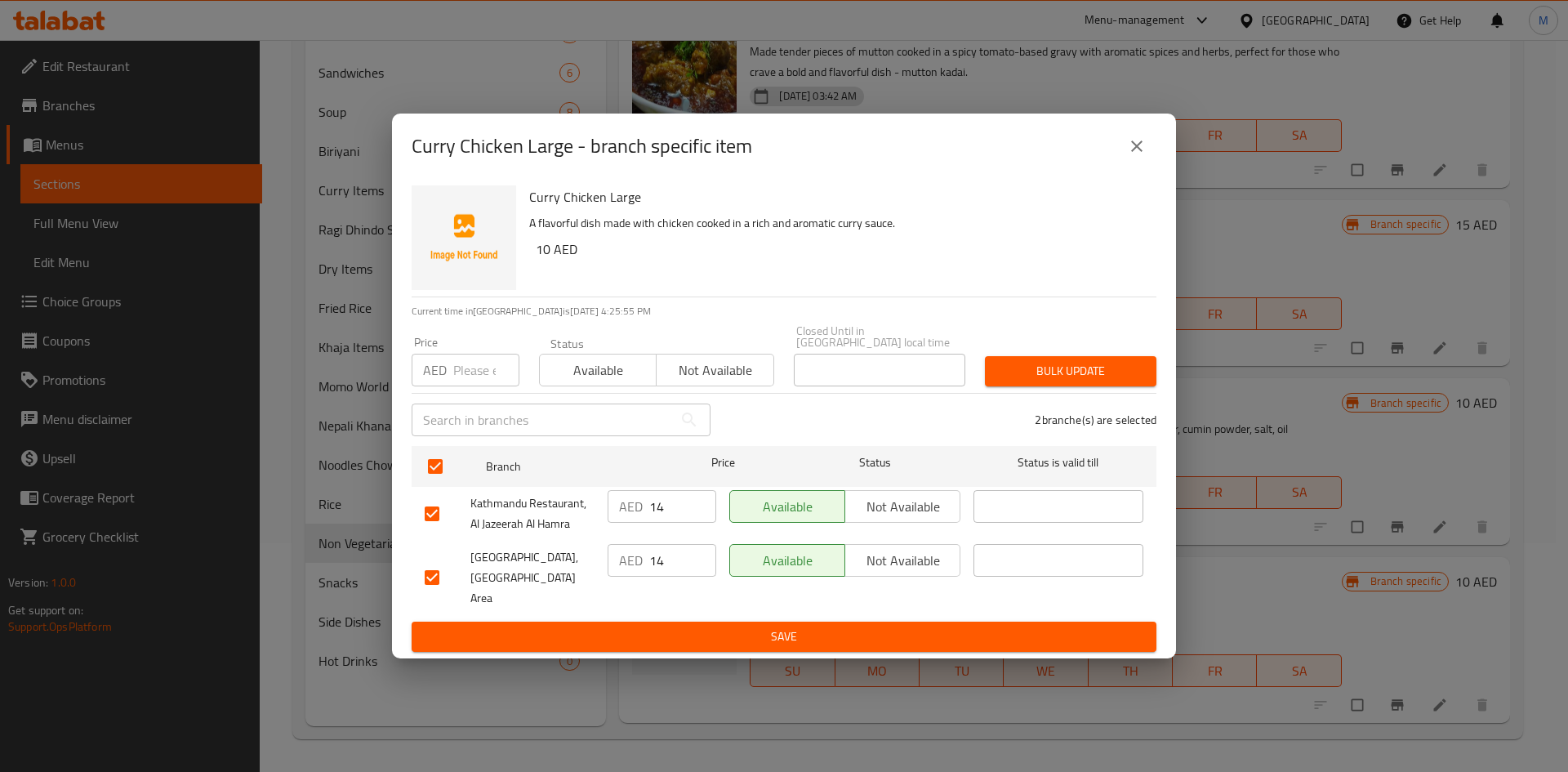
click at [454, 384] on input "number" at bounding box center [486, 370] width 66 height 33
type input "12"
click at [1088, 381] on span "Bulk update" at bounding box center [1070, 371] width 146 height 21
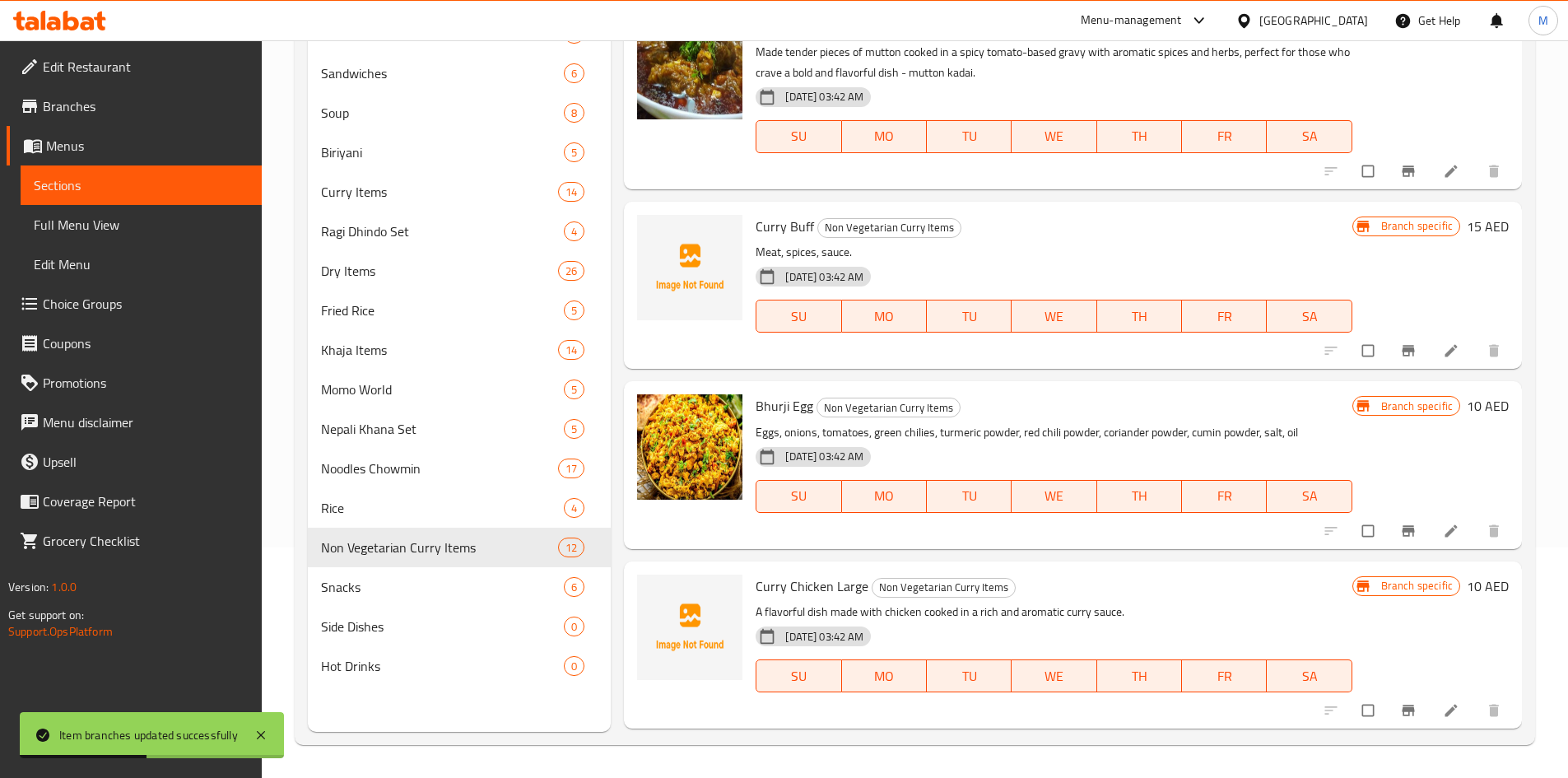
click at [765, 585] on span "Curry Chicken Large" at bounding box center [812, 586] width 113 height 25
drag, startPoint x: 765, startPoint y: 585, endPoint x: 801, endPoint y: 571, distance: 38.6
click at [806, 576] on span "Curry Chicken Large" at bounding box center [812, 586] width 113 height 25
copy span "Curry Chicken"
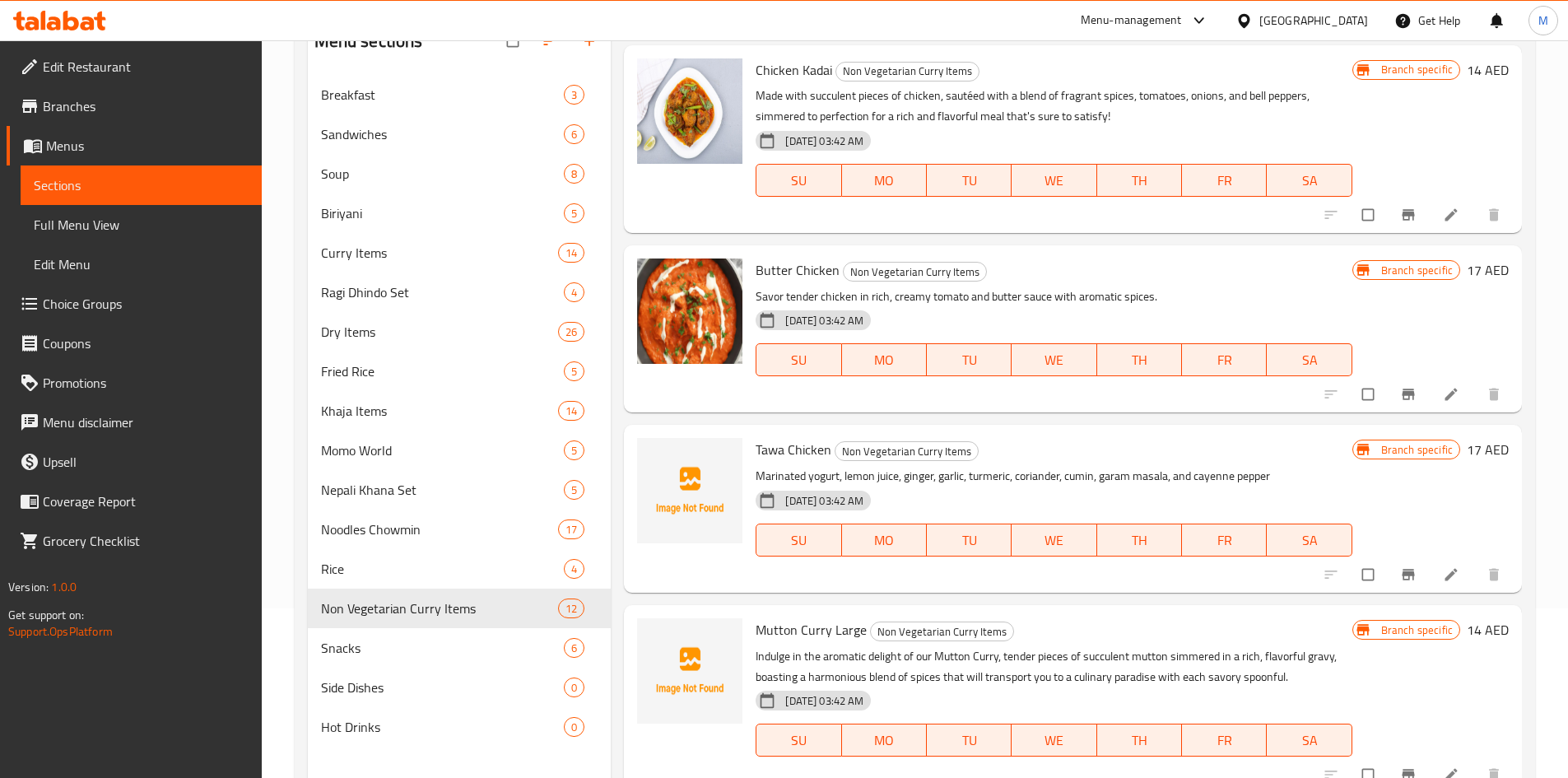
scroll to position [231, 0]
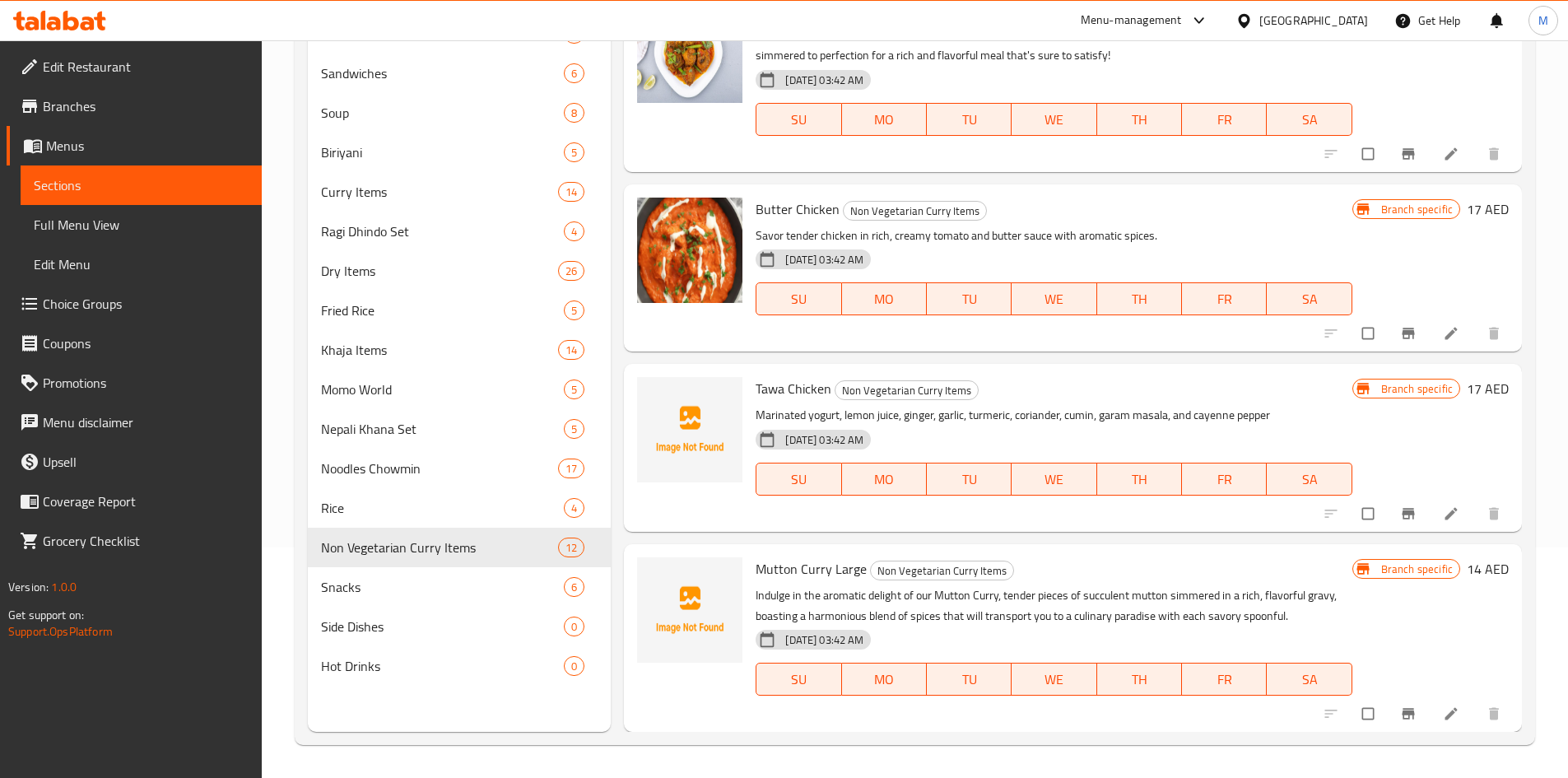
click at [782, 568] on span "Mutton Curry Large" at bounding box center [811, 568] width 111 height 25
drag, startPoint x: 782, startPoint y: 568, endPoint x: 826, endPoint y: 564, distance: 44.2
click at [825, 563] on span "Mutton Curry Large" at bounding box center [811, 568] width 111 height 25
copy span "Mutton Curry"
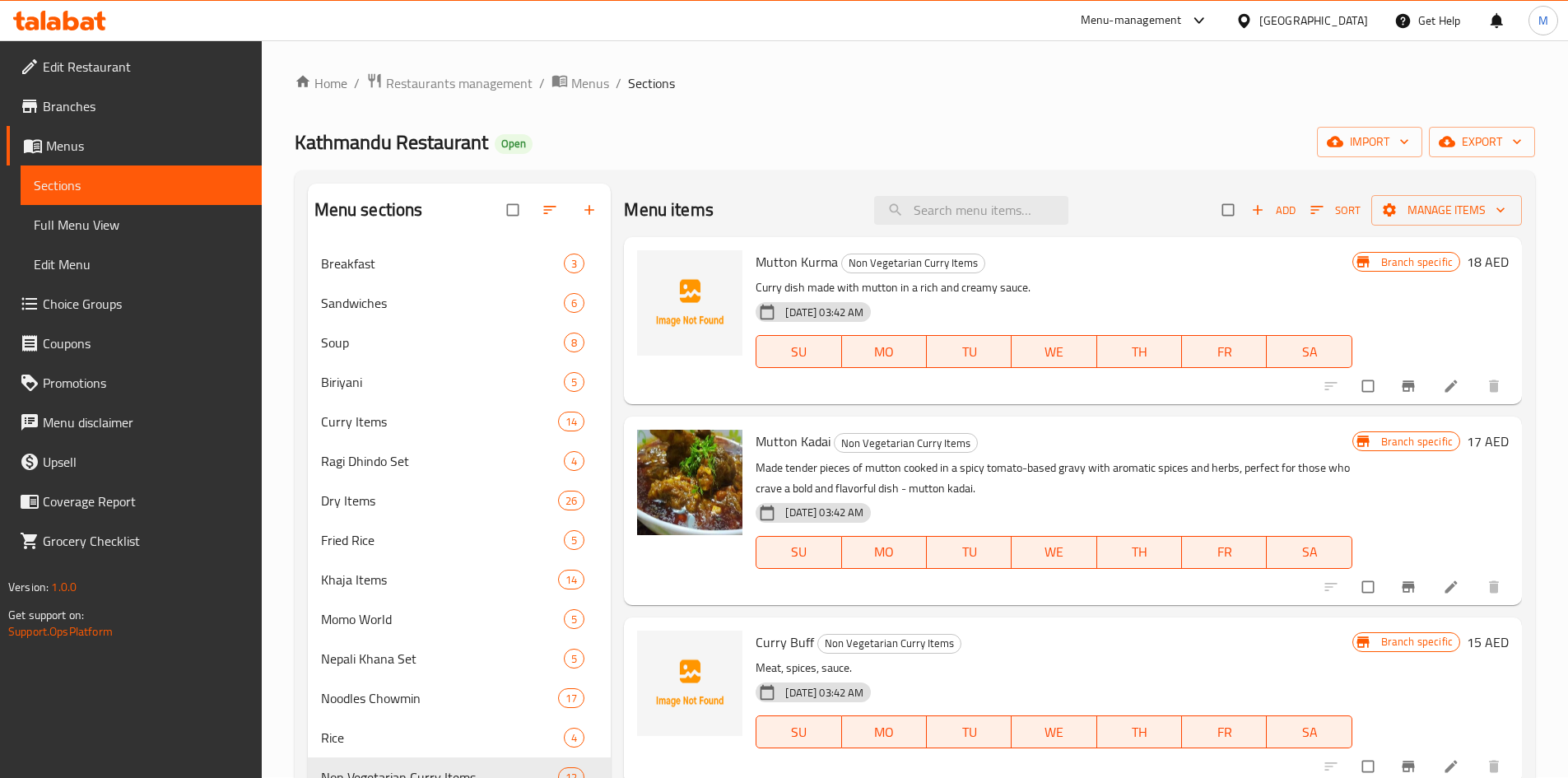
scroll to position [0, 0]
click at [1308, 202] on icon "button" at bounding box center [1316, 211] width 16 height 16
click at [1262, 213] on span "Add" at bounding box center [1272, 211] width 45 height 19
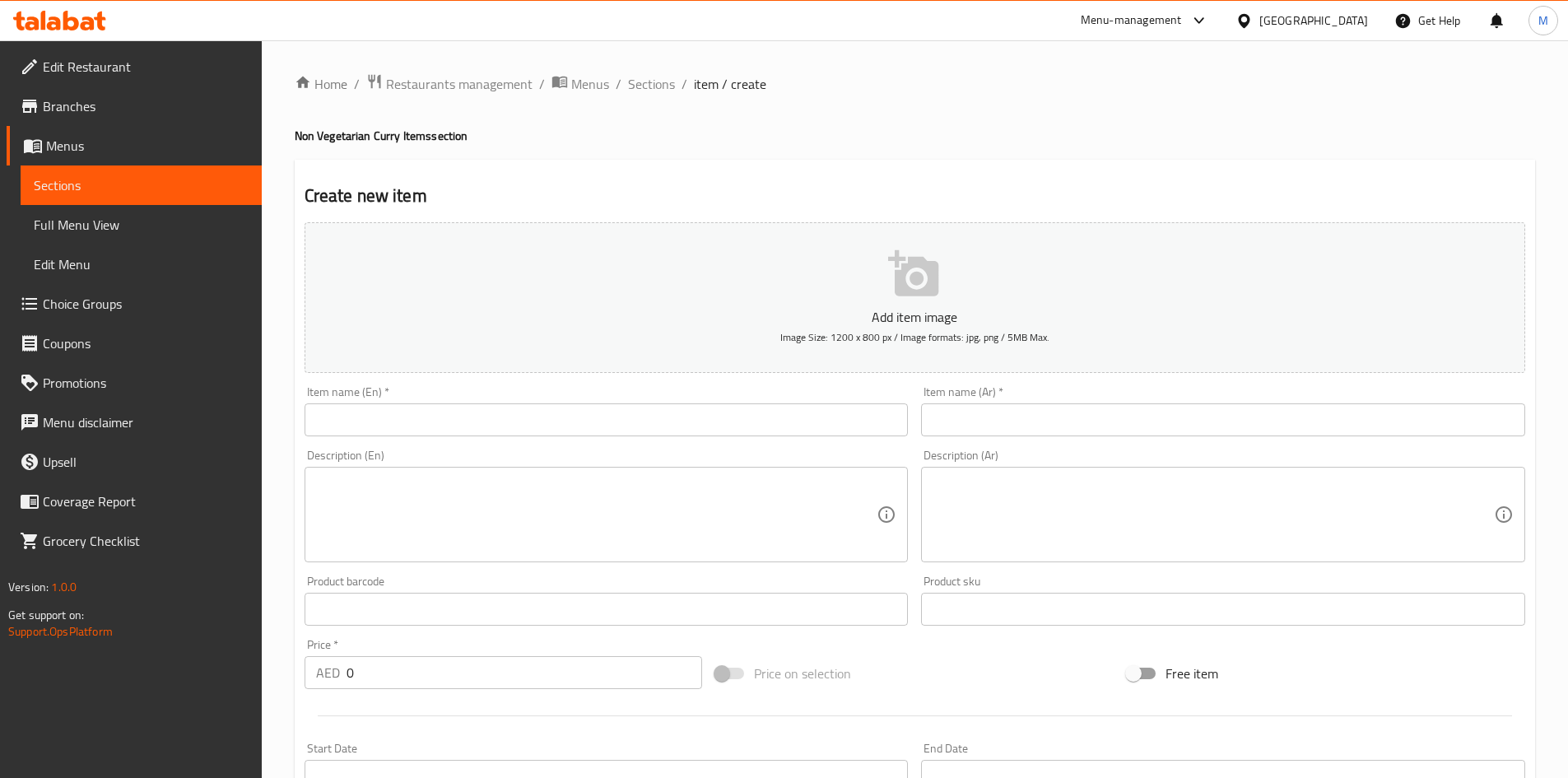
click at [587, 389] on div "Item name (En)   * Item name (En) *" at bounding box center [607, 410] width 604 height 50
click at [582, 402] on div "Item name (En)   * Item name (En) *" at bounding box center [607, 410] width 604 height 50
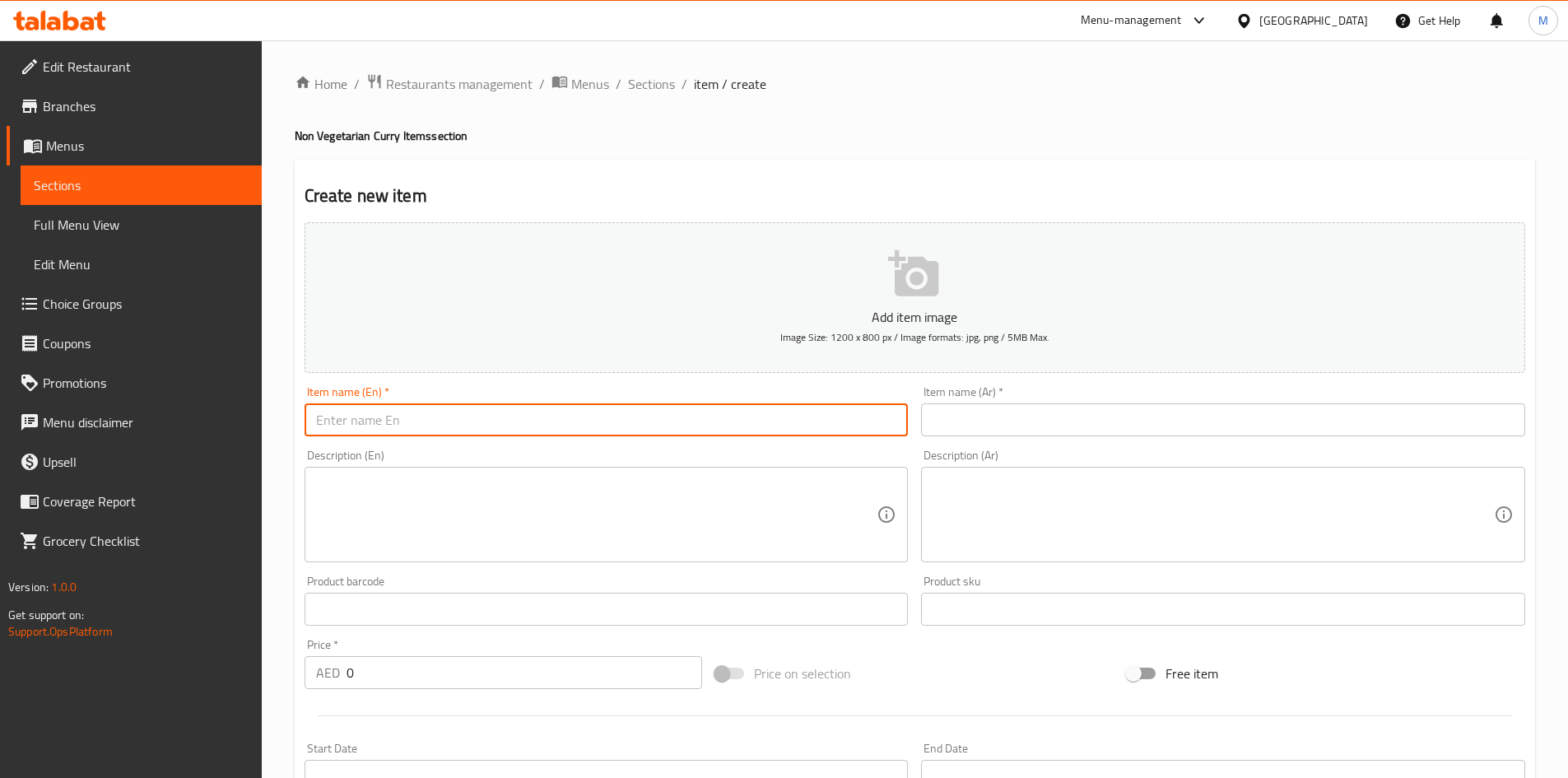
click at [580, 408] on input "text" at bounding box center [607, 420] width 604 height 33
paste input "Mutton Curry"
click at [562, 419] on input "Mutton Curry medium" at bounding box center [607, 420] width 604 height 33
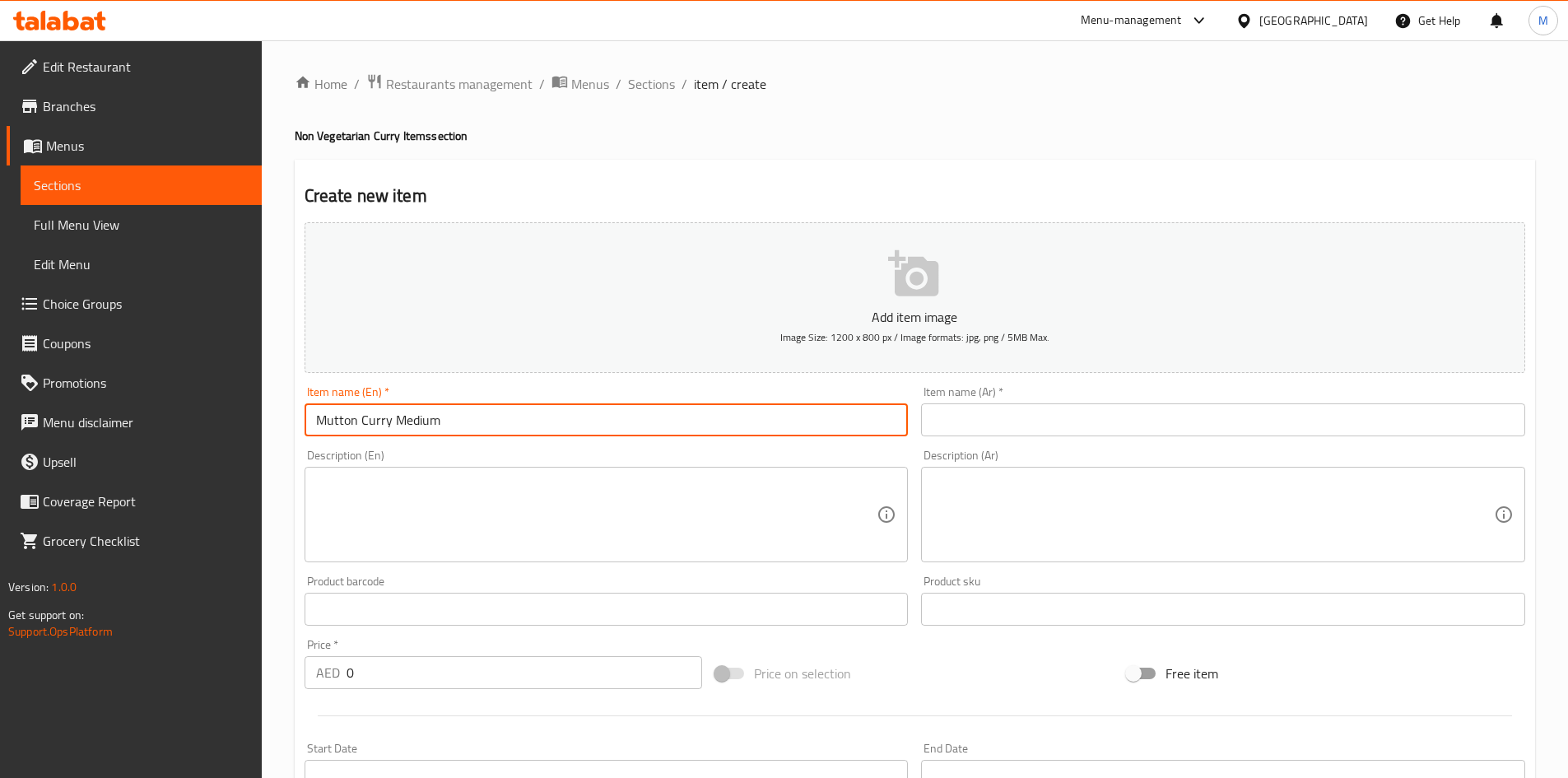
type input "Mutton Curry Medium"
click at [647, 88] on span "Sections" at bounding box center [650, 84] width 47 height 20
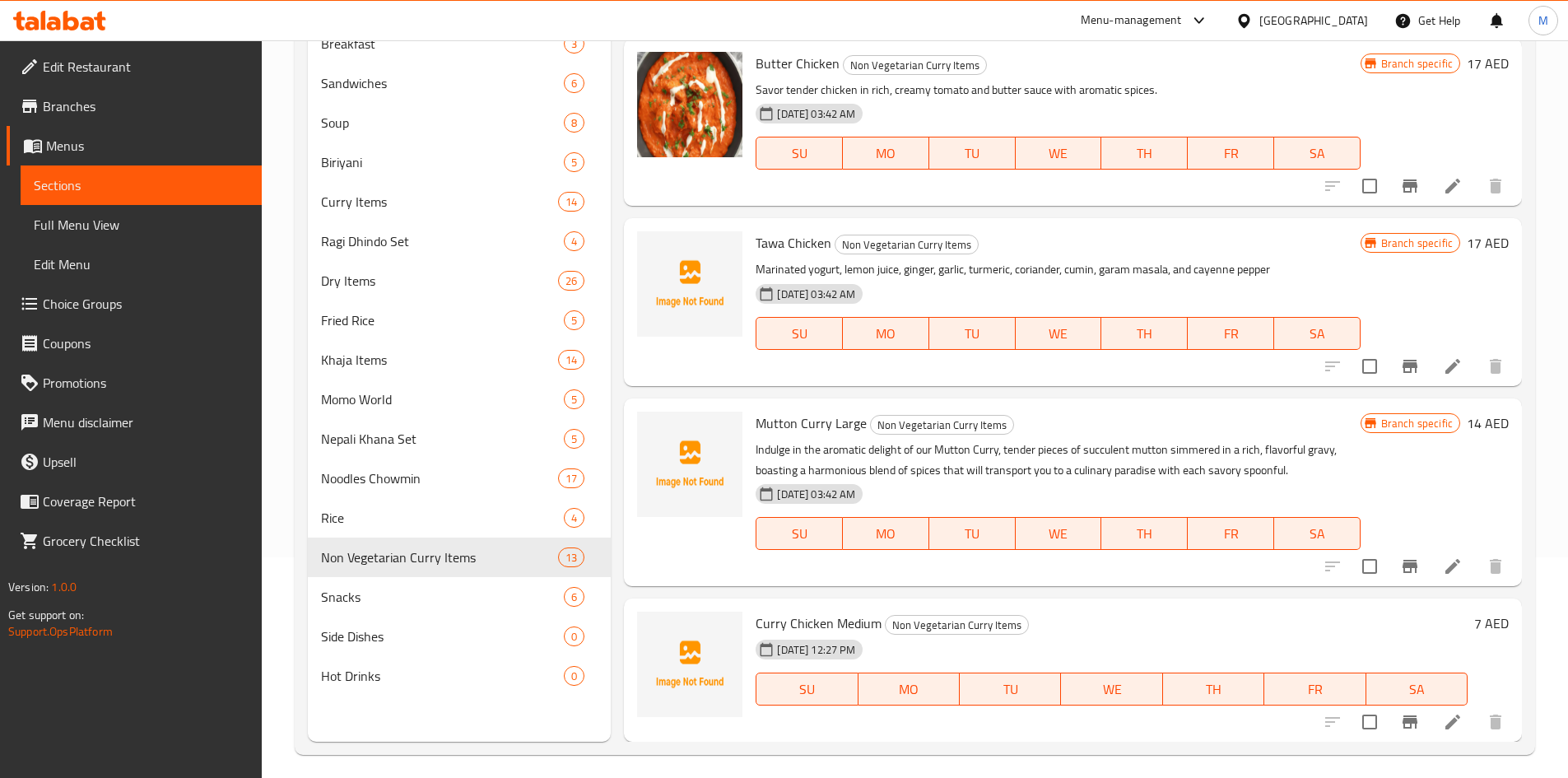
scroll to position [231, 0]
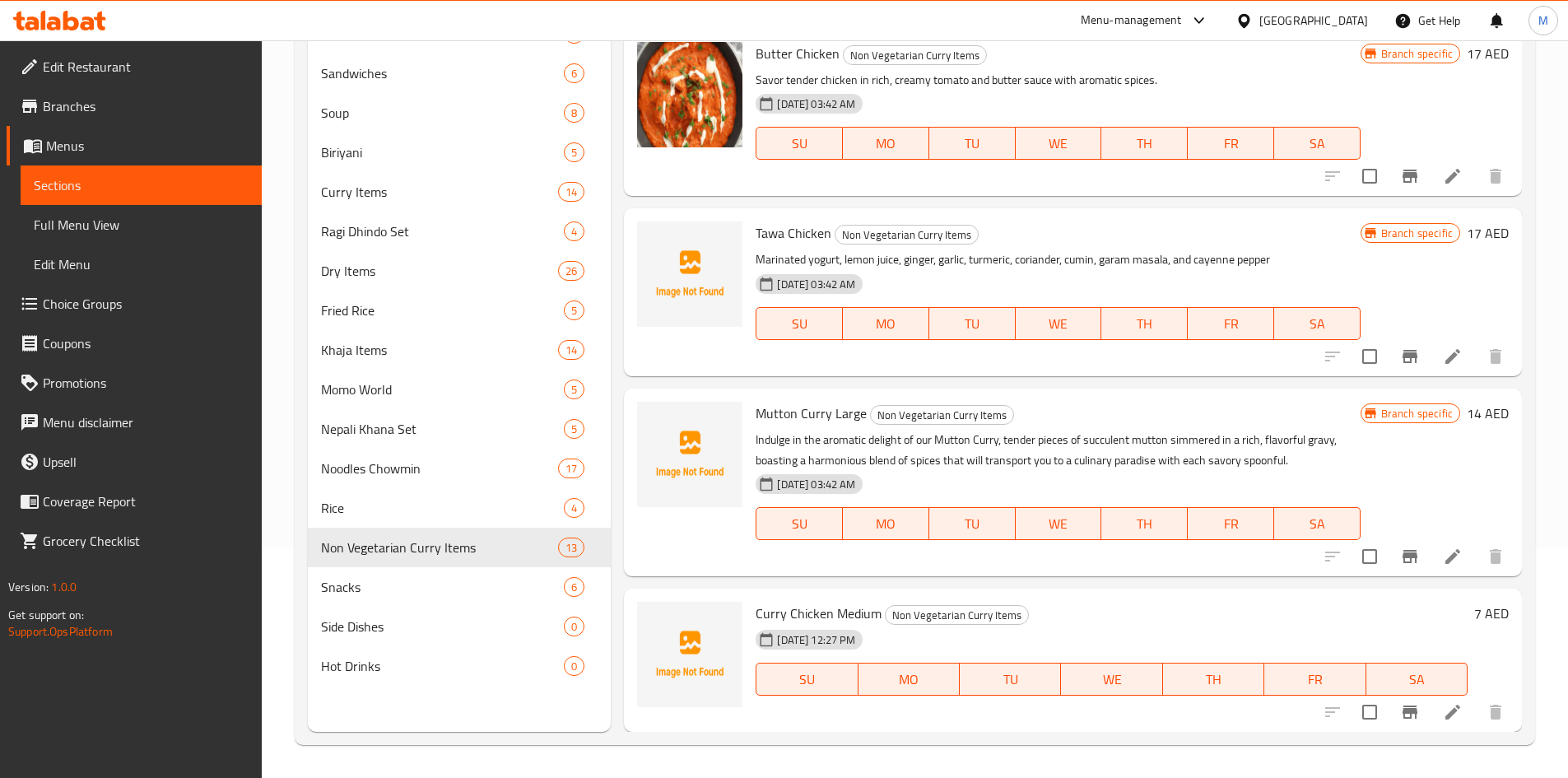
click at [758, 404] on span "Mutton Curry Large" at bounding box center [811, 412] width 111 height 25
drag, startPoint x: 758, startPoint y: 405, endPoint x: 811, endPoint y: 405, distance: 53.0
click at [811, 405] on span "Mutton Curry Large" at bounding box center [811, 412] width 111 height 25
copy span "Mutton Curry"
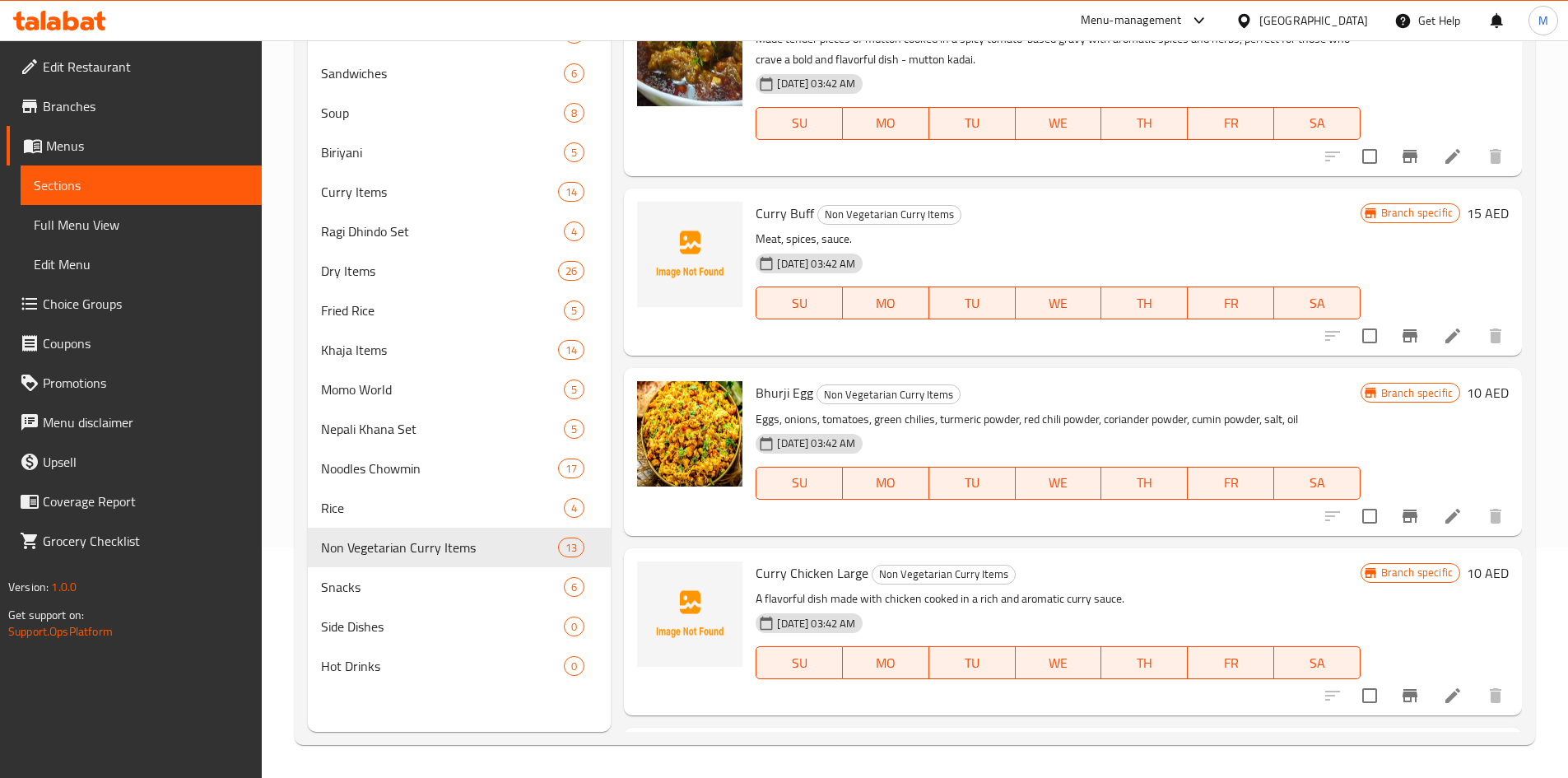
scroll to position [177, 0]
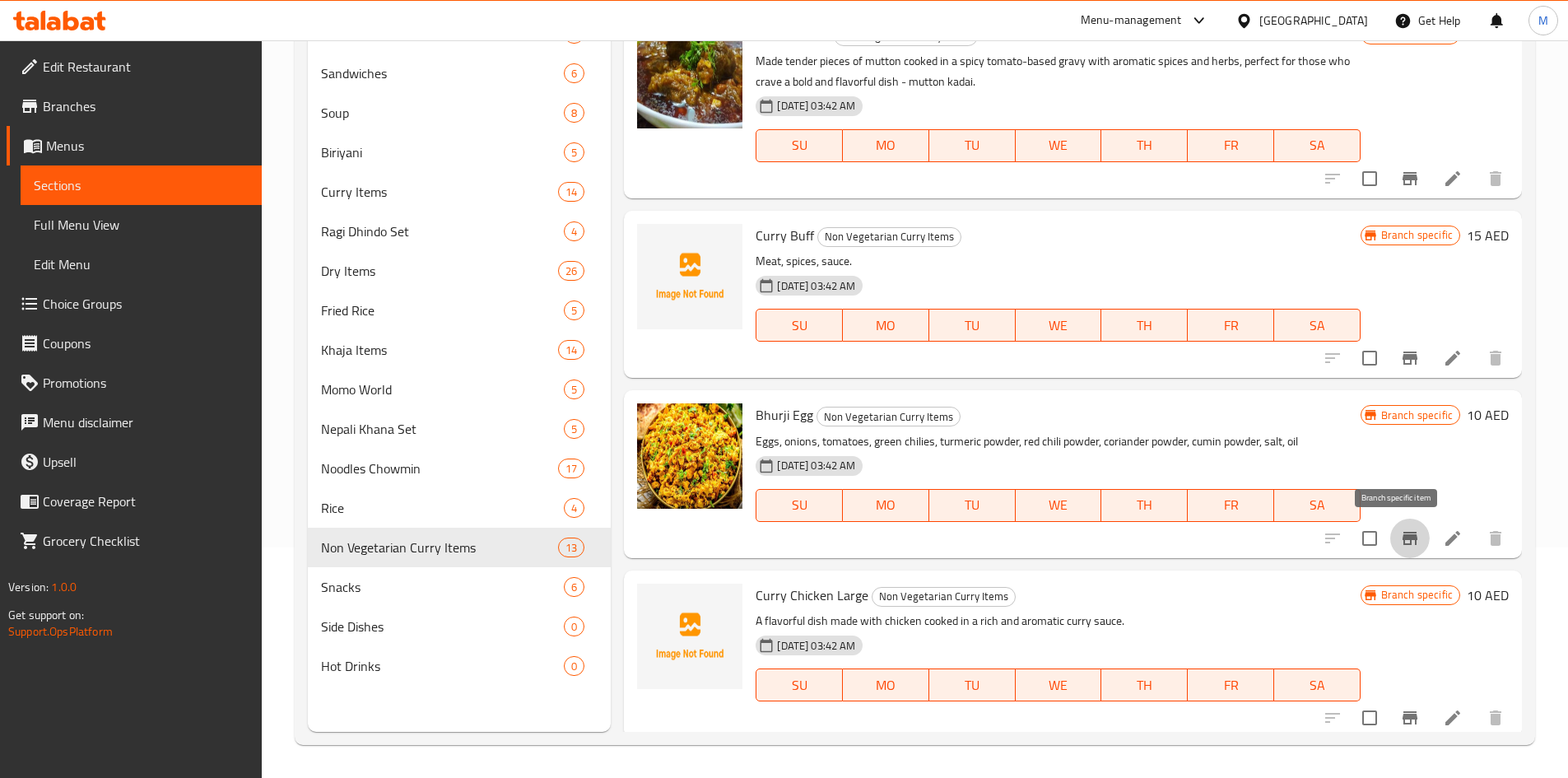
click at [1401, 541] on icon "Branch-specific-item" at bounding box center [1410, 538] width 20 height 20
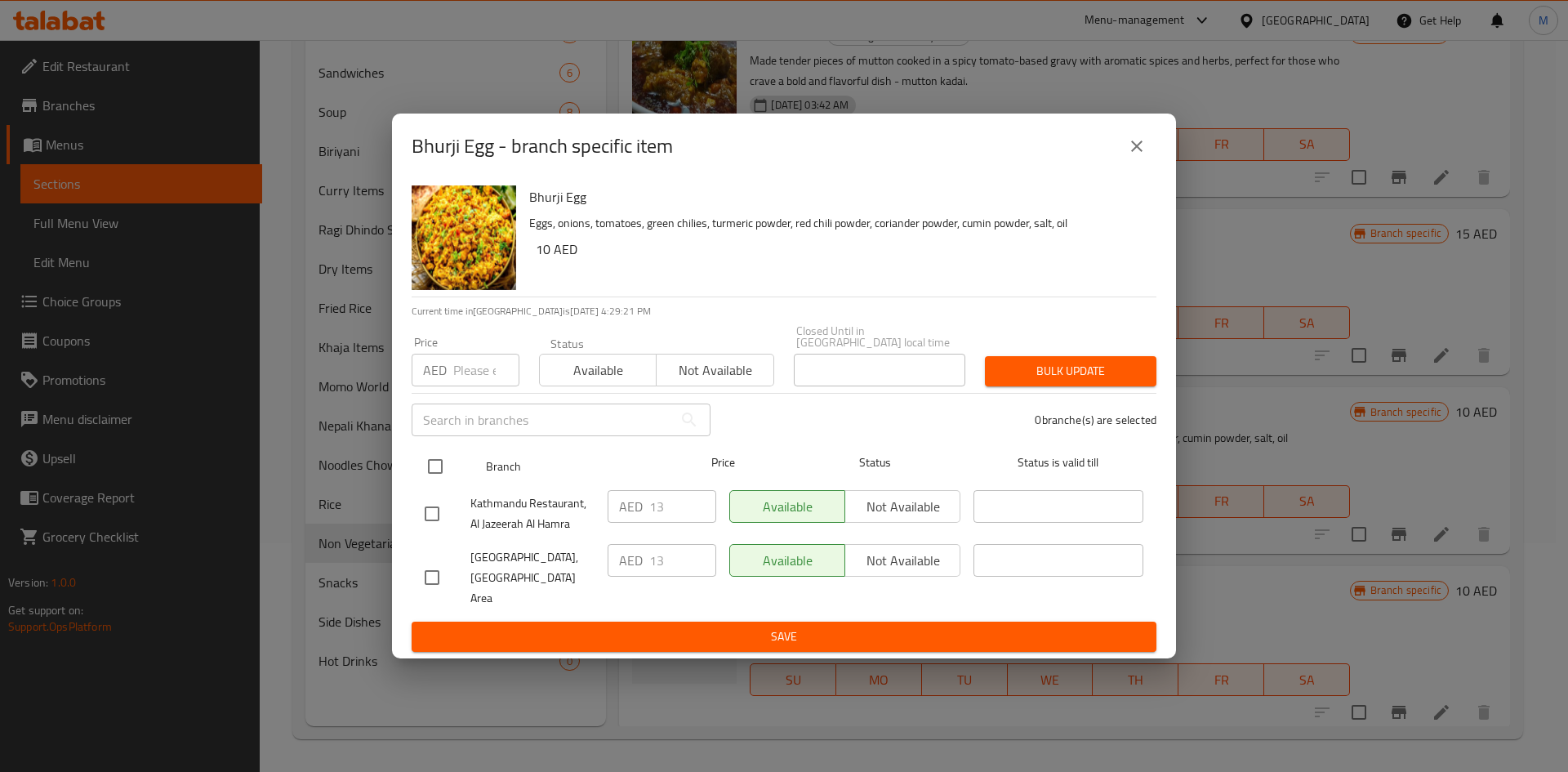
click at [439, 479] on input "checkbox" at bounding box center [435, 466] width 34 height 34
checkbox input "true"
click at [444, 396] on div "Price AED Price" at bounding box center [465, 361] width 128 height 70
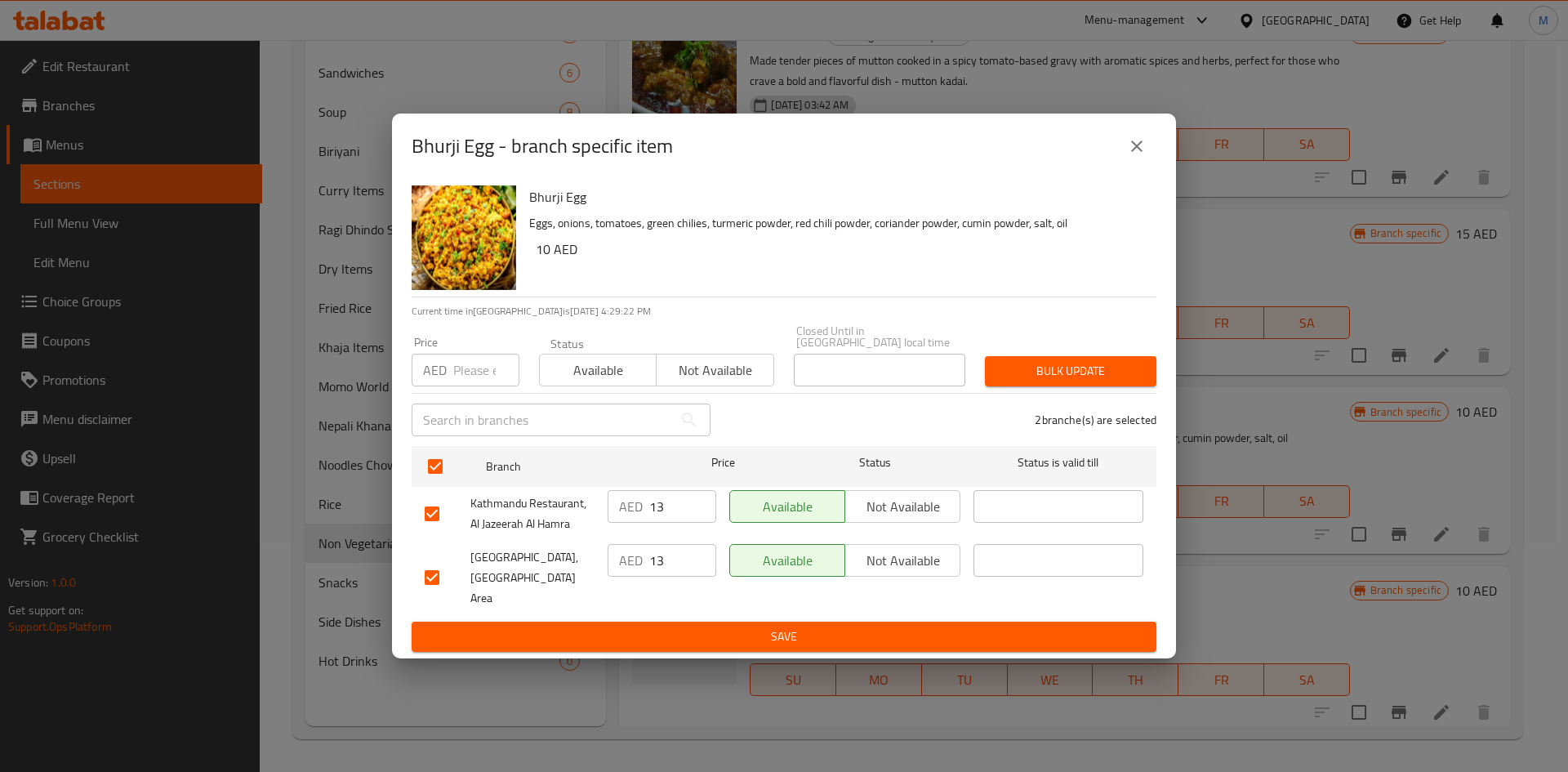
click at [461, 371] on input "number" at bounding box center [486, 370] width 66 height 33
type input "12"
click at [1042, 373] on span "Bulk update" at bounding box center [1070, 371] width 146 height 21
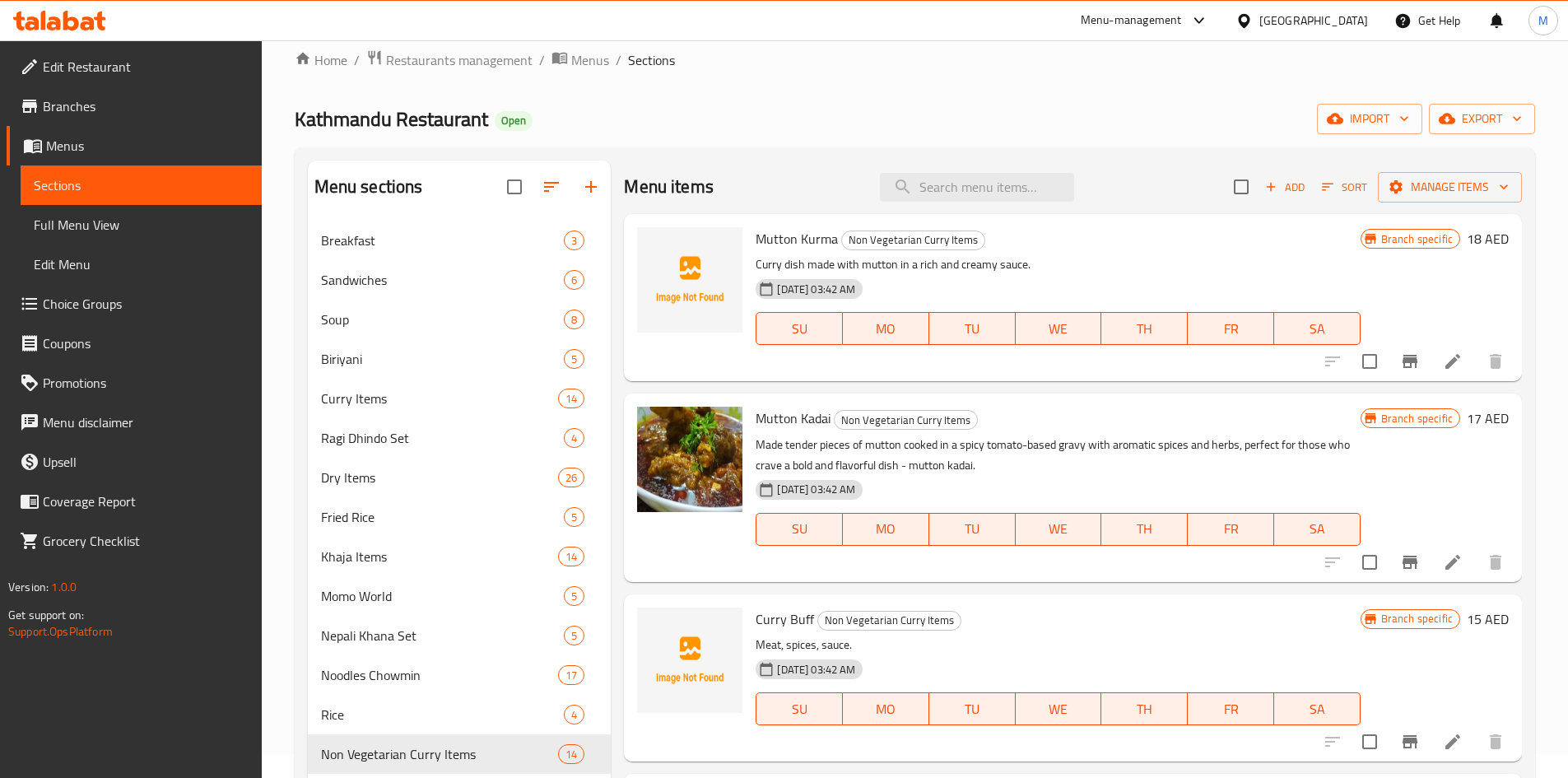
scroll to position [0, 0]
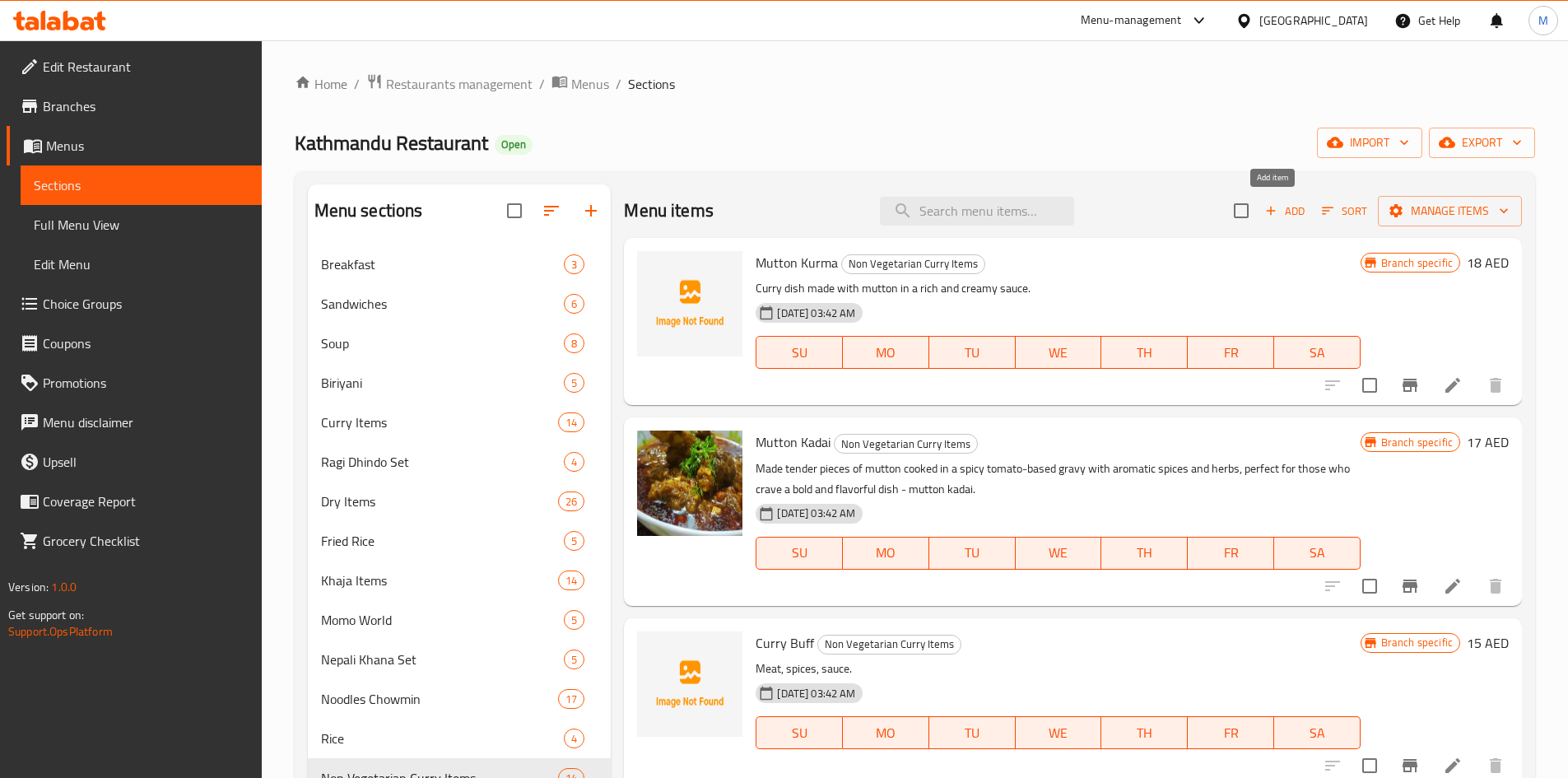
click at [1265, 202] on span "Add" at bounding box center [1284, 211] width 45 height 19
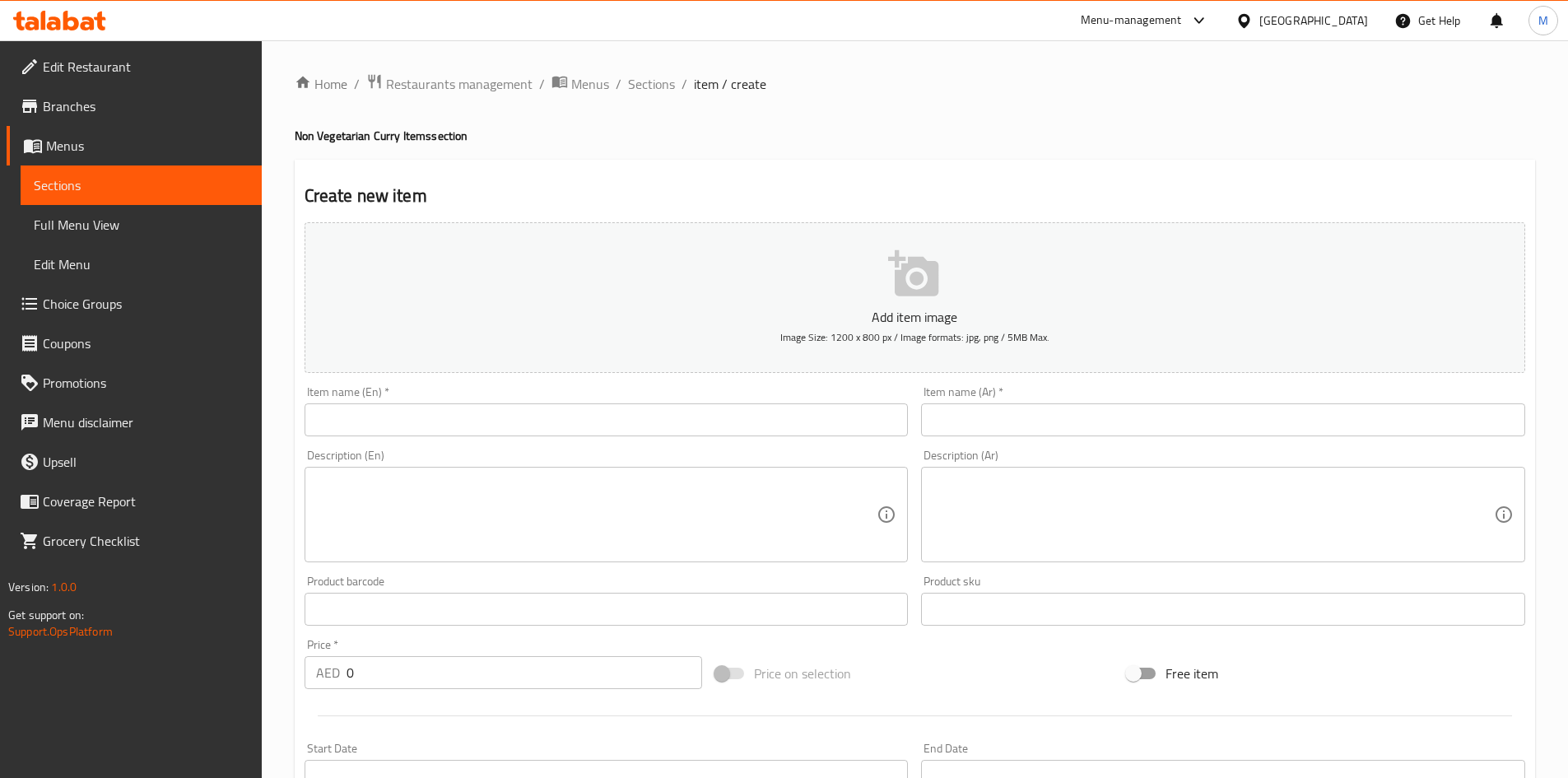
click at [450, 407] on input "text" at bounding box center [607, 420] width 604 height 33
paste input "Egg/[PERSON_NAME]"
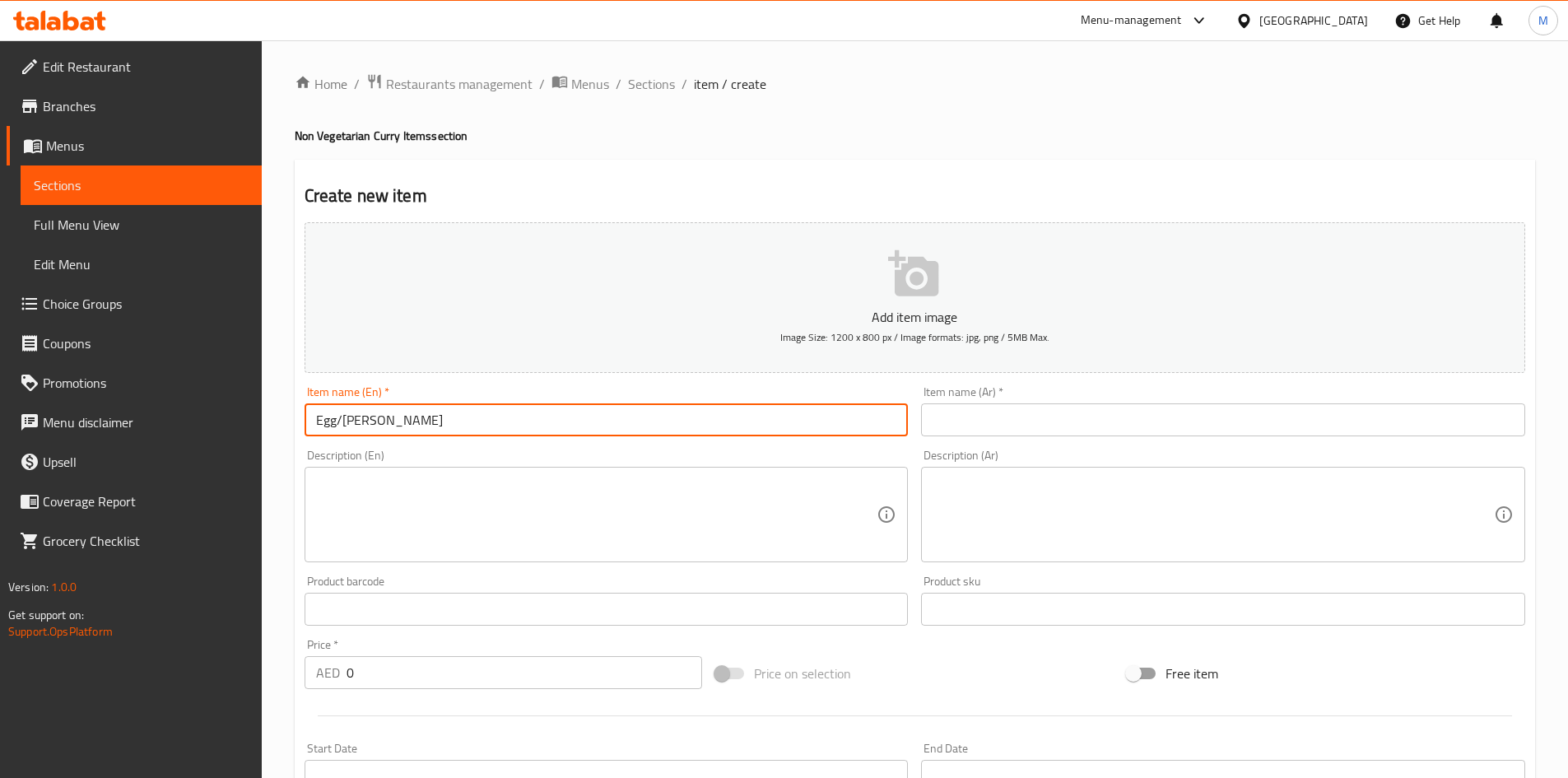
drag, startPoint x: 341, startPoint y: 417, endPoint x: 356, endPoint y: 432, distance: 21.2
click at [341, 417] on input "Egg/[PERSON_NAME]" at bounding box center [607, 420] width 604 height 33
click at [383, 420] on input "[PERSON_NAME]" at bounding box center [607, 420] width 604 height 33
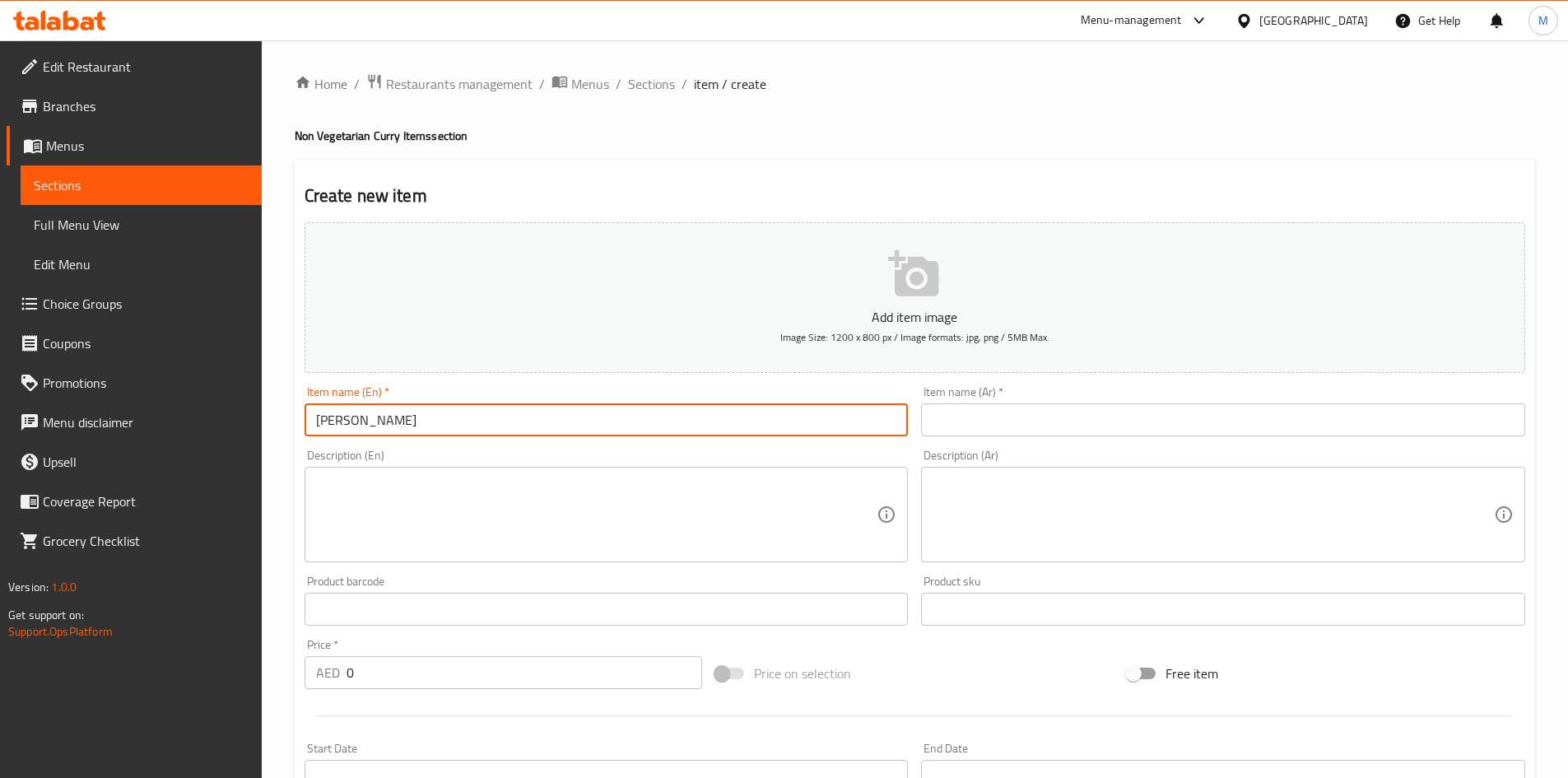
type input "[PERSON_NAME]"
click at [1074, 400] on div "Item name (Ar)   * Item name (Ar) *" at bounding box center [1223, 410] width 604 height 50
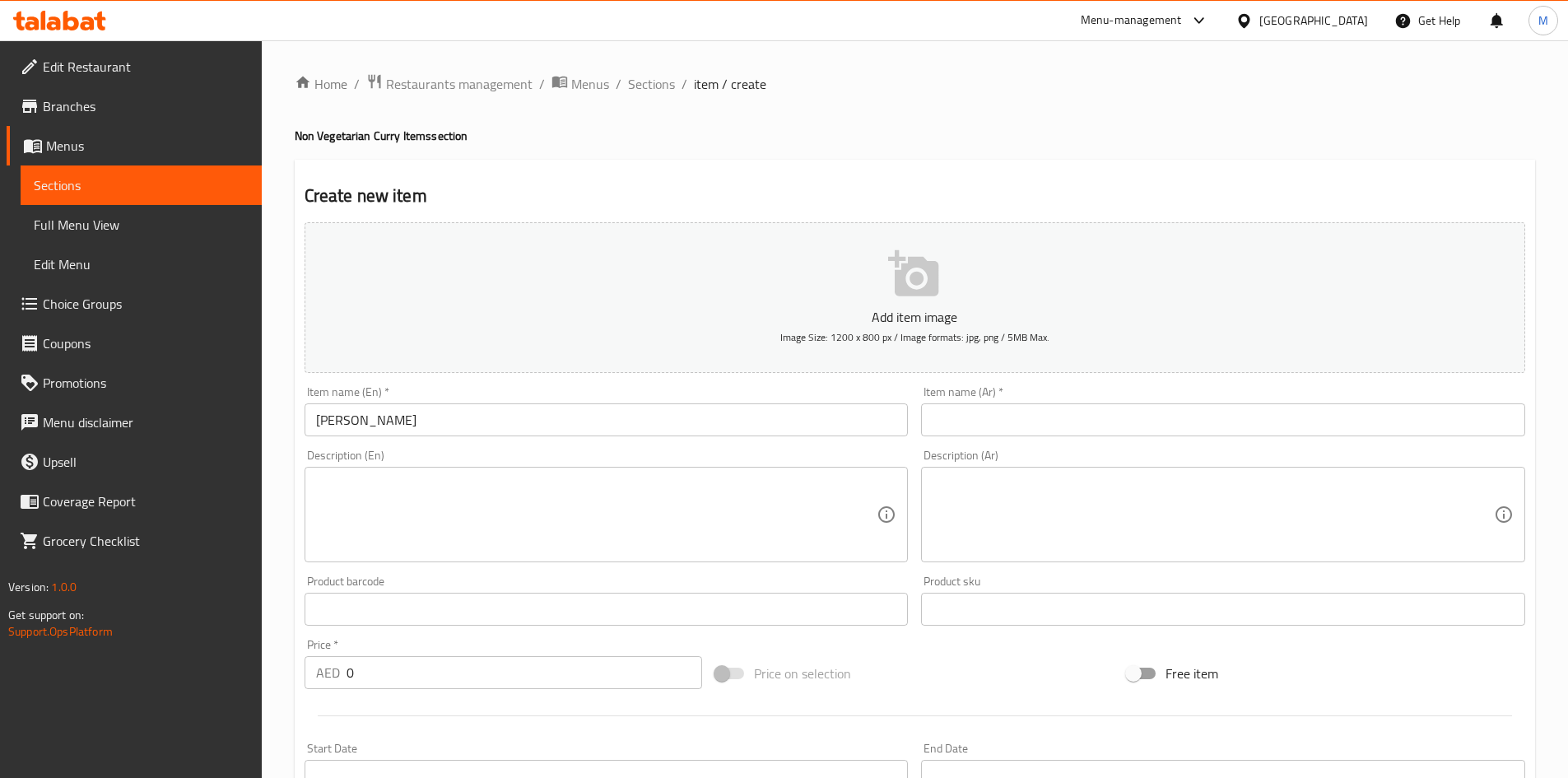
click at [1075, 416] on input "text" at bounding box center [1223, 420] width 604 height 33
paste input "بانير فورجي"
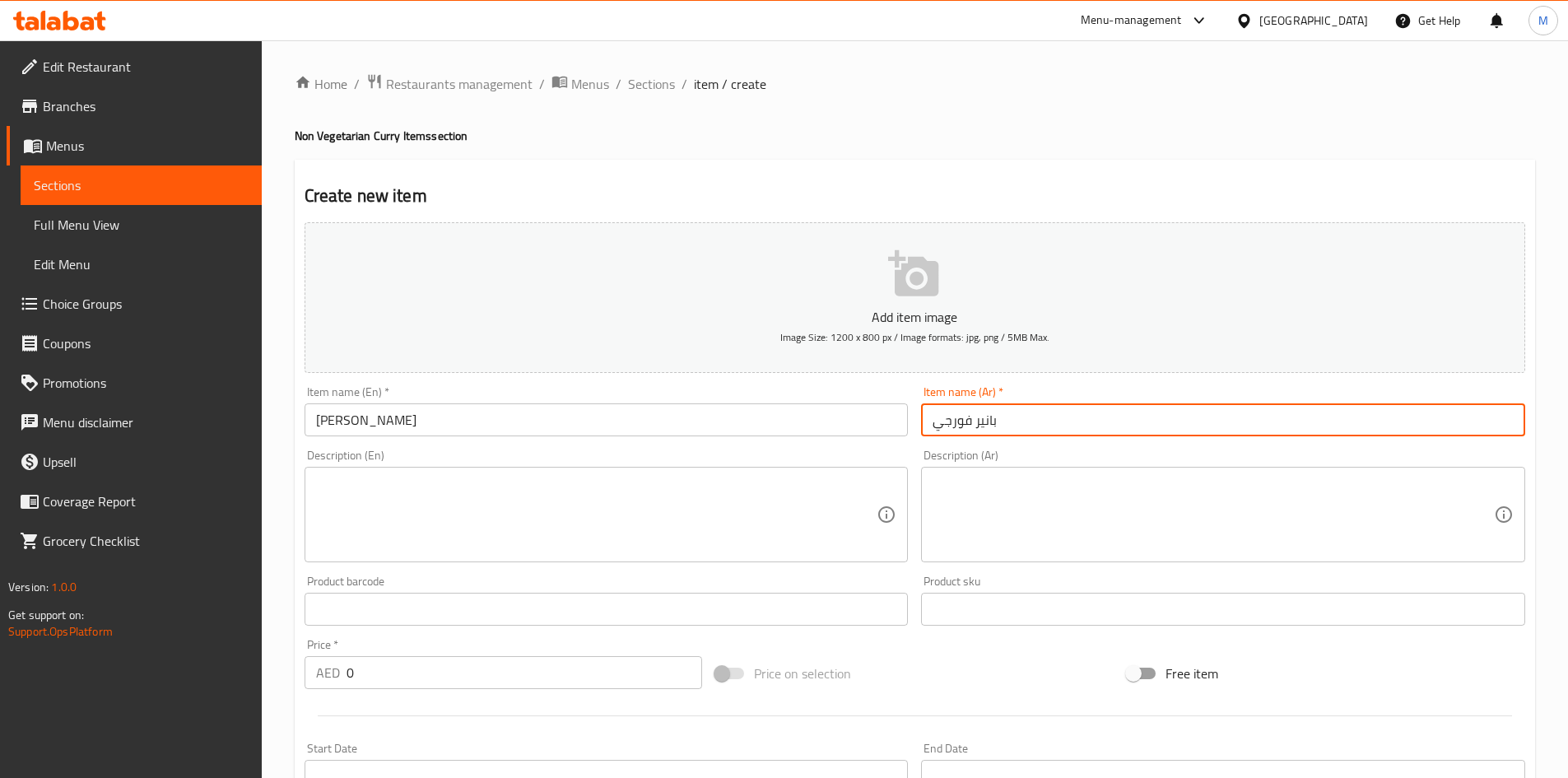
type input "بانير فورجي"
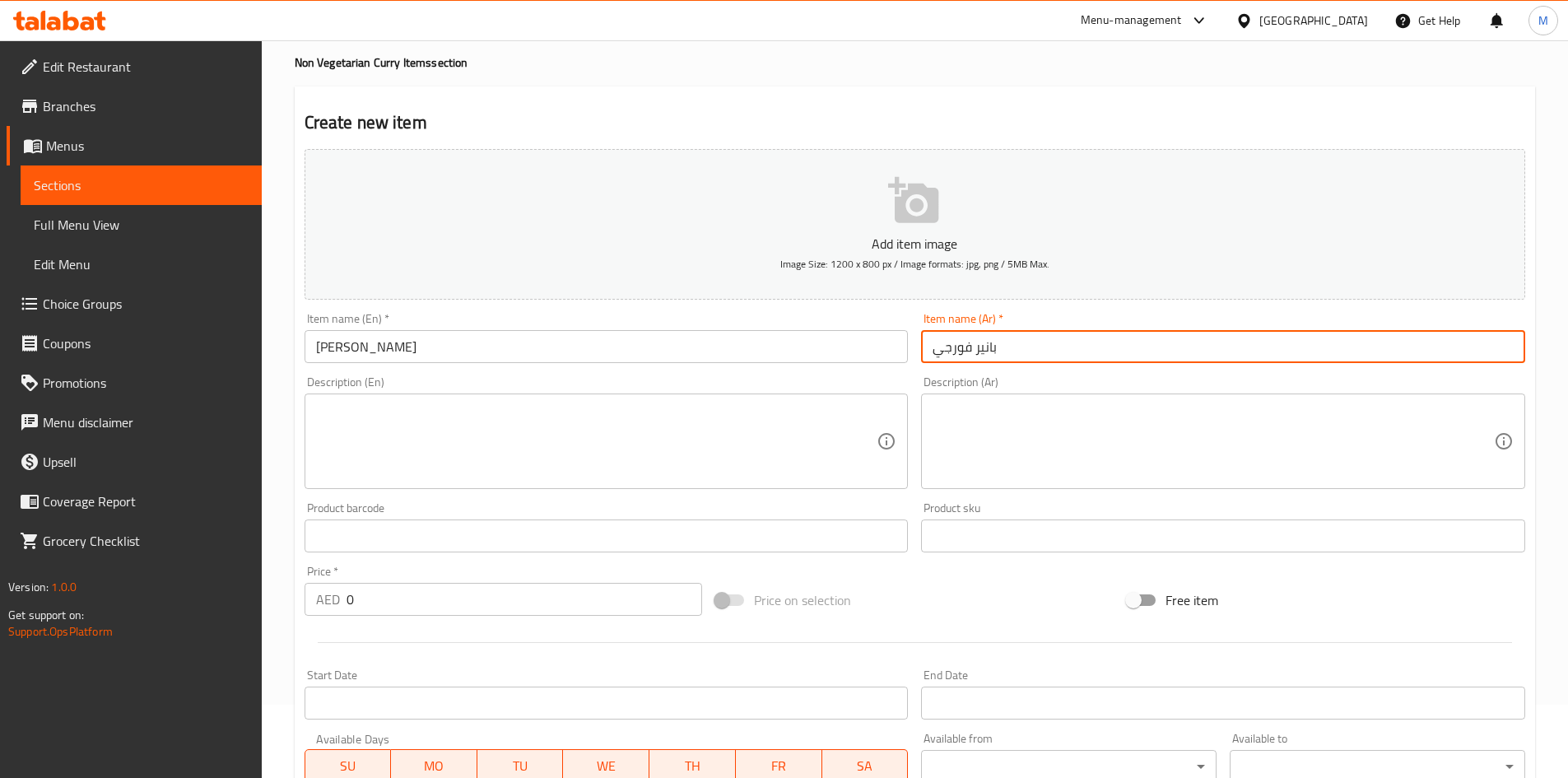
scroll to position [164, 0]
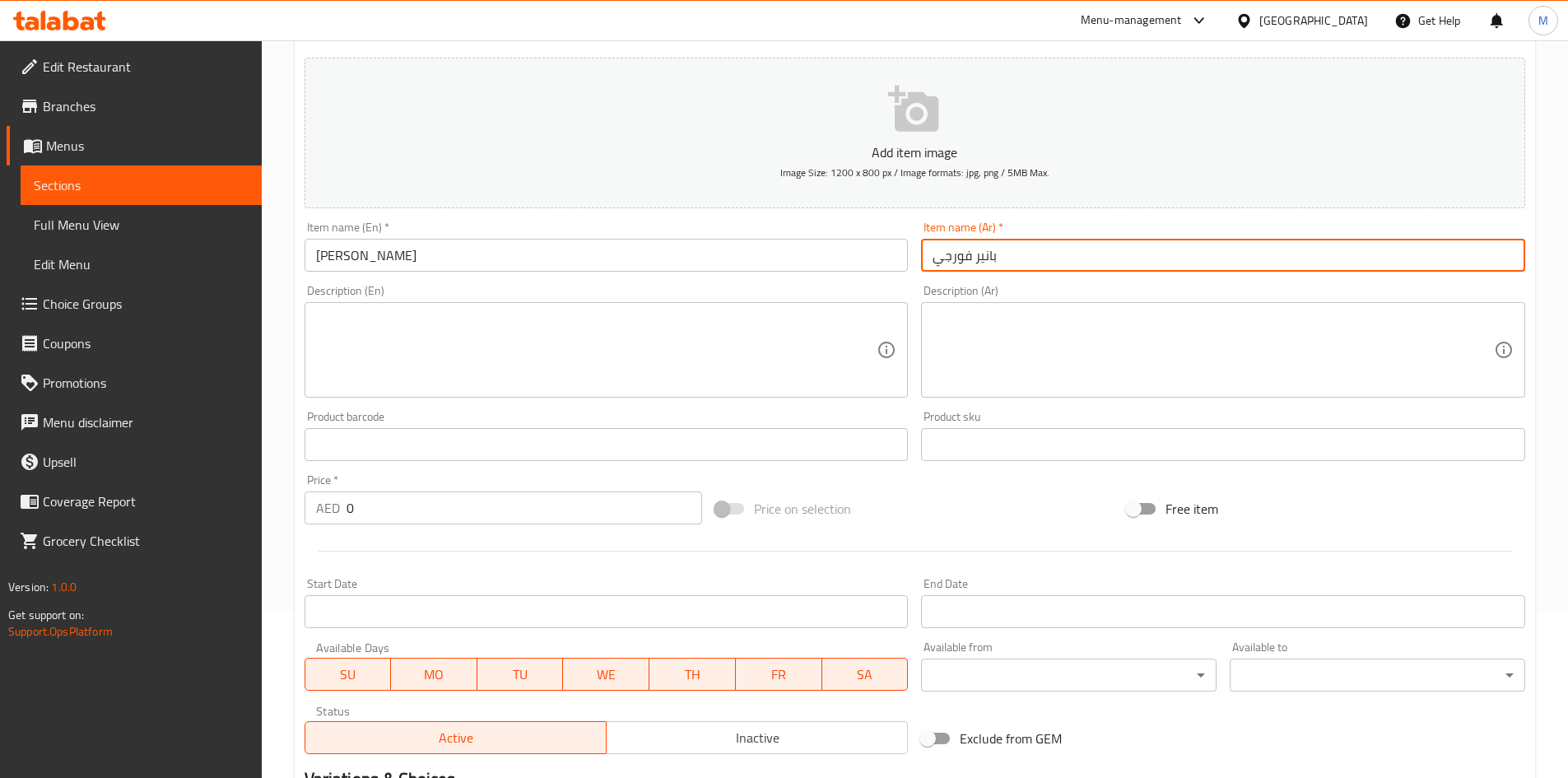
click at [462, 493] on input "0" at bounding box center [524, 508] width 357 height 33
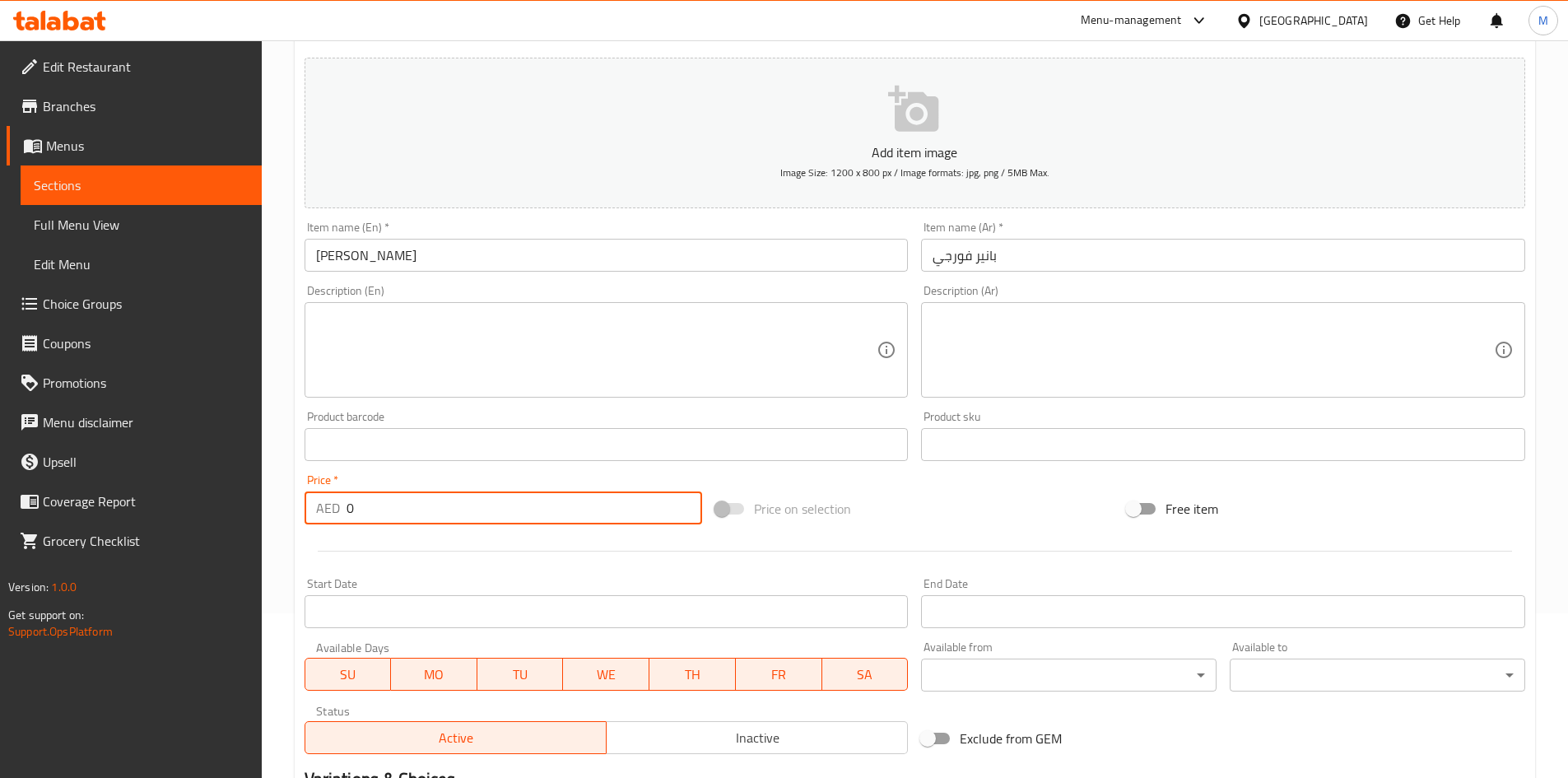
click at [462, 493] on input "0" at bounding box center [524, 508] width 357 height 33
type input "16"
click at [582, 477] on div "Price   * AED 16 Price *" at bounding box center [504, 499] width 399 height 50
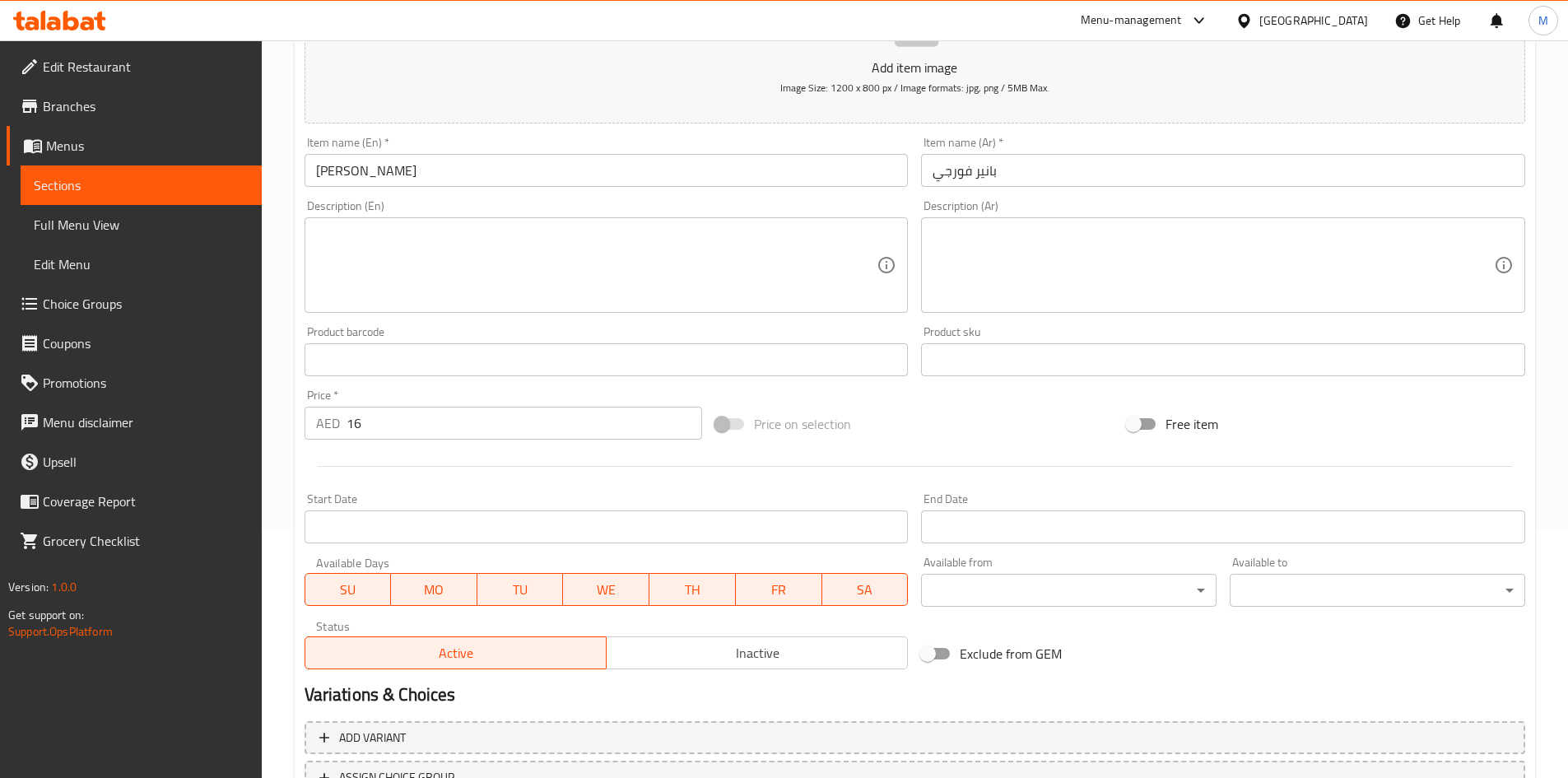
scroll to position [385, 0]
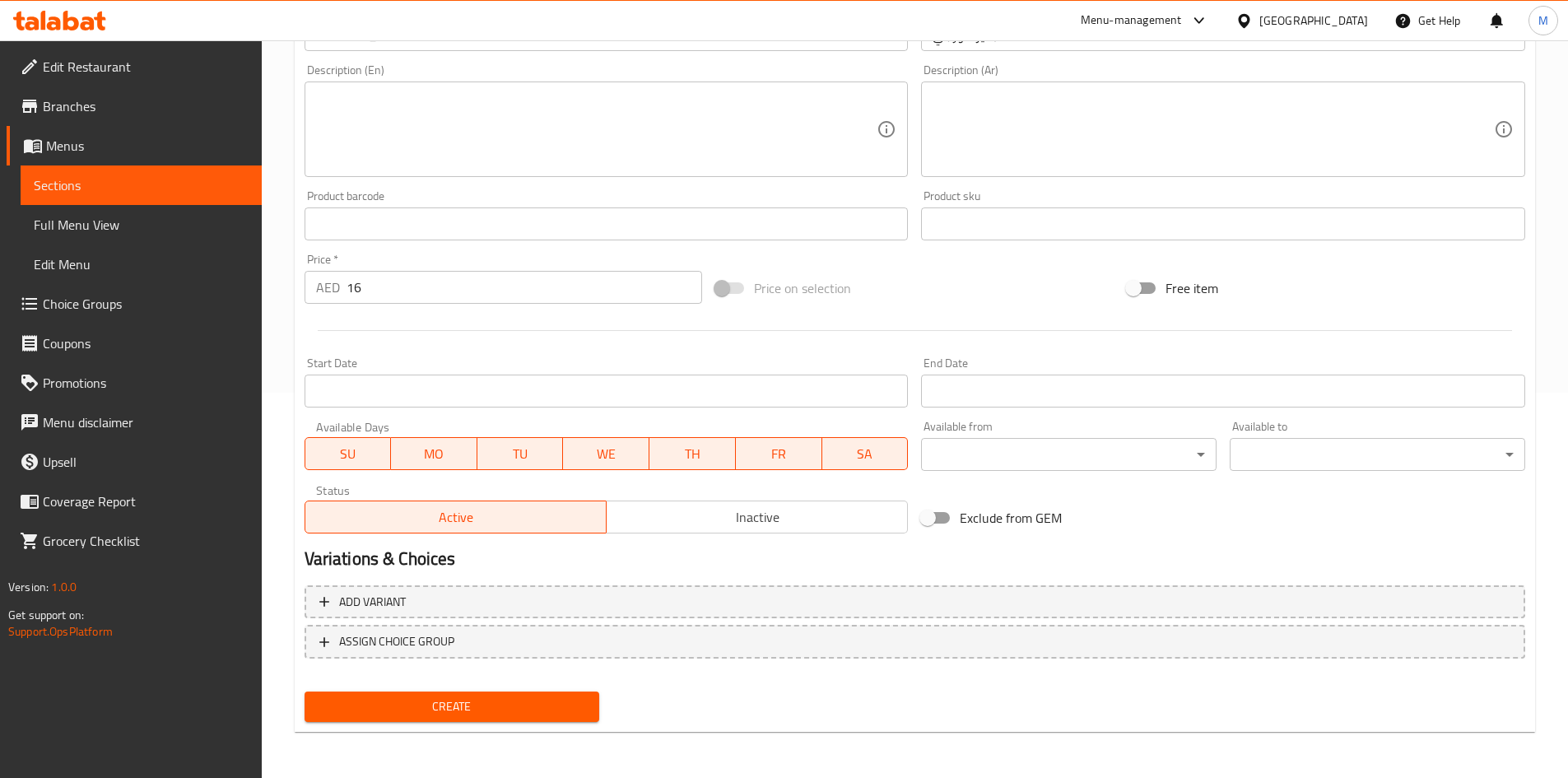
drag, startPoint x: 450, startPoint y: 723, endPoint x: 452, endPoint y: 704, distance: 19.1
click at [449, 721] on div "Create" at bounding box center [452, 707] width 308 height 44
click at [452, 703] on span "Create" at bounding box center [452, 706] width 269 height 21
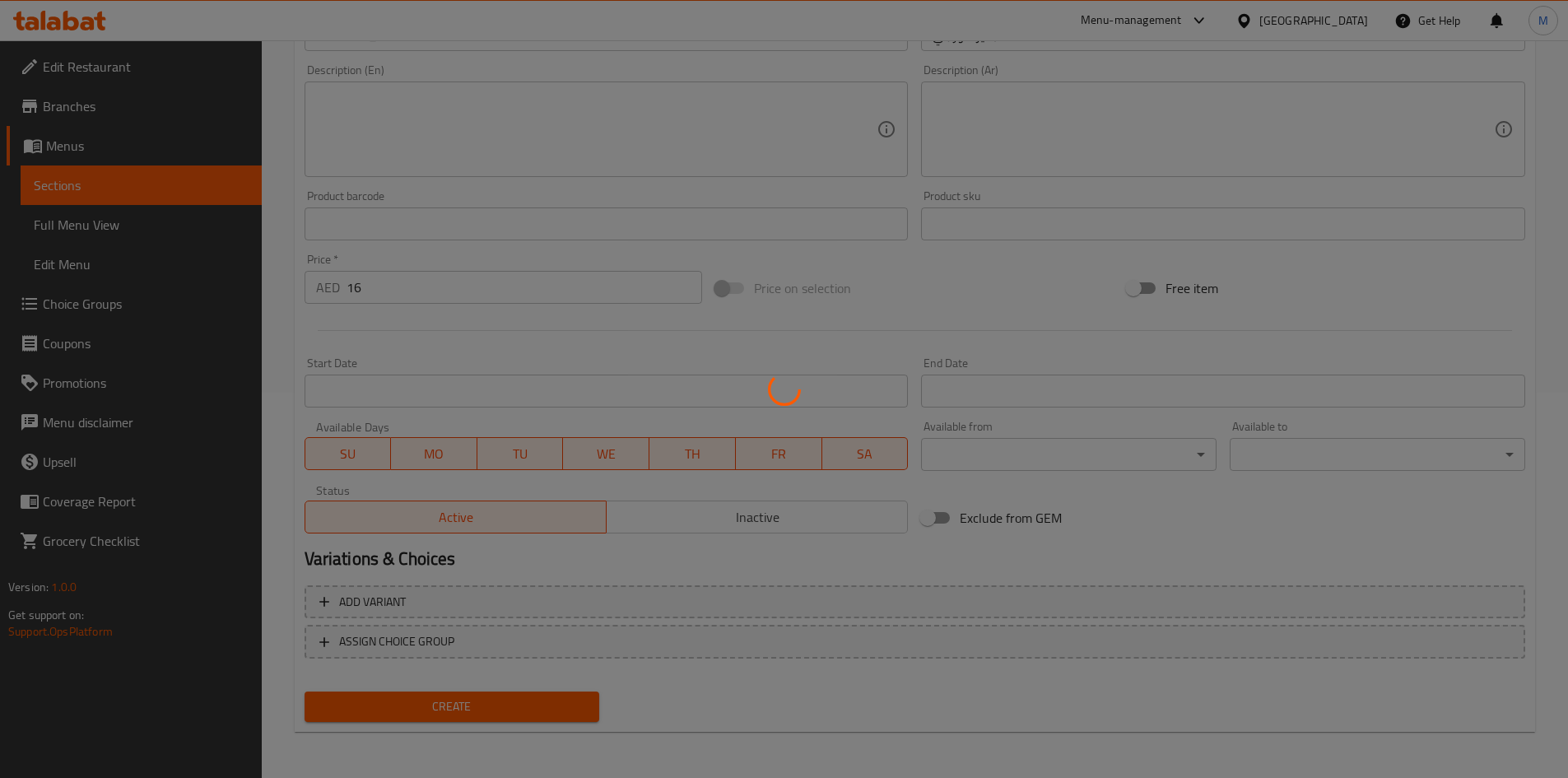
type input "0"
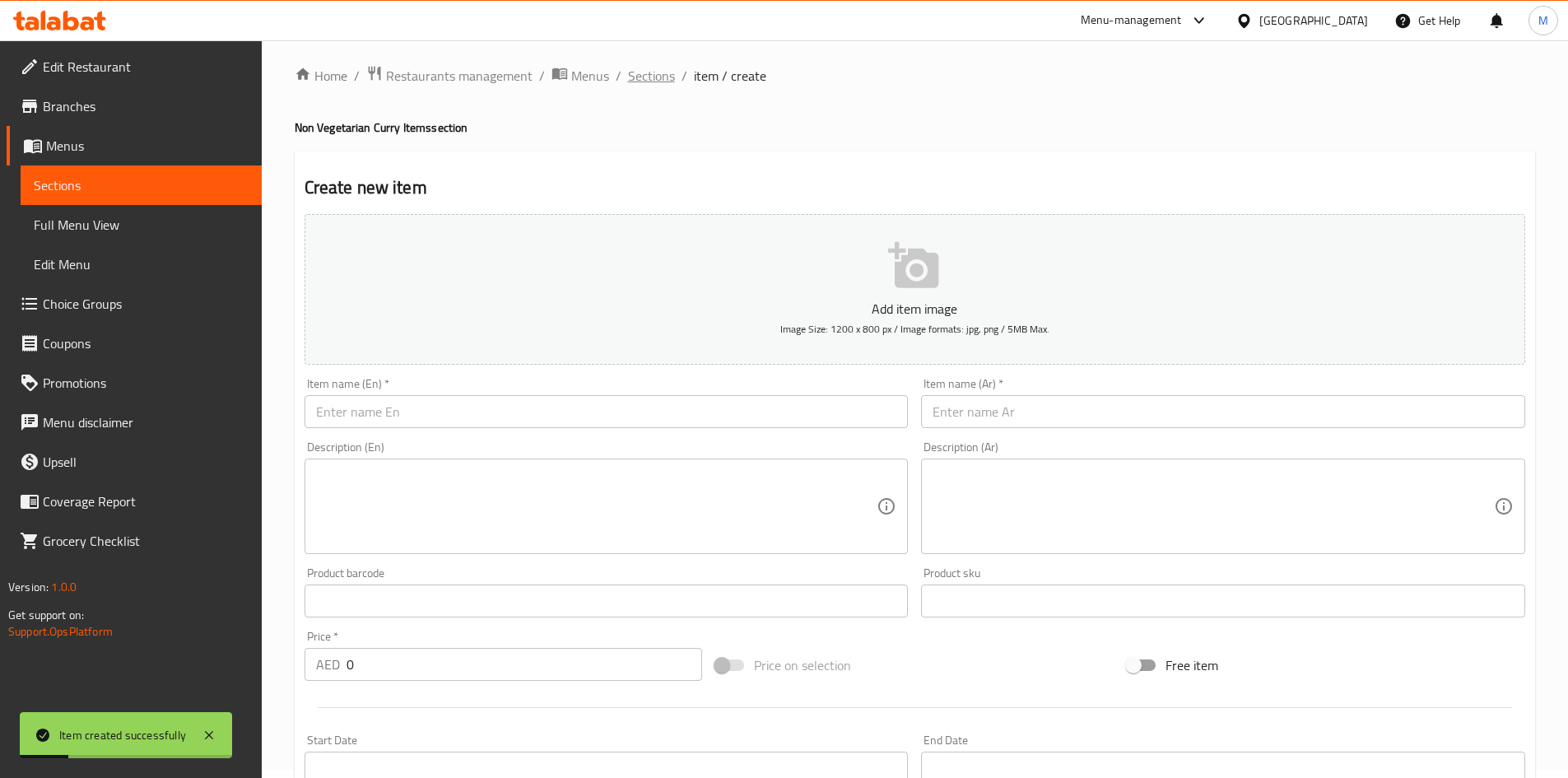
scroll to position [0, 0]
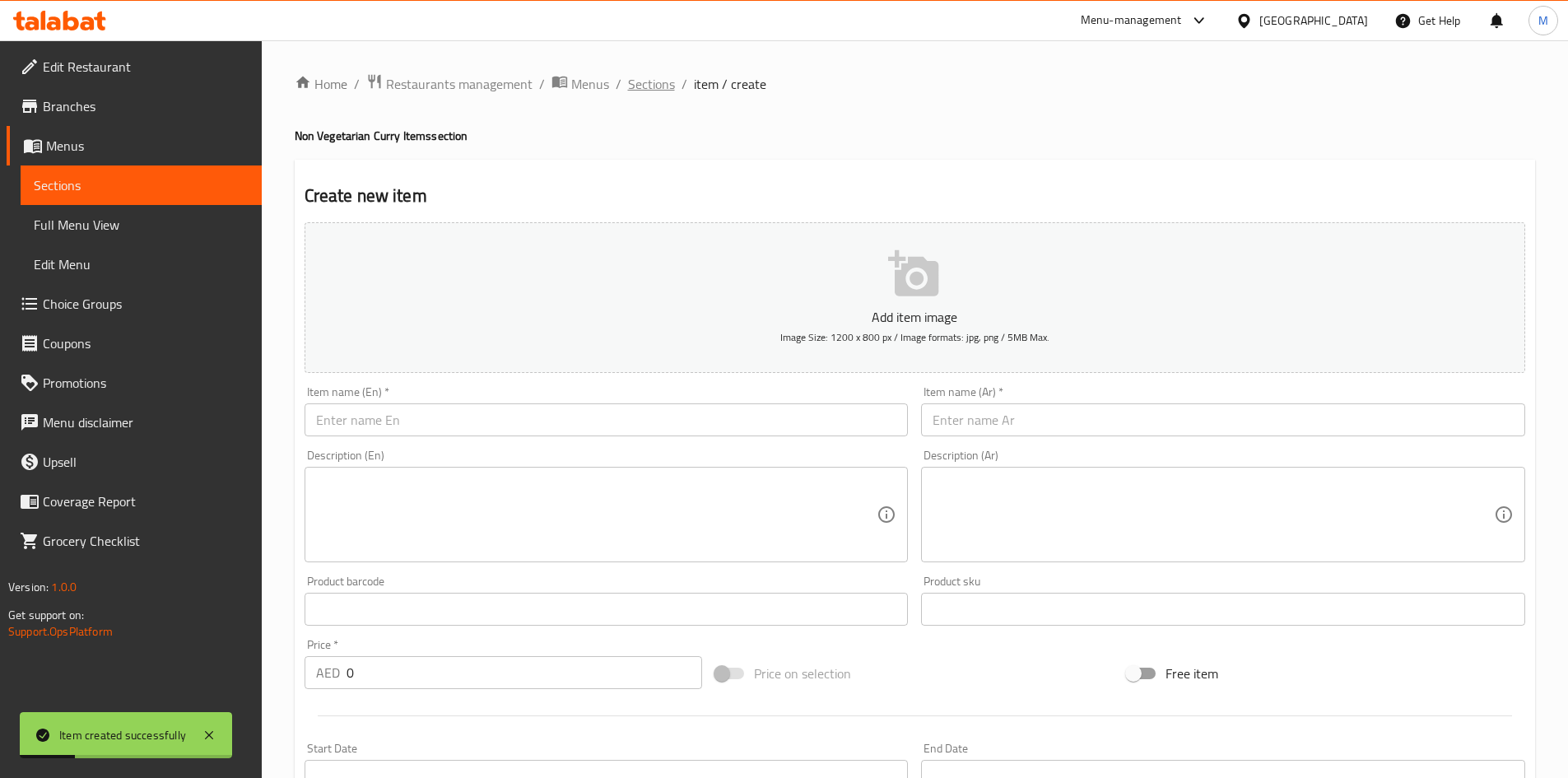
click at [637, 92] on span "Sections" at bounding box center [650, 84] width 47 height 20
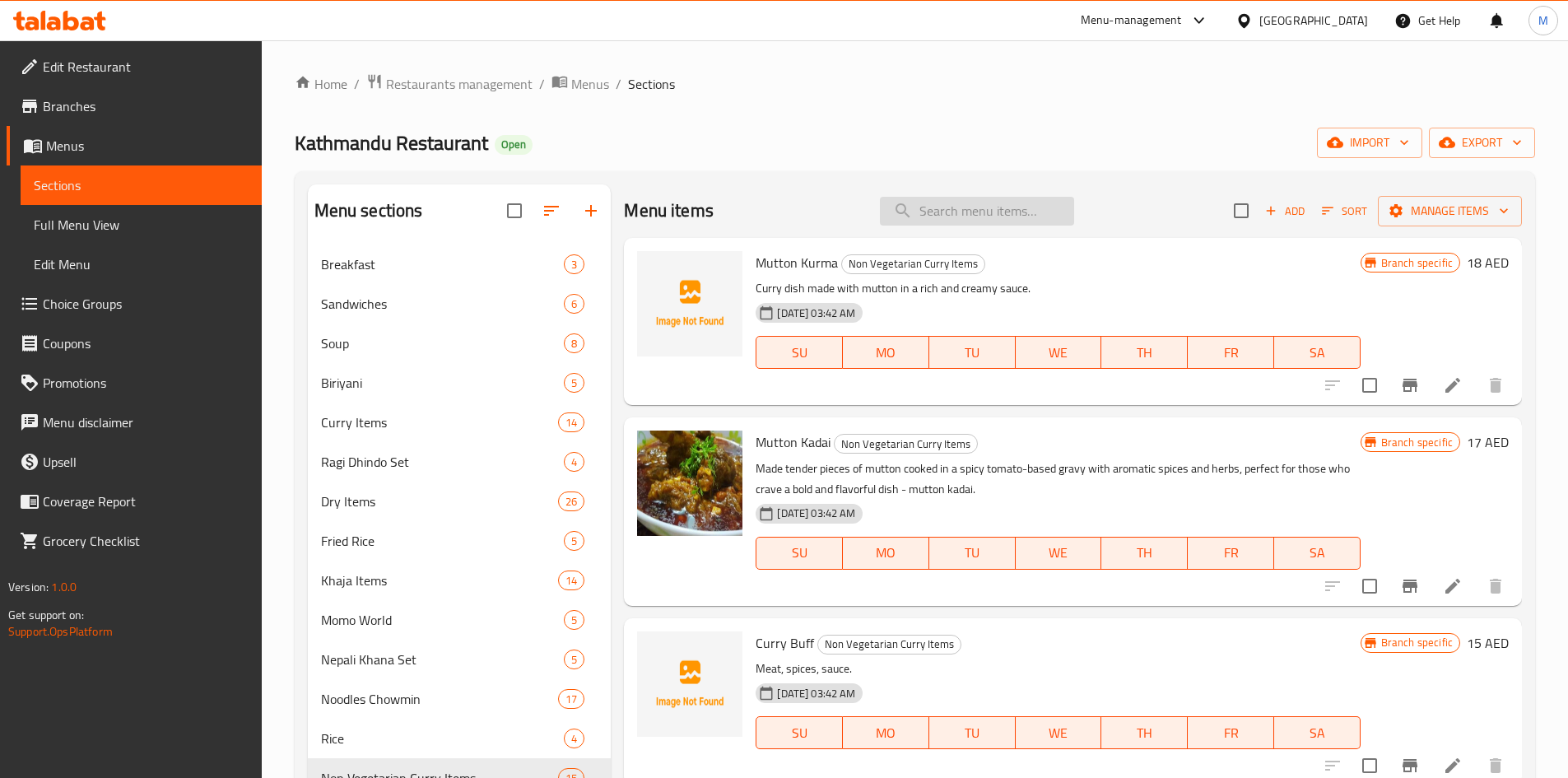
click at [938, 207] on input "search" at bounding box center [976, 212] width 194 height 29
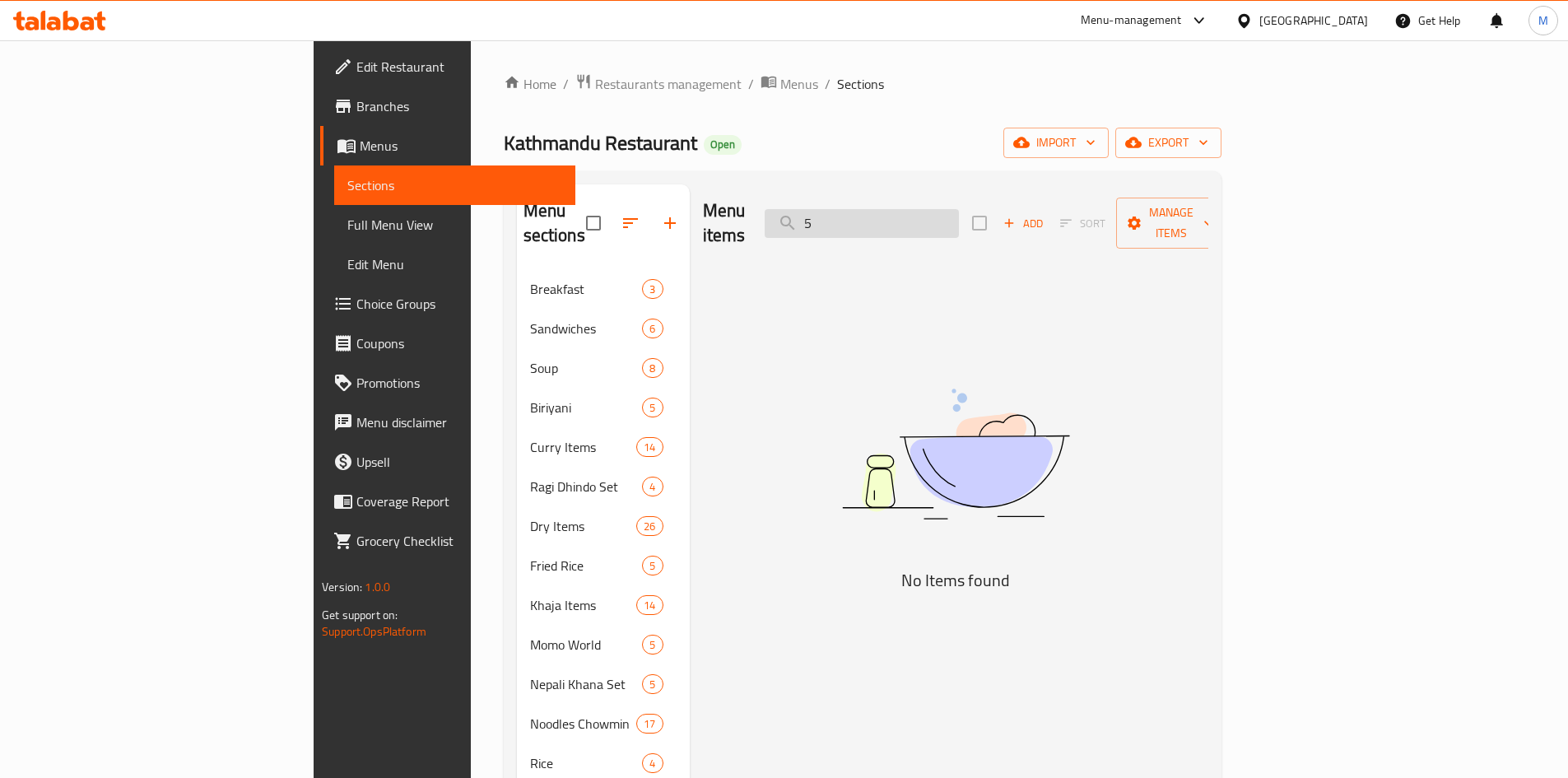
type input "5"
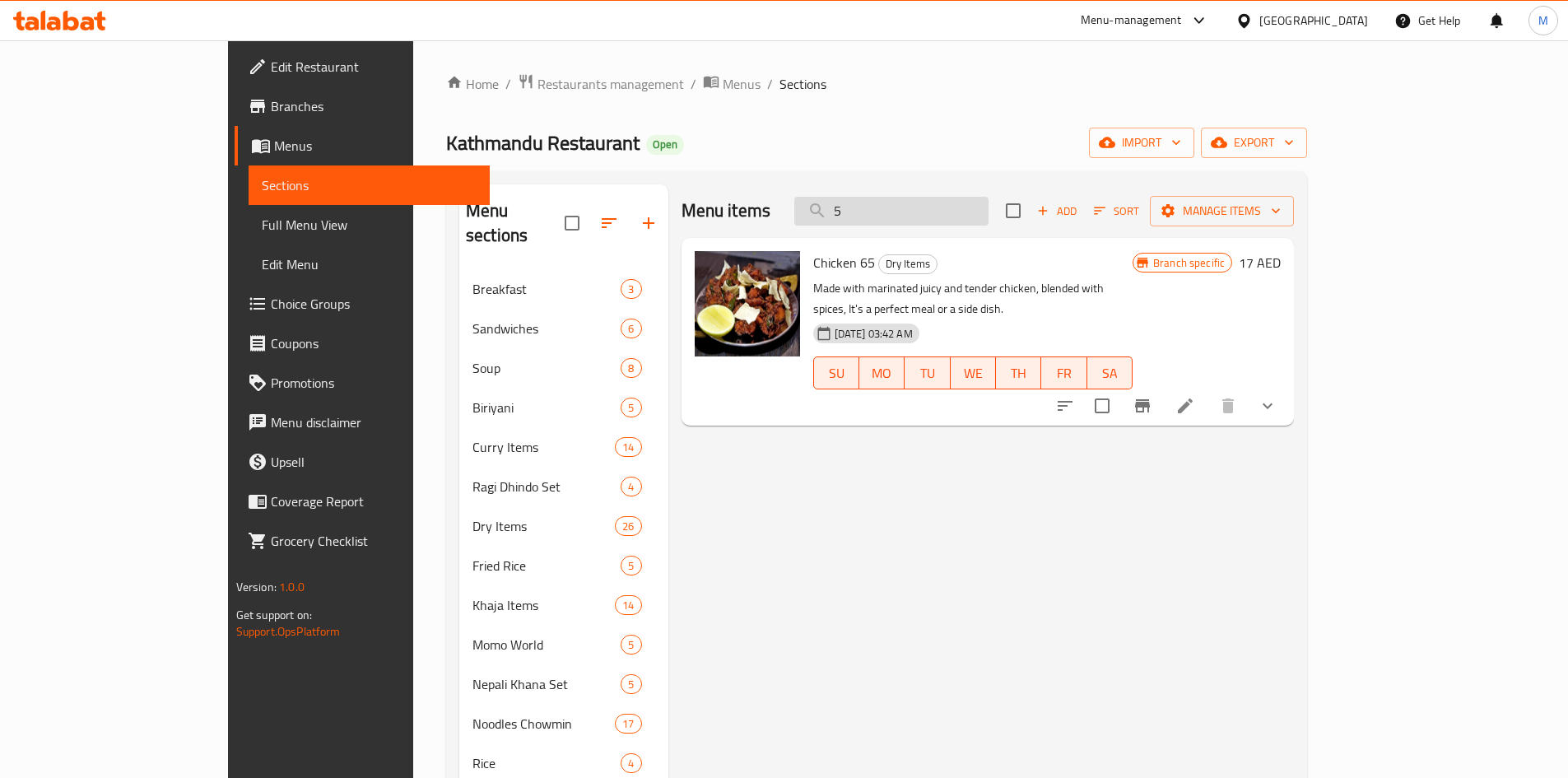
click at [938, 205] on input "5" at bounding box center [891, 212] width 194 height 29
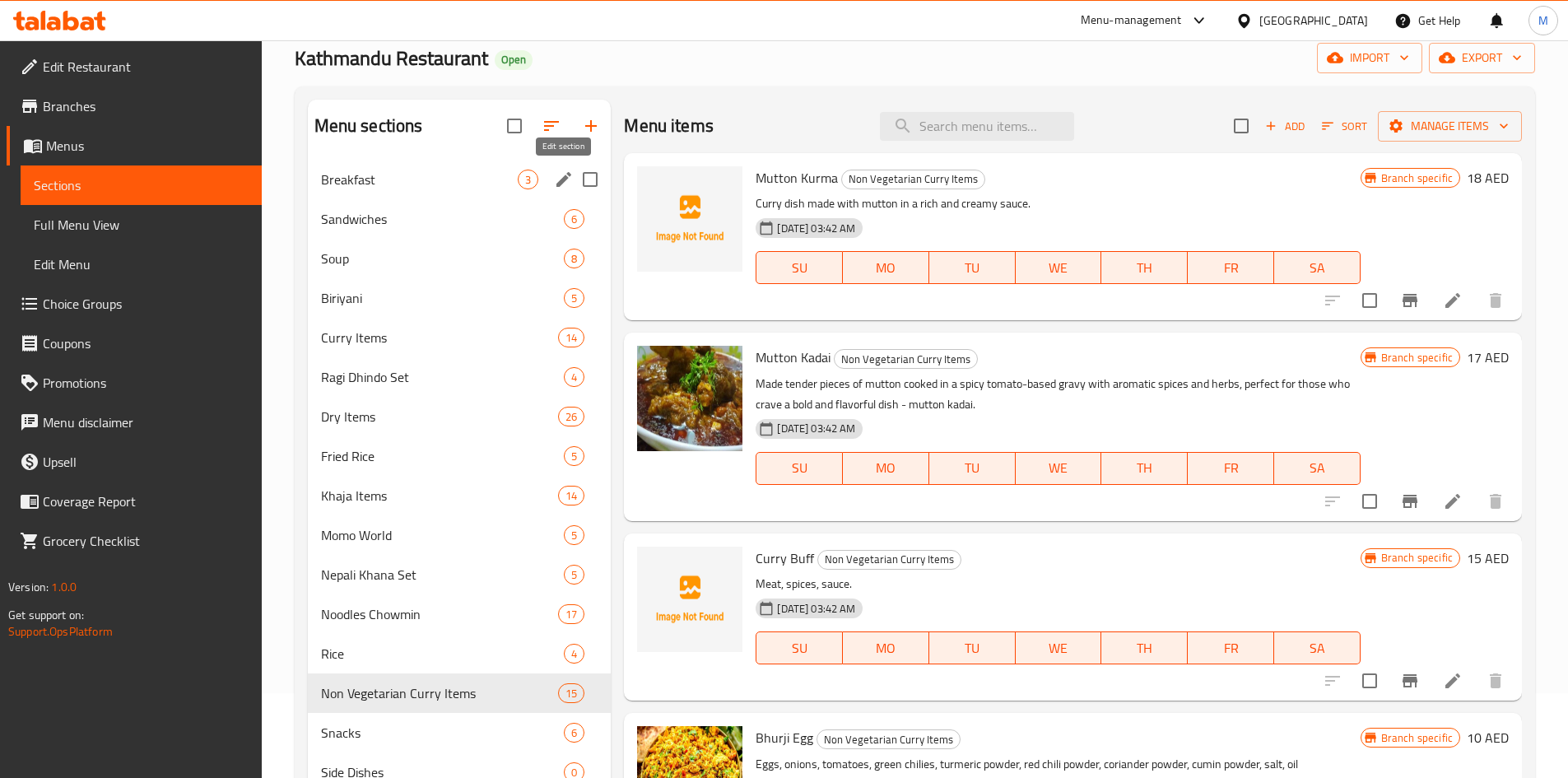
scroll to position [66, 0]
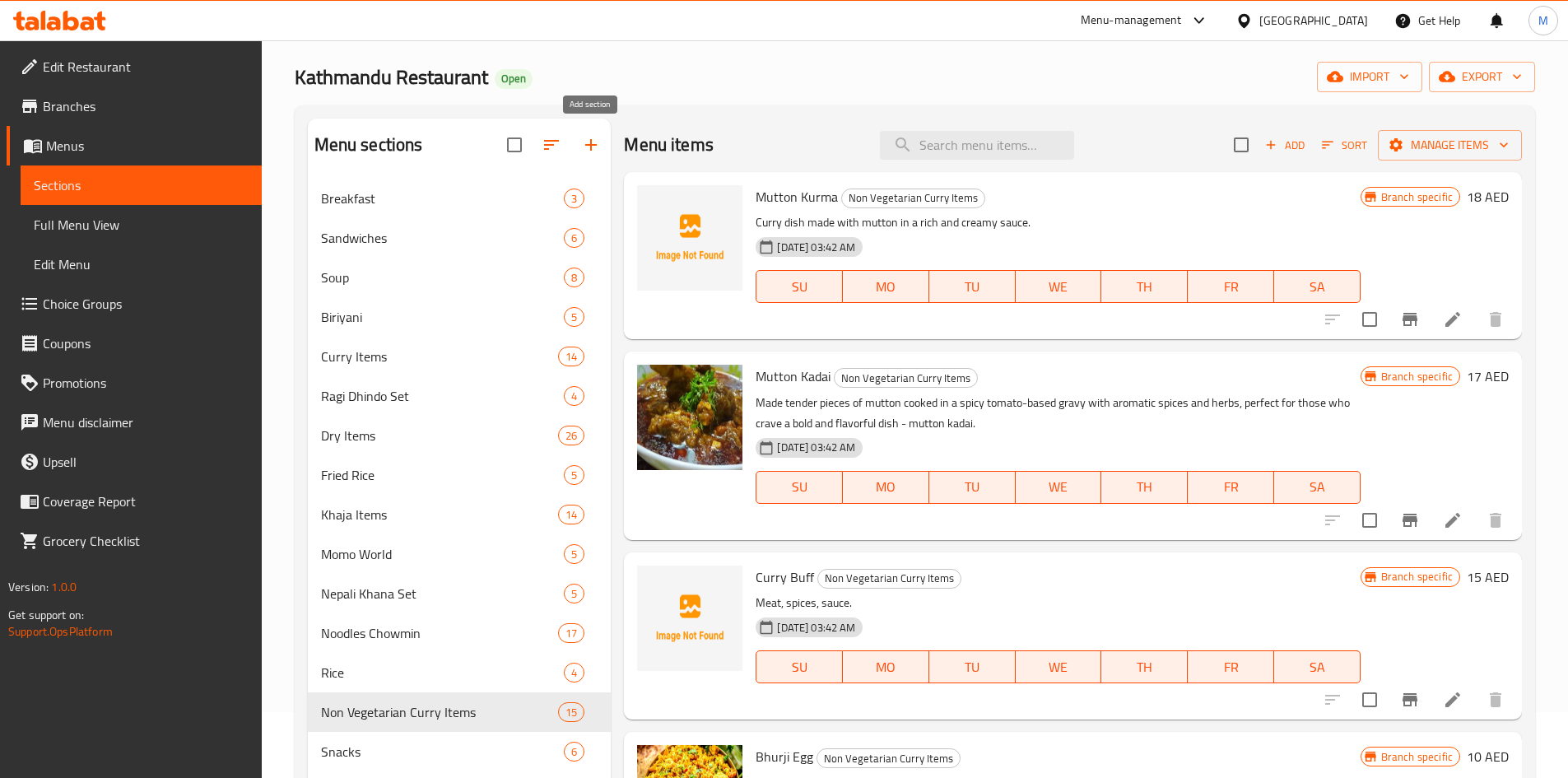
click at [586, 136] on icon "button" at bounding box center [591, 145] width 20 height 20
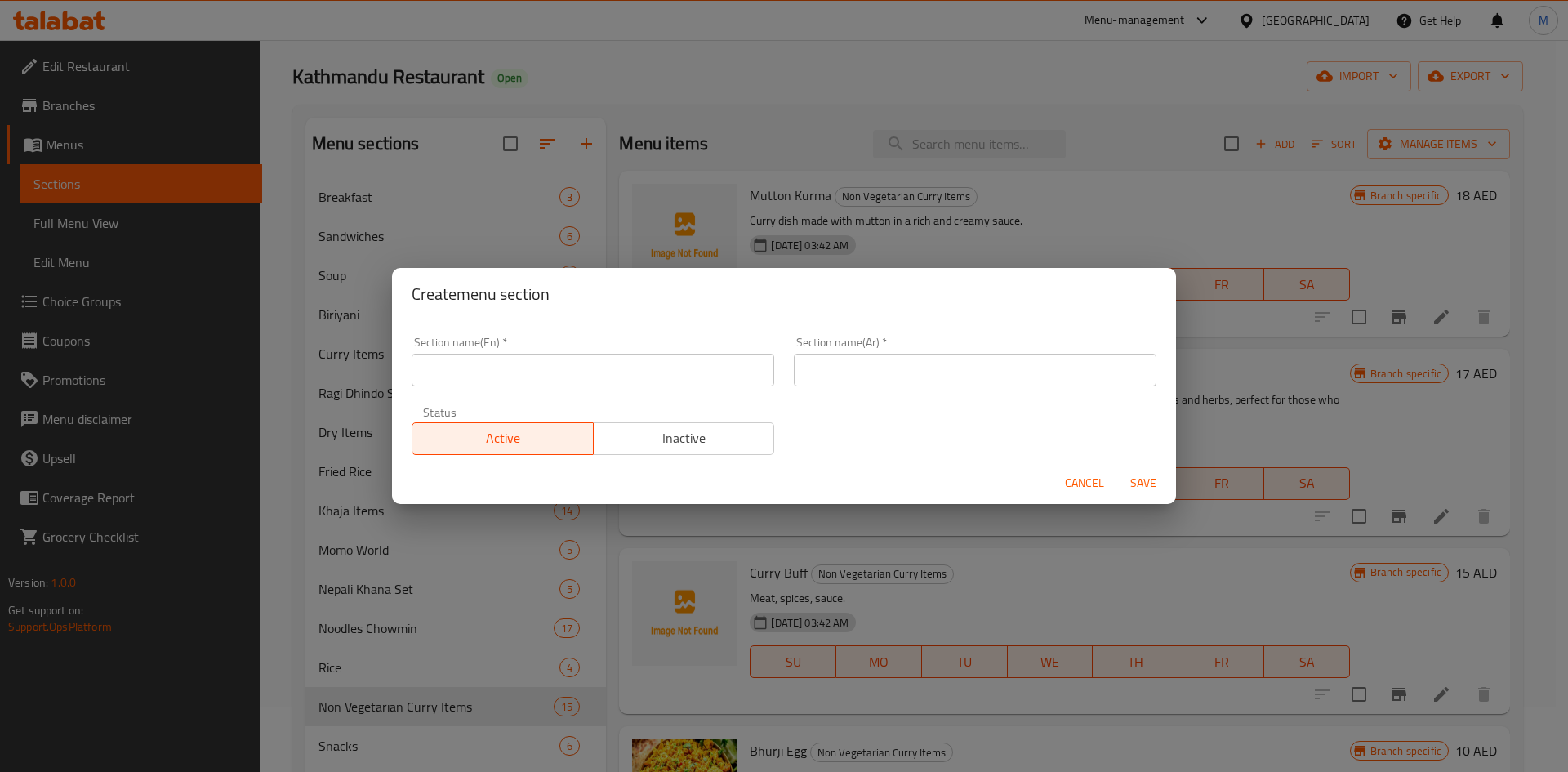
click at [521, 376] on input "text" at bounding box center [593, 370] width 363 height 33
click at [512, 376] on input "Mix platter" at bounding box center [593, 370] width 363 height 33
click at [513, 376] on input "Mix platter" at bounding box center [593, 370] width 363 height 33
type input "Mix Platter"
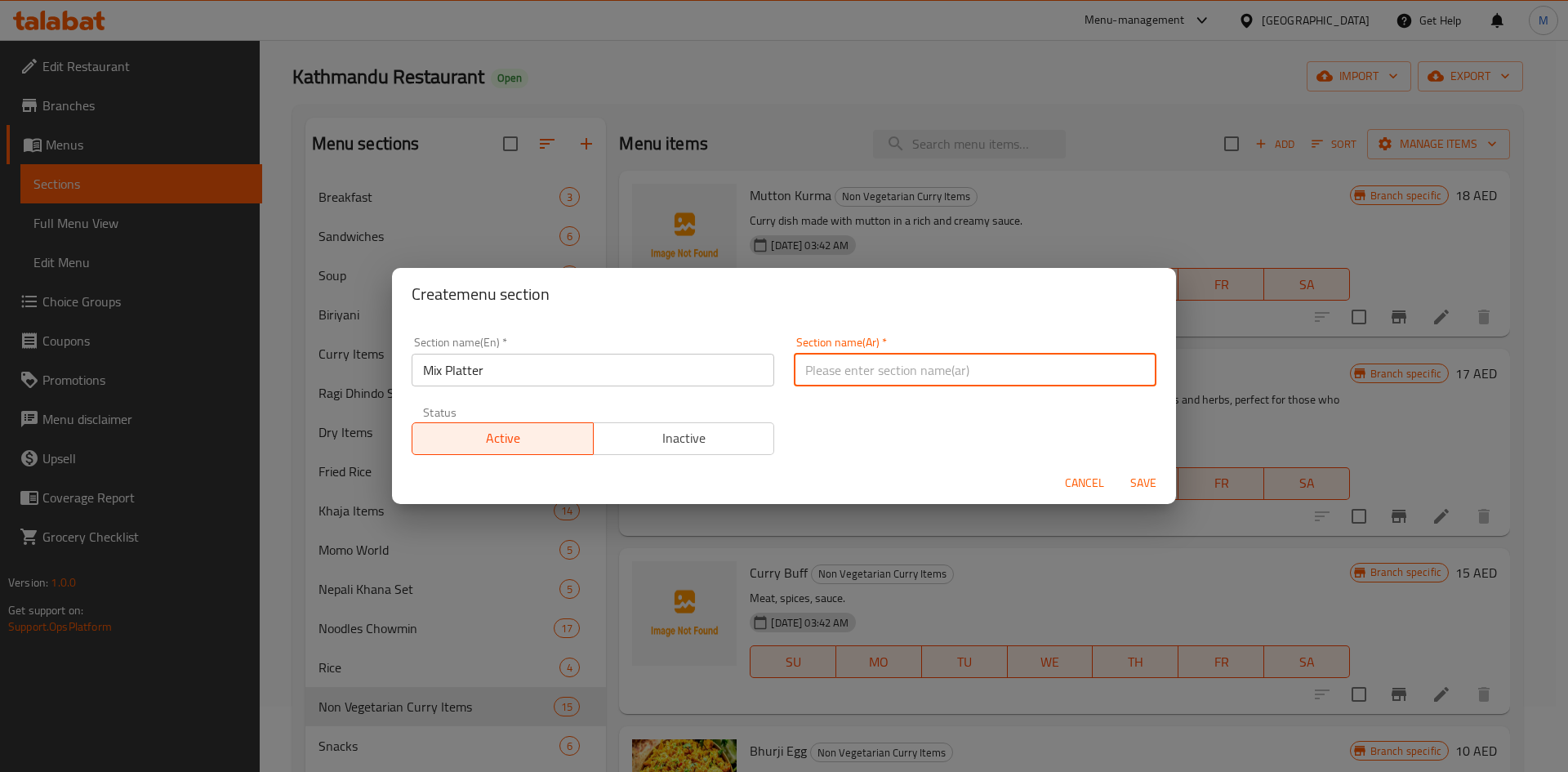
click at [895, 366] on input "text" at bounding box center [975, 370] width 363 height 33
type input "طبق مشكل"
click at [1140, 490] on span "Save" at bounding box center [1143, 482] width 39 height 21
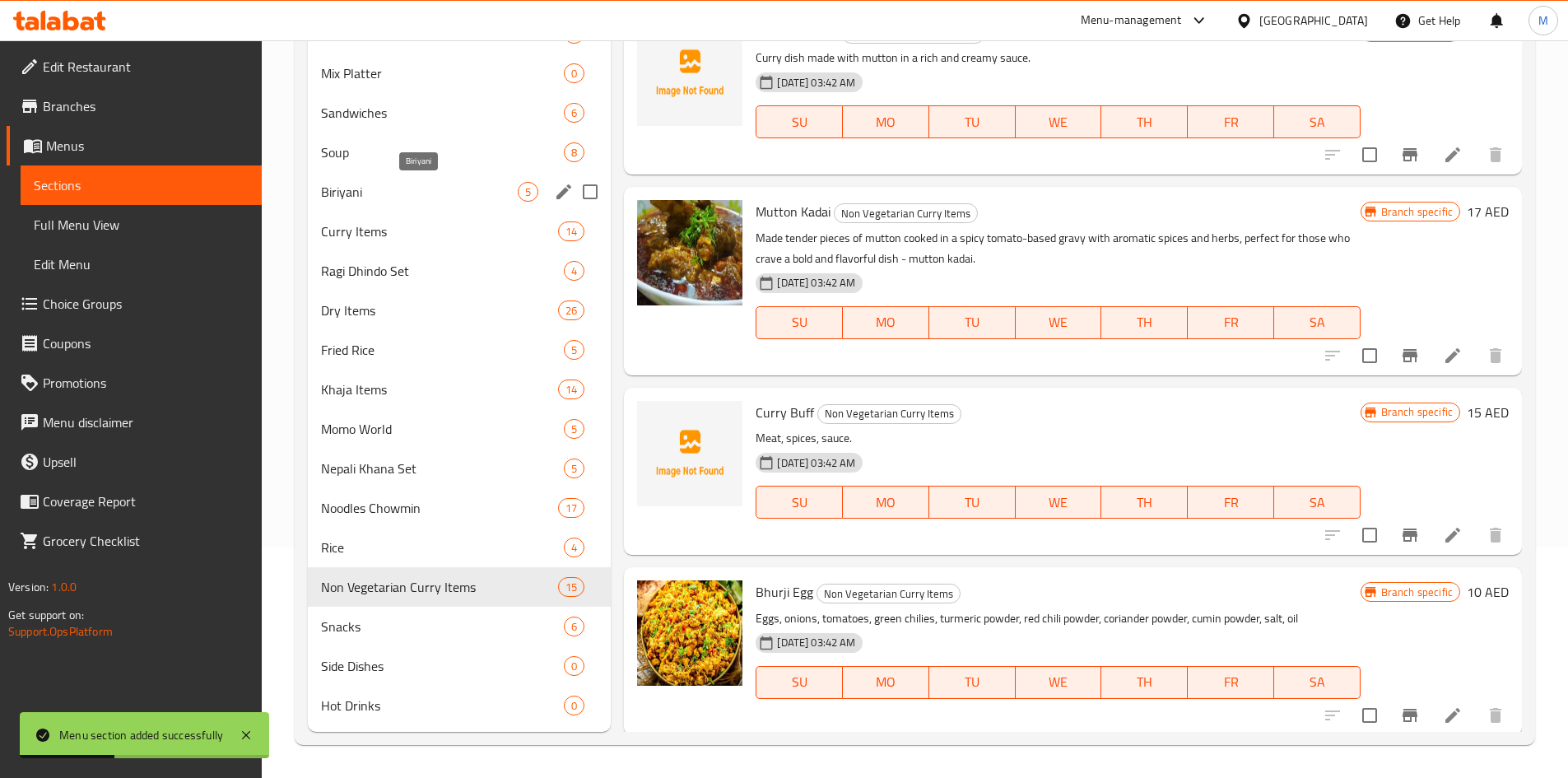
scroll to position [148, 0]
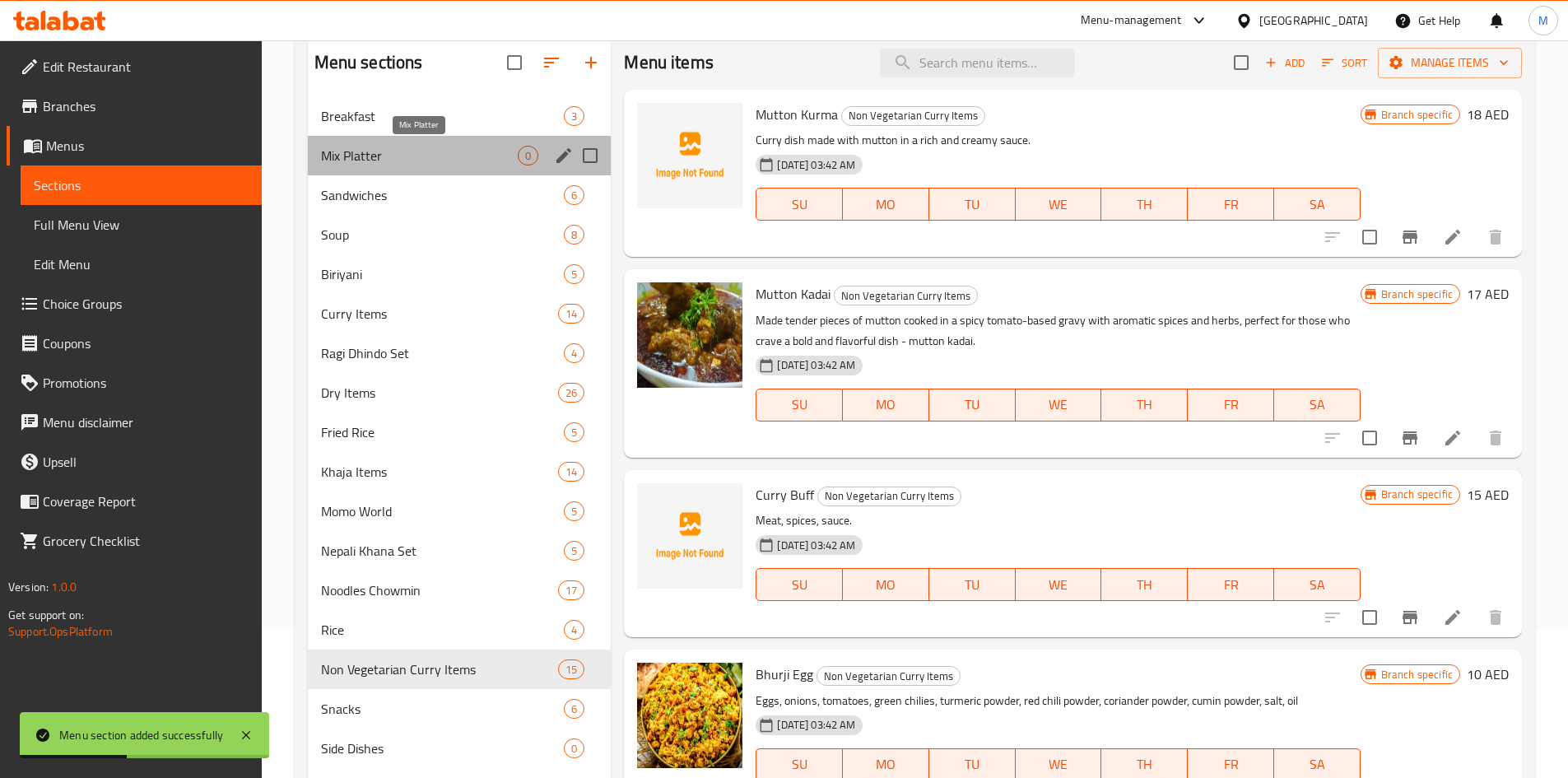
click at [371, 154] on span "Mix Platter" at bounding box center [420, 156] width 198 height 20
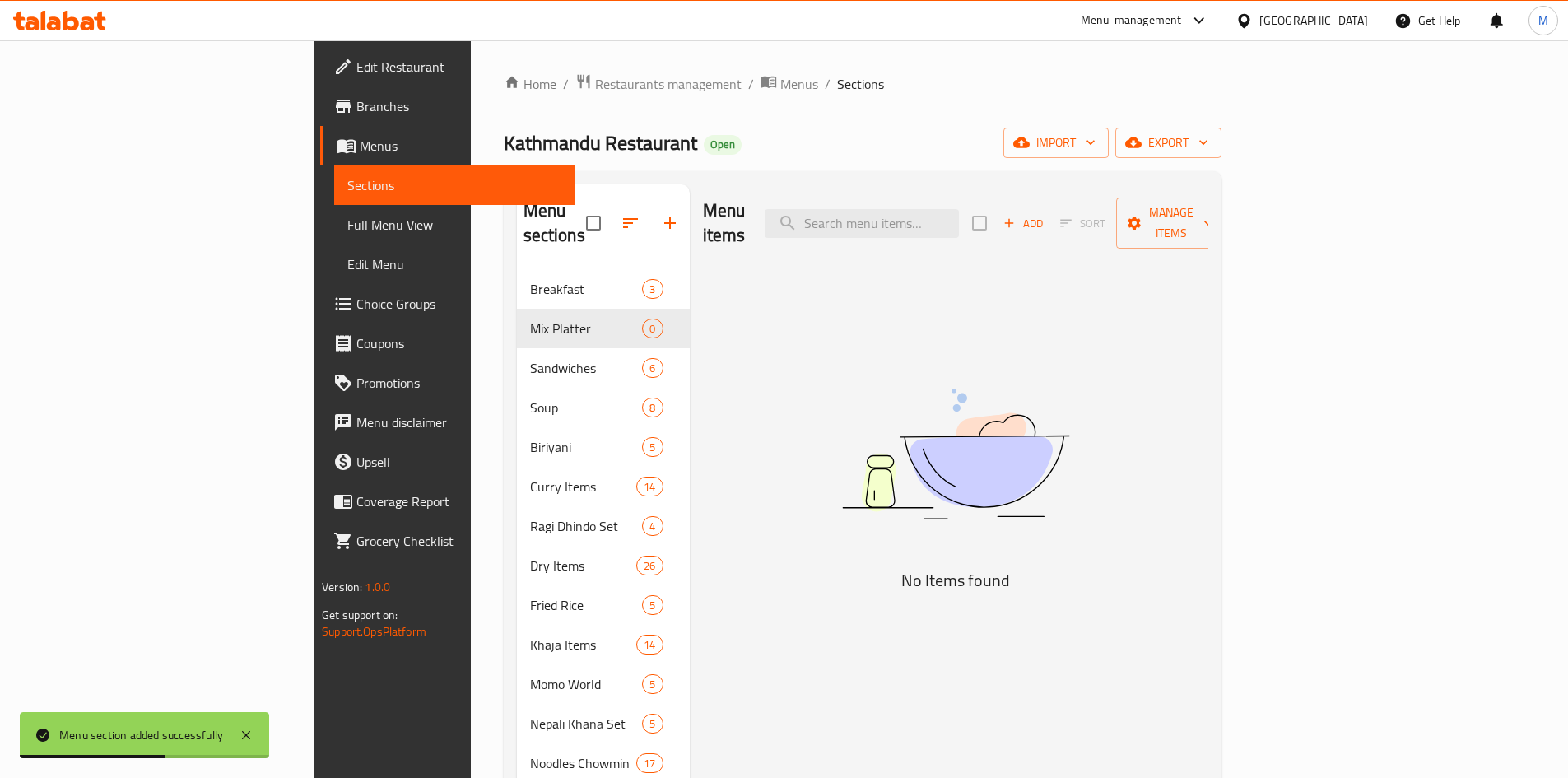
click at [1045, 214] on span "Add" at bounding box center [1023, 223] width 45 height 19
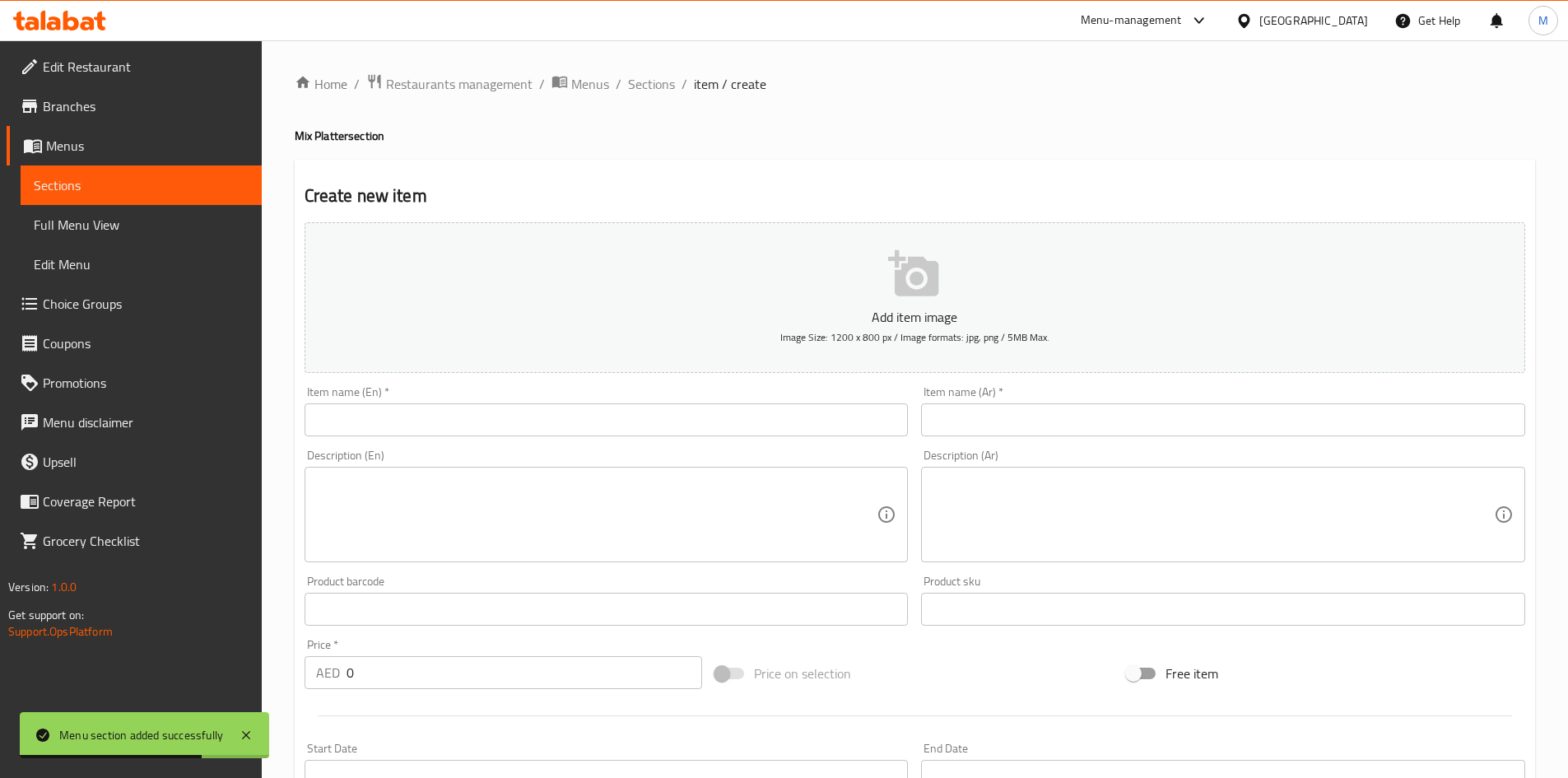
click at [576, 417] on input "text" at bounding box center [607, 420] width 604 height 33
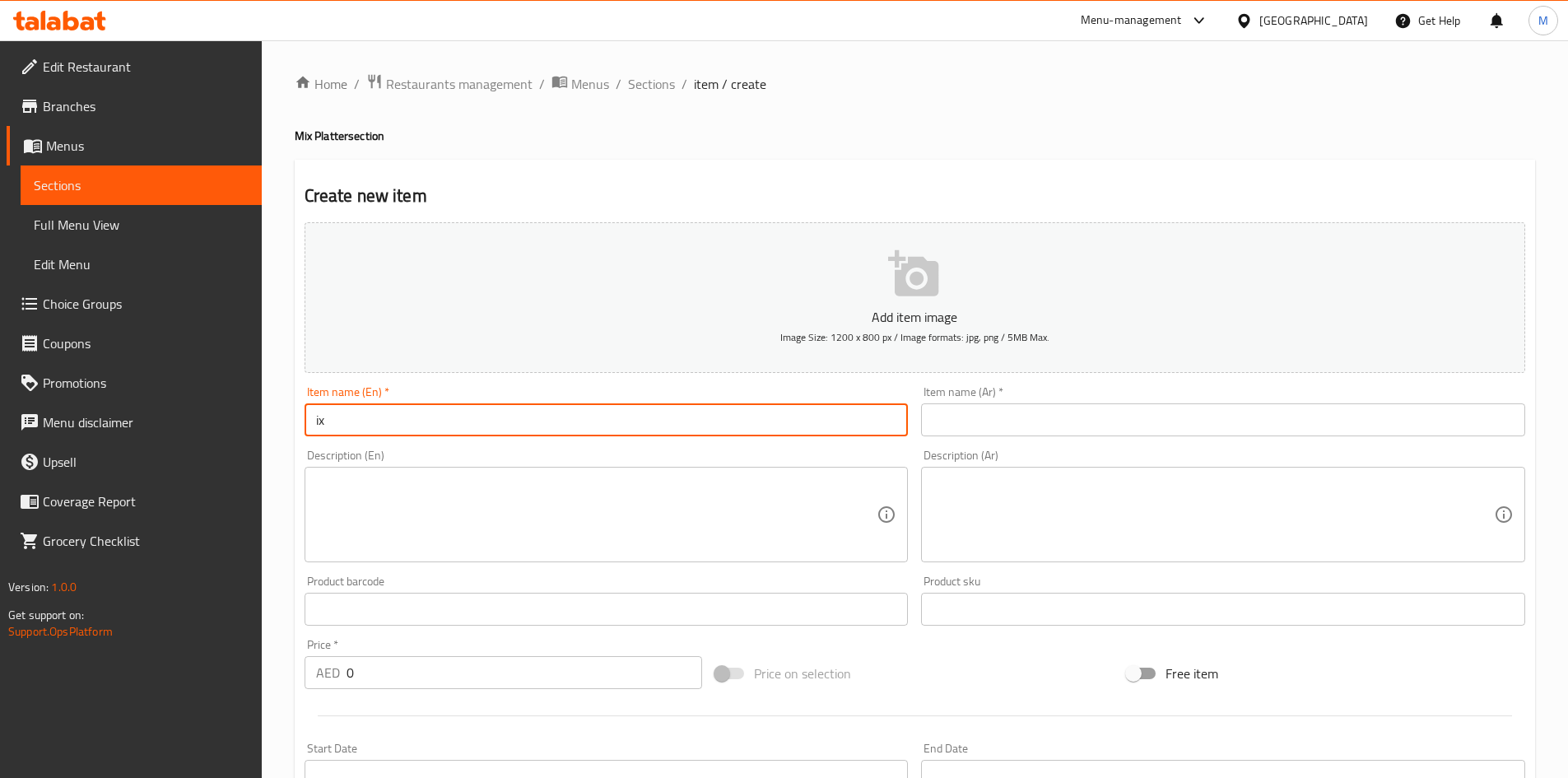
type input "i"
click at [604, 416] on input "mix platter" at bounding box center [607, 420] width 604 height 33
click at [597, 412] on input "Mix Platter" at bounding box center [607, 420] width 604 height 33
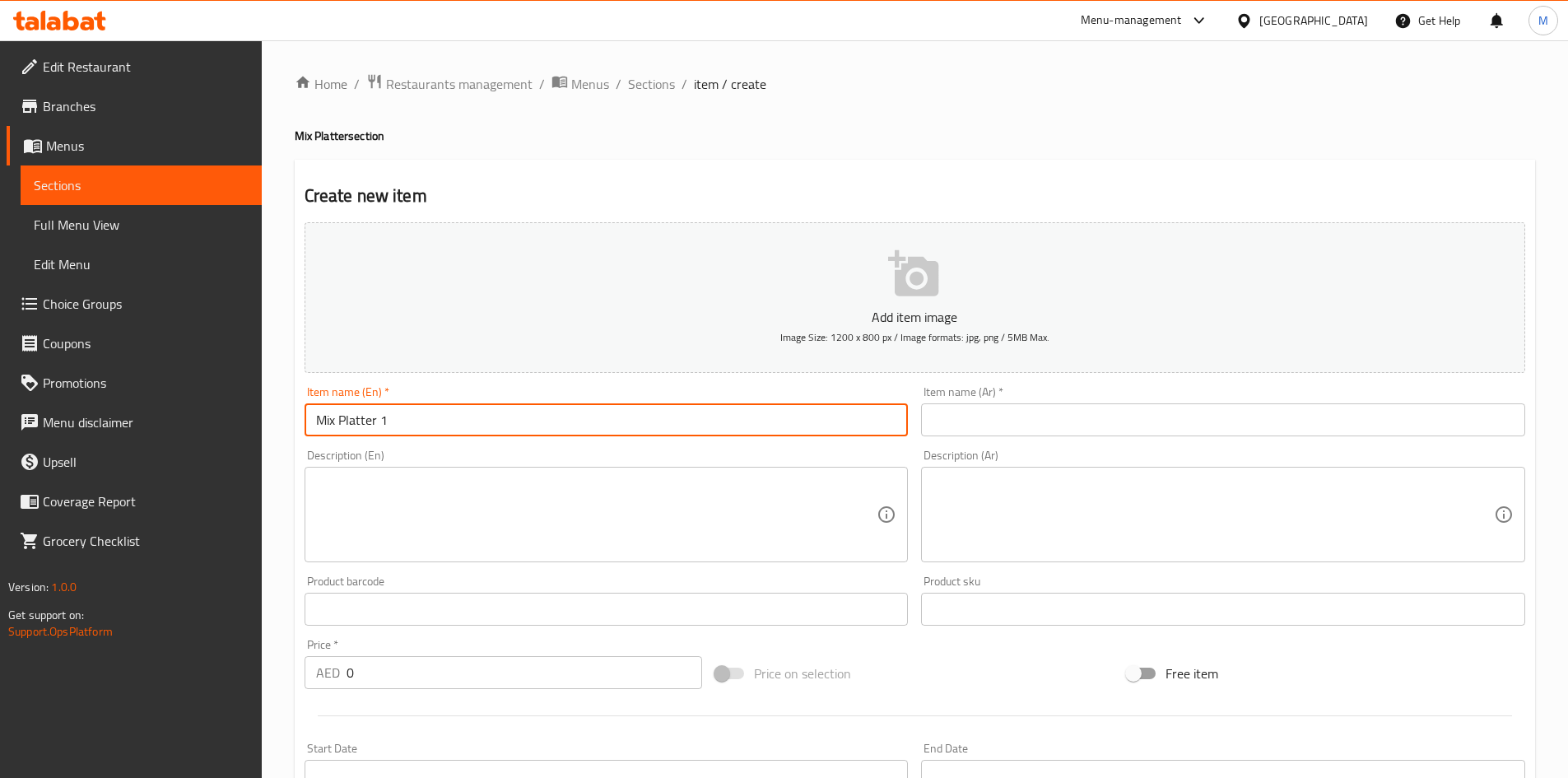
type input "Mix Platter 1"
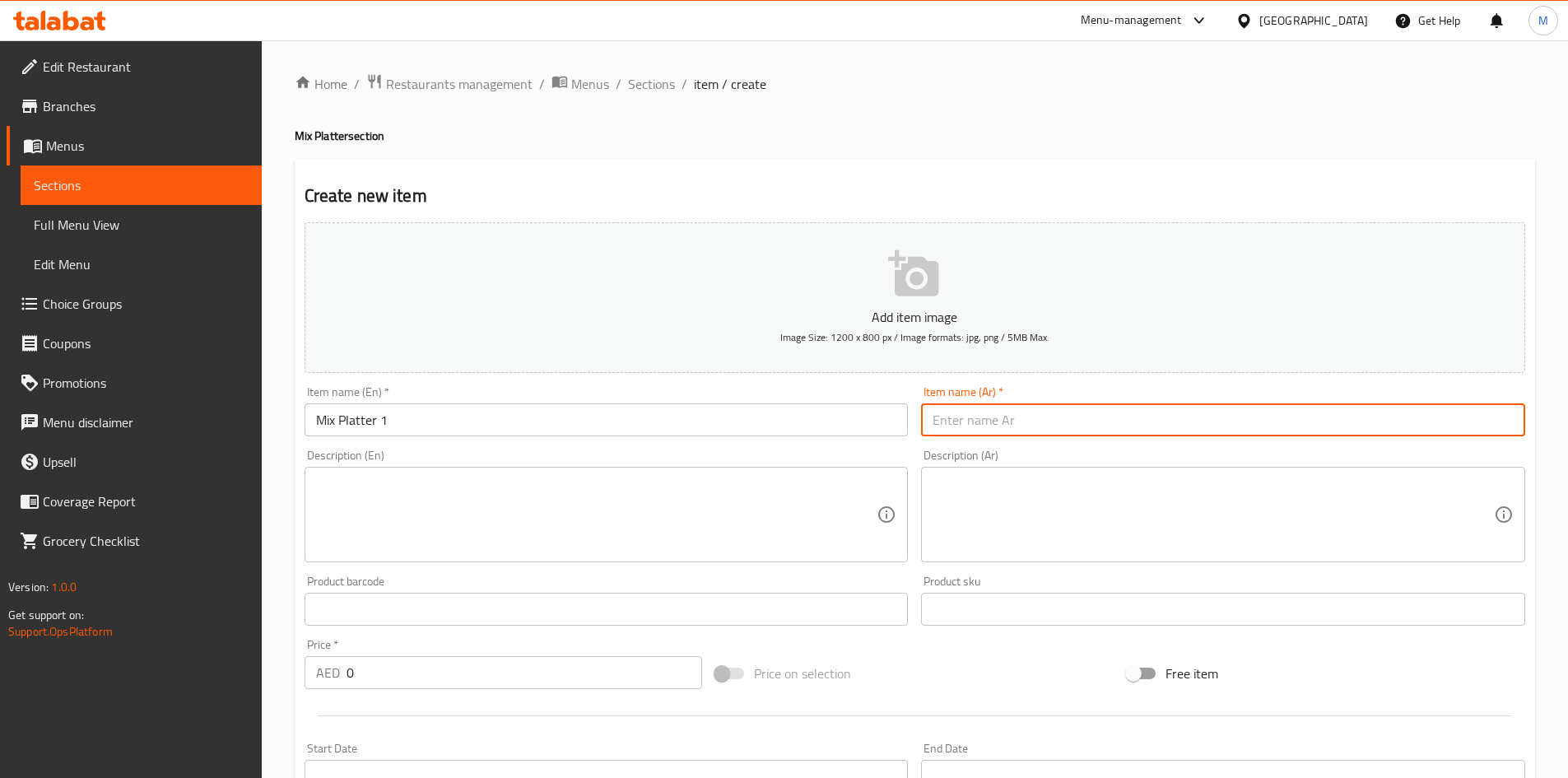
click at [1039, 425] on input "text" at bounding box center [1223, 420] width 604 height 33
type input "طبق مشكل 1"
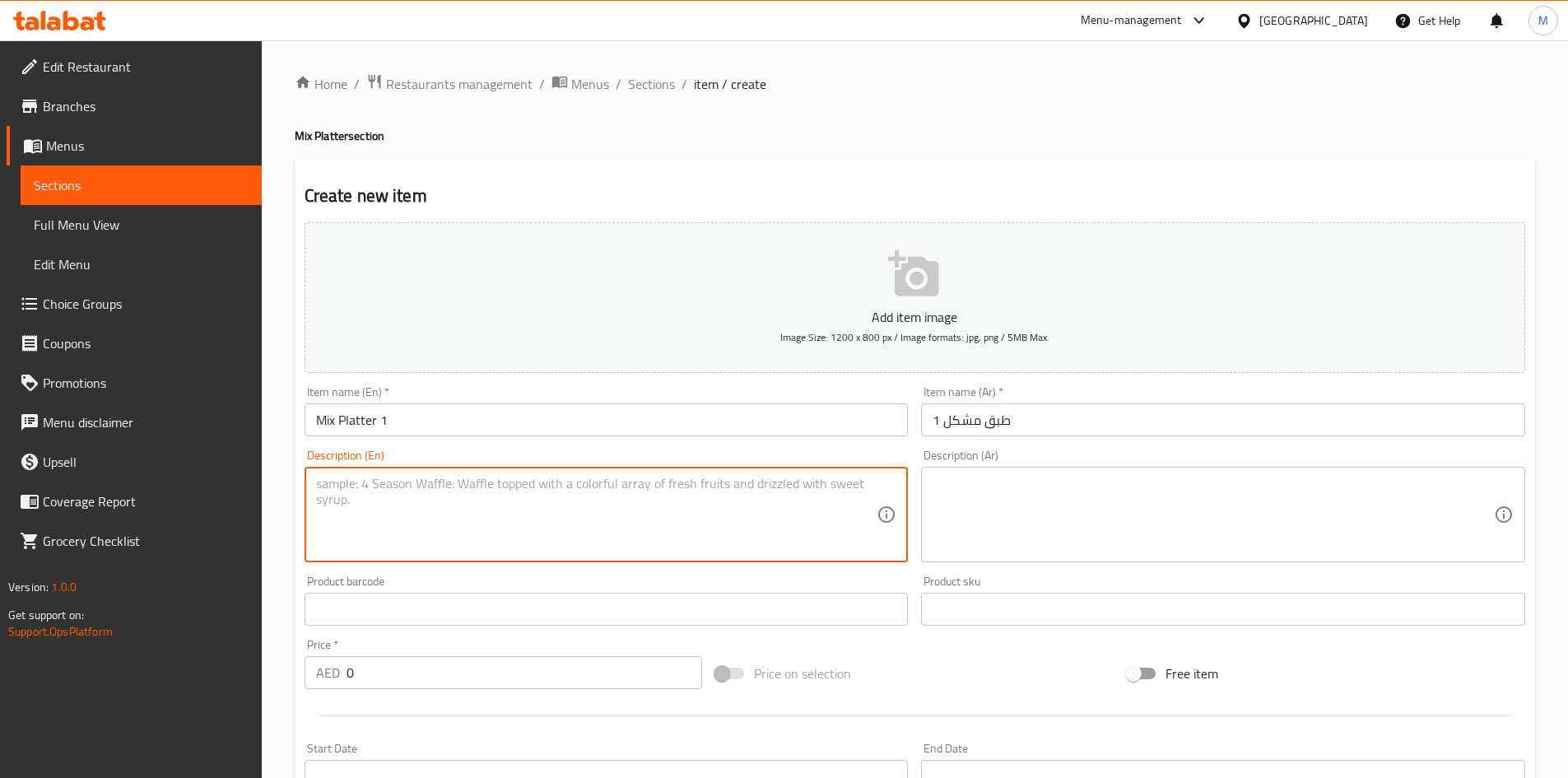
click at [525, 503] on textarea at bounding box center [596, 514] width 561 height 78
paste textarea "(5pc Steam+French Fry+Noodles+Sekuwa)"
click at [321, 482] on textarea "(5pc Steam+French Fry+Noodles+Sekuwa" at bounding box center [596, 514] width 561 height 78
click at [382, 488] on textarea "5pc Steam+French Fry+Noodles+Sekuwa" at bounding box center [596, 514] width 561 height 78
click at [450, 485] on textarea "5pc Steam+ French Fry+Noodles+Sekuwa" at bounding box center [596, 514] width 561 height 78
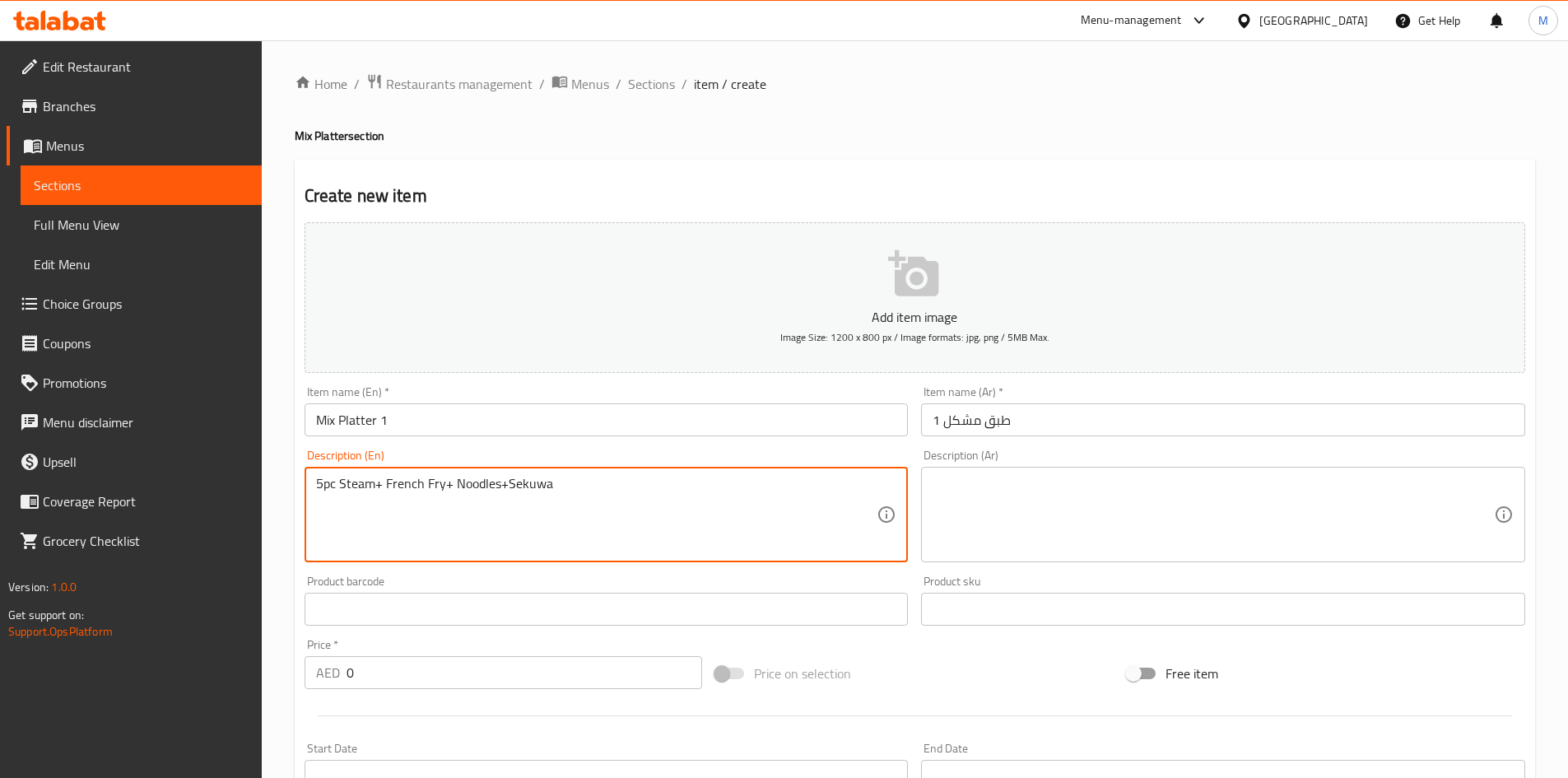
click at [508, 480] on textarea "5pc Steam+ French Fry+ Noodles+Sekuwa" at bounding box center [596, 514] width 561 height 78
click at [523, 483] on textarea "5pc Steam+ French Fry+ Noodles+ Sekuwa" at bounding box center [596, 514] width 561 height 78
type textarea "5pc Steam+ French Fry+ Noodles+ Sekuwa"
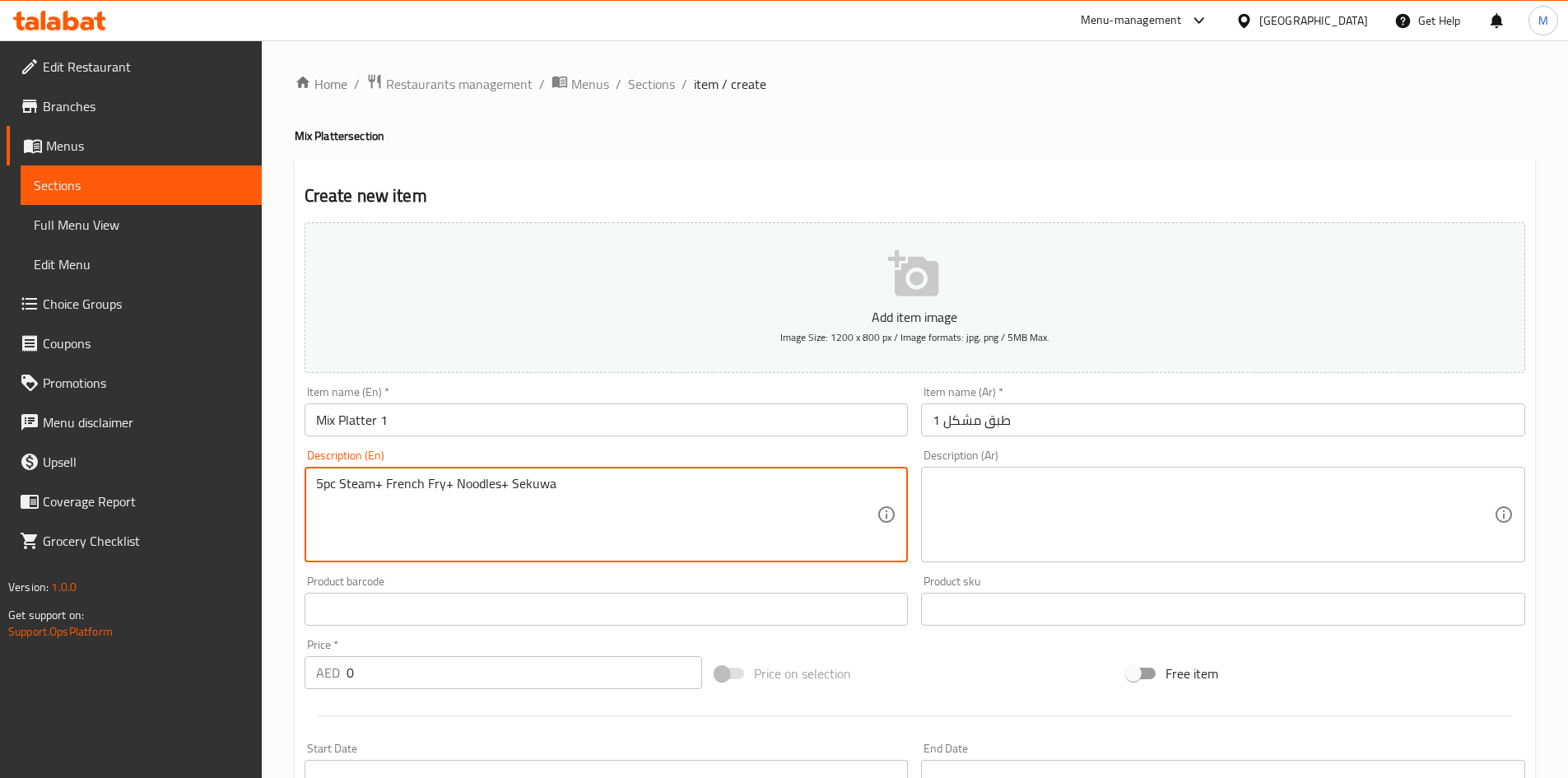
click at [1031, 513] on textarea at bounding box center [1212, 514] width 561 height 78
paste textarea "5 قطع بخار + بطاطس مقلية + نودلز + سيكووا"
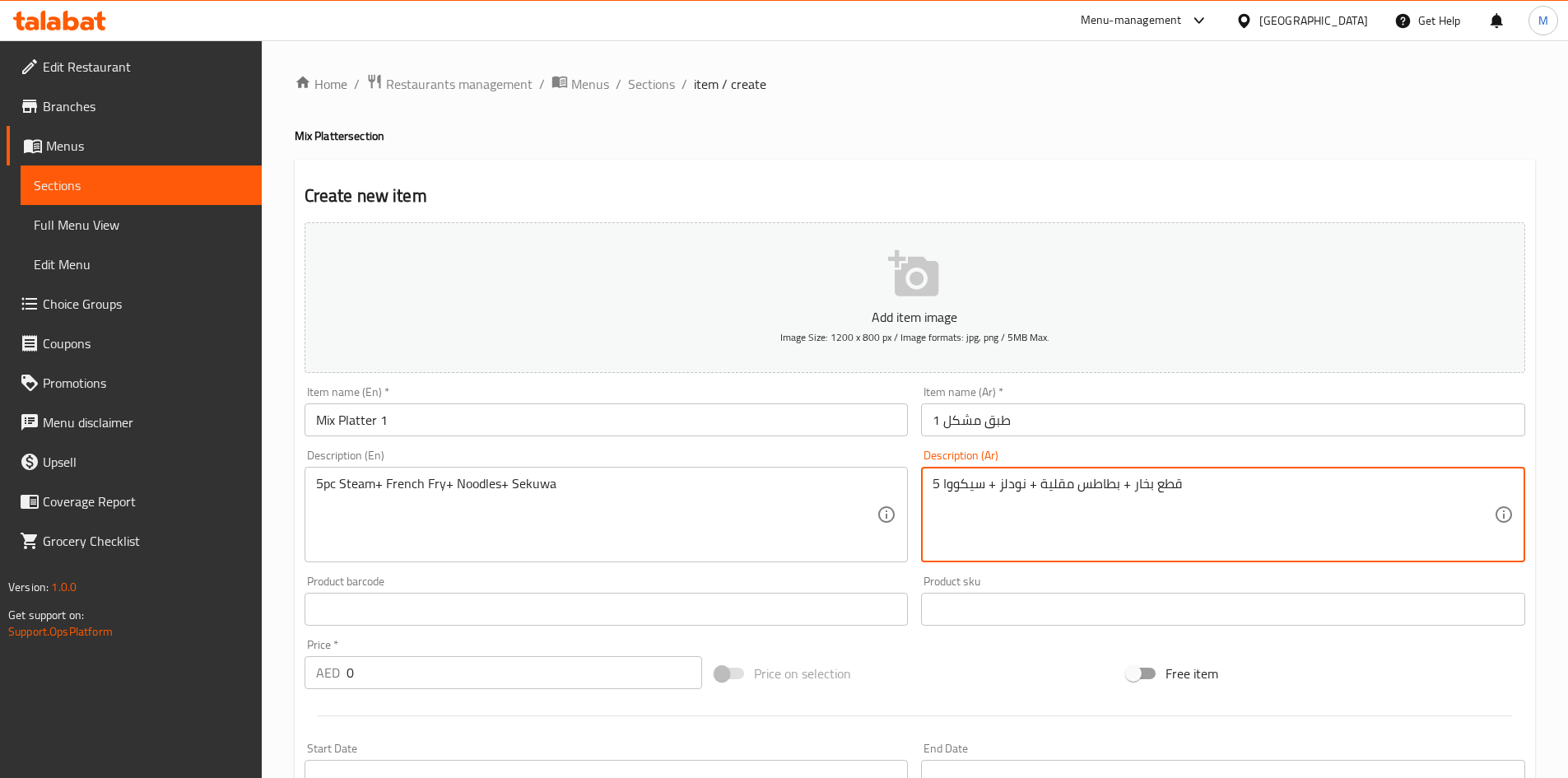
click at [1152, 493] on textarea "5 قطع بخار + بطاطس مقلية + نودلز + سيكووا" at bounding box center [1212, 514] width 561 height 78
click at [1155, 483] on textarea "5 قطع بخار + بطاطس مقلية + نودلز + سيكووا" at bounding box center [1212, 514] width 561 height 78
click at [1428, 483] on textarea "5 قطع علي بخار + بطاطس مقلية + نودلز + سيكووا" at bounding box center [1212, 514] width 561 height 78
type textarea "5 قطع علي البخار + بطاطس مقلية + نودلز + سيكووا"
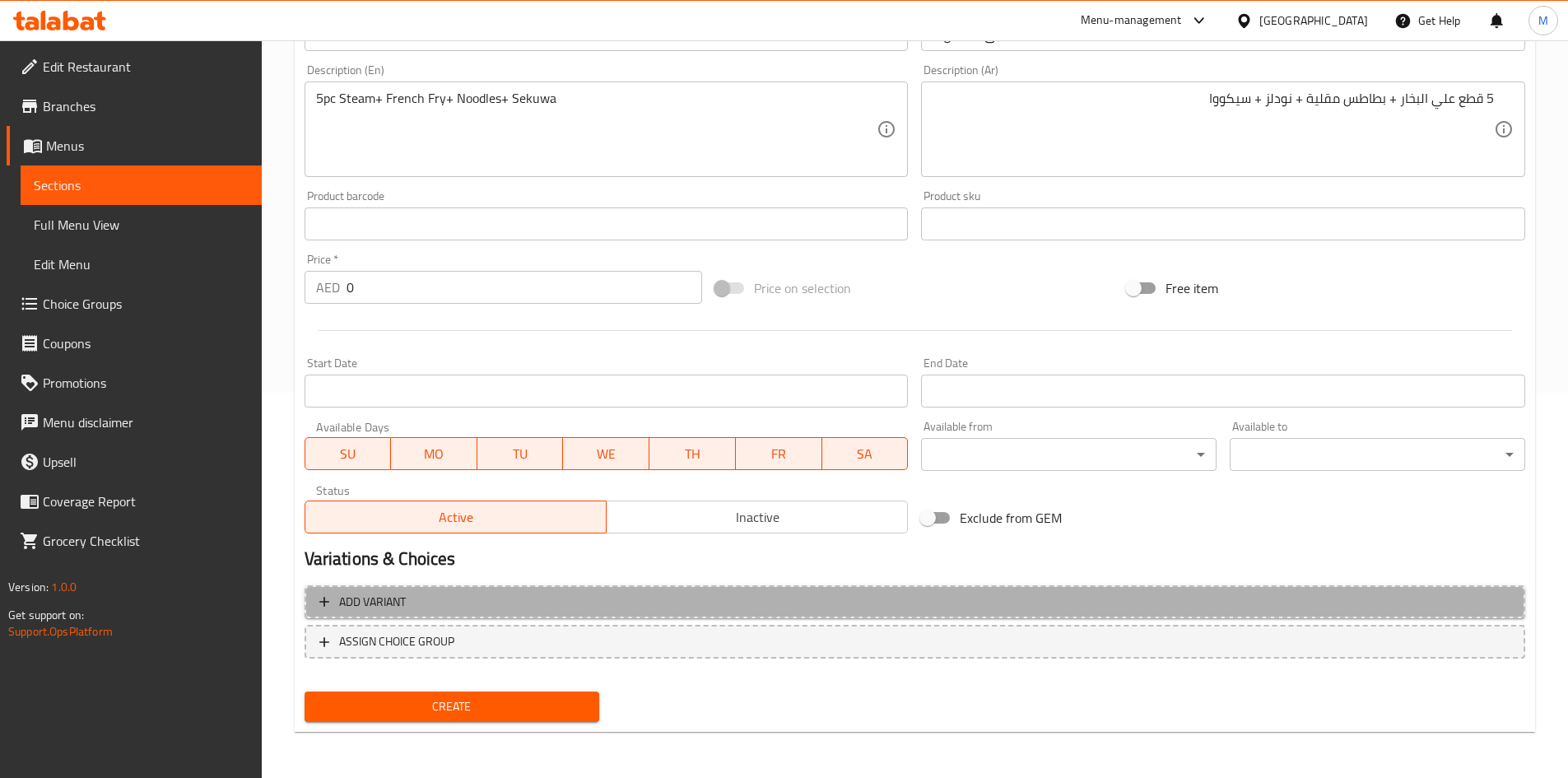
click at [1002, 593] on span "Add variant" at bounding box center [914, 602] width 1190 height 21
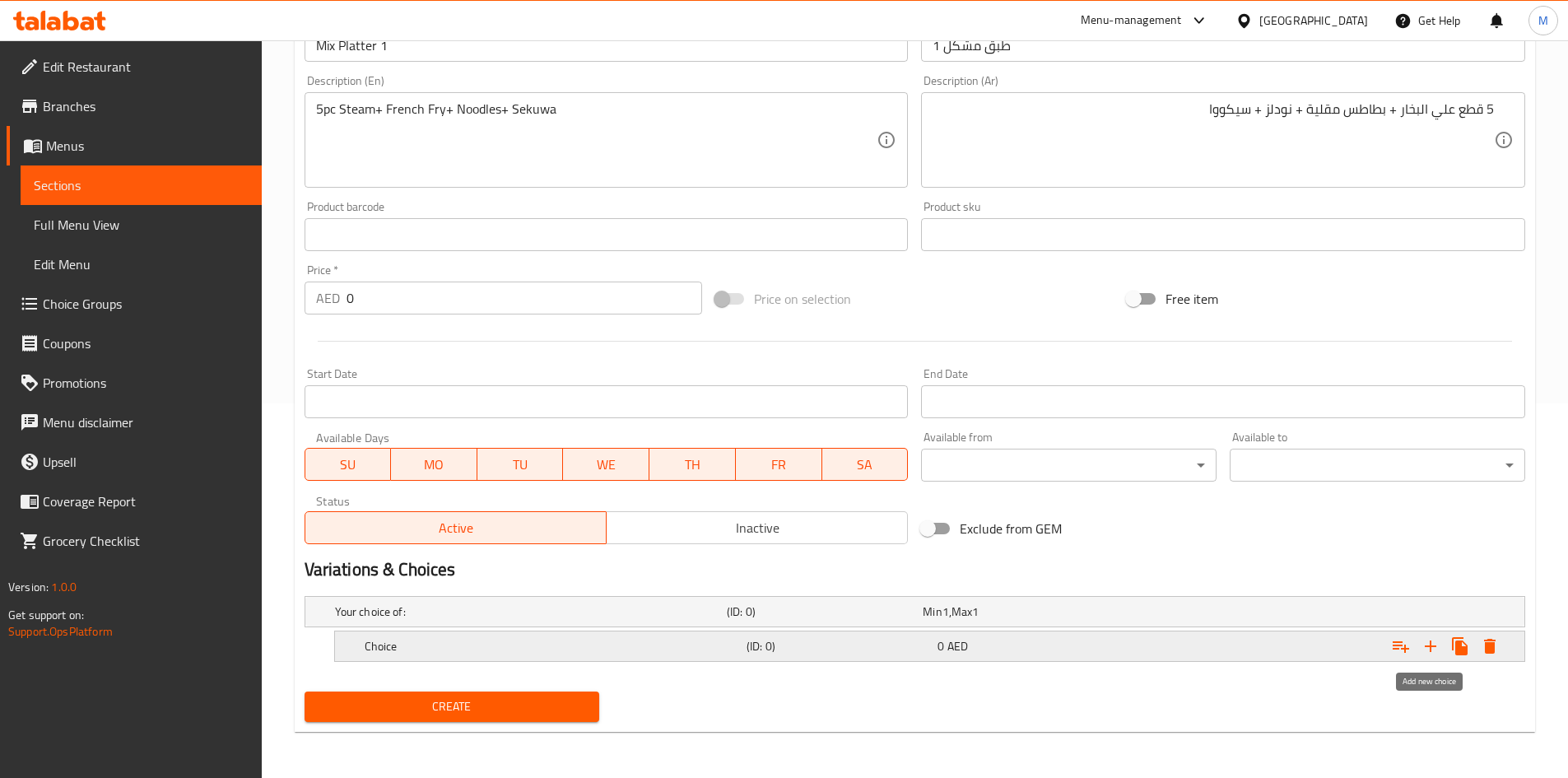
click at [1431, 644] on icon "Expand" at bounding box center [1430, 646] width 12 height 12
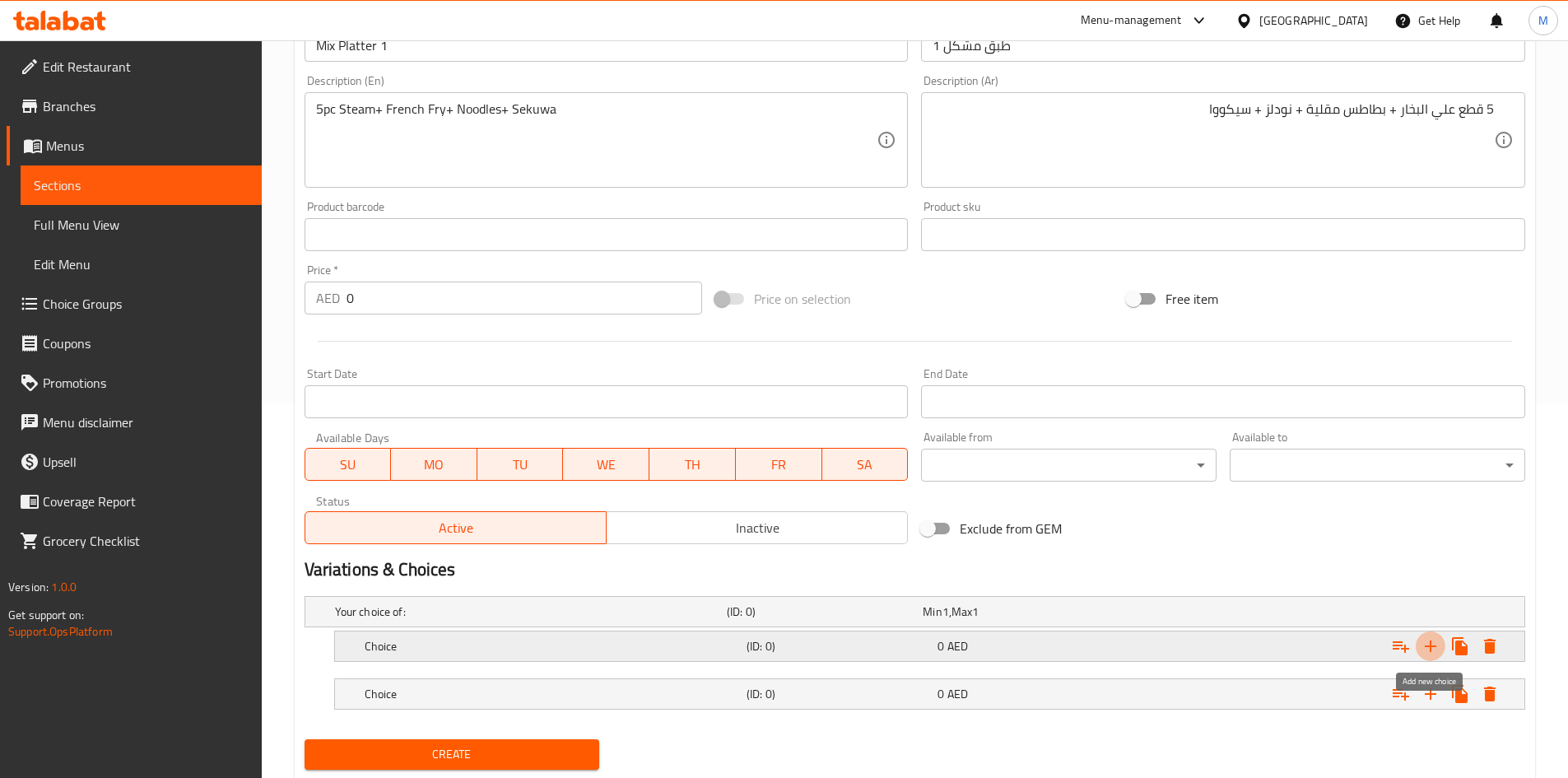
click at [1431, 644] on icon "Expand" at bounding box center [1430, 646] width 12 height 12
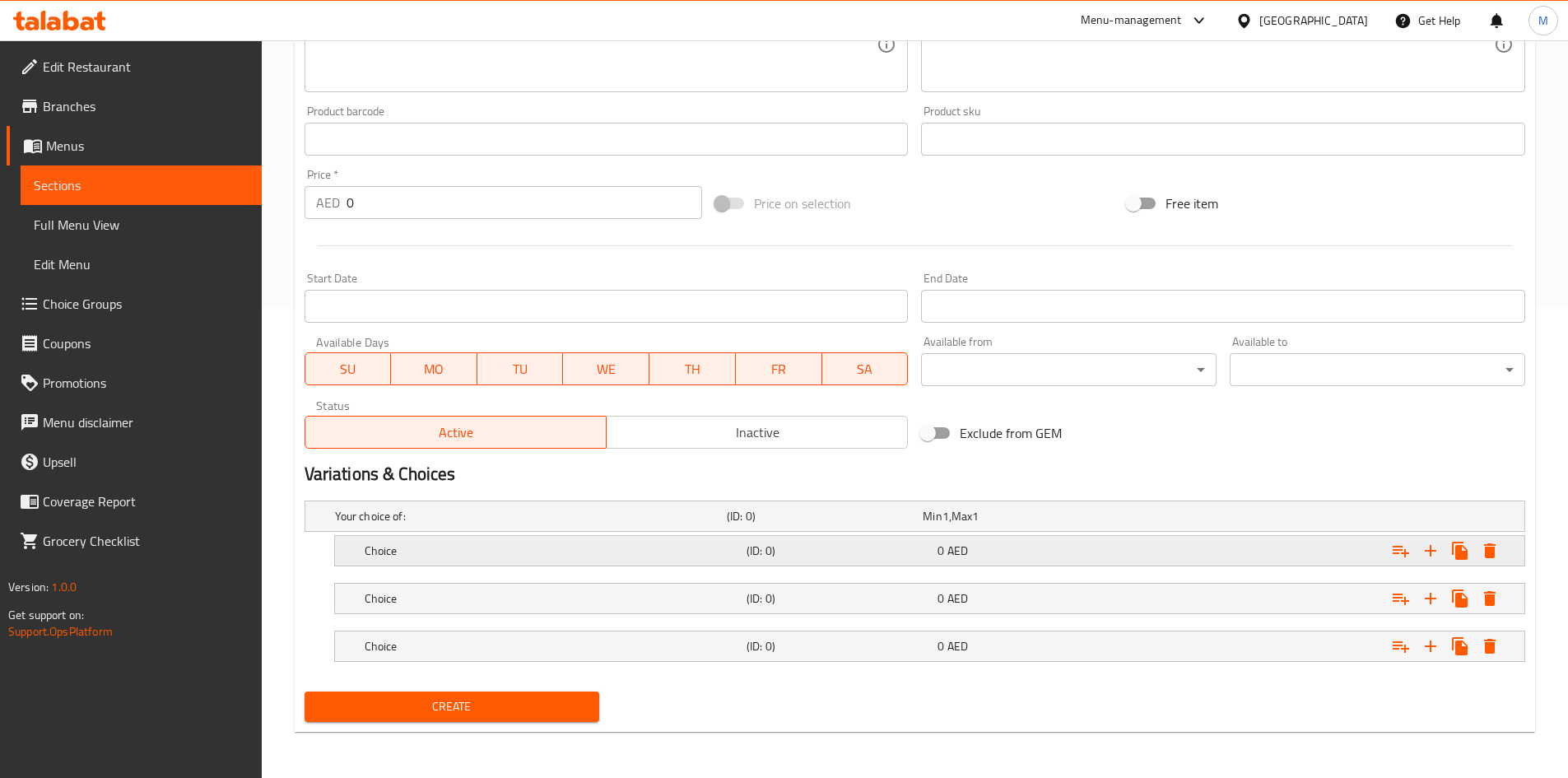
click at [490, 559] on div "Choice" at bounding box center [552, 550] width 382 height 23
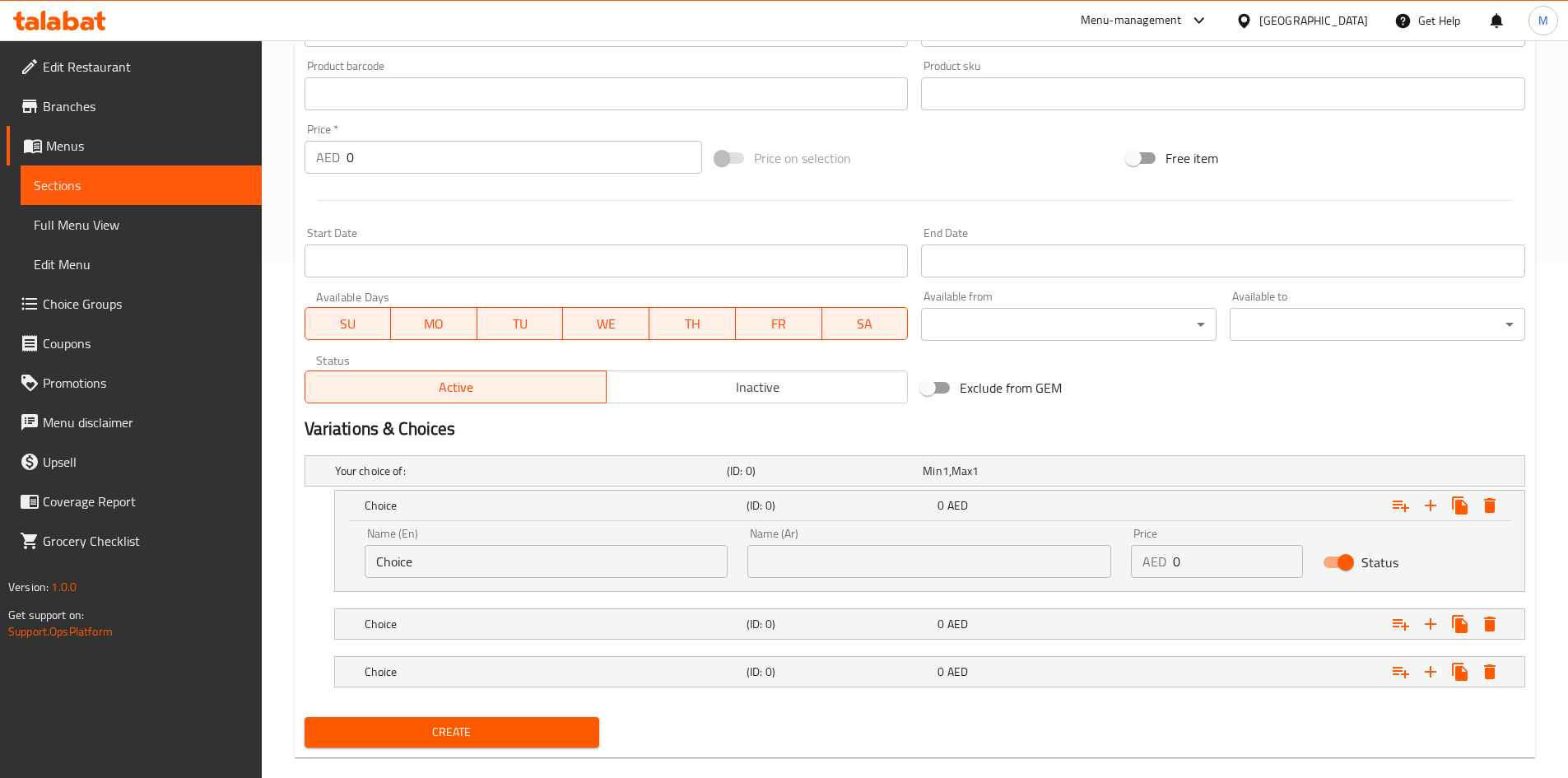
scroll to position [541, 0]
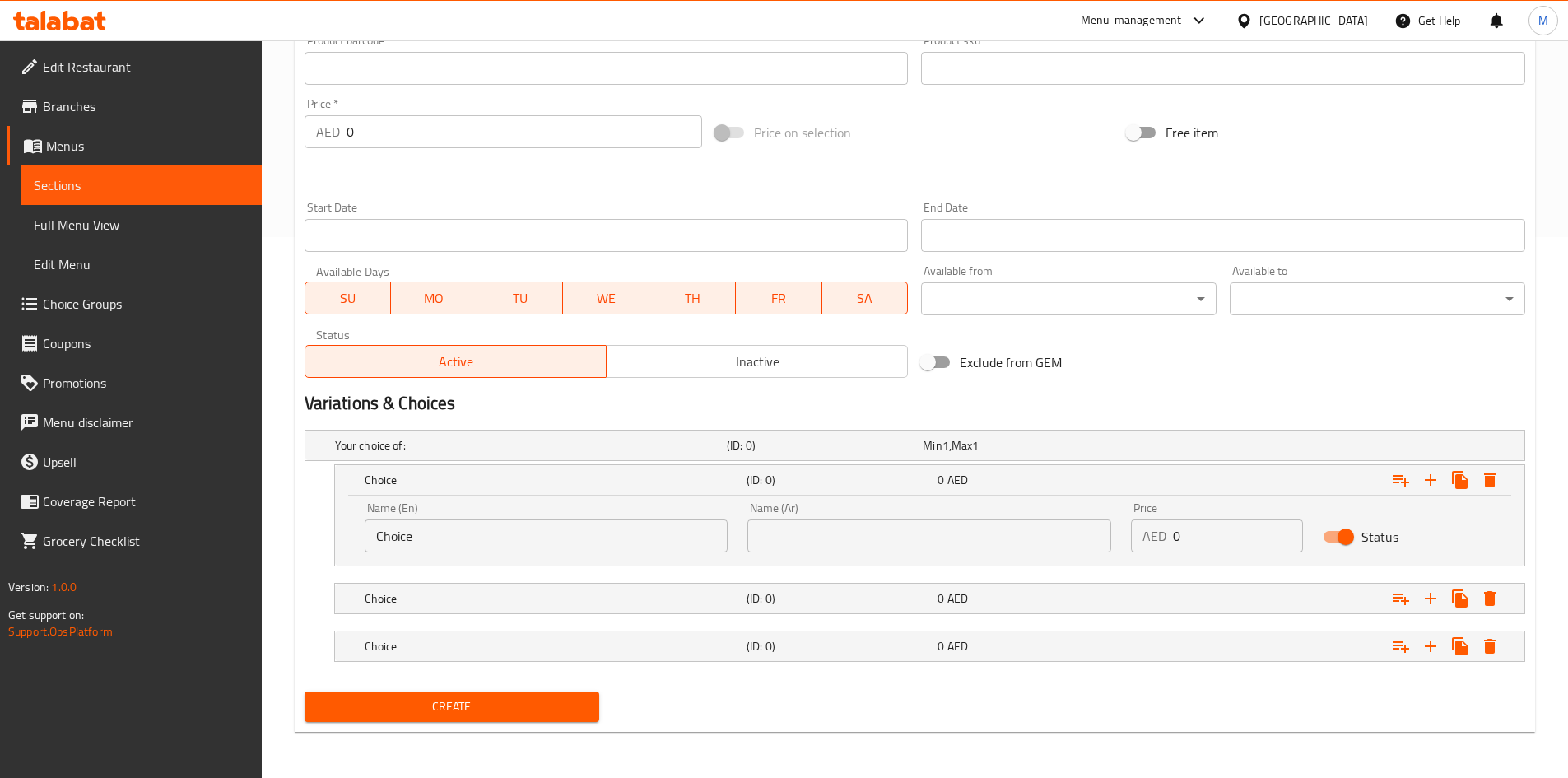
click at [475, 552] on div "Name (En) Choice Name (En)" at bounding box center [546, 527] width 383 height 70
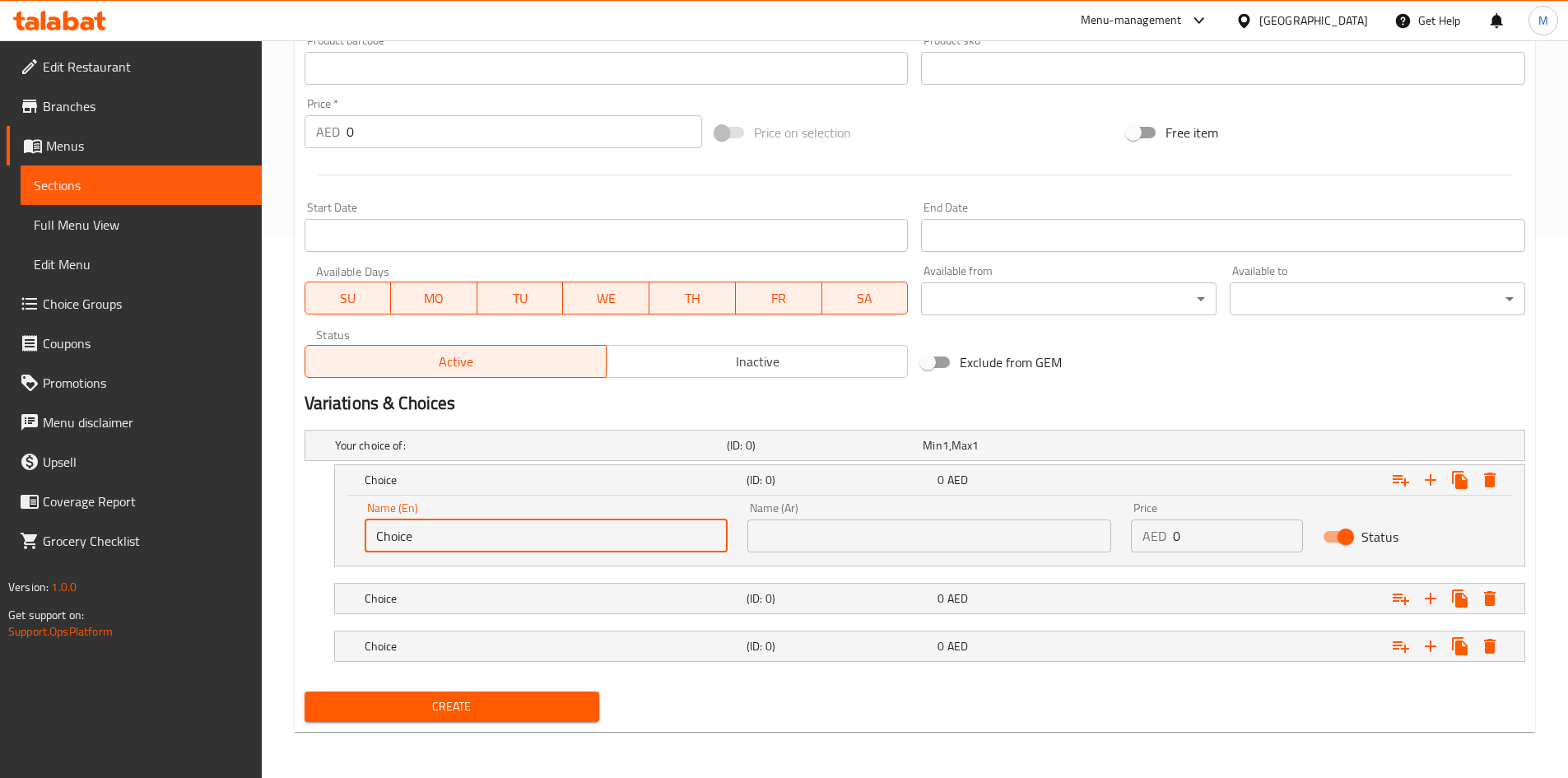
click at [469, 538] on input "Choice" at bounding box center [546, 535] width 364 height 33
type input "Veg"
click at [826, 535] on input "text" at bounding box center [929, 535] width 364 height 33
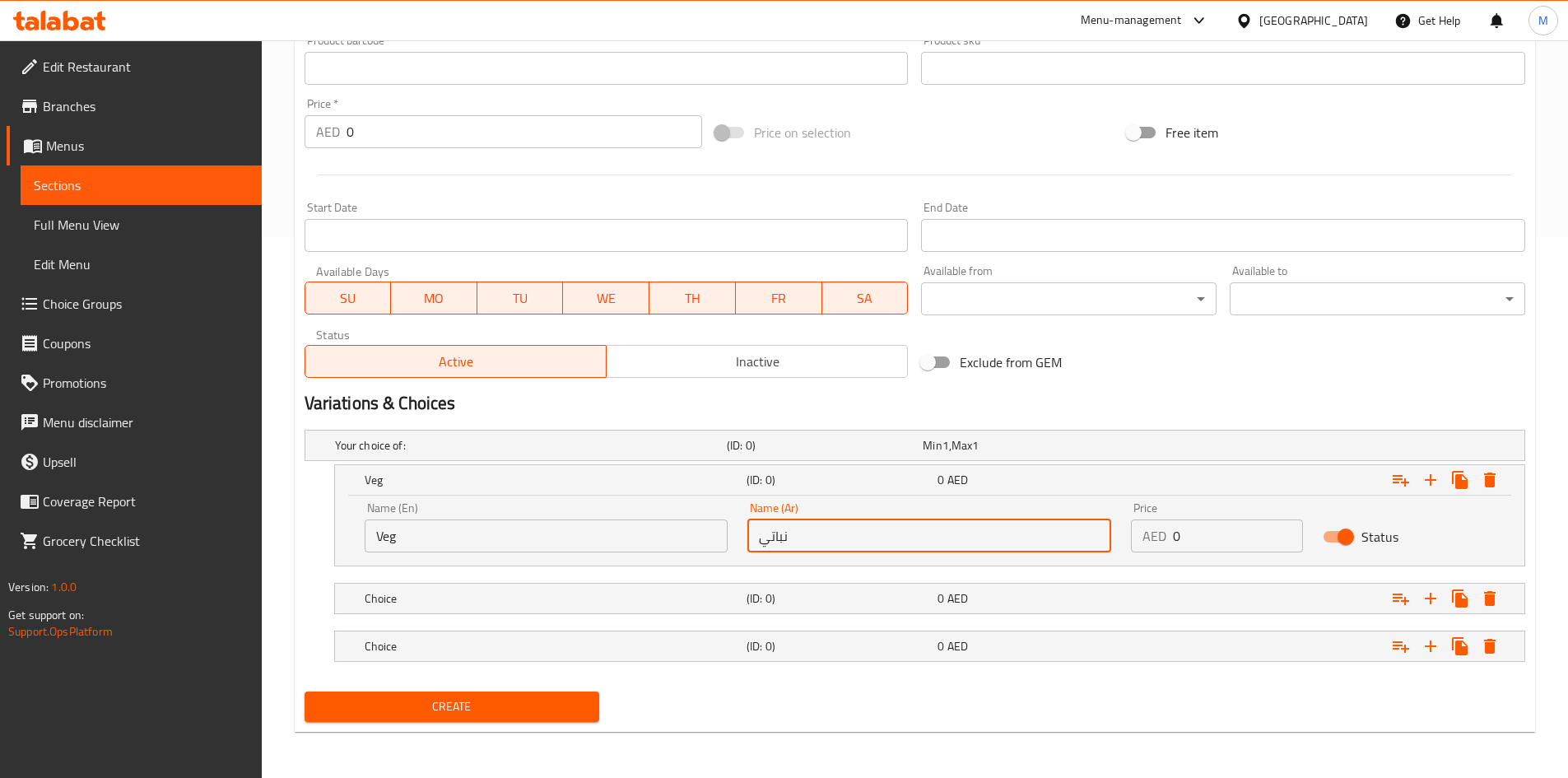
type input "نباتي"
click at [1212, 534] on input "0" at bounding box center [1238, 535] width 130 height 33
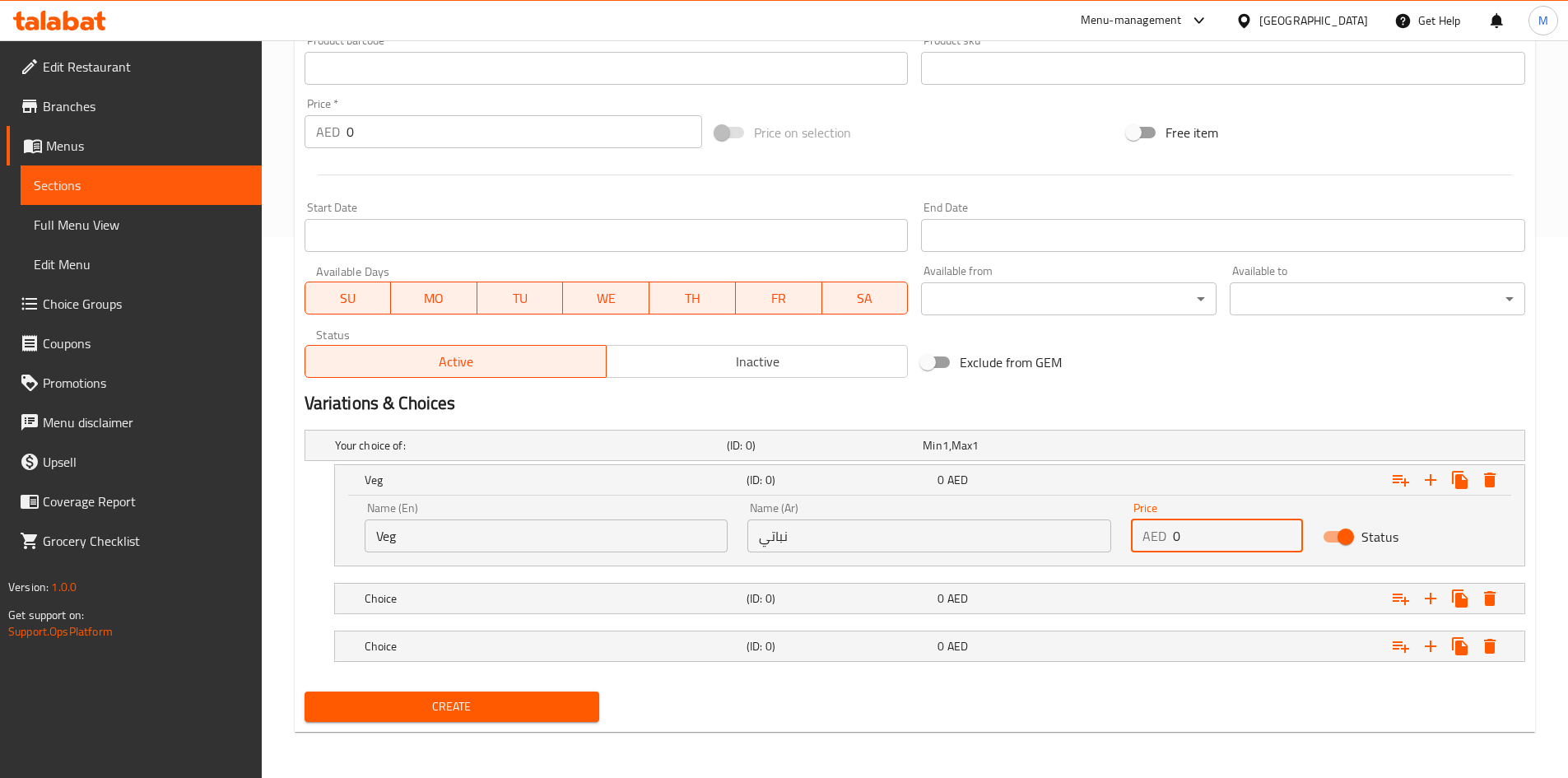
click at [1212, 534] on input "0" at bounding box center [1238, 535] width 130 height 33
type input "30"
click at [1213, 606] on div "Expand" at bounding box center [1315, 598] width 382 height 36
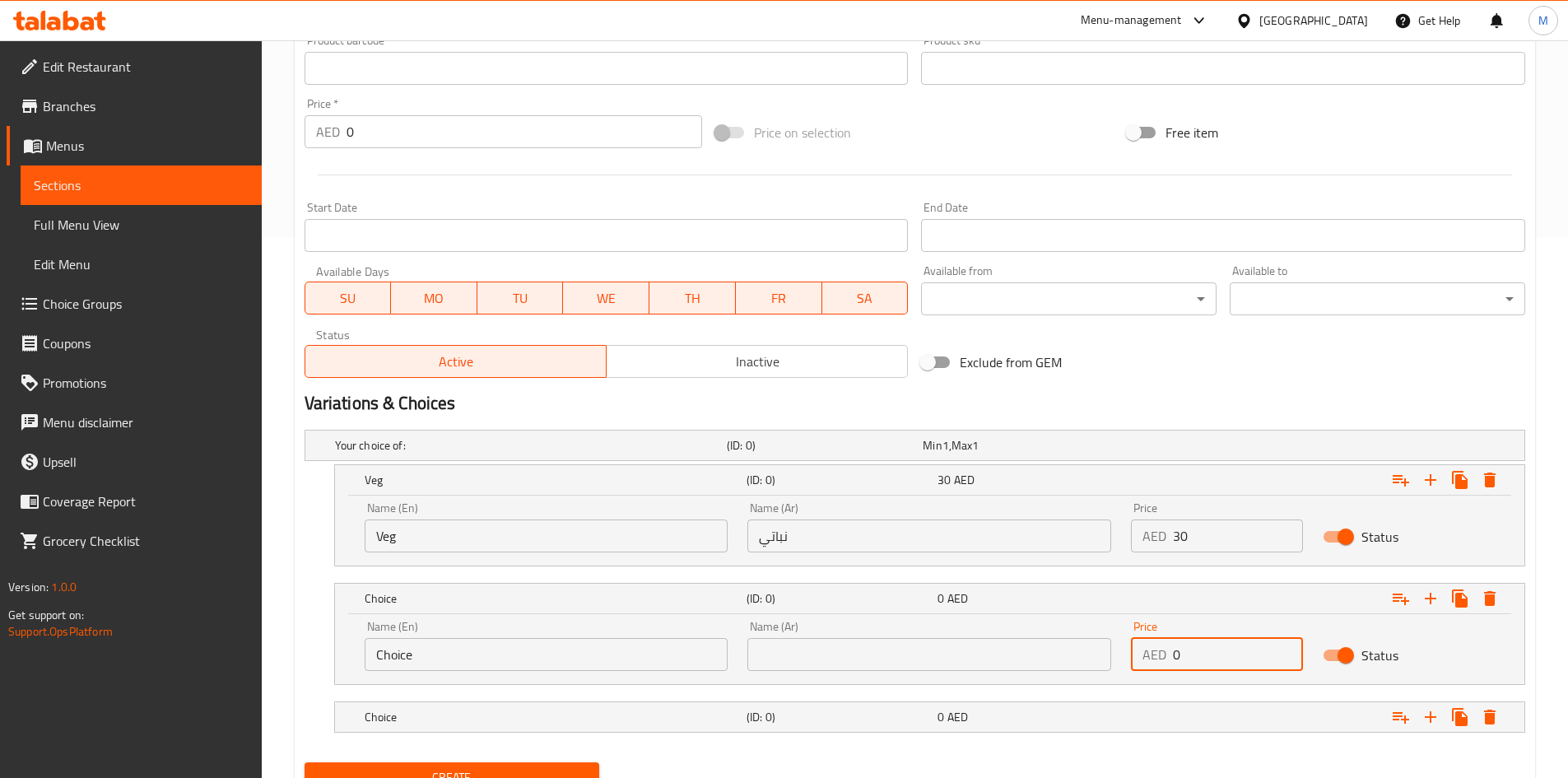
click at [1231, 652] on input "0" at bounding box center [1238, 654] width 130 height 33
click at [1231, 651] on input "0" at bounding box center [1238, 654] width 130 height 33
type input "35"
click at [1157, 719] on div "Expand" at bounding box center [1315, 717] width 382 height 36
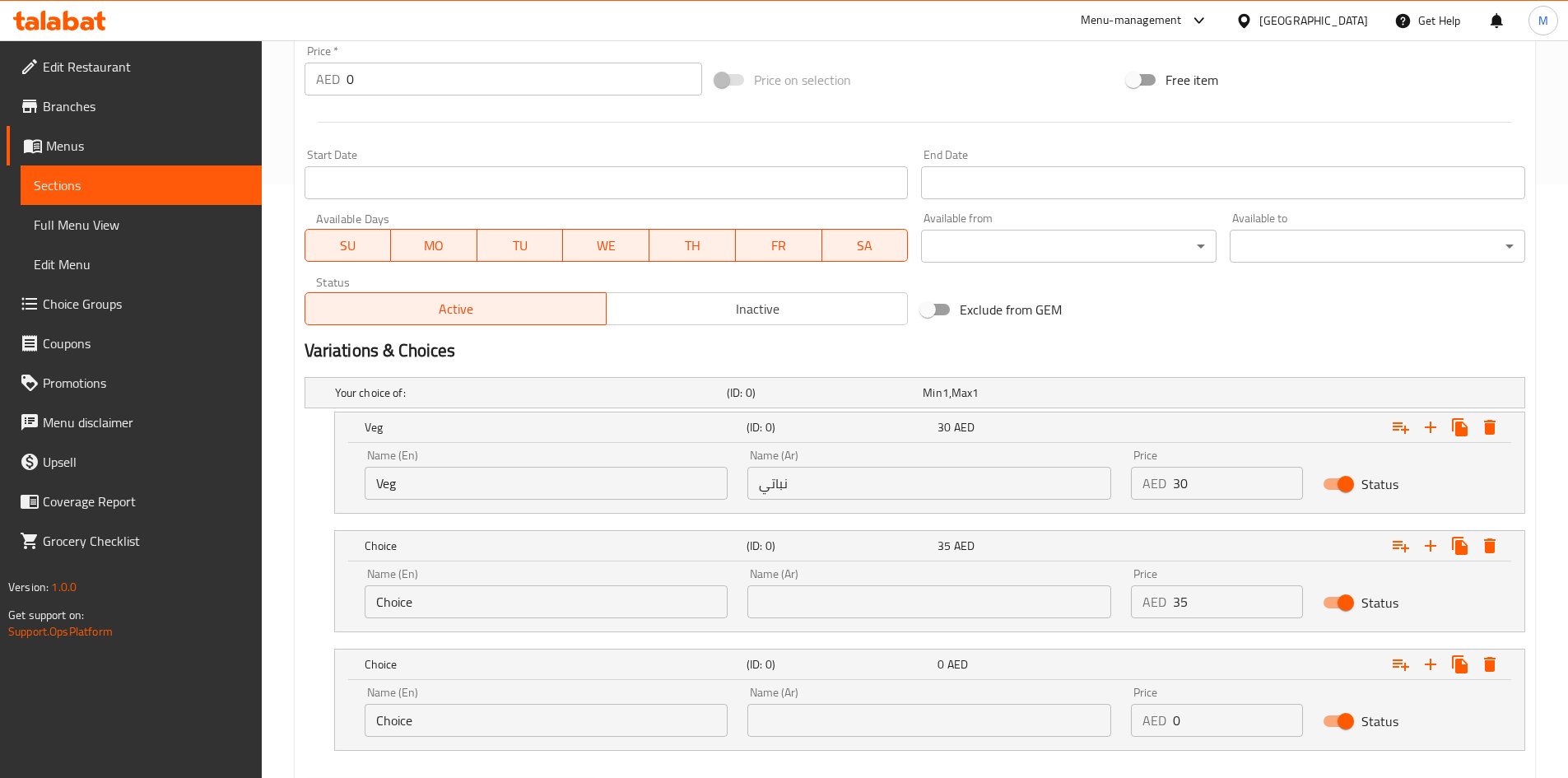
scroll to position [623, 0]
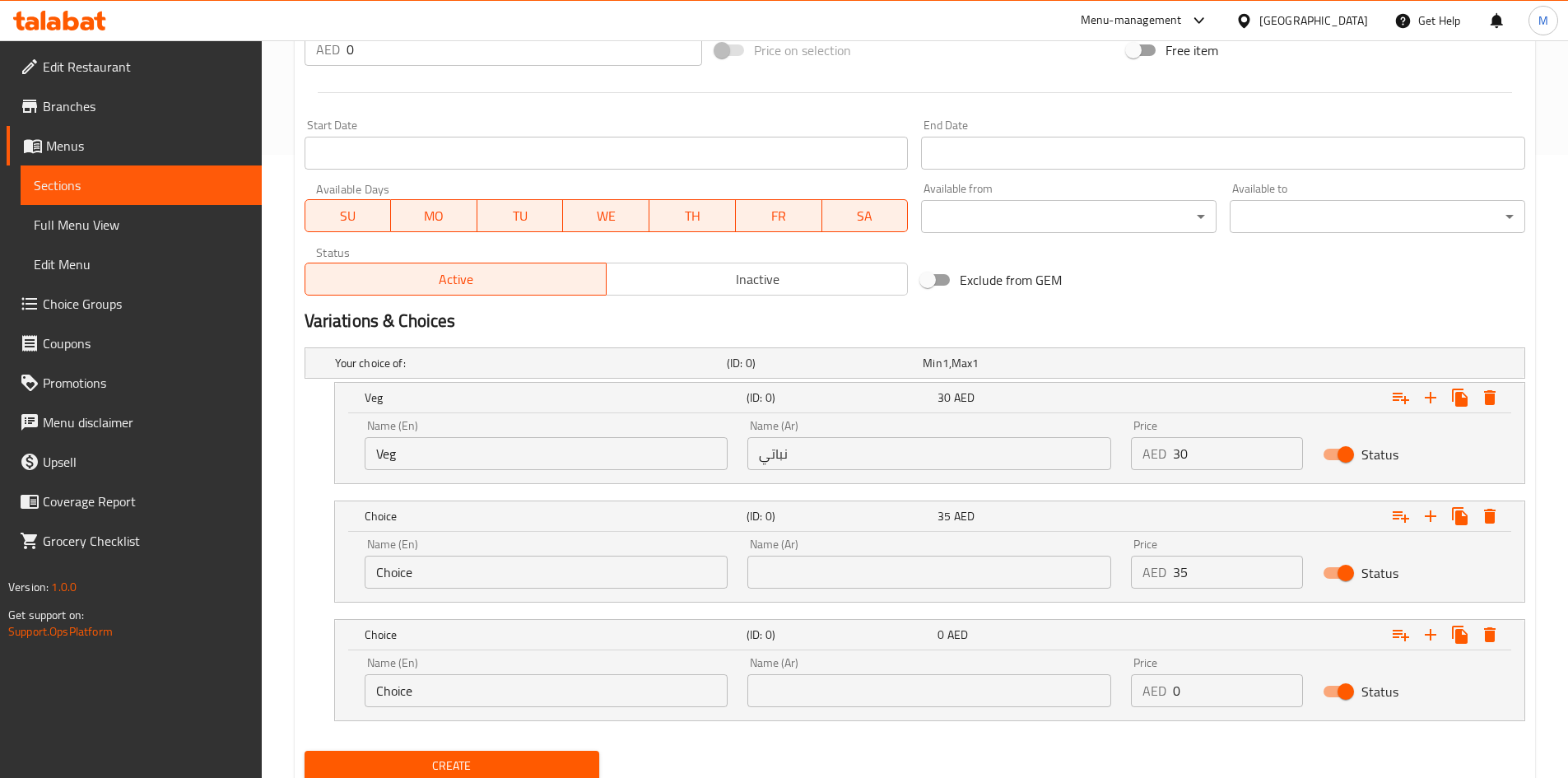
click at [1201, 685] on input "0" at bounding box center [1238, 690] width 130 height 33
click at [1200, 685] on input "0" at bounding box center [1238, 690] width 130 height 33
type input "40"
click at [527, 564] on input "Choice" at bounding box center [546, 572] width 364 height 33
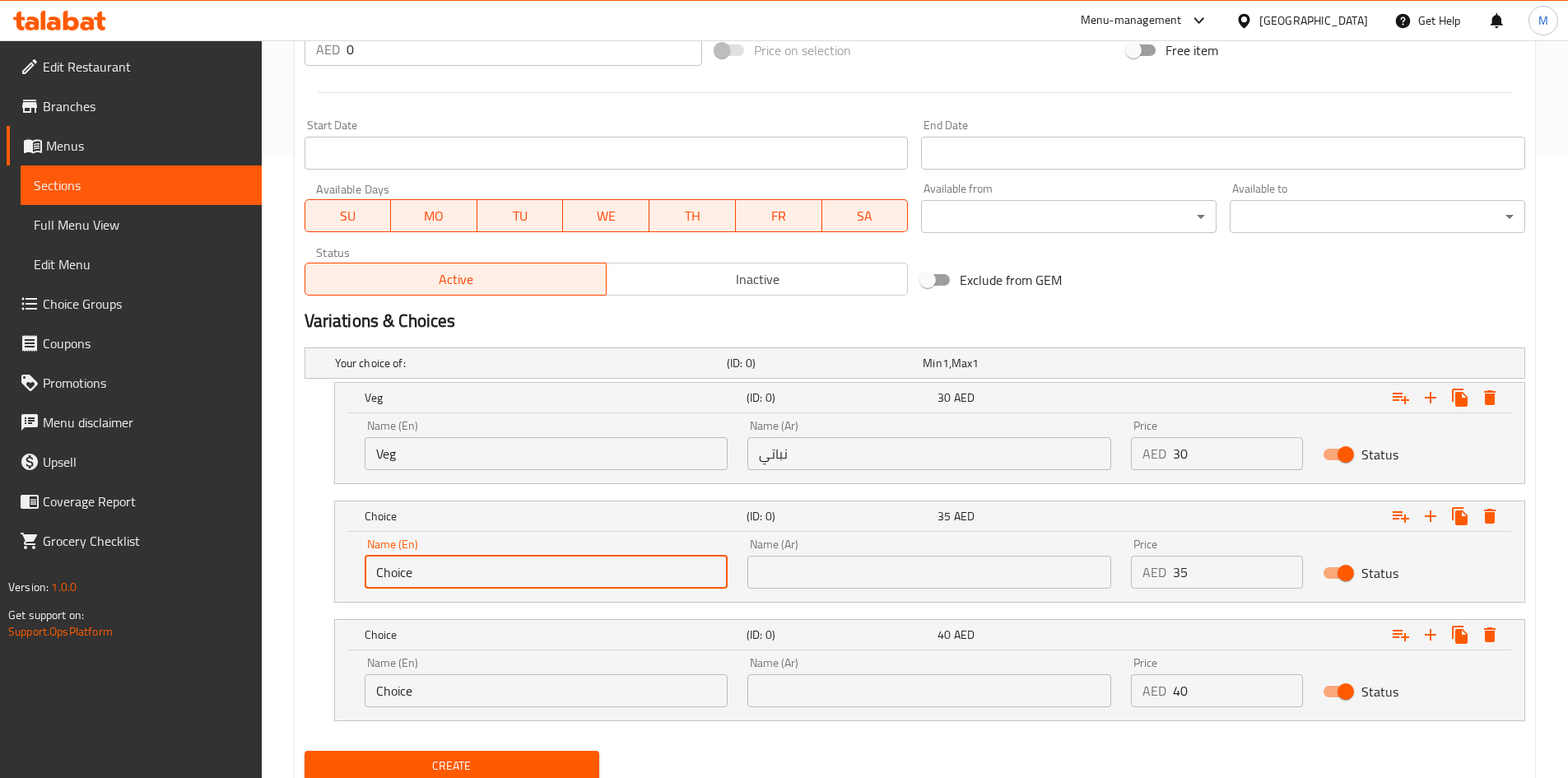
click at [528, 564] on input "Choice" at bounding box center [546, 572] width 364 height 33
type input "ؤ"
click at [524, 570] on input "chicken" at bounding box center [546, 572] width 364 height 33
click at [525, 571] on input "chicken" at bounding box center [546, 572] width 364 height 33
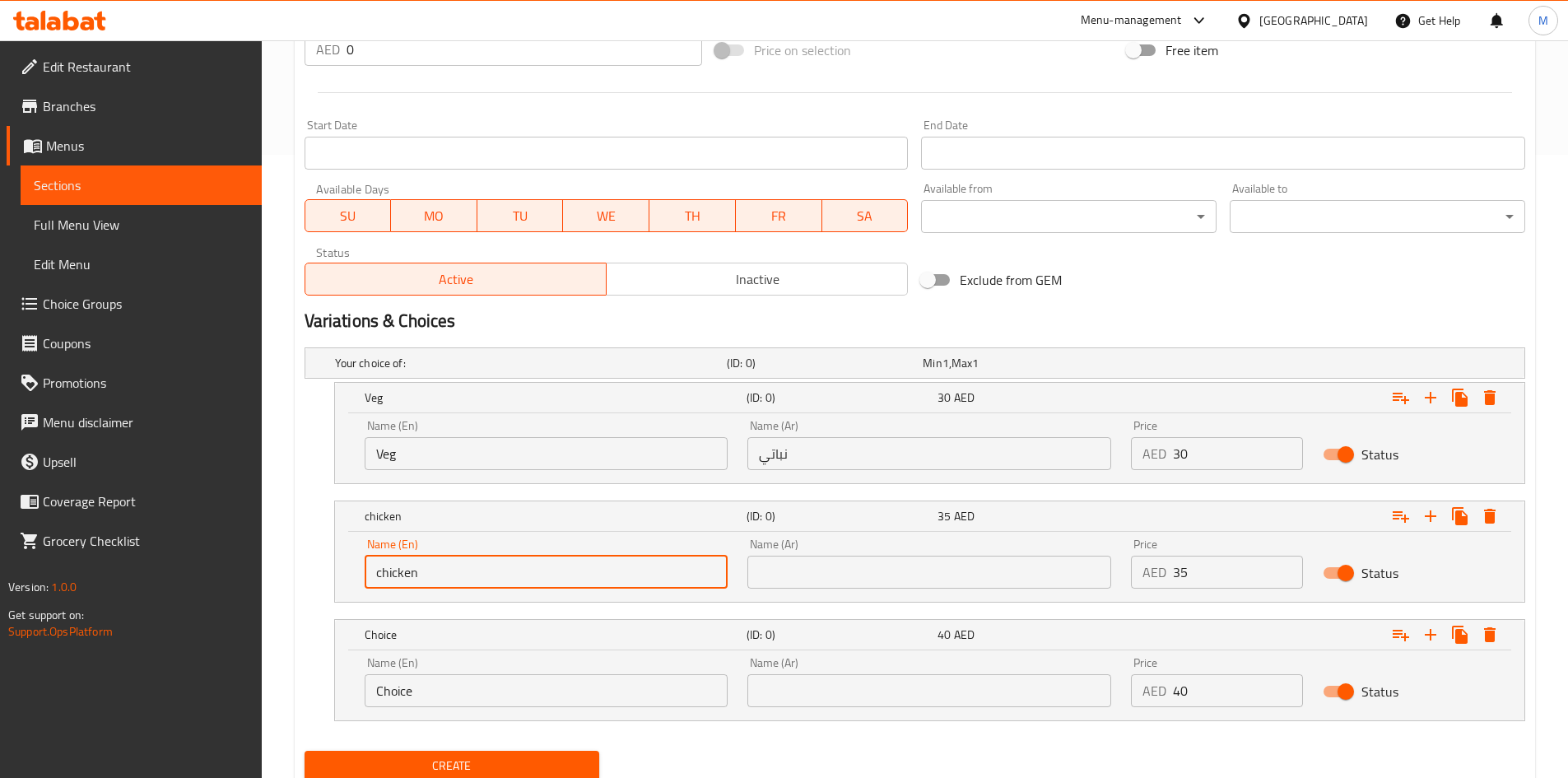
click at [525, 571] on input "chicken" at bounding box center [546, 572] width 364 height 33
type input "Chicken"
click at [826, 568] on input "text" at bounding box center [929, 572] width 364 height 33
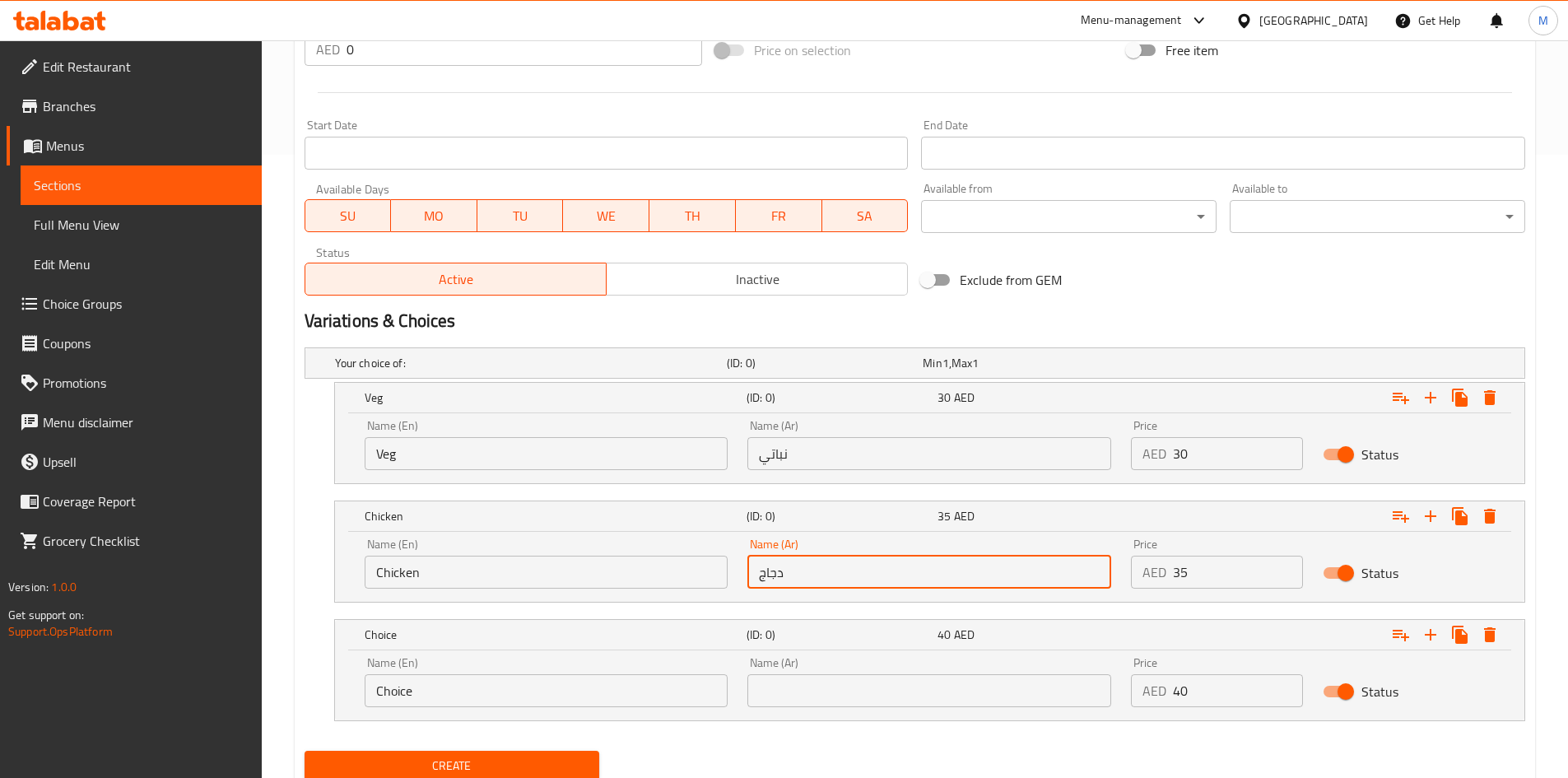
type input "دجاج"
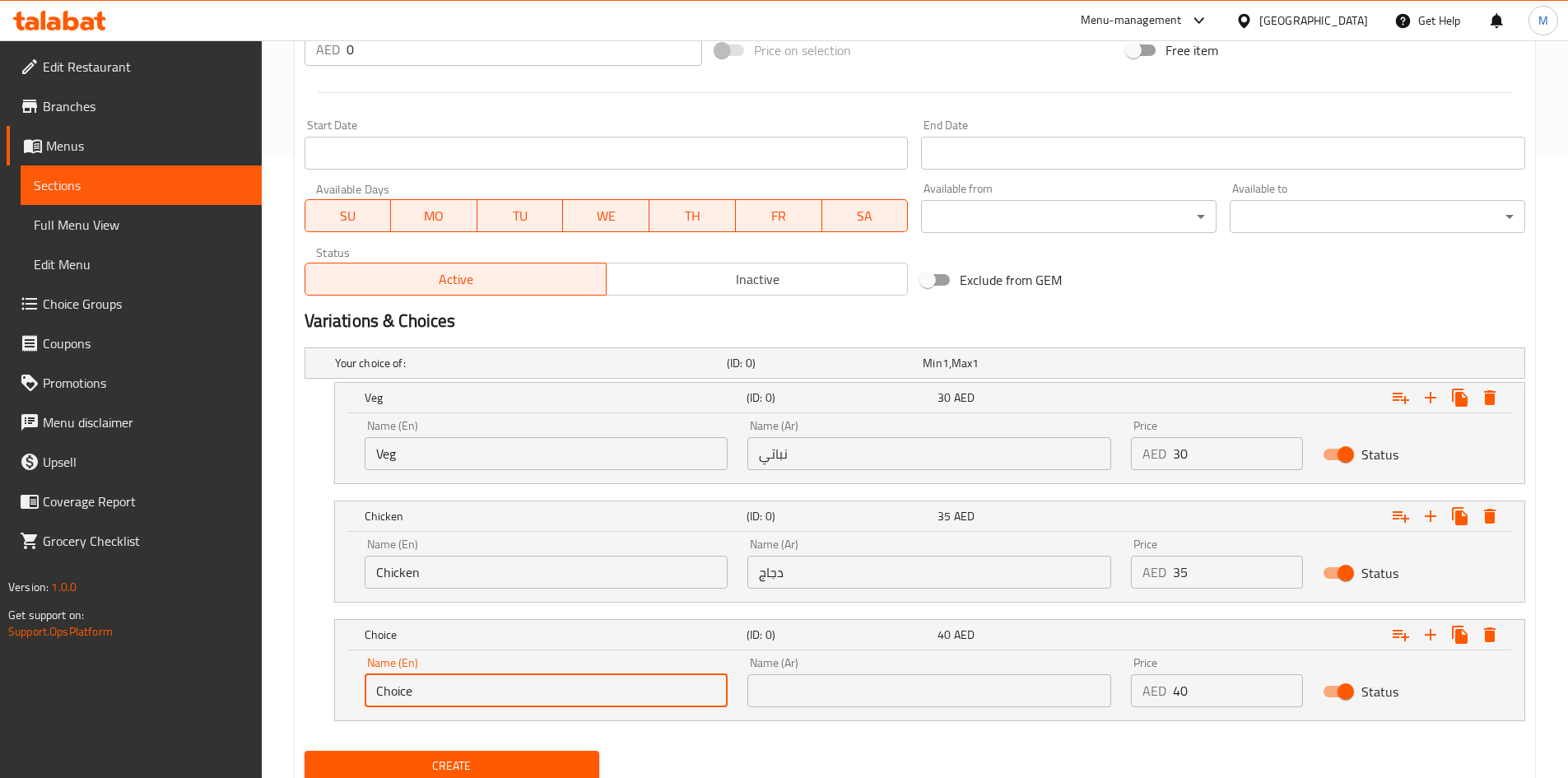
click at [483, 682] on input "Choice" at bounding box center [546, 690] width 364 height 33
click at [484, 682] on input "Choice" at bounding box center [546, 690] width 364 height 33
click at [485, 681] on input "Choice" at bounding box center [546, 690] width 364 height 33
click at [488, 678] on input "buff" at bounding box center [546, 690] width 364 height 33
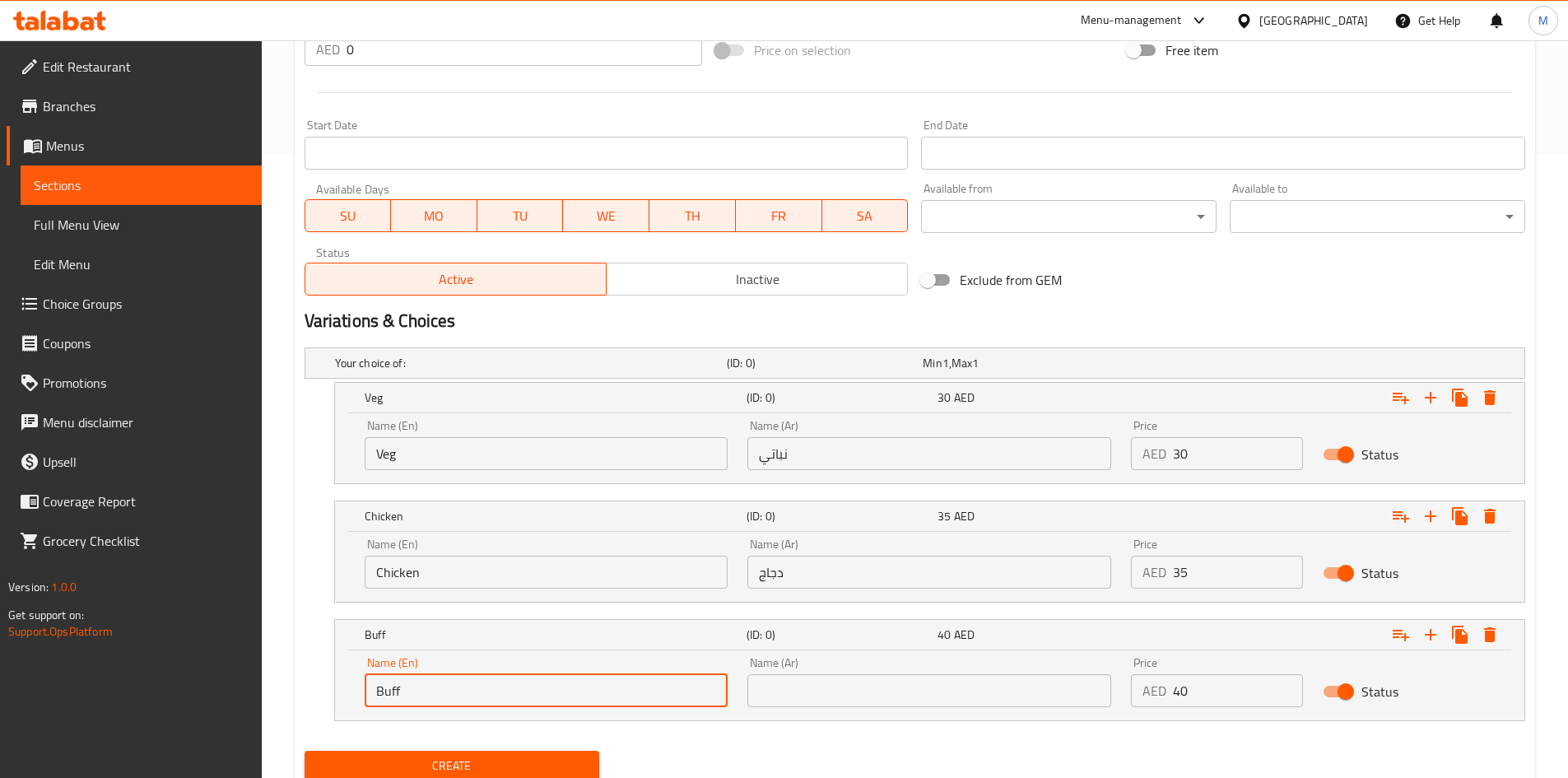
type input "Buff"
click at [808, 690] on input "text" at bounding box center [929, 690] width 364 height 33
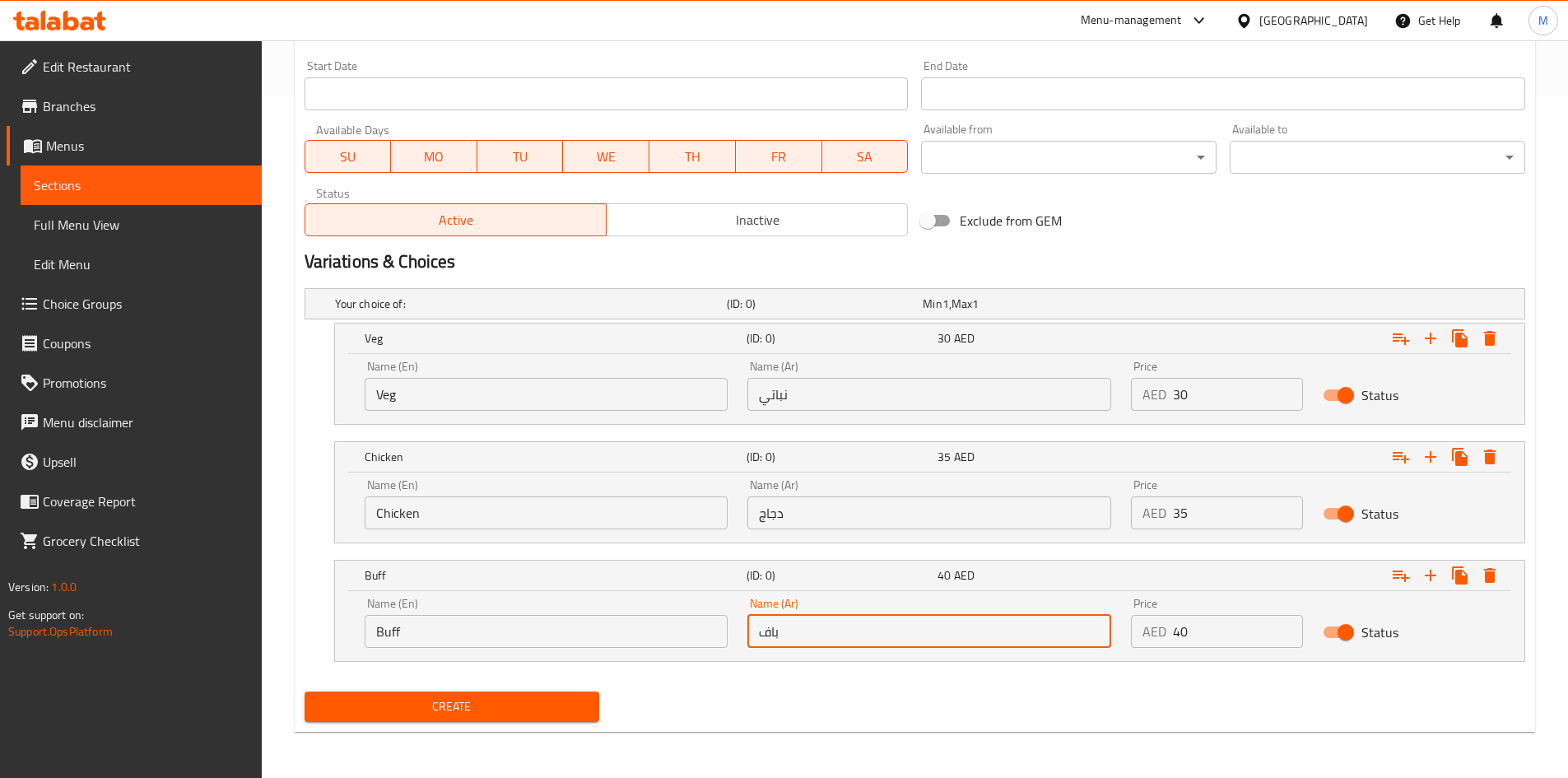
type input "باف"
click at [509, 696] on span "Create" at bounding box center [452, 706] width 269 height 21
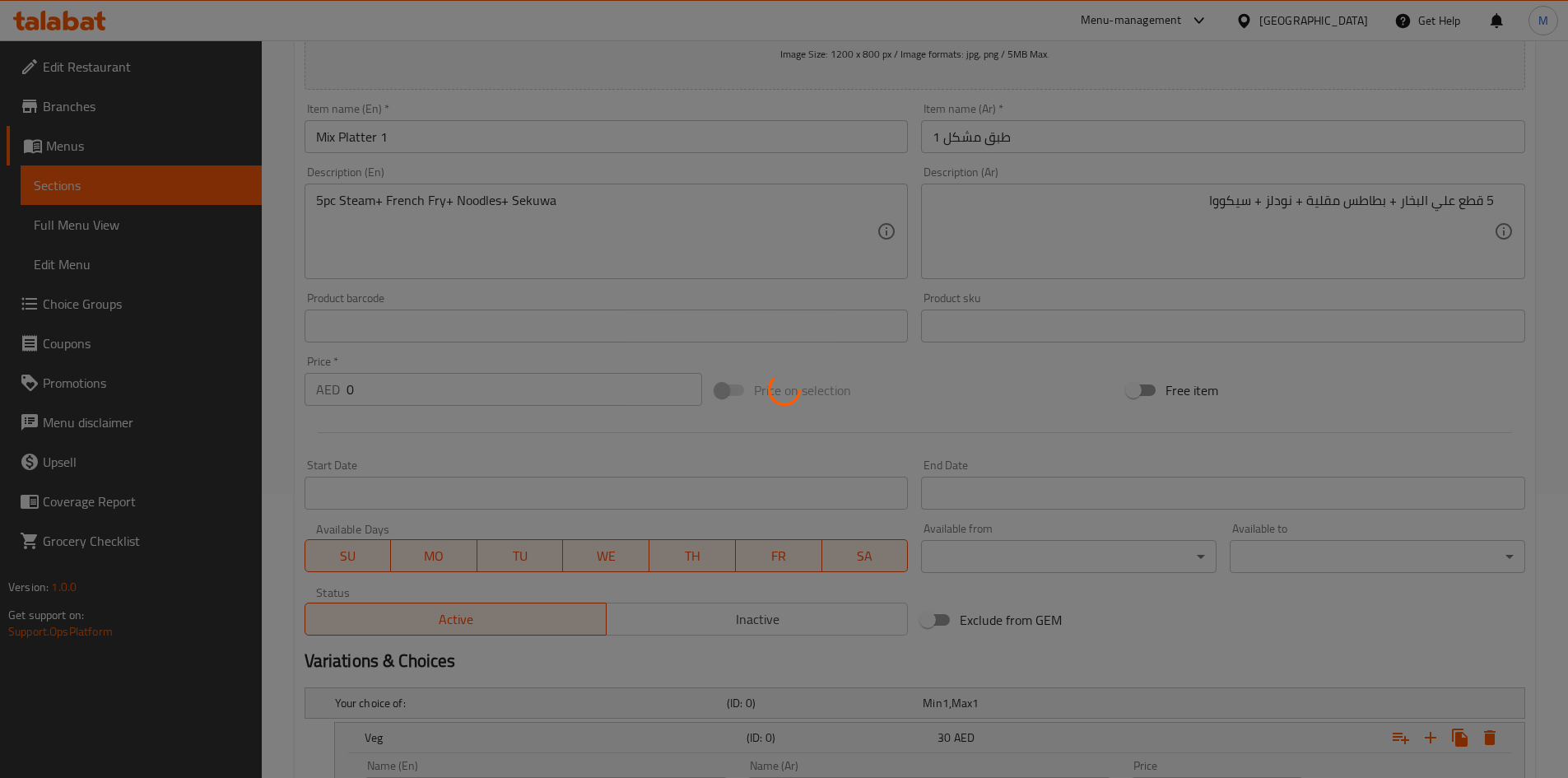
scroll to position [106, 0]
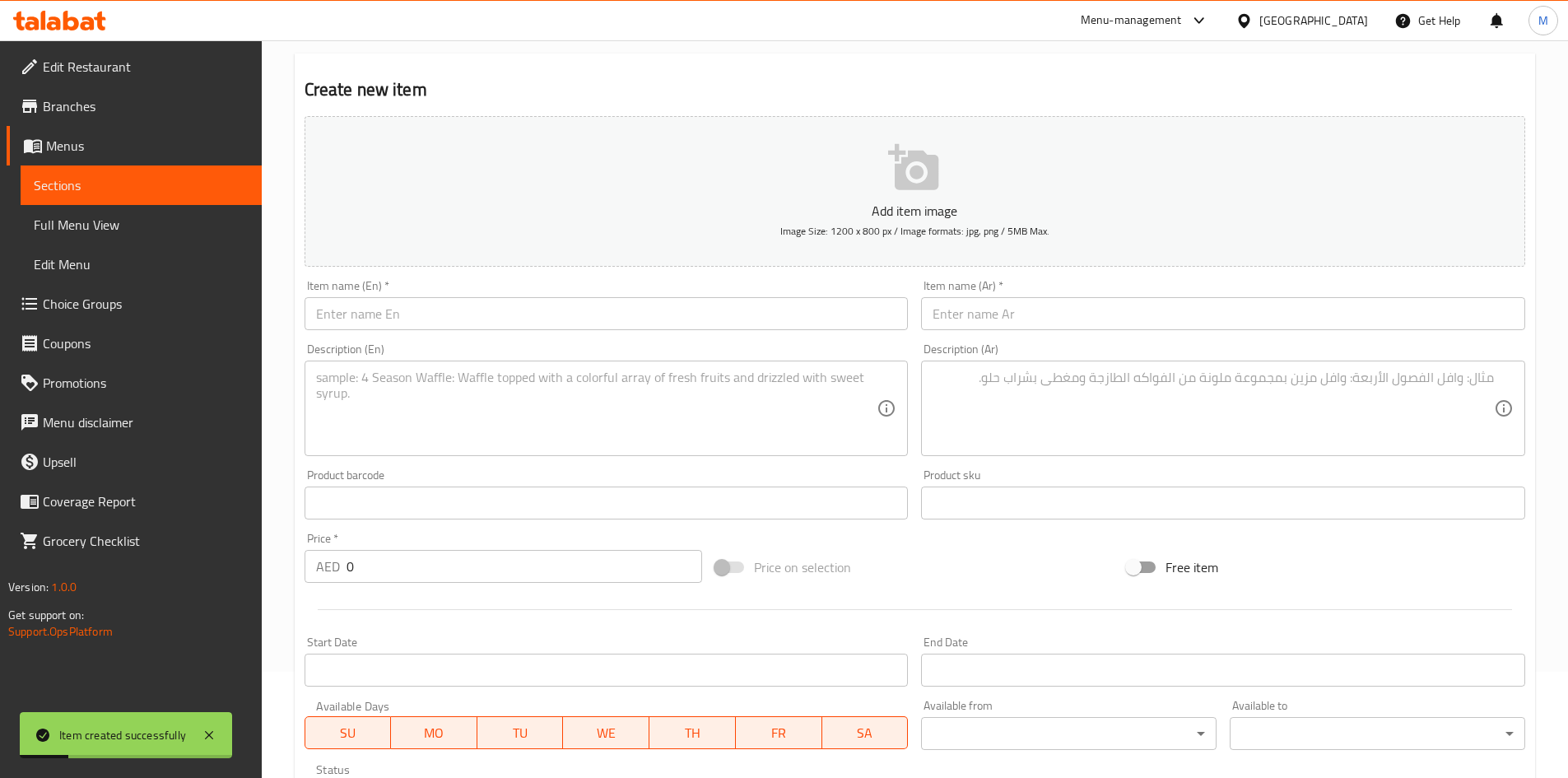
click at [436, 310] on input "text" at bounding box center [607, 314] width 604 height 33
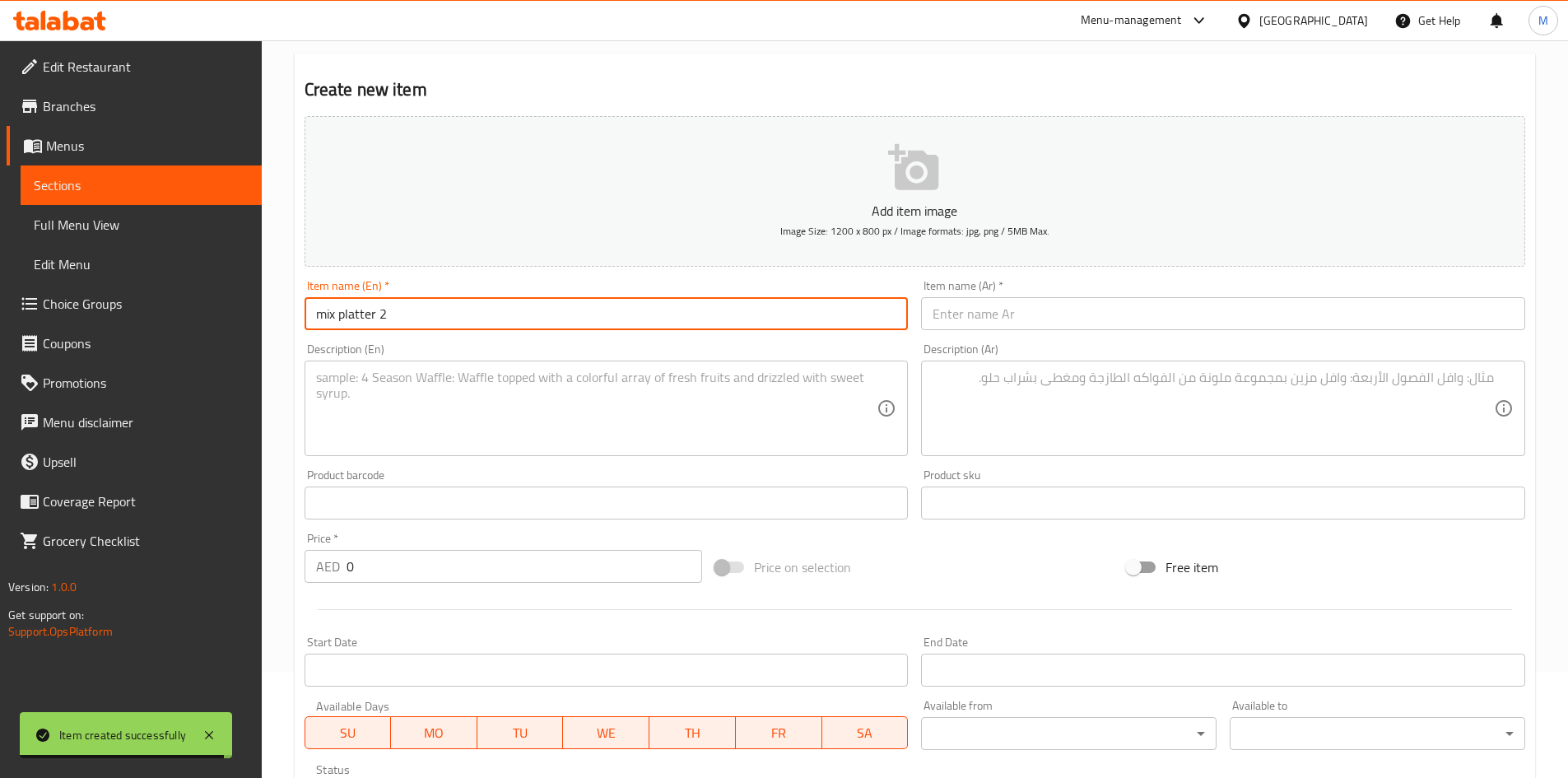
click at [437, 306] on input "mix platter 2" at bounding box center [607, 314] width 604 height 33
type input "Mix Platter 2"
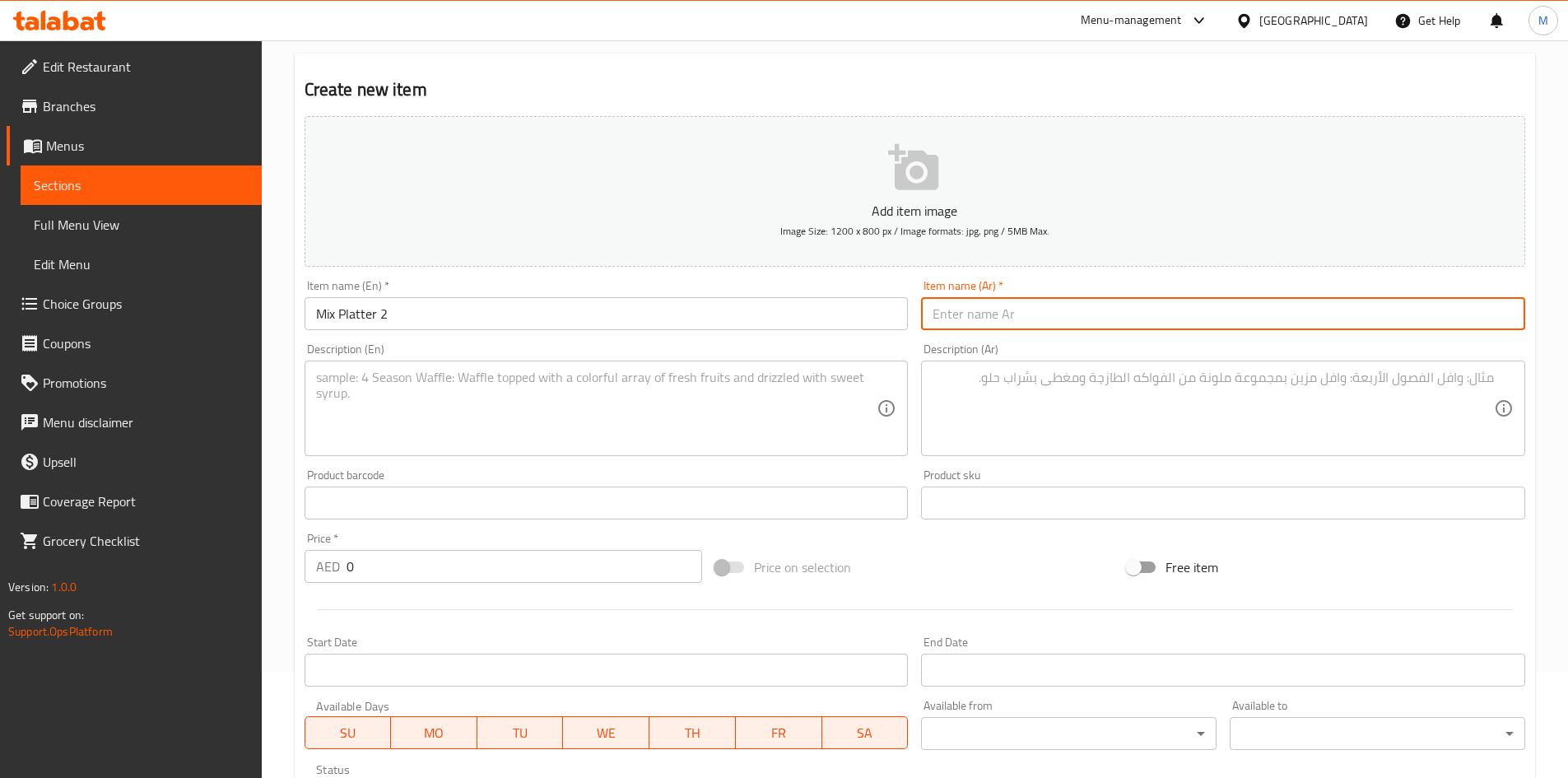
click at [1001, 297] on input "text" at bounding box center [1223, 314] width 604 height 33
type input "طبق مشكل 2"
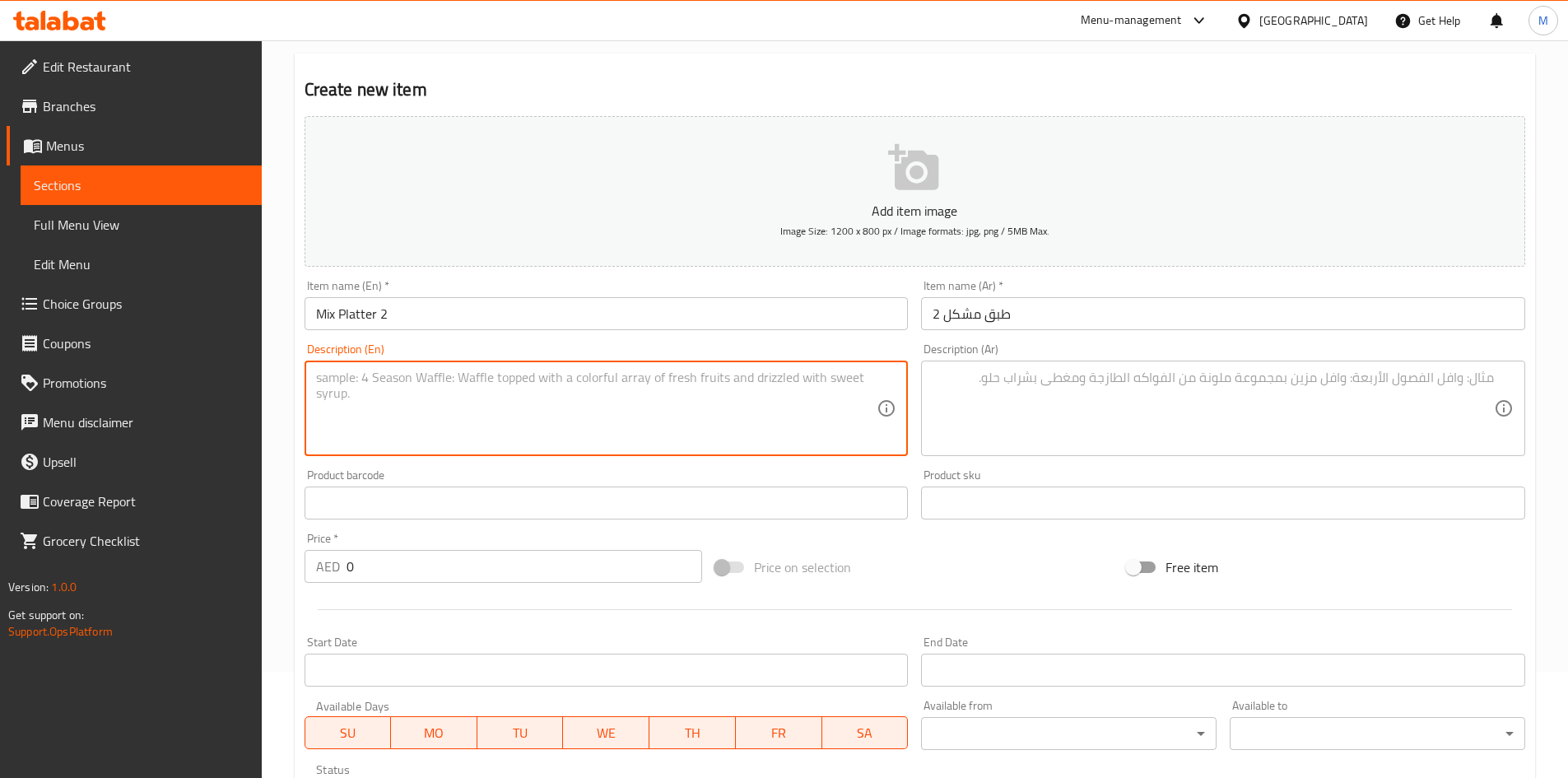
click at [715, 399] on textarea at bounding box center [596, 409] width 561 height 78
paste textarea "(5pc Steam+Fry+Chilli+Noodles)"
click at [317, 380] on textarea "(5pc Steam+Fry+Chilli+Noodles" at bounding box center [596, 409] width 561 height 78
click at [381, 379] on textarea "5pc Steam+Fry+Chilli+Noodles" at bounding box center [596, 409] width 561 height 78
click at [409, 377] on textarea "5pc Steam+ Fry+Chilli+Noodles" at bounding box center [596, 409] width 561 height 78
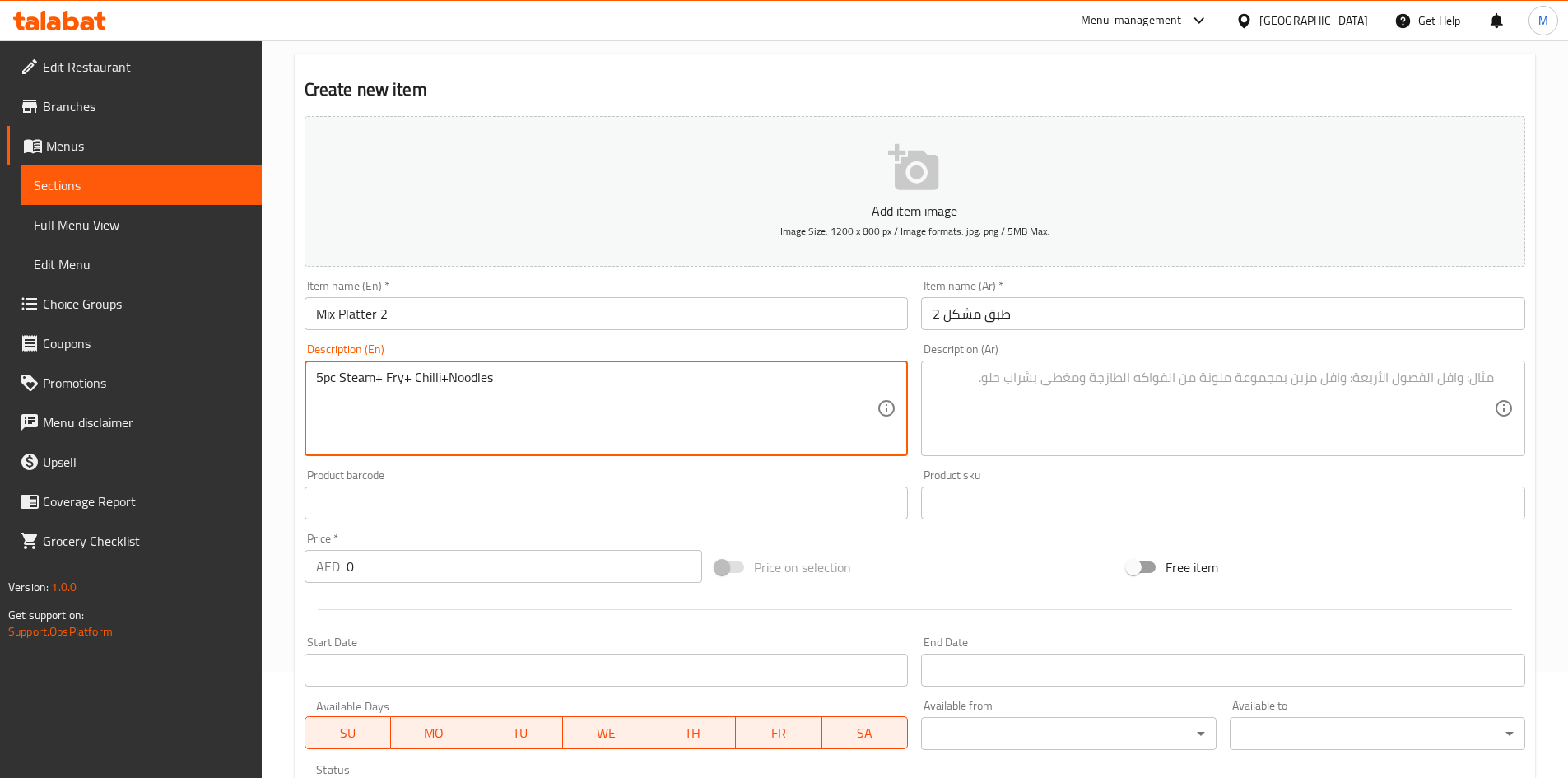
click at [446, 376] on textarea "5pc Steam+ Fry+ Chilli+Noodles" at bounding box center [596, 409] width 561 height 78
click at [450, 377] on textarea "5pc Steam+ Fry+ Chilli+ Noodles" at bounding box center [596, 409] width 561 height 78
type textarea "5pc Steam+ Fry+ Chilli+ Noodles"
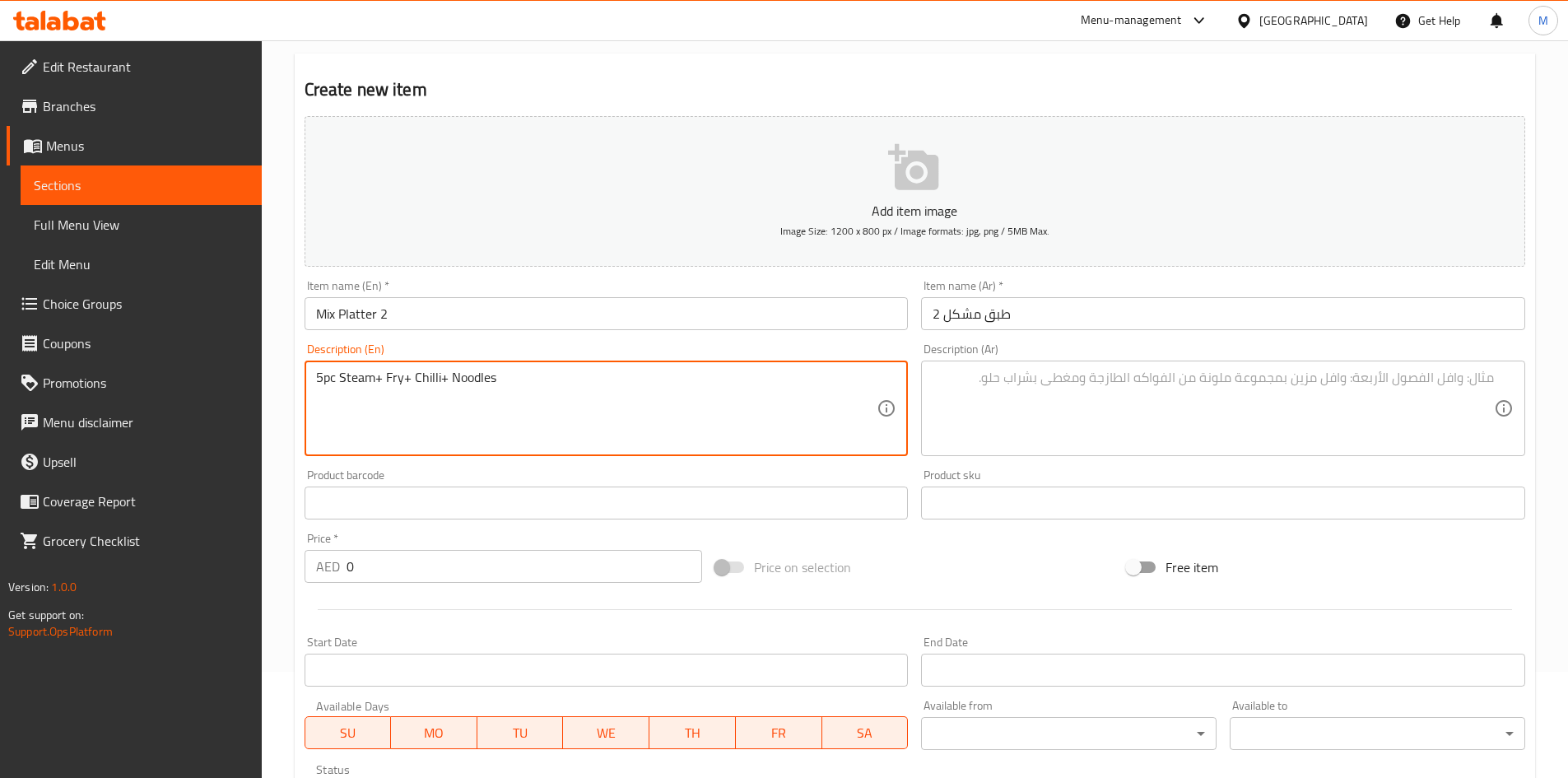
click at [1141, 410] on textarea at bounding box center [1212, 409] width 561 height 78
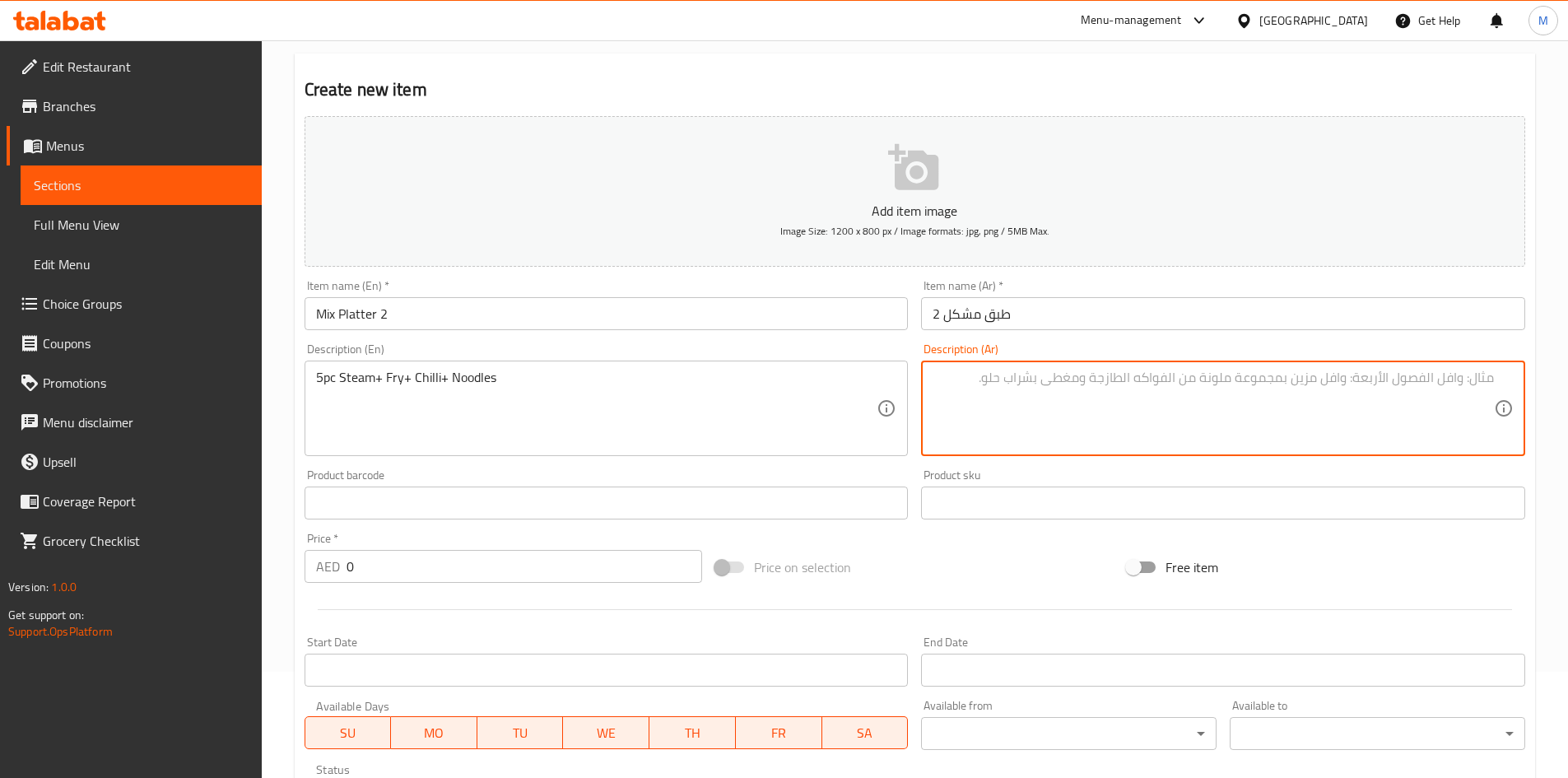
paste textarea "5 قطع بخار + قلي + فلفل حار + نودلز"
click at [1459, 383] on textarea "5 قطع بخار + قلي + فلفل حار + نودلز" at bounding box center [1212, 409] width 561 height 78
click at [1371, 370] on textarea "5 قطع علي البخار + قلي + فلفل حار + نودلز" at bounding box center [1212, 409] width 561 height 78
click at [1371, 369] on textarea "5 قطع علي البخار + قلي + فلفل حار + نودلز" at bounding box center [1212, 409] width 561 height 78
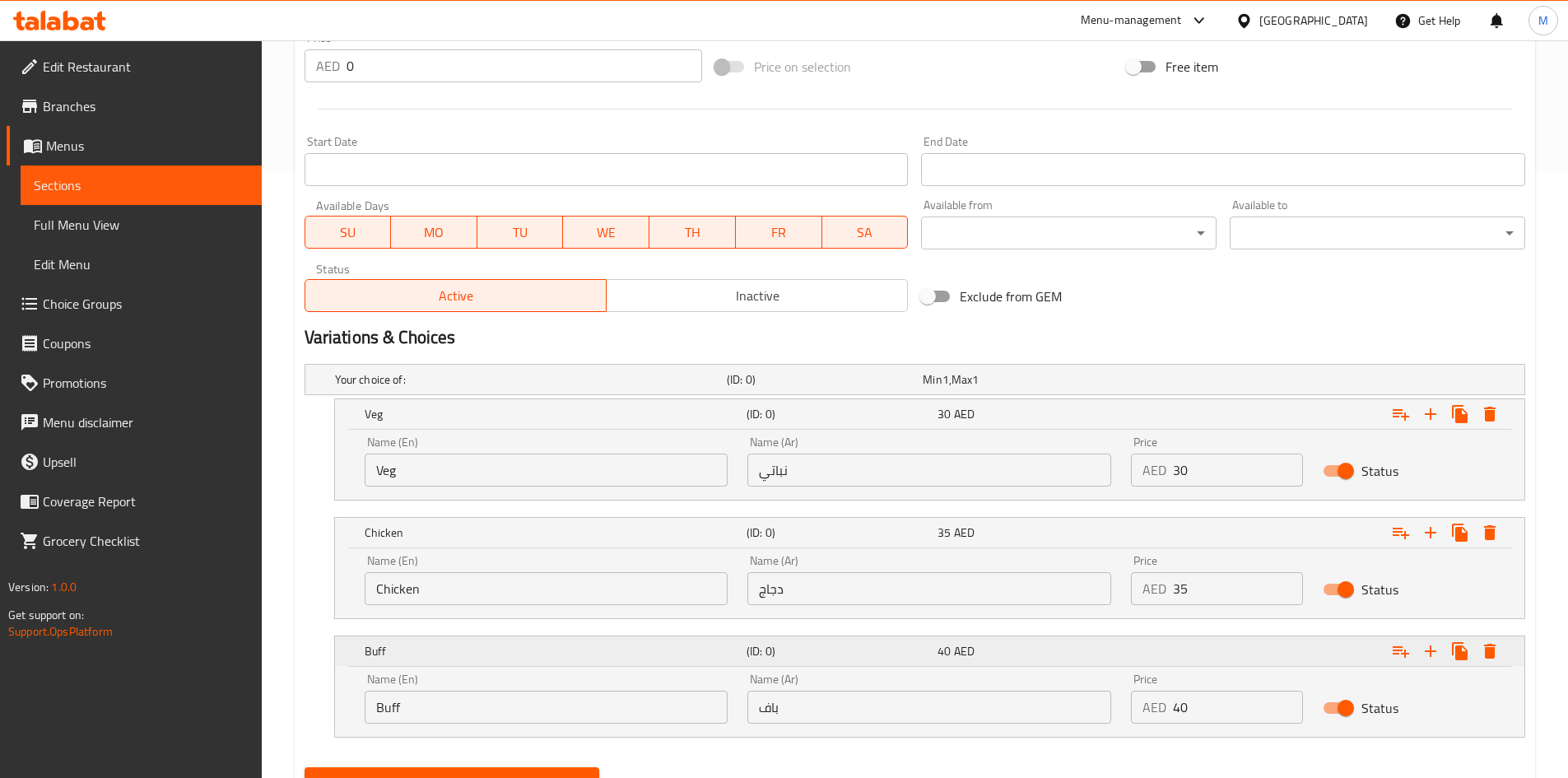
scroll to position [682, 0]
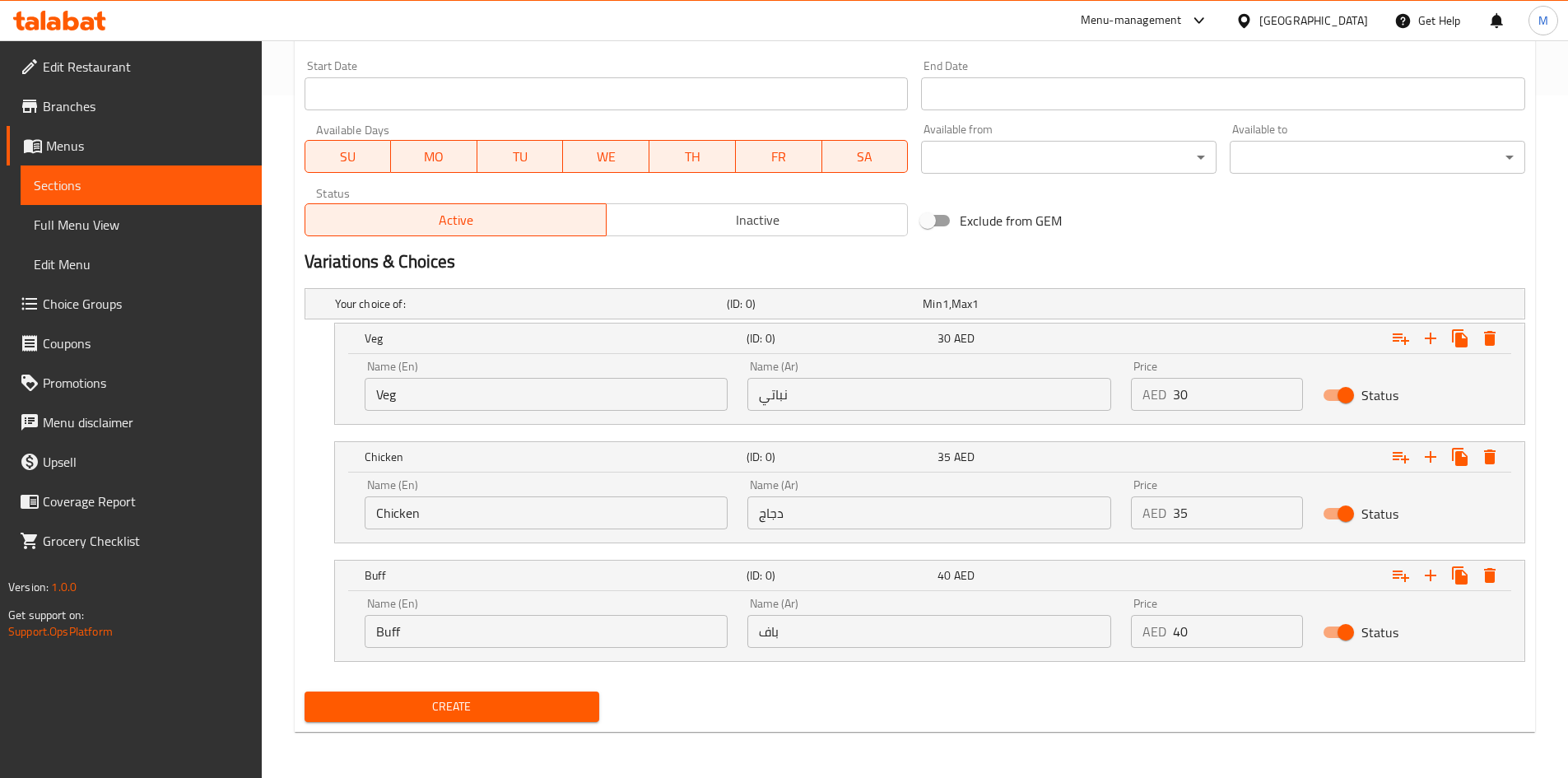
type textarea "5 قطع علي البخار + فراي+ فلفل حار + نودلز"
click at [423, 393] on input "Veg" at bounding box center [546, 394] width 364 height 33
click at [424, 393] on input "Veg" at bounding box center [546, 394] width 364 height 33
click at [425, 392] on input "Veg" at bounding box center [546, 394] width 364 height 33
type input "Veg"
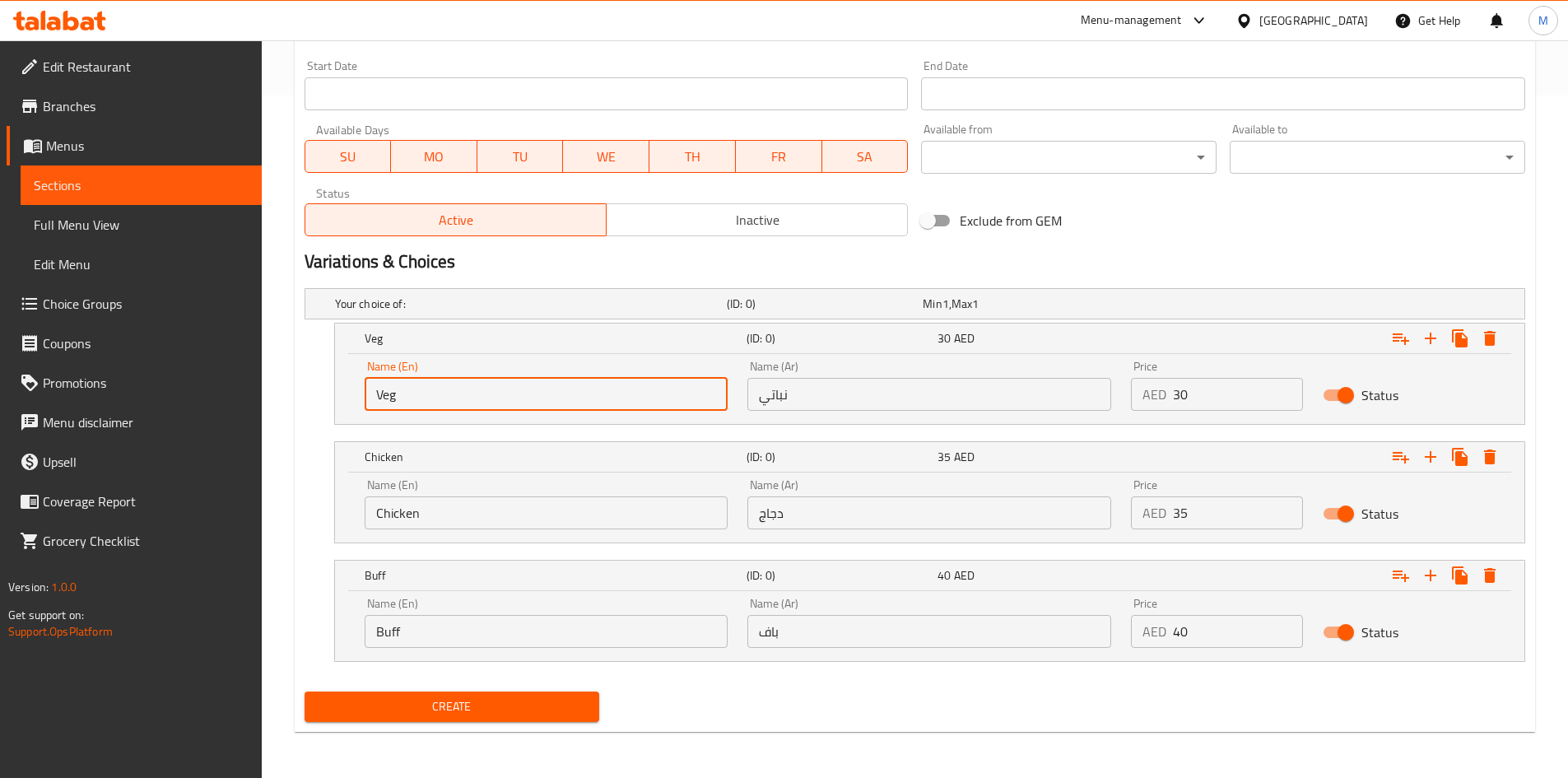
click at [808, 407] on input "نباتي" at bounding box center [929, 394] width 364 height 33
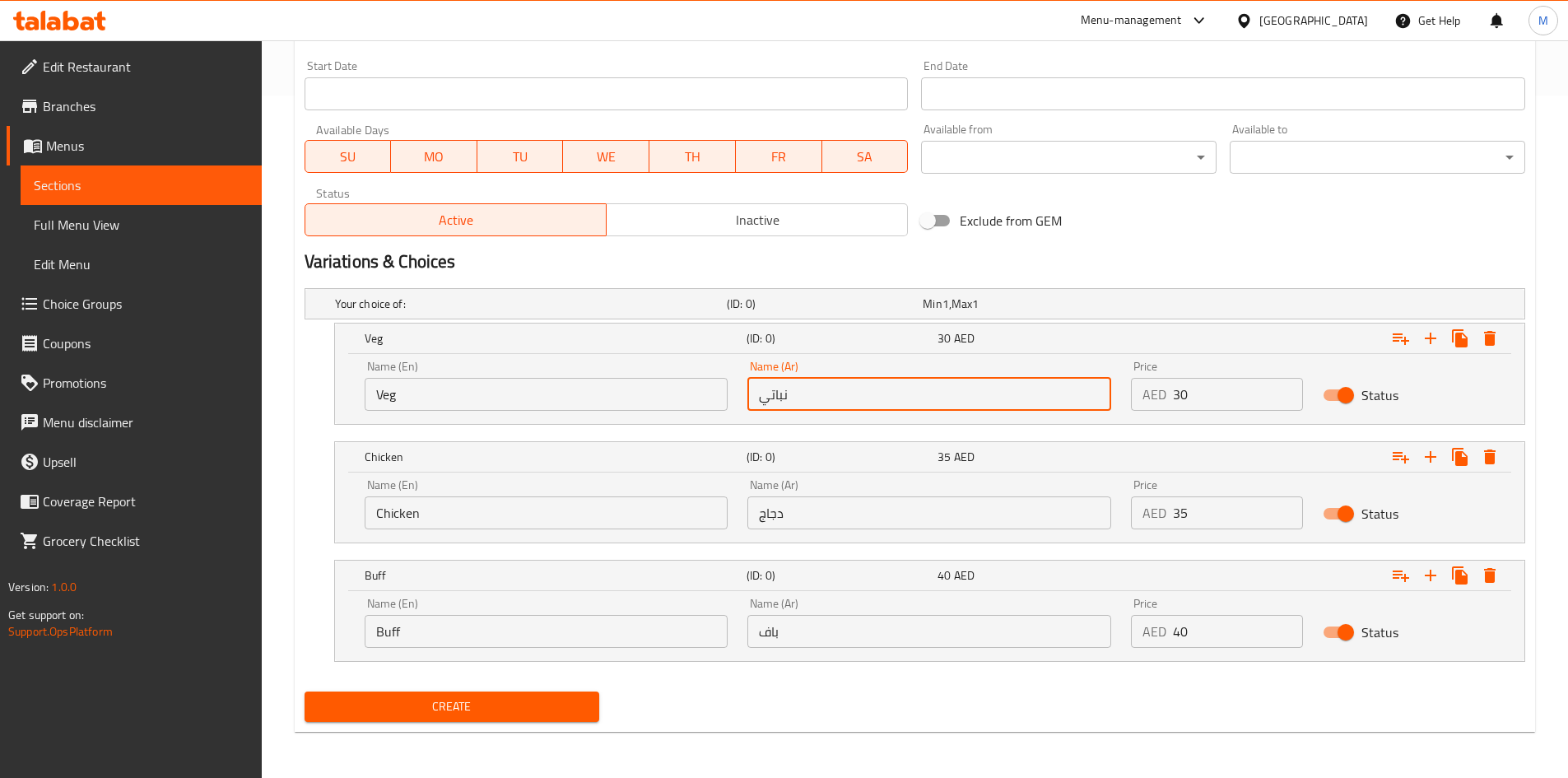
type input "نباتي"
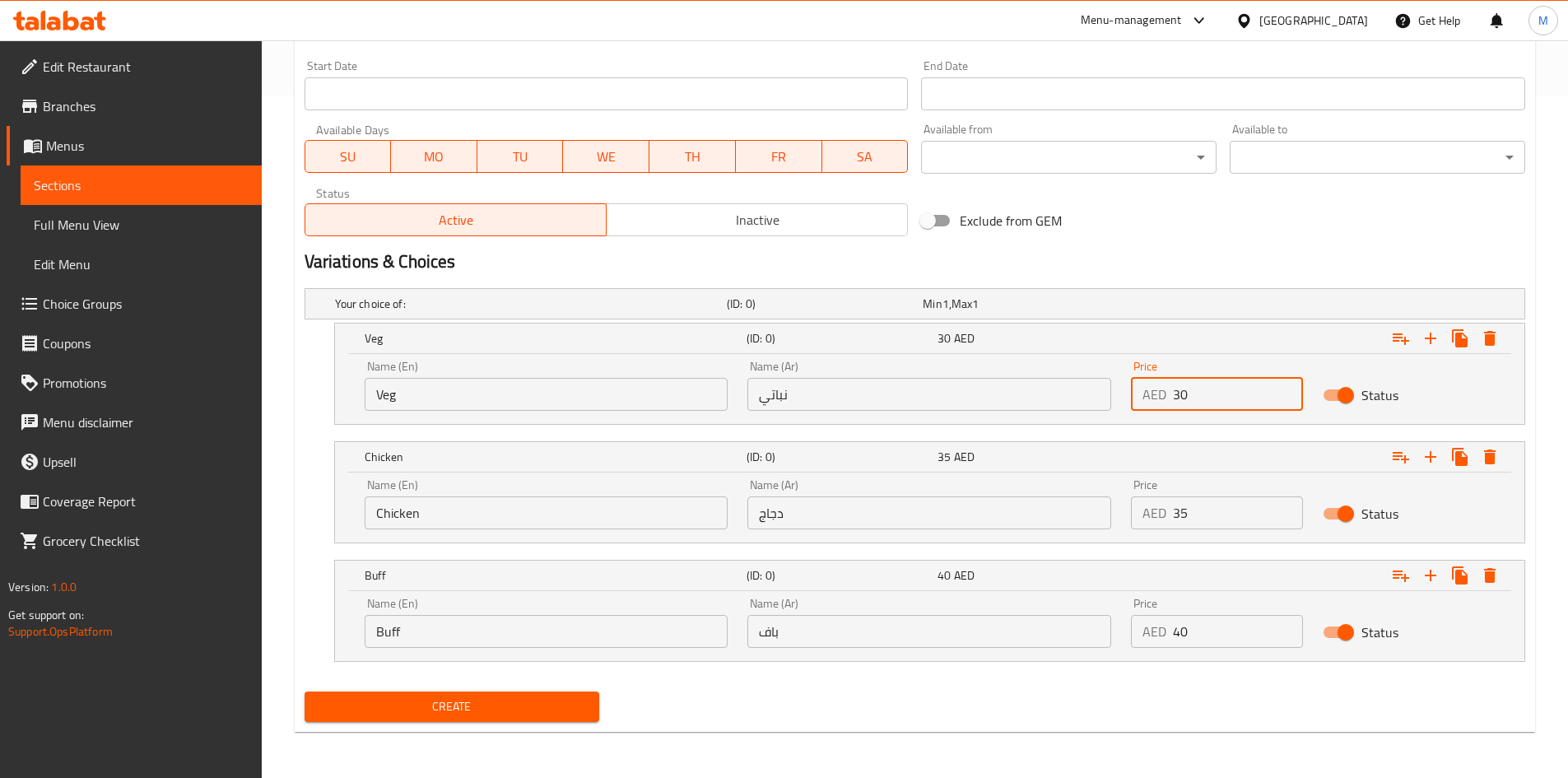
click at [1199, 397] on input "30" at bounding box center [1238, 394] width 130 height 33
click at [1200, 397] on input "30" at bounding box center [1238, 394] width 130 height 33
type input "30"
click at [1217, 509] on input "35" at bounding box center [1238, 513] width 130 height 33
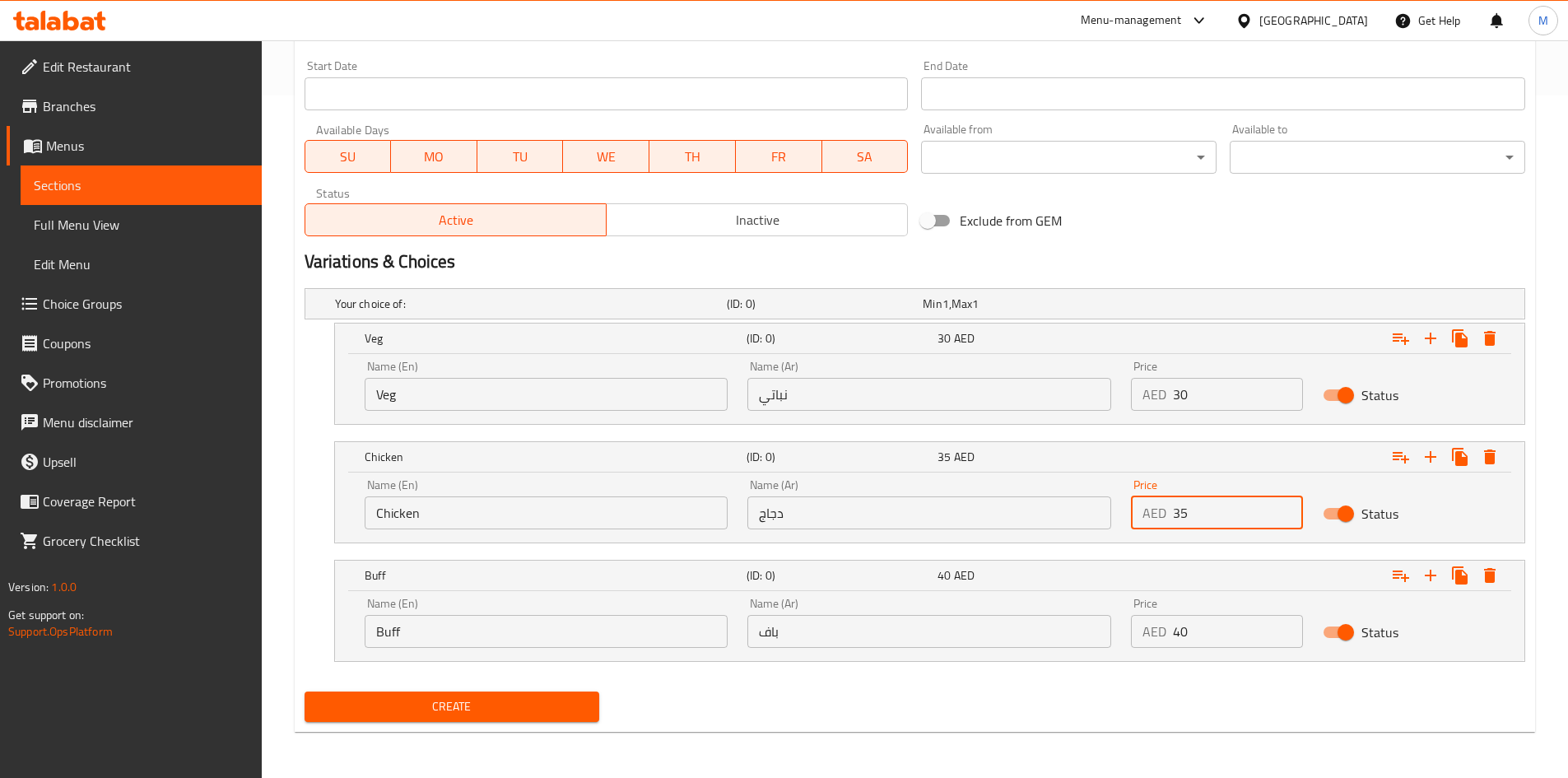
click at [1217, 509] on input "35" at bounding box center [1238, 513] width 130 height 33
click at [1218, 506] on input "35" at bounding box center [1238, 513] width 130 height 33
click at [1218, 510] on input "35" at bounding box center [1238, 513] width 130 height 33
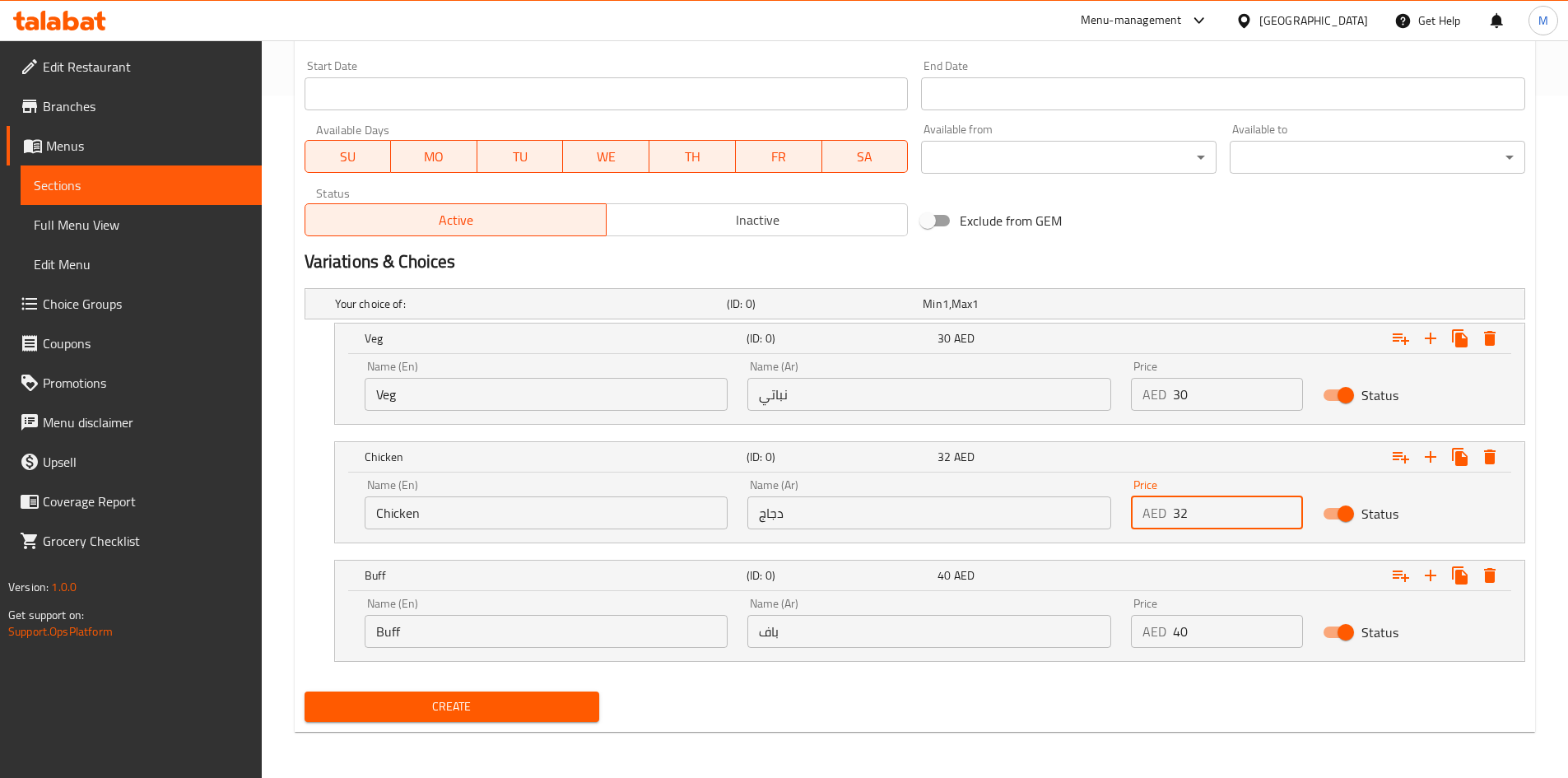
type input "32"
click at [1216, 639] on input "40" at bounding box center [1238, 631] width 130 height 33
type input "34"
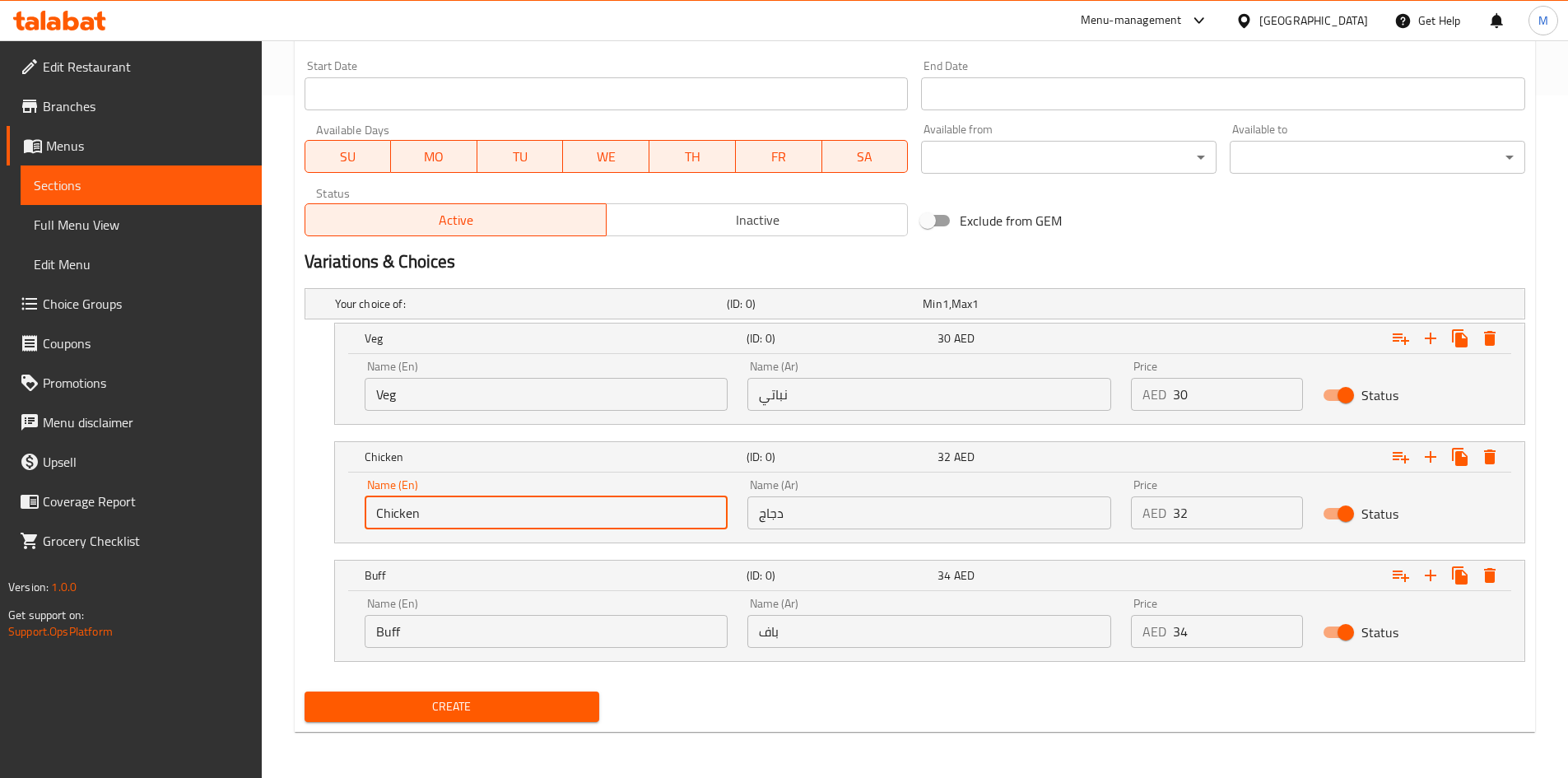
click at [490, 508] on input "Chicken" at bounding box center [546, 513] width 364 height 33
type input "Chicken"
click at [805, 517] on input "دجاج" at bounding box center [929, 513] width 364 height 33
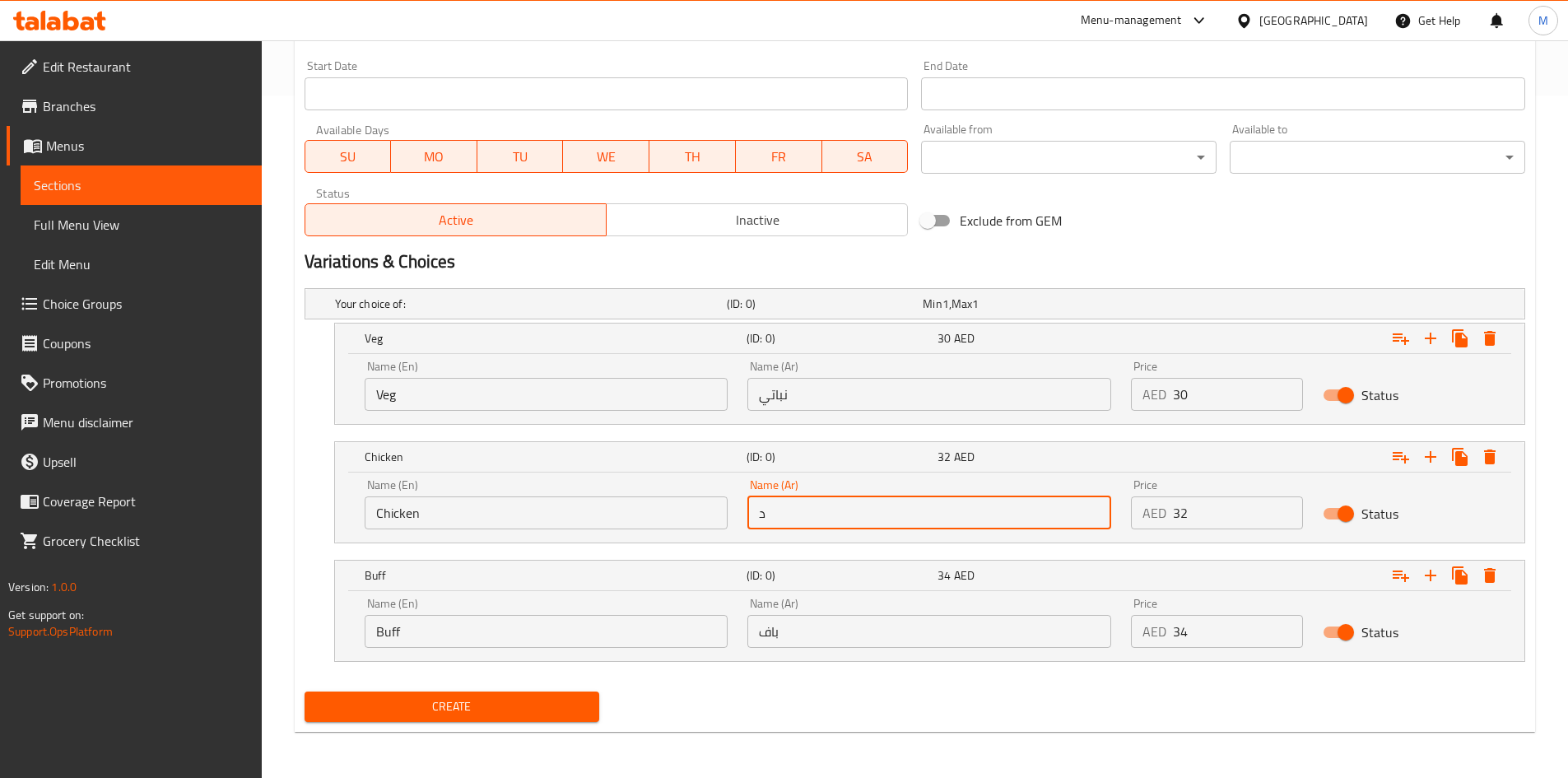
type input "دجاج"
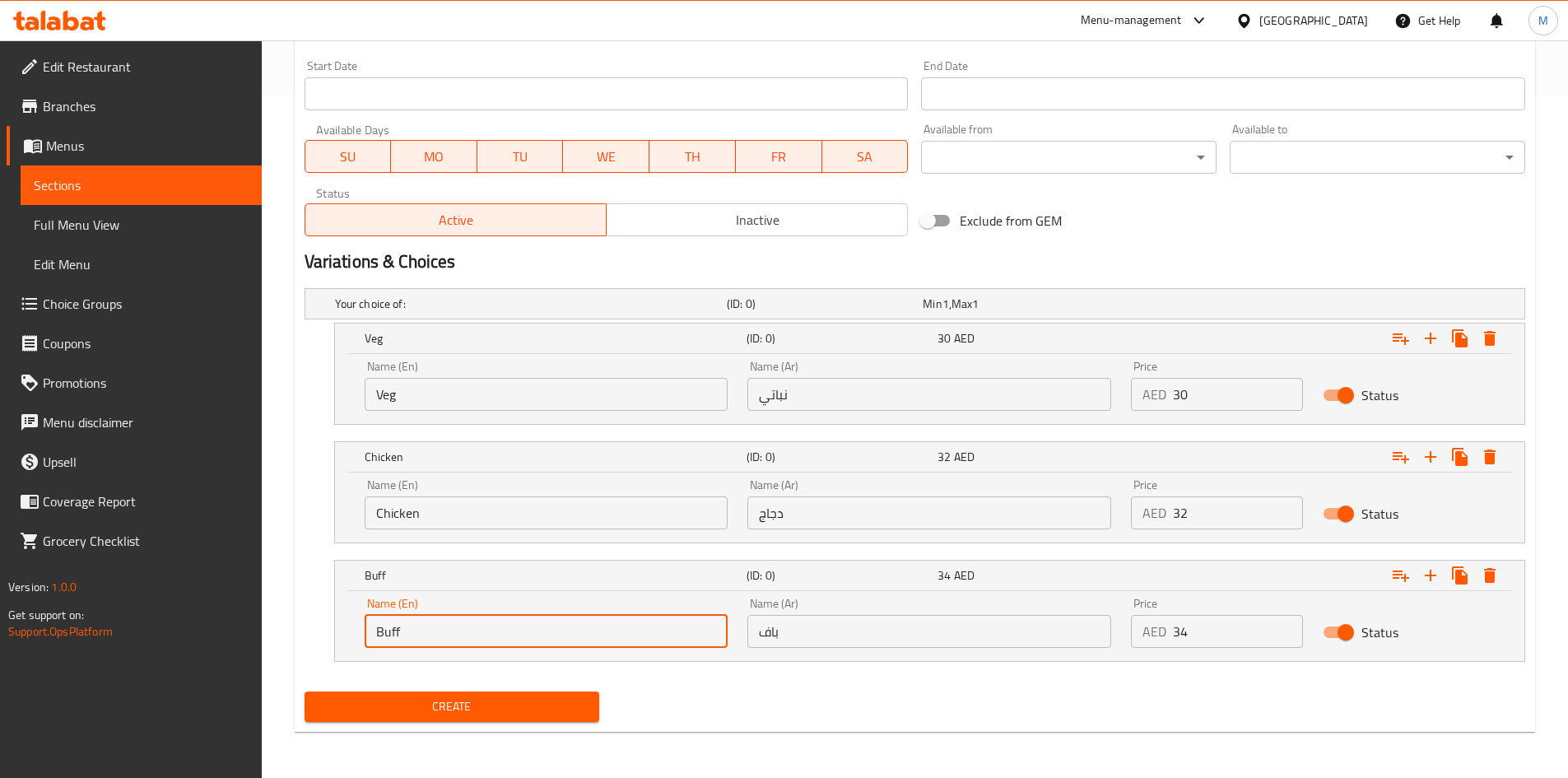
click at [434, 640] on input "Buff" at bounding box center [546, 631] width 364 height 33
click at [433, 640] on input "Buff" at bounding box center [546, 631] width 364 height 33
type input "b"
click at [849, 635] on input "باف" at bounding box center [929, 631] width 364 height 33
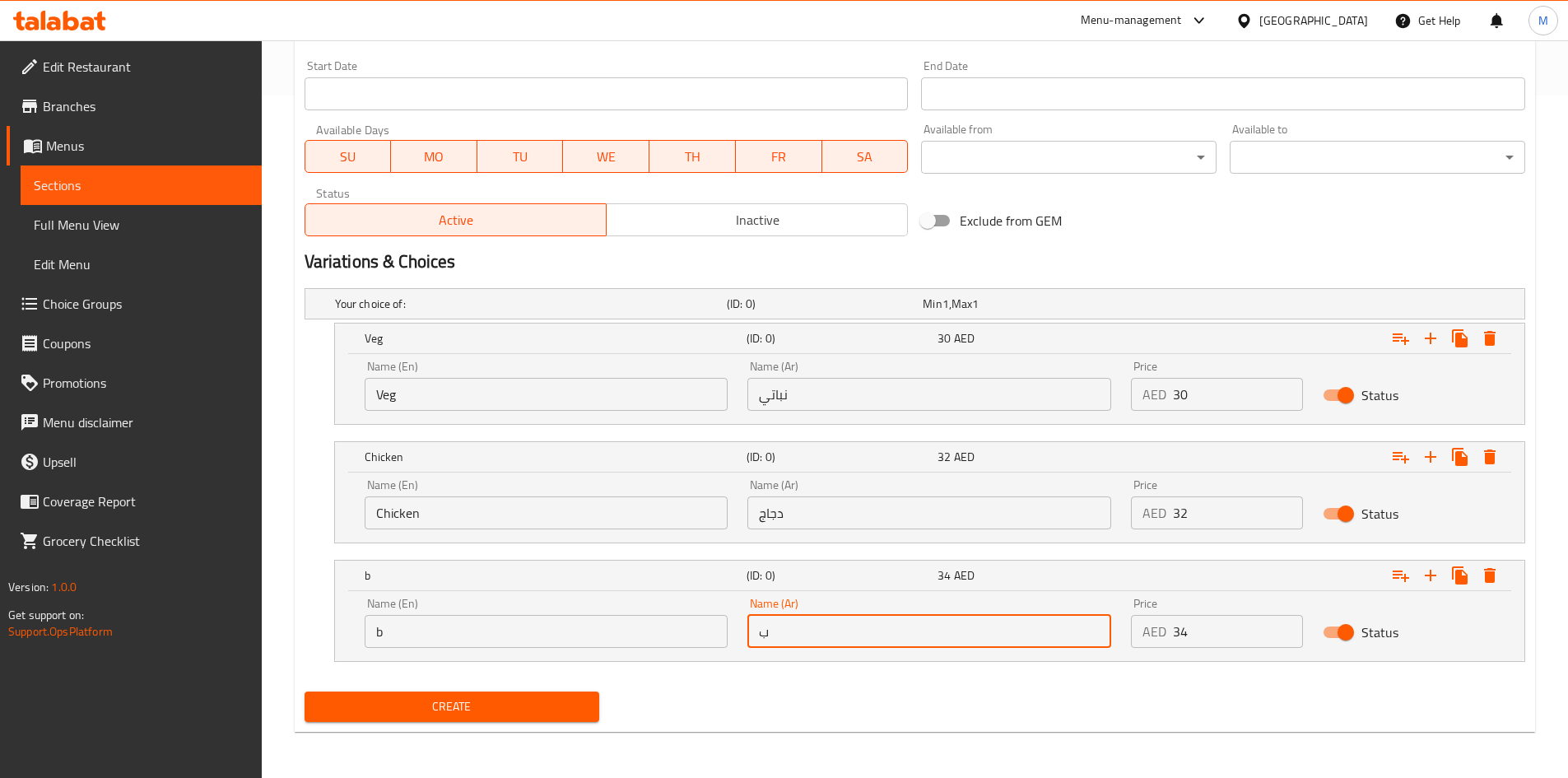
type input "باف"
click at [923, 699] on div "Create" at bounding box center [915, 707] width 1233 height 44
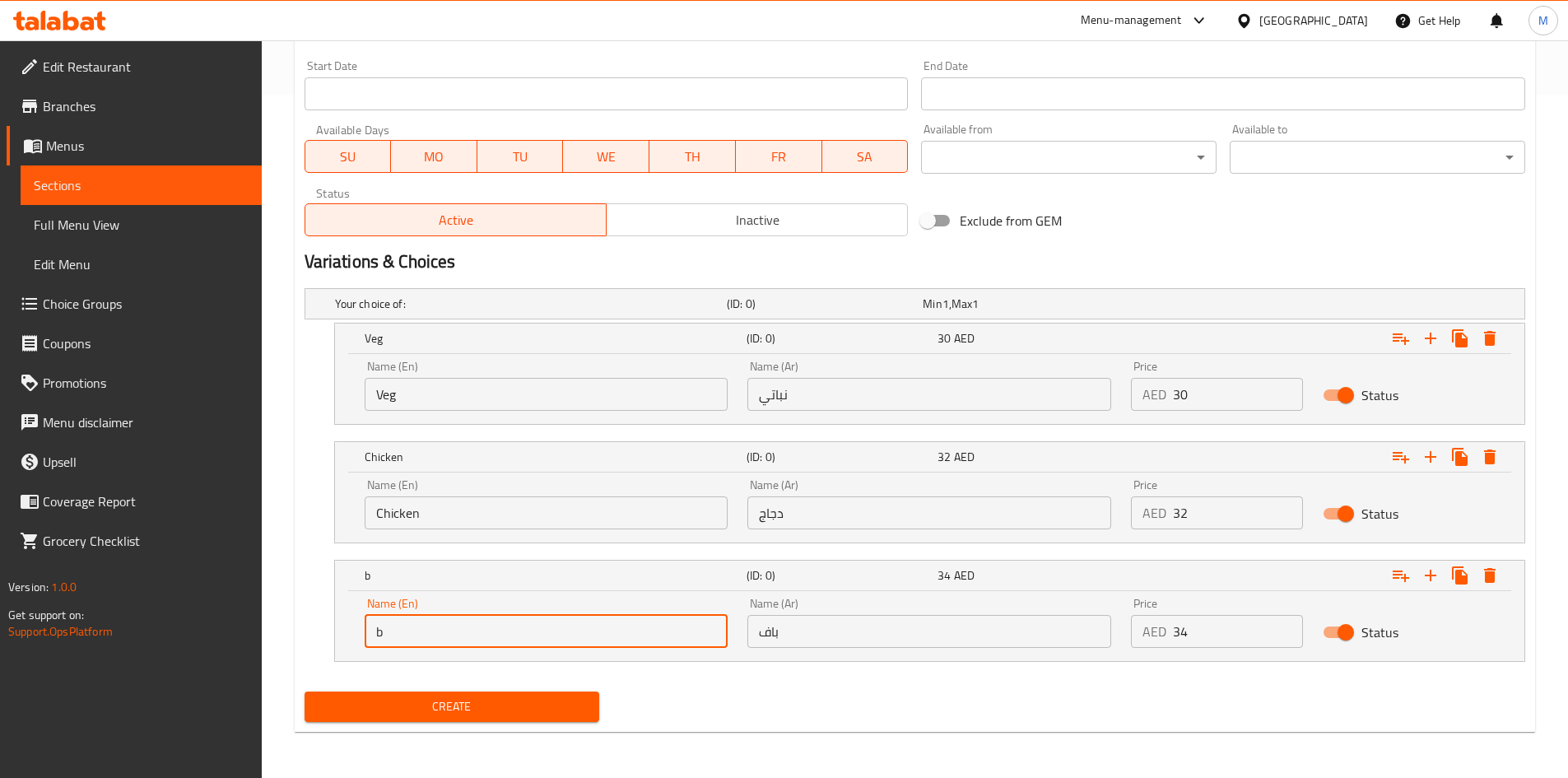
drag, startPoint x: 524, startPoint y: 628, endPoint x: 516, endPoint y: 632, distance: 8.9
click at [524, 628] on input "b" at bounding box center [546, 631] width 364 height 33
type input "Buff"
click at [484, 704] on span "Create" at bounding box center [452, 706] width 269 height 21
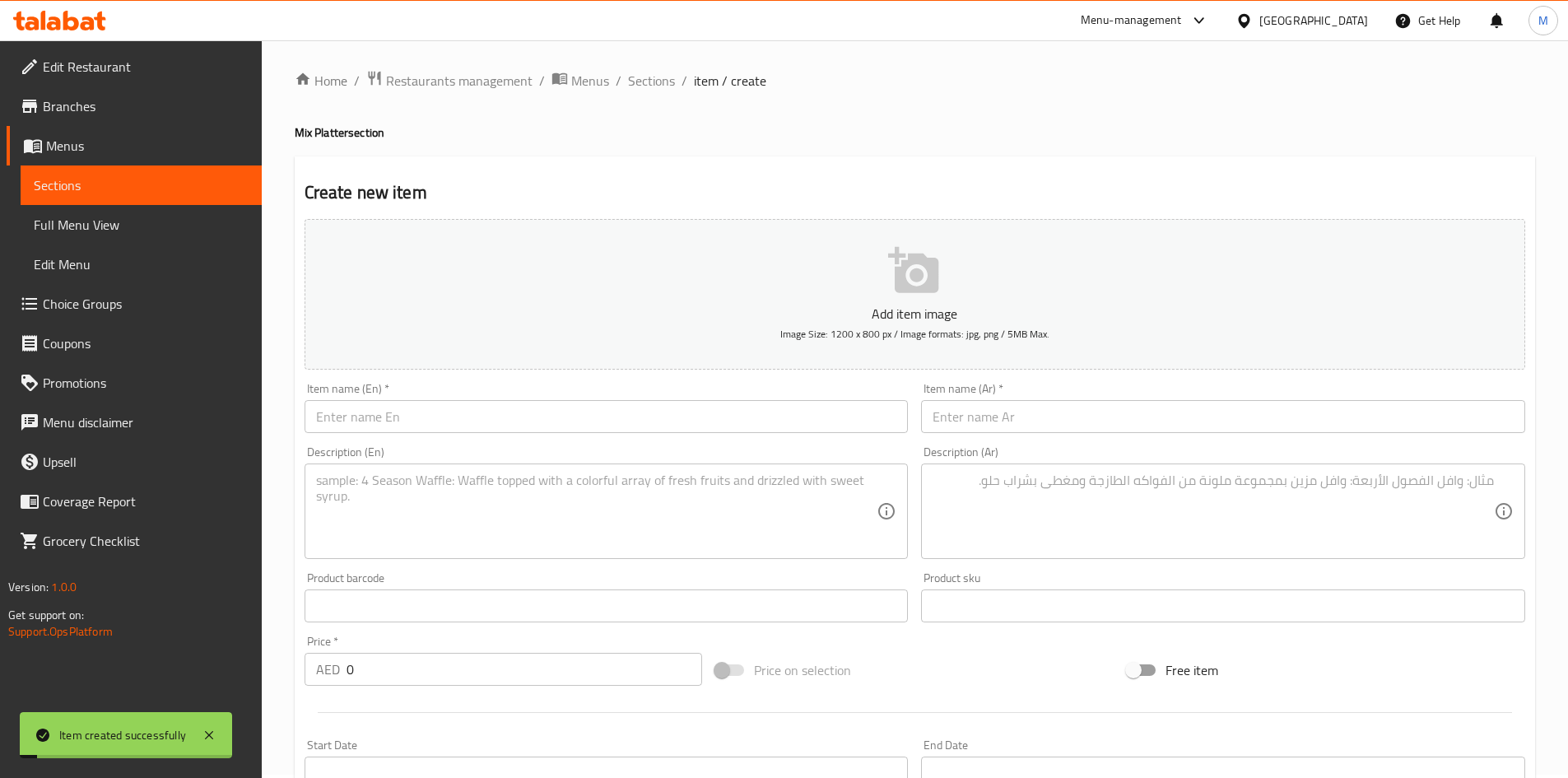
scroll to position [0, 0]
click at [654, 87] on span "Sections" at bounding box center [650, 84] width 47 height 20
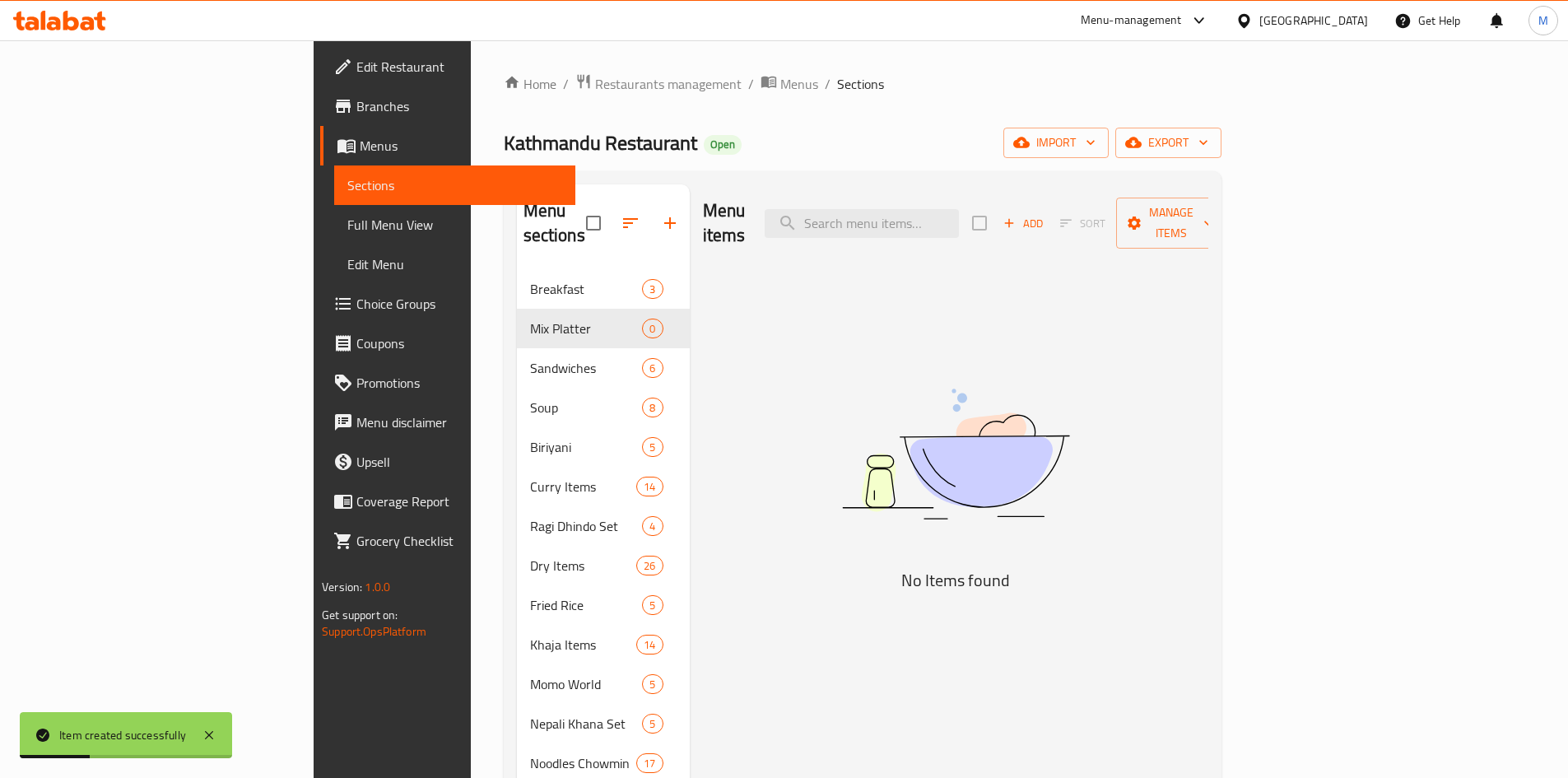
click at [1009, 307] on div "Menu items Add Sort Manage items No Items found" at bounding box center [949, 586] width 518 height 803
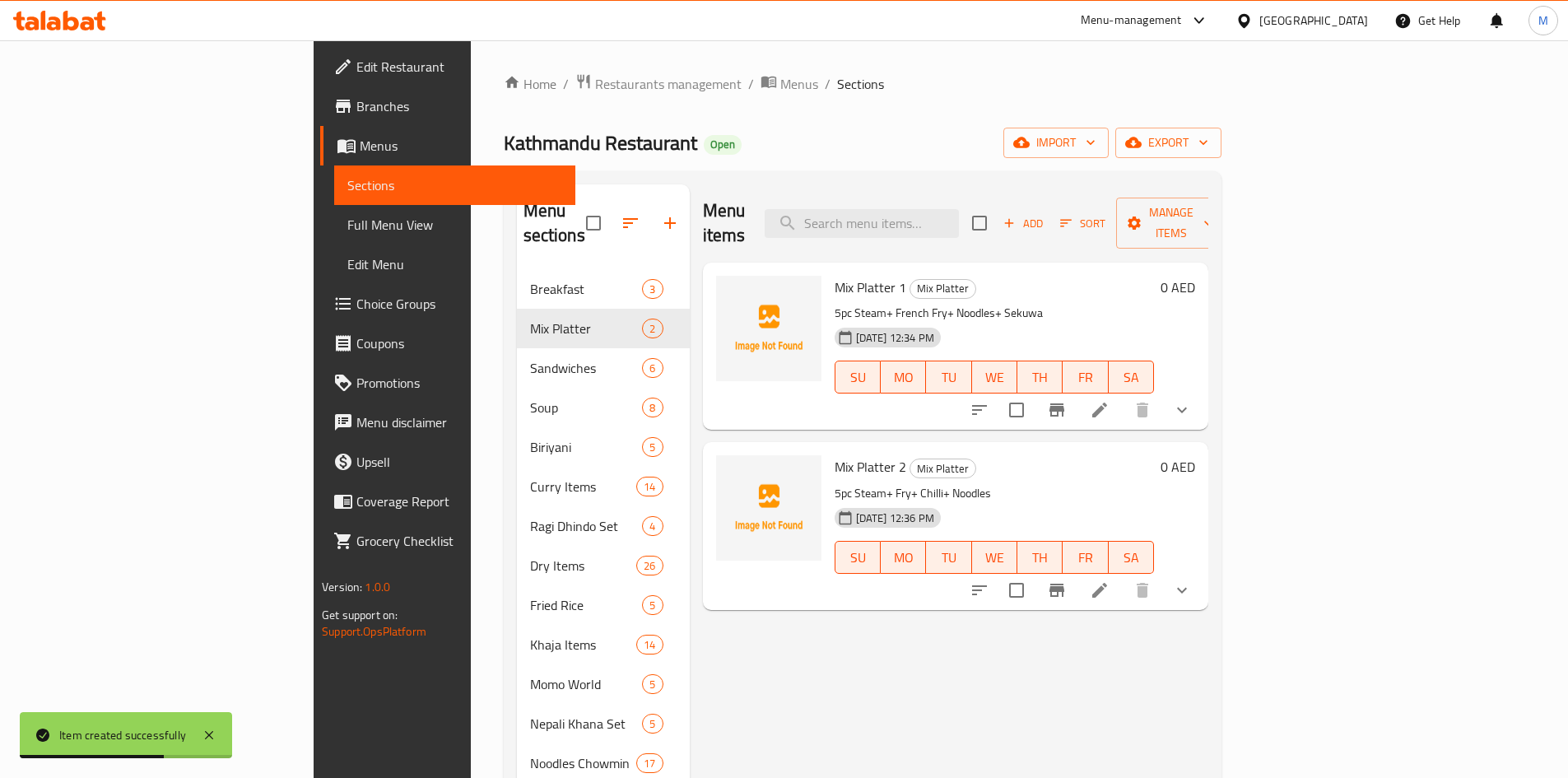
click at [1191, 399] on icon "show more" at bounding box center [1182, 410] width 20 height 20
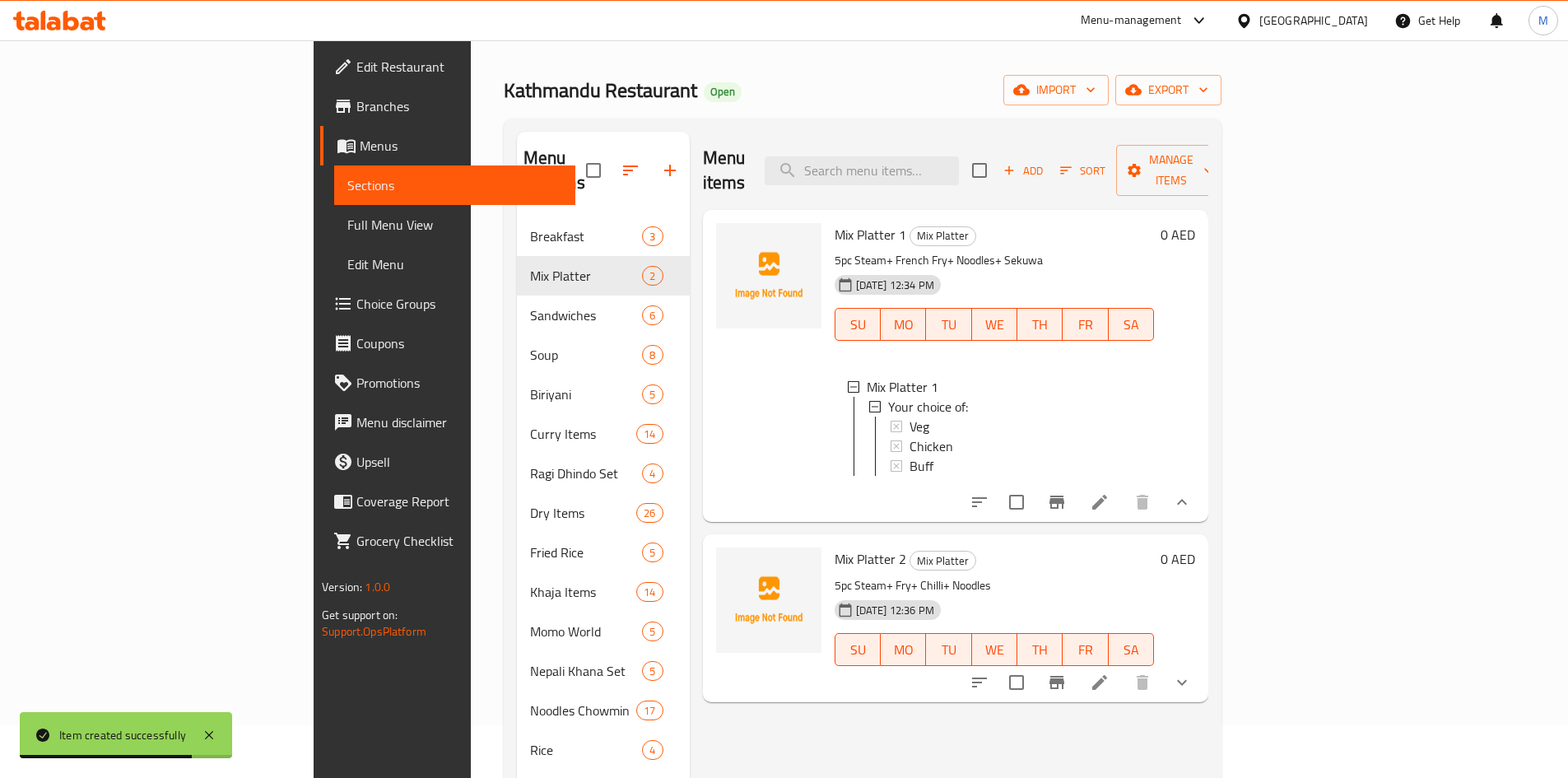
scroll to position [82, 0]
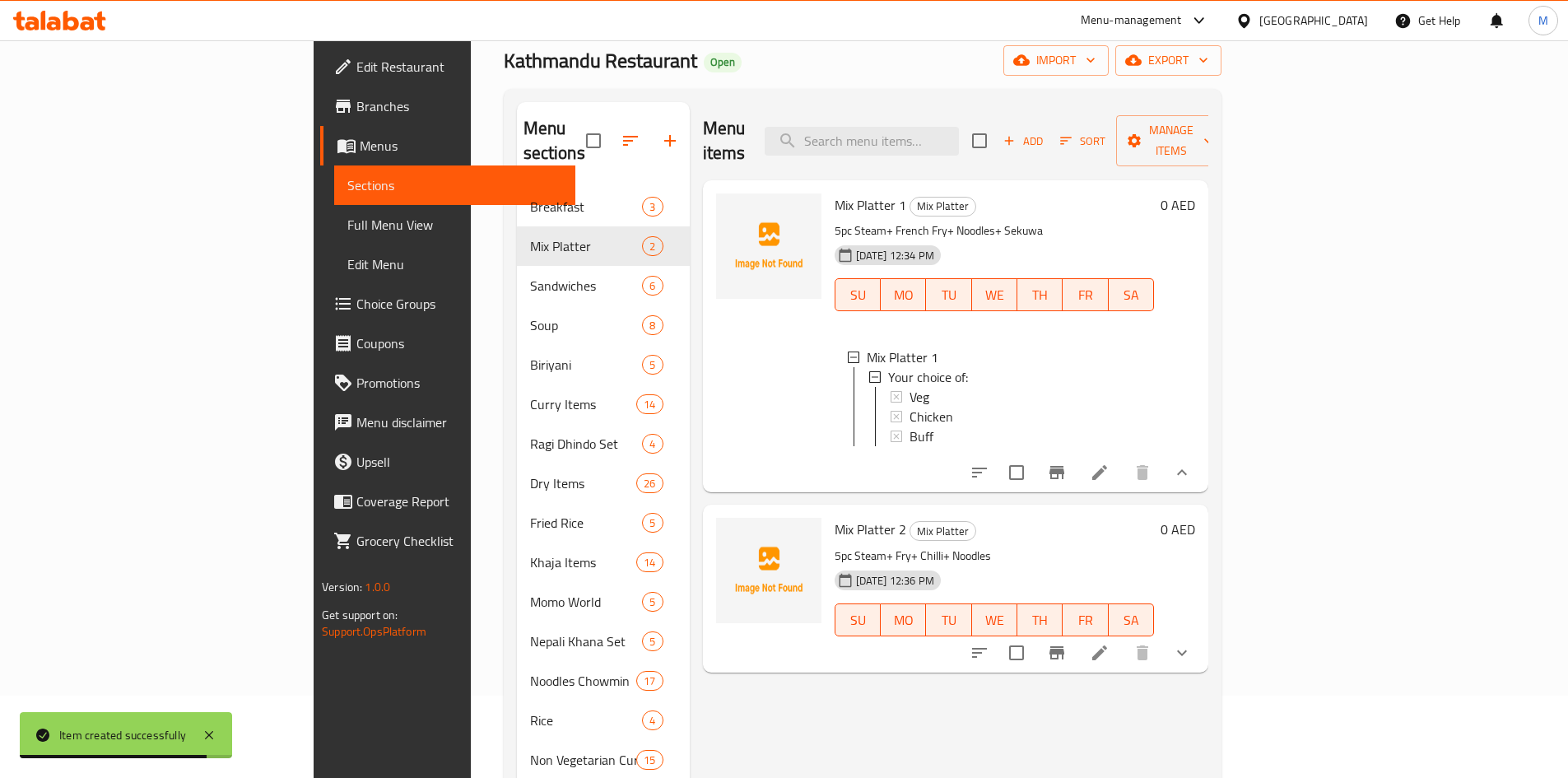
click at [1191, 643] on icon "show more" at bounding box center [1182, 653] width 20 height 20
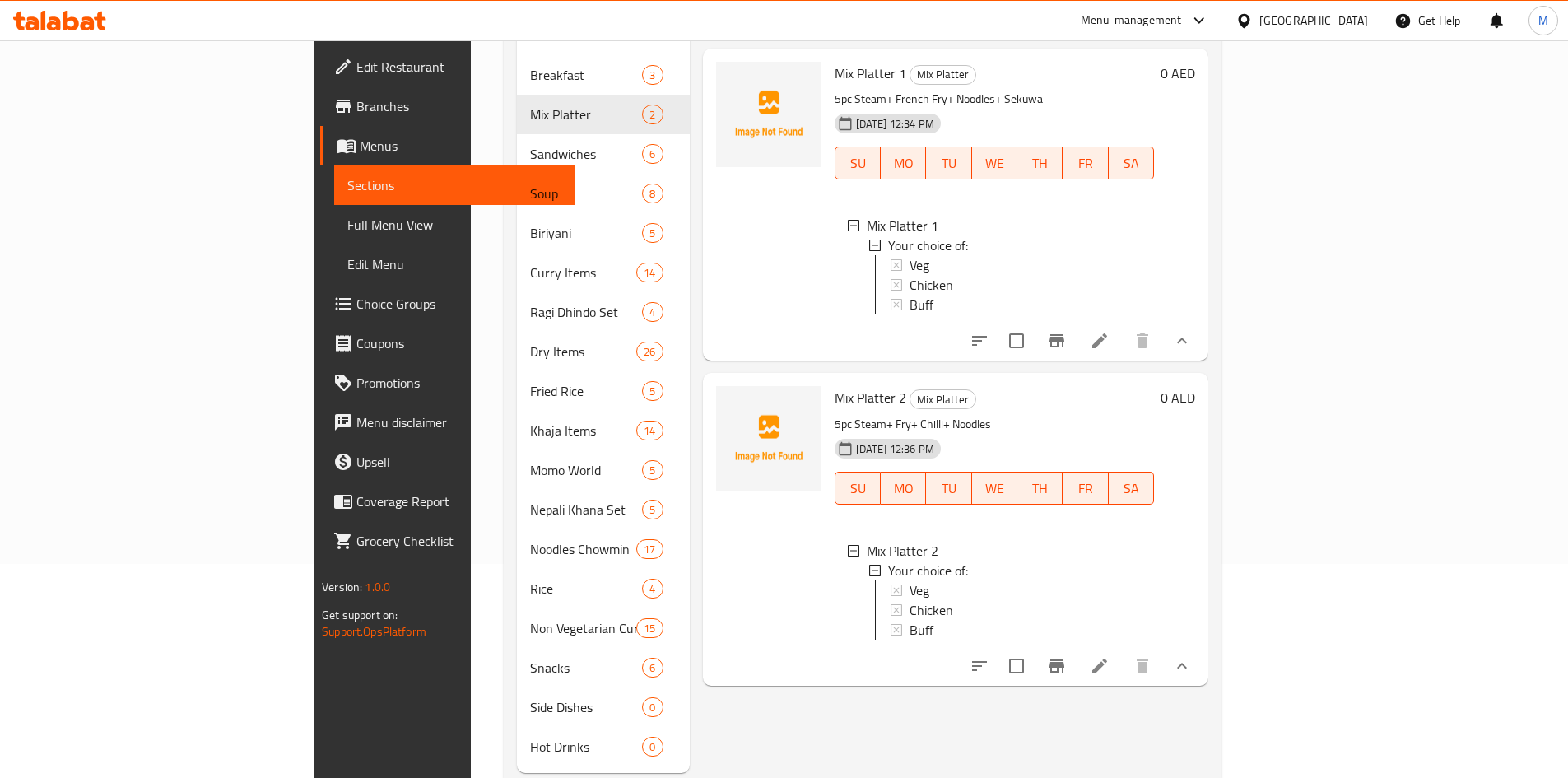
scroll to position [0, 0]
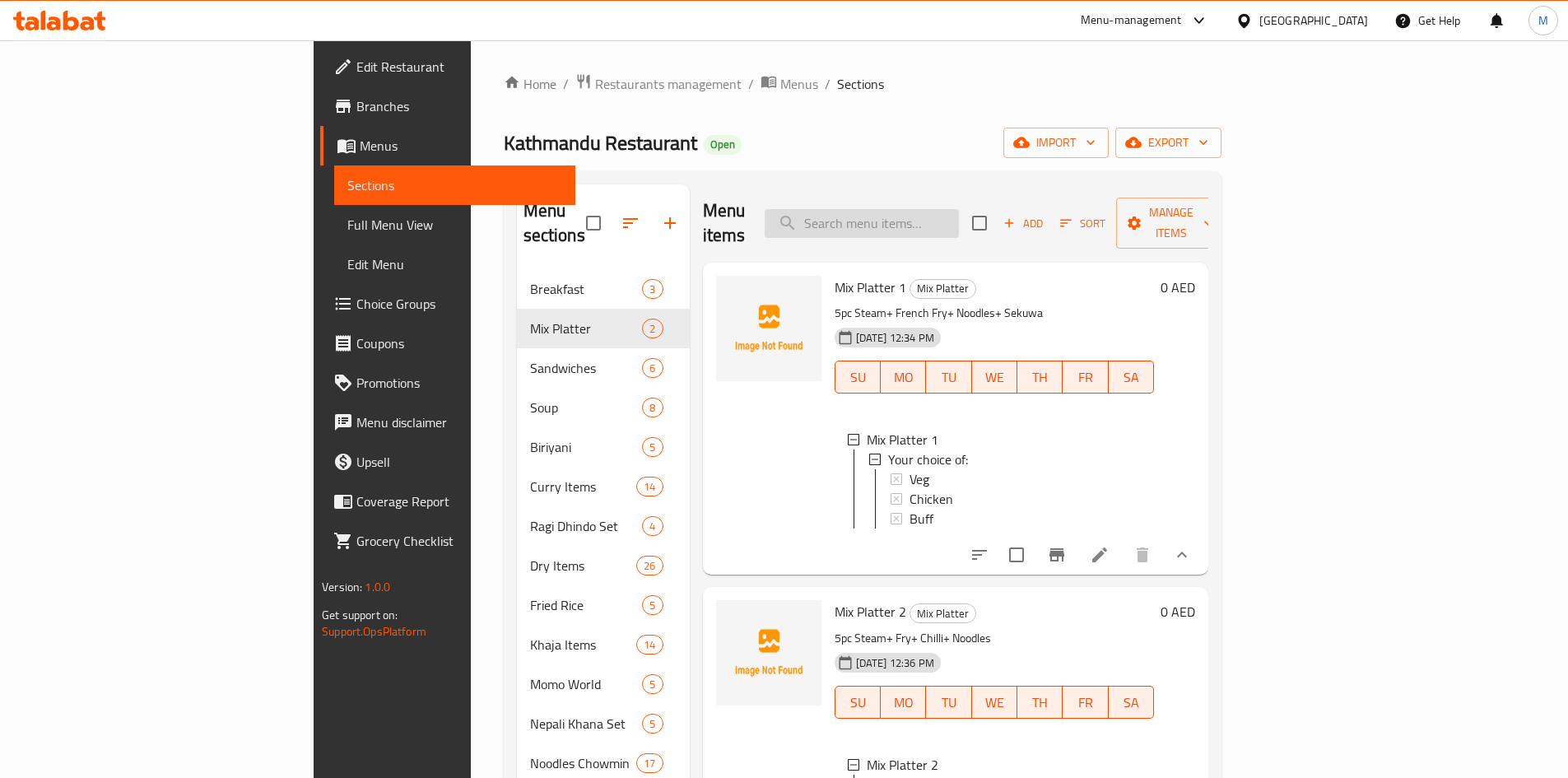
click at [929, 211] on input "search" at bounding box center [861, 223] width 194 height 29
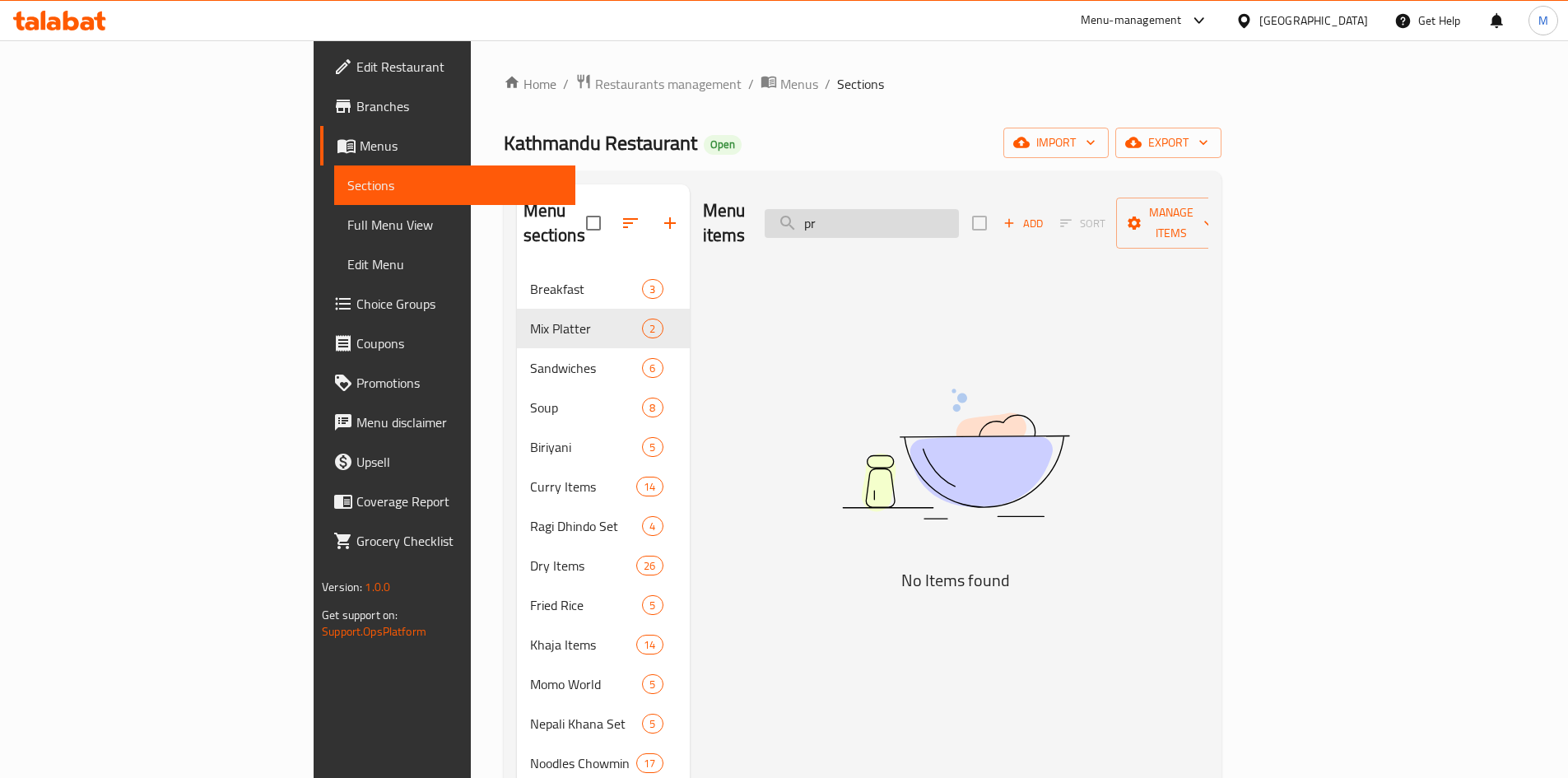
type input "p"
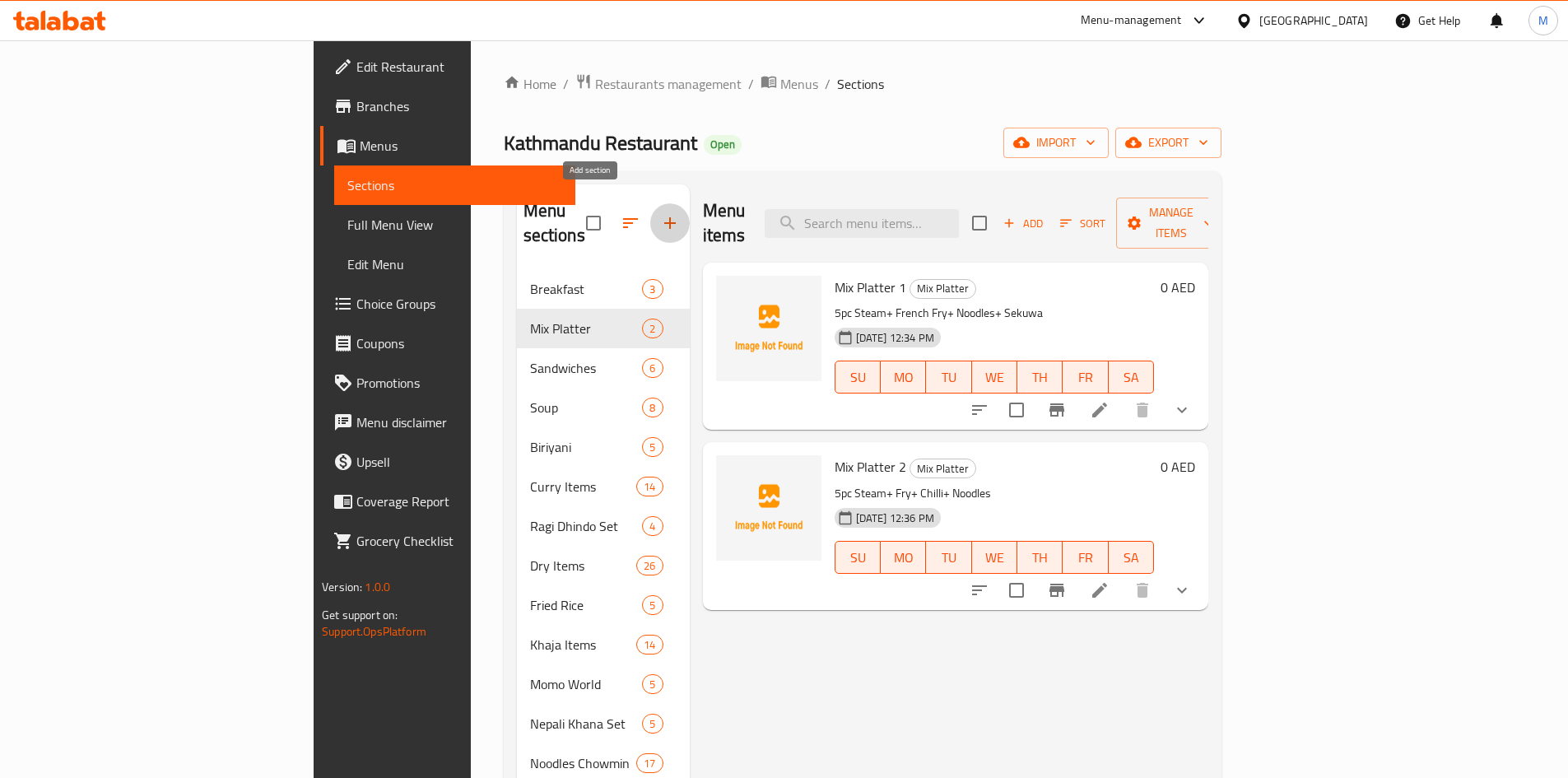
click at [660, 213] on icon "button" at bounding box center [670, 223] width 20 height 20
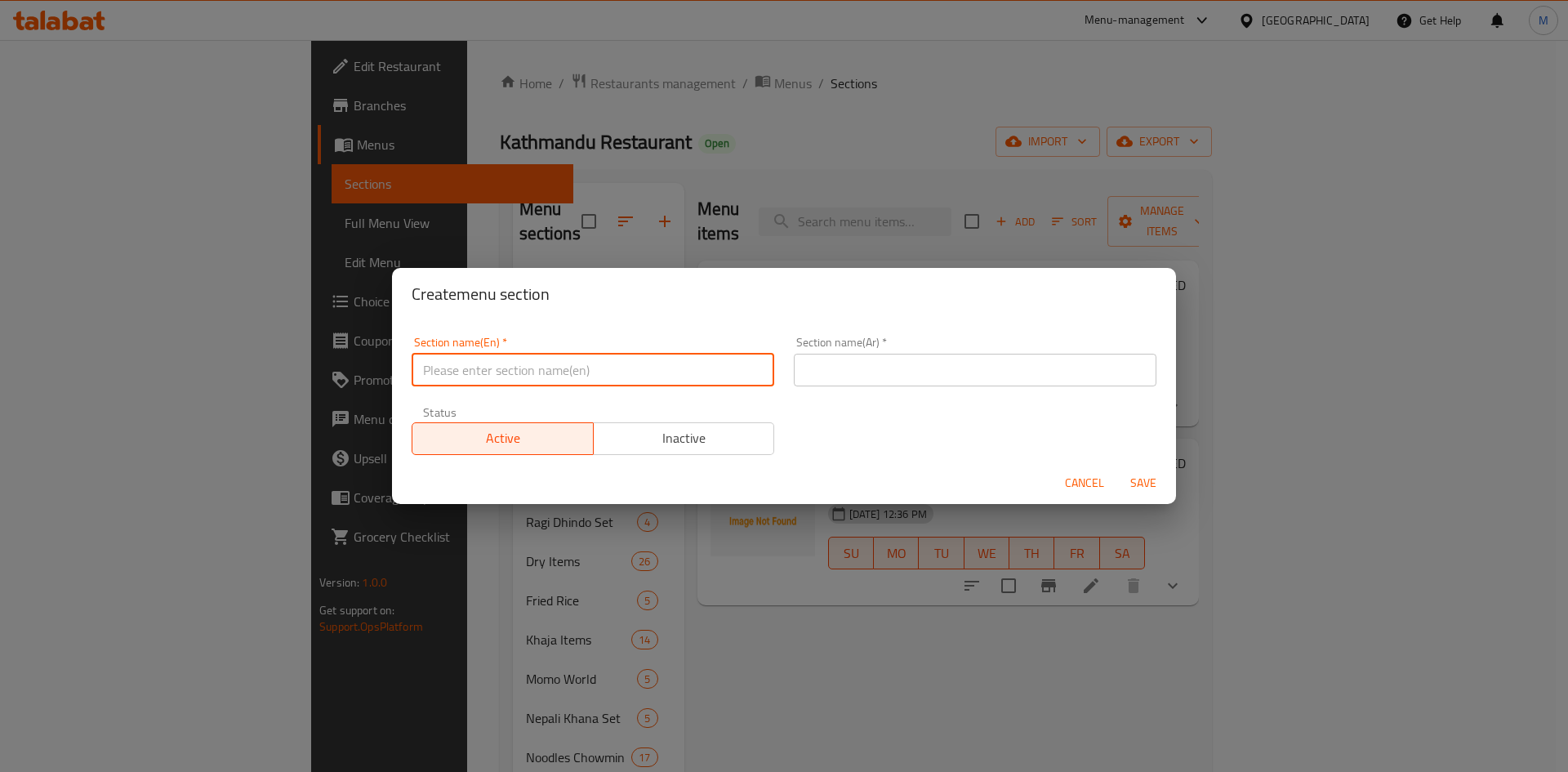
click at [517, 363] on input "text" at bounding box center [593, 370] width 363 height 33
paste input "Fish & Prawns item"
click at [506, 365] on input "Fish & Prawns item" at bounding box center [593, 370] width 363 height 33
click at [507, 365] on input "Fish & Prawns item" at bounding box center [593, 370] width 363 height 33
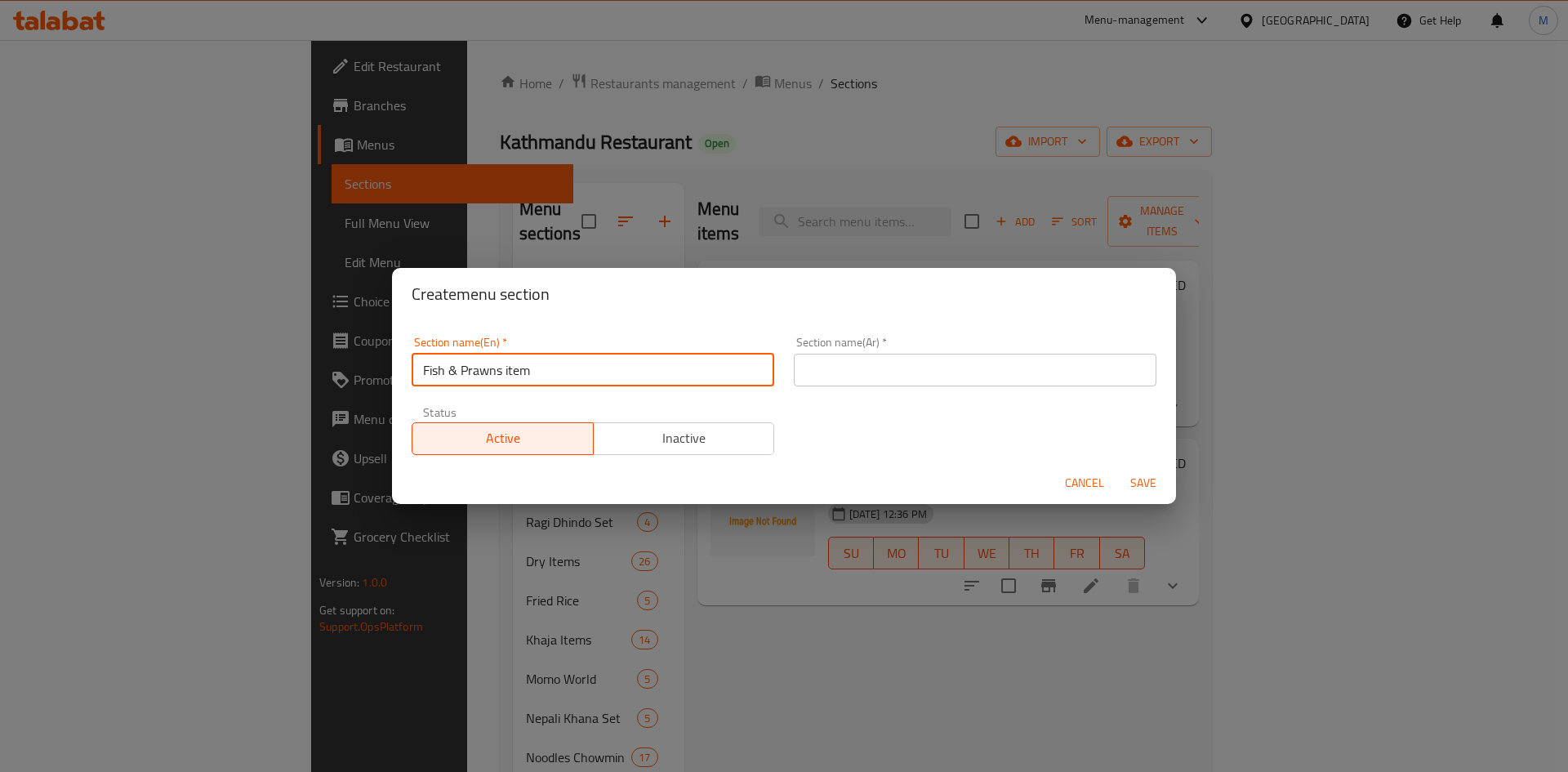
type input "Fish & Prawns item"
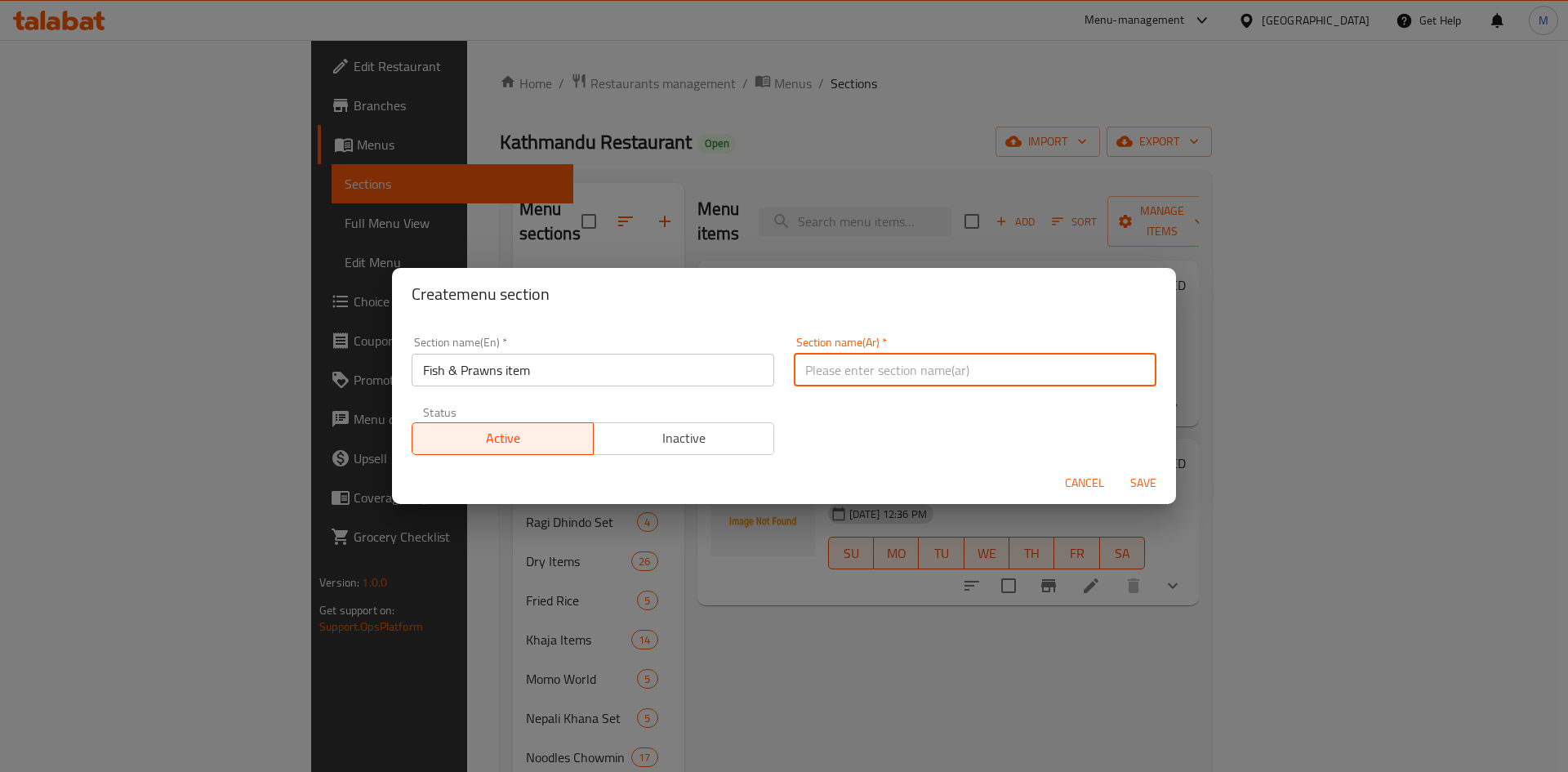
click at [970, 368] on input "text" at bounding box center [975, 370] width 363 height 33
paste input "عنصر السمك والروبيان"
type input "عنصر السمك والروبيان"
click at [1142, 486] on span "Save" at bounding box center [1143, 482] width 39 height 21
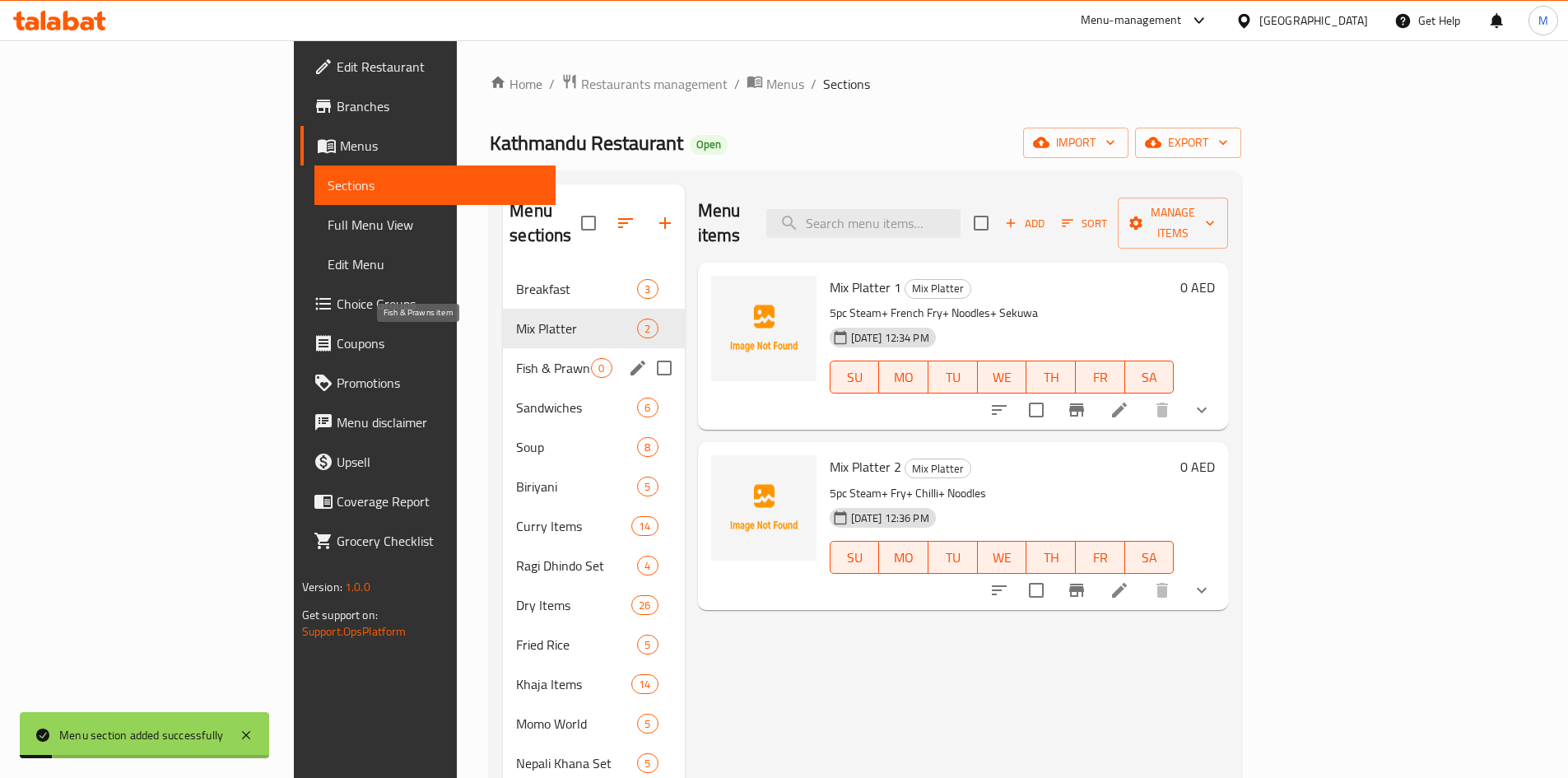
click at [516, 358] on span "Fish & Prawns item" at bounding box center [554, 368] width 75 height 20
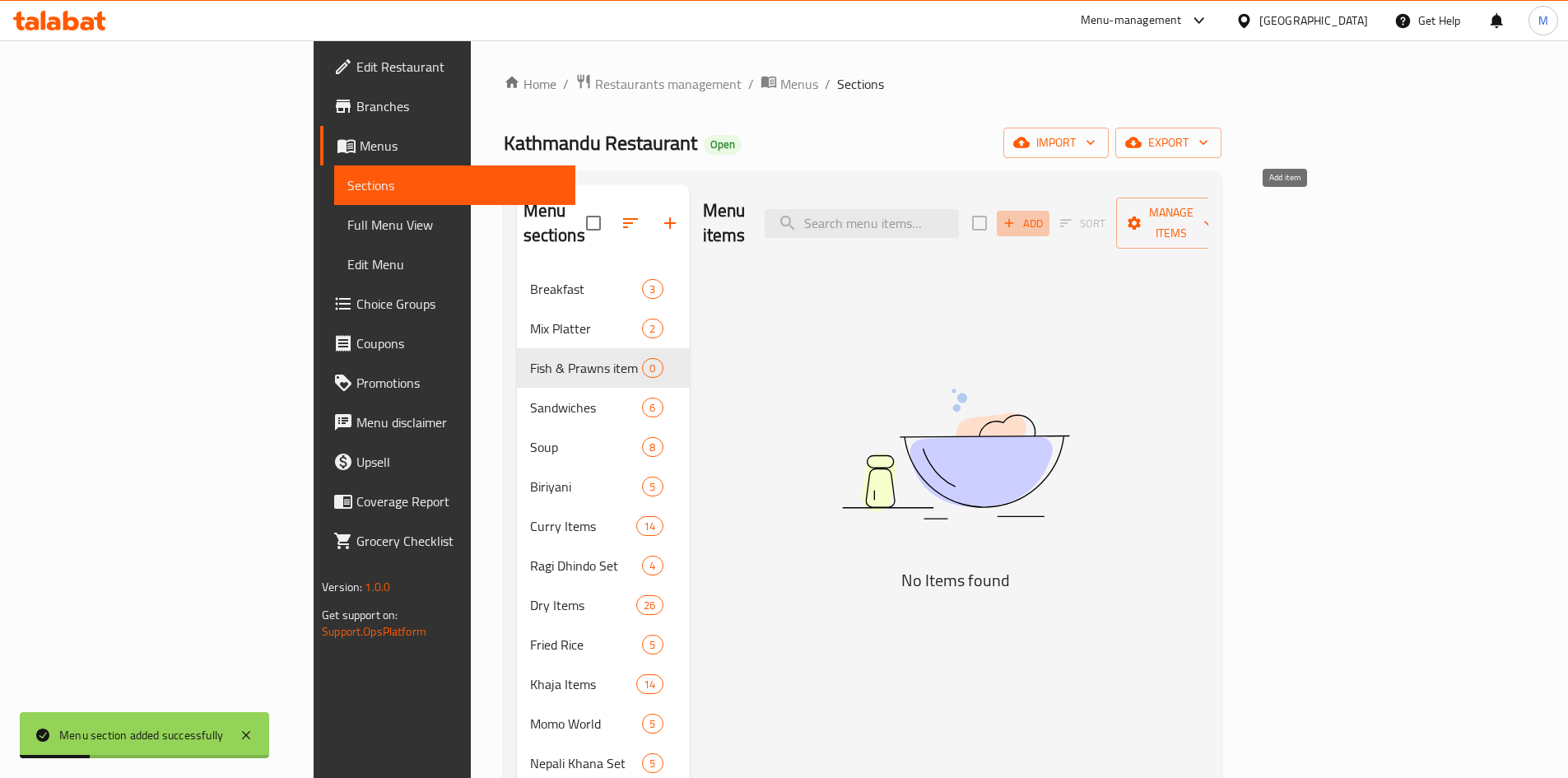
click at [1045, 214] on span "Add" at bounding box center [1023, 223] width 45 height 19
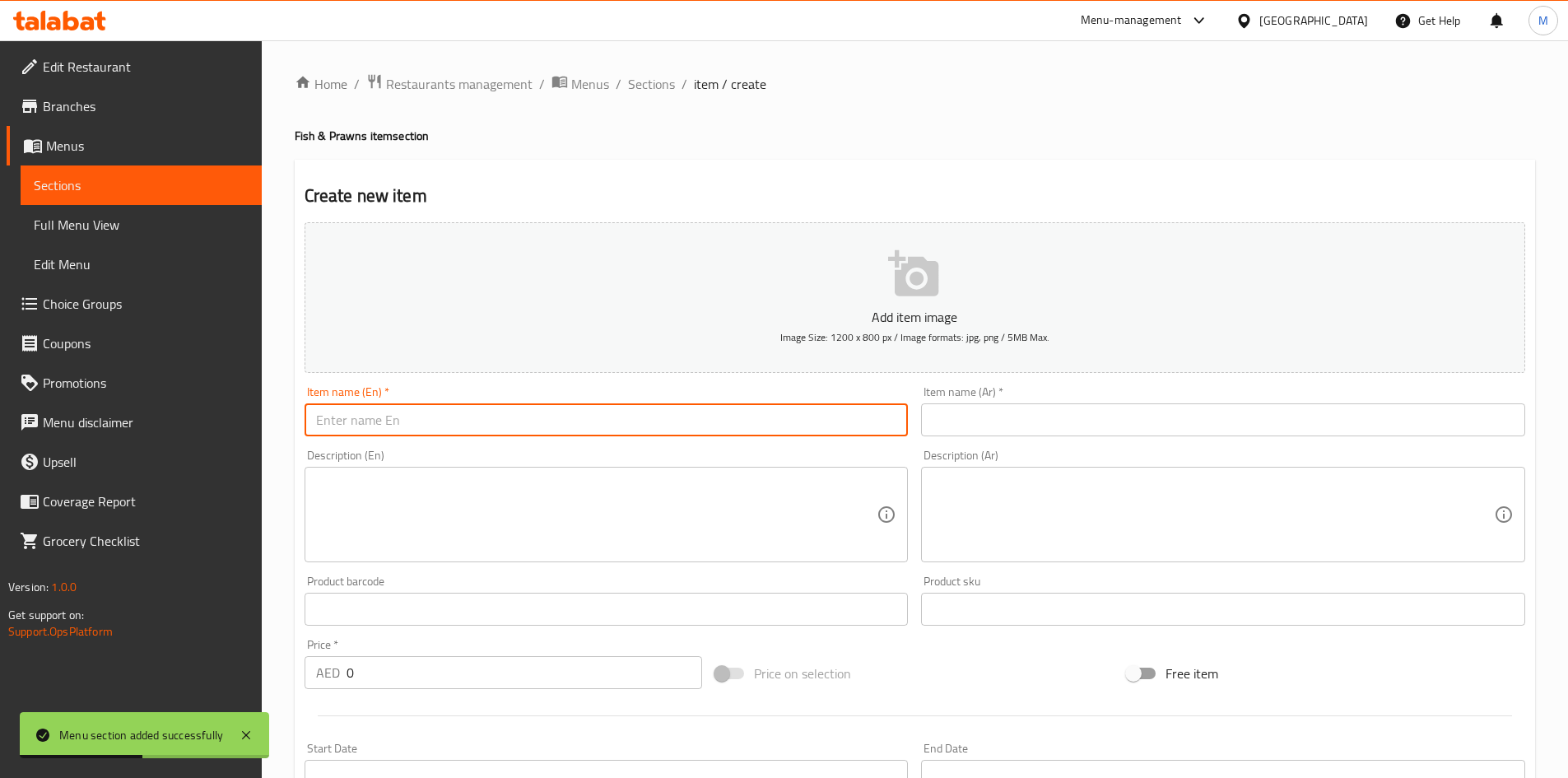
click at [654, 425] on input "text" at bounding box center [607, 420] width 604 height 33
paste input "prawns Fry"
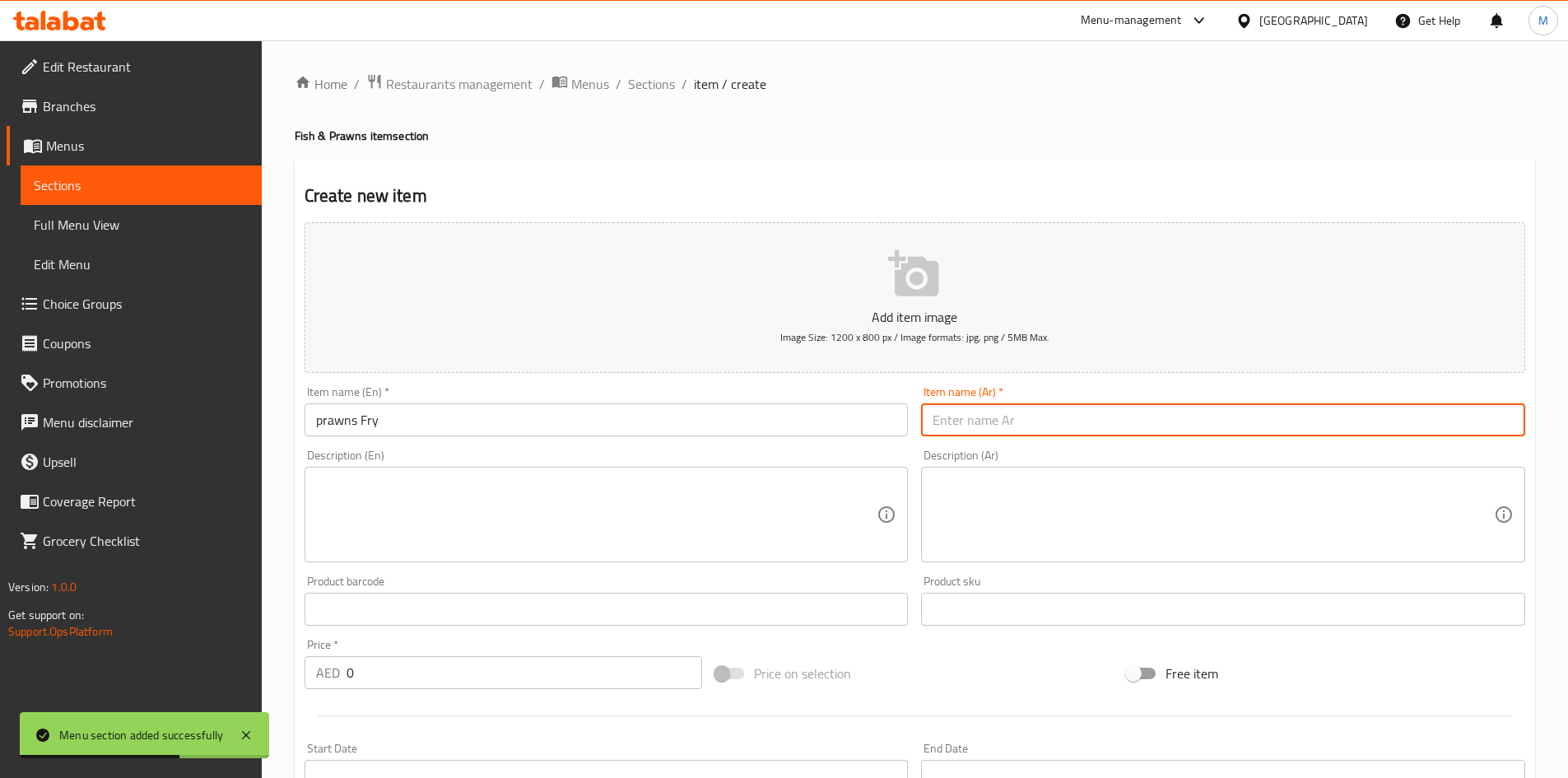
click at [1023, 416] on input "text" at bounding box center [1223, 420] width 604 height 33
click at [349, 420] on input "prawns Fry" at bounding box center [607, 420] width 604 height 33
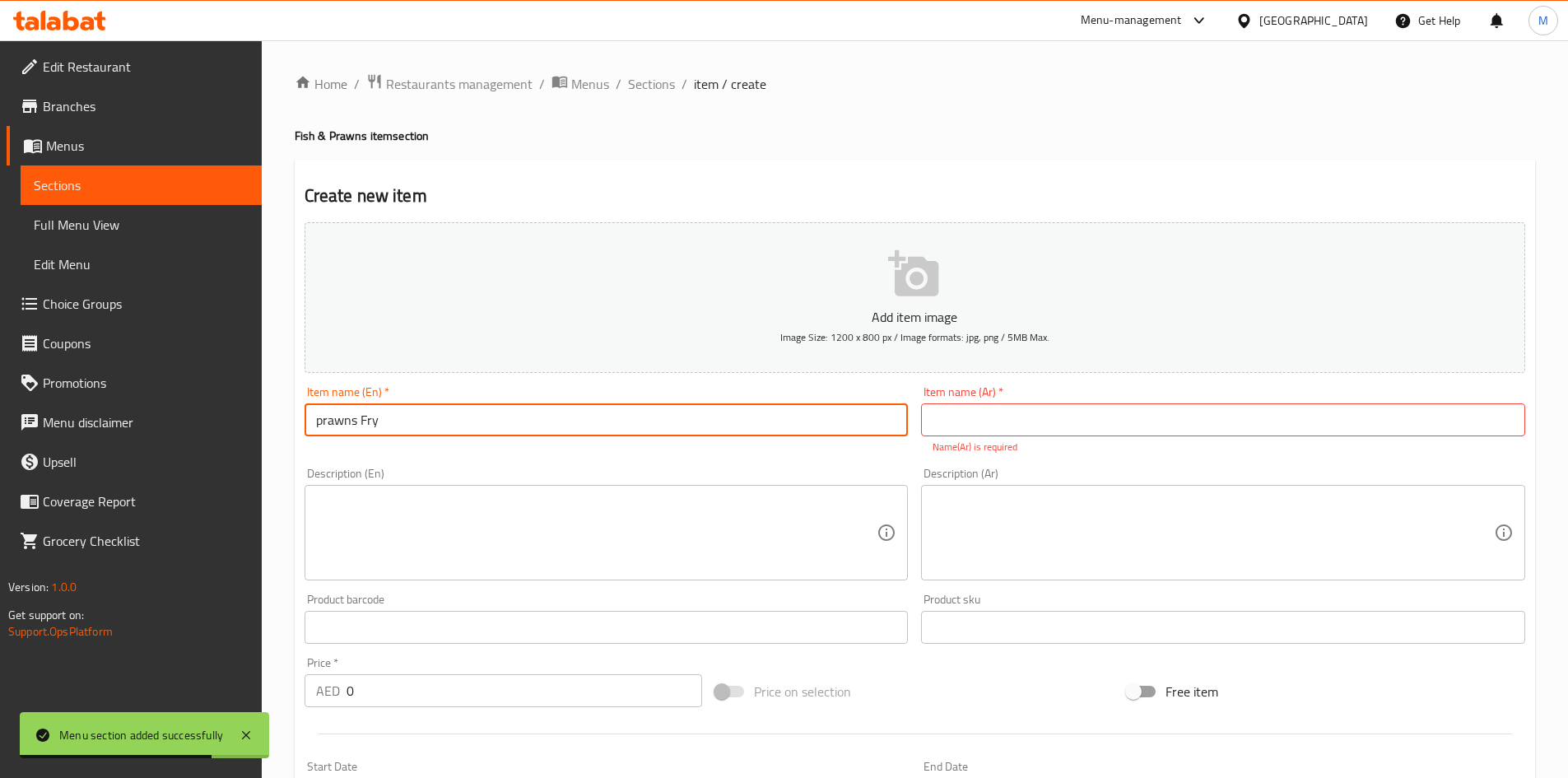
click at [349, 420] on input "prawns Fry" at bounding box center [607, 420] width 604 height 33
type input "Prawns Fry"
click at [408, 416] on input "Prawns Fry" at bounding box center [607, 420] width 604 height 33
click at [636, 386] on div "Item name (En)   * Prawns Fry Item name (En) *" at bounding box center [607, 410] width 604 height 50
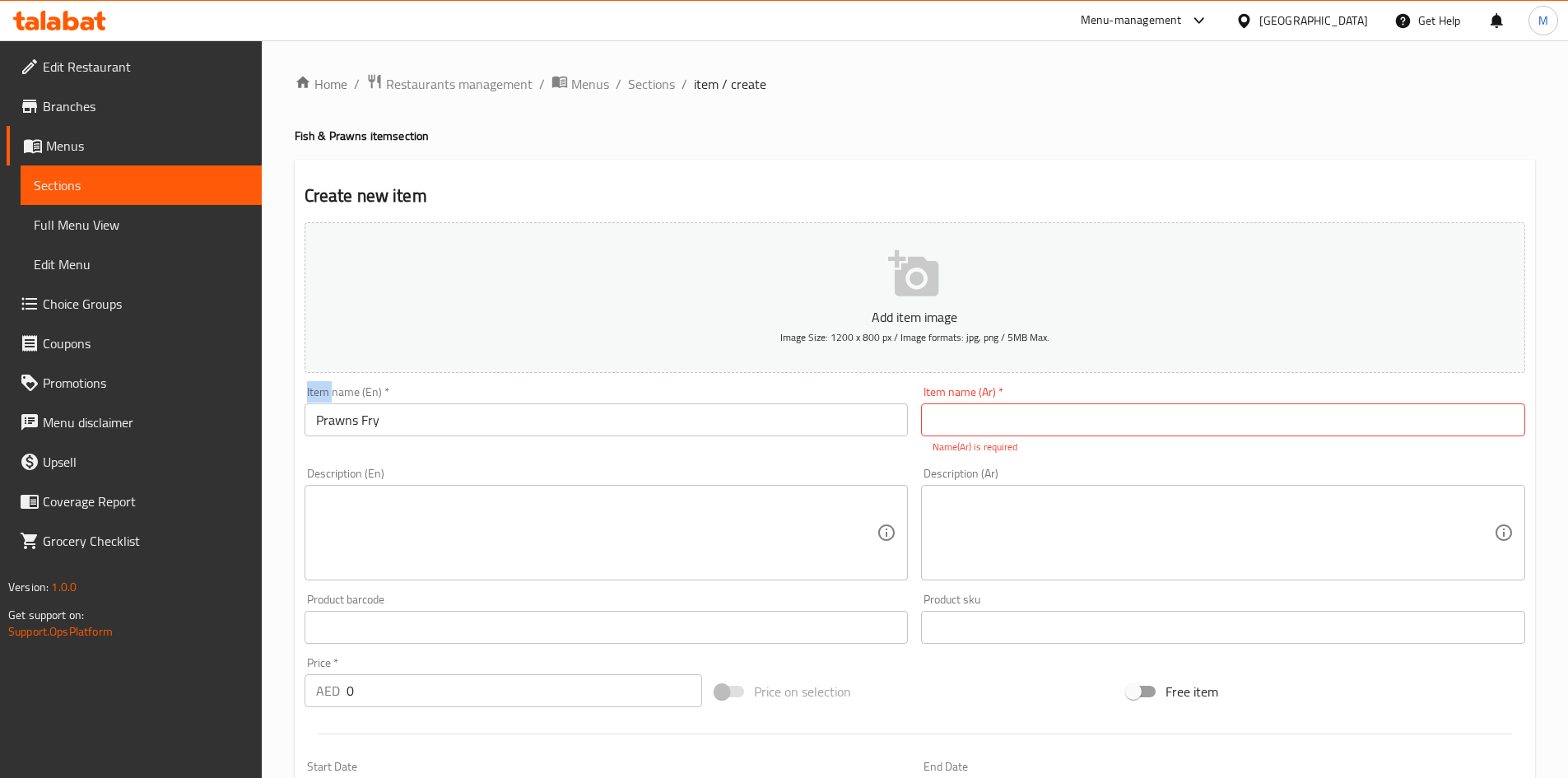
click at [636, 386] on div "Item name (En)   * Prawns Fry Item name (En) *" at bounding box center [607, 410] width 604 height 50
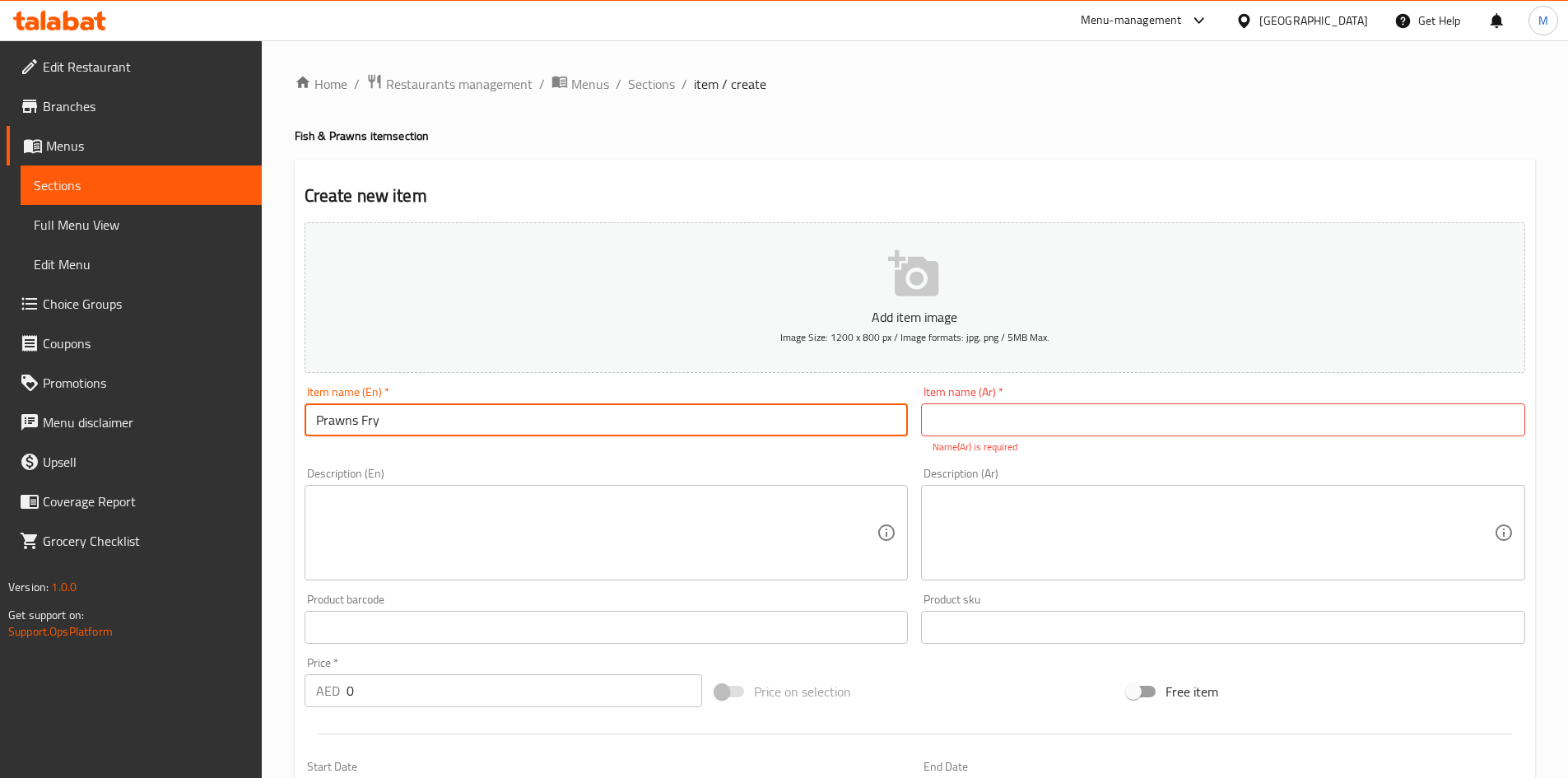
click at [563, 421] on input "Prawns Fry" at bounding box center [607, 420] width 604 height 33
click at [562, 421] on input "Prawns Fry" at bounding box center [607, 420] width 604 height 33
click at [1125, 416] on input "text" at bounding box center [1223, 420] width 604 height 33
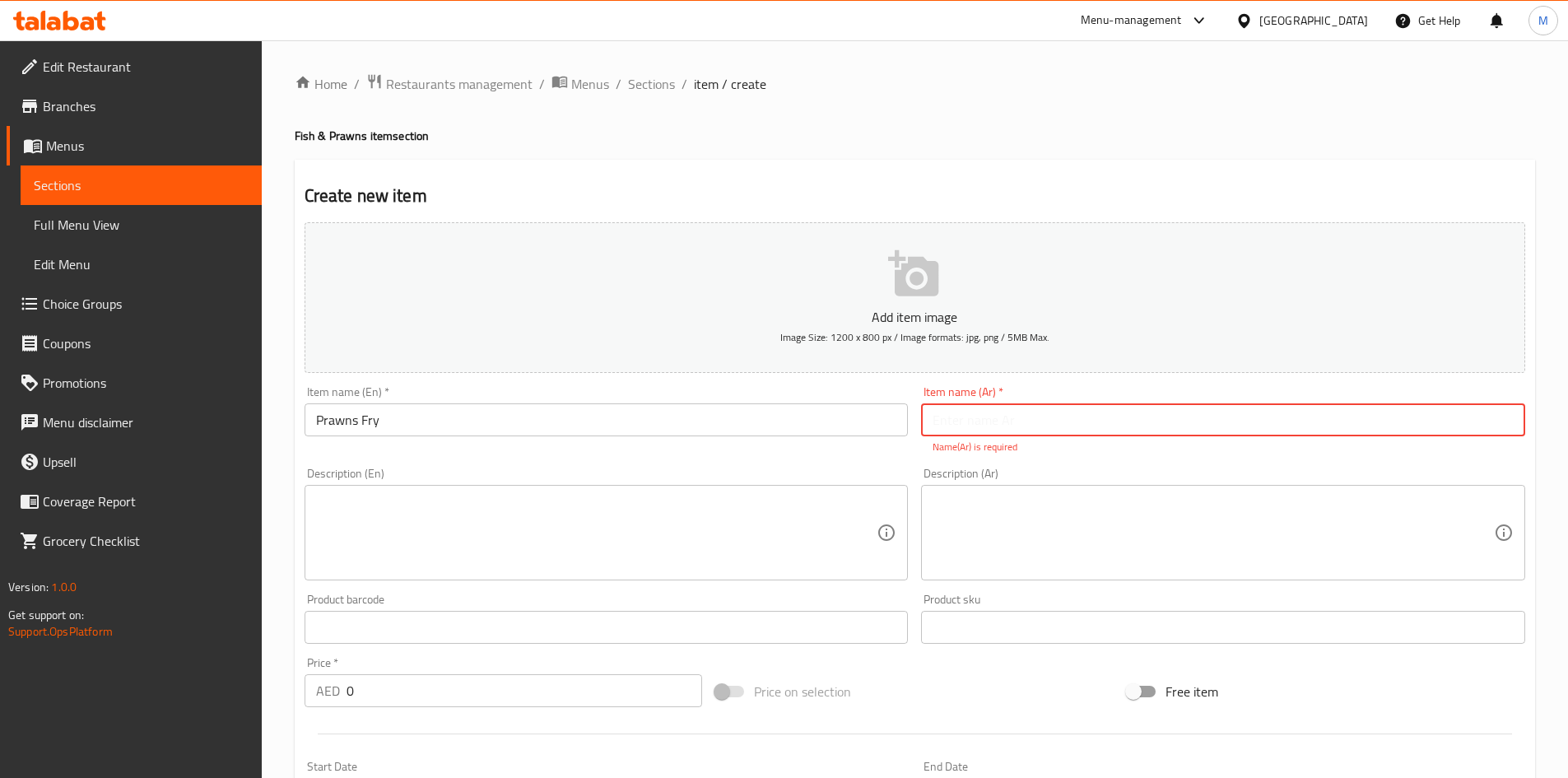
paste input "روبيان مقلي"
type input "روبيان مقلي"
click at [686, 467] on div "Description (En) Description (En)" at bounding box center [607, 524] width 618 height 126
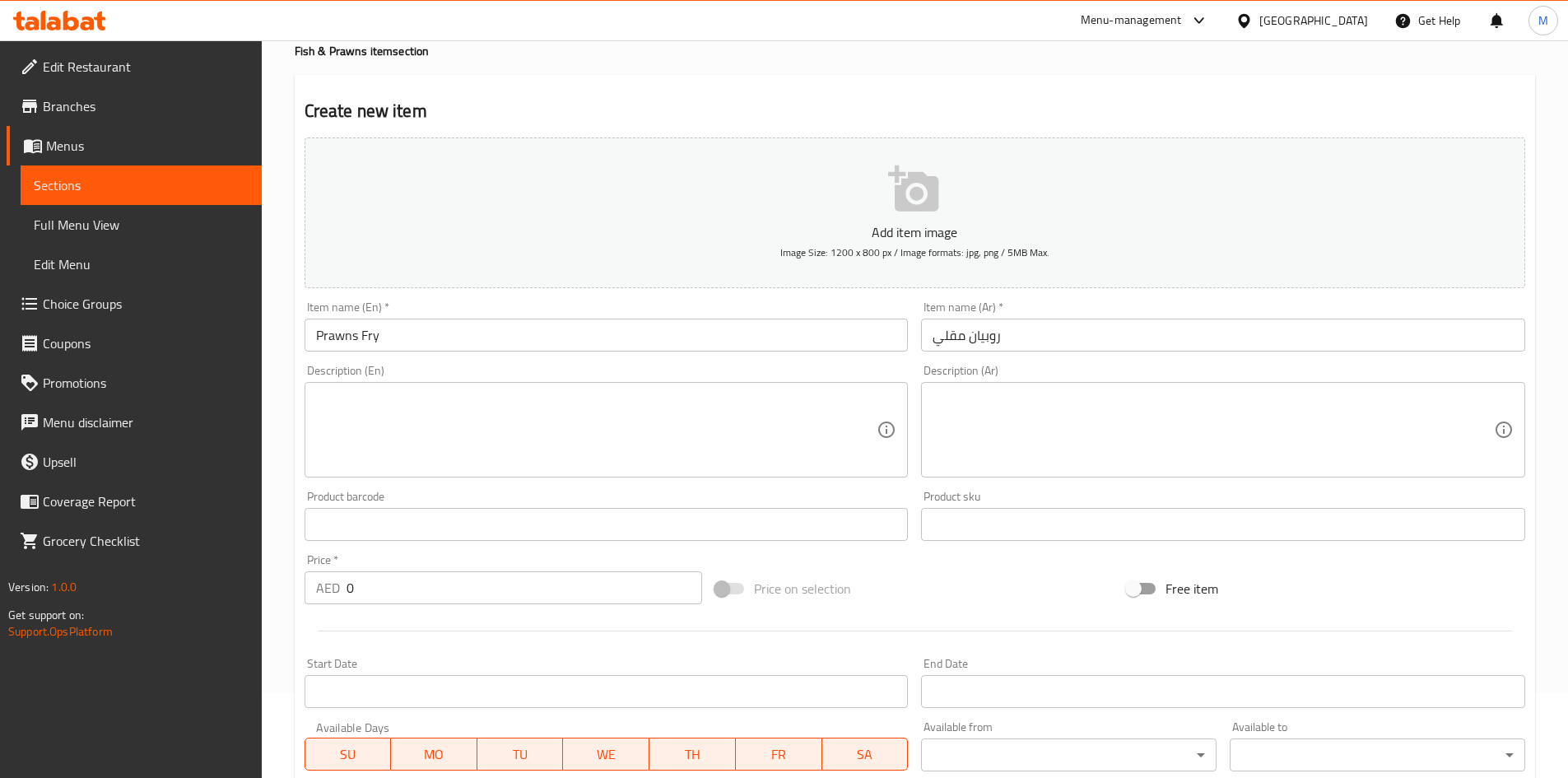
scroll to position [164, 0]
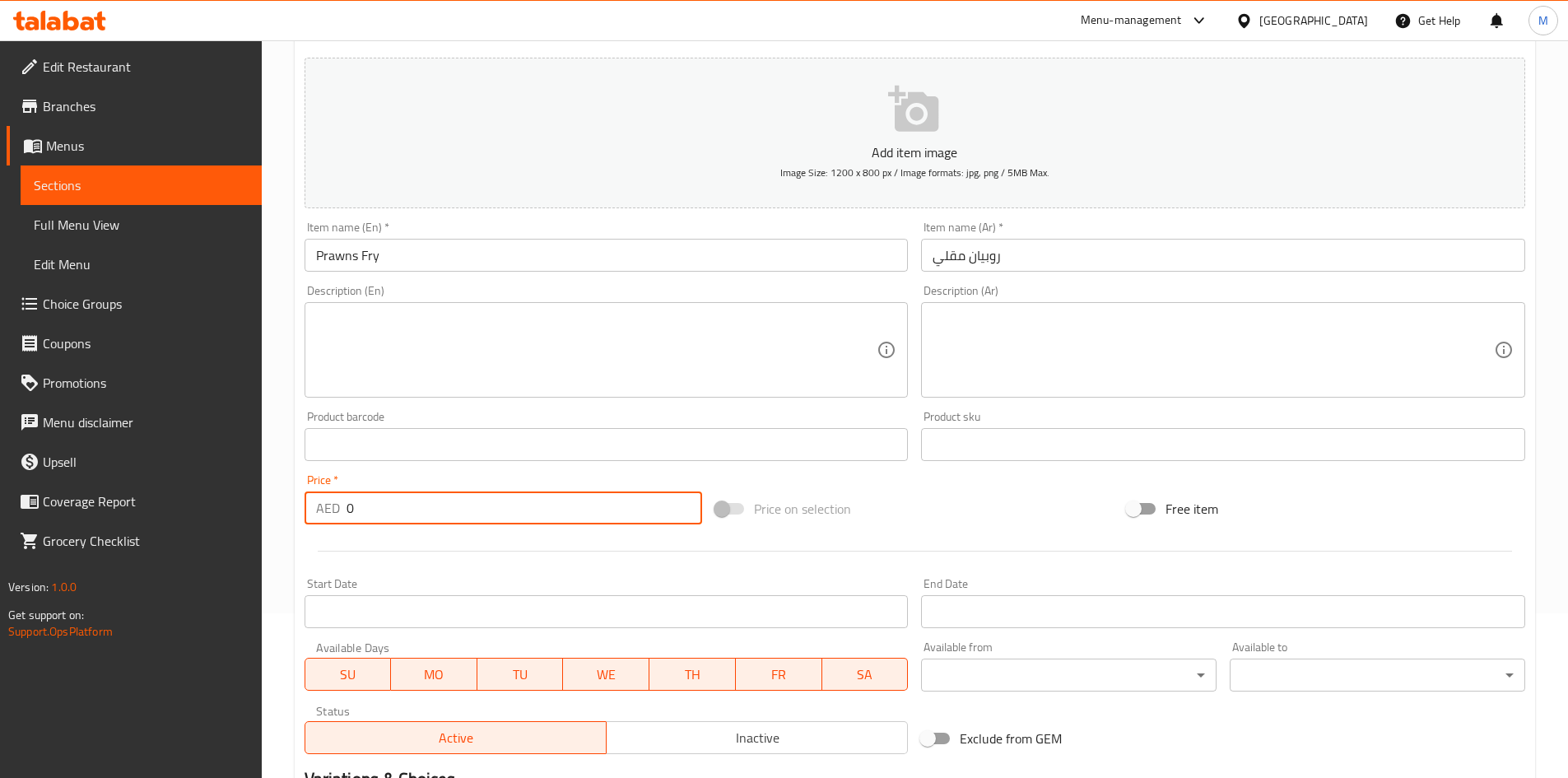
click at [446, 514] on input "0" at bounding box center [524, 508] width 357 height 33
click at [445, 514] on input "0" at bounding box center [524, 508] width 357 height 33
click at [445, 513] on input "0" at bounding box center [524, 508] width 357 height 33
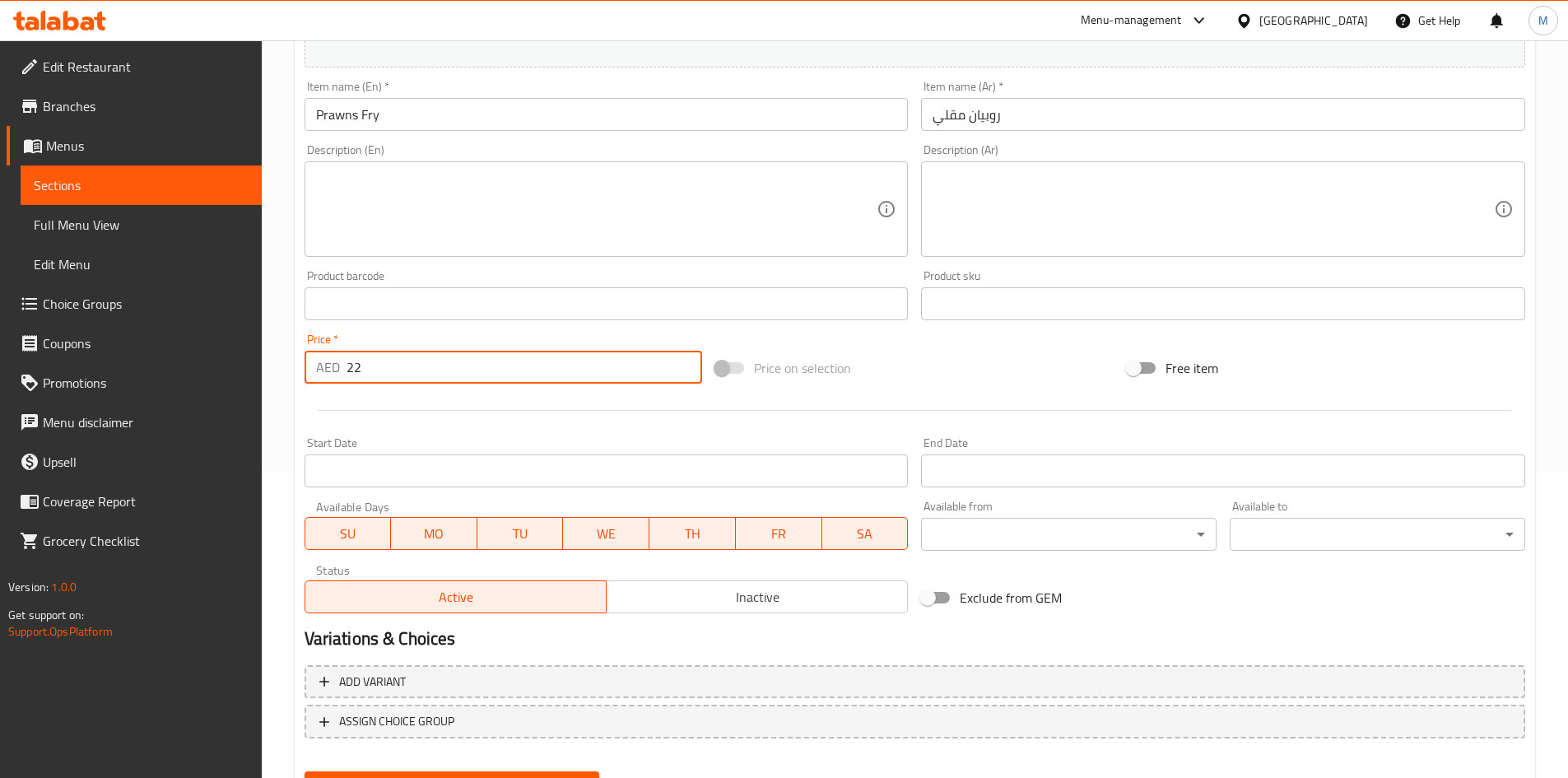
scroll to position [385, 0]
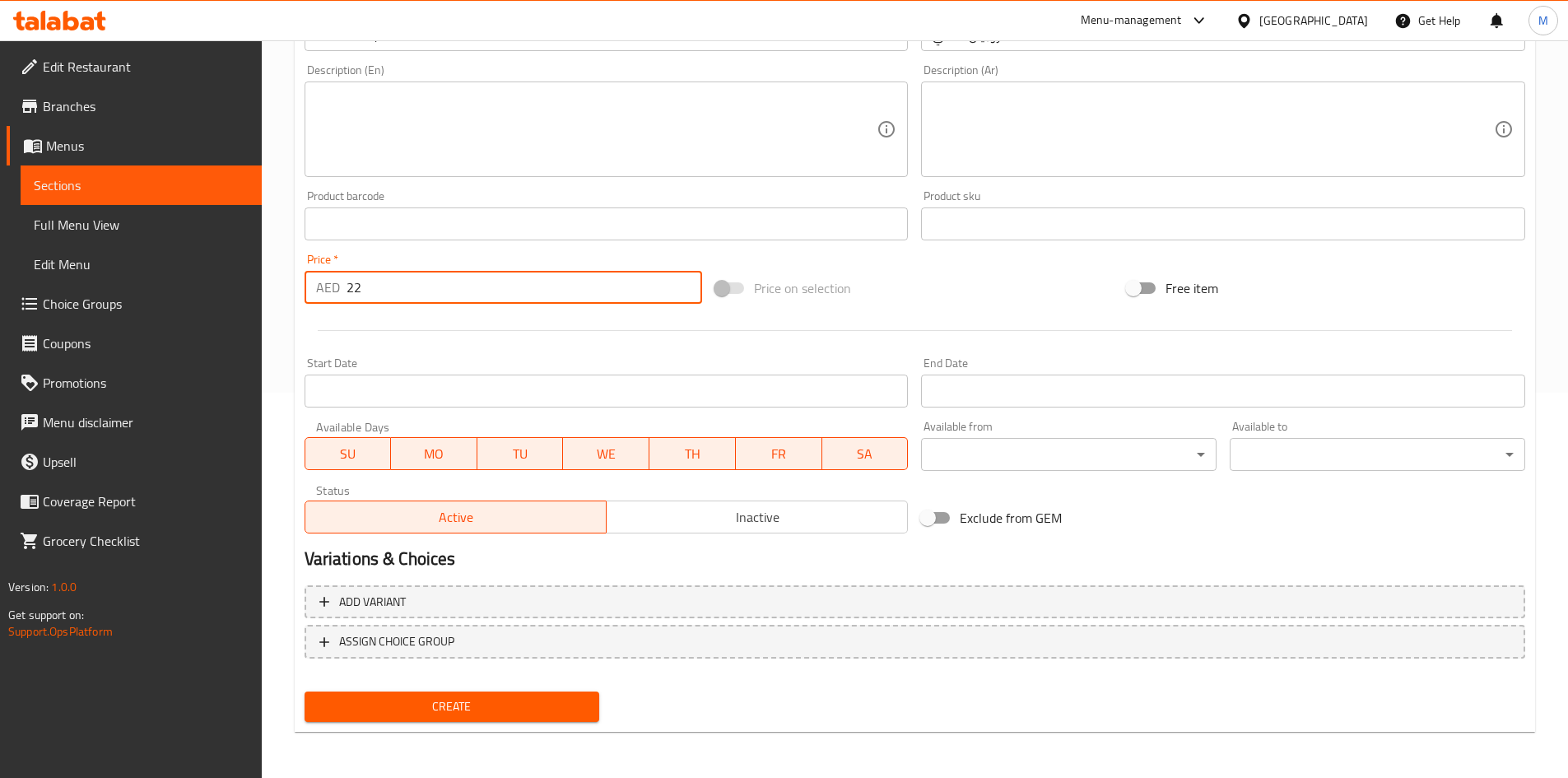
type input "22"
click at [460, 706] on span "Create" at bounding box center [452, 706] width 269 height 21
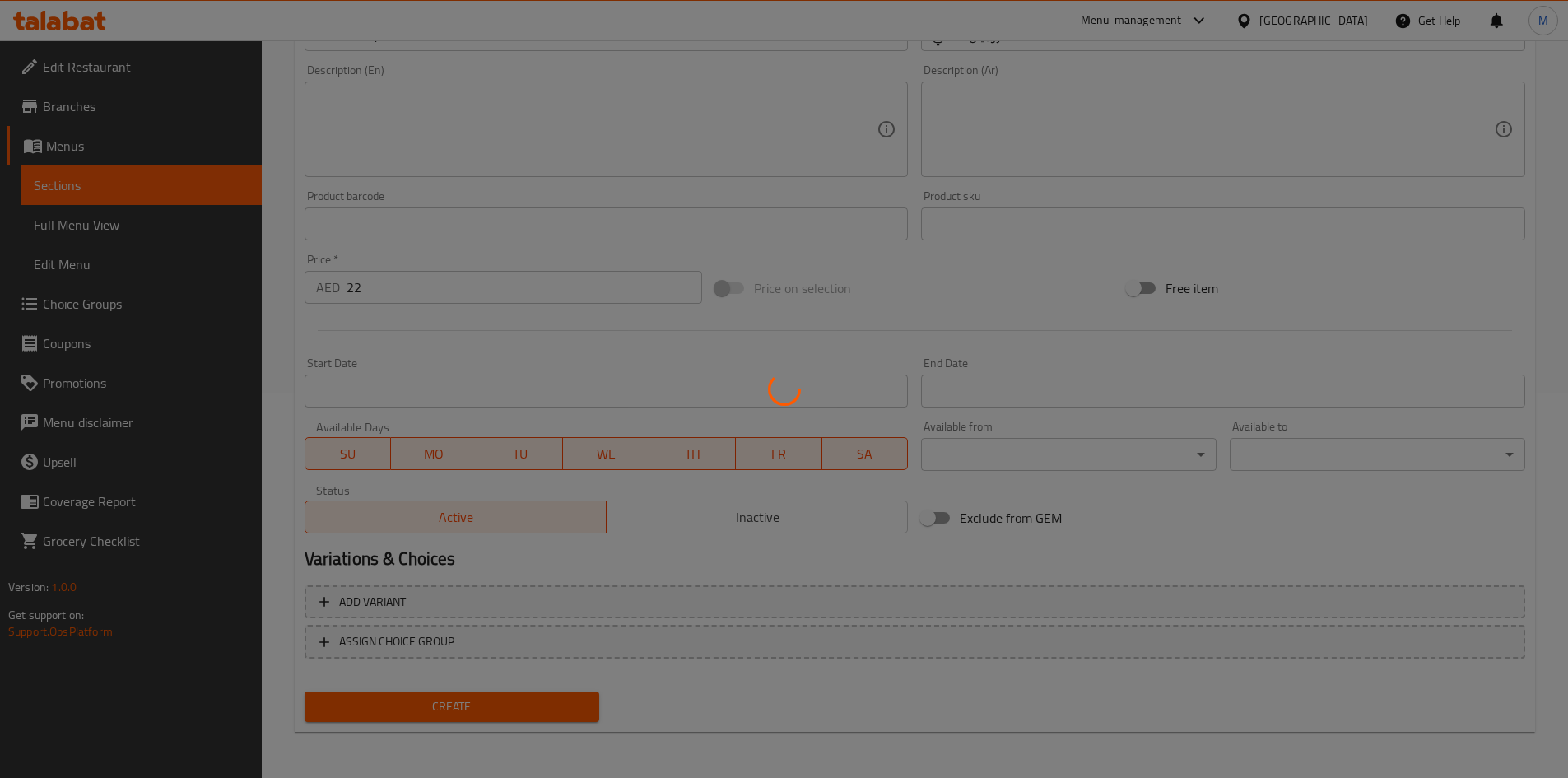
type input "0"
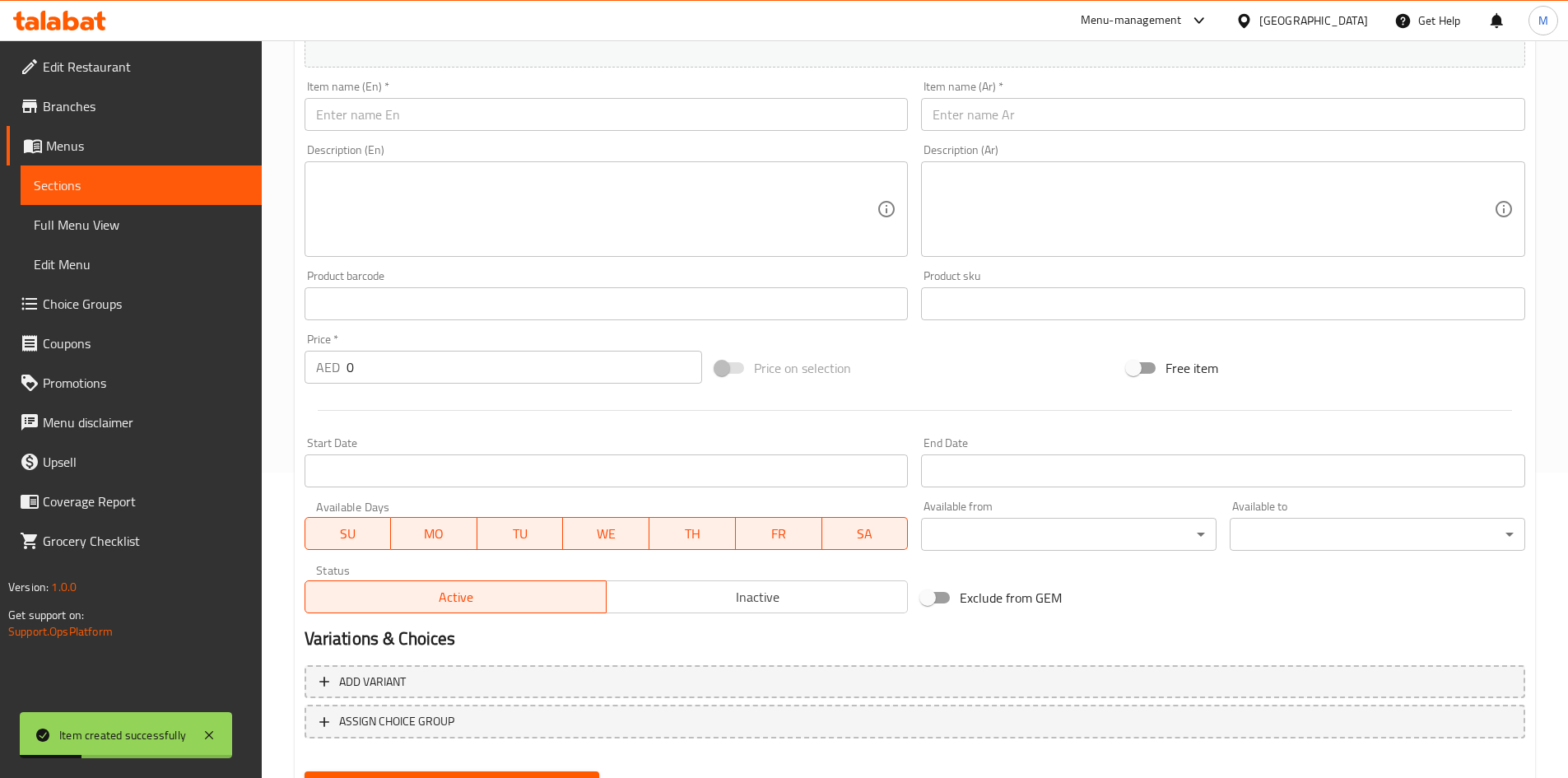
scroll to position [221, 0]
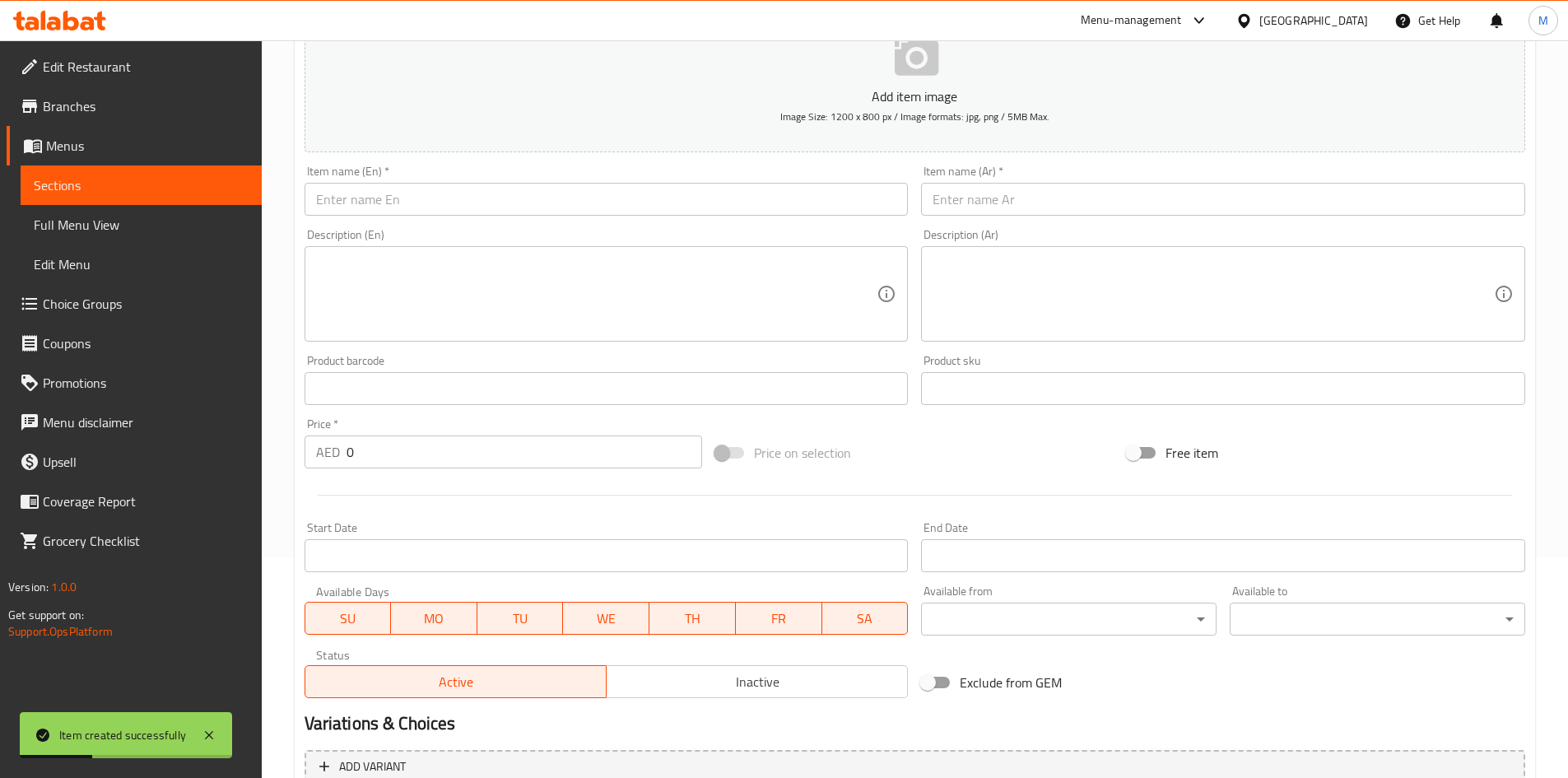
click at [417, 208] on input "text" at bounding box center [607, 199] width 604 height 33
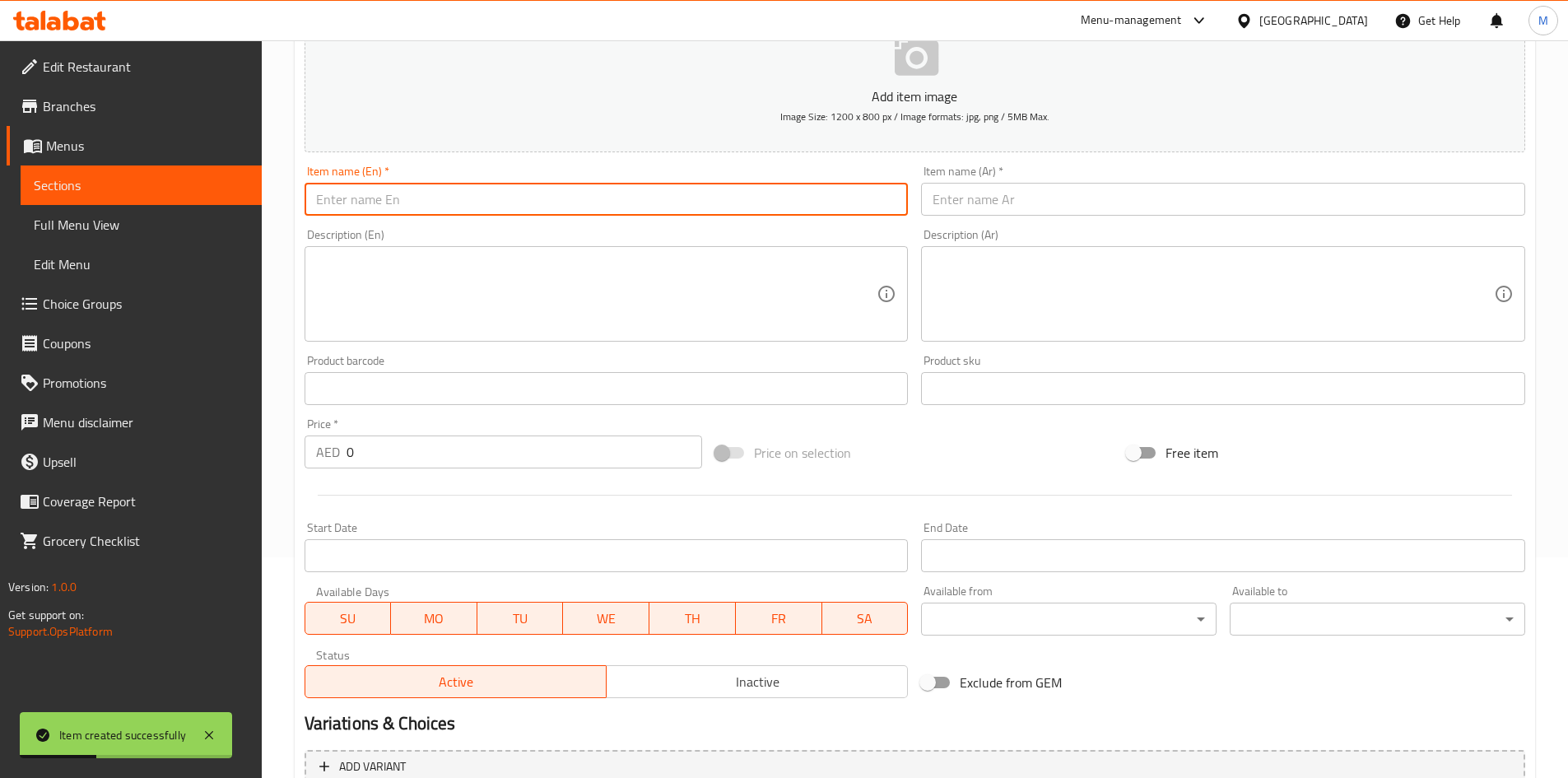
paste input "prawns Curry"
click at [400, 206] on input "prawns Curry" at bounding box center [607, 199] width 604 height 33
click at [401, 206] on input "prawns Curry" at bounding box center [607, 199] width 604 height 33
type input "Prawns Curry"
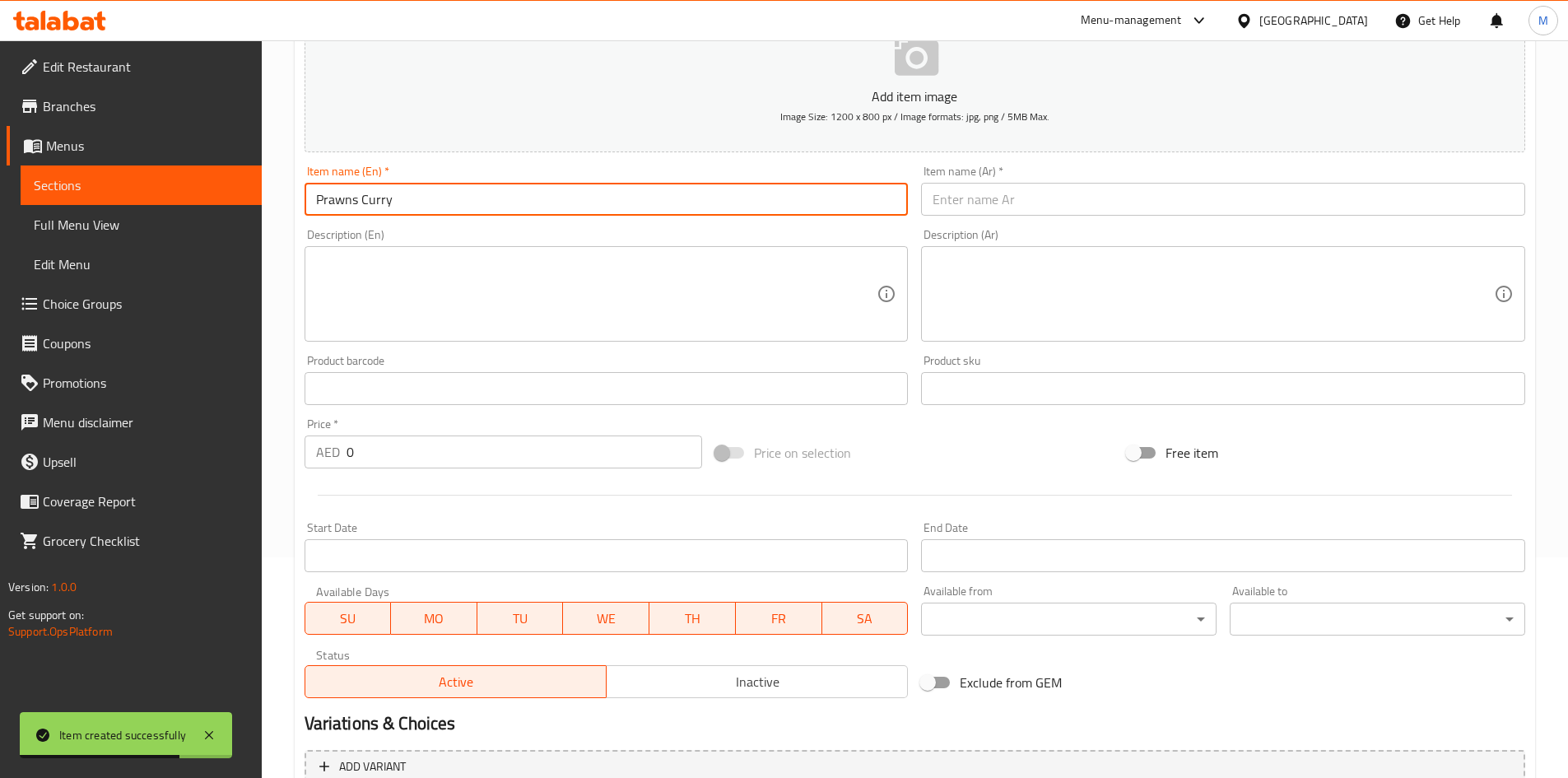
click at [1011, 193] on input "text" at bounding box center [1223, 199] width 604 height 33
paste input "كاري الروبيان"
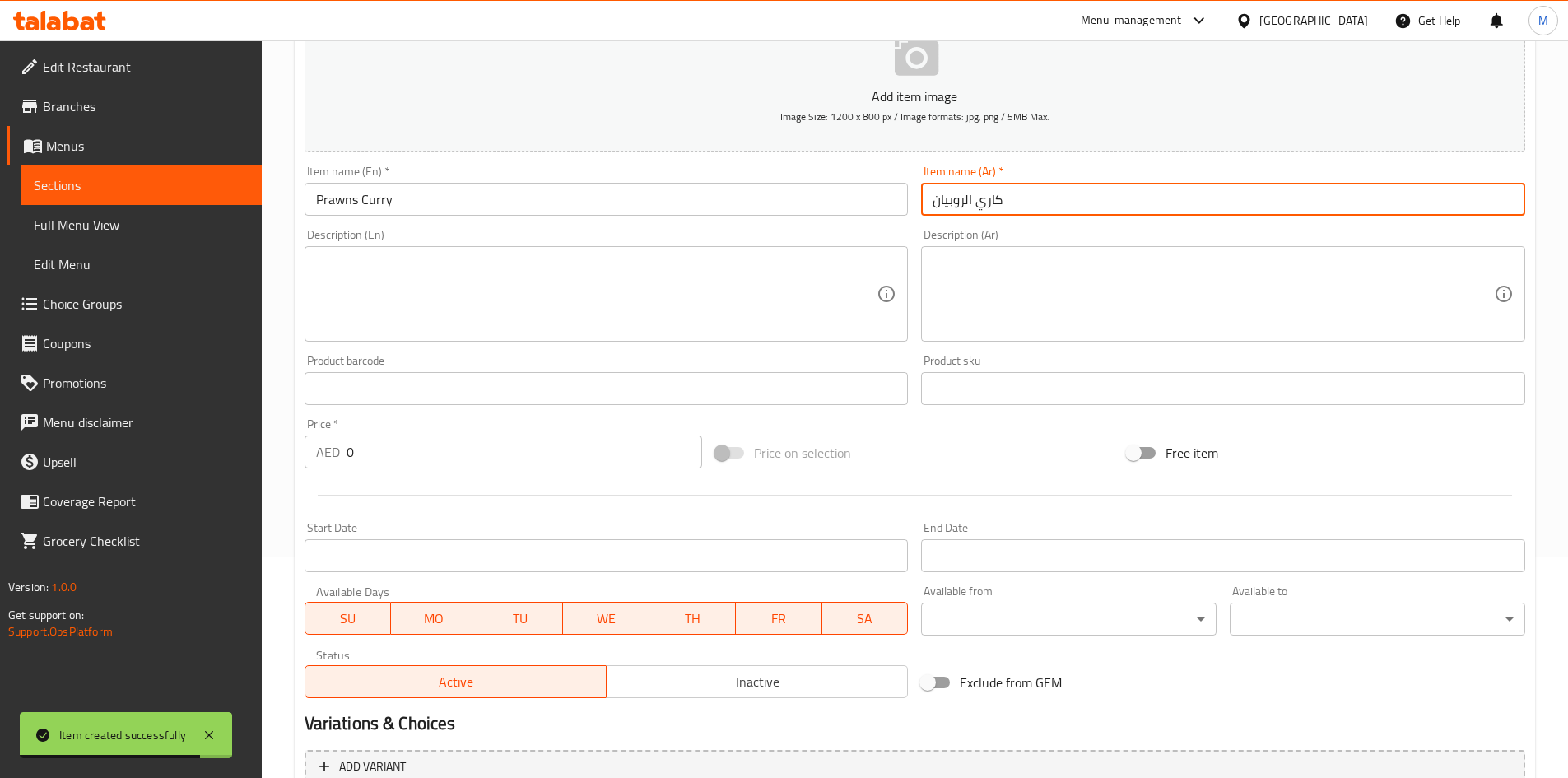
type input "كاري الروبيان"
click at [428, 450] on input "0" at bounding box center [524, 451] width 357 height 33
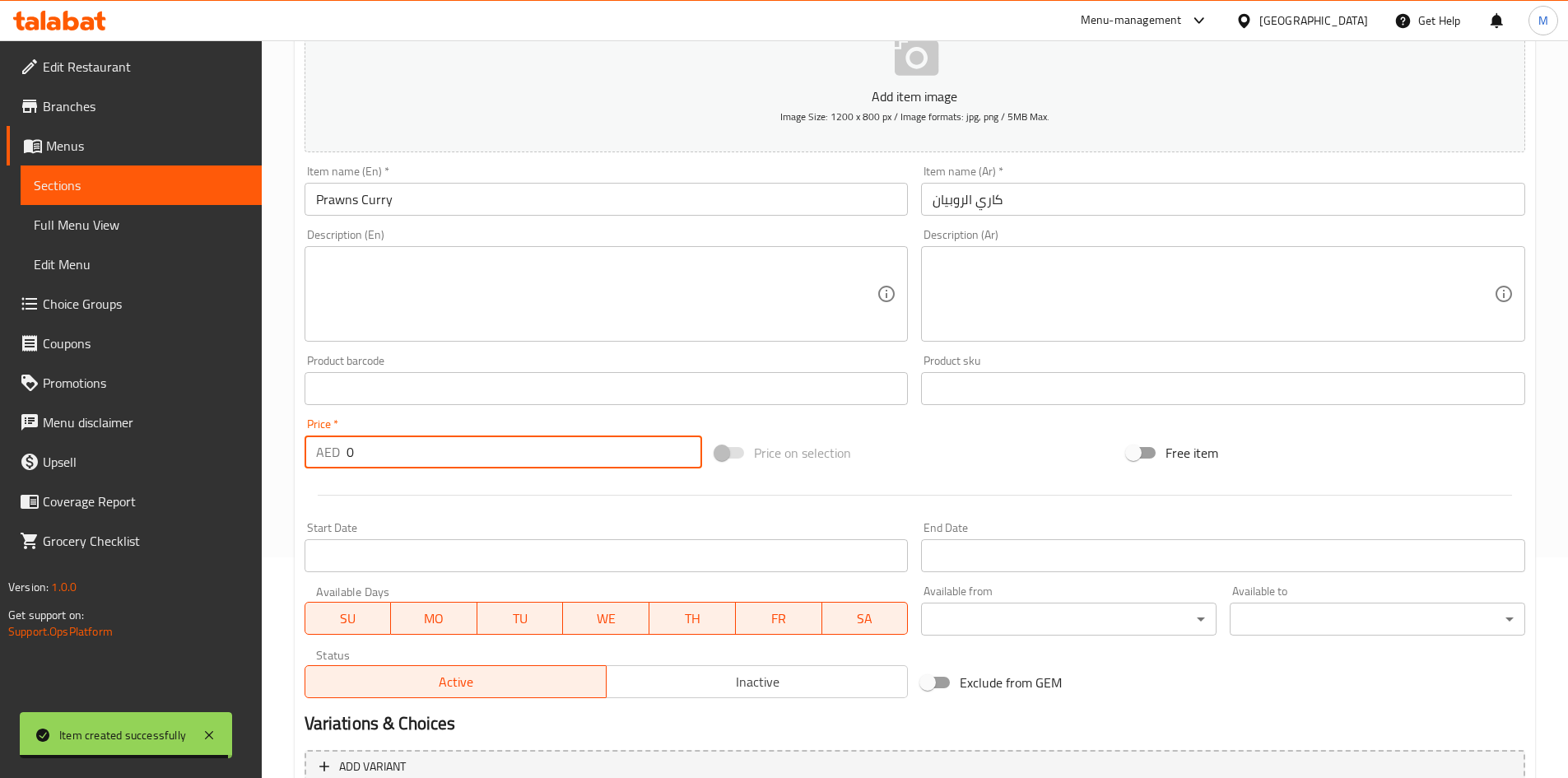
click at [428, 450] on input "0" at bounding box center [524, 451] width 357 height 33
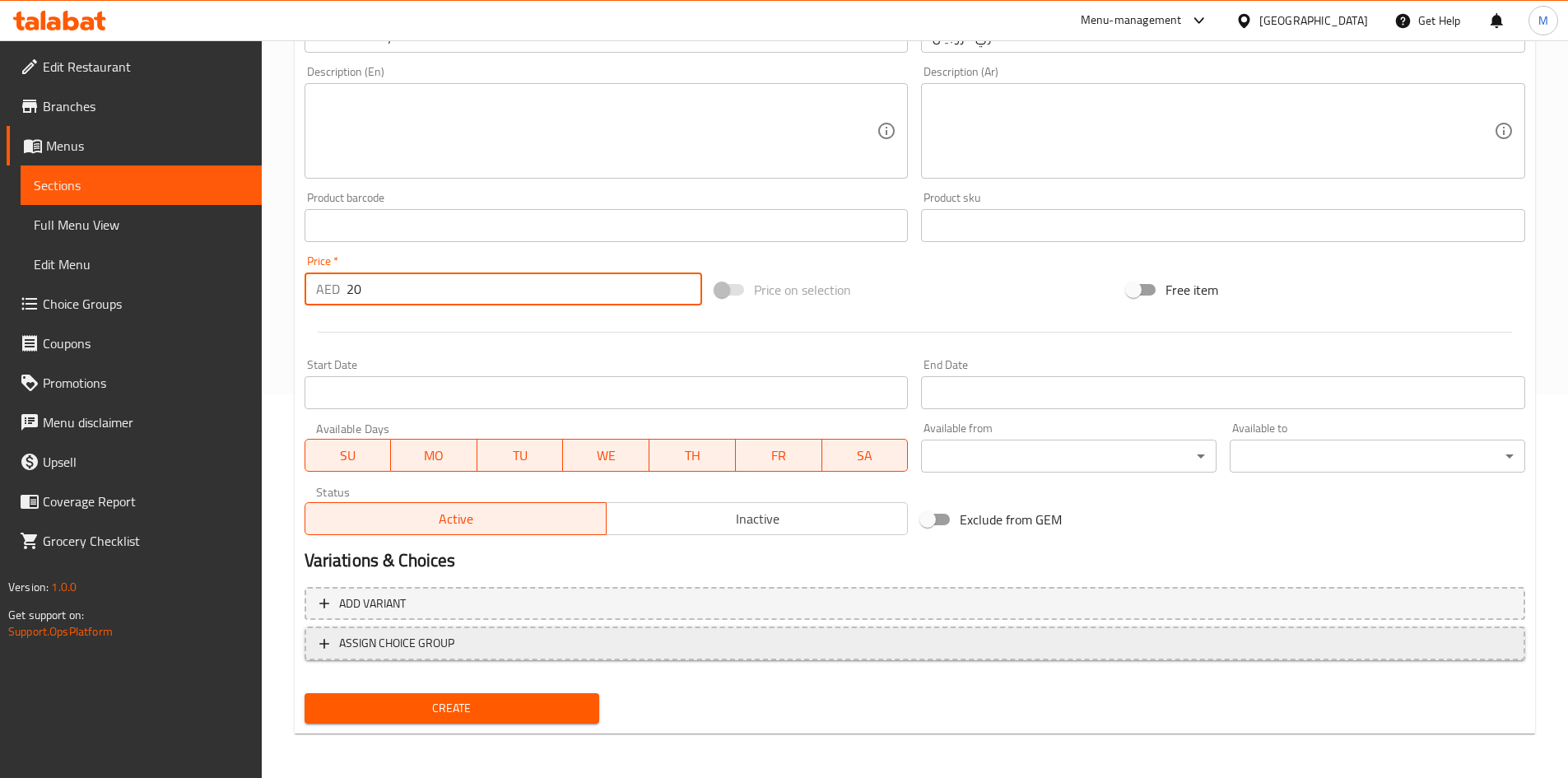
scroll to position [385, 0]
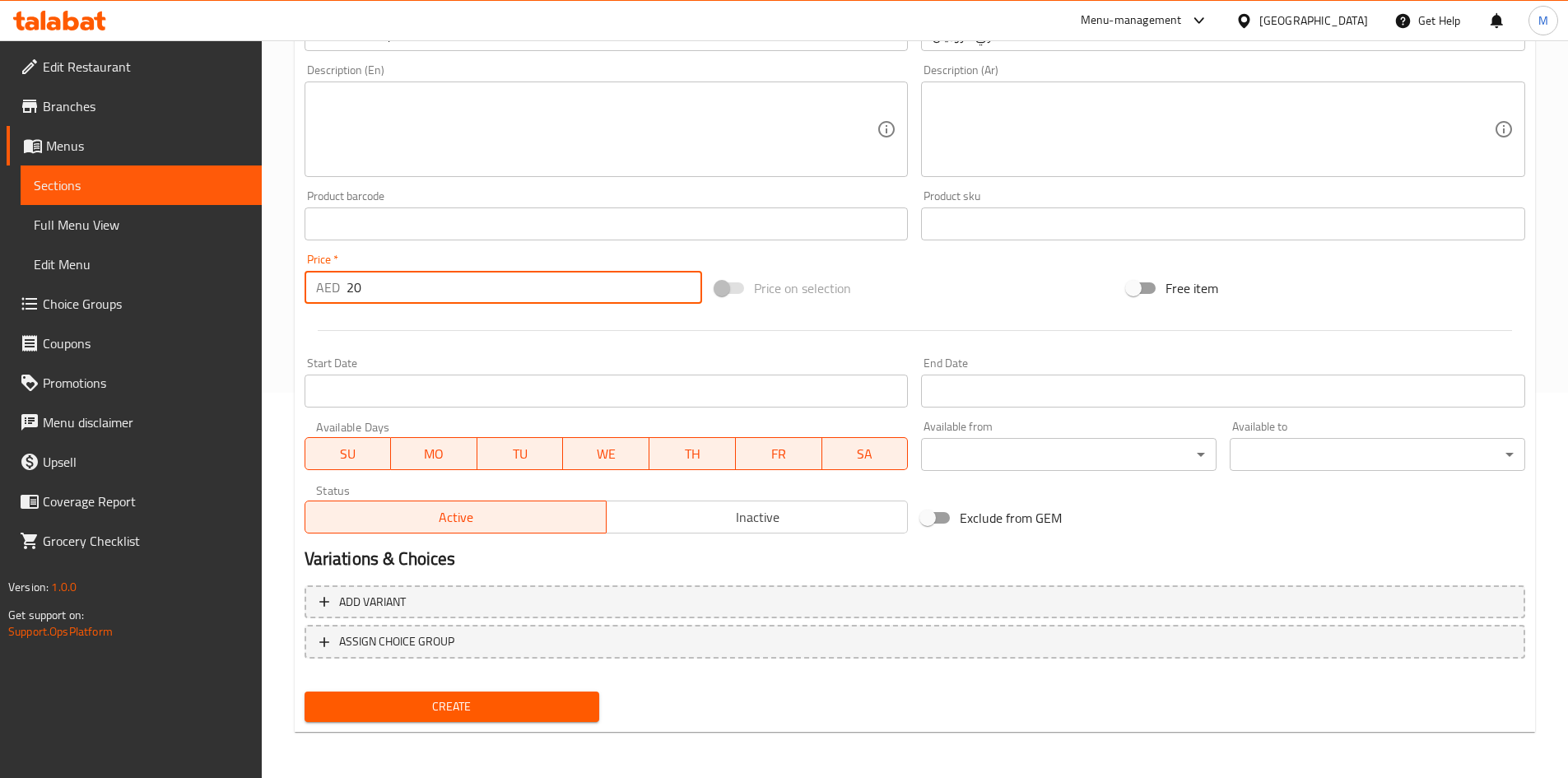
type input "20"
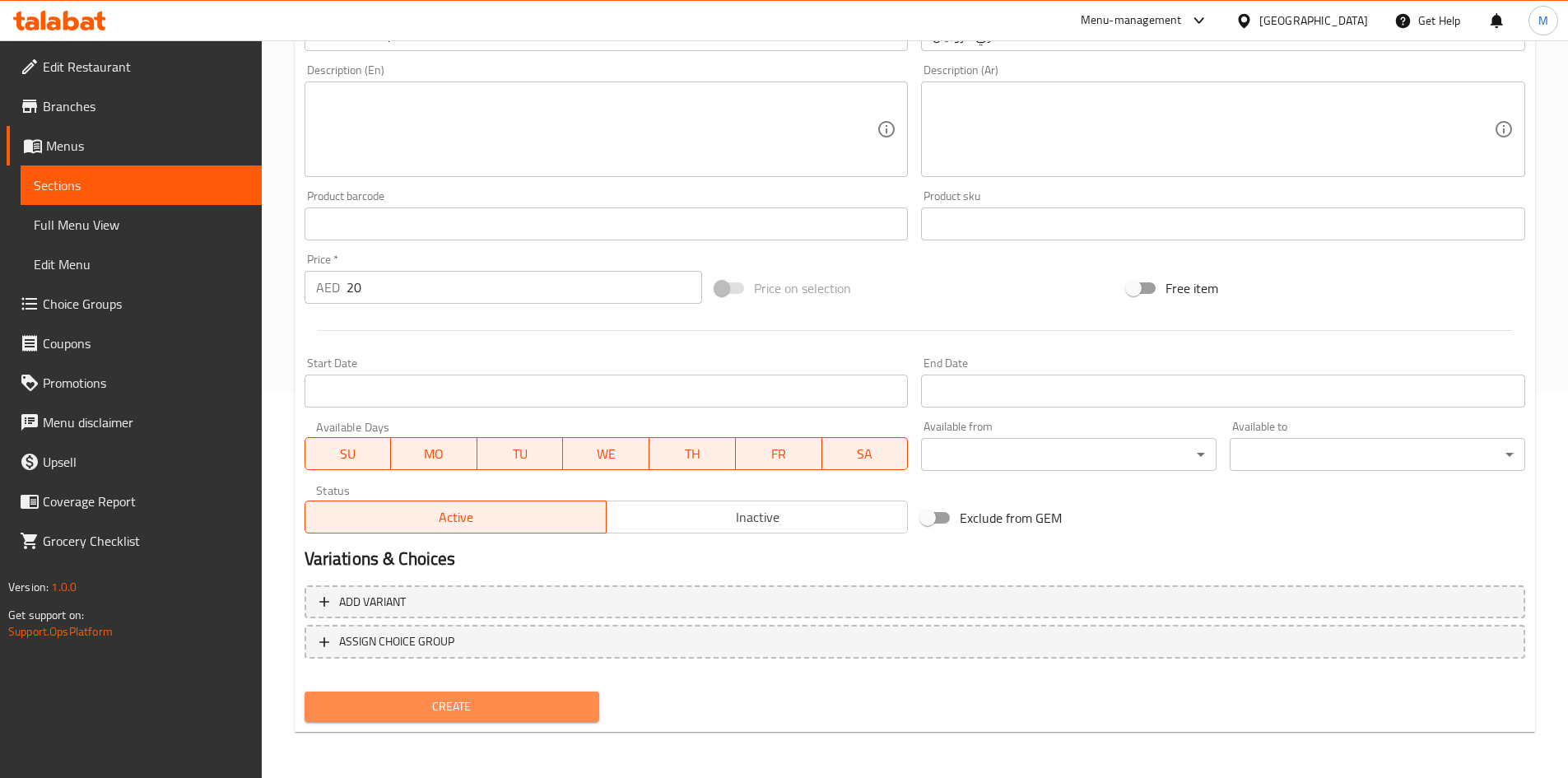
drag, startPoint x: 477, startPoint y: 700, endPoint x: 468, endPoint y: 569, distance: 131.3
click at [477, 699] on span "Create" at bounding box center [452, 706] width 269 height 21
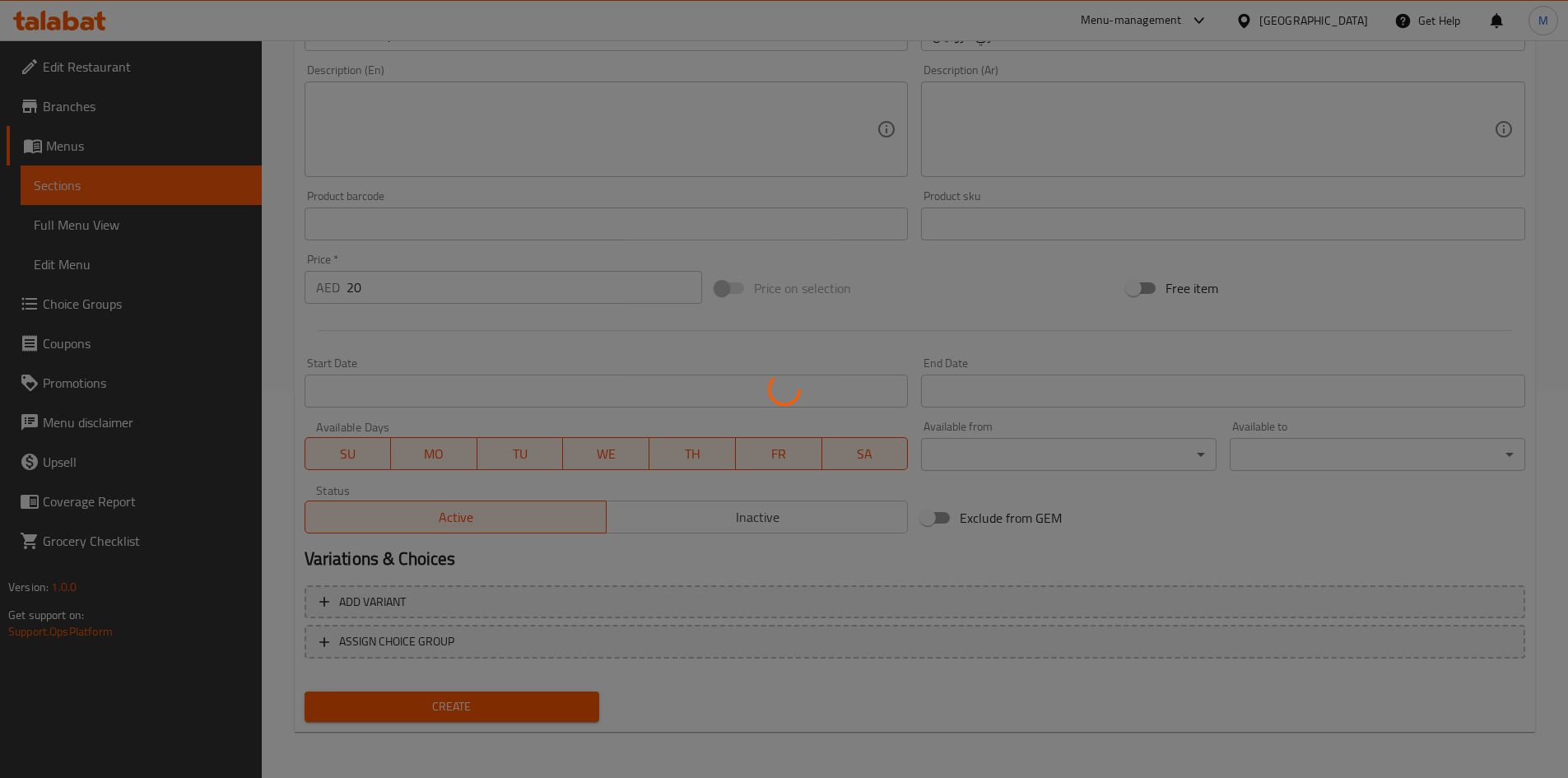
type input "0"
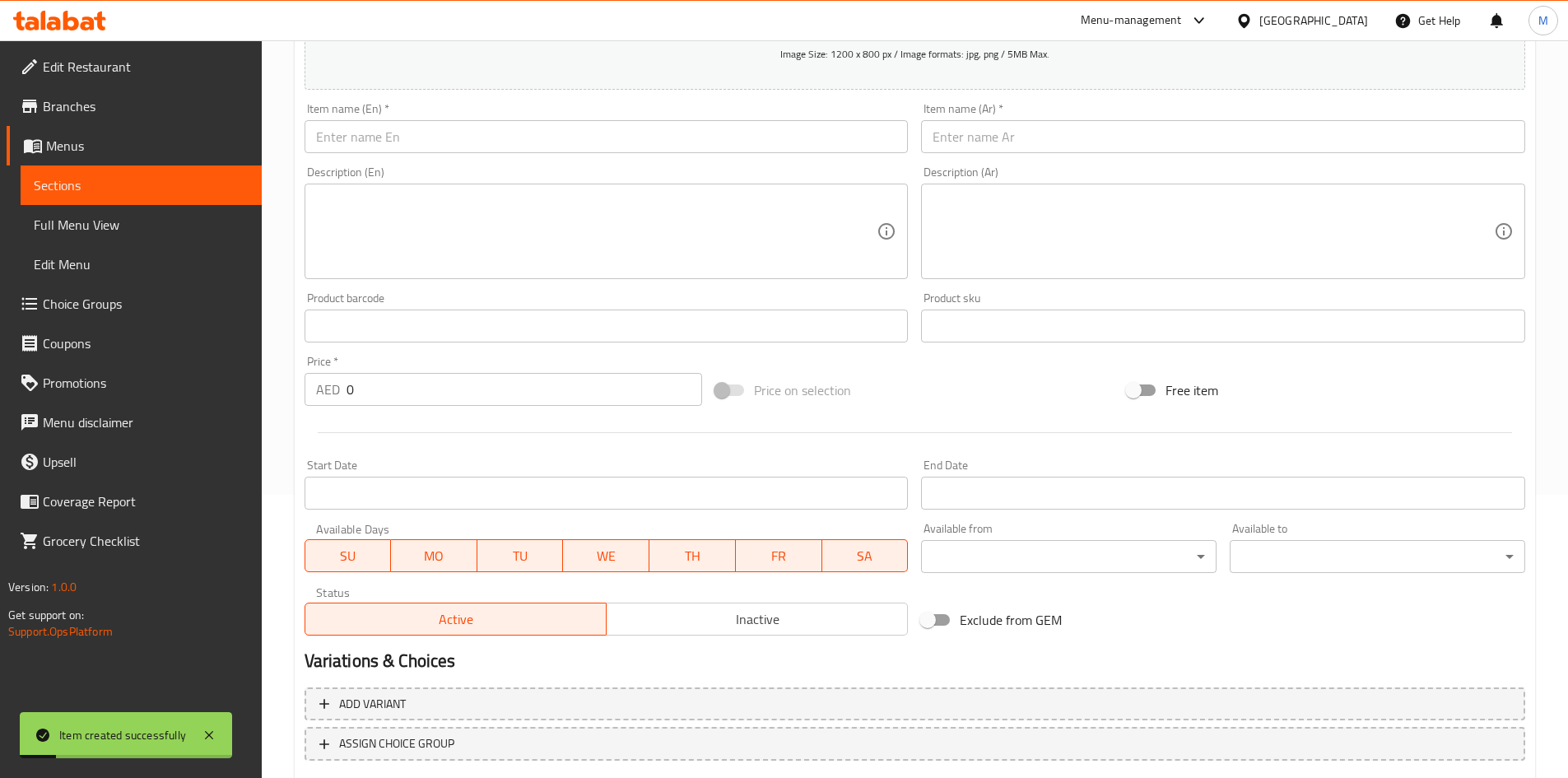
scroll to position [139, 0]
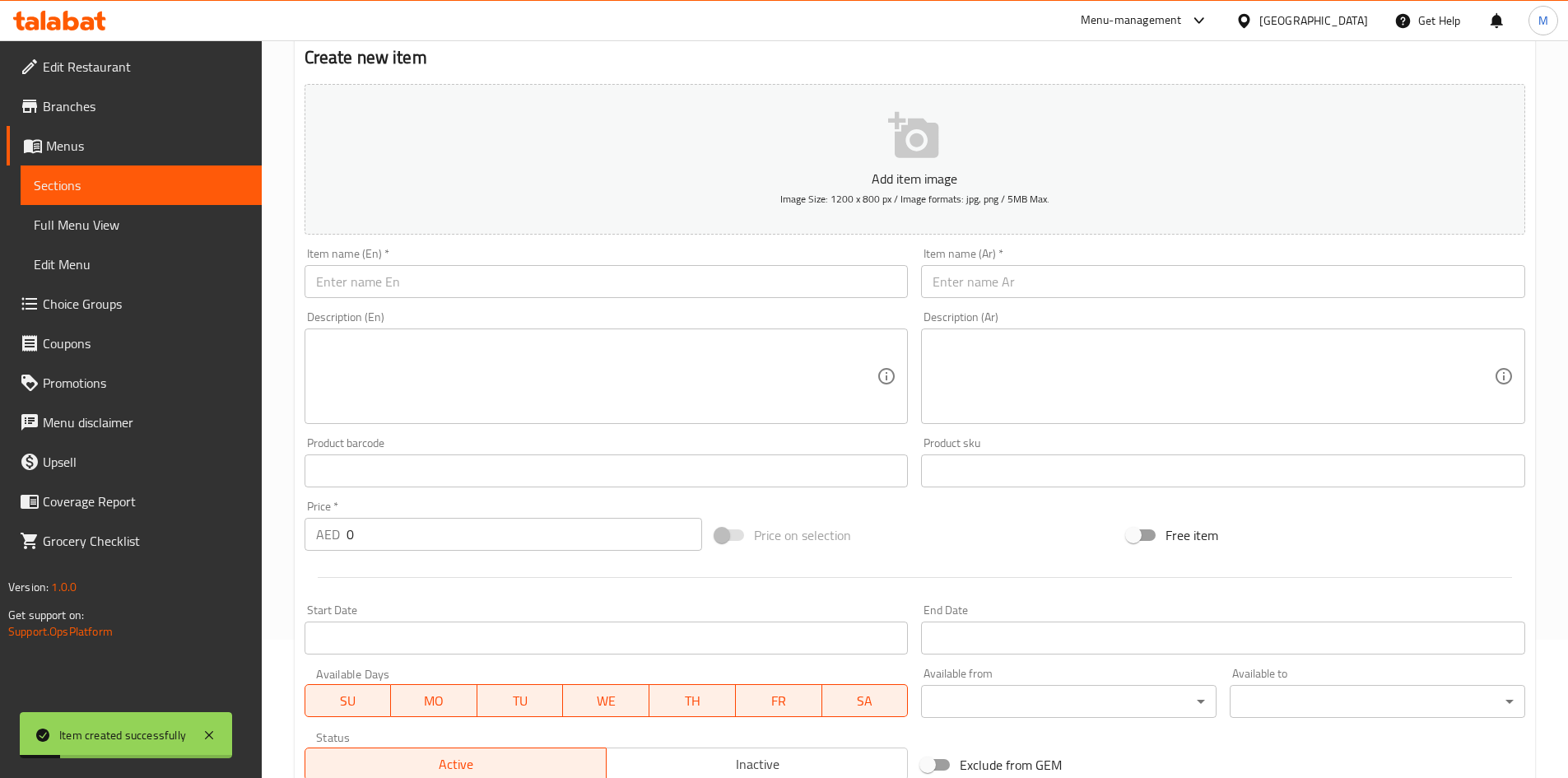
click at [446, 274] on input "text" at bounding box center [607, 282] width 604 height 33
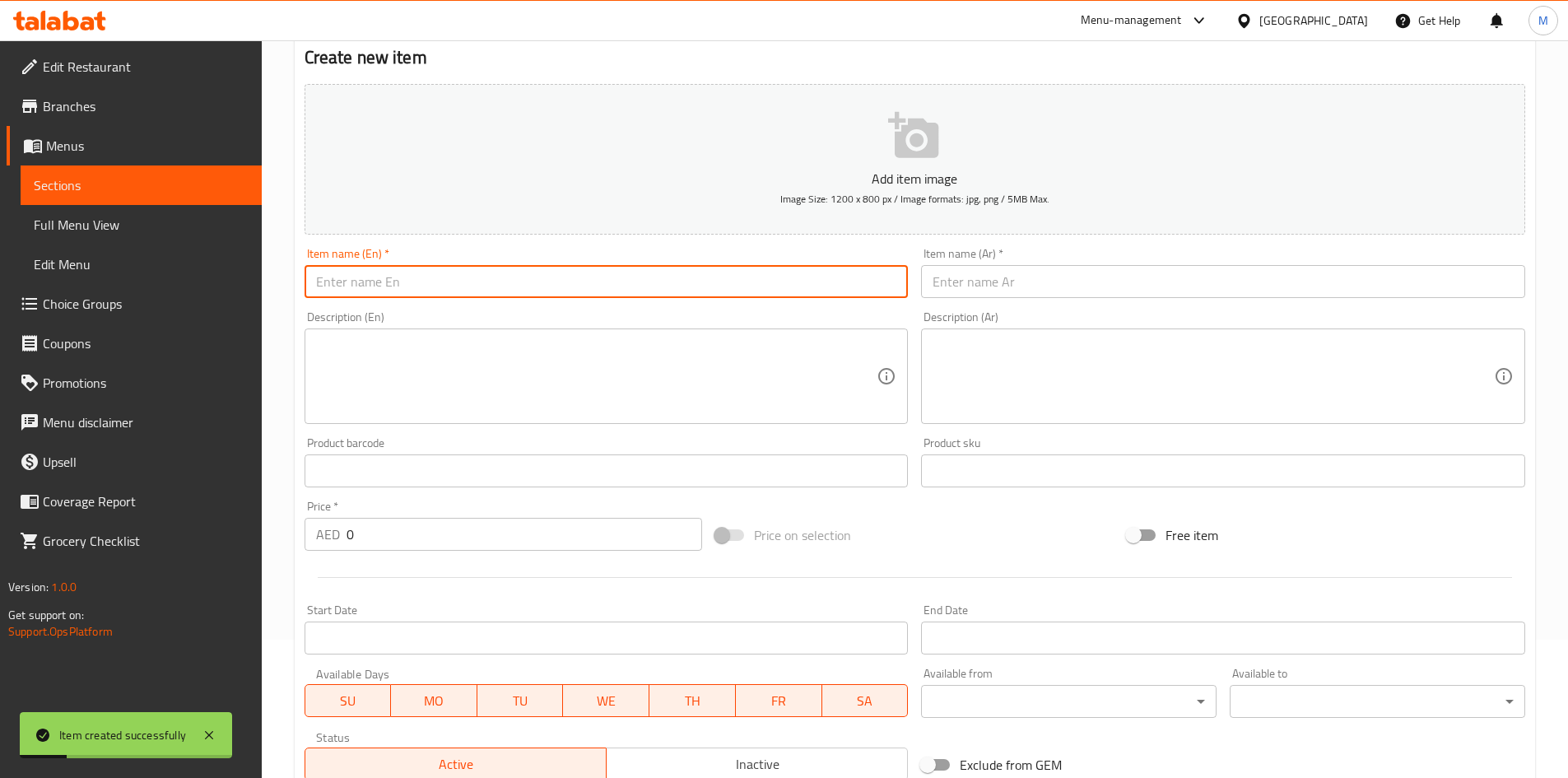
paste input "prawns 65"
click at [447, 274] on input "prawns 65" at bounding box center [607, 282] width 604 height 33
click at [449, 274] on input "prawns 65" at bounding box center [607, 282] width 604 height 33
type input "Prawns 65"
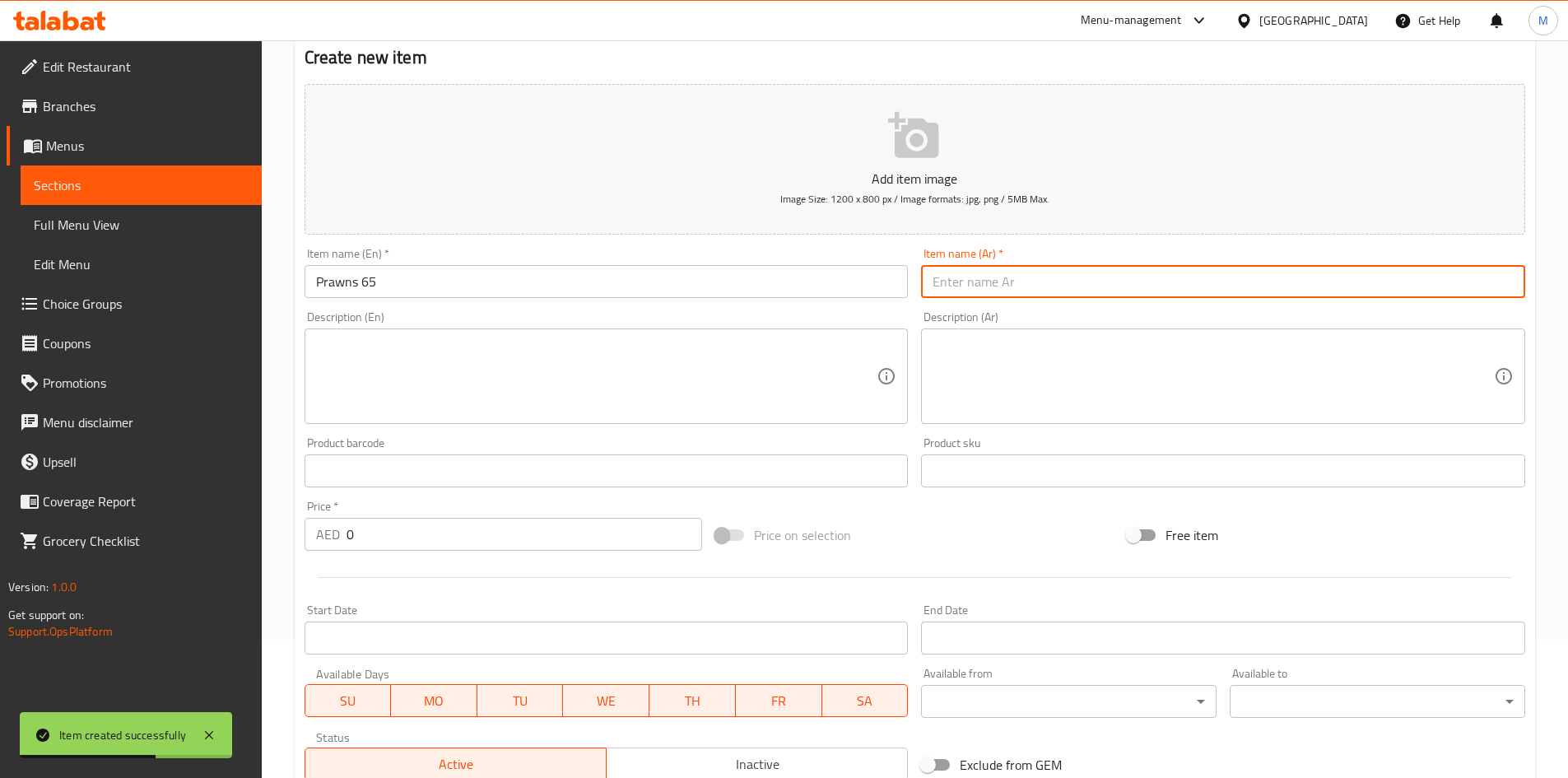
click at [1026, 287] on input "text" at bounding box center [1223, 282] width 604 height 33
paste input "الروبيان 65"
type input "الروبيان 65"
click at [391, 529] on input "0" at bounding box center [524, 534] width 357 height 33
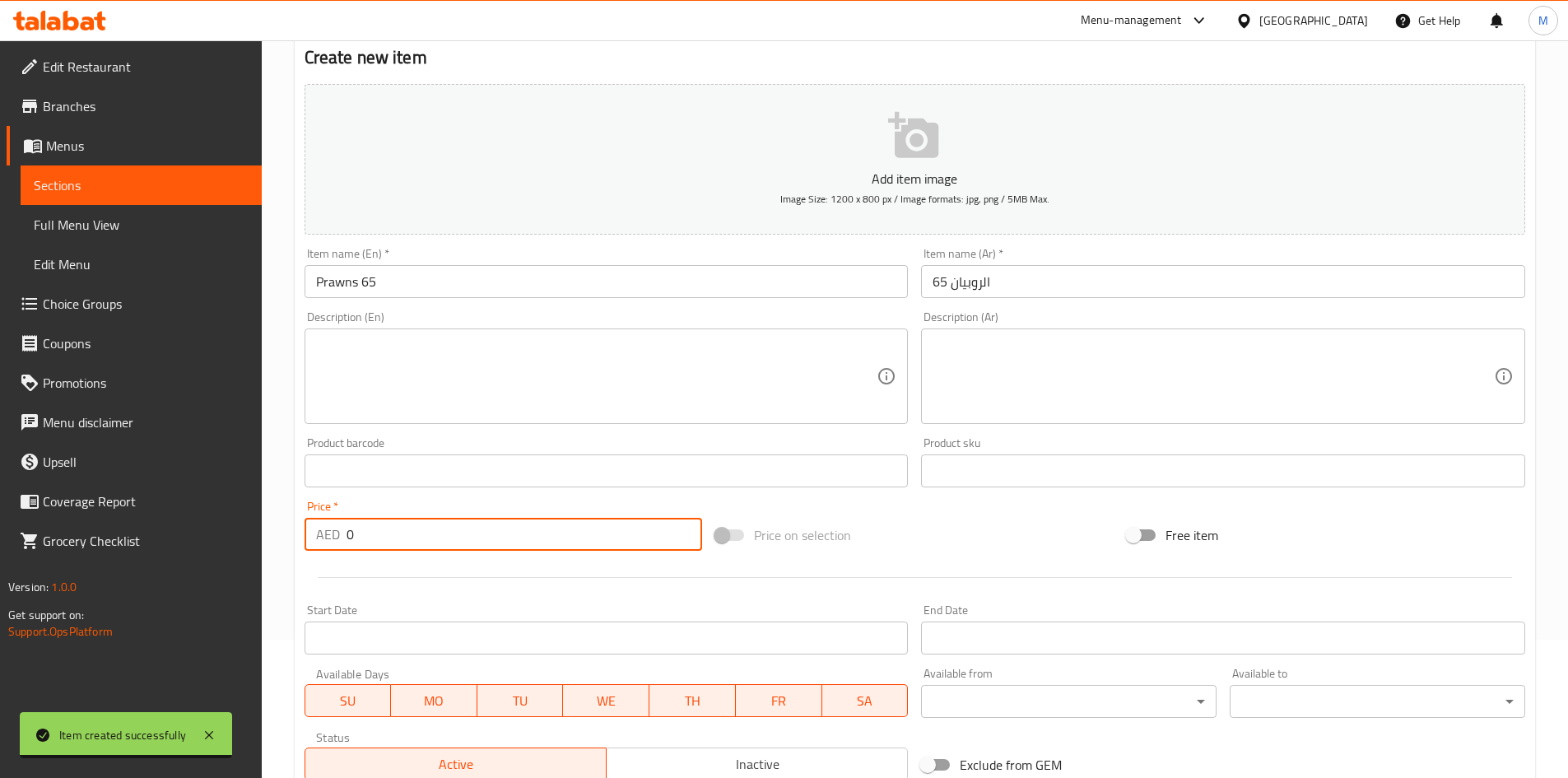
click at [391, 529] on input "0" at bounding box center [524, 534] width 357 height 33
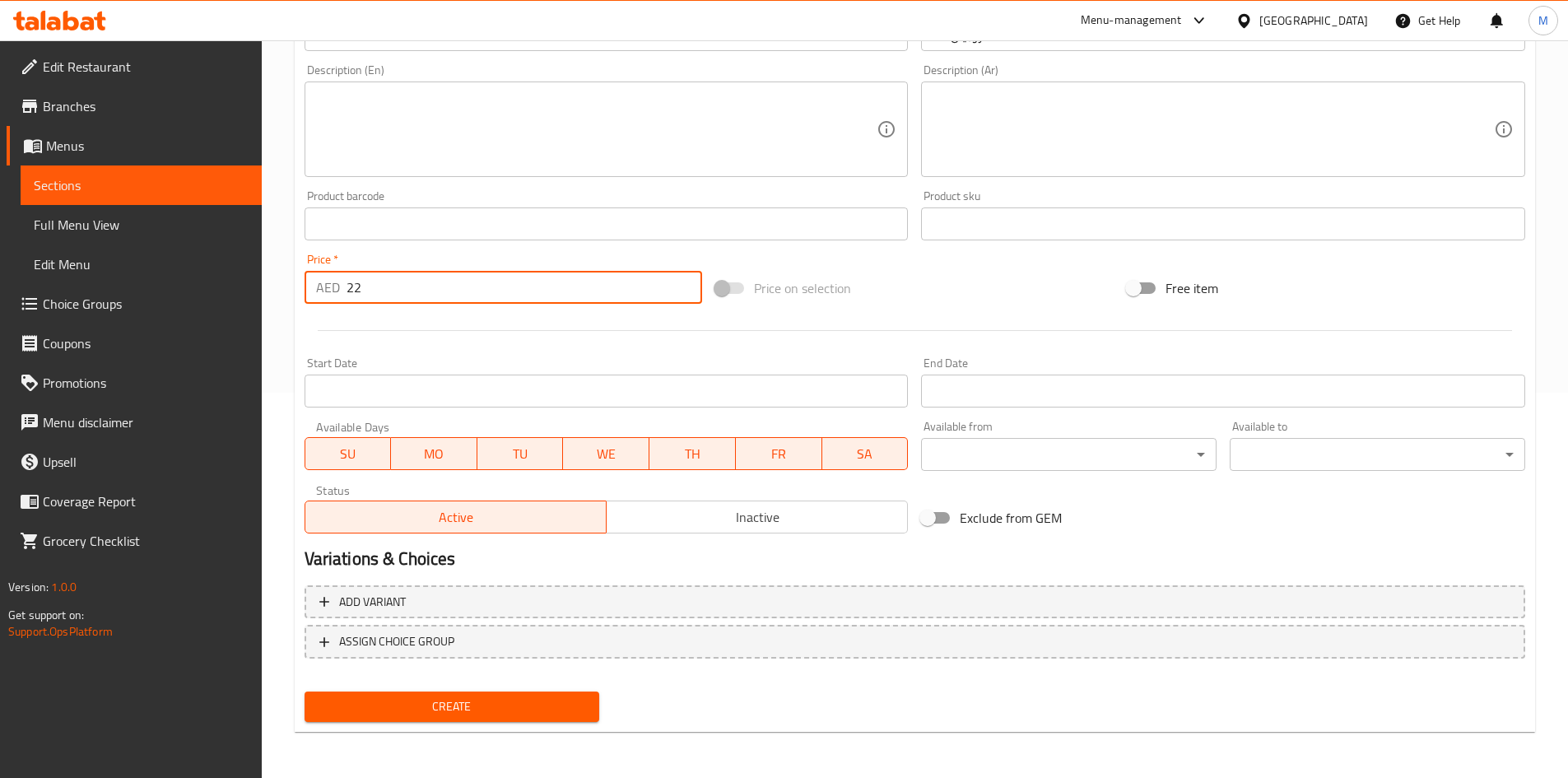
type input "22"
click at [505, 690] on div "Create" at bounding box center [452, 707] width 308 height 44
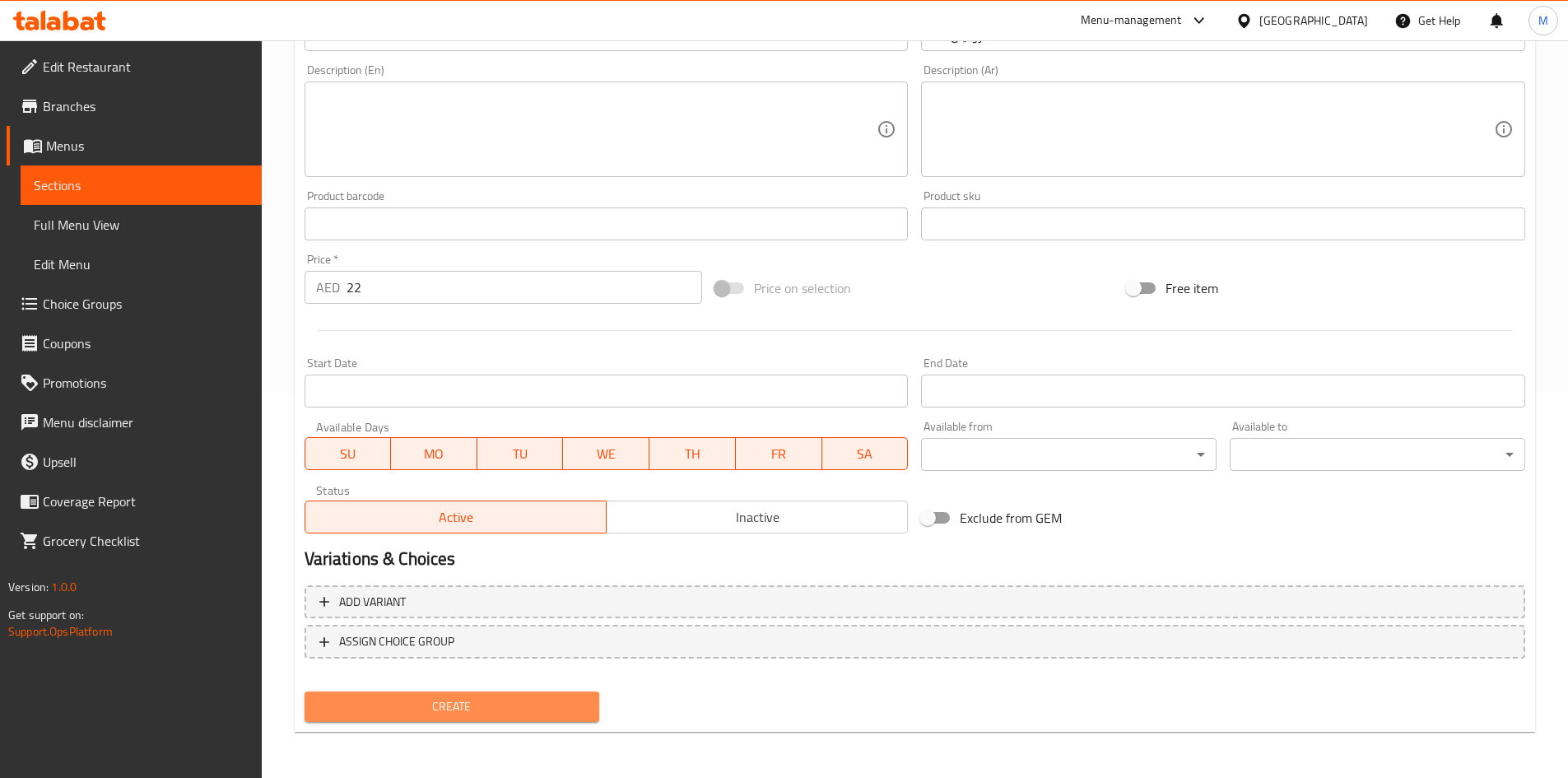
click at [504, 699] on span "Create" at bounding box center [452, 706] width 269 height 21
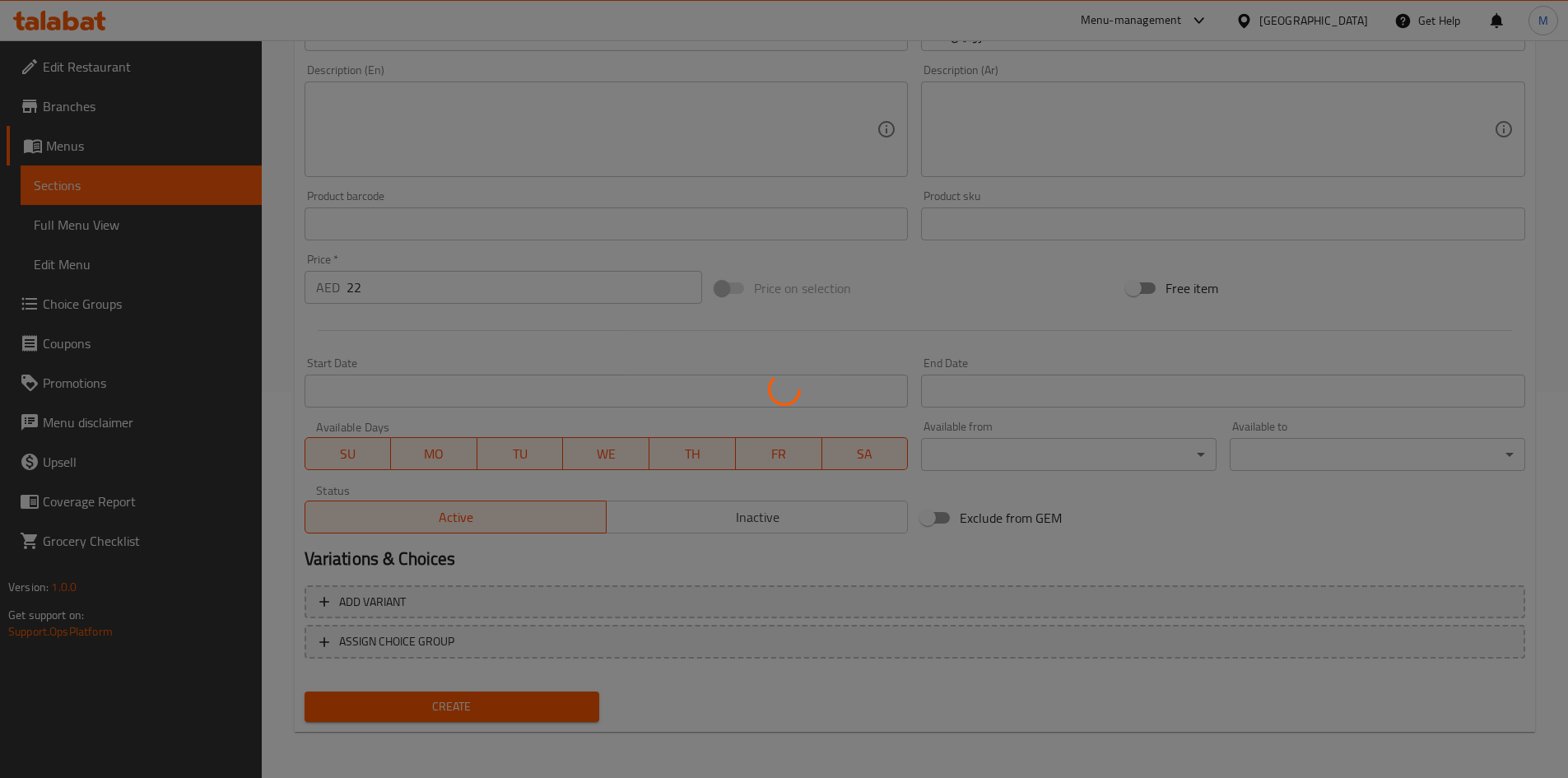
type input "0"
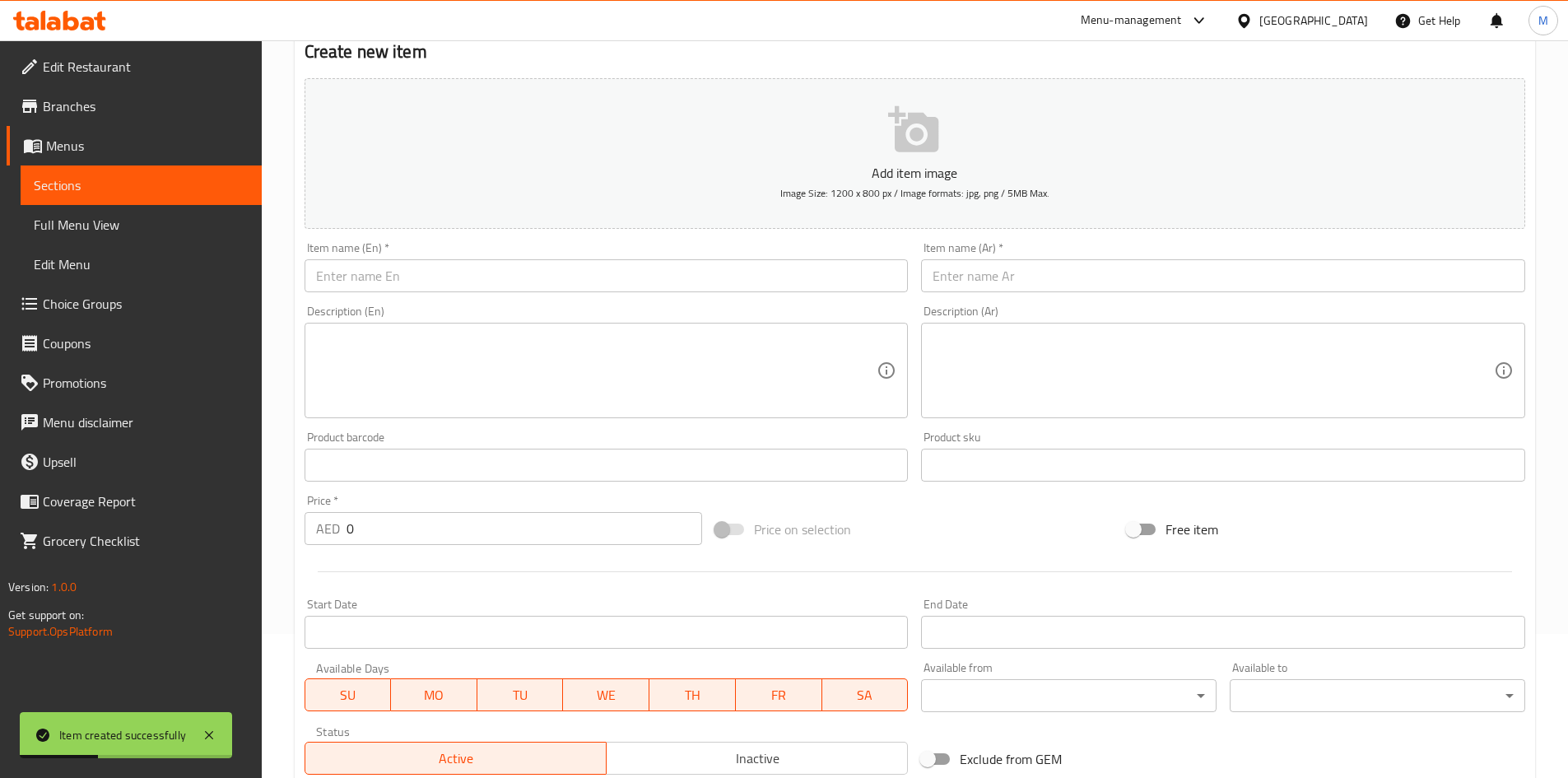
scroll to position [139, 0]
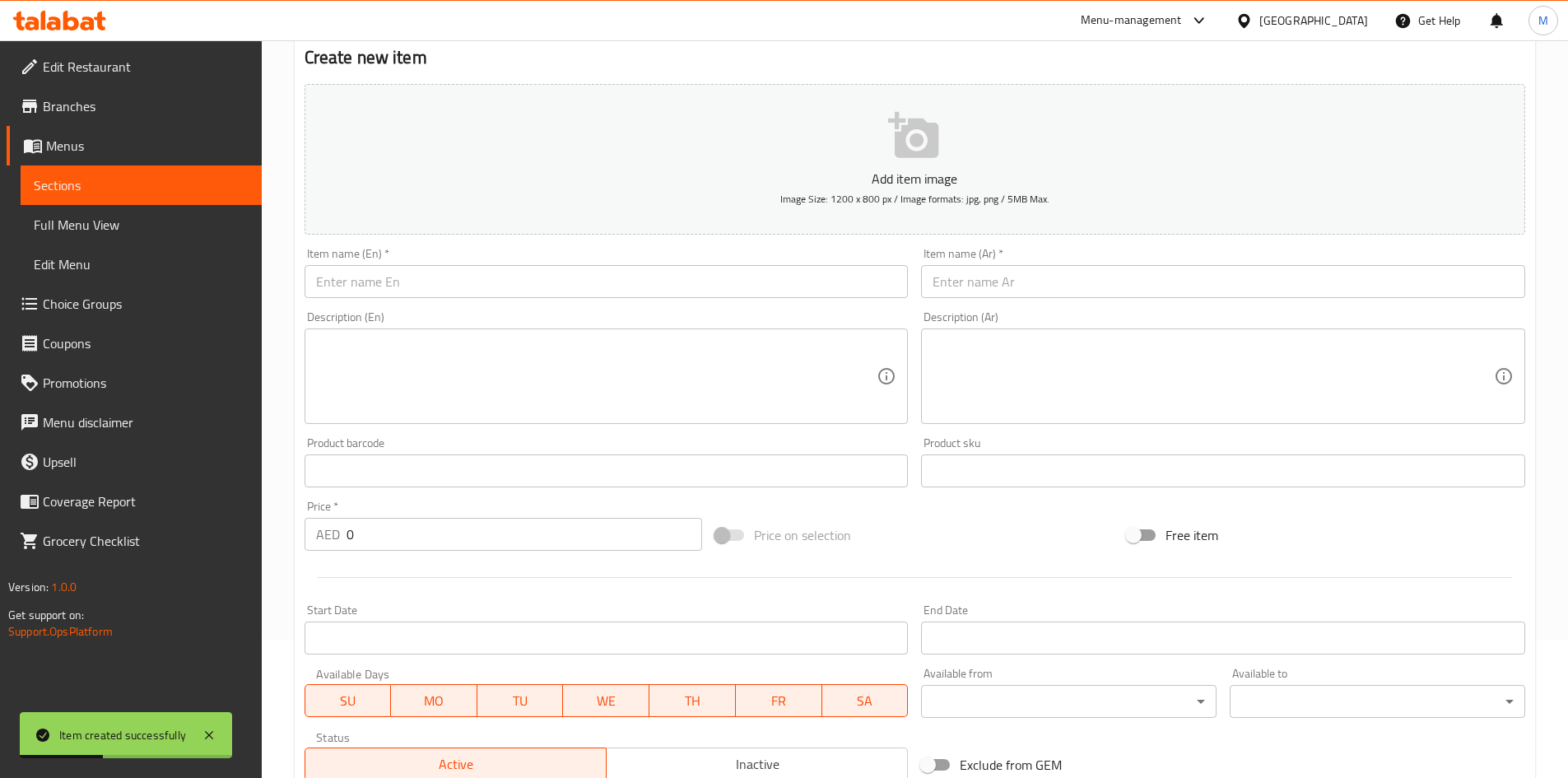
click at [441, 283] on input "text" at bounding box center [607, 282] width 604 height 33
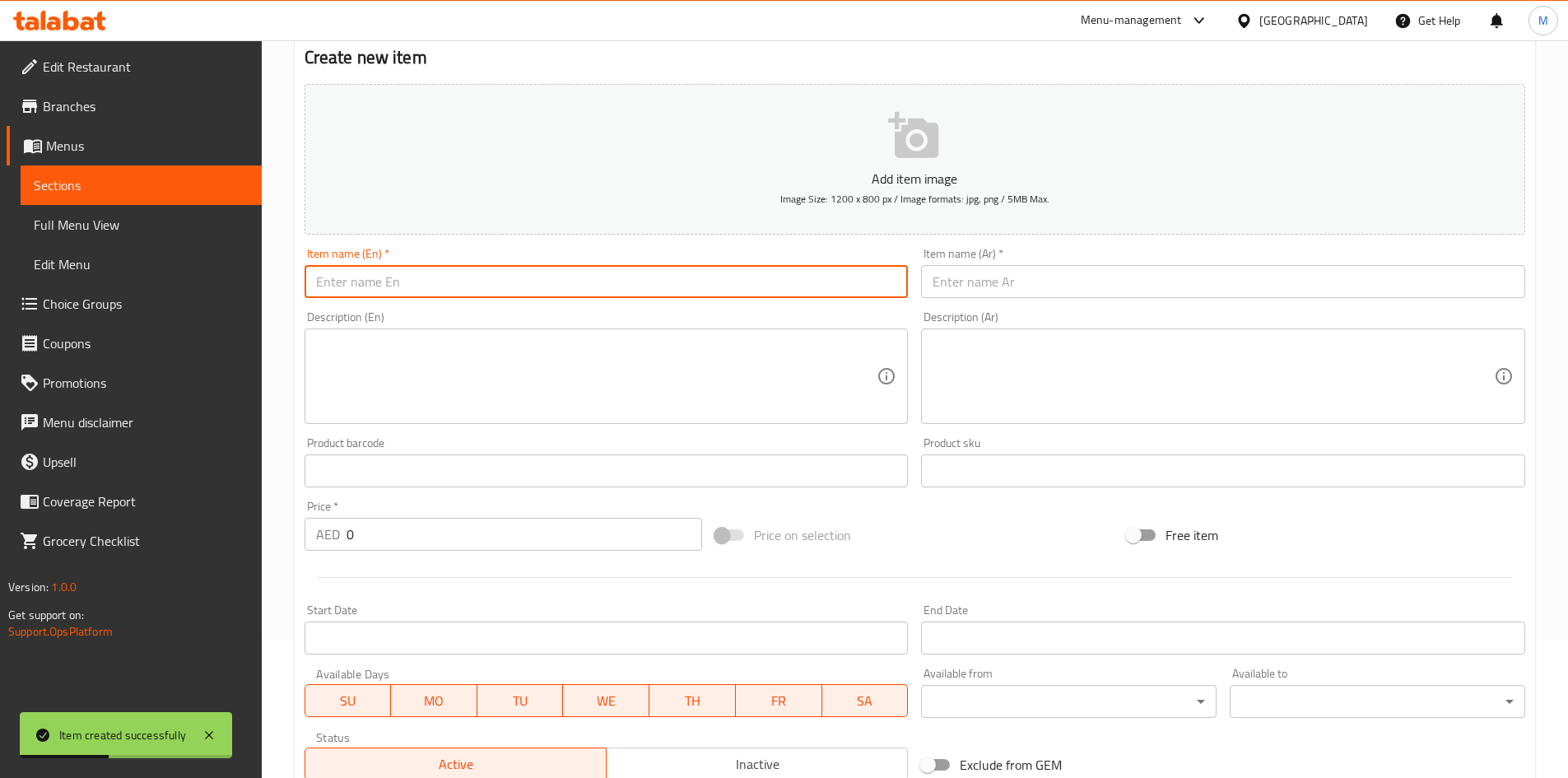
paste input "prawns Chilli"
click at [428, 281] on input "prawns Chilli" at bounding box center [607, 282] width 604 height 33
type input "Prawns Chilli"
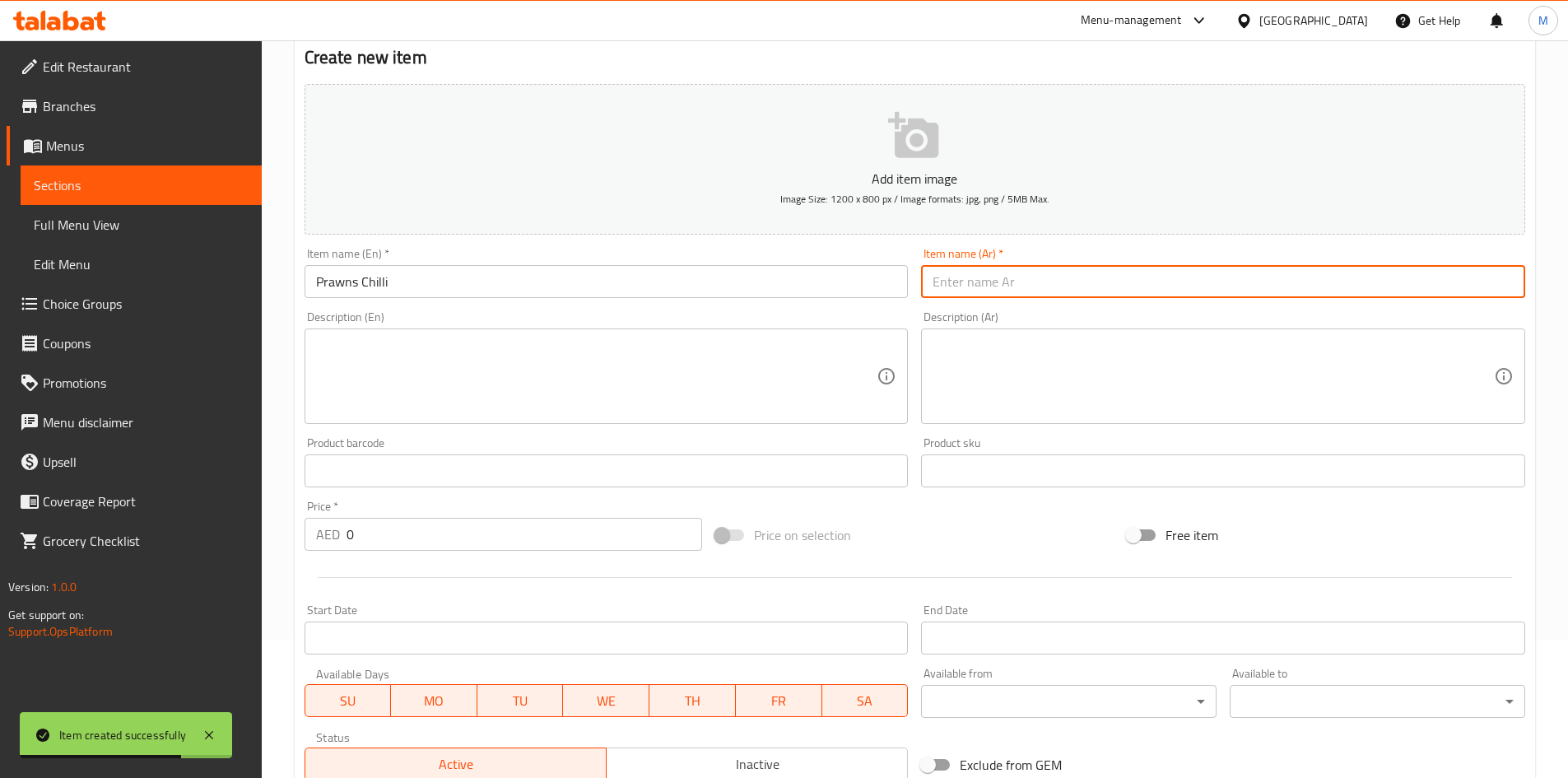
click at [1059, 265] on input "text" at bounding box center [1223, 282] width 604 height 33
paste input "روبيان بالفلفل الحار"
type input "روبيان بالفلفل الحار"
click at [521, 546] on input "0" at bounding box center [524, 534] width 357 height 33
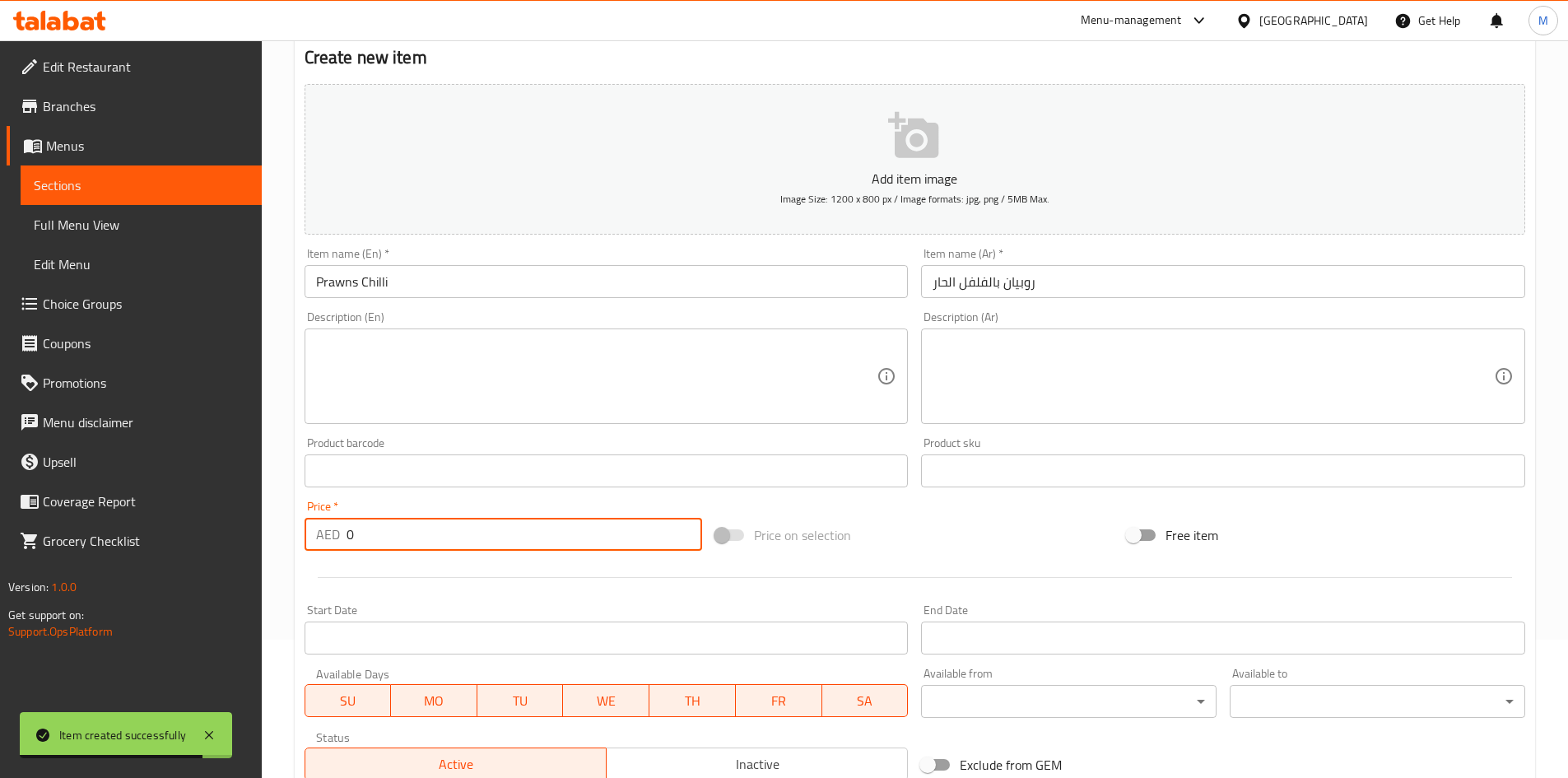
click at [521, 546] on input "0" at bounding box center [524, 534] width 357 height 33
click at [521, 545] on input "0" at bounding box center [524, 534] width 357 height 33
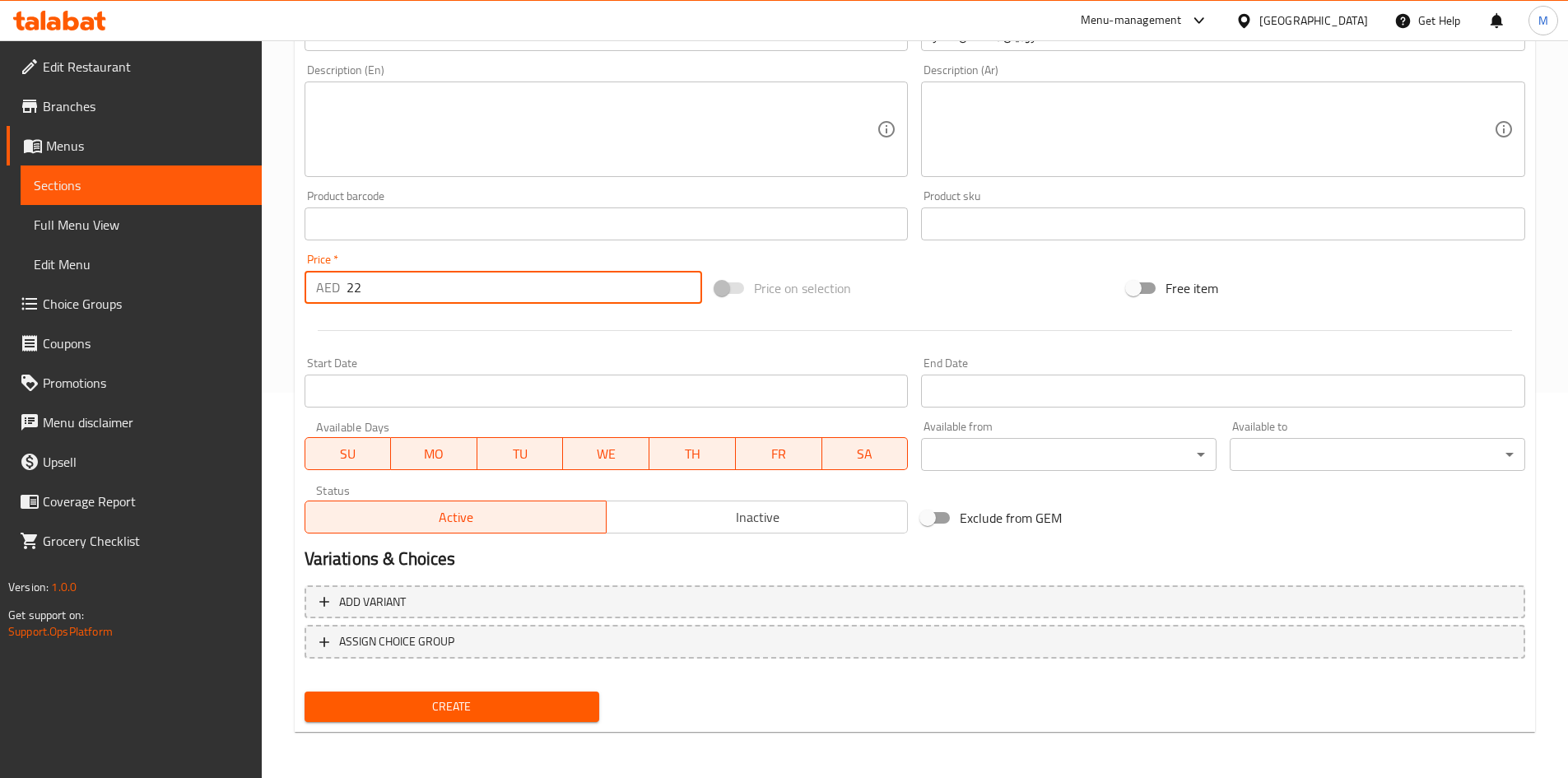
type input "22"
click at [513, 701] on span "Create" at bounding box center [452, 706] width 269 height 21
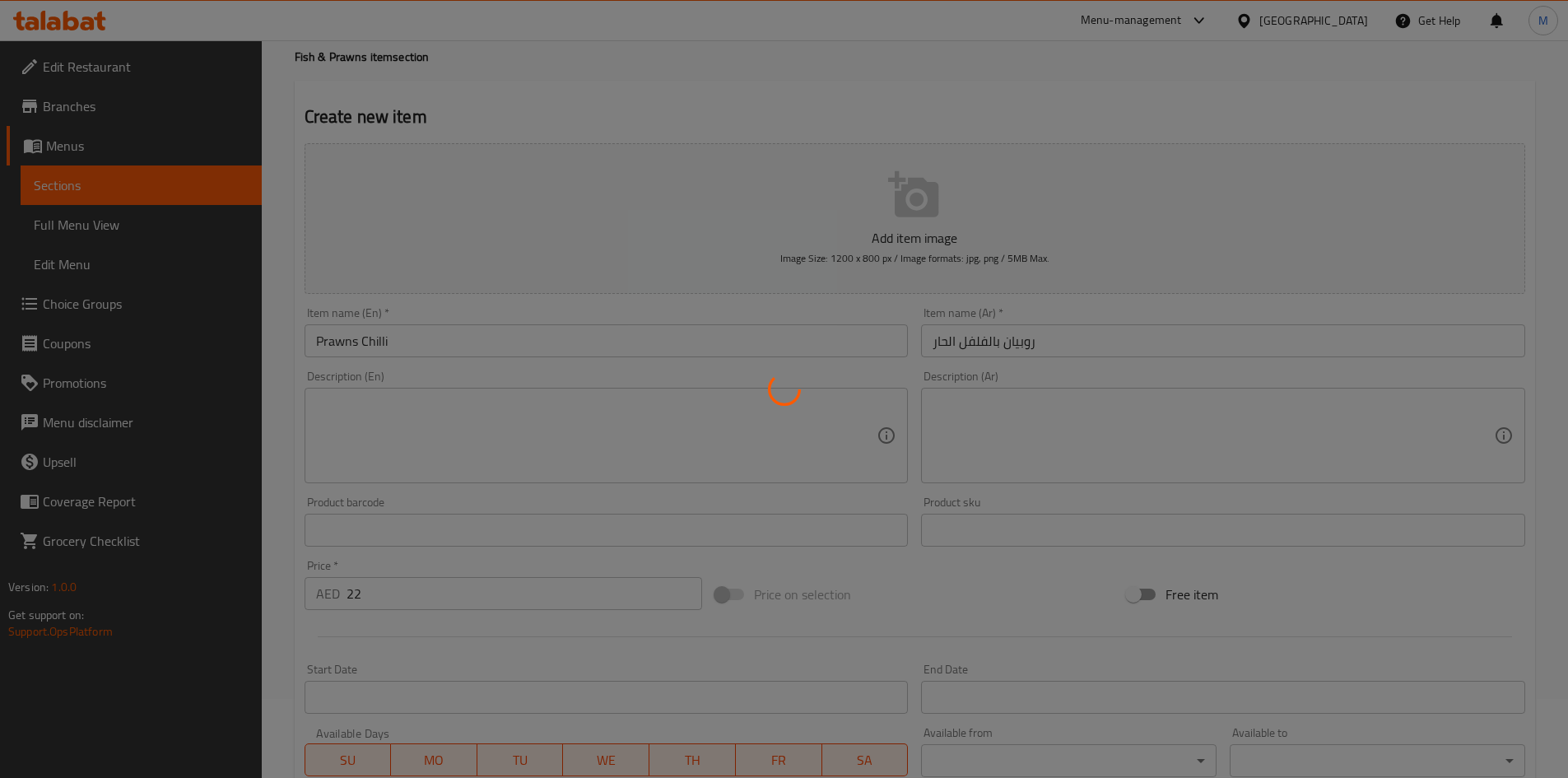
scroll to position [0, 0]
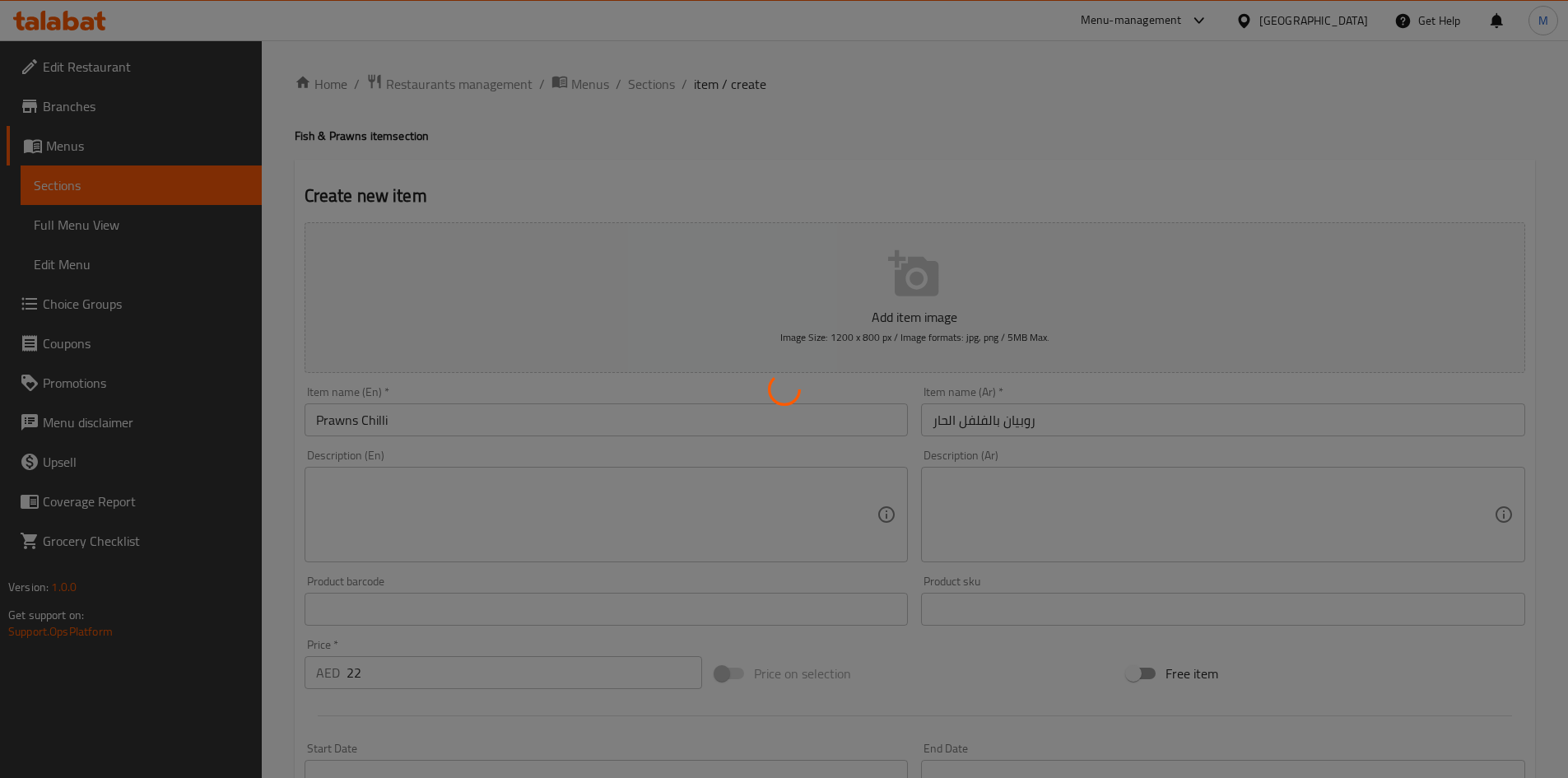
type input "0"
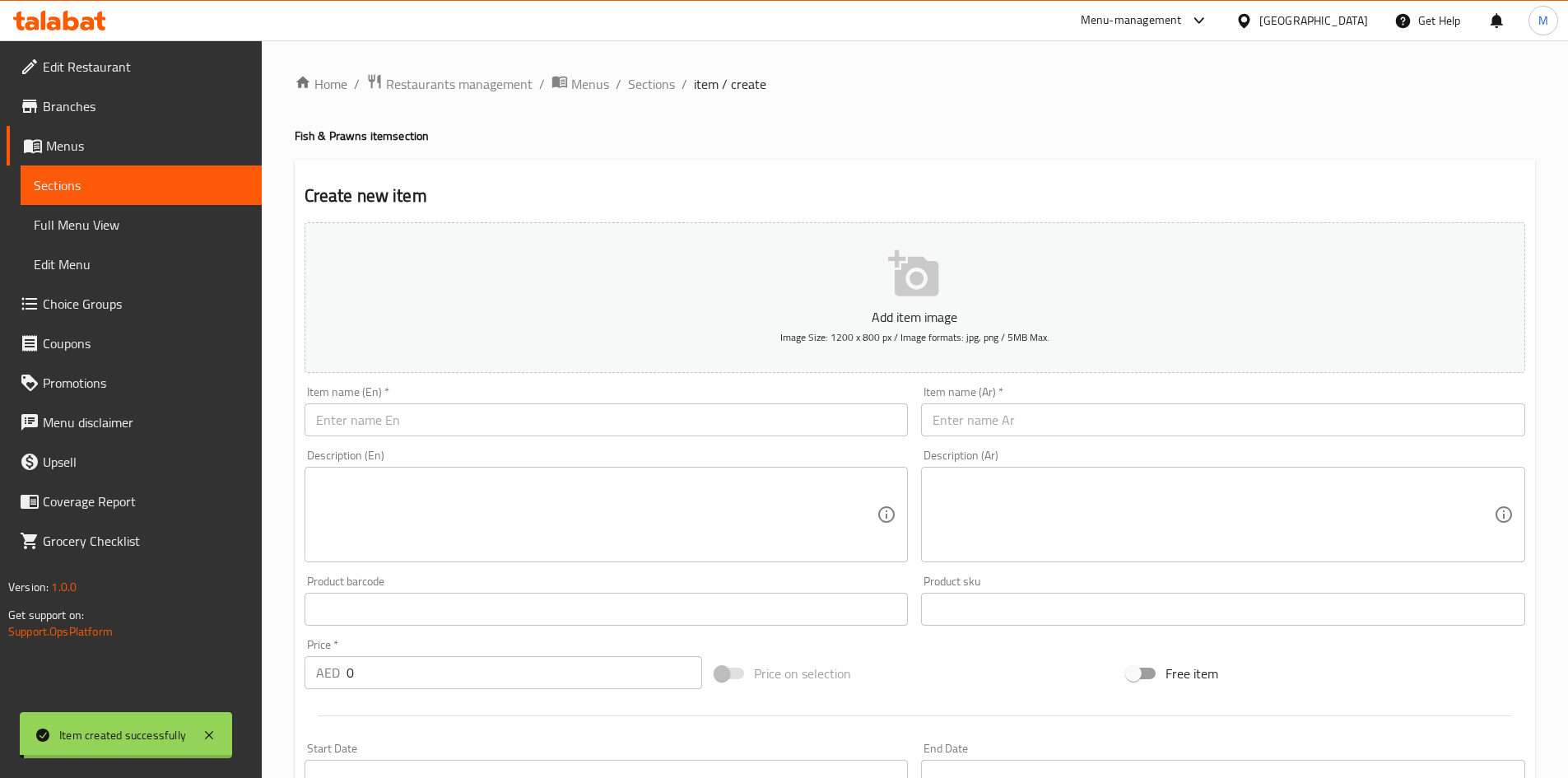
click at [434, 418] on input "text" at bounding box center [607, 420] width 604 height 33
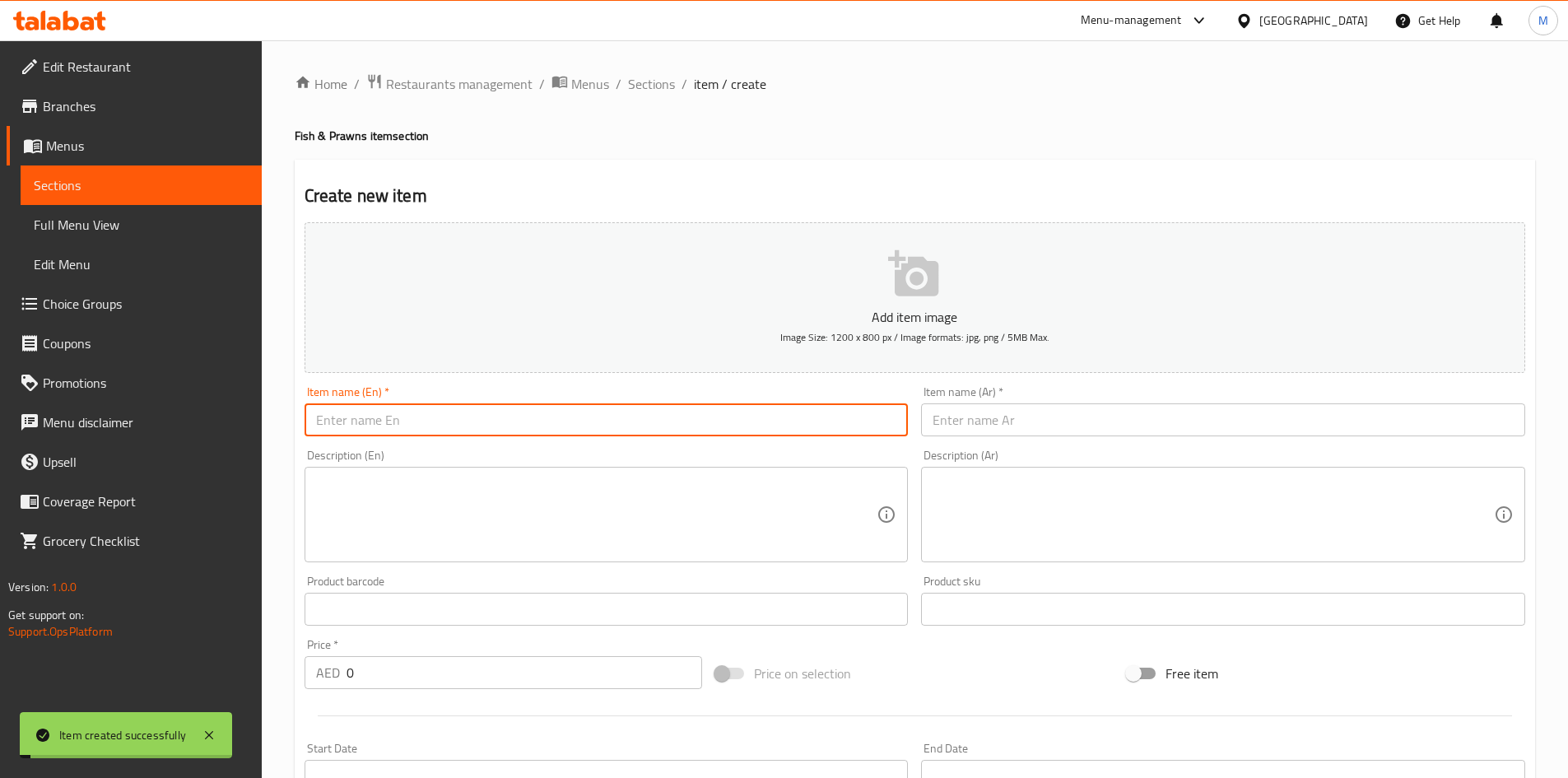
paste input "Fish Curry Thali Set"
click at [434, 418] on input "Fish Curry Thali Set" at bounding box center [607, 420] width 604 height 33
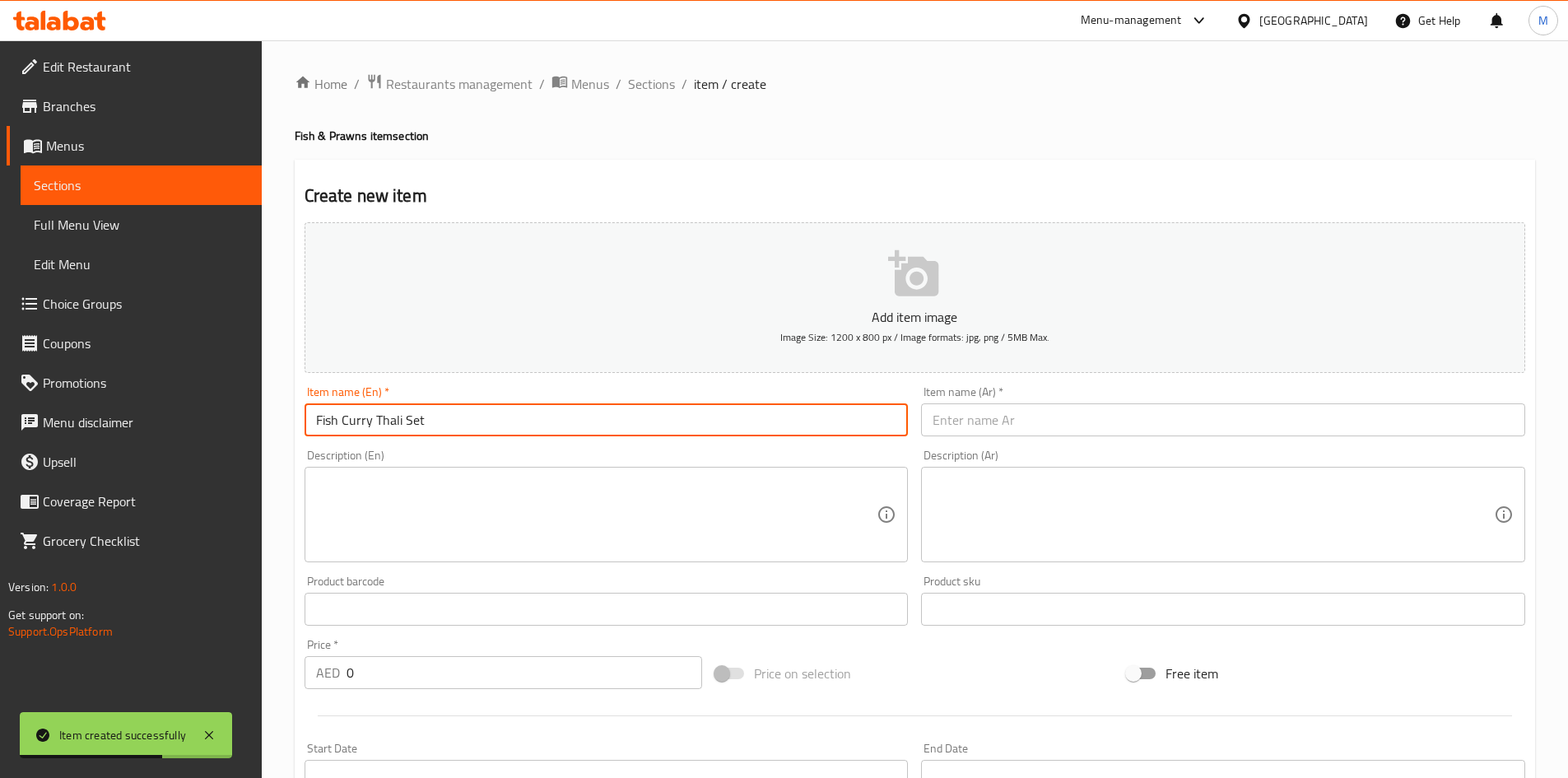
type input "Fish Curry Thali Set"
click at [1152, 415] on input "text" at bounding box center [1223, 420] width 604 height 33
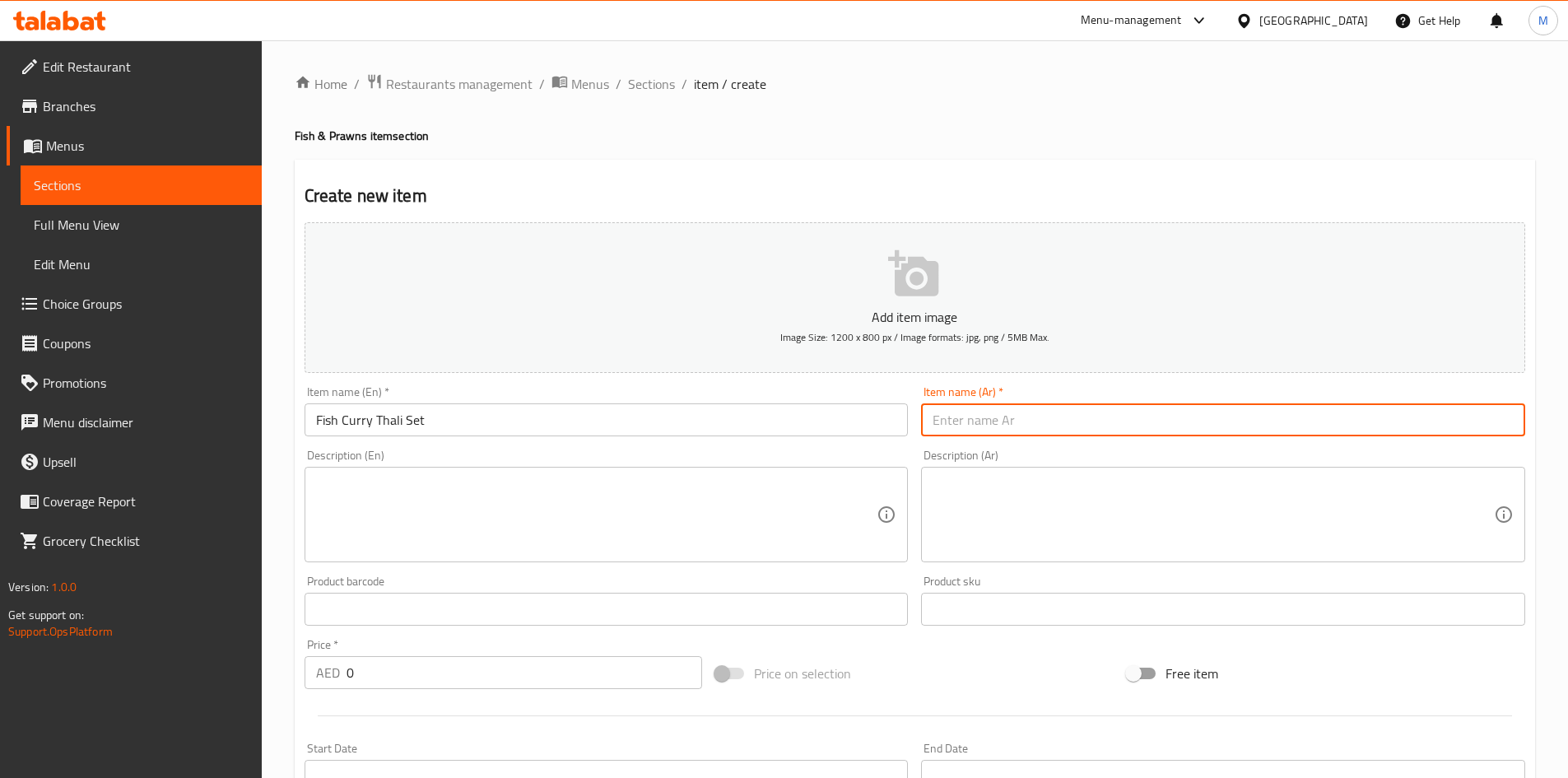
paste input "مجموعة ثالي كاري السمك"
click at [1501, 427] on input "مجموعة ثالي كاري السمك" at bounding box center [1223, 420] width 604 height 33
click at [1500, 426] on input "مجموعة ثالي كاري السمك" at bounding box center [1223, 420] width 604 height 33
click at [1502, 409] on input "مجموعة ثالي كاري السمك" at bounding box center [1223, 420] width 604 height 33
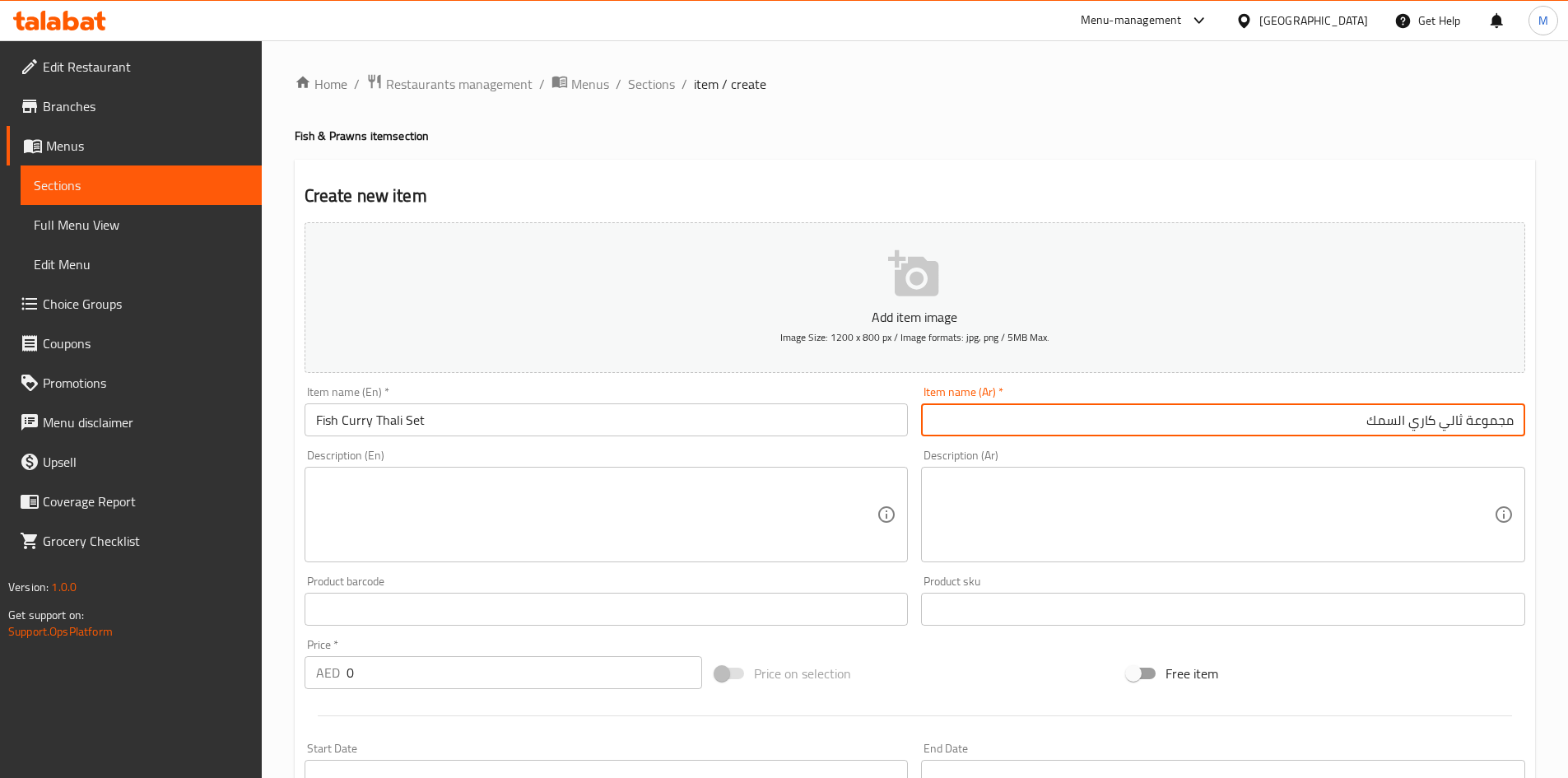
click at [1502, 409] on input "مجموعة ثالي كاري السمك" at bounding box center [1223, 420] width 604 height 33
click at [1408, 420] on input "ثالي كاري السمك" at bounding box center [1223, 420] width 604 height 33
type input "ثالي كاري السمك سيت"
click at [416, 666] on input "0" at bounding box center [524, 672] width 357 height 33
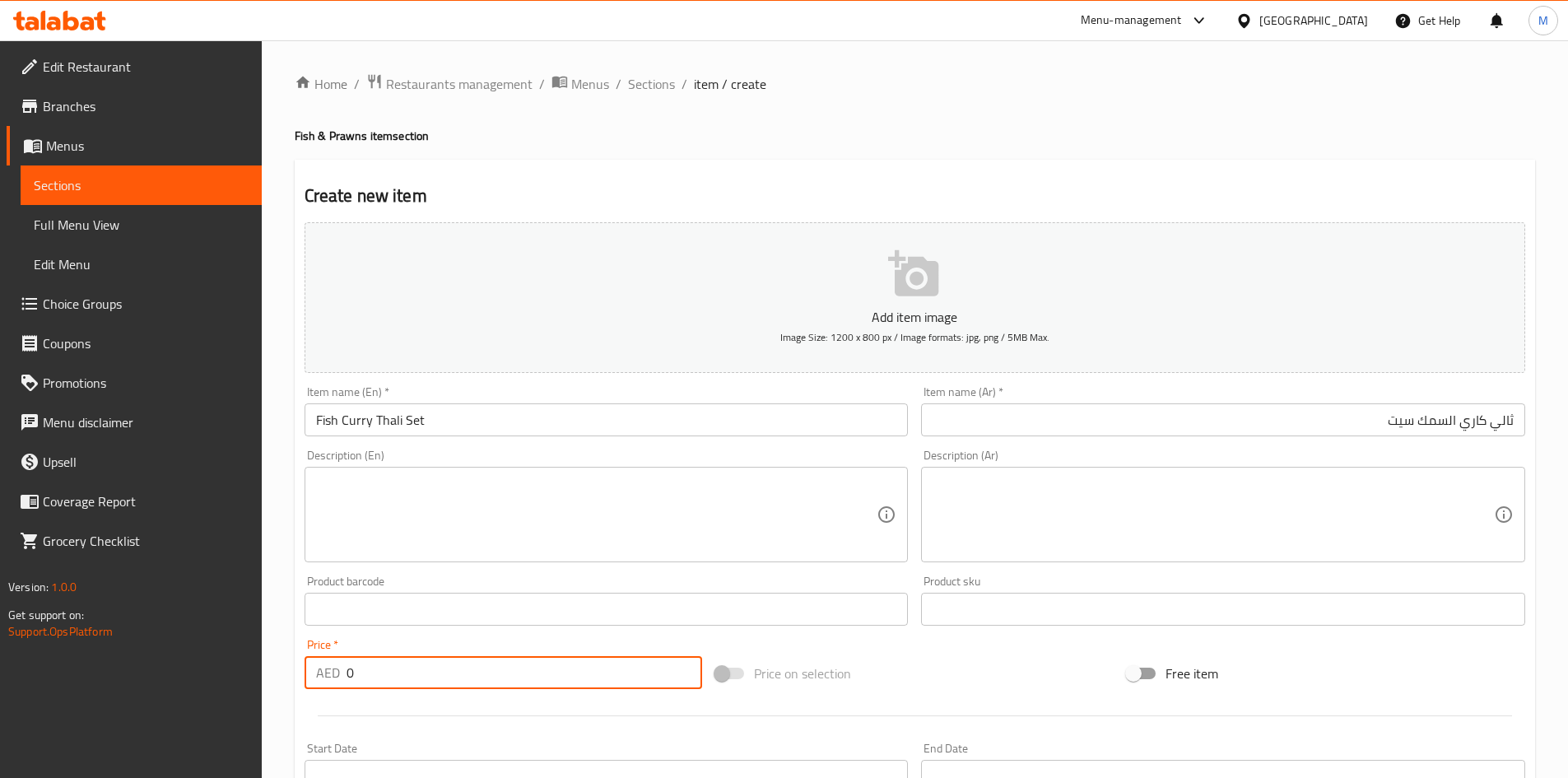
click at [417, 666] on input "0" at bounding box center [524, 672] width 357 height 33
type input "18"
click at [276, 561] on div "Home / Restaurants management / Menus / Sections / item / create Fish & Prawns …" at bounding box center [915, 601] width 1306 height 1123
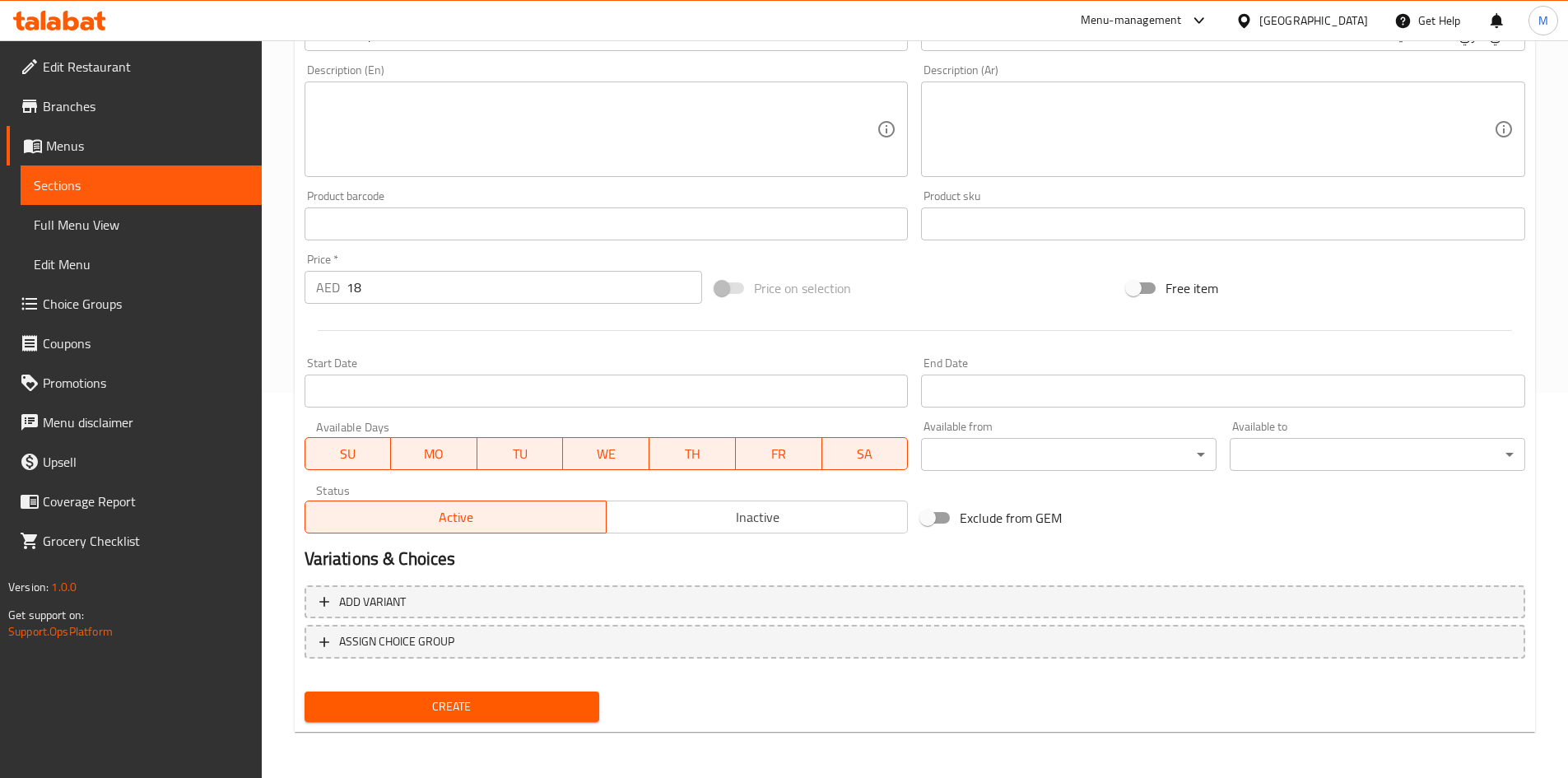
click at [391, 711] on span "Create" at bounding box center [452, 706] width 269 height 21
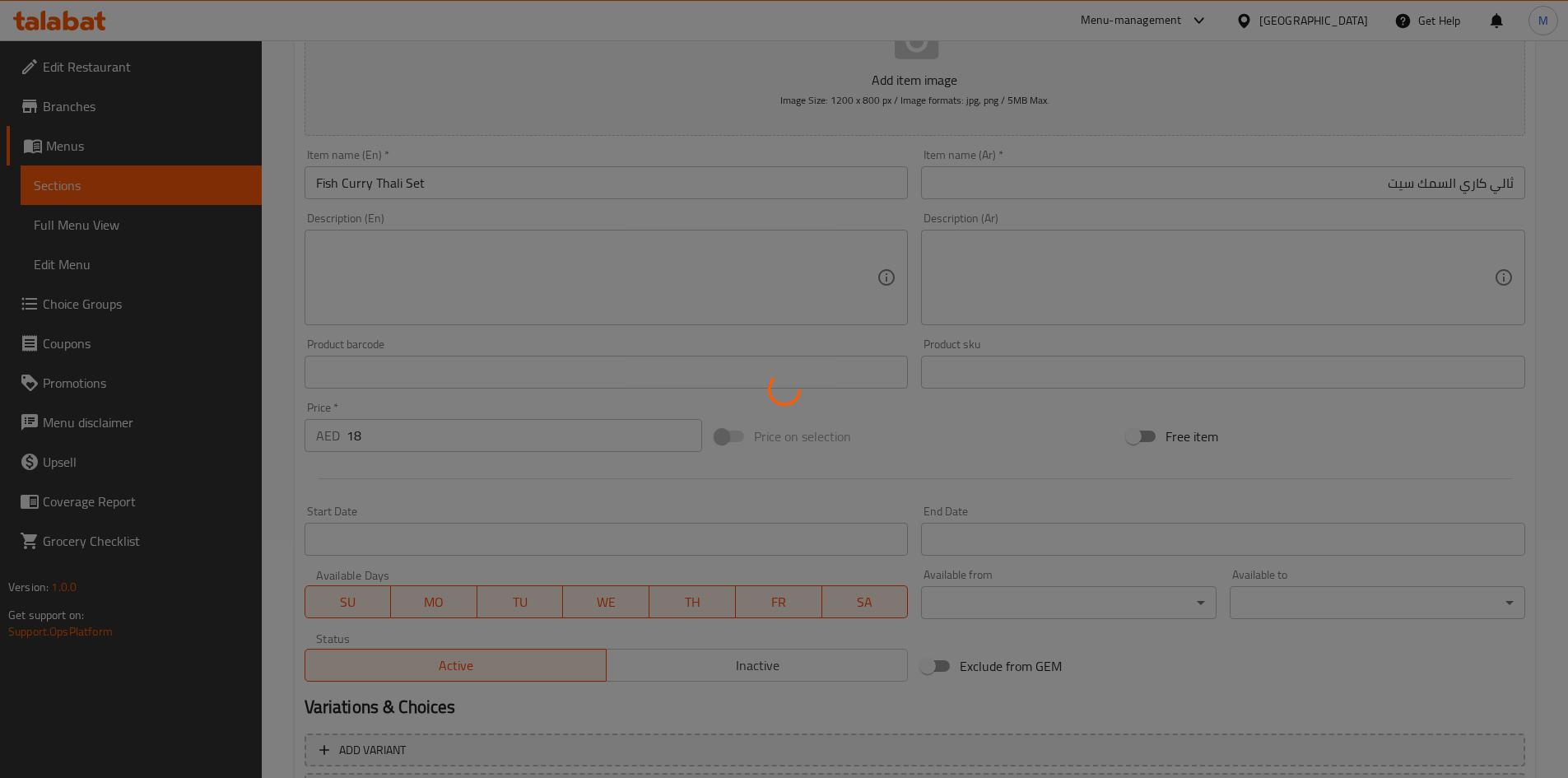
scroll to position [56, 0]
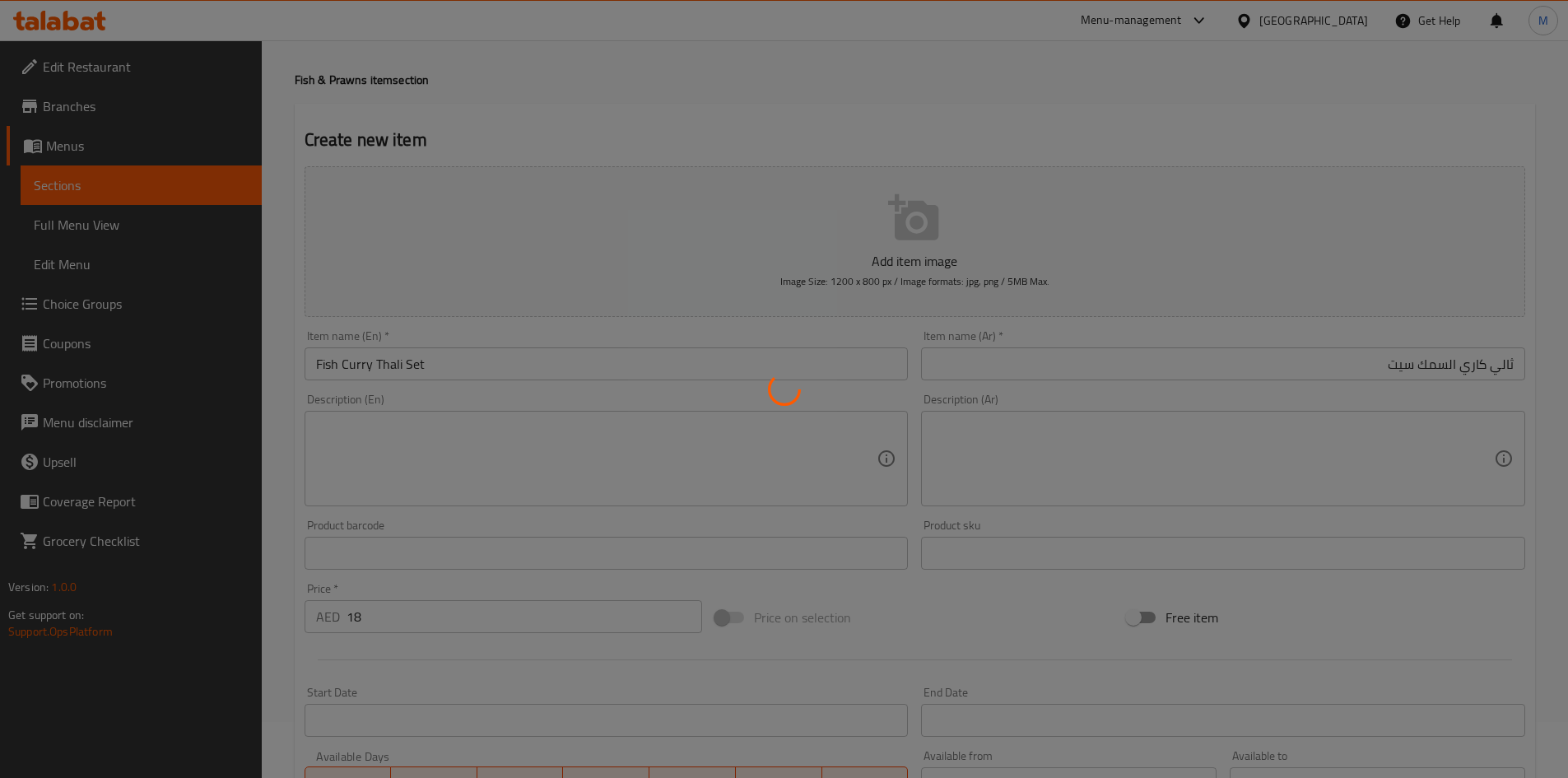
type input "0"
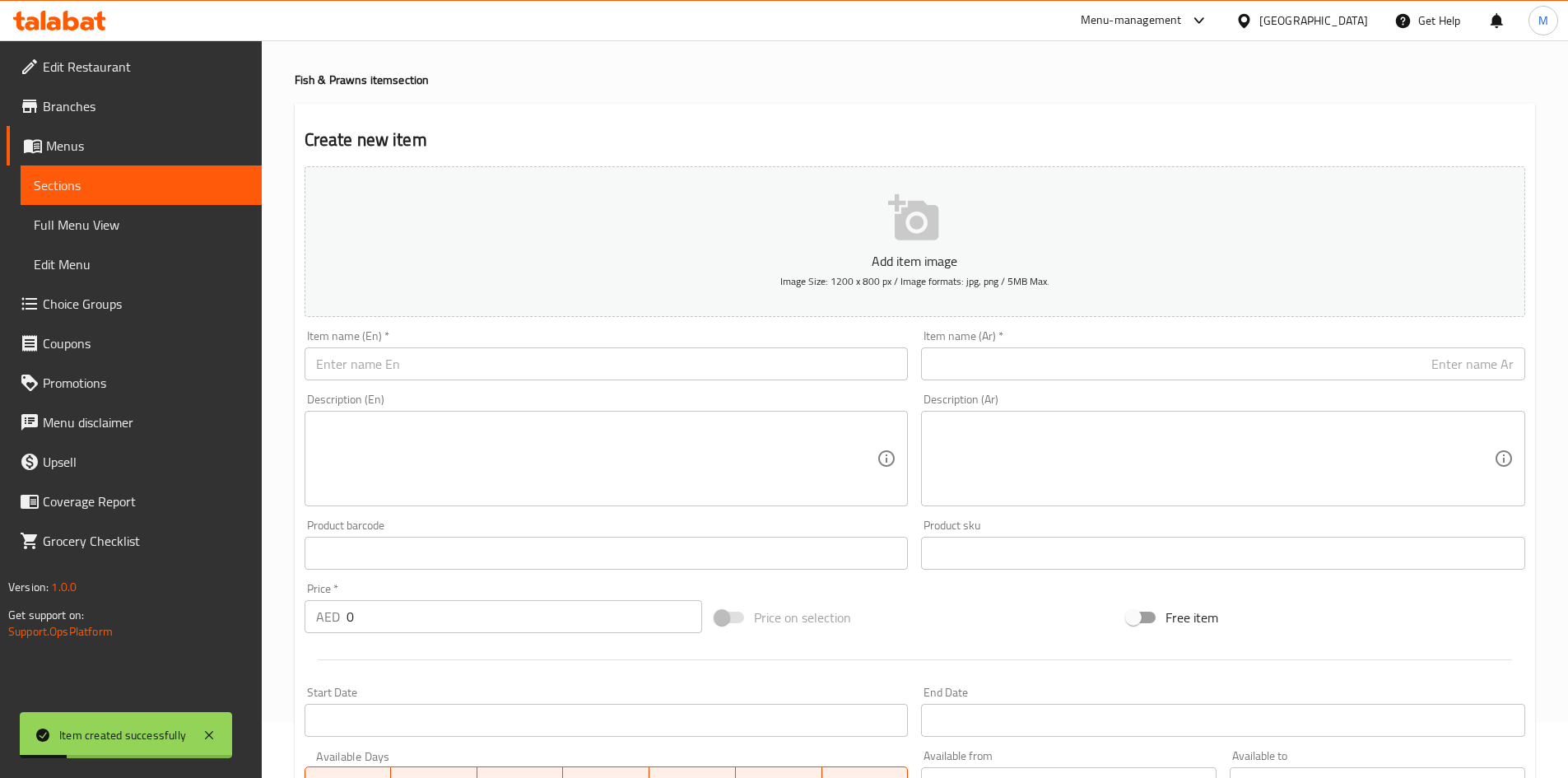
click at [493, 376] on input "text" at bounding box center [607, 364] width 604 height 33
paste input "prawns fride rice"
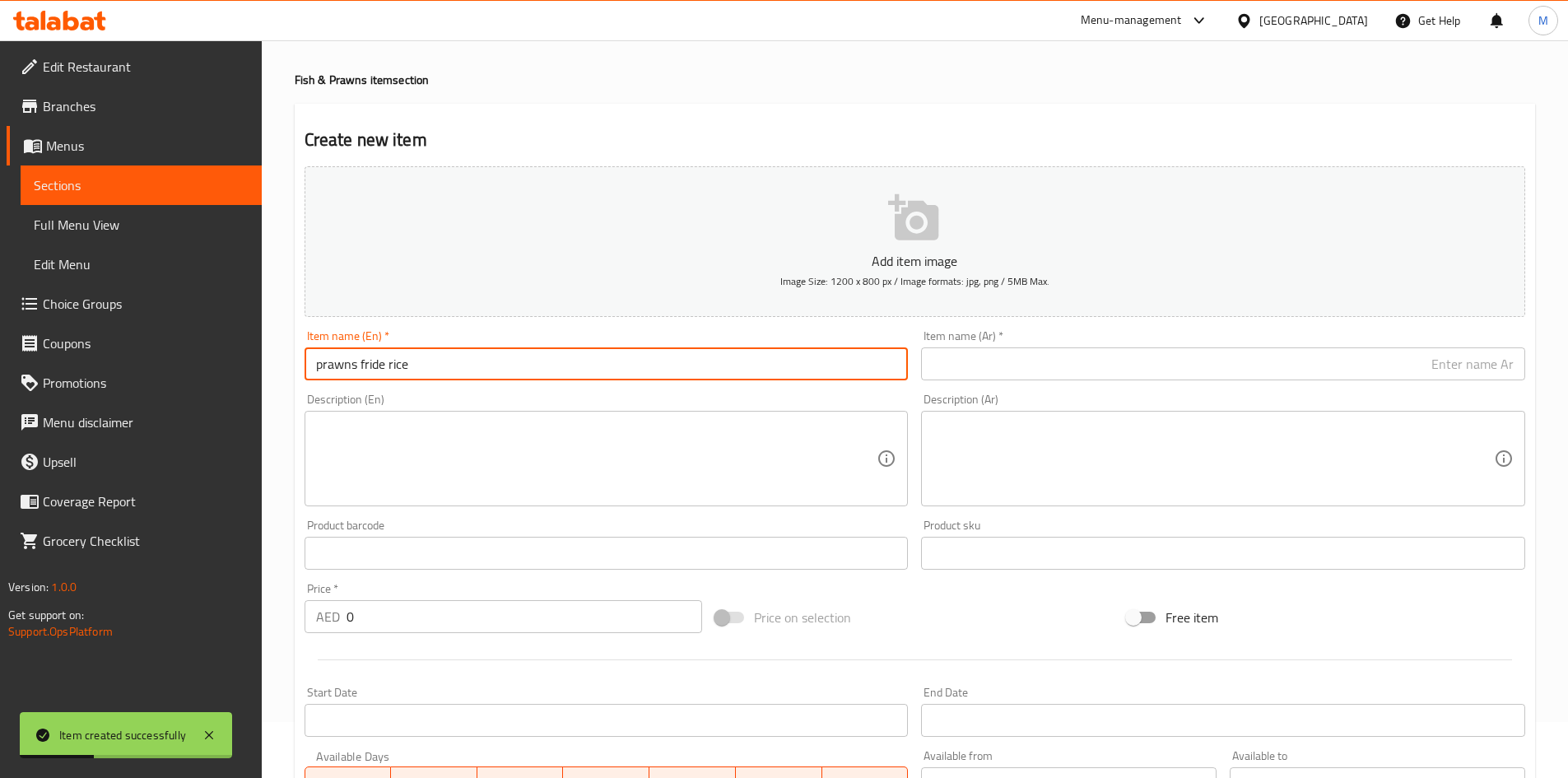
click at [506, 358] on input "prawns fride rice" at bounding box center [607, 364] width 604 height 33
click at [389, 362] on input "Prawns Fride Rice" at bounding box center [607, 364] width 604 height 33
click at [391, 370] on input "Prawns Fride Rice" at bounding box center [607, 364] width 604 height 33
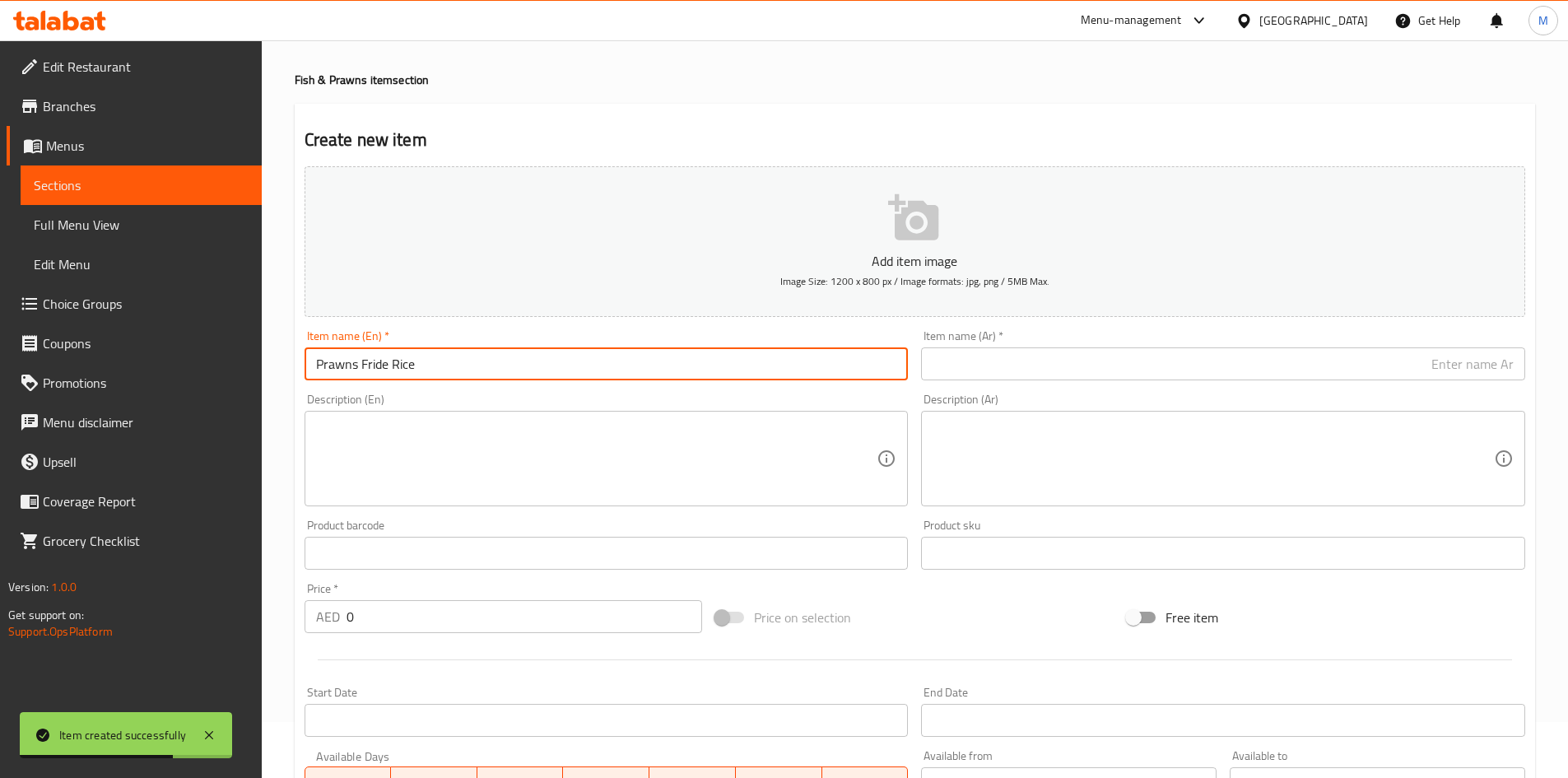
click at [389, 366] on input "Prawns Fride Rice" at bounding box center [607, 364] width 604 height 33
click at [387, 366] on input "Prawns Fride Rice" at bounding box center [607, 364] width 604 height 33
click at [485, 358] on input "Prawns Frid Rice" at bounding box center [607, 364] width 604 height 33
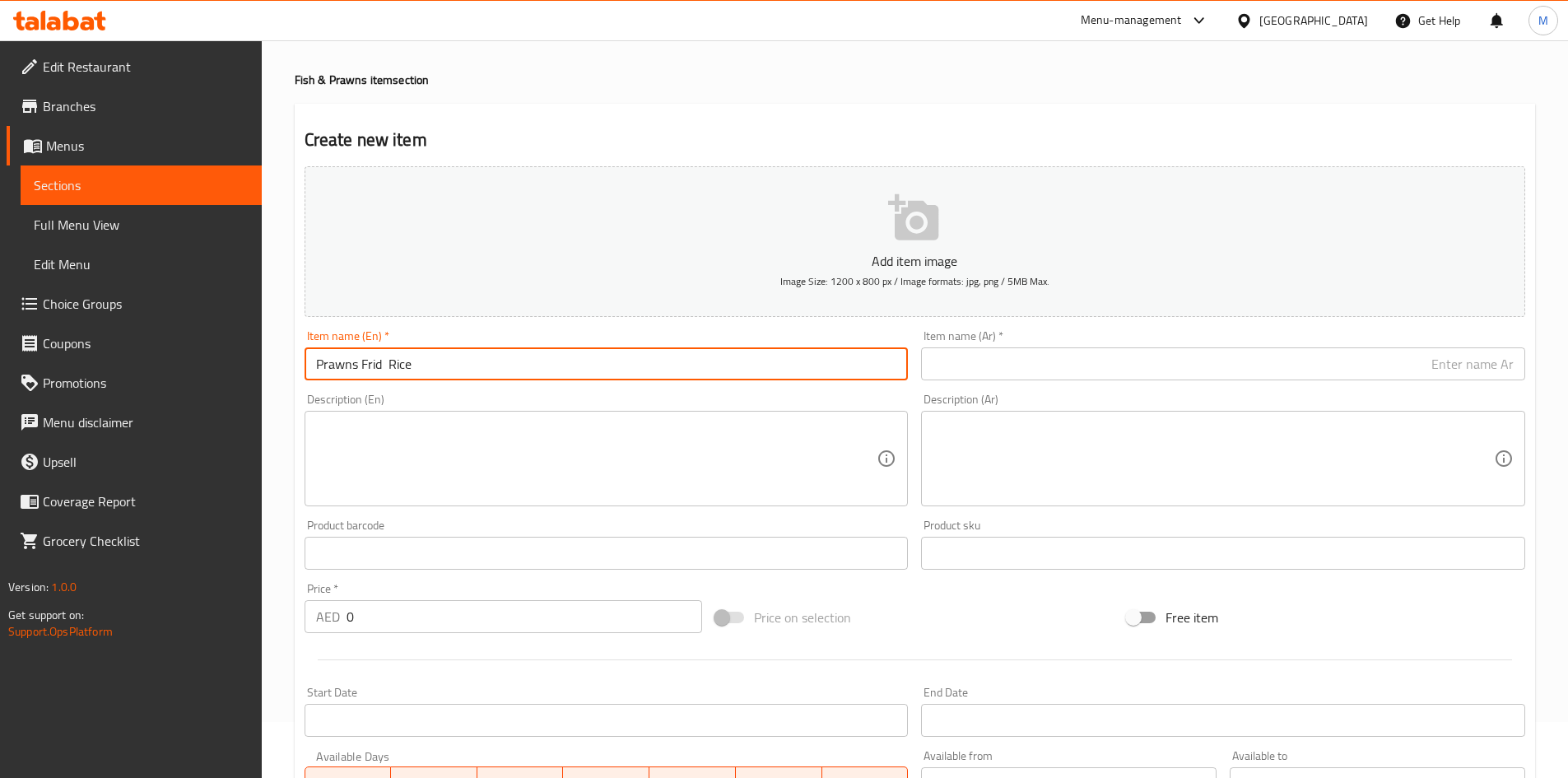
click at [490, 359] on input "Prawns Frid Rice" at bounding box center [607, 364] width 604 height 33
click at [491, 358] on input "Prawns Frid Rice" at bounding box center [607, 364] width 604 height 33
click at [492, 358] on input "Prawns Frid Rice" at bounding box center [607, 364] width 604 height 33
paste input "ed"
type input "Prawns Fried Rice"
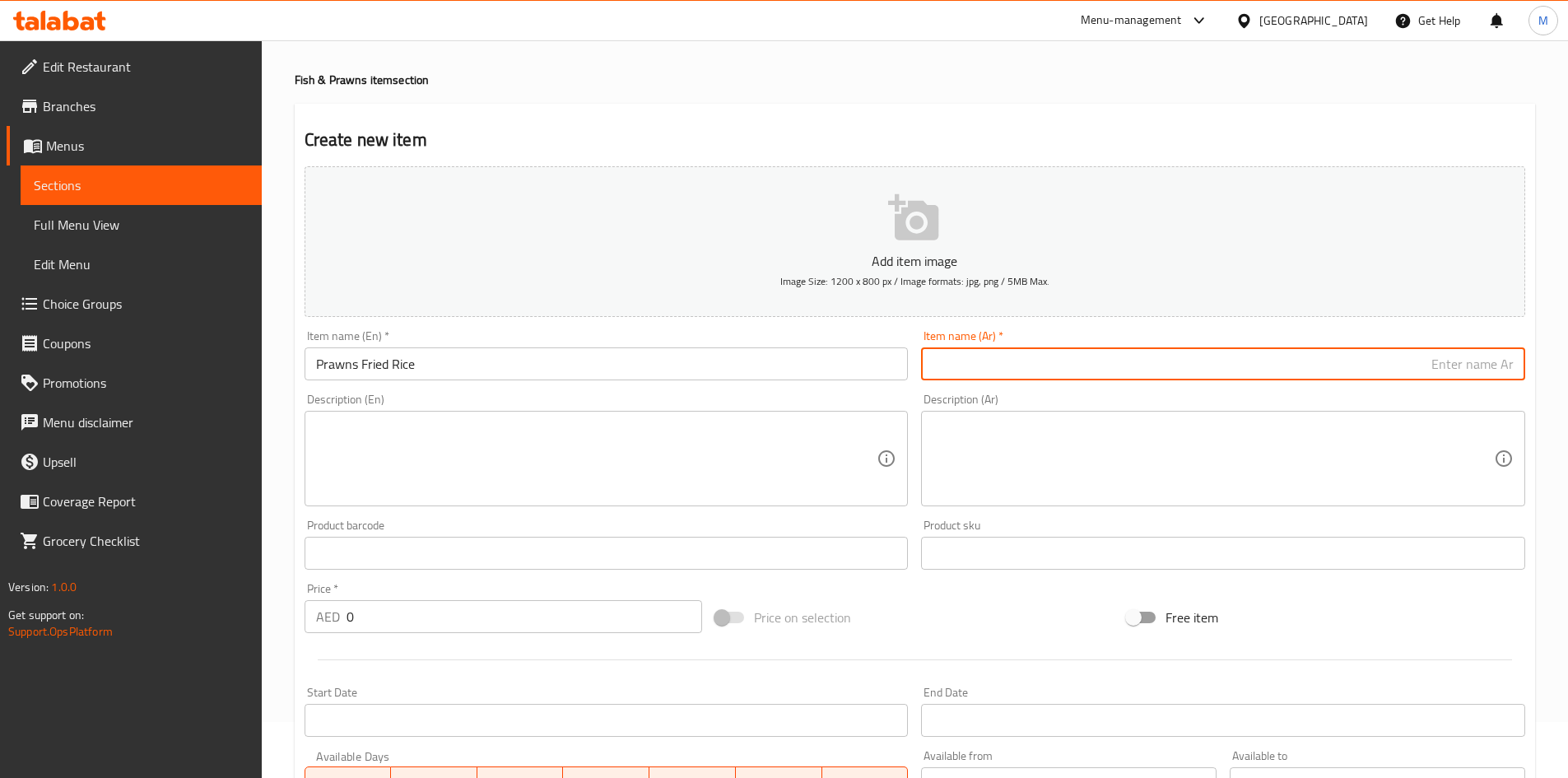
click at [968, 356] on input "text" at bounding box center [1223, 364] width 604 height 33
paste input "أرز مقلي بالروبيان"
type input "أرز مقلي بالروبيان"
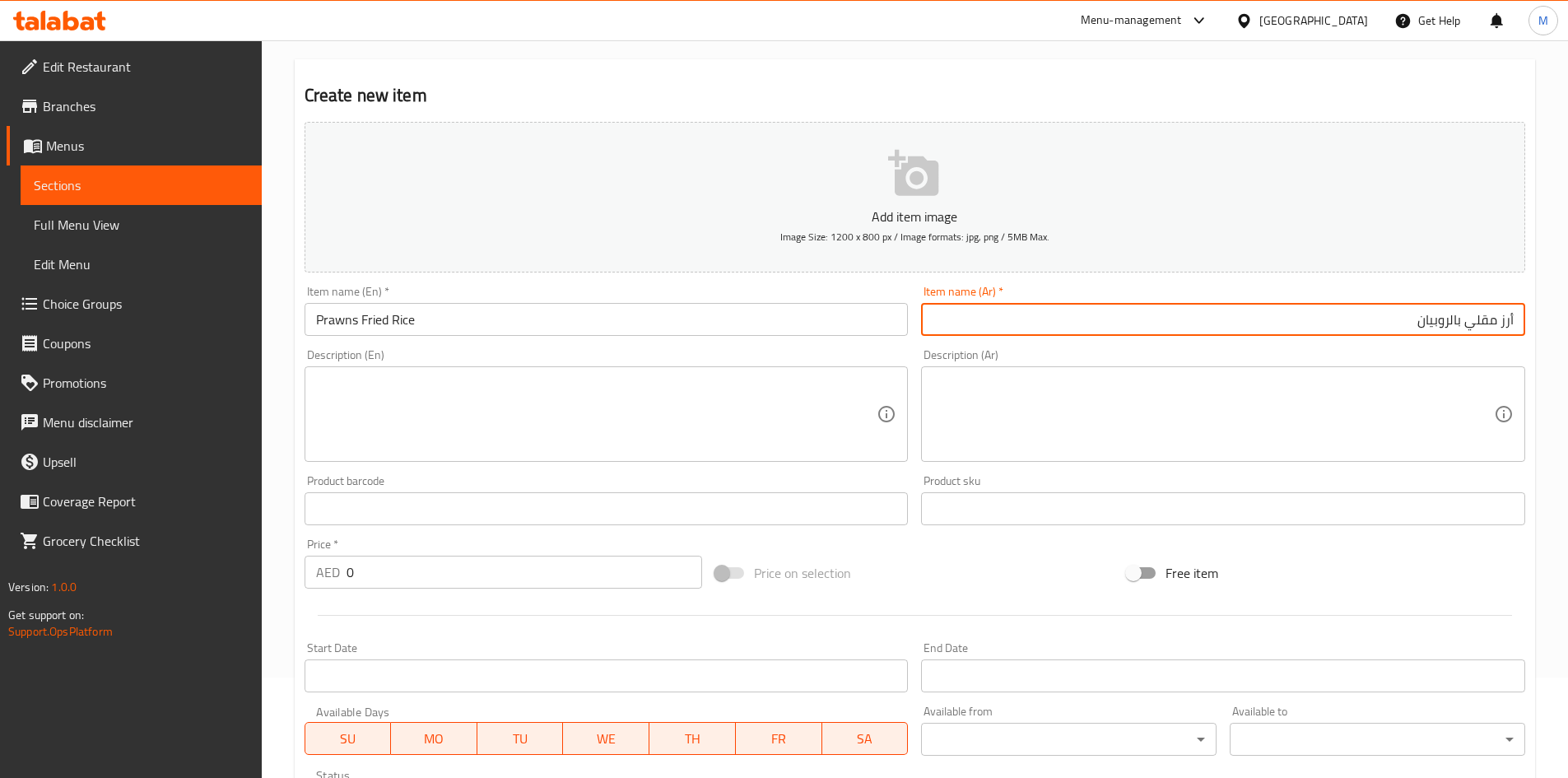
scroll to position [139, 0]
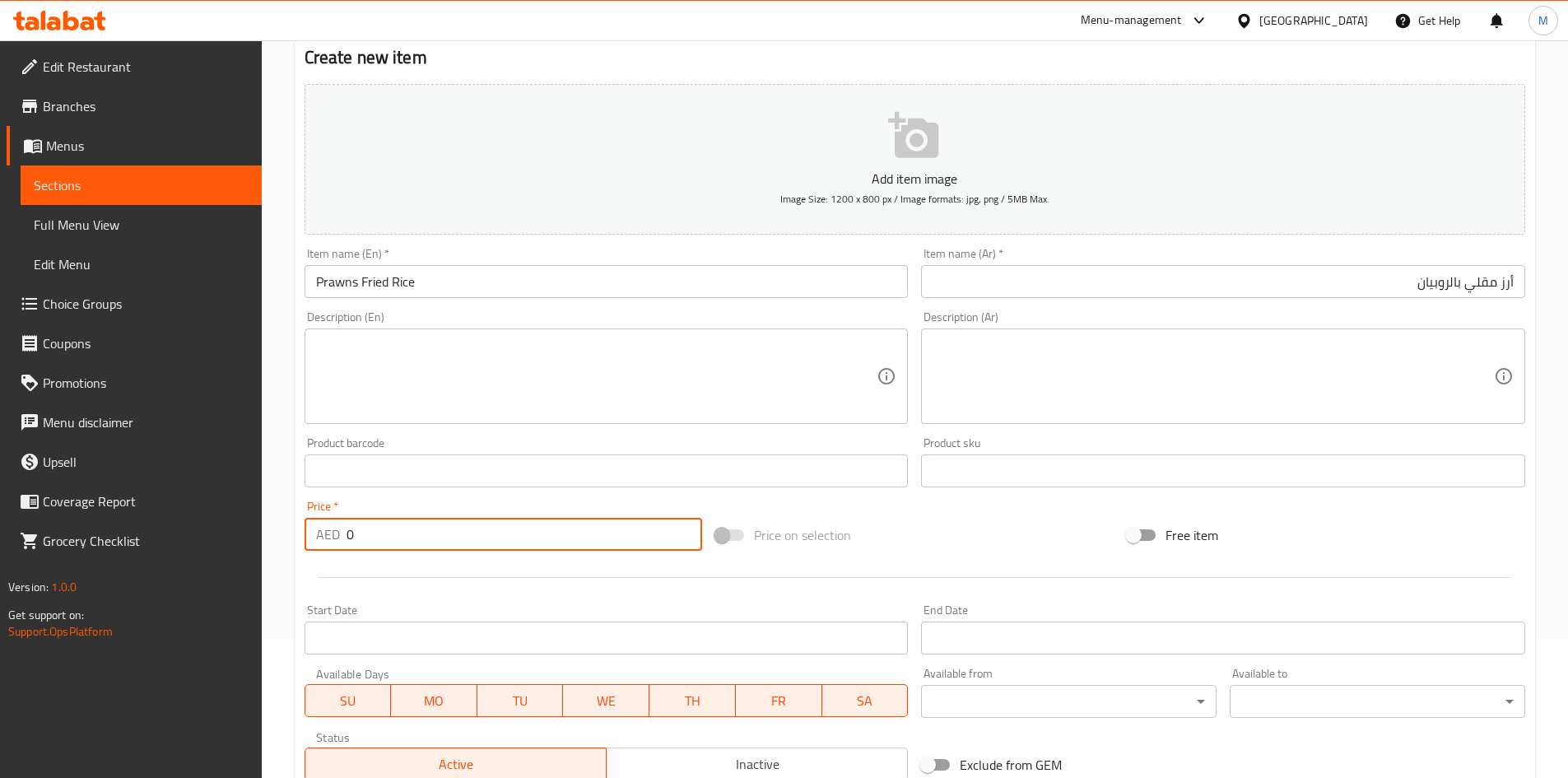
click at [440, 530] on input "0" at bounding box center [524, 534] width 357 height 33
click at [442, 530] on input "0" at bounding box center [524, 534] width 357 height 33
click at [443, 530] on input "0" at bounding box center [524, 534] width 357 height 33
click at [441, 532] on input "0" at bounding box center [524, 534] width 357 height 33
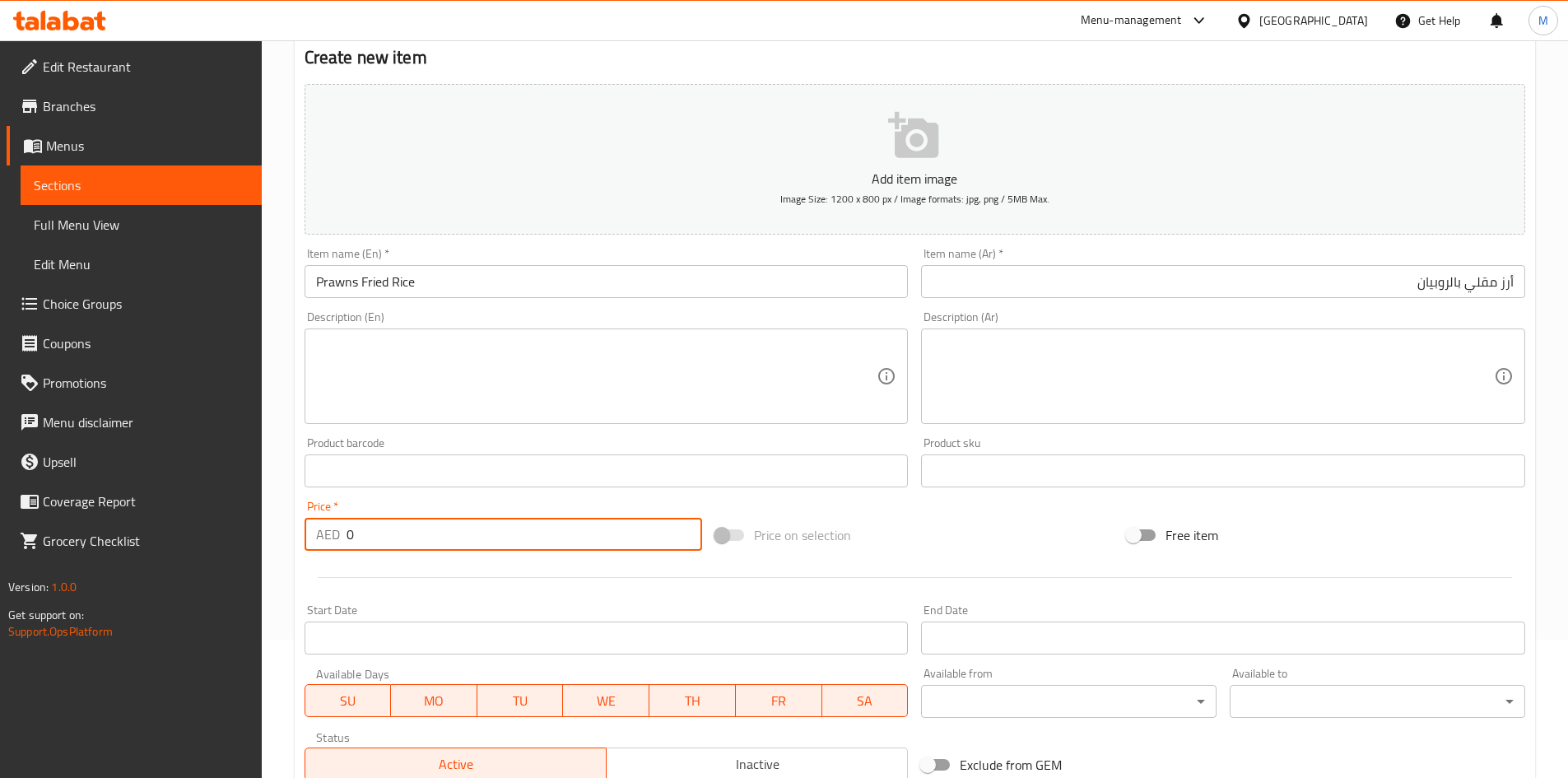
click at [441, 532] on input "0" at bounding box center [524, 534] width 357 height 33
type input "20"
click at [449, 506] on div "Price   * AED 20 Price *" at bounding box center [504, 525] width 399 height 50
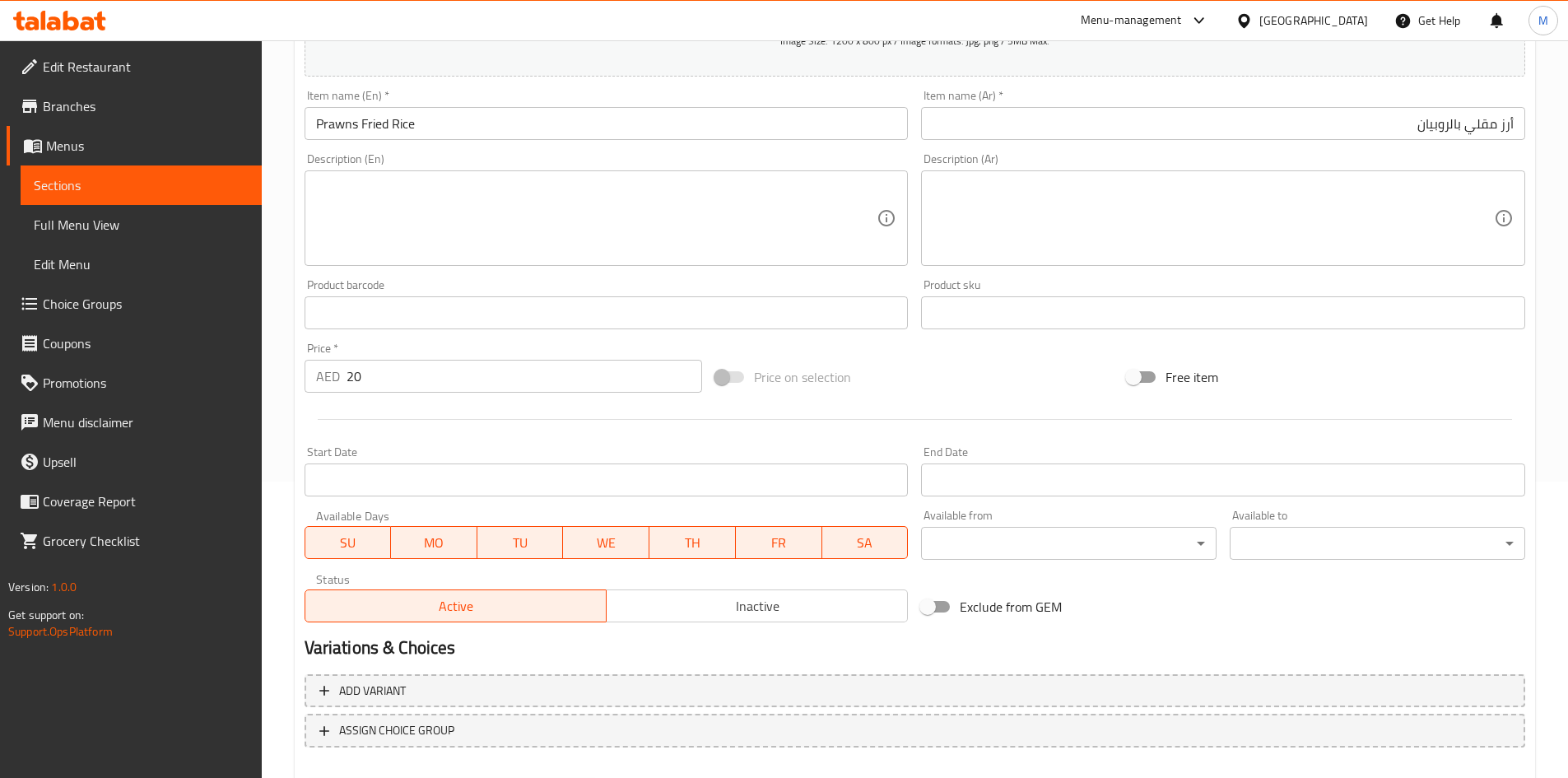
scroll to position [385, 0]
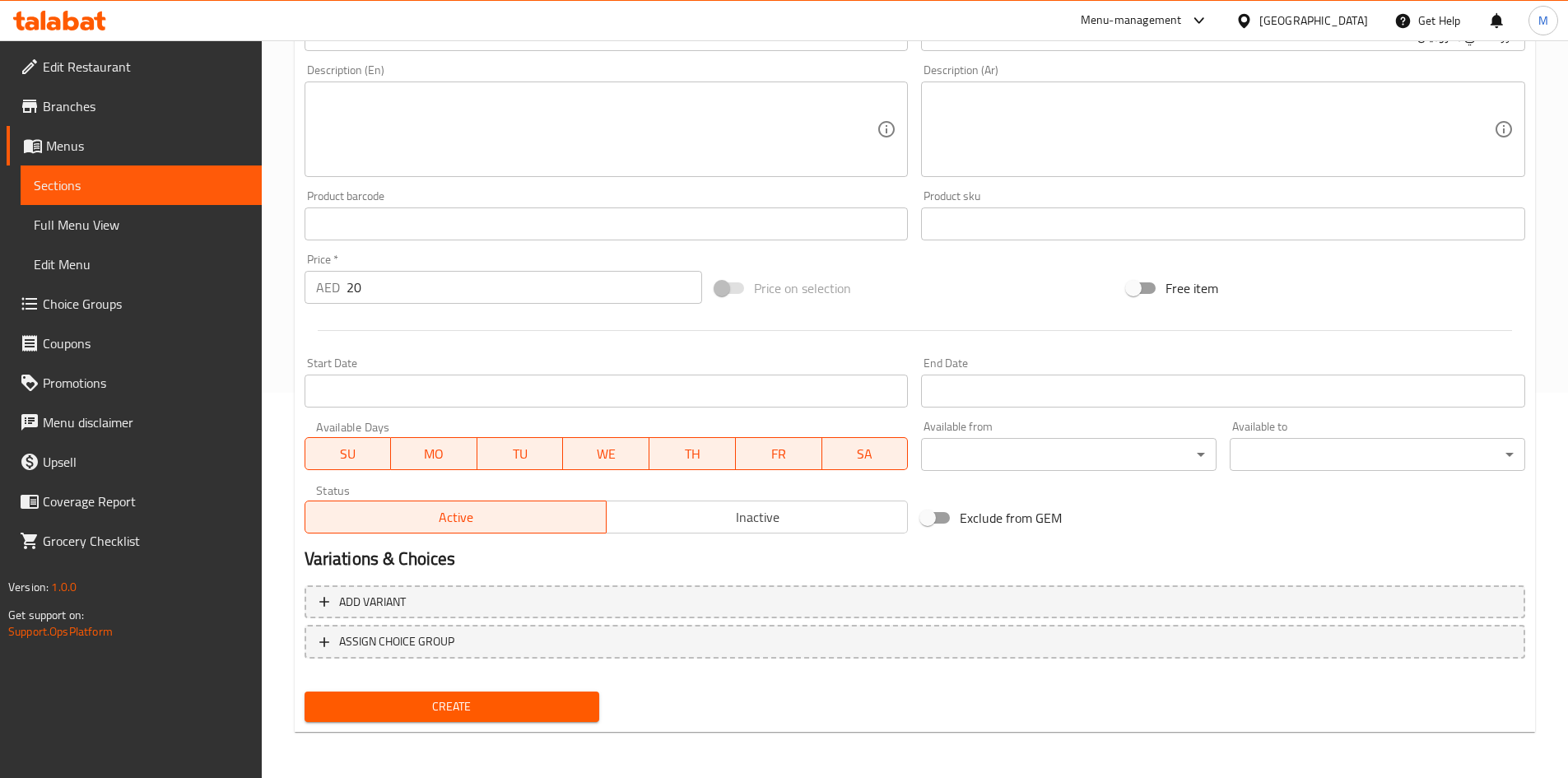
click at [442, 706] on span "Create" at bounding box center [452, 706] width 269 height 21
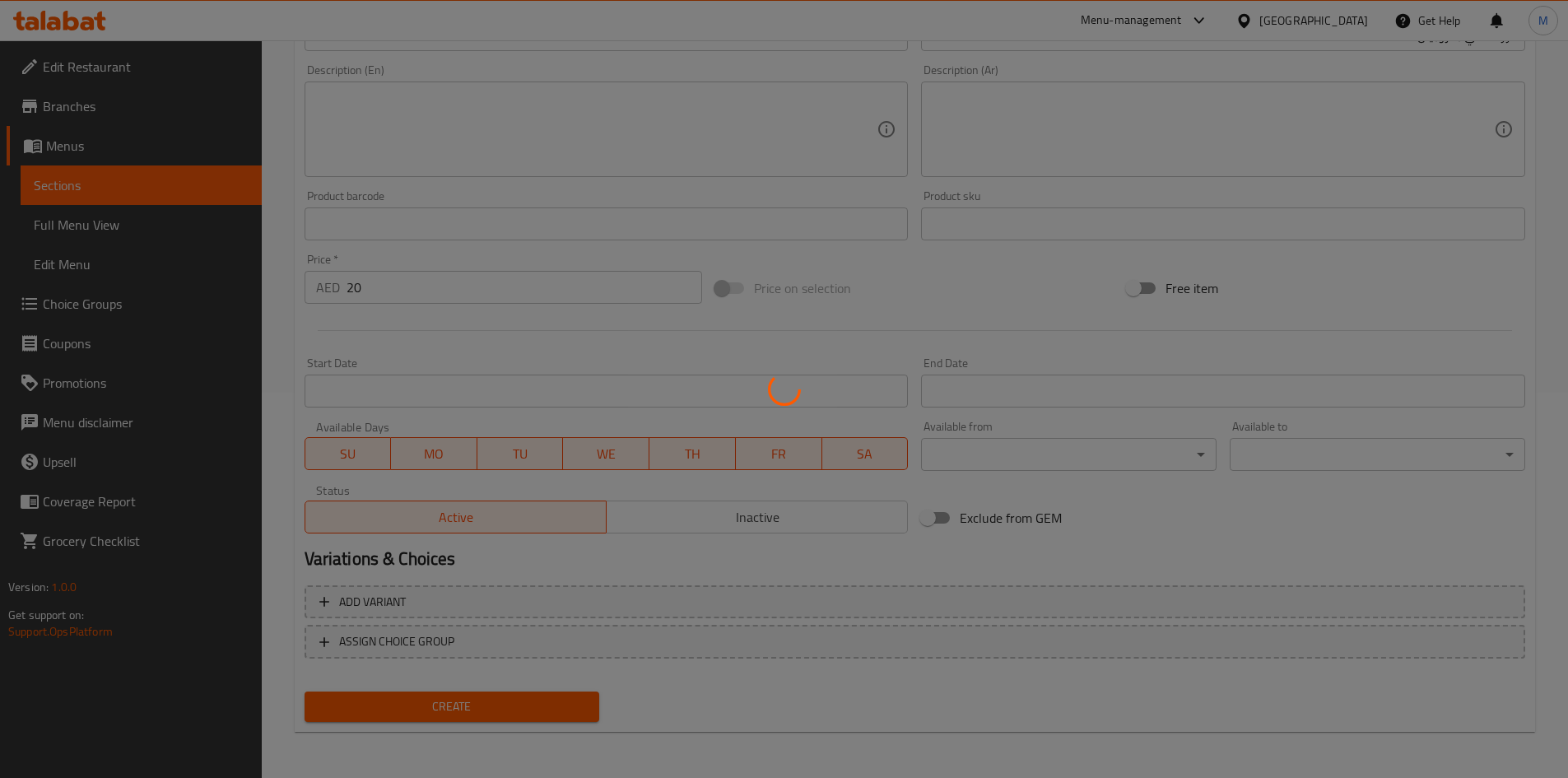
type input "0"
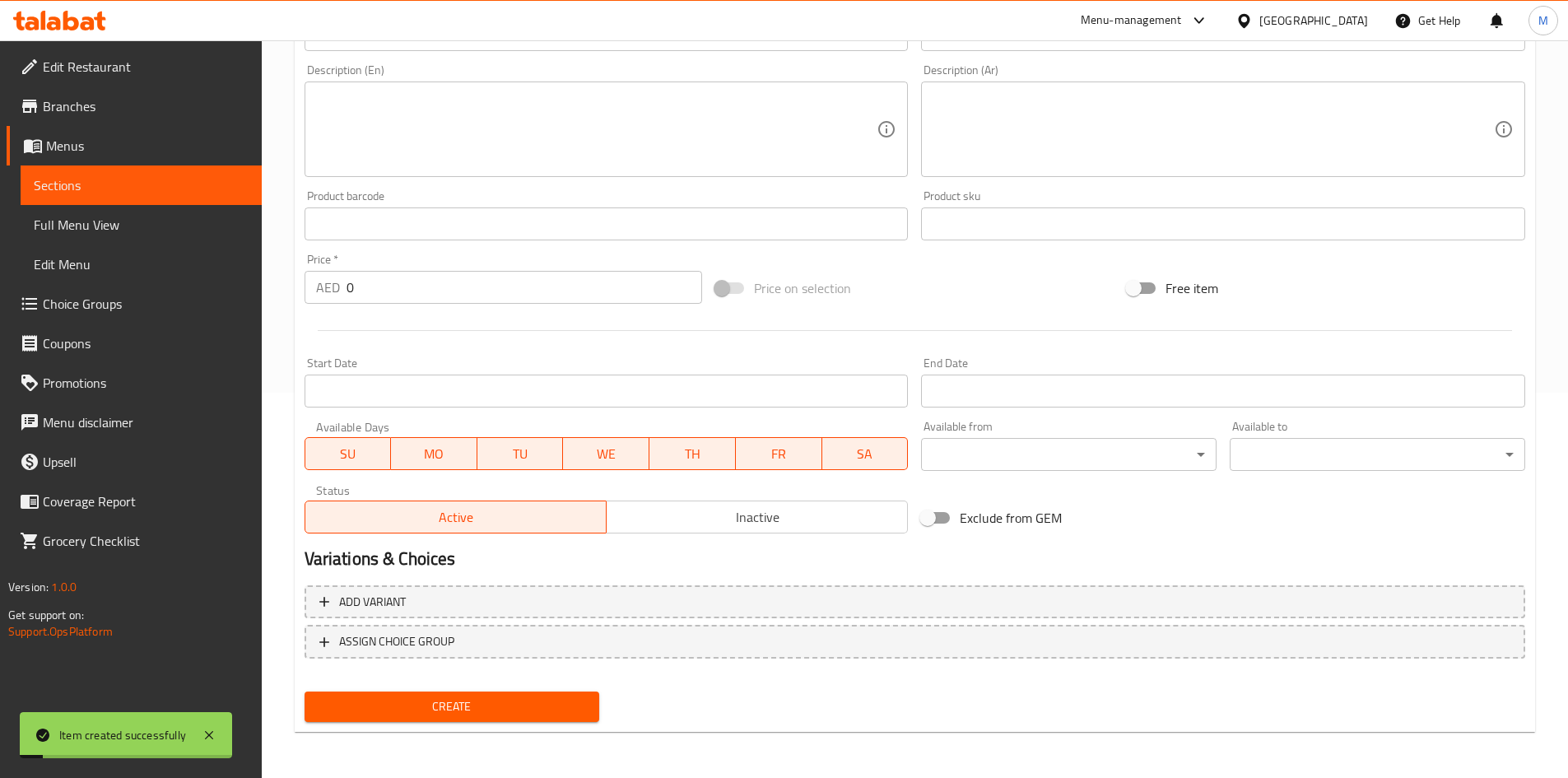
scroll to position [221, 0]
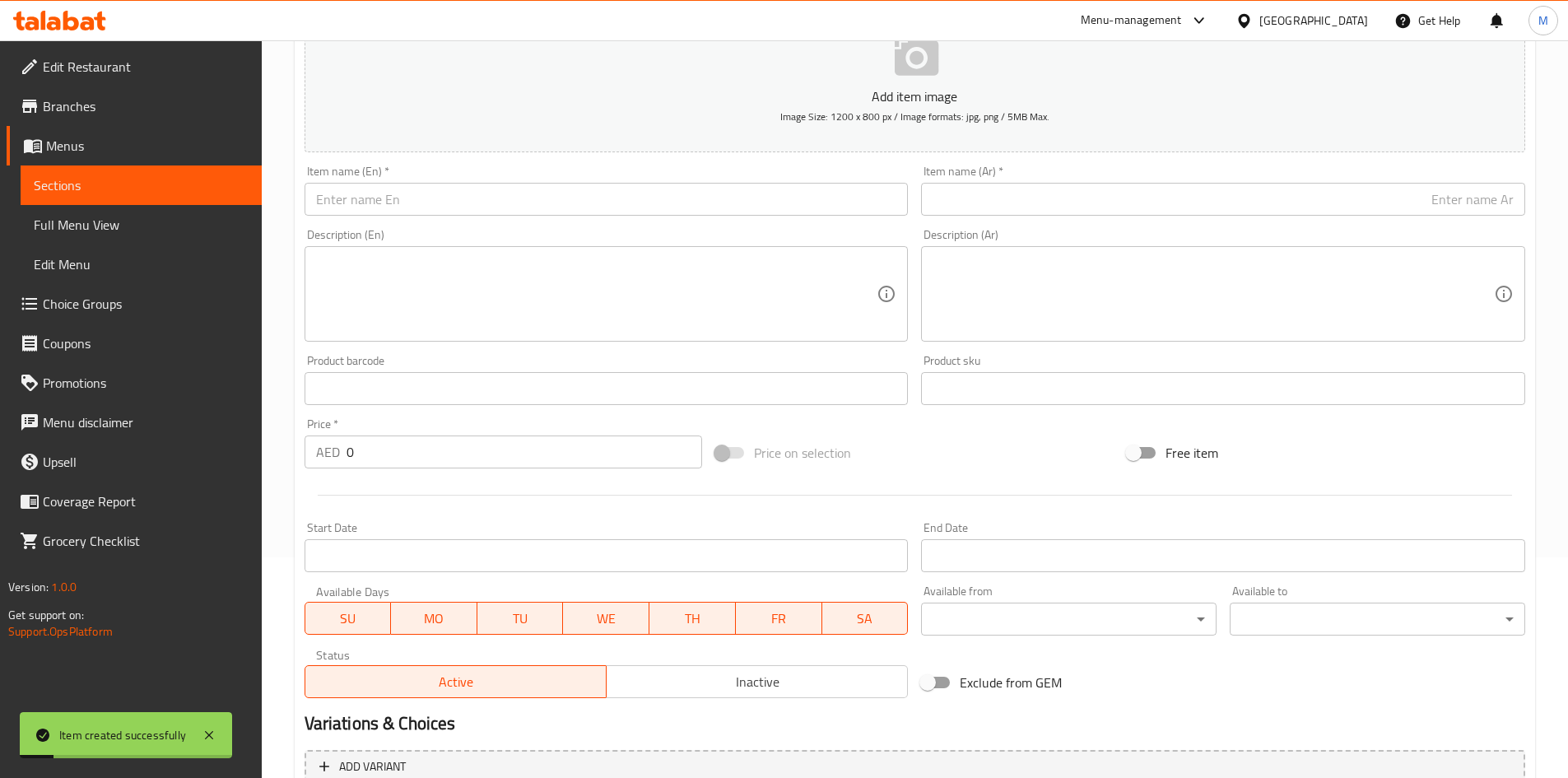
click at [452, 212] on input "text" at bounding box center [607, 199] width 604 height 33
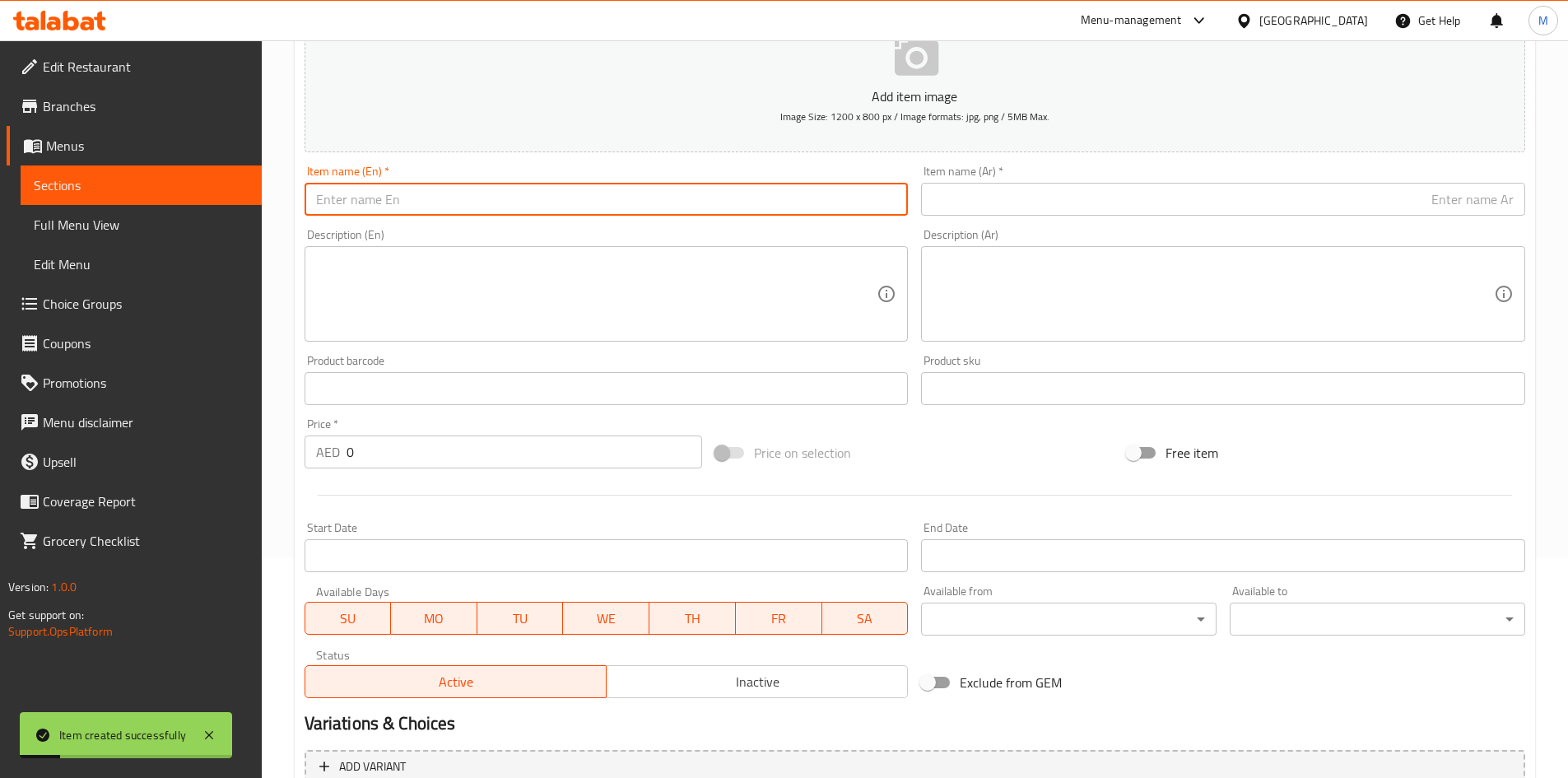
paste input "Fish Curry"
click at [435, 205] on input "Fish Curry" at bounding box center [607, 199] width 604 height 33
type input "Fish Curry"
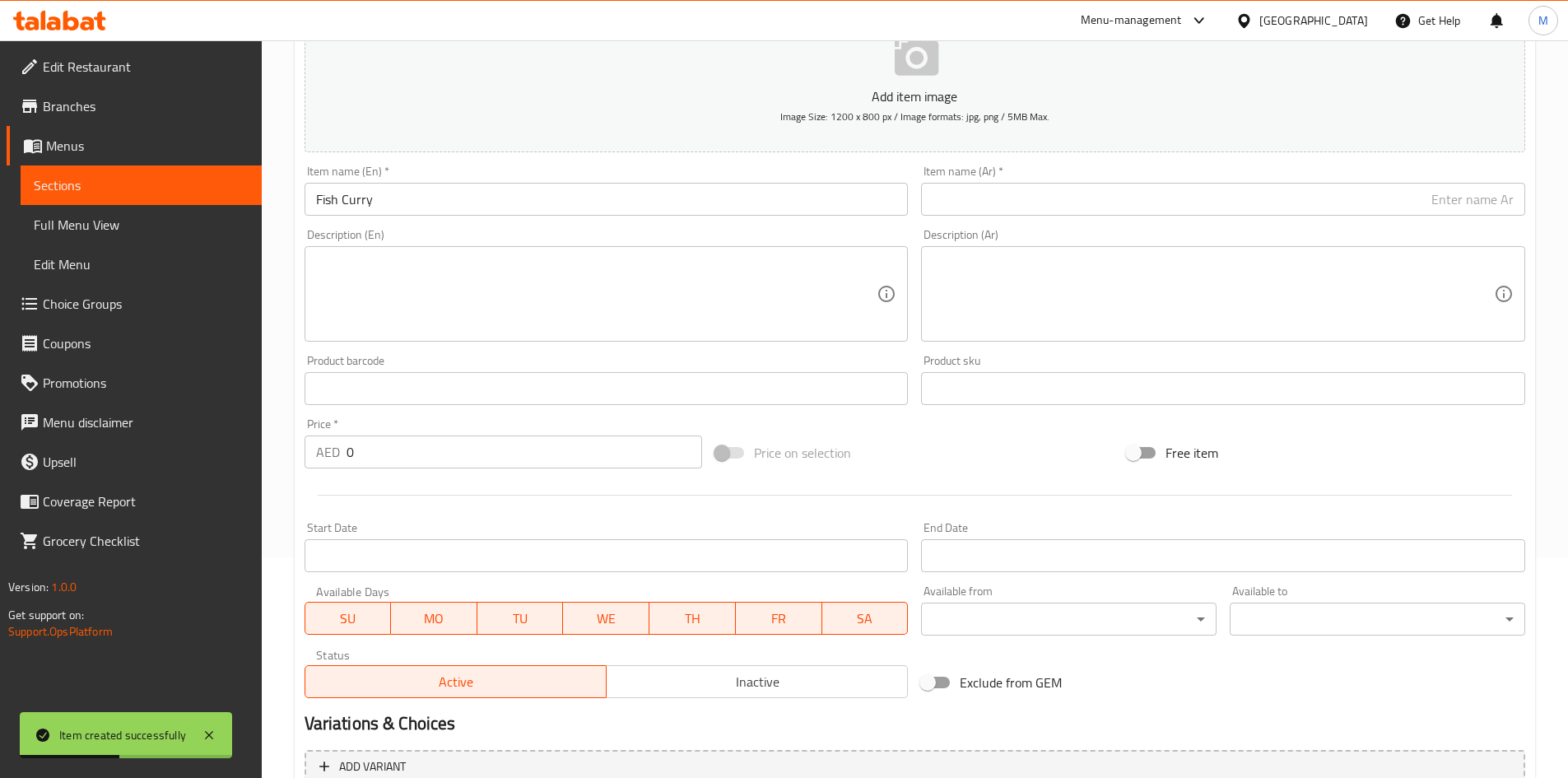
click at [994, 181] on div "Item name (Ar)   * Item name (Ar) *" at bounding box center [1223, 190] width 604 height 50
click at [997, 192] on input "text" at bounding box center [1223, 199] width 604 height 33
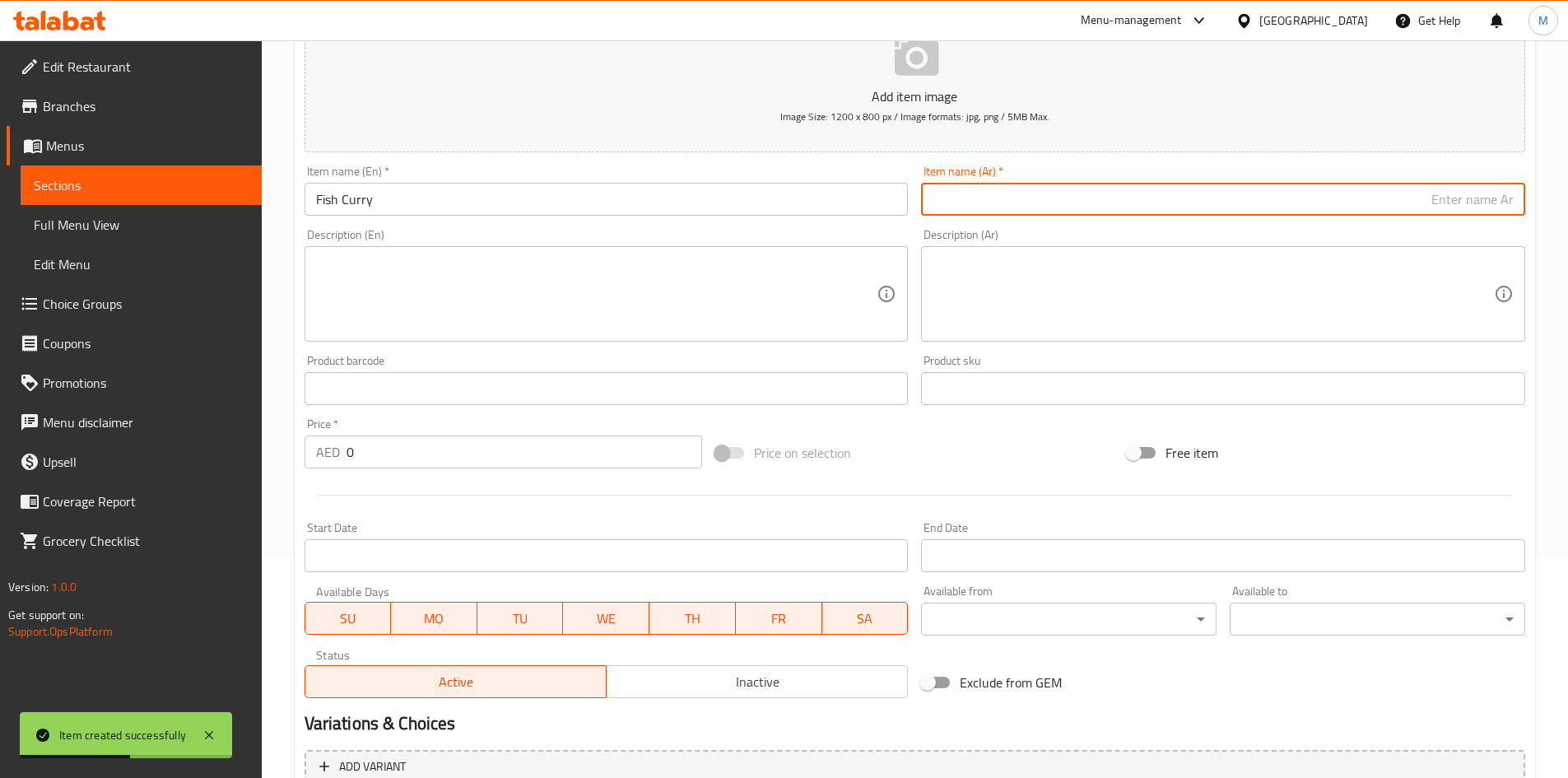
paste input "كاري السمك"
type input "كاري السمك"
click at [446, 449] on input "0" at bounding box center [524, 451] width 357 height 33
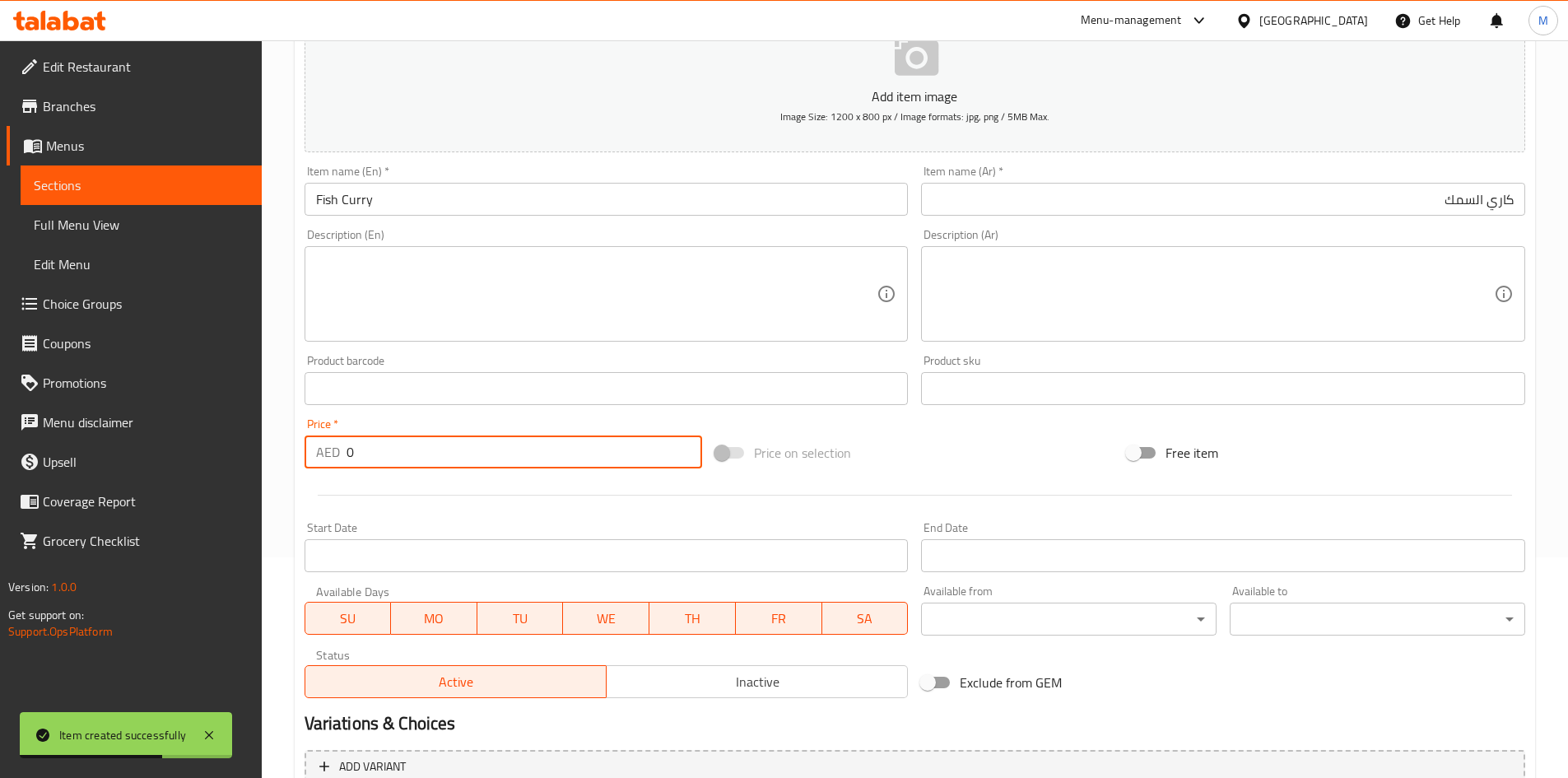
click at [446, 449] on input "0" at bounding box center [524, 451] width 357 height 33
click at [447, 449] on input "0" at bounding box center [524, 451] width 357 height 33
type input "14"
click at [468, 416] on div "Price   * AED 14 Price *" at bounding box center [504, 442] width 411 height 63
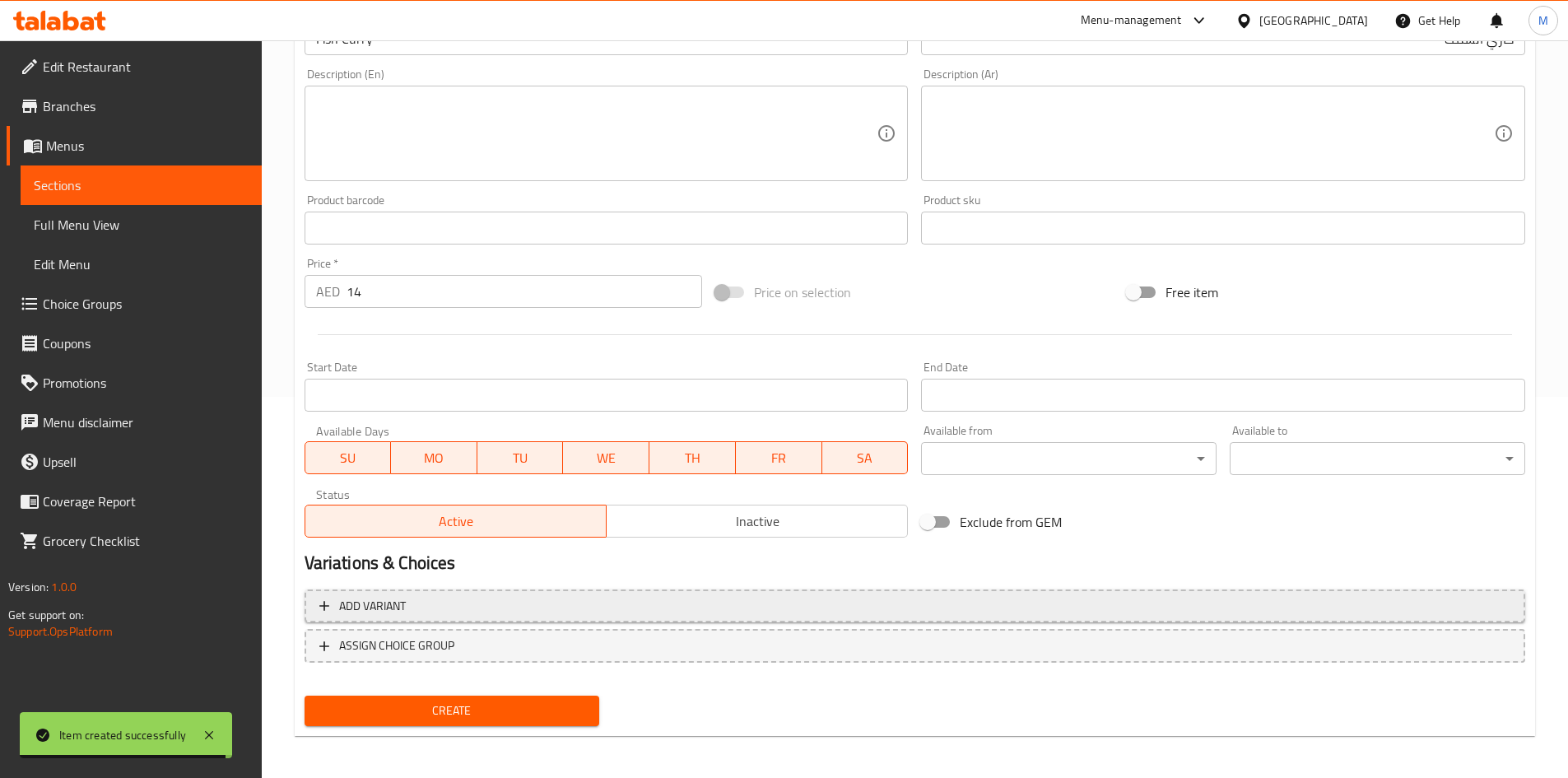
scroll to position [385, 0]
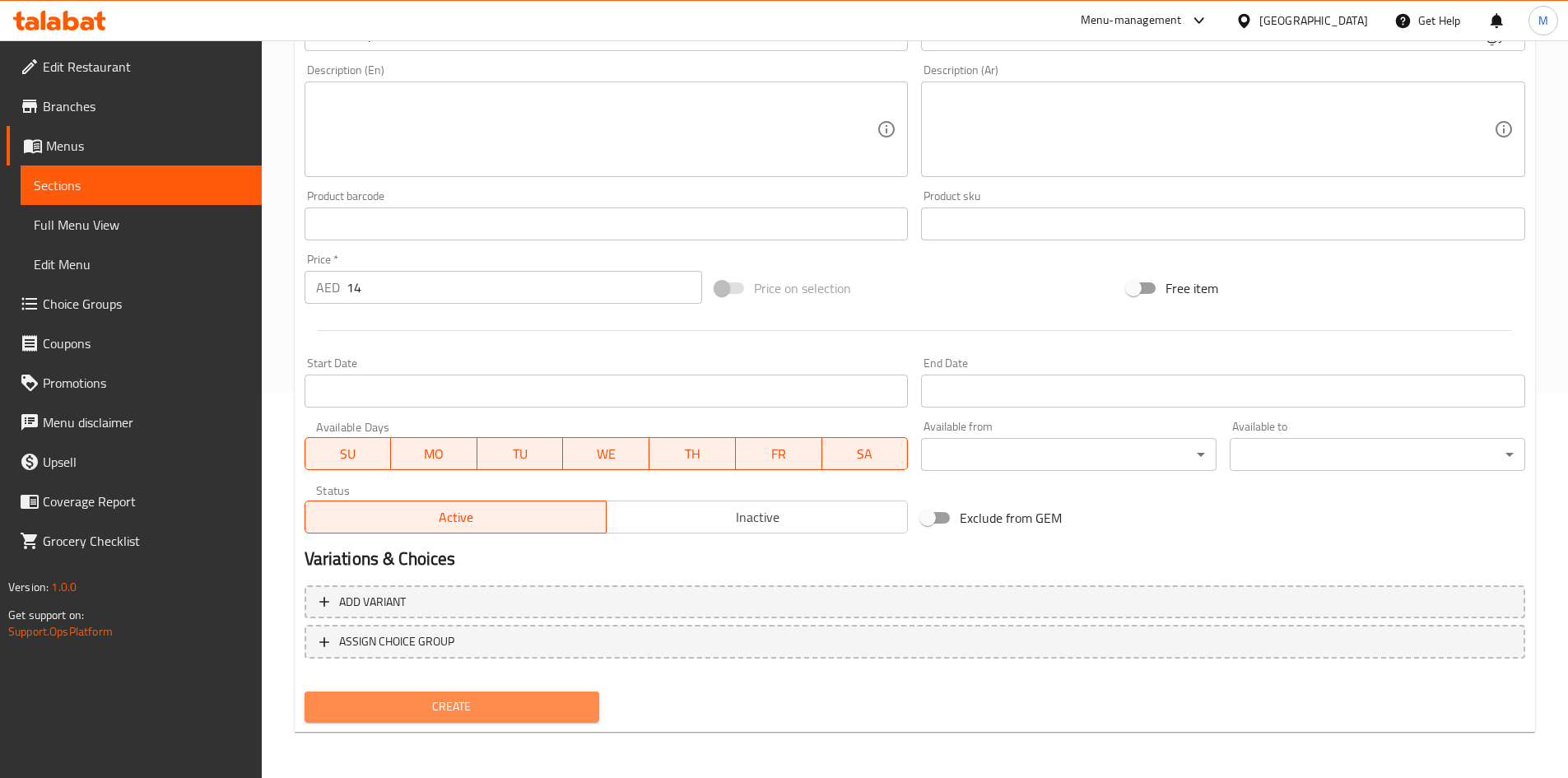
click at [433, 694] on button "Create" at bounding box center [452, 706] width 296 height 30
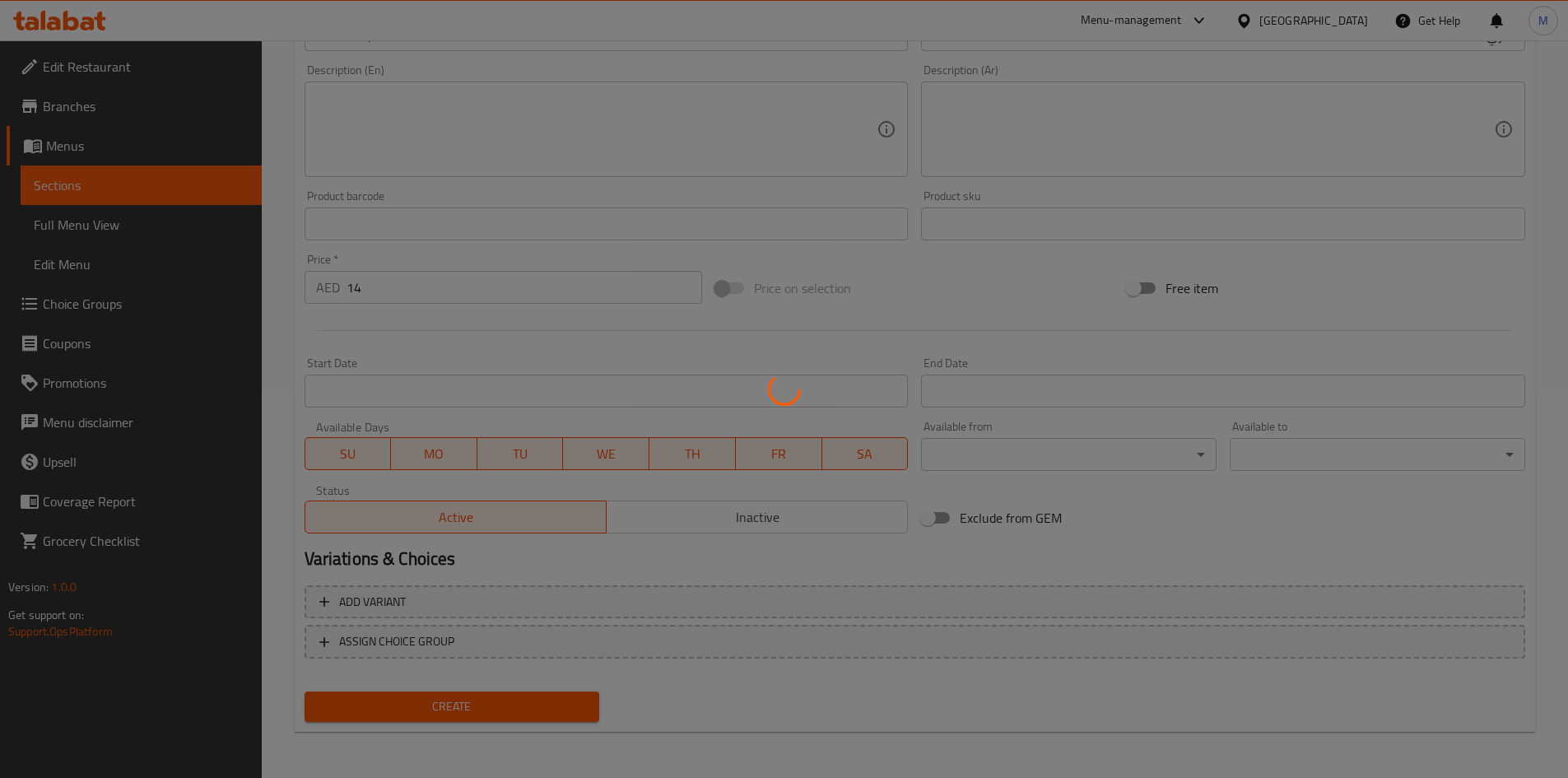
type input "0"
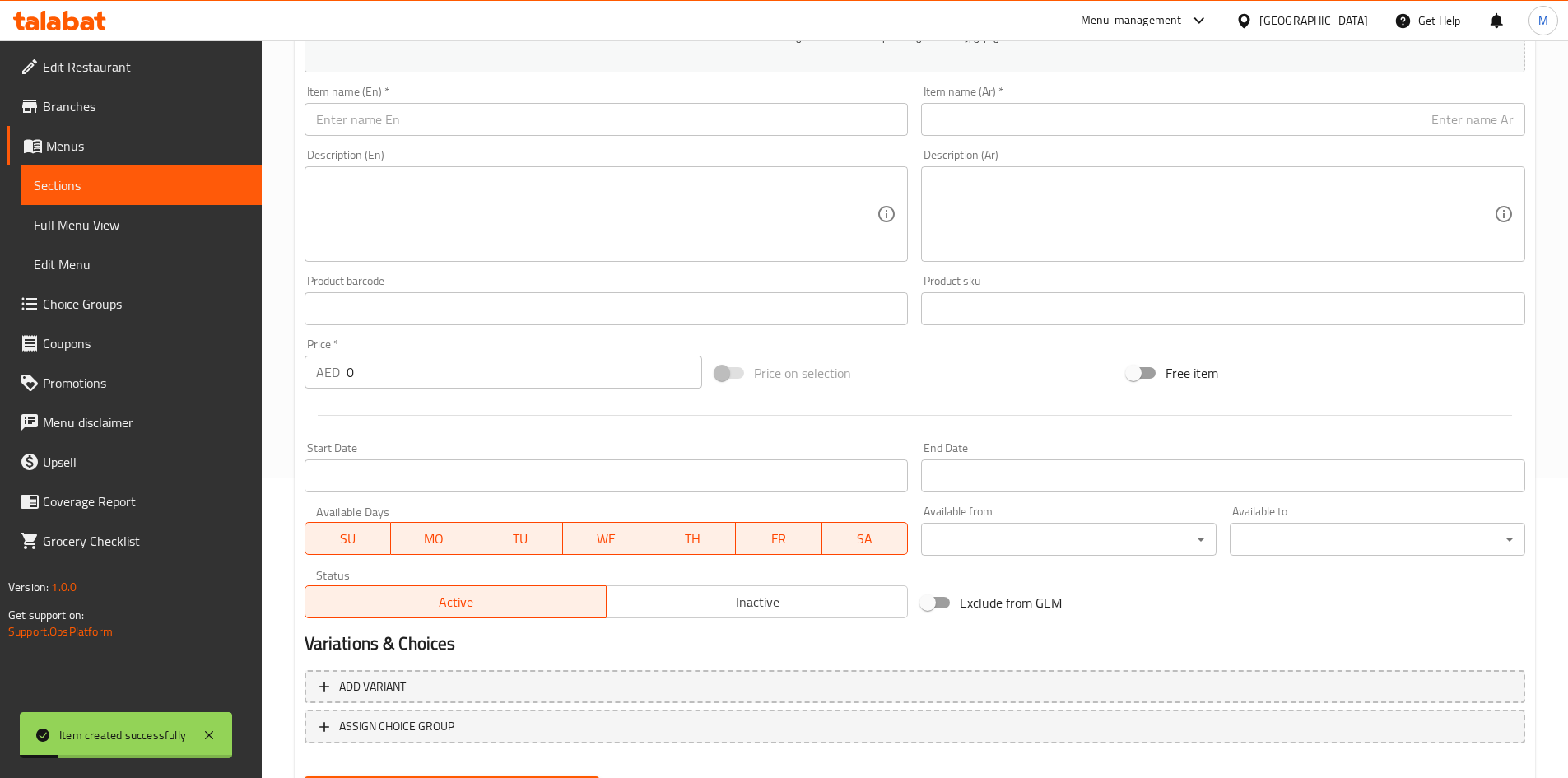
scroll to position [221, 0]
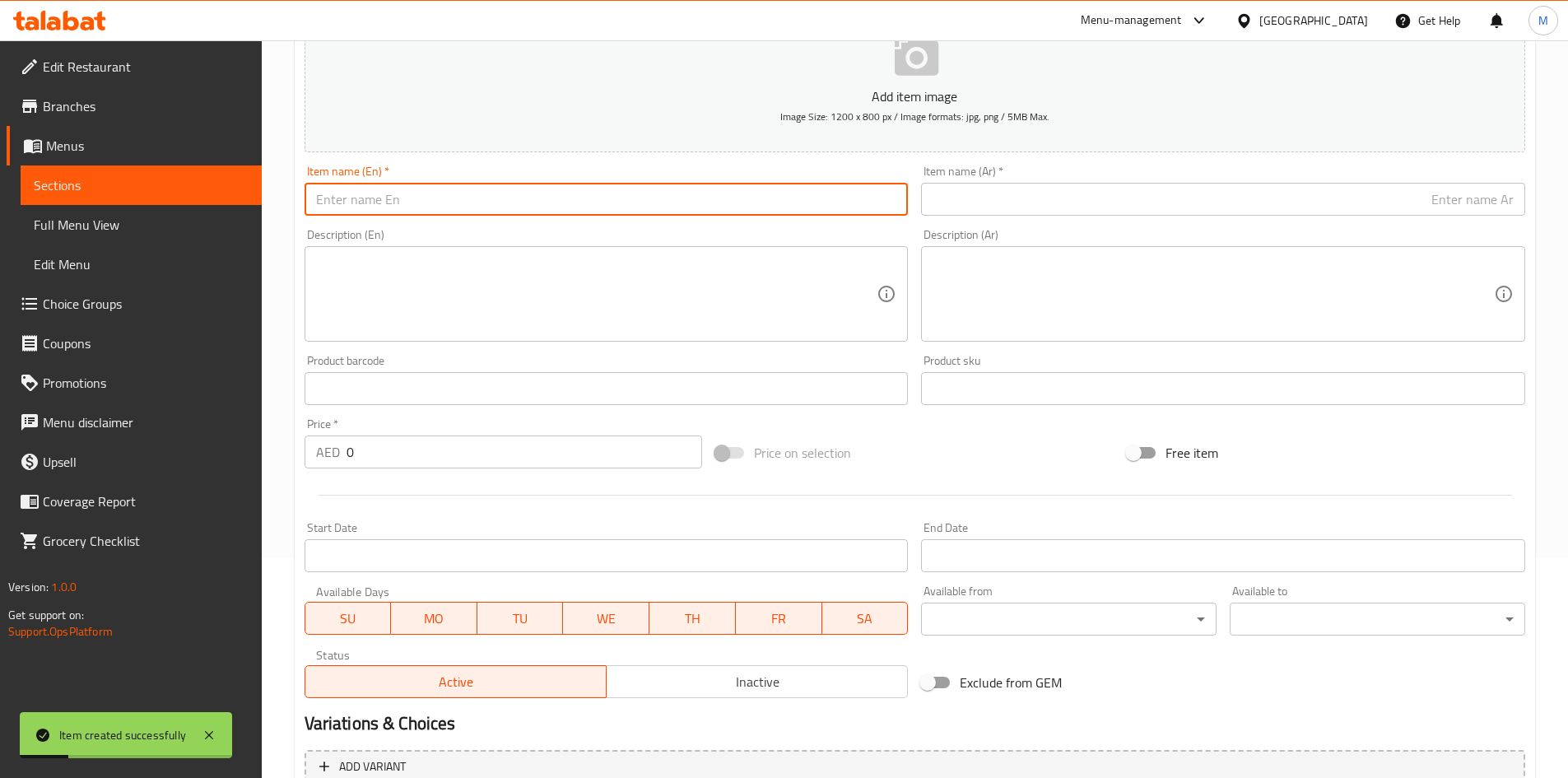
click at [433, 202] on input "text" at bounding box center [607, 199] width 604 height 33
paste input "Fish Fry"
type input "Fish Fry"
click at [981, 198] on input "text" at bounding box center [1223, 199] width 604 height 33
paste input "سمك مقلي"
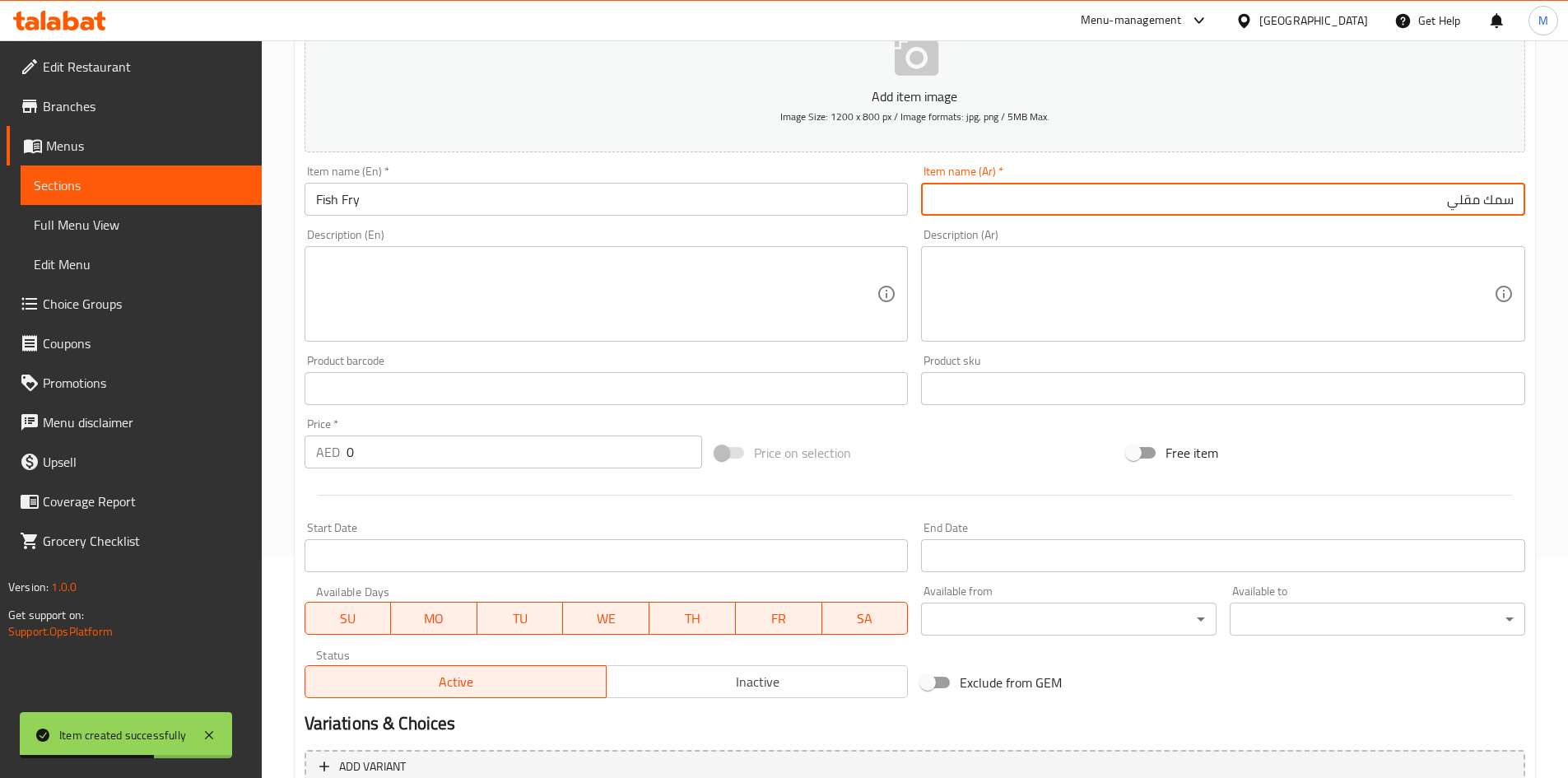
type input "سمك مقلي"
click at [426, 451] on input "0" at bounding box center [524, 451] width 357 height 33
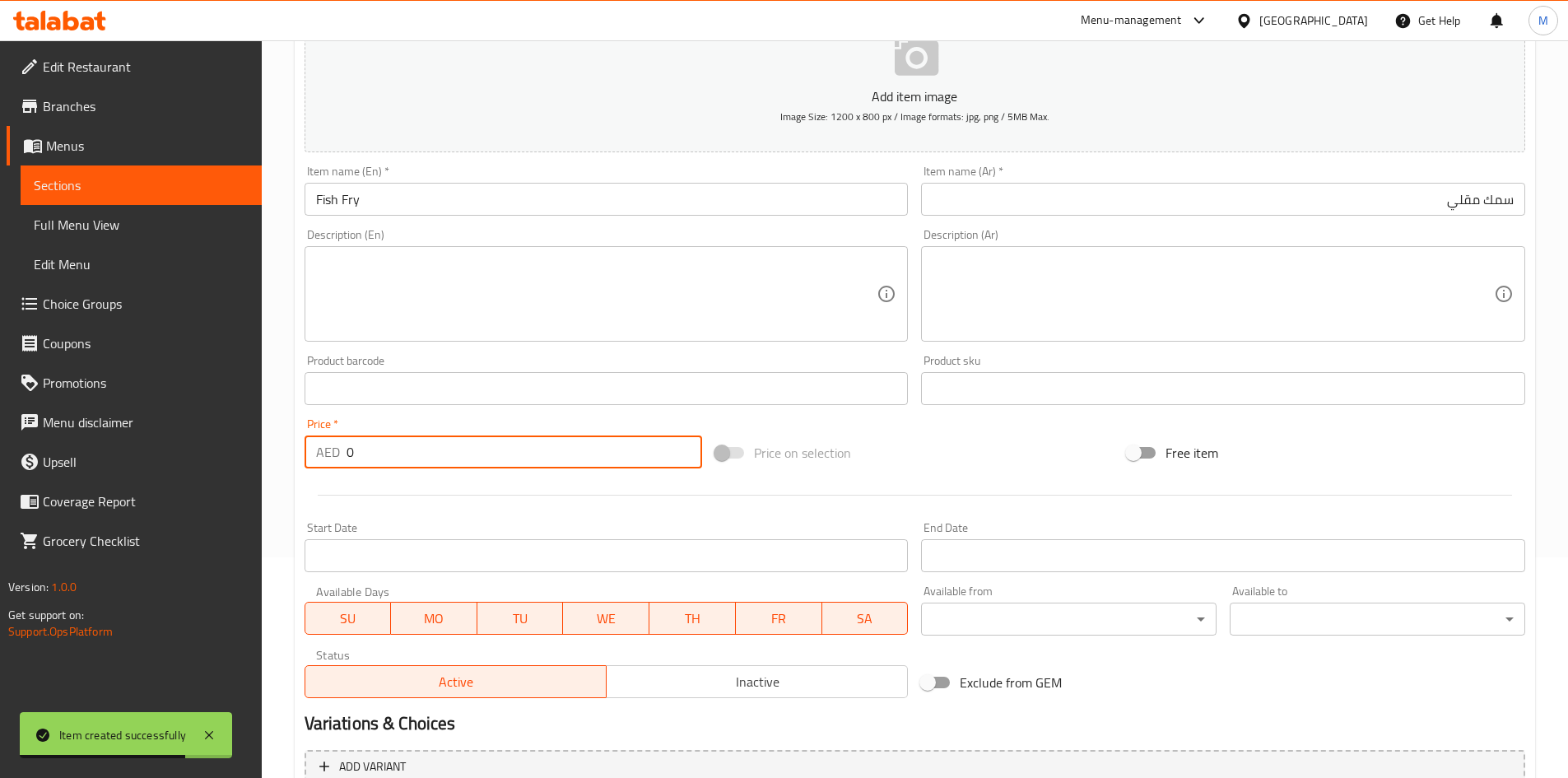
click at [426, 451] on input "0" at bounding box center [524, 451] width 357 height 33
click at [428, 451] on input "0" at bounding box center [524, 451] width 357 height 33
type input "16"
click at [514, 419] on div "Price   * AED 16 Price *" at bounding box center [504, 442] width 399 height 50
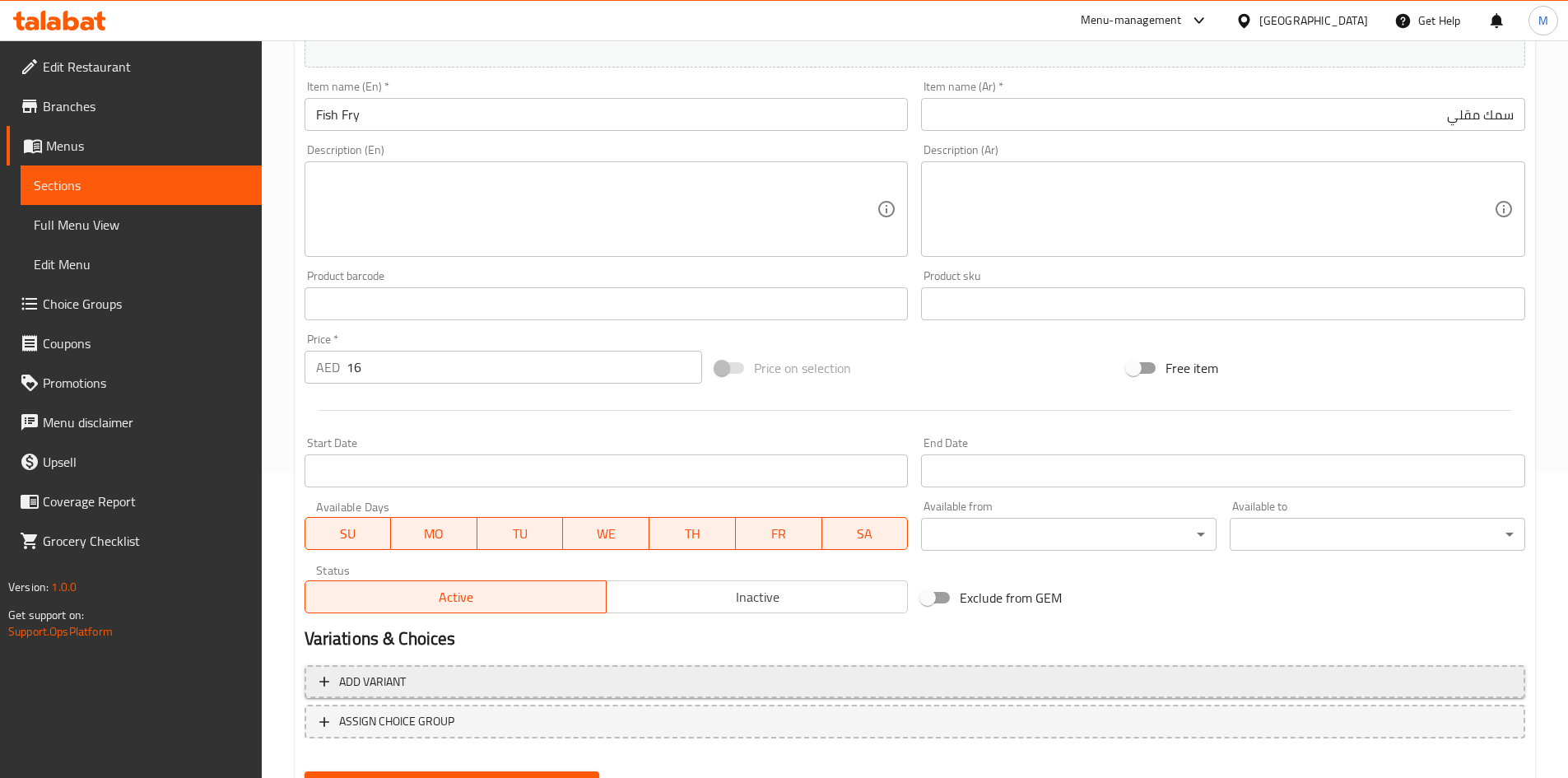
scroll to position [385, 0]
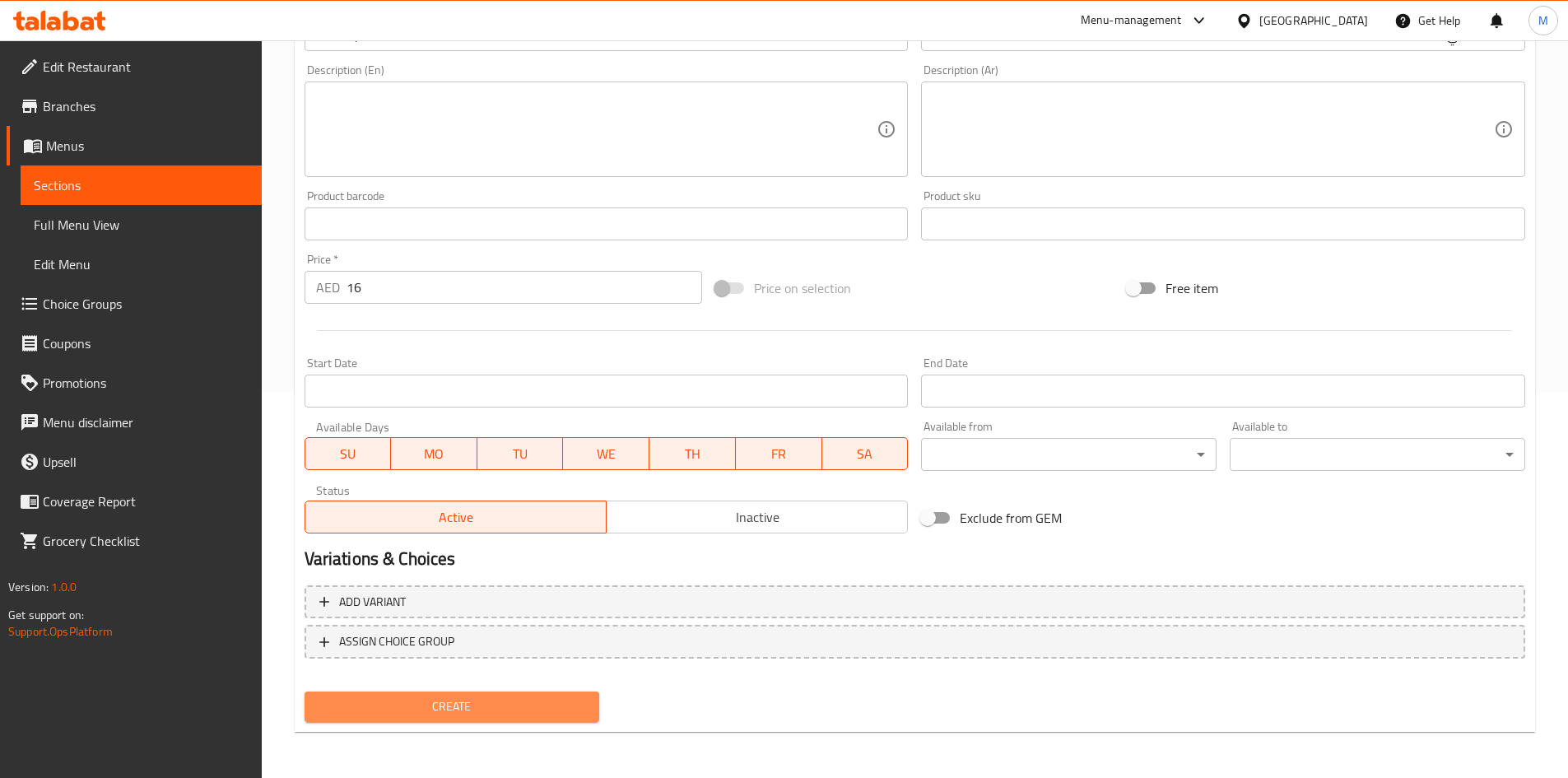
drag, startPoint x: 441, startPoint y: 702, endPoint x: 474, endPoint y: 406, distance: 297.8
click at [441, 701] on span "Create" at bounding box center [452, 706] width 269 height 21
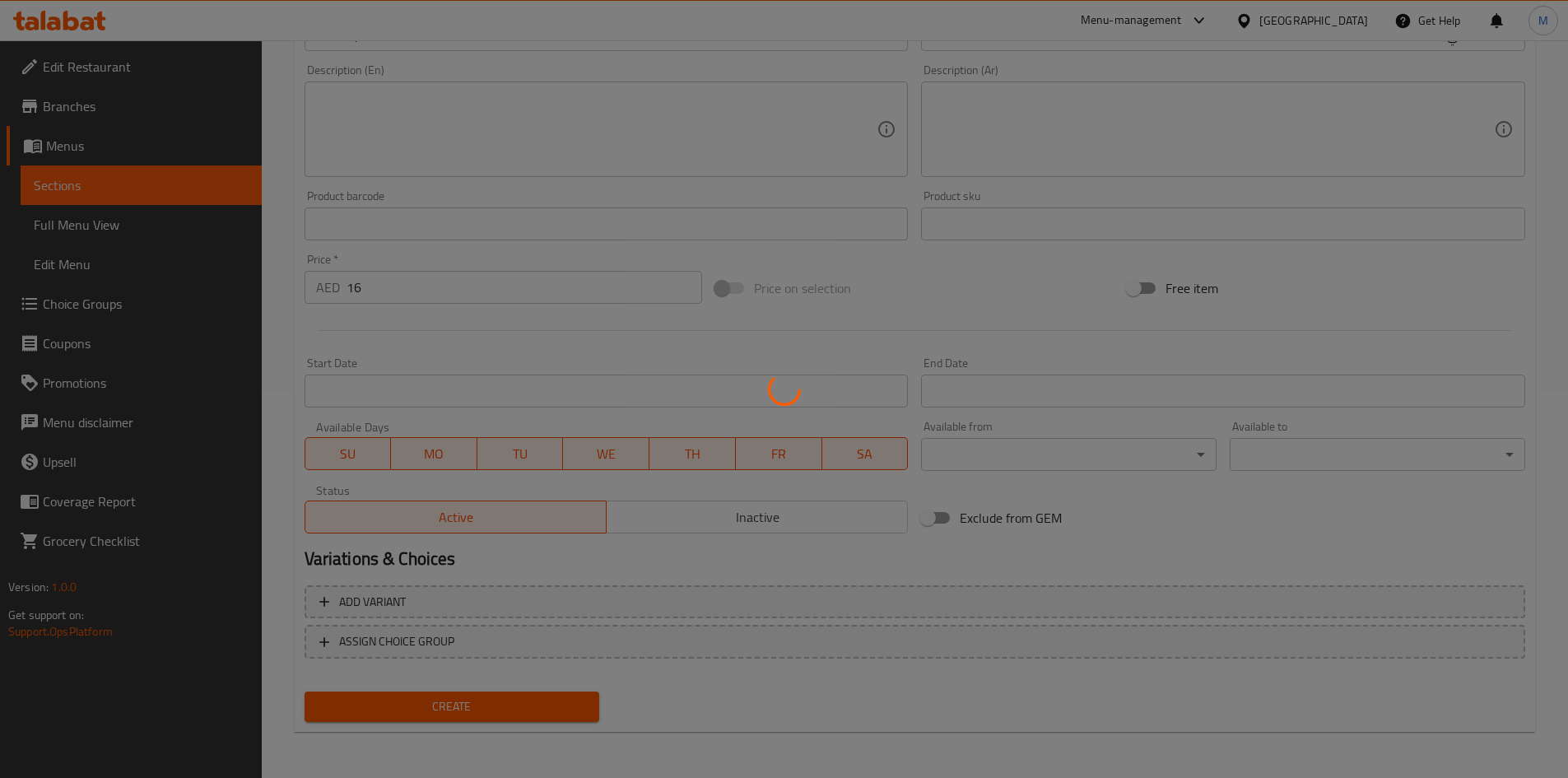
type input "0"
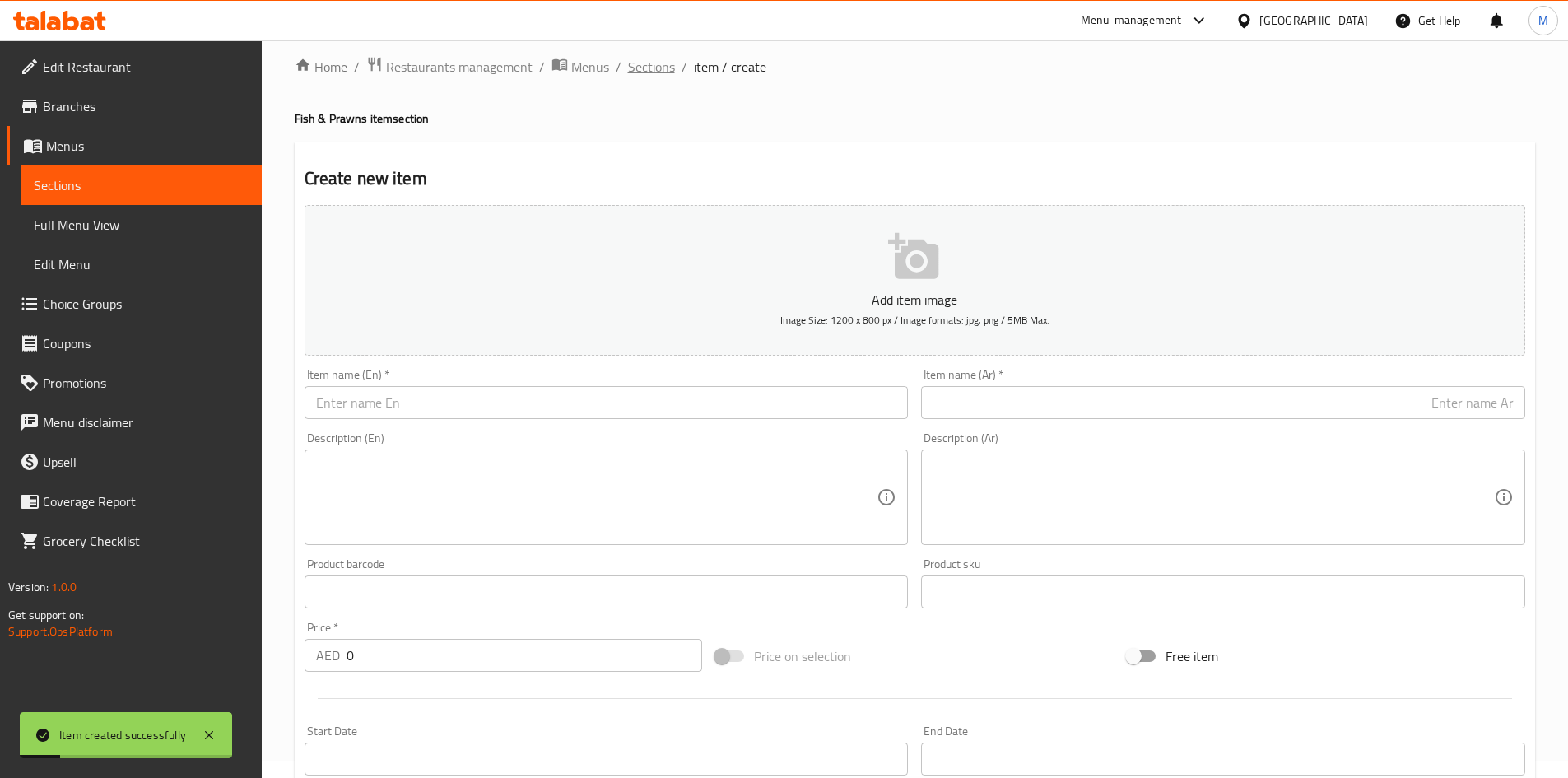
scroll to position [0, 0]
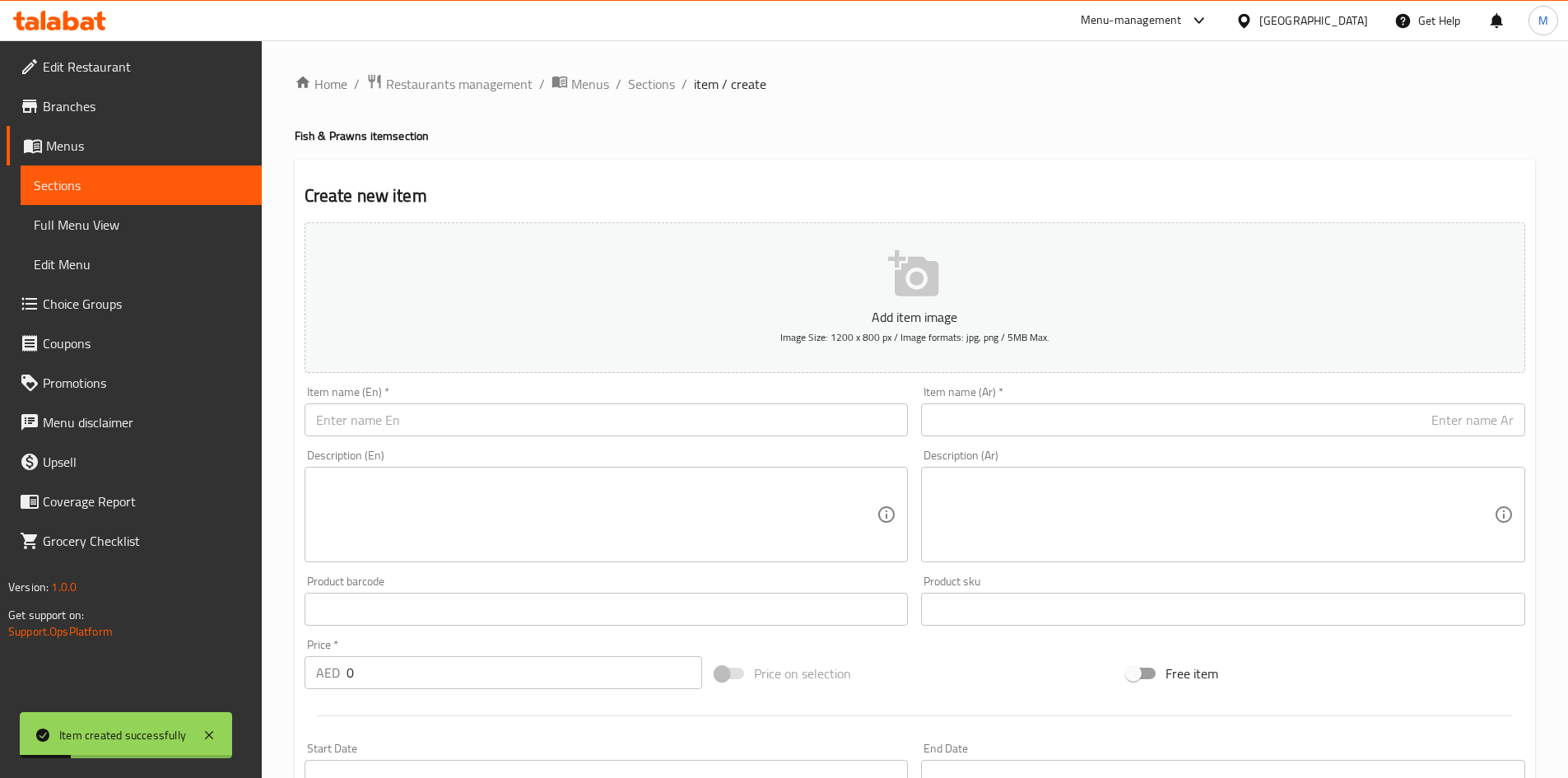
drag, startPoint x: 652, startPoint y: 83, endPoint x: 637, endPoint y: 98, distance: 21.2
click at [652, 83] on span "Sections" at bounding box center [650, 84] width 47 height 20
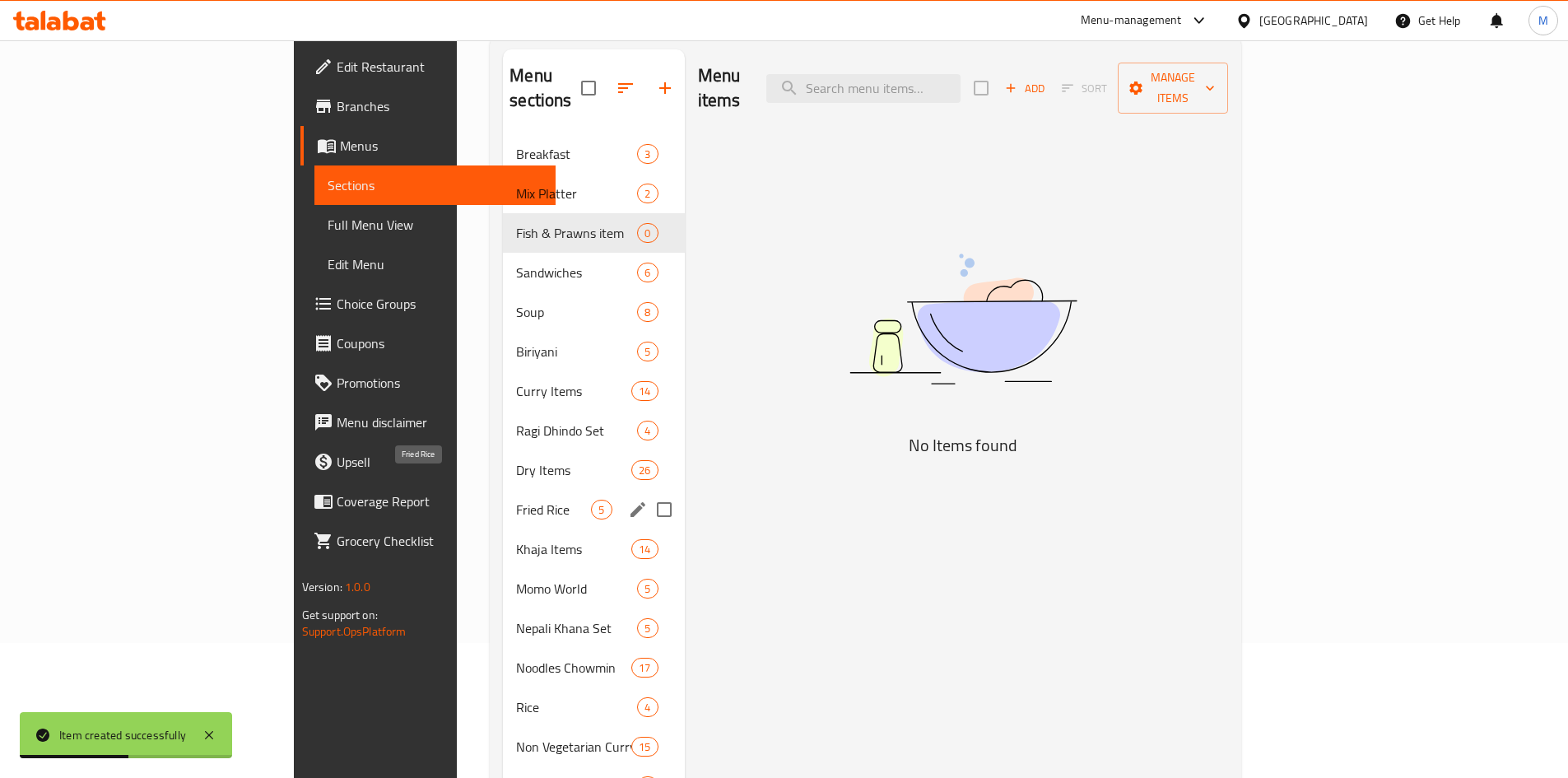
scroll to position [164, 0]
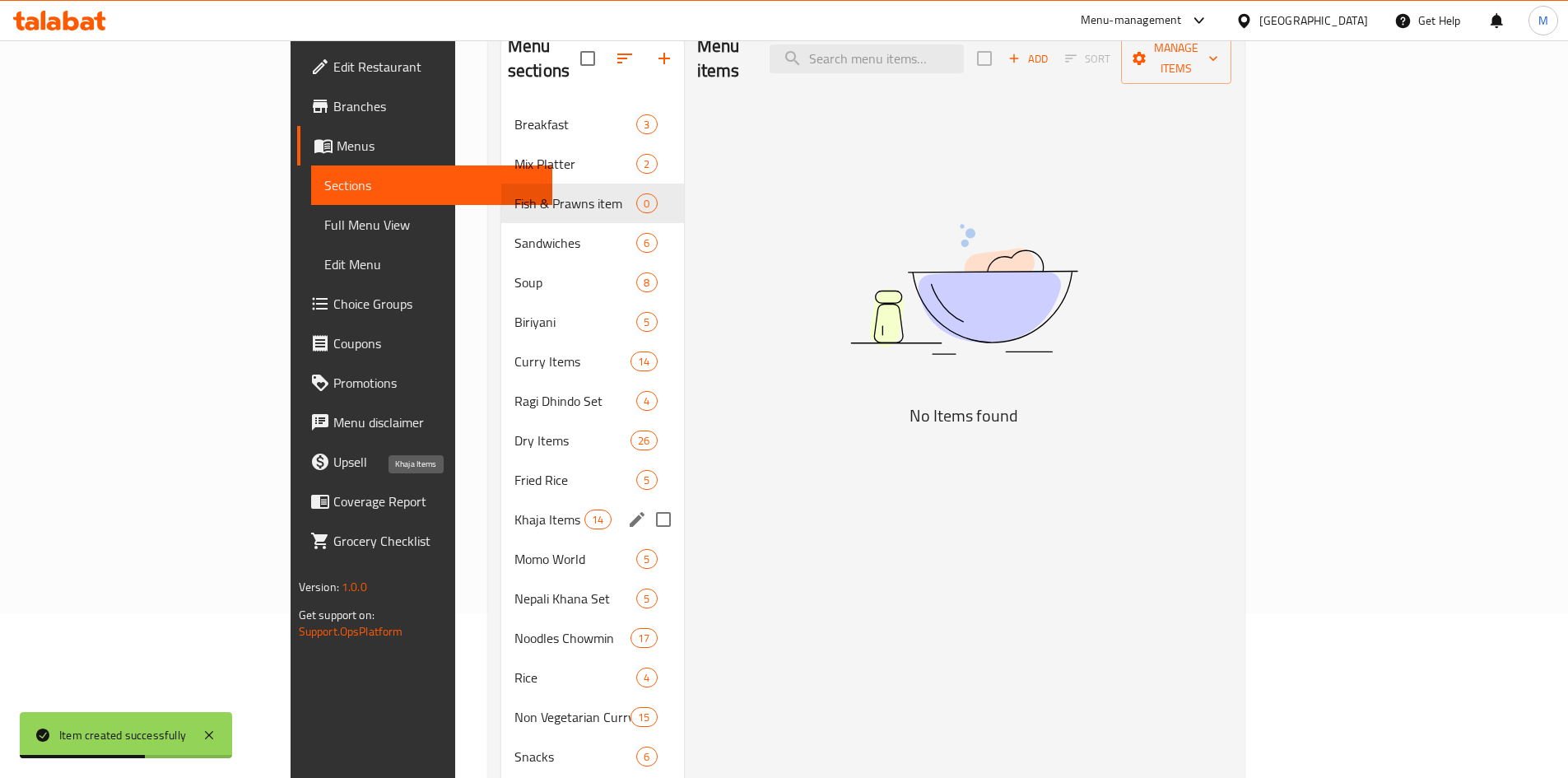
click at [514, 509] on span "Khaja Items" at bounding box center [549, 519] width 70 height 20
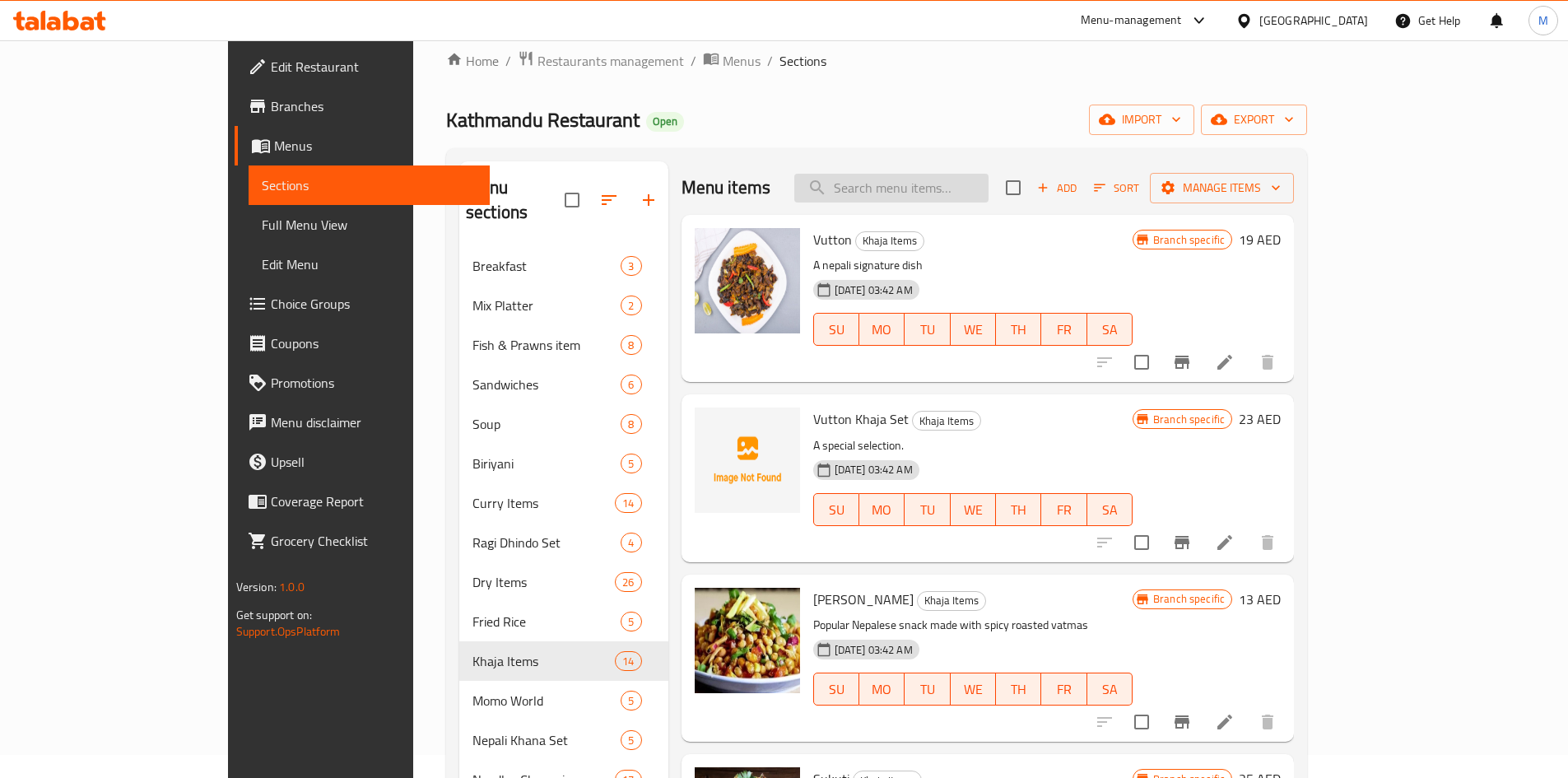
click at [989, 176] on input "search" at bounding box center [891, 188] width 194 height 29
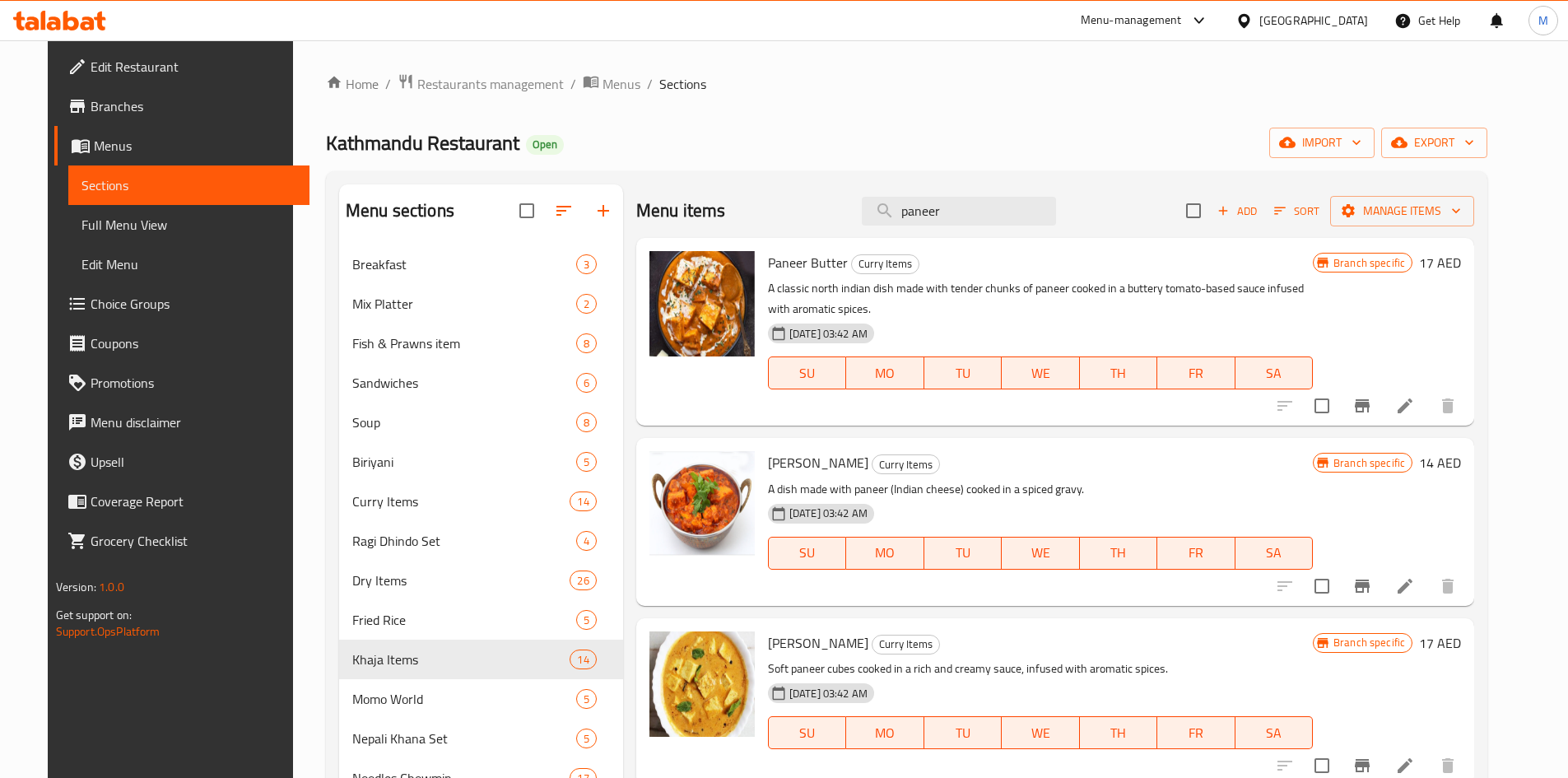
type input "paneer"
